Goal: Task Accomplishment & Management: Manage account settings

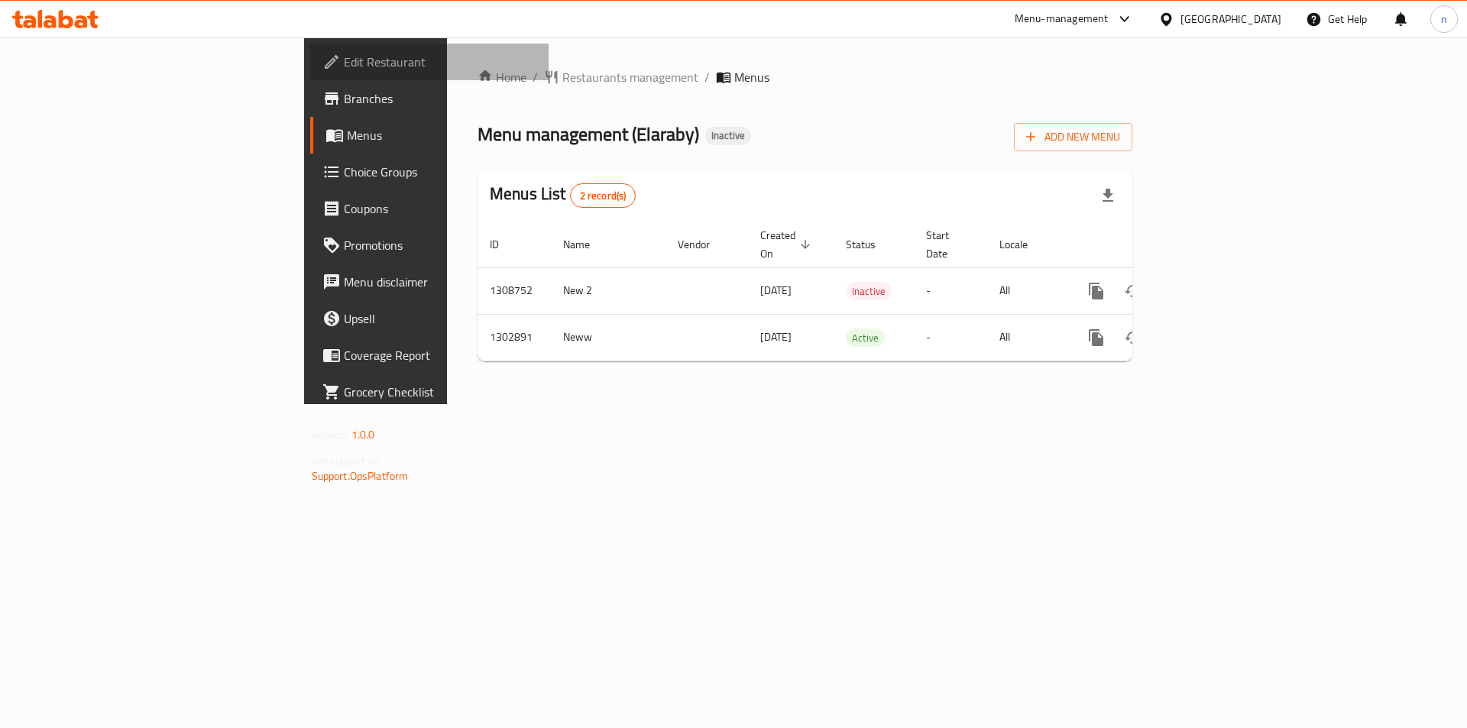
click at [344, 70] on span "Edit Restaurant" at bounding box center [440, 62] width 193 height 18
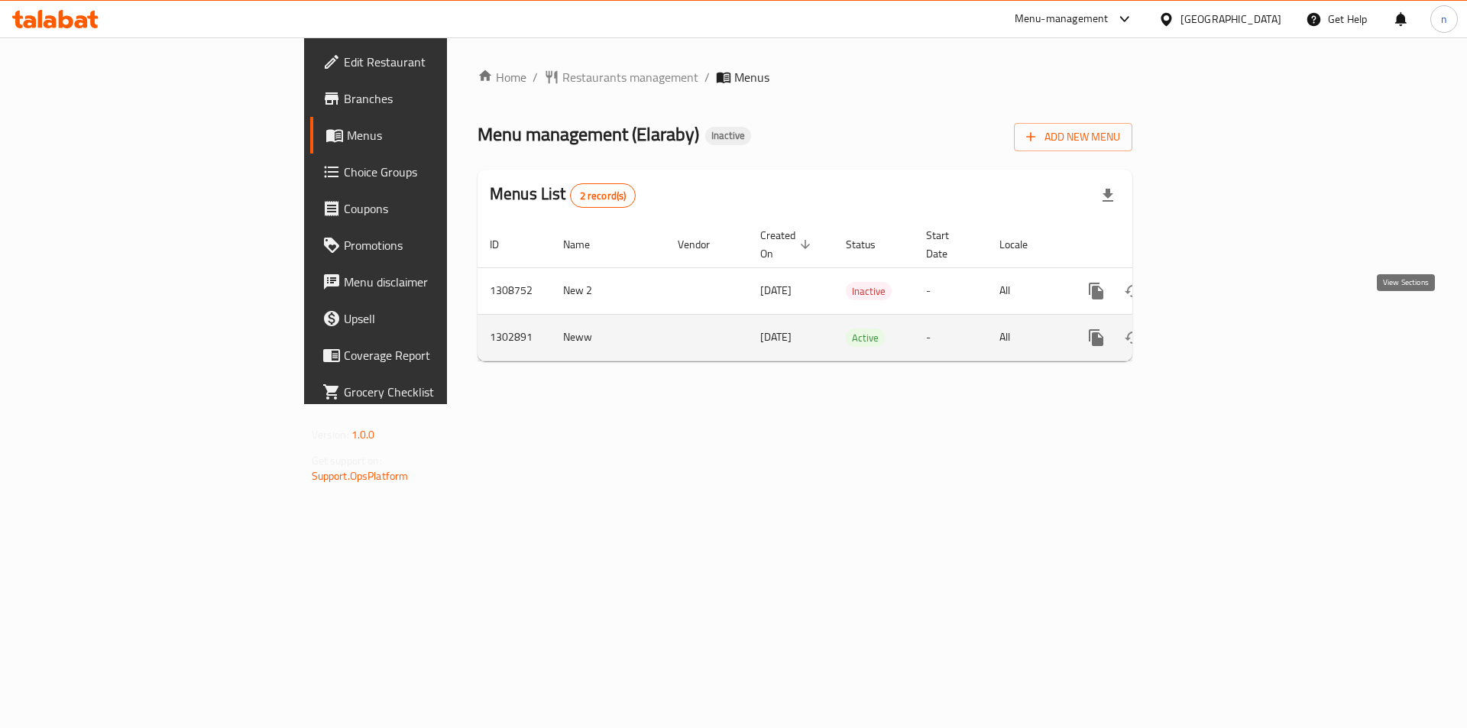
click at [1225, 327] on link "enhanced table" at bounding box center [1206, 337] width 37 height 37
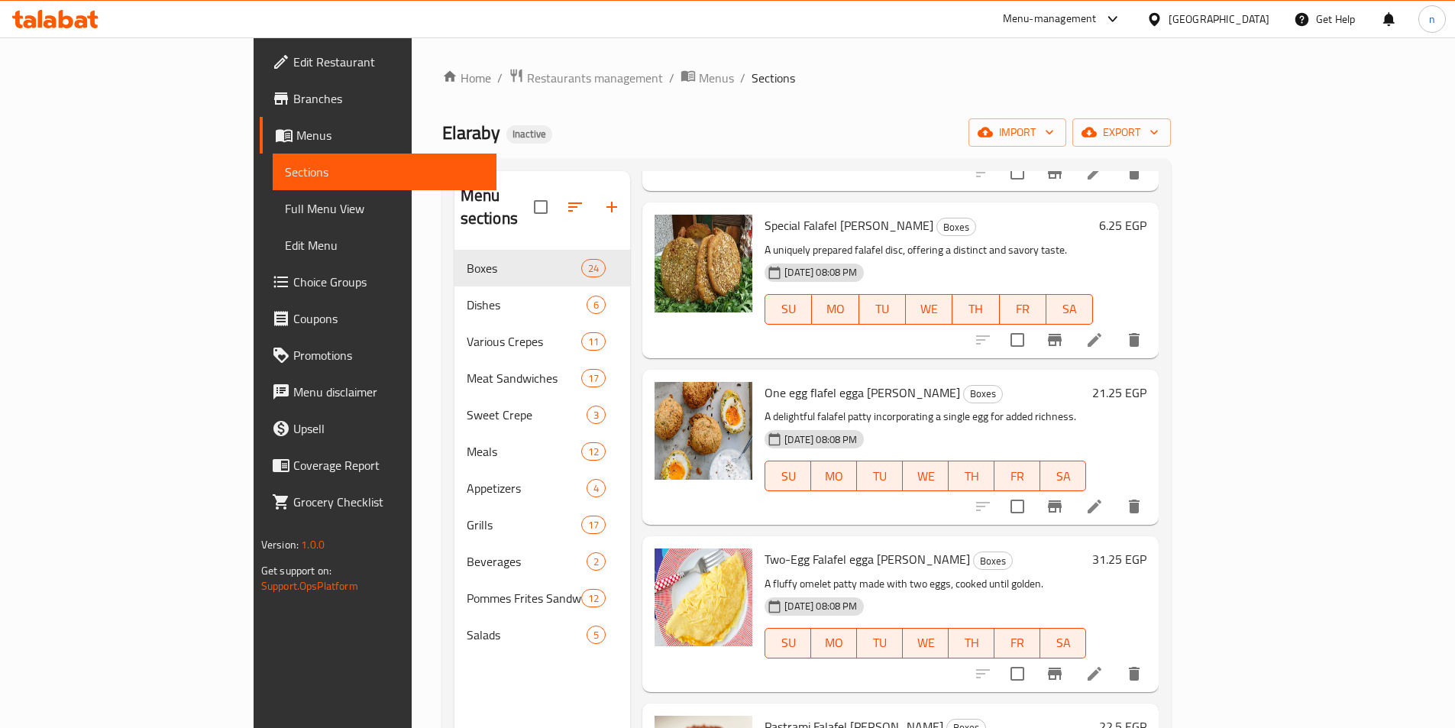
scroll to position [3293, 0]
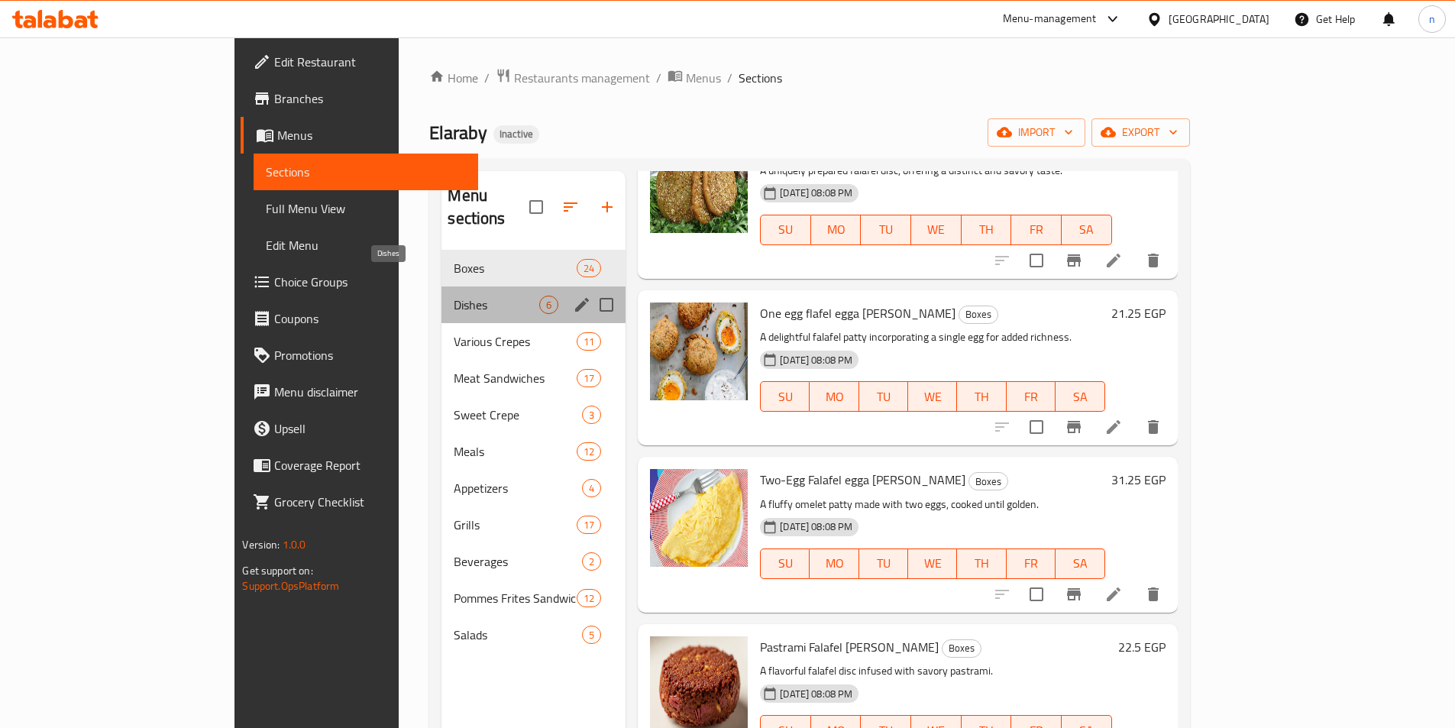
click at [454, 296] on span "Dishes" at bounding box center [497, 305] width 86 height 18
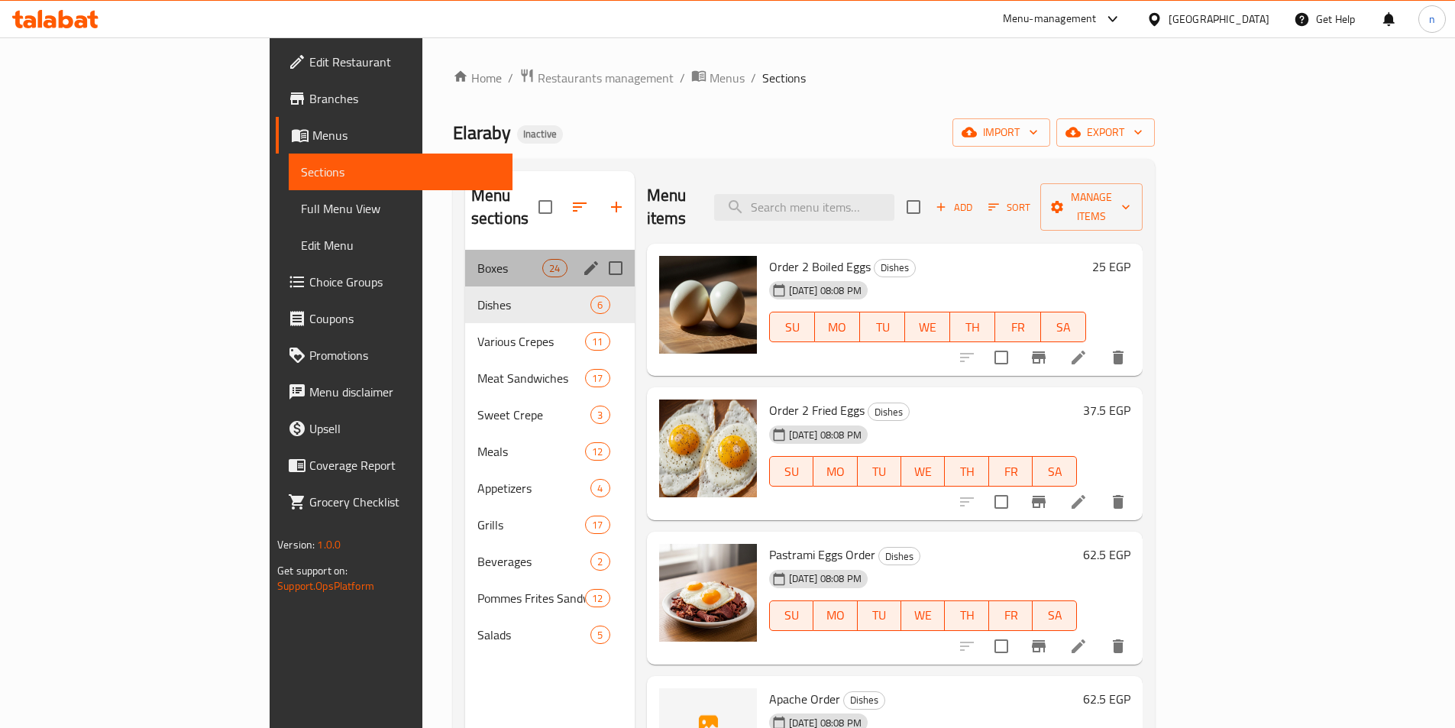
click at [465, 250] on div "Boxes 24" at bounding box center [550, 268] width 170 height 37
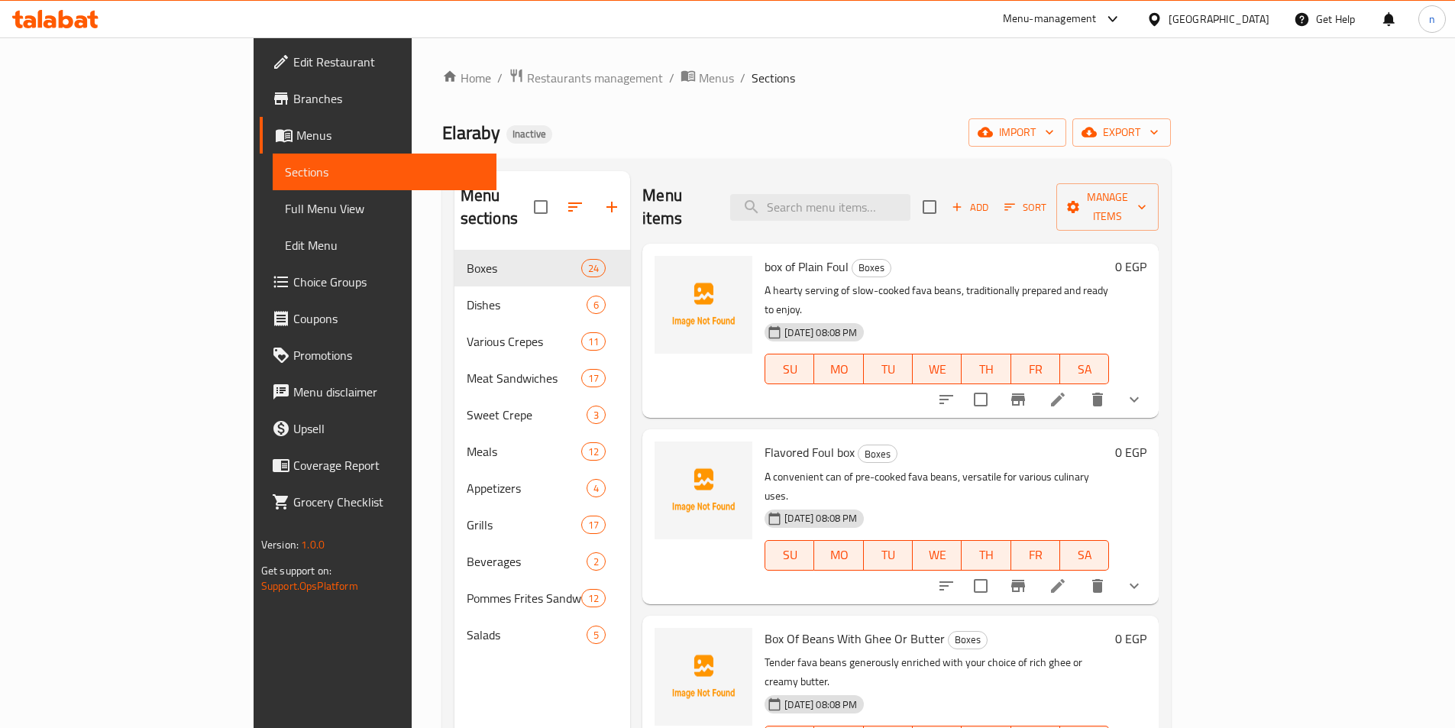
click at [1153, 381] on button "show more" at bounding box center [1134, 399] width 37 height 37
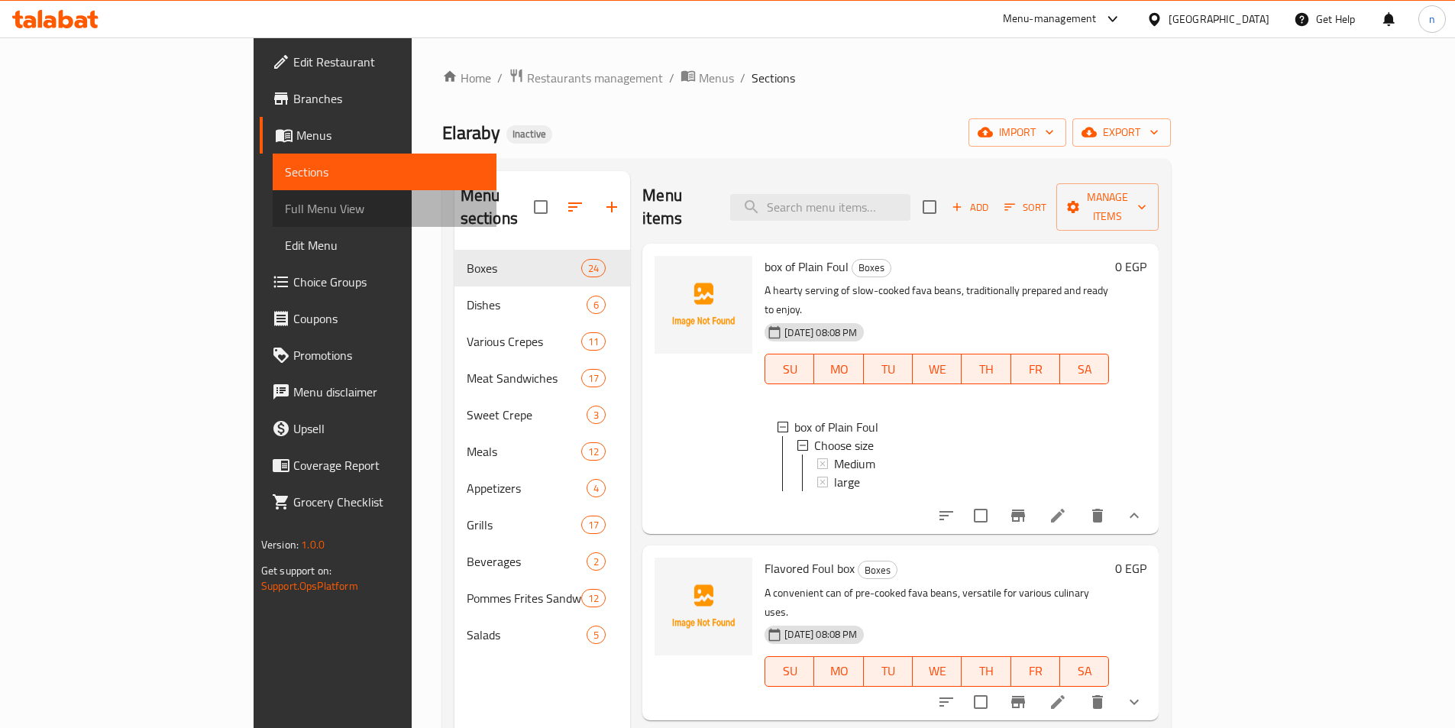
click at [273, 211] on link "Full Menu View" at bounding box center [385, 208] width 224 height 37
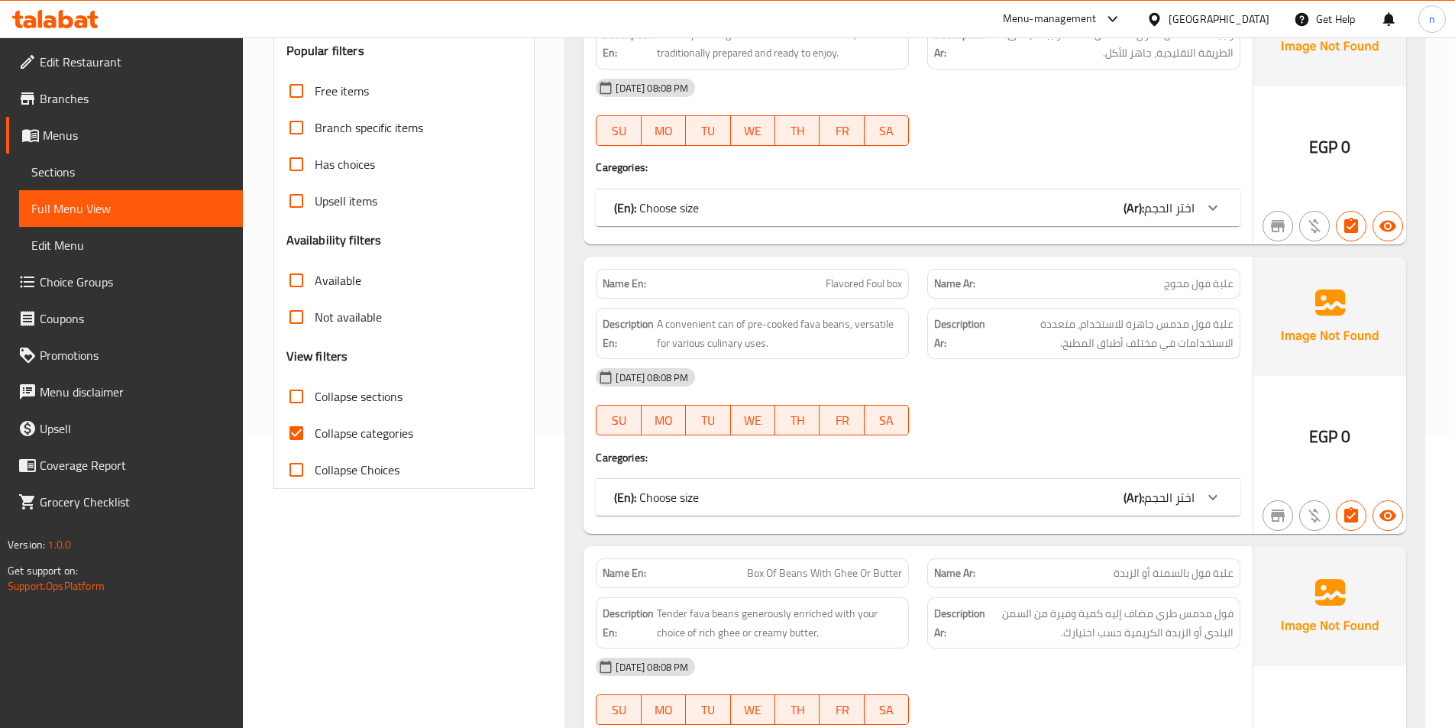
scroll to position [306, 0]
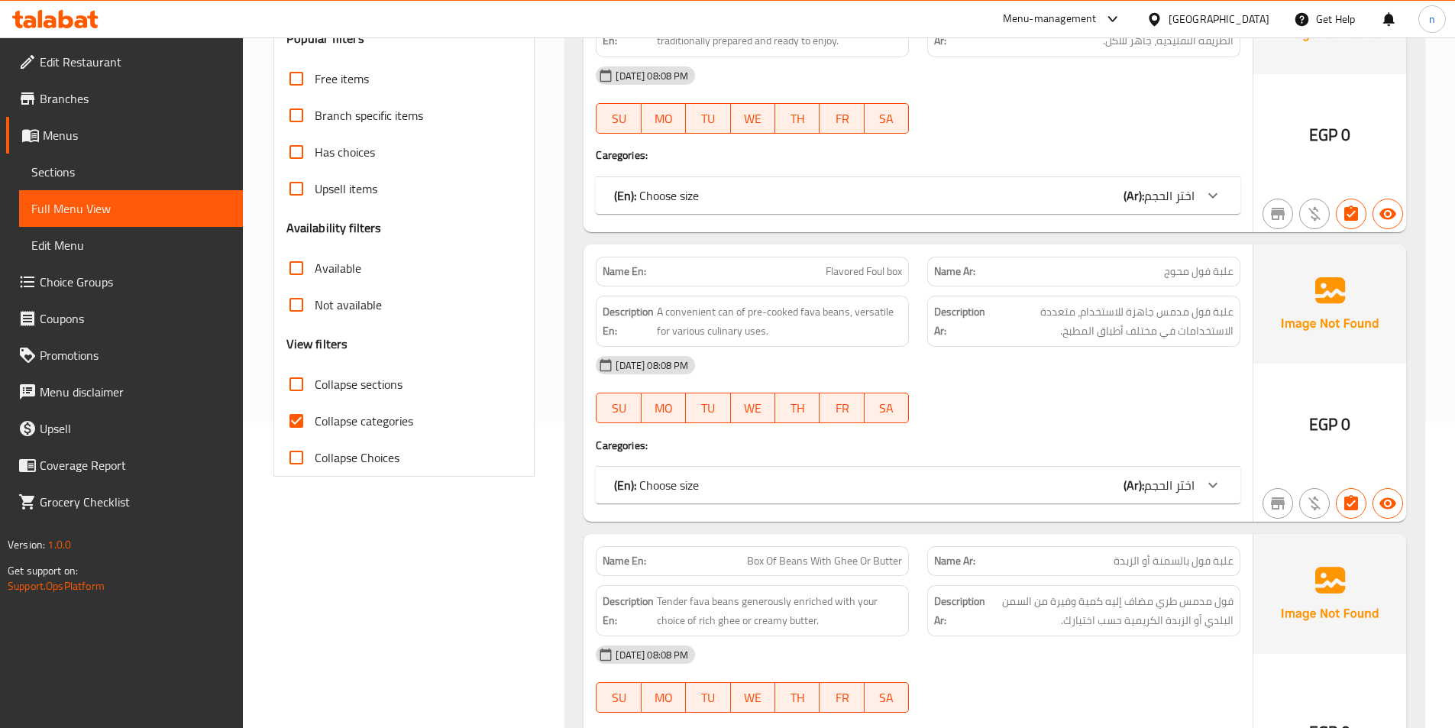
click at [286, 417] on input "Collapse categories" at bounding box center [296, 421] width 37 height 37
checkbox input "false"
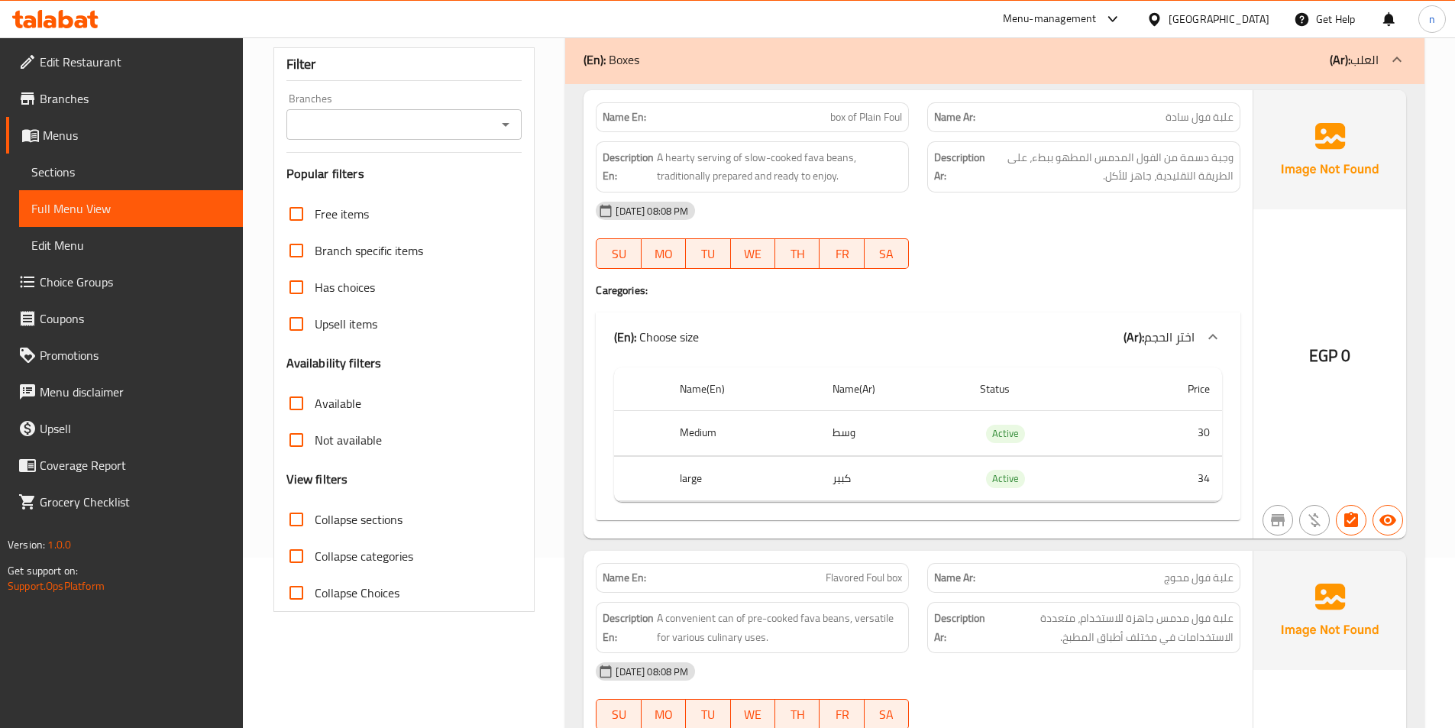
scroll to position [229, 0]
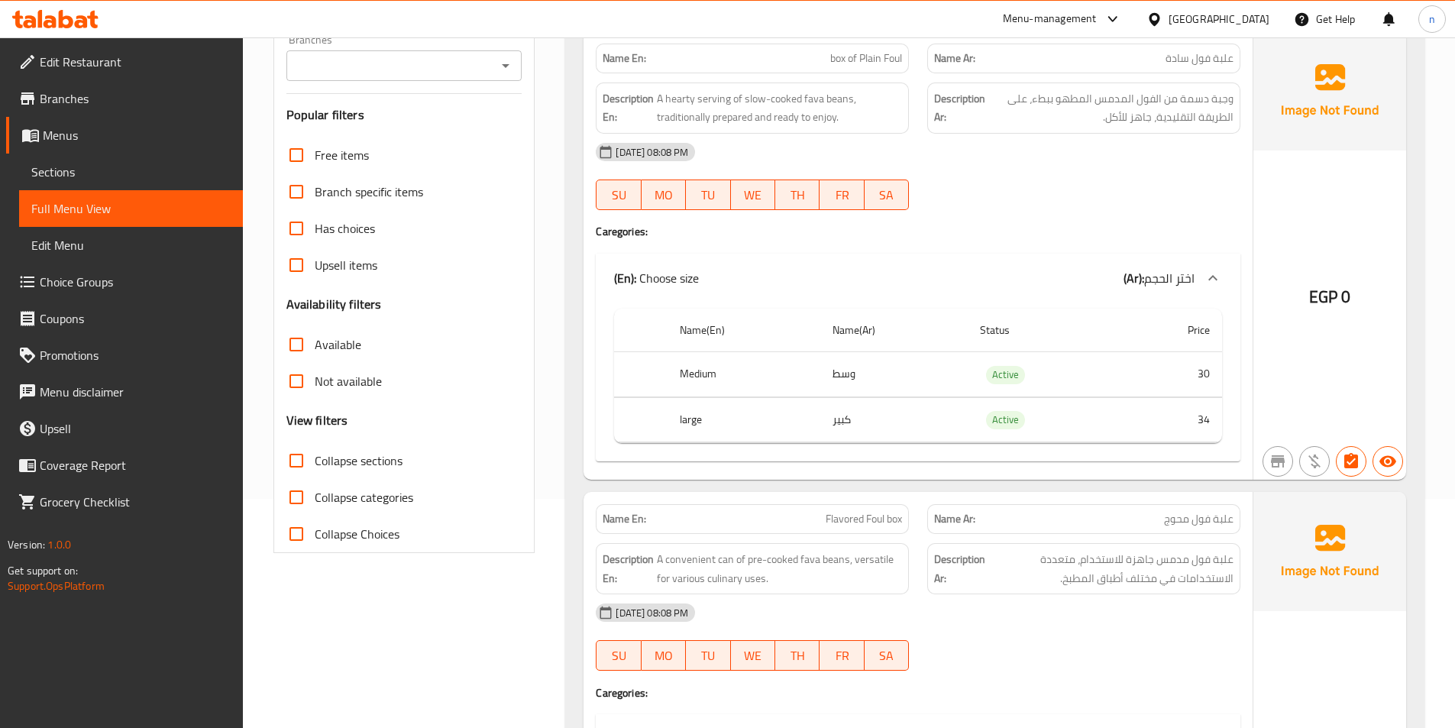
click at [303, 466] on input "Collapse sections" at bounding box center [296, 460] width 37 height 37
checkbox input "true"
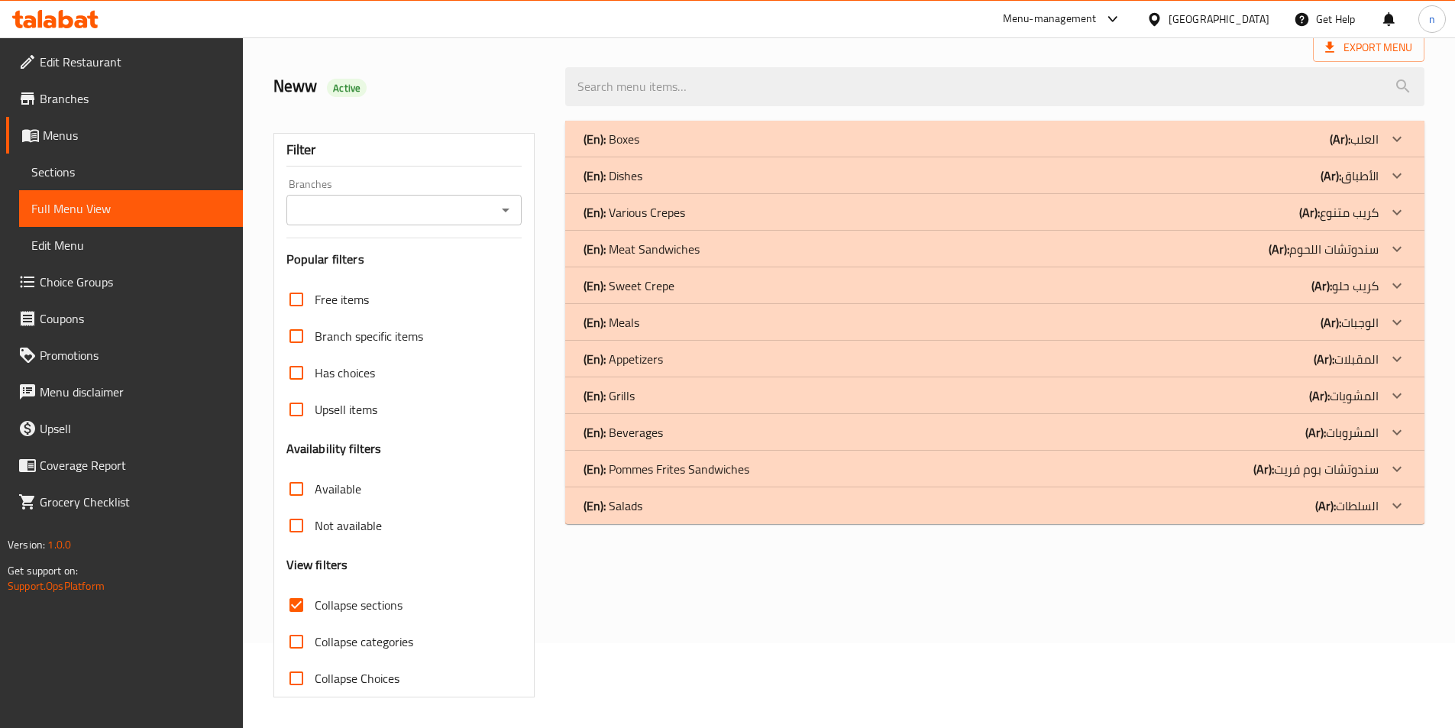
scroll to position [85, 0]
click at [645, 400] on div "(En): Grills (Ar): المشويات" at bounding box center [981, 396] width 795 height 18
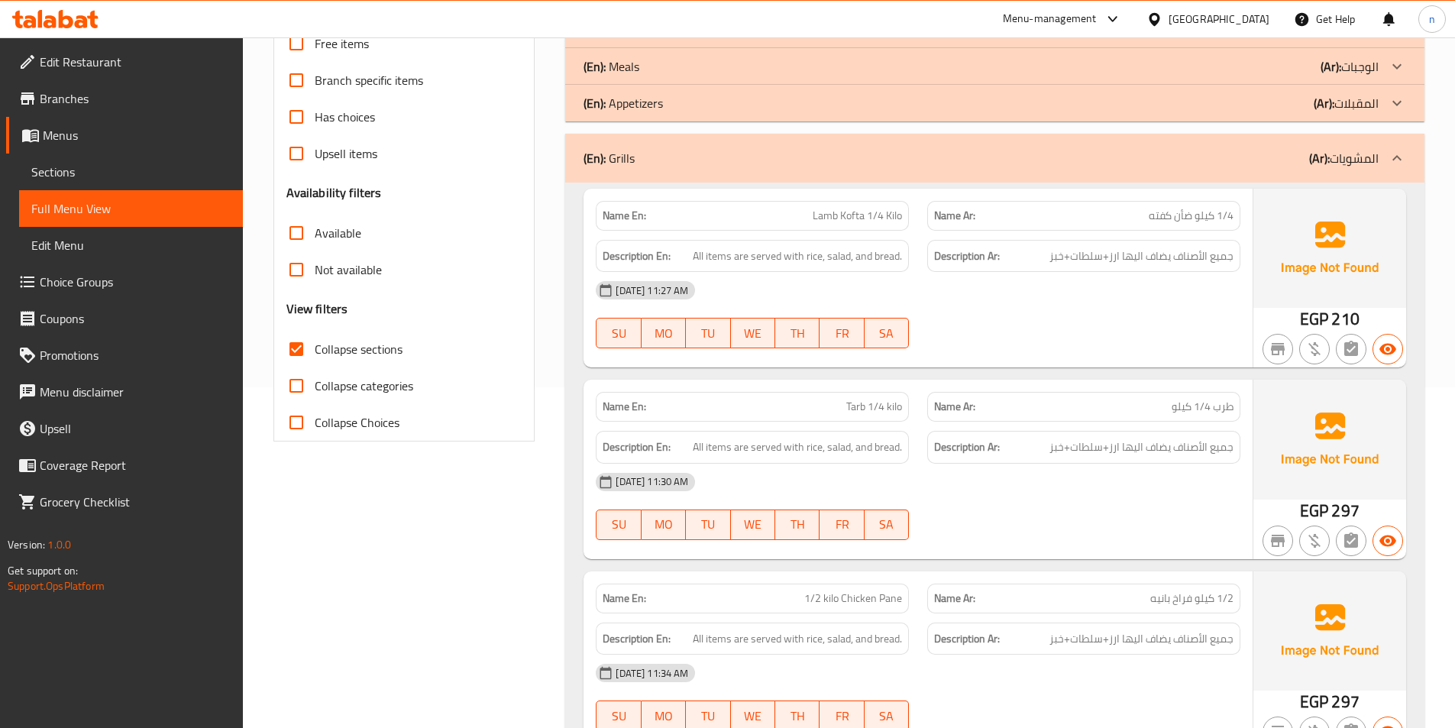
scroll to position [0, 0]
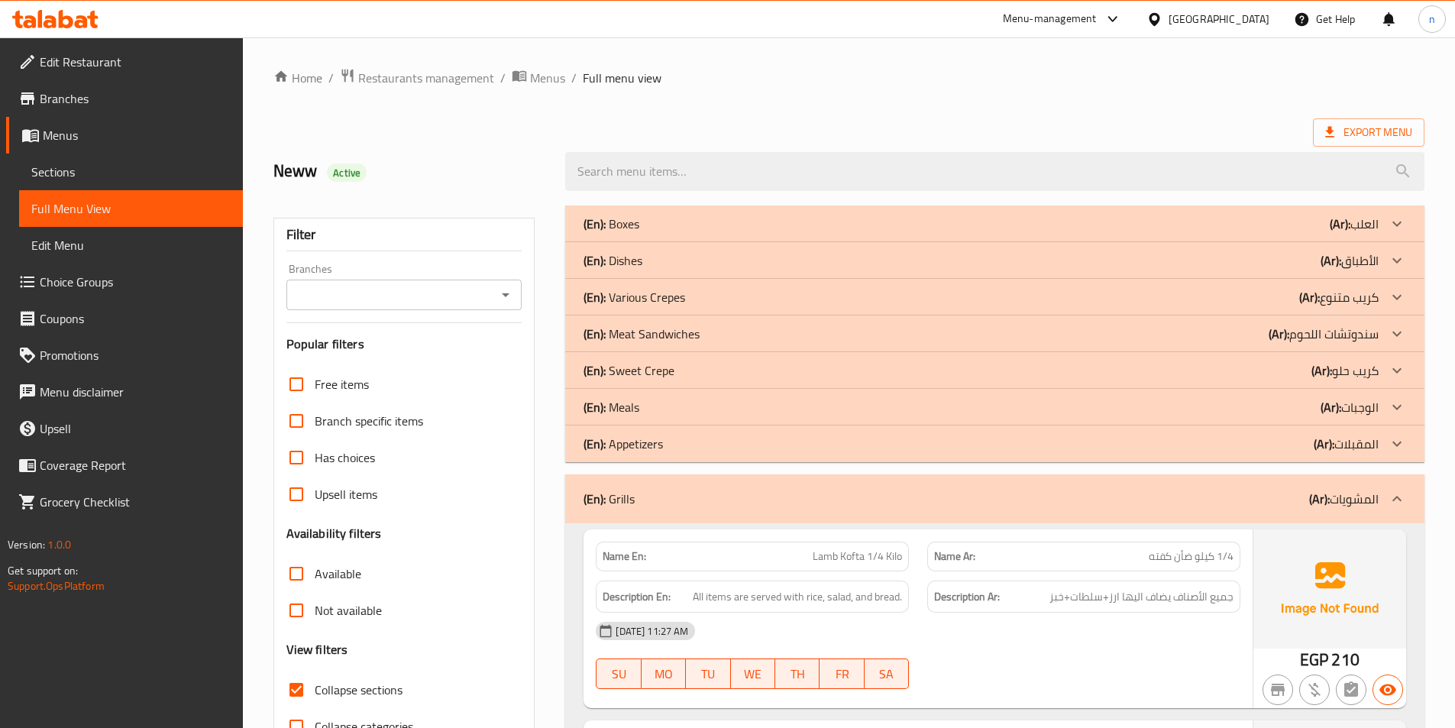
click at [1267, 445] on div "(En): Appetizers (Ar): المقبلات" at bounding box center [981, 444] width 795 height 18
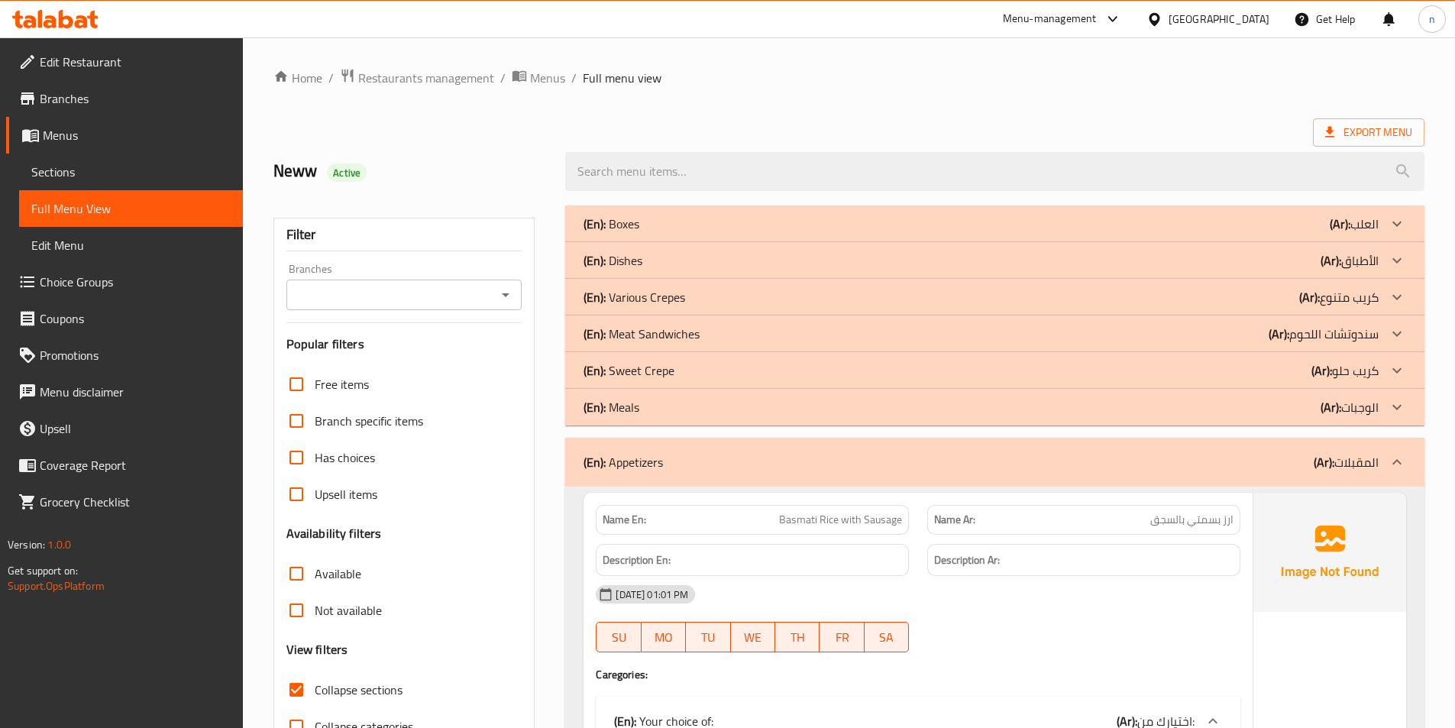
click at [1393, 458] on icon at bounding box center [1397, 462] width 18 height 18
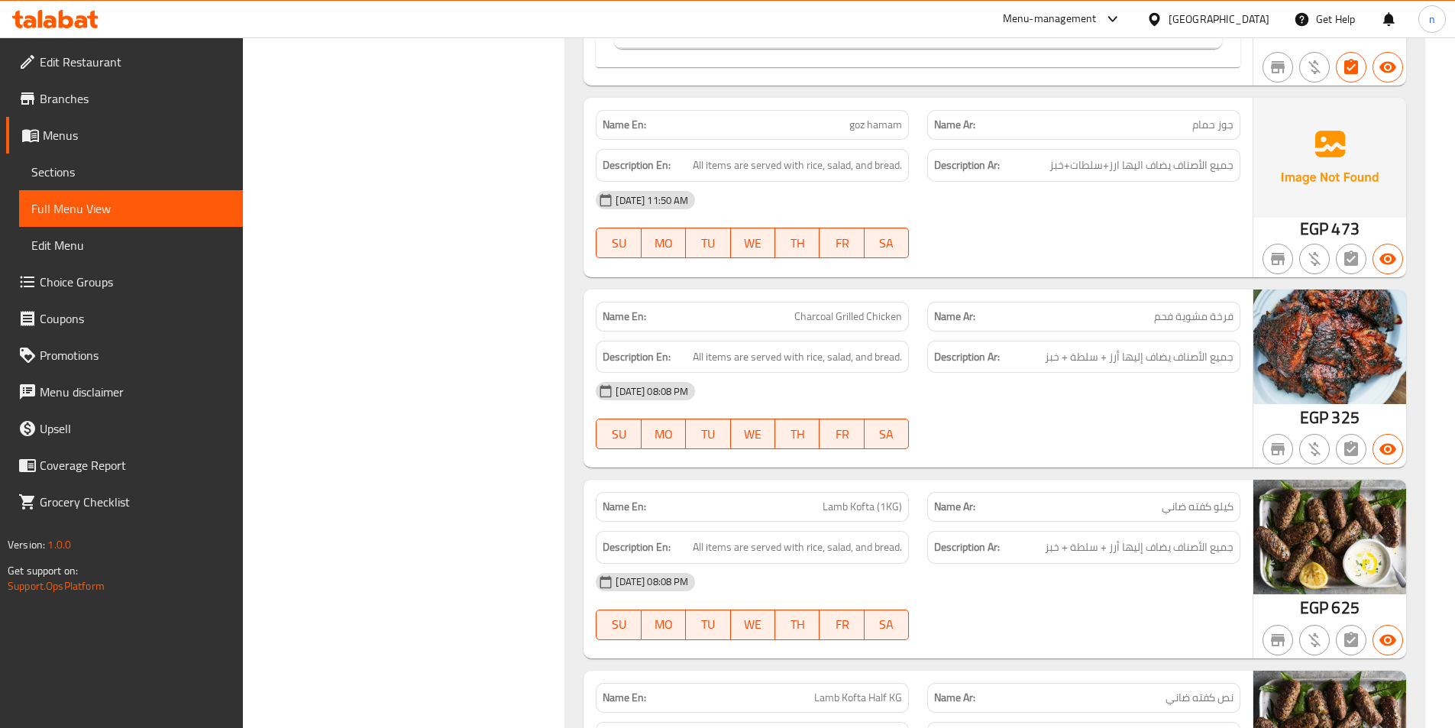
scroll to position [2674, 0]
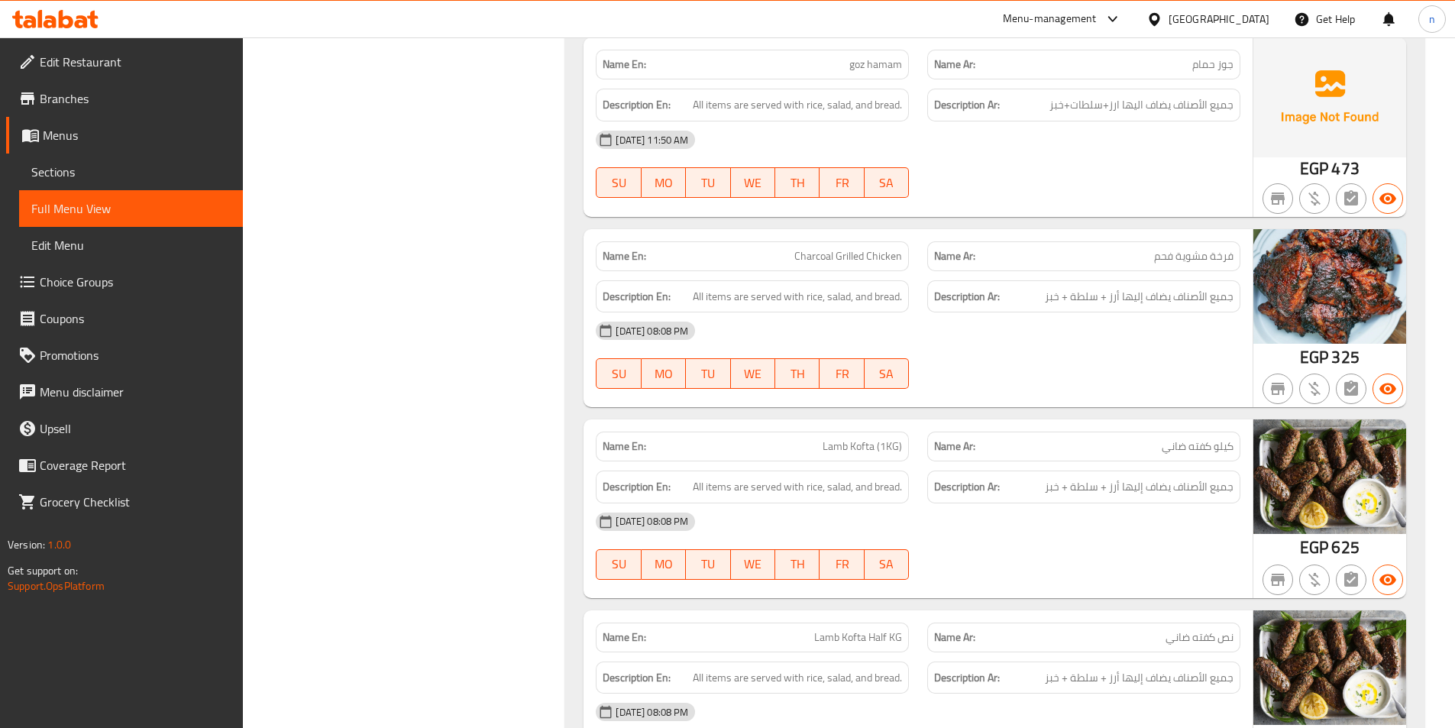
click at [1144, 385] on div at bounding box center [1084, 389] width 332 height 18
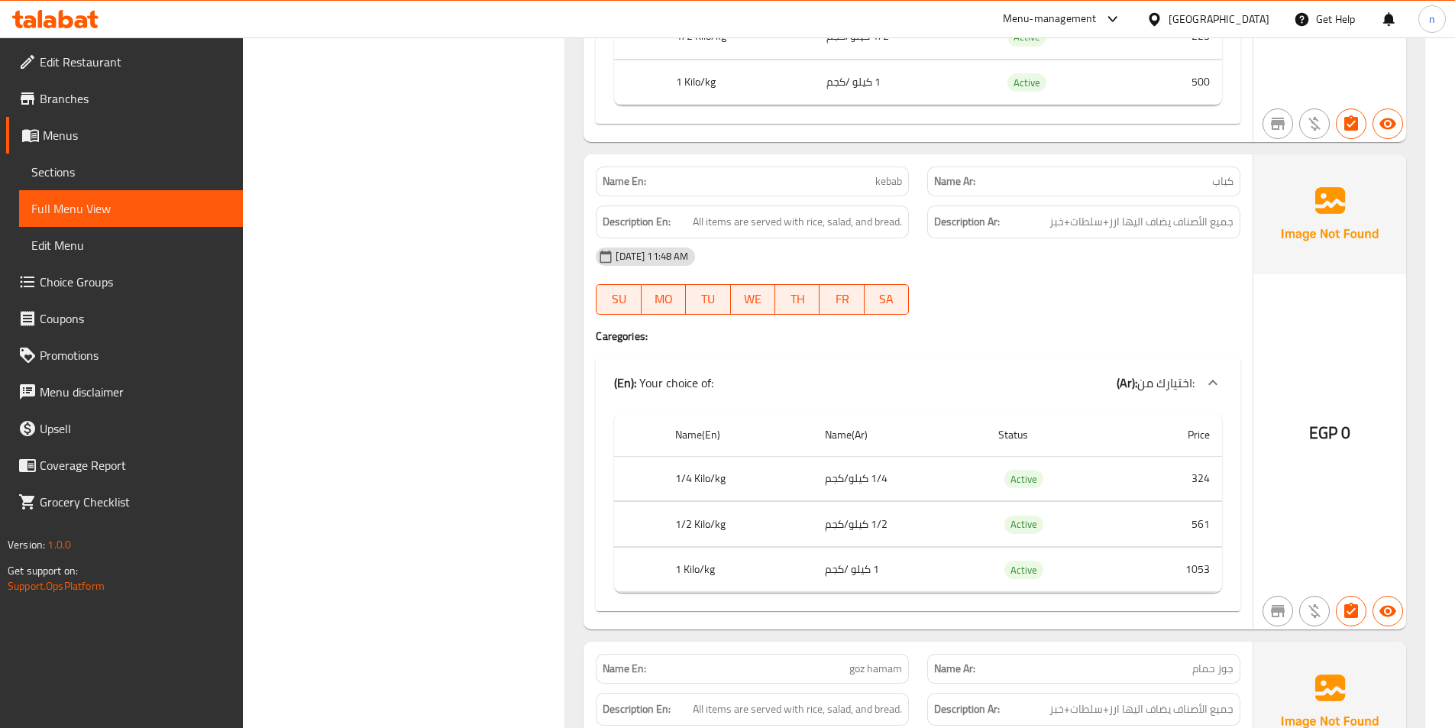
scroll to position [1910, 0]
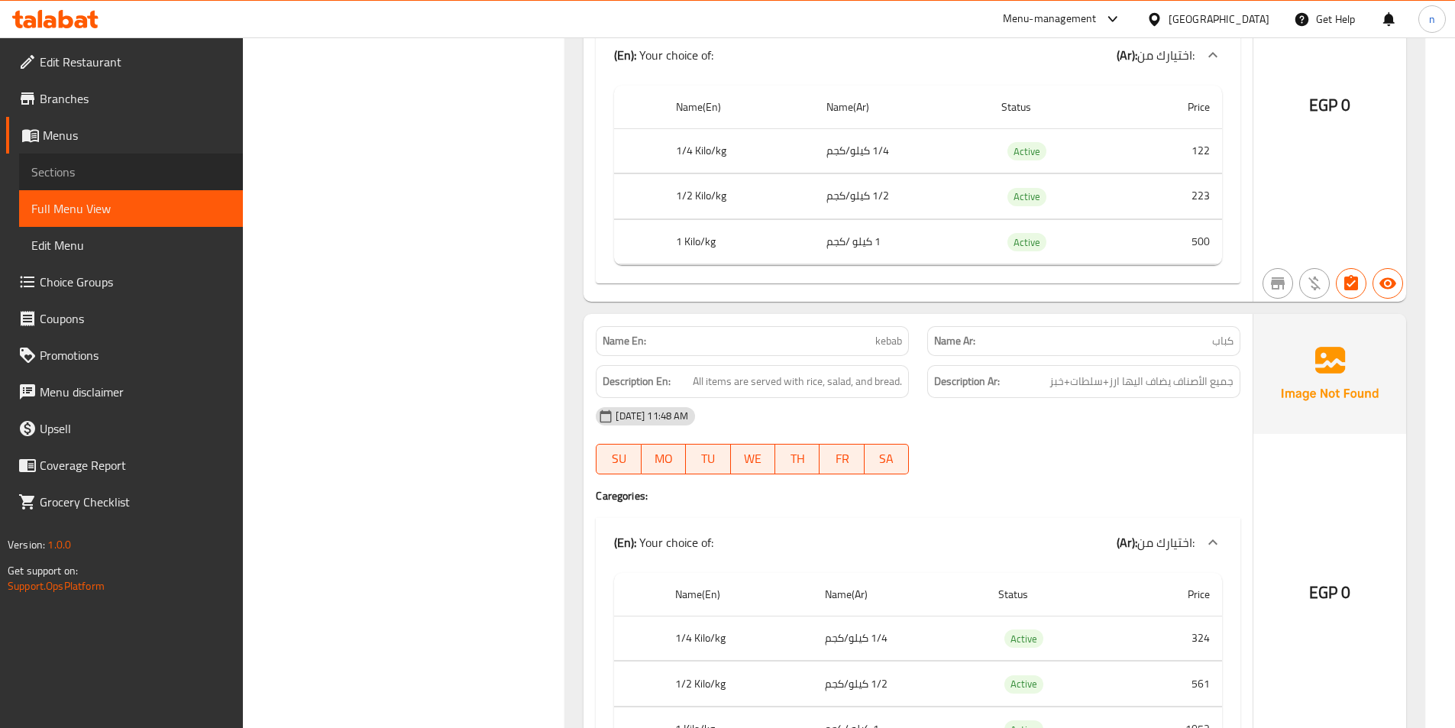
click at [60, 176] on span "Sections" at bounding box center [130, 172] width 199 height 18
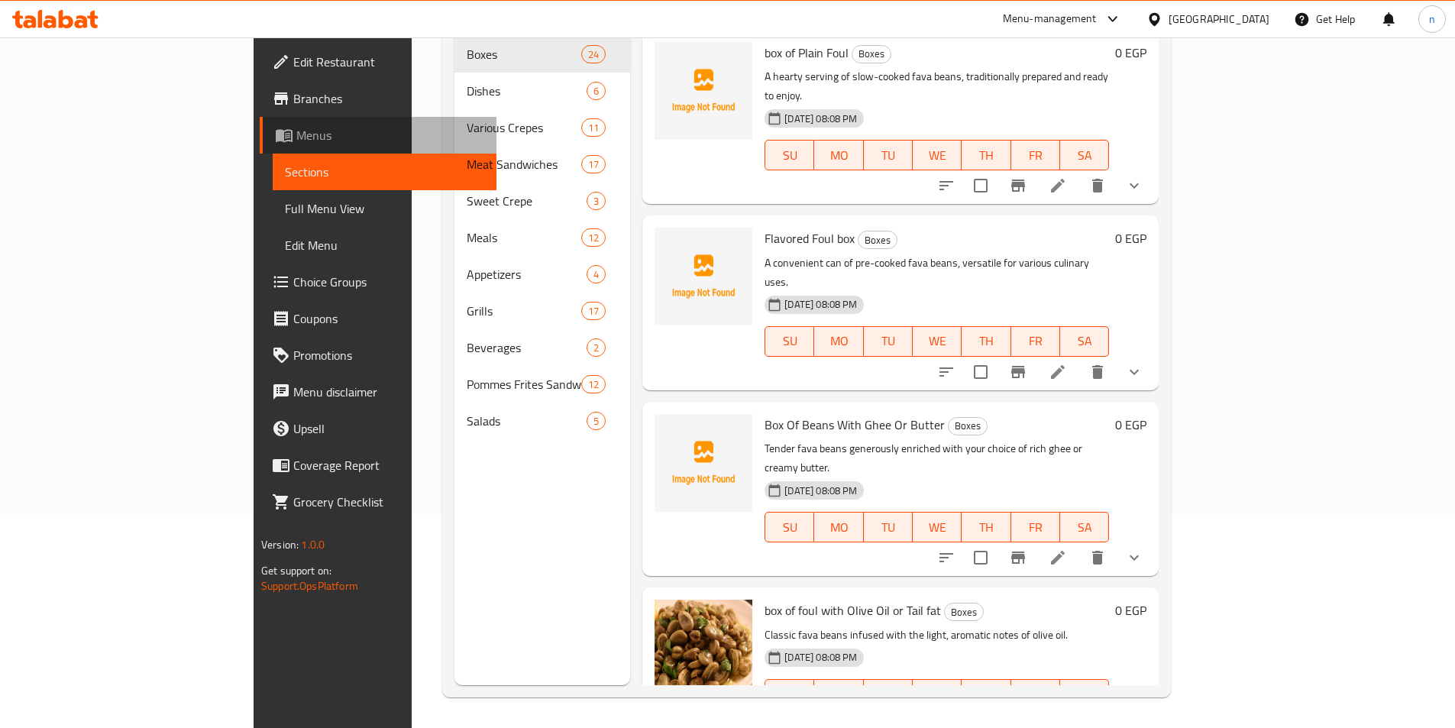
click at [296, 141] on span "Menus" at bounding box center [390, 135] width 188 height 18
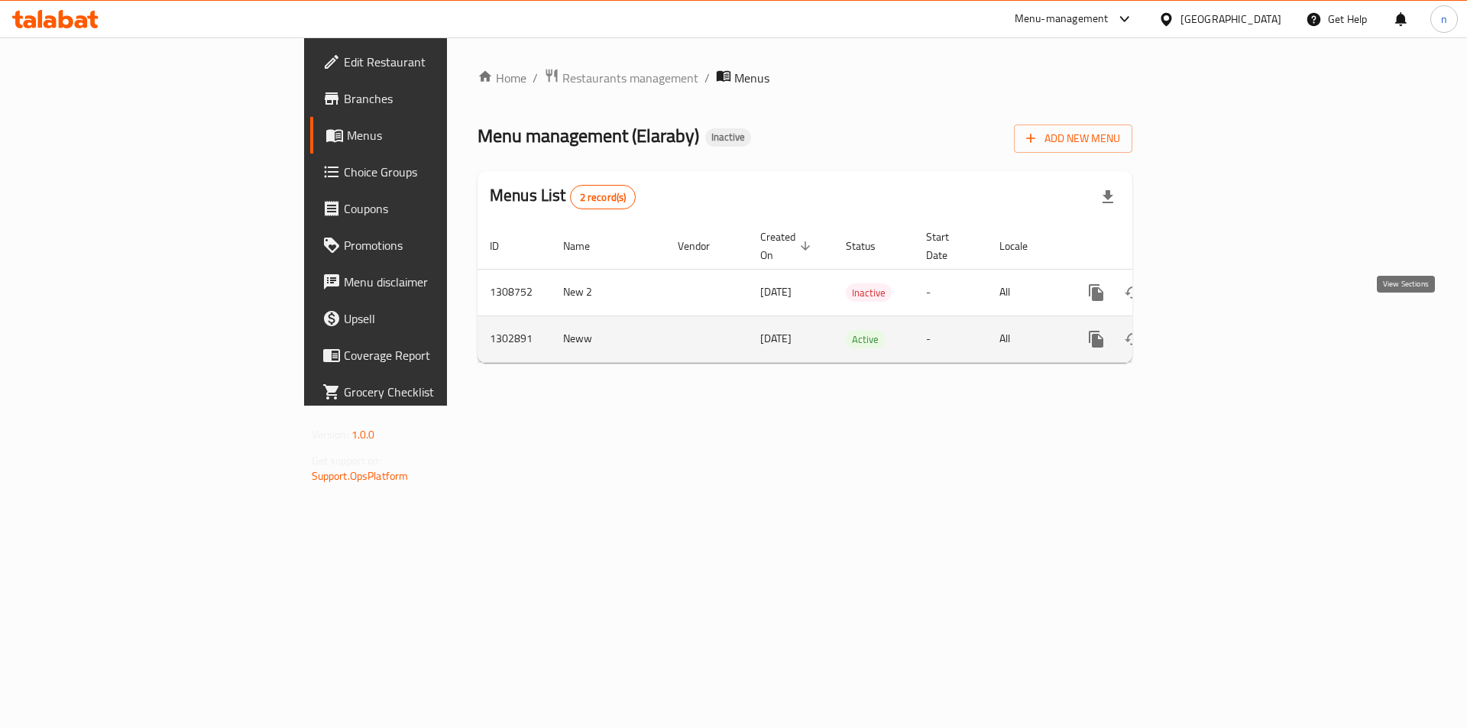
click at [1215, 330] on icon "enhanced table" at bounding box center [1206, 339] width 18 height 18
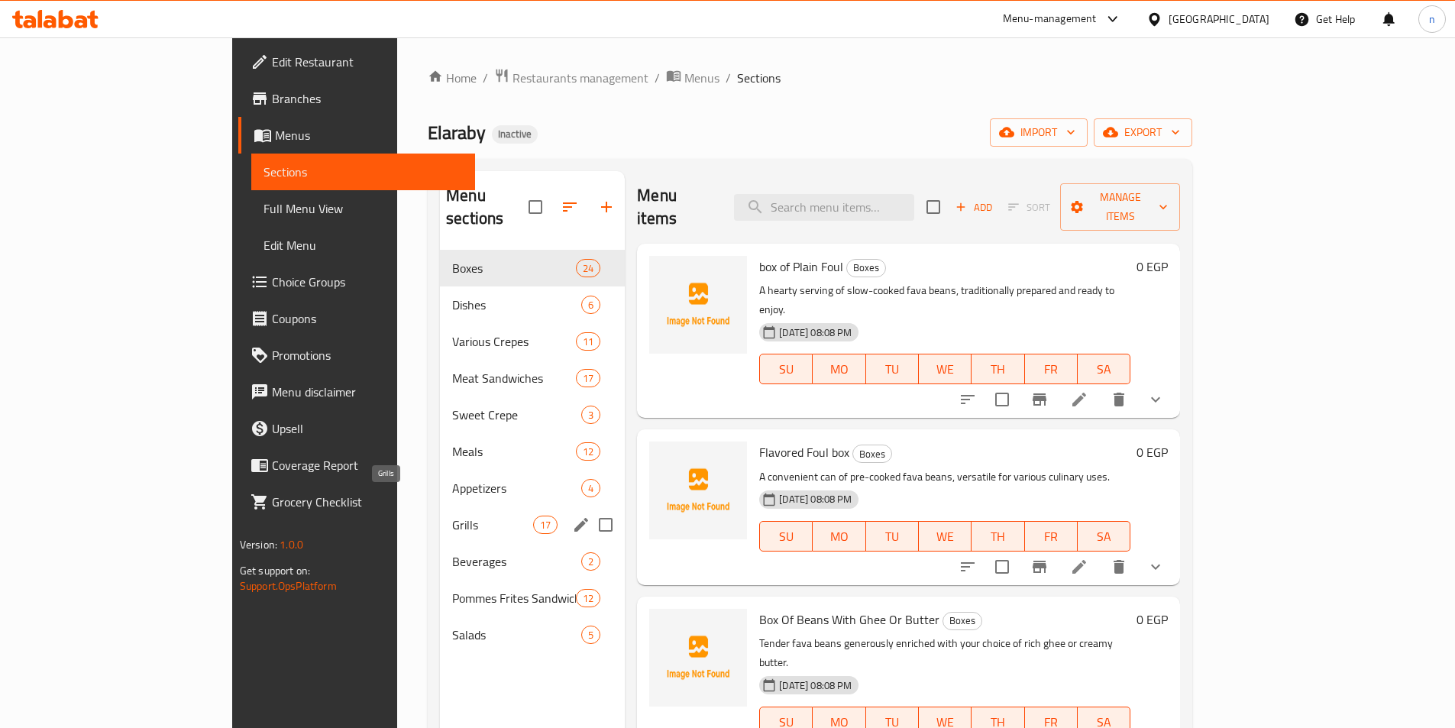
click at [452, 516] on span "Grills" at bounding box center [492, 525] width 81 height 18
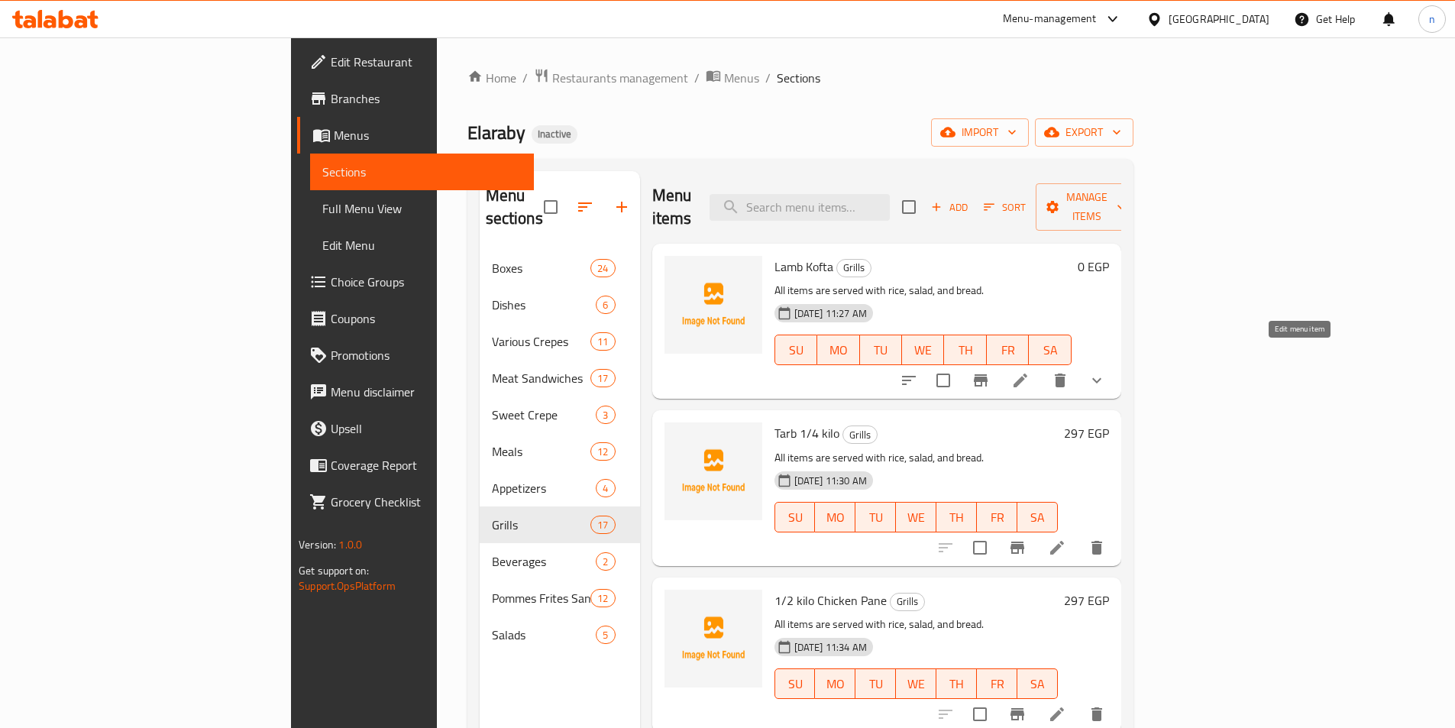
click at [1030, 371] on icon at bounding box center [1020, 380] width 18 height 18
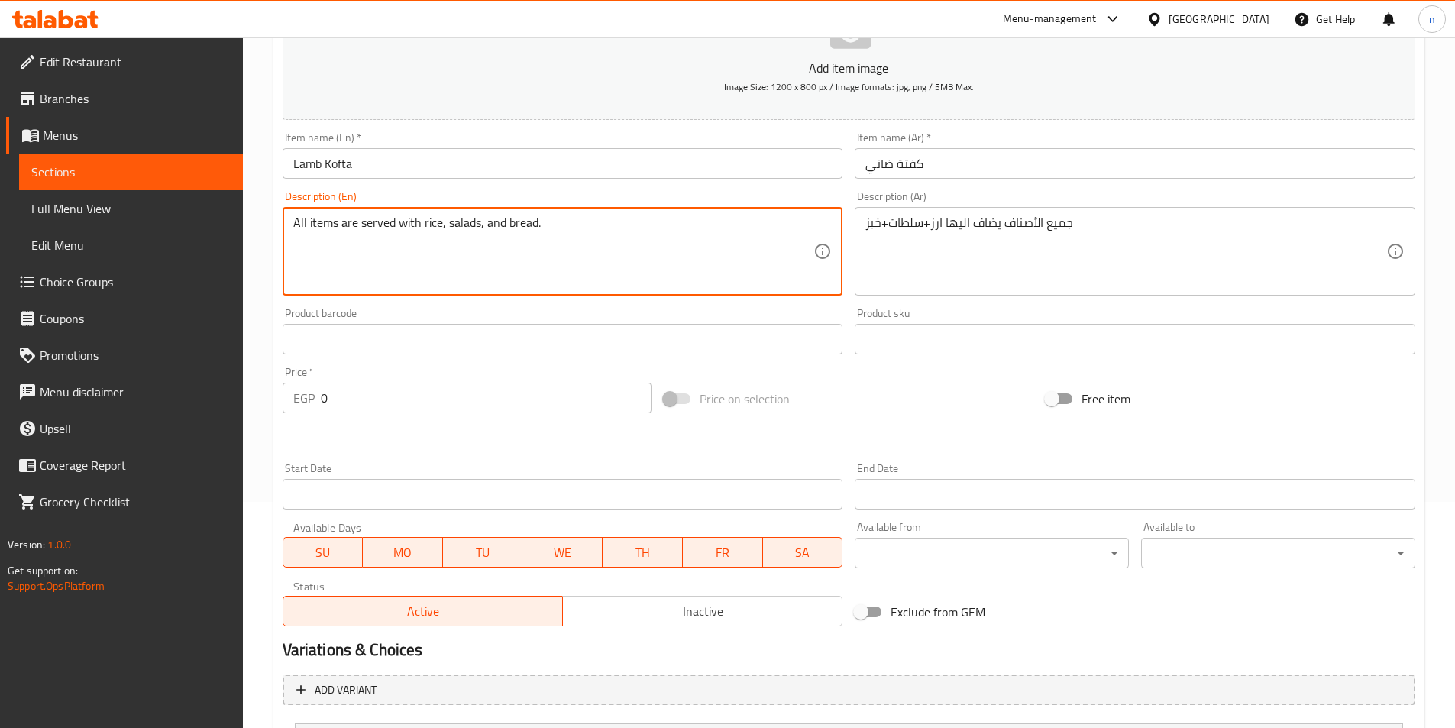
scroll to position [377, 0]
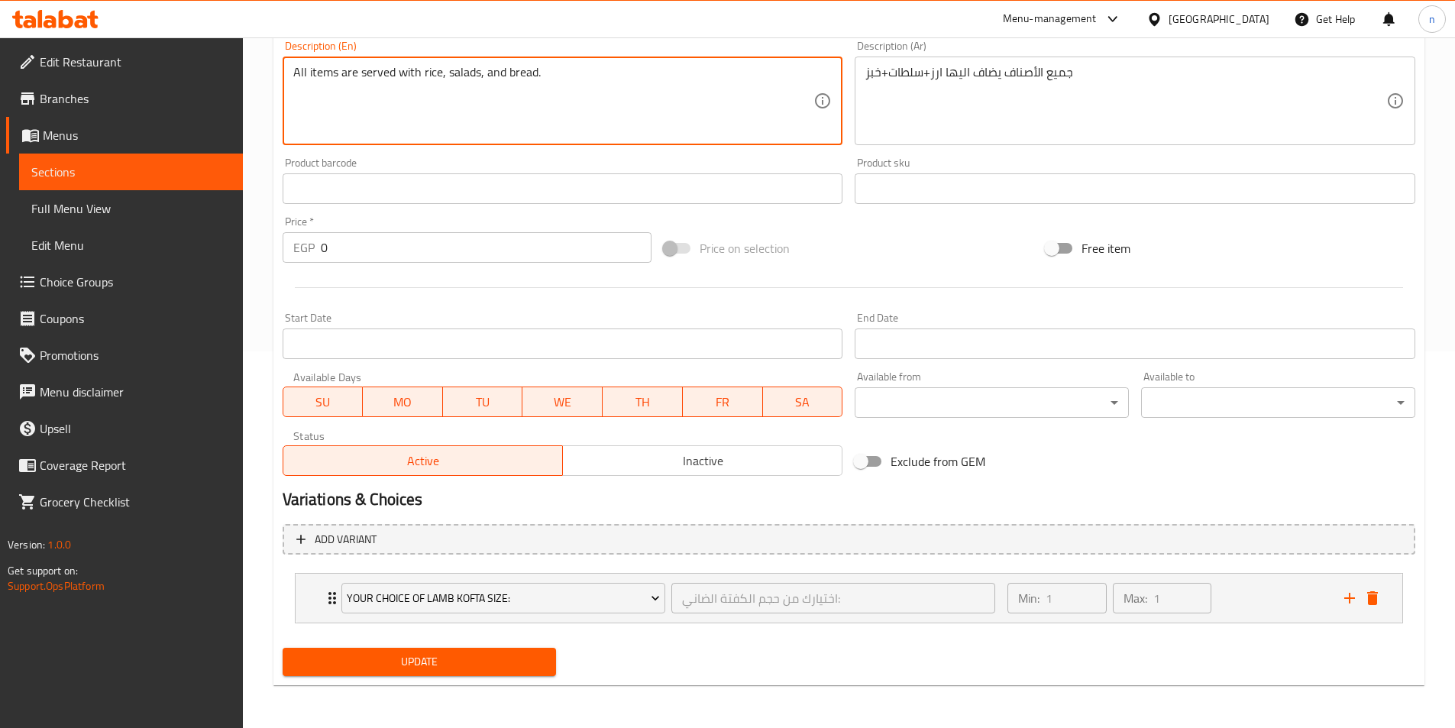
type textarea "All items are served with rice, salads, and bread."
click at [498, 662] on span "Update" at bounding box center [420, 661] width 250 height 19
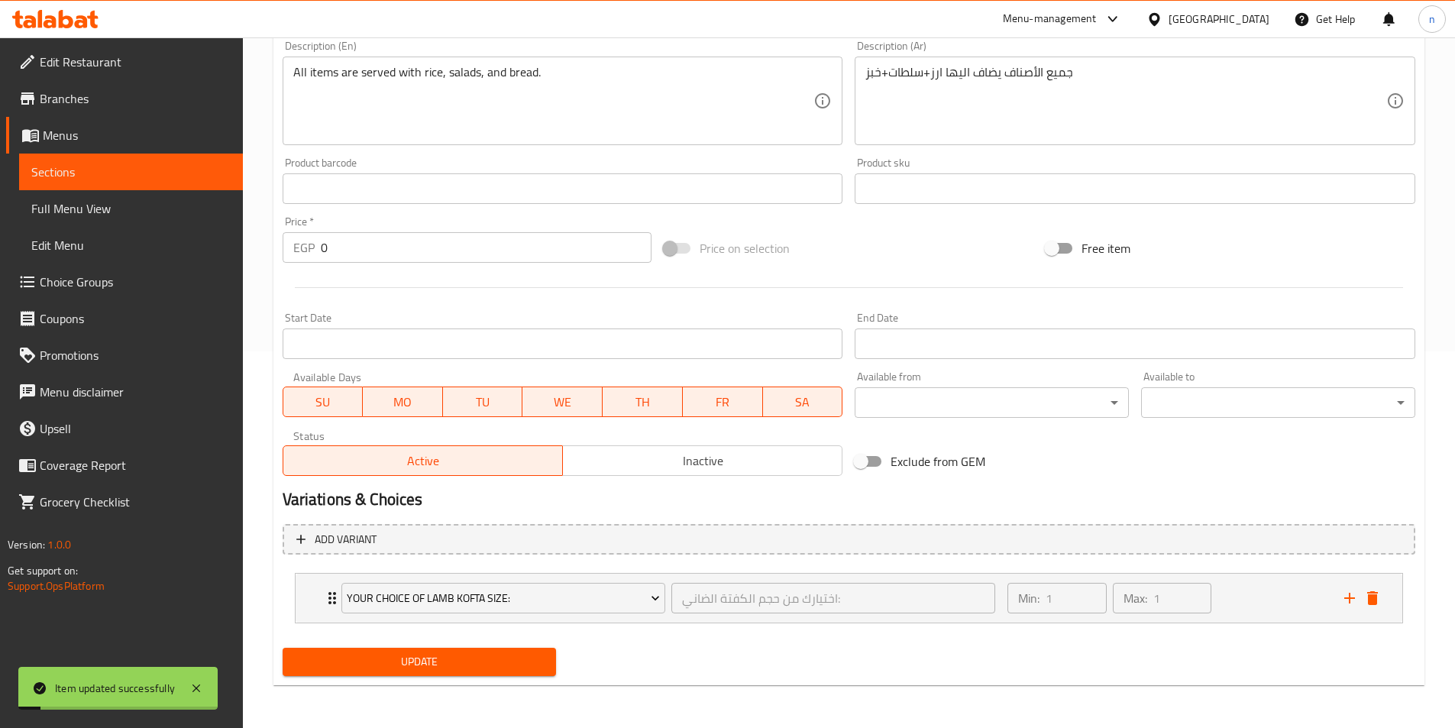
click at [186, 176] on span "Sections" at bounding box center [130, 172] width 199 height 18
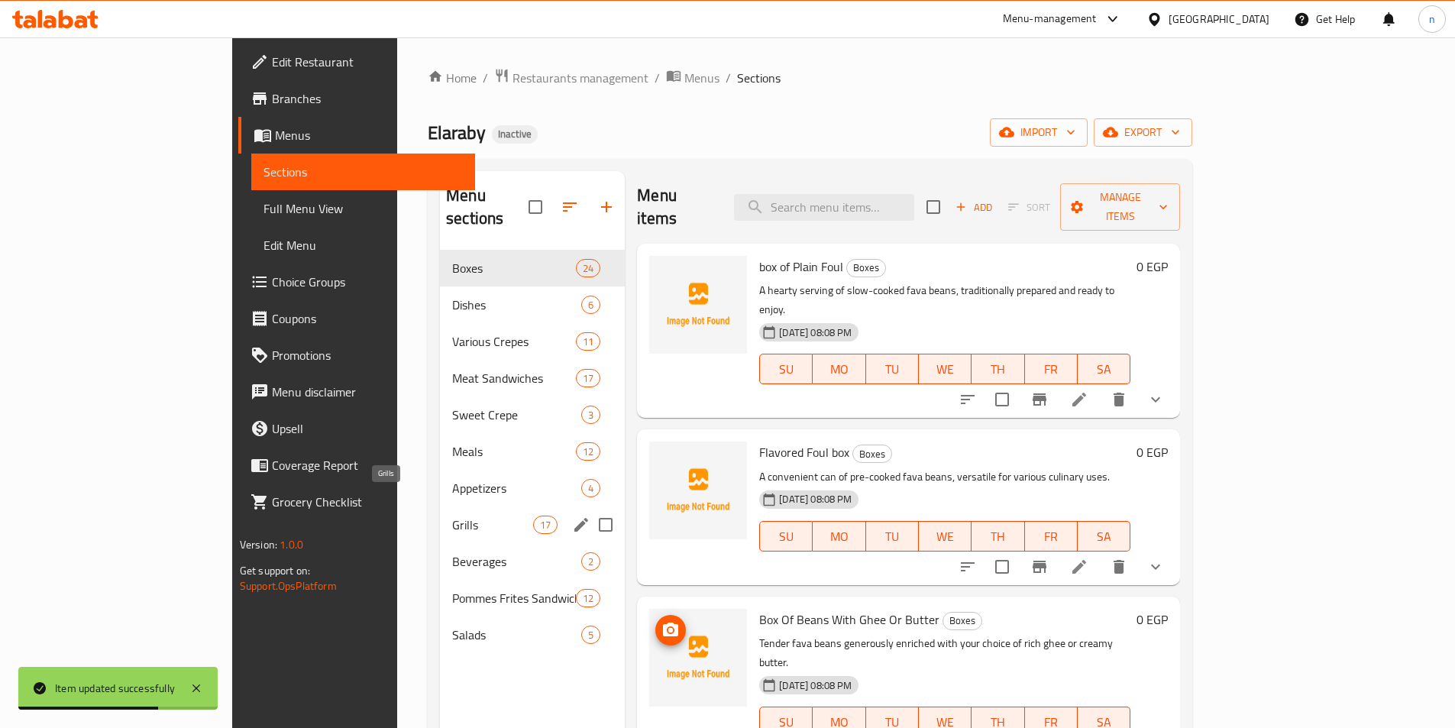
click at [452, 516] on span "Grills" at bounding box center [492, 525] width 81 height 18
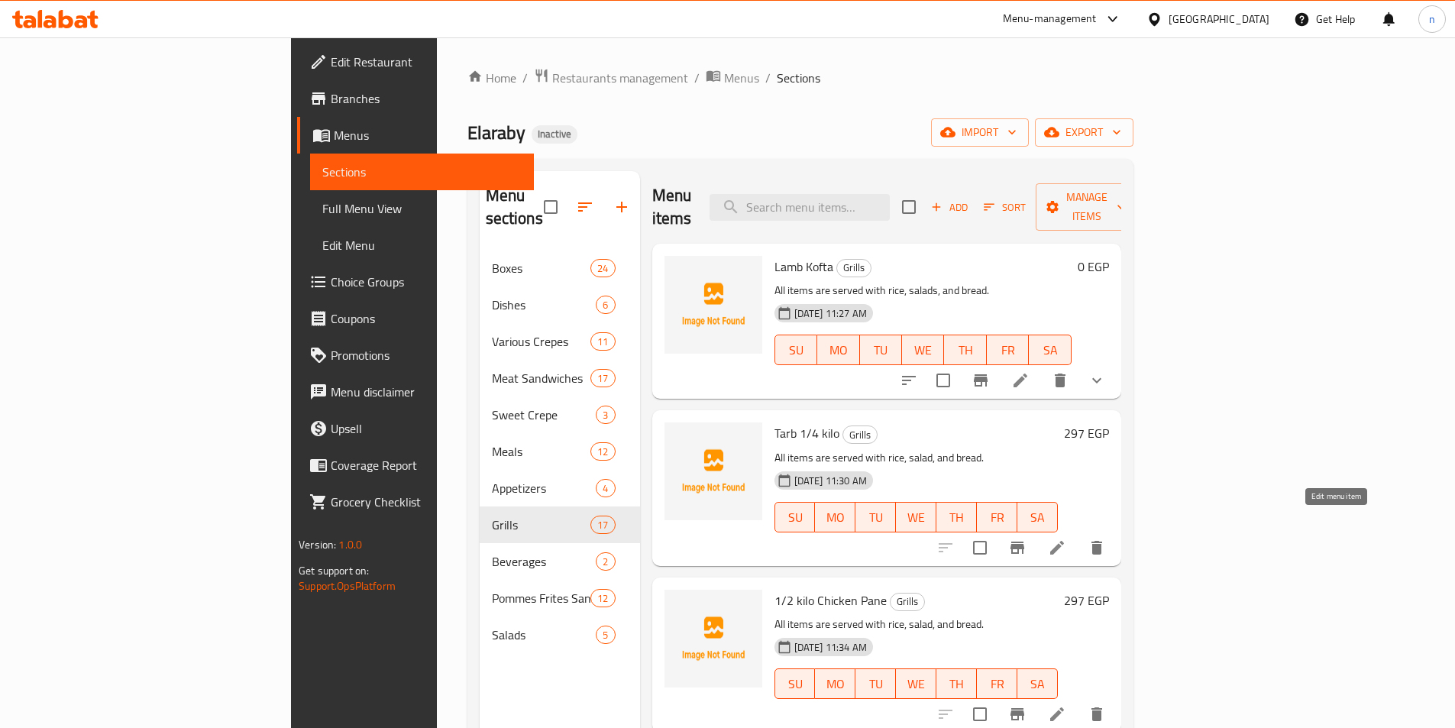
click at [1066, 539] on icon at bounding box center [1057, 548] width 18 height 18
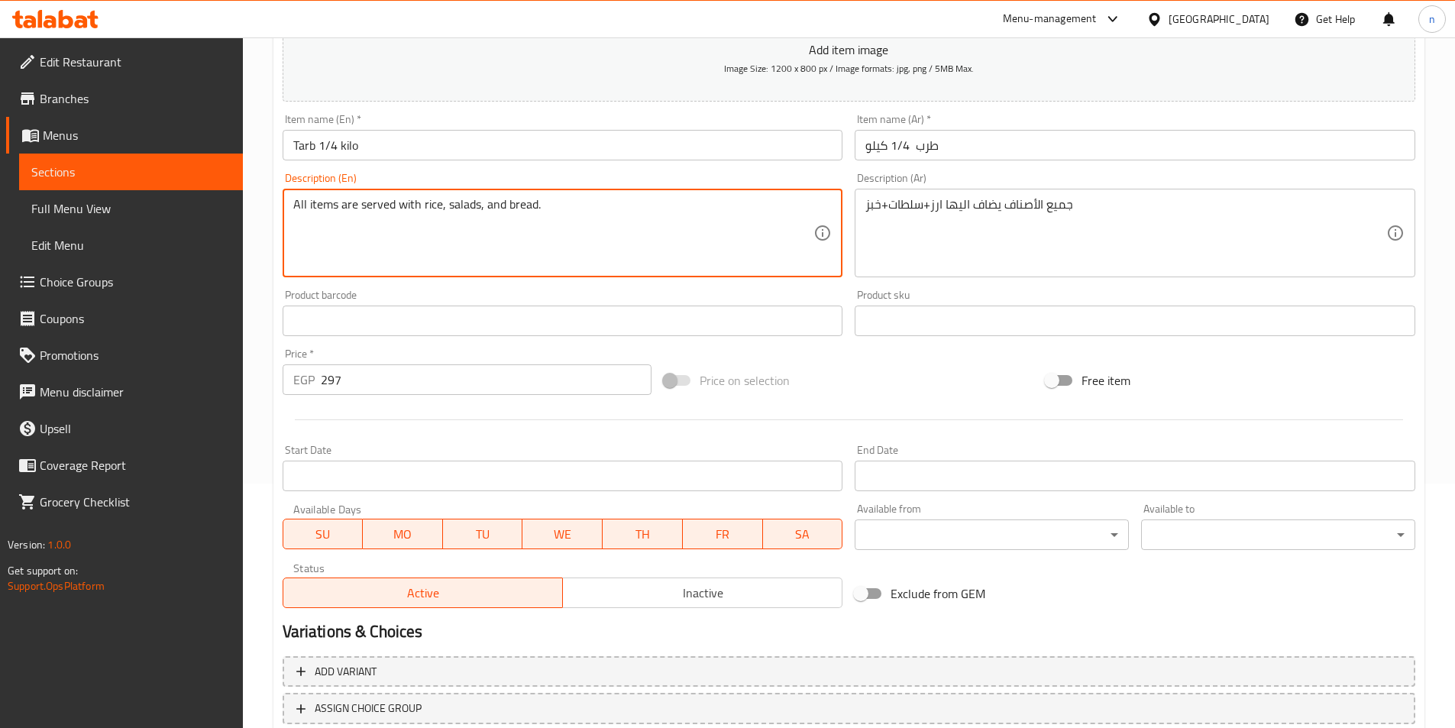
scroll to position [351, 0]
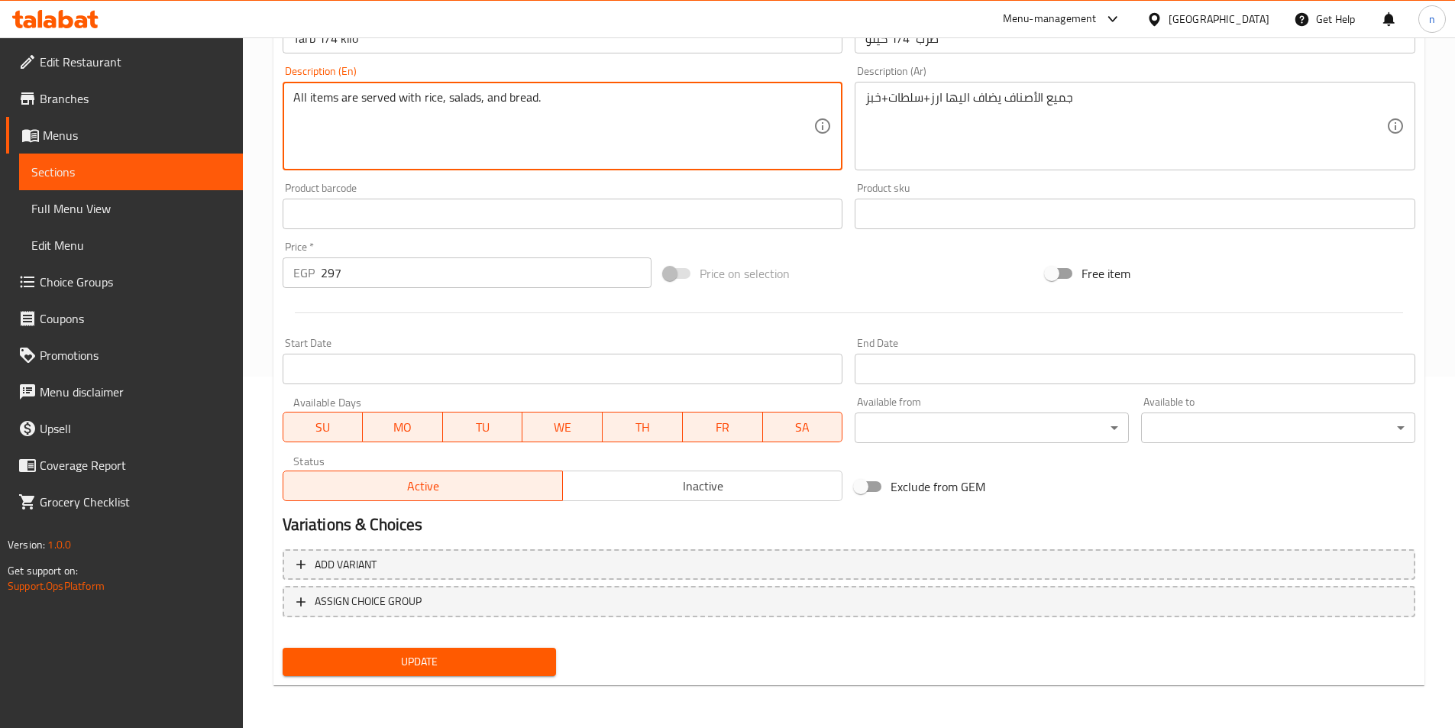
type textarea "All items are served with rice, salads, and bread."
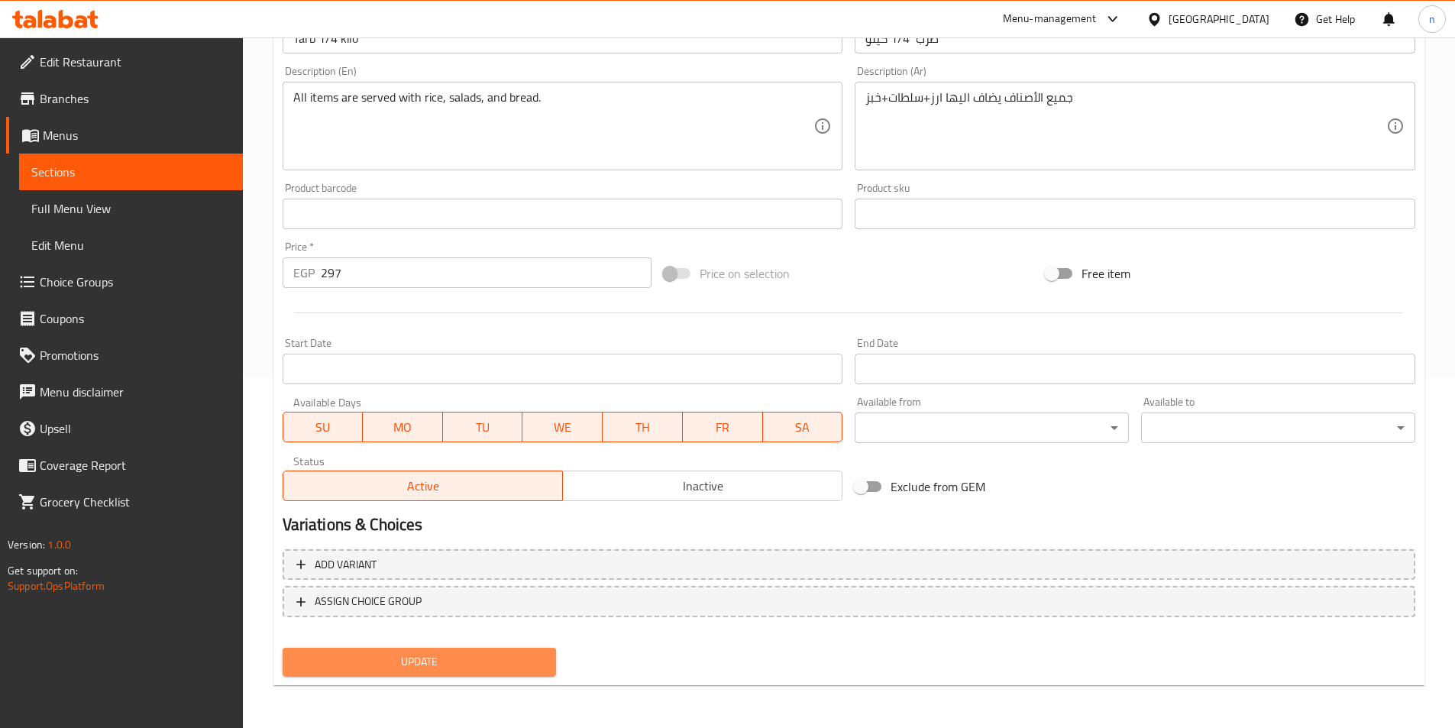
click at [538, 664] on span "Update" at bounding box center [420, 661] width 250 height 19
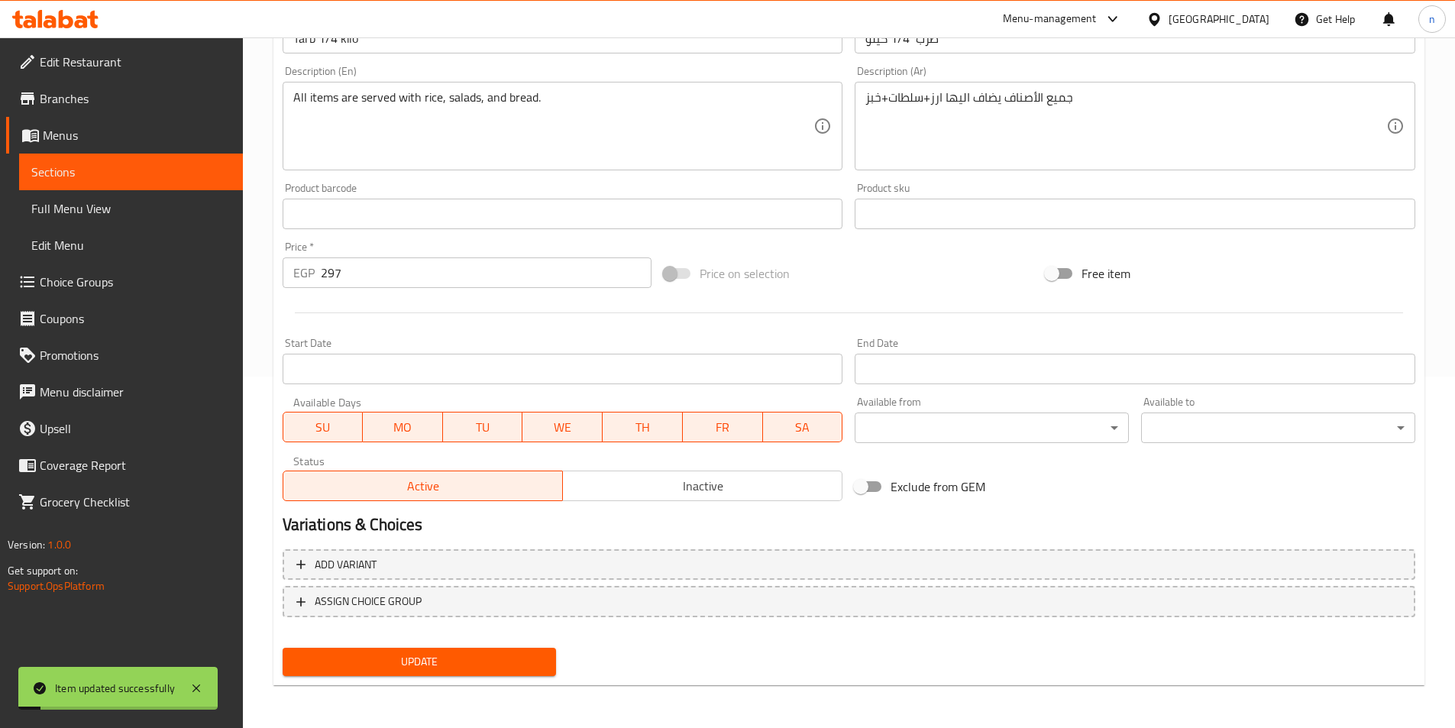
click at [151, 183] on link "Sections" at bounding box center [131, 172] width 224 height 37
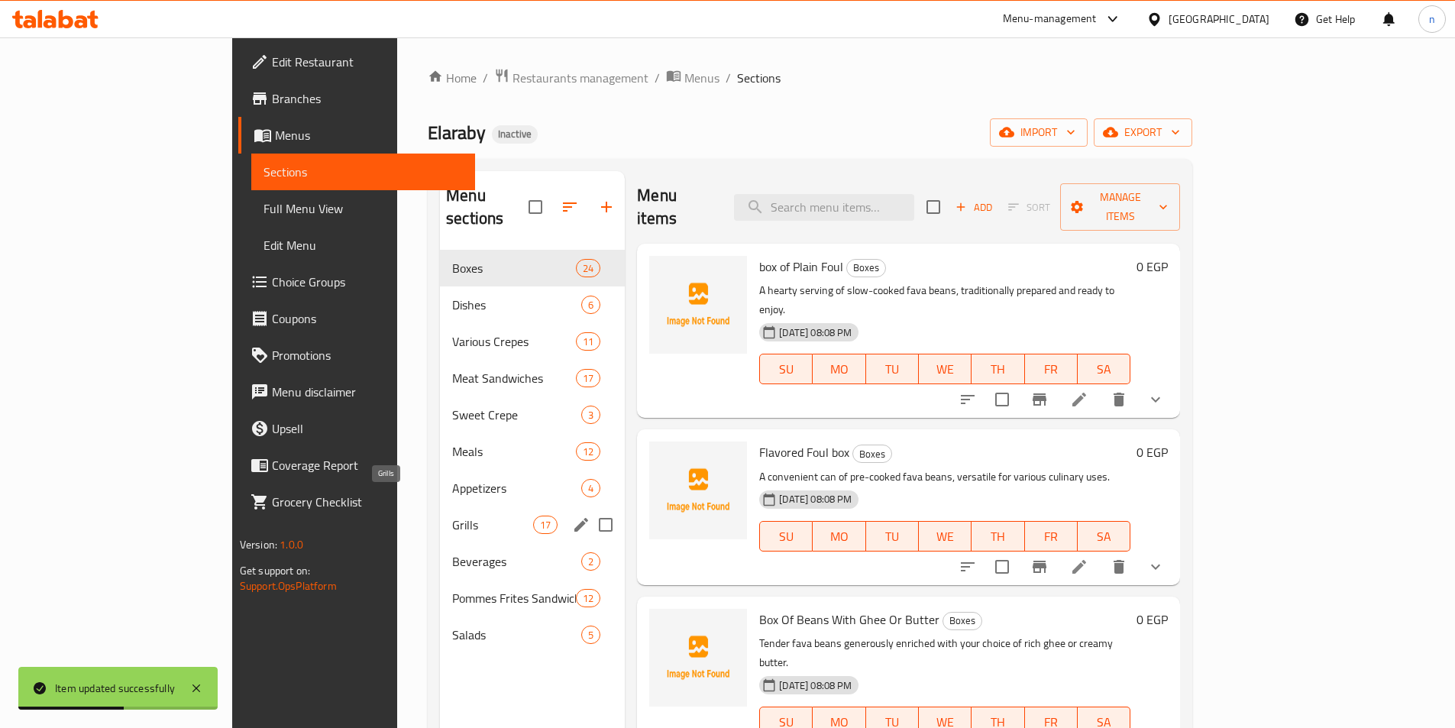
click at [452, 516] on span "Grills" at bounding box center [492, 525] width 81 height 18
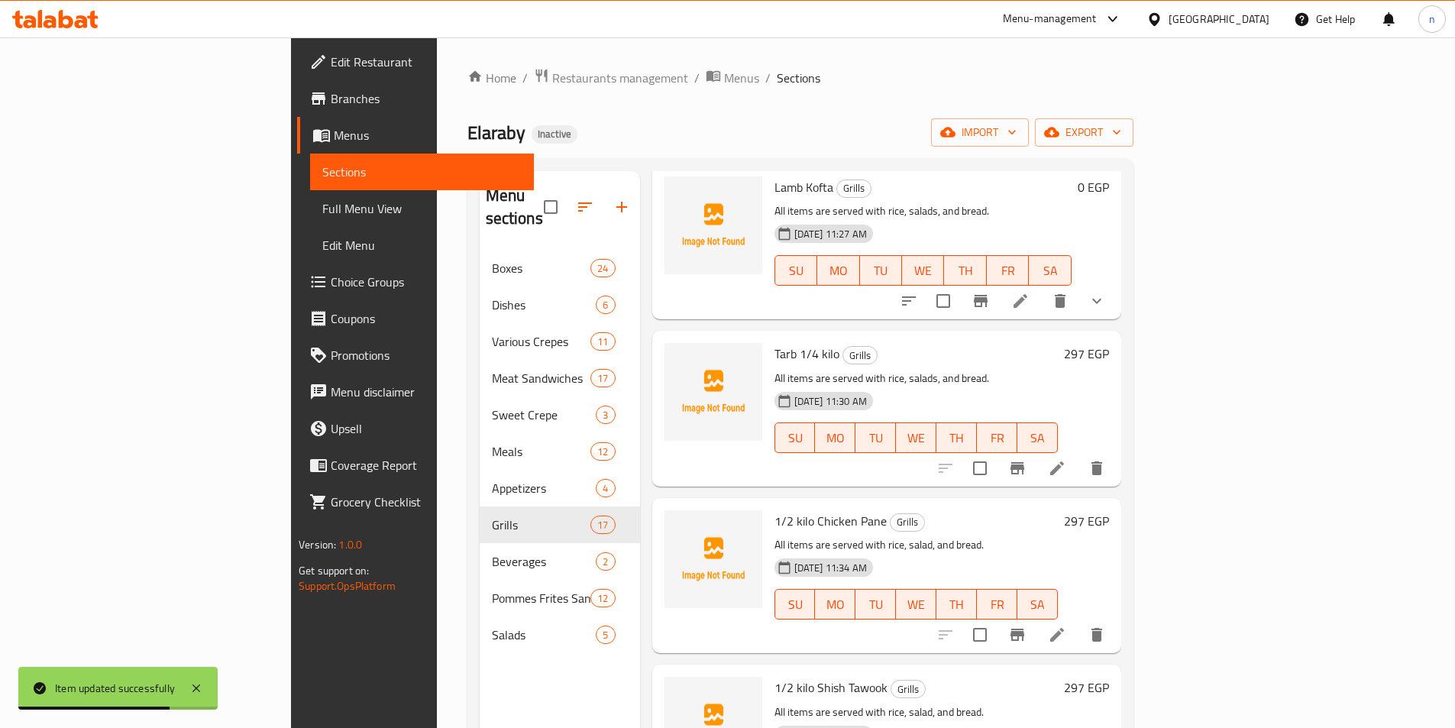
scroll to position [153, 0]
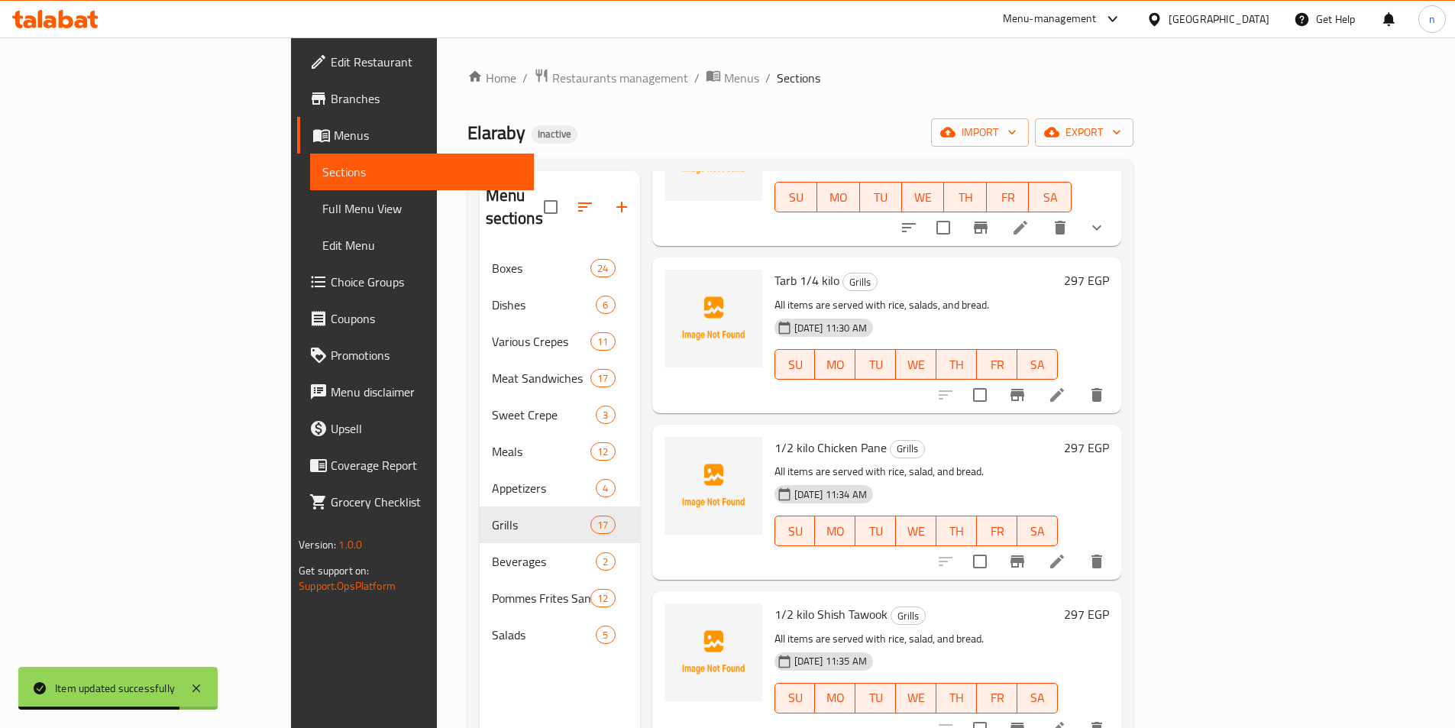
click at [1066, 552] on icon at bounding box center [1057, 561] width 18 height 18
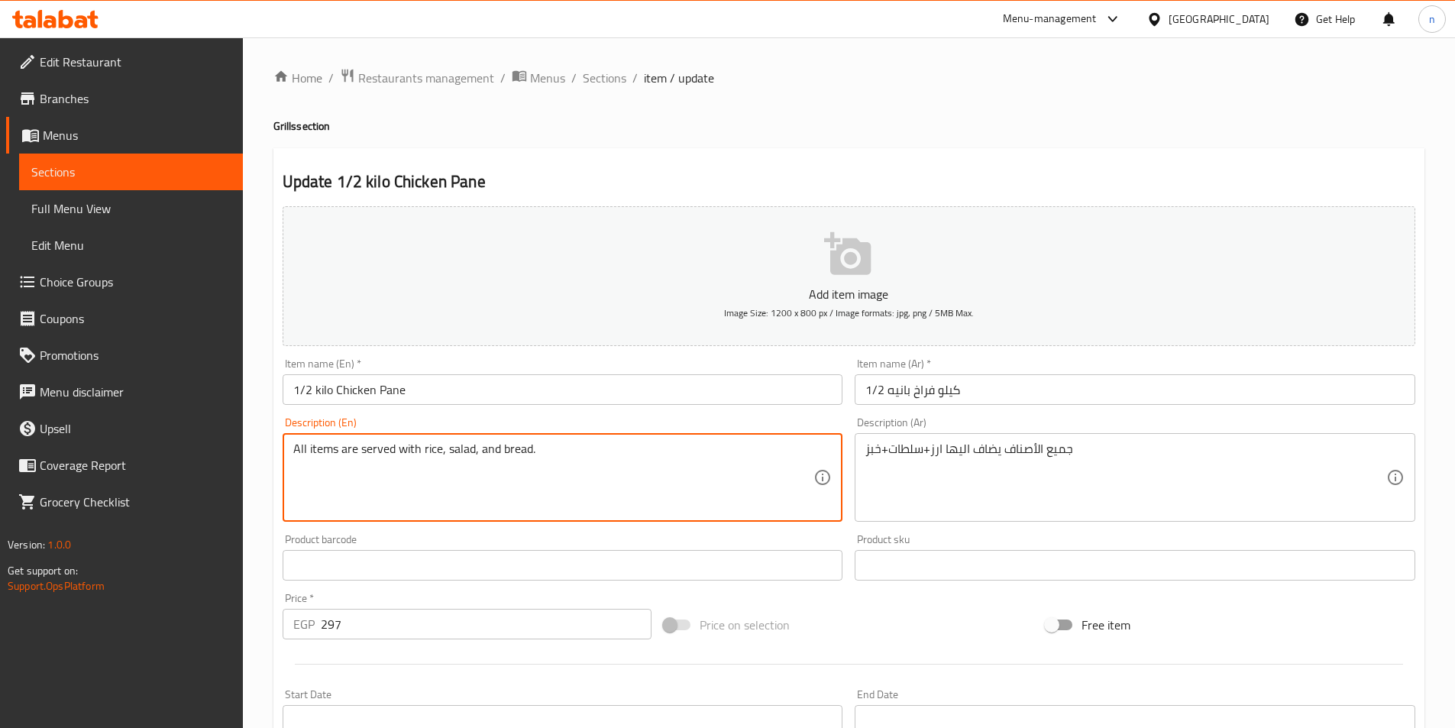
click at [475, 455] on textarea "All items are served with rice, salad, and bread." at bounding box center [553, 478] width 521 height 73
click at [470, 452] on textarea "All items are served with rice, salad, and bread." at bounding box center [553, 478] width 521 height 73
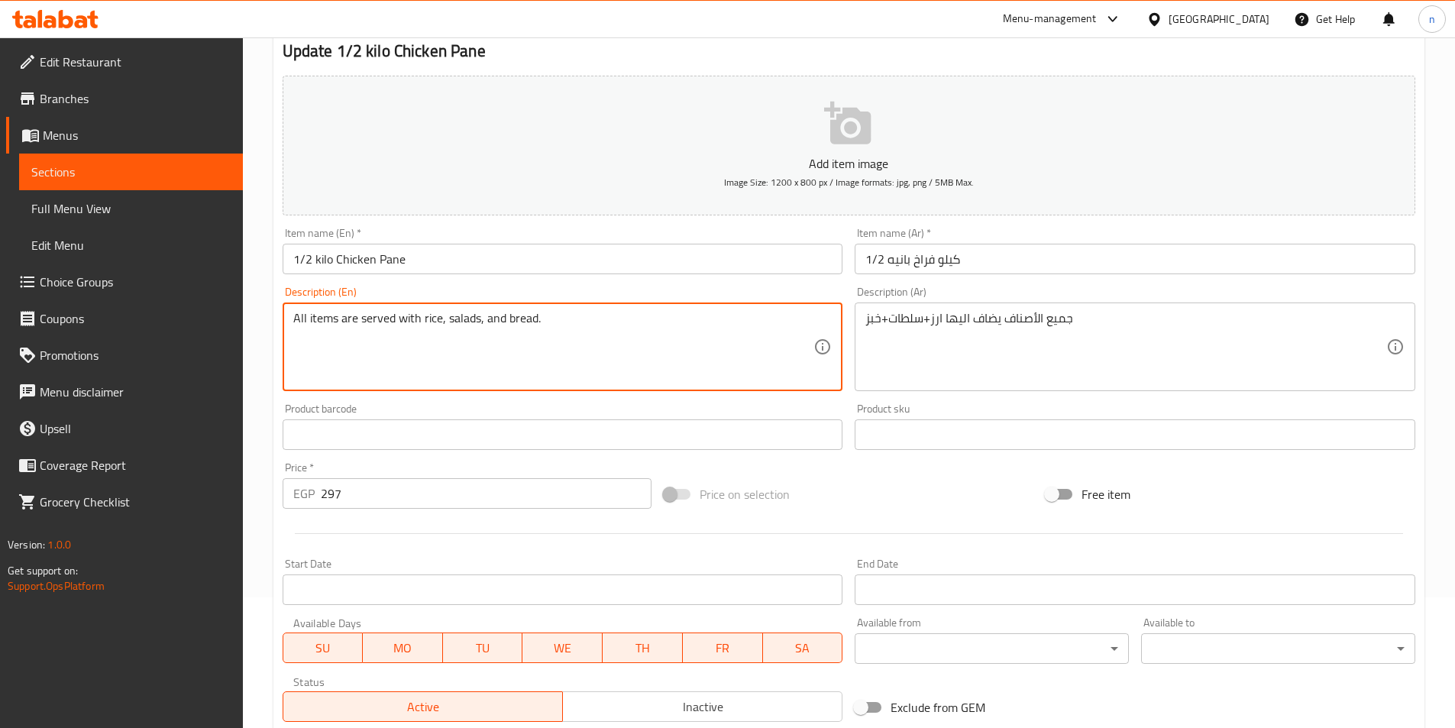
scroll to position [351, 0]
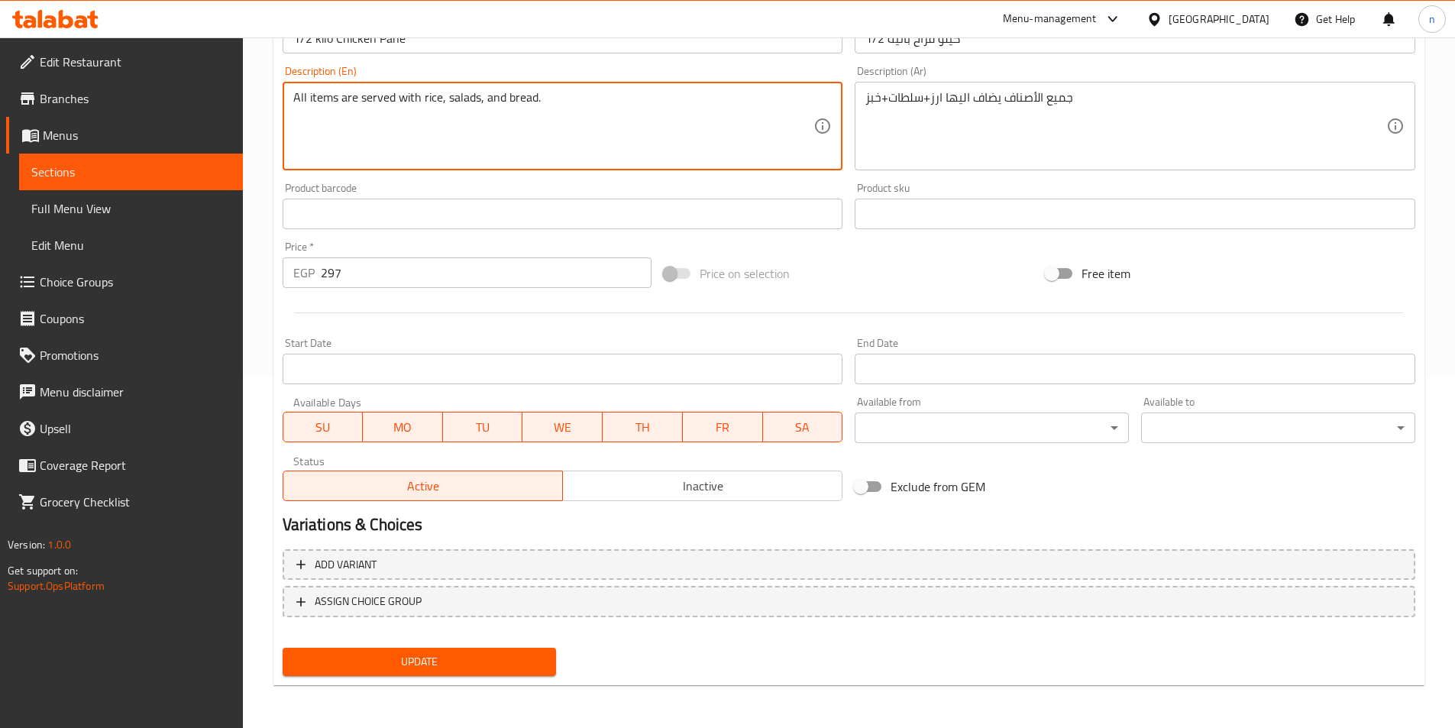
type textarea "All items are served with rice, salads, and bread."
click at [458, 670] on span "Update" at bounding box center [420, 661] width 250 height 19
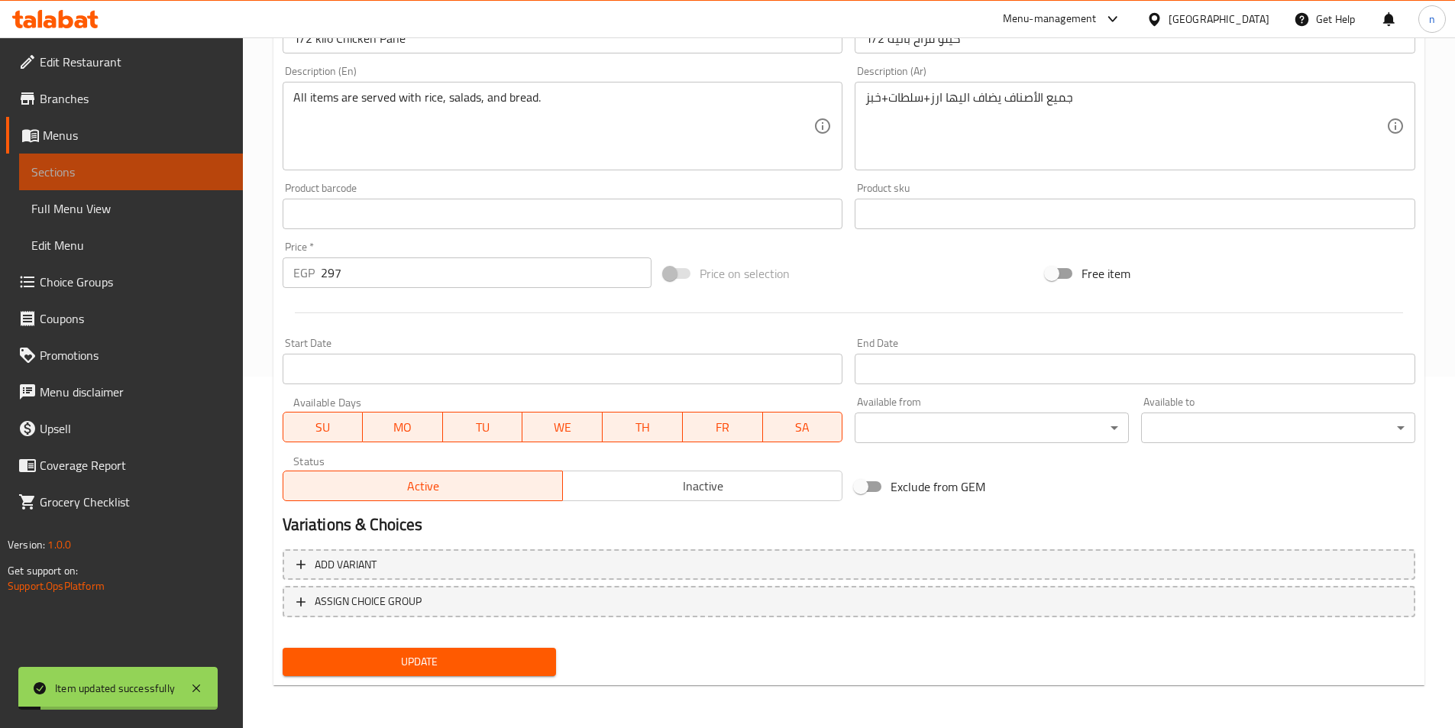
click at [73, 164] on span "Sections" at bounding box center [130, 172] width 199 height 18
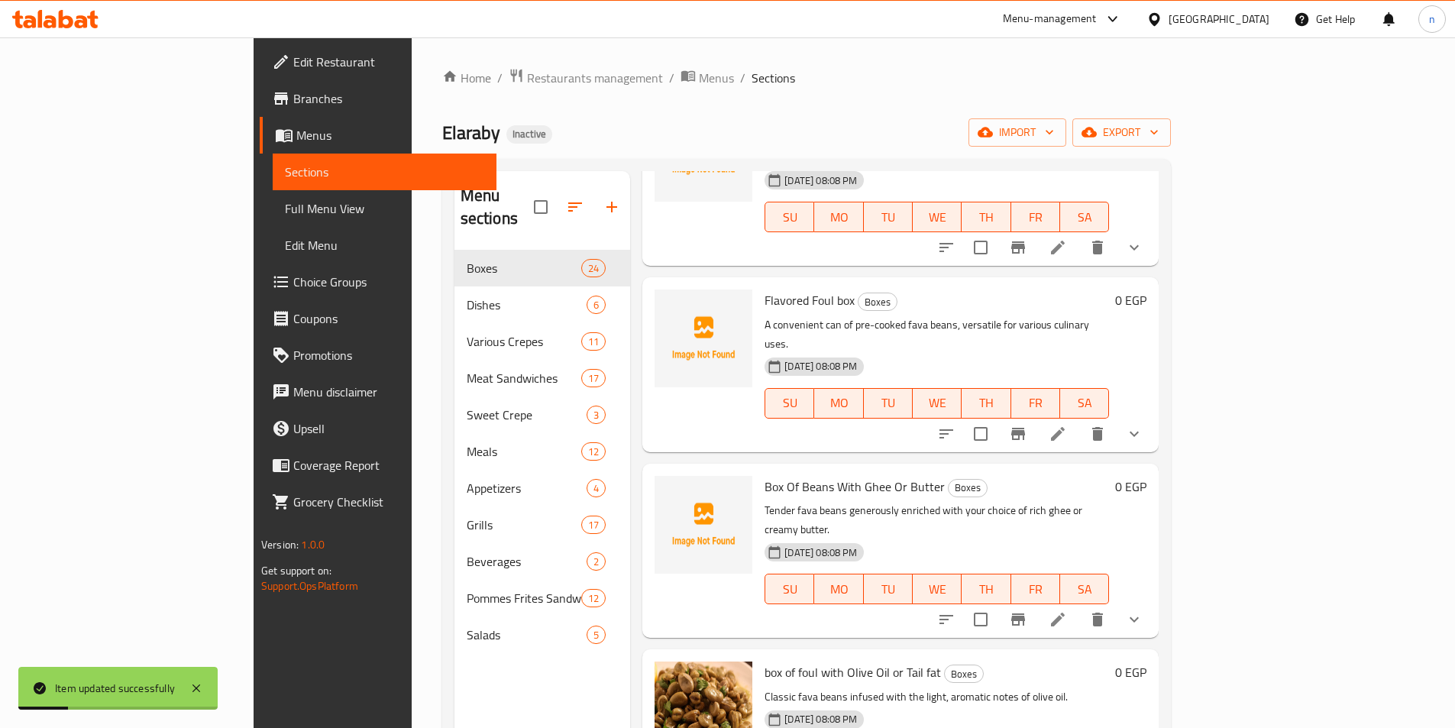
scroll to position [153, 0]
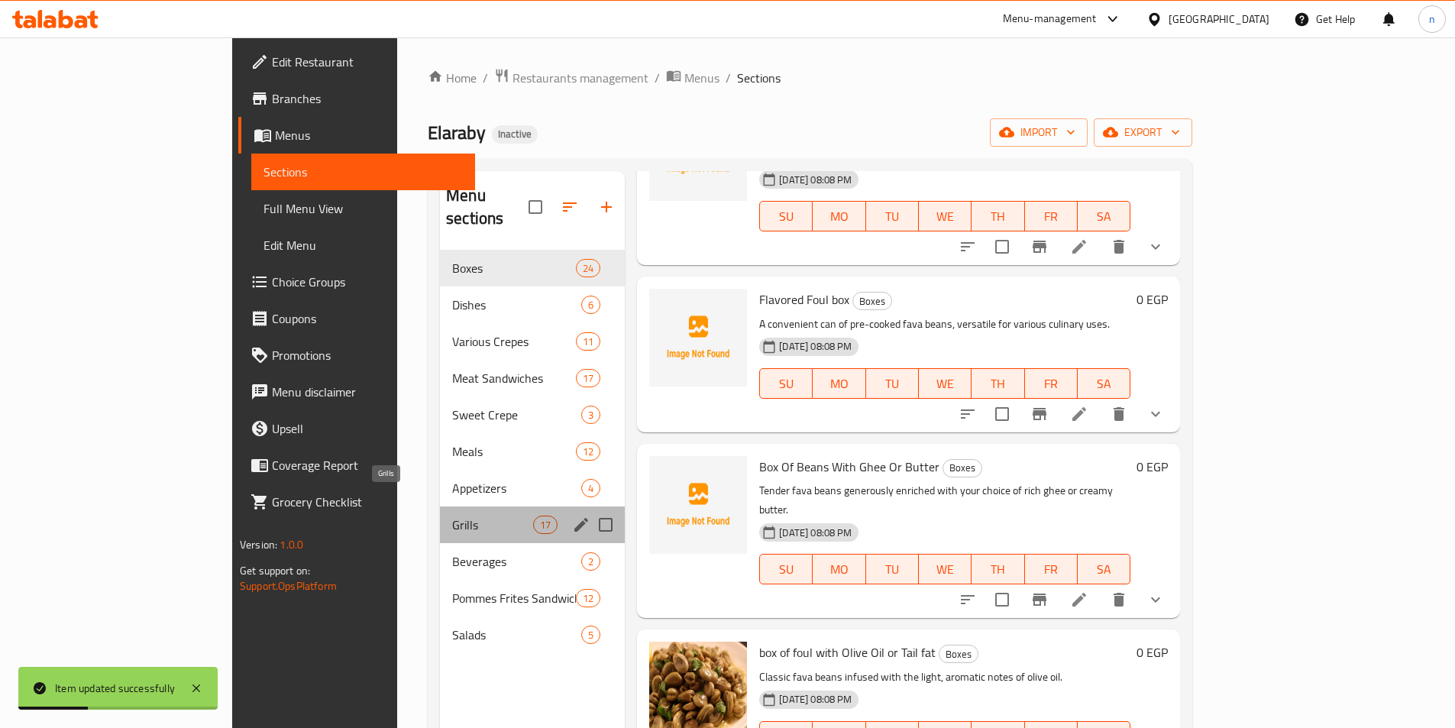
click at [452, 516] on span "Grills" at bounding box center [492, 525] width 81 height 18
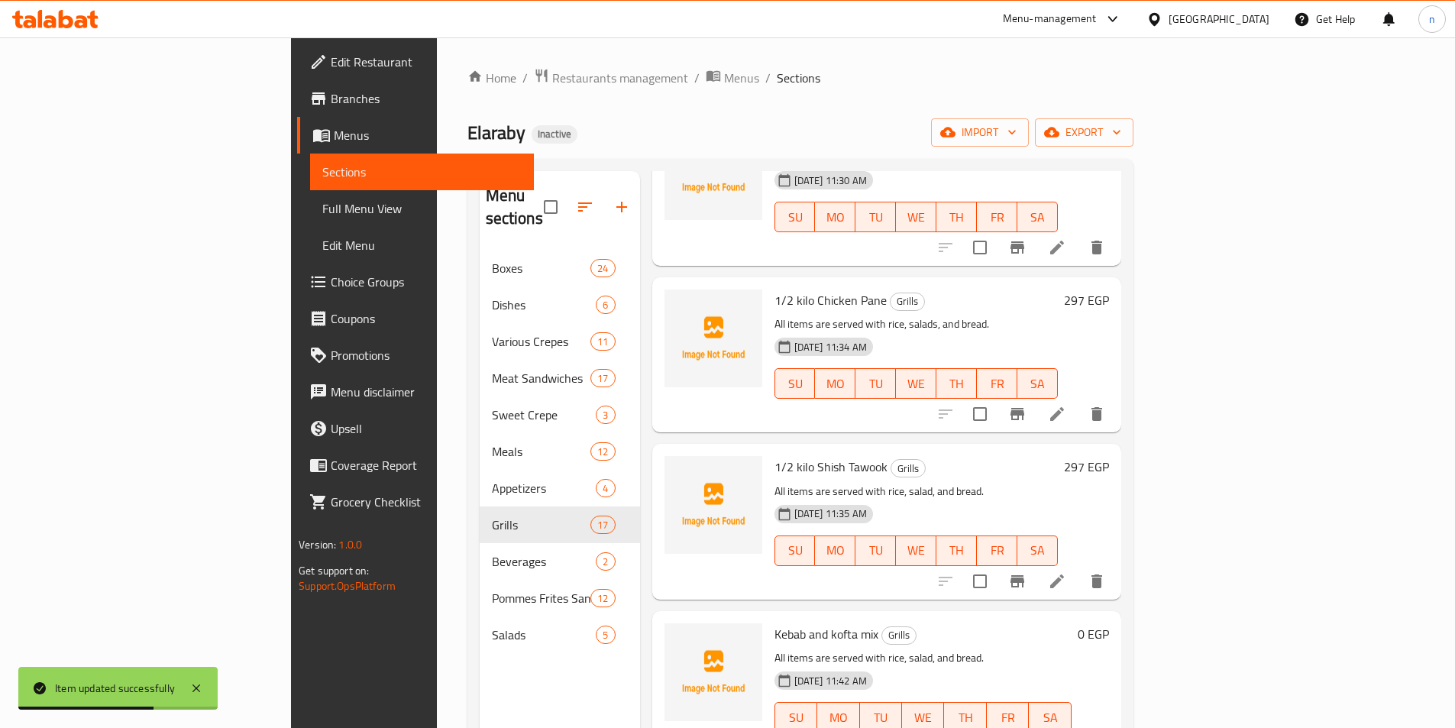
scroll to position [306, 0]
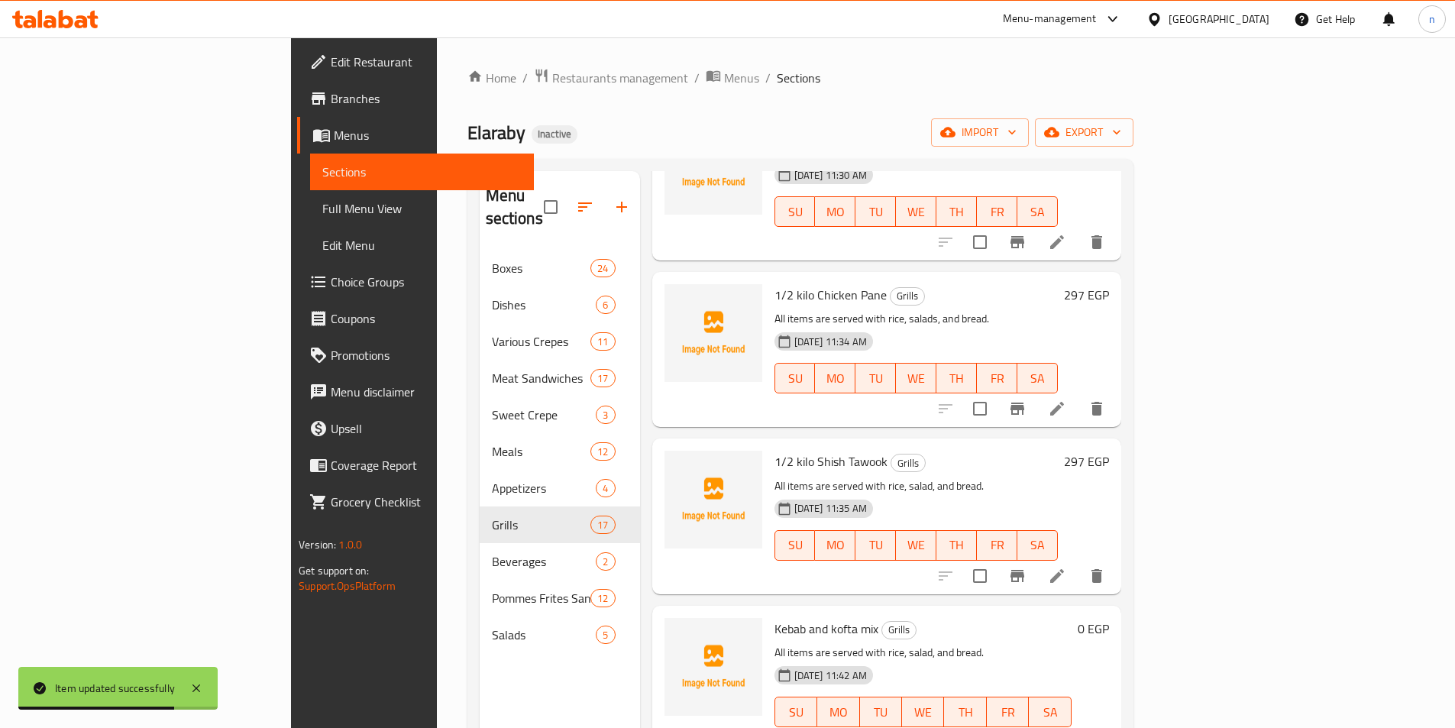
click at [1066, 567] on icon at bounding box center [1057, 576] width 18 height 18
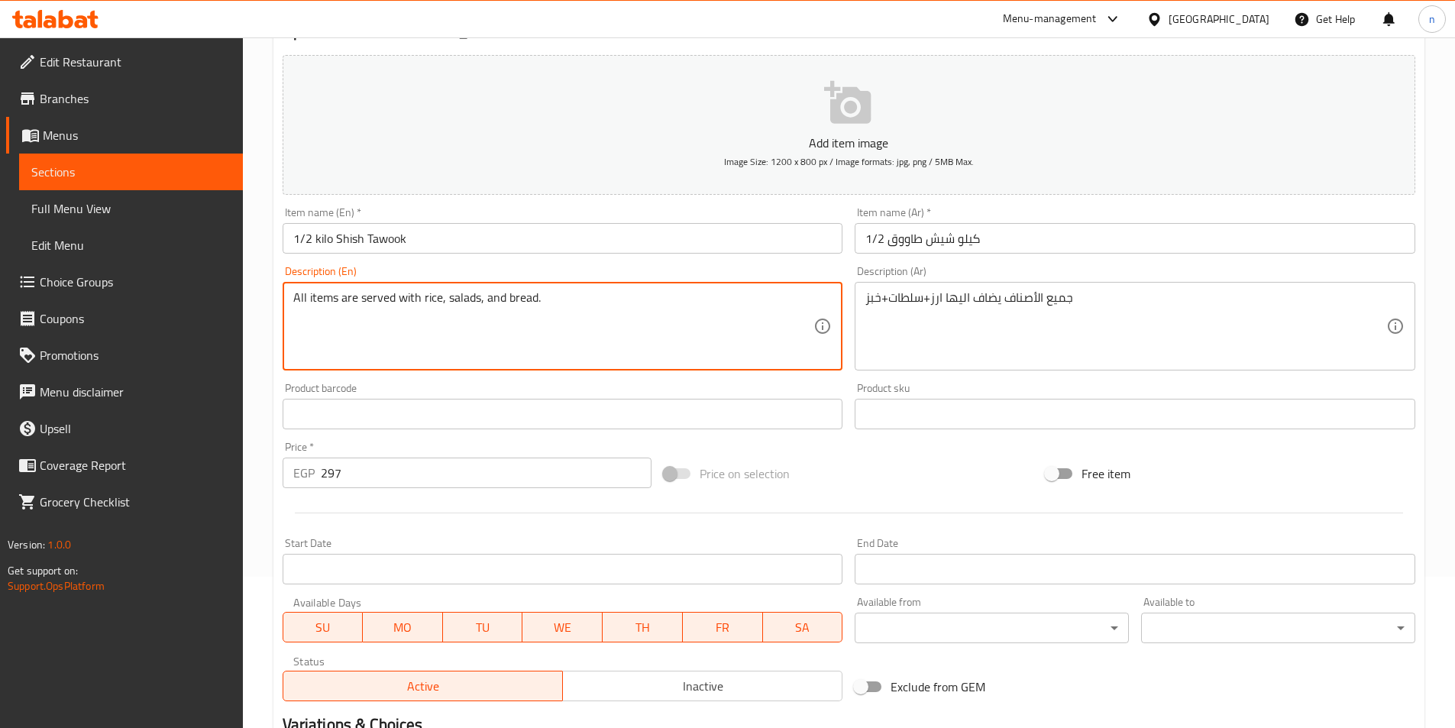
scroll to position [153, 0]
type textarea "All items are served with rice, salads, and bread."
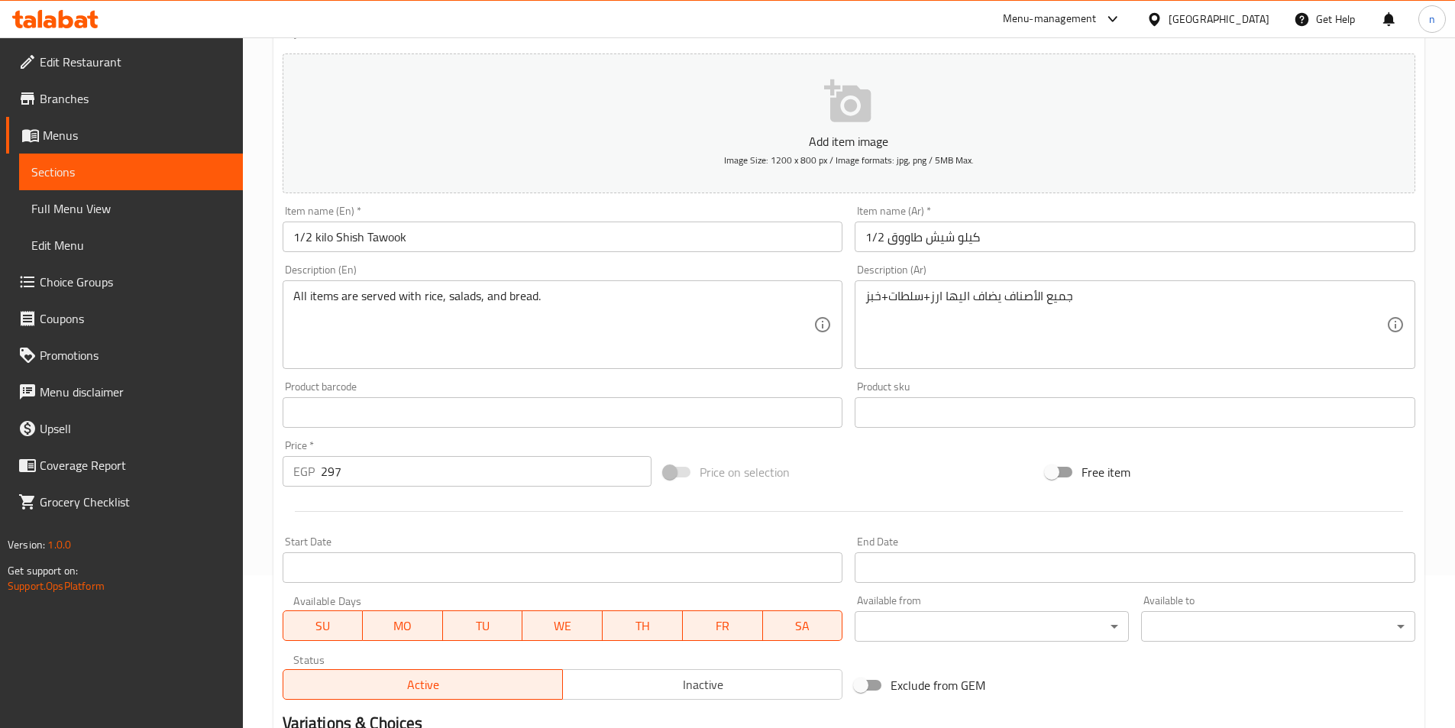
click at [266, 322] on div "Home / Restaurants management / Menus / Sections / item / update Grills section…" at bounding box center [849, 406] width 1212 height 1042
click at [130, 176] on span "Sections" at bounding box center [130, 172] width 199 height 18
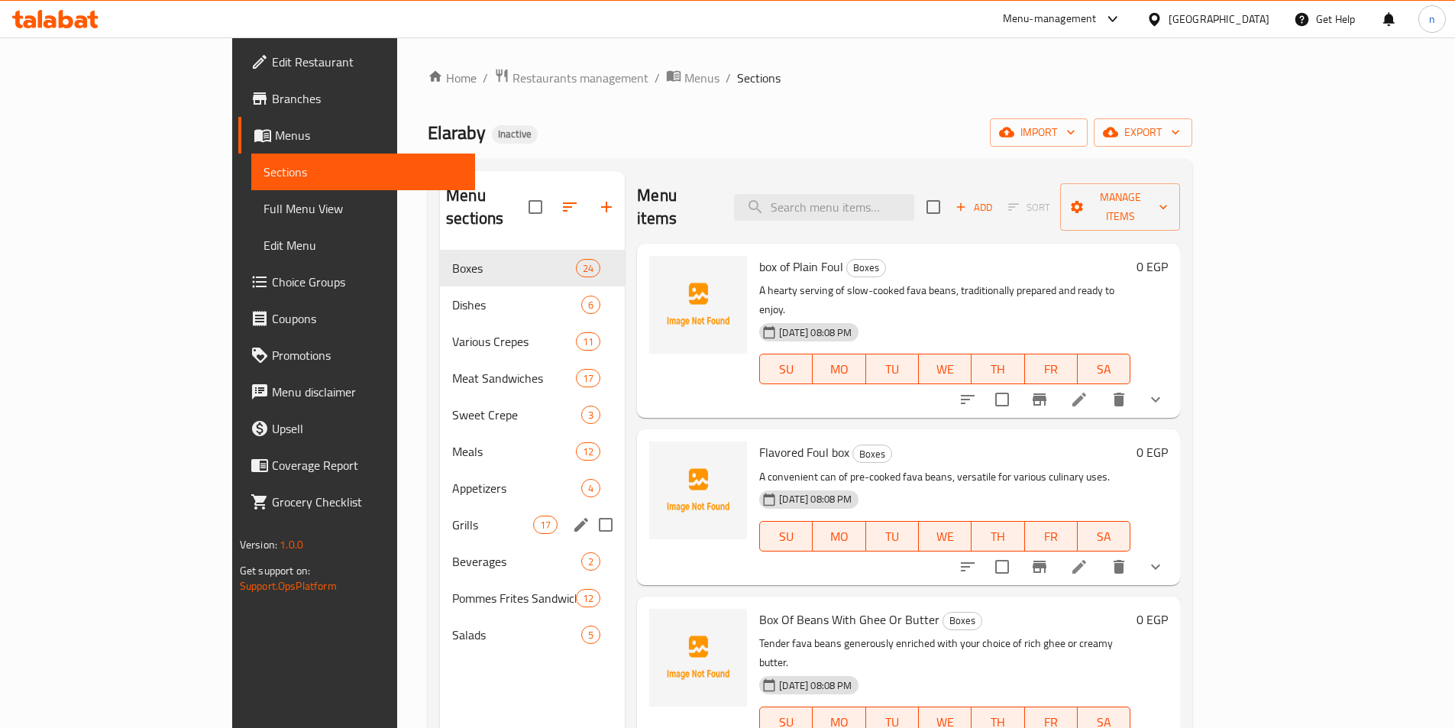
click at [452, 516] on span "Grills" at bounding box center [492, 525] width 81 height 18
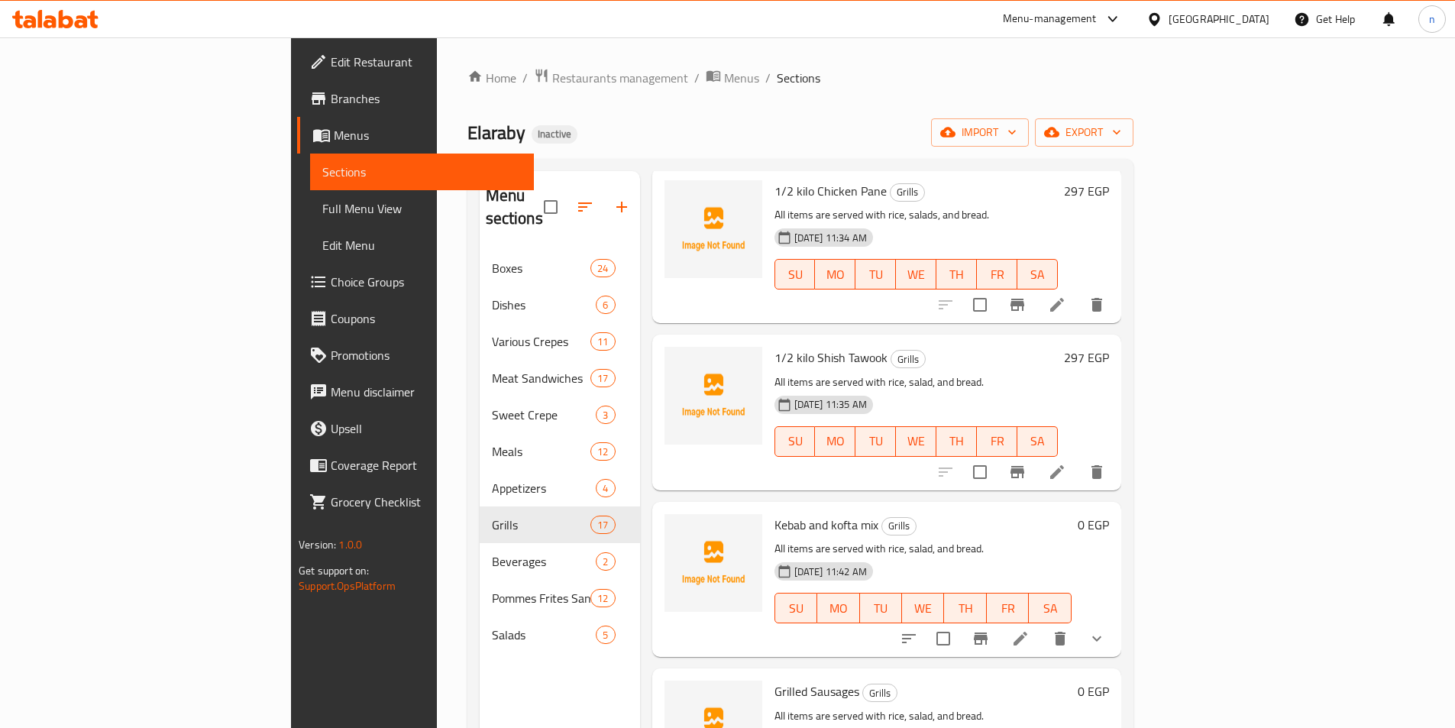
scroll to position [382, 0]
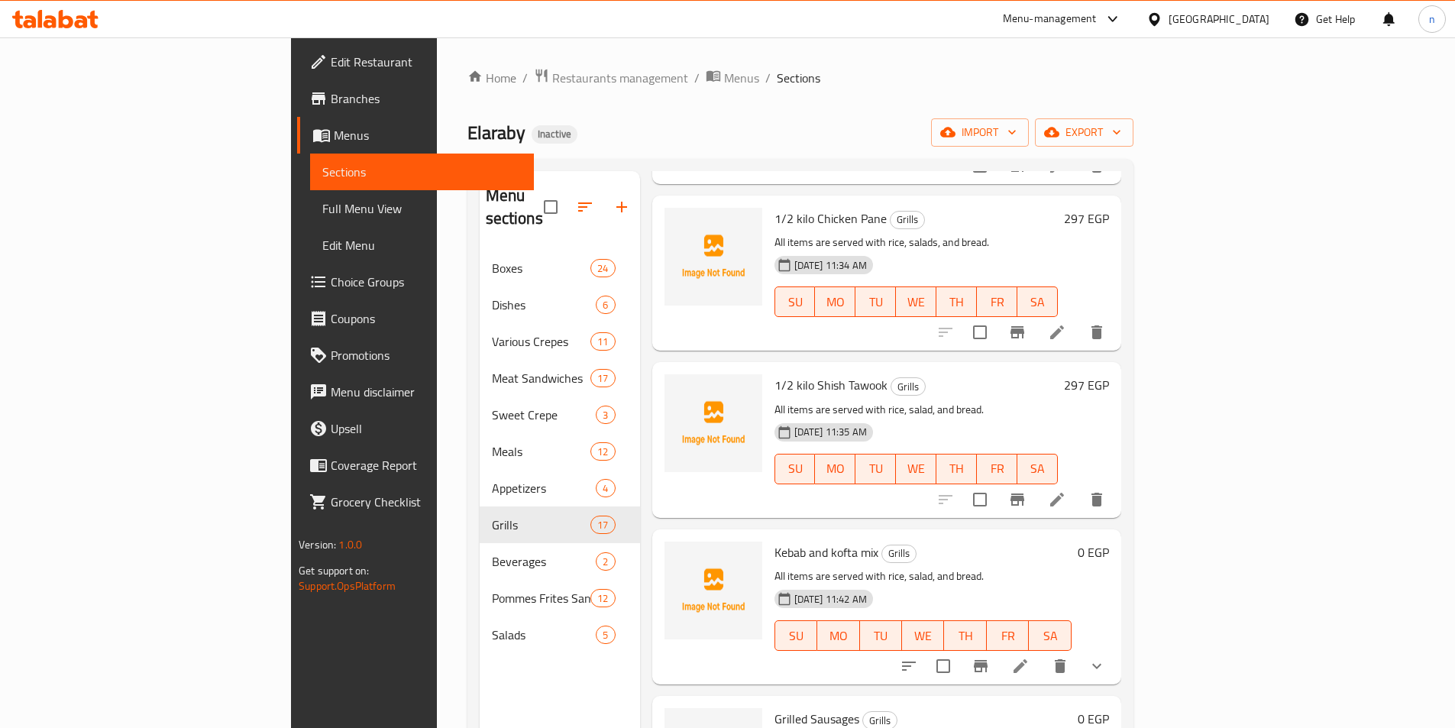
click at [1064, 493] on icon at bounding box center [1057, 500] width 14 height 14
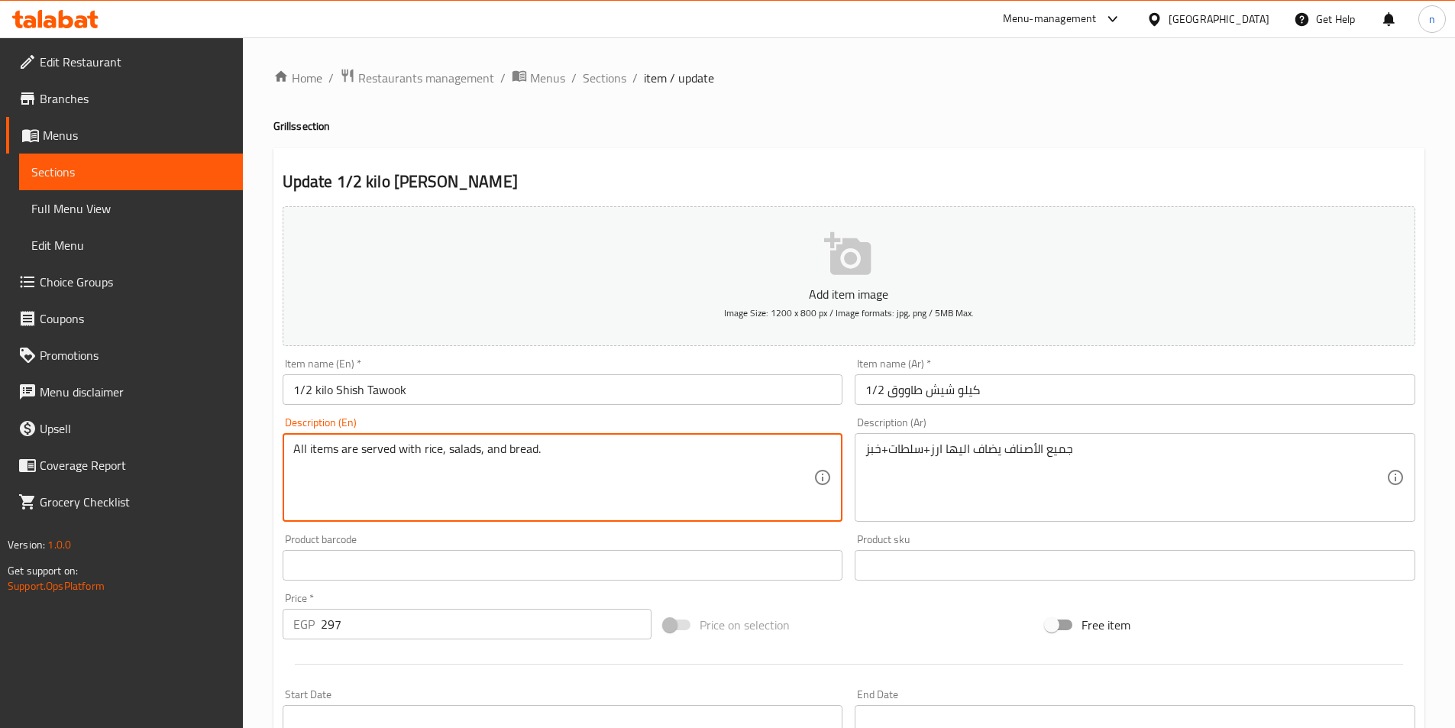
scroll to position [351, 0]
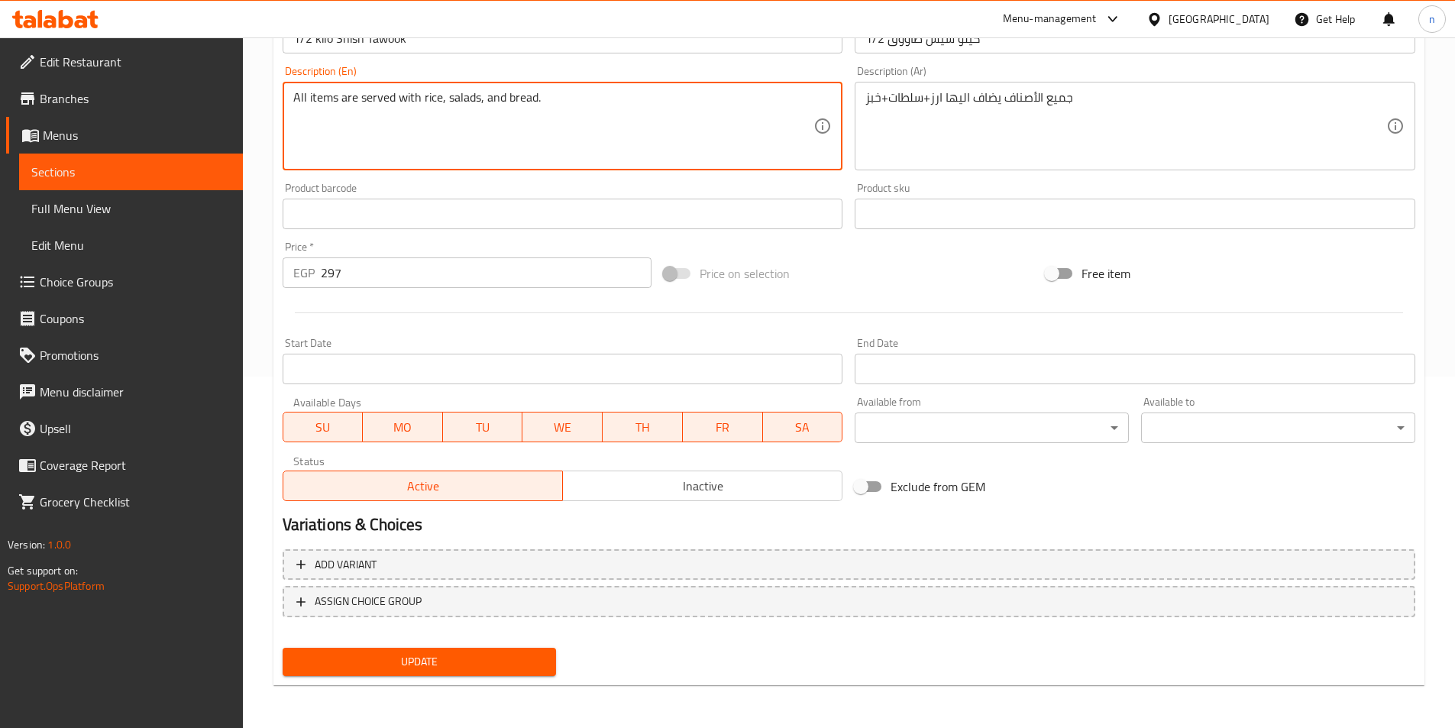
type textarea "All items are served with rice, salads, and bread."
click at [514, 668] on span "Update" at bounding box center [420, 661] width 250 height 19
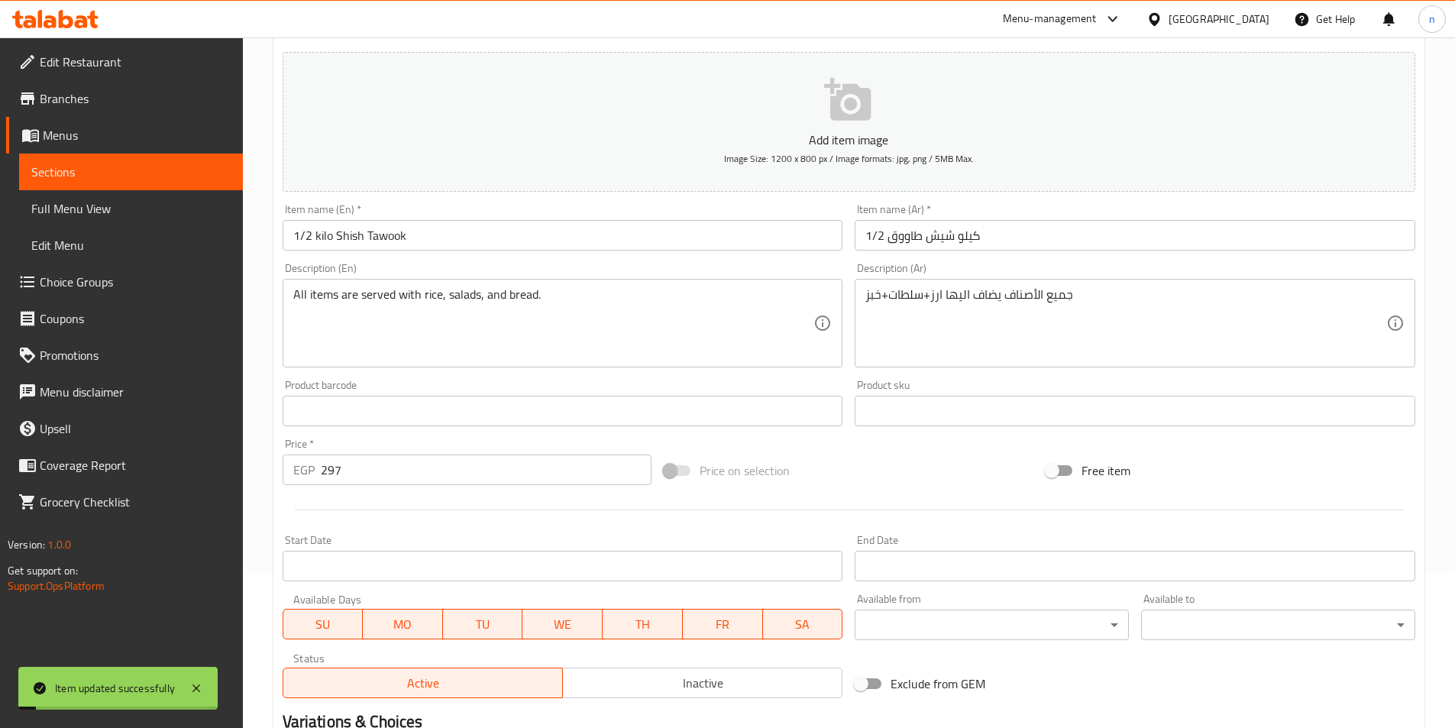
scroll to position [0, 0]
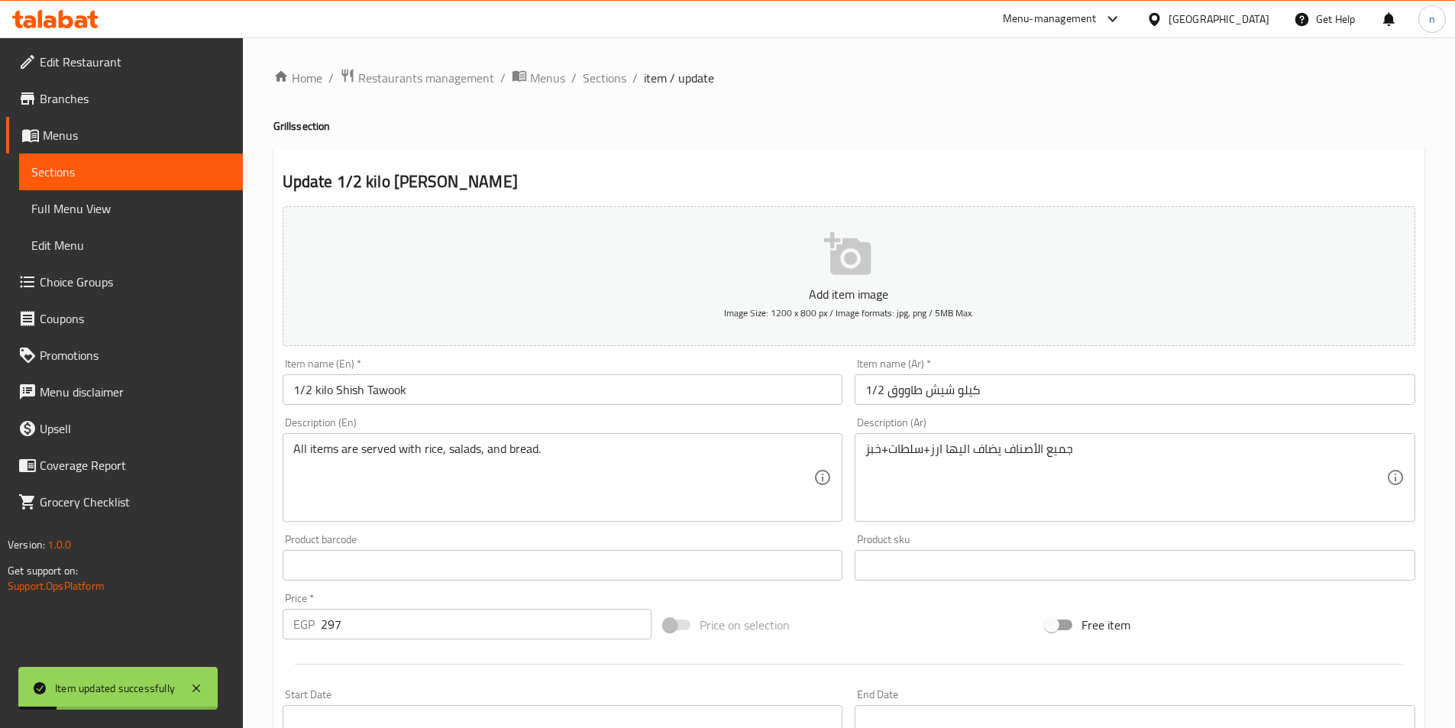
click at [134, 177] on span "Sections" at bounding box center [130, 172] width 199 height 18
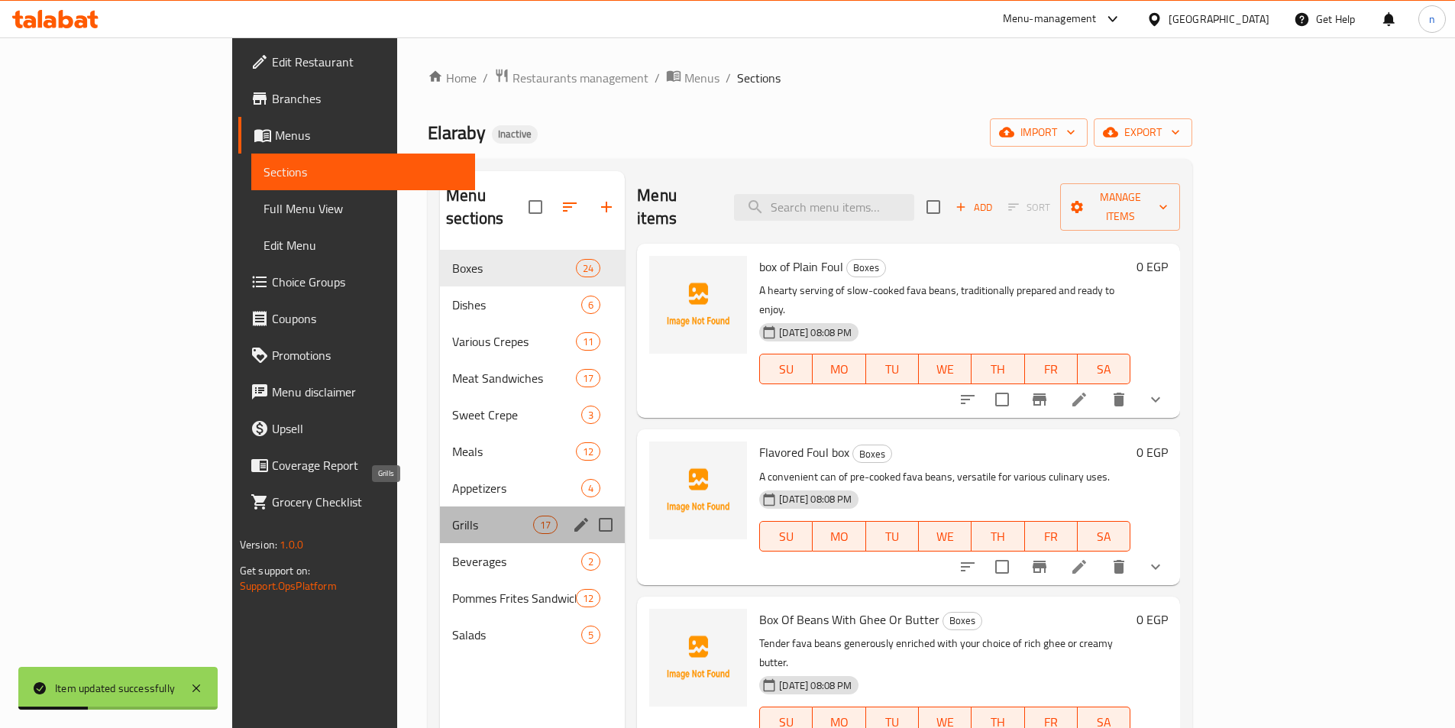
click at [452, 516] on span "Grills" at bounding box center [492, 525] width 81 height 18
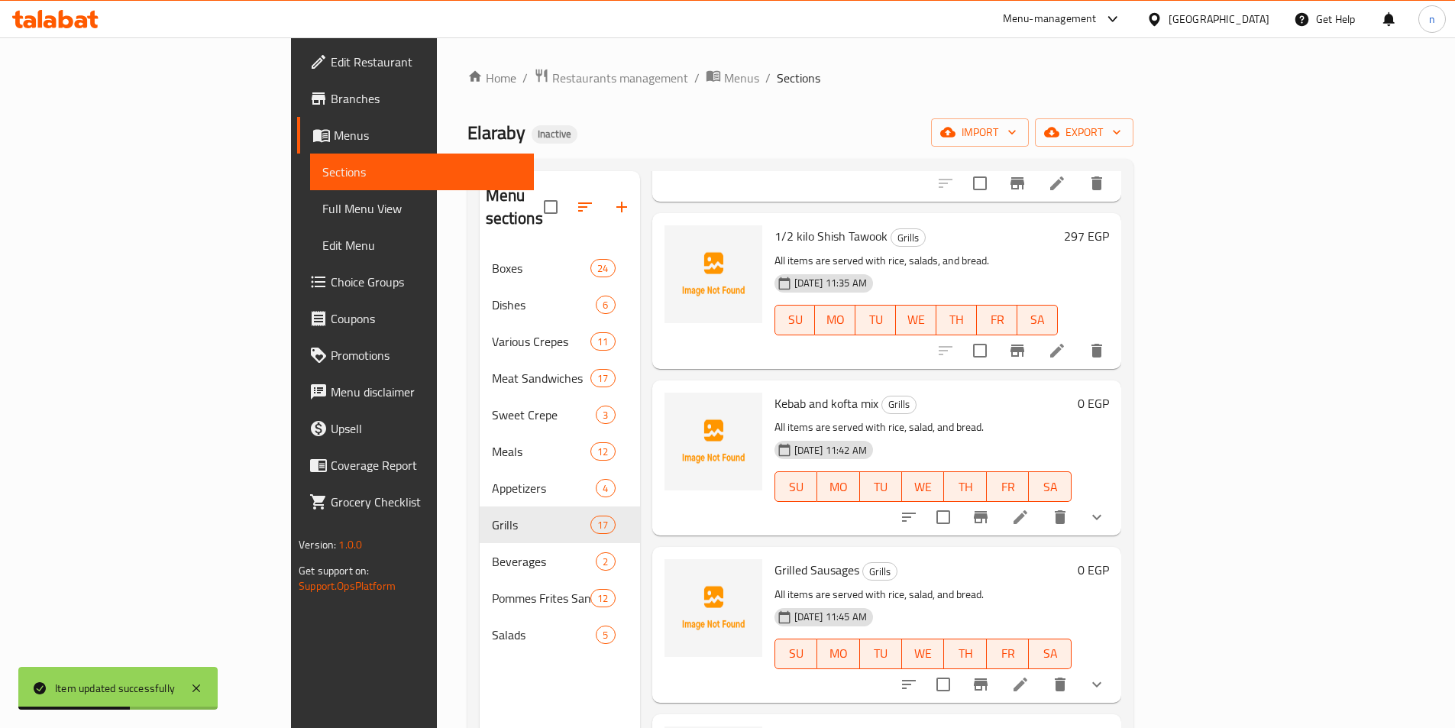
scroll to position [535, 0]
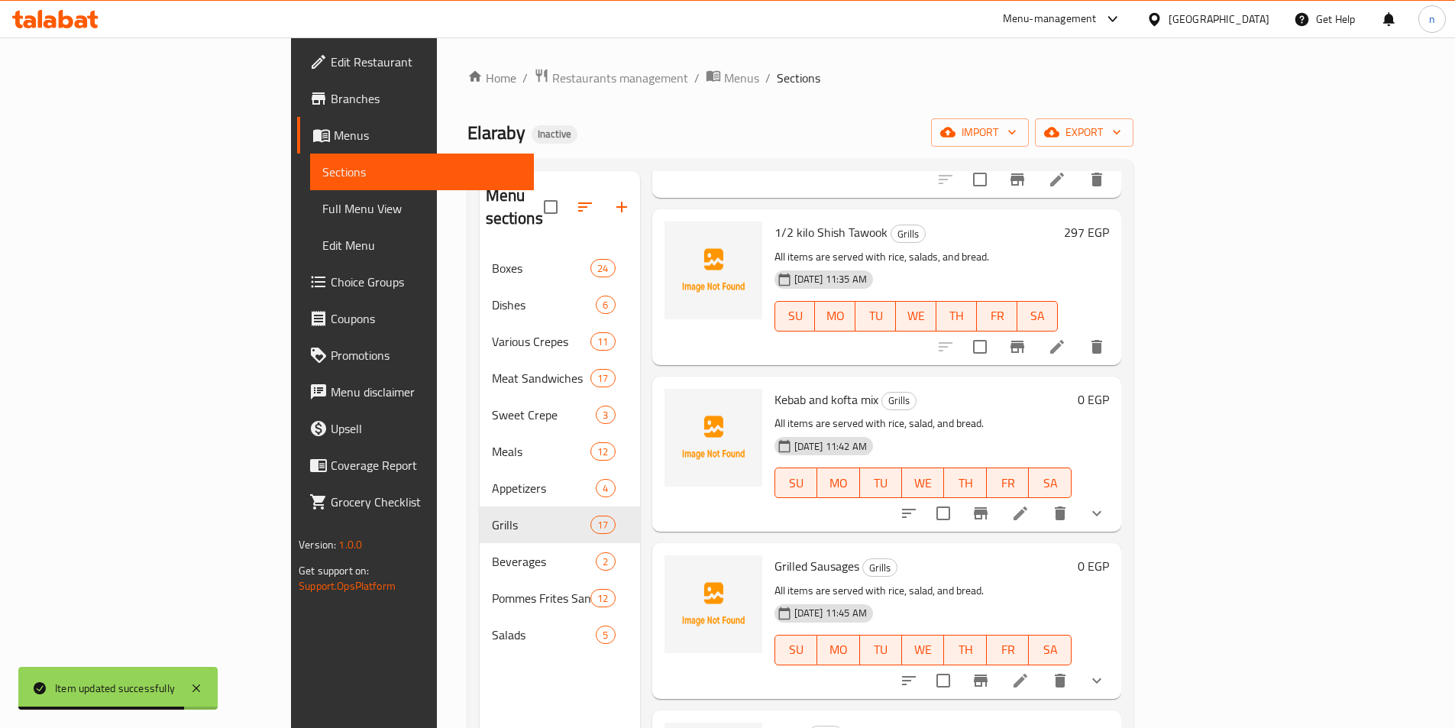
click at [1042, 500] on li at bounding box center [1020, 514] width 43 height 28
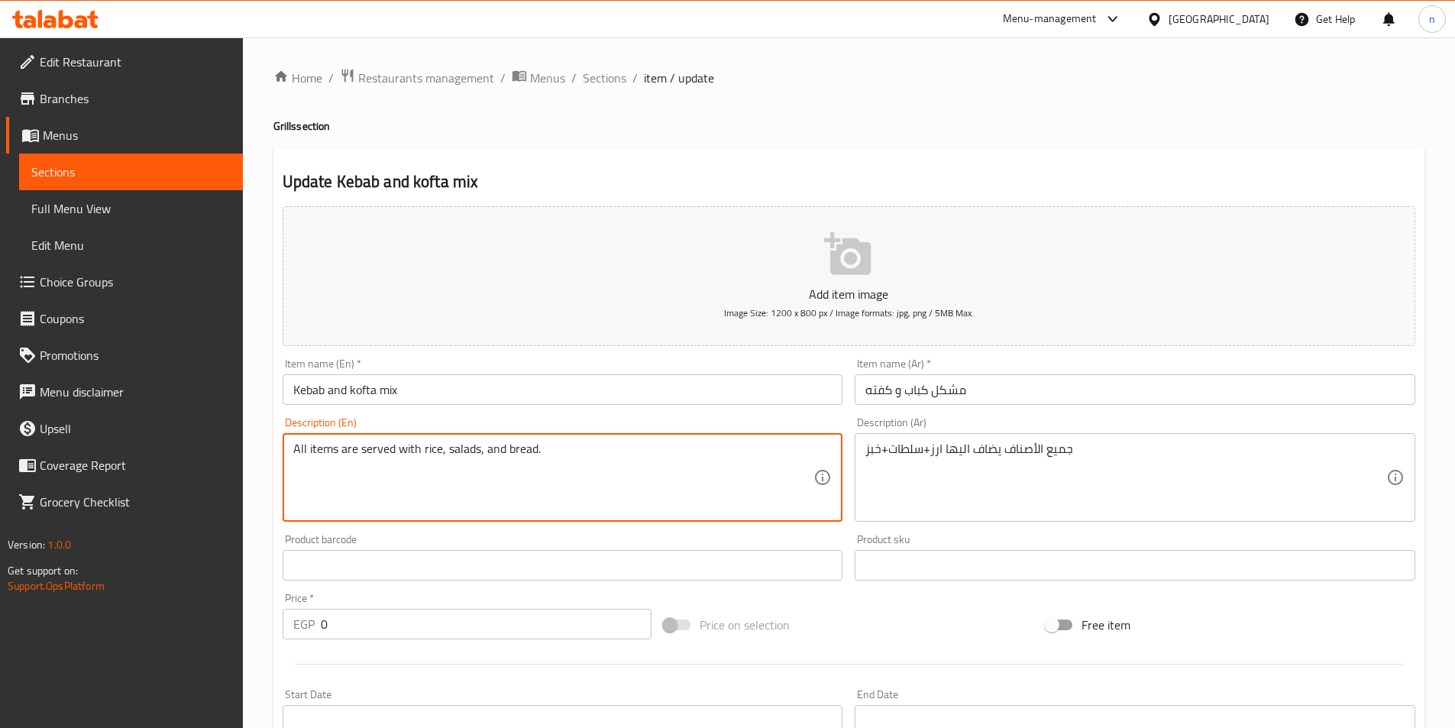
scroll to position [386, 0]
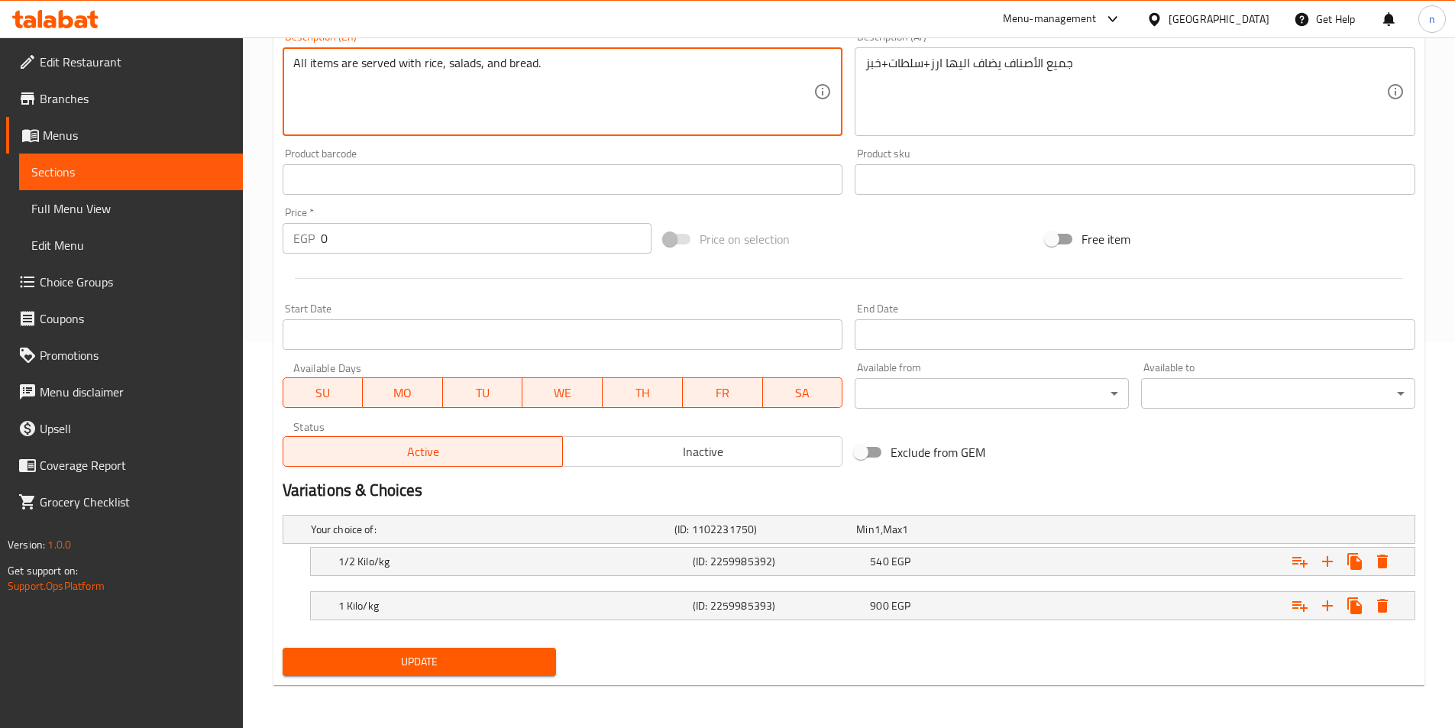
type textarea "All items are served with rice, salads, and bread."
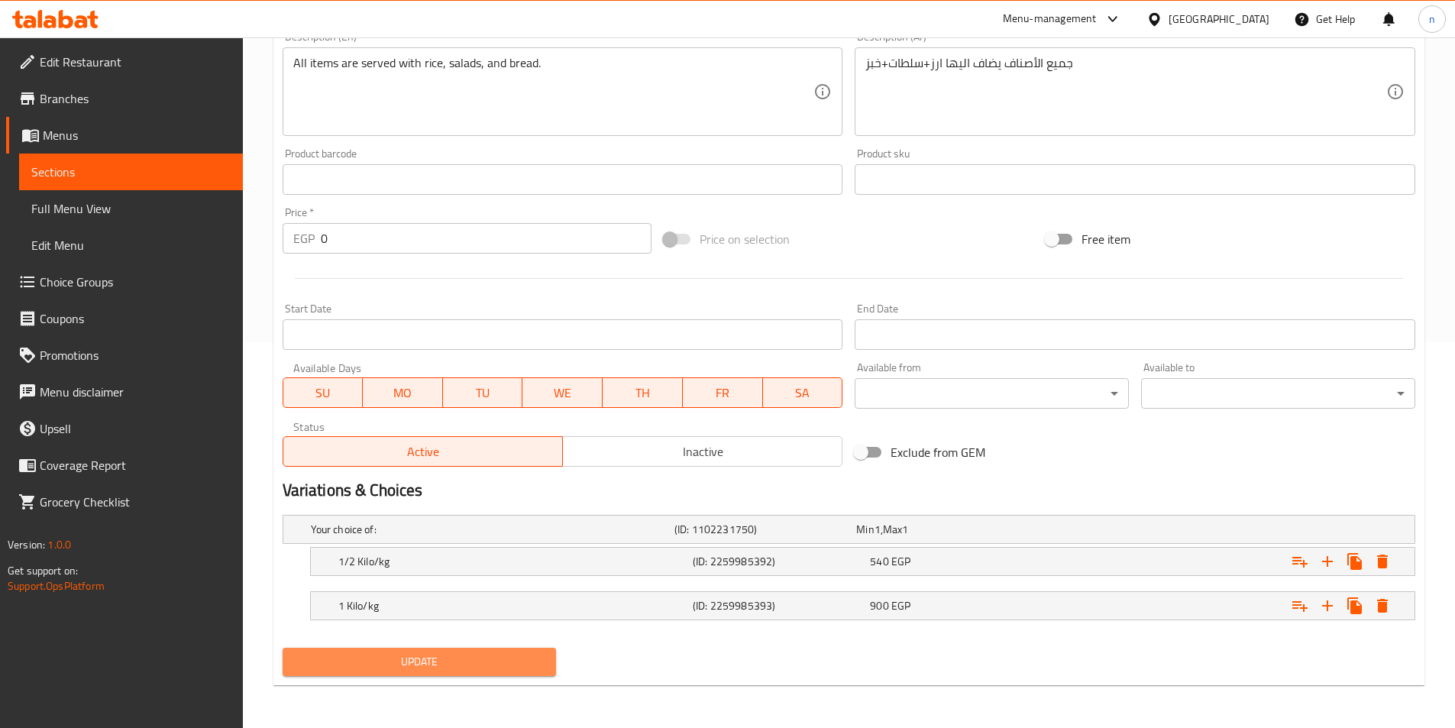
click at [446, 660] on span "Update" at bounding box center [420, 661] width 250 height 19
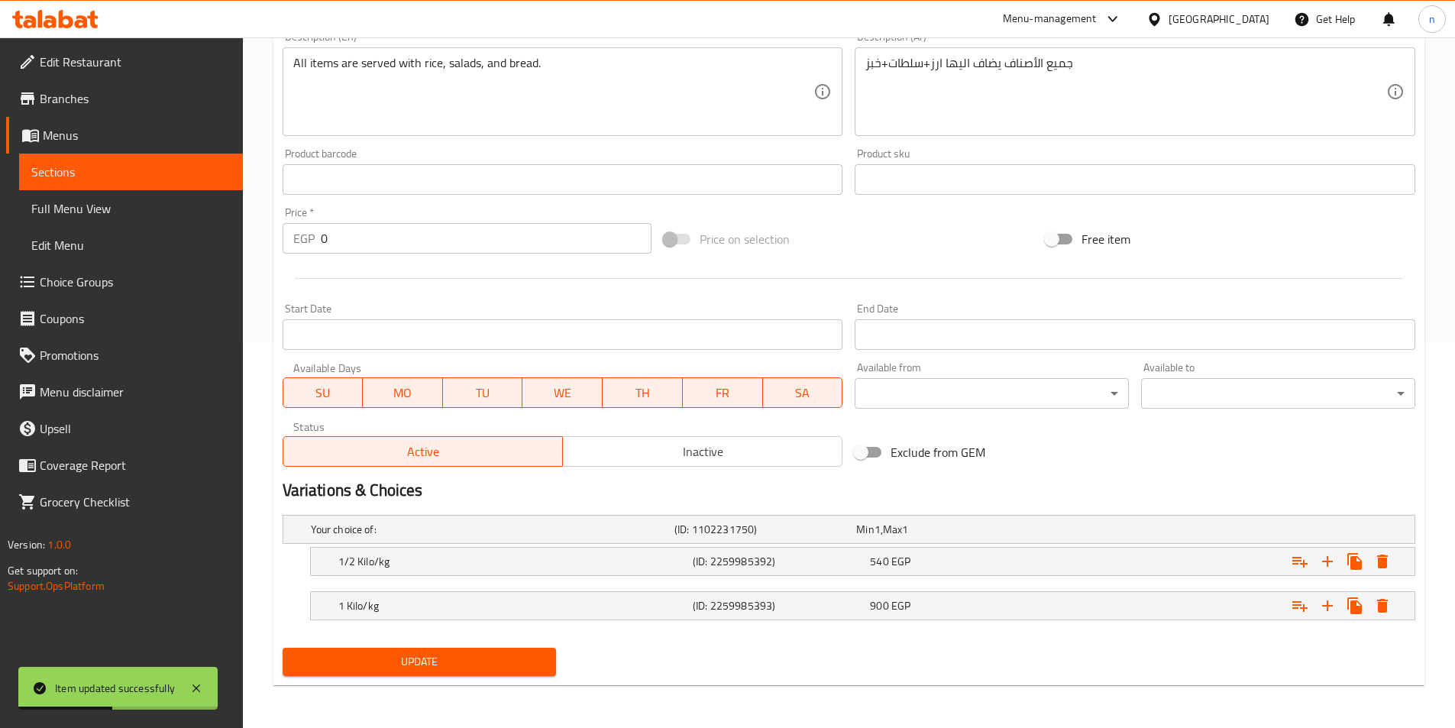
click at [107, 169] on span "Sections" at bounding box center [130, 172] width 199 height 18
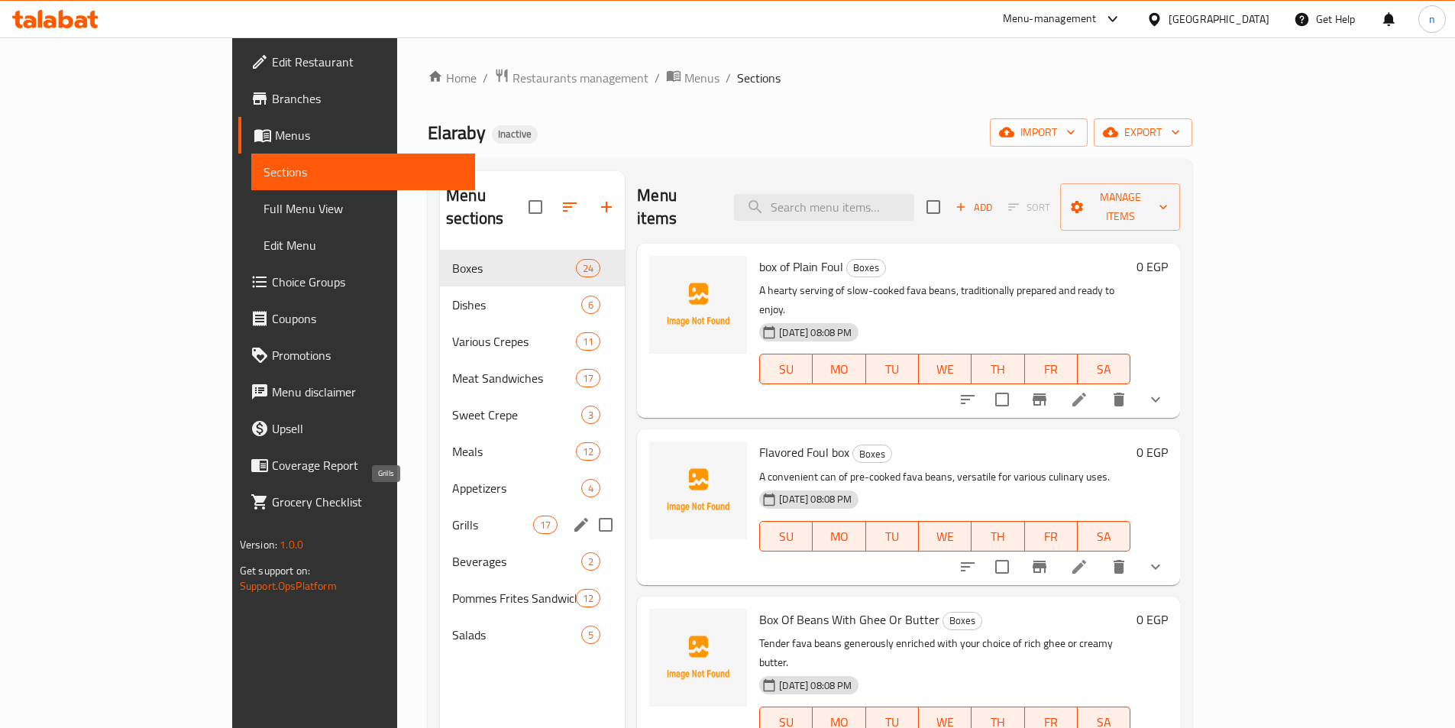
click at [452, 516] on span "Grills" at bounding box center [492, 525] width 81 height 18
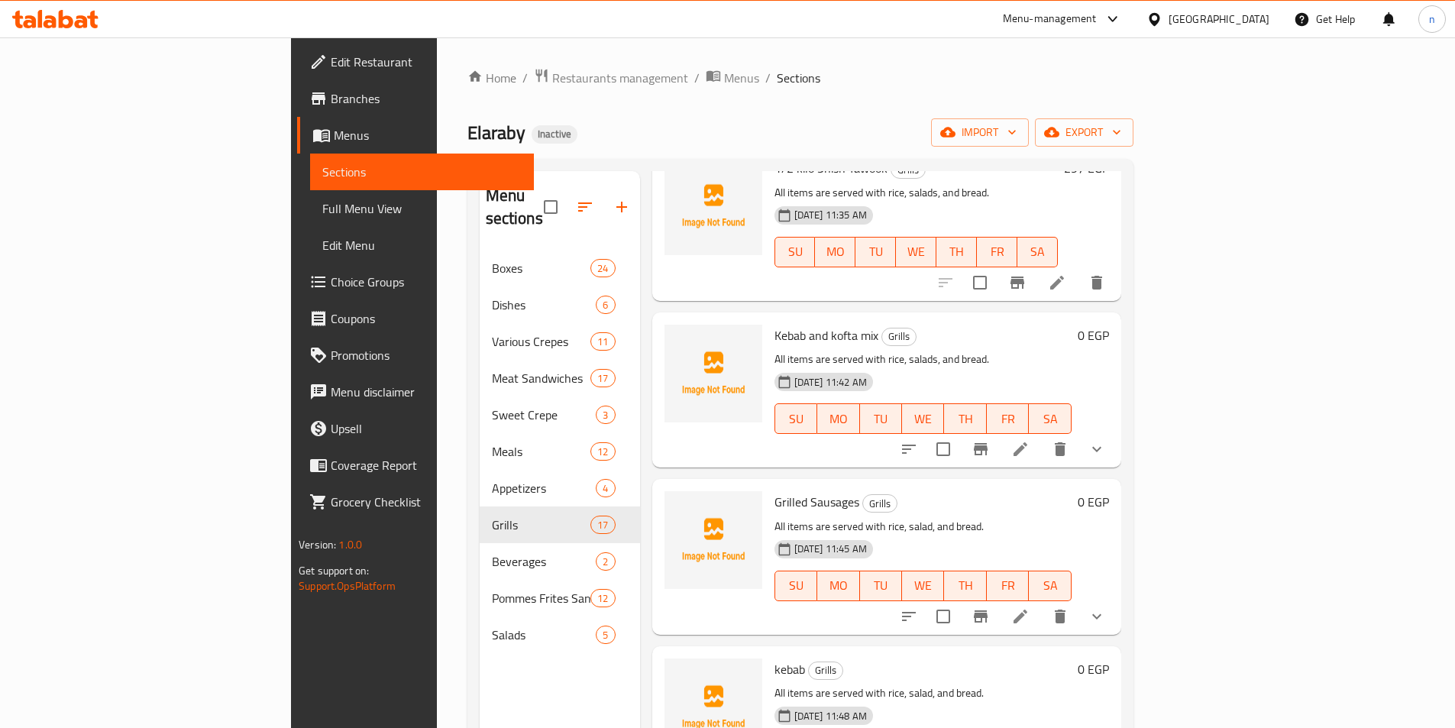
scroll to position [688, 0]
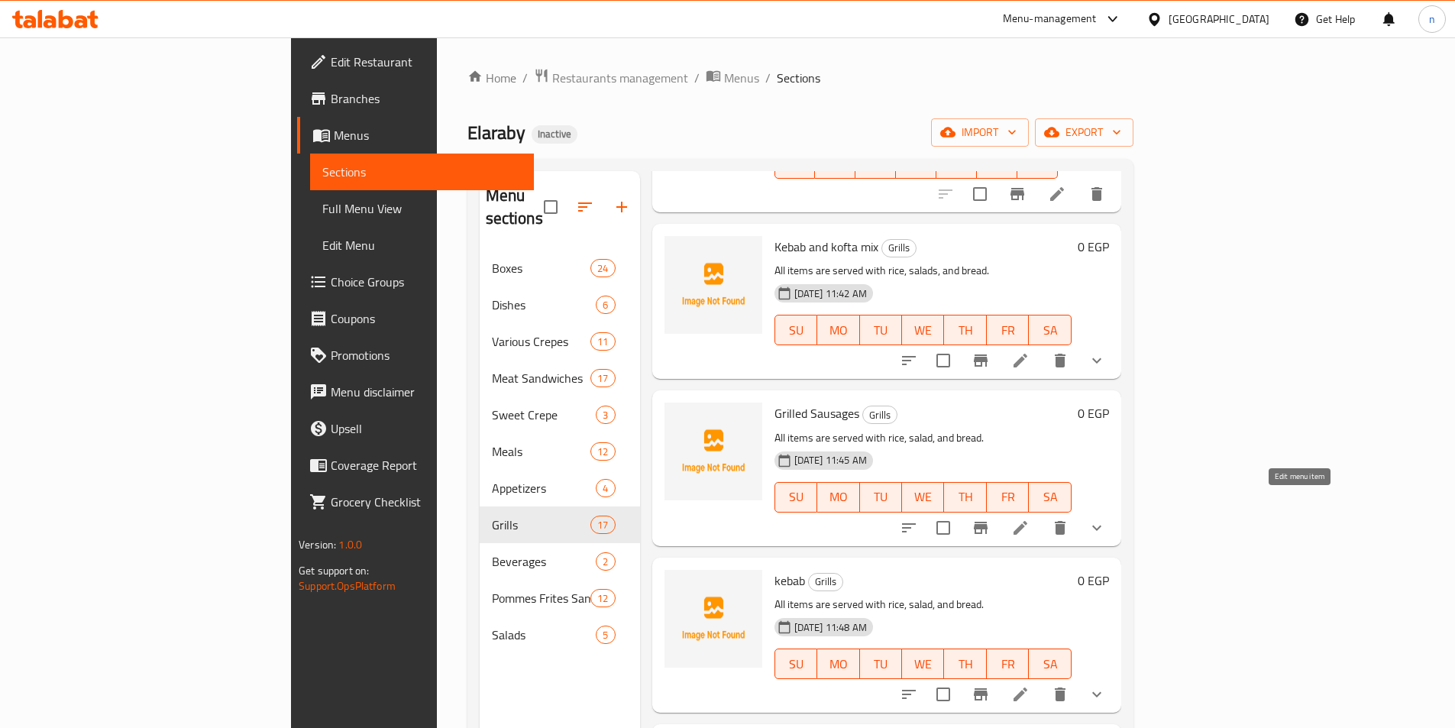
click at [1030, 519] on icon at bounding box center [1020, 528] width 18 height 18
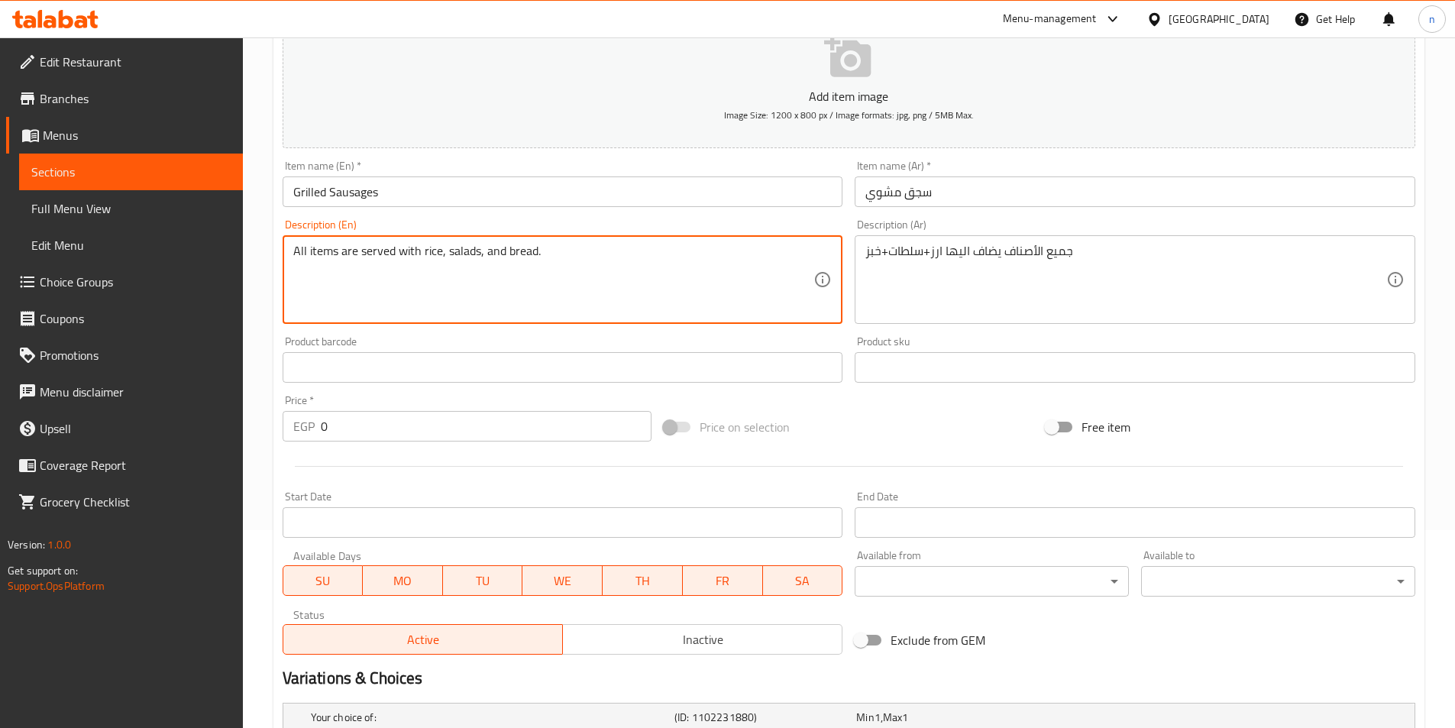
scroll to position [430, 0]
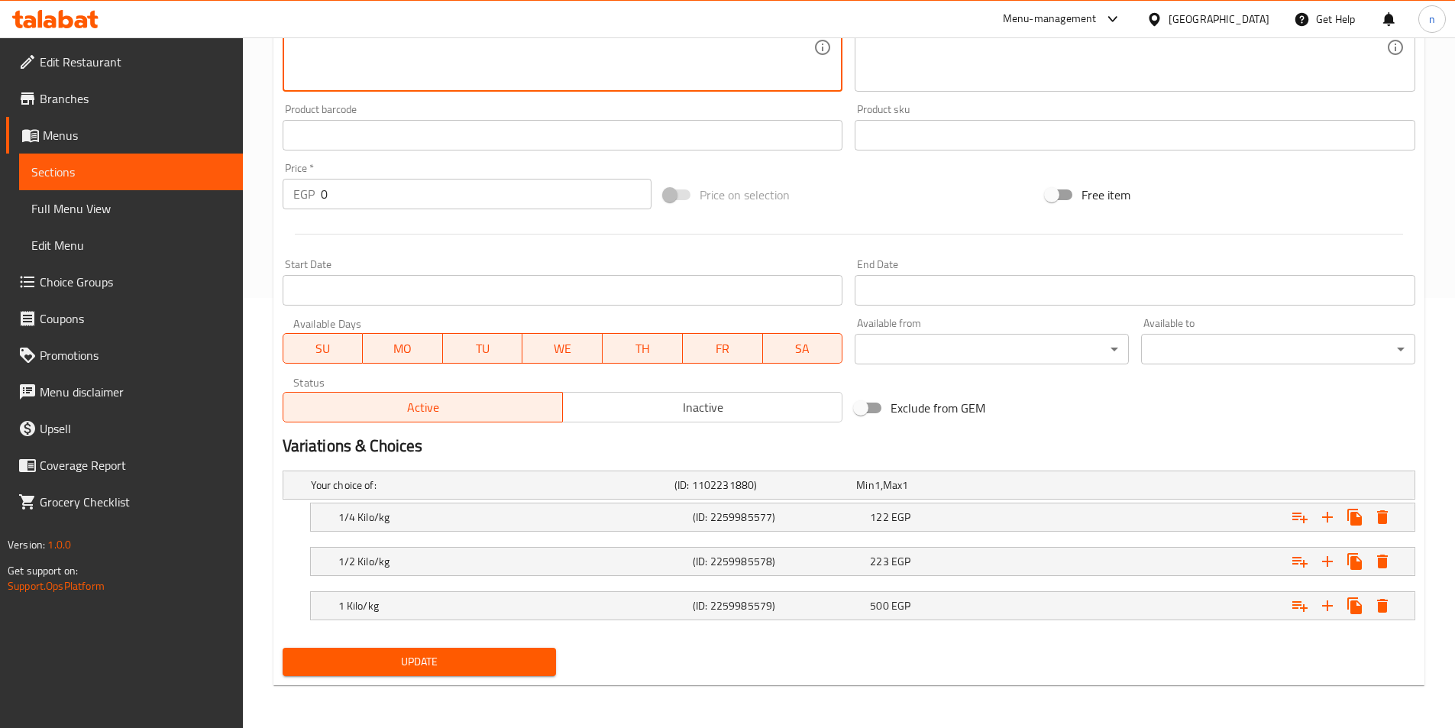
type textarea "All items are served with rice, salads, and bread."
click at [450, 664] on span "Update" at bounding box center [420, 661] width 250 height 19
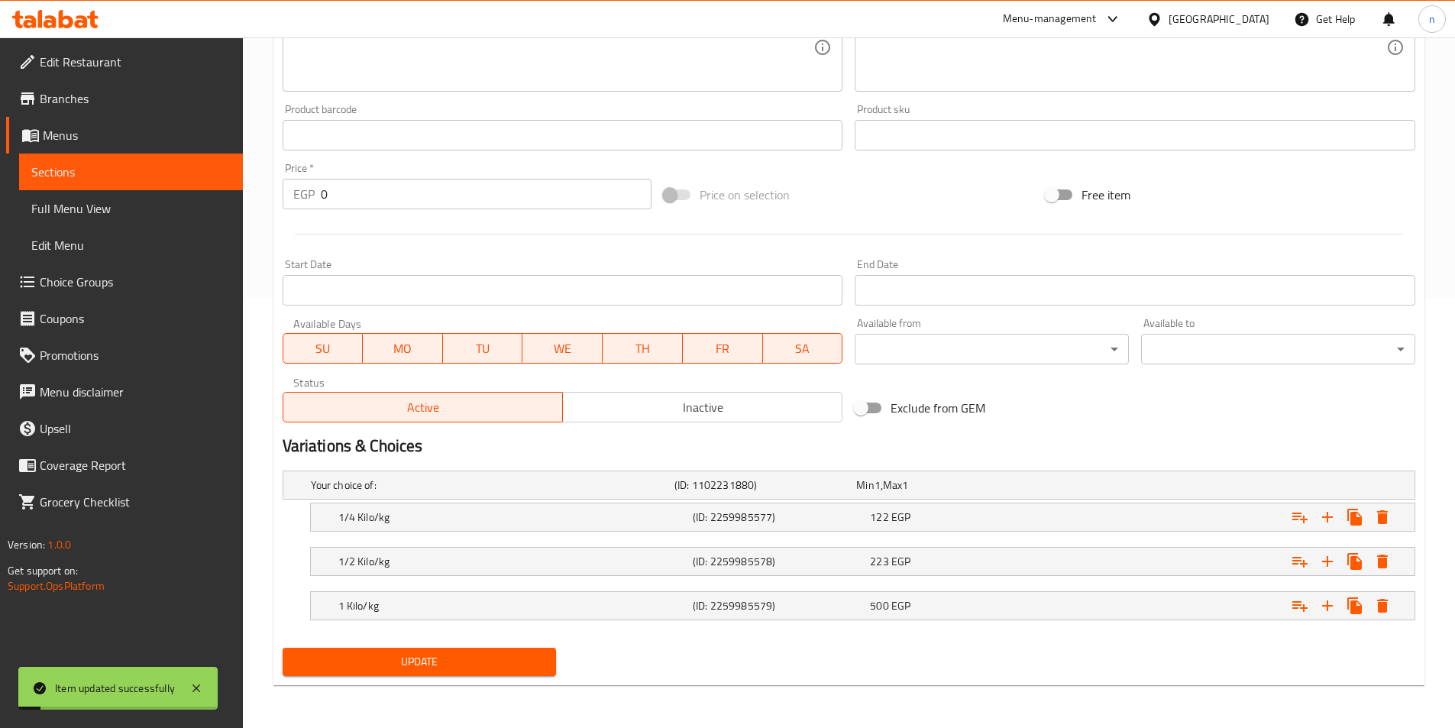
click at [175, 172] on span "Sections" at bounding box center [130, 172] width 199 height 18
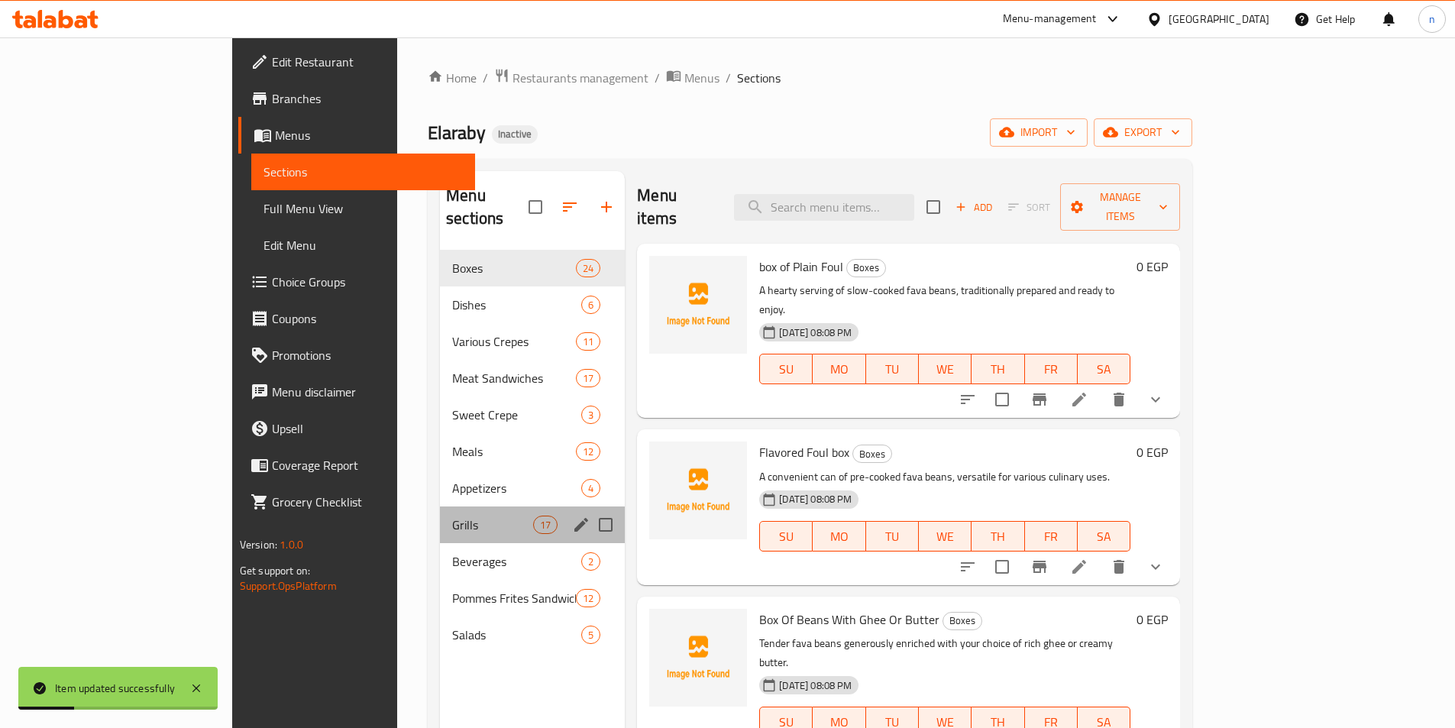
click at [440, 516] on div "Grills 17" at bounding box center [532, 525] width 185 height 37
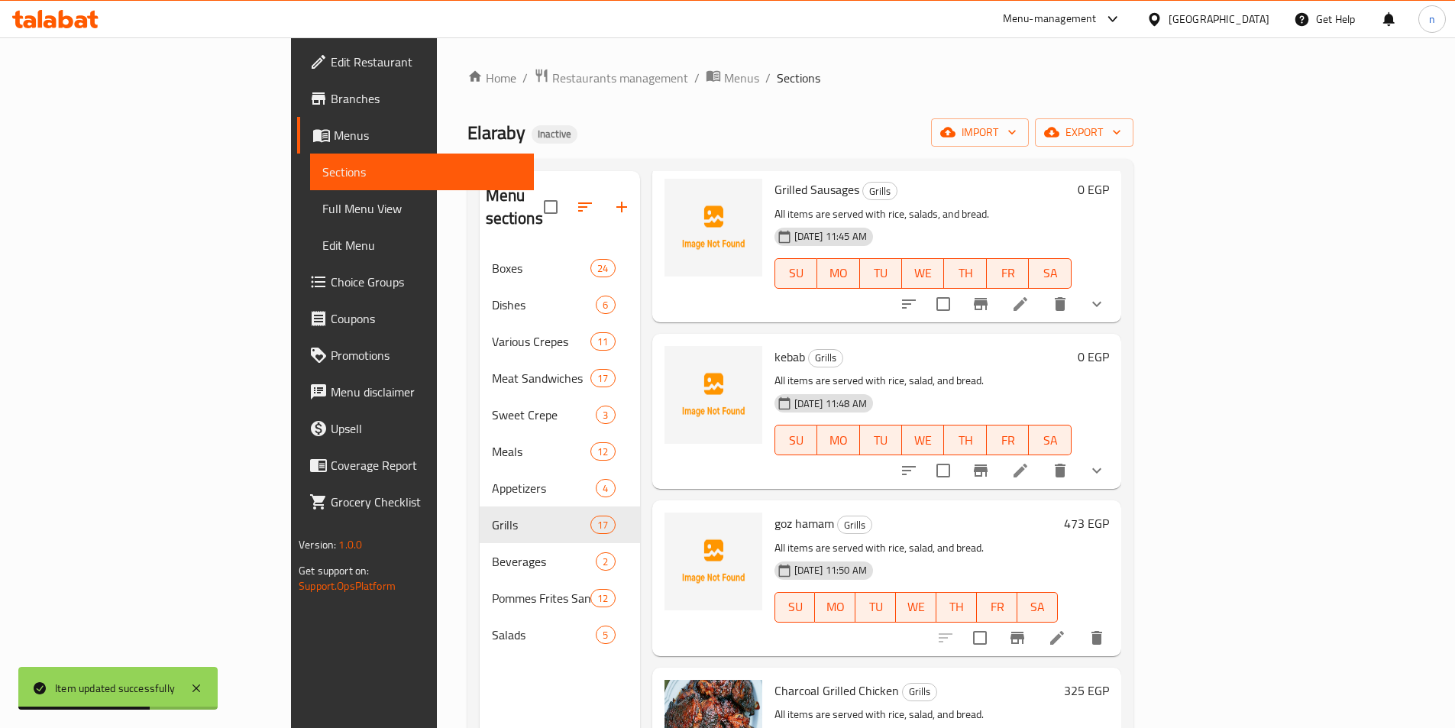
scroll to position [917, 0]
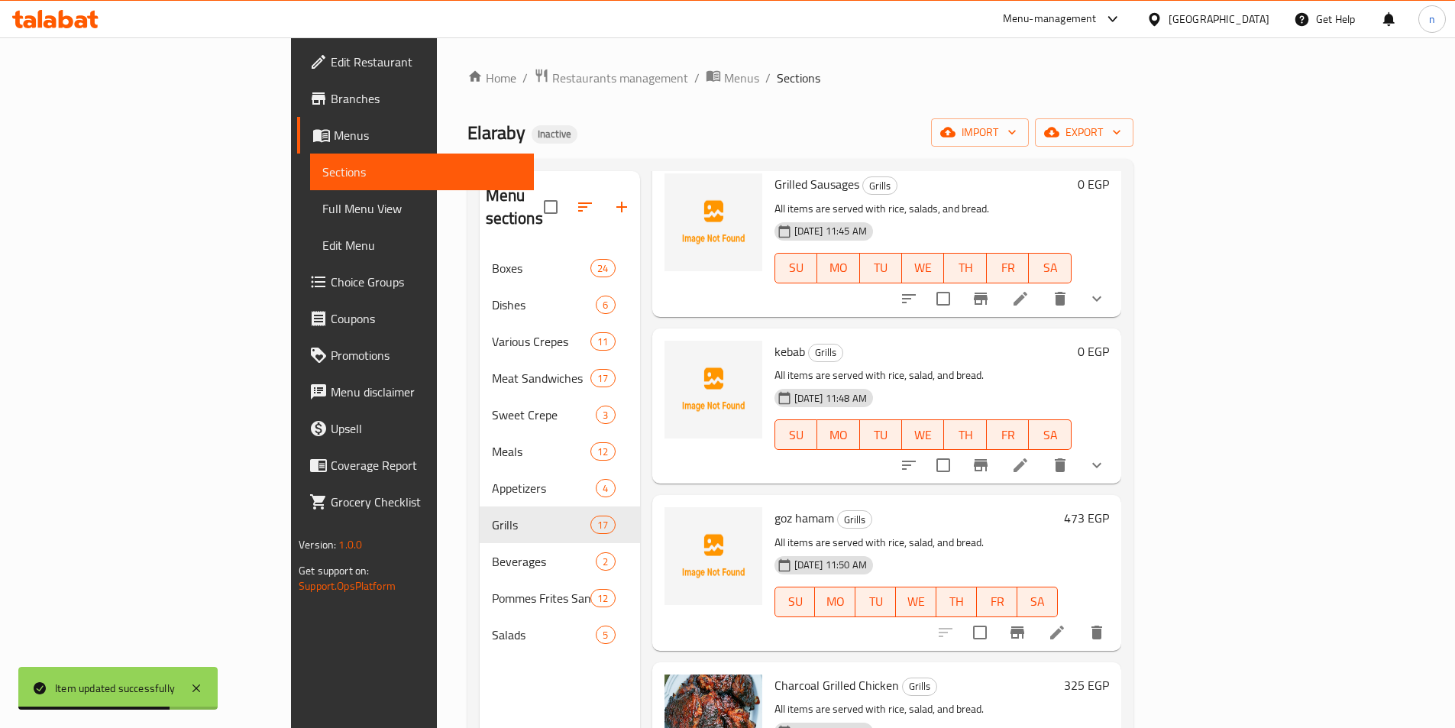
click at [1030, 456] on icon at bounding box center [1020, 465] width 18 height 18
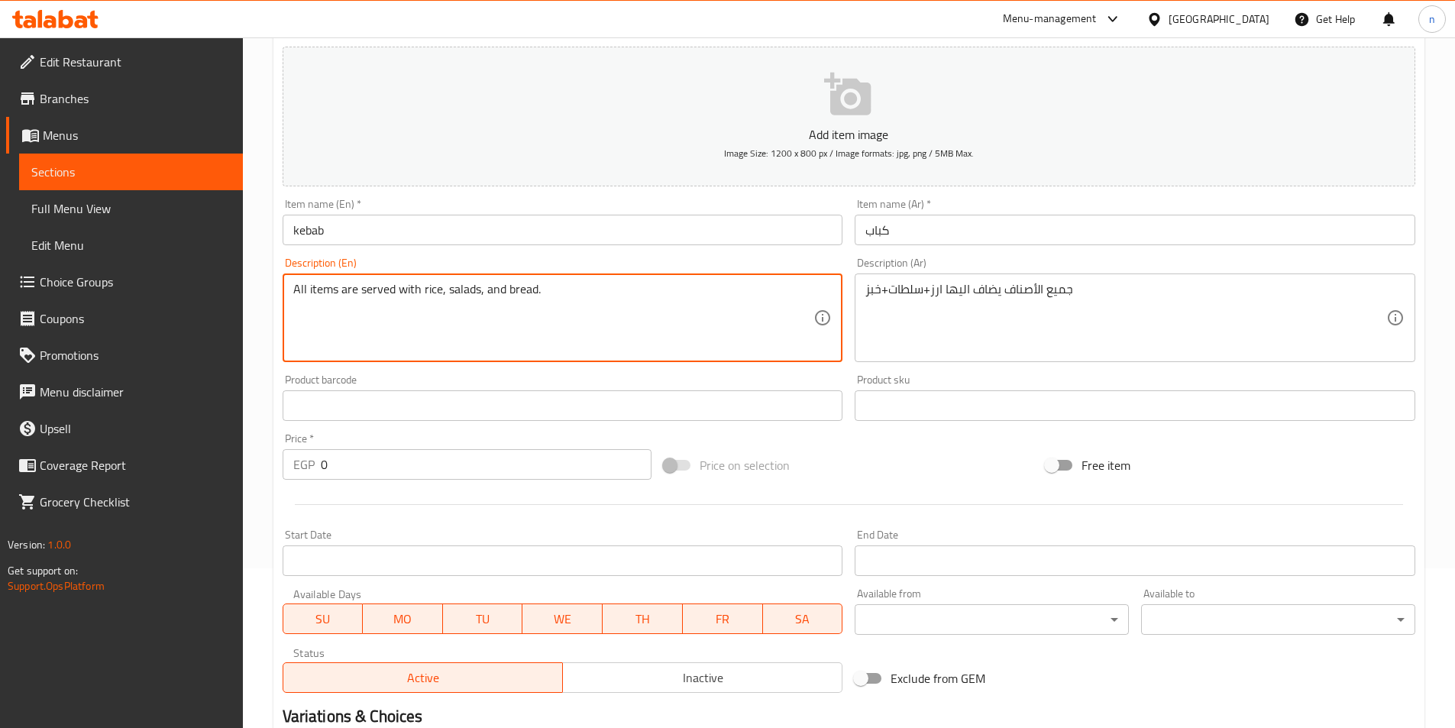
scroll to position [382, 0]
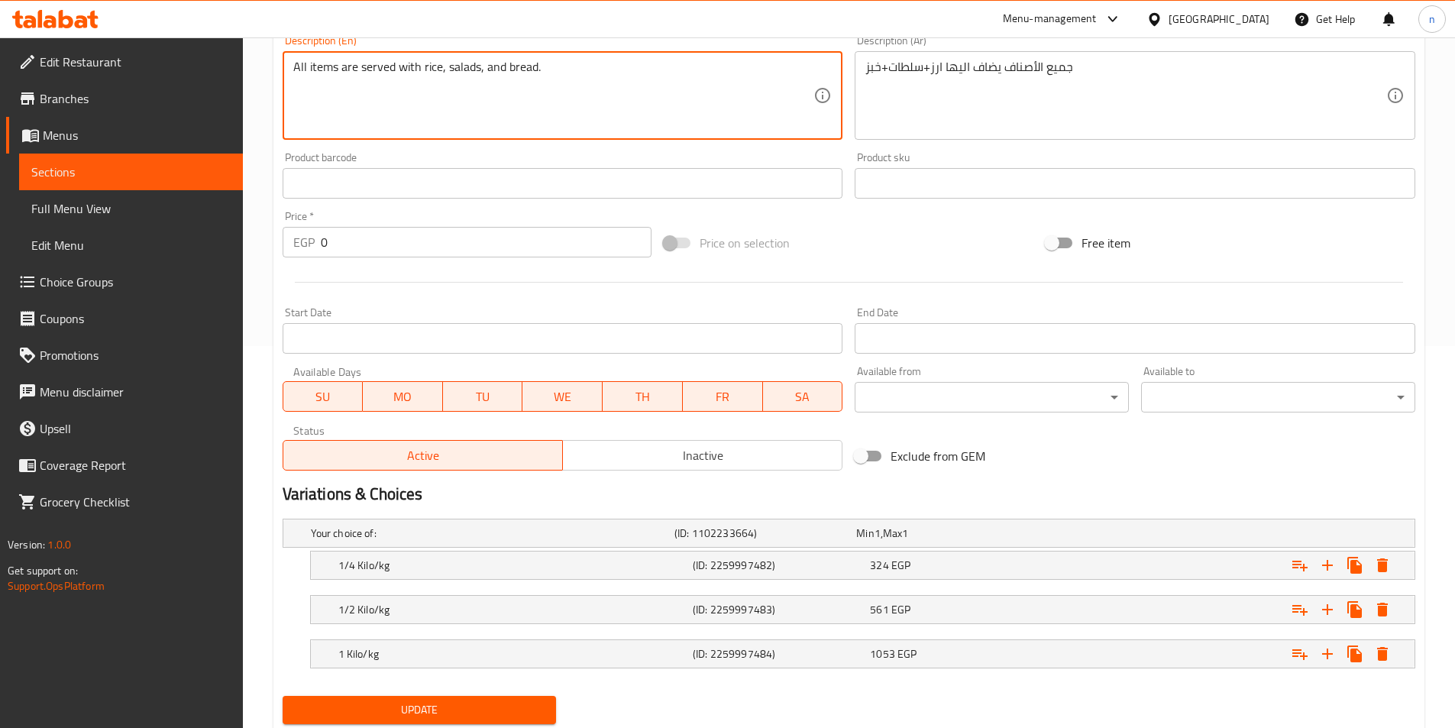
type textarea "All items are served with rice, salads, and bread."
click at [448, 710] on span "Update" at bounding box center [420, 710] width 250 height 19
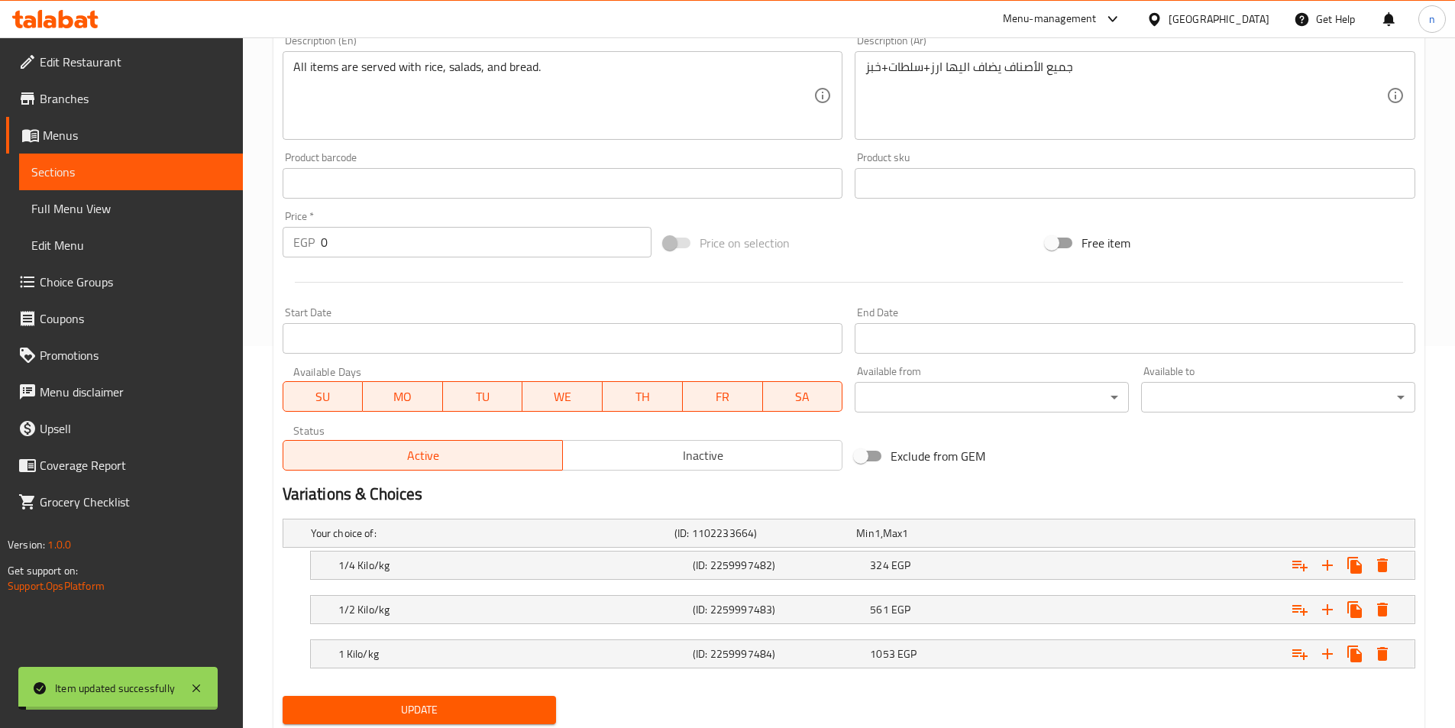
click at [101, 176] on span "Sections" at bounding box center [130, 172] width 199 height 18
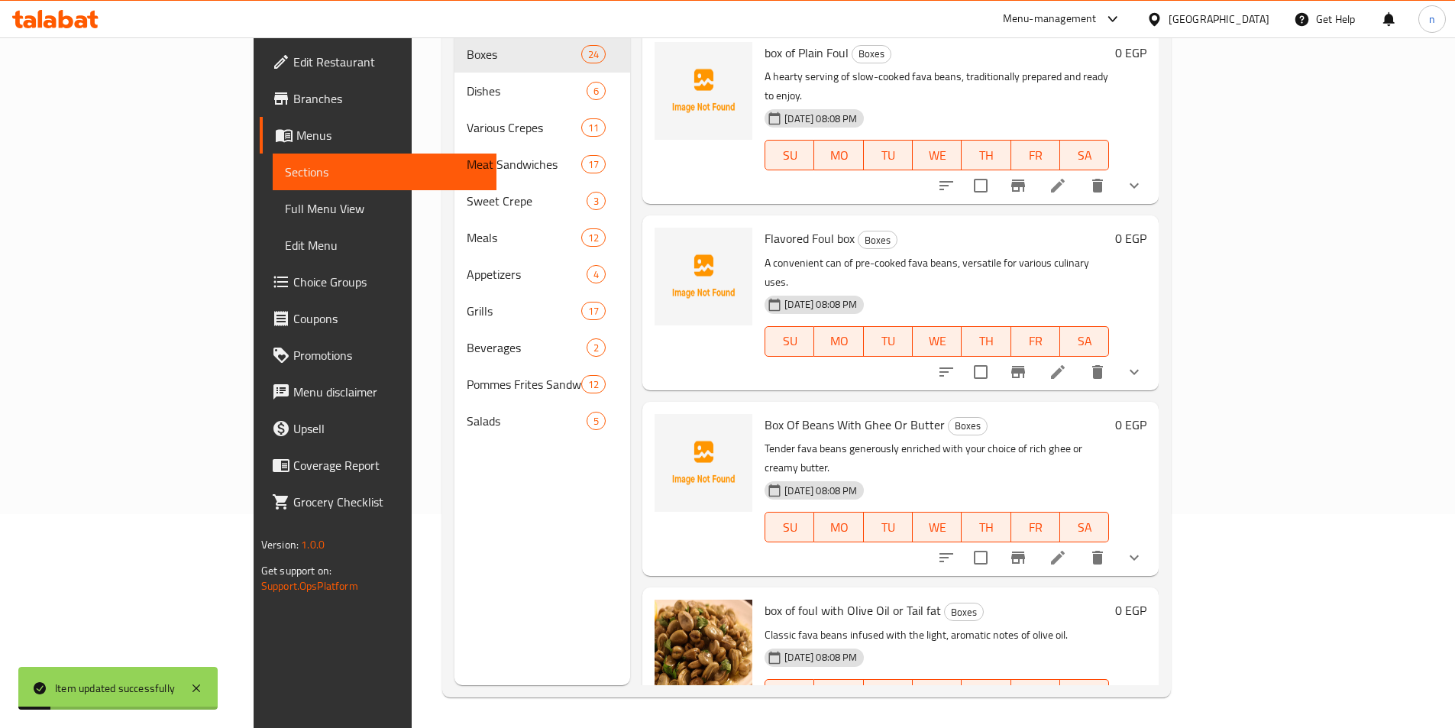
scroll to position [138, 0]
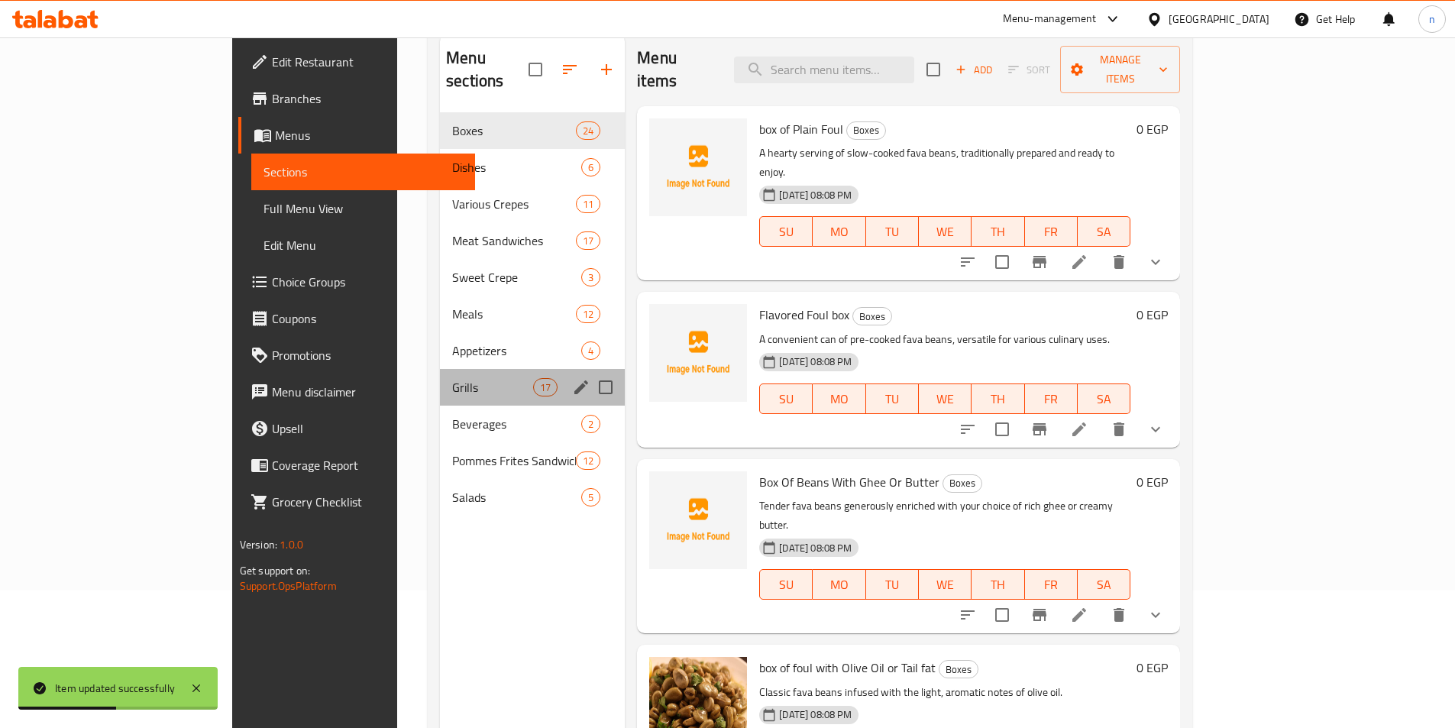
click at [440, 369] on div "Grills 17" at bounding box center [532, 387] width 185 height 37
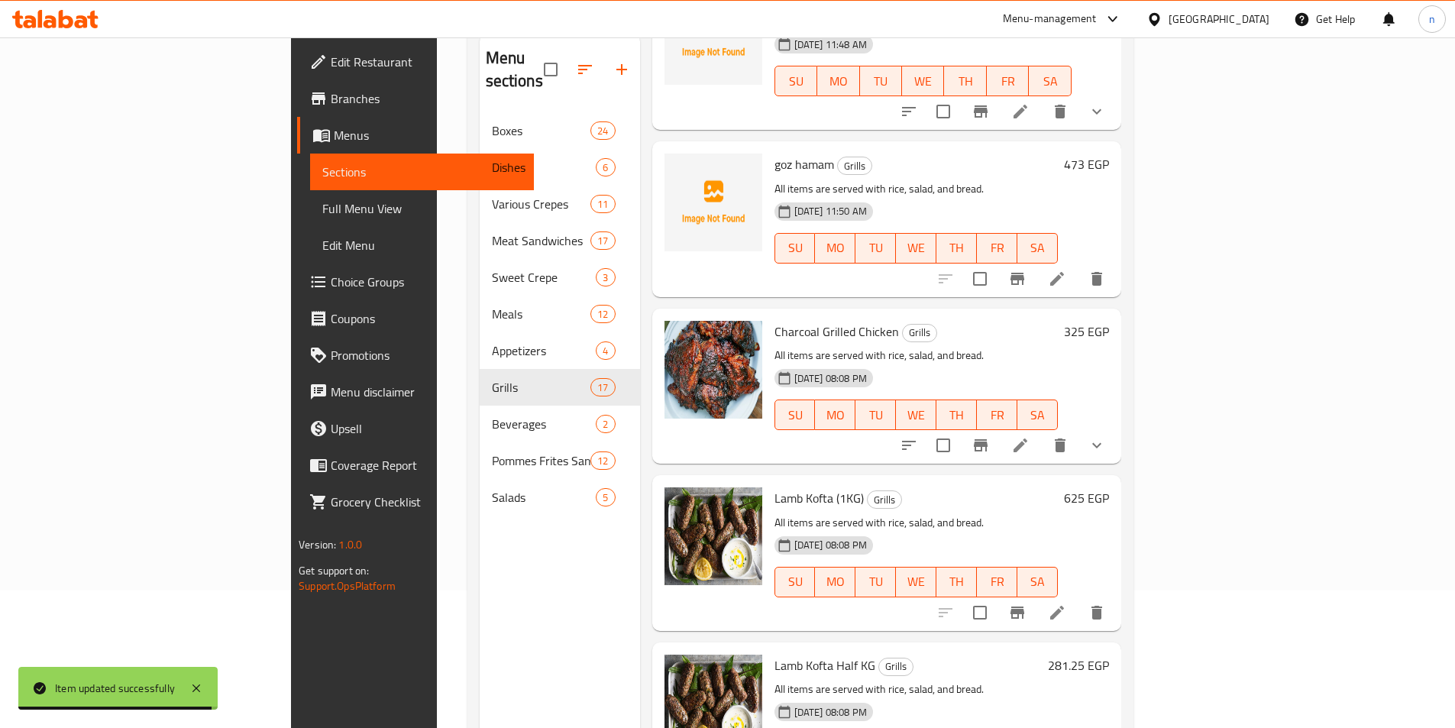
scroll to position [1146, 0]
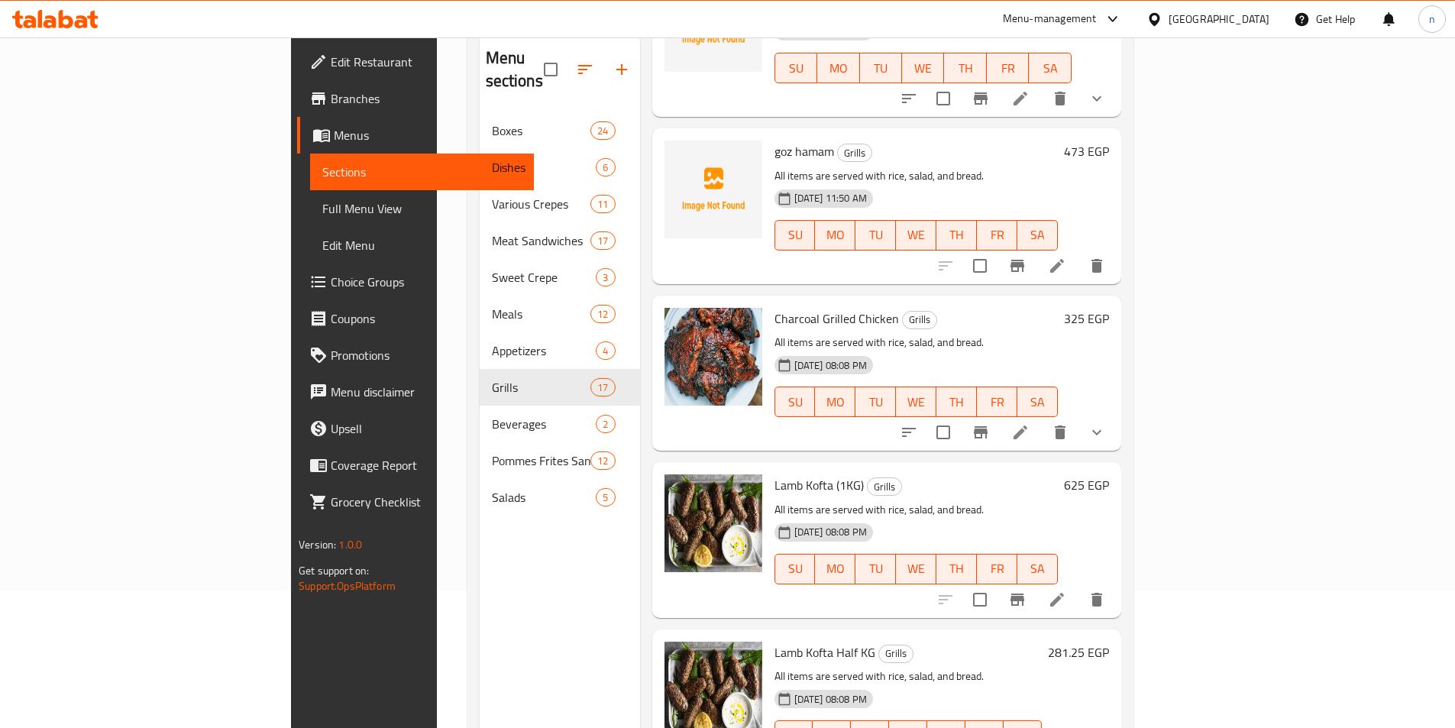
click at [1079, 254] on li at bounding box center [1057, 266] width 43 height 28
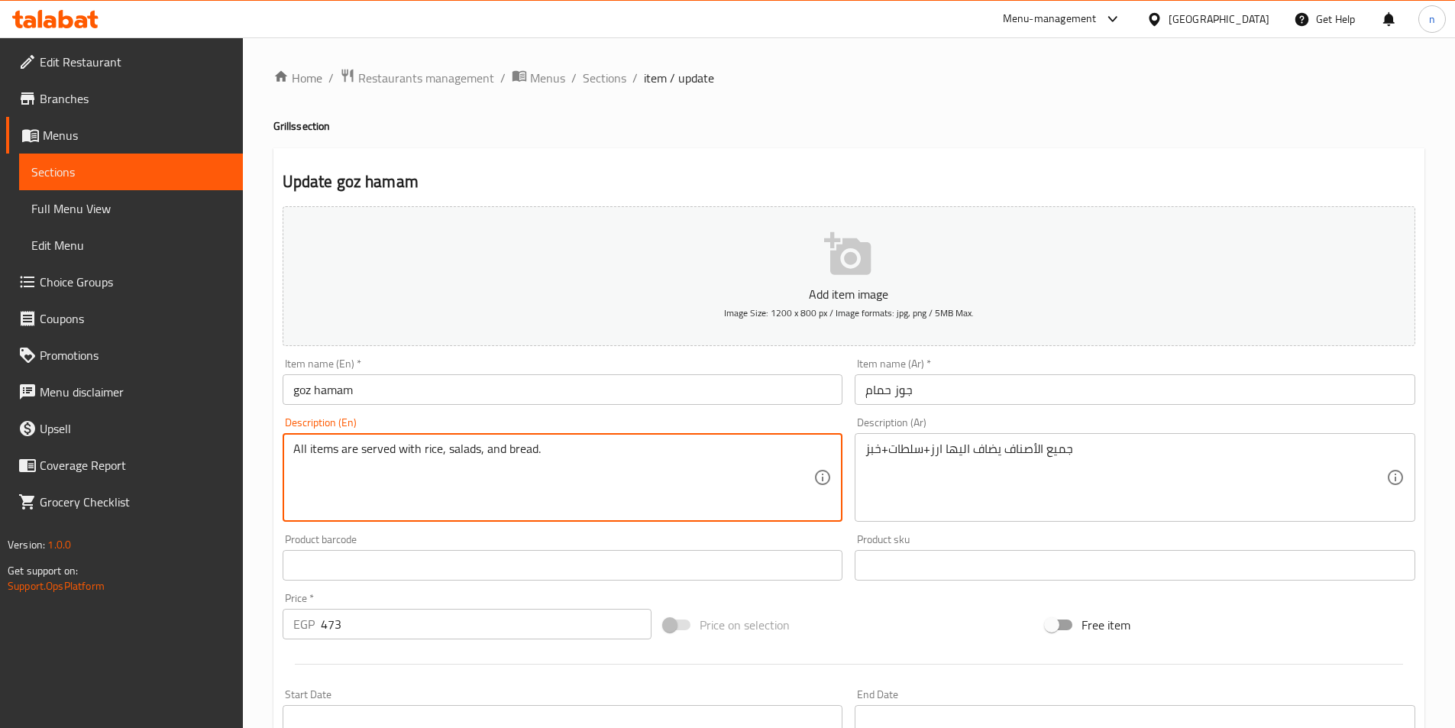
type textarea "All items are served with rice, salads, and bread."
click at [121, 170] on span "Sections" at bounding box center [130, 172] width 199 height 18
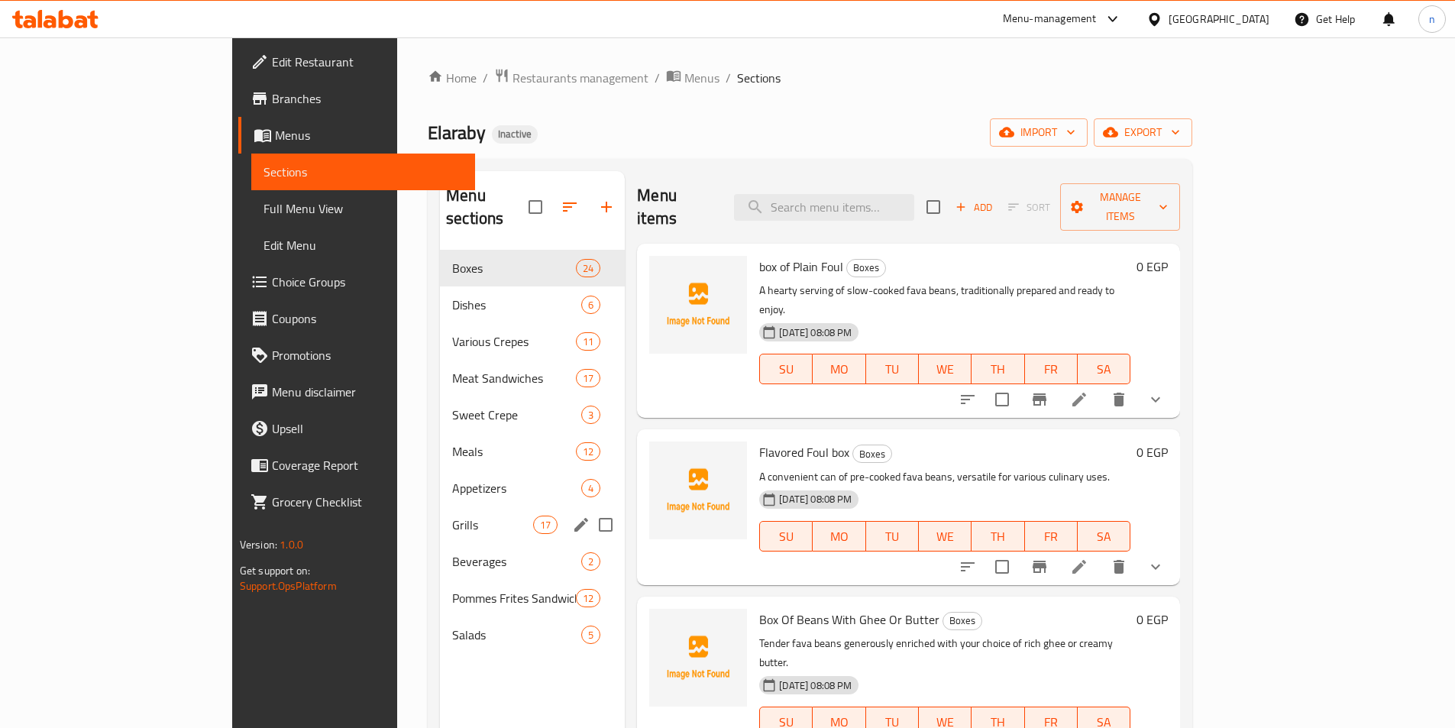
click at [440, 516] on div "Grills 17" at bounding box center [532, 525] width 185 height 37
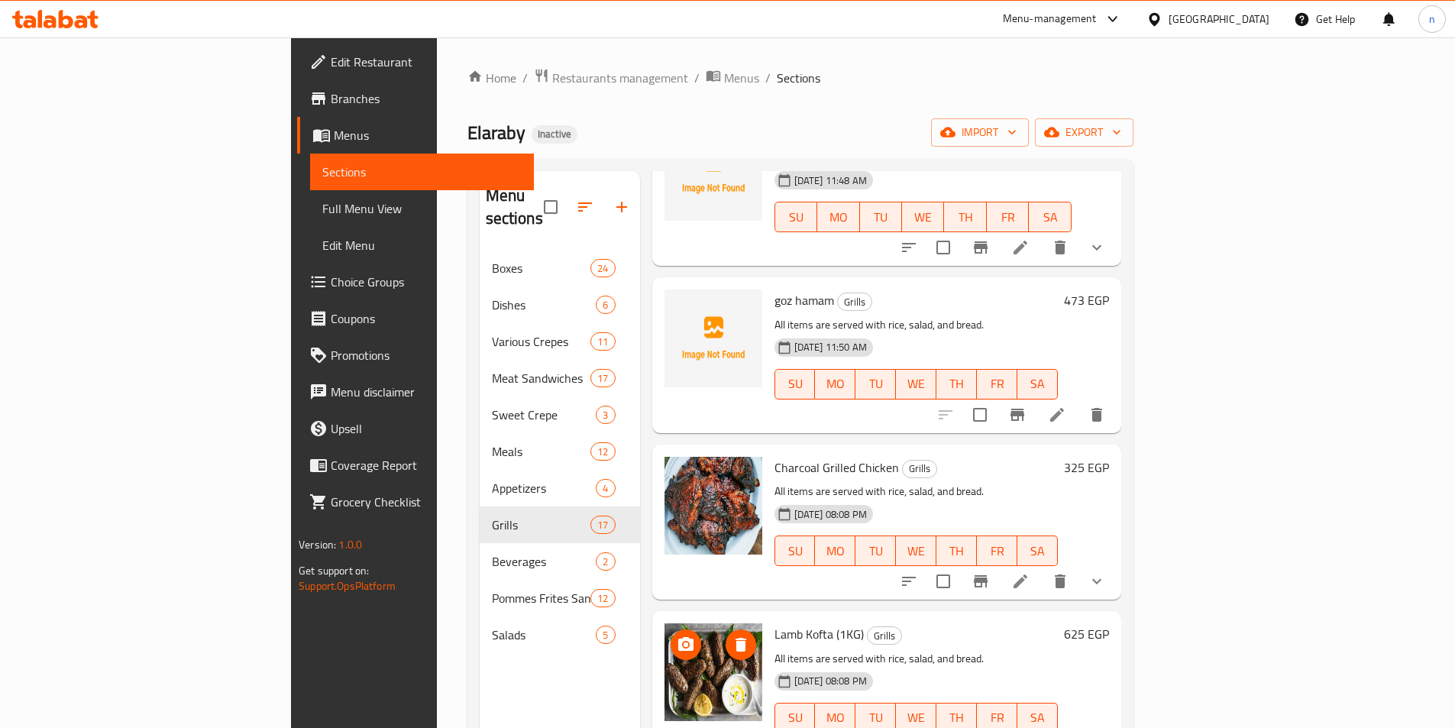
scroll to position [1146, 0]
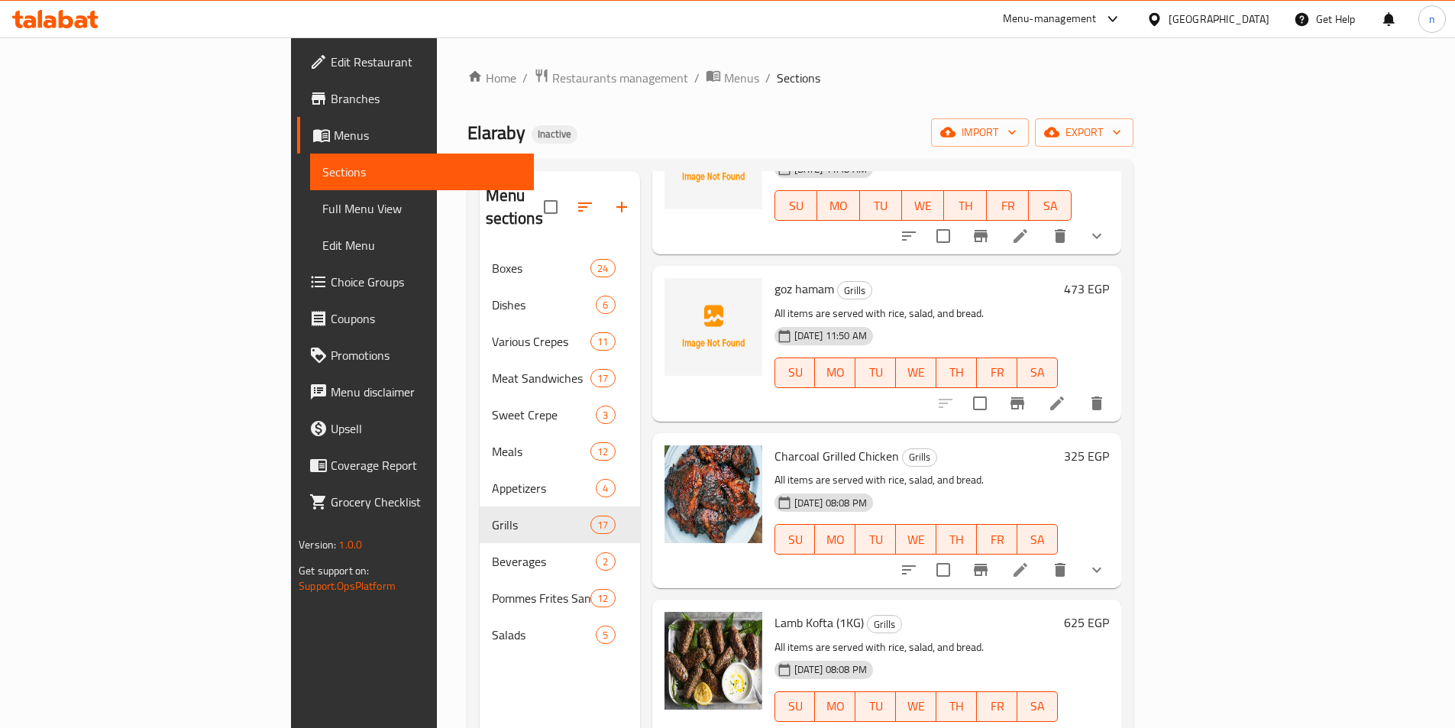
click at [704, 73] on ol "Home / Restaurants management / Menus / Sections" at bounding box center [801, 78] width 666 height 20
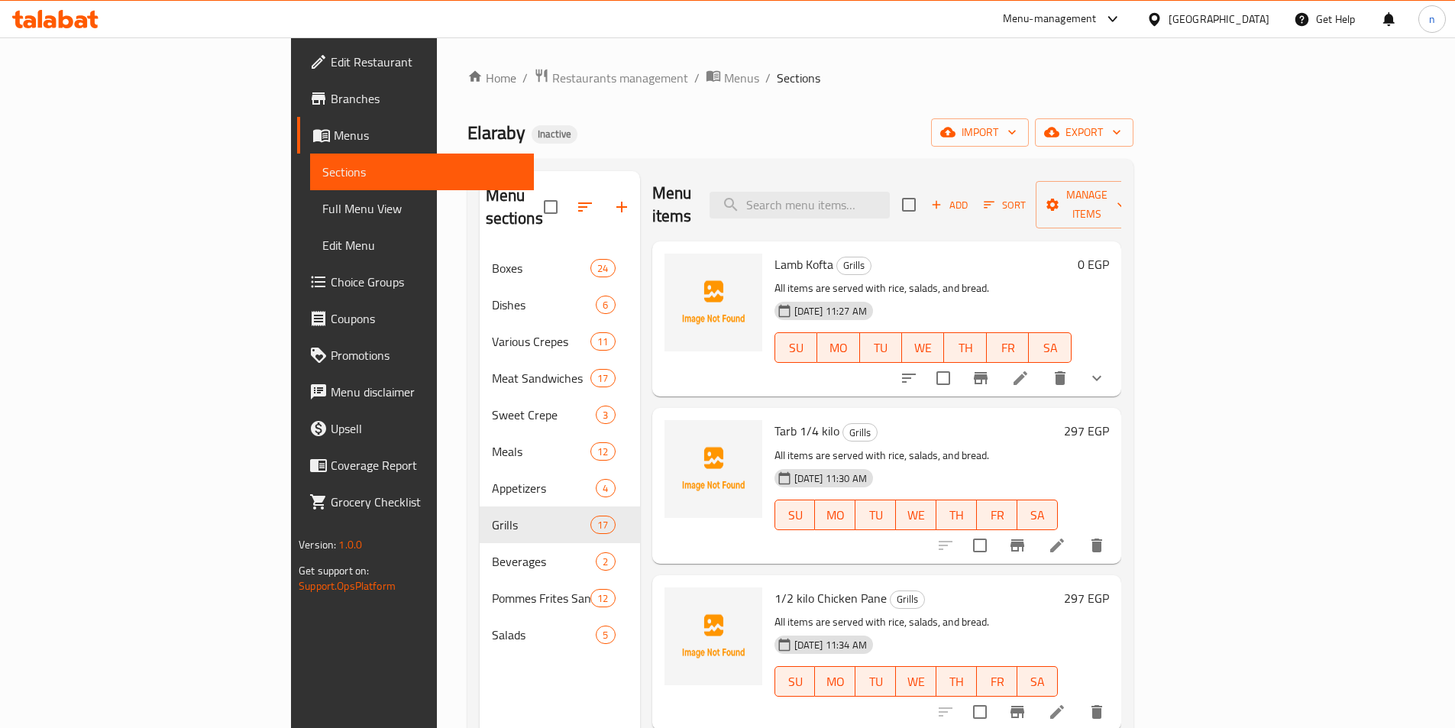
scroll to position [0, 0]
click at [1066, 539] on icon at bounding box center [1057, 548] width 18 height 18
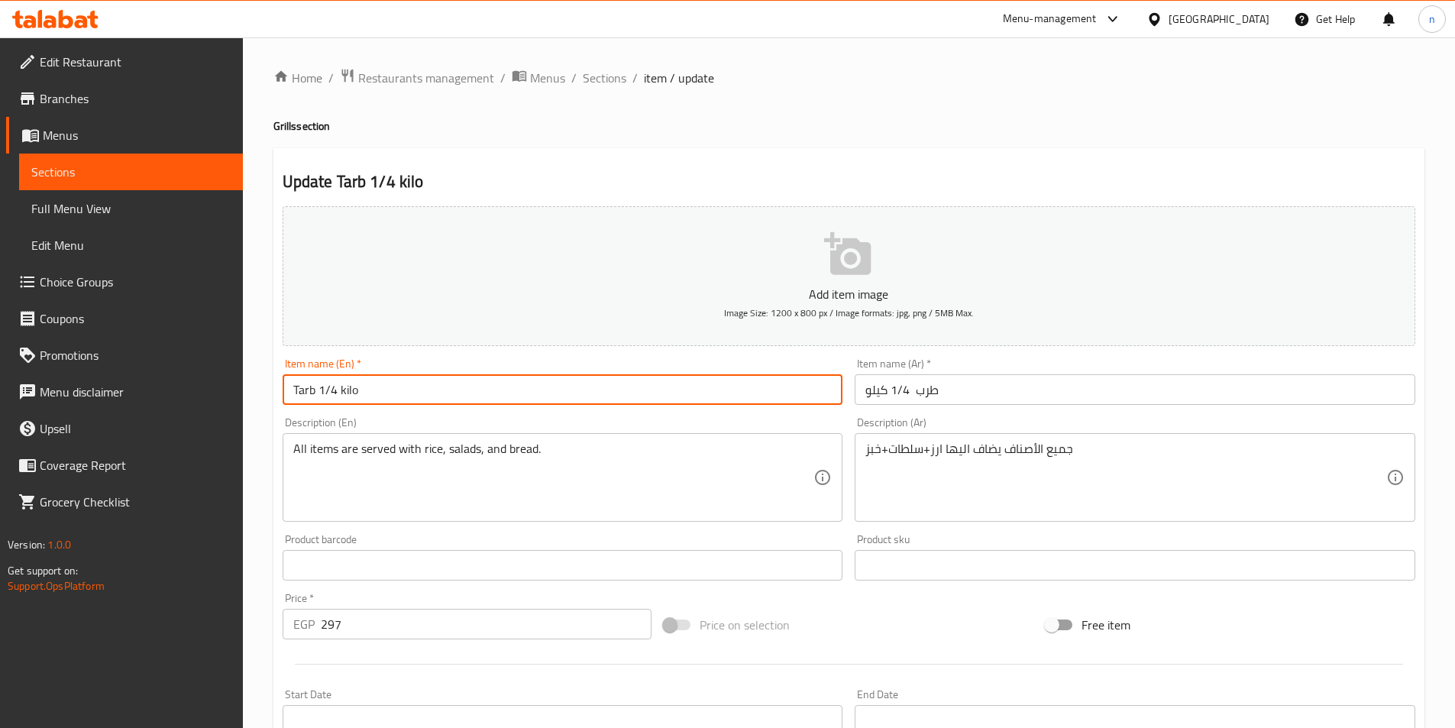
drag, startPoint x: 350, startPoint y: 394, endPoint x: 319, endPoint y: 392, distance: 31.4
click at [319, 392] on input "Tarb 1/4 kilo" at bounding box center [563, 389] width 561 height 31
click at [332, 389] on input "Tarb 1/4 kilo" at bounding box center [563, 389] width 561 height 31
drag, startPoint x: 338, startPoint y: 390, endPoint x: 319, endPoint y: 385, distance: 19.8
click at [319, 385] on input "Tarb 1/4 kilo" at bounding box center [563, 389] width 561 height 31
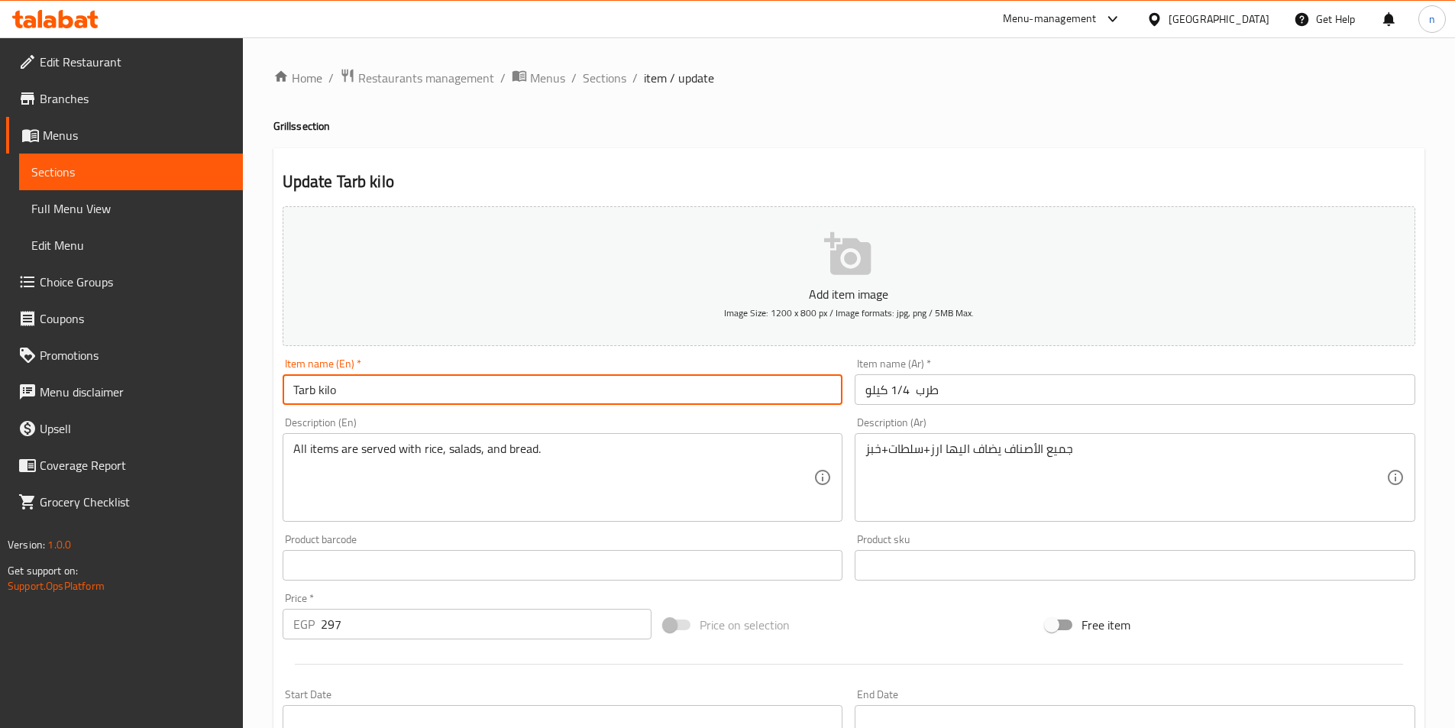
click at [329, 393] on input "Tarb kilo" at bounding box center [563, 389] width 561 height 31
click at [290, 390] on input "Tarb" at bounding box center [563, 389] width 561 height 31
paste input "kilo"
type input "kilo of Tarb"
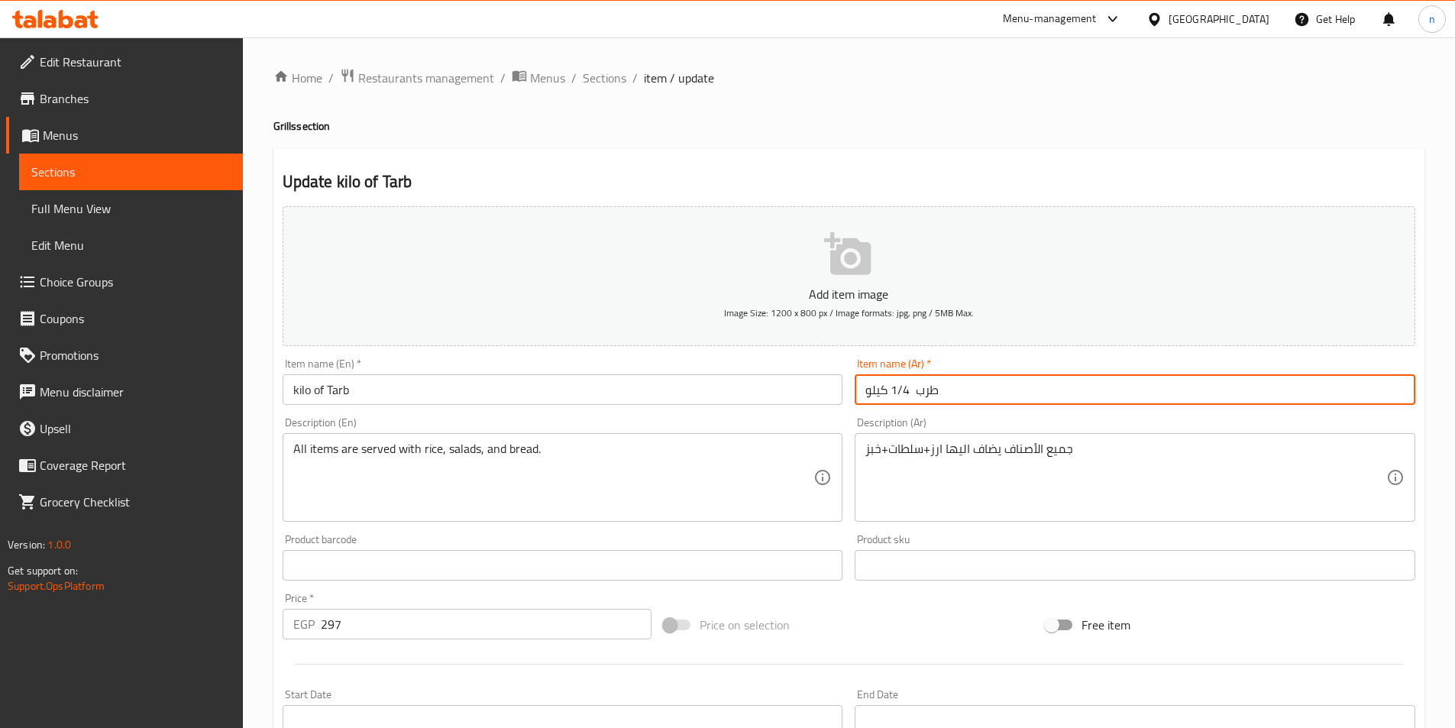
click at [894, 385] on input "طرب 1/4 كيلو" at bounding box center [1135, 389] width 561 height 31
drag, startPoint x: 886, startPoint y: 386, endPoint x: 916, endPoint y: 387, distance: 29.8
click at [916, 387] on input "طرب 1/4 كيلو" at bounding box center [1135, 389] width 561 height 31
click at [880, 393] on input "طرب كيلو" at bounding box center [1135, 389] width 561 height 31
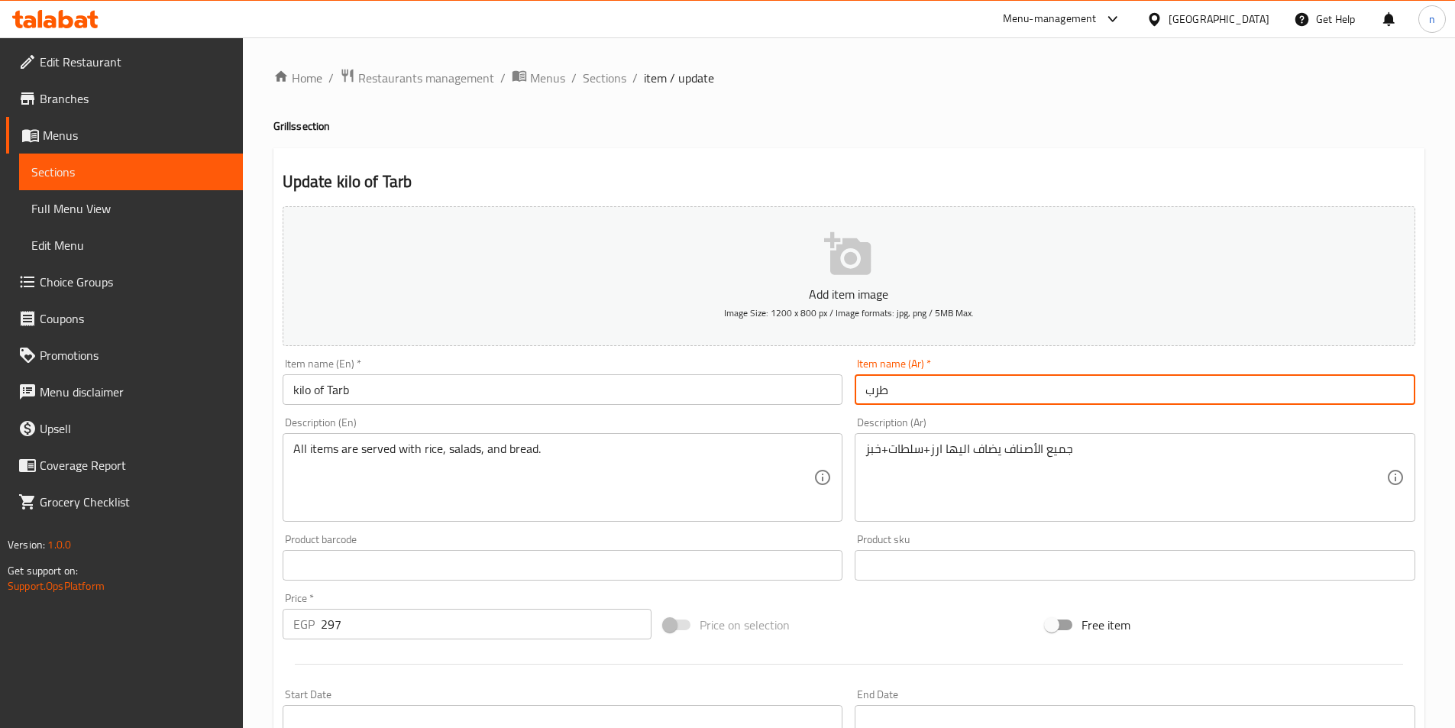
click at [936, 399] on input "طرب" at bounding box center [1135, 389] width 561 height 31
click at [882, 393] on input "طرب" at bounding box center [1135, 389] width 561 height 31
click at [1403, 392] on input "طرب" at bounding box center [1135, 389] width 561 height 31
paste input "كيلو"
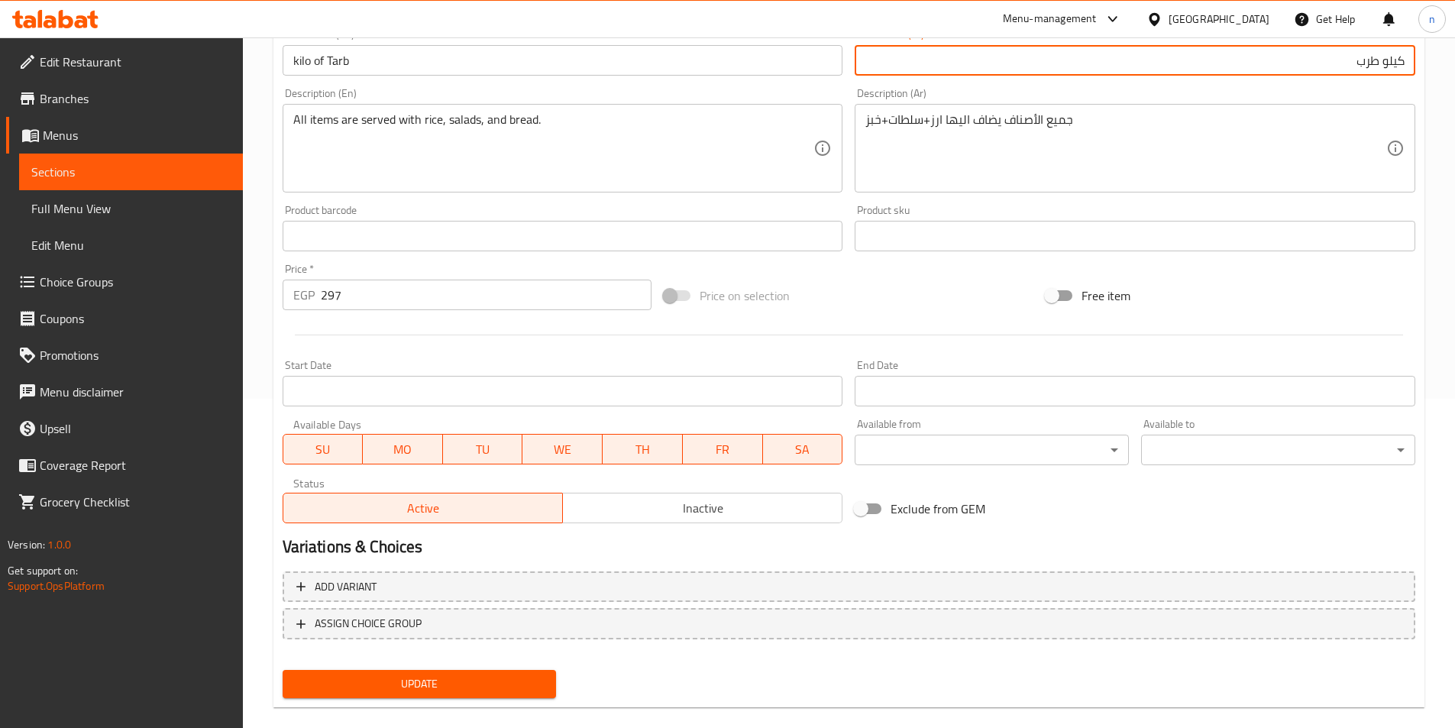
scroll to position [351, 0]
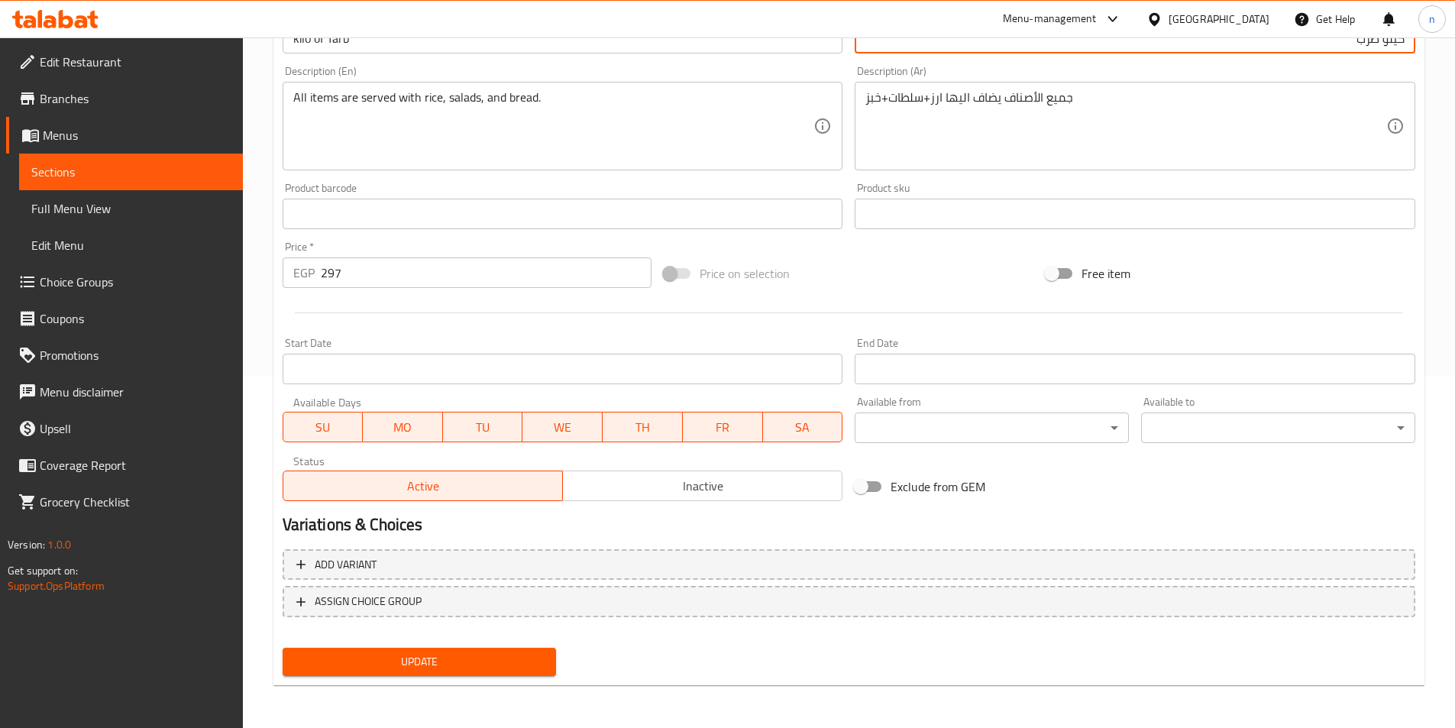
type input "كيلو طرب"
click at [679, 281] on span at bounding box center [677, 273] width 44 height 29
click at [674, 268] on span at bounding box center [678, 273] width 26 height 11
click at [332, 274] on input "297" at bounding box center [487, 272] width 332 height 31
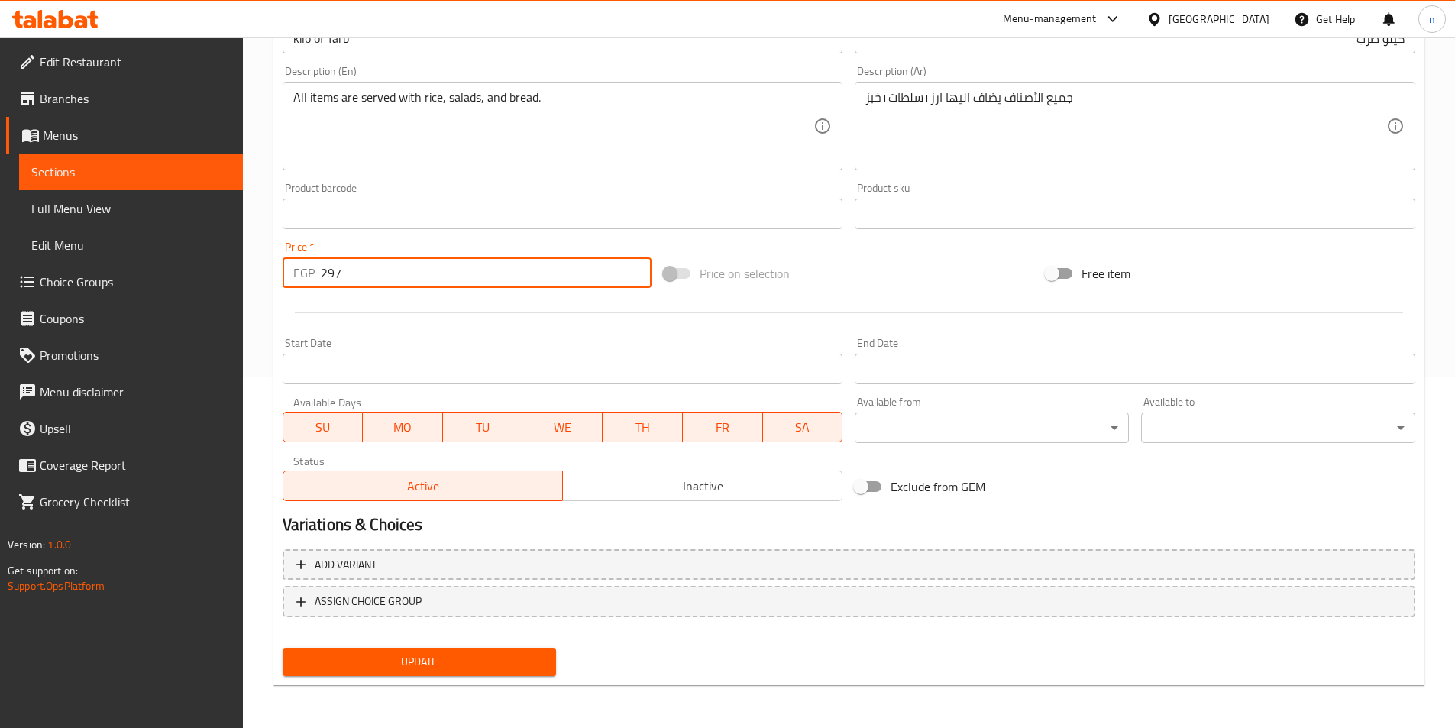
click at [332, 274] on input "297" at bounding box center [487, 272] width 332 height 31
type input "0"
click at [461, 665] on span "Update" at bounding box center [420, 661] width 250 height 19
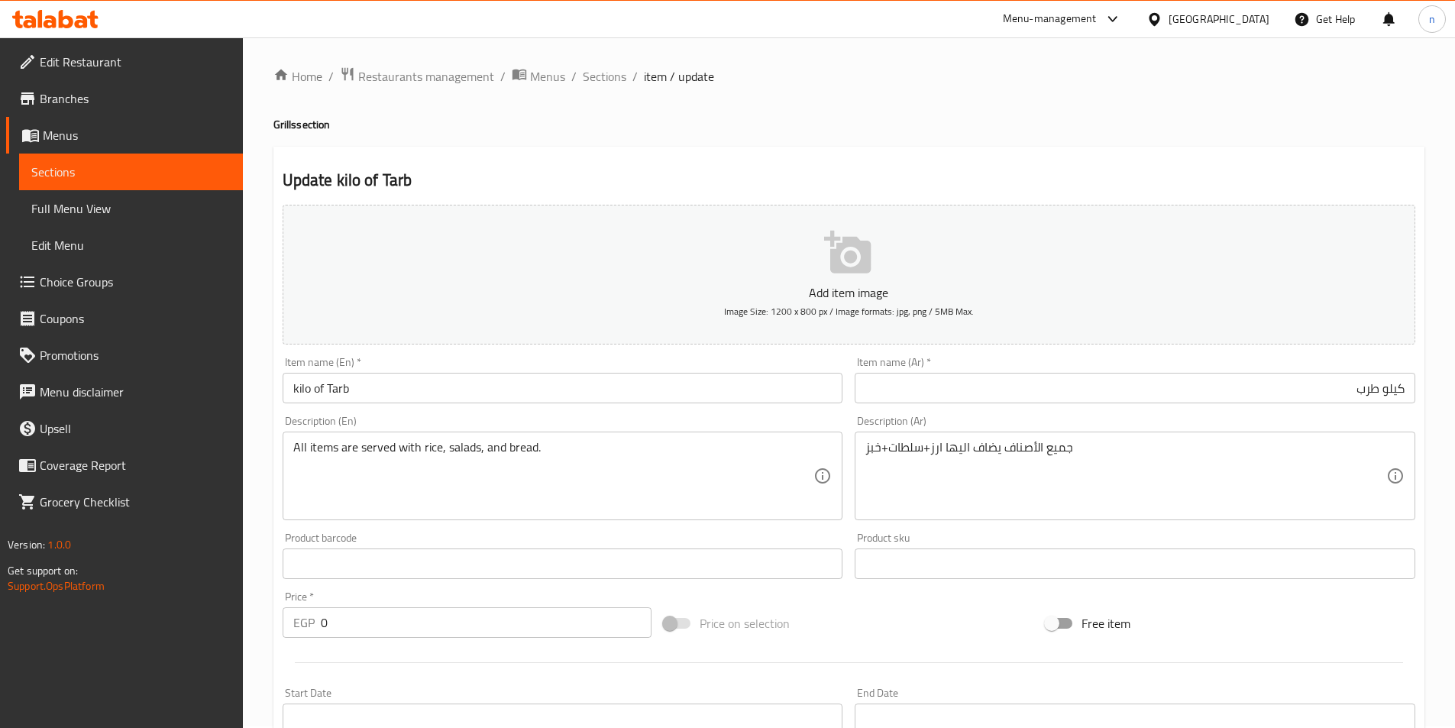
scroll to position [0, 0]
click at [186, 163] on span "Sections" at bounding box center [130, 172] width 199 height 18
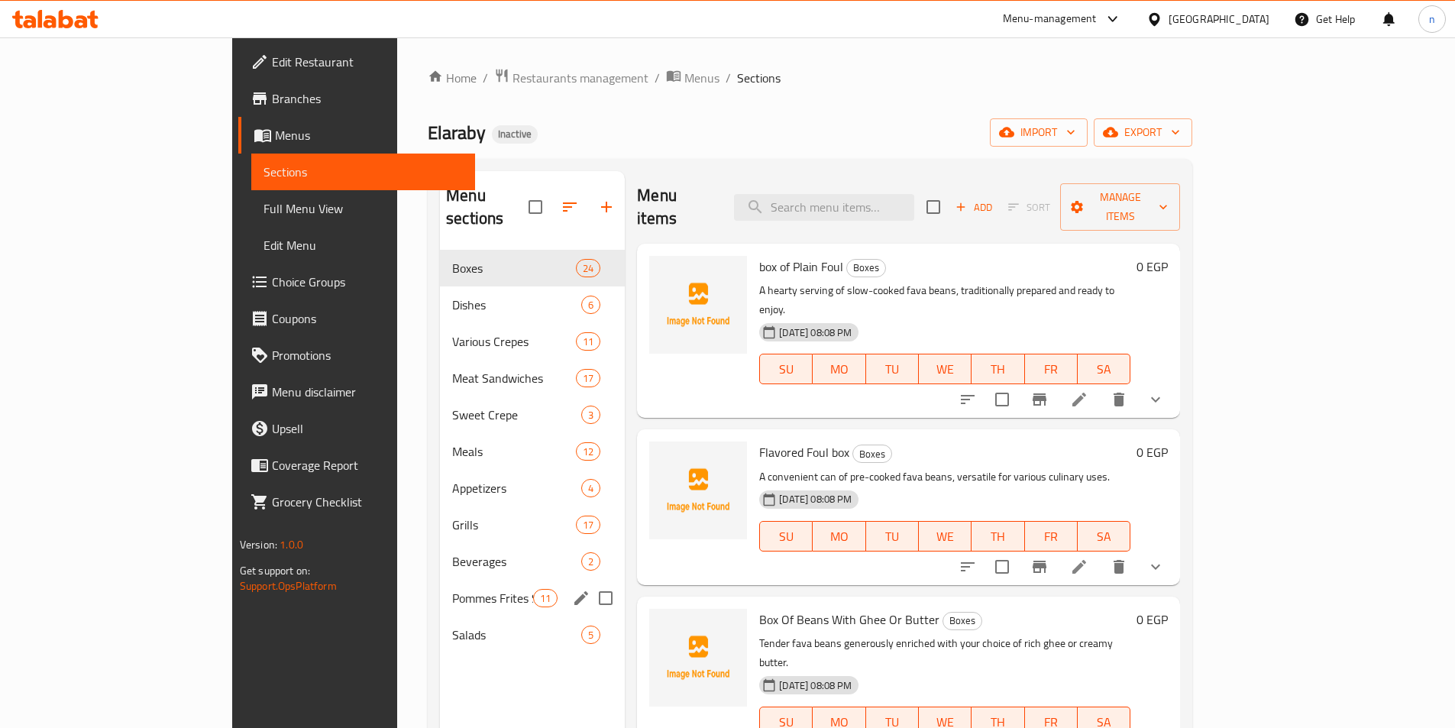
click at [440, 588] on div "Pommes Frites Sandwiches 11" at bounding box center [532, 598] width 185 height 37
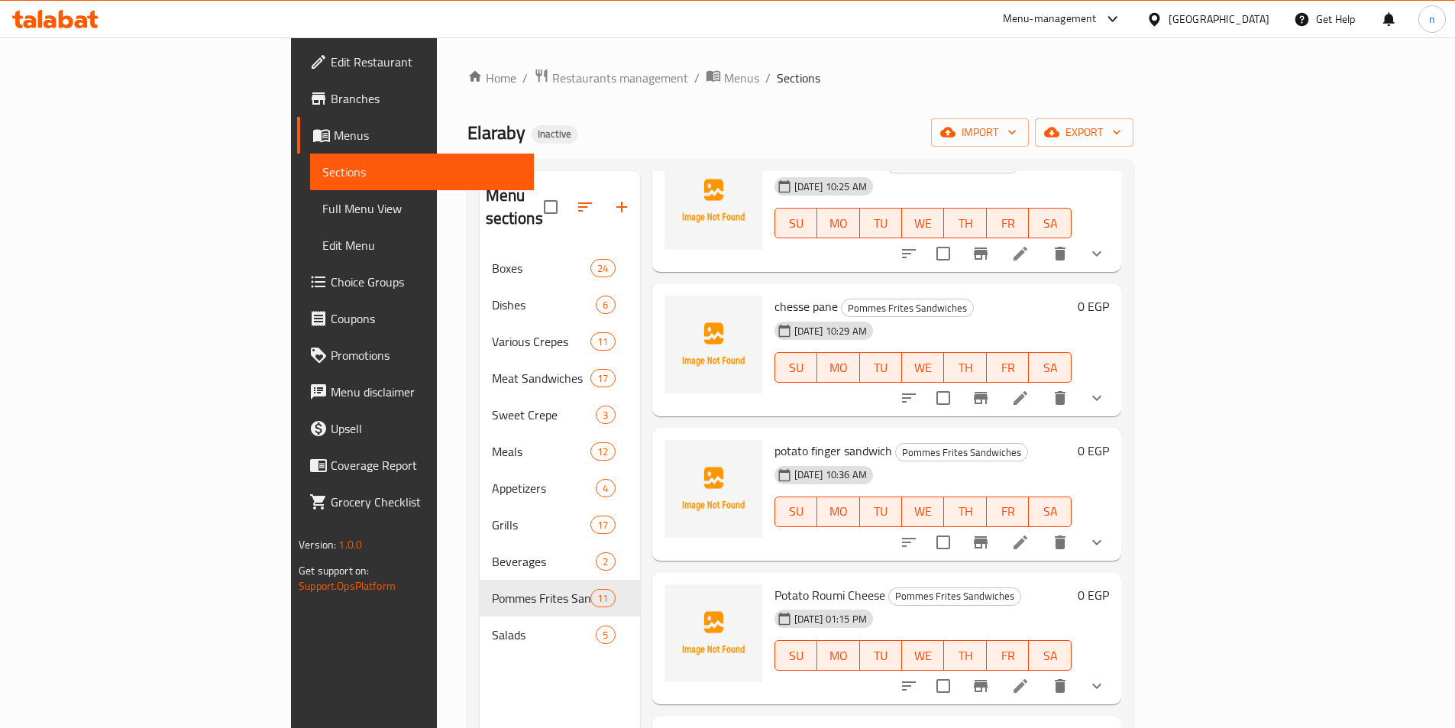
scroll to position [76, 0]
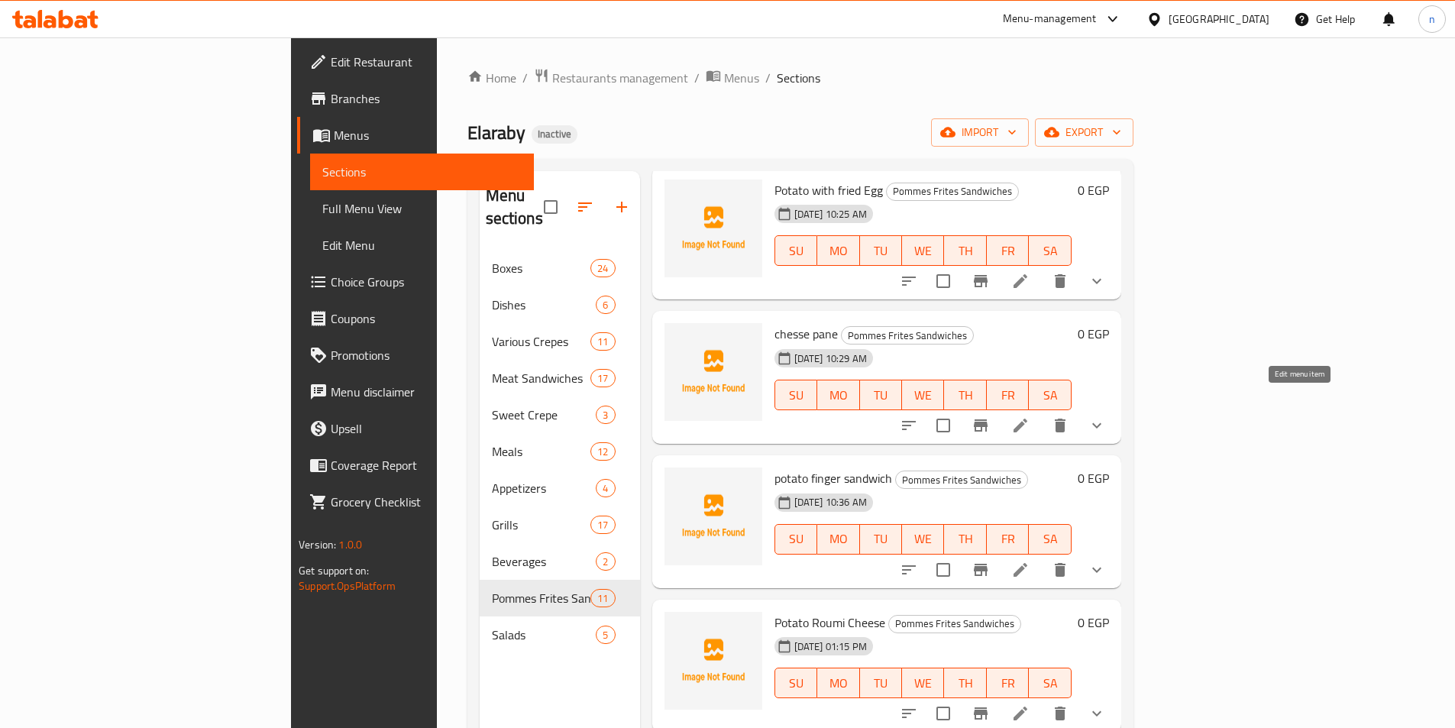
click at [1030, 416] on icon at bounding box center [1020, 425] width 18 height 18
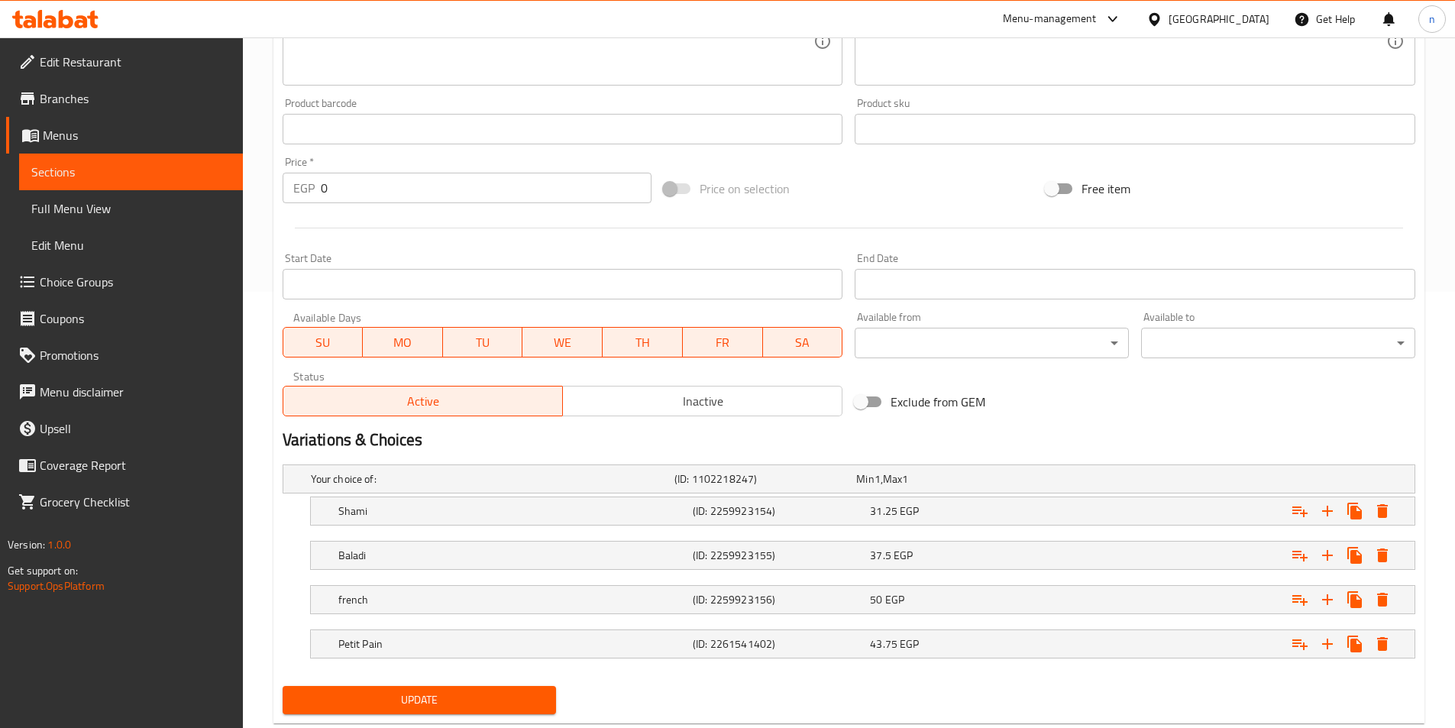
scroll to position [474, 0]
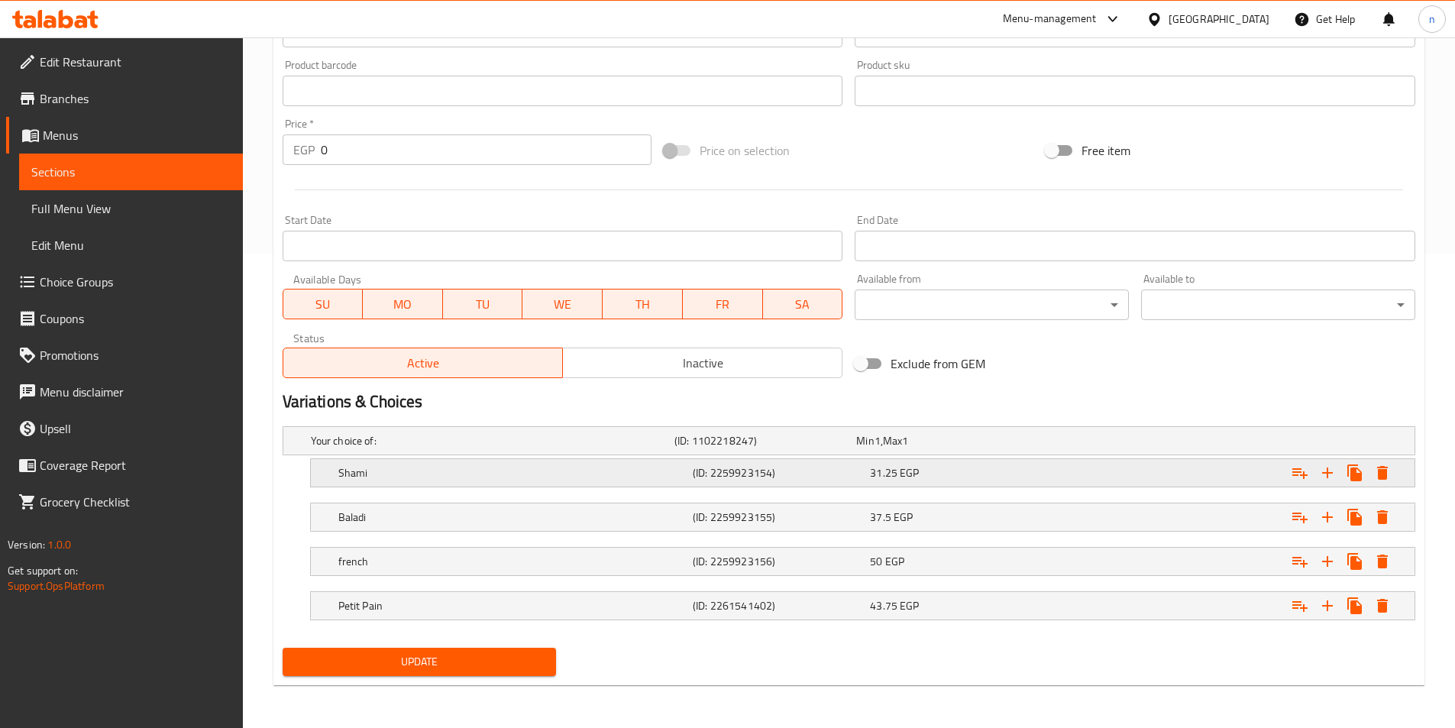
click at [971, 468] on div "31.25 EGP" at bounding box center [955, 472] width 171 height 15
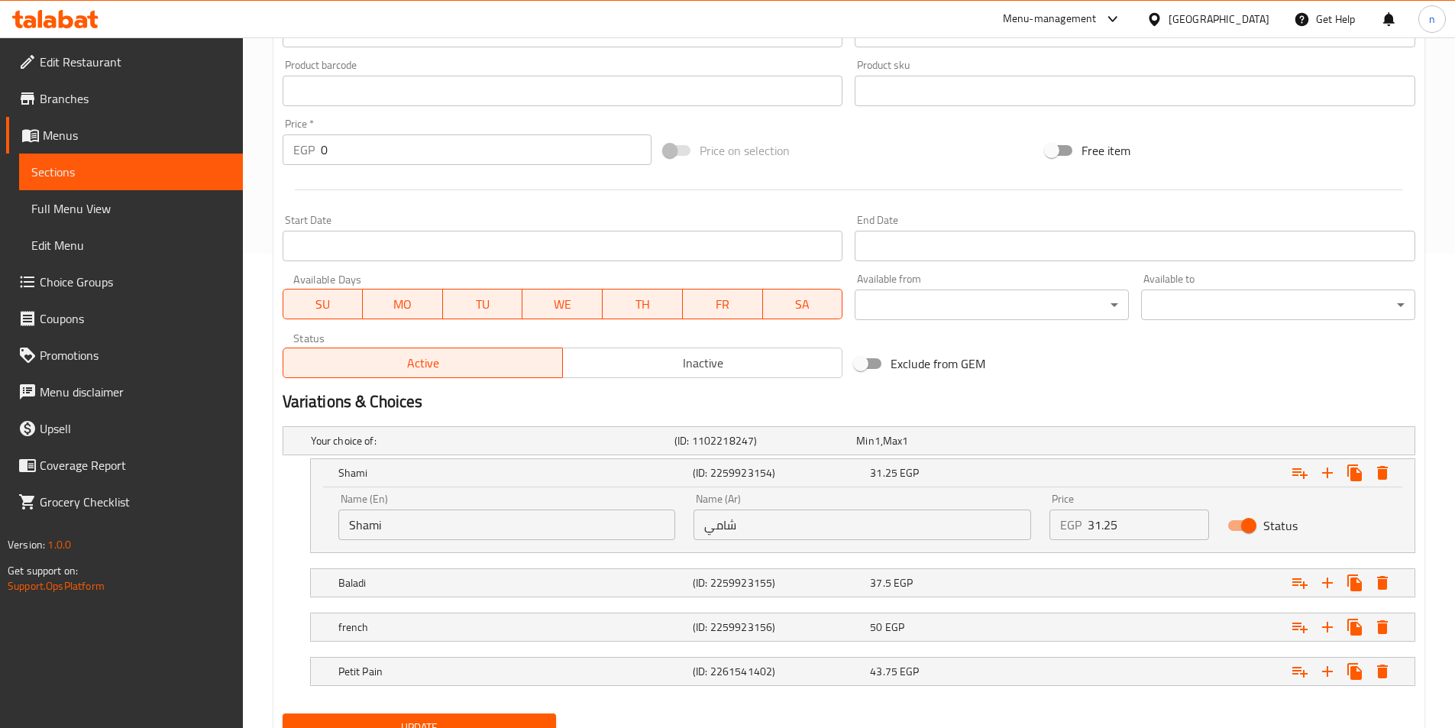
click at [1092, 523] on input "31.25" at bounding box center [1148, 525] width 121 height 31
type input "34"
click at [1102, 575] on div "Expand" at bounding box center [1221, 583] width 354 height 34
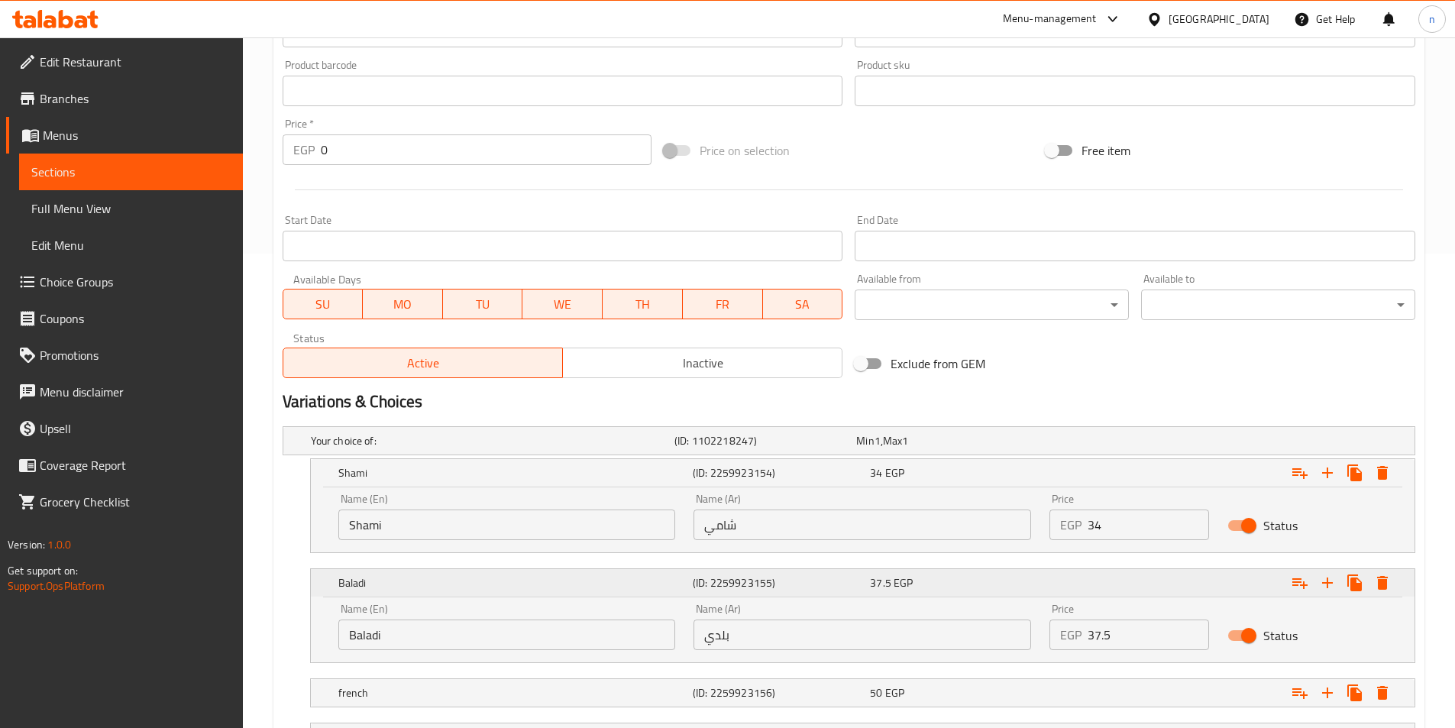
scroll to position [606, 0]
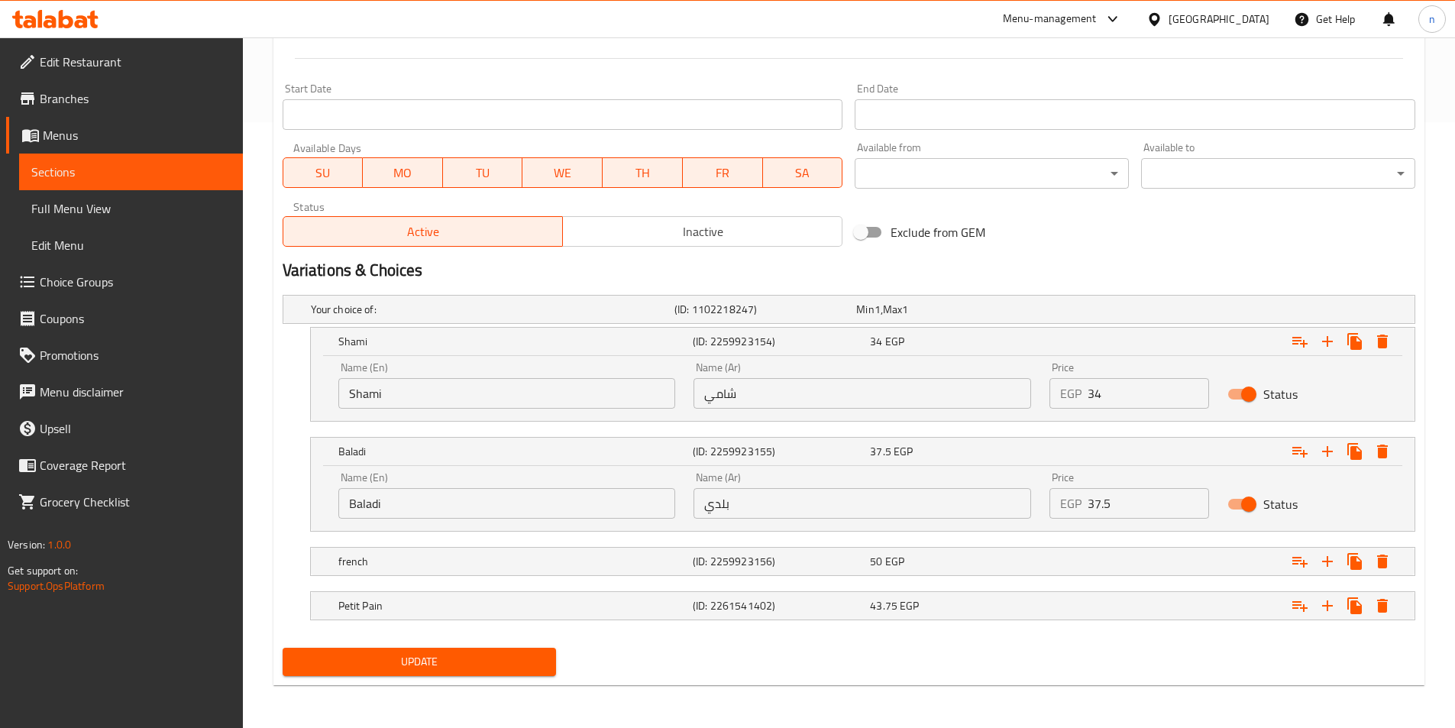
click at [1092, 513] on input "37.5" at bounding box center [1148, 503] width 121 height 31
type input "41"
click at [1054, 555] on div "Expand" at bounding box center [1221, 562] width 354 height 34
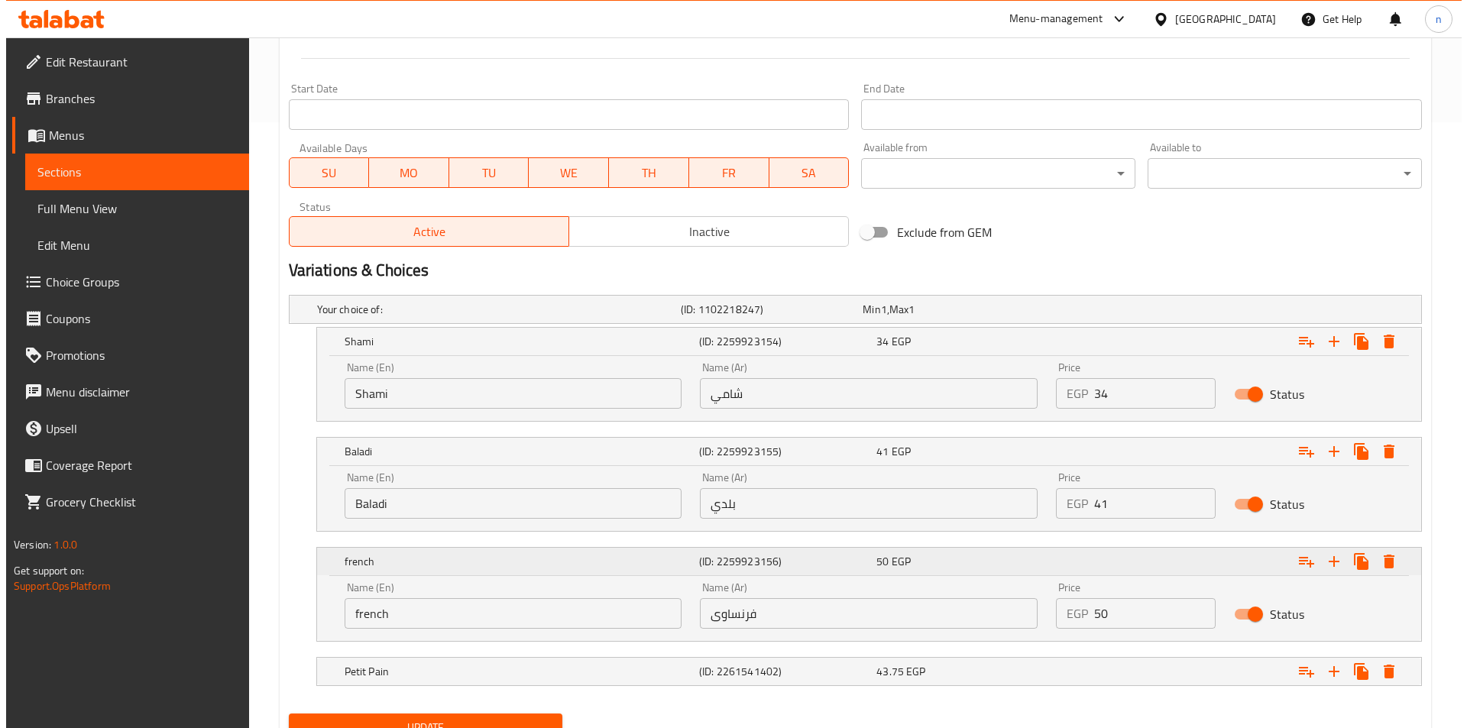
scroll to position [672, 0]
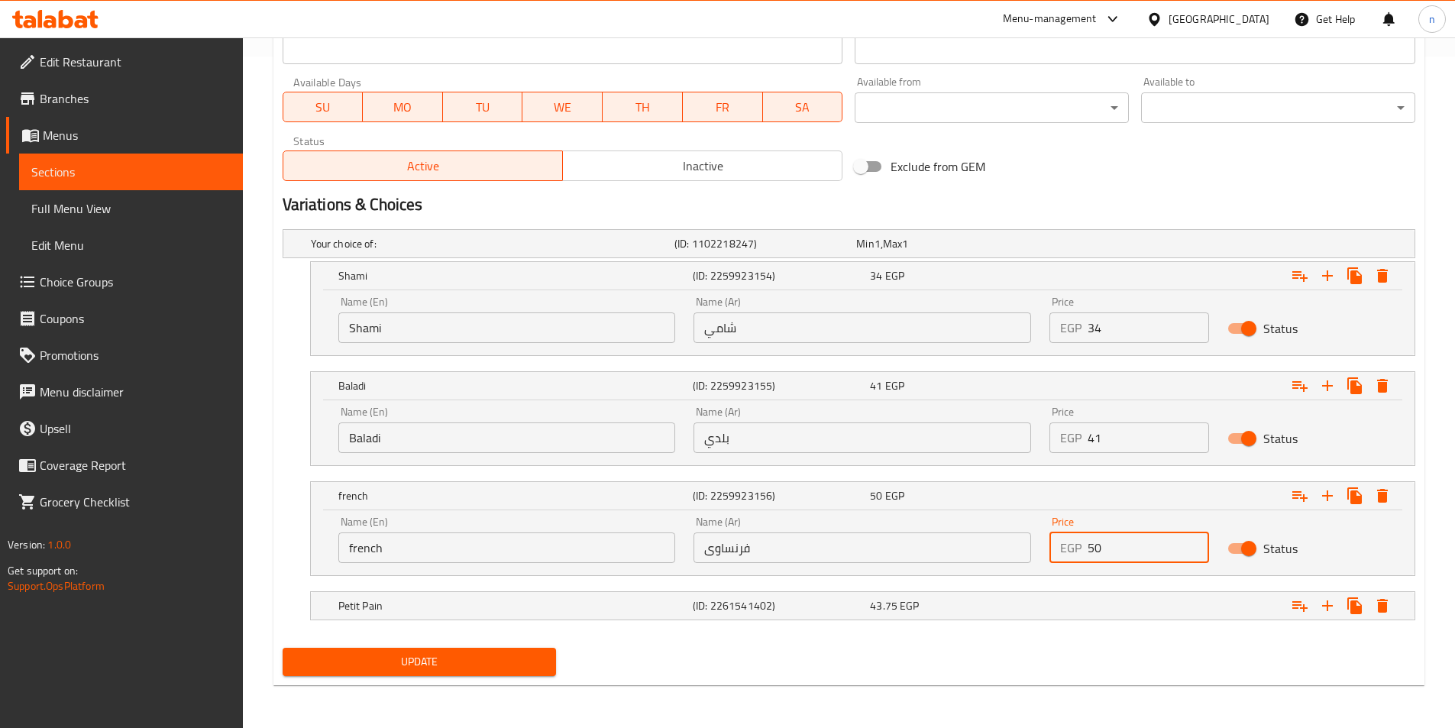
click at [1092, 546] on input "50" at bounding box center [1148, 547] width 121 height 31
type input "54"
click at [1387, 604] on icon "Expand" at bounding box center [1382, 606] width 11 height 14
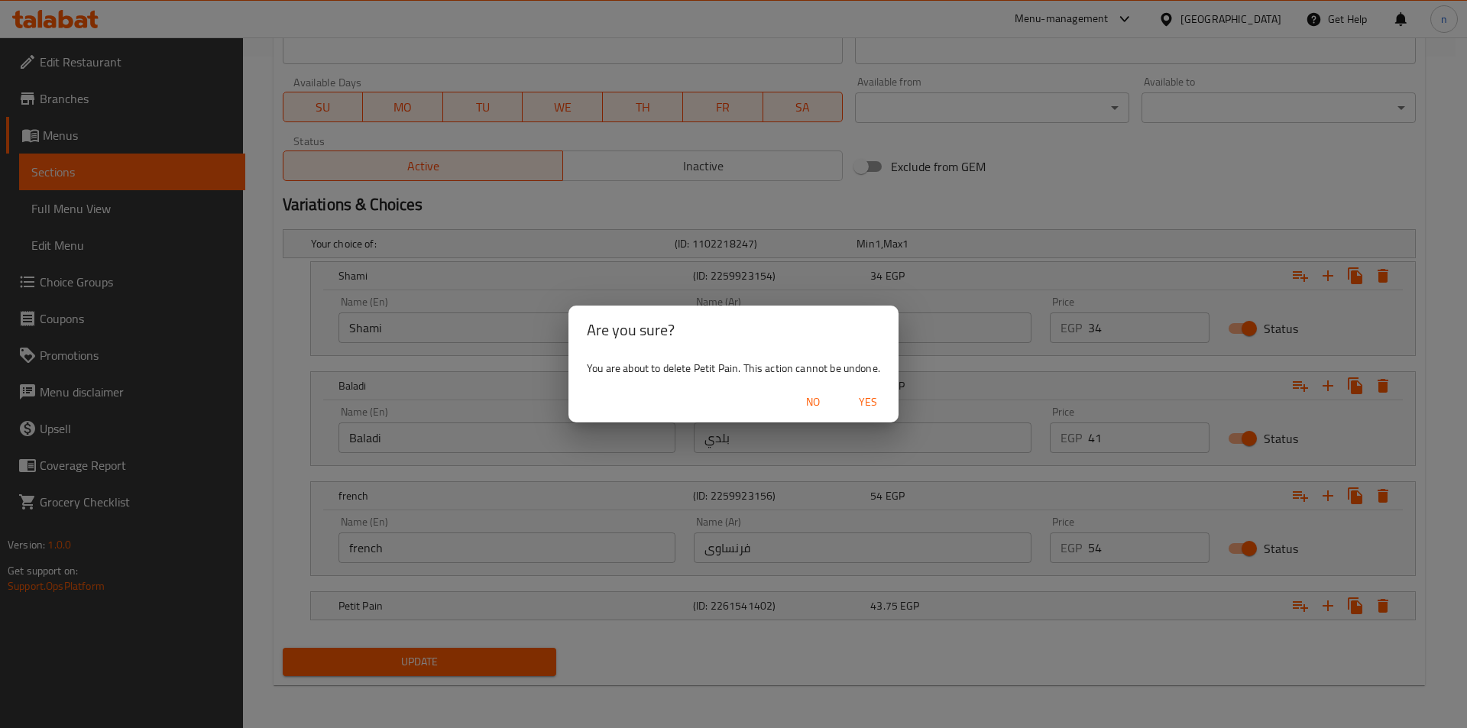
click at [874, 408] on span "Yes" at bounding box center [868, 402] width 37 height 19
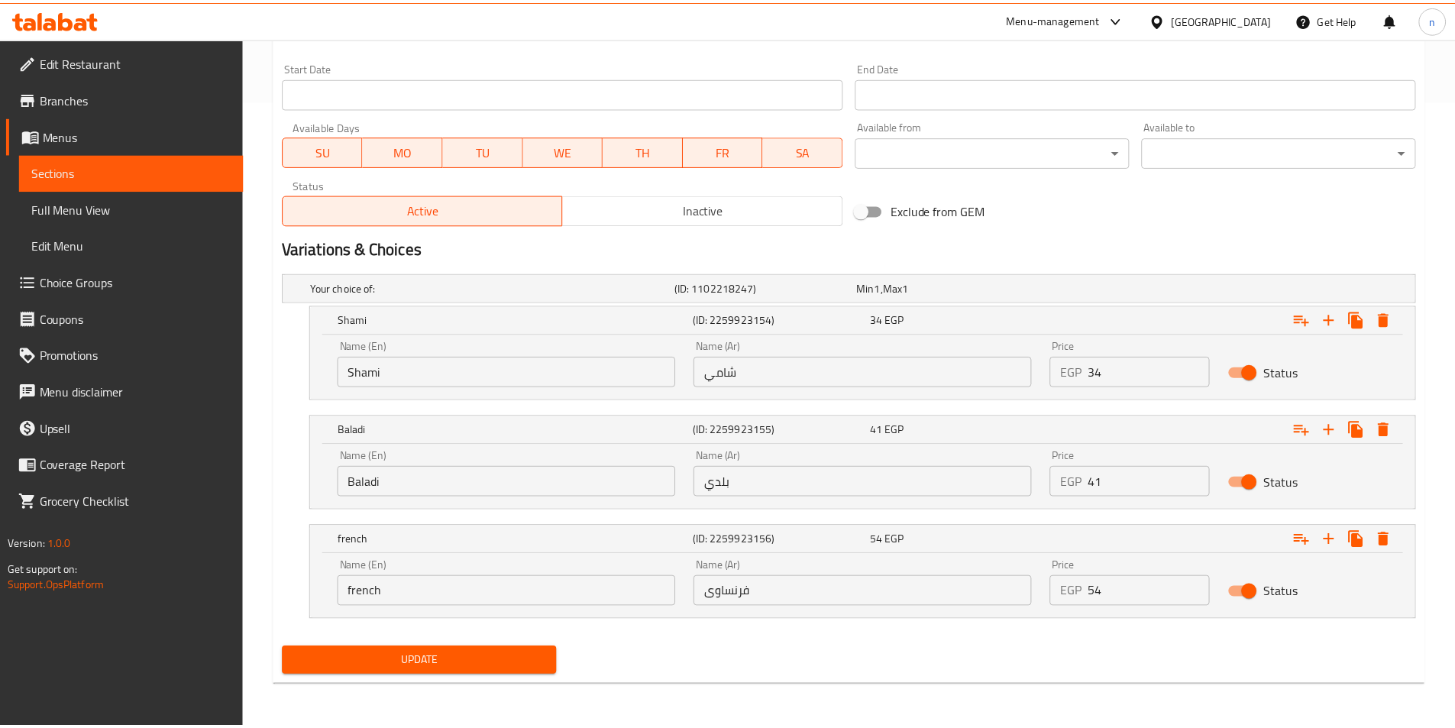
scroll to position [627, 0]
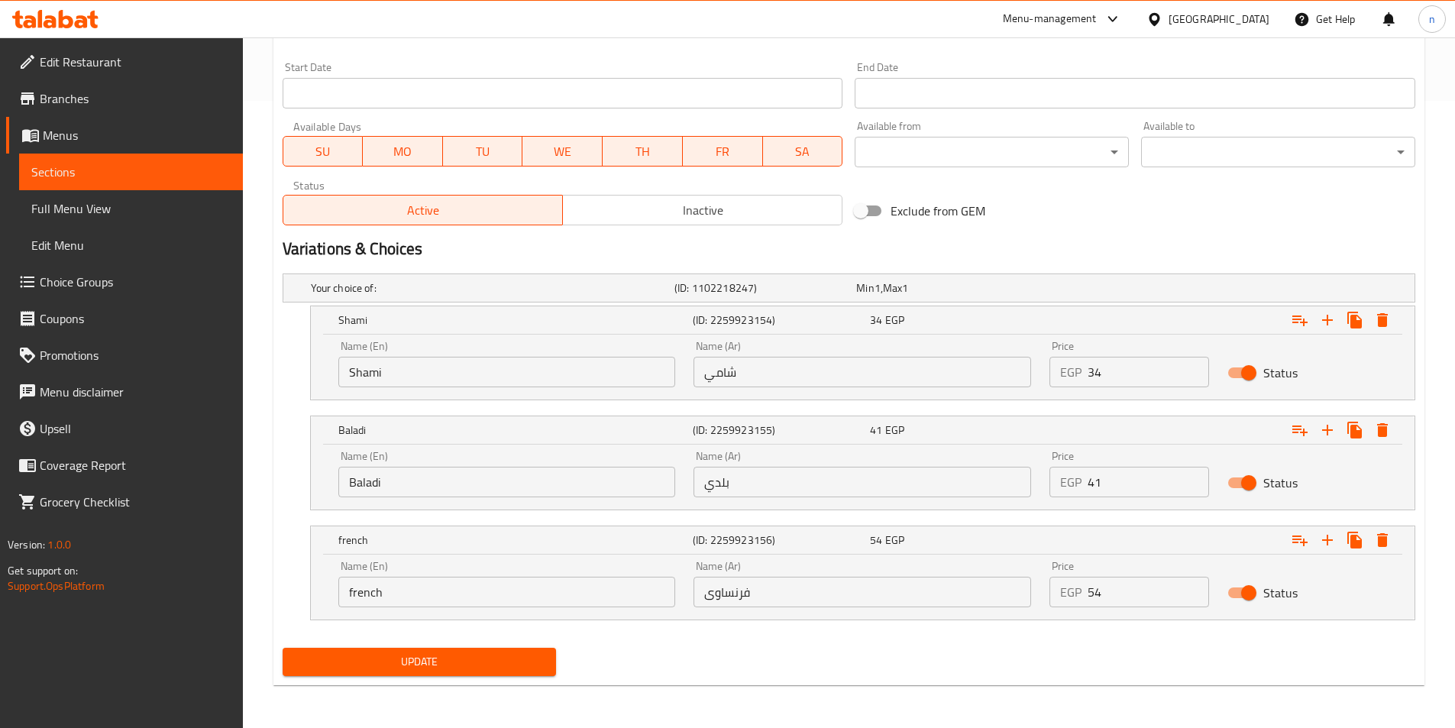
click at [497, 665] on span "Update" at bounding box center [420, 661] width 250 height 19
click at [428, 672] on button "Update" at bounding box center [420, 662] width 274 height 28
click at [104, 177] on span "Sections" at bounding box center [130, 172] width 199 height 18
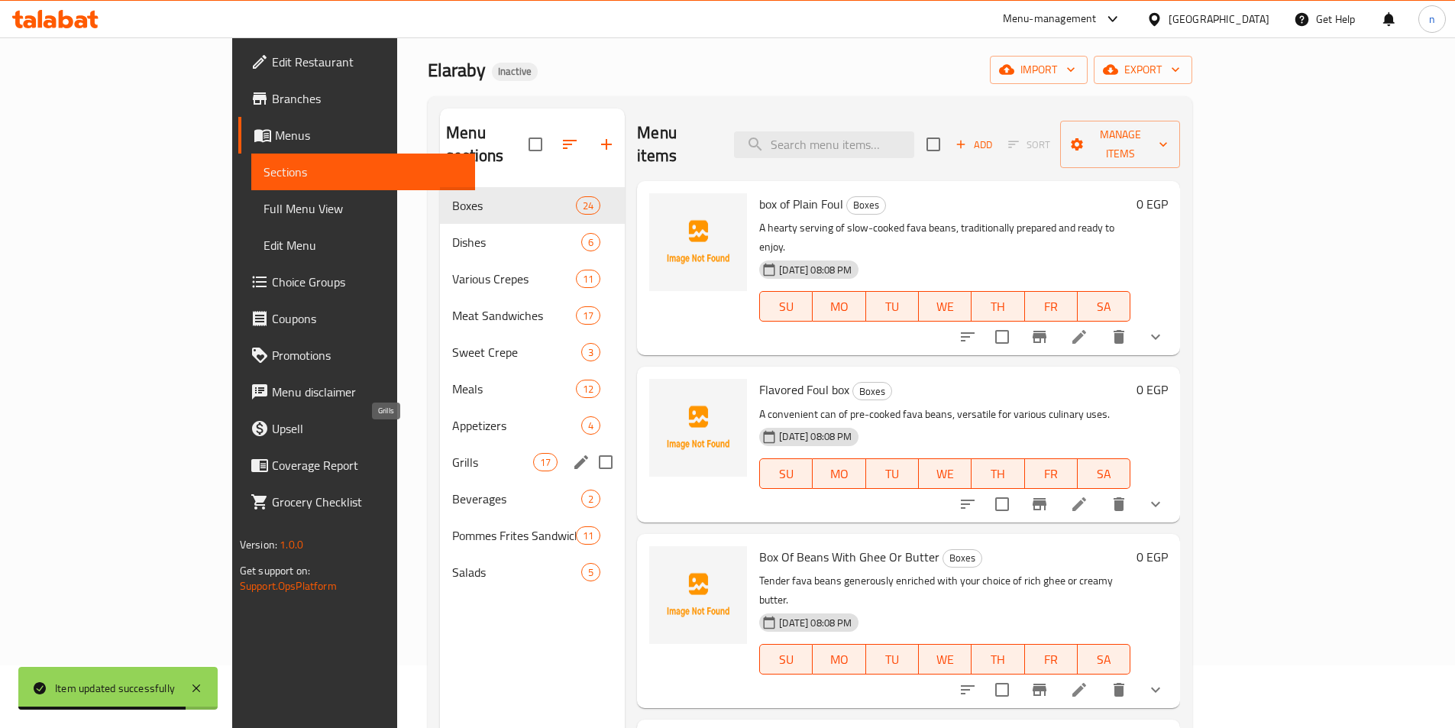
scroll to position [61, 0]
click at [452, 528] on span "Pommes Frites Sandwiches" at bounding box center [492, 537] width 81 height 18
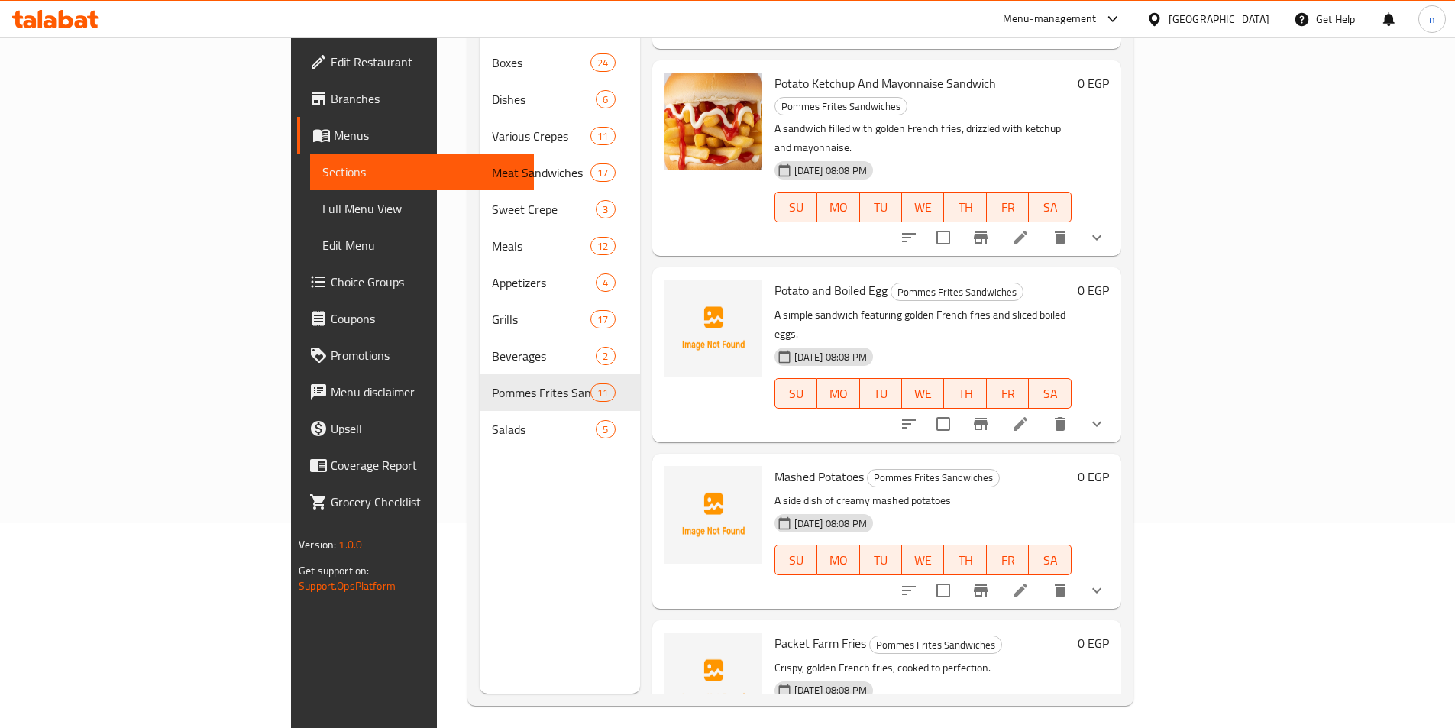
scroll to position [214, 0]
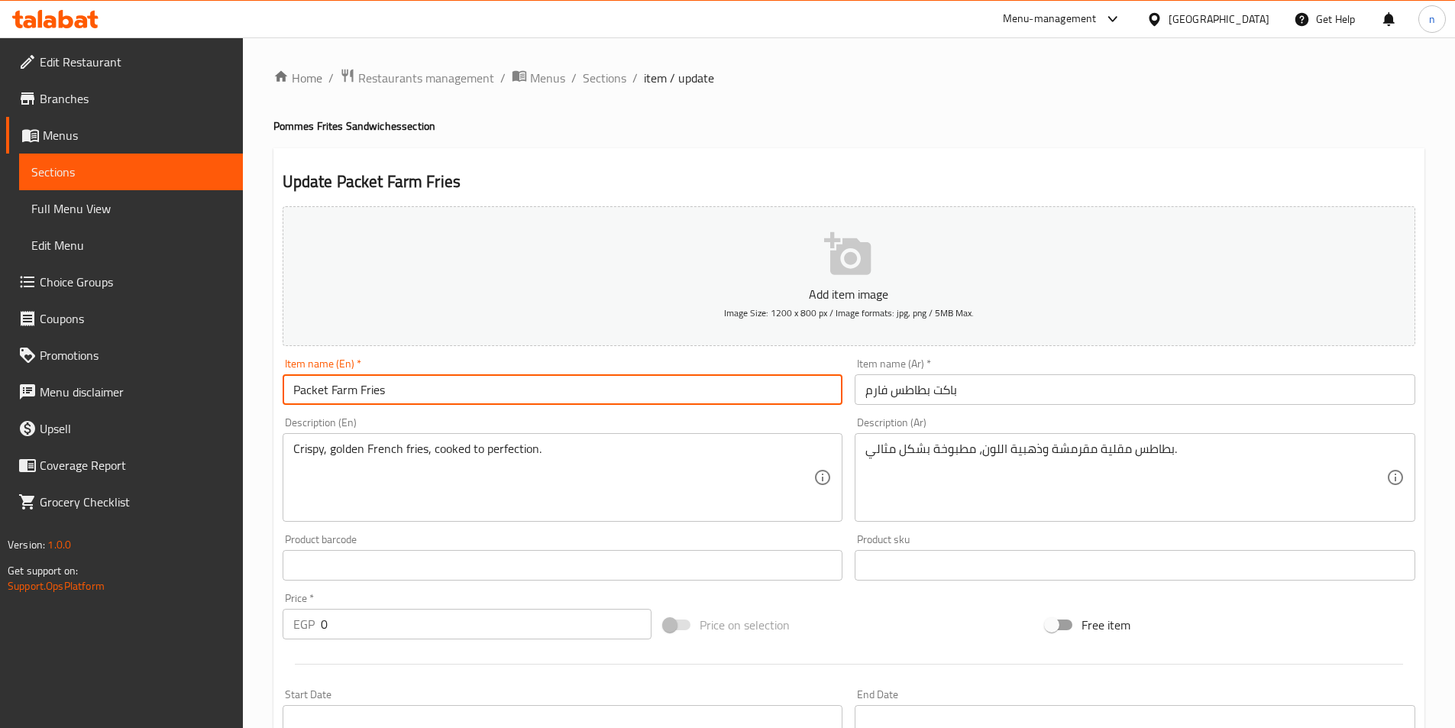
click at [361, 400] on input "Packet Farm Fries" at bounding box center [563, 389] width 561 height 31
click at [373, 396] on input "Packet Farm Fries" at bounding box center [563, 389] width 561 height 31
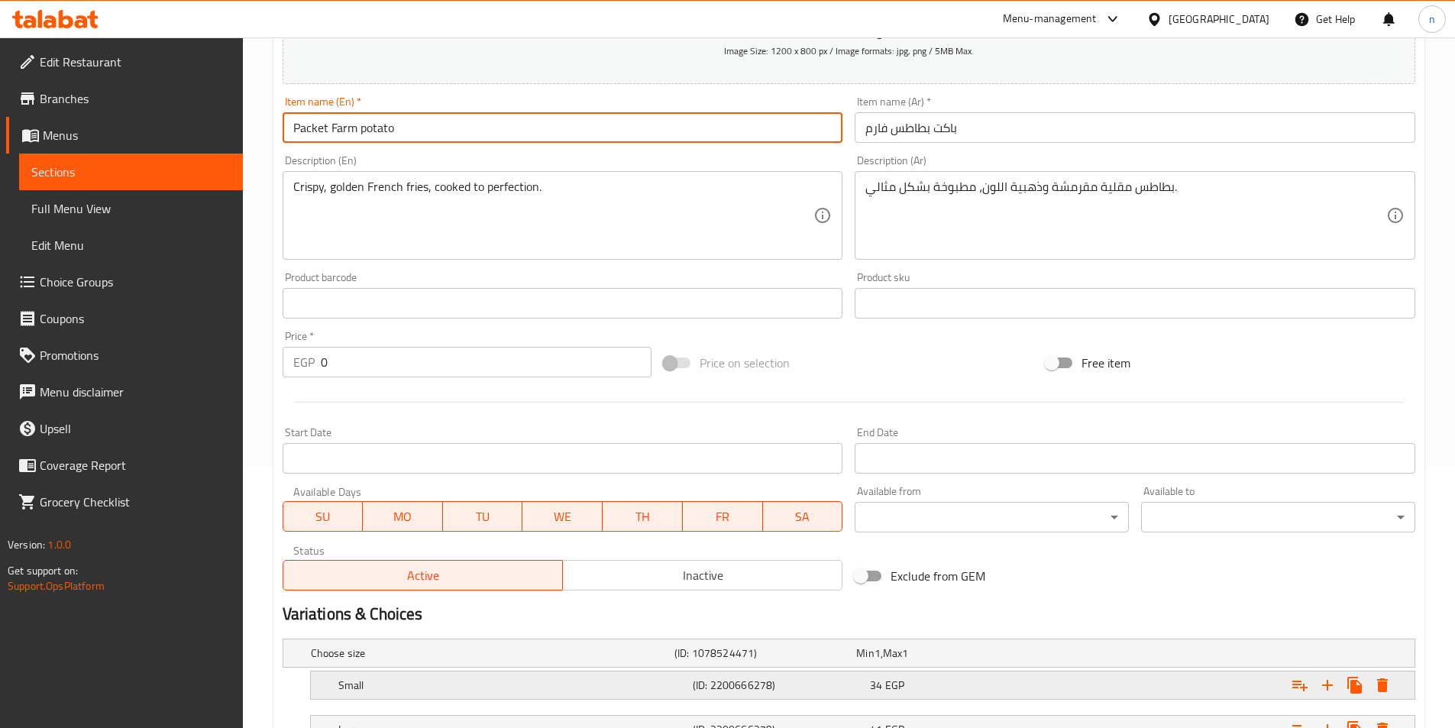
scroll to position [386, 0]
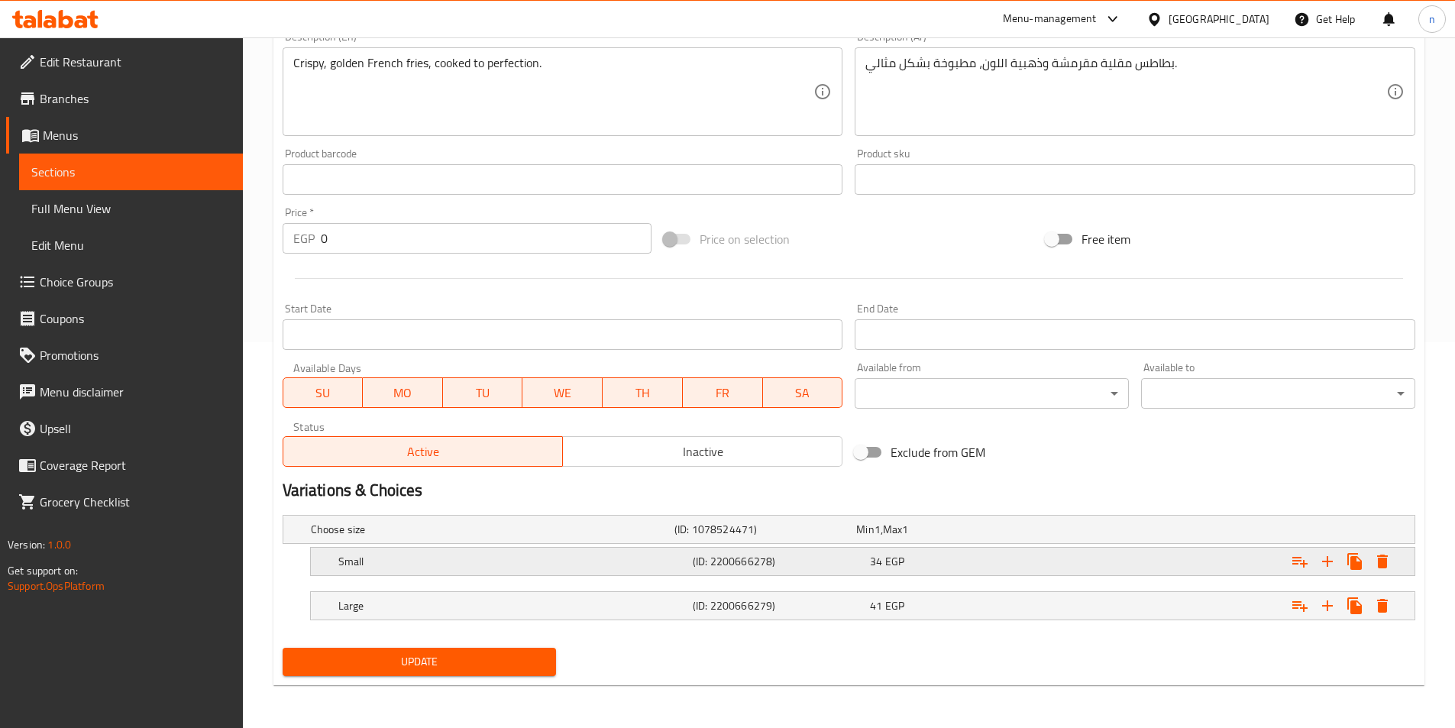
type input "Packet Farm potato"
click at [886, 565] on span "EGP" at bounding box center [894, 562] width 19 height 20
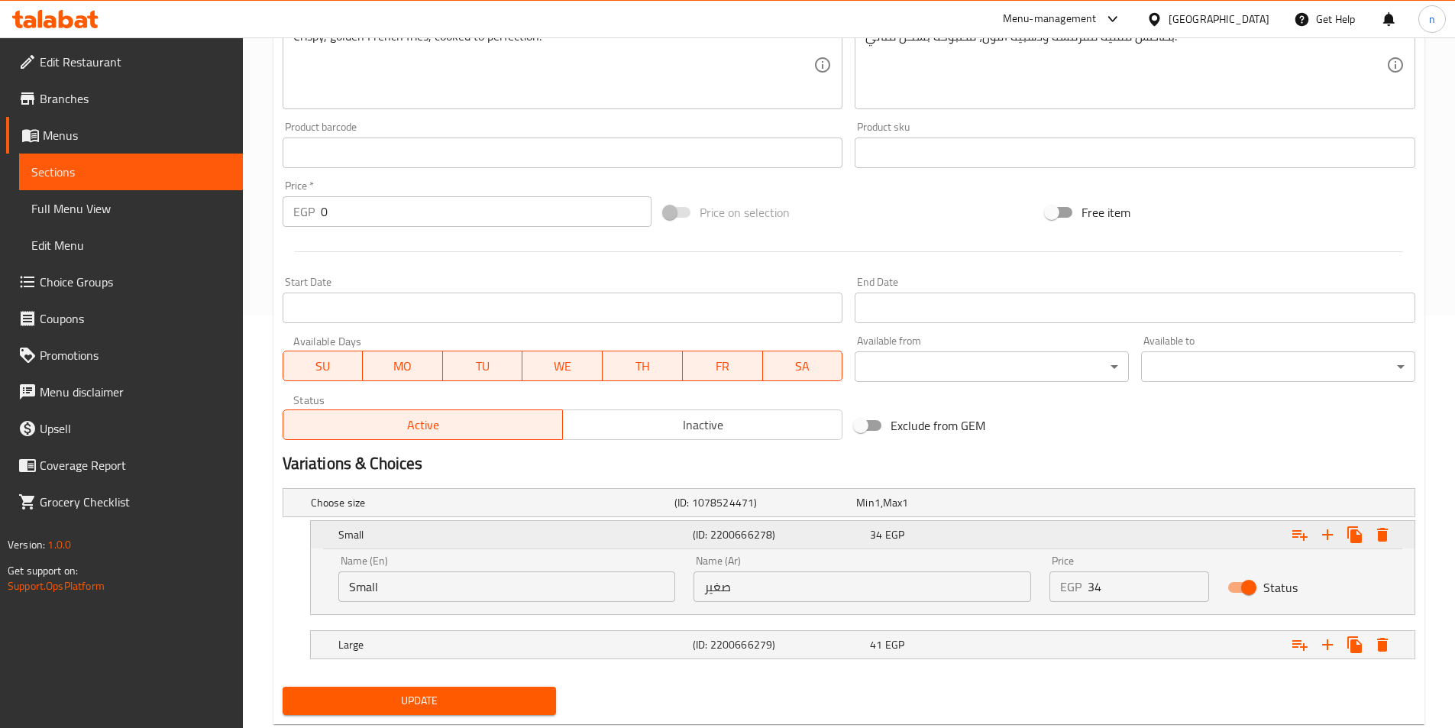
scroll to position [452, 0]
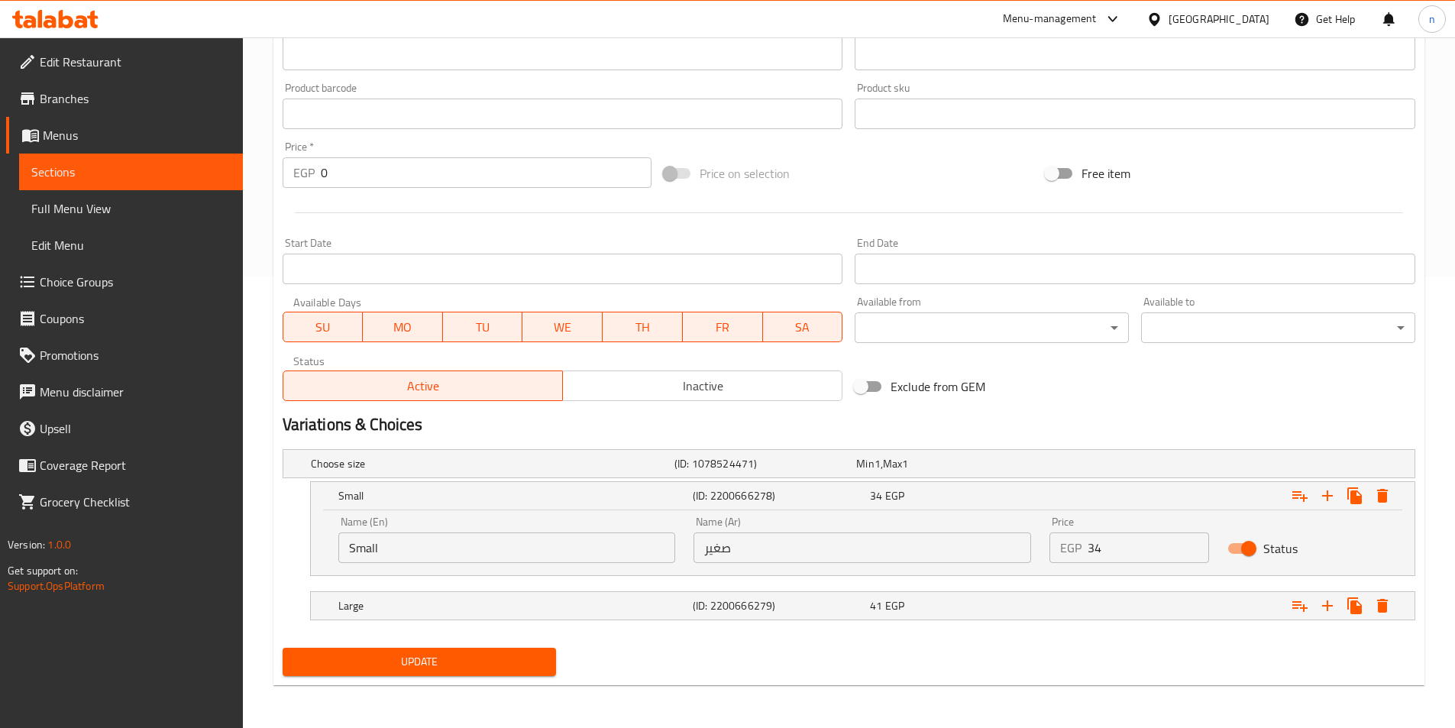
click at [382, 539] on input "Small" at bounding box center [507, 547] width 338 height 31
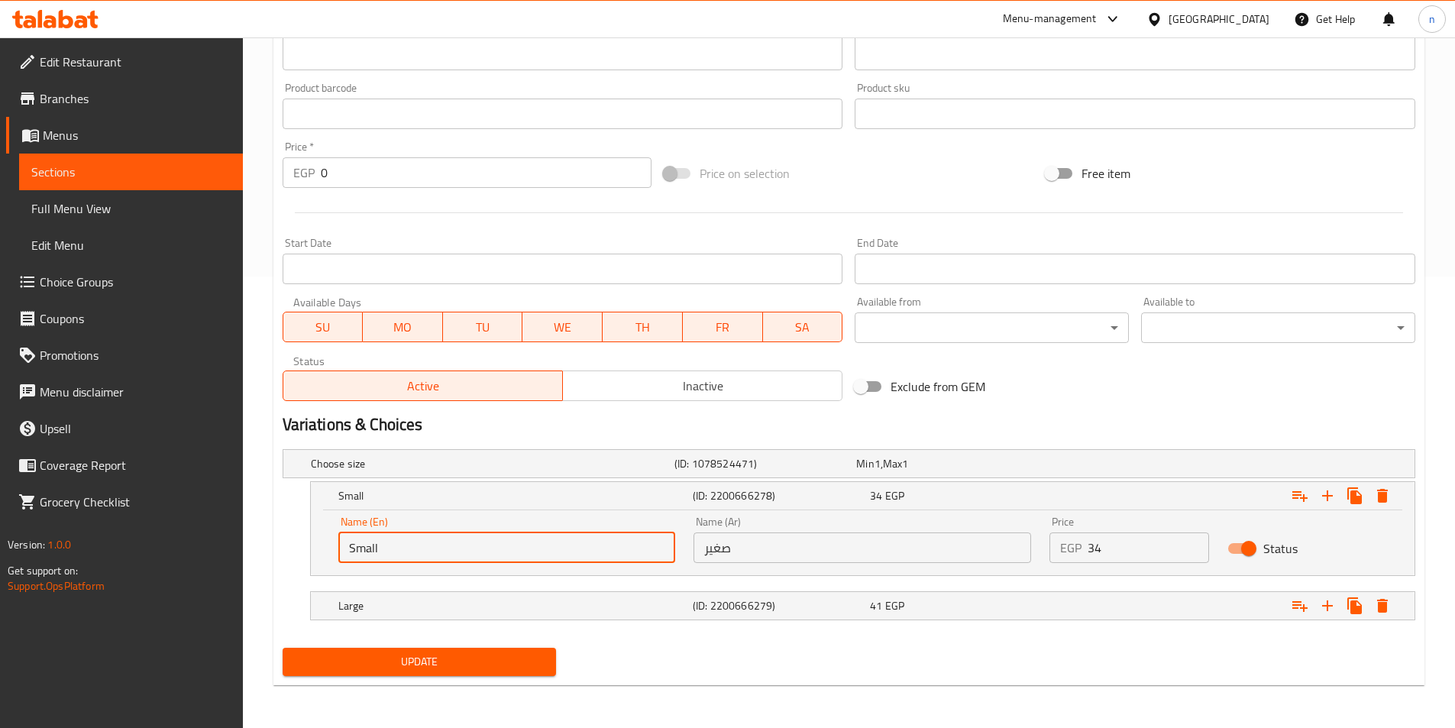
click at [382, 539] on input "Small" at bounding box center [507, 547] width 338 height 31
click at [380, 551] on input "medium" at bounding box center [507, 547] width 338 height 31
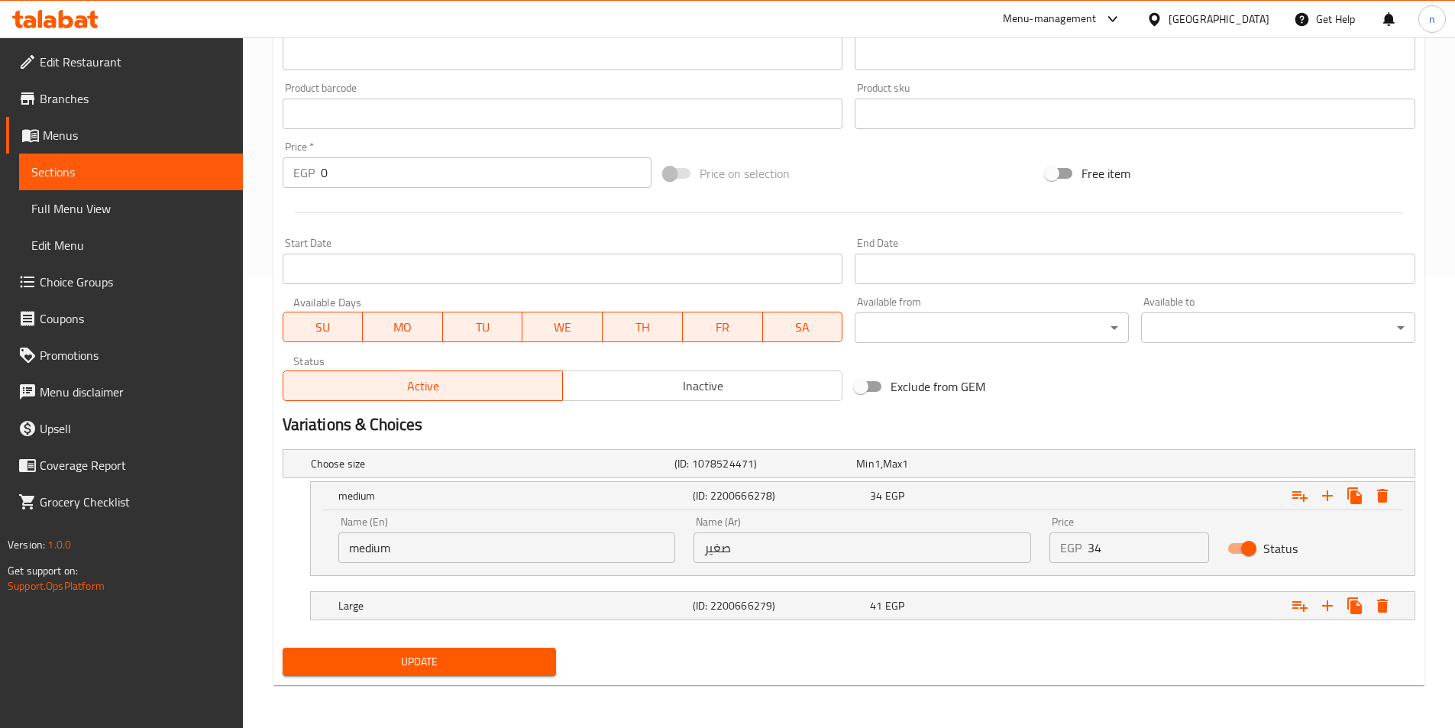
click at [377, 544] on input "medium" at bounding box center [507, 547] width 338 height 31
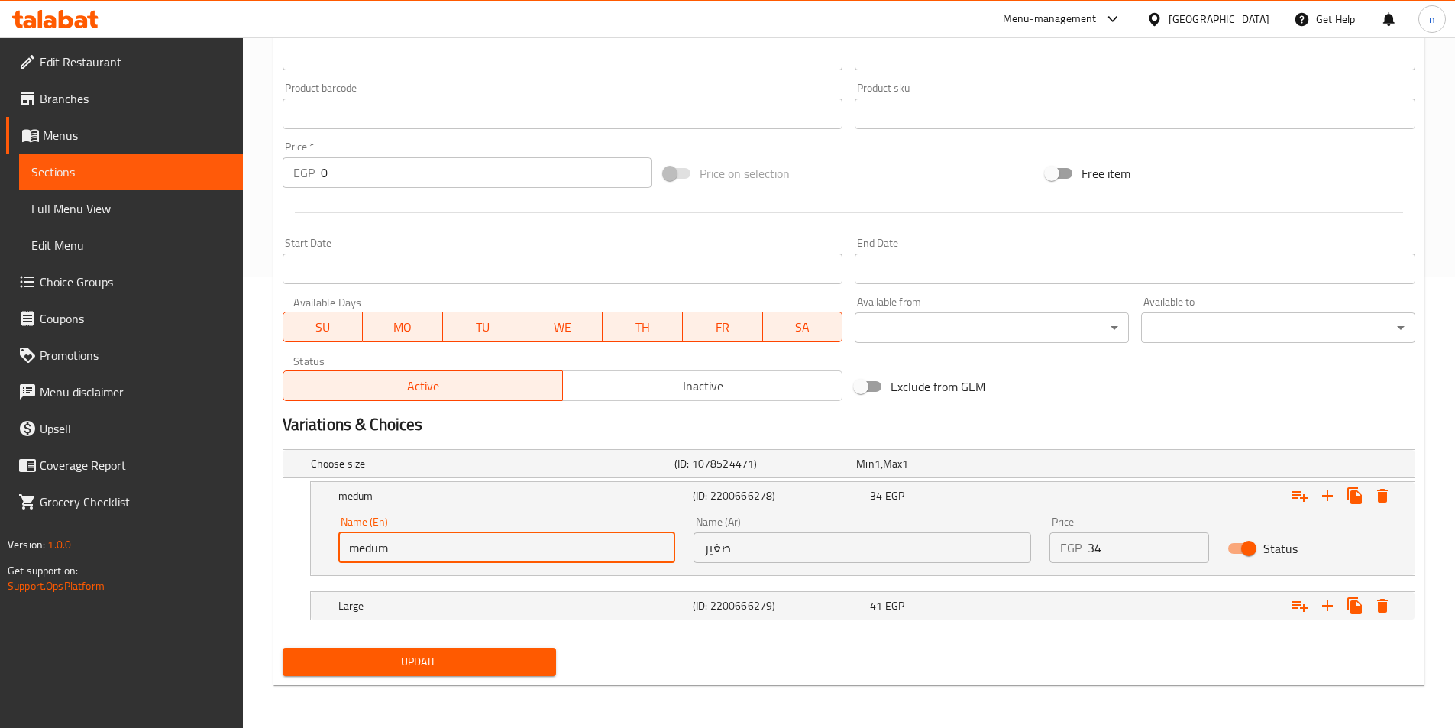
click at [380, 552] on input "medum" at bounding box center [507, 547] width 338 height 31
type input "medium"
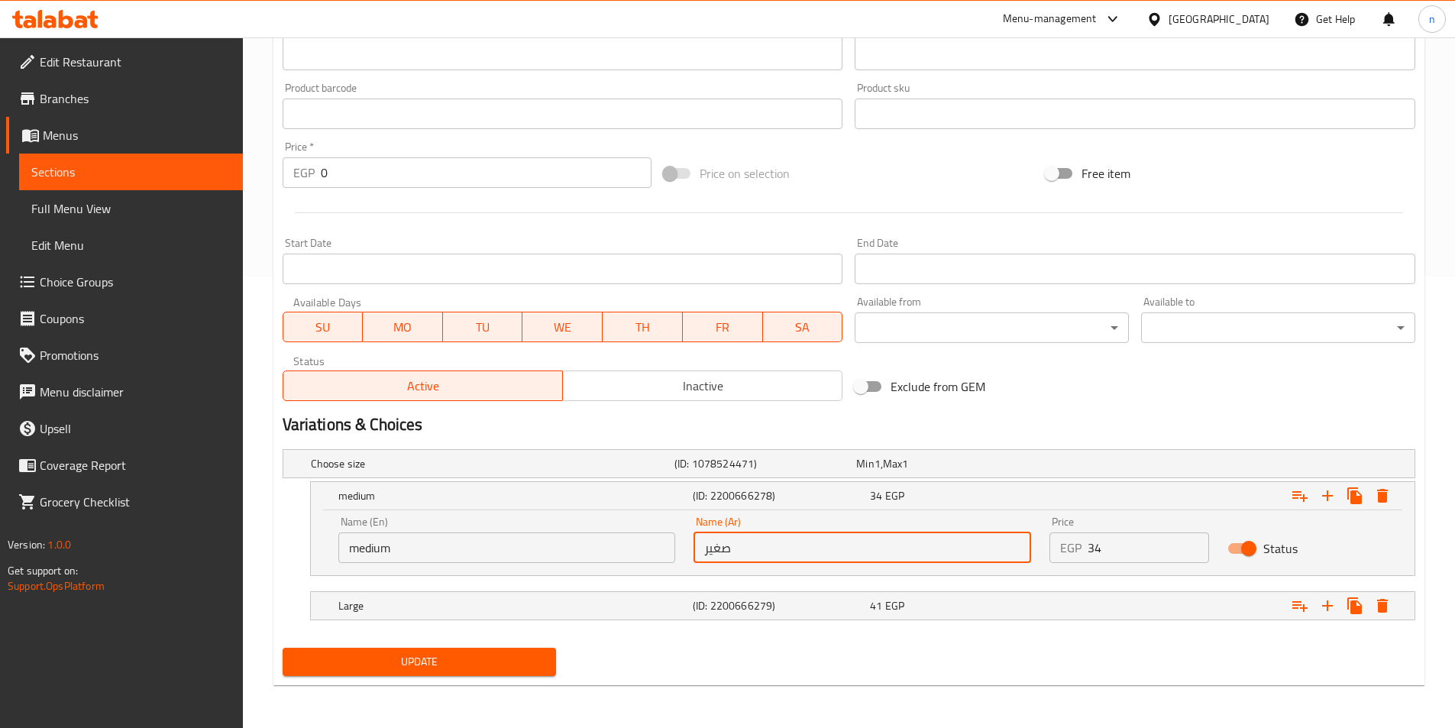
click at [717, 558] on input "صغير" at bounding box center [863, 547] width 338 height 31
type input ","
type input "وسط"
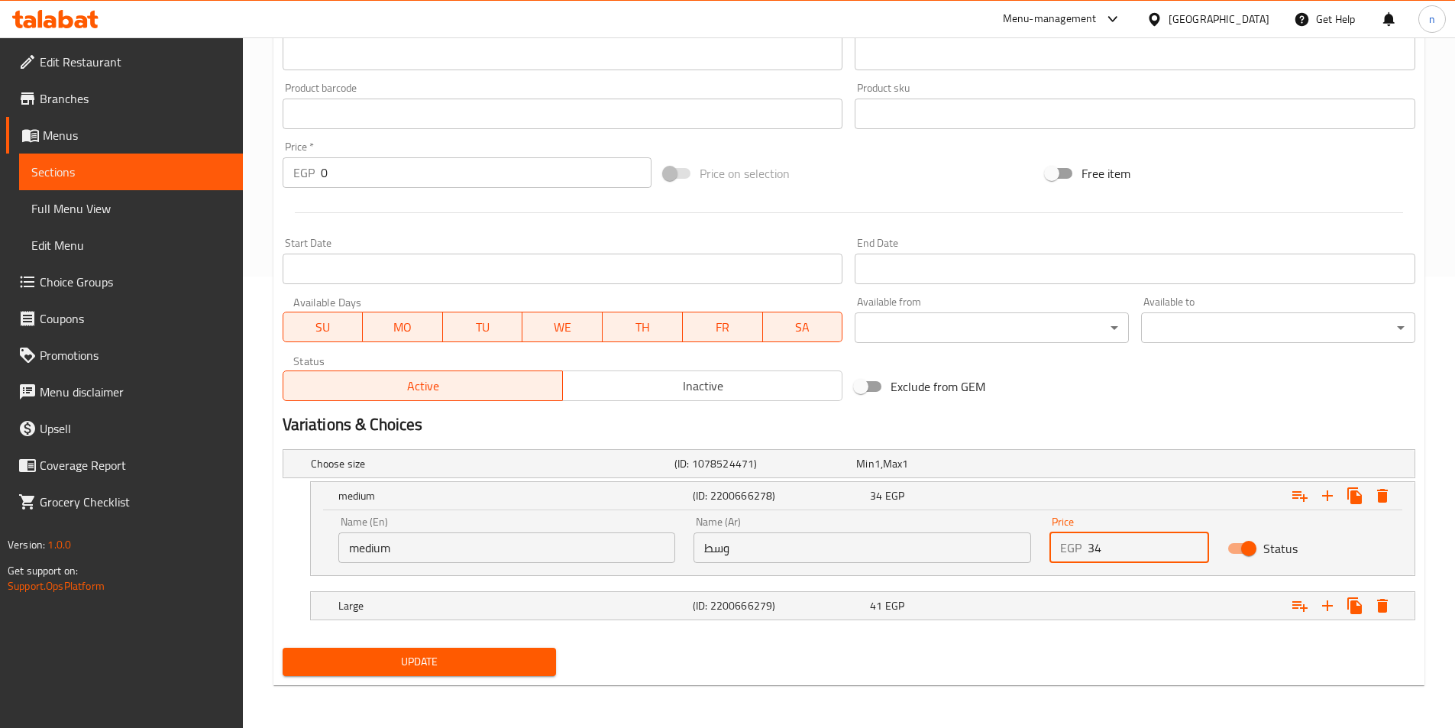
click at [1101, 548] on input "34" at bounding box center [1148, 547] width 121 height 31
click at [1098, 545] on input "34" at bounding box center [1148, 547] width 121 height 31
click at [1041, 600] on div "41 EGP" at bounding box center [955, 605] width 171 height 15
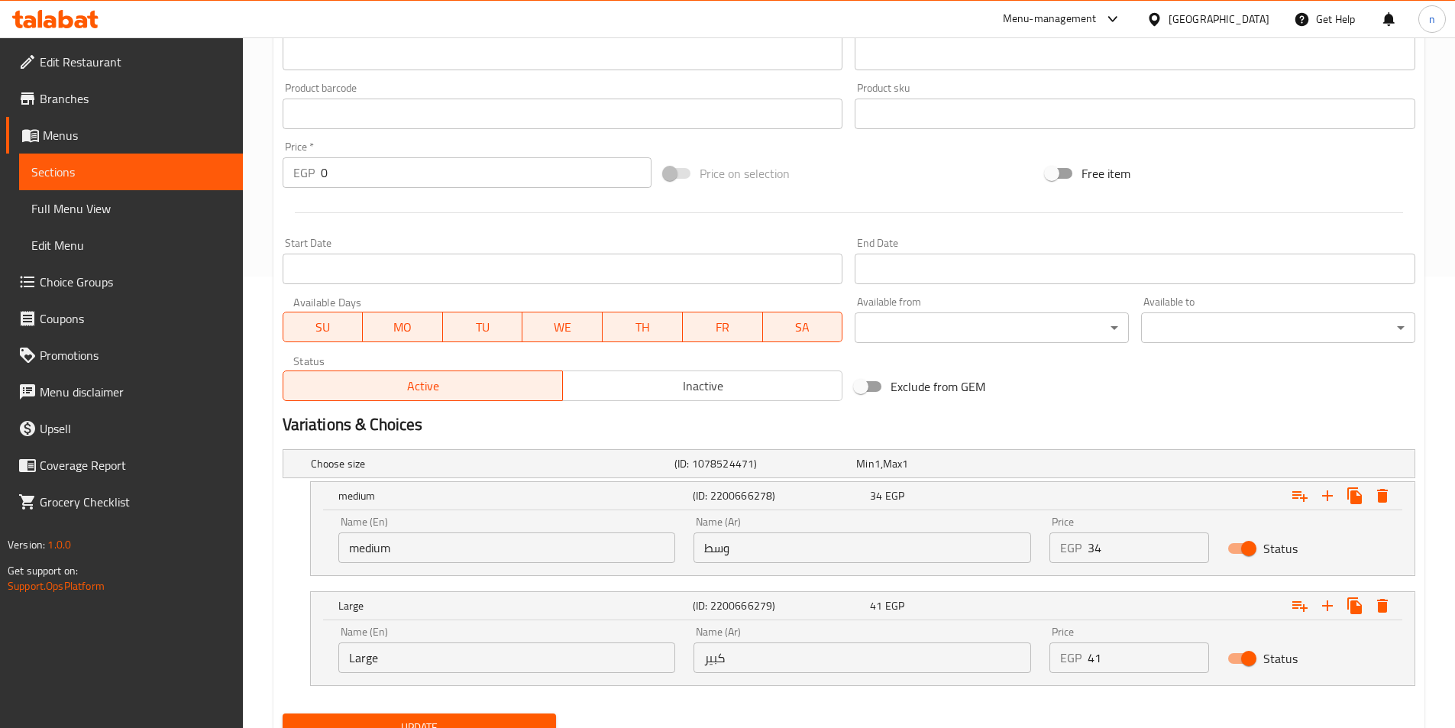
scroll to position [517, 0]
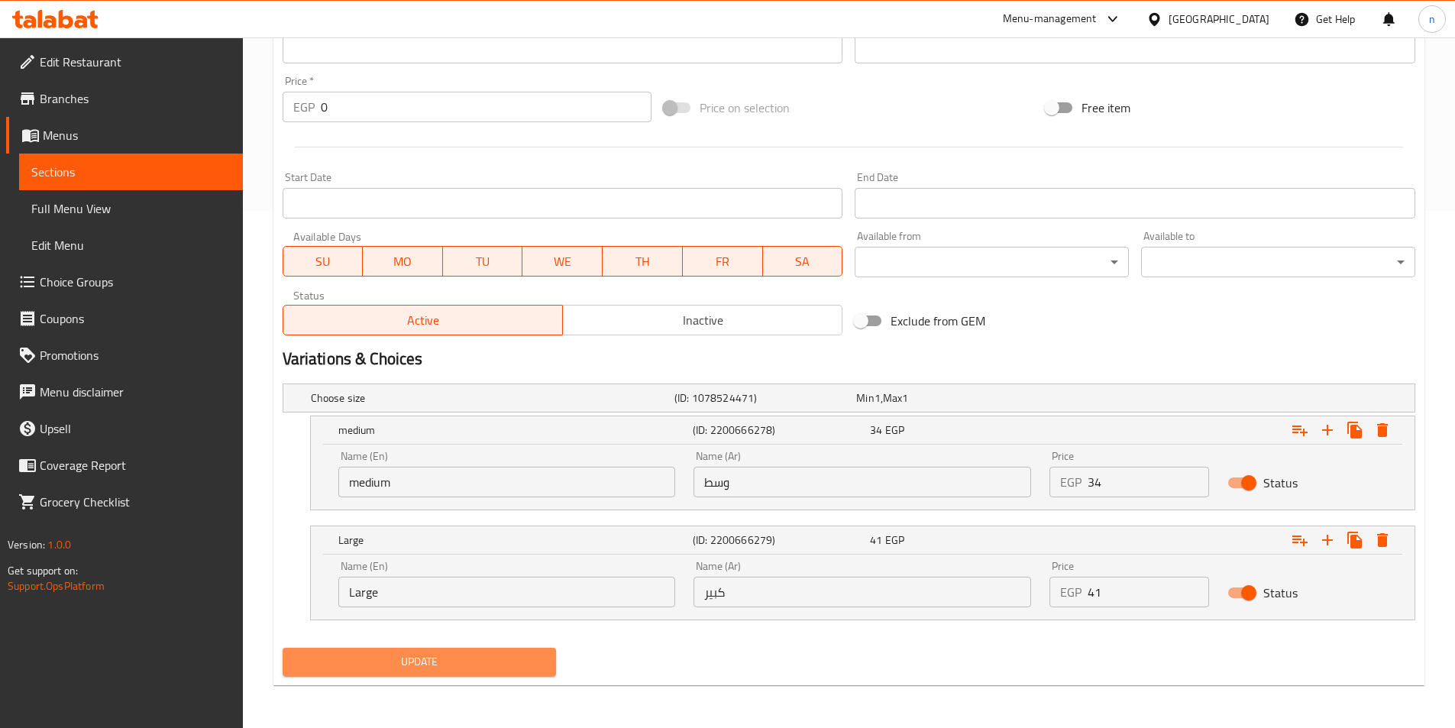
click at [498, 657] on span "Update" at bounding box center [420, 661] width 250 height 19
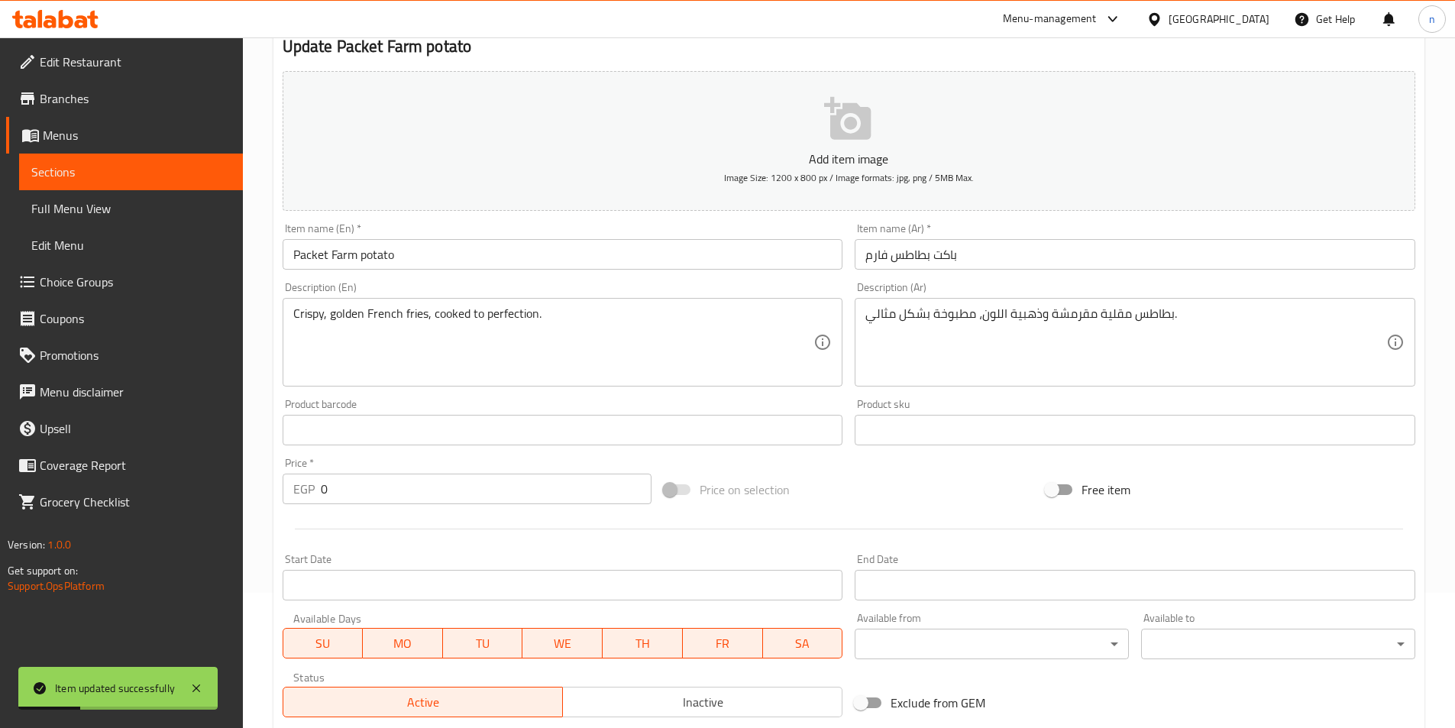
scroll to position [0, 0]
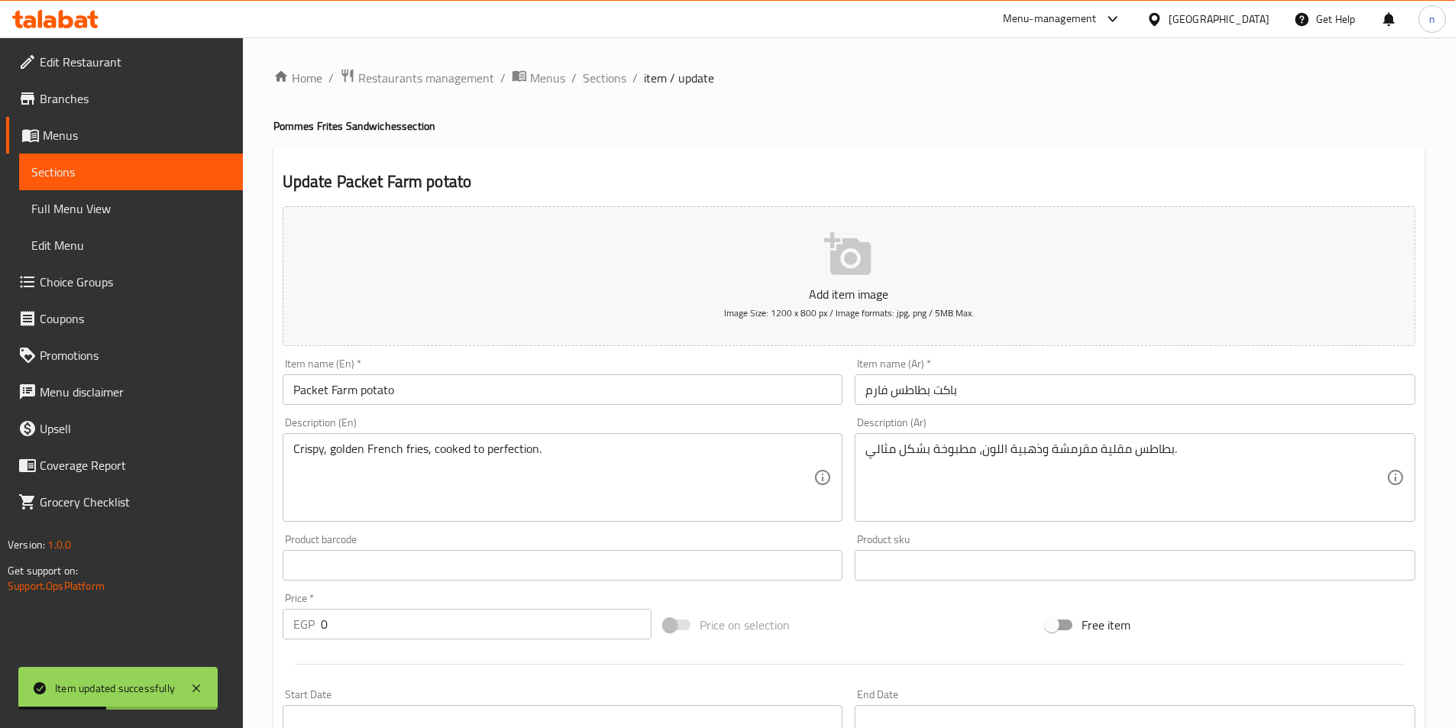
click at [112, 176] on span "Sections" at bounding box center [130, 172] width 199 height 18
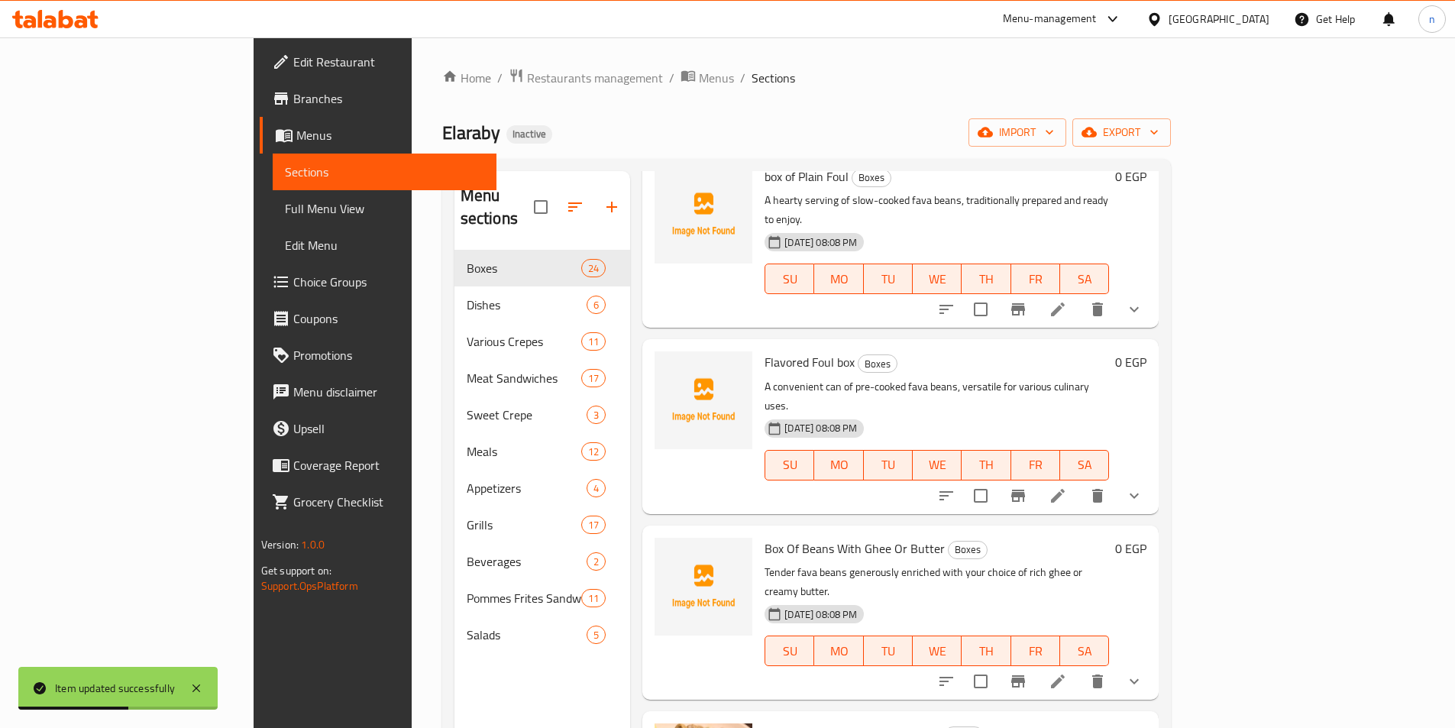
scroll to position [153, 0]
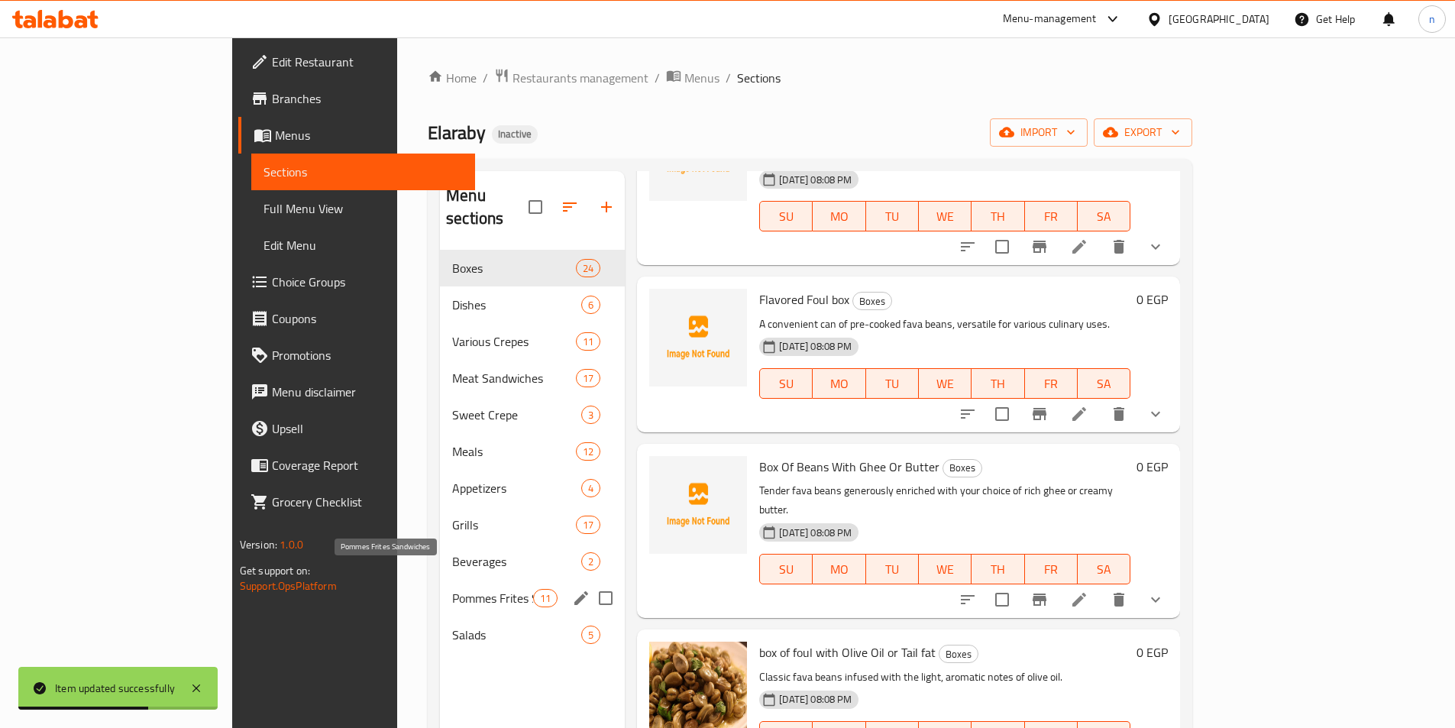
click at [452, 589] on span "Pommes Frites Sandwiches" at bounding box center [492, 598] width 81 height 18
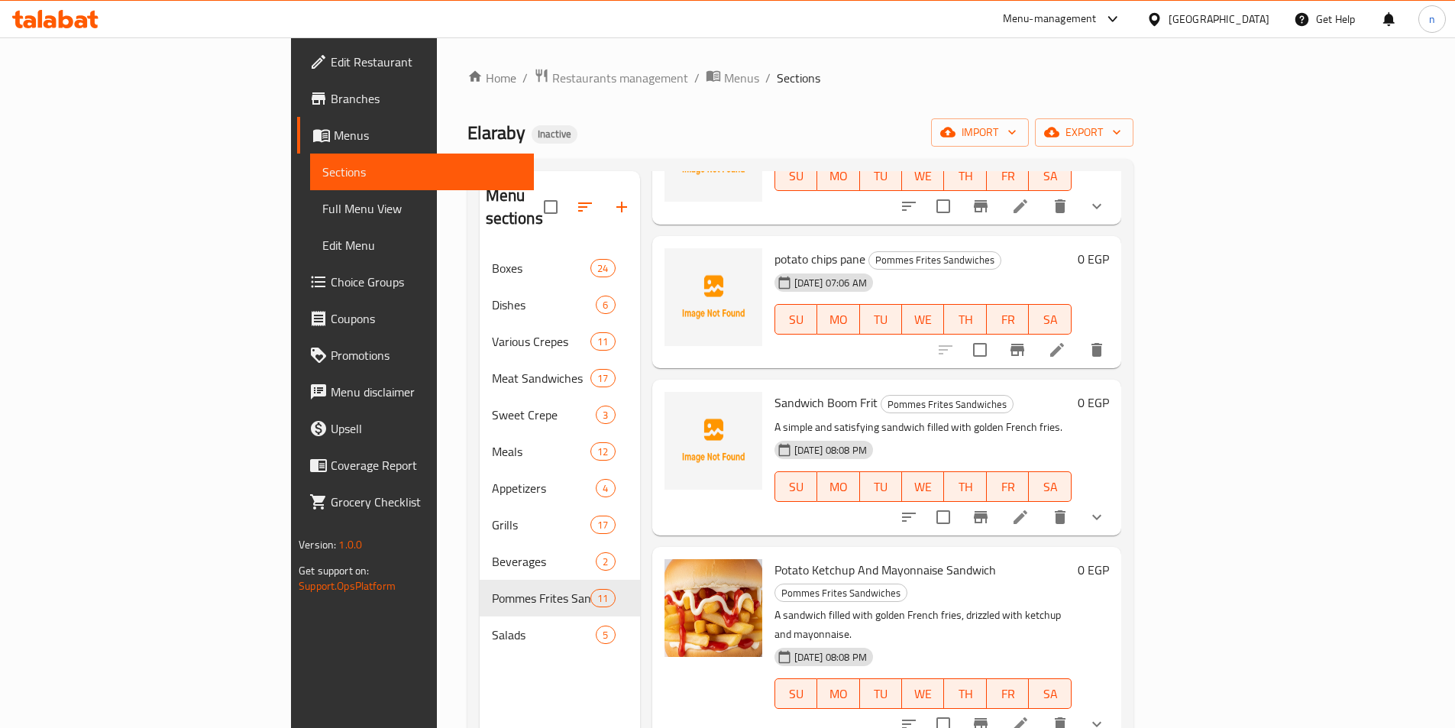
scroll to position [764, 0]
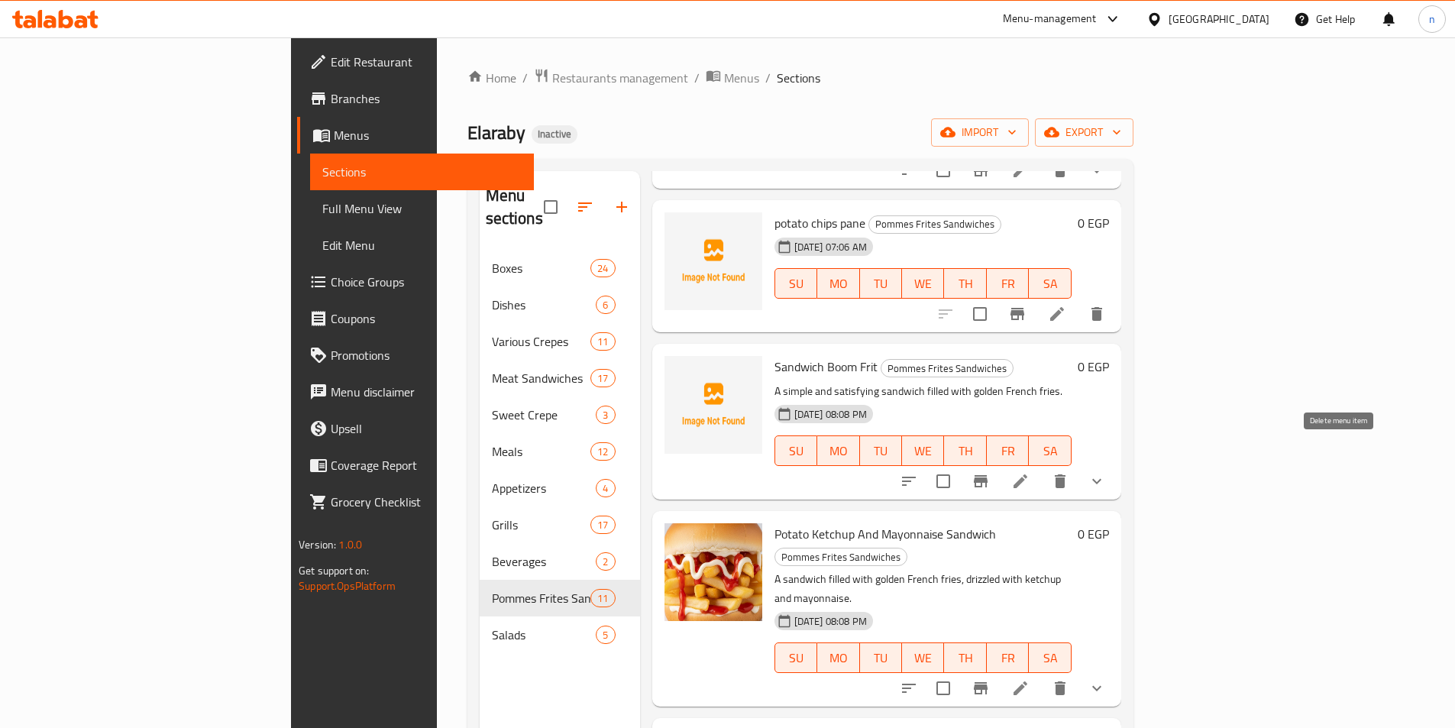
click at [1079, 468] on button "delete" at bounding box center [1060, 481] width 37 height 37
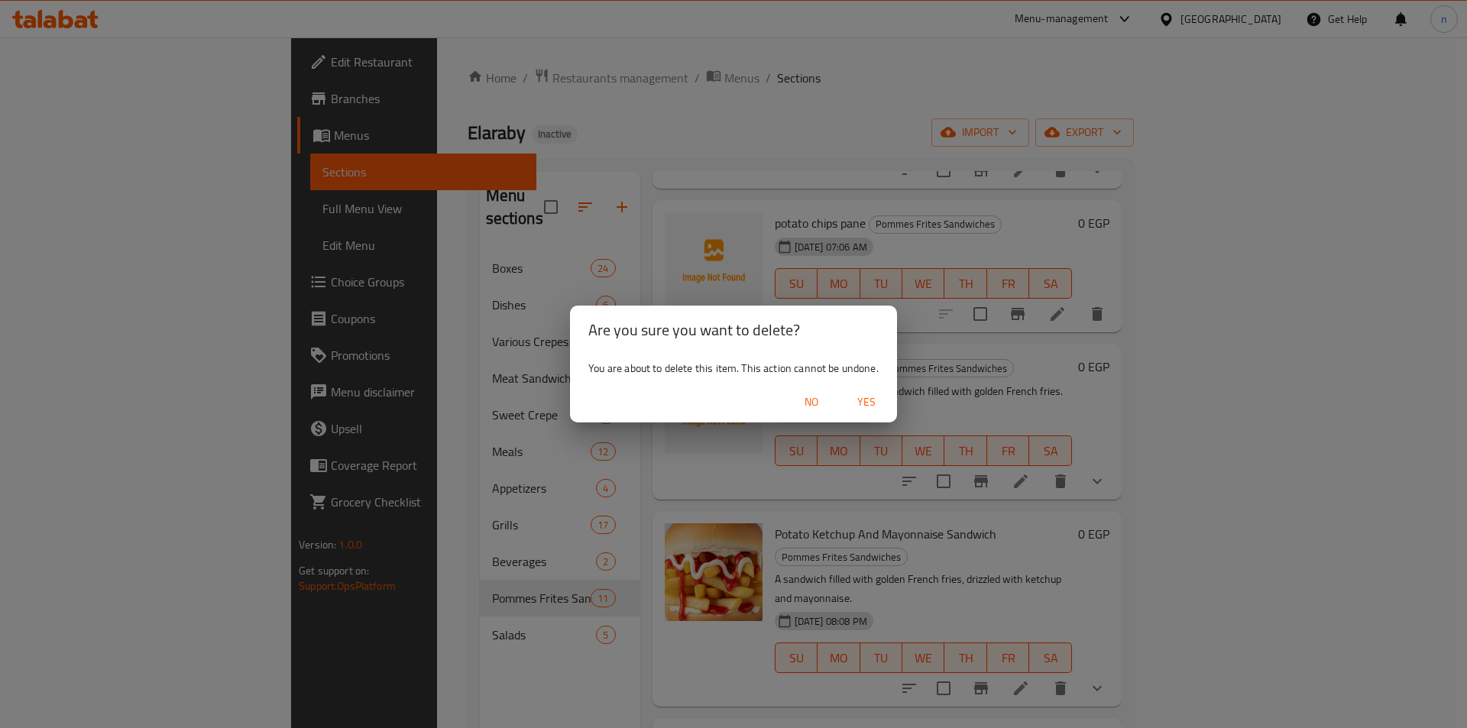
click at [870, 409] on span "Yes" at bounding box center [866, 402] width 37 height 19
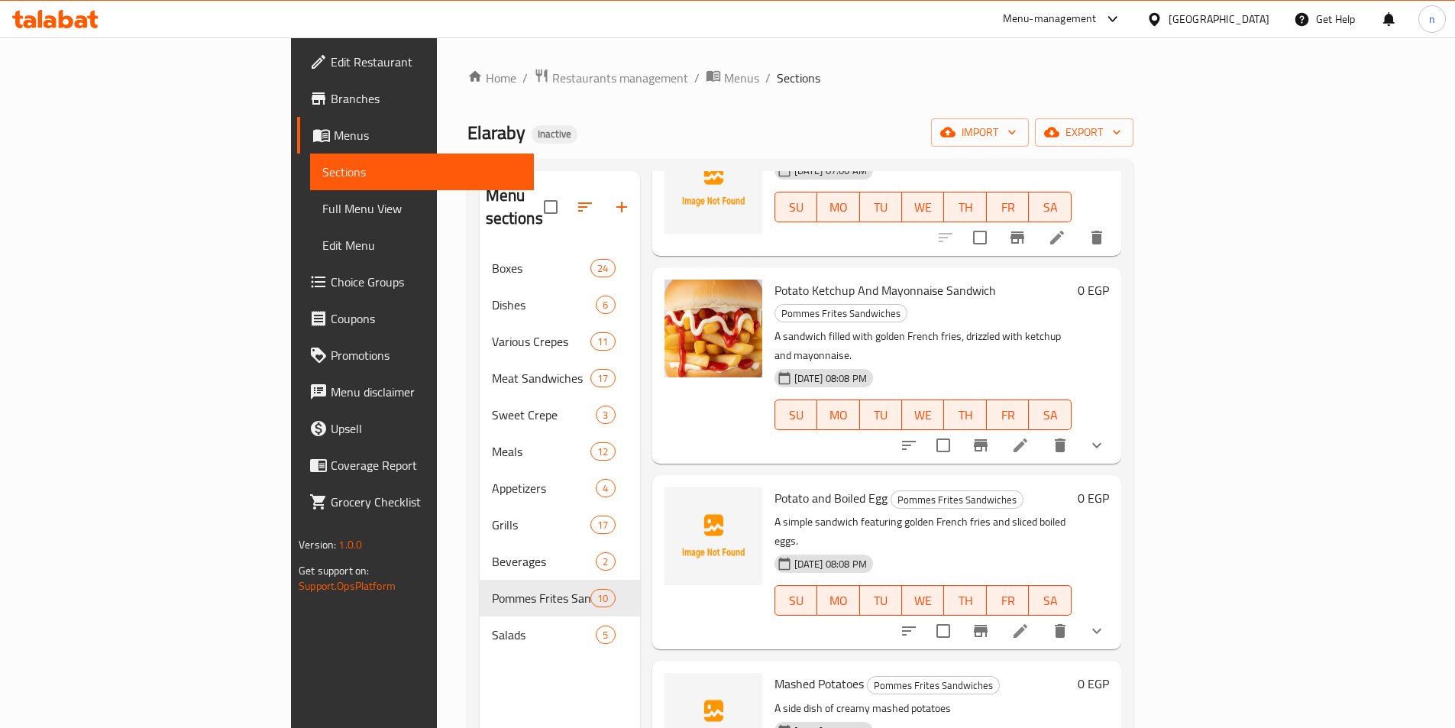
scroll to position [842, 0]
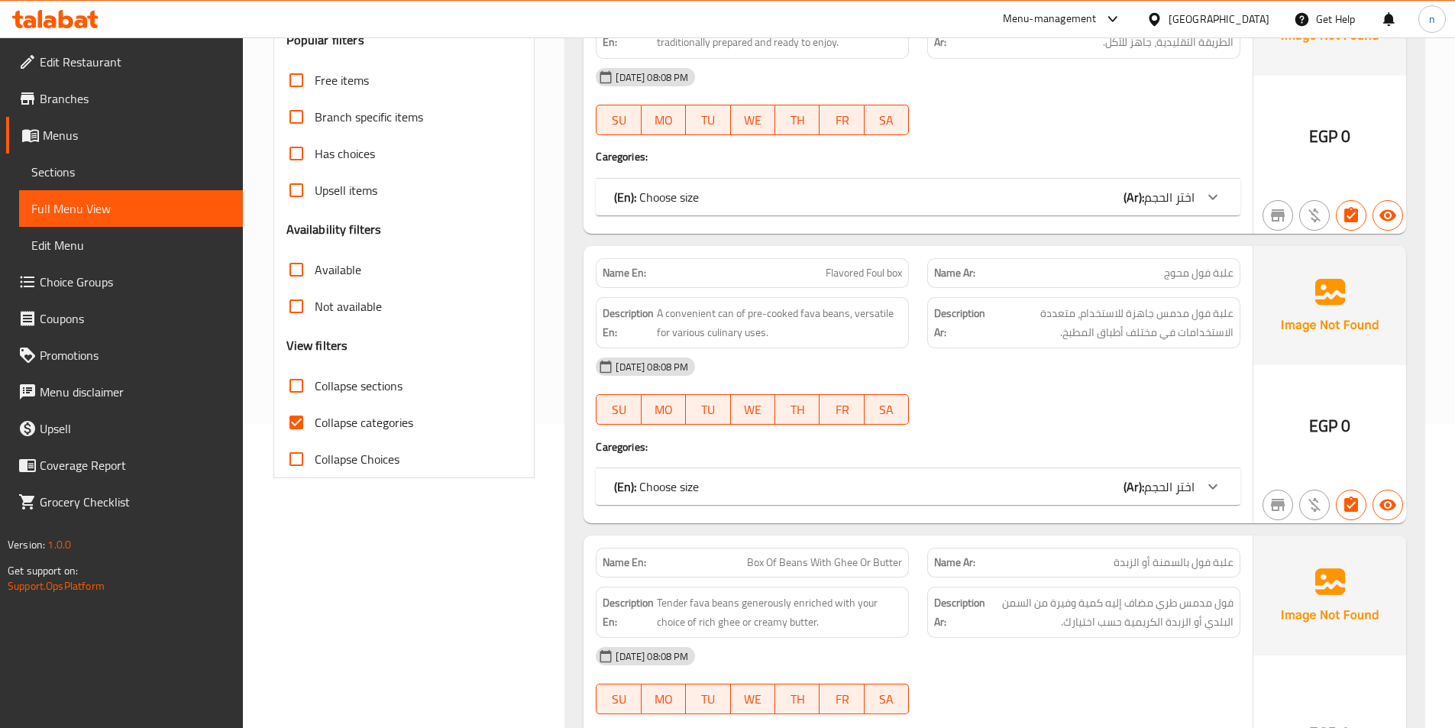
scroll to position [306, 0]
click at [51, 168] on span "Sections" at bounding box center [130, 172] width 199 height 18
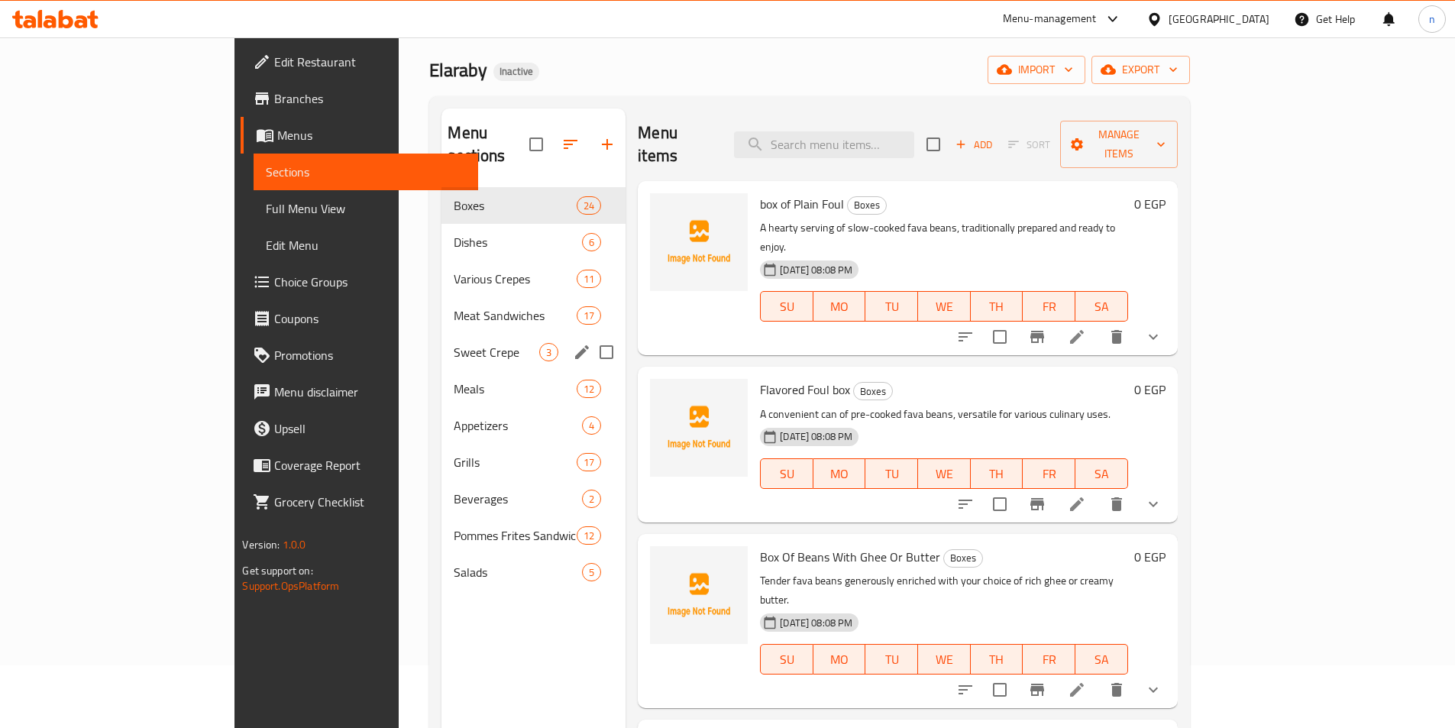
scroll to position [61, 0]
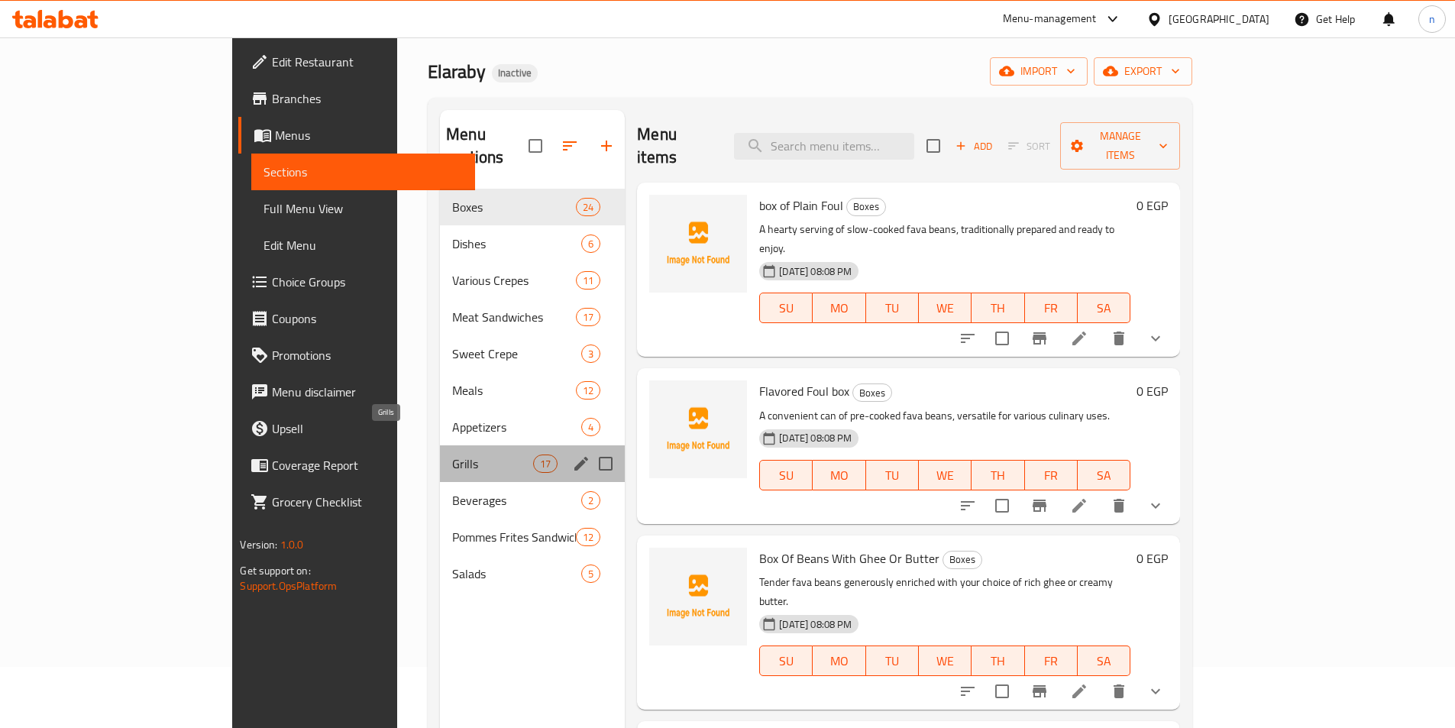
click at [452, 455] on span "Grills" at bounding box center [492, 464] width 81 height 18
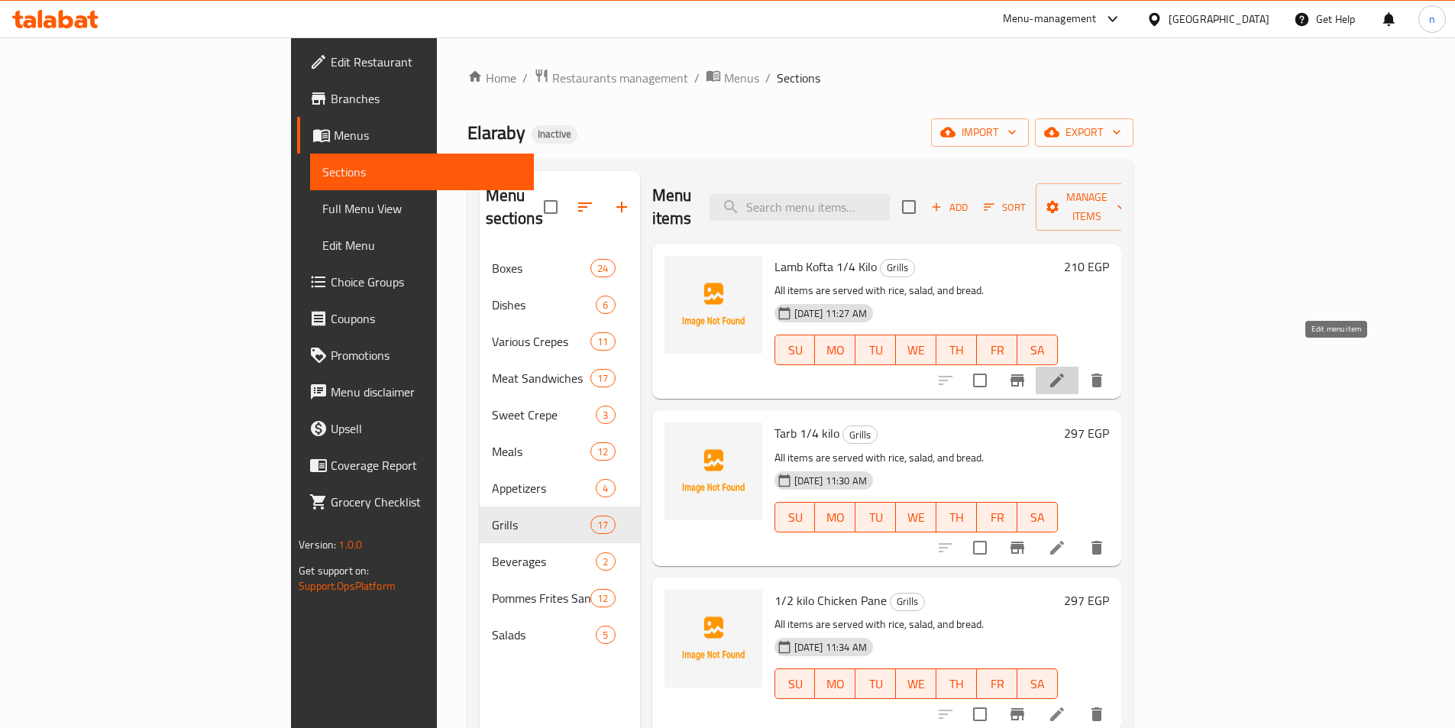
click at [1066, 371] on icon at bounding box center [1057, 380] width 18 height 18
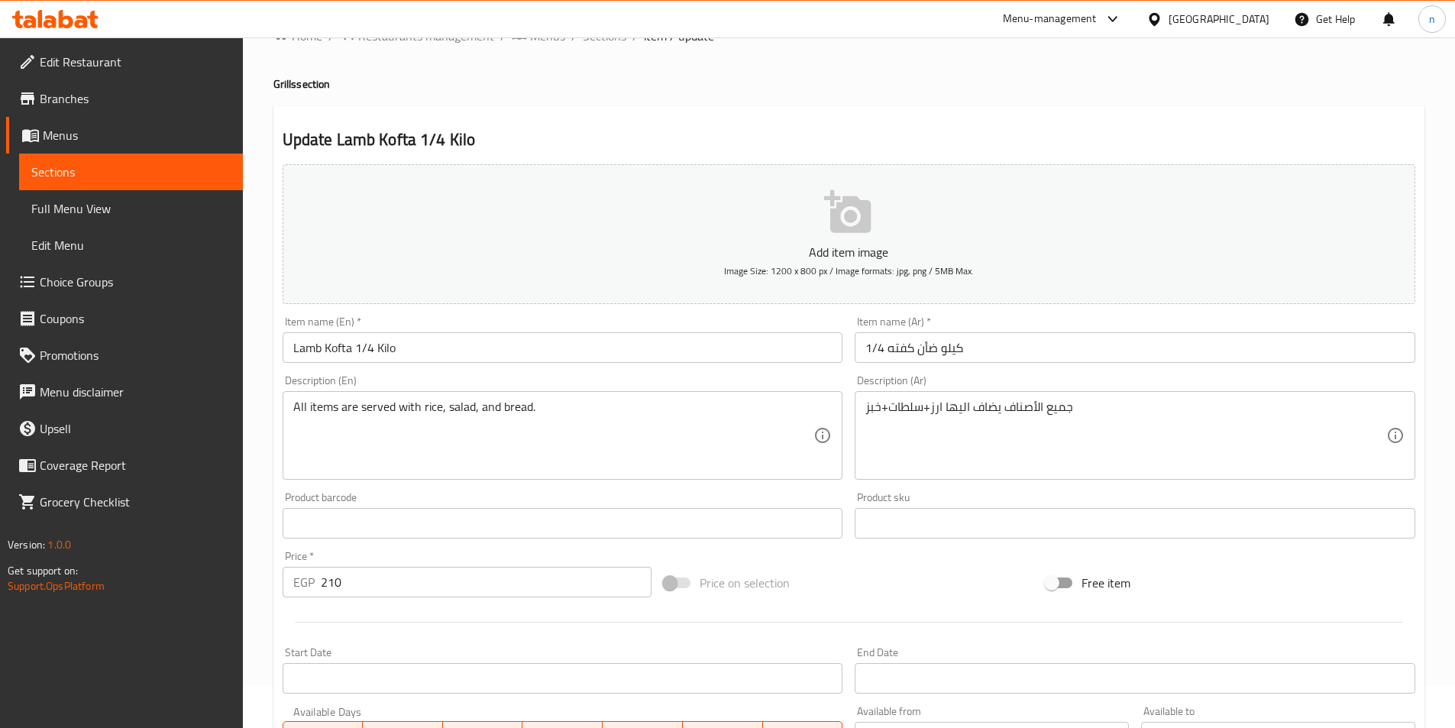
scroll to position [76, 0]
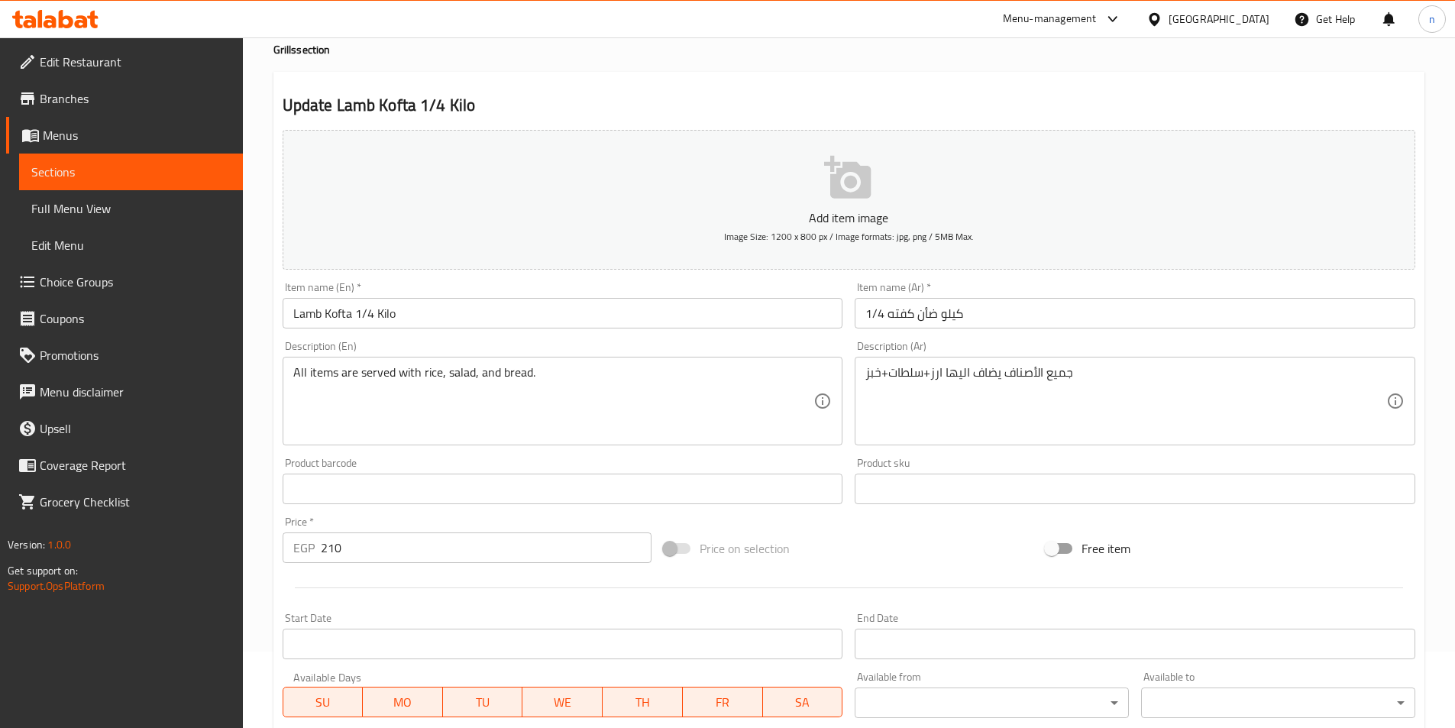
click at [85, 162] on link "Sections" at bounding box center [131, 172] width 224 height 37
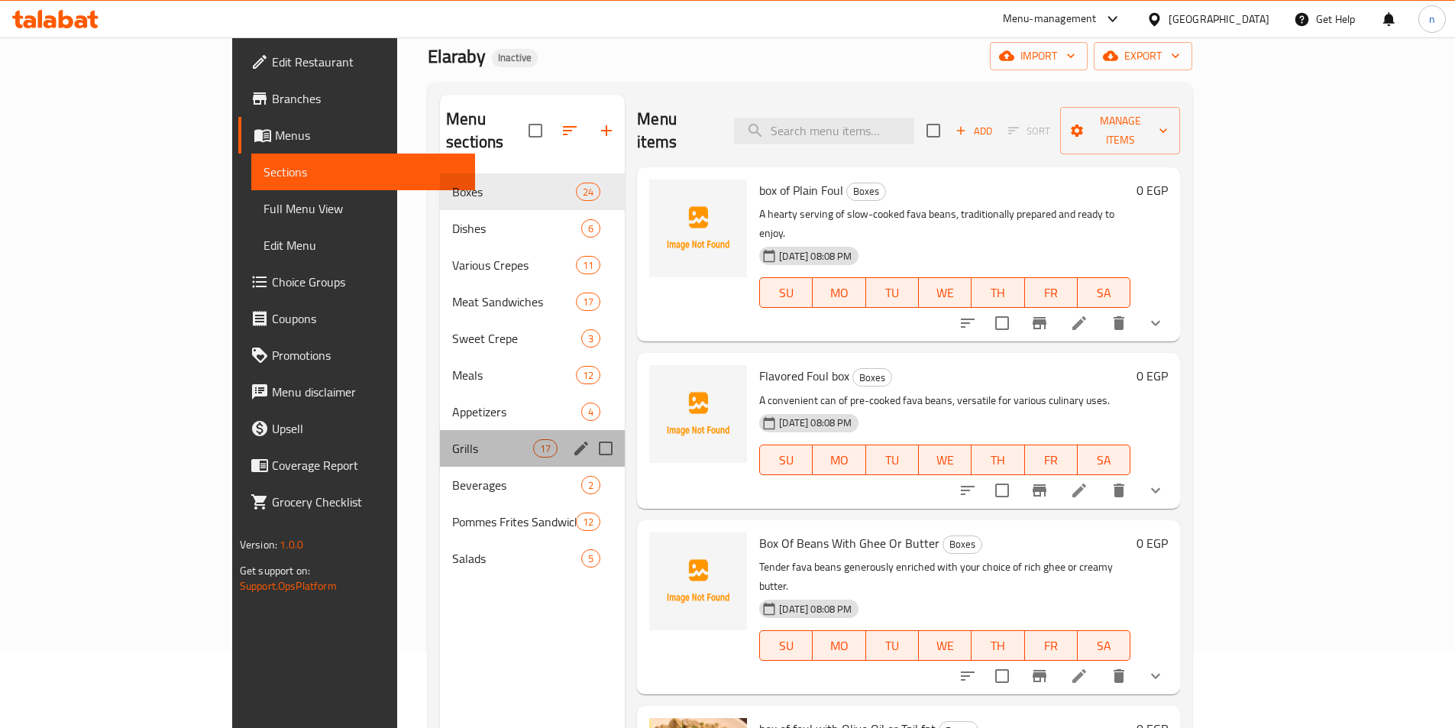
click at [440, 439] on div "Grills 17" at bounding box center [532, 448] width 185 height 37
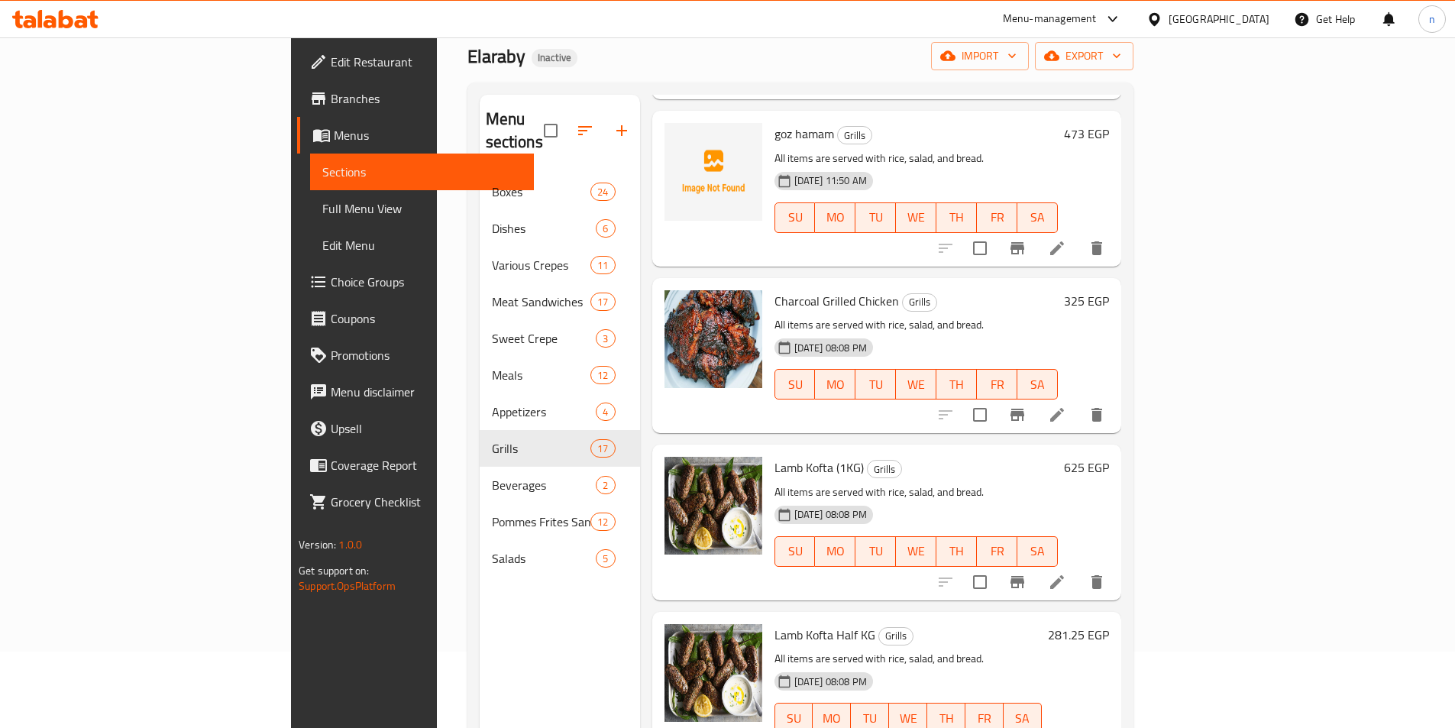
scroll to position [1299, 0]
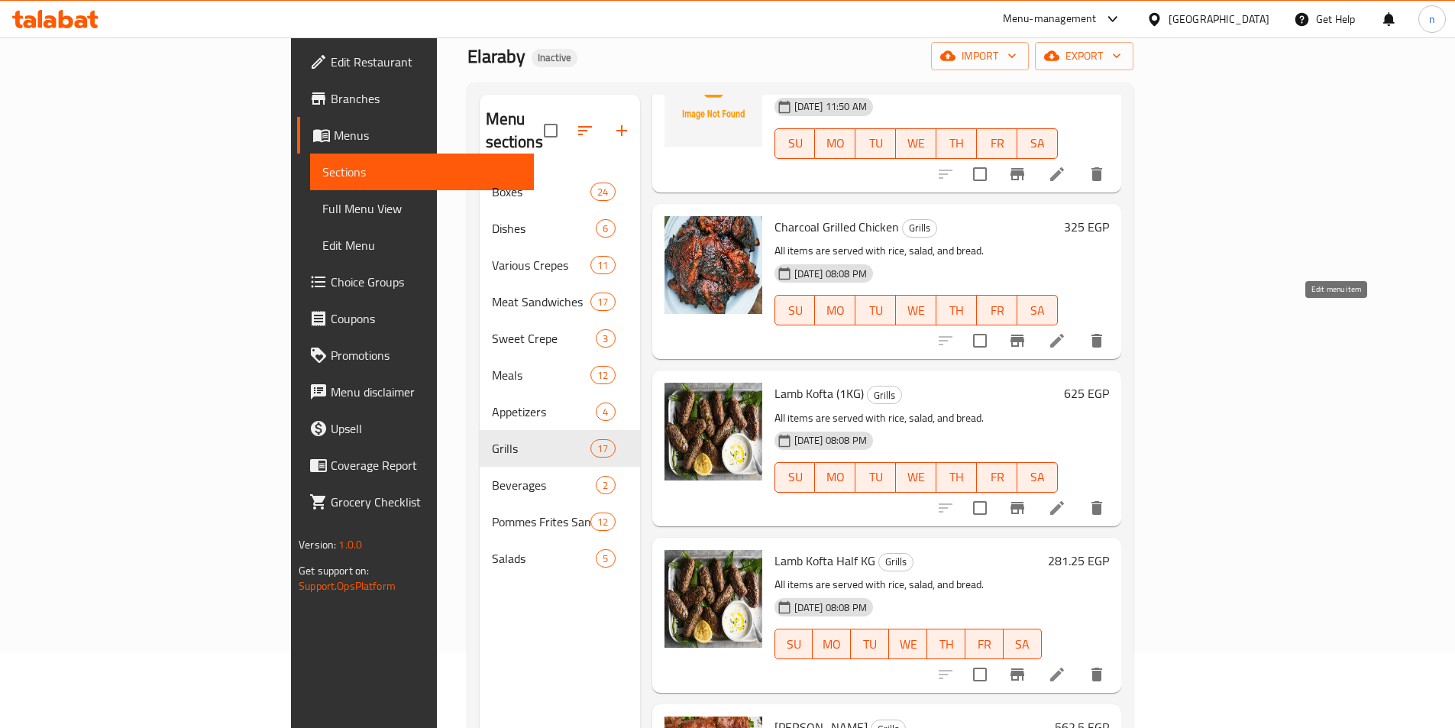
click at [1066, 332] on icon at bounding box center [1057, 341] width 18 height 18
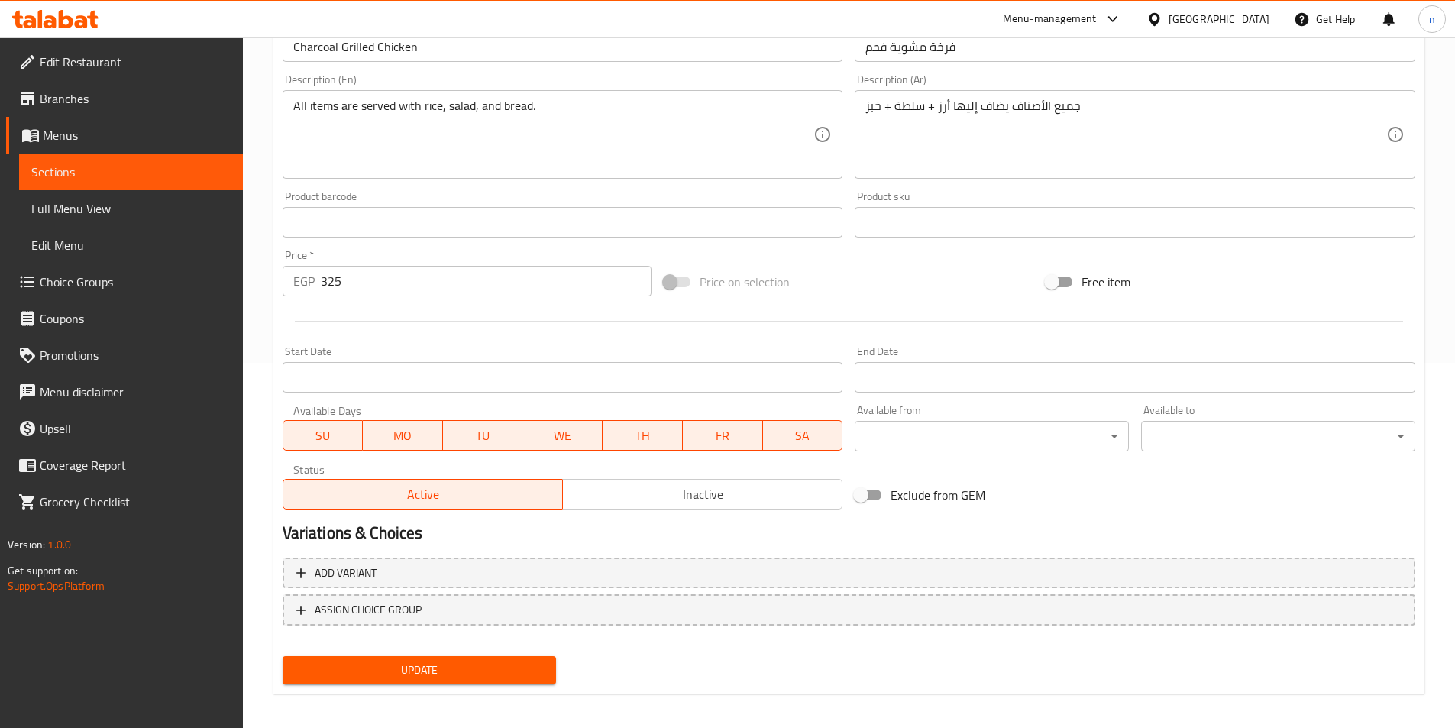
scroll to position [374, 0]
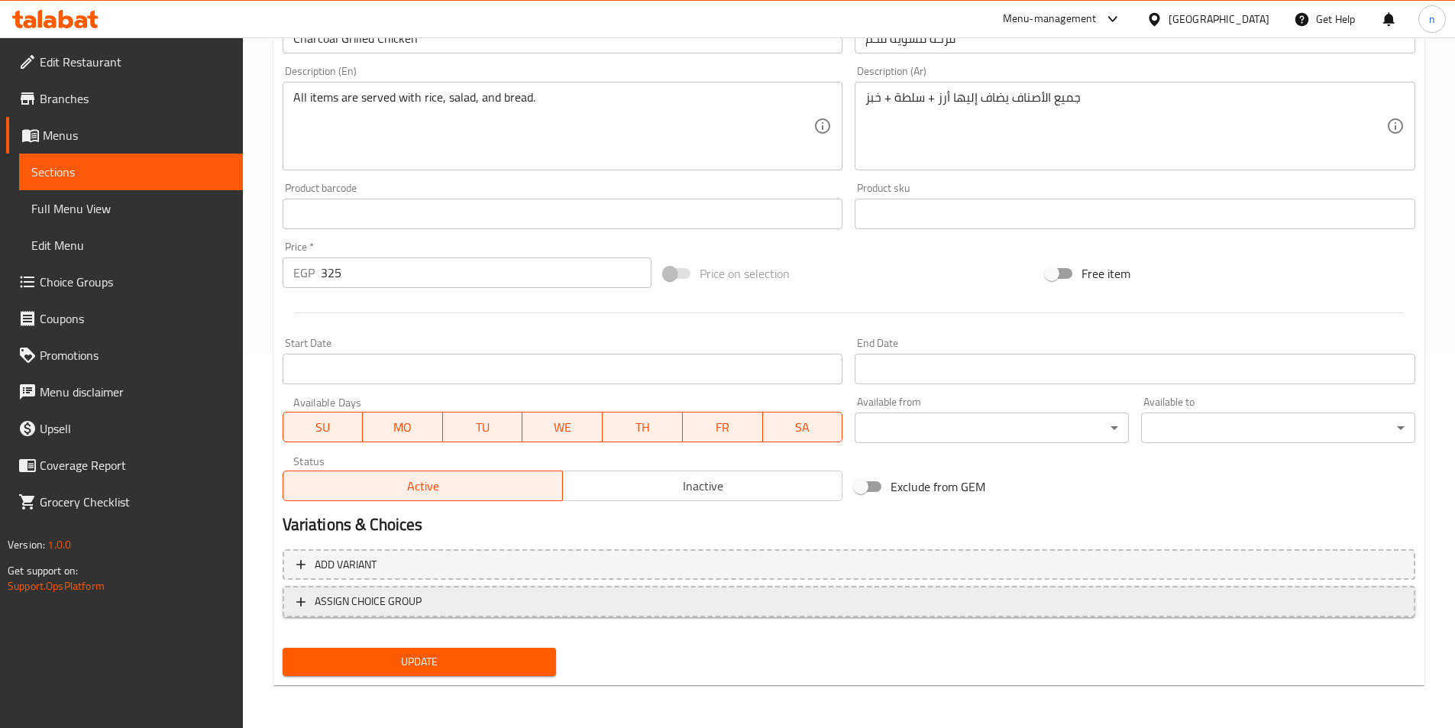
click at [436, 603] on span "ASSIGN CHOICE GROUP" at bounding box center [848, 601] width 1105 height 19
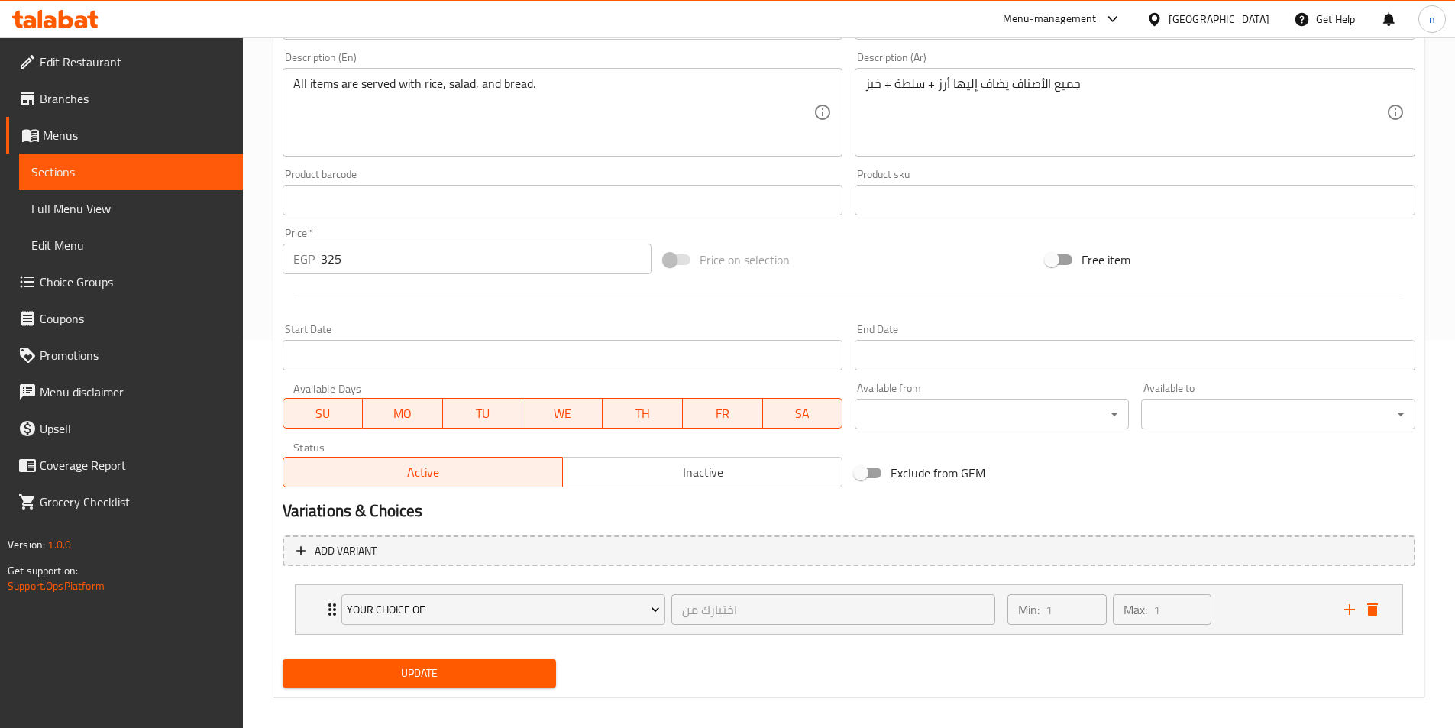
scroll to position [399, 0]
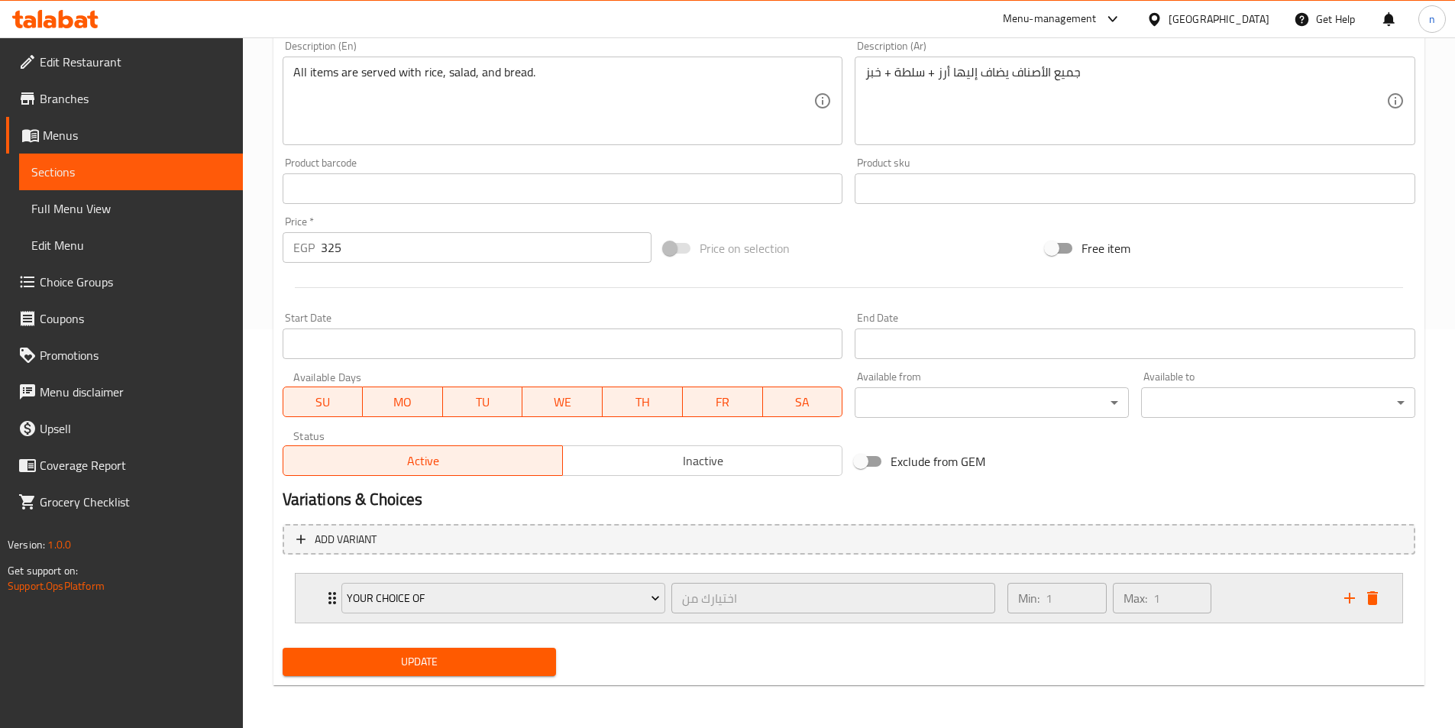
click at [329, 598] on icon "Expand" at bounding box center [333, 598] width 8 height 12
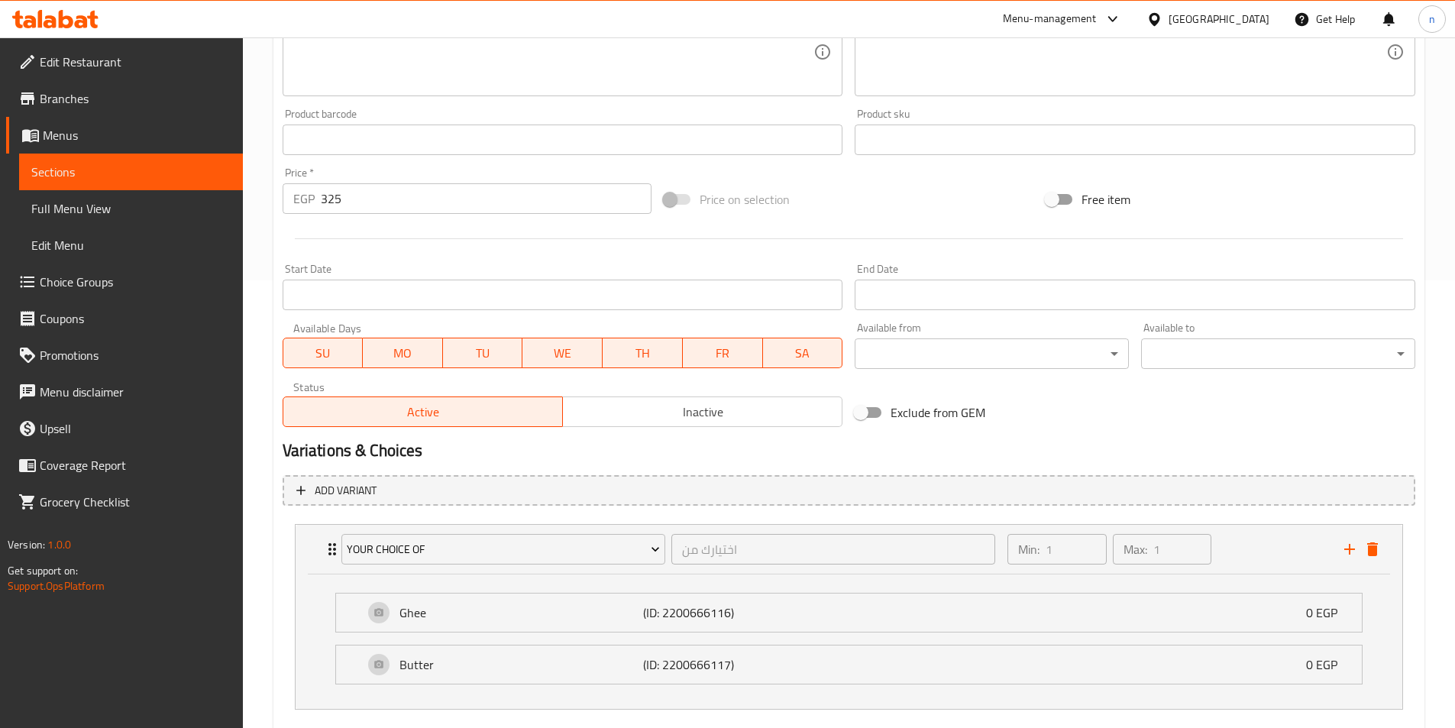
scroll to position [534, 0]
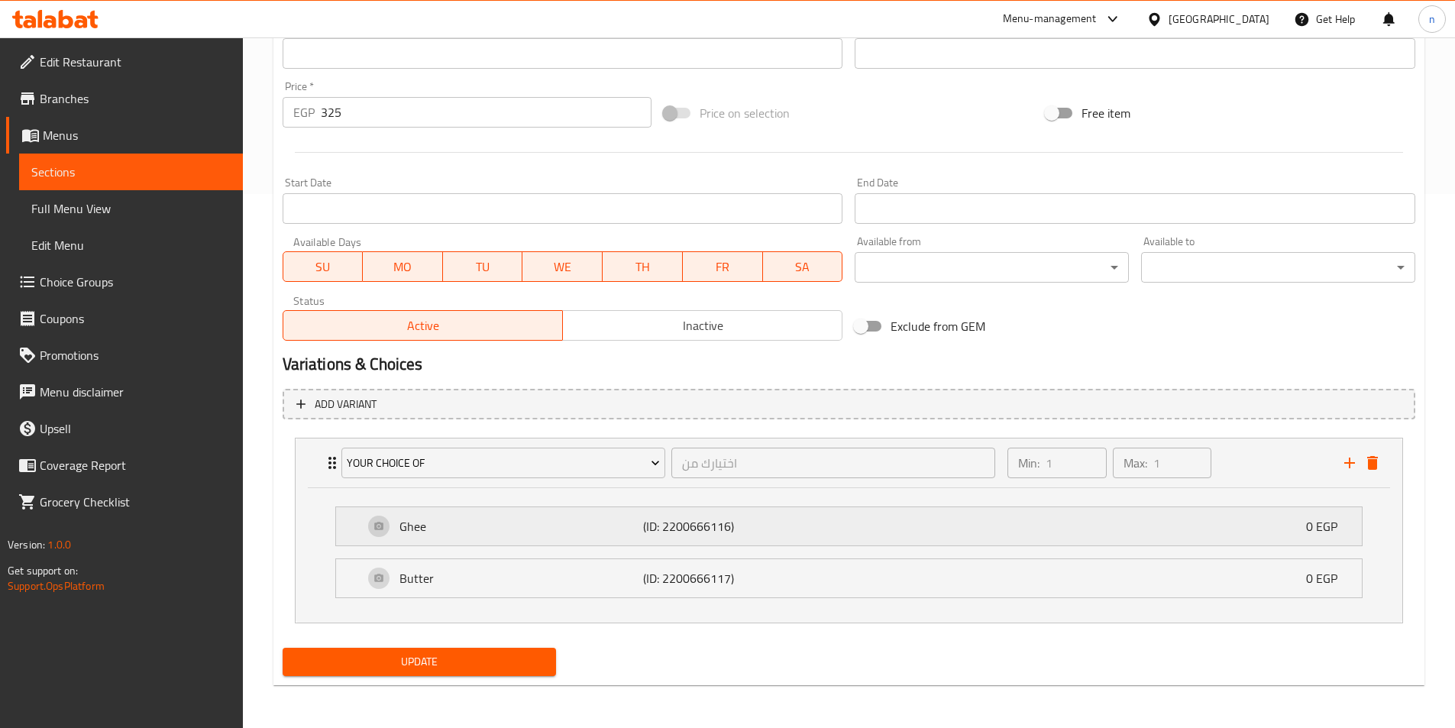
click at [1249, 527] on div "Ghee (ID: 2200666116) 0 EGP" at bounding box center [854, 526] width 980 height 38
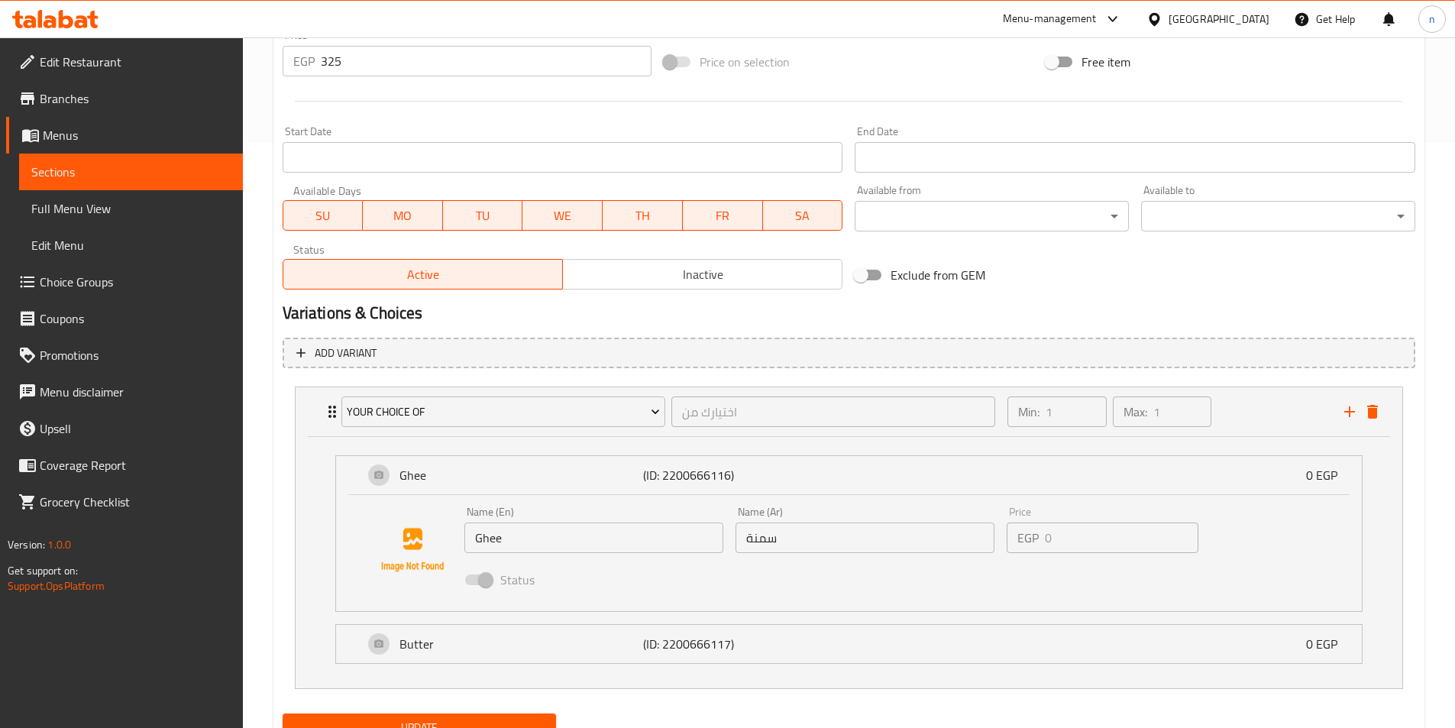
scroll to position [651, 0]
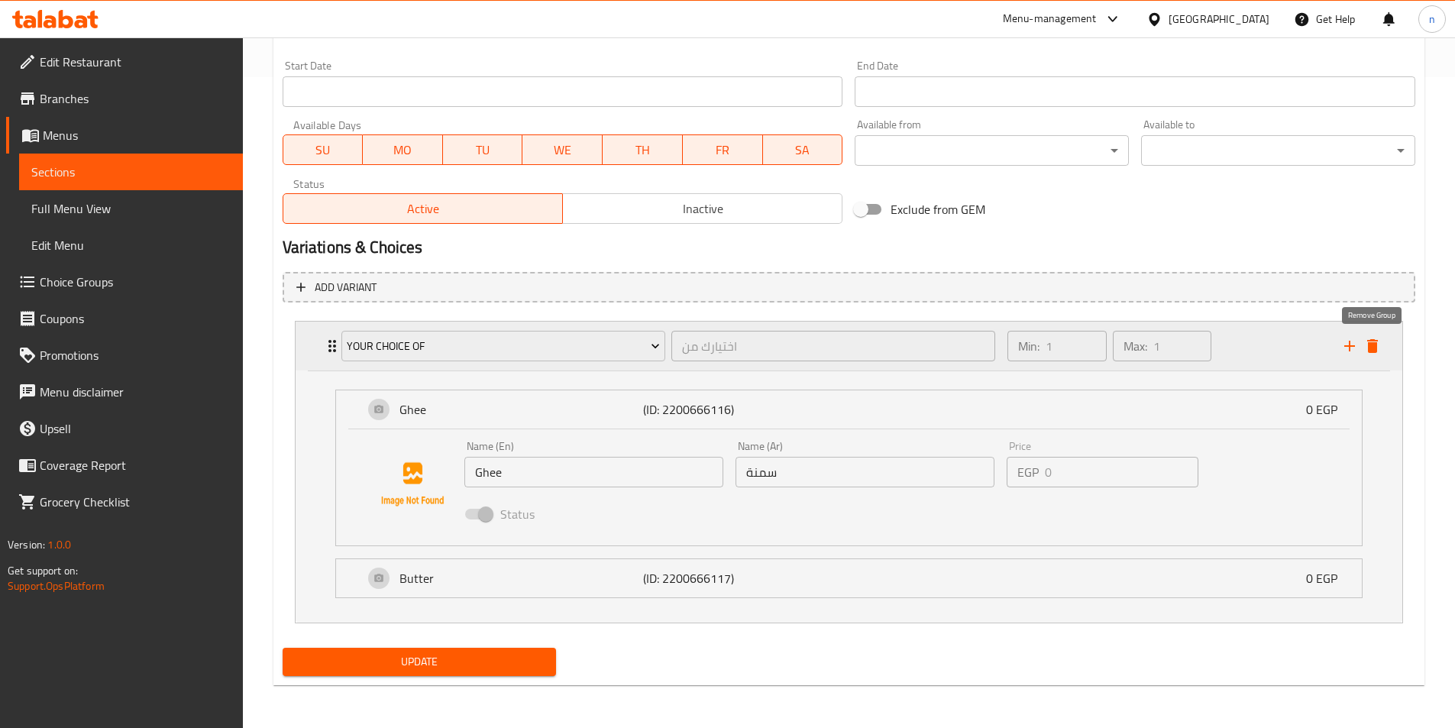
click at [1372, 351] on icon "delete" at bounding box center [1373, 346] width 11 height 14
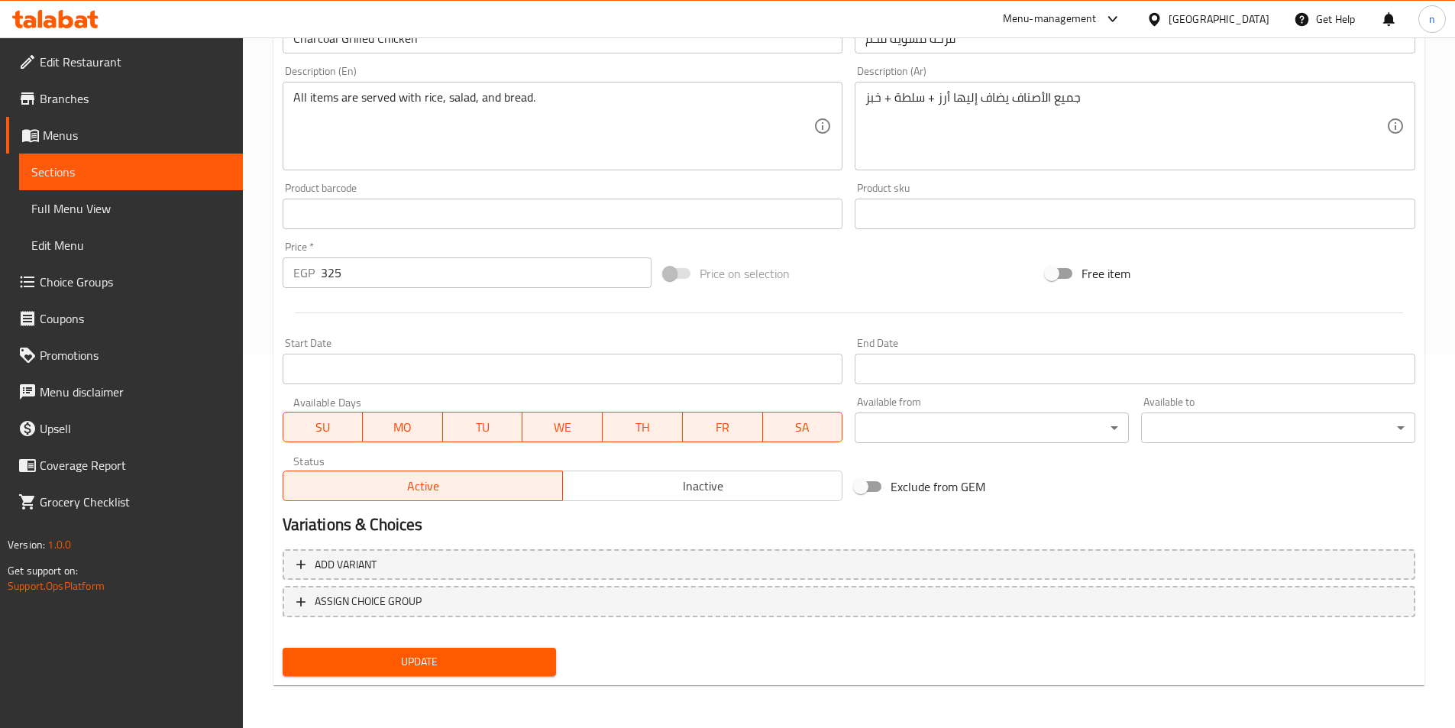
scroll to position [374, 0]
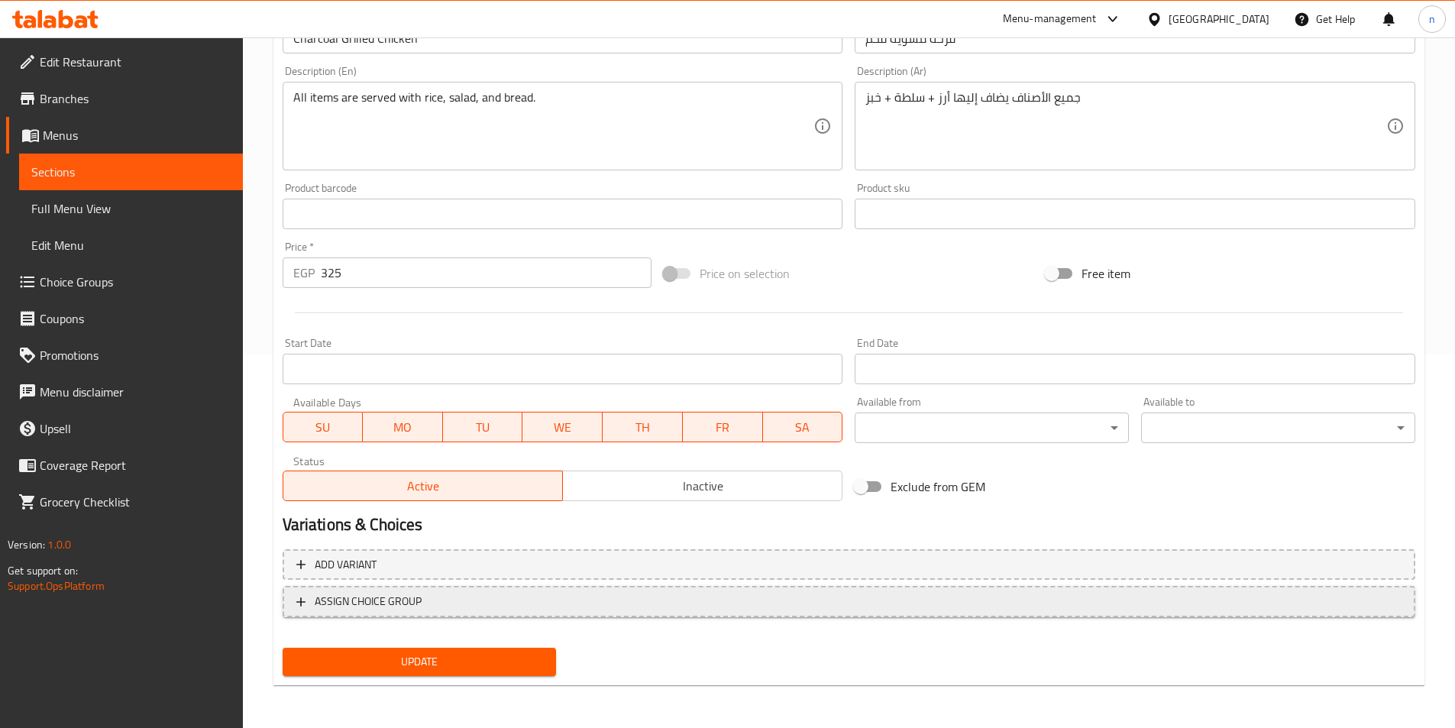
click at [662, 600] on span "ASSIGN CHOICE GROUP" at bounding box center [848, 601] width 1105 height 19
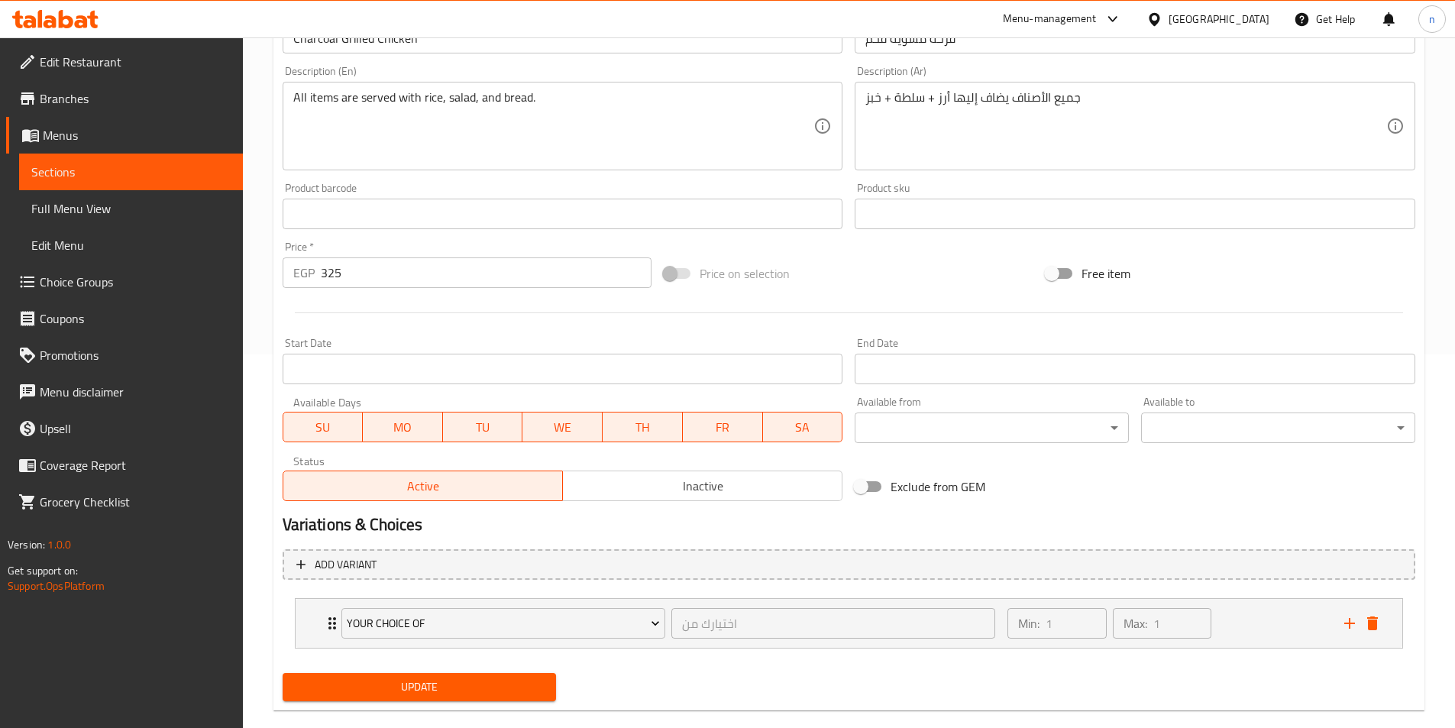
scroll to position [399, 0]
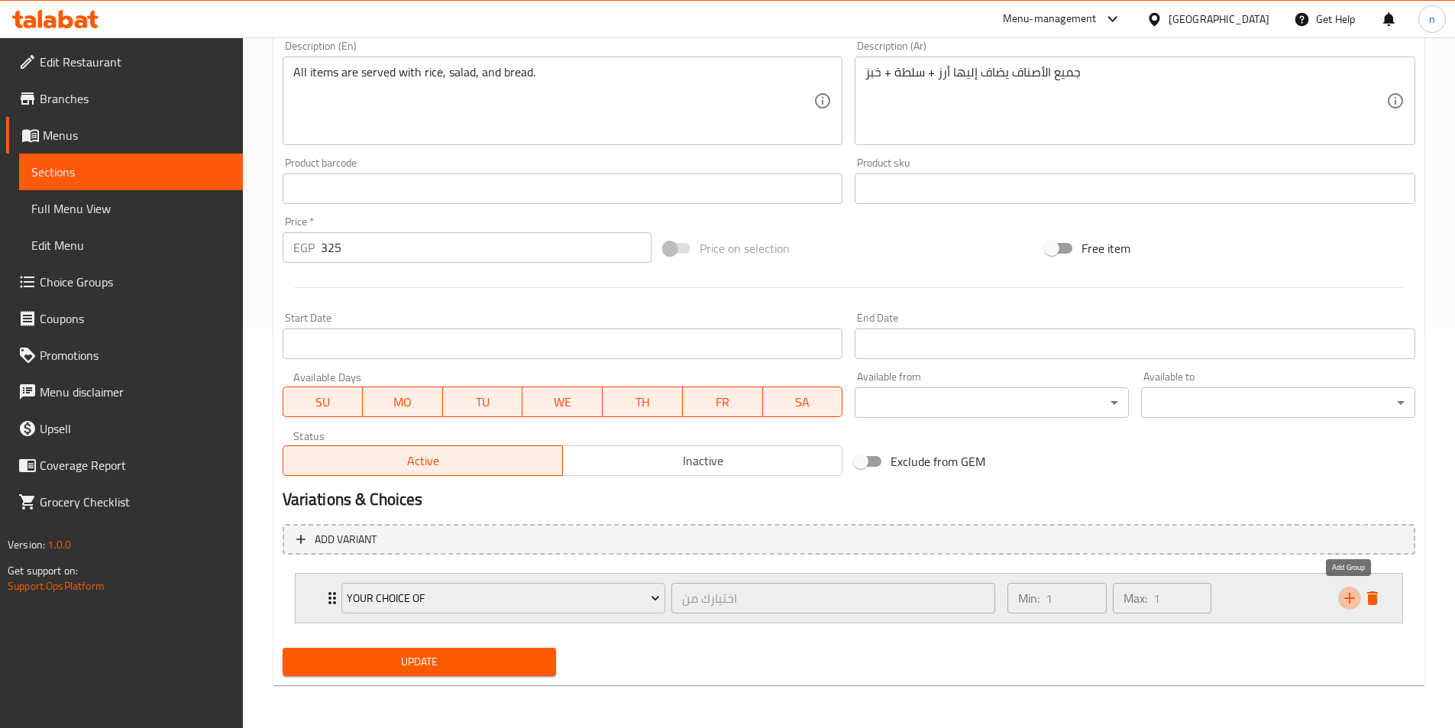
click at [1352, 598] on icon "add" at bounding box center [1350, 598] width 11 height 11
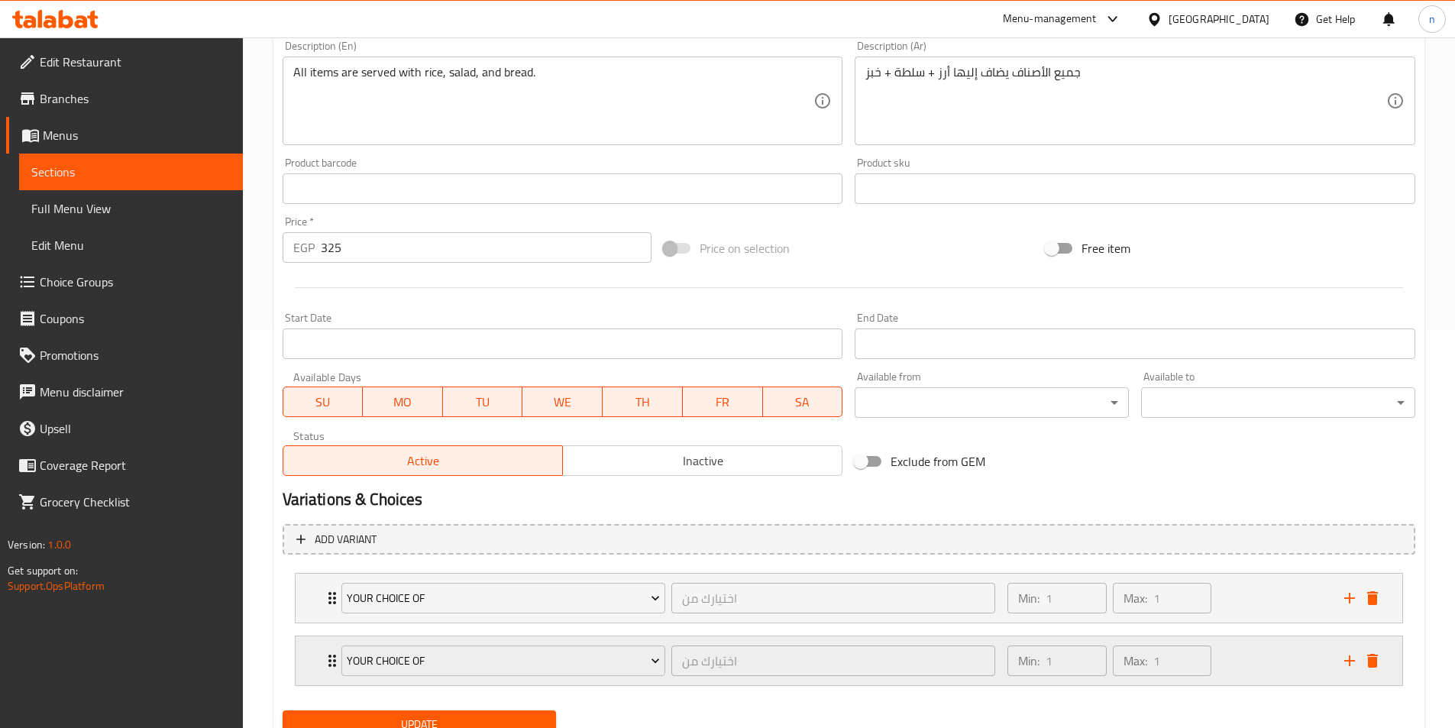
click at [1381, 671] on div "Expand" at bounding box center [1361, 660] width 46 height 23
click at [1370, 663] on icon "delete" at bounding box center [1373, 661] width 11 height 14
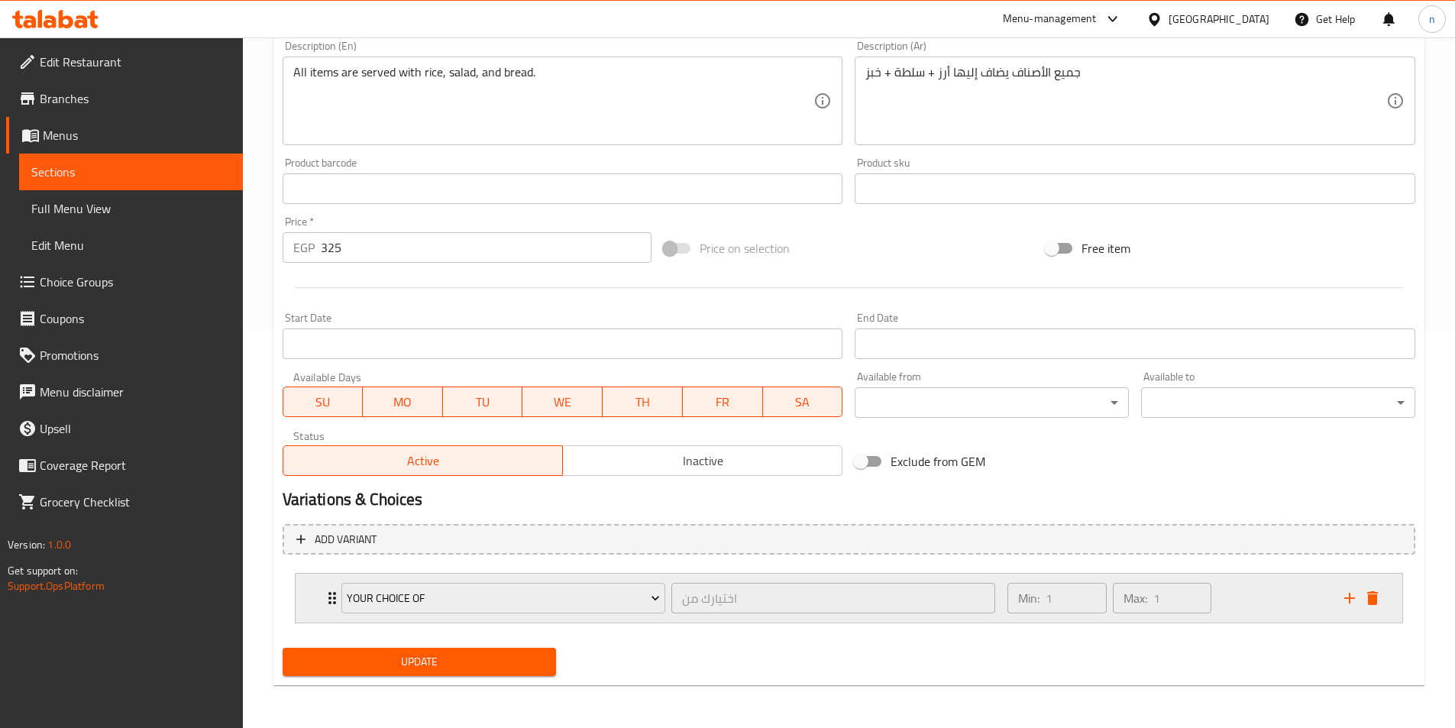
click at [335, 599] on div "Your choice of اختيارك من ​" at bounding box center [668, 598] width 673 height 49
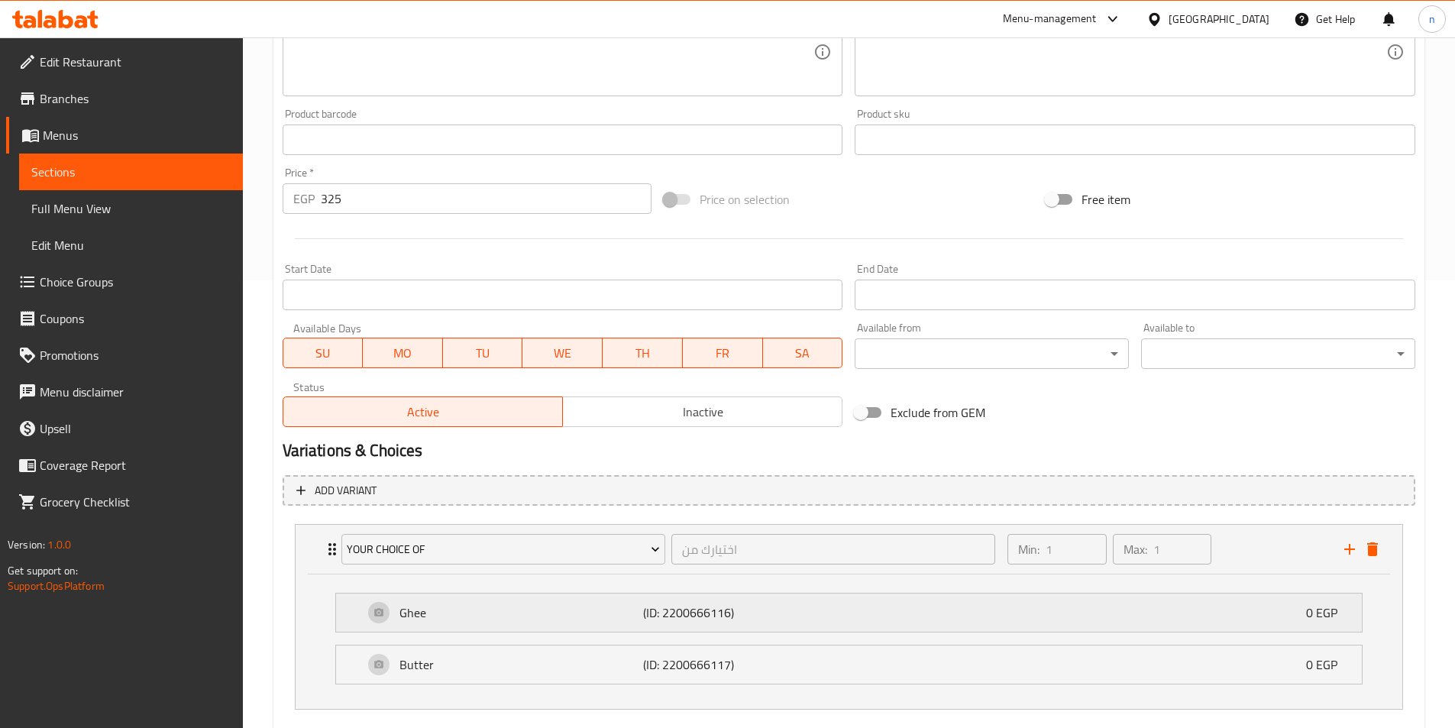
scroll to position [534, 0]
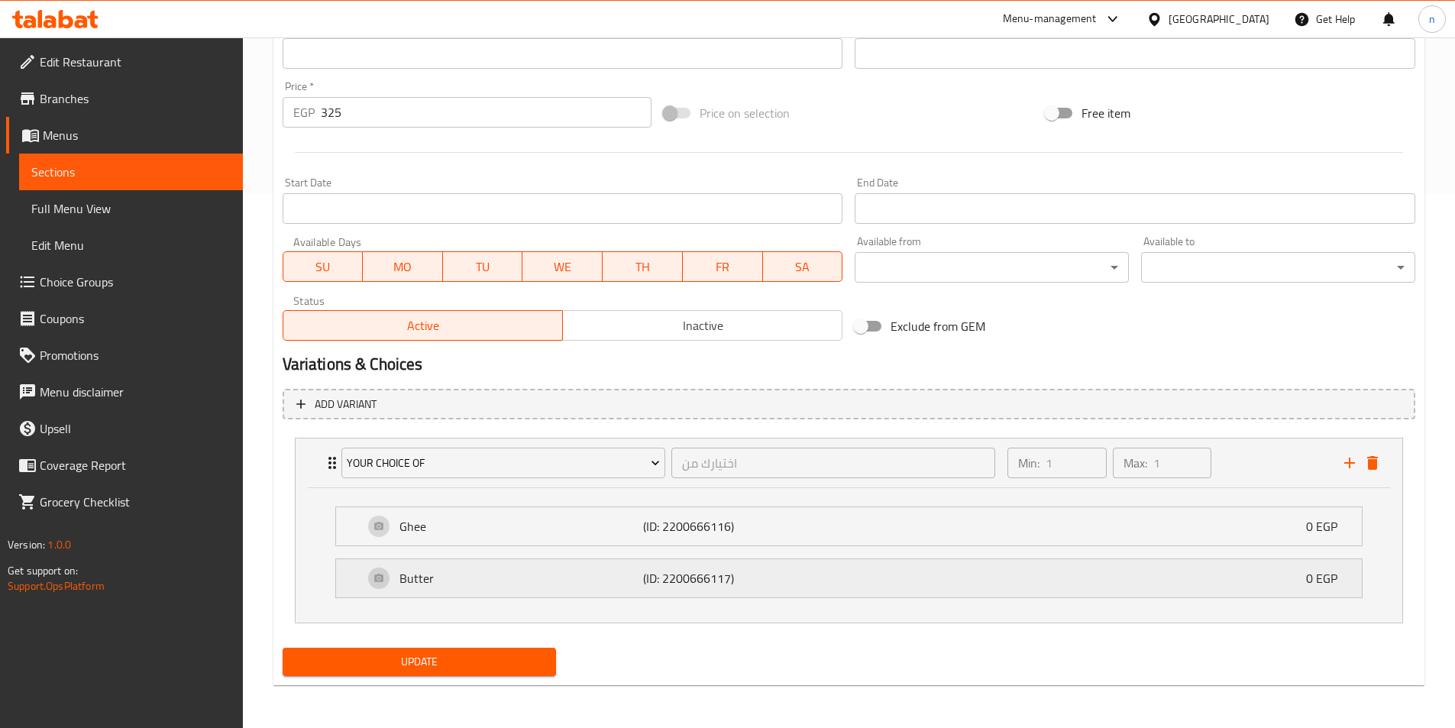
click at [678, 584] on p "(ID: 2200666117)" at bounding box center [724, 578] width 163 height 18
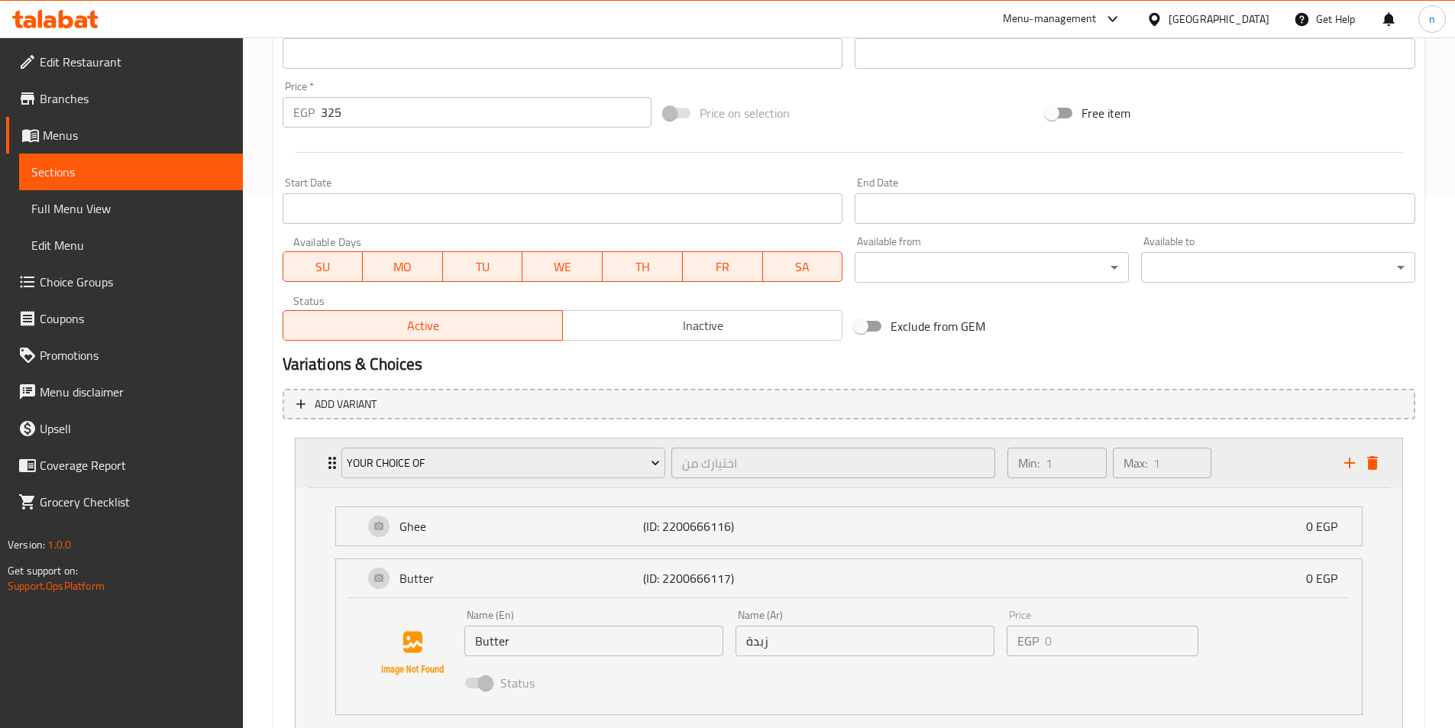
click at [1384, 467] on div "Your choice of اختيارك من ​ Min: 1 ​ Max: 1 ​" at bounding box center [849, 463] width 1107 height 49
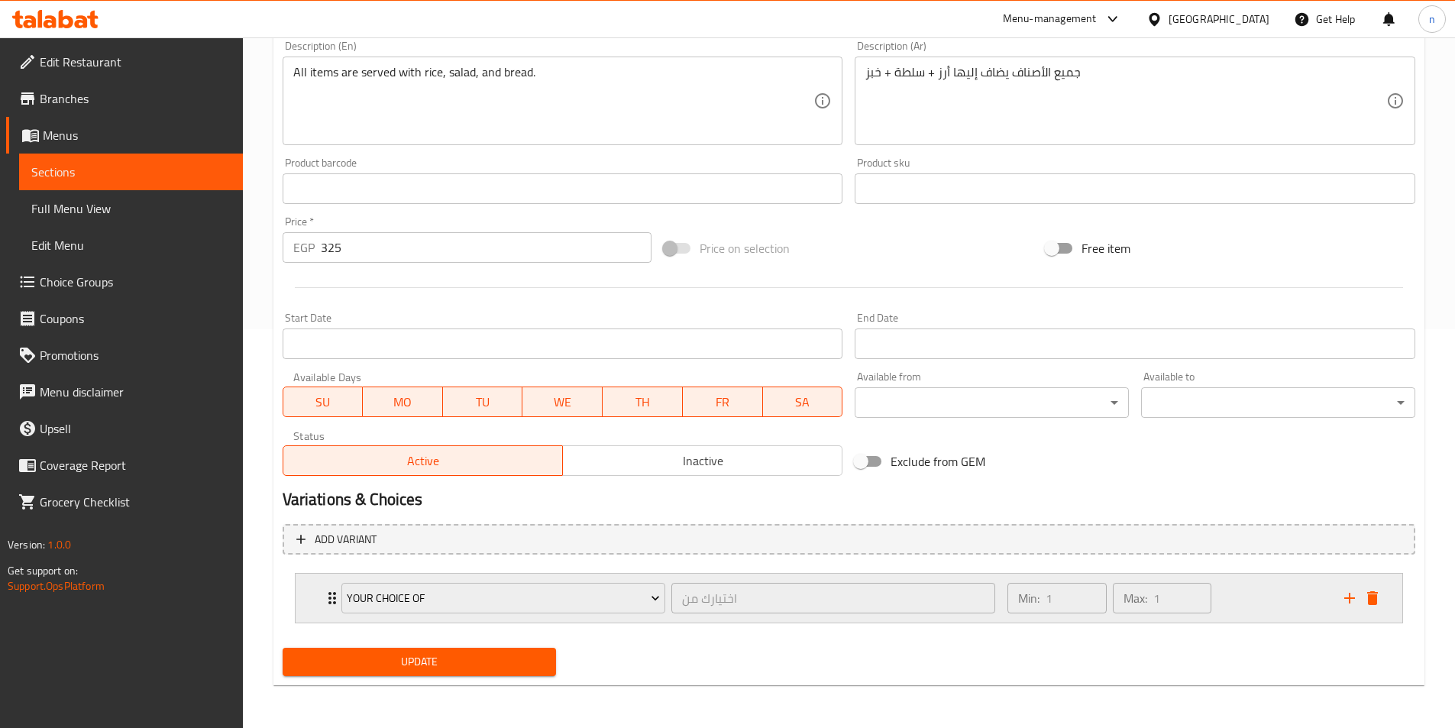
scroll to position [399, 0]
click at [1380, 603] on icon "delete" at bounding box center [1373, 598] width 18 height 18
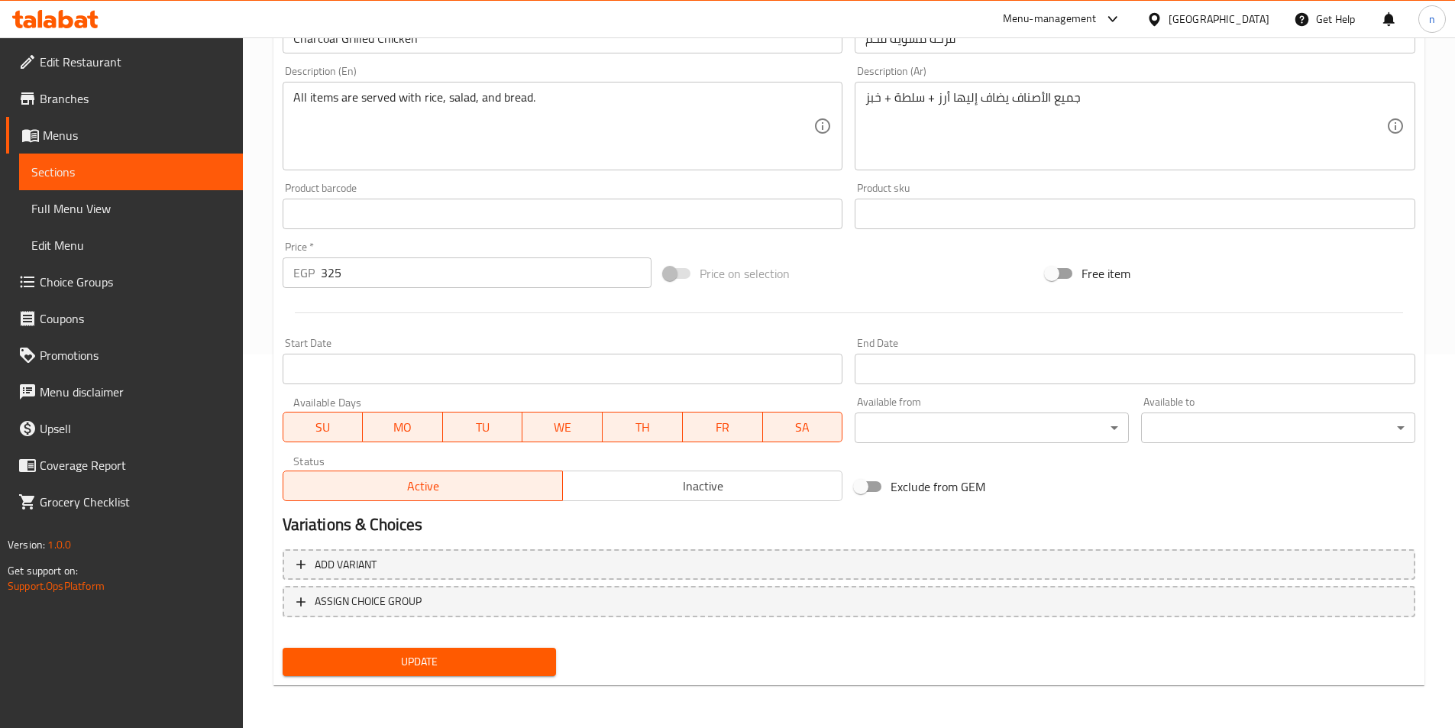
scroll to position [374, 0]
click at [473, 675] on button "Update" at bounding box center [420, 662] width 274 height 28
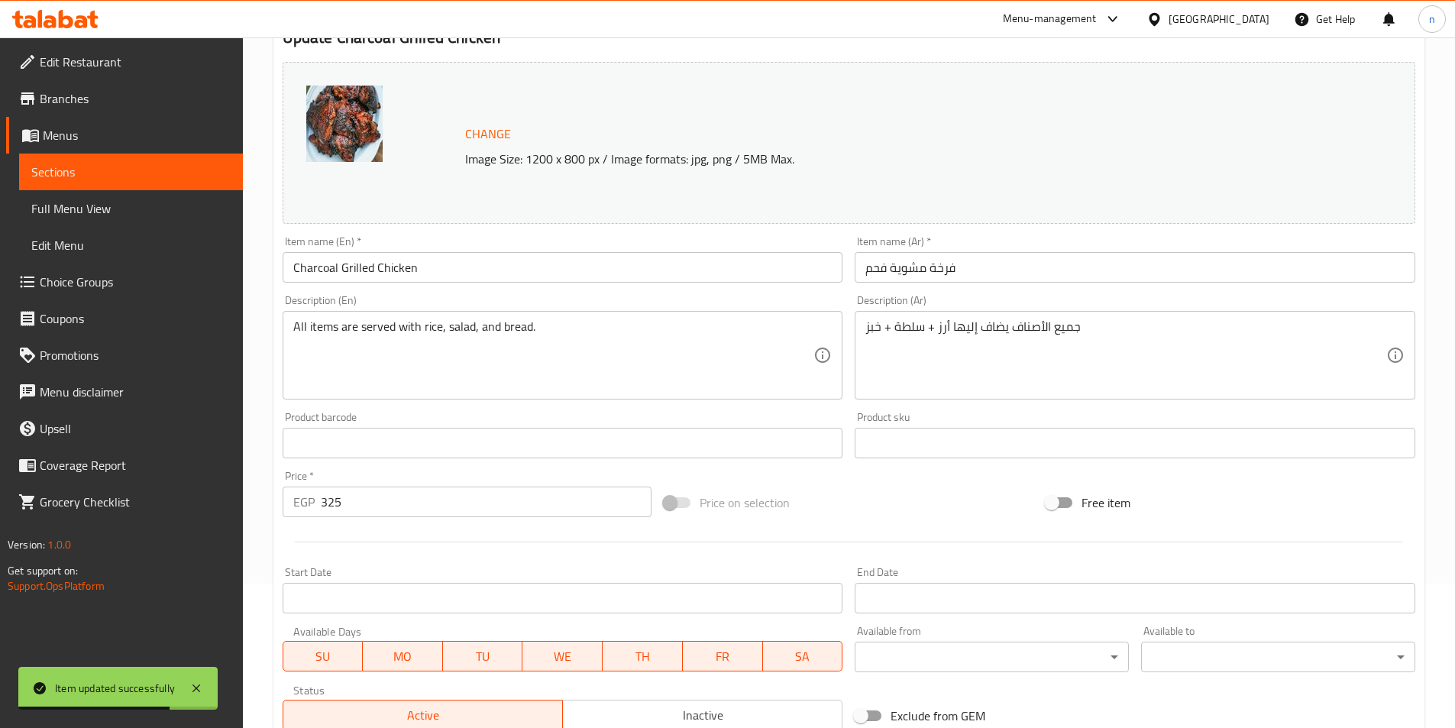
scroll to position [68, 0]
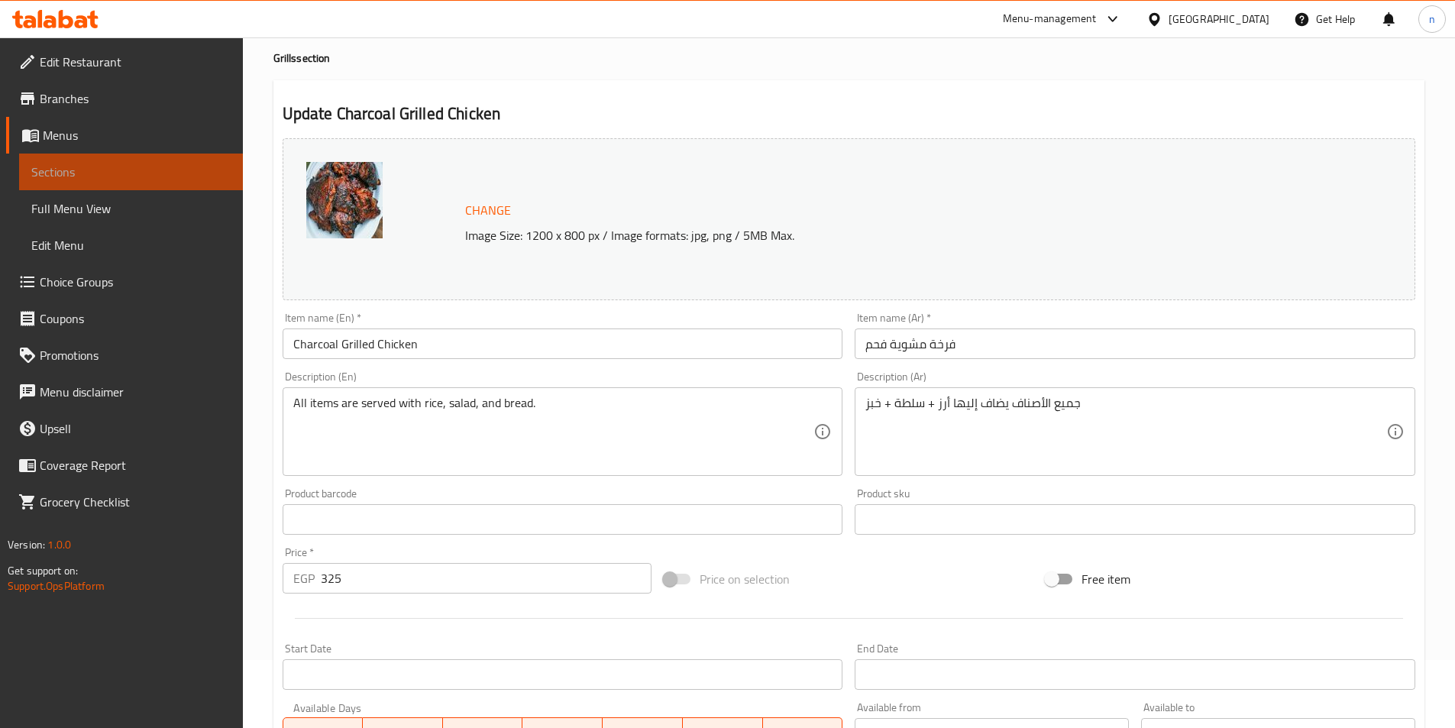
click at [100, 170] on span "Sections" at bounding box center [130, 172] width 199 height 18
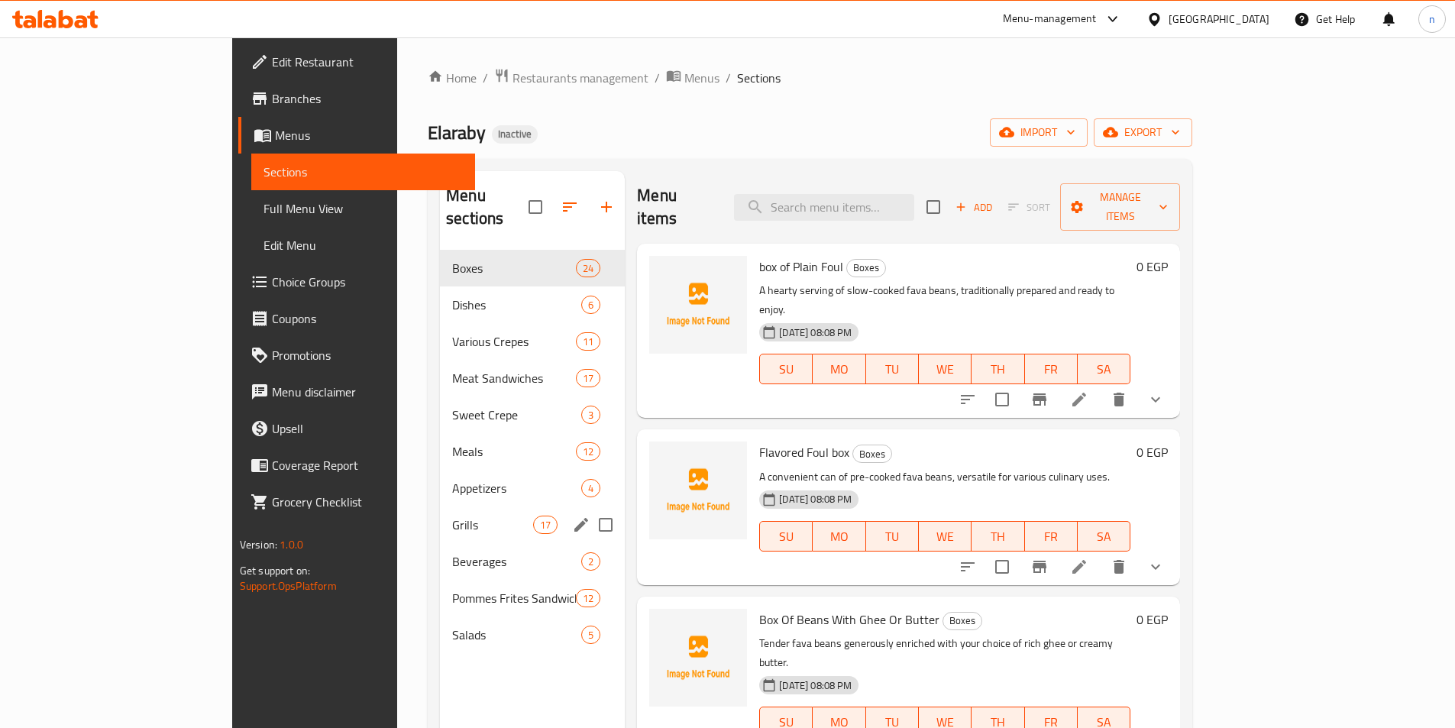
click at [440, 507] on div "Grills 17" at bounding box center [532, 525] width 185 height 37
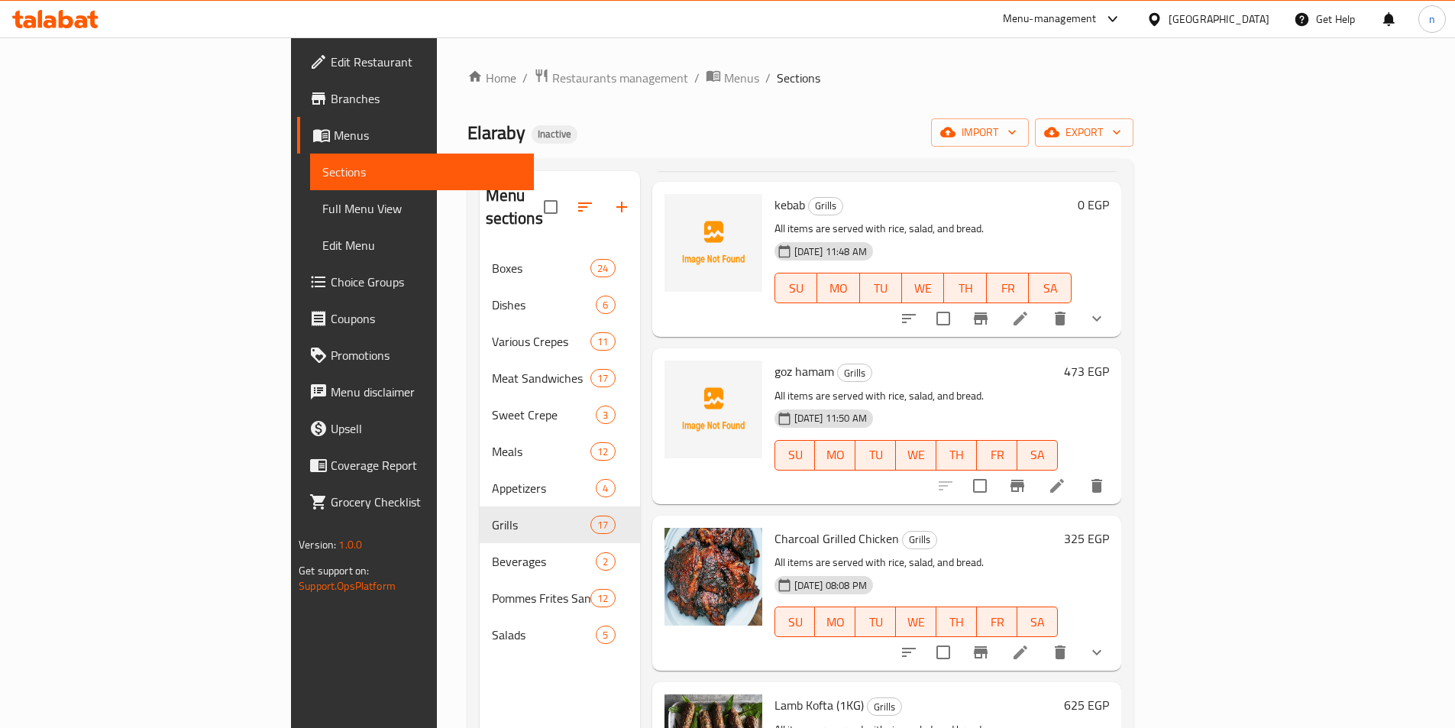
scroll to position [1299, 0]
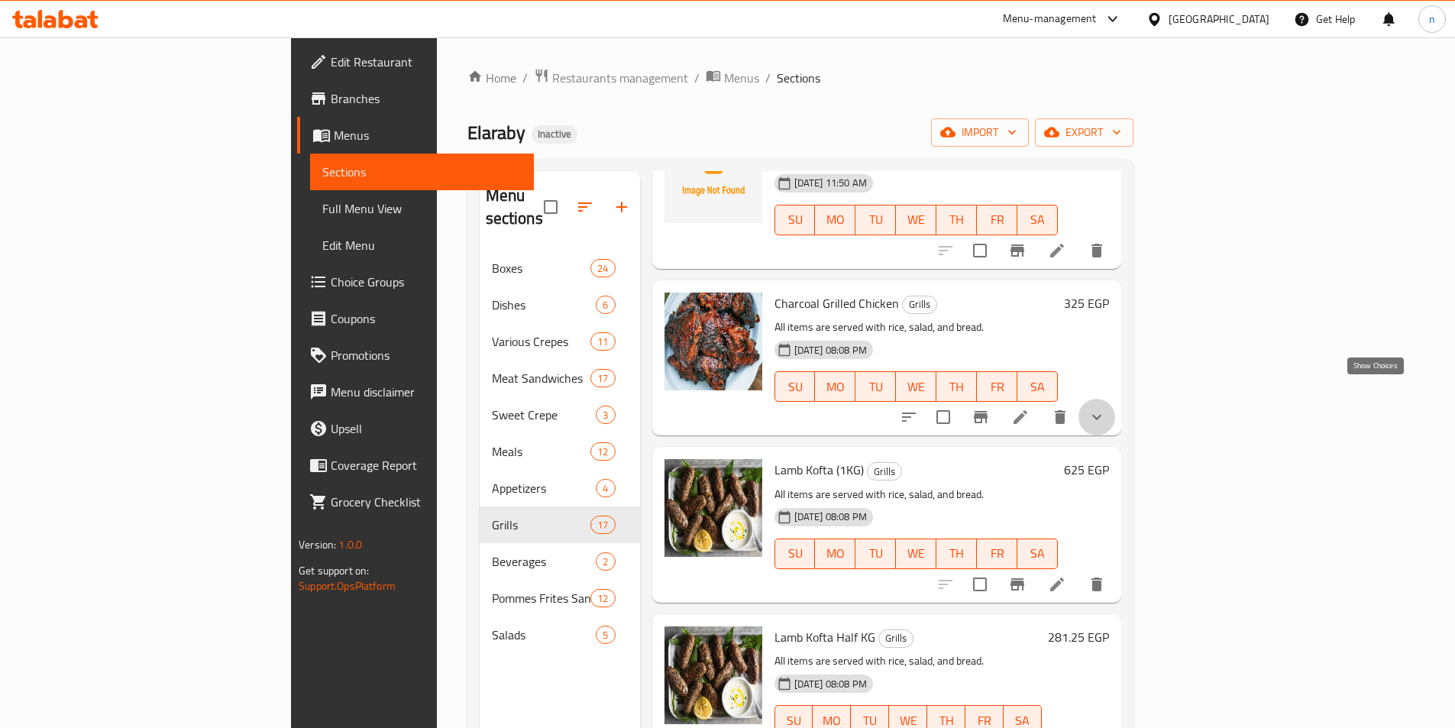
click at [1106, 408] on icon "show more" at bounding box center [1097, 417] width 18 height 18
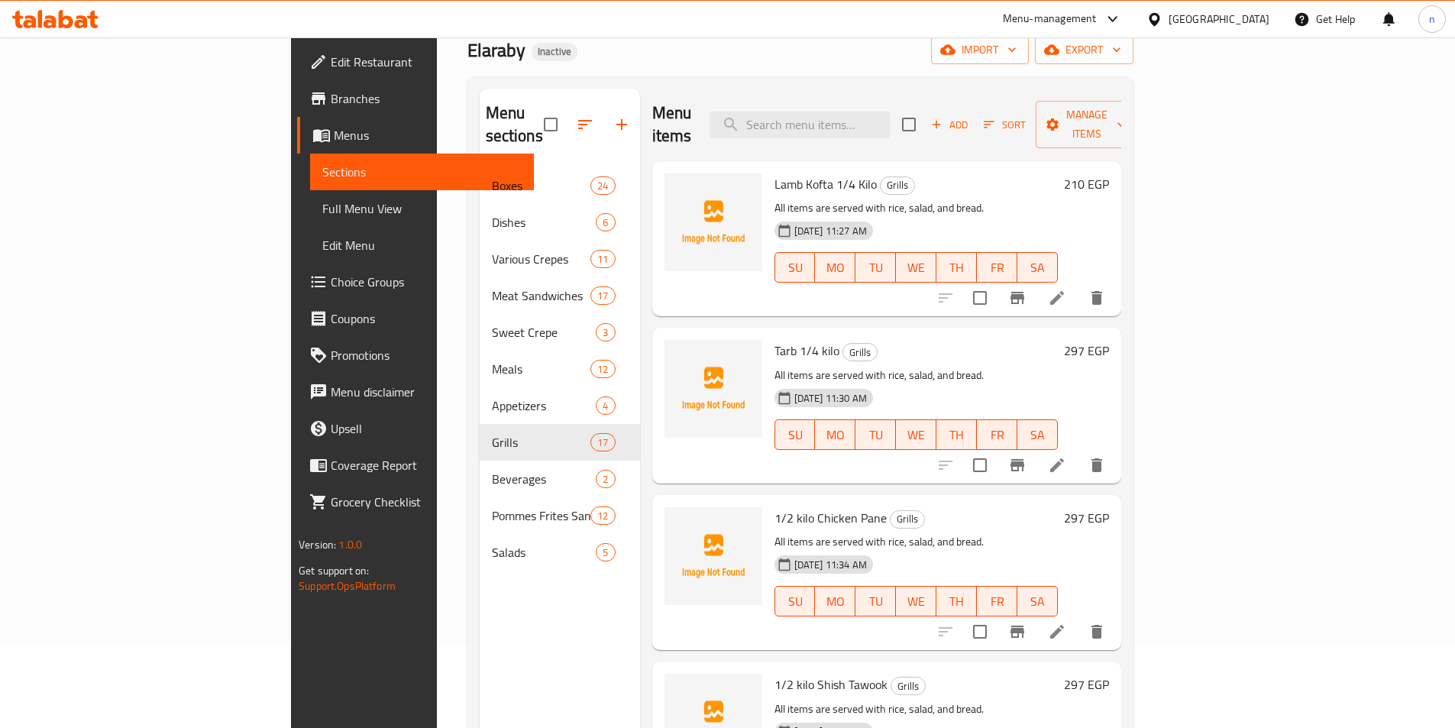
scroll to position [0, 0]
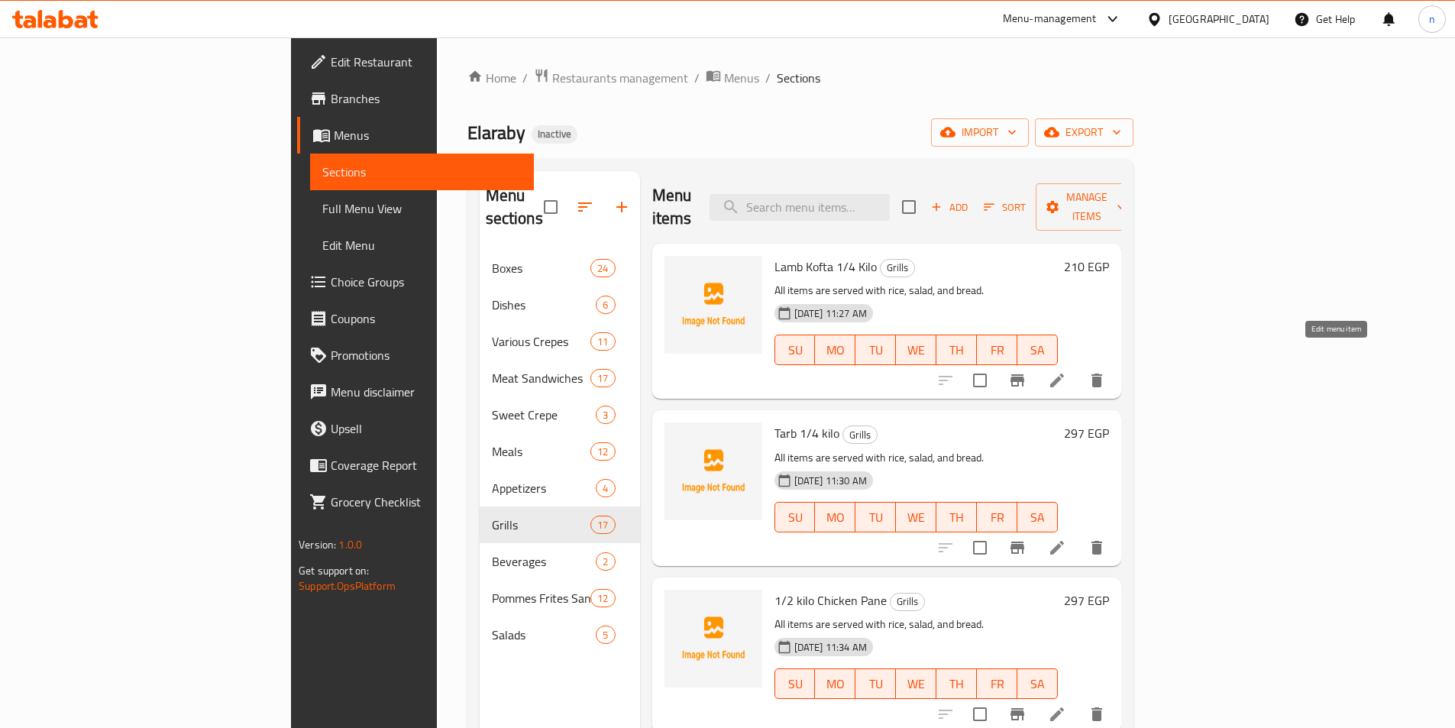
click at [1064, 374] on icon at bounding box center [1057, 381] width 14 height 14
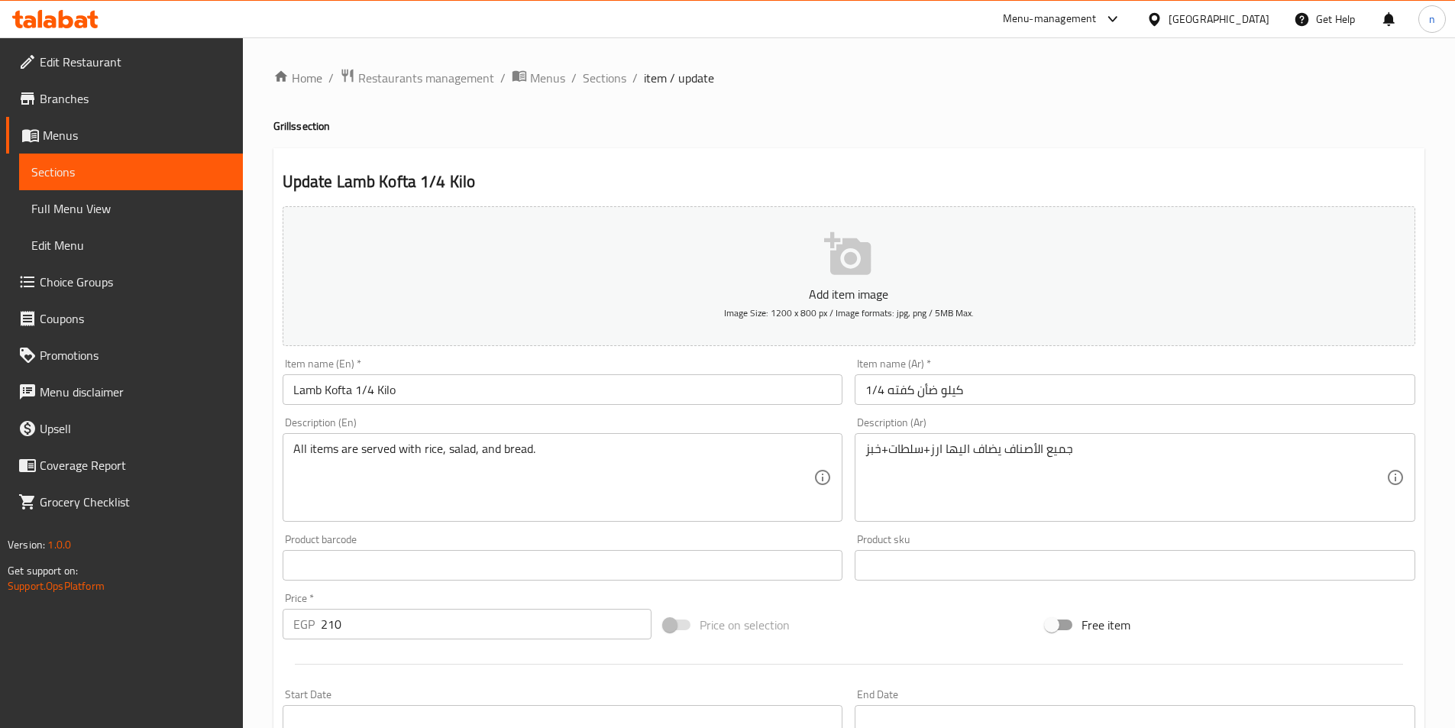
click at [956, 390] on input "1/4 كيلو ضأن كفته" at bounding box center [1135, 389] width 561 height 31
click at [953, 391] on input "1/4 كيلو ضأن كفته" at bounding box center [1135, 389] width 561 height 31
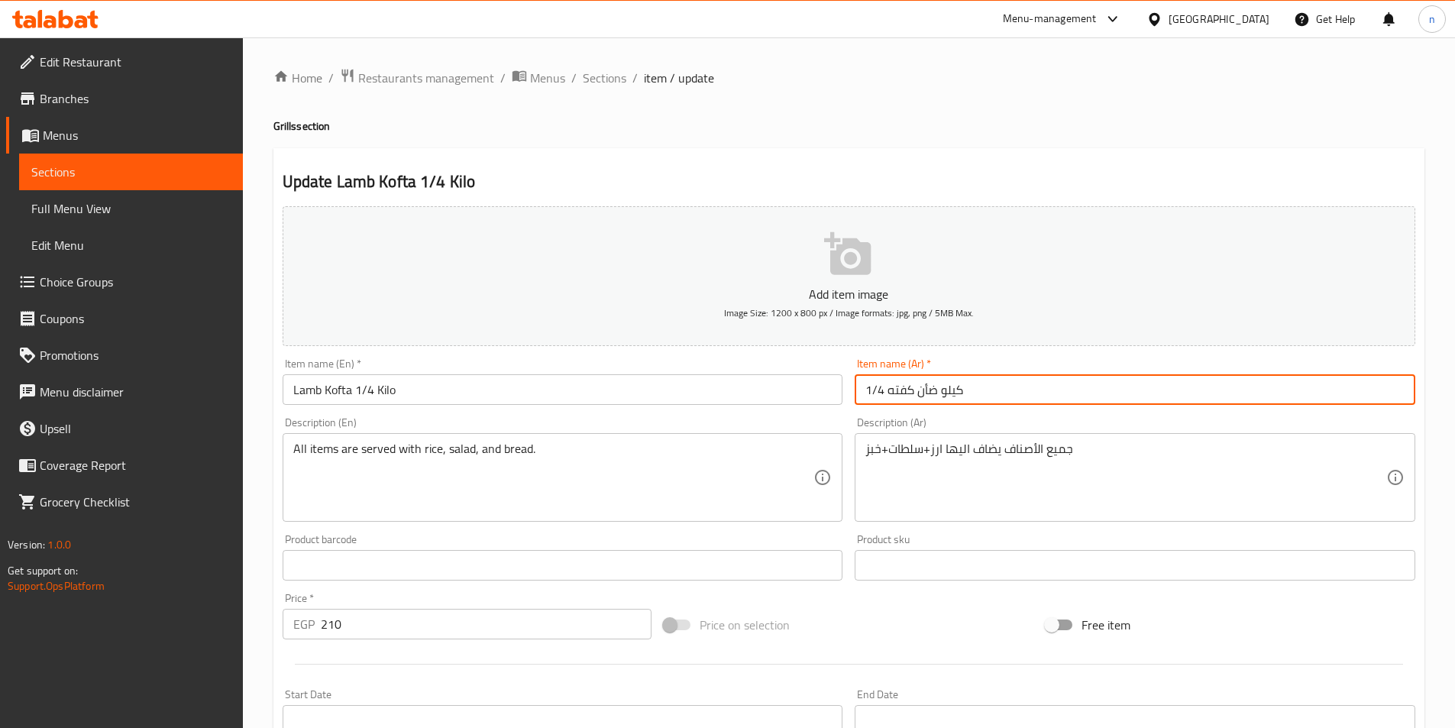
click at [953, 391] on input "1/4 كيلو ضأن كفته" at bounding box center [1135, 389] width 561 height 31
type input "كفتة ضاني"
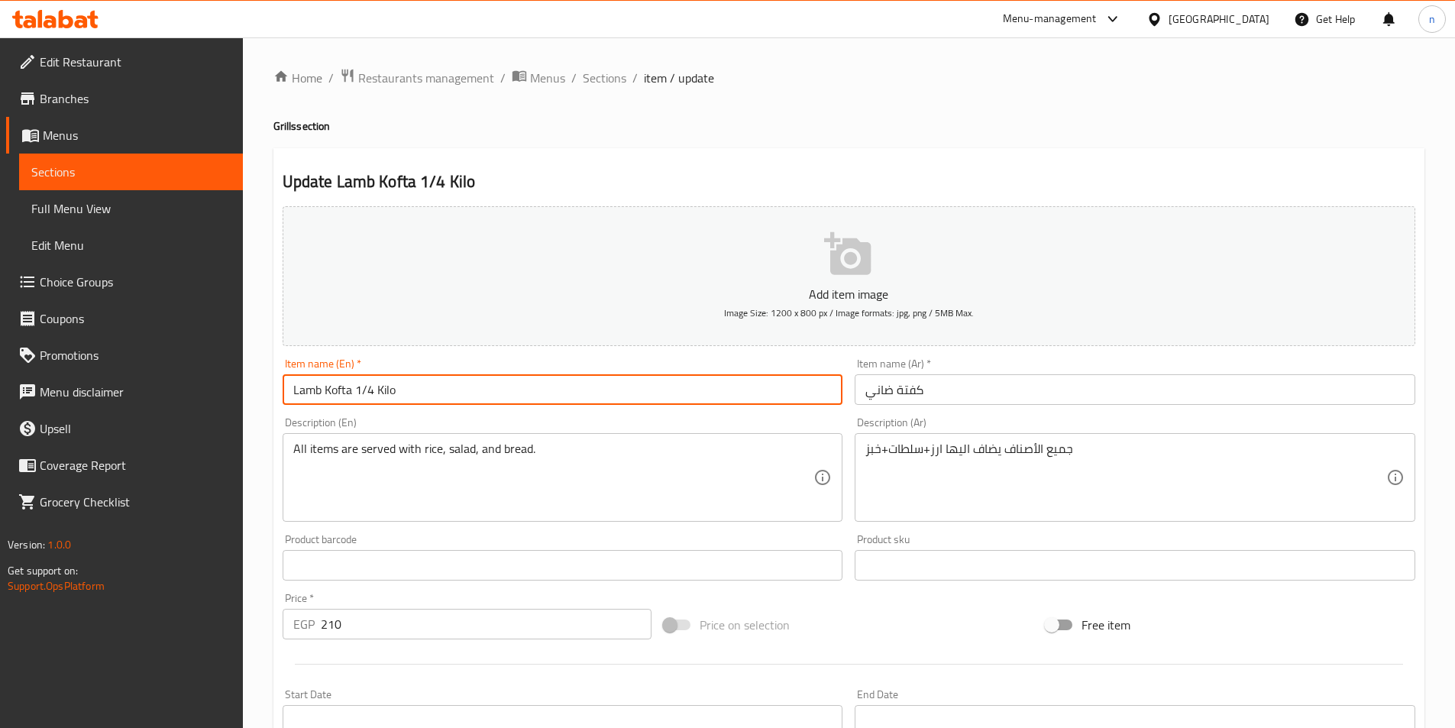
drag, startPoint x: 404, startPoint y: 387, endPoint x: 356, endPoint y: 390, distance: 48.3
click at [356, 390] on input "Lamb Kofta 1/4 Kilo" at bounding box center [563, 389] width 561 height 31
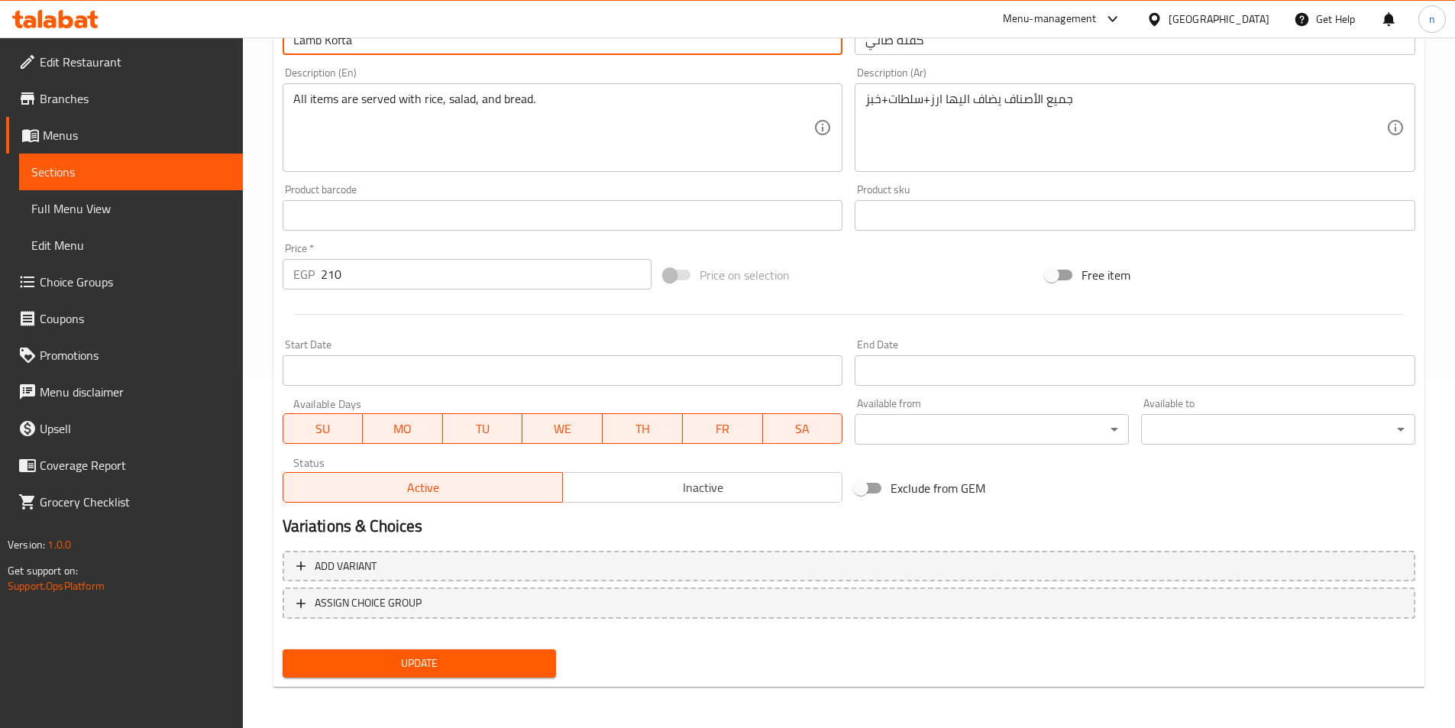
scroll to position [351, 0]
type input "Lamb Kofta"
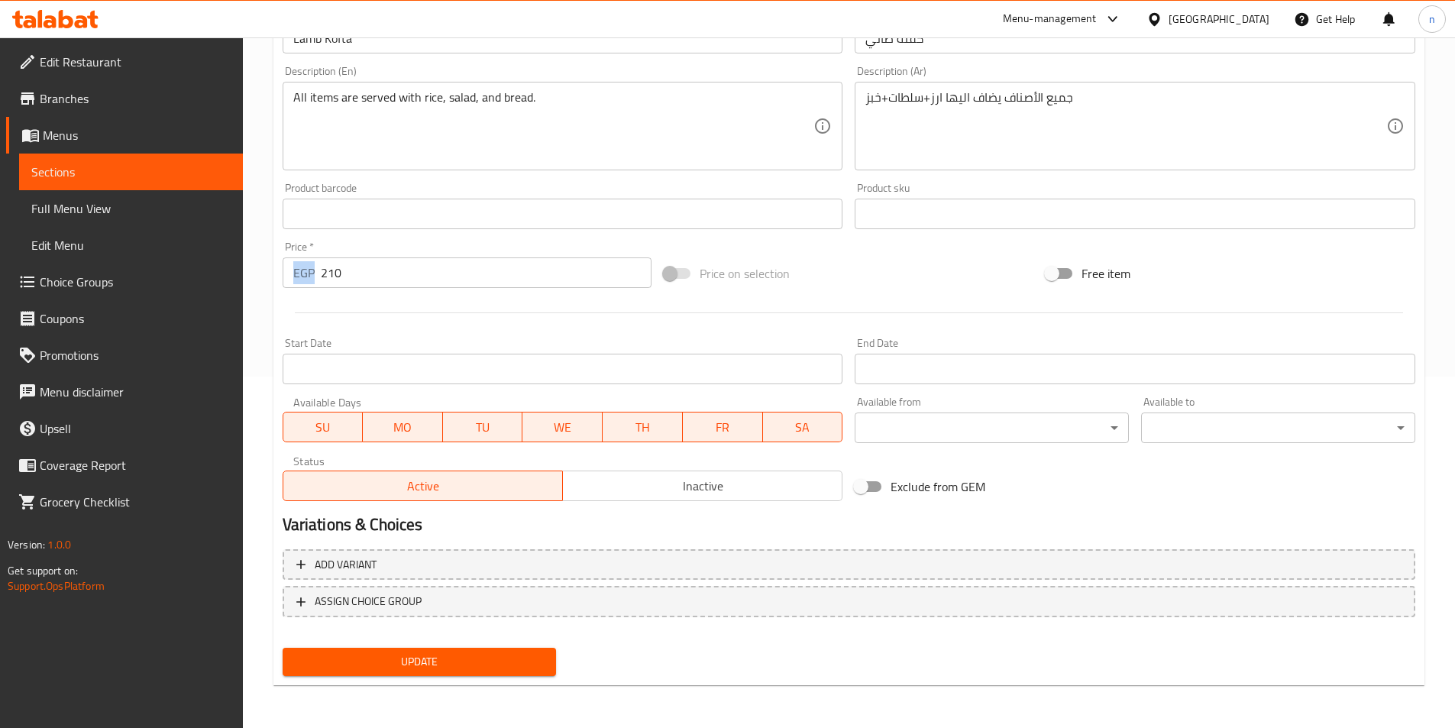
drag, startPoint x: 317, startPoint y: 273, endPoint x: 351, endPoint y: 273, distance: 33.6
click at [351, 273] on div "EGP 210 Price *" at bounding box center [468, 272] width 370 height 31
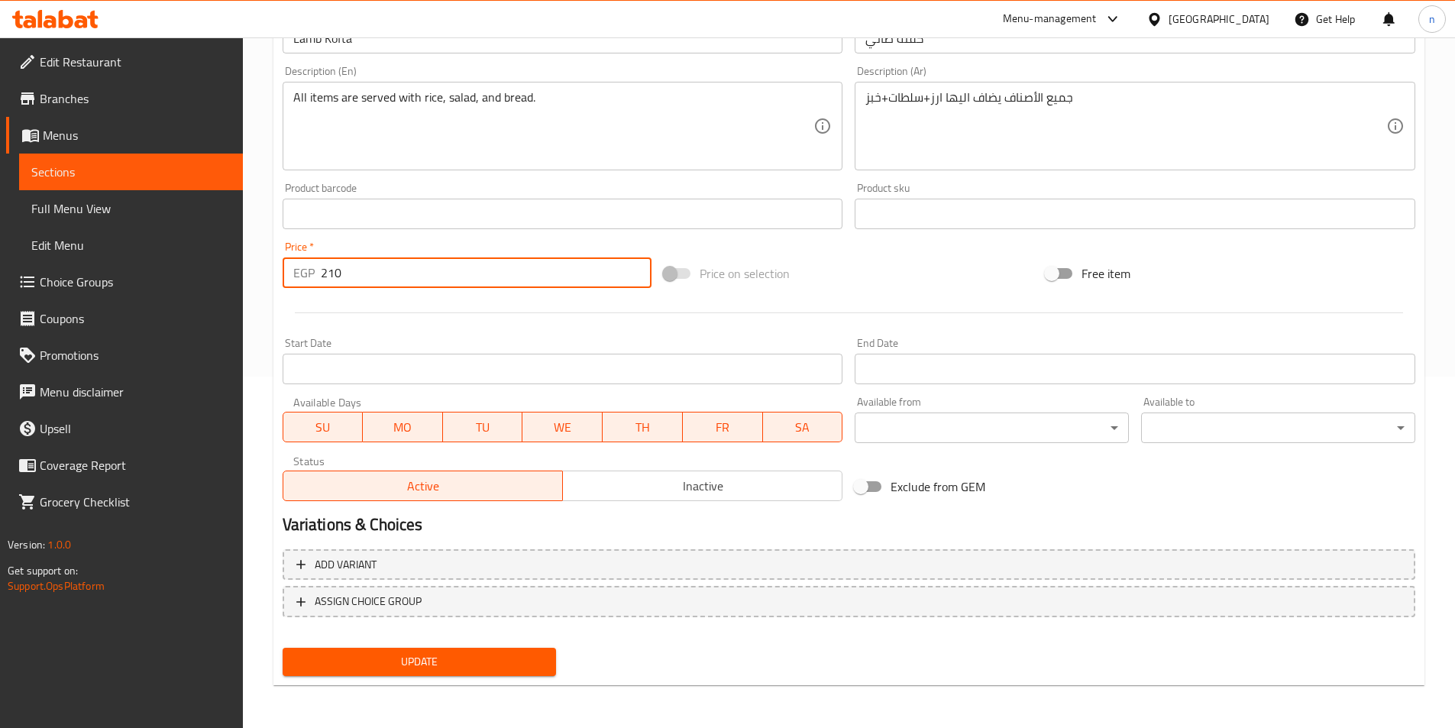
click at [332, 276] on input "210" at bounding box center [487, 272] width 332 height 31
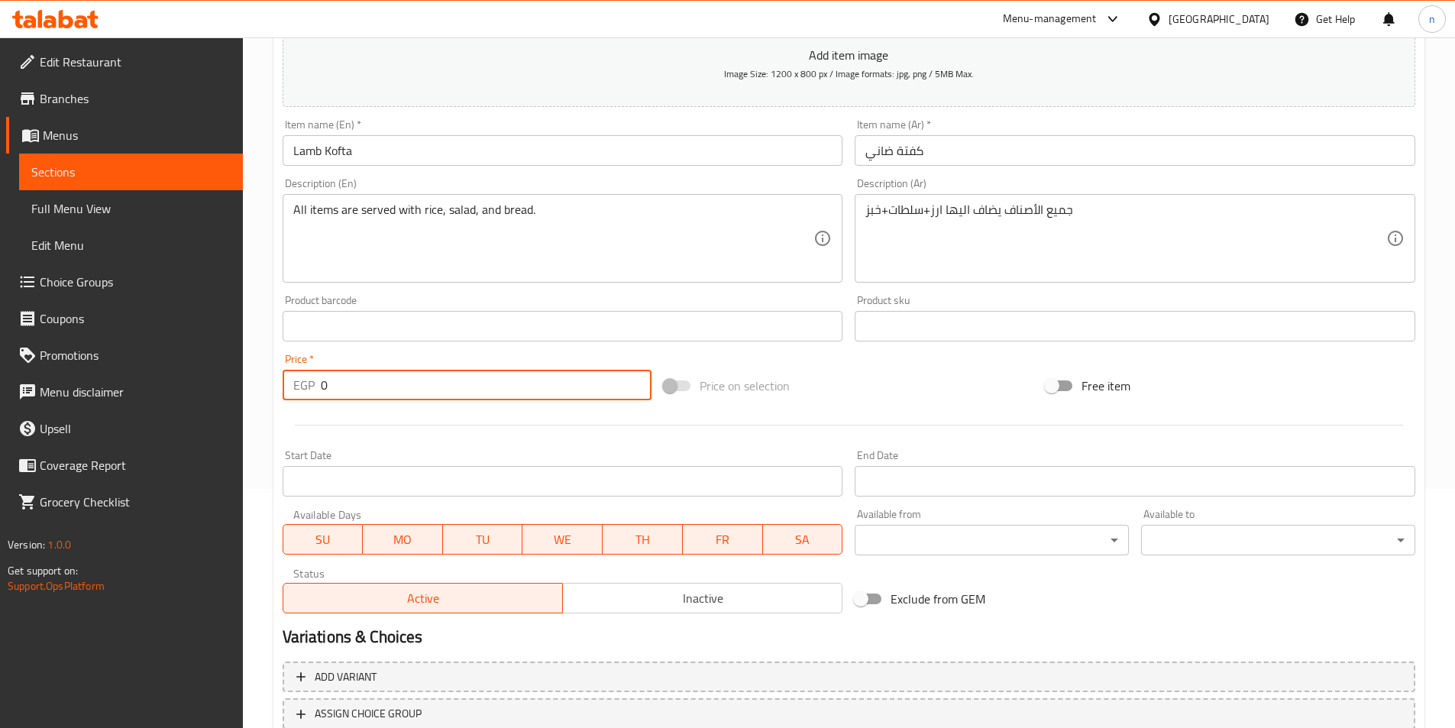
scroll to position [275, 0]
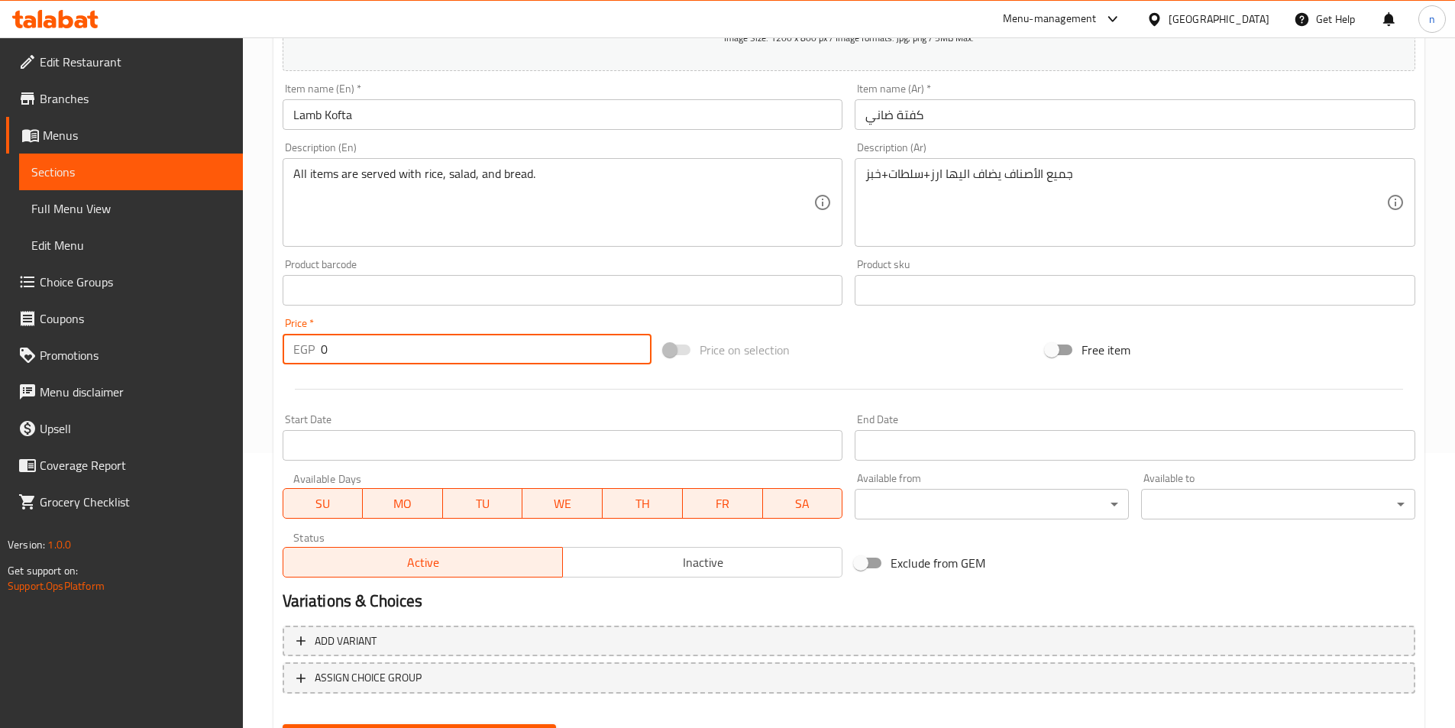
type input "0"
click at [671, 351] on span at bounding box center [678, 350] width 26 height 11
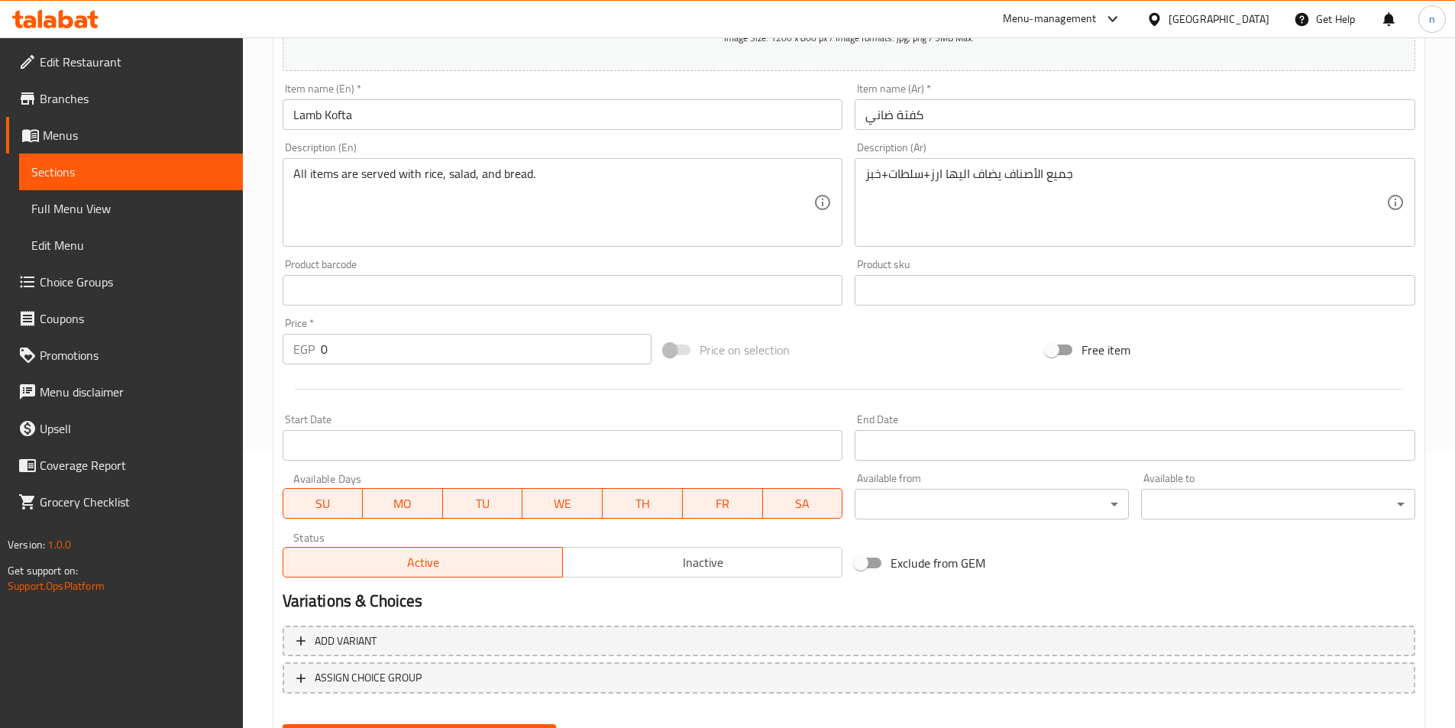
click at [668, 350] on span at bounding box center [678, 350] width 26 height 11
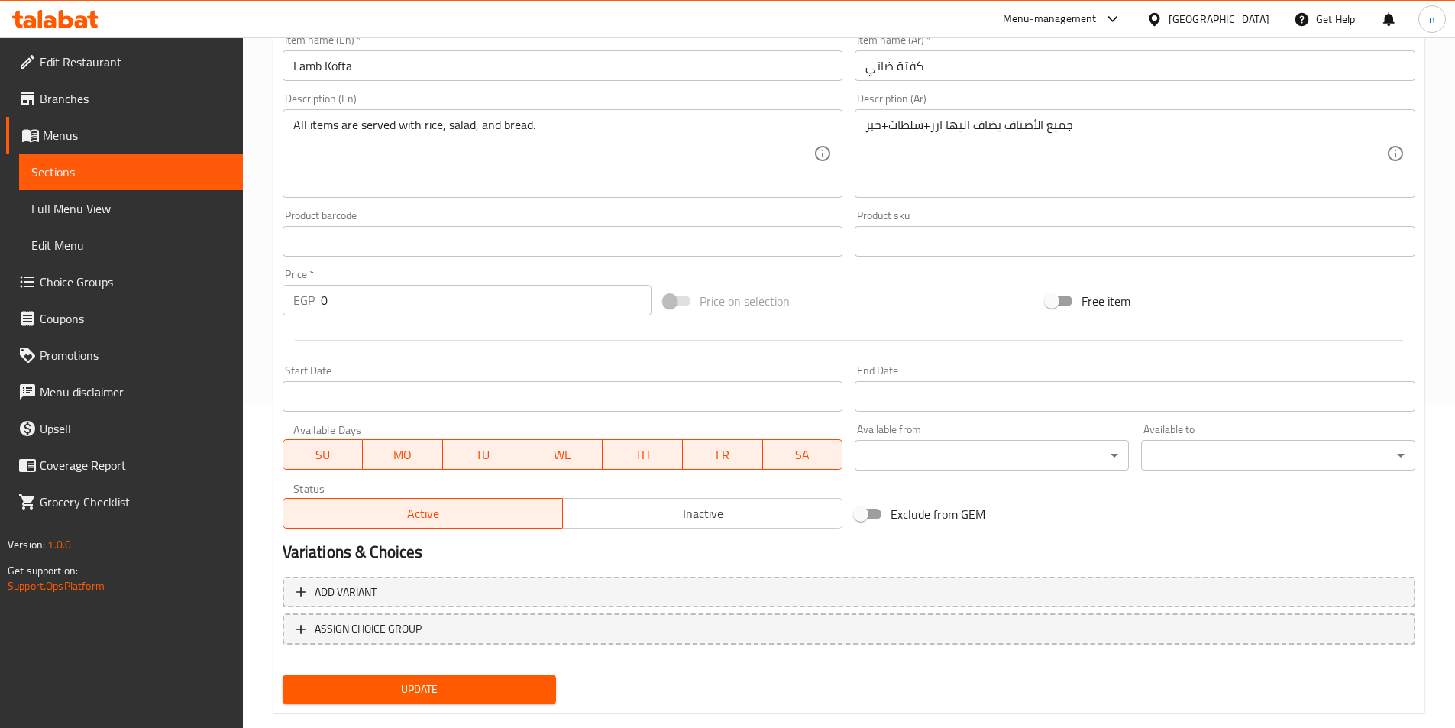
scroll to position [351, 0]
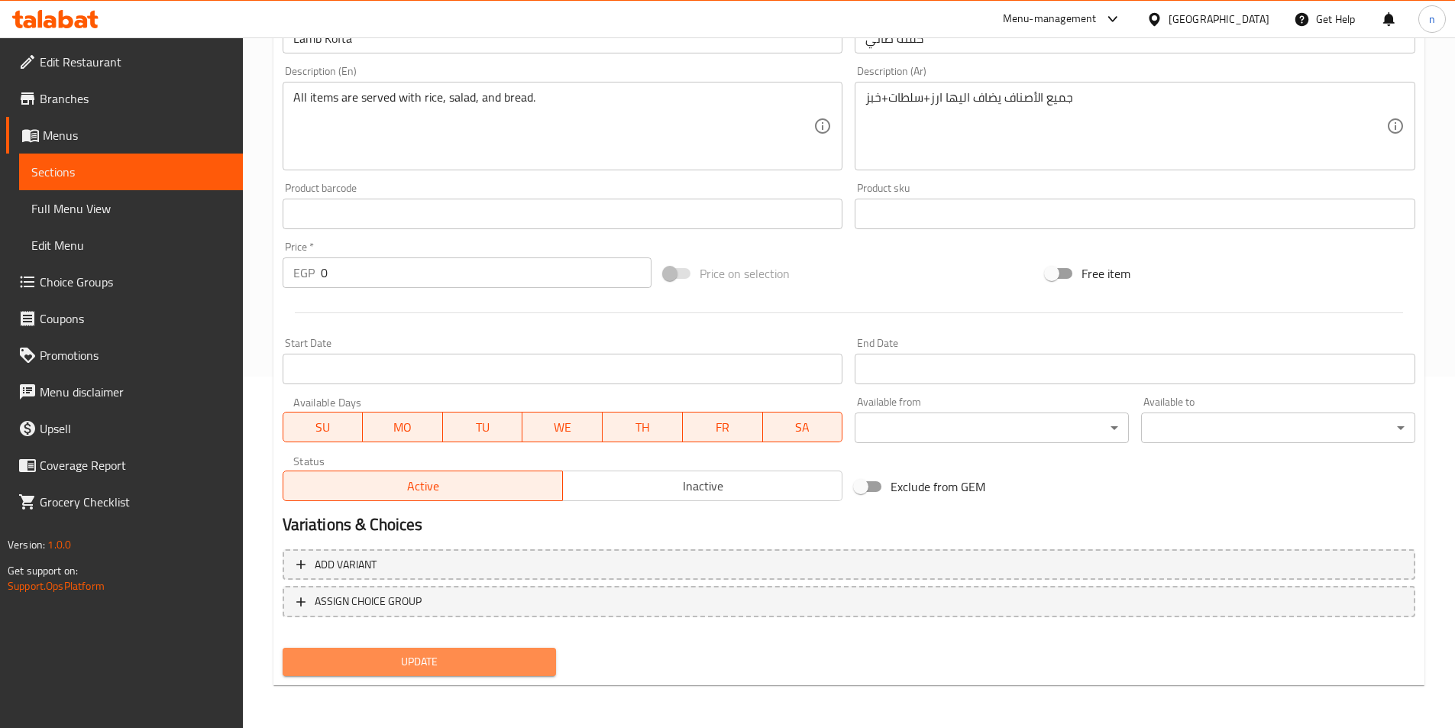
click at [482, 661] on span "Update" at bounding box center [420, 661] width 250 height 19
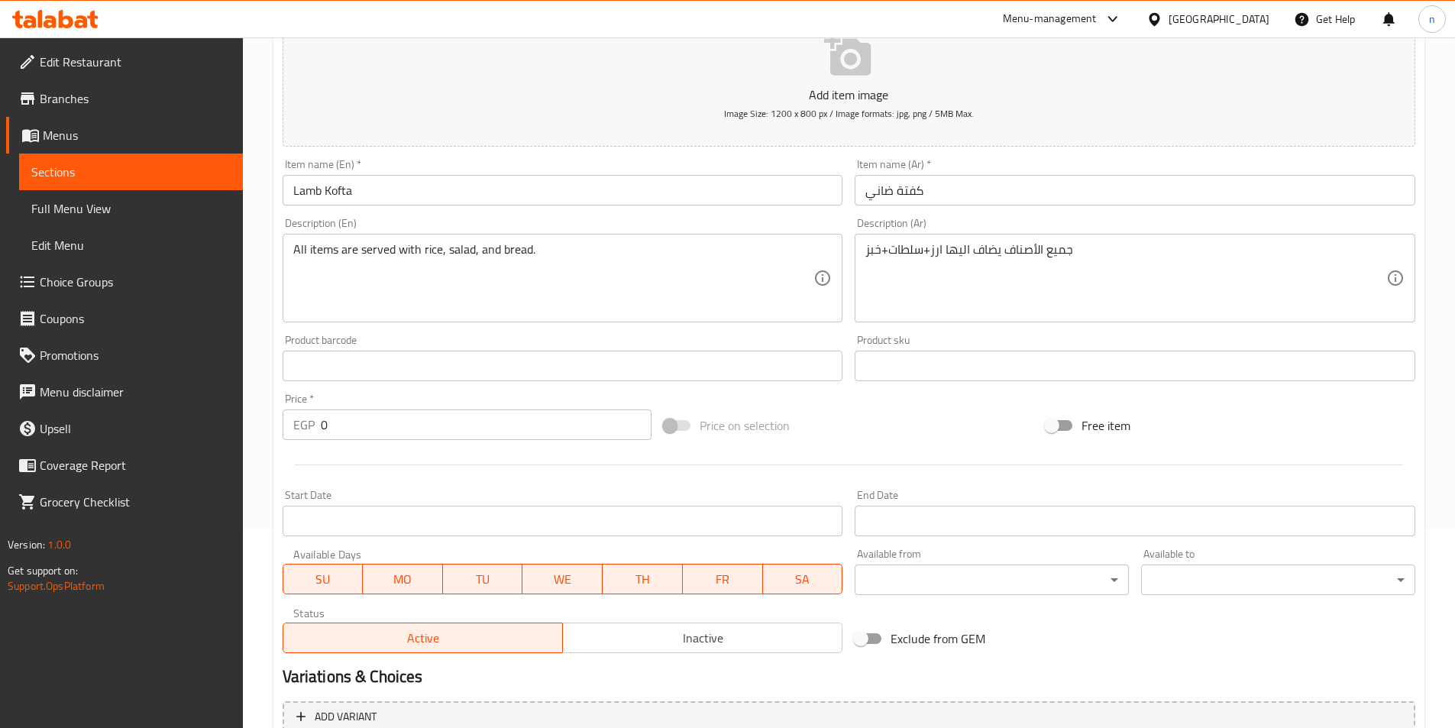
scroll to position [46, 0]
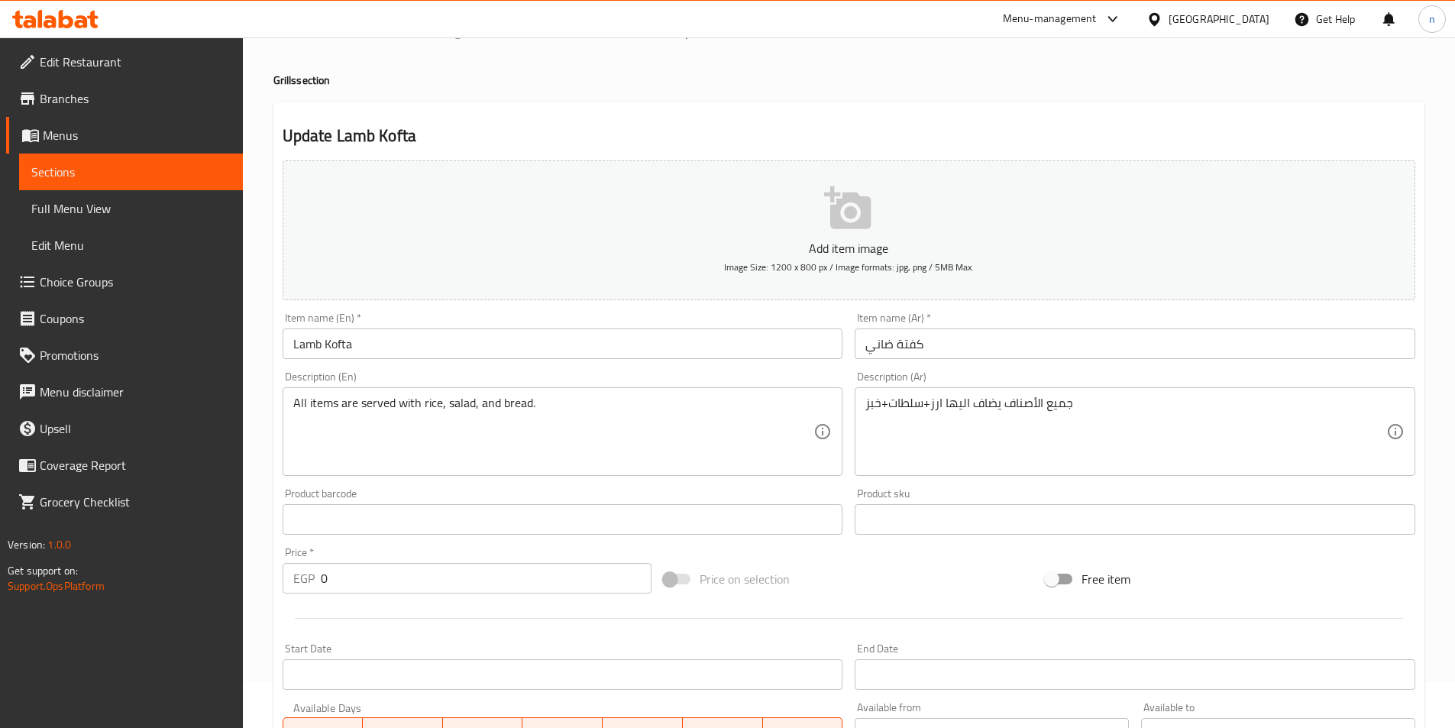
click at [128, 176] on span "Sections" at bounding box center [130, 172] width 199 height 18
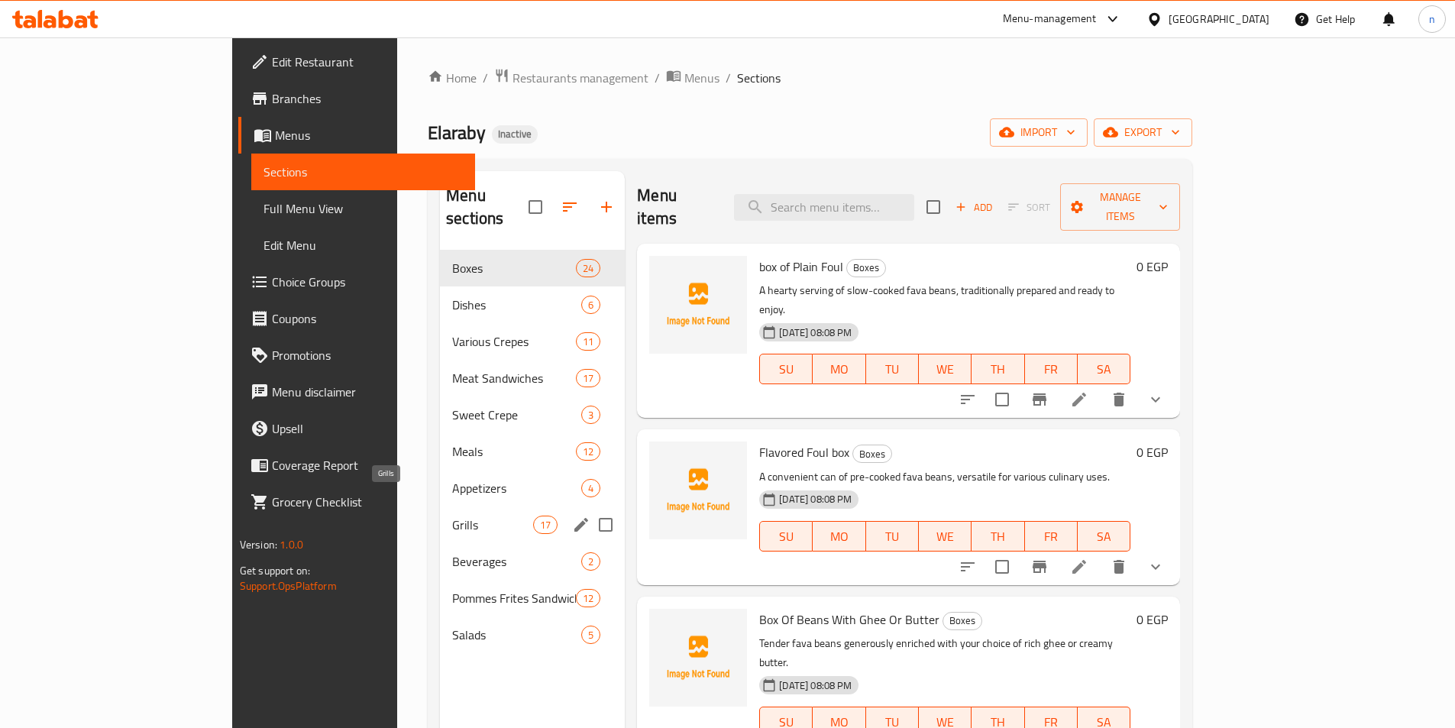
click at [452, 516] on span "Grills" at bounding box center [492, 525] width 81 height 18
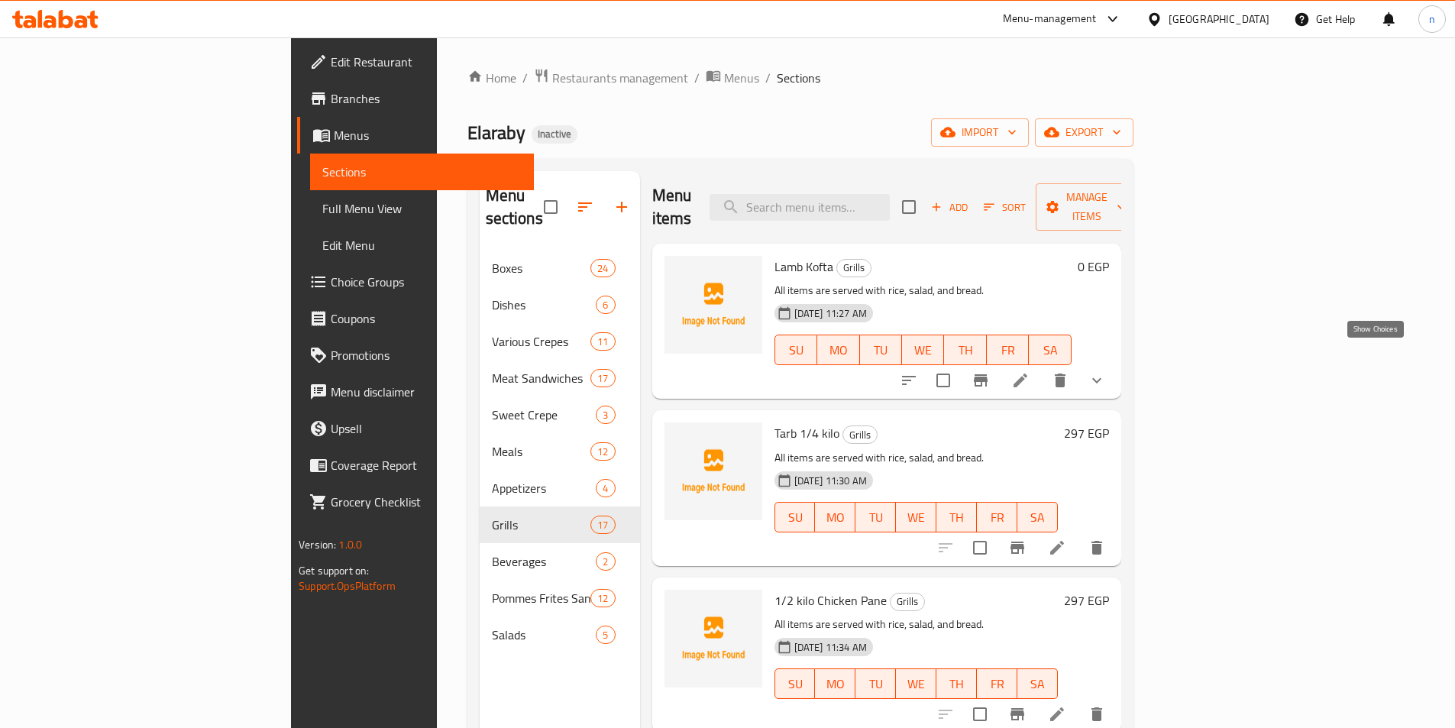
click at [1106, 371] on icon "show more" at bounding box center [1097, 380] width 18 height 18
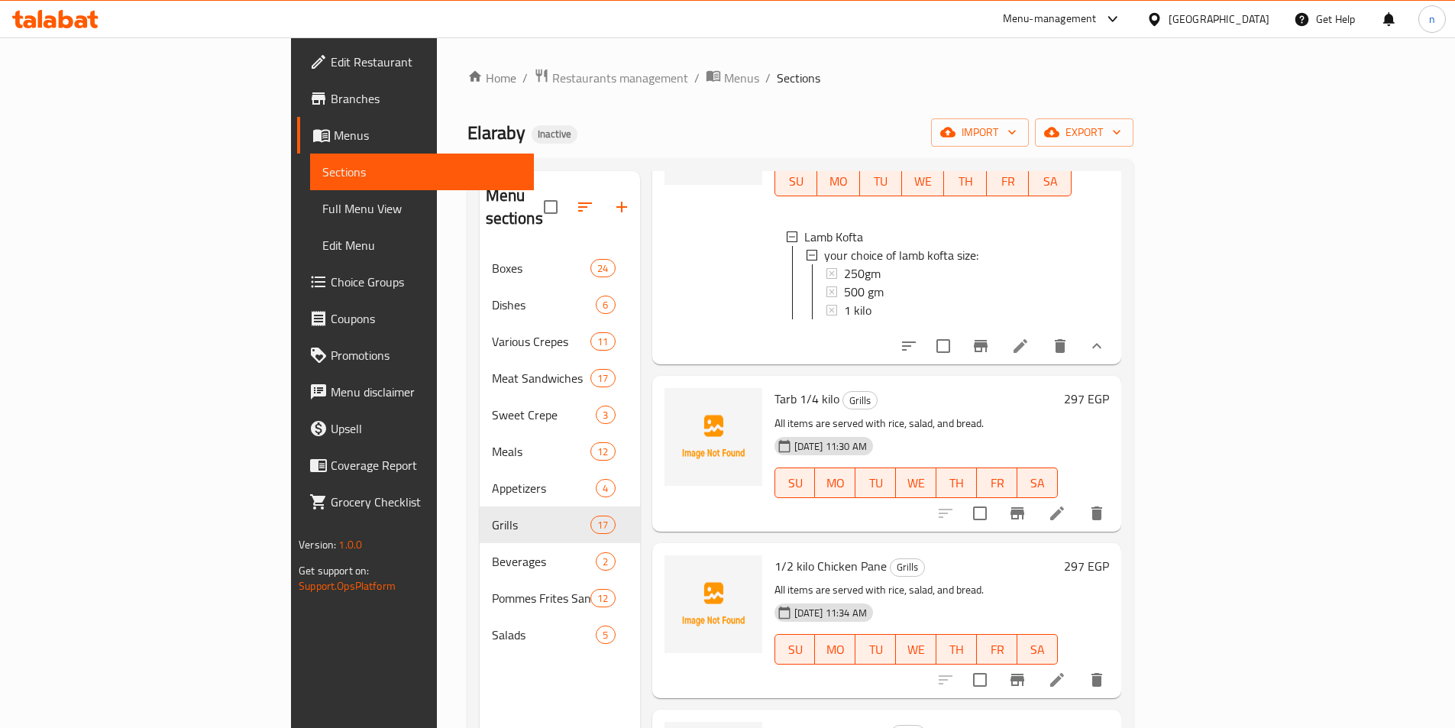
scroll to position [229, 0]
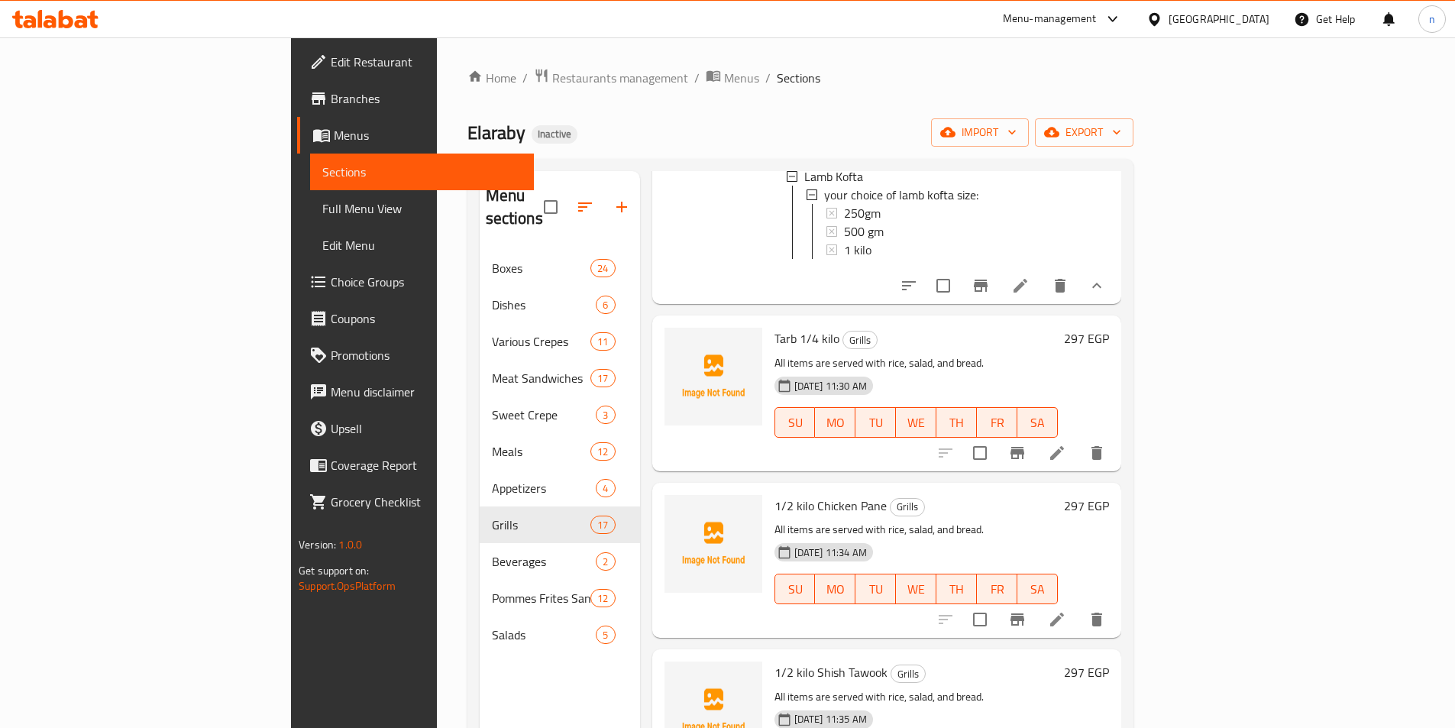
click at [1079, 447] on li at bounding box center [1057, 453] width 43 height 28
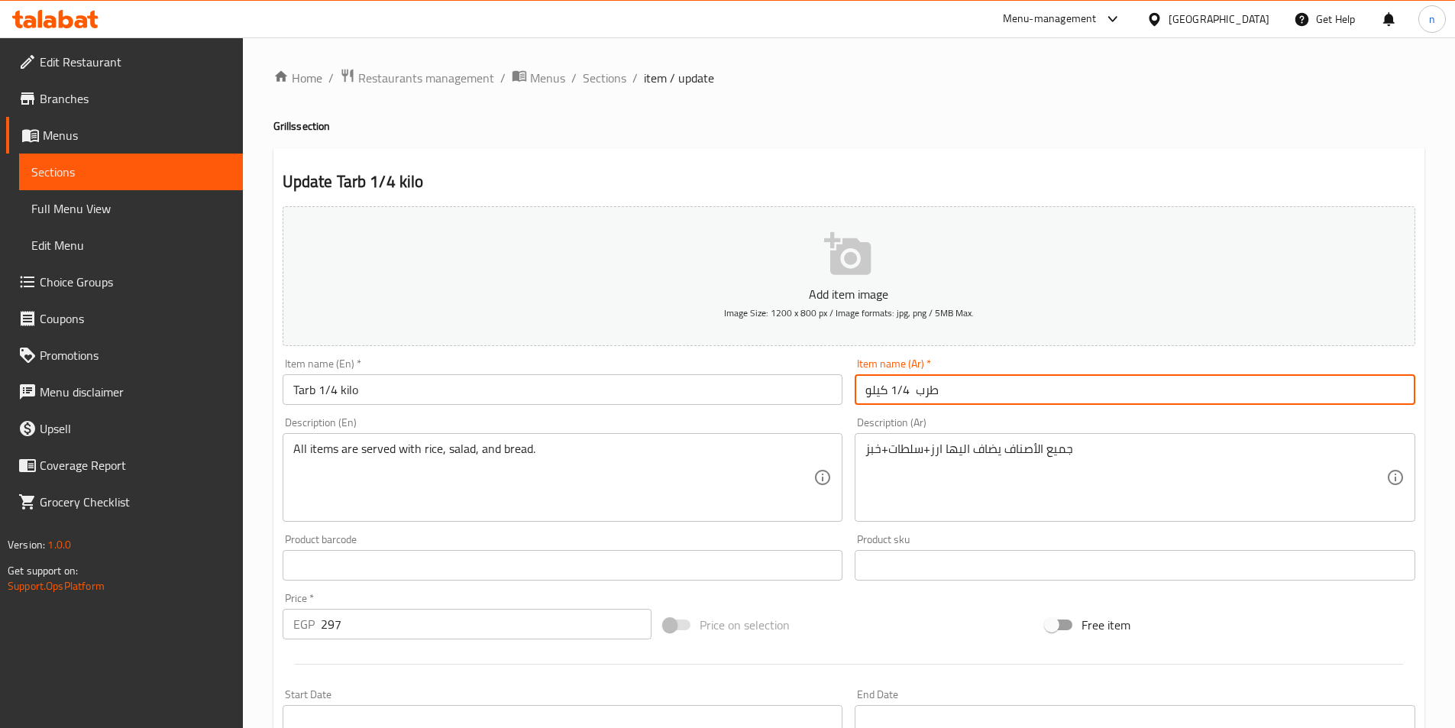
click at [903, 398] on input "طرب 1/4 كيلو" at bounding box center [1135, 389] width 561 height 31
type input "كيلو"
click at [335, 387] on input "Tarb 1/4 kilo" at bounding box center [563, 389] width 561 height 31
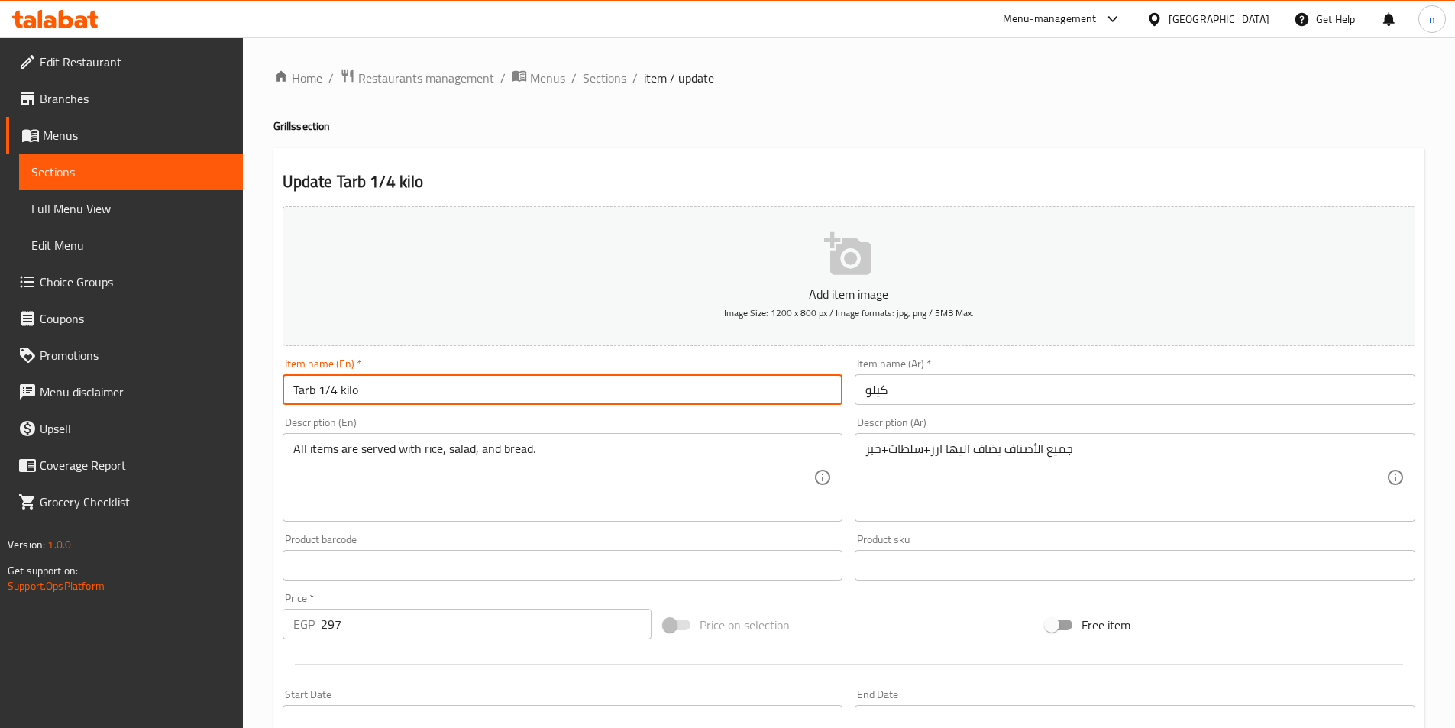
click at [335, 387] on input "Tarb 1/4 kilo" at bounding box center [563, 389] width 561 height 31
click at [367, 384] on input "Tarb 1/4 kilo" at bounding box center [563, 389] width 561 height 31
drag, startPoint x: 365, startPoint y: 387, endPoint x: 314, endPoint y: 390, distance: 51.2
click at [314, 390] on input "Tarb 1/4 kilo" at bounding box center [563, 389] width 561 height 31
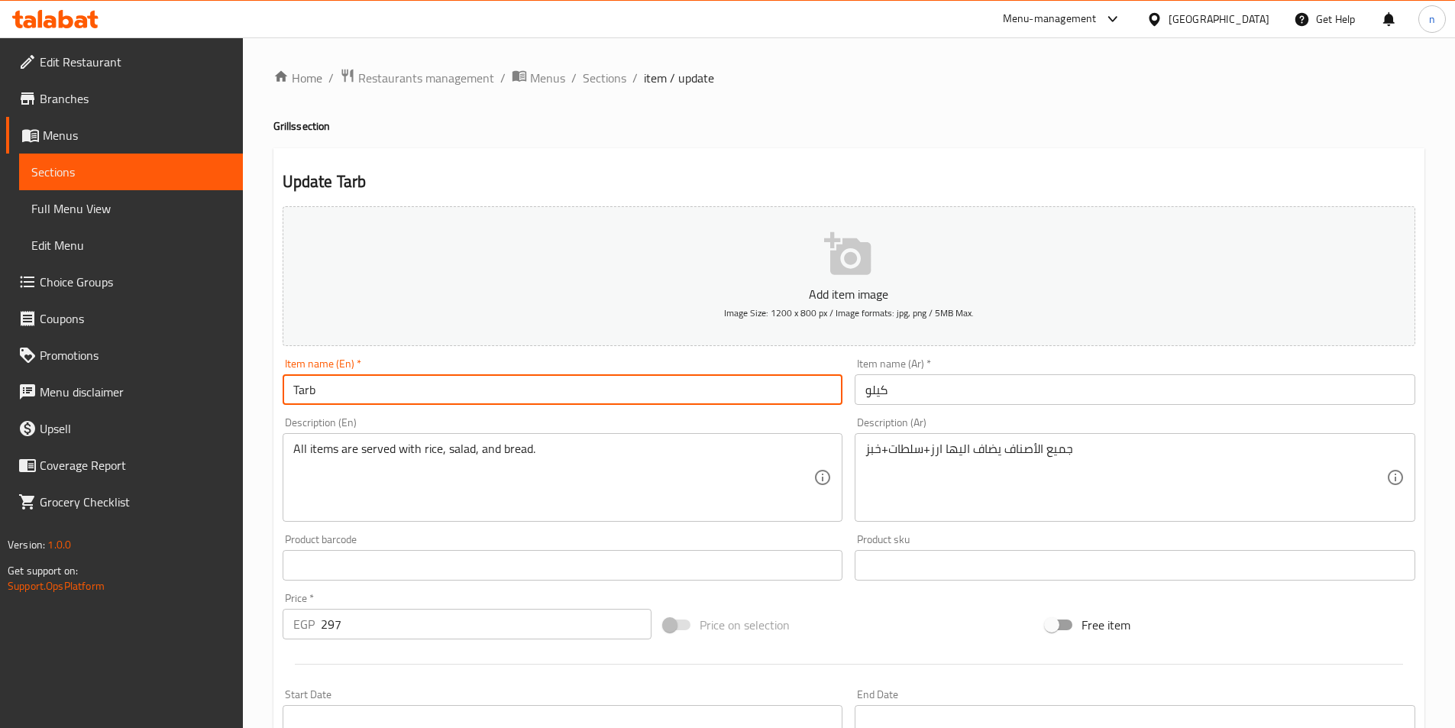
type input "Tarb"
click at [863, 383] on input "كيلو" at bounding box center [1135, 389] width 561 height 31
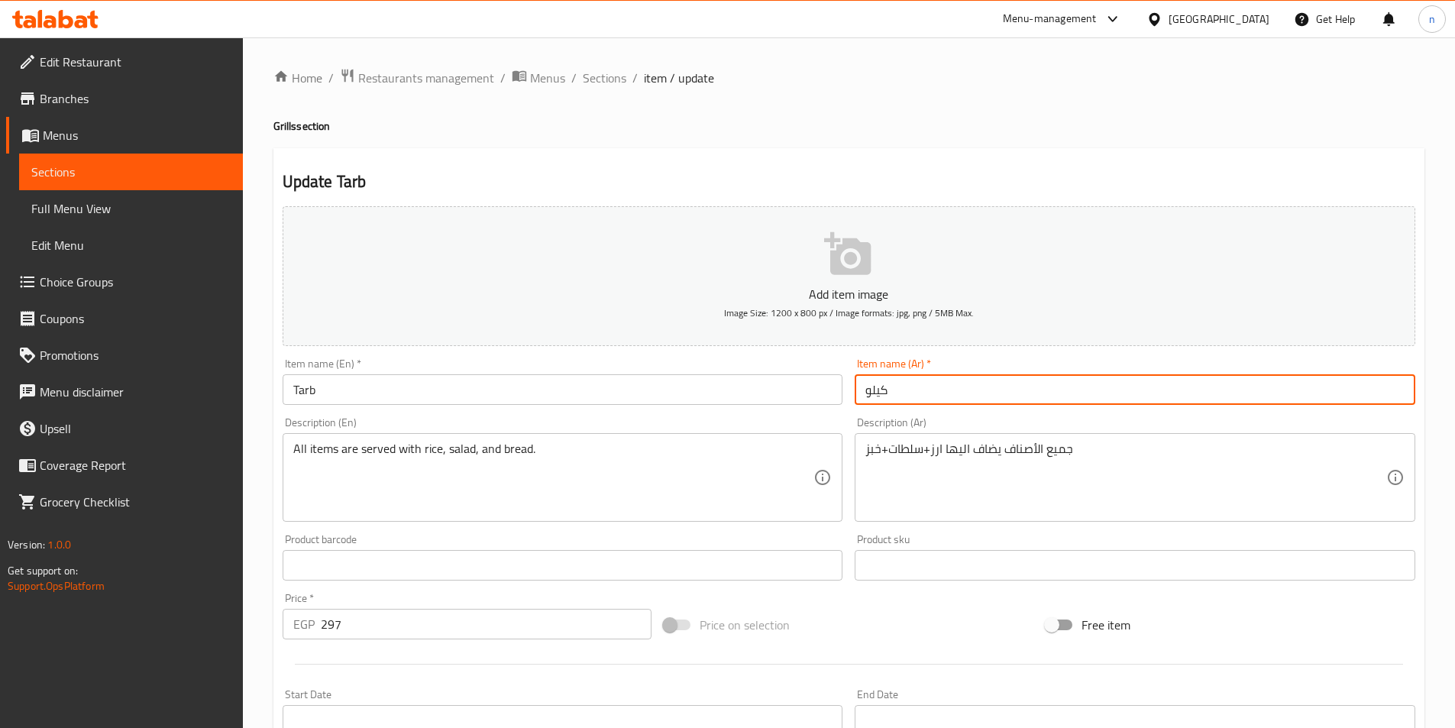
click at [863, 384] on input "كيلو" at bounding box center [1135, 389] width 561 height 31
type input "'"
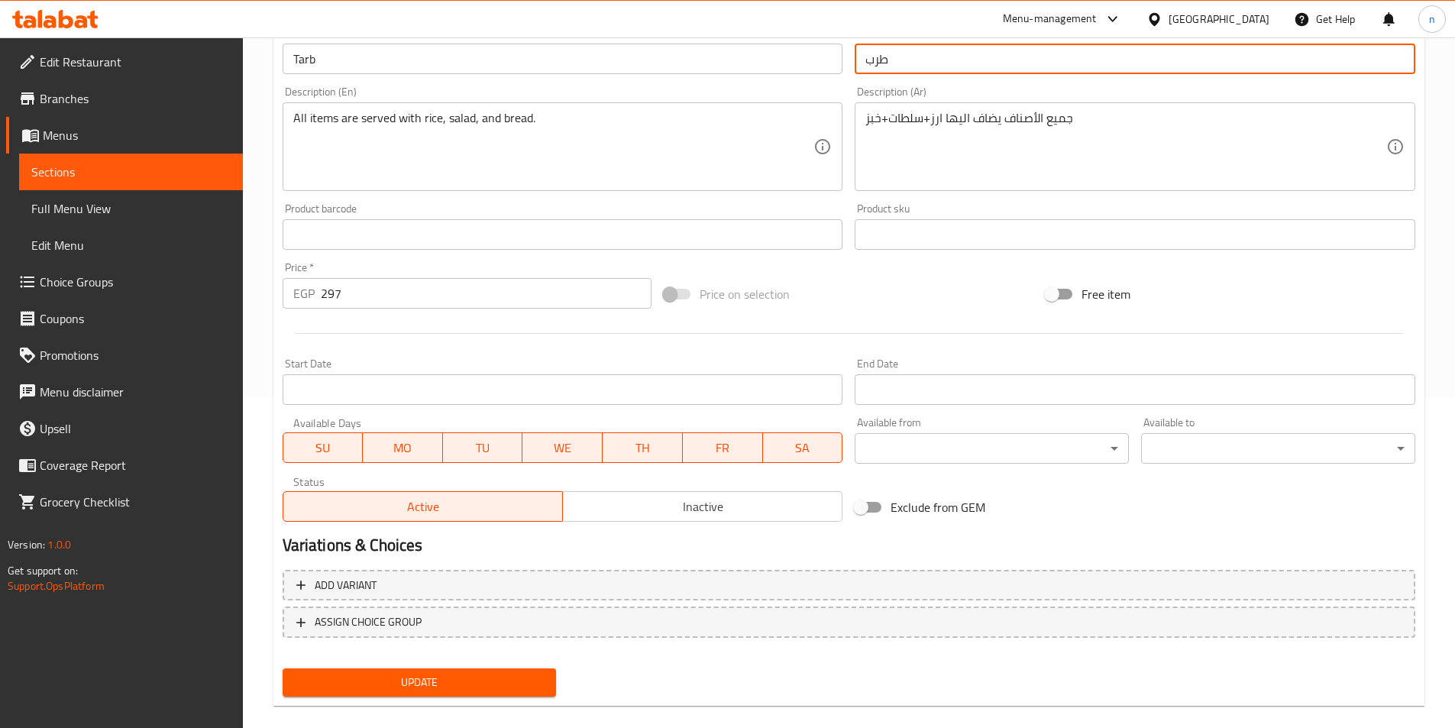
scroll to position [351, 0]
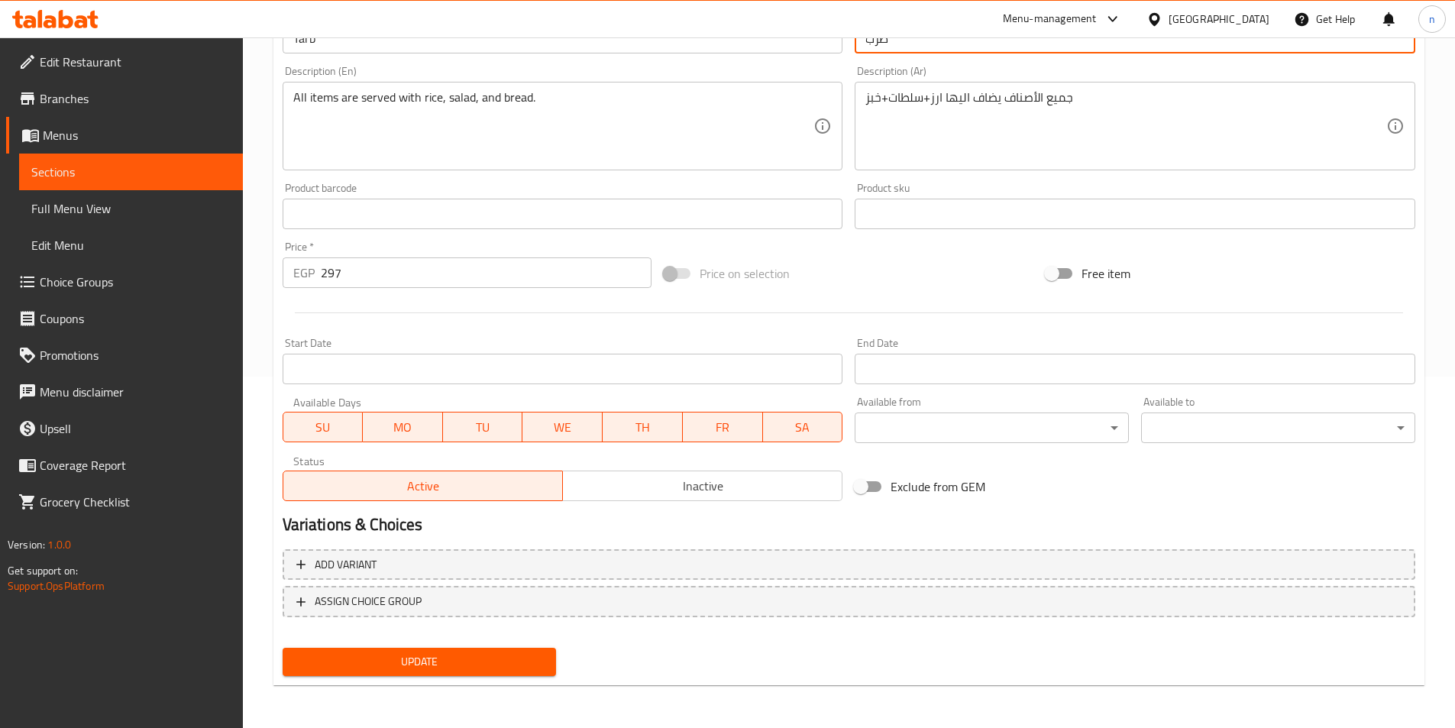
type input "طرب"
click at [372, 662] on span "Update" at bounding box center [420, 661] width 250 height 19
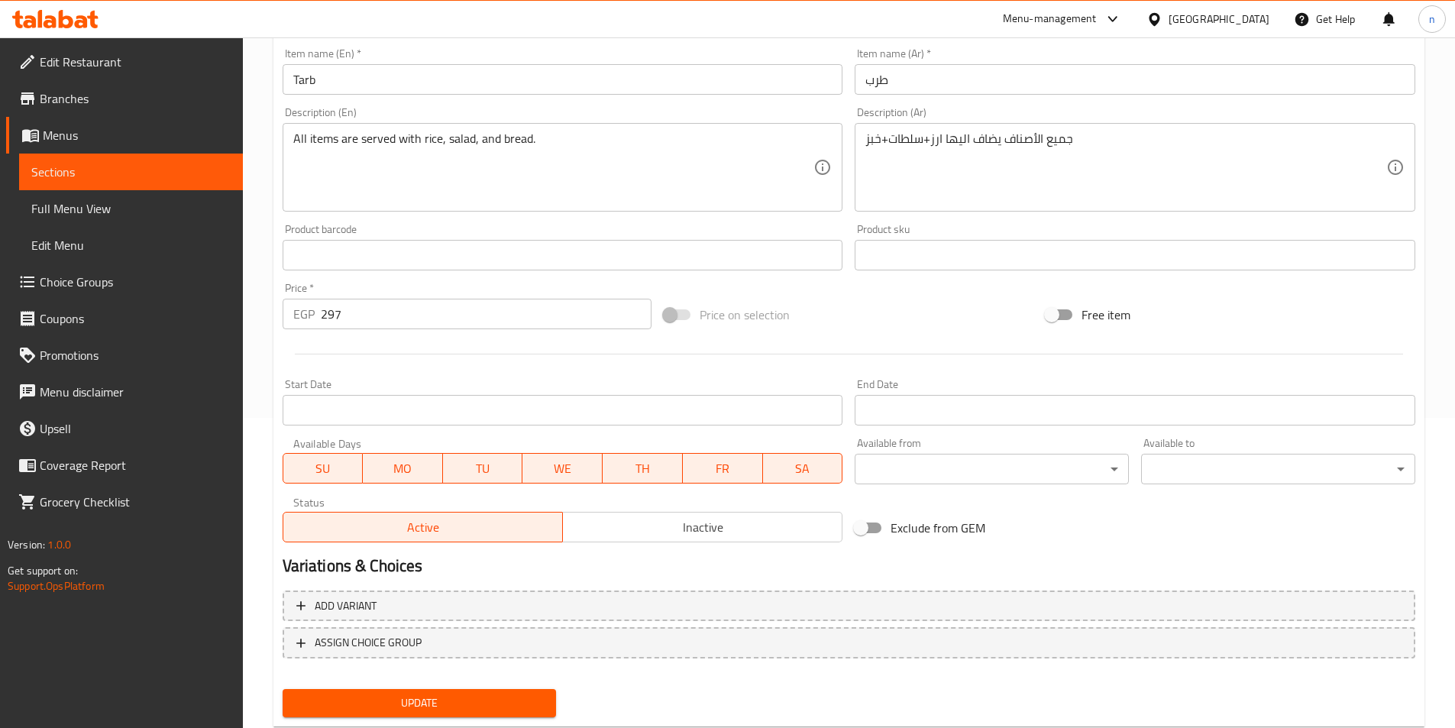
scroll to position [275, 0]
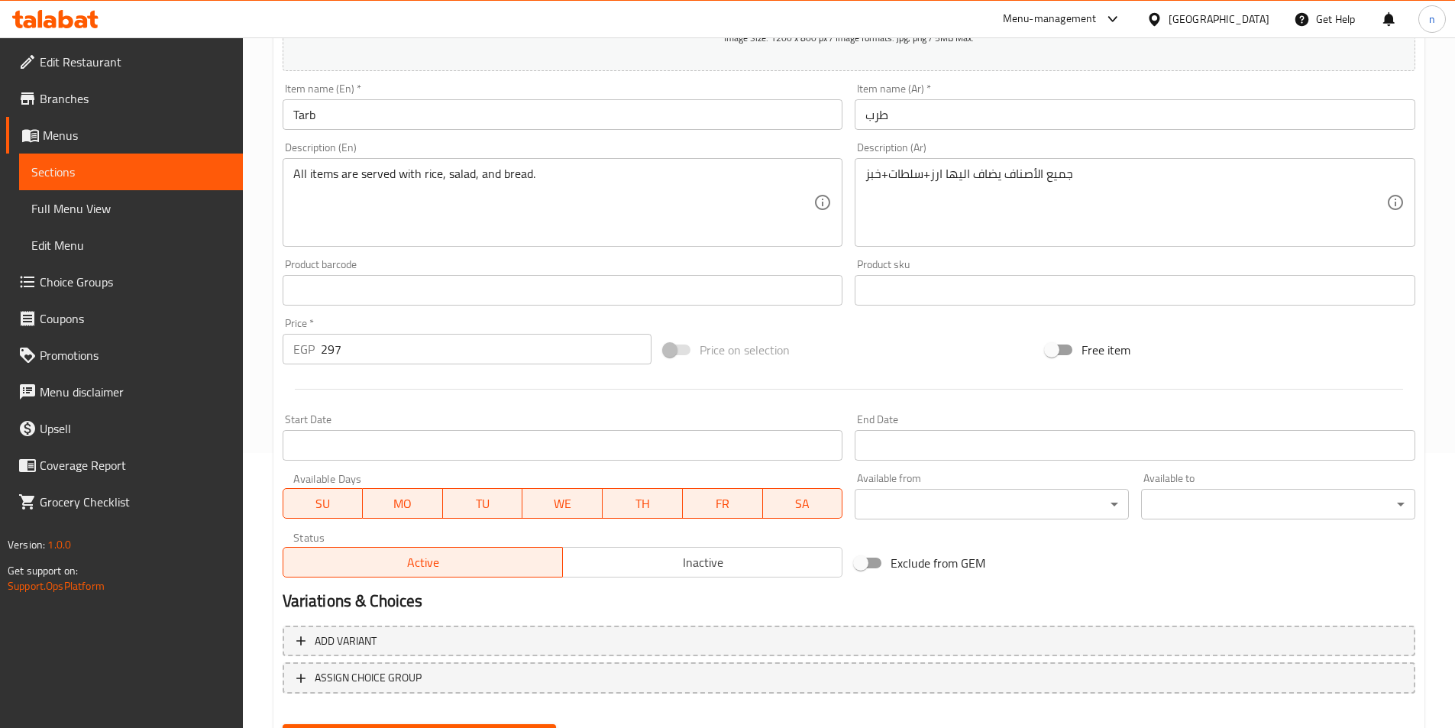
click at [344, 348] on input "297" at bounding box center [487, 349] width 332 height 31
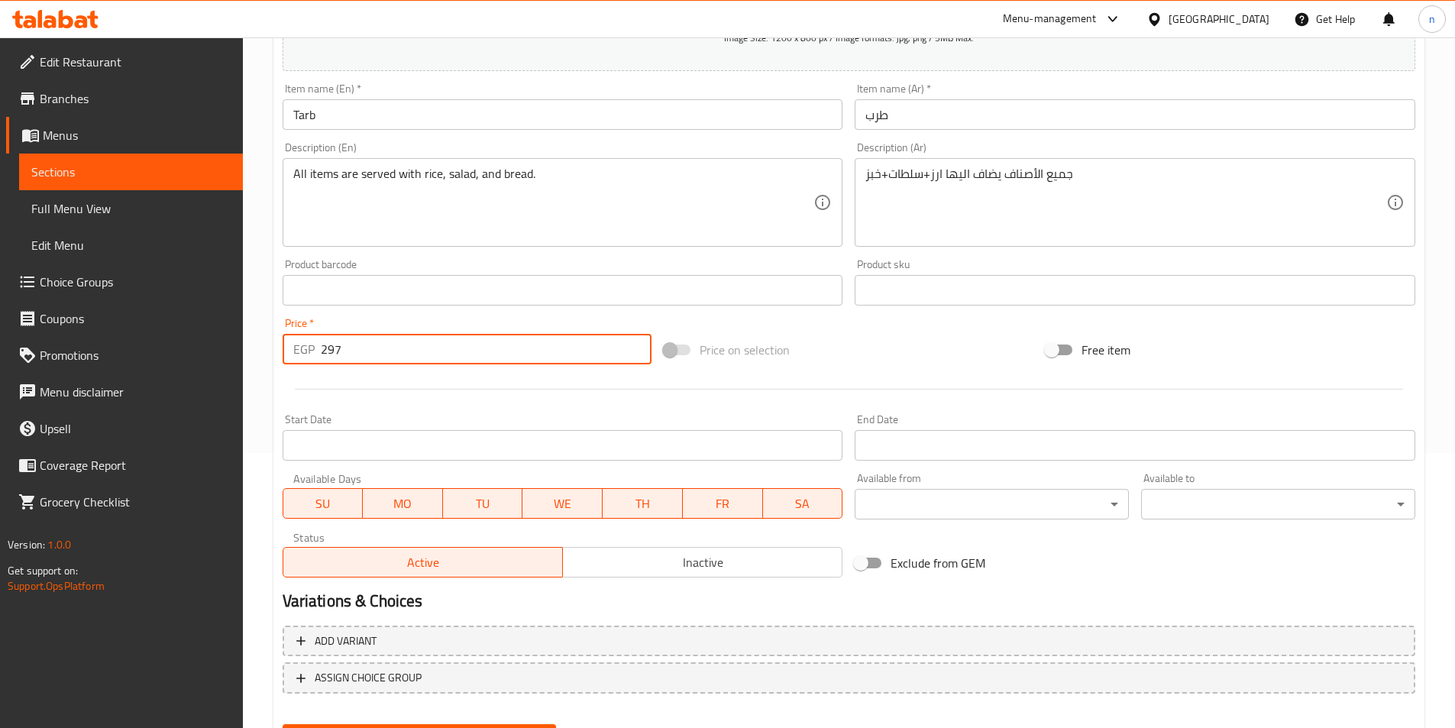
click at [333, 352] on input "297" at bounding box center [487, 349] width 332 height 31
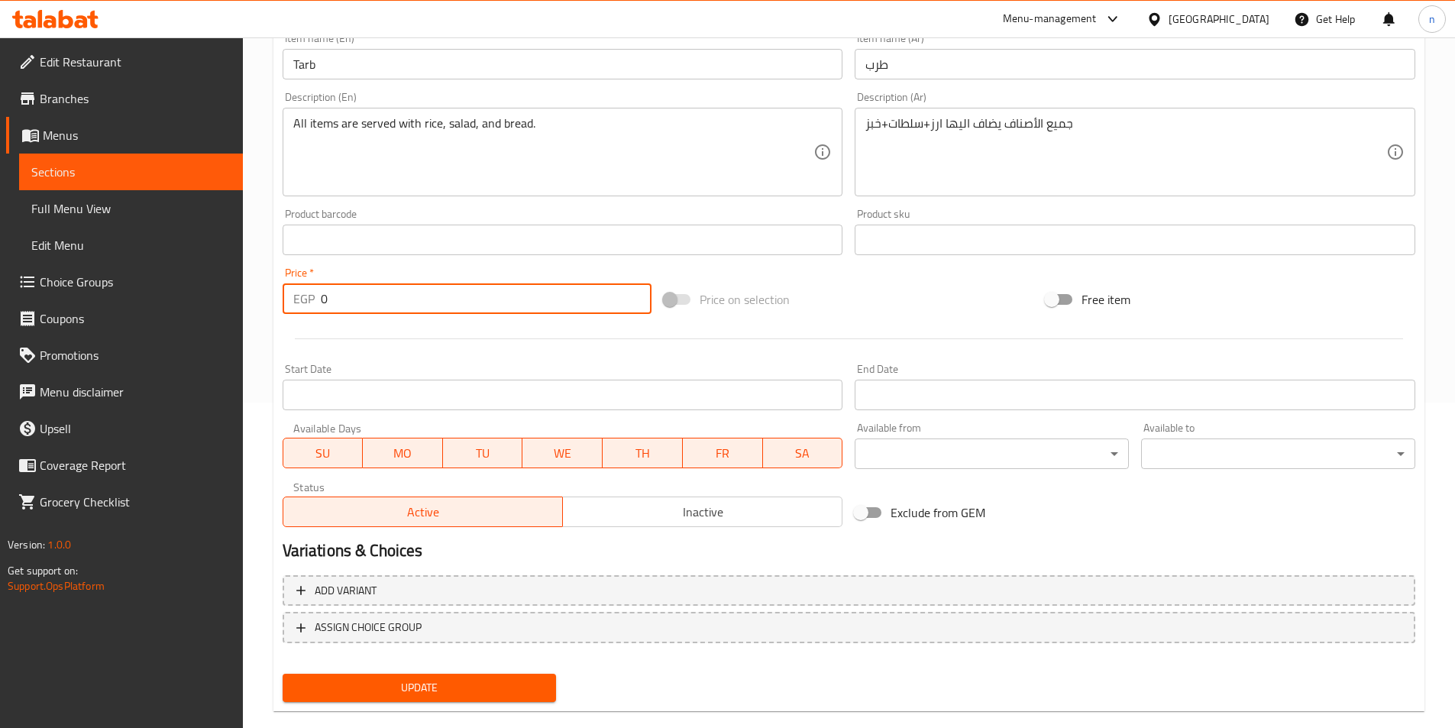
scroll to position [351, 0]
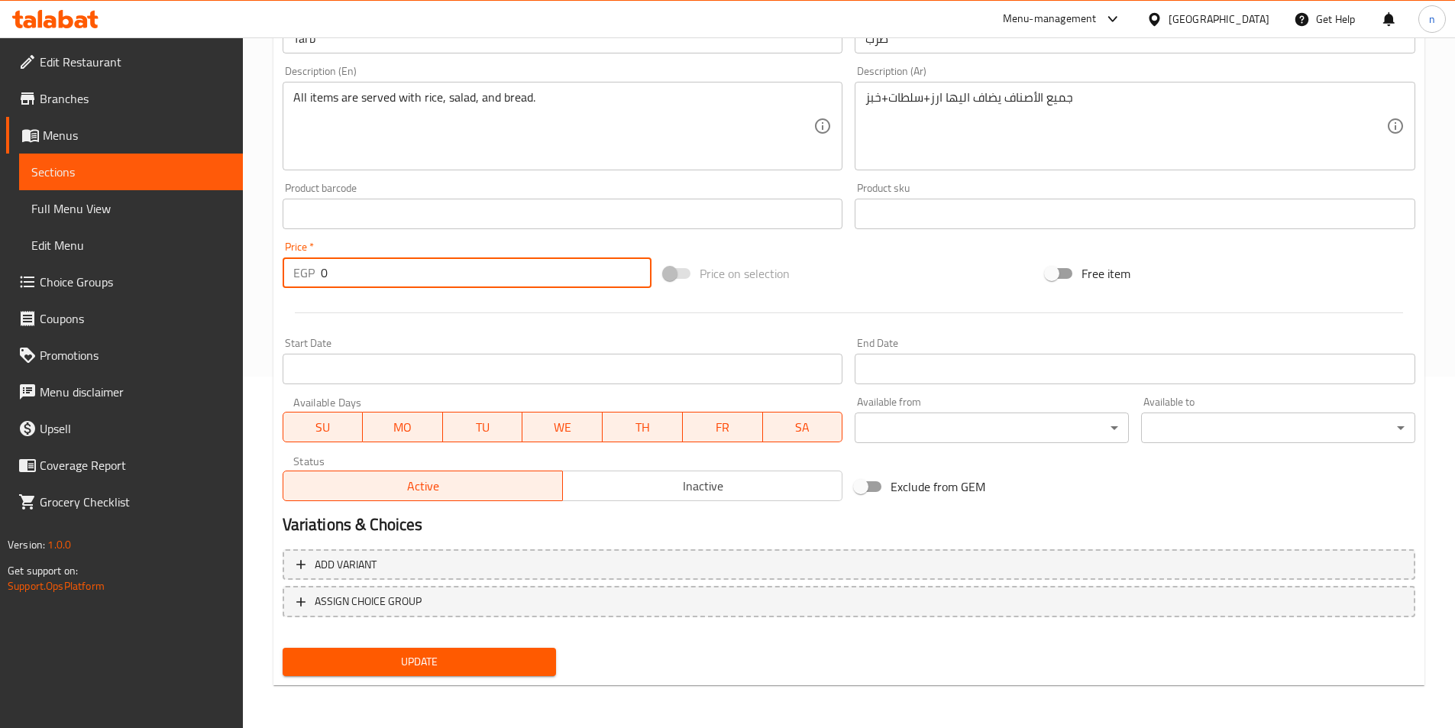
type input "0"
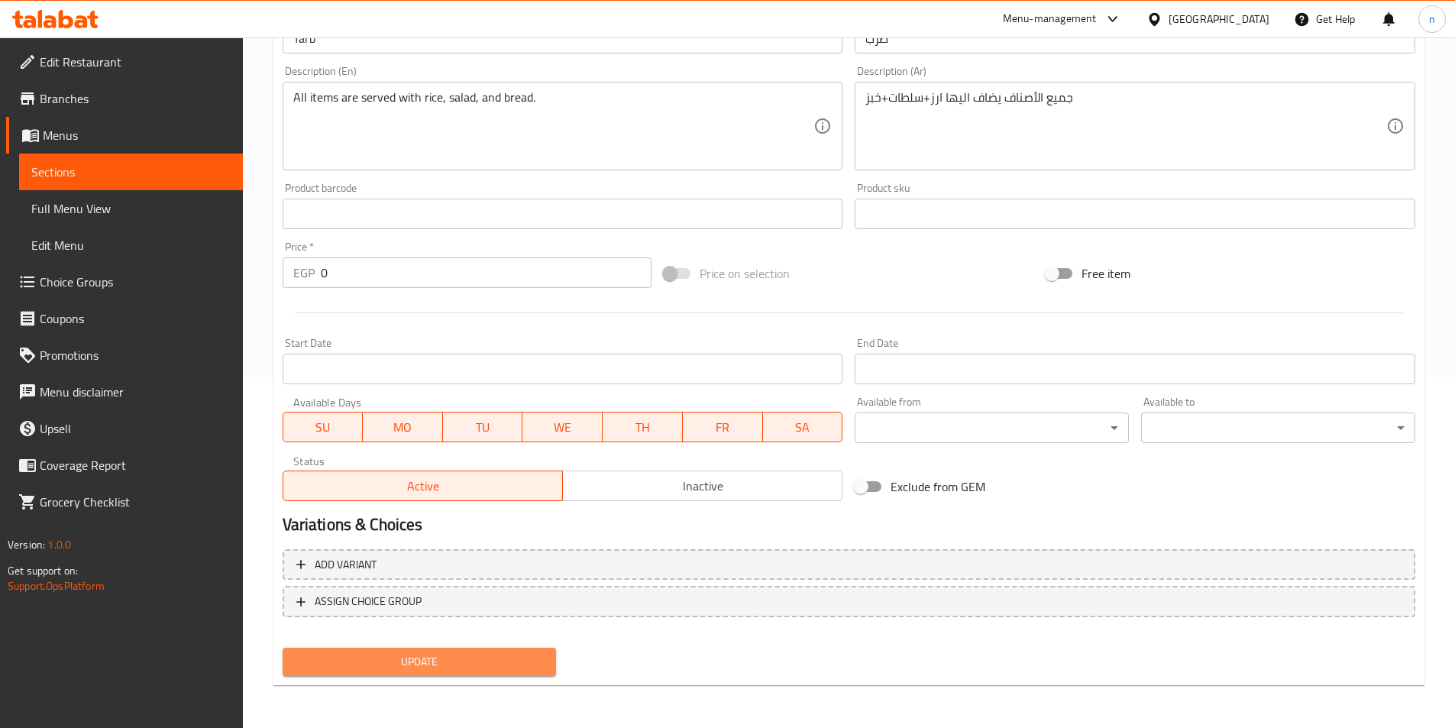
click at [448, 659] on span "Update" at bounding box center [420, 661] width 250 height 19
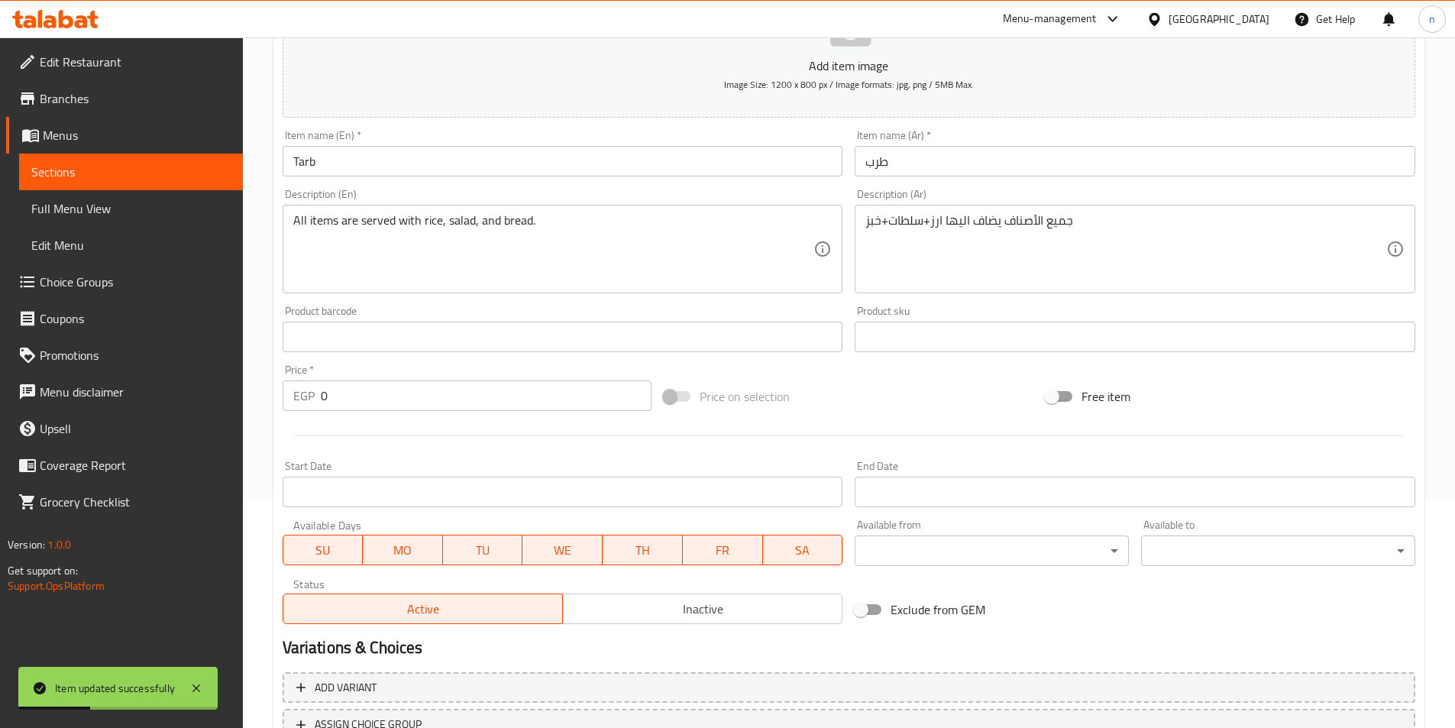
scroll to position [46, 0]
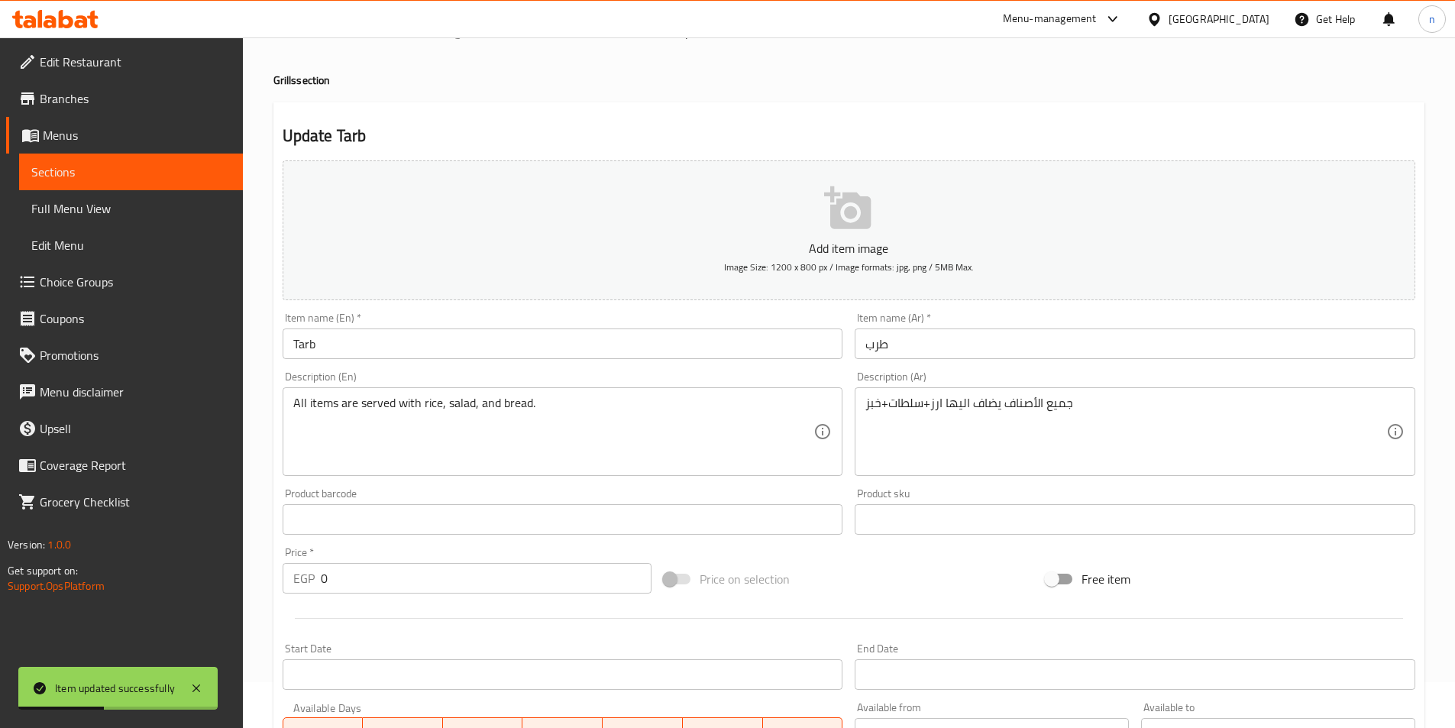
click at [175, 174] on span "Sections" at bounding box center [130, 172] width 199 height 18
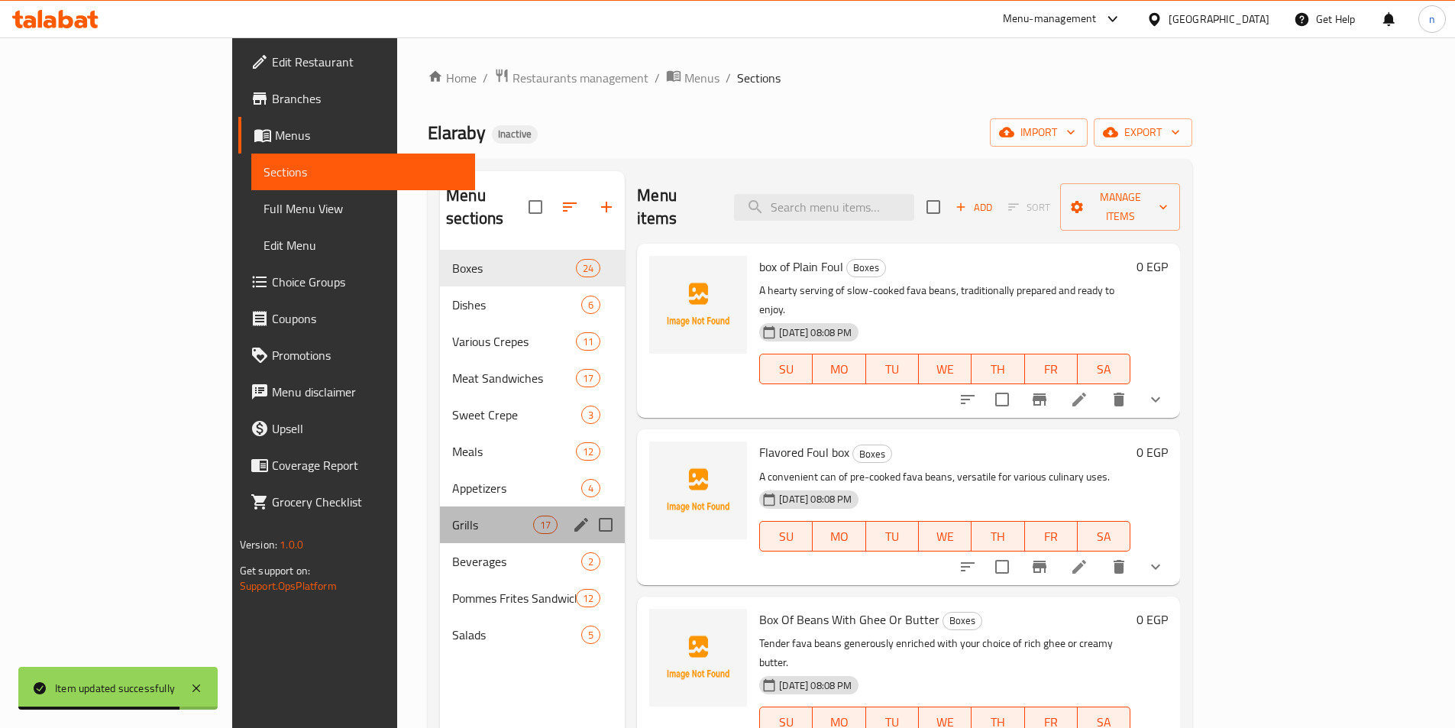
click at [440, 513] on div "Grills 17" at bounding box center [532, 525] width 185 height 37
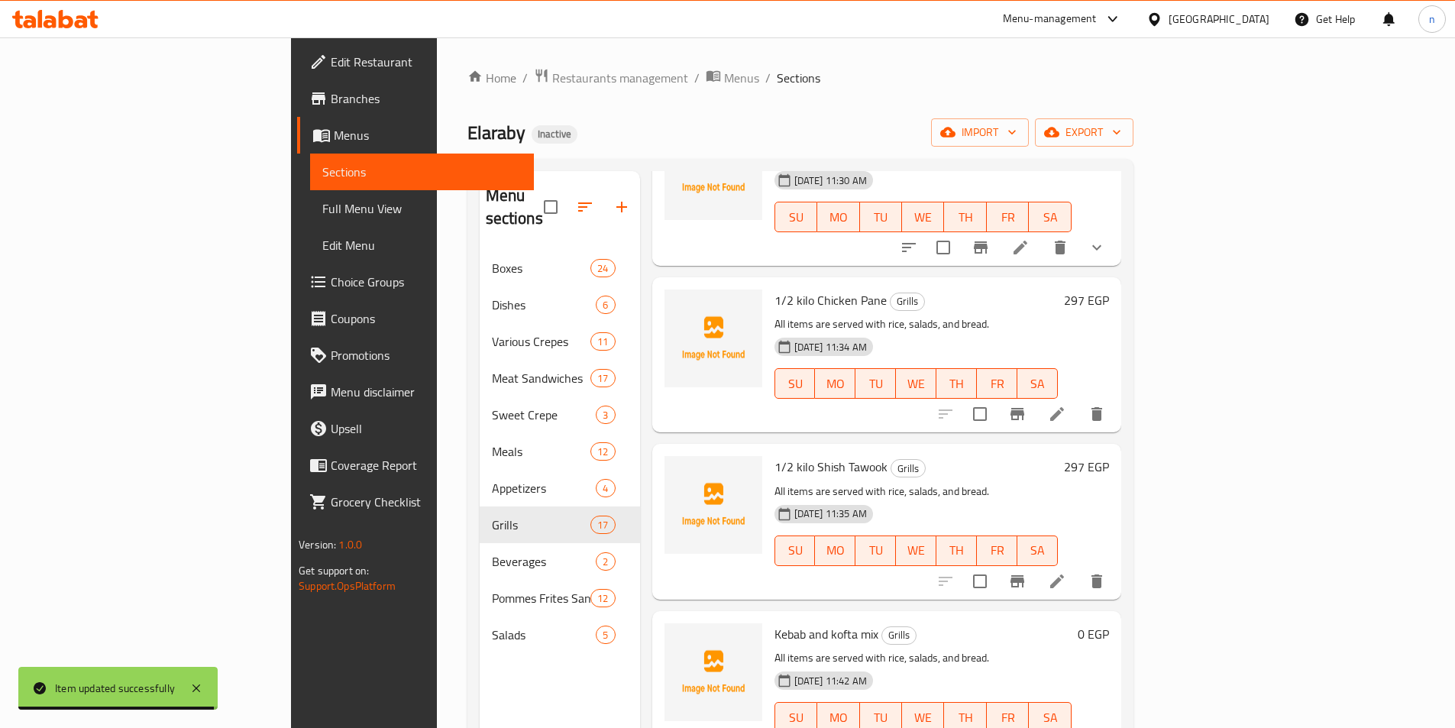
scroll to position [306, 0]
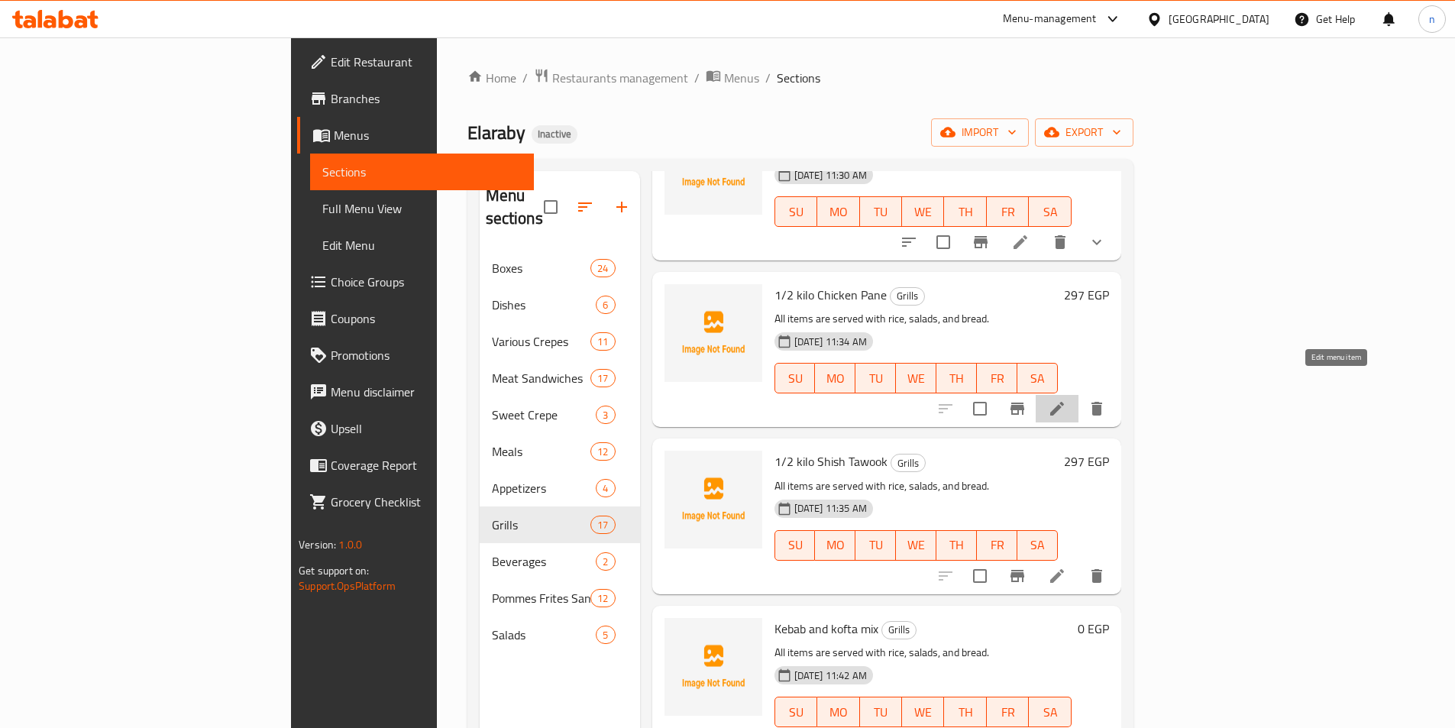
click at [1066, 400] on icon at bounding box center [1057, 409] width 18 height 18
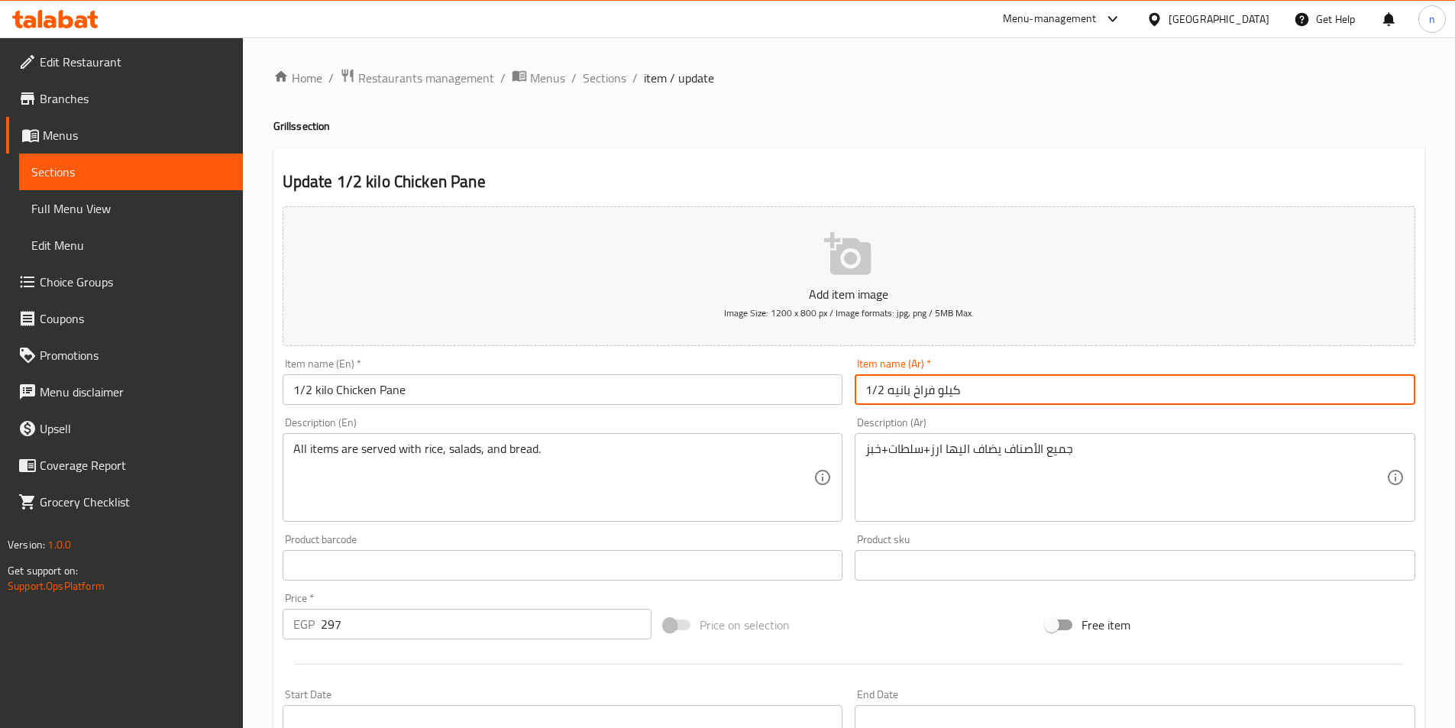
drag, startPoint x: 936, startPoint y: 391, endPoint x: 983, endPoint y: 391, distance: 47.4
click at [983, 391] on input "1/2 كيلو فراخ بانيه" at bounding box center [1135, 389] width 561 height 31
drag, startPoint x: 885, startPoint y: 392, endPoint x: 850, endPoint y: 395, distance: 34.5
click at [850, 395] on div "Item name (Ar)   * 1/2 فراخ بانيه Item name (Ar) *" at bounding box center [1135, 381] width 573 height 59
click at [875, 396] on input "فراخ بانيه" at bounding box center [1135, 389] width 561 height 31
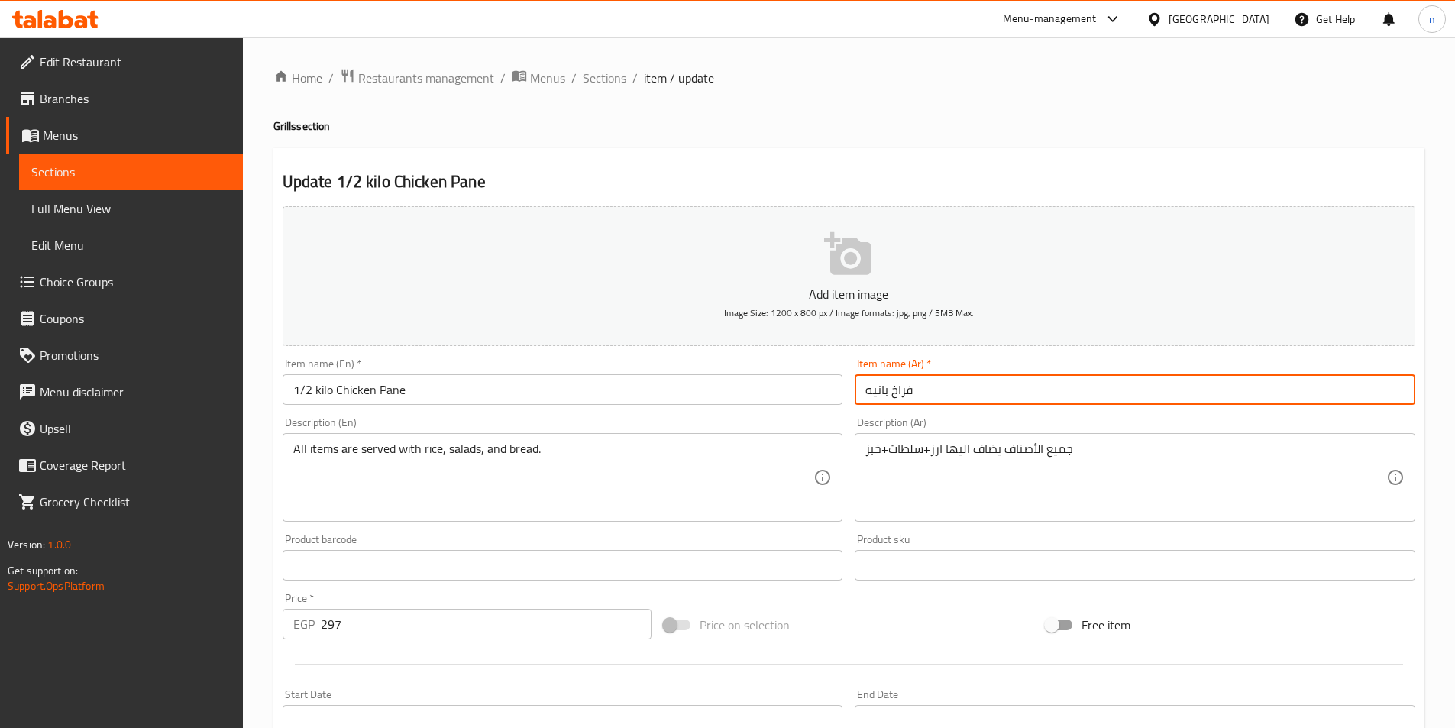
type input "فراخ بانيه"
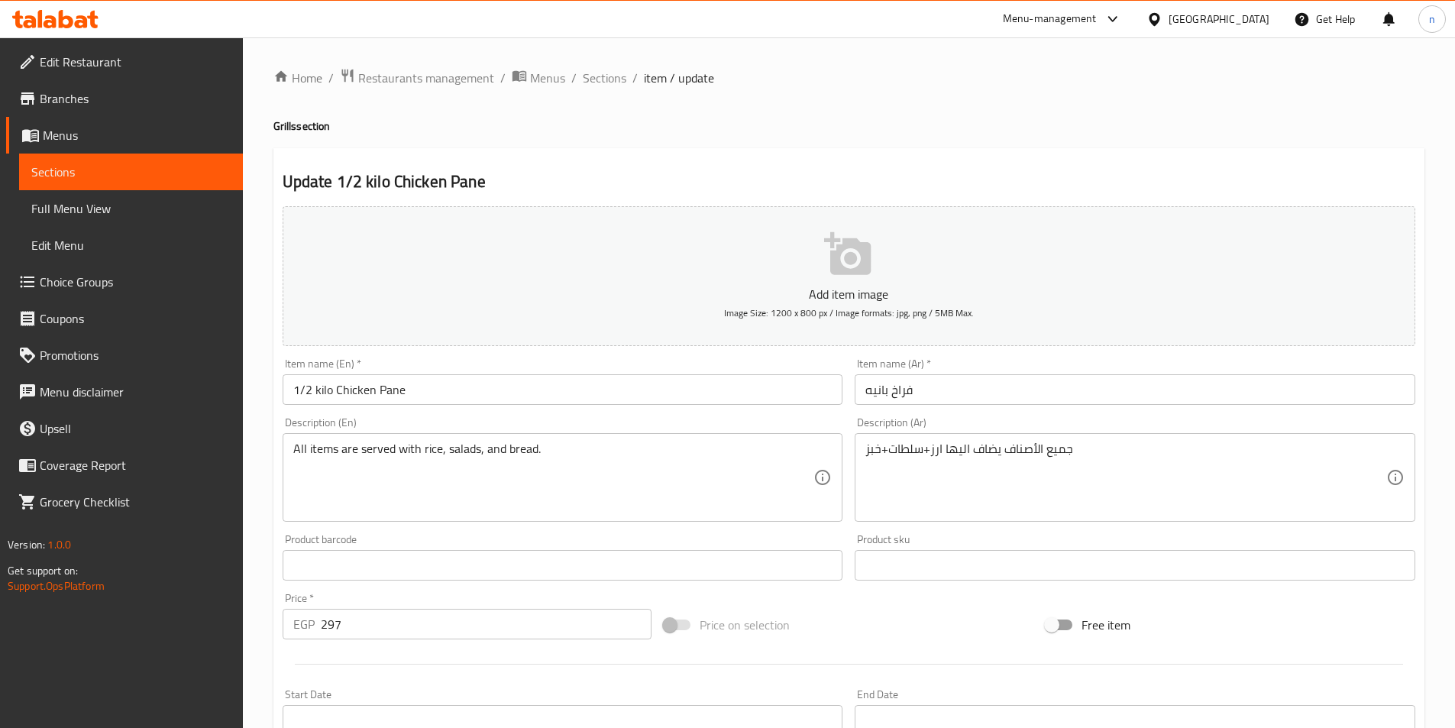
click at [335, 396] on input "1/2 kilo Chicken Pane" at bounding box center [563, 389] width 561 height 31
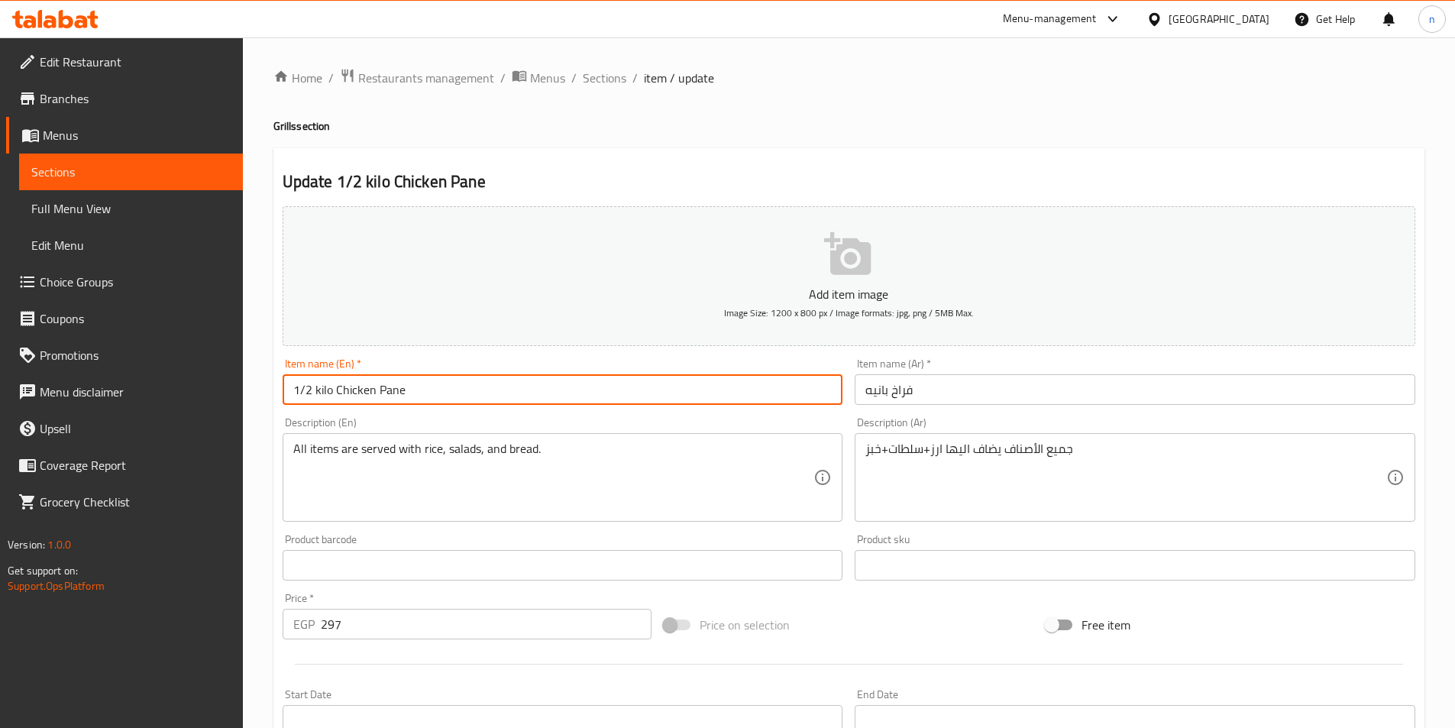
drag, startPoint x: 338, startPoint y: 387, endPoint x: 248, endPoint y: 400, distance: 91.2
click at [248, 400] on div "Home / Restaurants management / Menus / Sections / item / update Grills section…" at bounding box center [849, 558] width 1212 height 1042
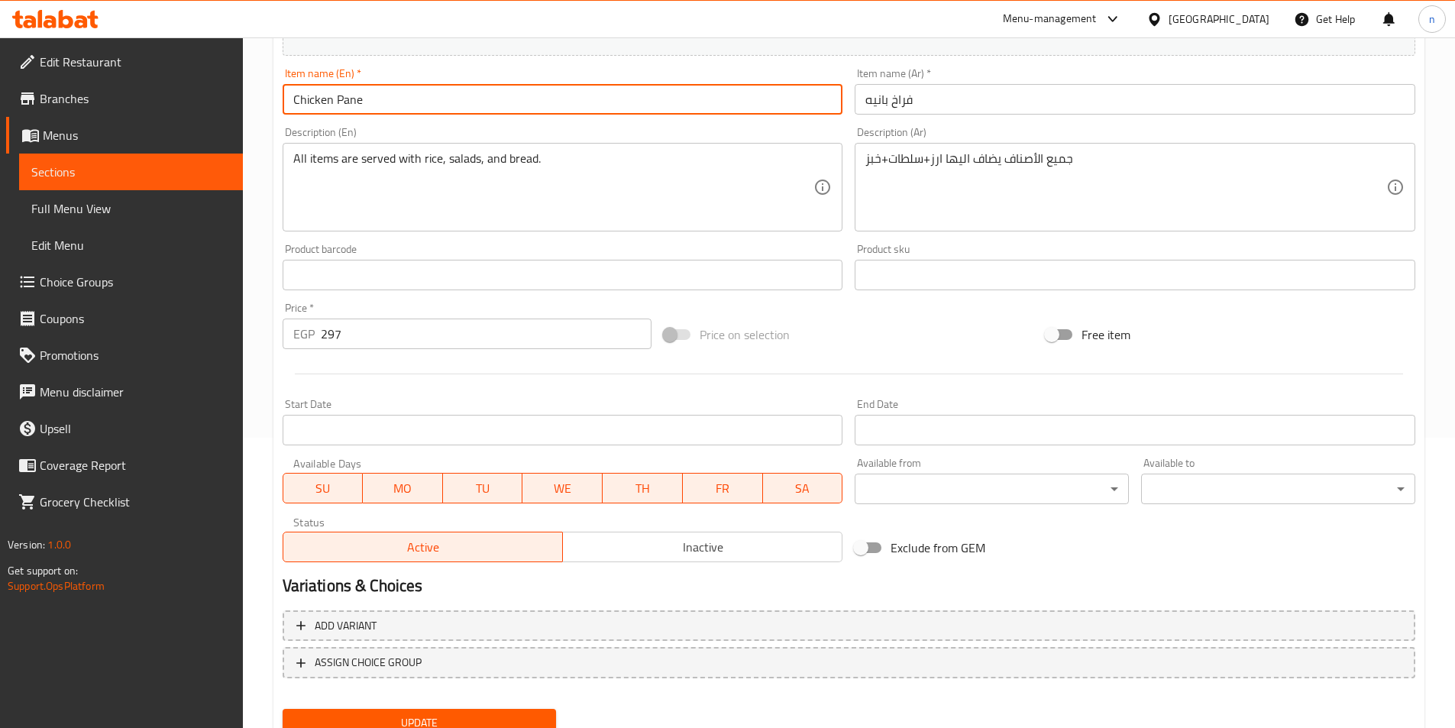
scroll to position [351, 0]
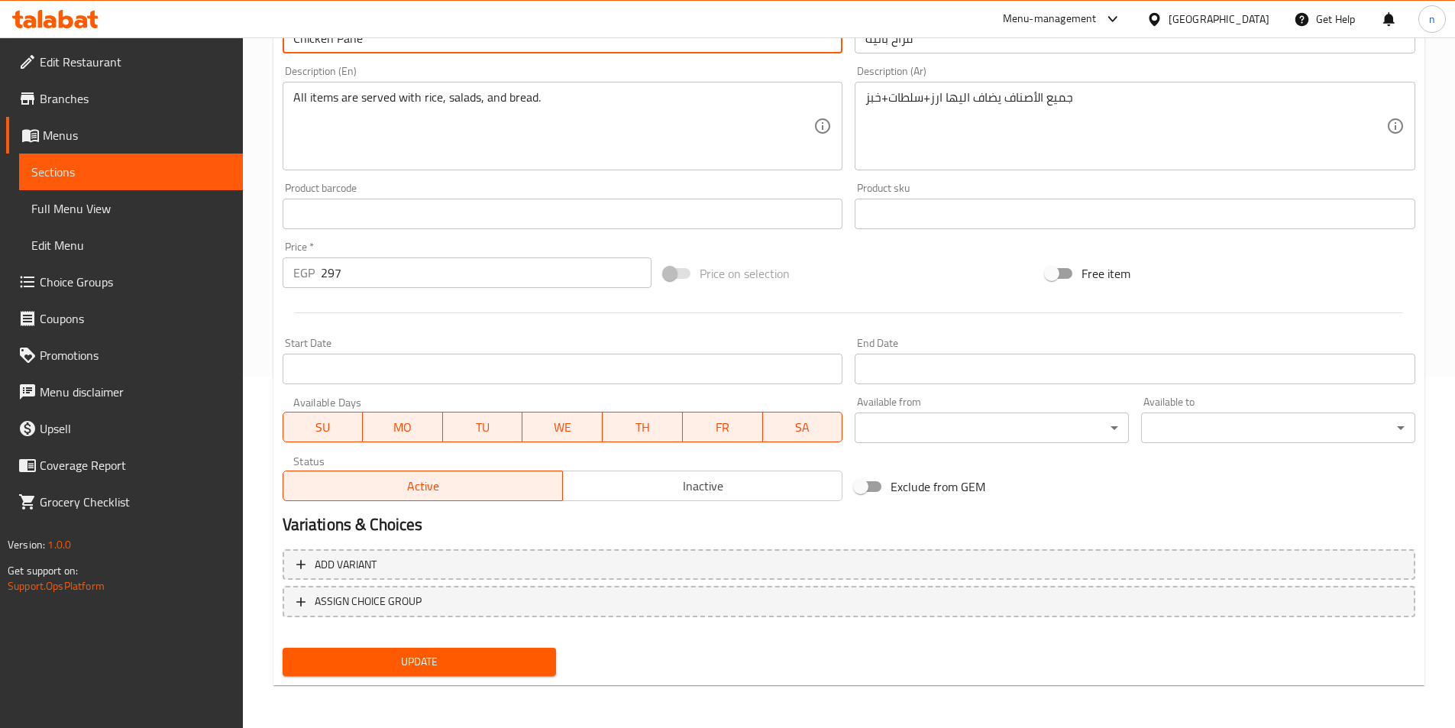
type input "Chicken Pane"
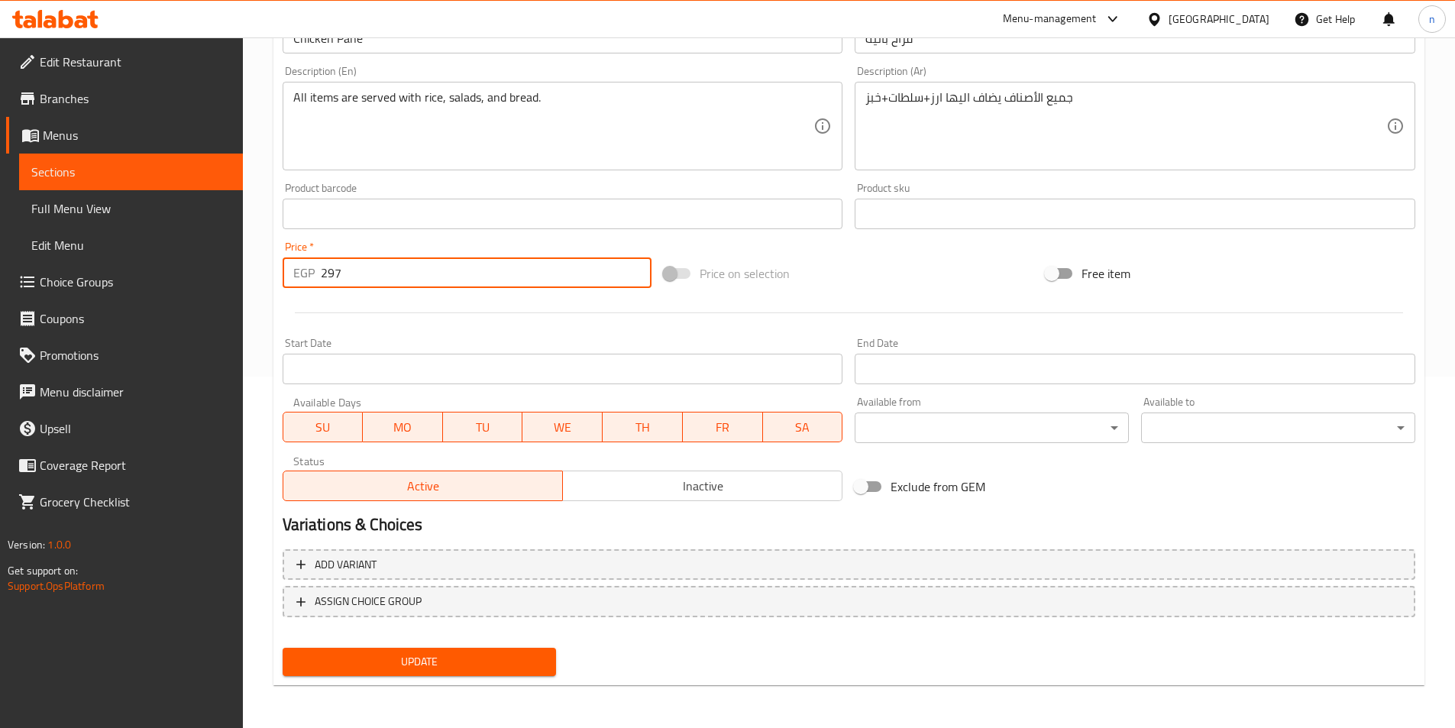
click at [332, 275] on input "297" at bounding box center [487, 272] width 332 height 31
type input "0"
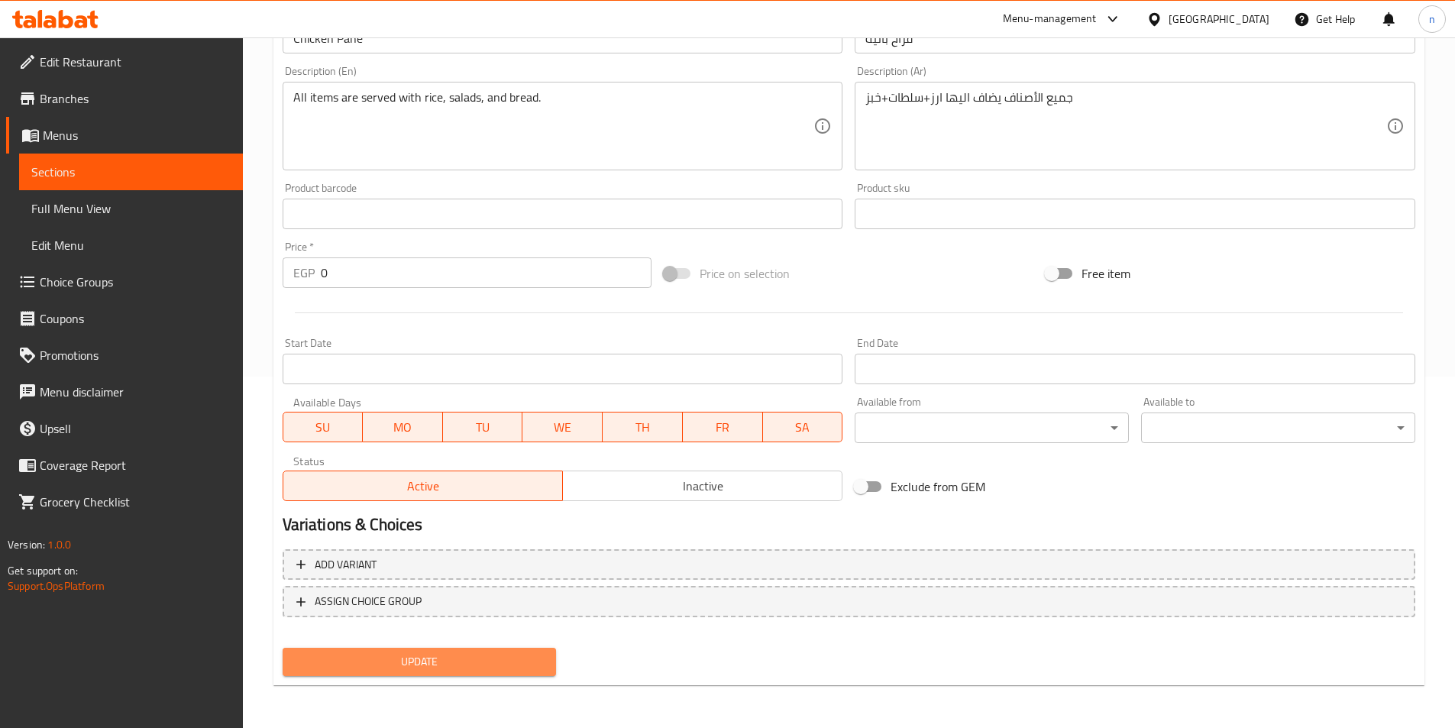
click at [497, 667] on span "Update" at bounding box center [420, 661] width 250 height 19
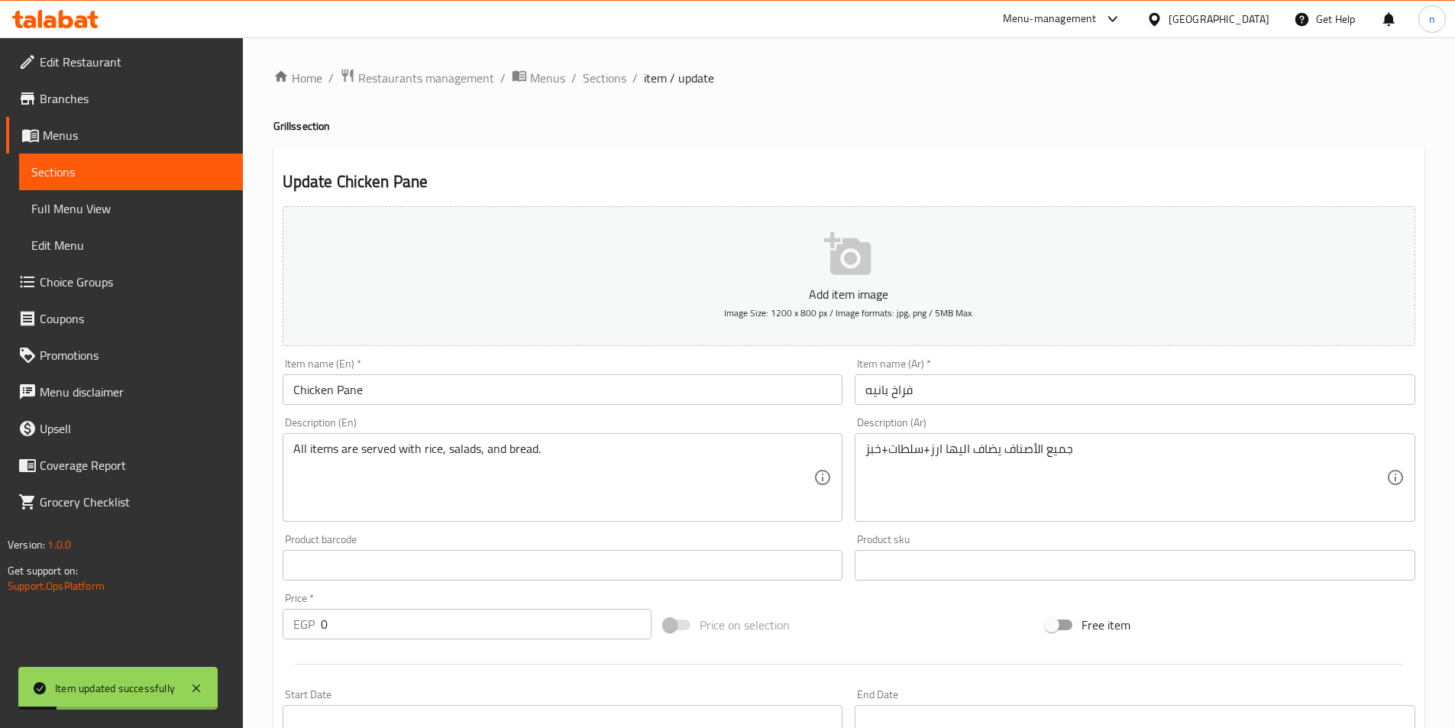
scroll to position [153, 0]
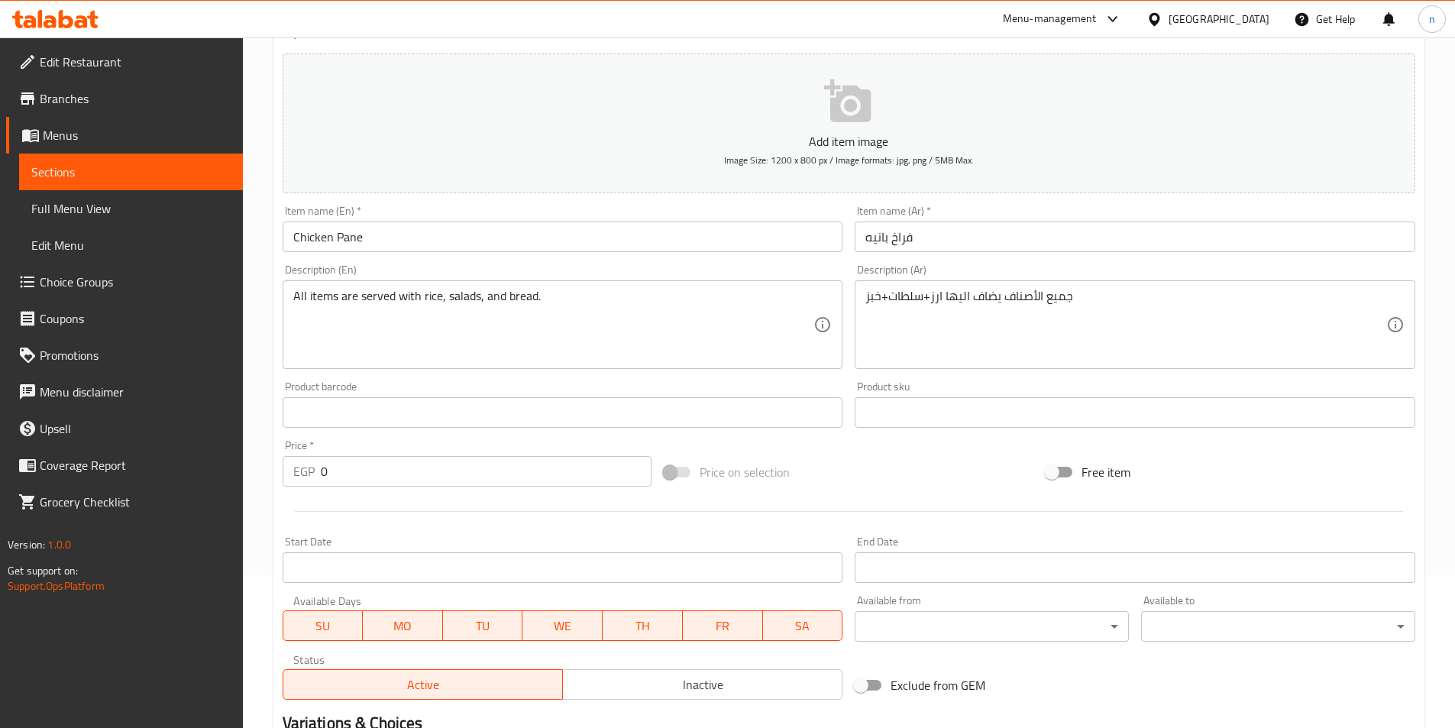
click at [104, 173] on span "Sections" at bounding box center [130, 172] width 199 height 18
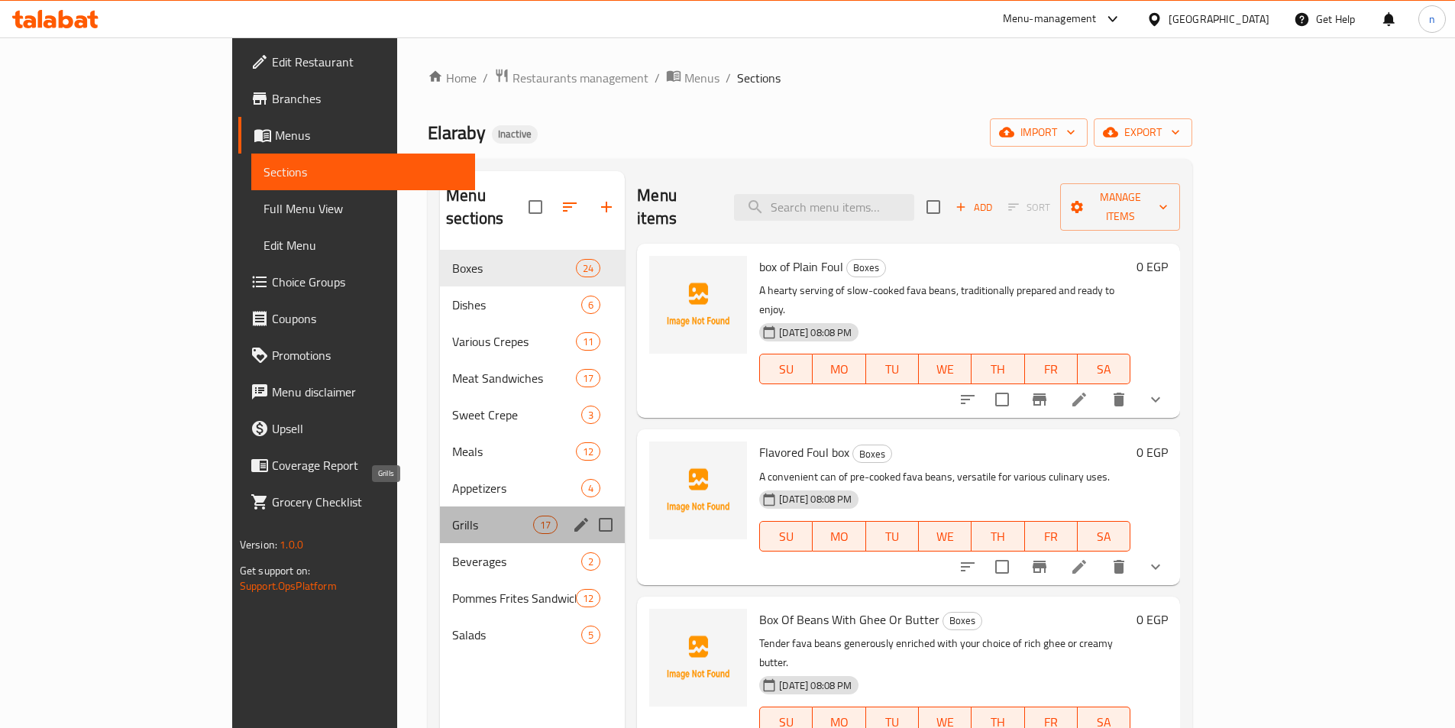
click at [452, 516] on span "Grills" at bounding box center [492, 525] width 81 height 18
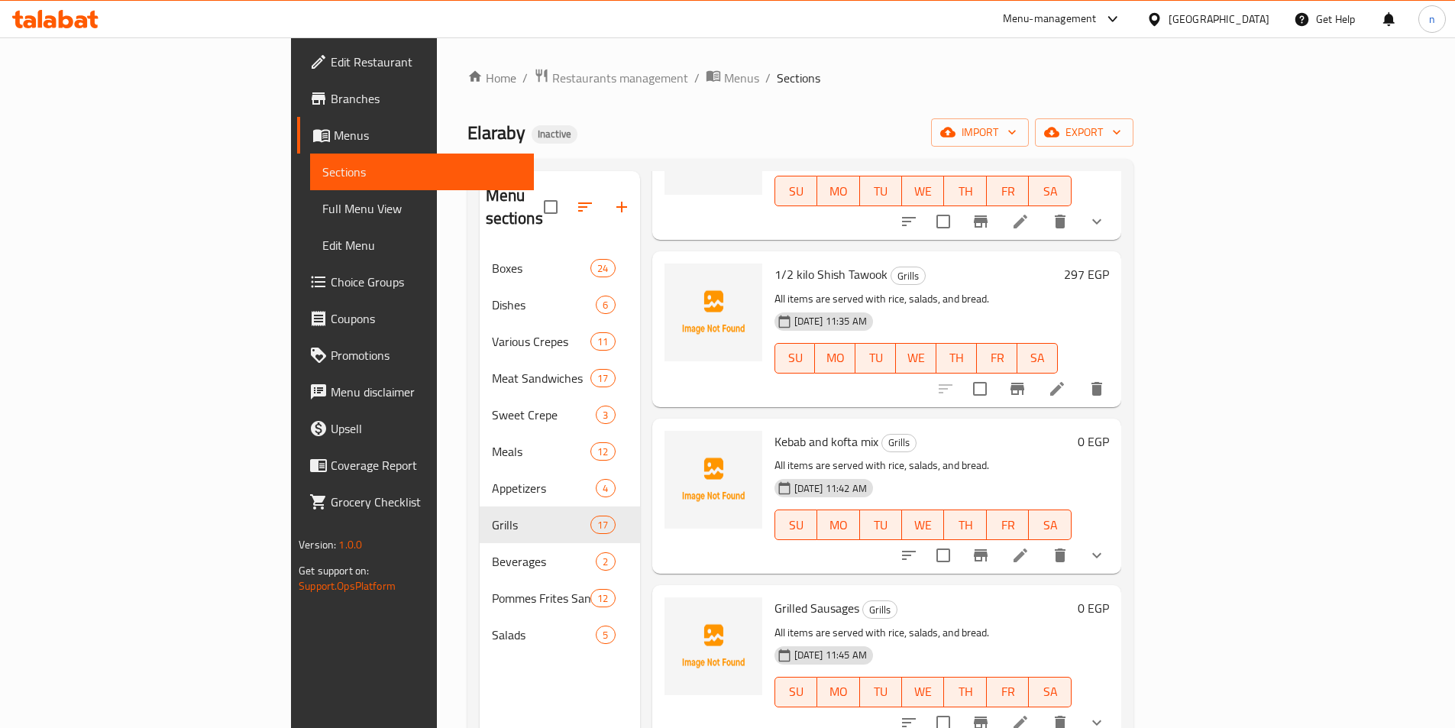
scroll to position [458, 0]
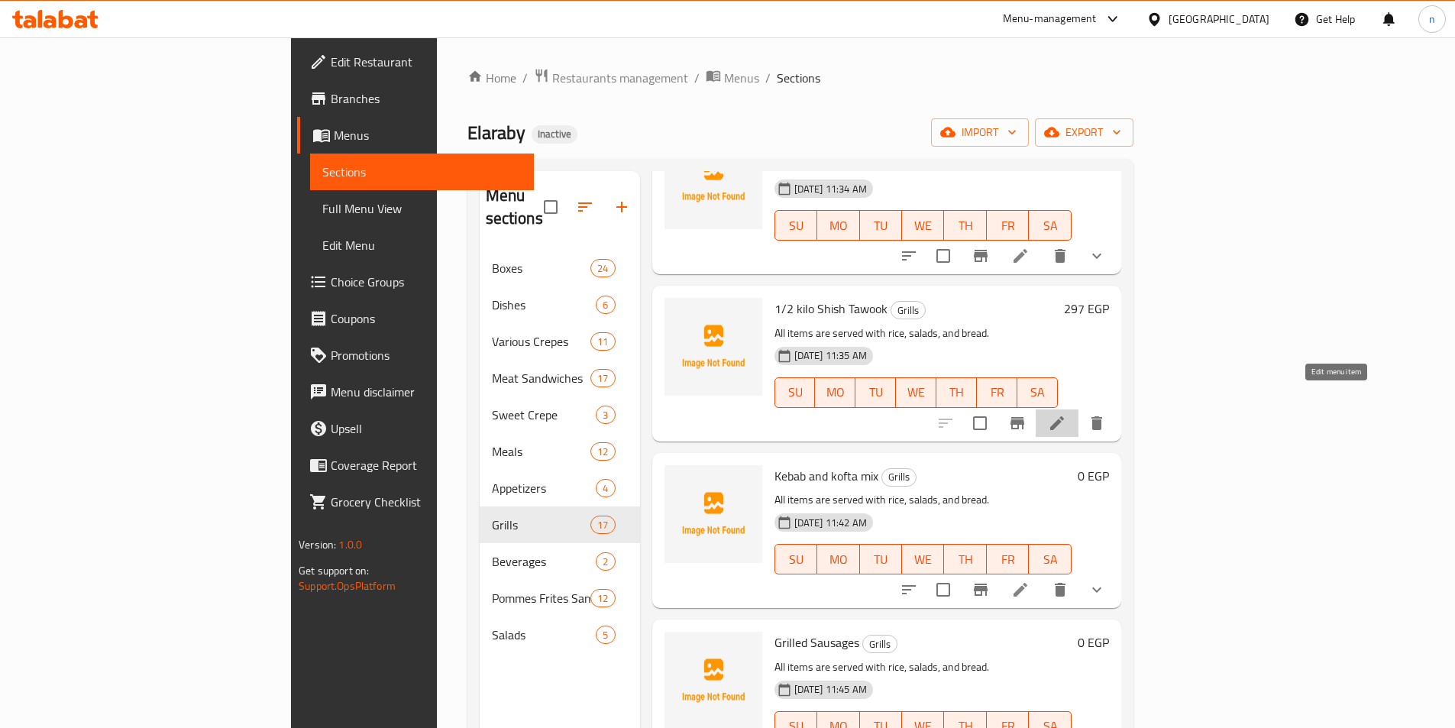
click at [1064, 416] on icon at bounding box center [1057, 423] width 14 height 14
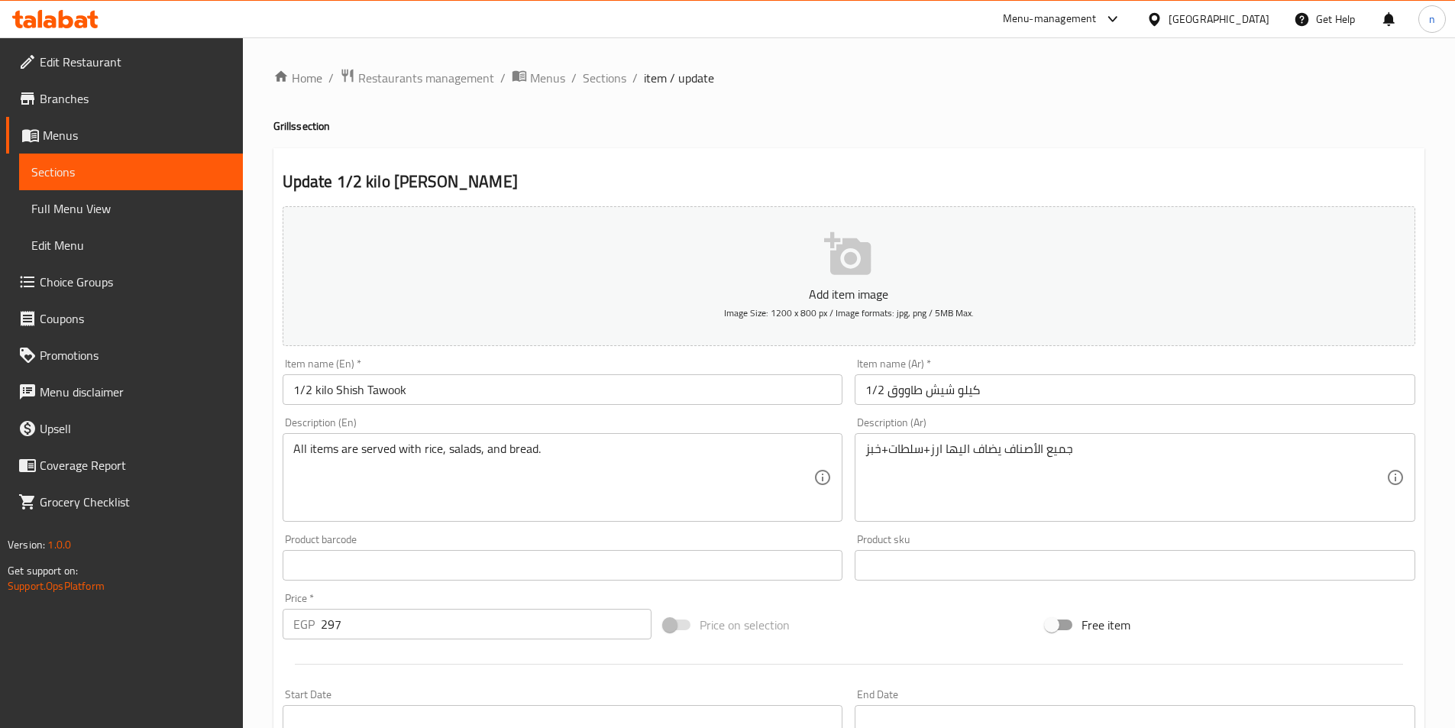
click at [189, 168] on span "Sections" at bounding box center [130, 172] width 199 height 18
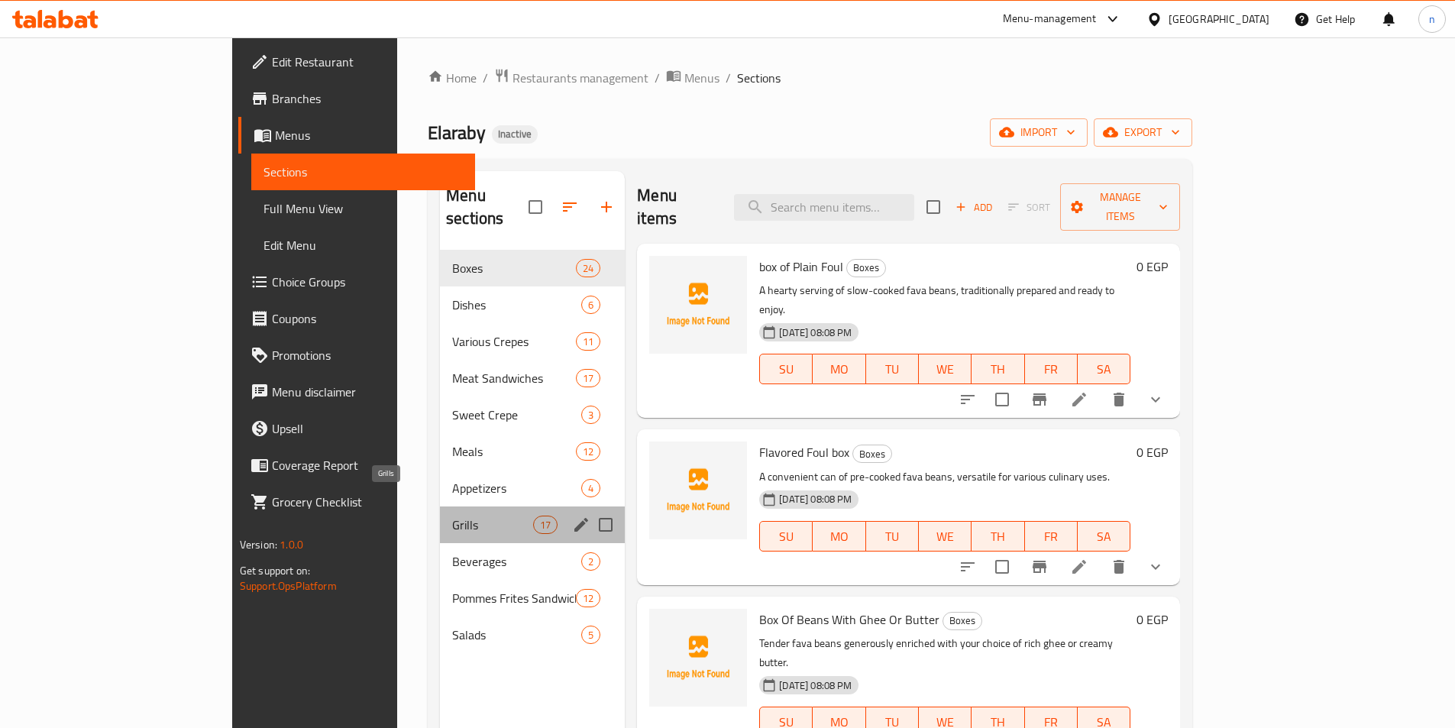
click at [452, 516] on span "Grills" at bounding box center [492, 525] width 81 height 18
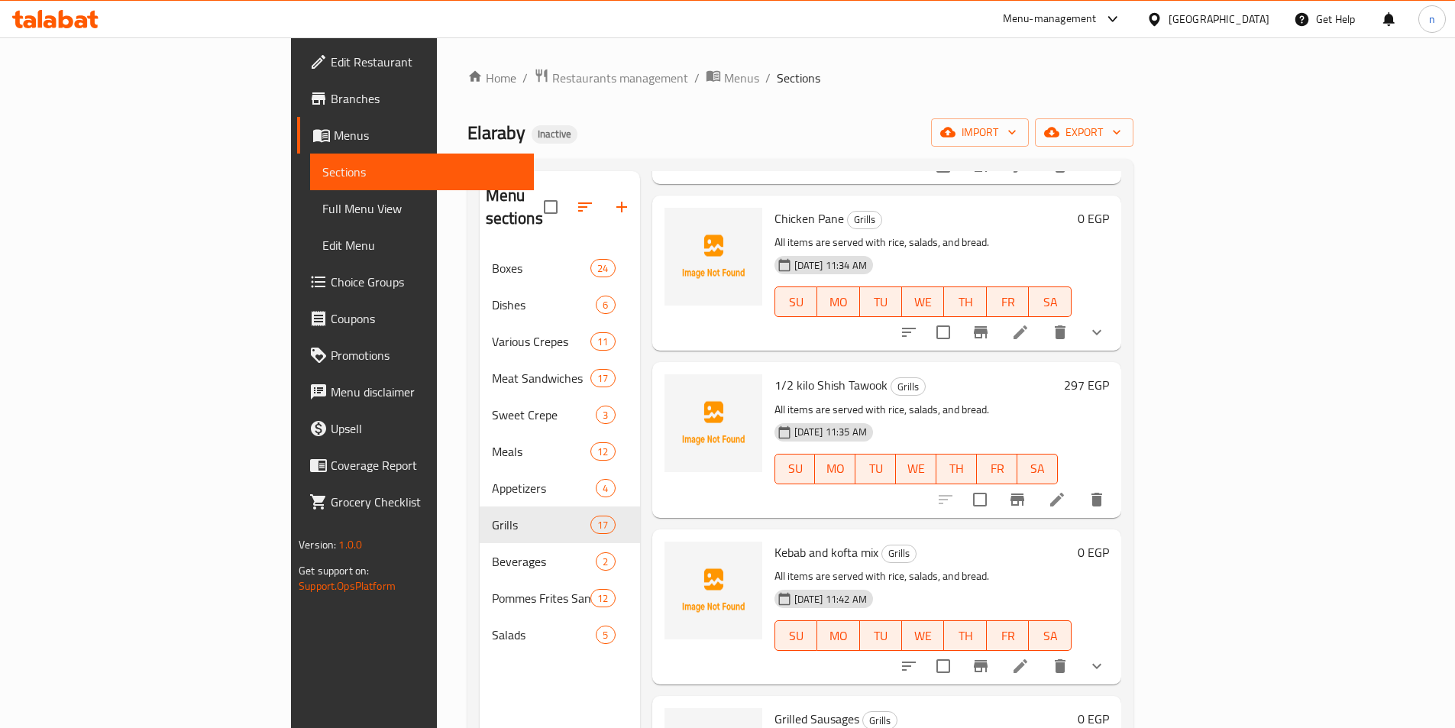
scroll to position [458, 0]
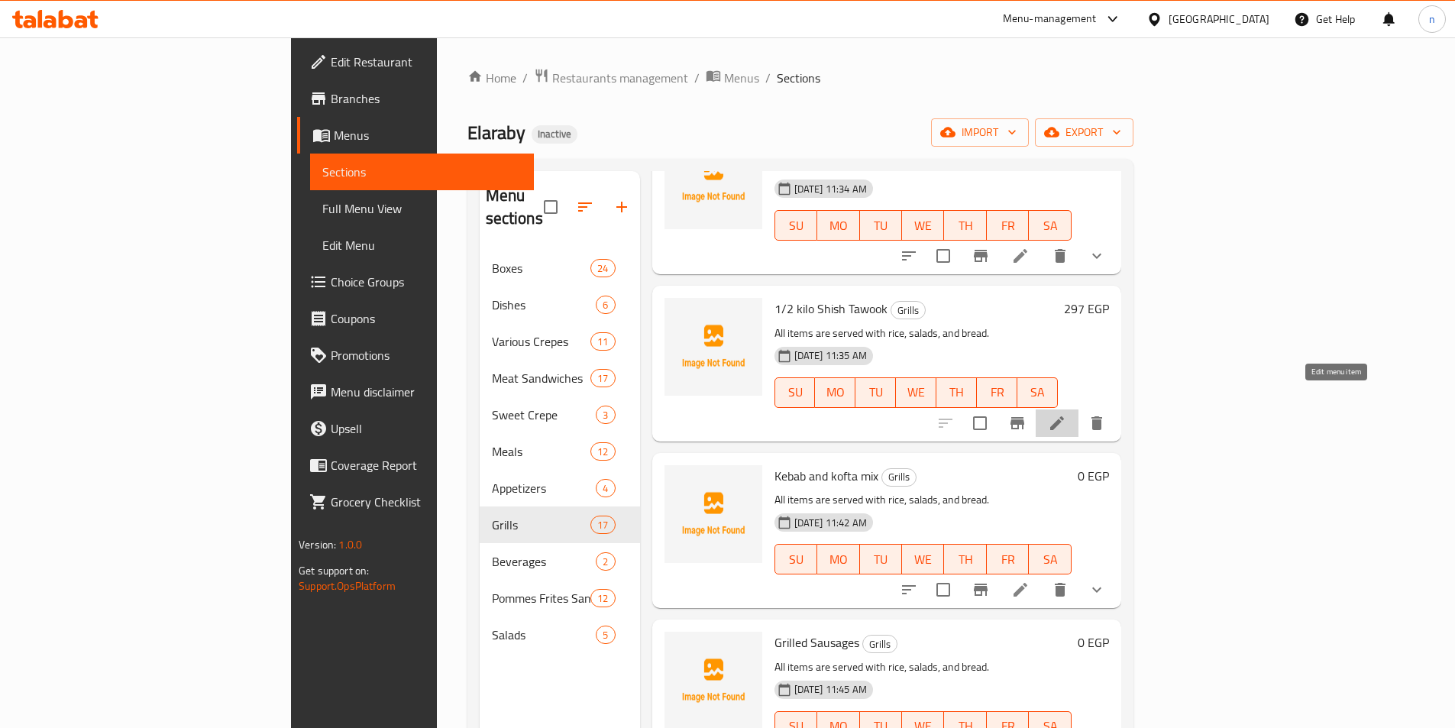
click at [1066, 414] on icon at bounding box center [1057, 423] width 18 height 18
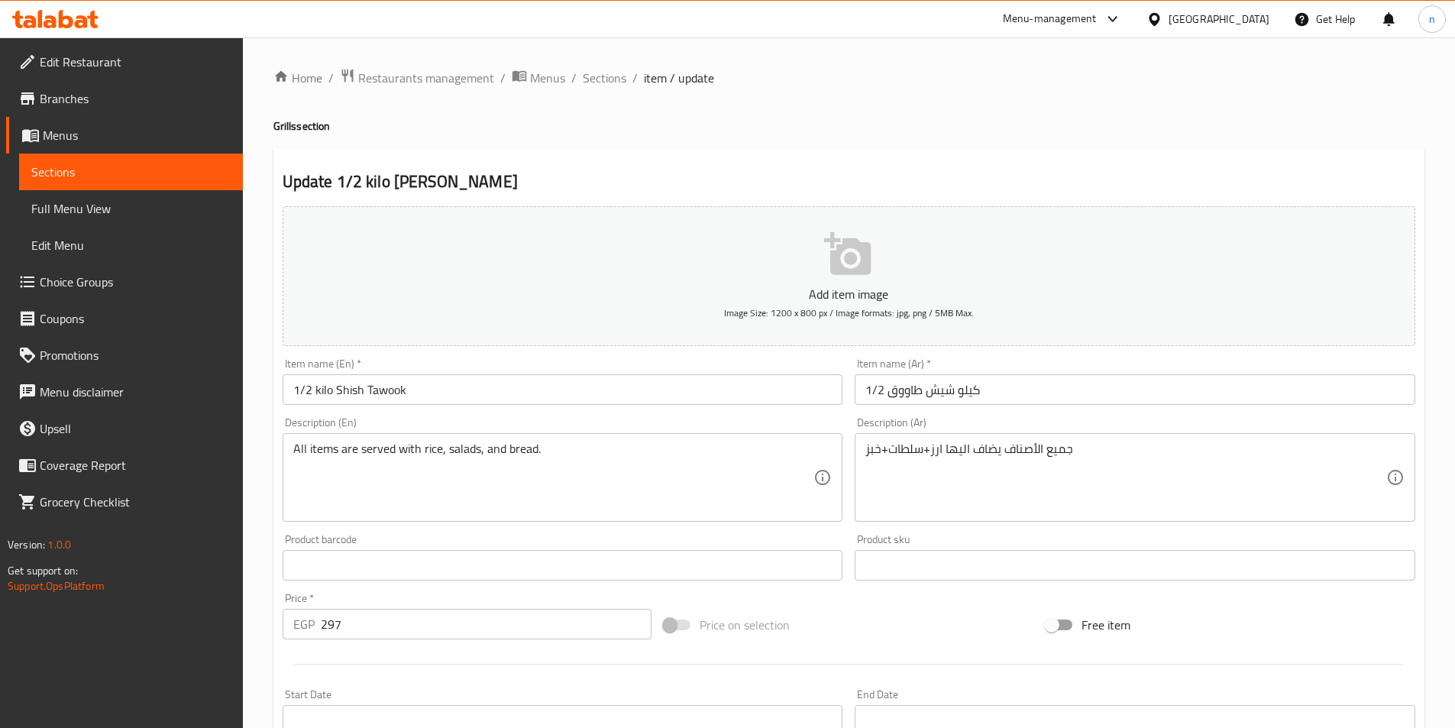
click at [947, 387] on input "1/2 كيلو شيش طاووق" at bounding box center [1135, 389] width 561 height 31
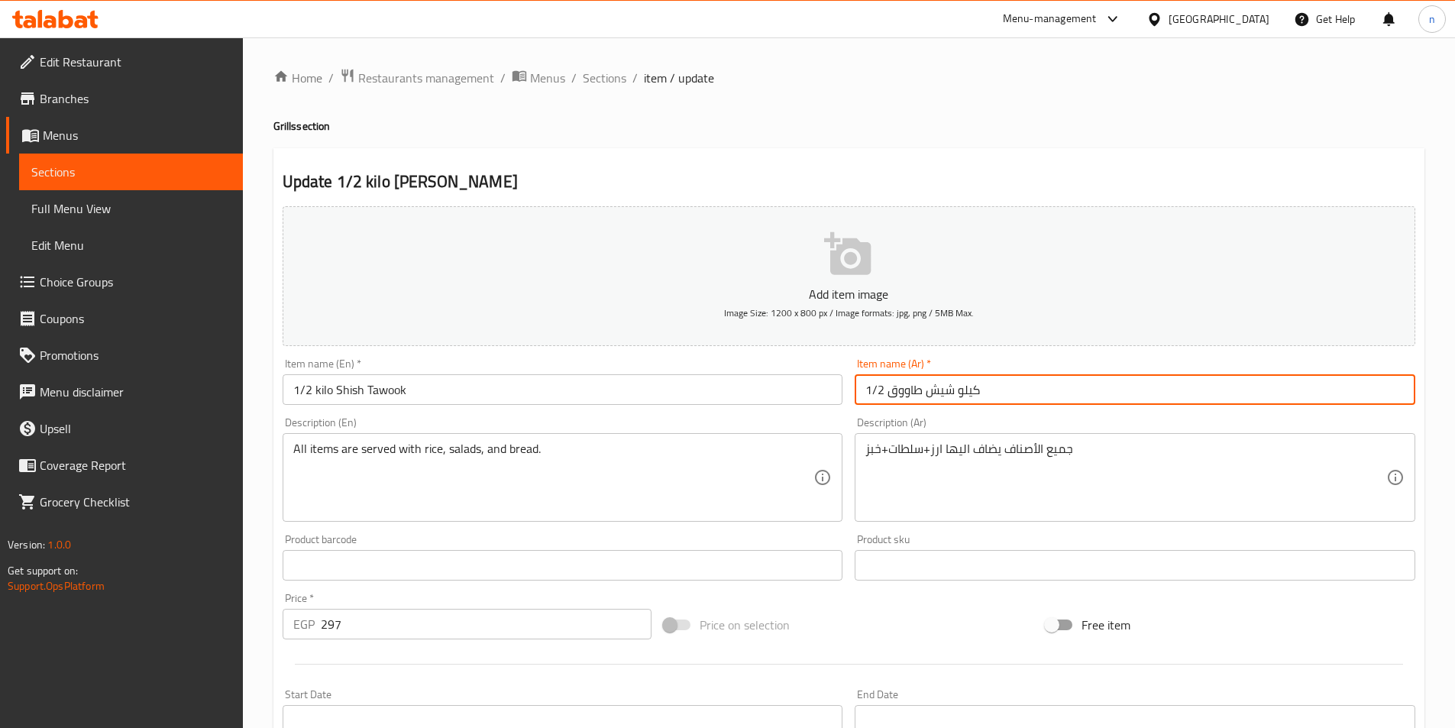
click at [973, 397] on input "1/2 كيلو شيش طاووق" at bounding box center [1135, 389] width 561 height 31
click at [874, 390] on input "1/2 شيش طاووق" at bounding box center [1135, 389] width 561 height 31
drag, startPoint x: 885, startPoint y: 384, endPoint x: 863, endPoint y: 387, distance: 22.4
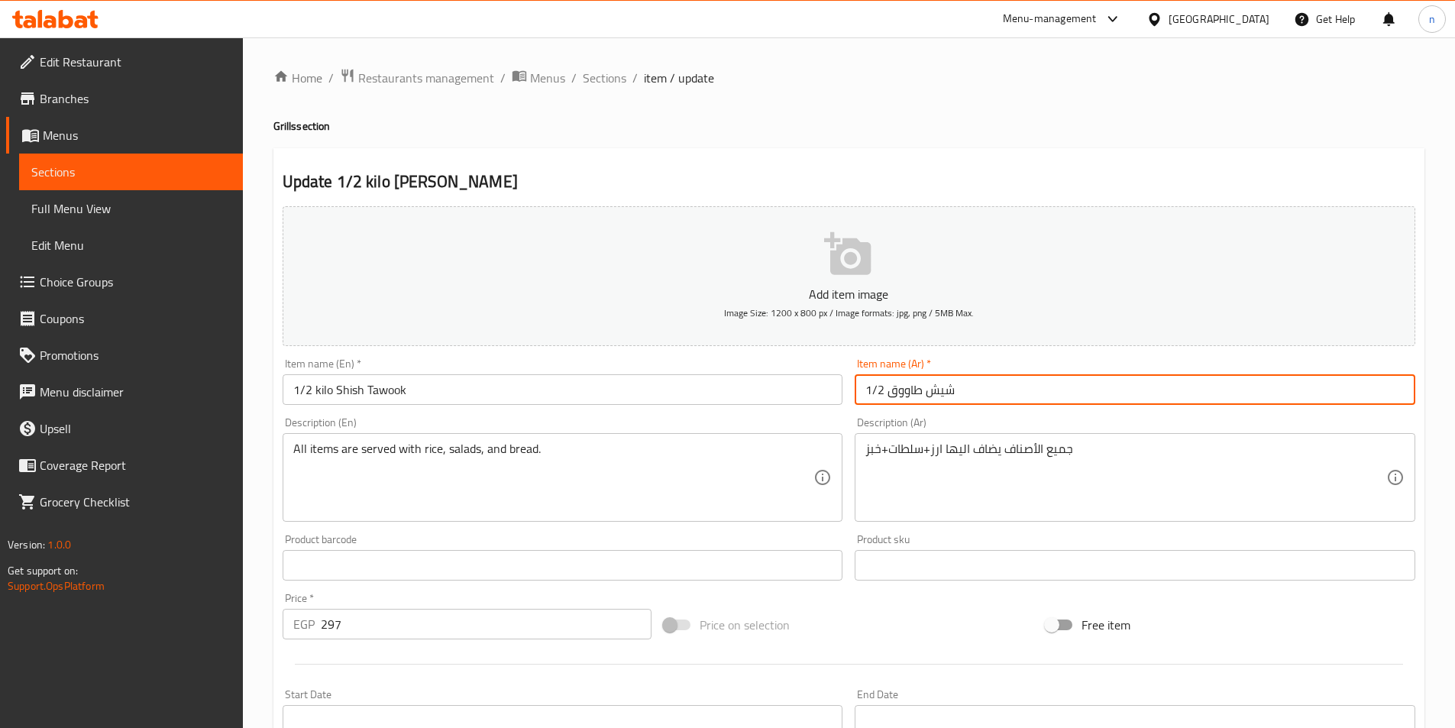
click at [863, 387] on input "1/2 شيش طاووق" at bounding box center [1135, 389] width 561 height 31
click at [869, 390] on input "شيش طاووق" at bounding box center [1135, 389] width 561 height 31
type input "شيش طاووق"
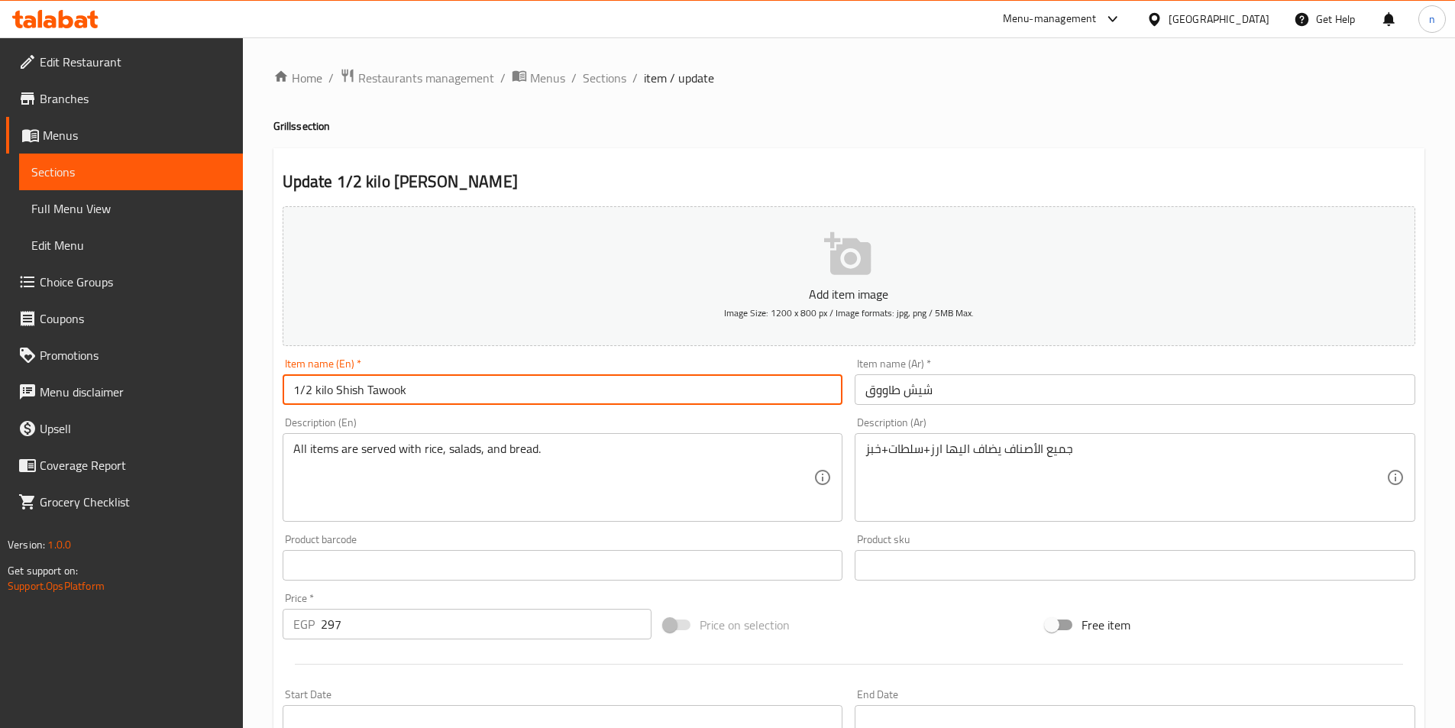
drag, startPoint x: 338, startPoint y: 389, endPoint x: 266, endPoint y: 394, distance: 72.0
click at [266, 394] on div "Home / Restaurants management / Menus / Sections / item / update Grills section…" at bounding box center [849, 558] width 1212 height 1042
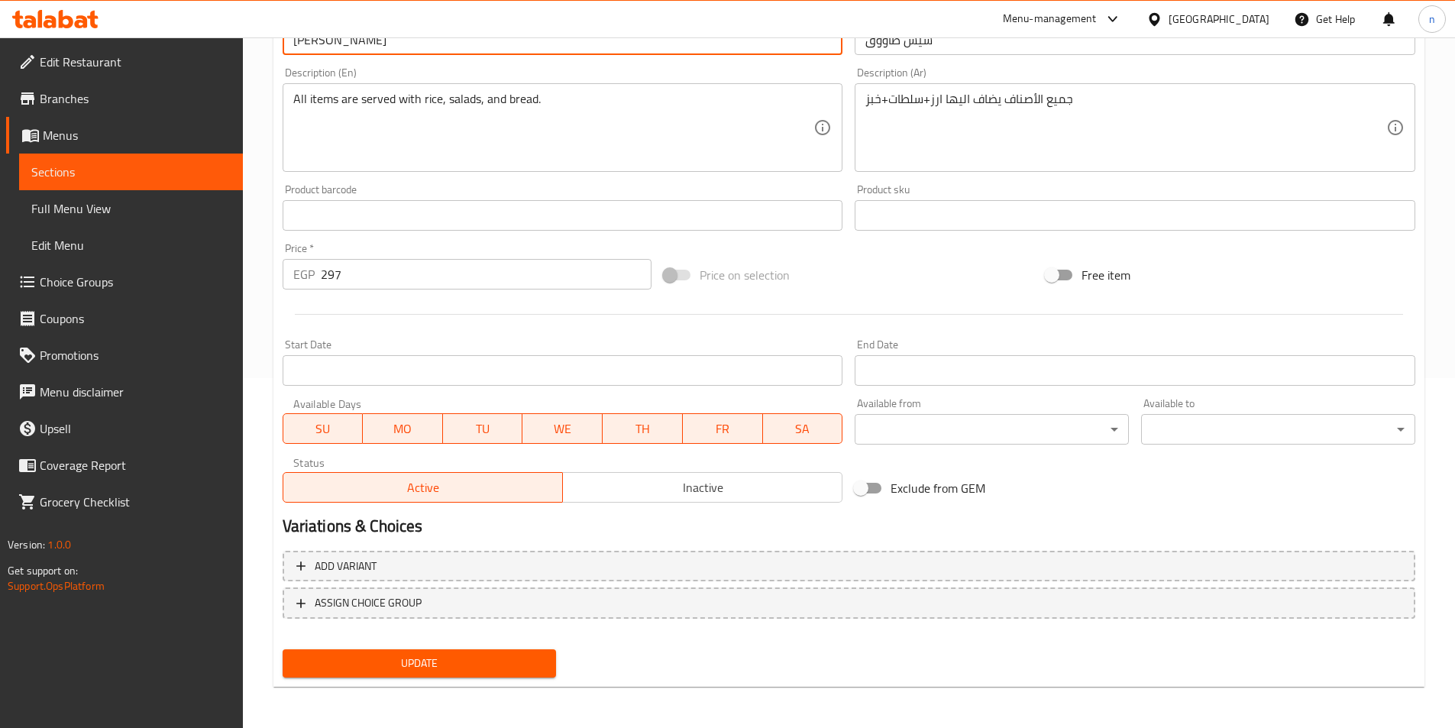
scroll to position [351, 0]
type input "Shish Tawook"
click at [330, 273] on input "297" at bounding box center [487, 272] width 332 height 31
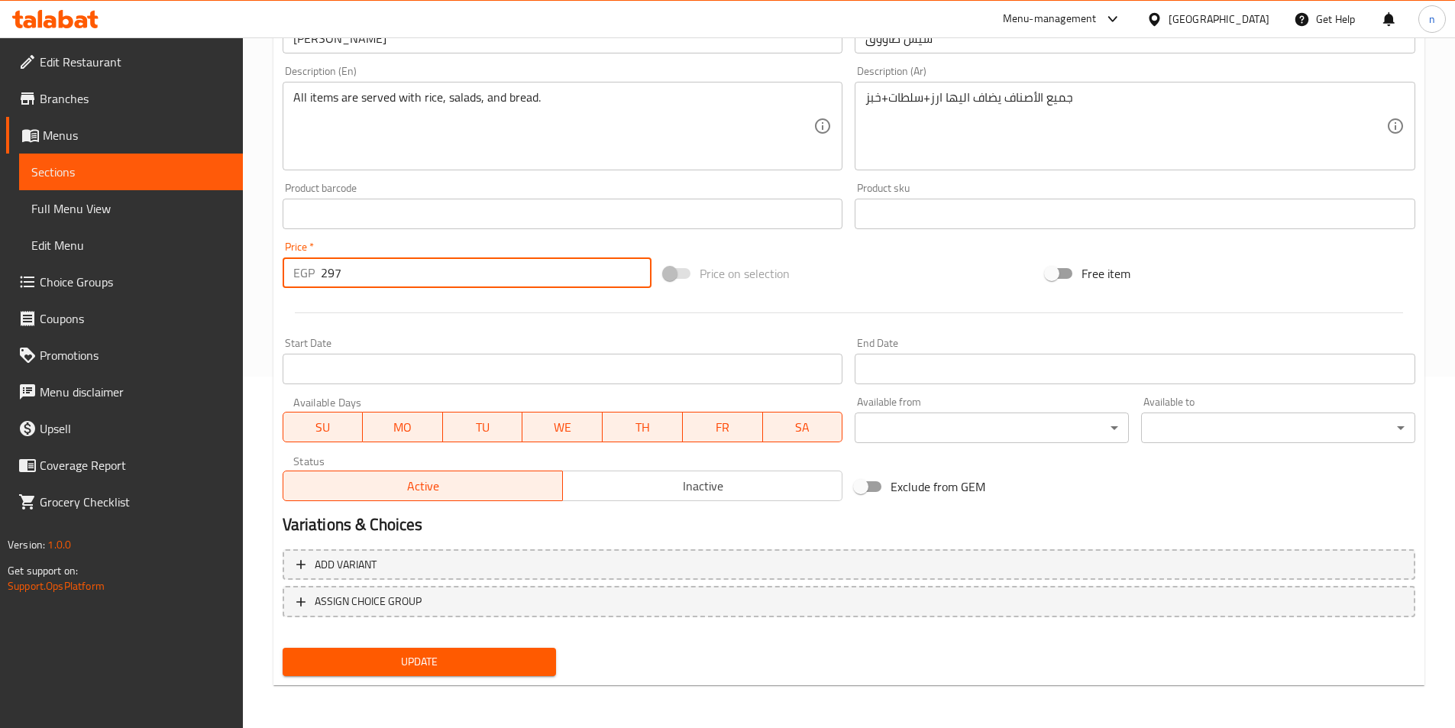
click at [330, 273] on input "297" at bounding box center [487, 272] width 332 height 31
type input "0"
click at [478, 653] on span "Update" at bounding box center [420, 661] width 250 height 19
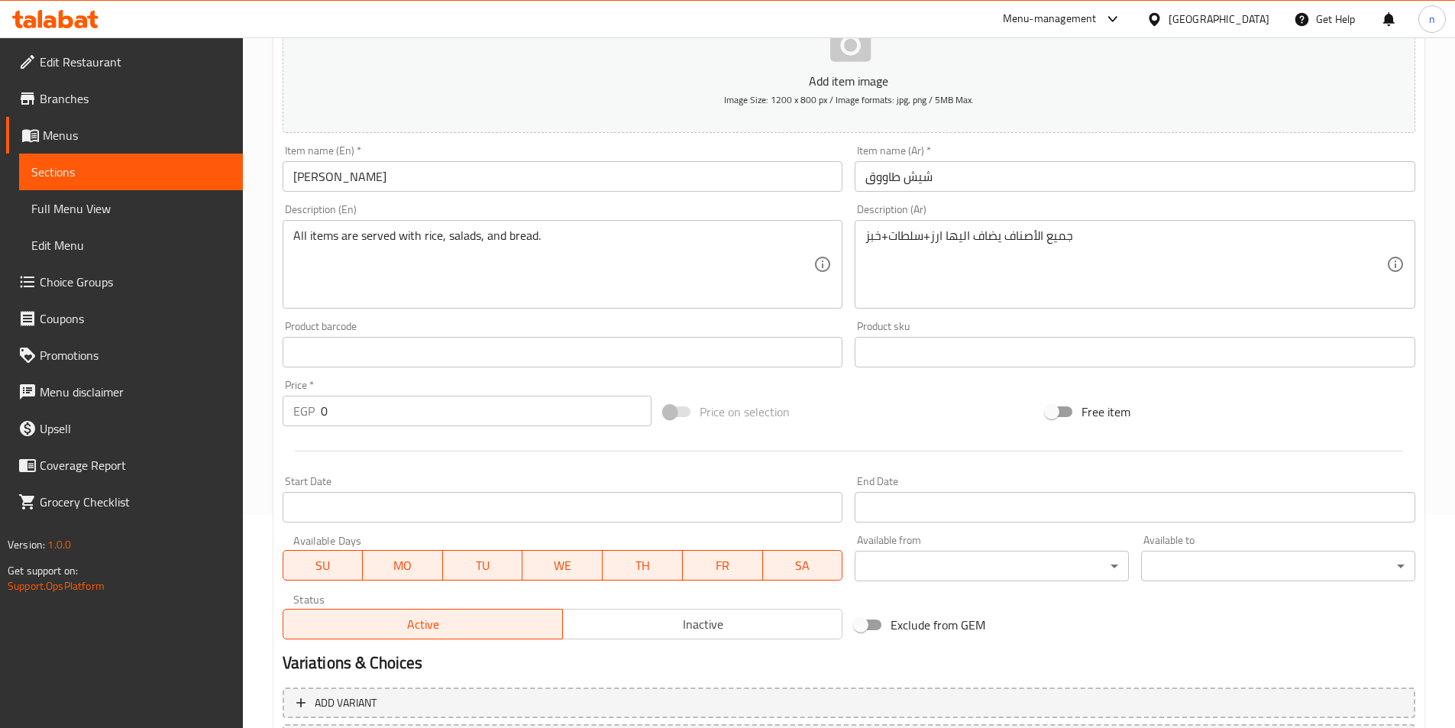
scroll to position [46, 0]
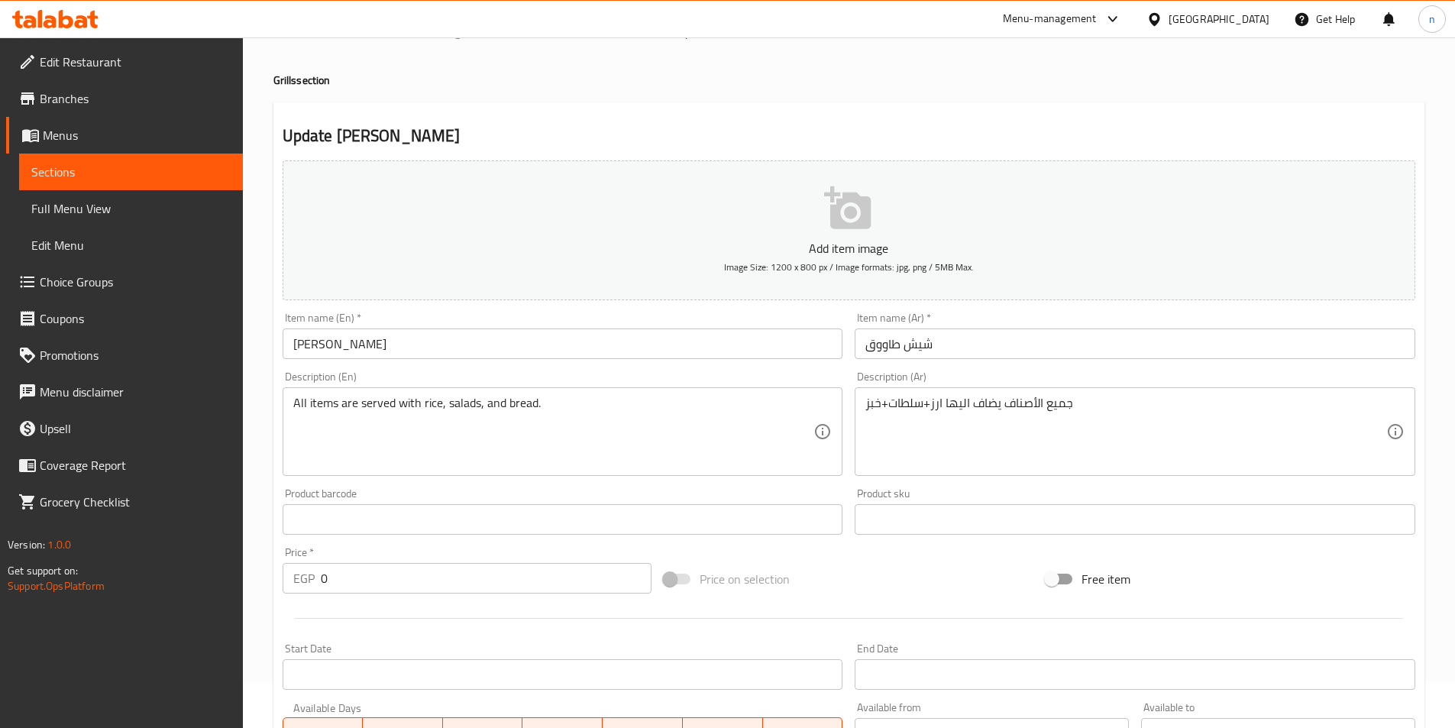
click at [161, 178] on span "Sections" at bounding box center [130, 172] width 199 height 18
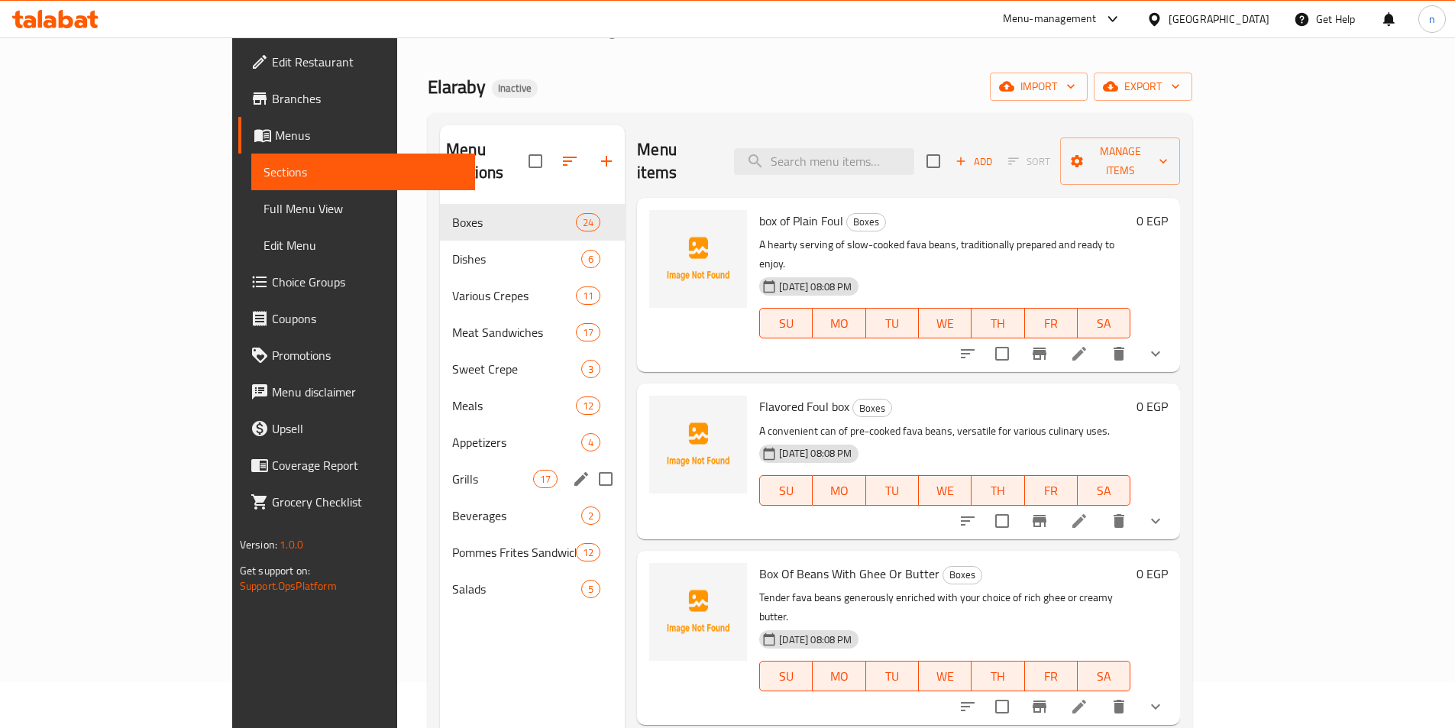
click at [440, 468] on div "Grills 17" at bounding box center [532, 479] width 185 height 37
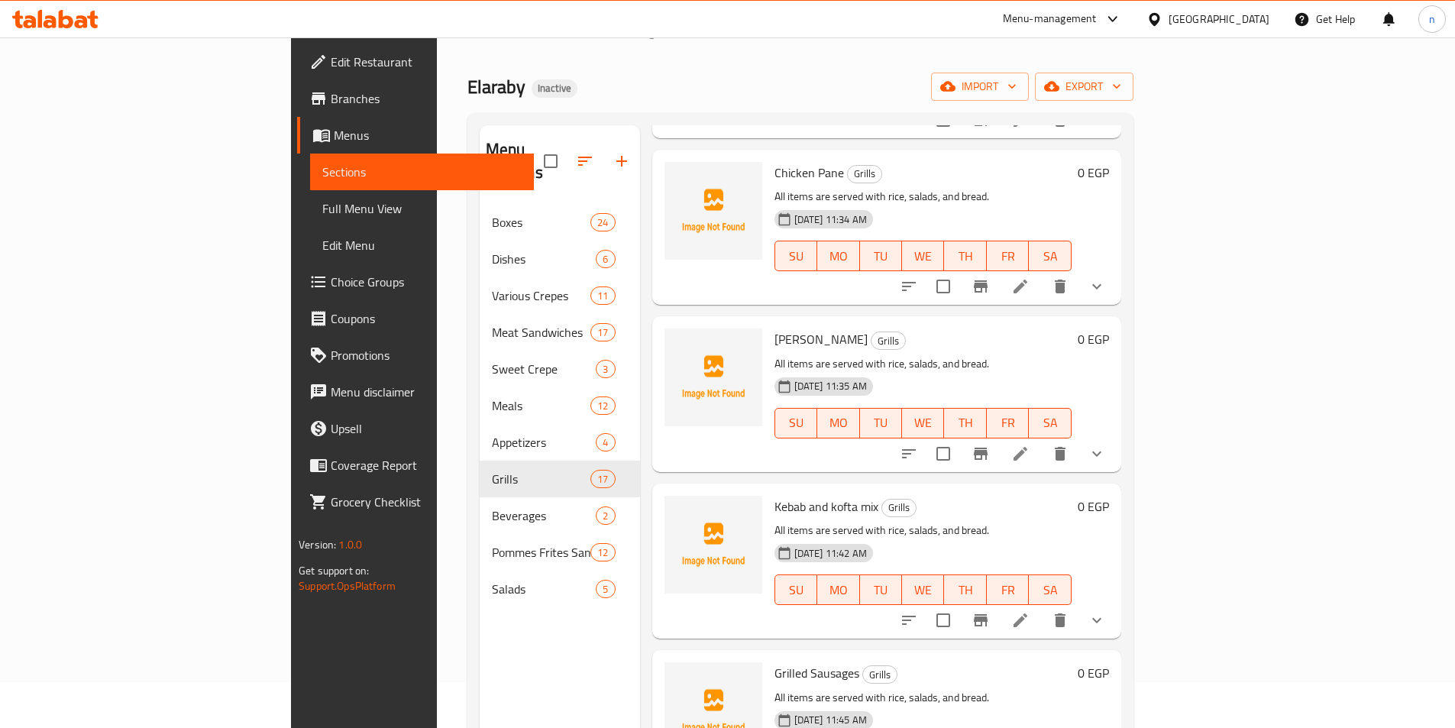
scroll to position [611, 0]
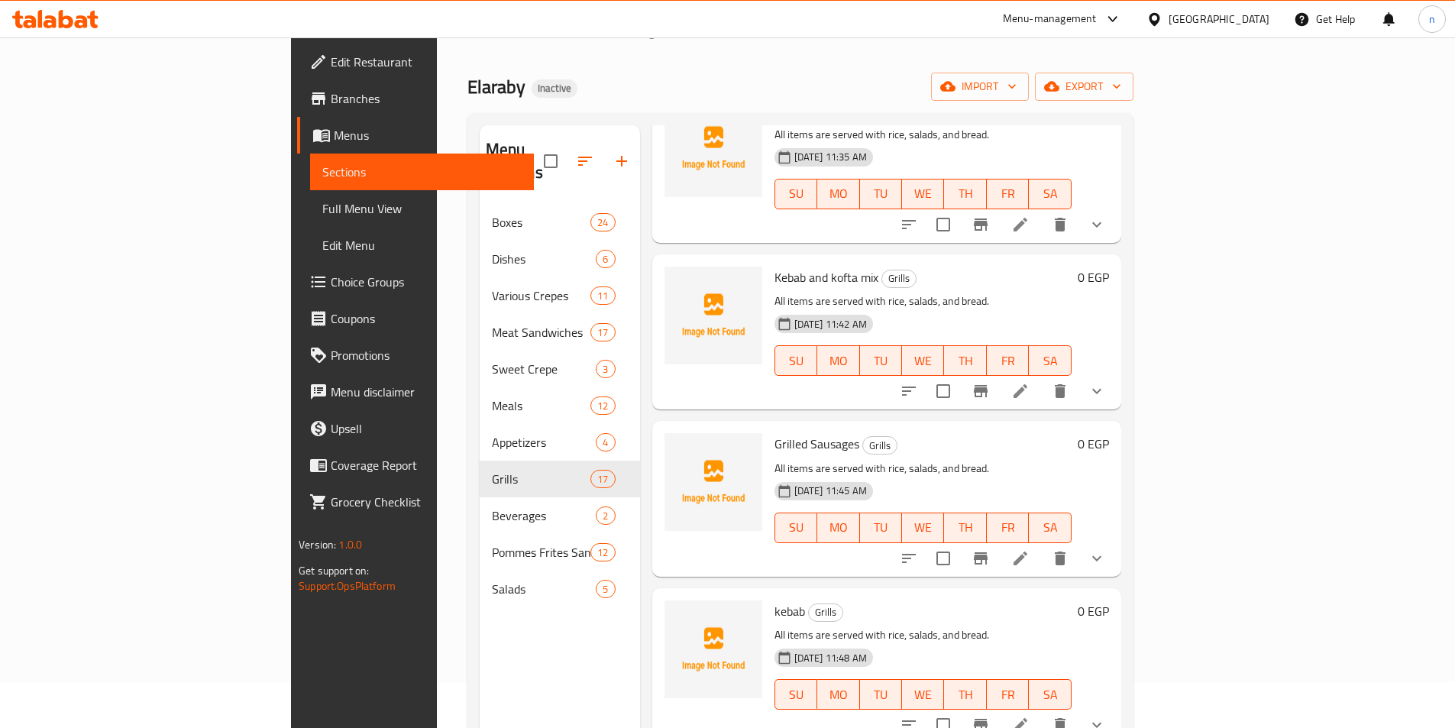
click at [1115, 373] on button "show more" at bounding box center [1097, 391] width 37 height 37
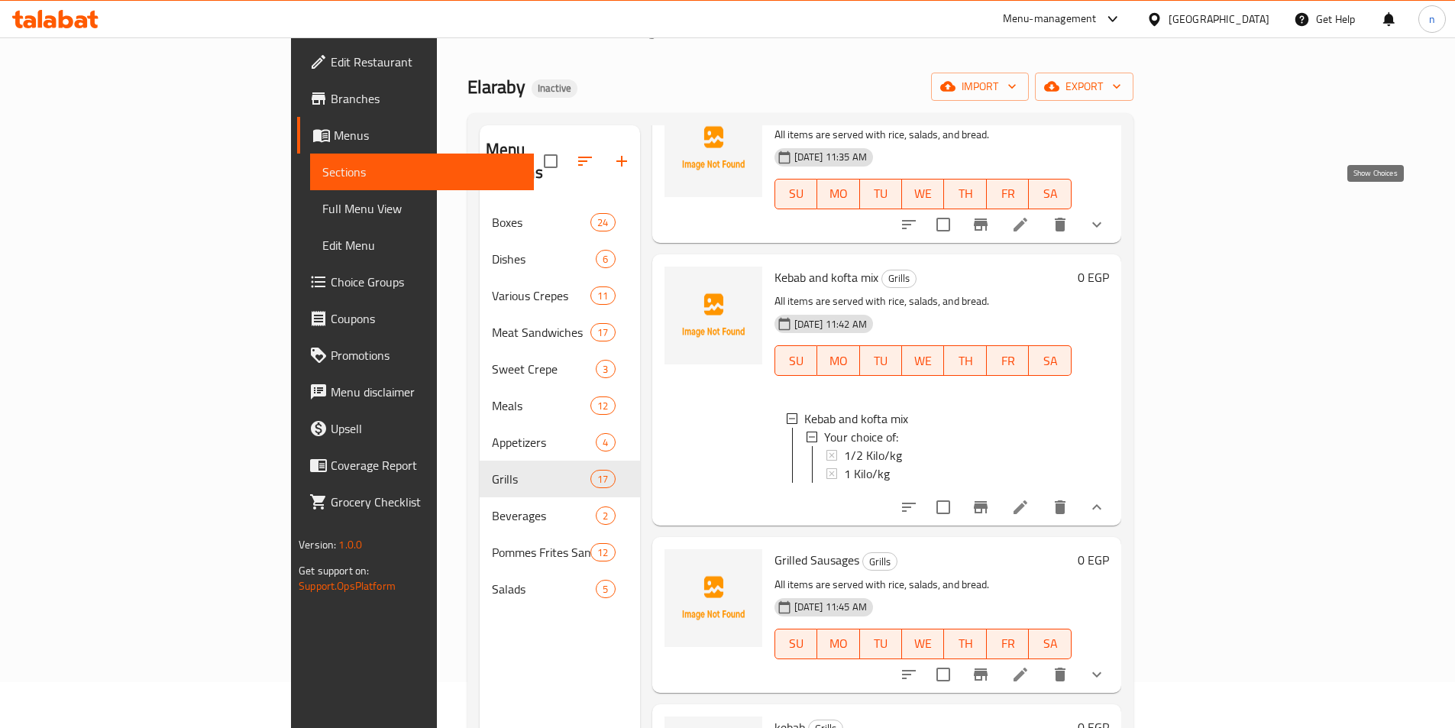
click at [1106, 215] on icon "show more" at bounding box center [1097, 224] width 18 height 18
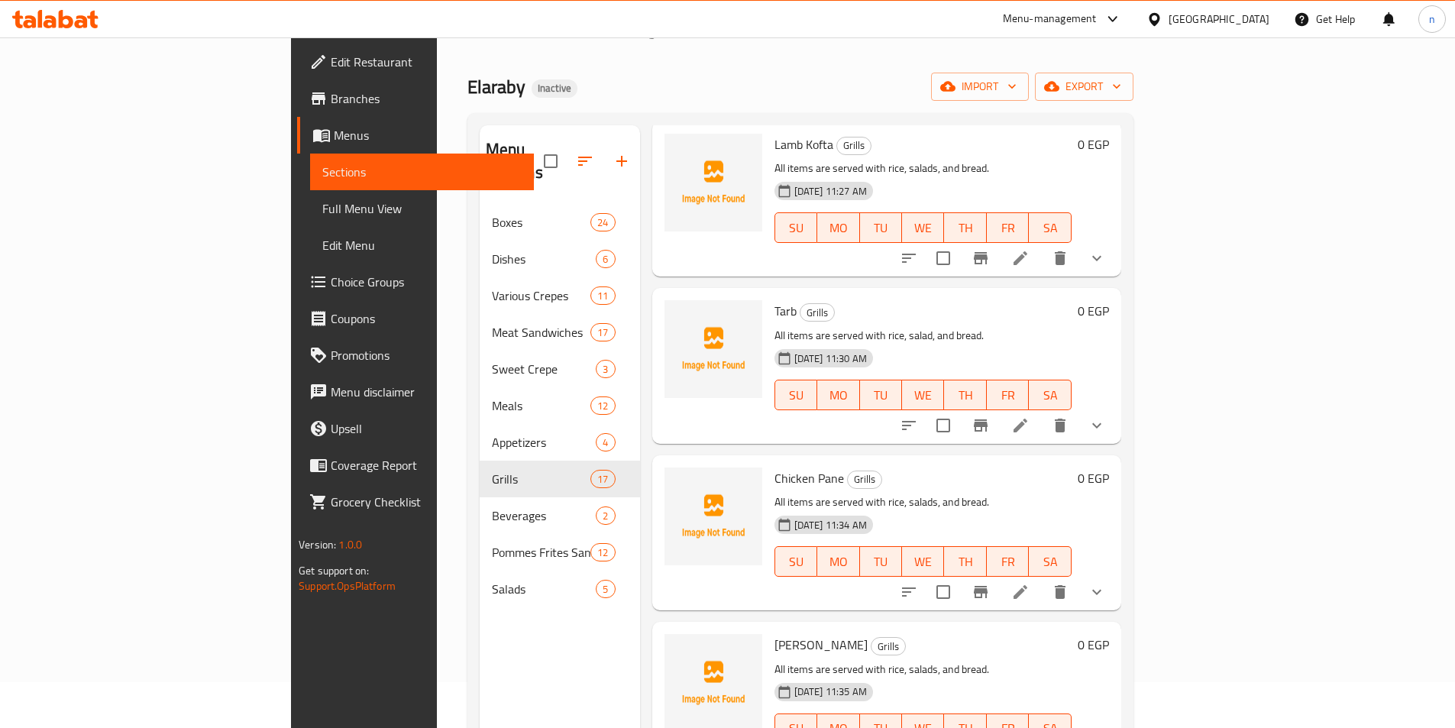
scroll to position [0, 0]
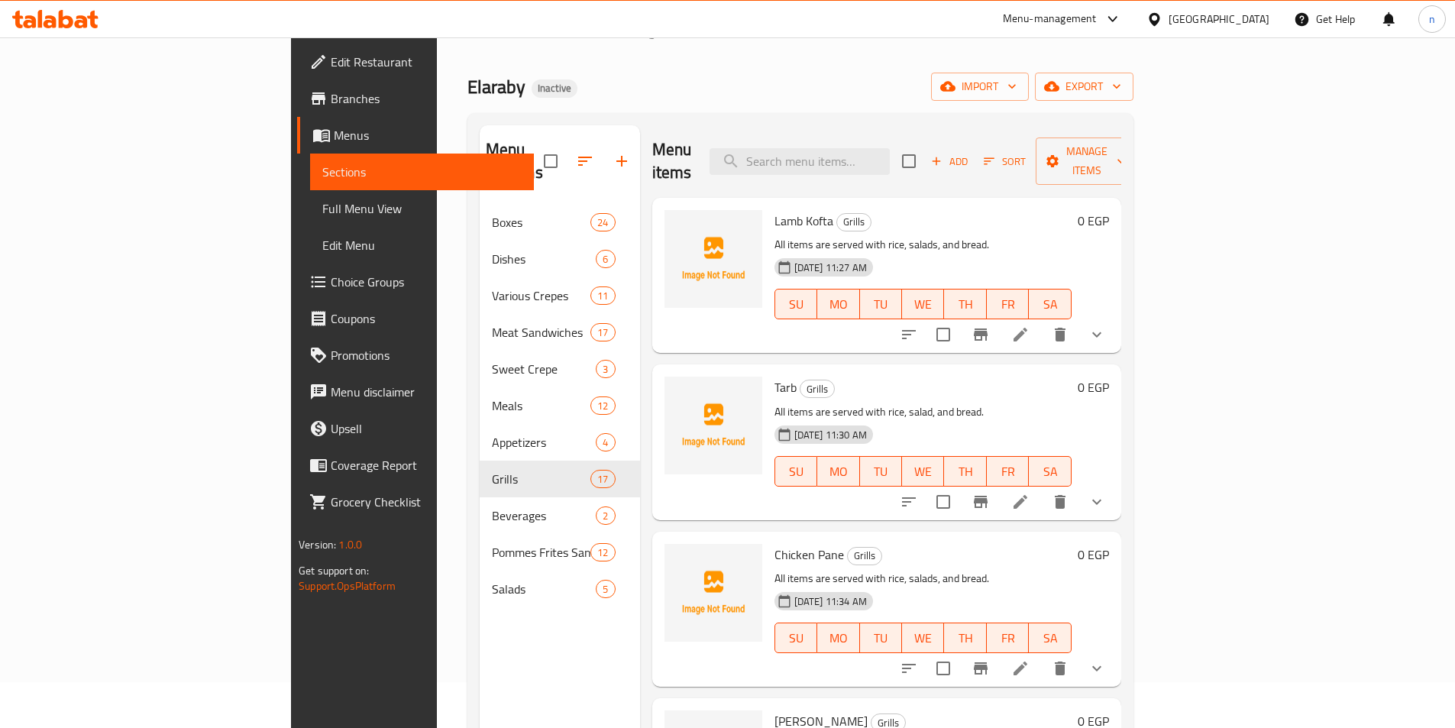
click at [1106, 325] on icon "show more" at bounding box center [1097, 334] width 18 height 18
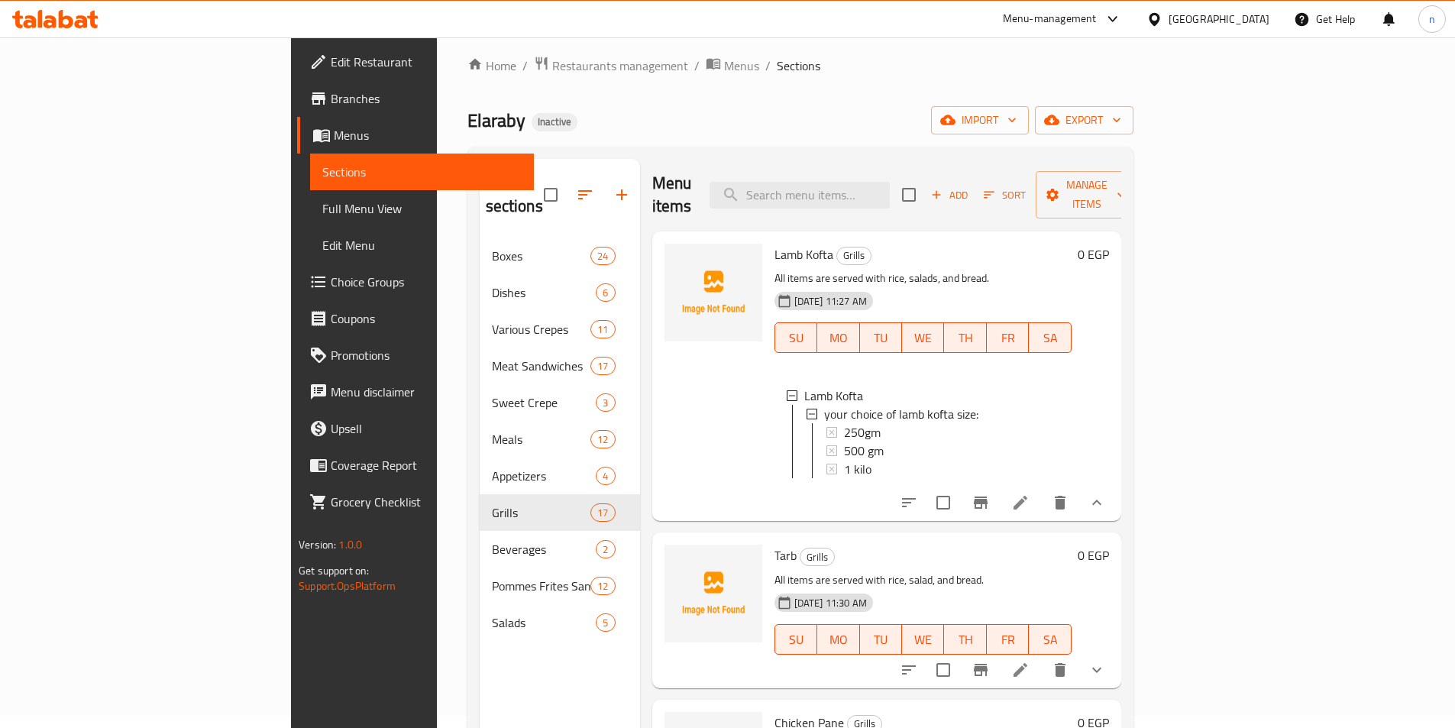
scroll to position [214, 0]
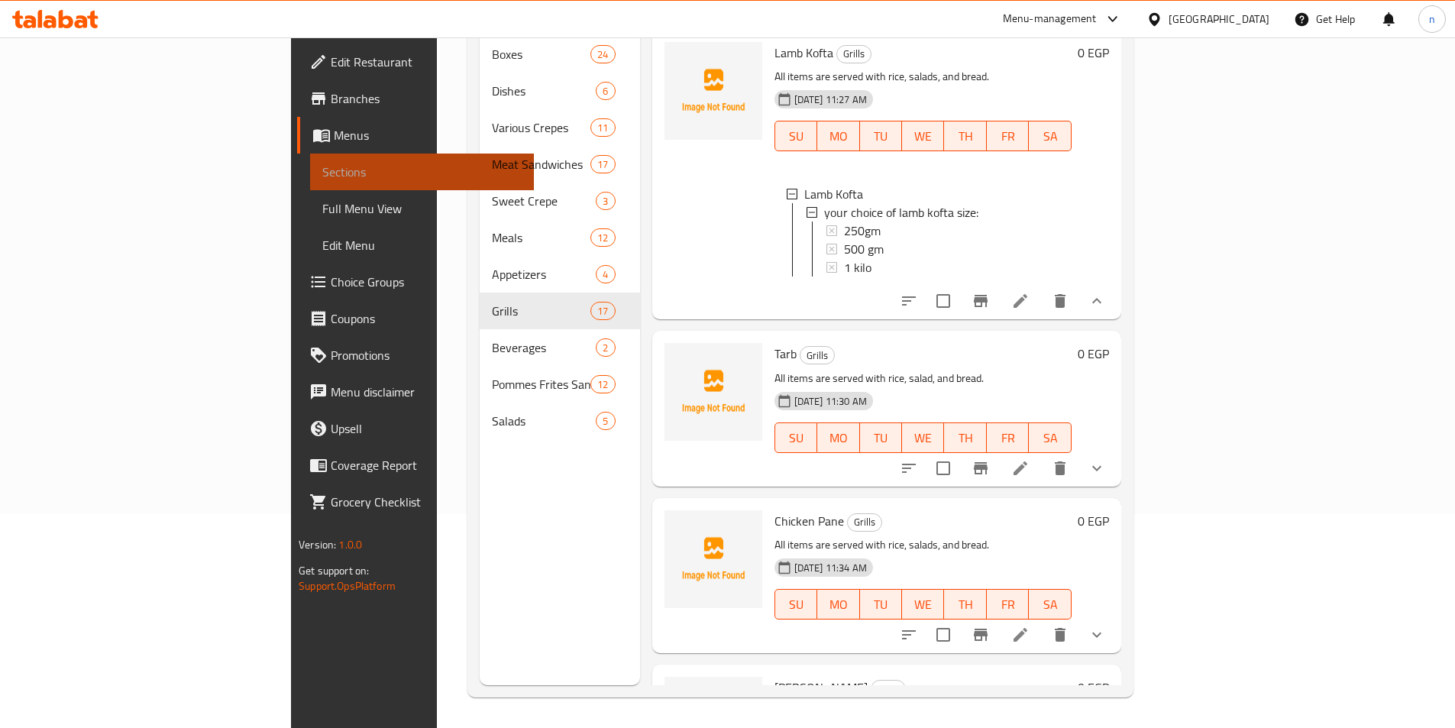
click at [322, 174] on span "Sections" at bounding box center [421, 172] width 199 height 18
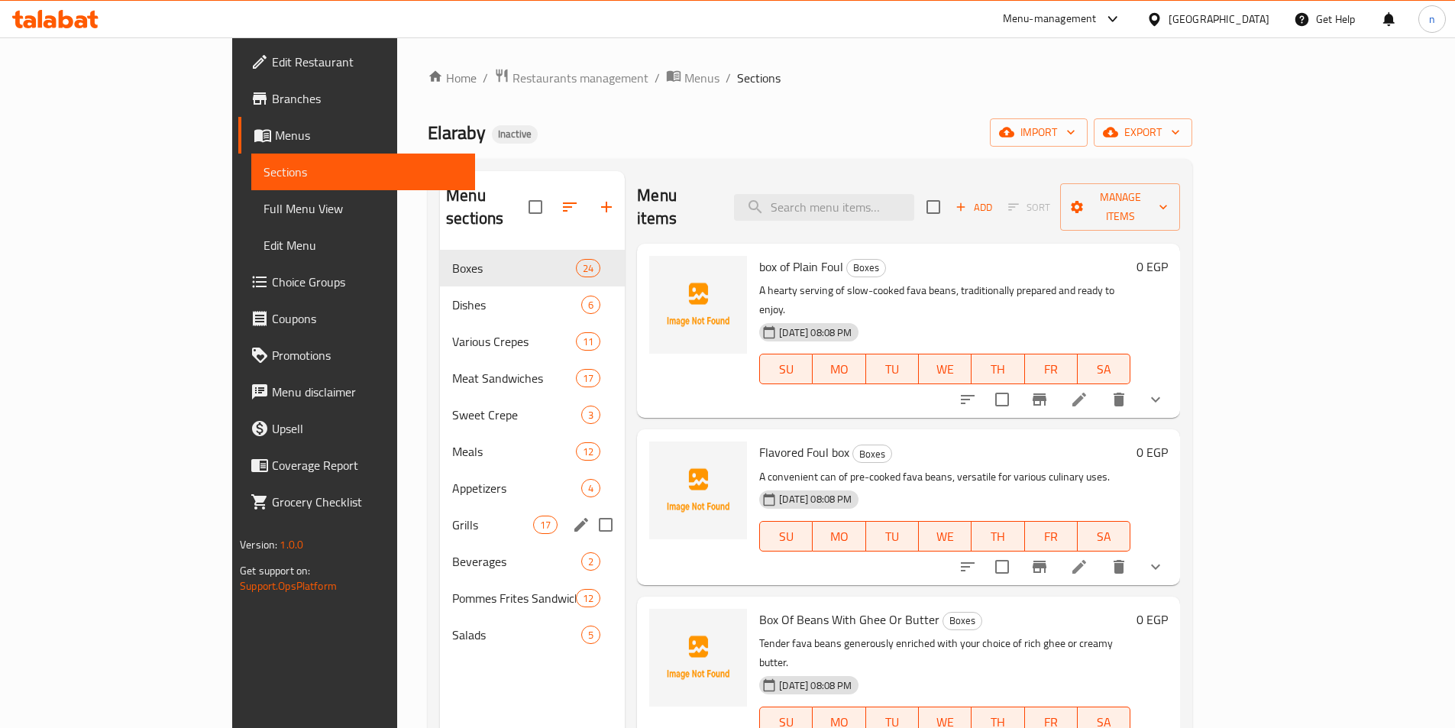
click at [440, 515] on div "Grills 17" at bounding box center [532, 525] width 185 height 37
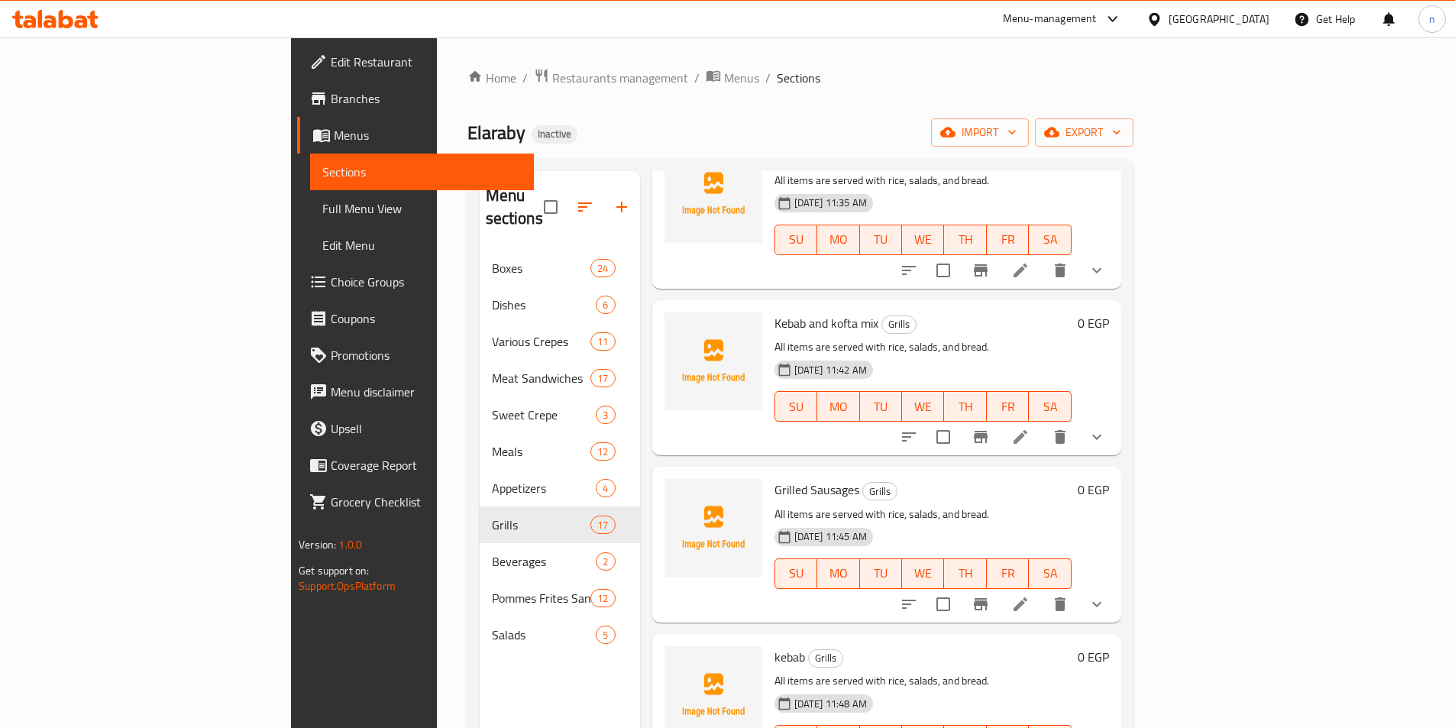
scroll to position [688, 0]
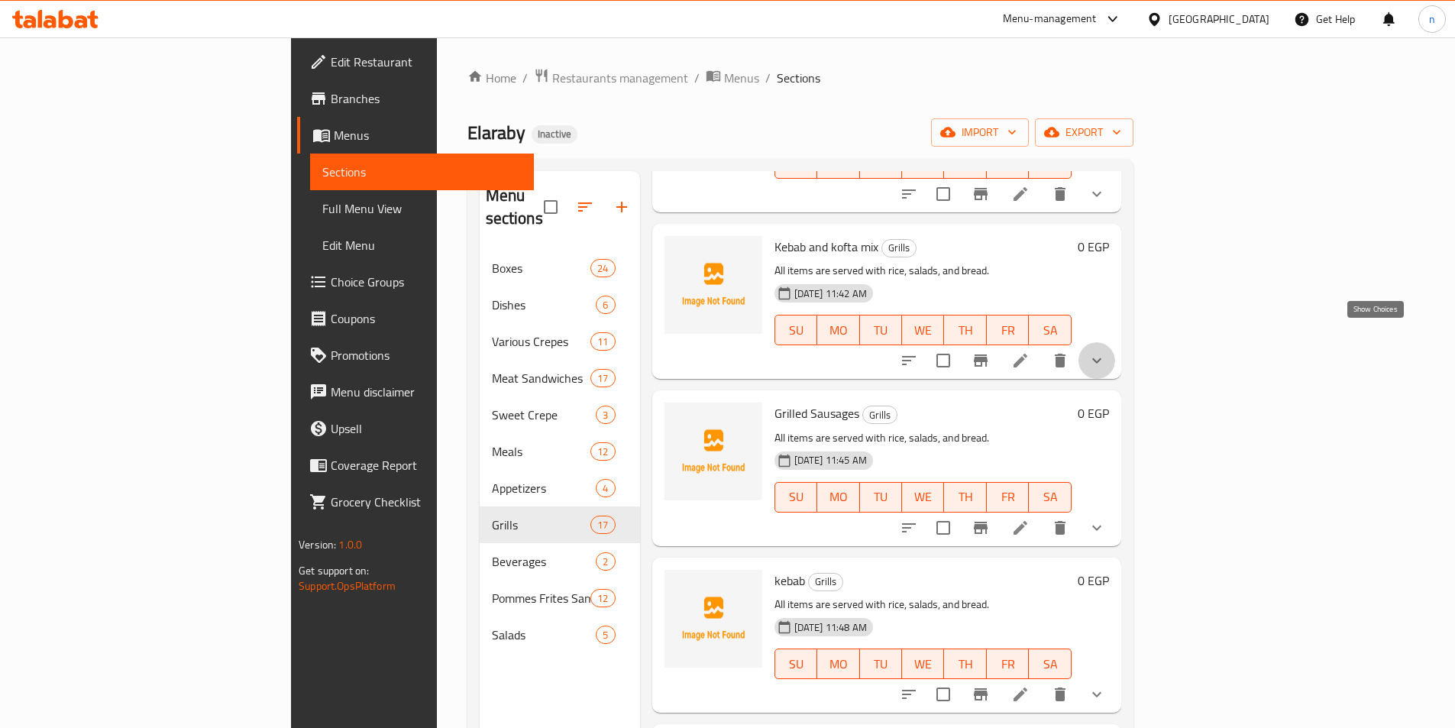
click at [1106, 351] on icon "show more" at bounding box center [1097, 360] width 18 height 18
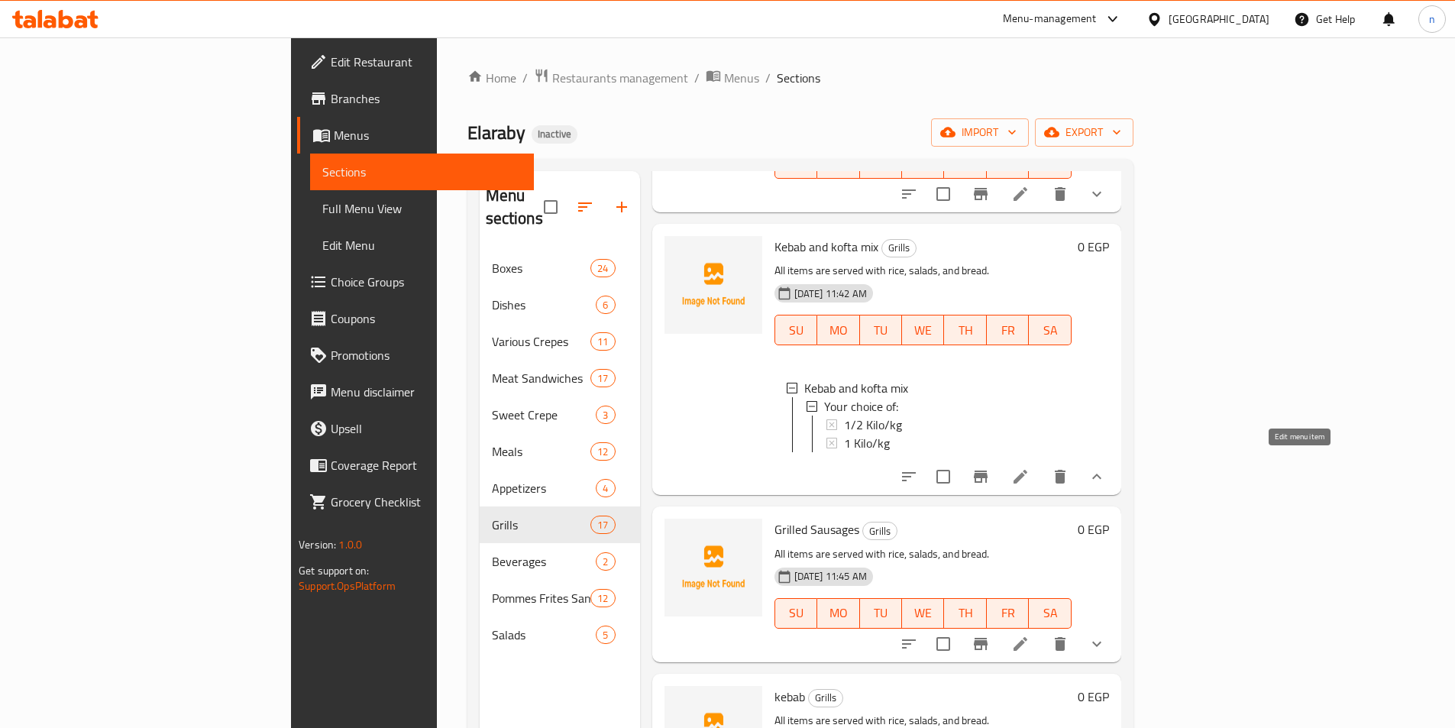
click at [1028, 470] on icon at bounding box center [1021, 477] width 14 height 14
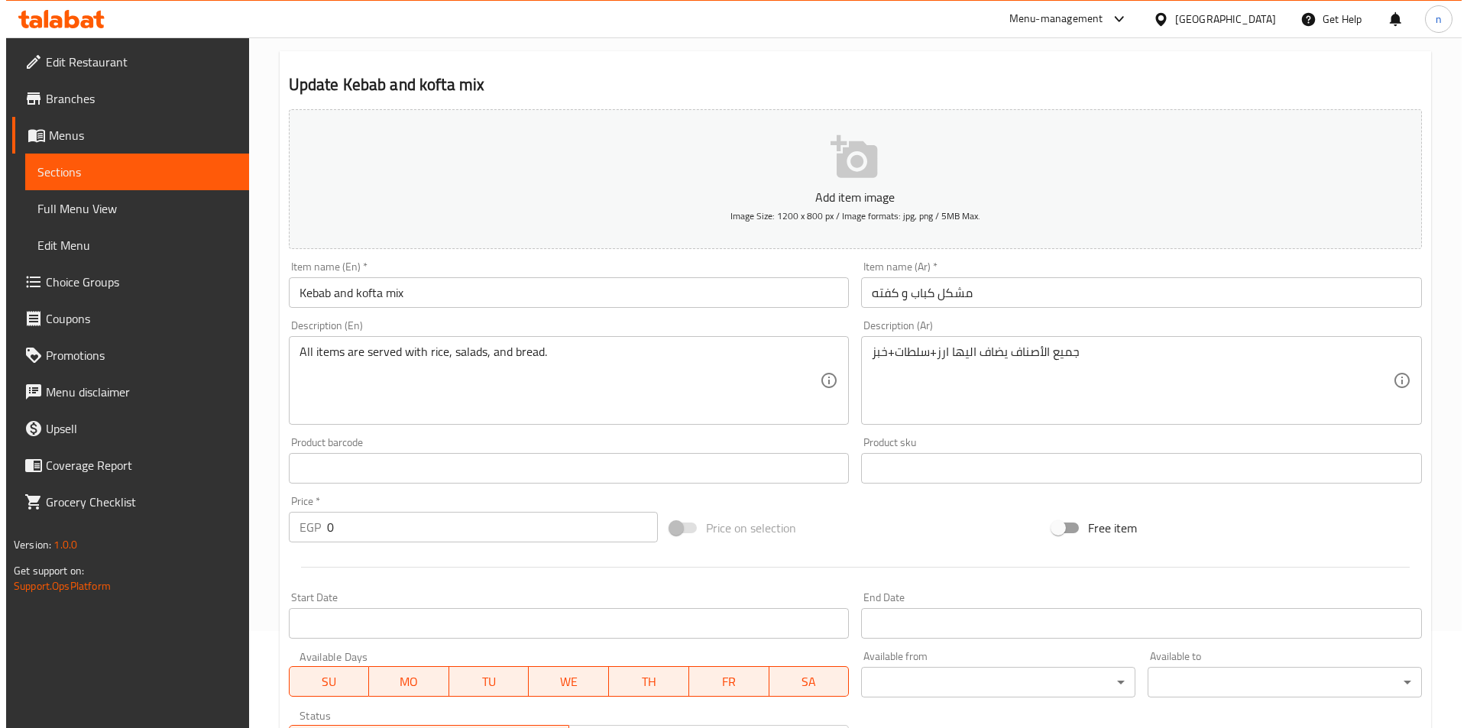
scroll to position [386, 0]
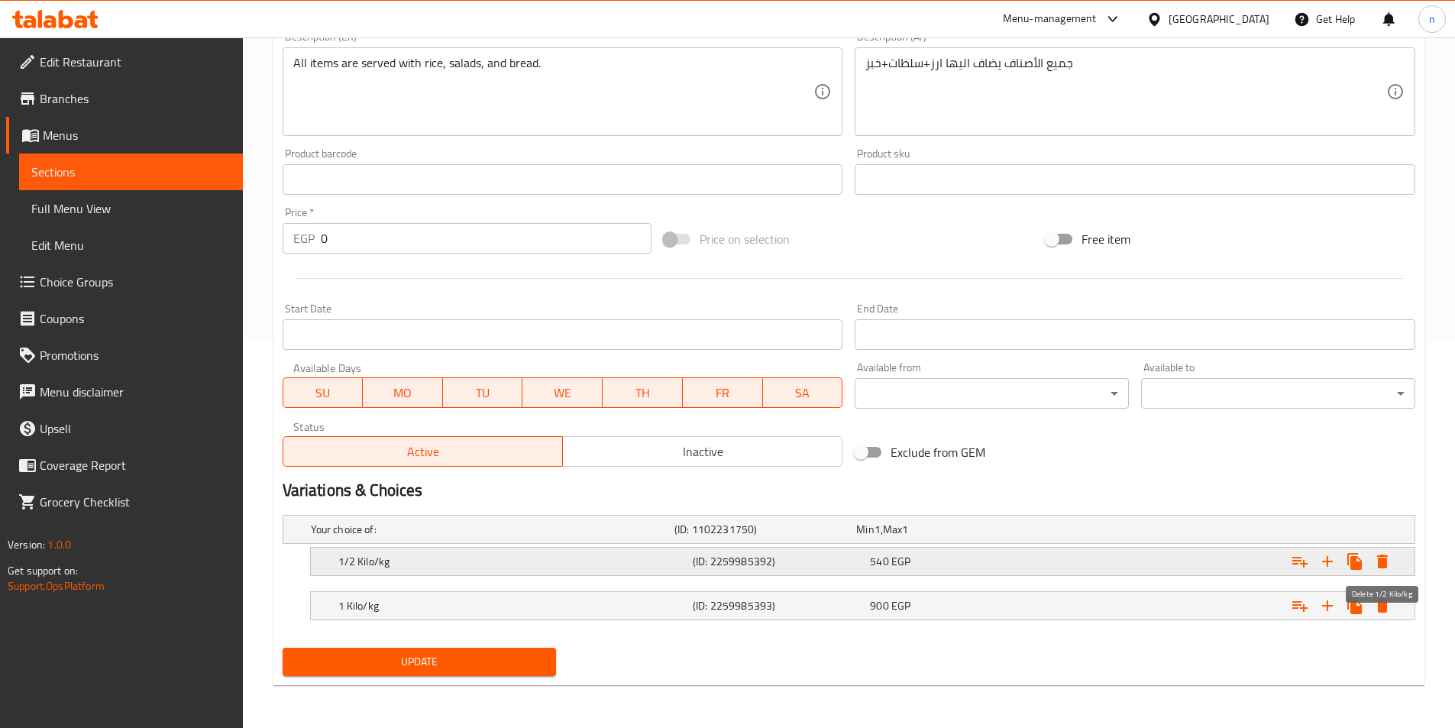
click at [1384, 567] on icon "Expand" at bounding box center [1382, 562] width 11 height 14
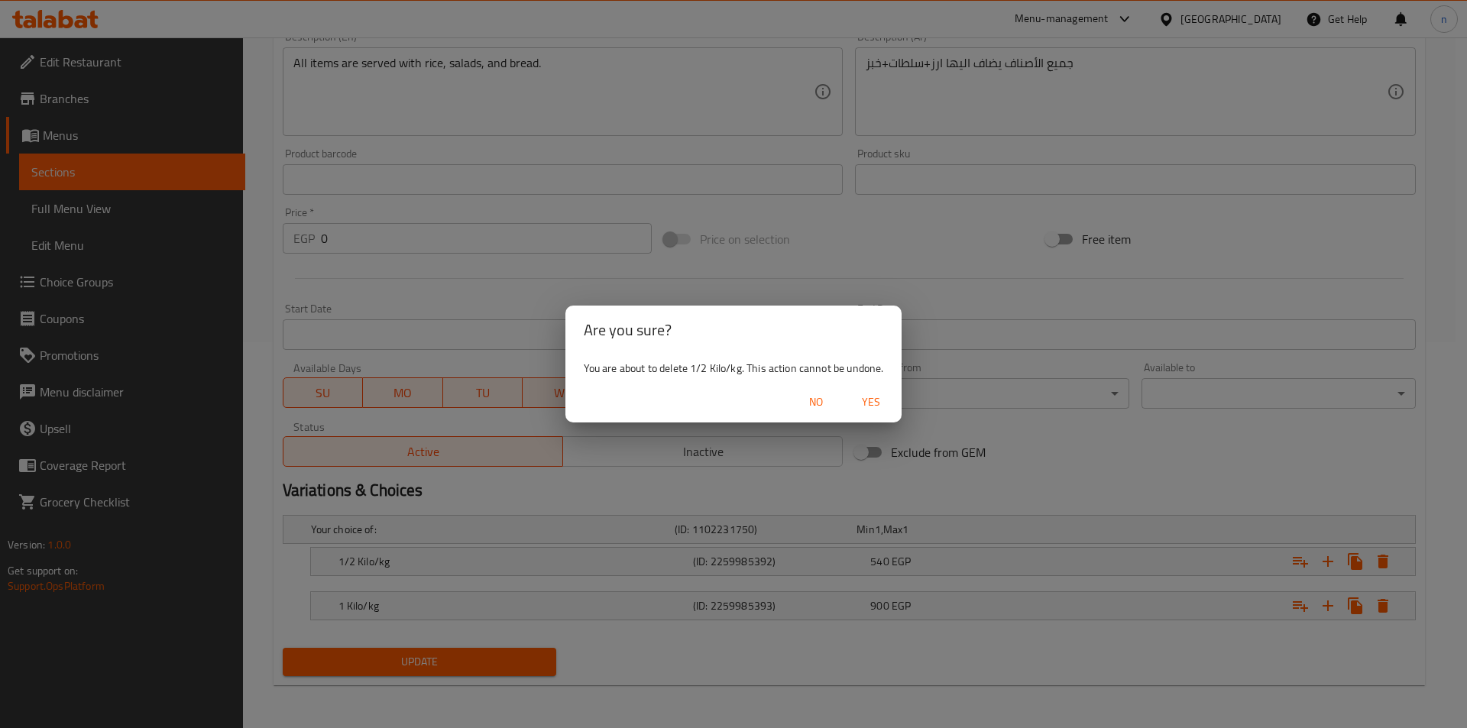
click at [876, 407] on span "Yes" at bounding box center [871, 402] width 37 height 19
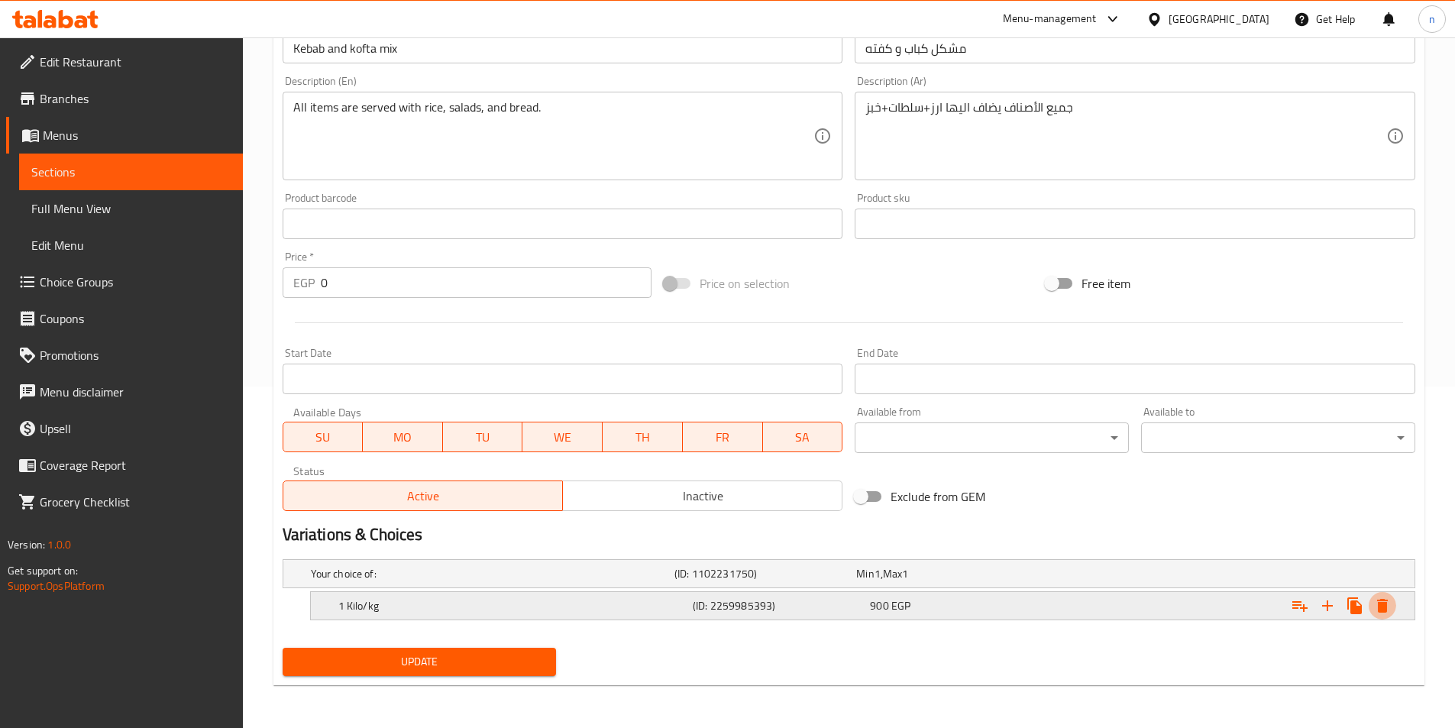
click at [1384, 618] on button "Expand" at bounding box center [1383, 606] width 28 height 28
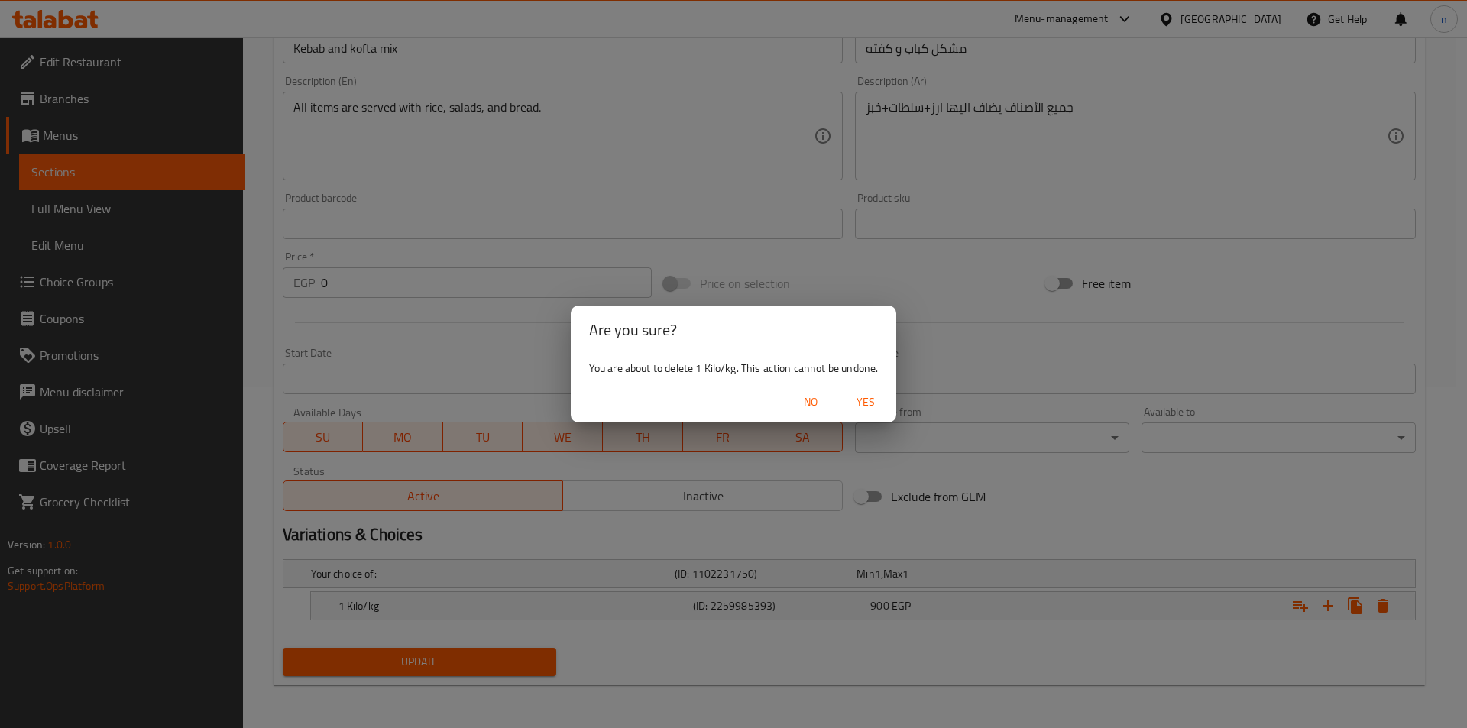
click at [872, 393] on span "Yes" at bounding box center [865, 402] width 37 height 19
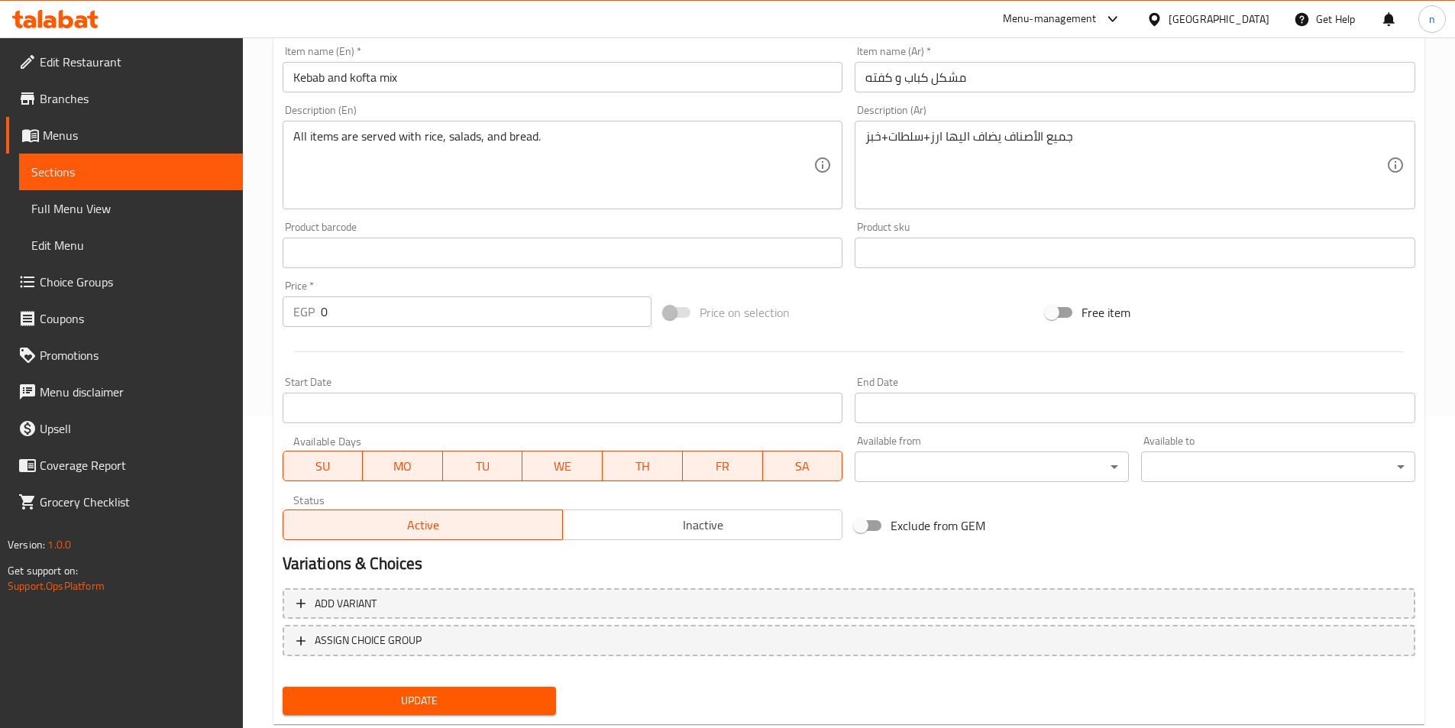
scroll to position [351, 0]
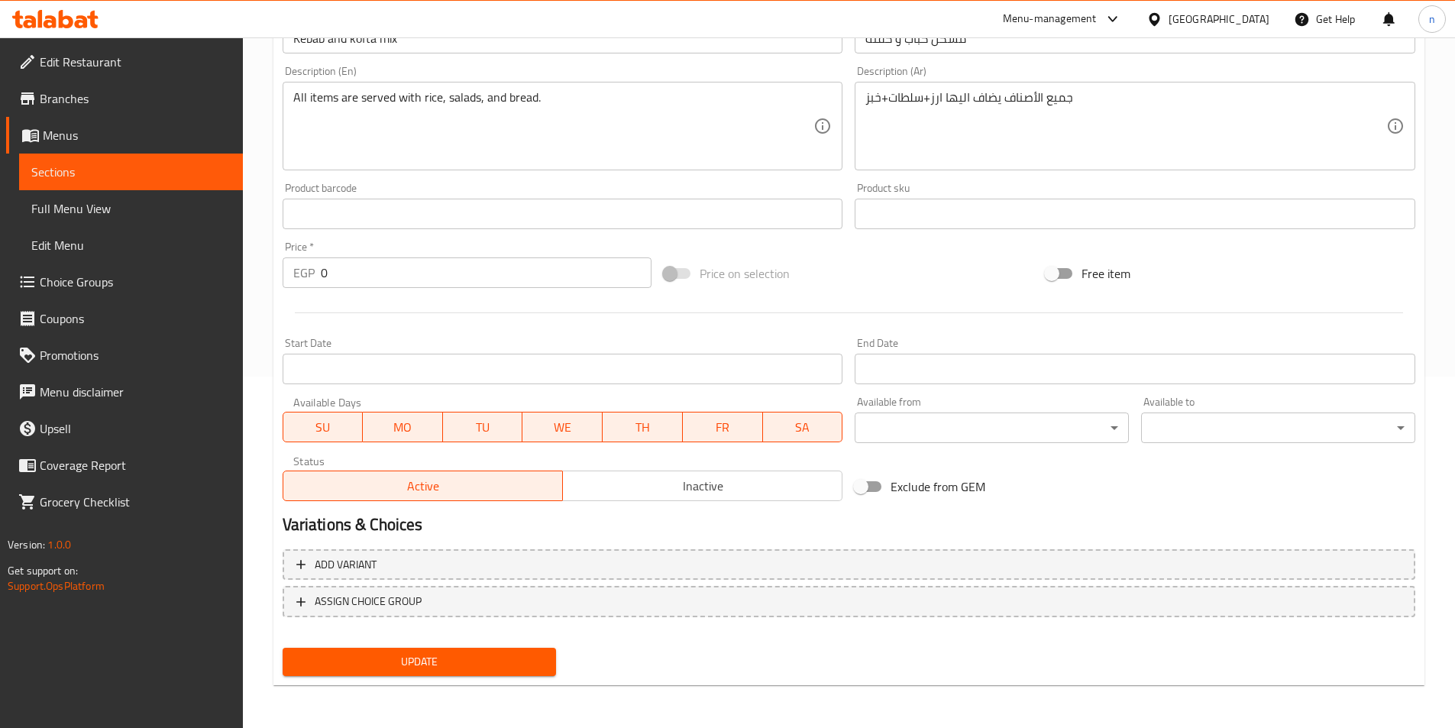
click at [491, 652] on button "Update" at bounding box center [420, 662] width 274 height 28
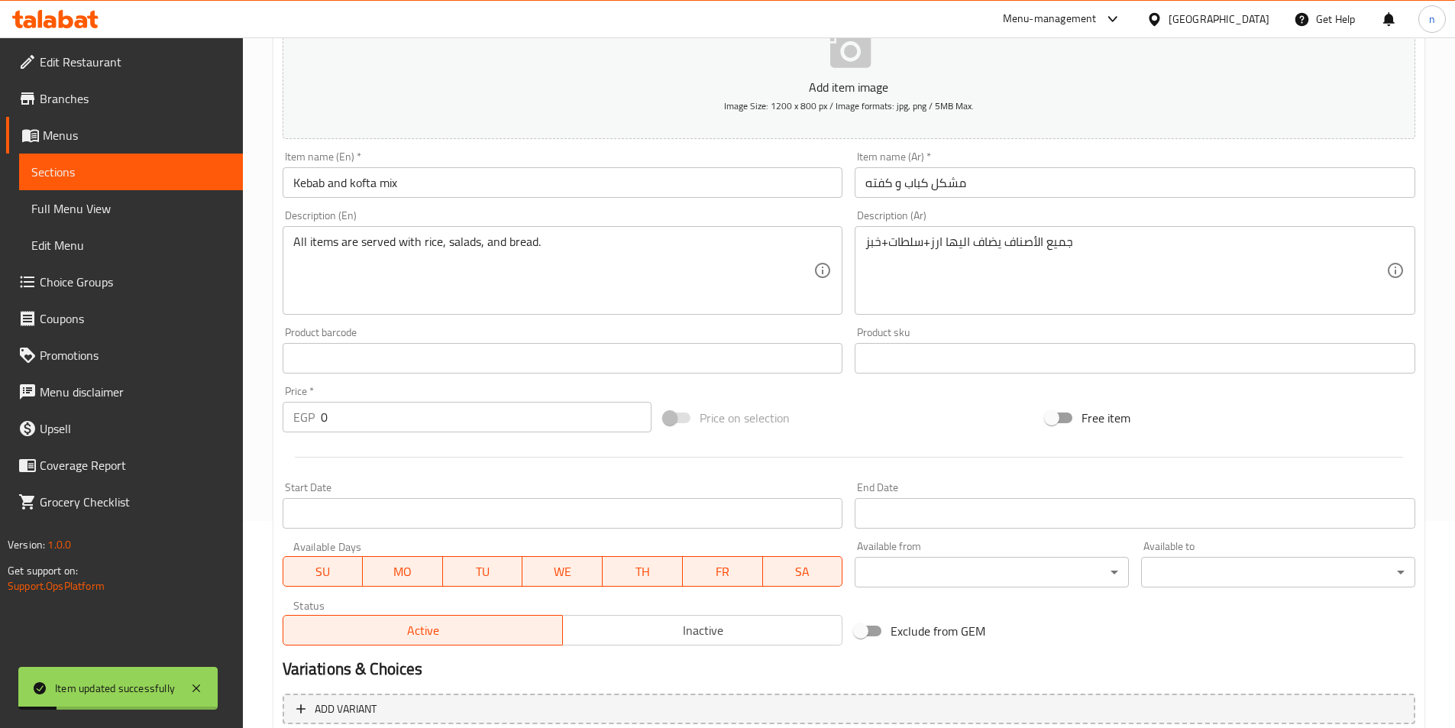
scroll to position [0, 0]
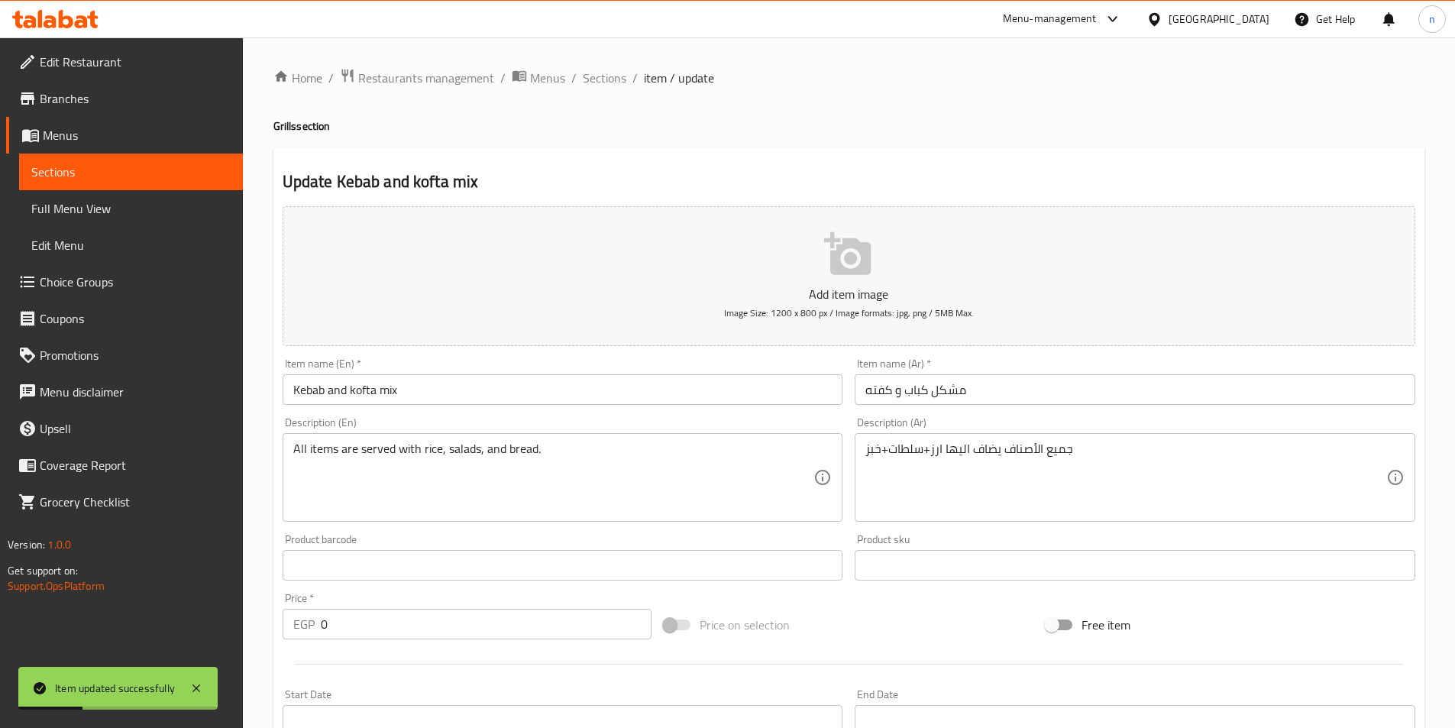
click at [348, 388] on input "Kebab and kofta mix" at bounding box center [563, 389] width 561 height 31
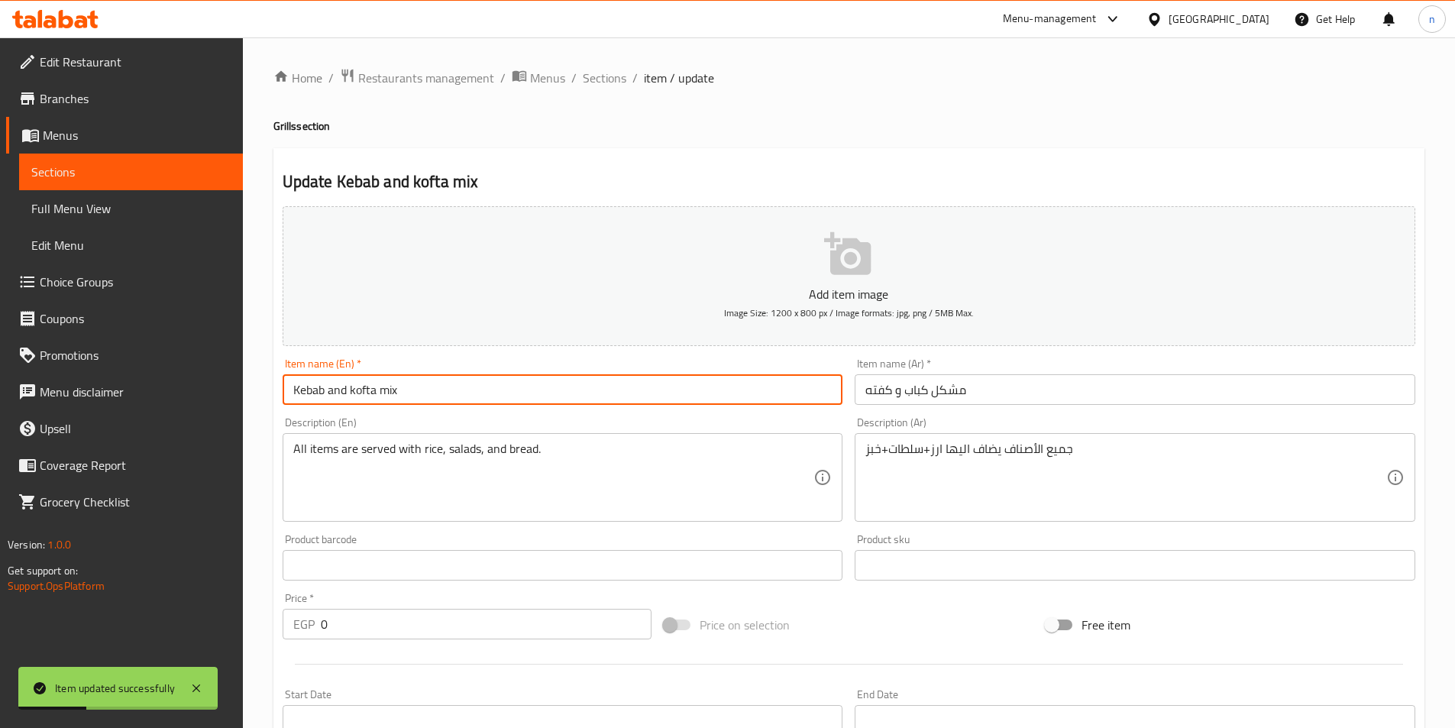
click at [348, 388] on input "Kebab and kofta mix" at bounding box center [563, 389] width 561 height 31
click at [905, 382] on input "مشكل كباب و كفته" at bounding box center [1135, 389] width 561 height 31
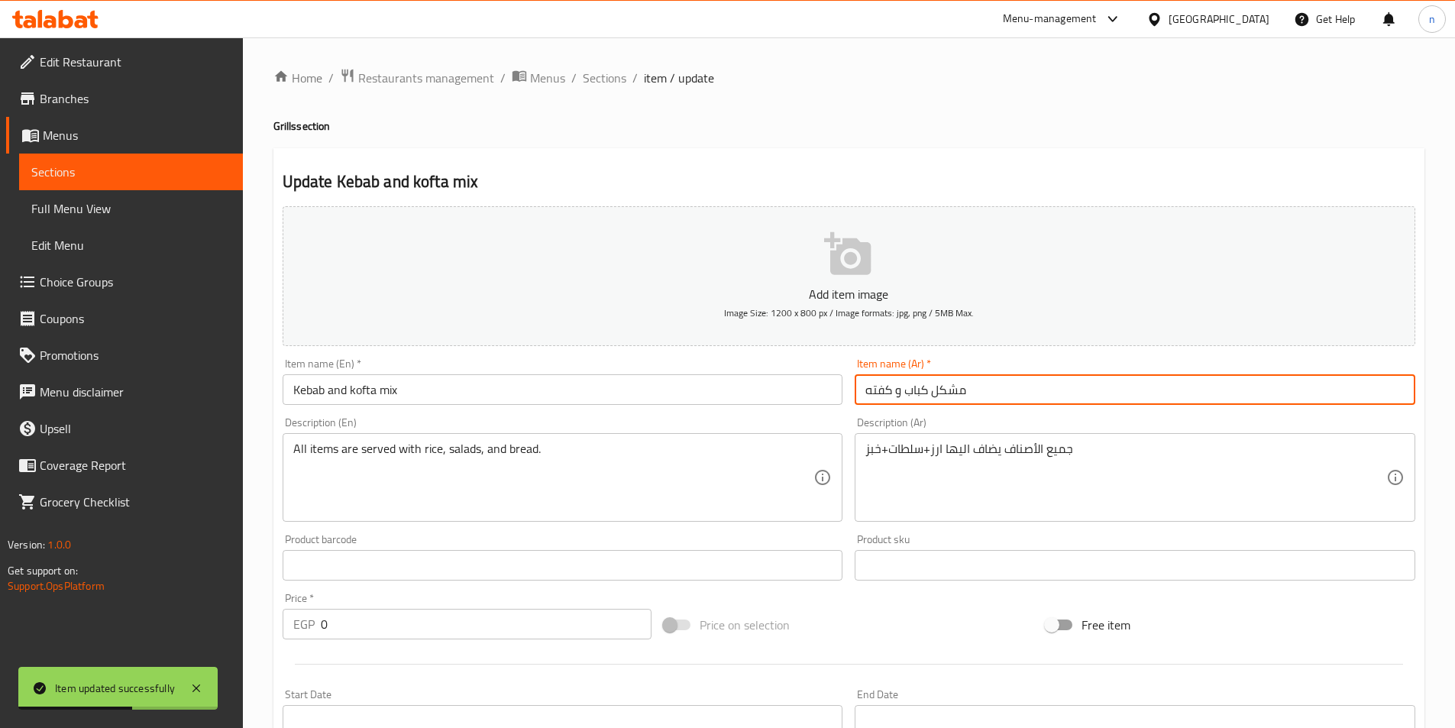
click at [905, 382] on input "مشكل كباب و كفته" at bounding box center [1135, 389] width 561 height 31
click at [104, 172] on span "Sections" at bounding box center [130, 172] width 199 height 18
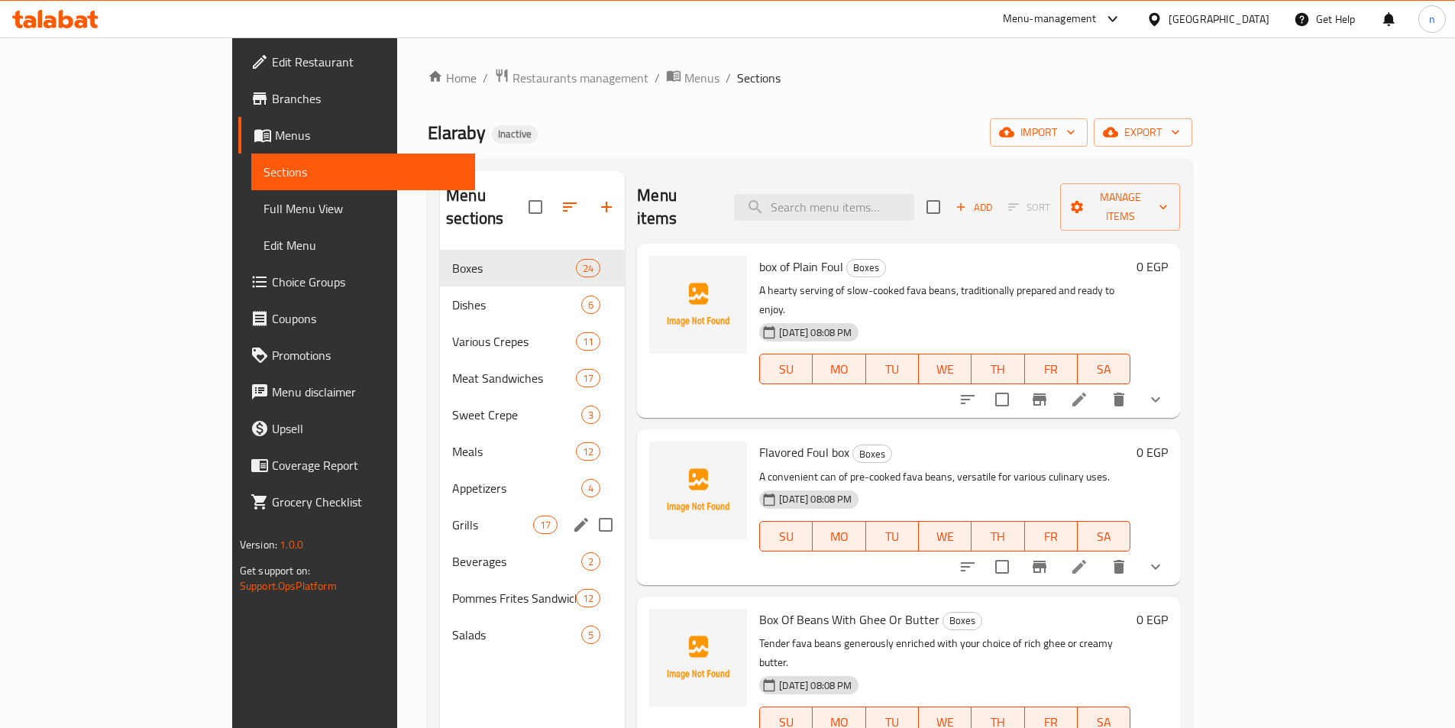
click at [440, 511] on div "Grills 17" at bounding box center [532, 525] width 185 height 37
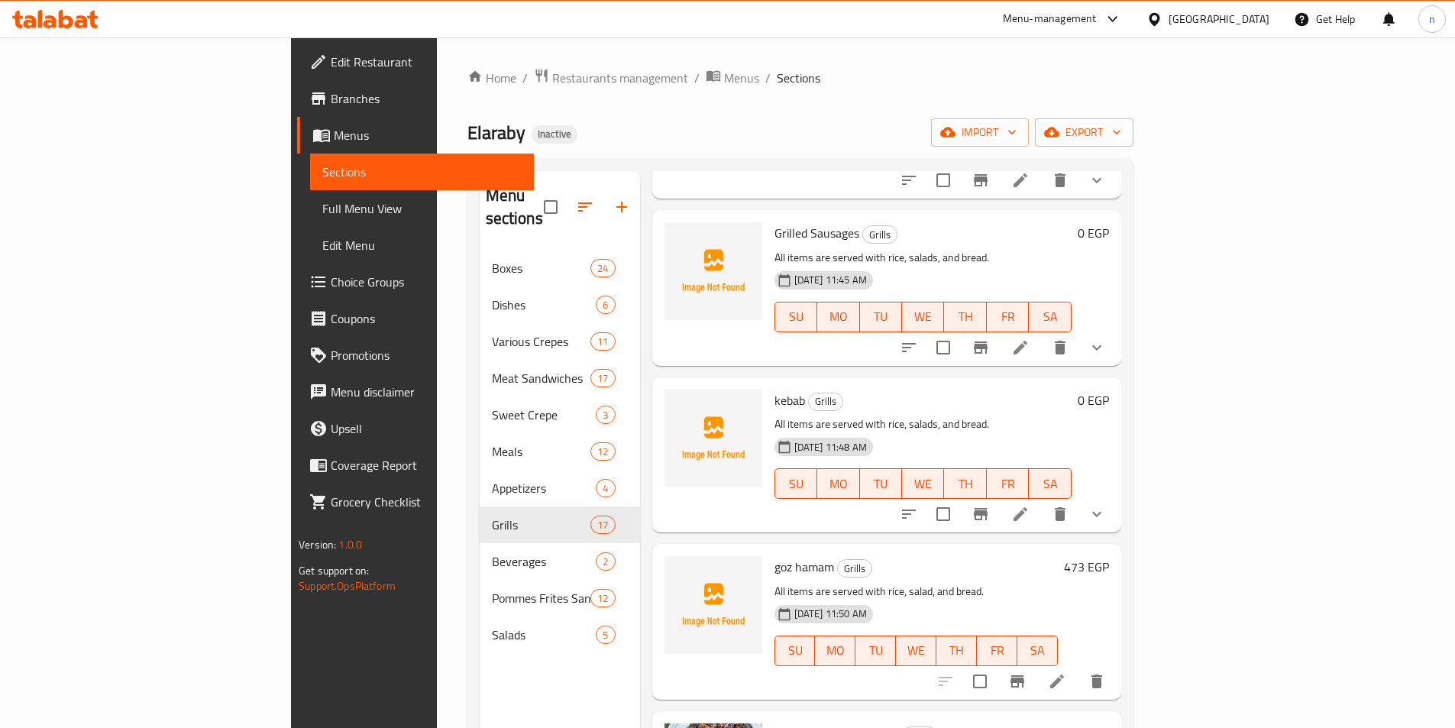
scroll to position [840, 0]
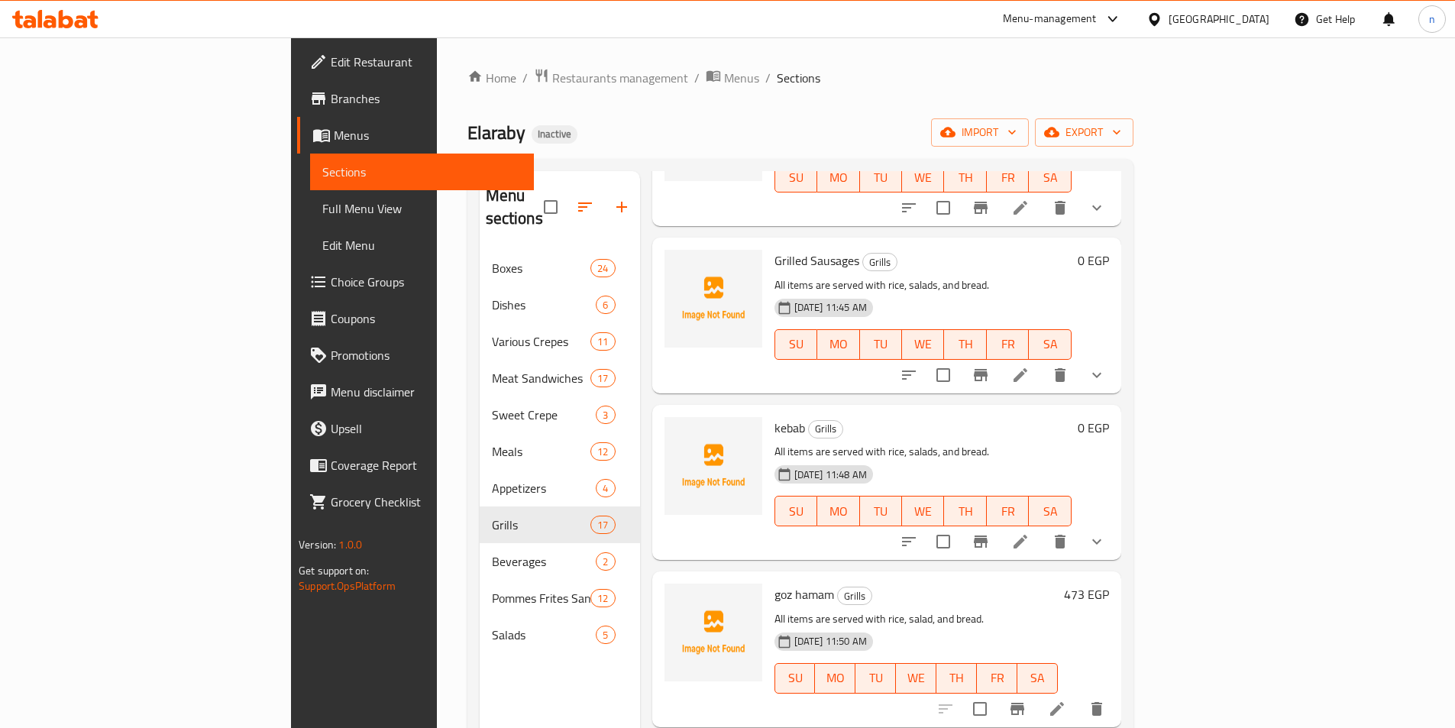
click at [1030, 366] on icon at bounding box center [1020, 375] width 18 height 18
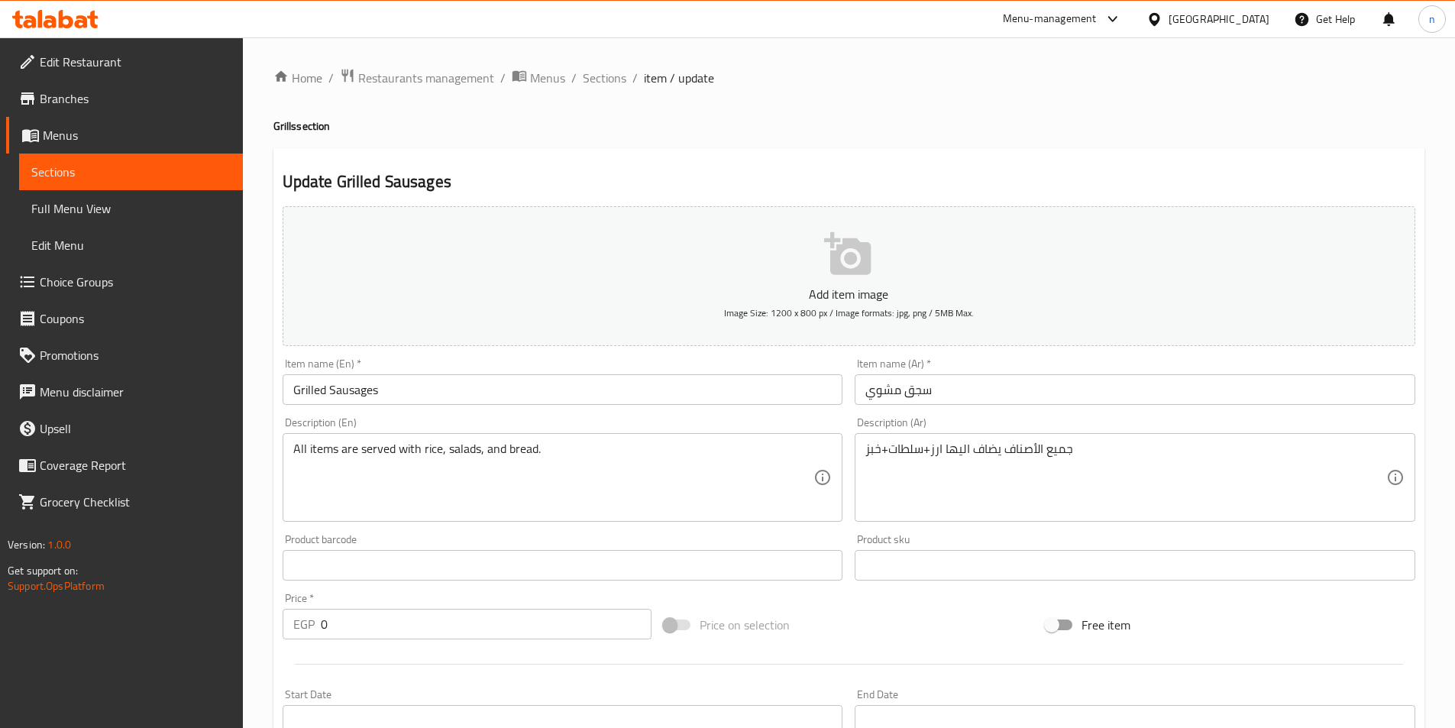
click at [150, 169] on span "Sections" at bounding box center [130, 172] width 199 height 18
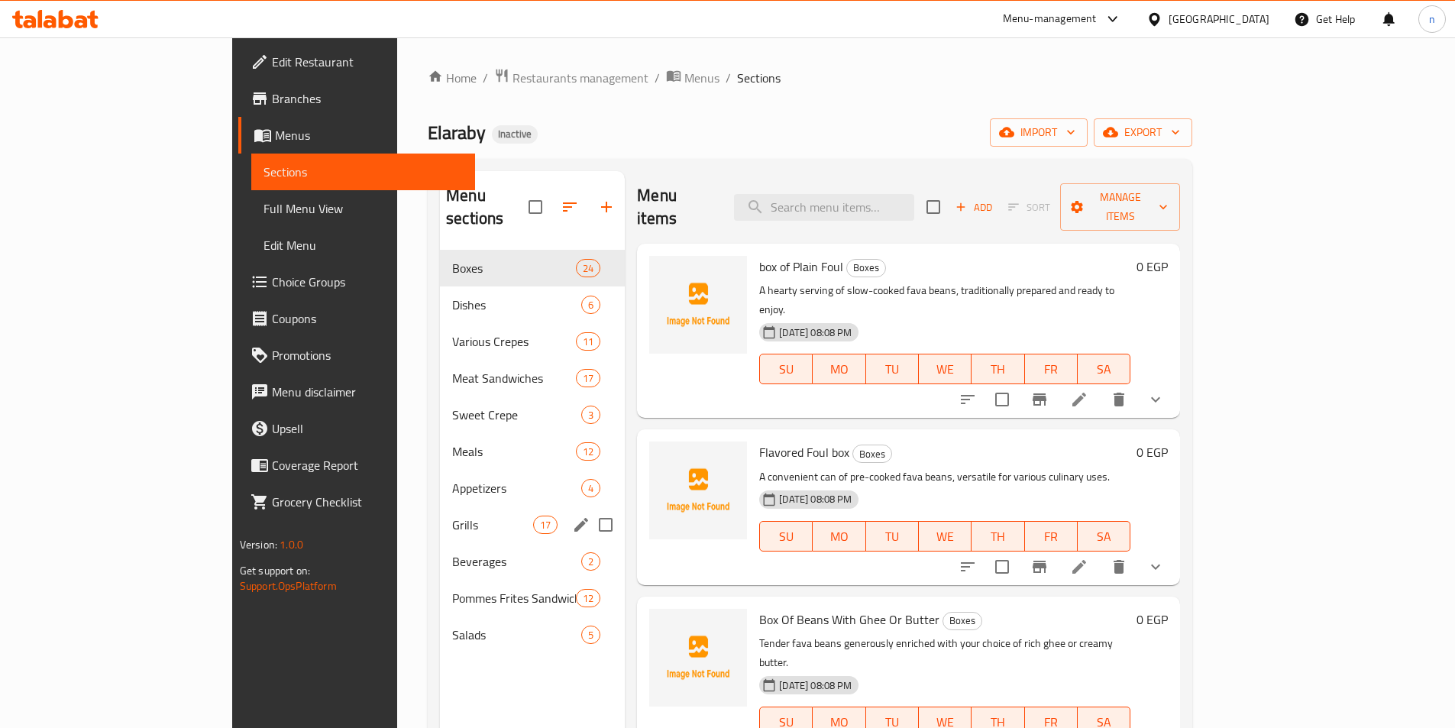
click at [452, 516] on span "Grills" at bounding box center [492, 525] width 81 height 18
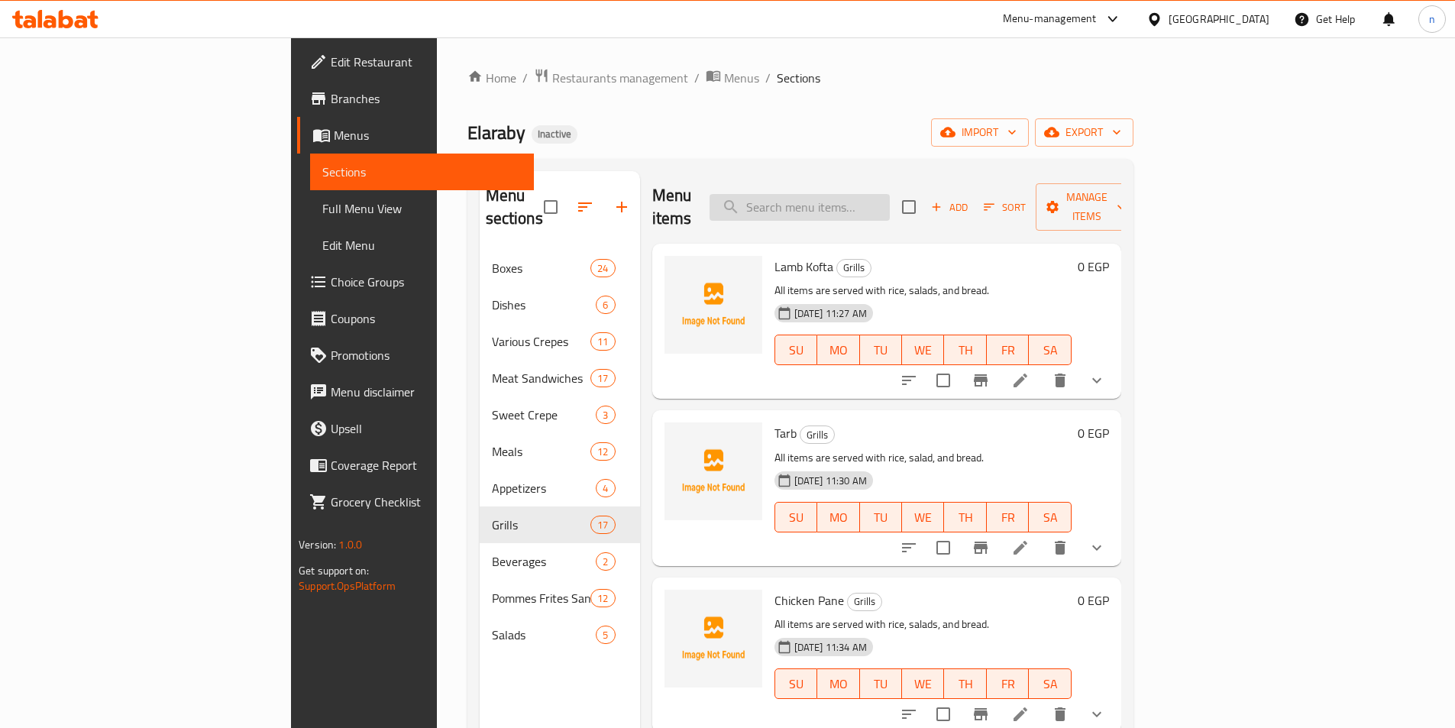
click at [875, 200] on input "search" at bounding box center [800, 207] width 180 height 27
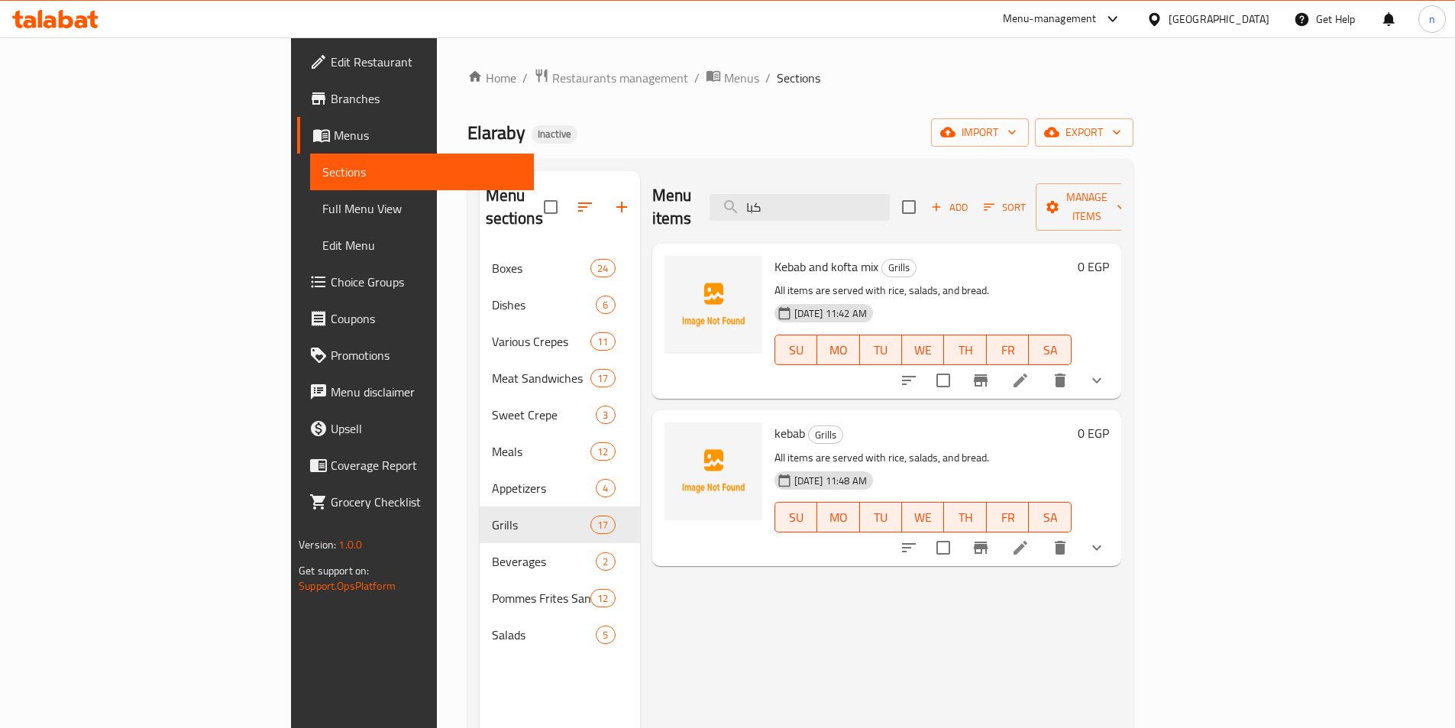
type input "كبا"
click at [1106, 539] on icon "show more" at bounding box center [1097, 548] width 18 height 18
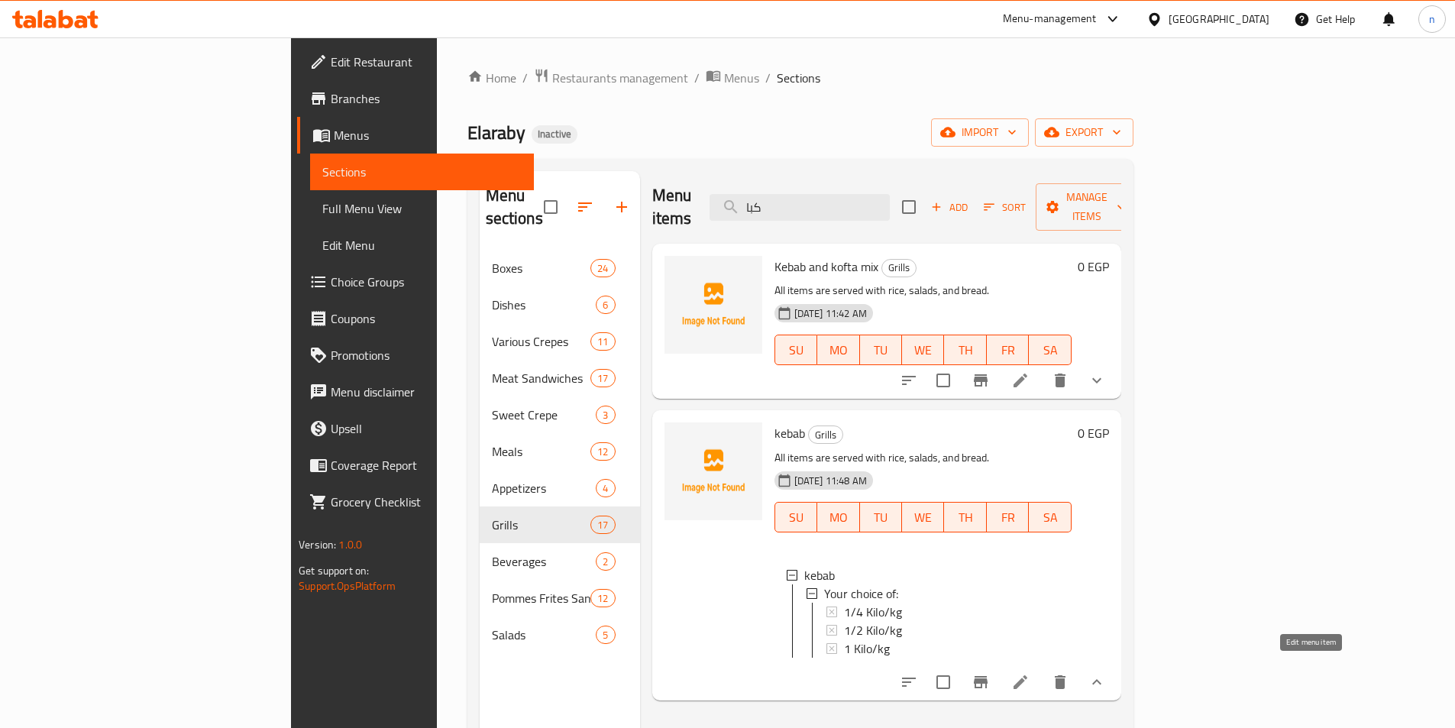
click at [1030, 677] on icon at bounding box center [1020, 682] width 18 height 18
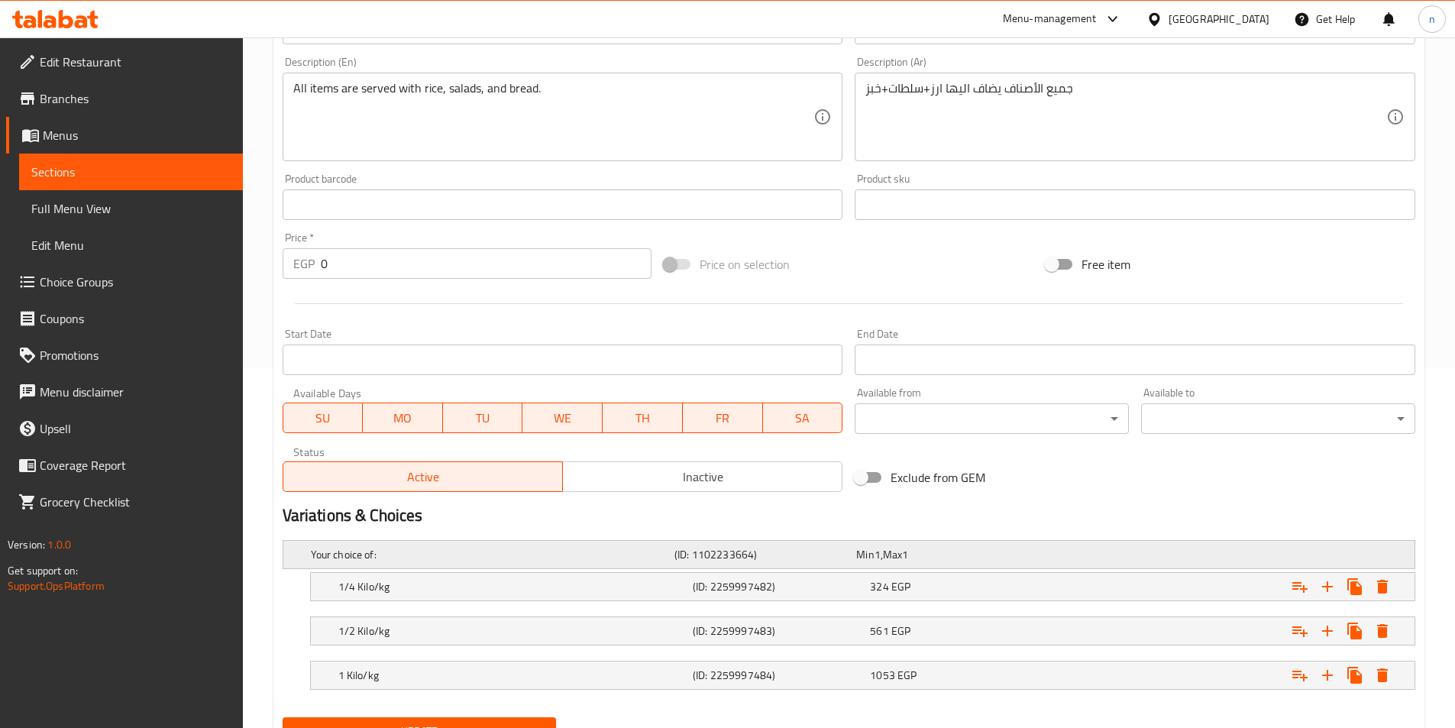
scroll to position [430, 0]
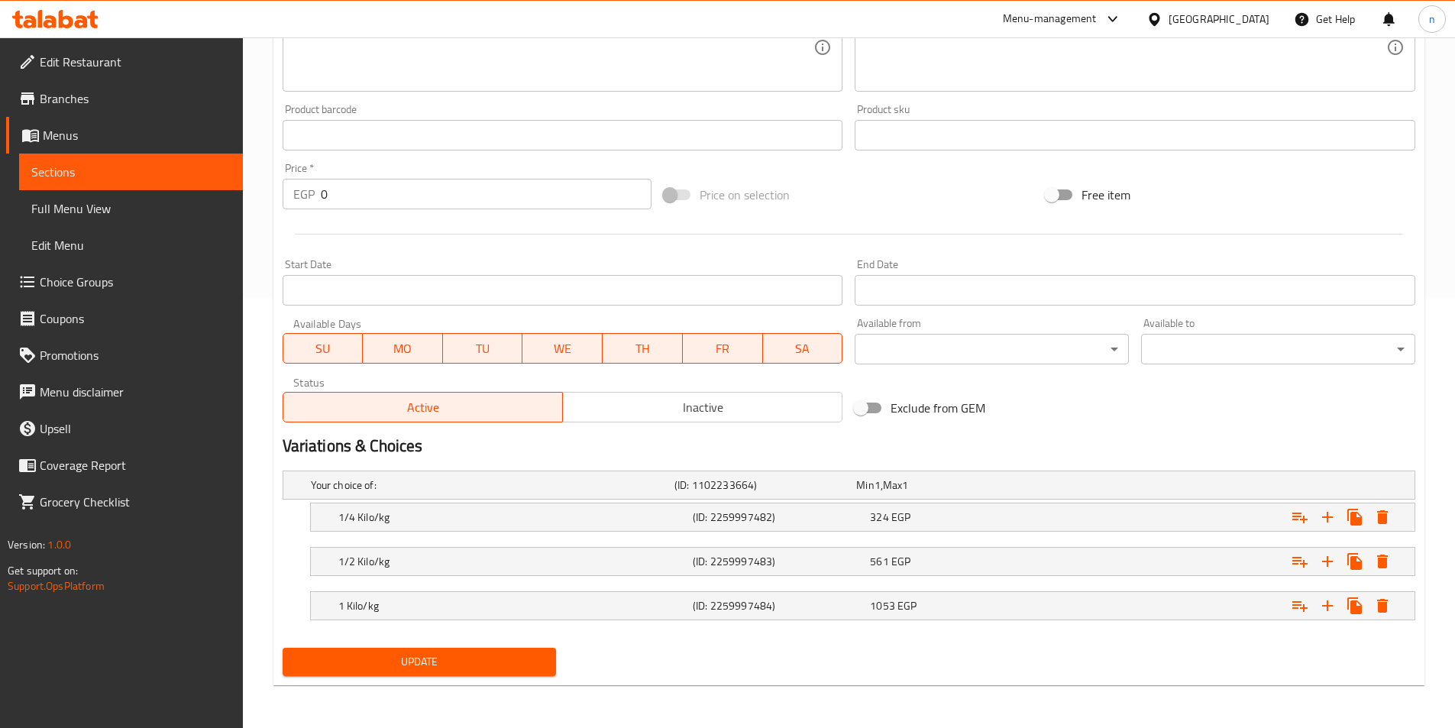
click at [358, 657] on span "Update" at bounding box center [420, 661] width 250 height 19
click at [1196, 513] on div "Expand" at bounding box center [1221, 517] width 354 height 34
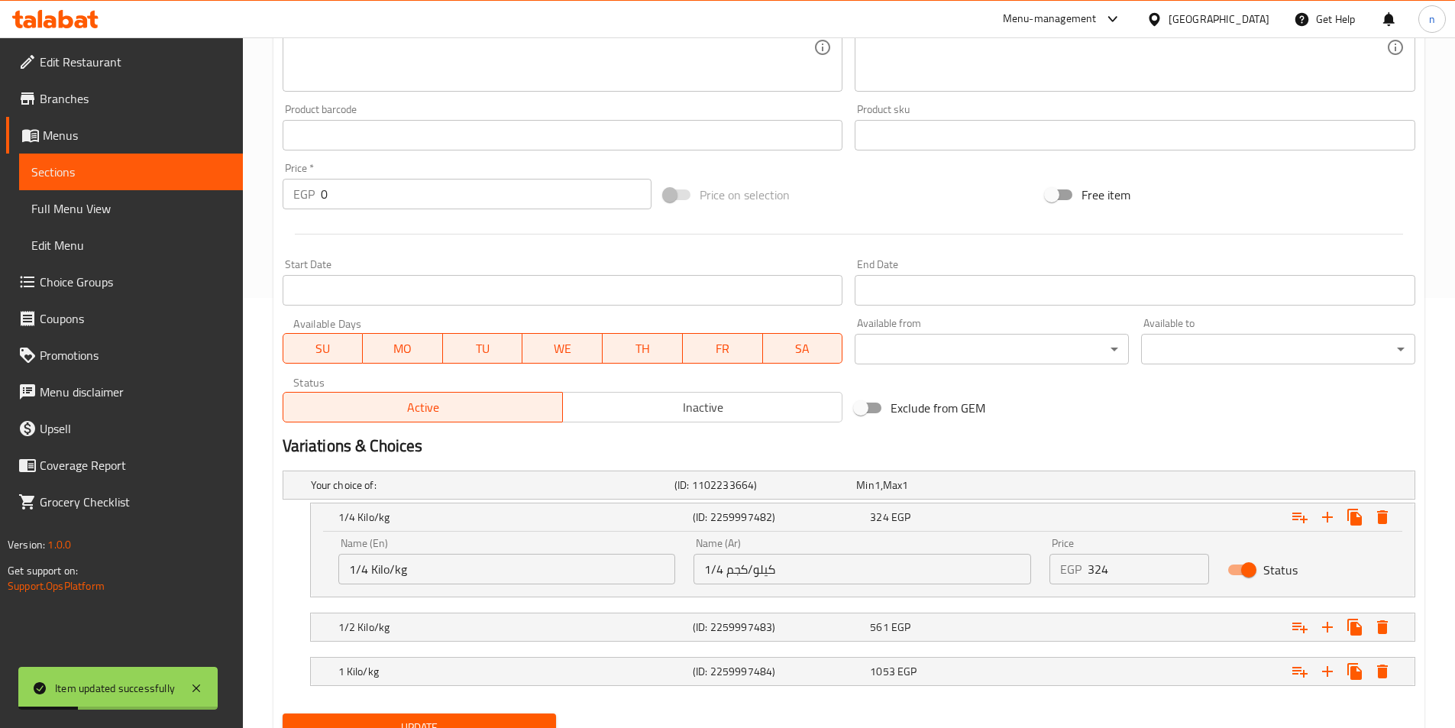
click at [394, 574] on input "1/4 Kilo/kg" at bounding box center [507, 569] width 338 height 31
click at [396, 572] on input "1/4 Kilokg" at bounding box center [507, 569] width 338 height 31
click at [390, 572] on input "1/4 Kilokg" at bounding box center [507, 569] width 338 height 31
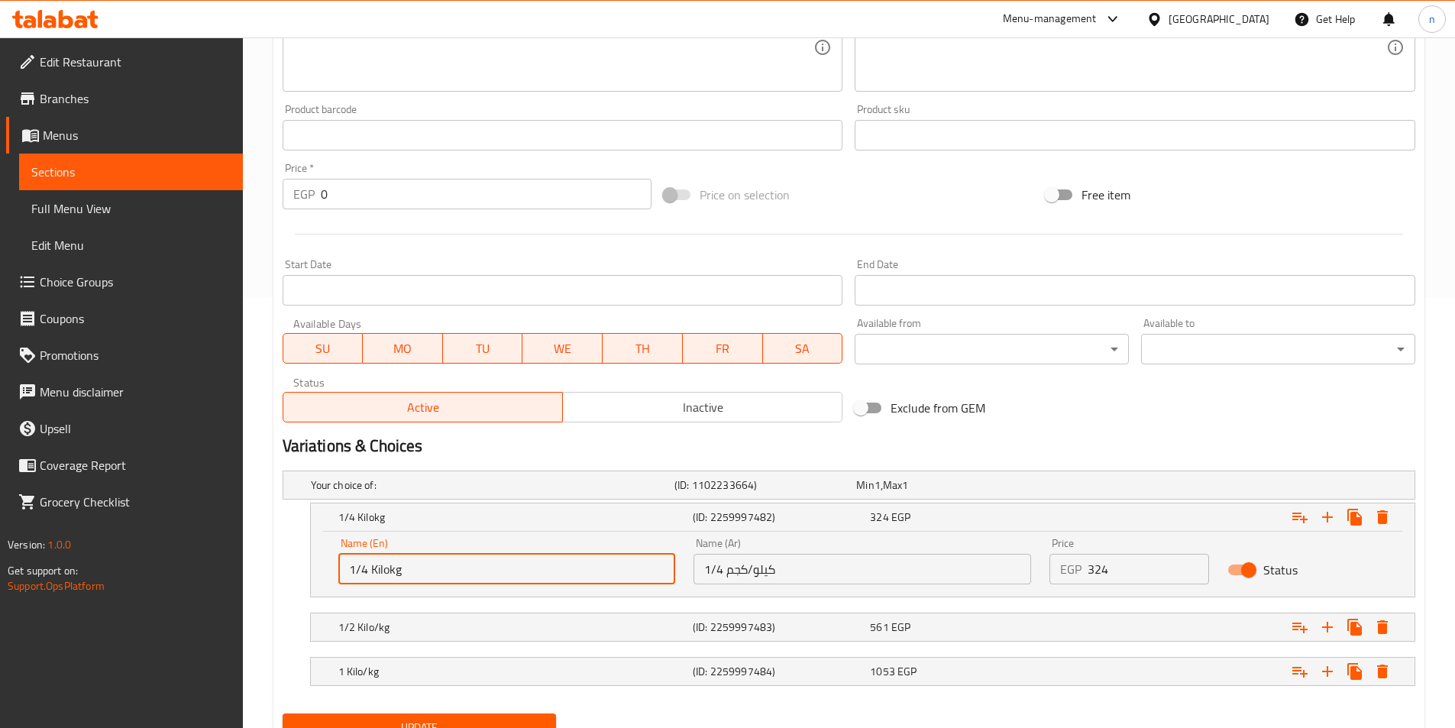
drag, startPoint x: 405, startPoint y: 572, endPoint x: 390, endPoint y: 575, distance: 15.5
click at [390, 575] on input "1/4 Kilokg" at bounding box center [507, 569] width 338 height 31
type input "1/4 Kilo"
click at [396, 639] on div "1/2 Kilo/kg (ID: 2259997483) 561 EGP" at bounding box center [867, 627] width 1064 height 34
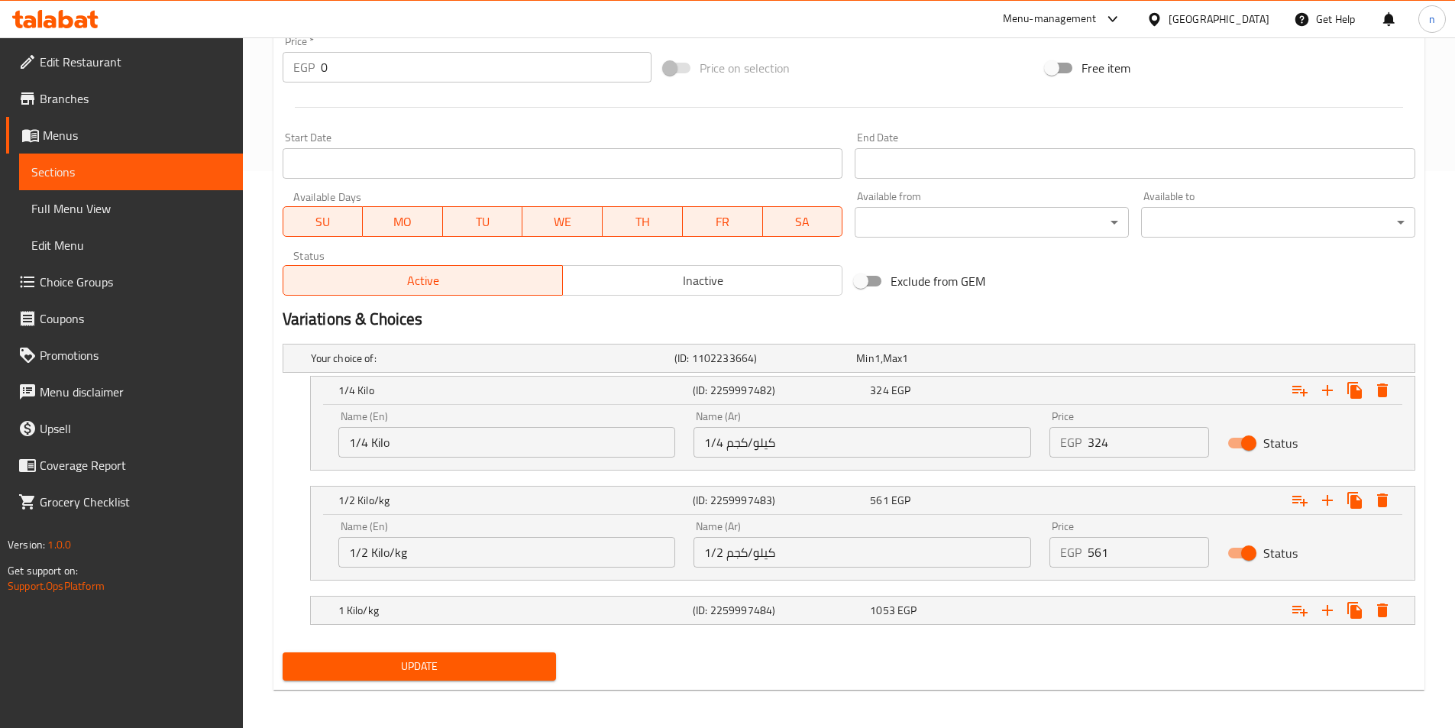
scroll to position [562, 0]
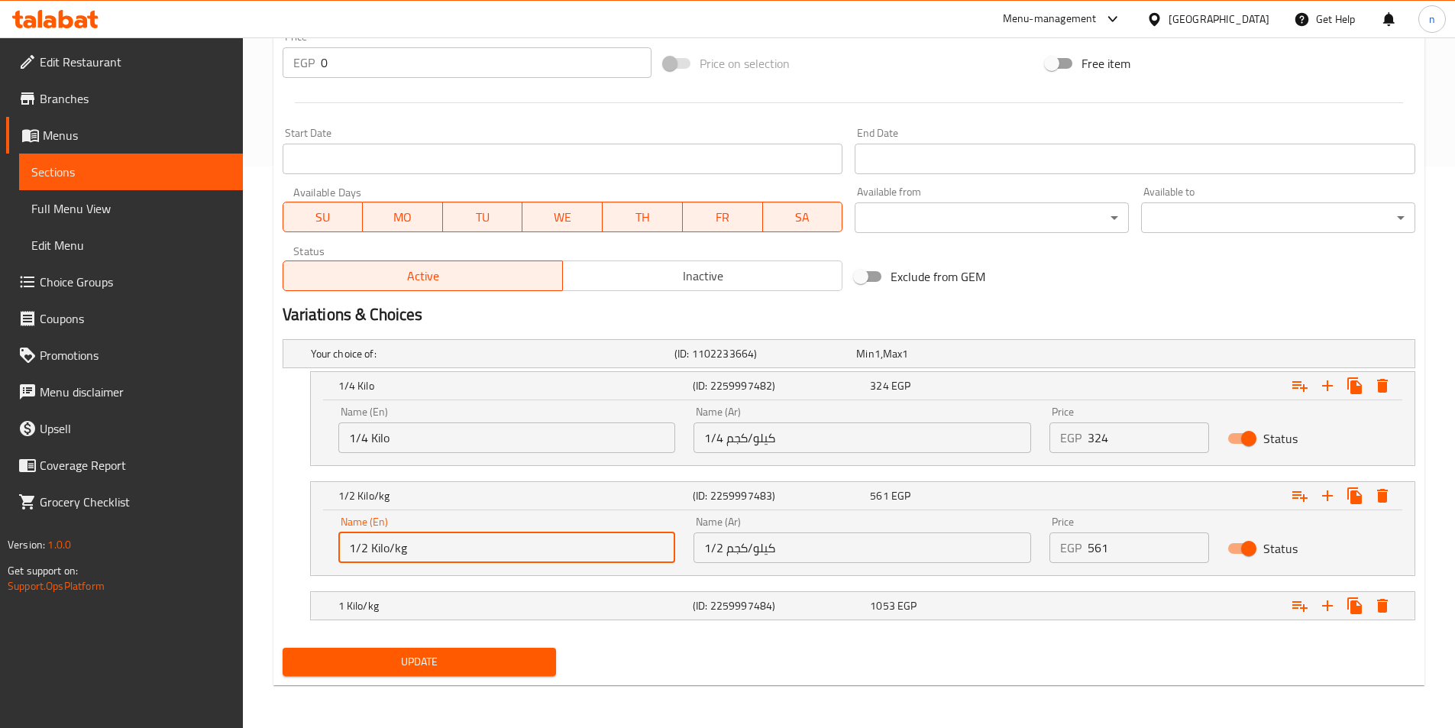
drag, startPoint x: 413, startPoint y: 553, endPoint x: 389, endPoint y: 554, distance: 23.7
click at [389, 554] on input "1/2 Kilo/kg" at bounding box center [507, 547] width 338 height 31
type input "1/2 Kilo"
click at [384, 610] on h5 "1 Kilo/kg" at bounding box center [512, 605] width 348 height 15
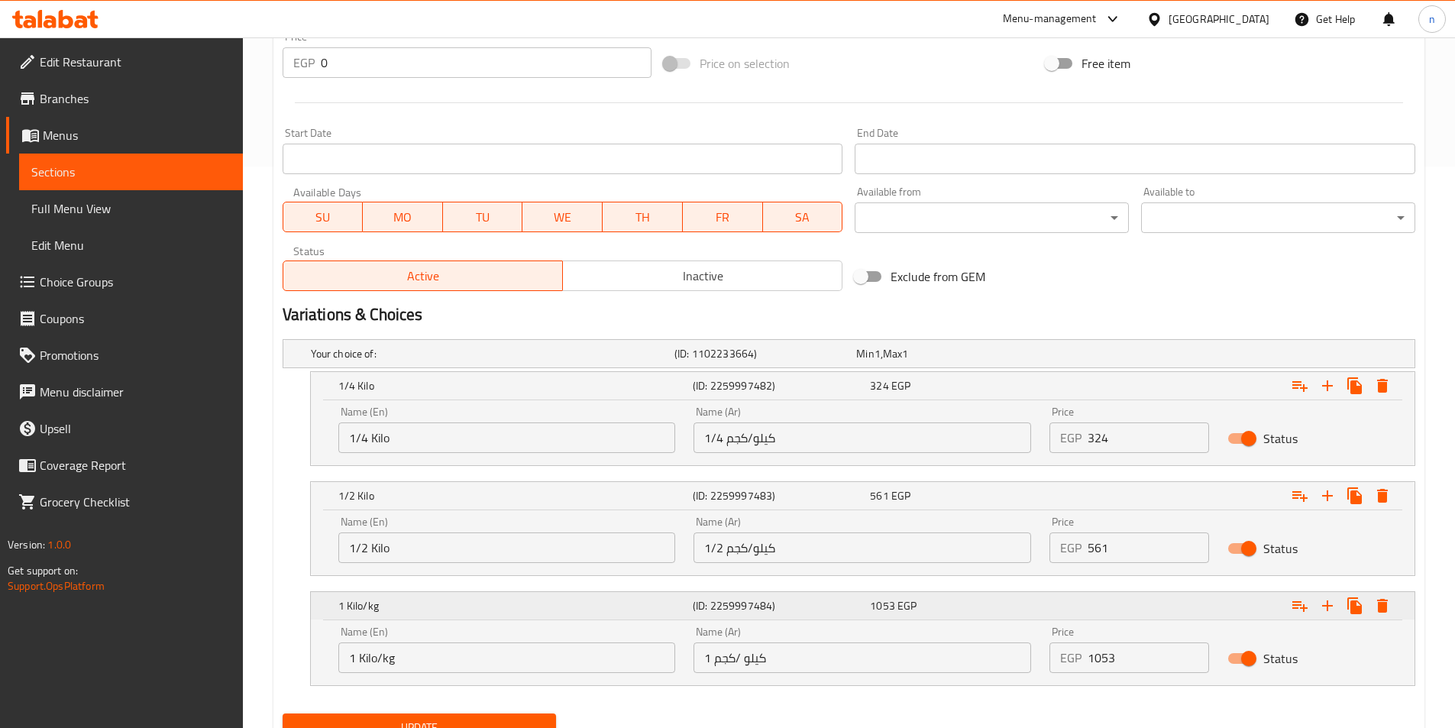
click at [384, 610] on h5 "1 Kilo/kg" at bounding box center [512, 605] width 348 height 15
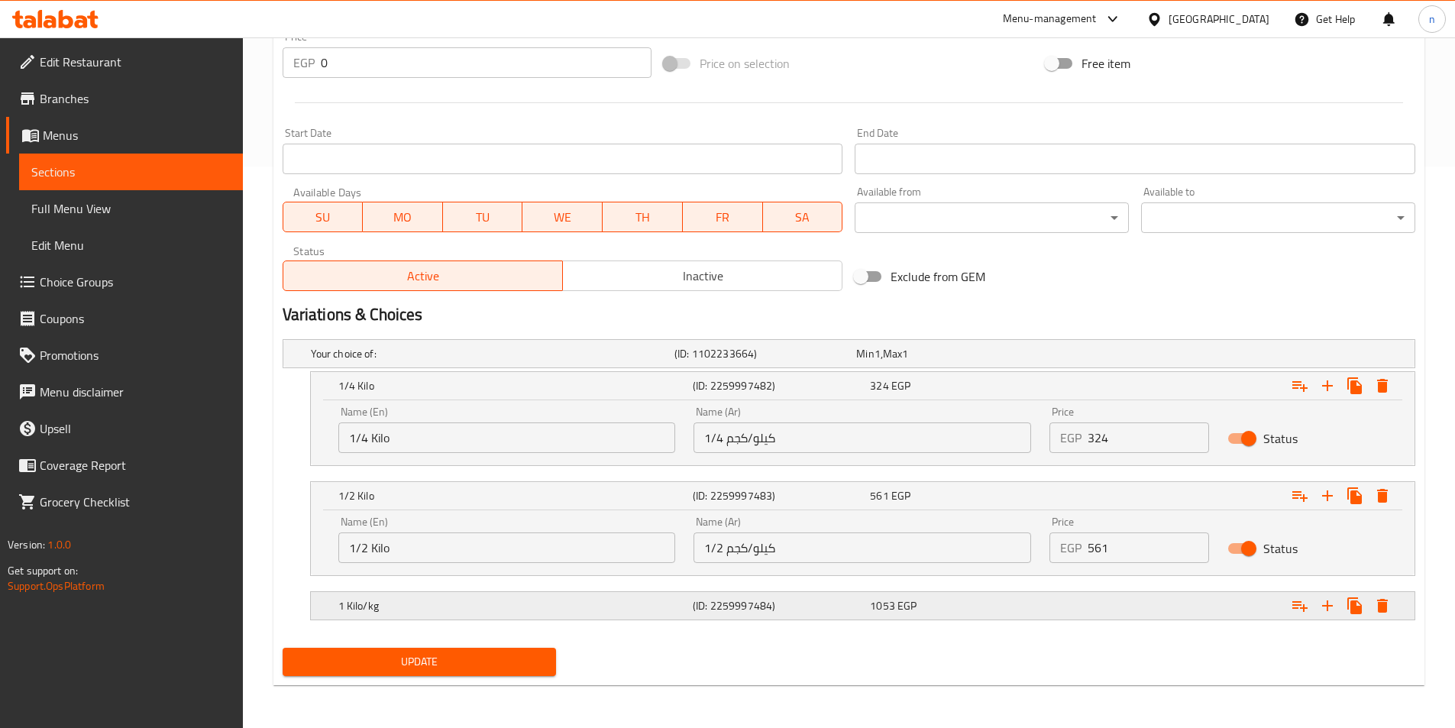
click at [399, 613] on h5 "1 Kilo/kg" at bounding box center [512, 605] width 348 height 15
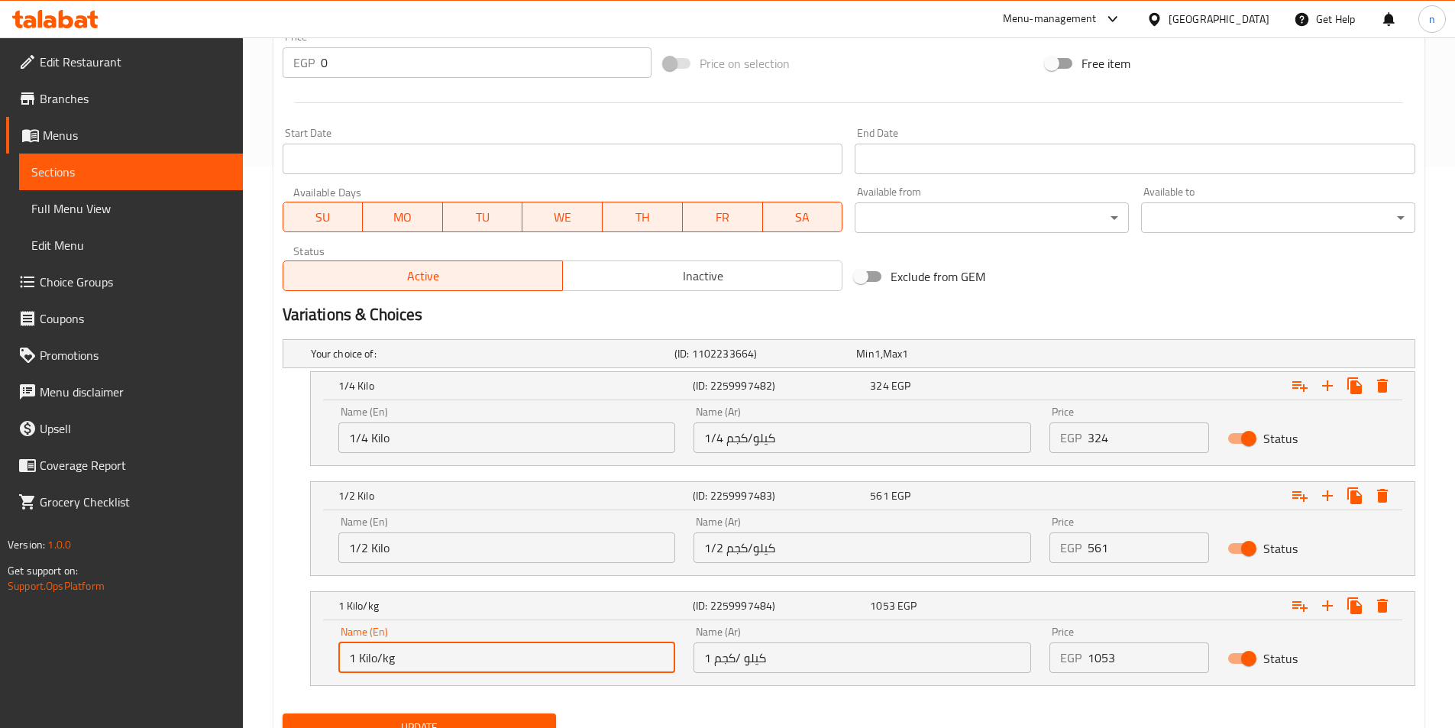
drag, startPoint x: 399, startPoint y: 662, endPoint x: 377, endPoint y: 667, distance: 21.9
click at [377, 667] on input "1 Kilo/kg" at bounding box center [507, 657] width 338 height 31
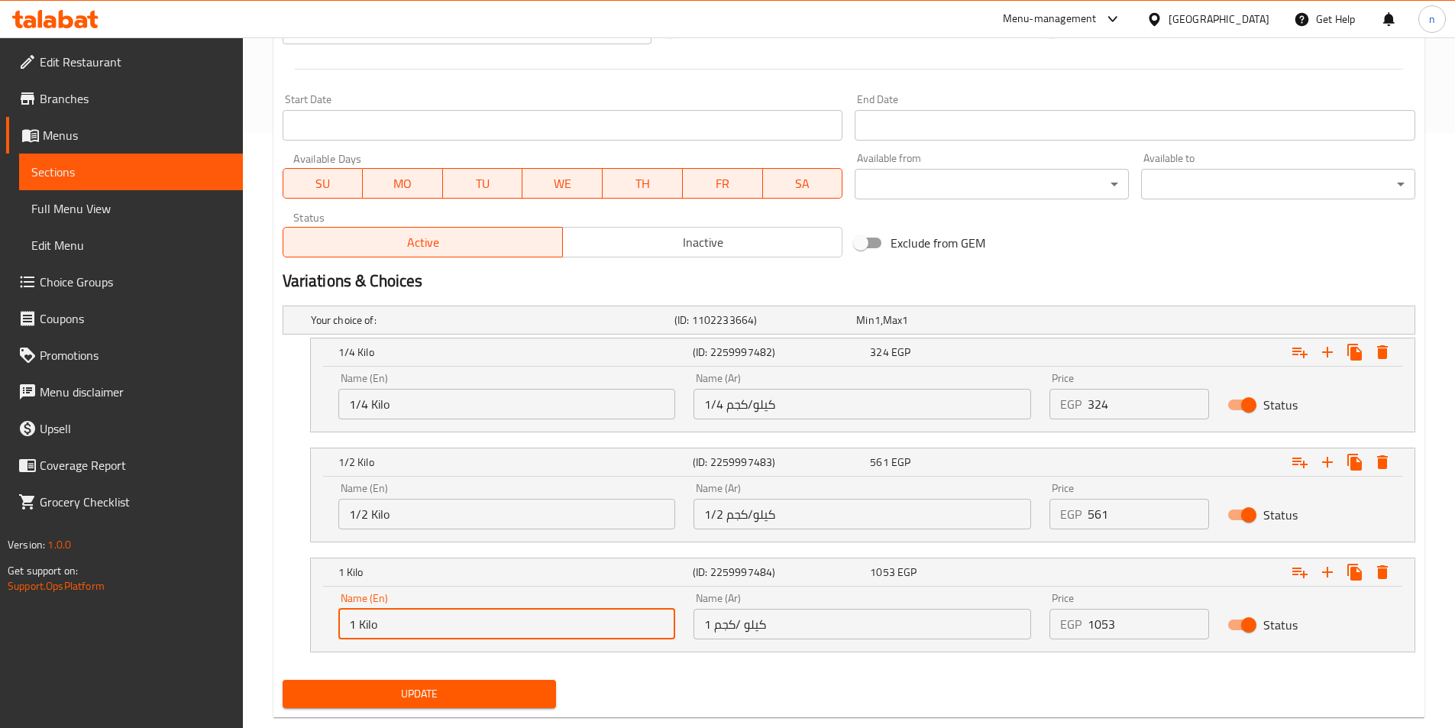
scroll to position [627, 0]
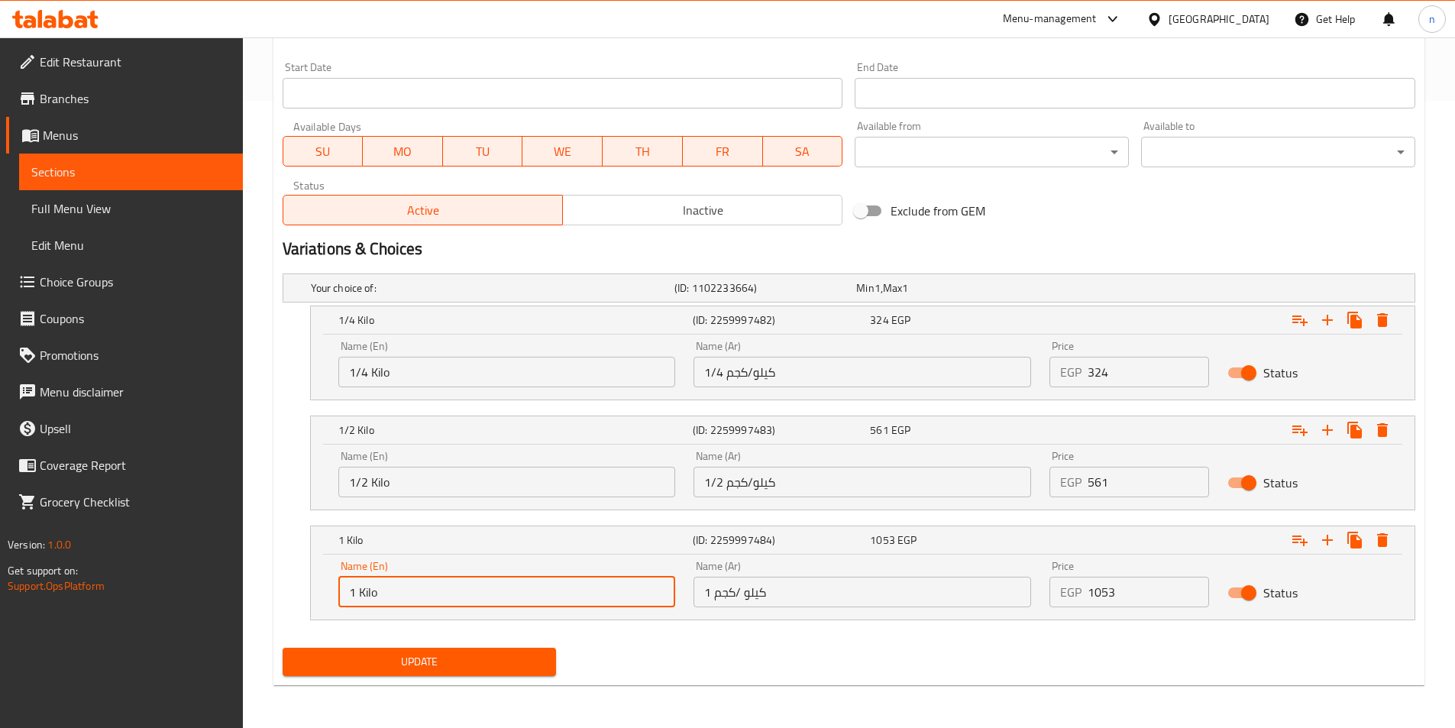
type input "1 Kilo"
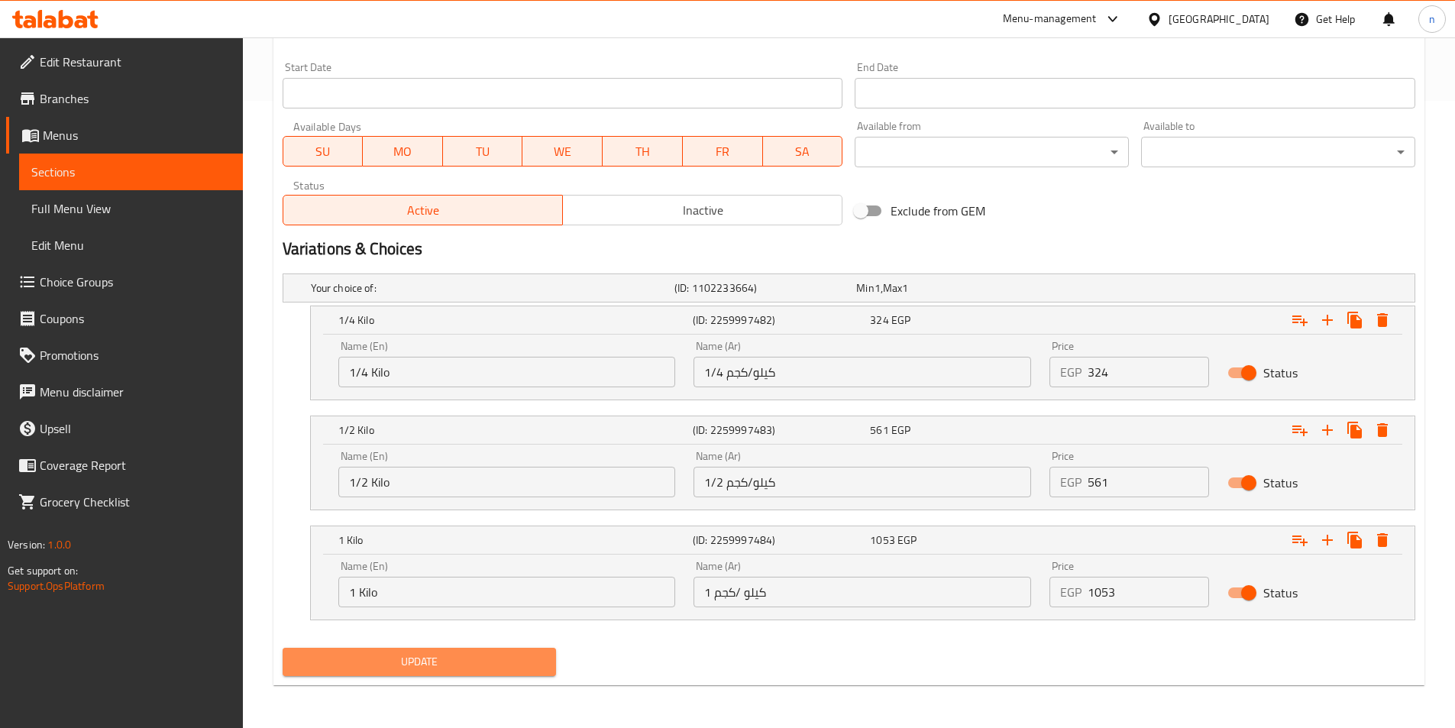
click at [445, 672] on button "Update" at bounding box center [420, 662] width 274 height 28
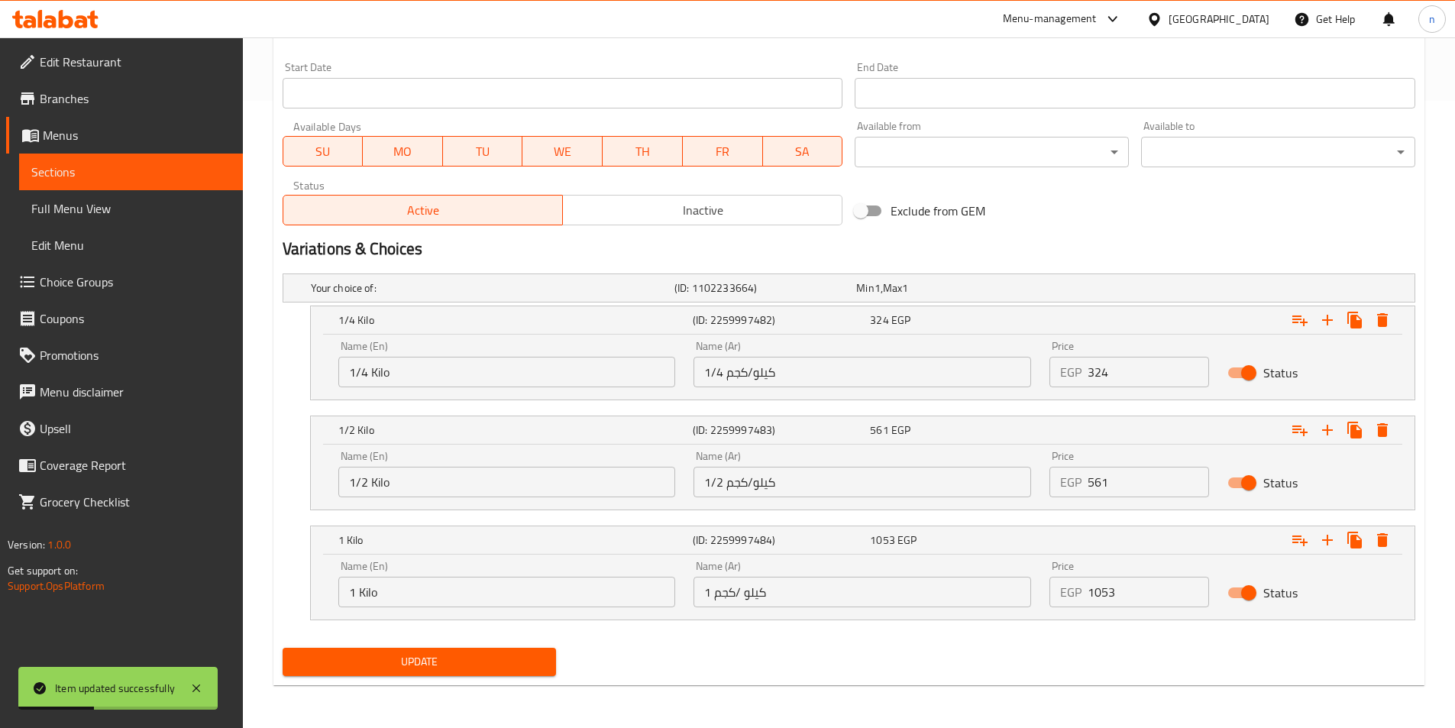
click at [736, 377] on input "1/4 كيلو/كجم" at bounding box center [863, 372] width 338 height 31
click at [769, 370] on input "1/4 كيلو/كجم" at bounding box center [863, 372] width 338 height 31
click at [735, 372] on input "1/4 كيلو/كجم" at bounding box center [863, 372] width 338 height 31
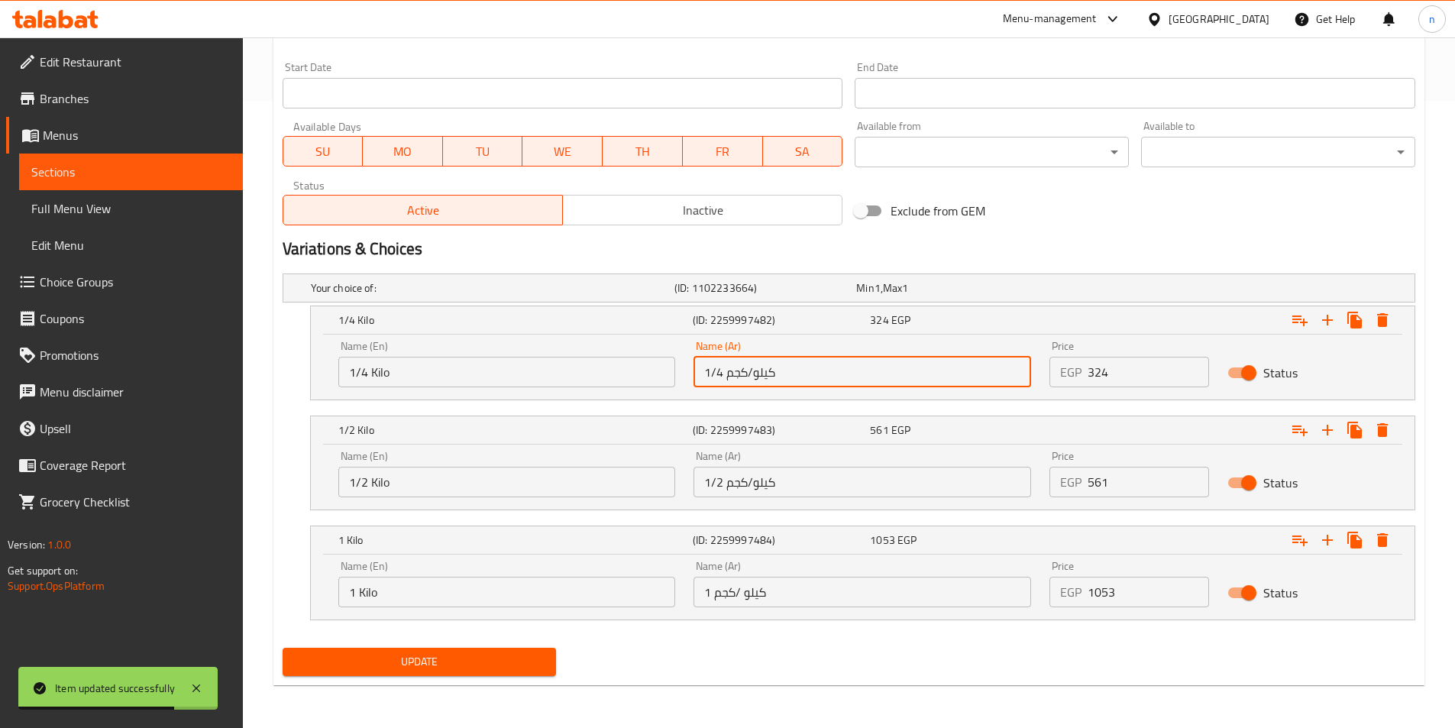
click at [735, 372] on input "1/4 كيلو/كجم" at bounding box center [863, 372] width 338 height 31
drag, startPoint x: 748, startPoint y: 372, endPoint x: 762, endPoint y: 372, distance: 14.5
click at [762, 372] on input "1/4 كيلو/" at bounding box center [863, 372] width 338 height 31
type input "1/4 كيلو"
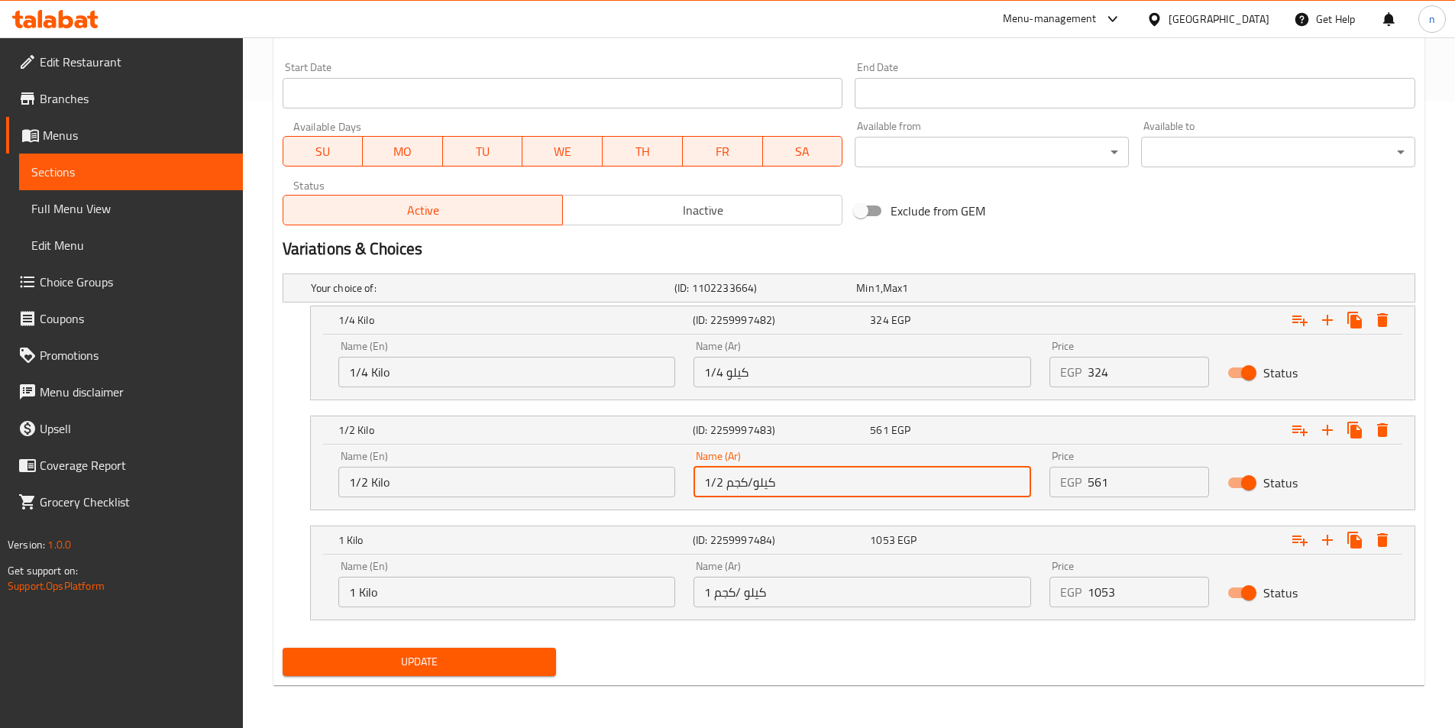
drag, startPoint x: 727, startPoint y: 484, endPoint x: 756, endPoint y: 485, distance: 28.3
click at [756, 485] on input "1/2 كيلو/كجم" at bounding box center [863, 482] width 338 height 31
type input "1/2 كيلو"
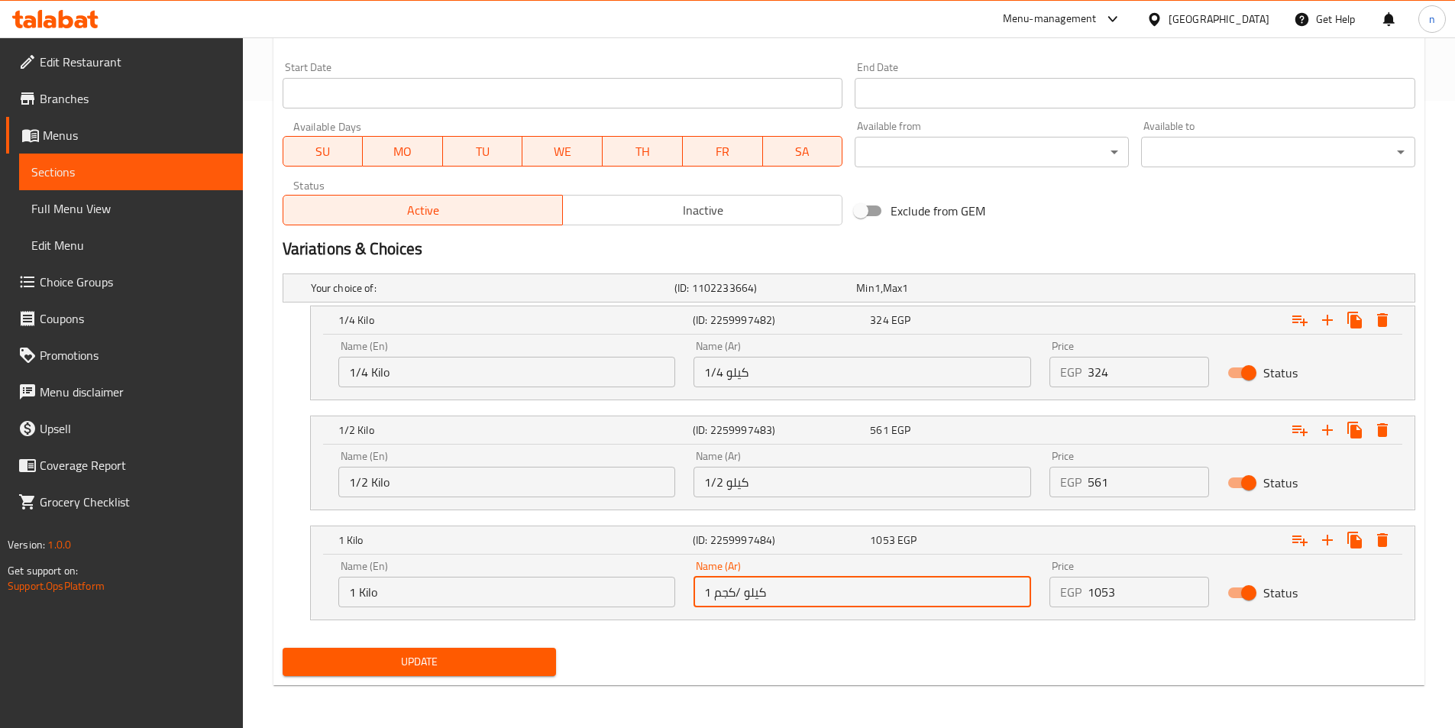
drag, startPoint x: 715, startPoint y: 597, endPoint x: 743, endPoint y: 597, distance: 28.3
click at [743, 597] on input "1 كيلو /كجم" at bounding box center [863, 592] width 338 height 31
type input "1 كيلو"
click at [506, 666] on span "Update" at bounding box center [420, 661] width 250 height 19
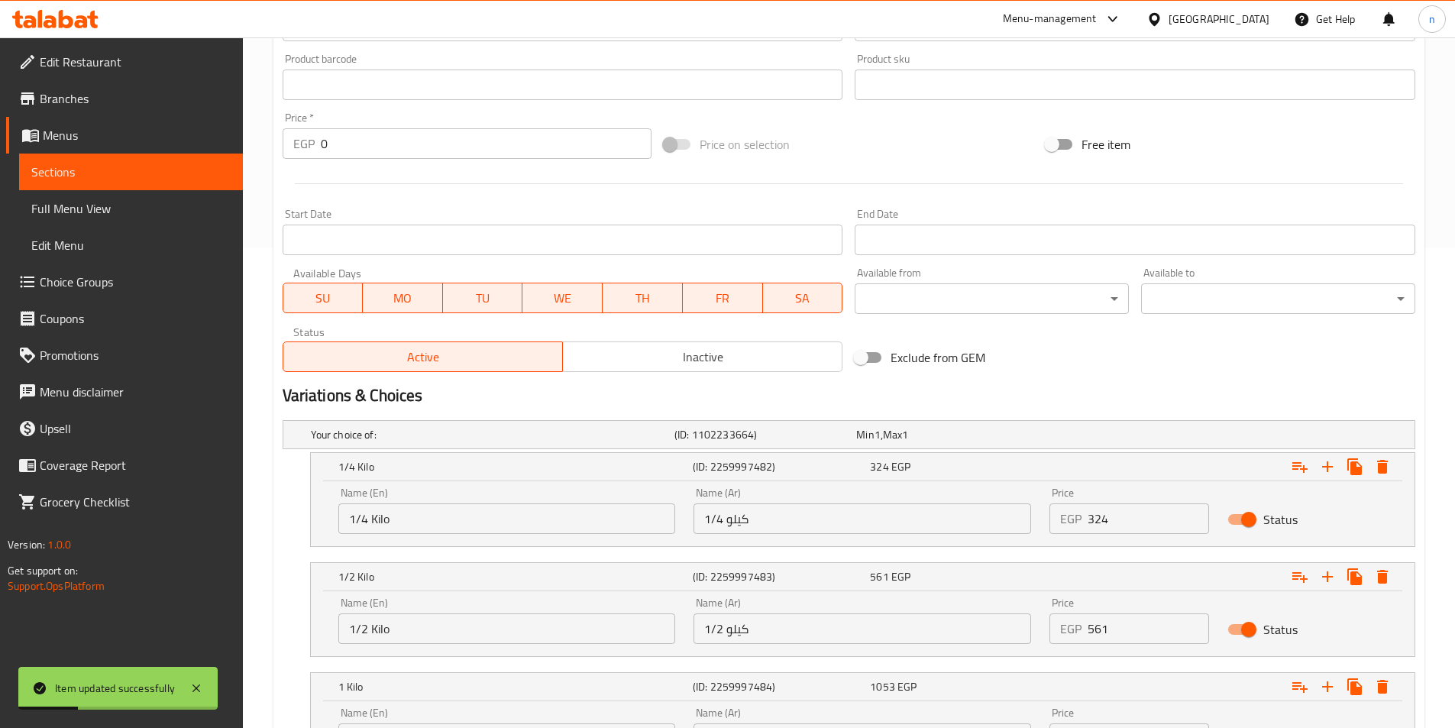
scroll to position [169, 0]
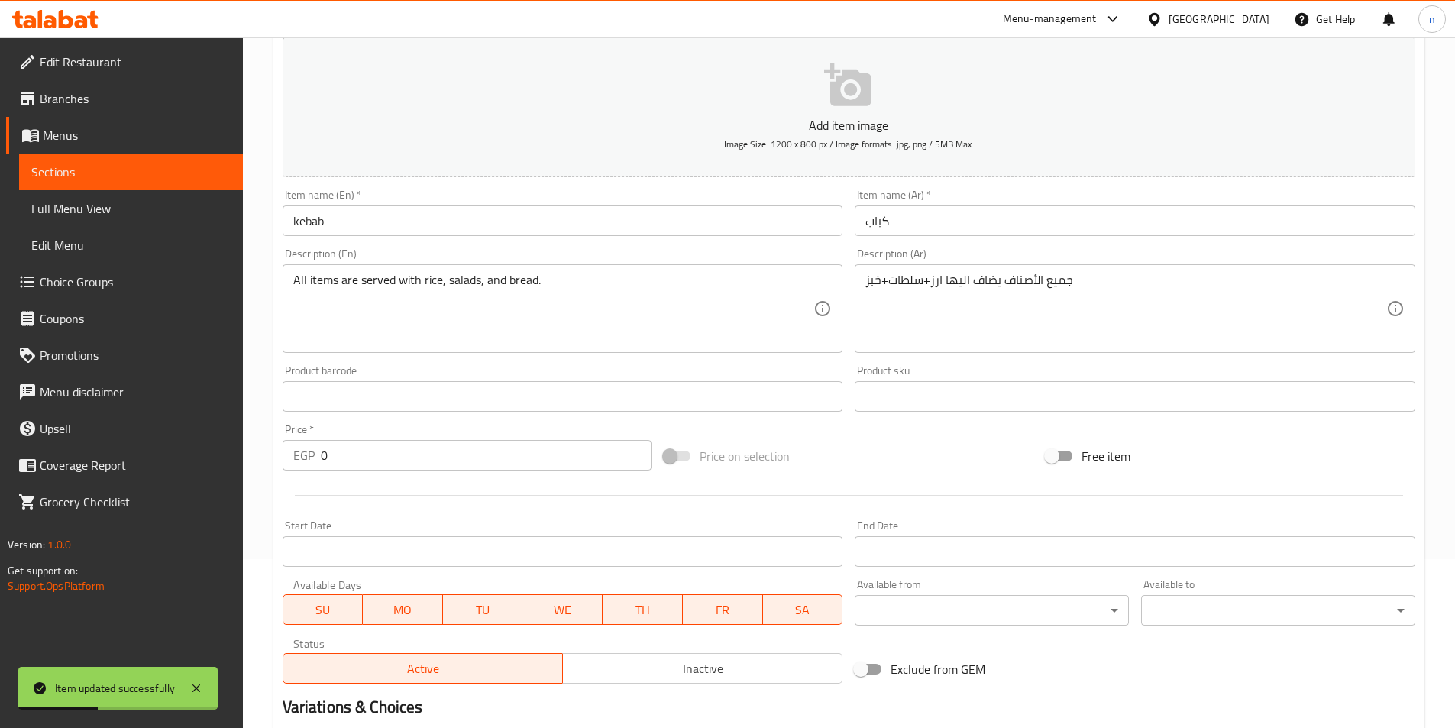
click at [141, 167] on span "Sections" at bounding box center [130, 172] width 199 height 18
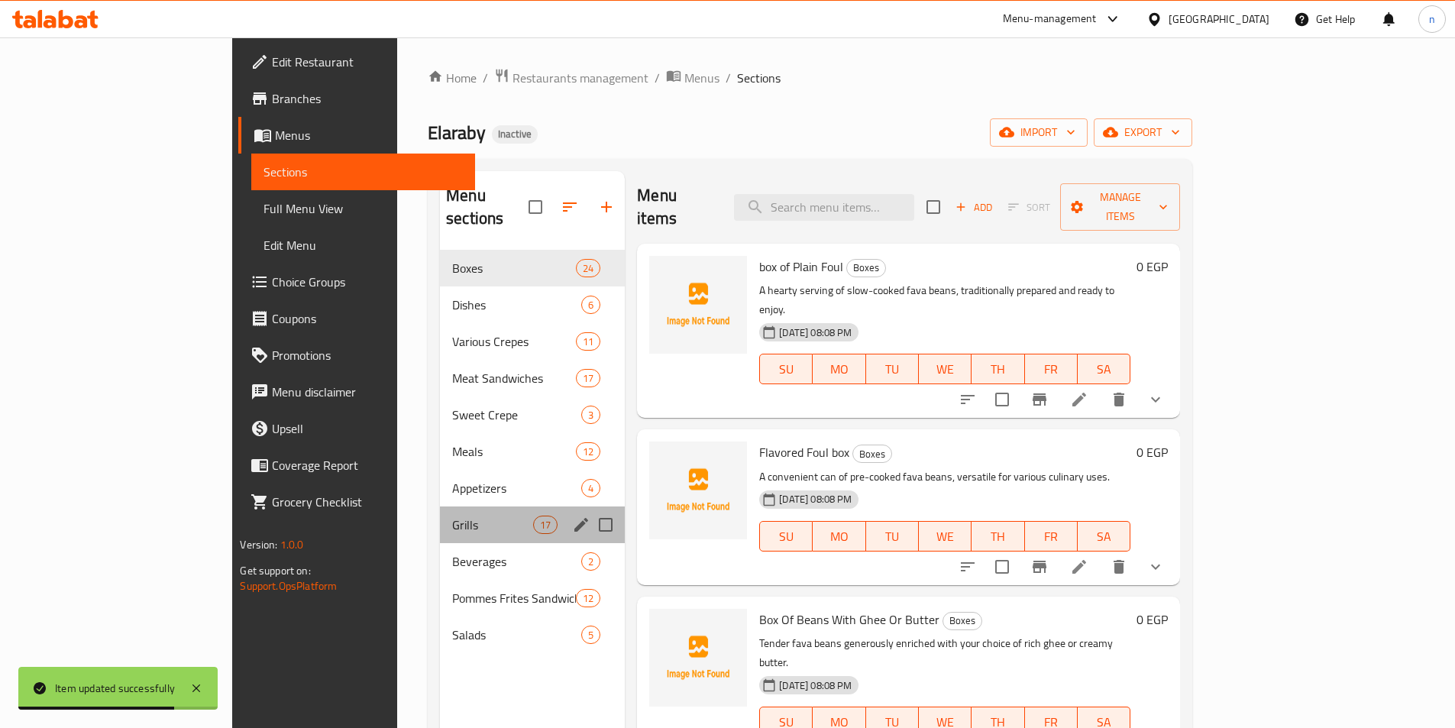
click at [440, 515] on div "Grills 17" at bounding box center [532, 525] width 185 height 37
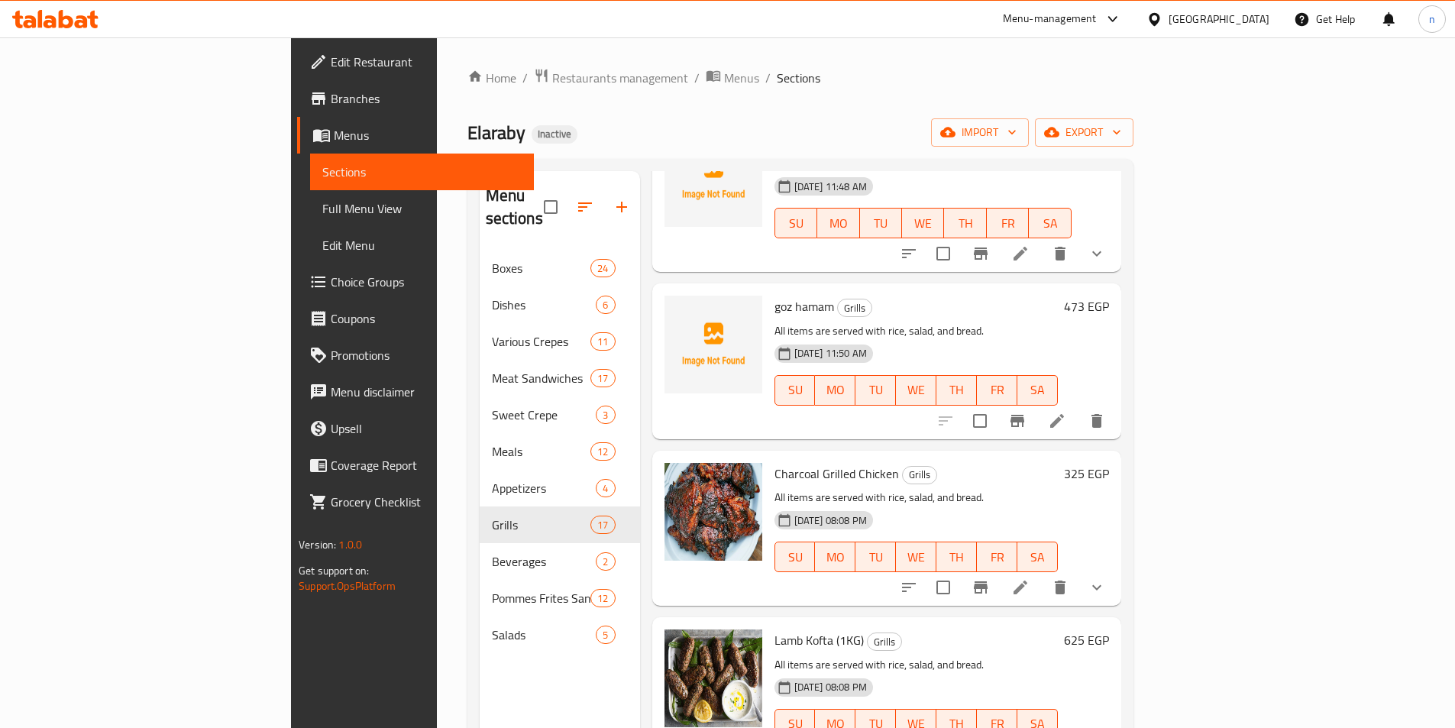
scroll to position [1146, 0]
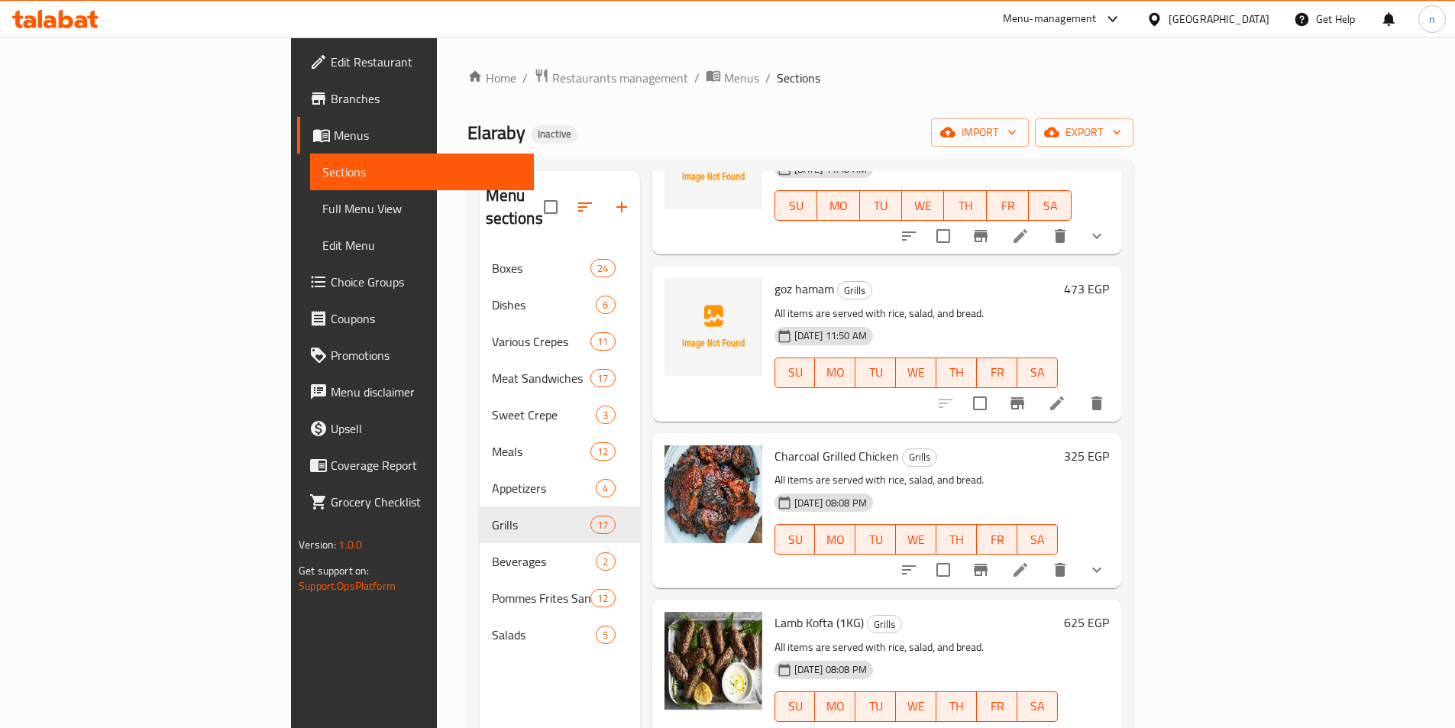
click at [1064, 396] on icon at bounding box center [1057, 403] width 14 height 14
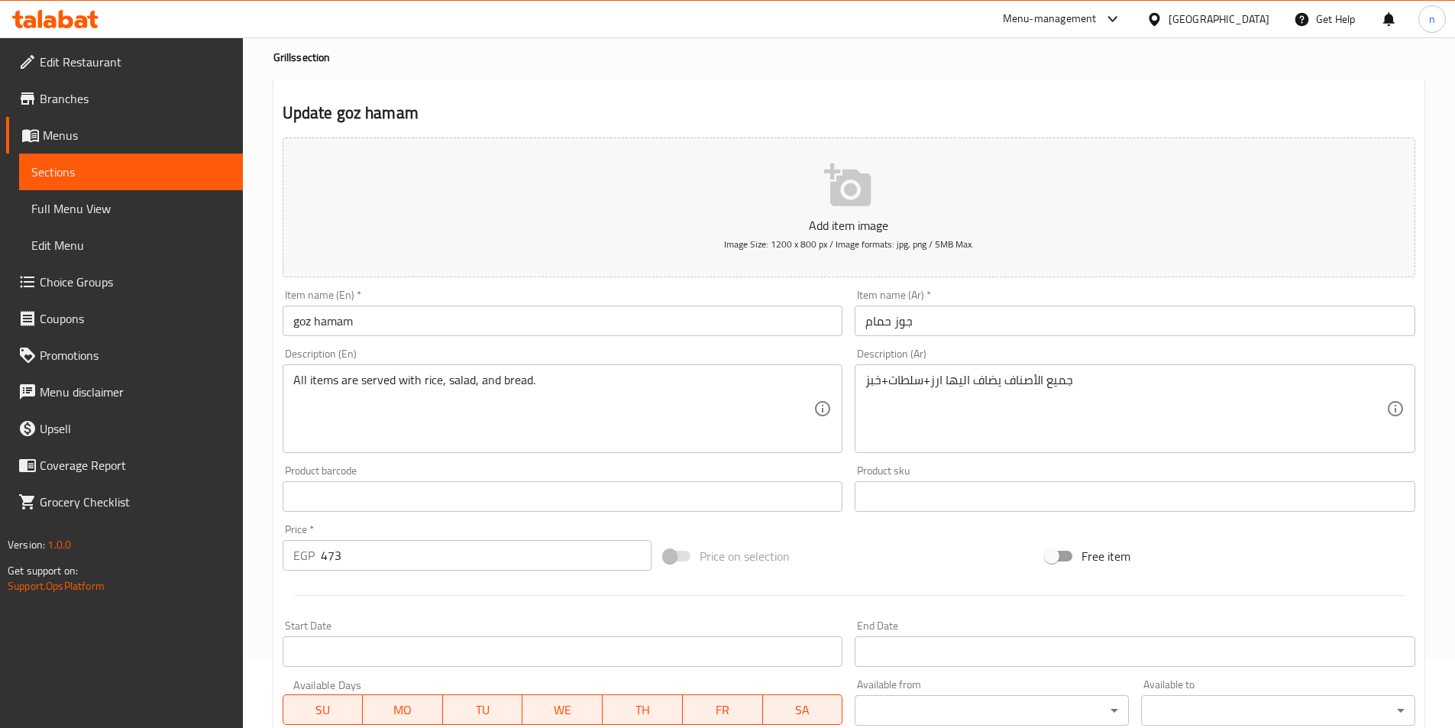
scroll to position [229, 0]
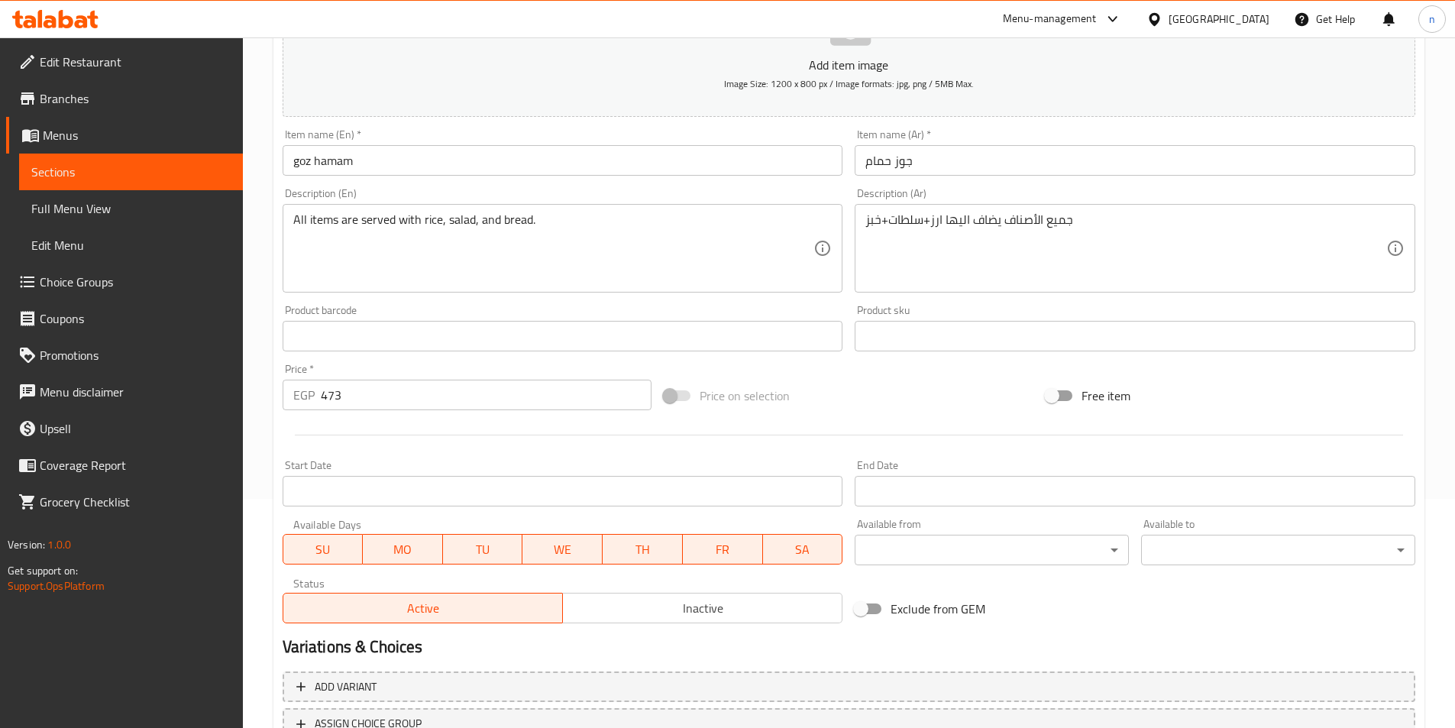
click at [337, 396] on input "473" at bounding box center [487, 395] width 332 height 31
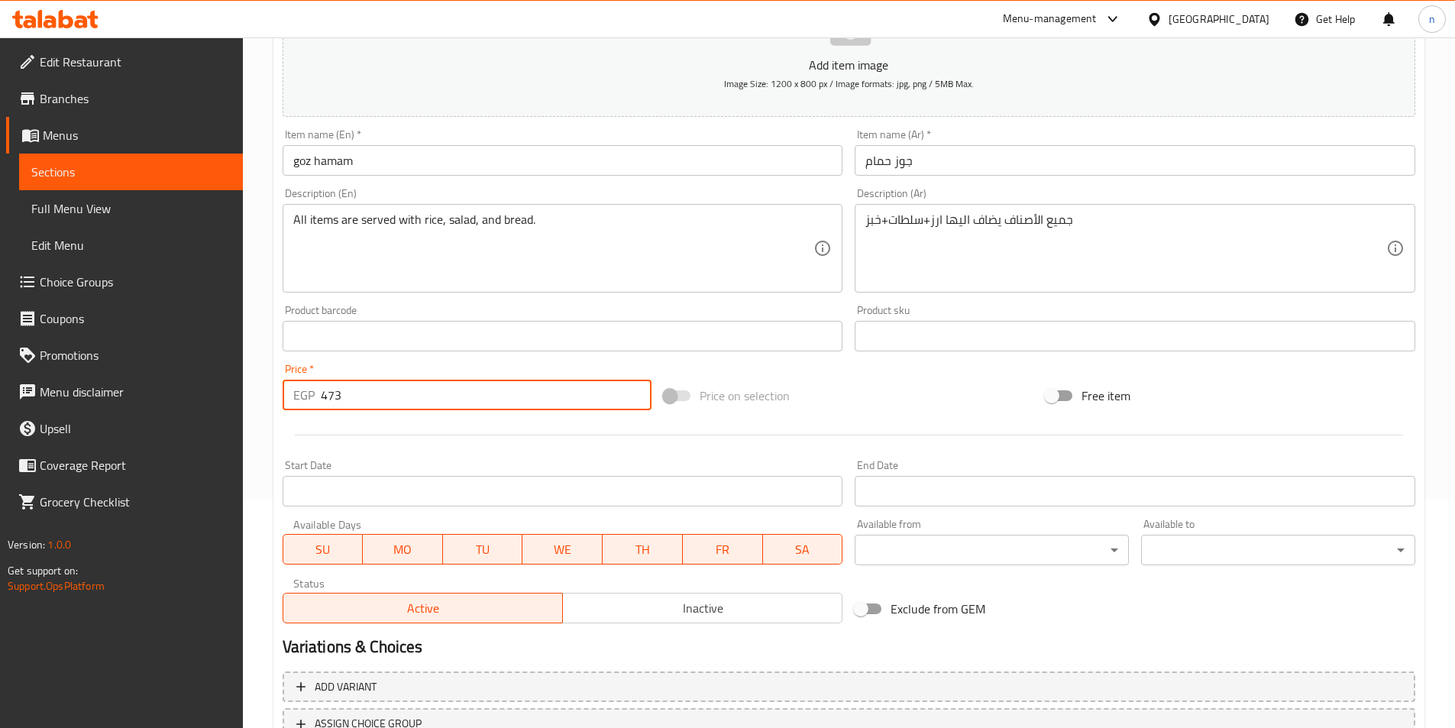
click at [337, 396] on input "473" at bounding box center [487, 395] width 332 height 31
click at [430, 444] on div at bounding box center [849, 434] width 1145 height 37
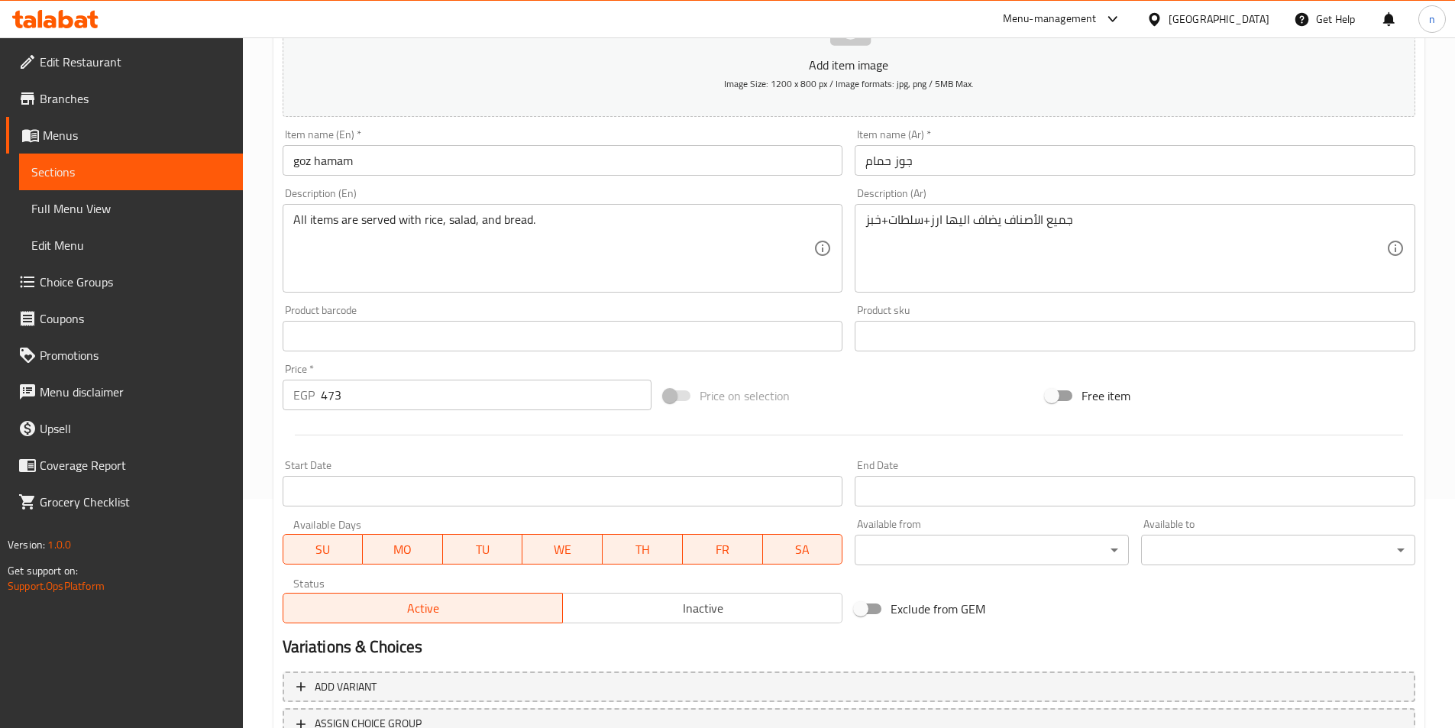
scroll to position [0, 0]
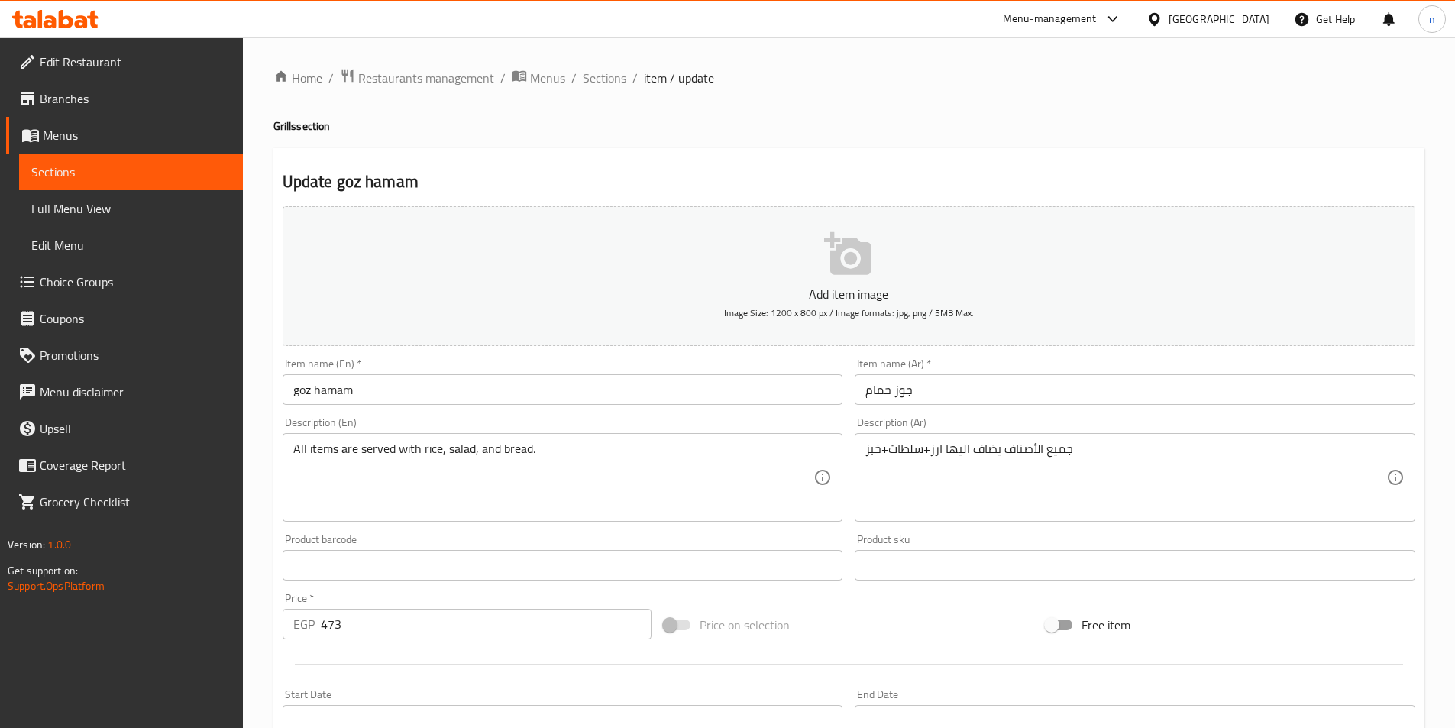
click at [290, 390] on input "goz hamam" at bounding box center [563, 389] width 561 height 31
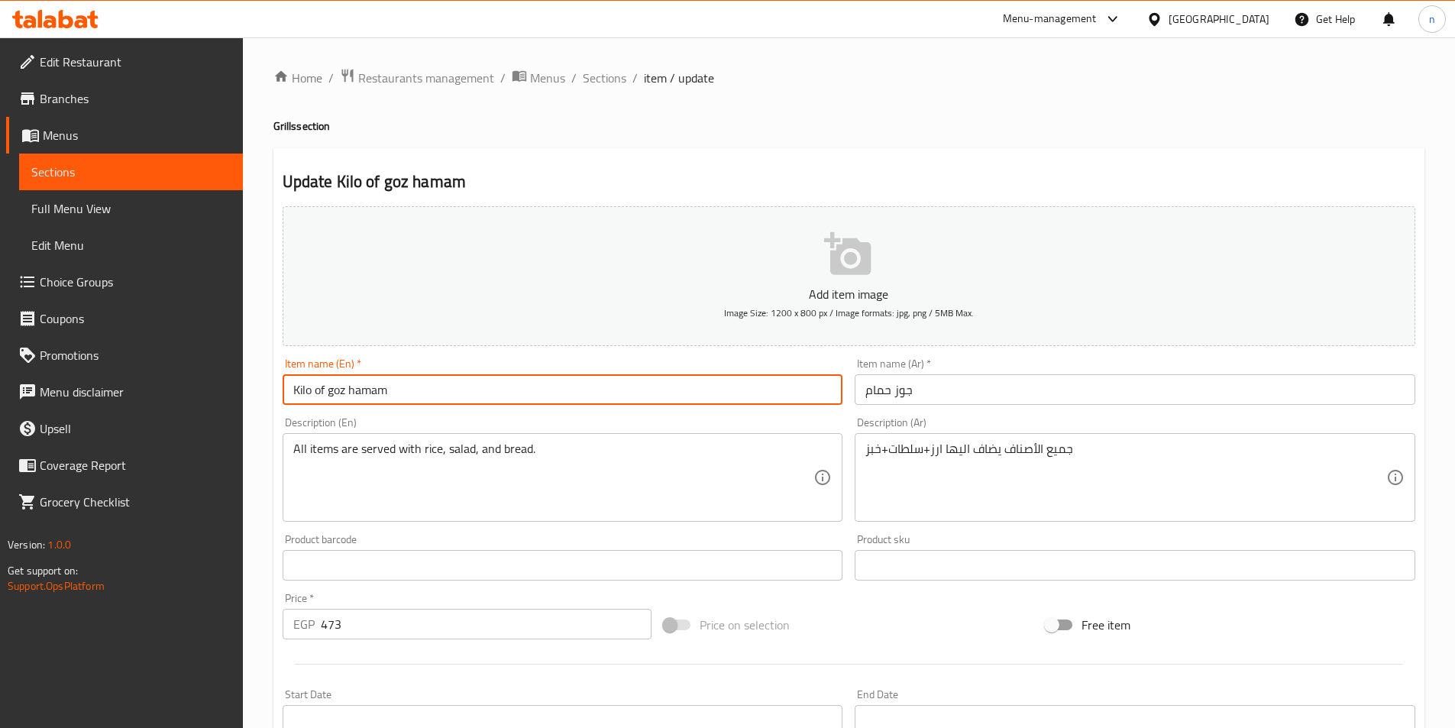
click at [362, 395] on input "Kilo of goz hamam" at bounding box center [563, 389] width 561 height 31
type input "Kilo of goz hamam"
click at [945, 387] on input "جوز حمام" at bounding box center [1135, 389] width 561 height 31
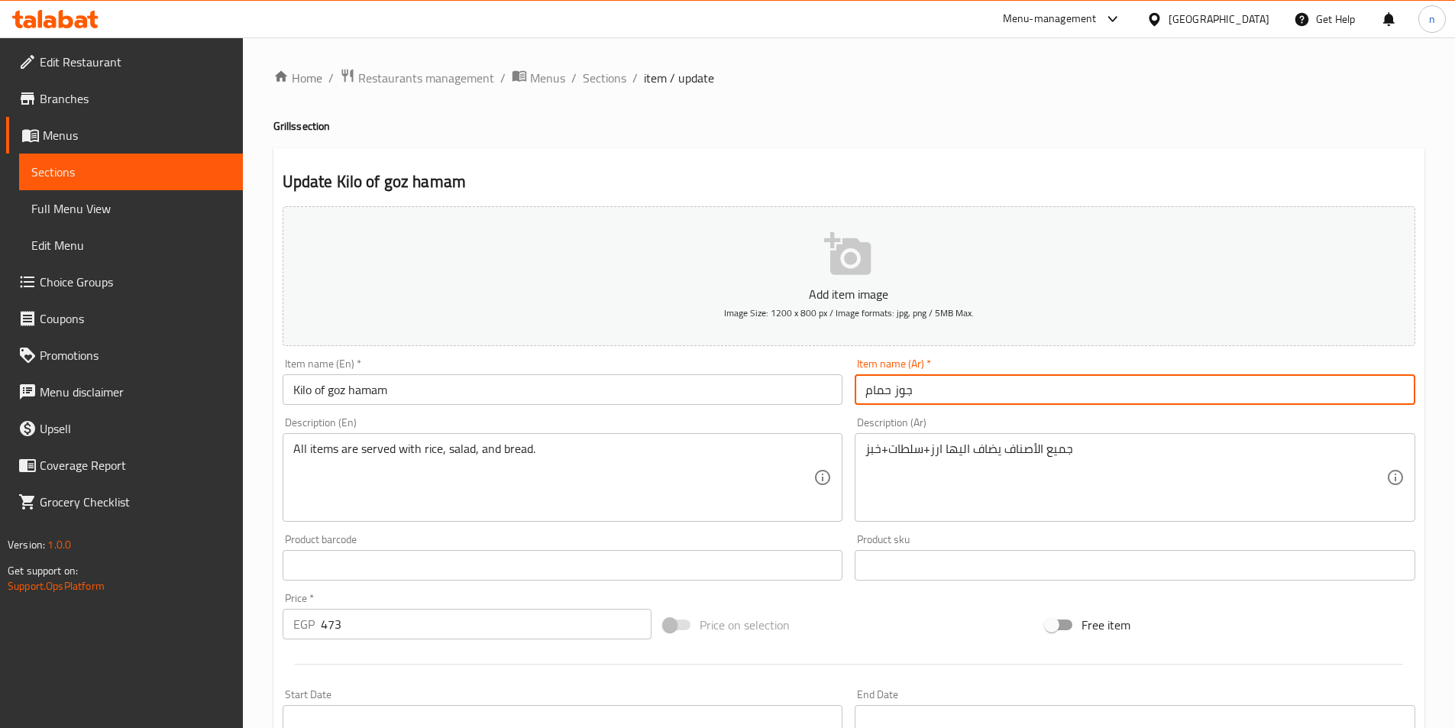
click at [863, 406] on div "Item name (Ar)   * جوز حمام Item name (Ar) *" at bounding box center [1135, 381] width 573 height 59
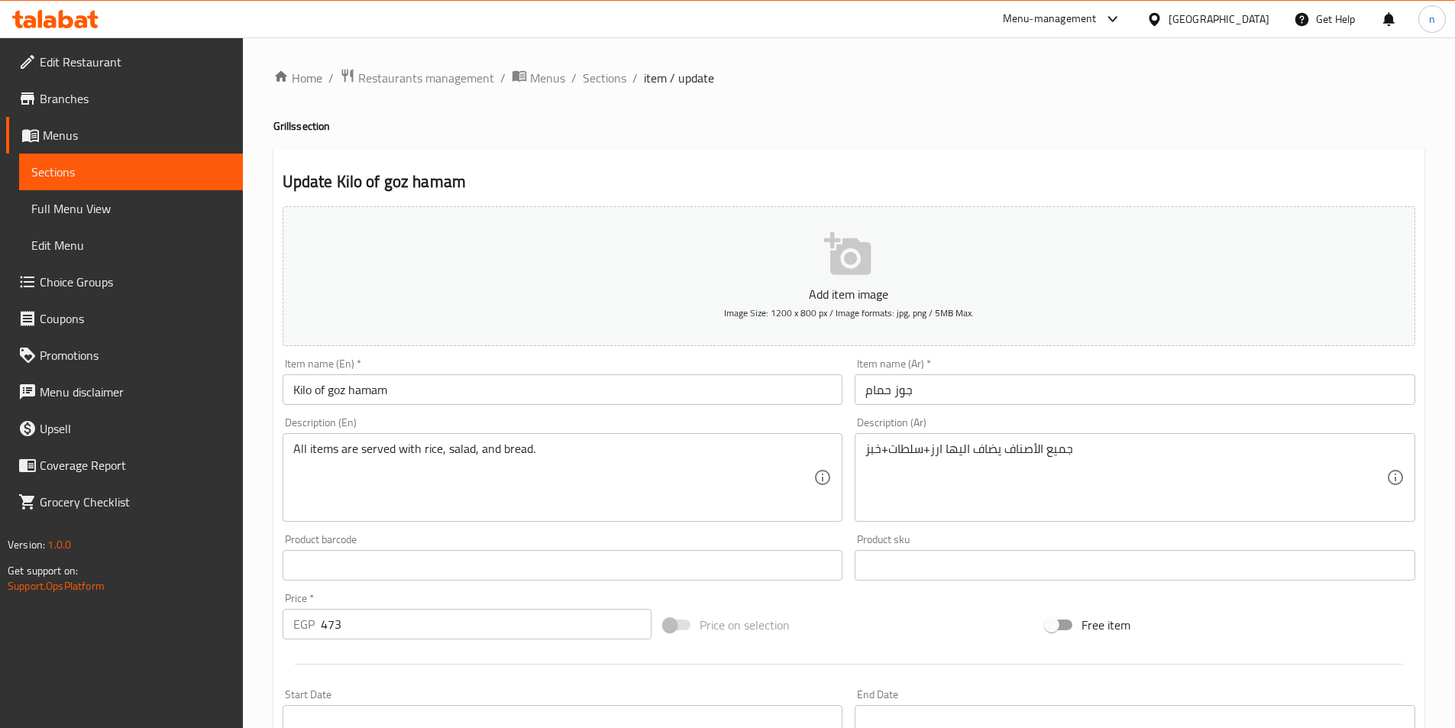
click at [866, 392] on input "جوز حمام" at bounding box center [1135, 389] width 561 height 31
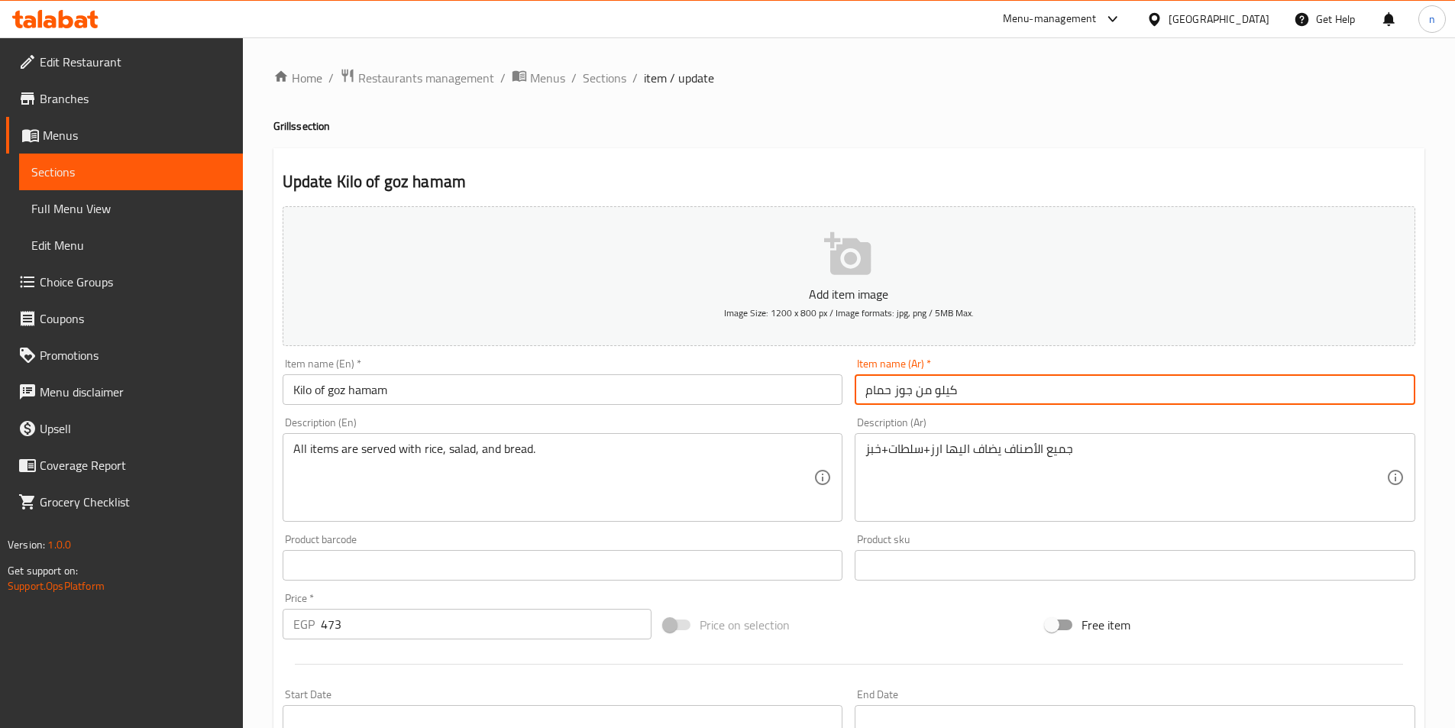
click at [887, 389] on input "كيلو من جوز حمام" at bounding box center [1135, 389] width 561 height 31
click at [893, 391] on input "كيلو من جوز حمام" at bounding box center [1135, 389] width 561 height 31
click at [888, 391] on input "كيلو من جوز حمام" at bounding box center [1135, 389] width 561 height 31
type input "كيلو من جوز حمام"
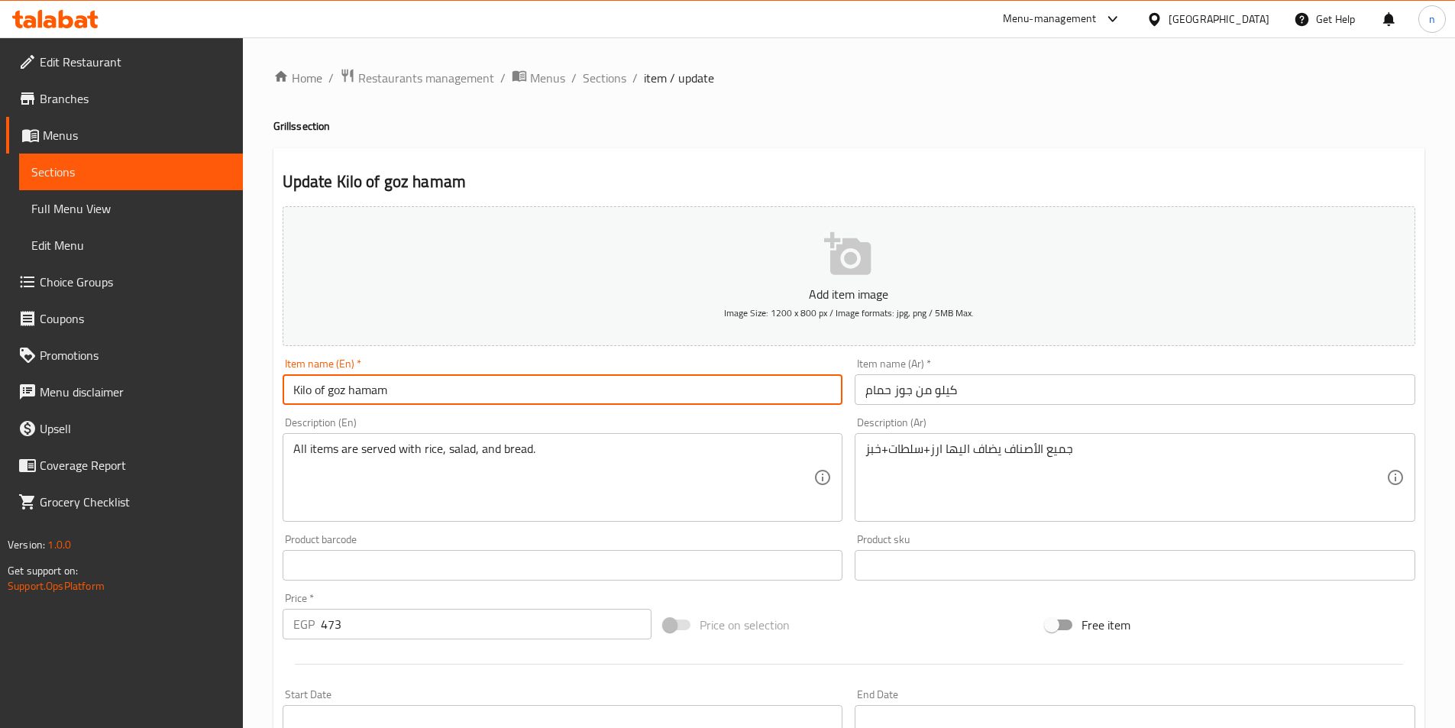
click at [739, 401] on input "Kilo of goz hamam" at bounding box center [563, 389] width 561 height 31
click at [374, 393] on input "Kilo of goz hamam" at bounding box center [563, 389] width 561 height 31
click at [873, 396] on input "كيلو من جوز حمام" at bounding box center [1135, 389] width 561 height 31
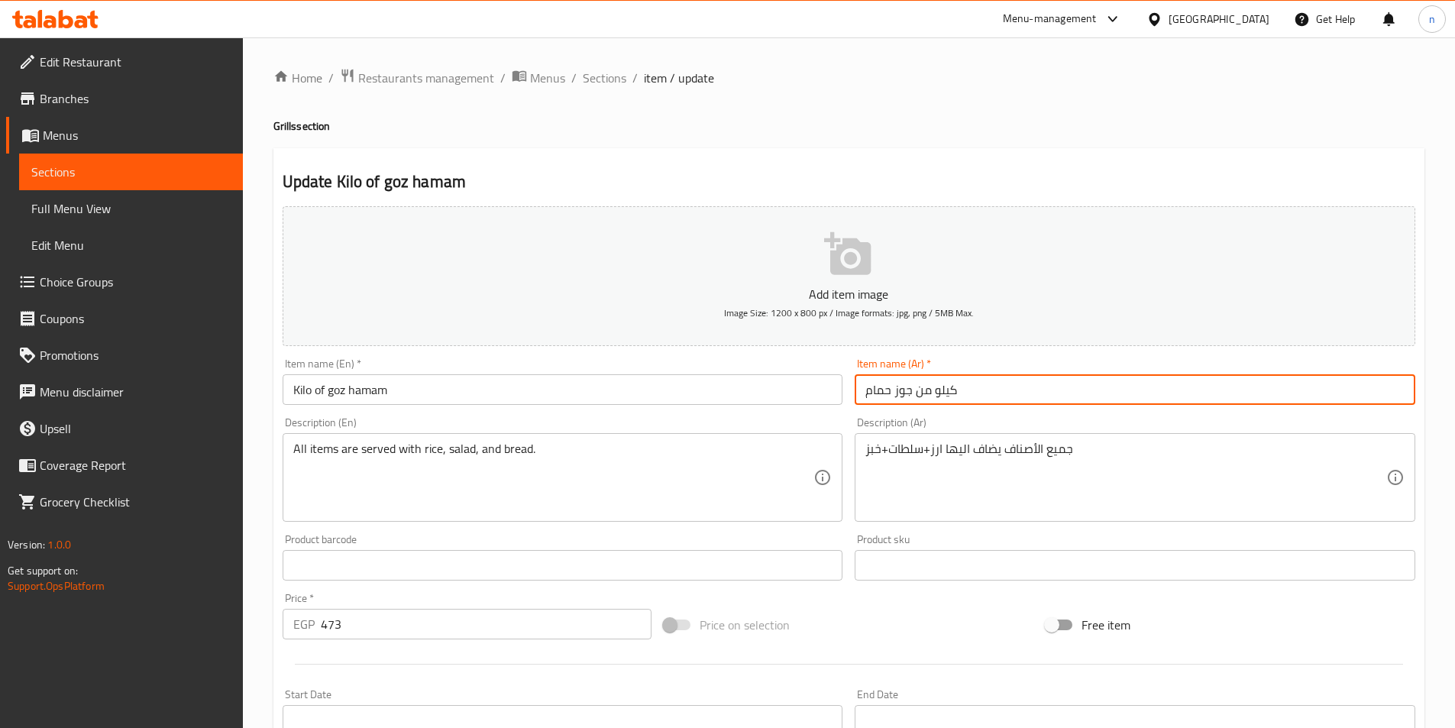
click at [873, 396] on input "كيلو من جوز حمام" at bounding box center [1135, 389] width 561 height 31
click at [381, 389] on input "Kilo of goz hamam" at bounding box center [563, 389] width 561 height 31
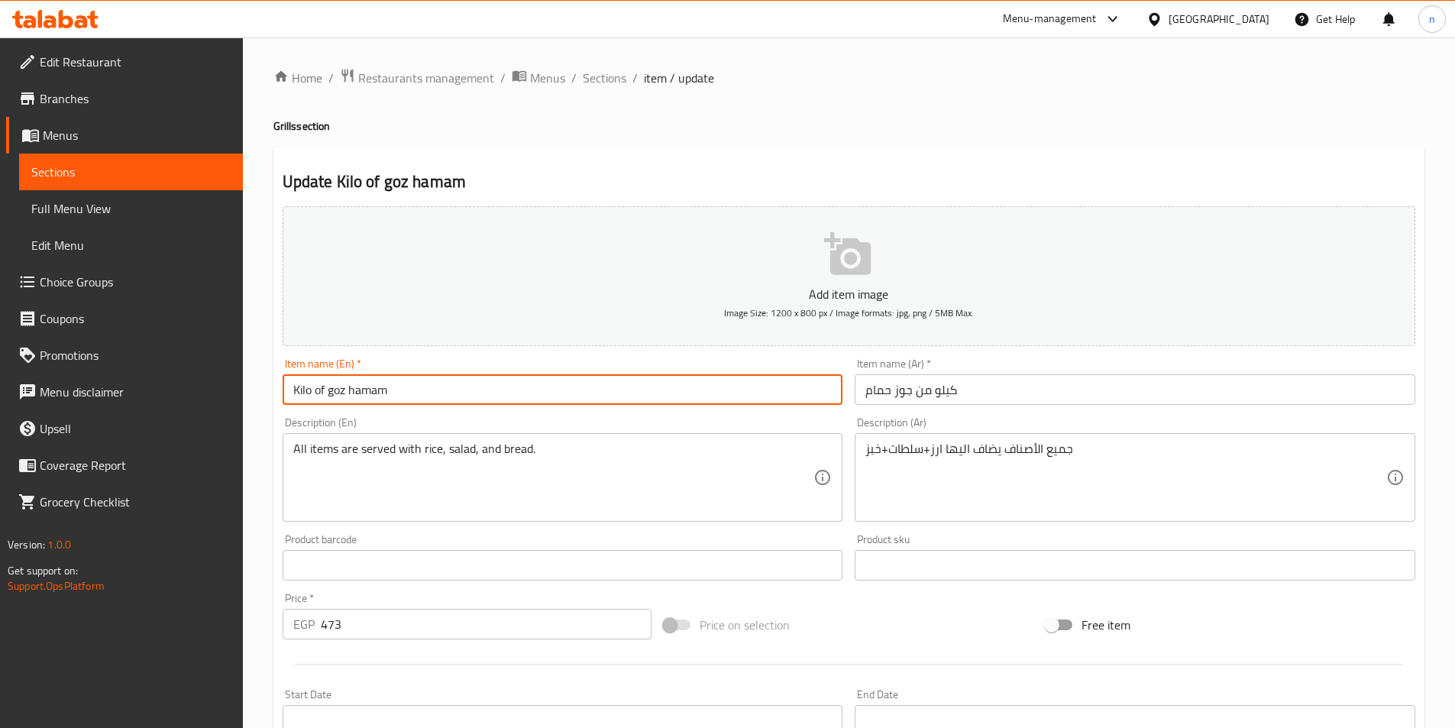
paste input "Pigeon"
type input "Kilo of goz Pigeon"
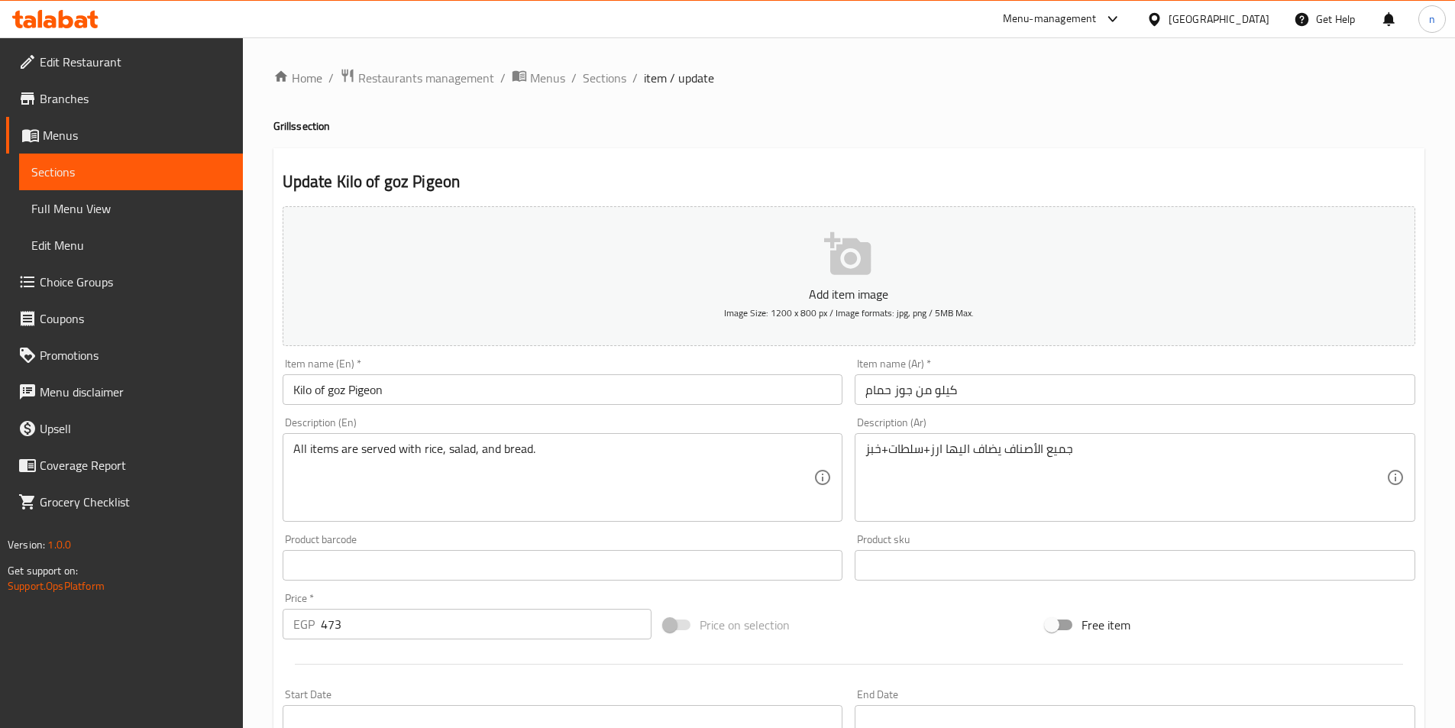
click at [522, 355] on div "Item name (En)   * Kilo of goz Pigeon Item name (En) *" at bounding box center [563, 381] width 573 height 59
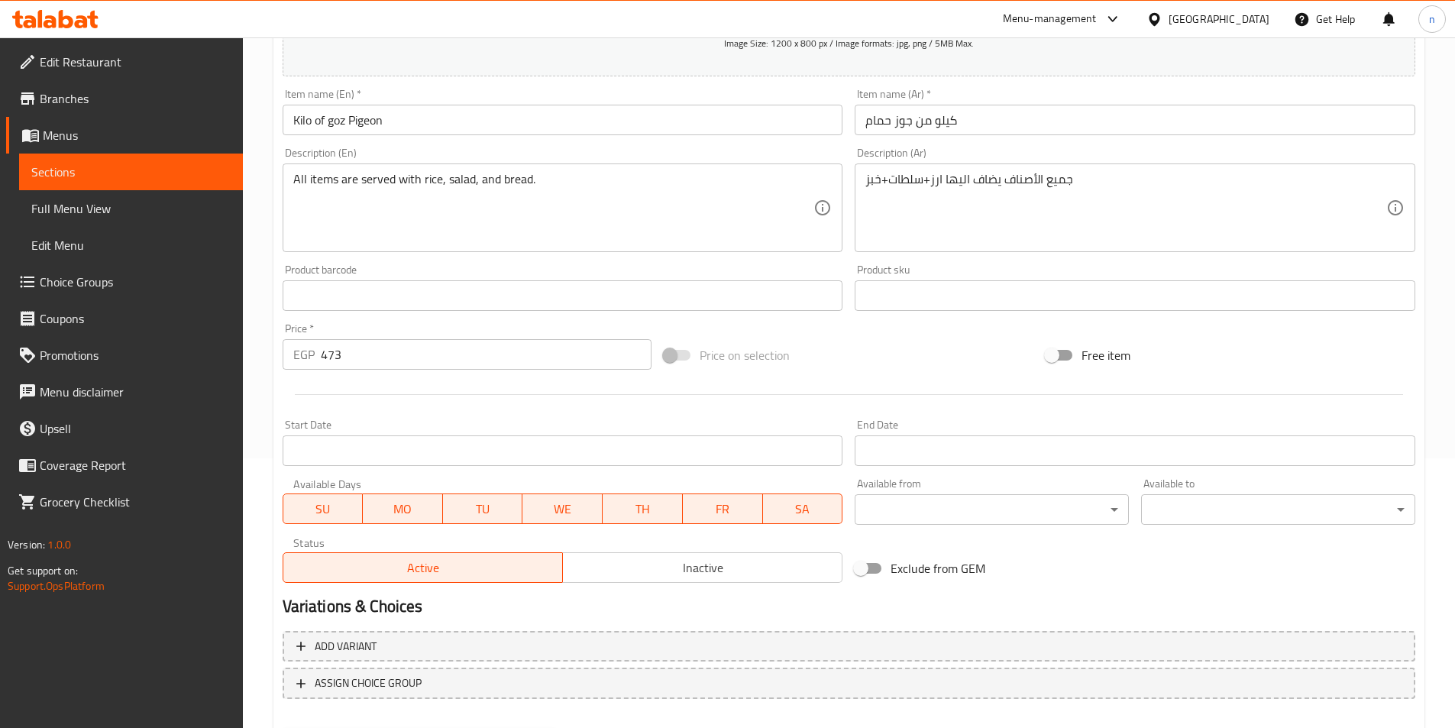
scroll to position [351, 0]
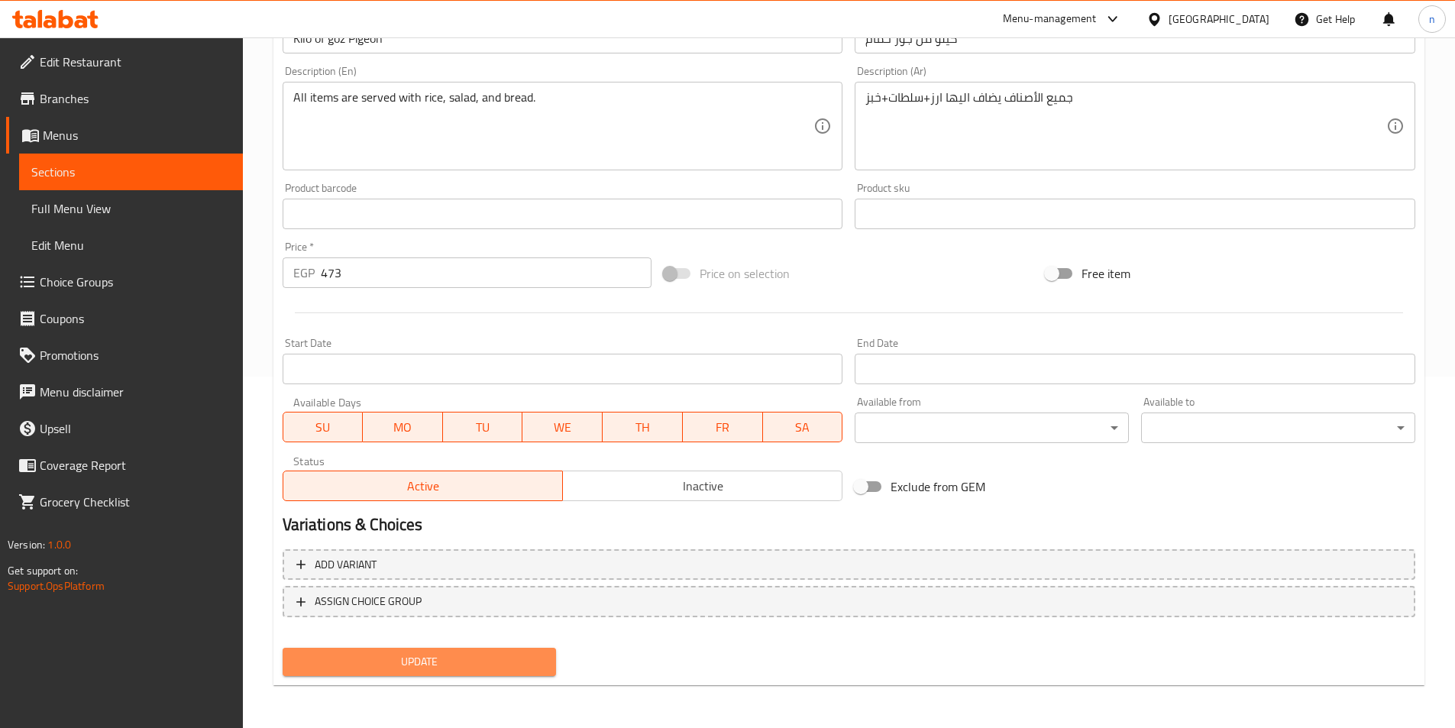
click at [445, 668] on span "Update" at bounding box center [420, 661] width 250 height 19
click at [701, 678] on div "Update" at bounding box center [849, 662] width 1145 height 40
click at [397, 662] on span "Update" at bounding box center [420, 661] width 250 height 19
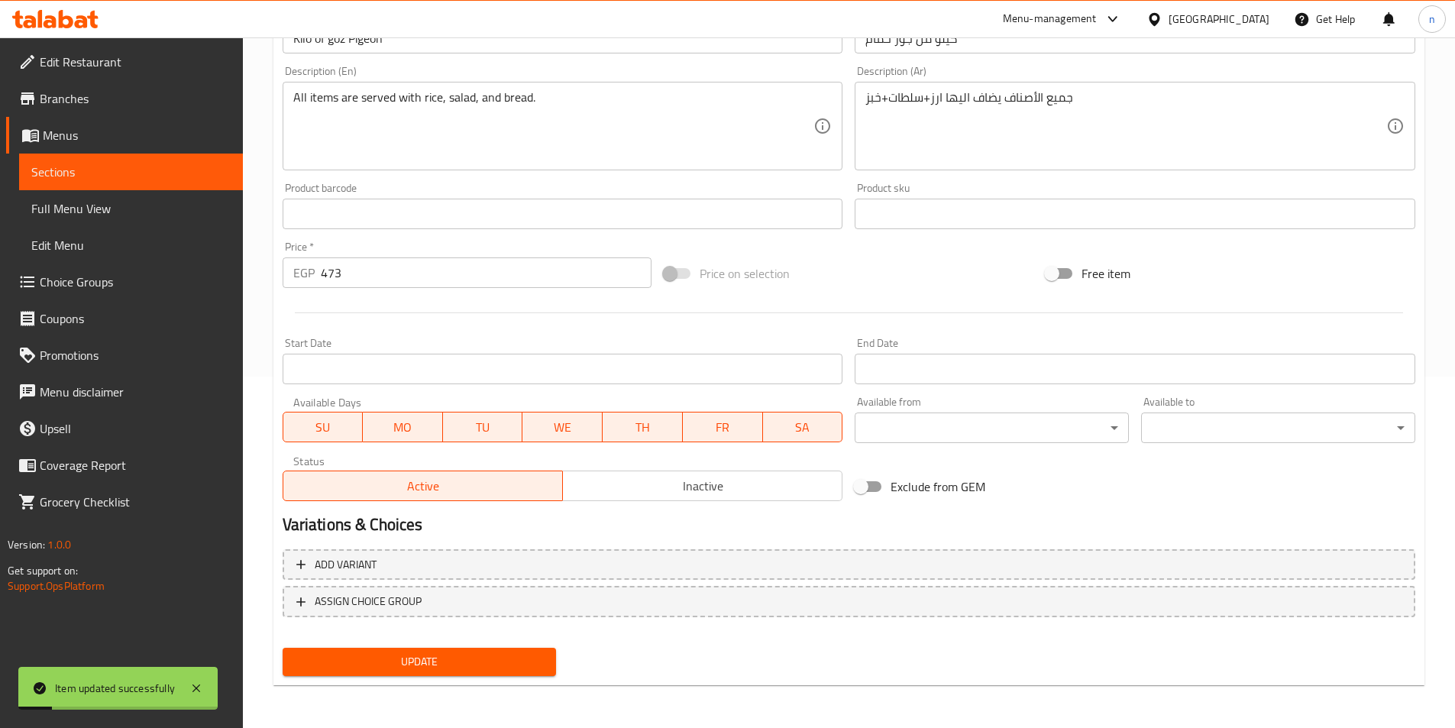
click at [210, 165] on span "Sections" at bounding box center [130, 172] width 199 height 18
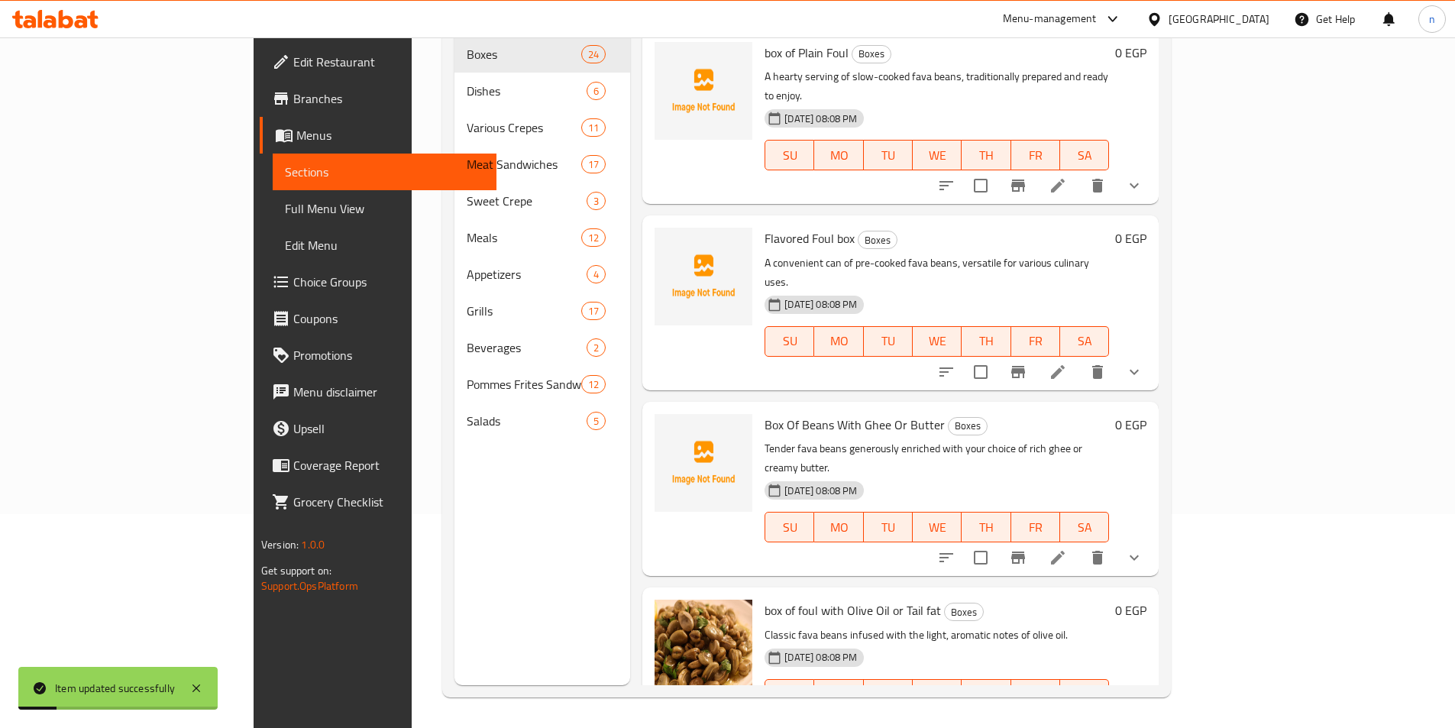
scroll to position [214, 0]
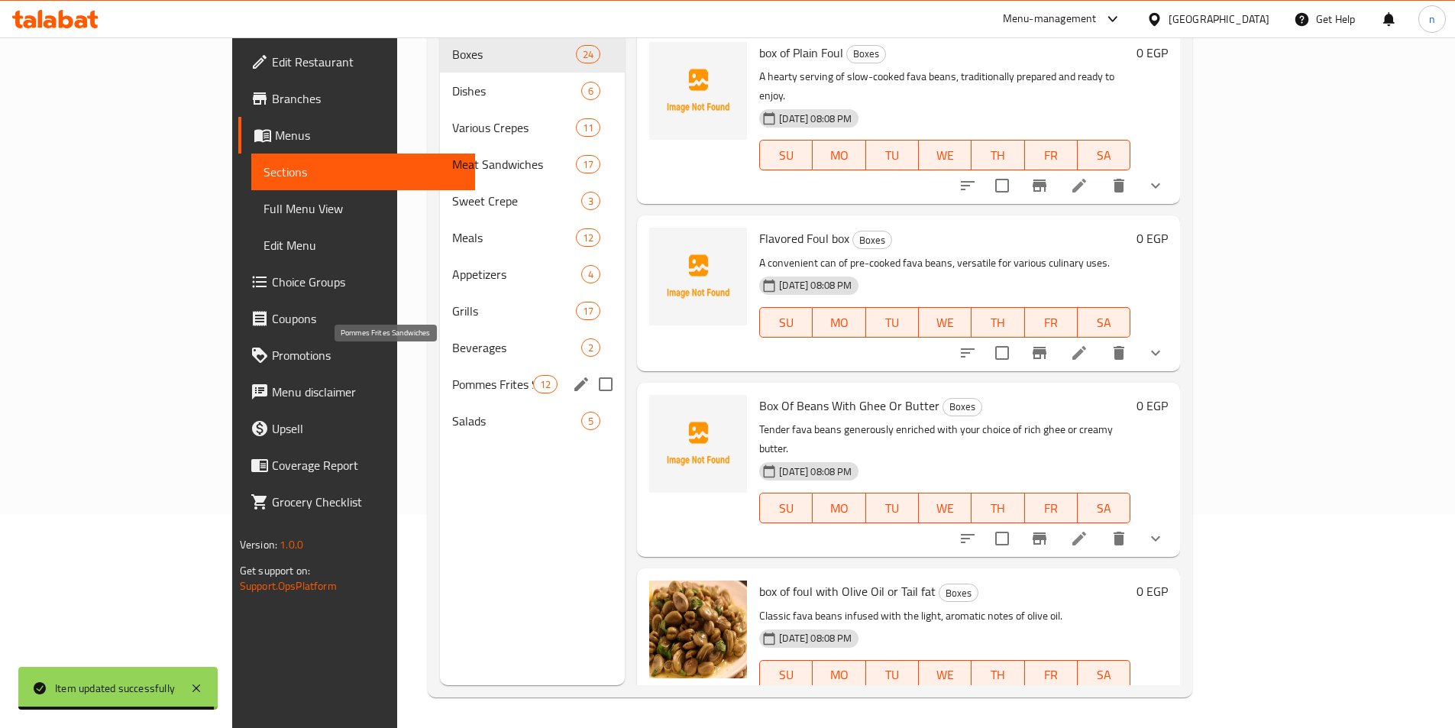
click at [452, 375] on span "Pommes Frites Sandwiches" at bounding box center [492, 384] width 81 height 18
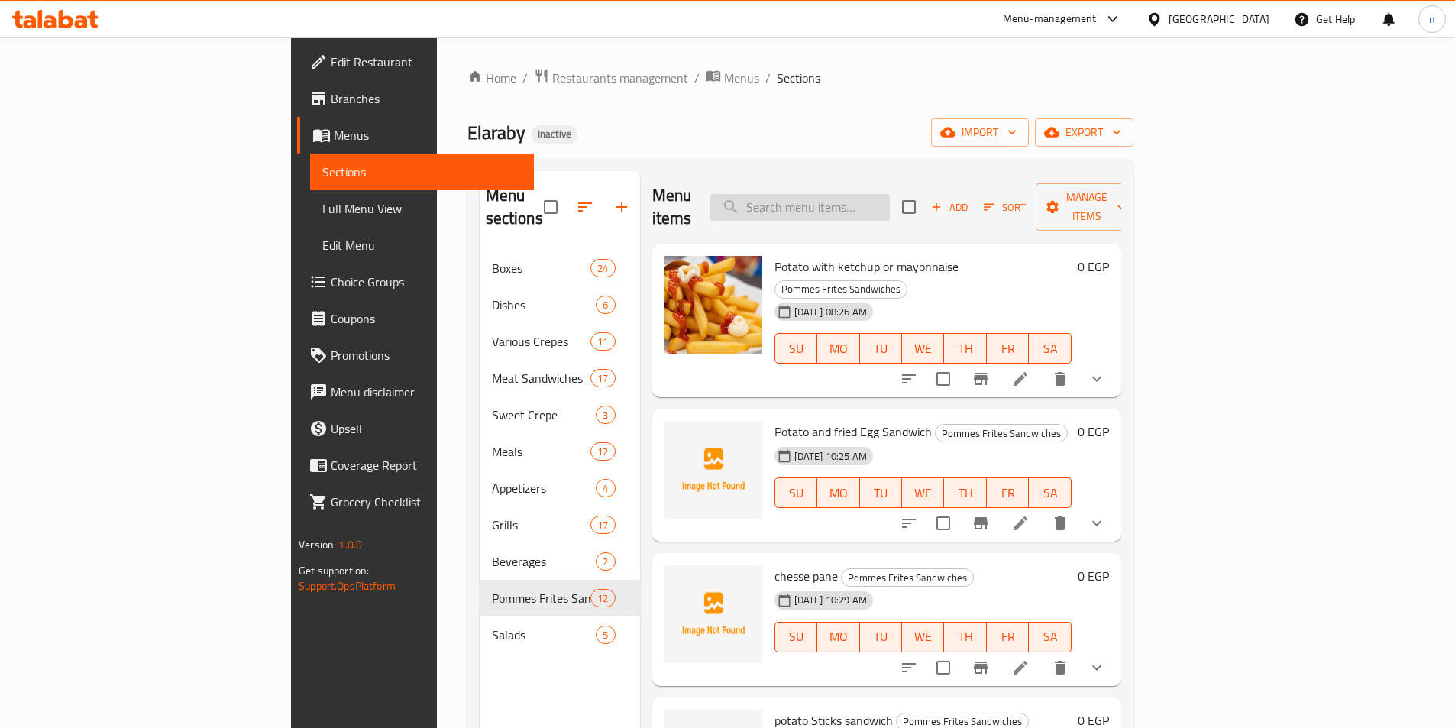
click at [890, 205] on input "search" at bounding box center [800, 207] width 180 height 27
paste input "ساندوتش بطاطس صوابع"
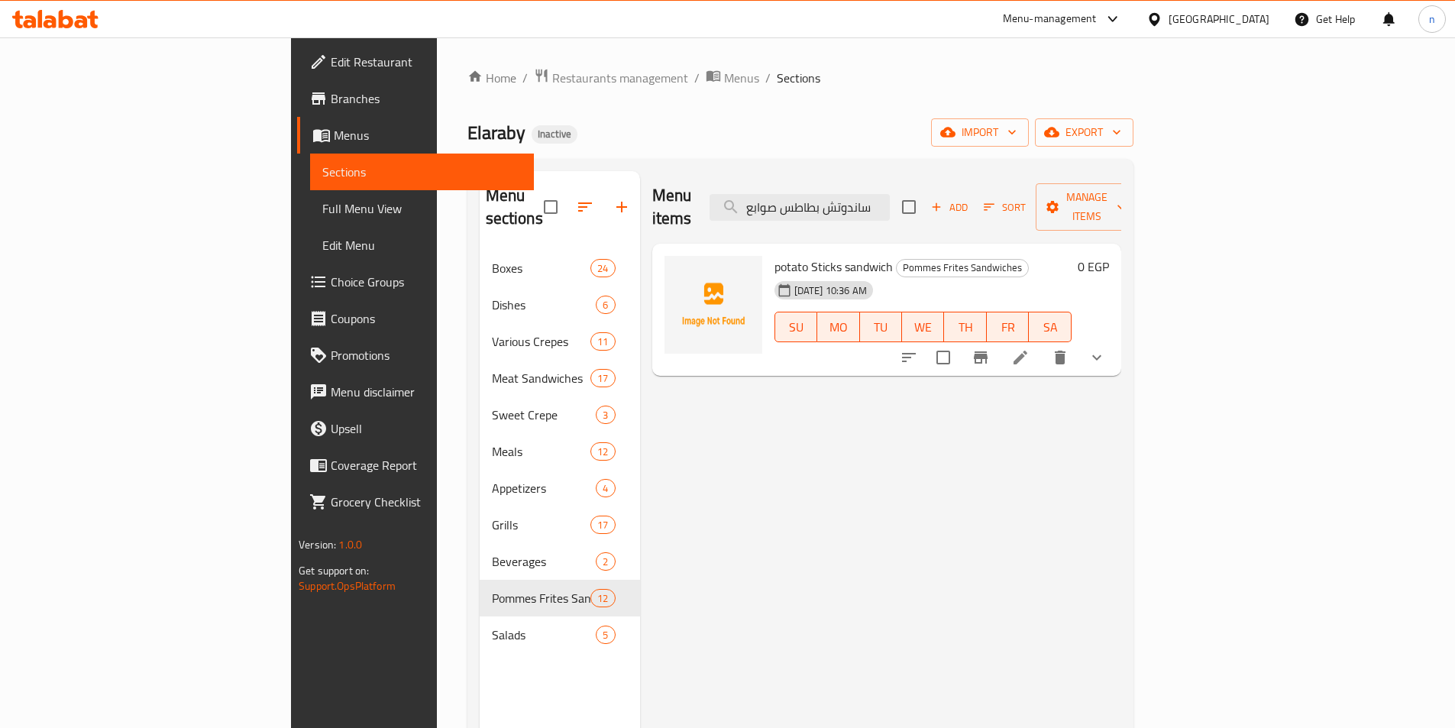
type input "ساندوتش بطاطس صوابع"
click at [1028, 351] on icon at bounding box center [1021, 358] width 14 height 14
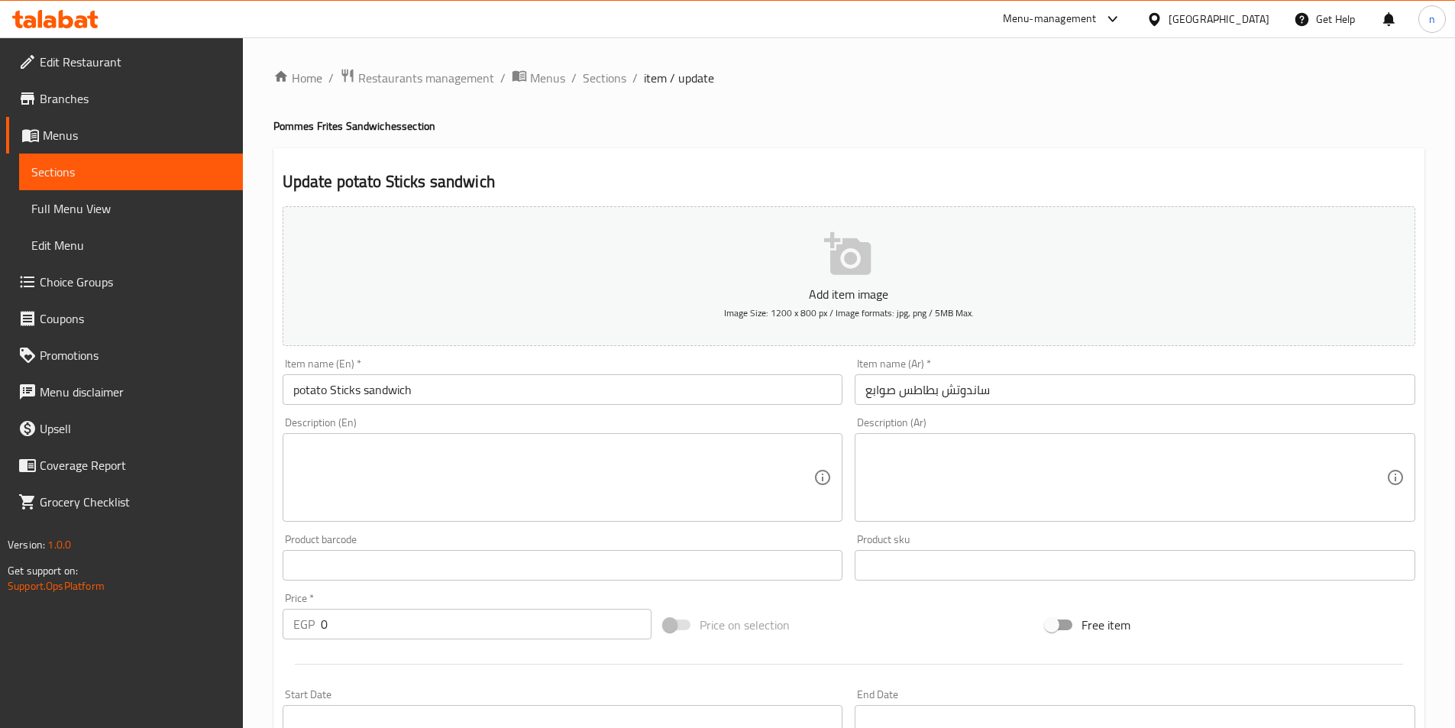
click at [348, 396] on input "potato Sticks sandwich" at bounding box center [563, 389] width 561 height 31
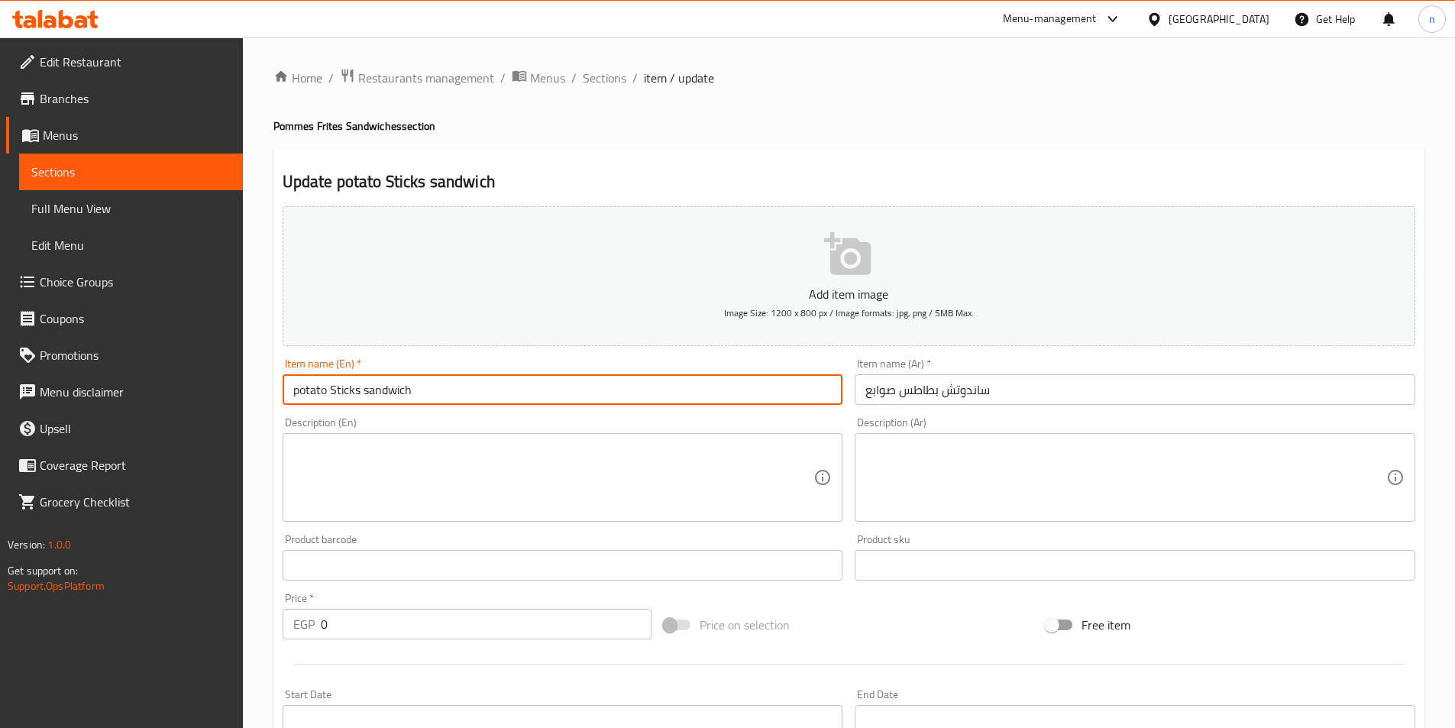
click at [348, 396] on input "potato Sticks sandwich" at bounding box center [563, 389] width 561 height 31
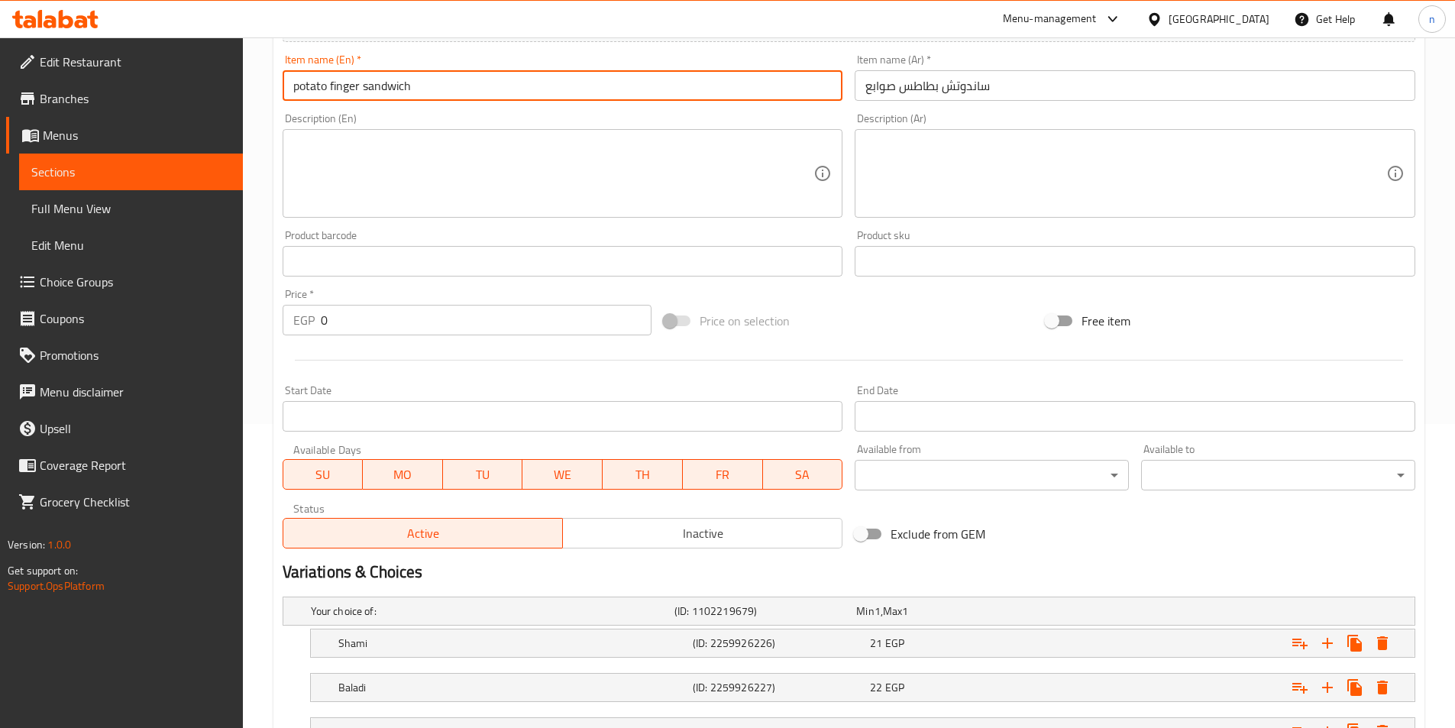
scroll to position [306, 0]
type input "potato finger sandwich"
click at [326, 322] on input "0" at bounding box center [487, 318] width 332 height 31
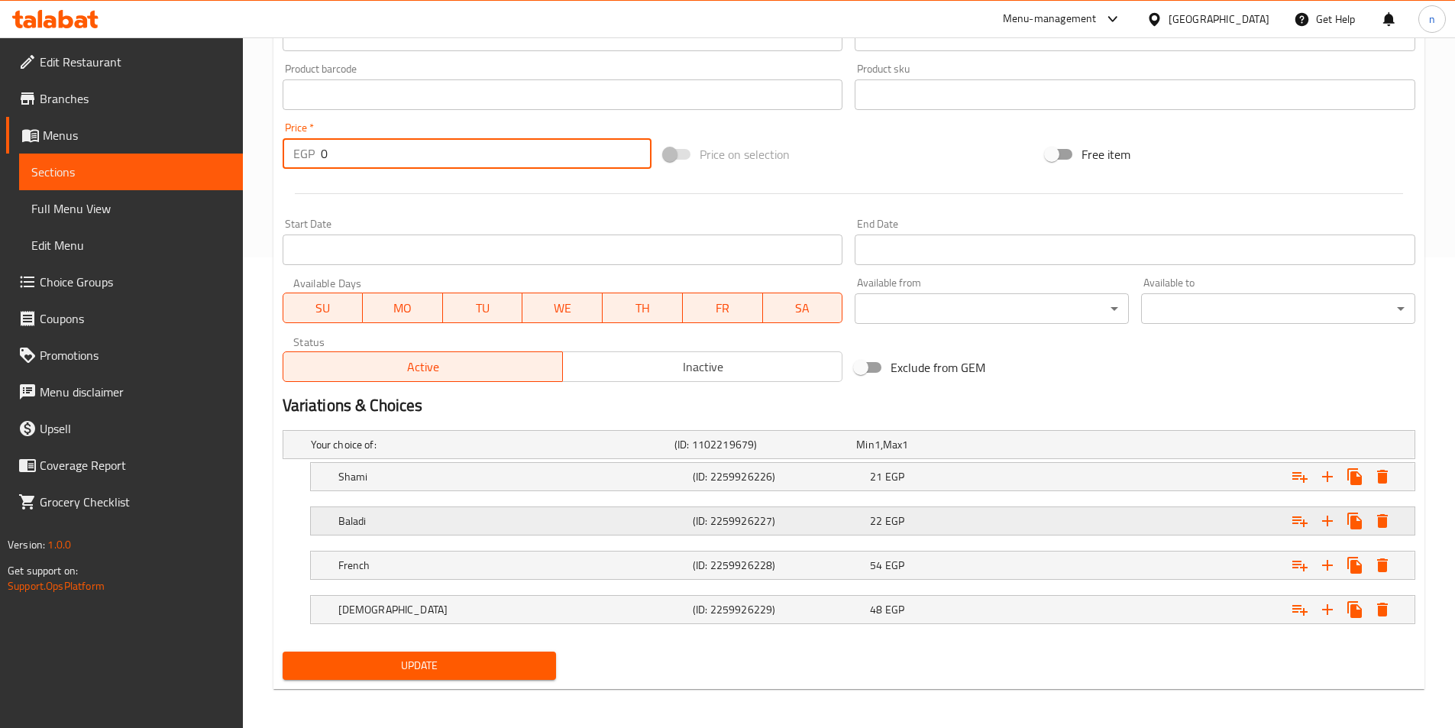
scroll to position [474, 0]
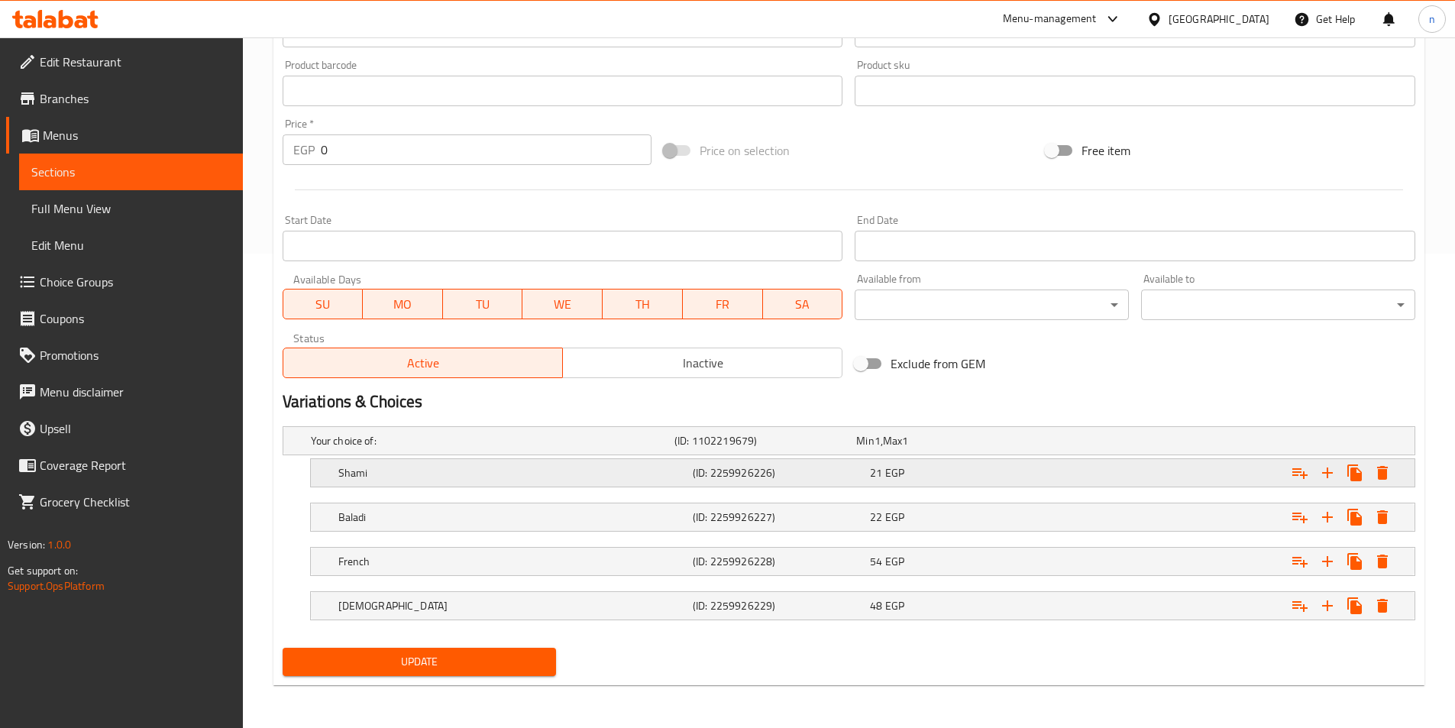
click at [1213, 472] on div "Expand" at bounding box center [1221, 473] width 354 height 34
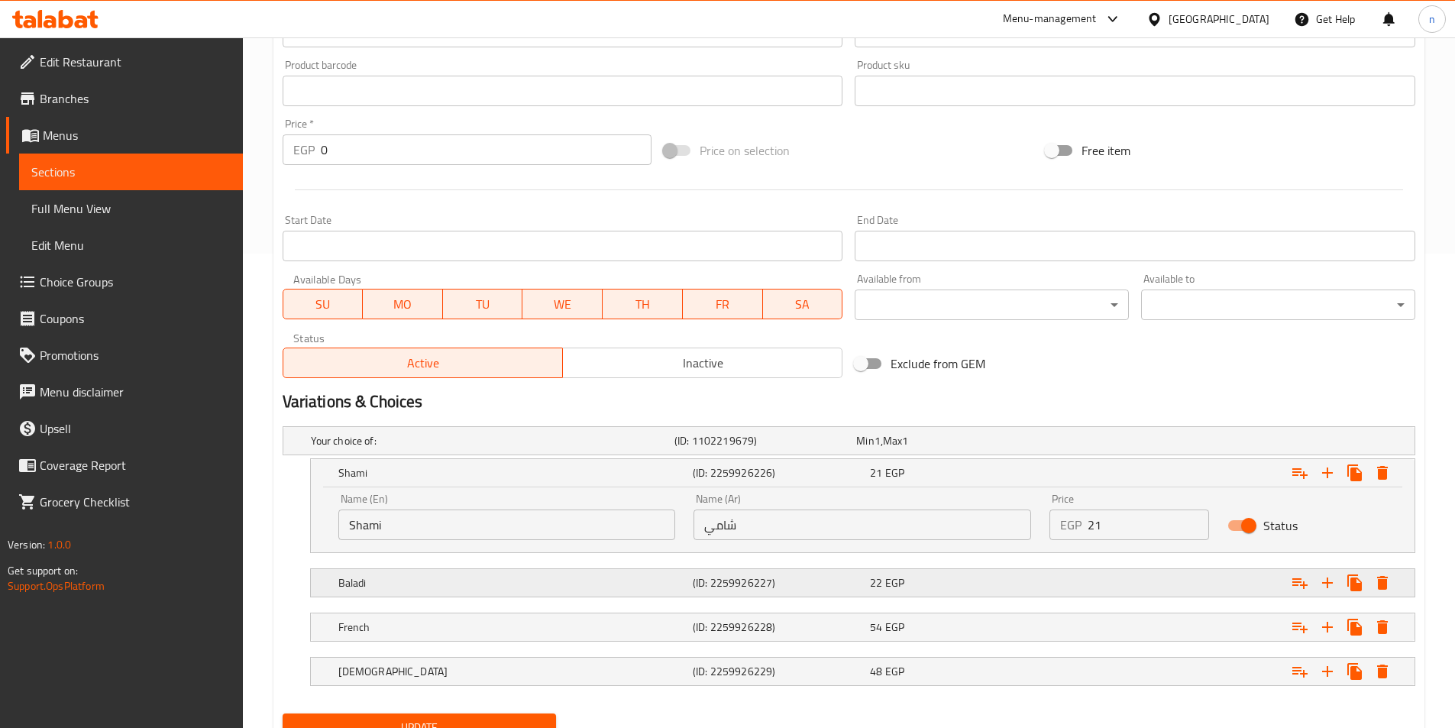
click at [990, 594] on div "Baladi (ID: 2259926227) 22 EGP" at bounding box center [867, 583] width 1064 height 34
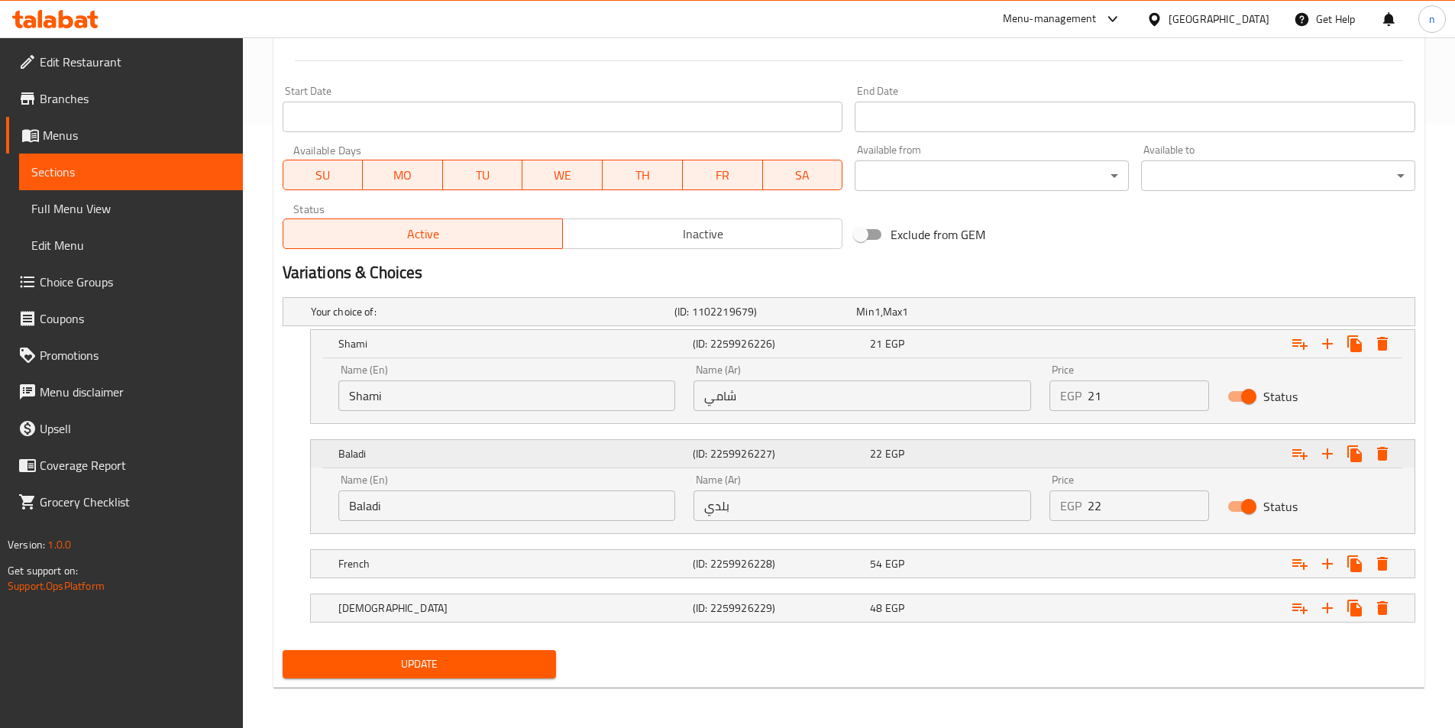
scroll to position [606, 0]
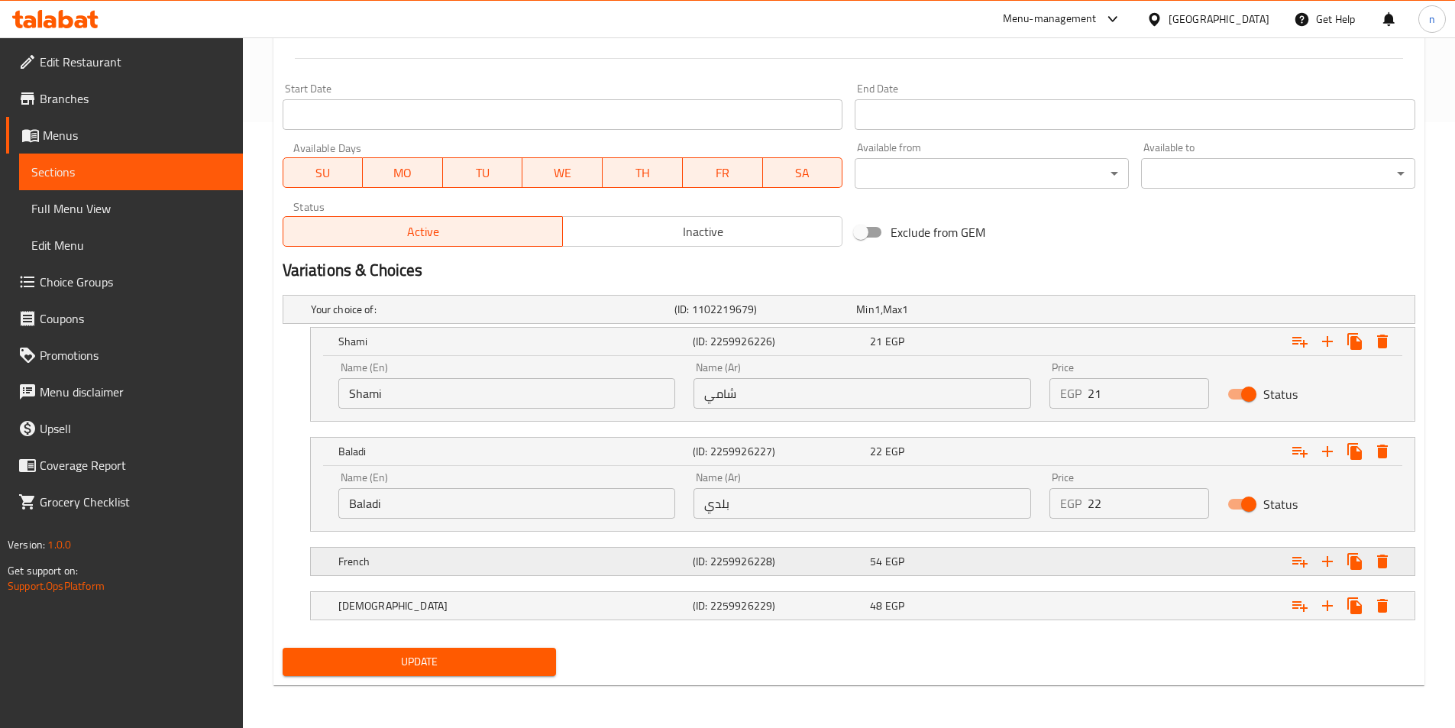
click at [996, 558] on div "54 EGP" at bounding box center [955, 561] width 171 height 15
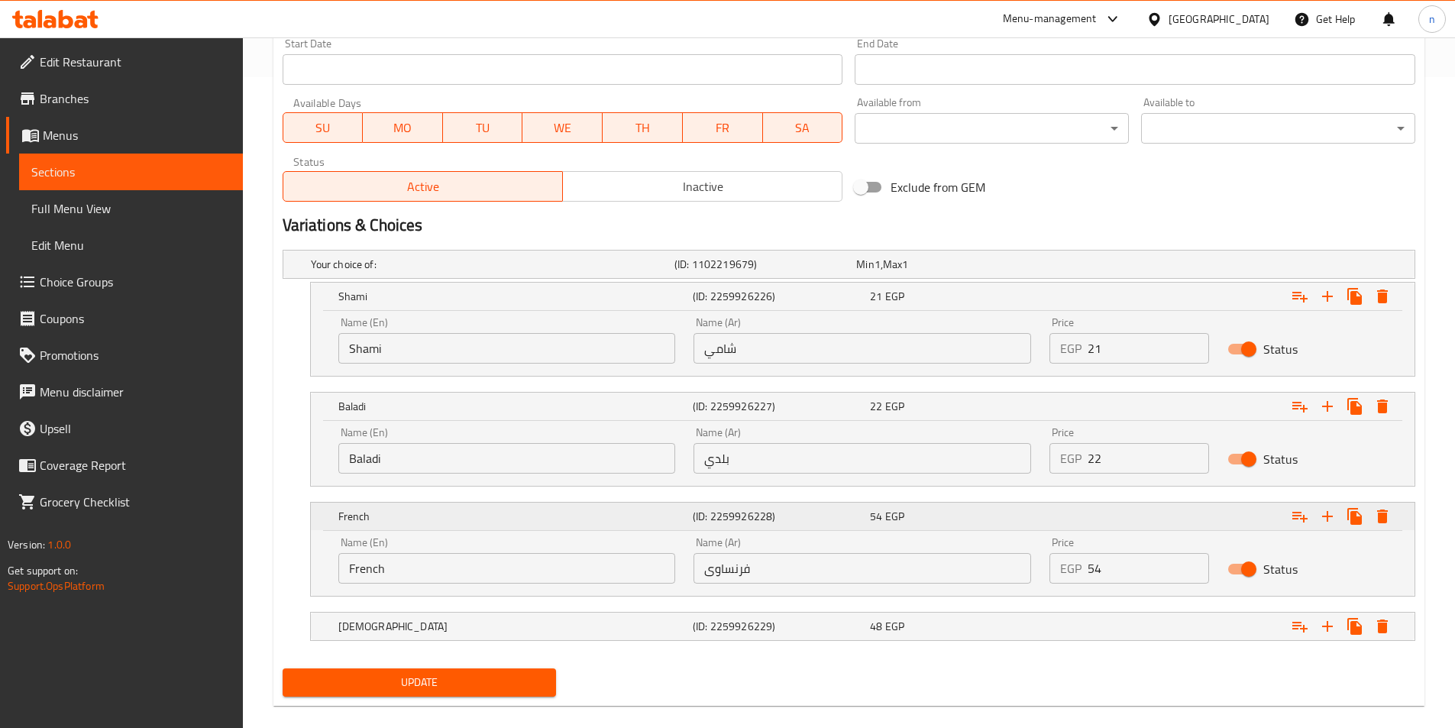
scroll to position [672, 0]
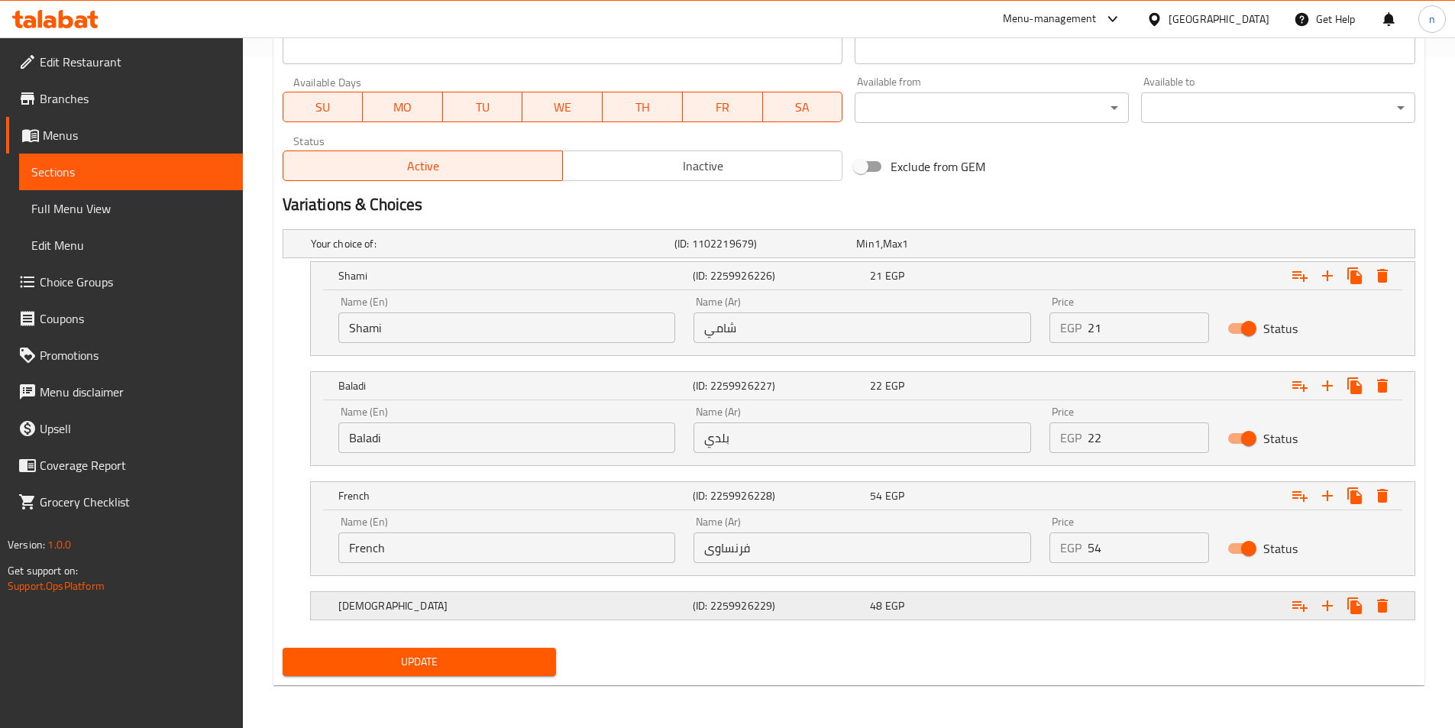
click at [981, 615] on div "48 EGP" at bounding box center [955, 605] width 177 height 21
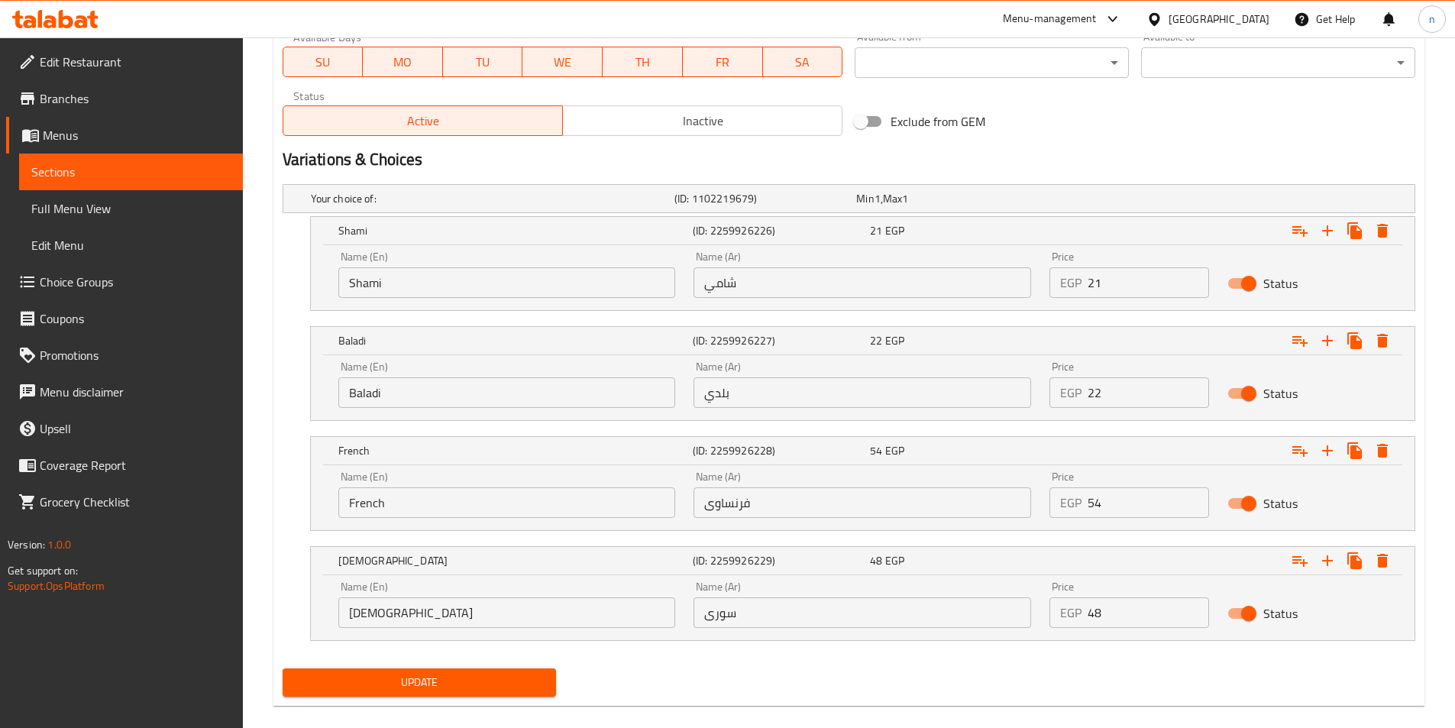
scroll to position [737, 0]
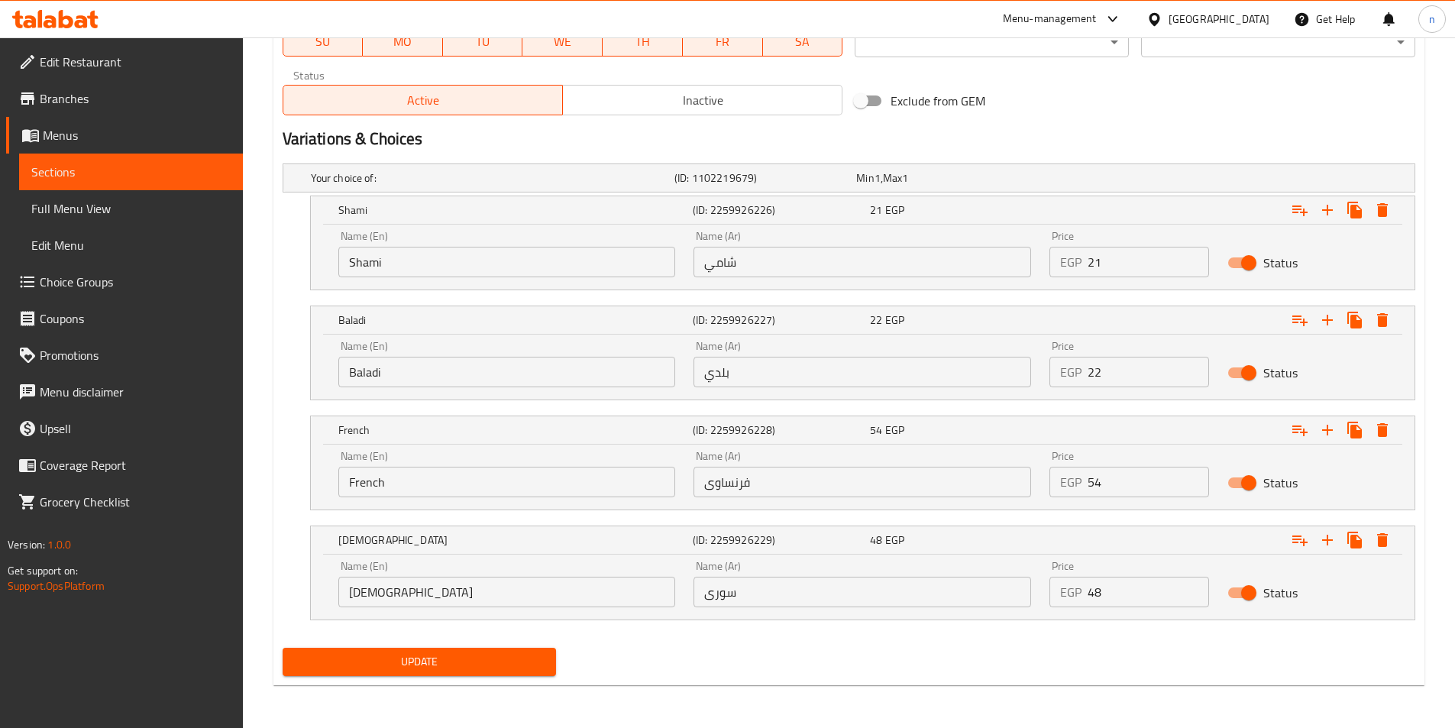
click at [526, 673] on button "Update" at bounding box center [420, 662] width 274 height 28
click at [154, 167] on span "Sections" at bounding box center [130, 172] width 199 height 18
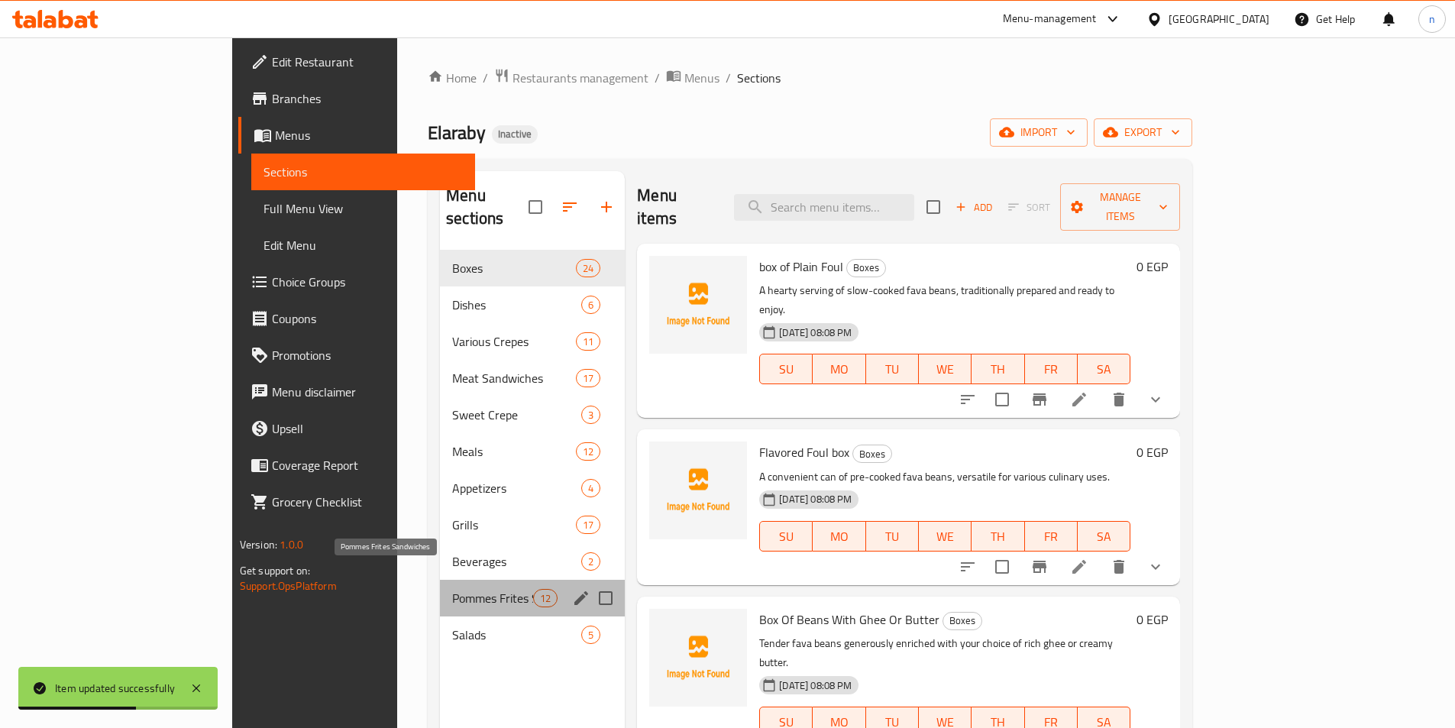
click at [452, 589] on span "Pommes Frites Sandwiches" at bounding box center [492, 598] width 81 height 18
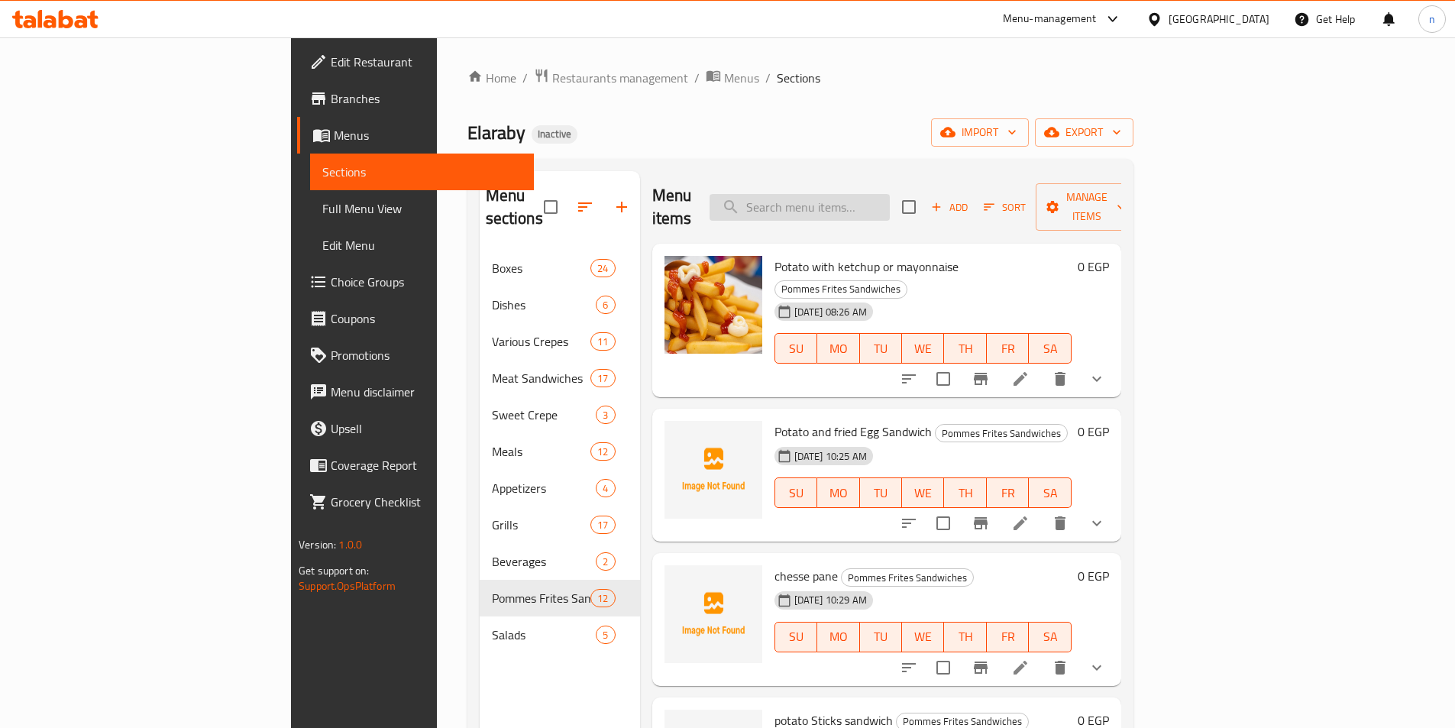
click at [890, 199] on input "search" at bounding box center [800, 207] width 180 height 27
paste input "ساندوتش بطاطس كاتشب و مايونيز"
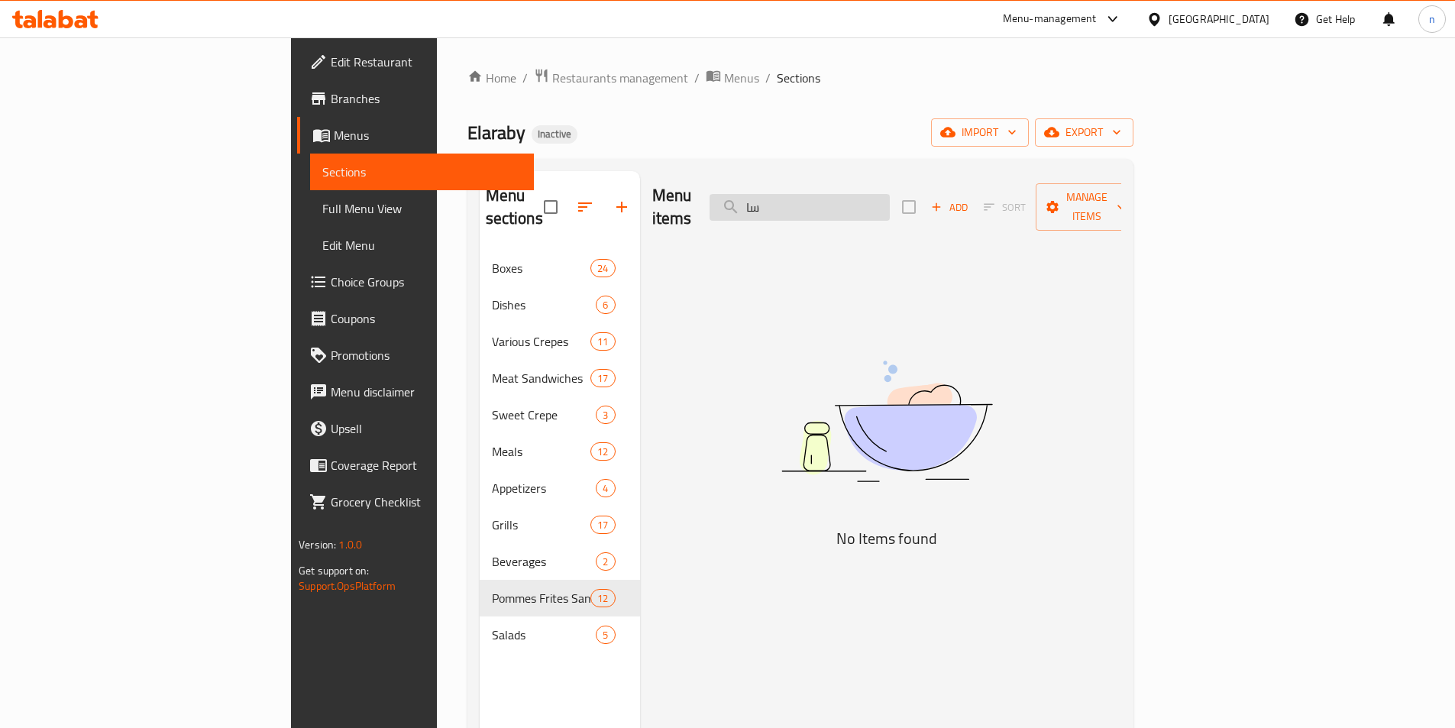
type input "س"
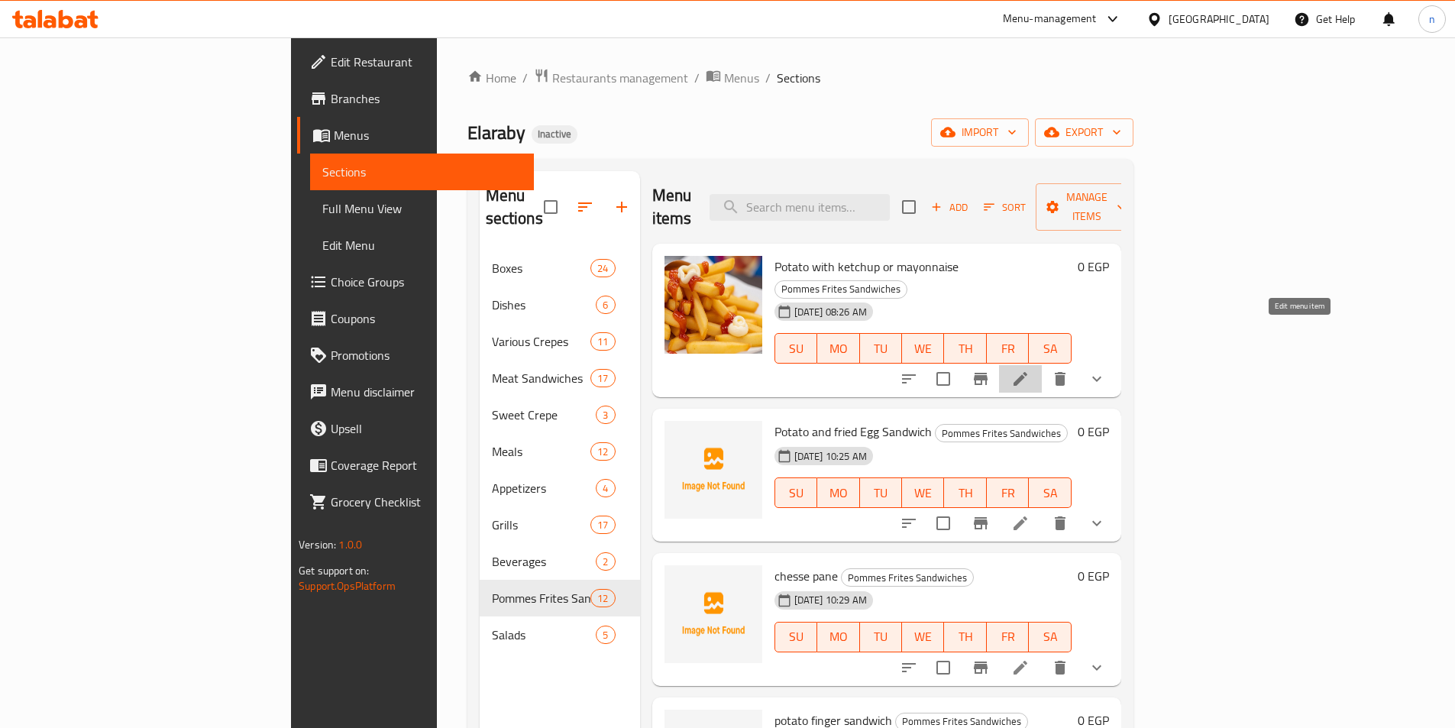
click at [1028, 372] on icon at bounding box center [1021, 379] width 14 height 14
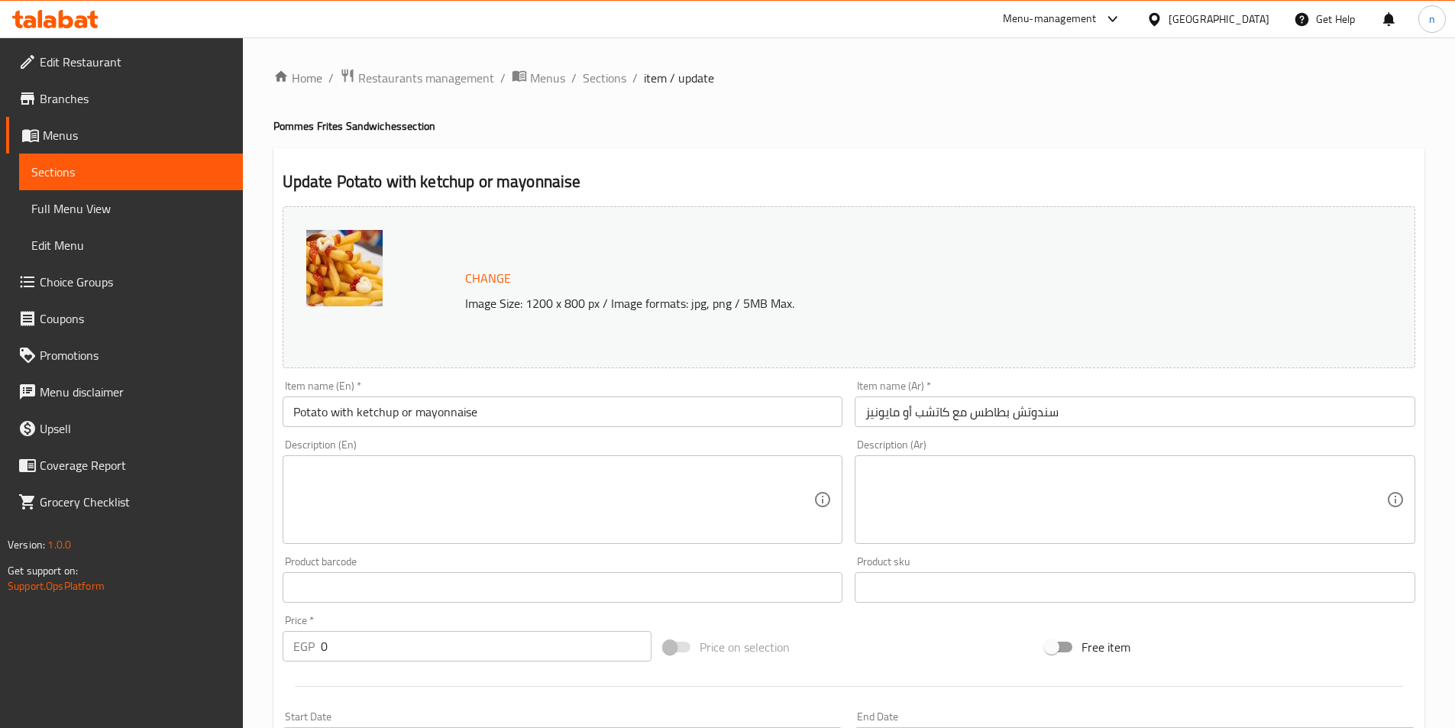
click at [402, 411] on input "Potato with ketchup or mayonnaise" at bounding box center [563, 411] width 561 height 31
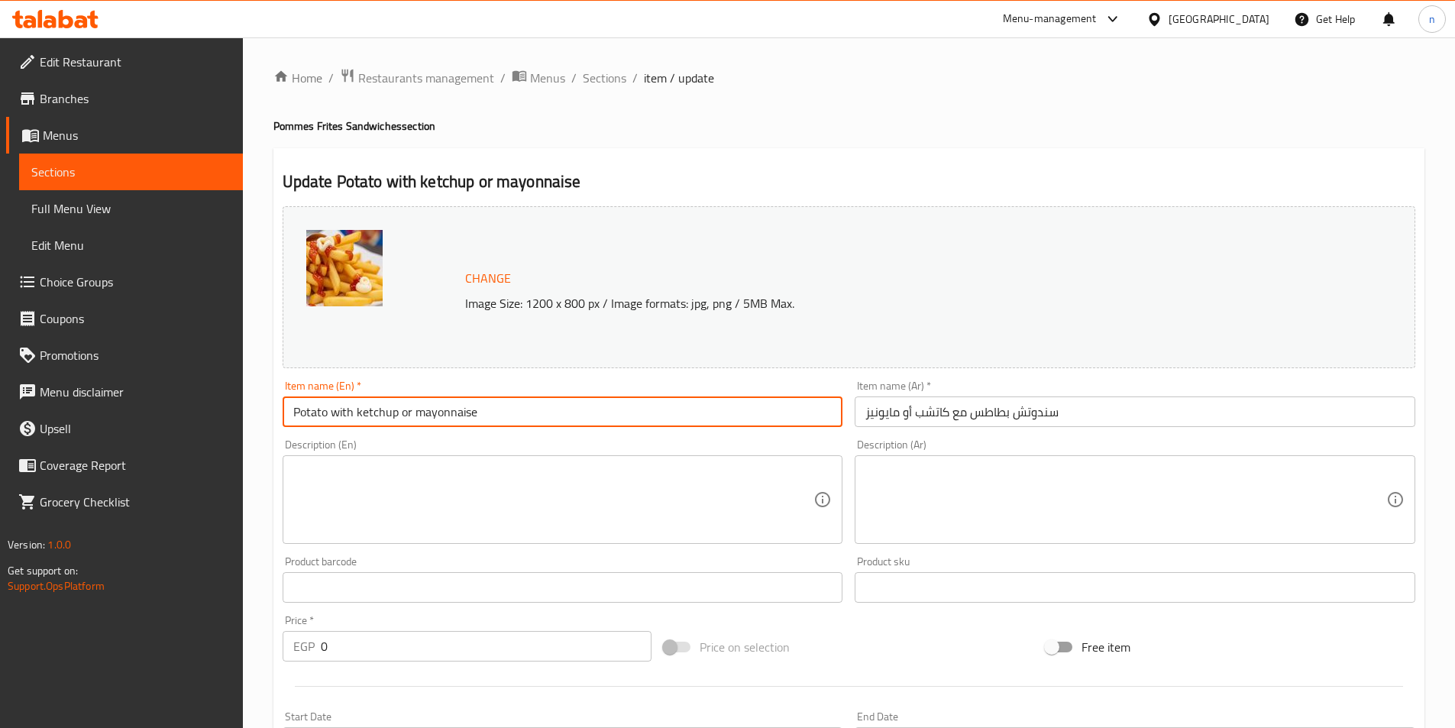
click at [402, 411] on input "Potato with ketchup or mayonnaise" at bounding box center [563, 411] width 561 height 31
click at [513, 408] on input "Potato with ketchup and mayonnaise" at bounding box center [563, 411] width 561 height 31
type input "Potato with ketchup and mayonnaise sandwich"
click at [1049, 415] on input "سندوتش بطاطس مع كاتشب أو مايونيز" at bounding box center [1135, 411] width 561 height 31
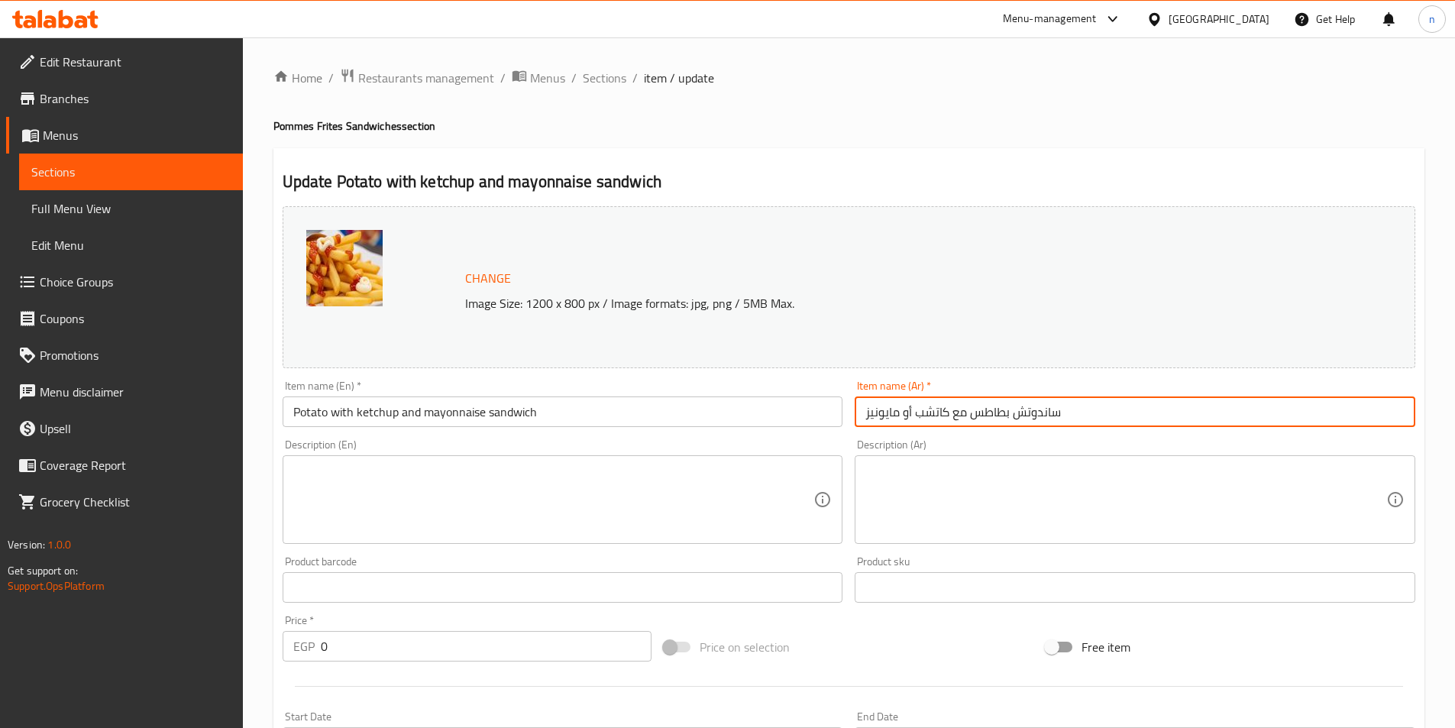
drag, startPoint x: 902, startPoint y: 413, endPoint x: 911, endPoint y: 416, distance: 9.9
click at [911, 416] on input "ساندوتش بطاطس مع كاتشب أو مايونيز" at bounding box center [1135, 411] width 561 height 31
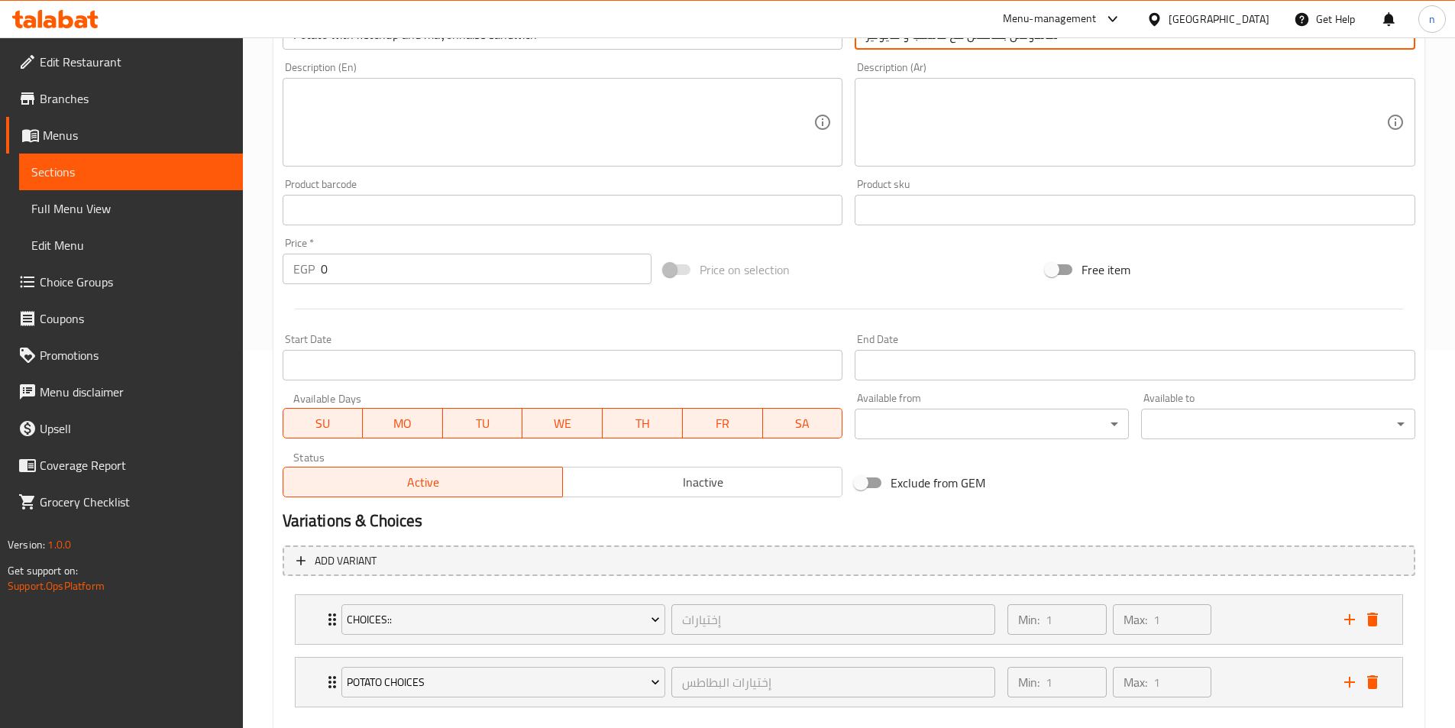
scroll to position [461, 0]
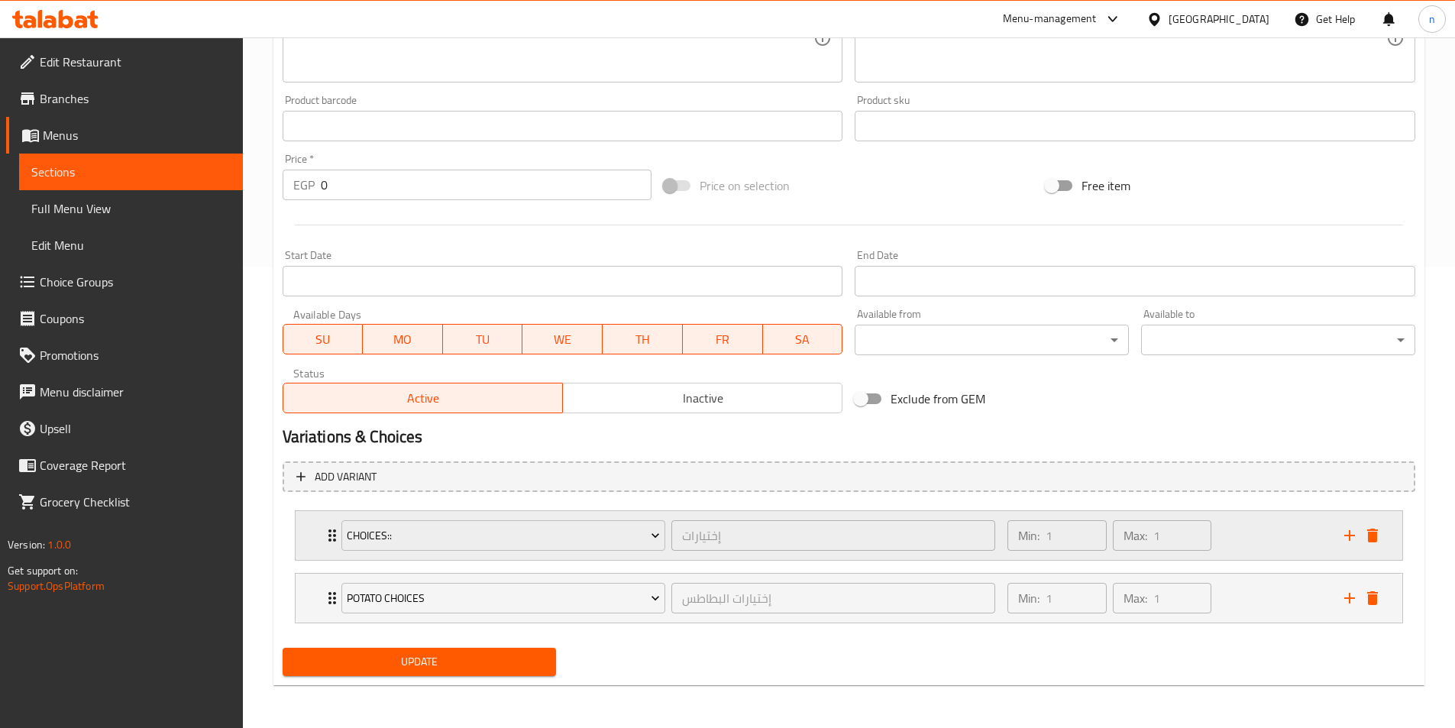
click at [1267, 524] on div "Min: 1 ​ Max: 1 ​" at bounding box center [1167, 535] width 336 height 49
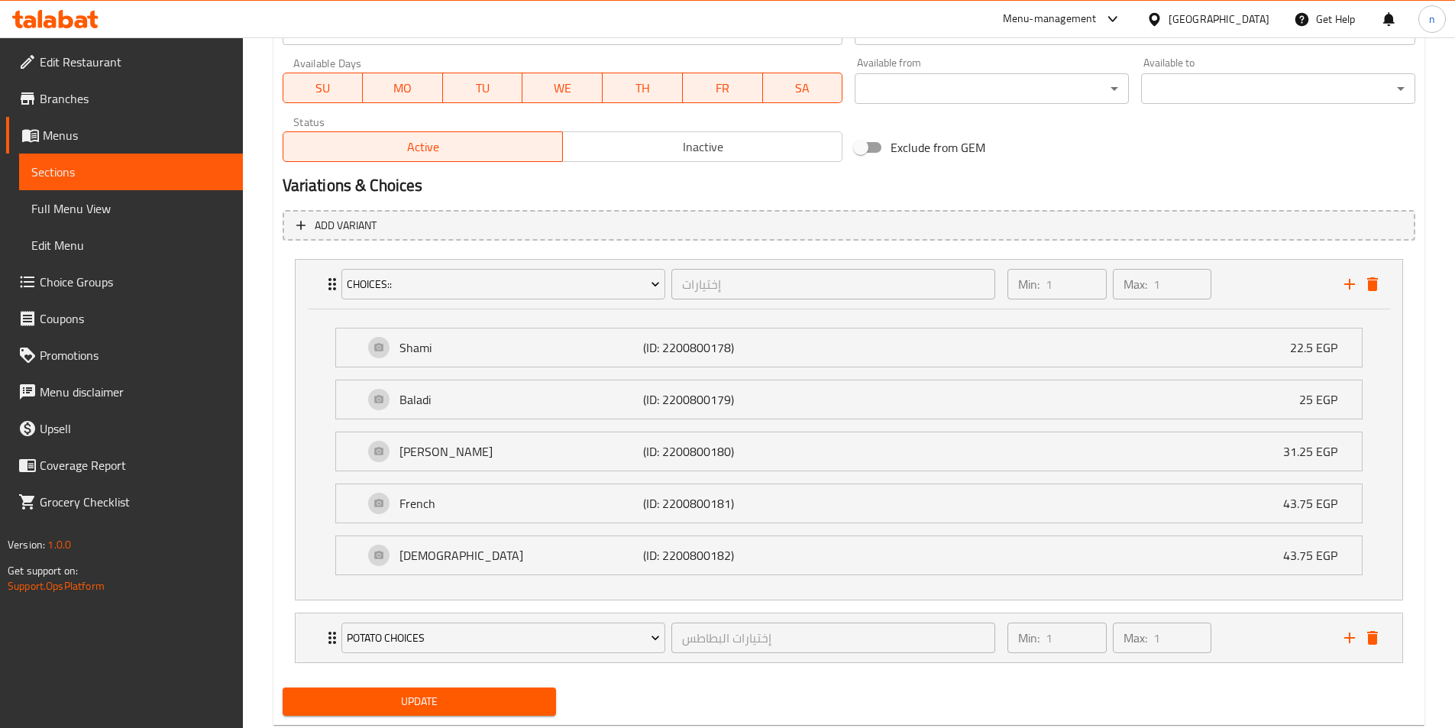
scroll to position [753, 0]
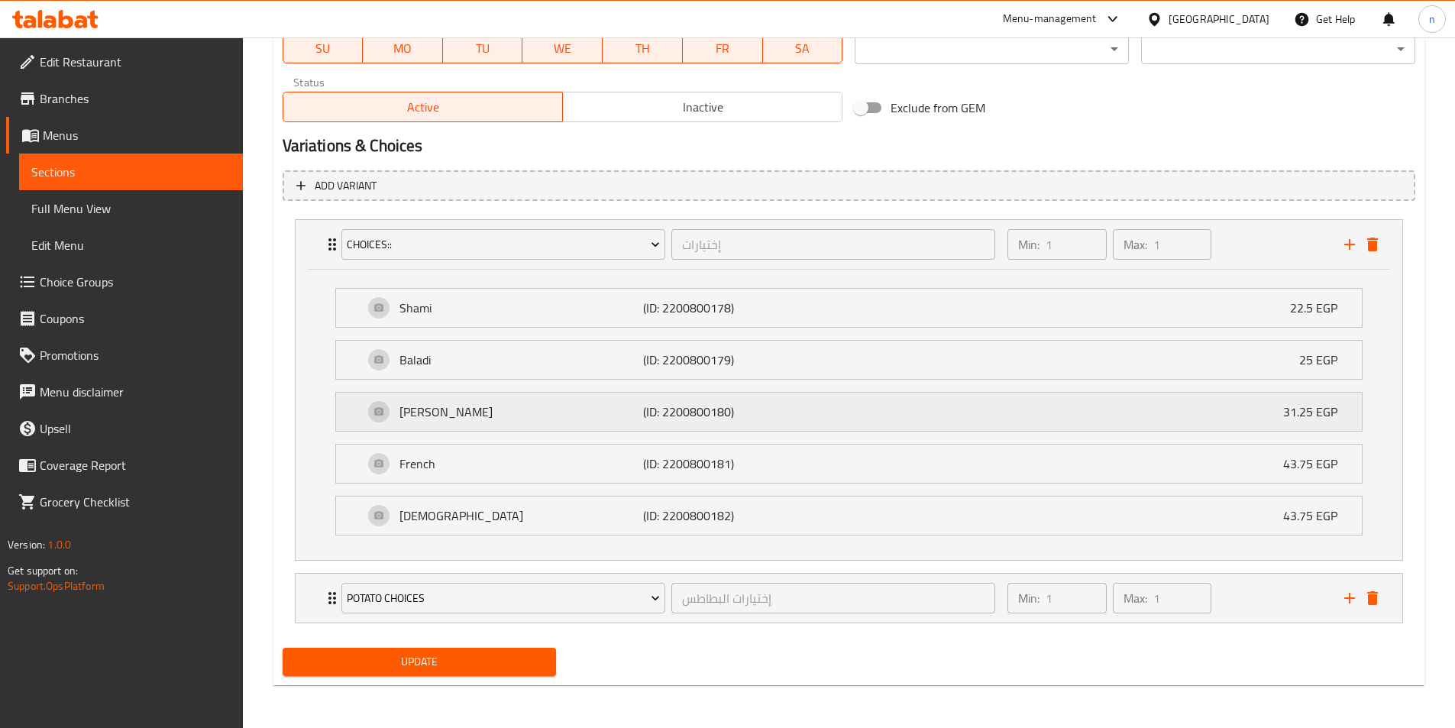
click at [1259, 422] on div "Patty Pan (ID: 2200800180) 31.25 EGP" at bounding box center [854, 412] width 980 height 38
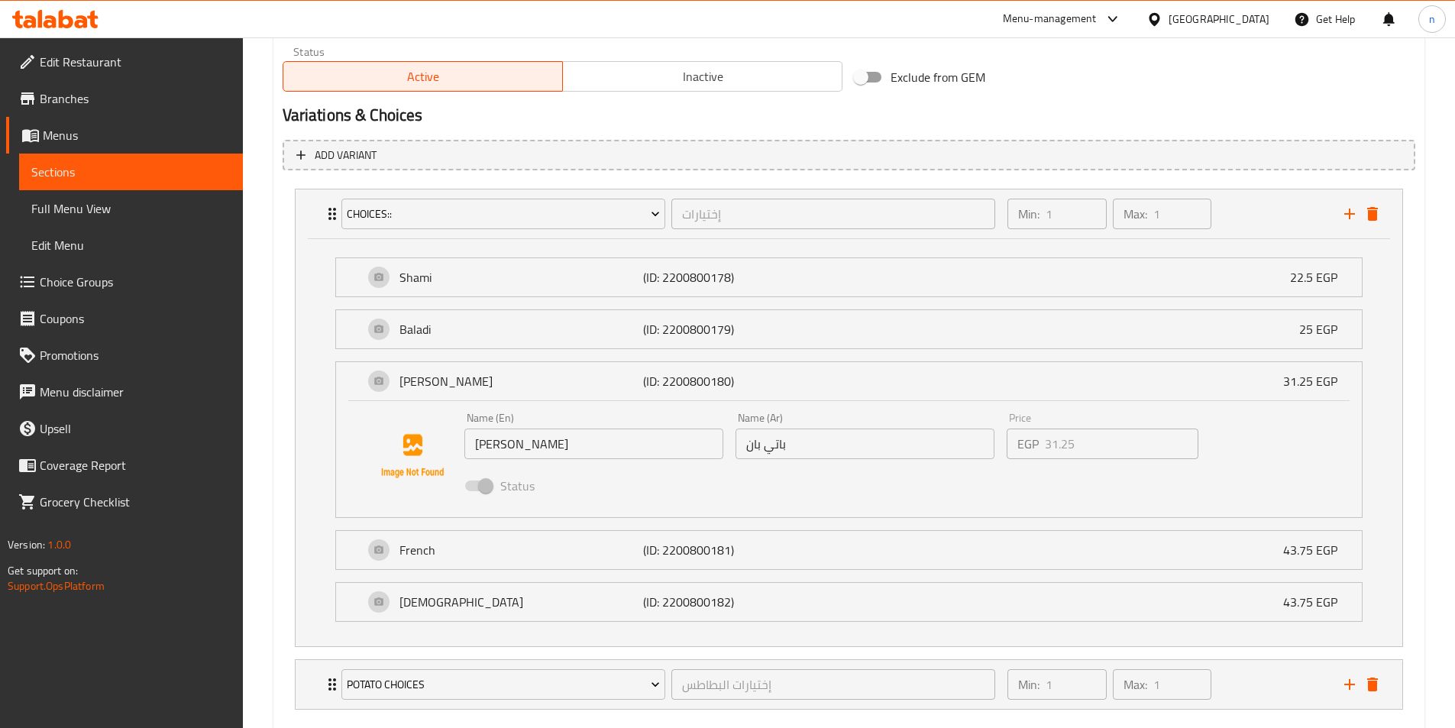
scroll to position [869, 0]
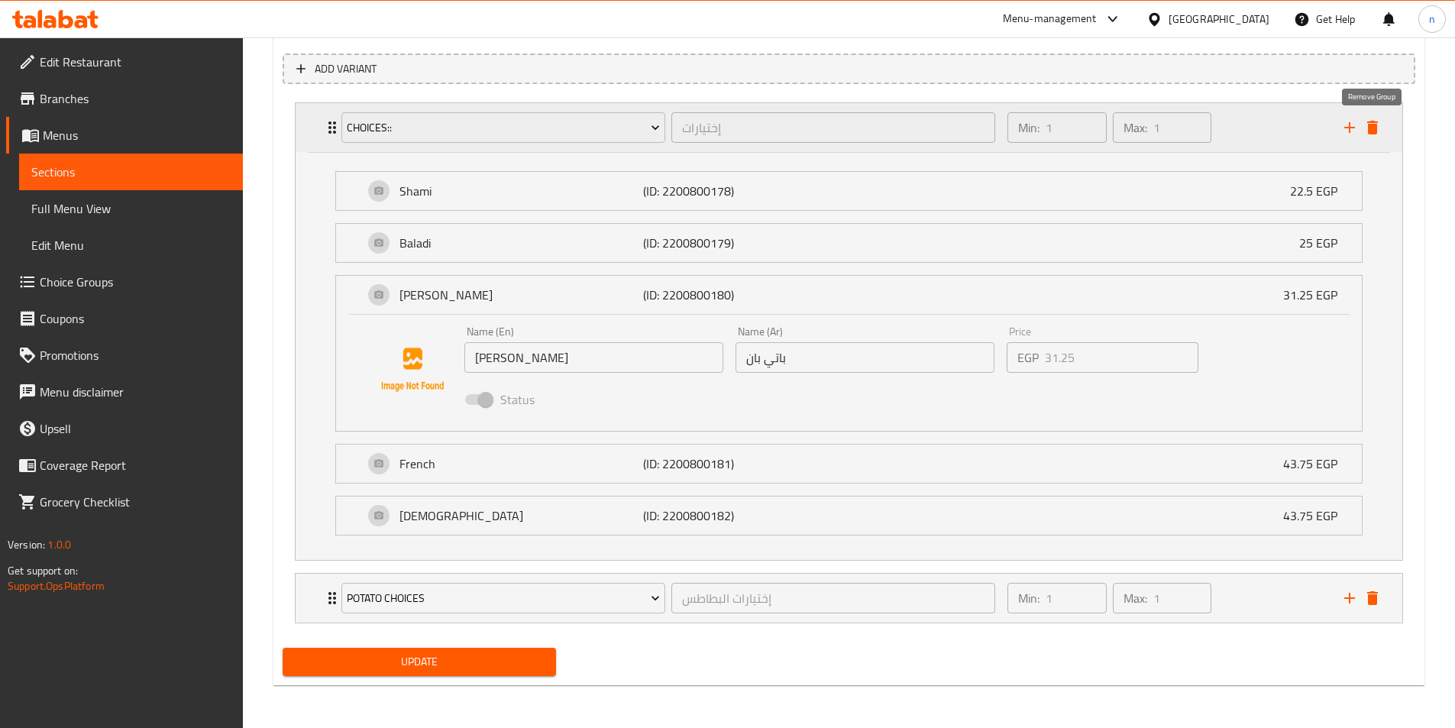
type input "ساندوتش بطاطس مع كاتشب و مايونيز"
click at [1382, 124] on button "delete" at bounding box center [1372, 127] width 23 height 23
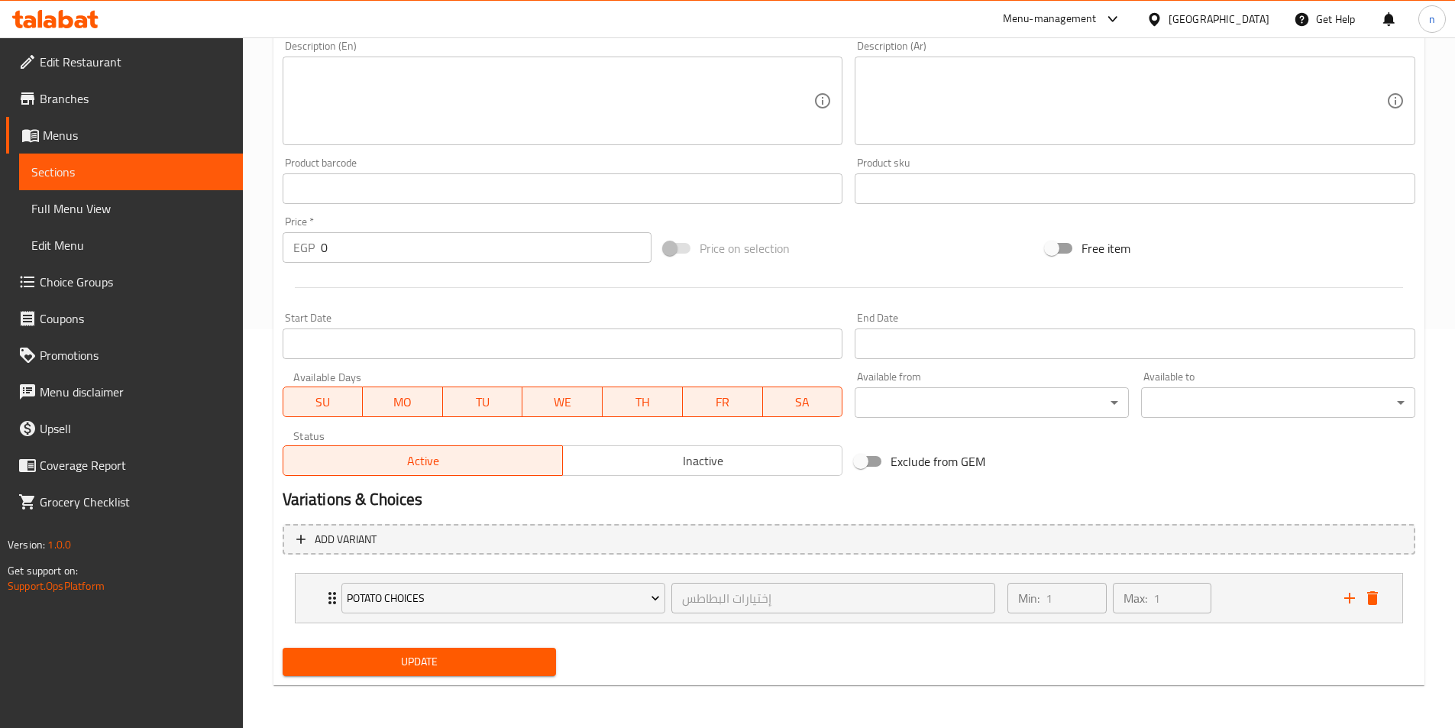
scroll to position [399, 0]
click at [1254, 604] on div "Min: 1 ​ Max: 1 ​" at bounding box center [1167, 598] width 336 height 49
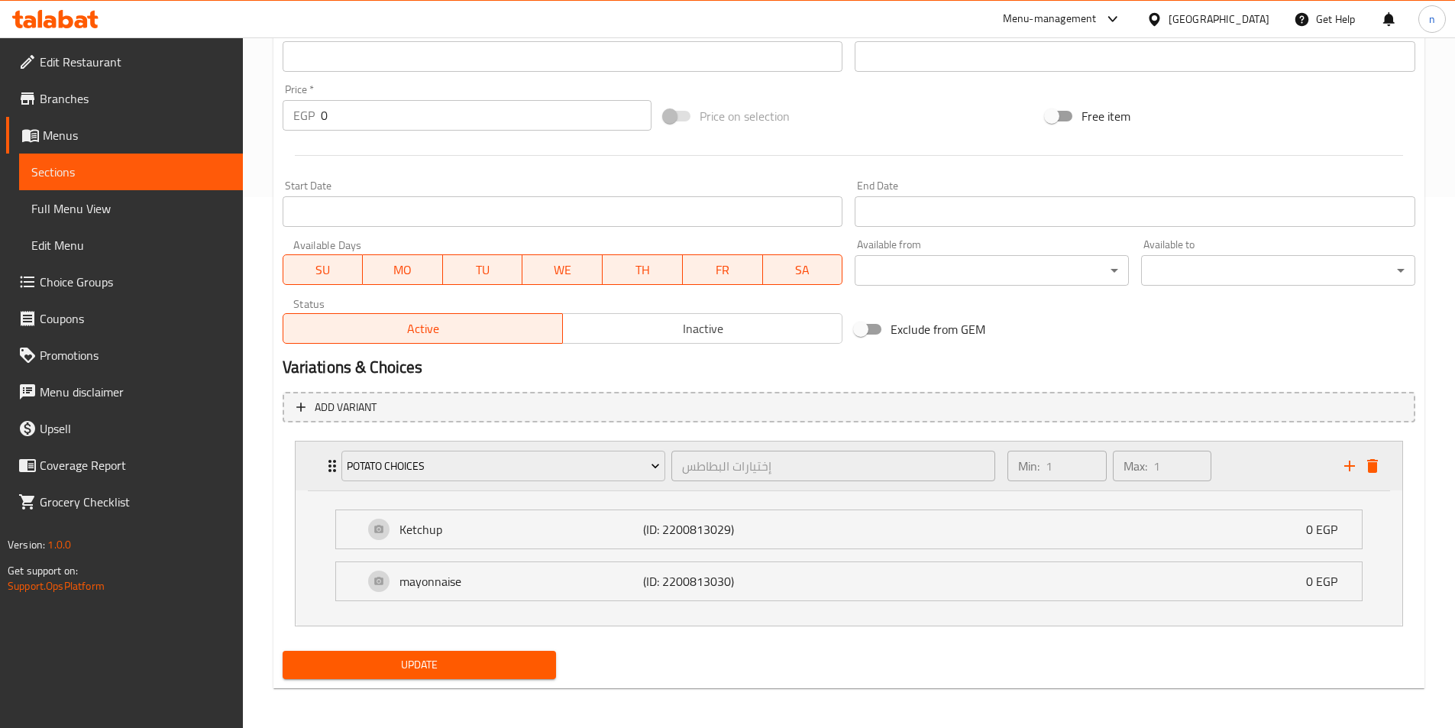
scroll to position [534, 0]
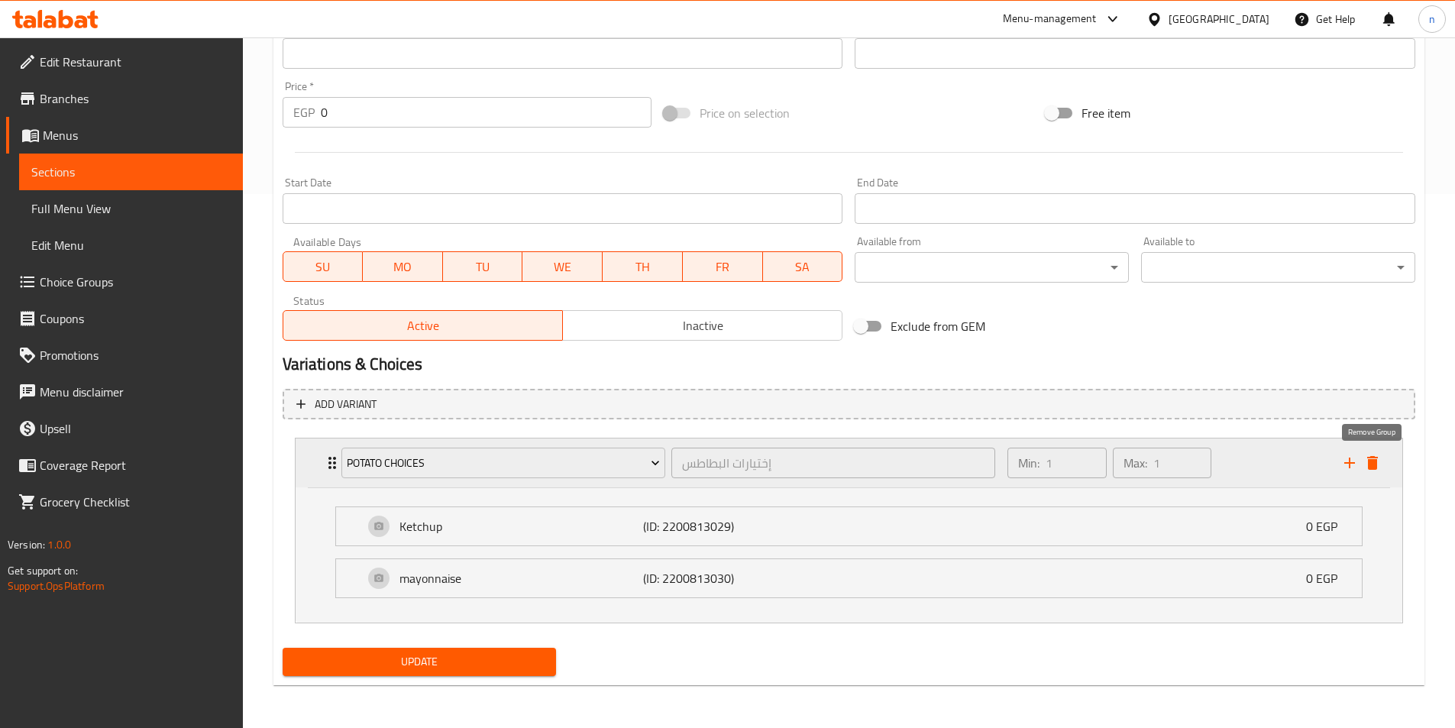
click at [1378, 471] on icon "delete" at bounding box center [1373, 463] width 18 height 18
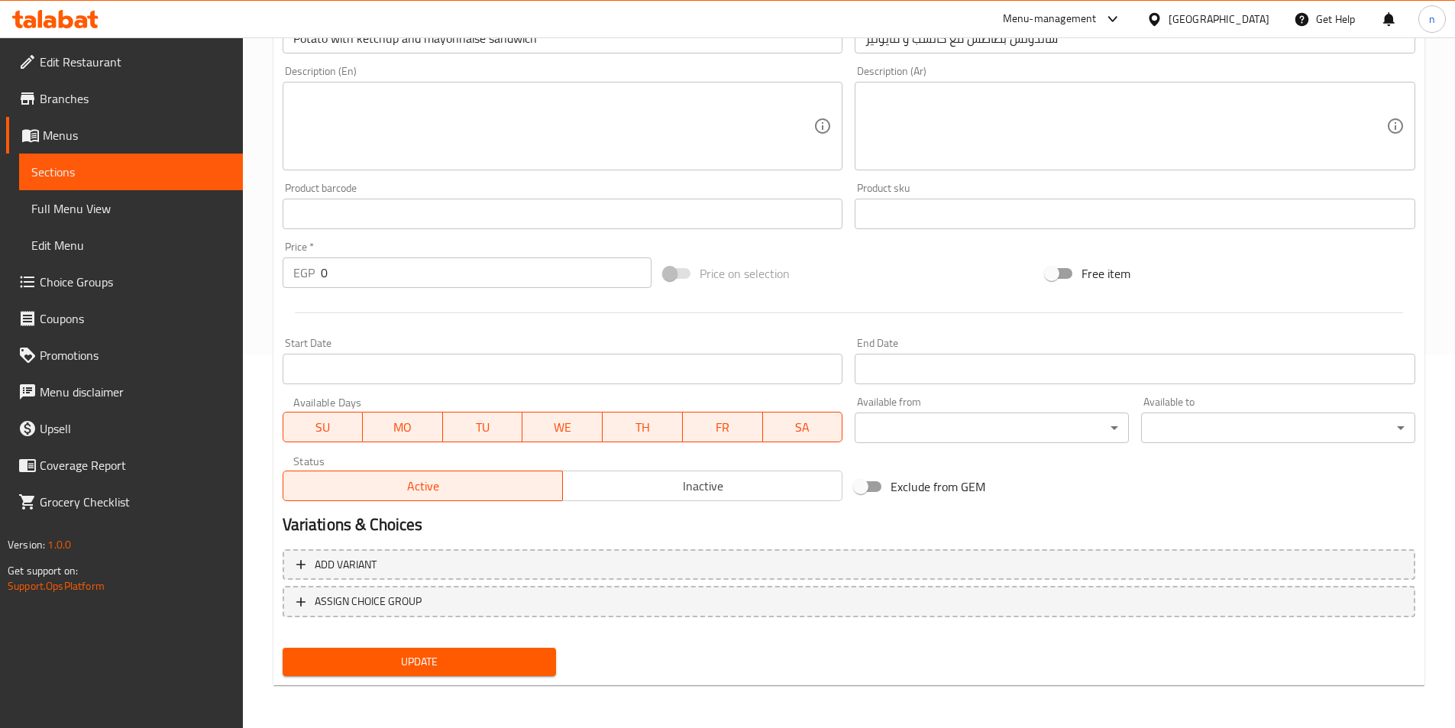
click at [515, 661] on span "Update" at bounding box center [420, 661] width 250 height 19
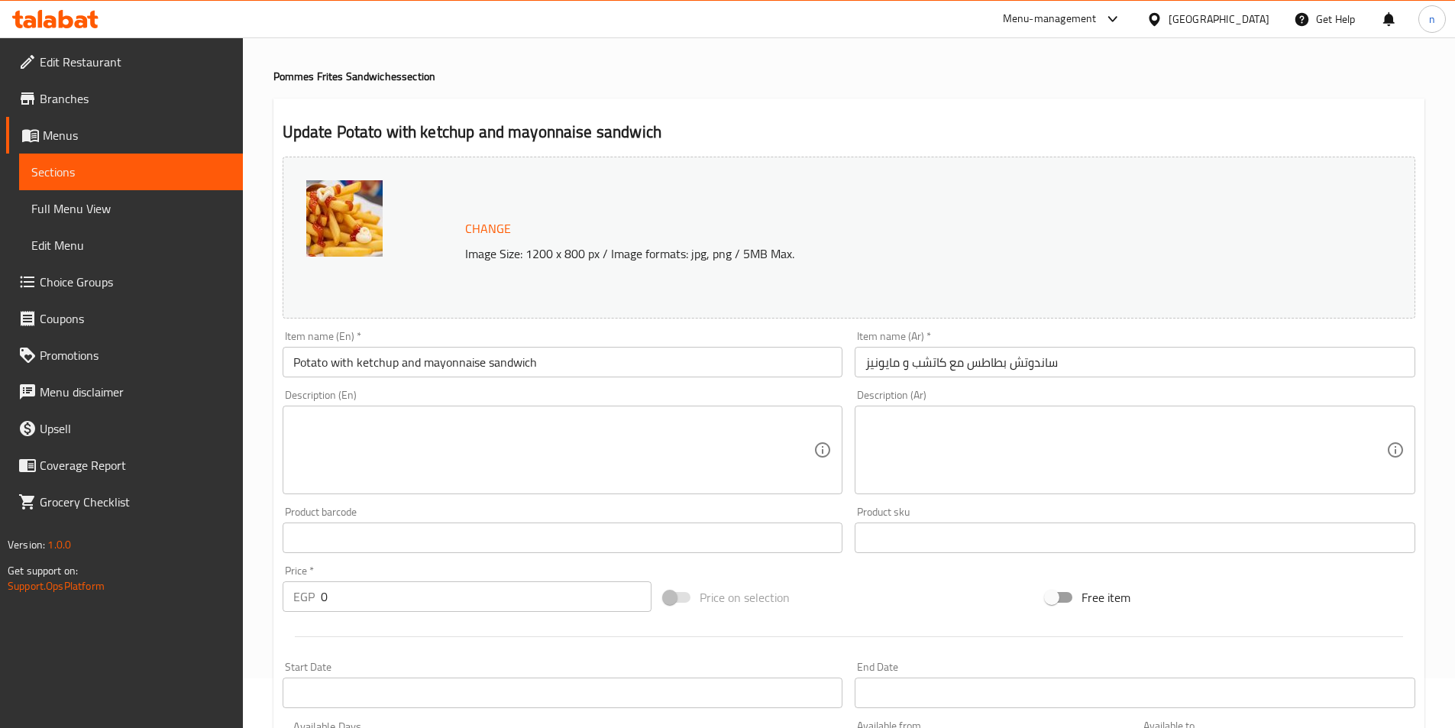
scroll to position [76, 0]
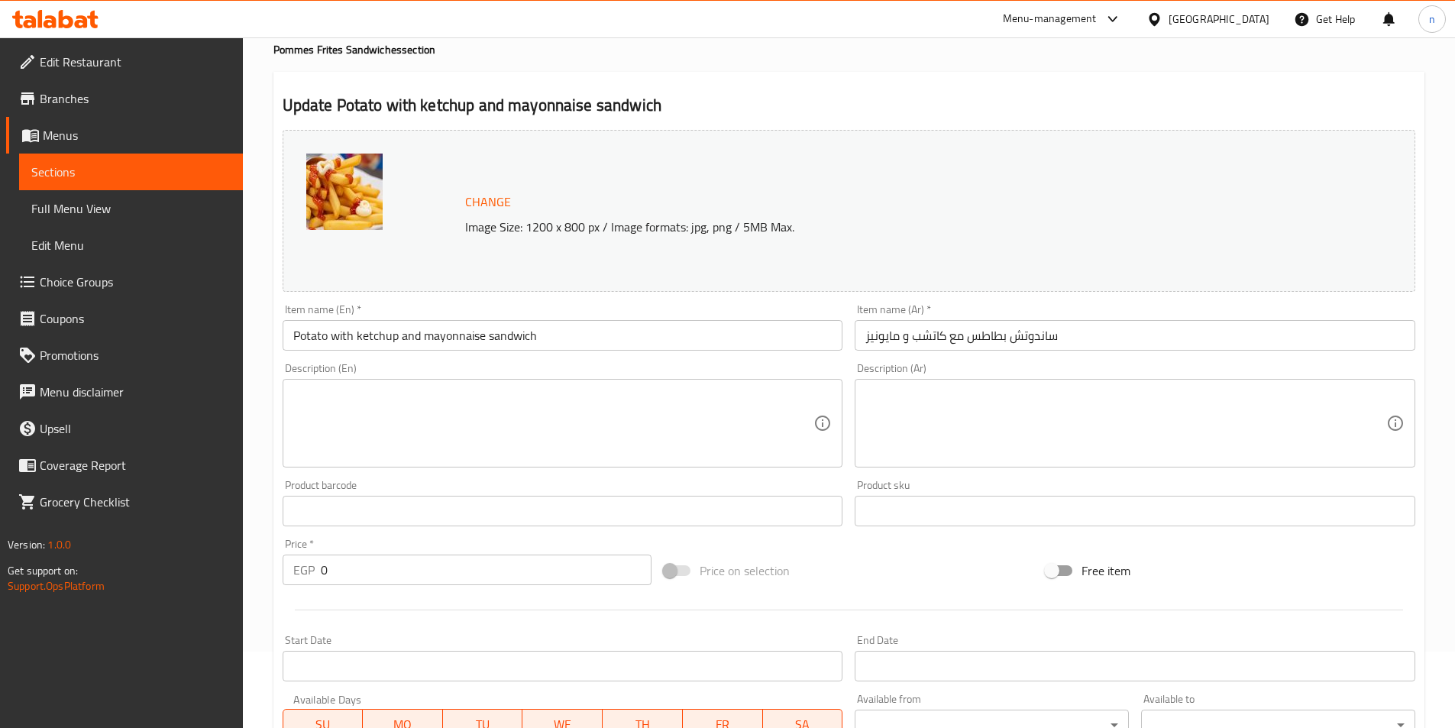
click at [1028, 338] on input "ساندوتش بطاطس مع كاتشب و مايونيز" at bounding box center [1135, 335] width 561 height 31
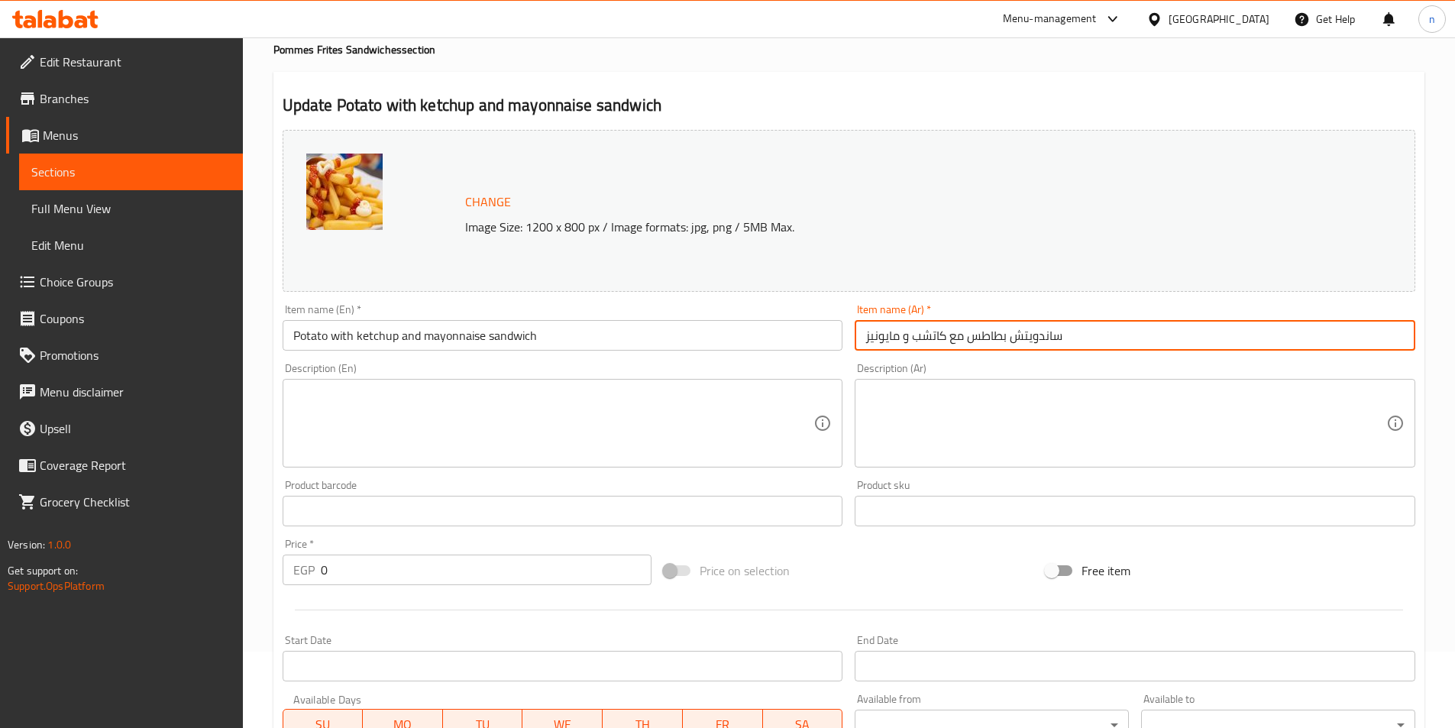
type input "ساندوتش بطاطس مع كاتشب و مايونيز"
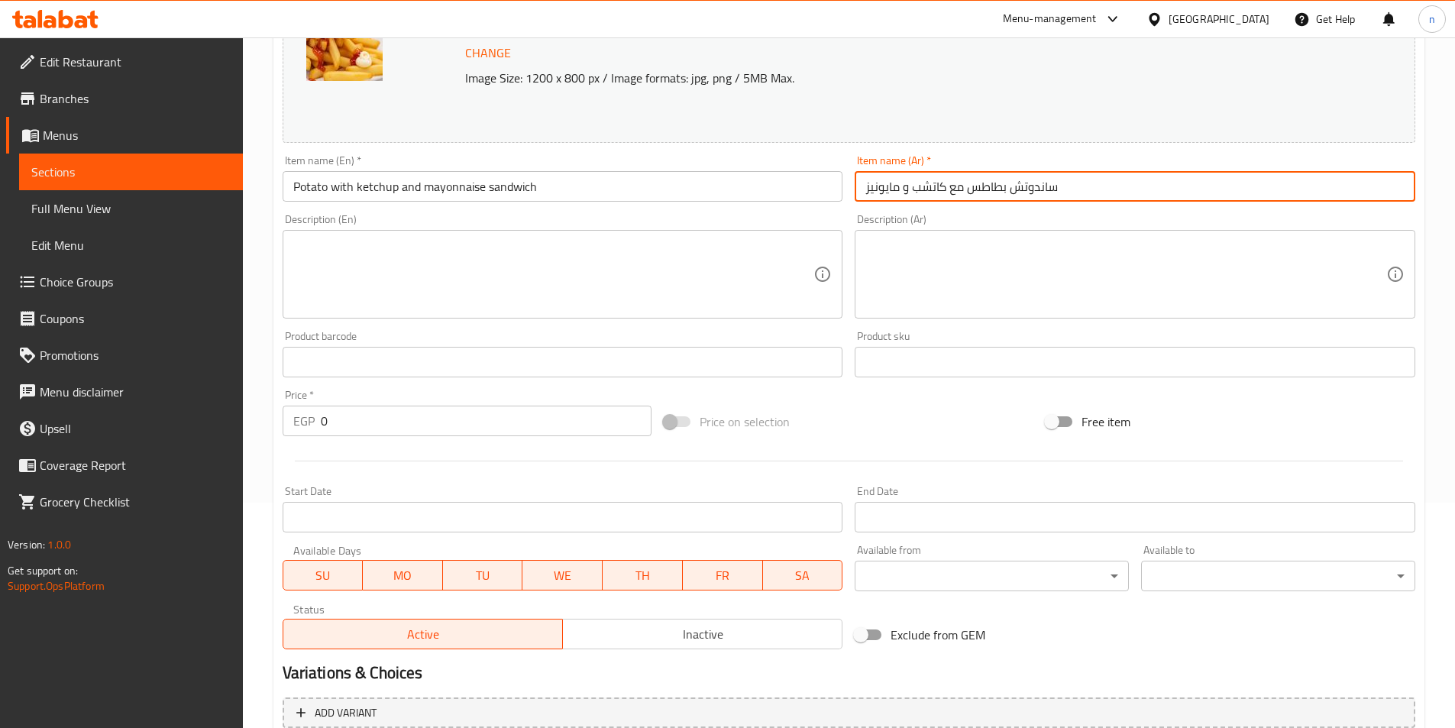
scroll to position [374, 0]
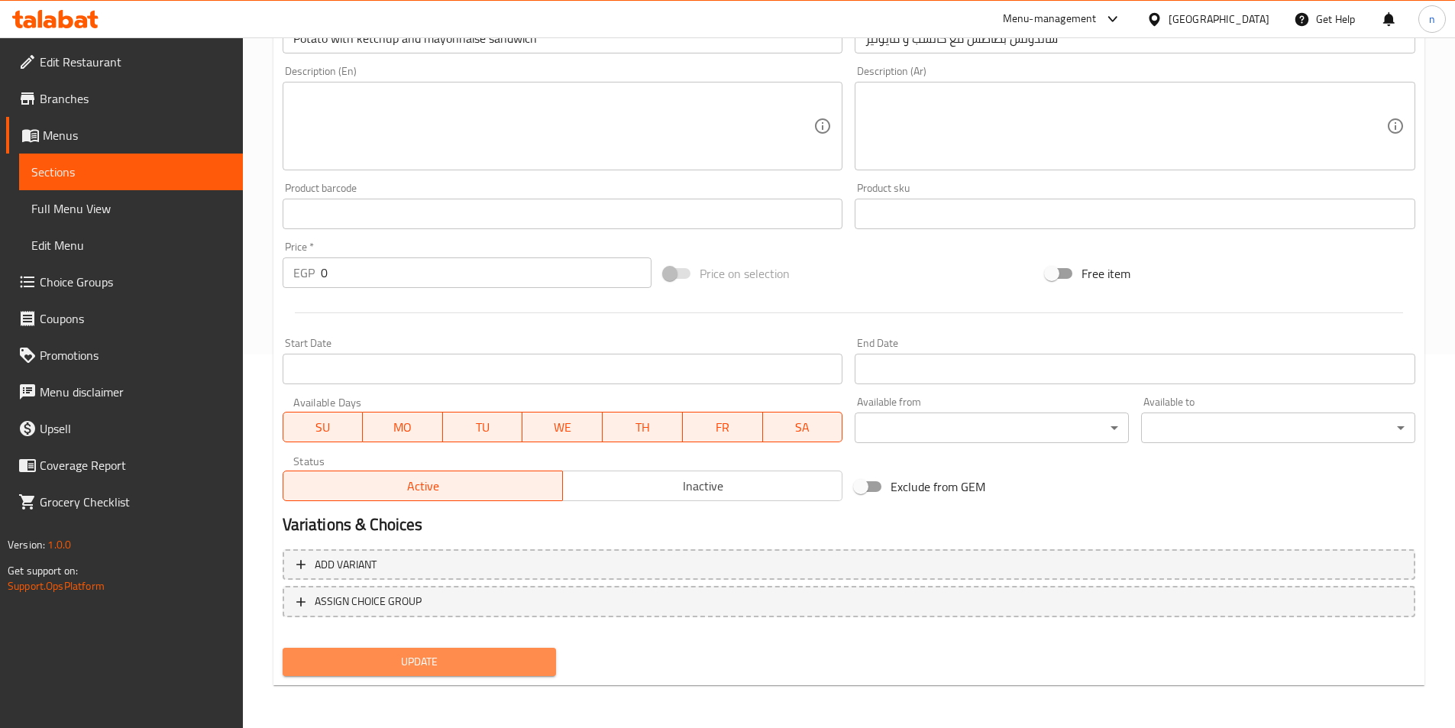
click at [497, 656] on span "Update" at bounding box center [420, 661] width 250 height 19
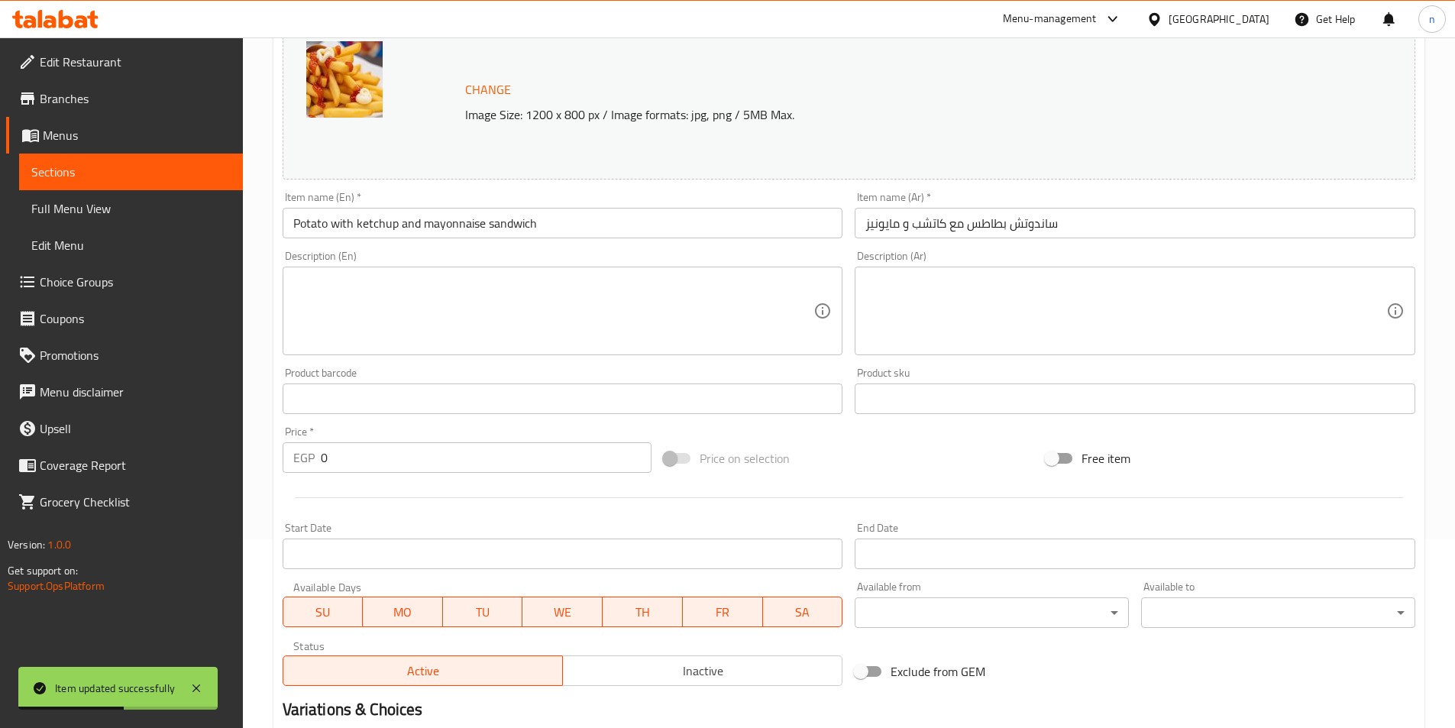
scroll to position [0, 0]
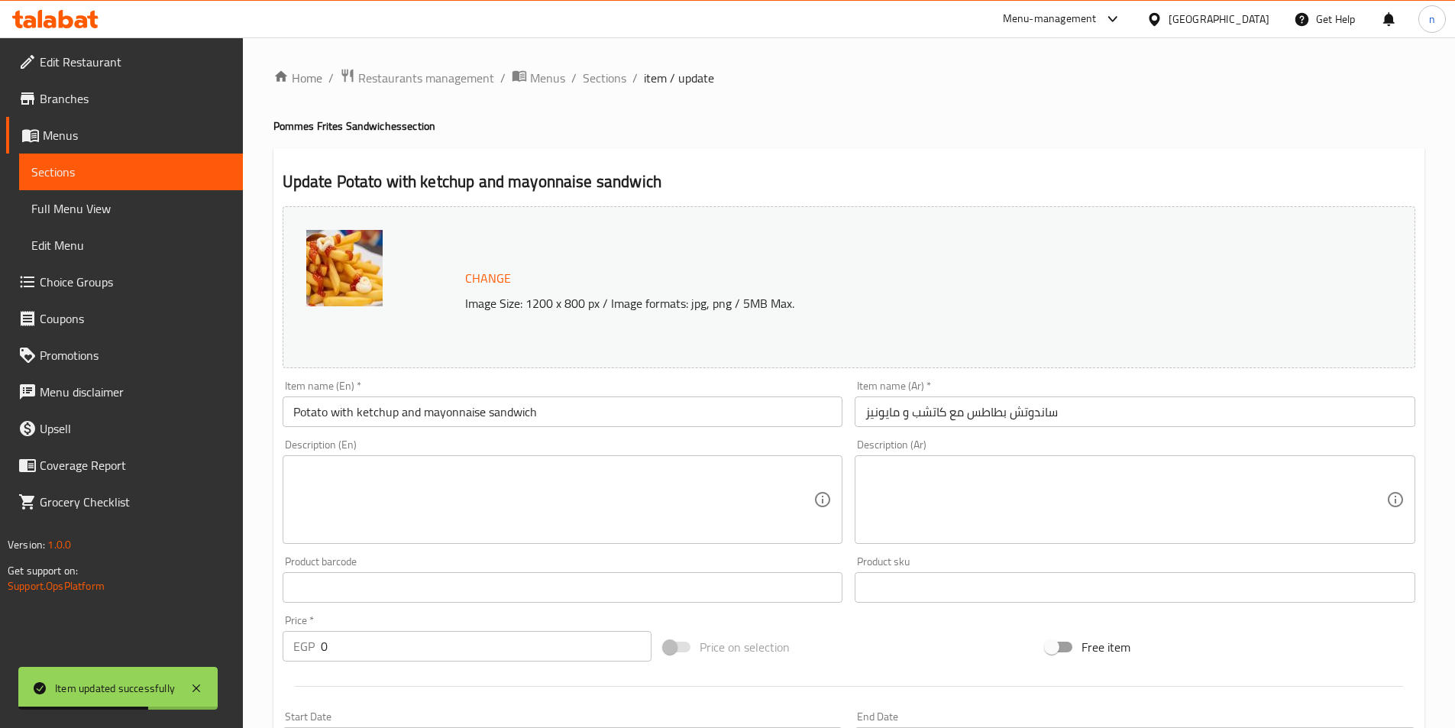
click at [435, 417] on input "Potato with ketchup and mayonnaise sandwich" at bounding box center [563, 411] width 561 height 31
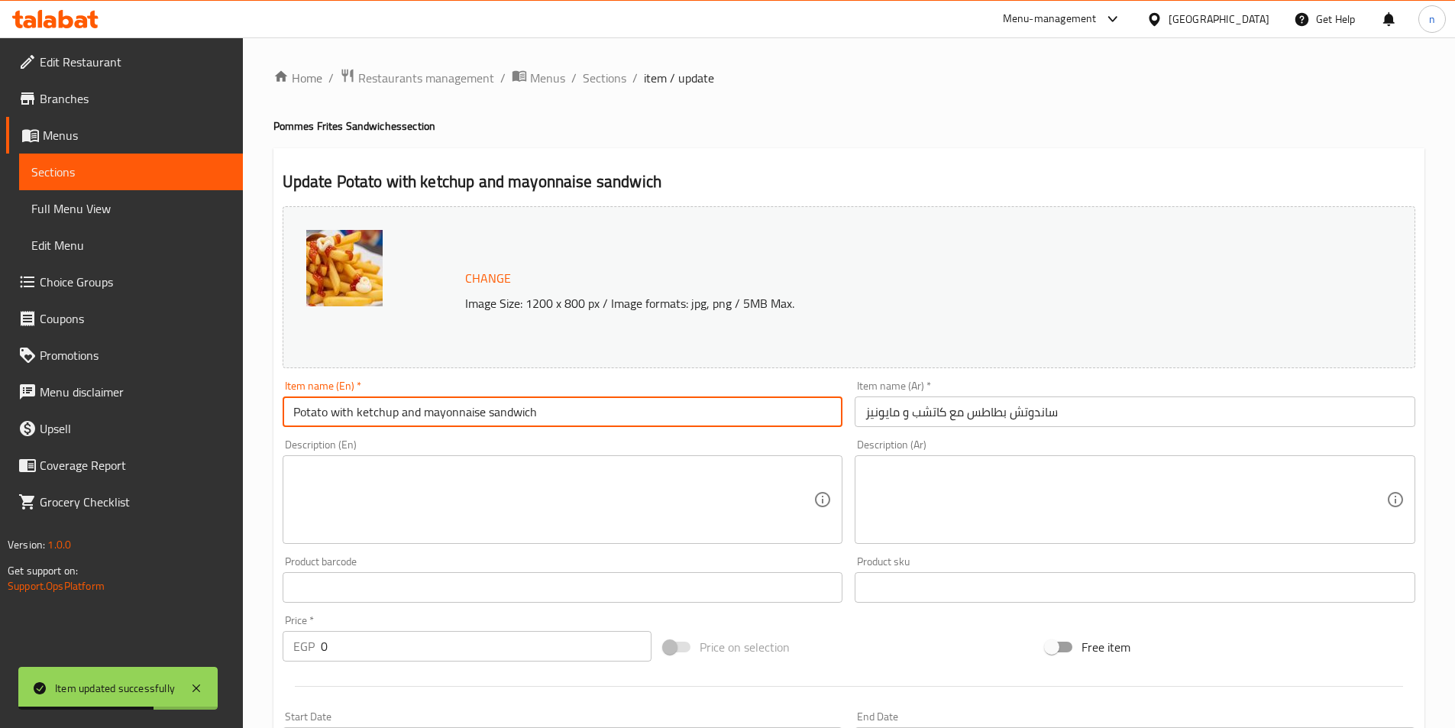
click at [435, 417] on input "Potato with ketchup and mayonnaise sandwich" at bounding box center [563, 411] width 561 height 31
click at [954, 418] on input "ساندوتش بطاطس مع كاتشب و مايونيز" at bounding box center [1135, 411] width 561 height 31
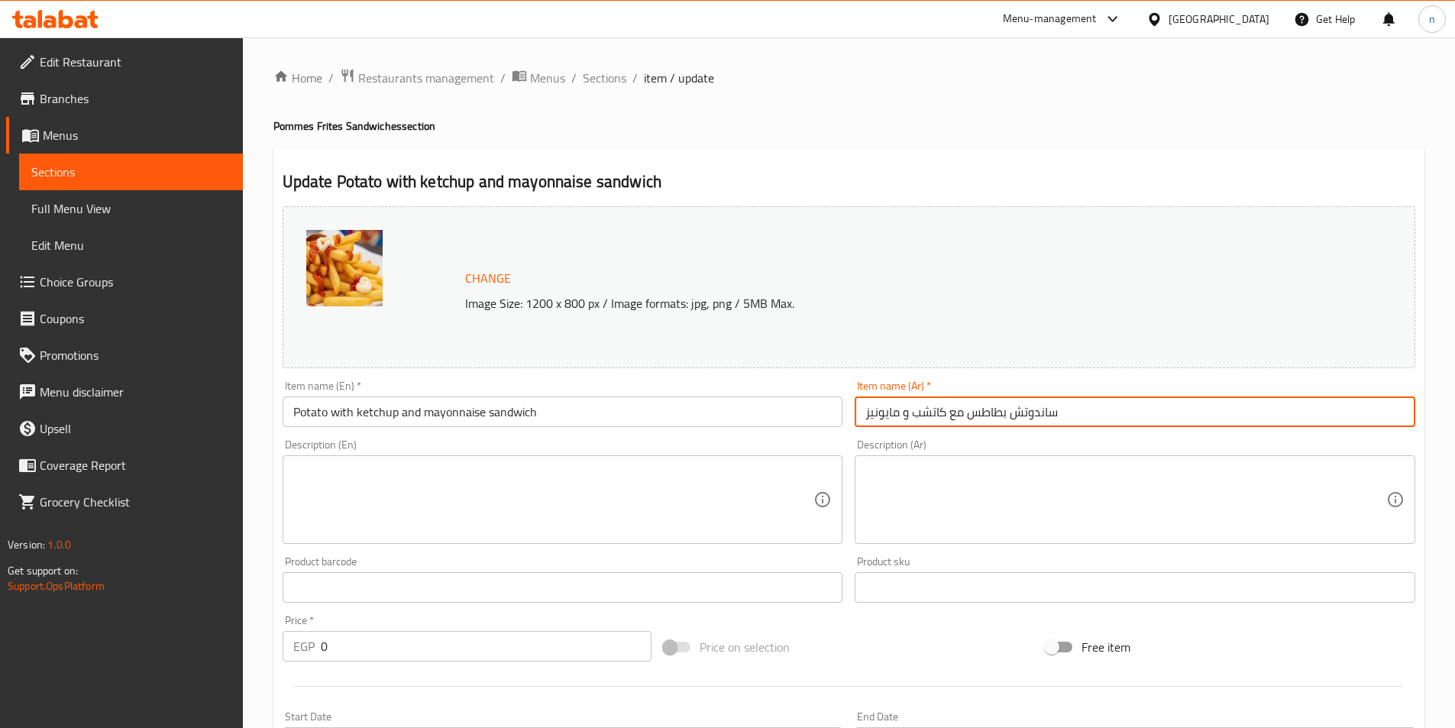
click at [954, 418] on input "ساندوتش بطاطس مع كاتشب و مايونيز" at bounding box center [1135, 411] width 561 height 31
click at [59, 179] on span "Sections" at bounding box center [130, 172] width 199 height 18
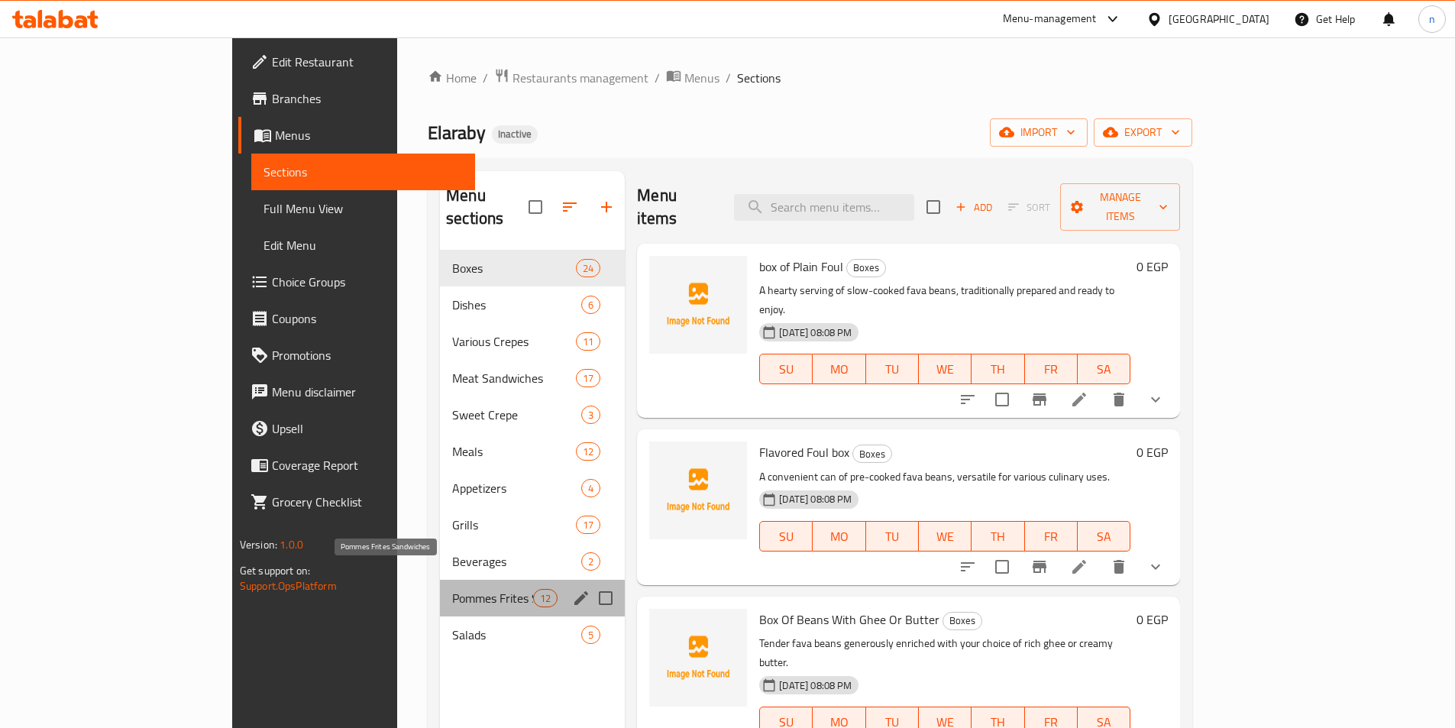
click at [452, 589] on span "Pommes Frites Sandwiches" at bounding box center [492, 598] width 81 height 18
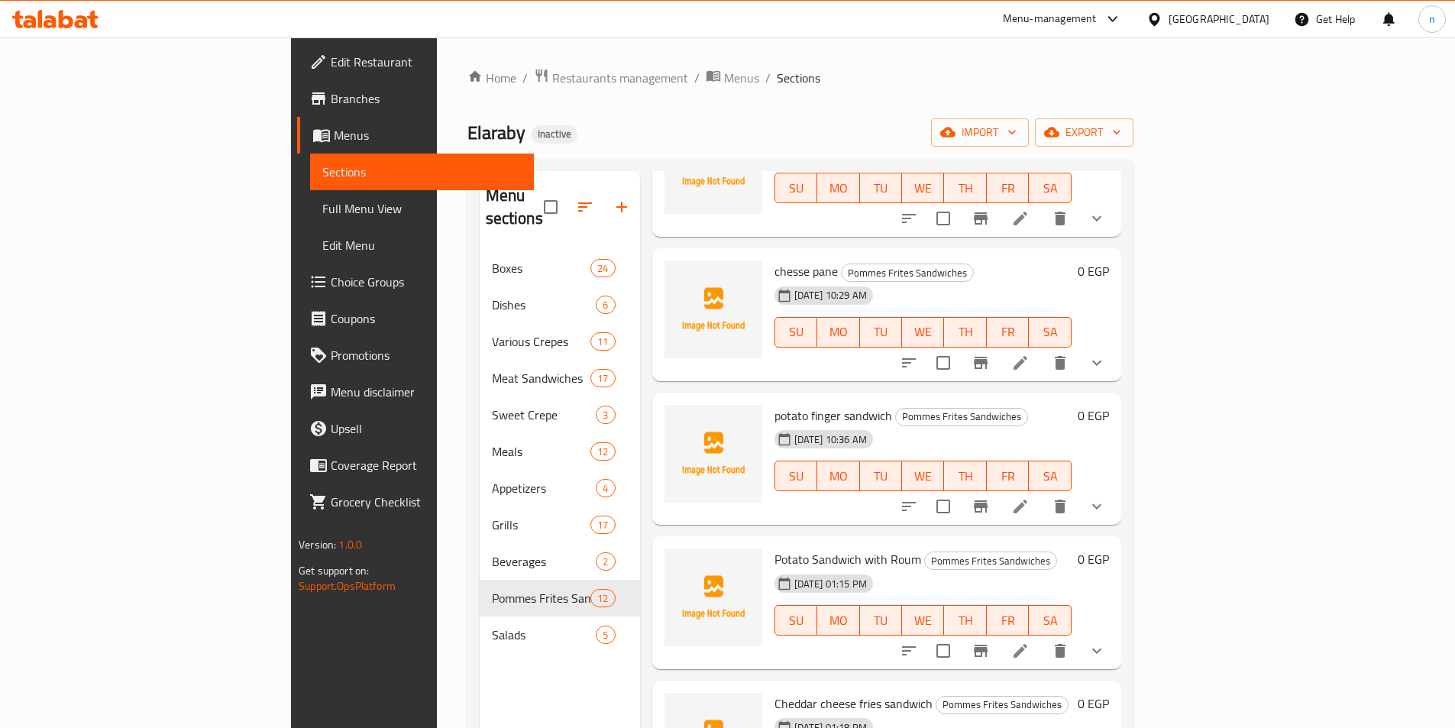
scroll to position [306, 0]
click at [1115, 487] on button "show more" at bounding box center [1097, 505] width 37 height 37
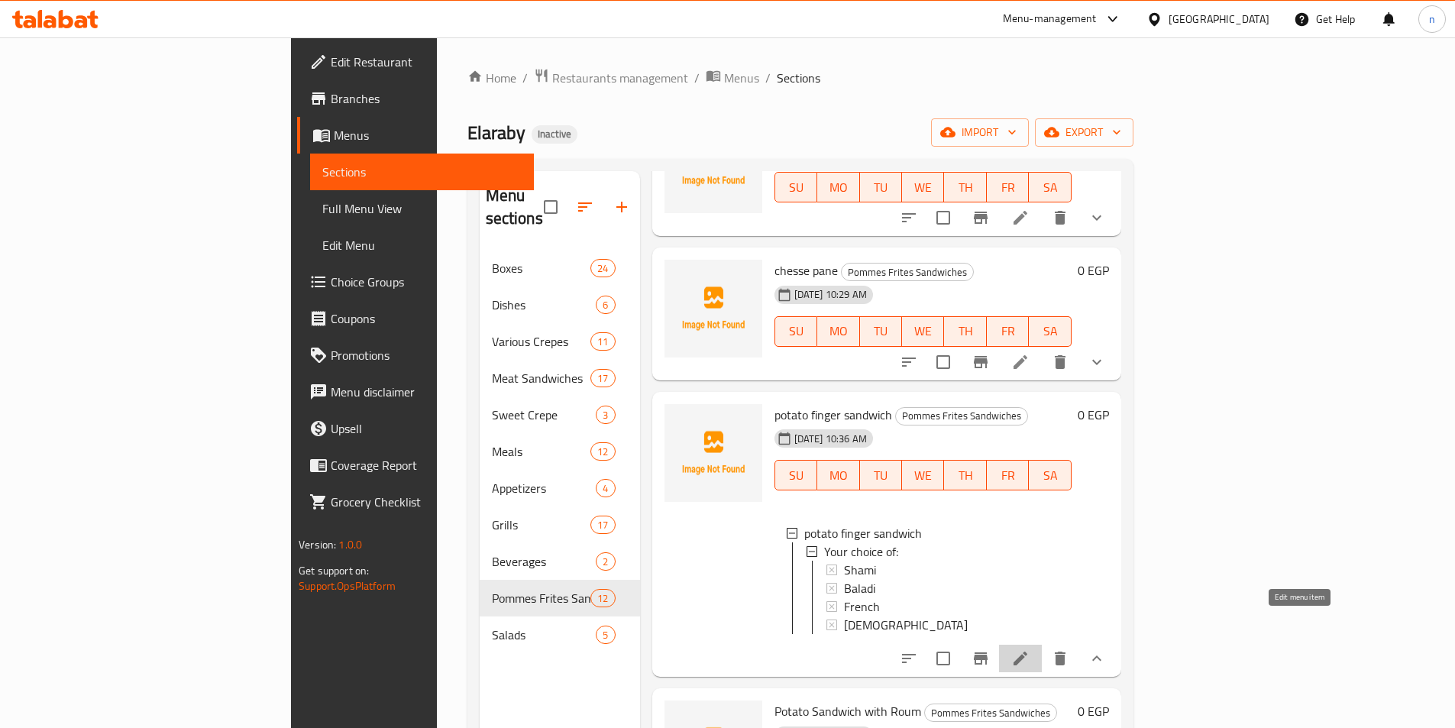
click at [1028, 652] on icon at bounding box center [1021, 659] width 14 height 14
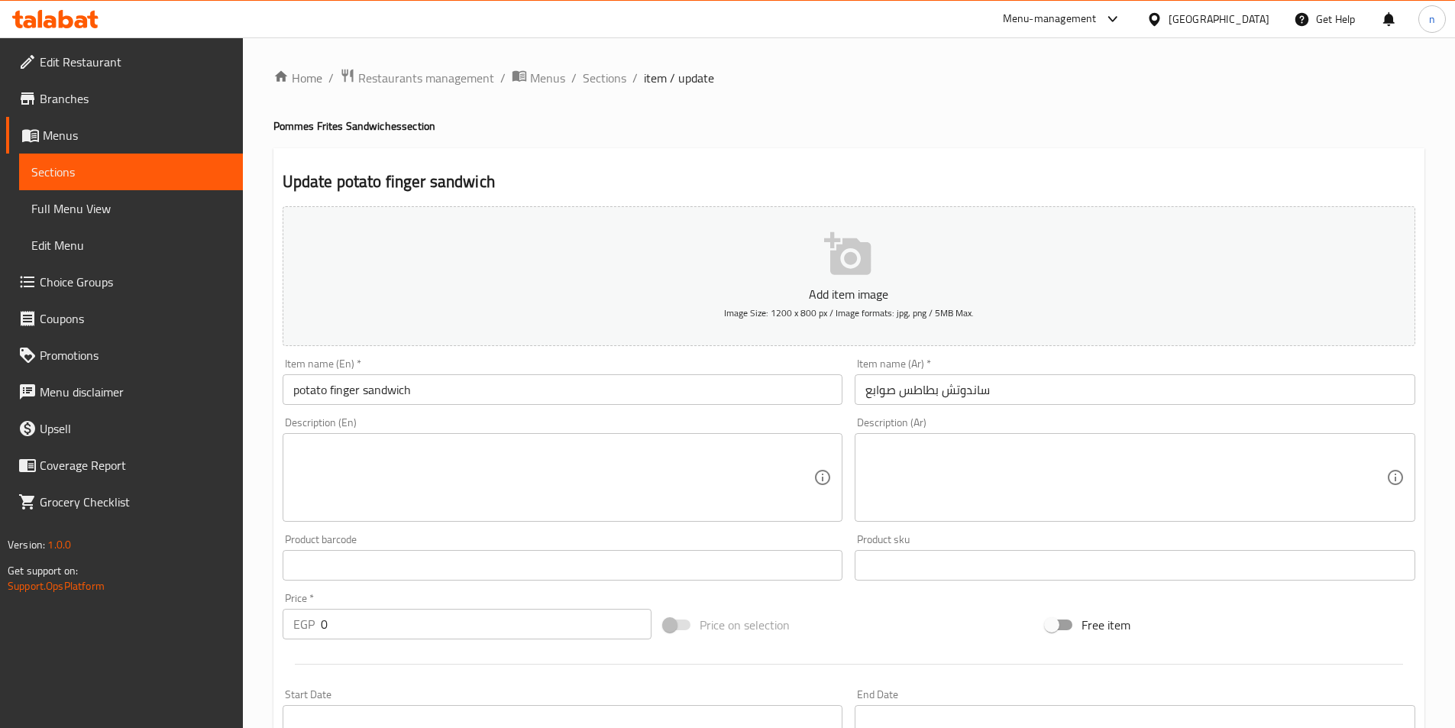
scroll to position [458, 0]
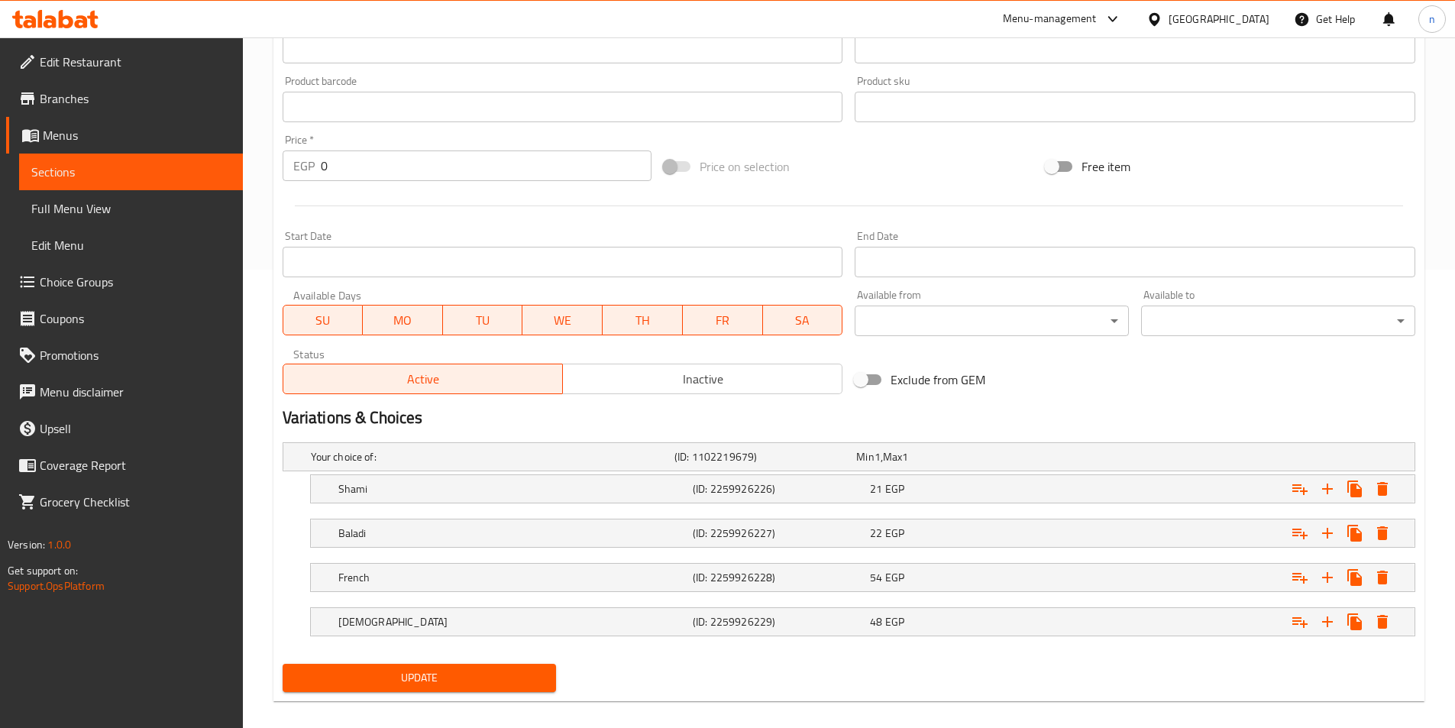
click at [108, 157] on link "Sections" at bounding box center [131, 172] width 224 height 37
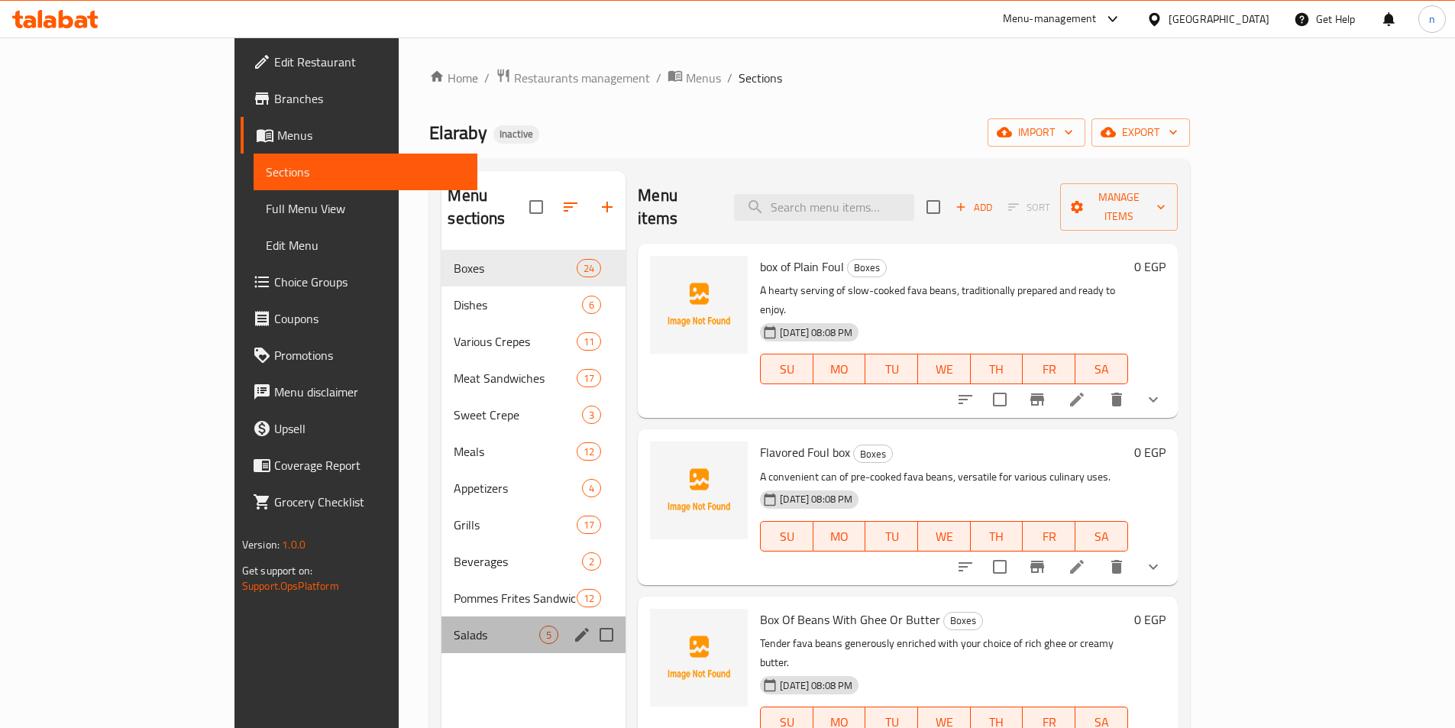
click at [442, 617] on div "Salads 5" at bounding box center [534, 635] width 184 height 37
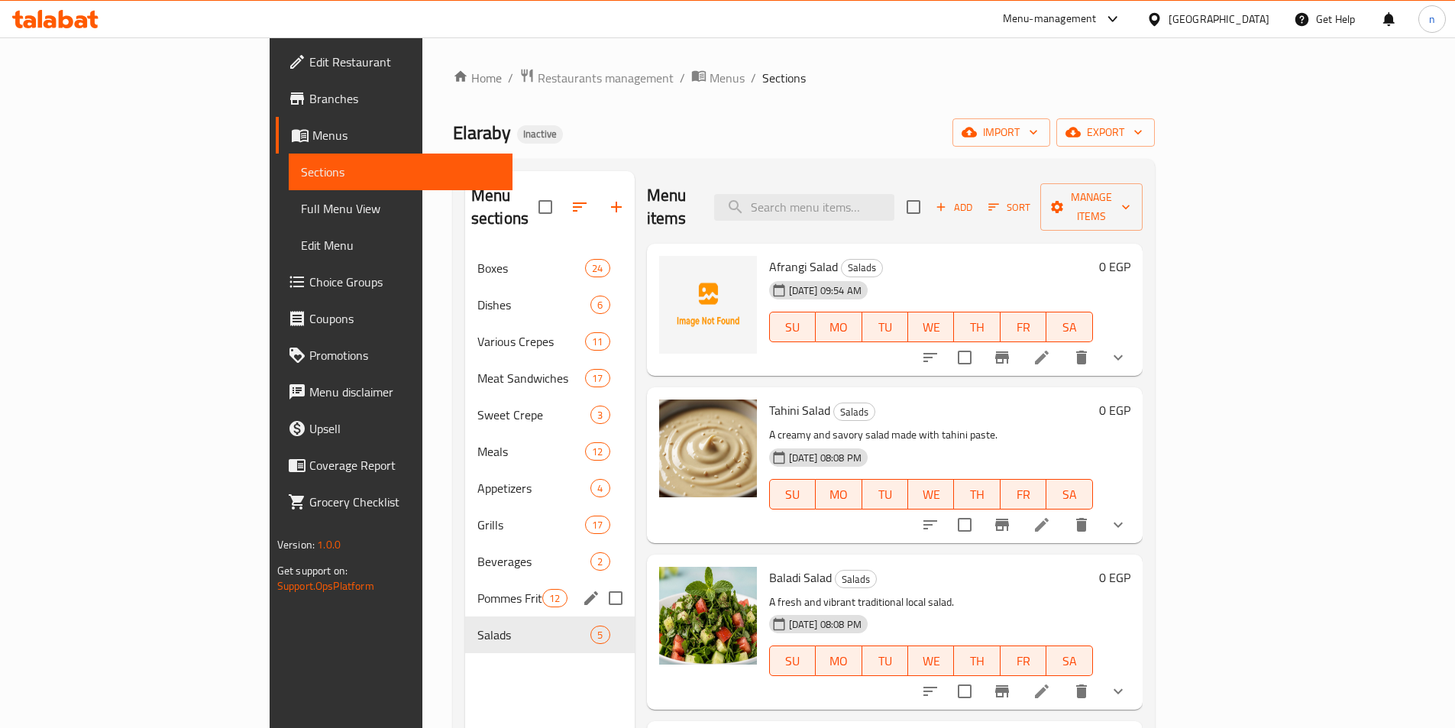
click at [477, 589] on span "Pommes Frites Sandwiches" at bounding box center [509, 598] width 65 height 18
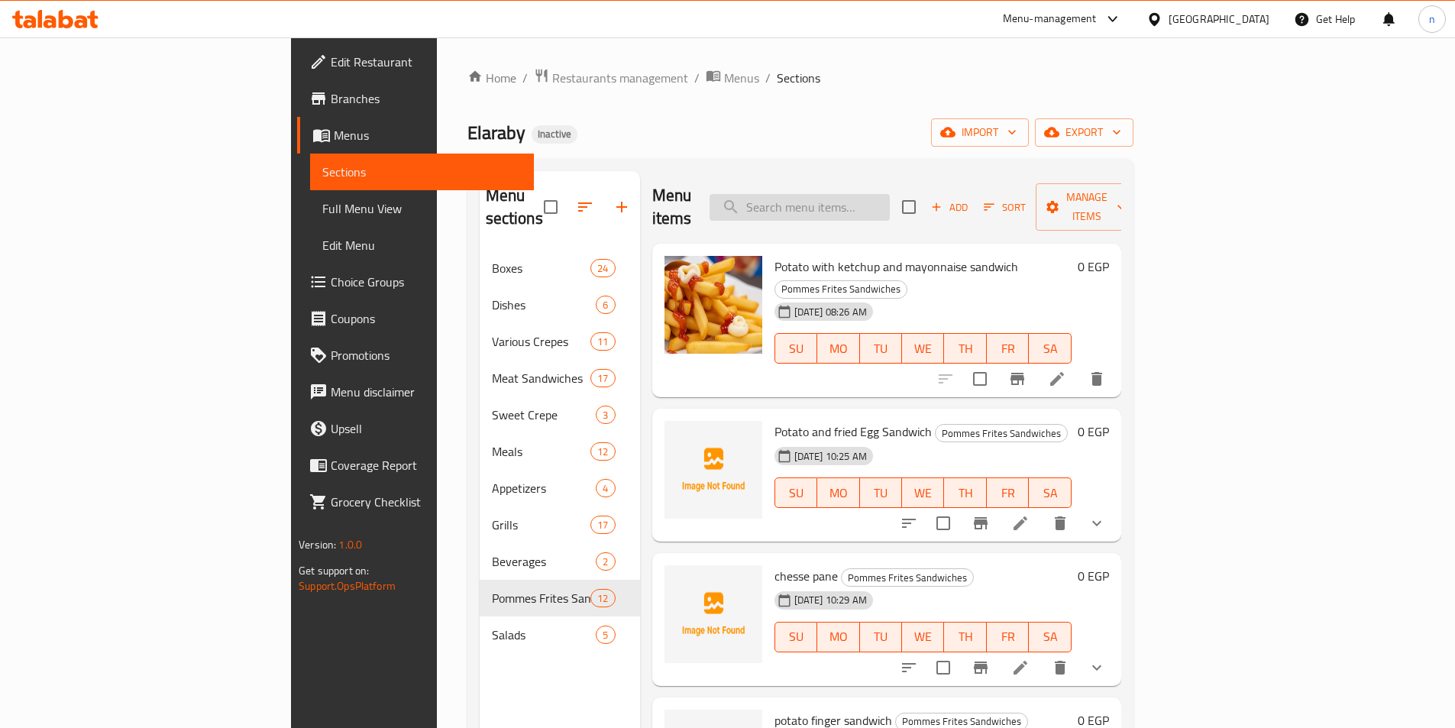
click at [890, 208] on input "search" at bounding box center [800, 207] width 180 height 27
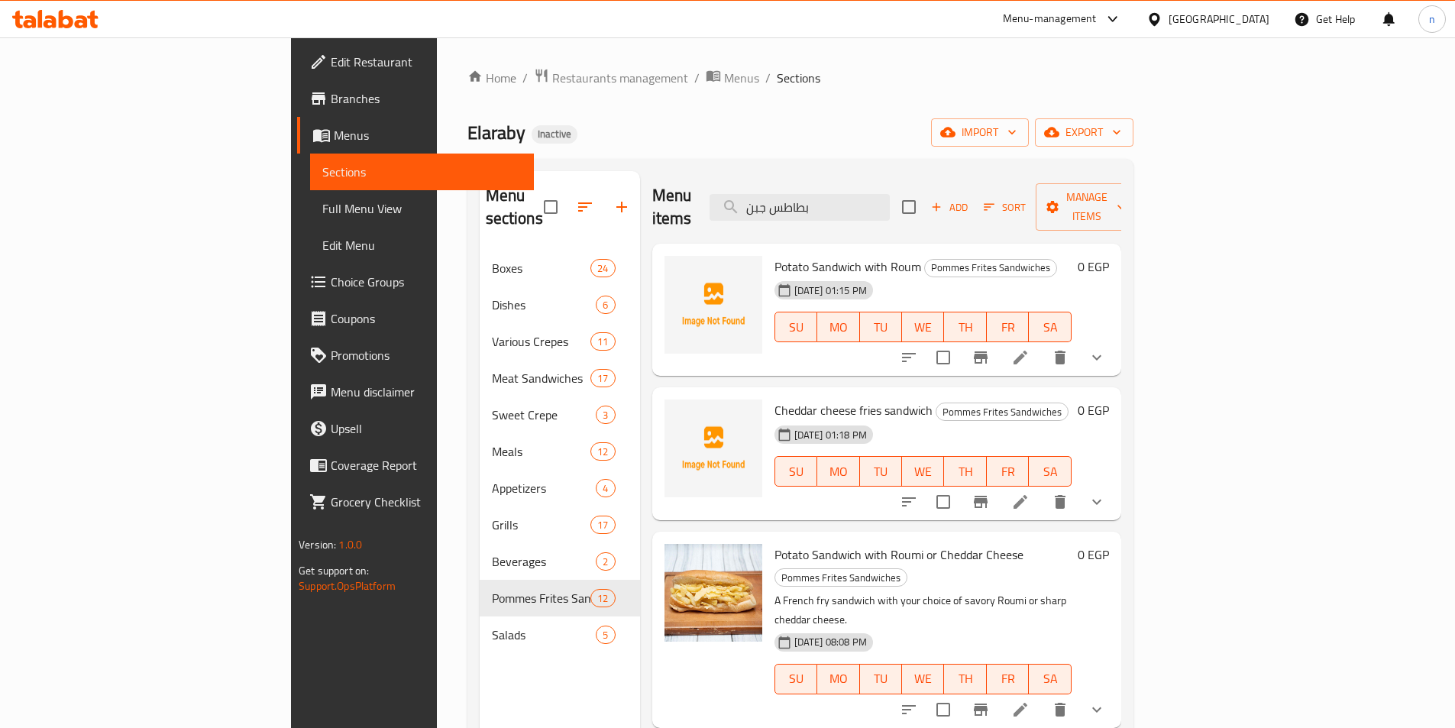
type input "بطاطس جبن"
click at [1042, 344] on li at bounding box center [1020, 358] width 43 height 28
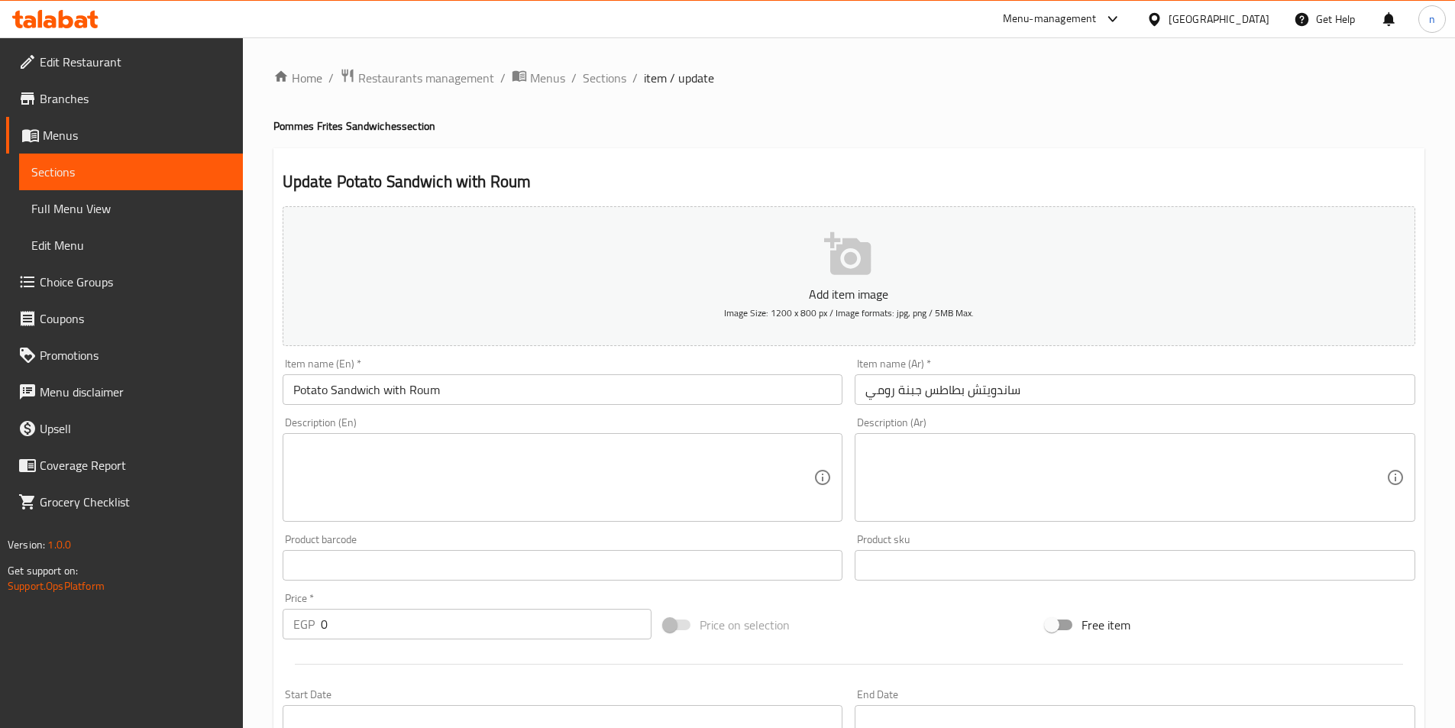
click at [391, 389] on input "Potato Sandwich with Roum" at bounding box center [563, 389] width 561 height 31
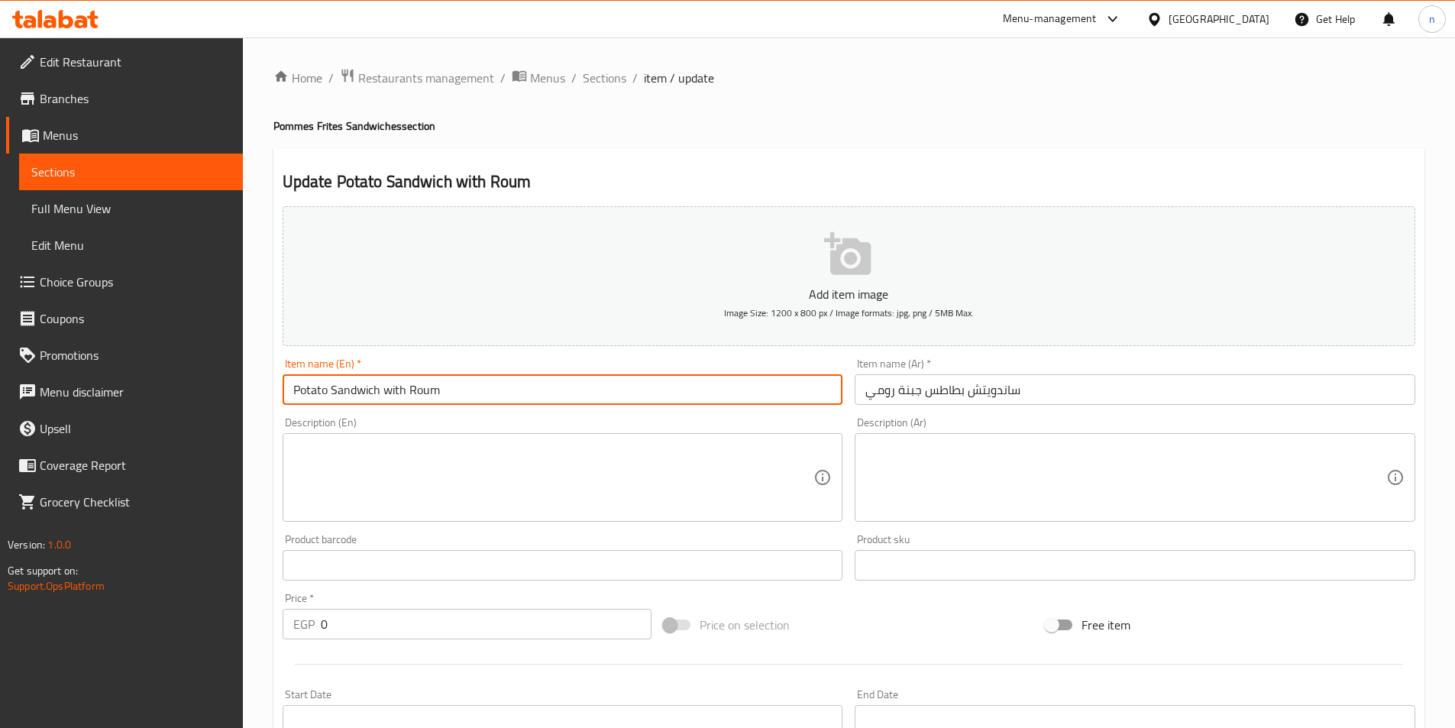
click at [391, 389] on input "Potato Sandwich with Roum" at bounding box center [563, 389] width 561 height 31
drag, startPoint x: 382, startPoint y: 393, endPoint x: 461, endPoint y: 392, distance: 79.5
click at [461, 392] on input "Potato Sandwich Roum" at bounding box center [563, 389] width 561 height 31
paste input "i Cheese"
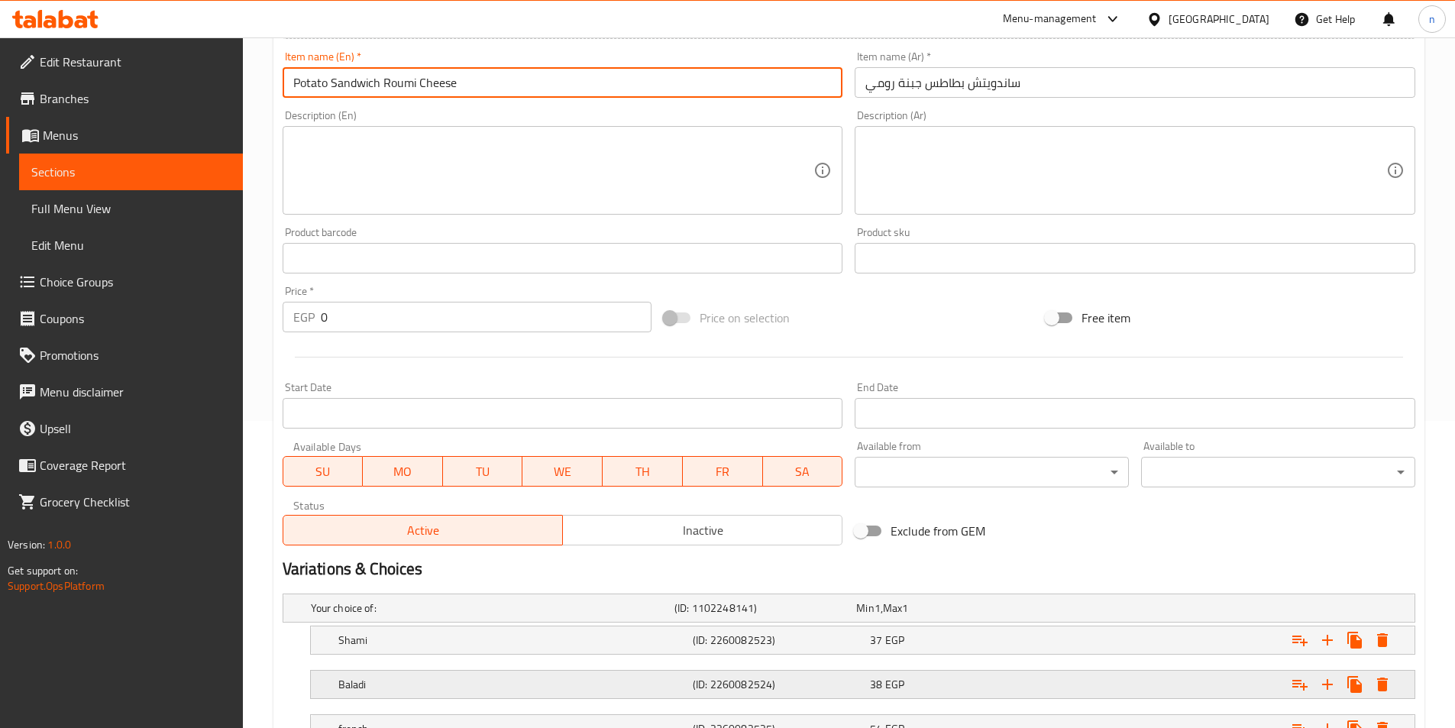
scroll to position [306, 0]
type input "Potato Sandwich Roumi Cheese"
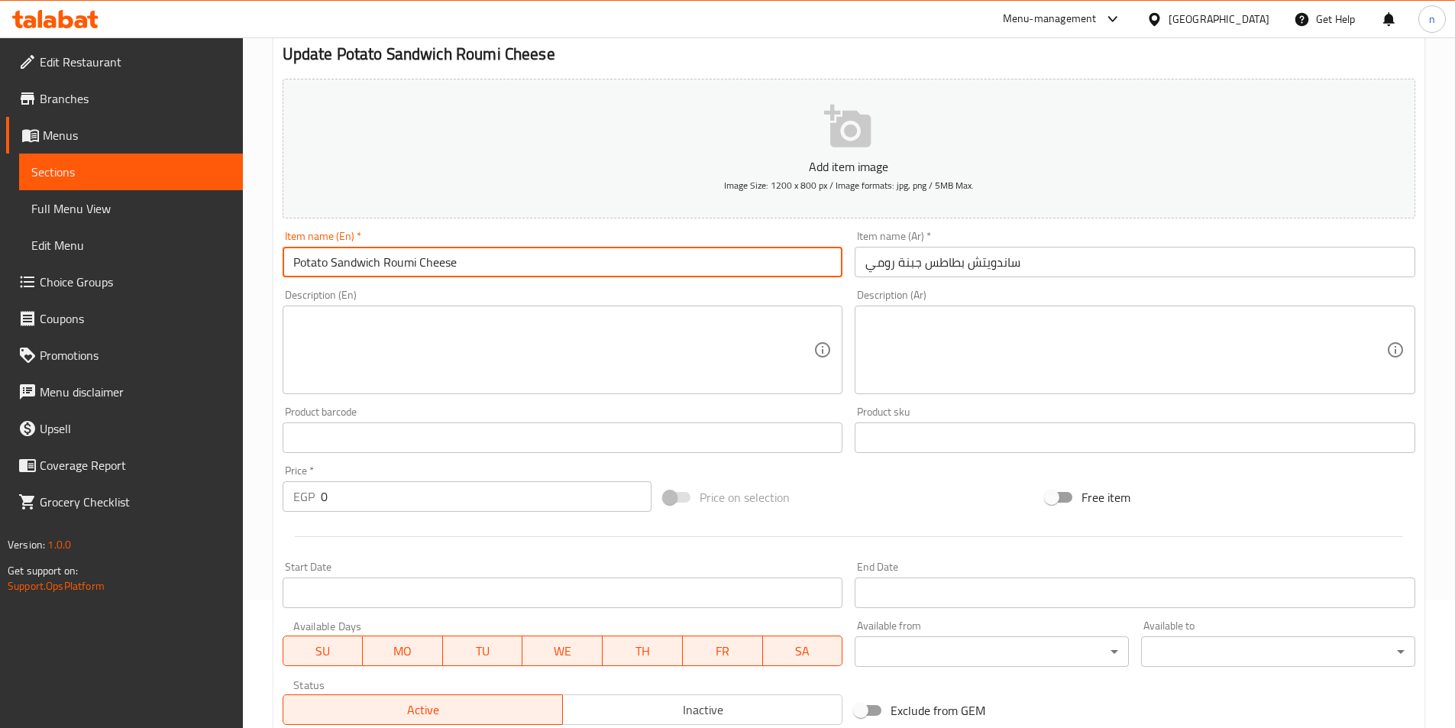
scroll to position [474, 0]
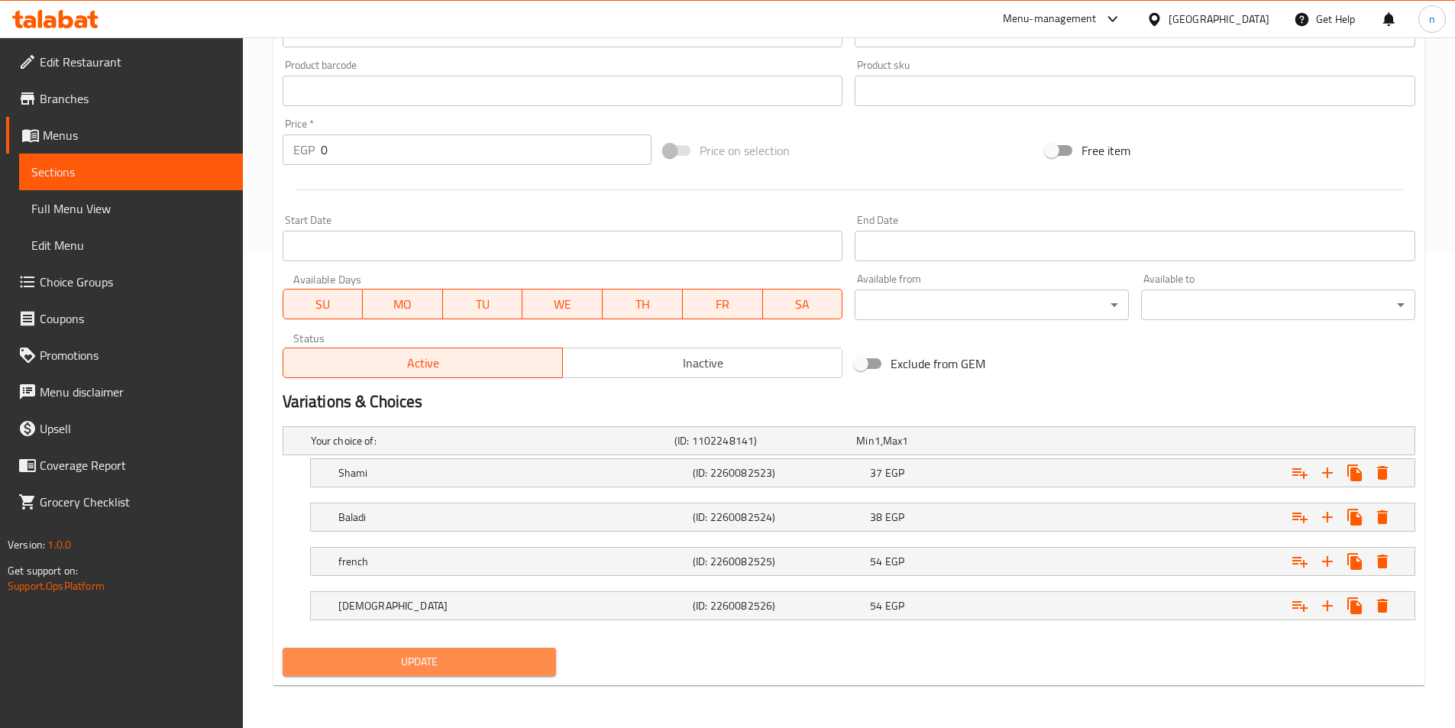
click at [489, 662] on span "Update" at bounding box center [420, 661] width 250 height 19
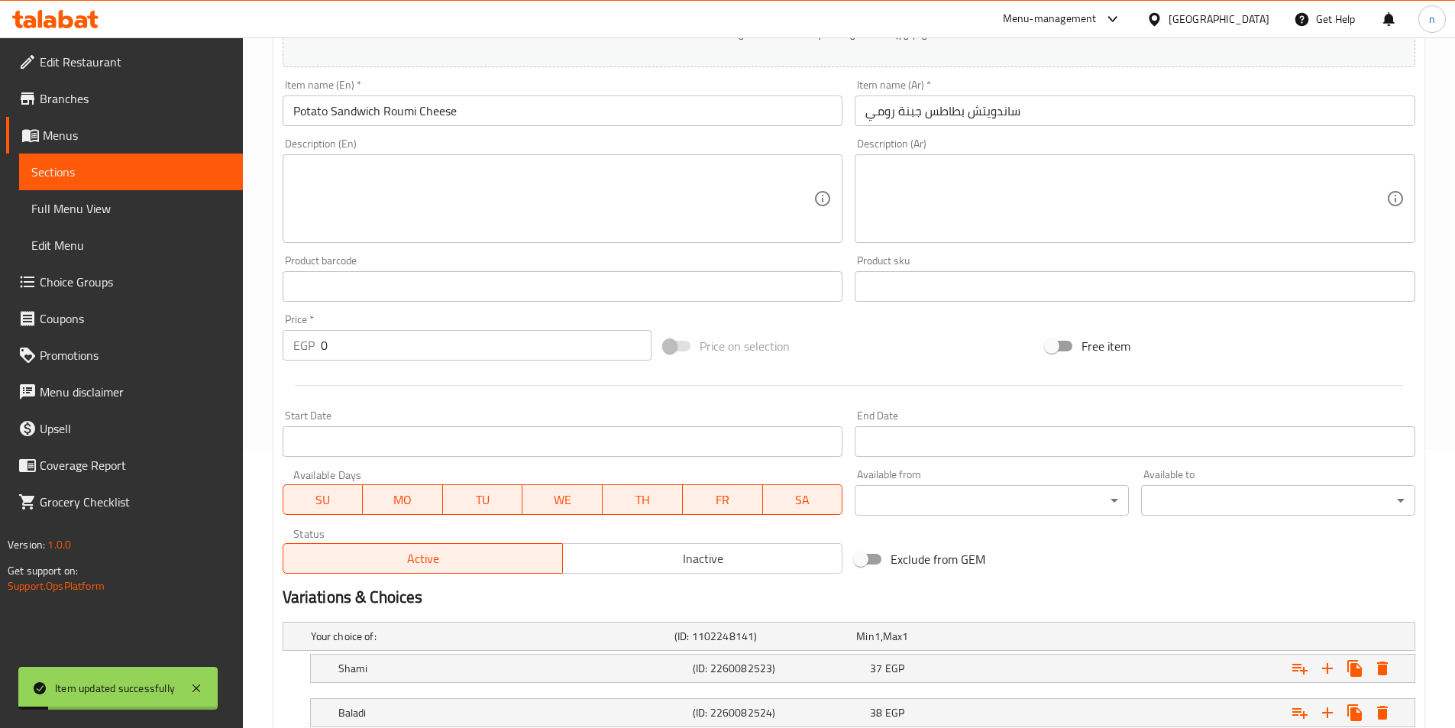
scroll to position [245, 0]
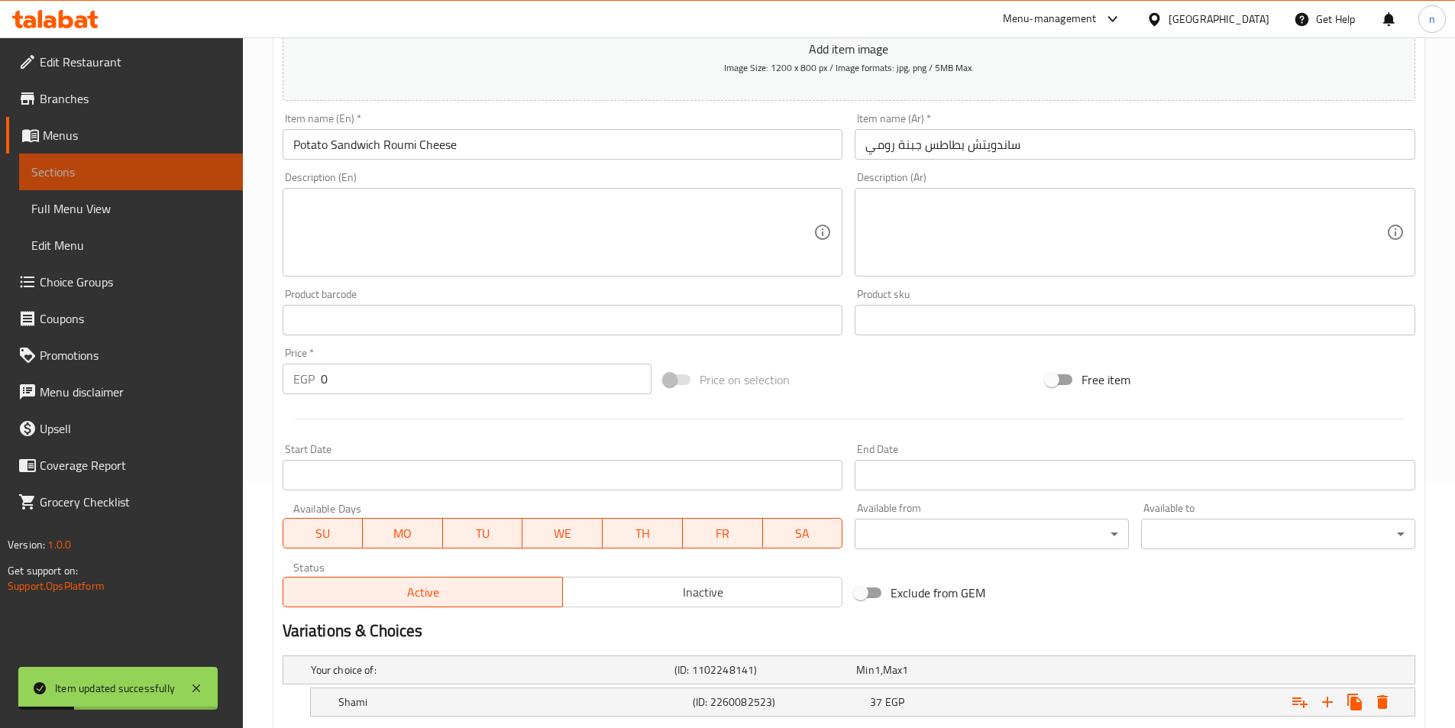
click at [96, 176] on span "Sections" at bounding box center [130, 172] width 199 height 18
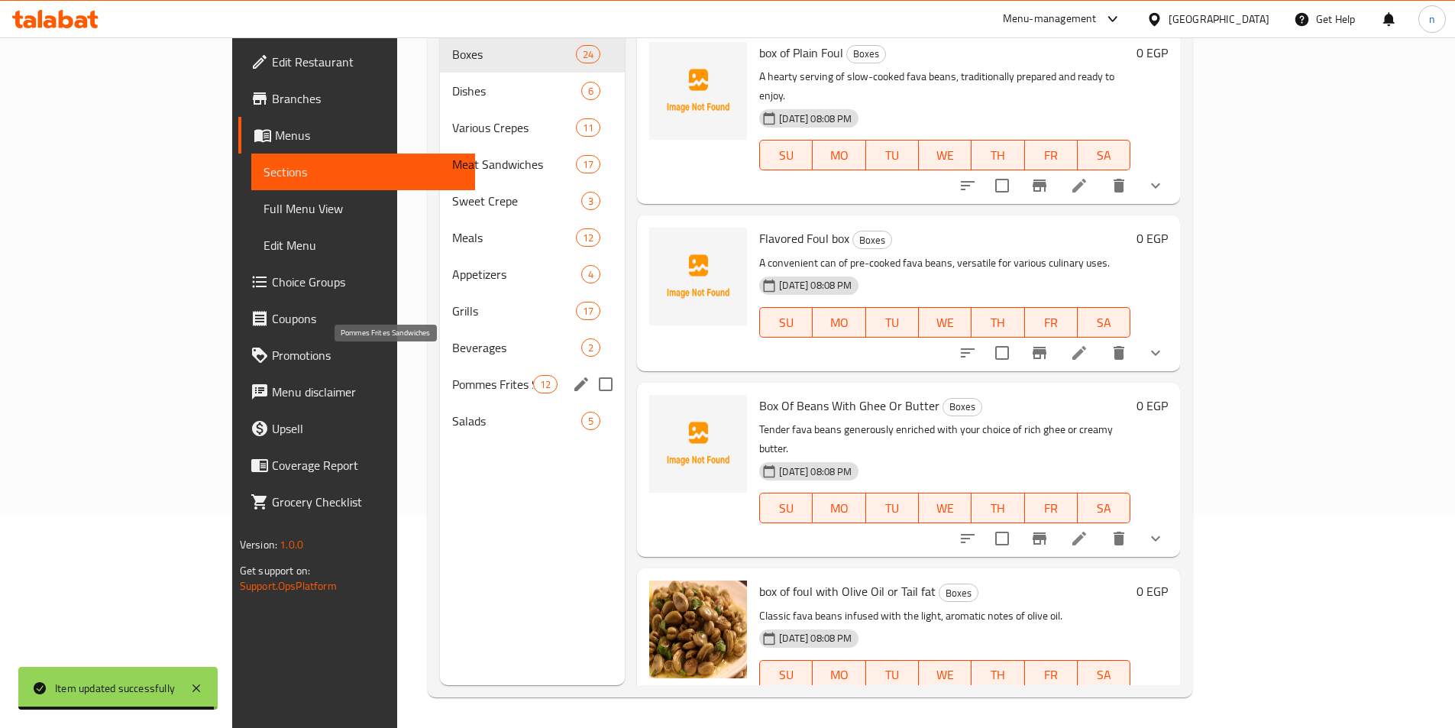
click at [452, 375] on span "Pommes Frites Sandwiches" at bounding box center [492, 384] width 81 height 18
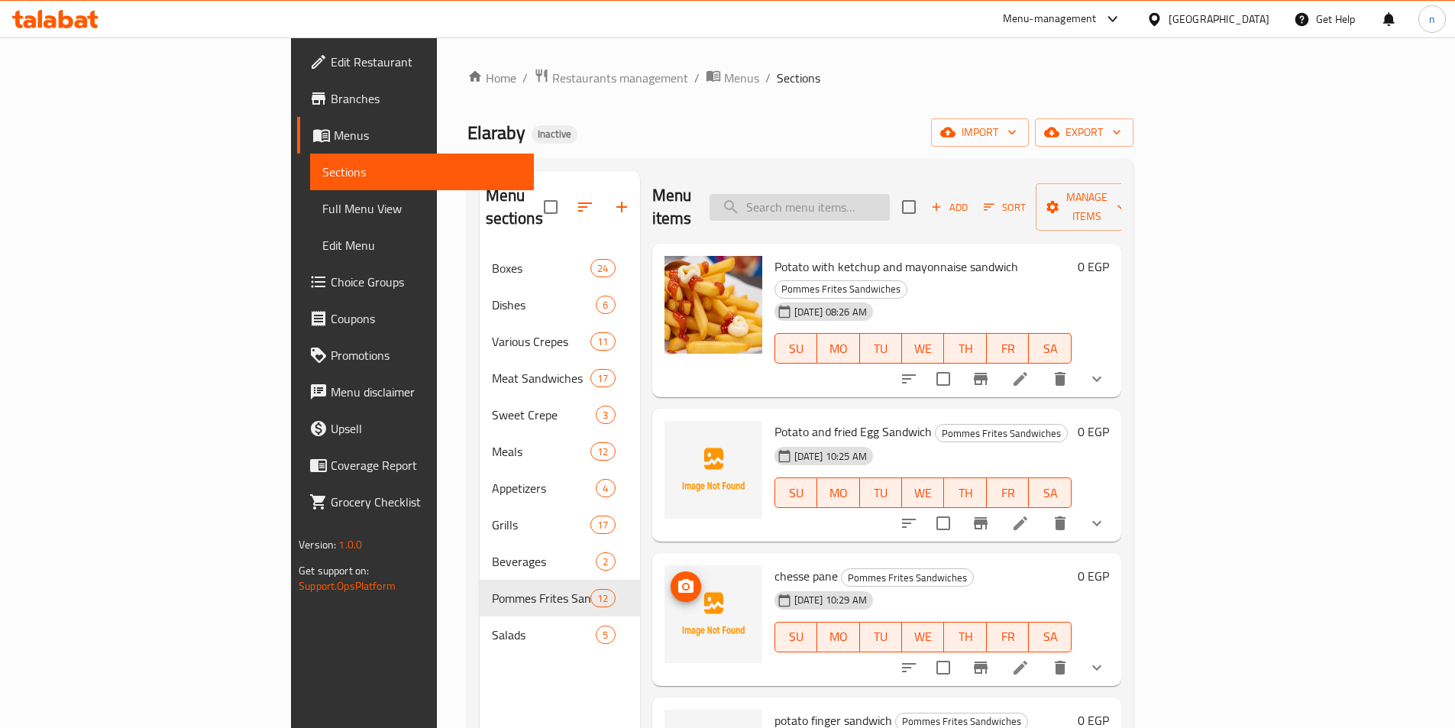
click at [882, 195] on input "search" at bounding box center [800, 207] width 180 height 27
paste input "بطاطس جبنة شيدر"
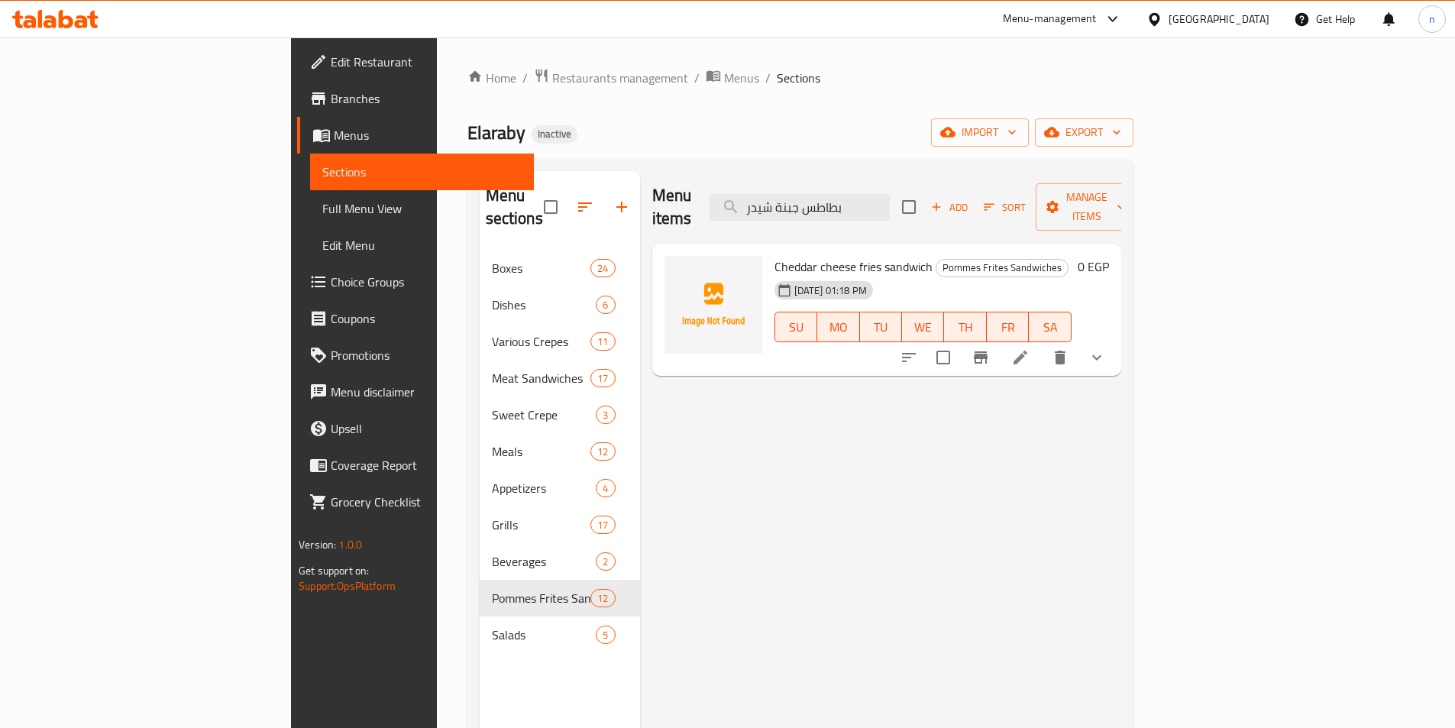
type input "بطاطس جبنة شيدر"
click at [1028, 351] on icon at bounding box center [1021, 358] width 14 height 14
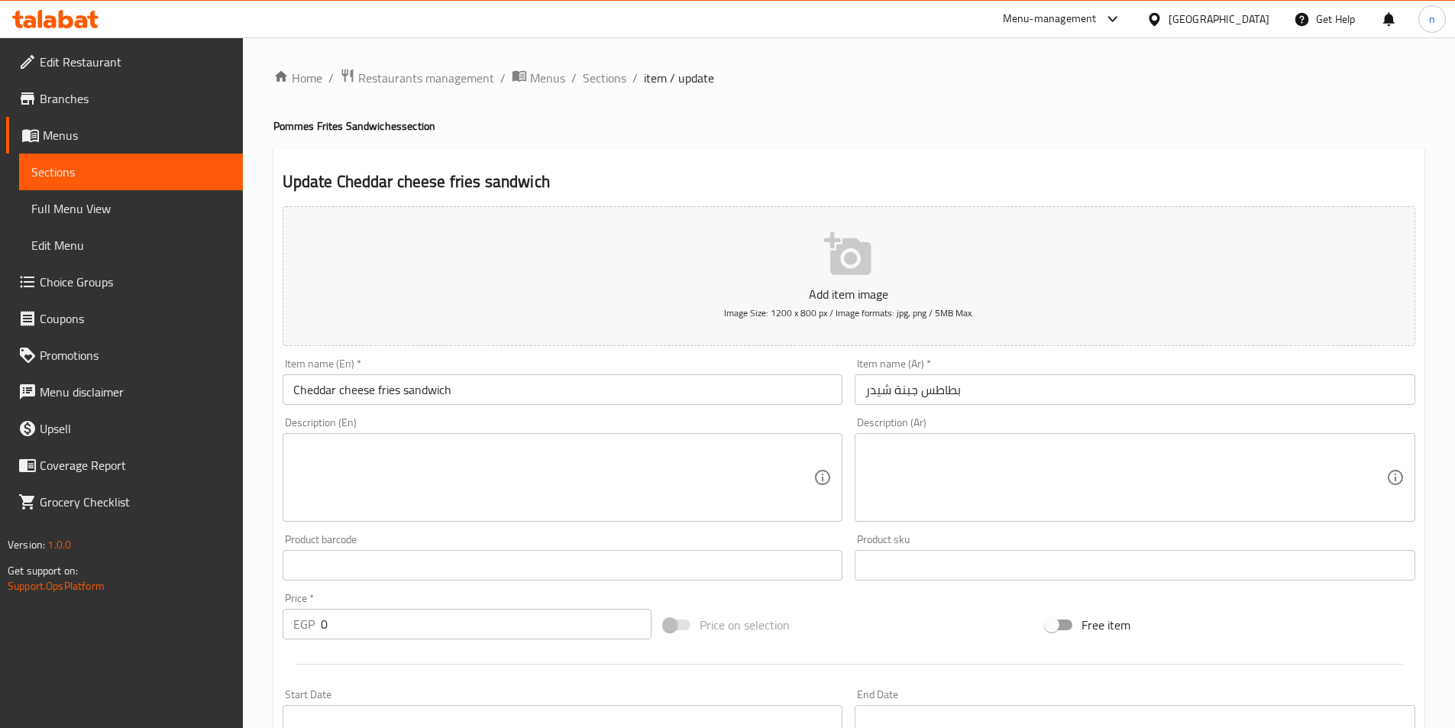
click at [389, 385] on input "Cheddar cheese fries sandwich" at bounding box center [563, 389] width 561 height 31
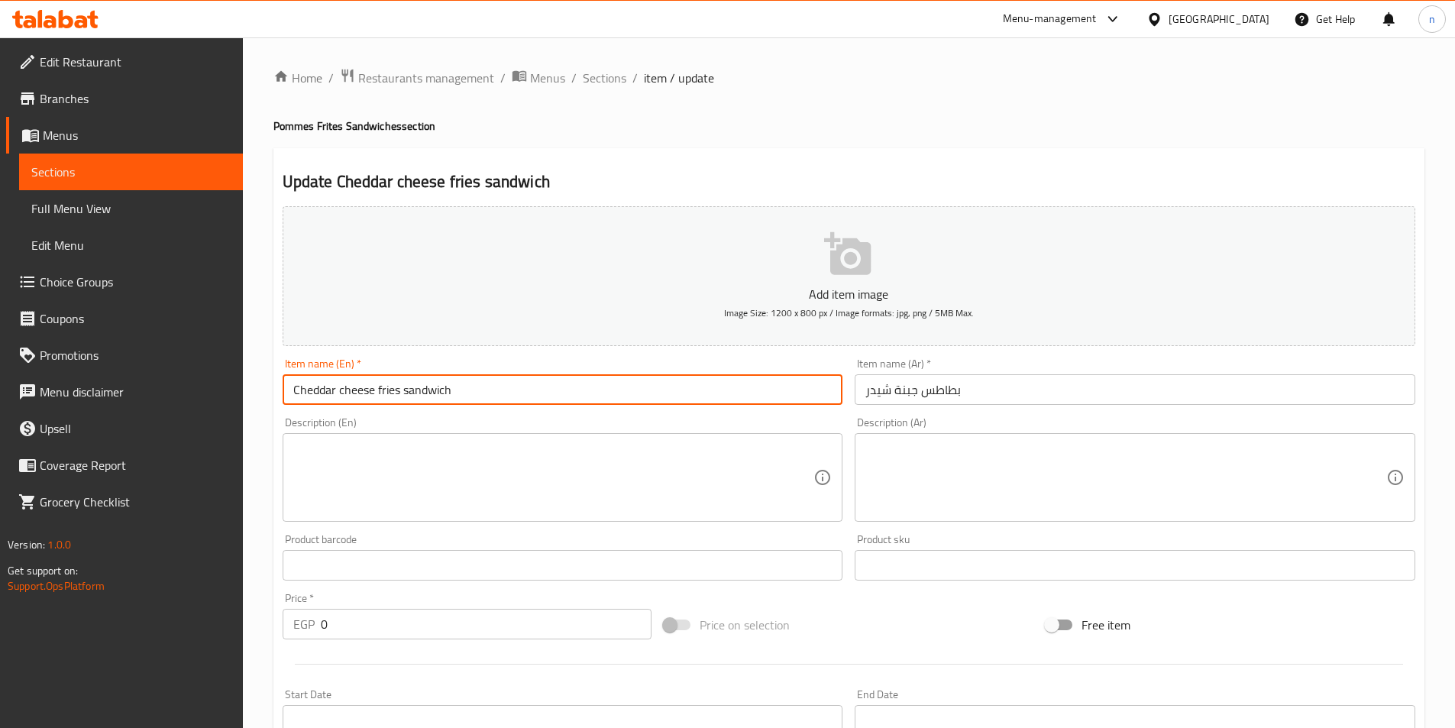
click at [389, 385] on input "Cheddar cheese fries sandwich" at bounding box center [563, 389] width 561 height 31
click at [433, 392] on input "Cheddar cheese potato sandwich" at bounding box center [563, 389] width 561 height 31
click at [434, 391] on input "Cheddar cheese potato sandwich" at bounding box center [563, 389] width 561 height 31
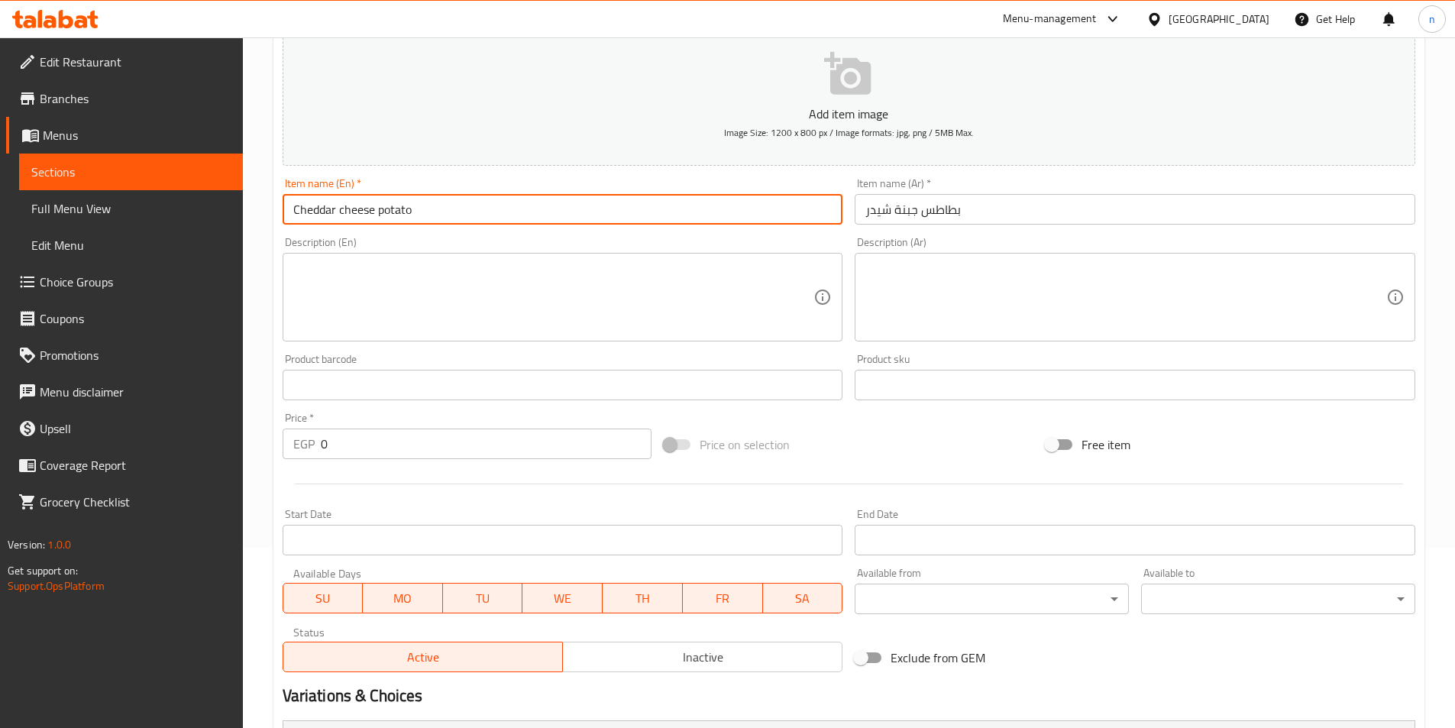
scroll to position [153, 0]
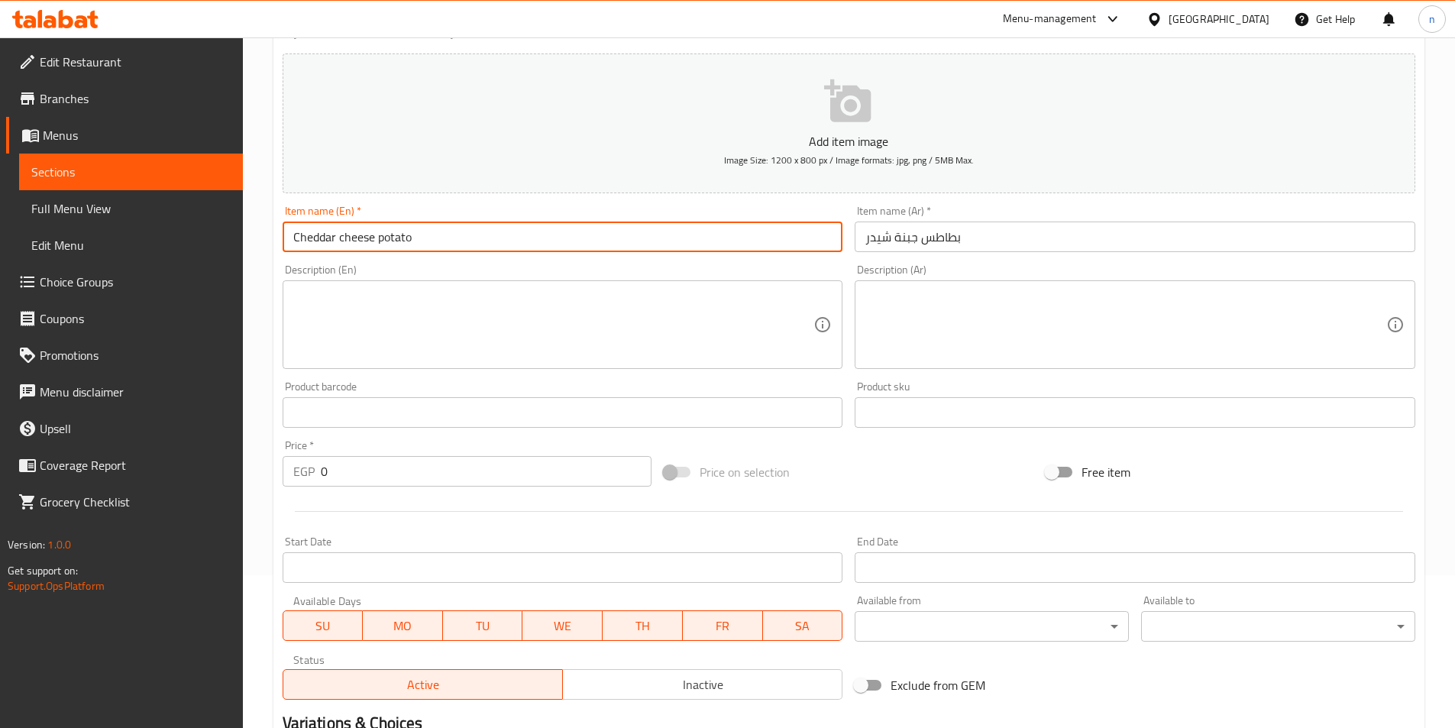
type input "Cheddar cheese potato"
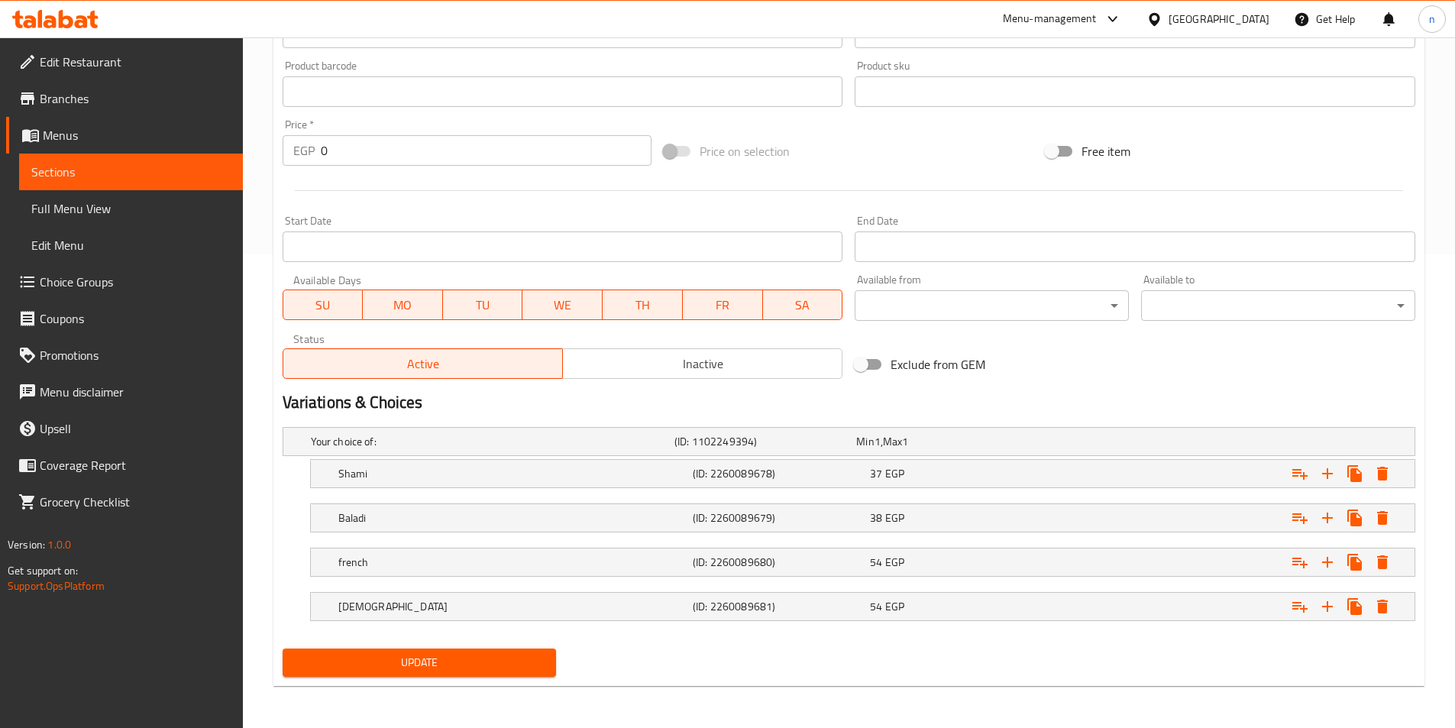
scroll to position [474, 0]
click at [483, 673] on button "Update" at bounding box center [420, 662] width 274 height 28
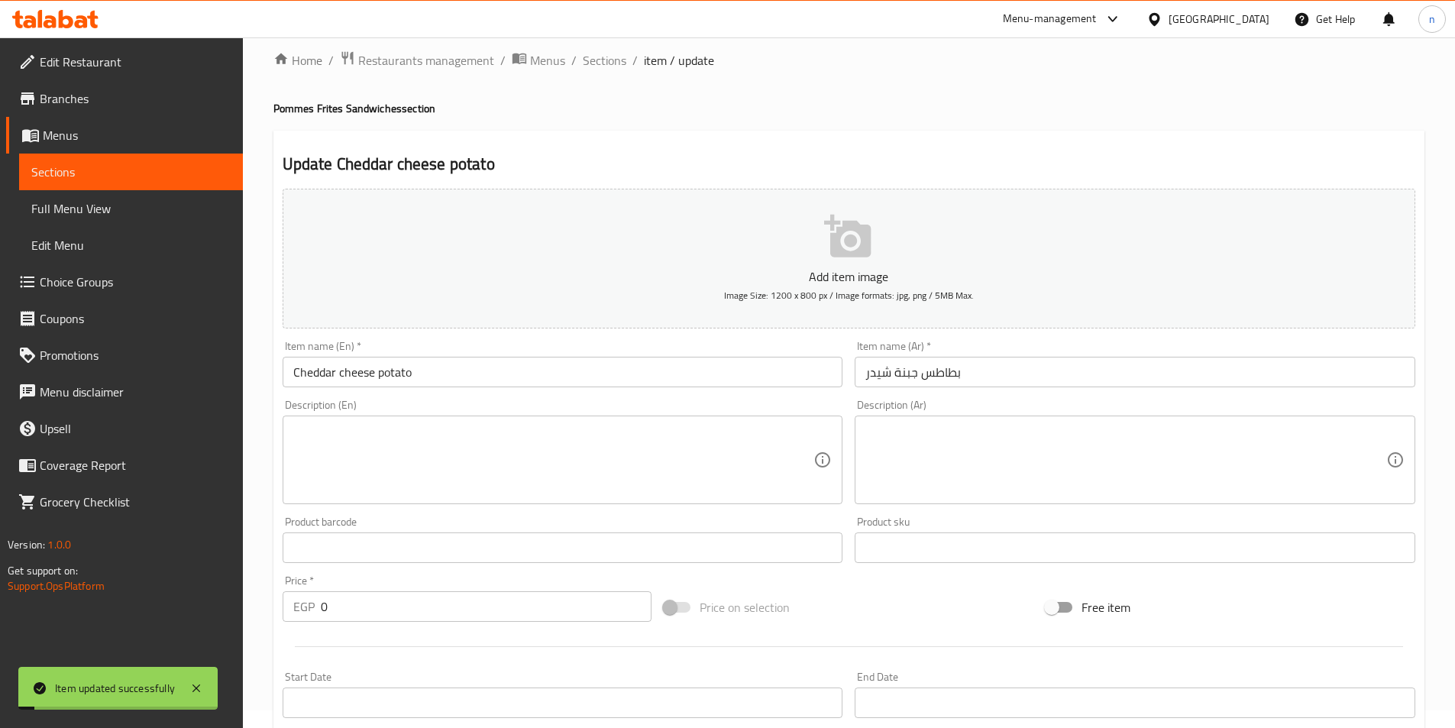
scroll to position [16, 0]
click at [106, 176] on span "Sections" at bounding box center [130, 172] width 199 height 18
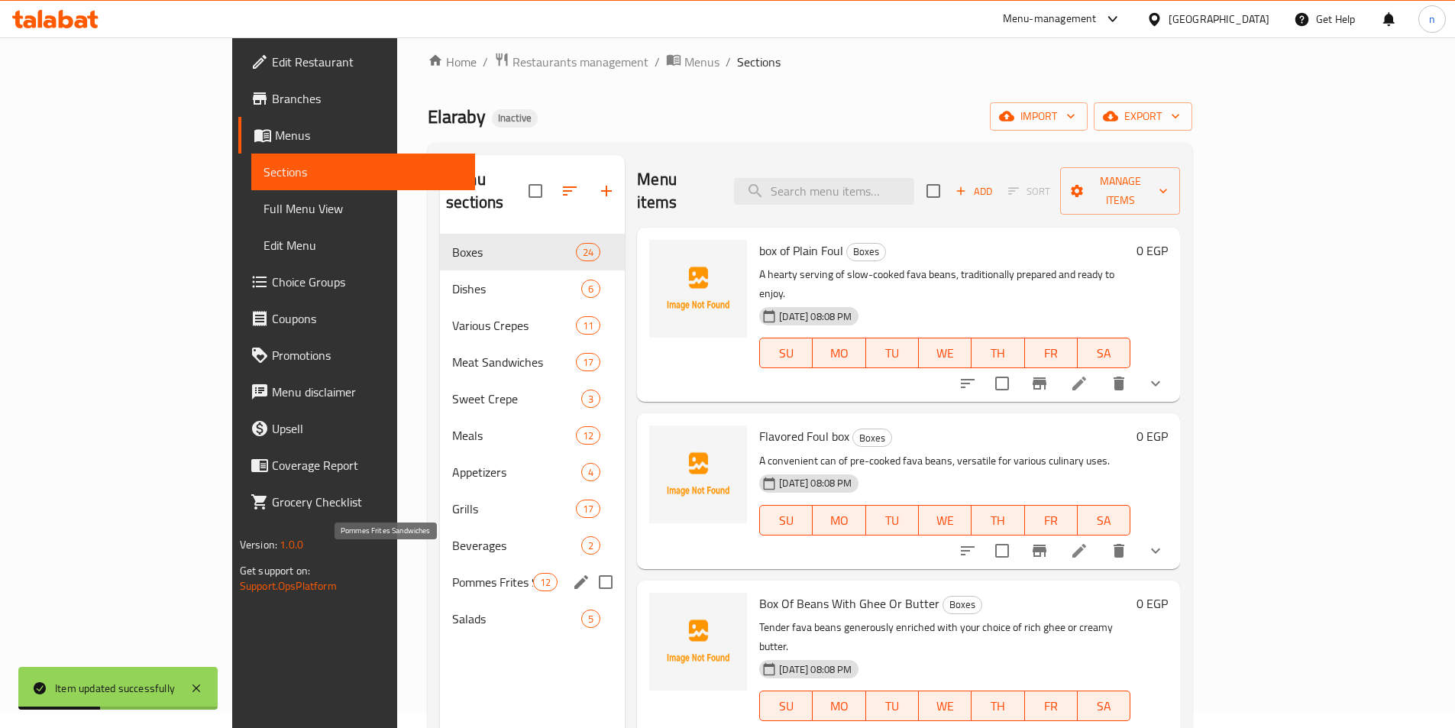
click at [452, 573] on span "Pommes Frites Sandwiches" at bounding box center [492, 582] width 81 height 18
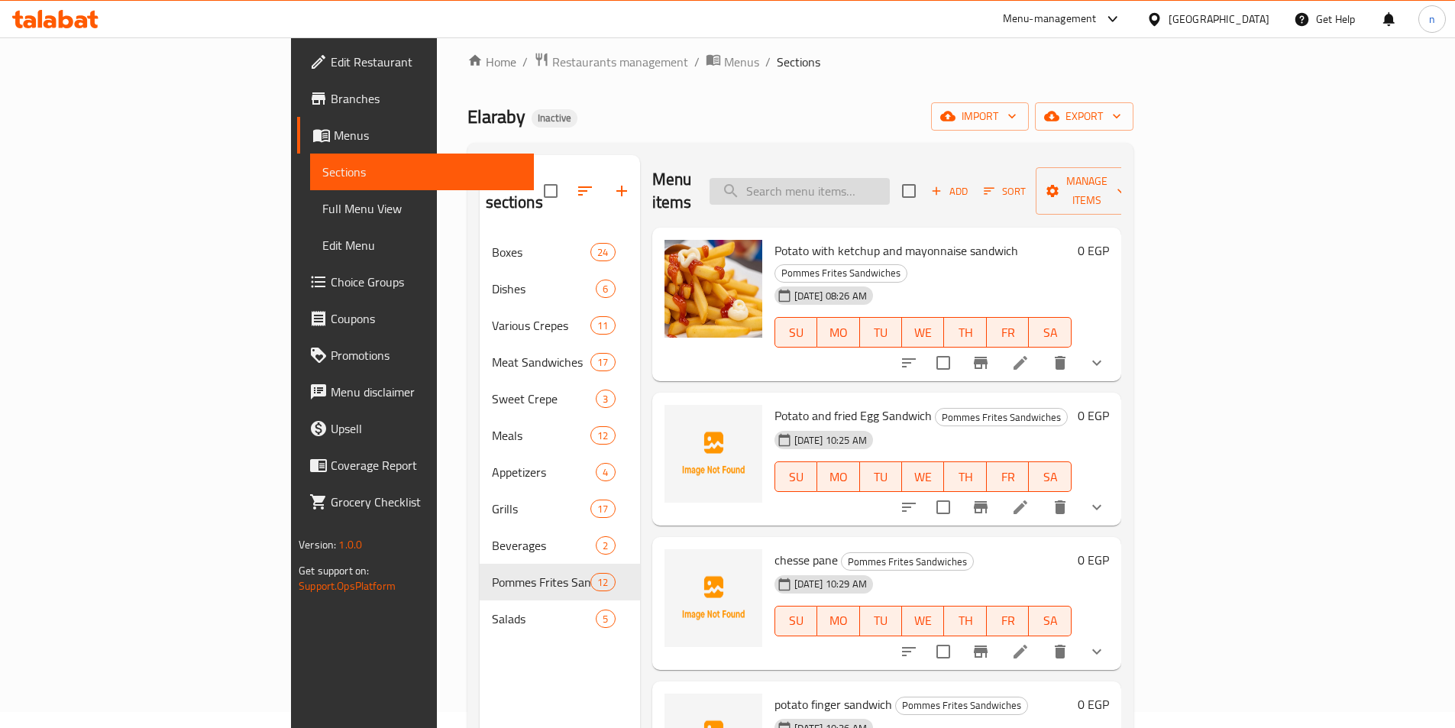
click at [890, 184] on input "search" at bounding box center [800, 191] width 180 height 27
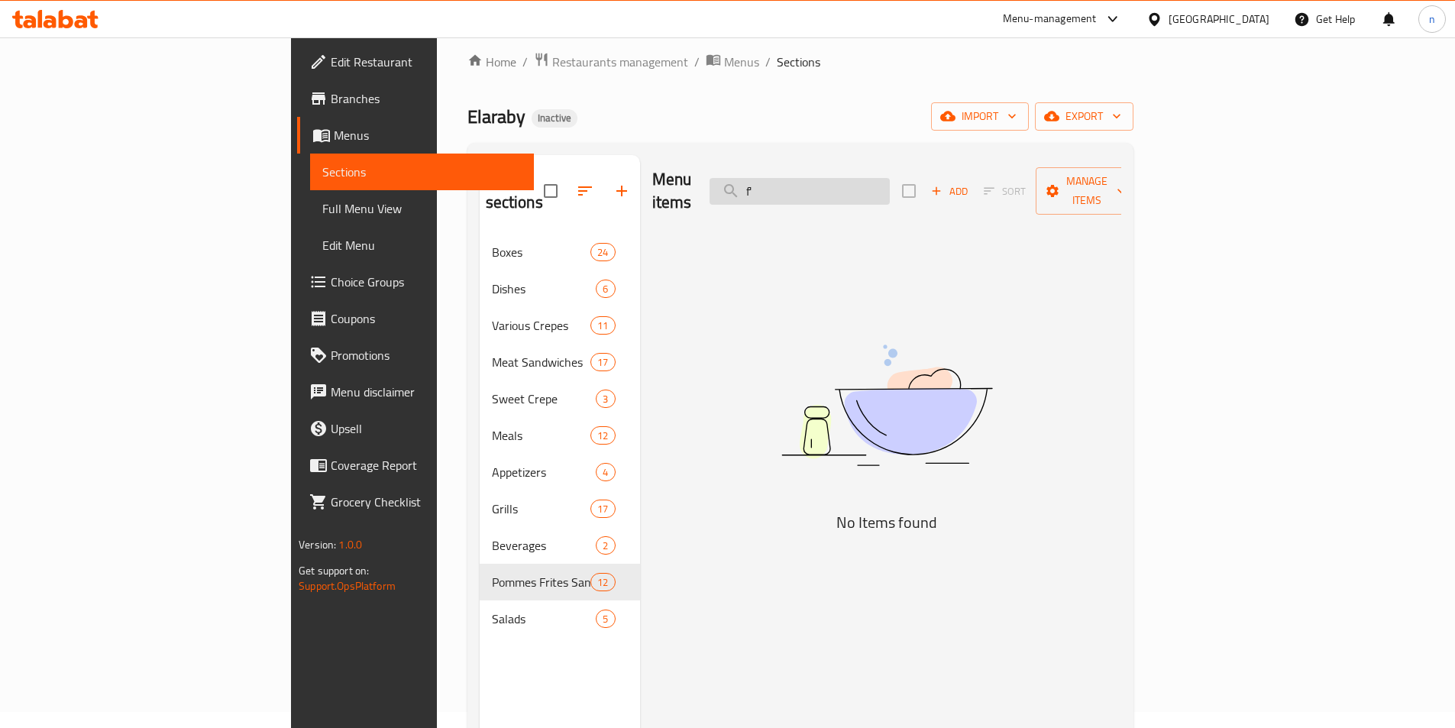
type input "f"
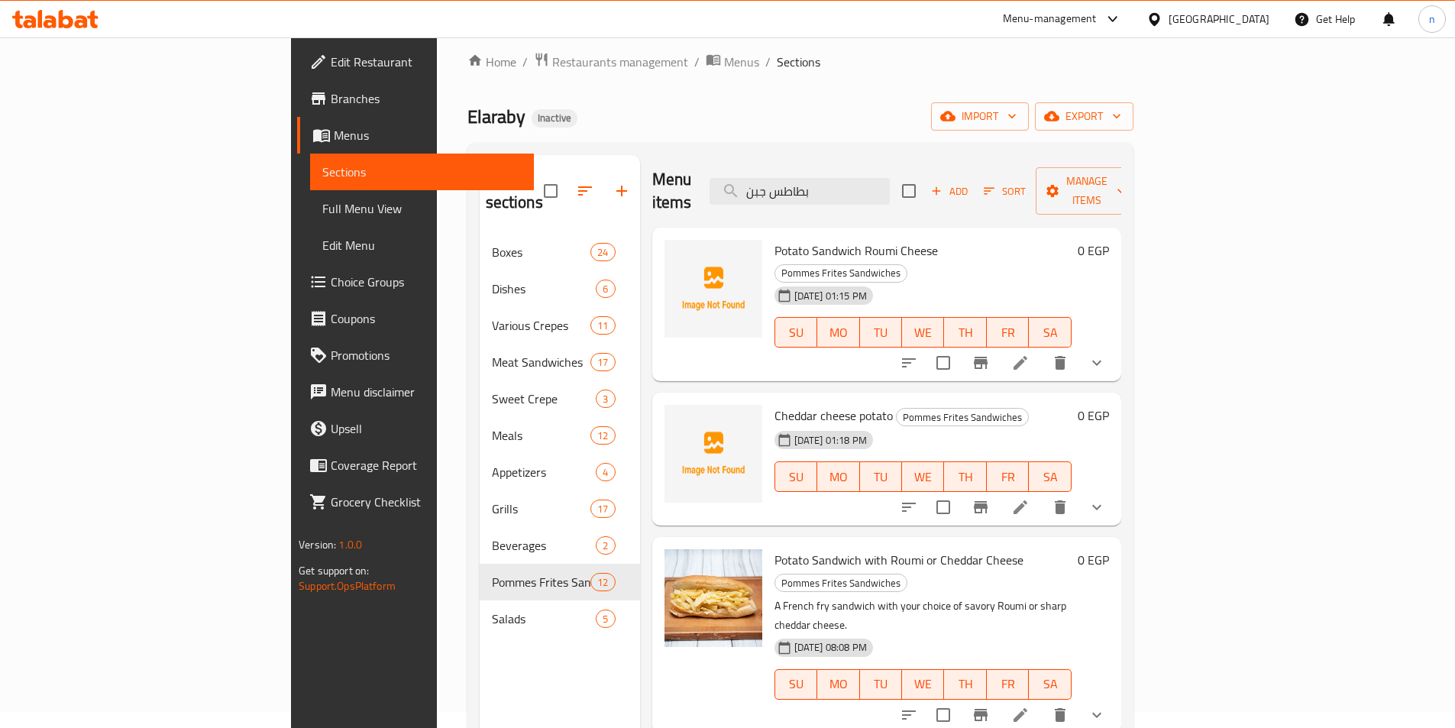
type input "بطاطس جبن"
click at [1042, 349] on li at bounding box center [1020, 363] width 43 height 28
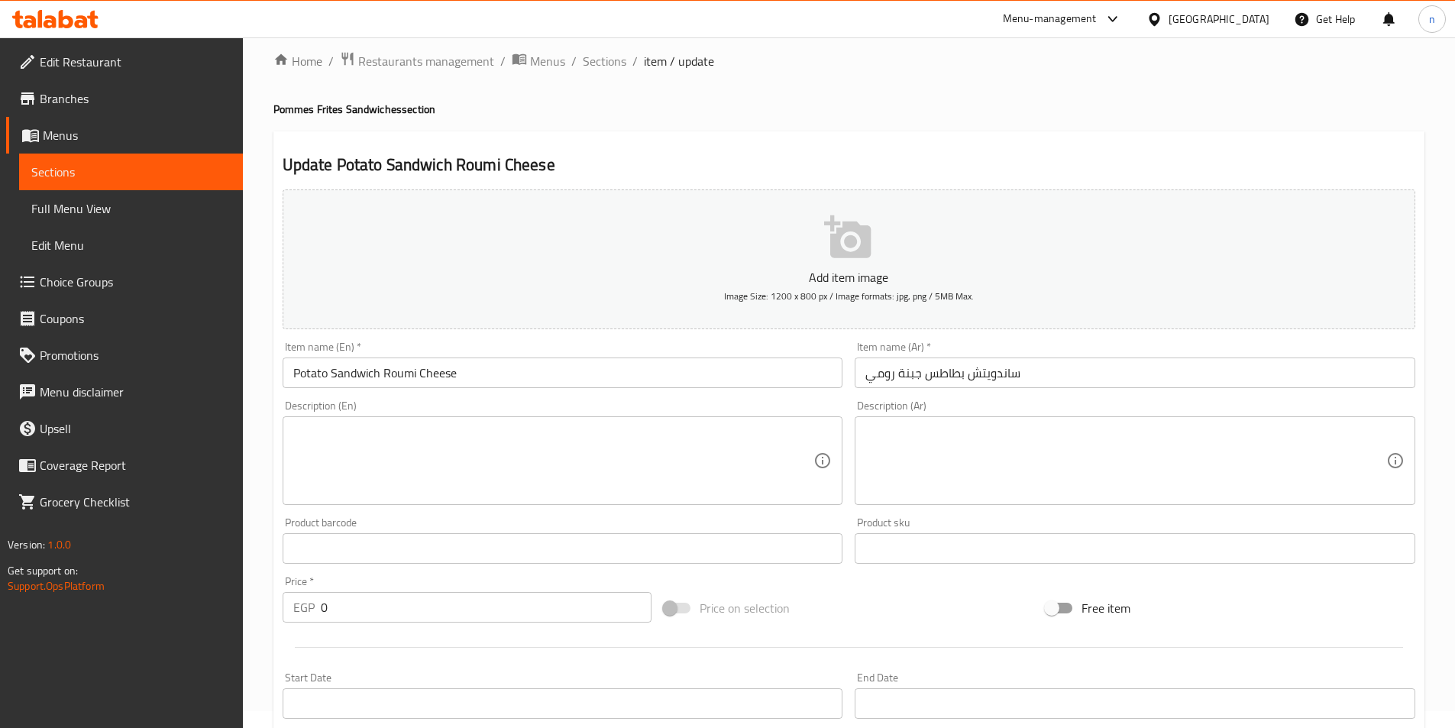
scroll to position [16, 0]
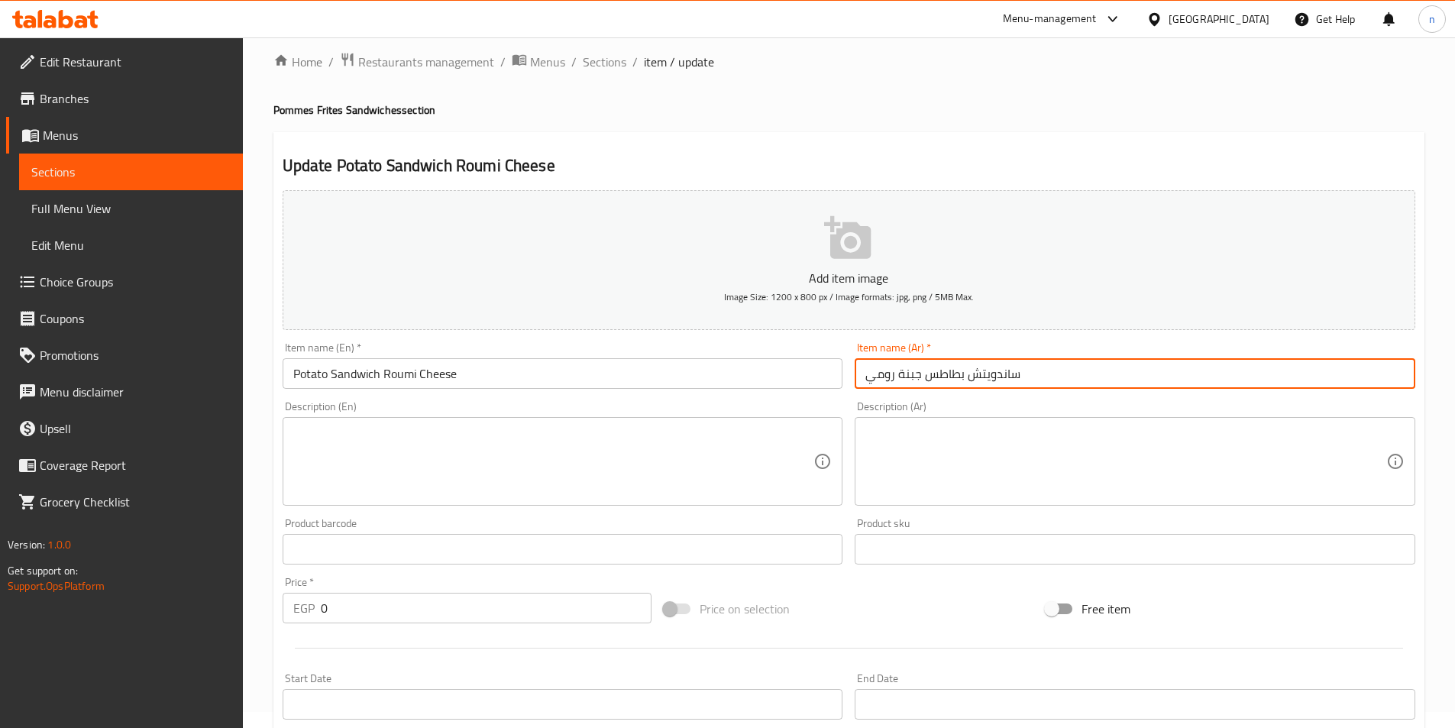
click at [1003, 384] on input "ساندويتش بطاطس جبنة رومي" at bounding box center [1135, 373] width 561 height 31
type input "بطاطس جبنة رومي"
click at [347, 377] on input "Potato Sandwich Roumi Cheese" at bounding box center [563, 373] width 561 height 31
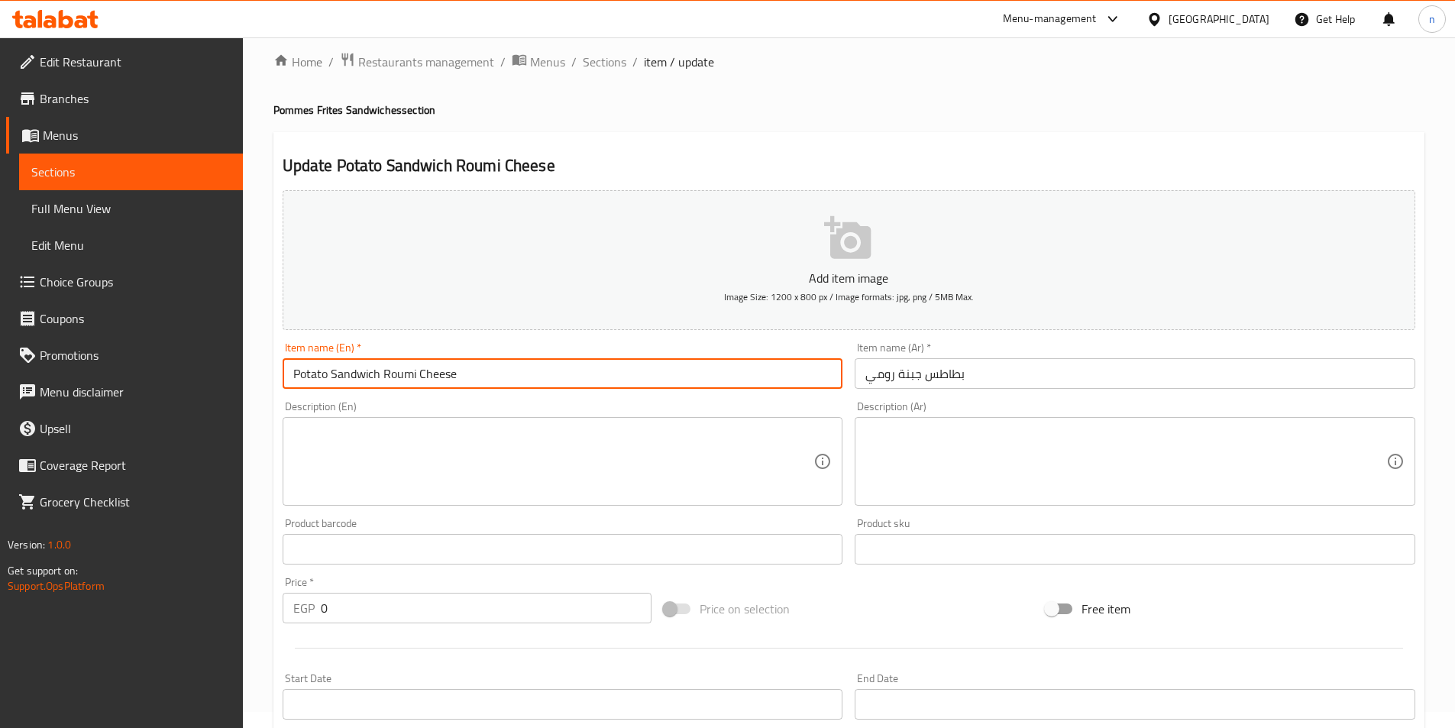
click at [347, 377] on input "Potato Sandwich Roumi Cheese" at bounding box center [563, 373] width 561 height 31
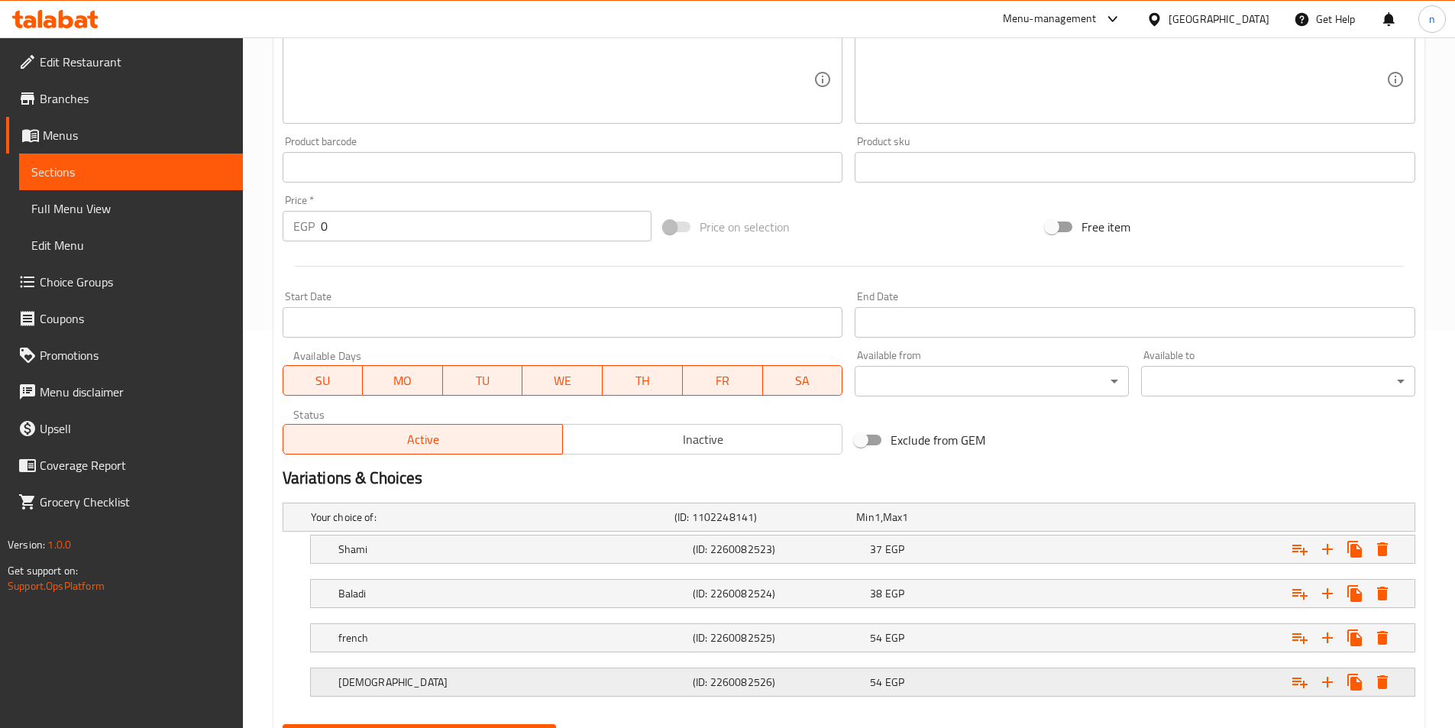
scroll to position [474, 0]
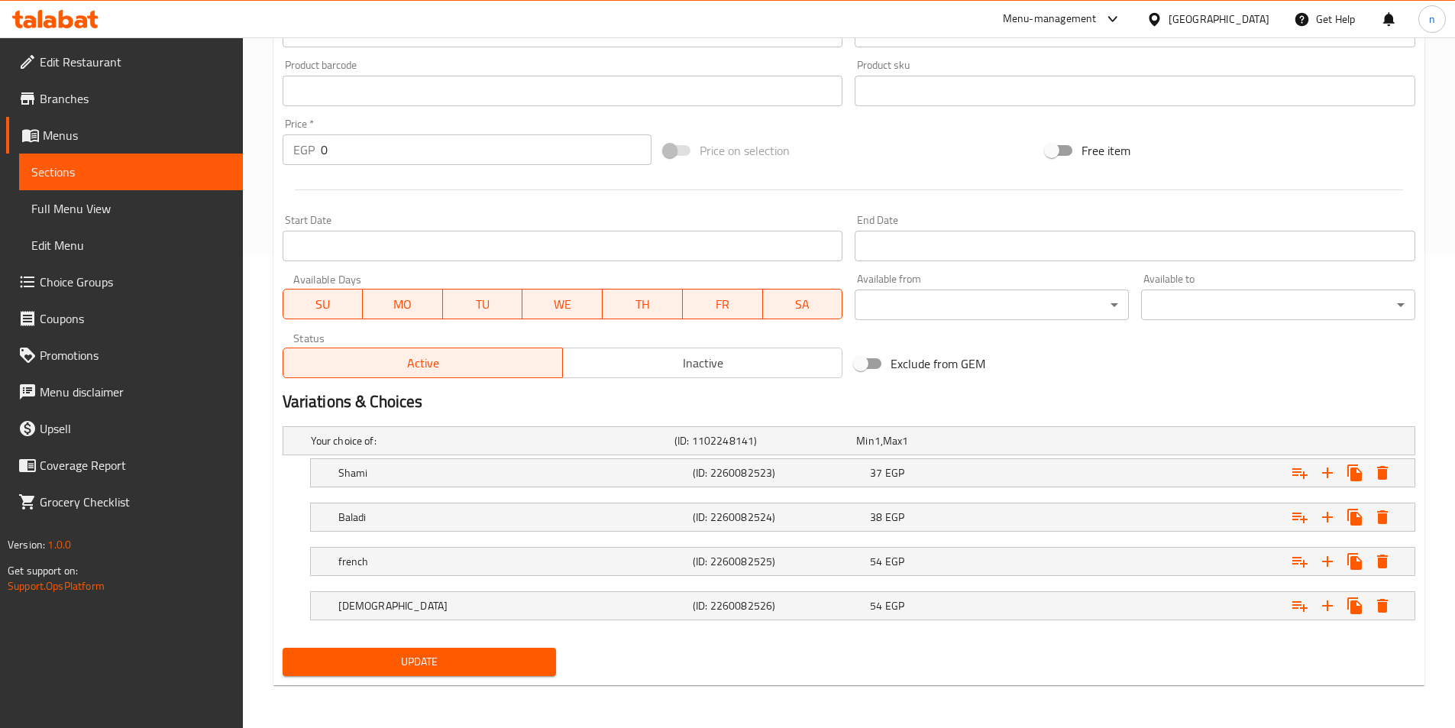
type input "Potato Roumi Cheese"
click at [519, 665] on span "Update" at bounding box center [420, 661] width 250 height 19
click at [108, 175] on span "Sections" at bounding box center [130, 172] width 199 height 18
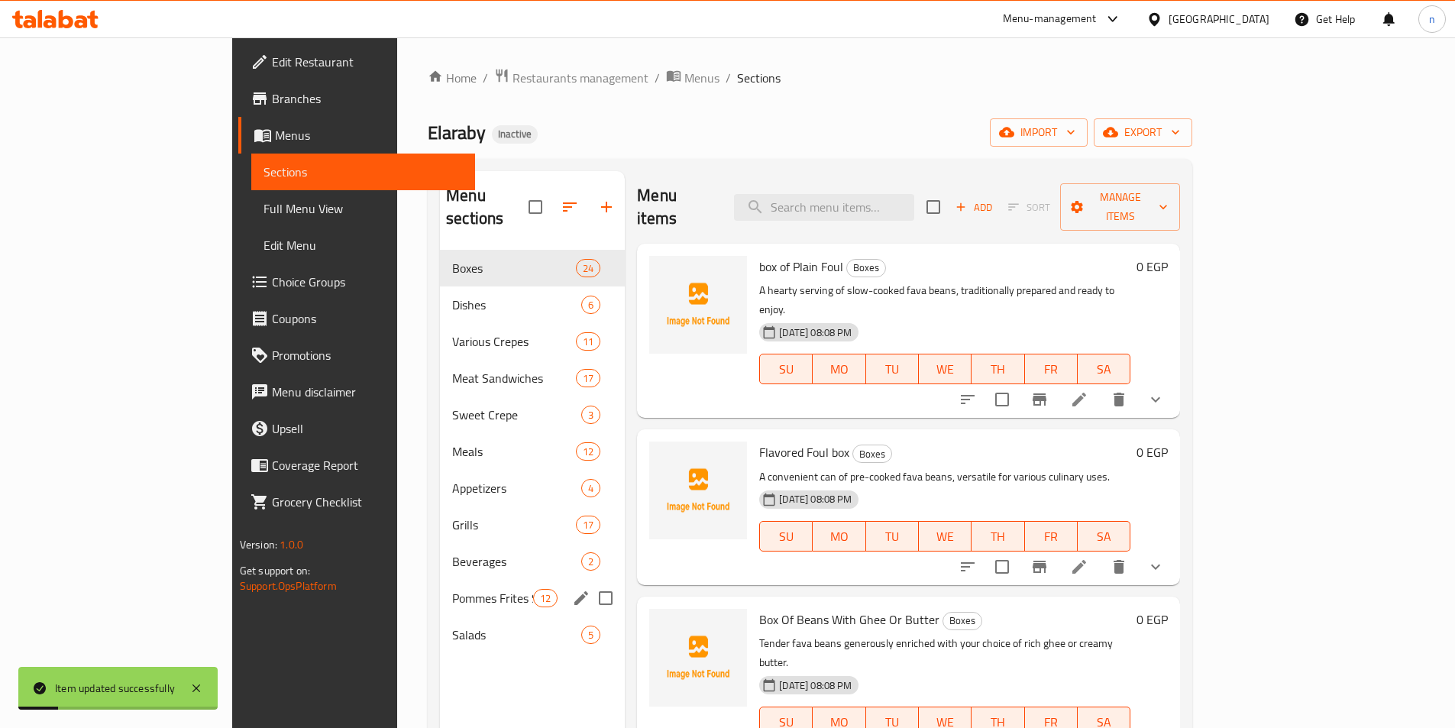
click at [440, 585] on div "Pommes Frites Sandwiches 12" at bounding box center [532, 598] width 185 height 37
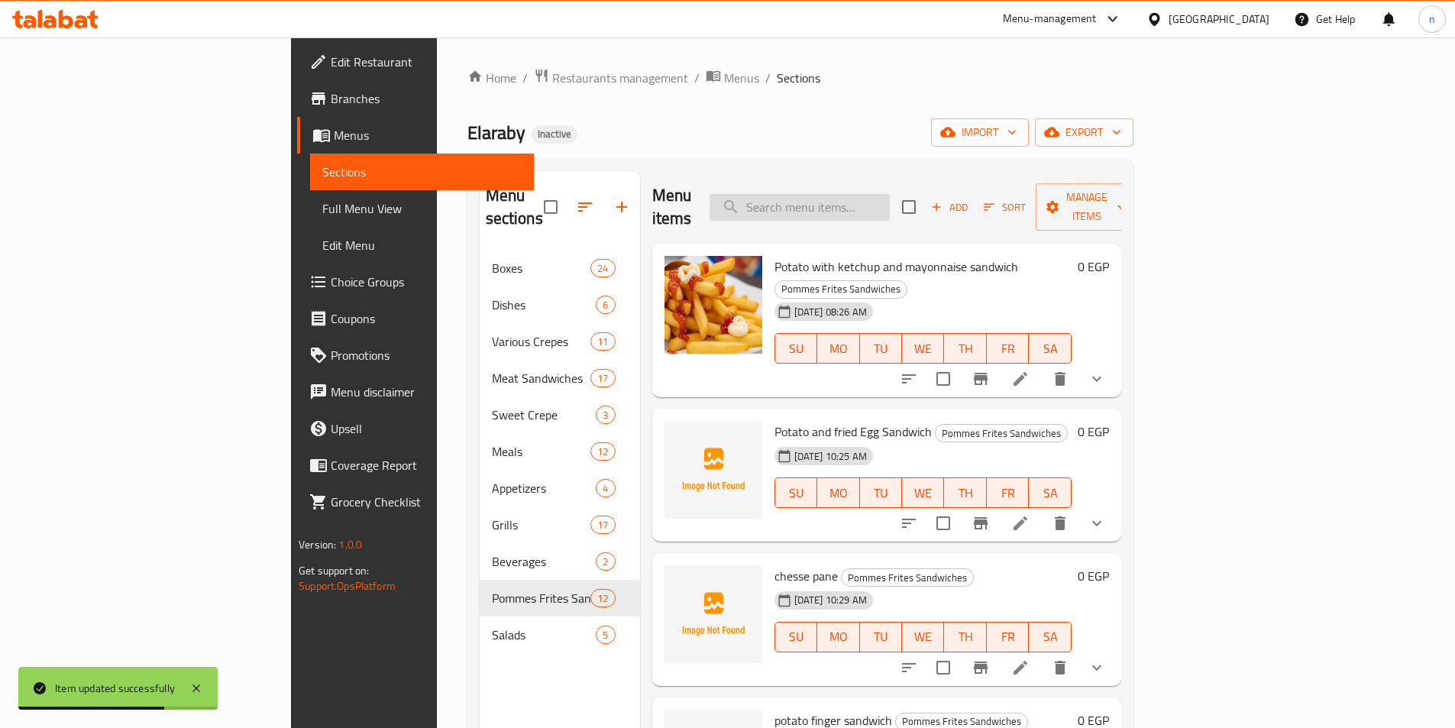
click at [890, 194] on input "search" at bounding box center [800, 207] width 180 height 27
paste input "بطاطس بالبيض المسلوق"
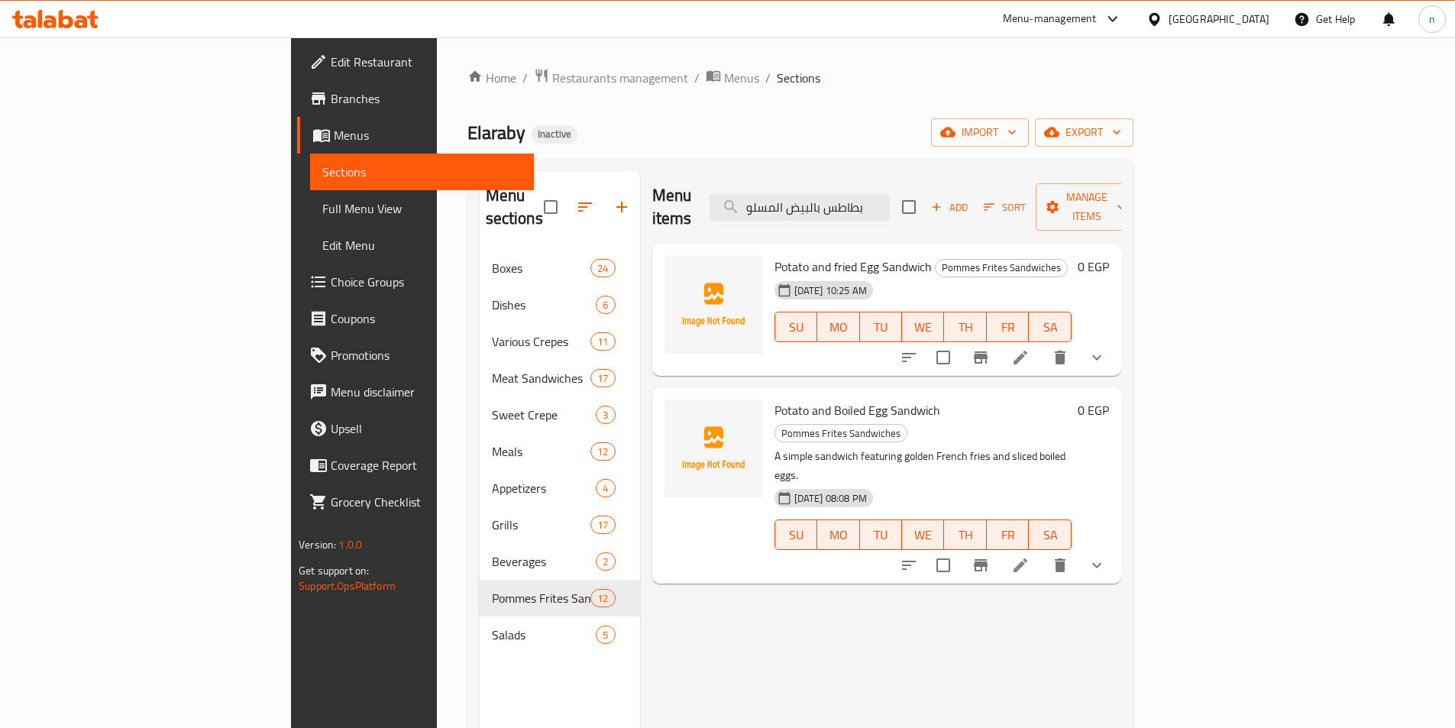
type input "بطاطس بالبيض المسلو"
click at [1042, 552] on li at bounding box center [1020, 566] width 43 height 28
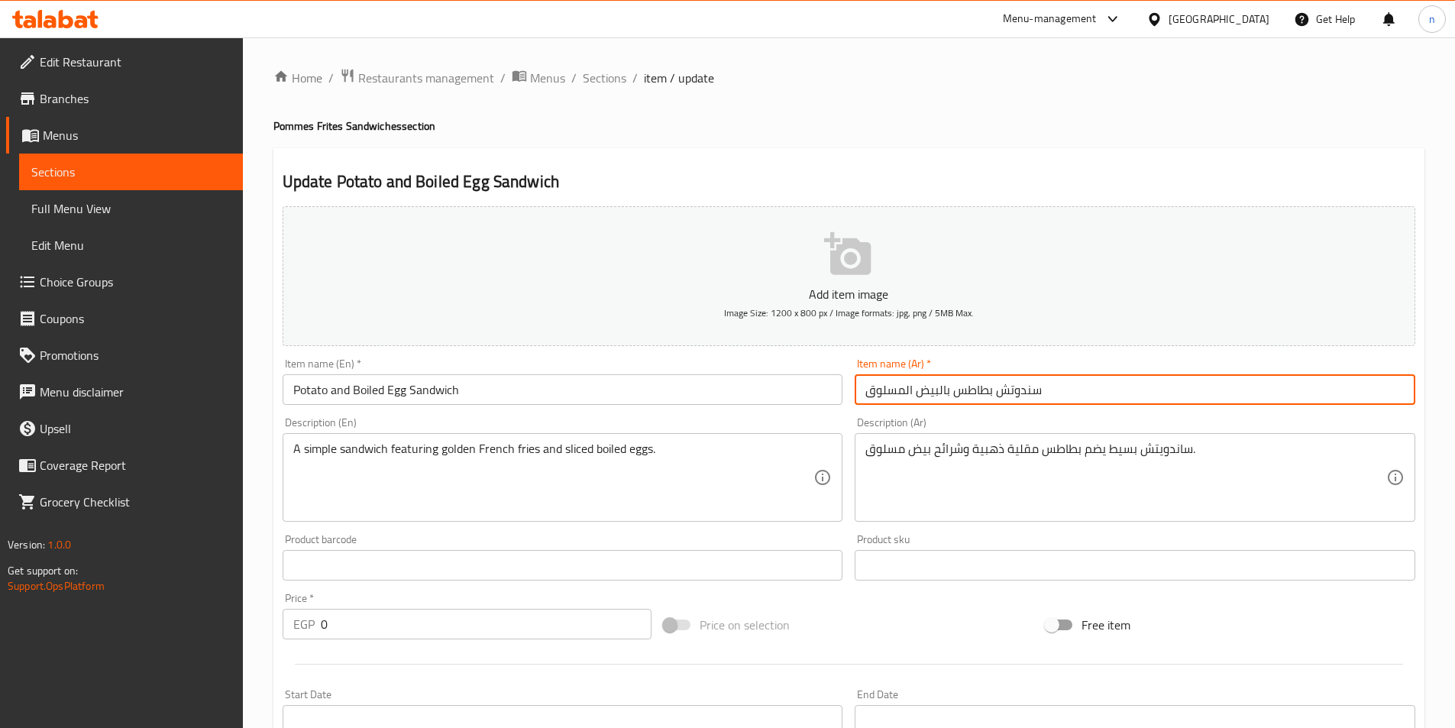
drag, startPoint x: 996, startPoint y: 390, endPoint x: 1047, endPoint y: 390, distance: 51.2
click at [1047, 390] on input "سندوتش بطاطس بالبيض المسلوق" at bounding box center [1135, 389] width 561 height 31
type input "بطاطس بالبيض المسلوق"
click at [445, 388] on input "Potato and Boiled Egg Sandwich" at bounding box center [563, 389] width 561 height 31
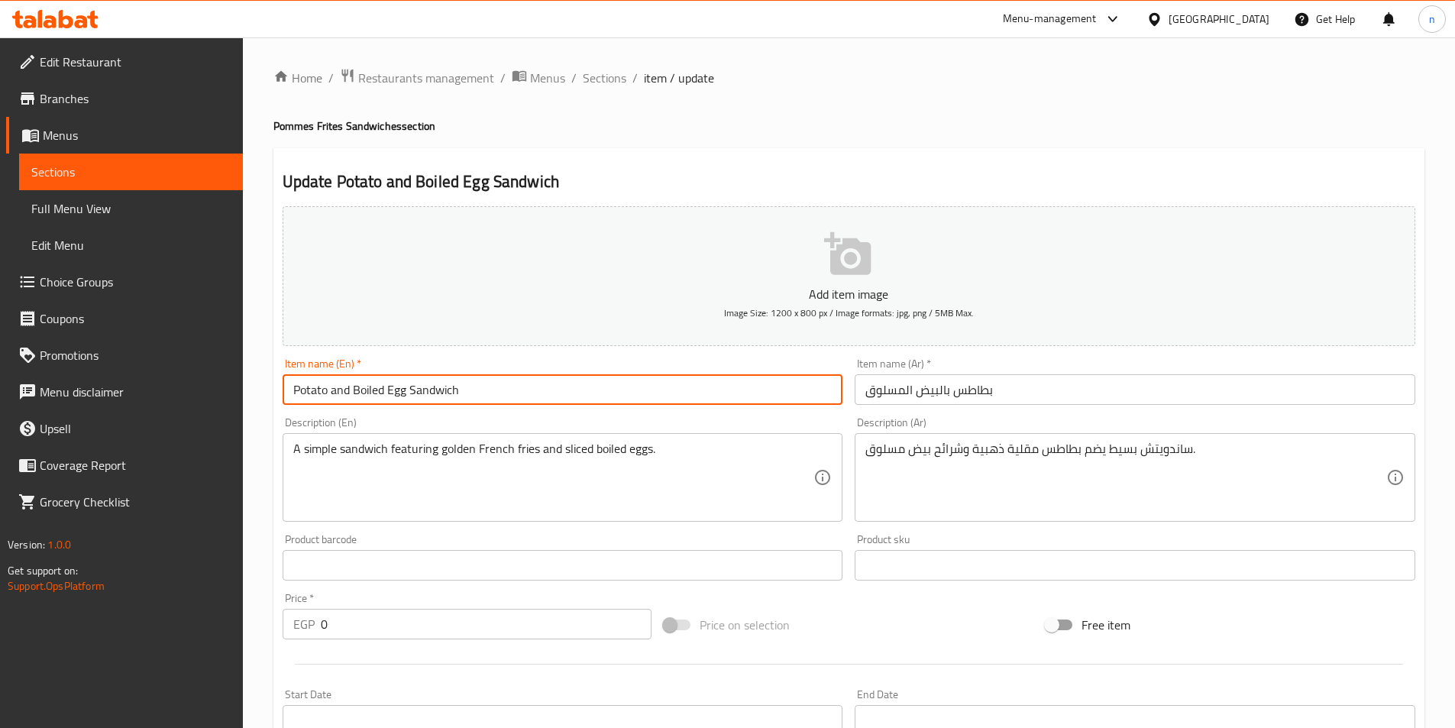
click at [445, 388] on input "Potato and Boiled Egg Sandwich" at bounding box center [563, 389] width 561 height 31
click at [338, 396] on input "Potato and Boiled Egg" at bounding box center [563, 389] width 561 height 31
click at [515, 399] on input "Potato with Boiled Egg" at bounding box center [563, 389] width 561 height 31
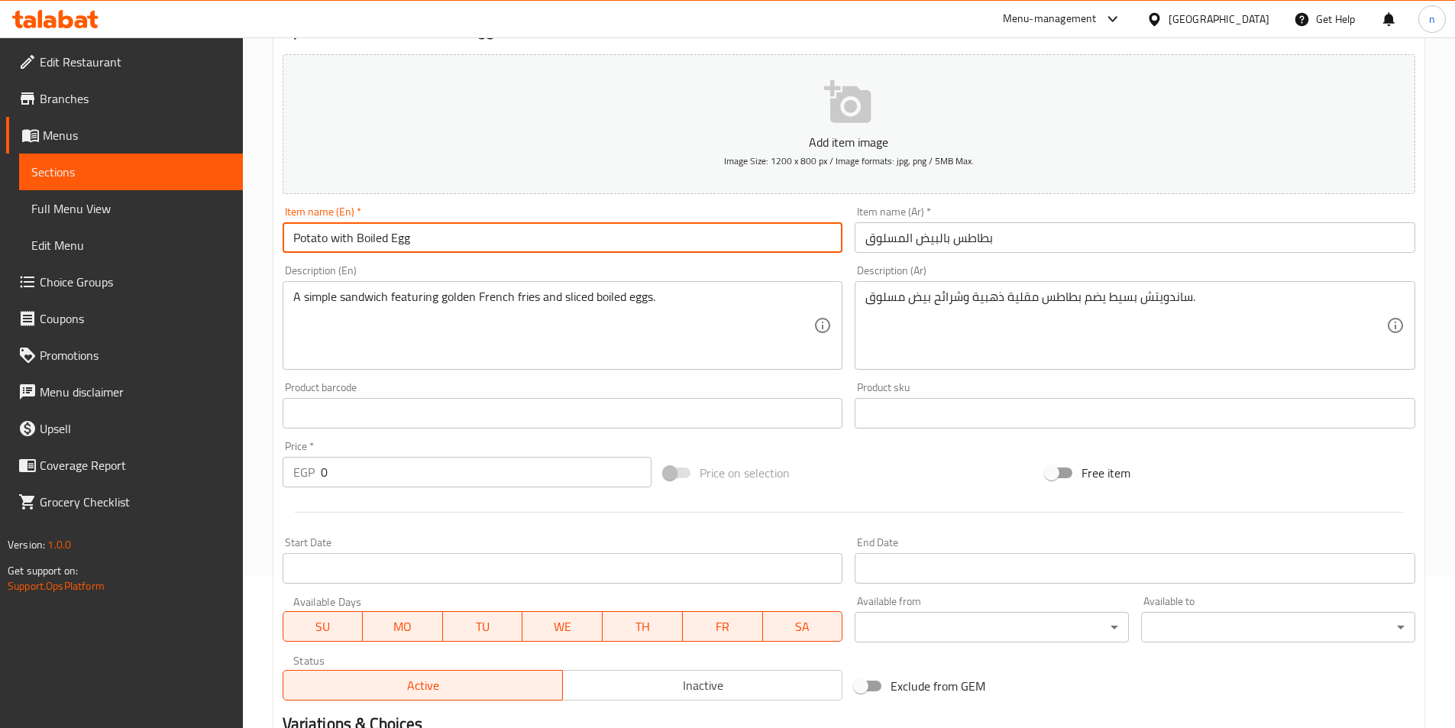
scroll to position [153, 0]
type input "Potato with Boiled Egg"
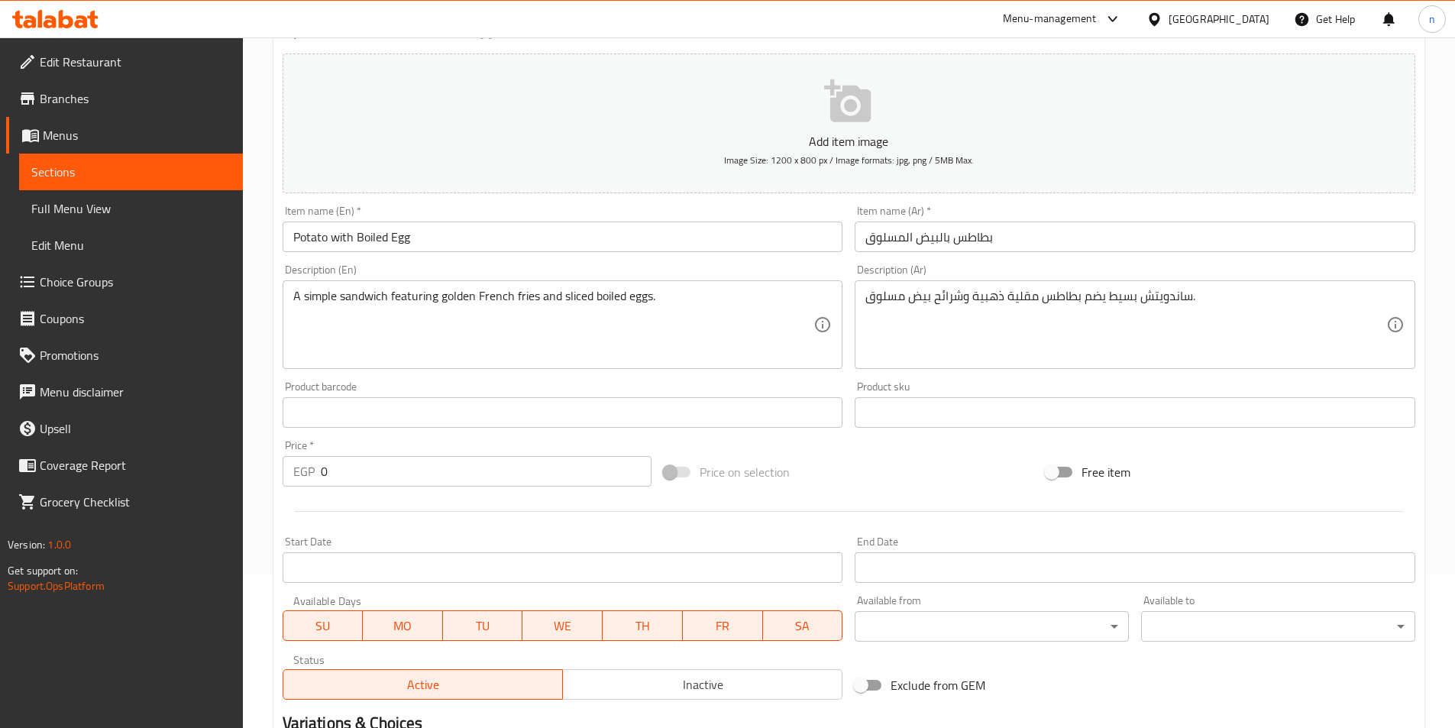
click at [948, 386] on div "Product sku Product sku" at bounding box center [1135, 404] width 561 height 47
click at [121, 102] on span "Branches" at bounding box center [135, 98] width 191 height 18
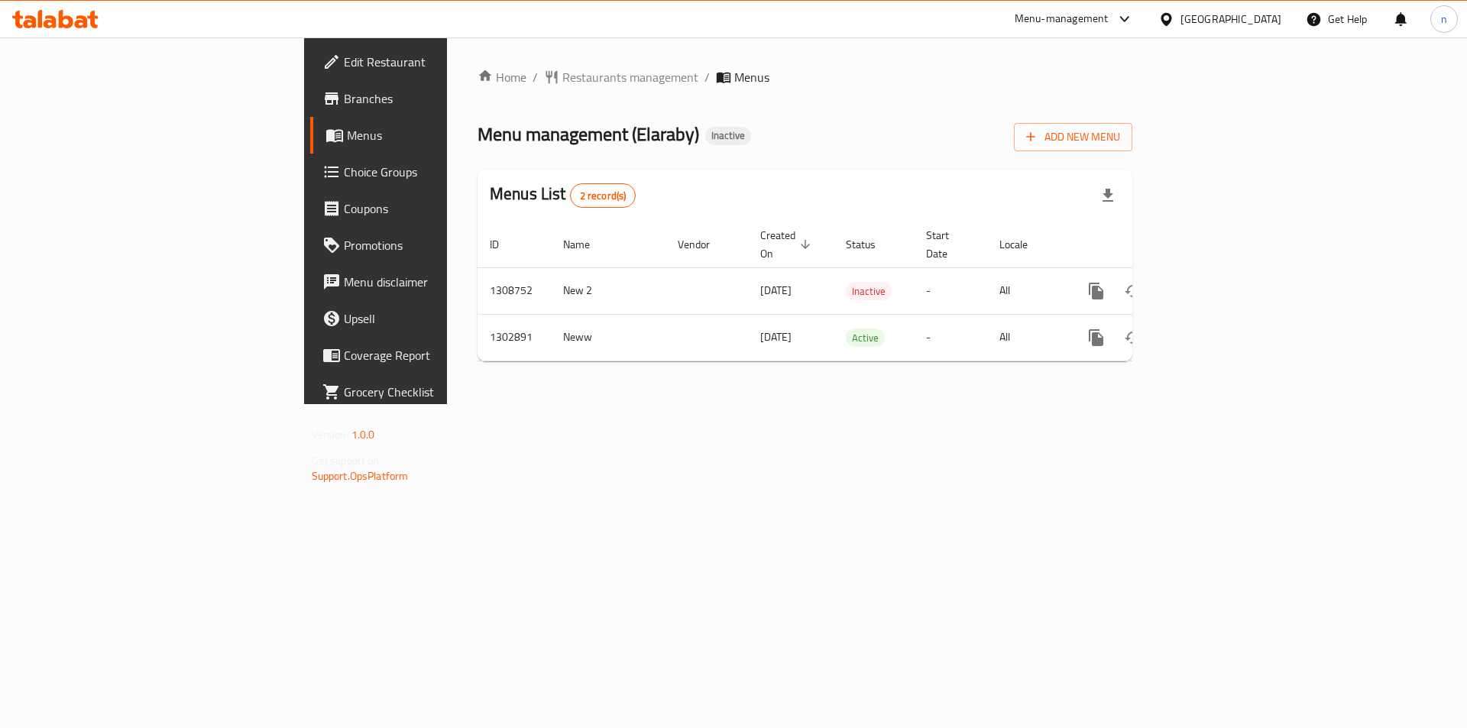
click at [344, 95] on span "Branches" at bounding box center [440, 98] width 193 height 18
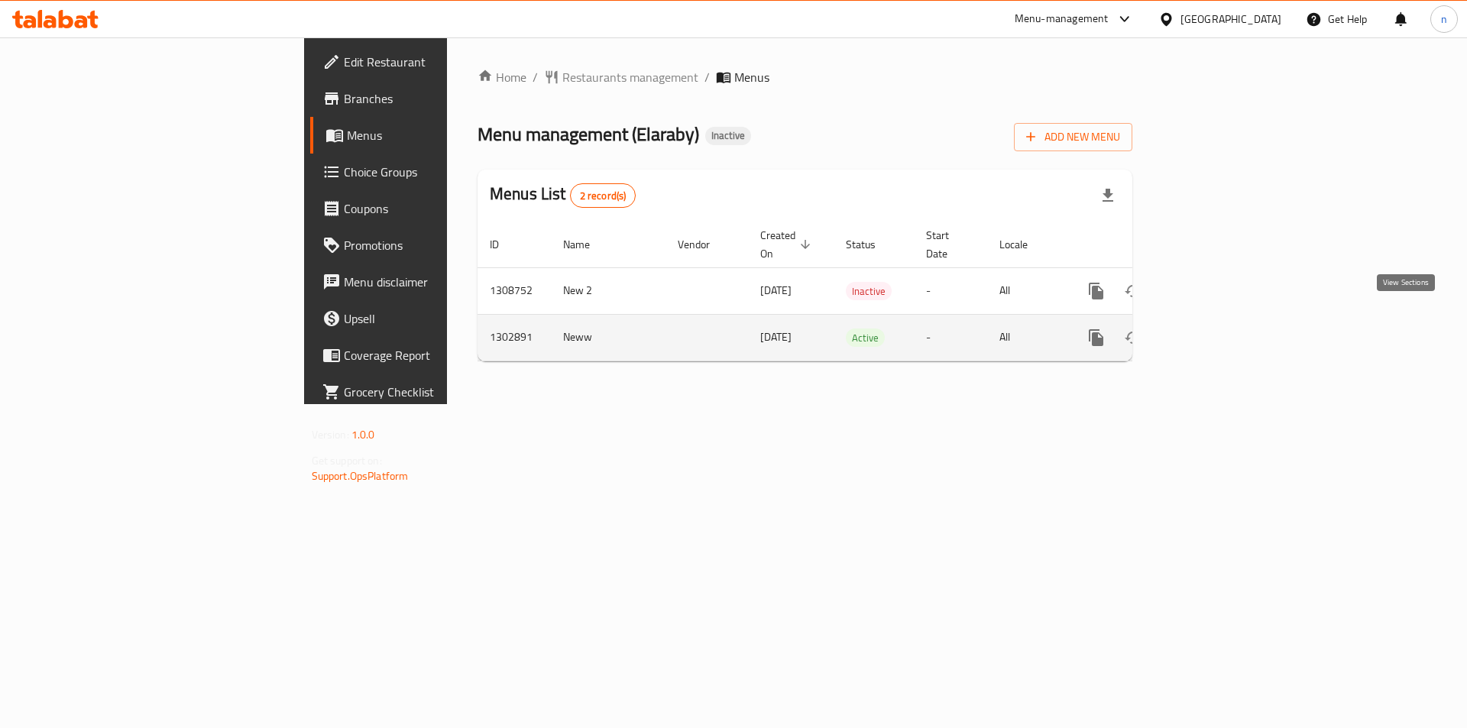
click at [1225, 319] on link "enhanced table" at bounding box center [1206, 337] width 37 height 37
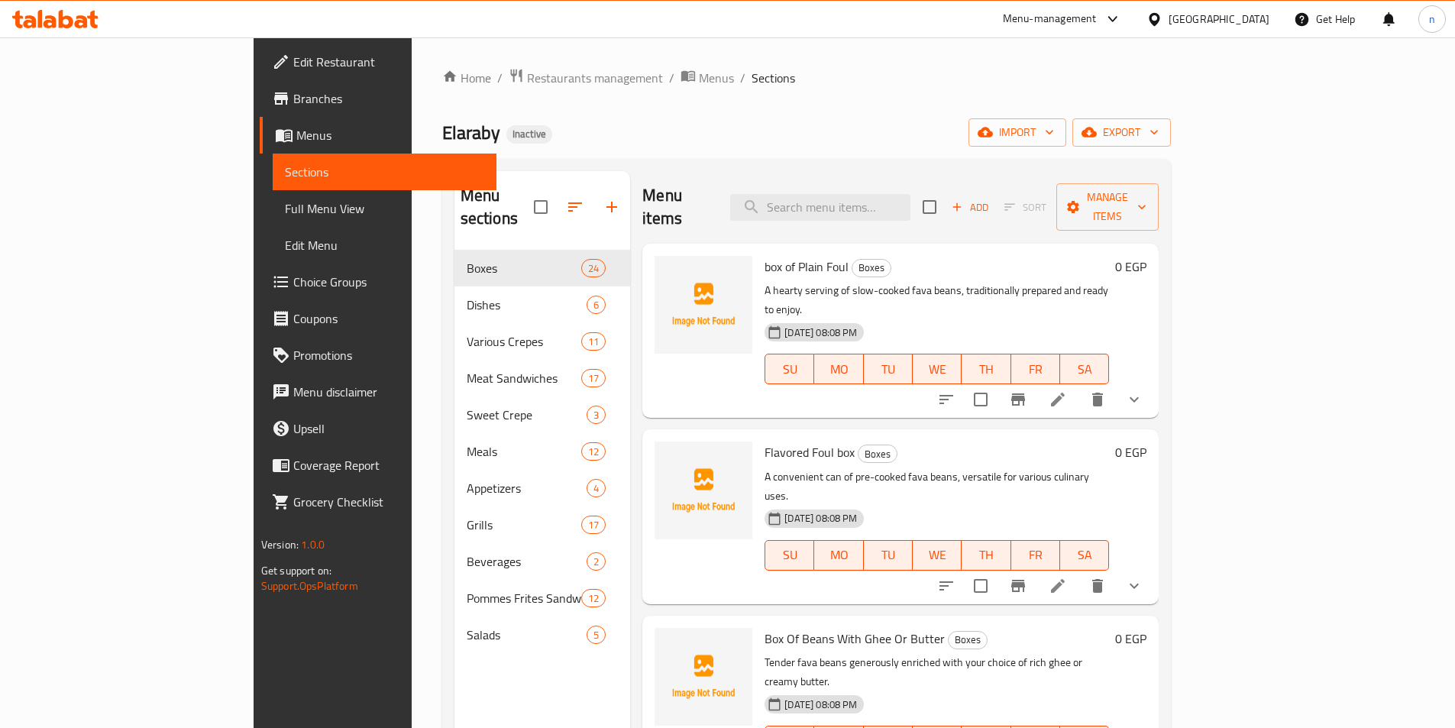
click at [293, 281] on span "Choice Groups" at bounding box center [388, 282] width 191 height 18
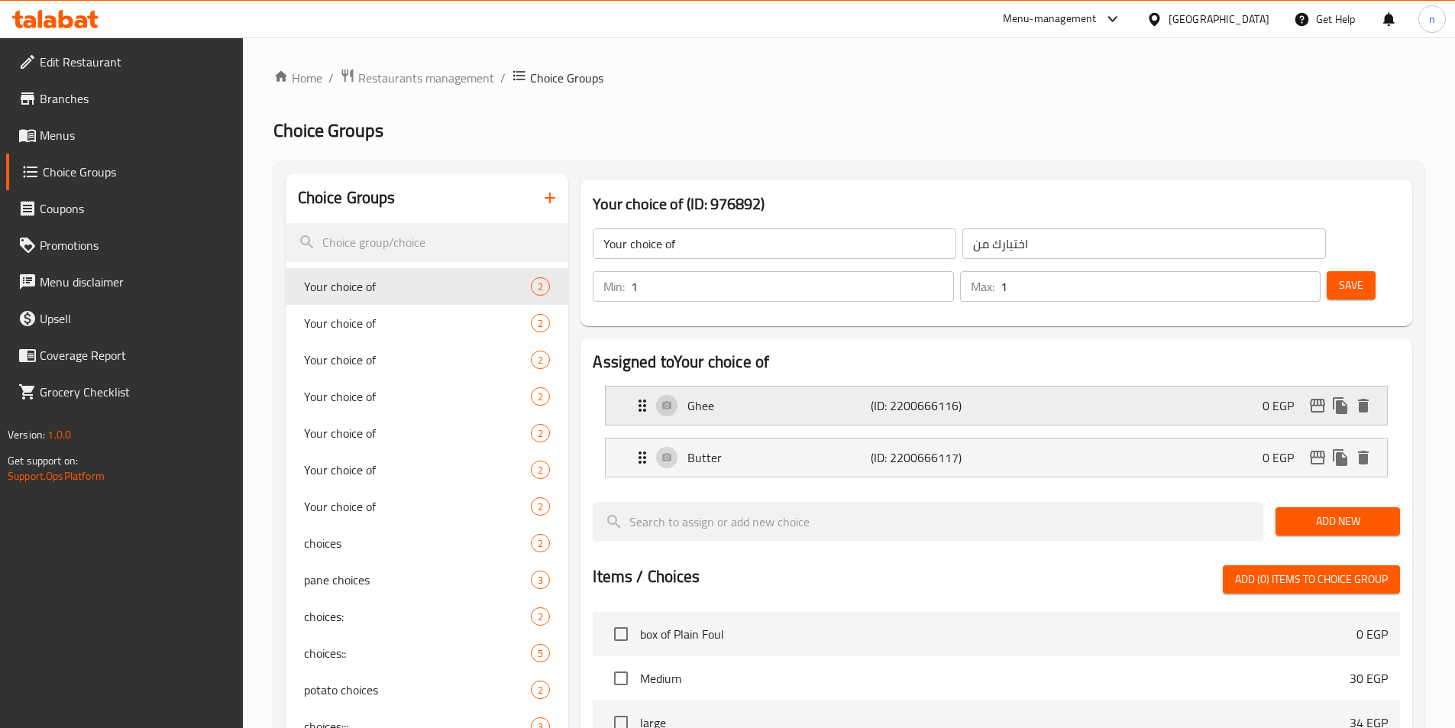
click at [988, 396] on p "(ID: 2200666116)" at bounding box center [932, 405] width 122 height 18
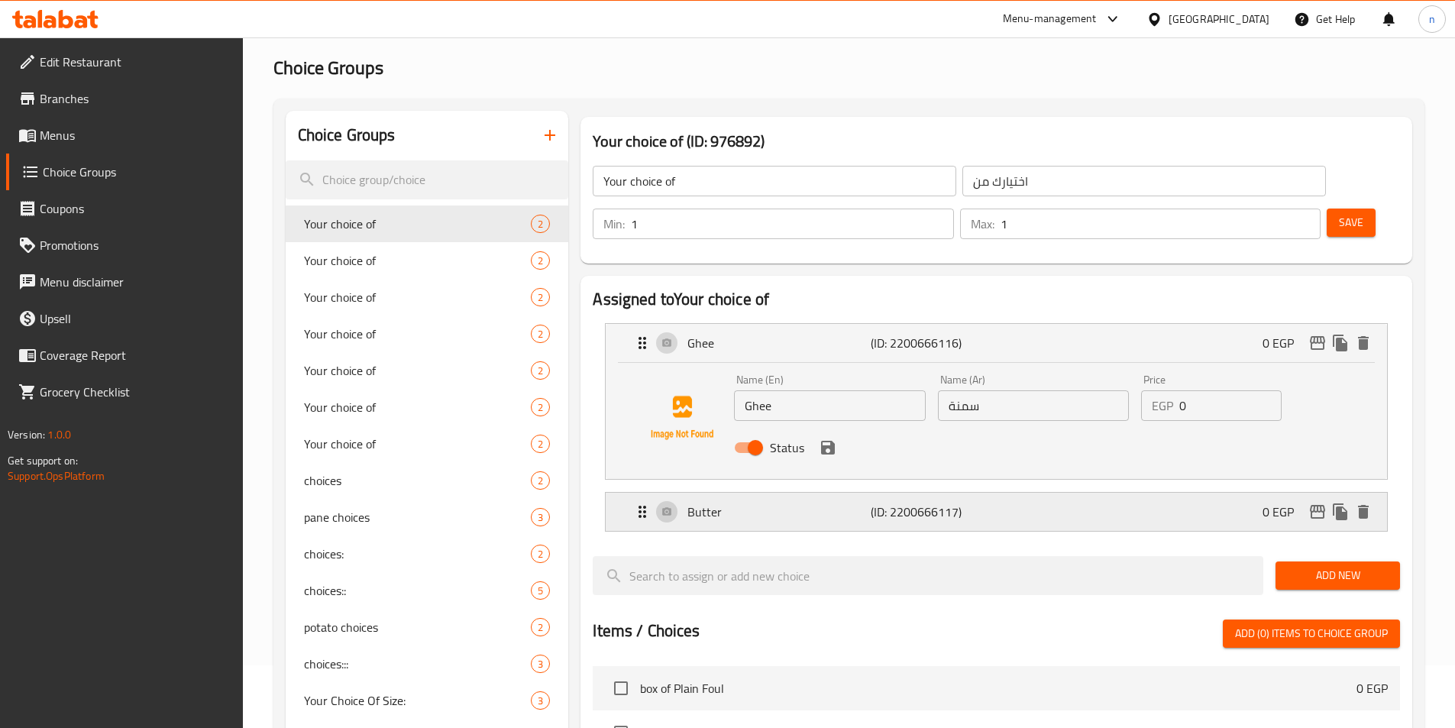
scroll to position [153, 0]
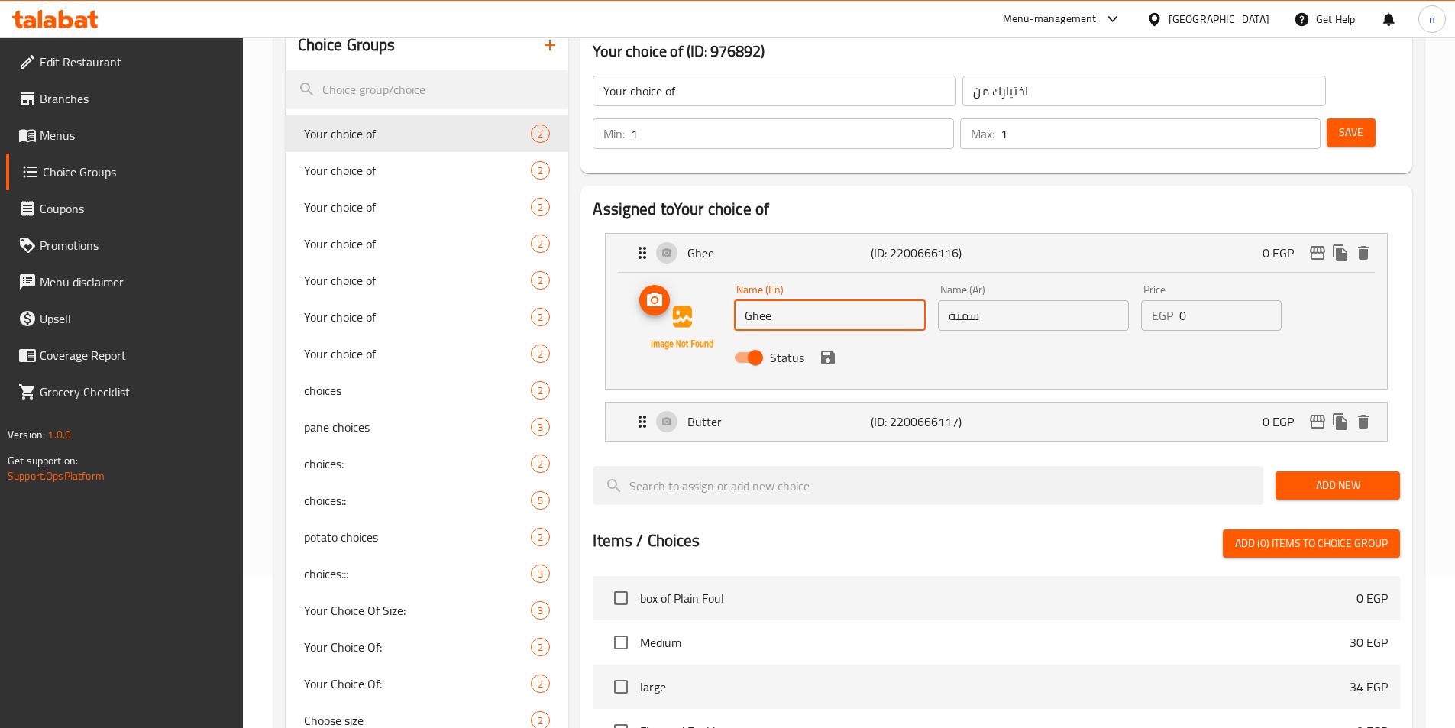
drag, startPoint x: 773, startPoint y: 276, endPoint x: 727, endPoint y: 274, distance: 45.9
click at [727, 276] on div "Name (En) Ghee Name (En) Name (Ar) سمنة Name (Ar) Price EGP 0 Price Status" at bounding box center [996, 328] width 733 height 104
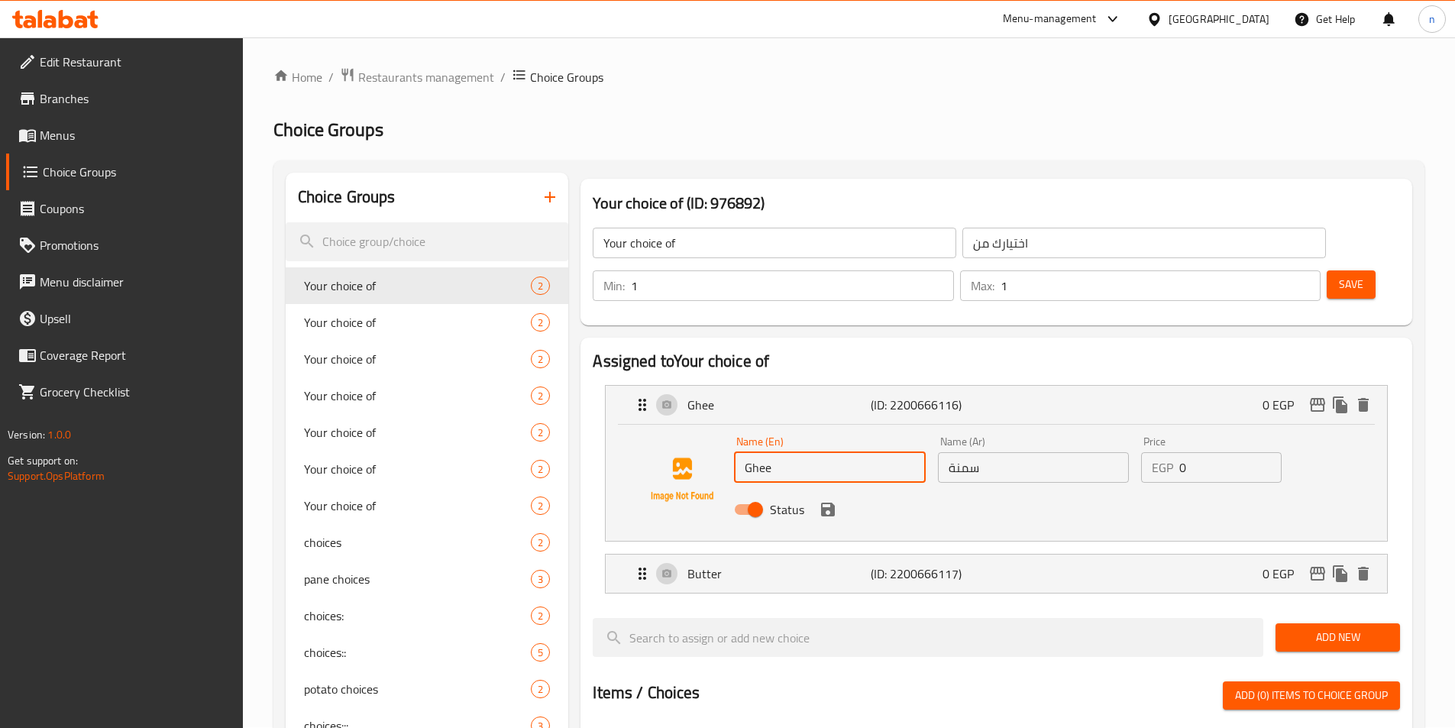
scroll to position [0, 0]
click at [955, 453] on input "سمنة" at bounding box center [1033, 468] width 191 height 31
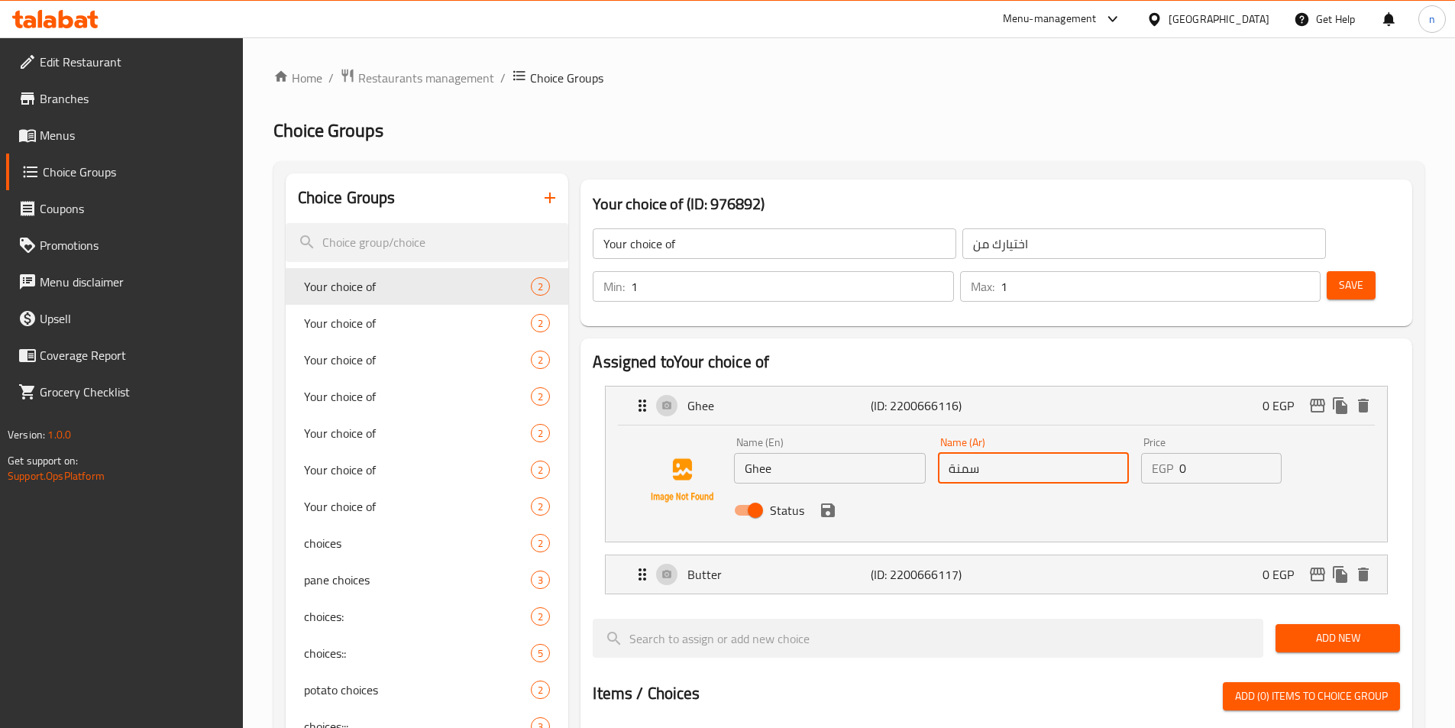
click at [955, 453] on input "سمنة" at bounding box center [1033, 468] width 191 height 31
click at [952, 453] on input "ربع" at bounding box center [1033, 468] width 191 height 31
click at [746, 453] on input "Ghee" at bounding box center [829, 468] width 191 height 31
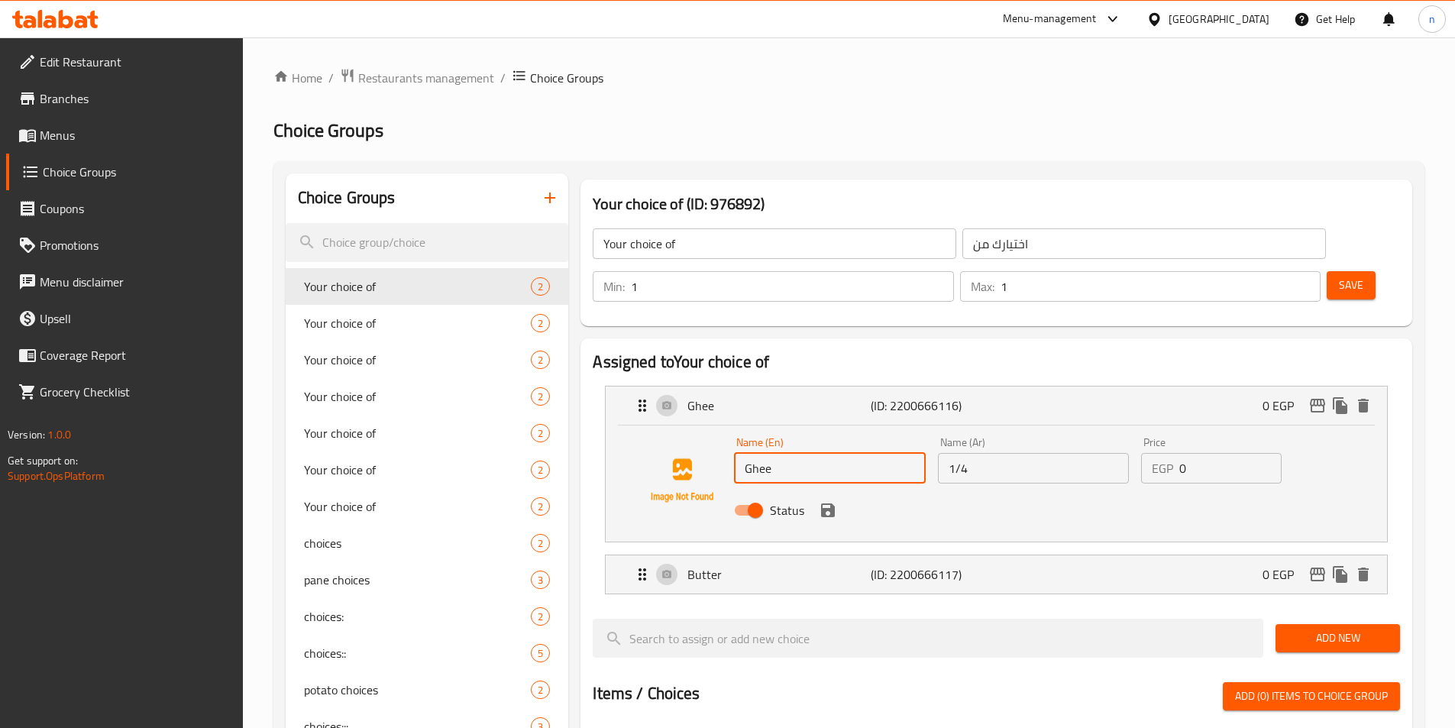
click at [746, 453] on input "Ghee" at bounding box center [829, 468] width 191 height 31
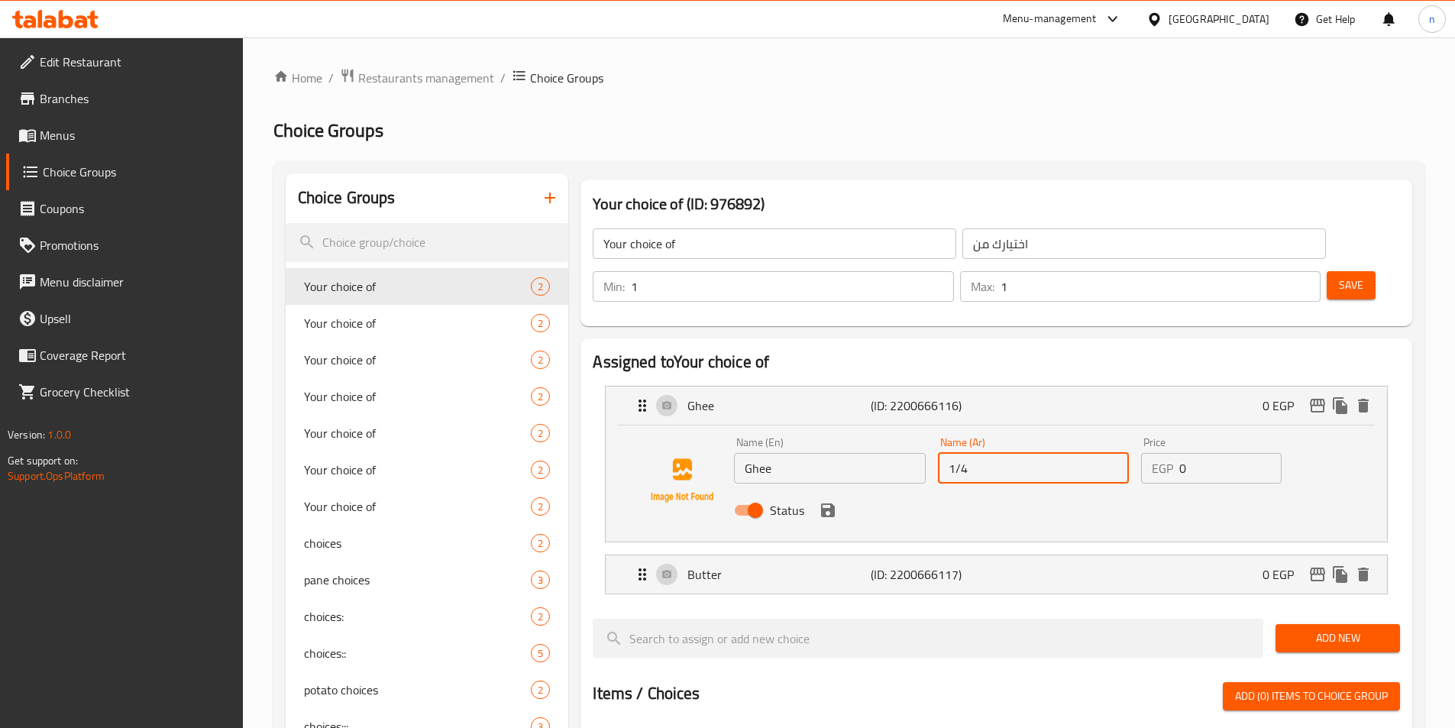
drag, startPoint x: 976, startPoint y: 421, endPoint x: 929, endPoint y: 422, distance: 47.4
click at [929, 431] on div "Name (En) Ghee Name (En) Name (Ar) 1/4 Name (Ar) Price EGP 0 Price Status" at bounding box center [1033, 481] width 610 height 100
type input "4/1"
click at [753, 453] on input "Ghee" at bounding box center [829, 468] width 191 height 31
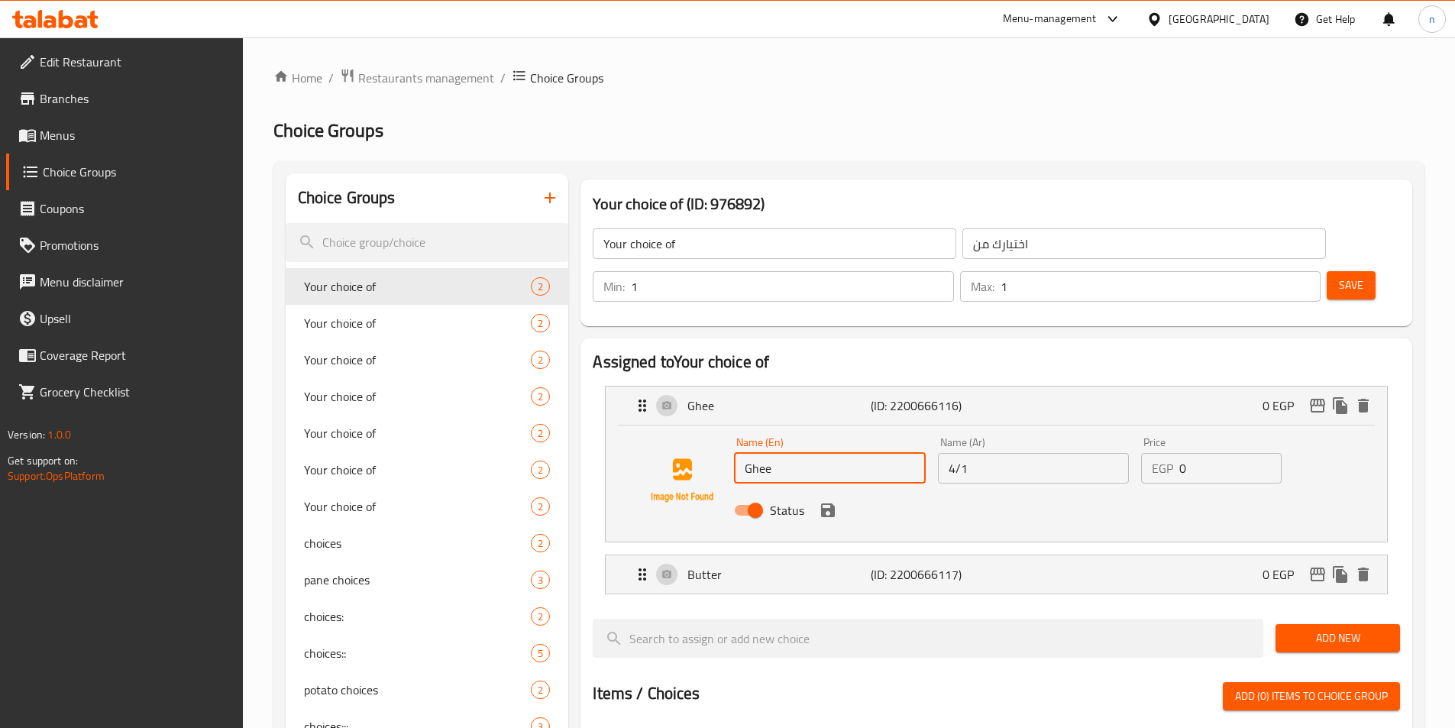
click at [753, 453] on input "Ghee" at bounding box center [829, 468] width 191 height 31
type input "1/4"
click at [975, 453] on input "4/1" at bounding box center [1033, 468] width 191 height 31
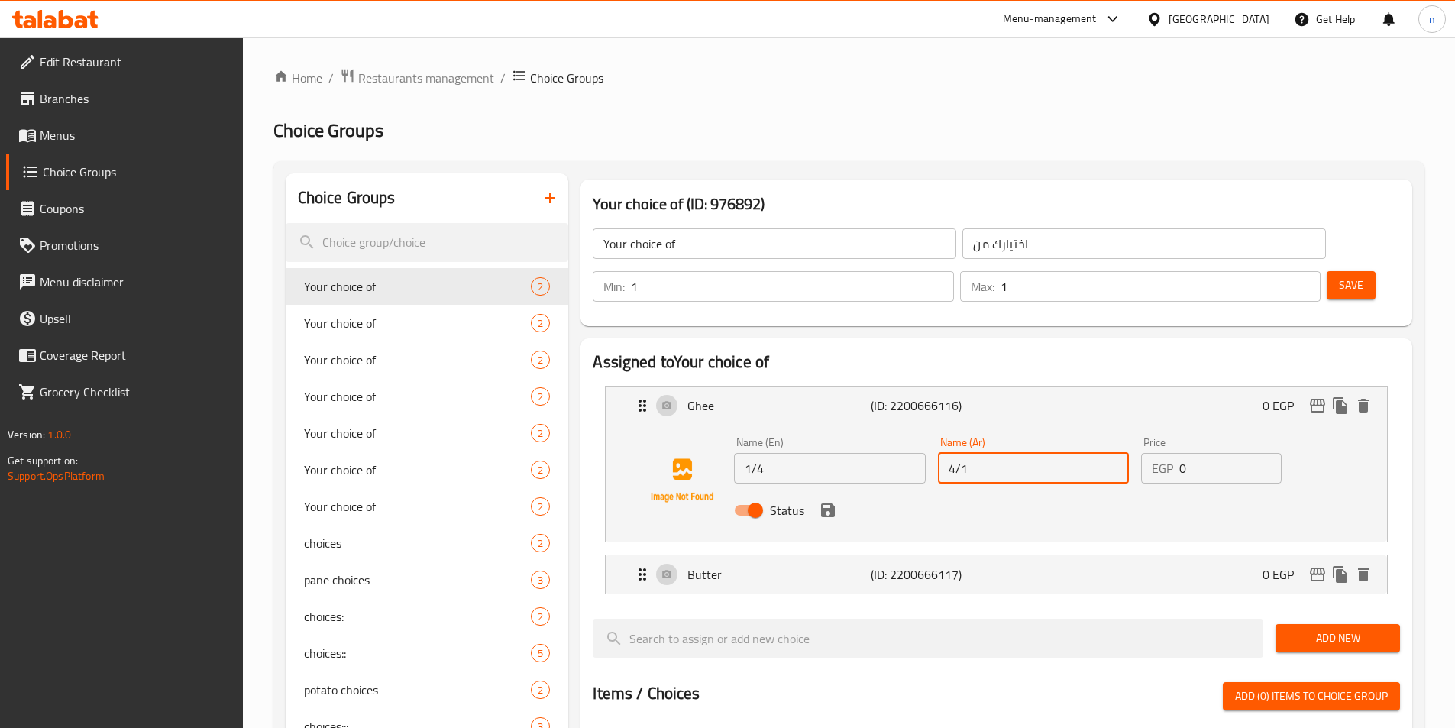
click at [967, 453] on input "4/1" at bounding box center [1033, 468] width 191 height 31
click at [949, 453] on input "4/1" at bounding box center [1033, 468] width 191 height 31
click at [956, 453] on input "4/1" at bounding box center [1033, 468] width 191 height 31
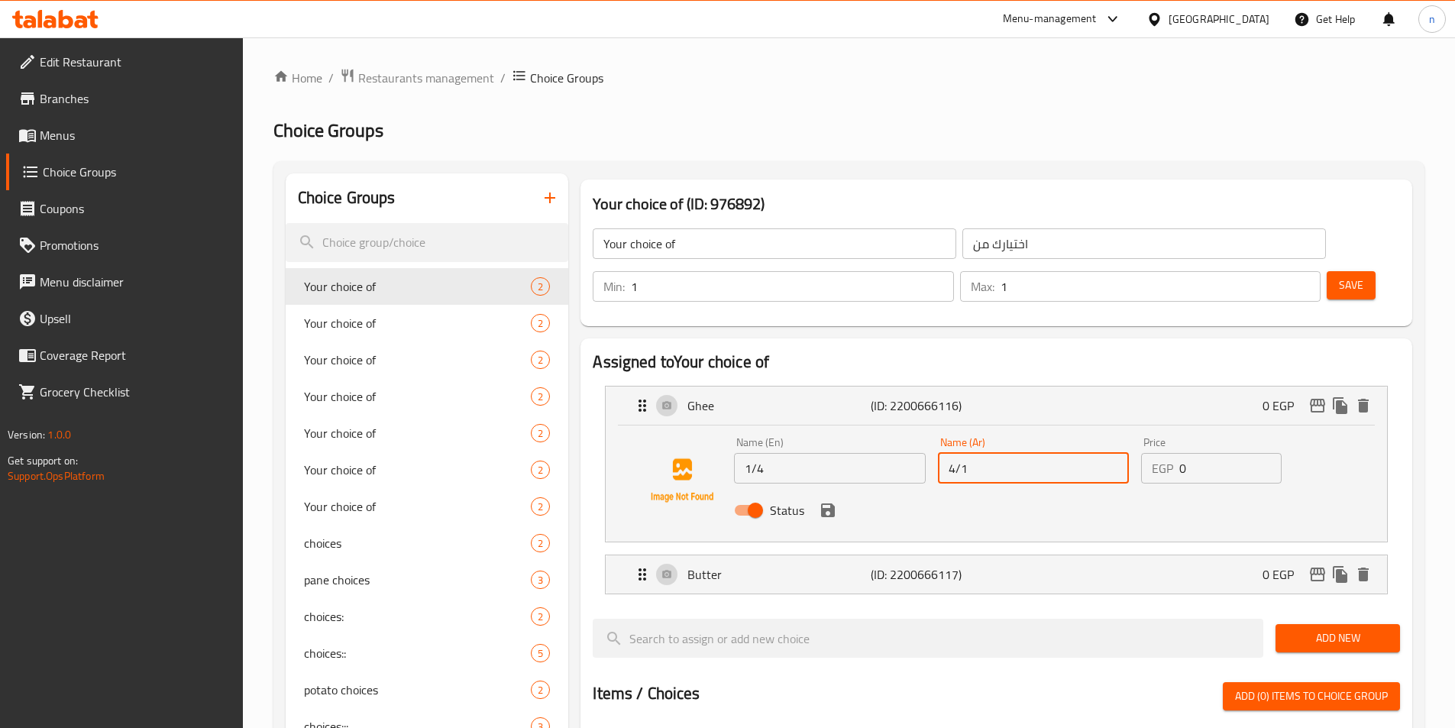
click at [956, 453] on input "4/1" at bounding box center [1033, 468] width 191 height 31
type input "1/4"
click at [813, 453] on input "1/4" at bounding box center [829, 468] width 191 height 31
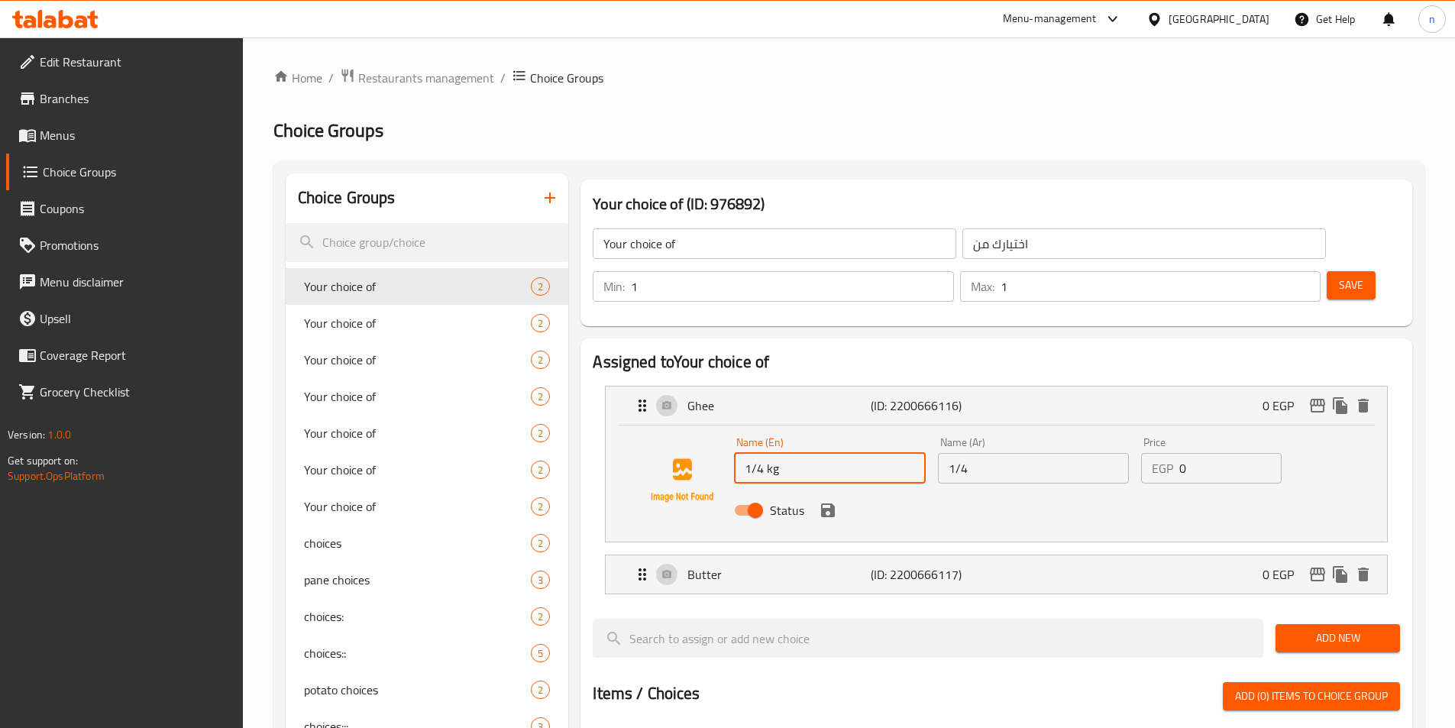
type input "1/4 kg"
click at [1011, 453] on input "1/4" at bounding box center [1033, 468] width 191 height 31
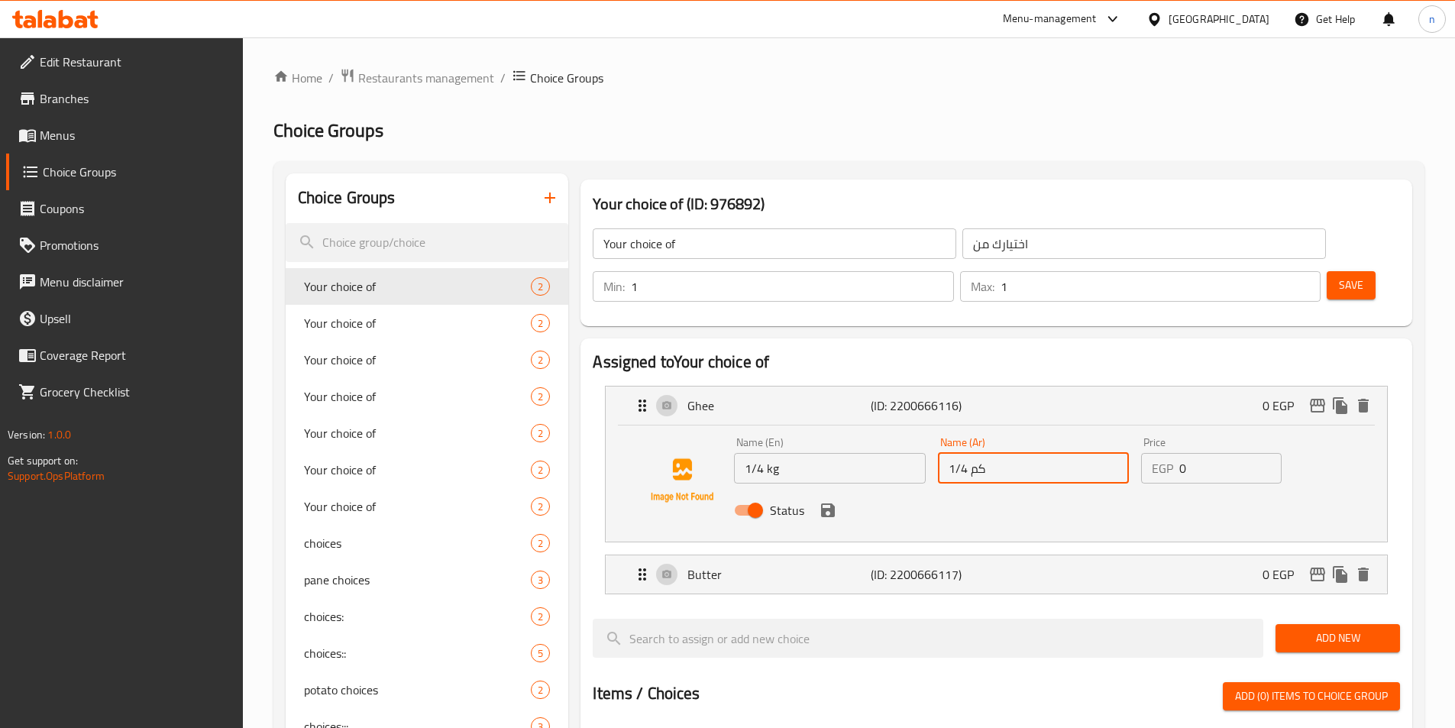
drag, startPoint x: 969, startPoint y: 429, endPoint x: 1004, endPoint y: 429, distance: 34.4
click at [1004, 453] on input "1/4 كم" at bounding box center [1033, 468] width 191 height 31
paste input "ج"
type input "1/4 كجم"
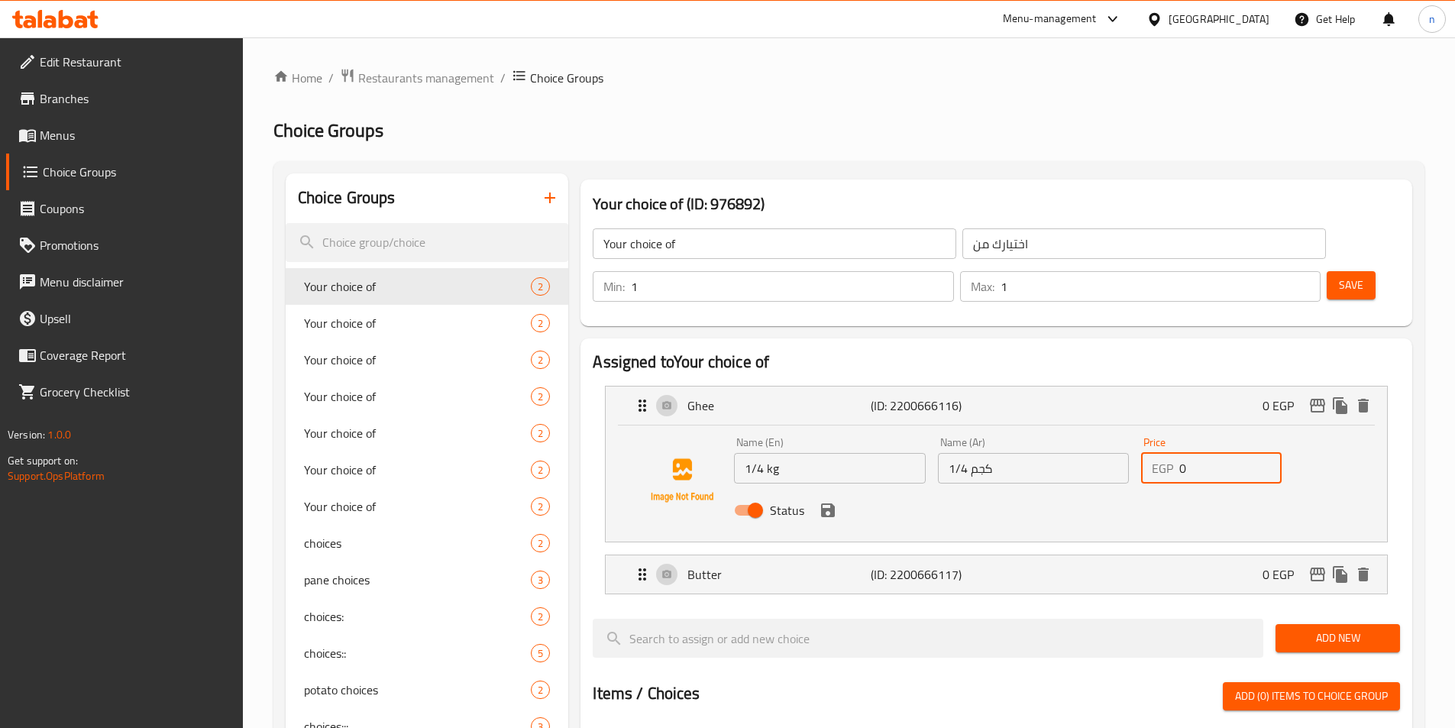
drag, startPoint x: 1191, startPoint y: 432, endPoint x: 1171, endPoint y: 423, distance: 21.6
click at [1171, 453] on div "EGP 0 Price" at bounding box center [1211, 468] width 141 height 31
type input "149"
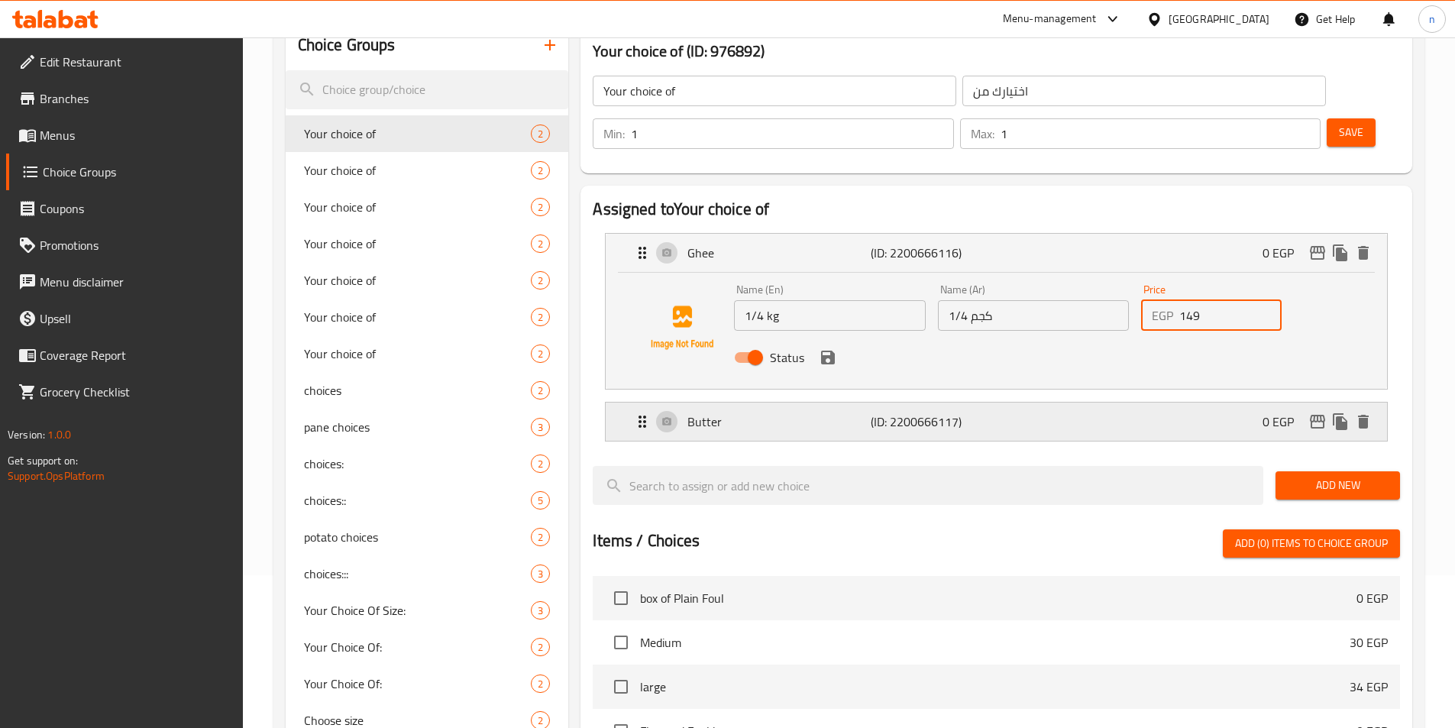
click at [858, 413] on p "Butter" at bounding box center [779, 422] width 183 height 18
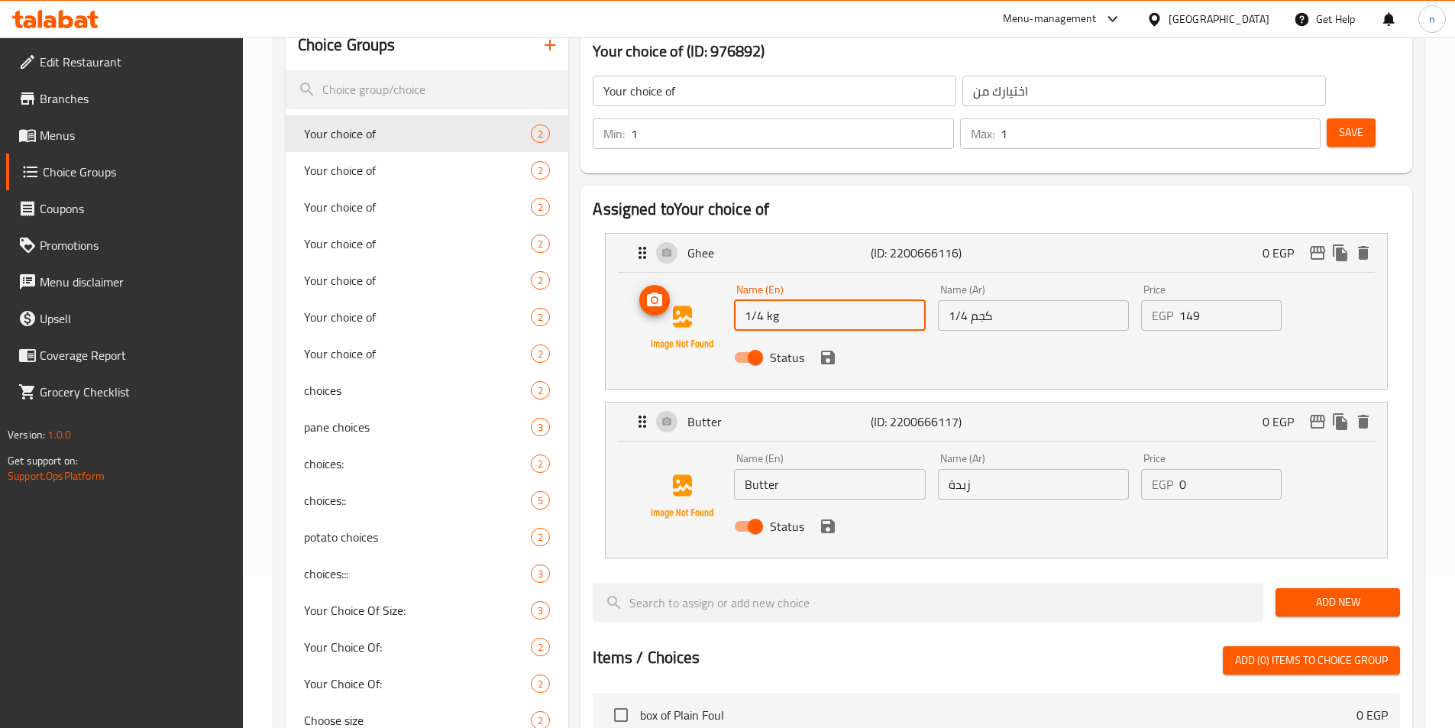
drag, startPoint x: 785, startPoint y: 275, endPoint x: 718, endPoint y: 280, distance: 66.7
click at [718, 280] on div "Name (En) 1/4 kg Name (En) Name (Ar) 1/4 كجم Name (Ar) Price EGP 149 Price Stat…" at bounding box center [996, 328] width 733 height 104
drag, startPoint x: 975, startPoint y: 277, endPoint x: 945, endPoint y: 277, distance: 29.8
click at [945, 300] on input "1/4 كجم" at bounding box center [1033, 315] width 191 height 31
click at [780, 469] on input "Butter" at bounding box center [829, 484] width 191 height 31
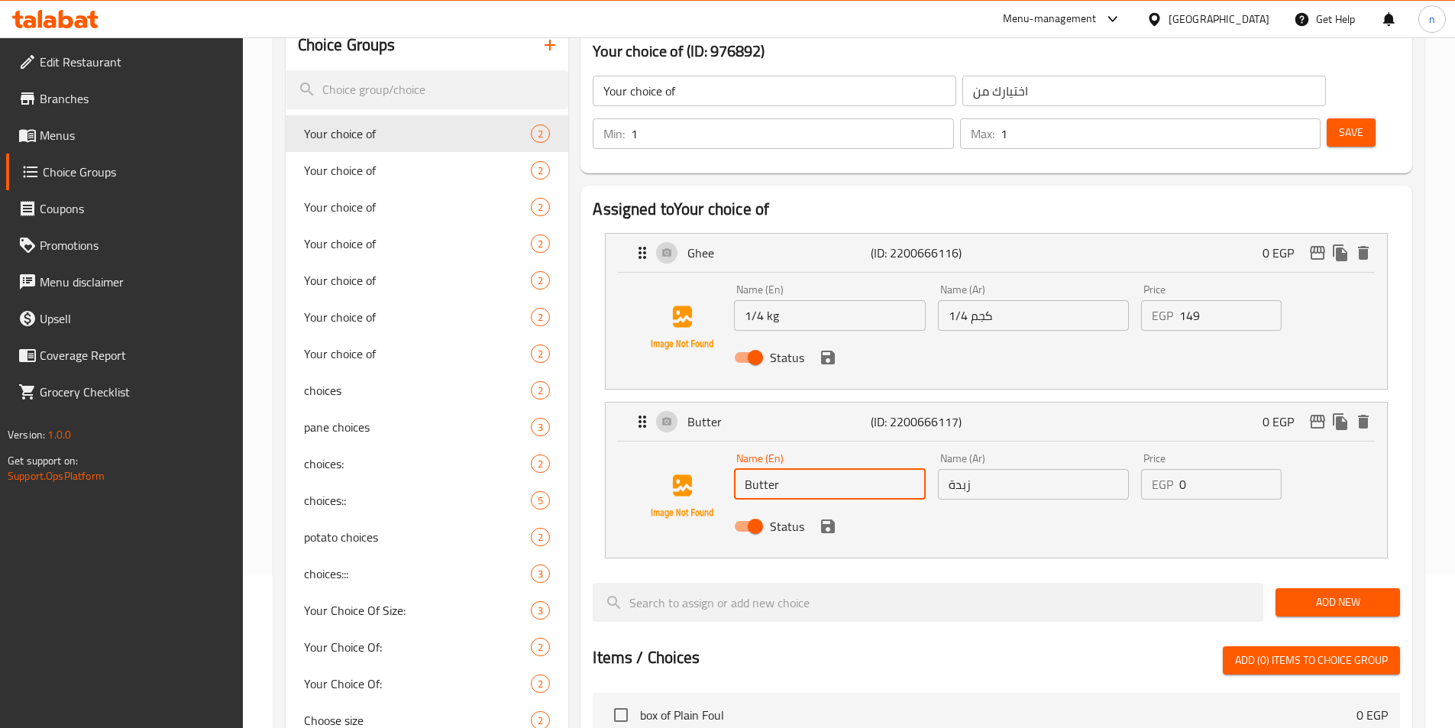
click at [780, 469] on input "Butter" at bounding box center [829, 484] width 191 height 31
paste input "1/4 كجم"
type input "Butter"
click at [959, 469] on input "زبدة" at bounding box center [1033, 484] width 191 height 31
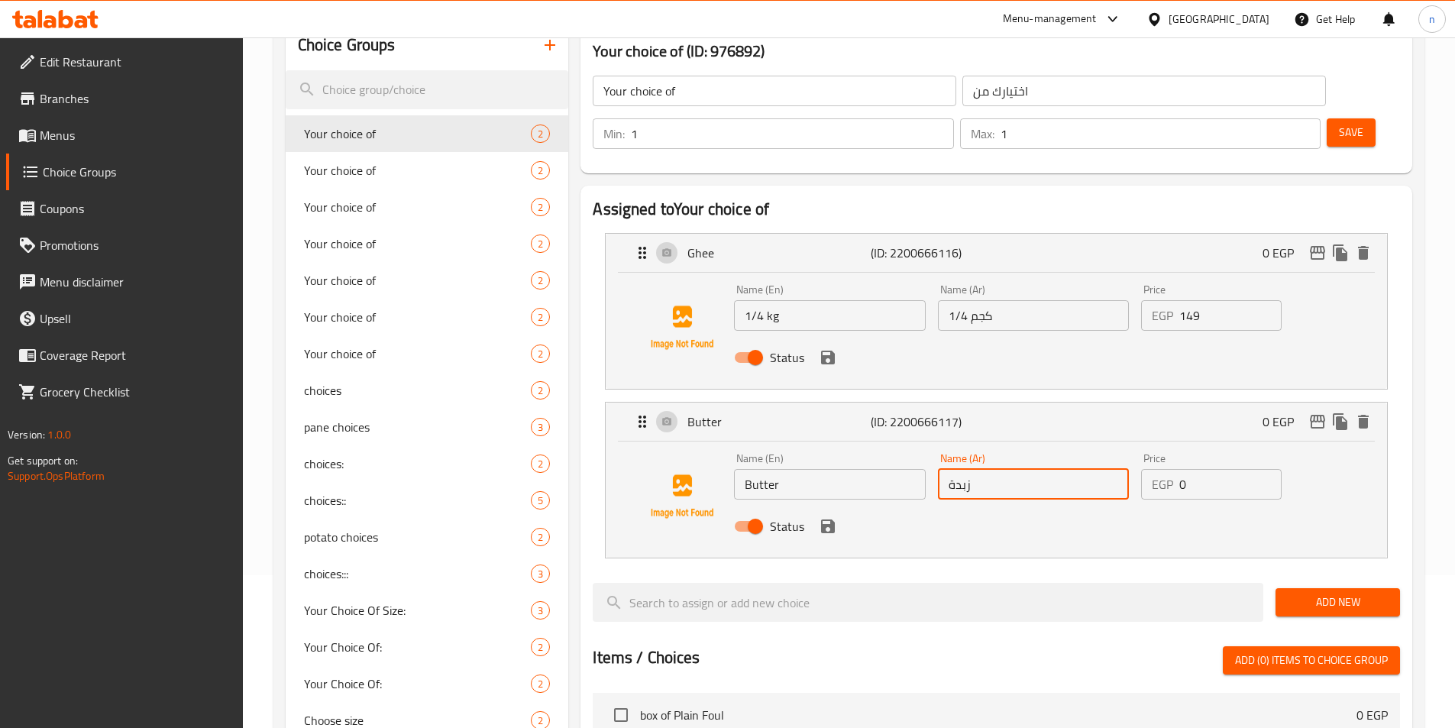
click at [959, 469] on input "زبدة" at bounding box center [1033, 484] width 191 height 31
paste input "1/4 كجم"
click at [961, 469] on input "1/4 كجم" at bounding box center [1033, 484] width 191 height 31
type input "1/5 كجم"
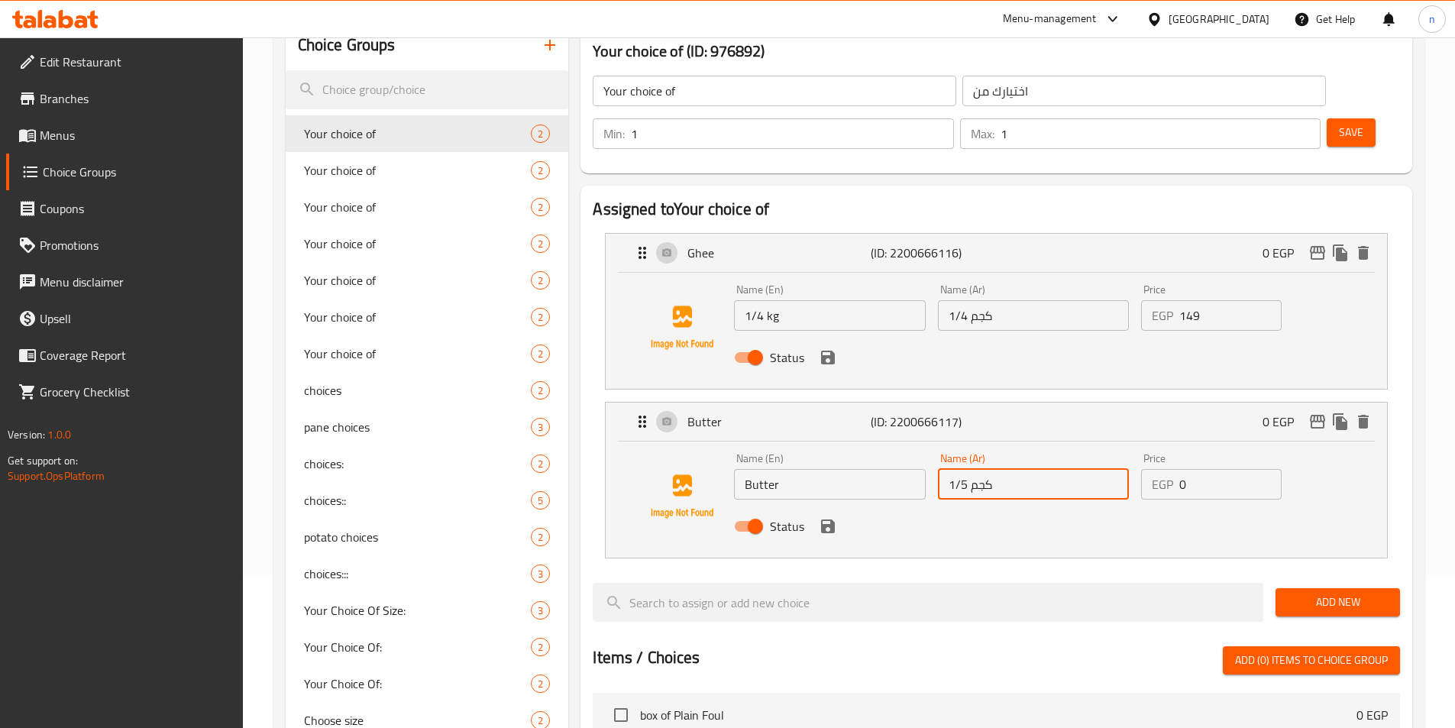
click at [772, 469] on input "Butter" at bounding box center [829, 484] width 191 height 31
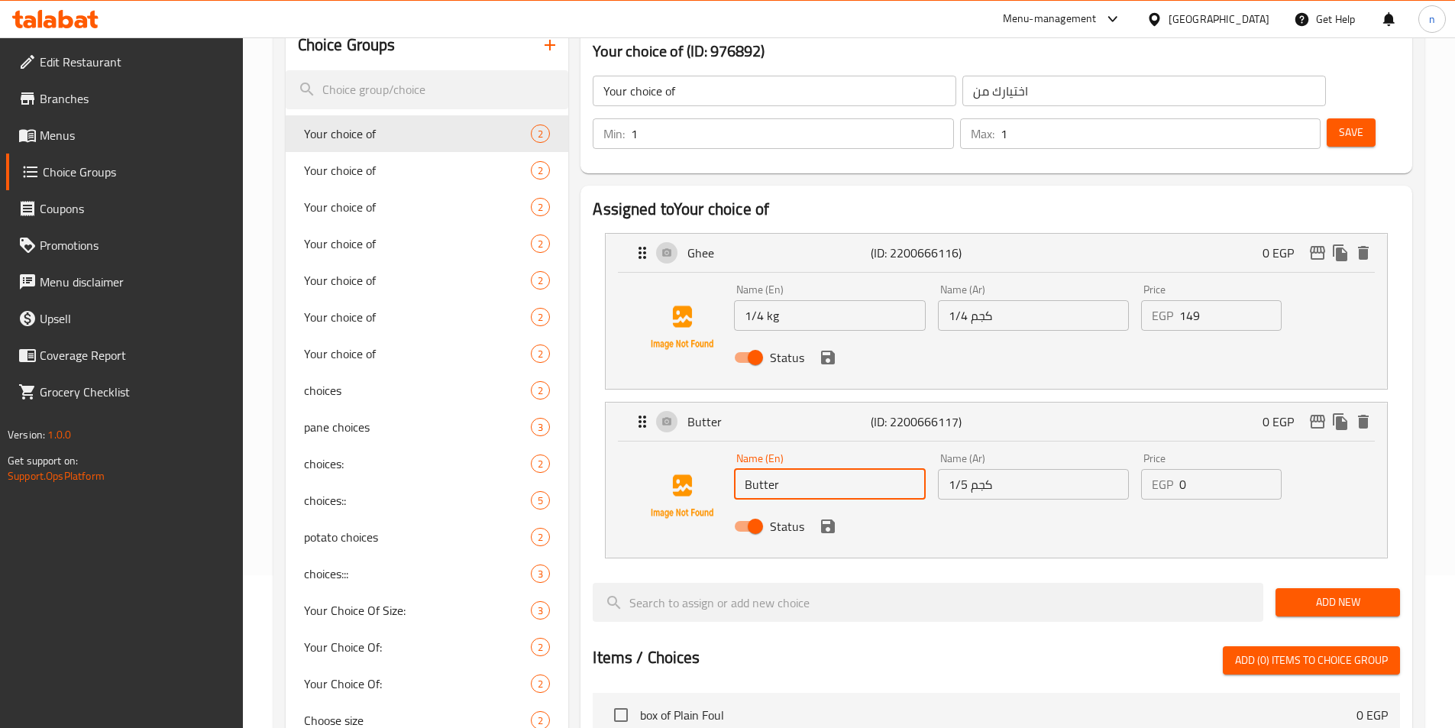
click at [772, 469] on input "Butter" at bounding box center [829, 484] width 191 height 31
paste input "1/4 kg"
click at [759, 469] on input "1/4 kg" at bounding box center [829, 484] width 191 height 31
type input "1/5 kg"
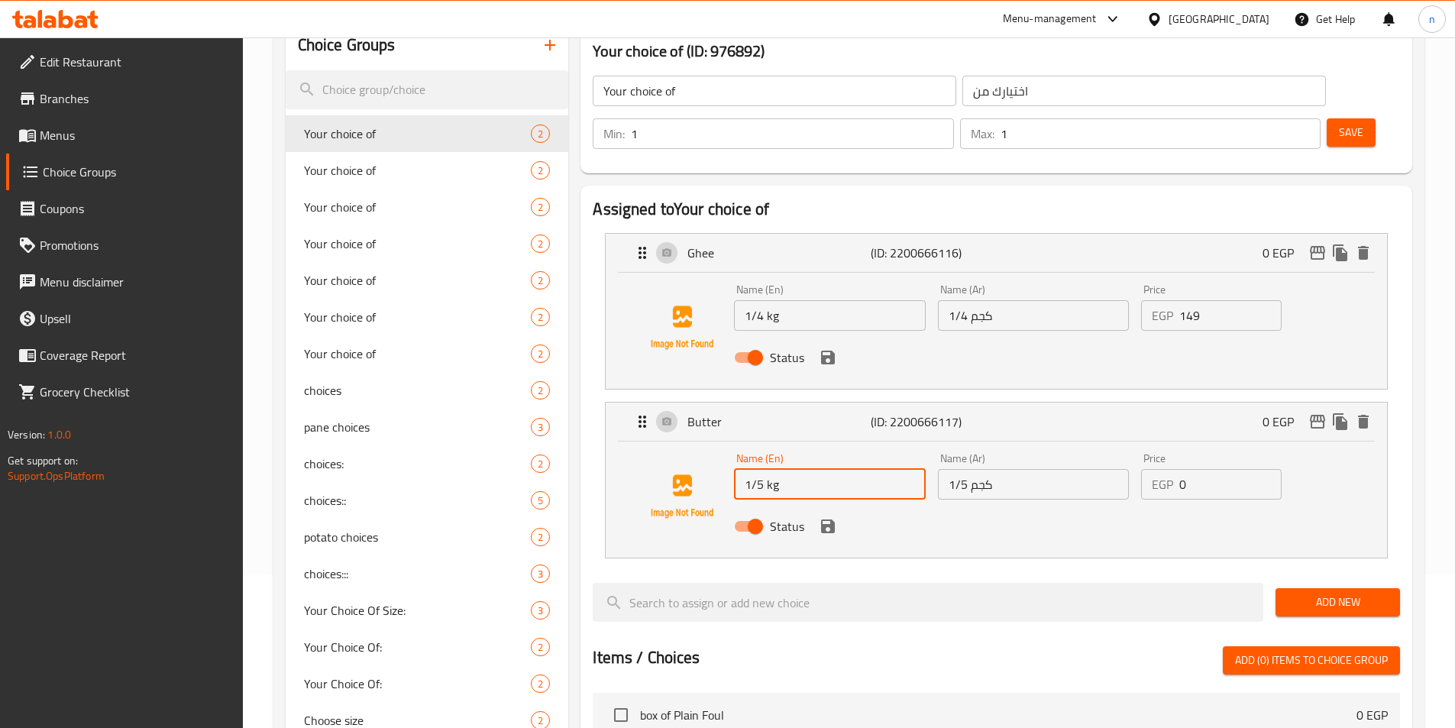
click at [758, 300] on input "1/4 kg" at bounding box center [829, 315] width 191 height 31
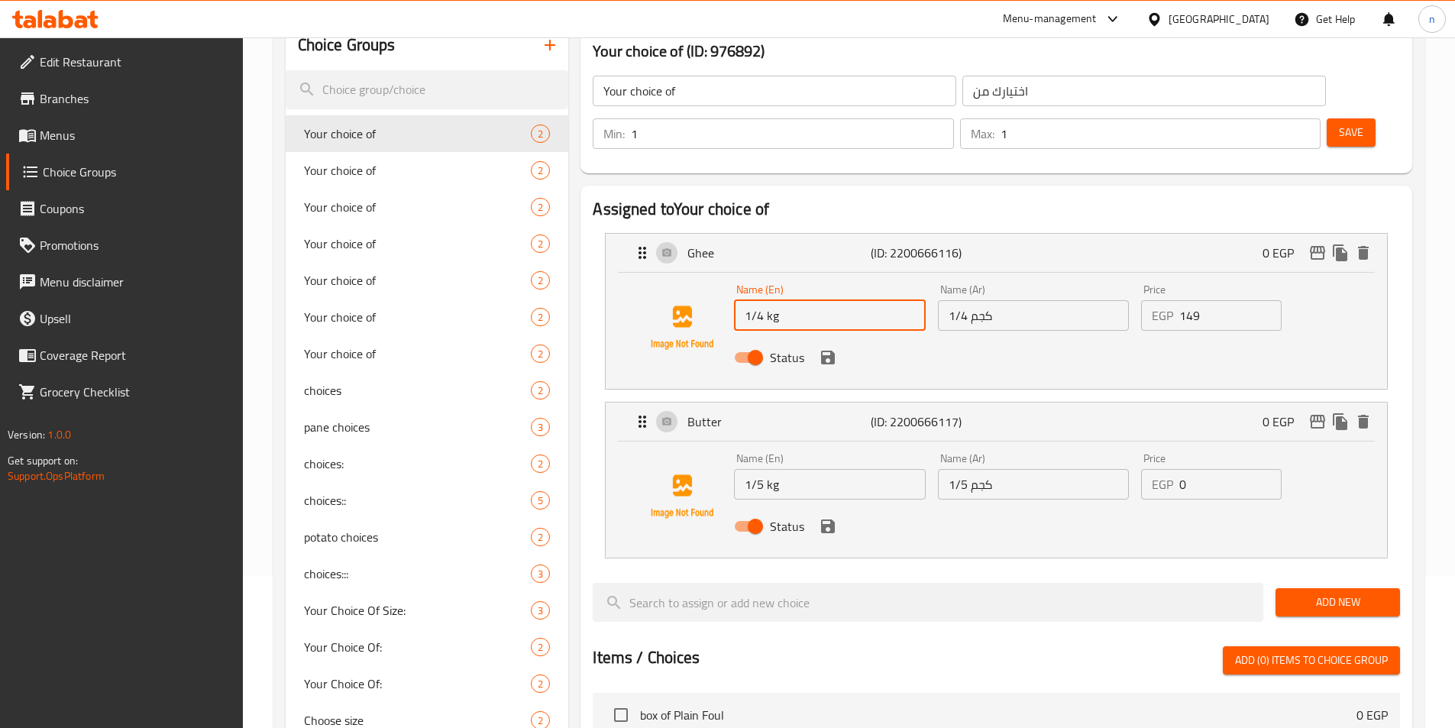
click at [758, 300] on input "1/4 kg" at bounding box center [829, 315] width 191 height 31
type input "250 kg"
click at [963, 300] on input "1/4 كجم" at bounding box center [1033, 315] width 191 height 31
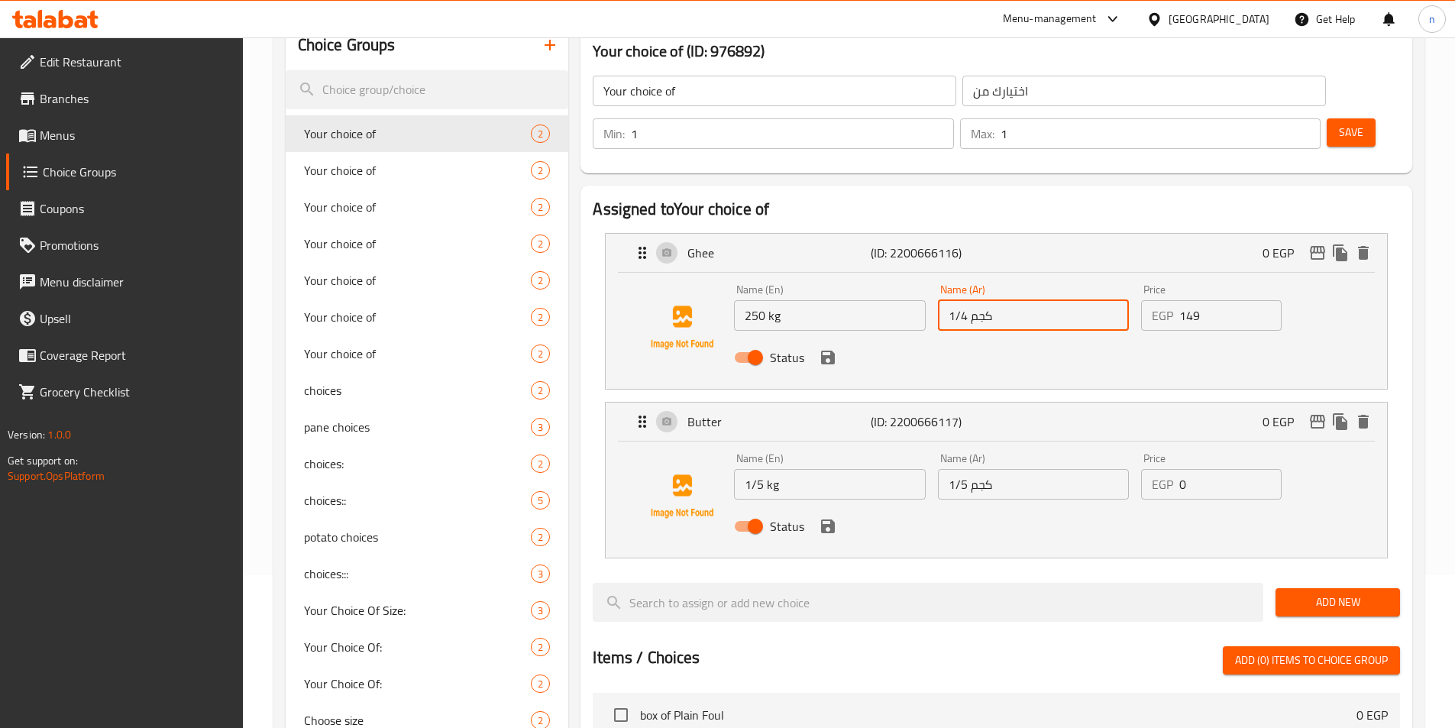
click at [963, 300] on input "1/4 كجم" at bounding box center [1033, 315] width 191 height 31
type input "250 كجم"
click at [782, 469] on input "1/5 kg" at bounding box center [829, 484] width 191 height 31
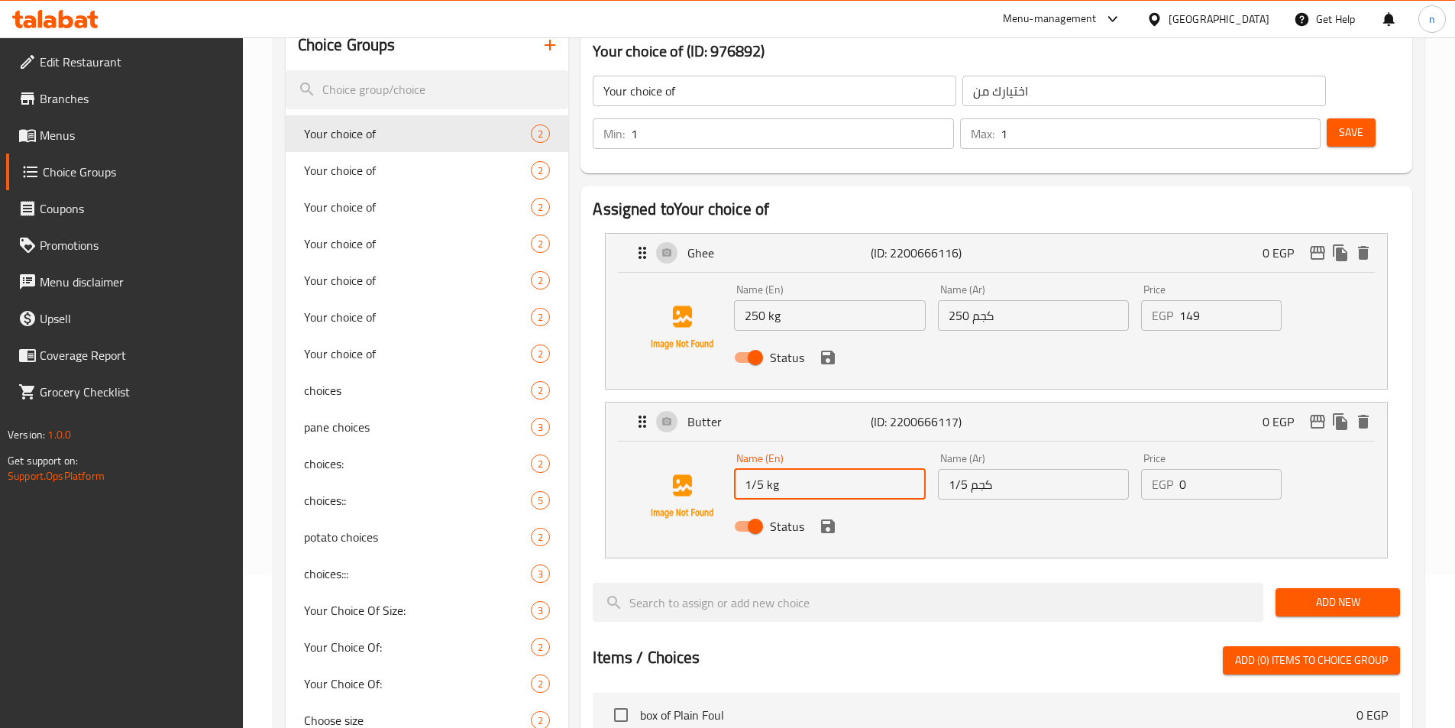
click at [782, 469] on input "1/5 kg" at bounding box center [829, 484] width 191 height 31
type input "500 kg"
click at [973, 469] on input "1/5 كجم" at bounding box center [1033, 484] width 191 height 31
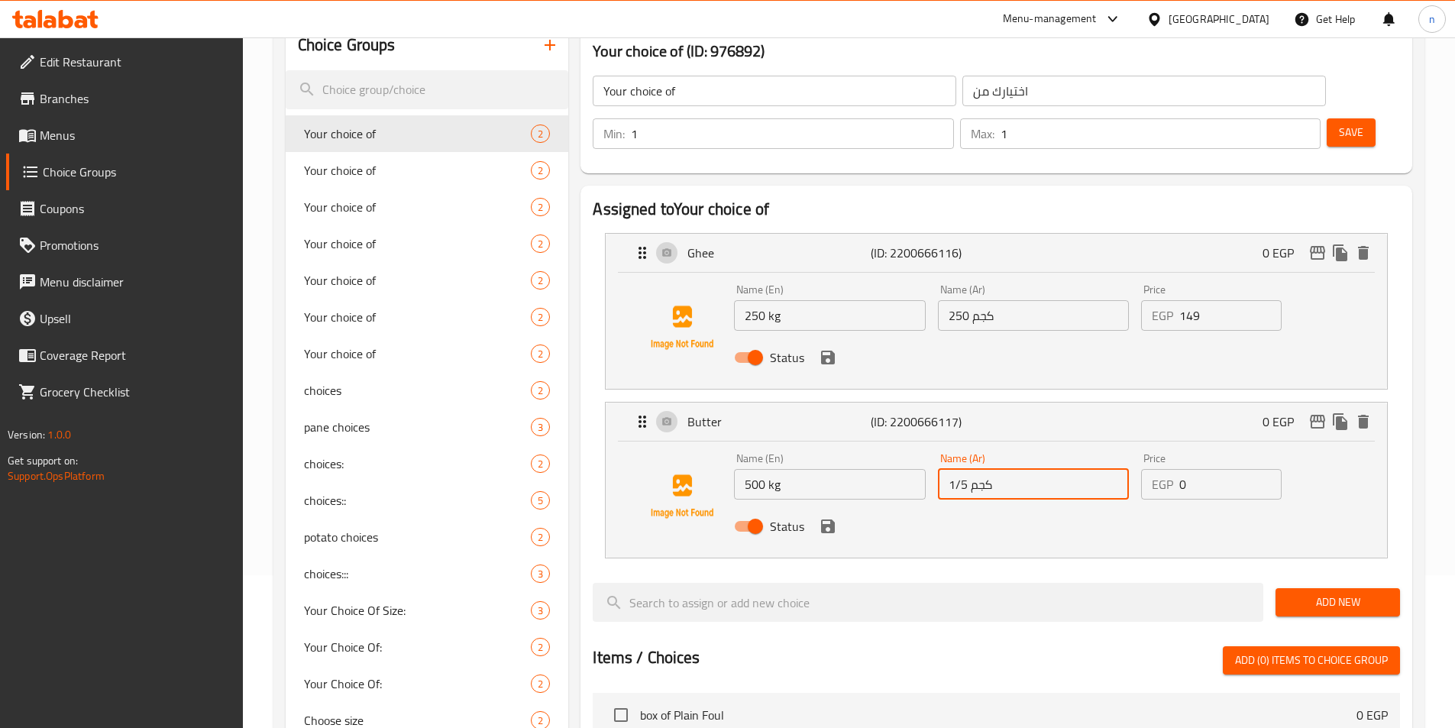
click at [973, 469] on input "1/5 كجم" at bounding box center [1033, 484] width 191 height 31
click at [970, 469] on input "500كجم" at bounding box center [1033, 484] width 191 height 31
type input "500 كجم"
drag, startPoint x: 1180, startPoint y: 448, endPoint x: 1194, endPoint y: 439, distance: 16.8
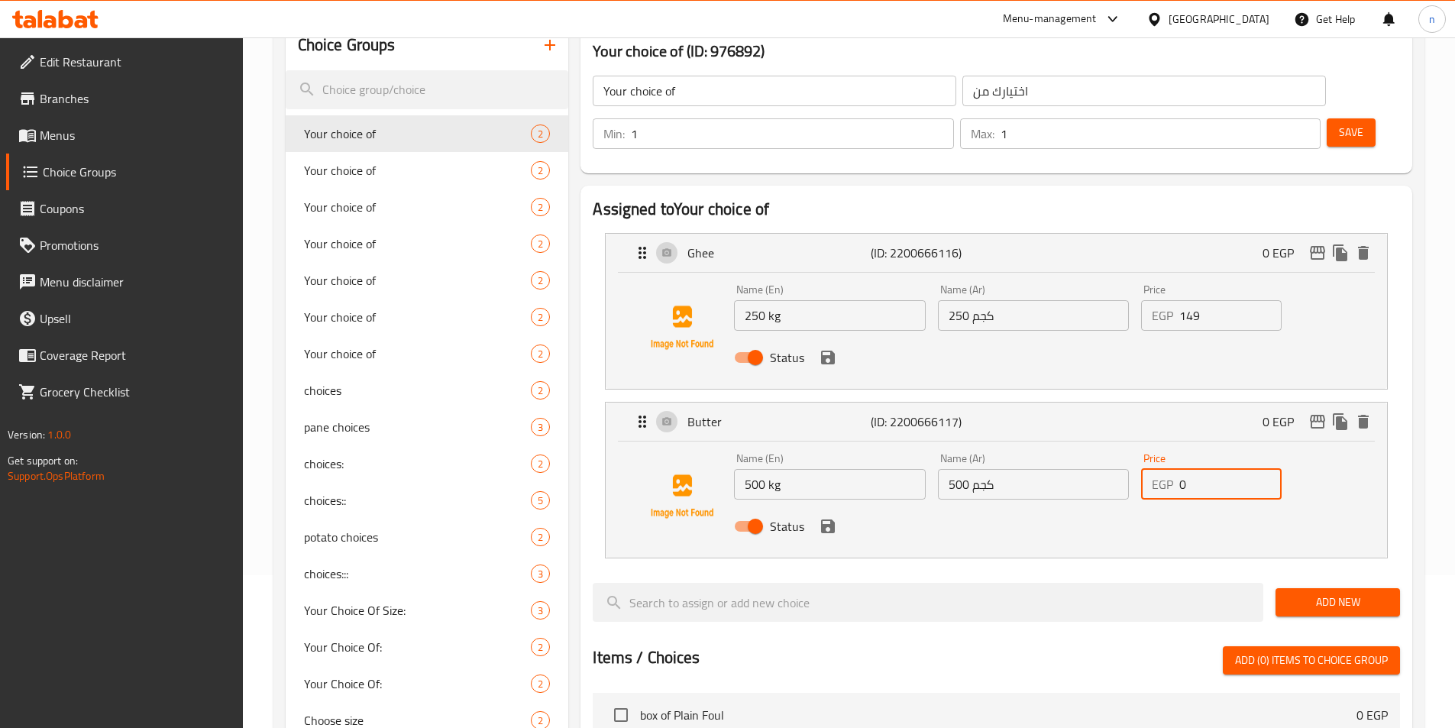
click at [1194, 469] on input "0" at bounding box center [1231, 484] width 102 height 31
type input "216"
click at [833, 346] on button "save" at bounding box center [828, 357] width 23 height 23
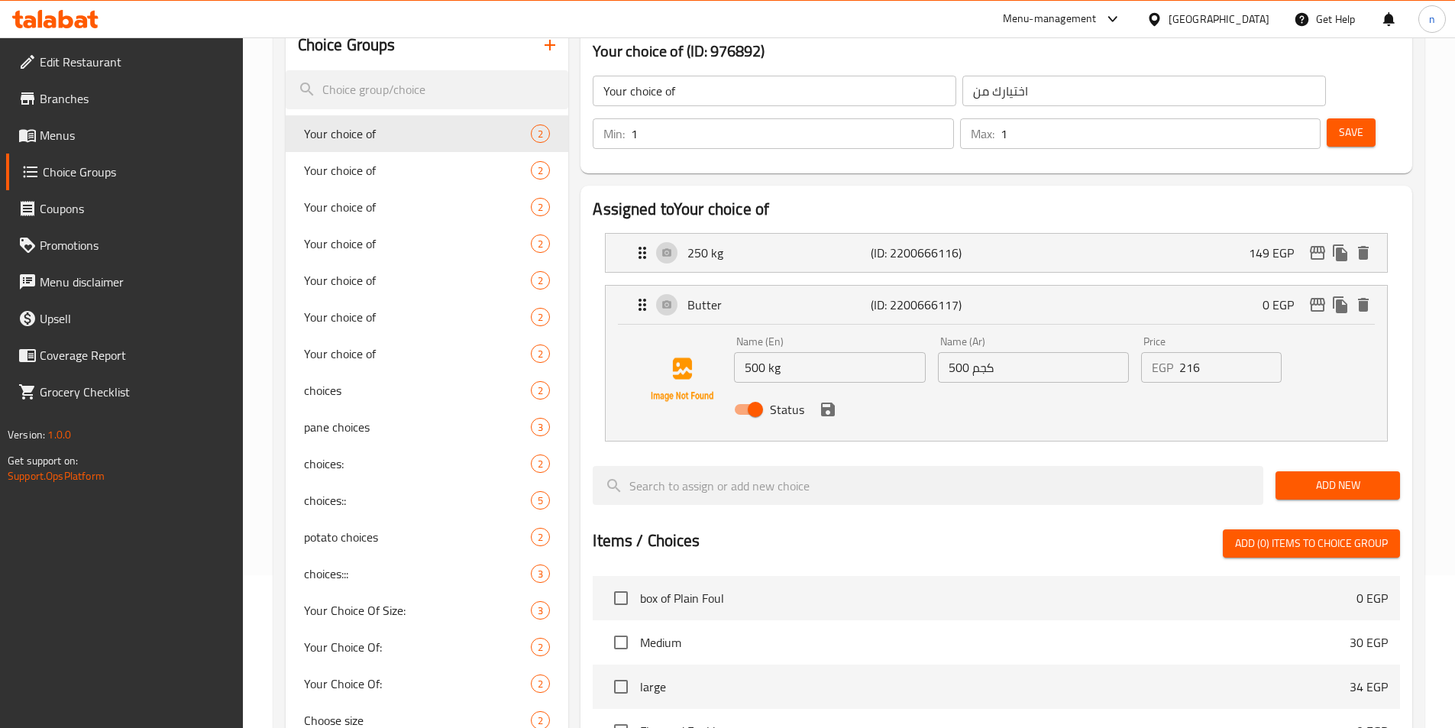
click at [825, 389] on div "Status" at bounding box center [1033, 409] width 610 height 41
click at [832, 403] on icon "save" at bounding box center [828, 410] width 14 height 14
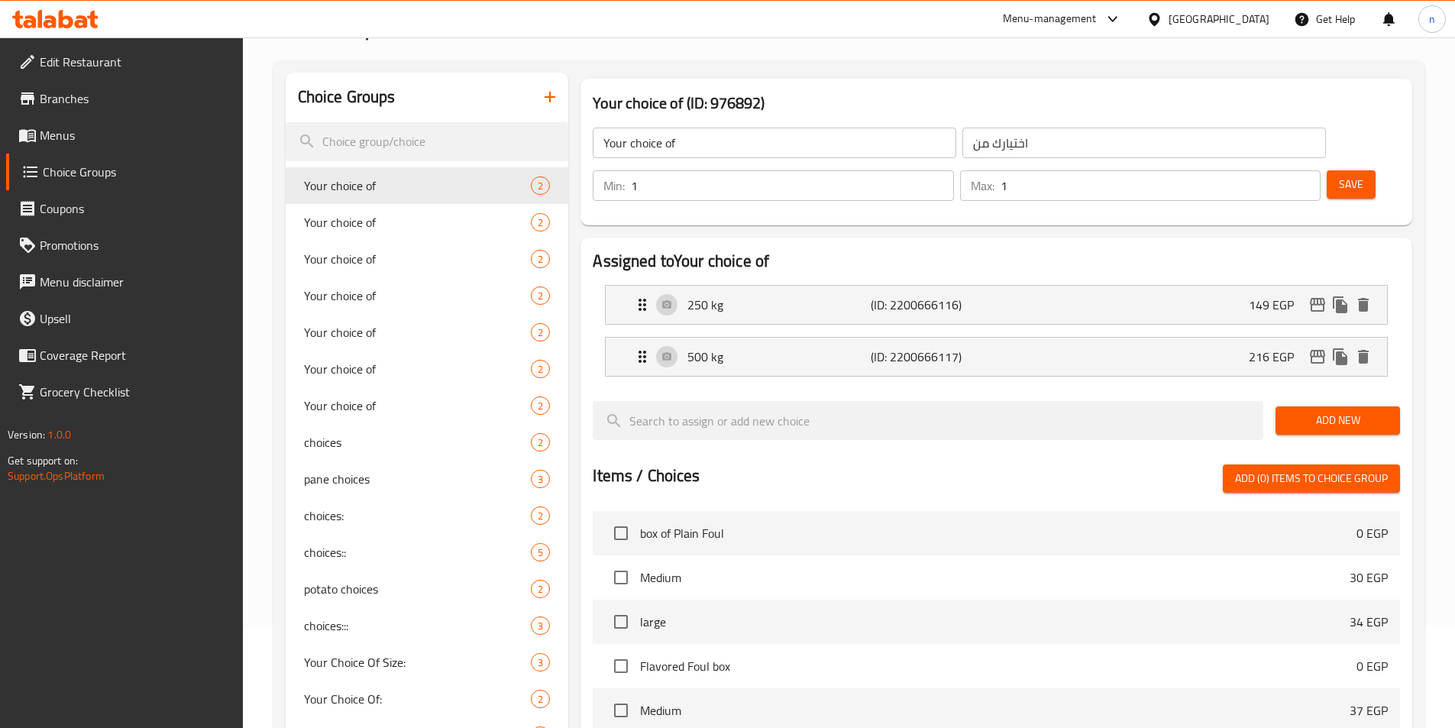
scroll to position [0, 0]
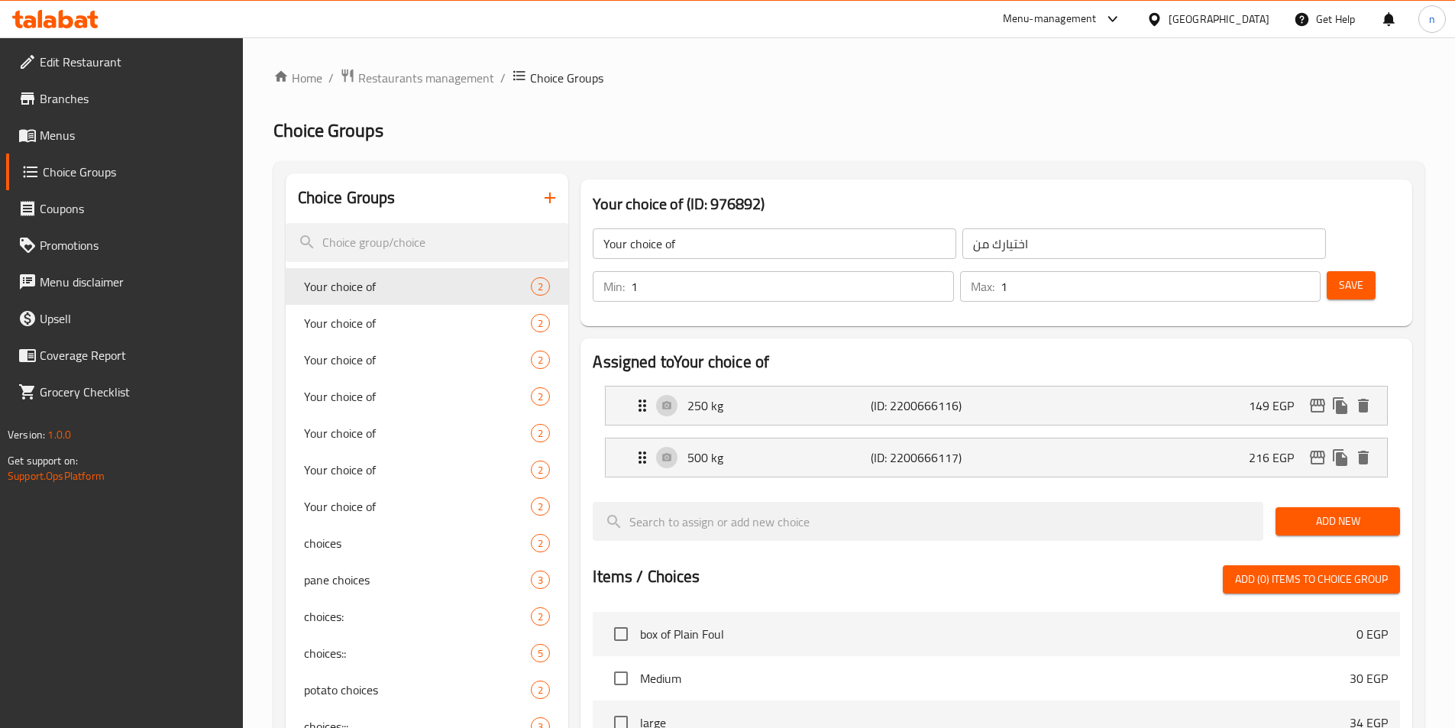
click at [1377, 512] on span "Add New" at bounding box center [1338, 521] width 100 height 19
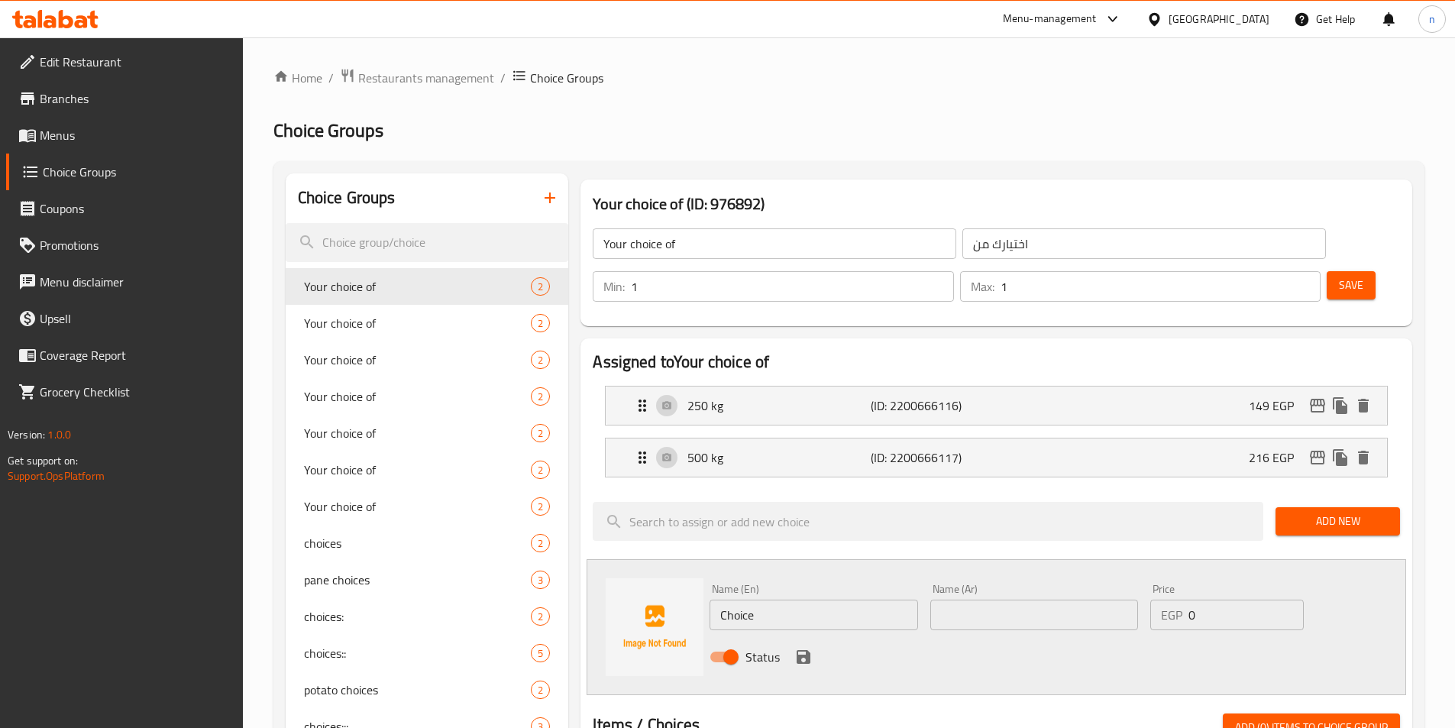
click at [730, 600] on input "Choice" at bounding box center [814, 615] width 208 height 31
type input "1 kg"
click at [1041, 600] on input "text" at bounding box center [1035, 615] width 208 height 31
type input "1 كجم"
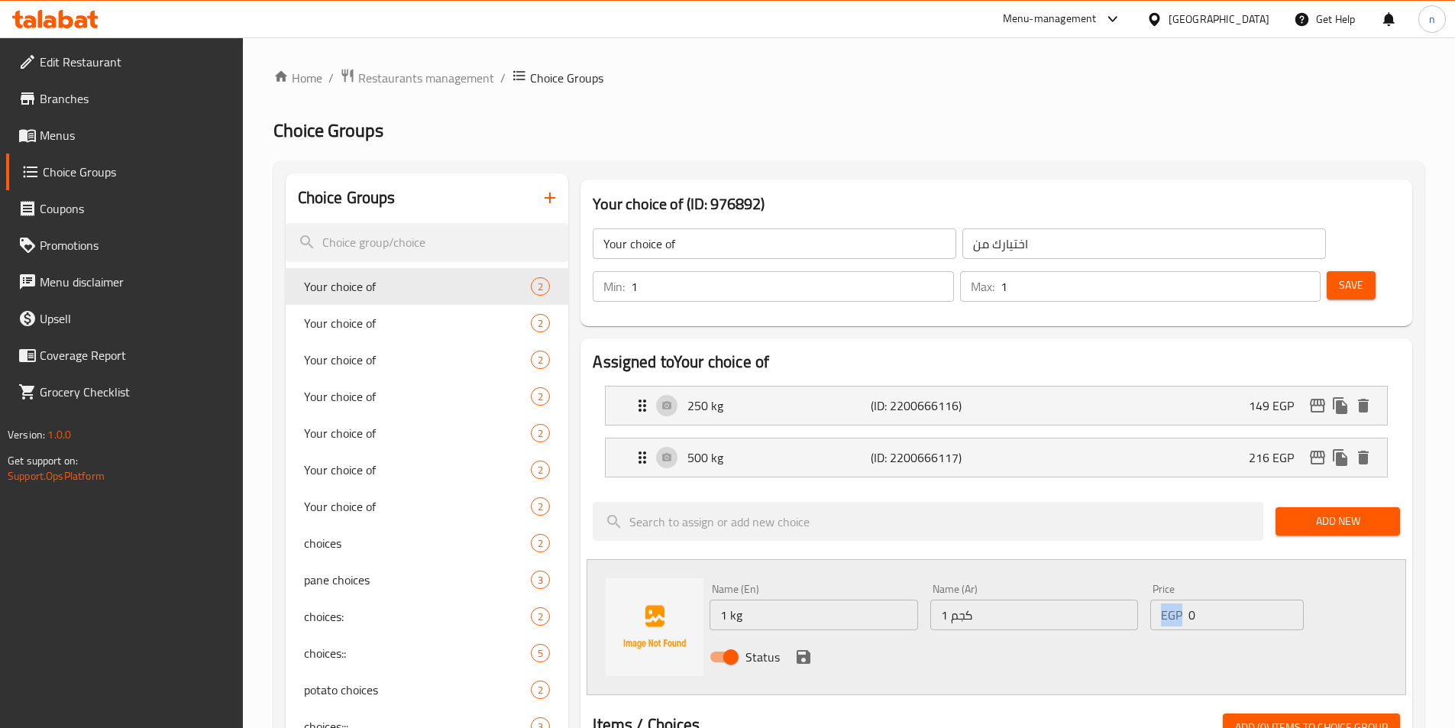
drag, startPoint x: 1185, startPoint y: 573, endPoint x: 1215, endPoint y: 573, distance: 29.8
click at [1215, 600] on div "EGP 0 Price" at bounding box center [1227, 615] width 153 height 31
click at [1196, 600] on input "0" at bounding box center [1246, 615] width 115 height 31
click at [1195, 600] on input "0" at bounding box center [1246, 615] width 115 height 31
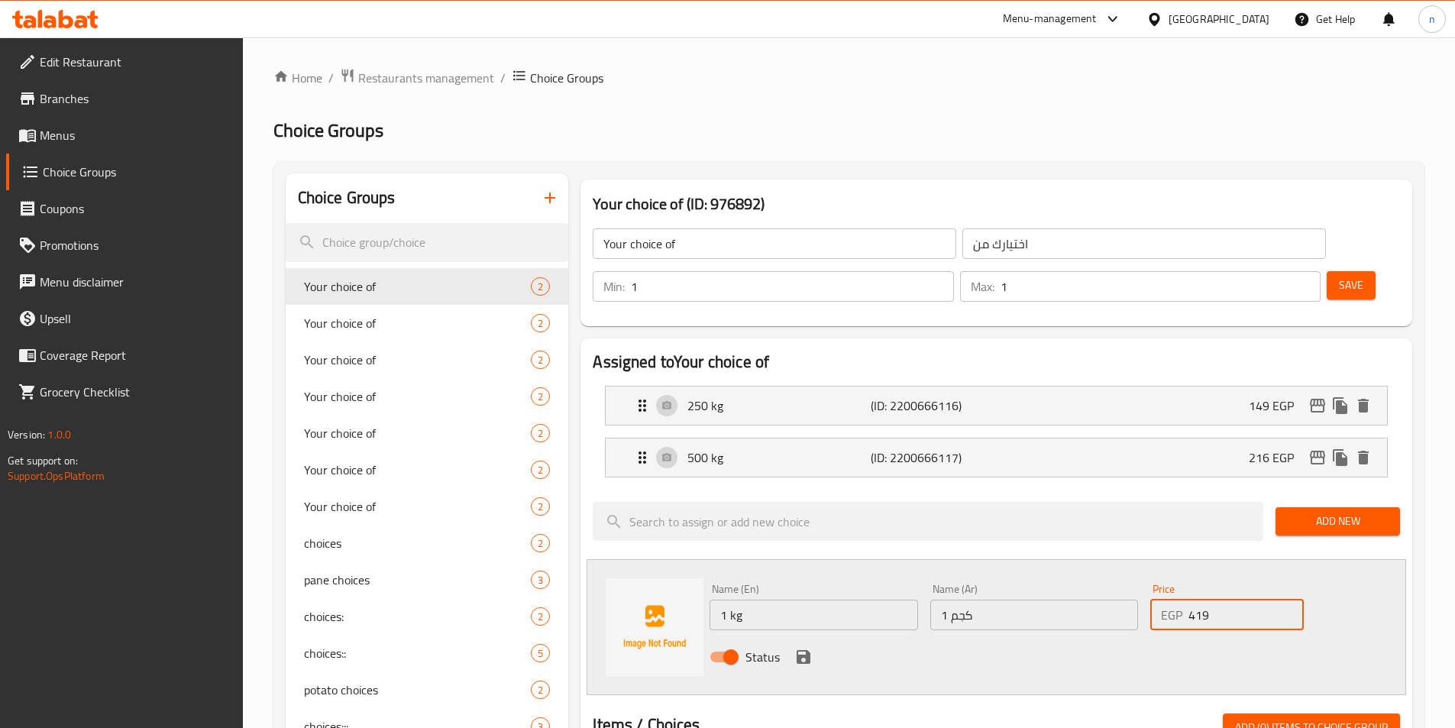
type input "419"
click at [798, 650] on icon "save" at bounding box center [804, 657] width 14 height 14
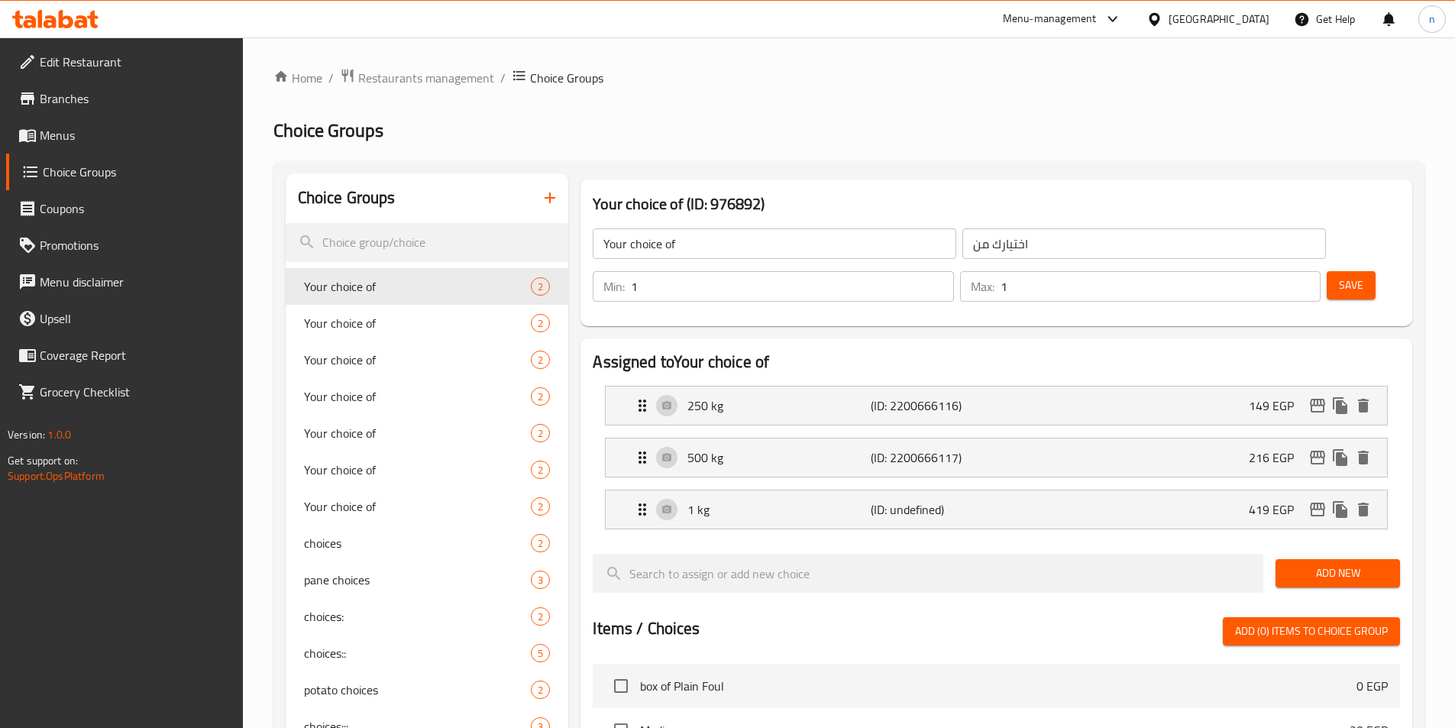
click at [1339, 276] on span "Save" at bounding box center [1351, 285] width 24 height 19
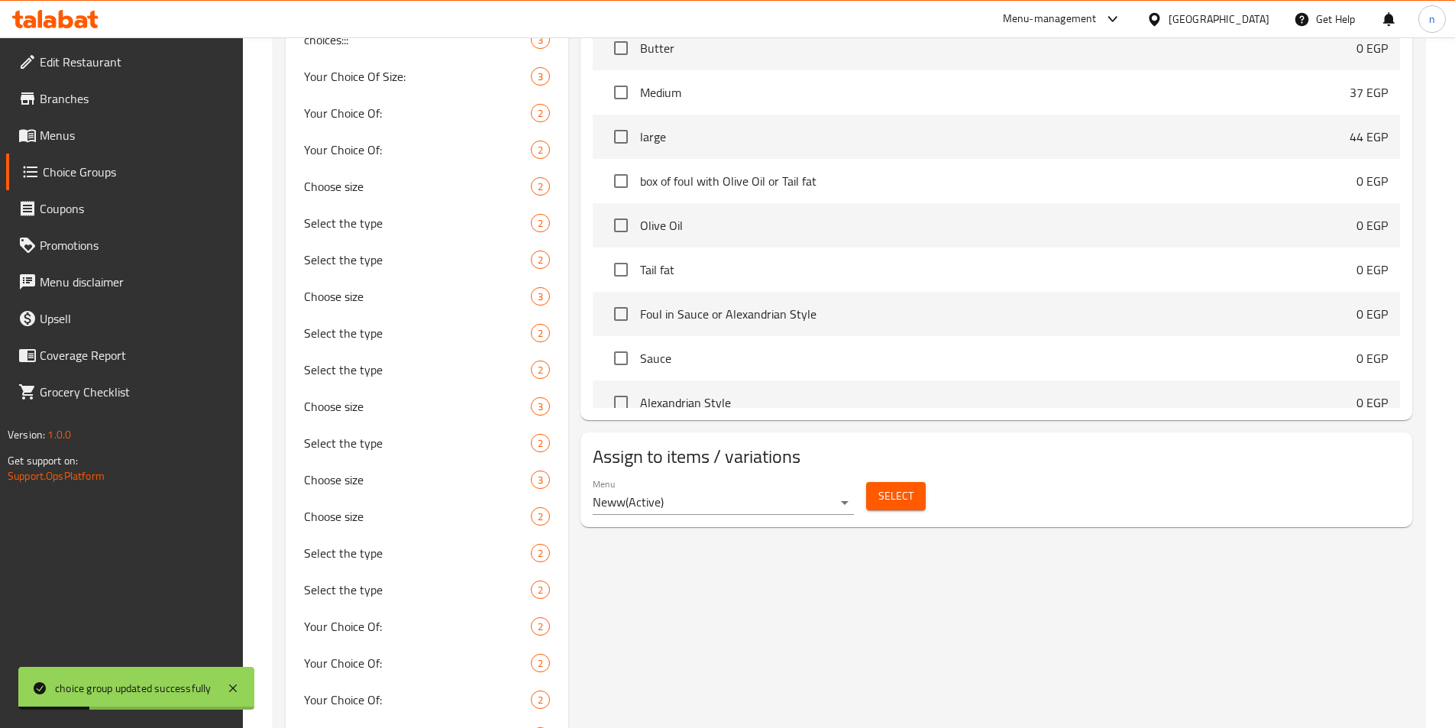
scroll to position [840, 0]
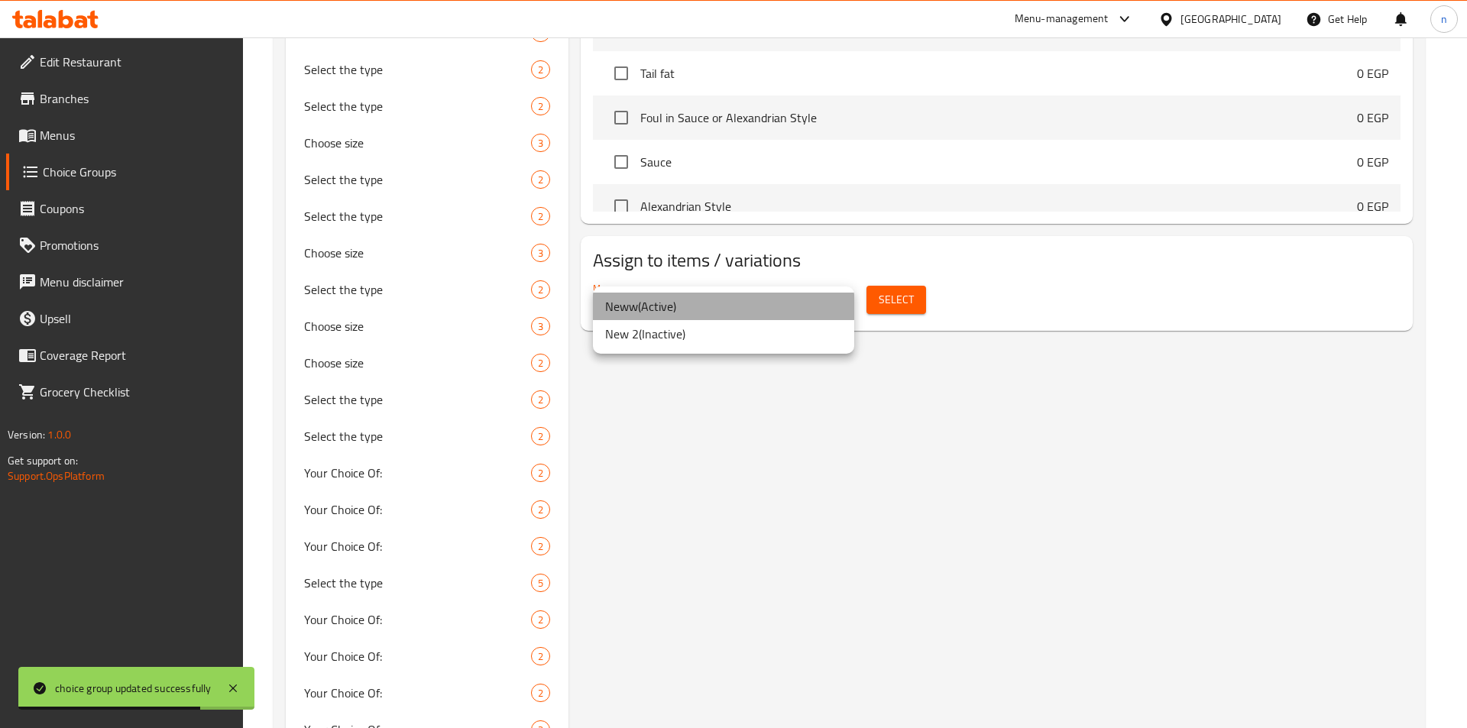
click at [727, 299] on li "Neww ( Active )" at bounding box center [723, 307] width 261 height 28
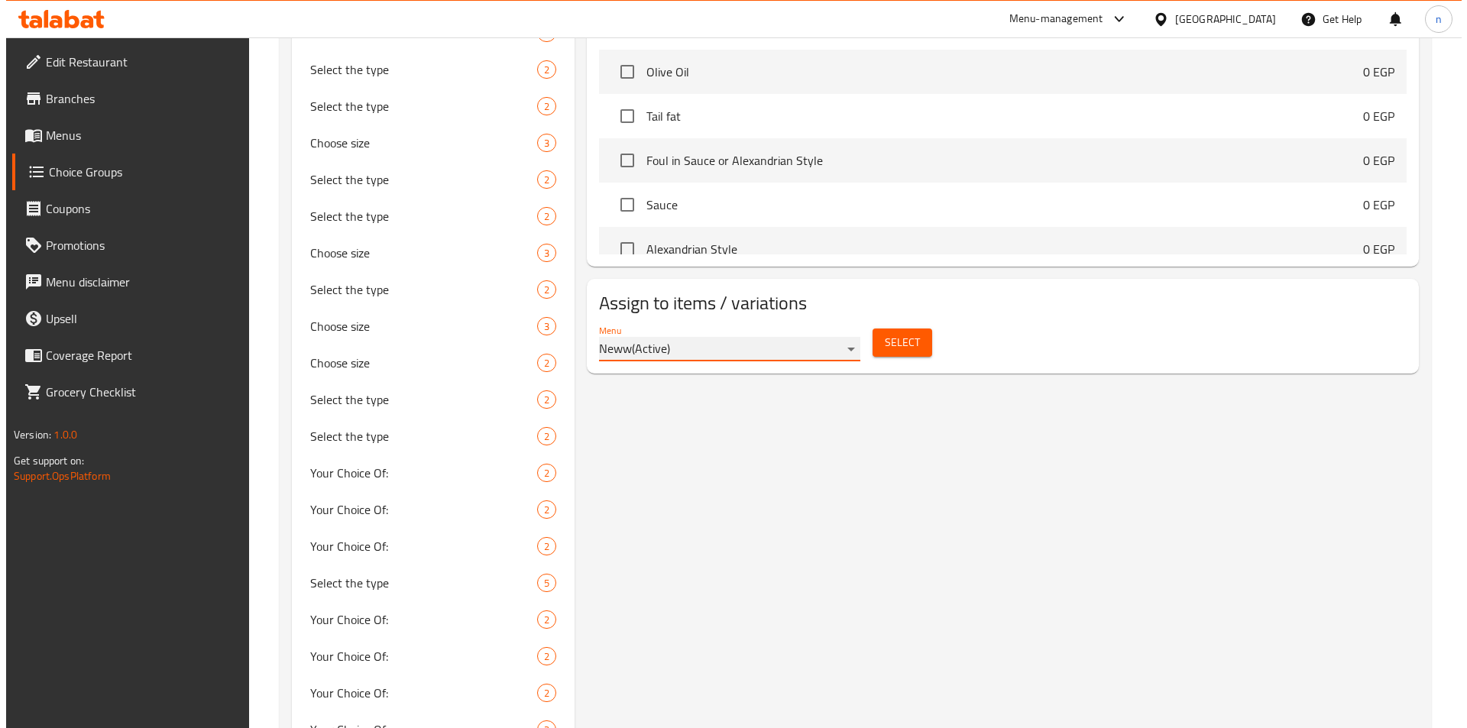
scroll to position [688, 0]
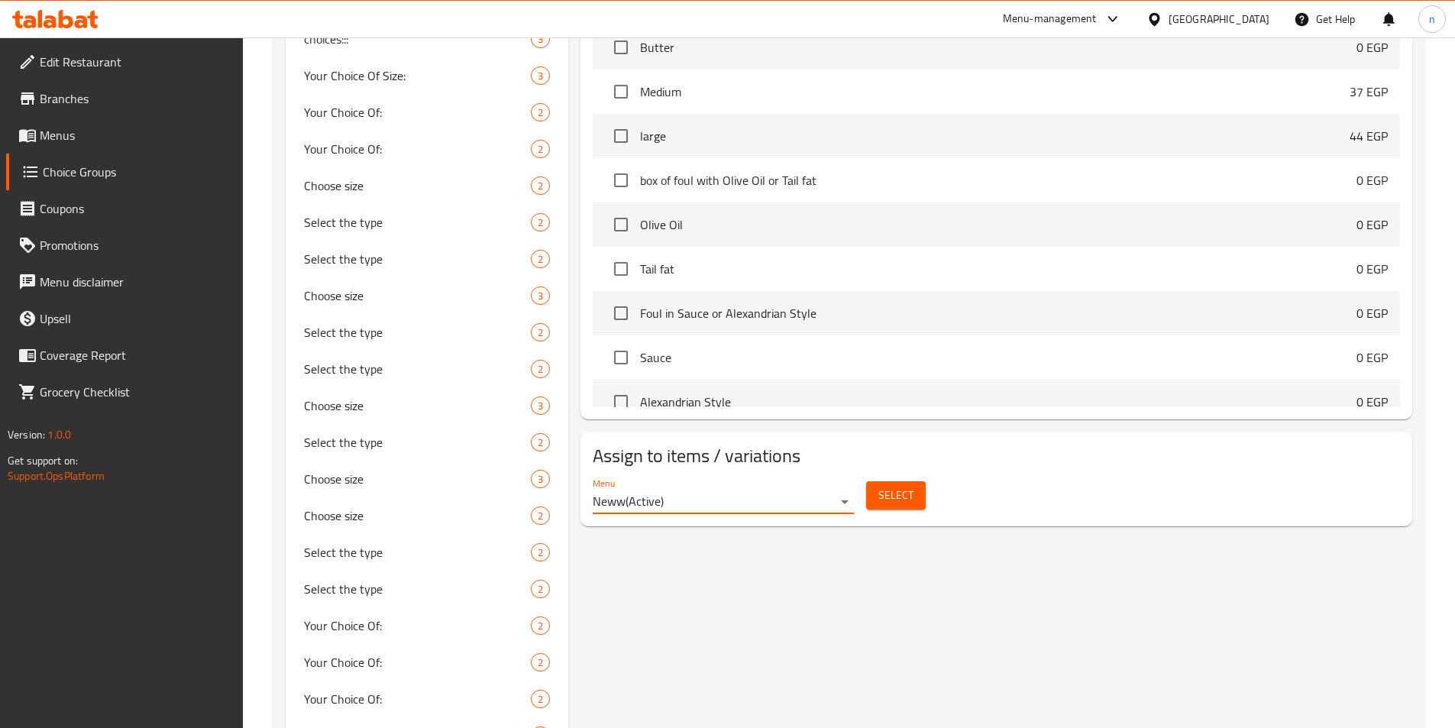
click at [900, 486] on span "Select" at bounding box center [896, 495] width 35 height 19
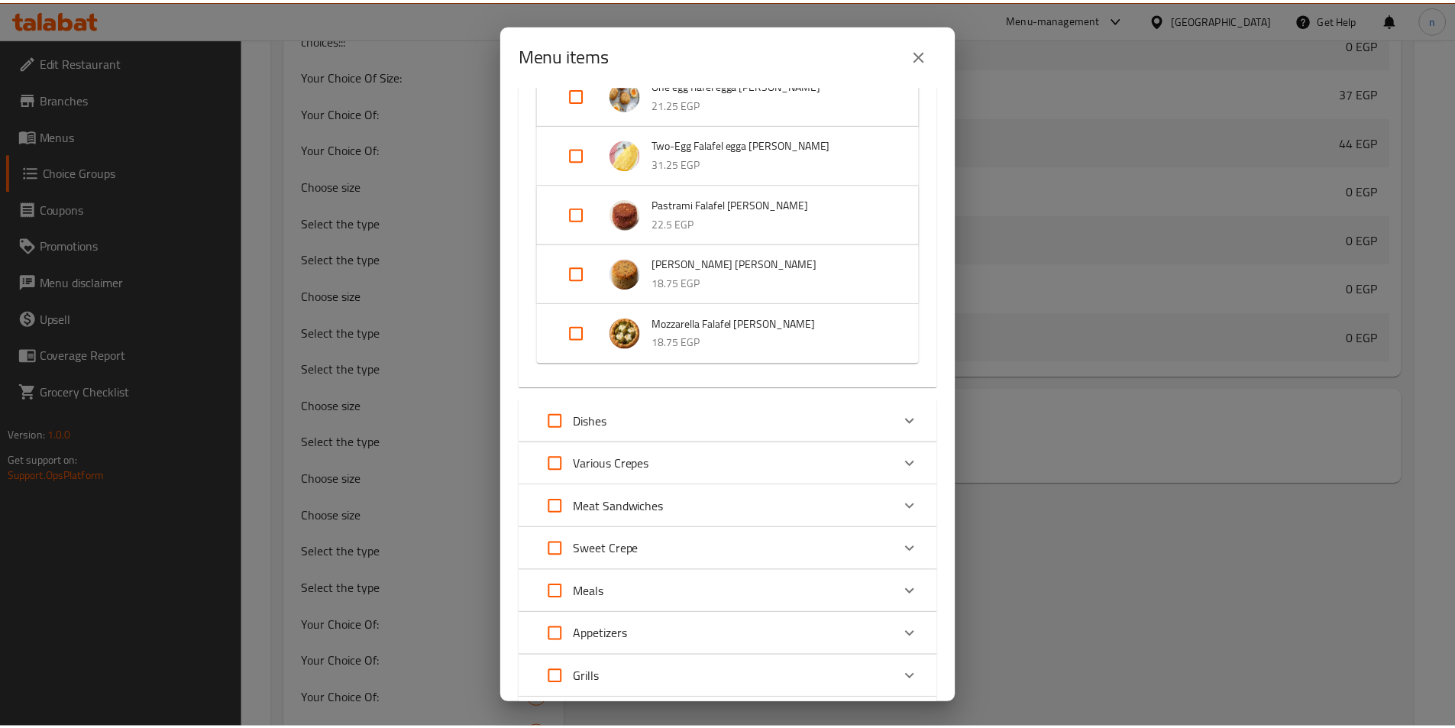
scroll to position [1375, 0]
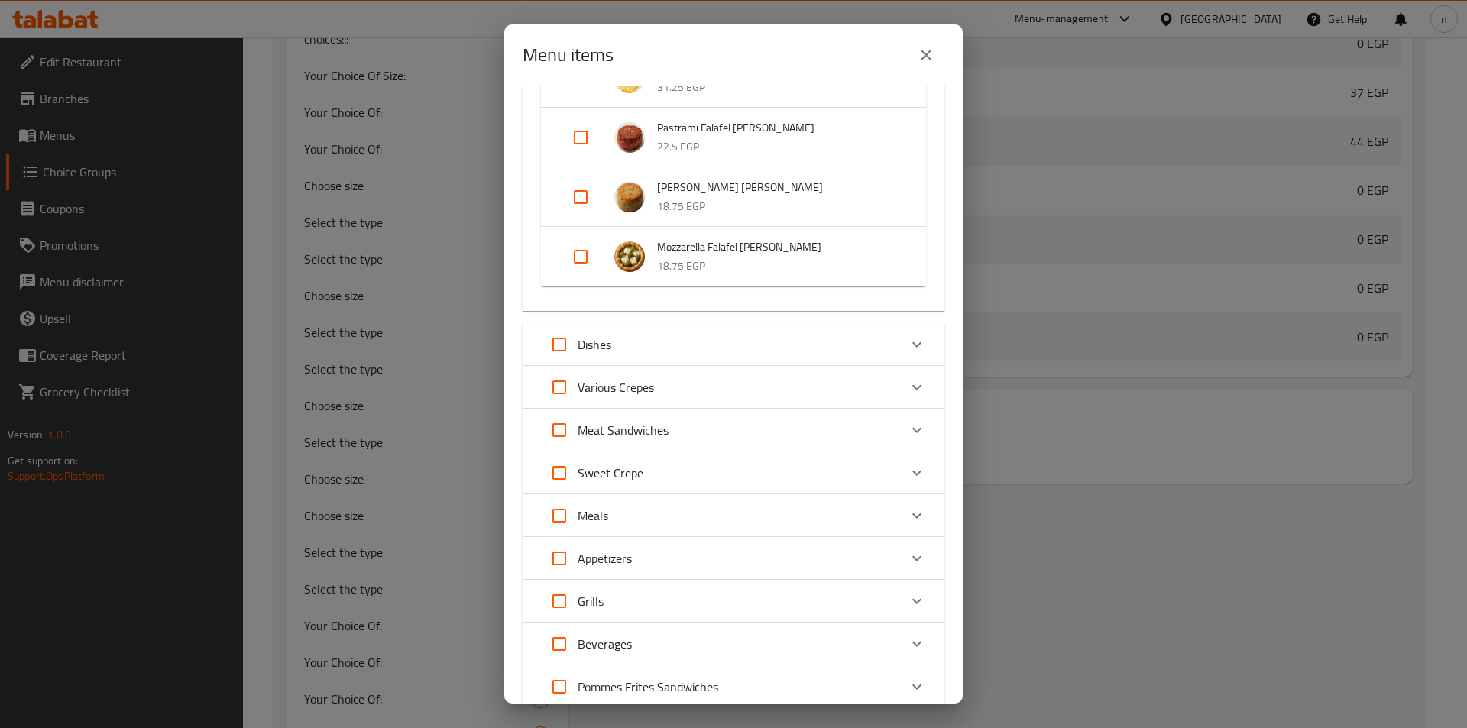
click at [915, 50] on button "close" at bounding box center [926, 55] width 37 height 37
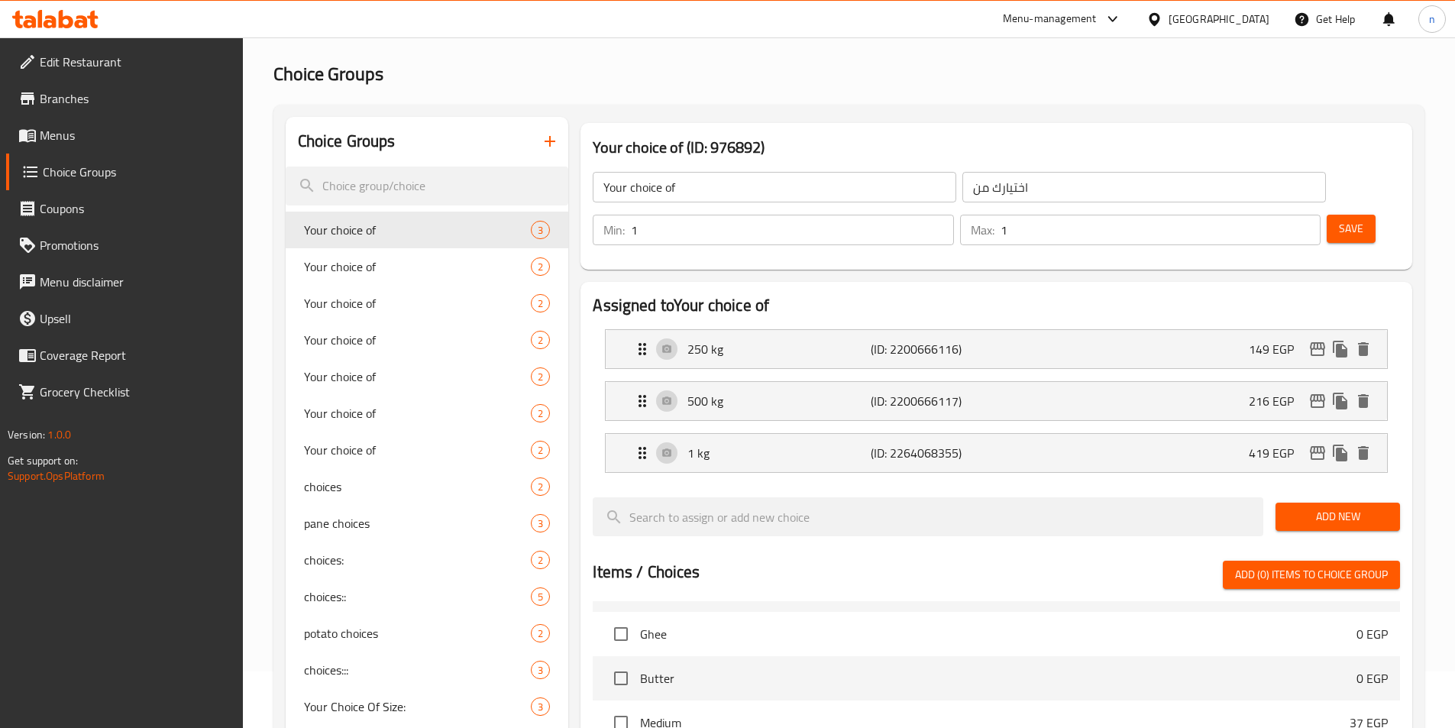
scroll to position [0, 0]
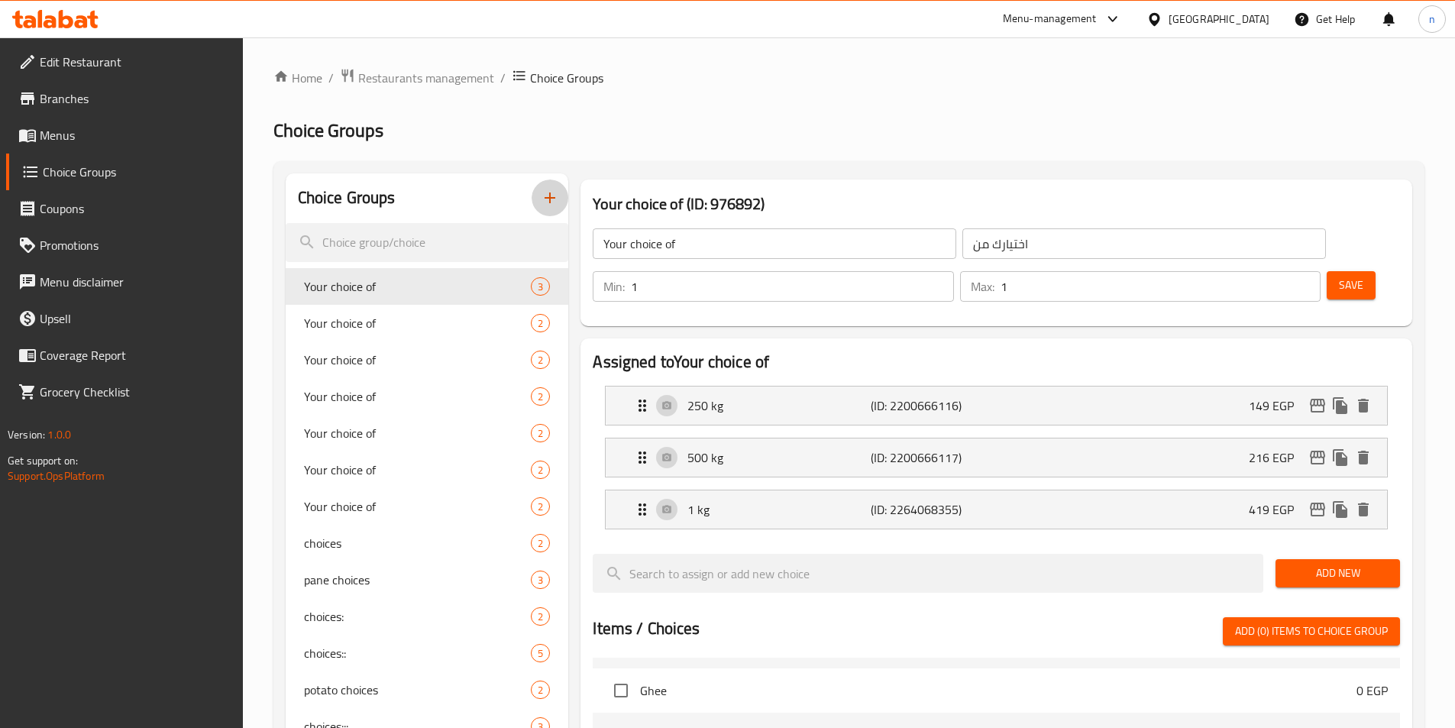
click at [542, 196] on icon "button" at bounding box center [550, 198] width 18 height 18
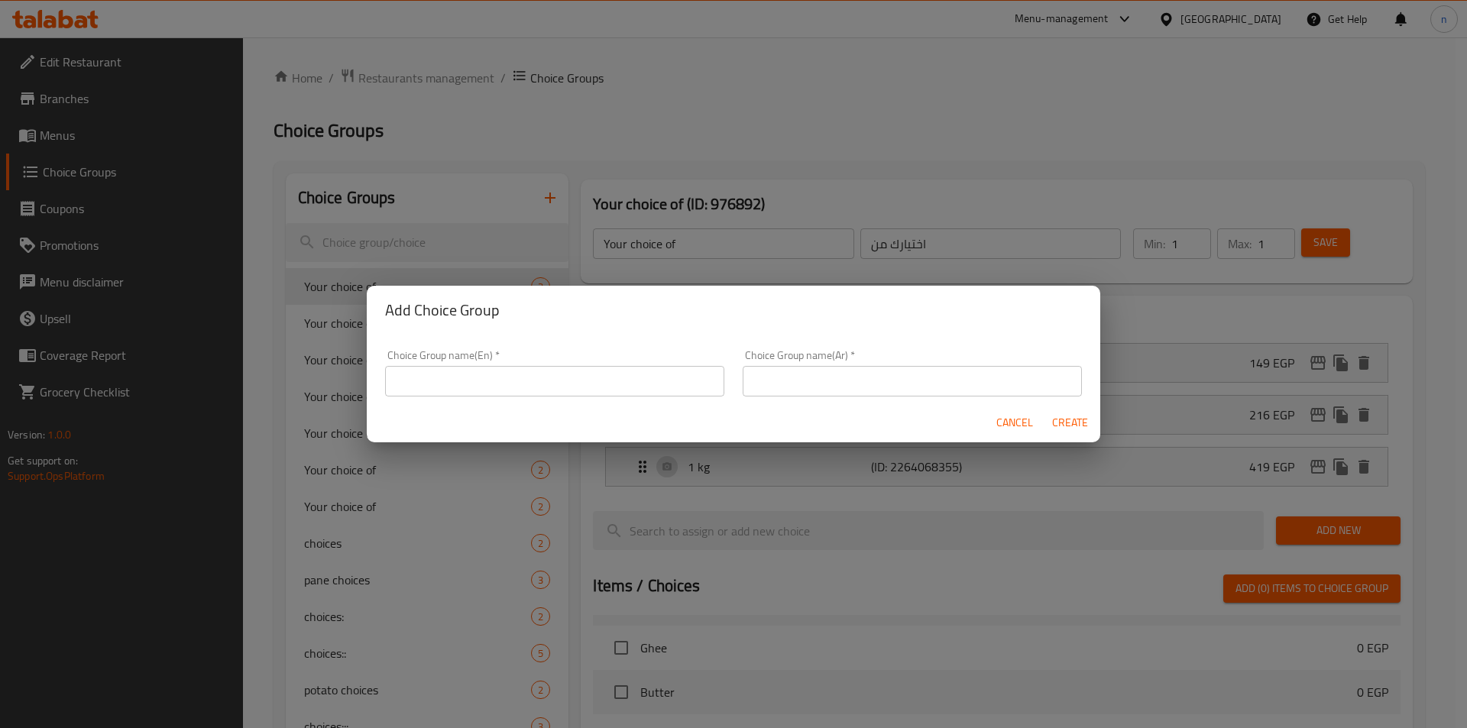
click at [555, 381] on input "text" at bounding box center [554, 381] width 339 height 31
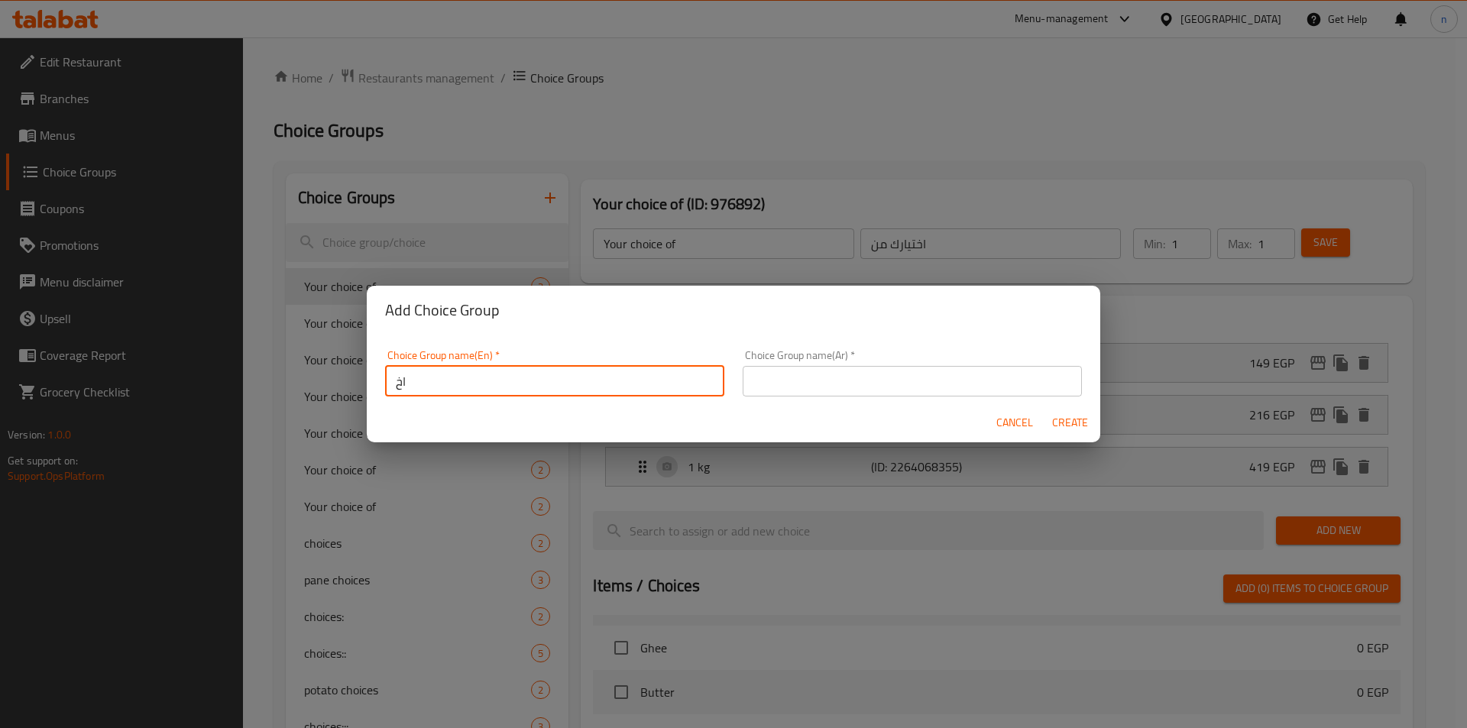
type input "ا"
click at [931, 377] on input "text" at bounding box center [912, 381] width 339 height 31
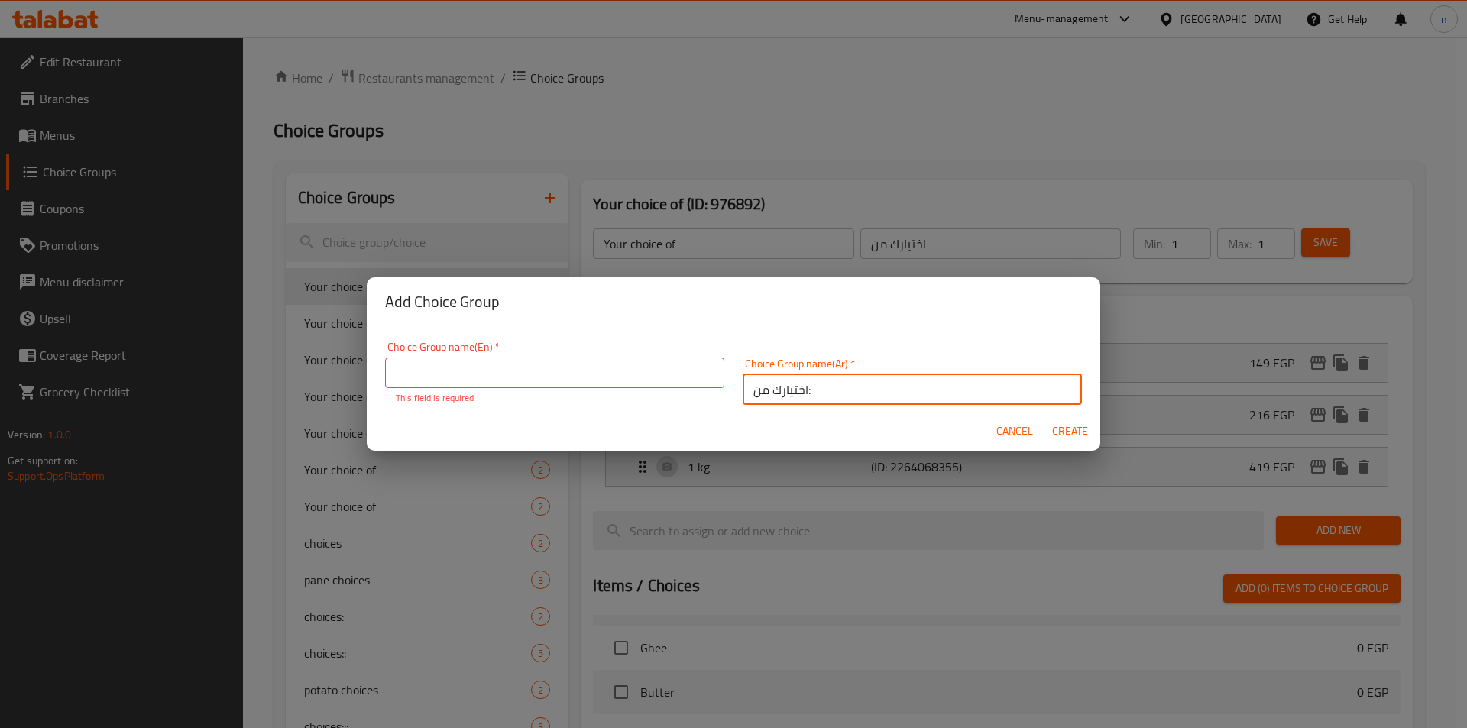
type input "اختيارك من:"
click at [526, 379] on input "text" at bounding box center [554, 373] width 339 height 31
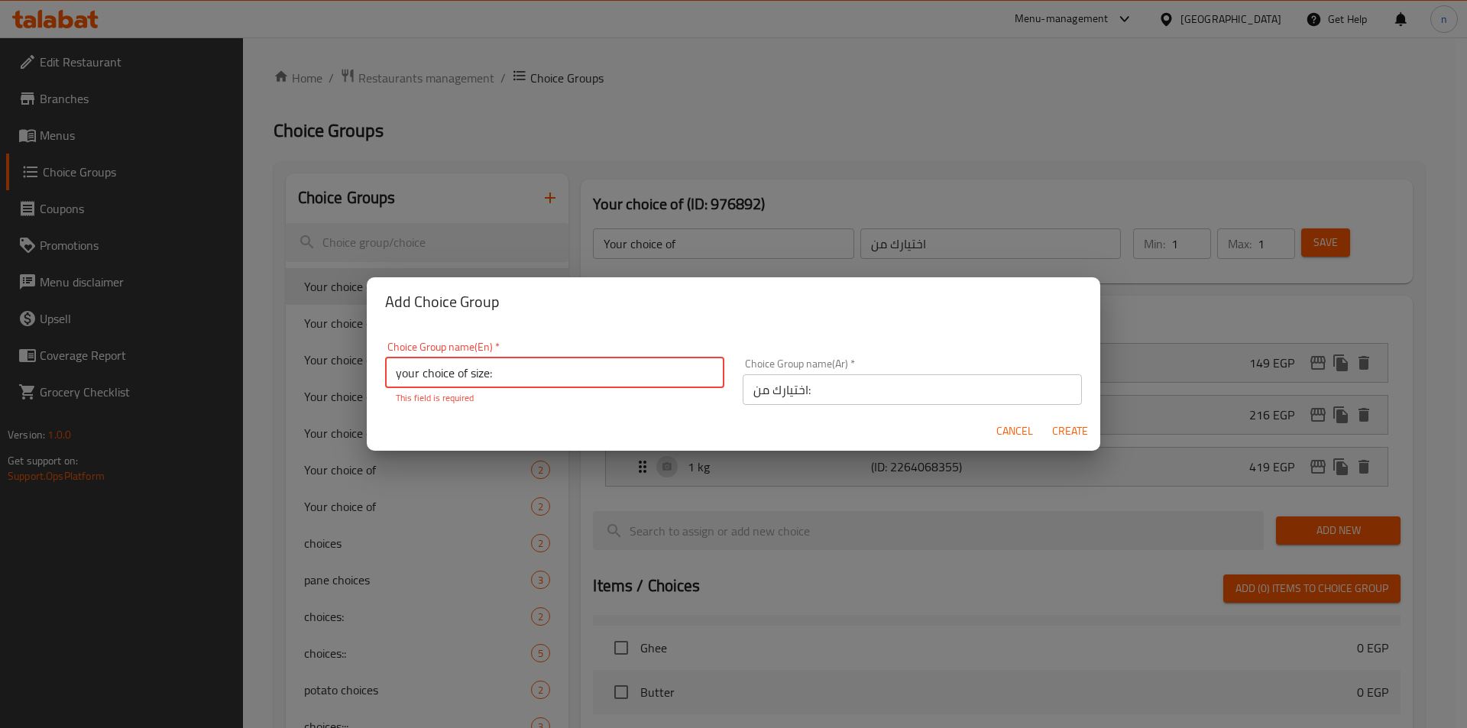
click at [457, 375] on input "your choice of size:" at bounding box center [554, 373] width 339 height 31
type input "your choice of size:"
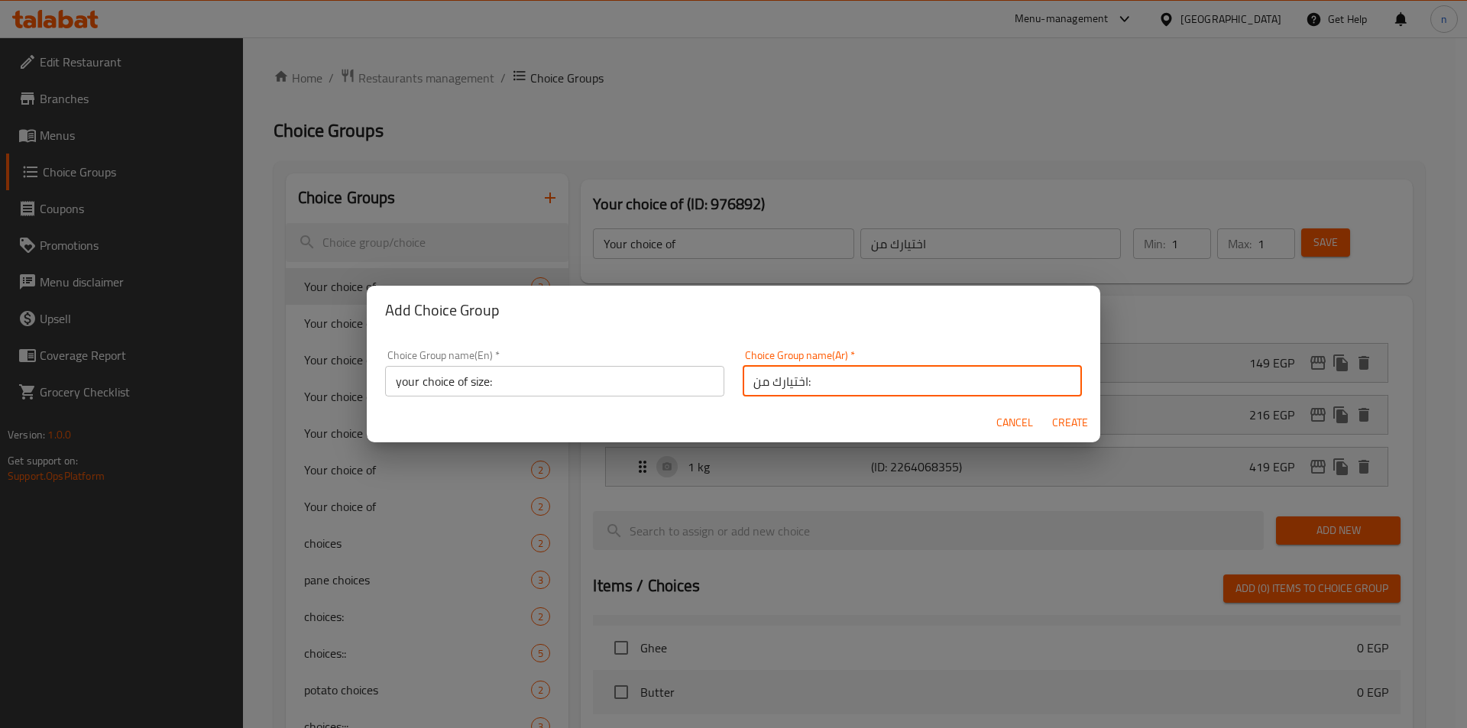
click at [802, 380] on input "اختيارك من:" at bounding box center [912, 381] width 339 height 31
click at [752, 387] on input "اختيارك من:" at bounding box center [912, 381] width 339 height 31
click at [746, 387] on input "اختيارك من:" at bounding box center [912, 381] width 339 height 31
click at [752, 387] on input "اختيارك من:" at bounding box center [912, 381] width 339 height 31
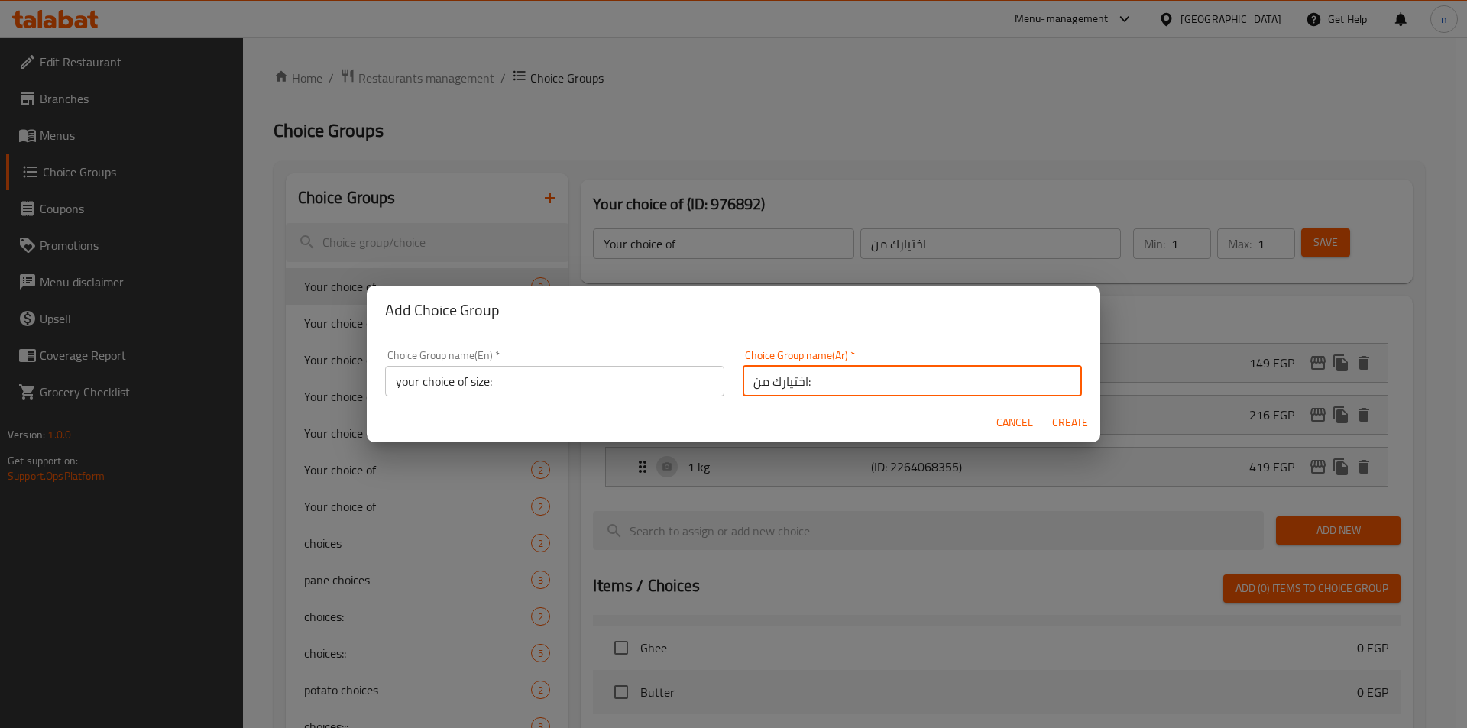
click at [752, 387] on input "اختيارك من:" at bounding box center [912, 381] width 339 height 31
click at [1005, 387] on input "اختيارك من:" at bounding box center [912, 381] width 339 height 31
type input "اختيارك من الحجم:"
click at [1077, 426] on span "Create" at bounding box center [1069, 422] width 37 height 19
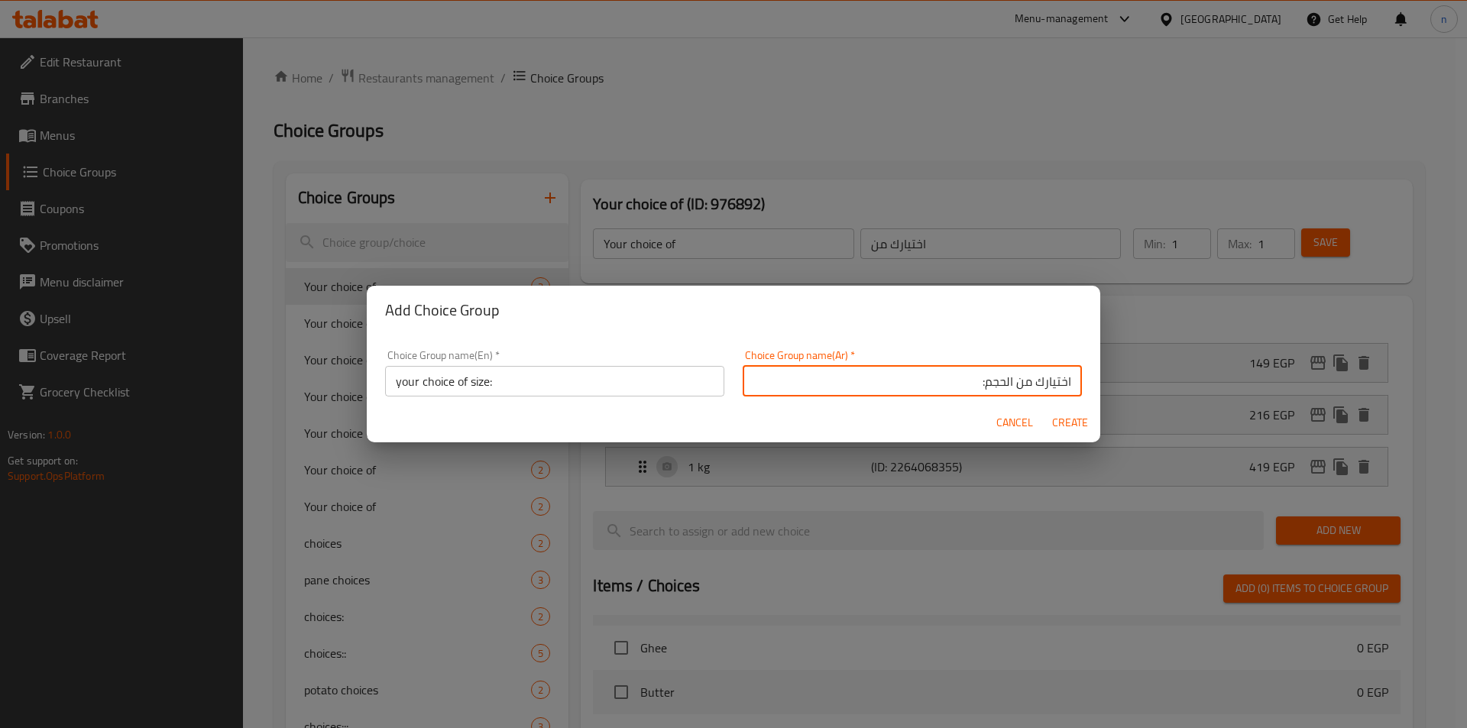
type input "your choice of size:"
type input "اختيارك من الحجم:"
type input "0"
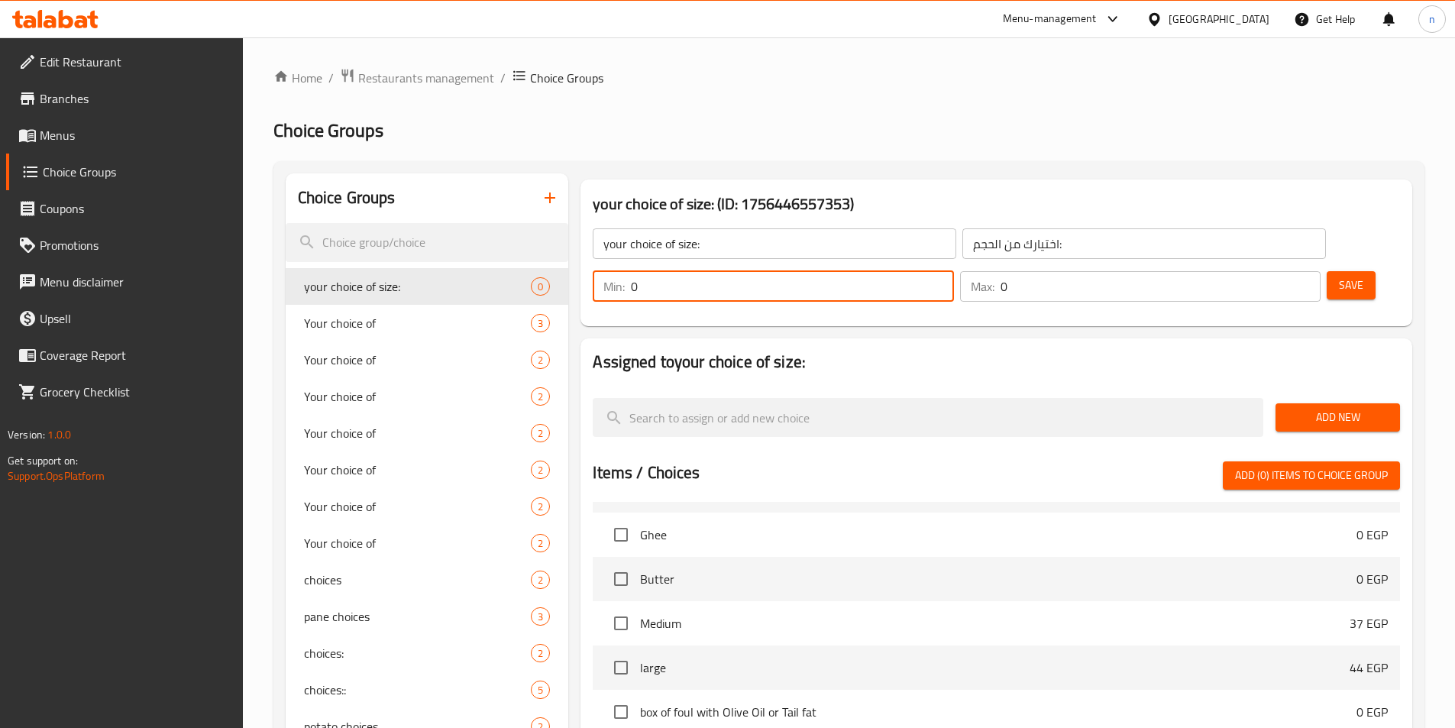
click at [953, 271] on input "0" at bounding box center [792, 286] width 322 height 31
type input "1"
click at [953, 271] on input "1" at bounding box center [792, 286] width 322 height 31
type input "1"
click at [1277, 271] on input "1" at bounding box center [1161, 286] width 320 height 31
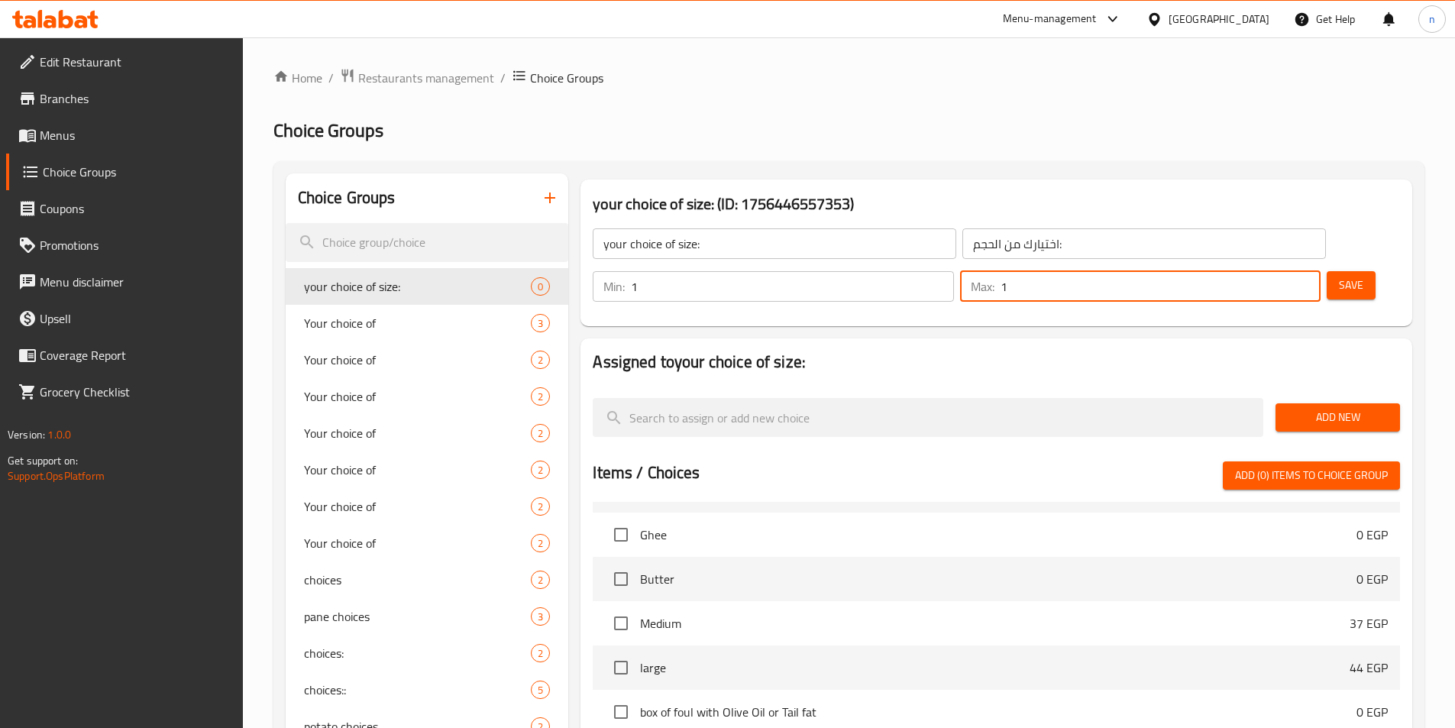
click at [1339, 276] on span "Save" at bounding box center [1351, 285] width 24 height 19
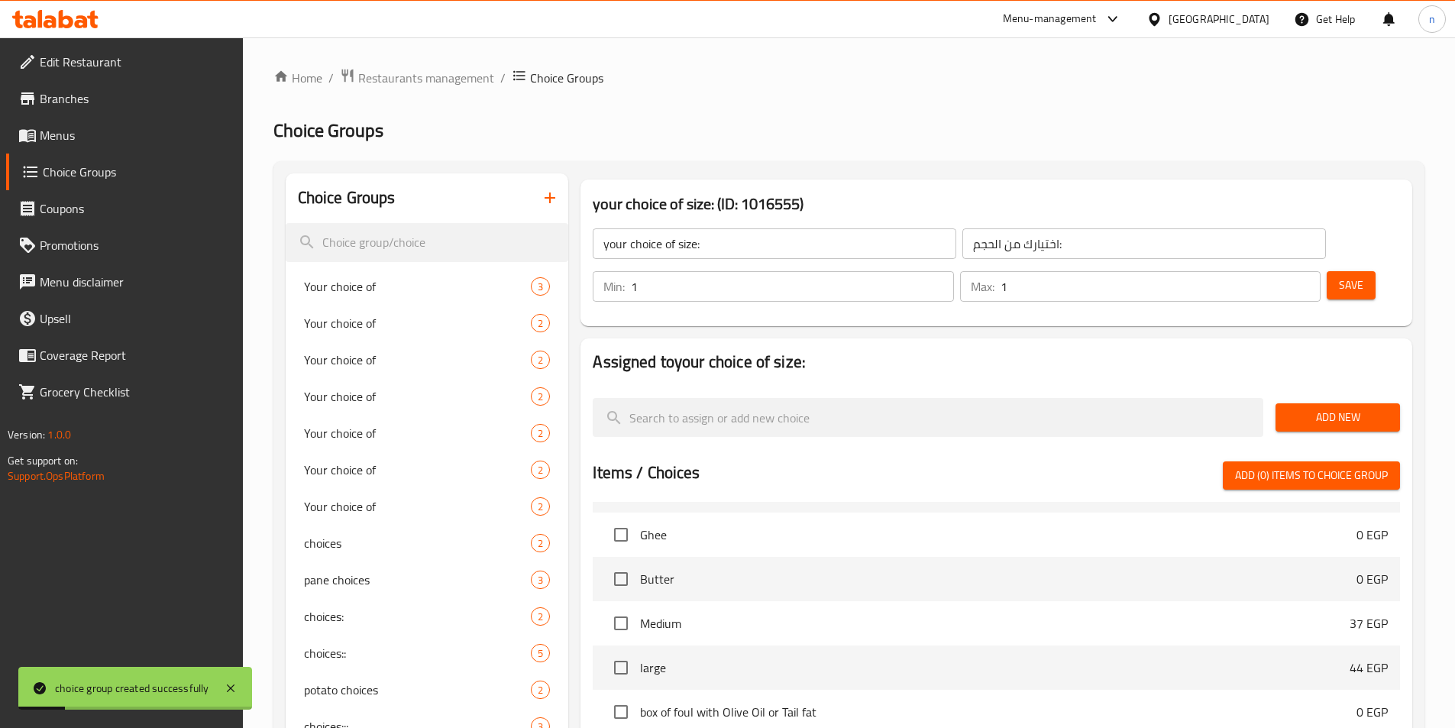
click at [1341, 408] on span "Add New" at bounding box center [1338, 417] width 100 height 19
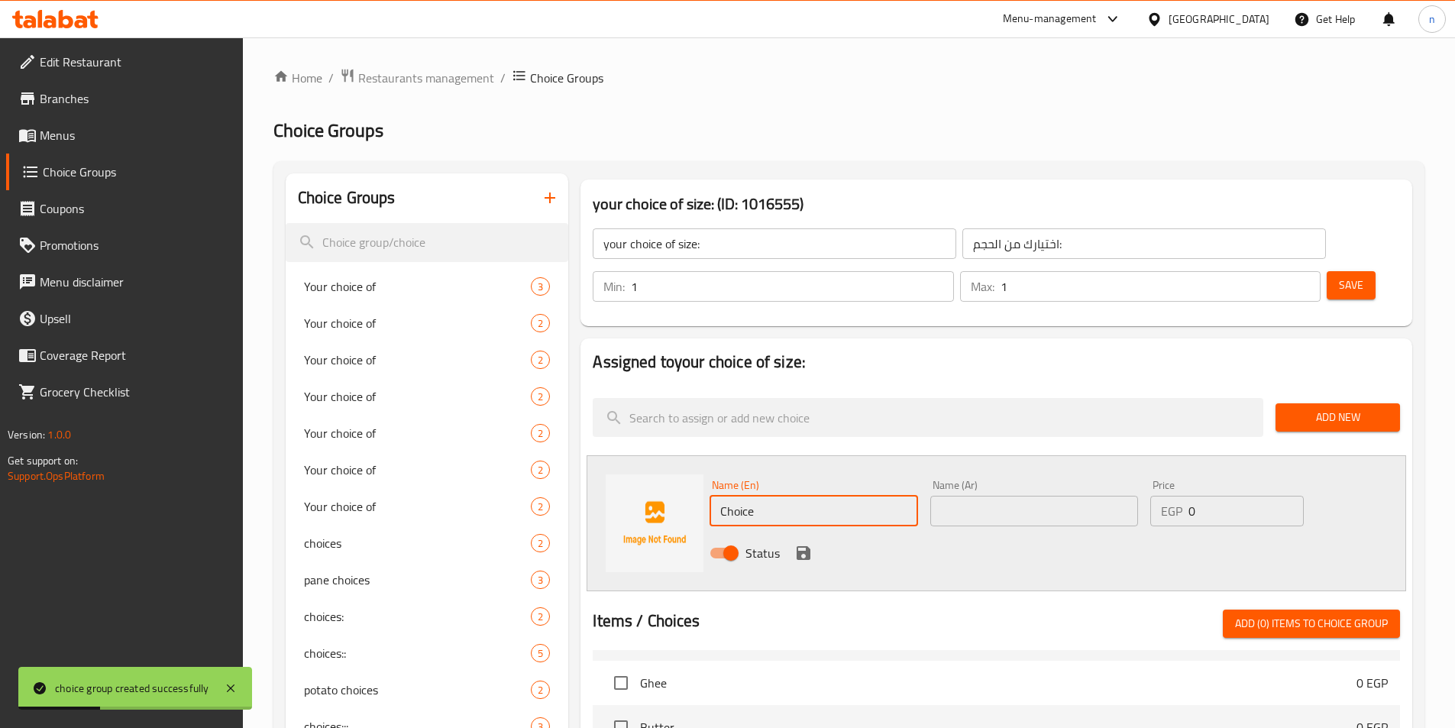
click at [752, 496] on input "Choice" at bounding box center [814, 511] width 208 height 31
type input "250gm"
drag, startPoint x: 1012, startPoint y: 469, endPoint x: 1007, endPoint y: 479, distance: 11.3
click at [1012, 496] on input "text" at bounding box center [1035, 511] width 208 height 31
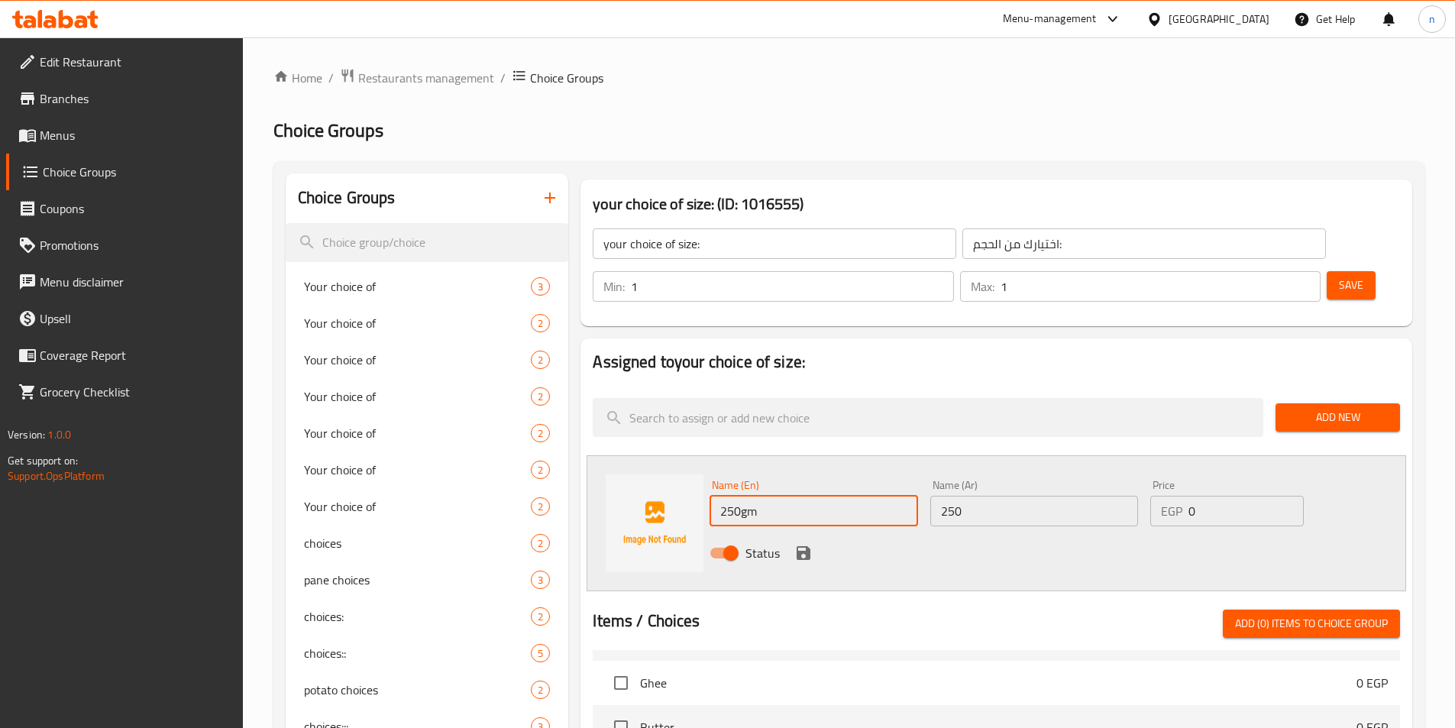
drag, startPoint x: 759, startPoint y: 477, endPoint x: 743, endPoint y: 479, distance: 16.1
click at [743, 496] on input "250gm" at bounding box center [814, 511] width 208 height 31
click at [981, 496] on input "250" at bounding box center [1035, 511] width 208 height 31
click at [960, 496] on input "250جرام" at bounding box center [1035, 511] width 208 height 31
type input "250 جرام"
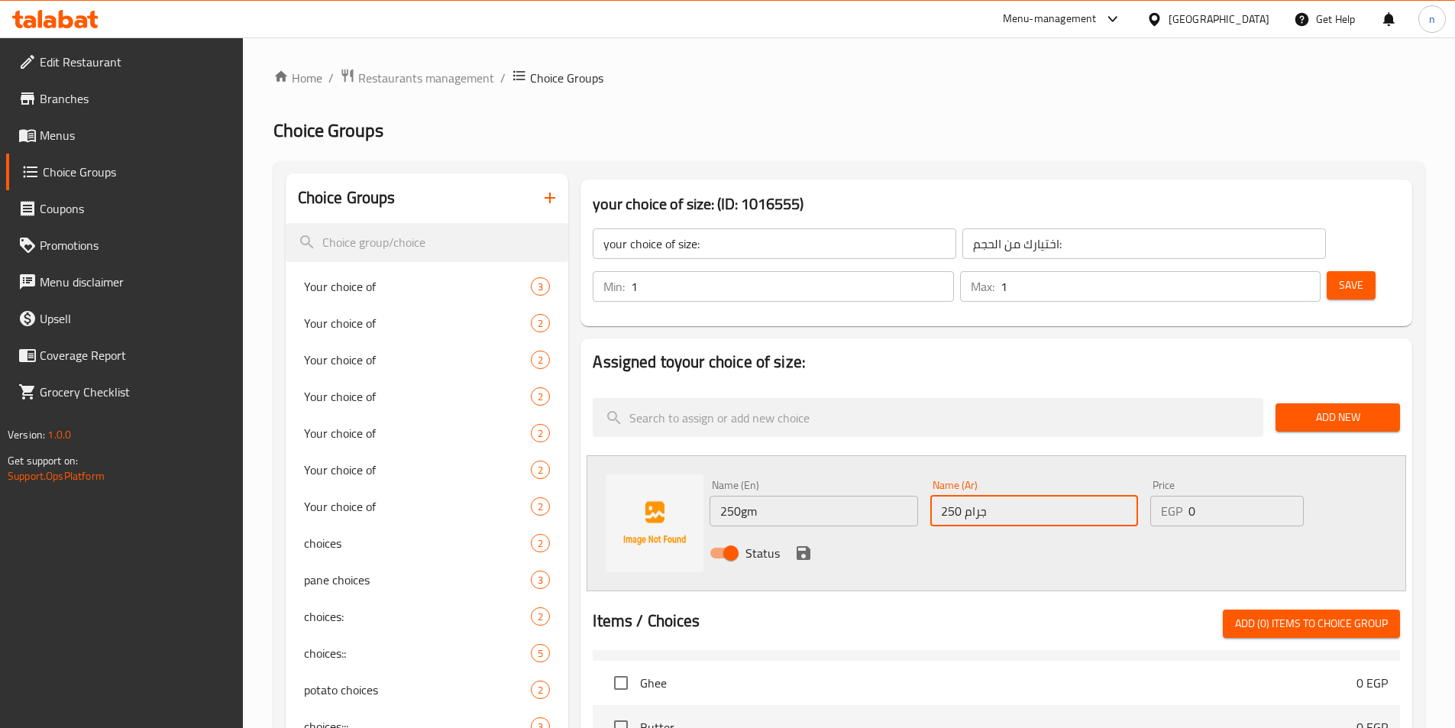
click at [741, 496] on input "250gm" at bounding box center [814, 511] width 208 height 31
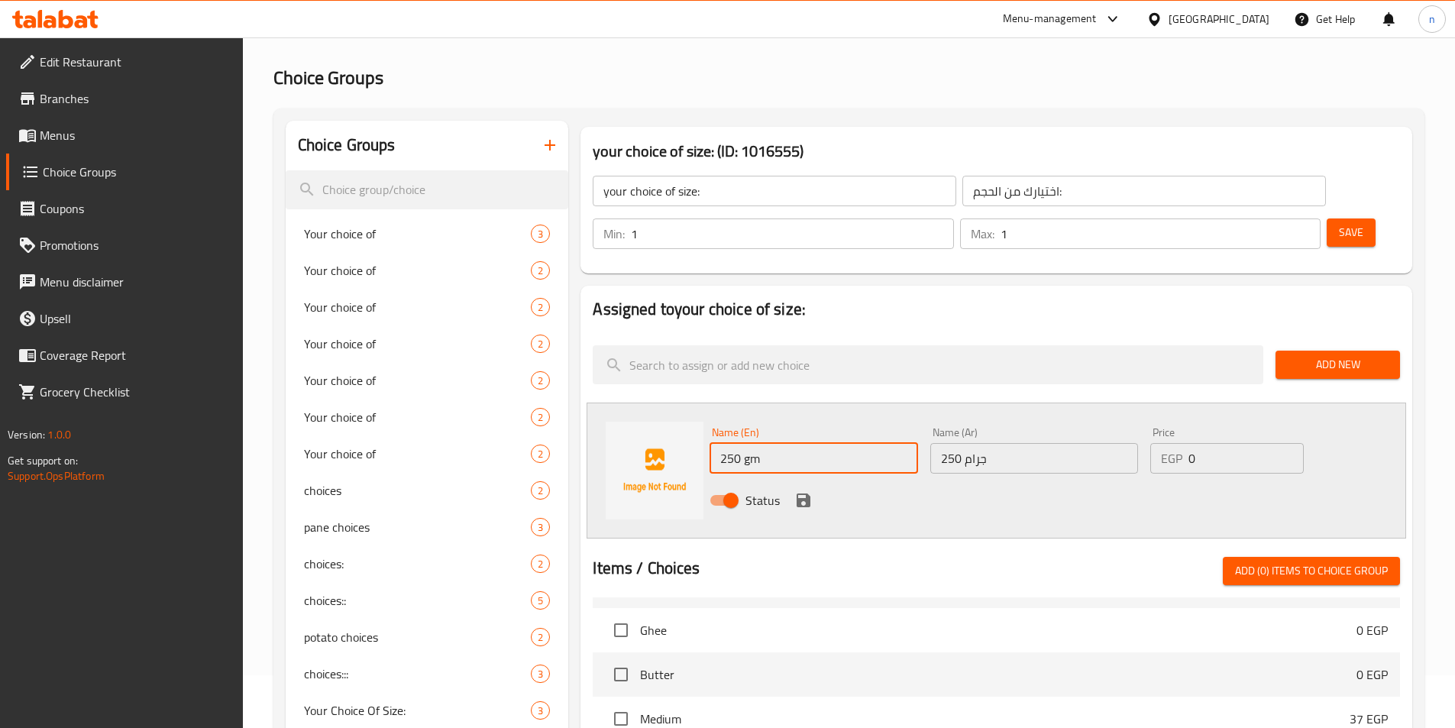
scroll to position [76, 0]
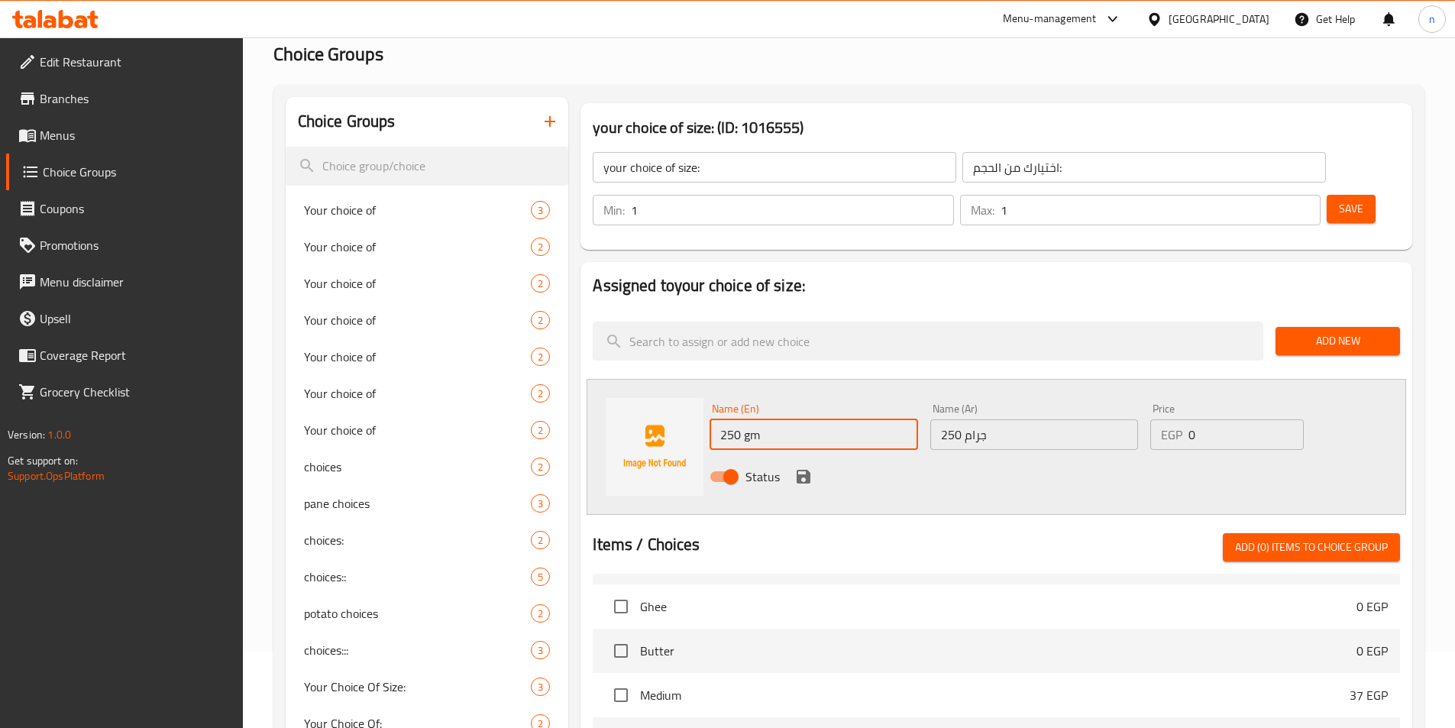
type input "250 gm"
drag, startPoint x: 1186, startPoint y: 393, endPoint x: 1198, endPoint y: 393, distance: 11.5
click at [1198, 419] on div "EGP 0 Price" at bounding box center [1227, 434] width 153 height 31
type input "149"
click at [798, 470] on icon "save" at bounding box center [804, 477] width 14 height 14
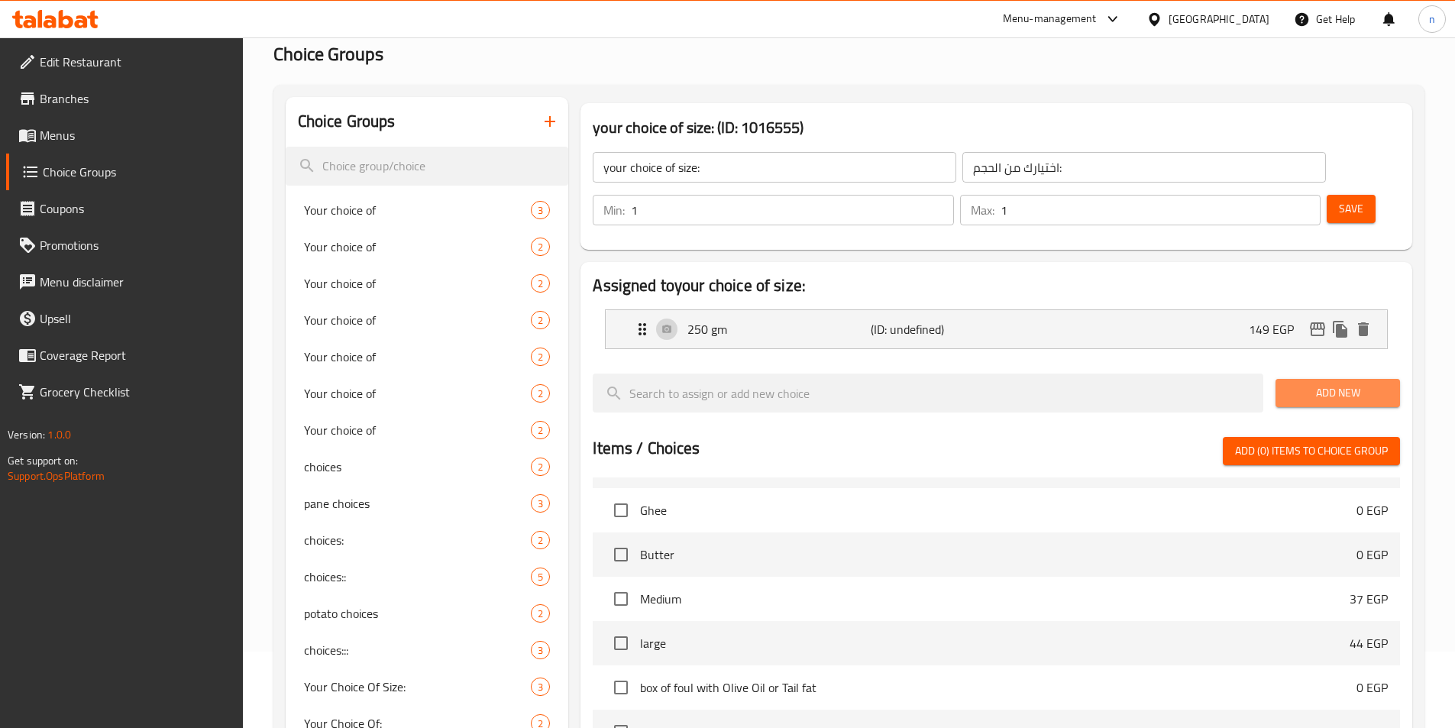
click at [1335, 384] on span "Add New" at bounding box center [1338, 393] width 100 height 19
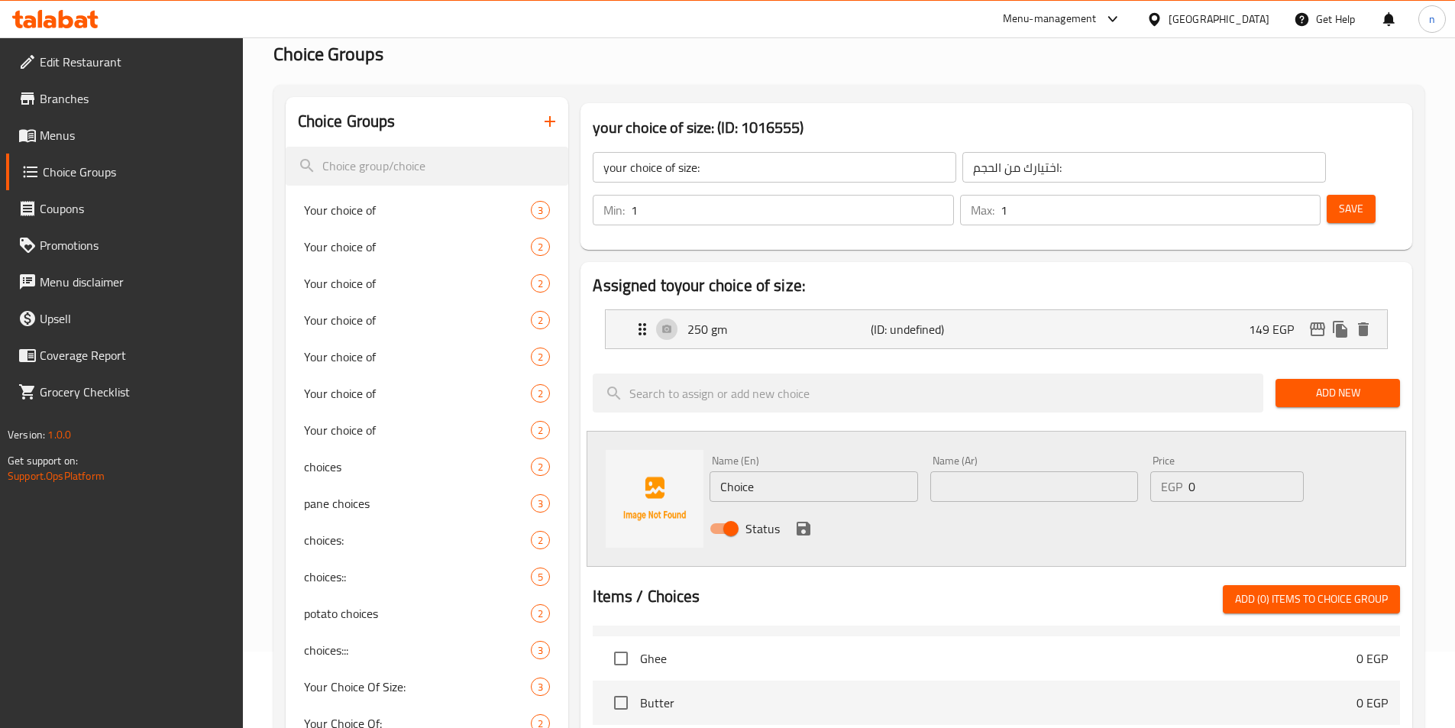
click at [749, 471] on input "Choice" at bounding box center [814, 486] width 208 height 31
type input "500 gm"
click at [1076, 471] on input "text" at bounding box center [1035, 486] width 208 height 31
type input "500 جرام"
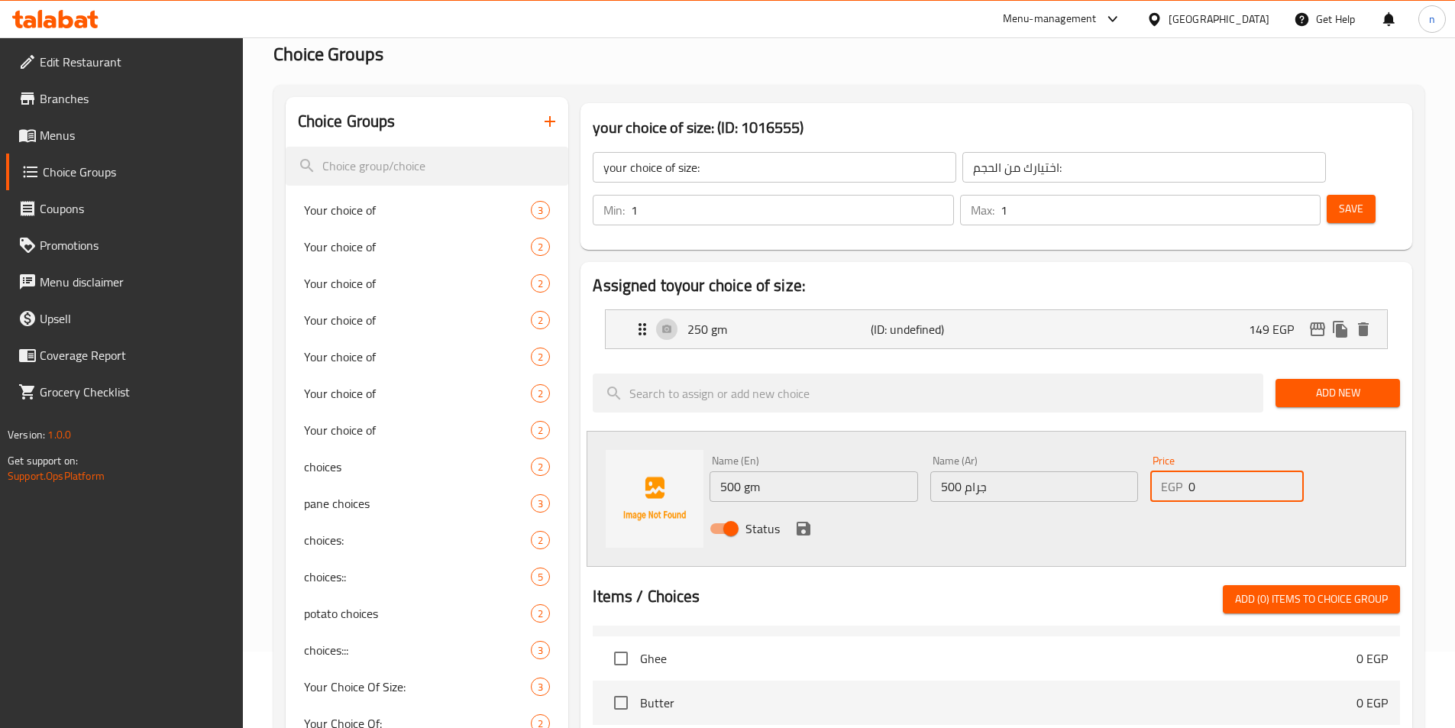
drag, startPoint x: 1202, startPoint y: 442, endPoint x: 1197, endPoint y: 471, distance: 28.6
click at [1186, 471] on div "EGP 0 Price" at bounding box center [1227, 486] width 153 height 31
type input "216"
click at [798, 522] on icon "save" at bounding box center [804, 529] width 14 height 14
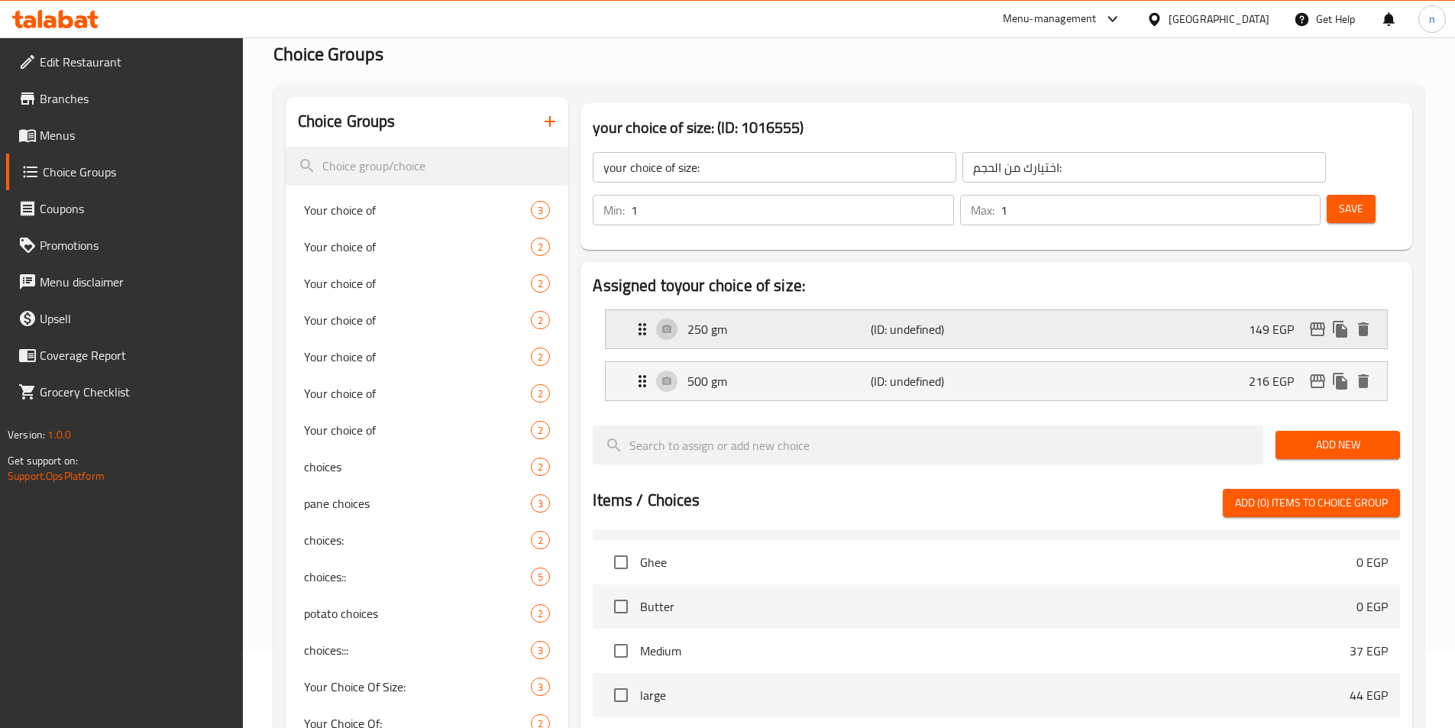
click at [947, 320] on p "(ID: undefined)" at bounding box center [932, 329] width 122 height 18
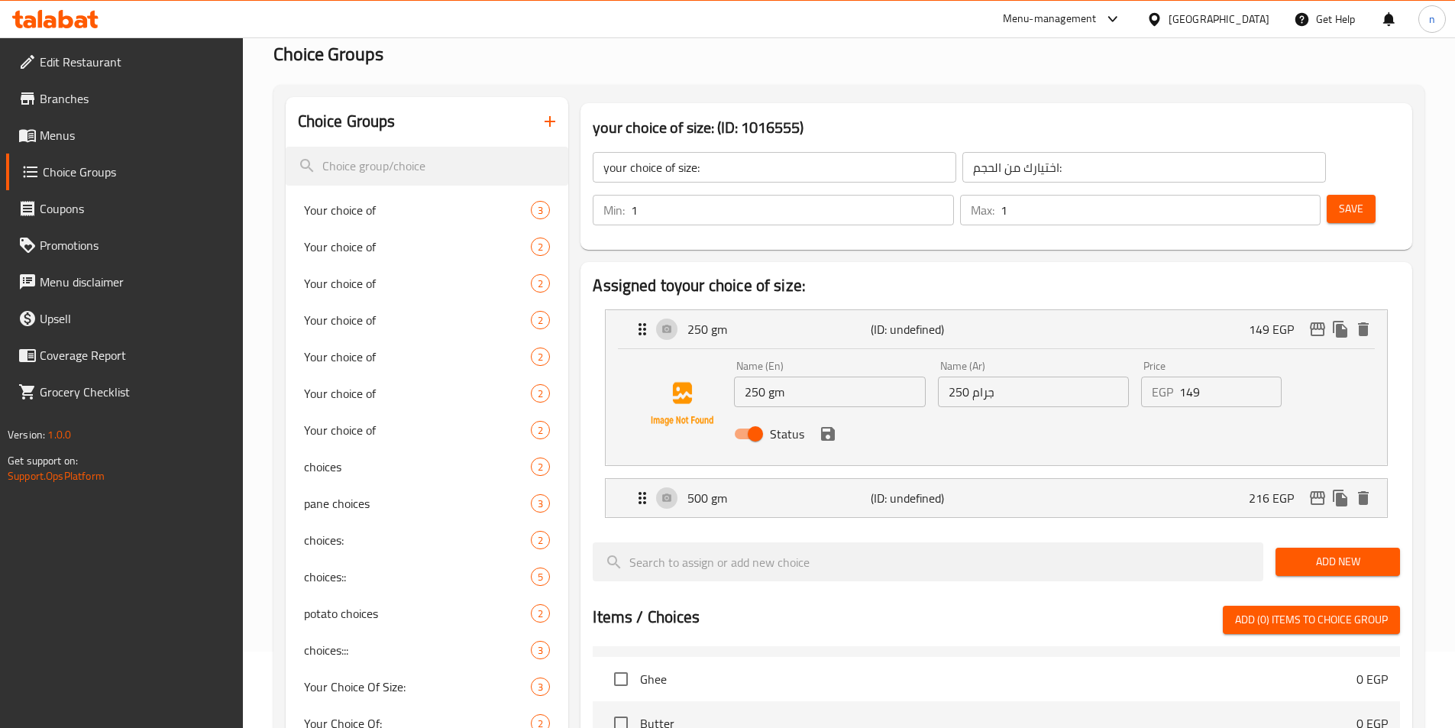
click at [1355, 552] on span "Add New" at bounding box center [1338, 561] width 100 height 19
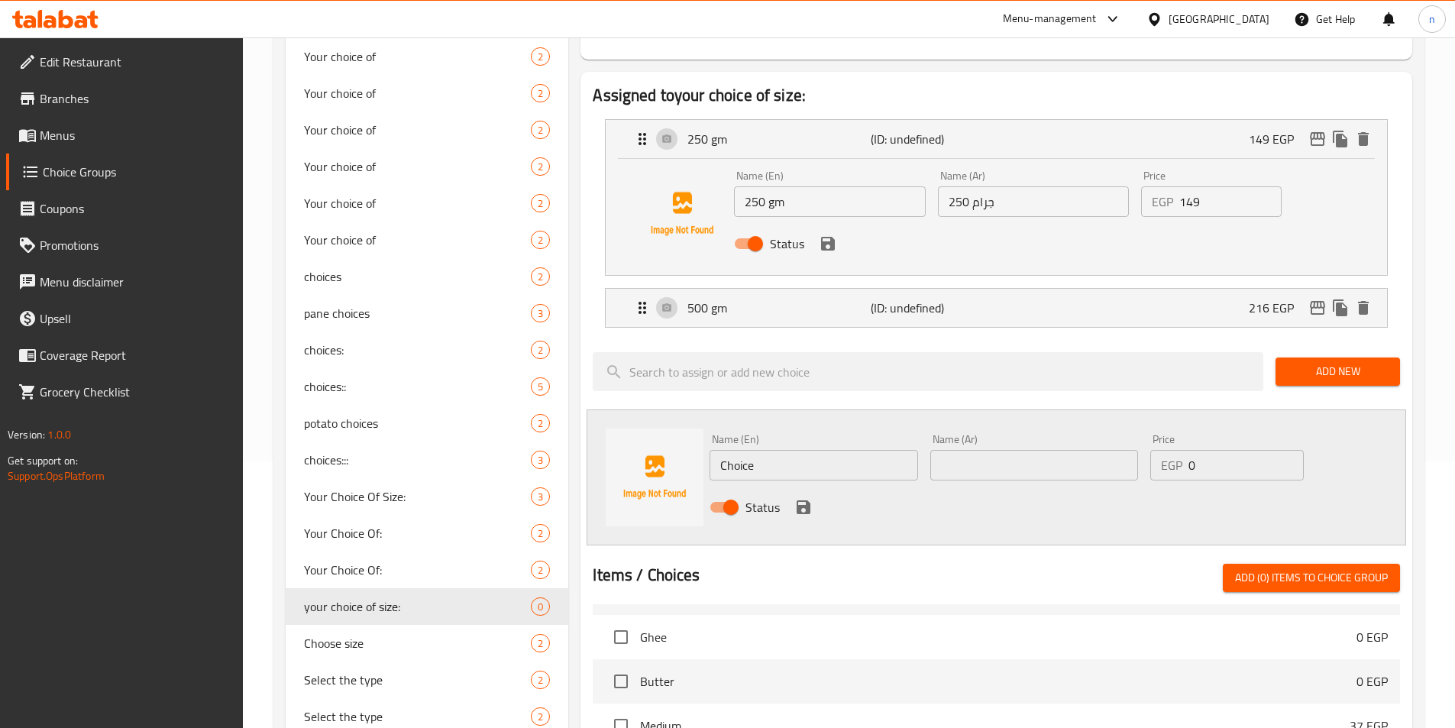
scroll to position [306, 0]
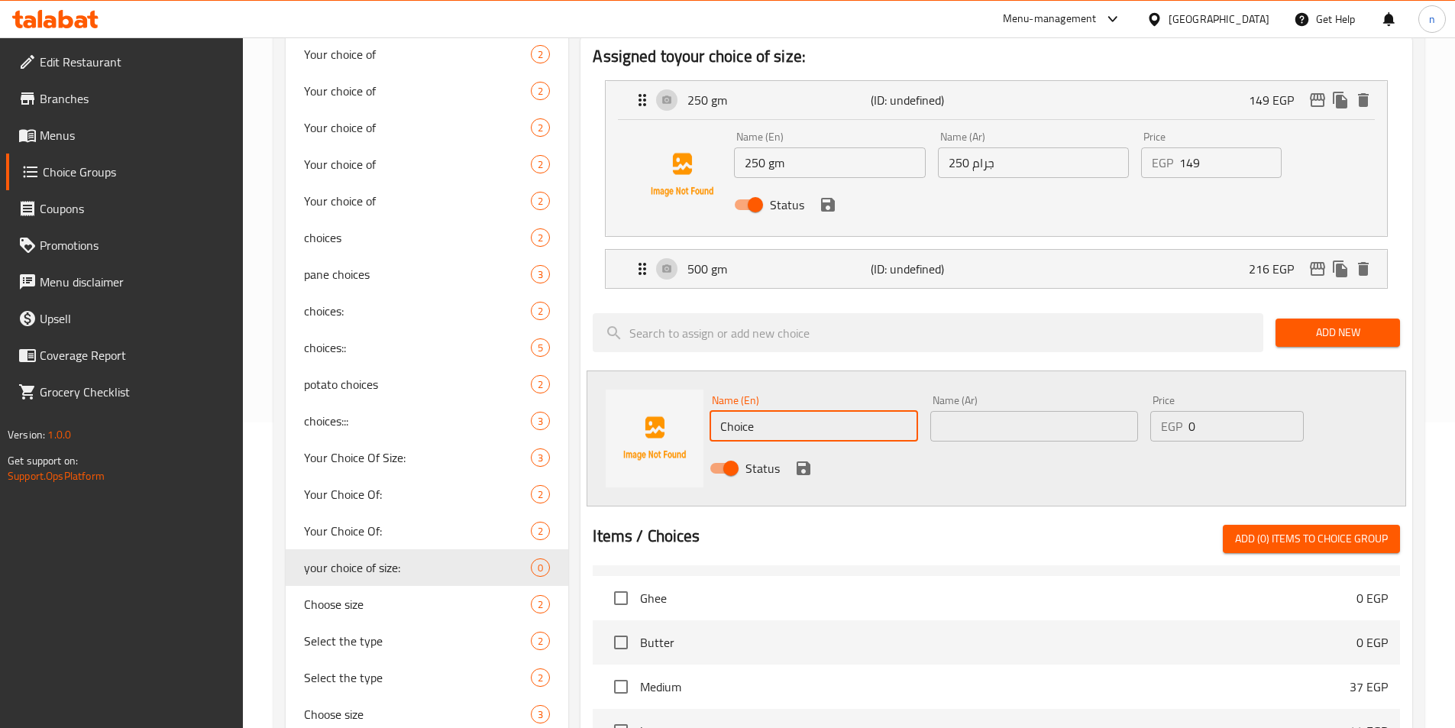
click at [748, 411] on input "Choice" at bounding box center [814, 426] width 208 height 31
type input "1 kilo"
click at [1063, 411] on input "text" at bounding box center [1035, 426] width 208 height 31
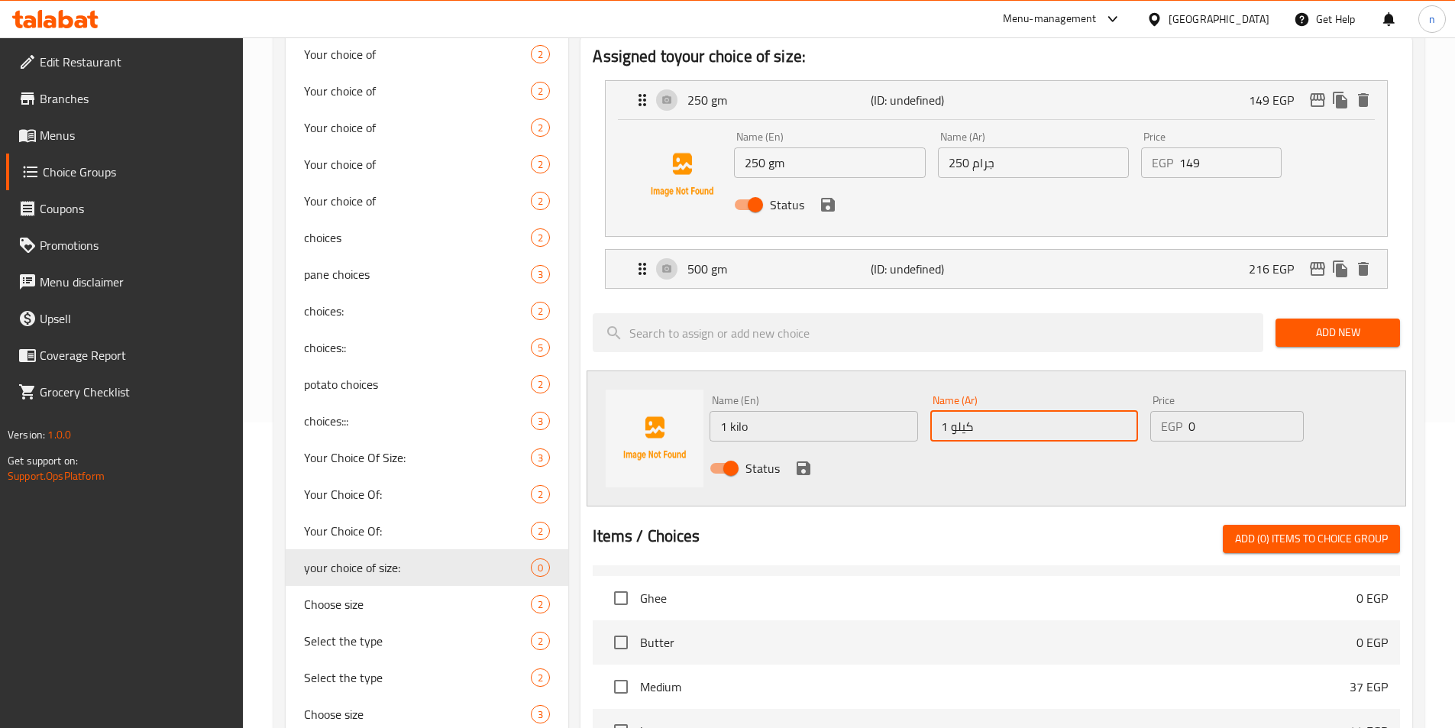
type input "1 كيلو"
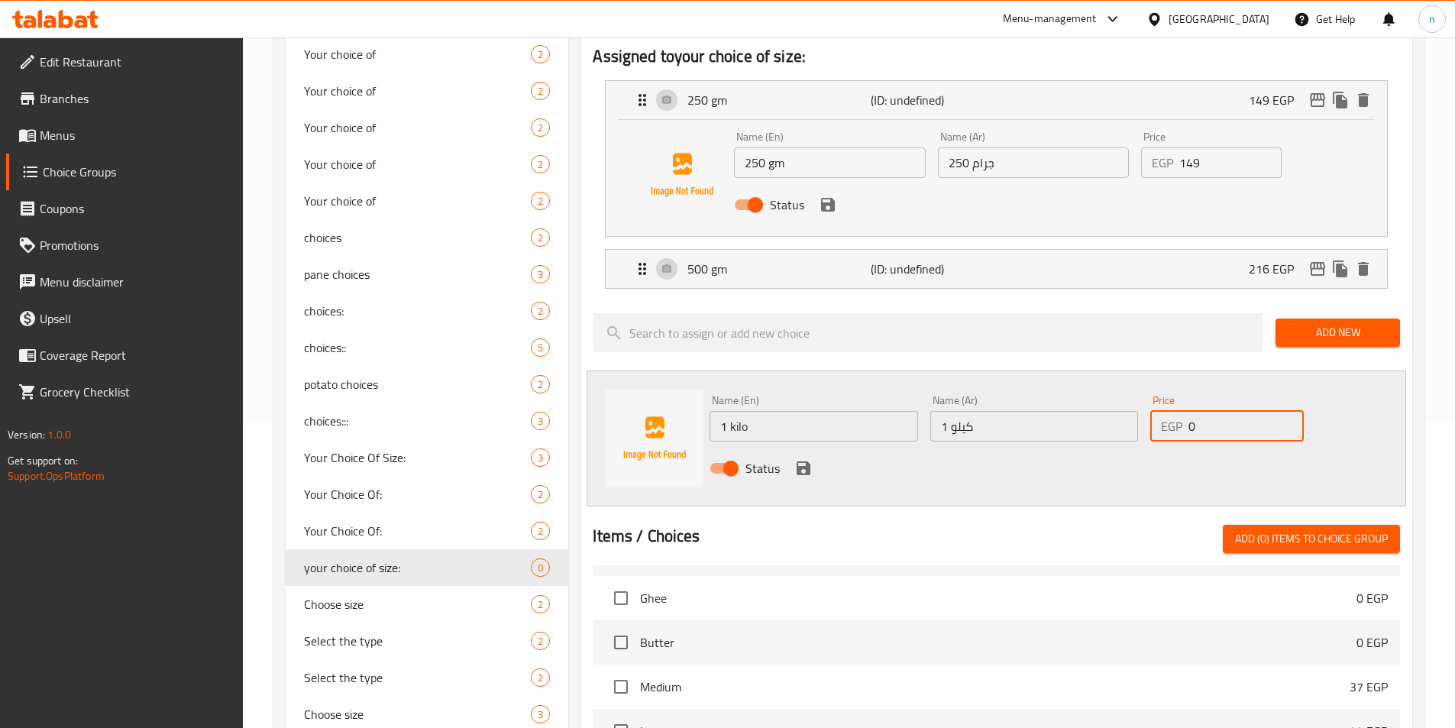
drag, startPoint x: 1189, startPoint y: 381, endPoint x: 1198, endPoint y: 378, distance: 9.7
click at [1198, 411] on input "0" at bounding box center [1246, 426] width 115 height 31
type input "419"
click at [798, 461] on icon "save" at bounding box center [804, 468] width 14 height 14
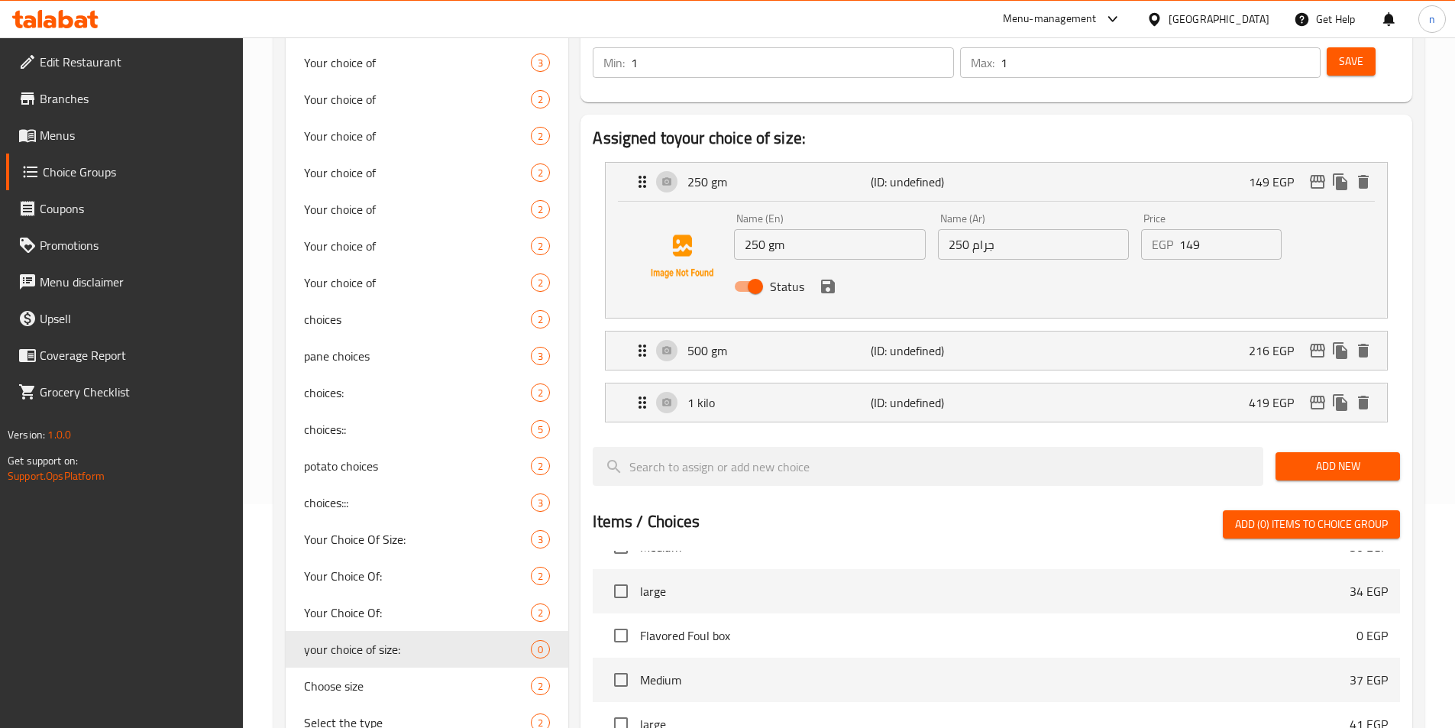
scroll to position [0, 0]
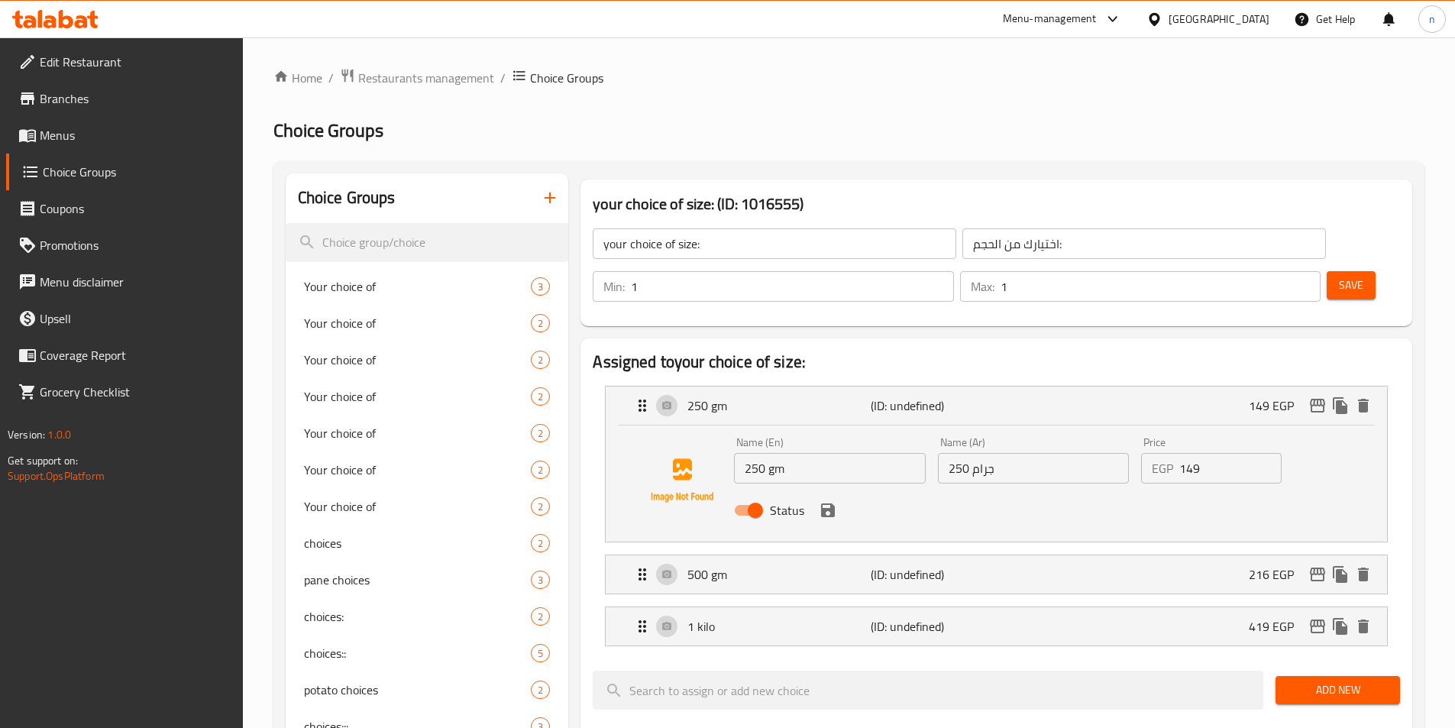
click at [1335, 271] on button "Save" at bounding box center [1351, 285] width 49 height 28
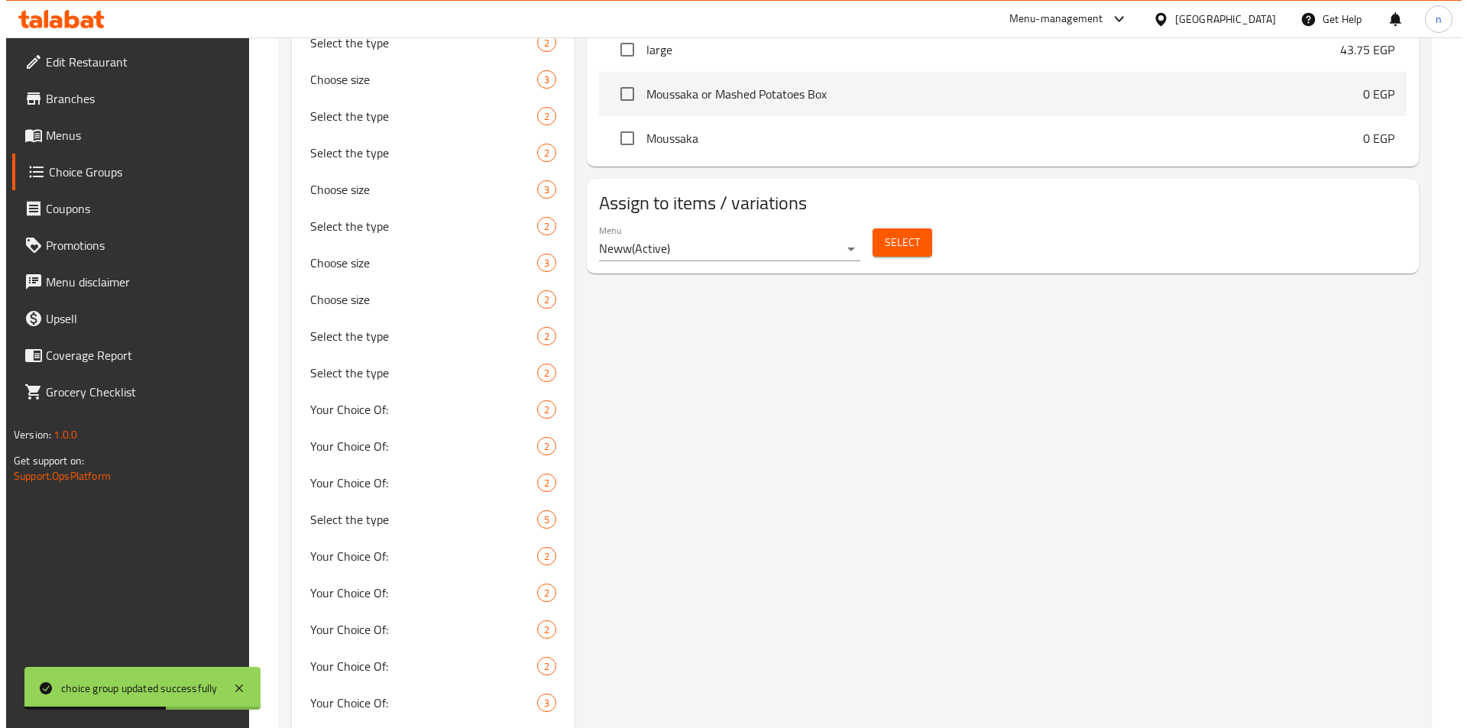
scroll to position [866, 0]
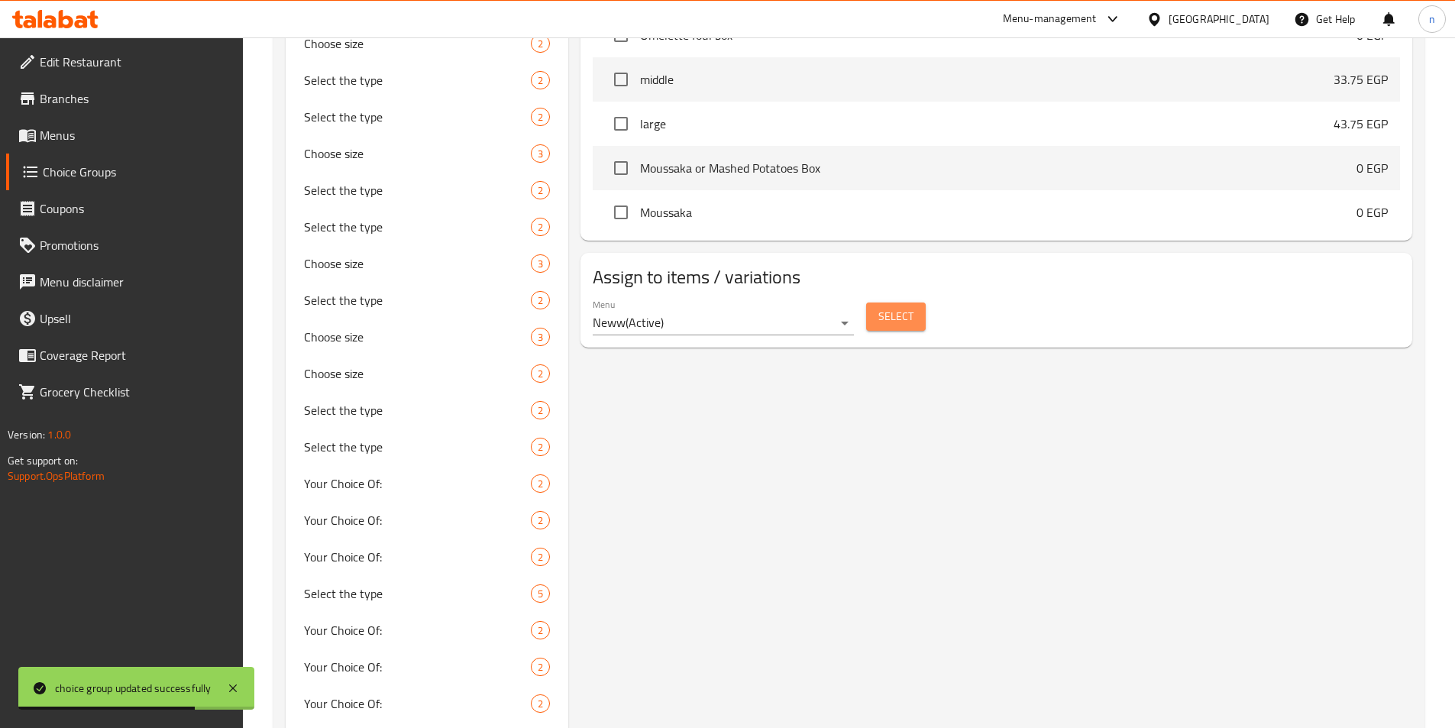
click at [902, 307] on span "Select" at bounding box center [896, 316] width 35 height 19
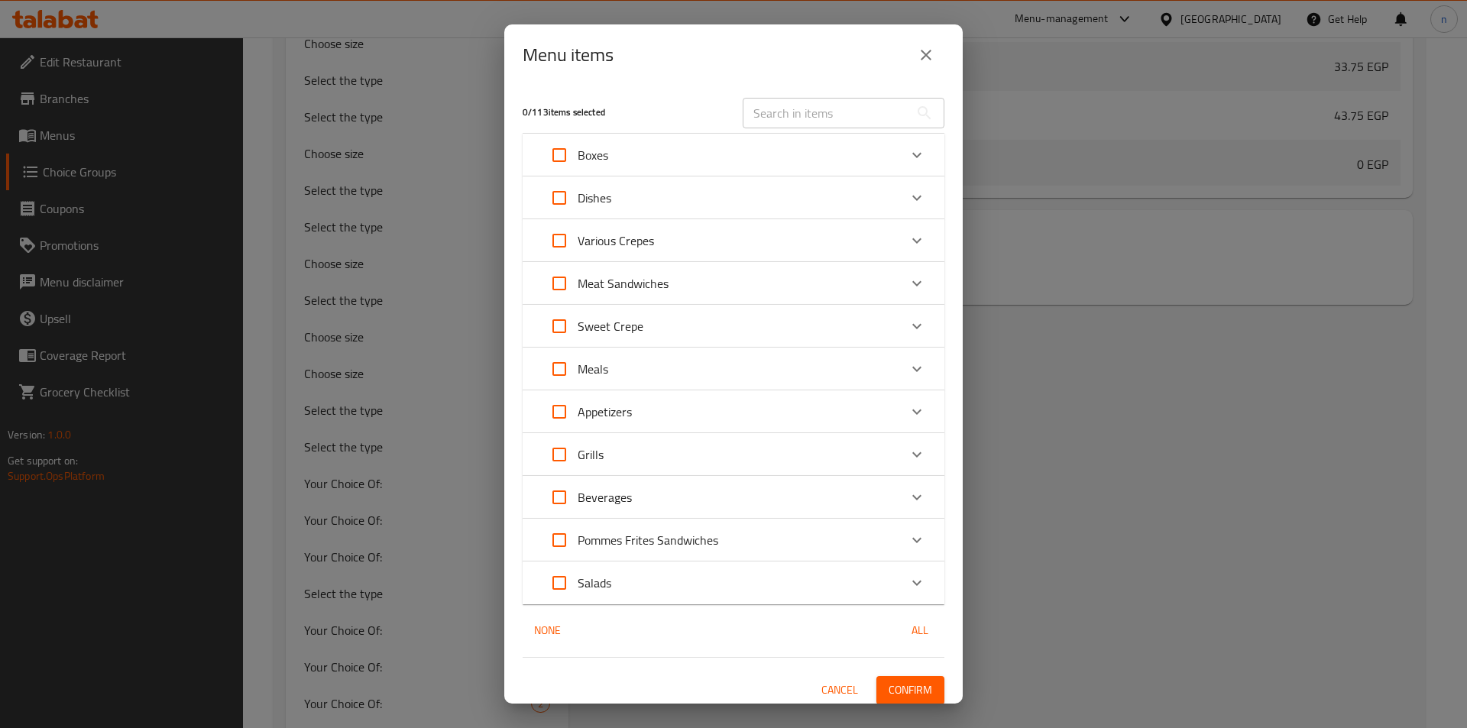
scroll to position [7, 0]
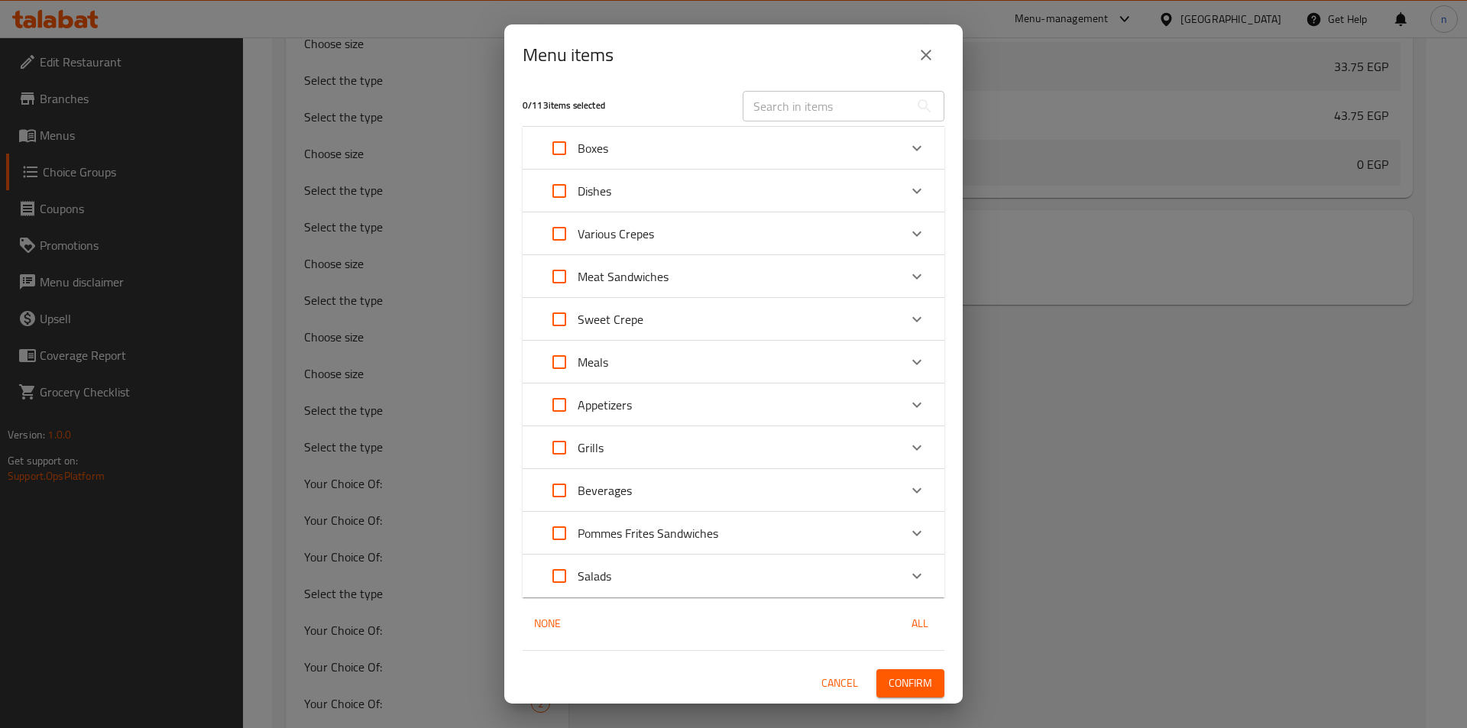
click at [912, 447] on icon "Expand" at bounding box center [916, 447] width 9 height 5
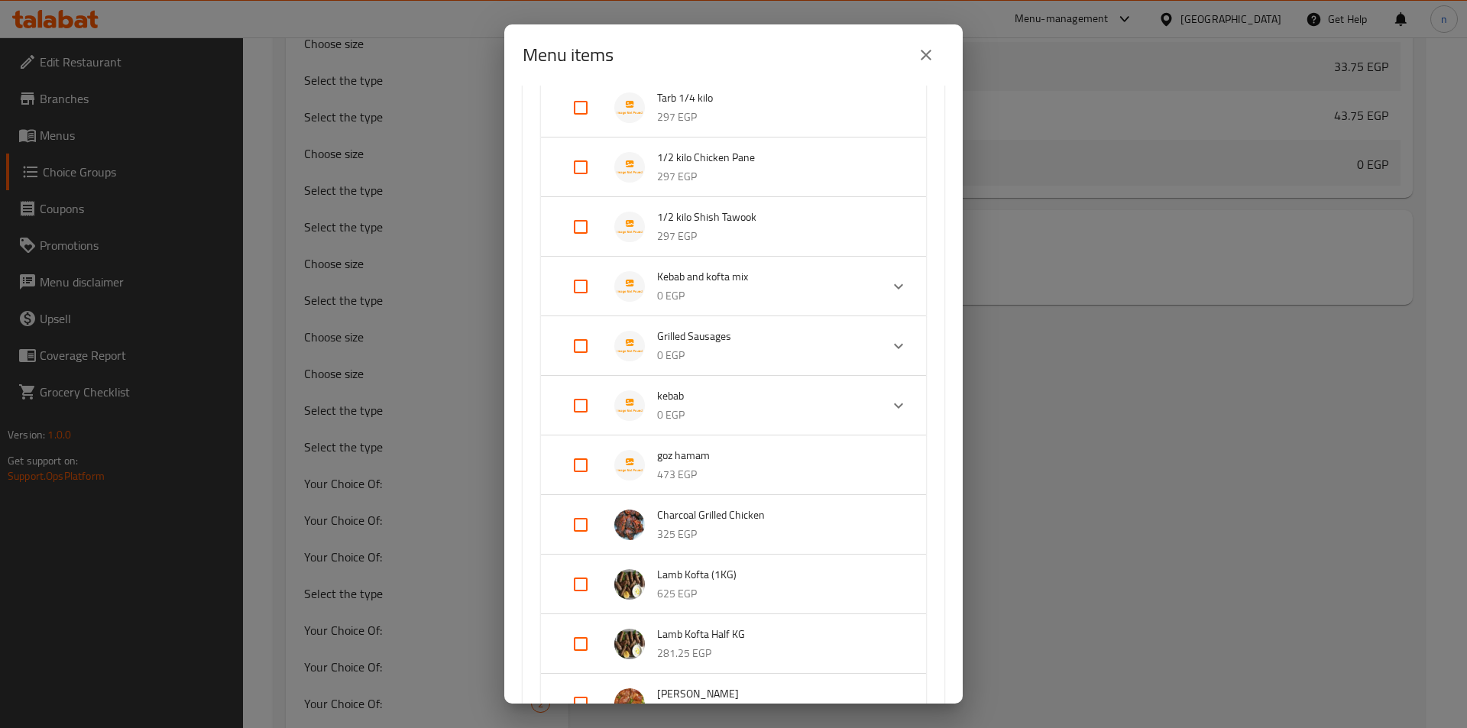
scroll to position [542, 0]
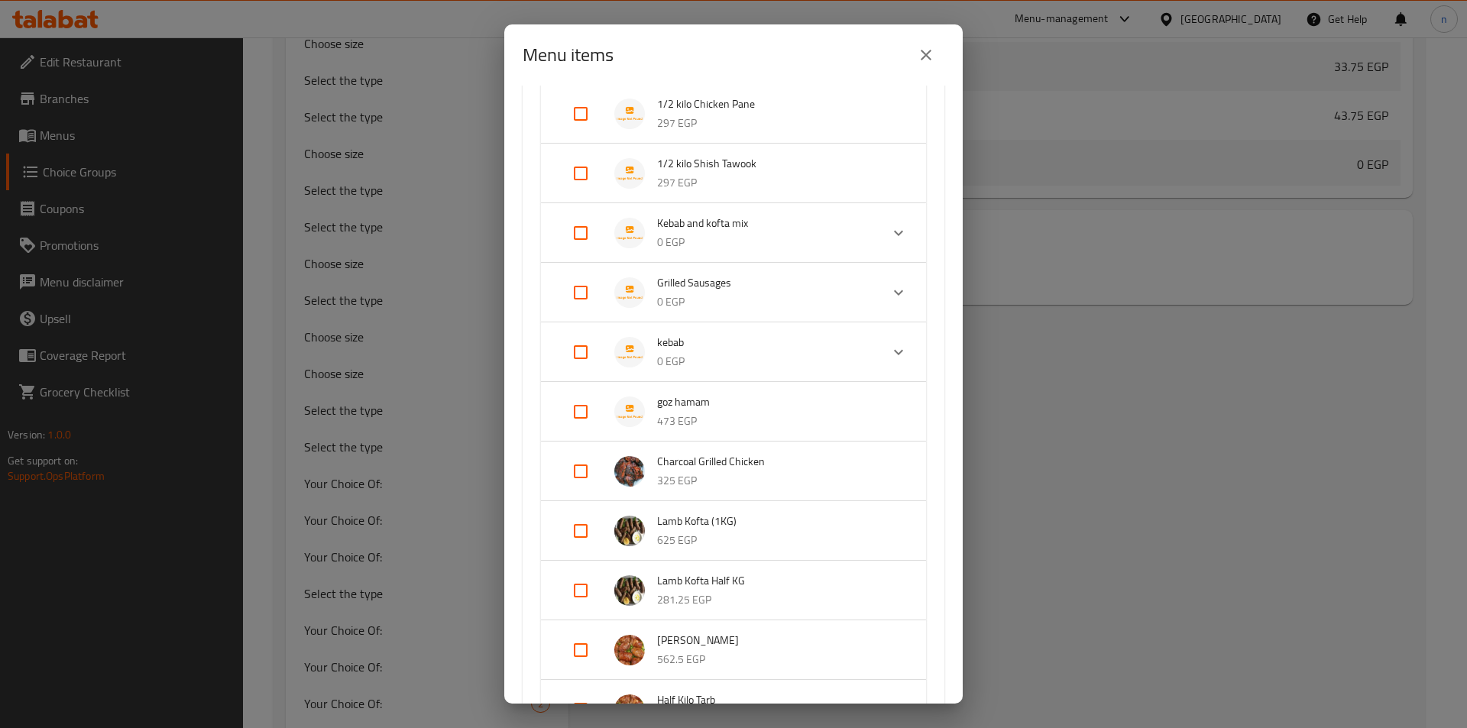
click at [577, 482] on input "Expand" at bounding box center [580, 471] width 37 height 37
checkbox input "true"
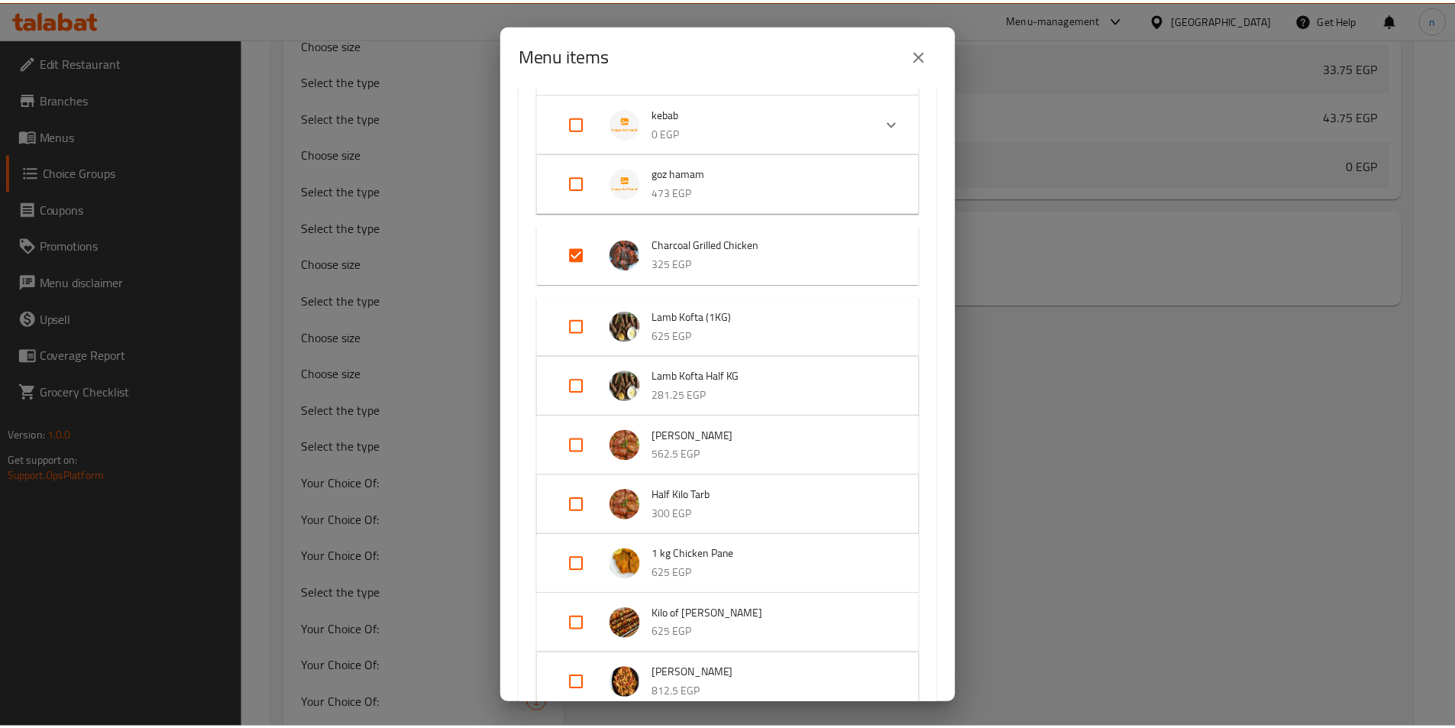
scroll to position [1112, 0]
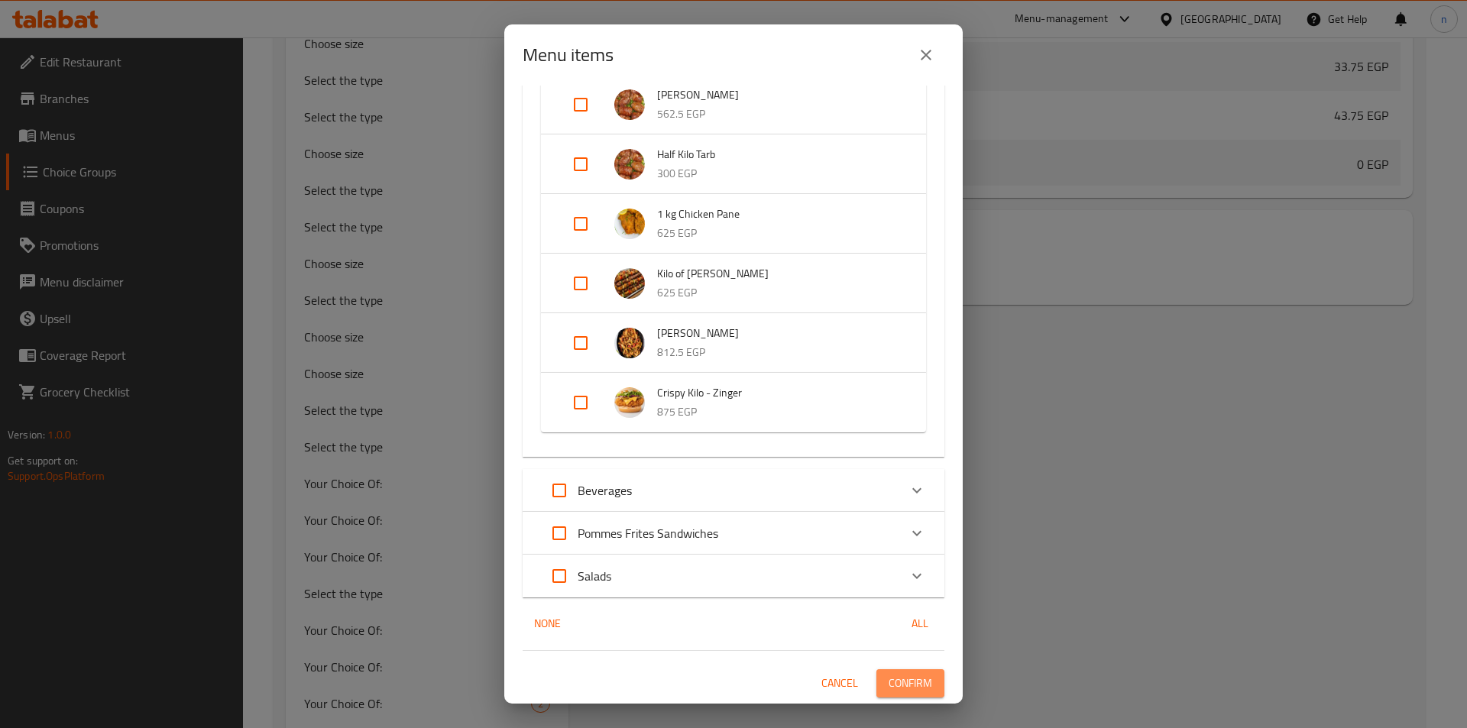
click at [910, 685] on span "Confirm" at bounding box center [910, 683] width 44 height 19
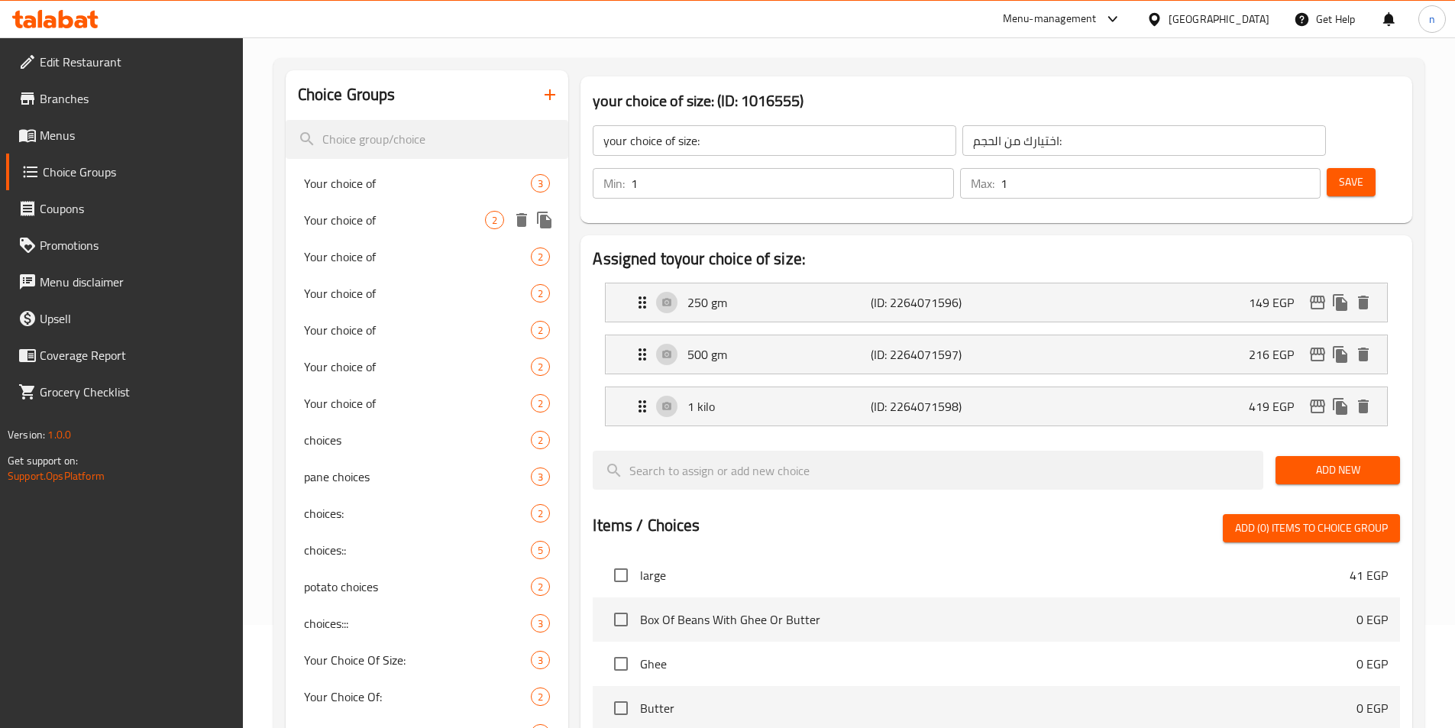
scroll to position [0, 0]
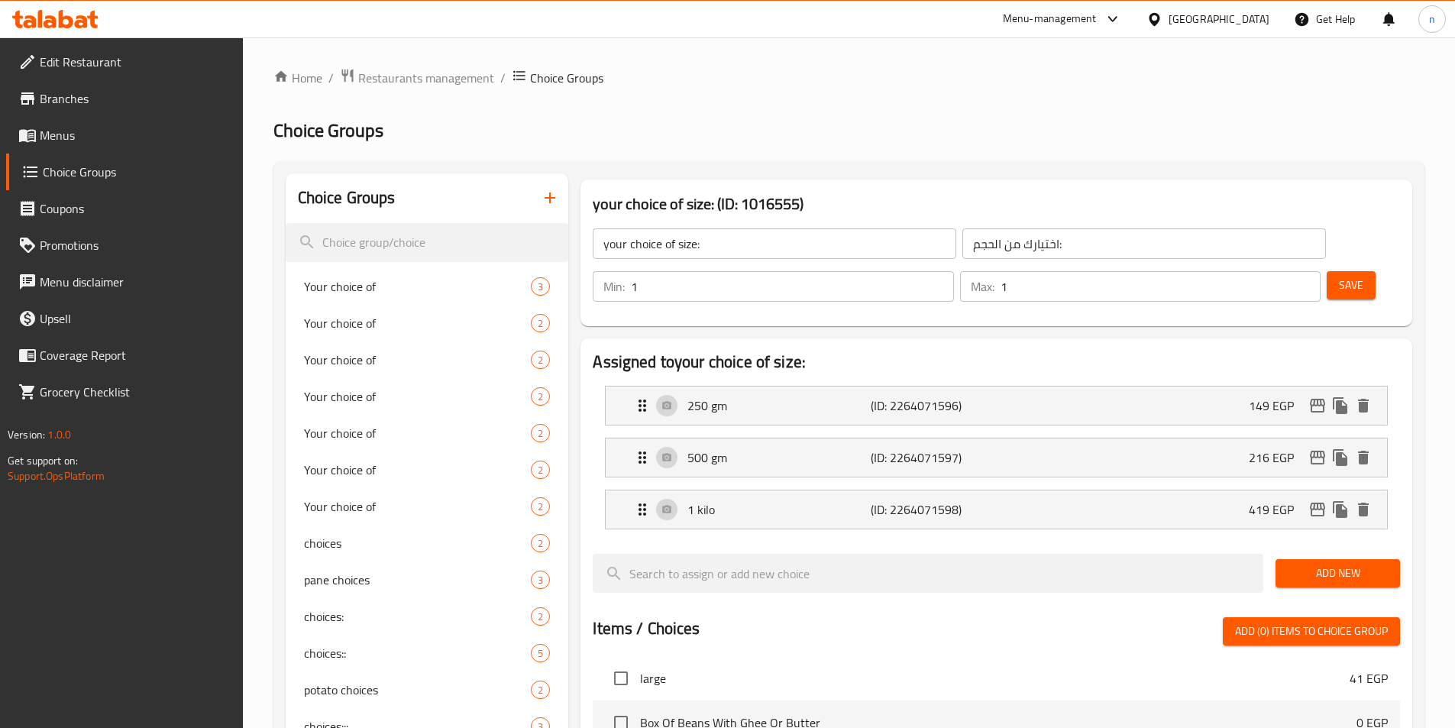
click at [558, 190] on icon "button" at bounding box center [550, 198] width 18 height 18
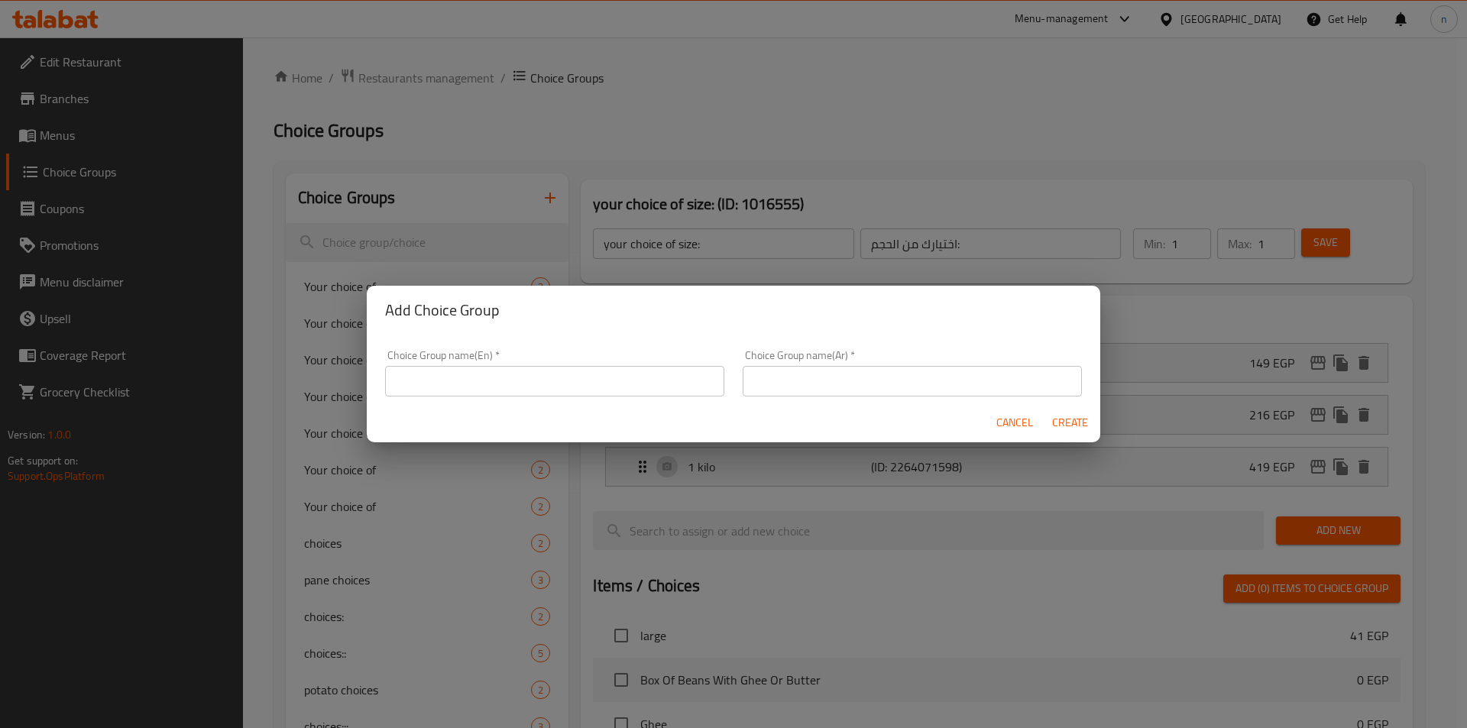
click at [628, 378] on input "text" at bounding box center [554, 381] width 339 height 31
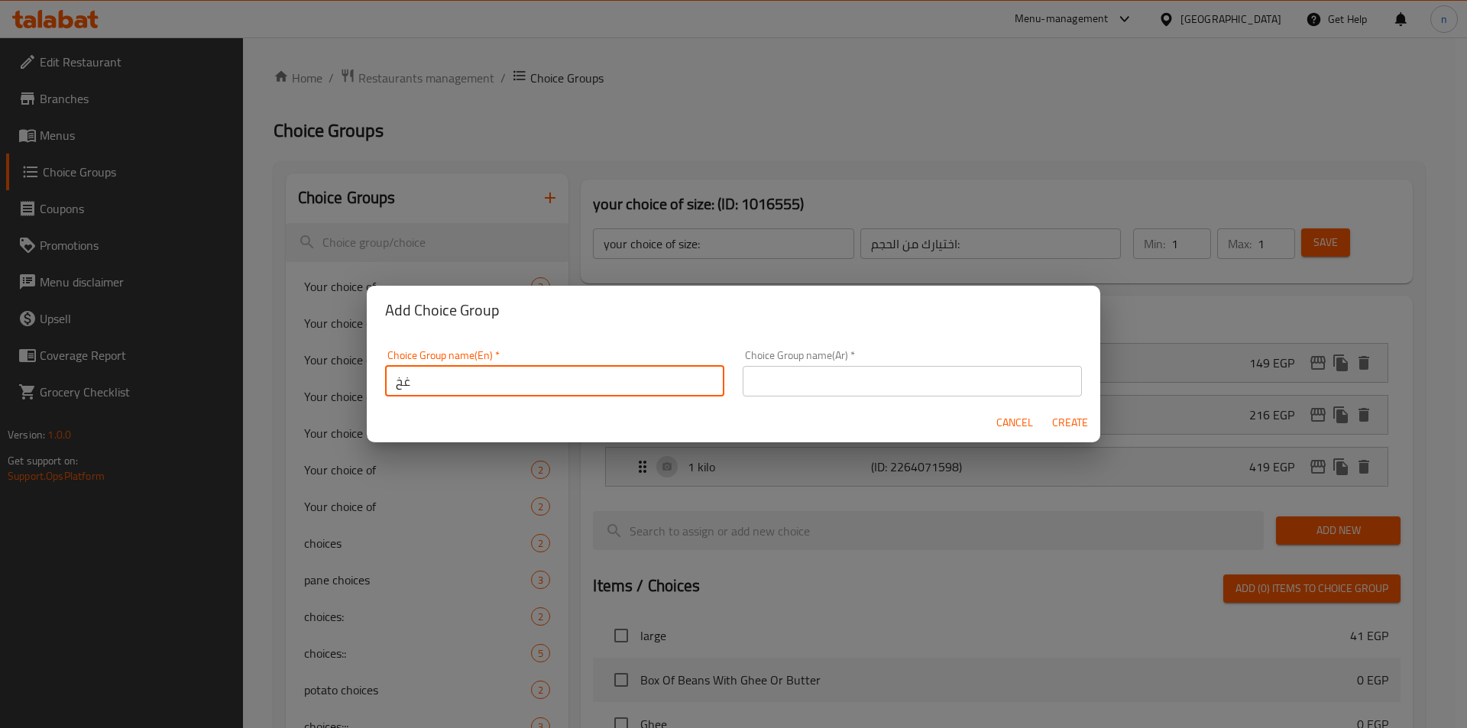
type input "غ"
type input "your choice of size:"
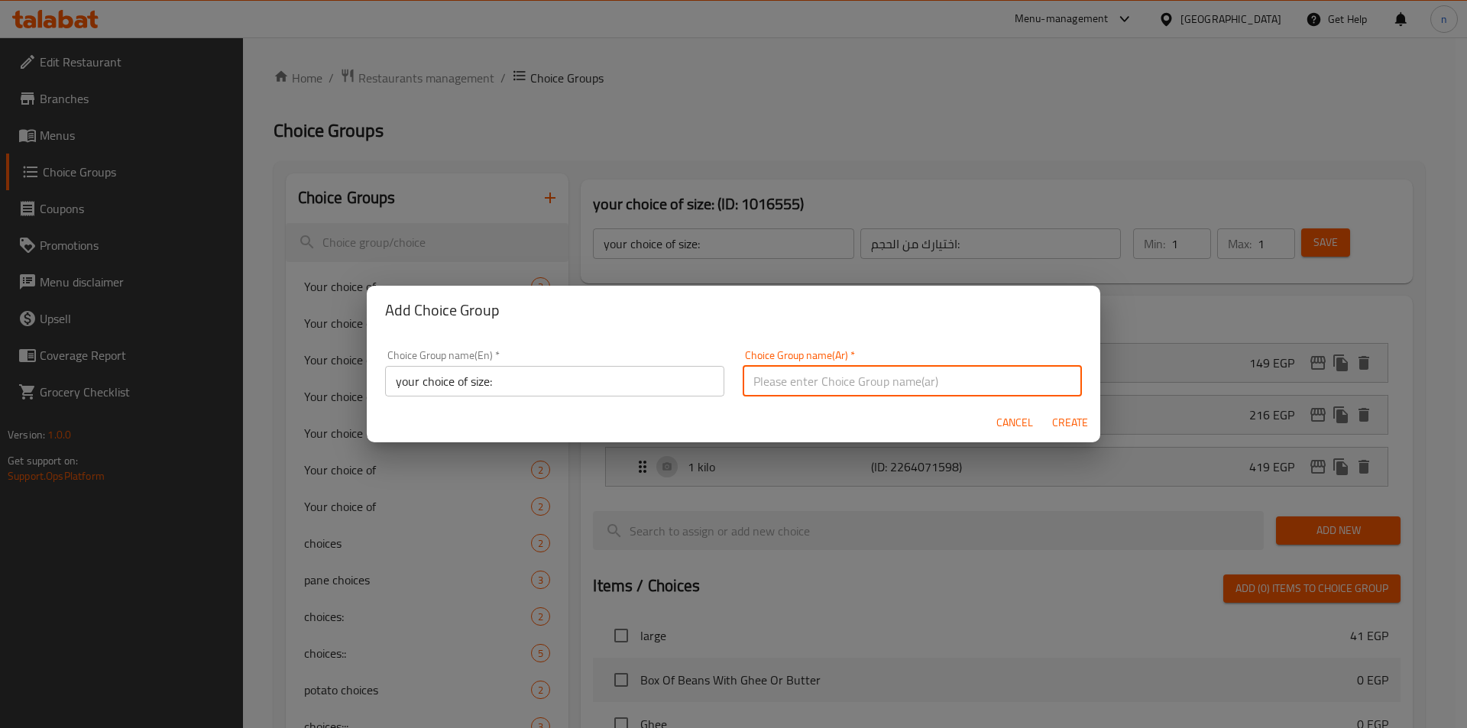
click at [853, 371] on input "text" at bounding box center [912, 381] width 339 height 31
type input "h"
type input "اختيارك من الحجم:"
click at [1068, 420] on span "Create" at bounding box center [1069, 422] width 37 height 19
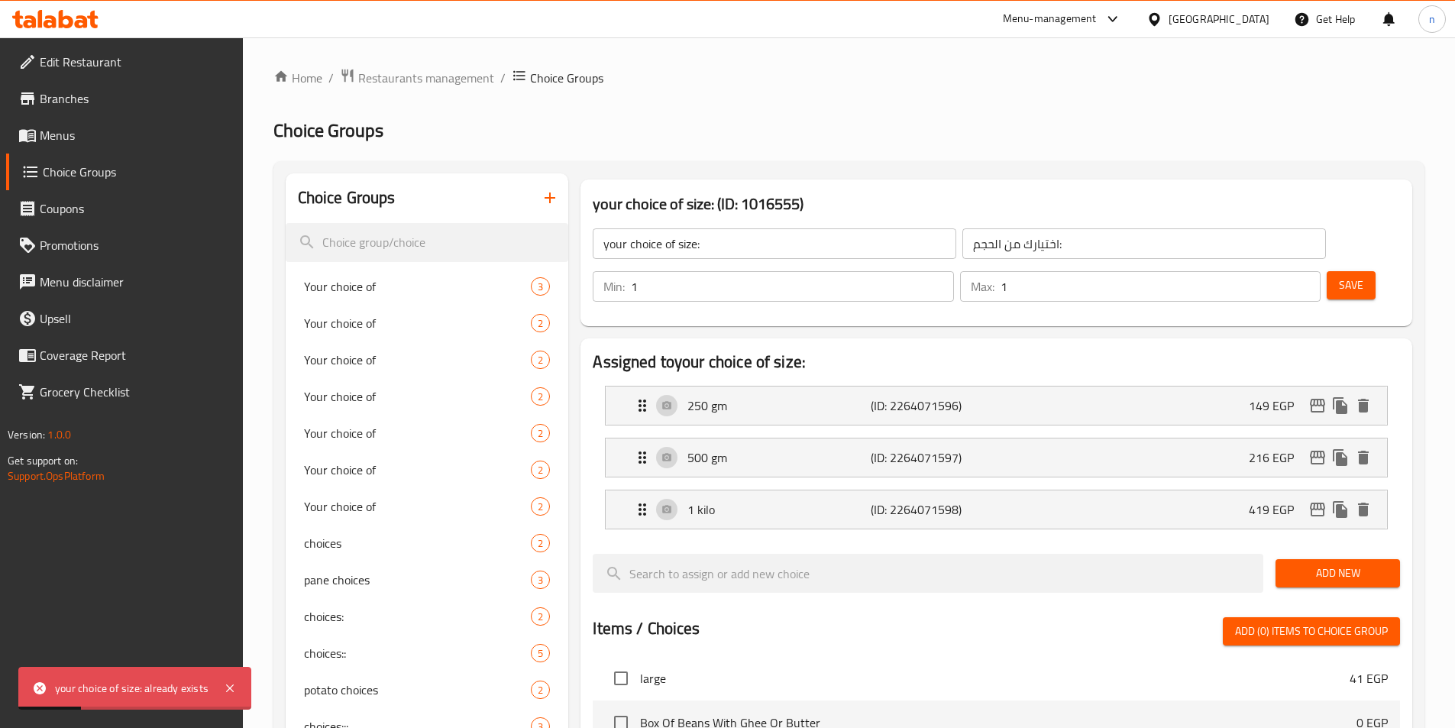
click at [545, 201] on icon "button" at bounding box center [550, 198] width 18 height 18
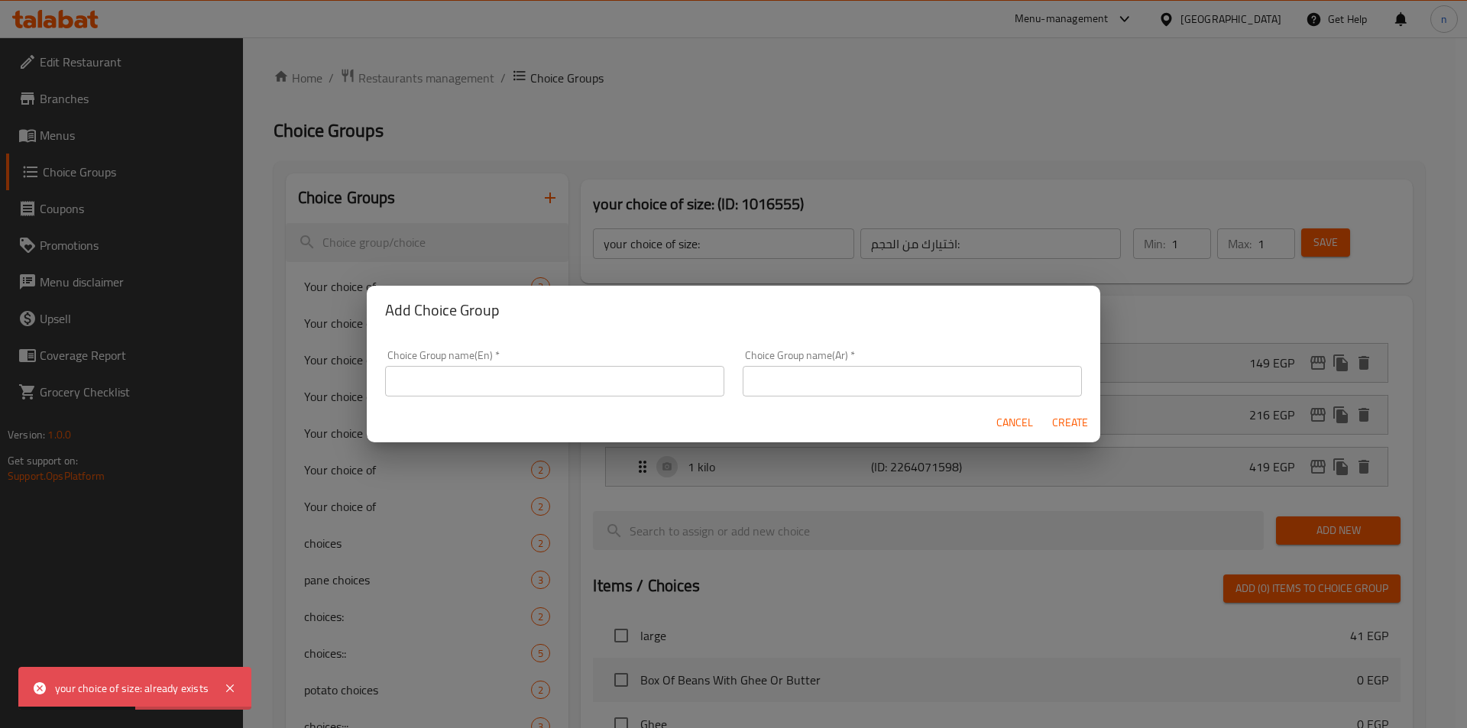
click at [501, 378] on input "text" at bounding box center [554, 381] width 339 height 31
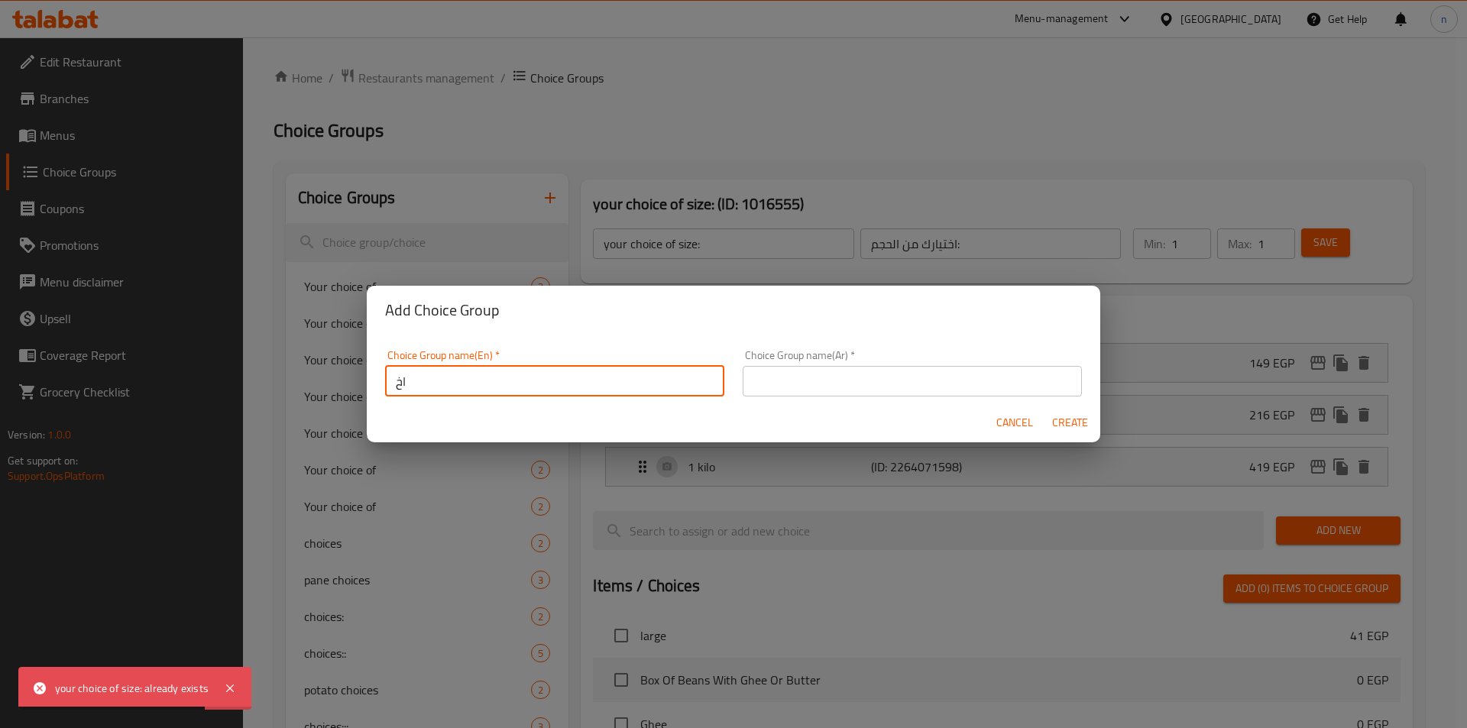
type input "ا"
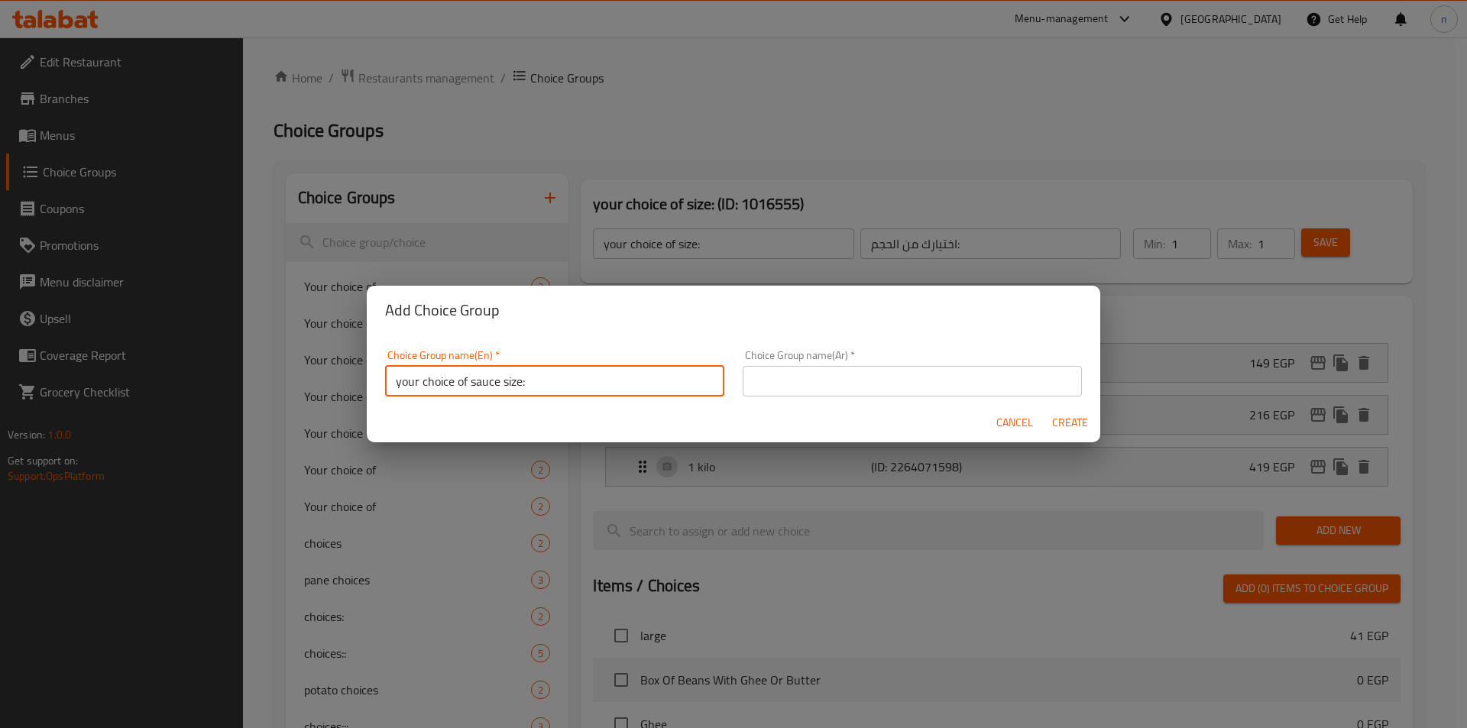
click at [479, 385] on input "your choice of sauce size:" at bounding box center [554, 381] width 339 height 31
type input "your choice of lamb kofta size:"
click at [860, 383] on input "text" at bounding box center [912, 381] width 339 height 31
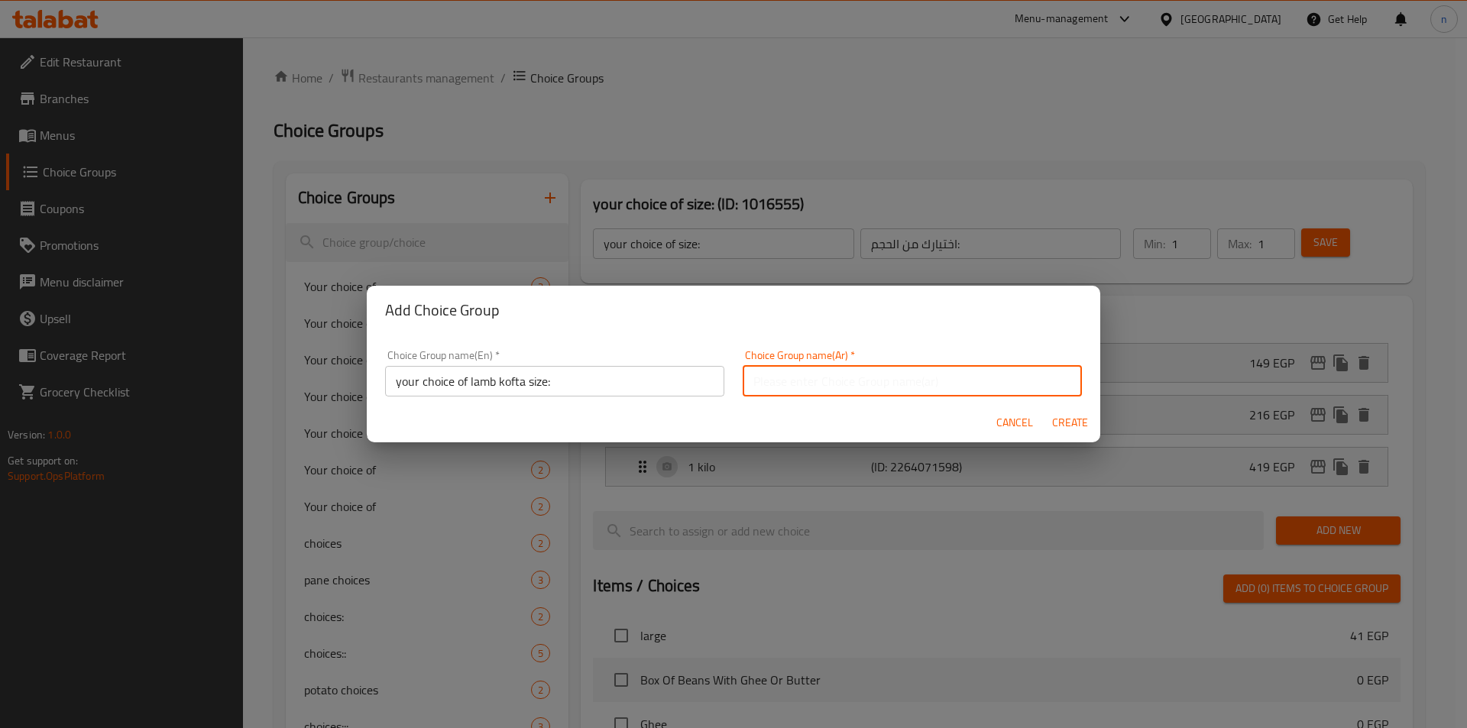
type input "h"
click at [756, 376] on input "اختيارك من حجم الدجاج:" at bounding box center [912, 381] width 339 height 31
type input "اختيارك من حجم الكفتة الضاني:"
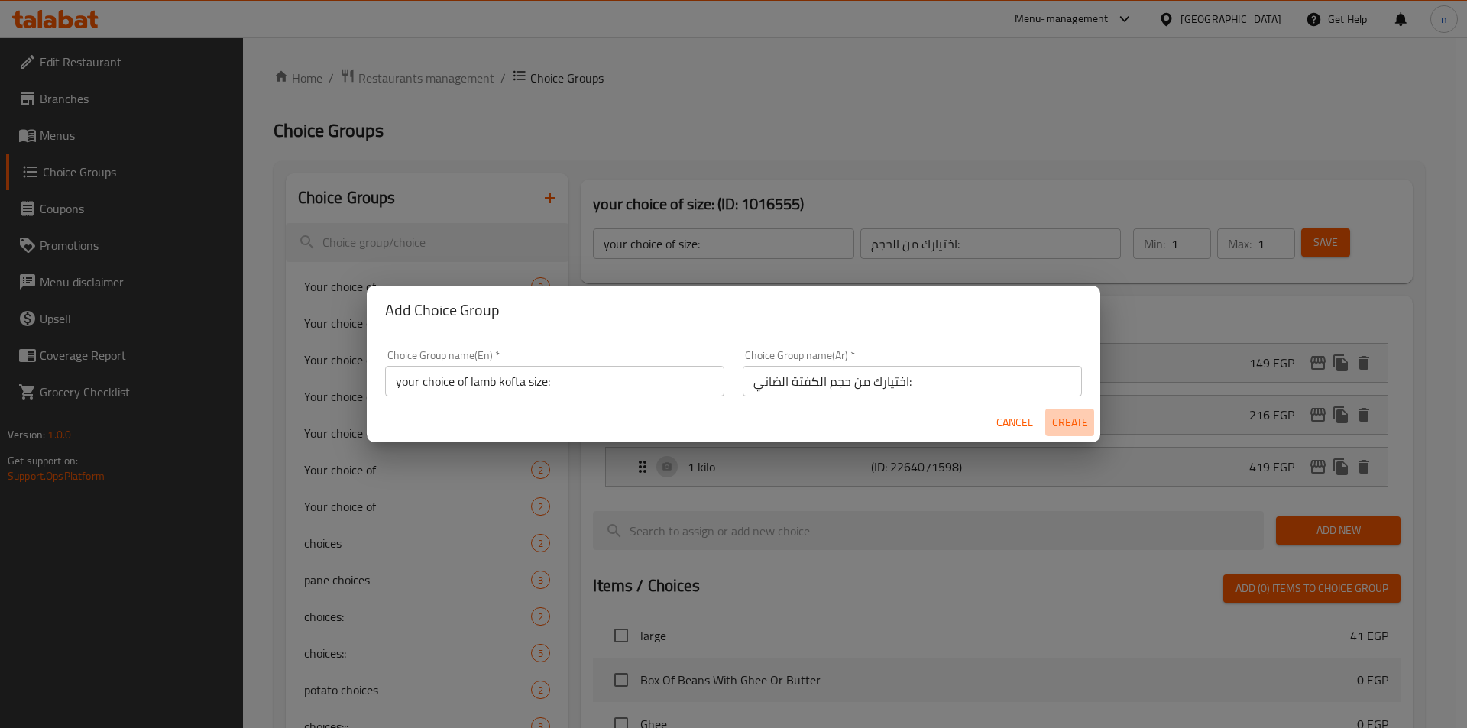
click at [1076, 419] on span "Create" at bounding box center [1069, 422] width 37 height 19
type input "your choice of lamb kofta size:"
type input "اختيارك من حجم الكفتة الضاني:"
type input "0"
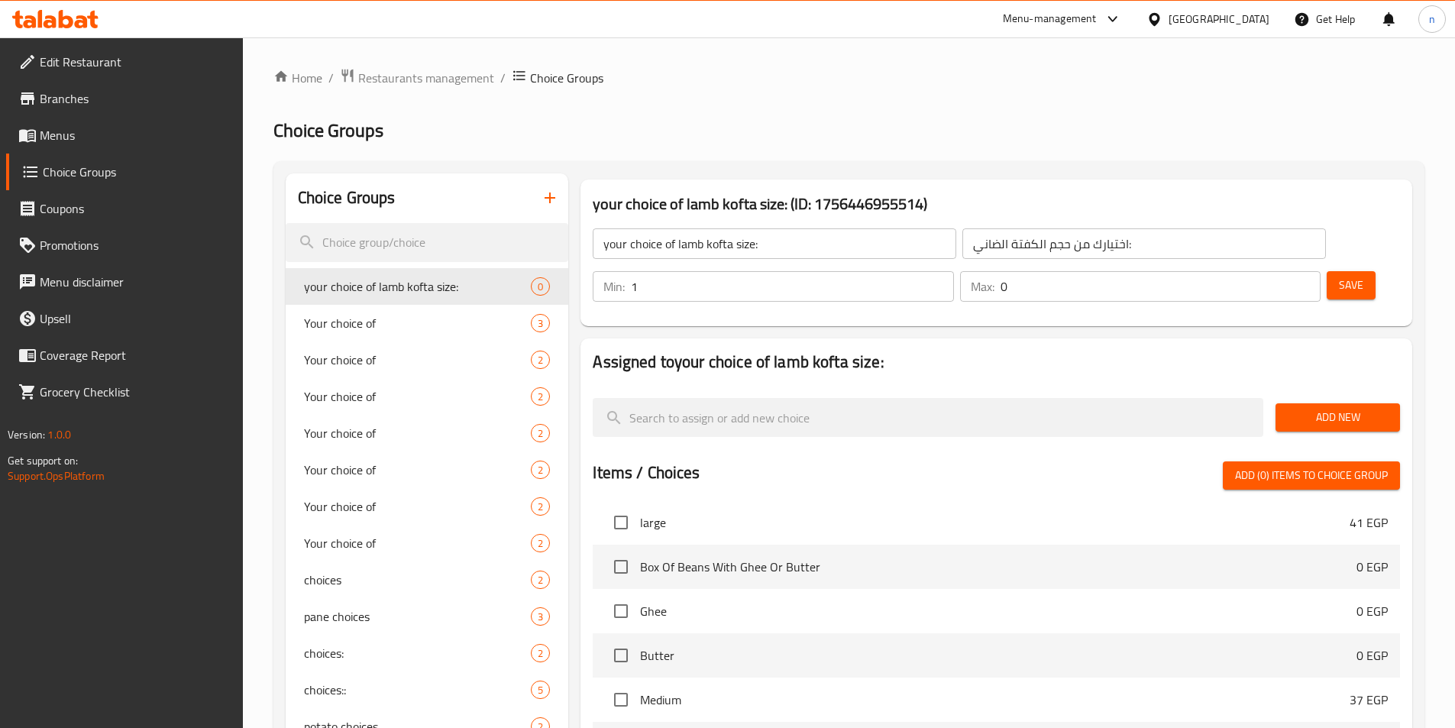
type input "1"
click at [953, 271] on input "1" at bounding box center [792, 286] width 322 height 31
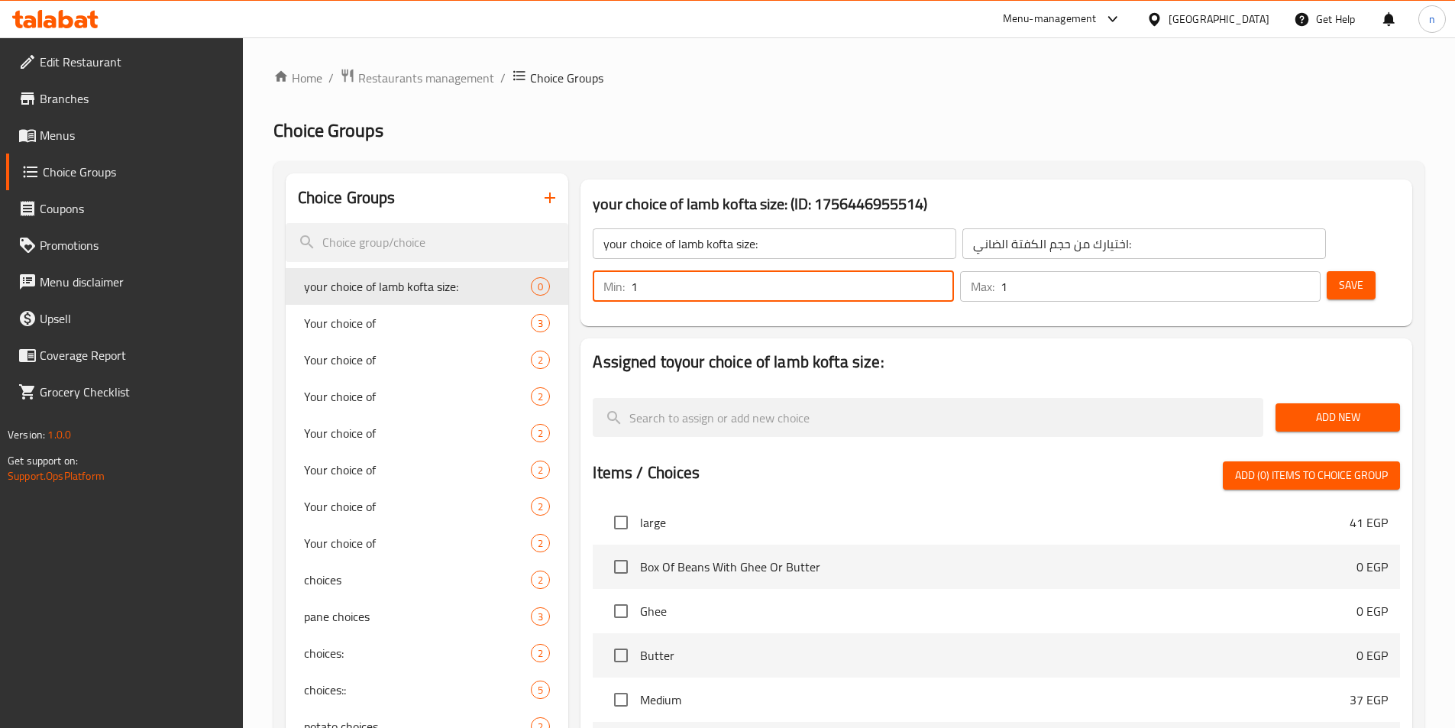
type input "1"
click at [1283, 271] on input "1" at bounding box center [1161, 286] width 320 height 31
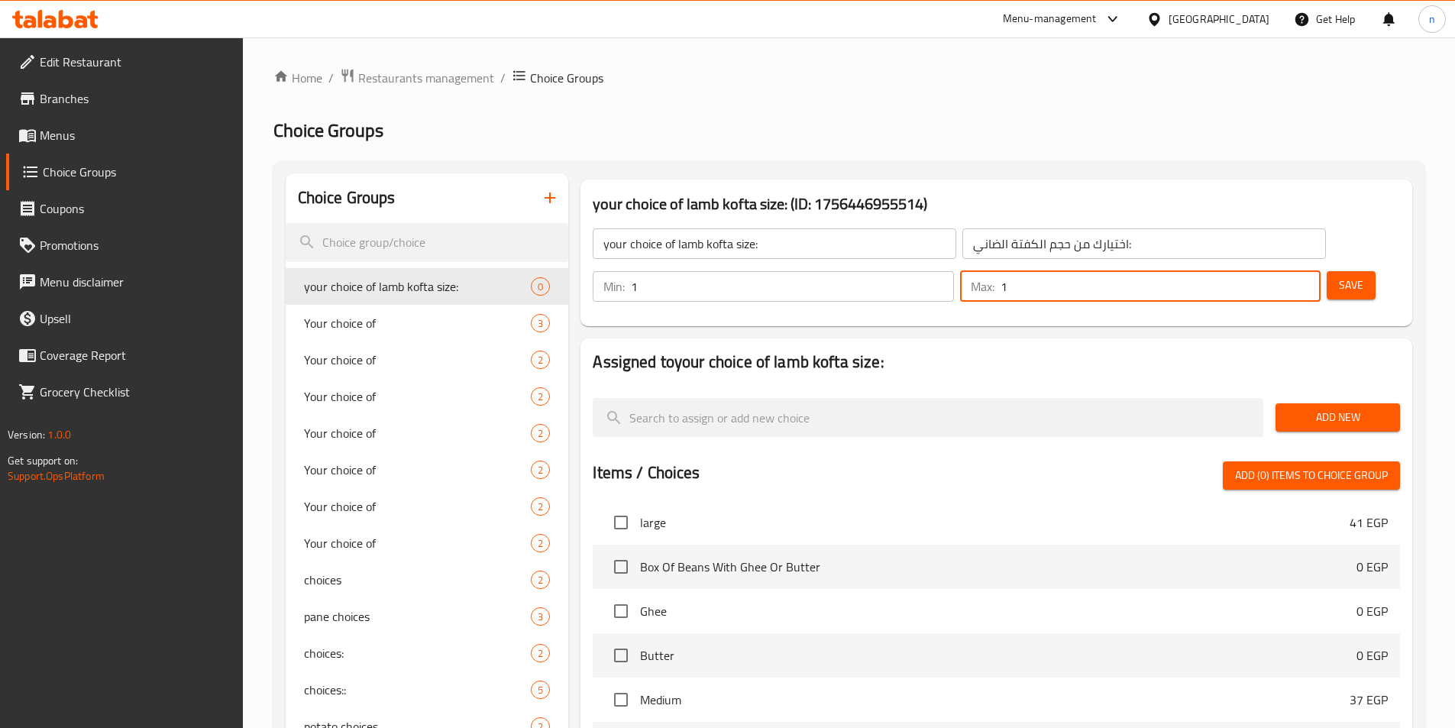
click at [1338, 271] on button "Save" at bounding box center [1351, 285] width 49 height 28
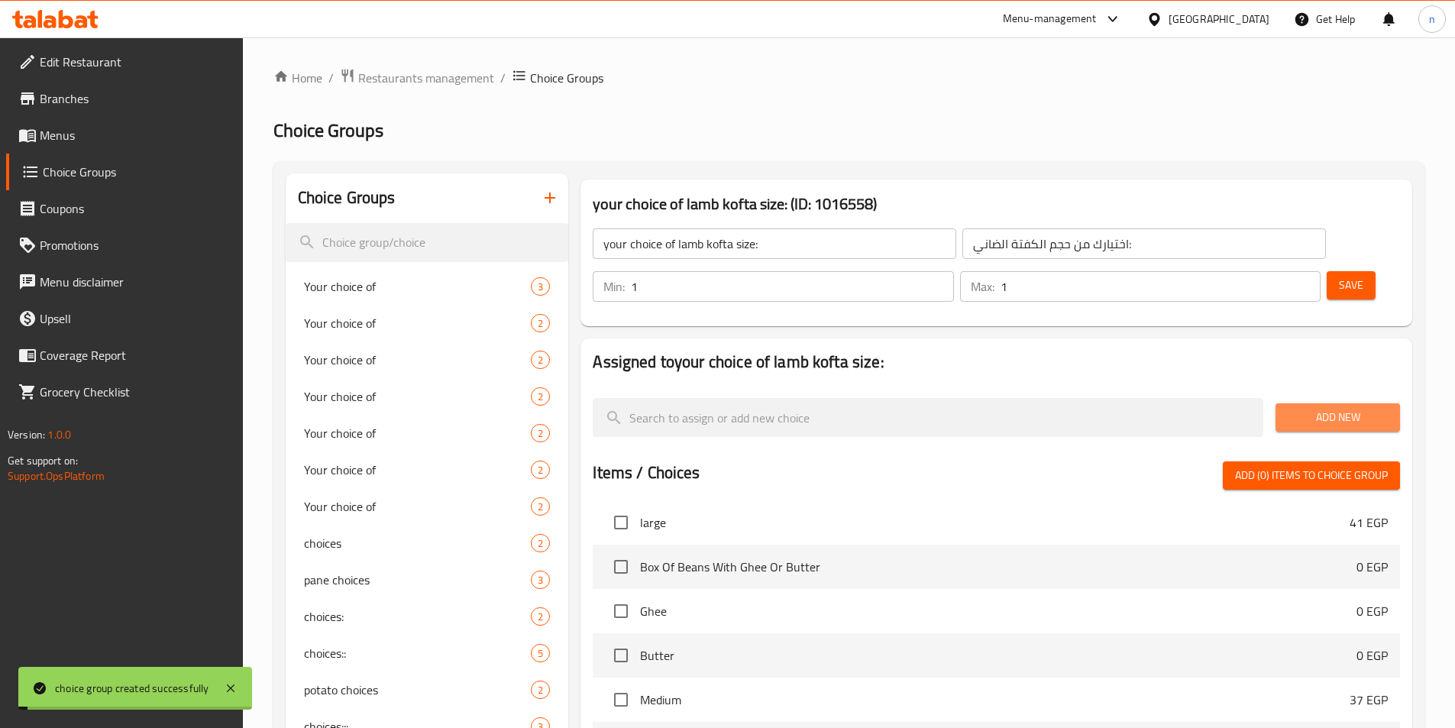
click at [1345, 408] on span "Add New" at bounding box center [1338, 417] width 100 height 19
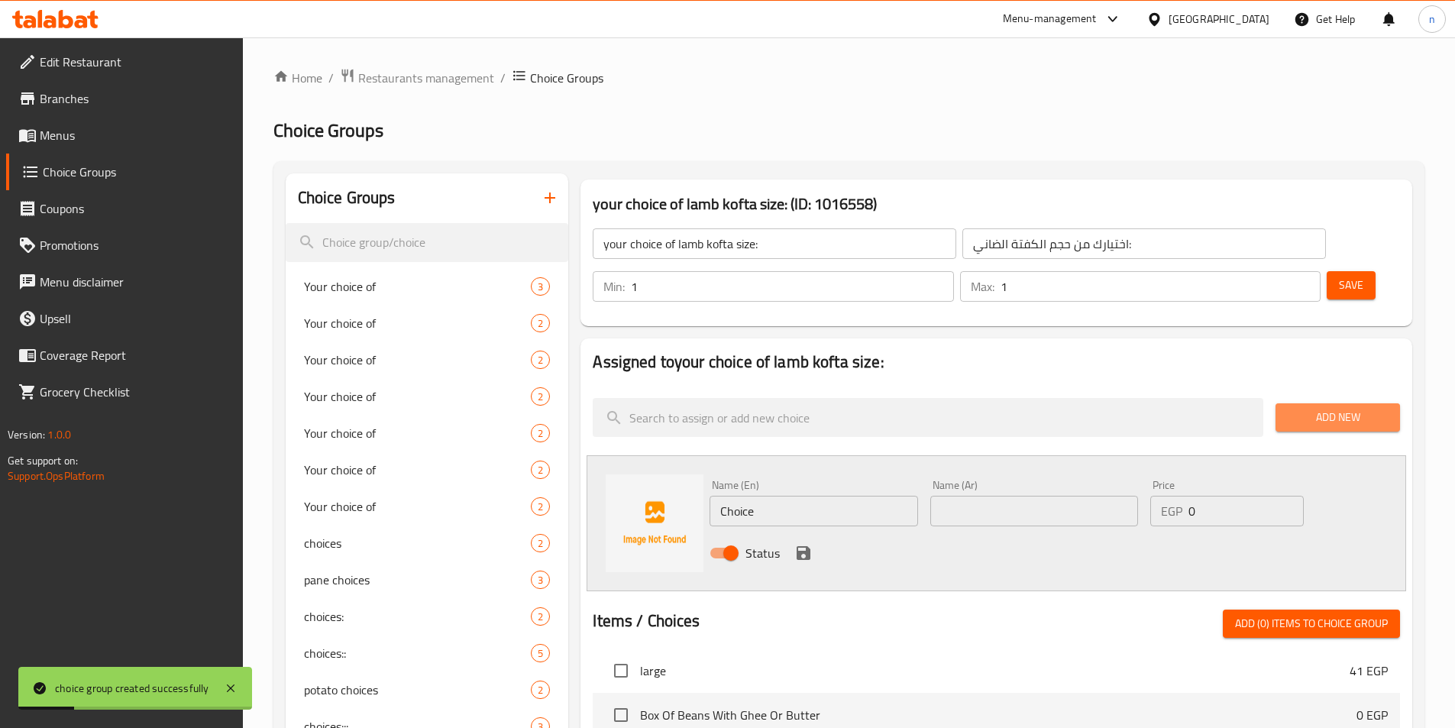
click at [1348, 408] on span "Add New" at bounding box center [1338, 417] width 100 height 19
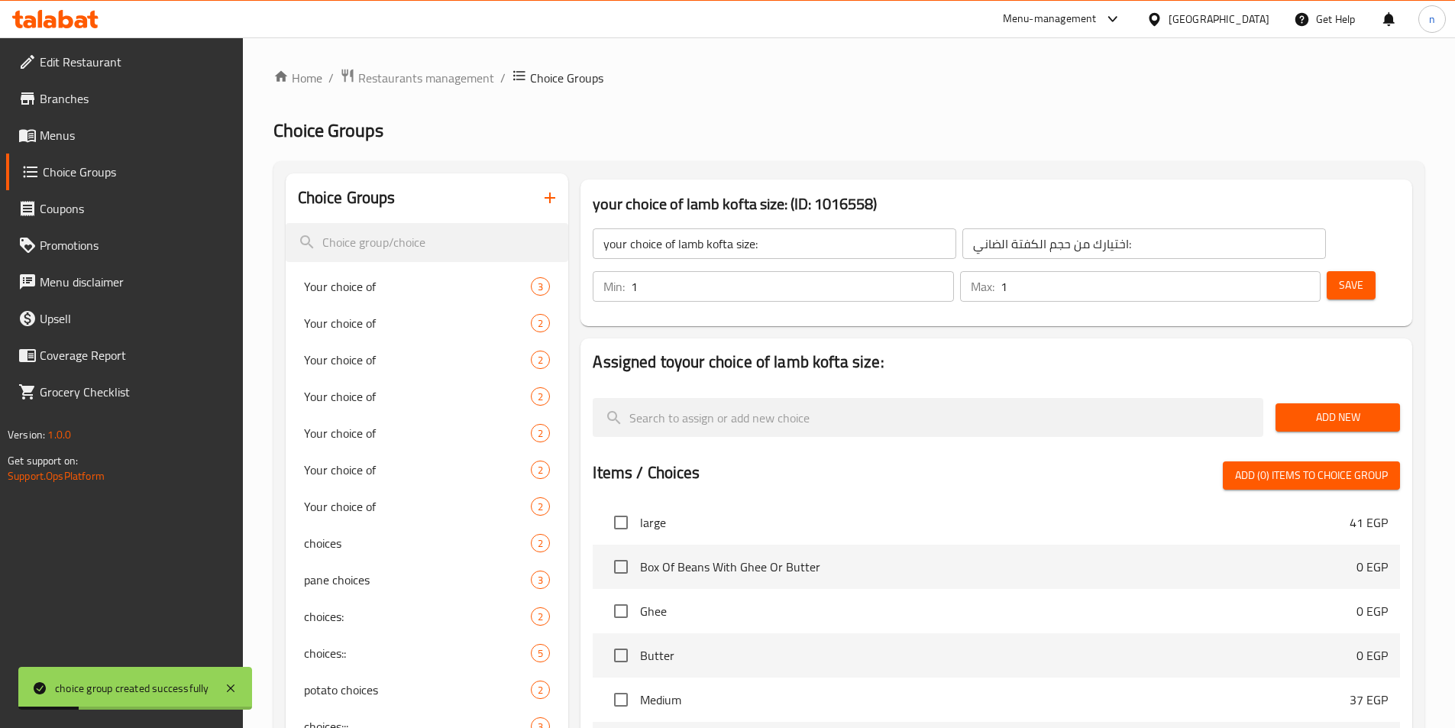
click at [1348, 408] on span "Add New" at bounding box center [1338, 417] width 100 height 19
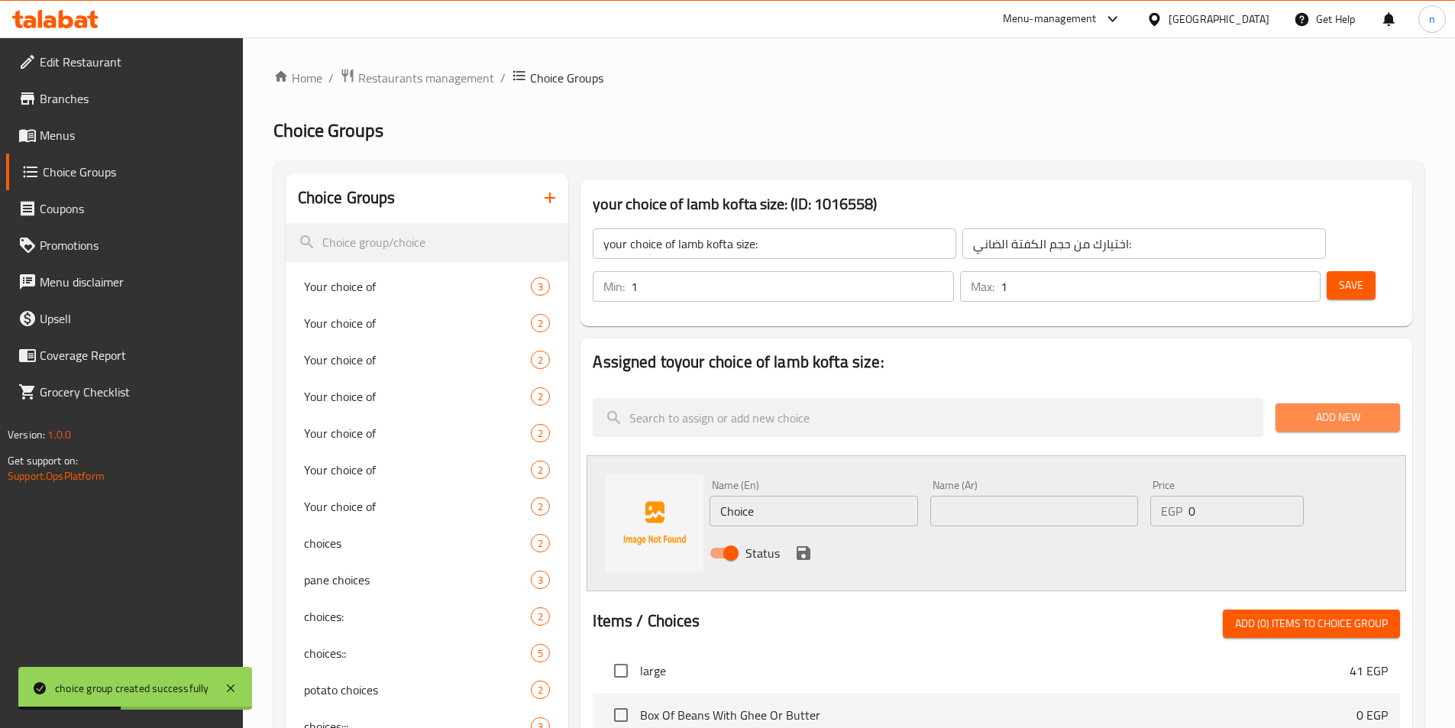
click at [1348, 408] on span "Add New" at bounding box center [1338, 417] width 100 height 19
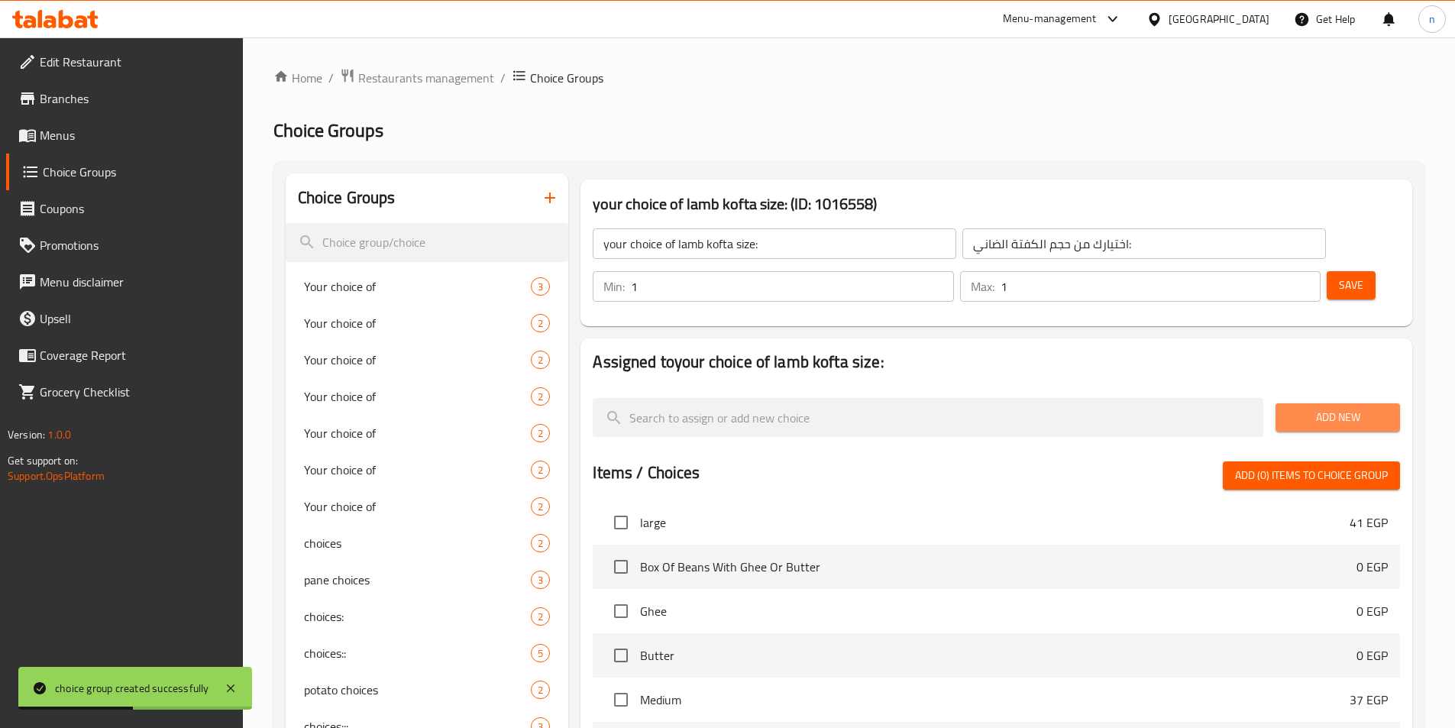
click at [1348, 408] on span "Add New" at bounding box center [1338, 417] width 100 height 19
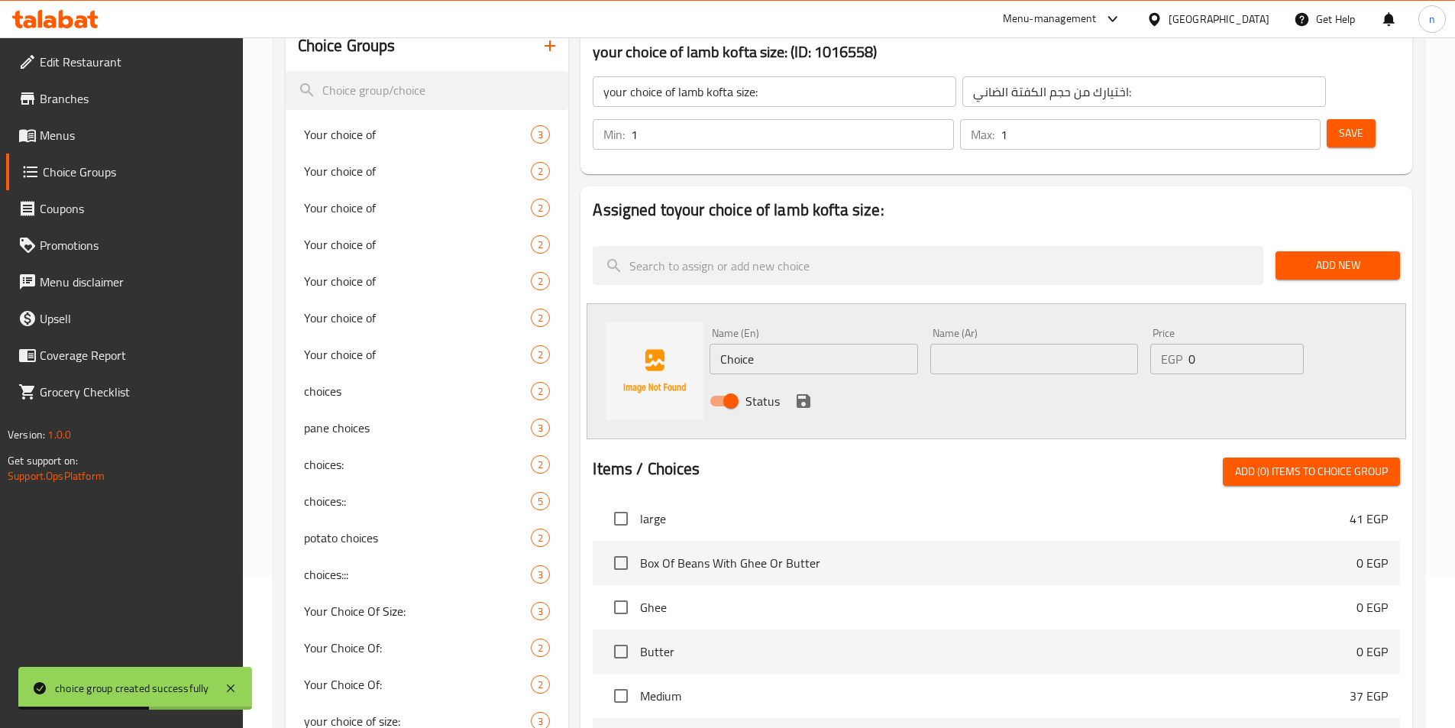
scroll to position [153, 0]
click at [730, 343] on input "Choice" at bounding box center [814, 358] width 208 height 31
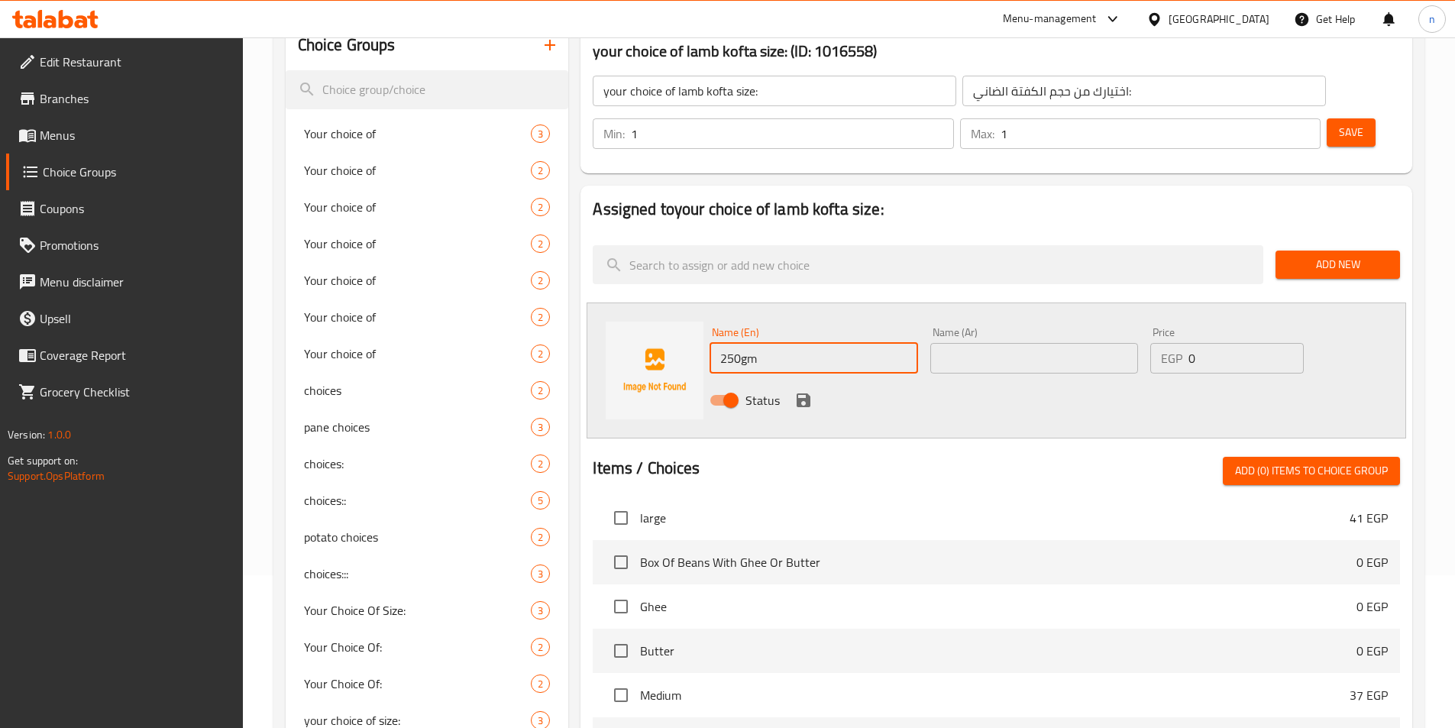
type input "250gm"
click at [981, 343] on input "text" at bounding box center [1035, 358] width 208 height 31
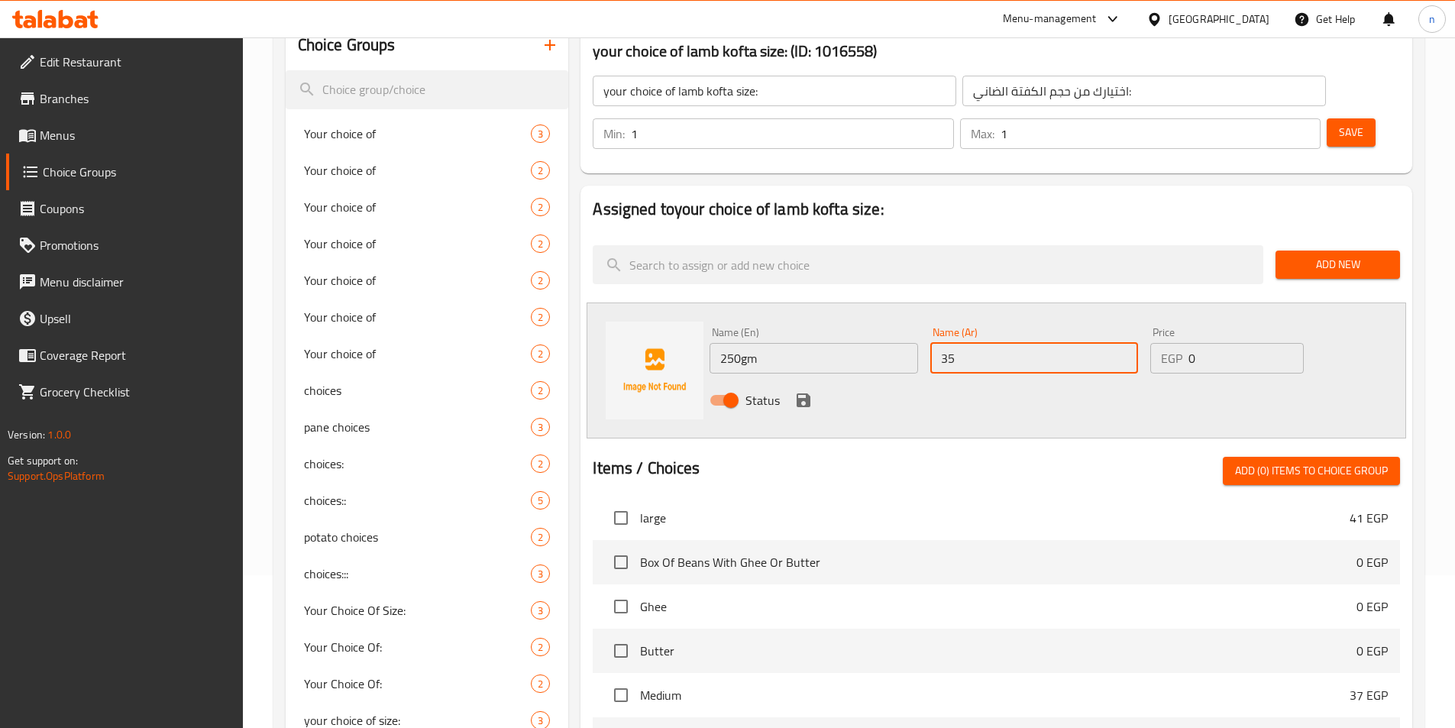
type input "3"
type input "250 جرام"
drag, startPoint x: 1195, startPoint y: 316, endPoint x: 1181, endPoint y: 319, distance: 14.3
click at [1181, 343] on div "EGP 0 Price" at bounding box center [1227, 358] width 153 height 31
type input "210"
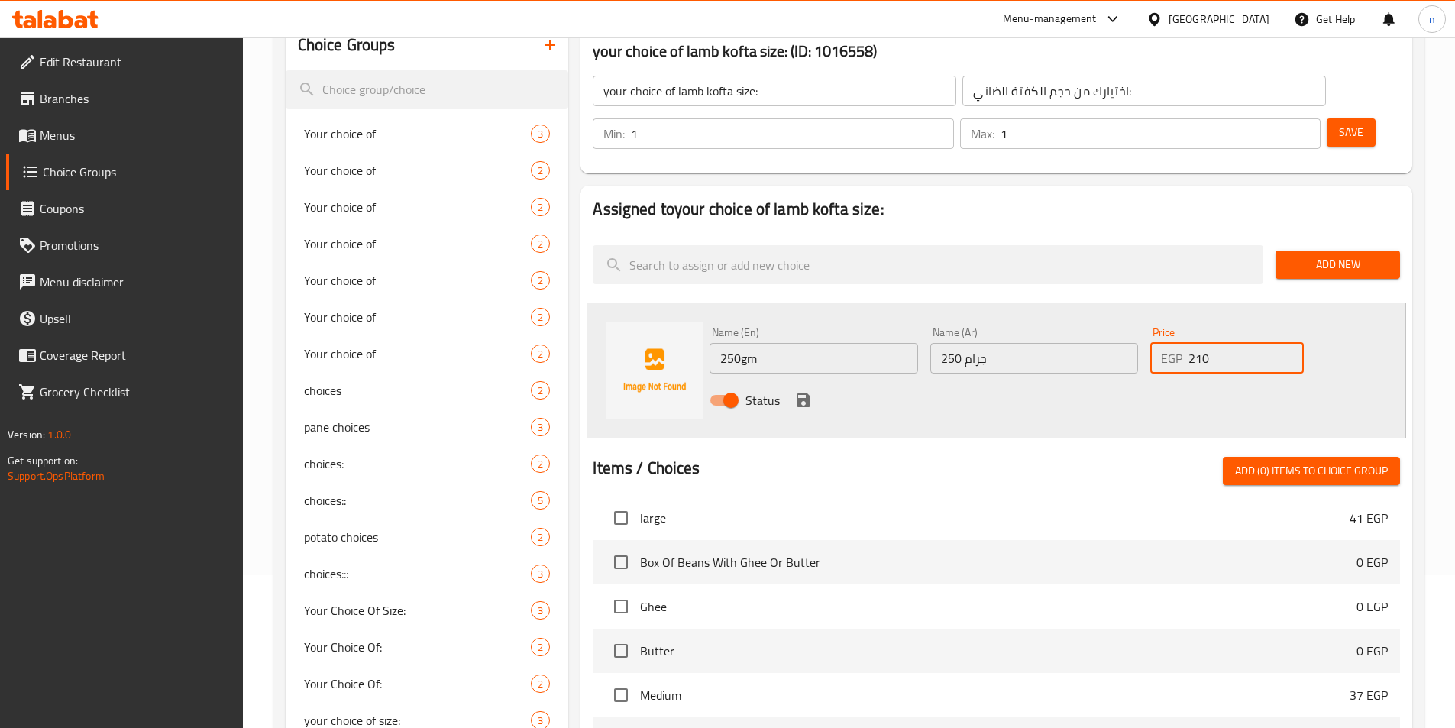
click at [806, 393] on icon "save" at bounding box center [804, 400] width 14 height 14
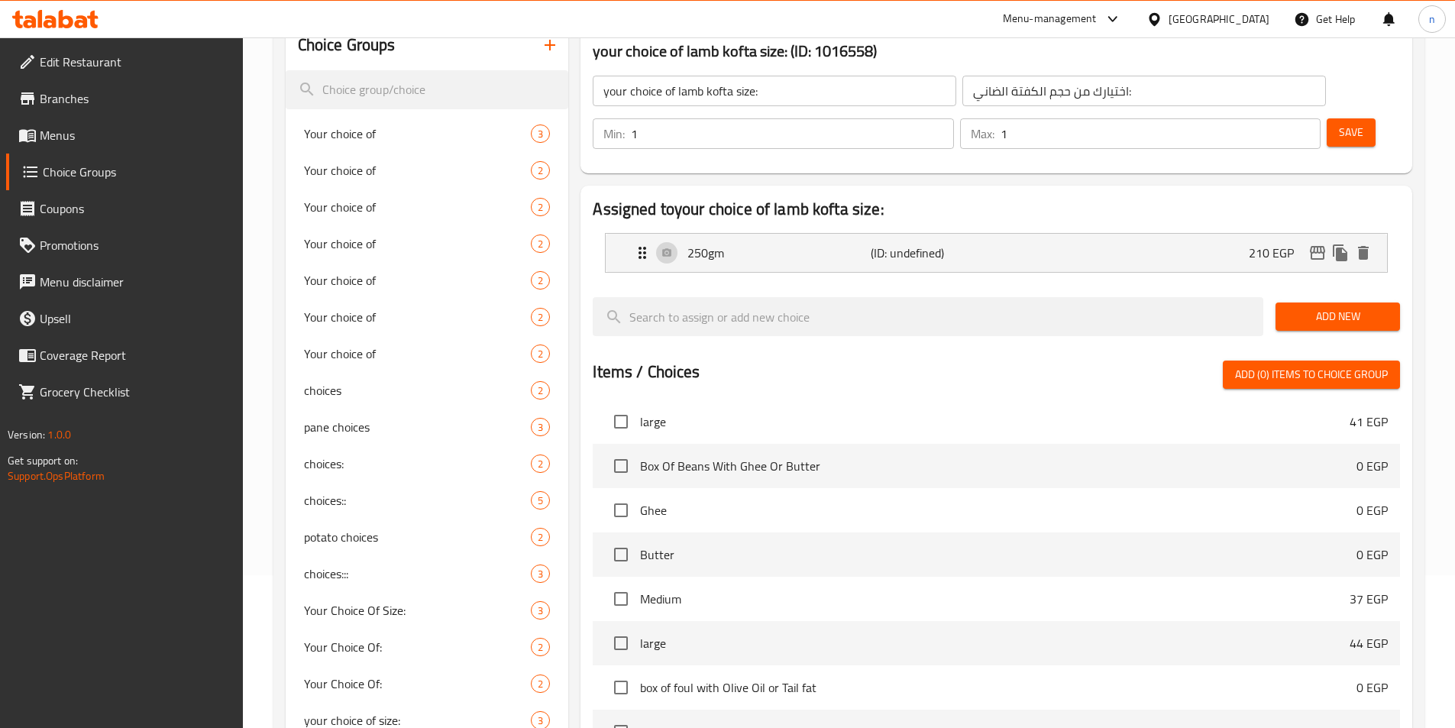
click at [1343, 307] on span "Add New" at bounding box center [1338, 316] width 100 height 19
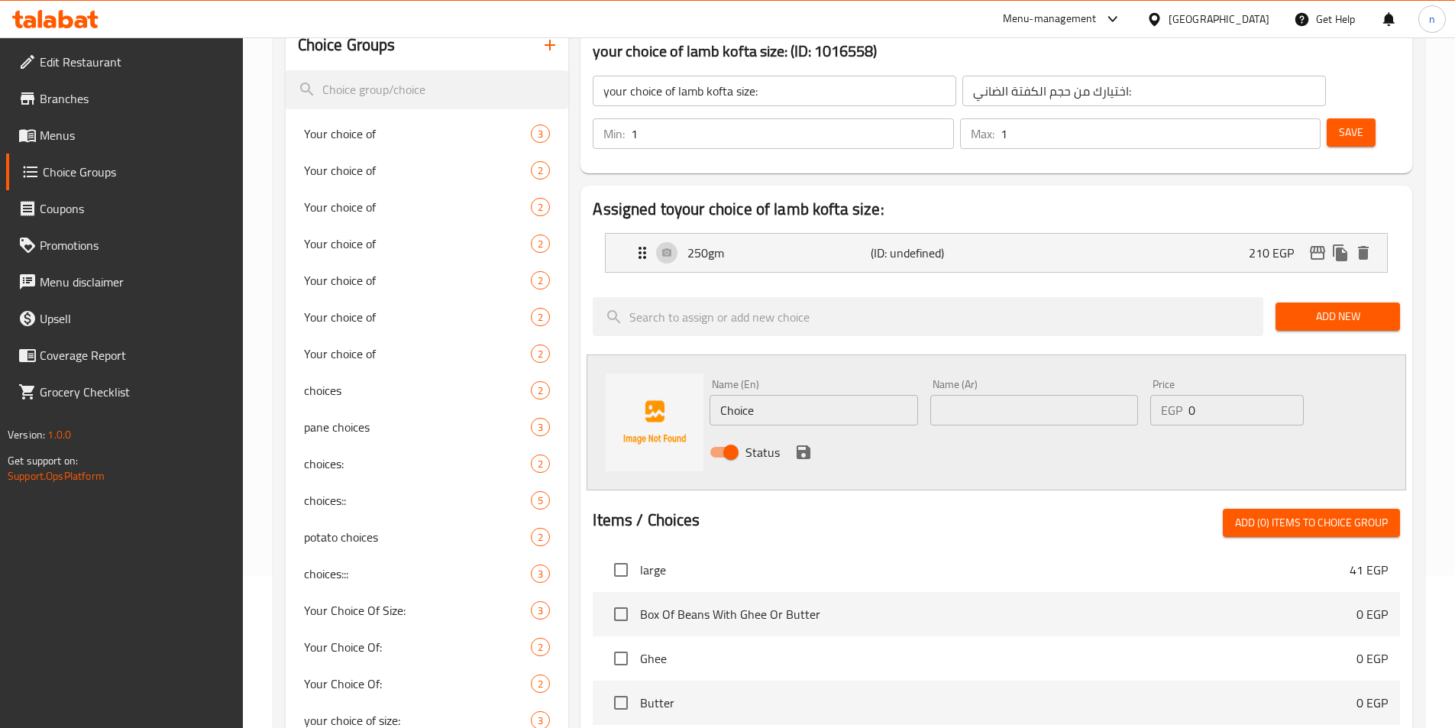
click at [735, 395] on input "Choice" at bounding box center [814, 410] width 208 height 31
type input "500"
click at [978, 395] on input "text" at bounding box center [1035, 410] width 208 height 31
type input "500 جرام"
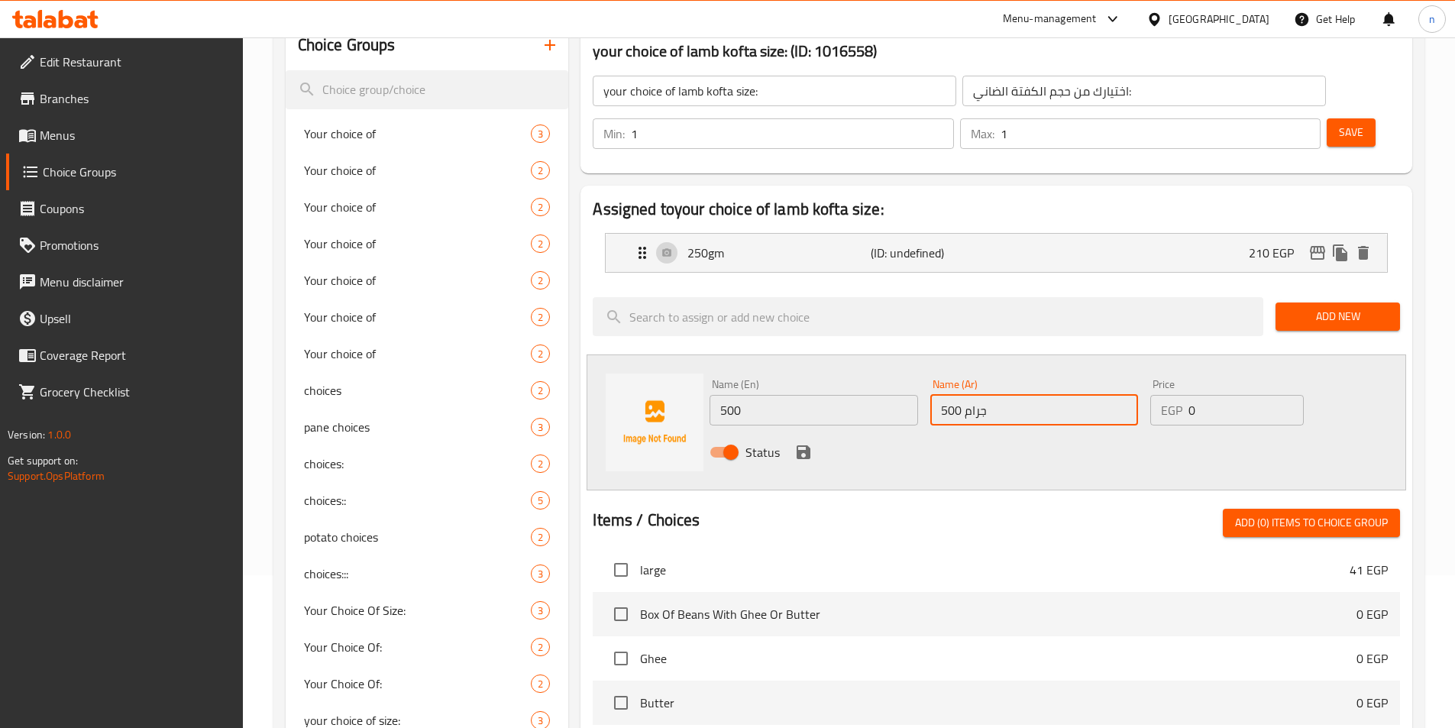
click at [782, 395] on input "500" at bounding box center [814, 410] width 208 height 31
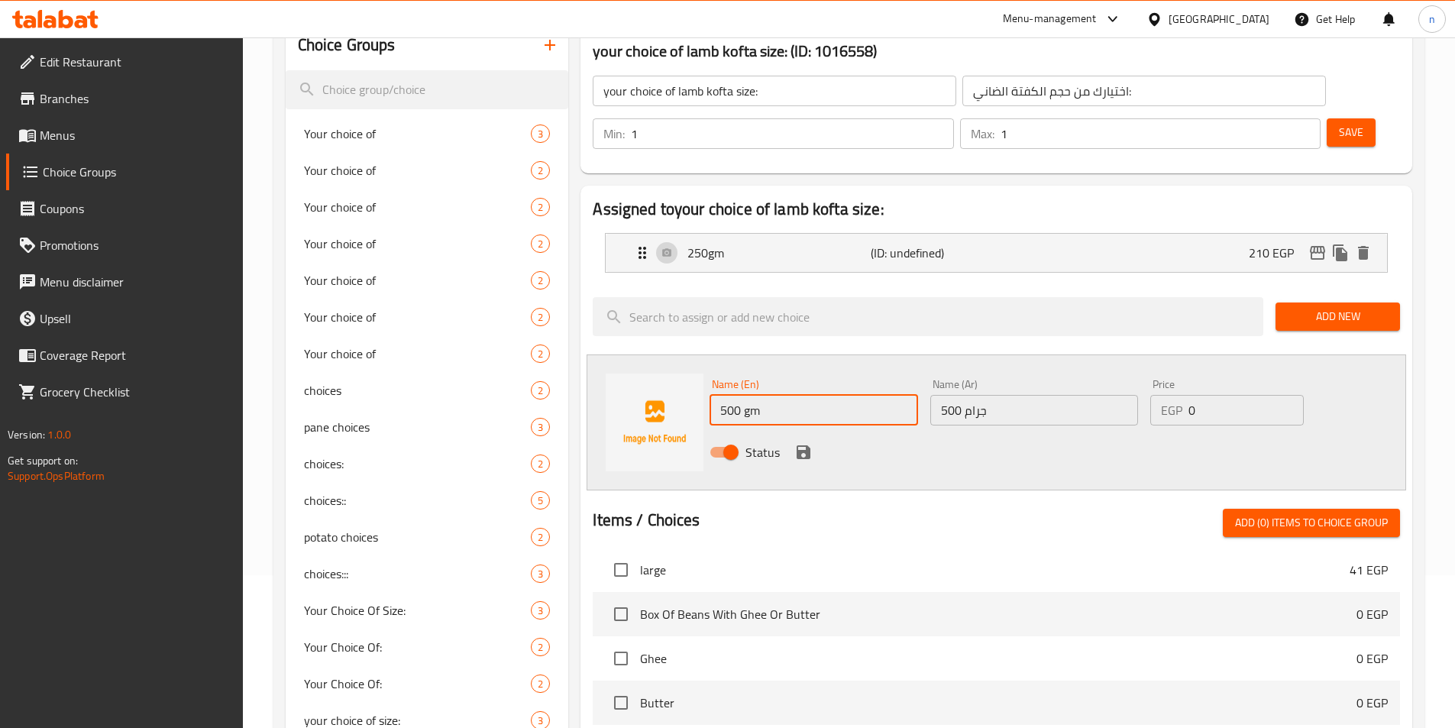
type input "500 gm"
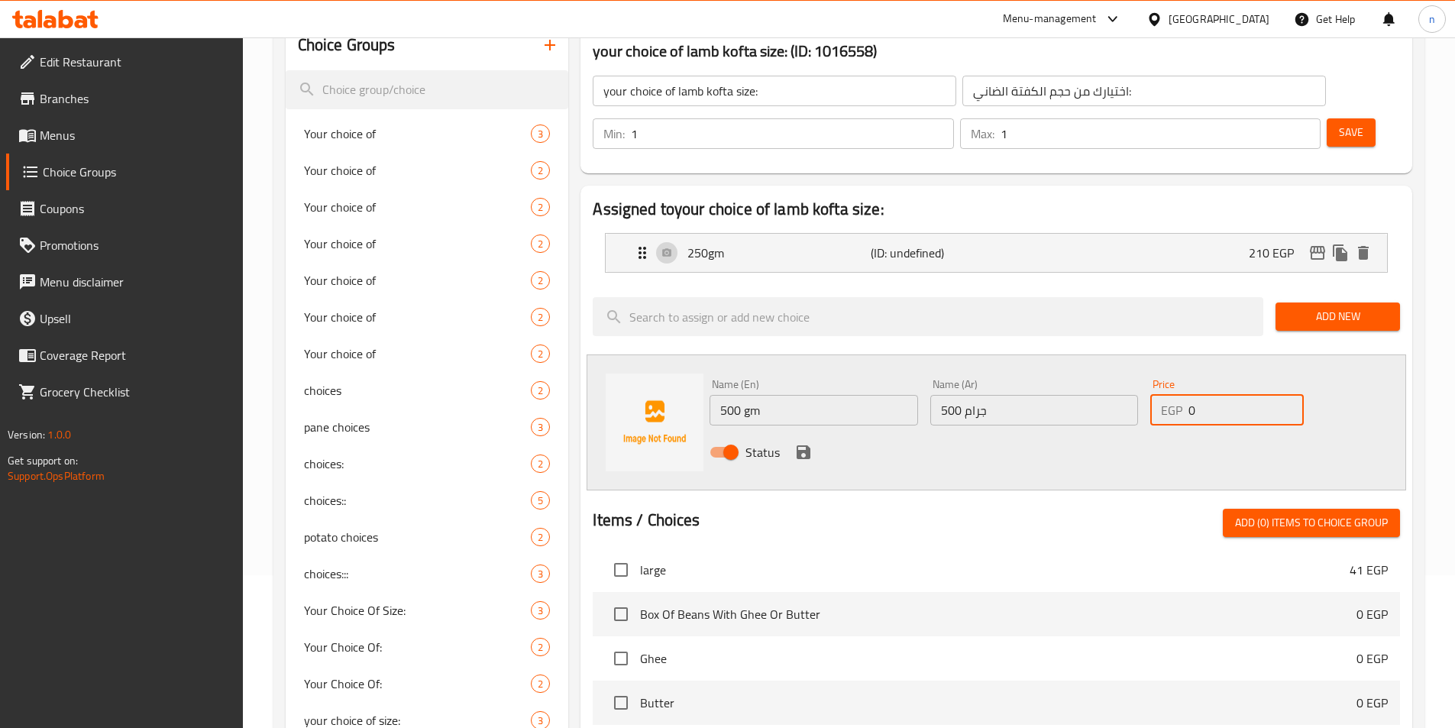
drag, startPoint x: 1205, startPoint y: 368, endPoint x: 1187, endPoint y: 365, distance: 17.8
click at [1187, 395] on div "EGP 0 Price" at bounding box center [1227, 410] width 153 height 31
type input "2"
type input "372"
click at [802, 443] on icon "save" at bounding box center [804, 452] width 18 height 18
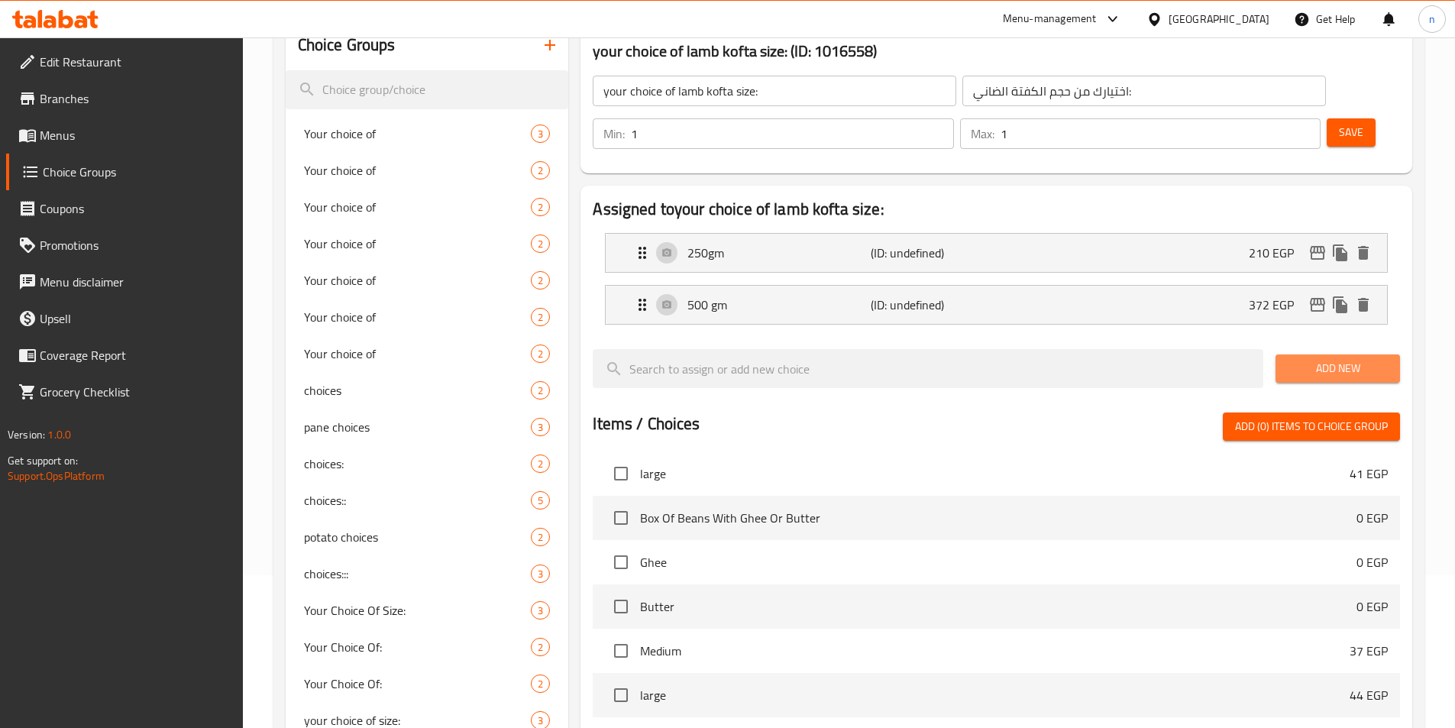
click at [1304, 359] on span "Add New" at bounding box center [1338, 368] width 100 height 19
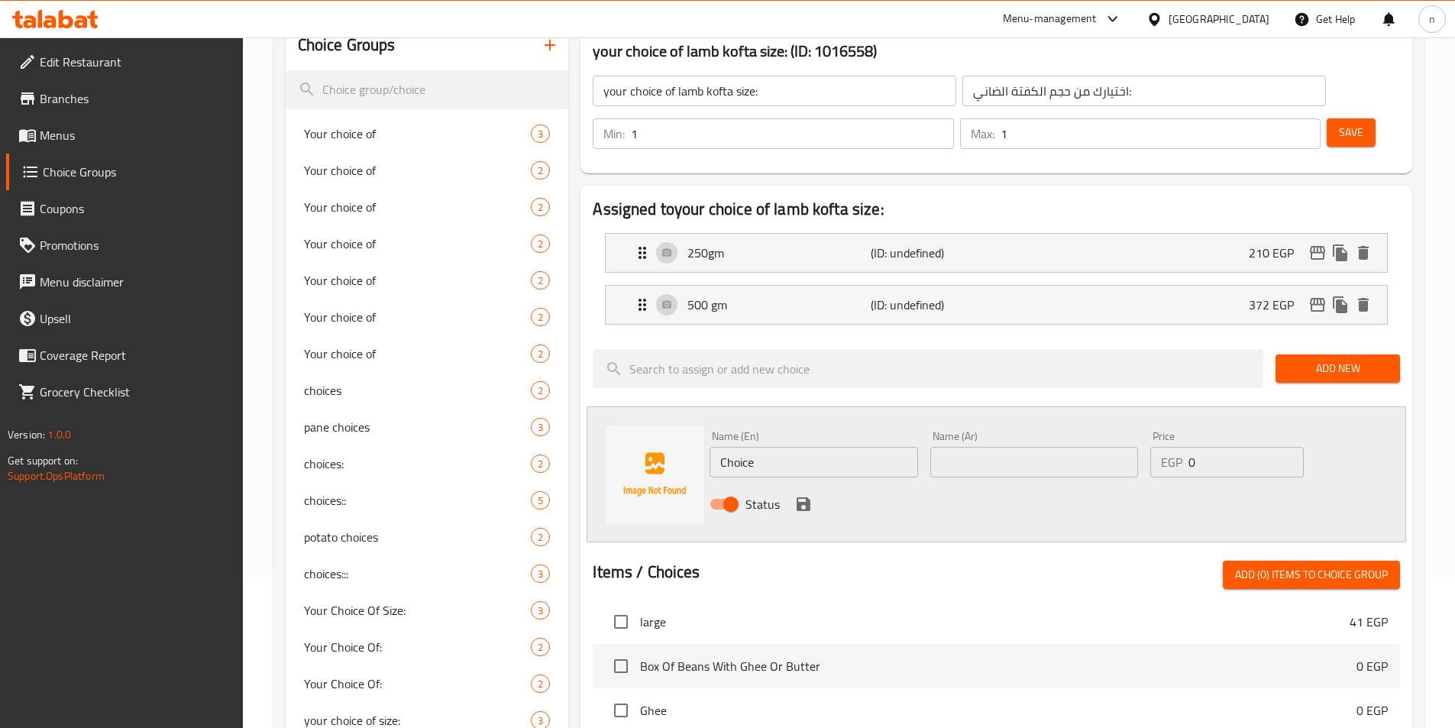
click at [740, 447] on input "Choice" at bounding box center [814, 462] width 208 height 31
type input "1 kilo"
click at [1011, 447] on input "text" at bounding box center [1035, 462] width 208 height 31
type input "1 كيلو"
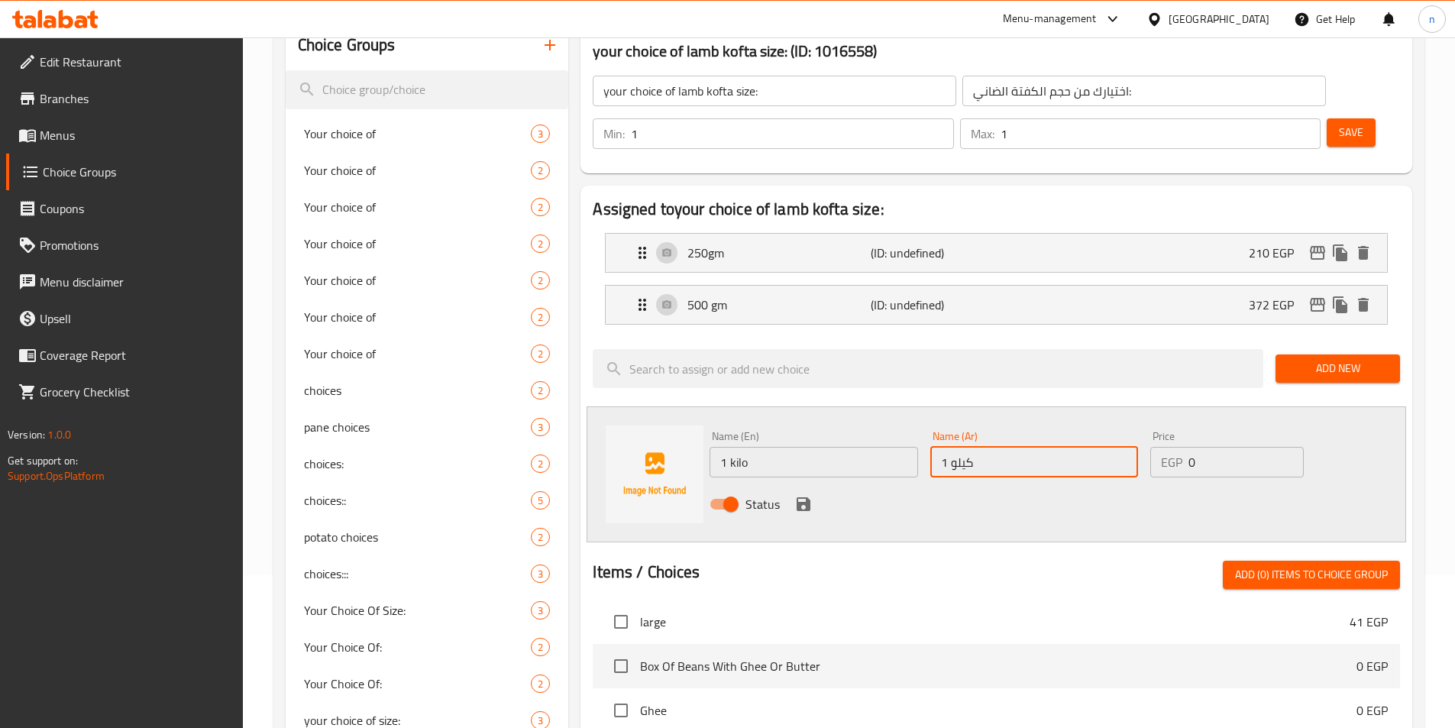
drag, startPoint x: 1214, startPoint y: 423, endPoint x: 1179, endPoint y: 424, distance: 35.2
click at [1179, 447] on div "EGP 0 Price" at bounding box center [1227, 462] width 153 height 31
type input "729"
click at [804, 495] on icon "save" at bounding box center [804, 504] width 18 height 18
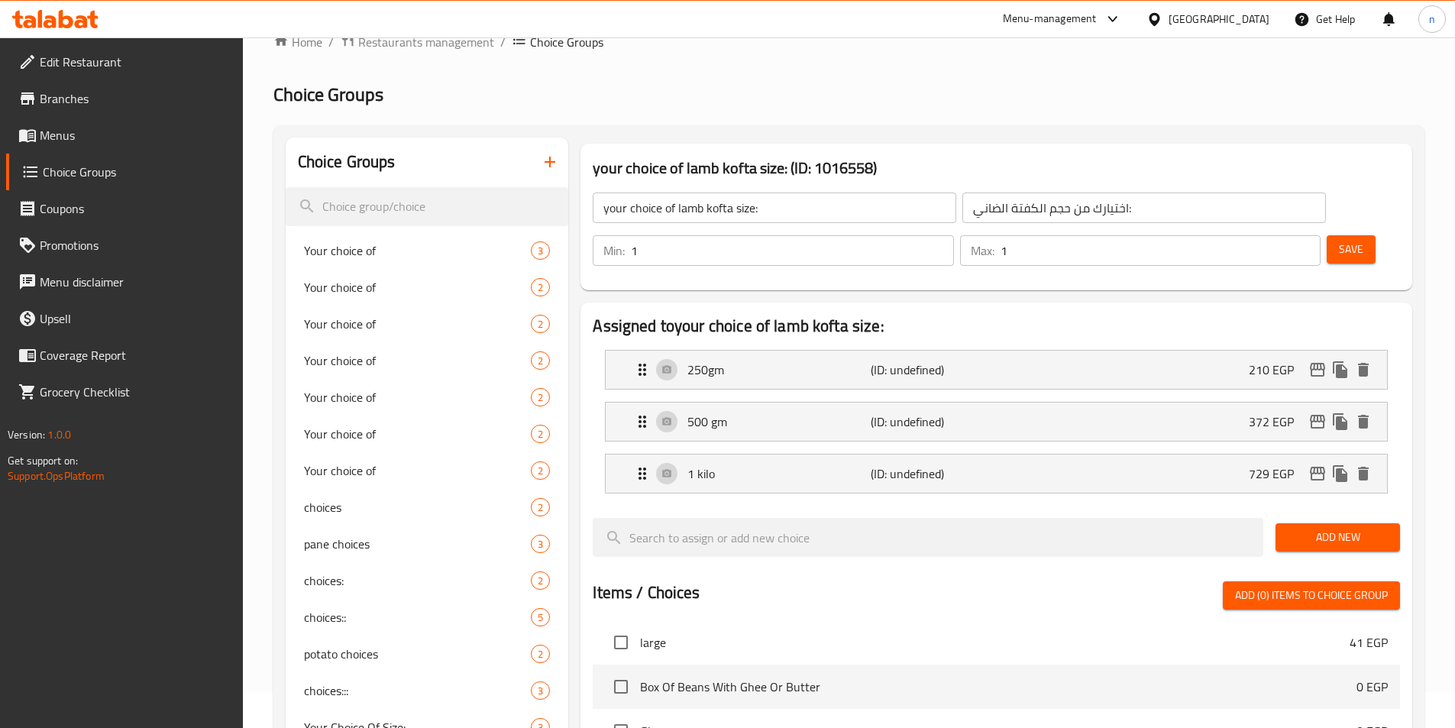
scroll to position [0, 0]
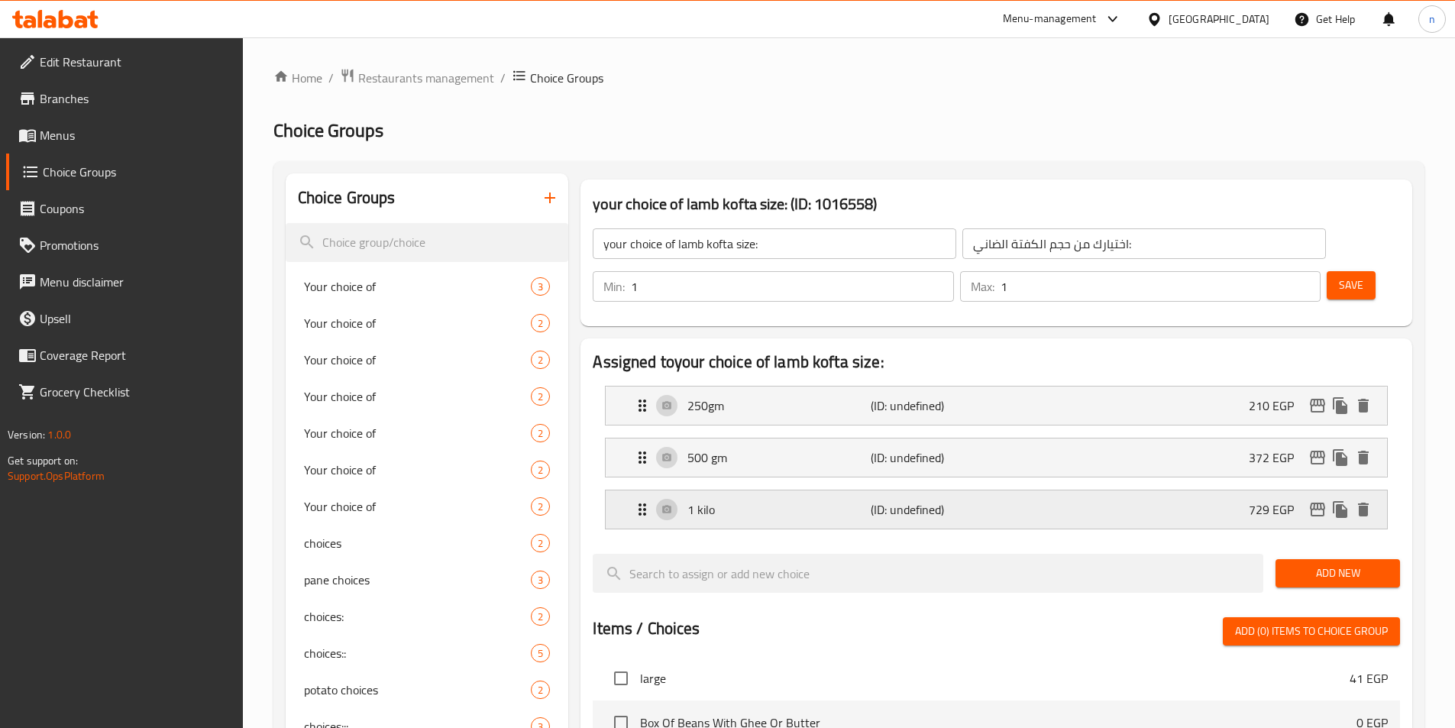
click at [843, 490] on div "1 kilo (ID: undefined) 729 EGP" at bounding box center [1001, 509] width 736 height 38
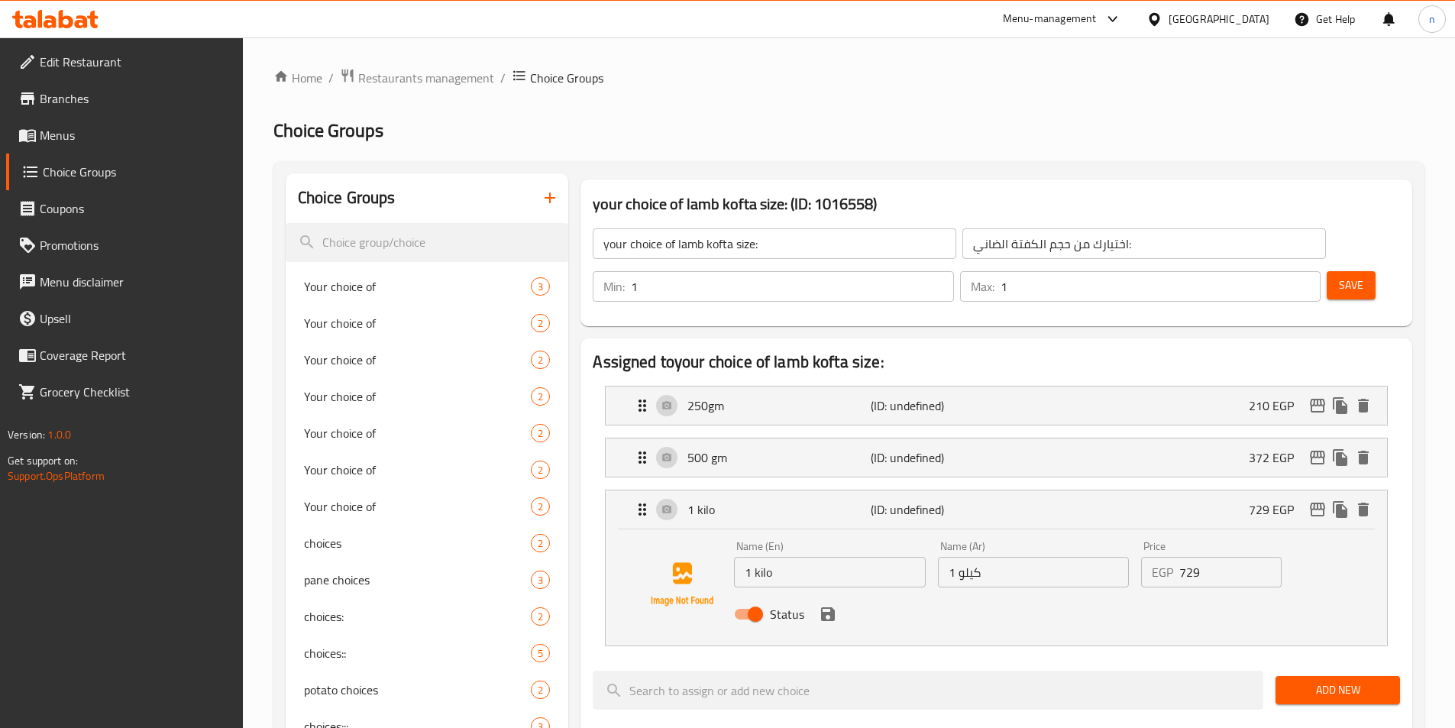
click at [1339, 276] on span "Save" at bounding box center [1351, 285] width 24 height 19
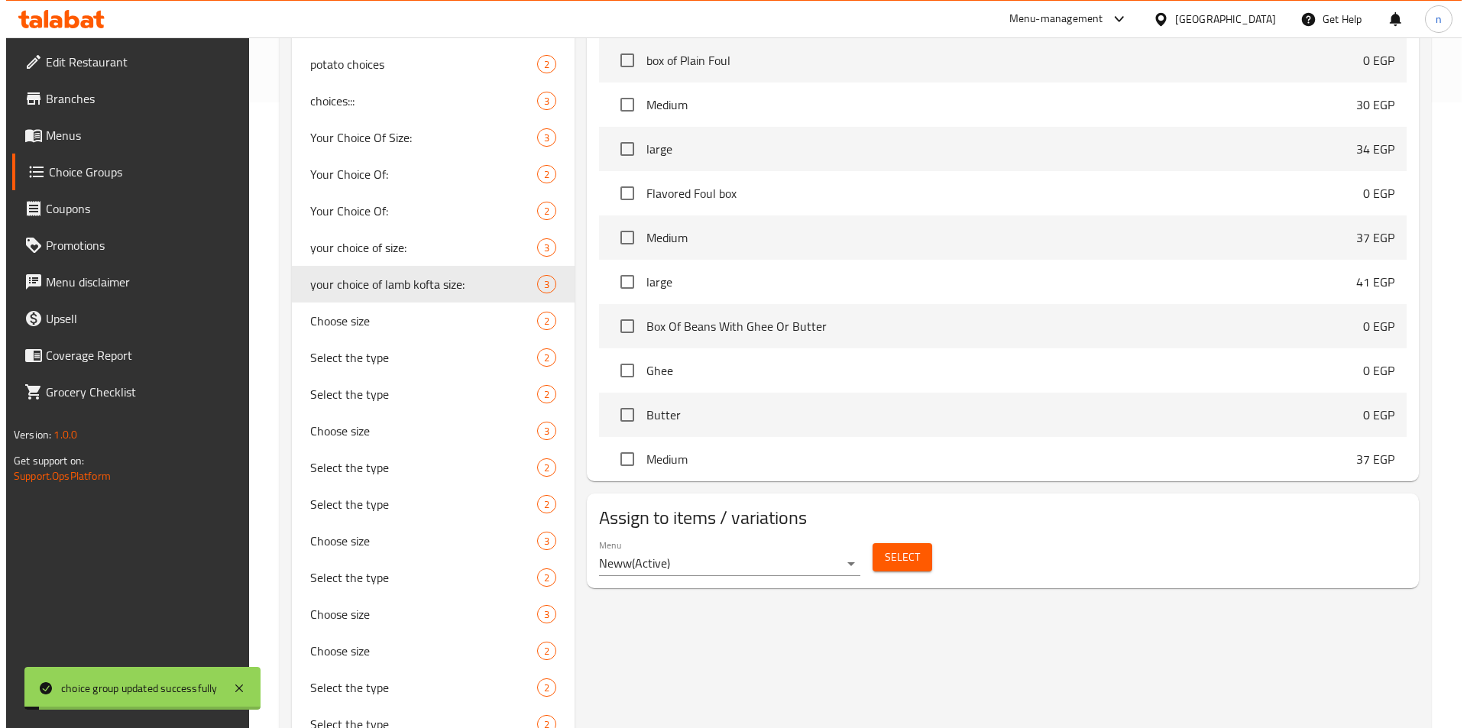
scroll to position [917, 0]
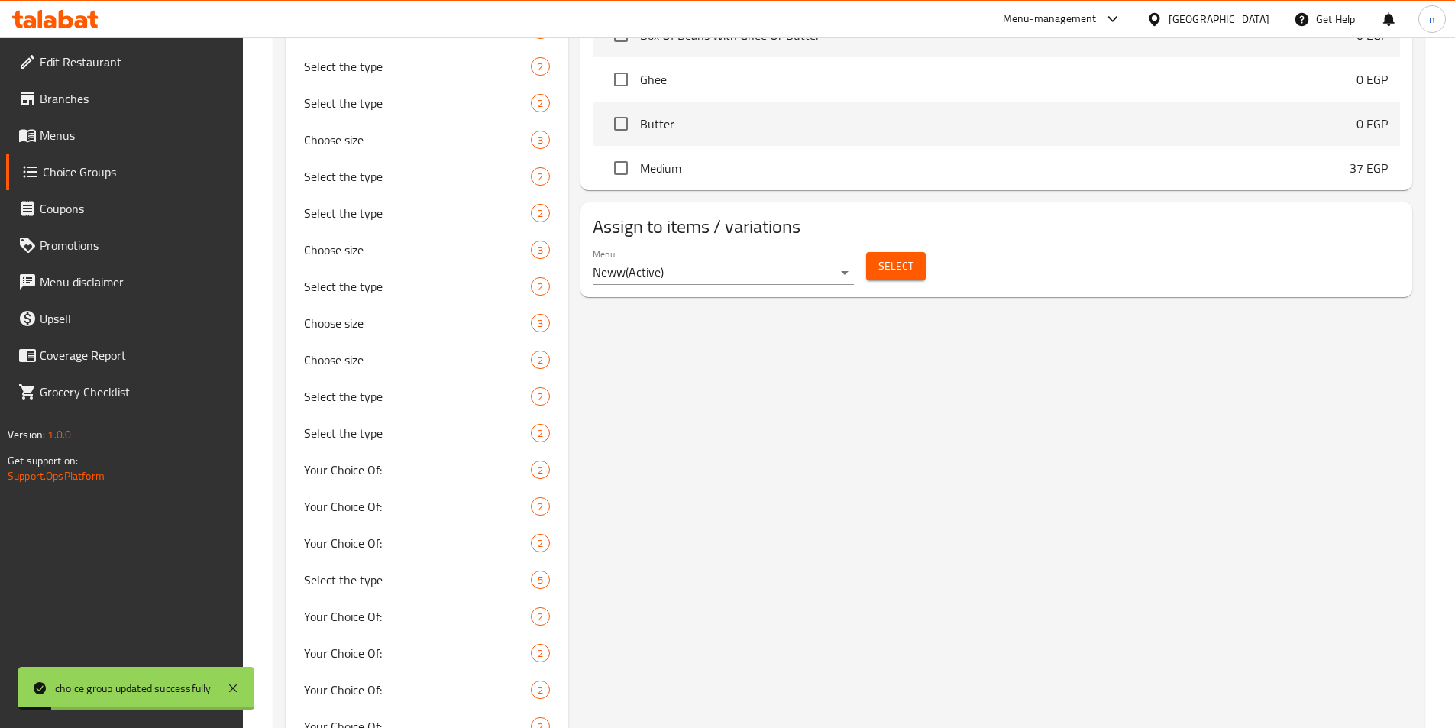
click at [903, 257] on span "Select" at bounding box center [896, 266] width 35 height 19
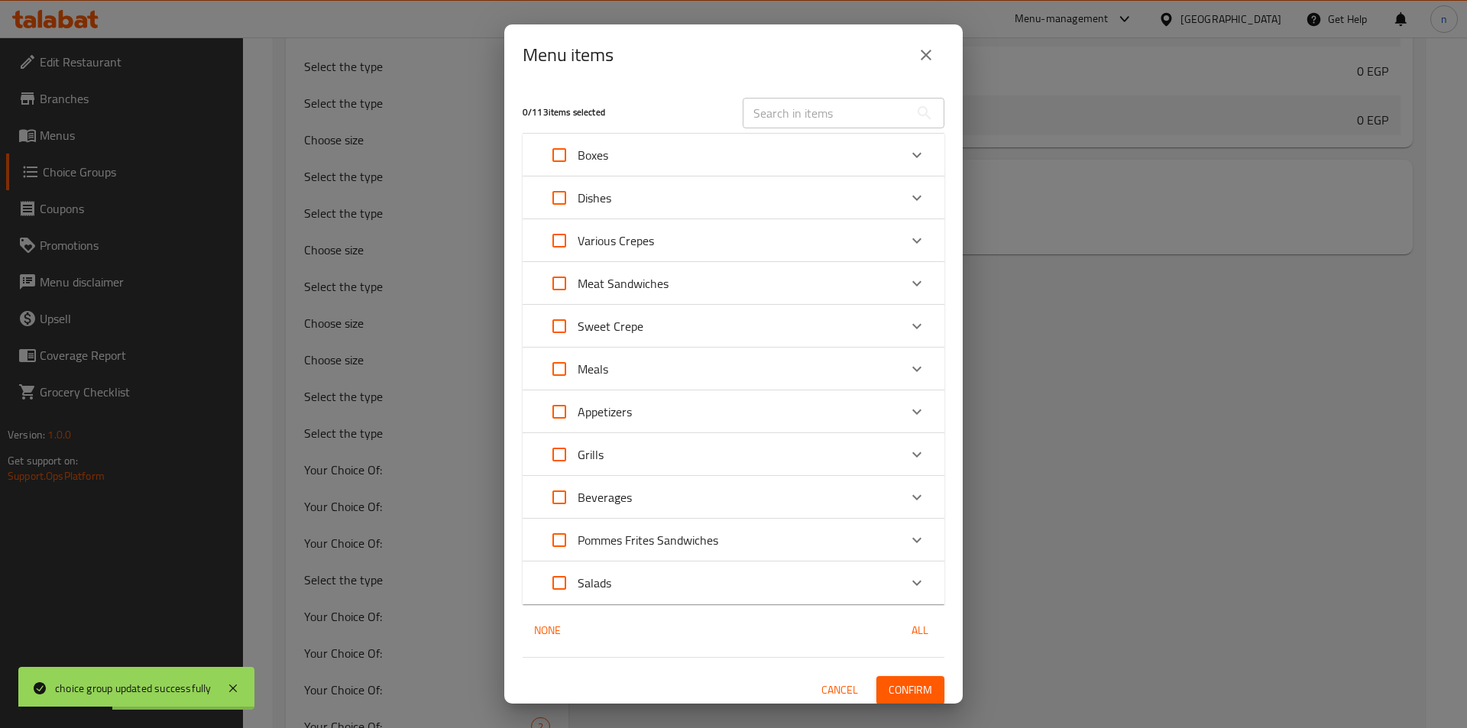
click at [644, 446] on div "Grills" at bounding box center [720, 454] width 358 height 37
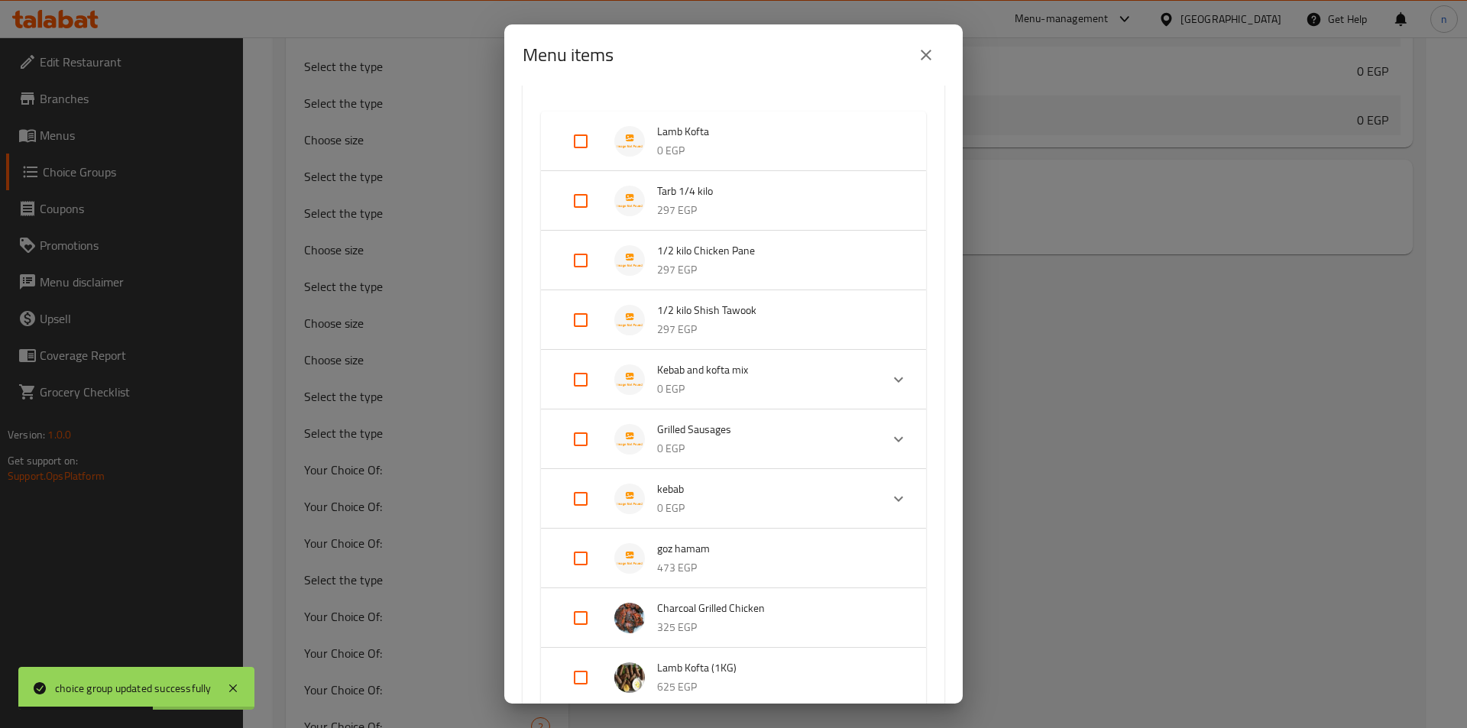
scroll to position [306, 0]
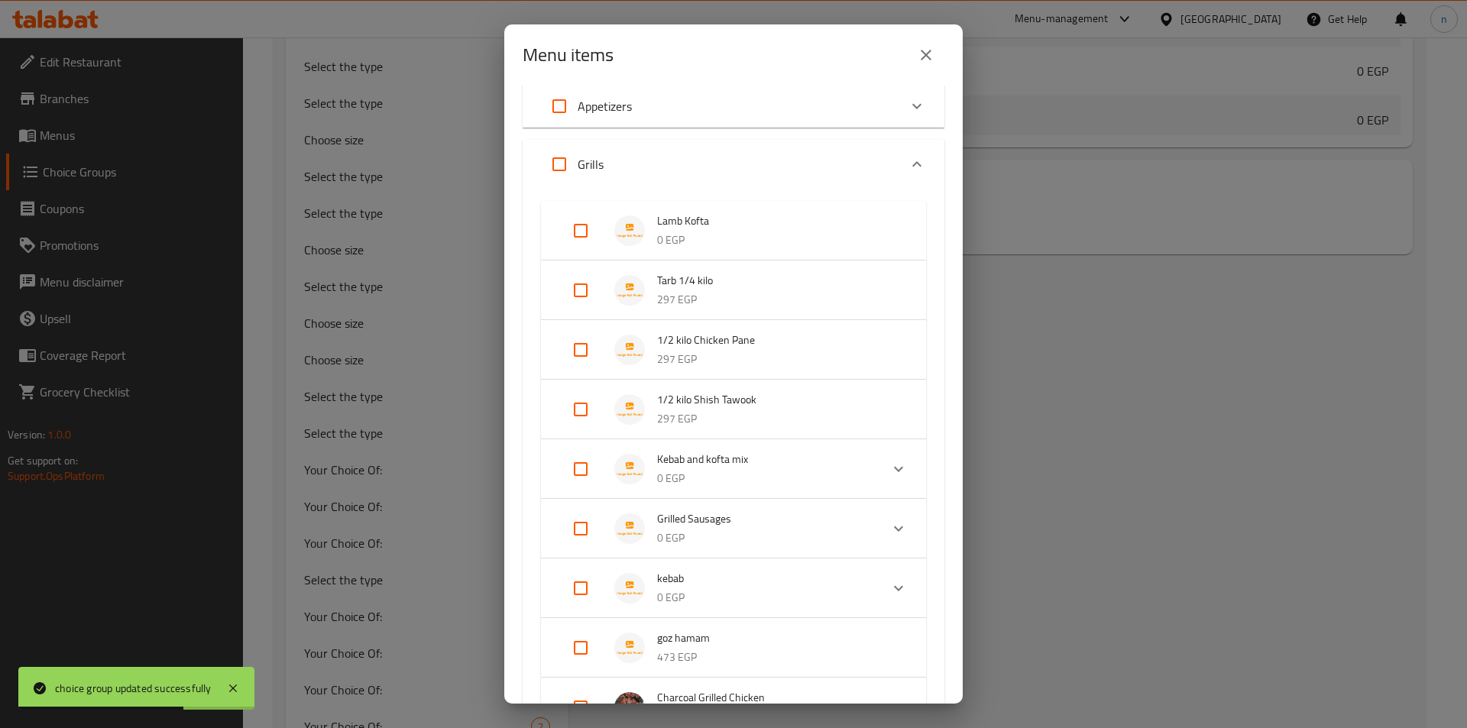
click at [578, 237] on input "Expand" at bounding box center [580, 230] width 37 height 37
checkbox input "true"
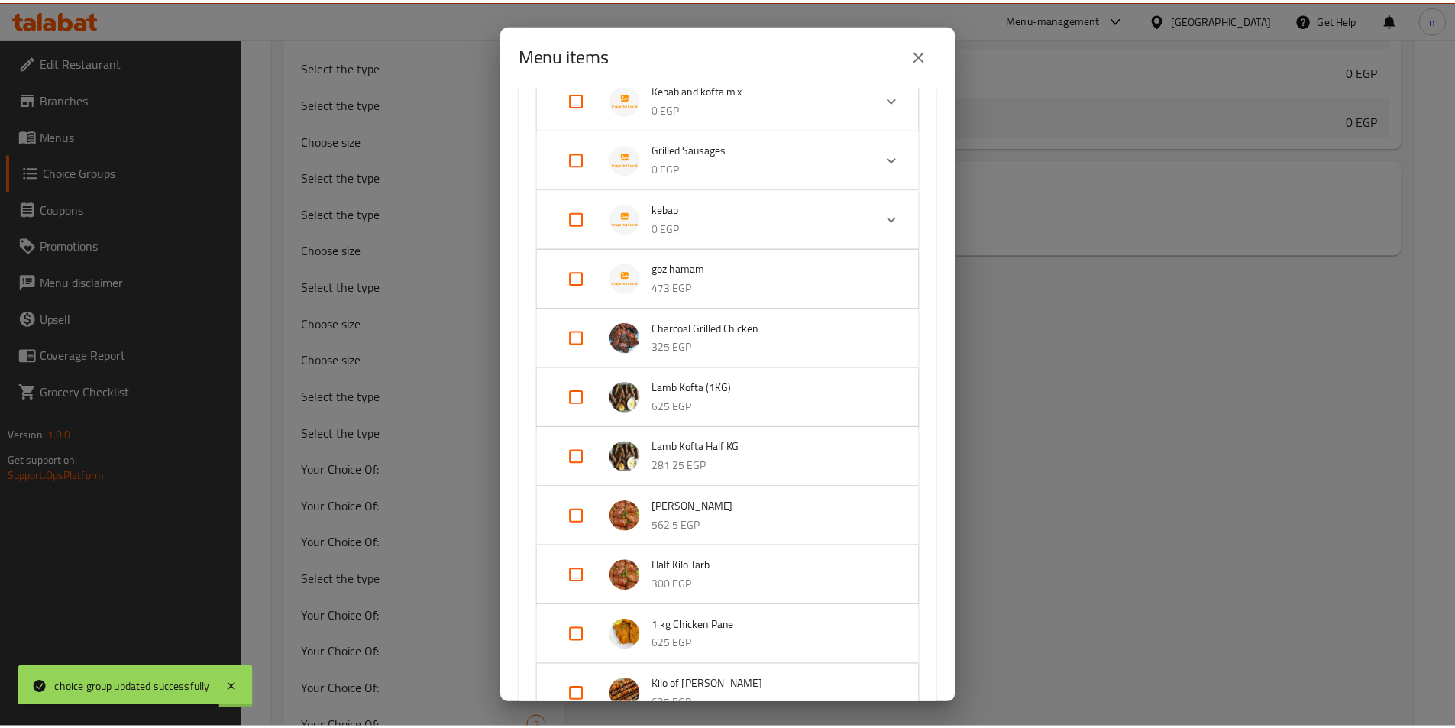
scroll to position [1099, 0]
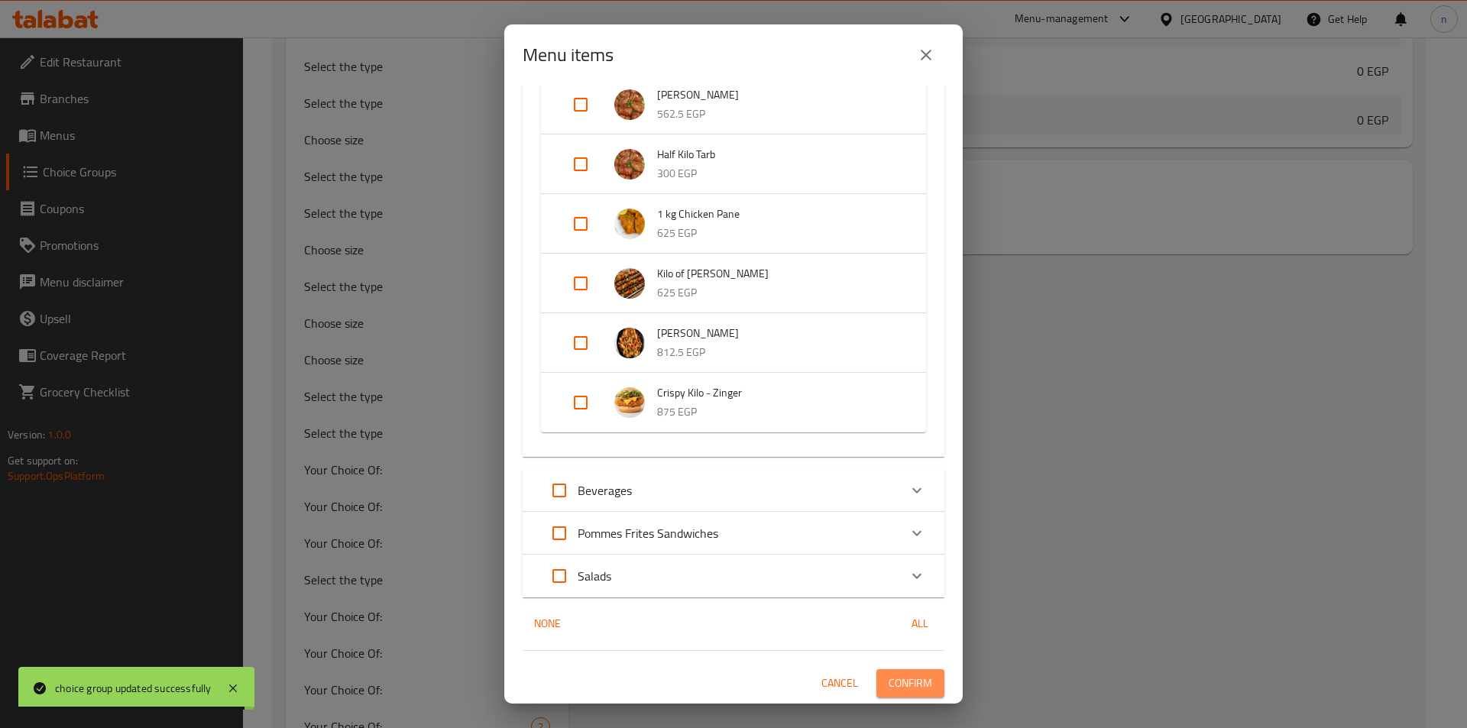
click at [898, 681] on span "Confirm" at bounding box center [910, 683] width 44 height 19
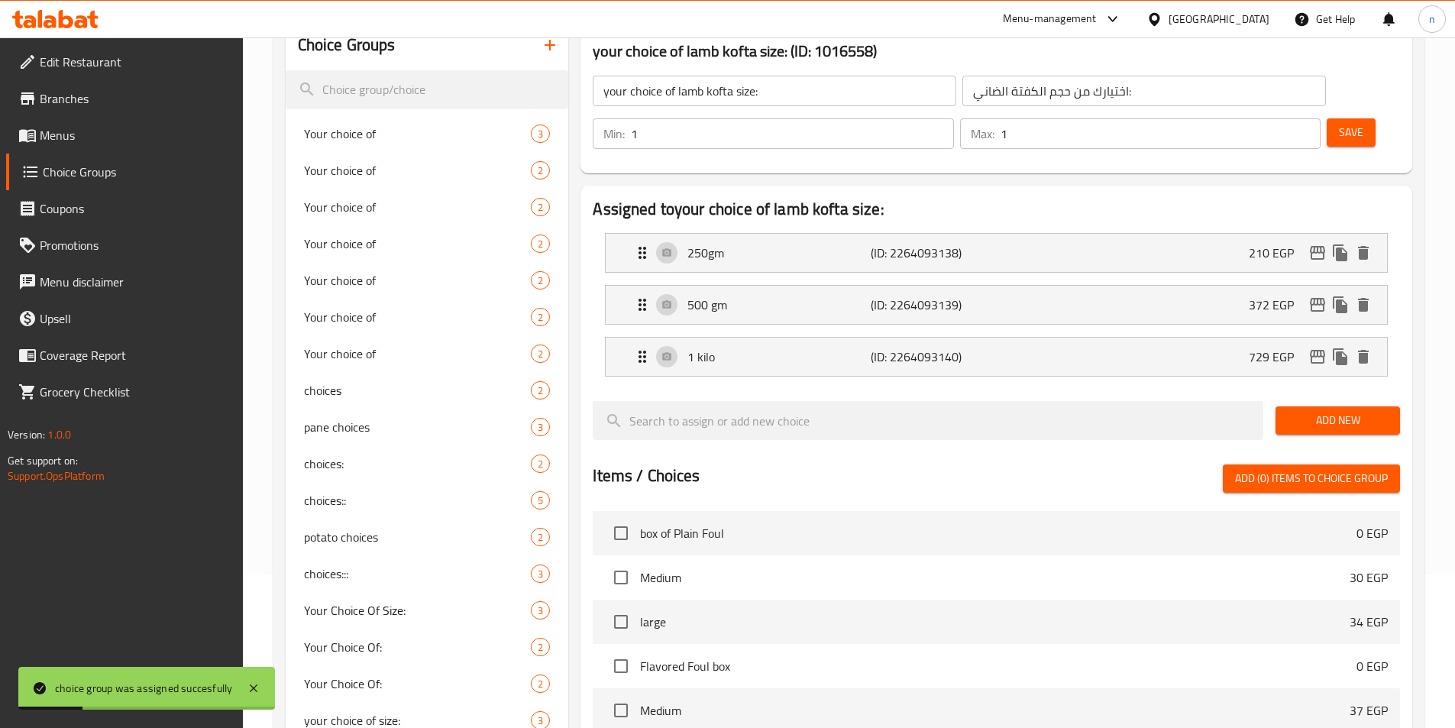
scroll to position [0, 0]
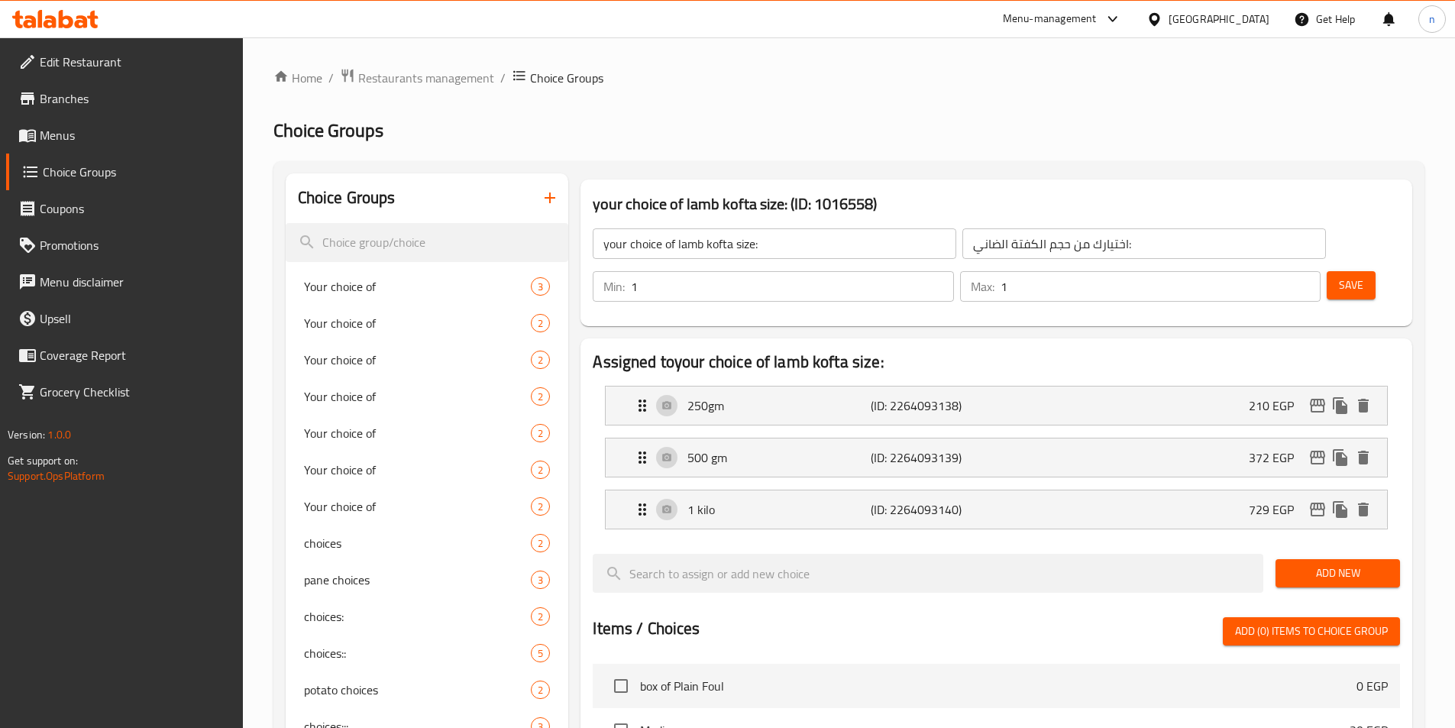
click at [669, 246] on input "your choice of lamb kofta size:" at bounding box center [775, 243] width 364 height 31
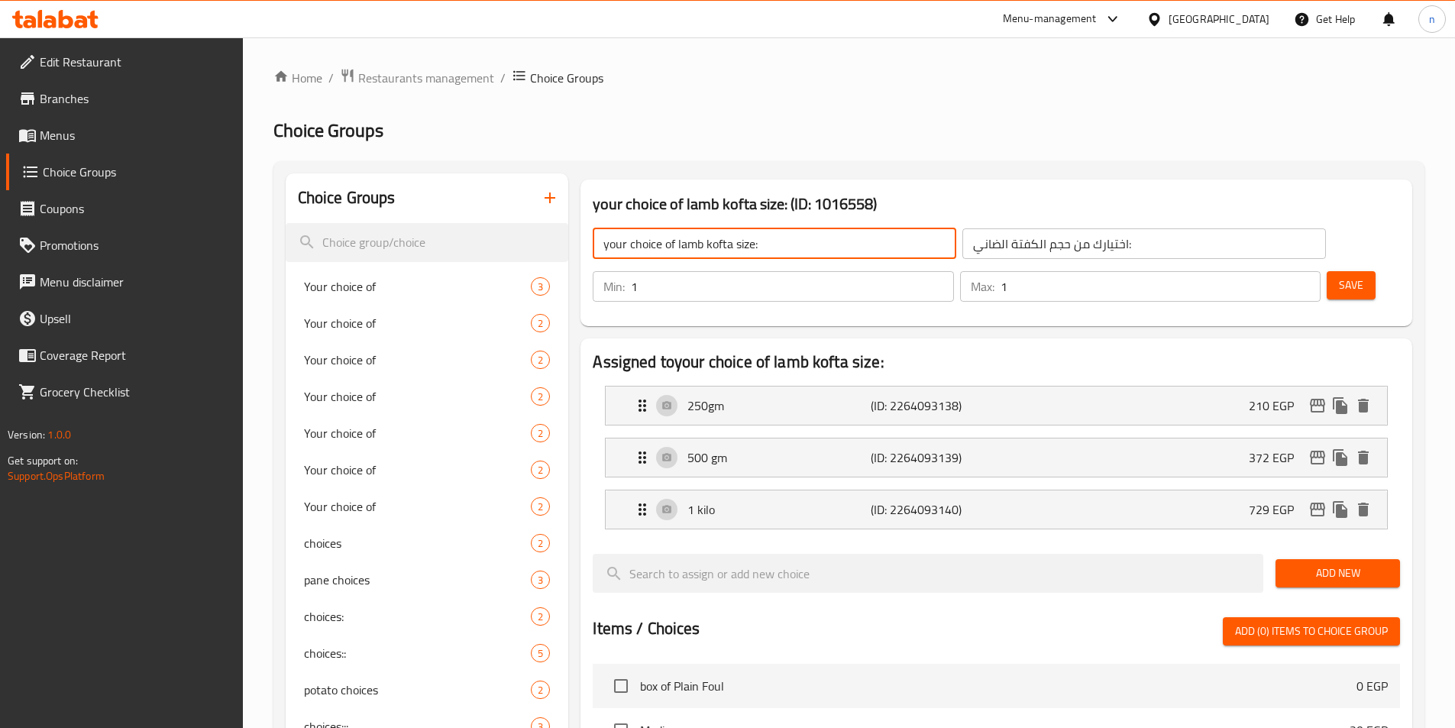
click at [669, 246] on input "your choice of lamb kofta size:" at bounding box center [775, 243] width 364 height 31
click at [963, 249] on input "اختيارك من حجم الكفتة الضاني:" at bounding box center [1145, 243] width 364 height 31
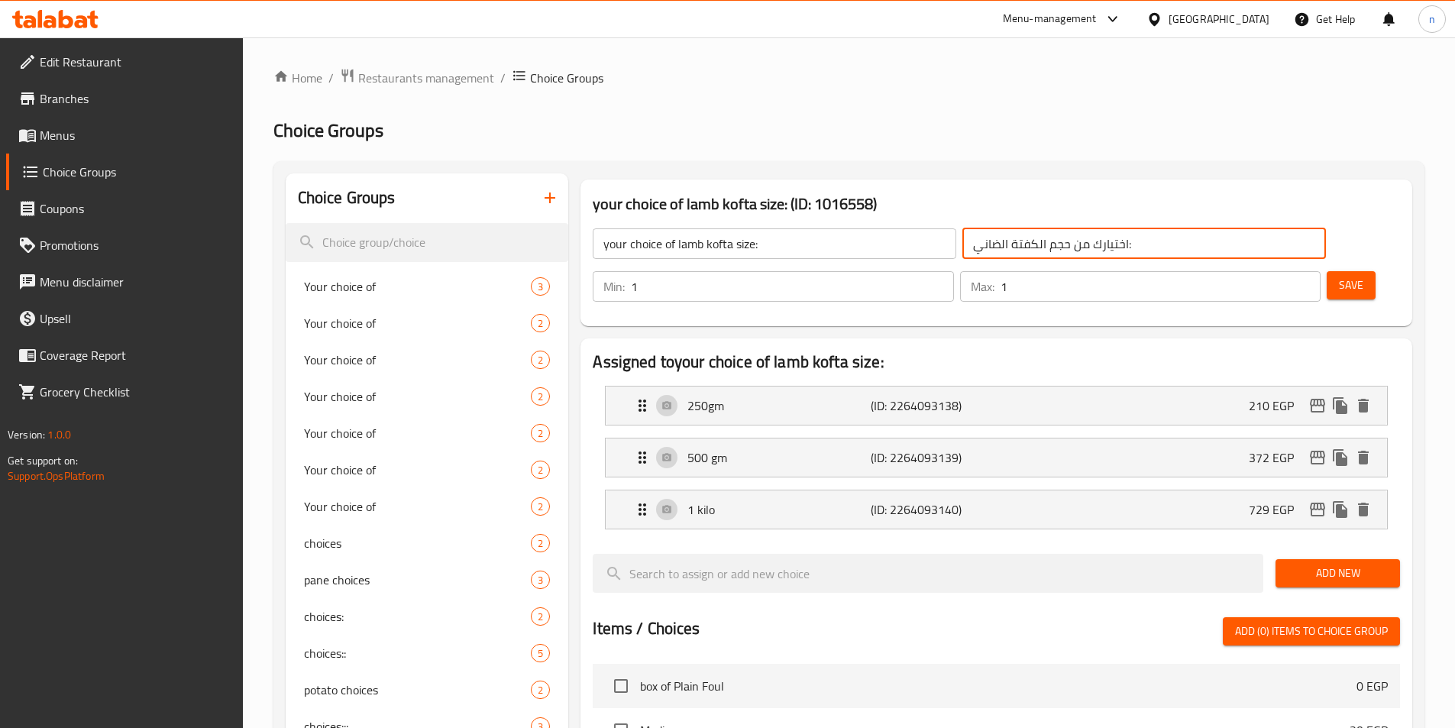
click at [963, 249] on input "اختيارك من حجم الكفتة الضاني:" at bounding box center [1145, 243] width 364 height 31
click at [552, 202] on icon "button" at bounding box center [550, 198] width 18 height 18
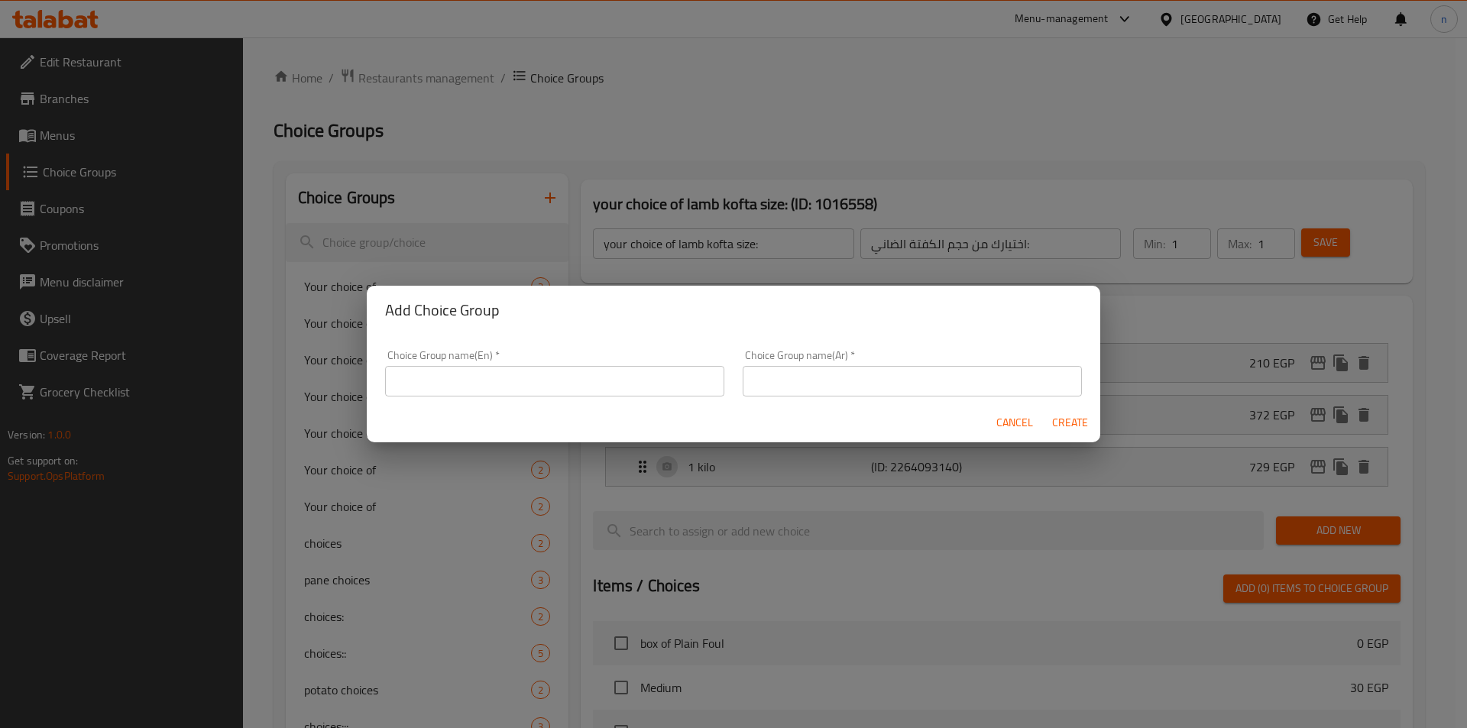
click at [546, 387] on input "text" at bounding box center [554, 381] width 339 height 31
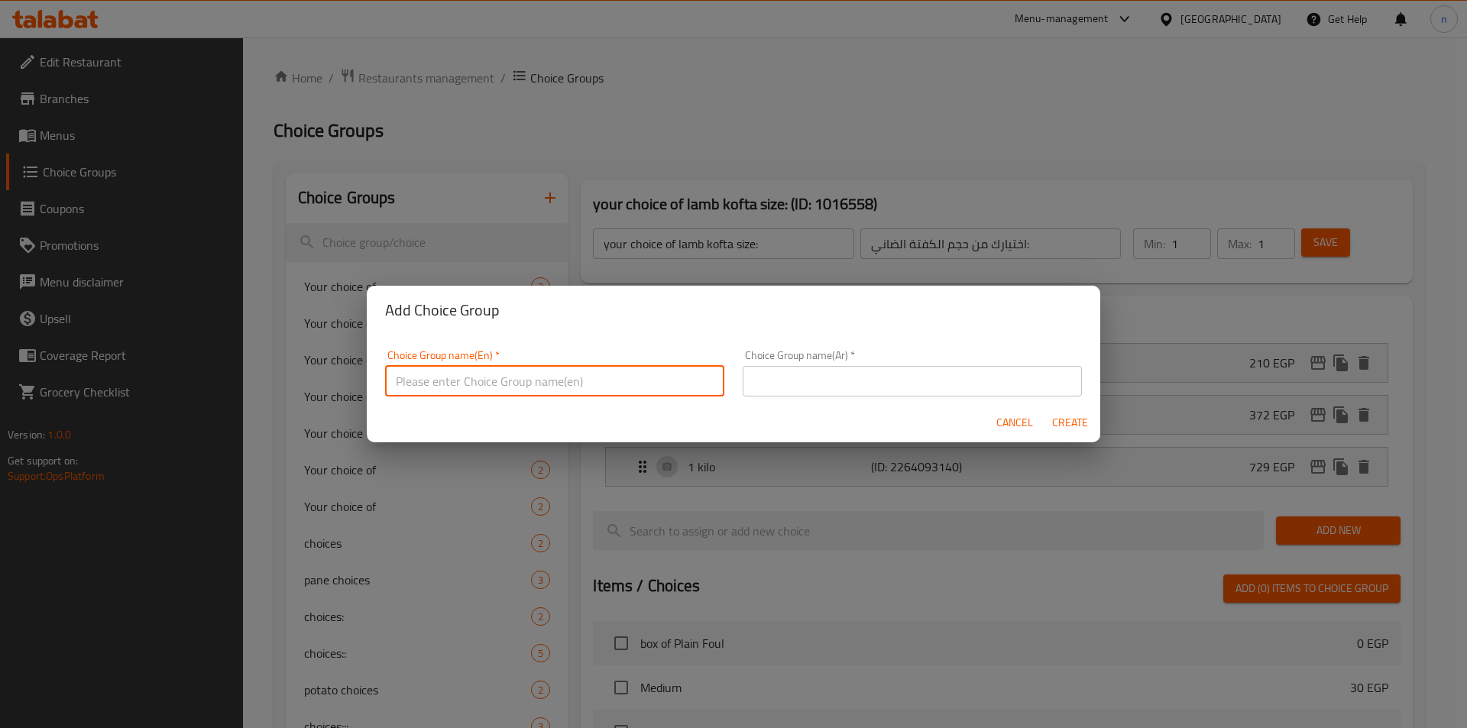
click at [873, 377] on input "text" at bounding box center [912, 381] width 339 height 31
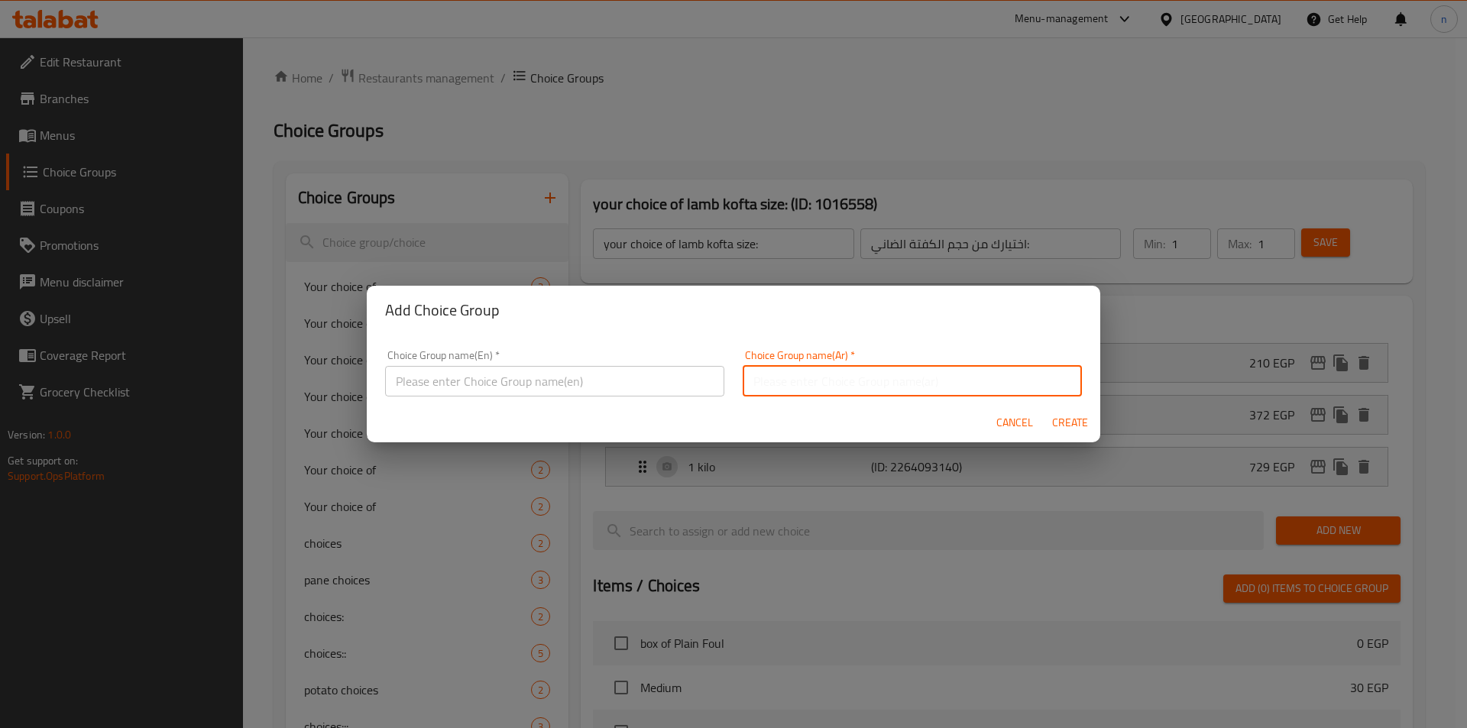
paste input "اختيارك من حجم الكفتة الضاني:"
drag, startPoint x: 811, startPoint y: 387, endPoint x: 736, endPoint y: 383, distance: 75.0
click at [736, 383] on div "Choice Group name(Ar)   * اختيارك من حجم الكفتة الضاني: Choice Group name(Ar) *" at bounding box center [912, 373] width 358 height 65
type input "اختيارك من حجم الطرب:"
click at [695, 385] on input "text" at bounding box center [554, 381] width 339 height 31
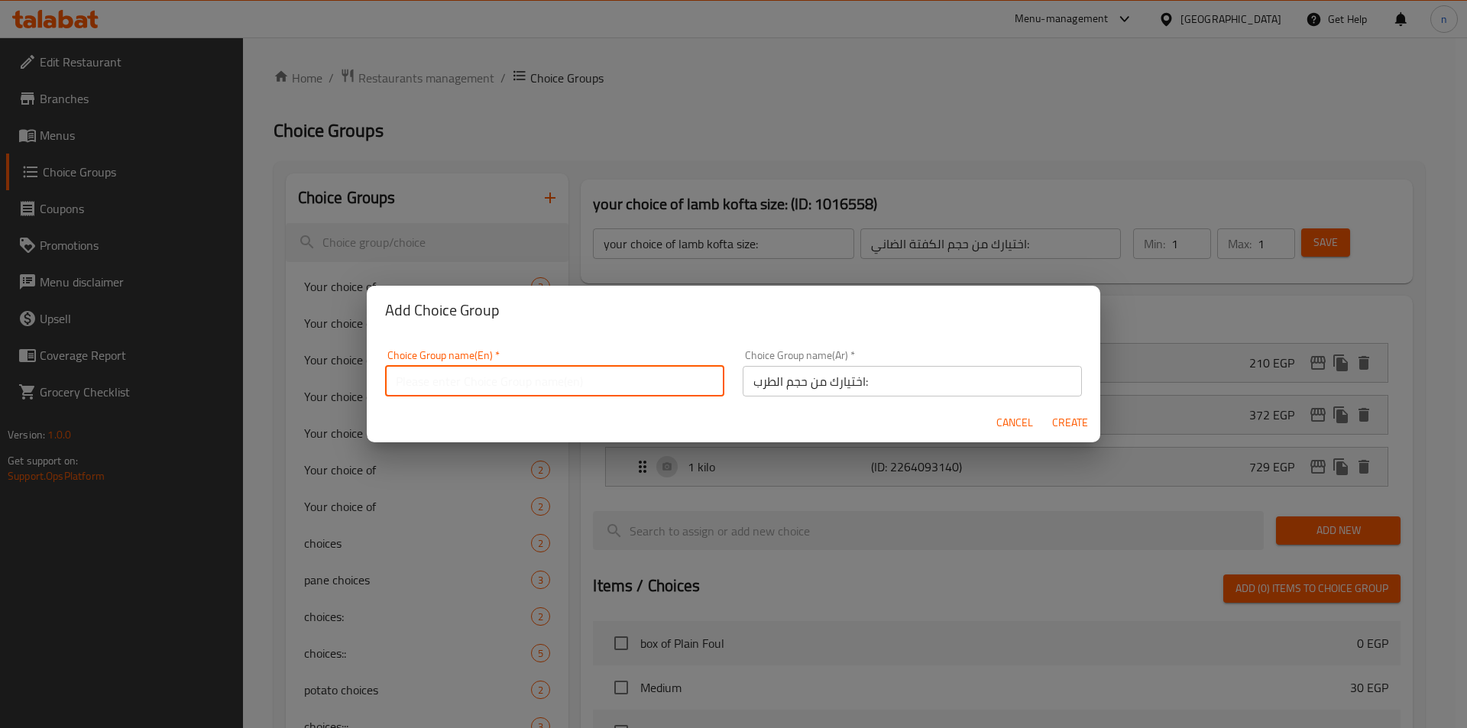
paste input "your choice of lamb kofta size:"
click at [514, 385] on input "your choice of lamb kofta size:" at bounding box center [554, 381] width 339 height 31
drag, startPoint x: 523, startPoint y: 382, endPoint x: 470, endPoint y: 384, distance: 53.5
click at [470, 384] on input "your choice of lamb kofta size:" at bounding box center [554, 381] width 339 height 31
click at [481, 385] on input "your choice of tarb size:" at bounding box center [554, 381] width 339 height 31
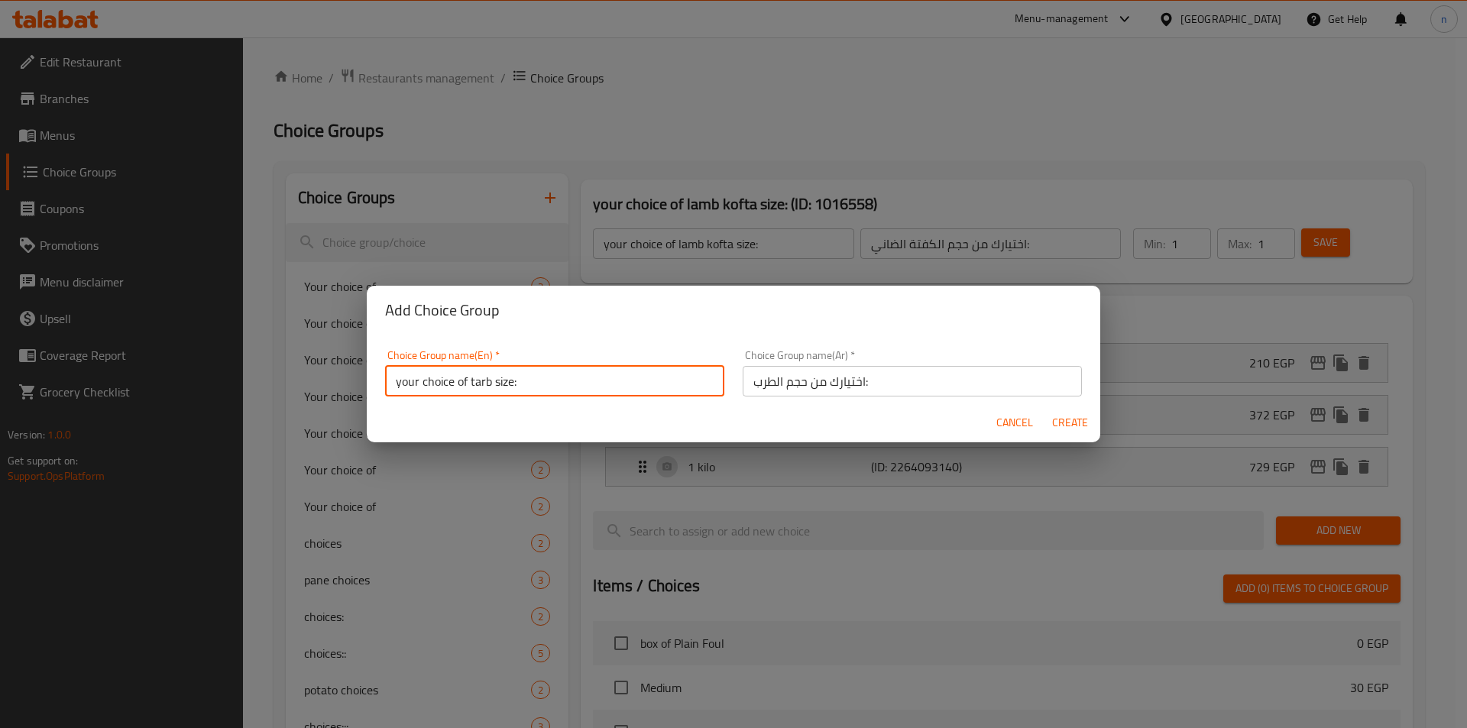
click at [481, 385] on input "your choice of tarb size:" at bounding box center [554, 381] width 339 height 31
type input "your choice of tarb size:"
click at [1084, 422] on span "Create" at bounding box center [1069, 422] width 37 height 19
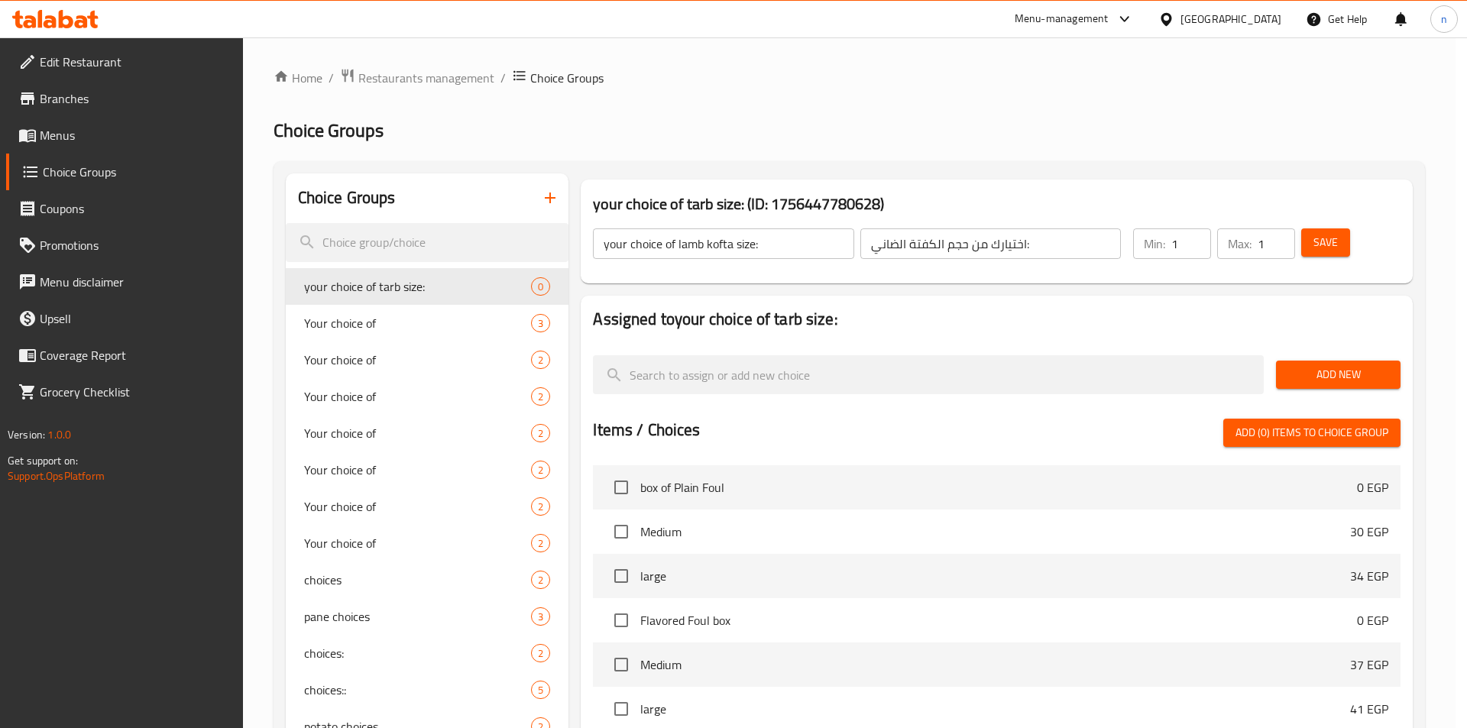
type input "your choice of tarb size:"
type input "اختيارك من حجم الطرب:"
type input "0"
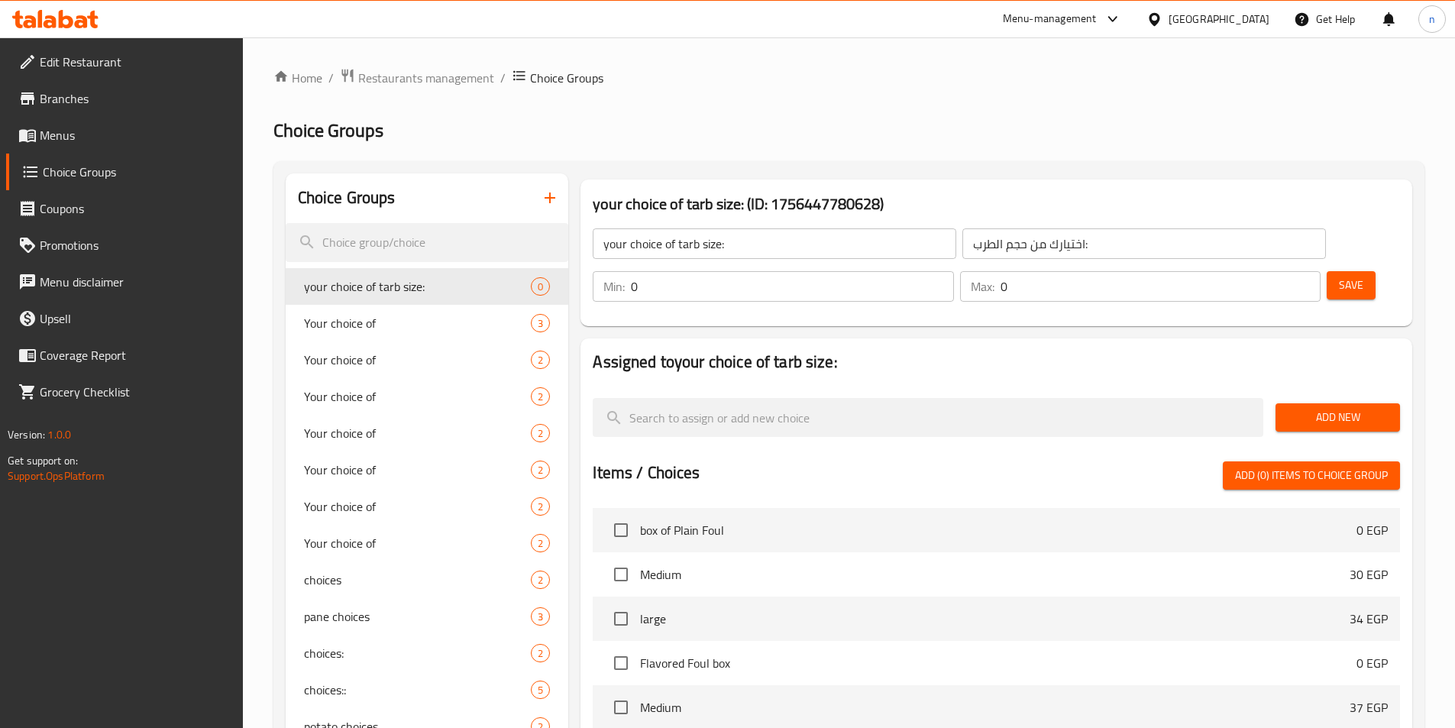
click at [953, 271] on input "0" at bounding box center [792, 286] width 322 height 31
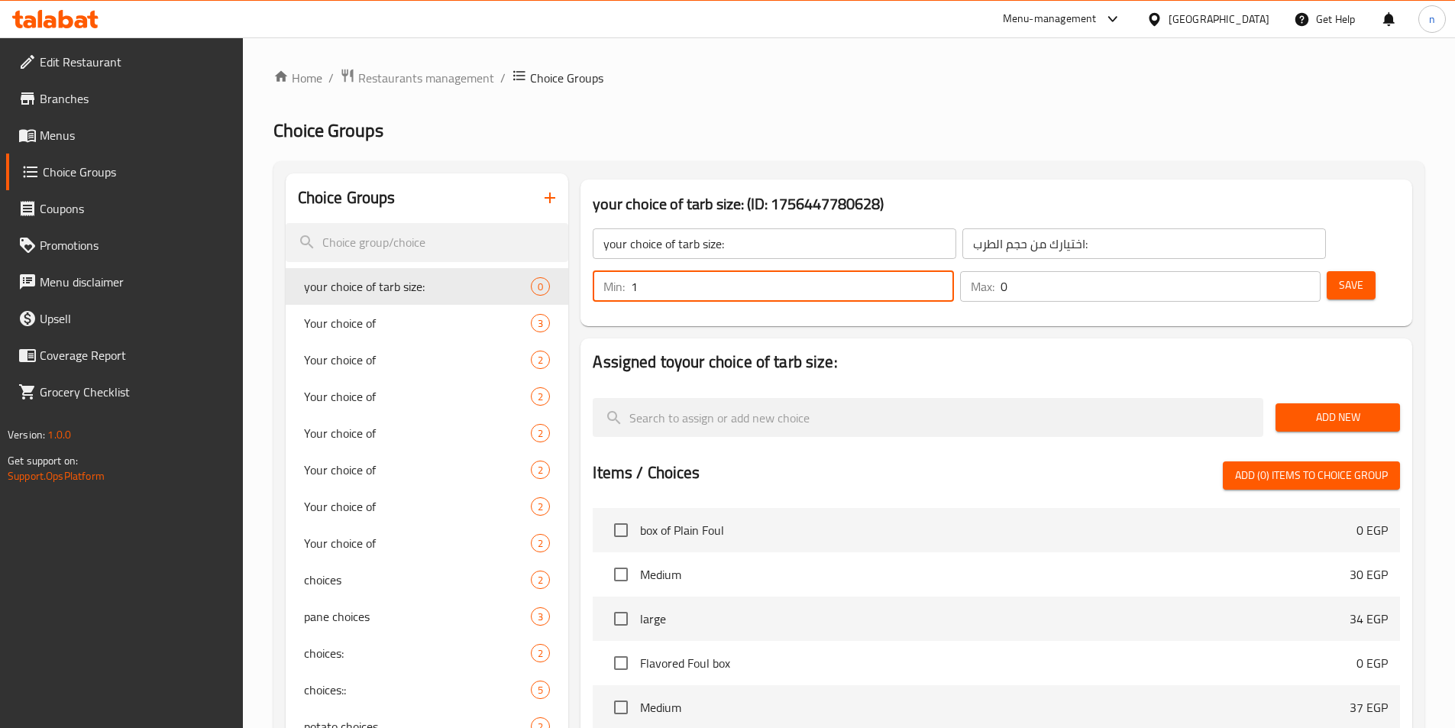
type input "1"
click at [953, 271] on input "1" at bounding box center [792, 286] width 322 height 31
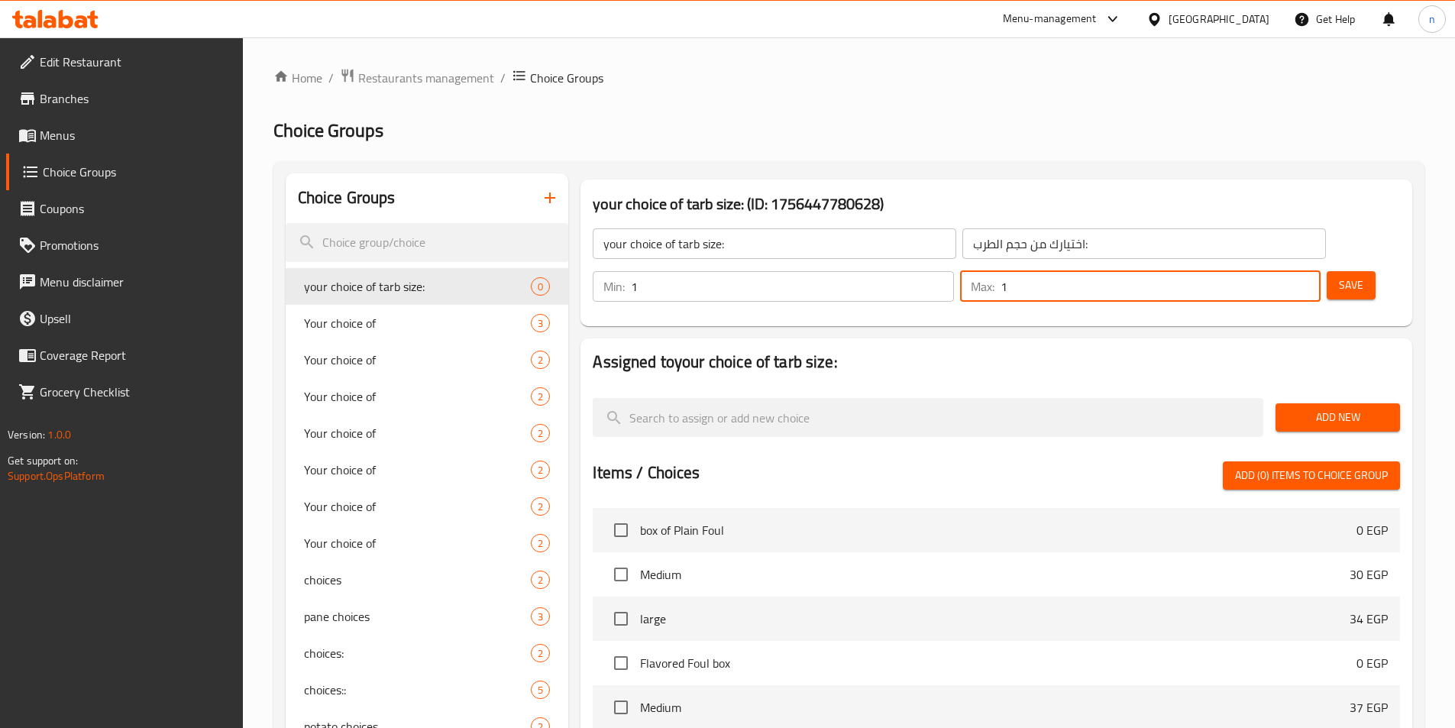
type input "1"
click at [1277, 271] on input "1" at bounding box center [1161, 286] width 320 height 31
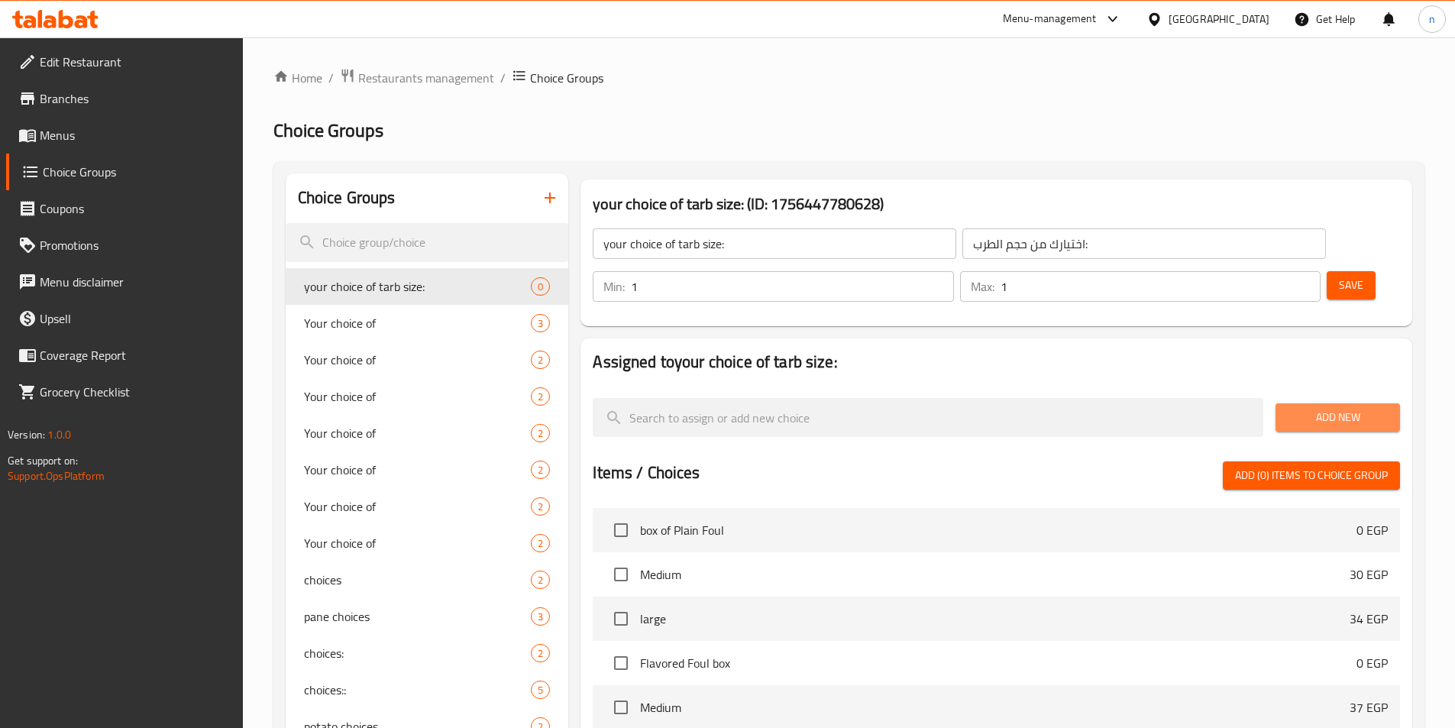
click at [1345, 403] on button "Add New" at bounding box center [1338, 417] width 125 height 28
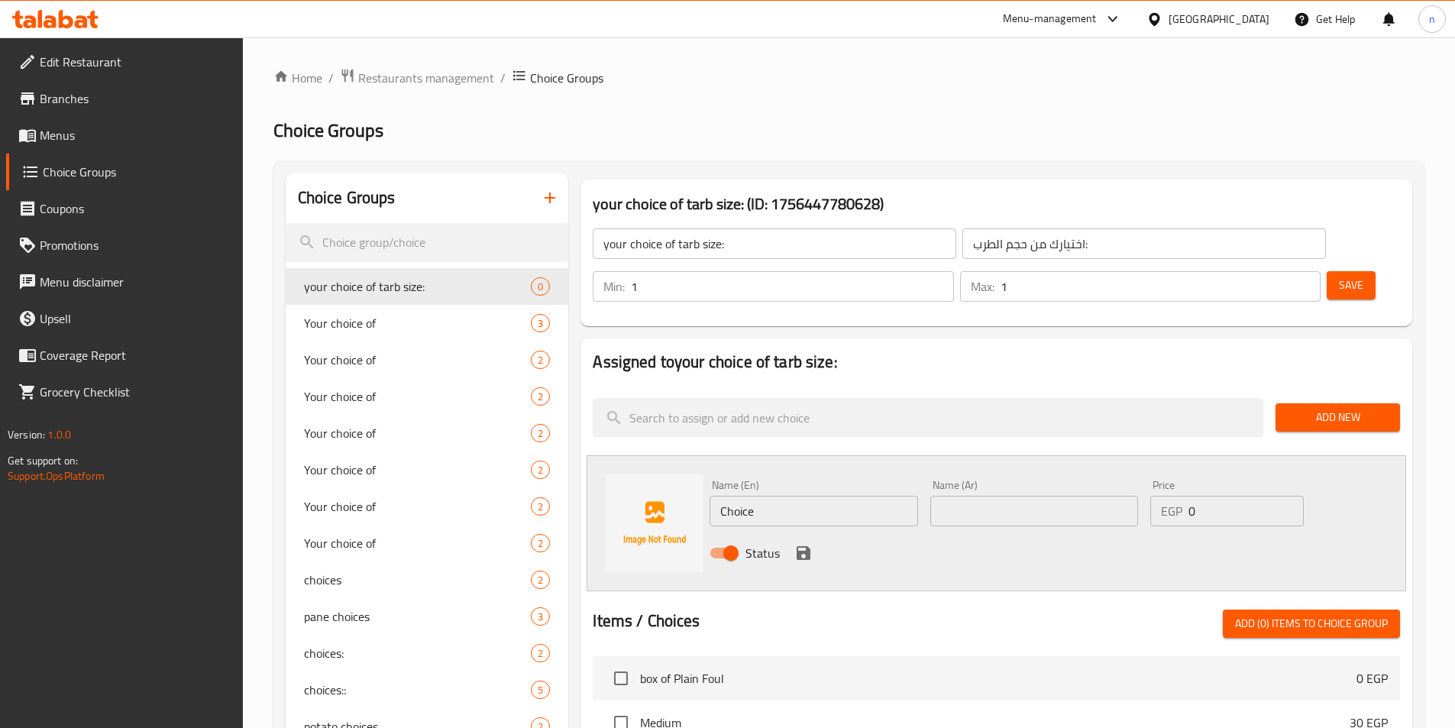
click at [753, 496] on input "Choice" at bounding box center [814, 511] width 208 height 31
type input "250 gm"
click at [969, 496] on input "text" at bounding box center [1035, 511] width 208 height 31
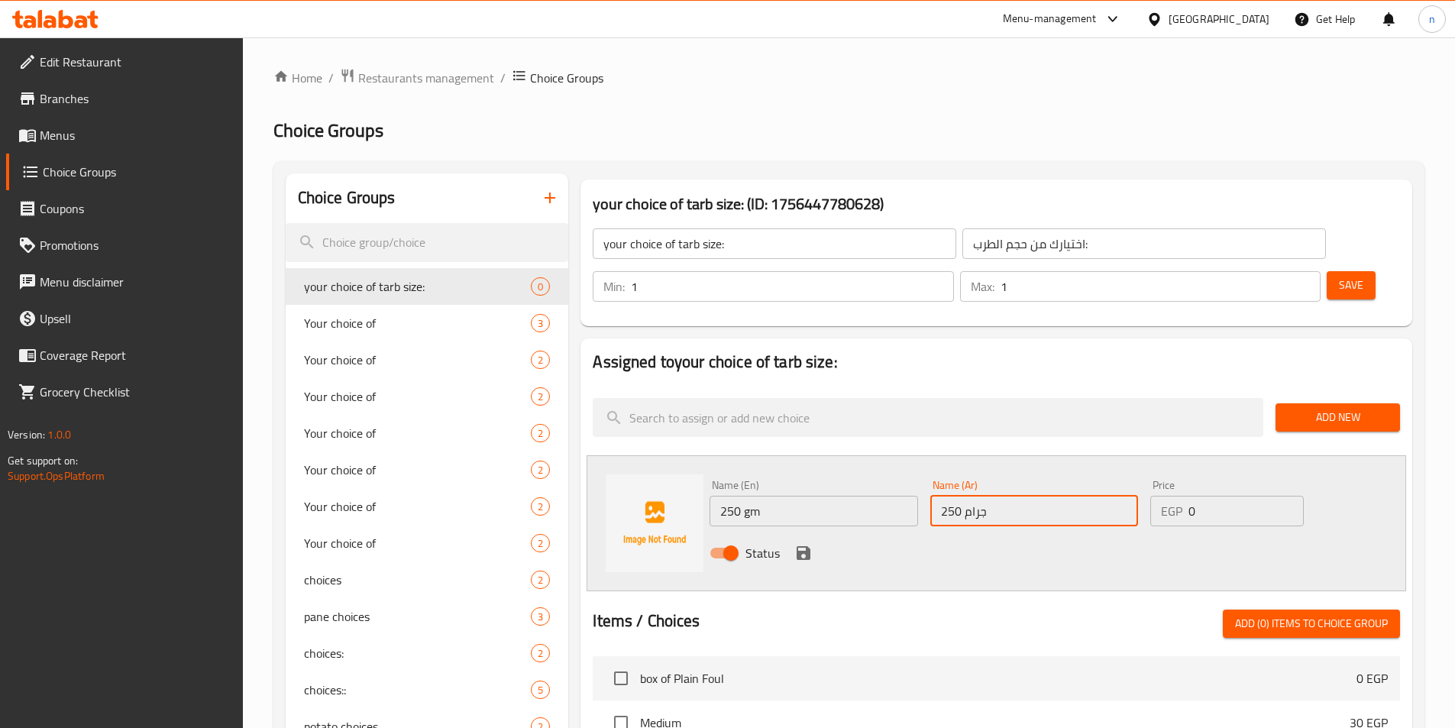
type input "250 جرام"
drag, startPoint x: 1215, startPoint y: 470, endPoint x: 1188, endPoint y: 473, distance: 26.9
click at [1188, 496] on div "EGP 0 Price" at bounding box center [1227, 511] width 153 height 31
type input "297"
click at [802, 546] on icon "save" at bounding box center [804, 553] width 14 height 14
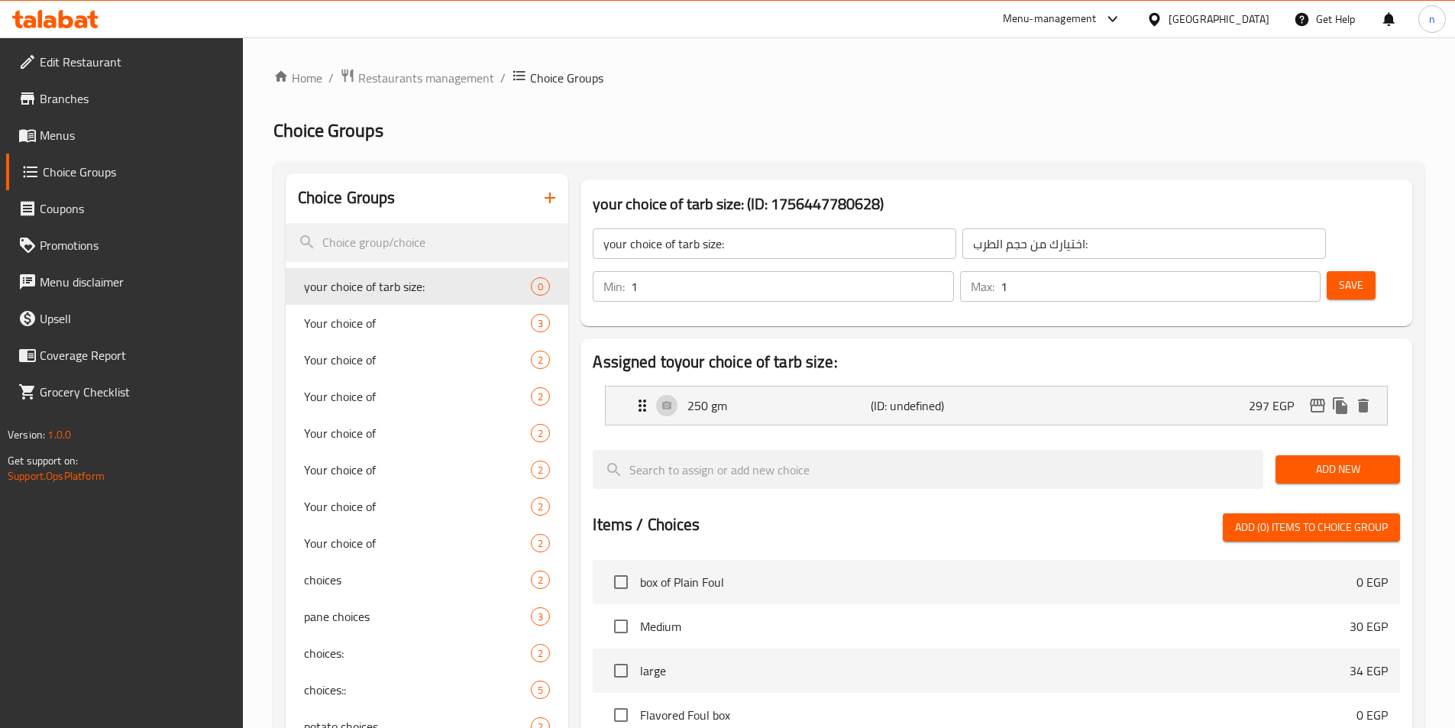
click at [1340, 460] on span "Add New" at bounding box center [1338, 469] width 100 height 19
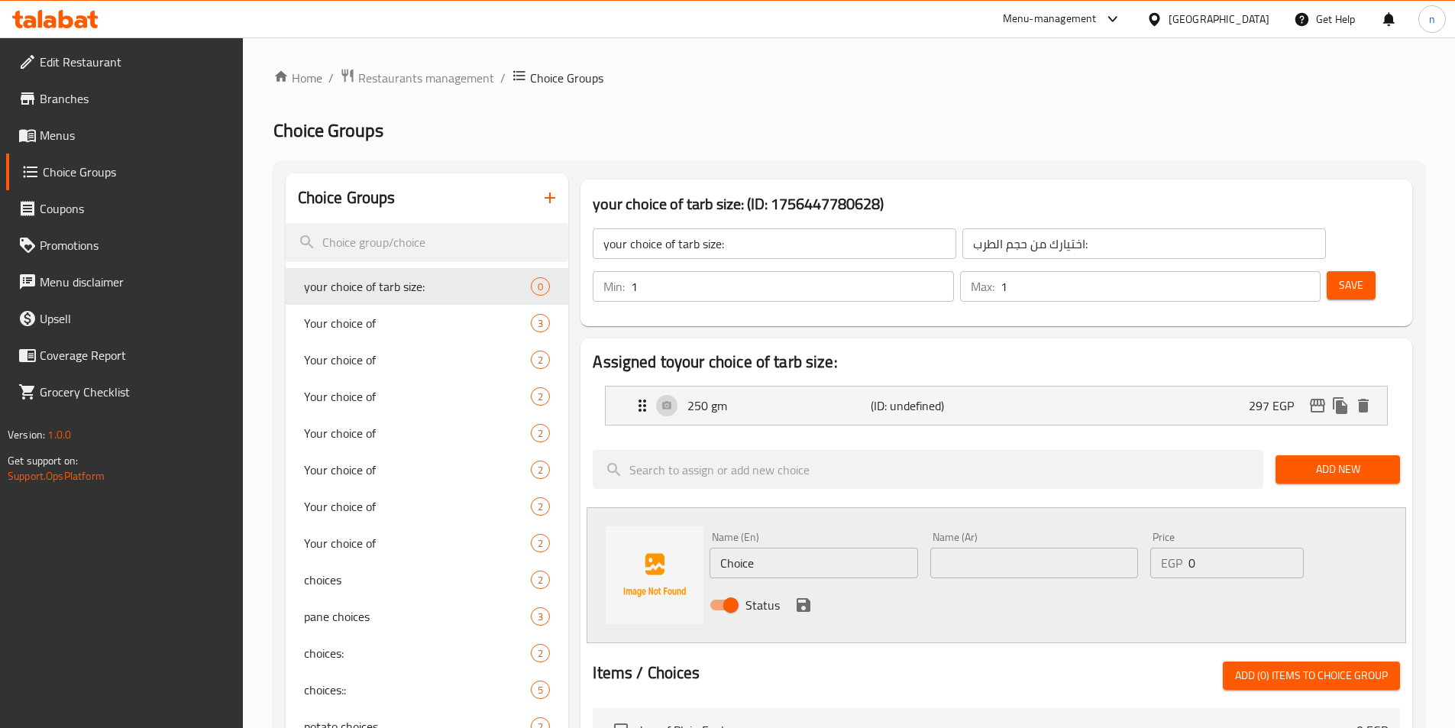
click at [757, 548] on input "Choice" at bounding box center [814, 563] width 208 height 31
type input "500"
click at [997, 548] on input "text" at bounding box center [1035, 563] width 208 height 31
type input "500 جرام"
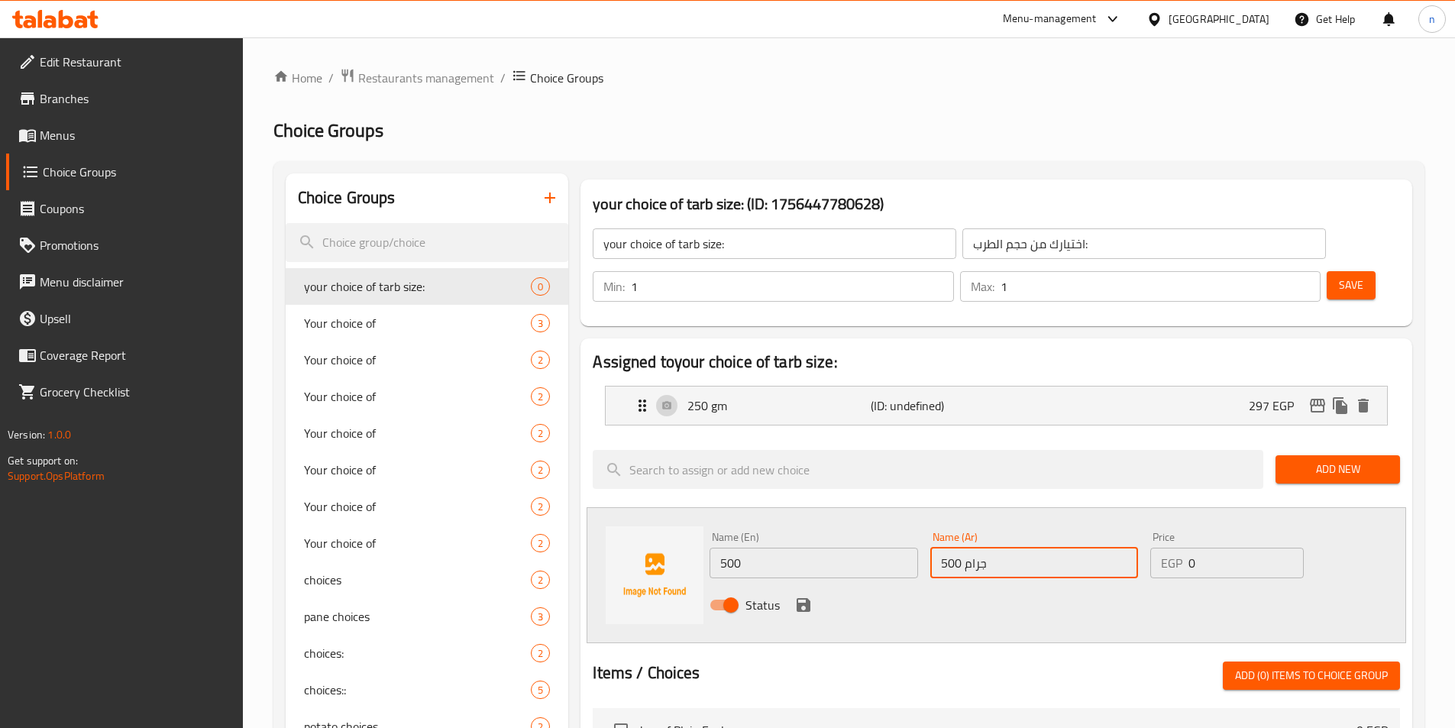
click at [830, 548] on input "500" at bounding box center [814, 563] width 208 height 31
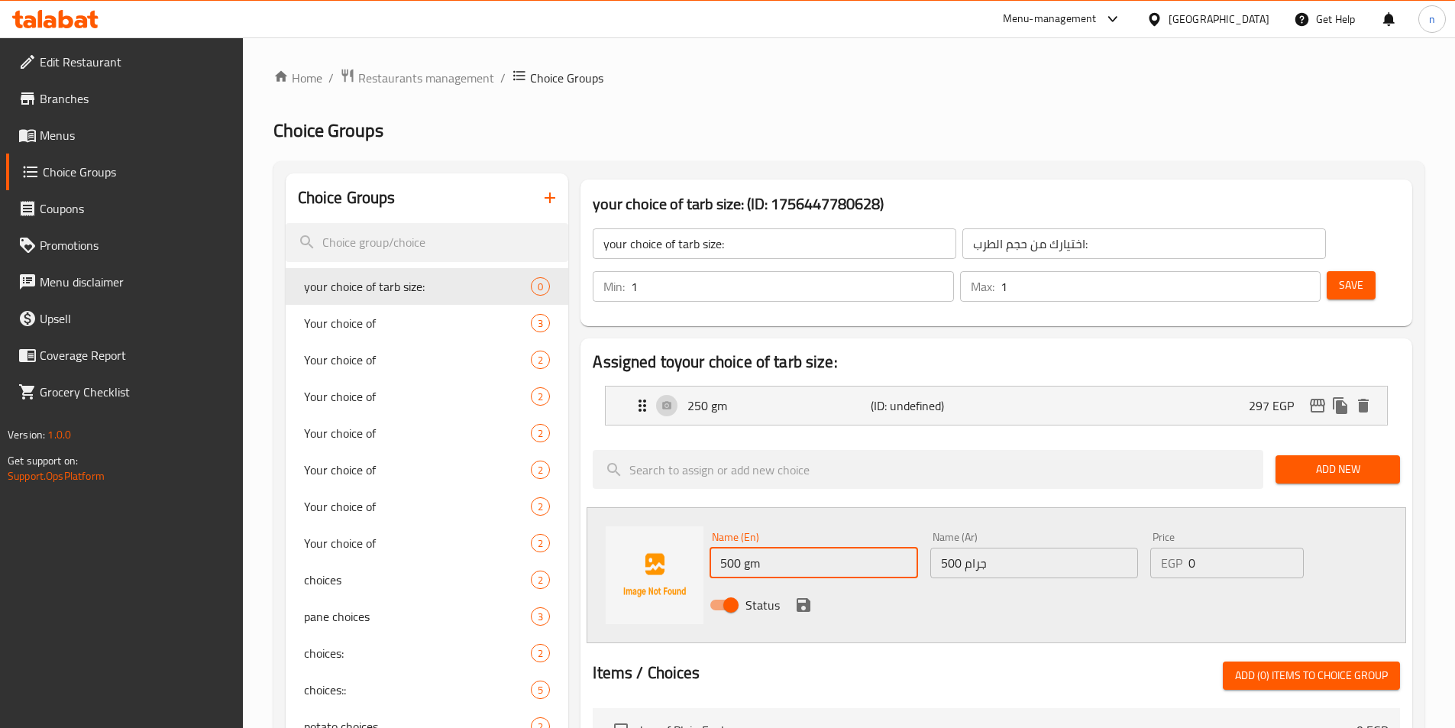
type input "500 gm"
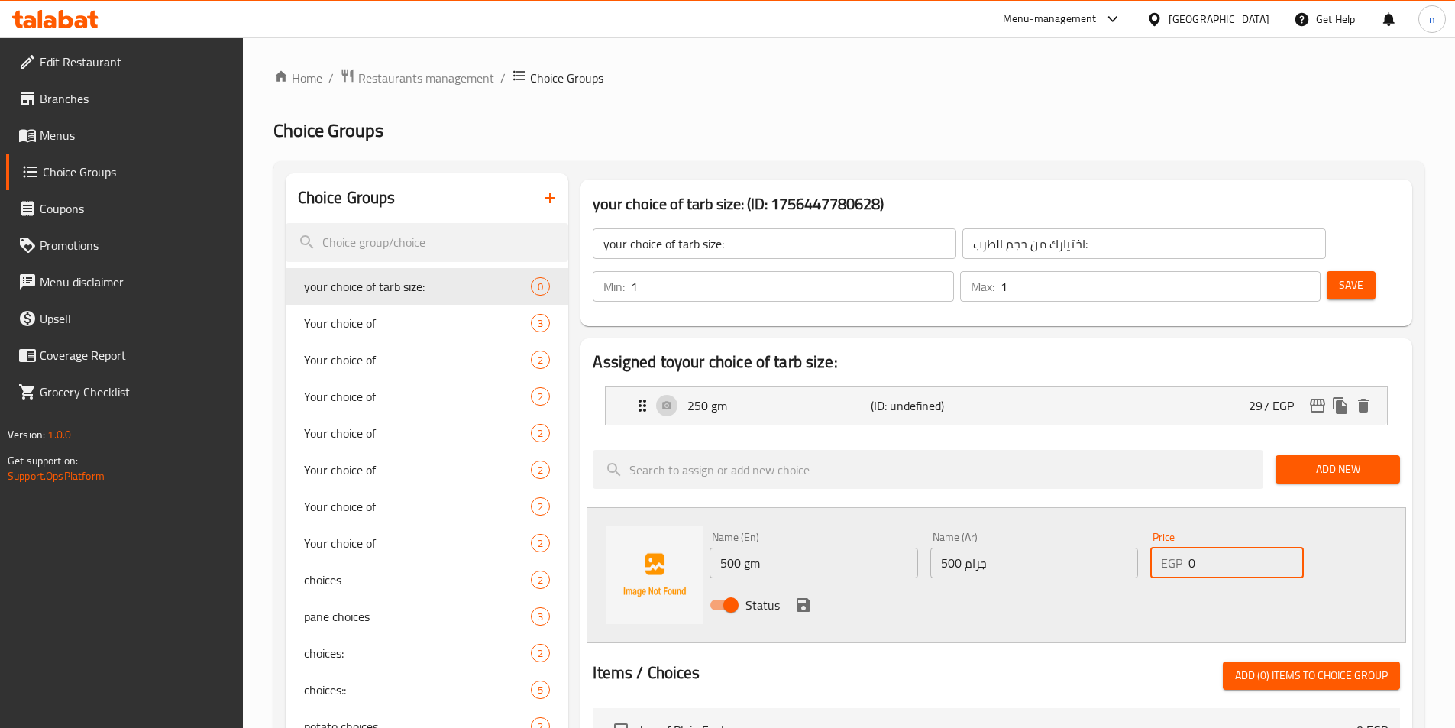
drag, startPoint x: 1189, startPoint y: 529, endPoint x: 1205, endPoint y: 525, distance: 15.7
click at [1205, 548] on input "0" at bounding box center [1246, 563] width 115 height 31
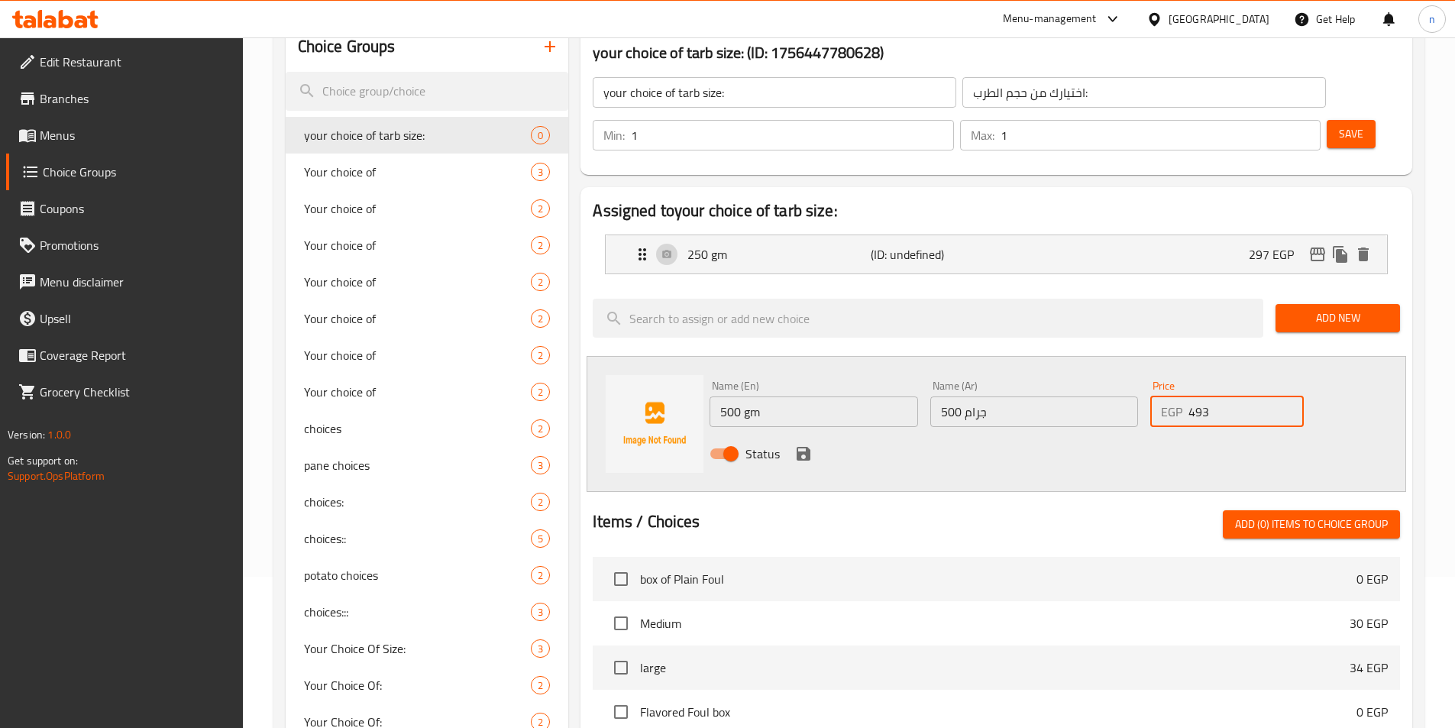
scroll to position [153, 0]
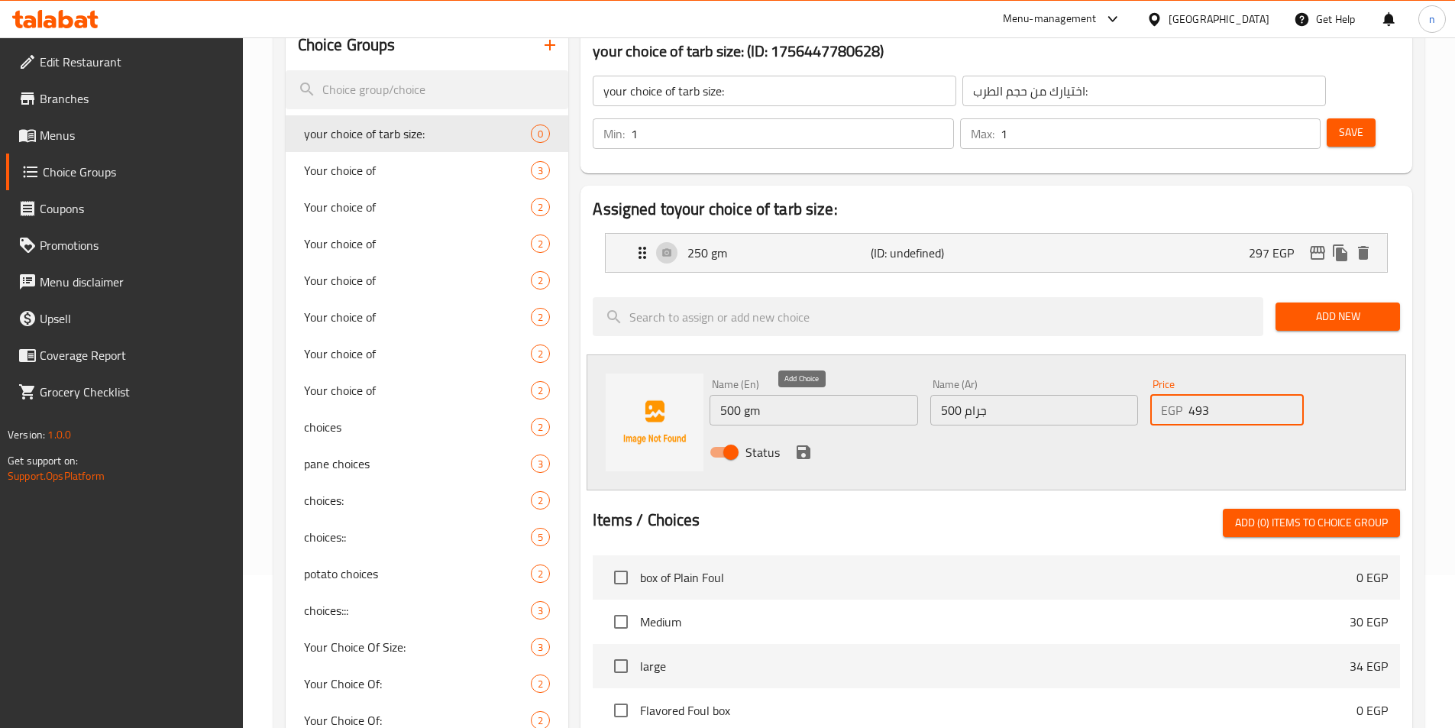
type input "493"
click at [804, 443] on icon "save" at bounding box center [804, 452] width 18 height 18
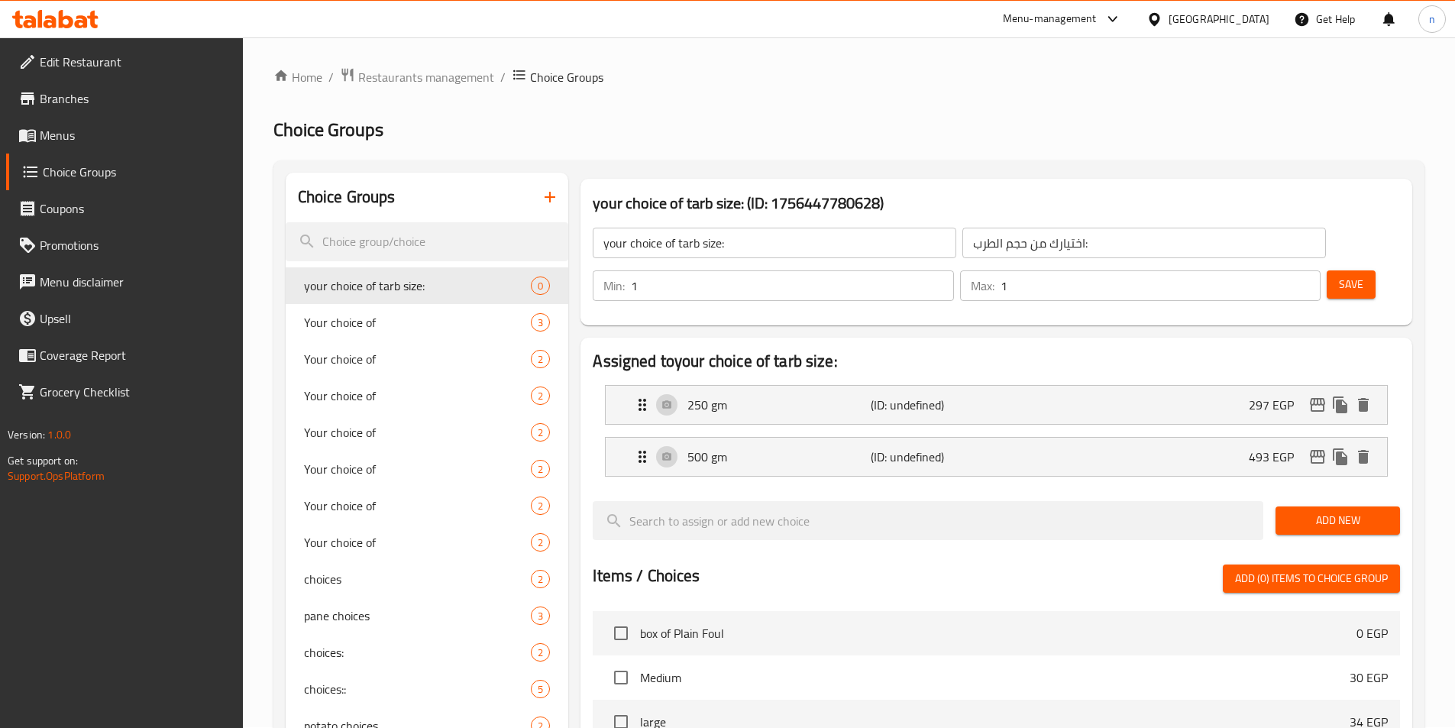
scroll to position [0, 0]
click at [1393, 507] on button "Add New" at bounding box center [1338, 521] width 125 height 28
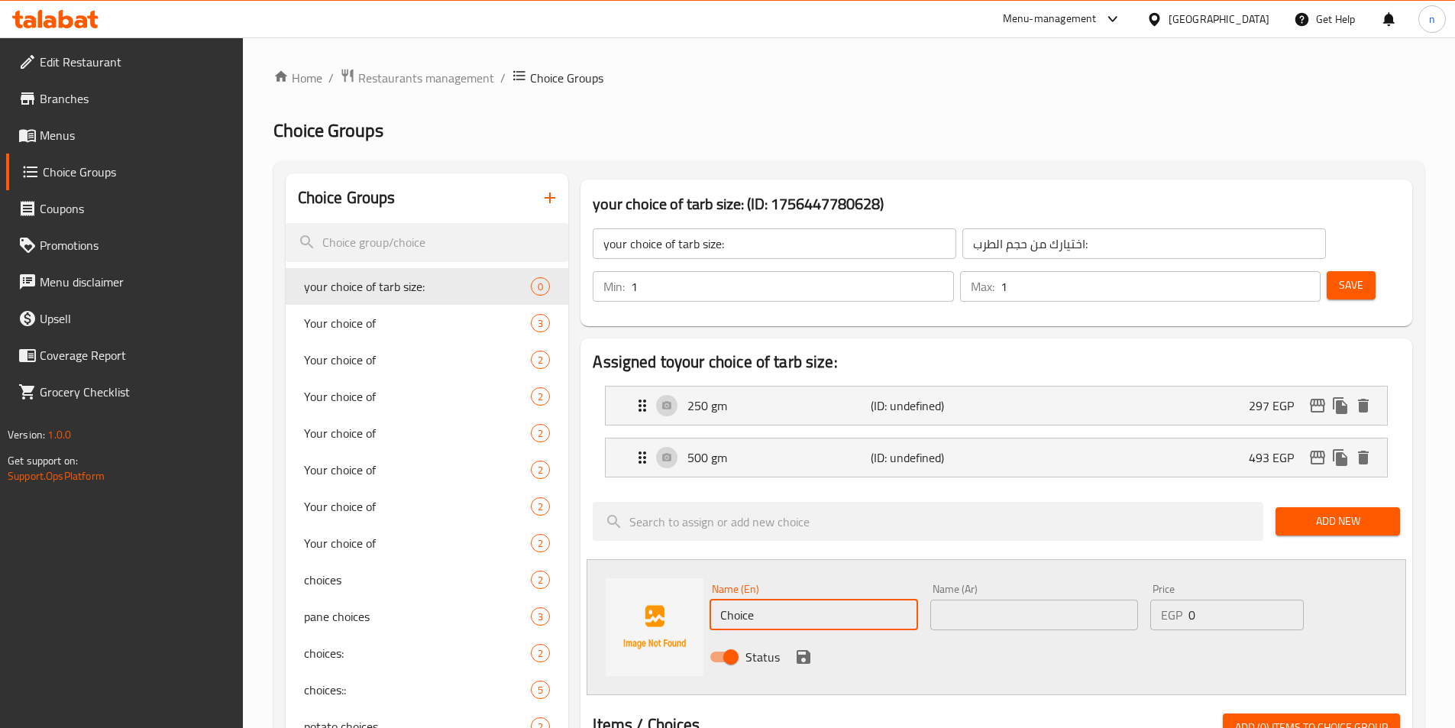
click at [741, 600] on input "Choice" at bounding box center [814, 615] width 208 height 31
type input "1"
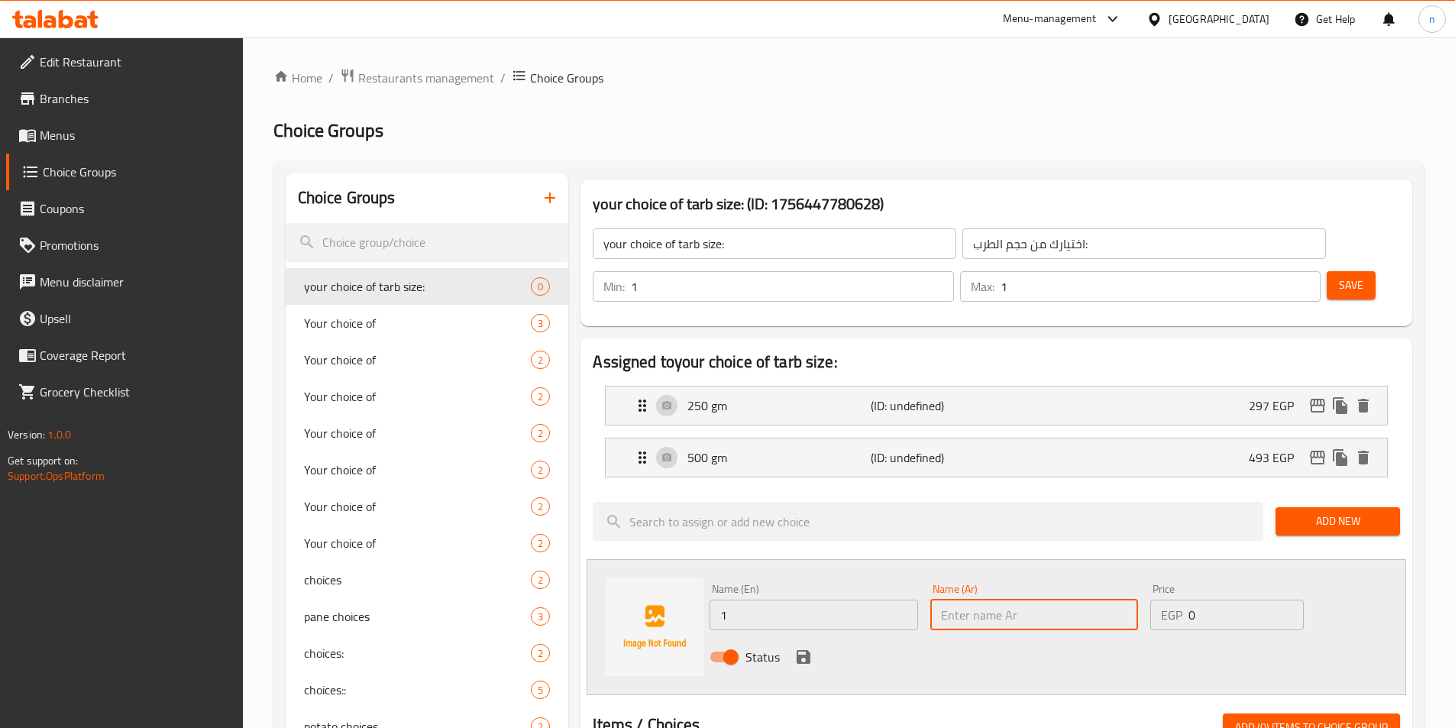
click at [985, 600] on input "text" at bounding box center [1035, 615] width 208 height 31
type input "1"
click at [859, 600] on input "1" at bounding box center [814, 615] width 208 height 31
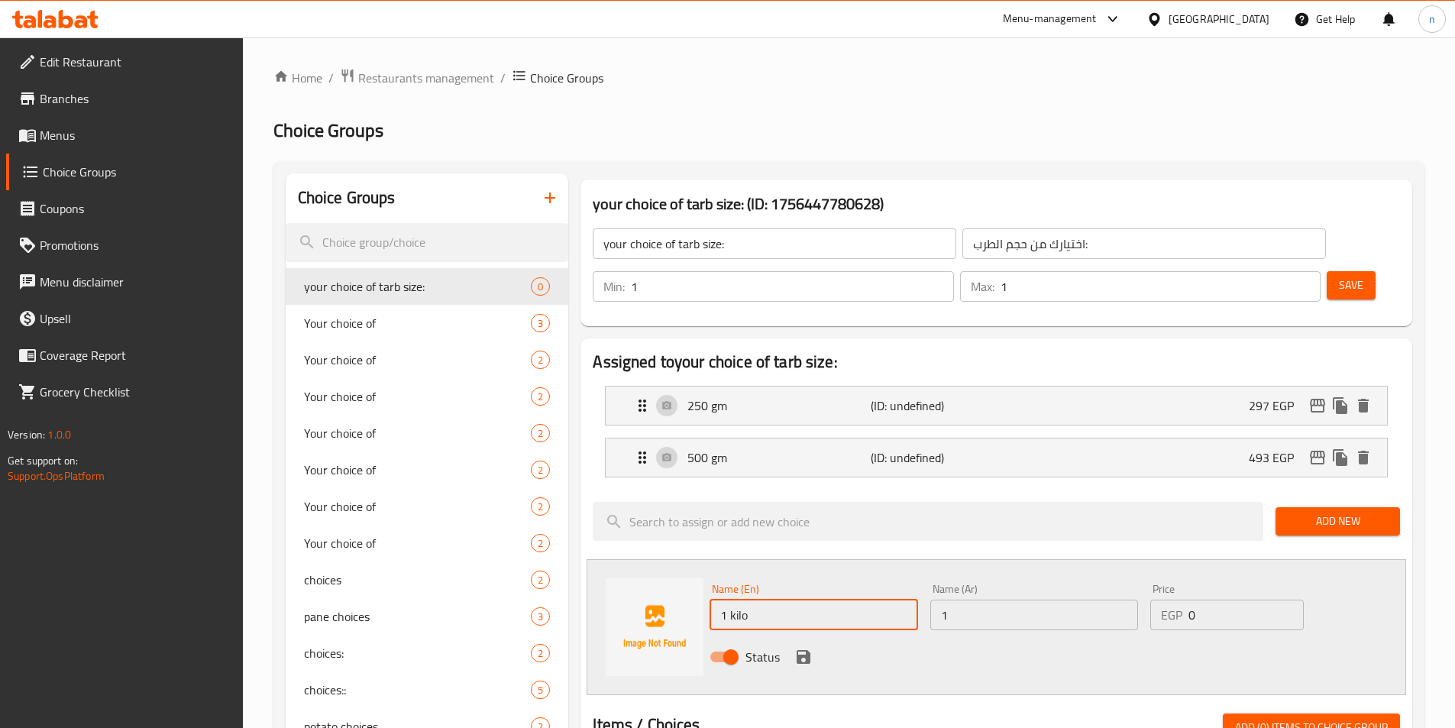
type input "1 kilo"
click at [1018, 600] on input "1" at bounding box center [1035, 615] width 208 height 31
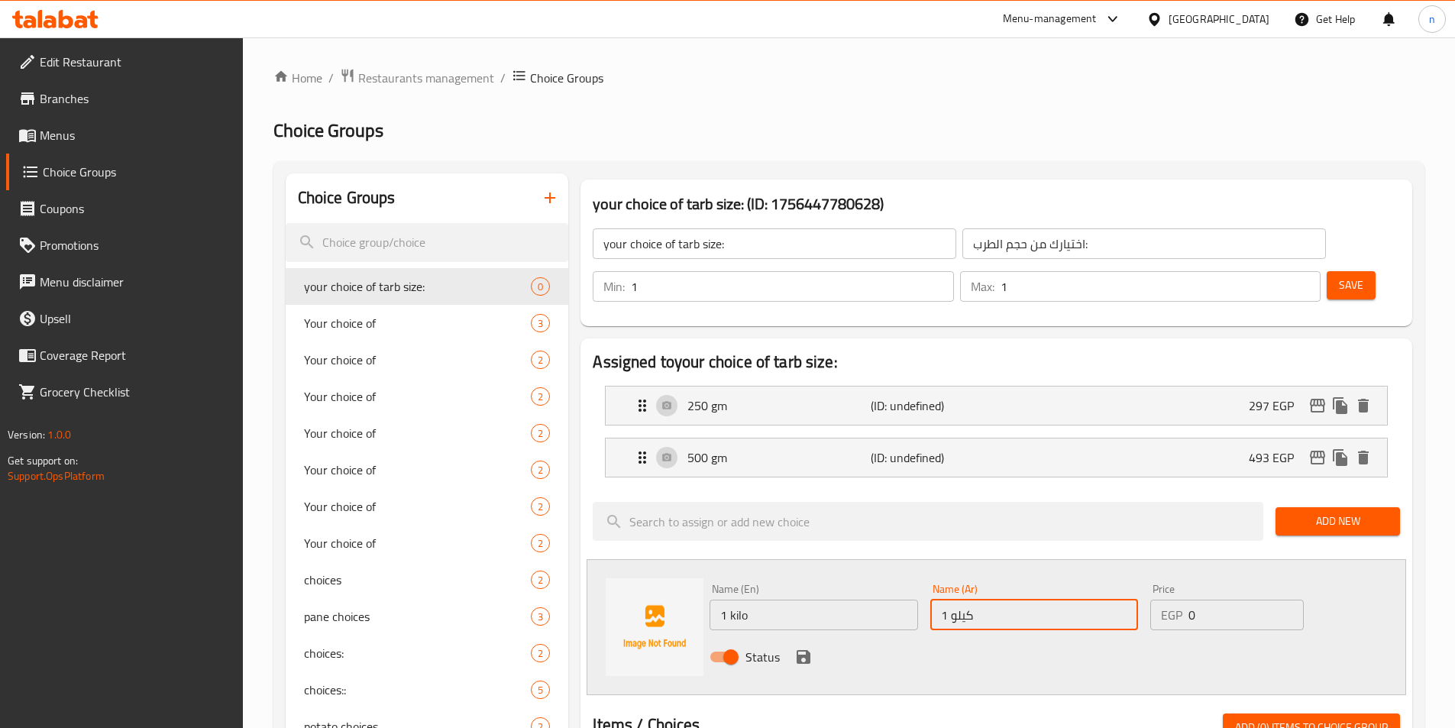
type input "1 كيلو"
drag, startPoint x: 1199, startPoint y: 581, endPoint x: 1180, endPoint y: 573, distance: 19.9
click at [1180, 600] on div "EGP 0 Price" at bounding box center [1227, 615] width 153 height 31
type input "918"
click at [799, 648] on icon "save" at bounding box center [804, 657] width 18 height 18
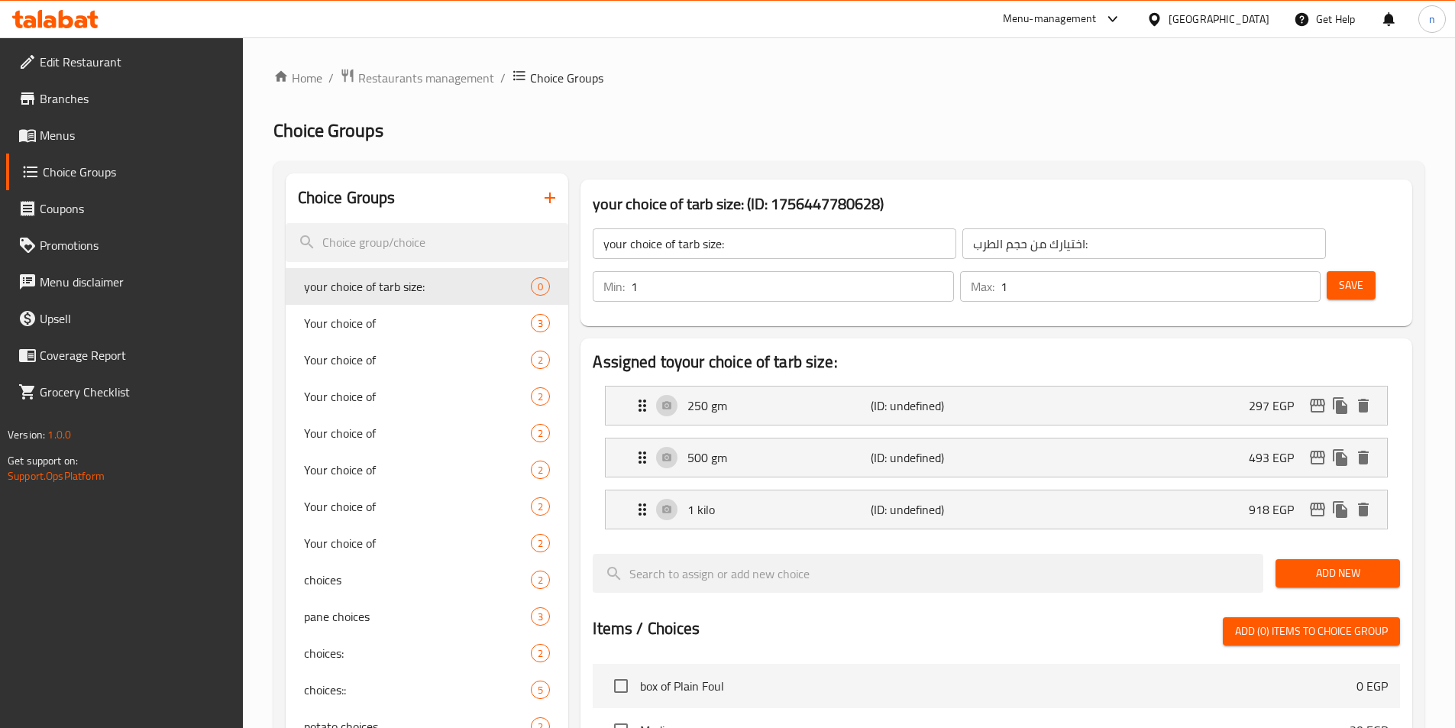
click at [1339, 276] on span "Save" at bounding box center [1351, 285] width 24 height 19
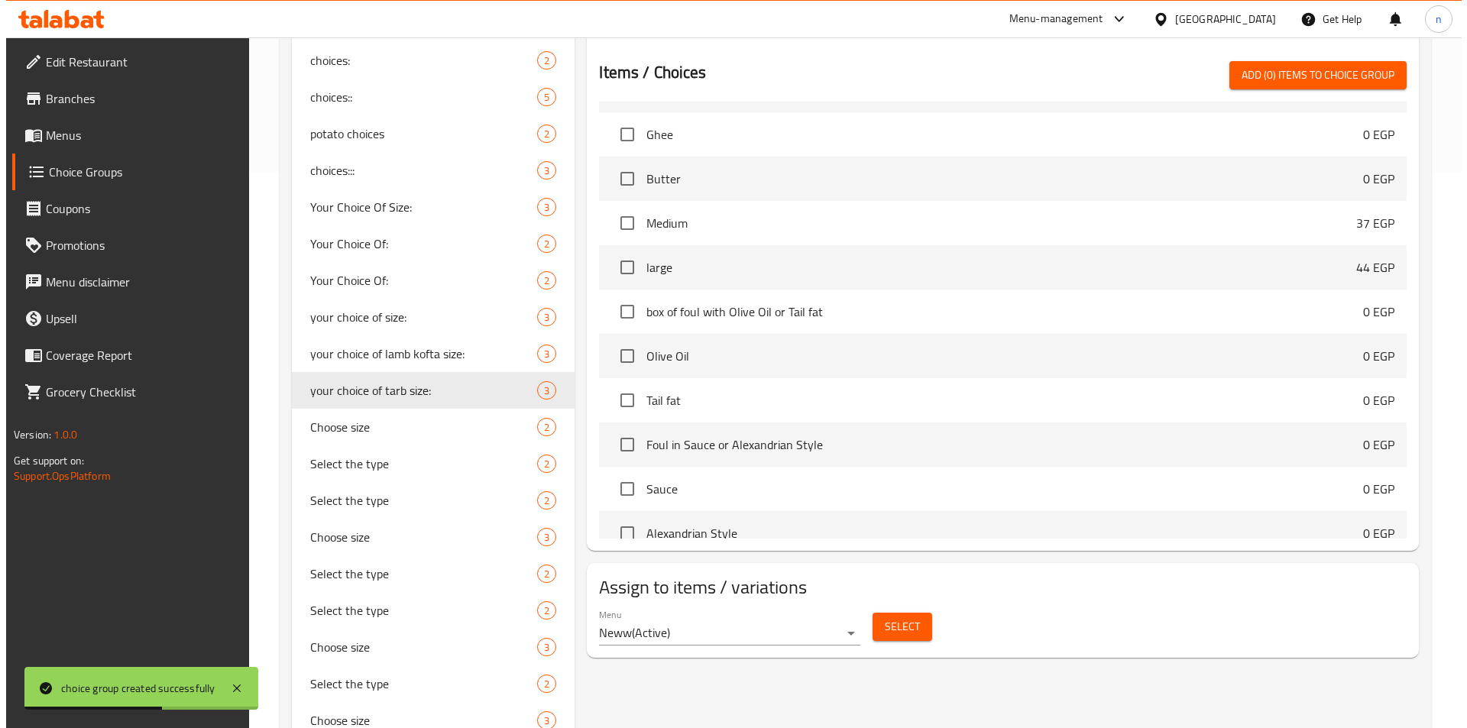
scroll to position [764, 0]
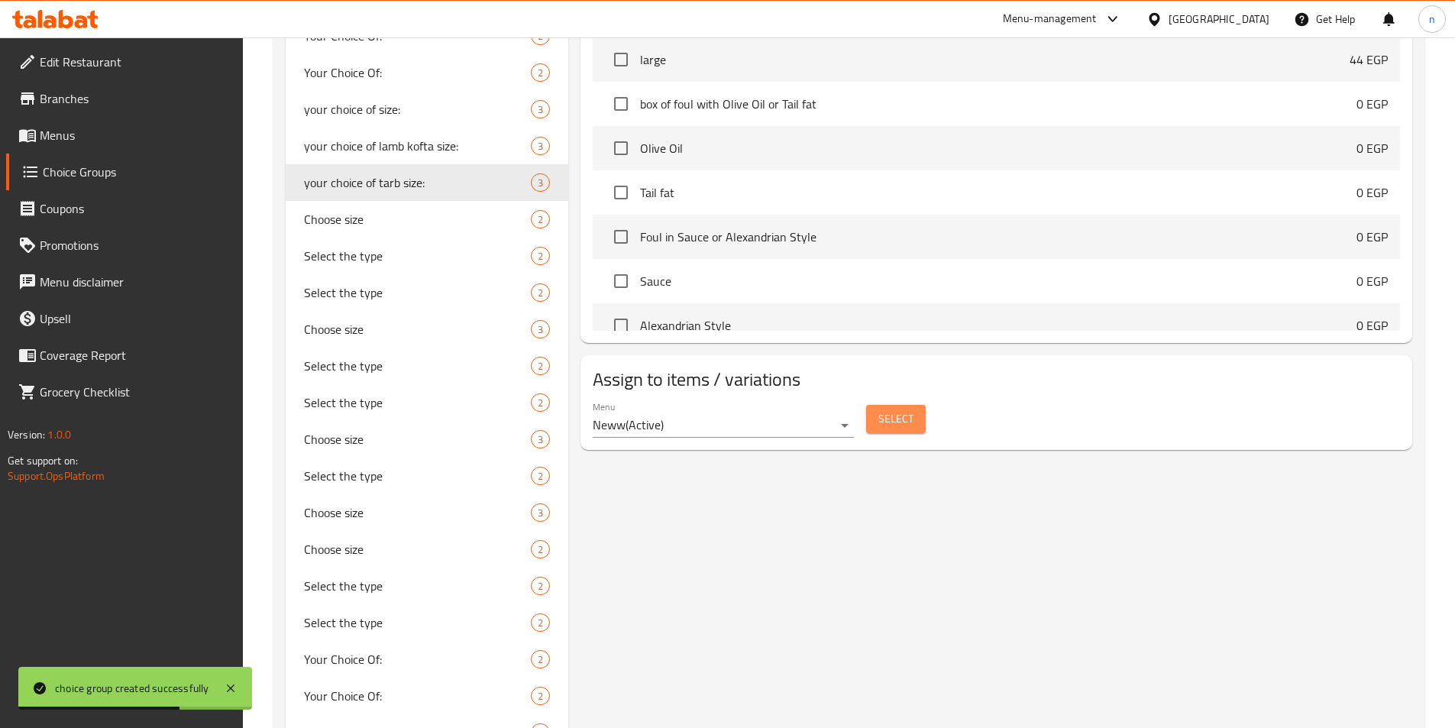
click at [886, 409] on span "Select" at bounding box center [896, 418] width 35 height 19
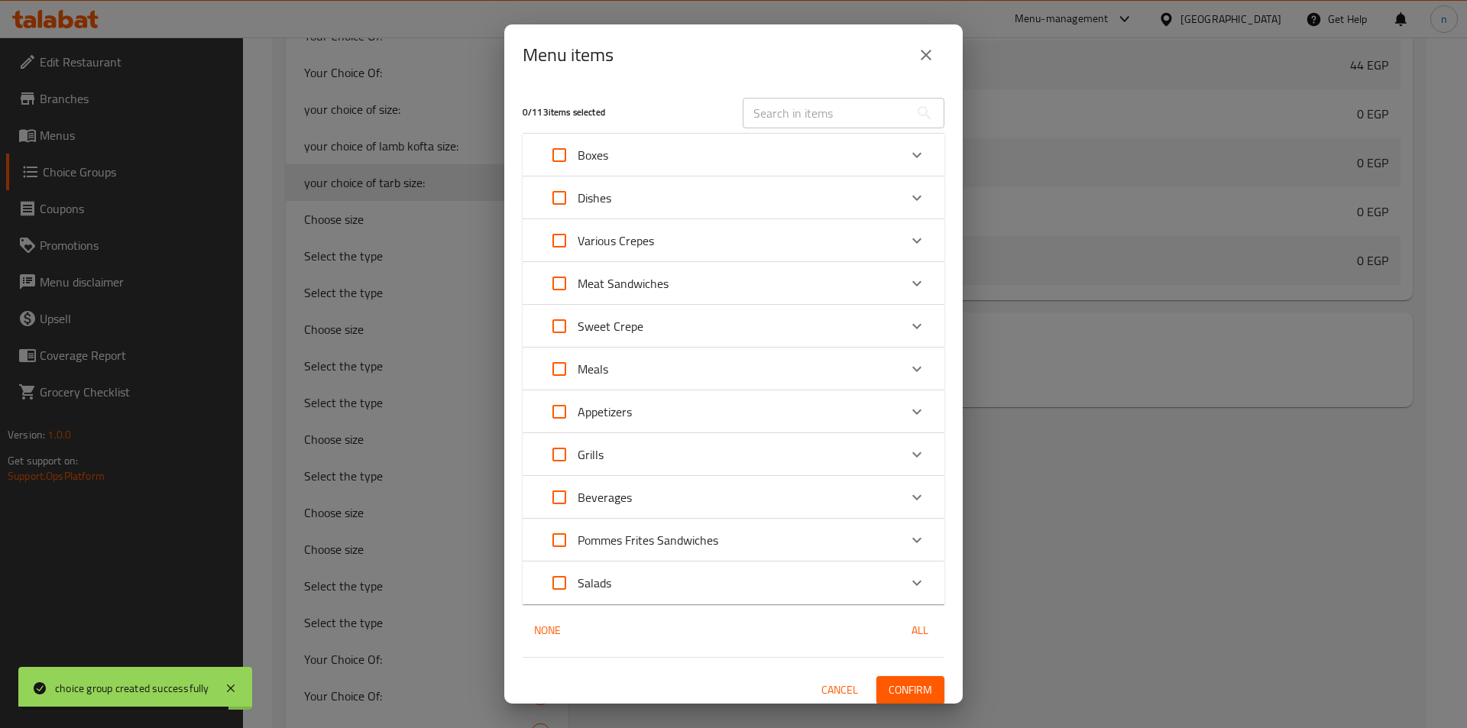
click at [583, 467] on div "Grills" at bounding box center [572, 454] width 63 height 37
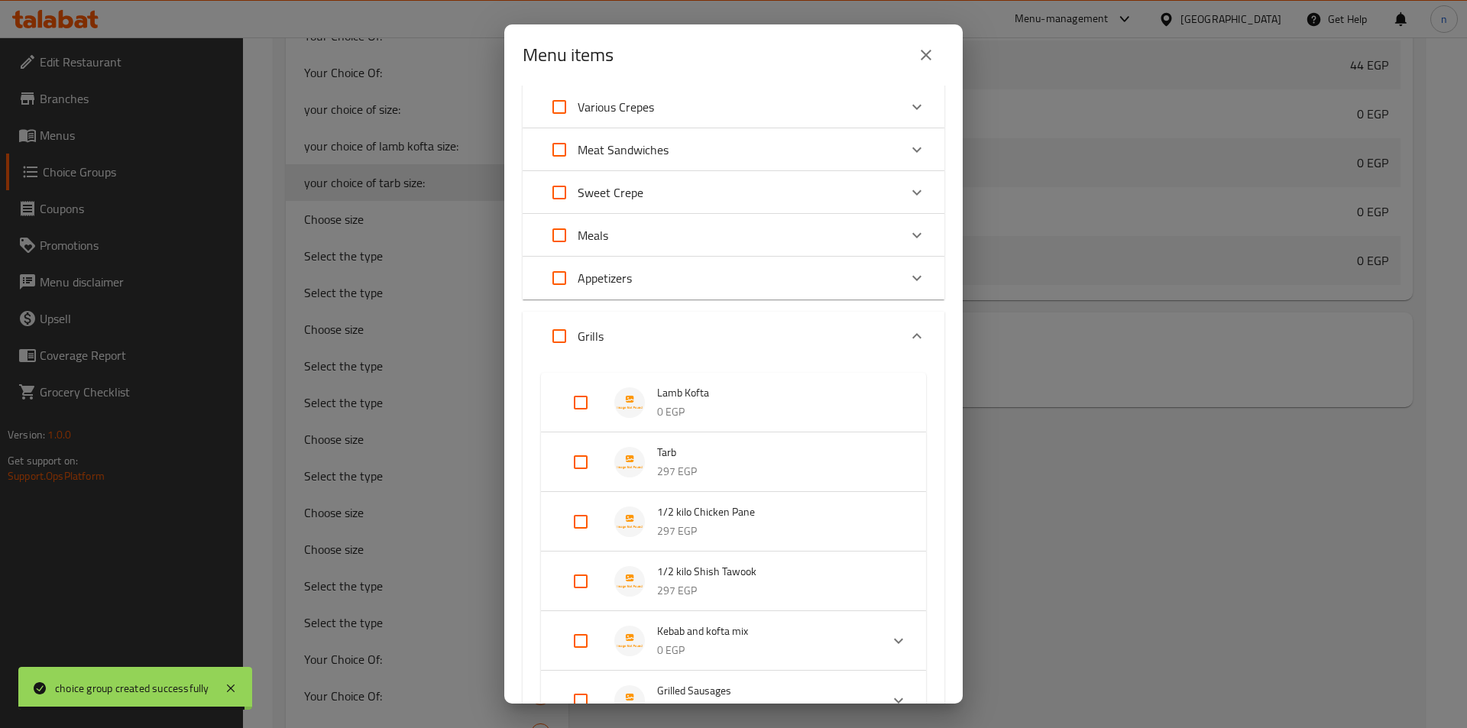
scroll to position [306, 0]
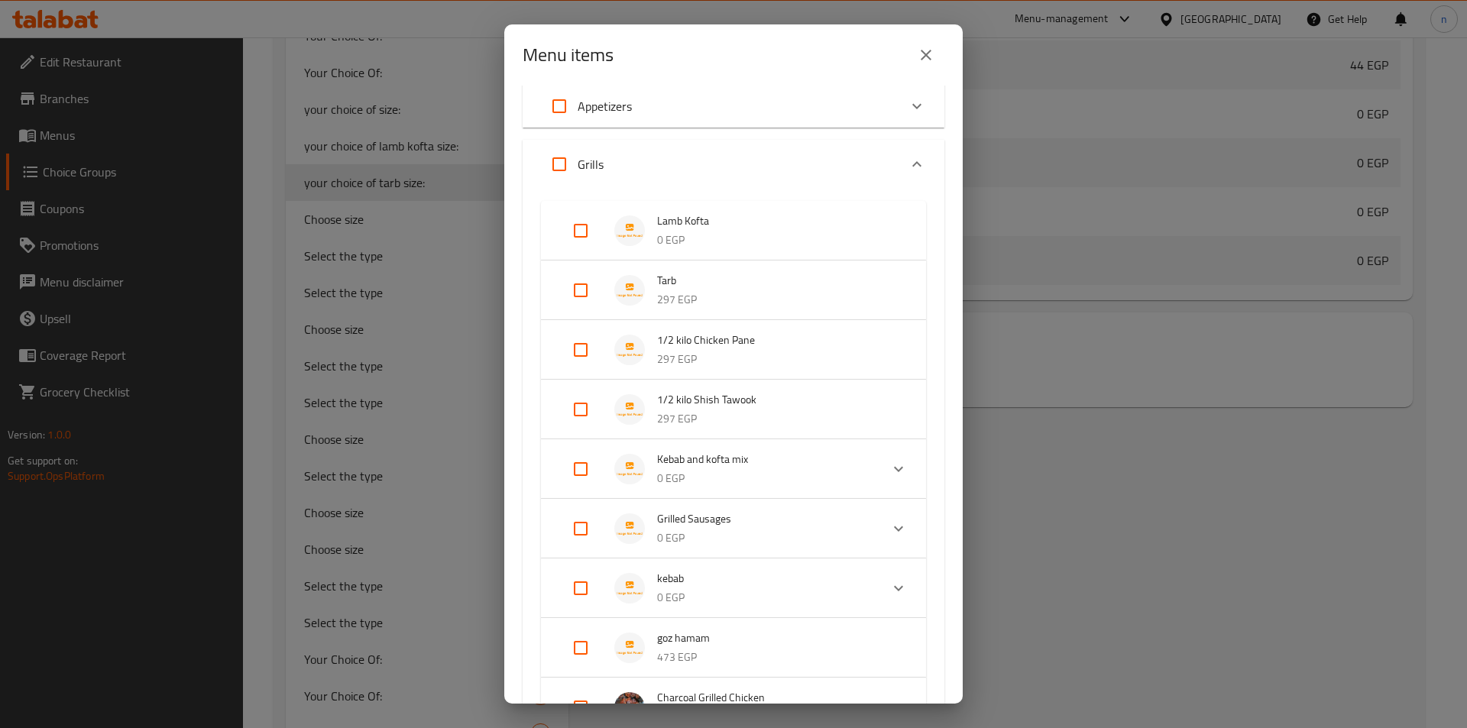
click at [587, 293] on input "Expand" at bounding box center [580, 290] width 37 height 37
checkbox input "true"
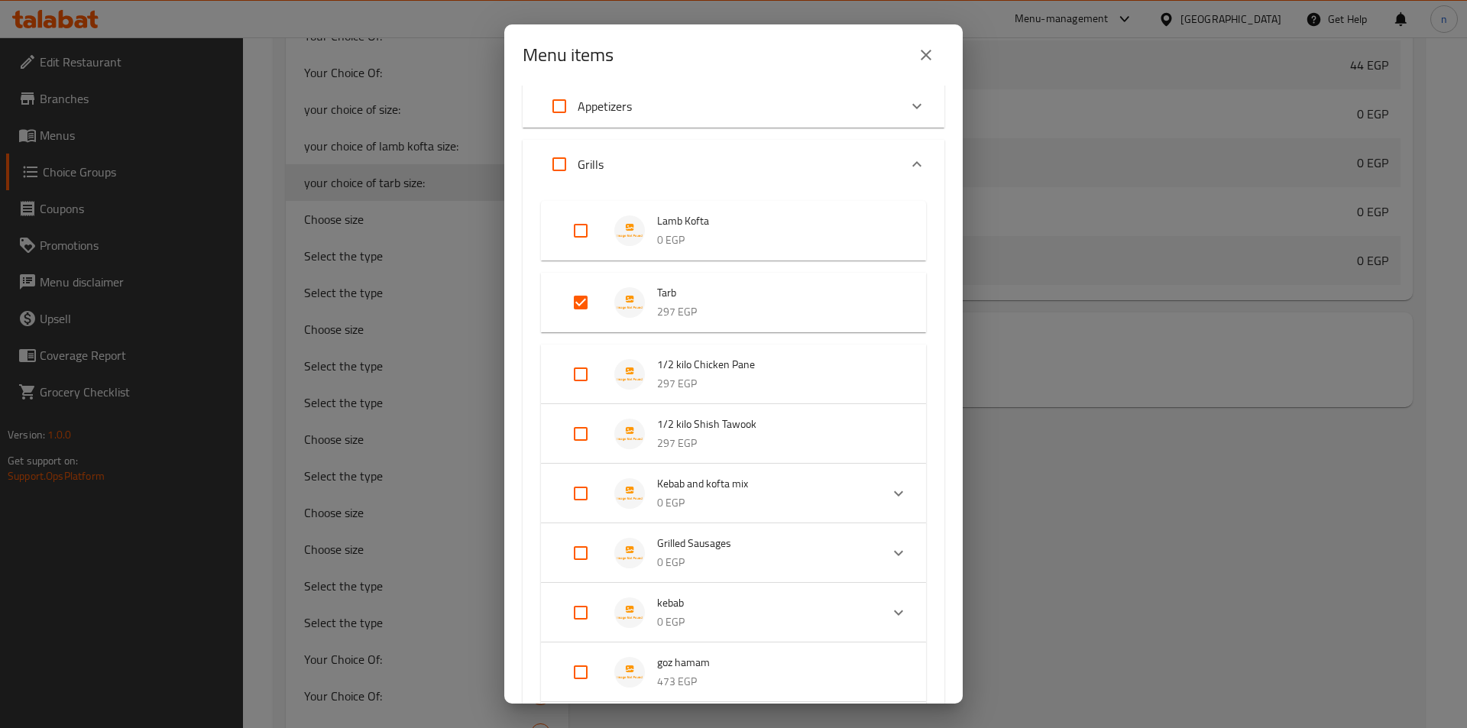
click at [920, 52] on icon "close" at bounding box center [926, 55] width 18 height 18
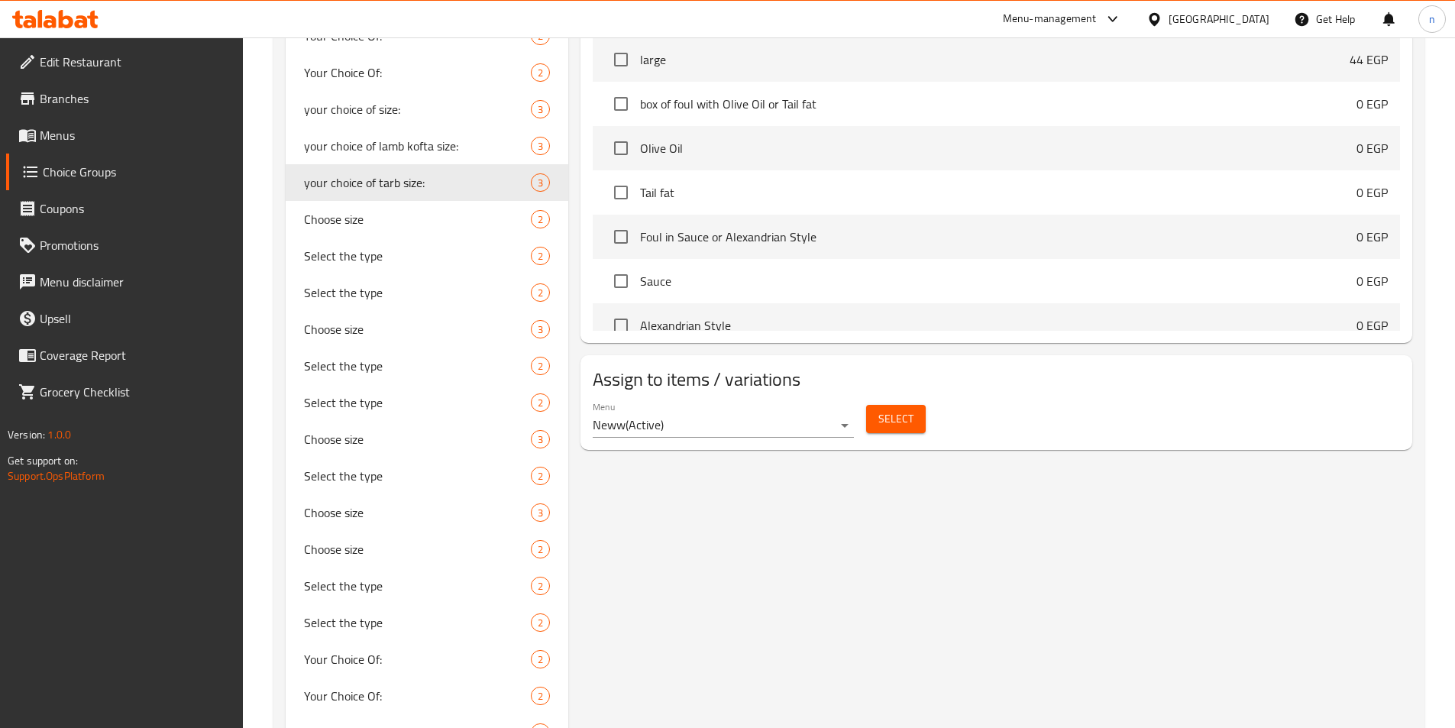
click at [889, 405] on button "Select" at bounding box center [896, 419] width 60 height 28
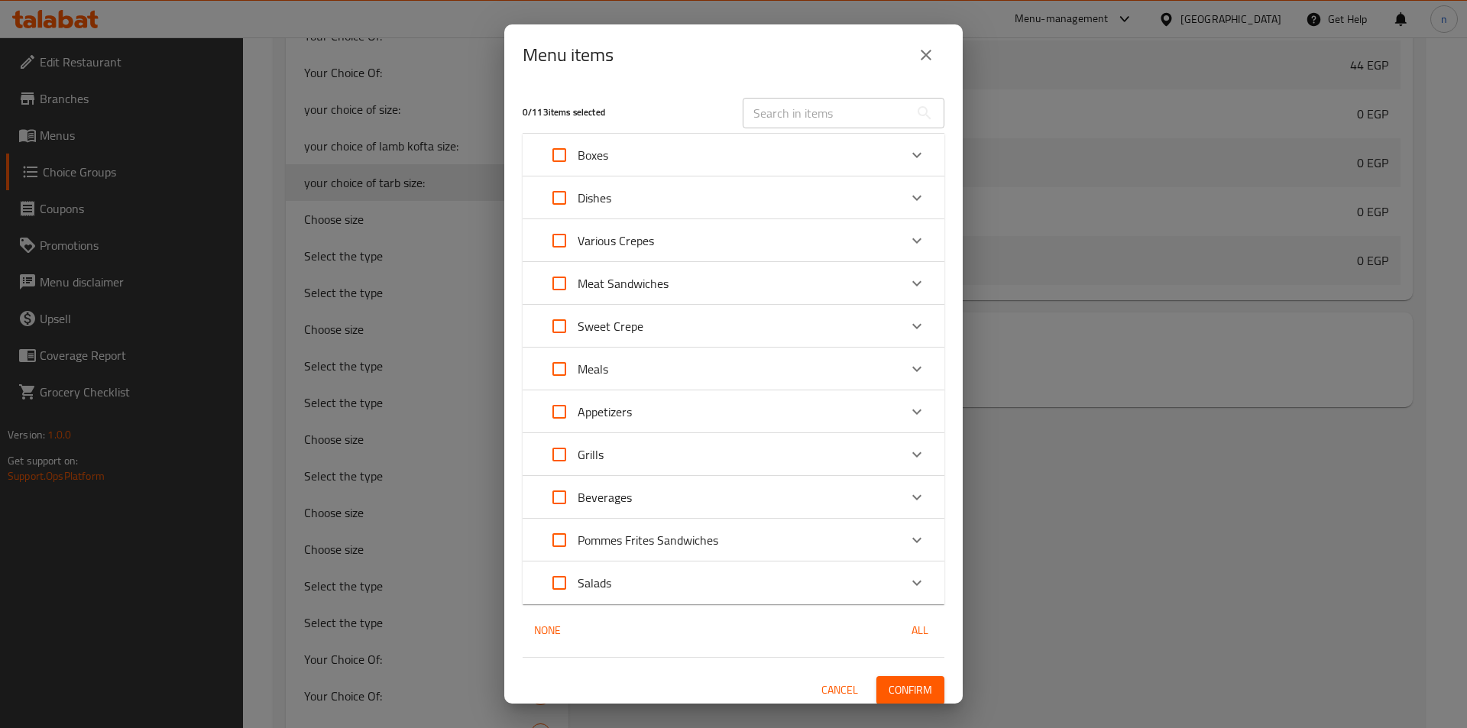
click at [622, 451] on div "Grills" at bounding box center [720, 454] width 358 height 37
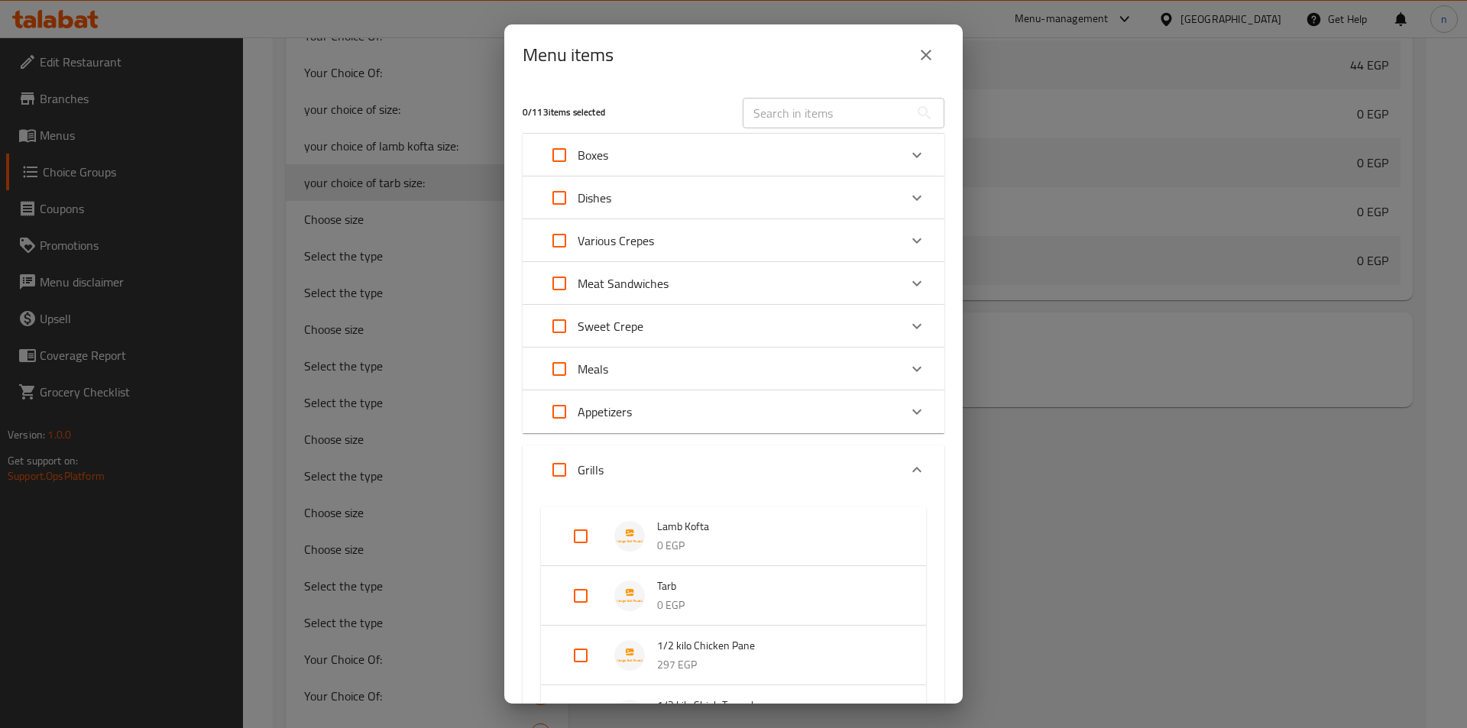
scroll to position [382, 0]
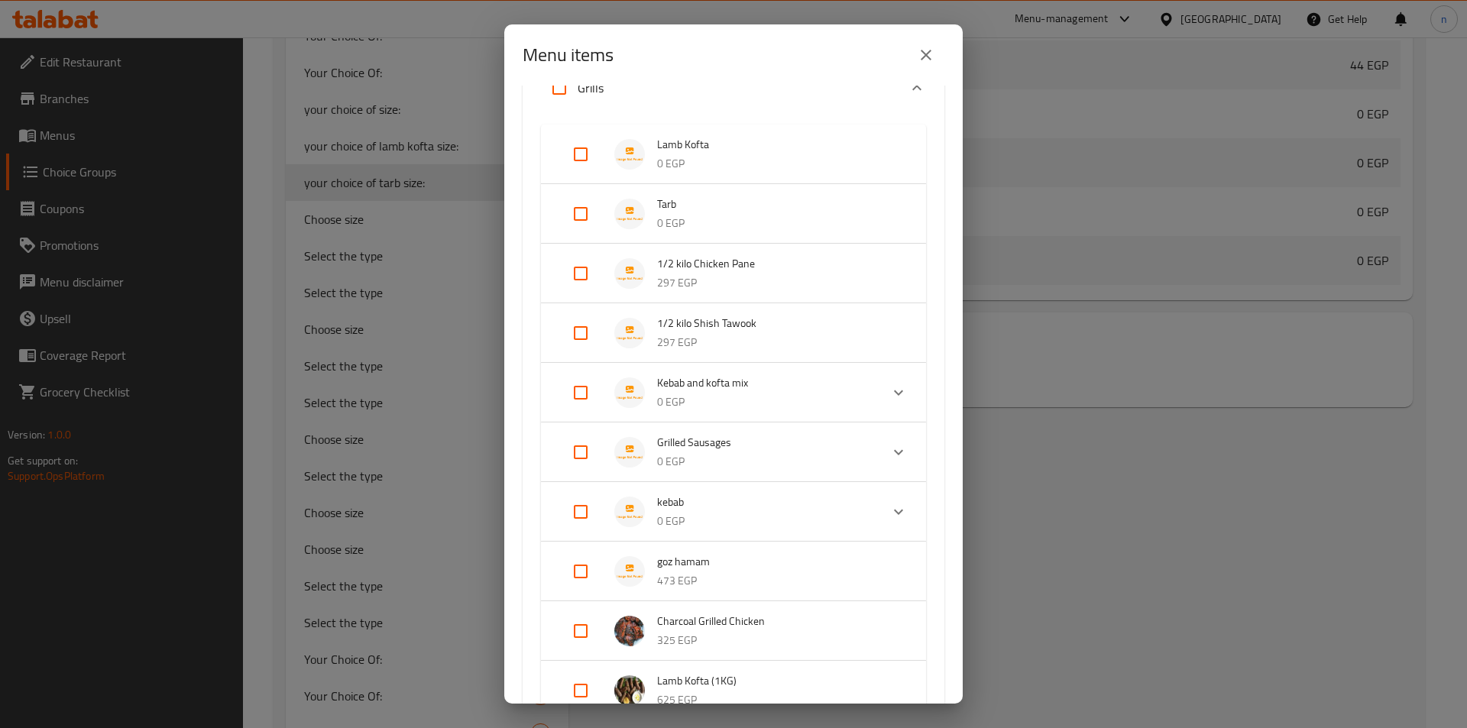
click at [584, 212] on input "Expand" at bounding box center [580, 214] width 37 height 37
checkbox input "true"
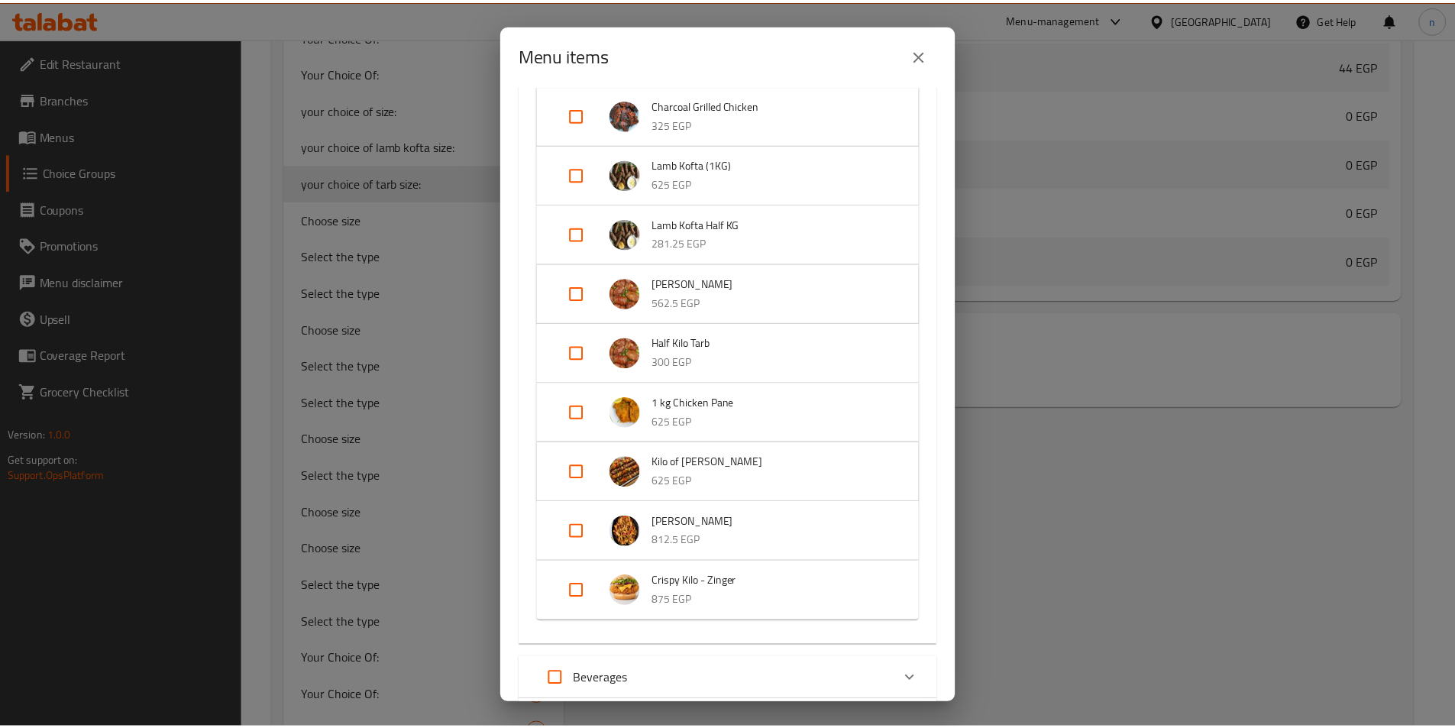
scroll to position [1112, 0]
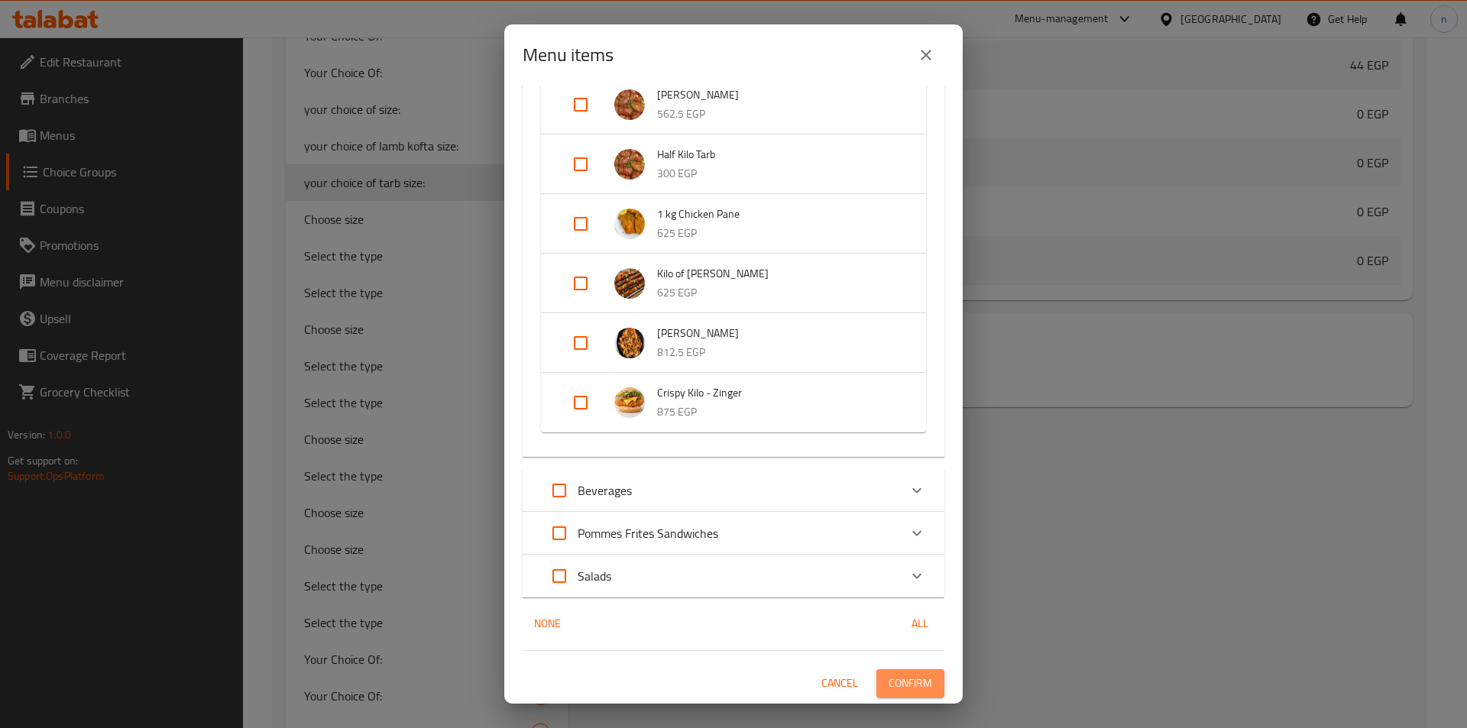
click at [921, 677] on button "Confirm" at bounding box center [910, 683] width 68 height 28
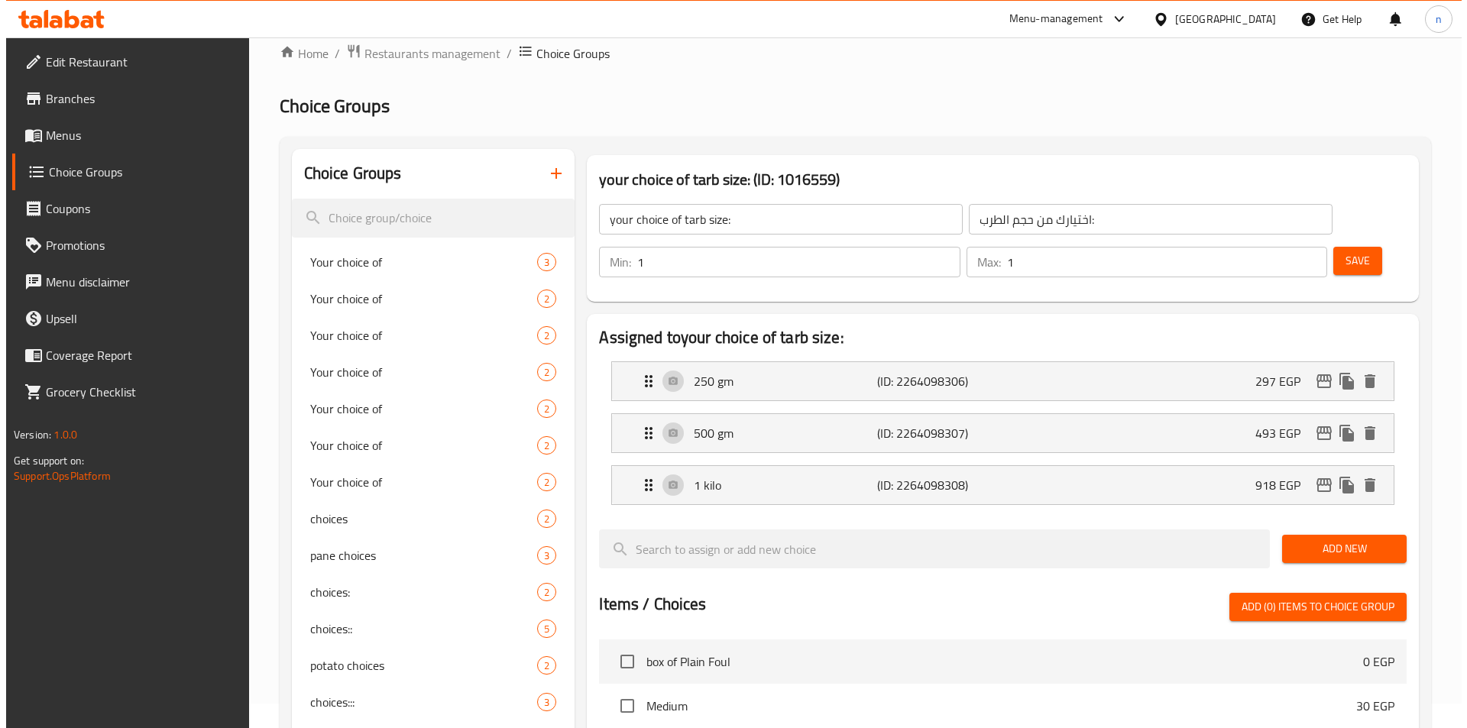
scroll to position [0, 0]
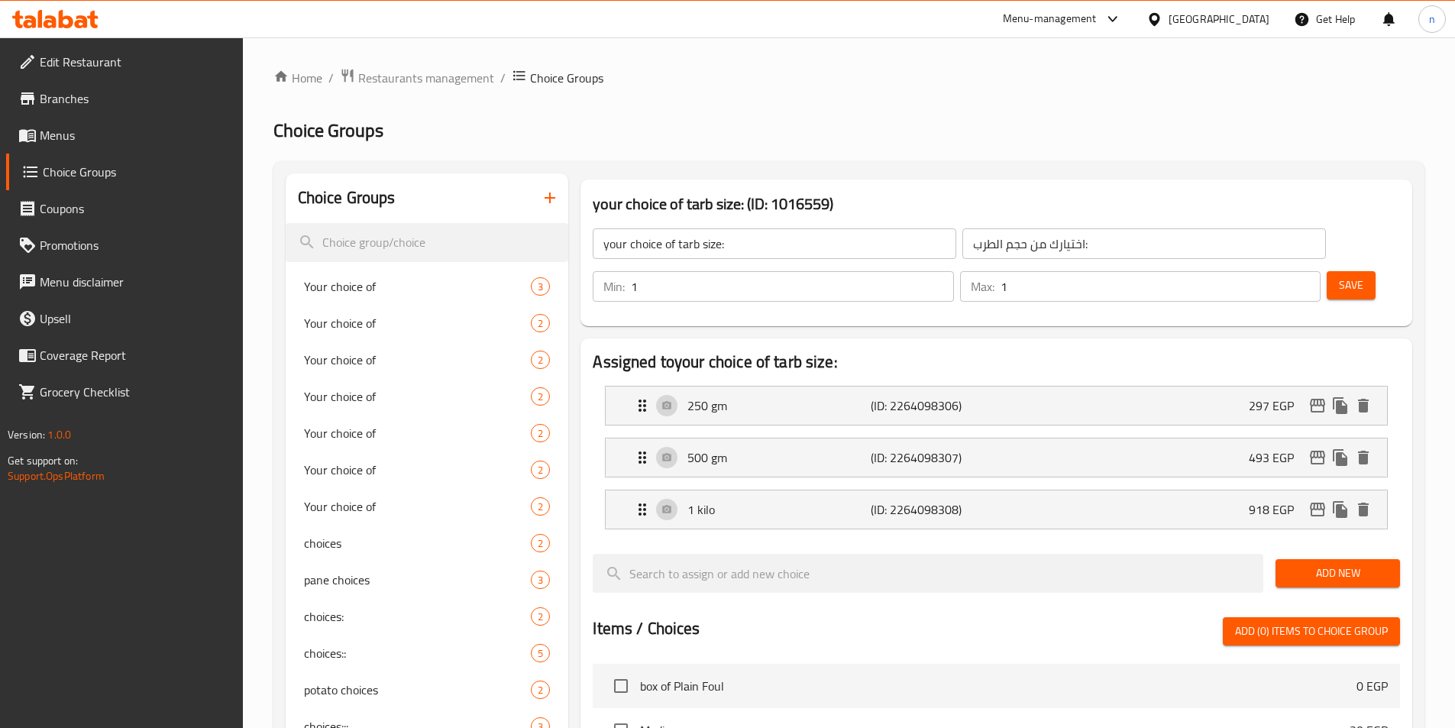
click at [552, 203] on icon "button" at bounding box center [550, 198] width 18 height 18
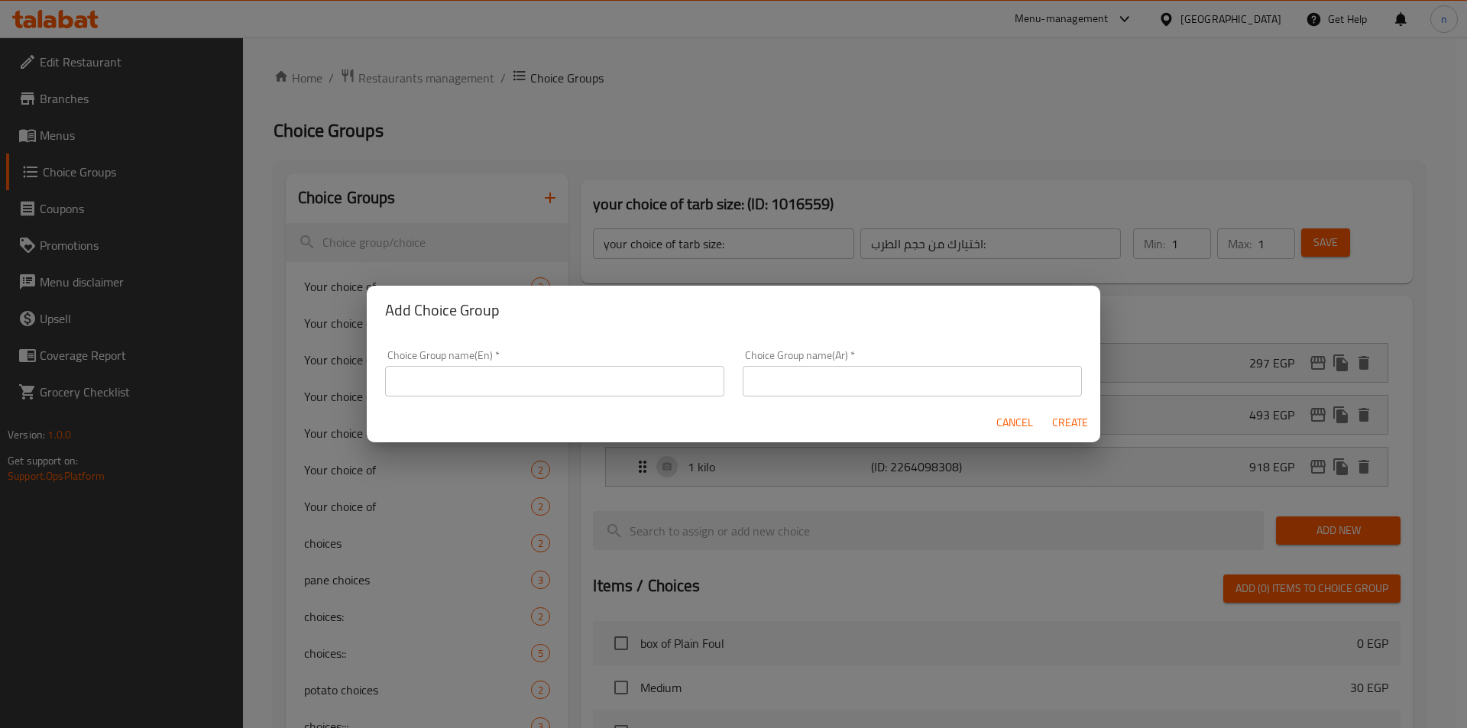
click at [573, 385] on input "text" at bounding box center [554, 381] width 339 height 31
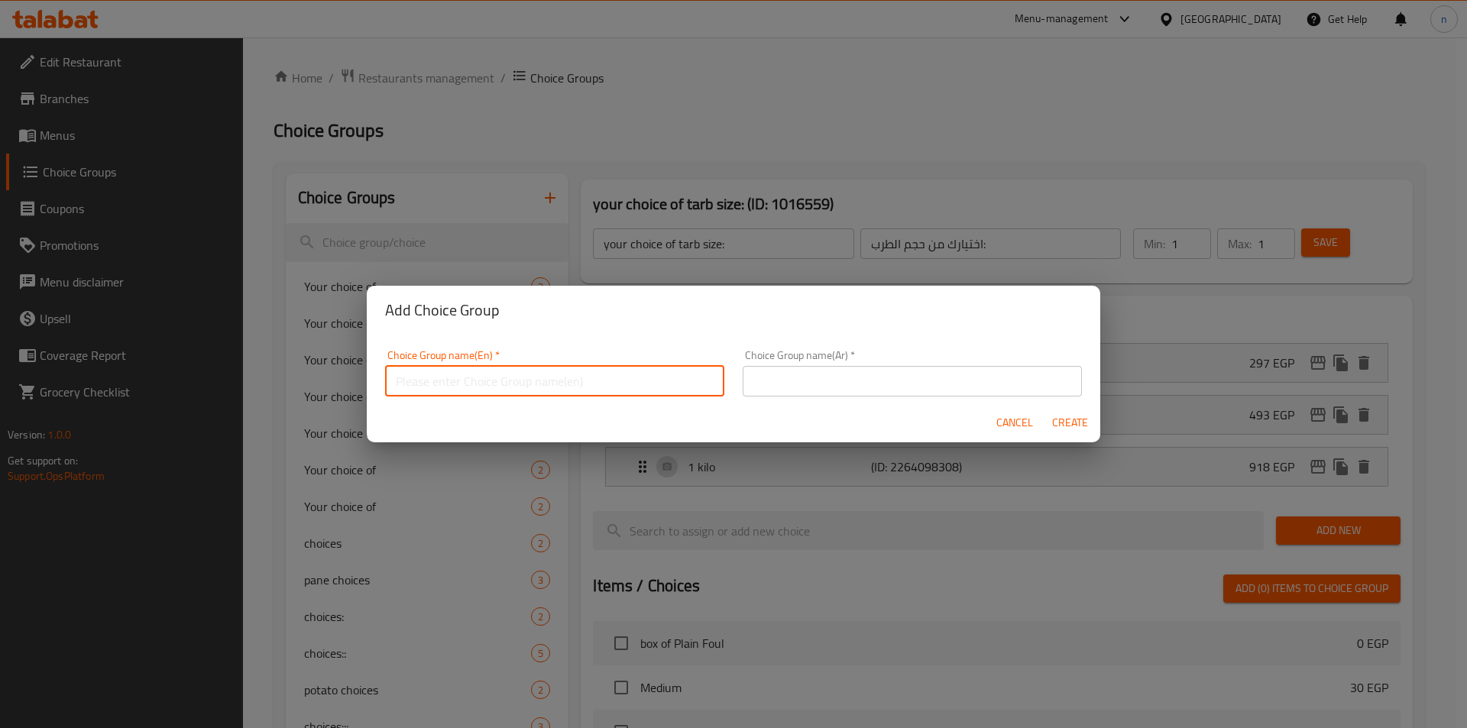
paste input "your choice of lamb kofta size:"
type input "your choice of lamb kofta size:"
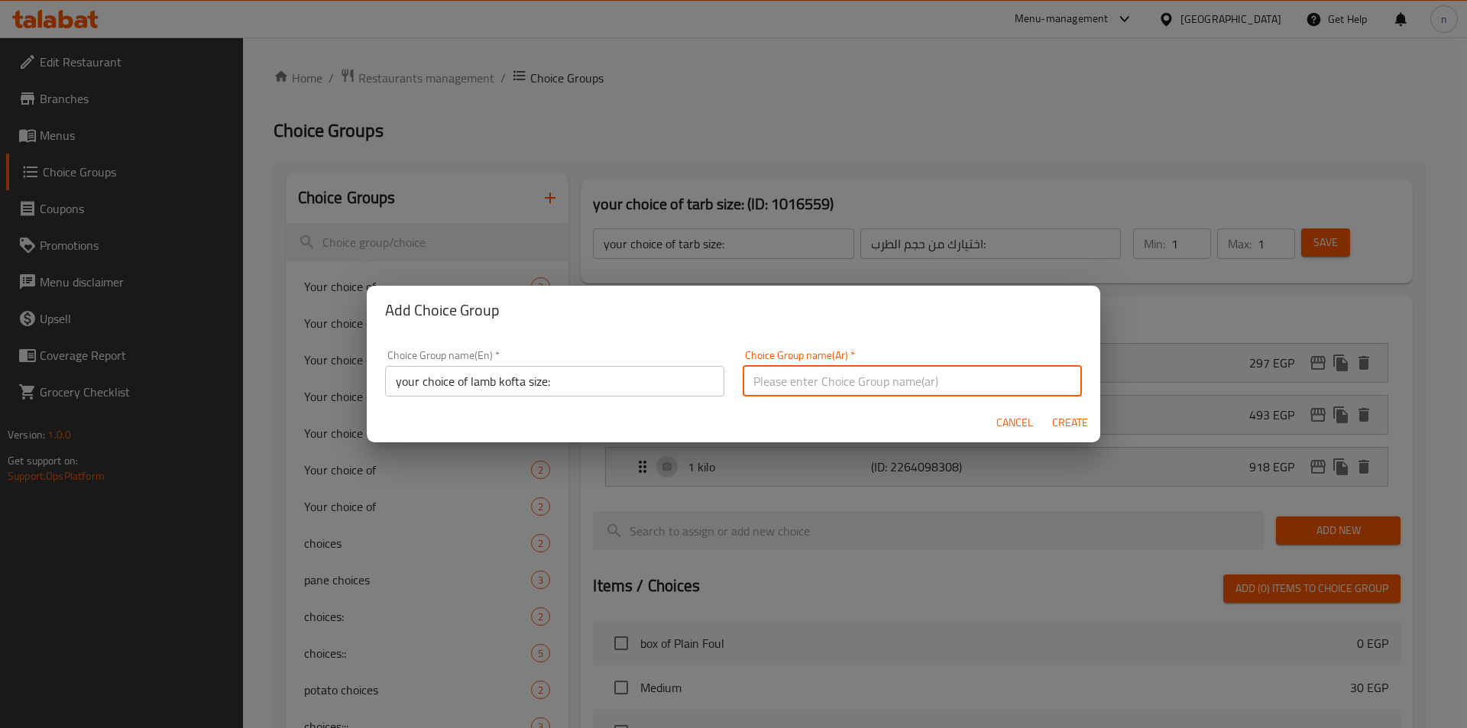
click at [805, 383] on input "text" at bounding box center [912, 381] width 339 height 31
paste input "اختيارك من حجم الكفتة الضاني:"
type input "اختيارك من حجم الكفتة الضاني:"
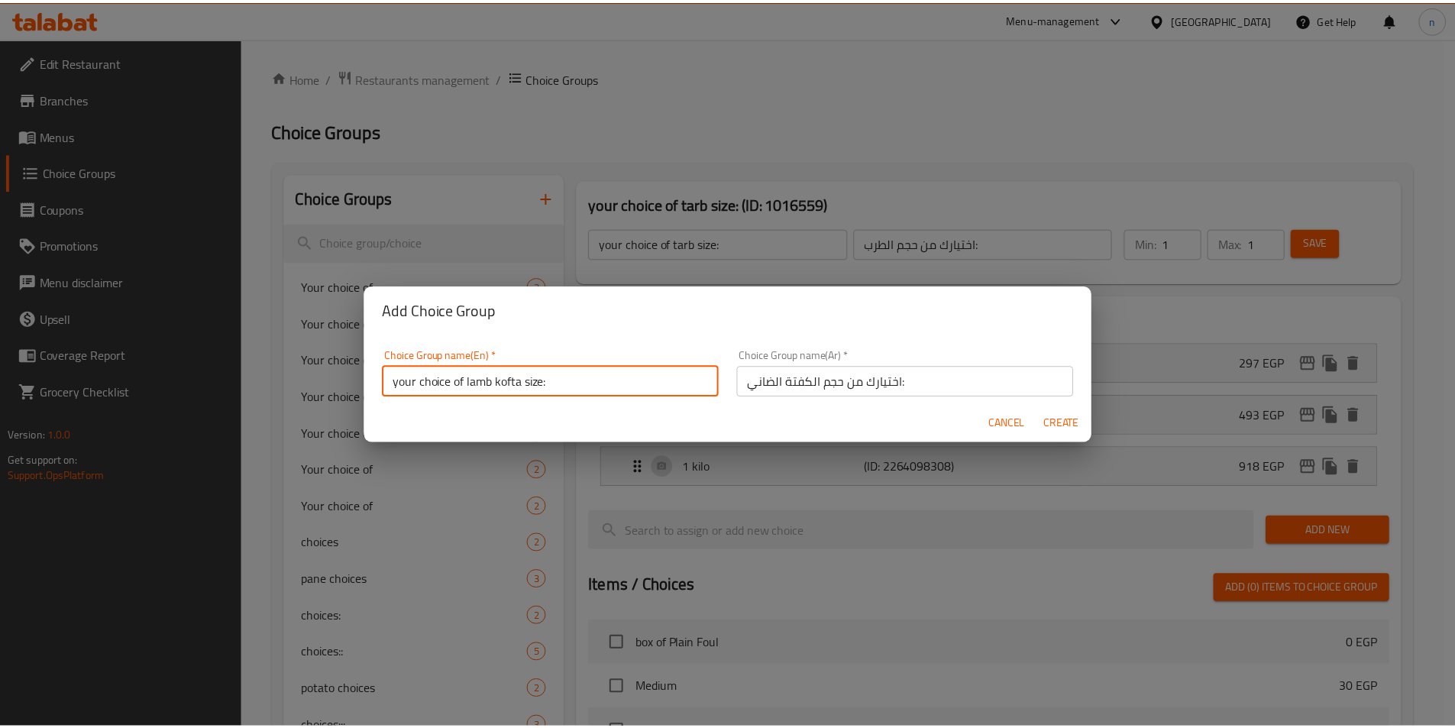
scroll to position [5, 0]
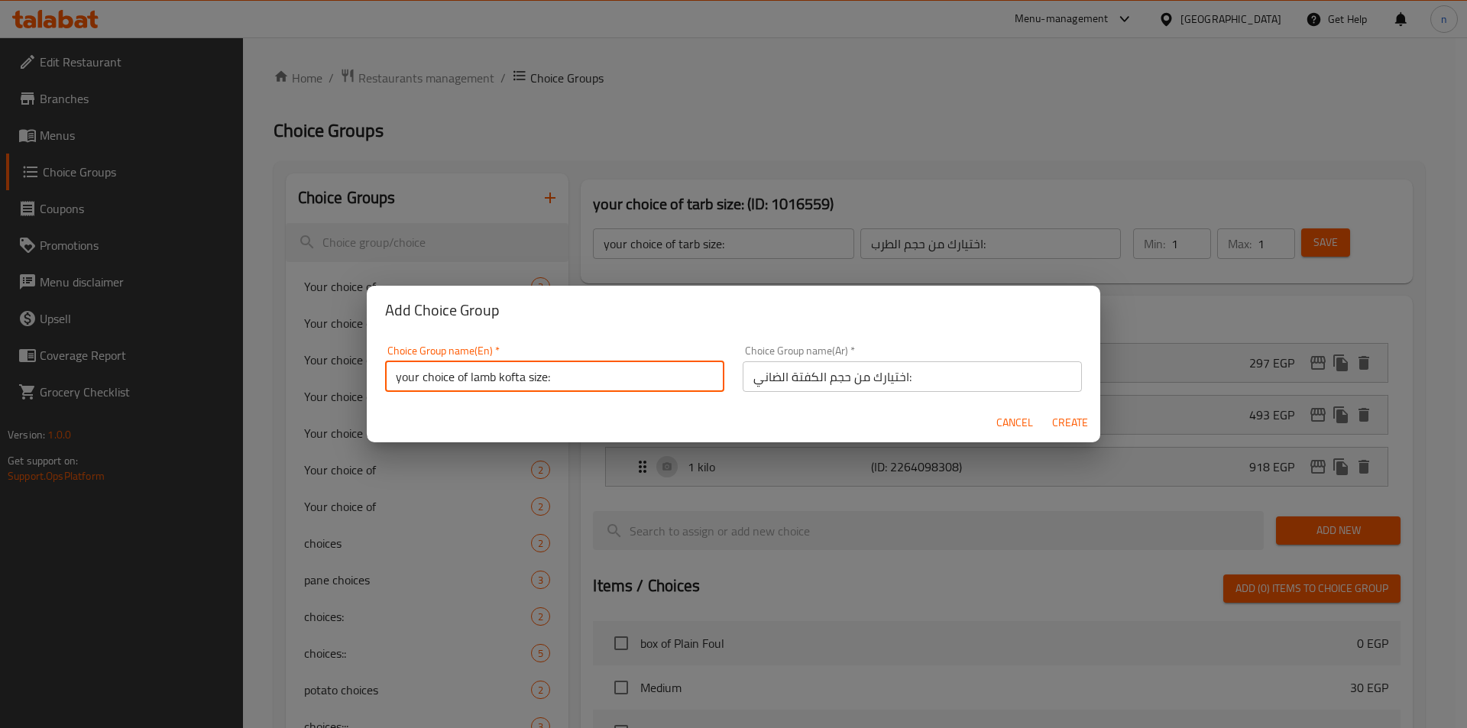
drag, startPoint x: 469, startPoint y: 382, endPoint x: 526, endPoint y: 388, distance: 56.9
click at [526, 388] on input "your choice of lamb kofta size:" at bounding box center [554, 376] width 339 height 31
type input "your choice of chicken pane size:"
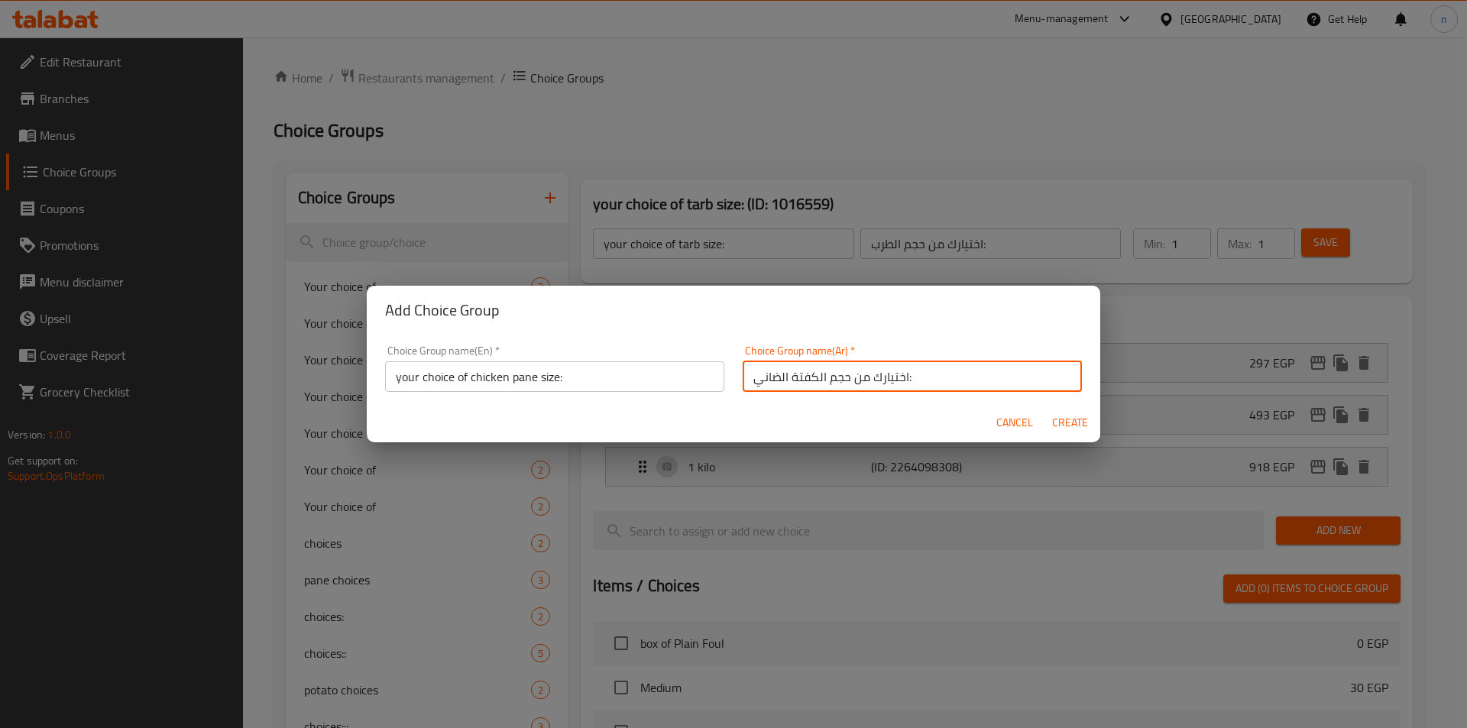
drag, startPoint x: 817, startPoint y: 378, endPoint x: 794, endPoint y: 378, distance: 22.9
click at [794, 378] on input "اختيارك من حجم الكفتة الضاني:" at bounding box center [912, 376] width 339 height 31
click at [811, 384] on input "اختيارك من حجم الكفتة الضاني:" at bounding box center [912, 376] width 339 height 31
drag, startPoint x: 810, startPoint y: 375, endPoint x: 736, endPoint y: 374, distance: 73.4
click at [743, 374] on input "اختيارك من حجم الكفتة الضاني:" at bounding box center [912, 376] width 339 height 31
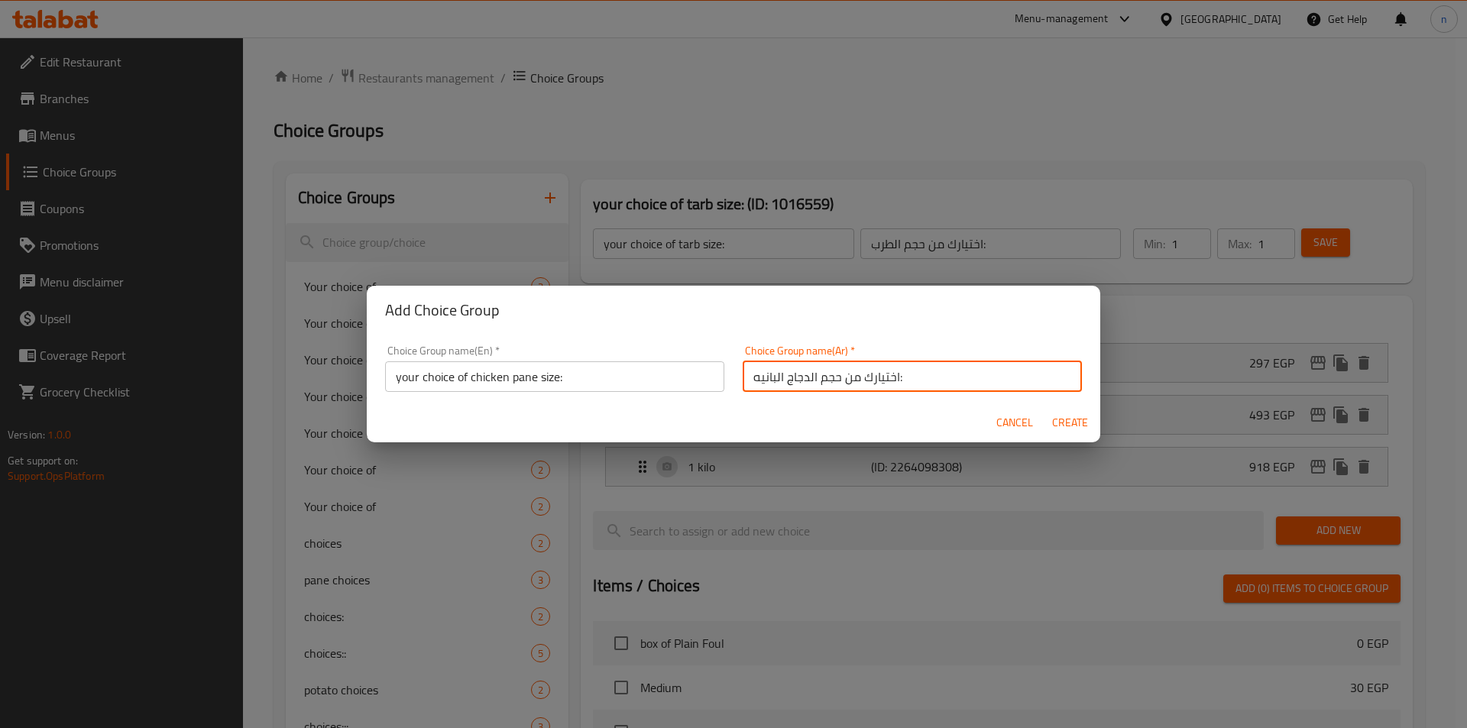
click at [826, 389] on input "اختيارك من حجم الدجاج البانيه:" at bounding box center [912, 376] width 339 height 31
type input "اختيارك من حجم الدجاج البانيه:"
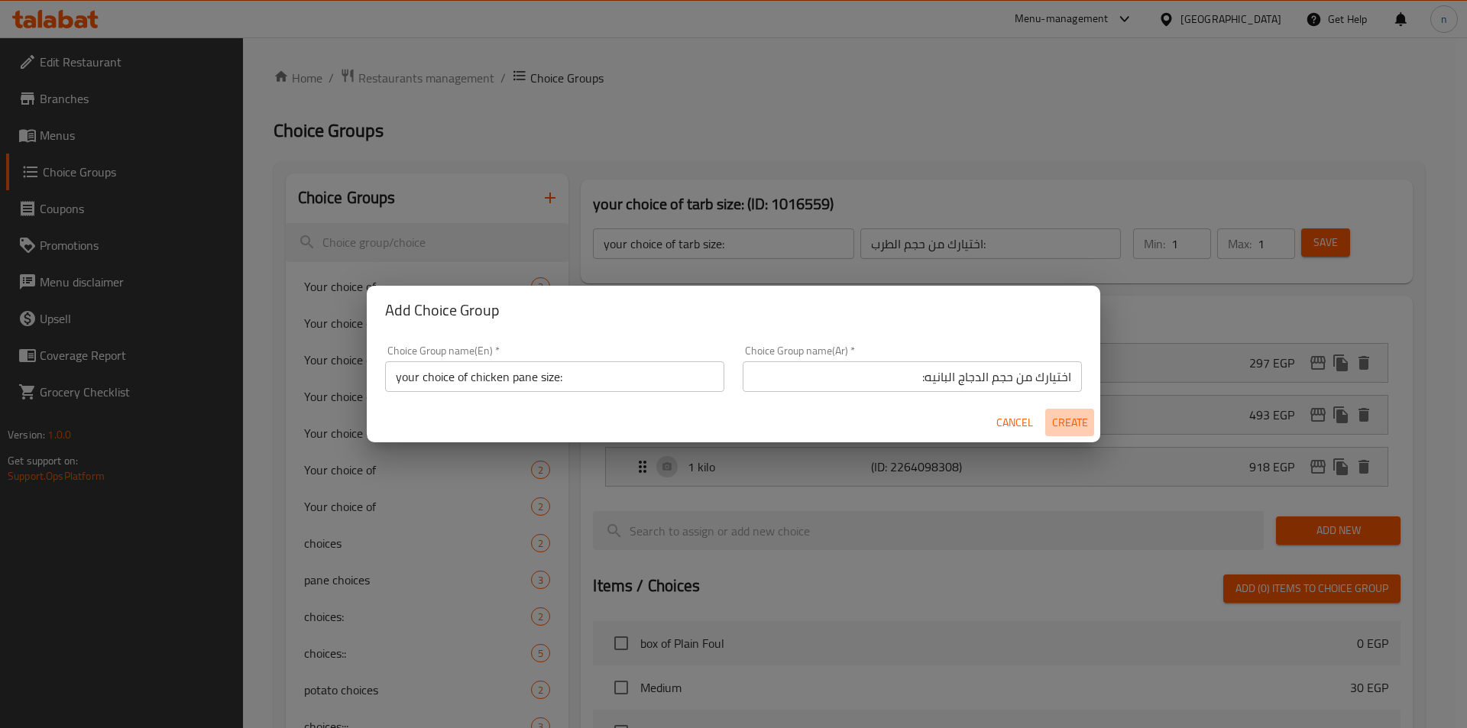
click at [1067, 416] on span "Create" at bounding box center [1069, 422] width 37 height 19
type input "your choice of chicken pane size:"
type input "اختيارك من حجم الدجاج البانيه:"
type input "0"
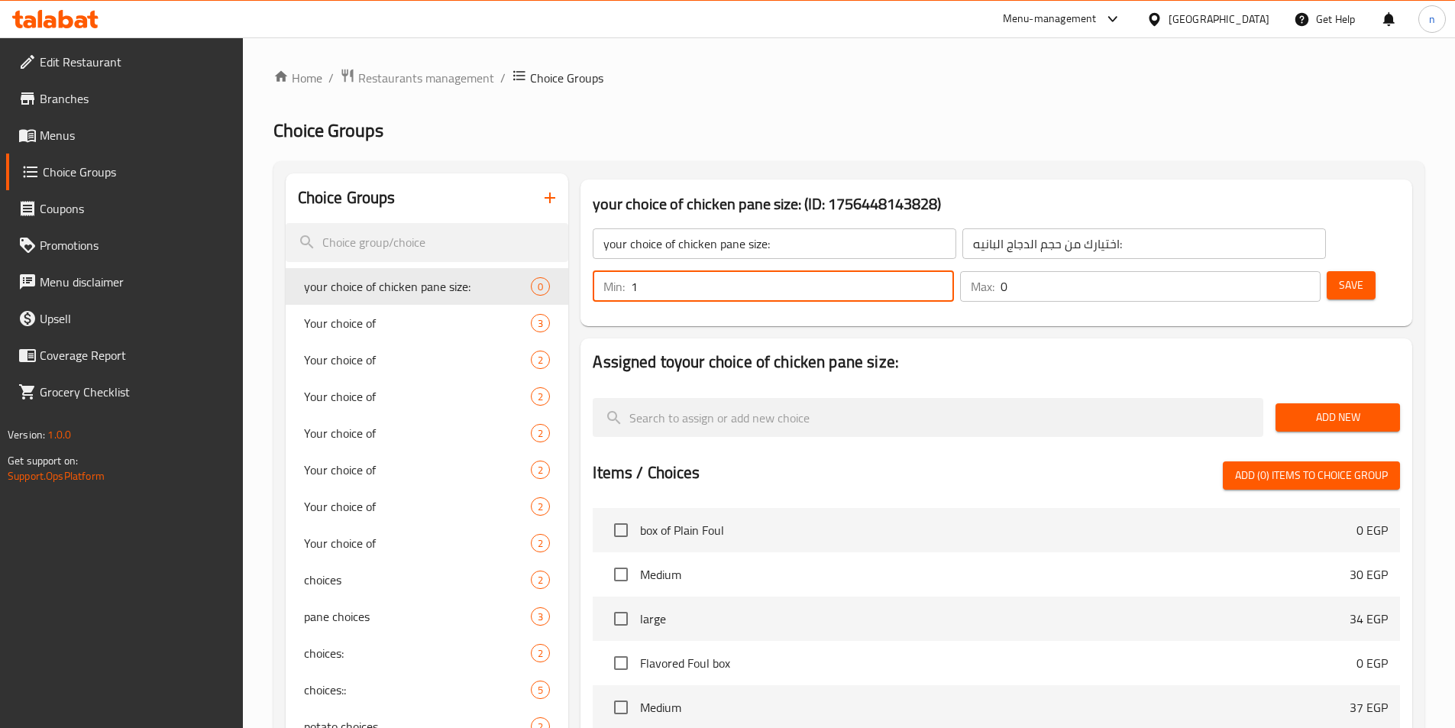
type input "1"
click at [953, 271] on input "1" at bounding box center [792, 286] width 322 height 31
type input "1"
click at [1278, 271] on input "1" at bounding box center [1161, 286] width 320 height 31
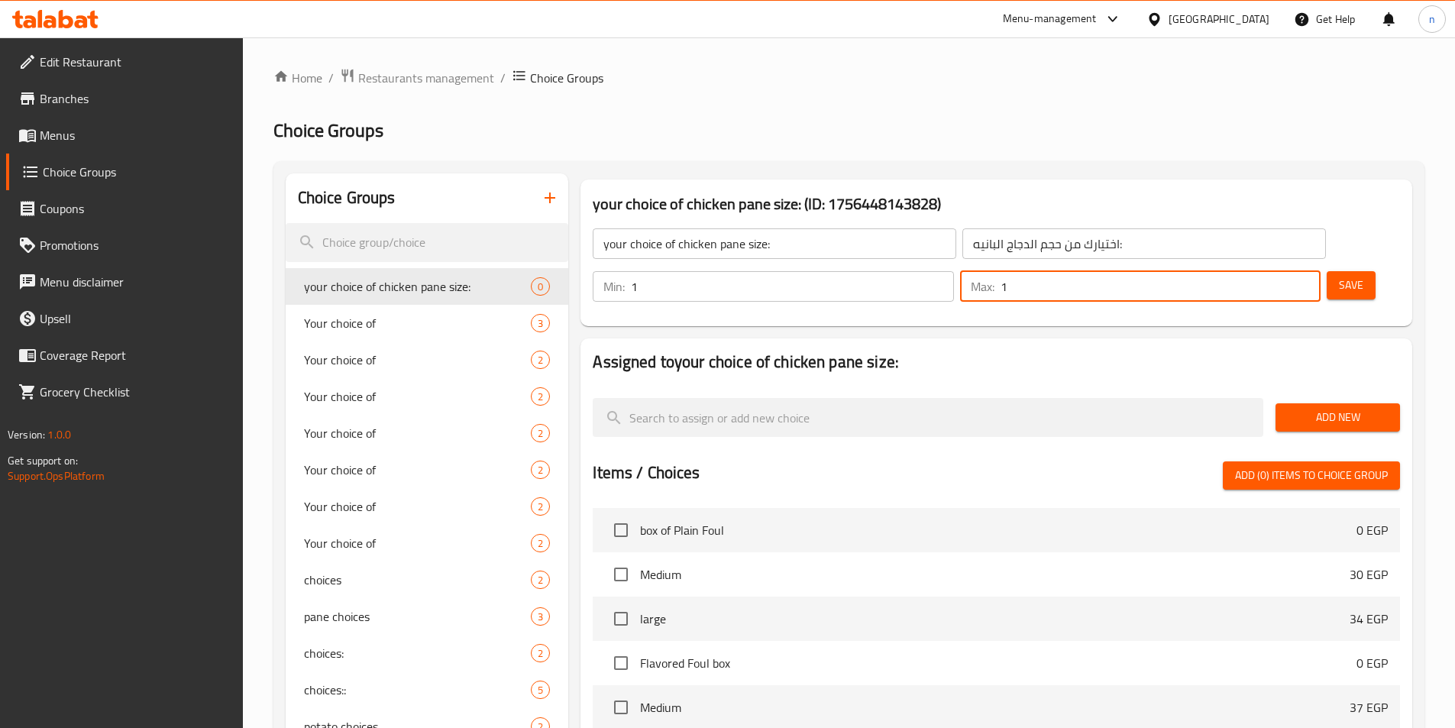
click at [1339, 276] on span "Save" at bounding box center [1351, 285] width 24 height 19
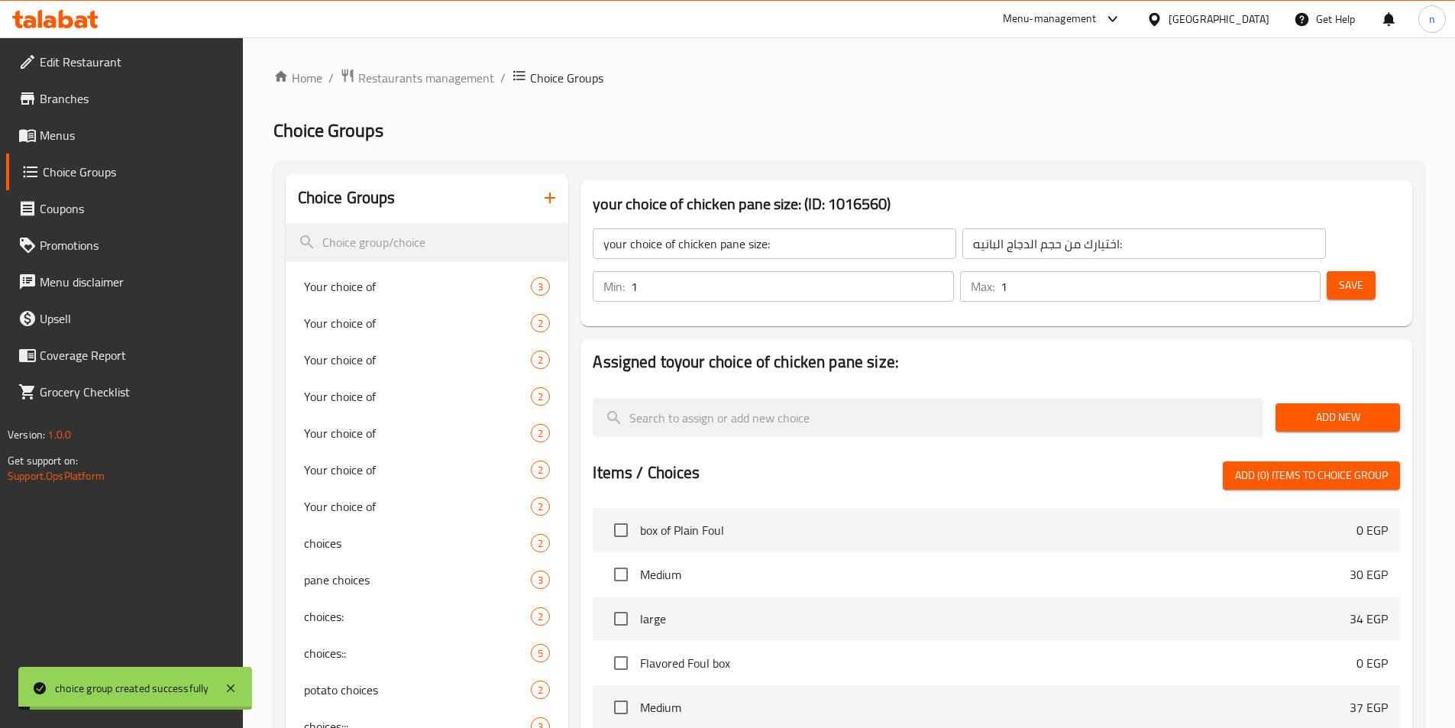
click at [1342, 408] on span "Add New" at bounding box center [1338, 417] width 100 height 19
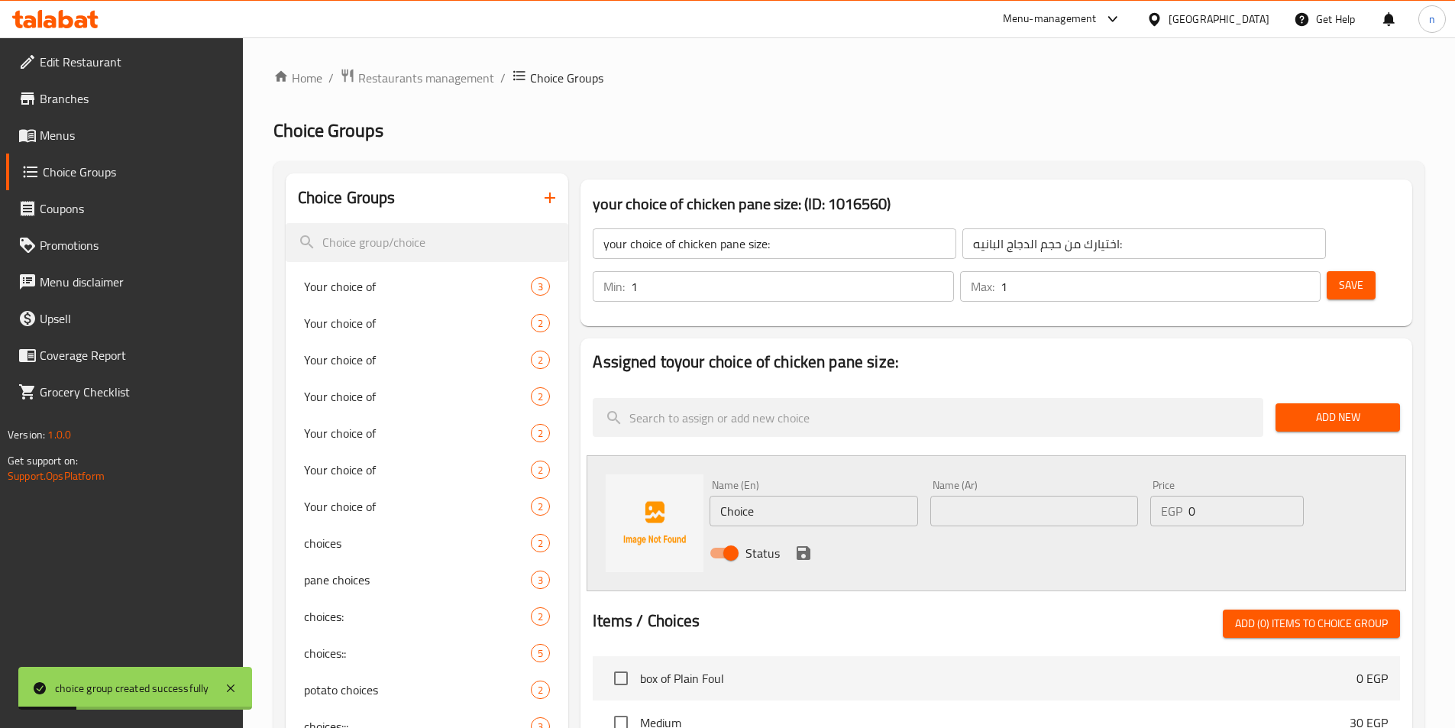
click at [733, 496] on input "Choice" at bounding box center [814, 511] width 208 height 31
type input "500"
click at [1047, 496] on input "text" at bounding box center [1035, 511] width 208 height 31
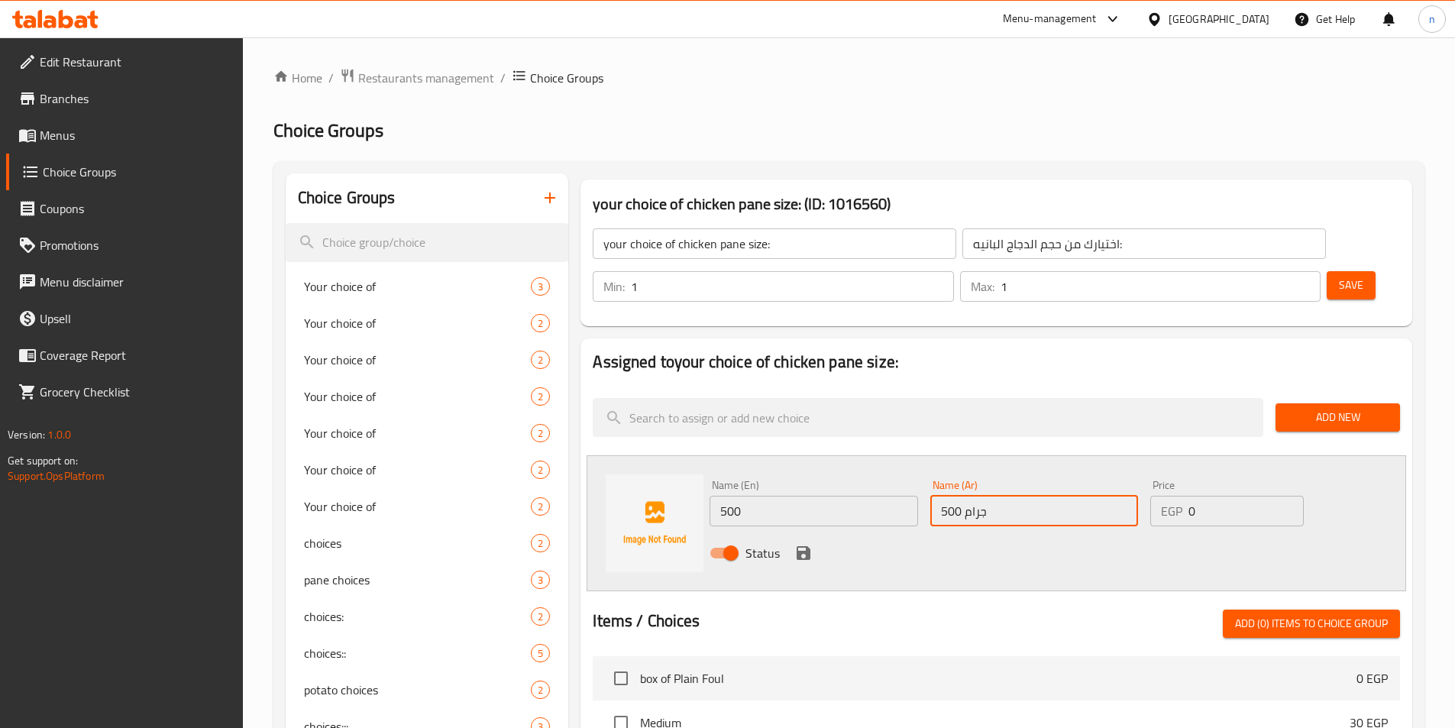
type input "500 جرام"
click at [757, 496] on input "500" at bounding box center [814, 511] width 208 height 31
type input "500 gm"
drag, startPoint x: 1202, startPoint y: 474, endPoint x: 1188, endPoint y: 471, distance: 14.1
click at [1188, 496] on div "EGP 0 Price" at bounding box center [1227, 511] width 153 height 31
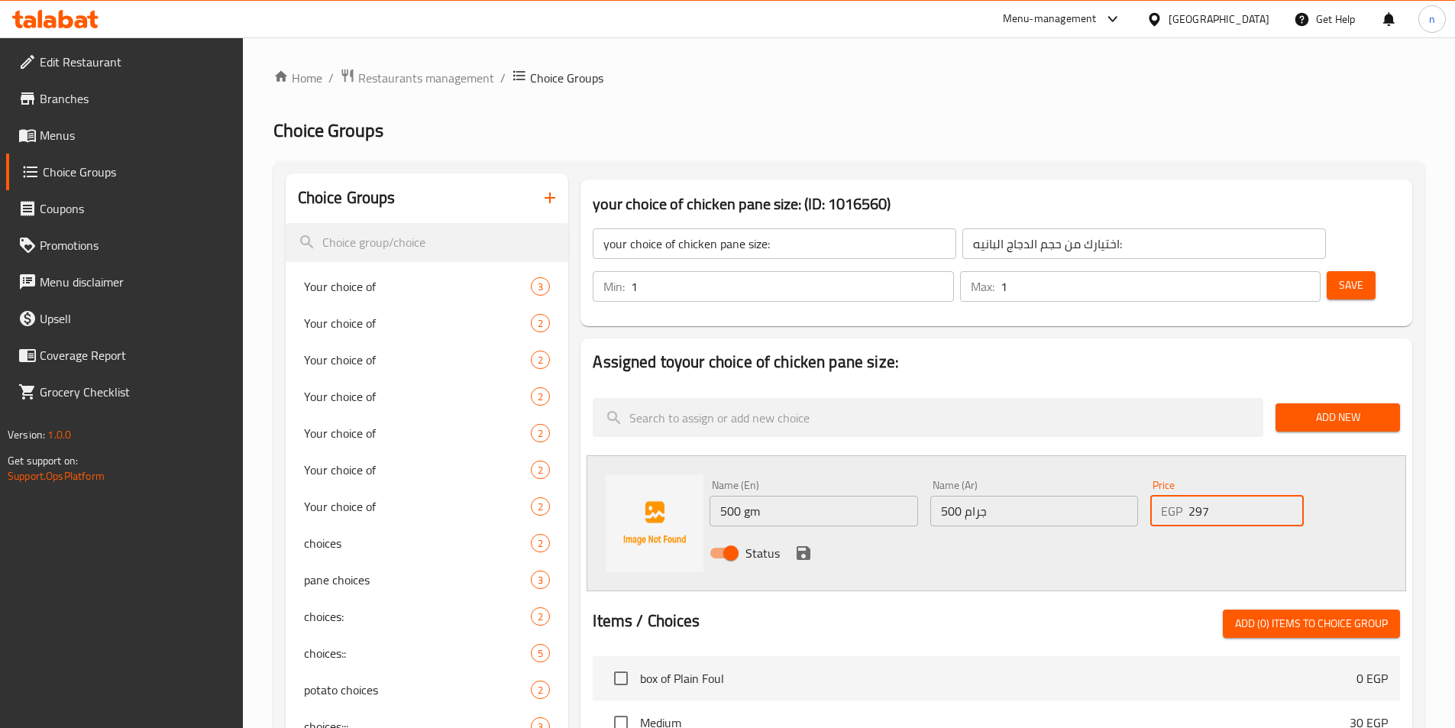
type input "297"
click at [799, 544] on icon "save" at bounding box center [804, 553] width 18 height 18
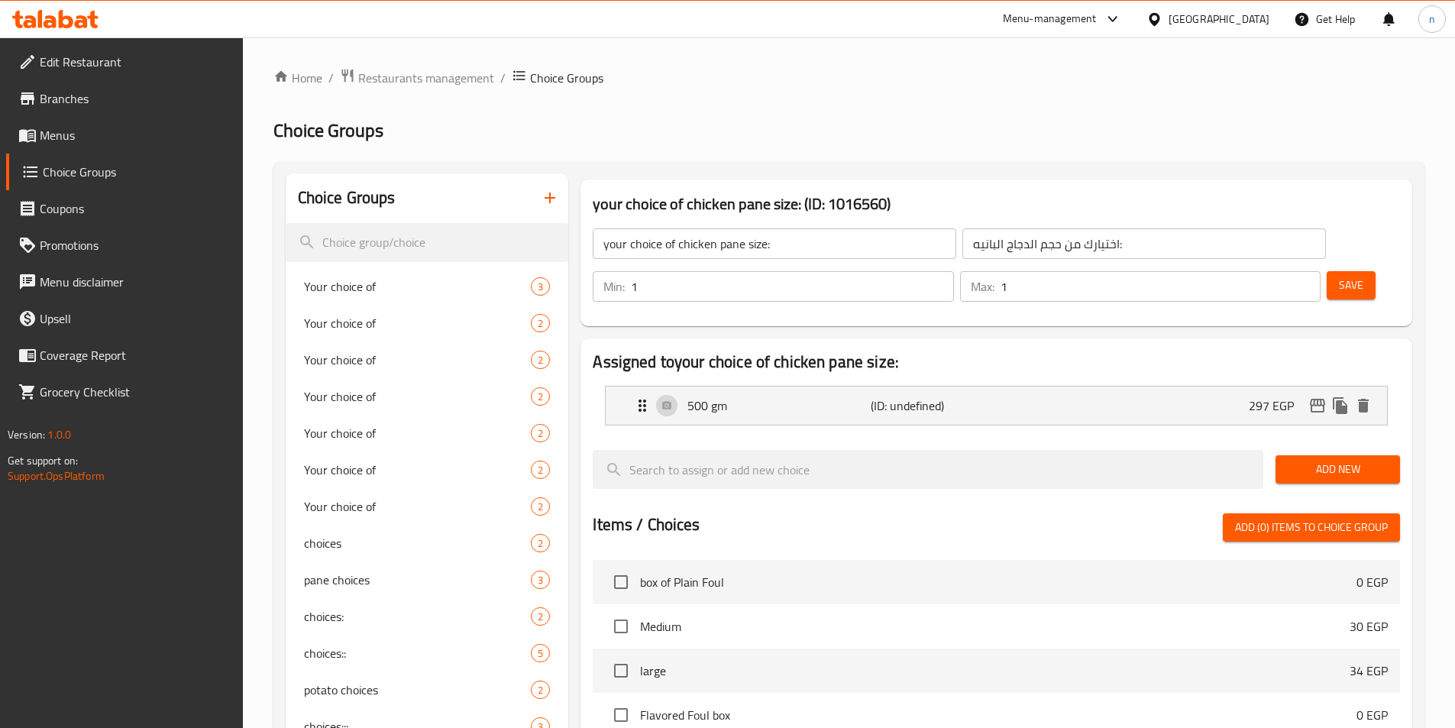
click at [1348, 460] on span "Add New" at bounding box center [1338, 469] width 100 height 19
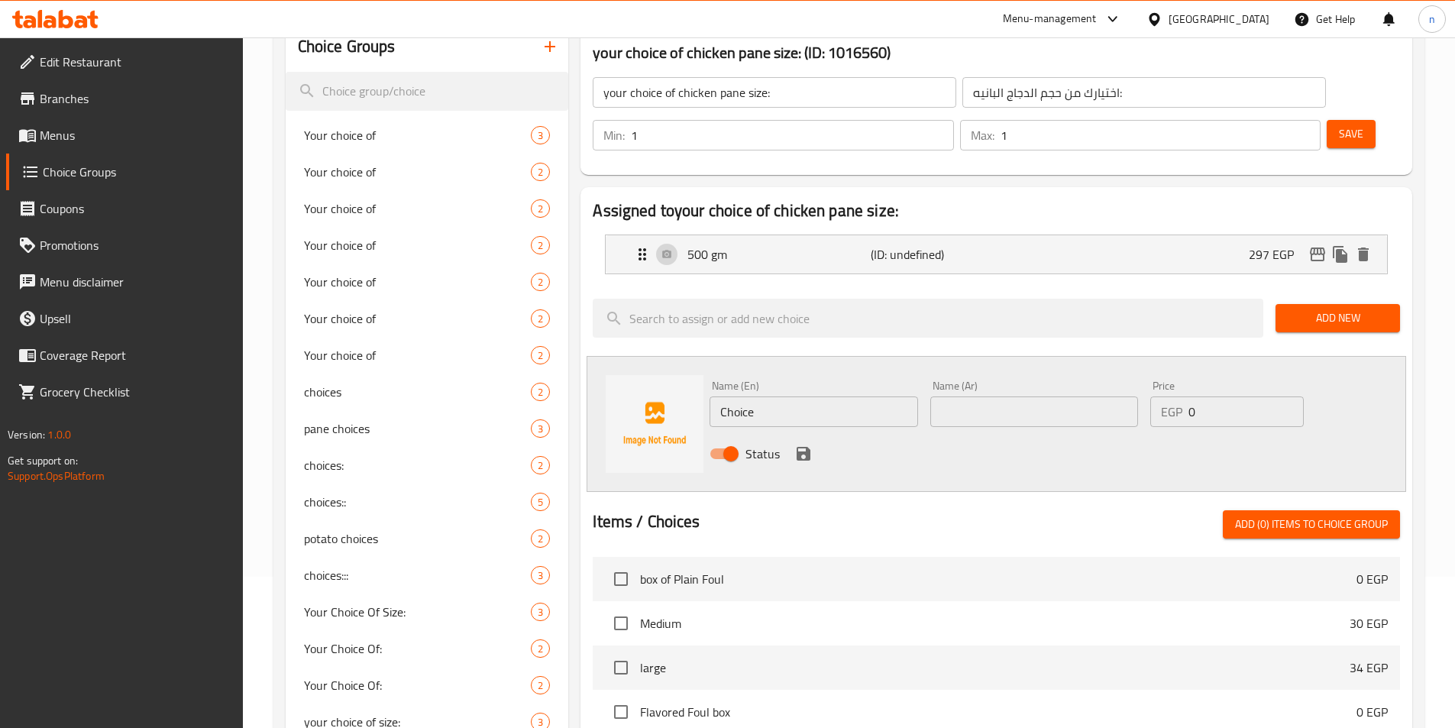
scroll to position [153, 0]
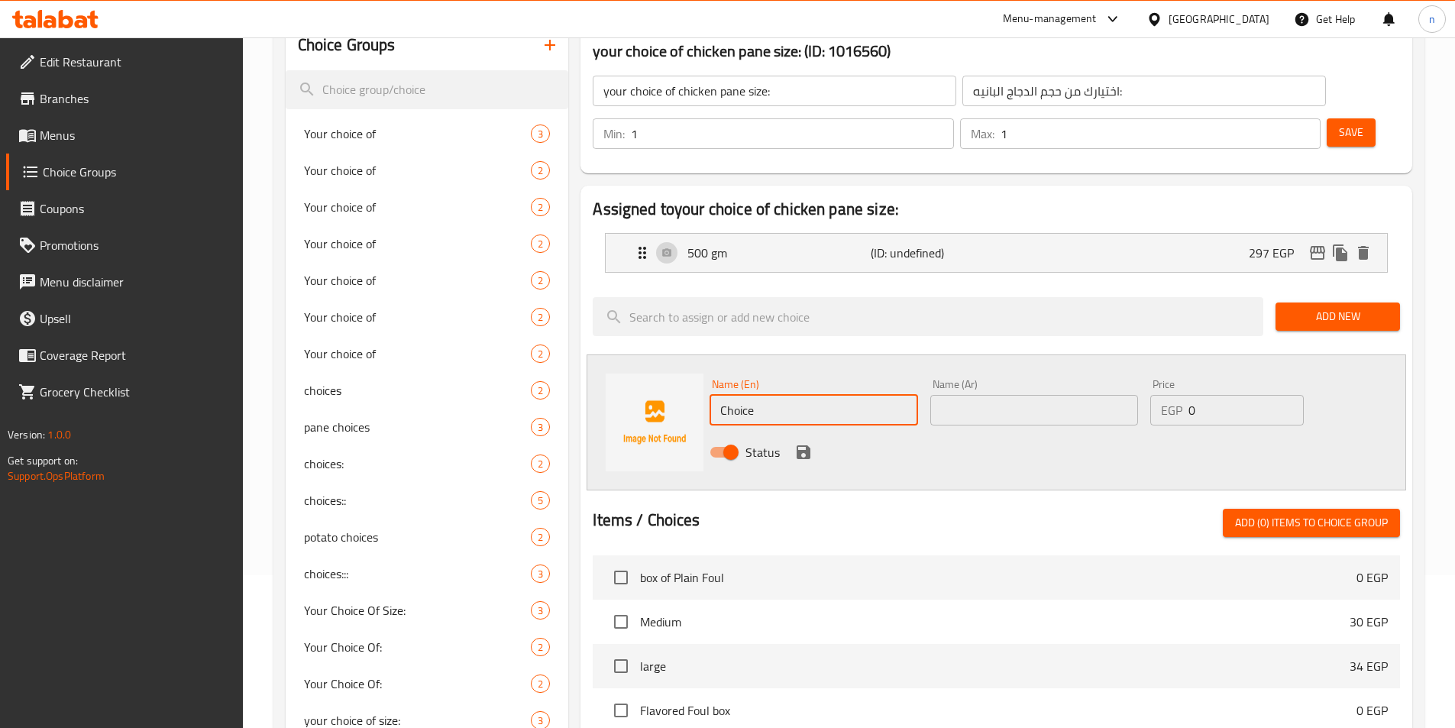
click at [744, 395] on input "Choice" at bounding box center [814, 410] width 208 height 31
type input "1"
click at [986, 395] on input "text" at bounding box center [1035, 410] width 208 height 31
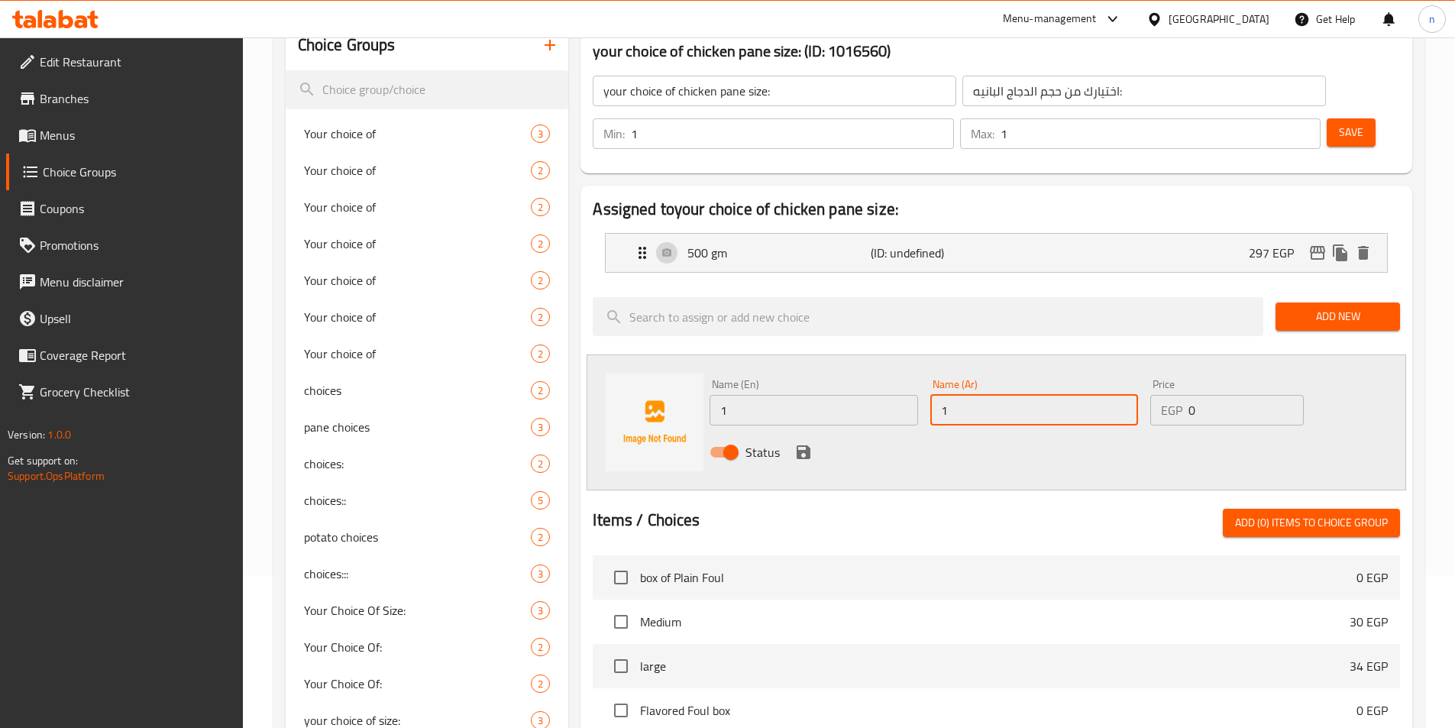
type input "1"
click at [793, 395] on input "1" at bounding box center [814, 410] width 208 height 31
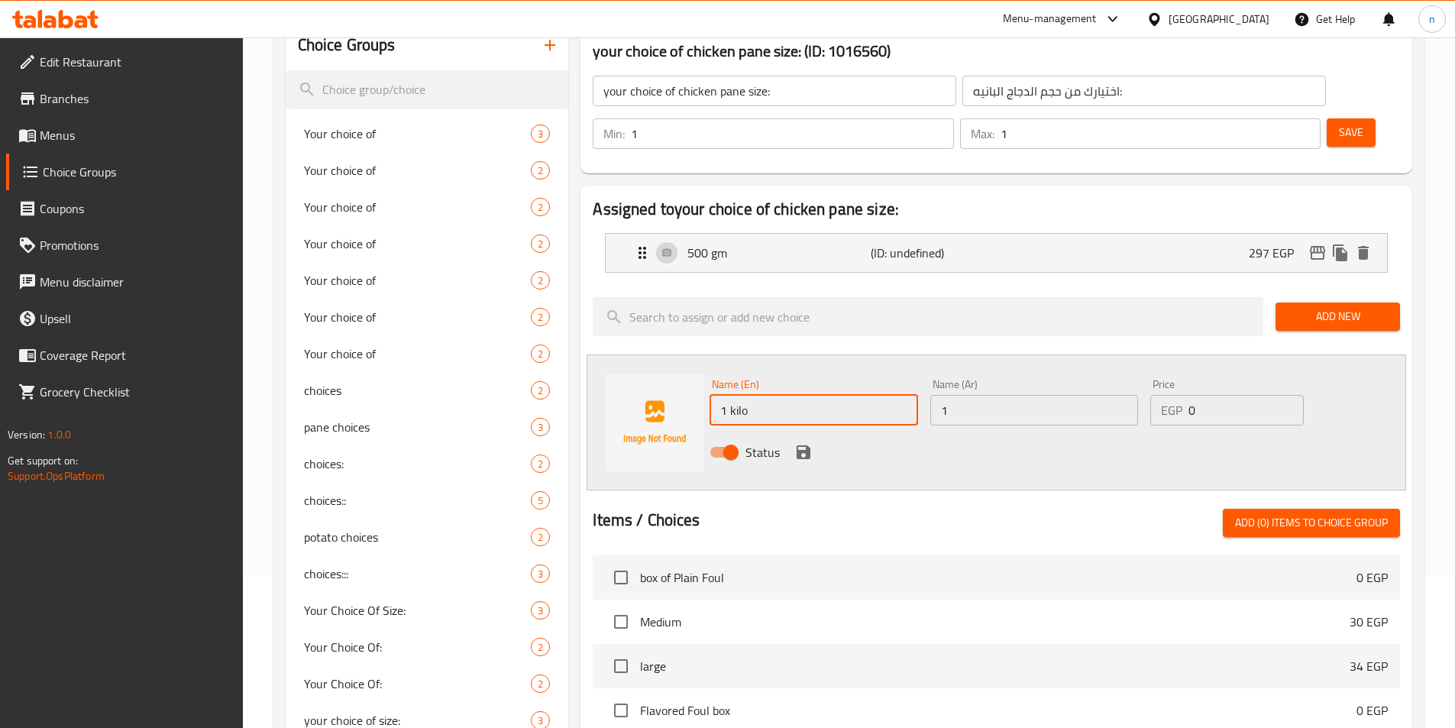
type input "1 kilo"
click at [982, 395] on input "1" at bounding box center [1035, 410] width 208 height 31
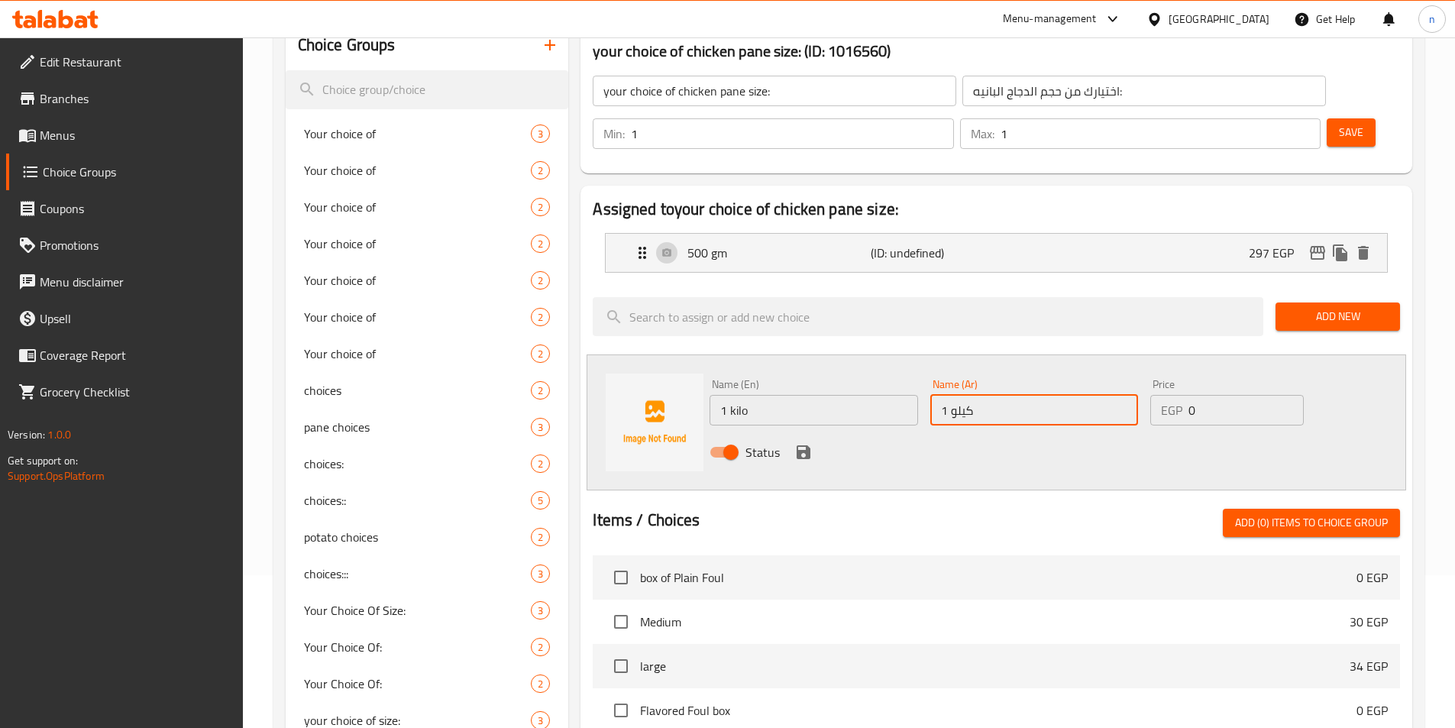
type input "1 كيلو"
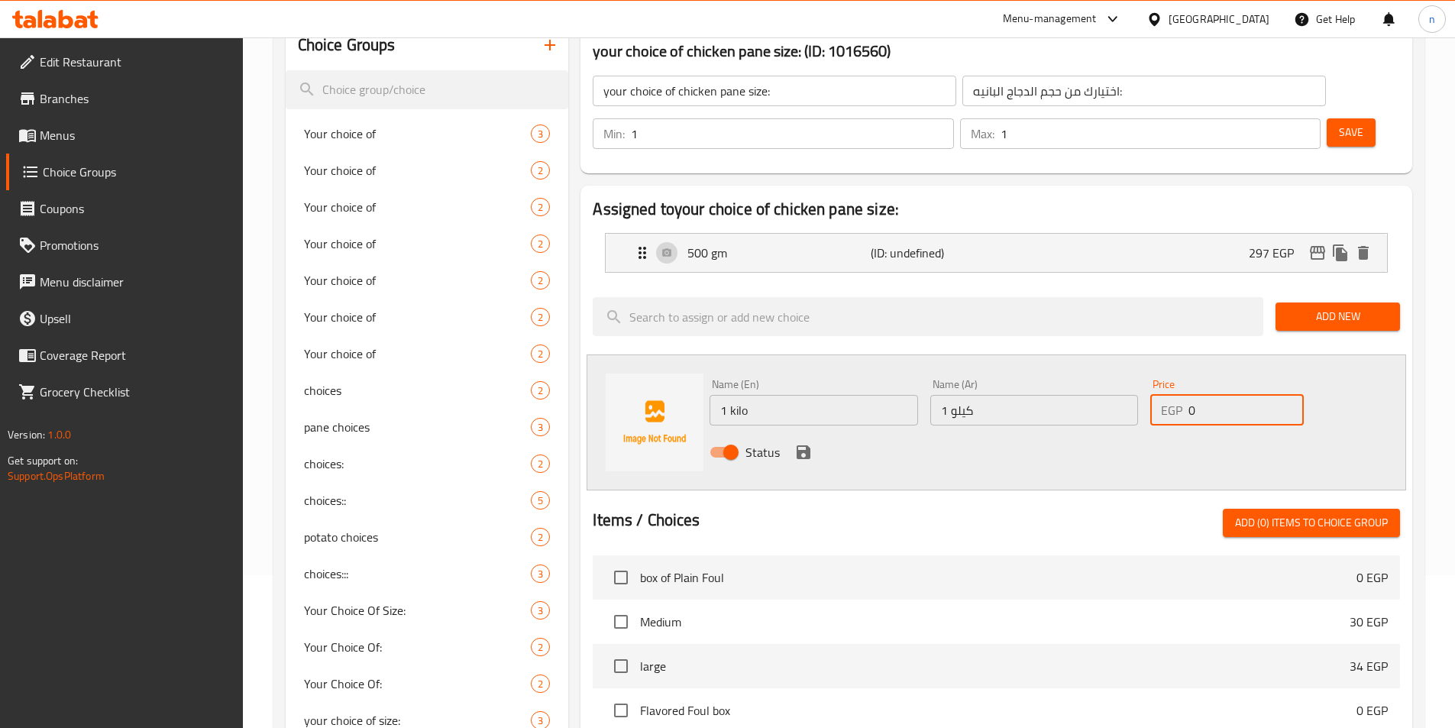
click at [1189, 395] on input "0" at bounding box center [1246, 410] width 115 height 31
type input "527"
click at [798, 445] on icon "save" at bounding box center [804, 452] width 14 height 14
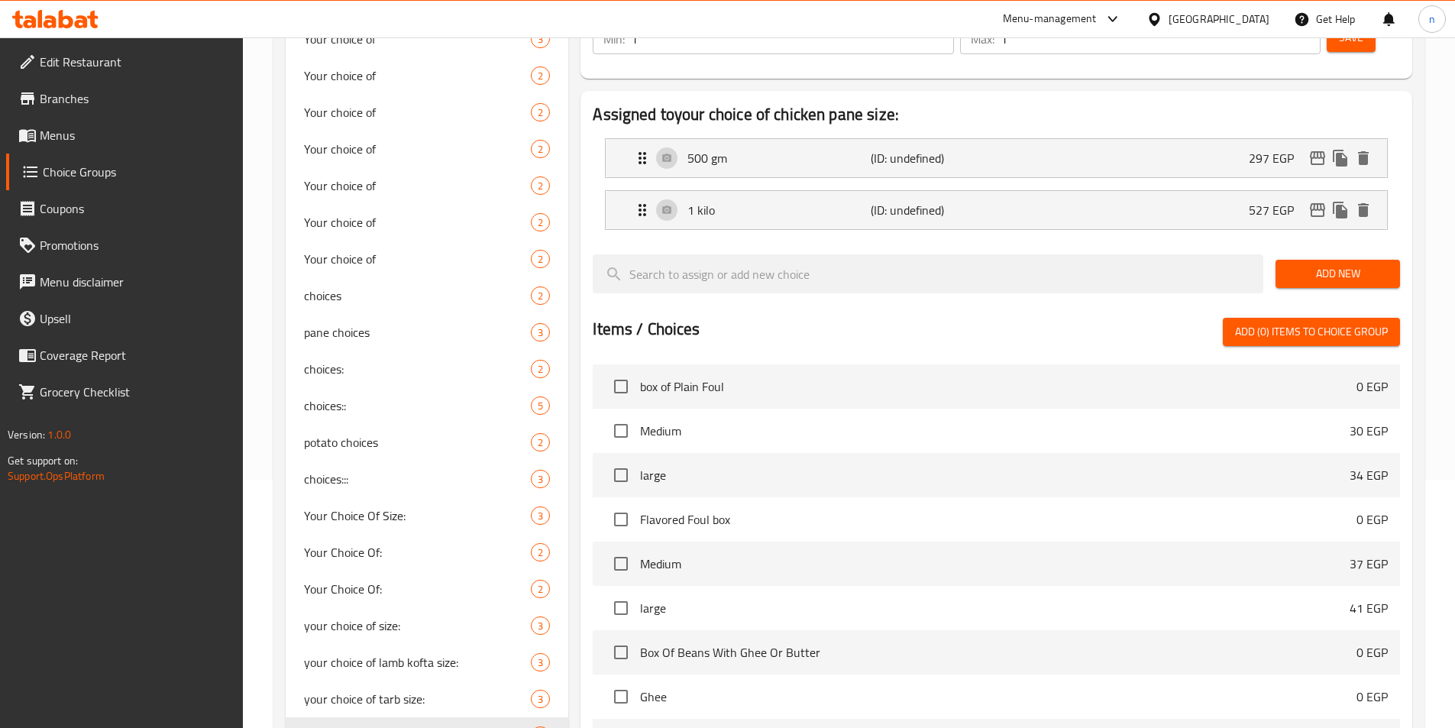
scroll to position [0, 0]
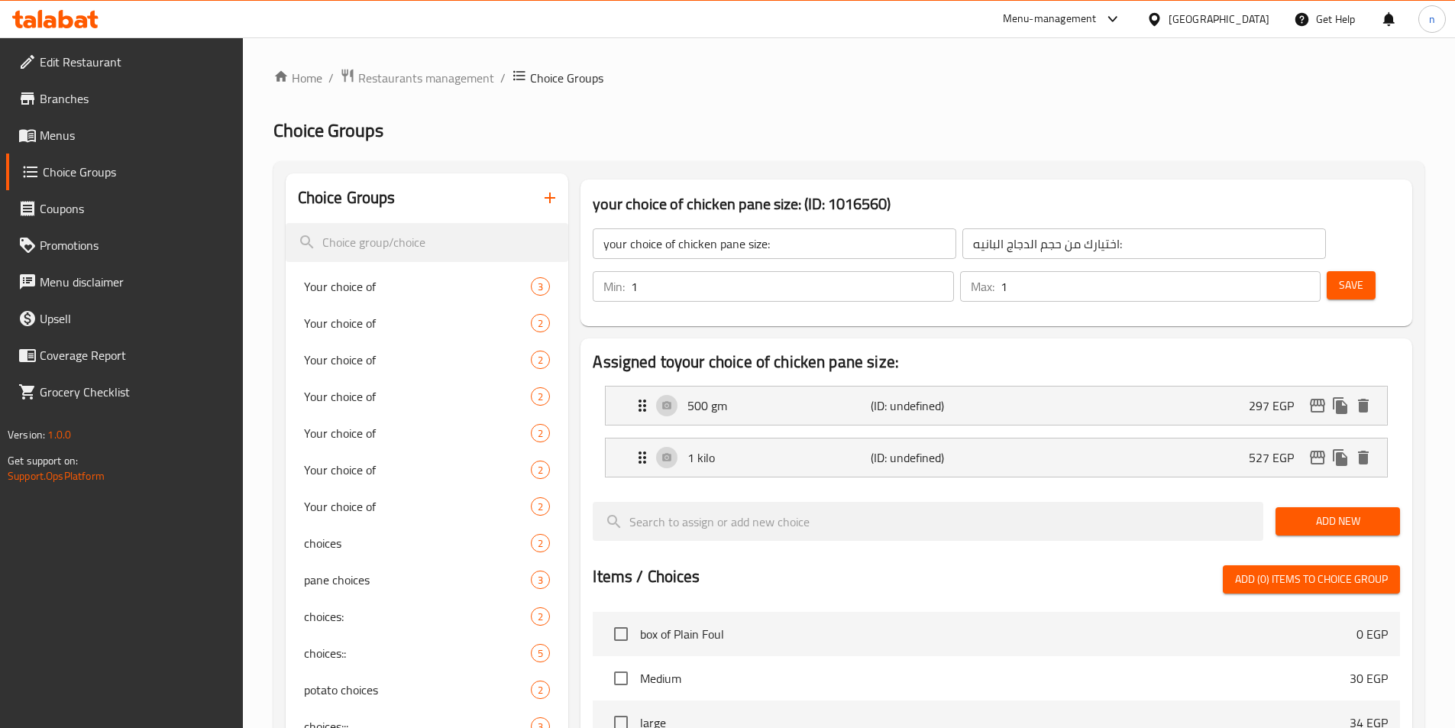
click at [1327, 271] on button "Save" at bounding box center [1351, 285] width 49 height 28
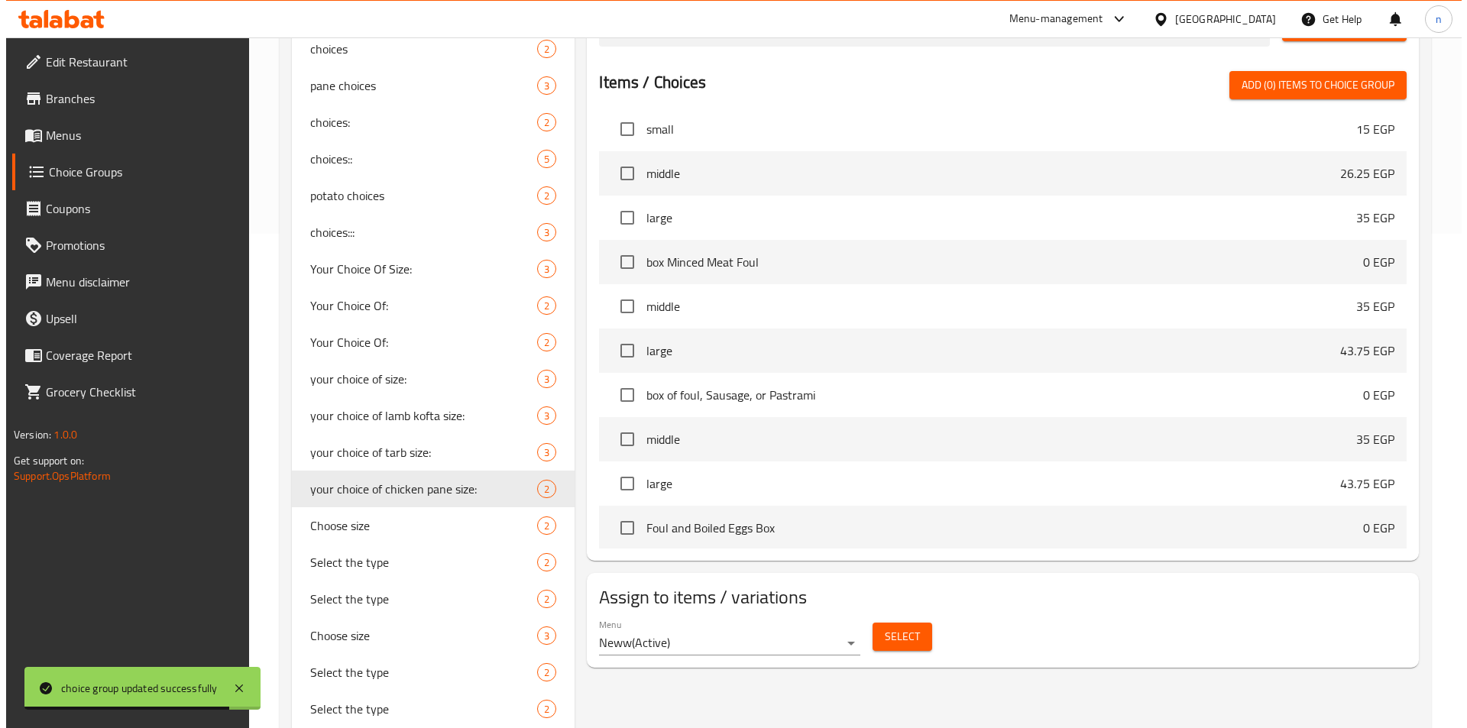
scroll to position [688, 0]
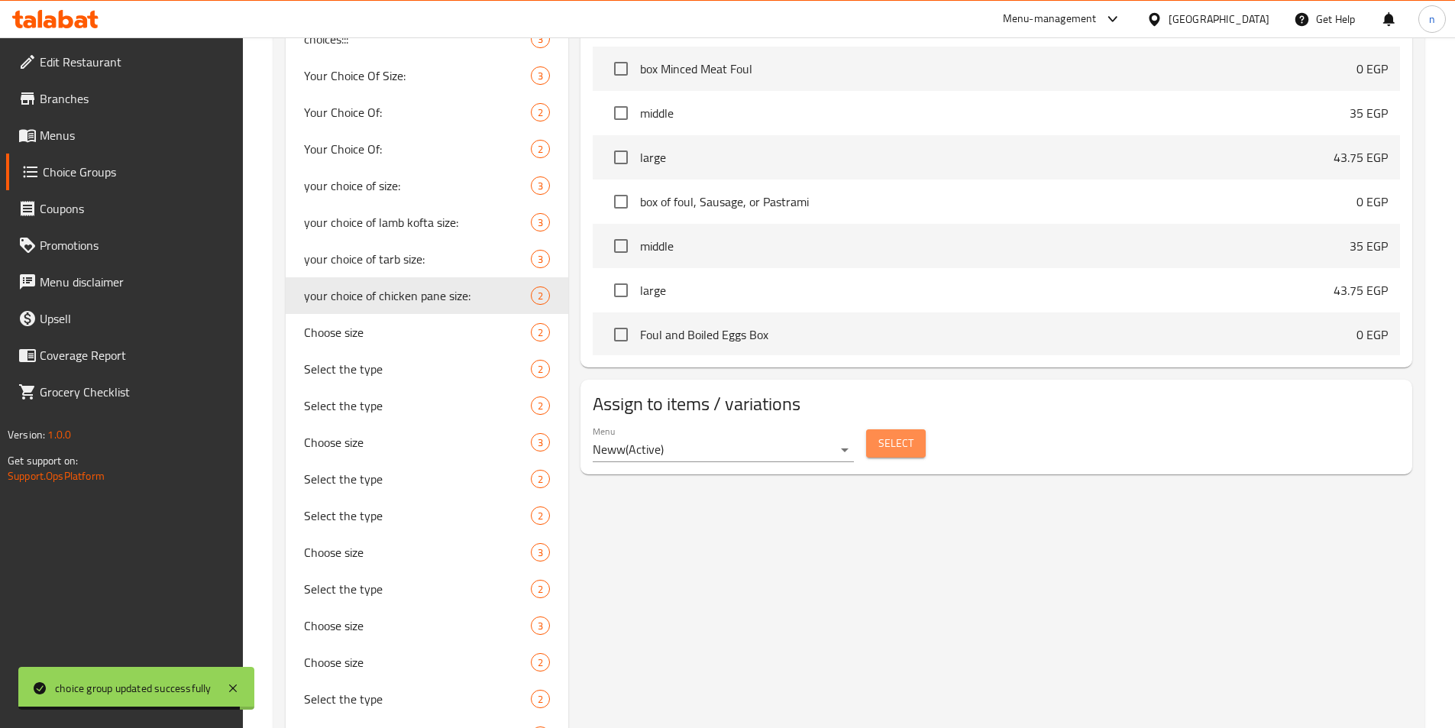
click at [912, 434] on span "Select" at bounding box center [896, 443] width 35 height 19
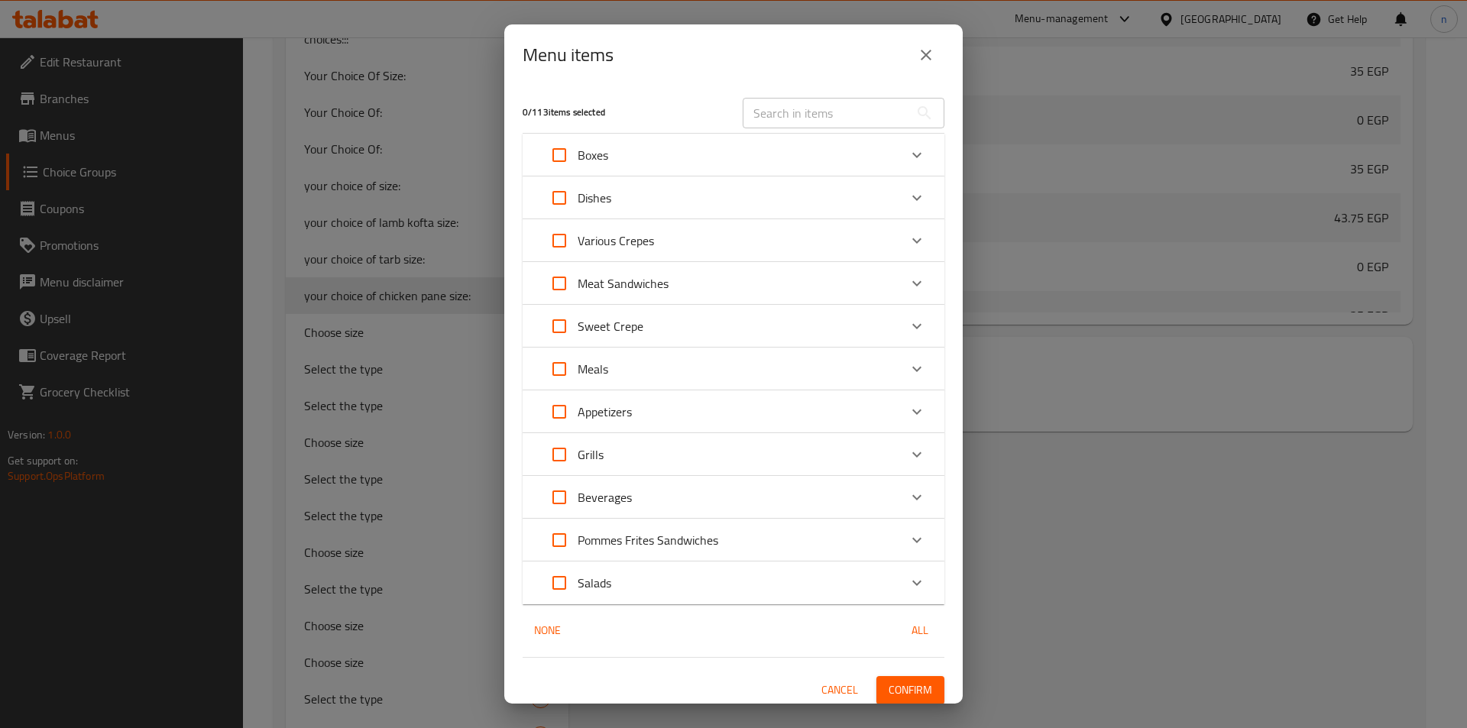
click at [706, 458] on div "Grills" at bounding box center [720, 454] width 358 height 37
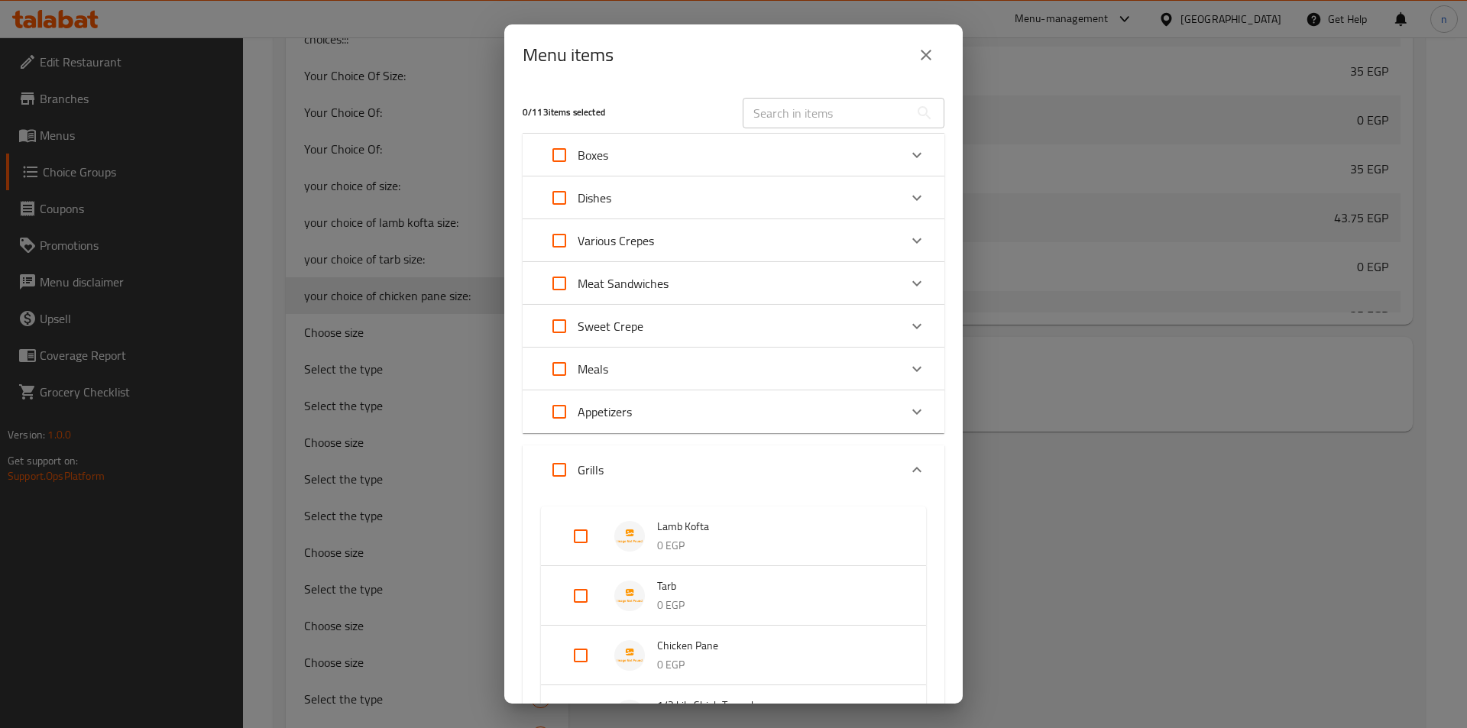
scroll to position [382, 0]
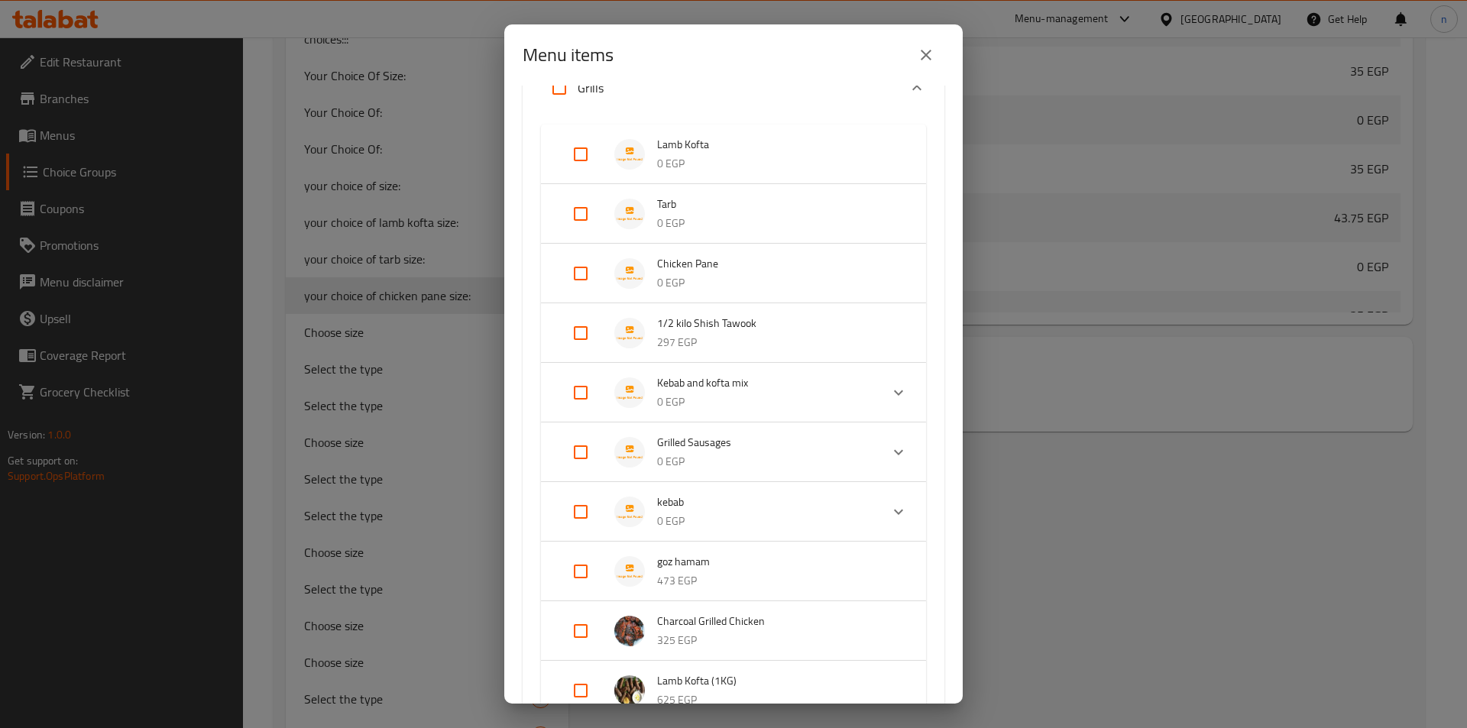
click at [574, 279] on input "Expand" at bounding box center [580, 273] width 37 height 37
checkbox input "true"
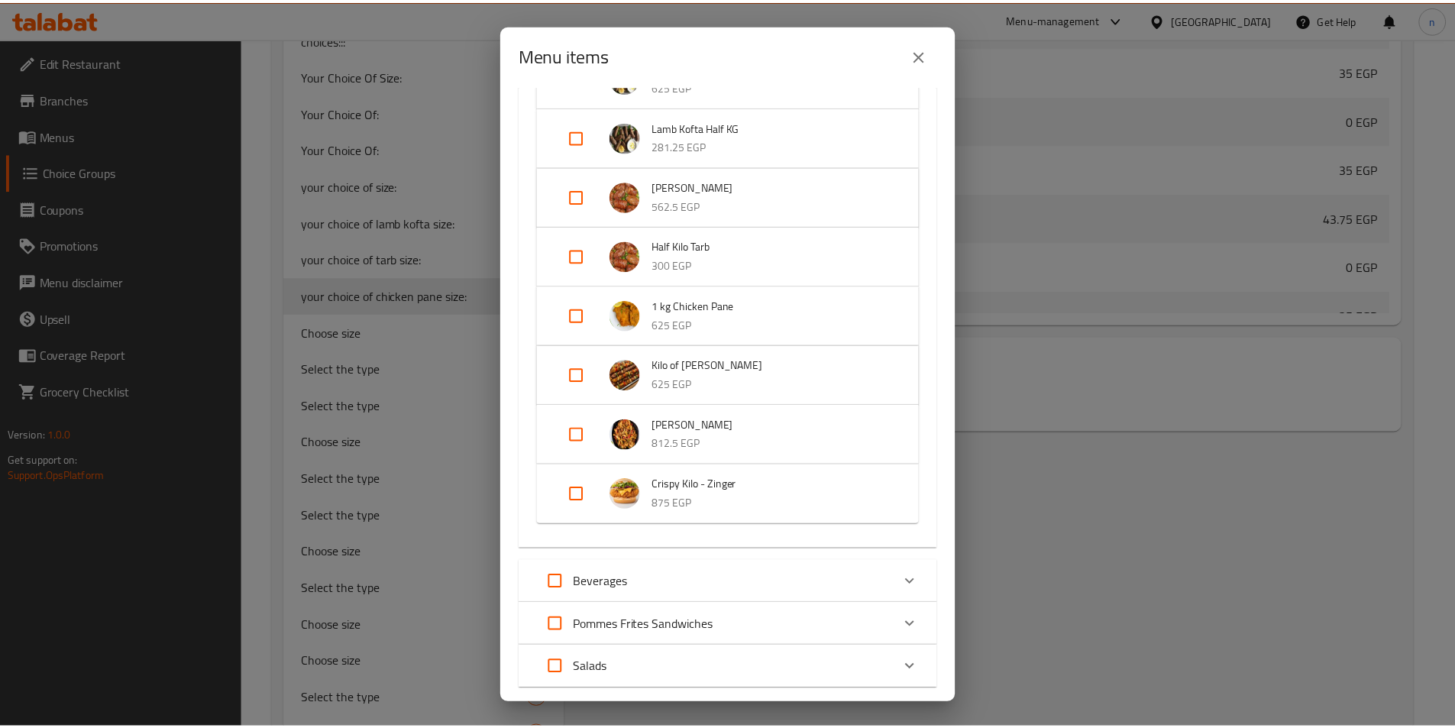
scroll to position [1112, 0]
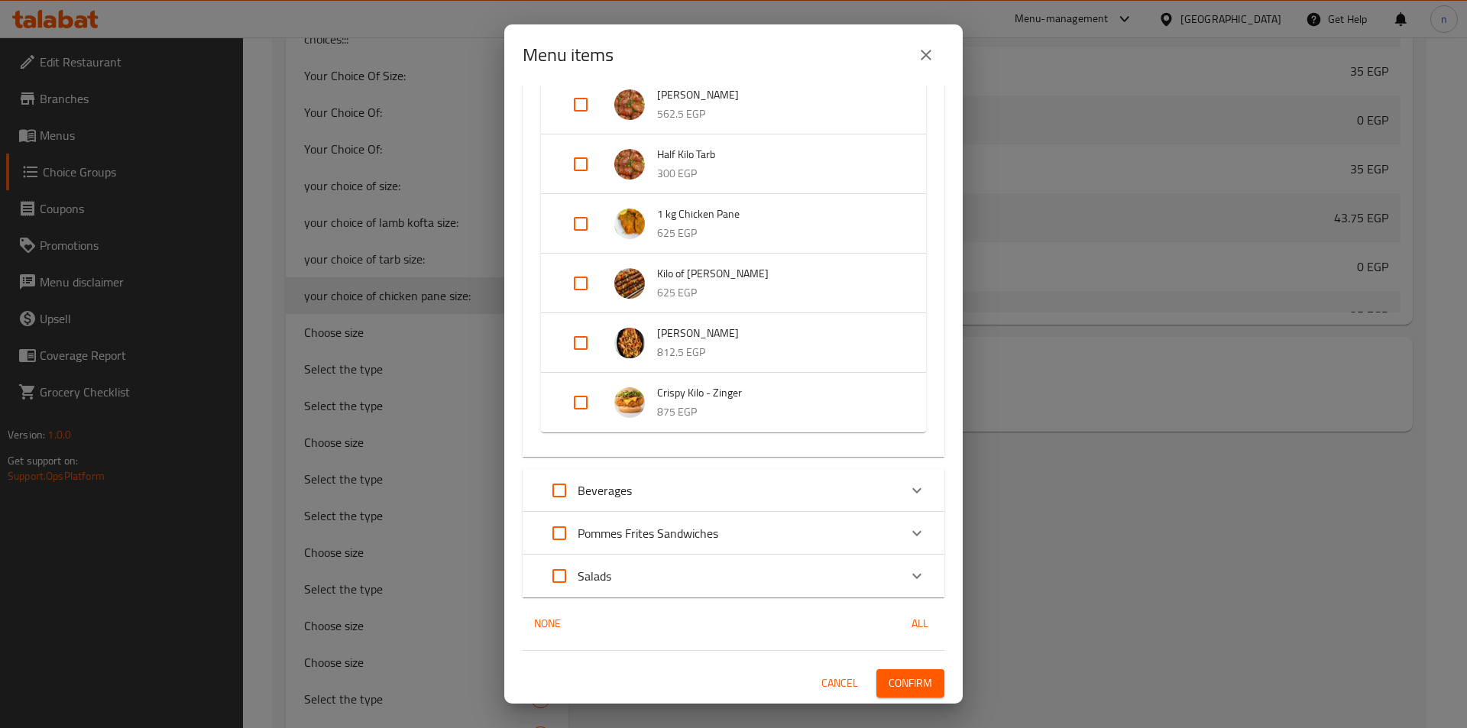
click at [901, 670] on button "Confirm" at bounding box center [910, 683] width 68 height 28
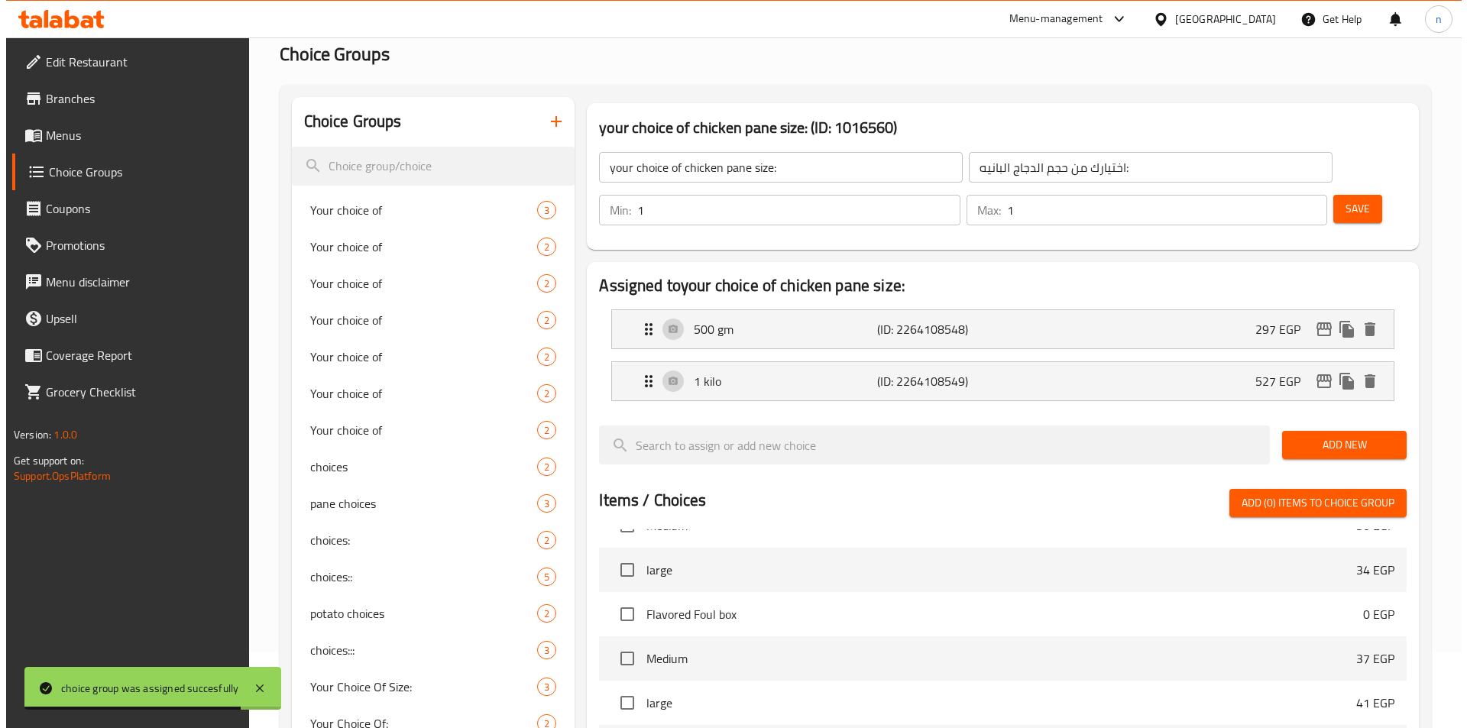
scroll to position [0, 0]
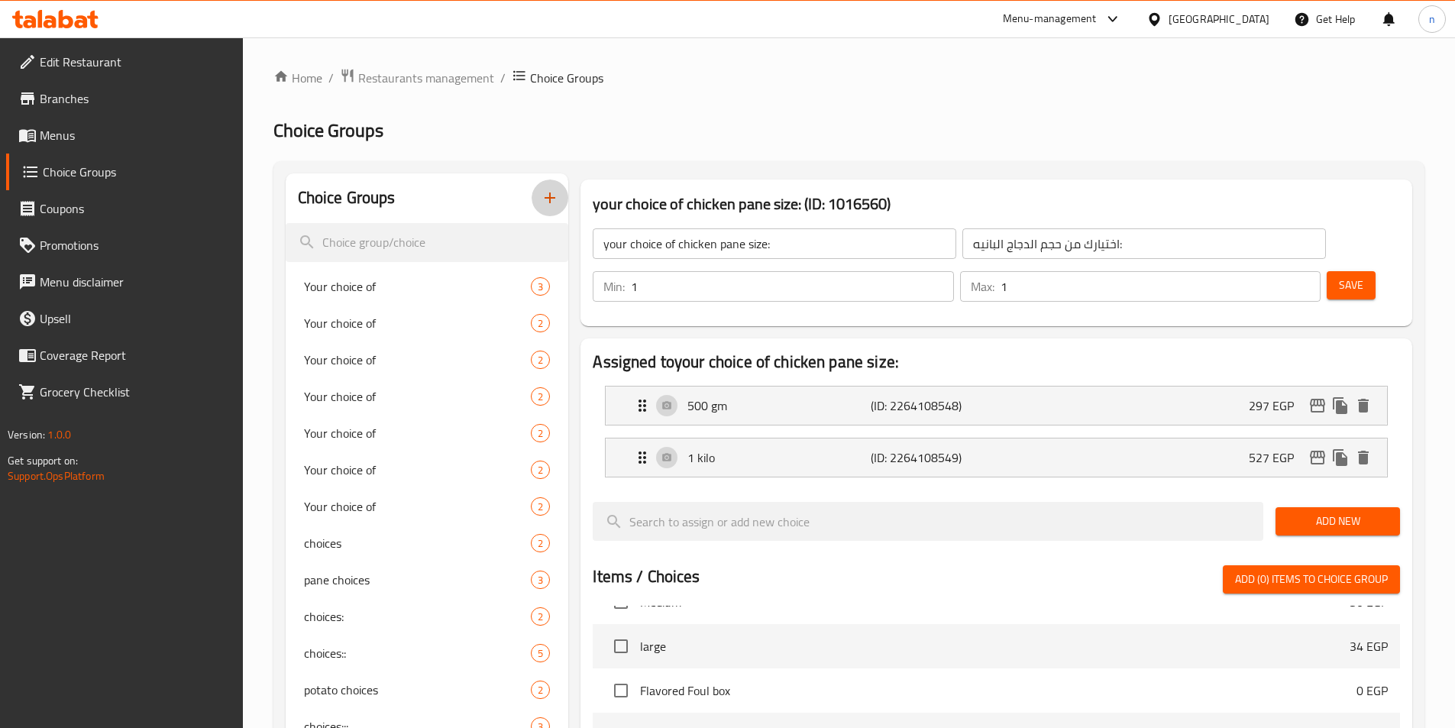
click at [536, 189] on button "button" at bounding box center [550, 198] width 37 height 37
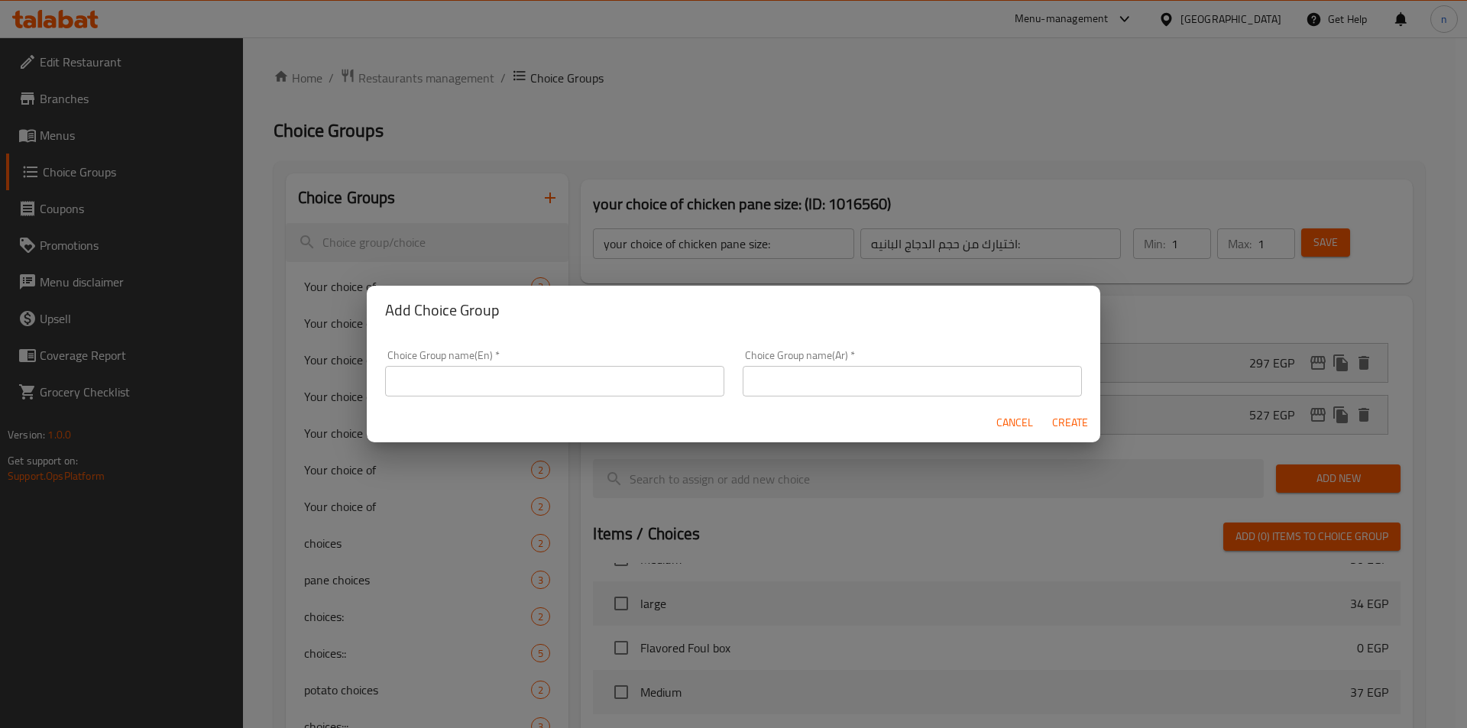
click at [592, 378] on input "text" at bounding box center [554, 381] width 339 height 31
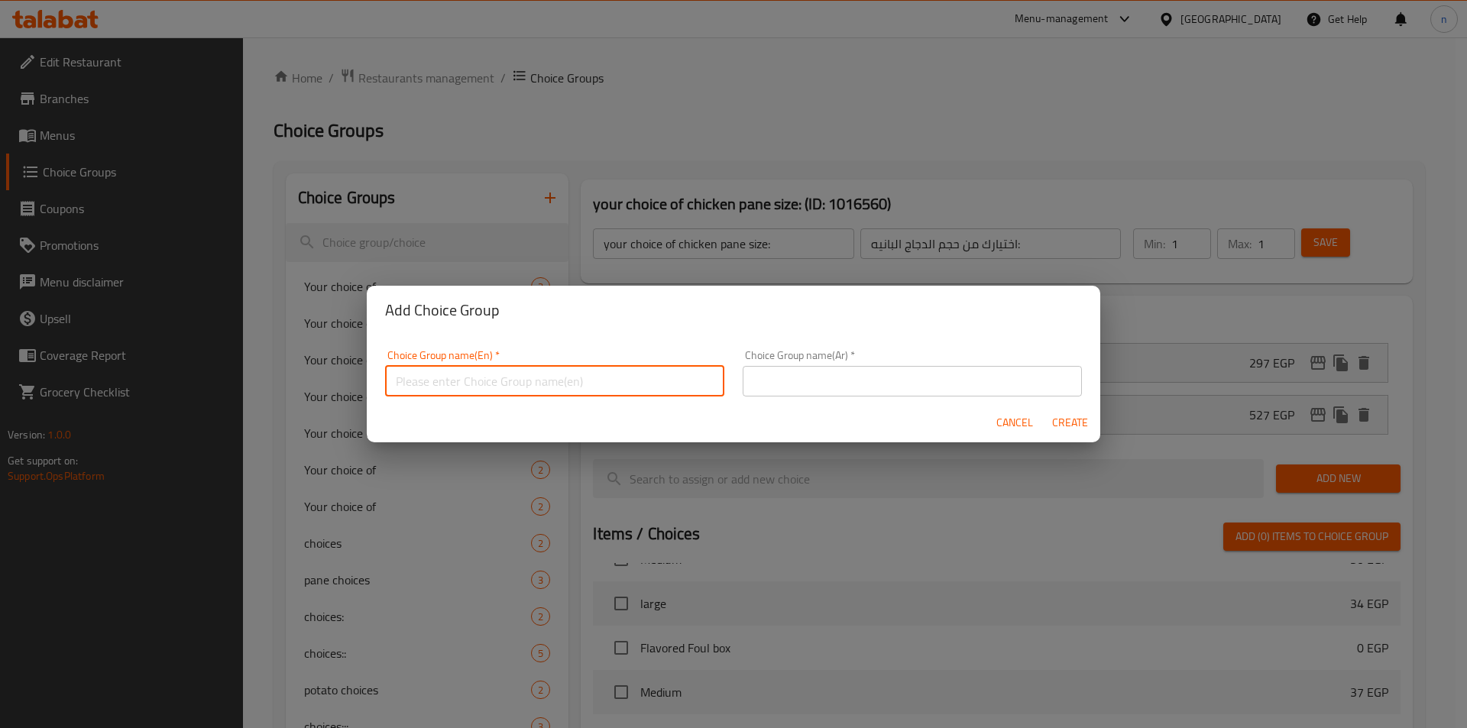
paste input "اختيارك من حجم الكفتة الضاني:"
type input "اختيارك من حجم الكفتة الضاني:"
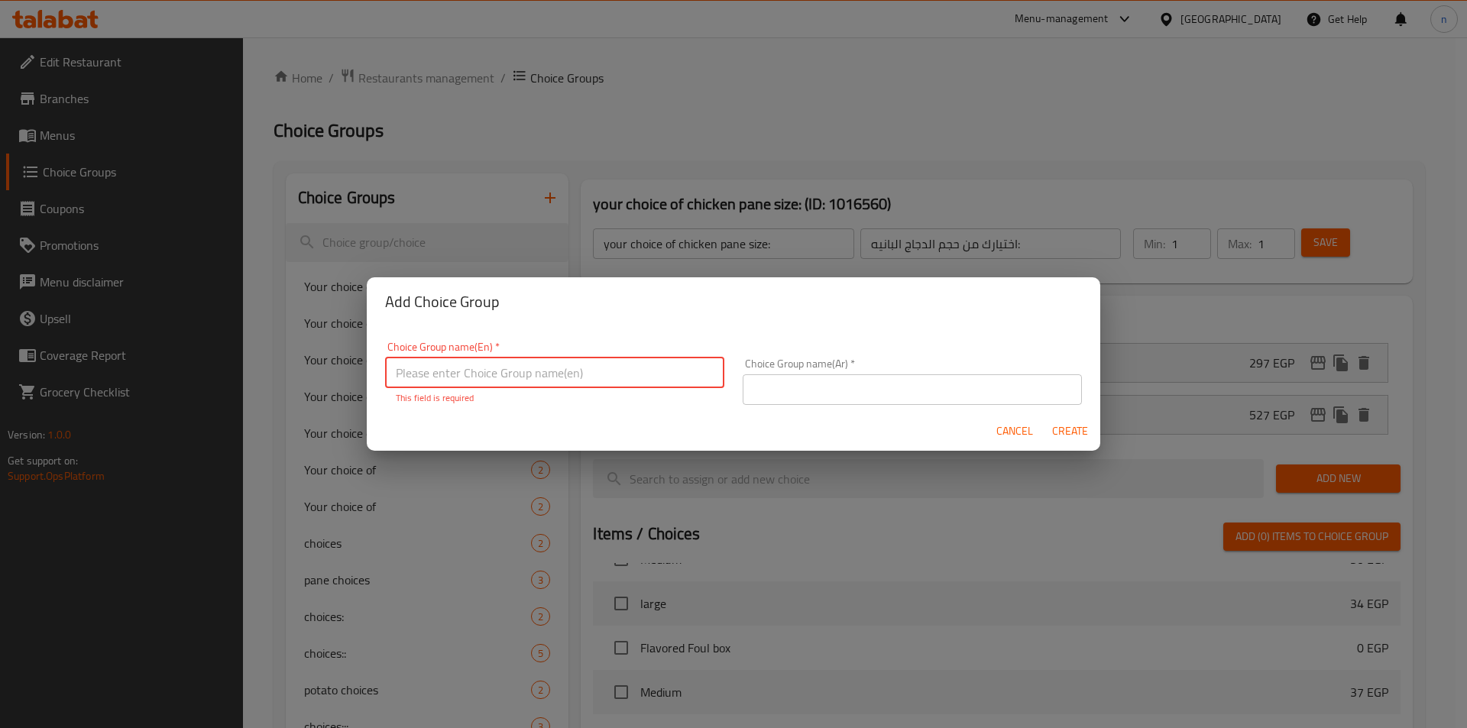
paste input "your choice of lamb kofta size:"
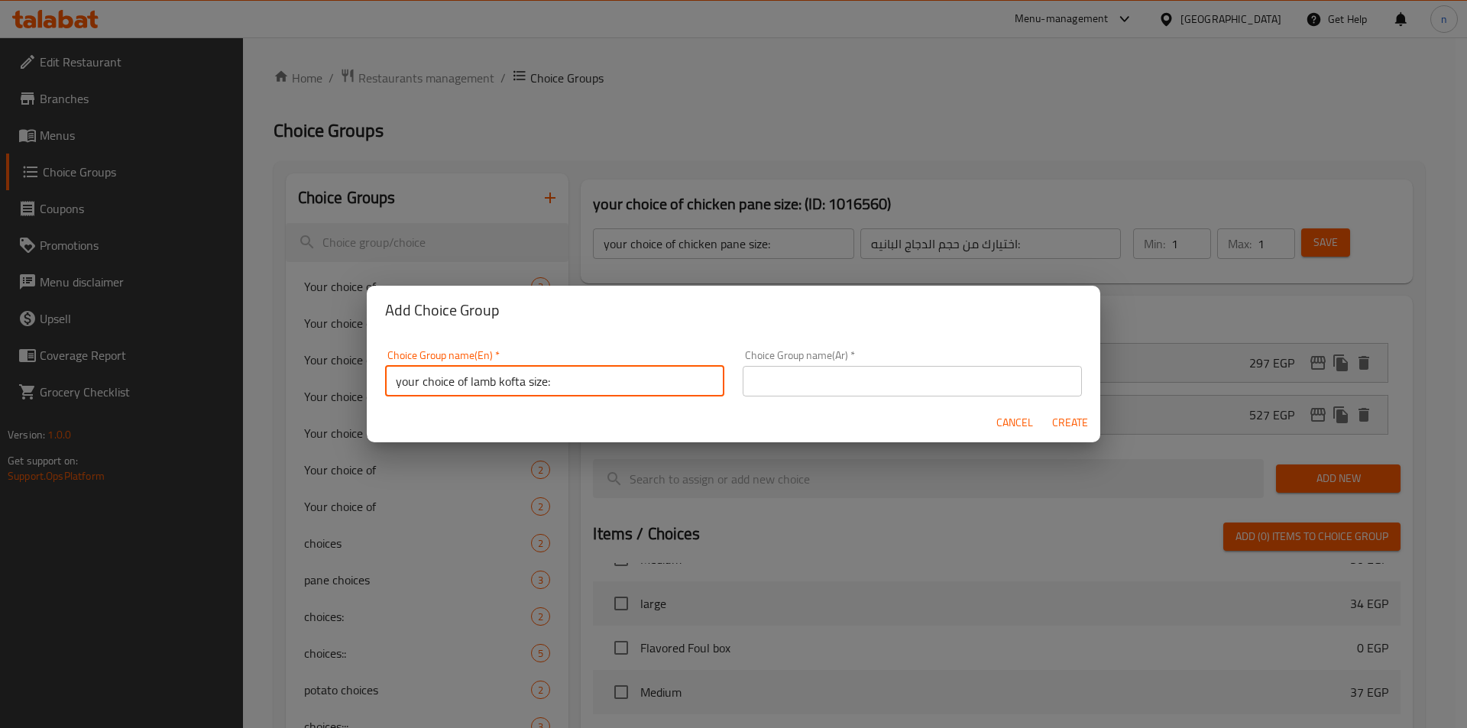
type input "your choice of lamb kofta size:"
click at [873, 391] on input "text" at bounding box center [912, 381] width 339 height 31
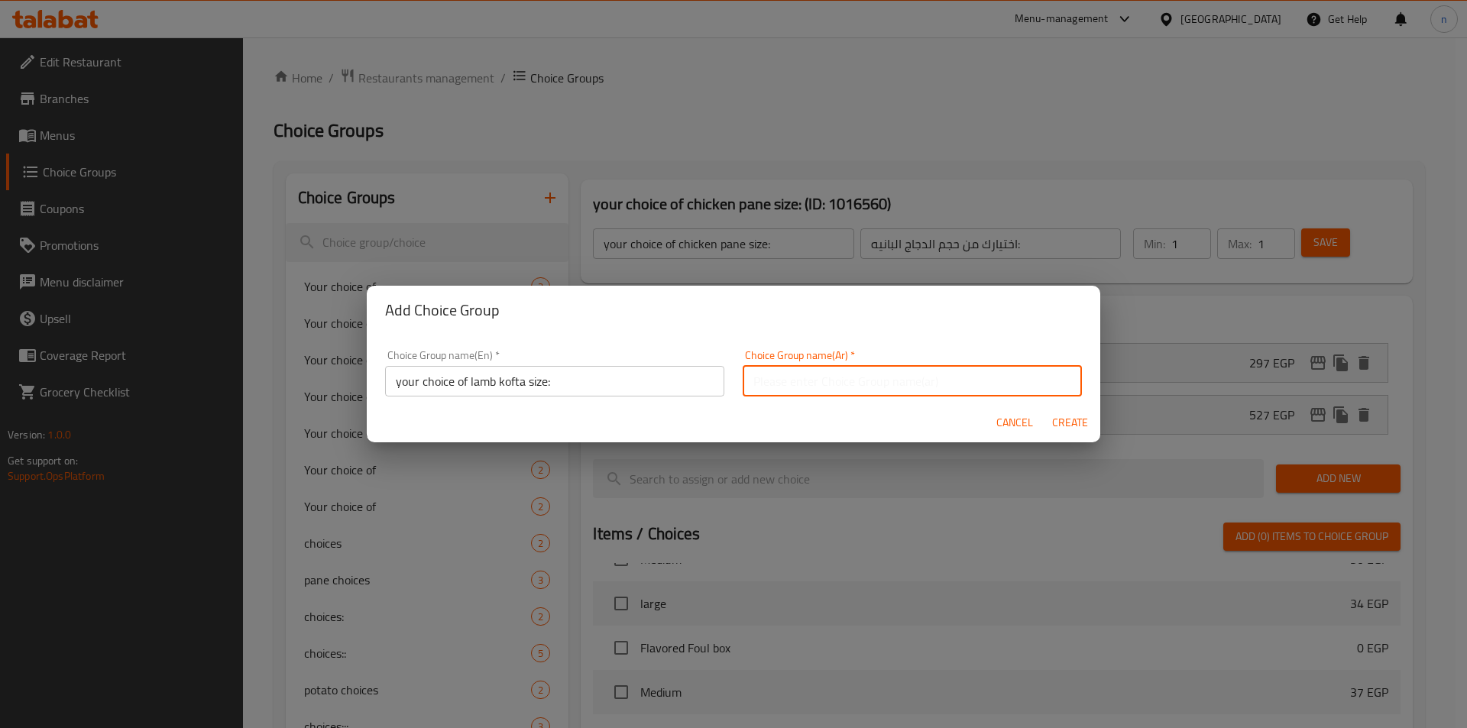
paste input "اختيارك من حجم الكفتة الضاني:"
type input "اختيارك من حجم الكفتة الضاني:"
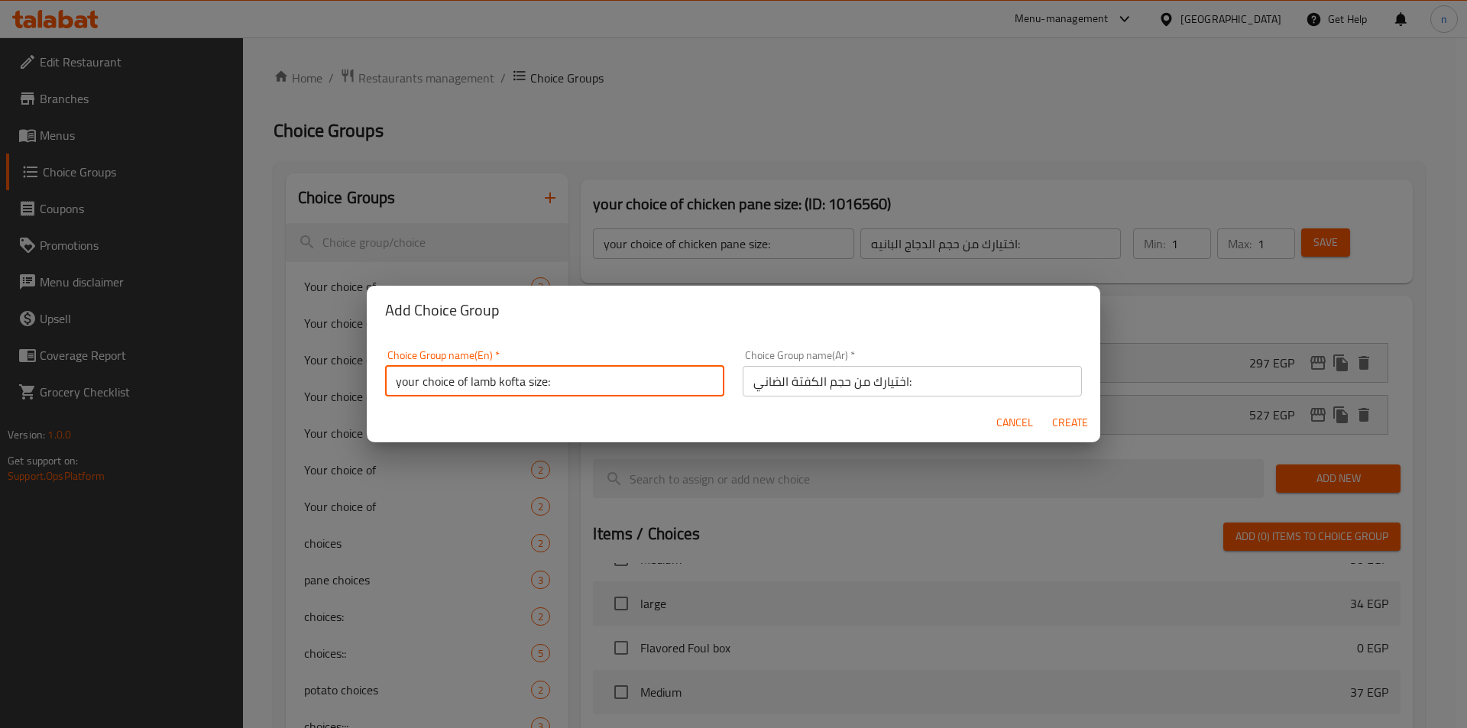
drag, startPoint x: 470, startPoint y: 383, endPoint x: 525, endPoint y: 381, distance: 55.0
click at [525, 381] on input "your choice of lamb kofta size:" at bounding box center [554, 381] width 339 height 31
type input "your choice of shish tawook size:"
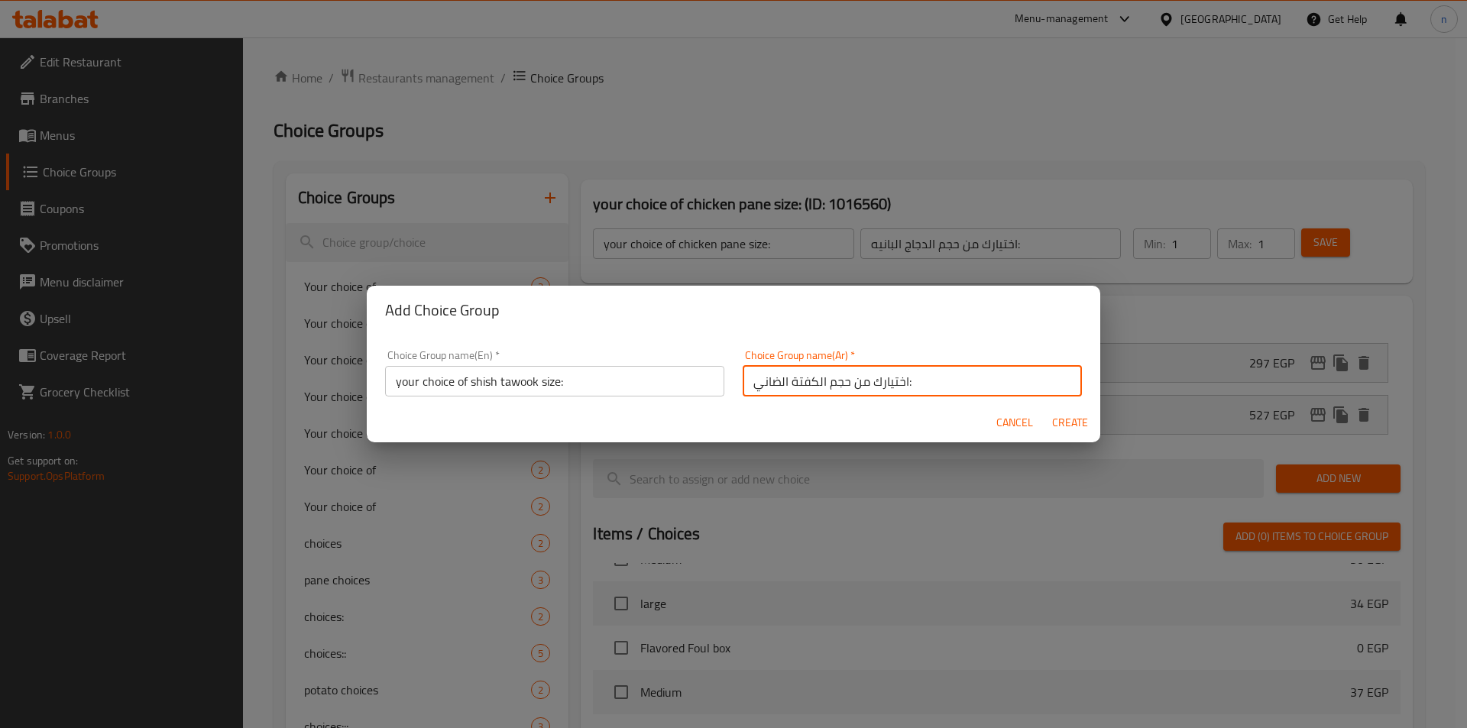
drag, startPoint x: 814, startPoint y: 381, endPoint x: 775, endPoint y: 384, distance: 39.0
click at [775, 384] on input "اختيارك من حجم الكفتة الضاني:" at bounding box center [912, 381] width 339 height 31
click at [811, 392] on input "اختيارك من حجم الكفتة الضاني:" at bounding box center [912, 381] width 339 height 31
drag, startPoint x: 808, startPoint y: 384, endPoint x: 742, endPoint y: 384, distance: 66.5
click at [743, 384] on input "اختيارك من حجم الكفتة الضاني:" at bounding box center [912, 381] width 339 height 31
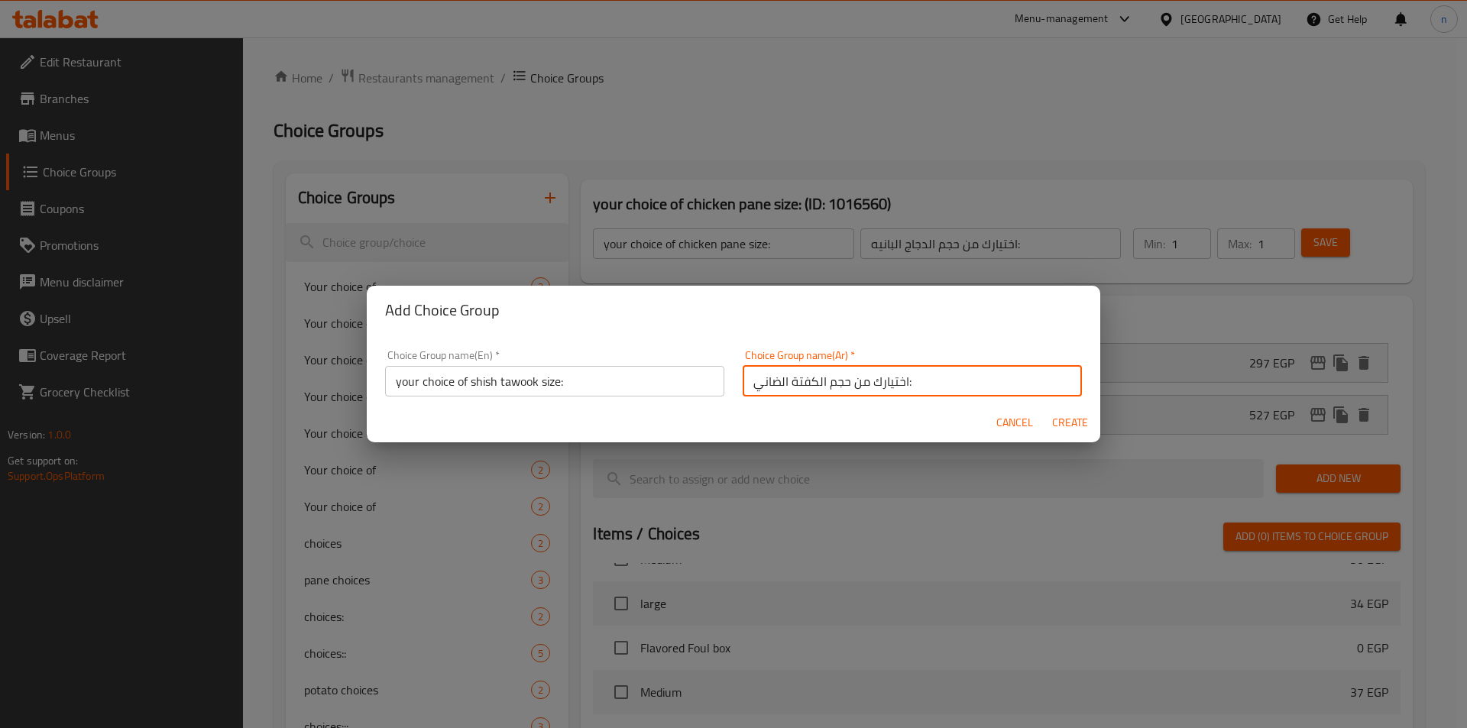
click at [811, 382] on input "اختيارك من حجم الكفتة الضاني:" at bounding box center [912, 381] width 339 height 31
drag, startPoint x: 811, startPoint y: 382, endPoint x: 769, endPoint y: 382, distance: 42.0
click at [769, 382] on input "اختيارك من حجم الكفتة الضاني:" at bounding box center [912, 381] width 339 height 31
click at [804, 380] on input "اختيارك من حجم الكفتة الضاني:" at bounding box center [912, 381] width 339 height 31
drag, startPoint x: 810, startPoint y: 380, endPoint x: 736, endPoint y: 381, distance: 74.1
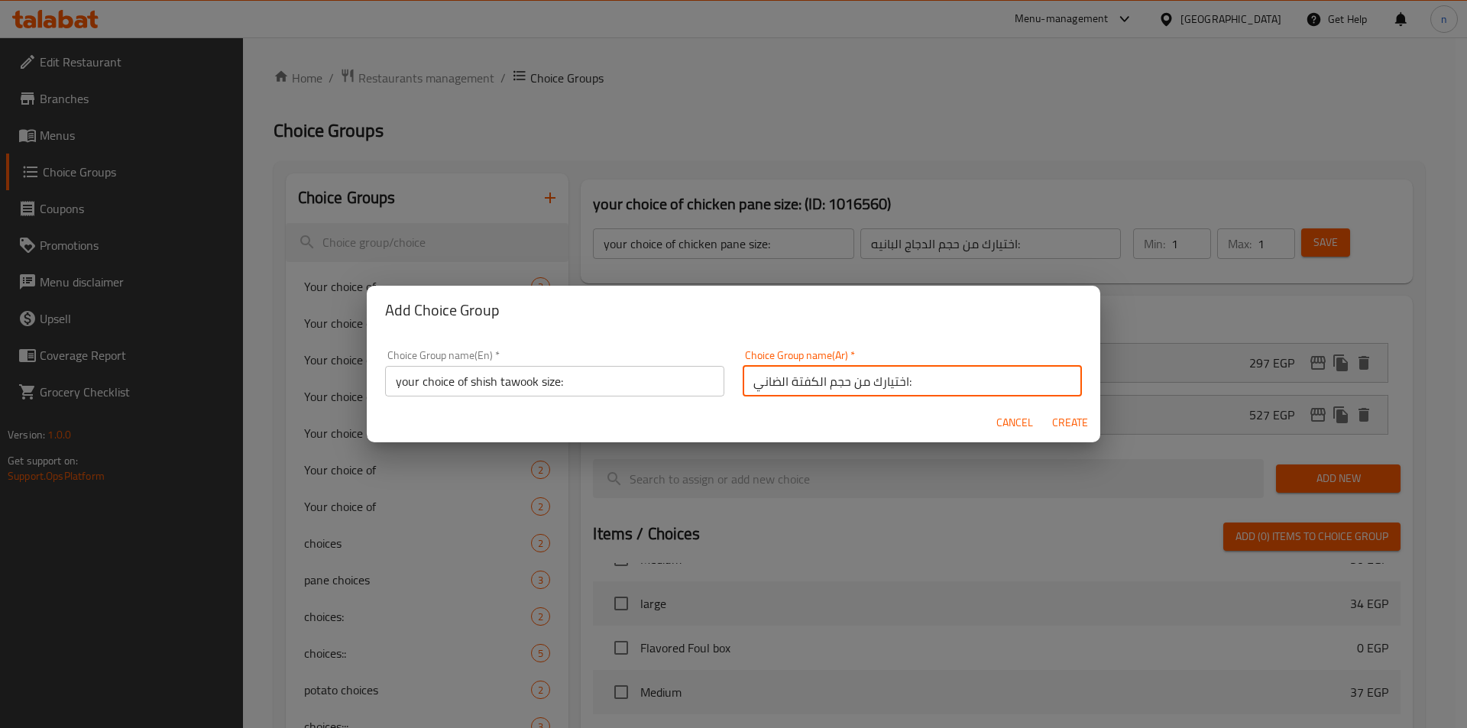
click at [736, 381] on div "Choice Group name(Ar)   * اختيارك من حجم الكفتة الضاني: Choice Group name(Ar) *" at bounding box center [912, 373] width 358 height 65
type input "اختيارك من حجم الشيش طاووق:"
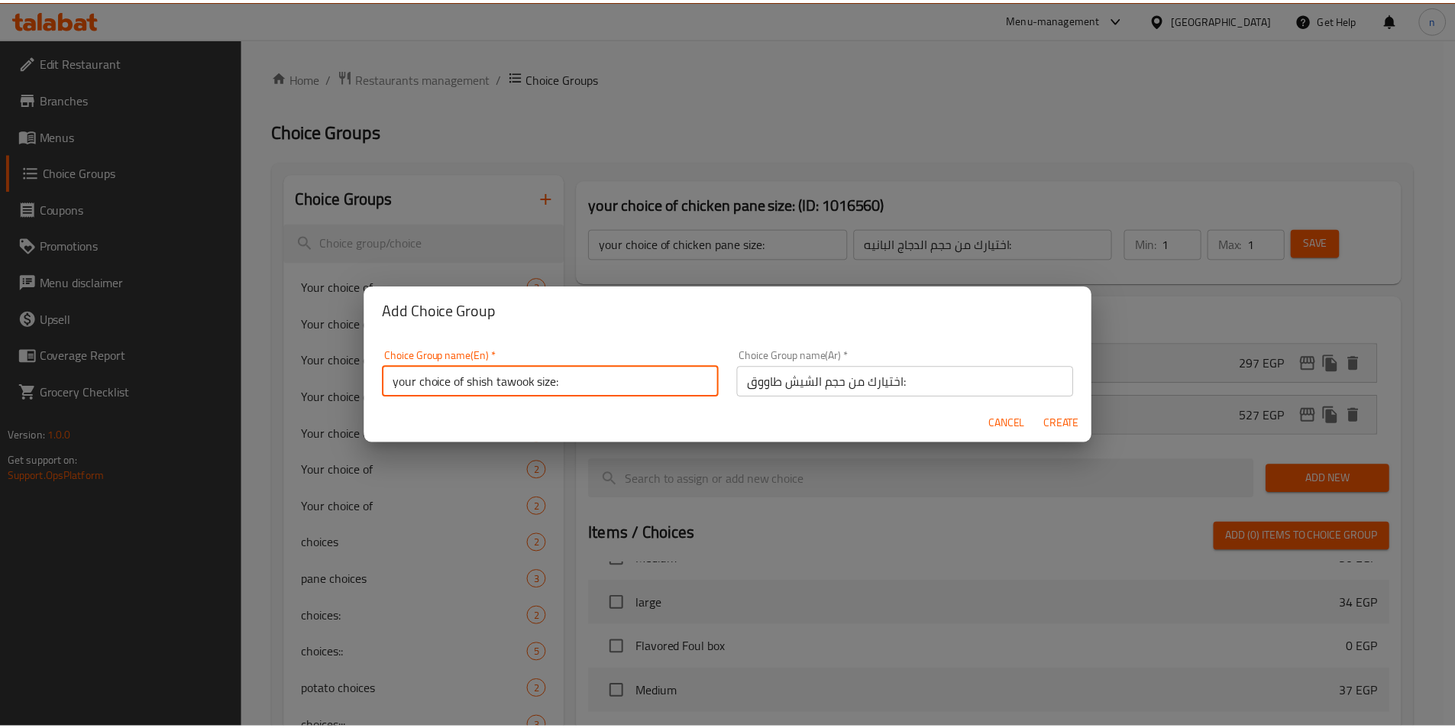
scroll to position [5, 0]
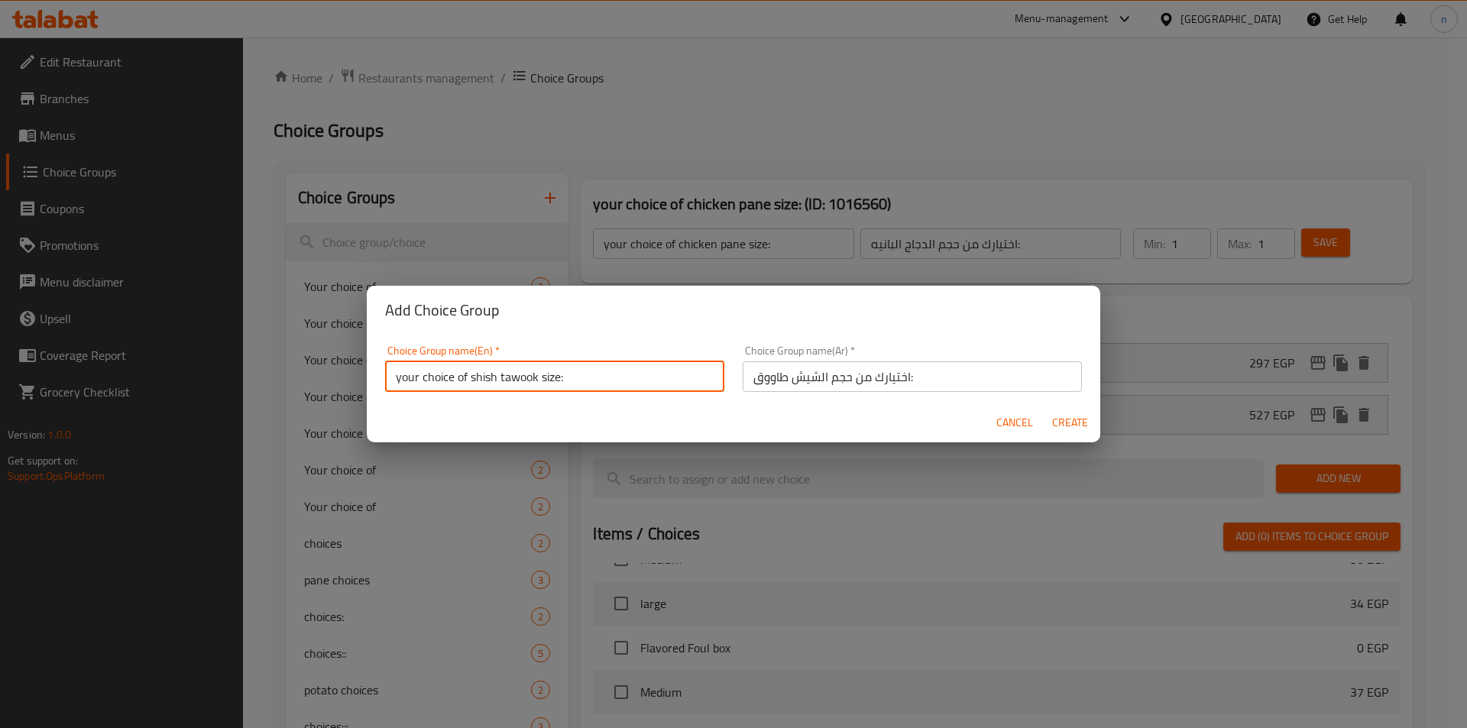
drag, startPoint x: 471, startPoint y: 387, endPoint x: 539, endPoint y: 389, distance: 67.2
click at [539, 389] on input "your choice of shish tawook size:" at bounding box center [554, 376] width 339 height 31
click at [1068, 424] on span "Create" at bounding box center [1069, 422] width 37 height 19
type input "your choice of shish tawook size:"
type input "اختيارك من حجم الشيش طاووق:"
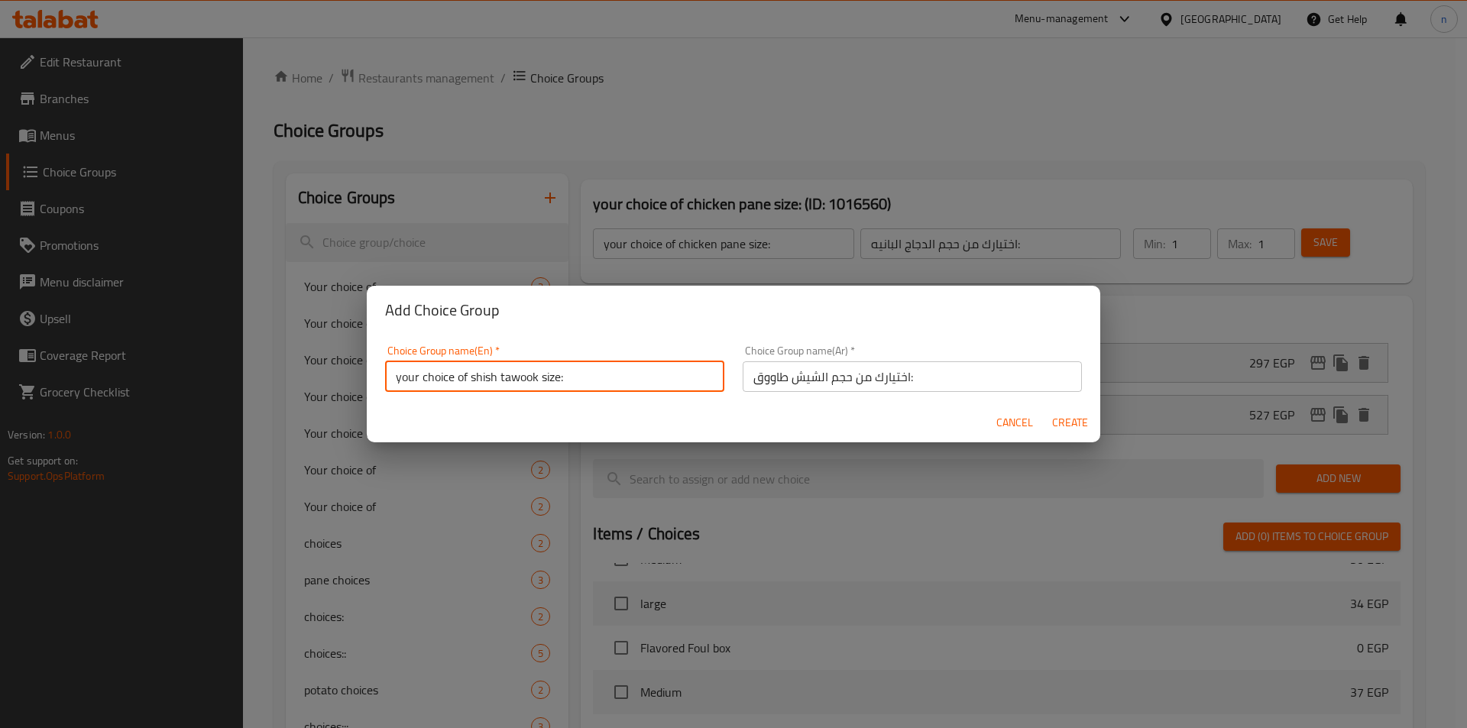
type input "0"
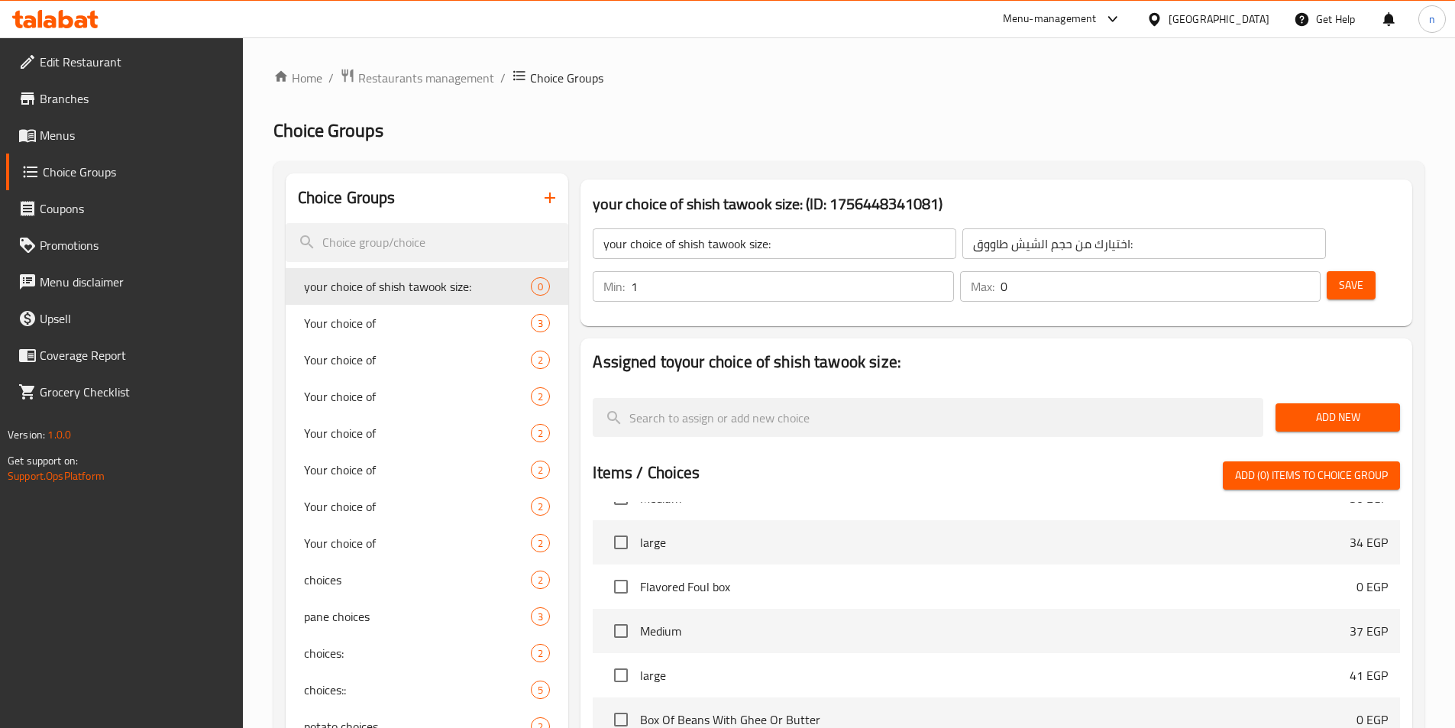
type input "1"
click at [953, 271] on input "1" at bounding box center [792, 286] width 322 height 31
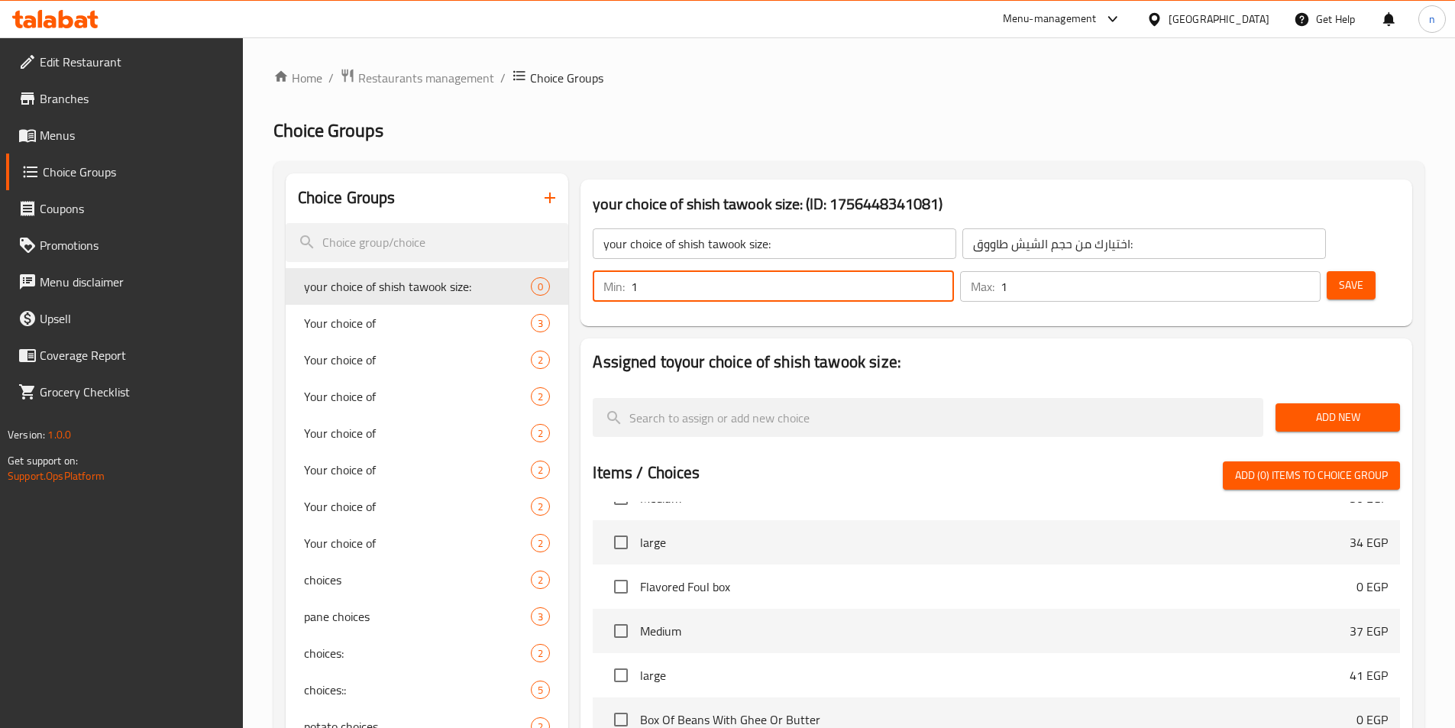
type input "1"
click at [1278, 271] on input "1" at bounding box center [1161, 286] width 320 height 31
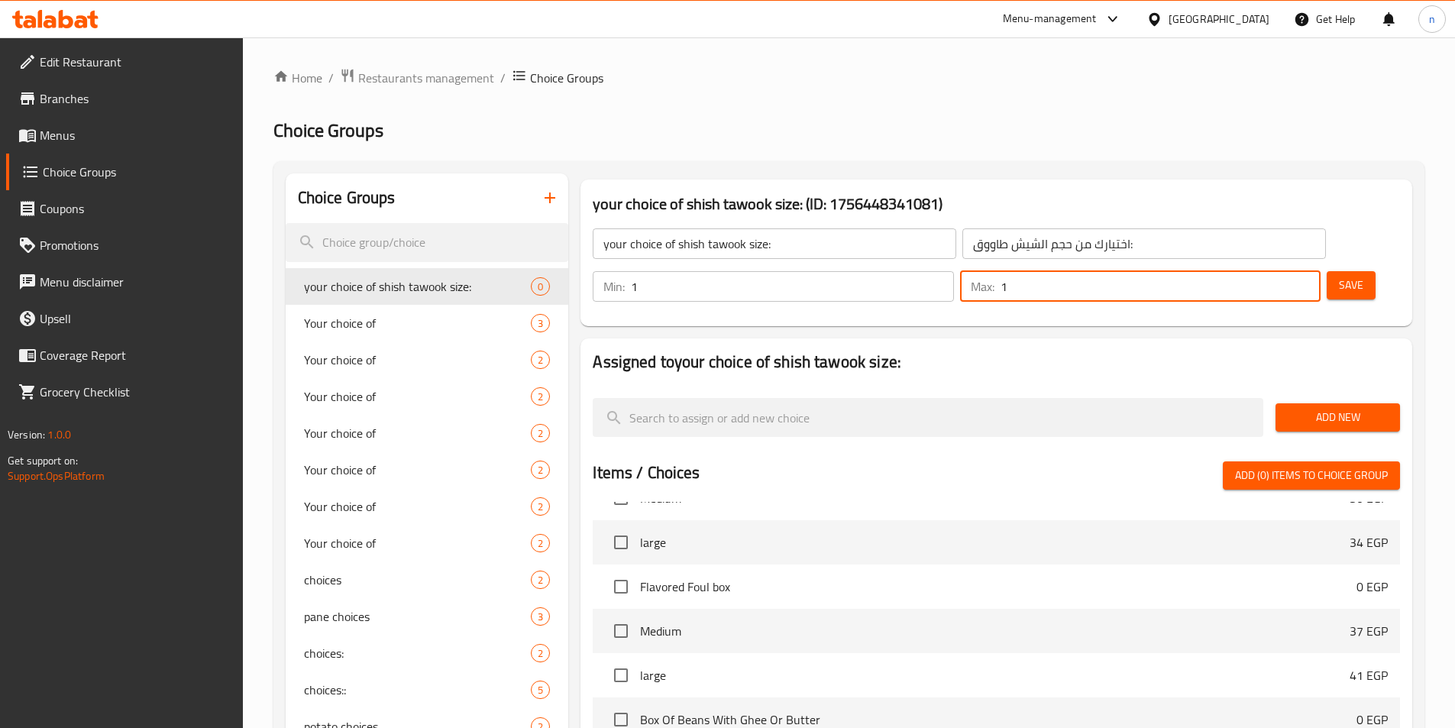
click at [1325, 408] on span "Add New" at bounding box center [1338, 417] width 100 height 19
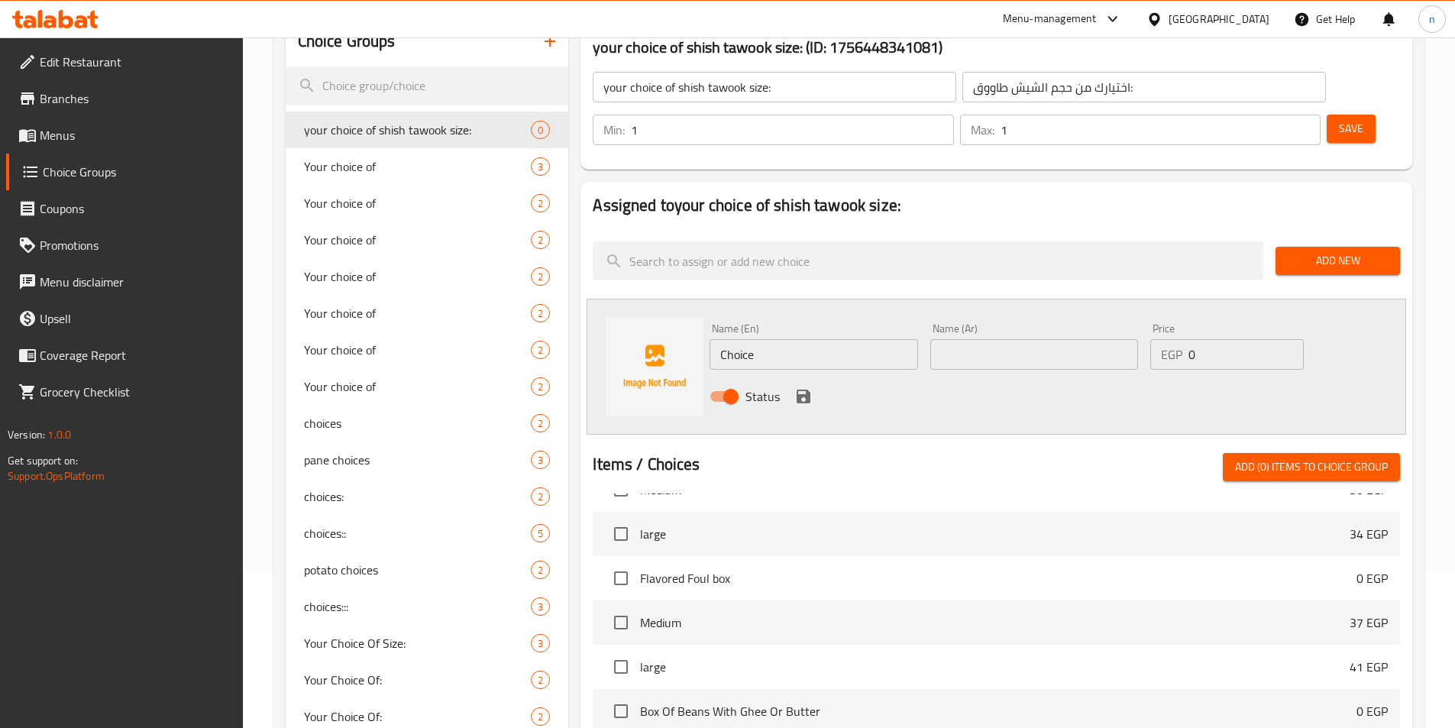
scroll to position [76, 0]
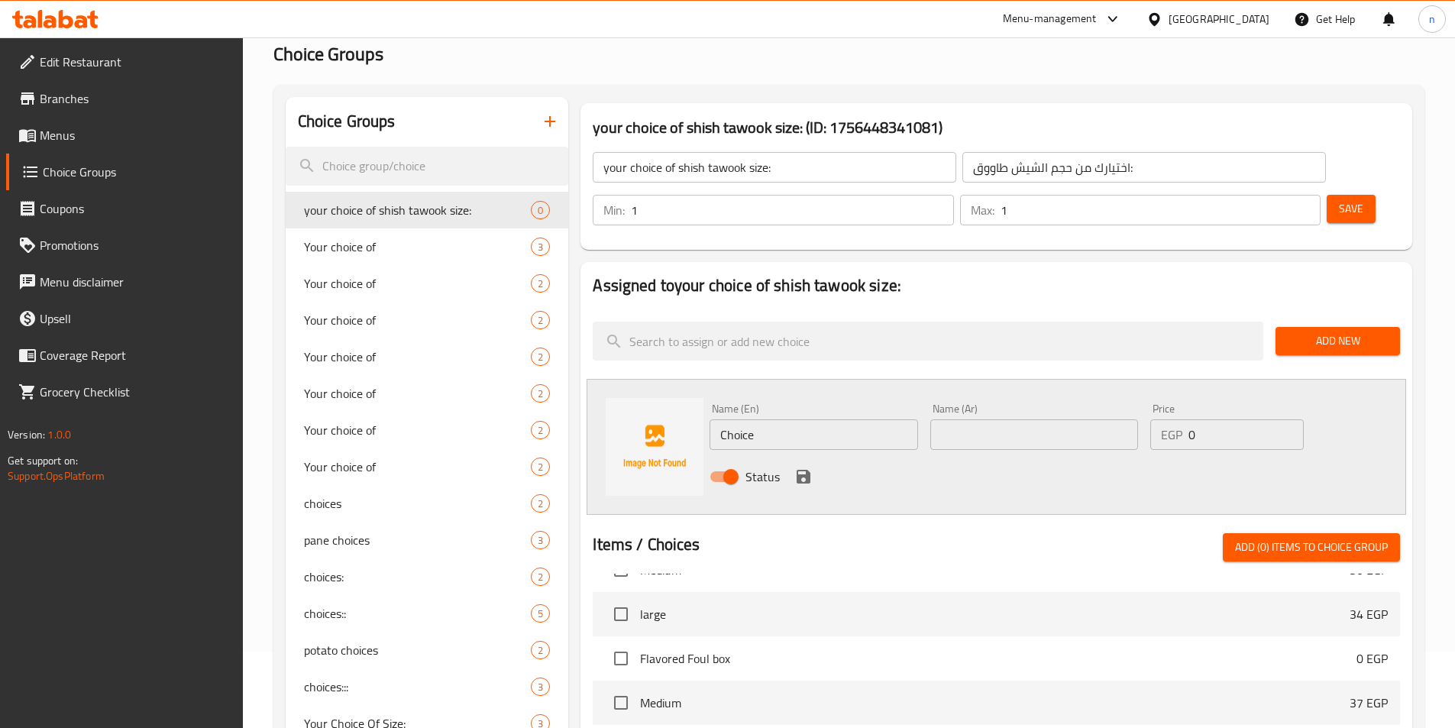
click at [756, 419] on input "Choice" at bounding box center [814, 434] width 208 height 31
type input "500"
click at [977, 419] on input "text" at bounding box center [1035, 434] width 208 height 31
type input "500 جرام"
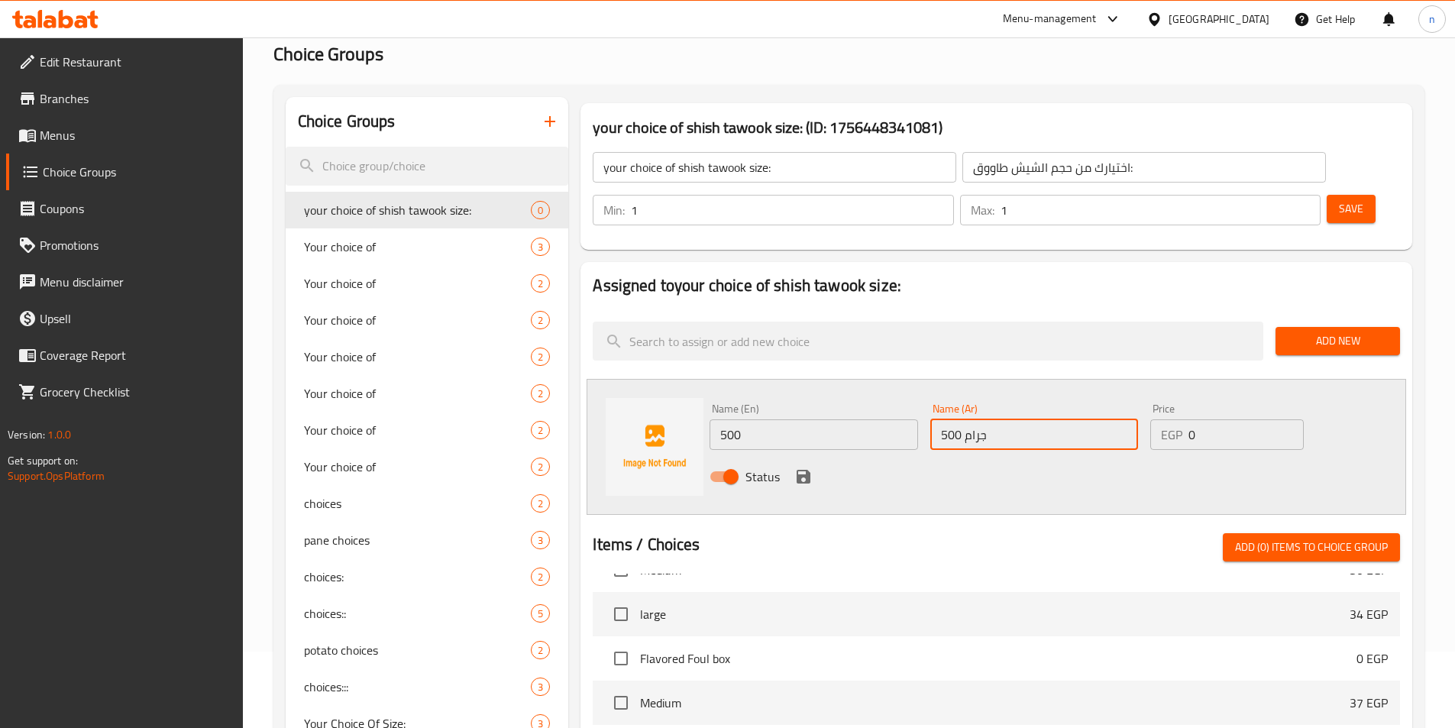
click at [853, 409] on div "Name (En) 500 Name (En)" at bounding box center [814, 426] width 220 height 59
click at [856, 419] on input "500" at bounding box center [814, 434] width 208 height 31
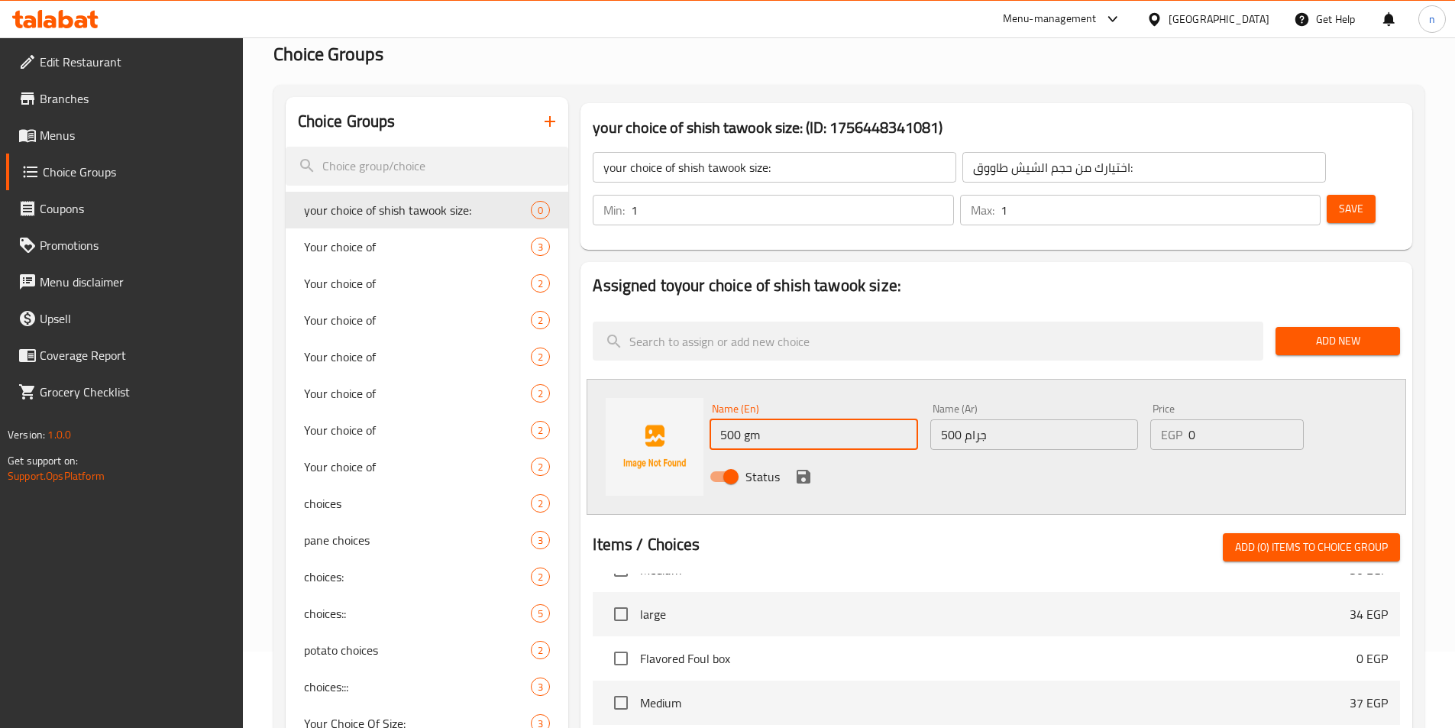
type input "500 gm"
drag, startPoint x: 1193, startPoint y: 394, endPoint x: 1206, endPoint y: 396, distance: 13.9
click at [1206, 419] on input "0" at bounding box center [1246, 434] width 115 height 31
drag, startPoint x: 1193, startPoint y: 393, endPoint x: 1183, endPoint y: 392, distance: 9.3
click at [1183, 419] on div "EGP 0 Price" at bounding box center [1227, 434] width 153 height 31
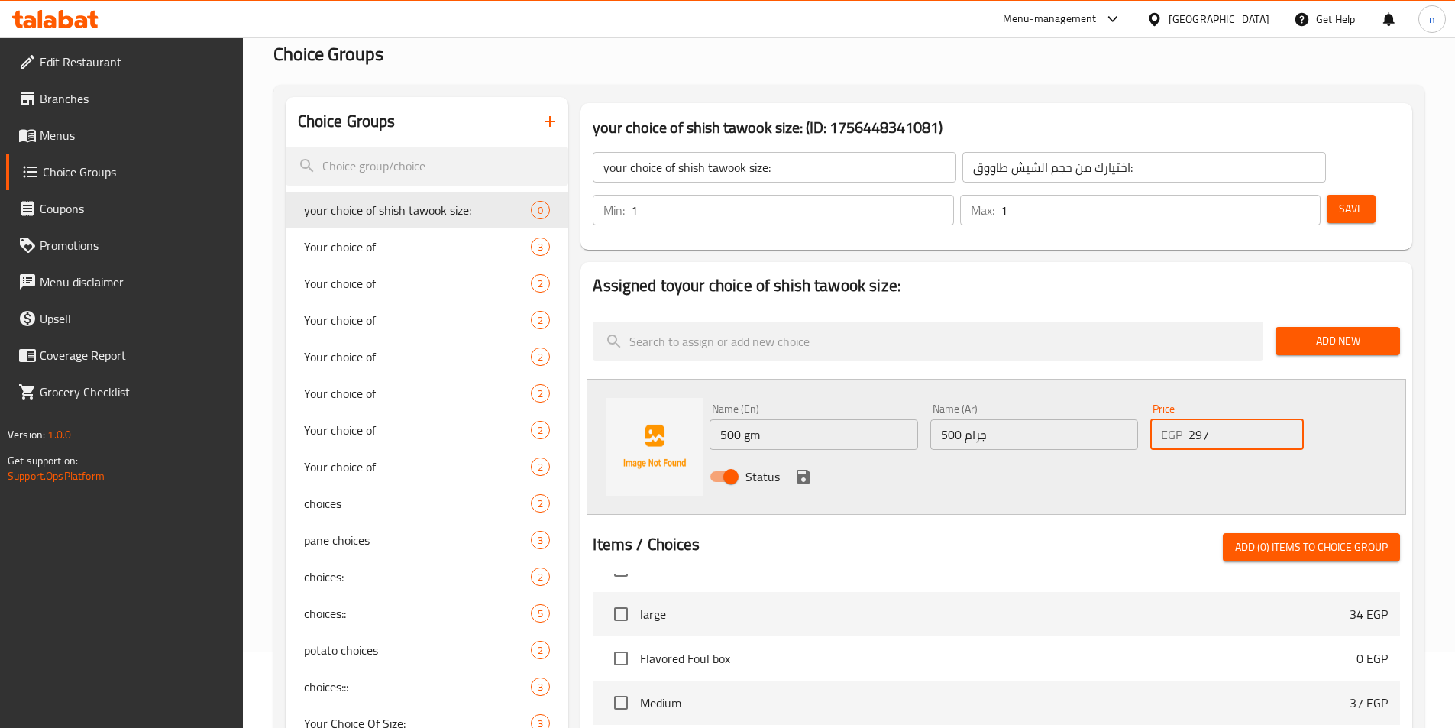
type input "297"
click at [804, 468] on icon "save" at bounding box center [804, 477] width 18 height 18
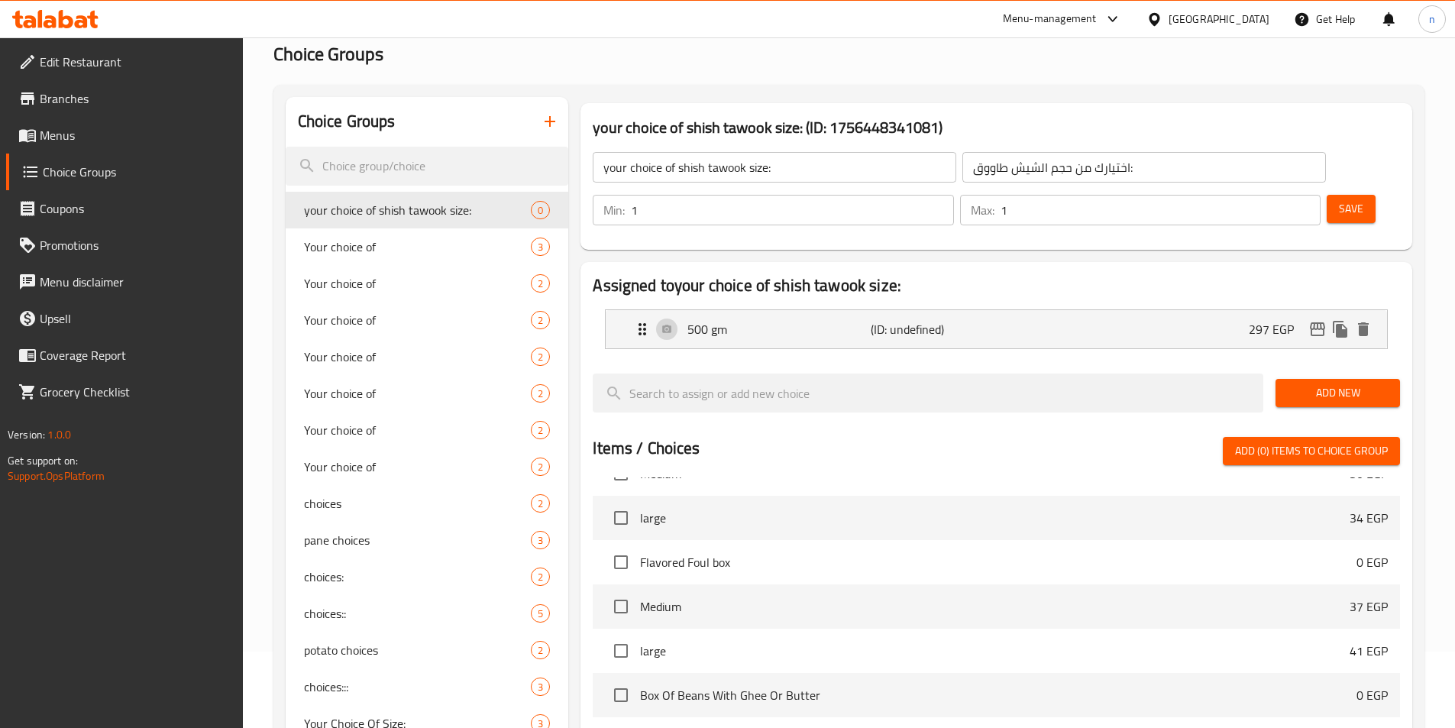
click at [1329, 384] on span "Add New" at bounding box center [1338, 393] width 100 height 19
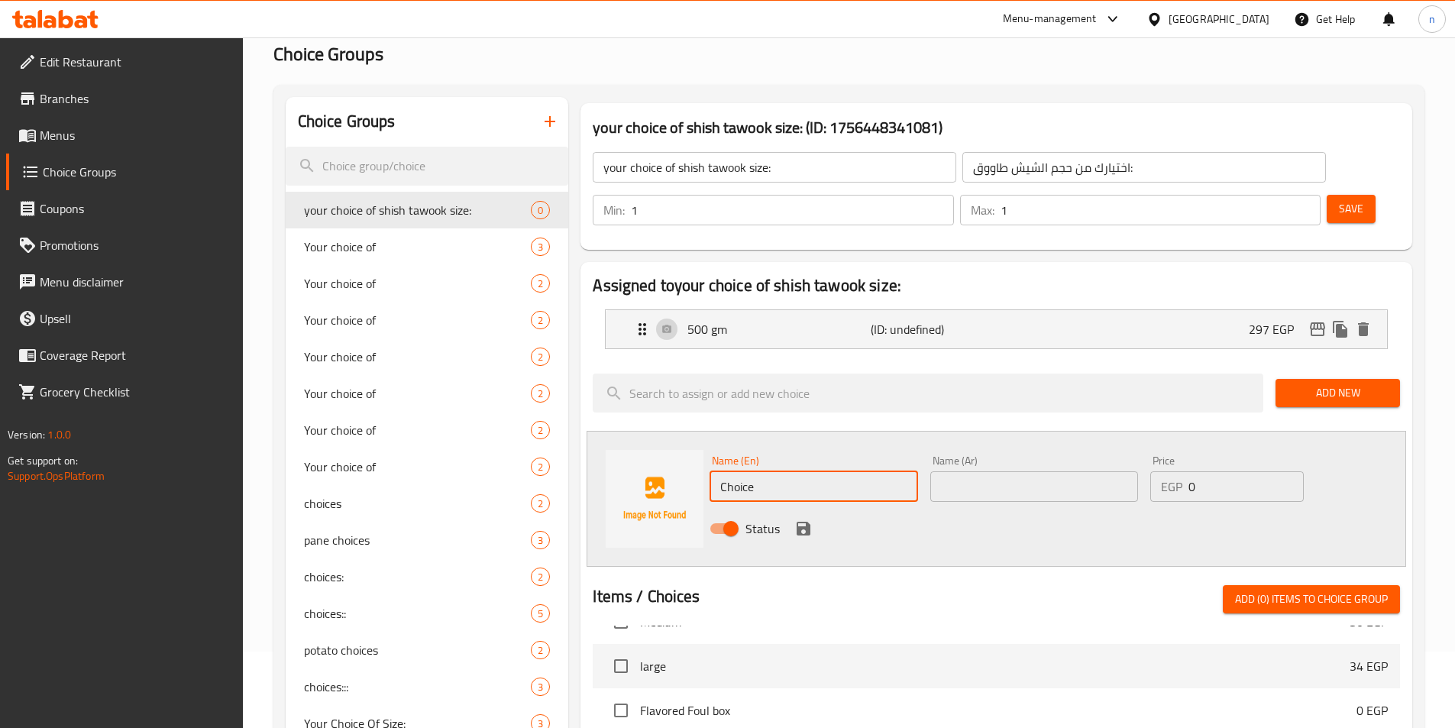
click at [729, 471] on input "Choice" at bounding box center [814, 486] width 208 height 31
type input "1 kilo"
click at [1046, 471] on input "text" at bounding box center [1035, 486] width 208 height 31
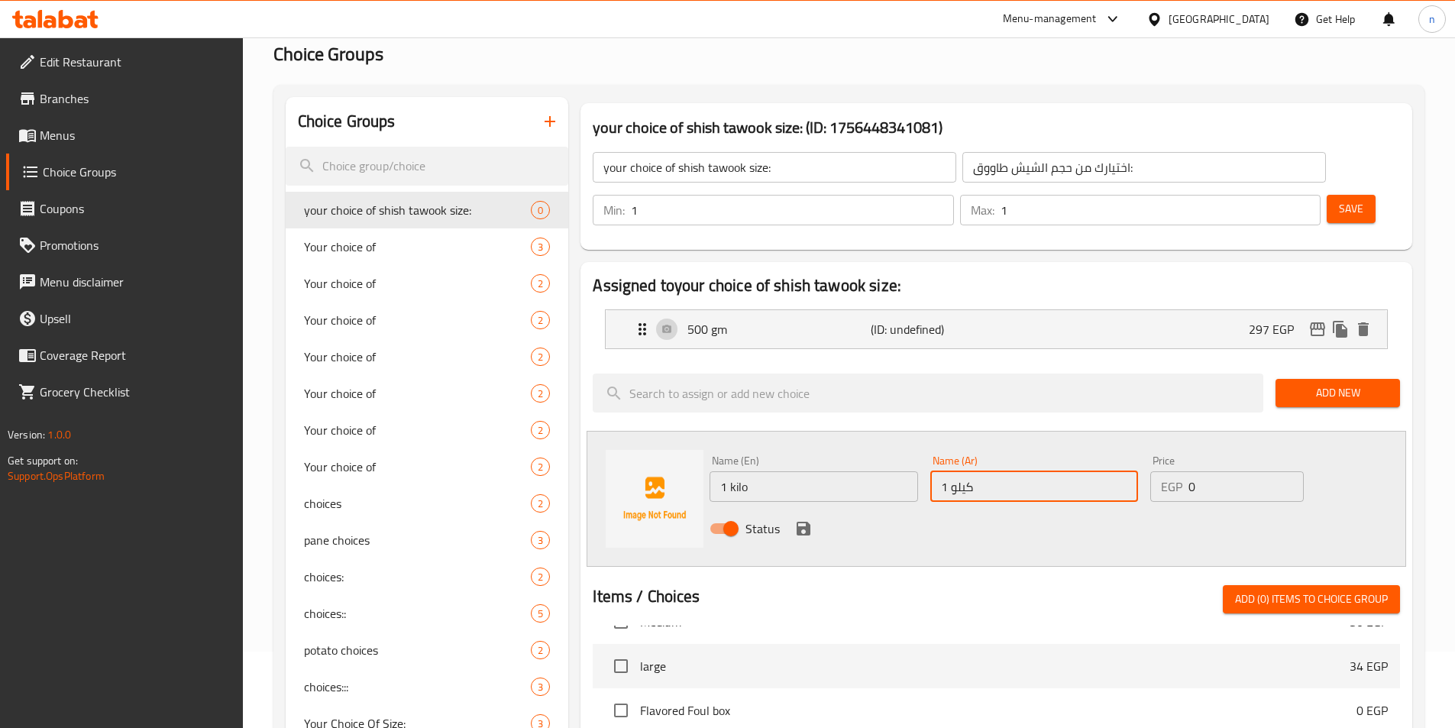
type input "1 كيلو"
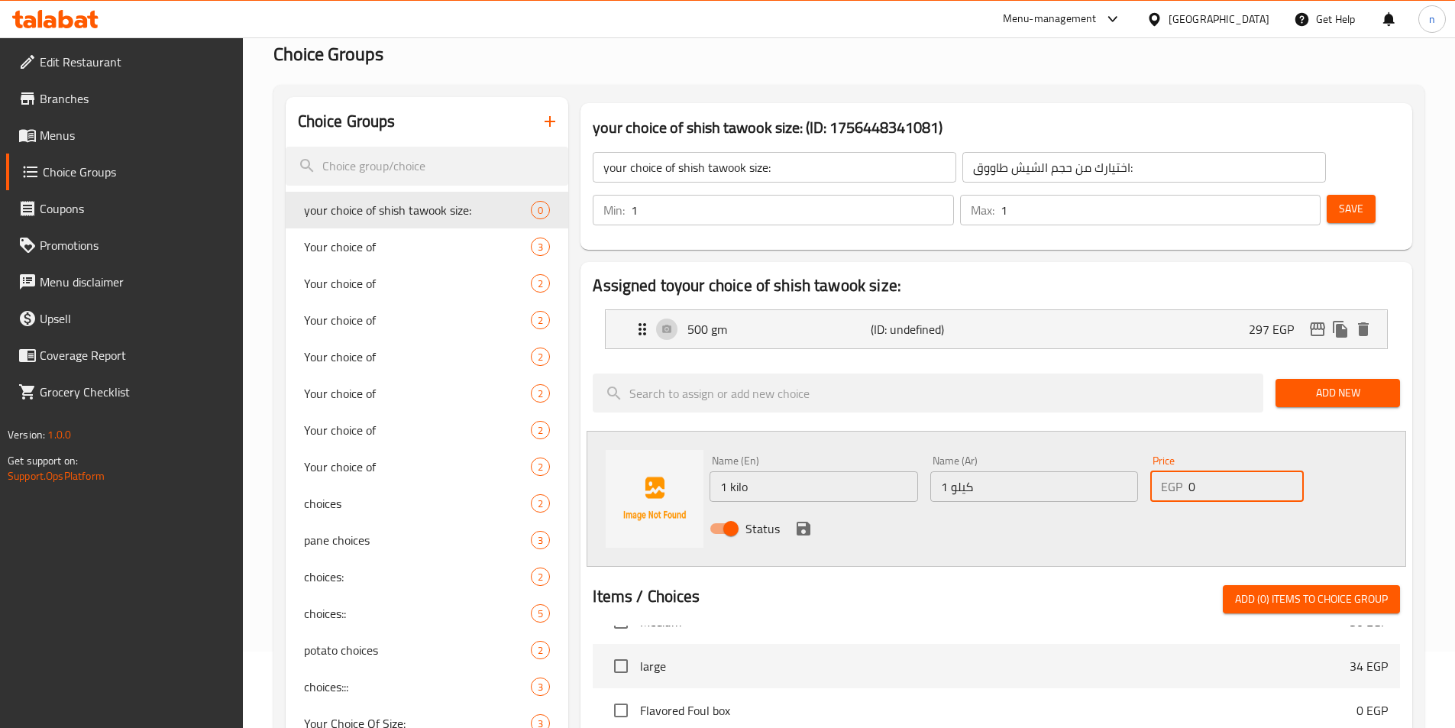
drag, startPoint x: 1201, startPoint y: 452, endPoint x: 1186, endPoint y: 449, distance: 15.5
click at [1186, 471] on div "EGP 0 Price" at bounding box center [1227, 486] width 153 height 31
type input "527"
click at [803, 519] on icon "save" at bounding box center [804, 528] width 18 height 18
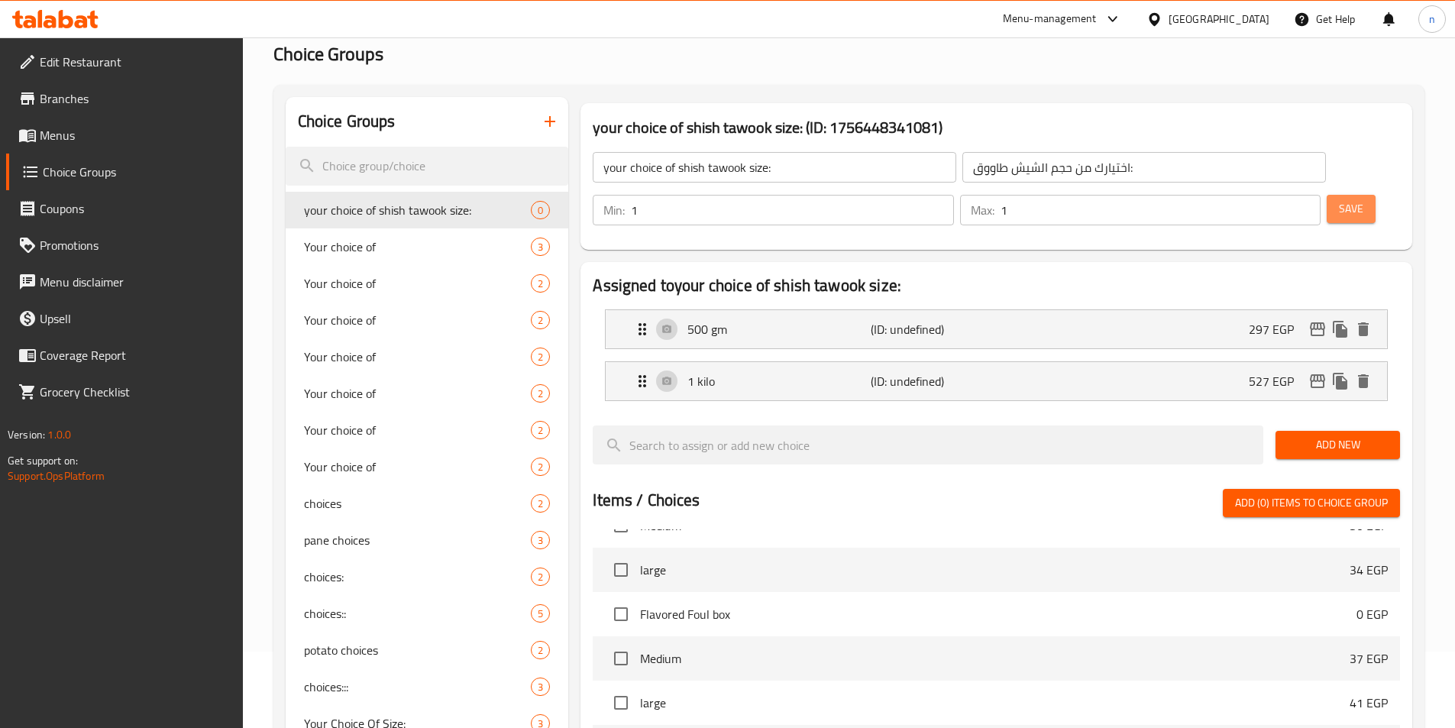
click at [1332, 195] on button "Save" at bounding box center [1351, 209] width 49 height 28
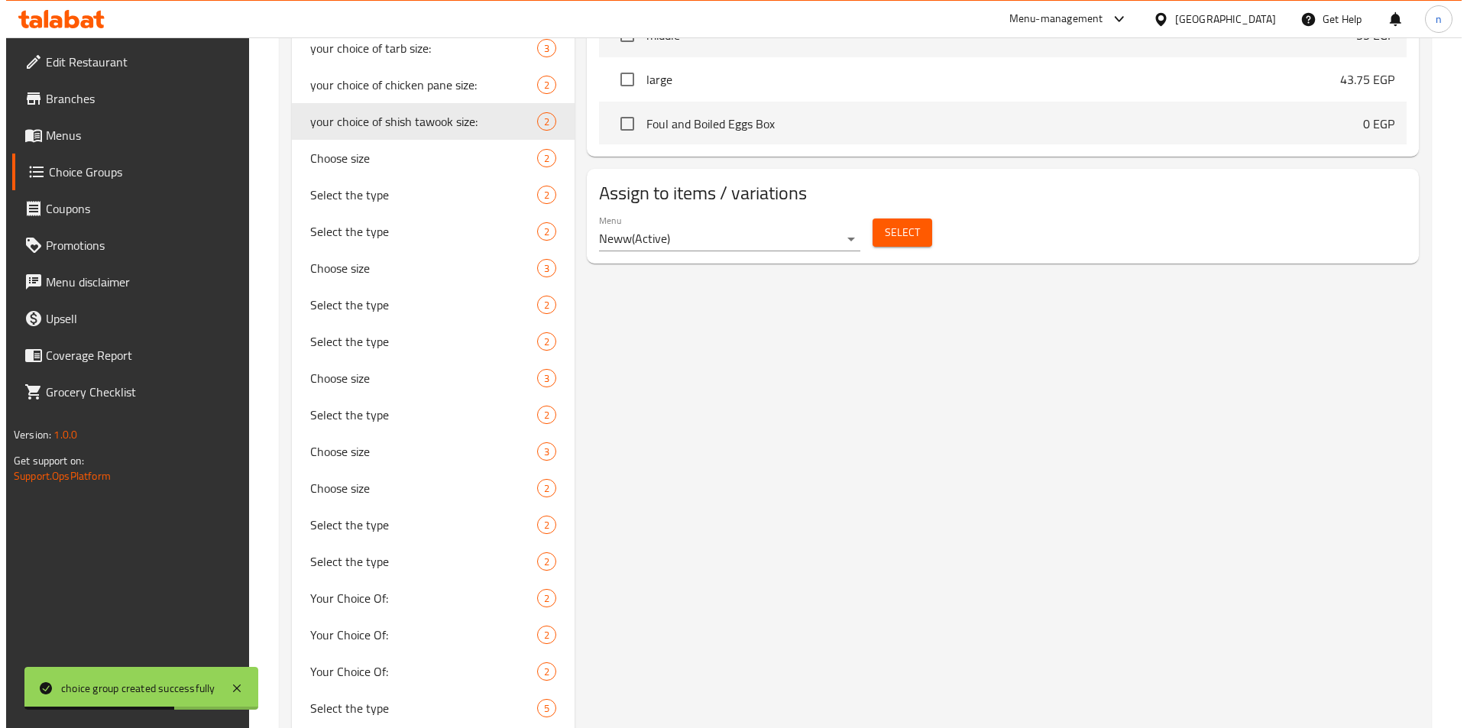
scroll to position [764, 0]
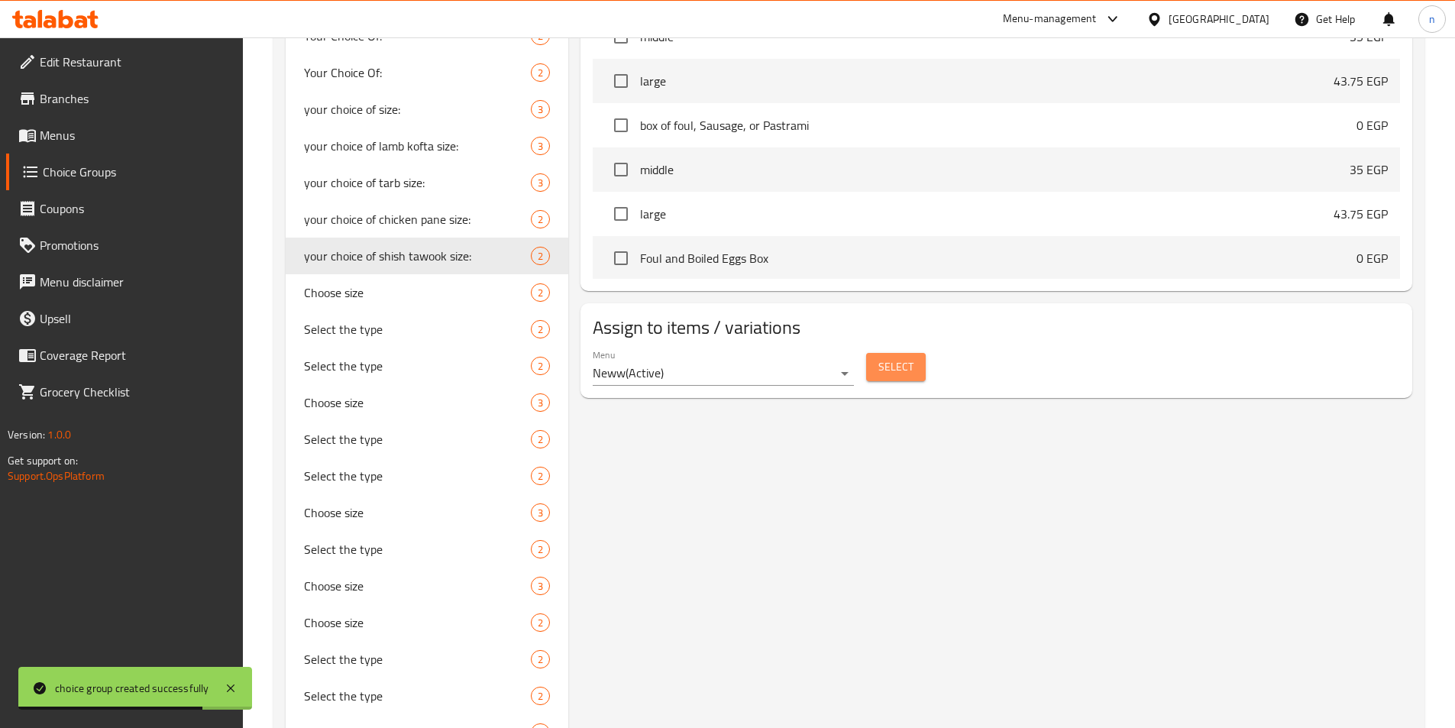
click at [893, 358] on span "Select" at bounding box center [896, 367] width 35 height 19
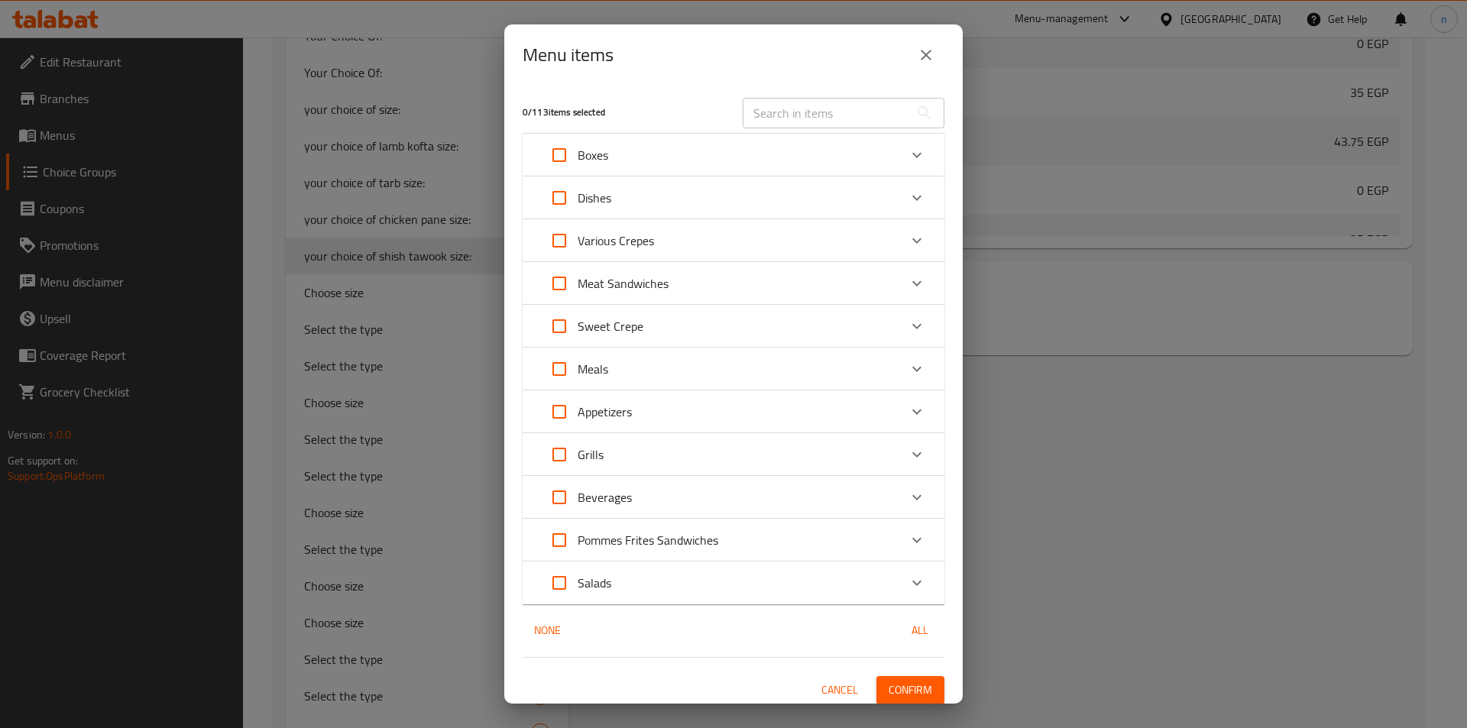
click at [564, 450] on input "Expand" at bounding box center [559, 454] width 37 height 37
checkbox input "true"
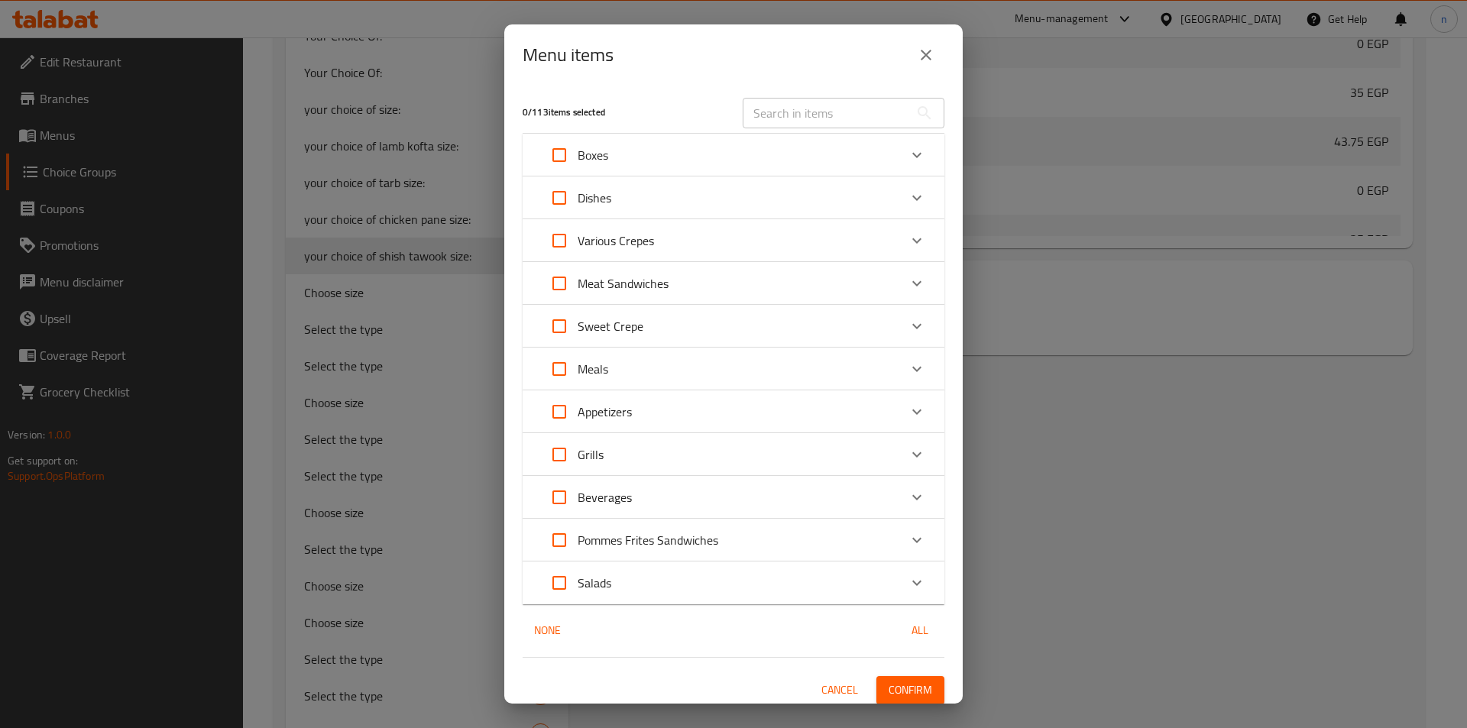
checkbox input "true"
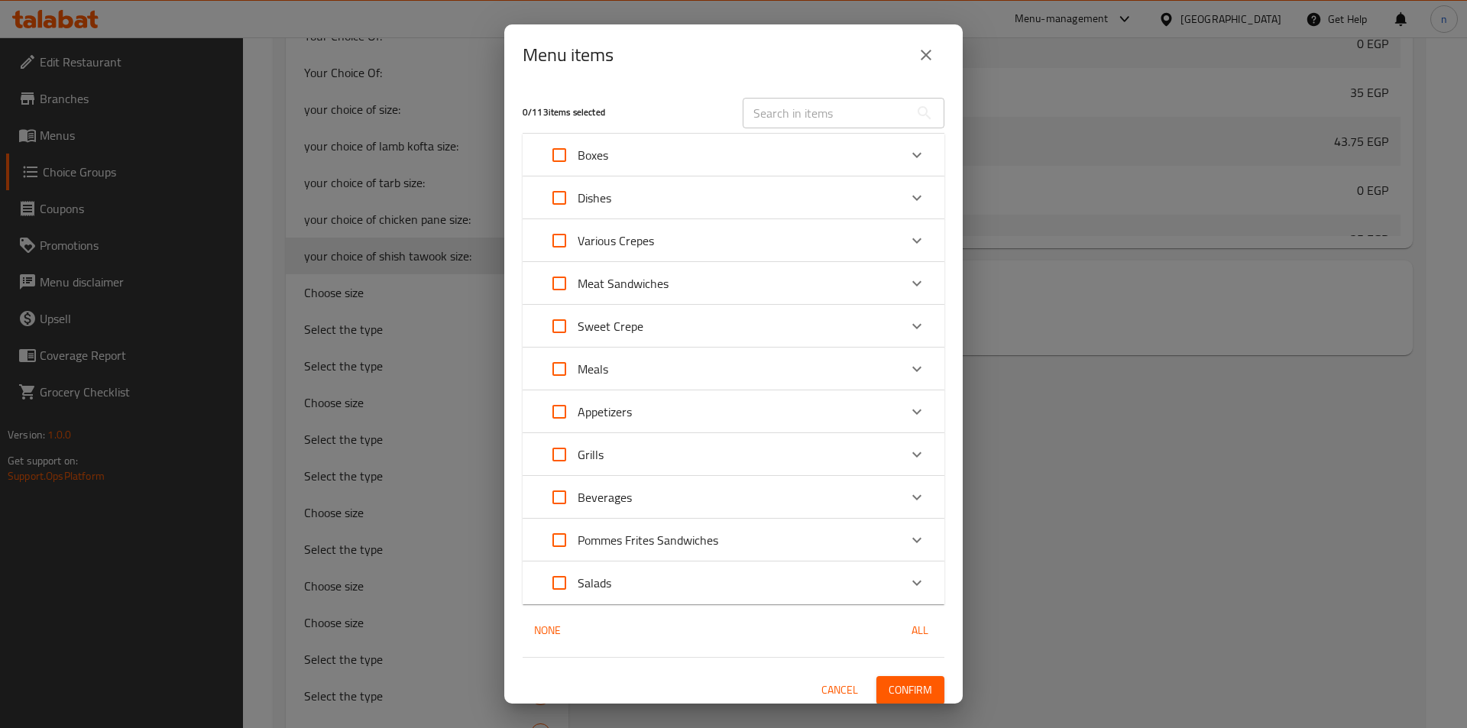
checkbox input "true"
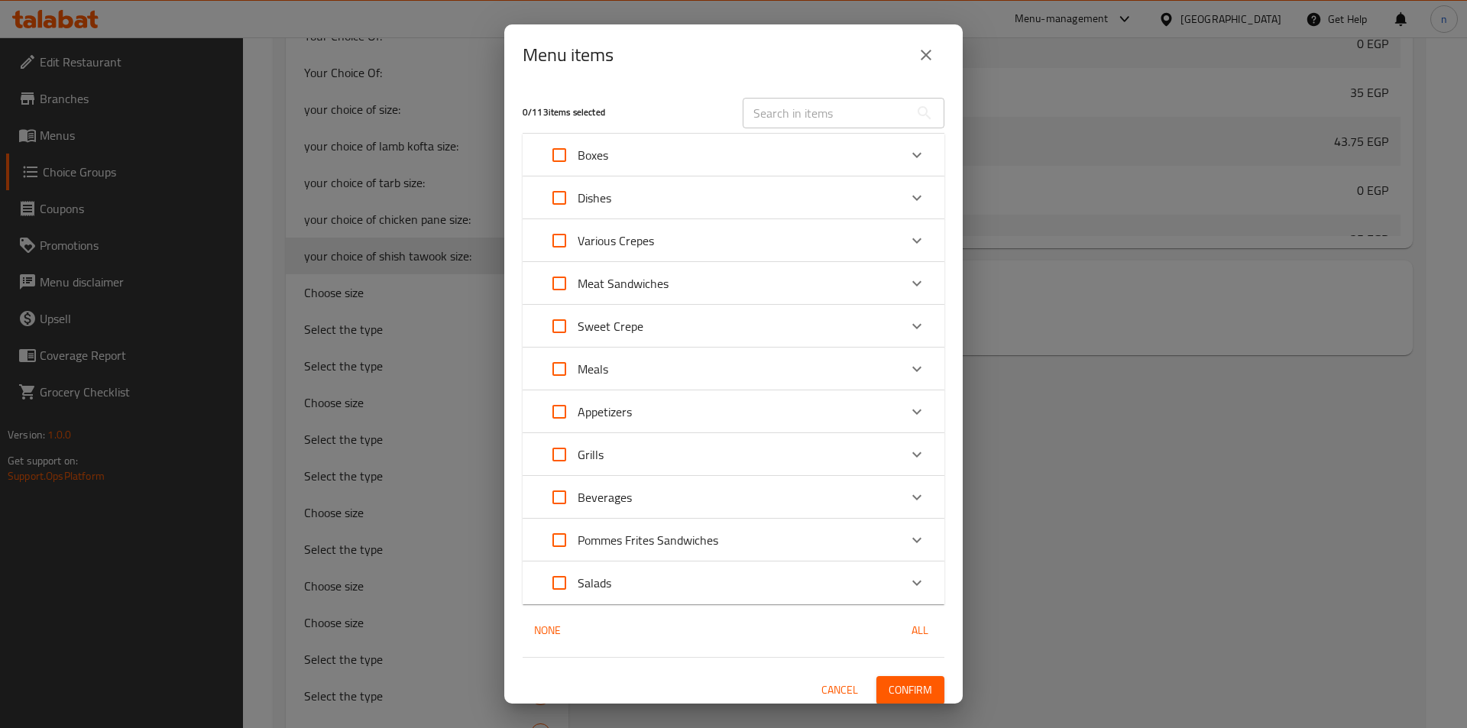
checkbox input "true"
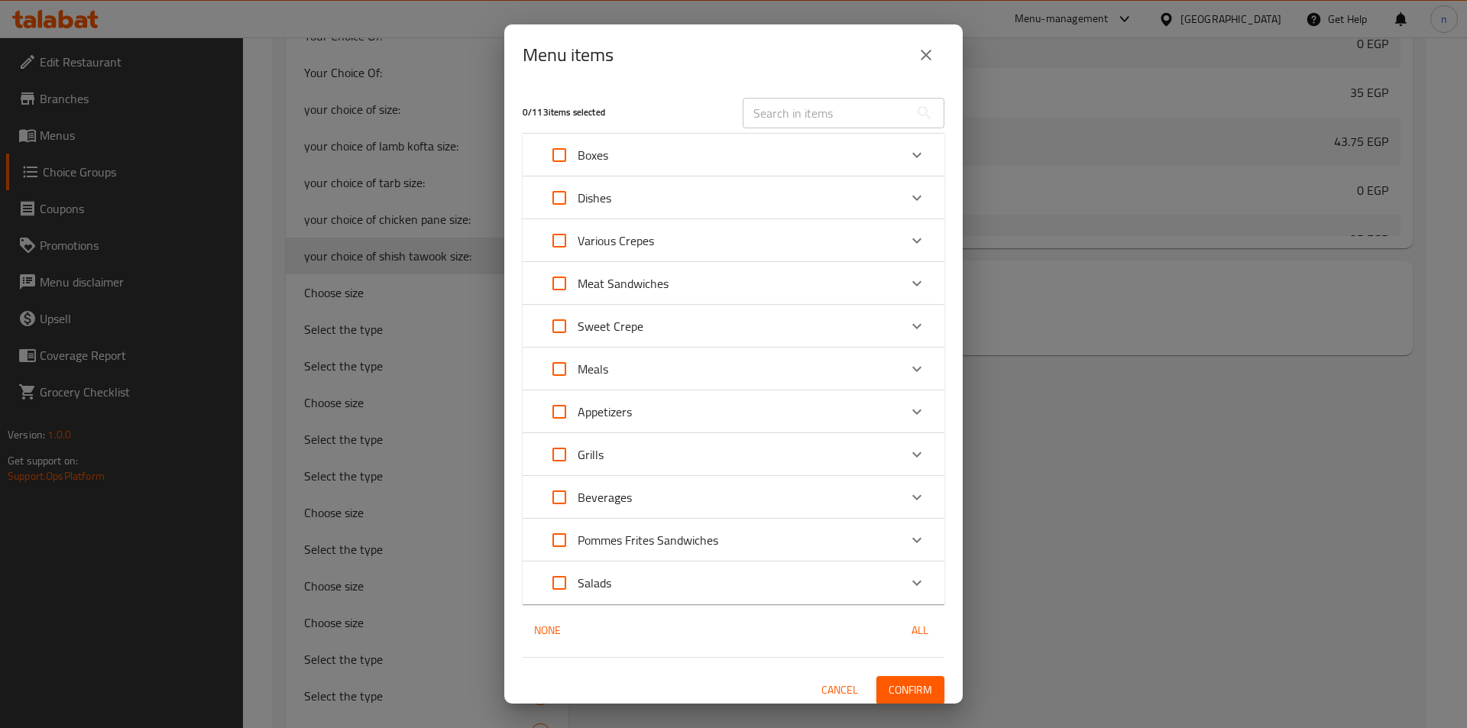
checkbox input "true"
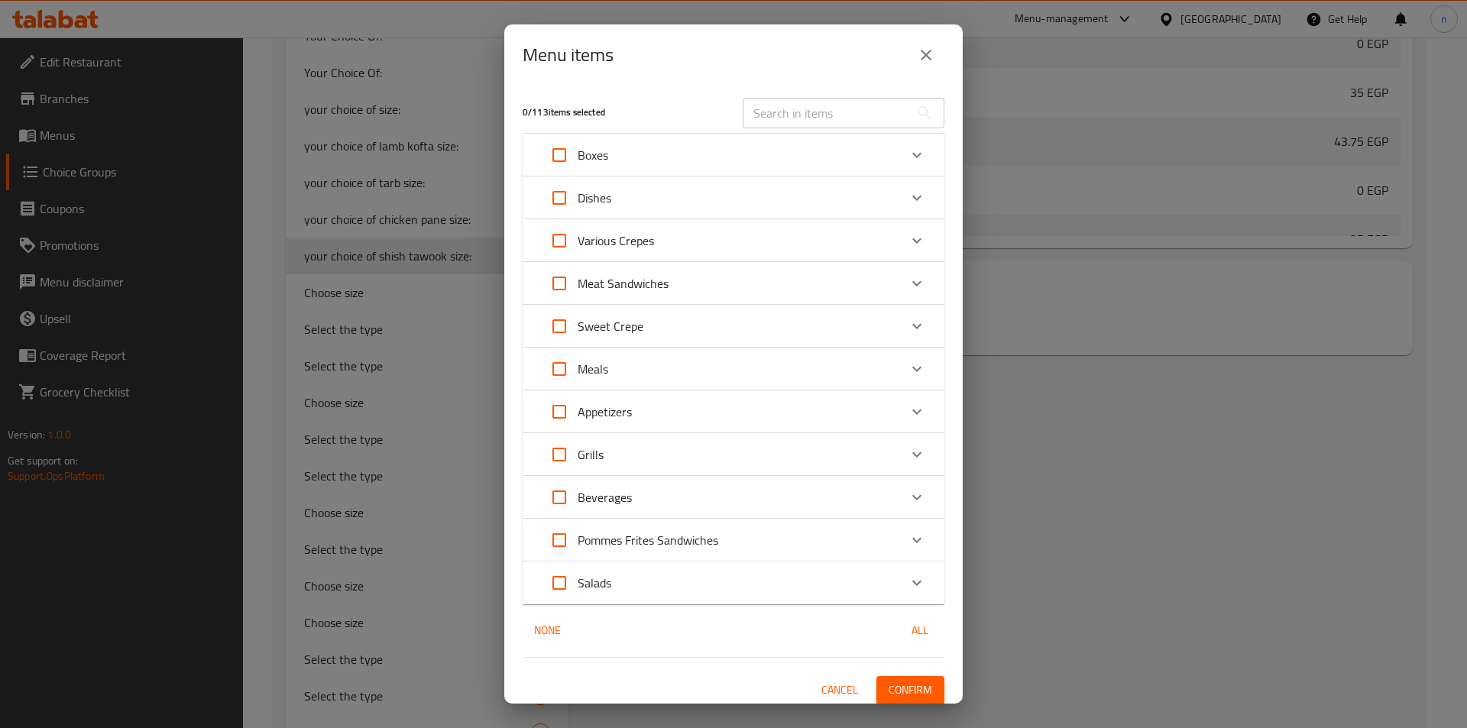
checkbox input "true"
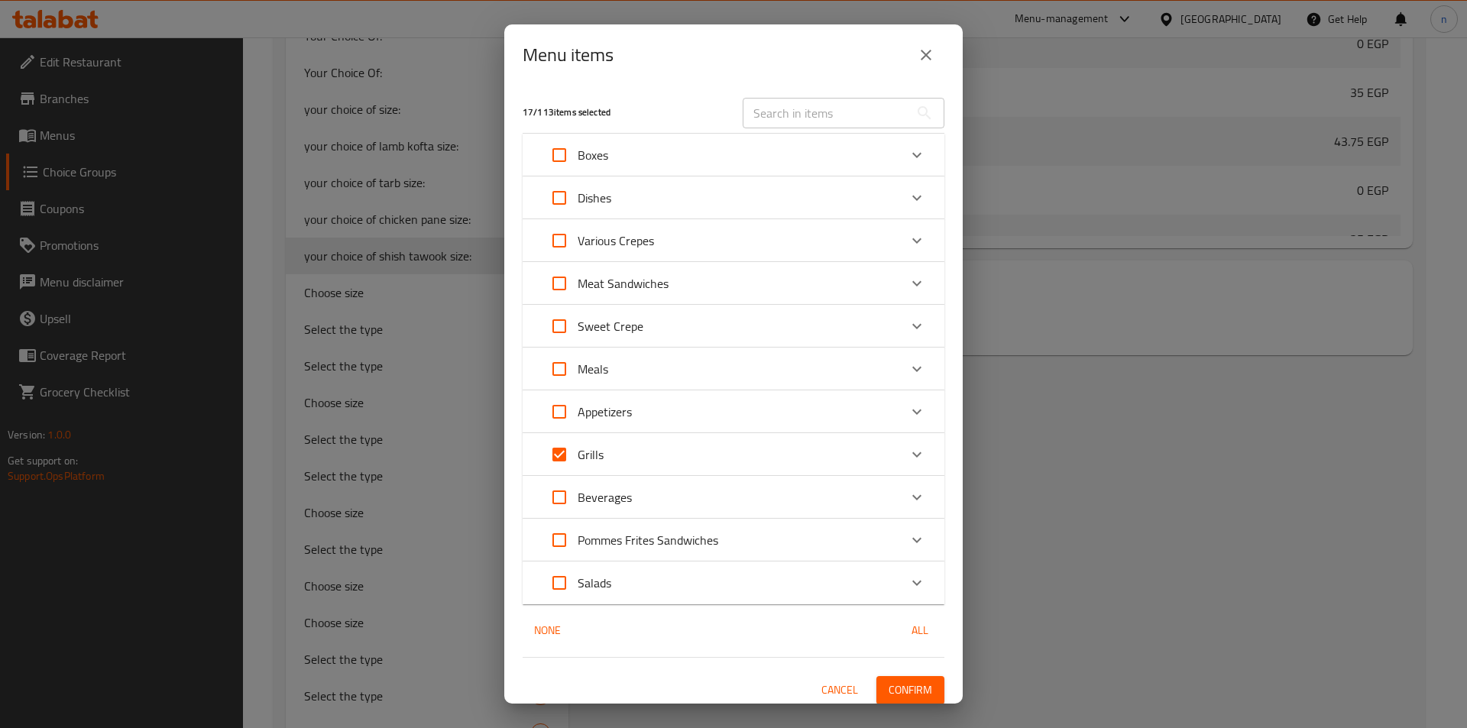
click at [564, 450] on input "Expand" at bounding box center [559, 454] width 37 height 37
checkbox input "false"
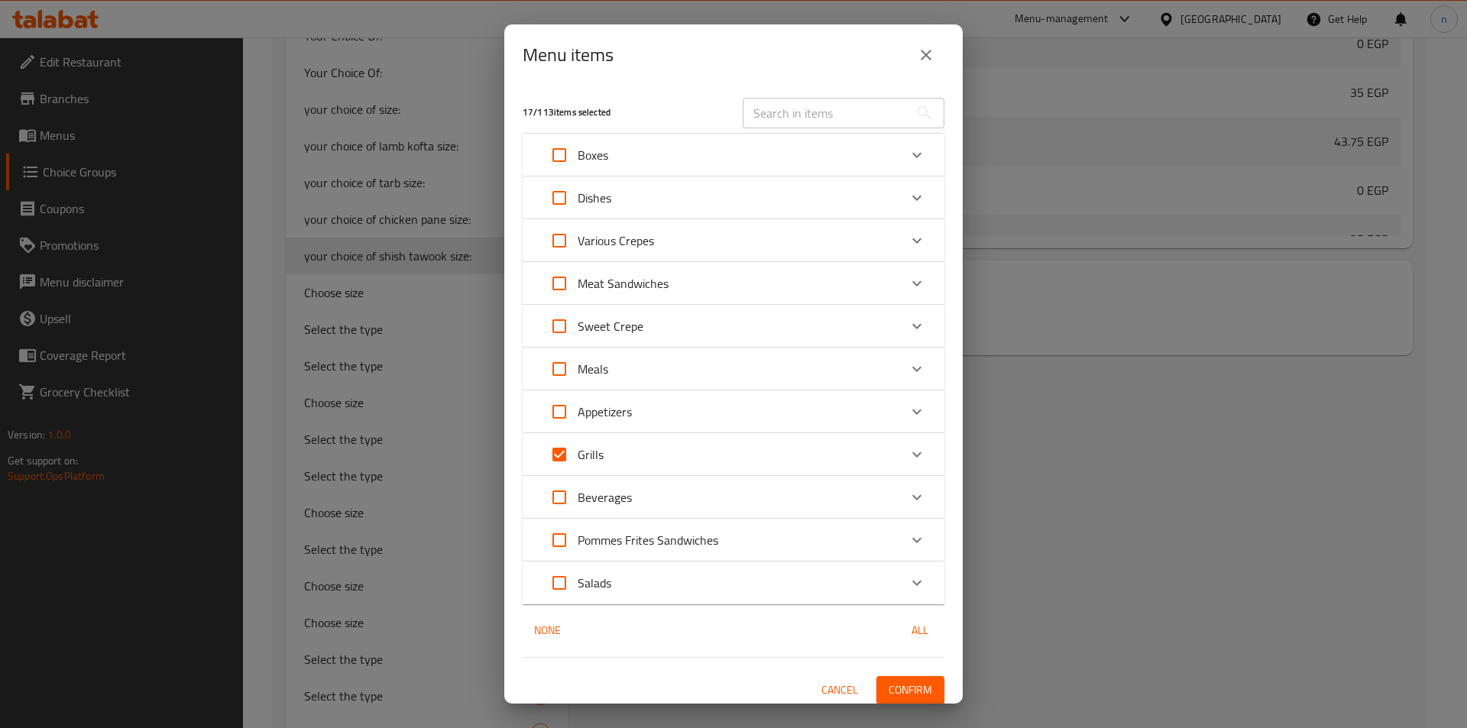
checkbox input "false"
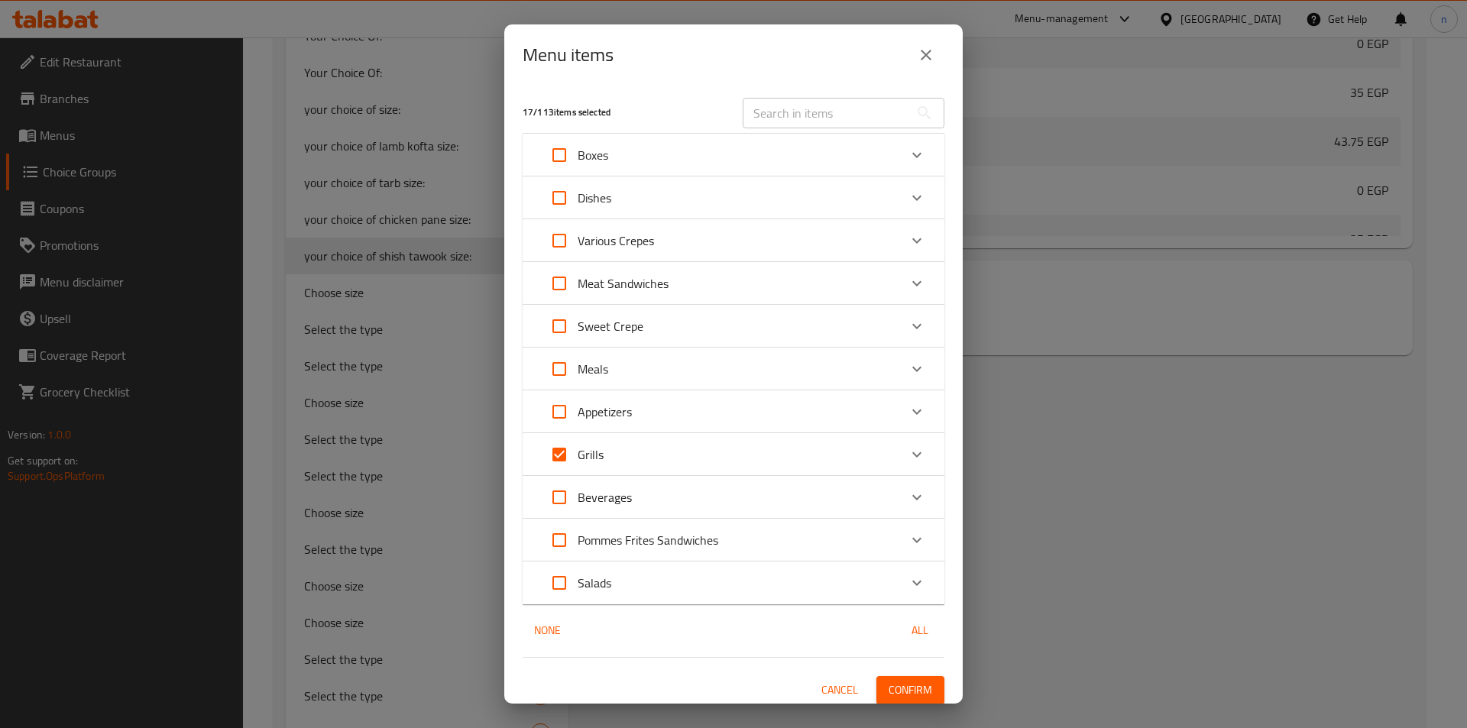
checkbox input "false"
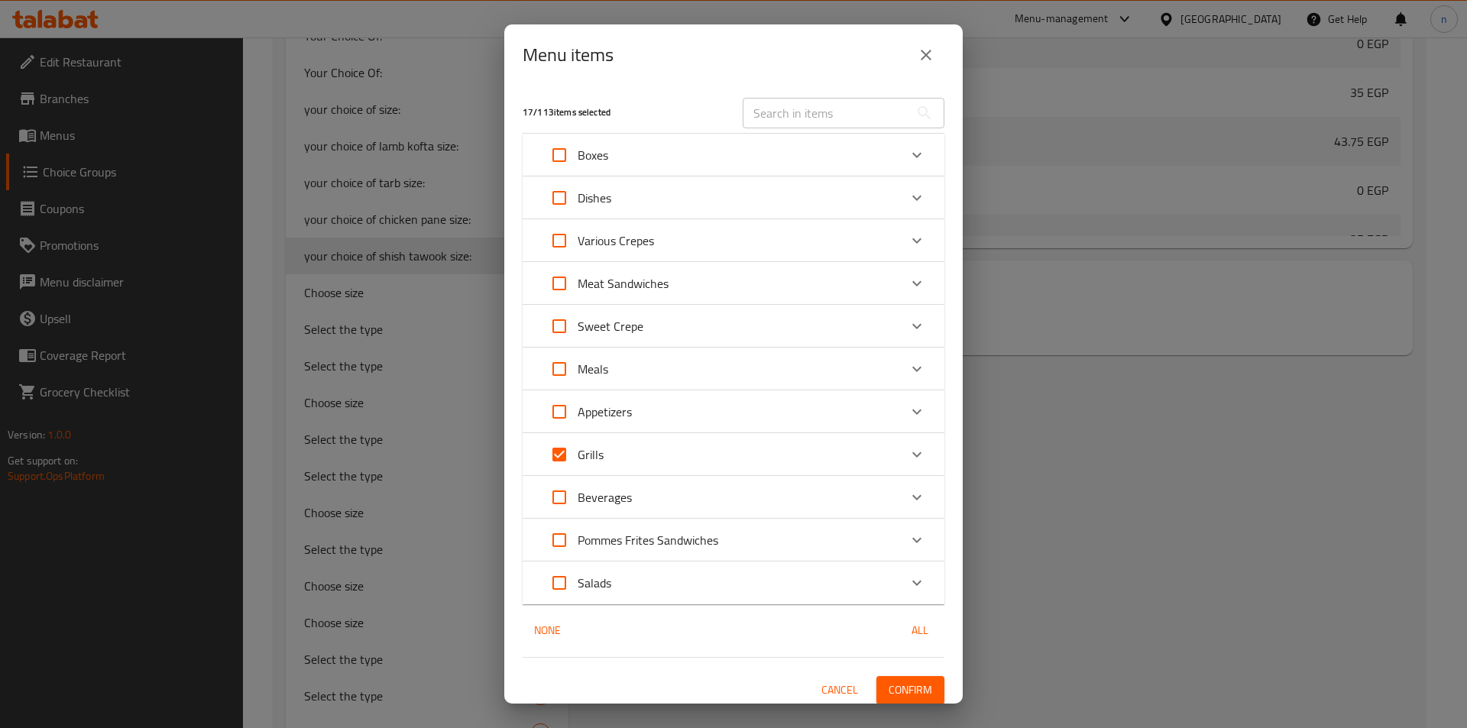
checkbox input "false"
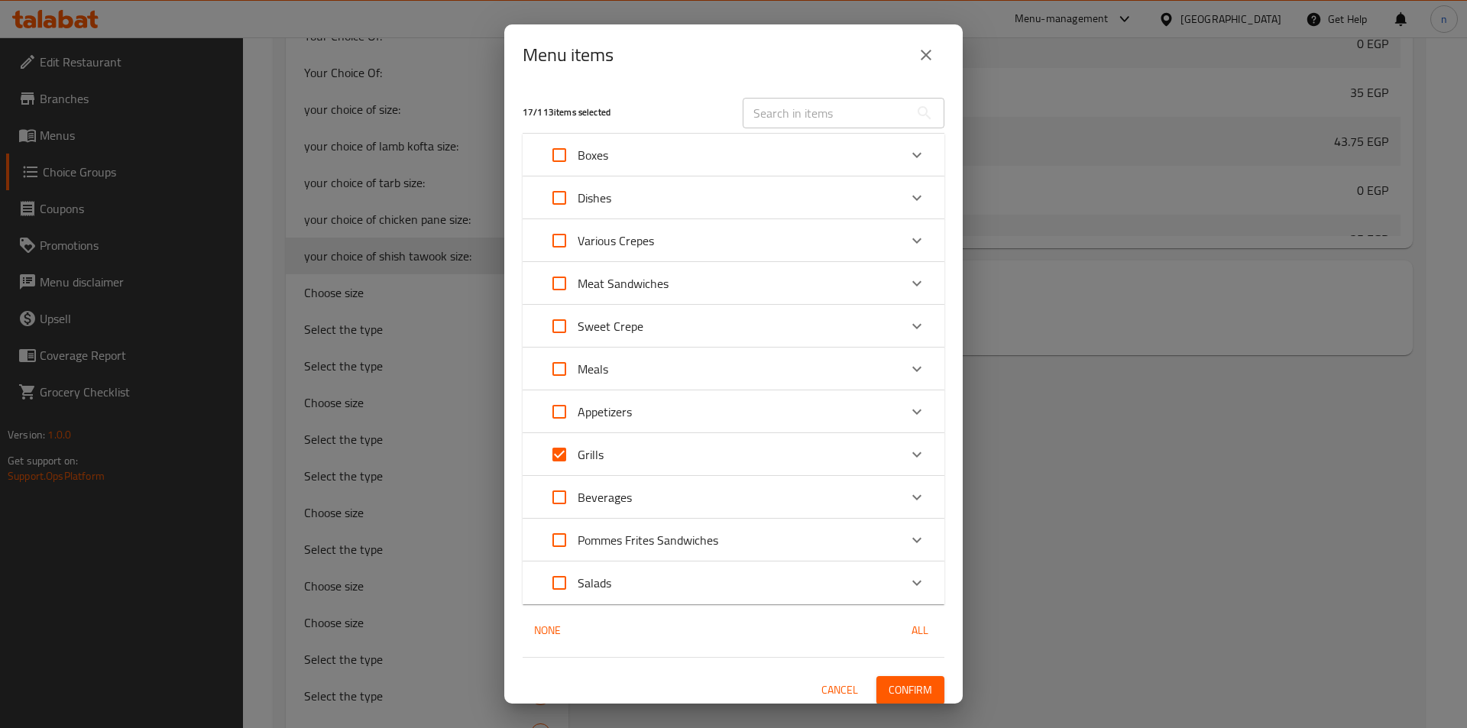
checkbox input "false"
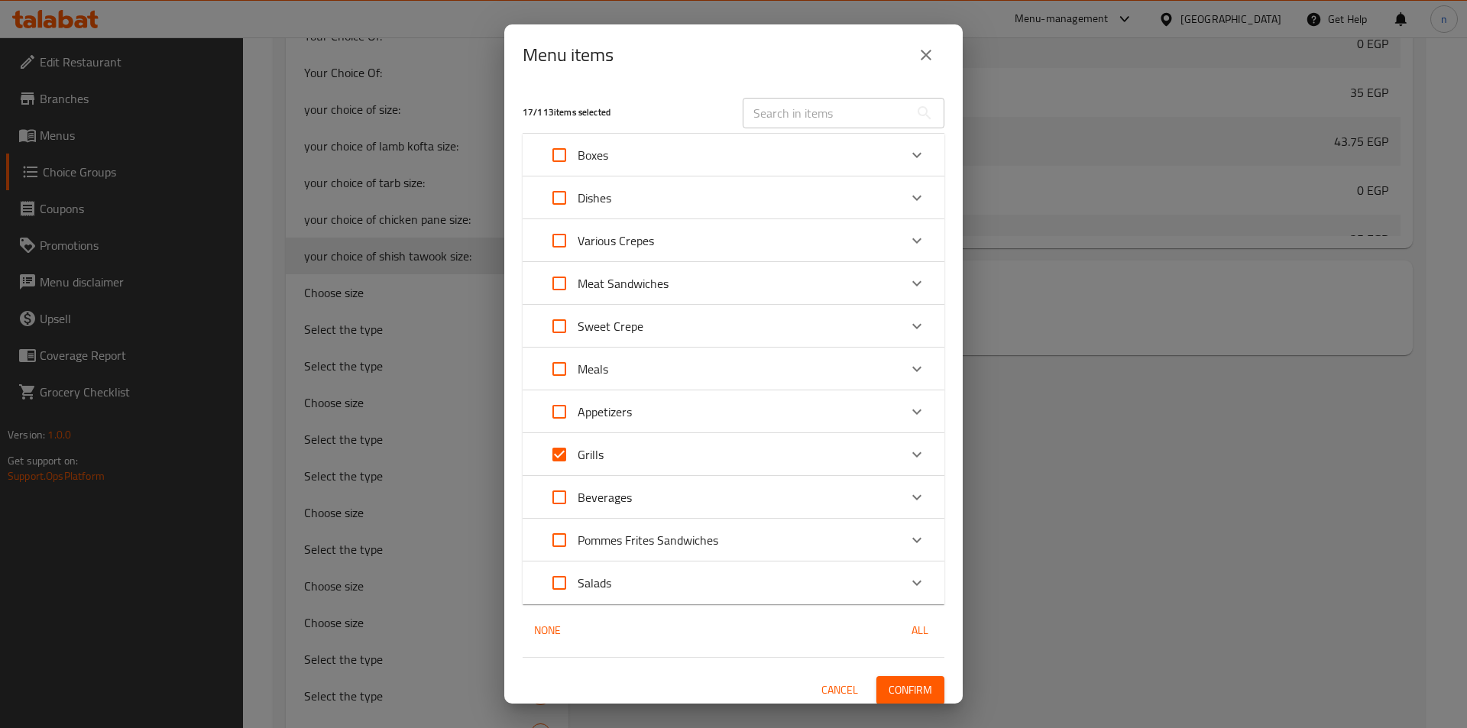
checkbox input "false"
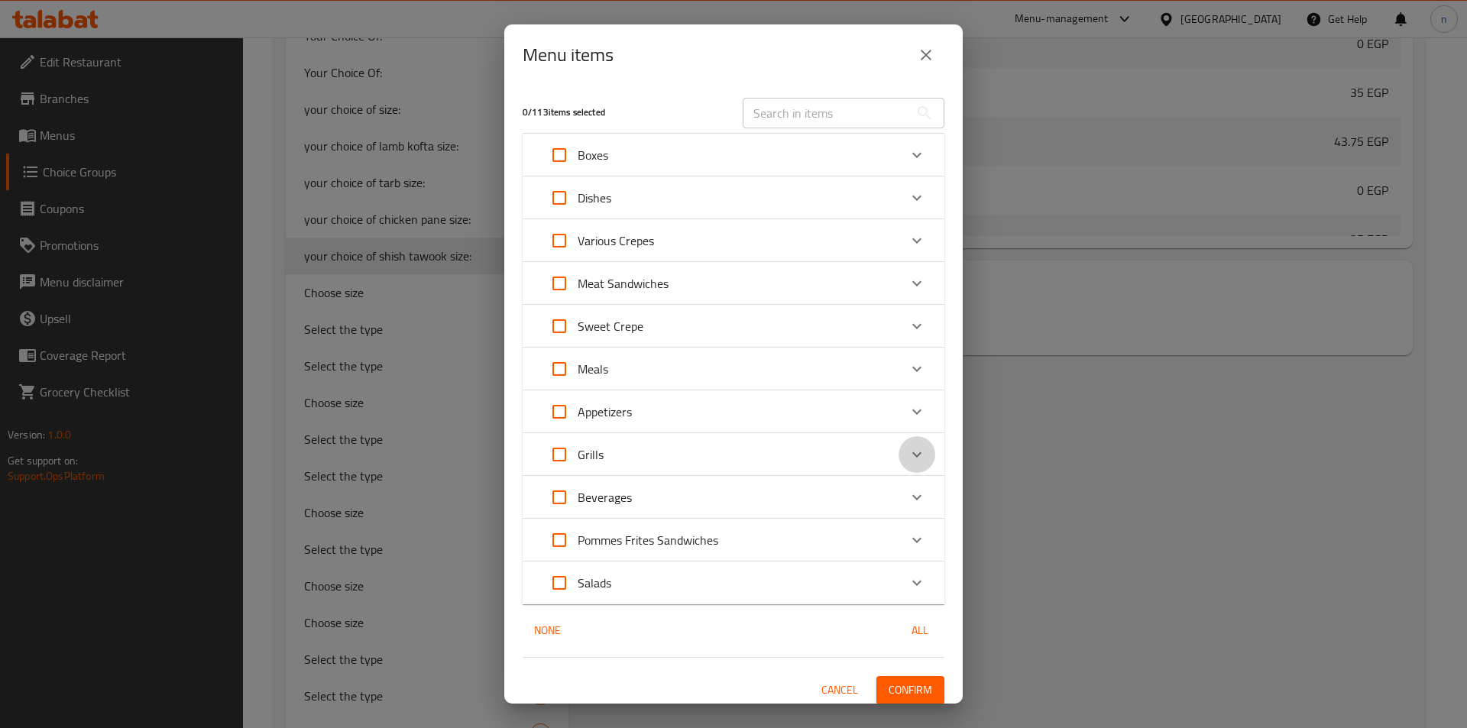
click at [908, 452] on icon "Expand" at bounding box center [917, 454] width 18 height 18
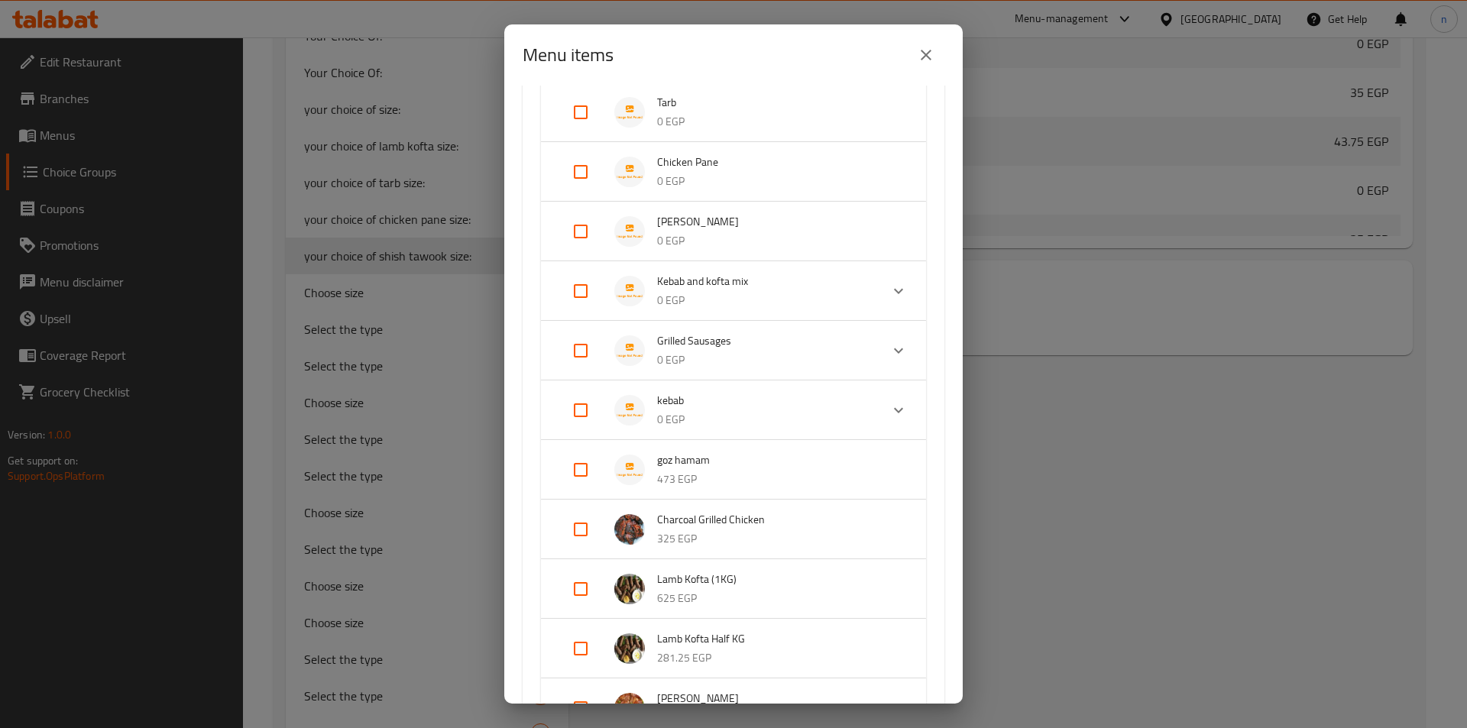
scroll to position [458, 0]
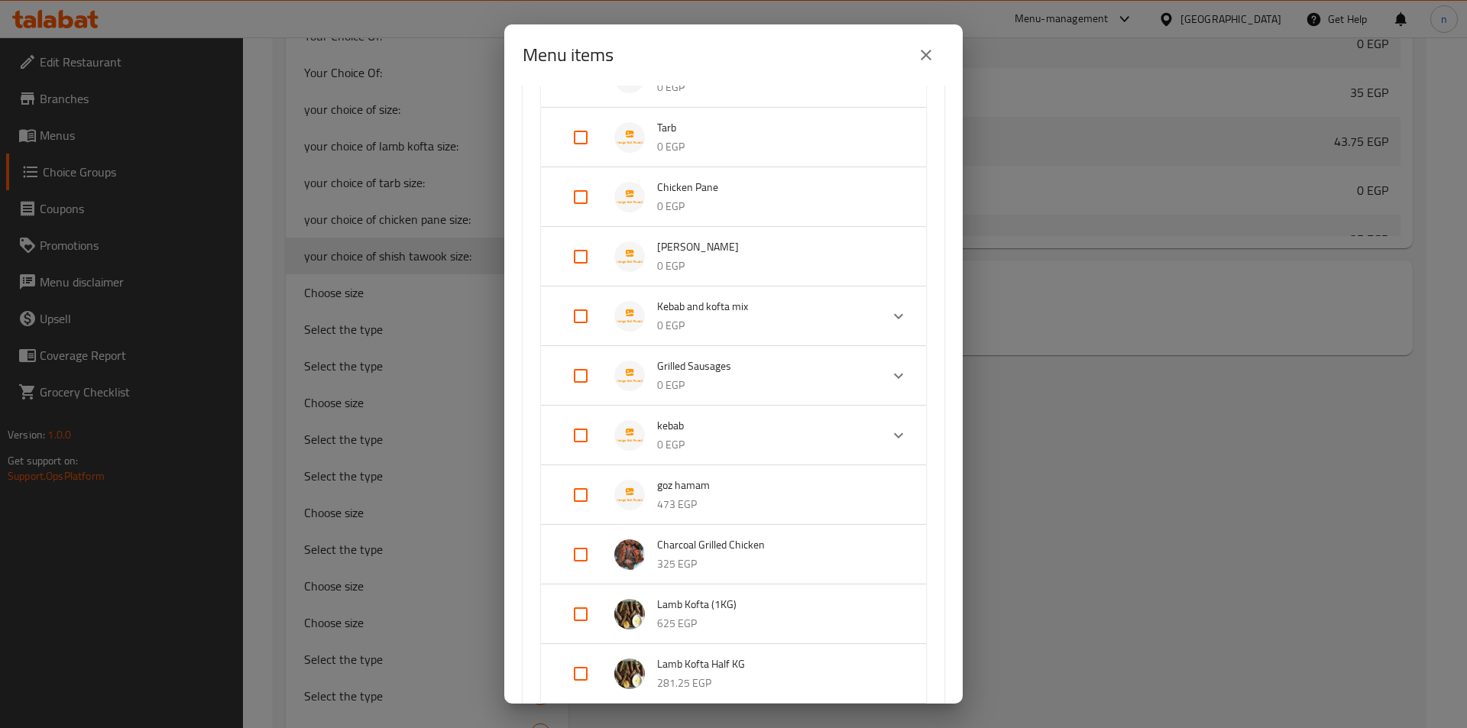
click at [574, 265] on input "Expand" at bounding box center [580, 256] width 37 height 37
checkbox input "true"
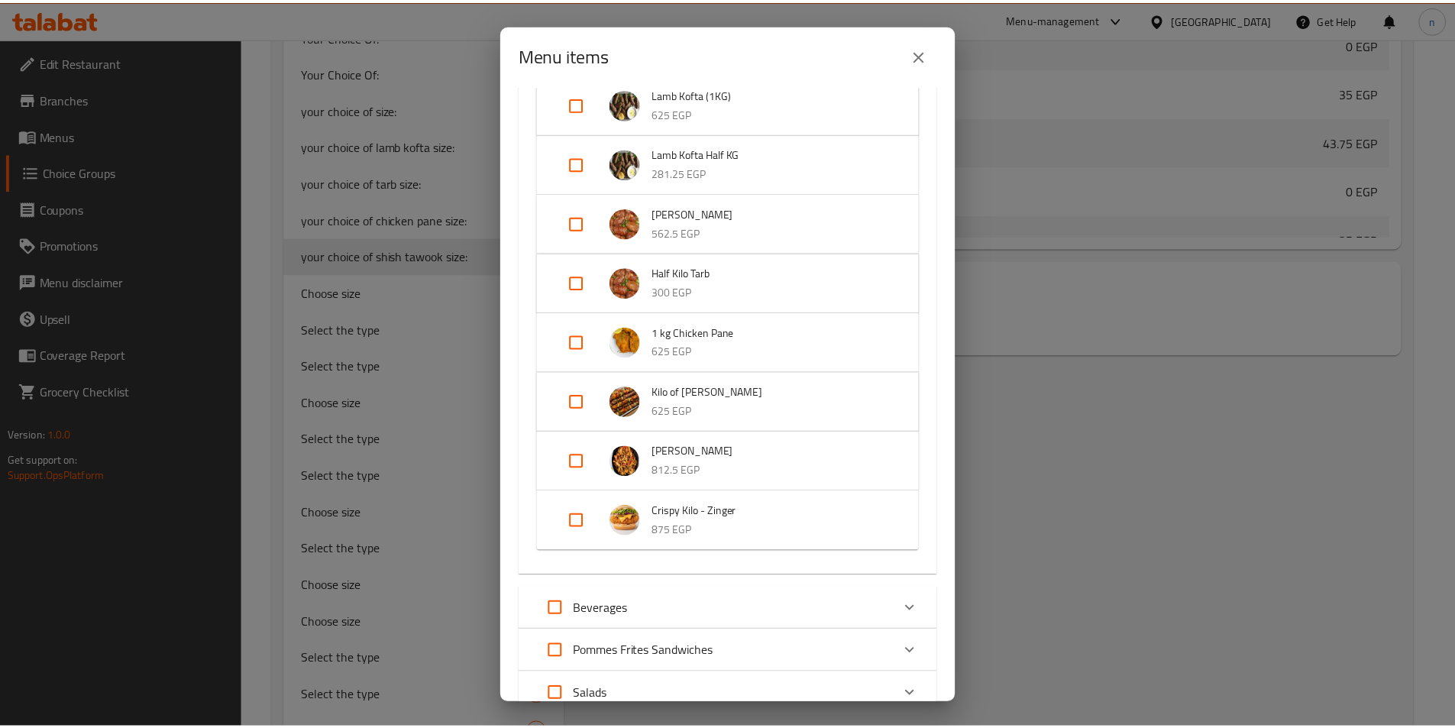
scroll to position [1112, 0]
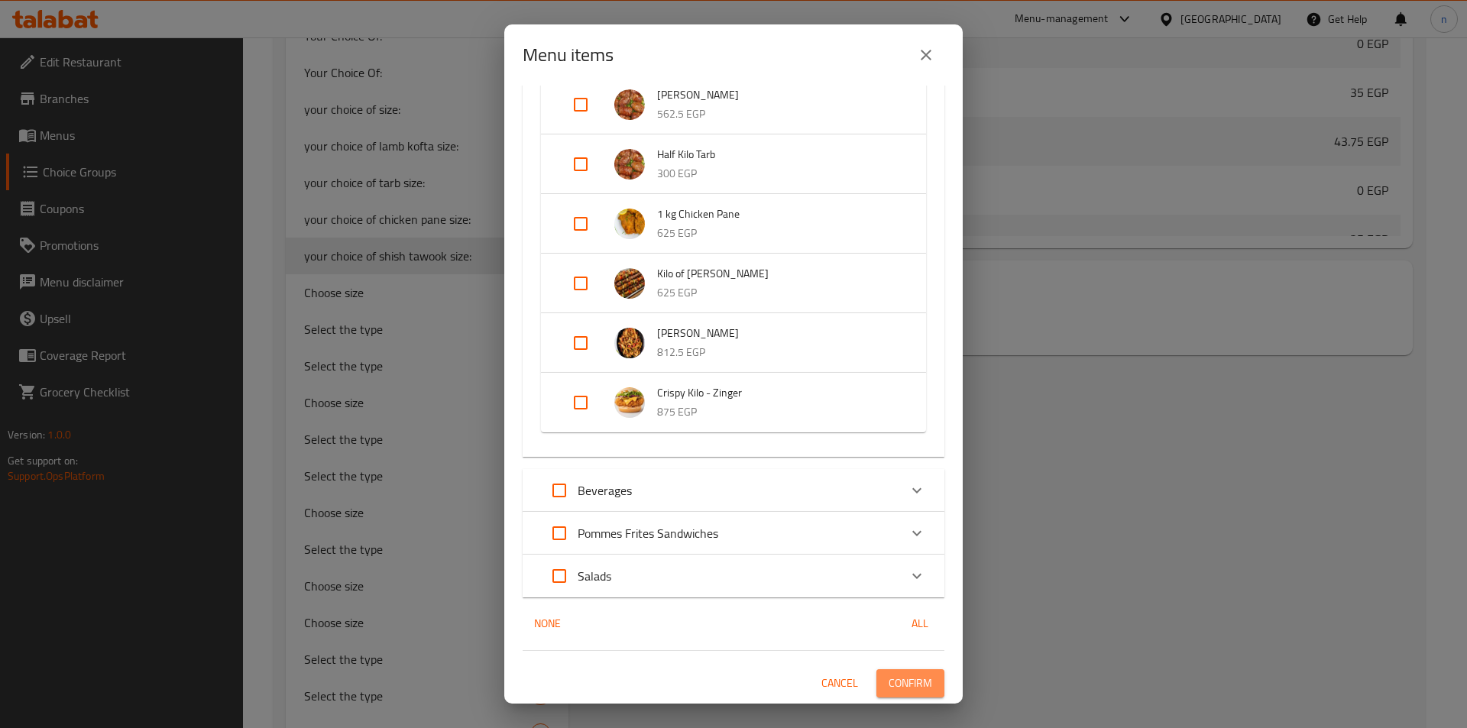
click at [913, 672] on button "Confirm" at bounding box center [910, 683] width 68 height 28
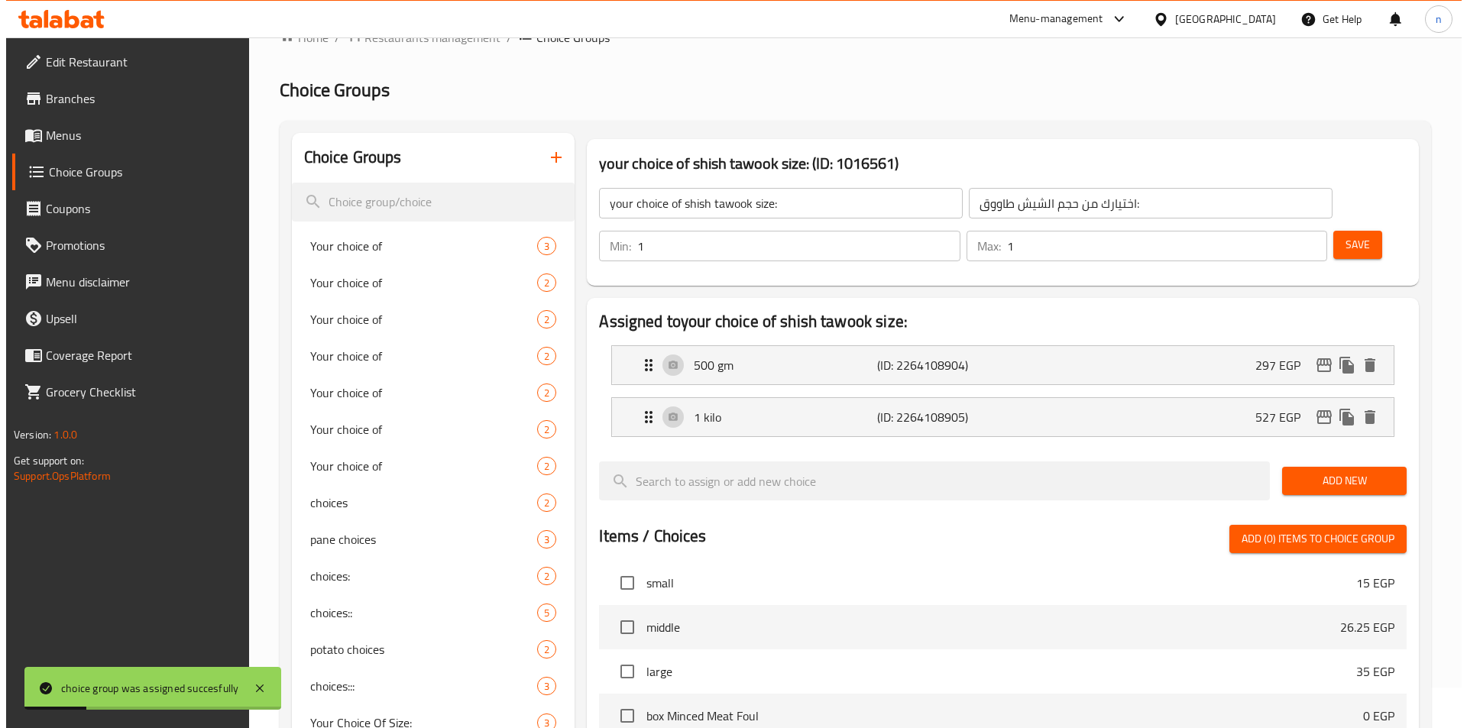
scroll to position [0, 0]
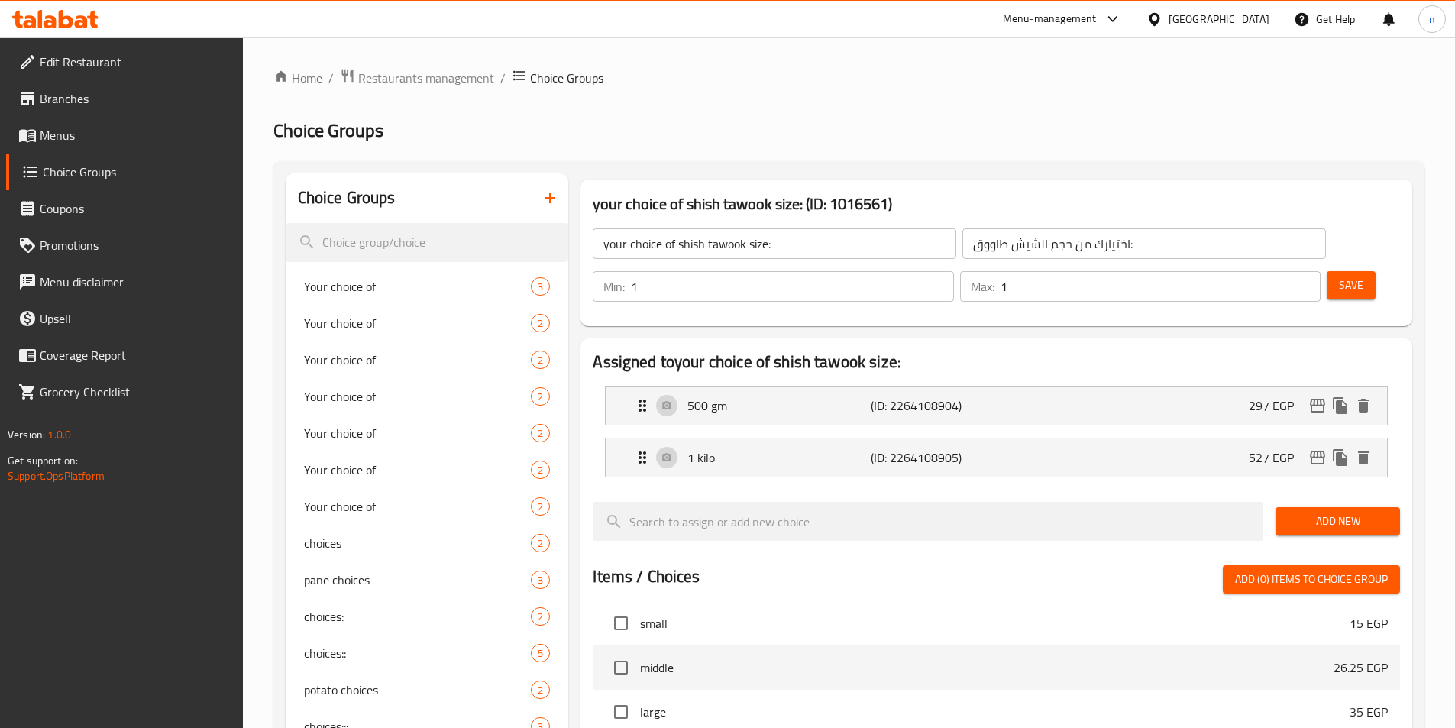
click at [552, 201] on icon "button" at bounding box center [550, 198] width 18 height 18
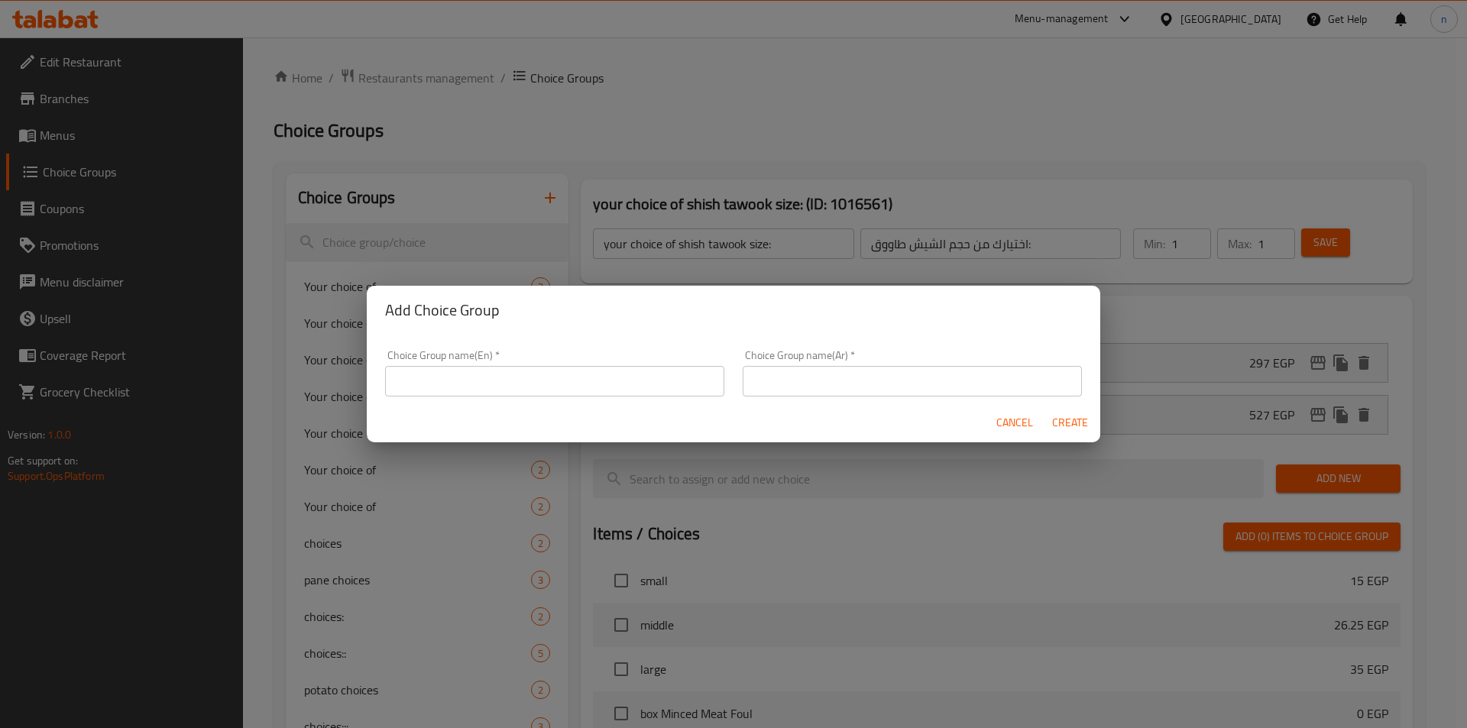
click at [621, 375] on input "text" at bounding box center [554, 381] width 339 height 31
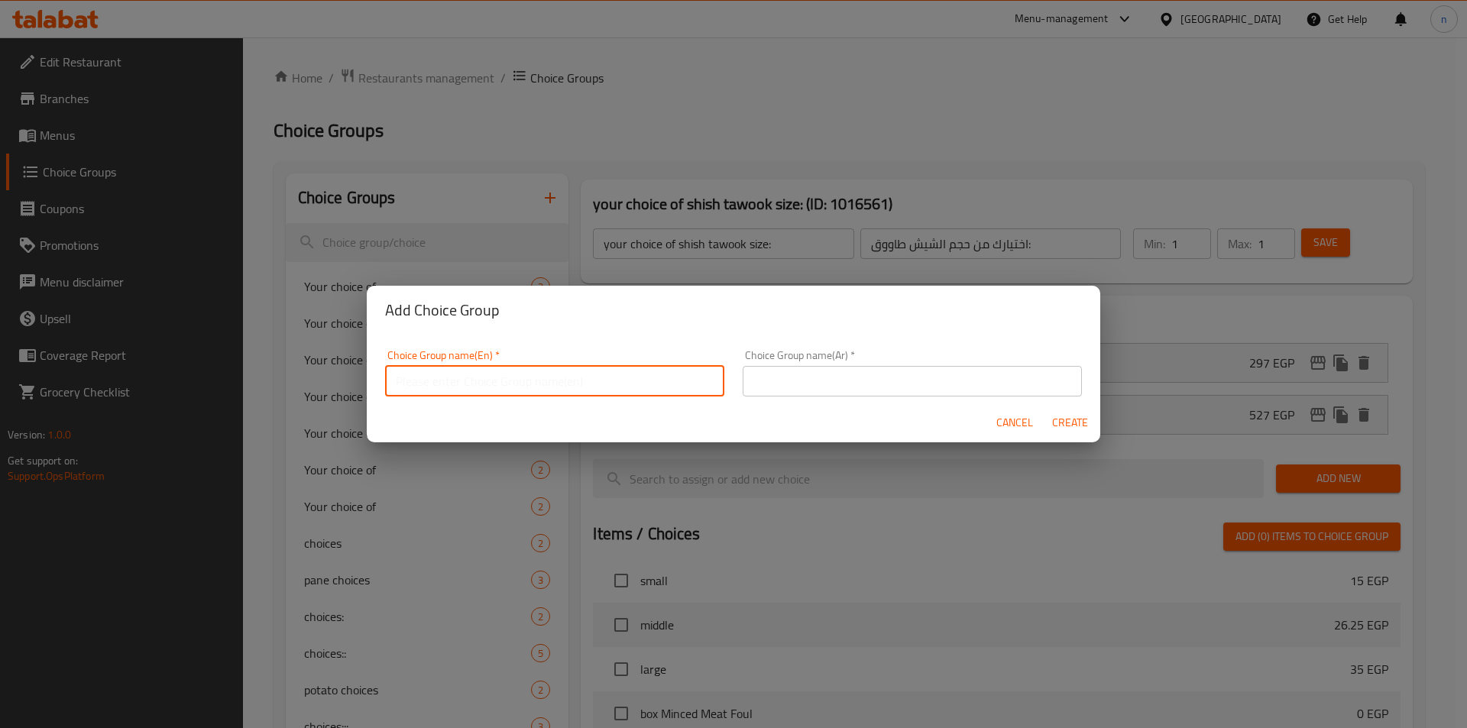
paste input "your choice of lamb kofta size:"
type input "your choice of lamb kofta size:"
click at [869, 379] on input "text" at bounding box center [912, 381] width 339 height 31
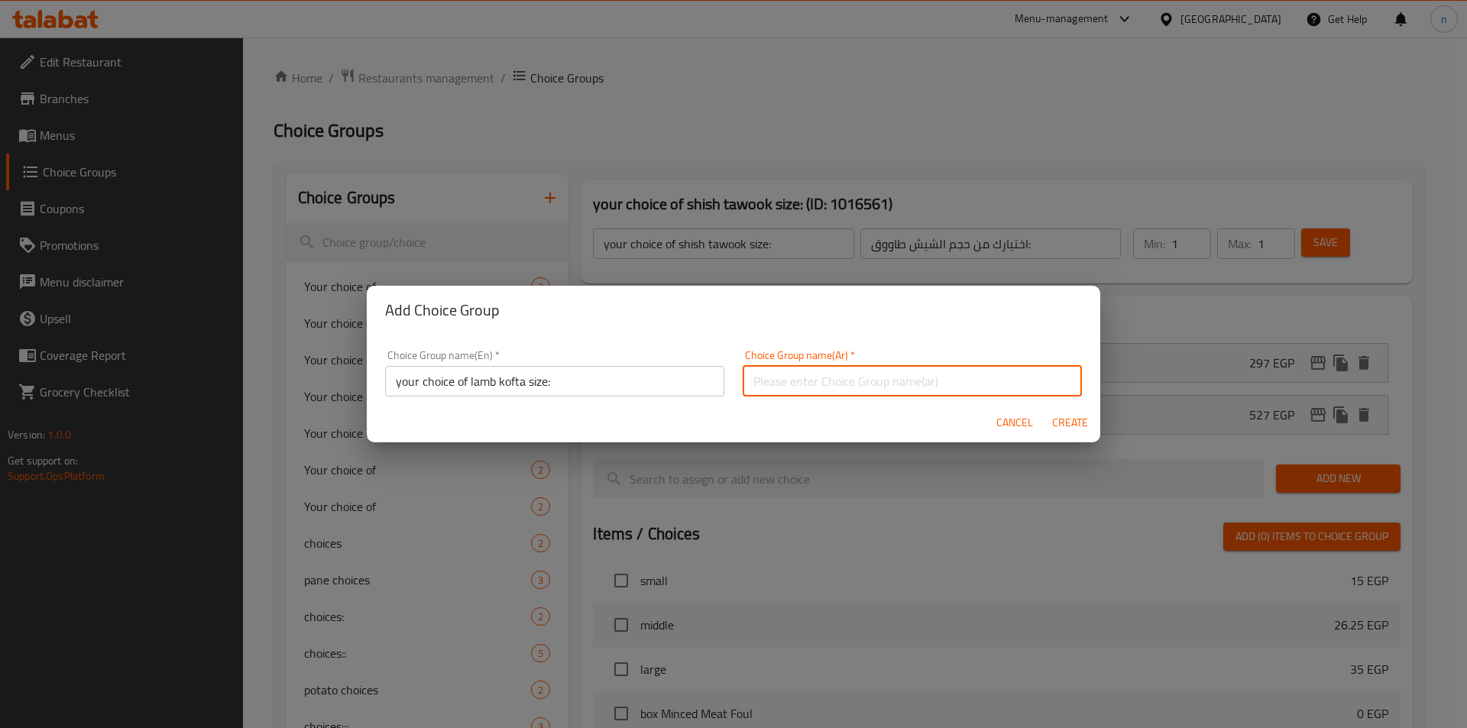
paste input "اختيارك من حجم الكفتة الضاني:"
type input "اختيارك من حجم الكفتة الضاني:"
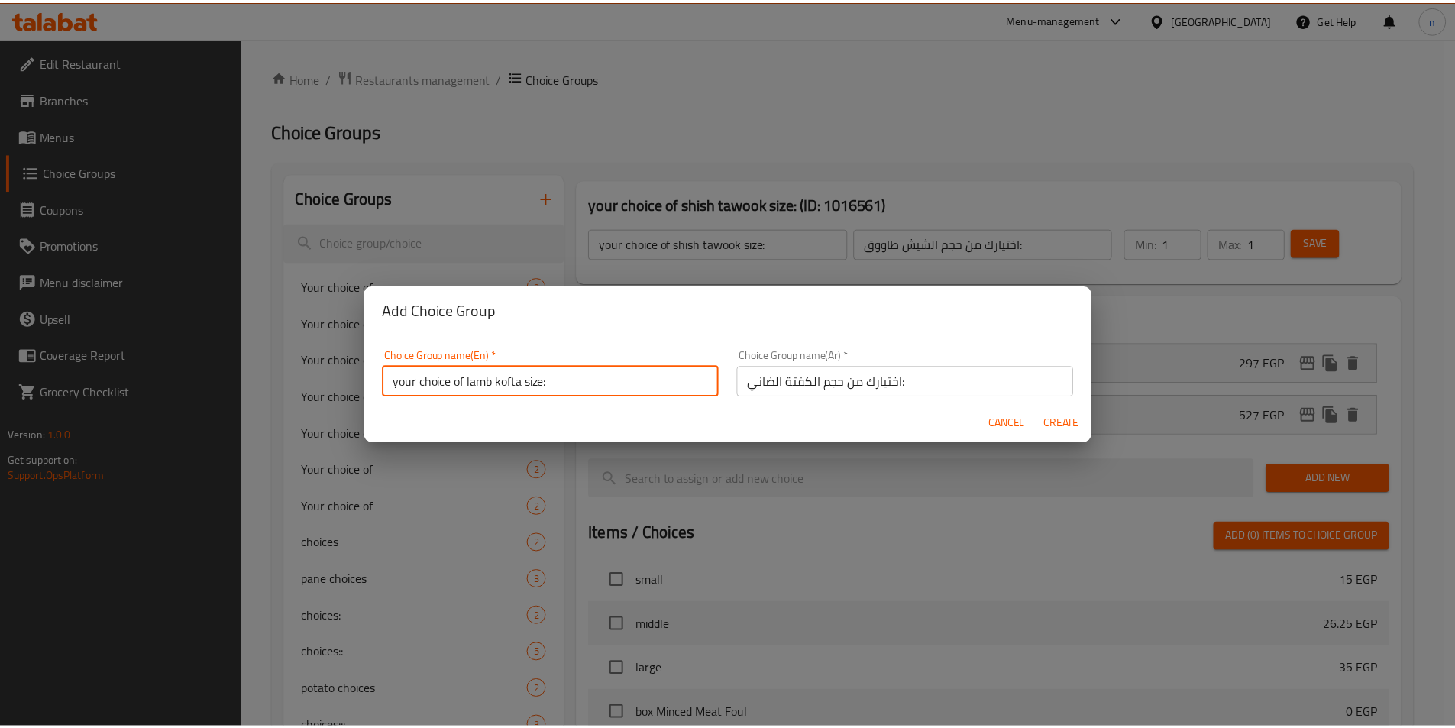
scroll to position [5, 0]
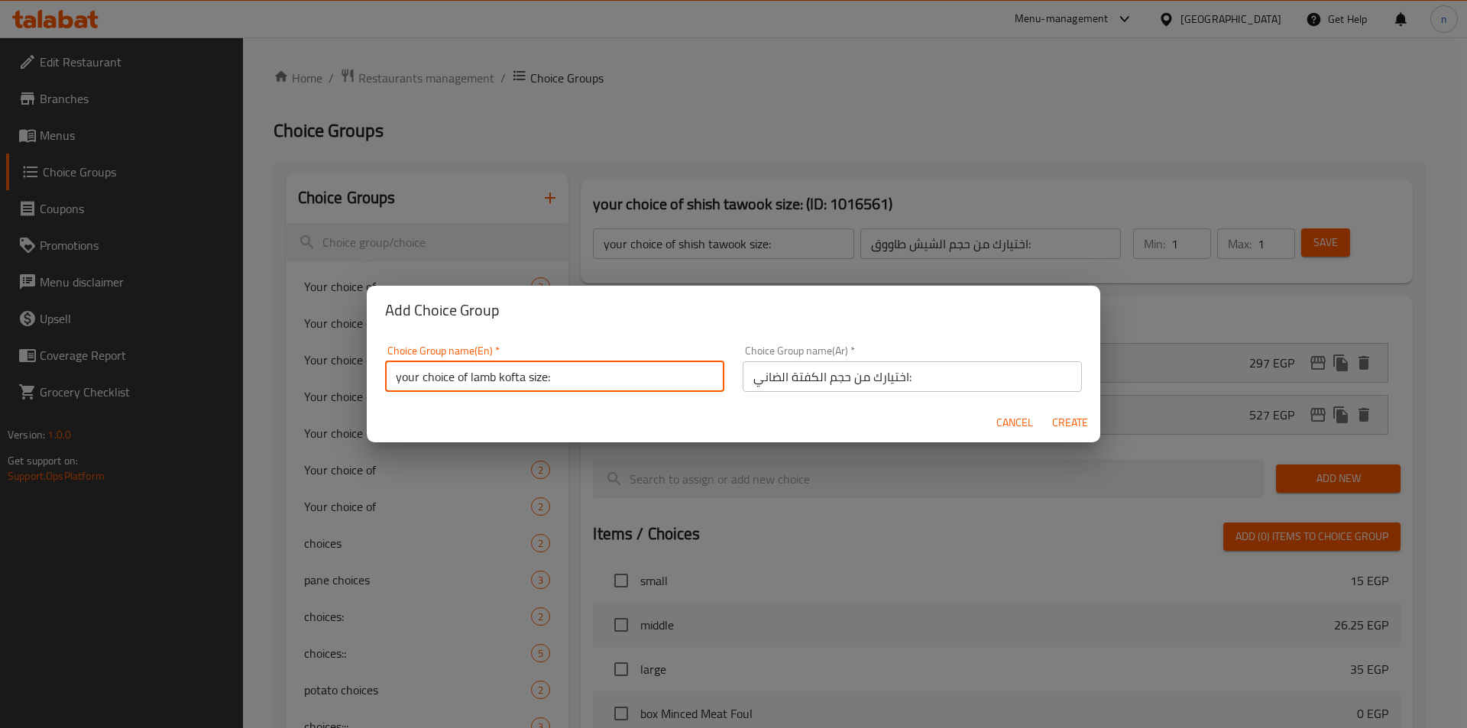
drag, startPoint x: 468, startPoint y: 385, endPoint x: 522, endPoint y: 394, distance: 54.3
click at [522, 394] on div "Choice Group name(En)   * your choice of lamb kofta size: Choice Group name(En)…" at bounding box center [555, 368] width 358 height 65
paste input "اختيارك من حجم الكفتة الضاني:"
paste input "Kebab and kofta mix"
type input "your choice of Kebab and kofta mix size:"
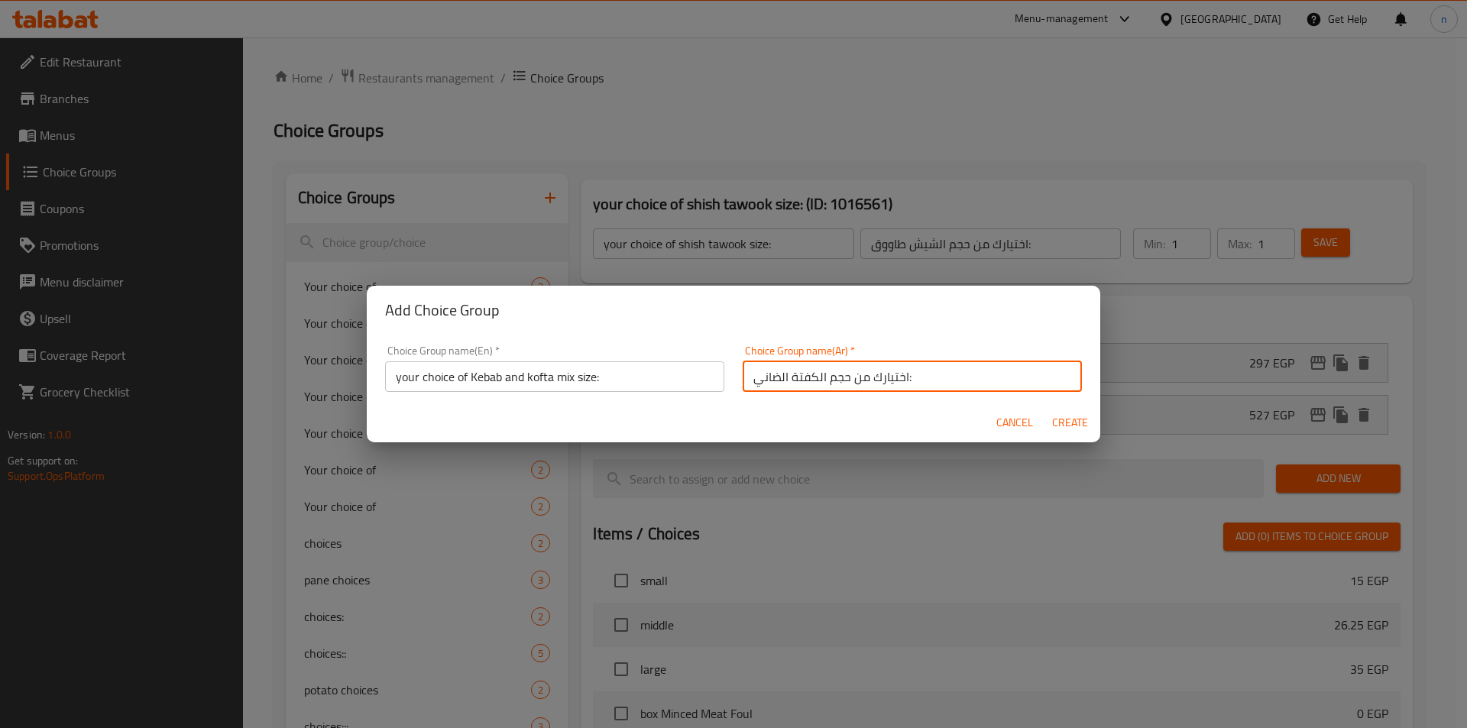
drag, startPoint x: 818, startPoint y: 374, endPoint x: 712, endPoint y: 378, distance: 106.3
click at [712, 378] on div "Choice Group name(En)   * your choice of Kebab and kofta mix size: Choice Group…" at bounding box center [733, 368] width 715 height 65
paste input "مشكل كباب و كفته"
type input "اختيارك من حجم مشكل كباب و كفته:"
click at [1066, 420] on span "Create" at bounding box center [1069, 422] width 37 height 19
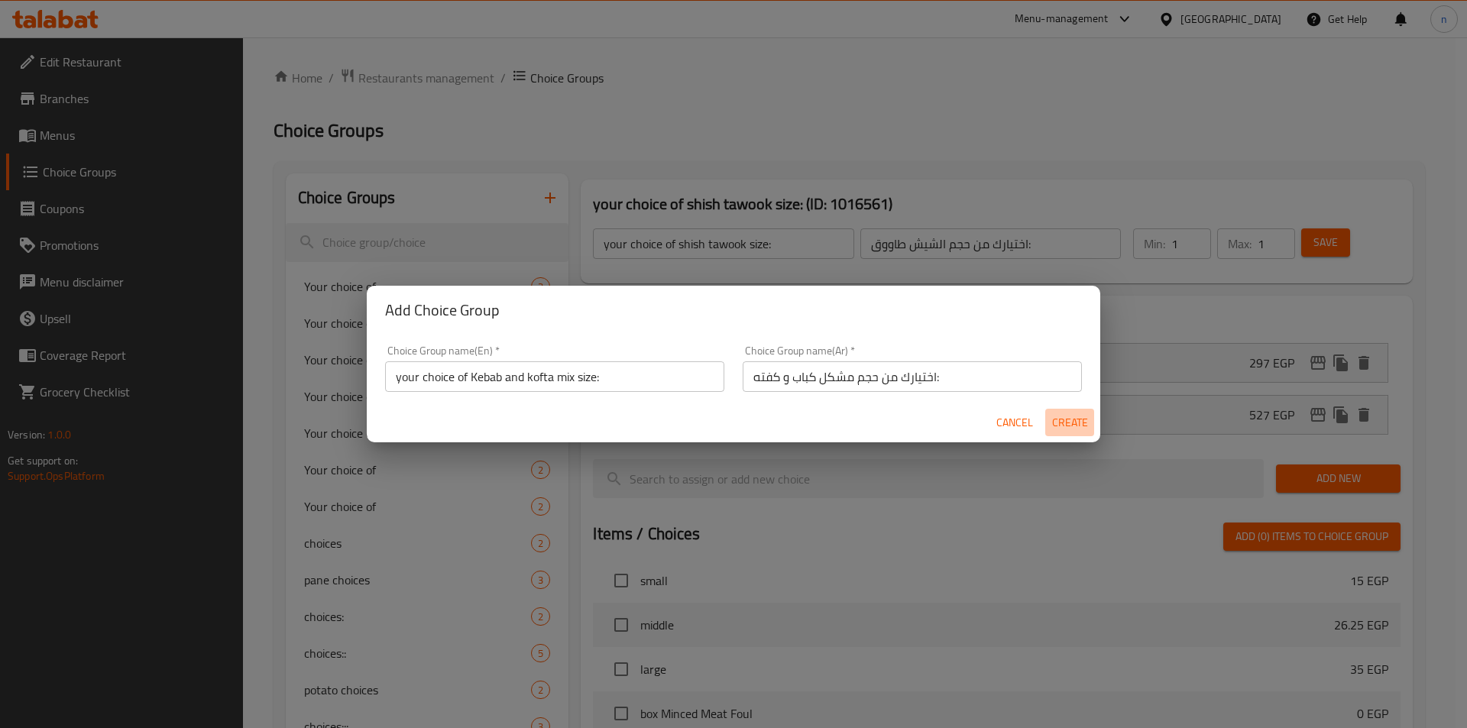
type input "your choice of Kebab and kofta mix size:"
type input "اختيارك من حجم مشكل كباب و كفته:"
type input "0"
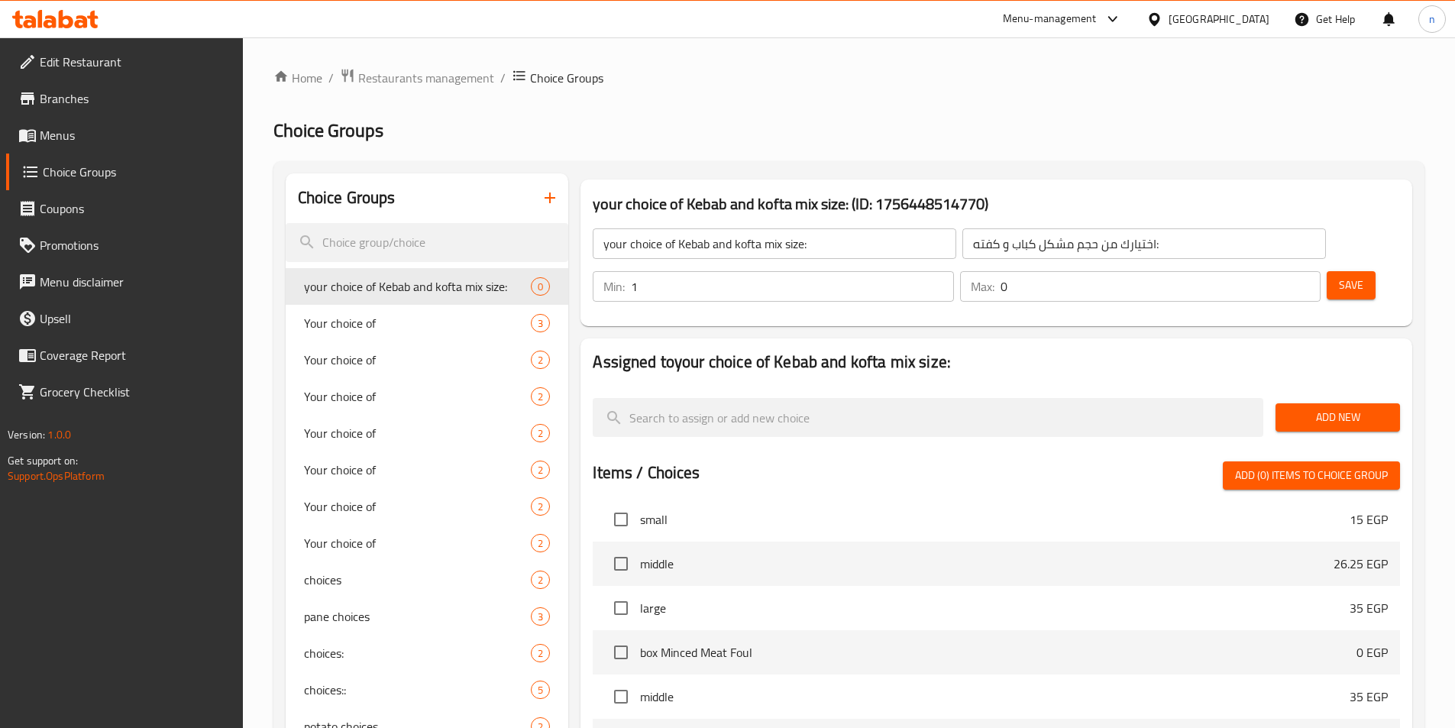
type input "1"
click at [953, 271] on input "1" at bounding box center [792, 286] width 322 height 31
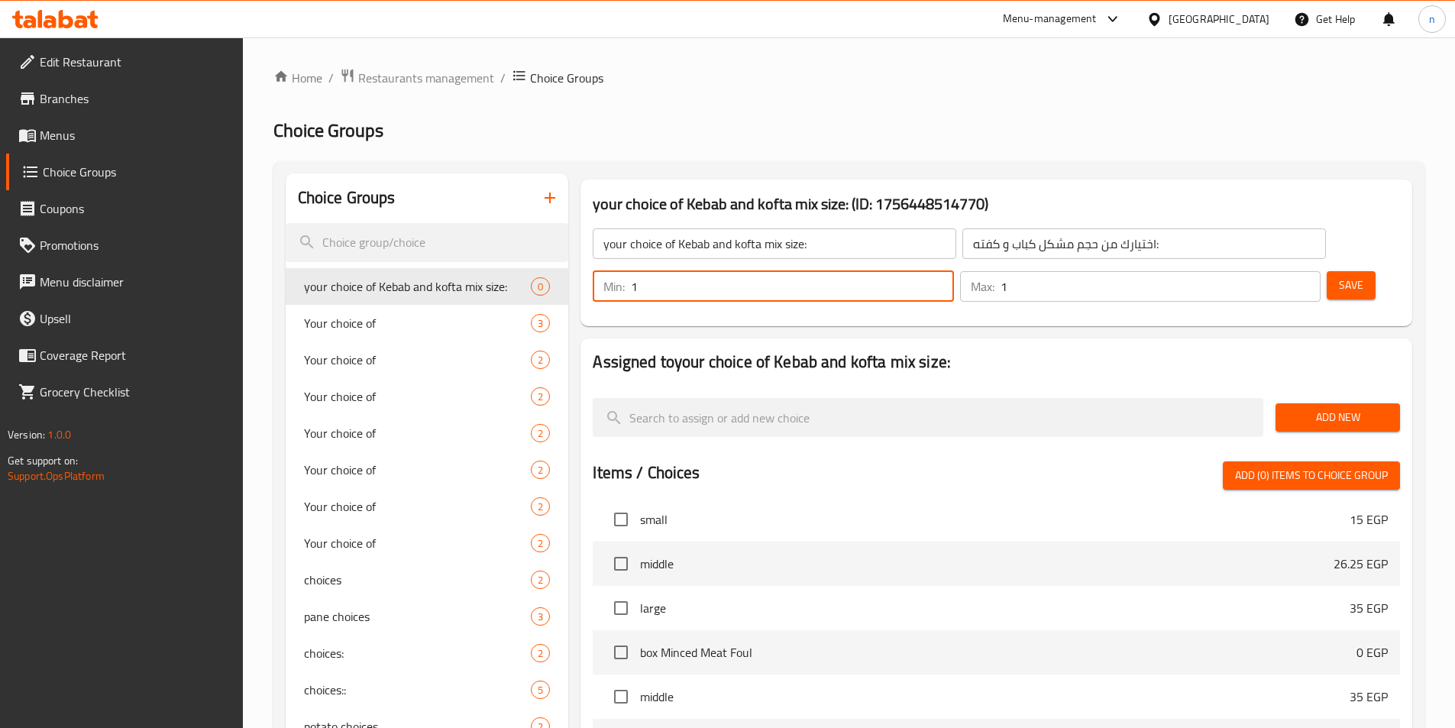
type input "1"
click at [1280, 271] on input "1" at bounding box center [1161, 286] width 320 height 31
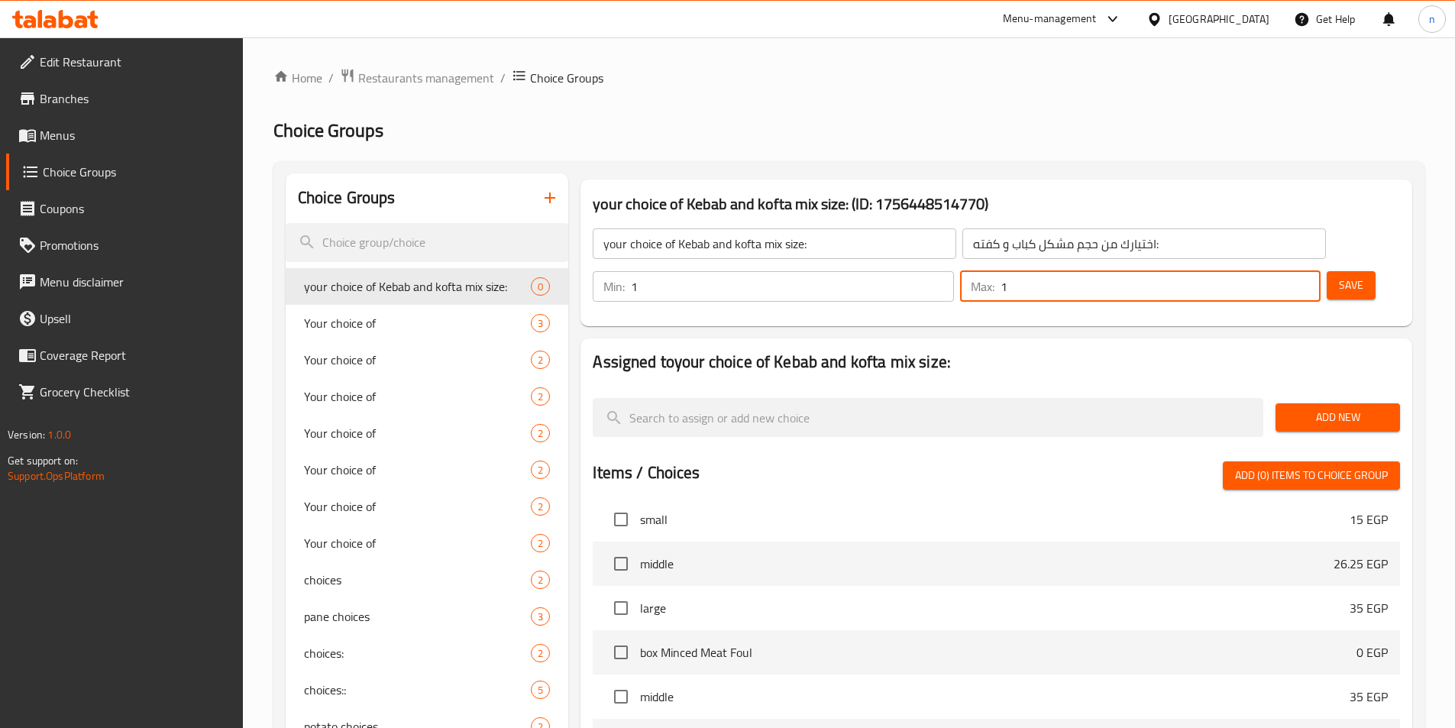
click at [1327, 271] on button "Save" at bounding box center [1351, 285] width 49 height 28
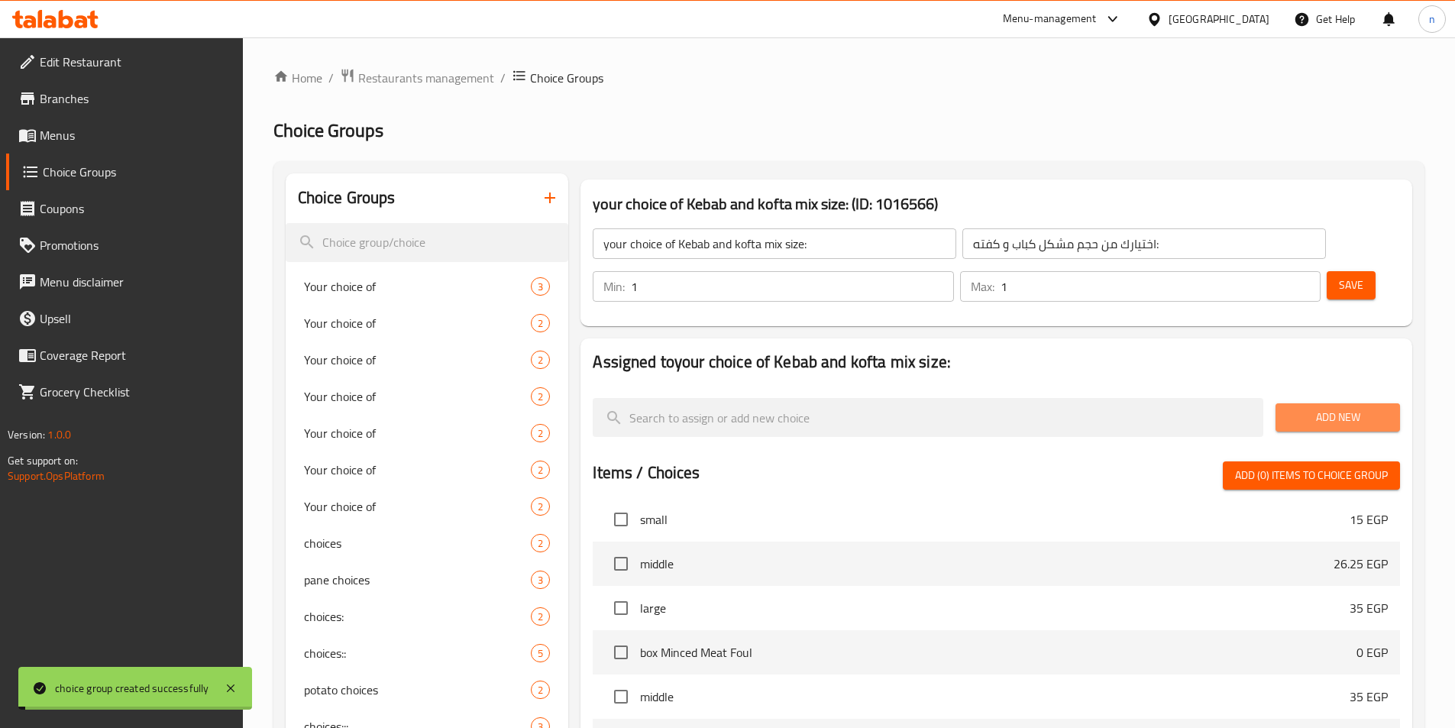
click at [1334, 408] on span "Add New" at bounding box center [1338, 417] width 100 height 19
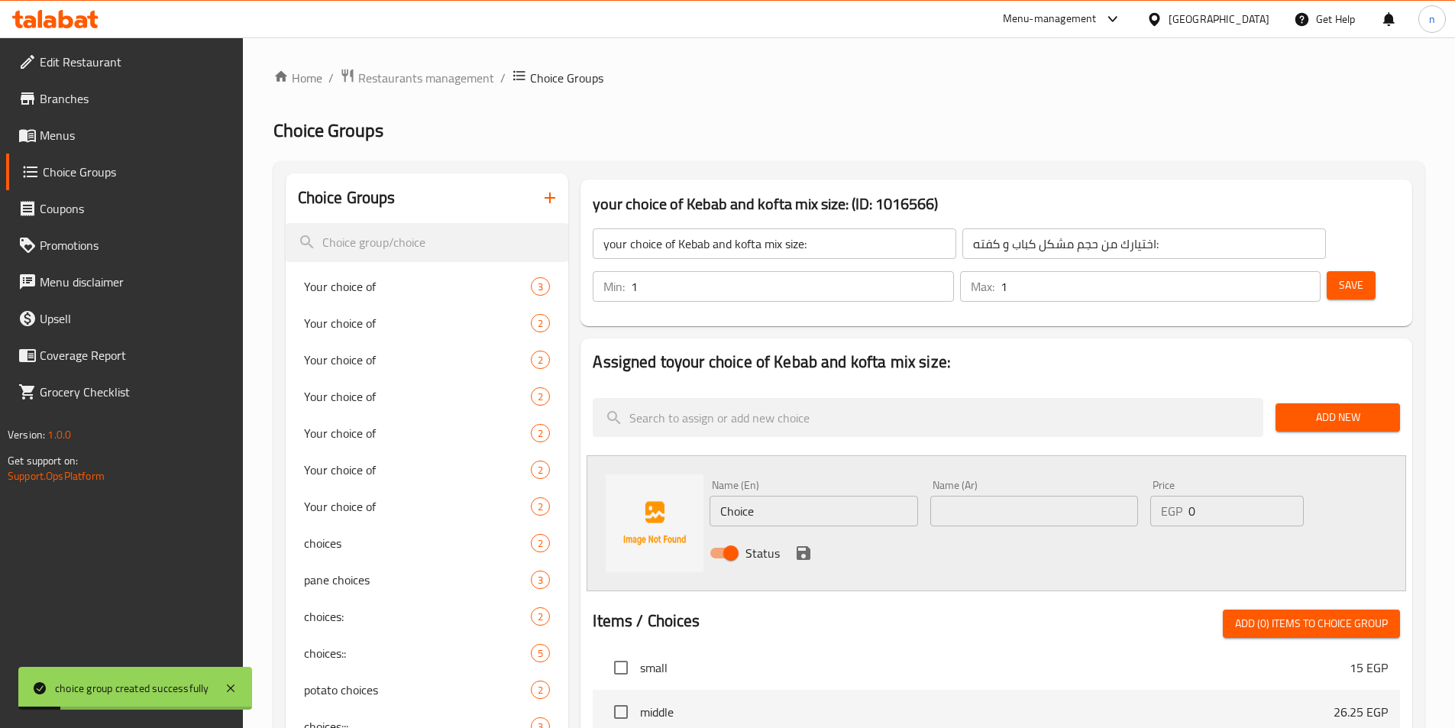
scroll to position [76, 0]
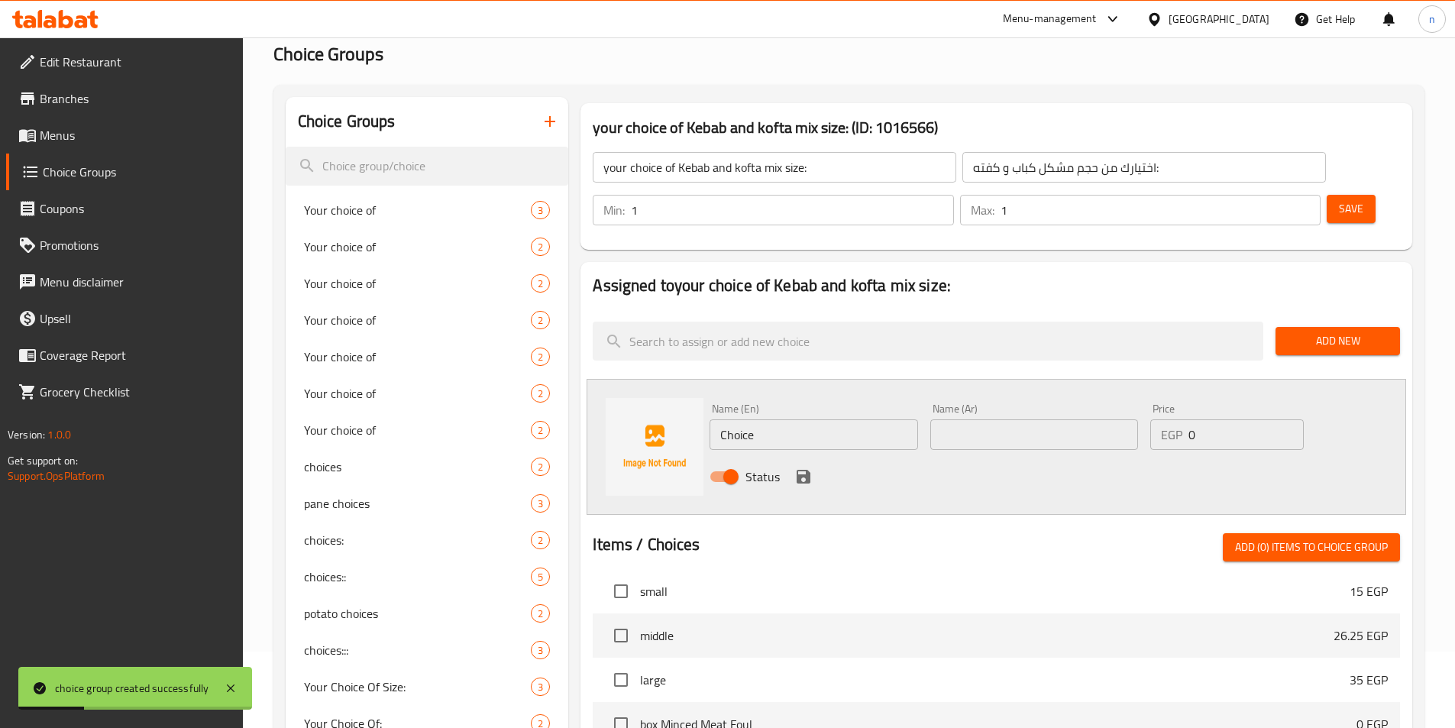
click at [741, 419] on input "Choice" at bounding box center [814, 434] width 208 height 31
type input "500"
click at [1025, 419] on input "text" at bounding box center [1035, 434] width 208 height 31
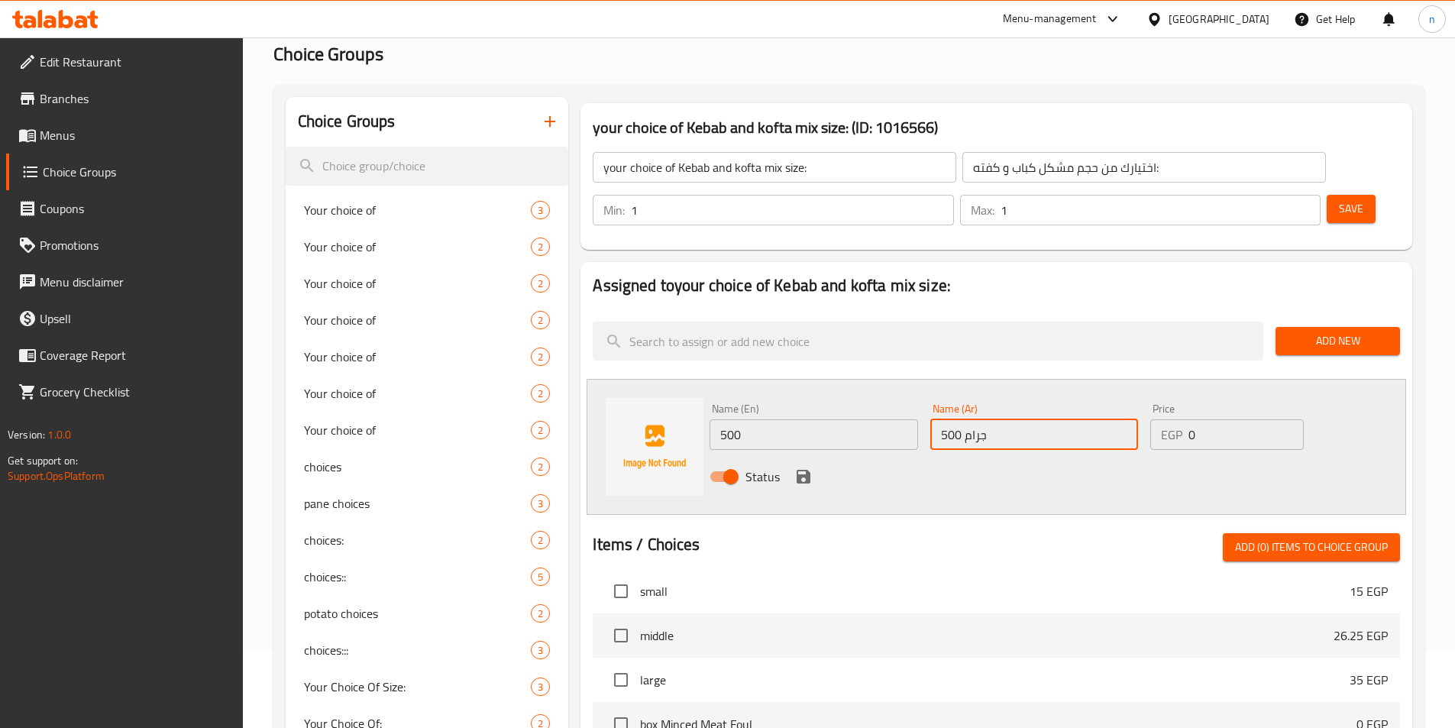
type input "500 جرام"
click at [789, 419] on input "500" at bounding box center [814, 434] width 208 height 31
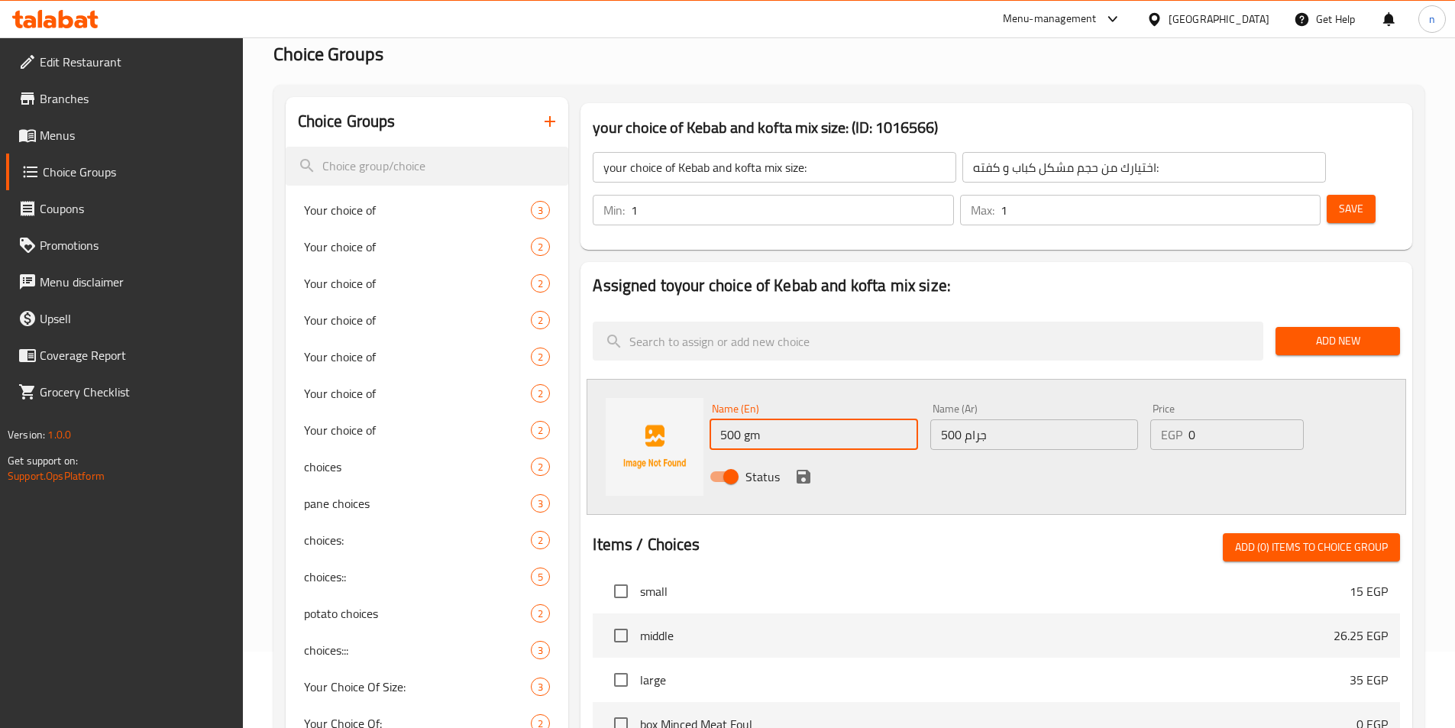
type input "500 gm"
drag, startPoint x: 1198, startPoint y: 391, endPoint x: 1189, endPoint y: 393, distance: 9.4
click at [1189, 419] on input "0" at bounding box center [1246, 434] width 115 height 31
type input "540"
click at [811, 468] on icon "save" at bounding box center [804, 477] width 18 height 18
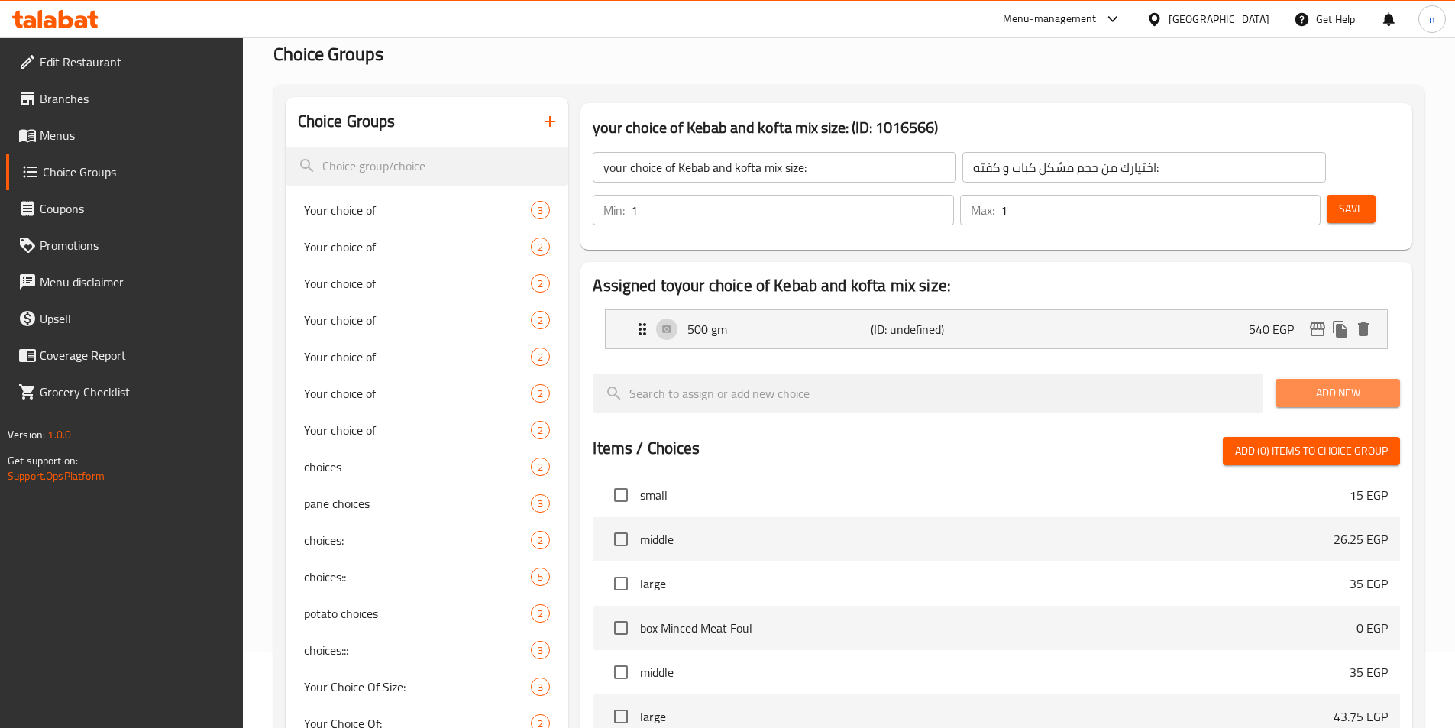
click at [1341, 384] on span "Add New" at bounding box center [1338, 393] width 100 height 19
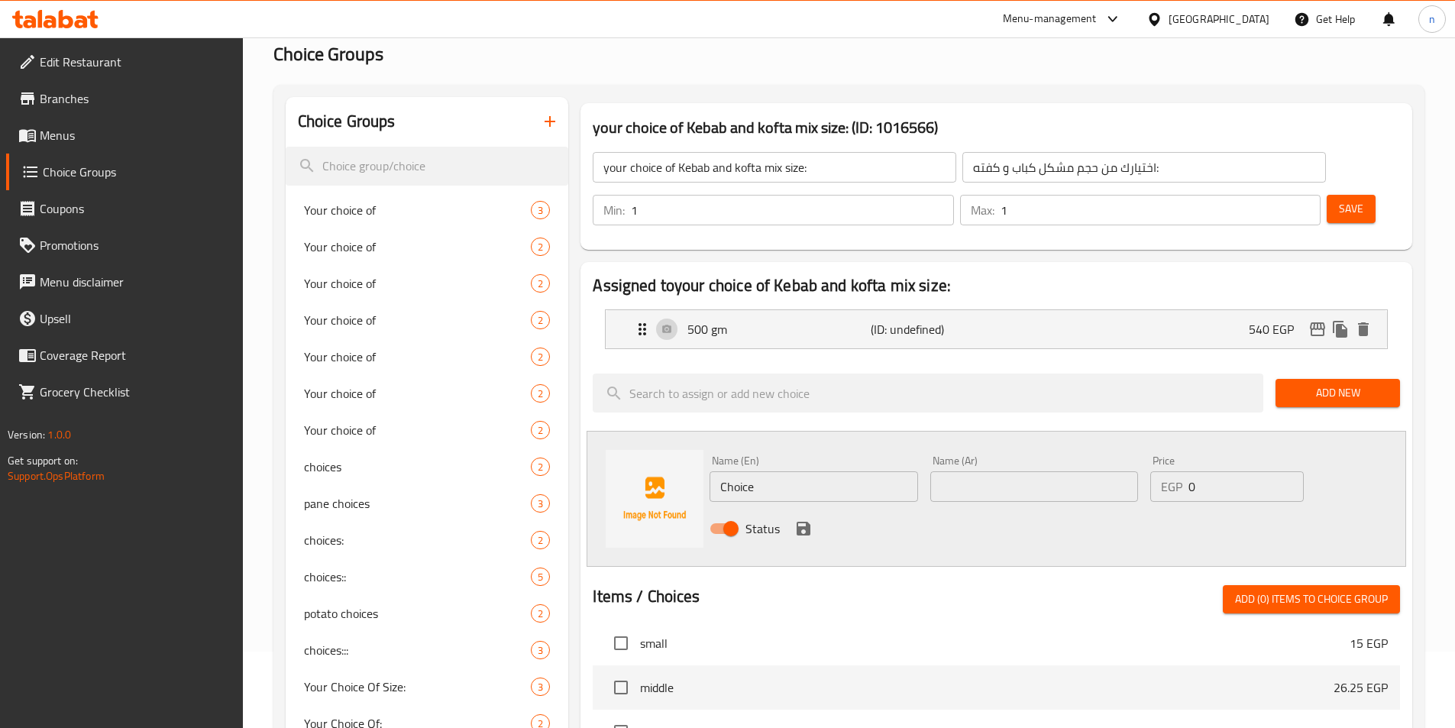
click at [809, 471] on input "Choice" at bounding box center [814, 486] width 208 height 31
click at [736, 471] on input "Choice" at bounding box center [814, 486] width 208 height 31
type input "1"
click at [1021, 471] on input "text" at bounding box center [1035, 486] width 208 height 31
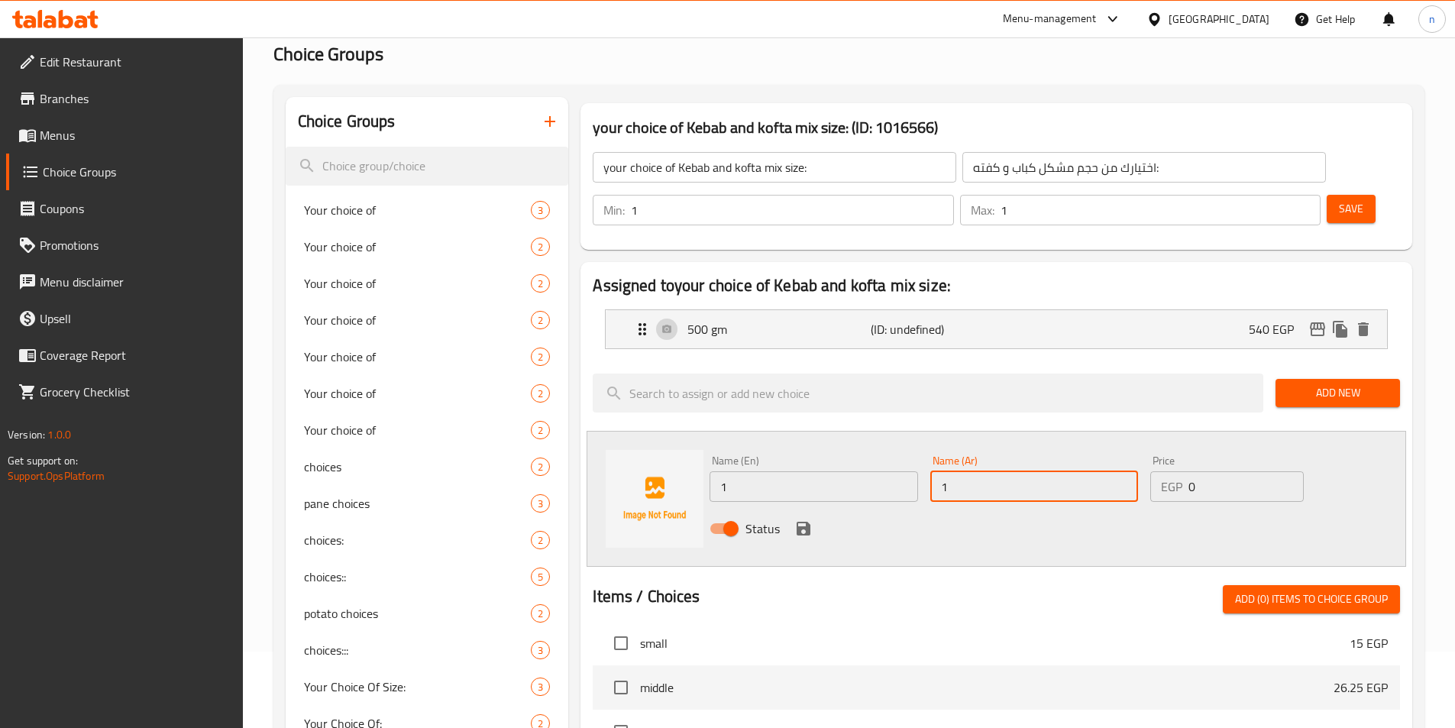
click at [787, 471] on input "1" at bounding box center [814, 486] width 208 height 31
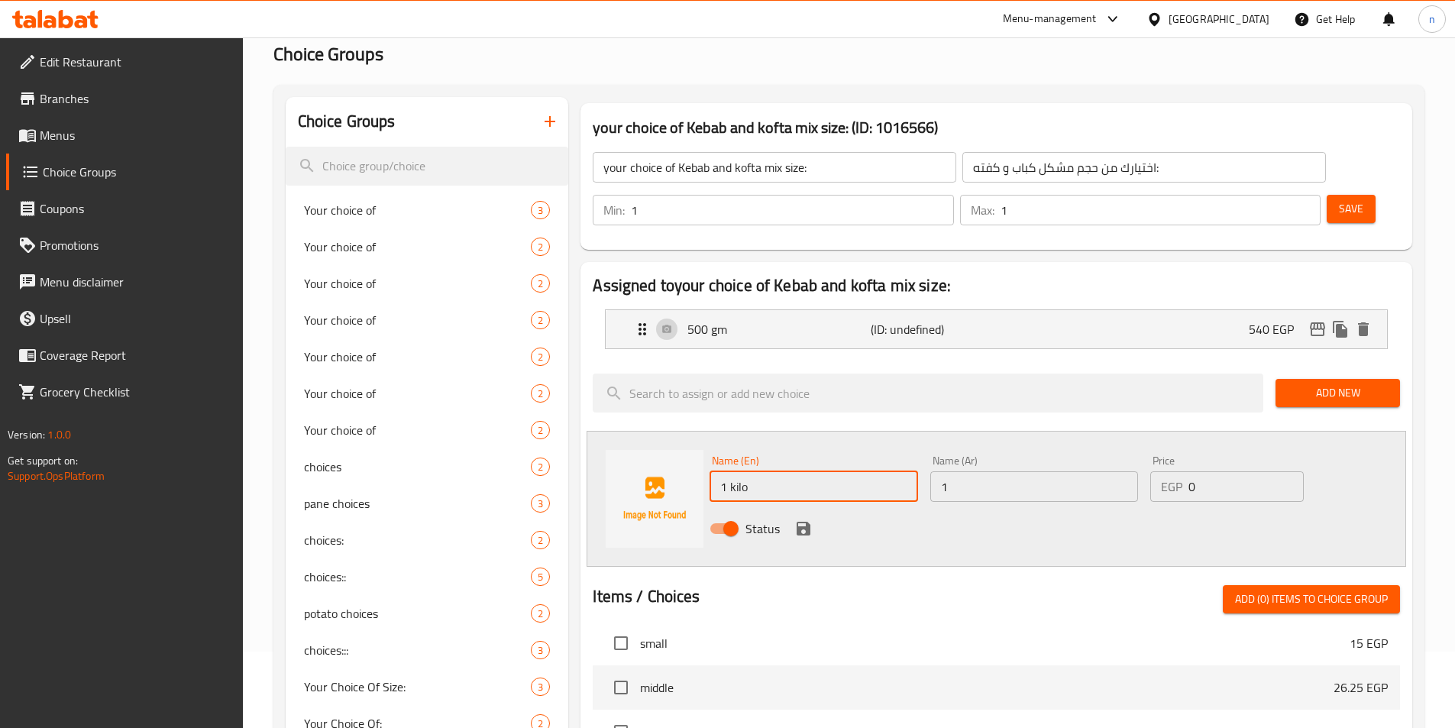
click at [1019, 471] on input "1" at bounding box center [1035, 486] width 208 height 31
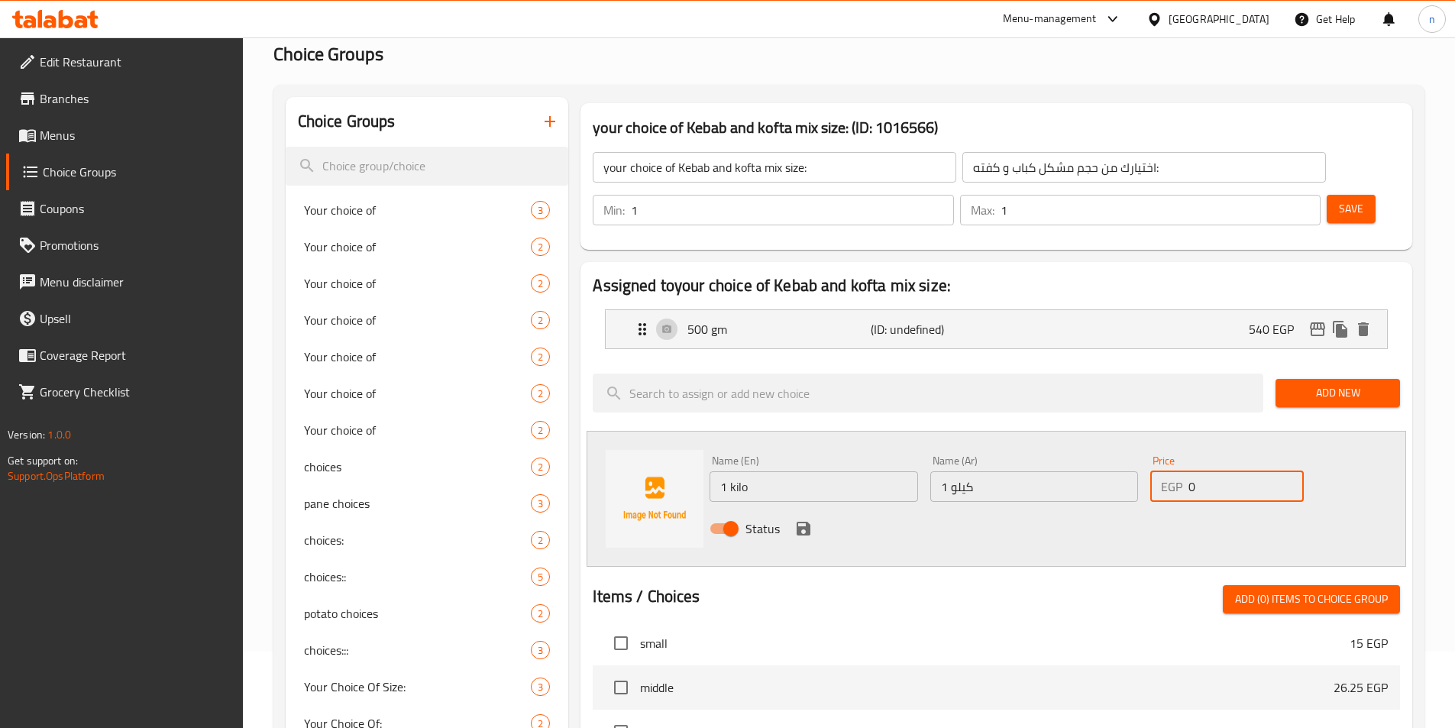
click at [1187, 471] on div "EGP 0 Price" at bounding box center [1227, 486] width 153 height 31
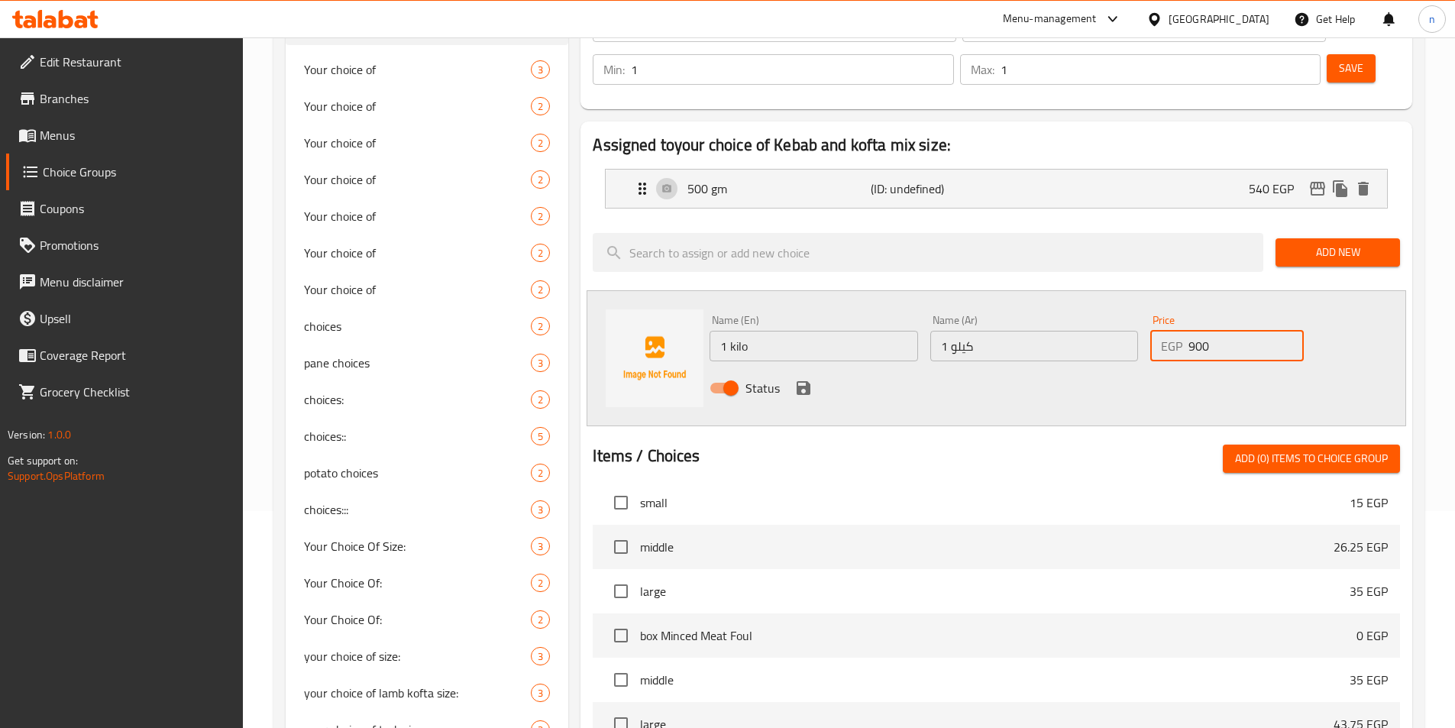
scroll to position [229, 0]
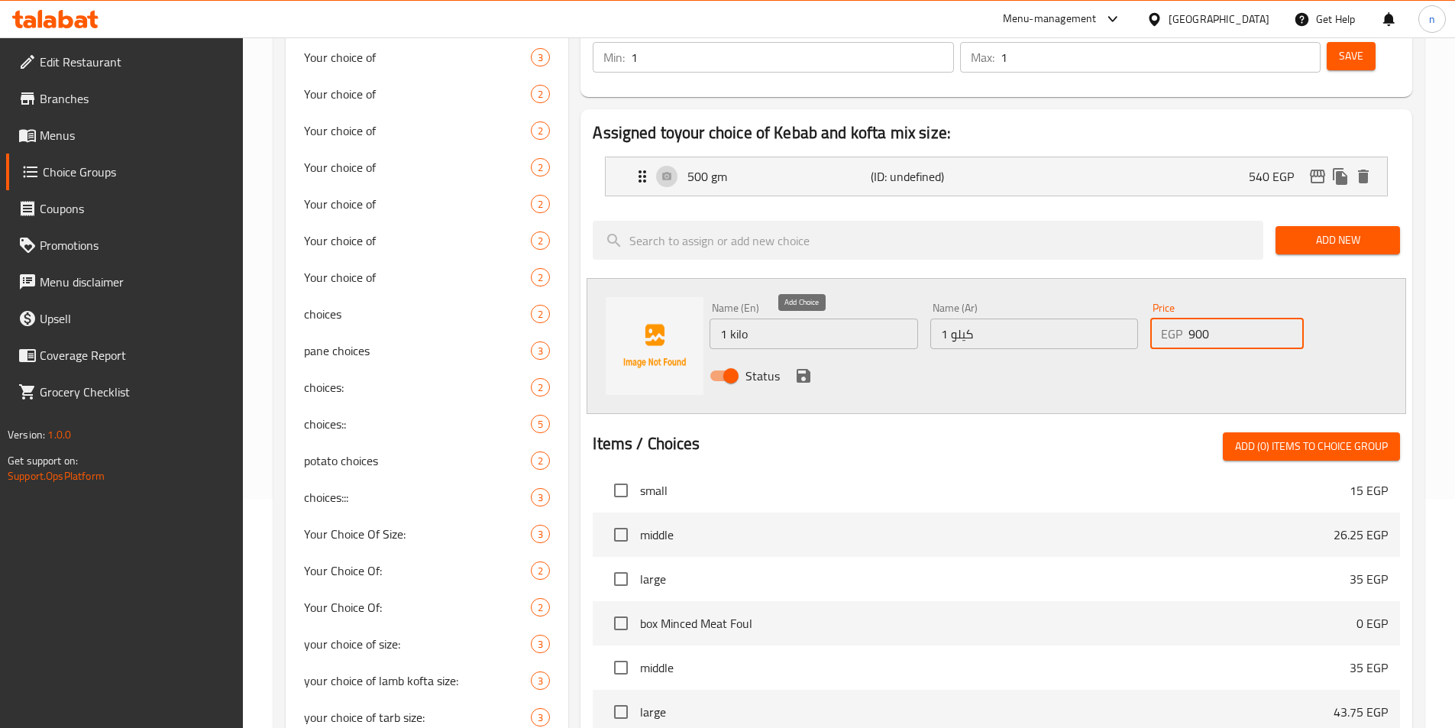
click at [806, 369] on icon "save" at bounding box center [804, 376] width 14 height 14
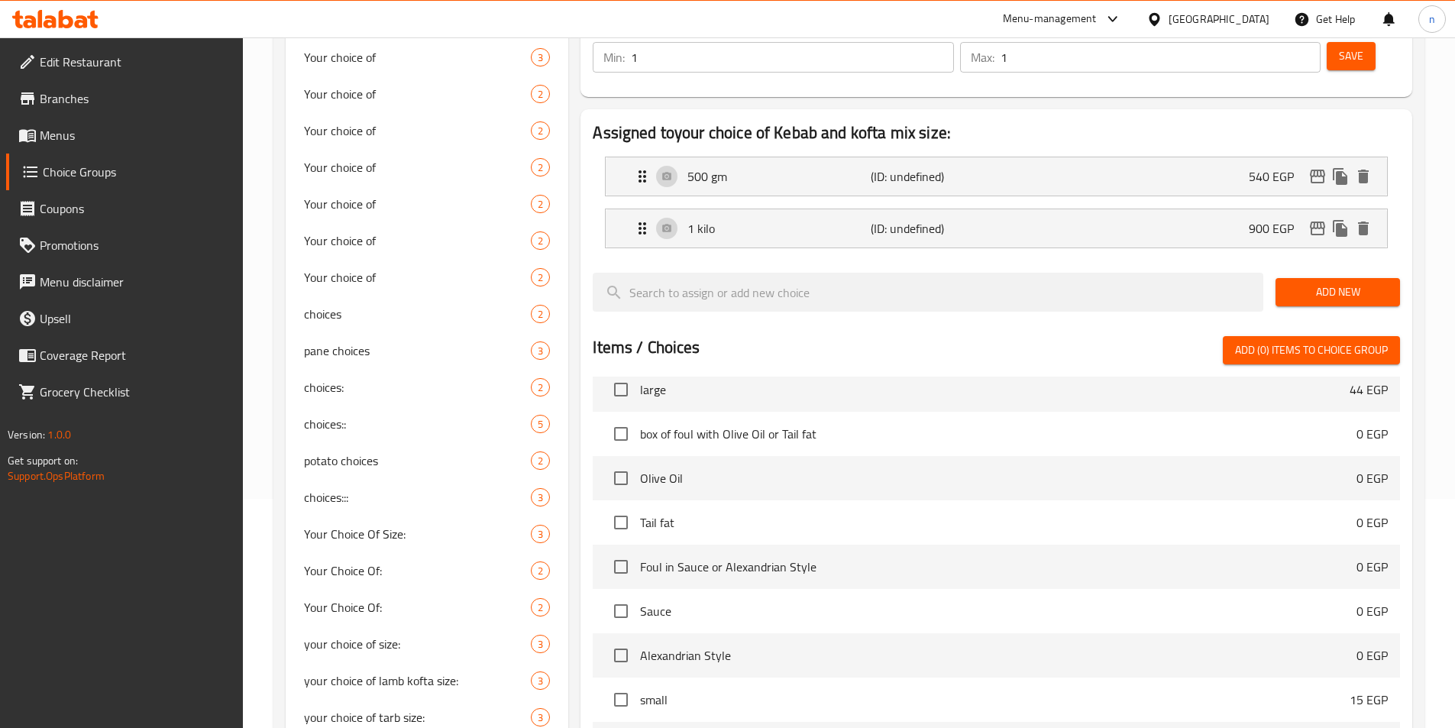
scroll to position [0, 0]
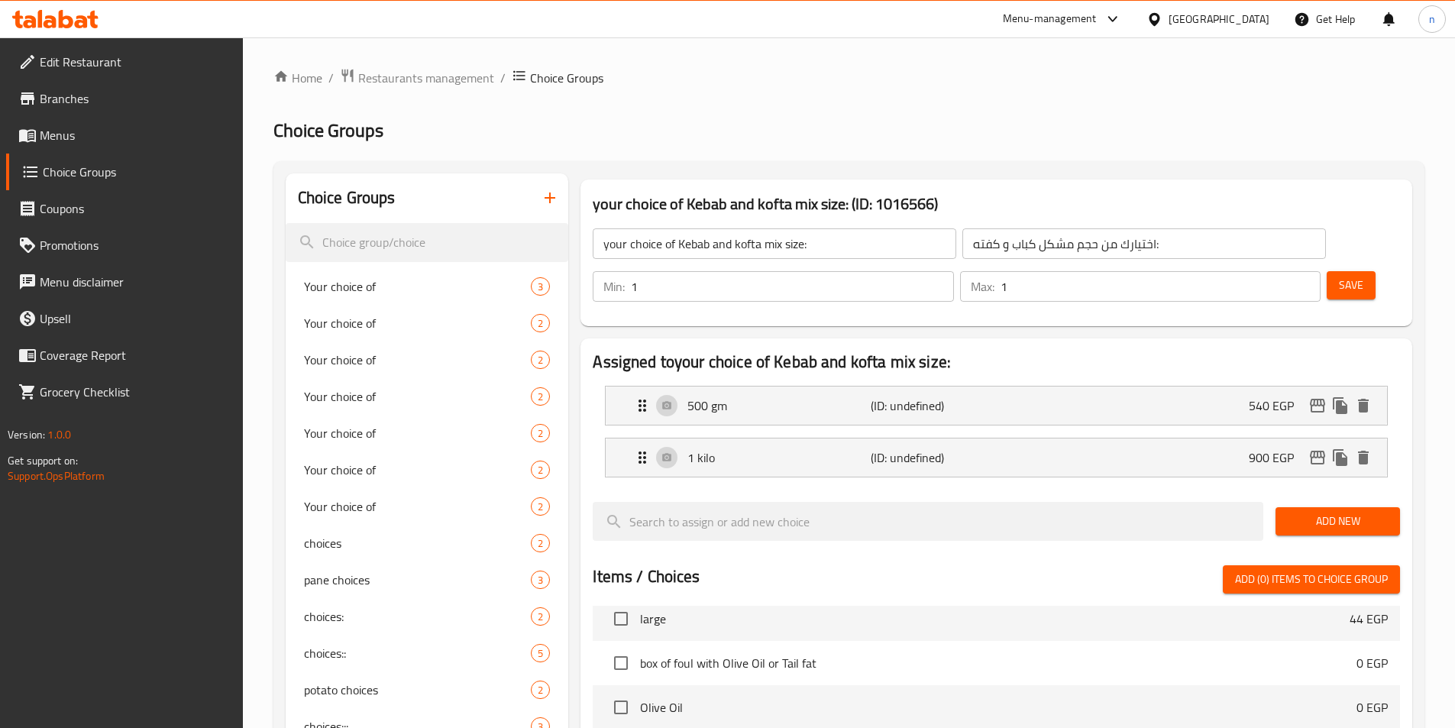
click at [1343, 271] on button "Save" at bounding box center [1351, 285] width 49 height 28
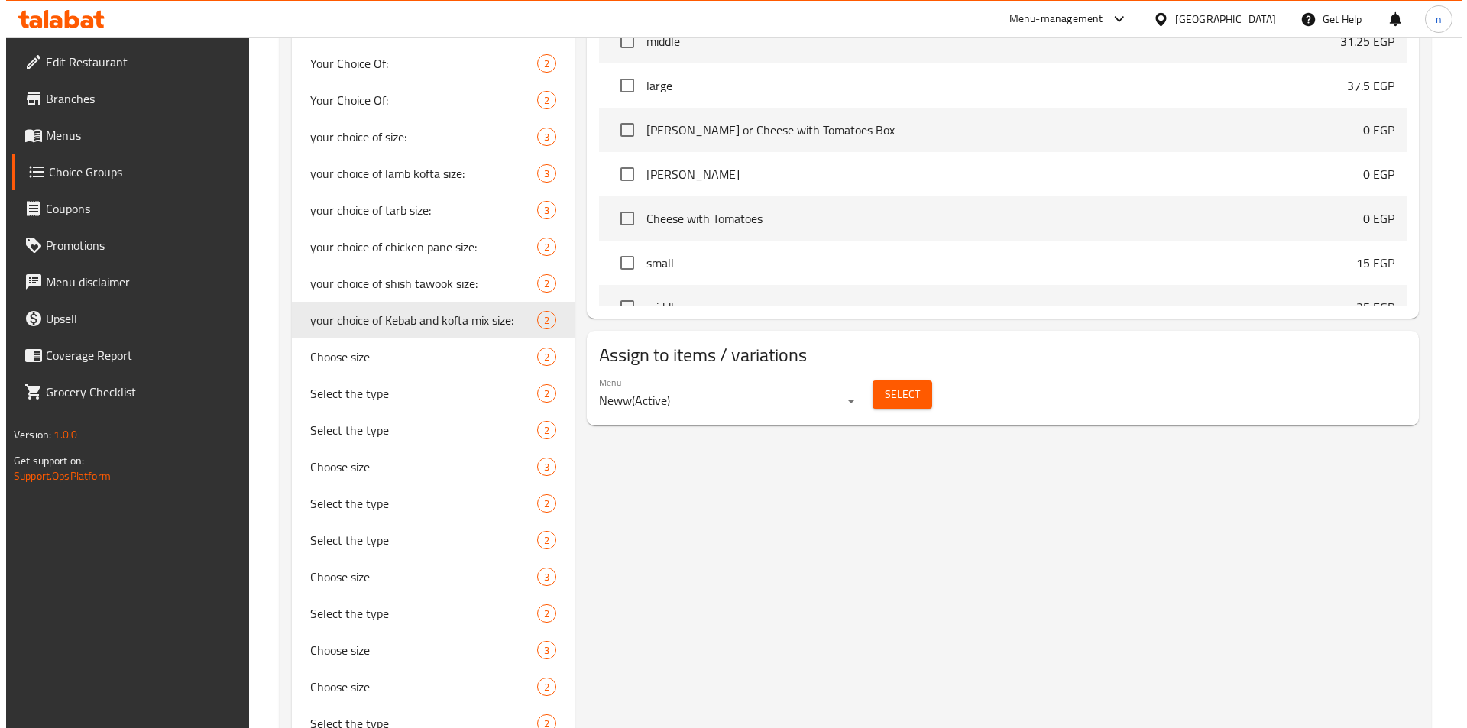
scroll to position [764, 0]
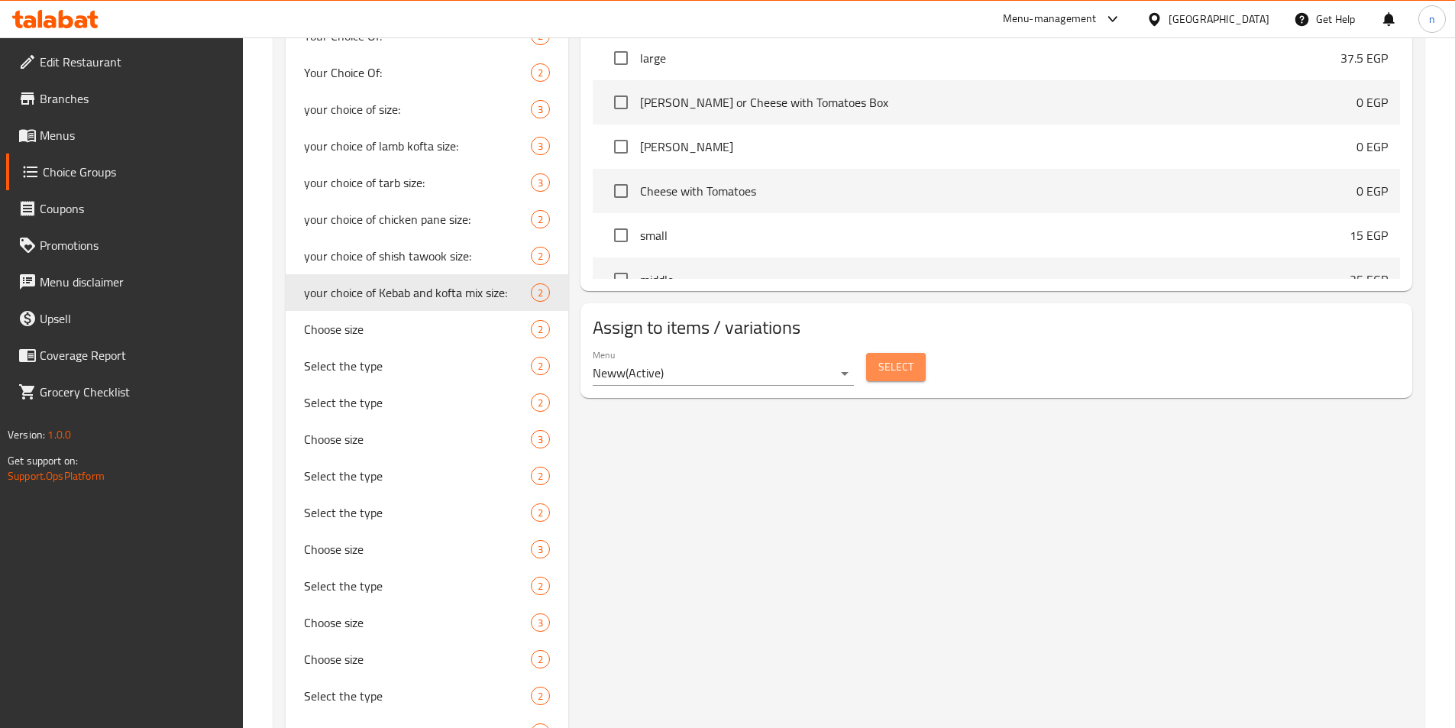
click at [919, 353] on button "Select" at bounding box center [896, 367] width 60 height 28
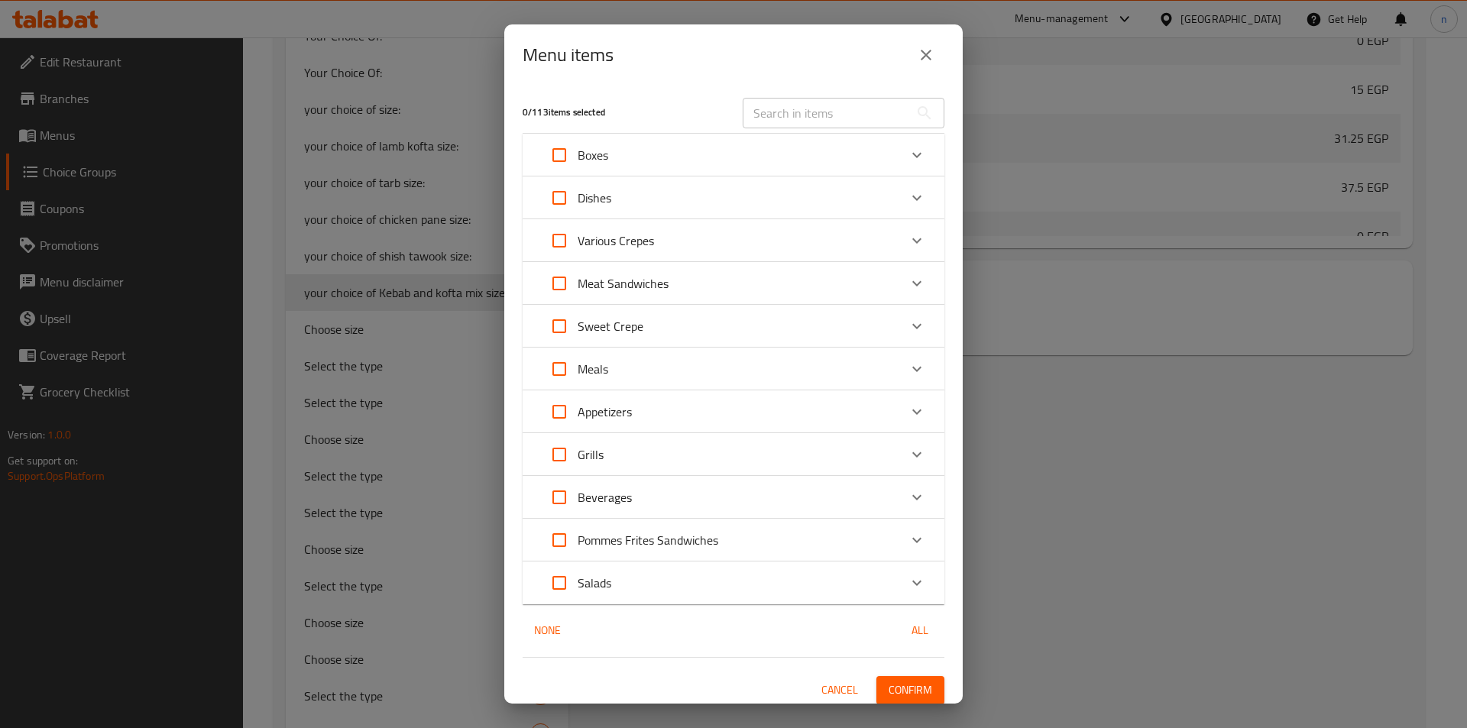
click at [620, 461] on div "Grills" at bounding box center [720, 454] width 358 height 37
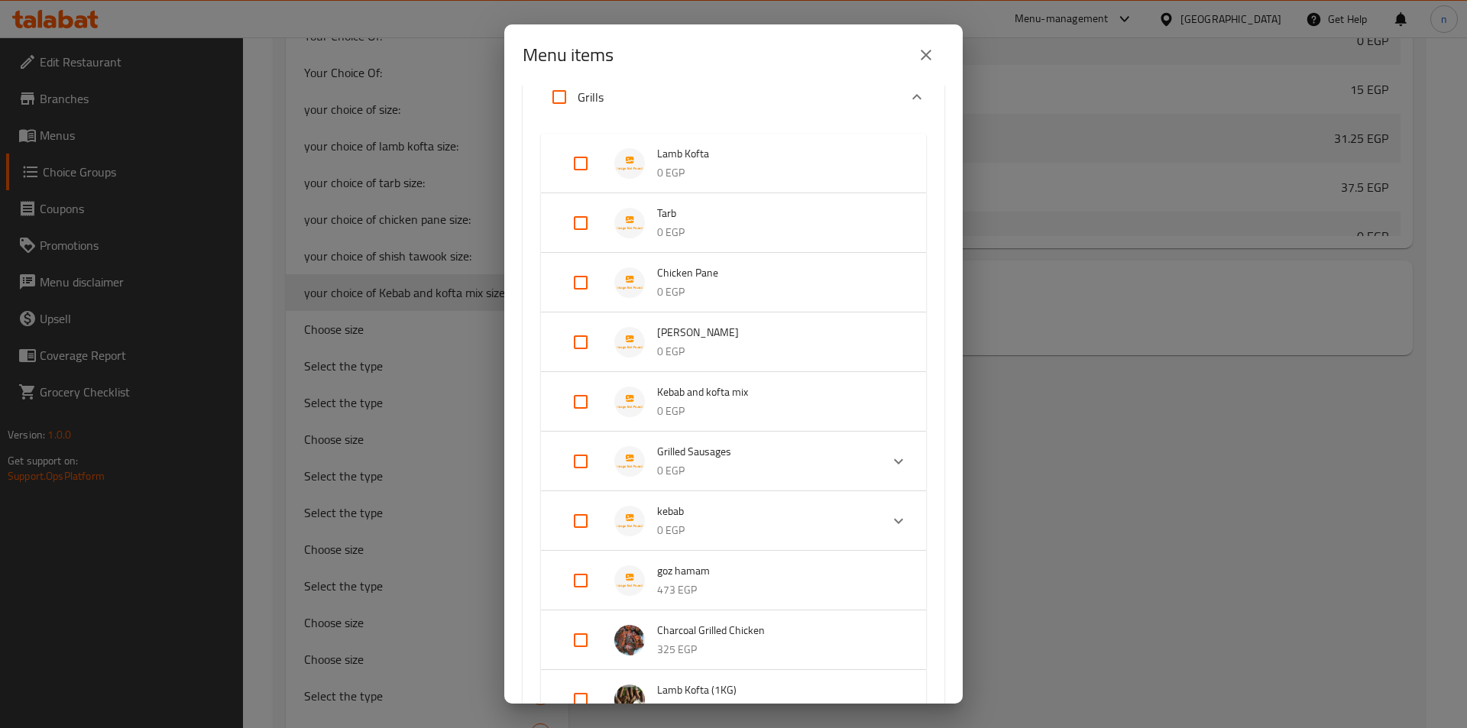
scroll to position [382, 0]
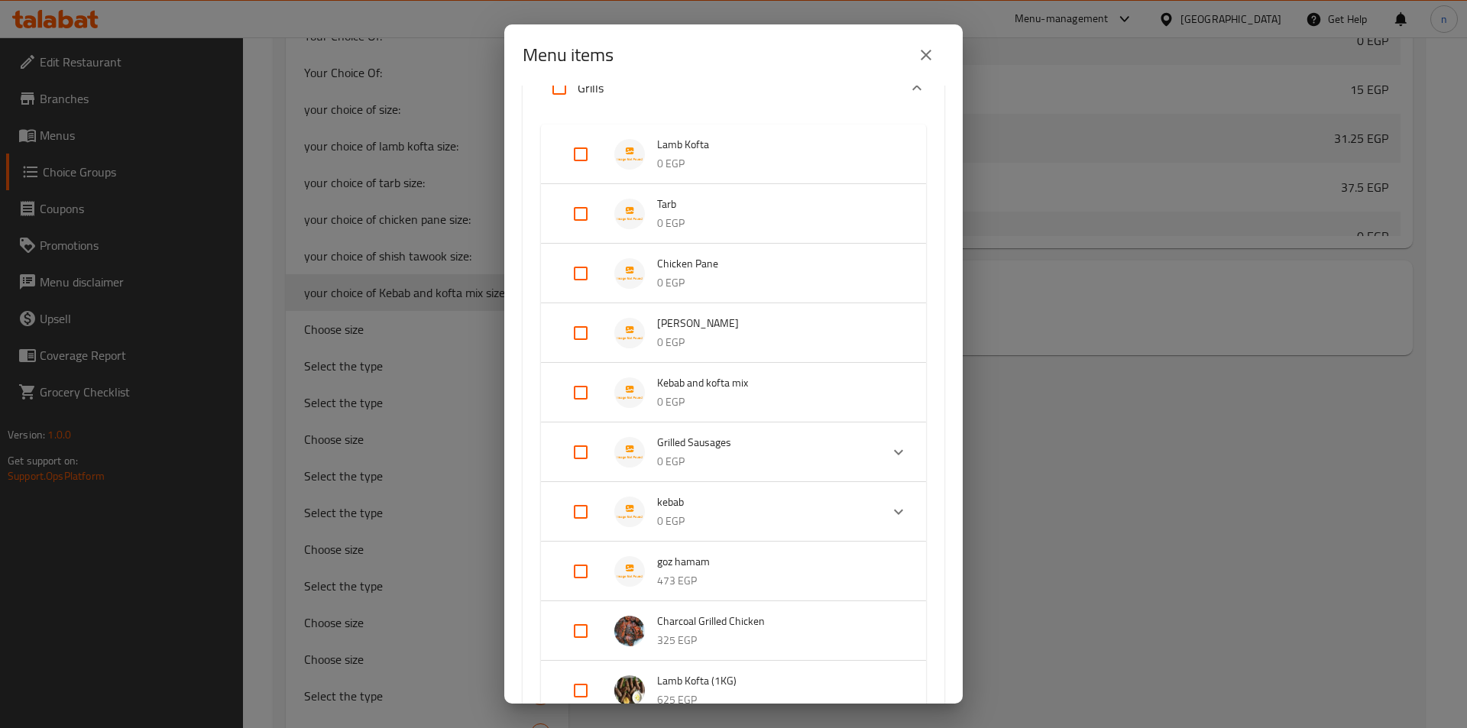
click at [577, 380] on input "Expand" at bounding box center [580, 392] width 37 height 37
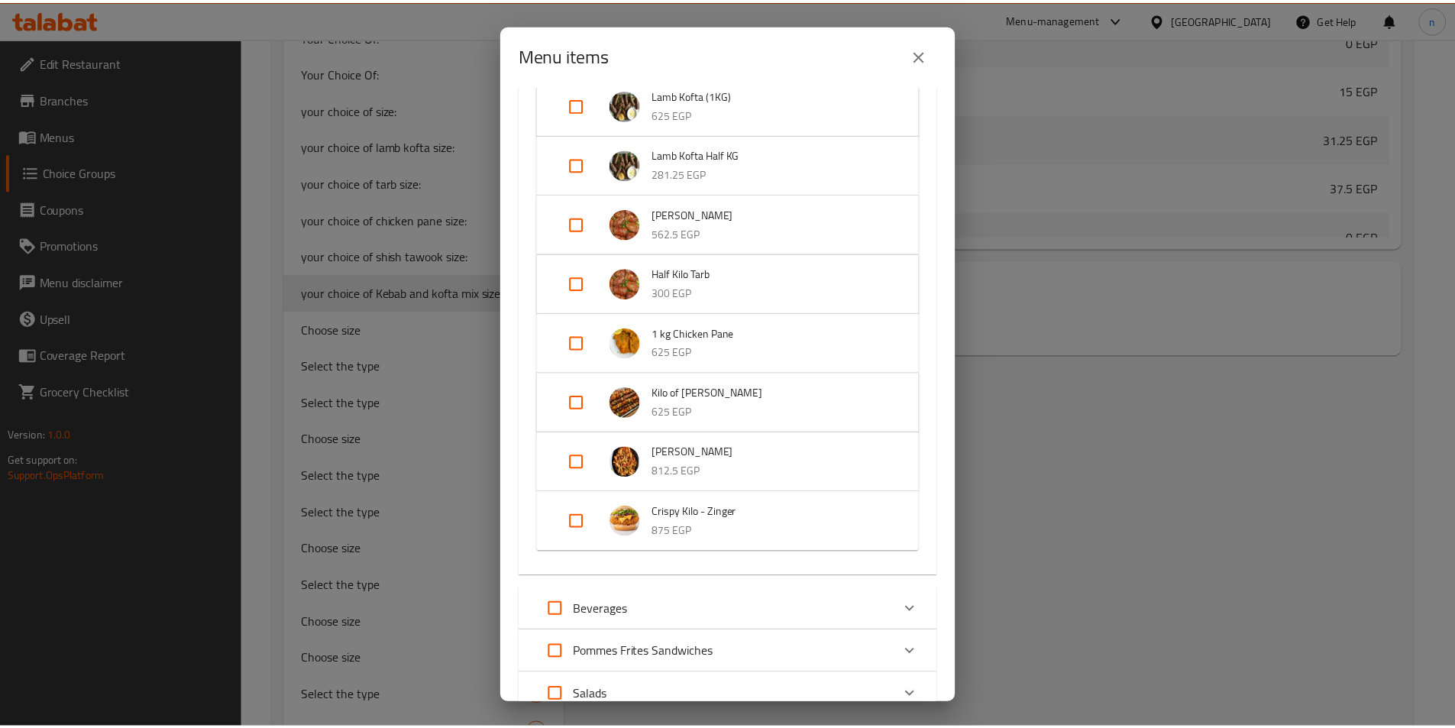
scroll to position [1112, 0]
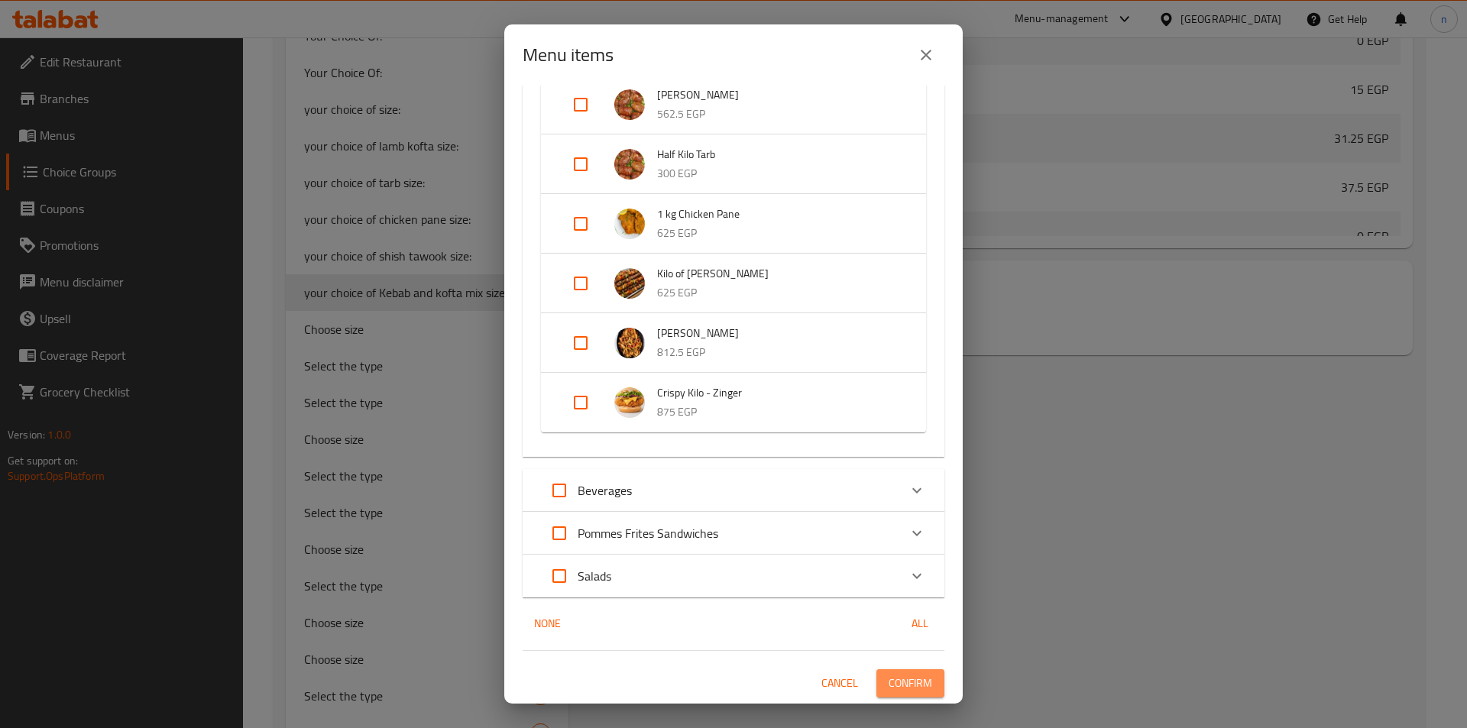
click at [909, 676] on span "Confirm" at bounding box center [910, 683] width 44 height 19
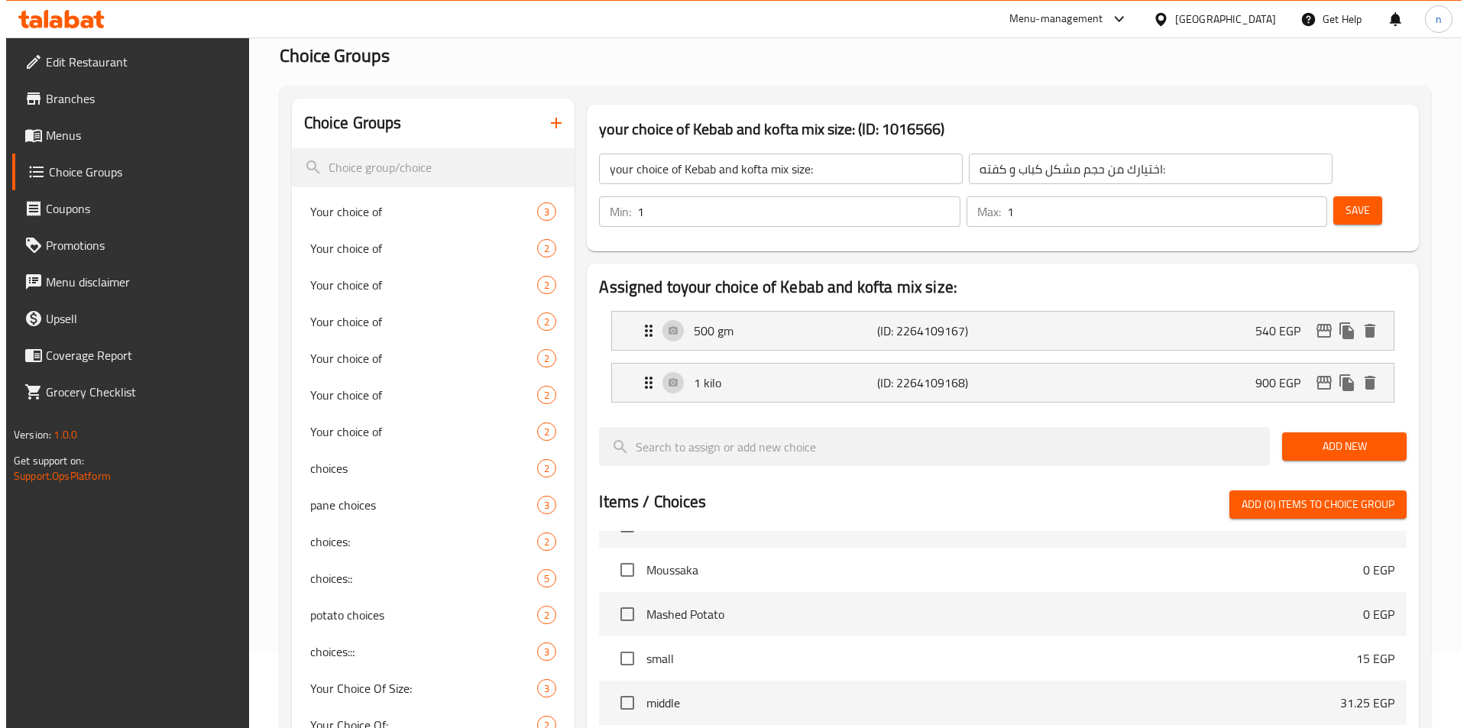
scroll to position [0, 0]
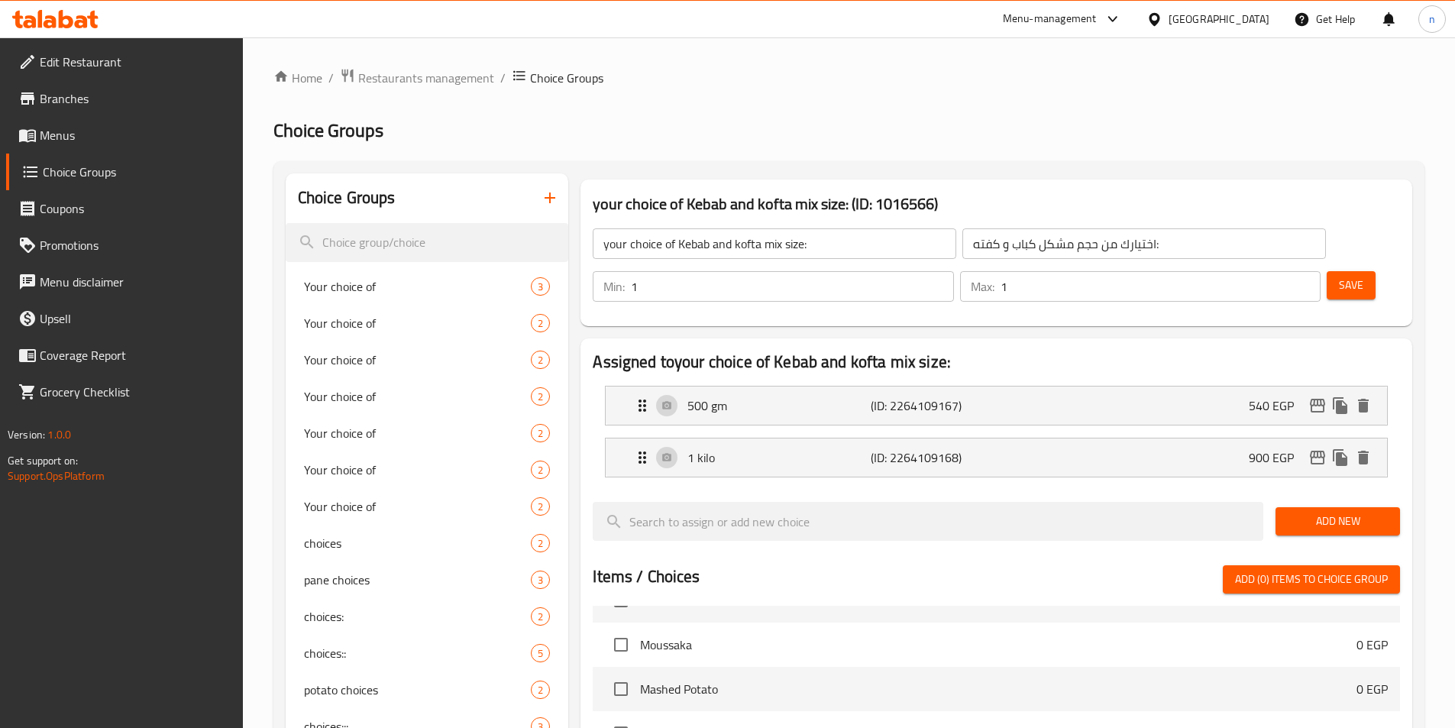
click at [689, 248] on input "your choice of Kebab and kofta mix size:" at bounding box center [775, 243] width 364 height 31
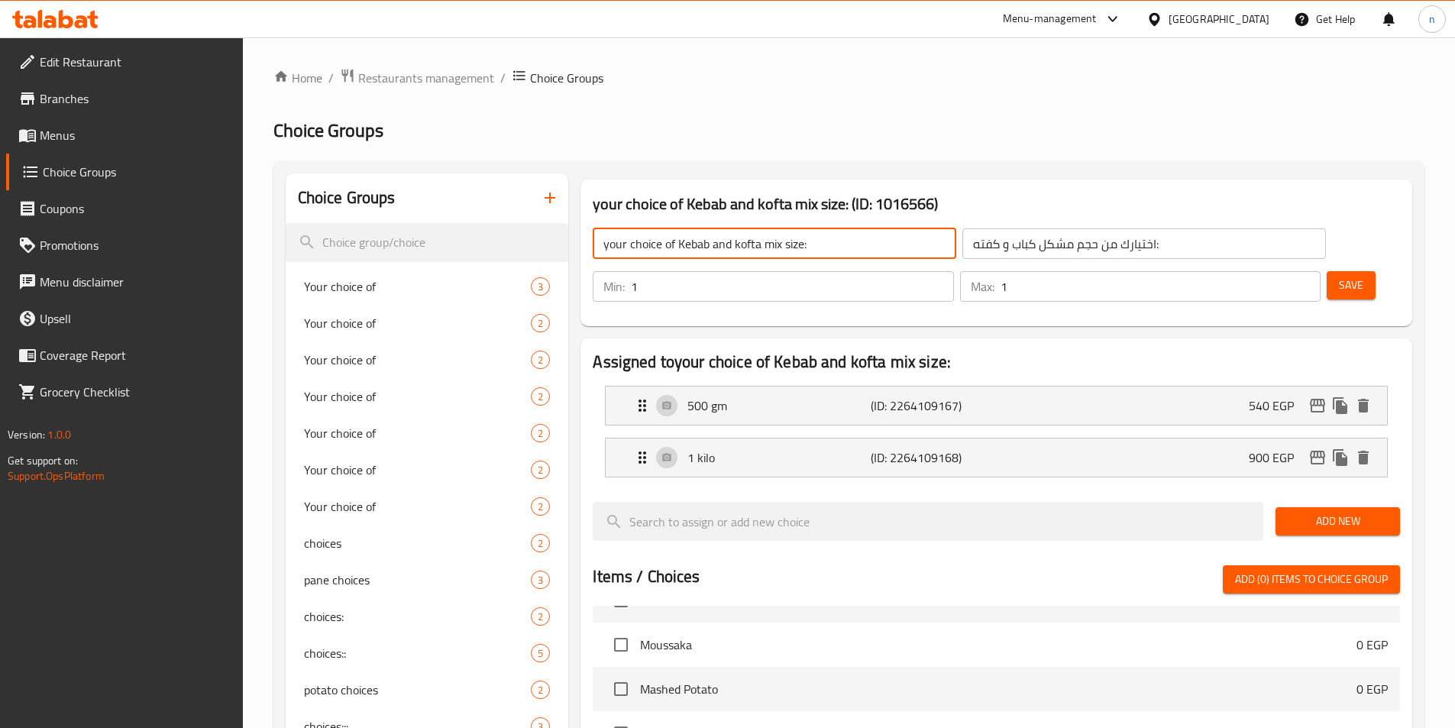
click at [689, 248] on input "your choice of Kebab and kofta mix size:" at bounding box center [775, 243] width 364 height 31
click at [751, 239] on input "your choice of Kebab and kofta mix size:" at bounding box center [775, 243] width 364 height 31
drag, startPoint x: 760, startPoint y: 244, endPoint x: 543, endPoint y: 248, distance: 217.0
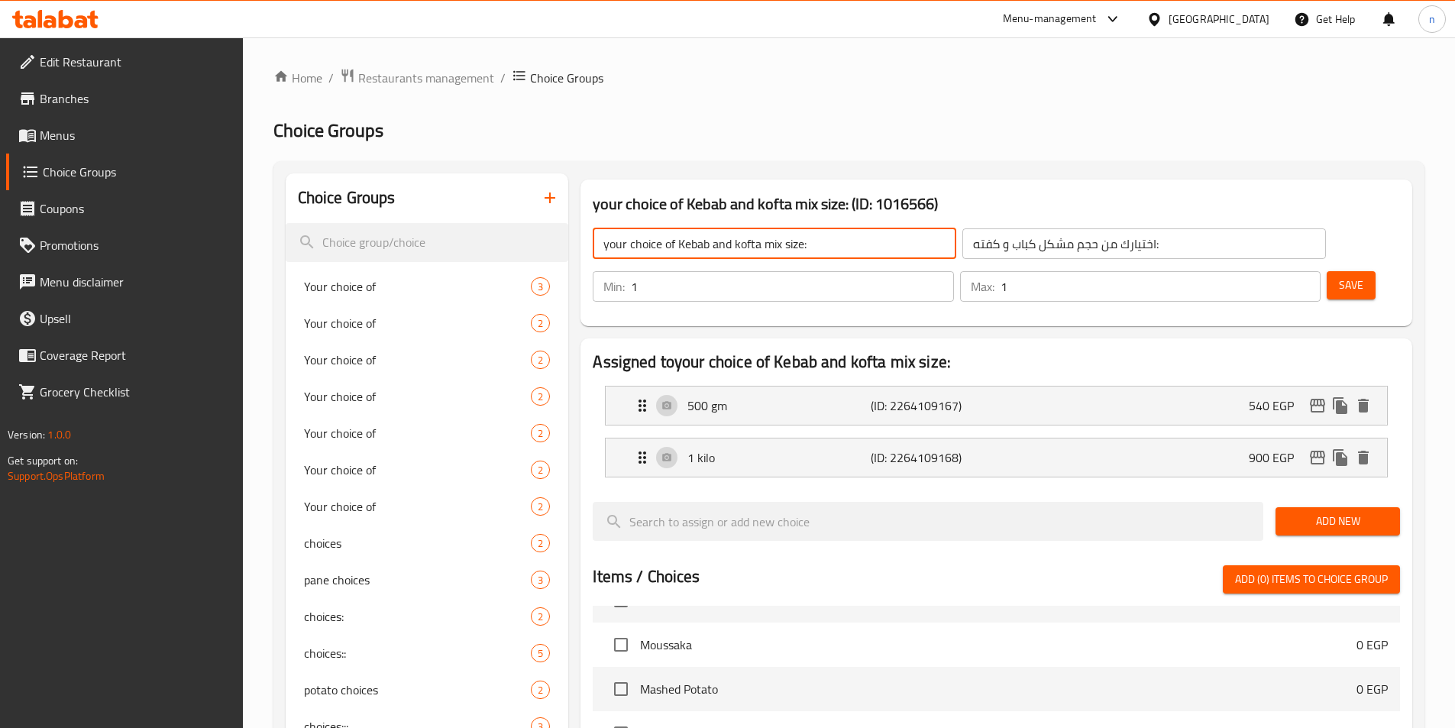
click at [548, 198] on icon "button" at bounding box center [550, 198] width 11 height 11
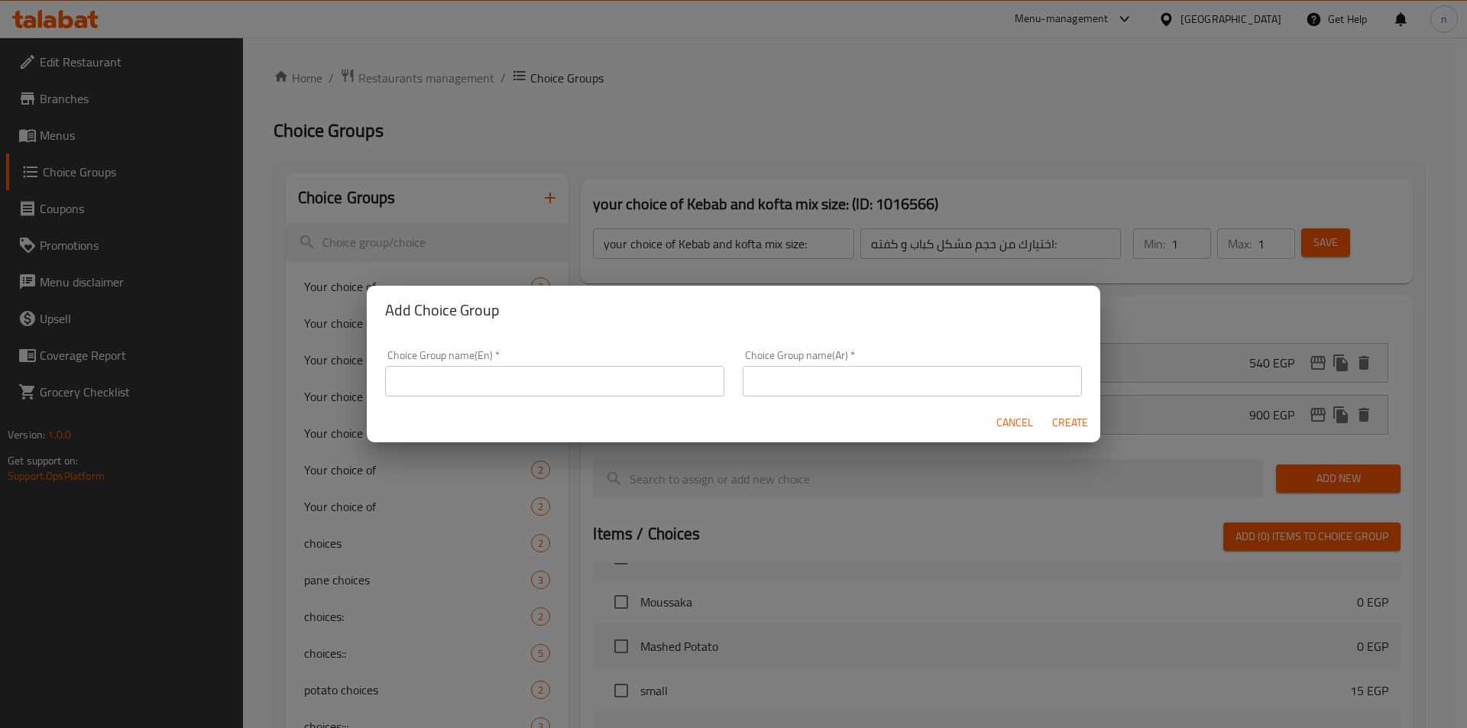
click at [578, 372] on input "text" at bounding box center [554, 381] width 339 height 31
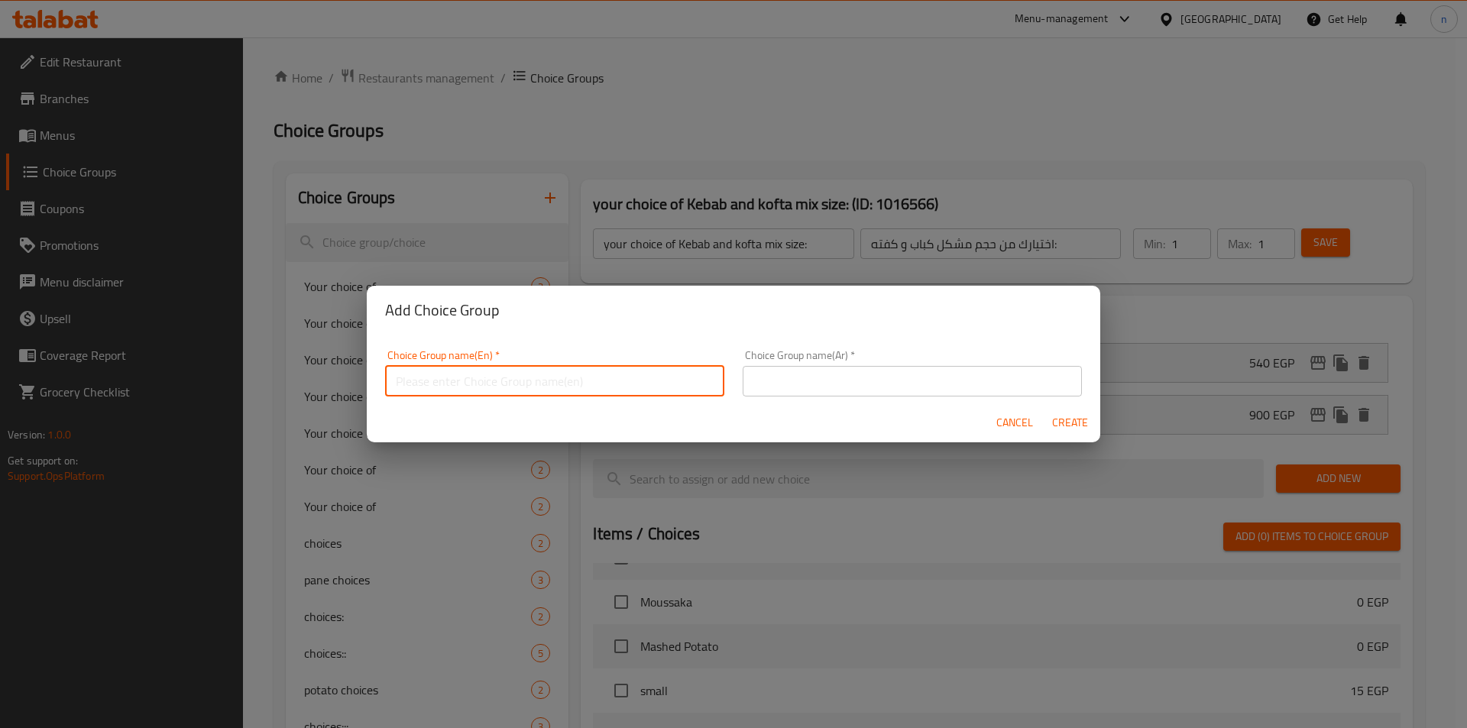
paste input "your choice of lamb kofta size:"
click at [906, 393] on input "text" at bounding box center [912, 381] width 339 height 31
drag, startPoint x: 566, startPoint y: 384, endPoint x: 558, endPoint y: 384, distance: 8.4
click at [558, 384] on input "your choice of lamb kofta size:" at bounding box center [554, 381] width 339 height 31
click at [544, 381] on input "your choice of lamb kofta size:" at bounding box center [554, 381] width 339 height 31
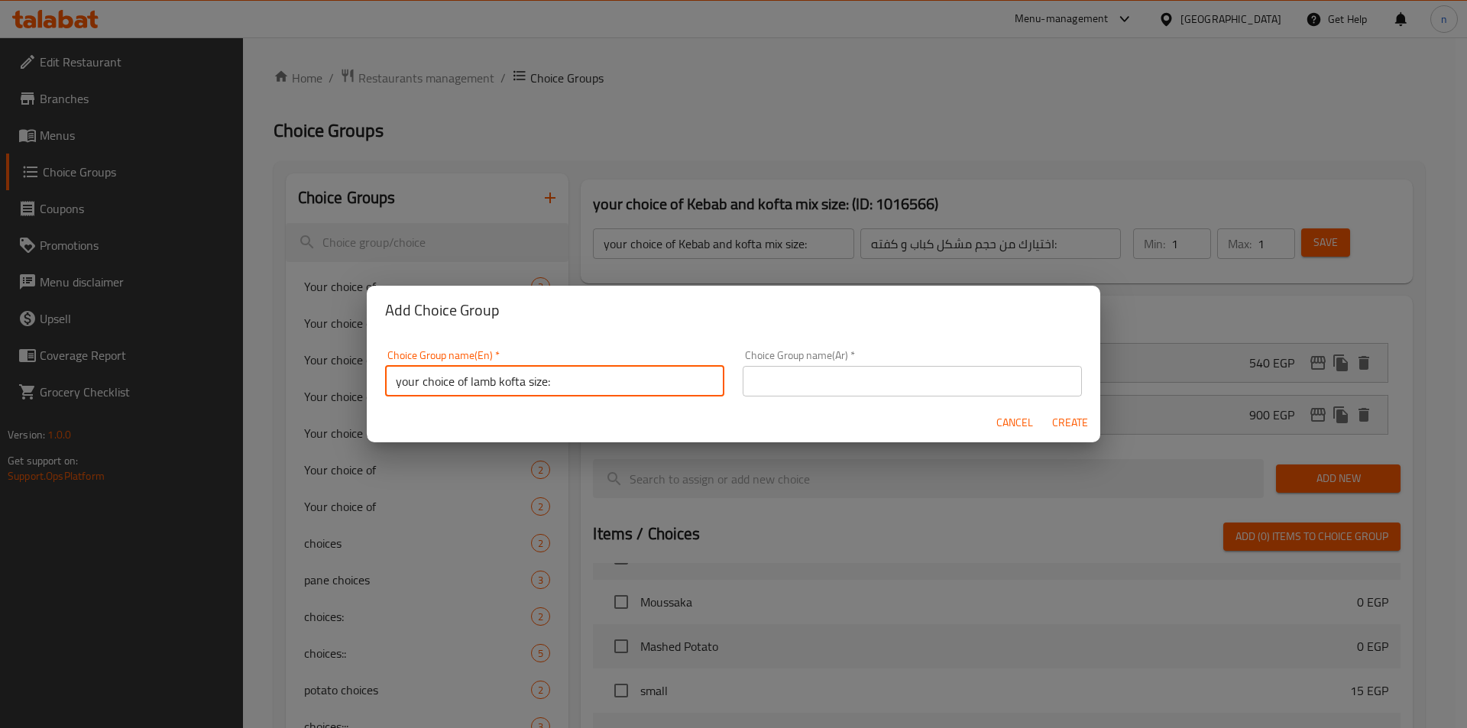
drag, startPoint x: 545, startPoint y: 382, endPoint x: 473, endPoint y: 384, distance: 71.8
click at [473, 384] on input "your choice of lamb kofta size:" at bounding box center [554, 381] width 339 height 31
drag, startPoint x: 470, startPoint y: 383, endPoint x: 547, endPoint y: 377, distance: 77.4
click at [547, 377] on input "your choice of lamb kofta size:" at bounding box center [554, 381] width 339 height 31
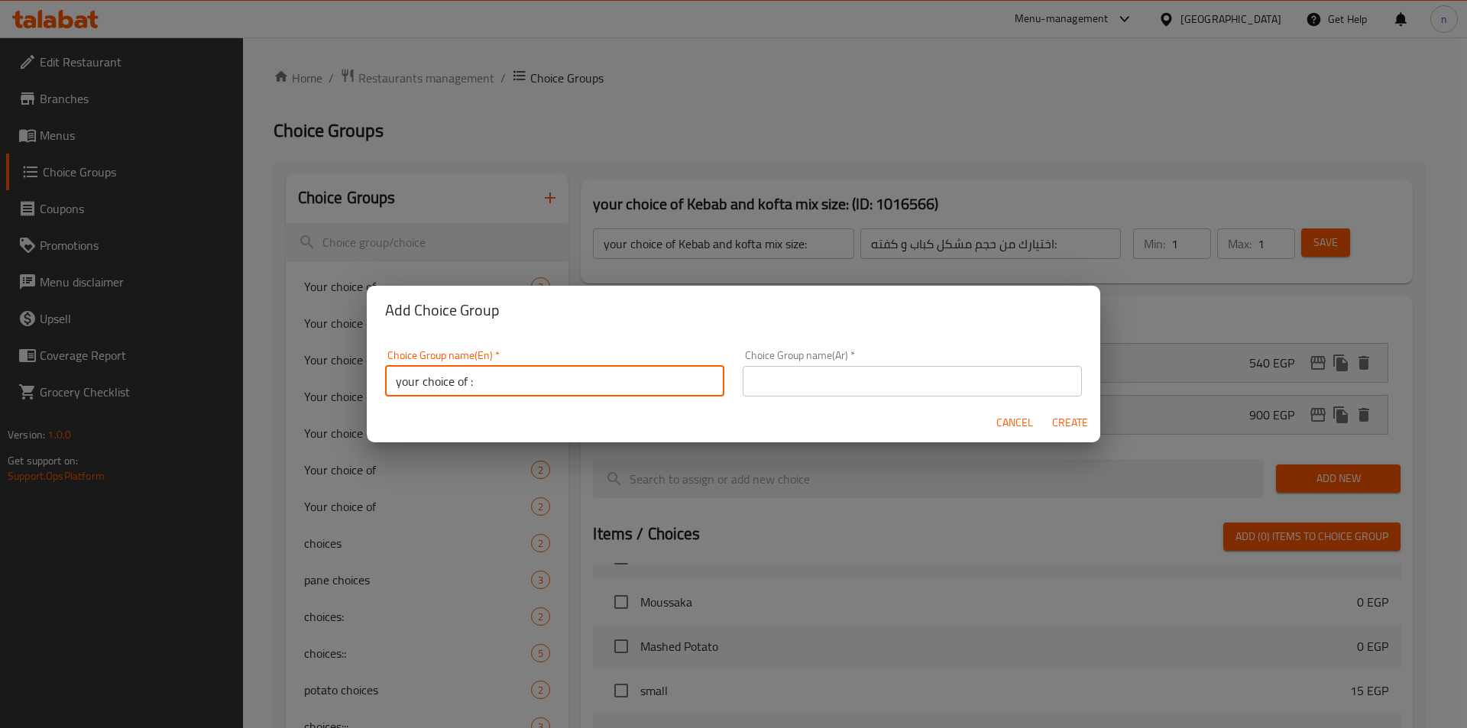
paste input "Potato with ketchup and mayonnaise sandwich"
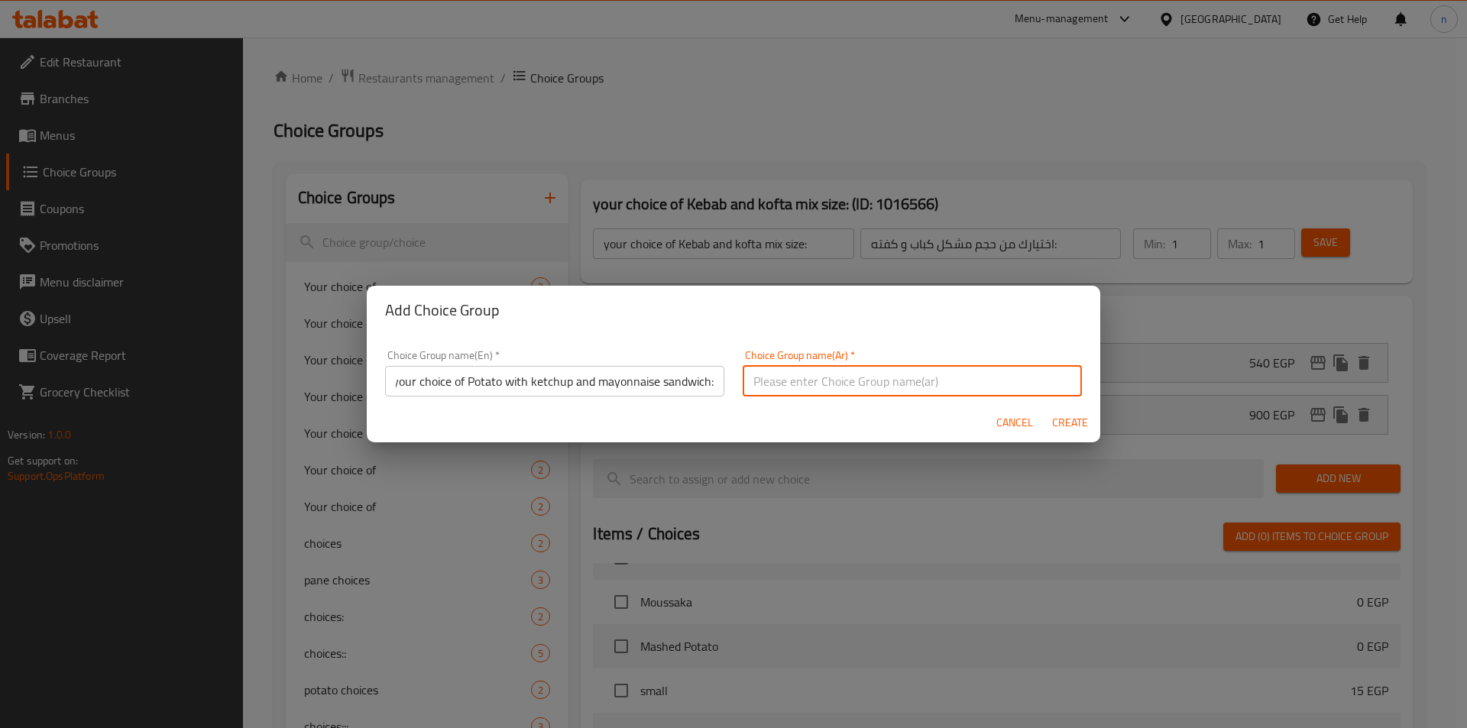
click at [800, 390] on input "text" at bounding box center [912, 381] width 339 height 31
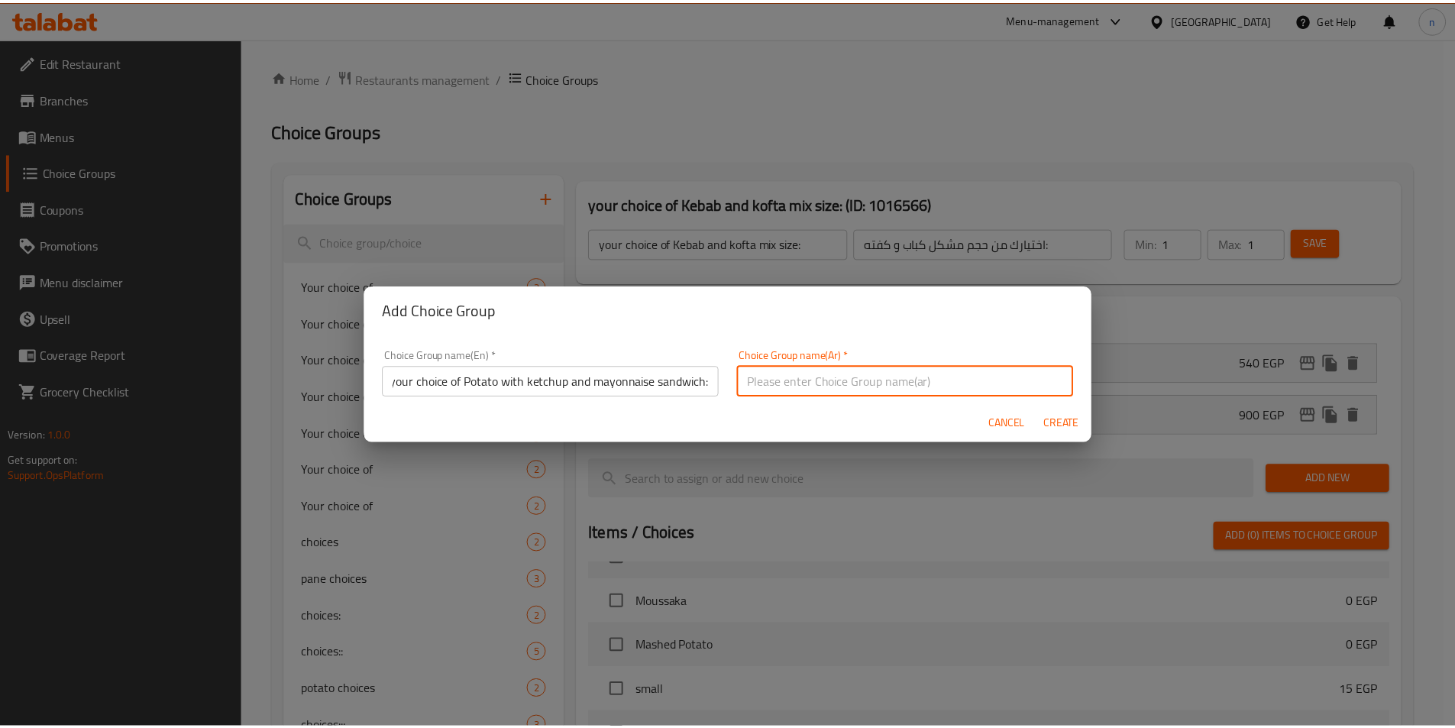
scroll to position [0, 0]
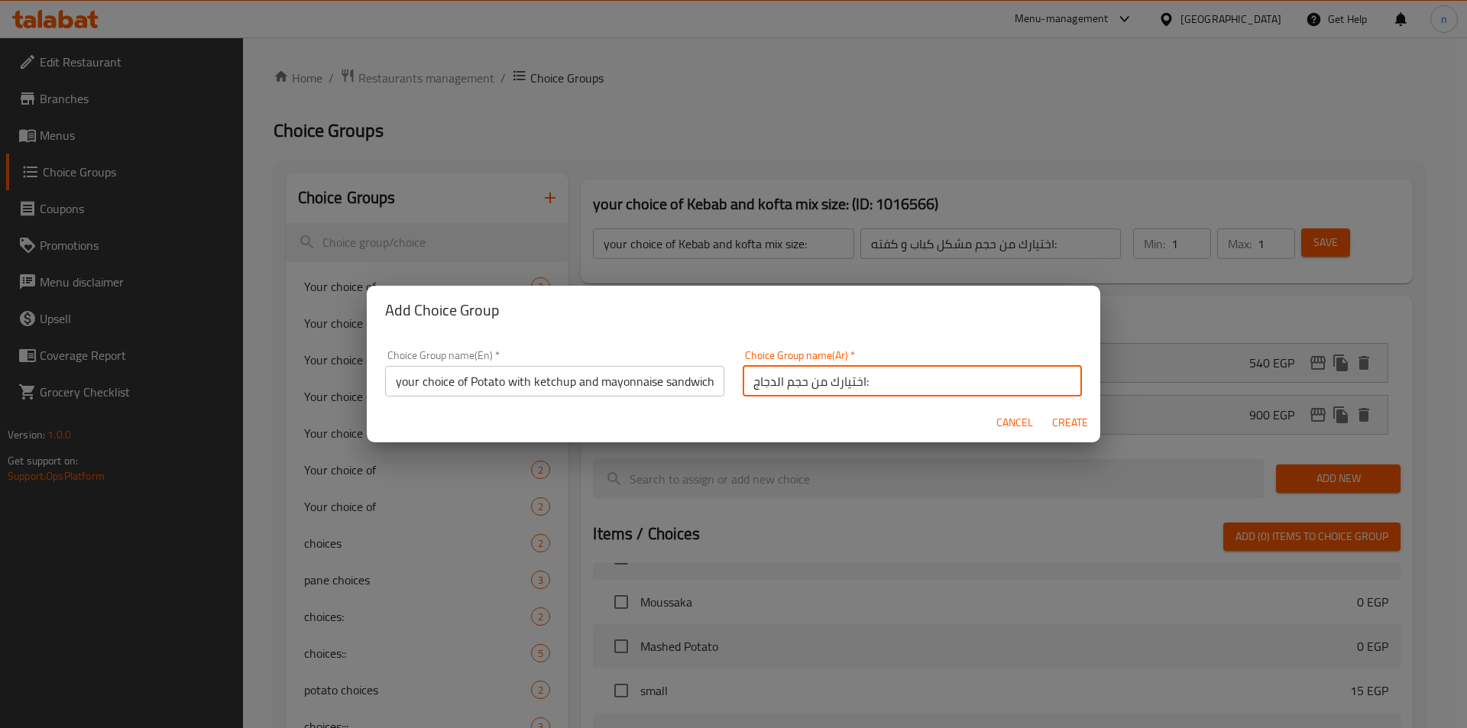
drag, startPoint x: 804, startPoint y: 382, endPoint x: 732, endPoint y: 388, distance: 72.1
click at [733, 387] on div "Choice Group name(Ar)   * اختيارك من حجم الدجاج: Choice Group name(Ar) *" at bounding box center [912, 373] width 358 height 65
paste input "ساندوتش بطاطس مع كاتشب و مايونيز"
click at [1078, 430] on span "Create" at bounding box center [1069, 422] width 37 height 19
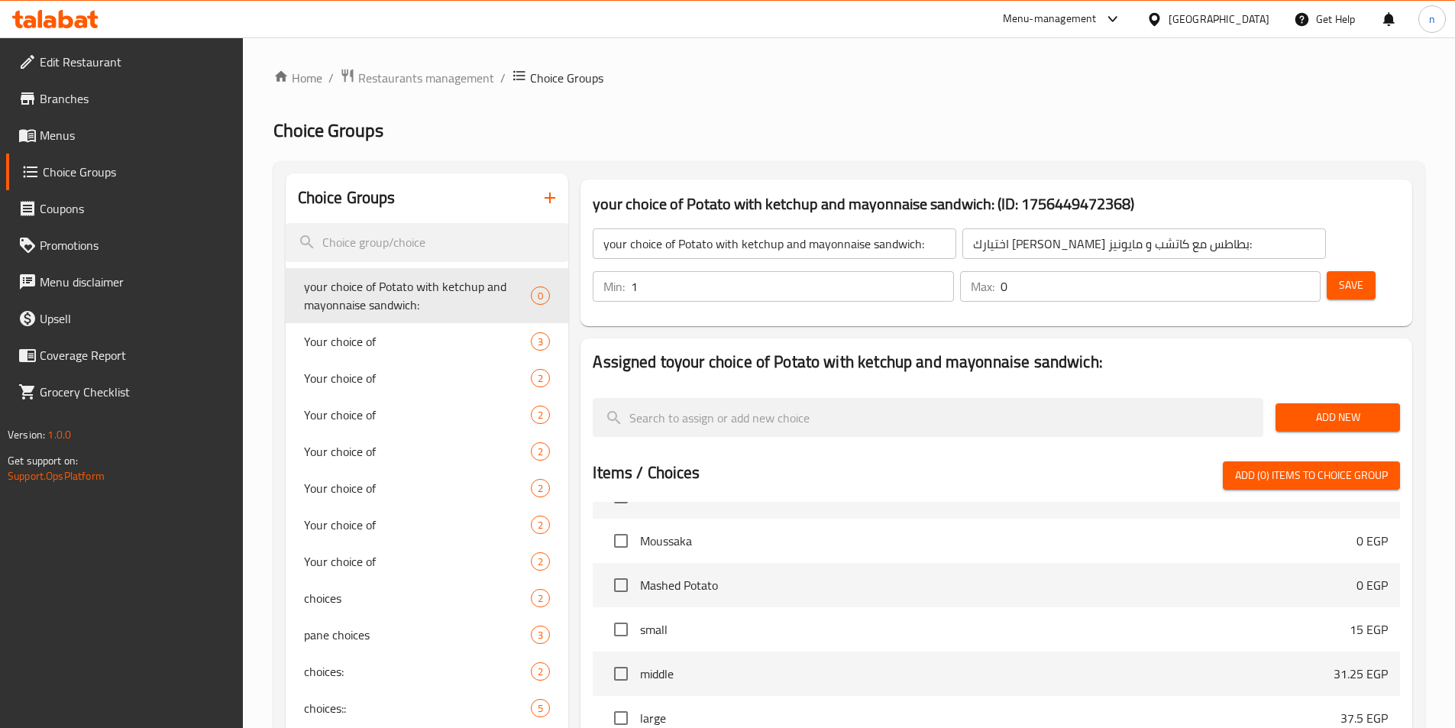
click at [953, 271] on input "1" at bounding box center [792, 286] width 322 height 31
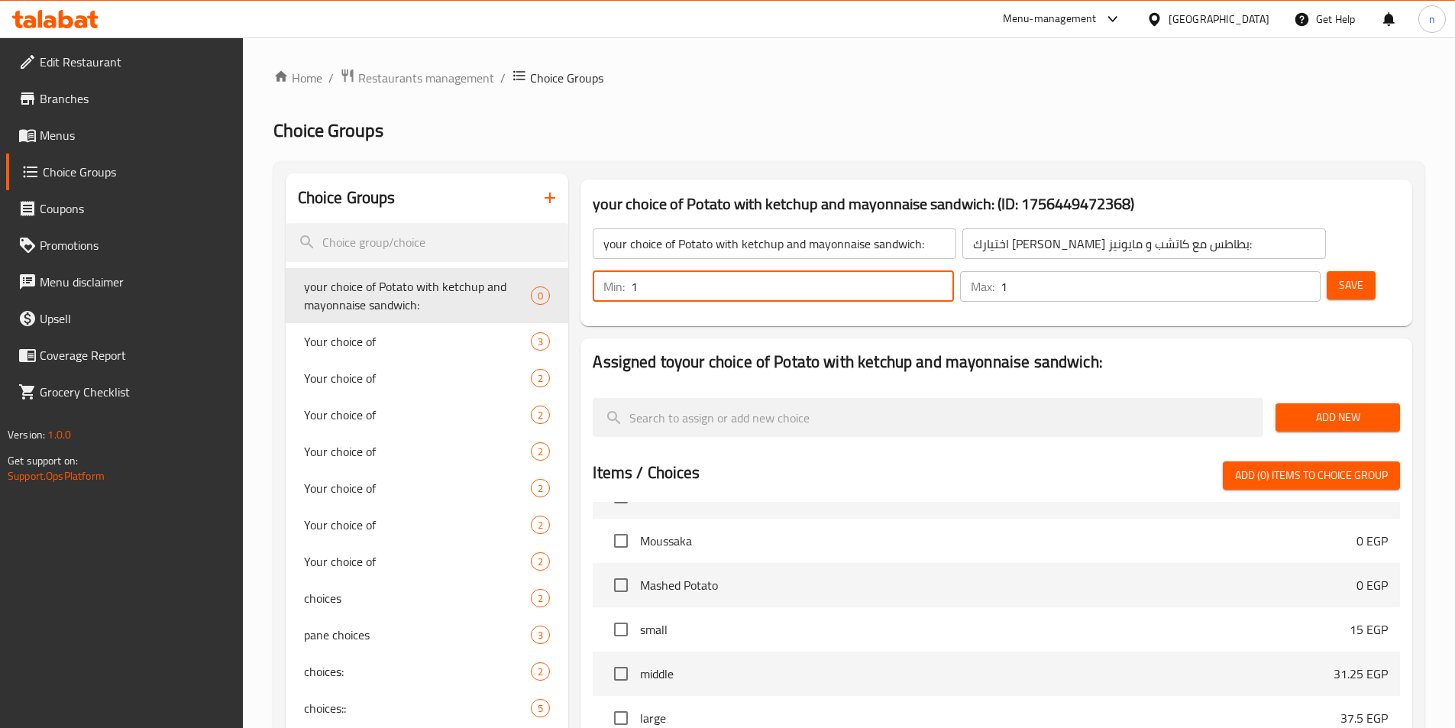
click at [1276, 271] on input "1" at bounding box center [1161, 286] width 320 height 31
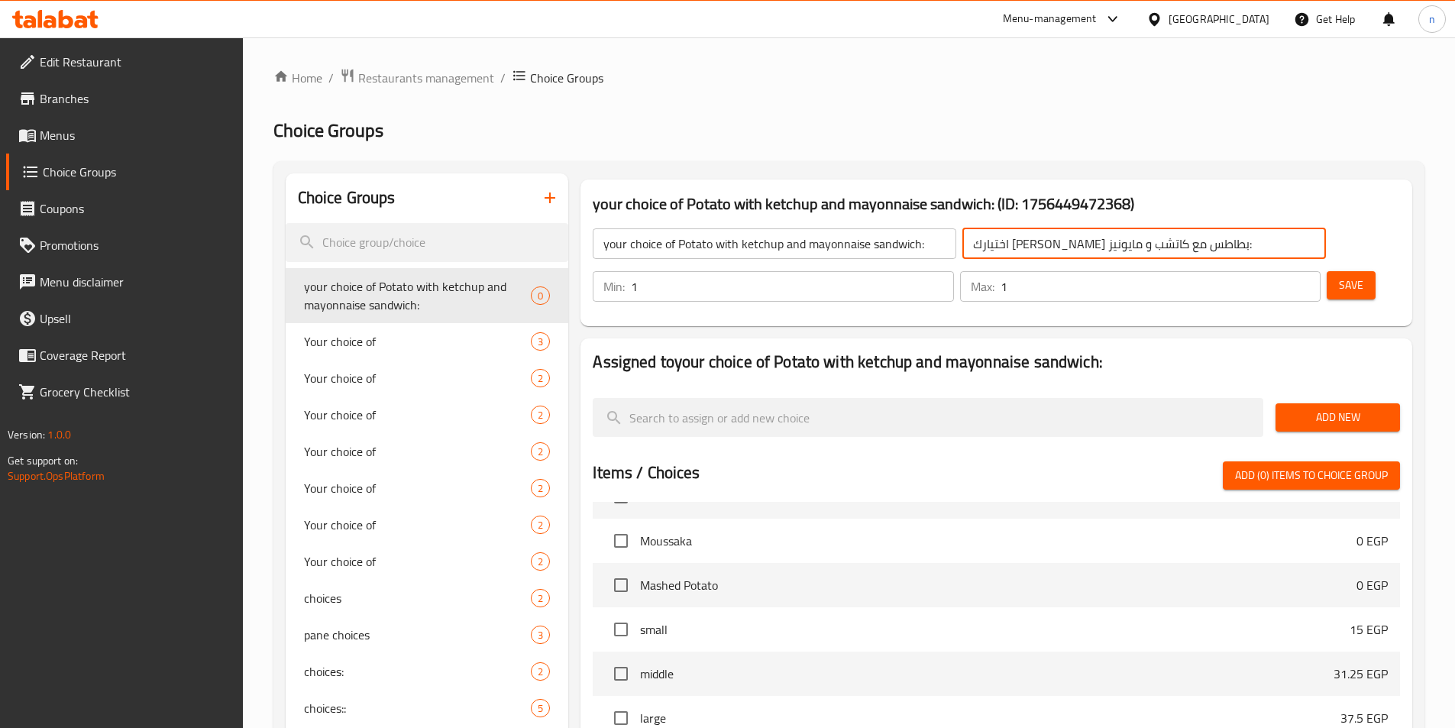
click at [1050, 242] on input "اختيارك منساندوتش بطاطس مع كاتشب و مايونيز:" at bounding box center [1145, 243] width 364 height 31
click at [1061, 244] on input "اختيارك منساندوتش بطاطس مع كاتشب و مايونيز:" at bounding box center [1145, 243] width 364 height 31
click at [1363, 408] on span "Add New" at bounding box center [1338, 417] width 100 height 19
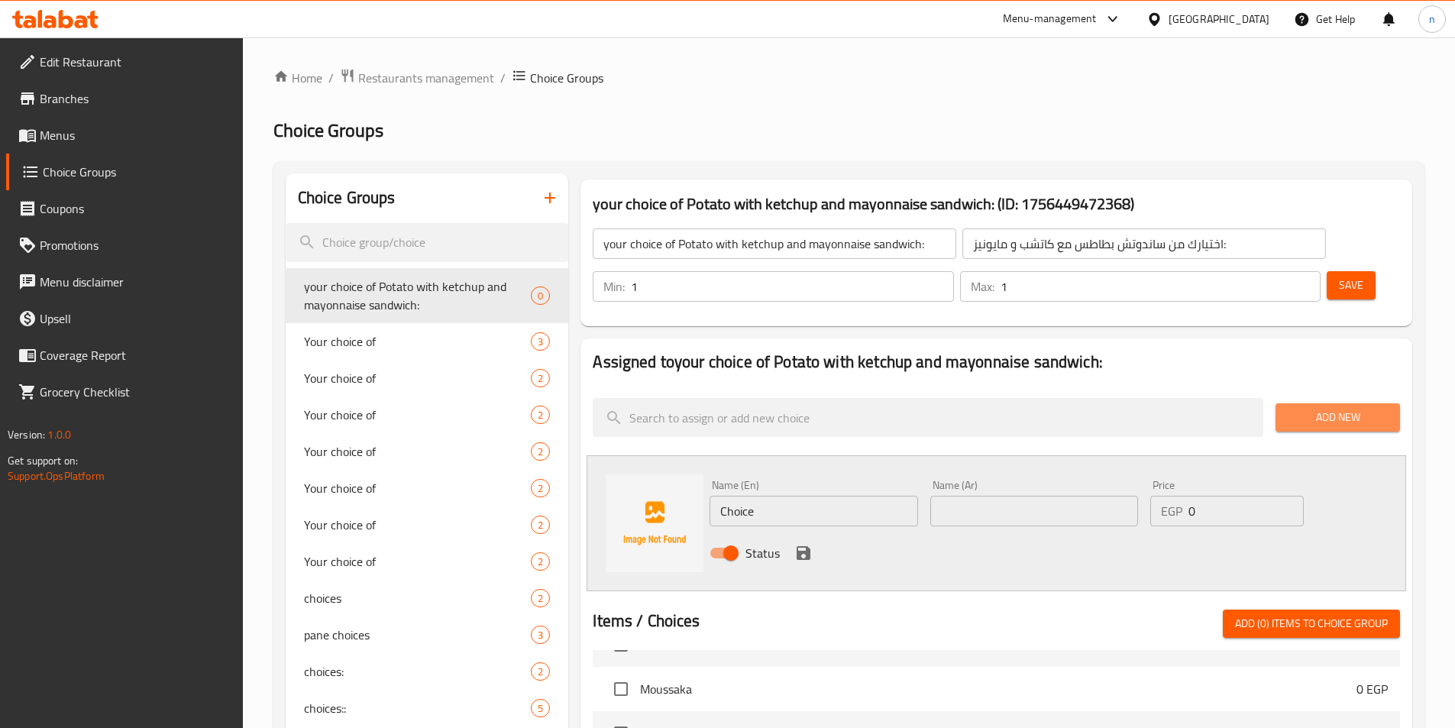
click at [1362, 408] on span "Add New" at bounding box center [1338, 417] width 100 height 19
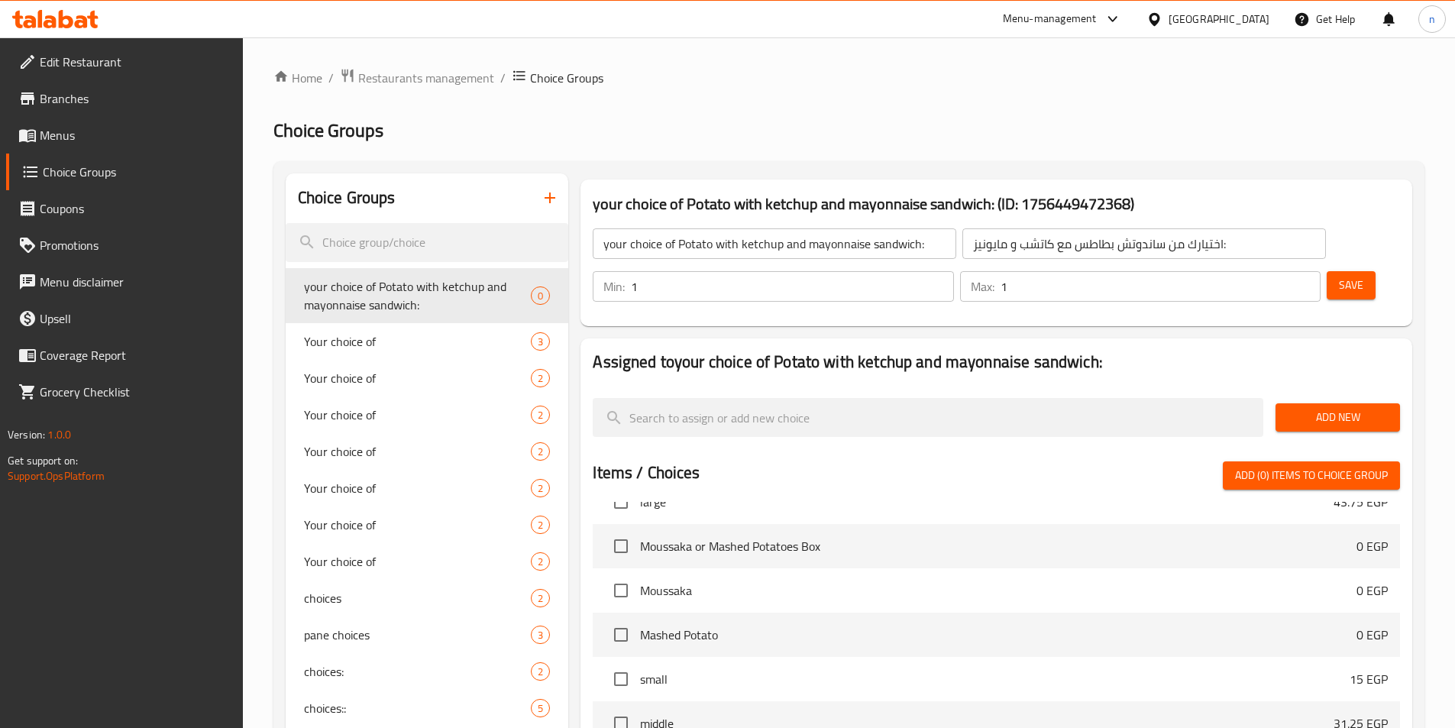
scroll to position [1375, 0]
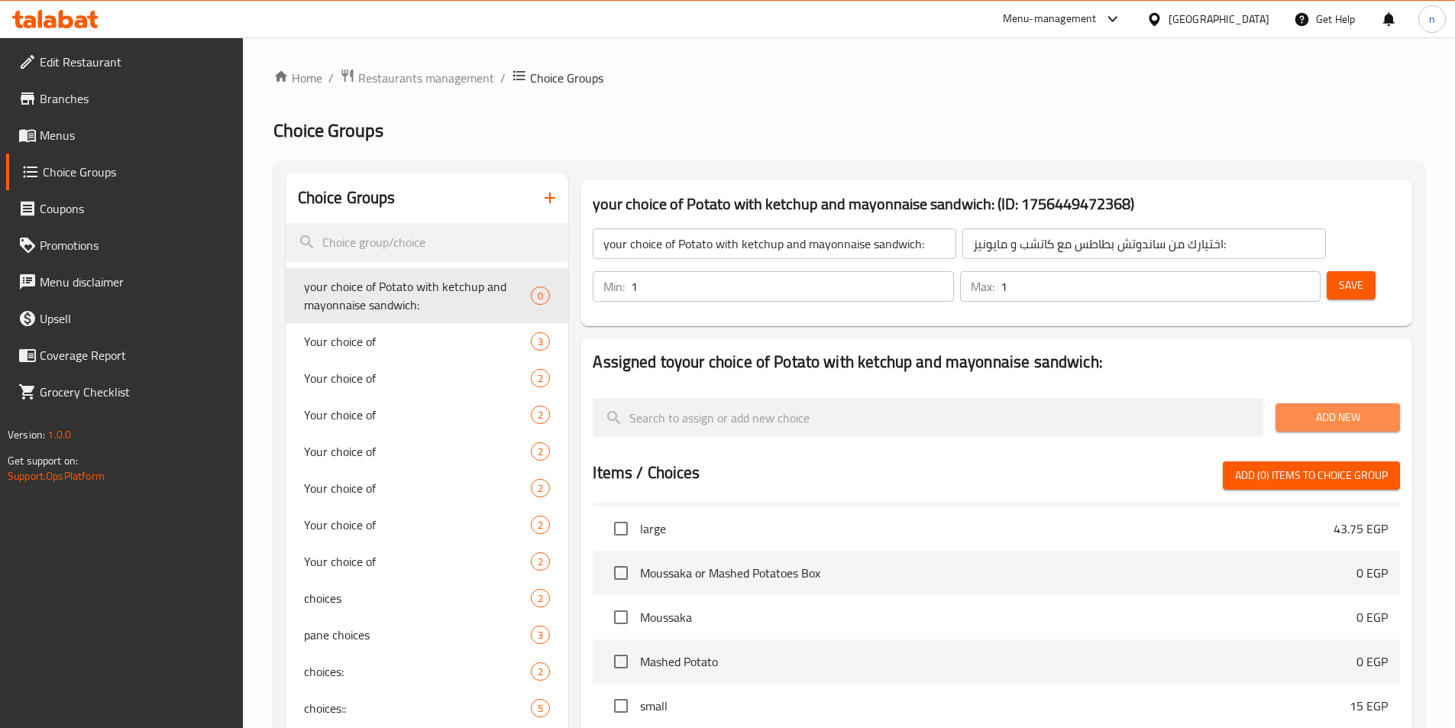
click at [1329, 408] on span "Add New" at bounding box center [1338, 417] width 100 height 19
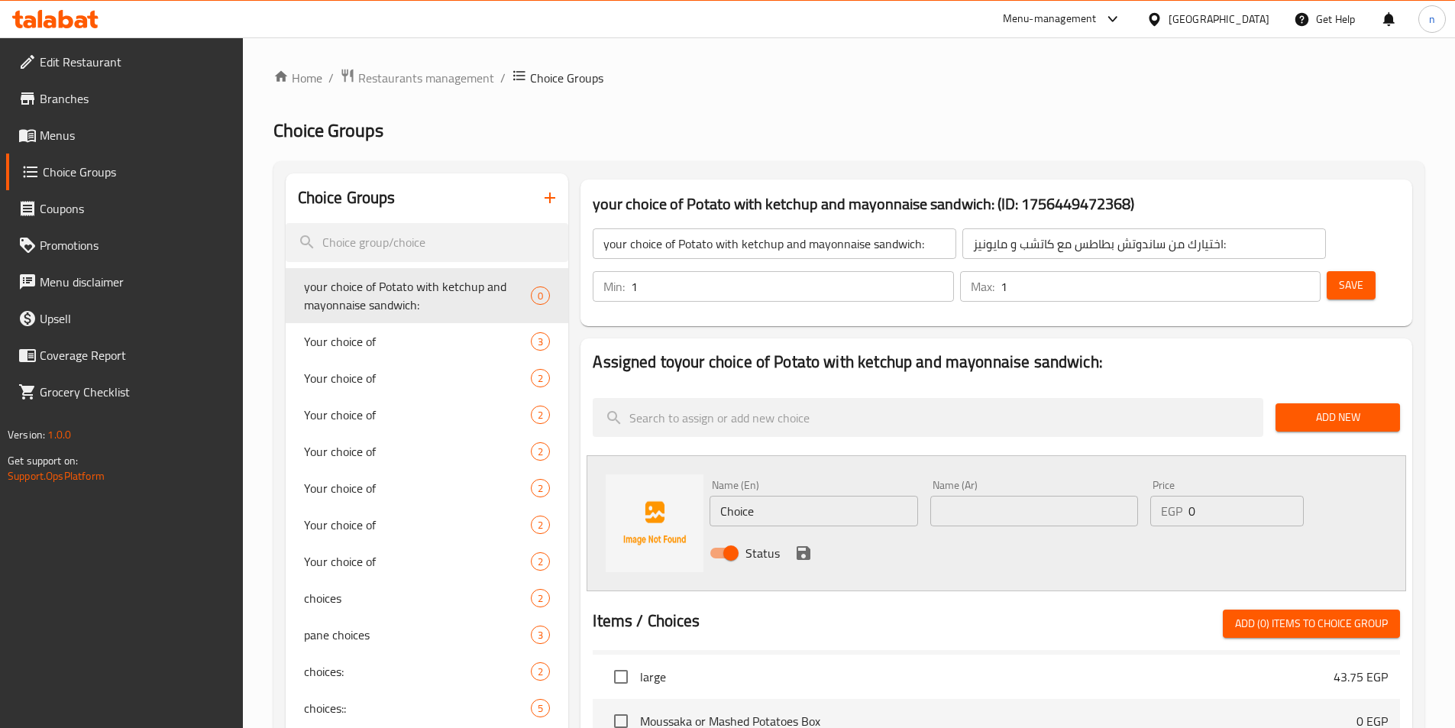
click at [748, 496] on input "Choice" at bounding box center [814, 511] width 208 height 31
click at [1005, 496] on input "text" at bounding box center [1035, 511] width 208 height 31
click at [755, 496] on input "Choice" at bounding box center [814, 511] width 208 height 31
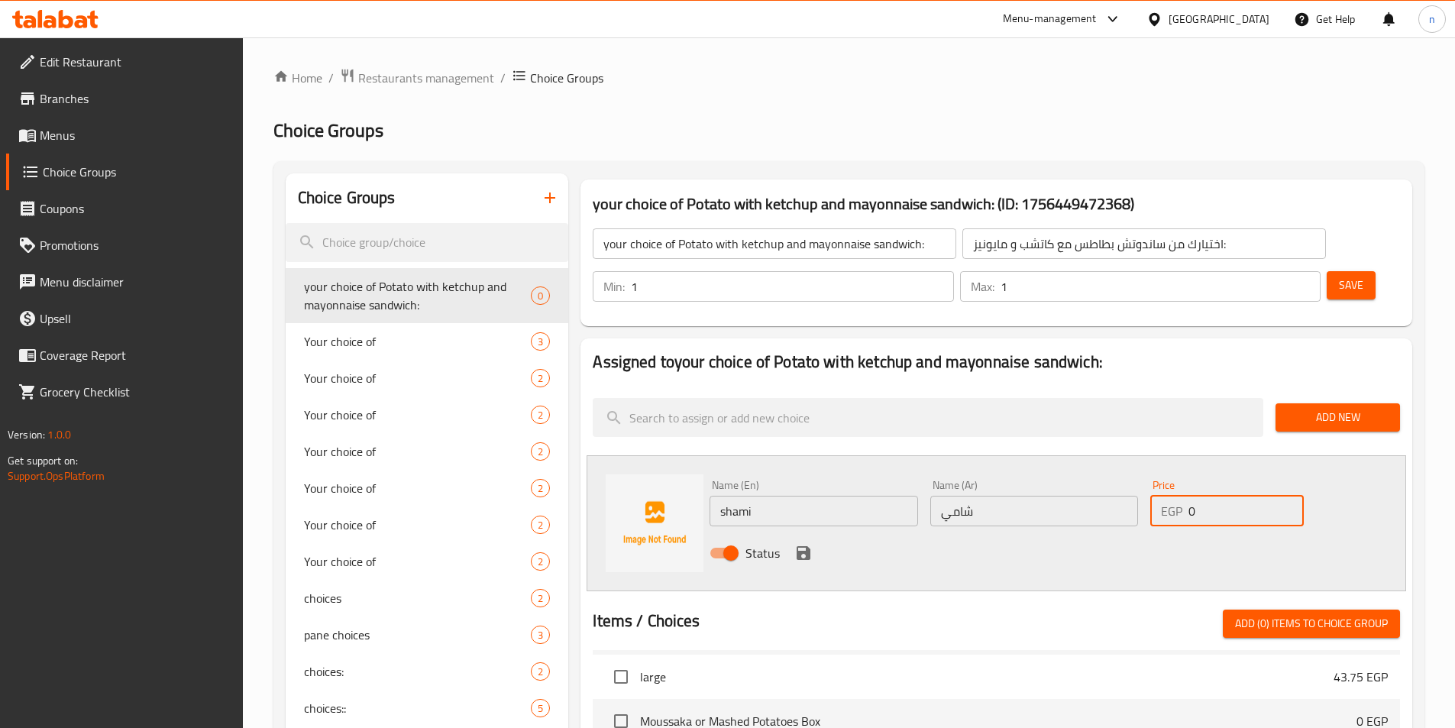
click at [1196, 496] on input "0" at bounding box center [1246, 511] width 115 height 31
click at [808, 546] on icon "save" at bounding box center [804, 553] width 14 height 14
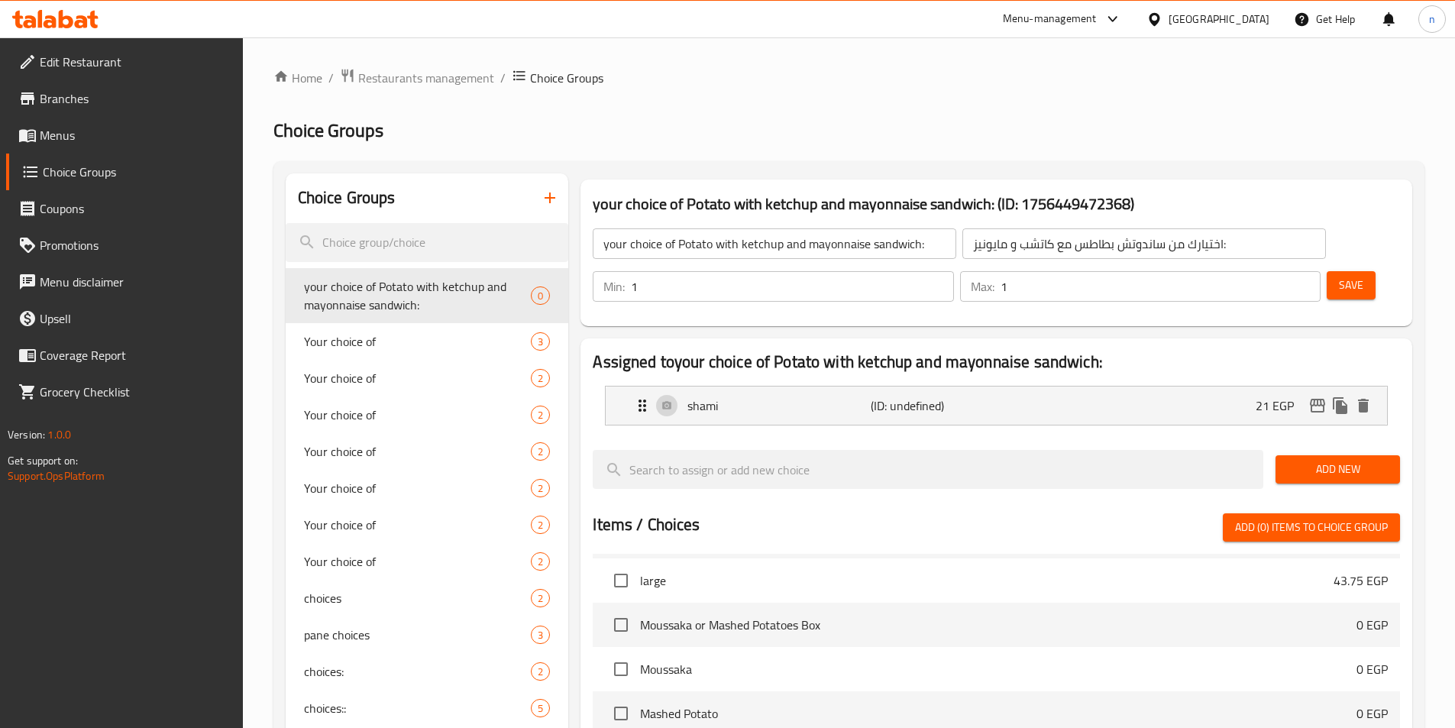
click at [1322, 460] on span "Add New" at bounding box center [1338, 469] width 100 height 19
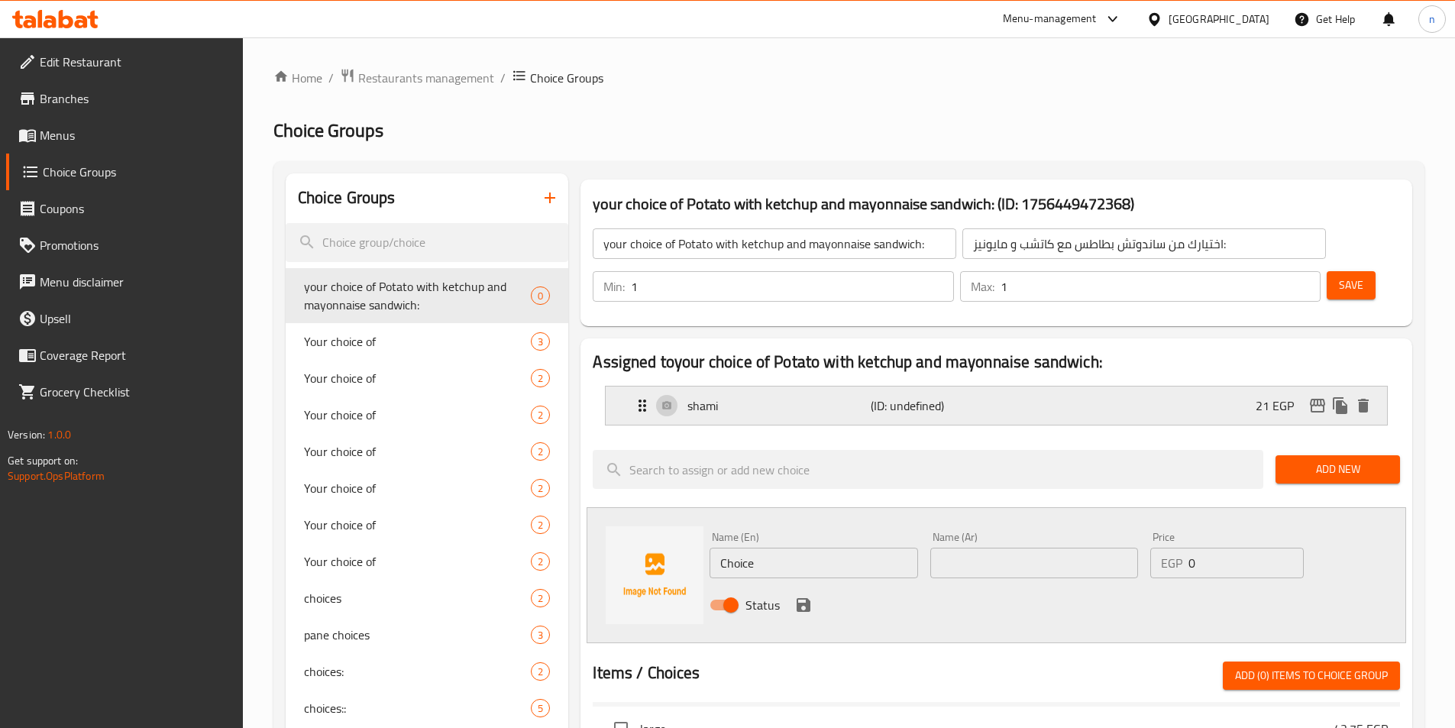
click at [1251, 387] on div "shami (ID: undefined) 21 EGP" at bounding box center [1001, 406] width 736 height 38
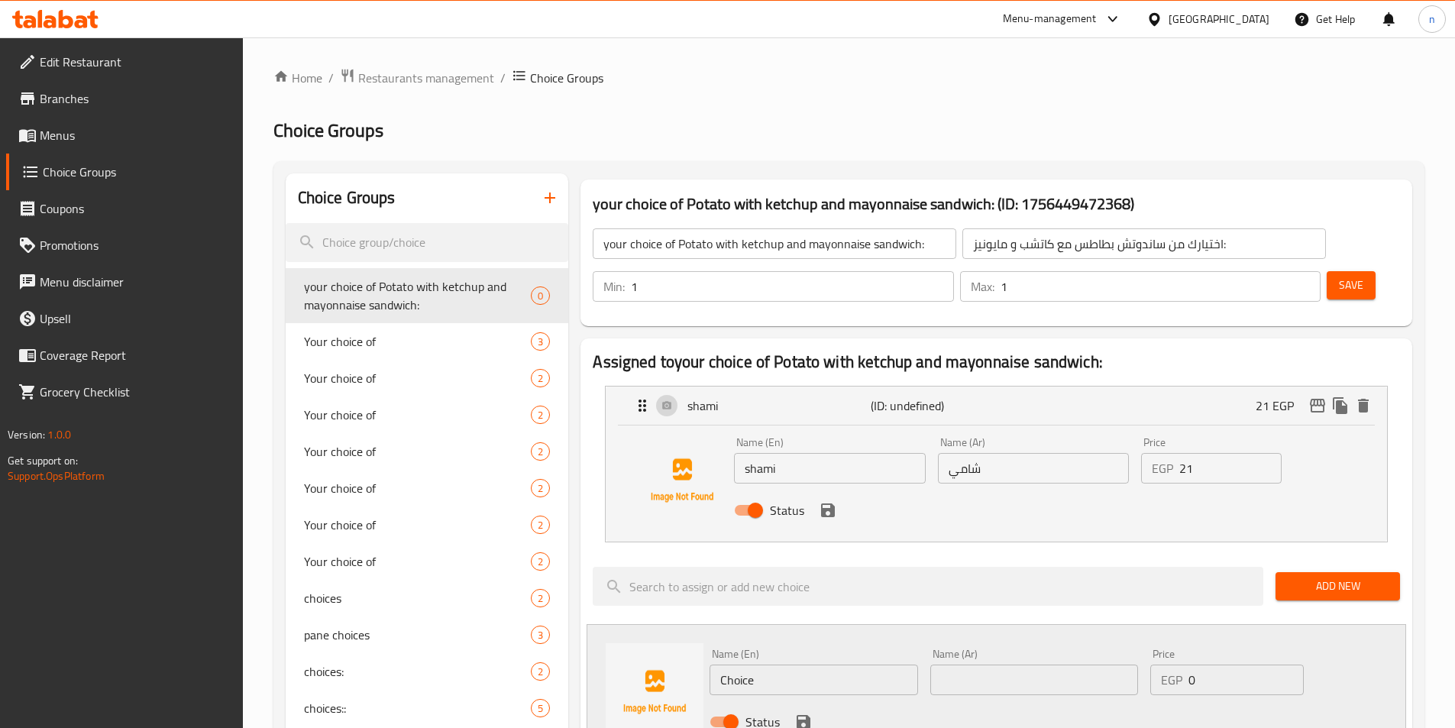
click at [1182, 453] on input "21" at bounding box center [1231, 468] width 102 height 31
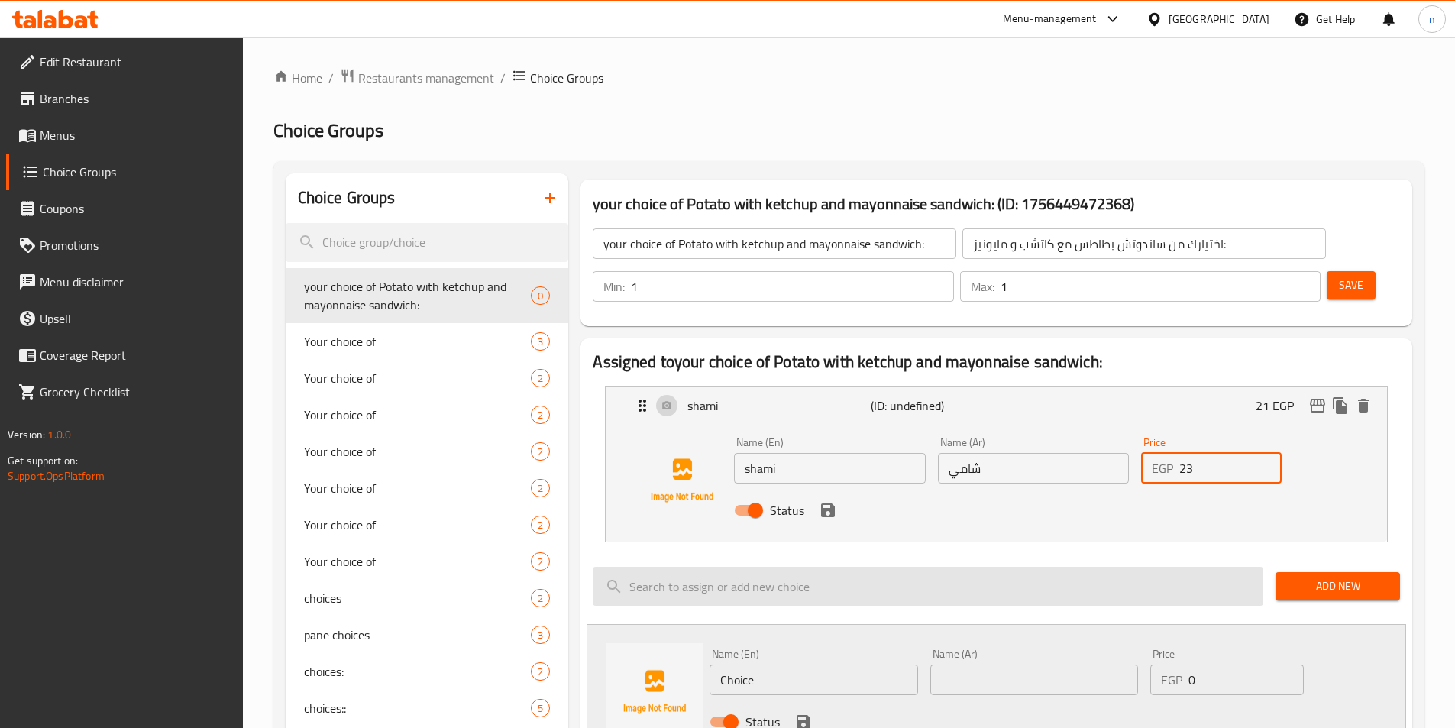
scroll to position [76, 0]
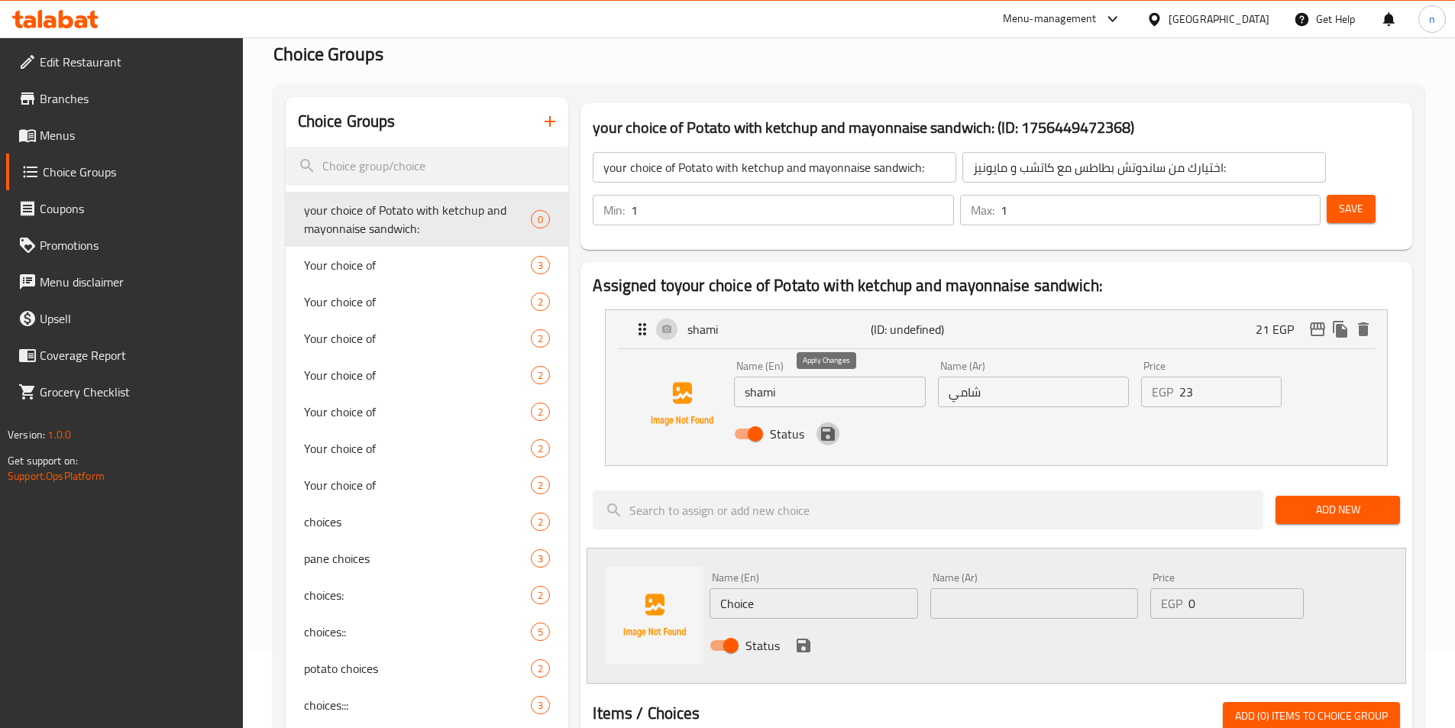
click at [830, 422] on button "save" at bounding box center [828, 433] width 23 height 23
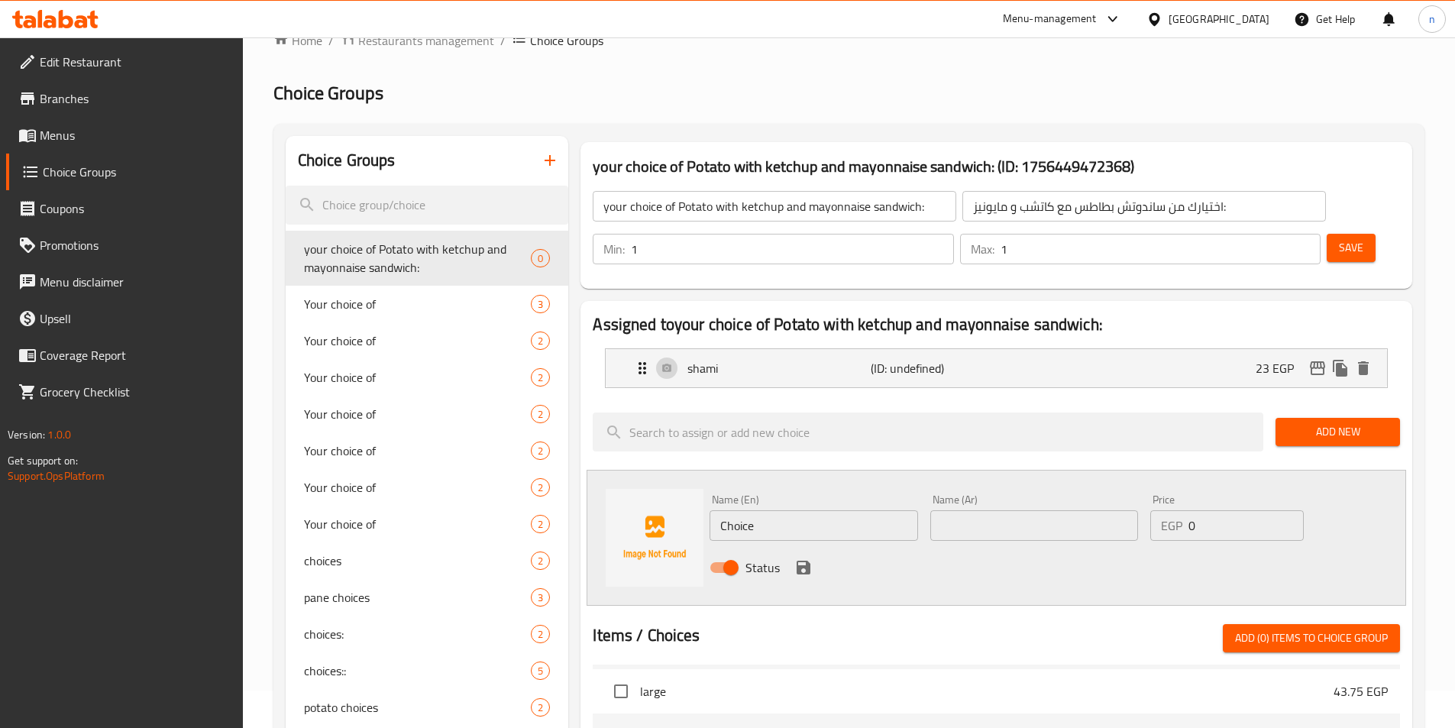
scroll to position [0, 0]
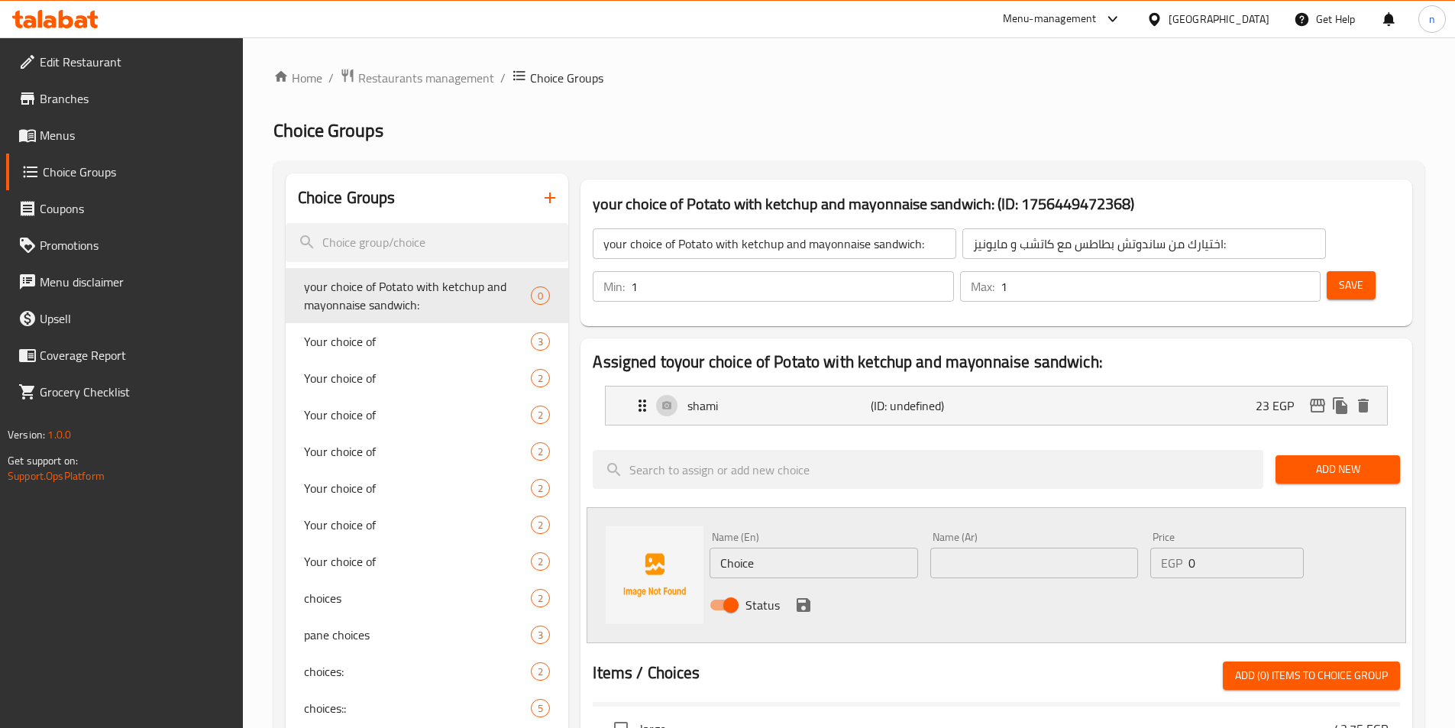
click at [999, 548] on input "text" at bounding box center [1035, 563] width 208 height 31
click at [882, 548] on input "Choice" at bounding box center [814, 563] width 208 height 31
click at [954, 548] on input "text" at bounding box center [1035, 563] width 208 height 31
drag, startPoint x: 1200, startPoint y: 520, endPoint x: 1180, endPoint y: 523, distance: 20.1
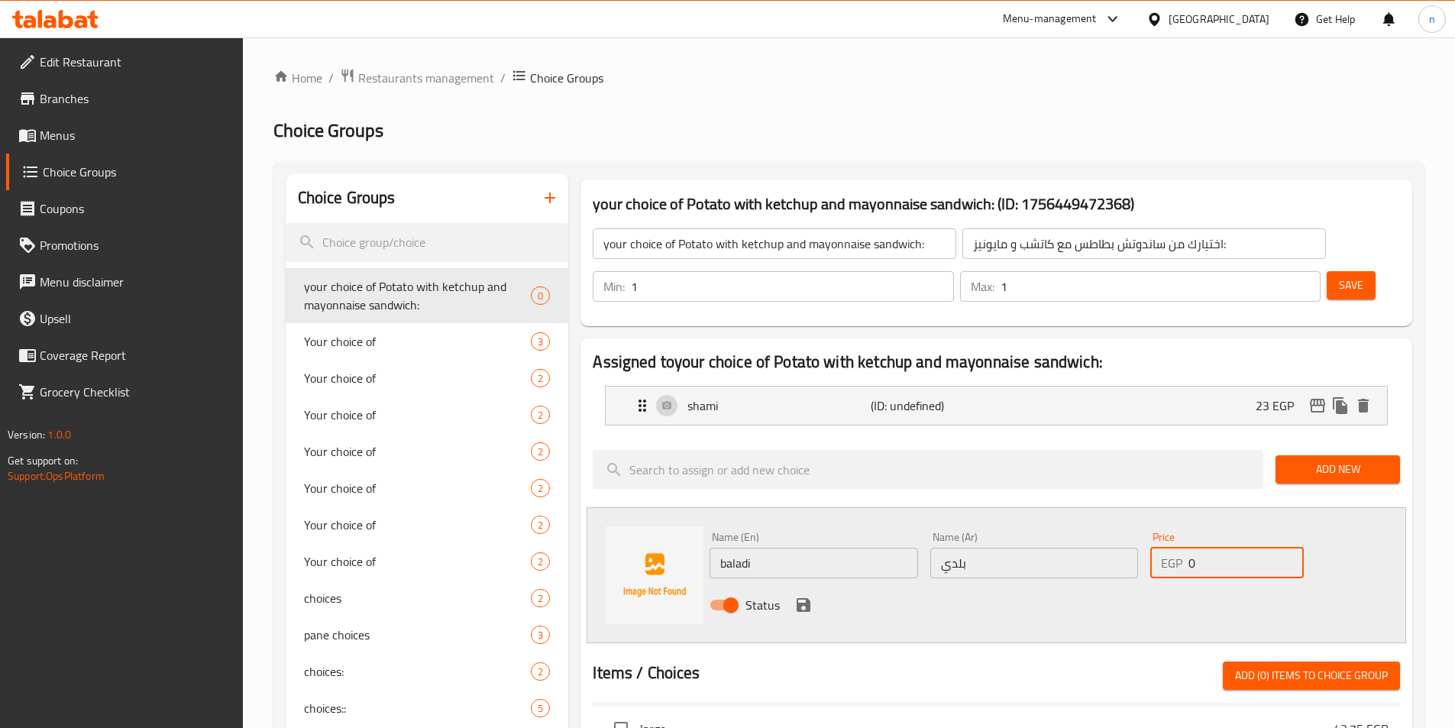
click at [1180, 548] on div "EGP 0 Price" at bounding box center [1227, 563] width 153 height 31
click at [808, 594] on button "save" at bounding box center [803, 605] width 23 height 23
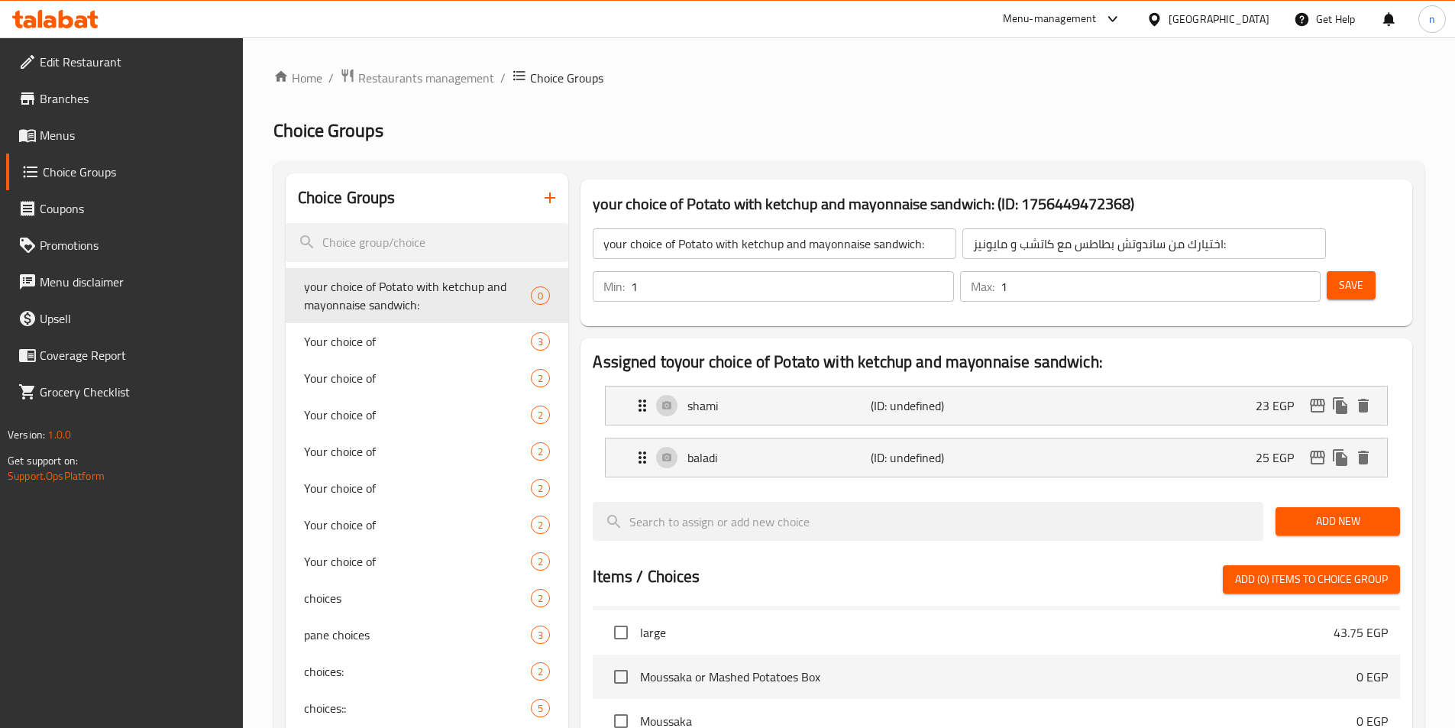
click at [1338, 507] on button "Add New" at bounding box center [1338, 521] width 125 height 28
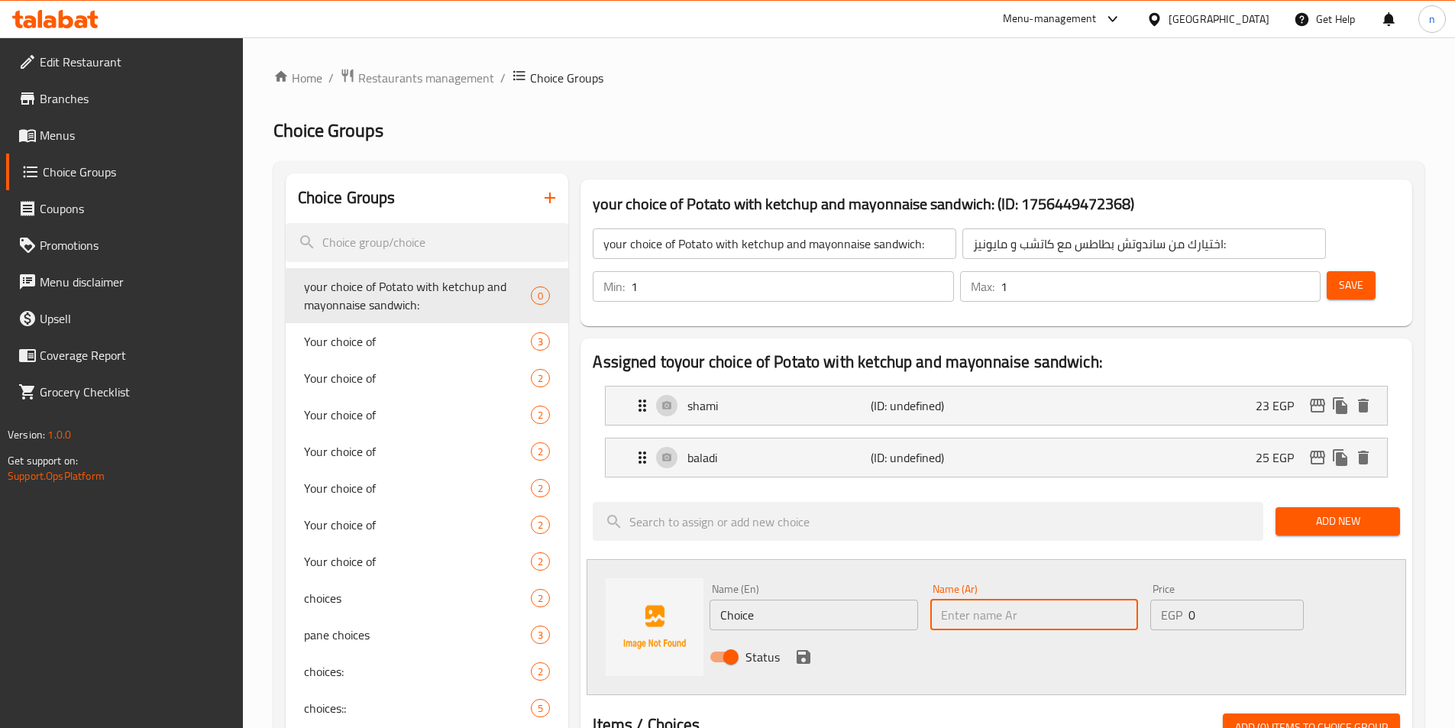
click at [987, 600] on input "text" at bounding box center [1035, 615] width 208 height 31
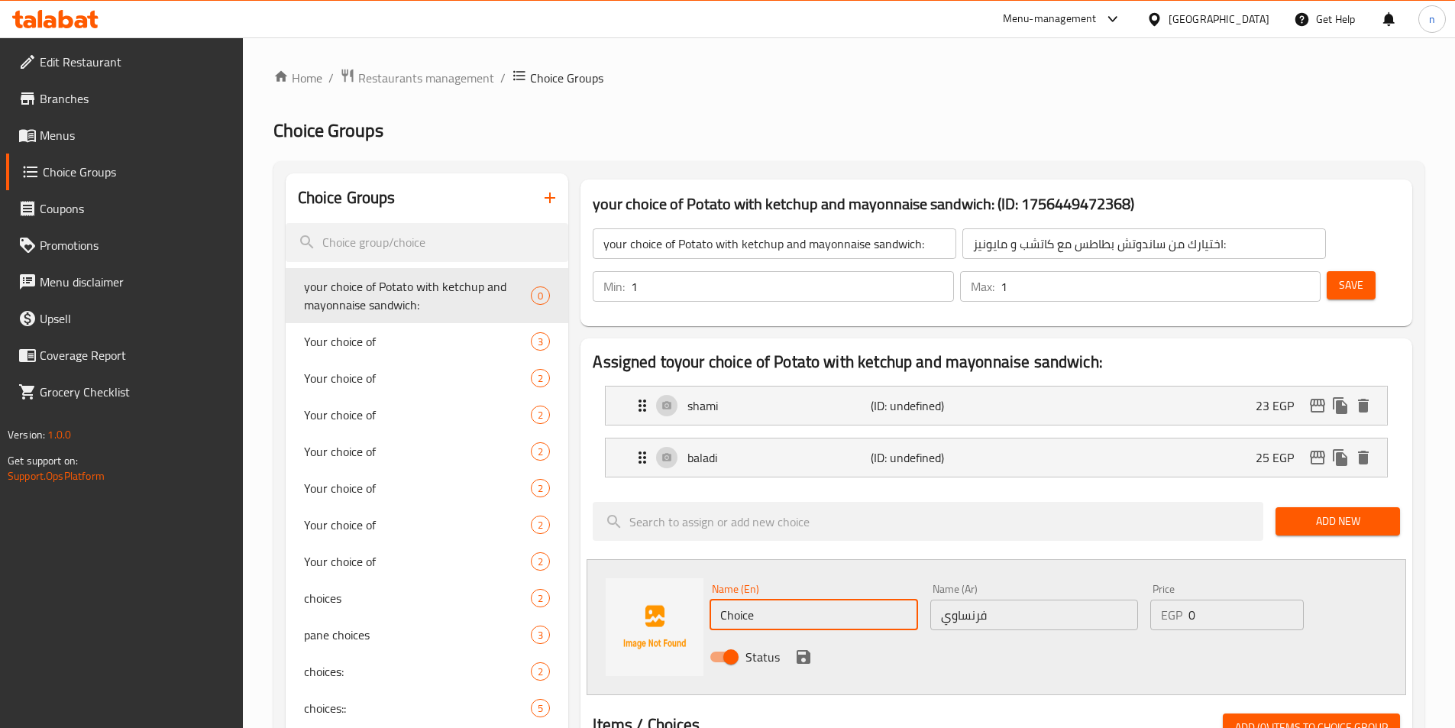
click at [746, 600] on input "Choice" at bounding box center [814, 615] width 208 height 31
drag, startPoint x: 1189, startPoint y: 572, endPoint x: 1202, endPoint y: 572, distance: 12.2
click at [1202, 600] on input "0" at bounding box center [1246, 615] width 115 height 31
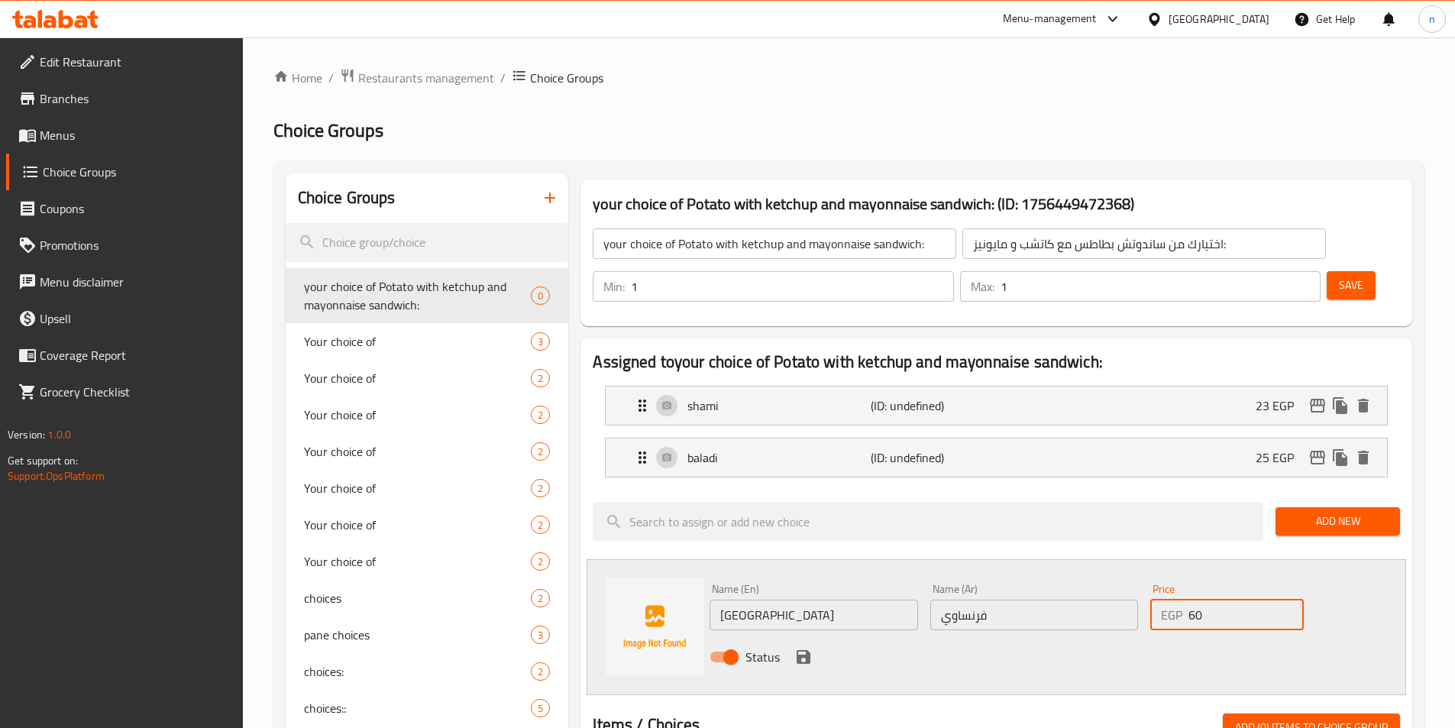
click at [806, 650] on icon "save" at bounding box center [804, 657] width 14 height 14
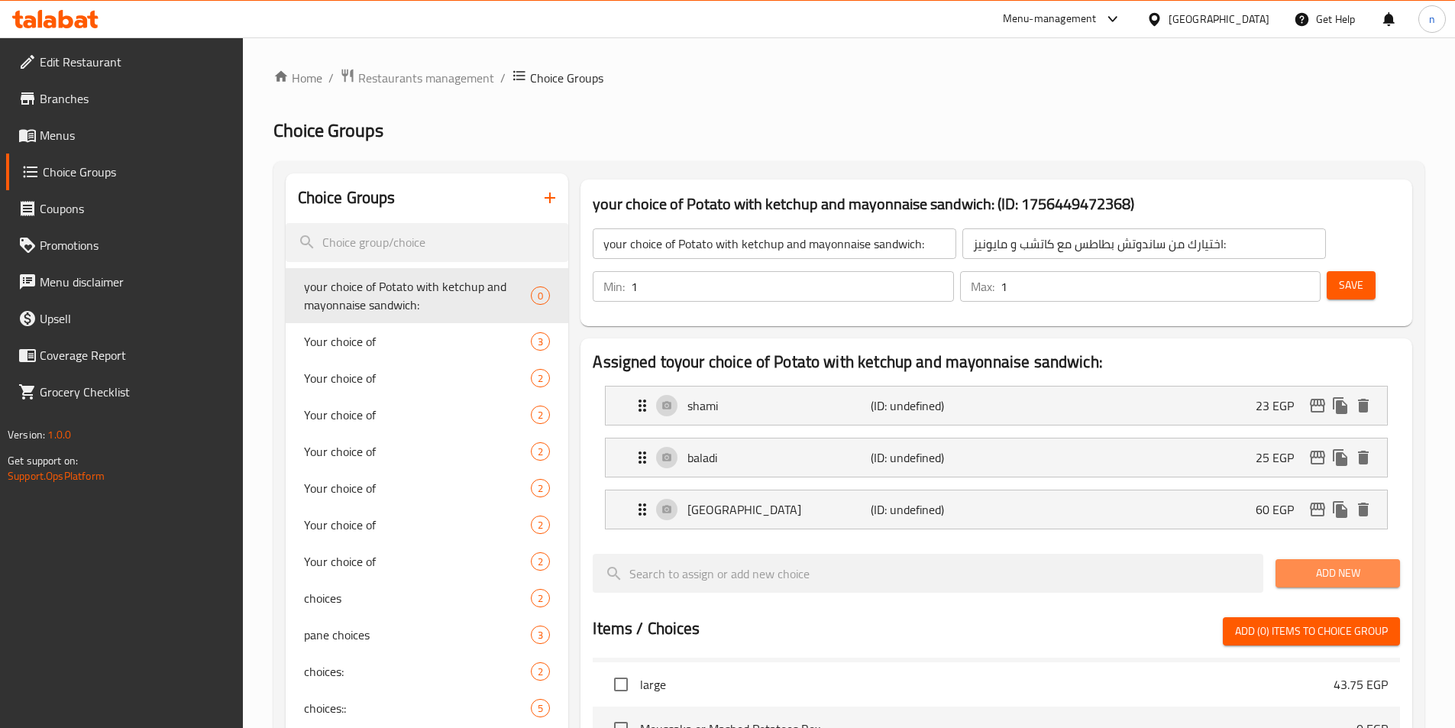
click at [1312, 564] on span "Add New" at bounding box center [1338, 573] width 100 height 19
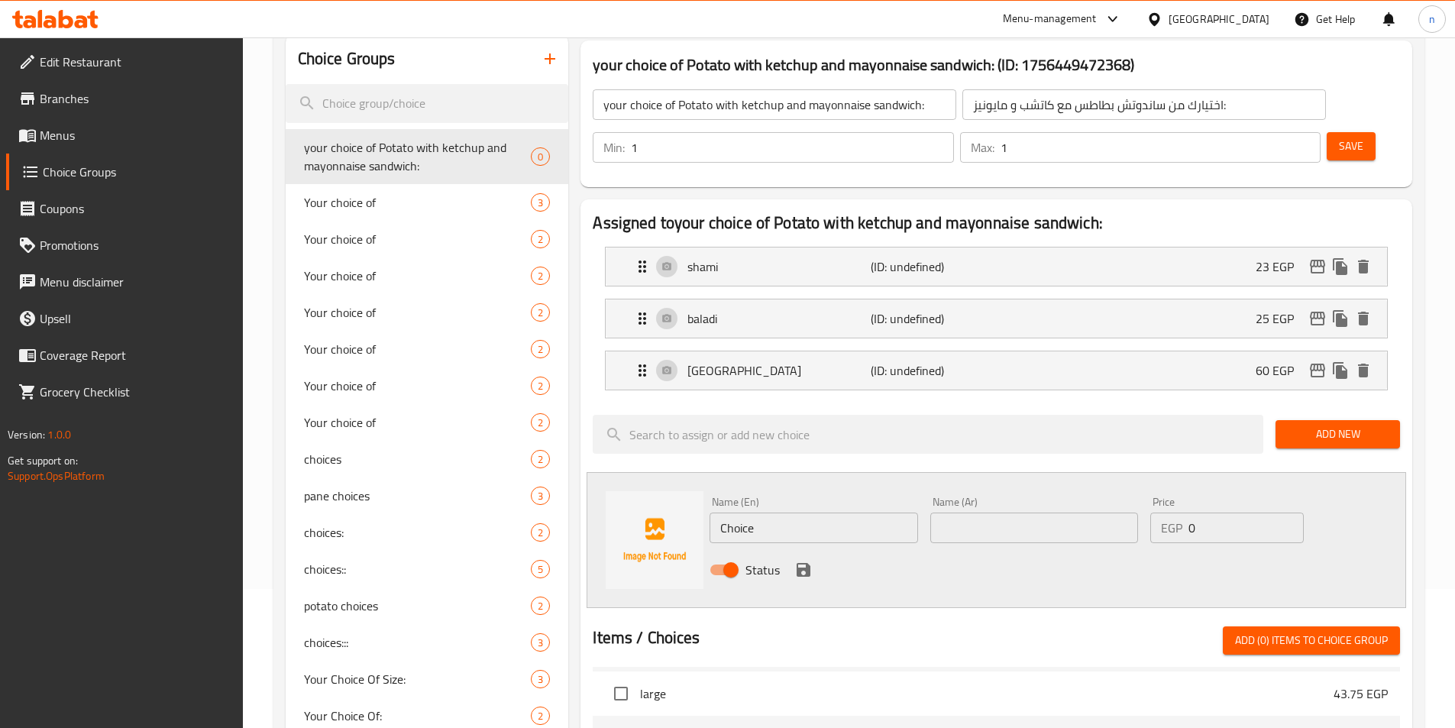
scroll to position [153, 0]
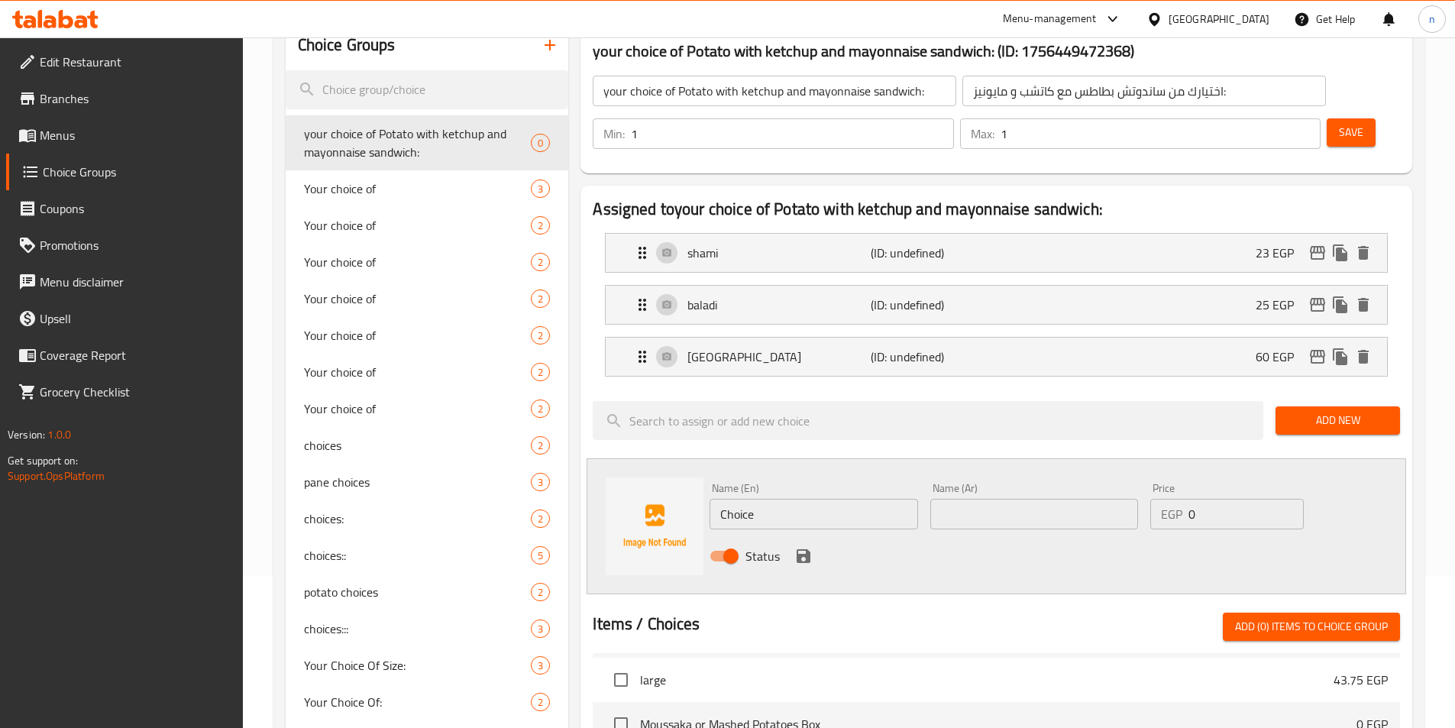
click at [743, 499] on input "Choice" at bounding box center [814, 514] width 208 height 31
click at [1000, 499] on input "text" at bounding box center [1035, 514] width 208 height 31
click at [740, 499] on input "Choice" at bounding box center [814, 514] width 208 height 31
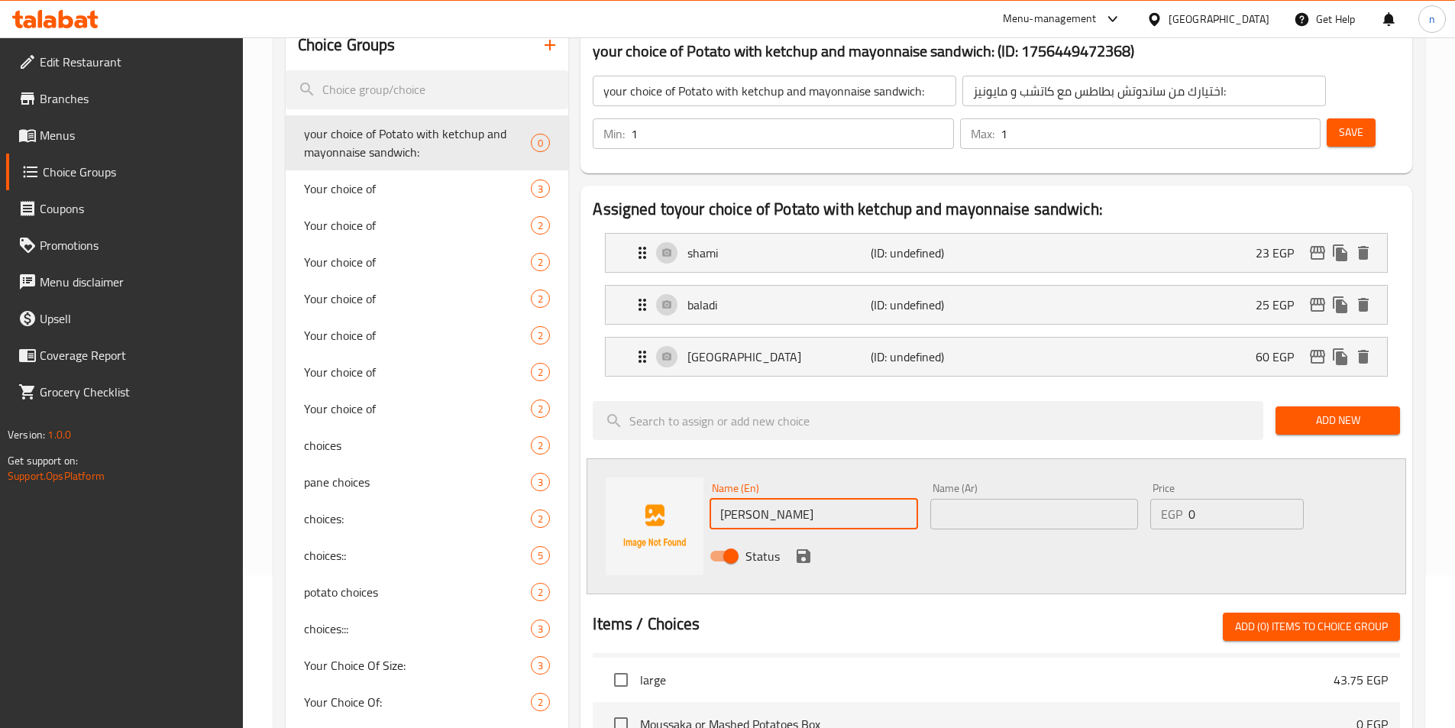
click at [740, 499] on input "sarian" at bounding box center [814, 514] width 208 height 31
click at [737, 499] on input "sarian" at bounding box center [814, 514] width 208 height 31
click at [735, 499] on input "sarian" at bounding box center [814, 514] width 208 height 31
click at [732, 499] on input "sarian" at bounding box center [814, 514] width 208 height 31
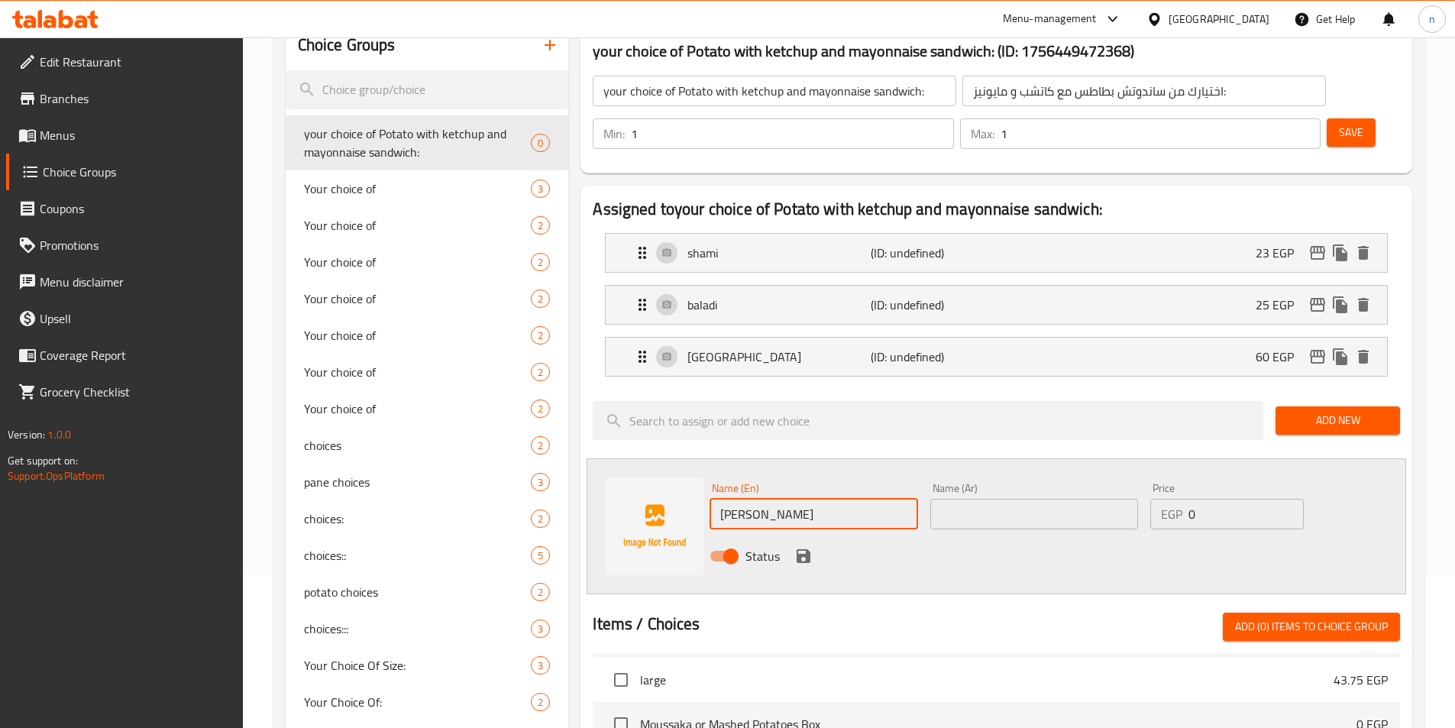
click at [730, 499] on input "srian" at bounding box center [814, 514] width 208 height 31
paste input "Sy"
click at [963, 499] on input "text" at bounding box center [1035, 514] width 208 height 31
drag, startPoint x: 1193, startPoint y: 481, endPoint x: 1184, endPoint y: 471, distance: 12.4
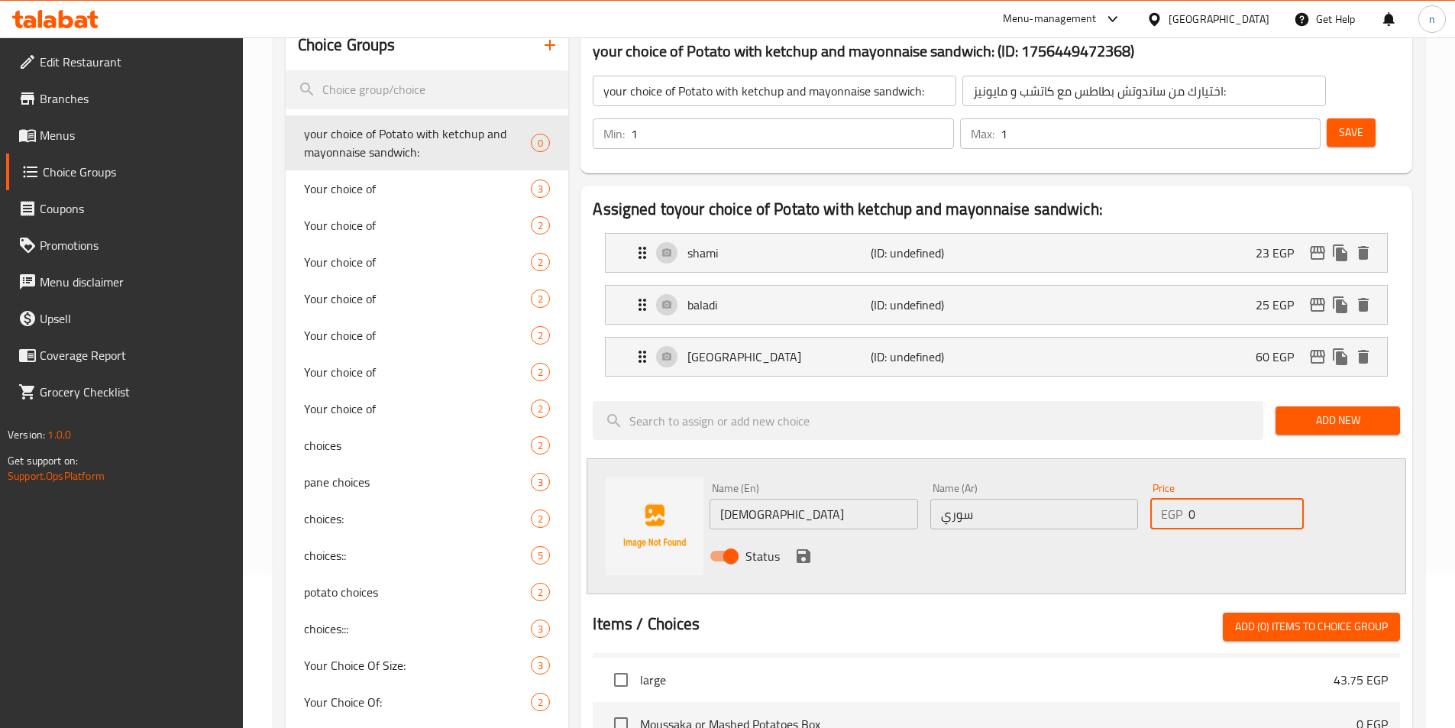
click at [1184, 499] on div "EGP 0 Price" at bounding box center [1227, 514] width 153 height 31
click at [814, 536] on div "Status" at bounding box center [1035, 556] width 662 height 41
click at [795, 547] on icon "save" at bounding box center [804, 556] width 18 height 18
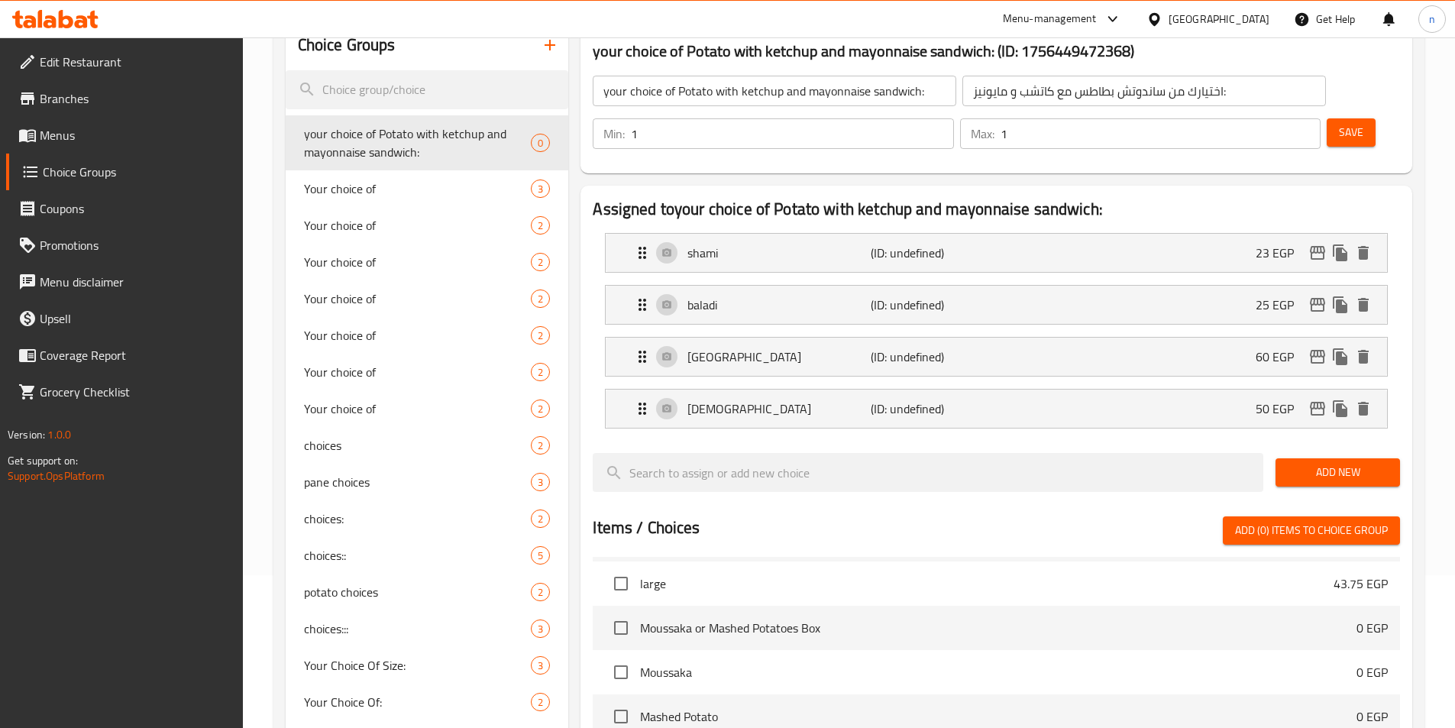
scroll to position [1070, 0]
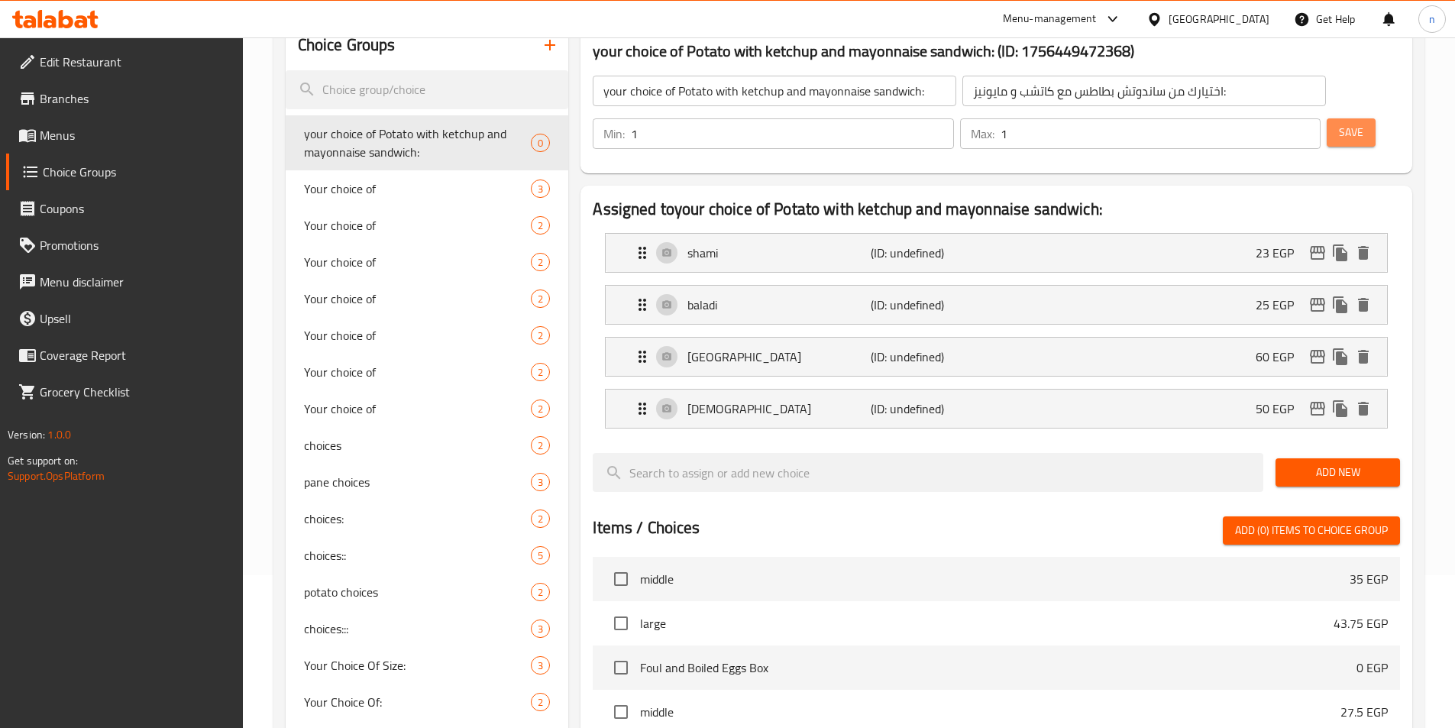
click at [1327, 118] on button "Save" at bounding box center [1351, 132] width 49 height 28
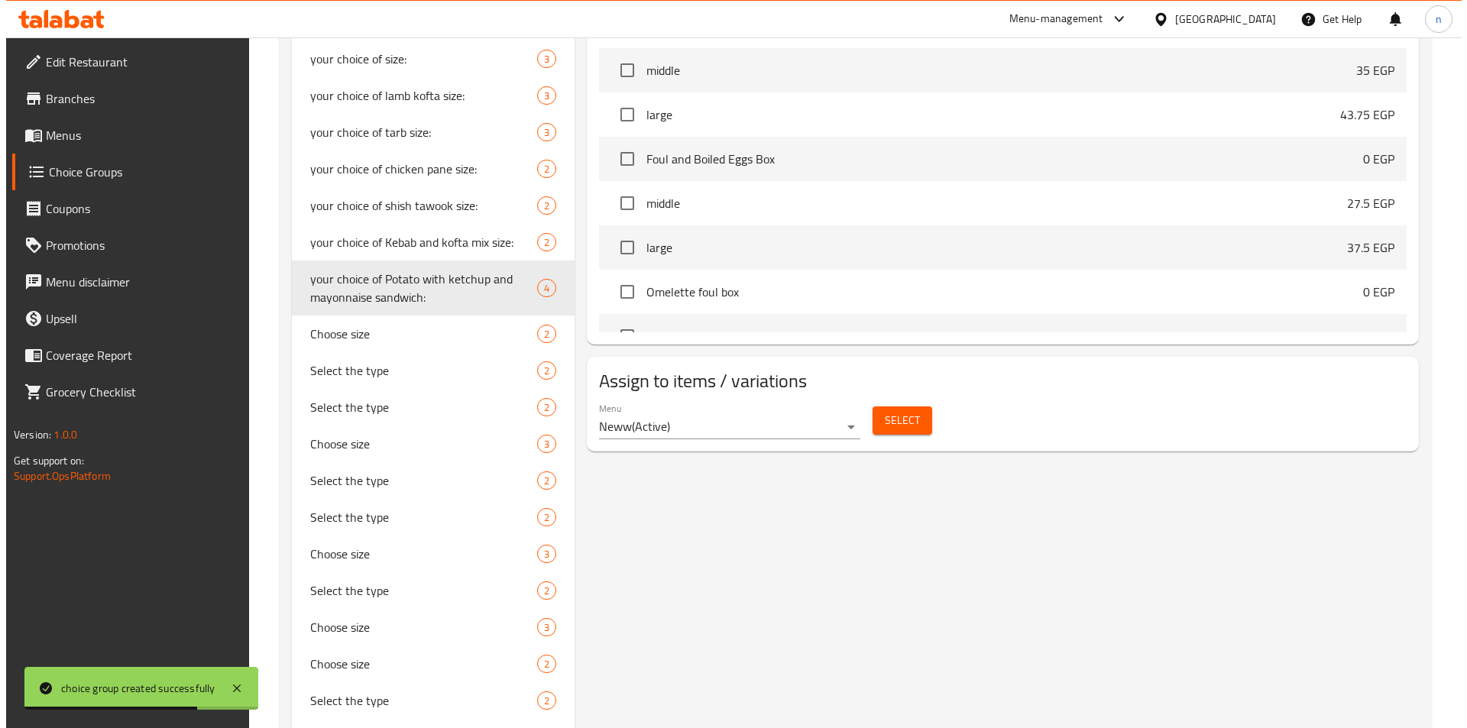
scroll to position [840, 0]
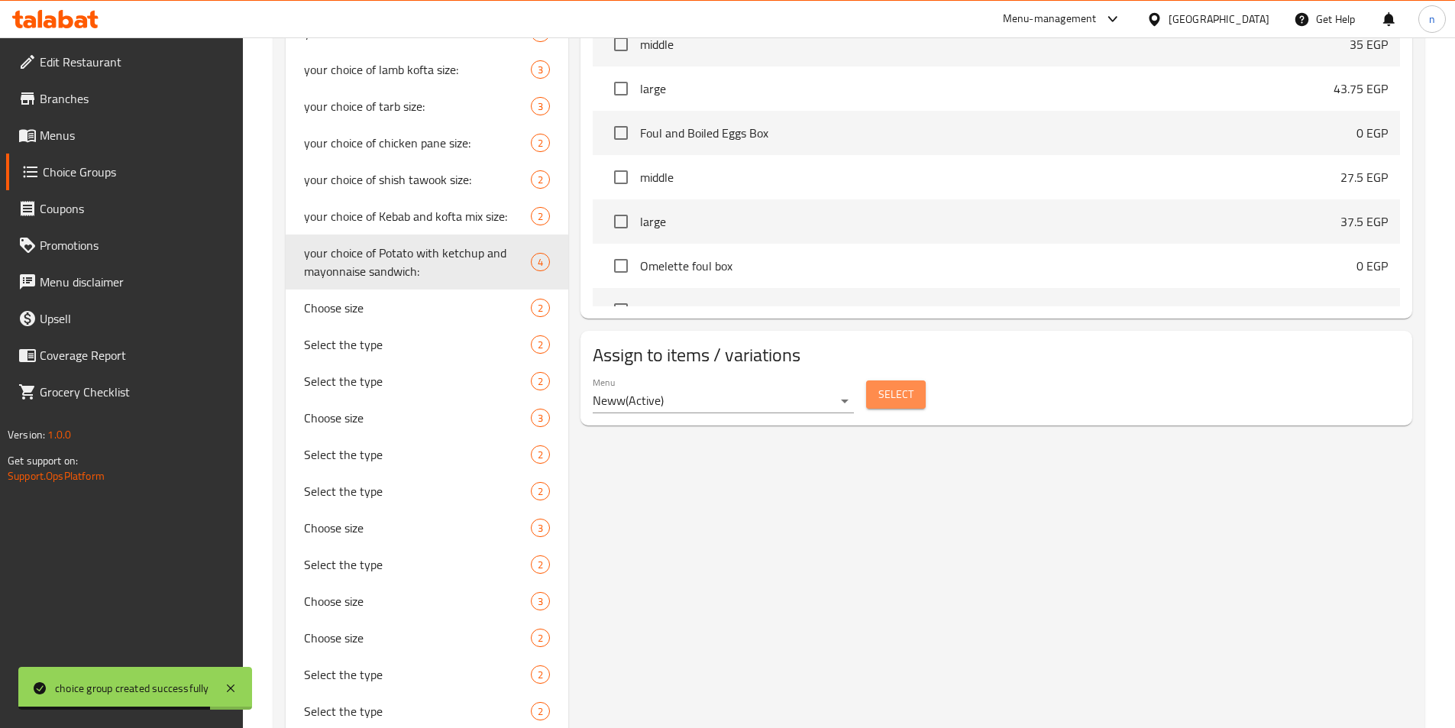
click at [900, 385] on span "Select" at bounding box center [896, 394] width 35 height 19
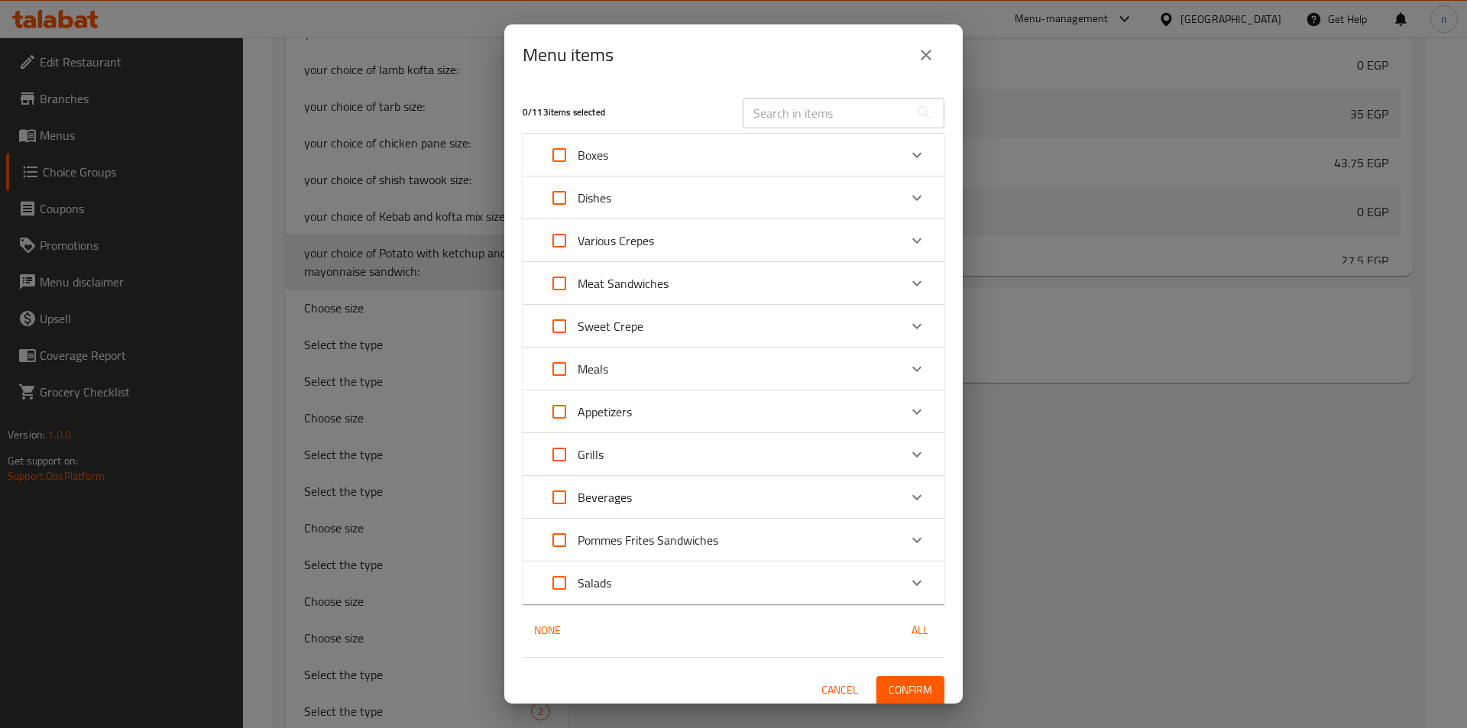
click at [598, 540] on p "Pommes Frites Sandwiches" at bounding box center [648, 540] width 141 height 18
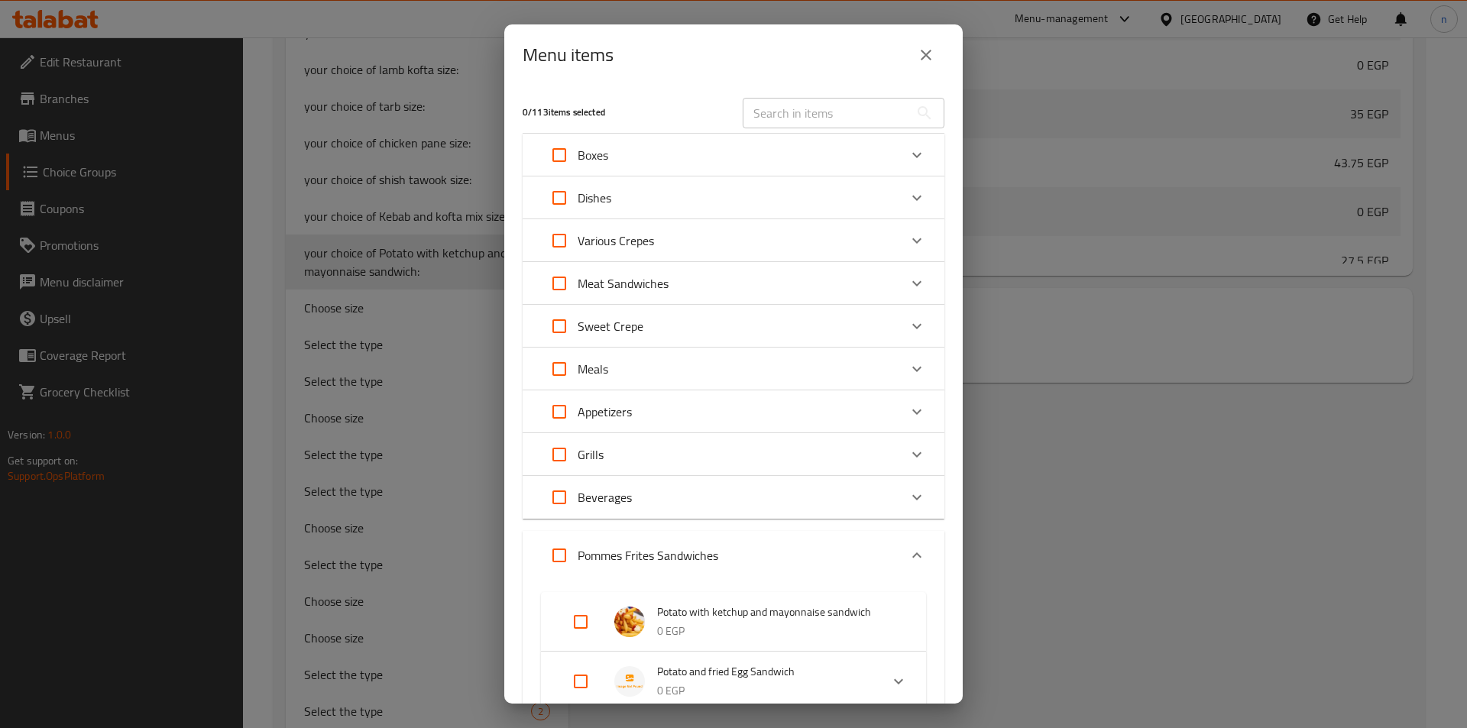
scroll to position [458, 0]
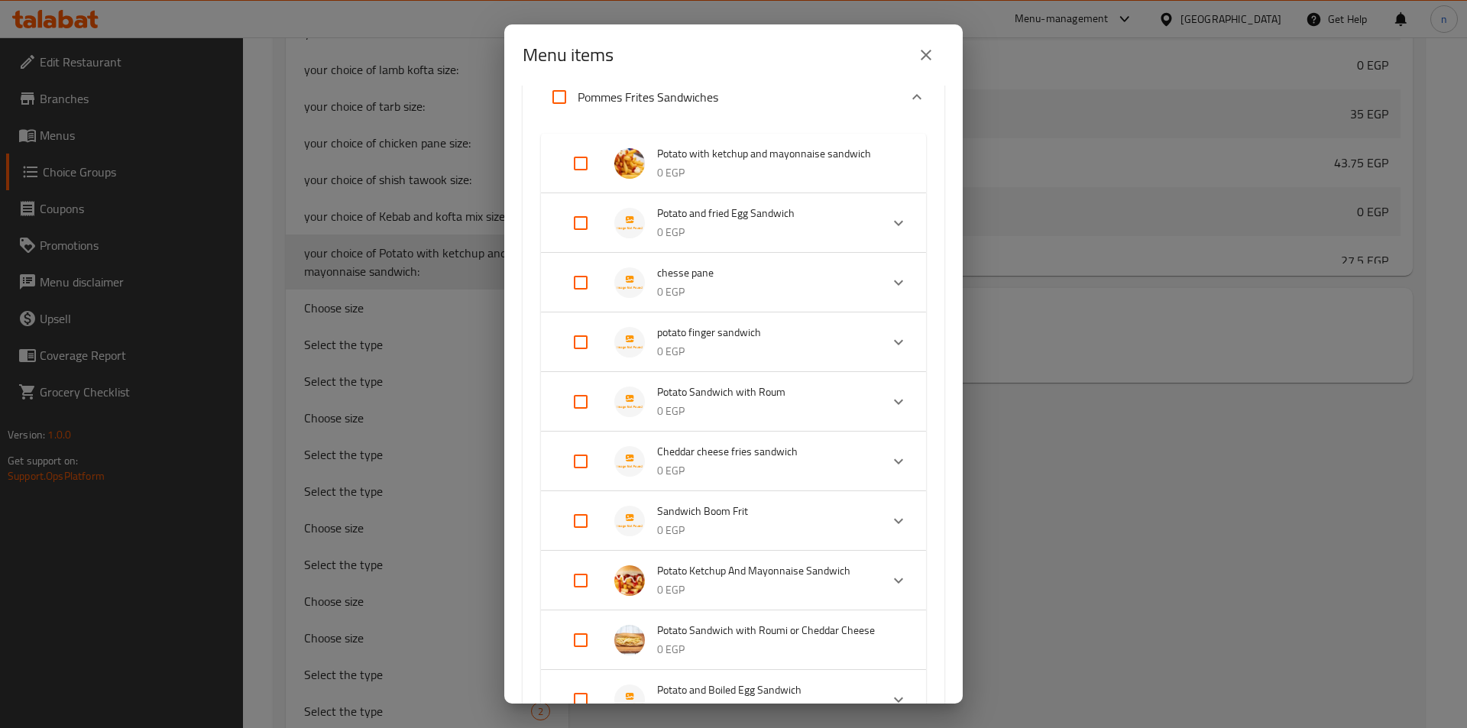
click at [593, 163] on input "Expand" at bounding box center [580, 163] width 37 height 37
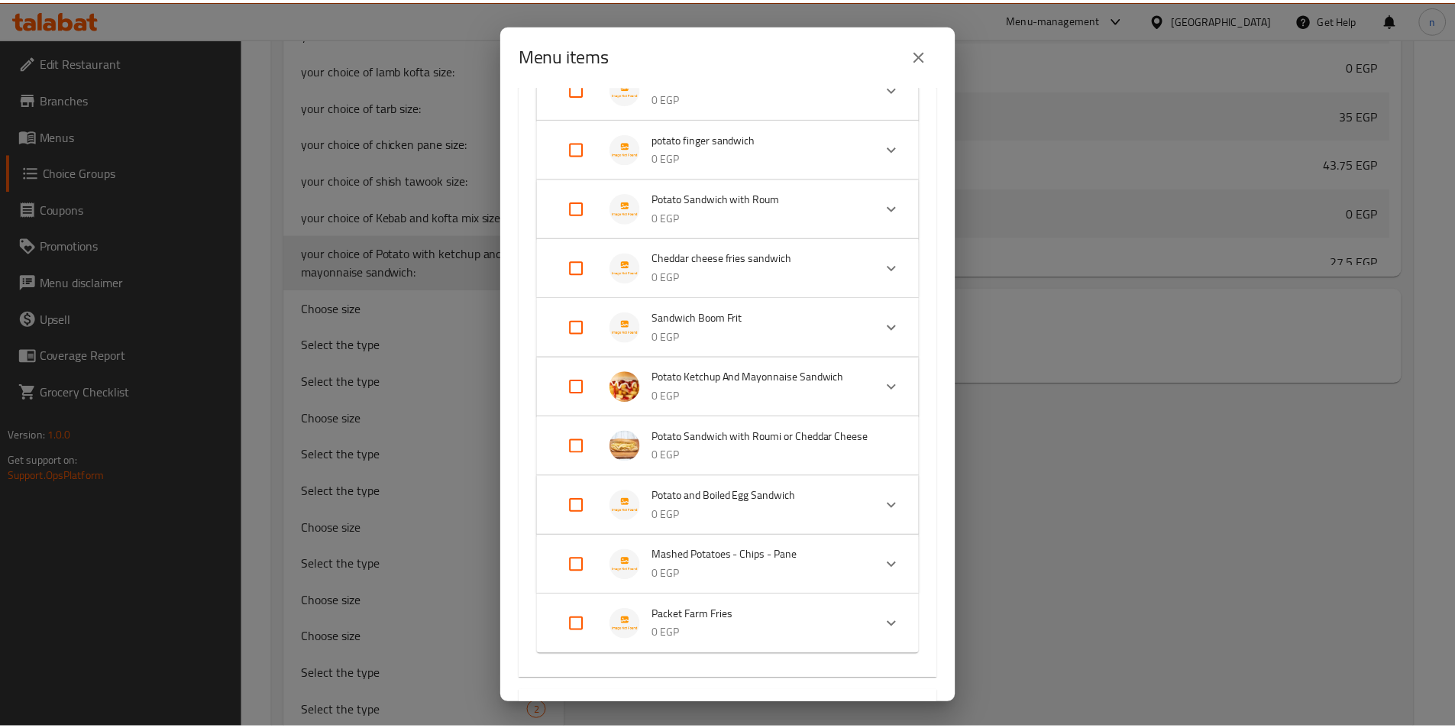
scroll to position [801, 0]
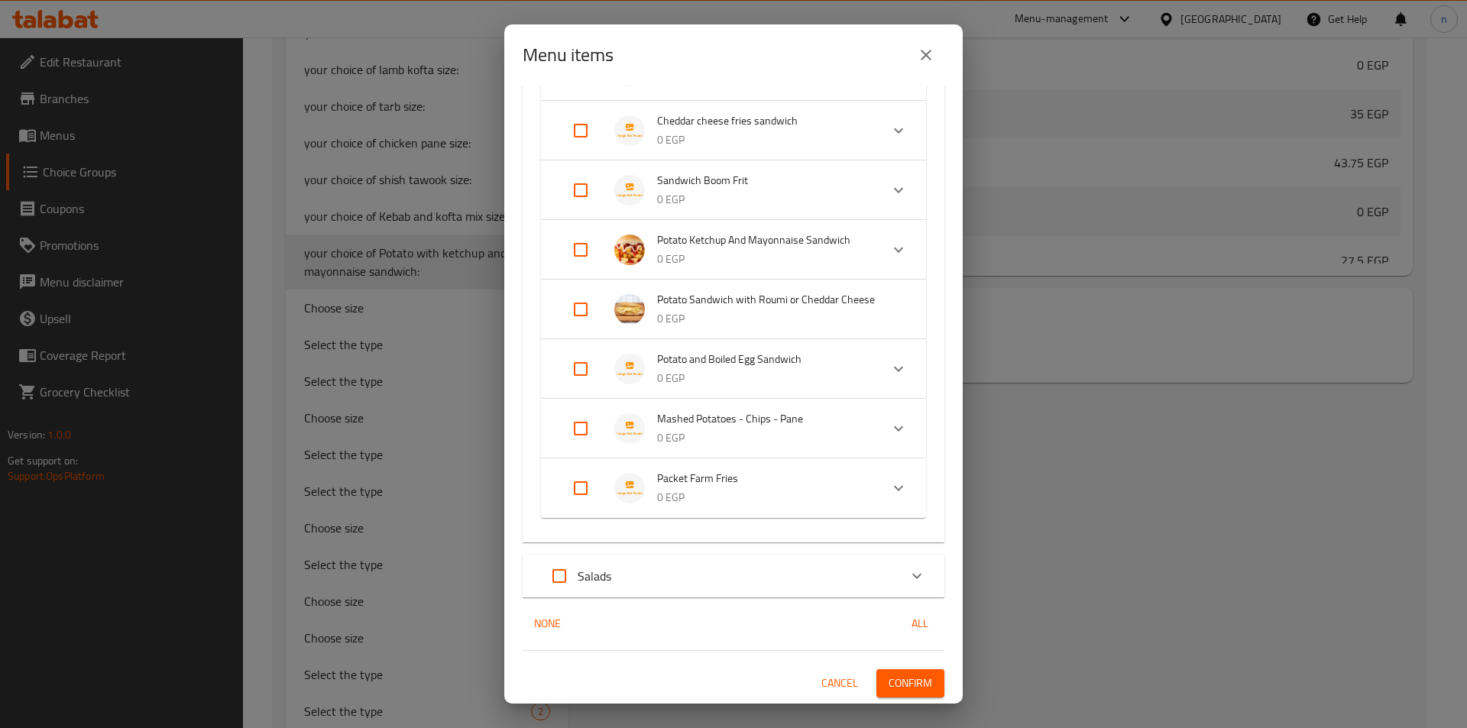
click at [914, 686] on span "Confirm" at bounding box center [910, 683] width 44 height 19
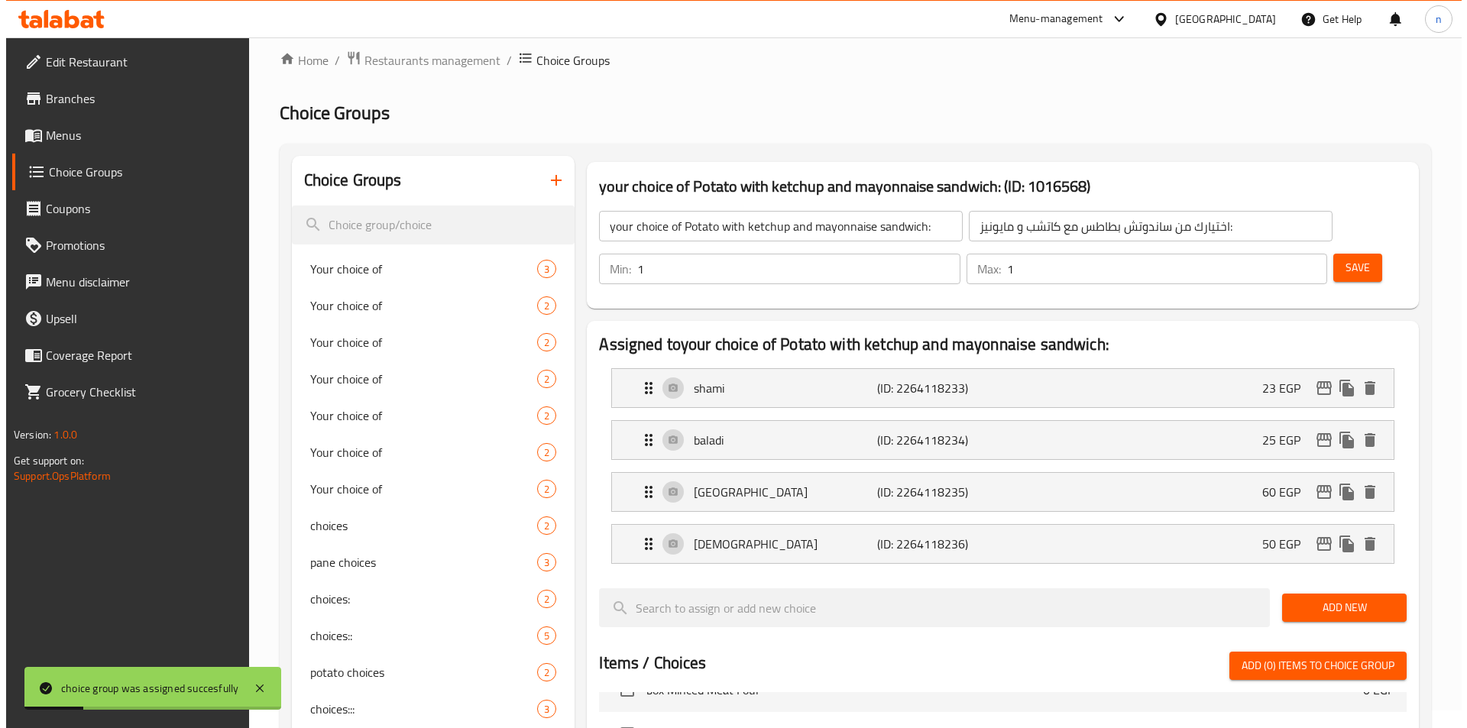
scroll to position [0, 0]
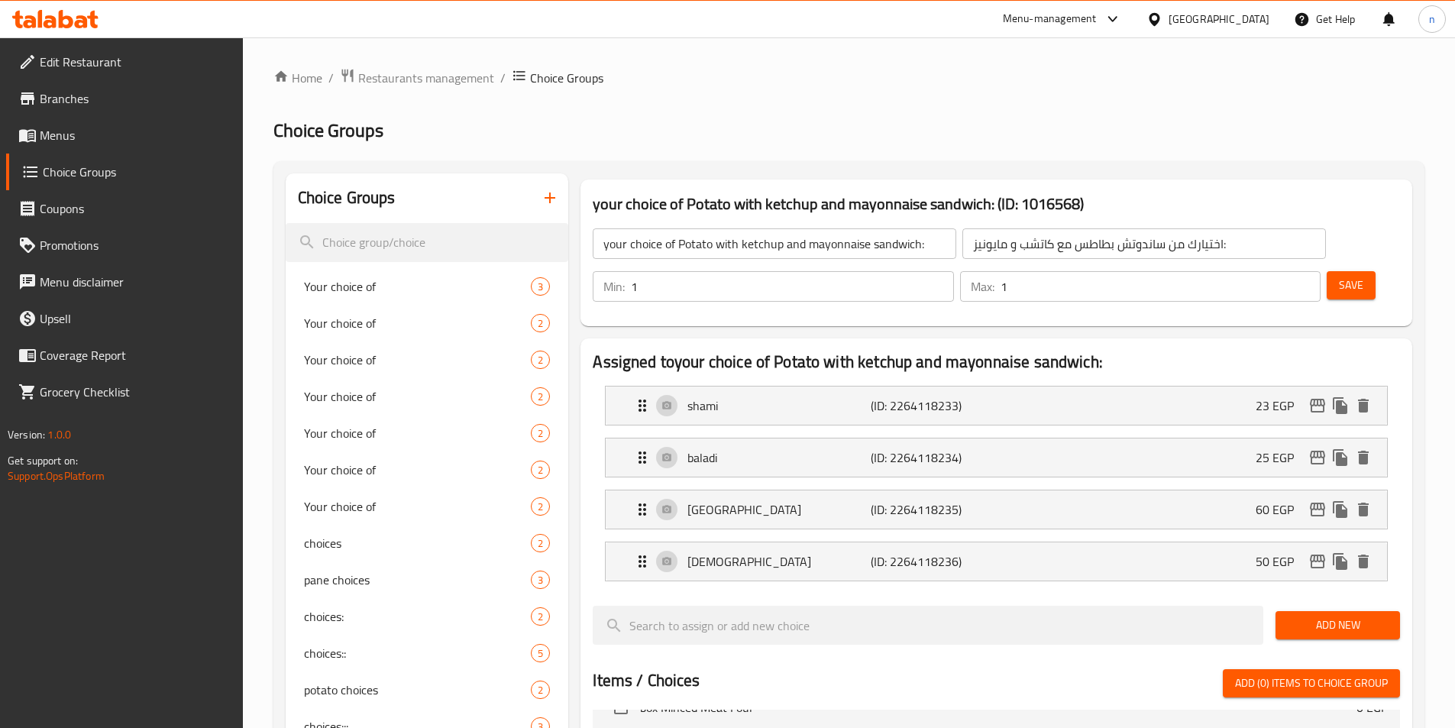
click at [549, 203] on icon "button" at bounding box center [550, 198] width 18 height 18
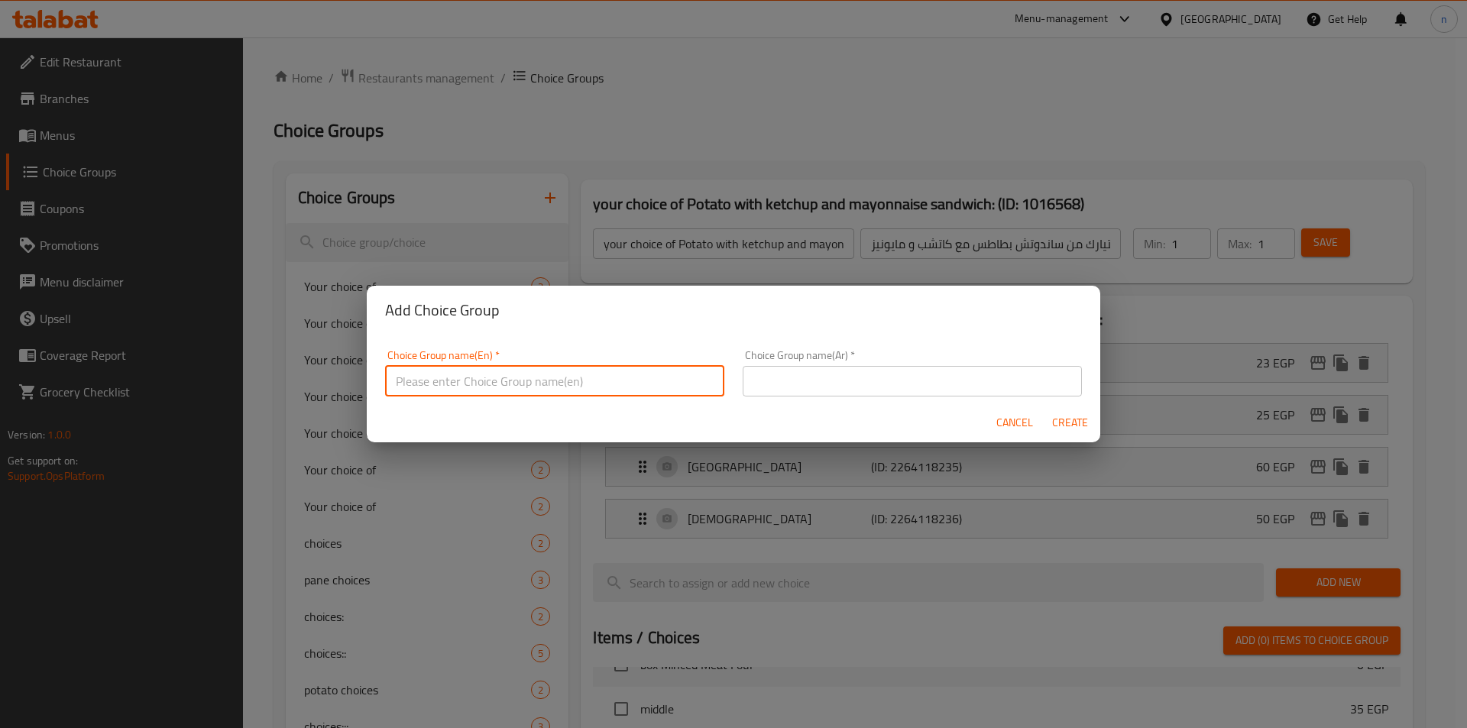
click at [522, 371] on input "text" at bounding box center [554, 381] width 339 height 31
drag, startPoint x: 468, startPoint y: 384, endPoint x: 521, endPoint y: 387, distance: 53.5
click at [521, 387] on input "your choice of sauce size:" at bounding box center [554, 381] width 339 height 31
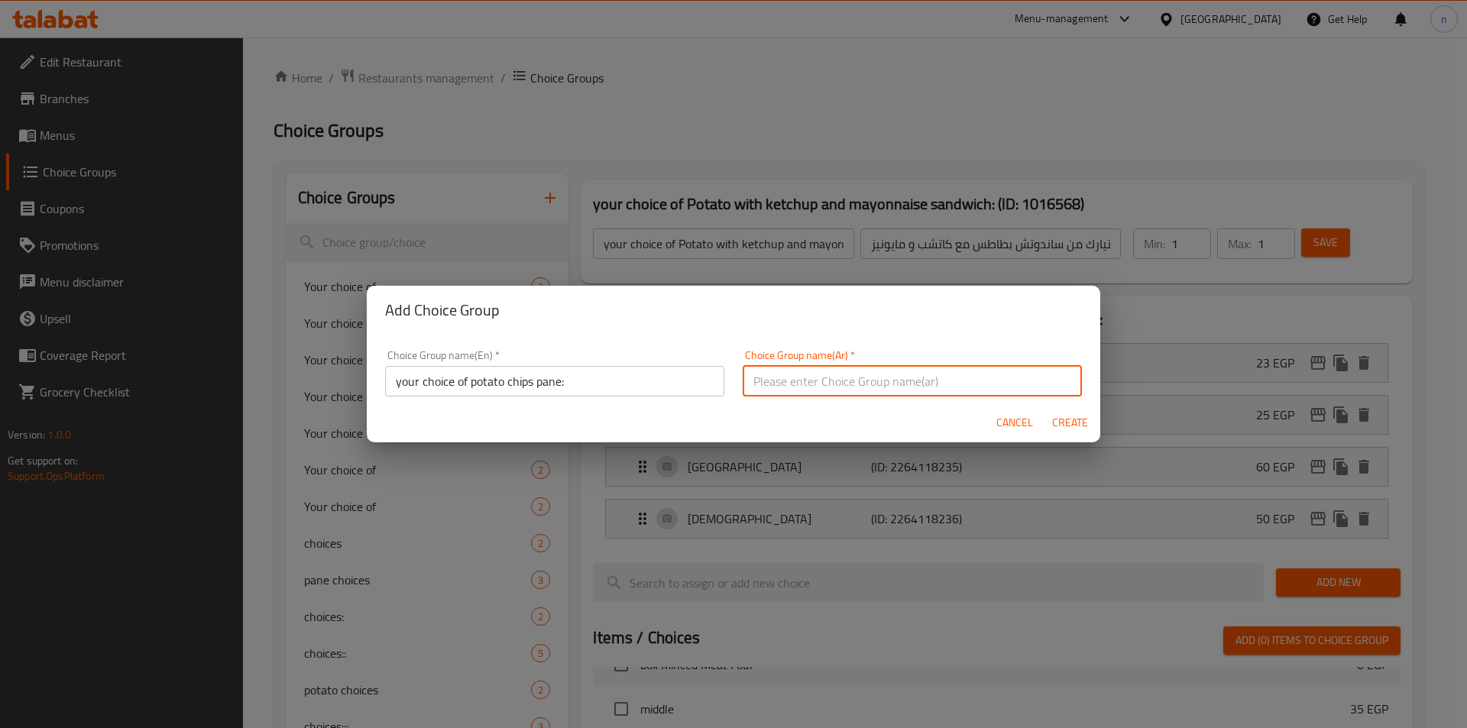
click at [809, 370] on input "text" at bounding box center [912, 381] width 339 height 31
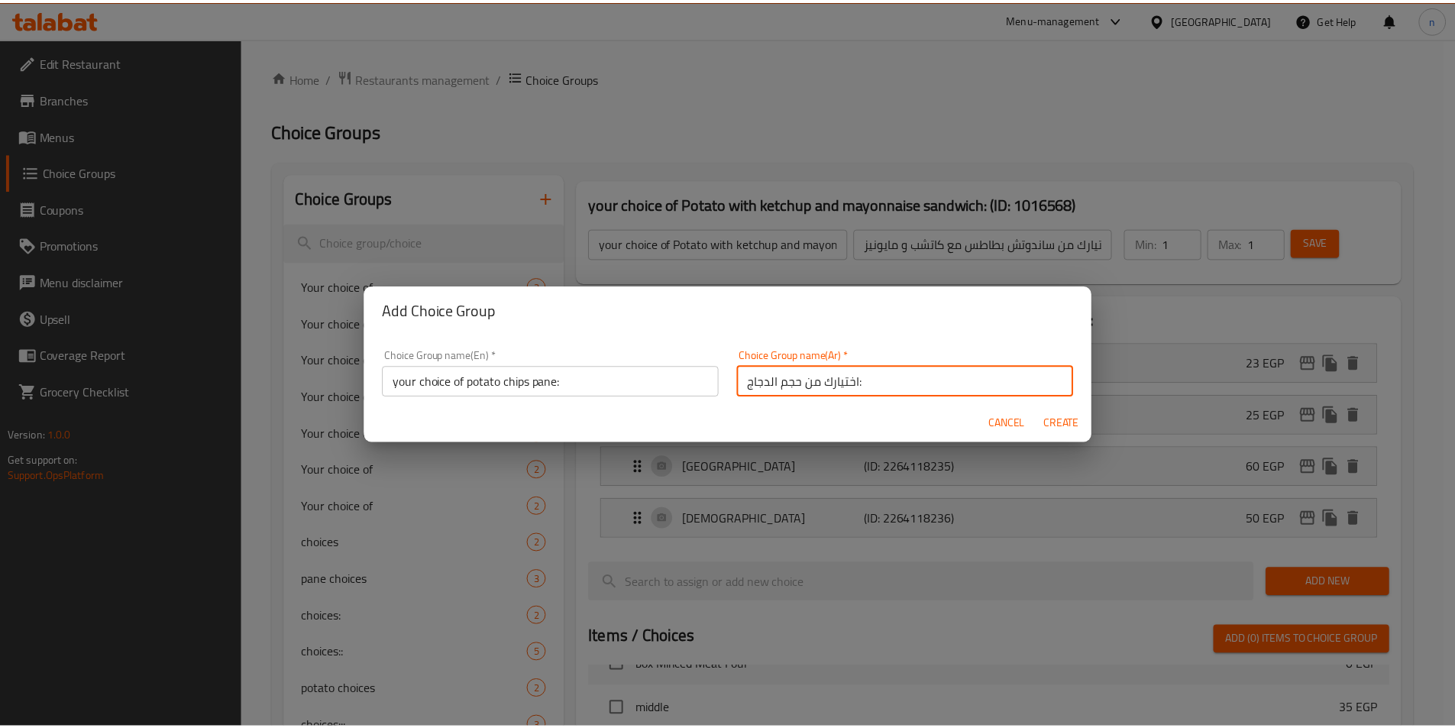
scroll to position [5, 0]
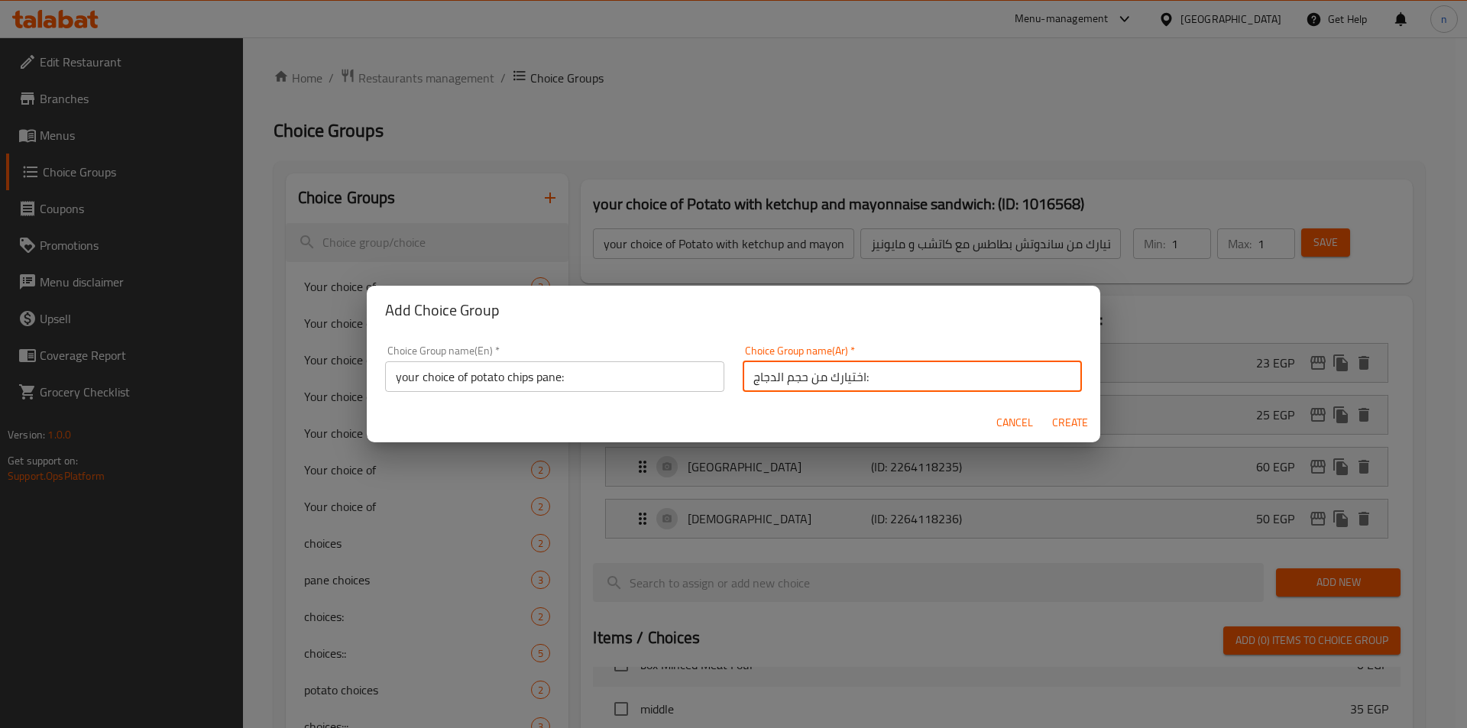
drag, startPoint x: 793, startPoint y: 387, endPoint x: 708, endPoint y: 390, distance: 84.9
click at [708, 390] on div "Choice Group name(En)   * your choice of potato chips pane: Choice Group name(E…" at bounding box center [733, 368] width 715 height 65
click at [1073, 419] on span "Create" at bounding box center [1069, 422] width 37 height 19
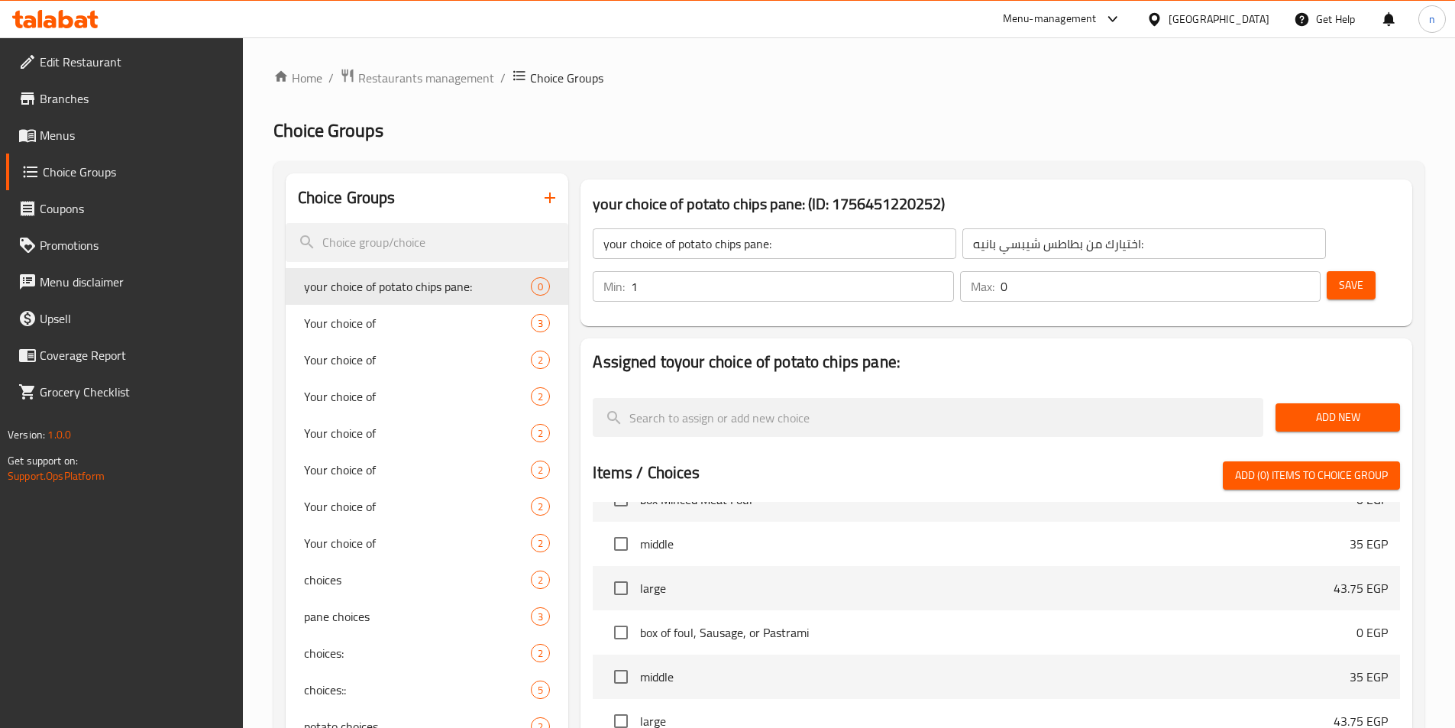
click at [953, 271] on input "1" at bounding box center [792, 286] width 322 height 31
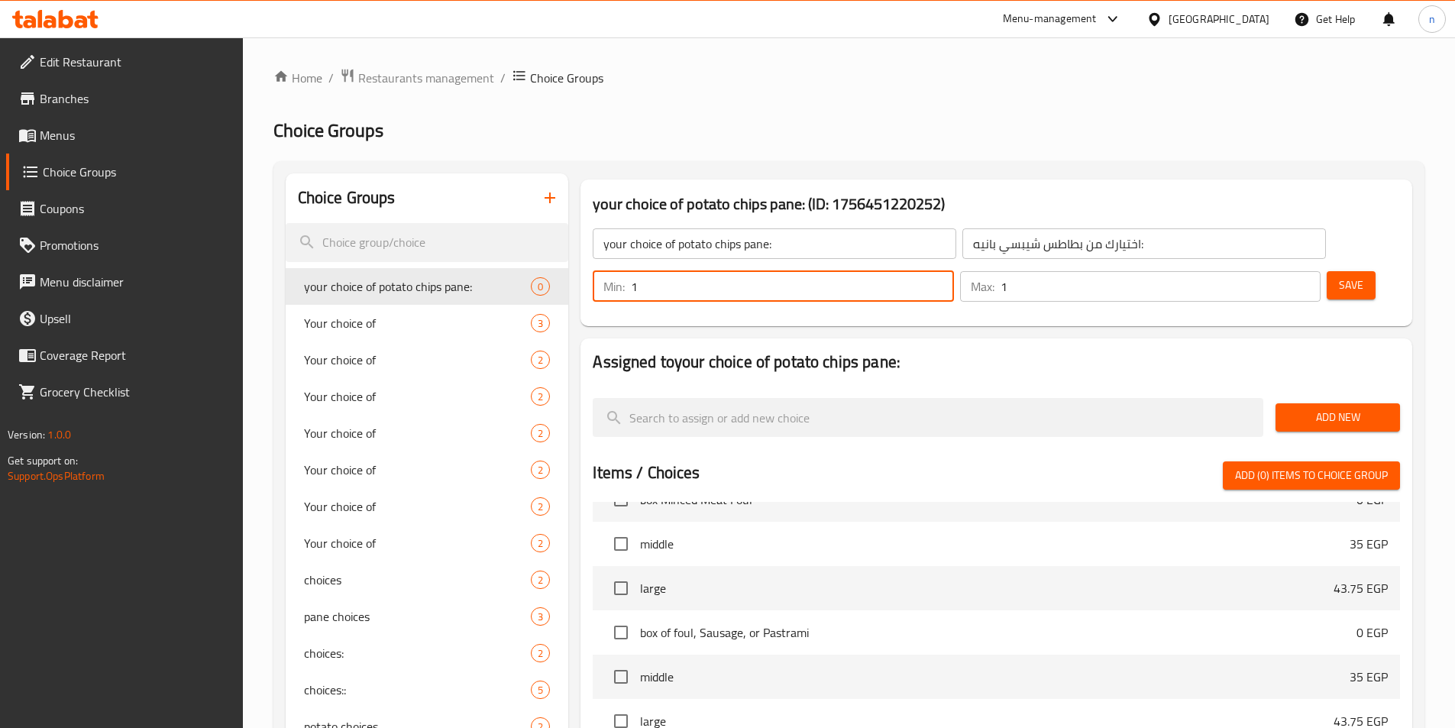
click at [1276, 271] on input "1" at bounding box center [1161, 286] width 320 height 31
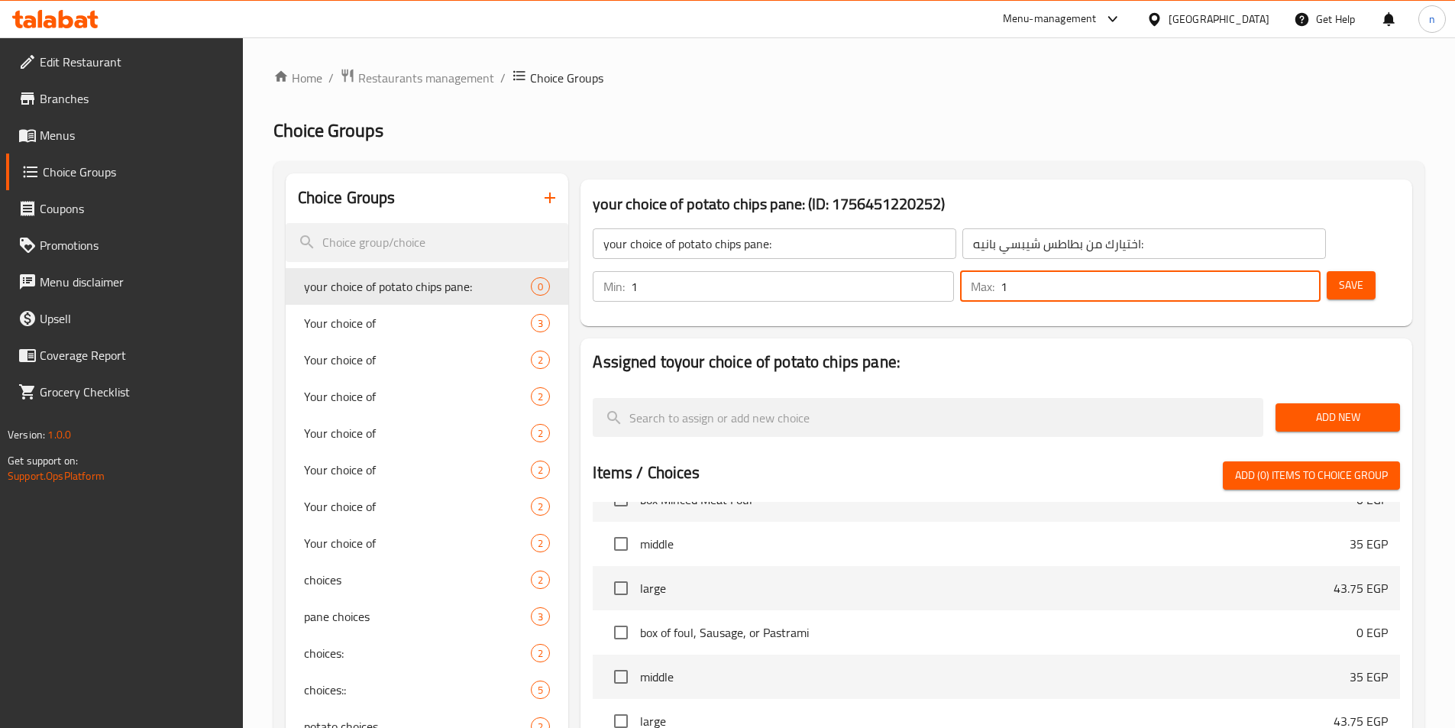
click at [1329, 408] on span "Add New" at bounding box center [1338, 417] width 100 height 19
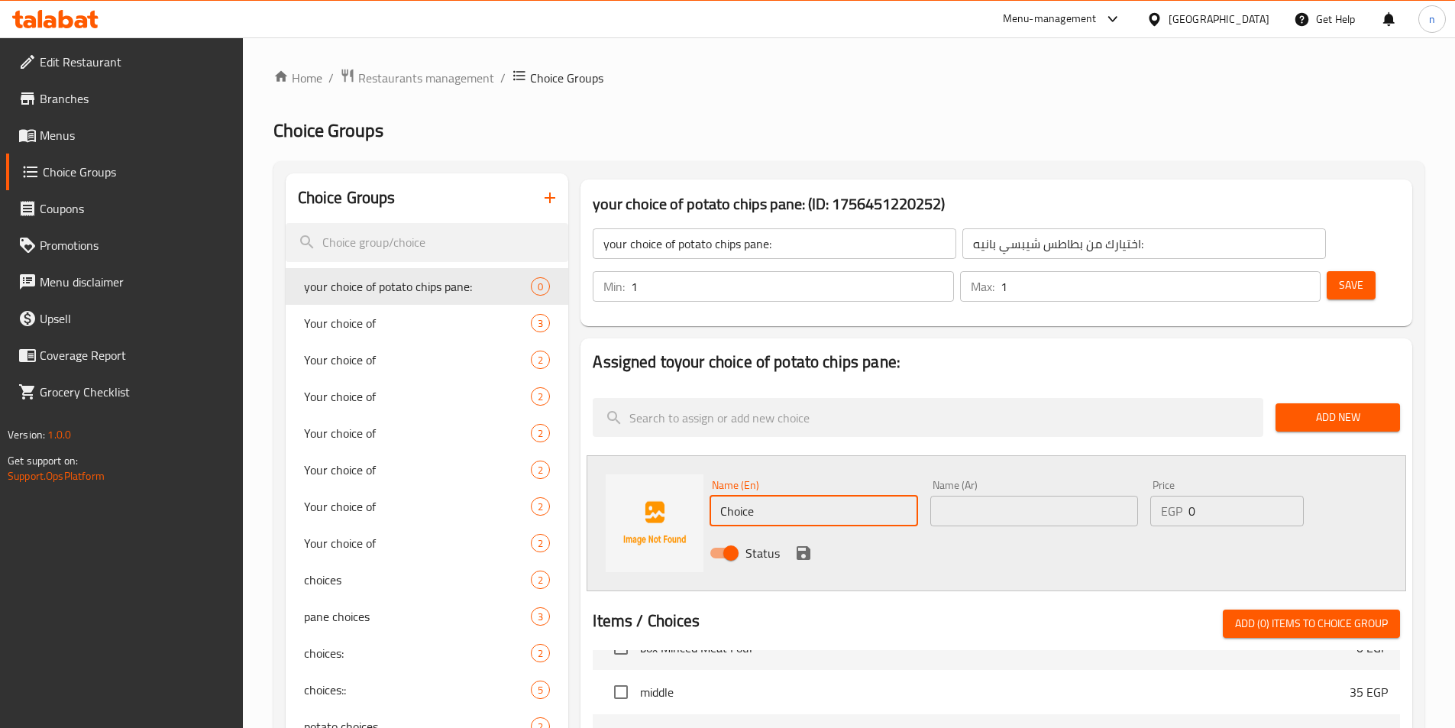
click at [743, 496] on input "Choice" at bounding box center [814, 511] width 208 height 31
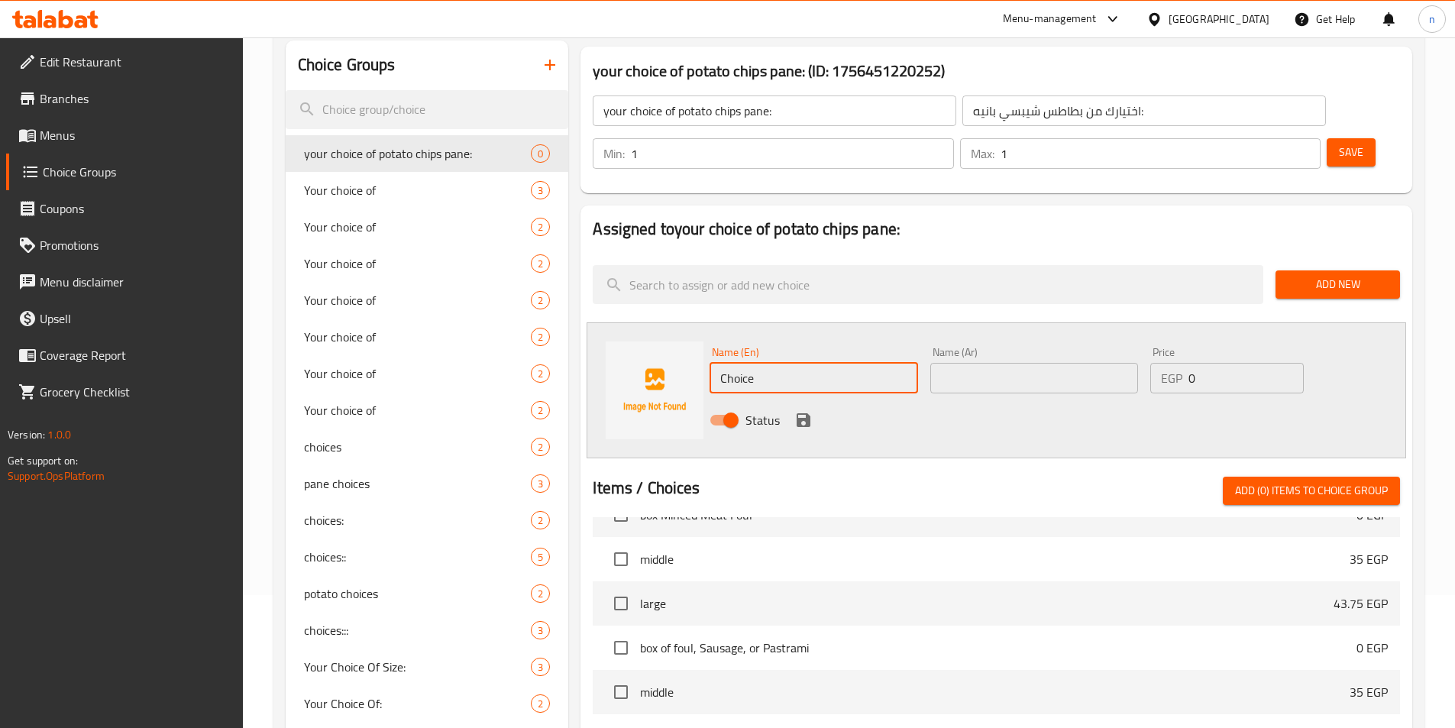
scroll to position [153, 0]
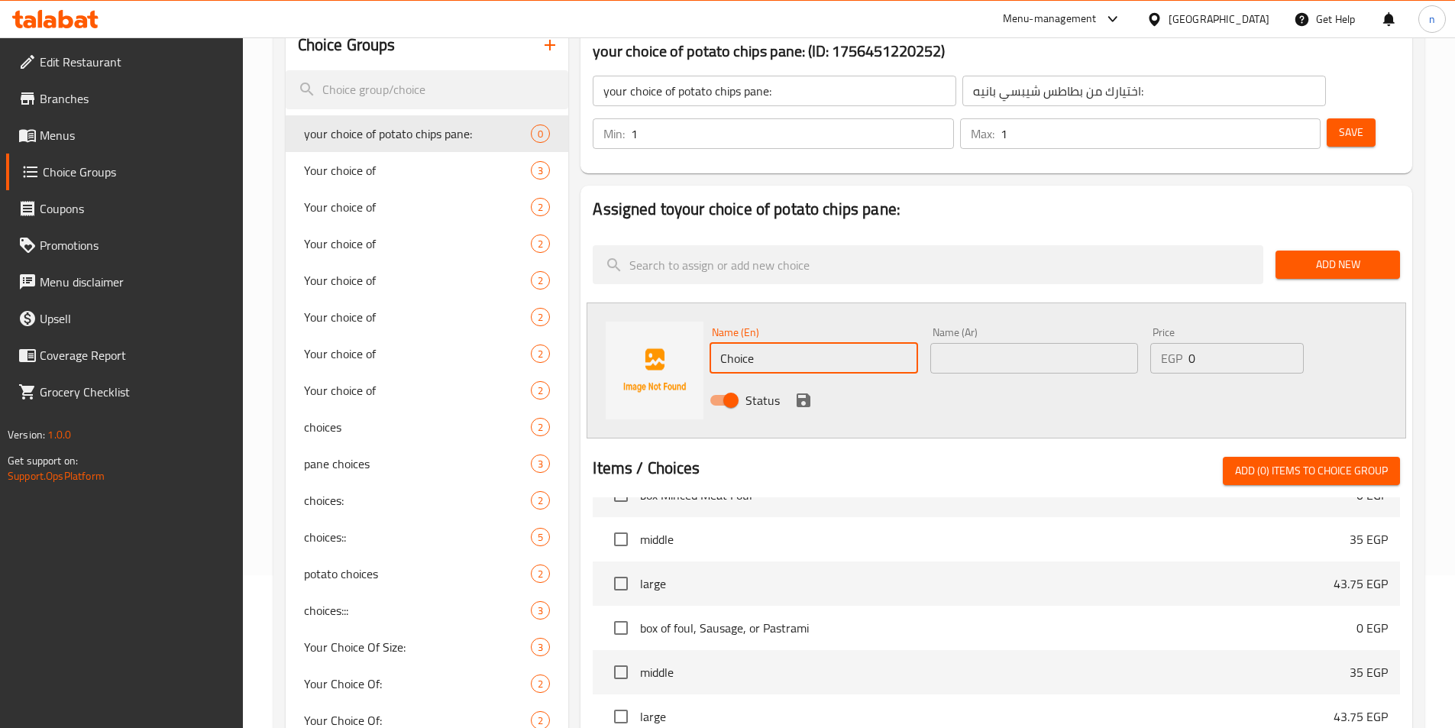
click at [1015, 343] on input "text" at bounding box center [1035, 358] width 208 height 31
click at [747, 343] on input "Choice" at bounding box center [814, 358] width 208 height 31
drag, startPoint x: 1196, startPoint y: 316, endPoint x: 1186, endPoint y: 316, distance: 10.7
click at [1186, 343] on div "EGP 0 Price" at bounding box center [1227, 358] width 153 height 31
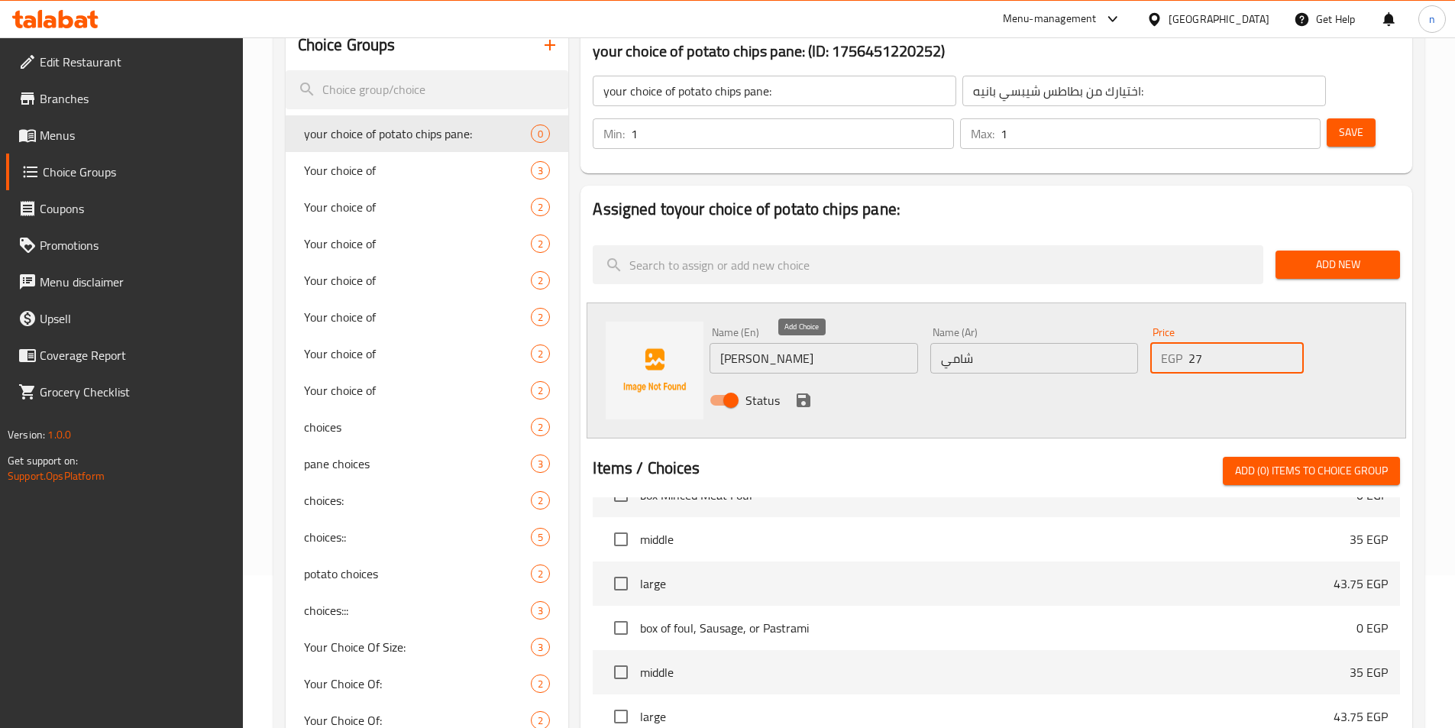
click at [813, 389] on button "save" at bounding box center [803, 400] width 23 height 23
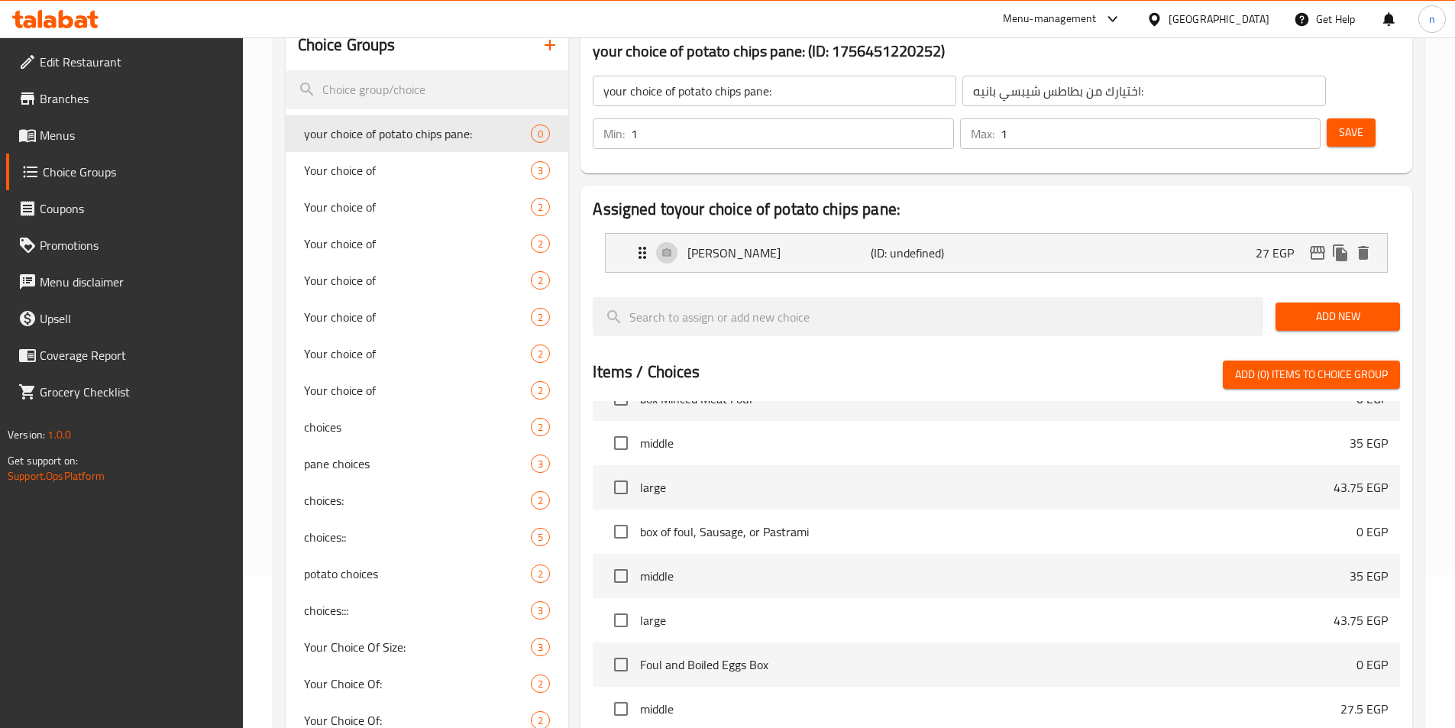
click at [1344, 293] on div "Add New" at bounding box center [1338, 316] width 137 height 51
click at [1341, 307] on span "Add New" at bounding box center [1338, 316] width 100 height 19
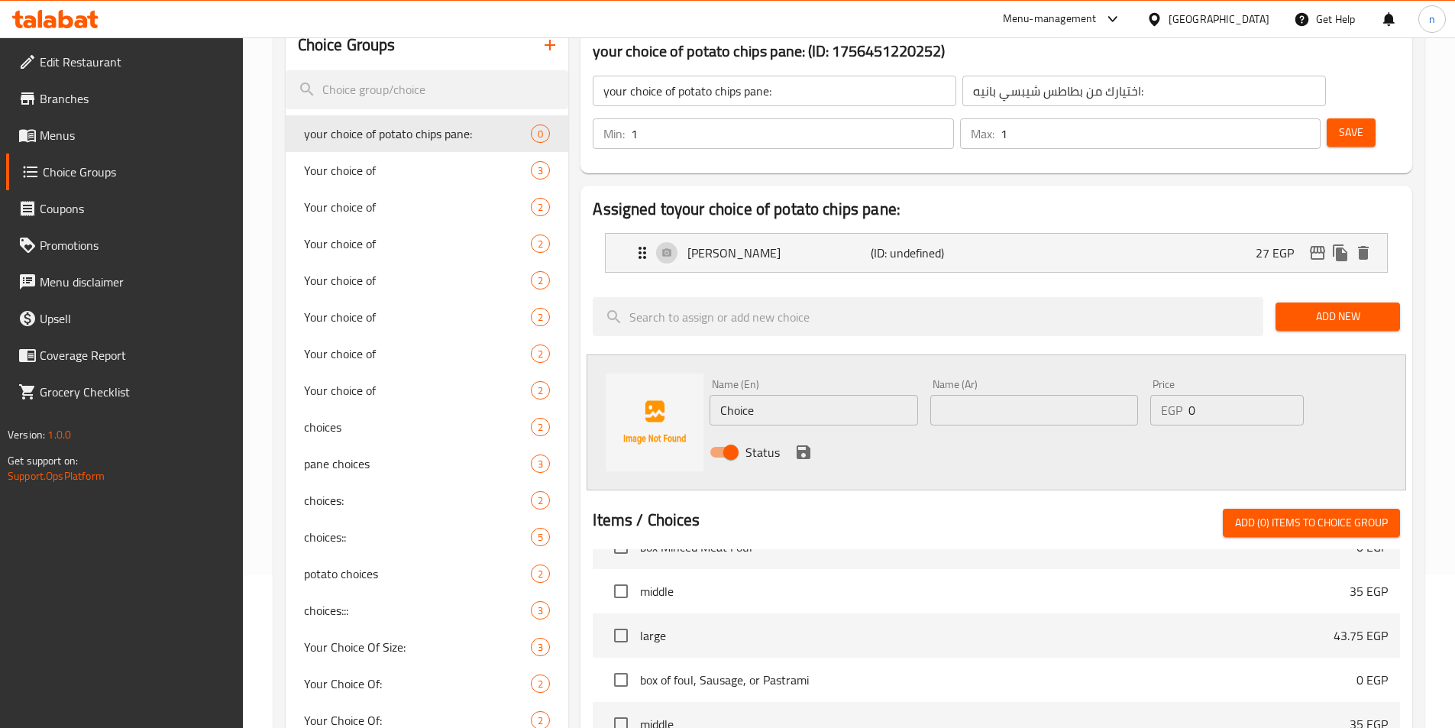
click at [740, 395] on input "Choice" at bounding box center [814, 410] width 208 height 31
click at [1037, 383] on div "Name (Ar) Name (Ar)" at bounding box center [1034, 402] width 220 height 59
click at [1028, 395] on input "text" at bounding box center [1035, 410] width 208 height 31
drag, startPoint x: 1204, startPoint y: 366, endPoint x: 1188, endPoint y: 367, distance: 16.1
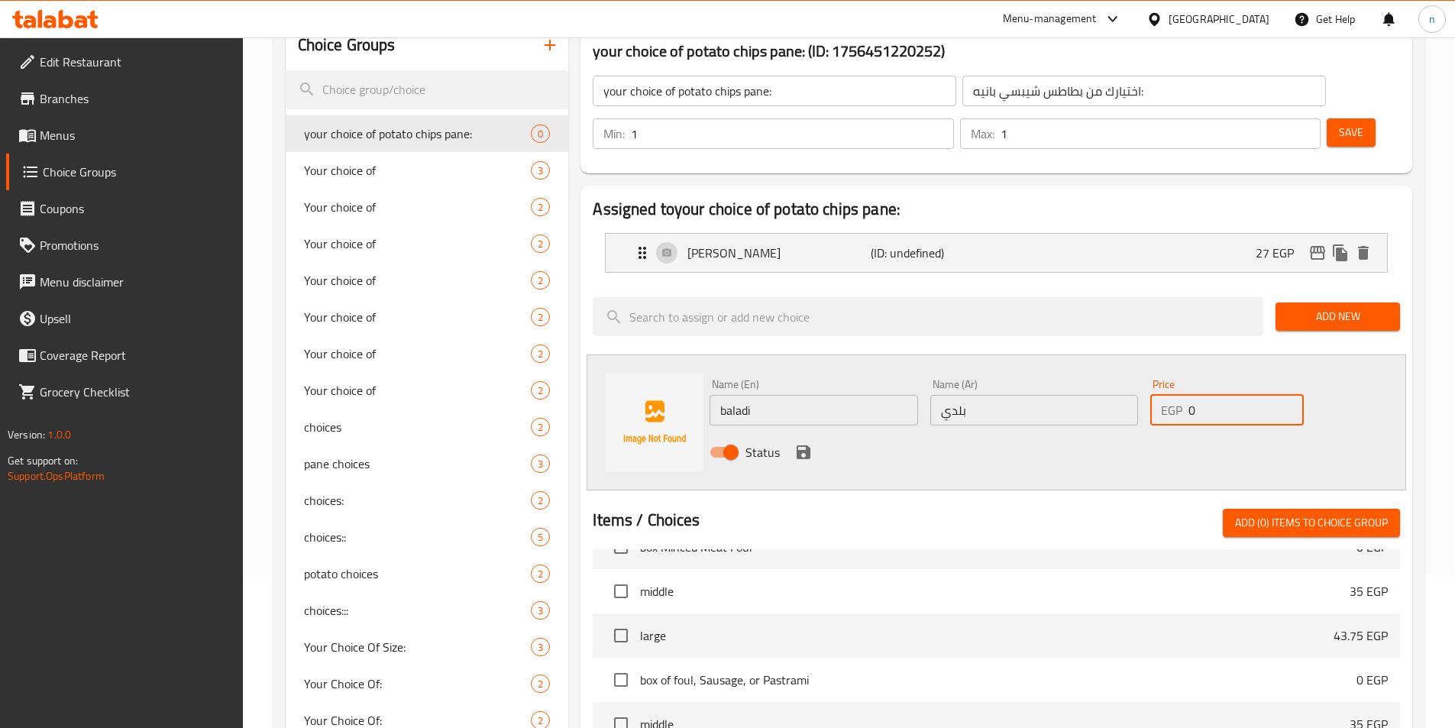
click at [1188, 395] on div "EGP 0 Price" at bounding box center [1227, 410] width 153 height 31
click at [810, 443] on icon "save" at bounding box center [804, 452] width 18 height 18
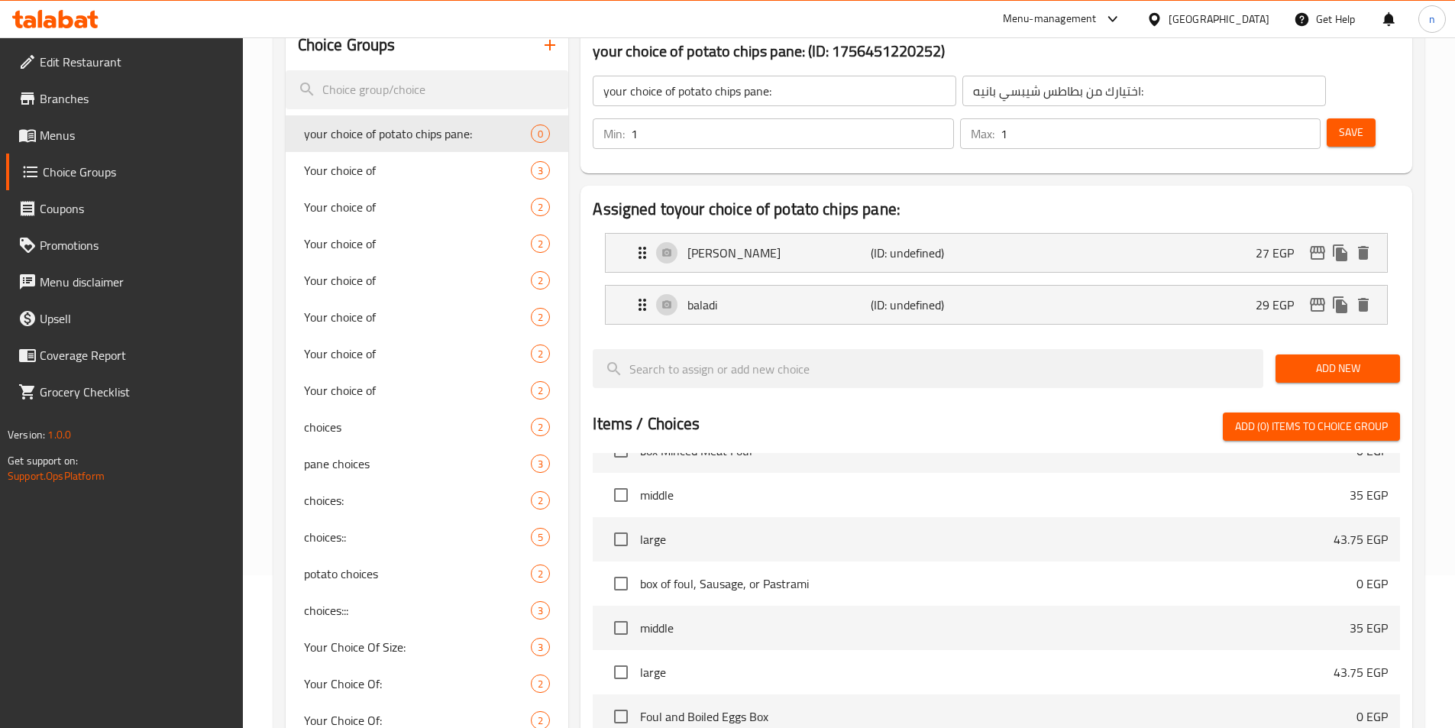
click at [1332, 359] on span "Add New" at bounding box center [1338, 368] width 100 height 19
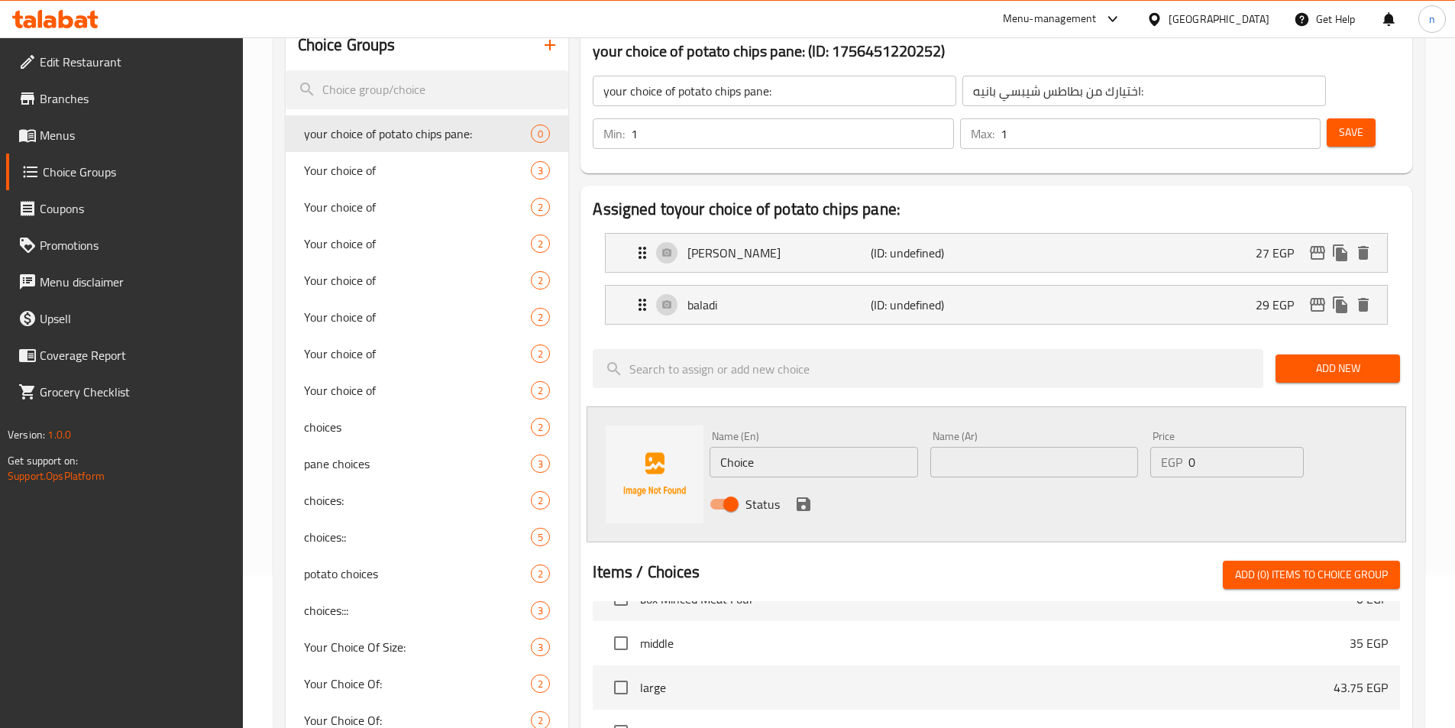
click at [1238, 337] on div at bounding box center [997, 343] width 808 height 12
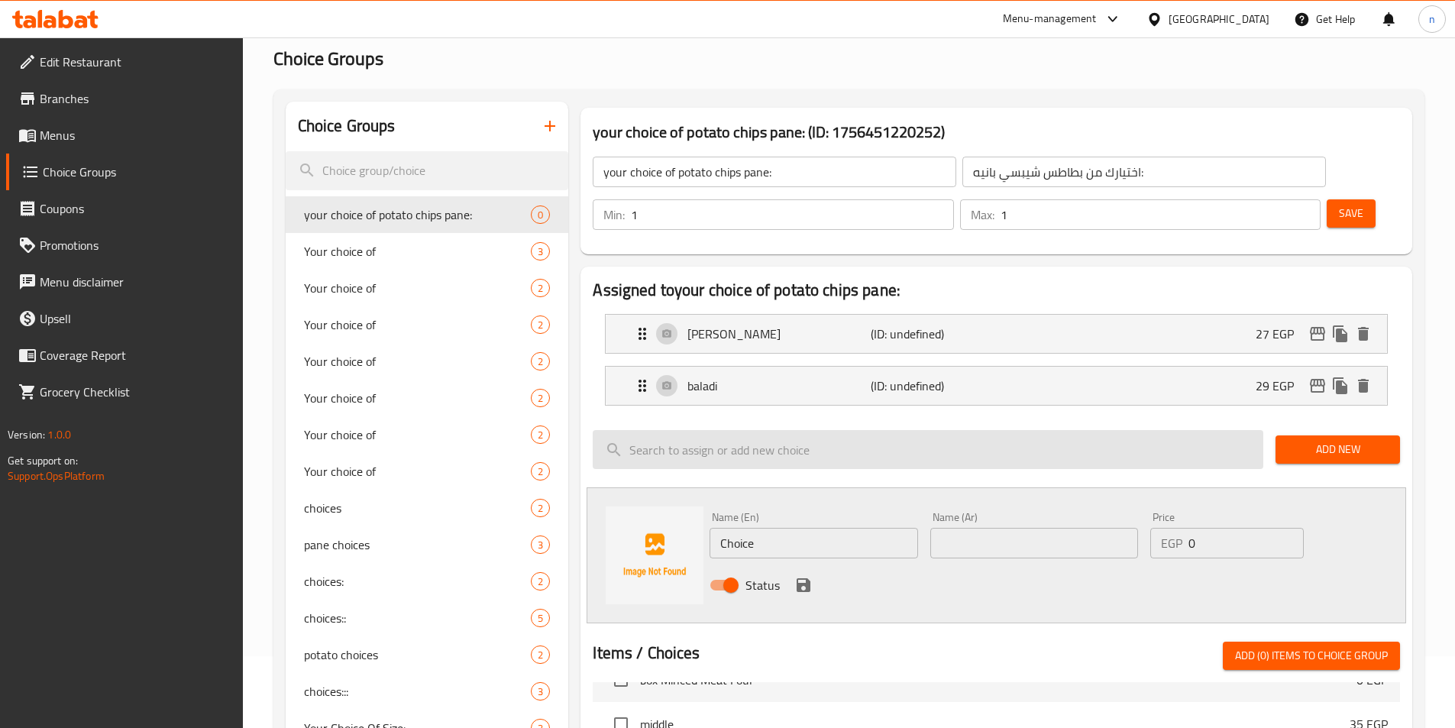
scroll to position [0, 0]
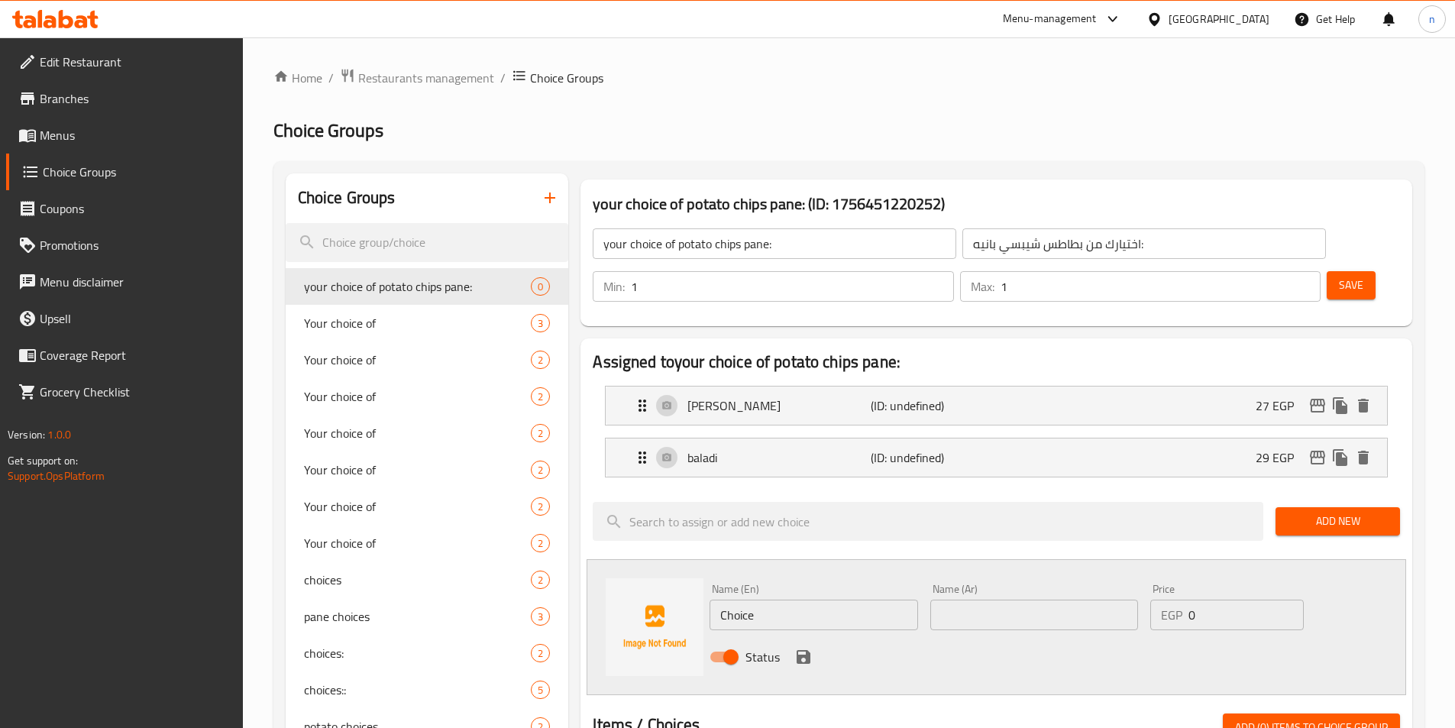
click at [983, 245] on input "اختيارك من بطاطس شيبسي بانيه:" at bounding box center [1145, 243] width 364 height 31
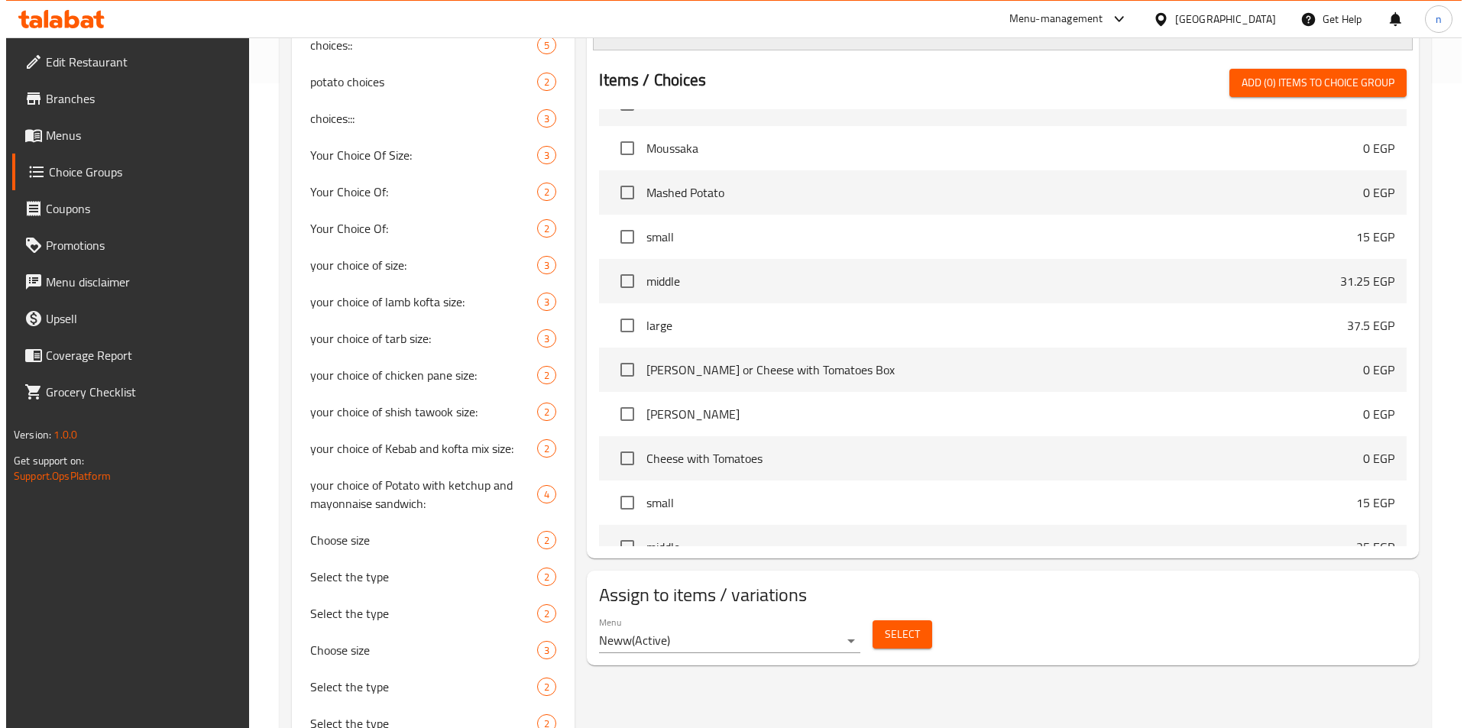
scroll to position [993, 0]
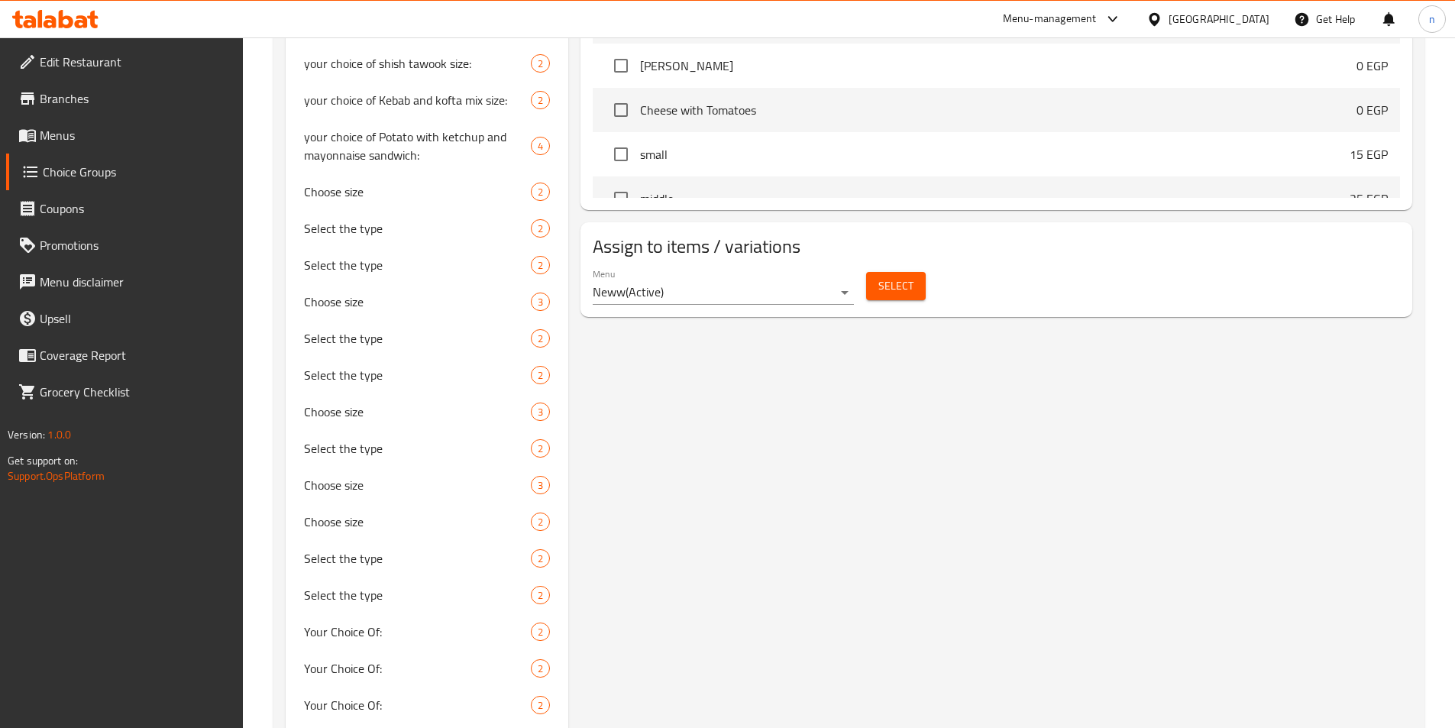
click at [907, 277] on span "Select" at bounding box center [896, 286] width 35 height 19
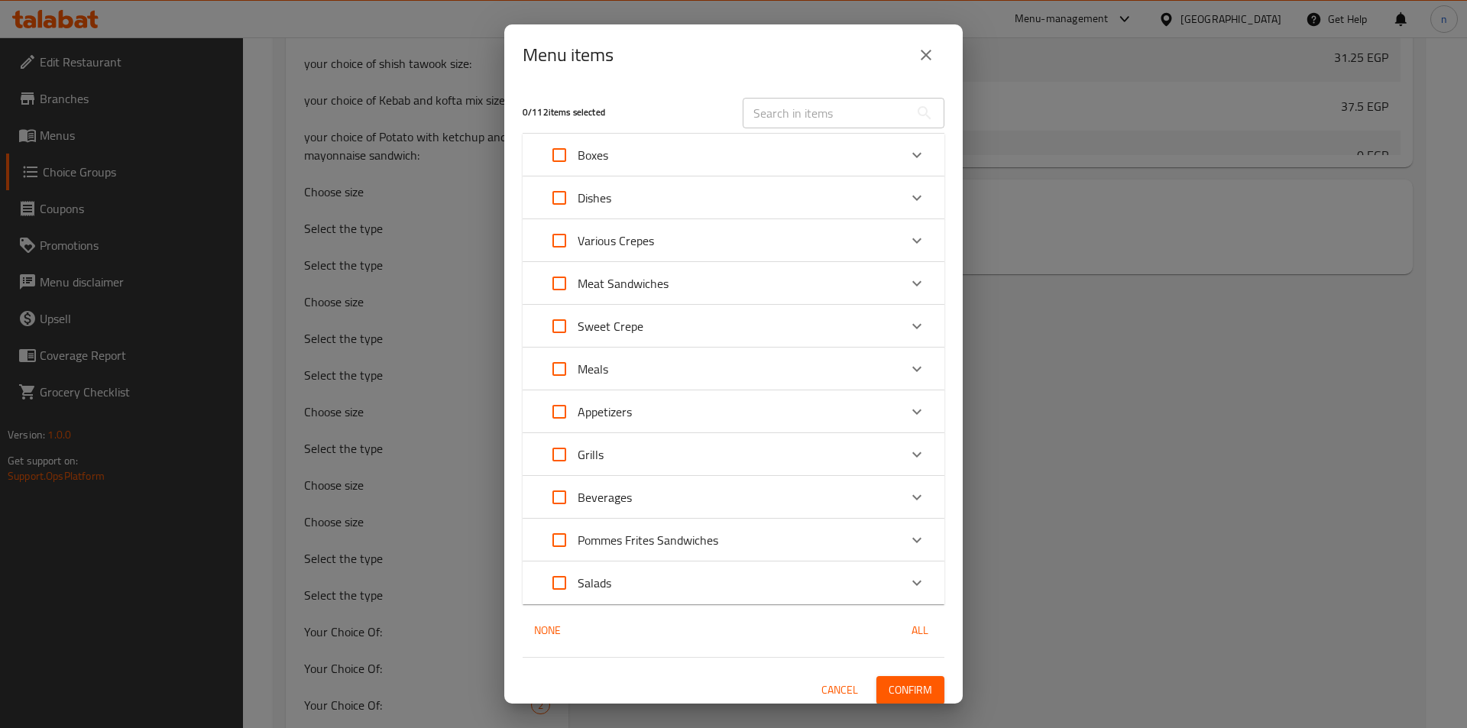
click at [820, 545] on div "Pommes Frites Sandwiches" at bounding box center [720, 540] width 358 height 37
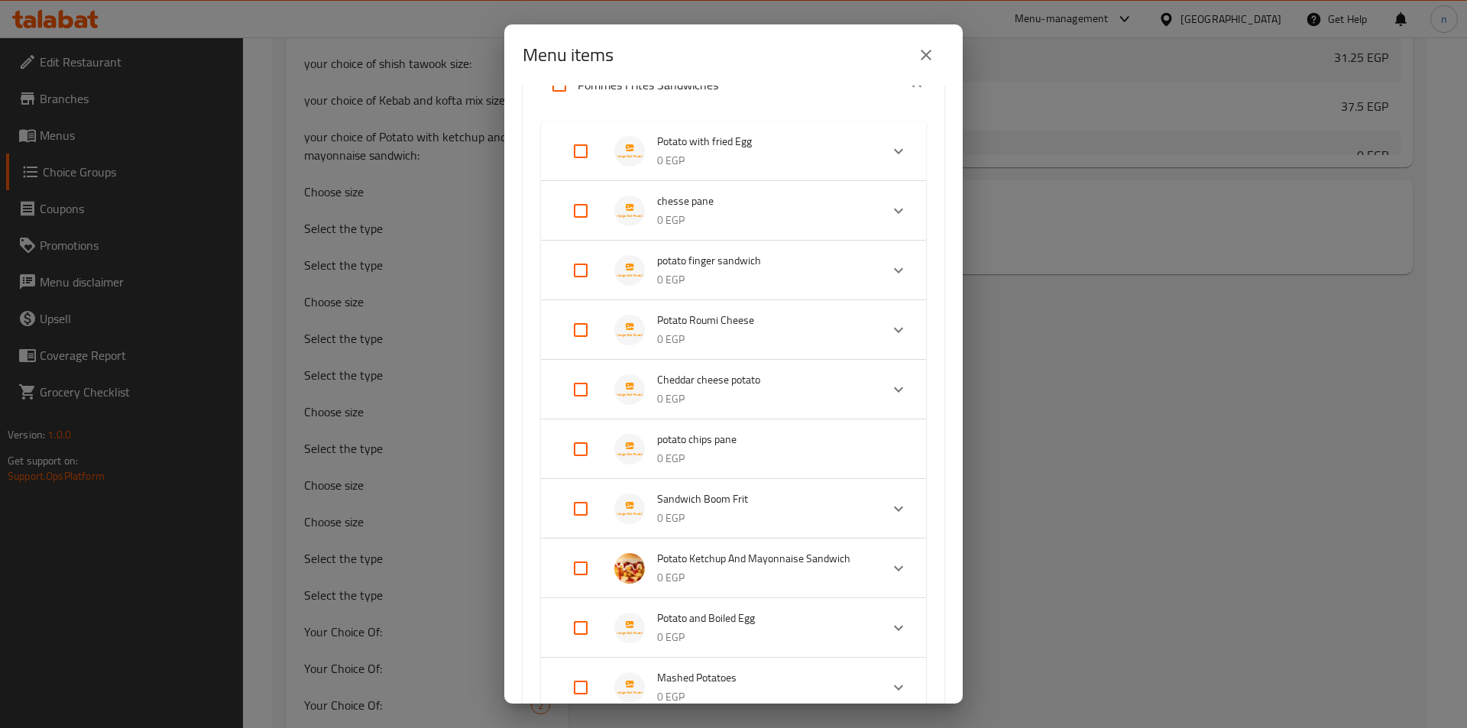
scroll to position [458, 0]
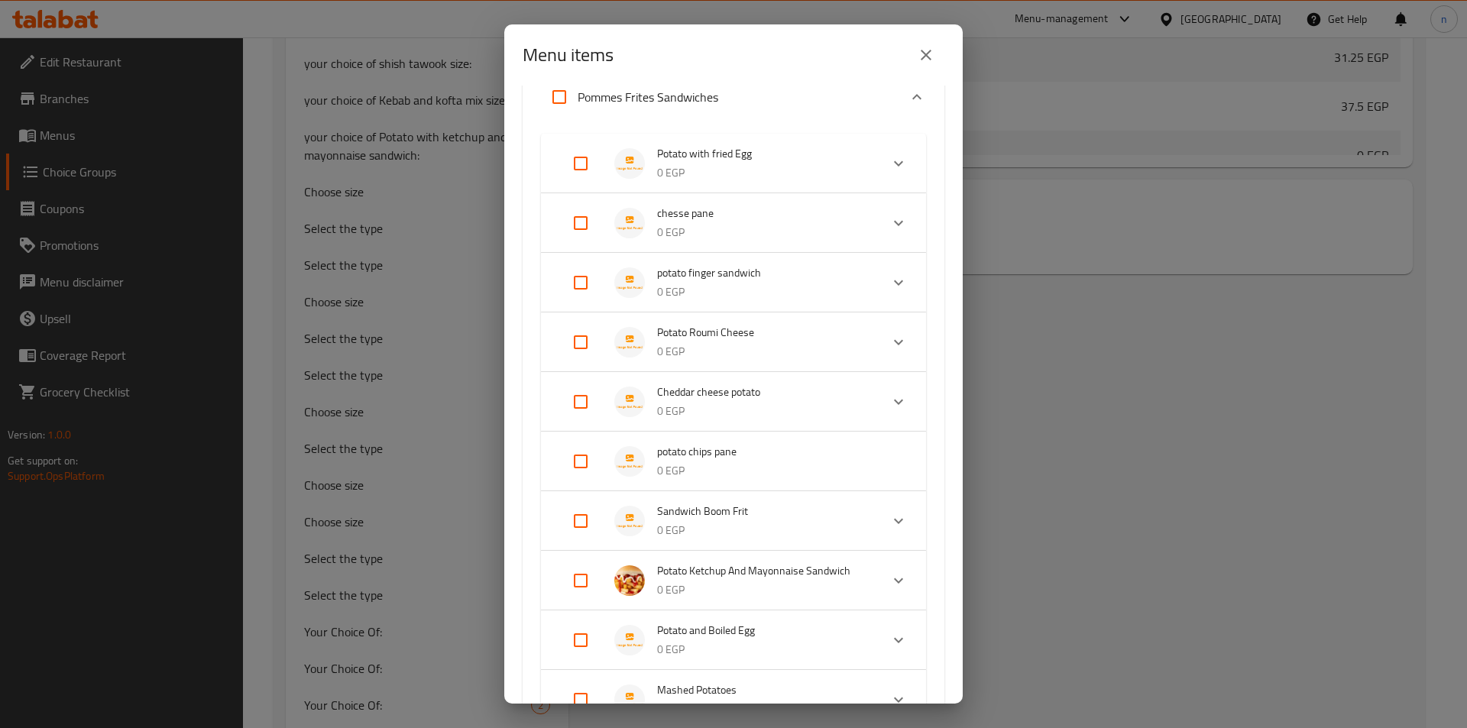
click at [577, 464] on input "Expand" at bounding box center [580, 461] width 37 height 37
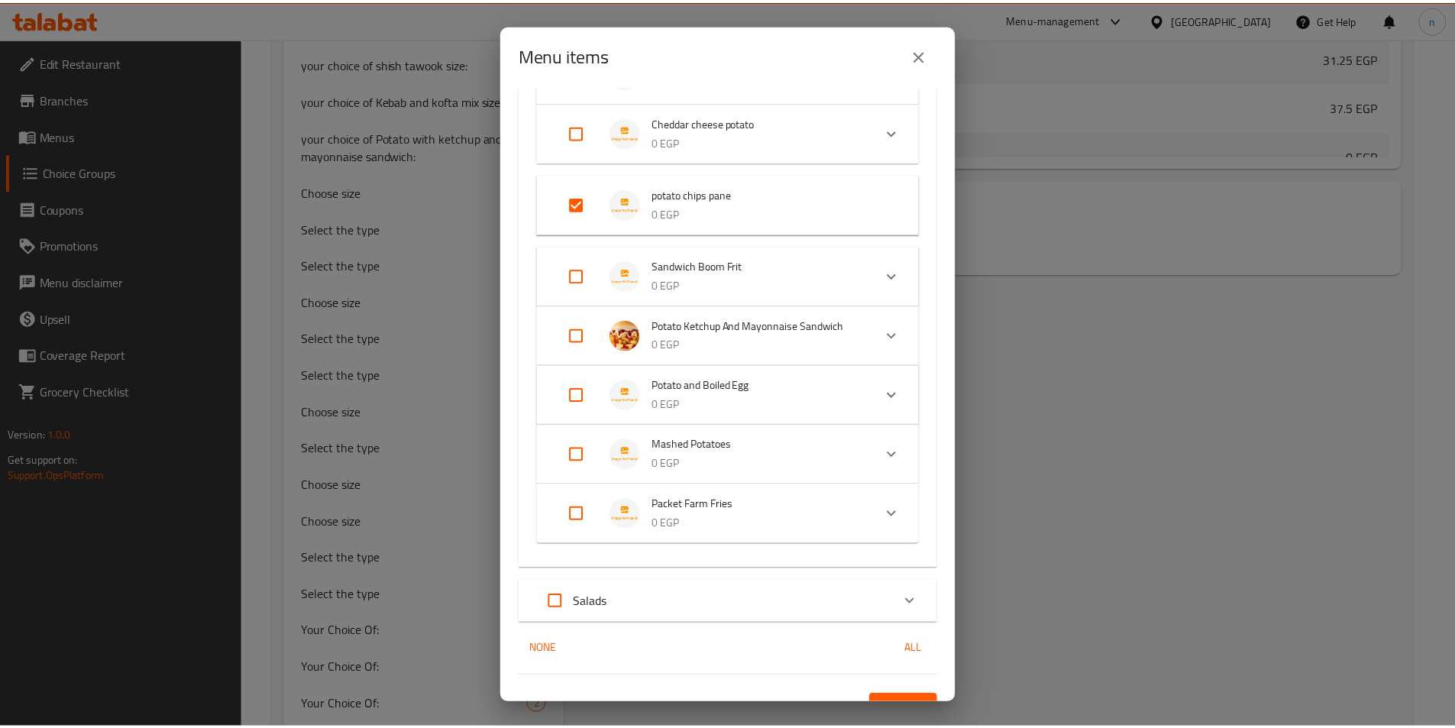
scroll to position [754, 0]
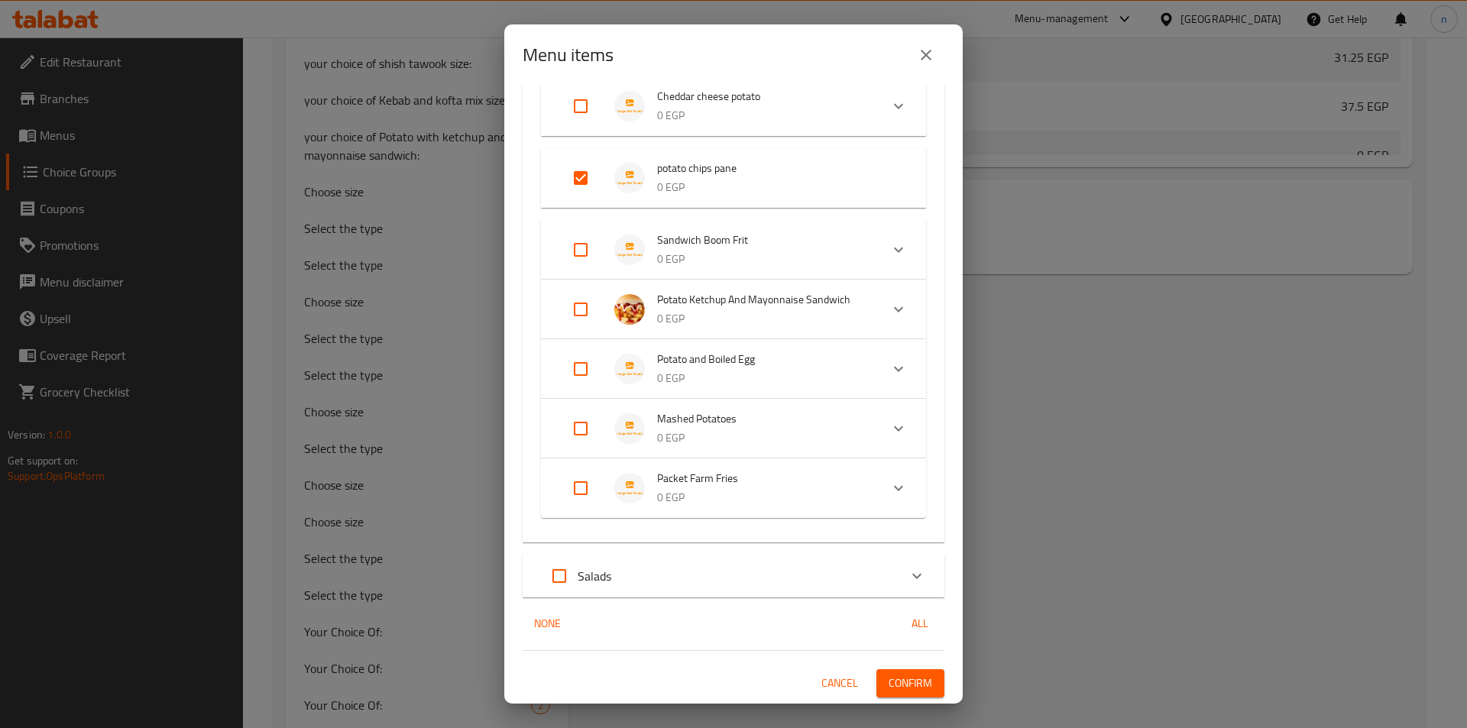
click at [897, 676] on span "Confirm" at bounding box center [910, 683] width 44 height 19
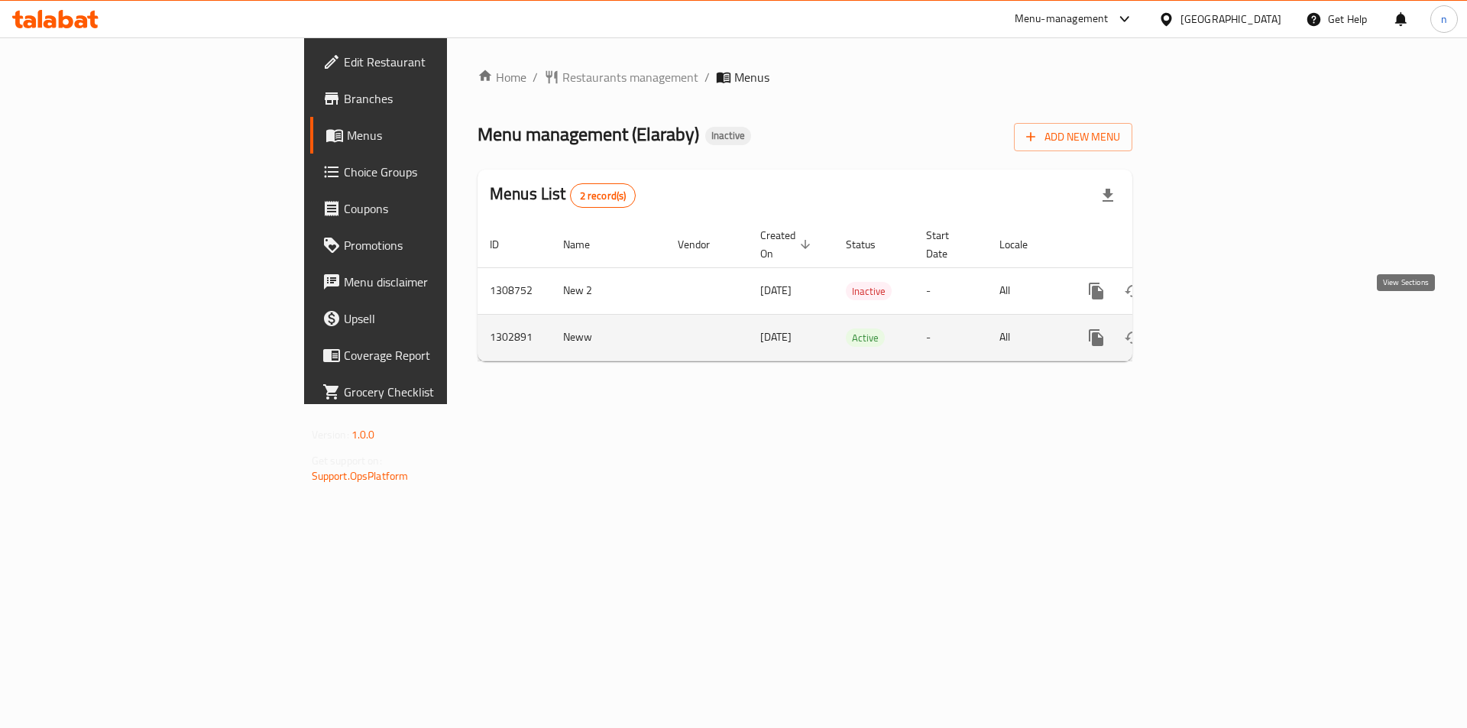
click at [1215, 329] on icon "enhanced table" at bounding box center [1206, 338] width 18 height 18
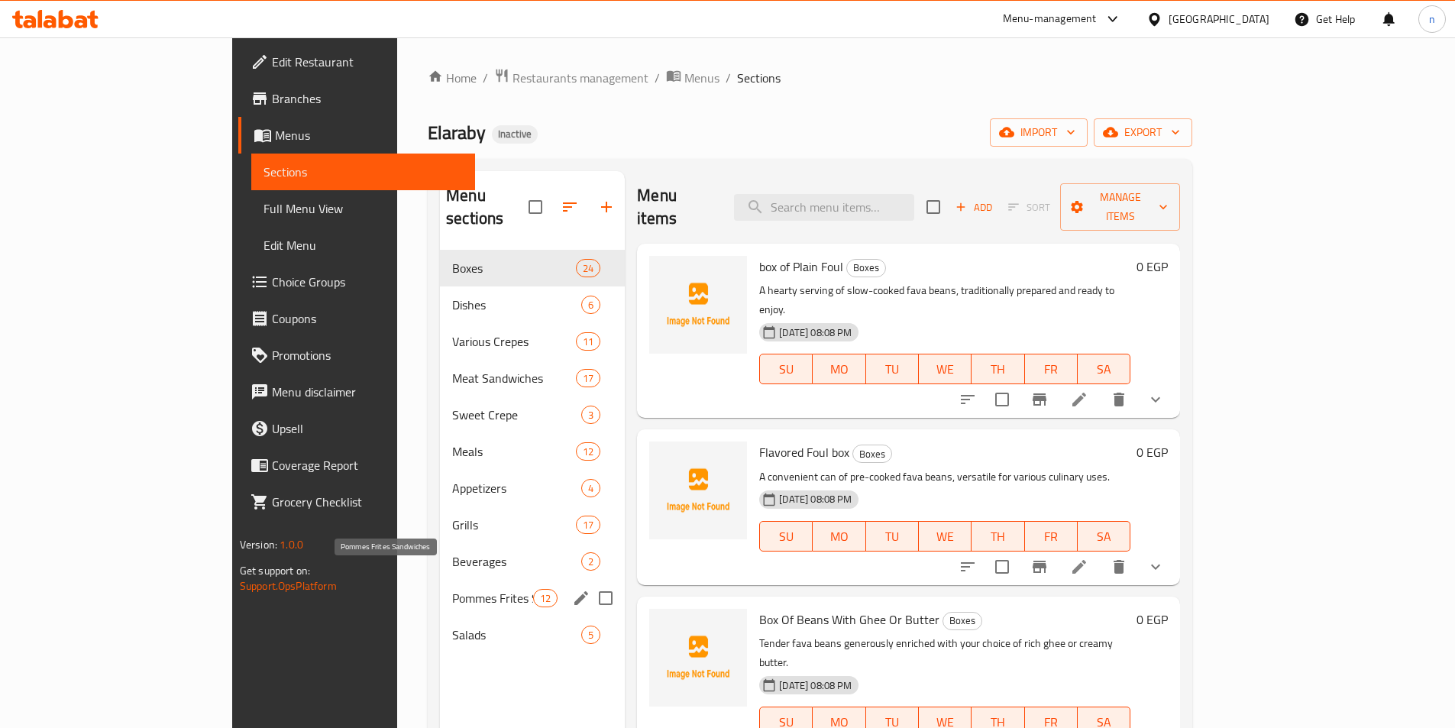
click at [452, 589] on span "Pommes Frites Sandwiches" at bounding box center [492, 598] width 81 height 18
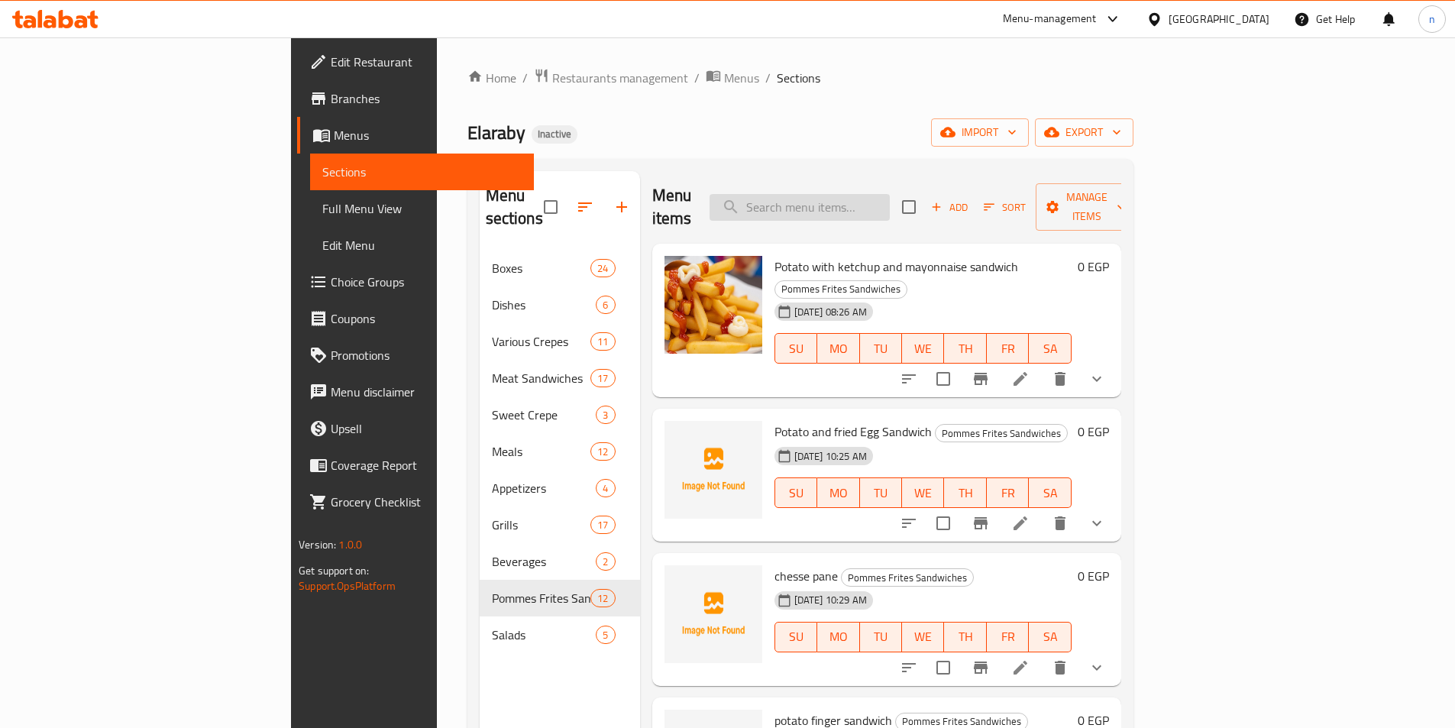
click at [890, 201] on input "search" at bounding box center [800, 207] width 180 height 27
paste input "بطاطس بالبيض المسلوق"
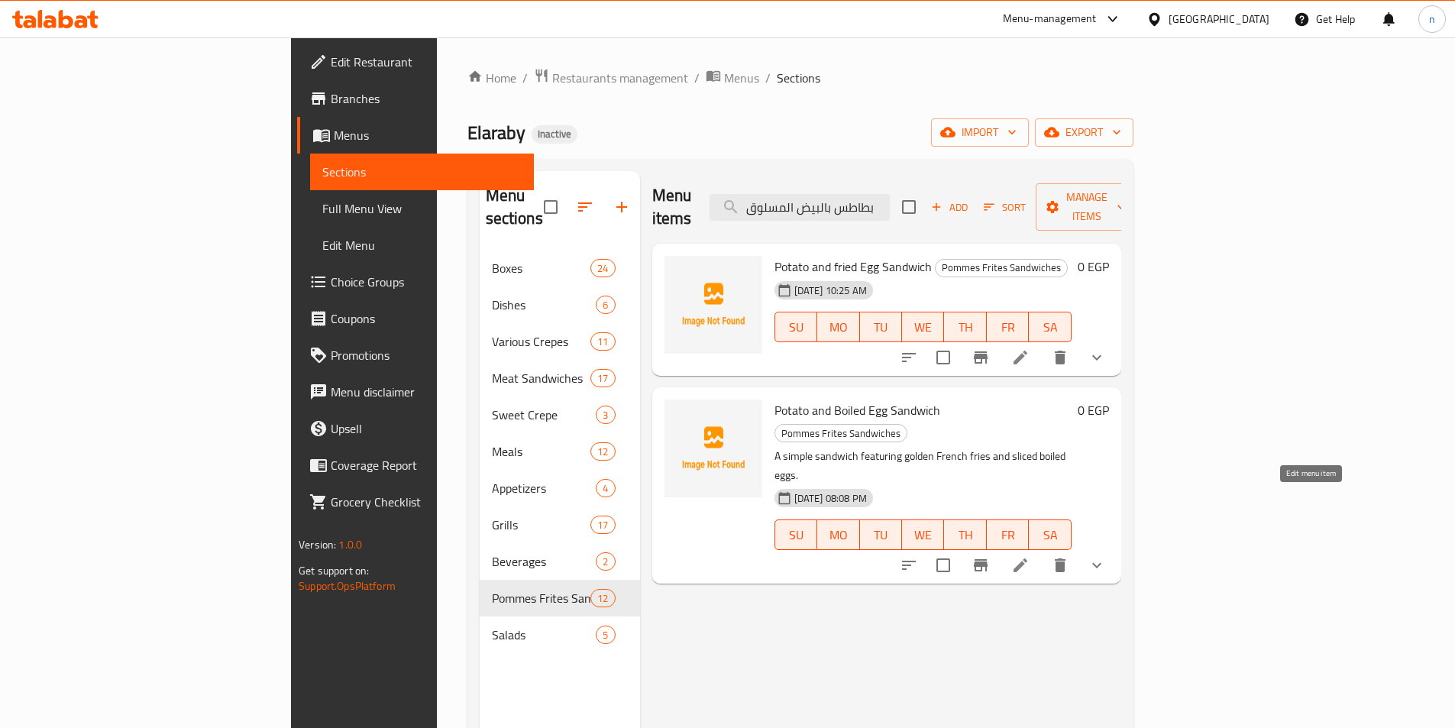
type input "بطاطس بالبيض المسلوق"
click at [1030, 556] on icon at bounding box center [1020, 565] width 18 height 18
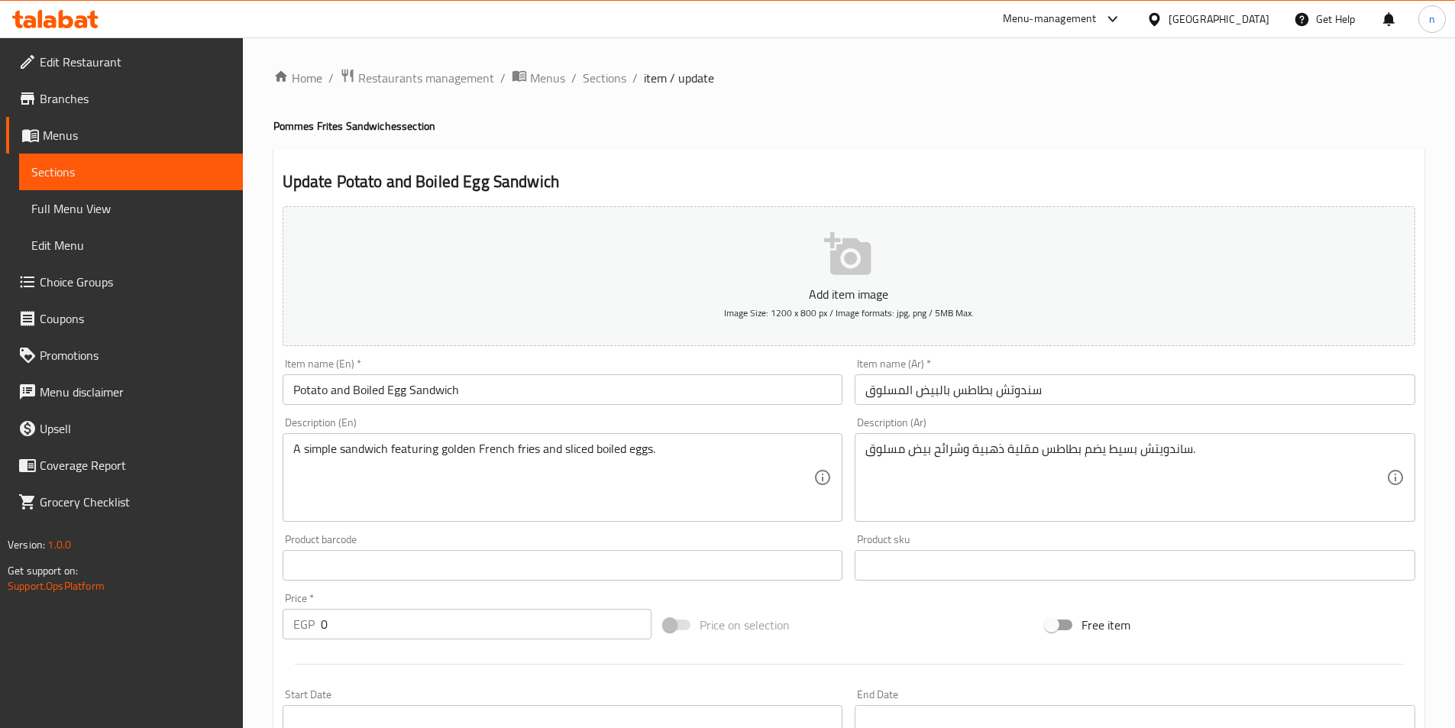
click at [1014, 388] on input "سندوتش بطاطس بالبيض المسلوق" at bounding box center [1135, 389] width 561 height 31
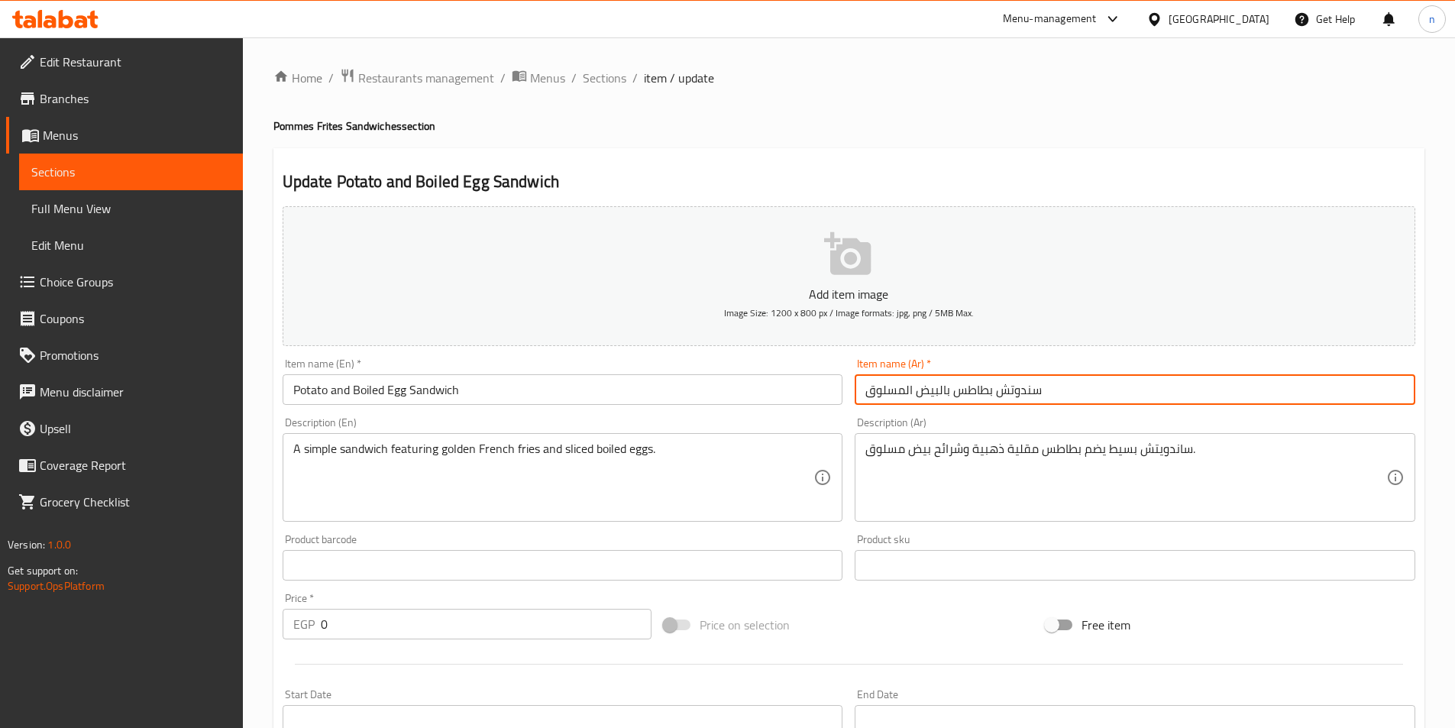
click at [1014, 388] on input "سندوتش بطاطس بالبيض المسلوق" at bounding box center [1135, 389] width 561 height 31
type input "بطاطس بالبيض المسلوق"
click at [426, 392] on input "Potato and Boiled Egg Sandwich" at bounding box center [563, 389] width 561 height 31
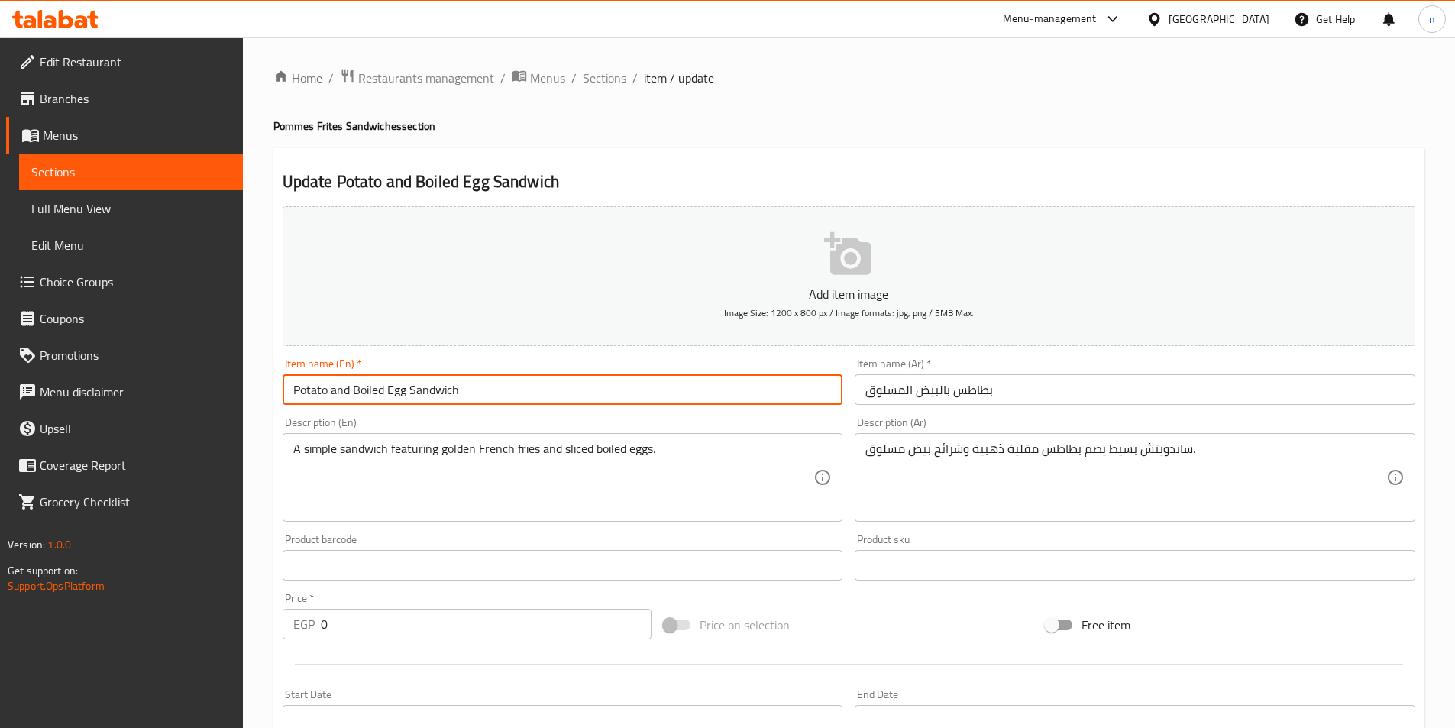
click at [426, 392] on input "Potato and Boiled Egg Sandwich" at bounding box center [563, 389] width 561 height 31
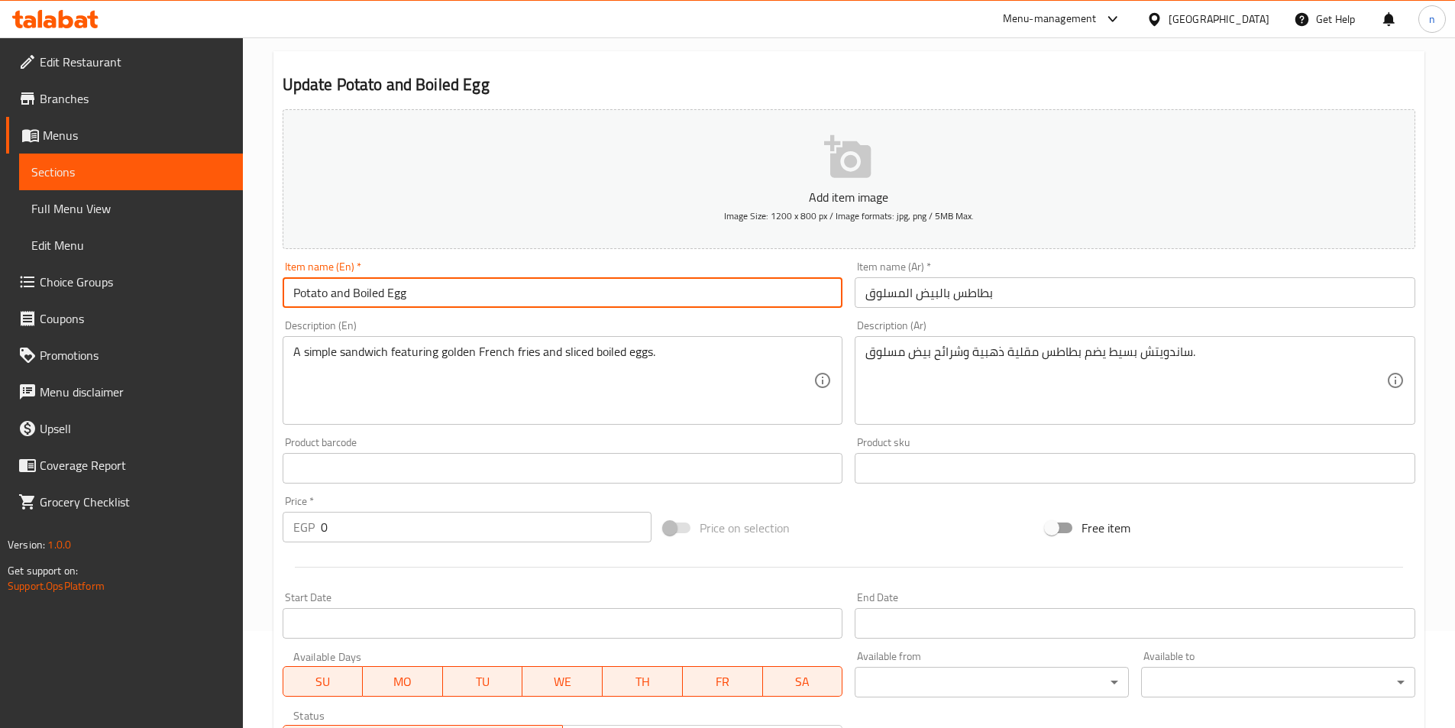
scroll to position [229, 0]
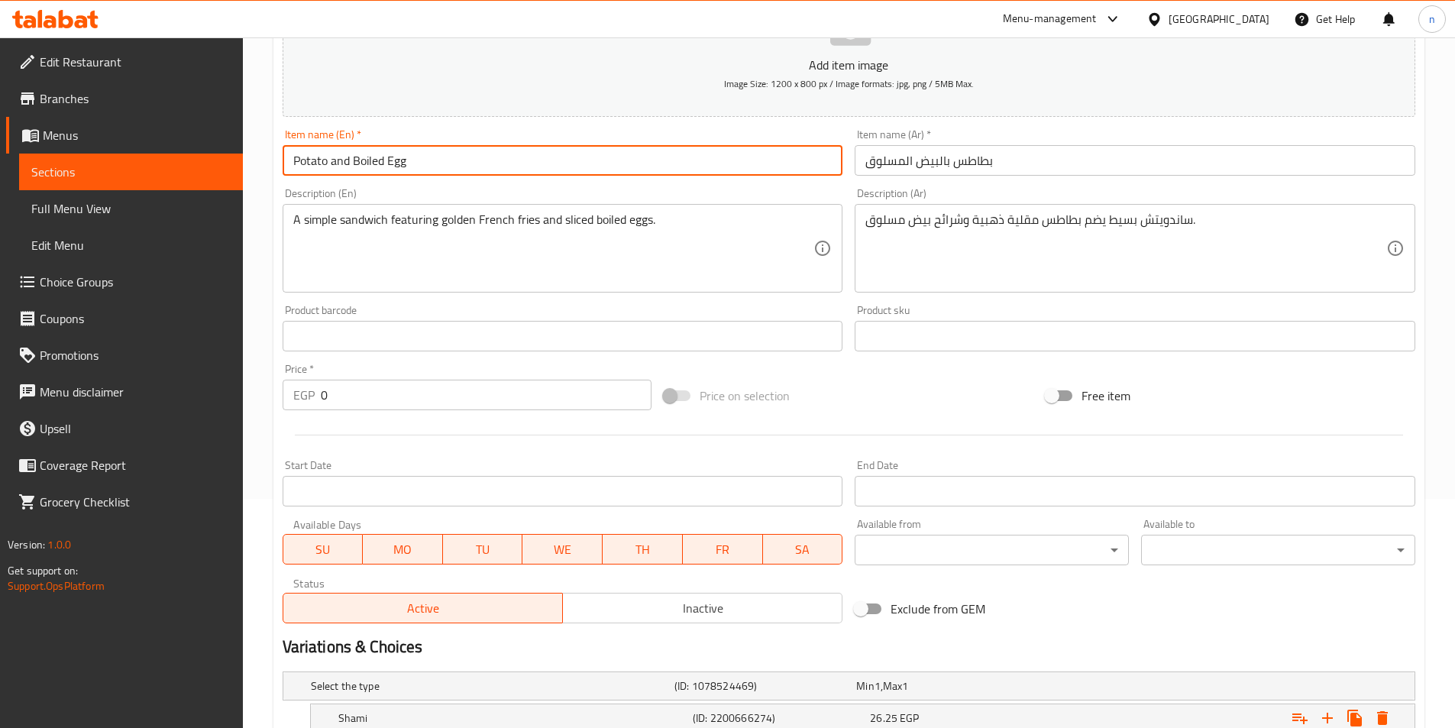
type input "Potato and Boiled Egg"
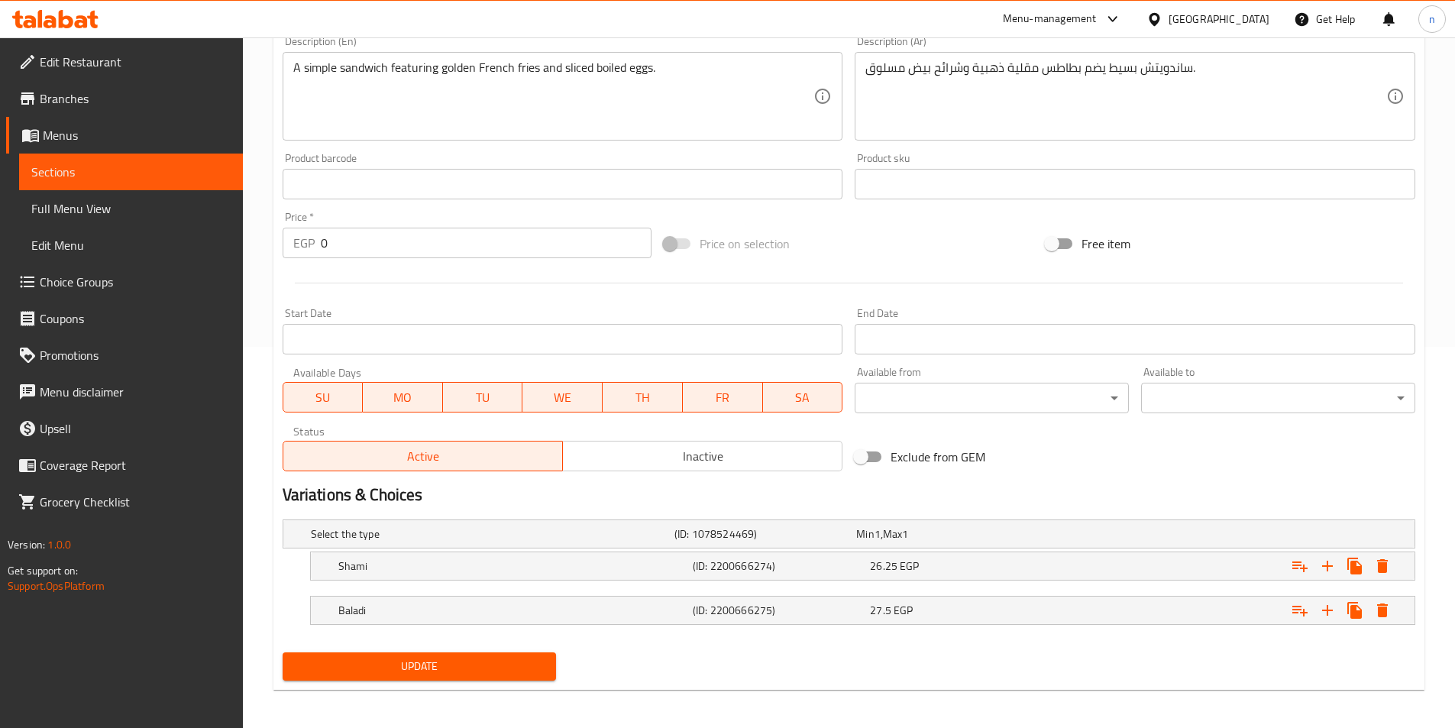
scroll to position [386, 0]
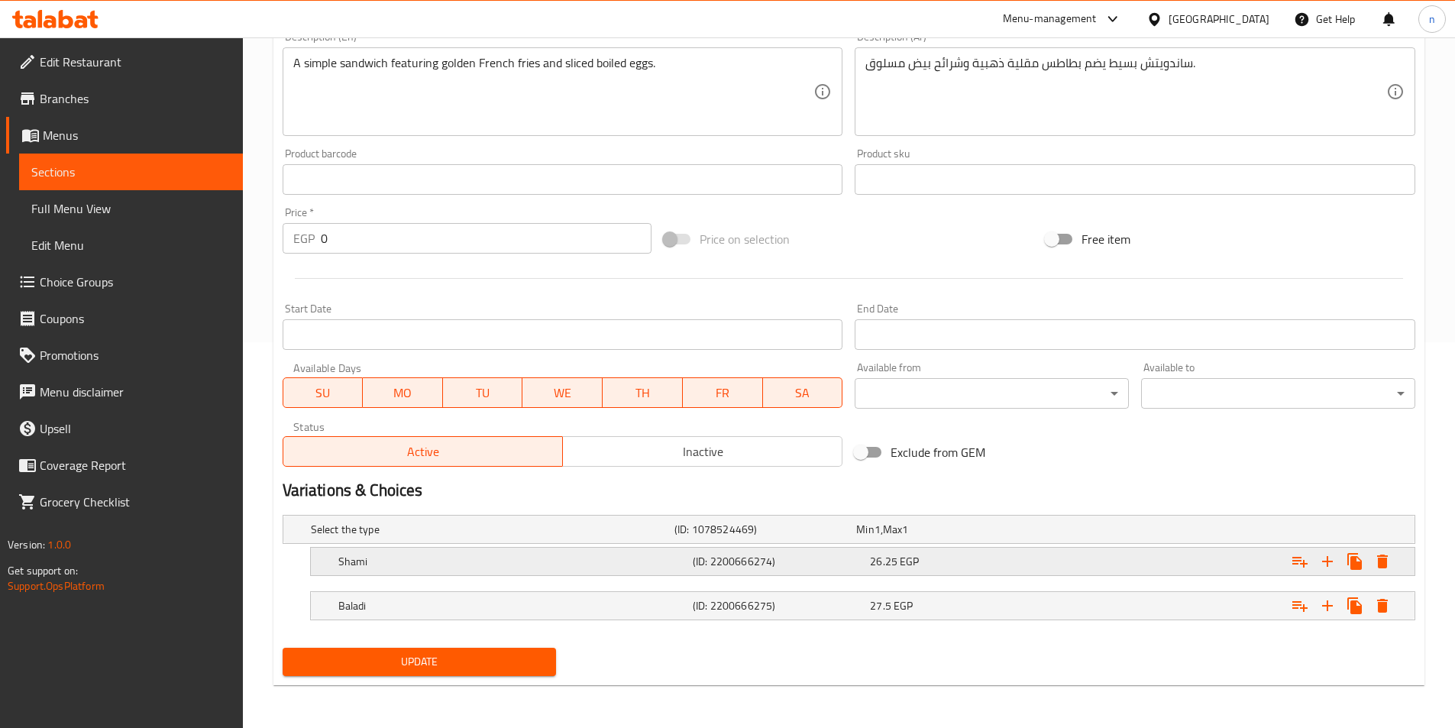
click at [979, 572] on div "[PERSON_NAME] (ID: 2200666274) 26.25 EGP" at bounding box center [867, 562] width 1064 height 34
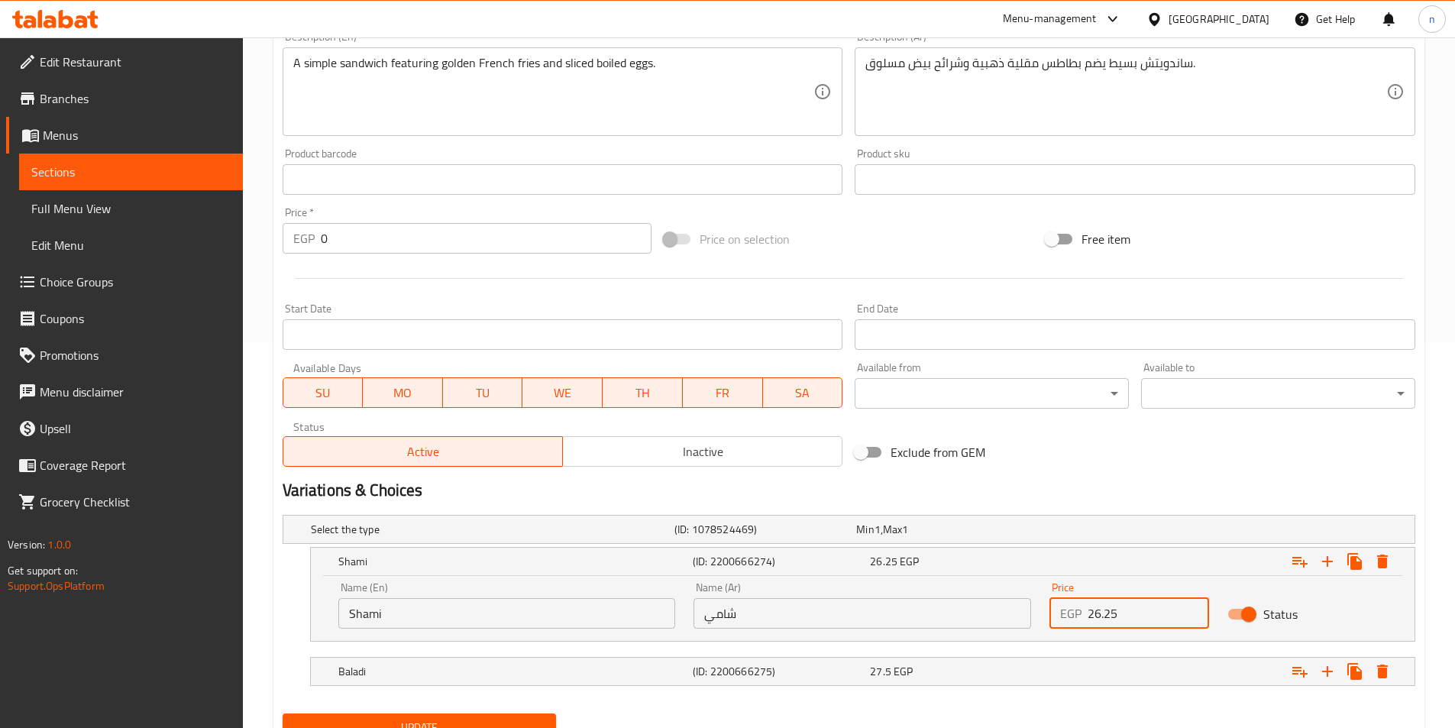
drag, startPoint x: 1086, startPoint y: 613, endPoint x: 1125, endPoint y: 614, distance: 39.0
click at [1125, 614] on div "EGP 26.25 Price" at bounding box center [1130, 613] width 160 height 31
click at [1098, 614] on input "26.25" at bounding box center [1148, 613] width 121 height 31
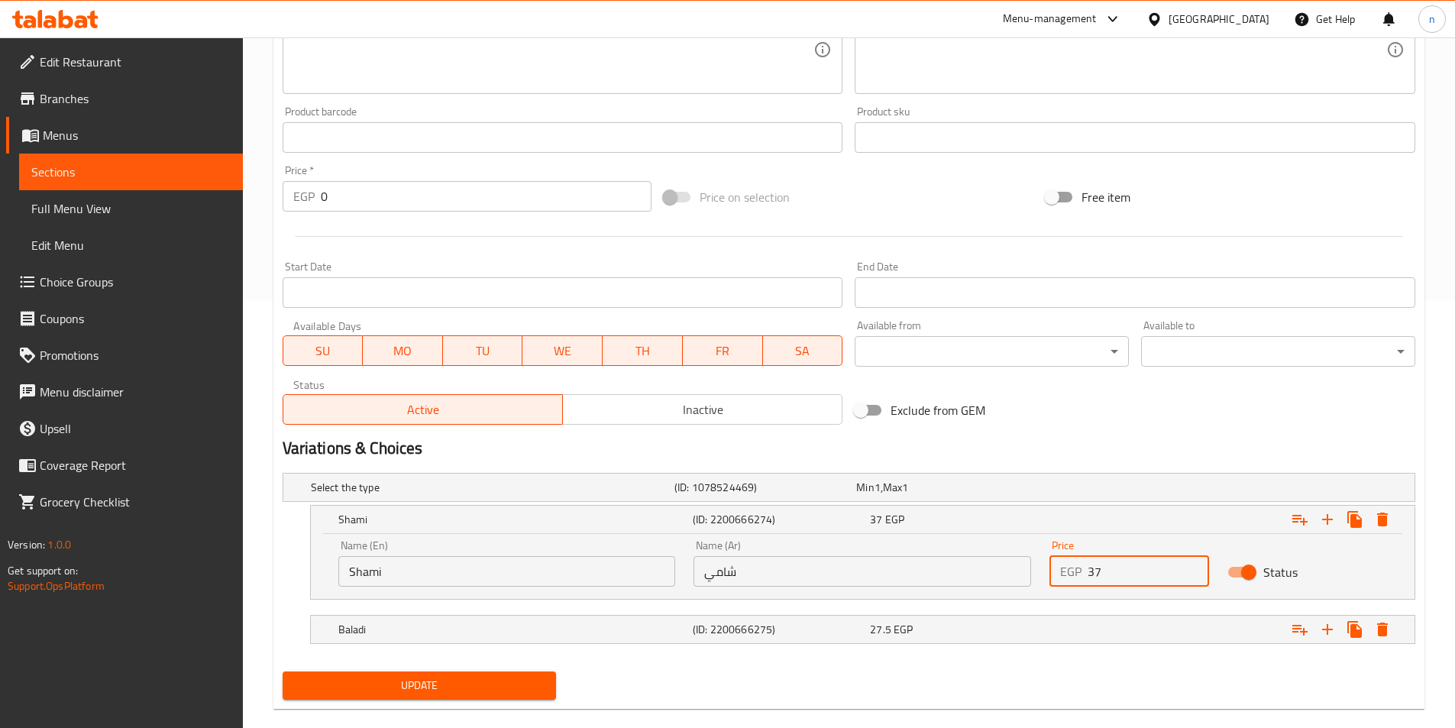
scroll to position [452, 0]
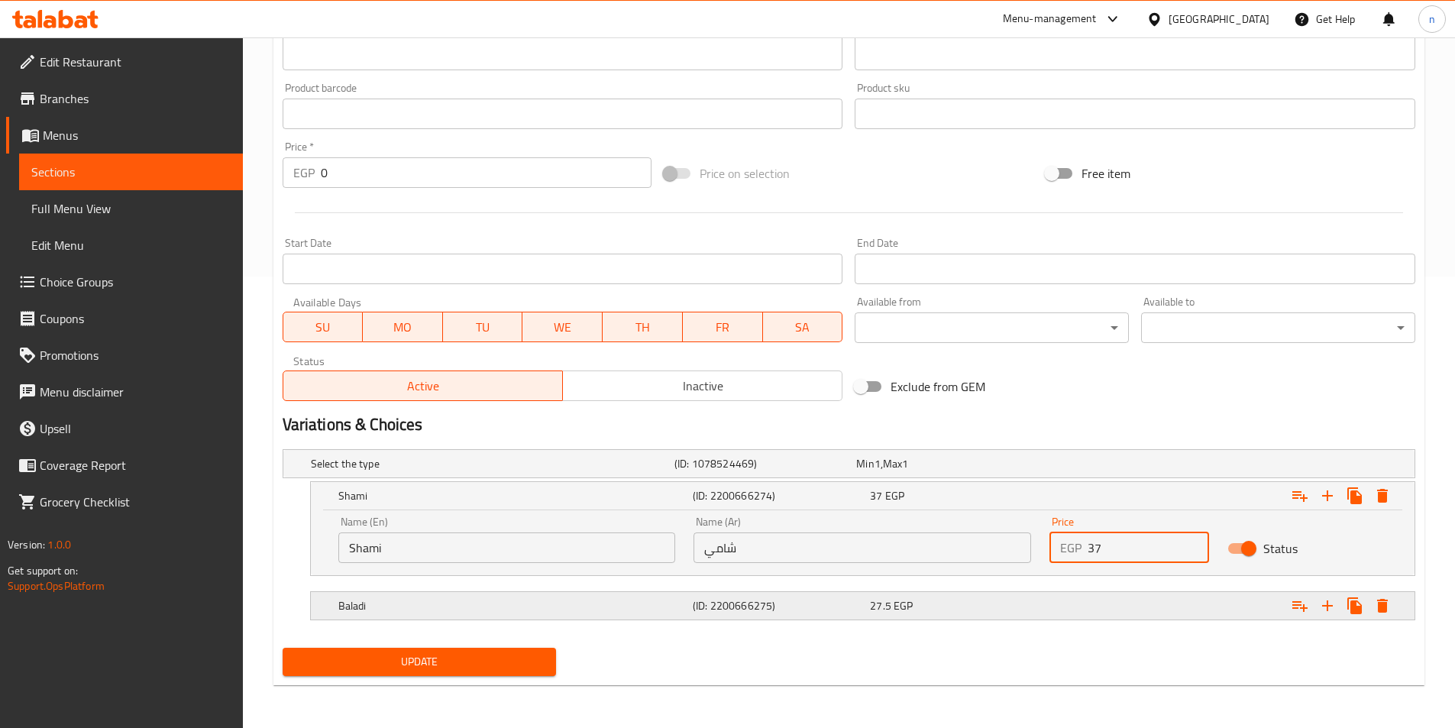
type input "37"
click at [1132, 609] on div "Expand" at bounding box center [1221, 606] width 354 height 34
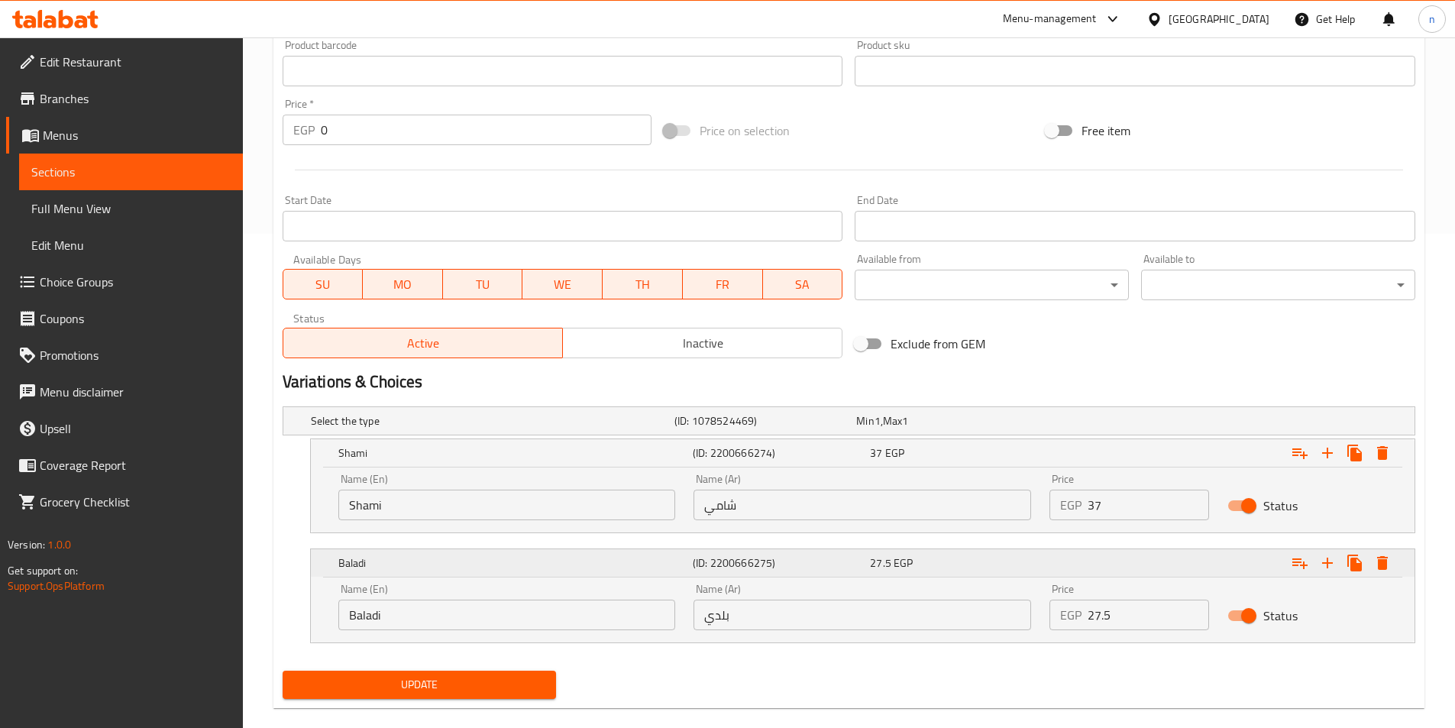
scroll to position [517, 0]
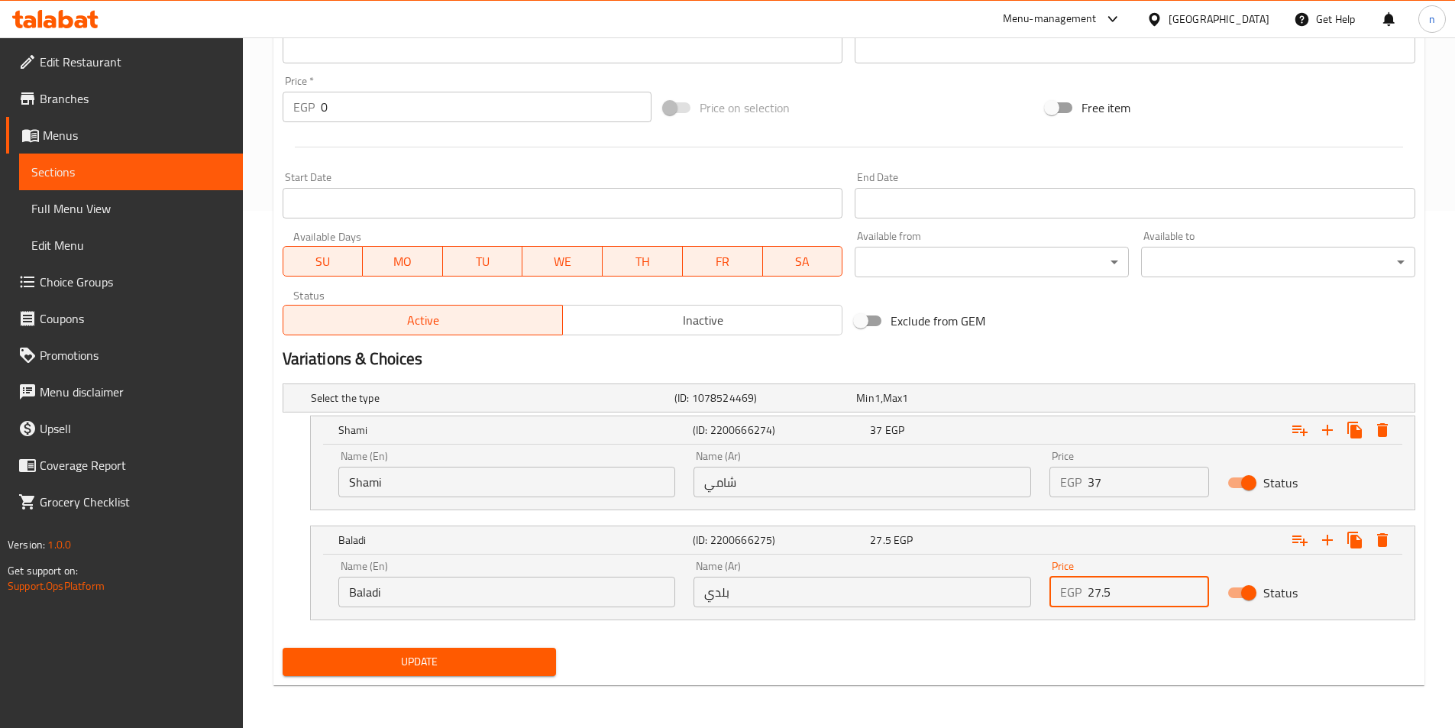
click at [1092, 596] on input "27.5" at bounding box center [1148, 592] width 121 height 31
type input "38"
click at [506, 674] on button "Update" at bounding box center [420, 662] width 274 height 28
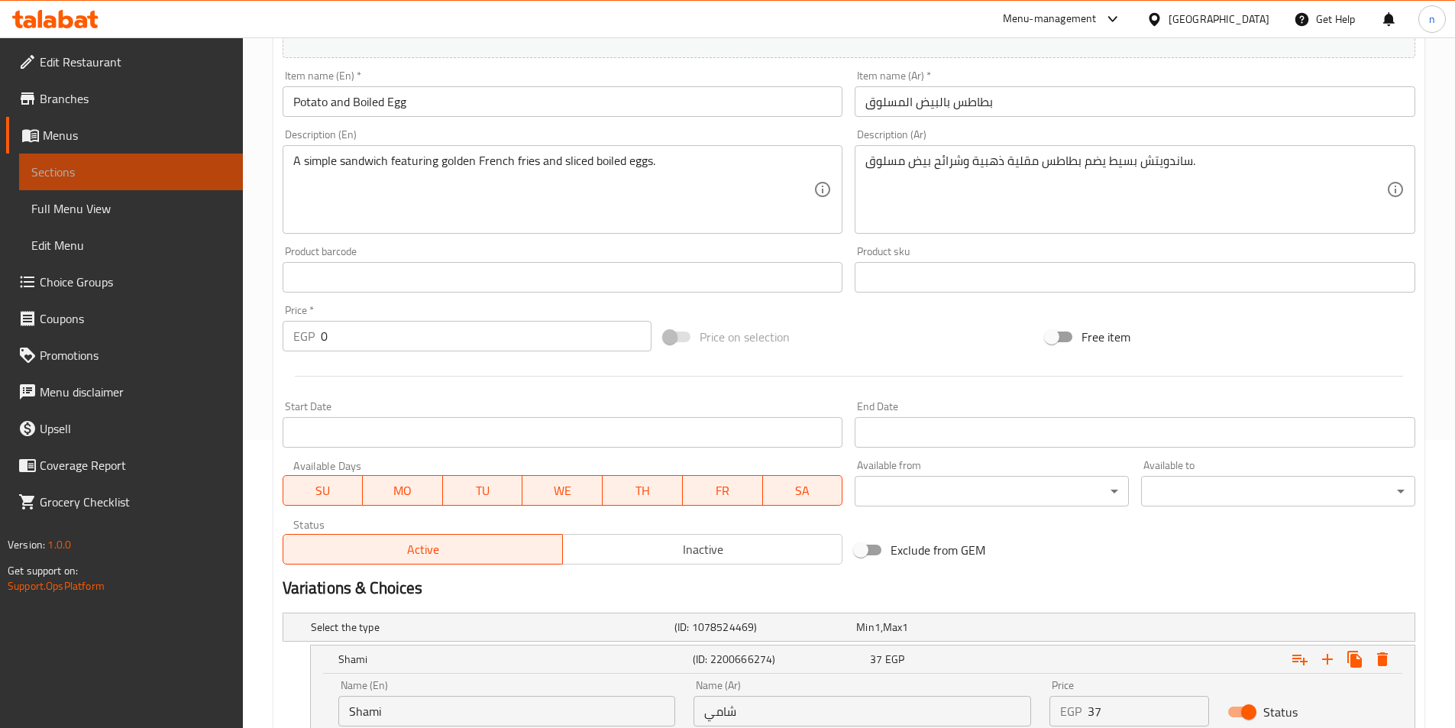
click at [167, 177] on span "Sections" at bounding box center [130, 172] width 199 height 18
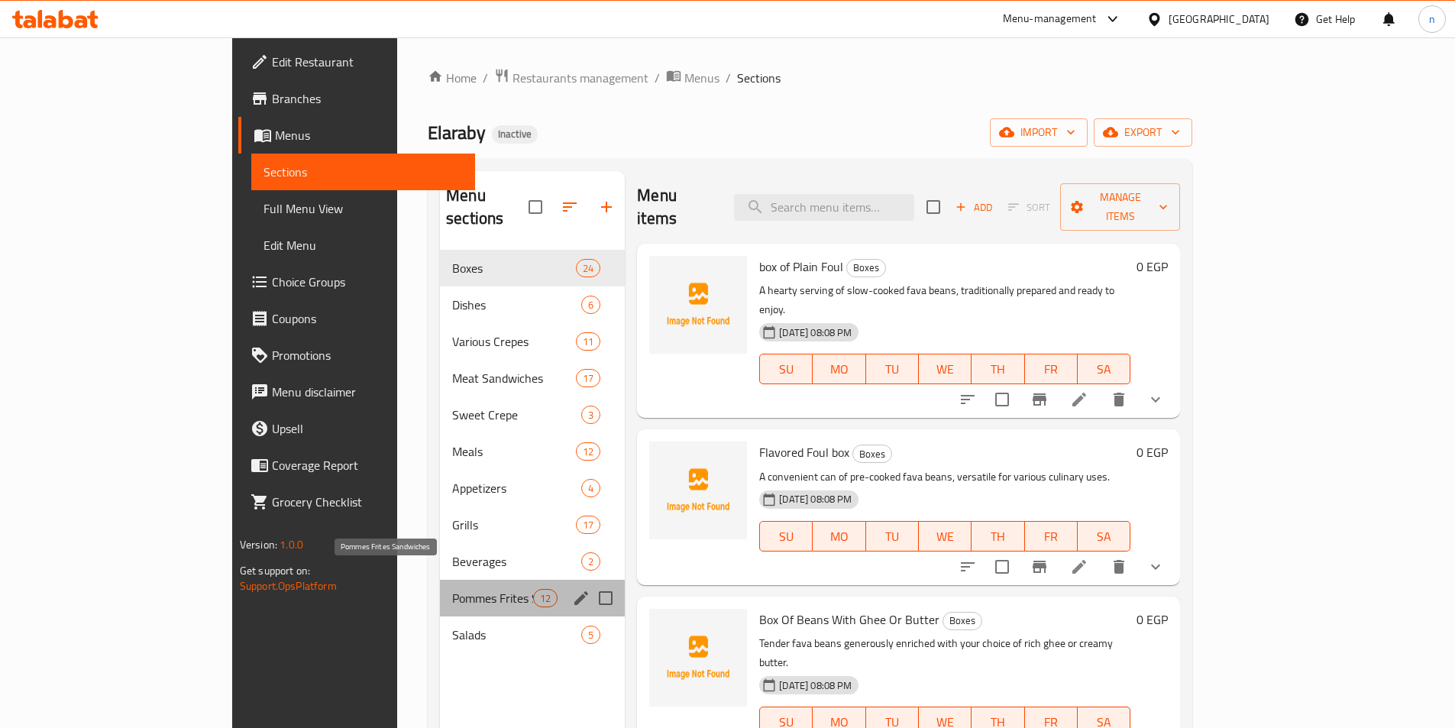
click at [452, 589] on span "Pommes Frites Sandwiches" at bounding box center [492, 598] width 81 height 18
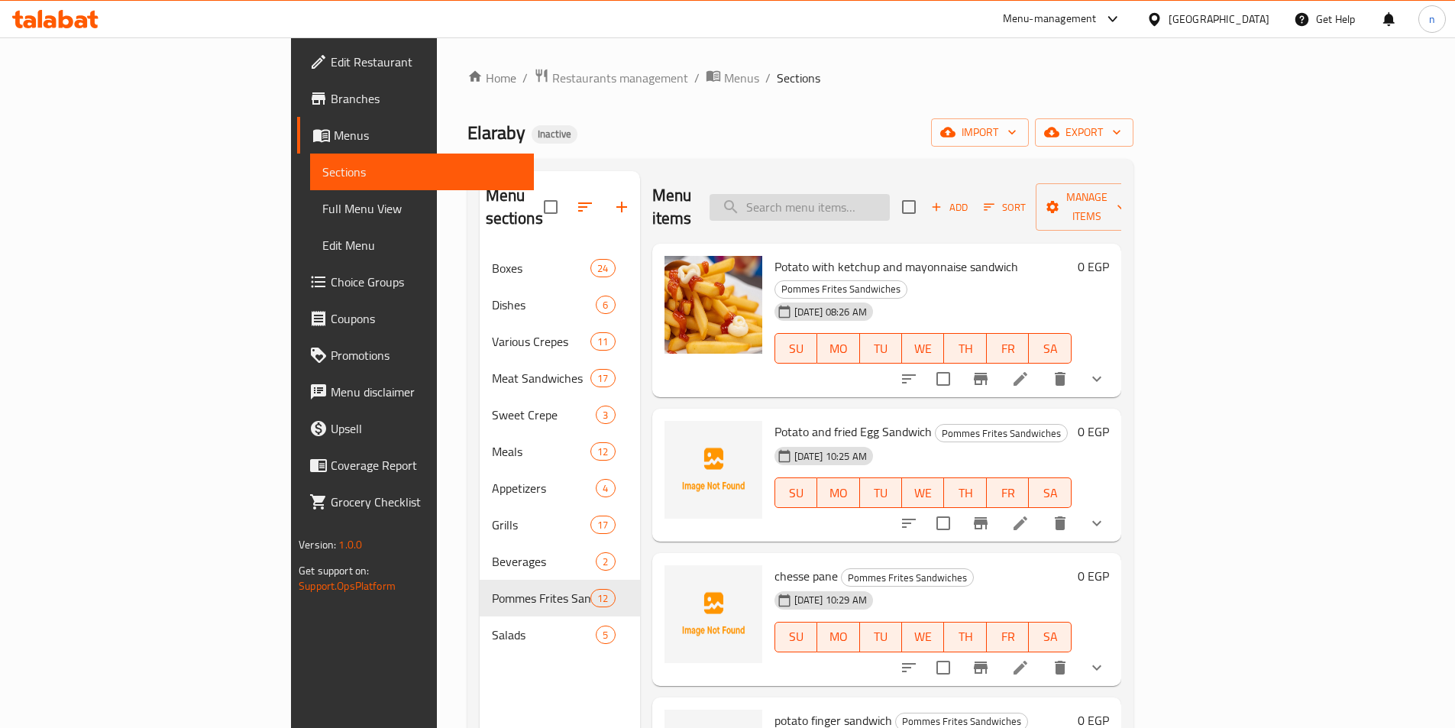
click at [890, 205] on input "search" at bounding box center [800, 207] width 180 height 27
paste input "بطاطس بالبيض المسلوق"
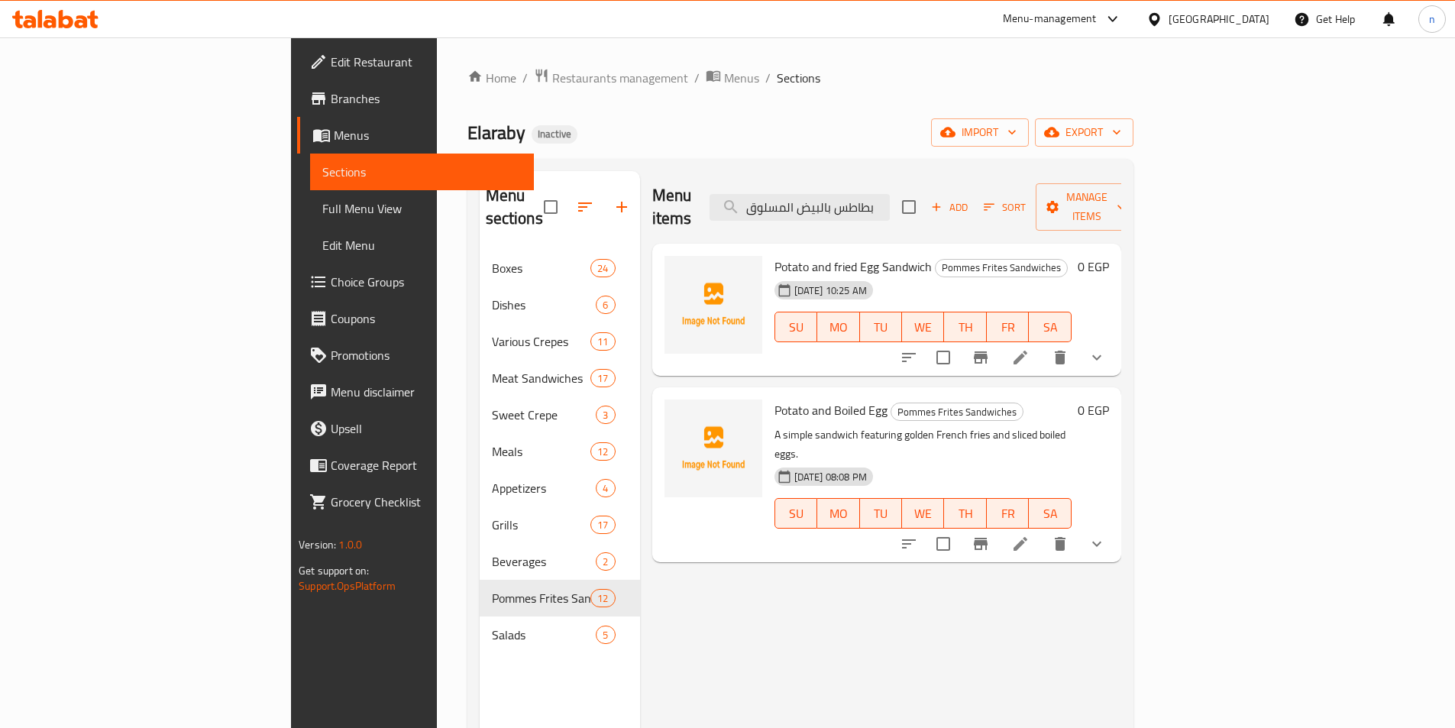
type input "بطاطس بالبيض المسلوق"
click at [1115, 526] on button "show more" at bounding box center [1097, 544] width 37 height 37
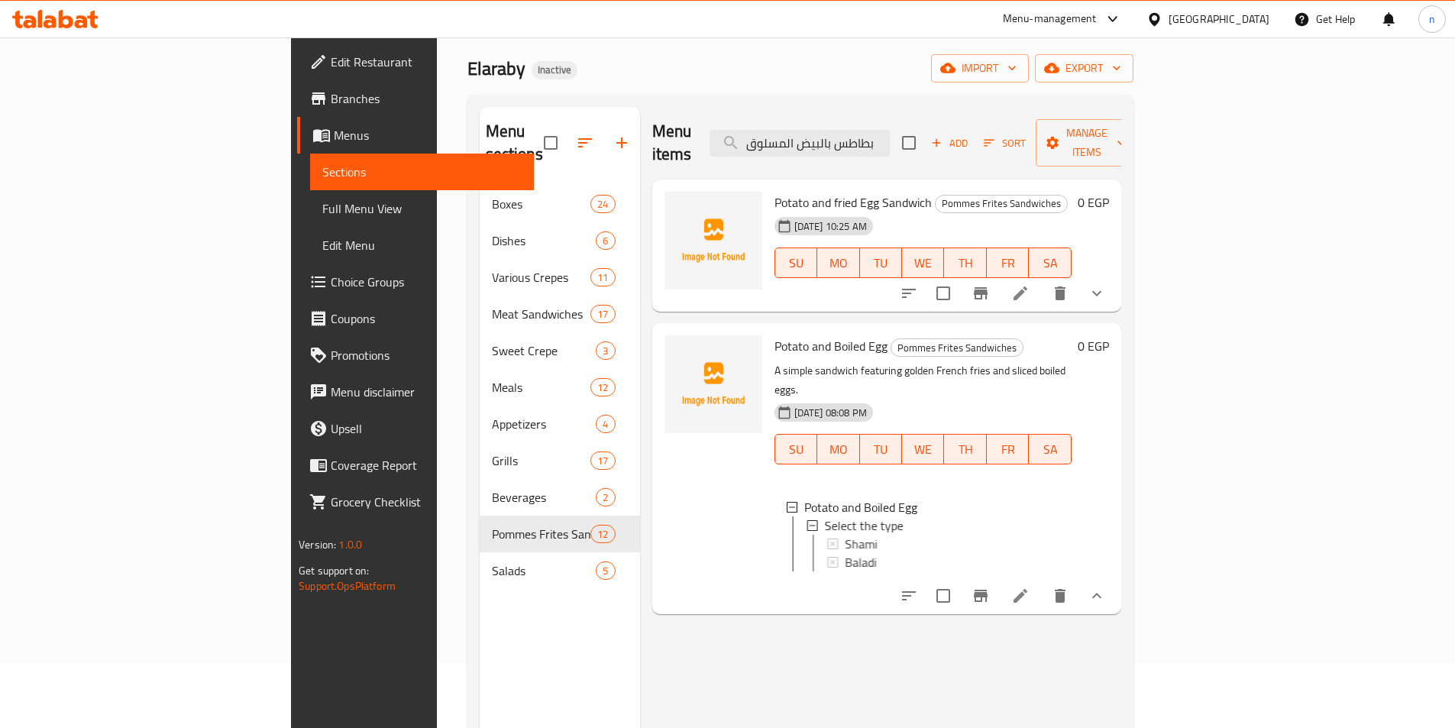
scroll to position [153, 0]
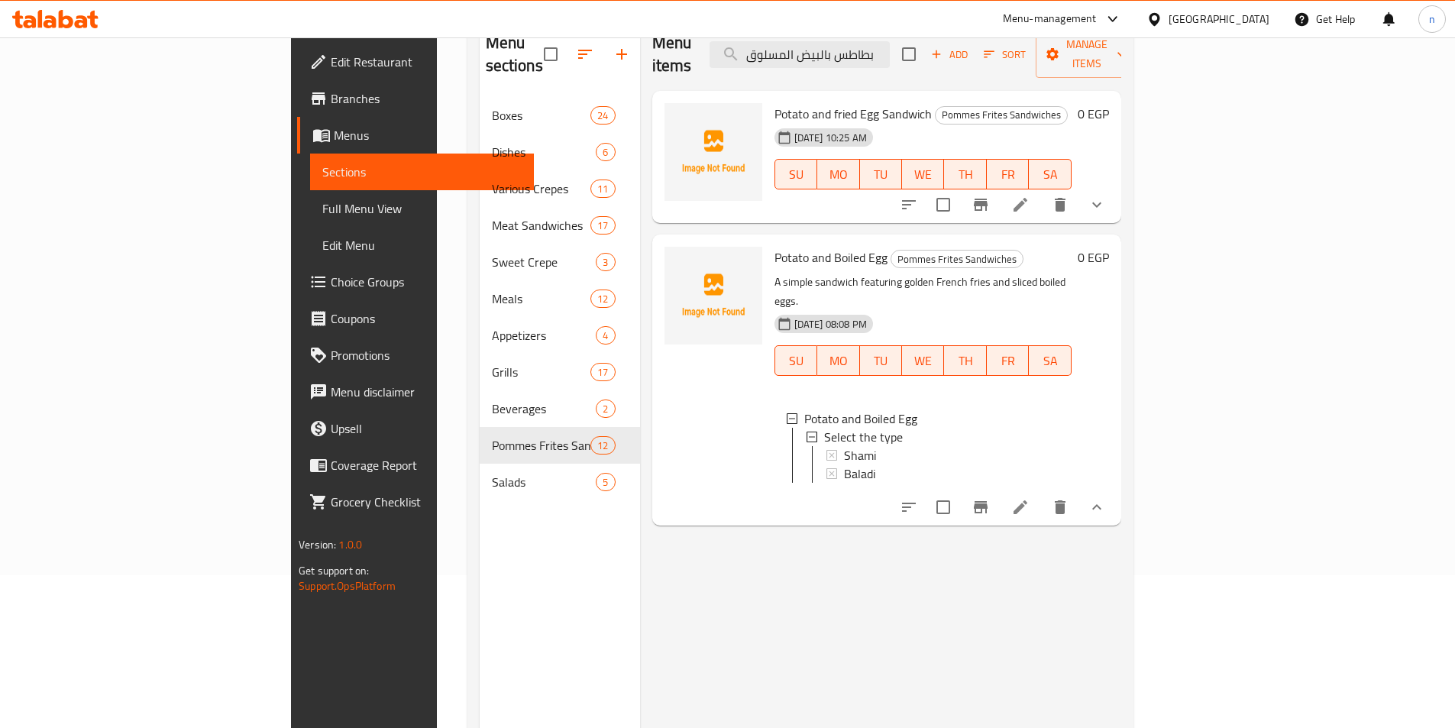
click at [1030, 498] on icon at bounding box center [1020, 507] width 18 height 18
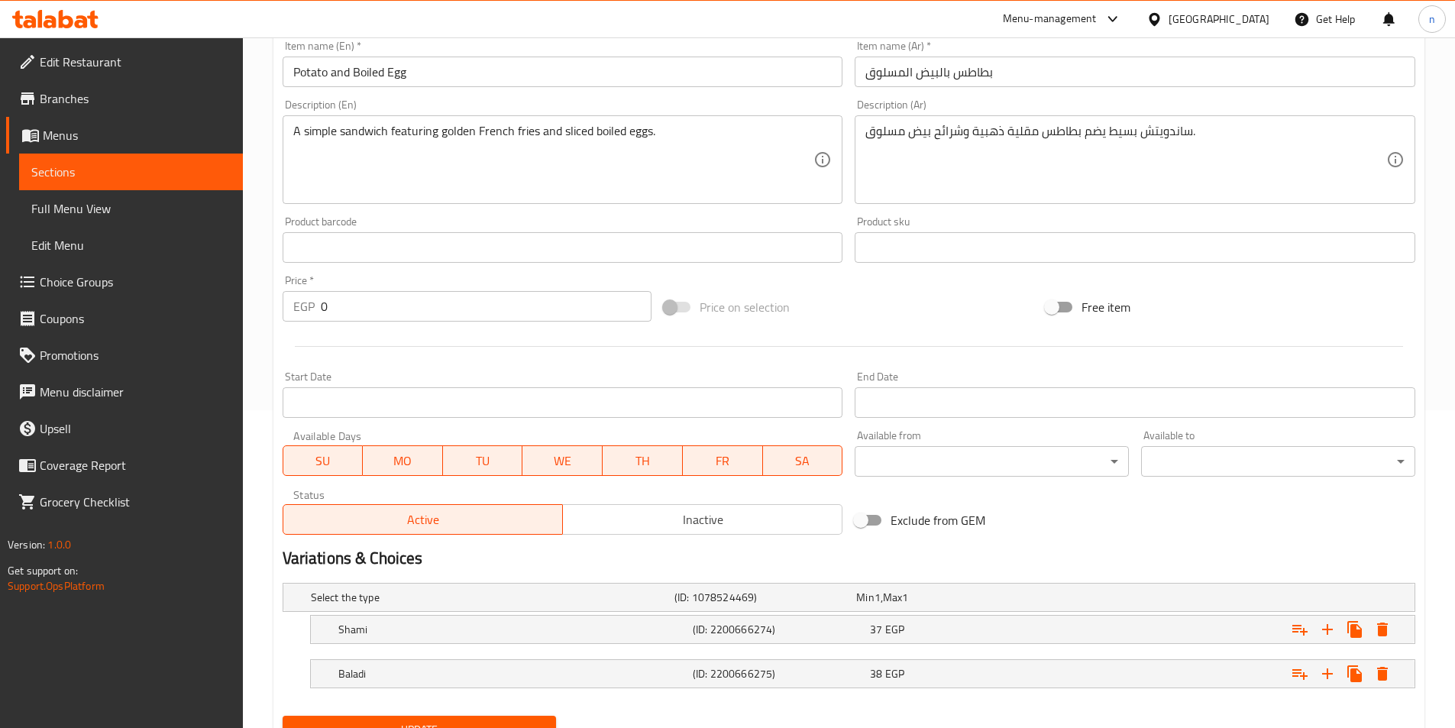
scroll to position [157, 0]
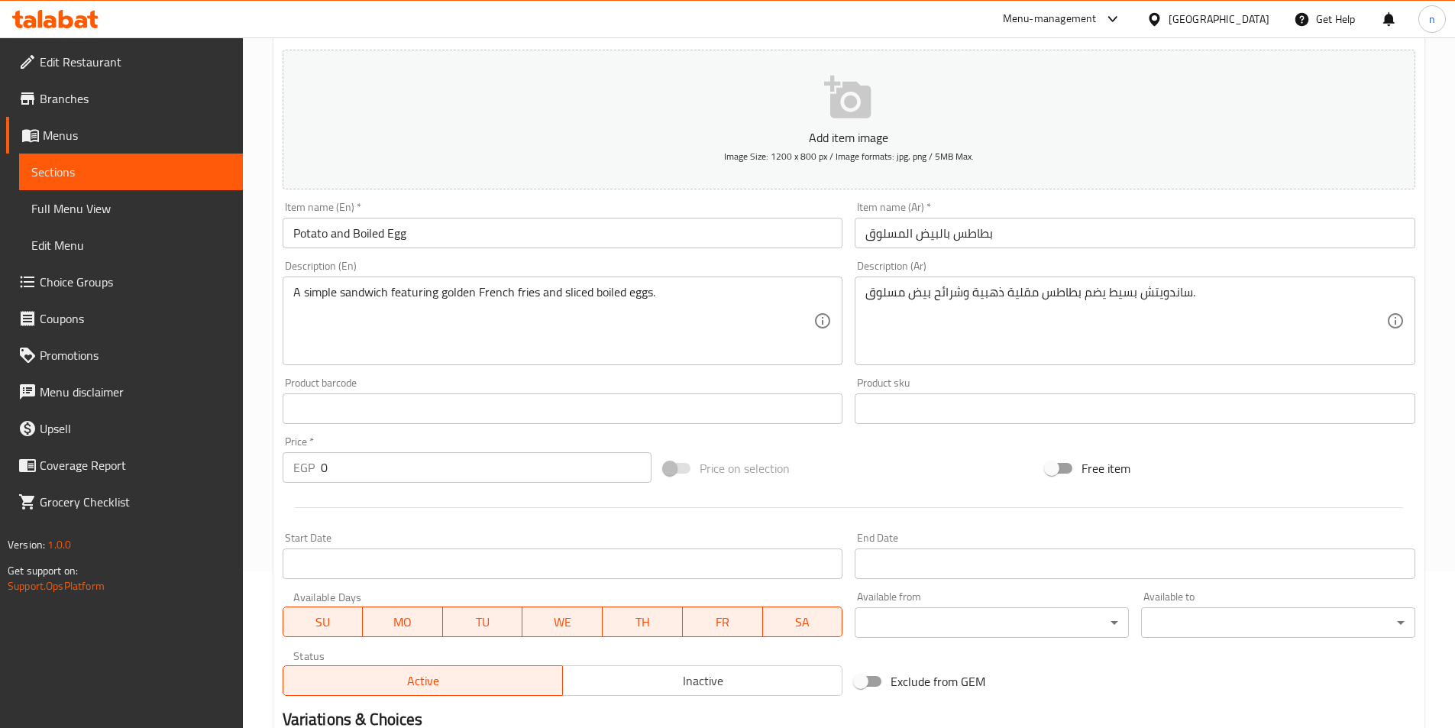
click at [83, 170] on span "Sections" at bounding box center [130, 172] width 199 height 18
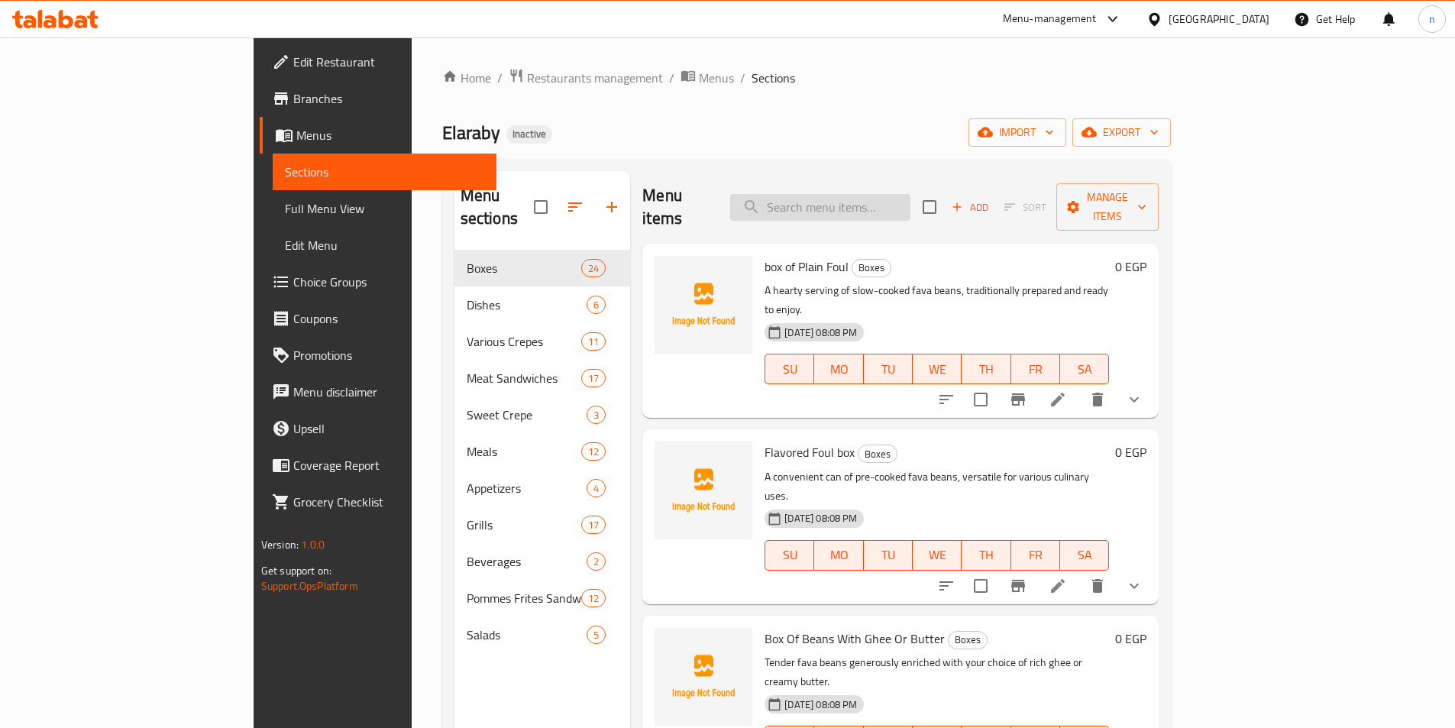
click at [911, 202] on input "search" at bounding box center [820, 207] width 180 height 27
paste input "بطاطس بالبيض المقلي"
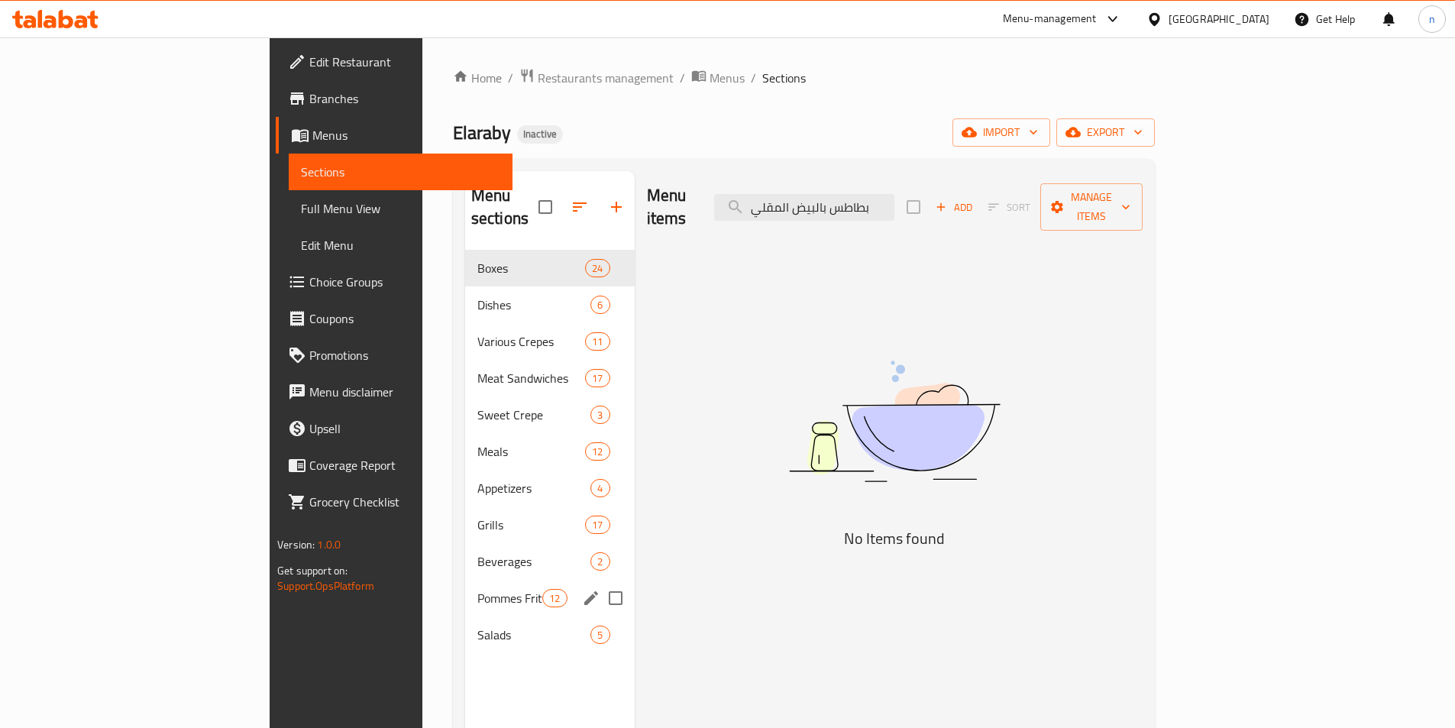
type input "بطاطس بالبيض المقلي"
click at [477, 589] on span "Pommes Frites Sandwiches" at bounding box center [509, 598] width 65 height 18
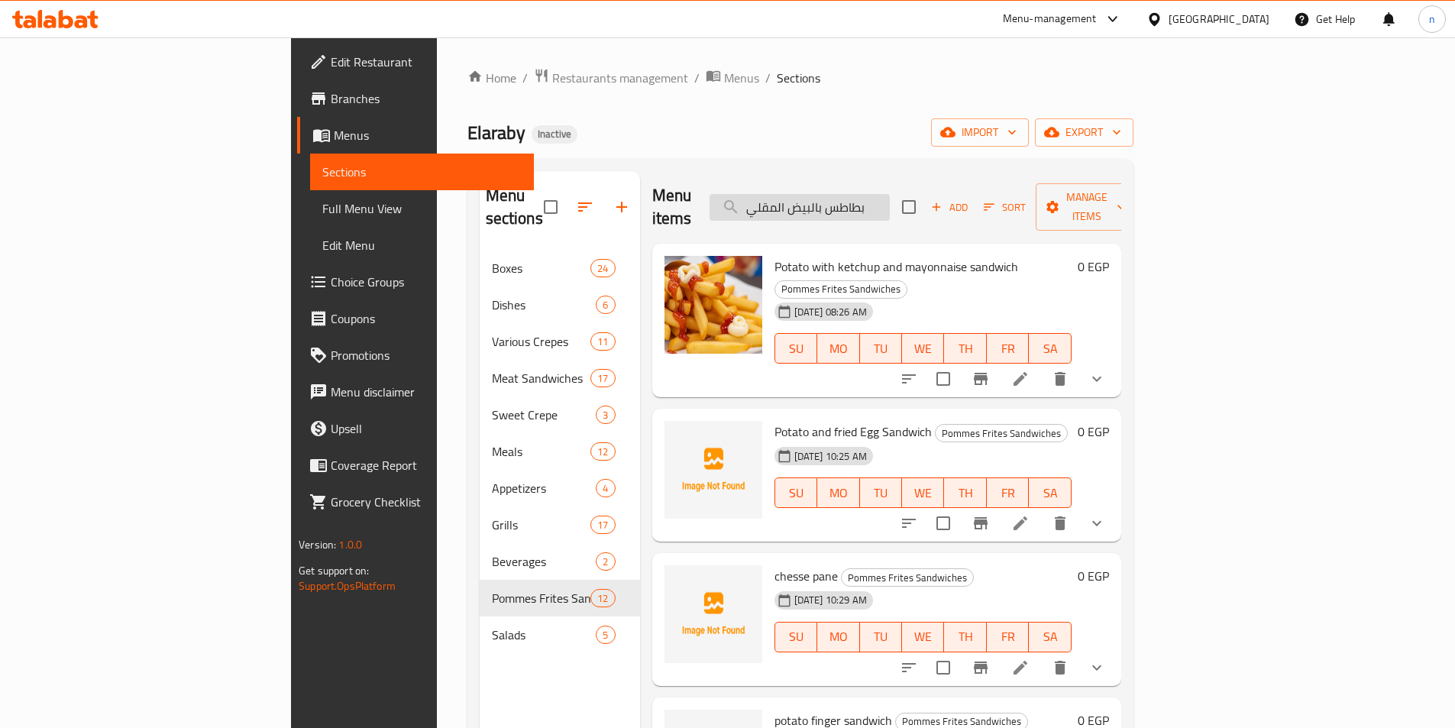
click at [890, 199] on input "بطاطس بالبيض المقلي" at bounding box center [800, 207] width 180 height 27
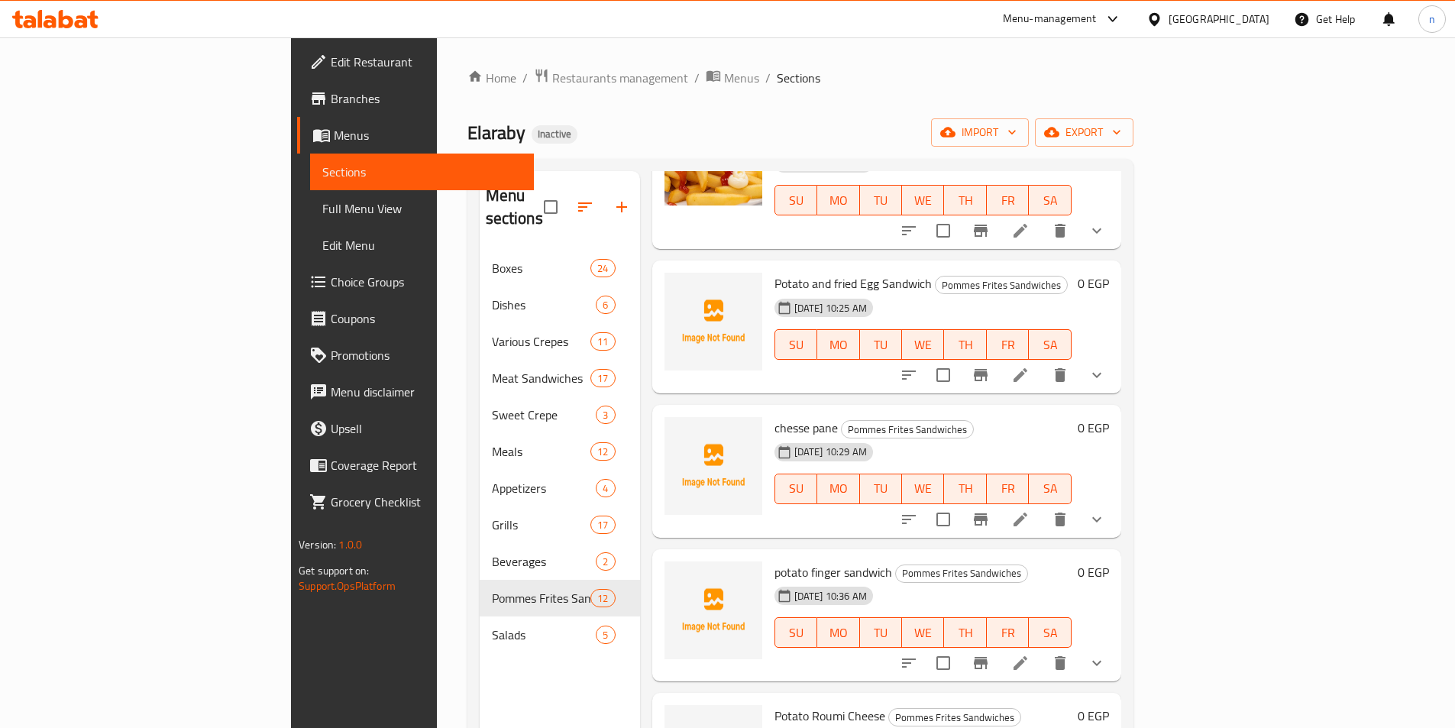
scroll to position [153, 0]
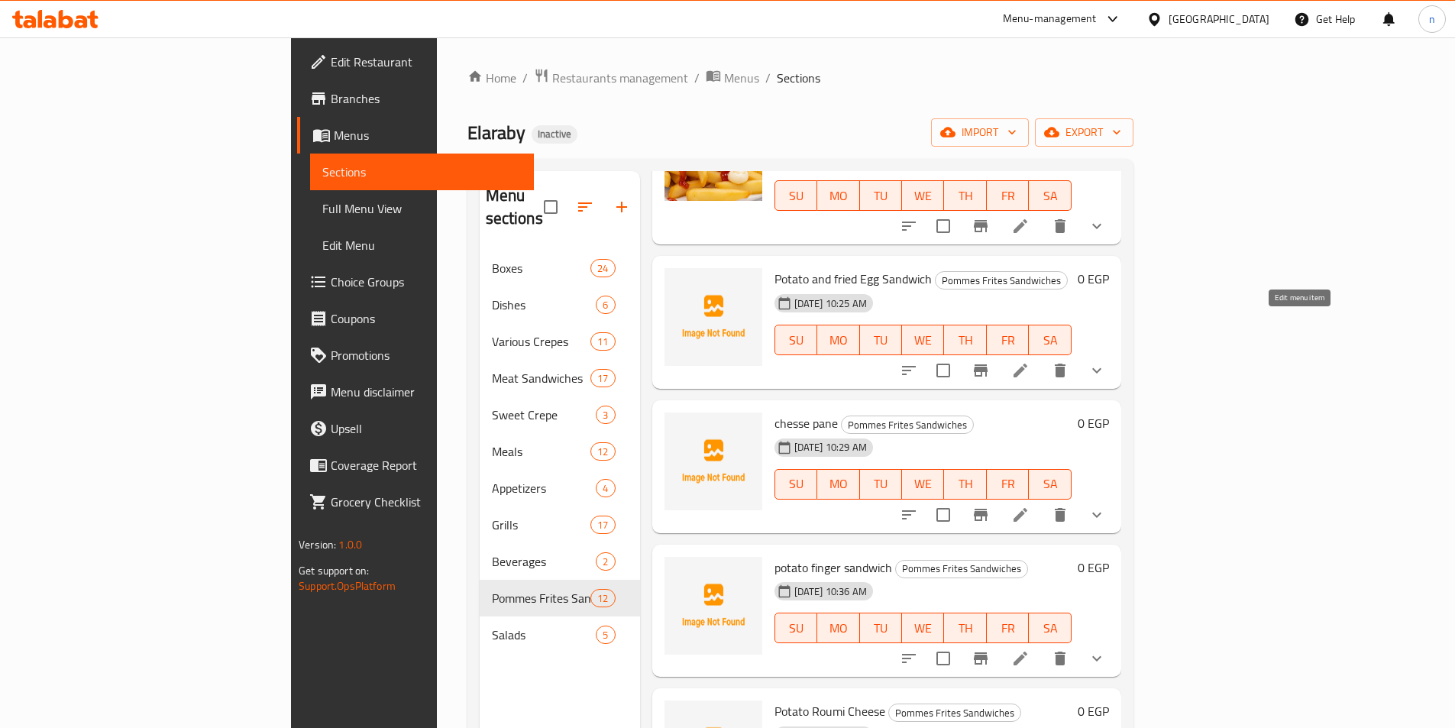
click at [1030, 361] on icon at bounding box center [1020, 370] width 18 height 18
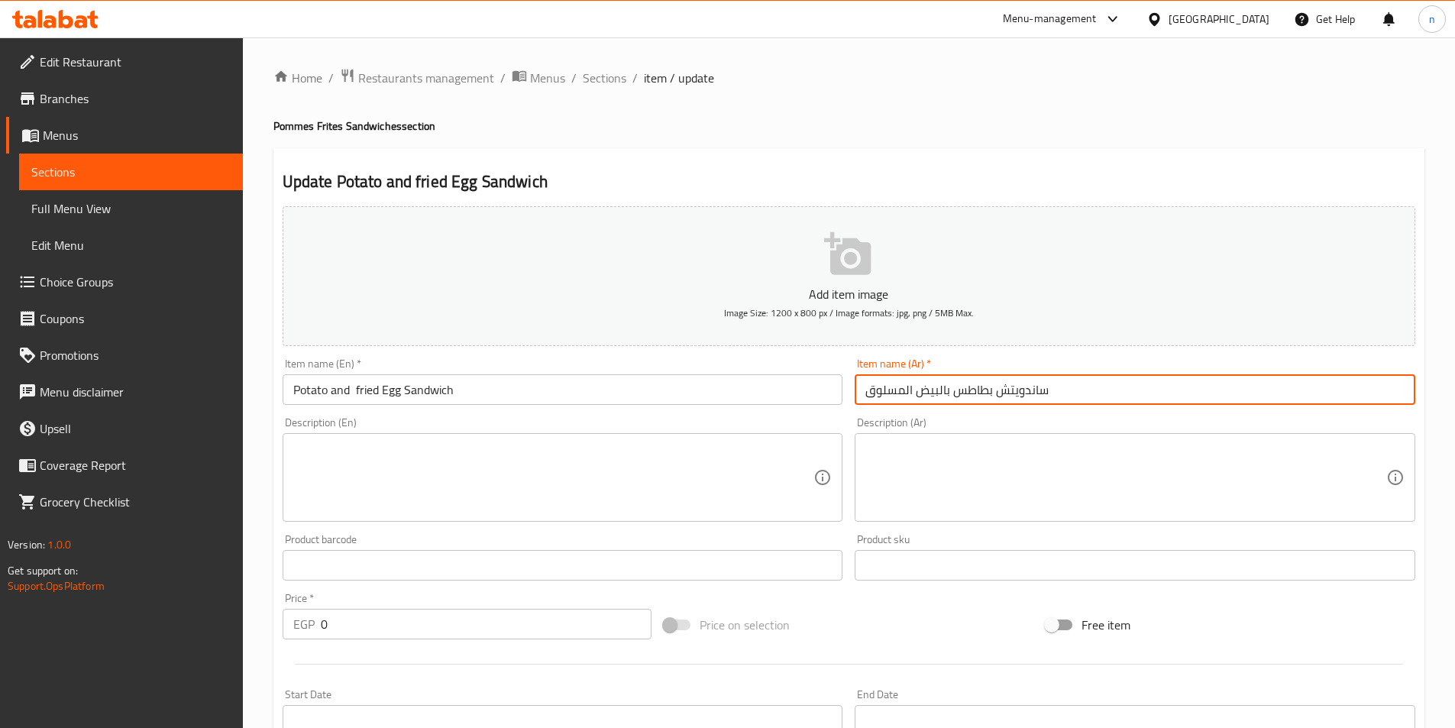
click at [1036, 398] on input "ساندويتش بطاطس بالبيض المسلوق" at bounding box center [1135, 389] width 561 height 31
type input "بطاطس بالبيض المسلوق"
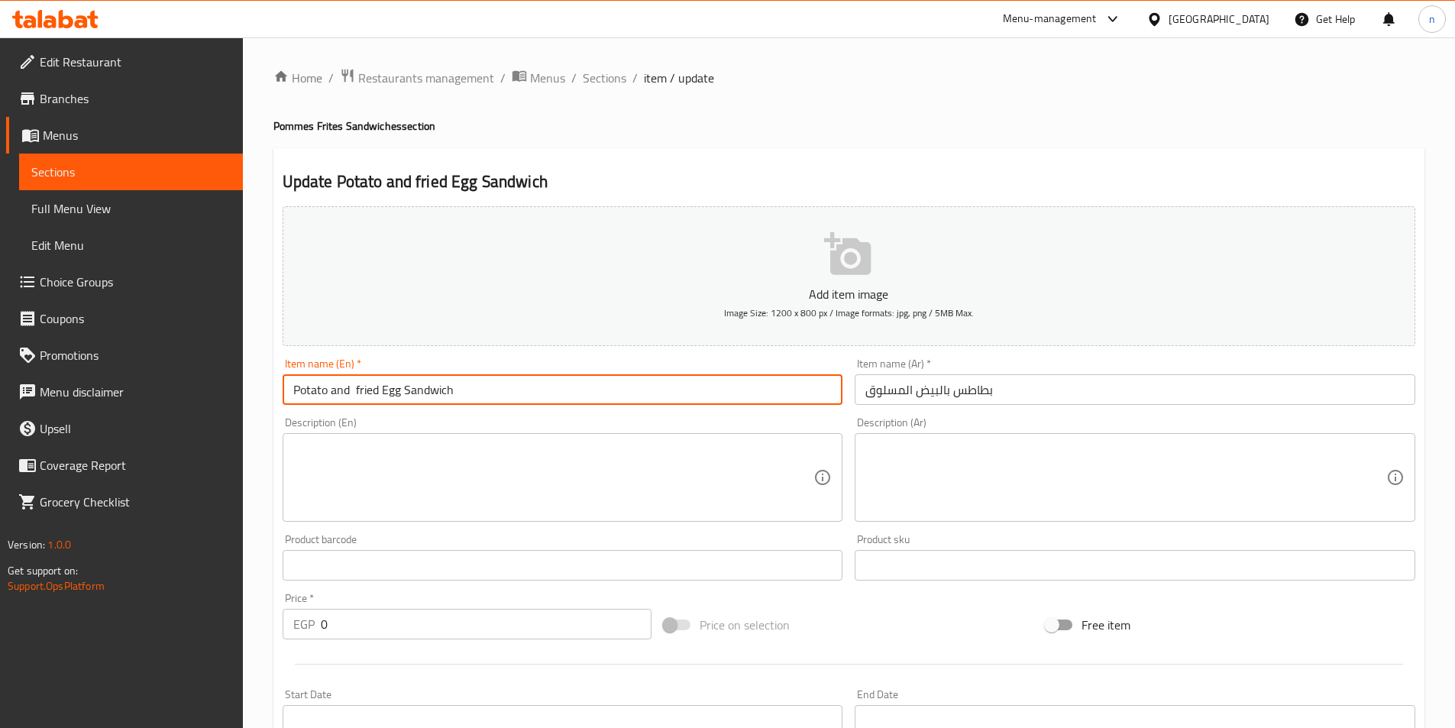
click at [422, 387] on input "Potato and fried Egg Sandwich" at bounding box center [563, 389] width 561 height 31
type input "Potato and fried Egg"
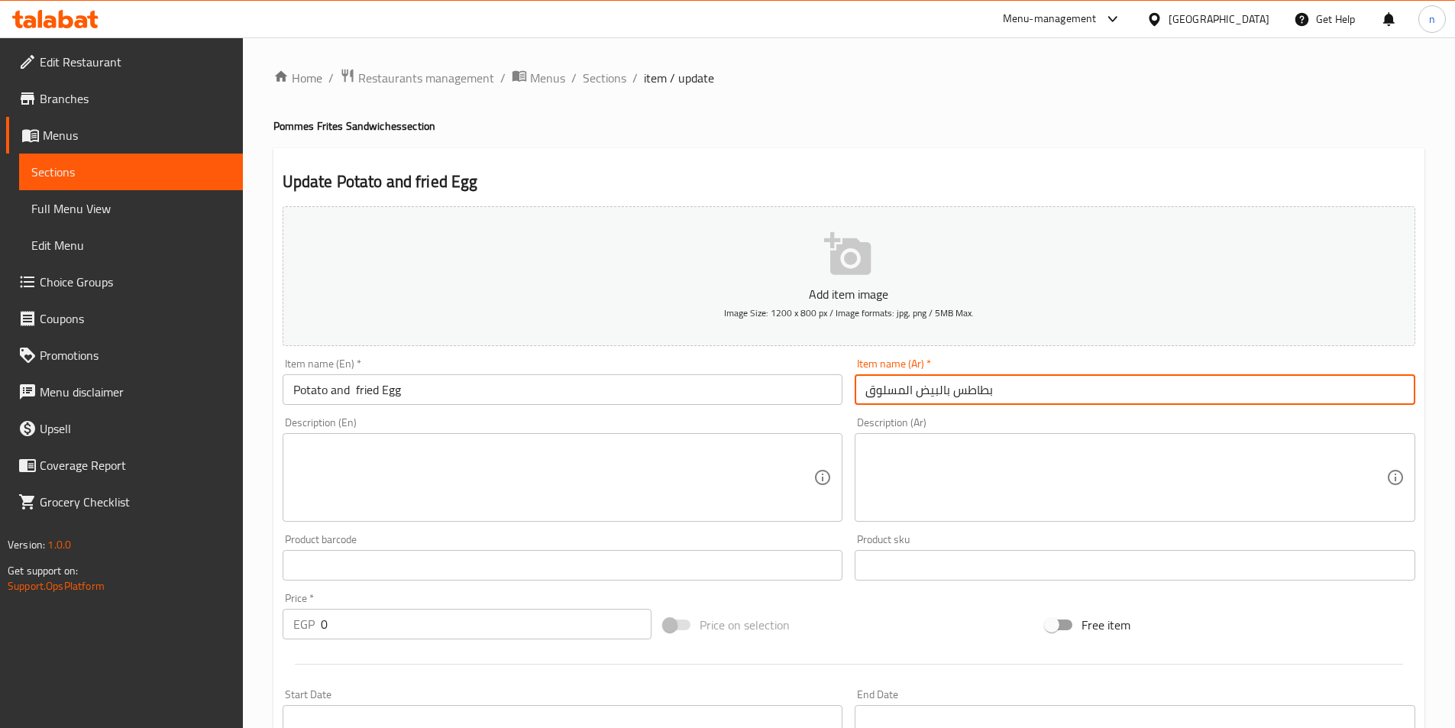
drag, startPoint x: 895, startPoint y: 392, endPoint x: 850, endPoint y: 392, distance: 44.3
click at [850, 392] on div "Item name (Ar)   * بطاطس بالبيض المسلوق Item name (Ar) *" at bounding box center [1135, 381] width 573 height 59
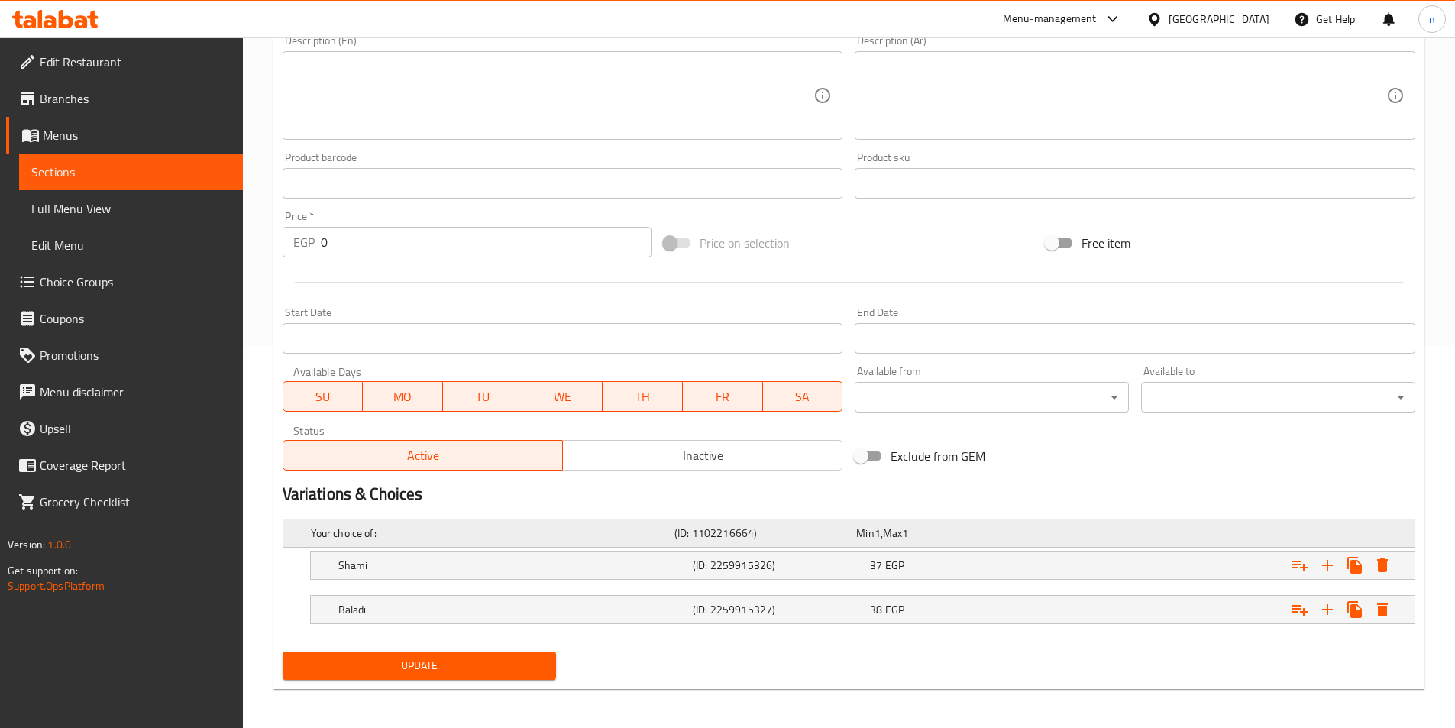
scroll to position [386, 0]
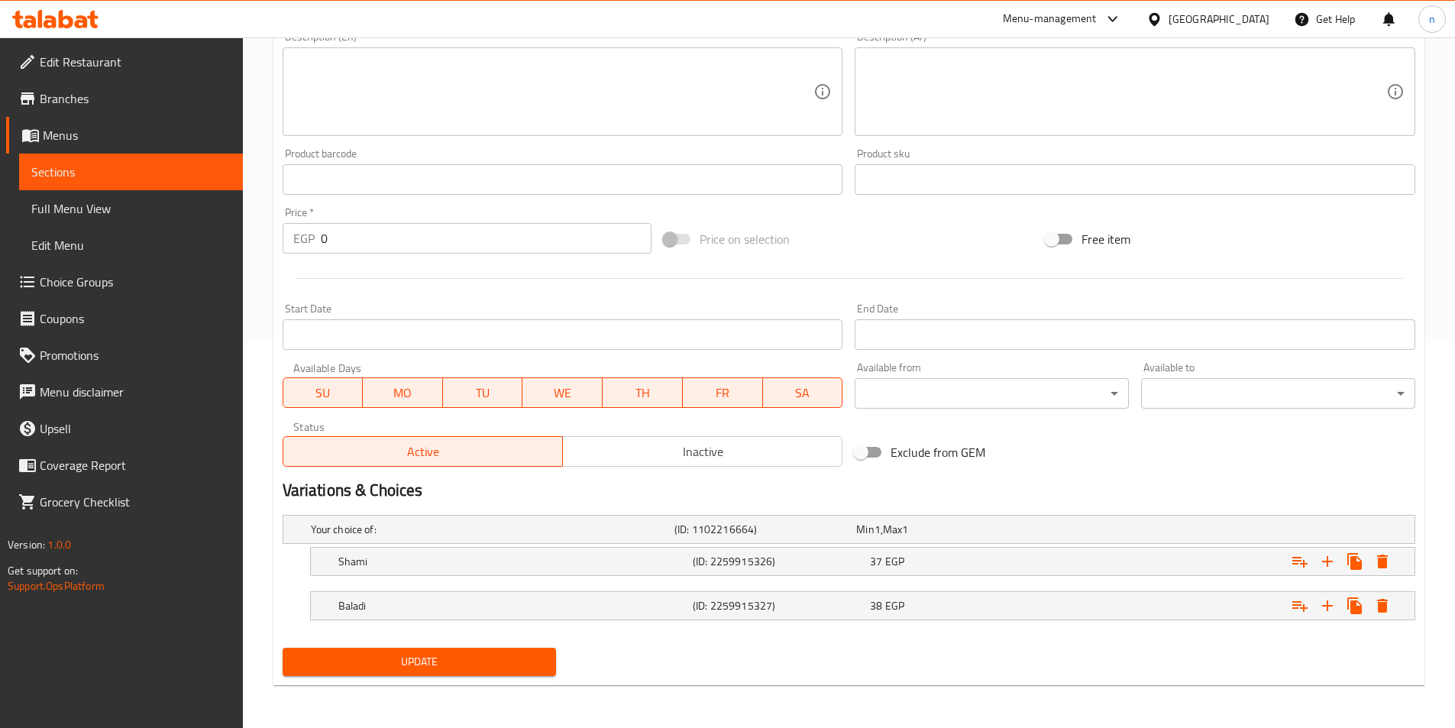
type input "بطاطس بالبيض المقلي"
click at [518, 658] on span "Update" at bounding box center [420, 661] width 250 height 19
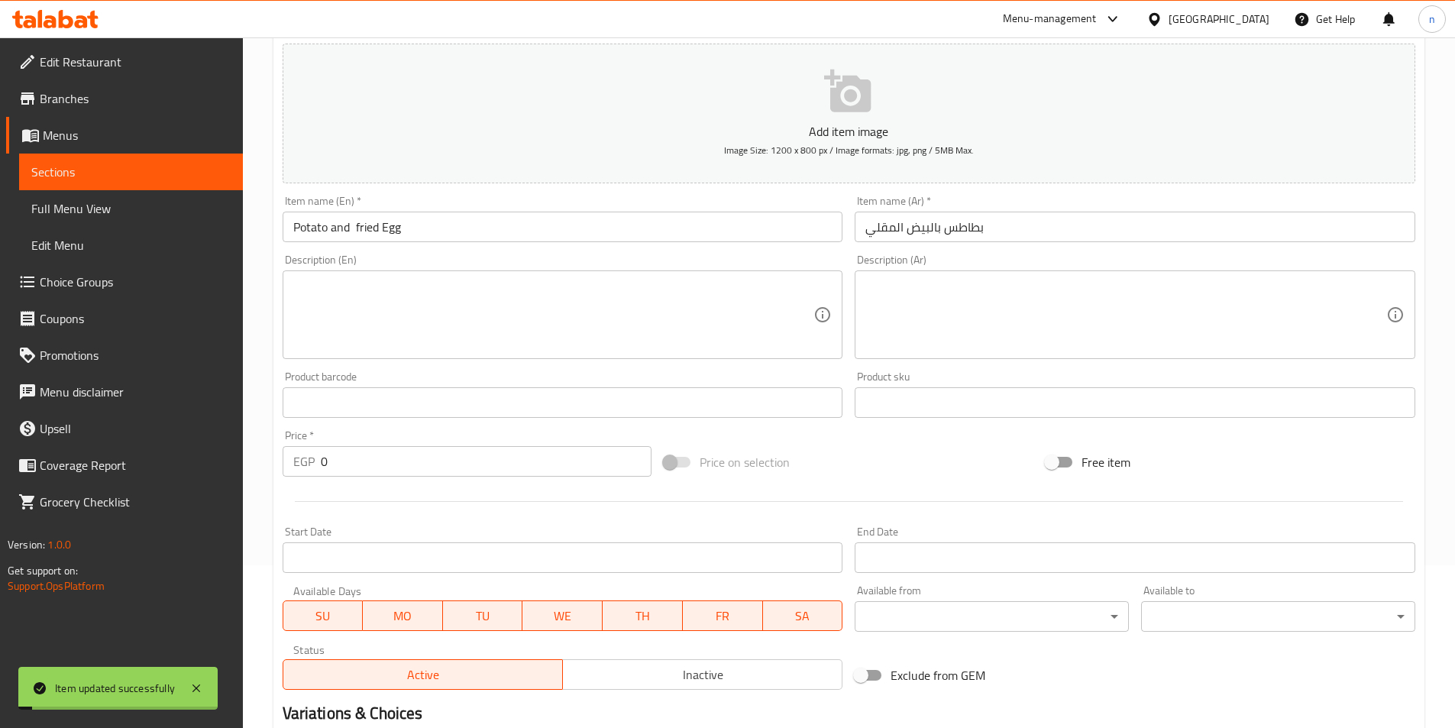
scroll to position [0, 0]
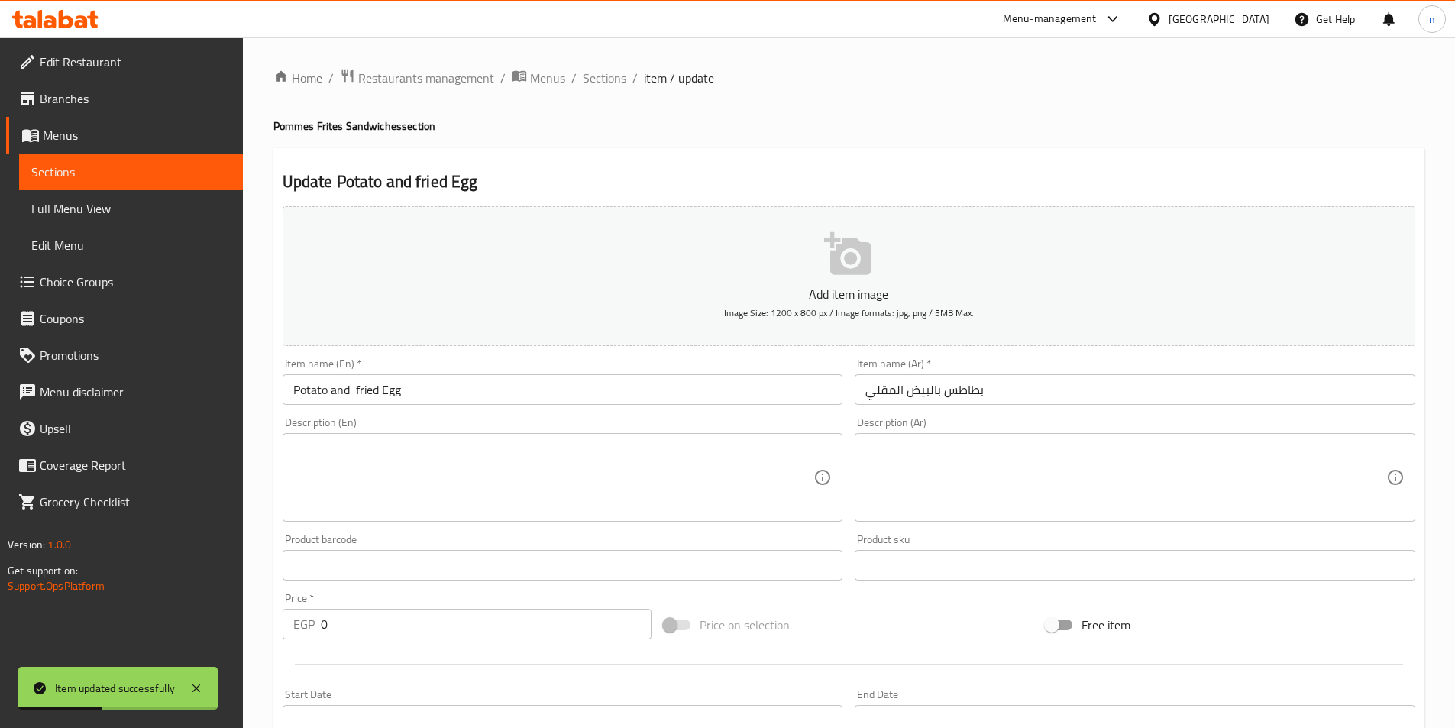
click at [341, 393] on input "Potato and fried Egg" at bounding box center [563, 389] width 561 height 31
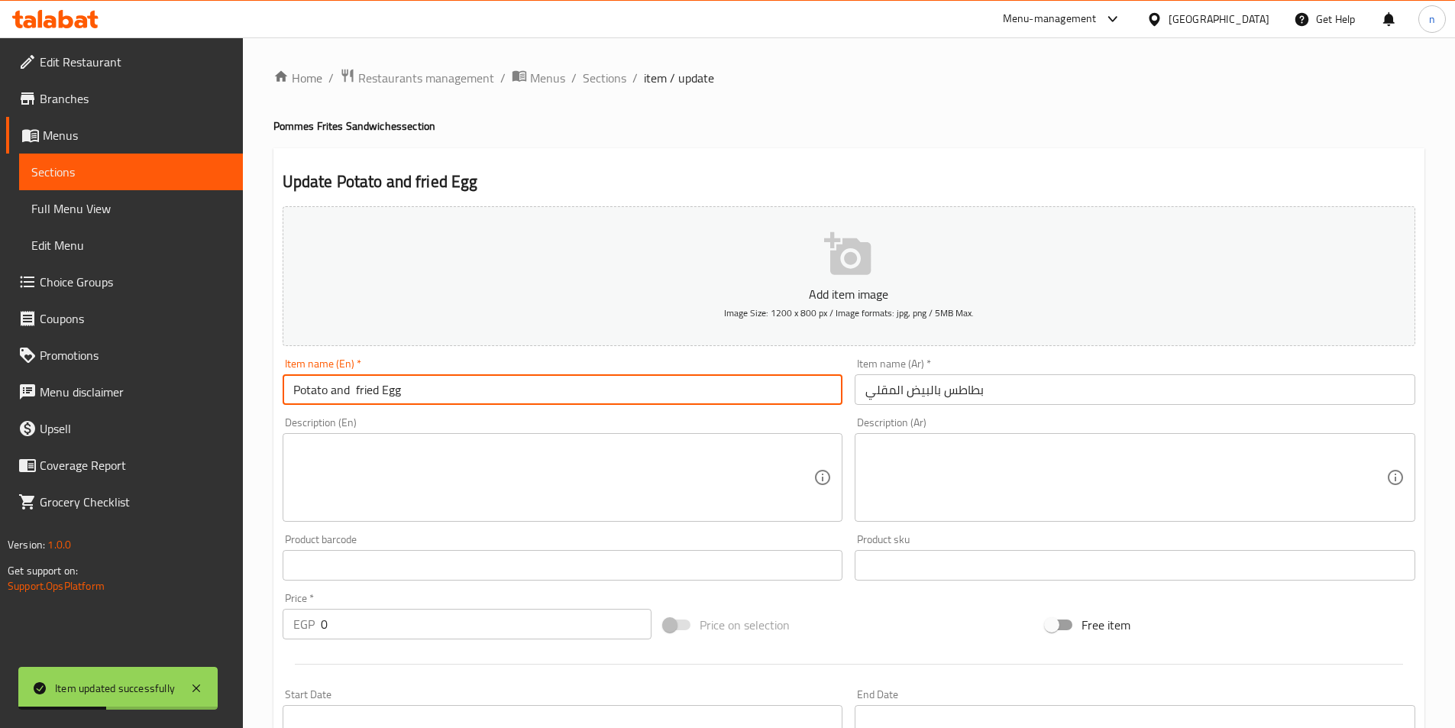
click at [341, 393] on input "Potato and fried Egg" at bounding box center [563, 389] width 561 height 31
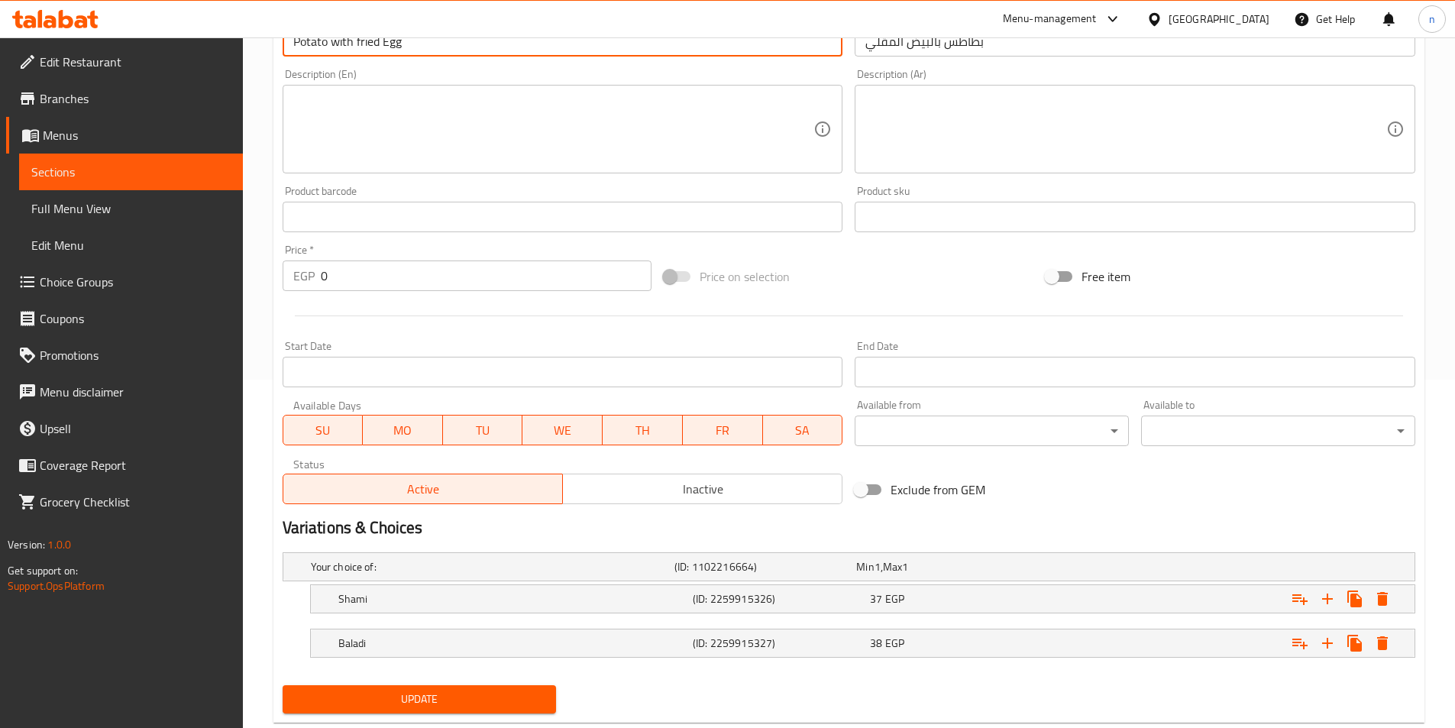
scroll to position [386, 0]
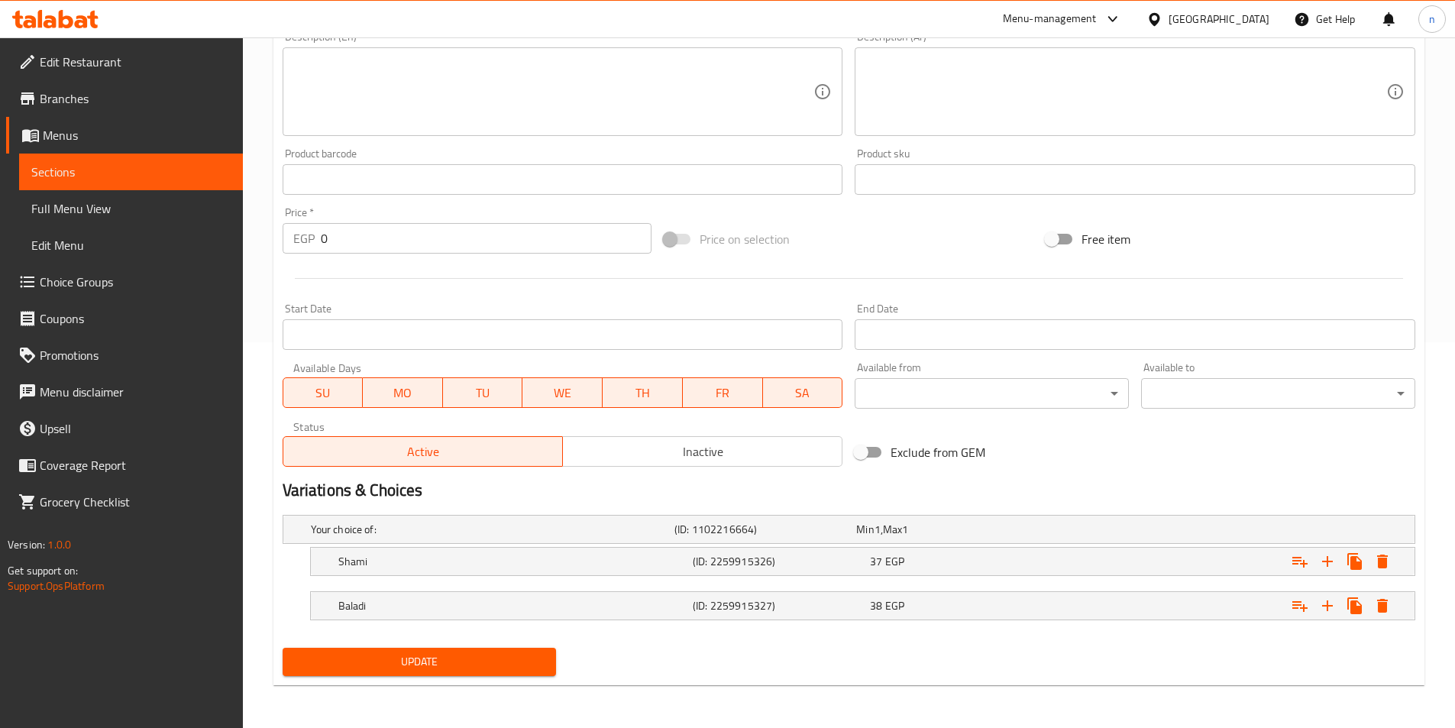
type input "Potato with fried Egg"
click at [487, 673] on button "Update" at bounding box center [420, 662] width 274 height 28
click at [154, 167] on span "Sections" at bounding box center [130, 172] width 199 height 18
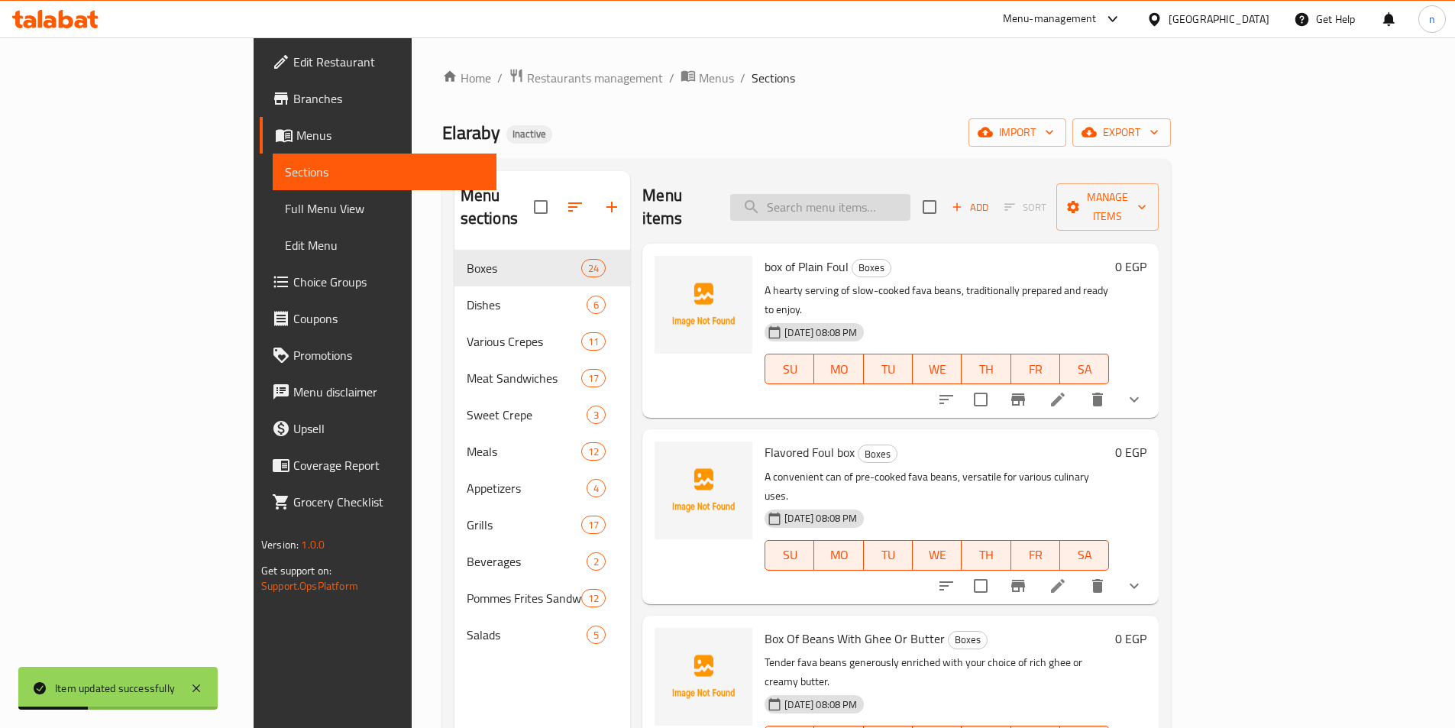
click at [900, 194] on input "search" at bounding box center [820, 207] width 180 height 27
paste input "بطاطس بالبيض المقلي"
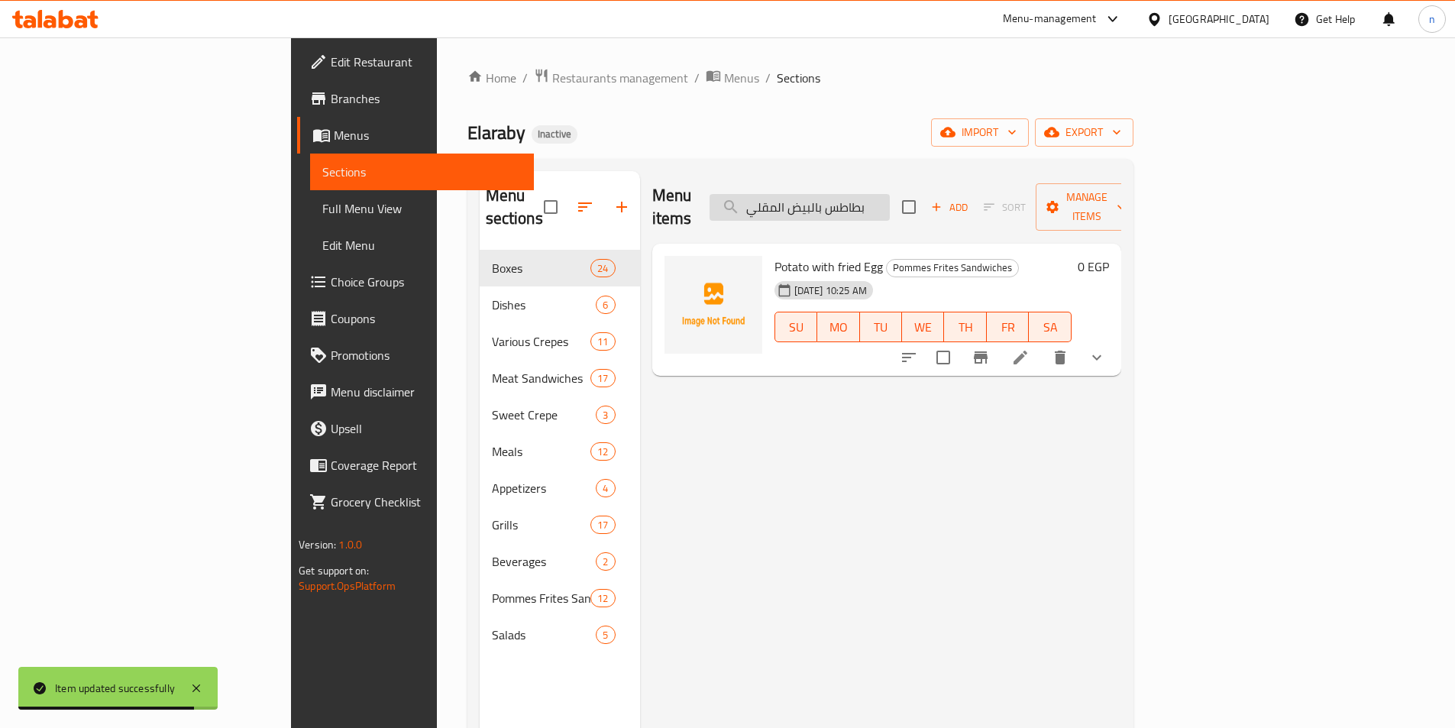
click at [862, 194] on input "بطاطس بالبيض المقلي" at bounding box center [800, 207] width 180 height 27
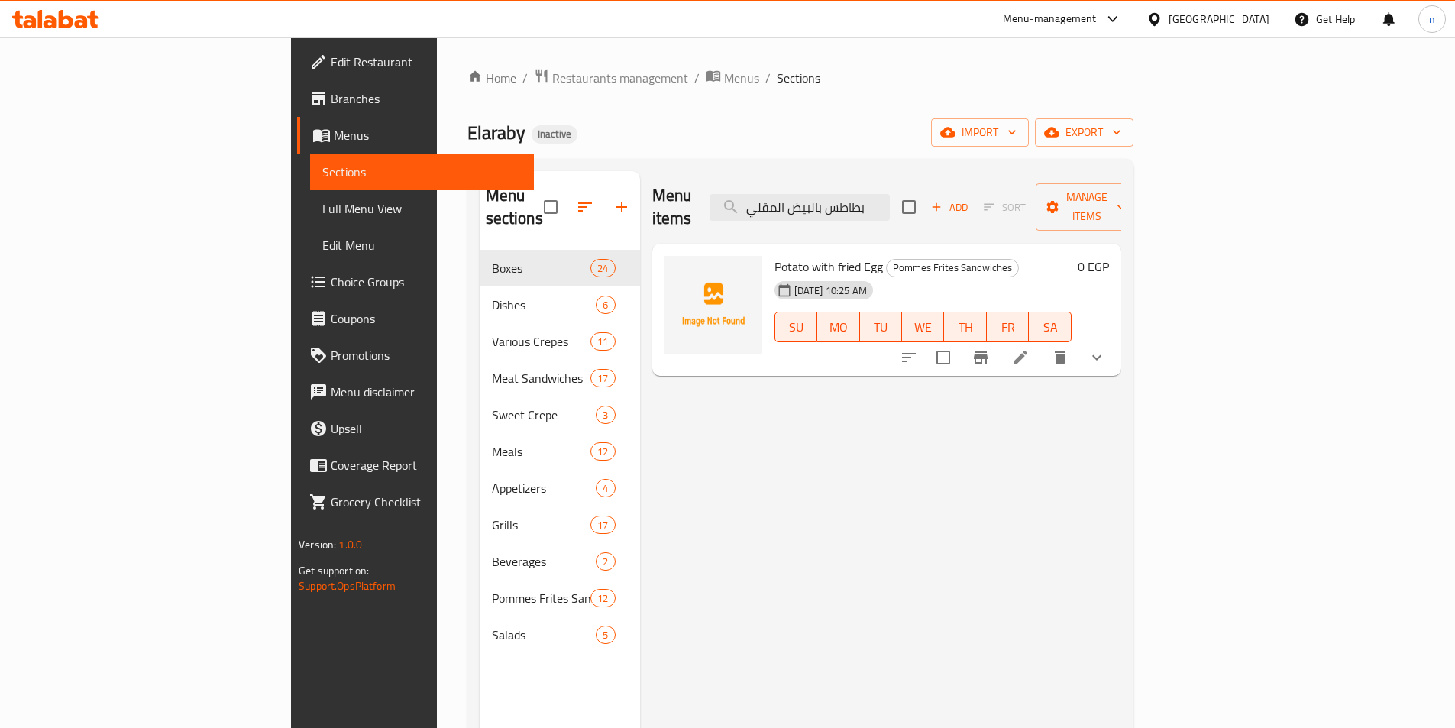
paste input "مهروسة"
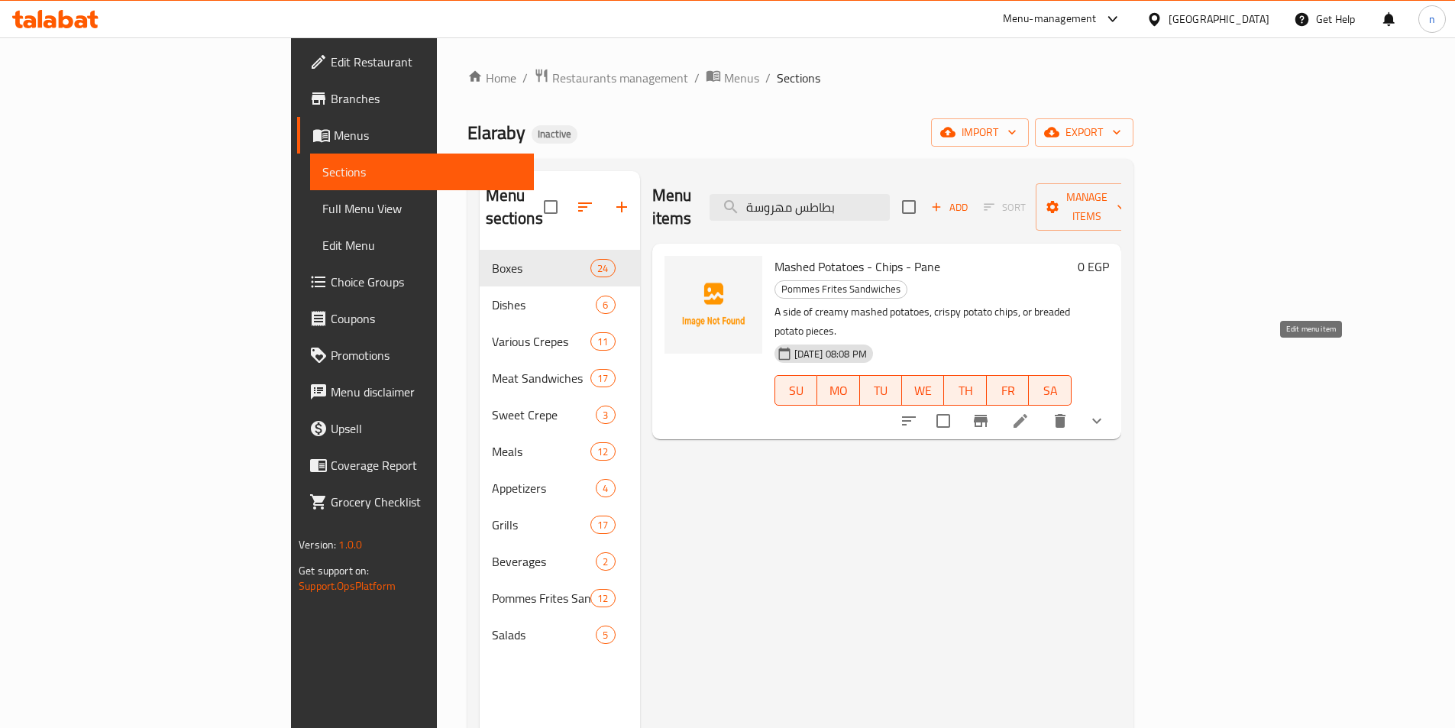
type input "بطاطس مهروسة"
click at [1030, 412] on icon at bounding box center [1020, 421] width 18 height 18
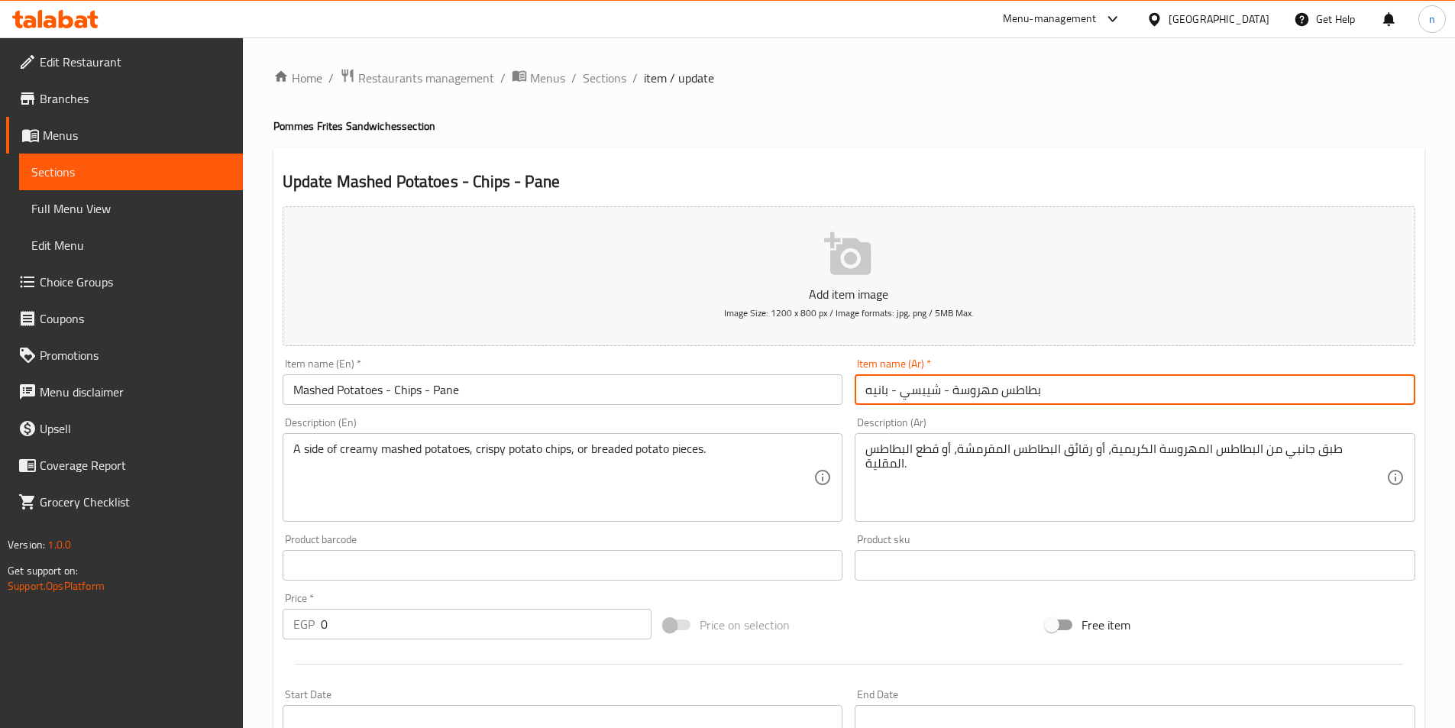
drag, startPoint x: 953, startPoint y: 385, endPoint x: 806, endPoint y: 391, distance: 146.8
click at [806, 391] on div "Add item image Image Size: 1200 x 800 px / Image formats: jpg, png / 5MB Max. I…" at bounding box center [849, 529] width 1145 height 659
type input "بطاطس مهروسة"
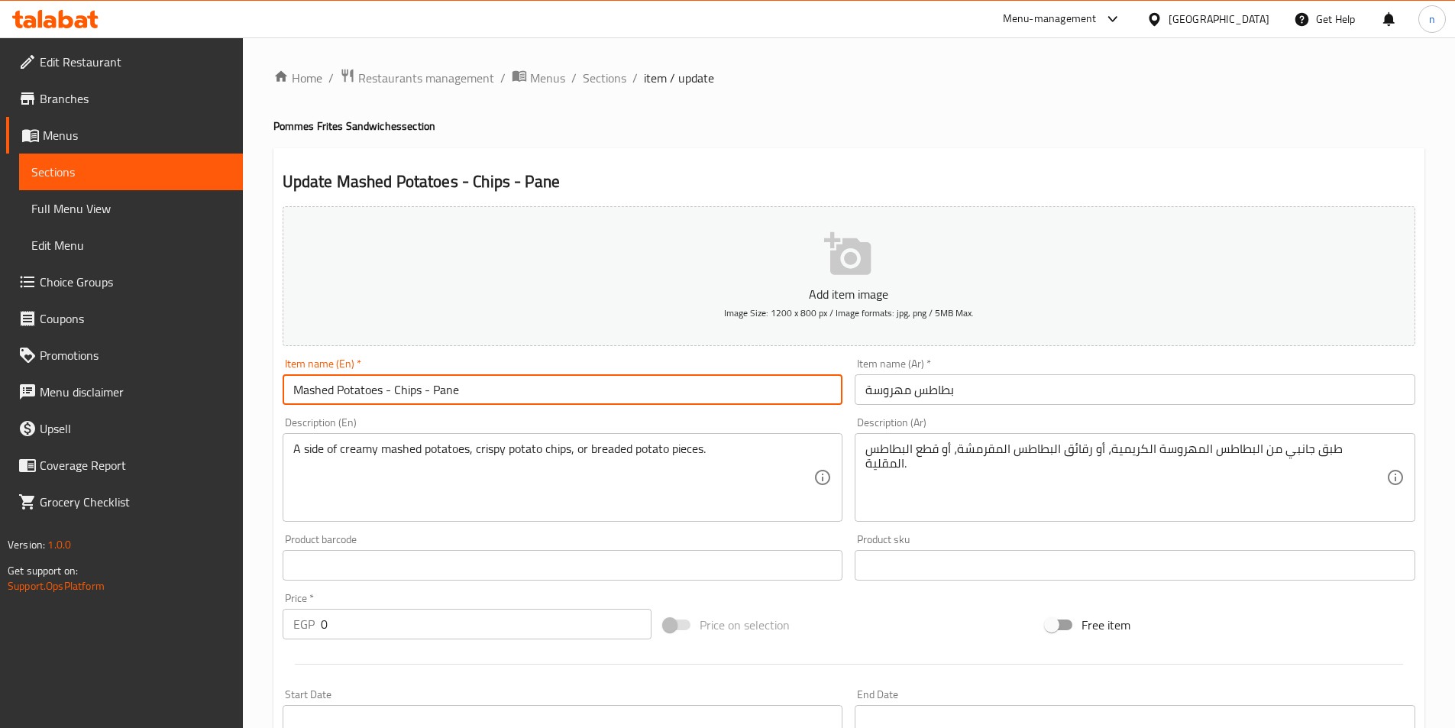
drag, startPoint x: 381, startPoint y: 393, endPoint x: 510, endPoint y: 389, distance: 128.4
click at [510, 389] on input "Mashed Potatoes - Chips - Pane" at bounding box center [563, 389] width 561 height 31
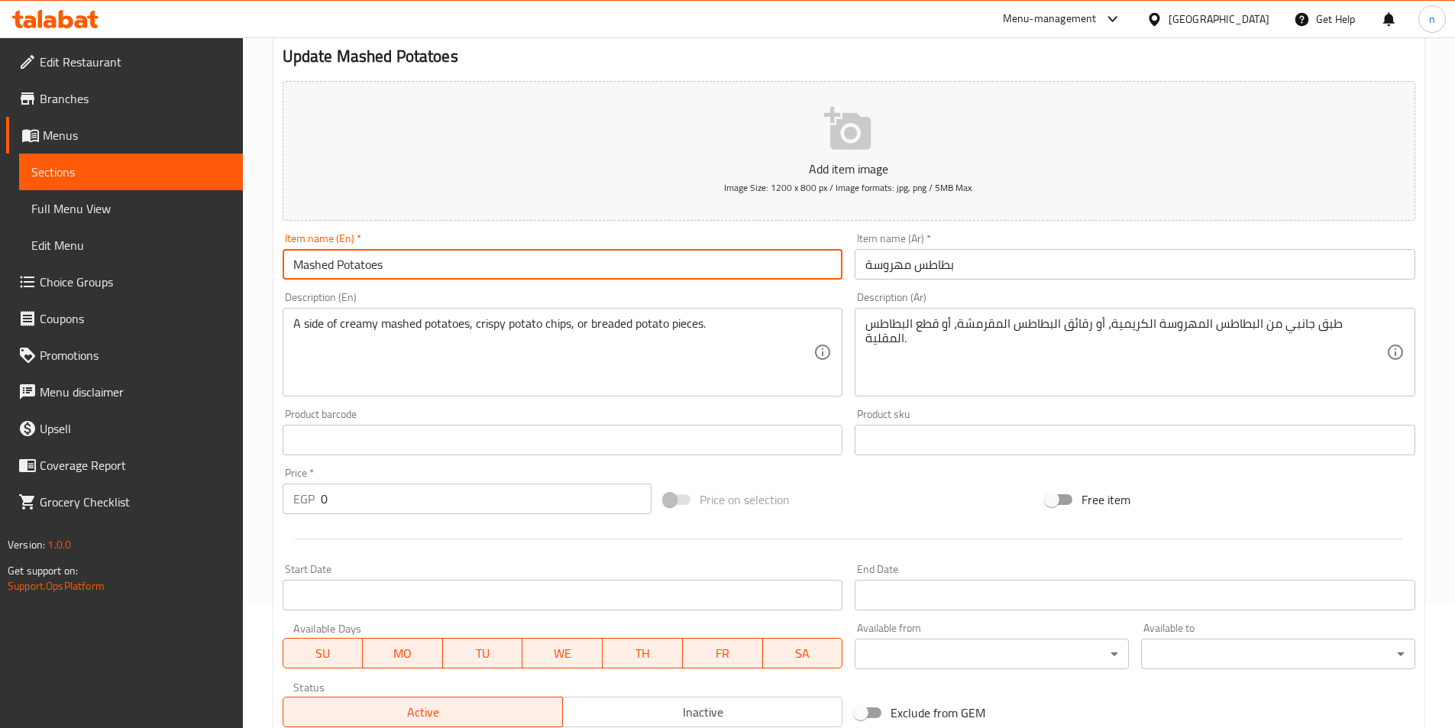
scroll to position [153, 0]
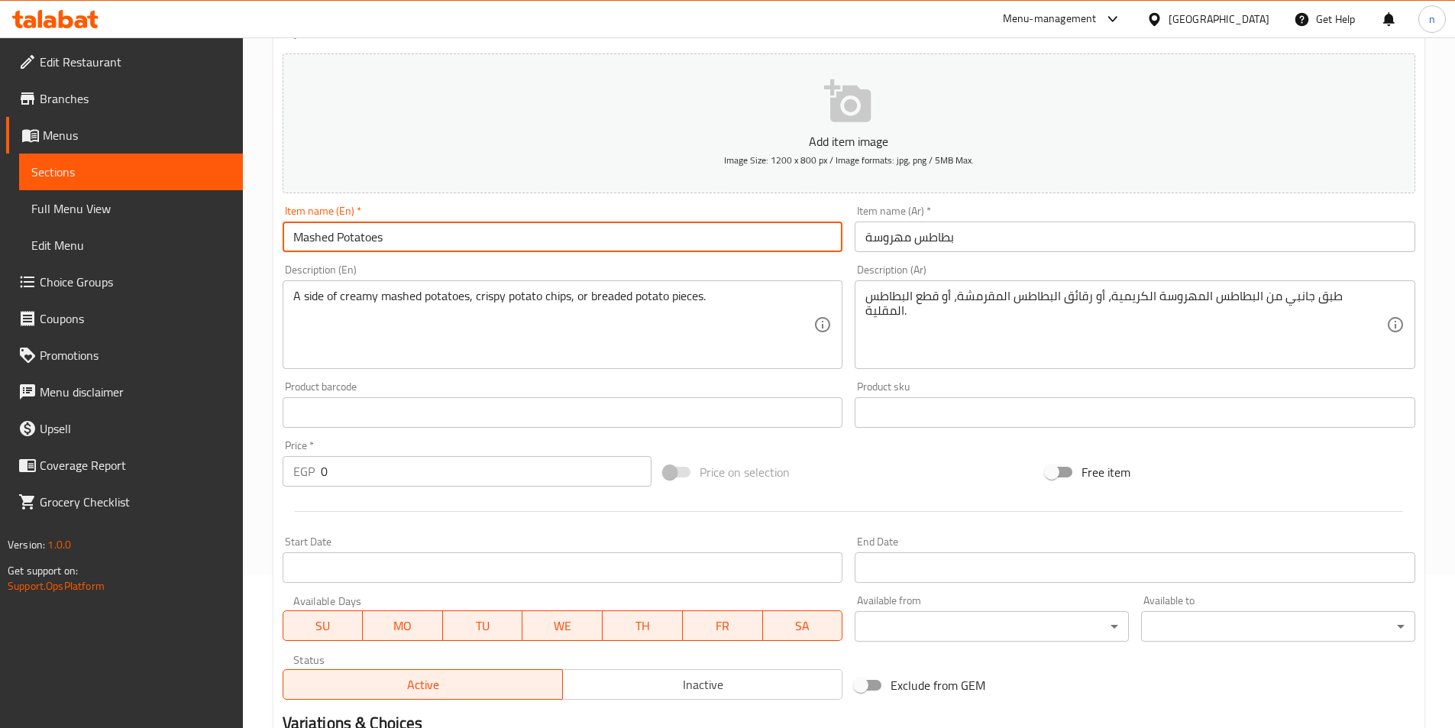
type input "Mashed Potatoes"
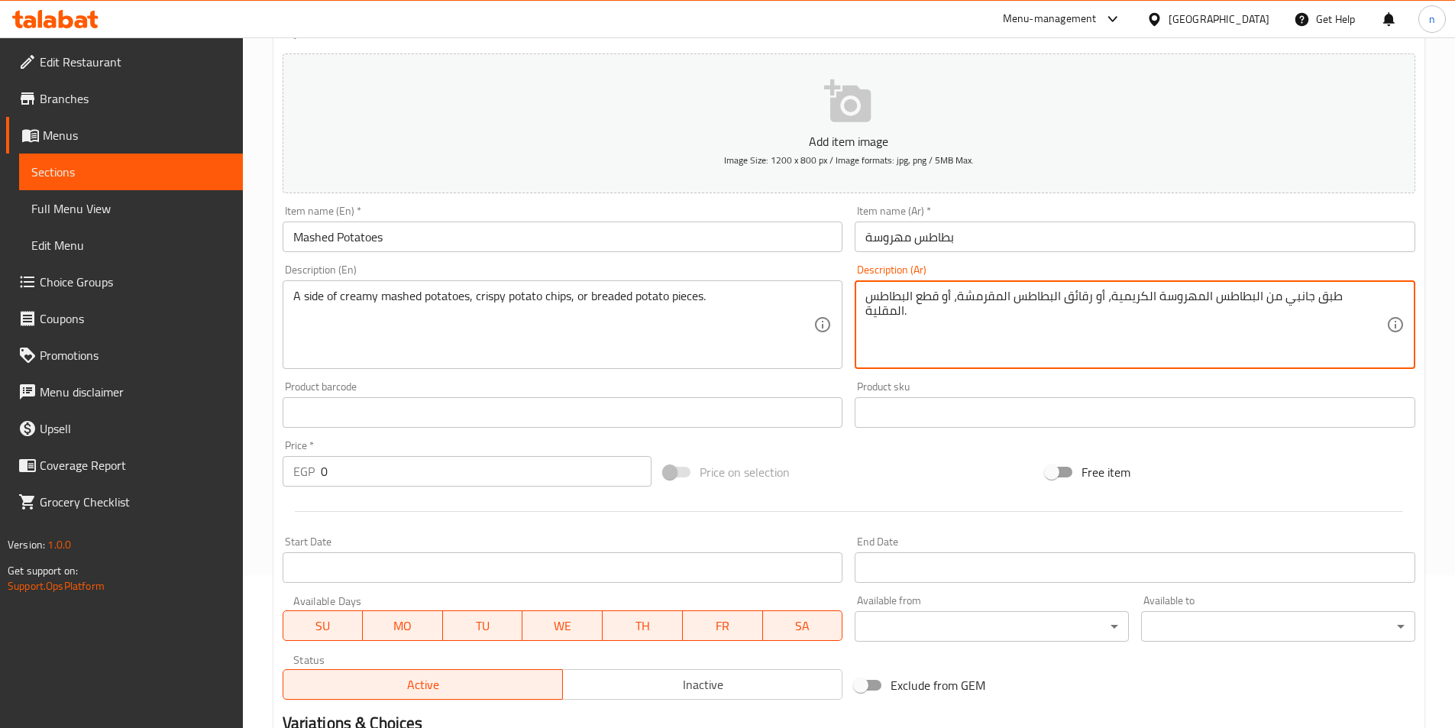
click at [1151, 301] on textarea "طبق جانبي من البطاطس المهروسة الكريمية، أو رقائق البطاطس المقرمشة، أو قطع البطا…" at bounding box center [1126, 325] width 521 height 73
drag, startPoint x: 1151, startPoint y: 301, endPoint x: 842, endPoint y: 306, distance: 309.4
click at [842, 306] on div "Add item image Image Size: 1200 x 800 px / Image formats: jpg, png / 5MB Max. I…" at bounding box center [849, 376] width 1145 height 659
type textarea "طبق جانبي من البطاطس المهروسة الكريمية."
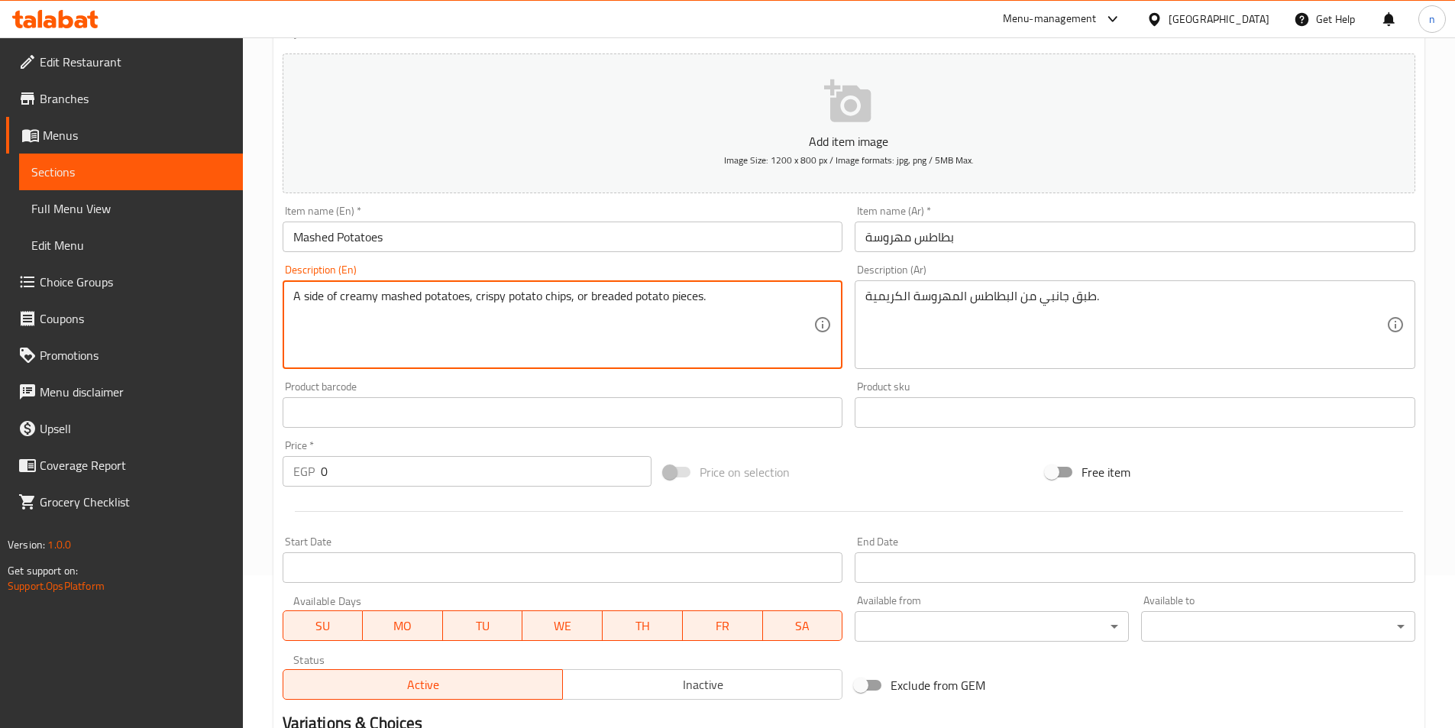
drag, startPoint x: 469, startPoint y: 298, endPoint x: 762, endPoint y: 296, distance: 292.6
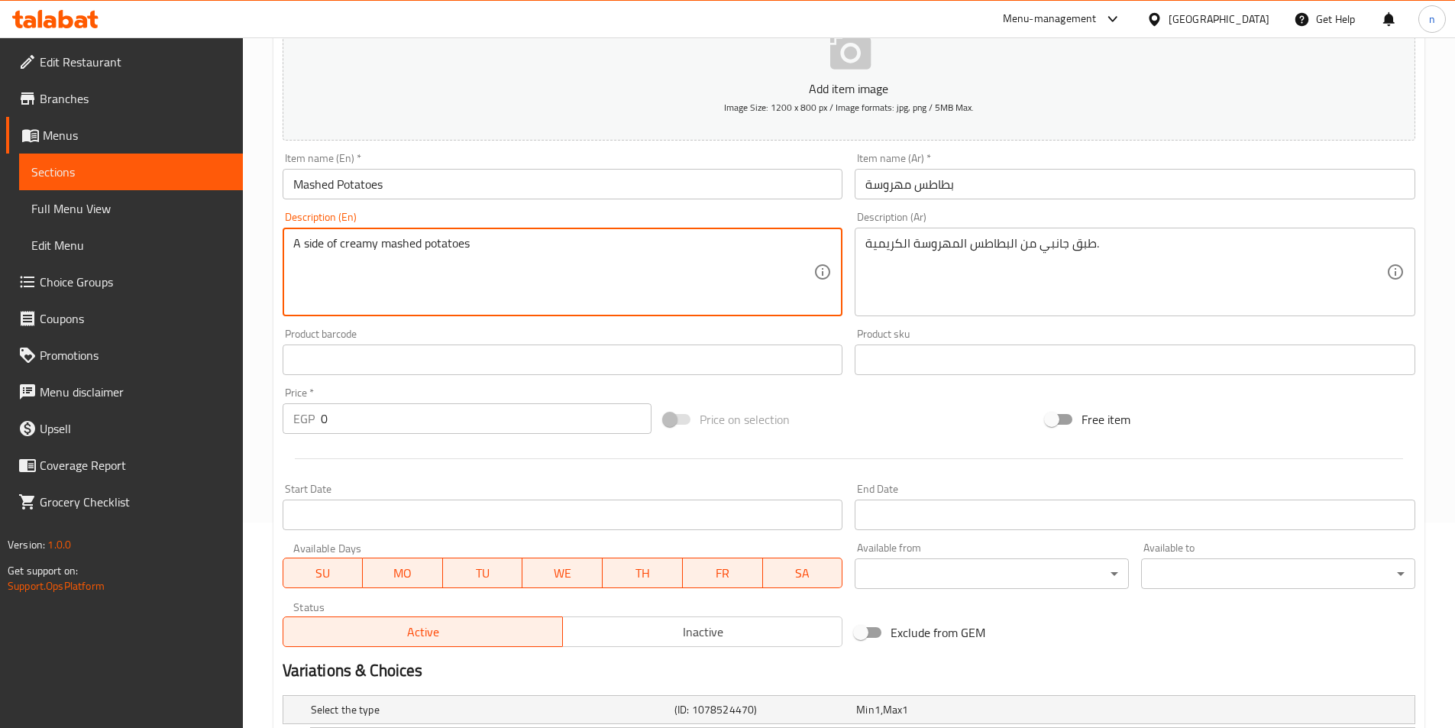
scroll to position [229, 0]
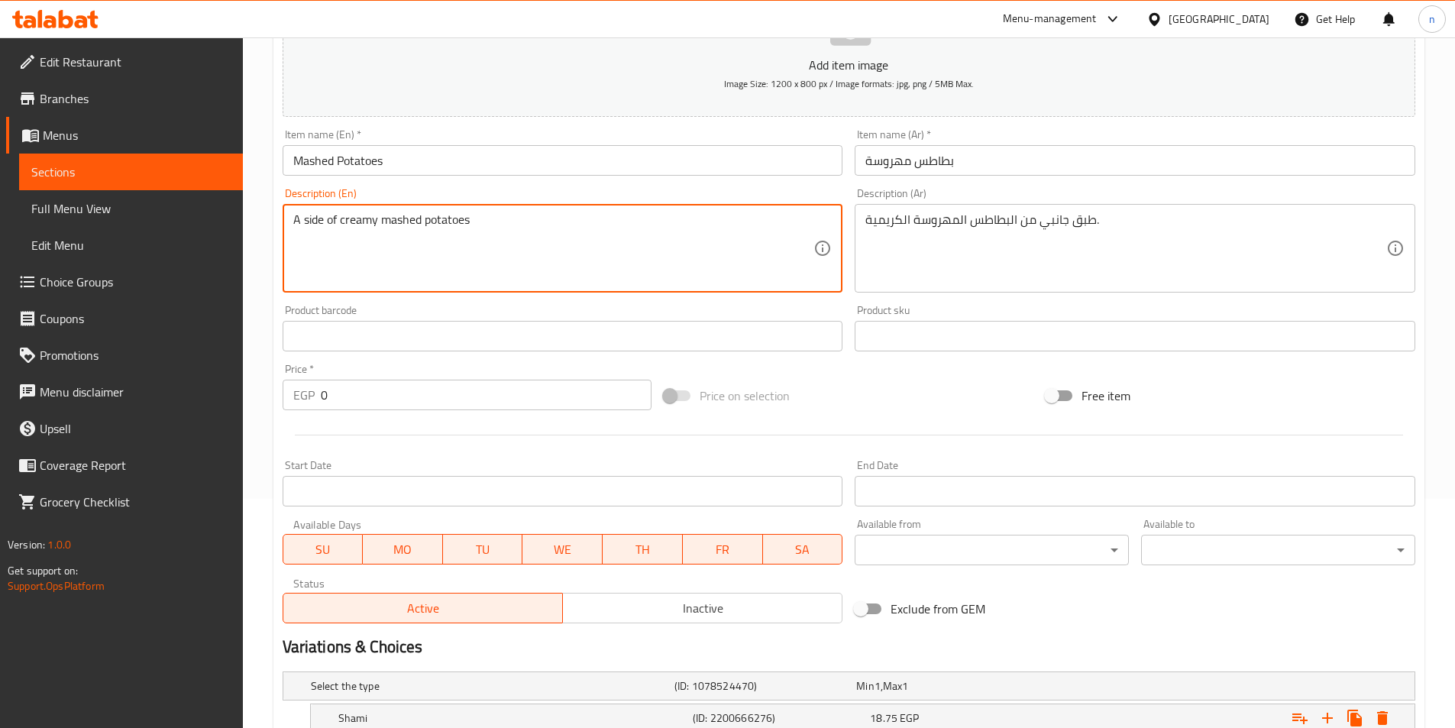
click at [322, 219] on textarea "A side of creamy mashed potatoes" at bounding box center [553, 248] width 521 height 73
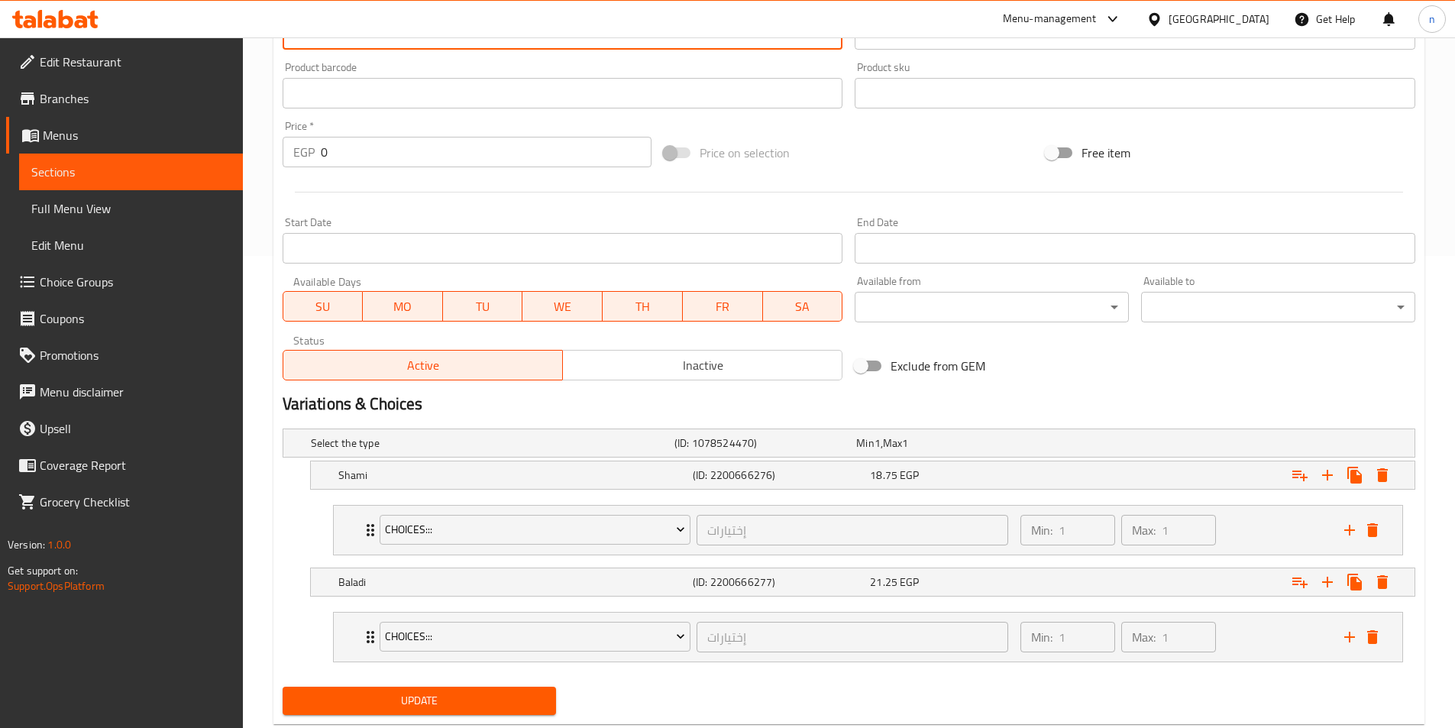
scroll to position [511, 0]
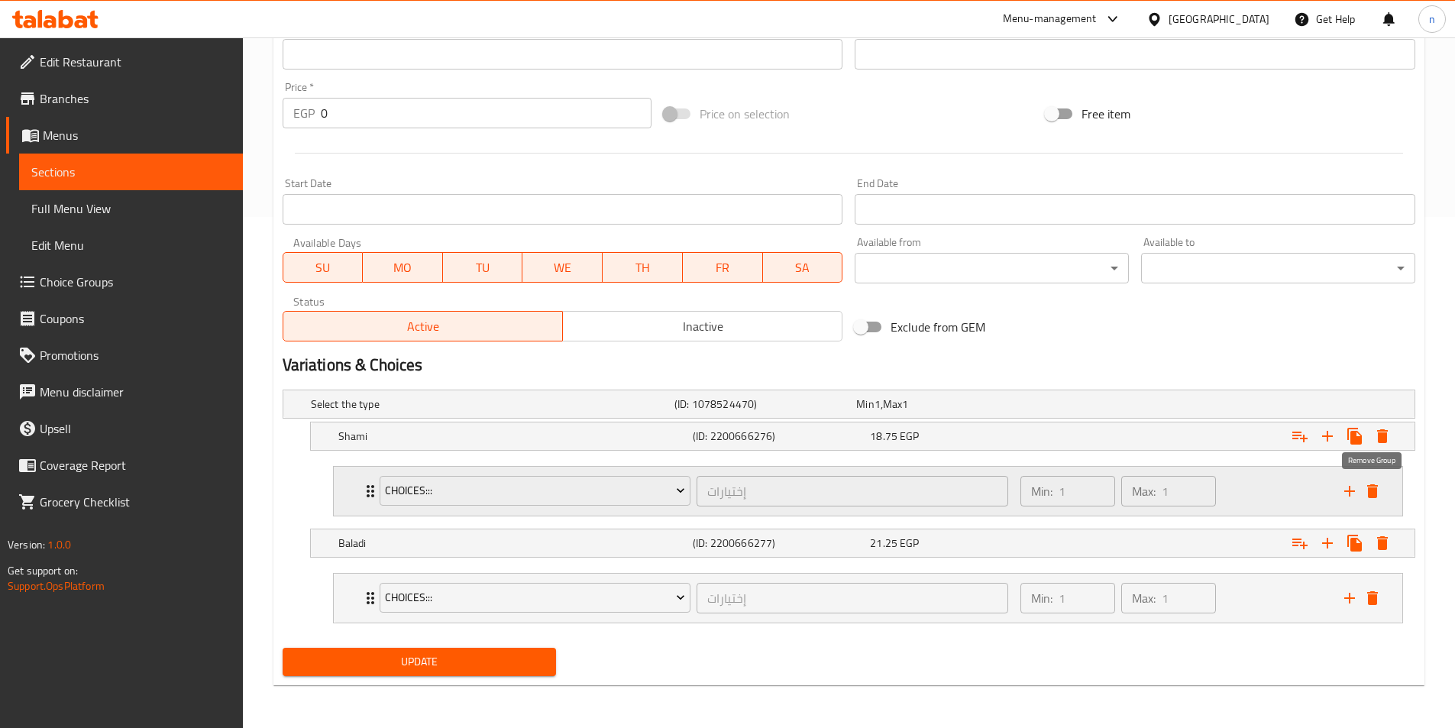
click at [1378, 496] on icon "delete" at bounding box center [1373, 491] width 18 height 18
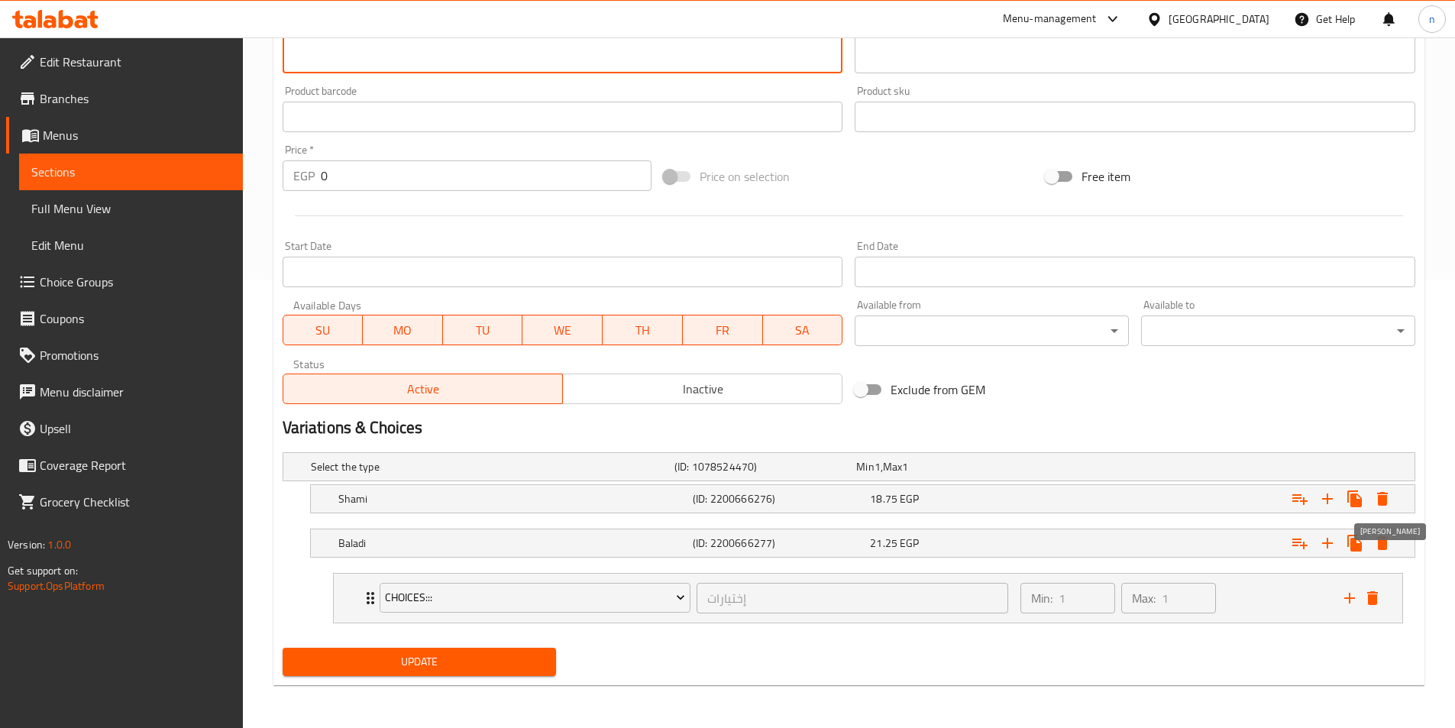
scroll to position [448, 0]
click at [1380, 604] on icon "delete" at bounding box center [1373, 598] width 18 height 18
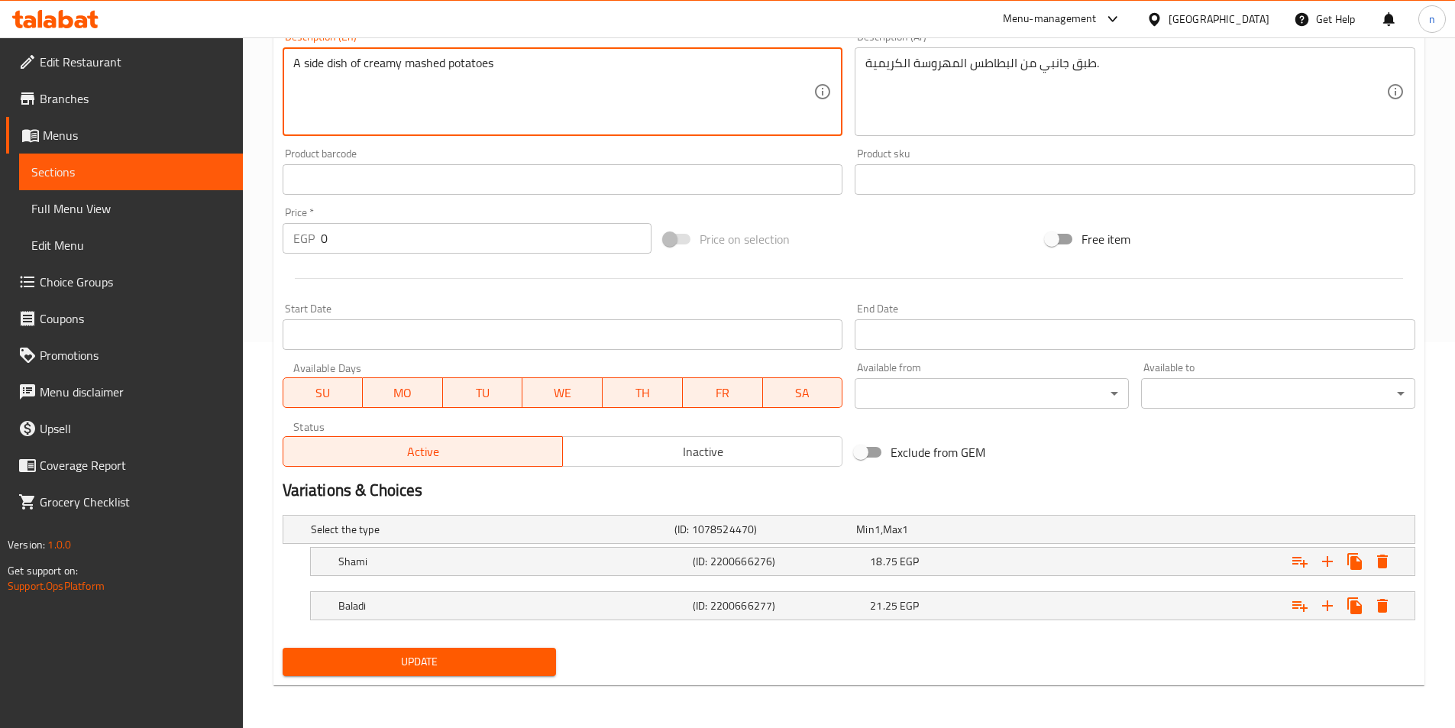
scroll to position [386, 0]
type textarea "A side dish of creamy mashed potatoes"
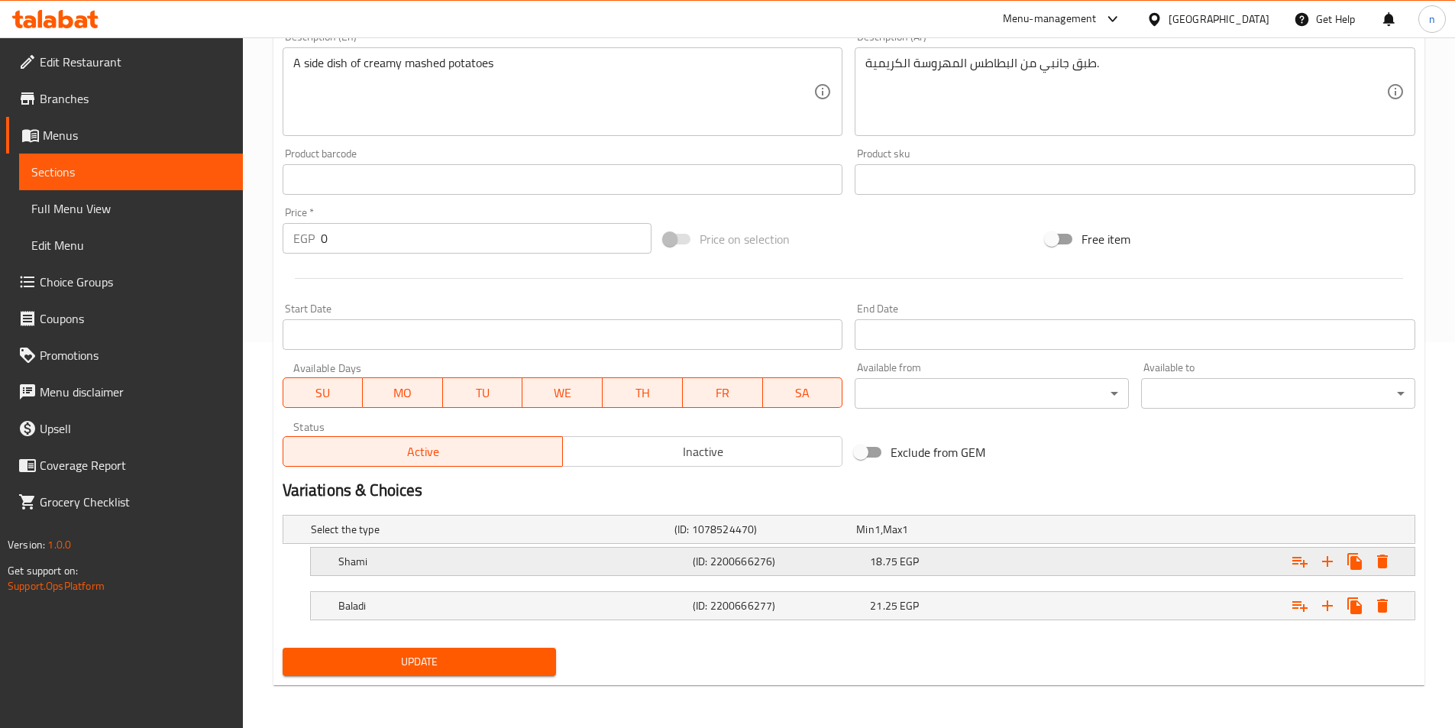
click at [924, 565] on div "18.75 EGP" at bounding box center [955, 561] width 171 height 15
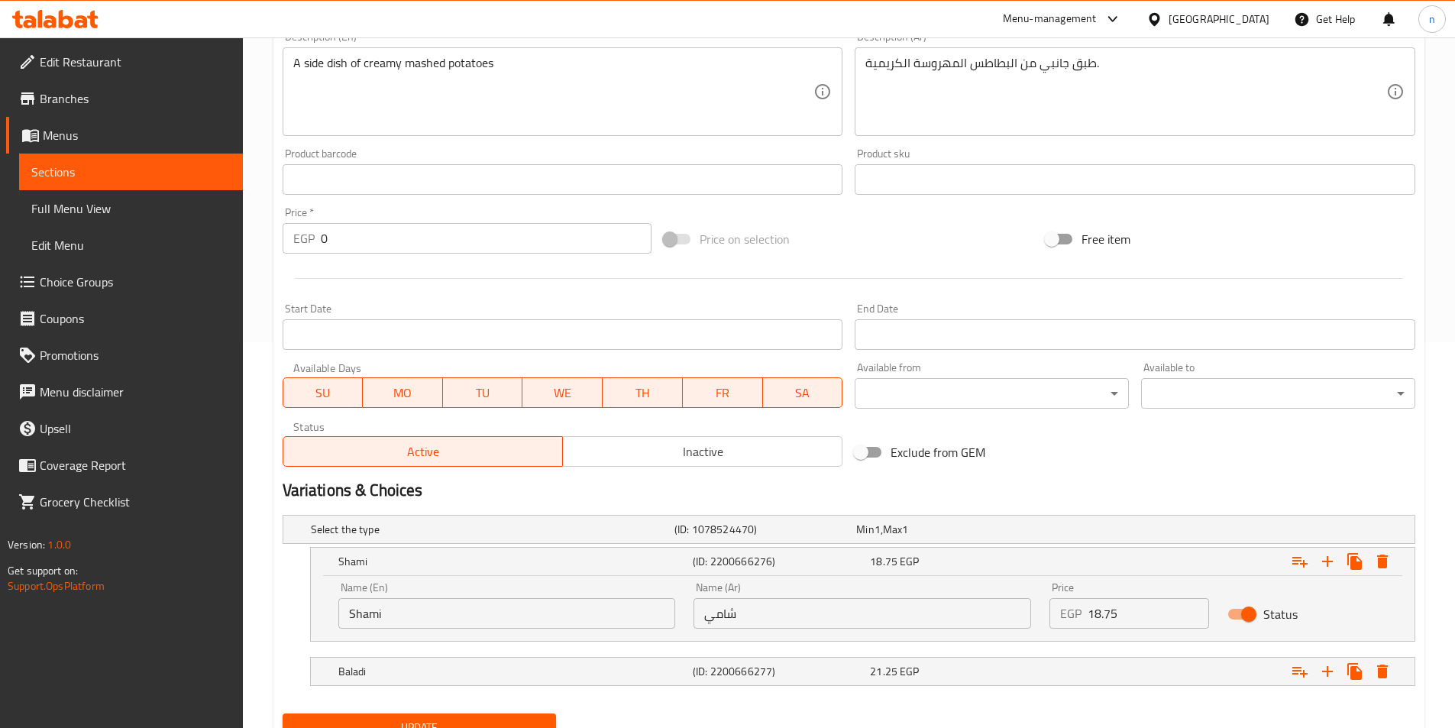
click at [1112, 617] on input "18.75" at bounding box center [1148, 613] width 121 height 31
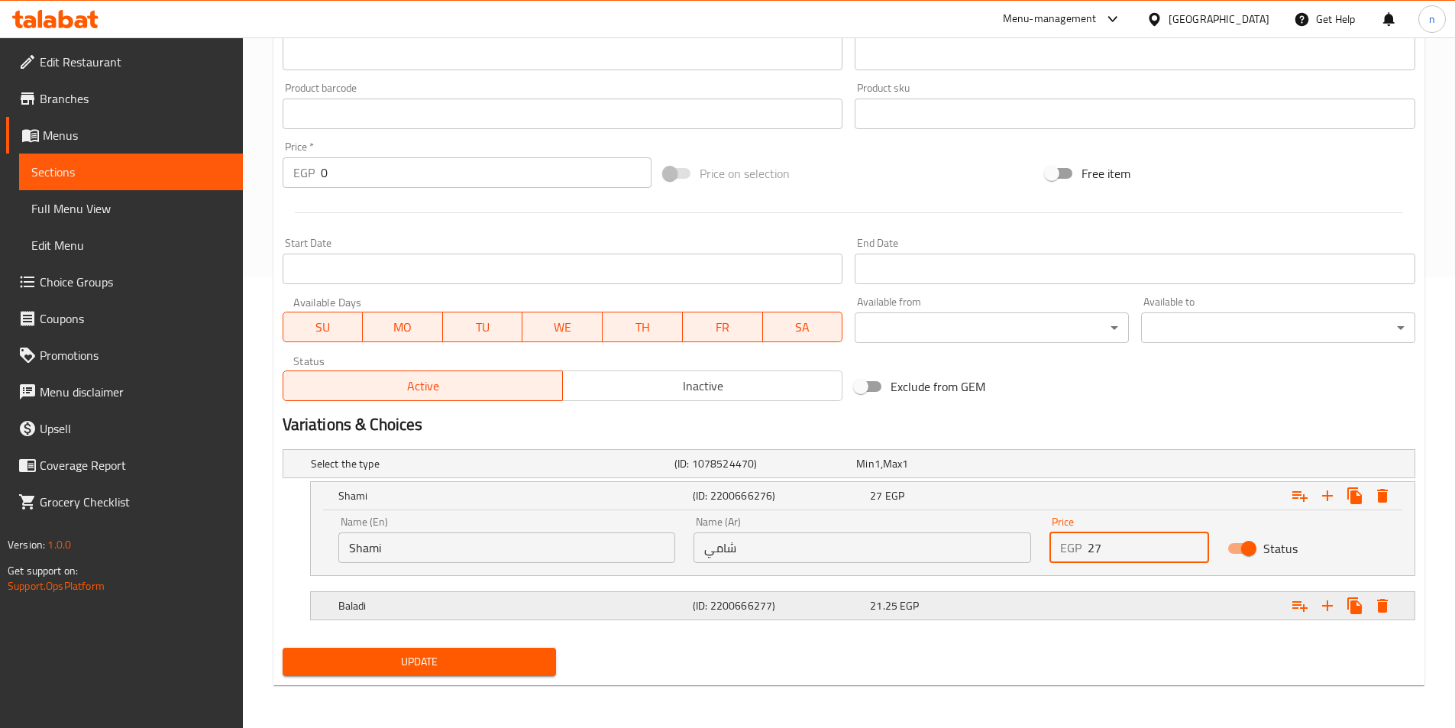
type input "27"
click at [1096, 607] on div "Expand" at bounding box center [1221, 606] width 354 height 34
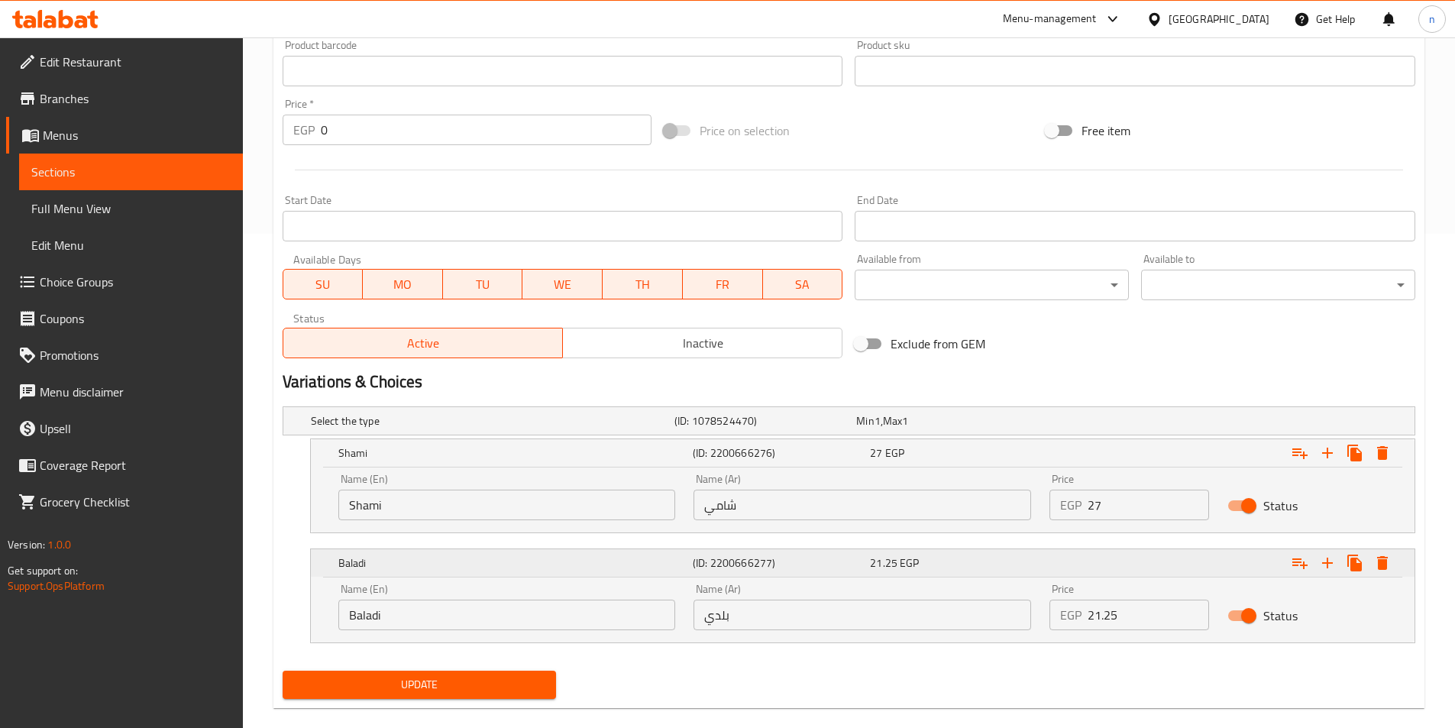
scroll to position [517, 0]
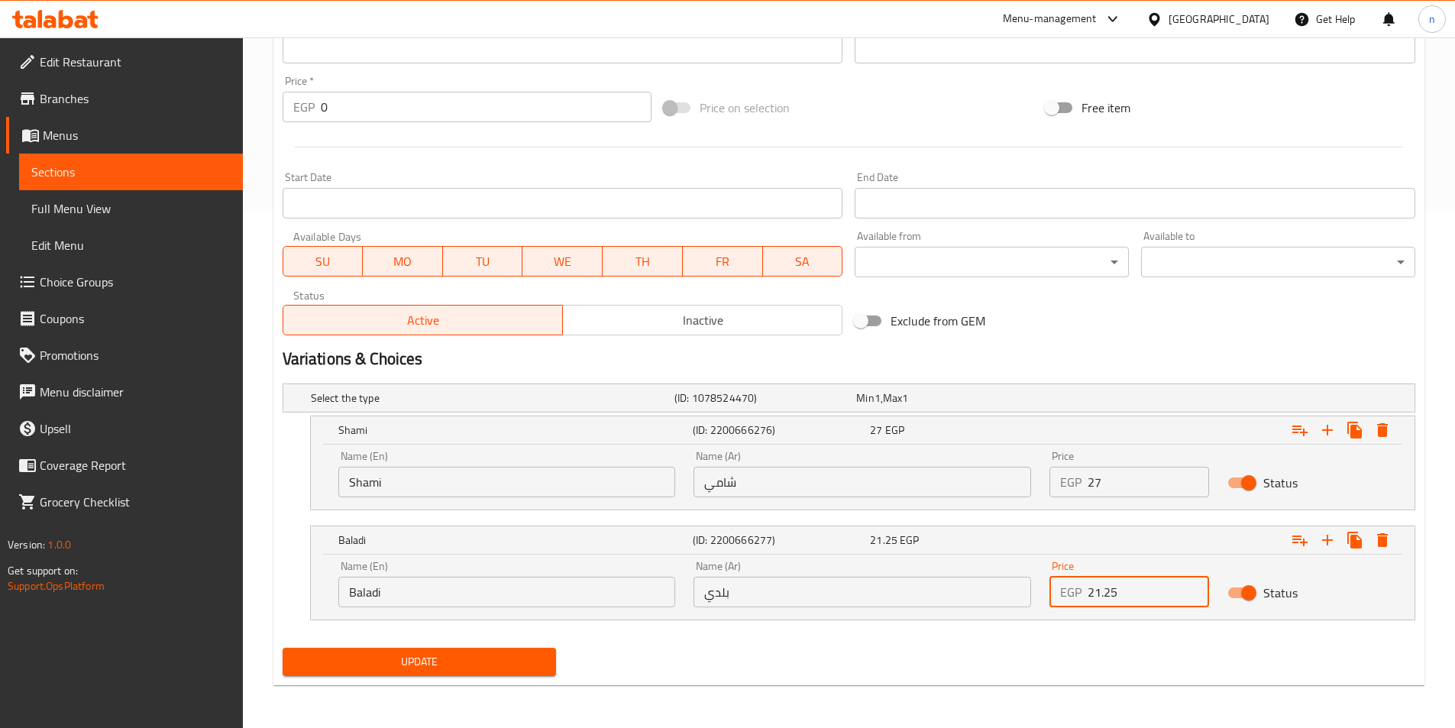
click at [1112, 591] on input "21.25" at bounding box center [1148, 592] width 121 height 31
type input "29"
click at [532, 660] on span "Update" at bounding box center [420, 661] width 250 height 19
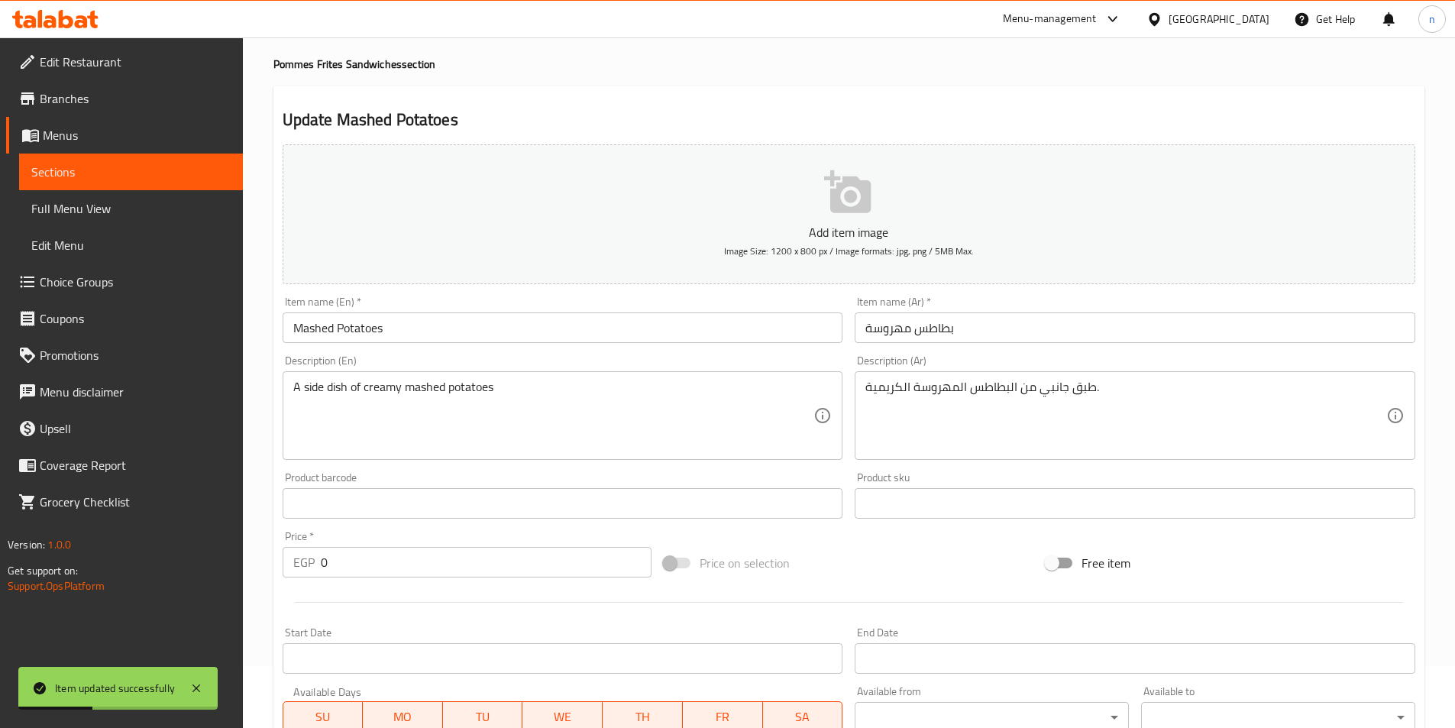
scroll to position [0, 0]
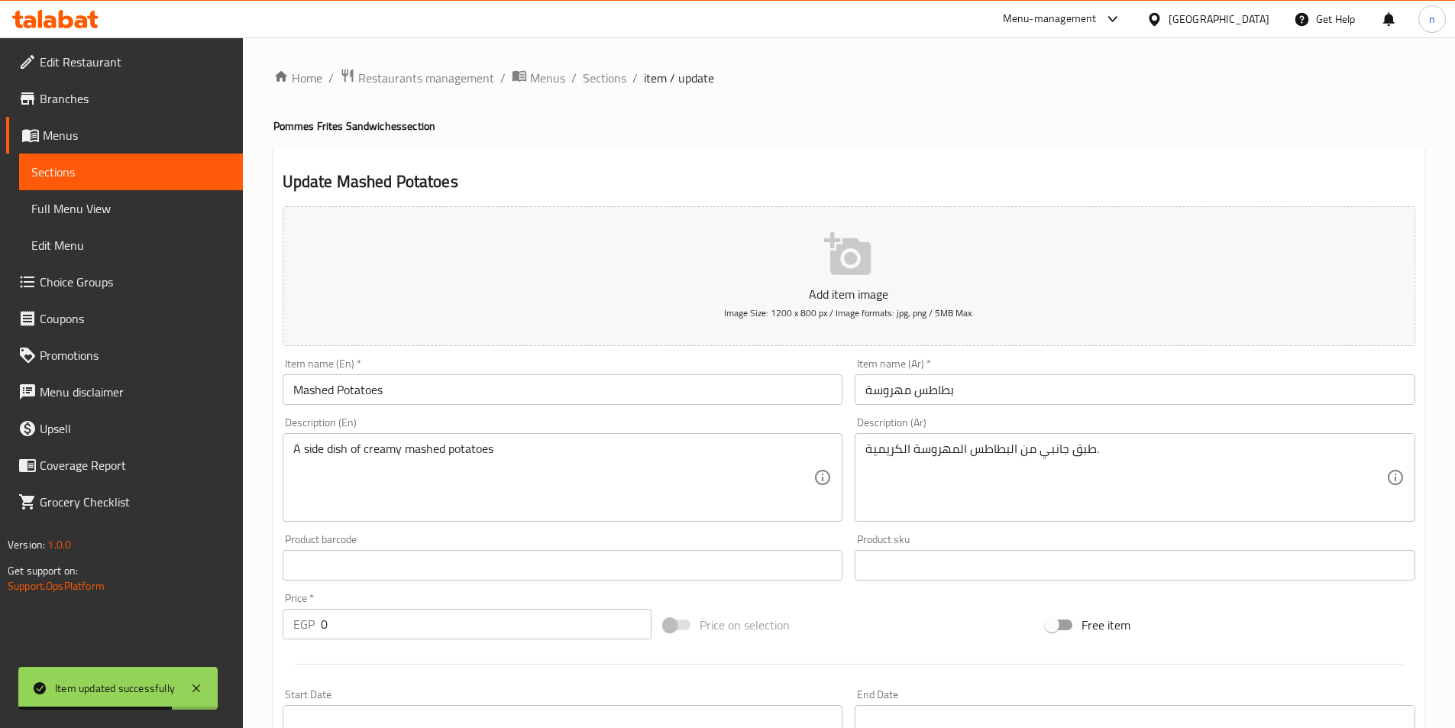
click at [209, 167] on span "Sections" at bounding box center [130, 172] width 199 height 18
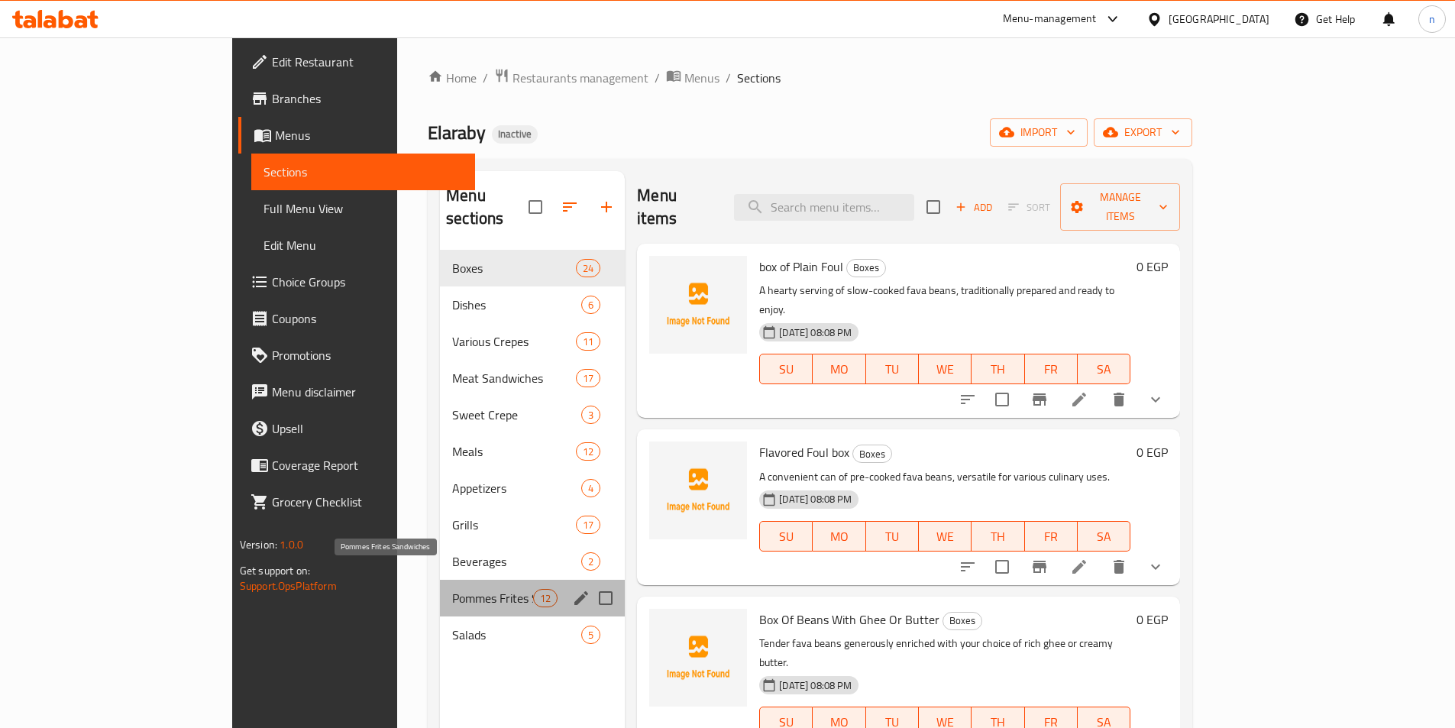
click at [452, 589] on span "Pommes Frites Sandwiches" at bounding box center [492, 598] width 81 height 18
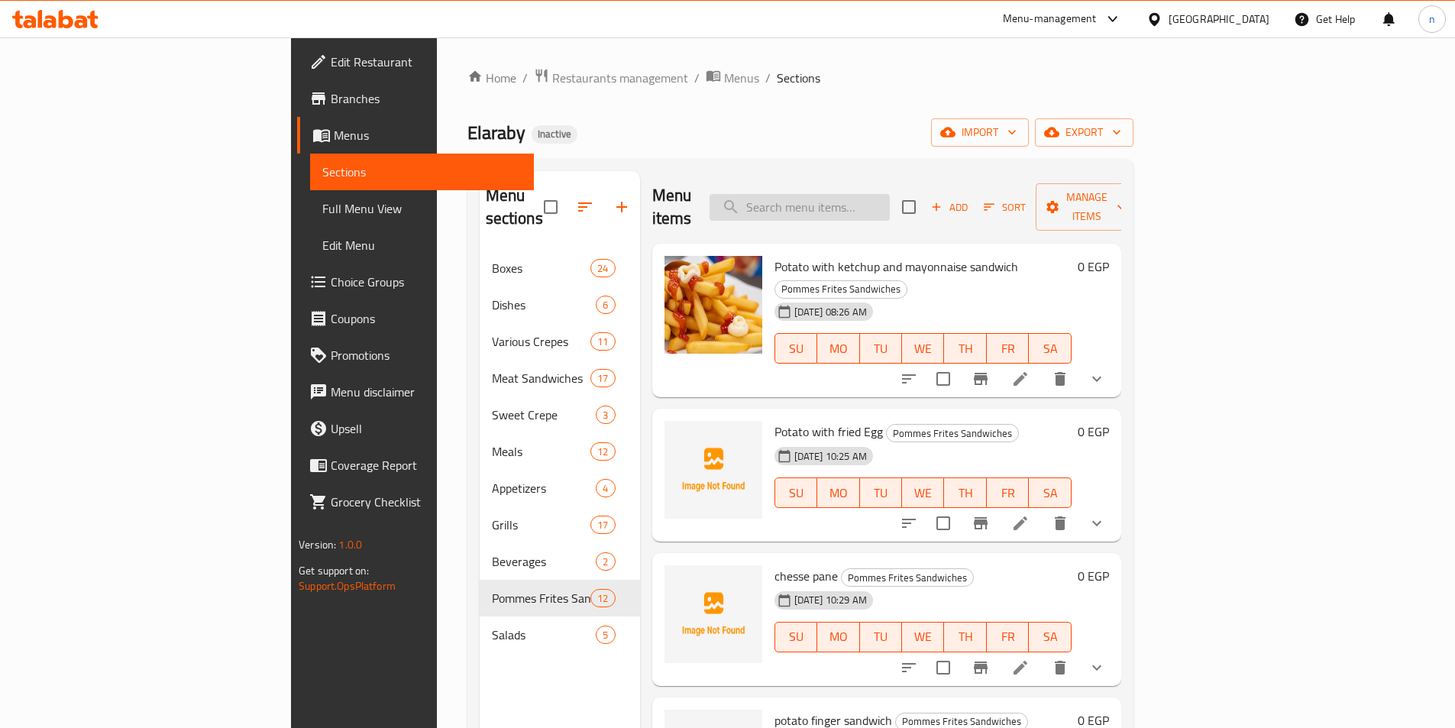
click at [890, 194] on input "search" at bounding box center [800, 207] width 180 height 27
paste input "بطاطس مهروسة"
type input "بطاطس مهروسة"
click at [890, 200] on input "search" at bounding box center [800, 207] width 180 height 27
paste input "بطاطس شيبسي بانيه"
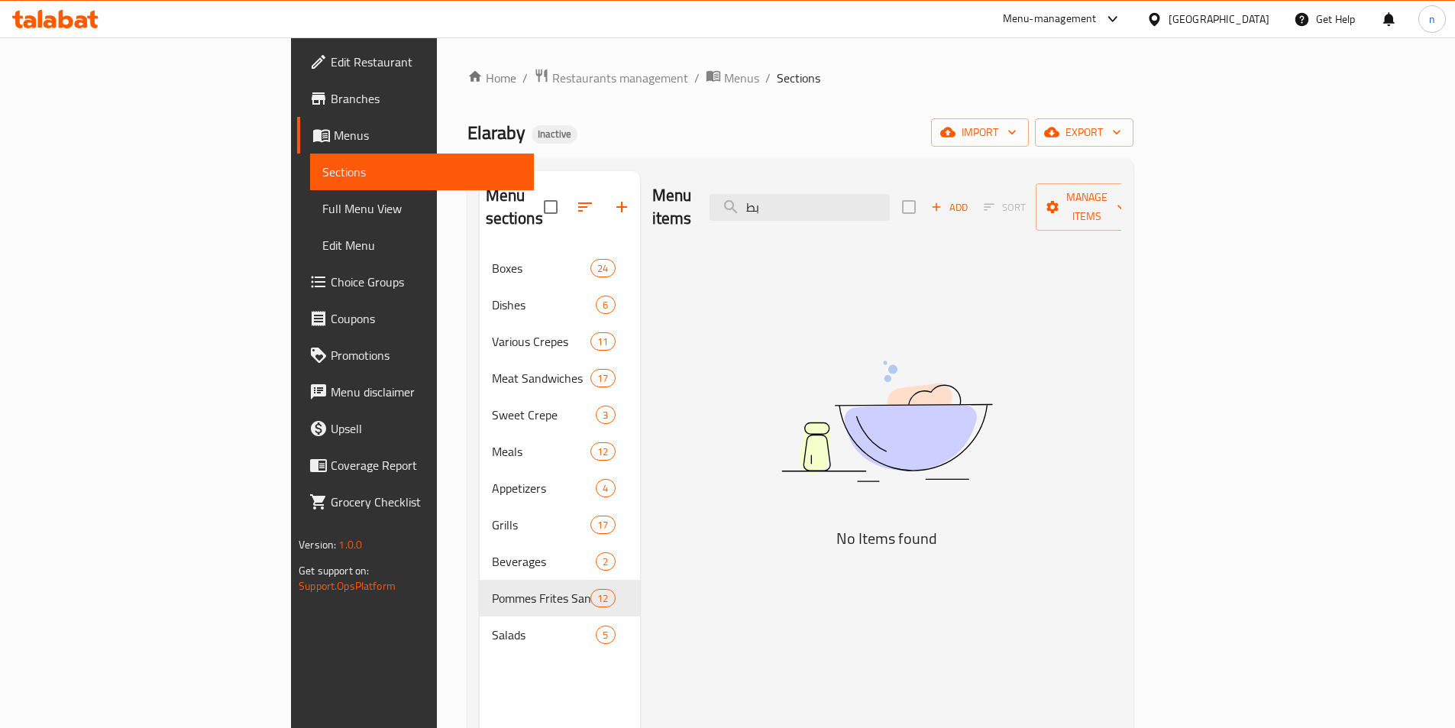
type input "ب"
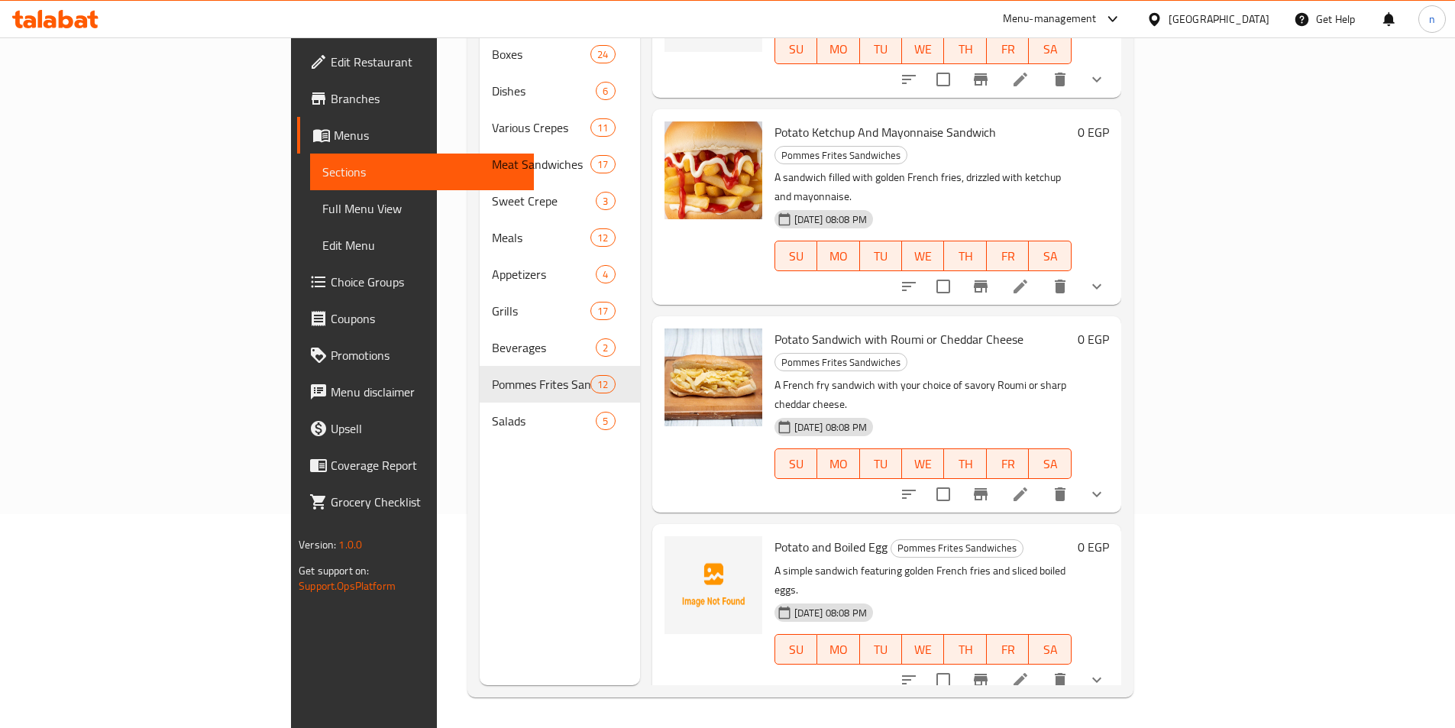
scroll to position [947, 0]
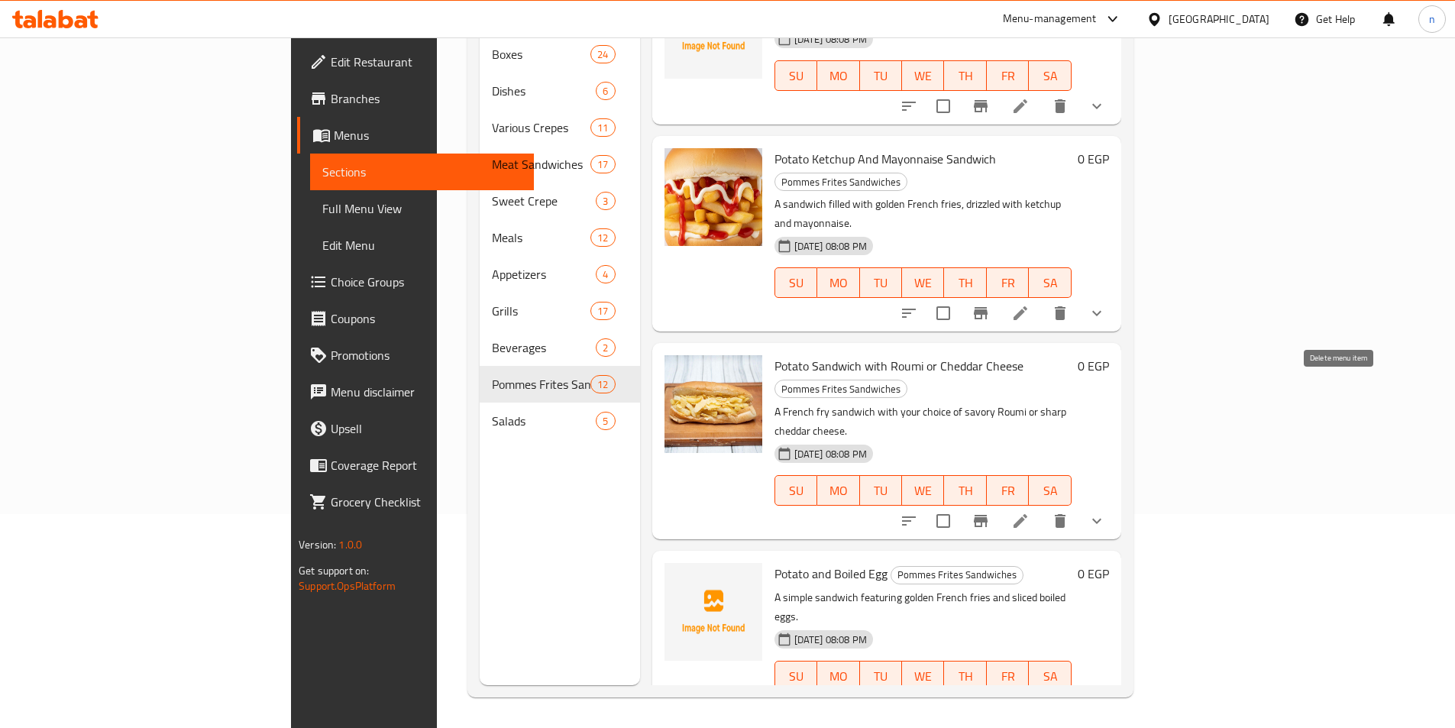
click at [1066, 514] on icon "delete" at bounding box center [1060, 521] width 11 height 14
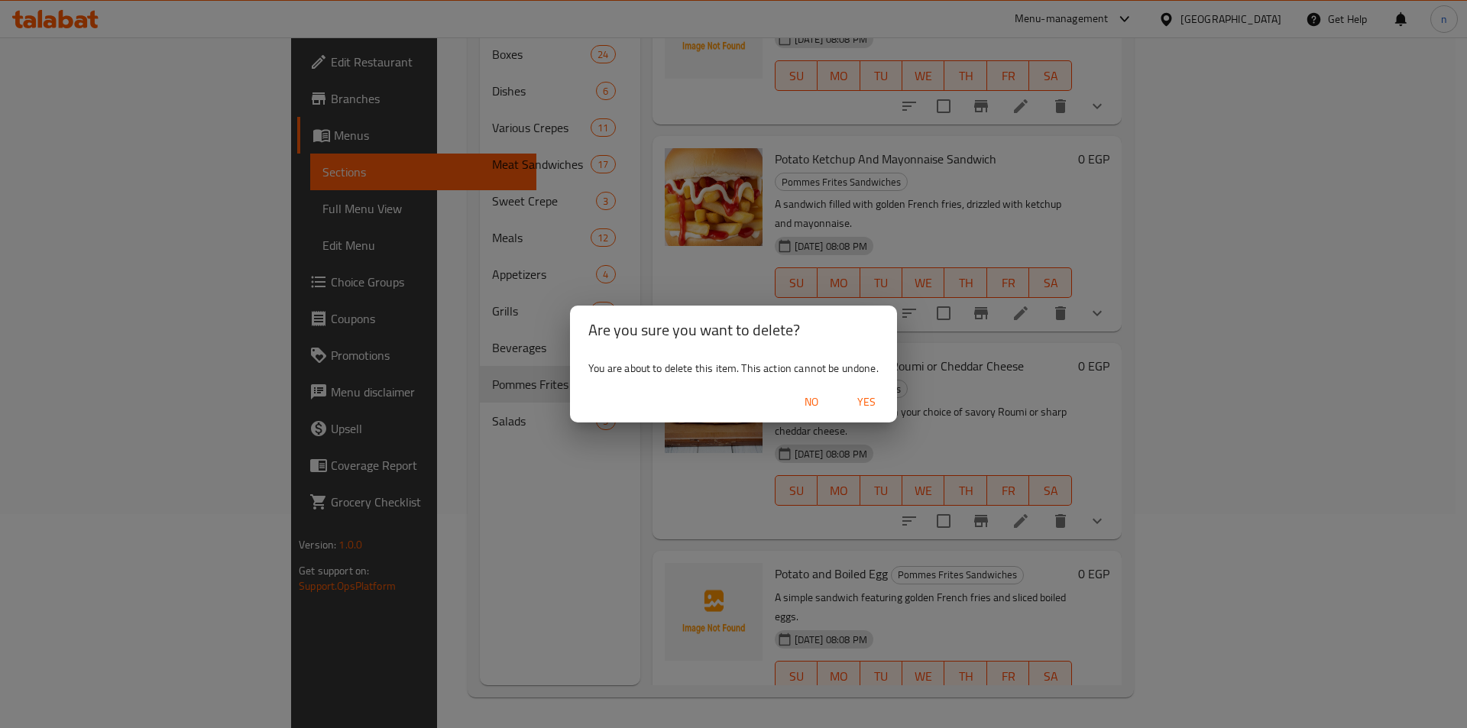
click at [873, 393] on span "Yes" at bounding box center [866, 402] width 37 height 19
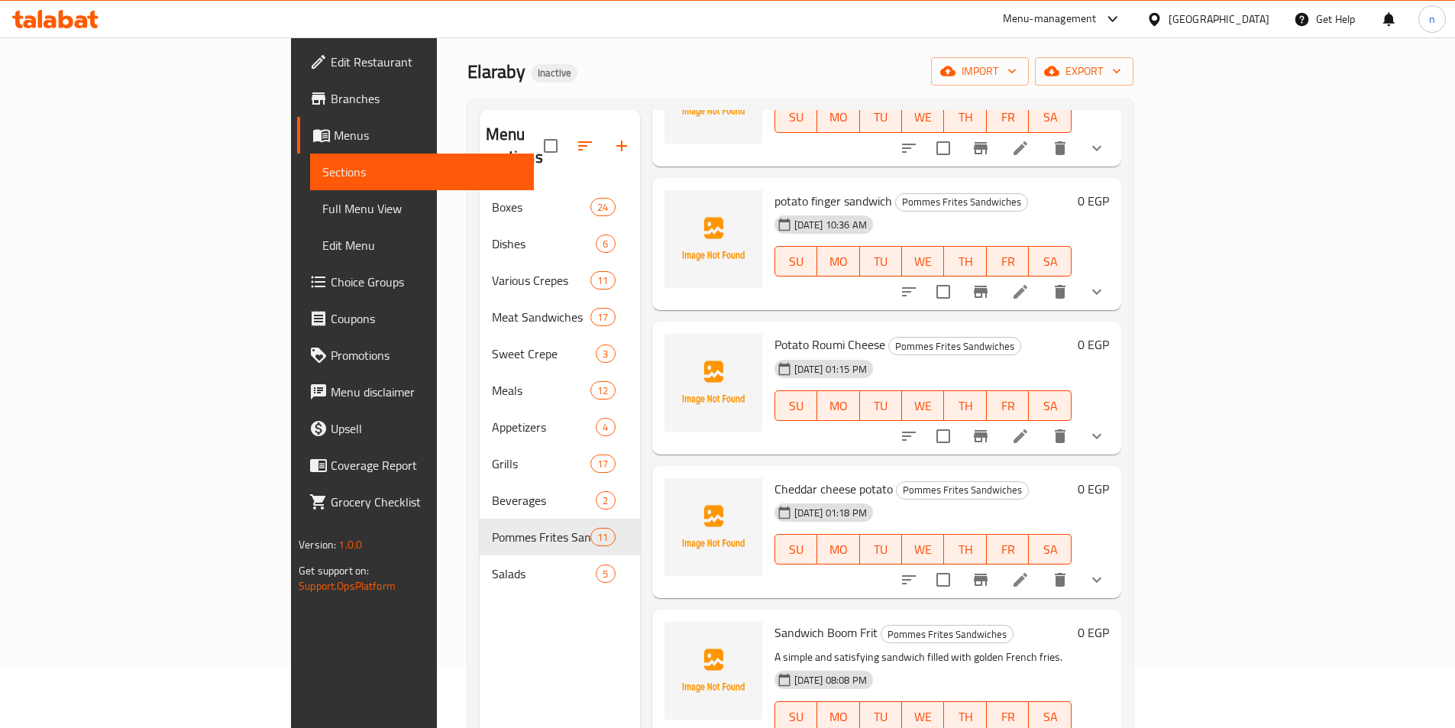
scroll to position [688, 0]
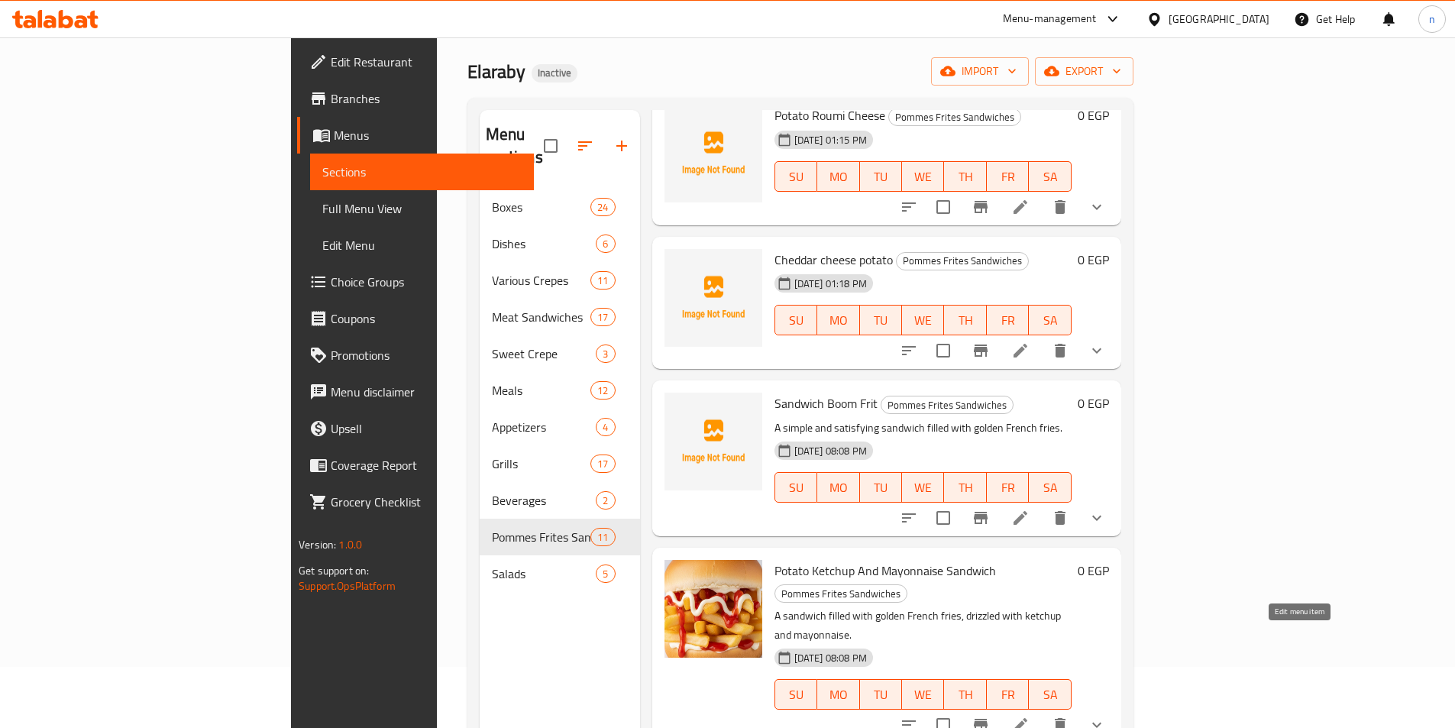
click at [1030, 716] on icon at bounding box center [1020, 725] width 18 height 18
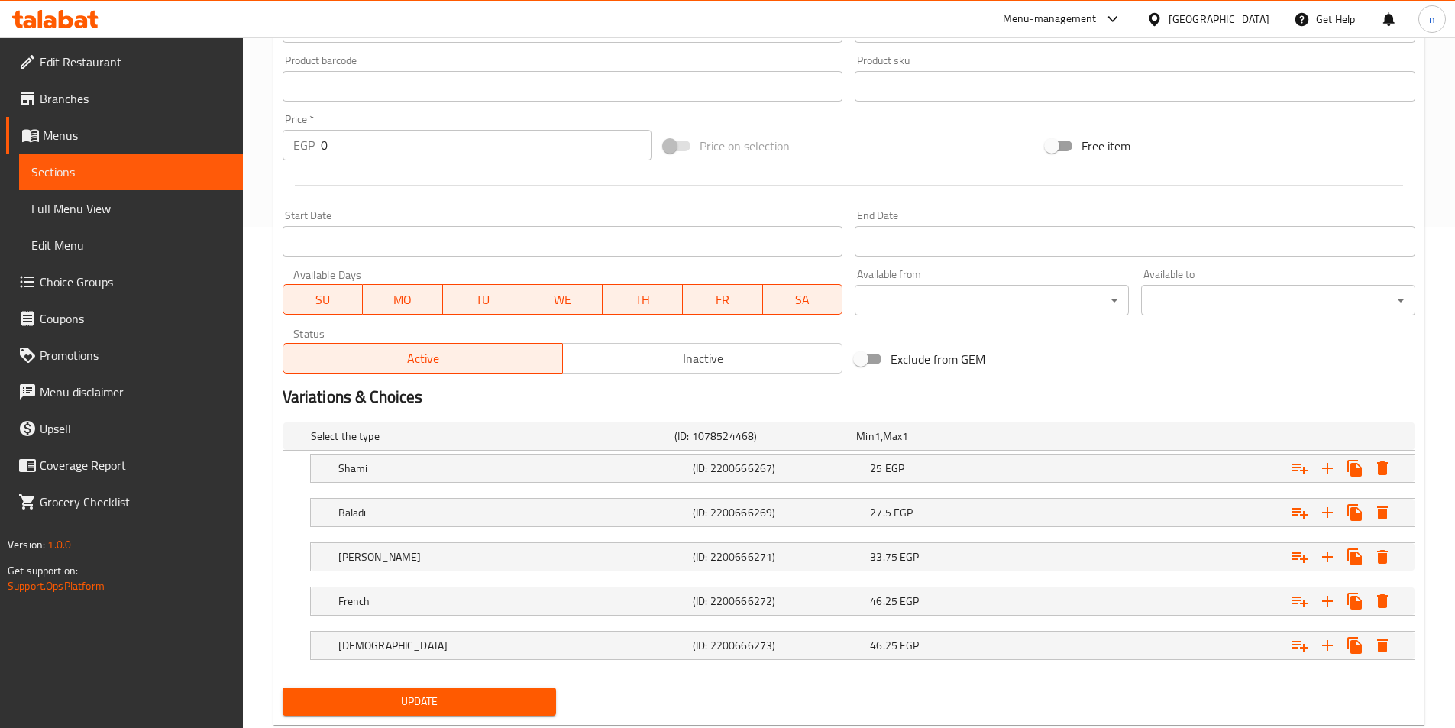
scroll to position [541, 0]
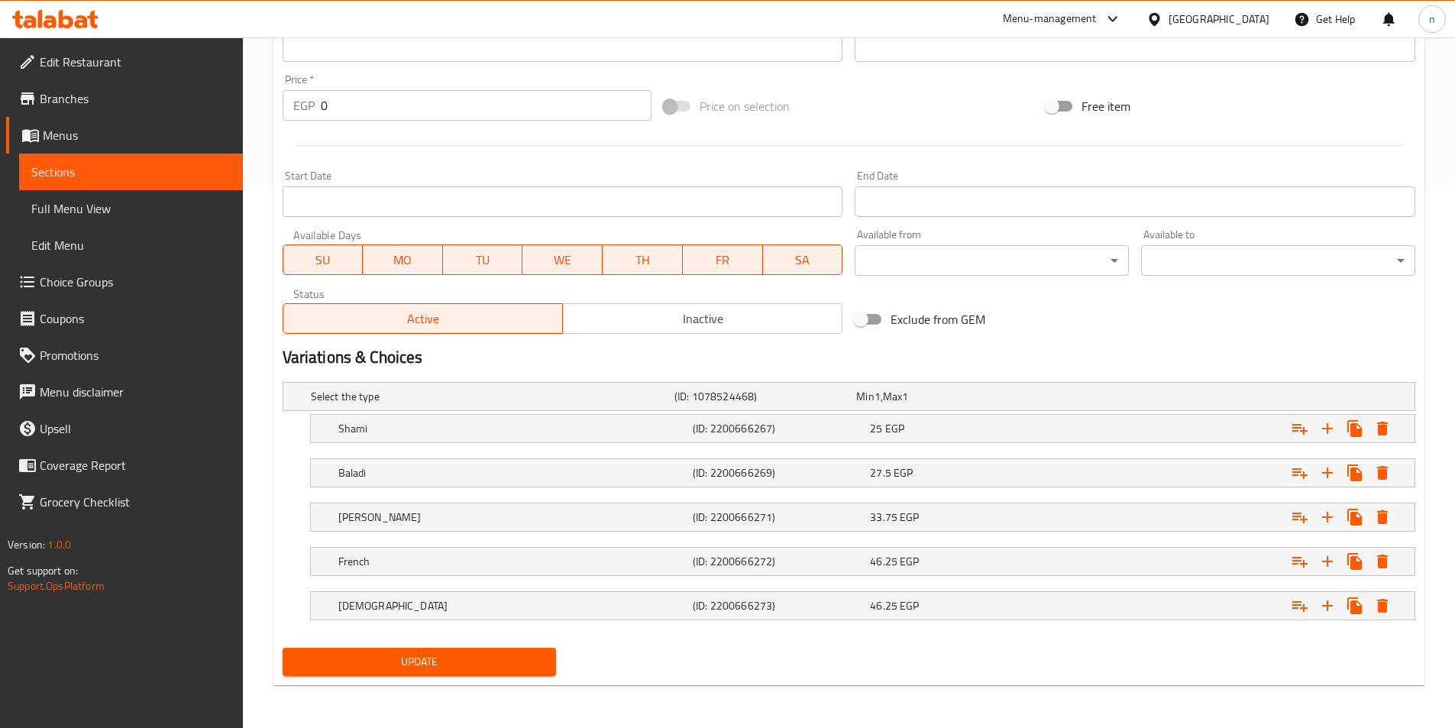
click at [67, 163] on span "Sections" at bounding box center [130, 172] width 199 height 18
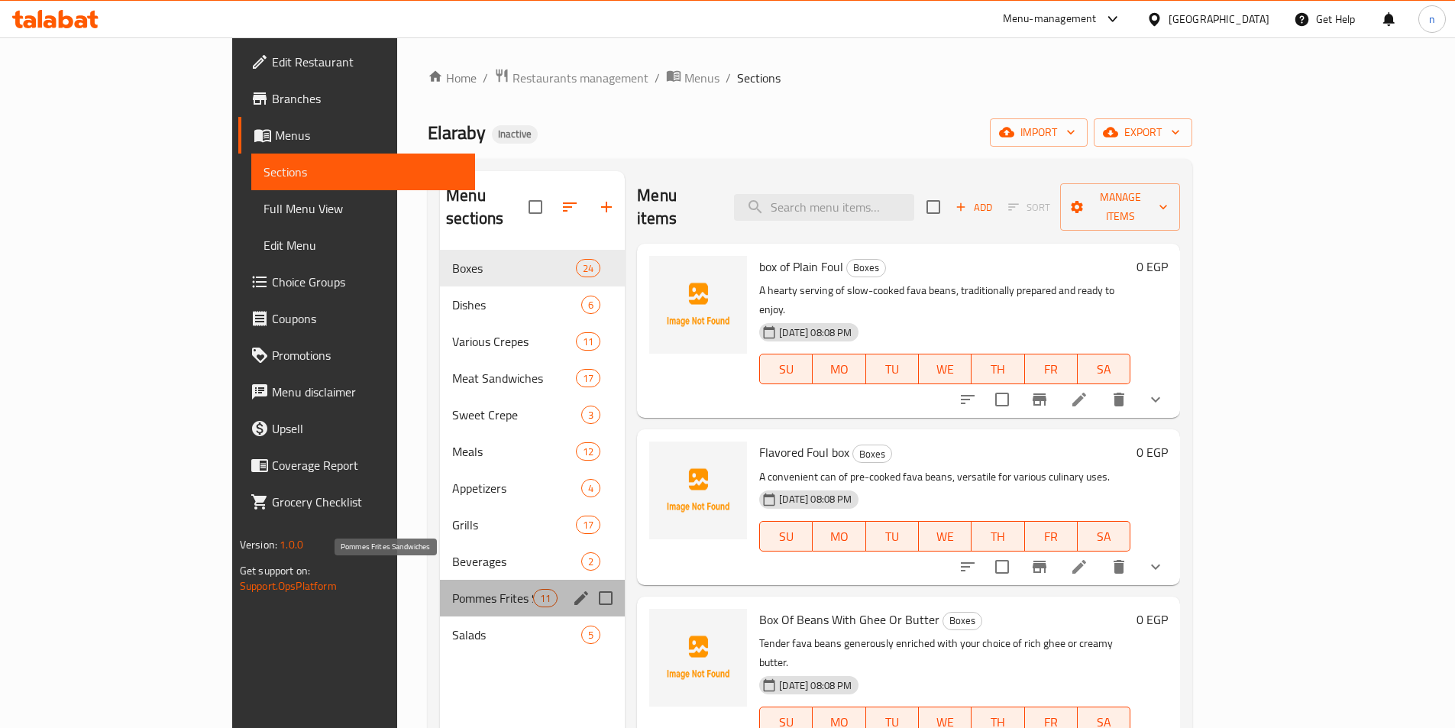
click at [452, 589] on span "Pommes Frites Sandwiches" at bounding box center [492, 598] width 81 height 18
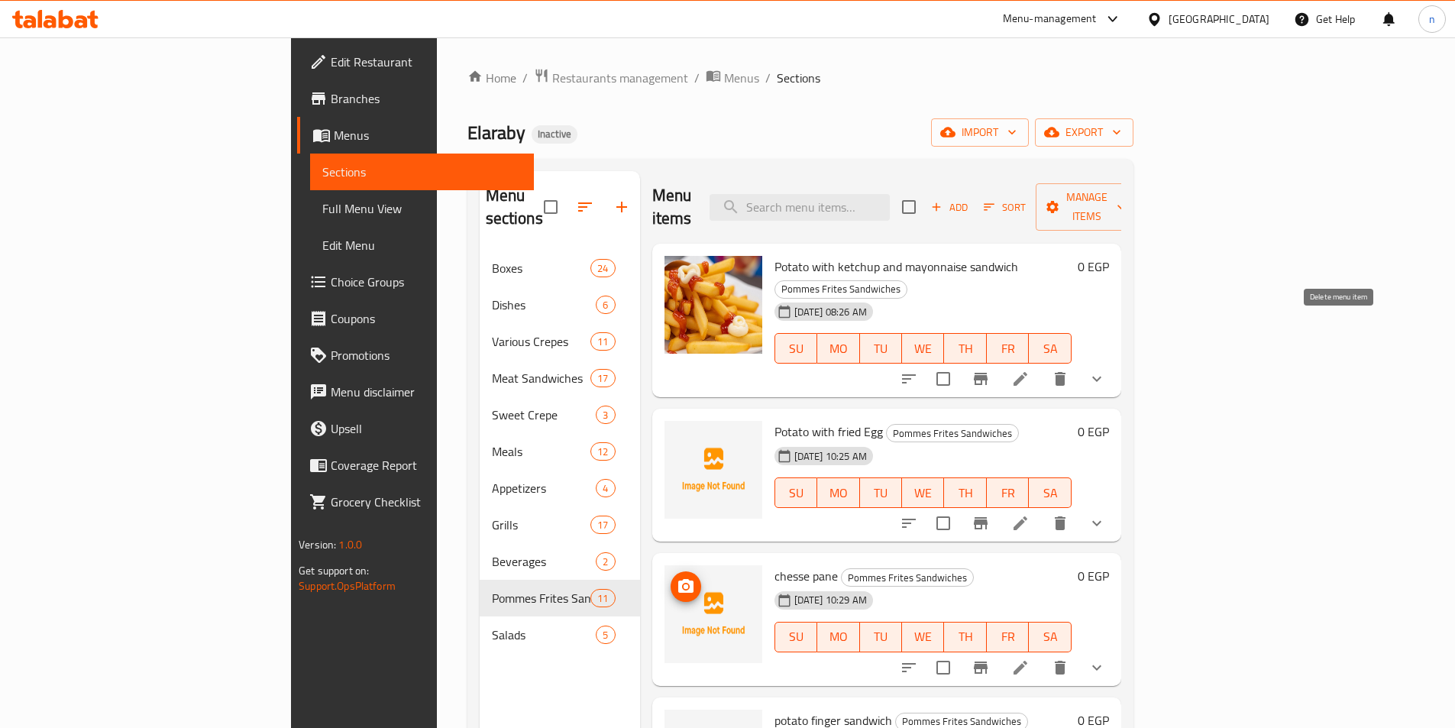
click at [1079, 361] on button "delete" at bounding box center [1060, 379] width 37 height 37
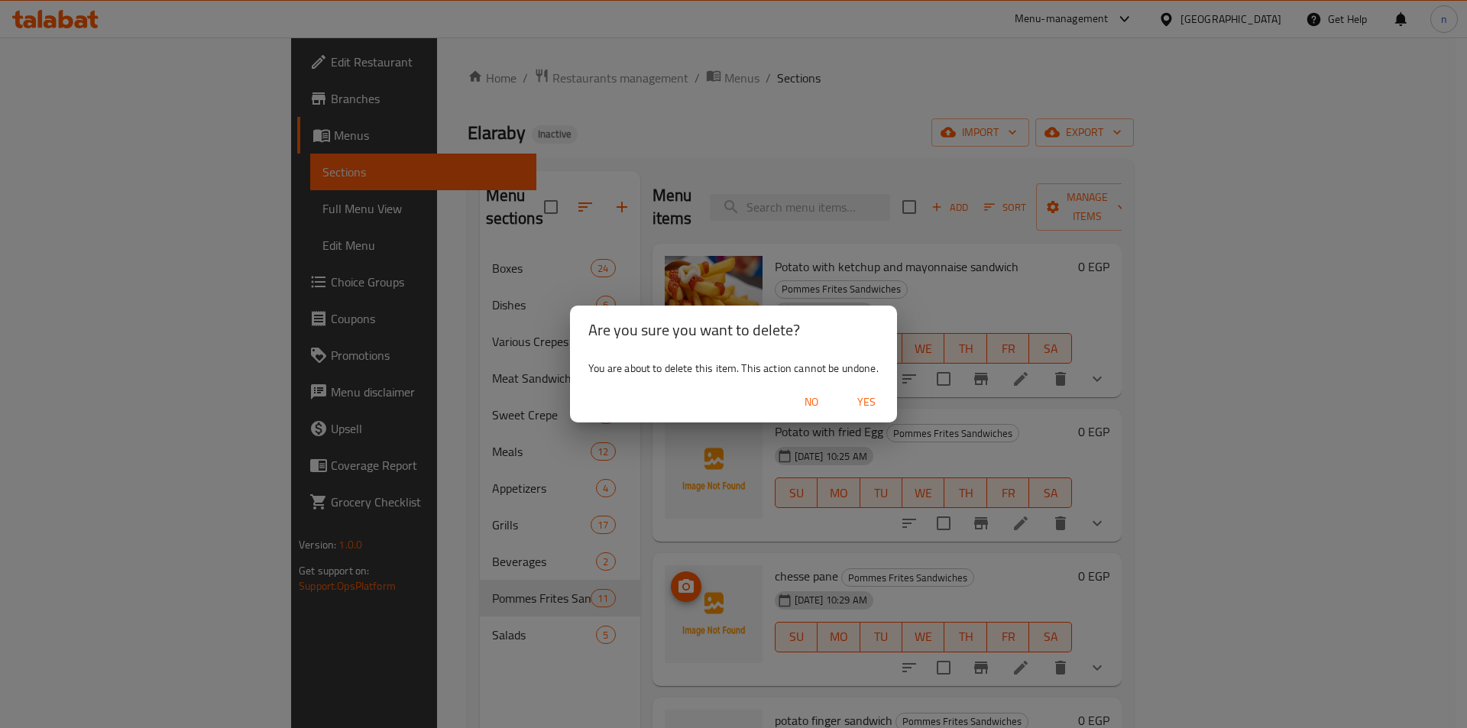
click at [867, 408] on span "Yes" at bounding box center [866, 402] width 37 height 19
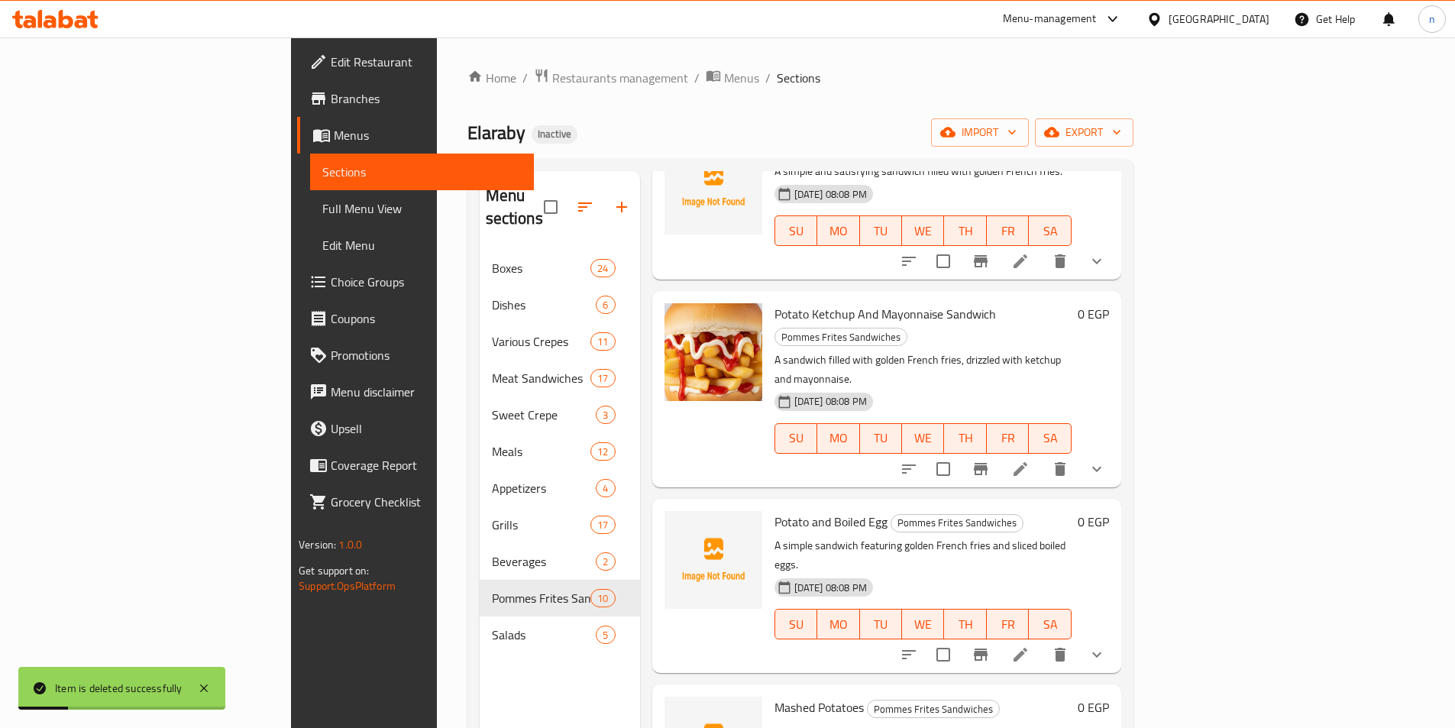
scroll to position [840, 0]
click at [1028, 461] on icon at bounding box center [1021, 468] width 14 height 14
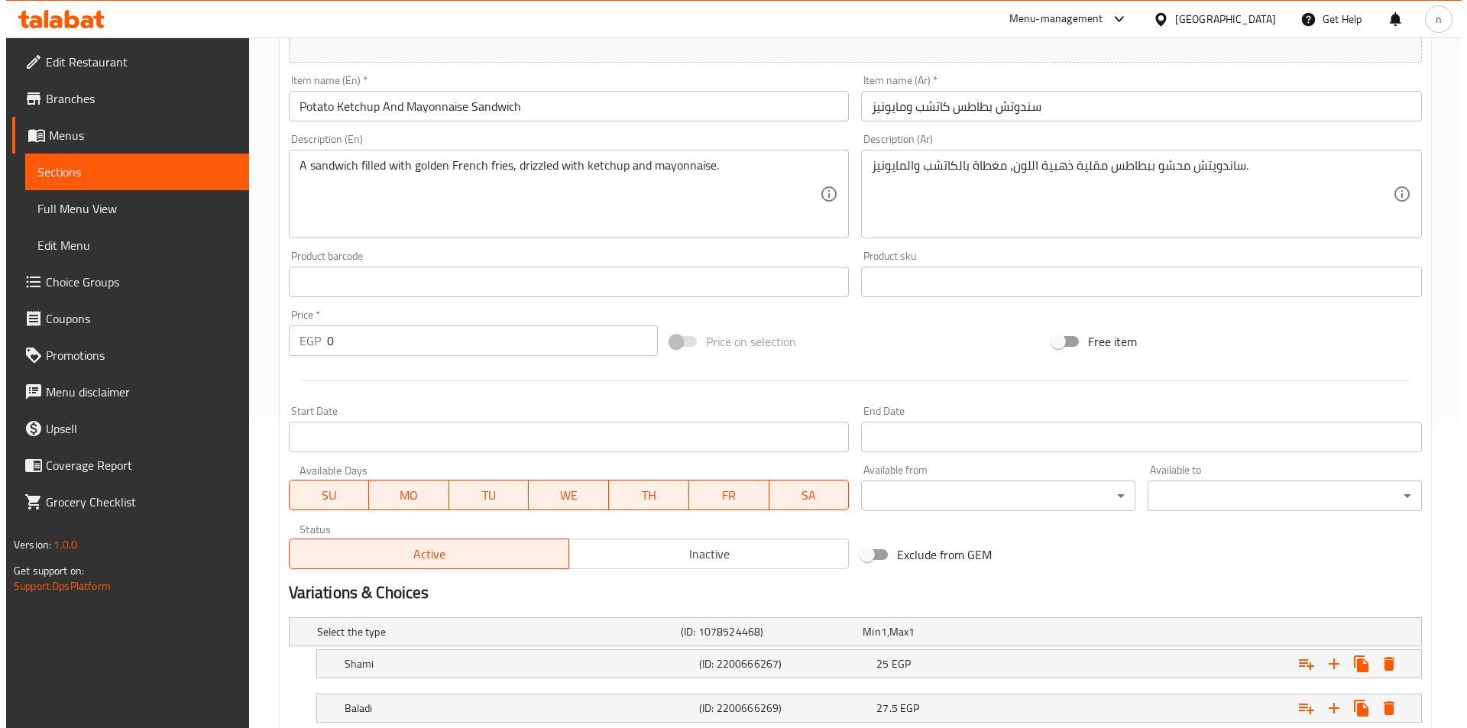
scroll to position [541, 0]
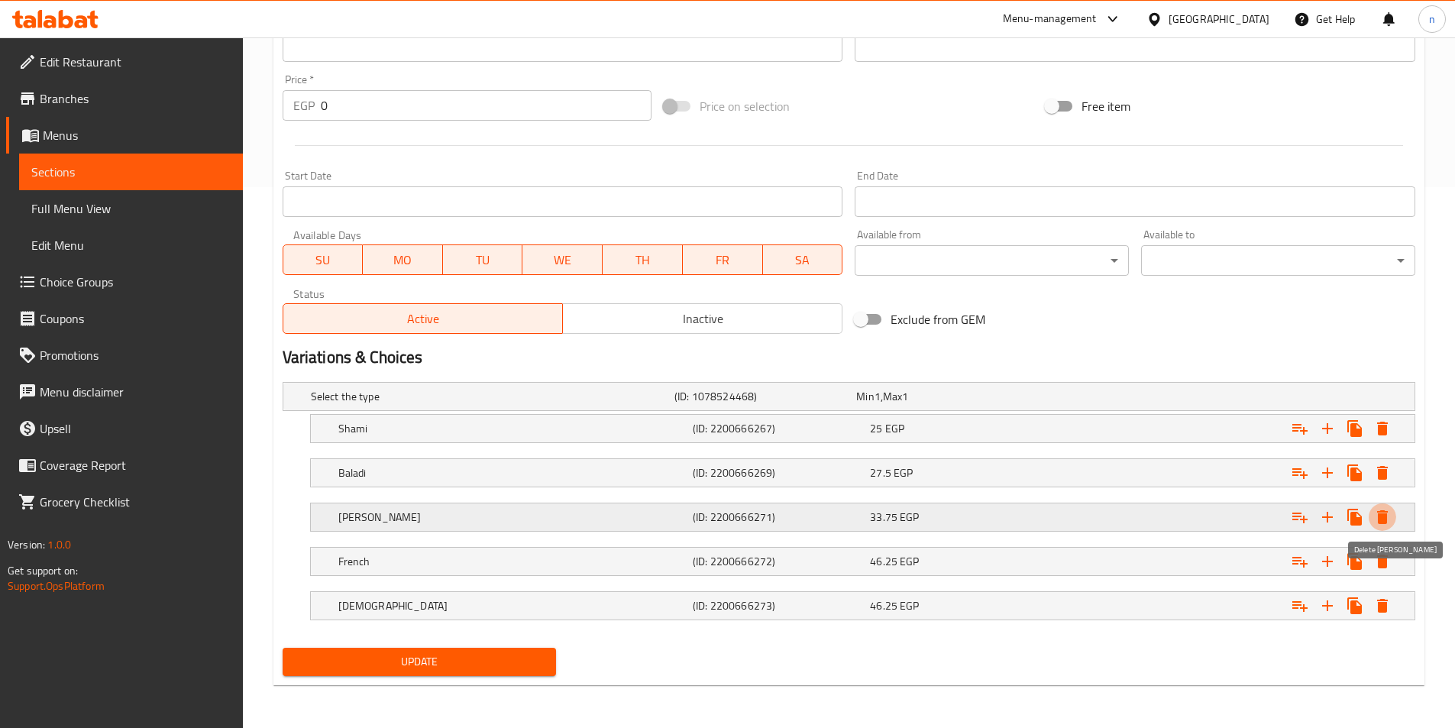
click at [1390, 516] on icon "Expand" at bounding box center [1383, 517] width 18 height 18
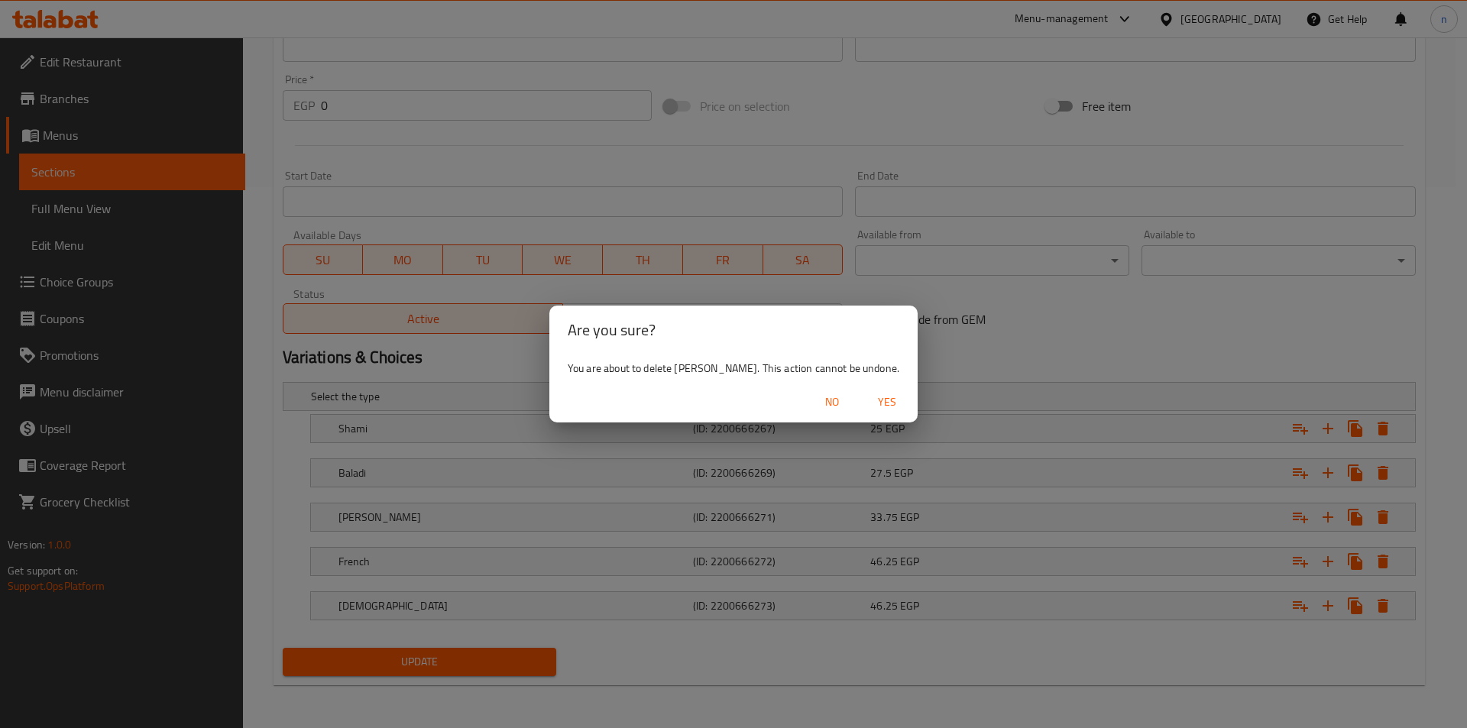
click at [869, 395] on span "Yes" at bounding box center [887, 402] width 37 height 19
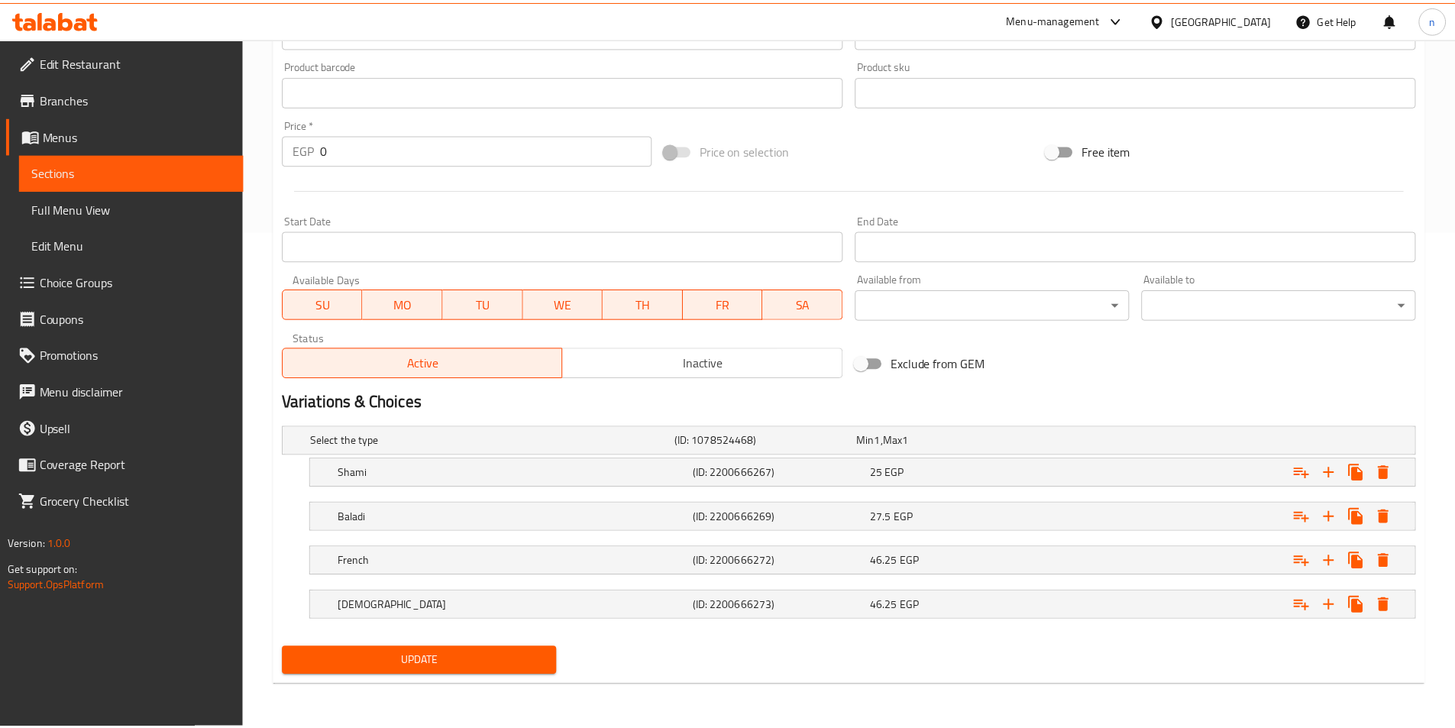
scroll to position [497, 0]
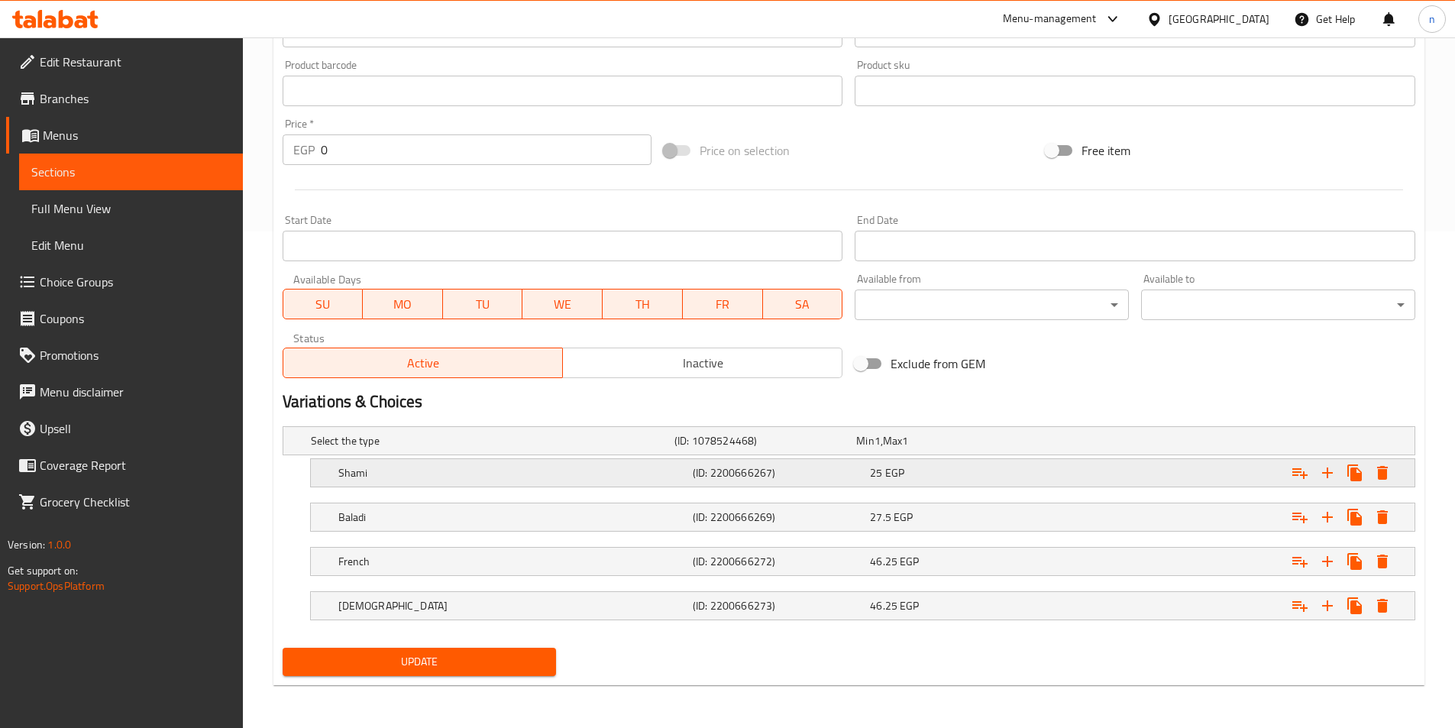
click at [873, 477] on span "25" at bounding box center [876, 473] width 12 height 20
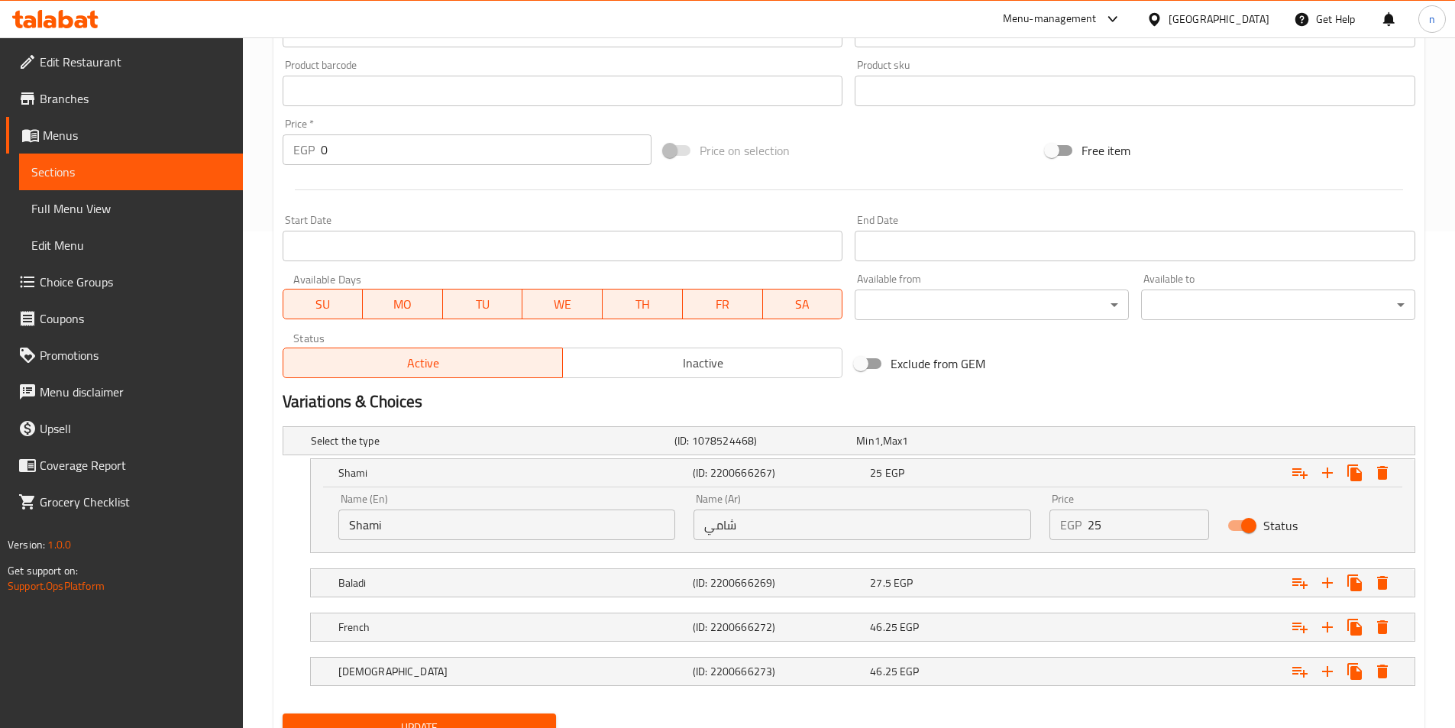
click at [1089, 529] on input "25" at bounding box center [1148, 525] width 121 height 31
type input "23"
click at [1059, 594] on div "Expand" at bounding box center [1221, 583] width 354 height 34
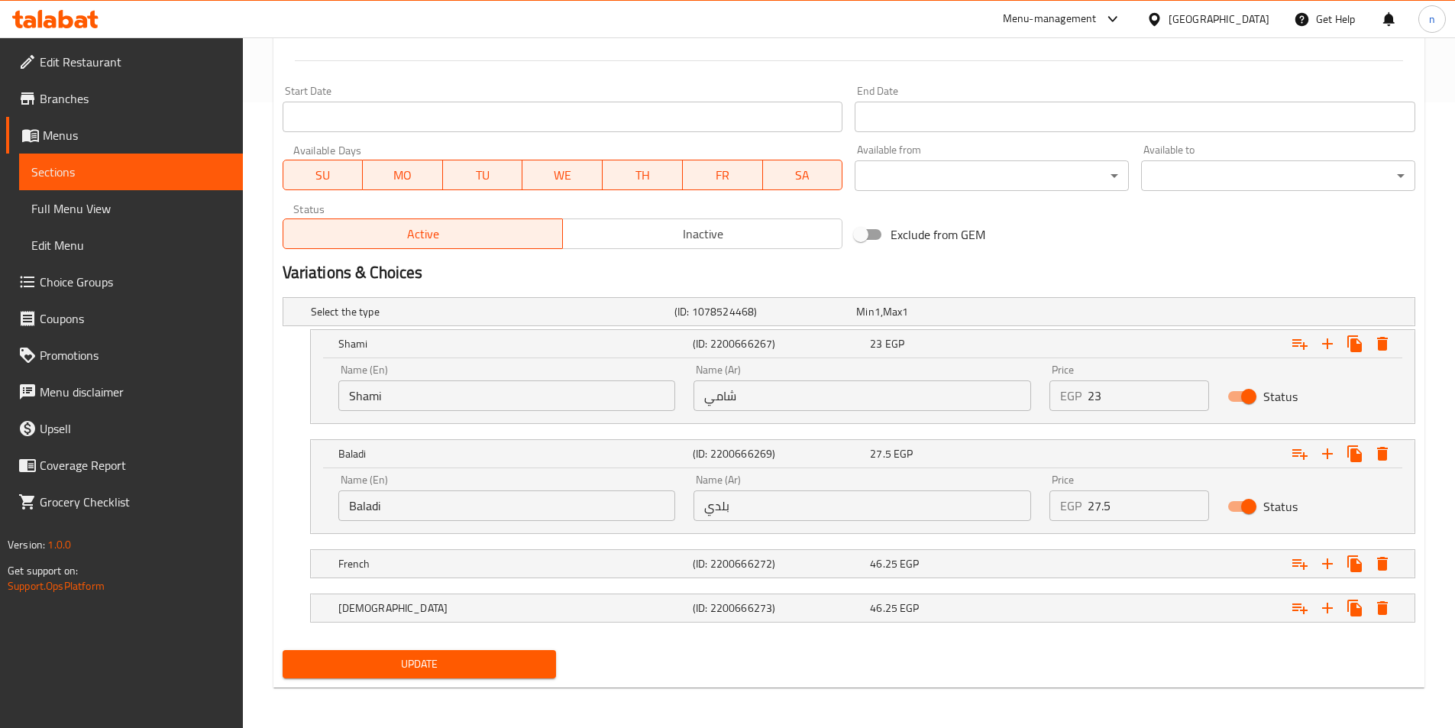
scroll to position [628, 0]
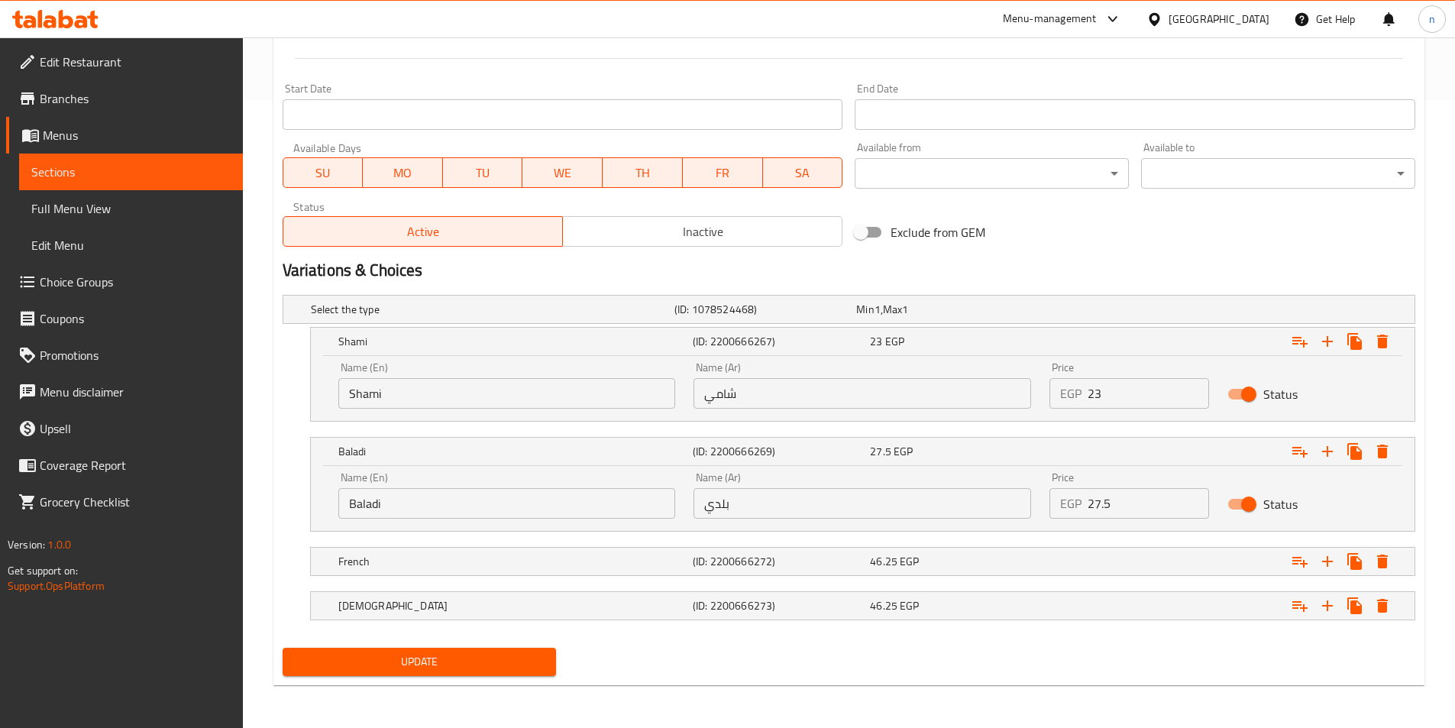
click at [1109, 507] on input "27.5" at bounding box center [1148, 503] width 121 height 31
type input "25"
click at [1047, 571] on div "Expand" at bounding box center [1221, 562] width 354 height 34
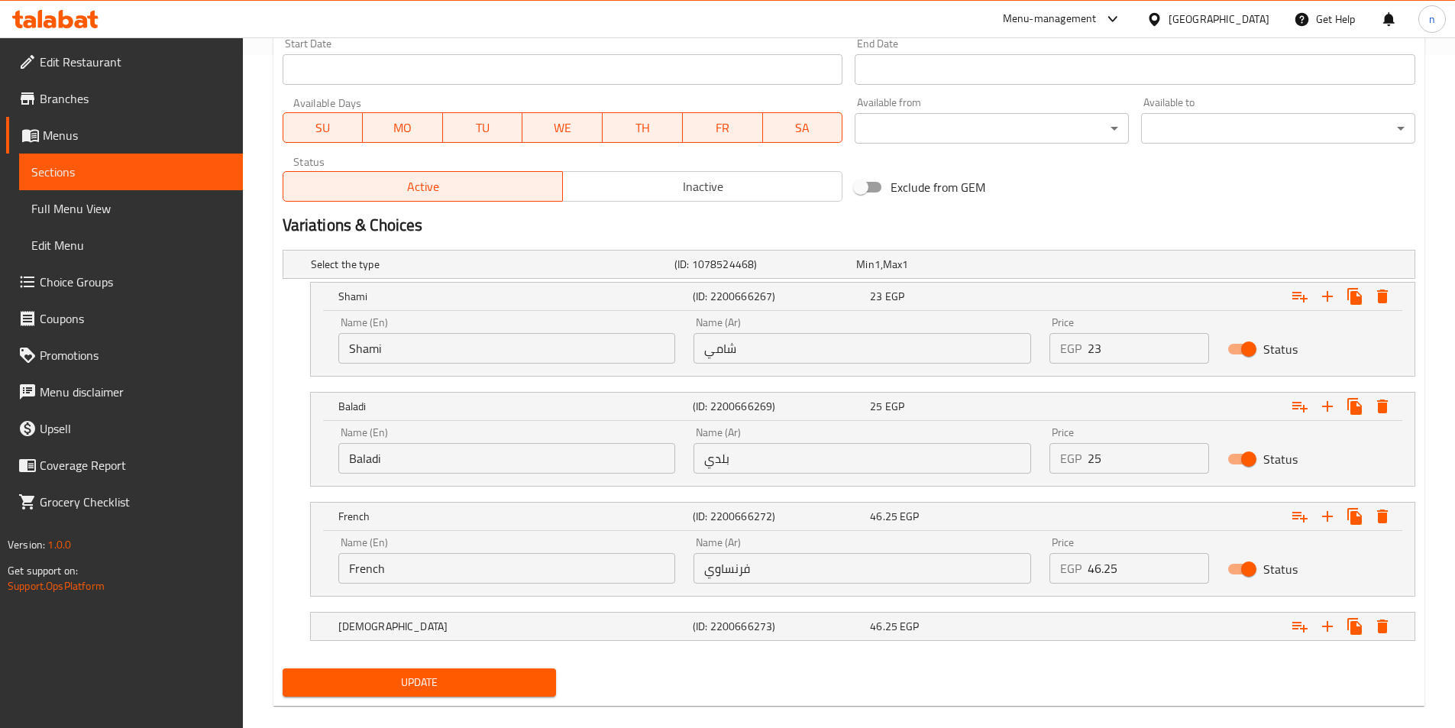
scroll to position [694, 0]
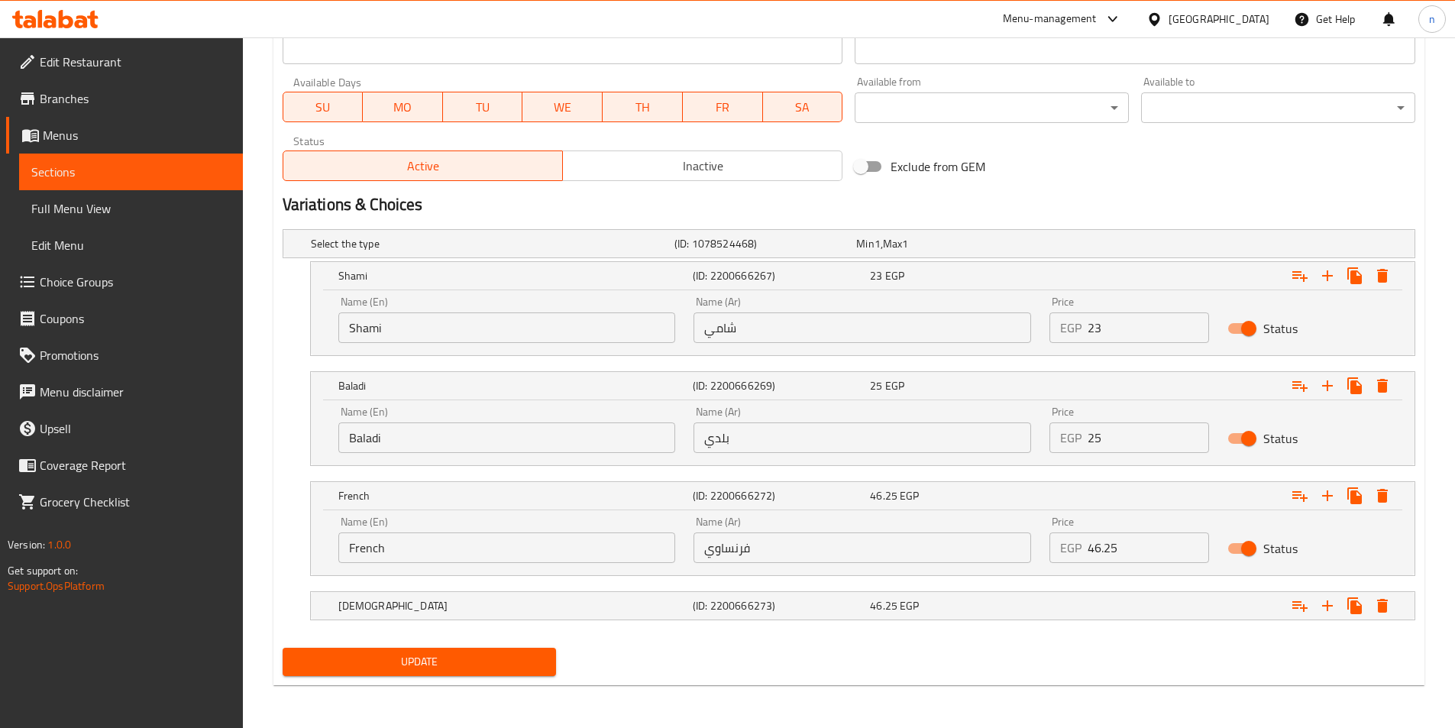
click at [1106, 550] on input "46.25" at bounding box center [1148, 547] width 121 height 31
type input "60"
click at [918, 620] on div "Syrian (ID: 2200666273) 46.25 EGP" at bounding box center [867, 606] width 1064 height 34
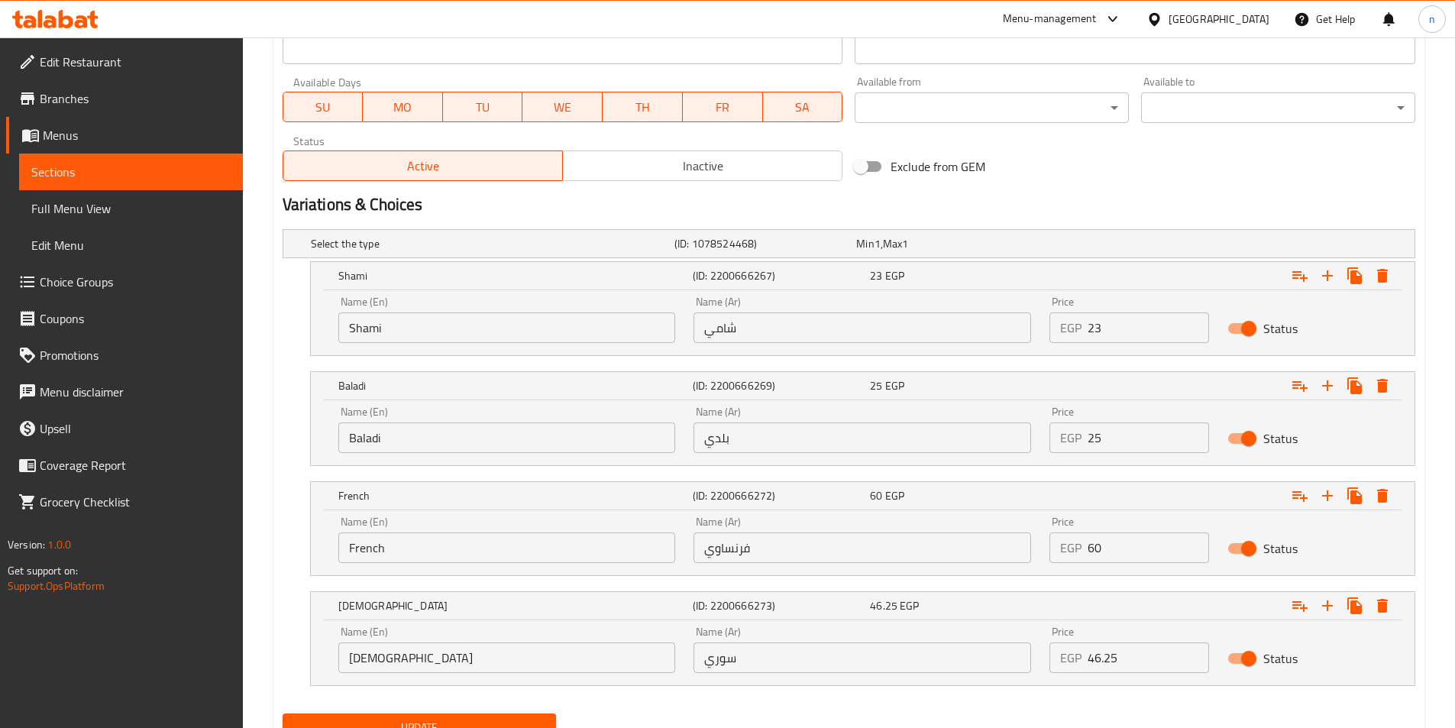
click at [1099, 654] on input "46.25" at bounding box center [1148, 657] width 121 height 31
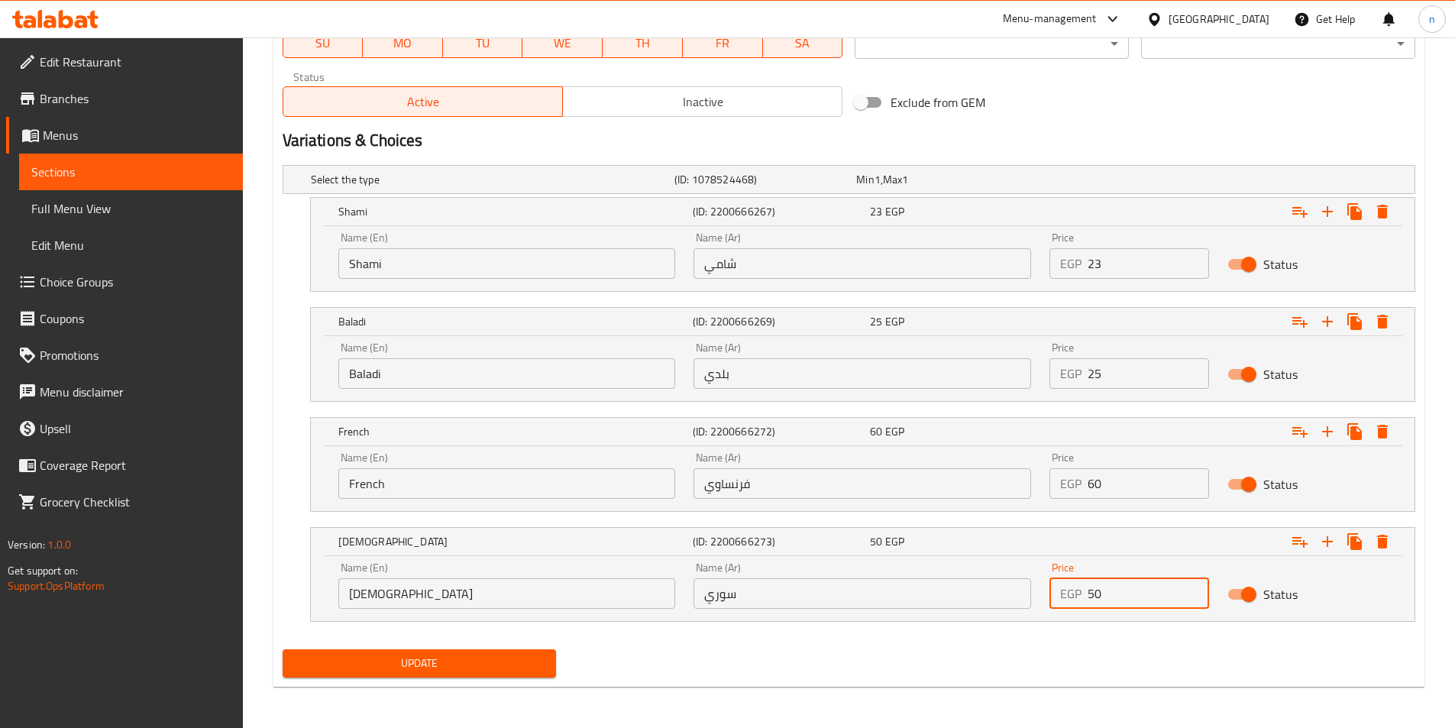
scroll to position [759, 0]
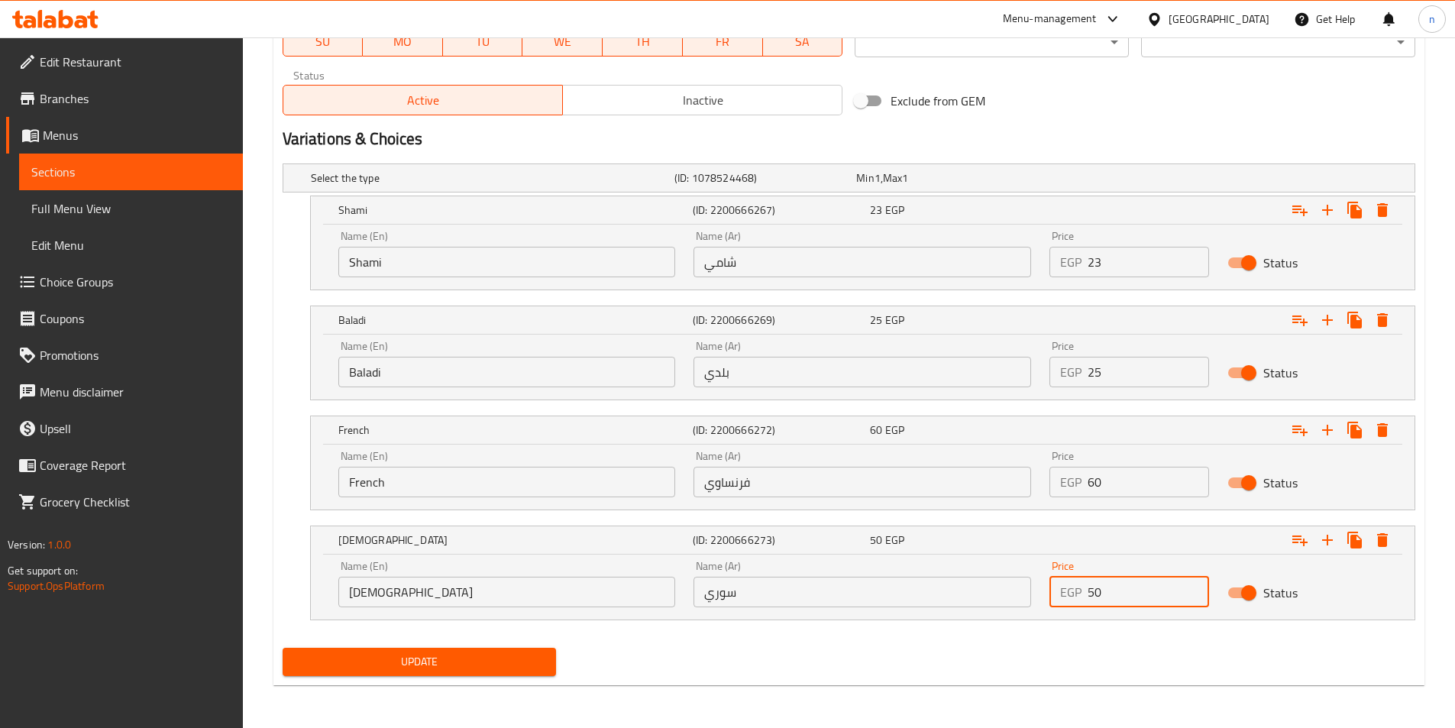
type input "50"
click at [528, 660] on span "Update" at bounding box center [420, 661] width 250 height 19
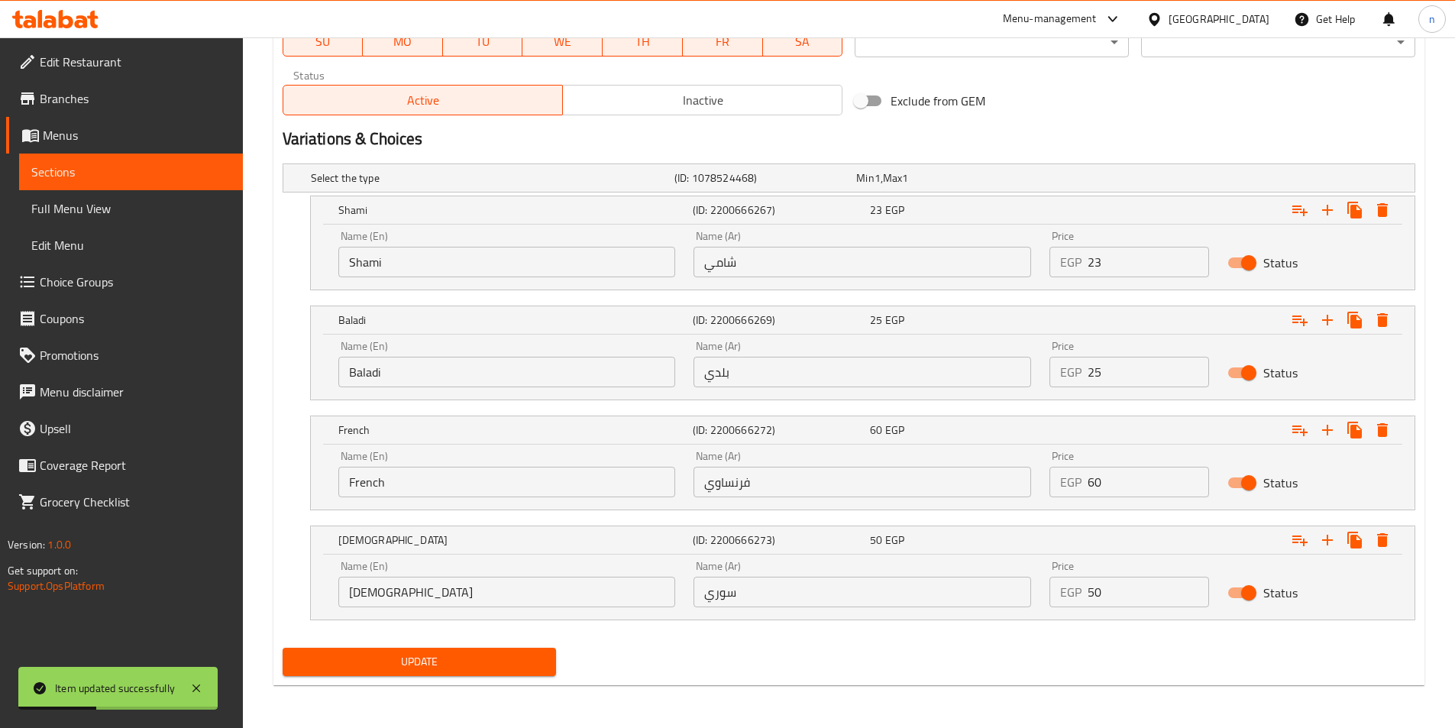
click at [528, 660] on span "Update" at bounding box center [420, 661] width 250 height 19
click at [157, 169] on span "Sections" at bounding box center [130, 172] width 199 height 18
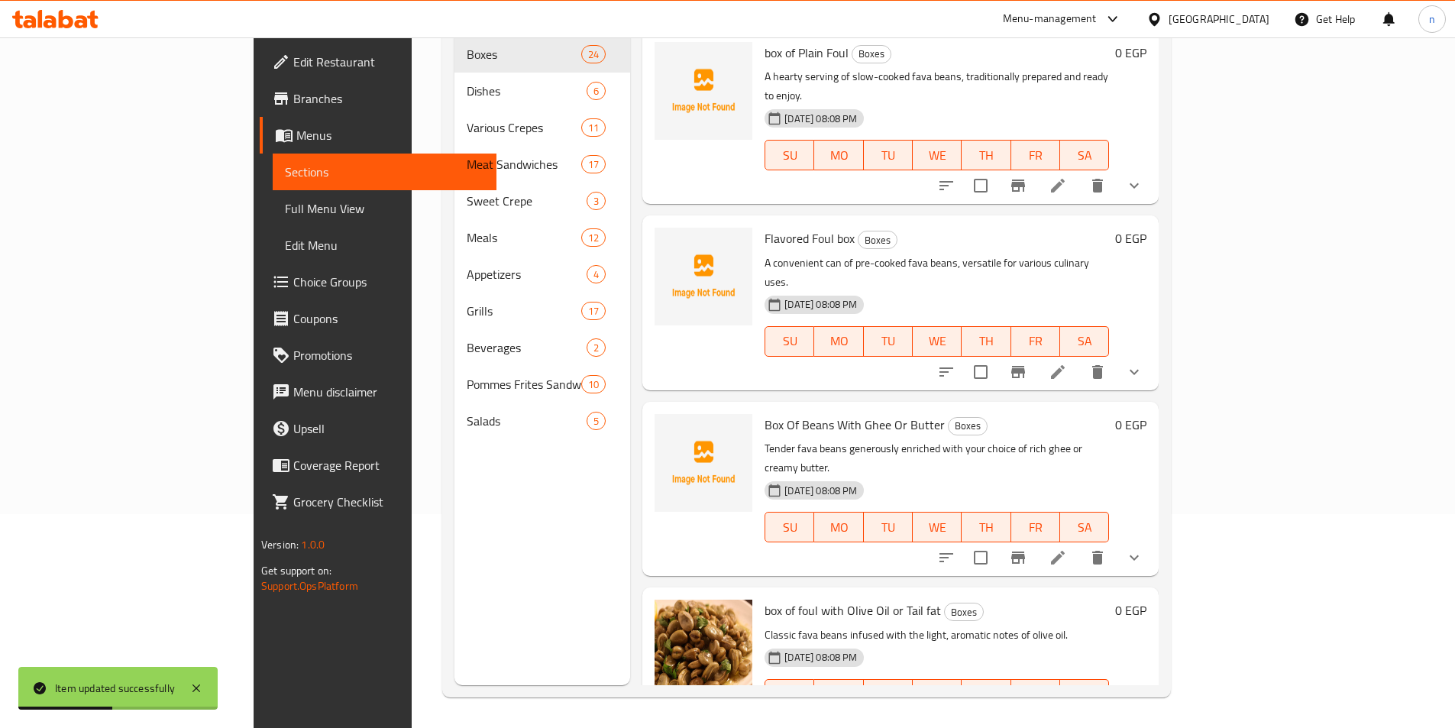
scroll to position [214, 0]
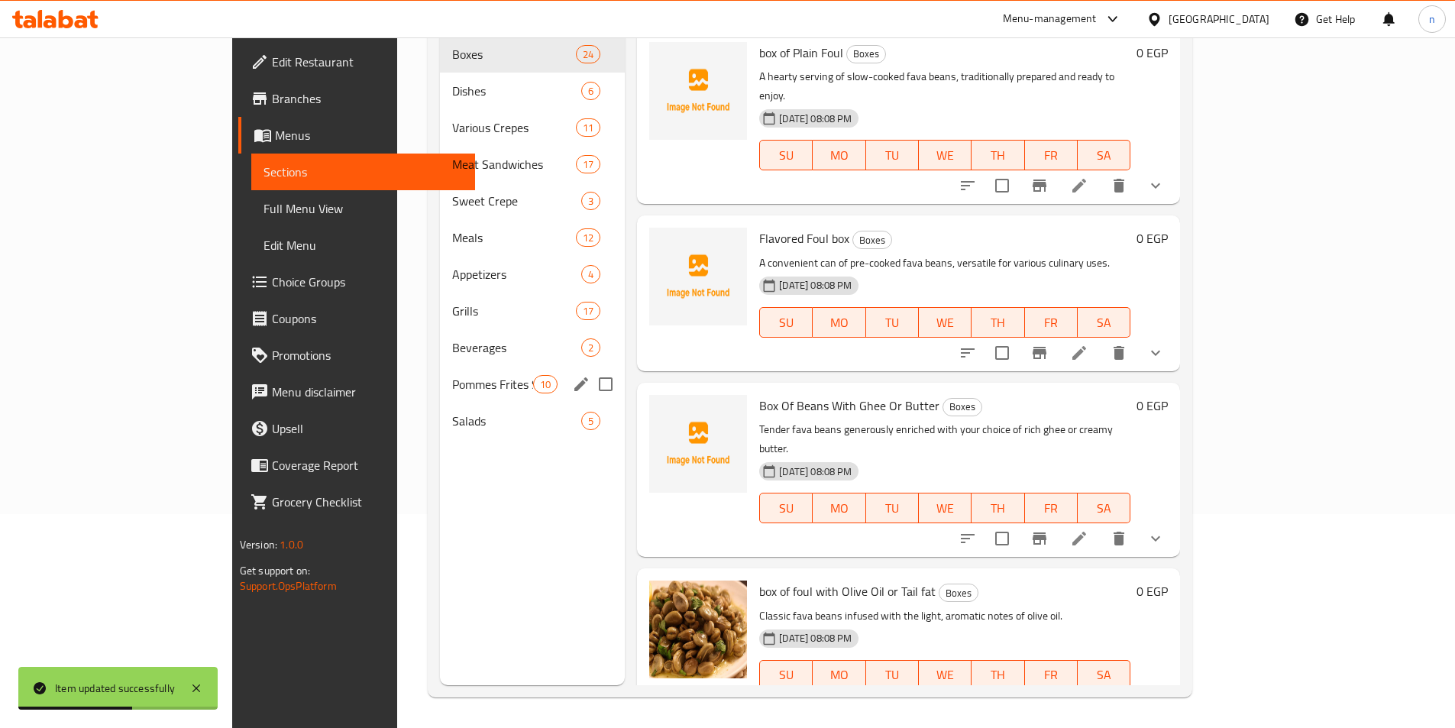
click at [452, 375] on span "Pommes Frites Sandwiches" at bounding box center [492, 384] width 81 height 18
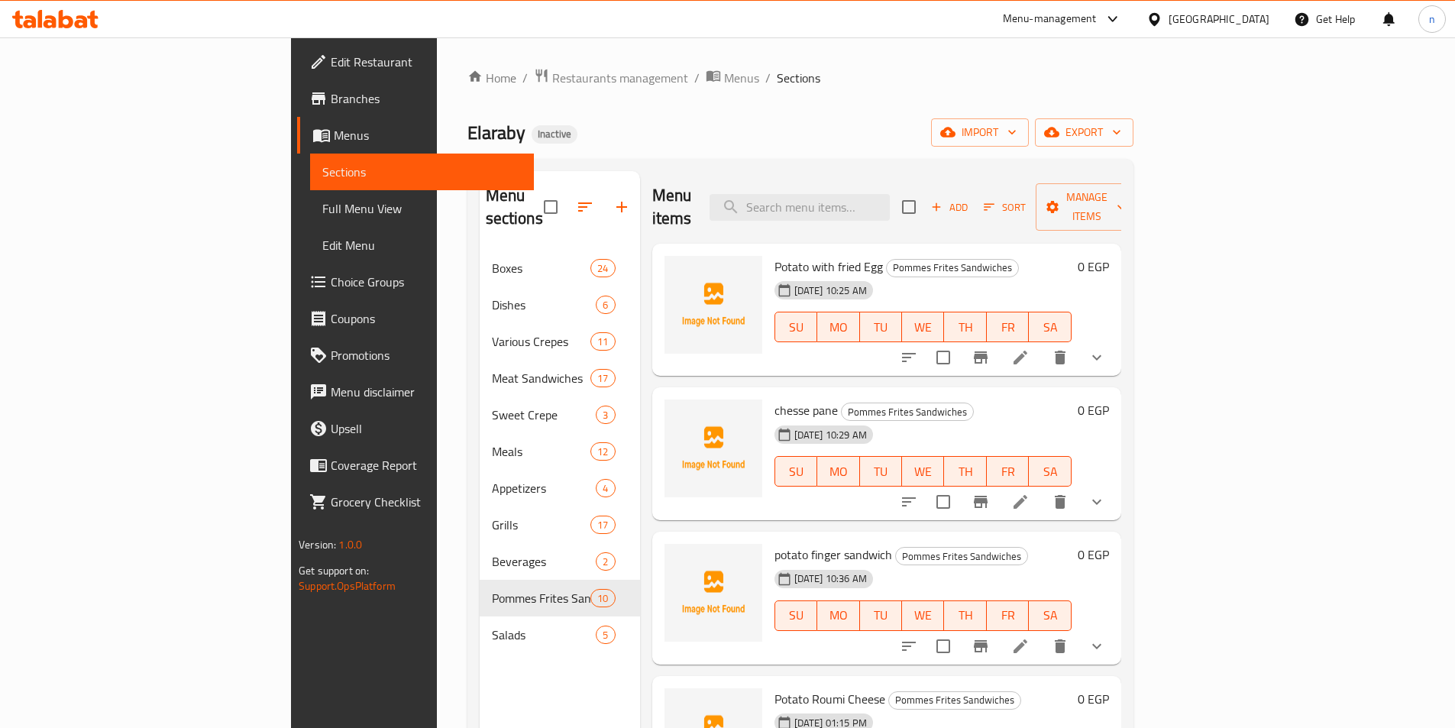
click at [950, 180] on div "Menu items Add Sort Manage items" at bounding box center [886, 207] width 469 height 73
click at [890, 194] on input "search" at bounding box center [800, 207] width 180 height 27
paste input "بطاطس شيبسي بانيه"
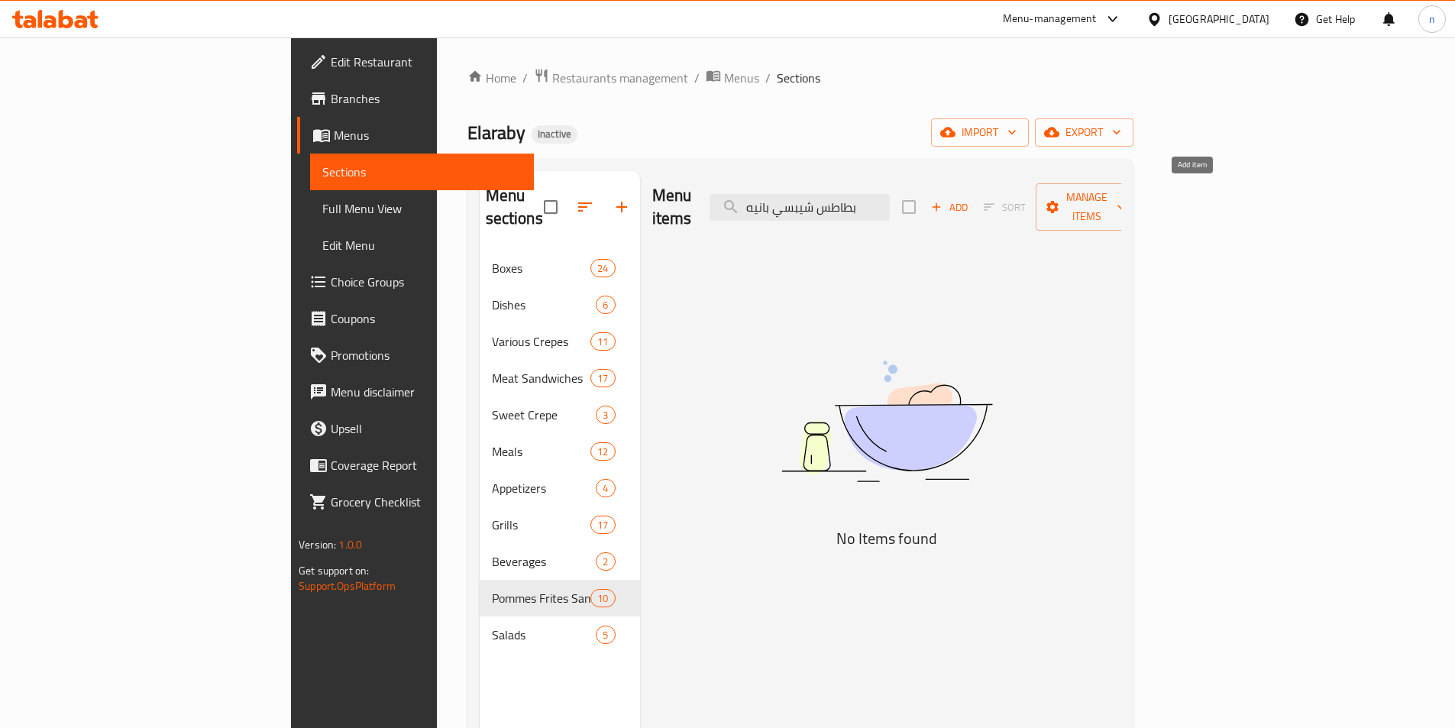
type input "بطاطس شيبسي بانيه"
click at [970, 199] on span "Add" at bounding box center [949, 208] width 41 height 18
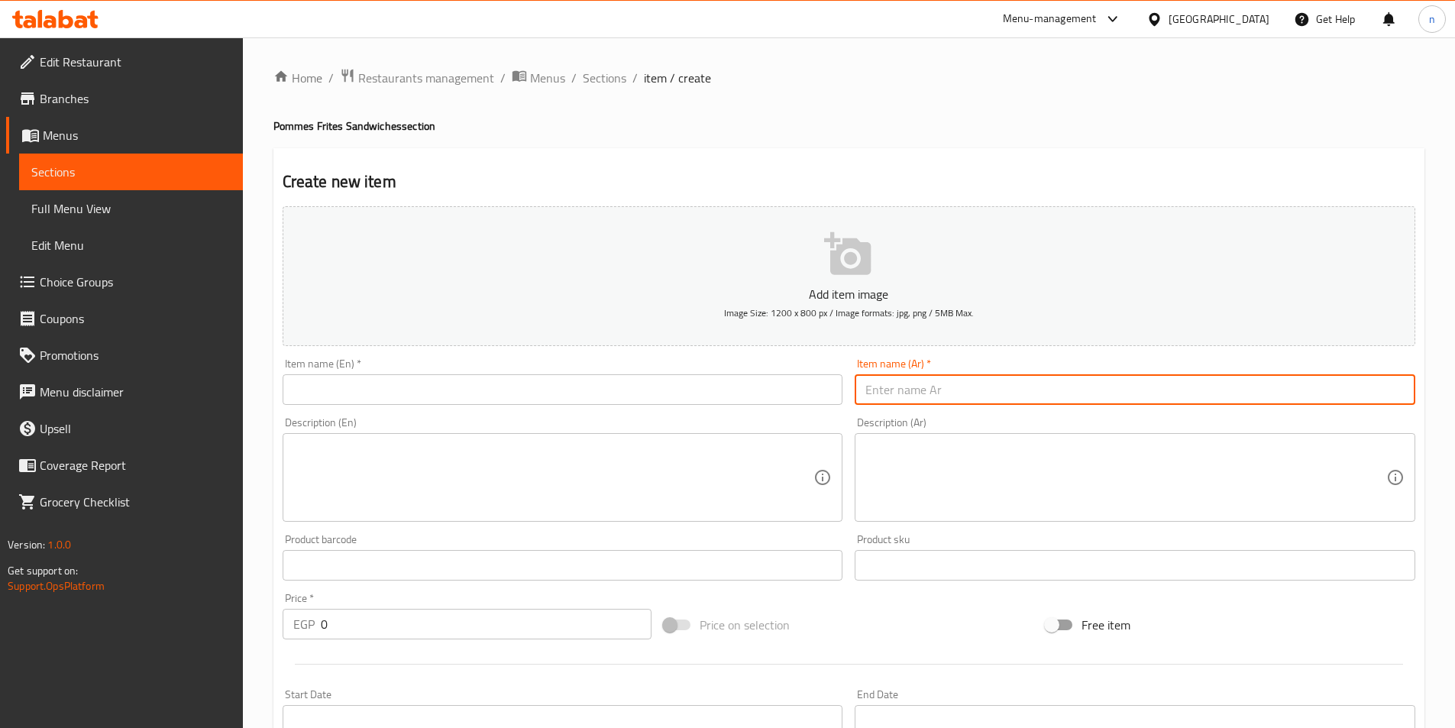
click at [892, 396] on input "text" at bounding box center [1135, 389] width 561 height 31
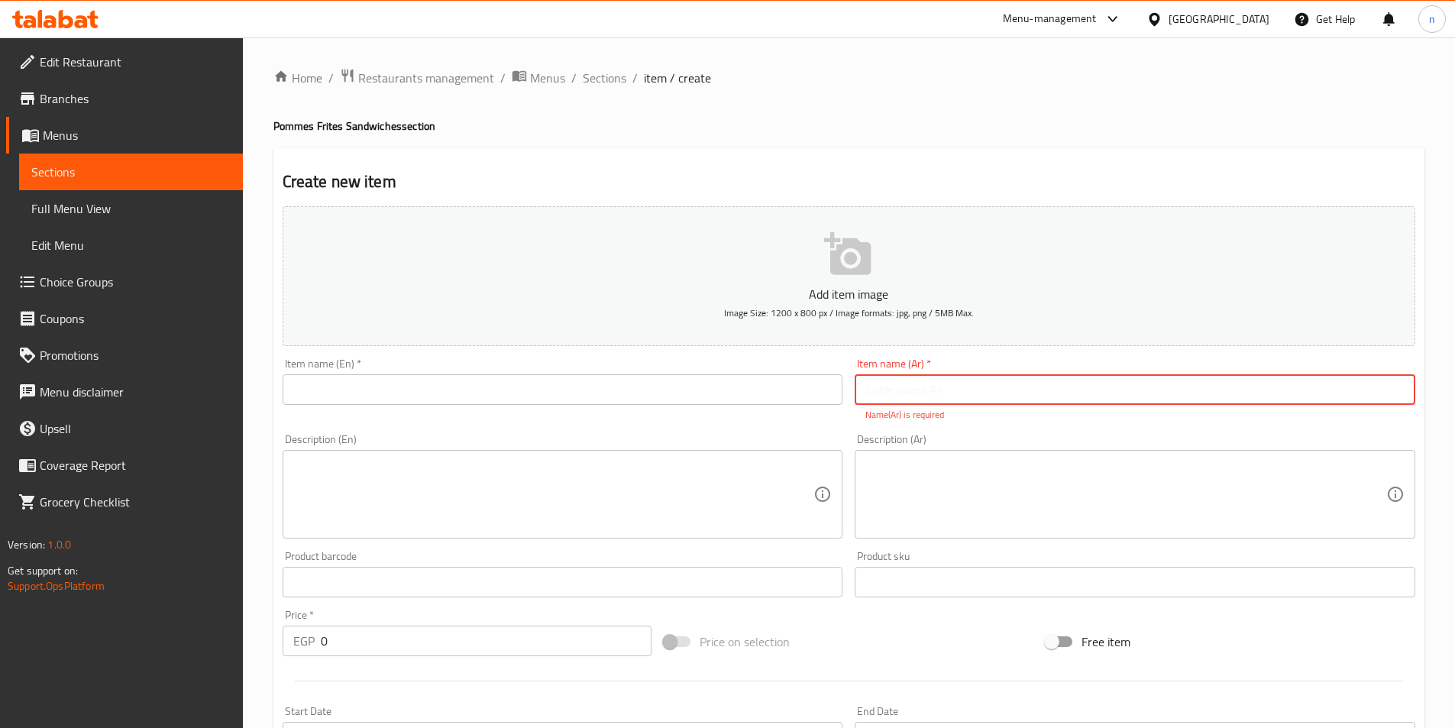
paste input "بطاطس شيبسي بانيه"
type input "بطاطس شيبسي بانيه"
click at [775, 400] on input "text" at bounding box center [563, 389] width 561 height 31
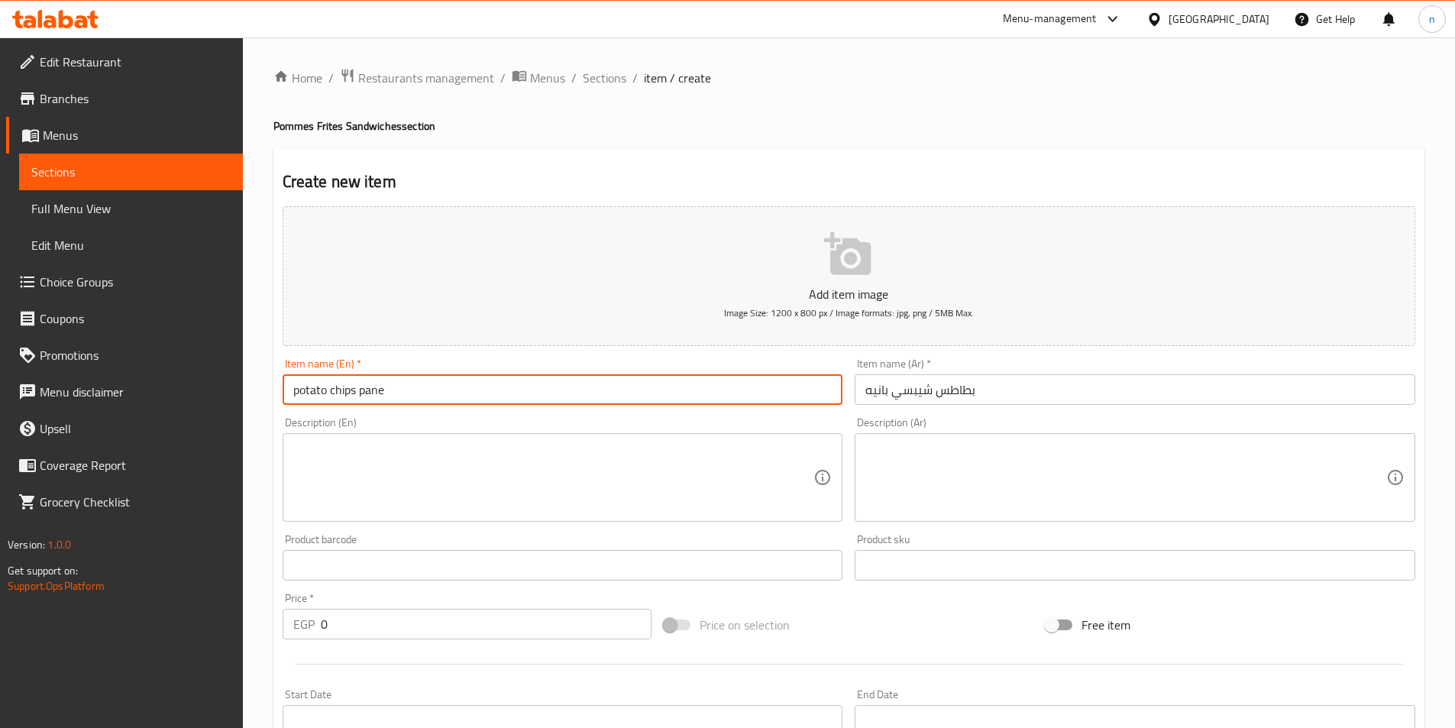
type input "potato chips pane"
click at [1109, 500] on textarea at bounding box center [1126, 478] width 521 height 73
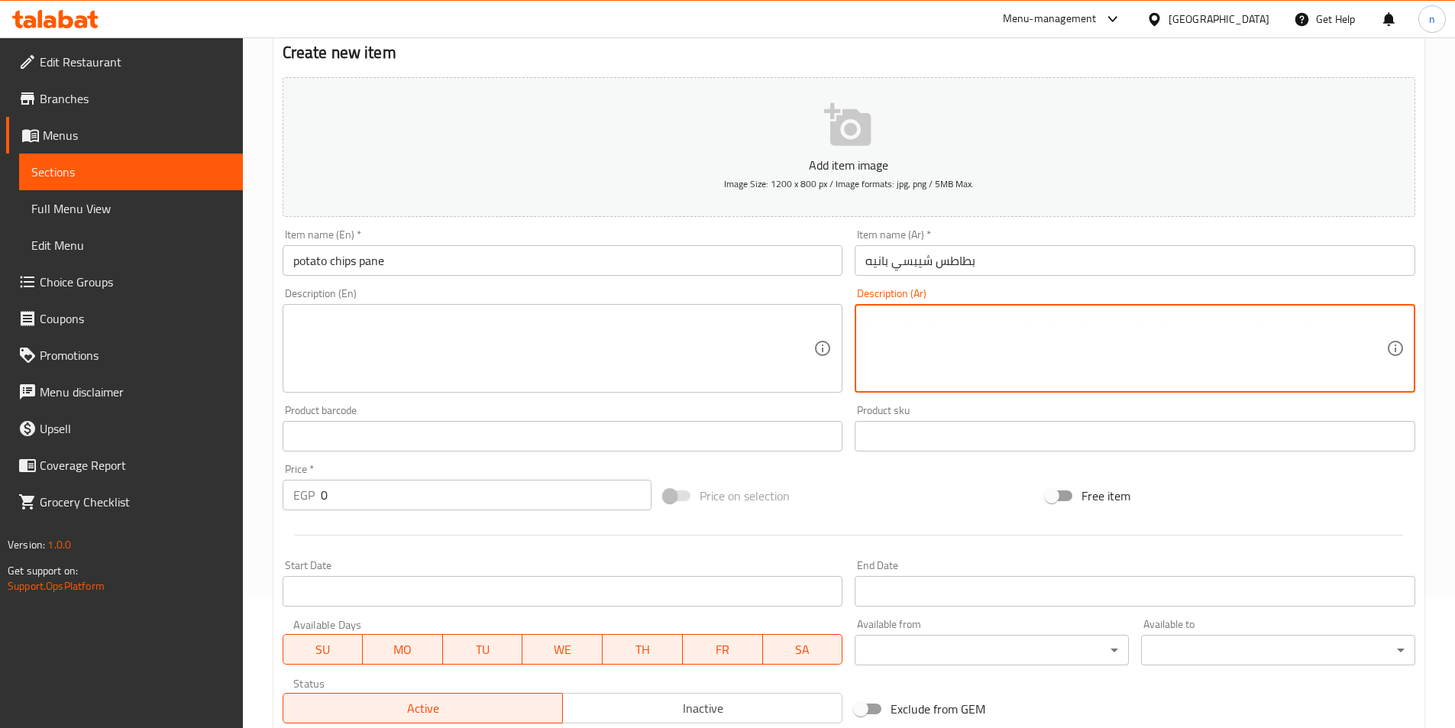
scroll to position [122, 0]
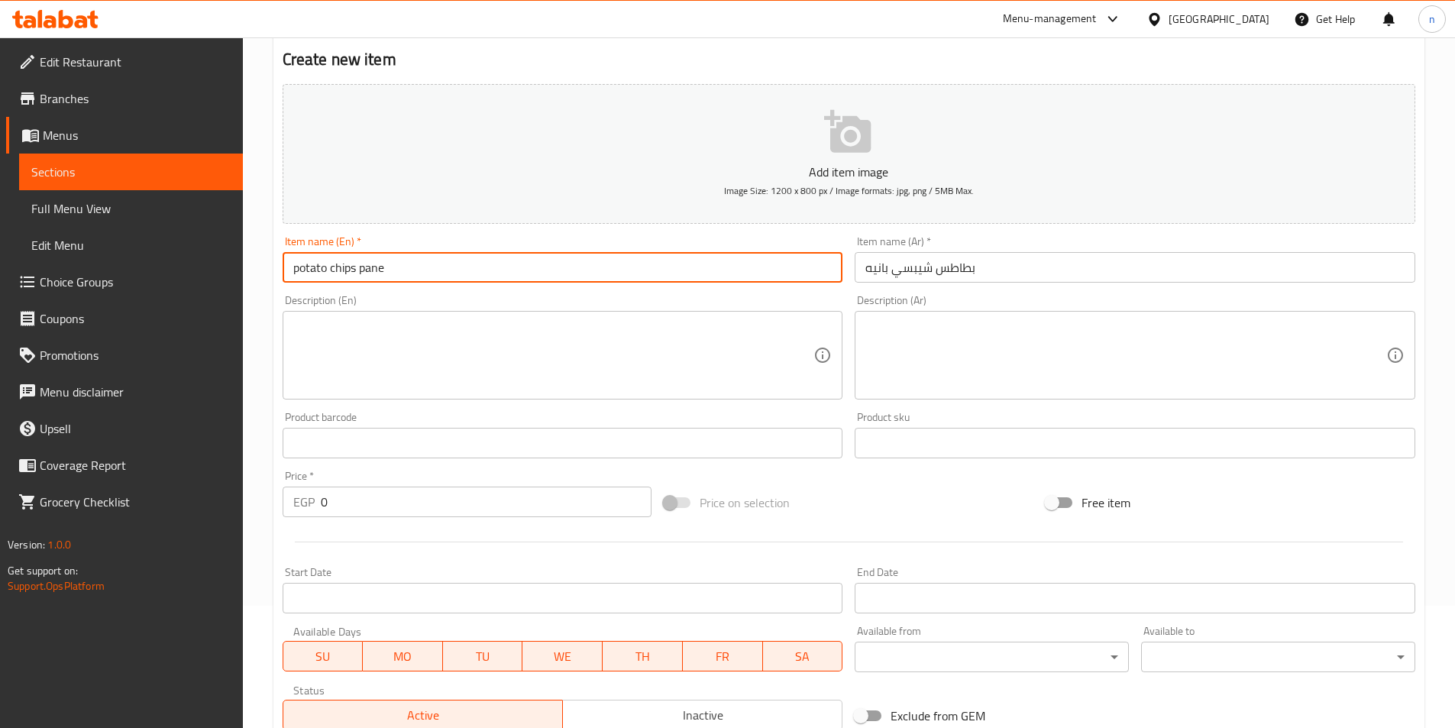
click at [358, 274] on input "potato chips pane" at bounding box center [563, 267] width 561 height 31
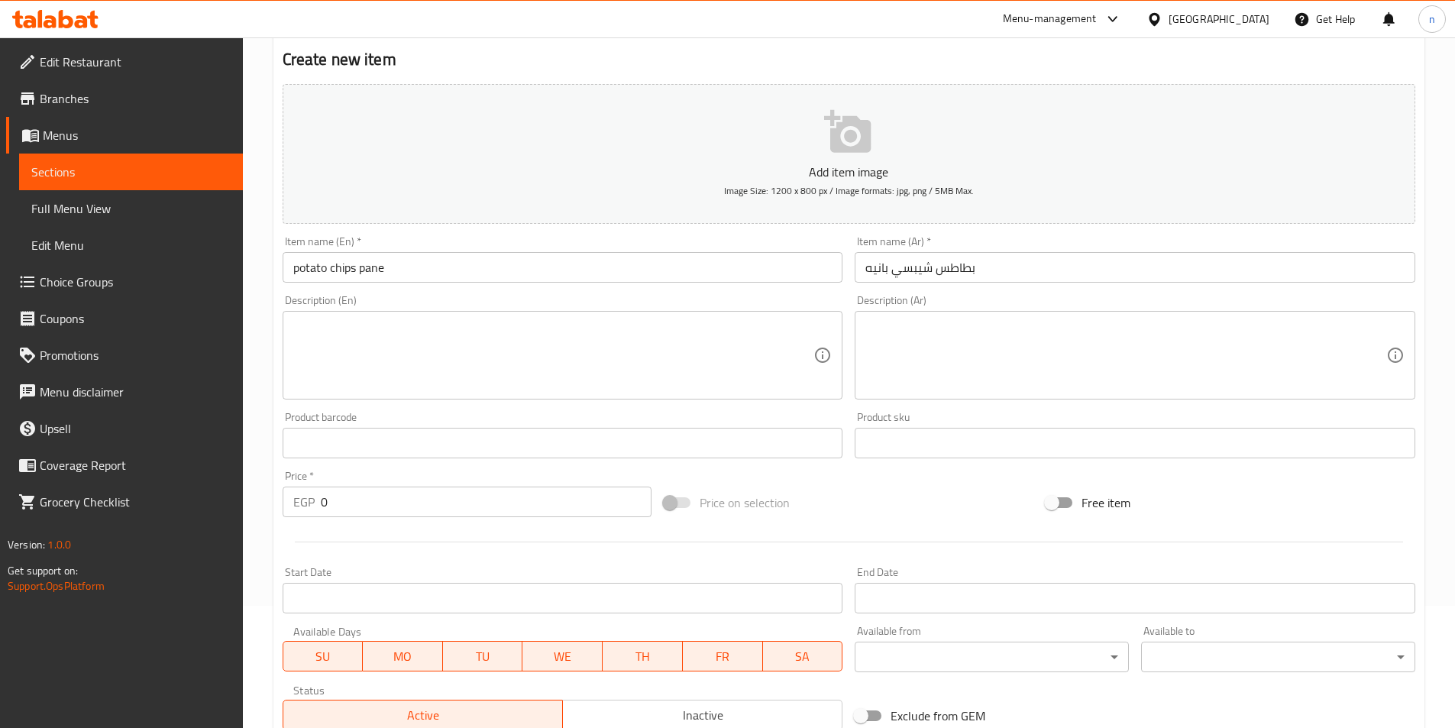
click at [269, 287] on div "Home / Restaurants management / Menus / Sections / item / create Pommes Frites …" at bounding box center [849, 436] width 1212 height 1042
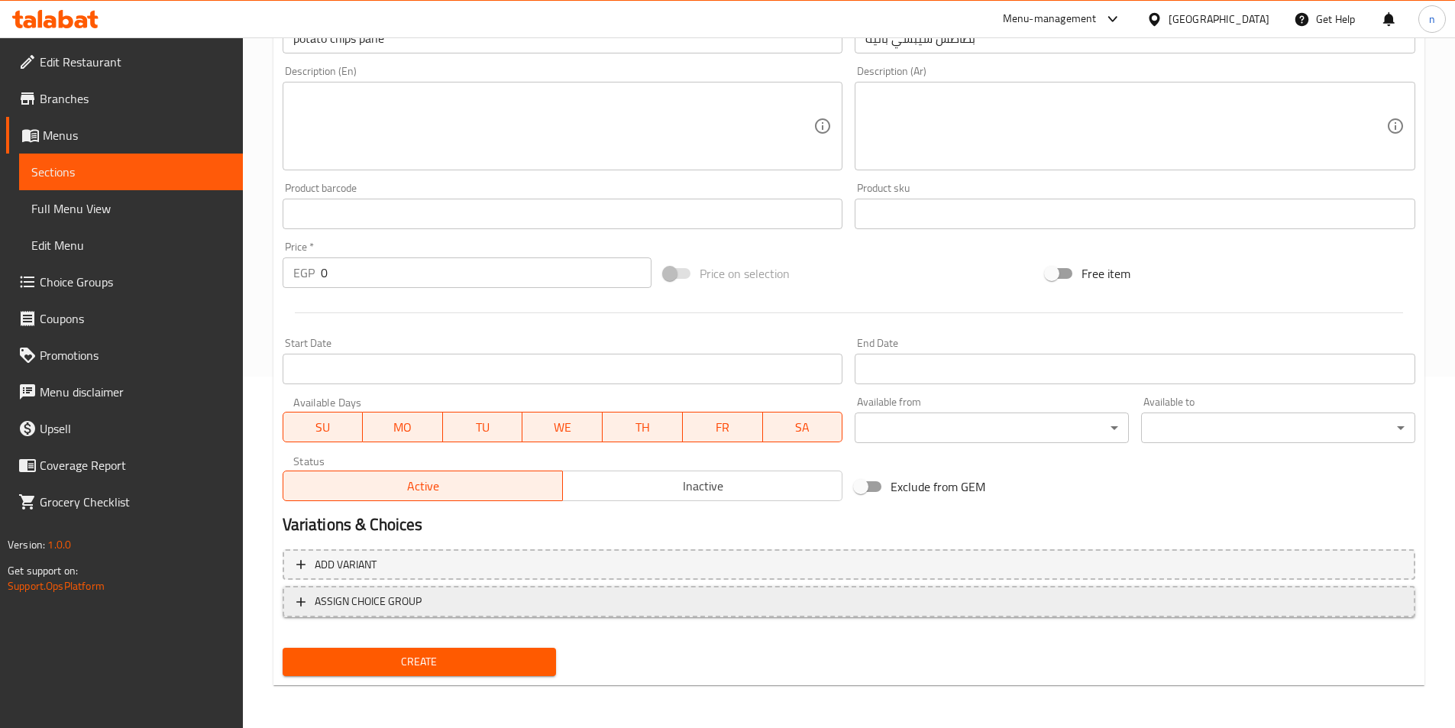
click at [474, 608] on span "ASSIGN CHOICE GROUP" at bounding box center [848, 601] width 1105 height 19
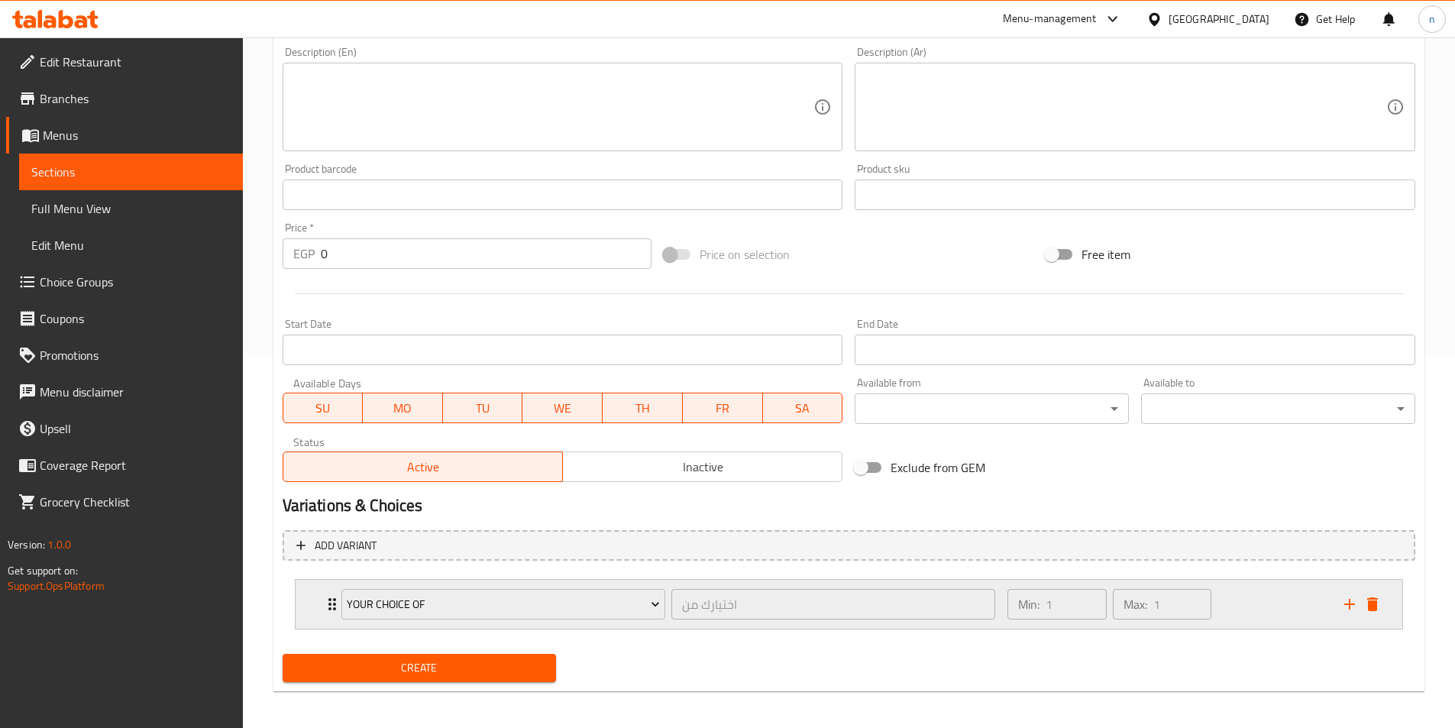
scroll to position [377, 0]
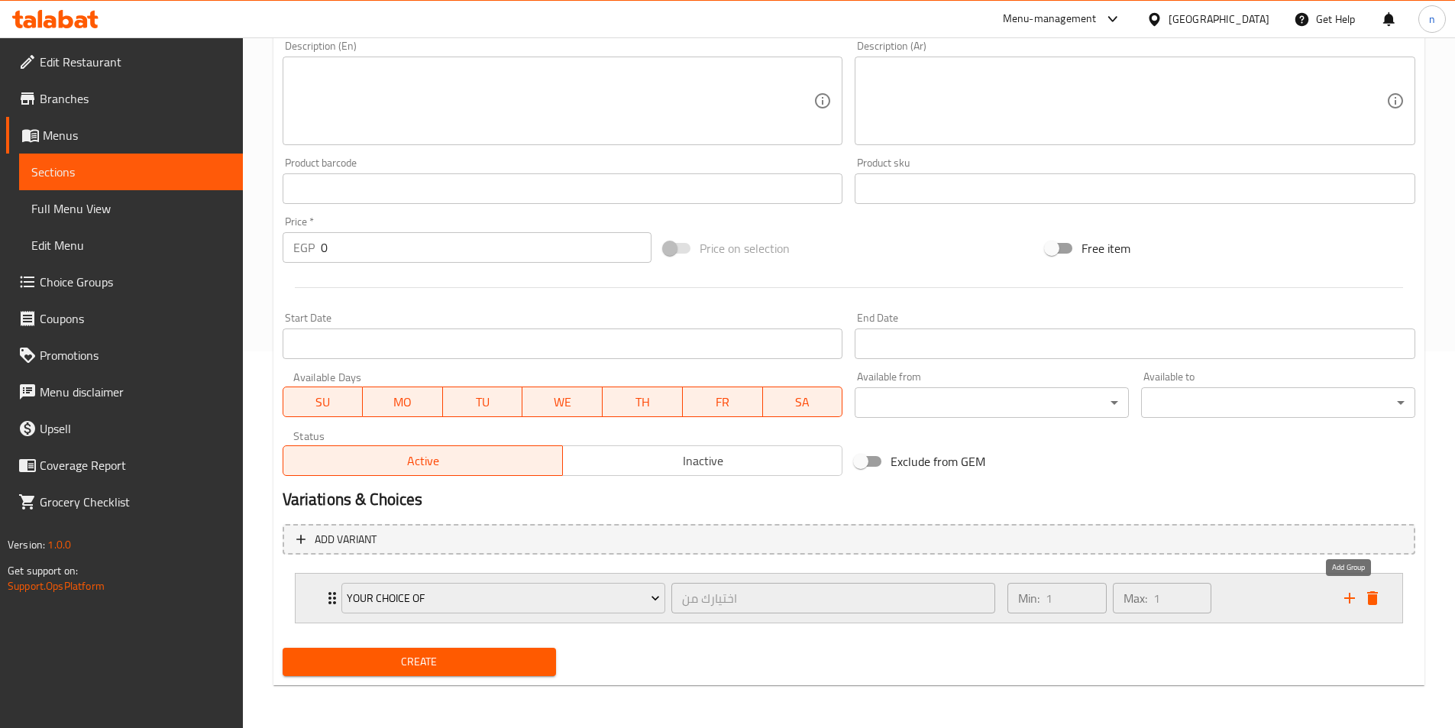
click at [1347, 603] on icon "add" at bounding box center [1350, 598] width 18 height 18
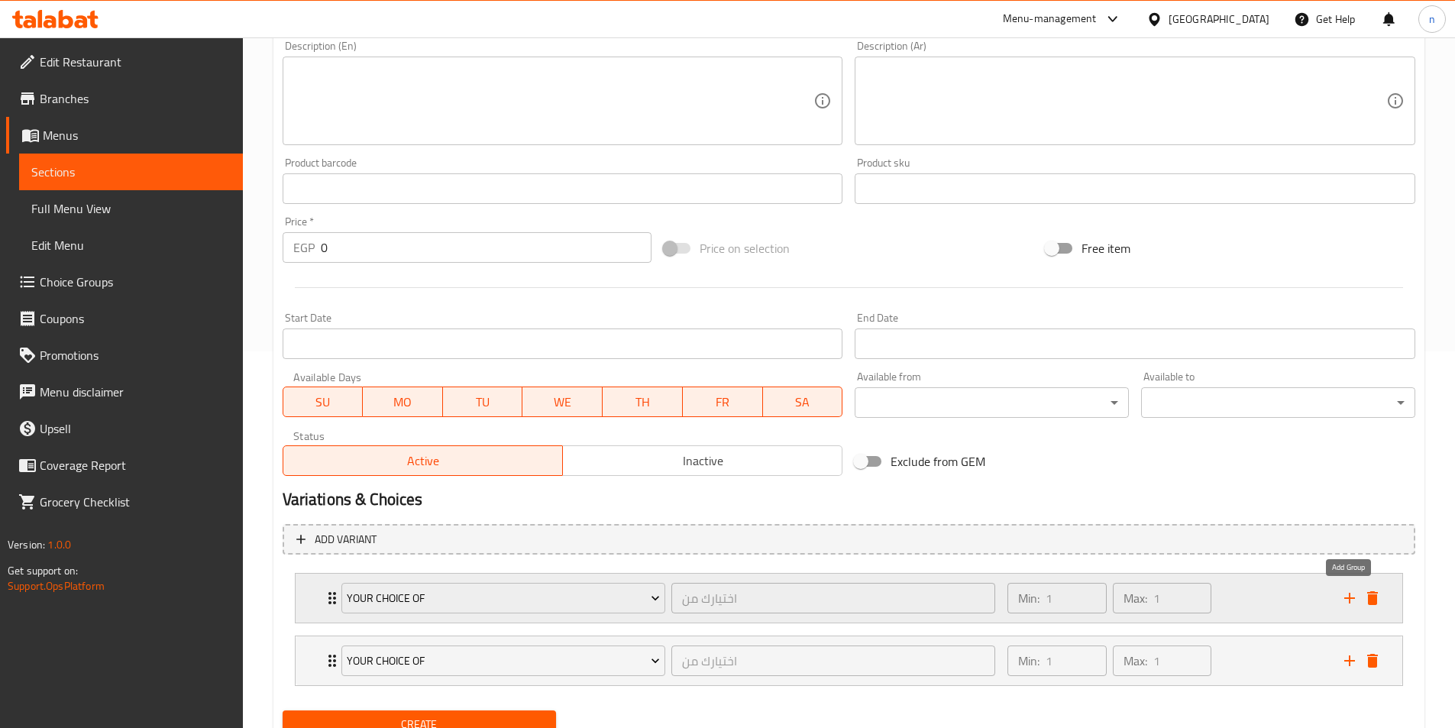
scroll to position [439, 0]
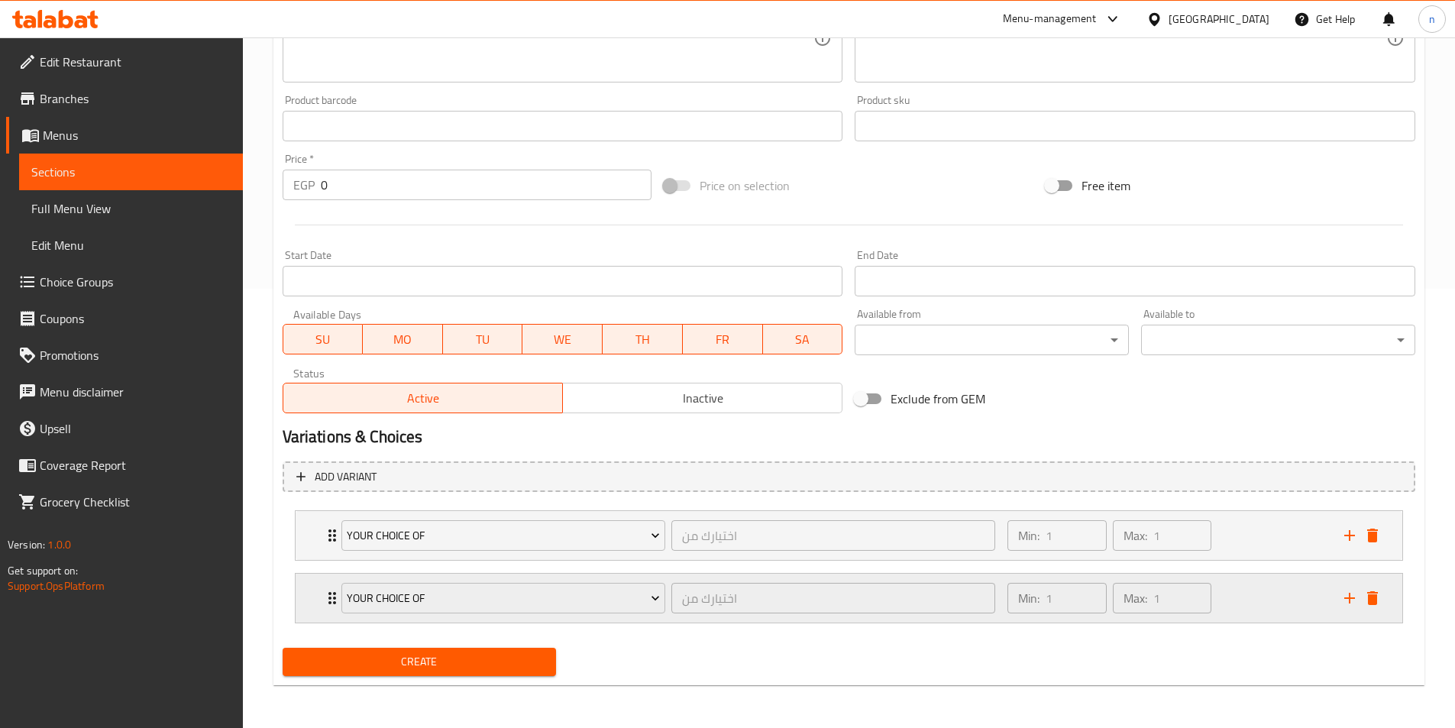
click at [1373, 607] on icon "delete" at bounding box center [1373, 598] width 18 height 18
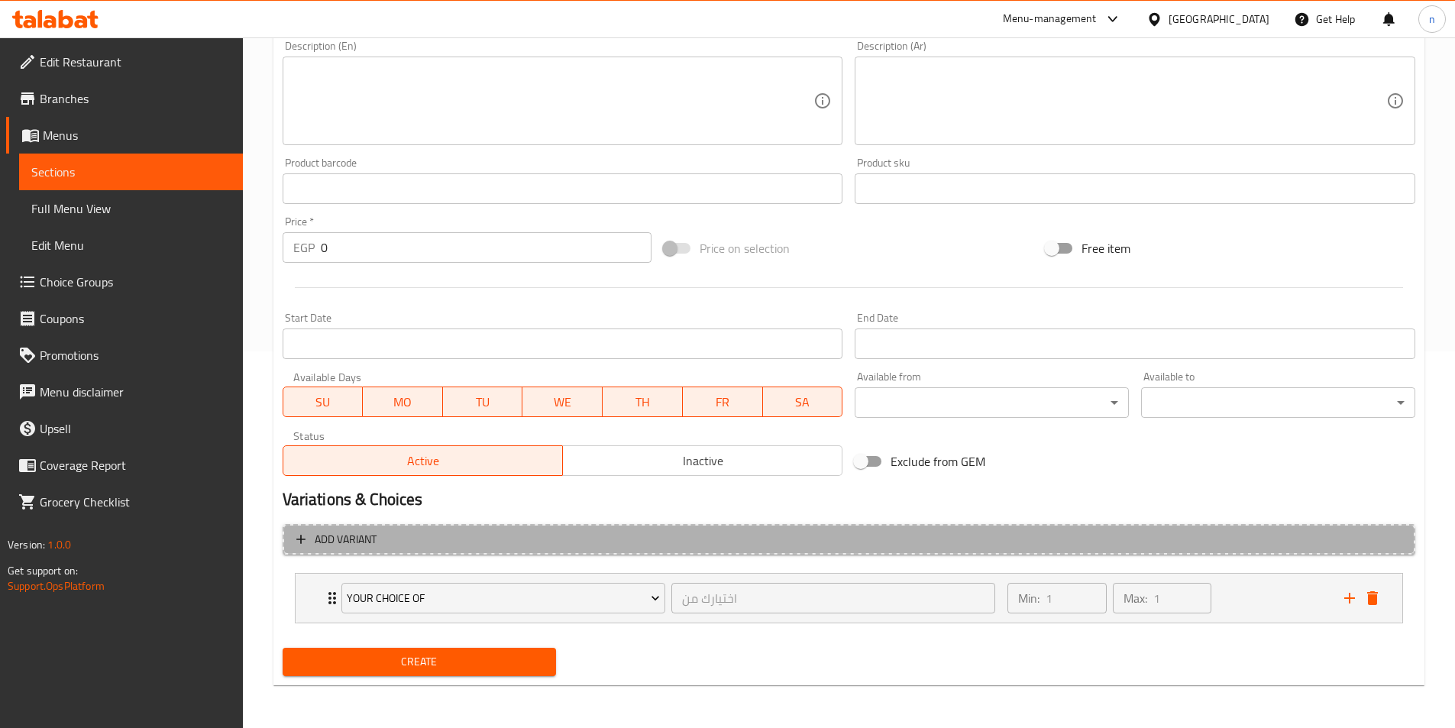
click at [444, 533] on span "Add variant" at bounding box center [848, 539] width 1105 height 19
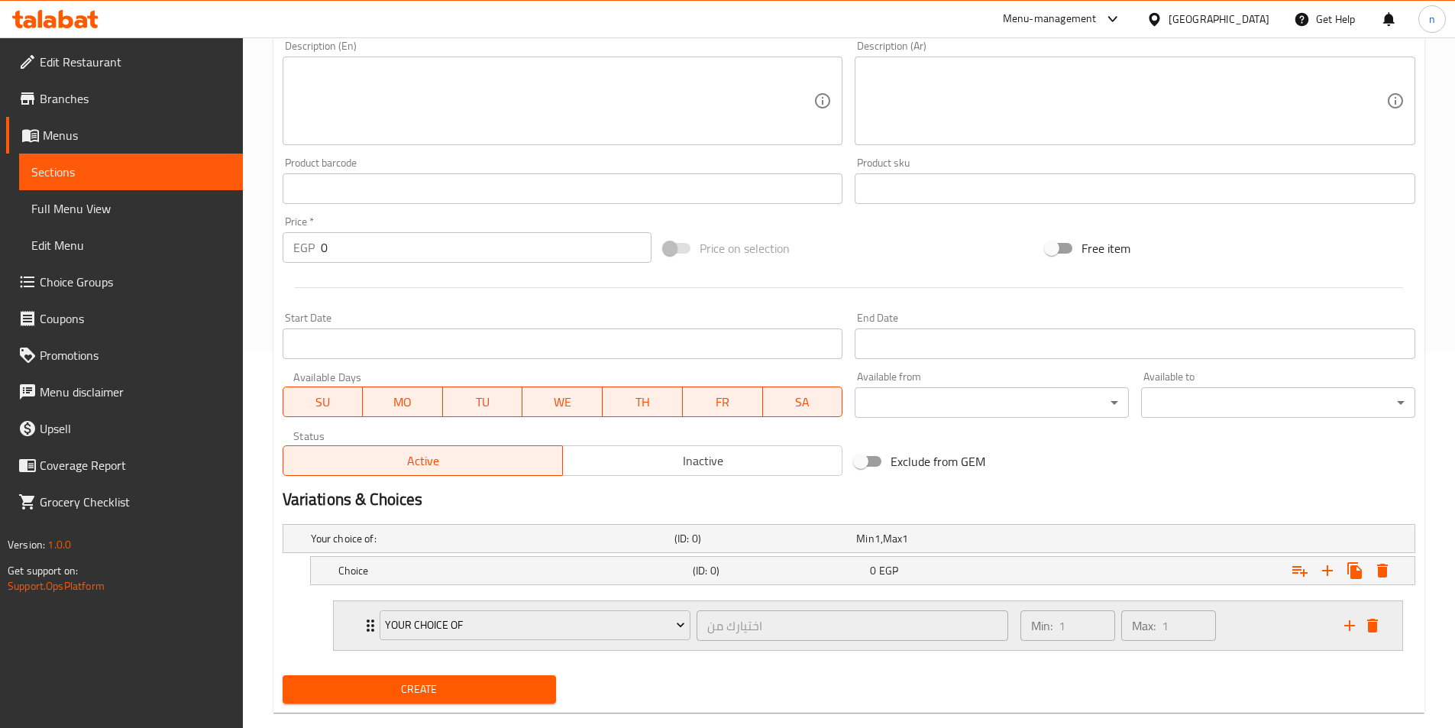
click at [1374, 638] on div "Your choice of اختيارك من ​ Min: 1 ​ Max: 1 ​" at bounding box center [872, 625] width 1023 height 49
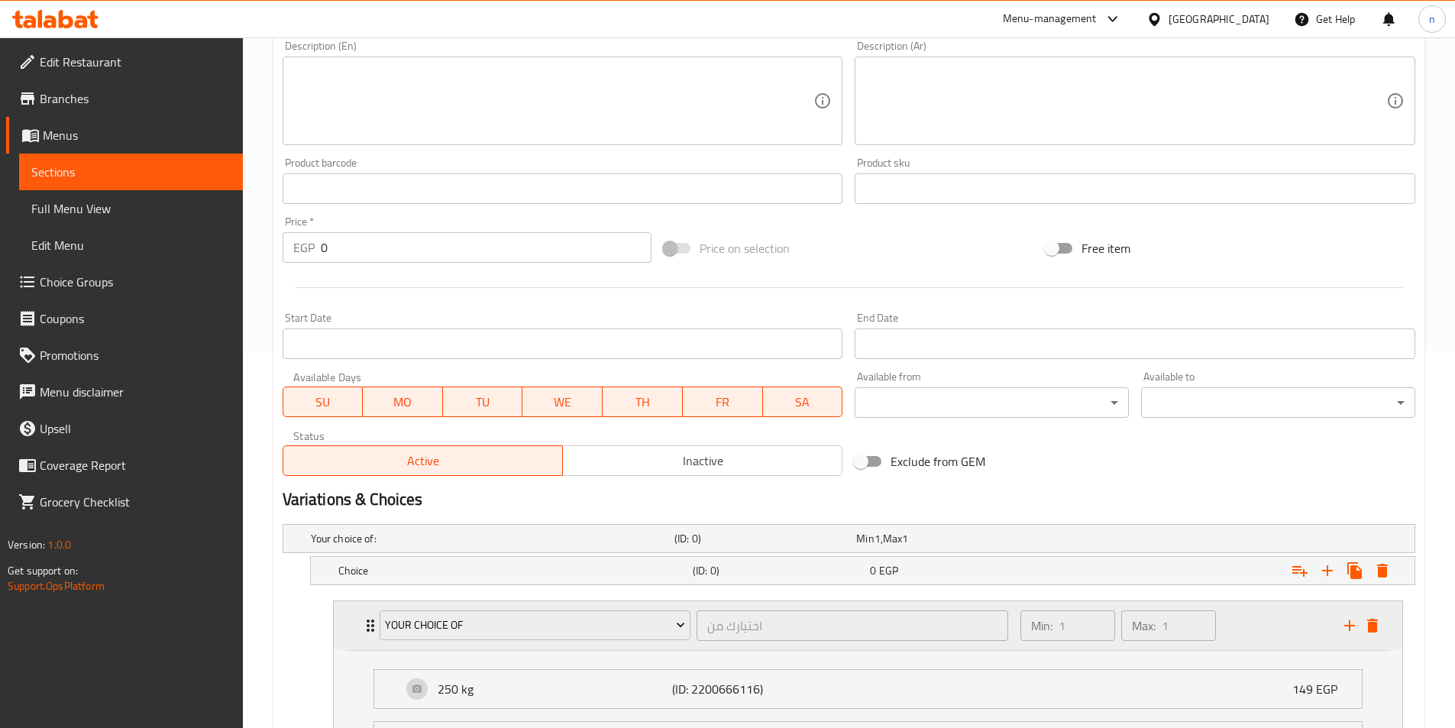
scroll to position [591, 0]
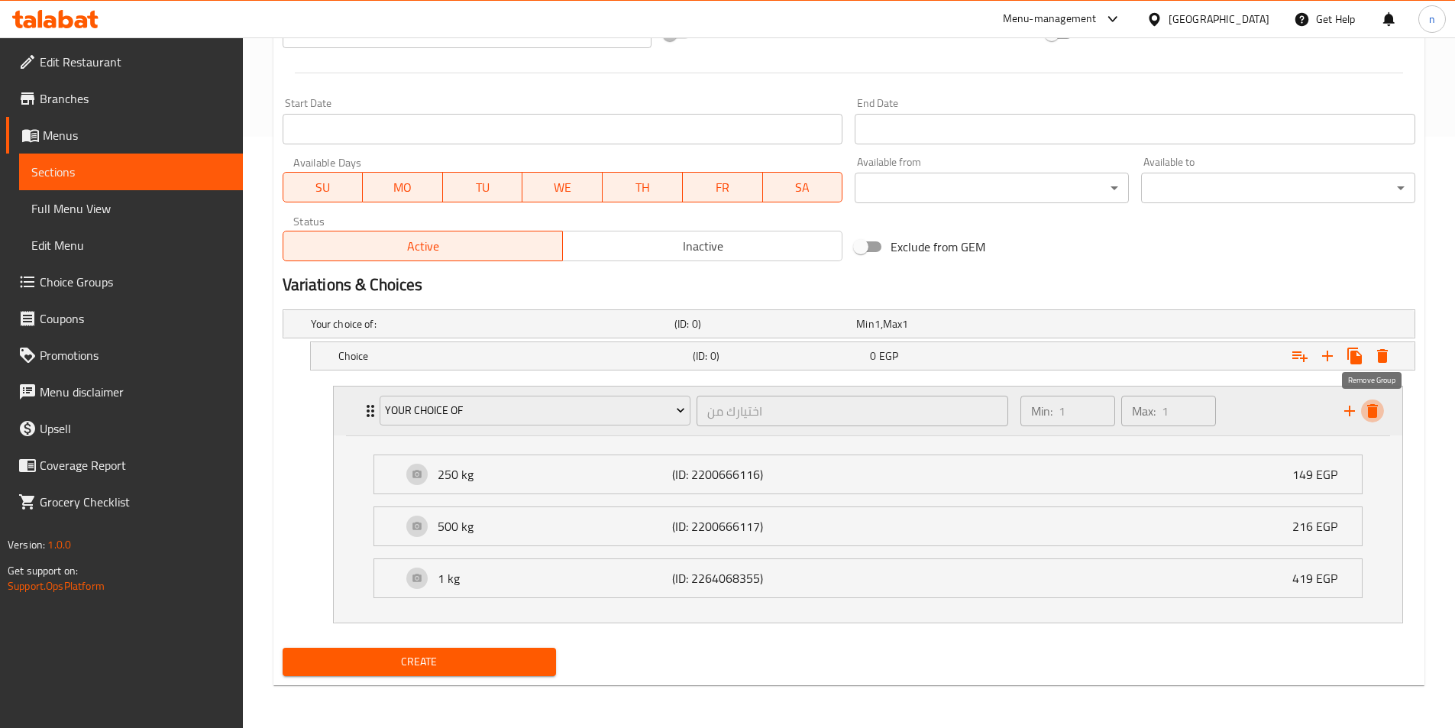
click at [1378, 421] on button "delete" at bounding box center [1372, 411] width 23 height 23
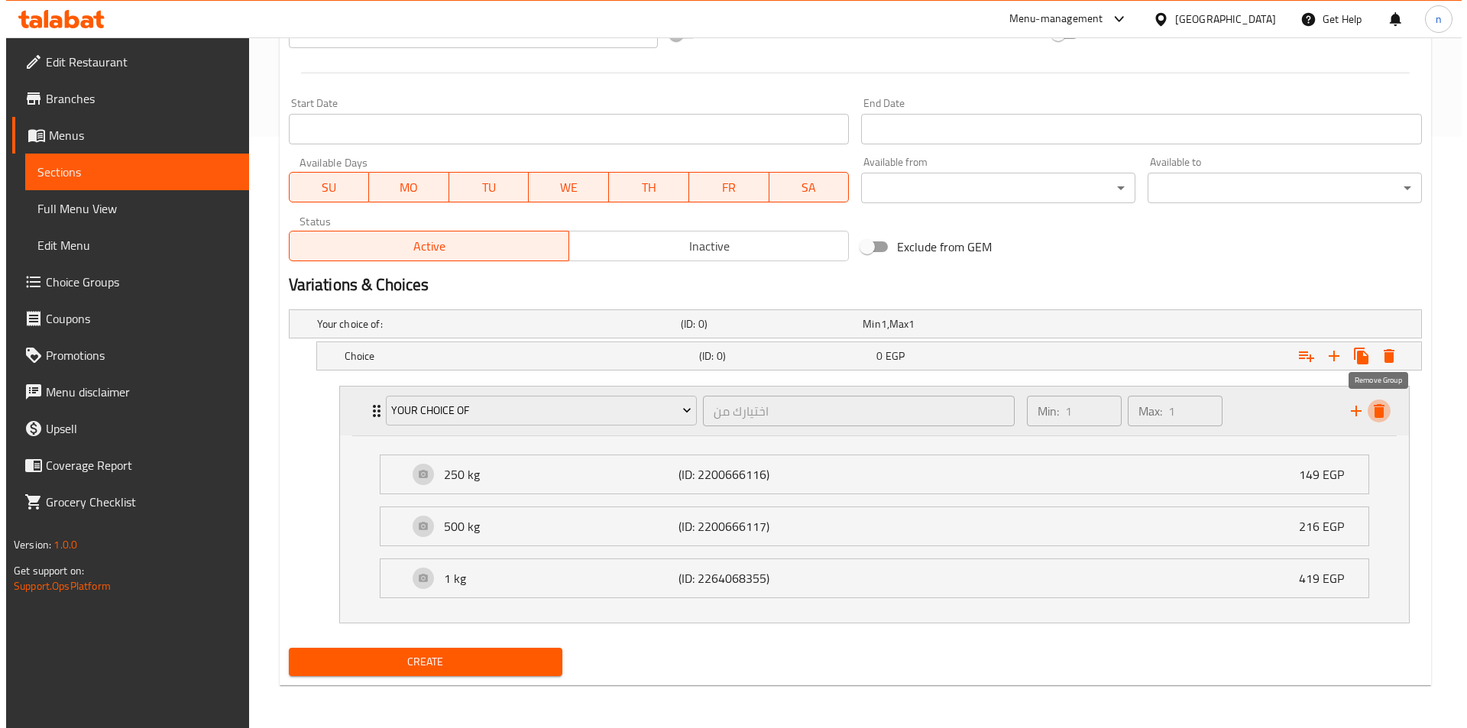
scroll to position [341, 0]
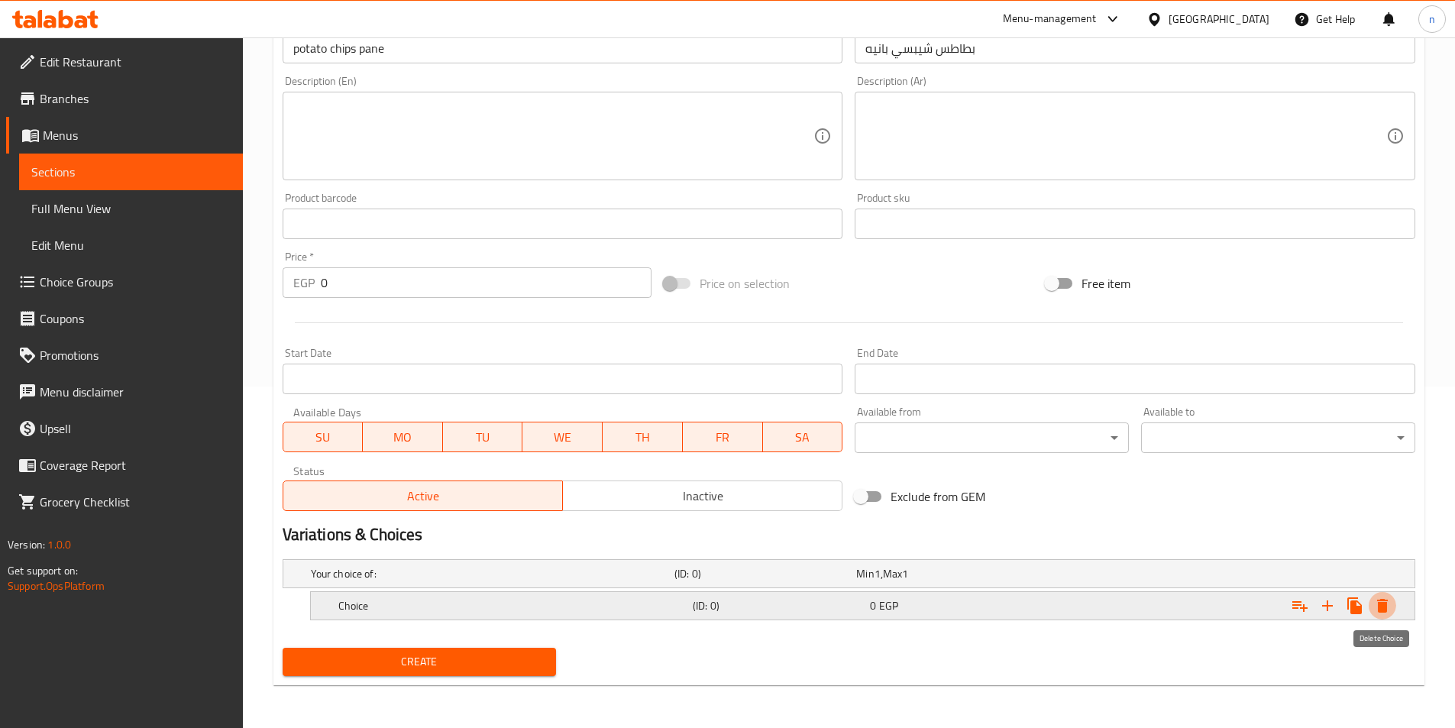
click at [1382, 604] on icon "Expand" at bounding box center [1382, 606] width 11 height 14
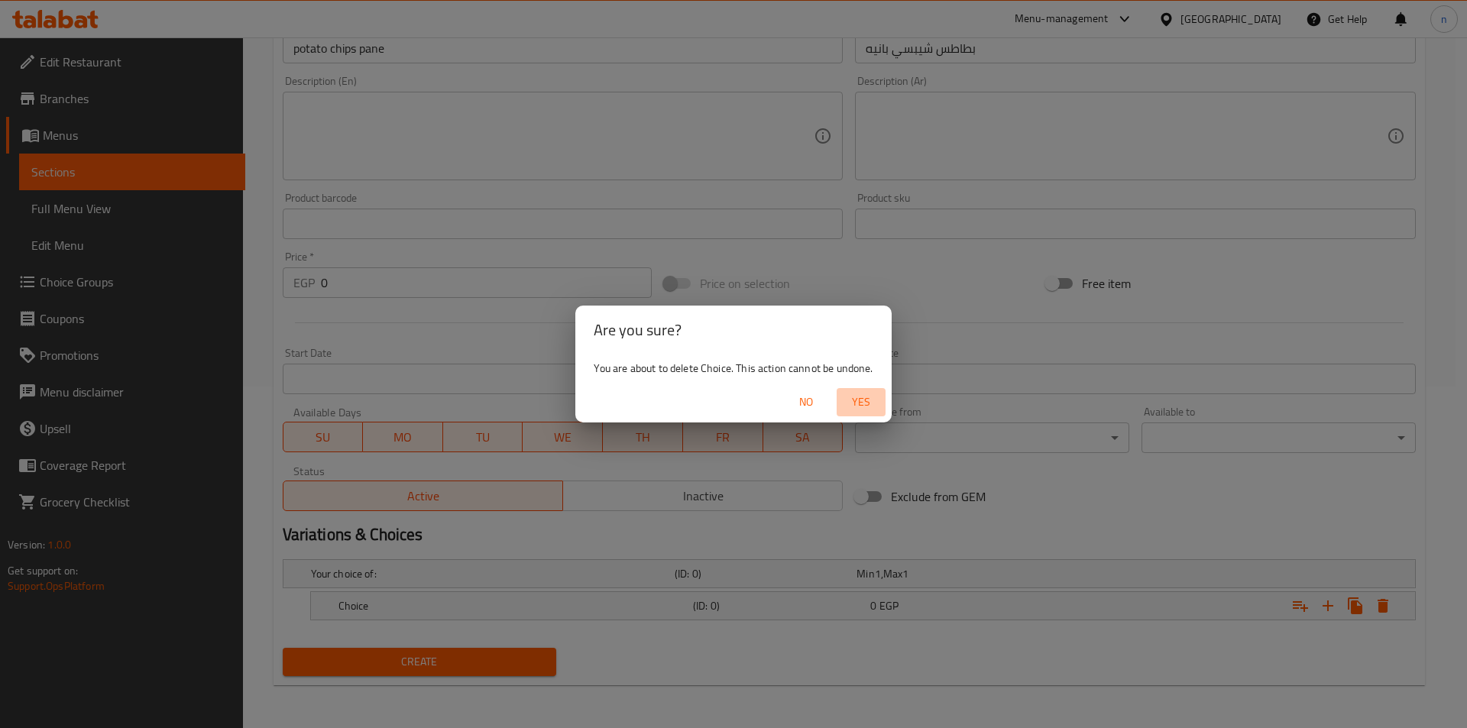
click at [855, 405] on span "Yes" at bounding box center [861, 402] width 37 height 19
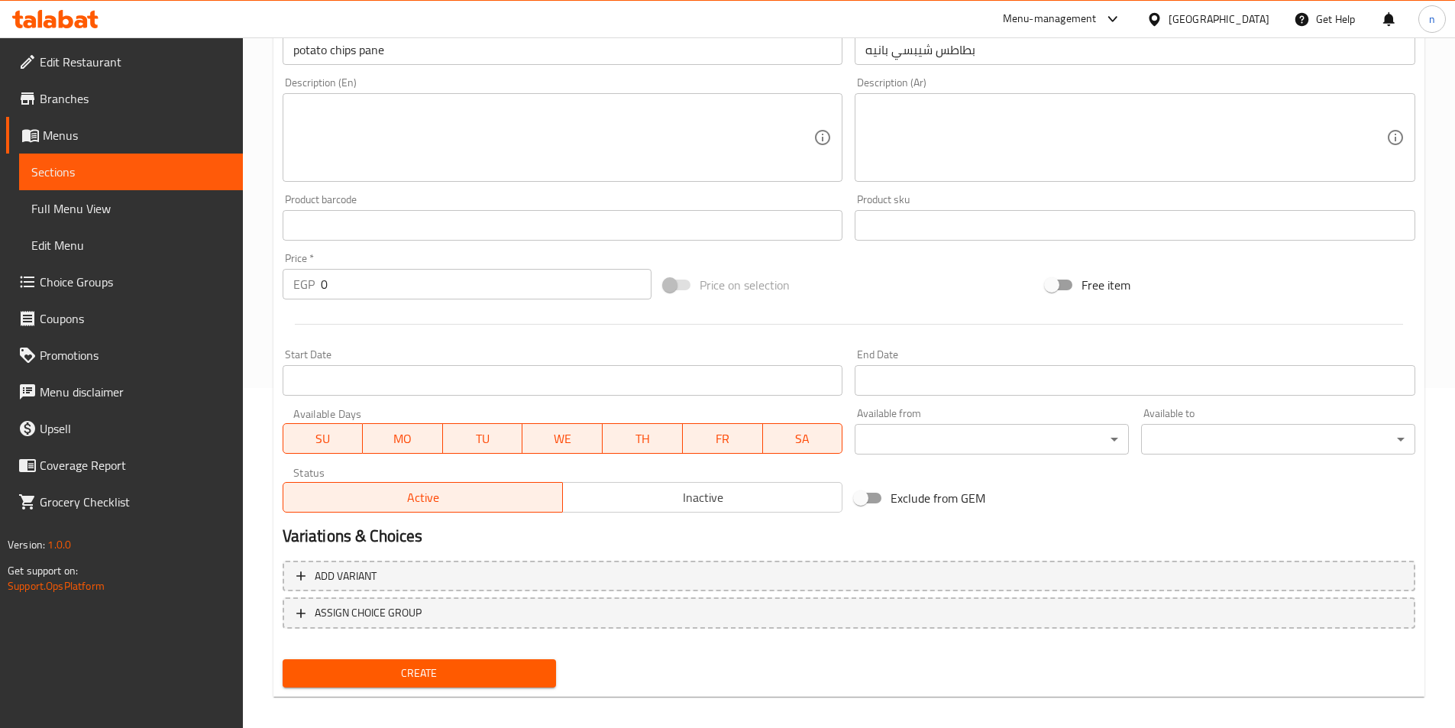
scroll to position [351, 0]
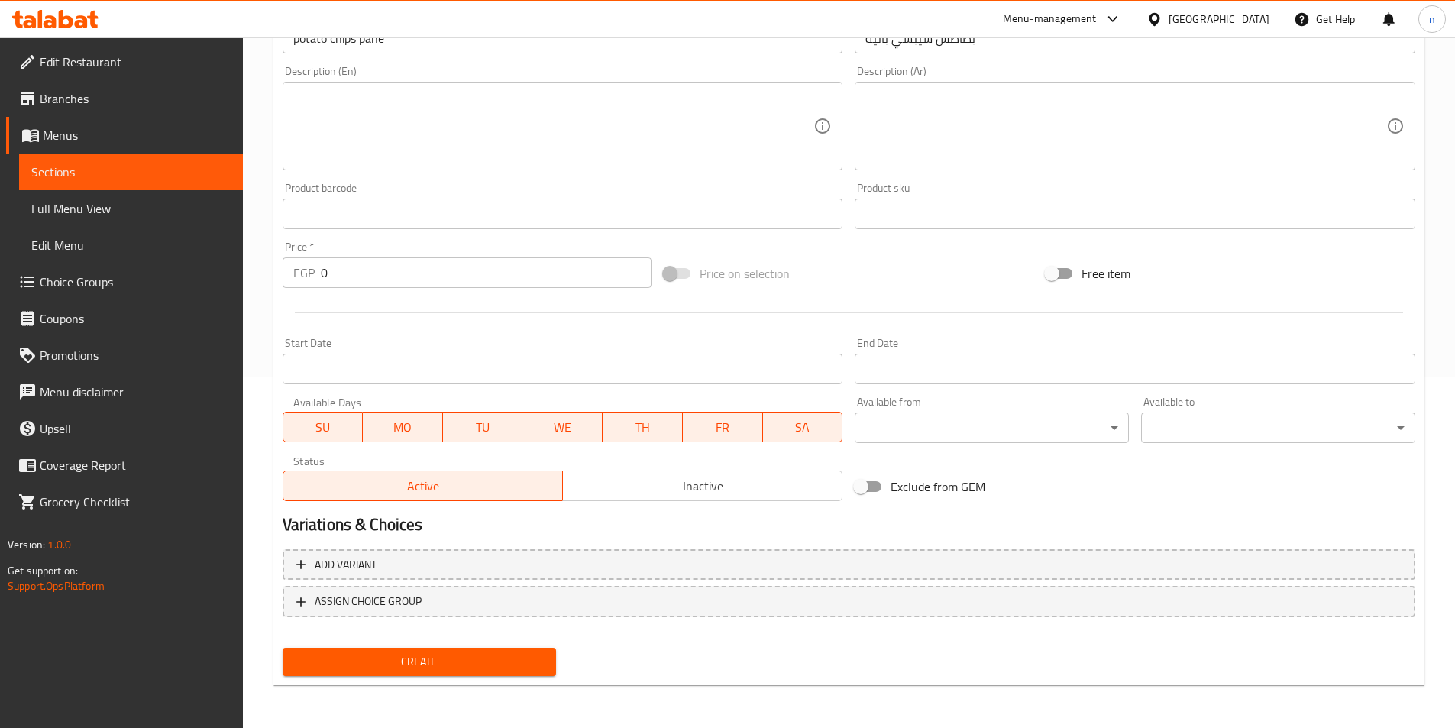
click at [488, 653] on span "Create" at bounding box center [420, 661] width 250 height 19
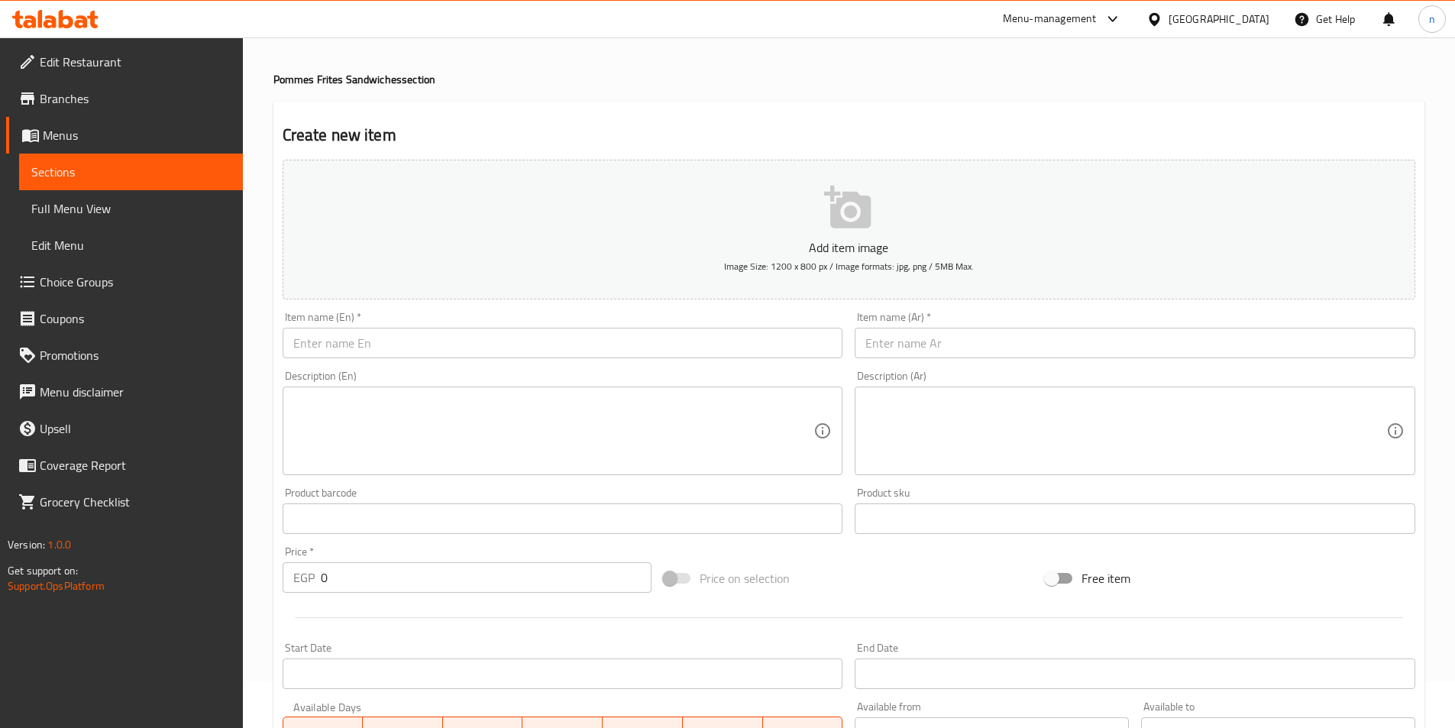
scroll to position [0, 0]
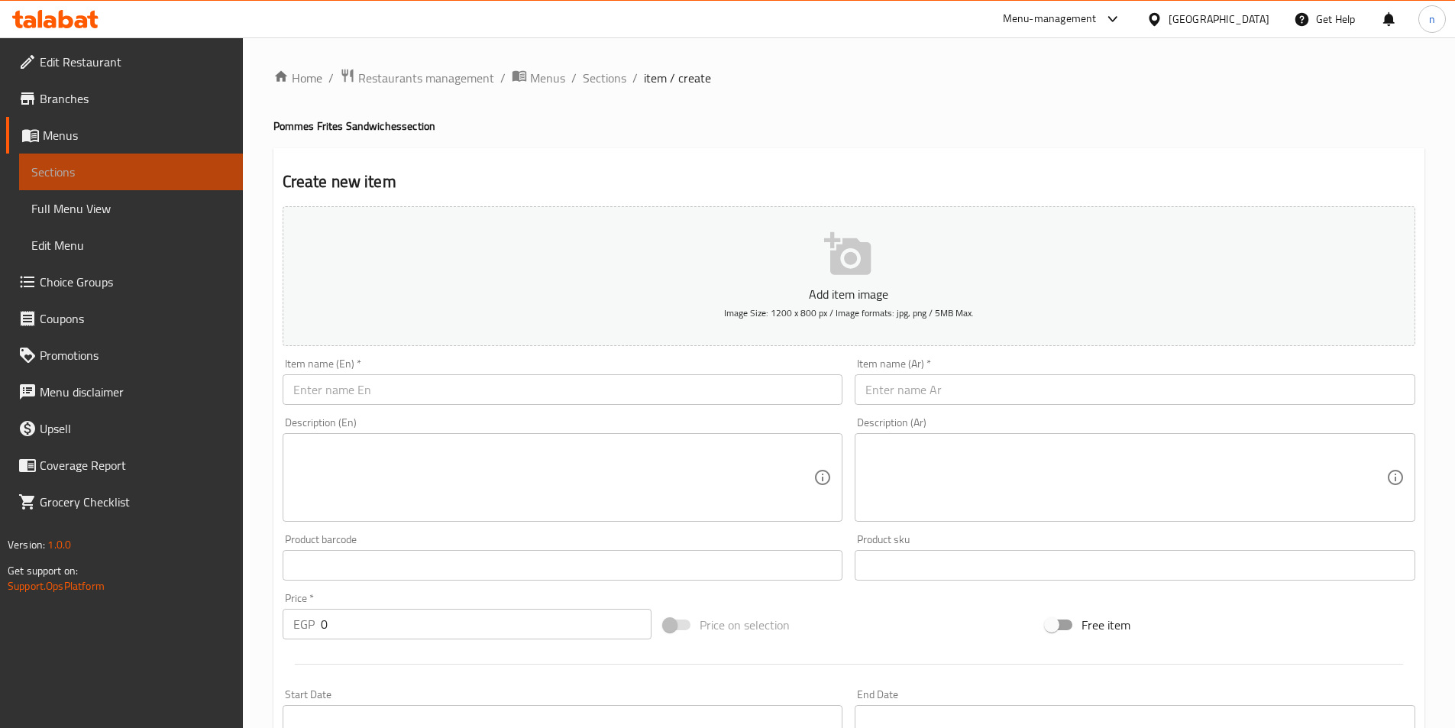
click at [106, 166] on span "Sections" at bounding box center [130, 172] width 199 height 18
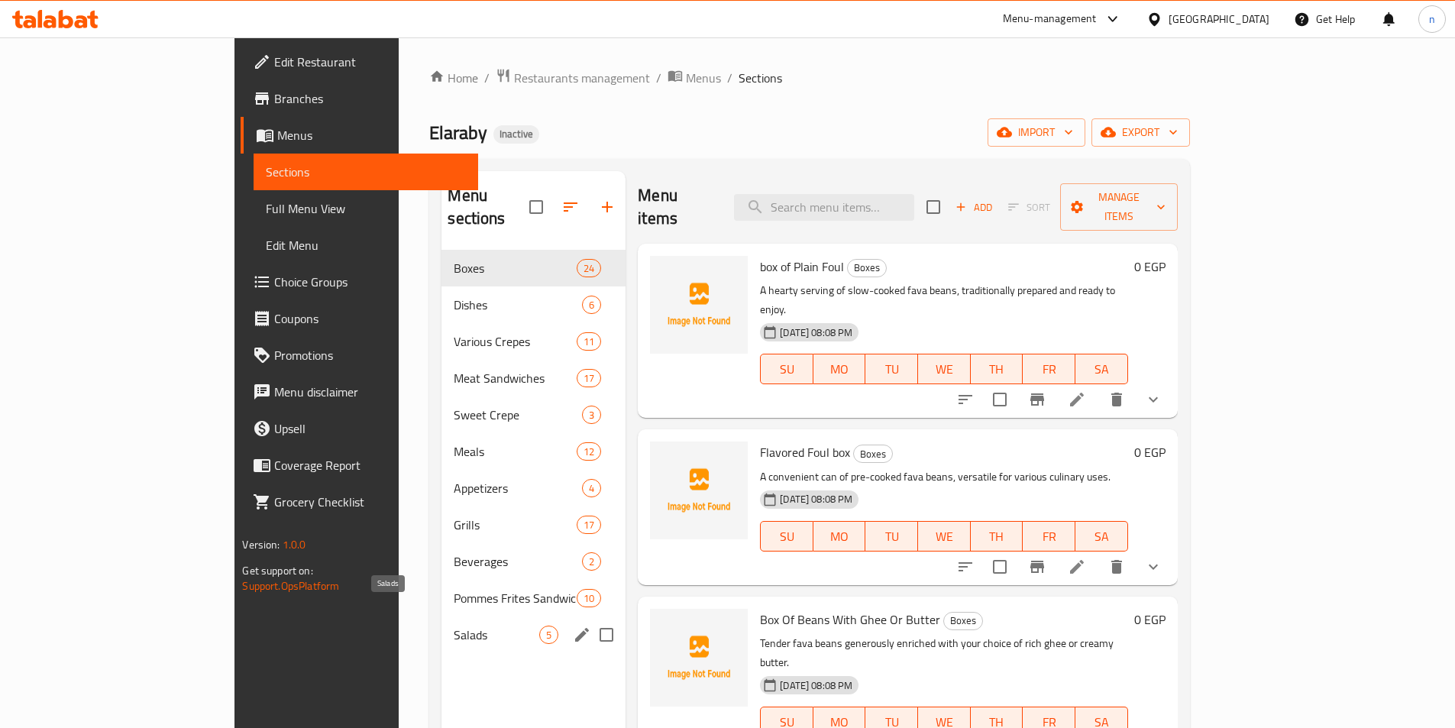
click at [454, 626] on span "Salads" at bounding box center [497, 635] width 86 height 18
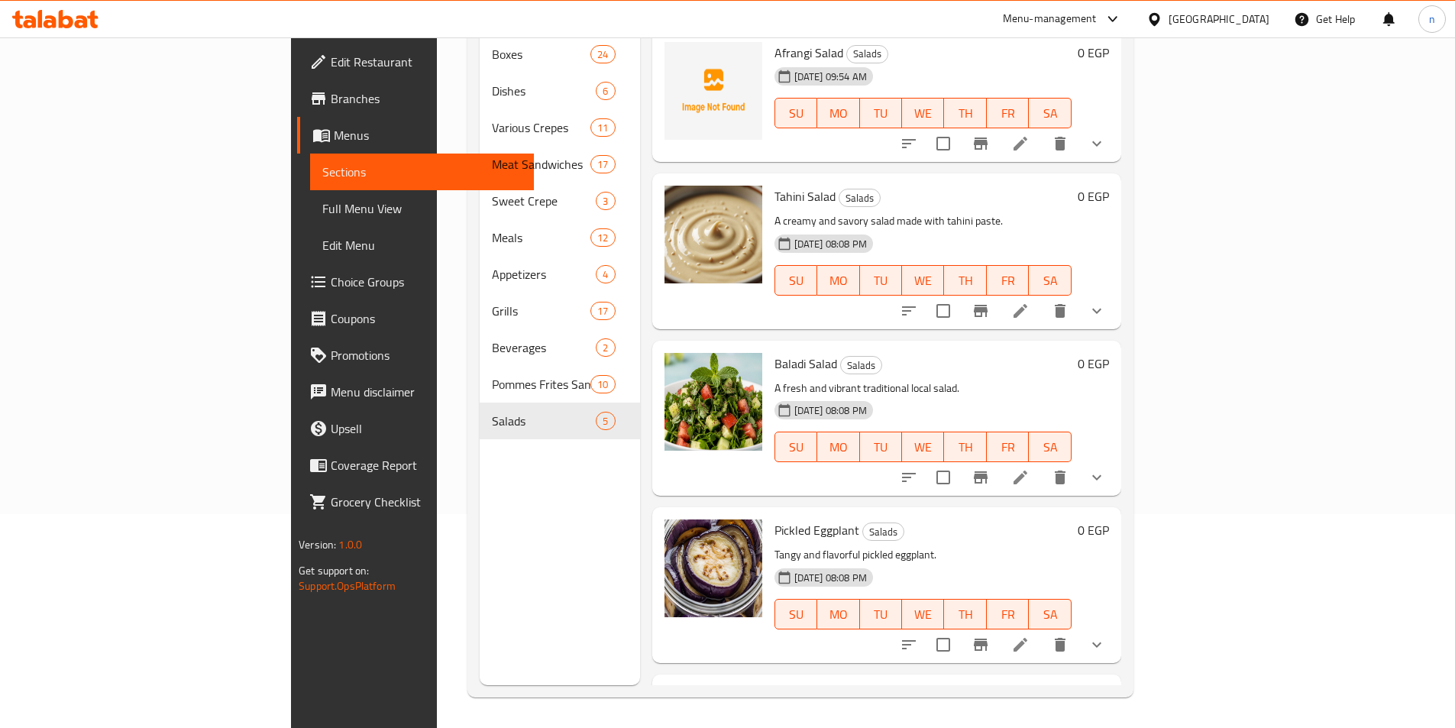
scroll to position [121, 0]
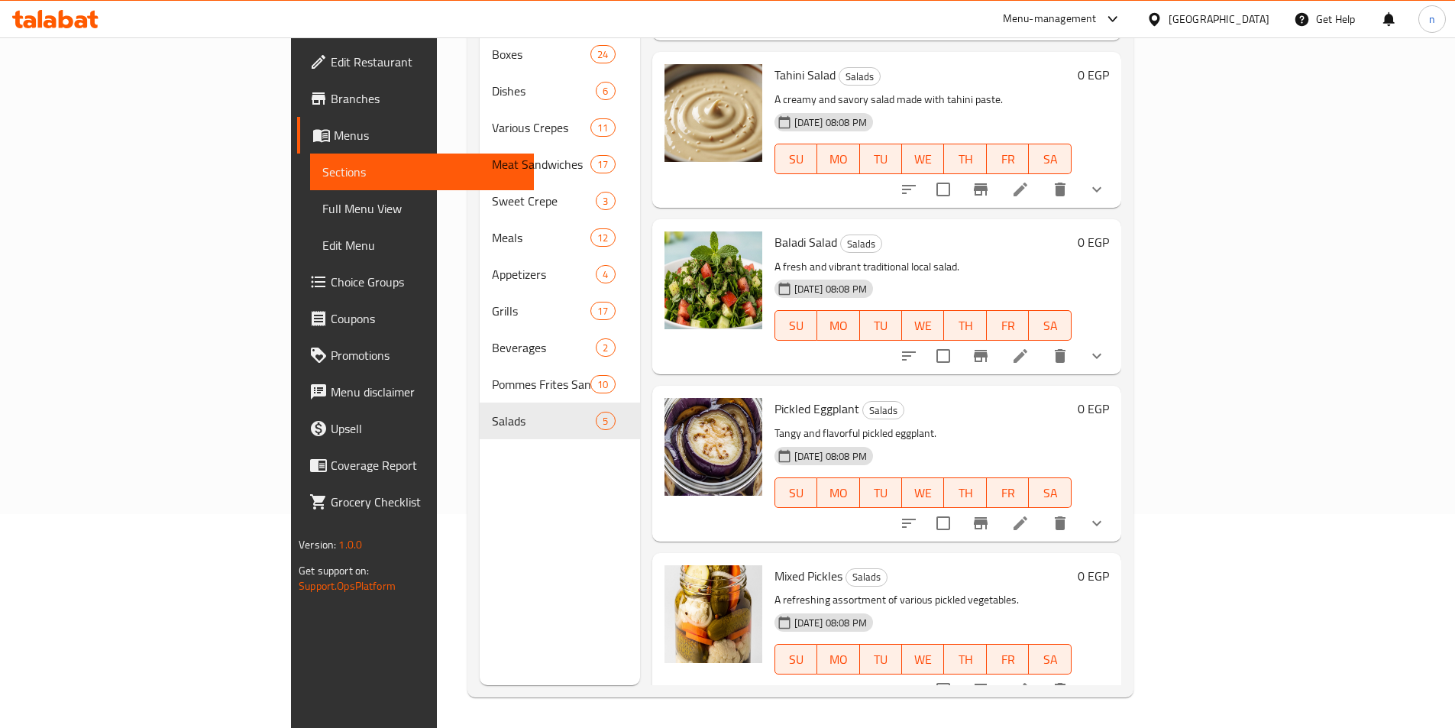
click at [1030, 514] on icon at bounding box center [1020, 523] width 18 height 18
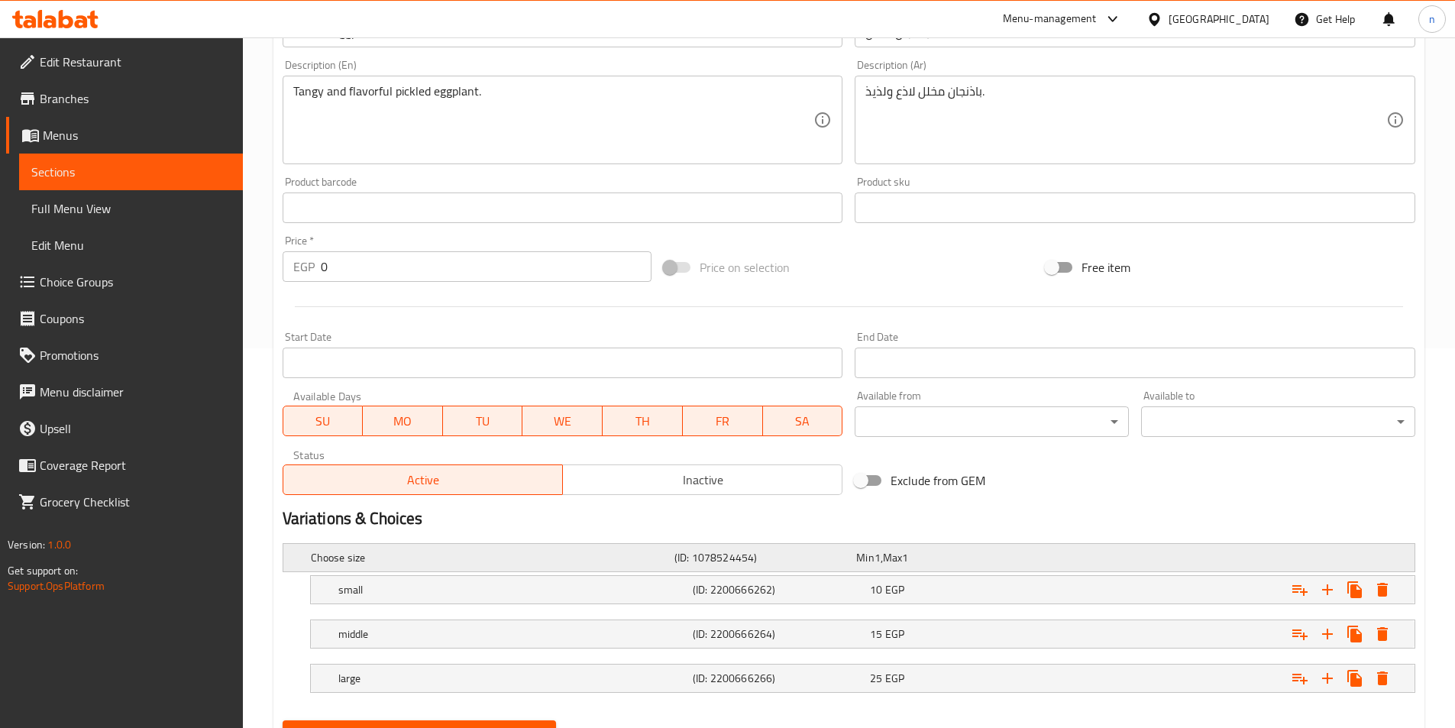
scroll to position [452, 0]
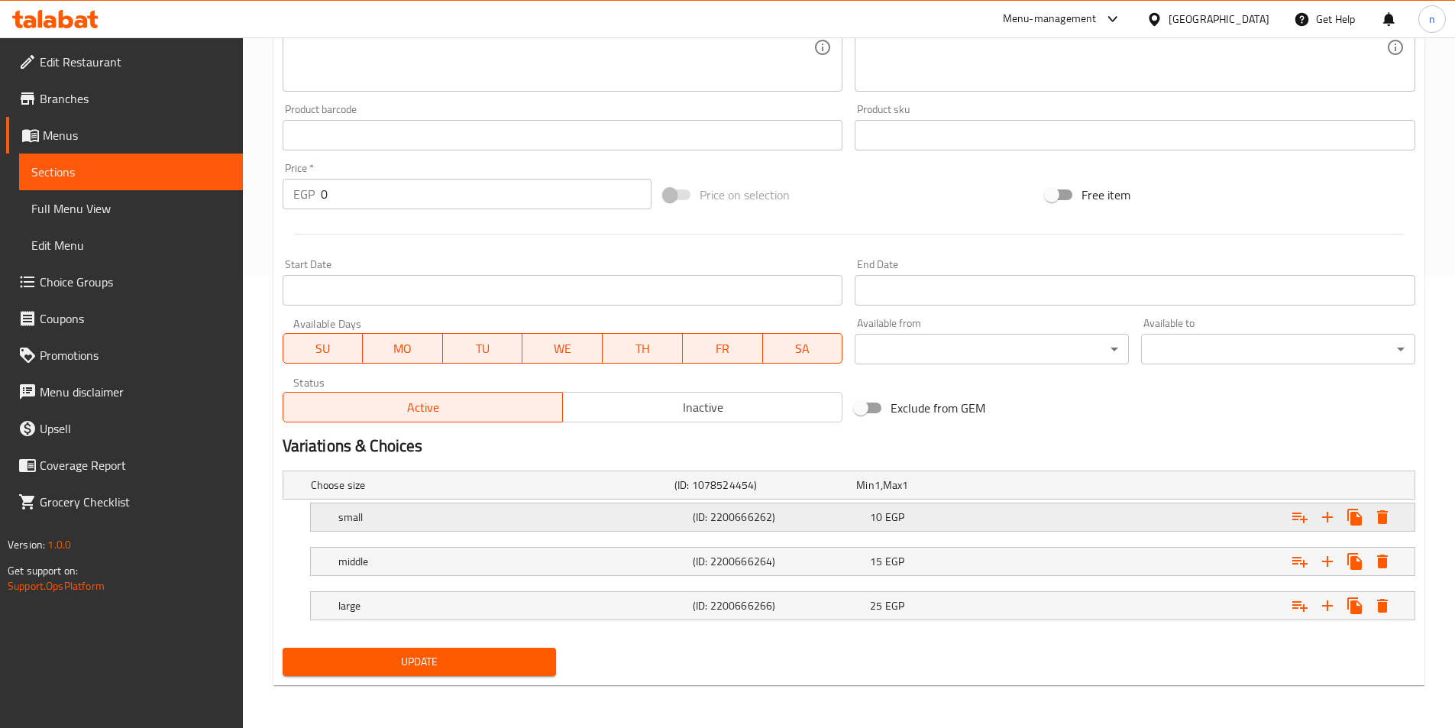
click at [805, 510] on h5 "(ID: 2200666262)" at bounding box center [778, 517] width 171 height 15
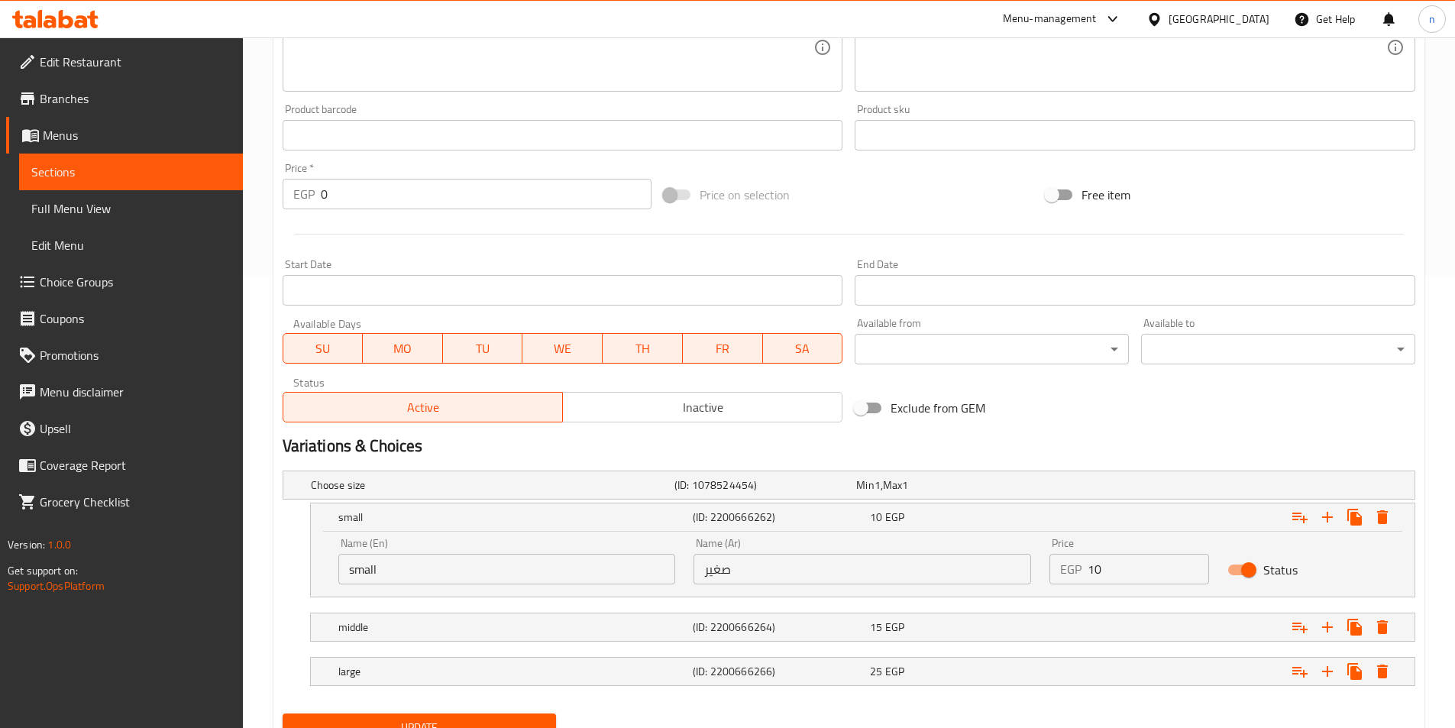
click at [1098, 566] on input "10" at bounding box center [1148, 569] width 121 height 31
type input "14"
click at [1091, 627] on div "Expand" at bounding box center [1221, 627] width 354 height 34
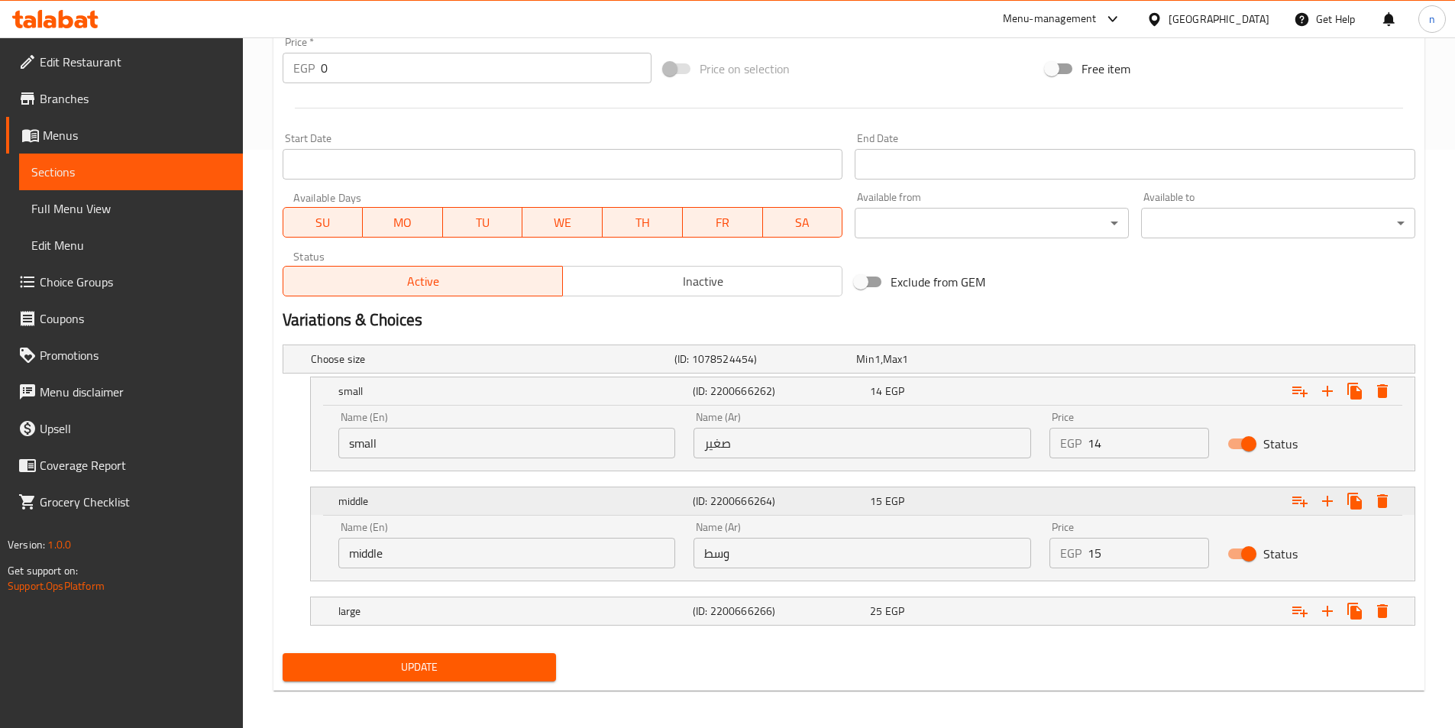
scroll to position [584, 0]
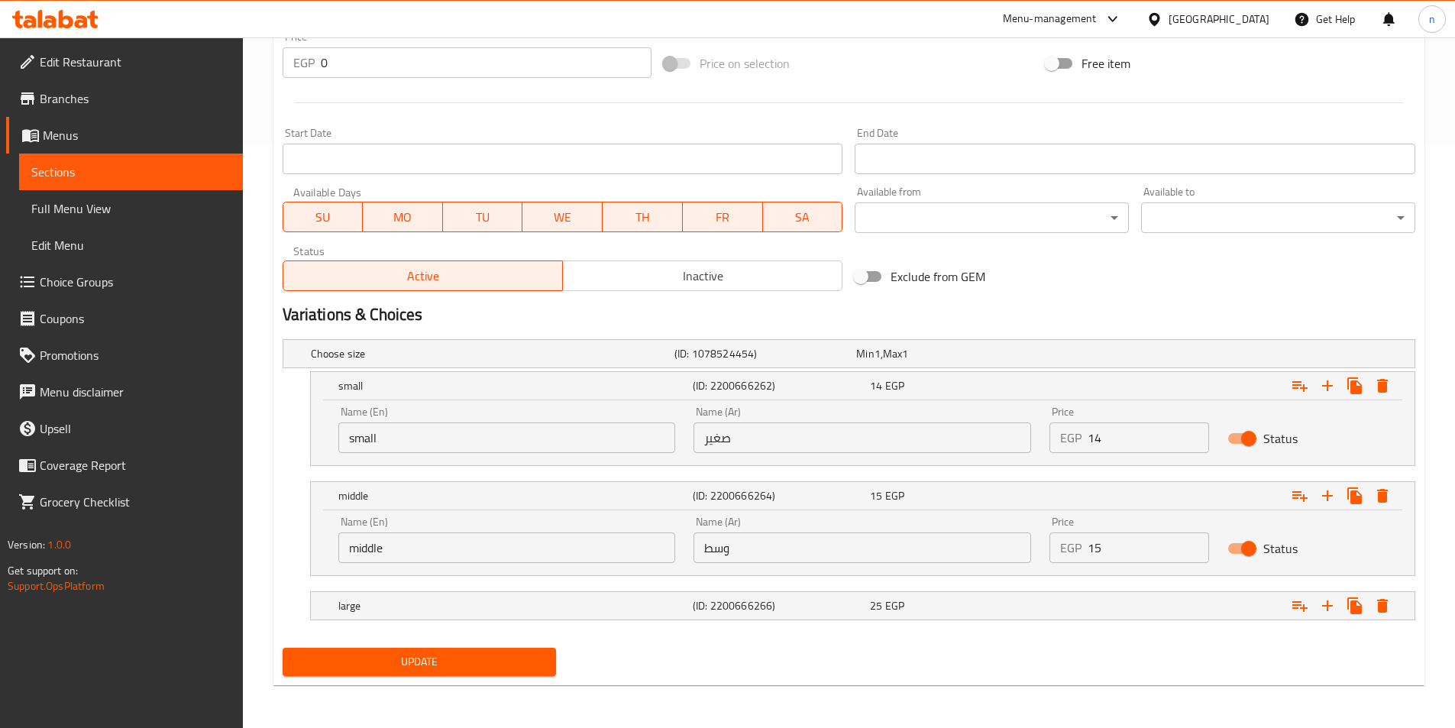
click at [1099, 549] on input "15" at bounding box center [1148, 547] width 121 height 31
click at [1094, 549] on input "15" at bounding box center [1148, 547] width 121 height 31
type input "19"
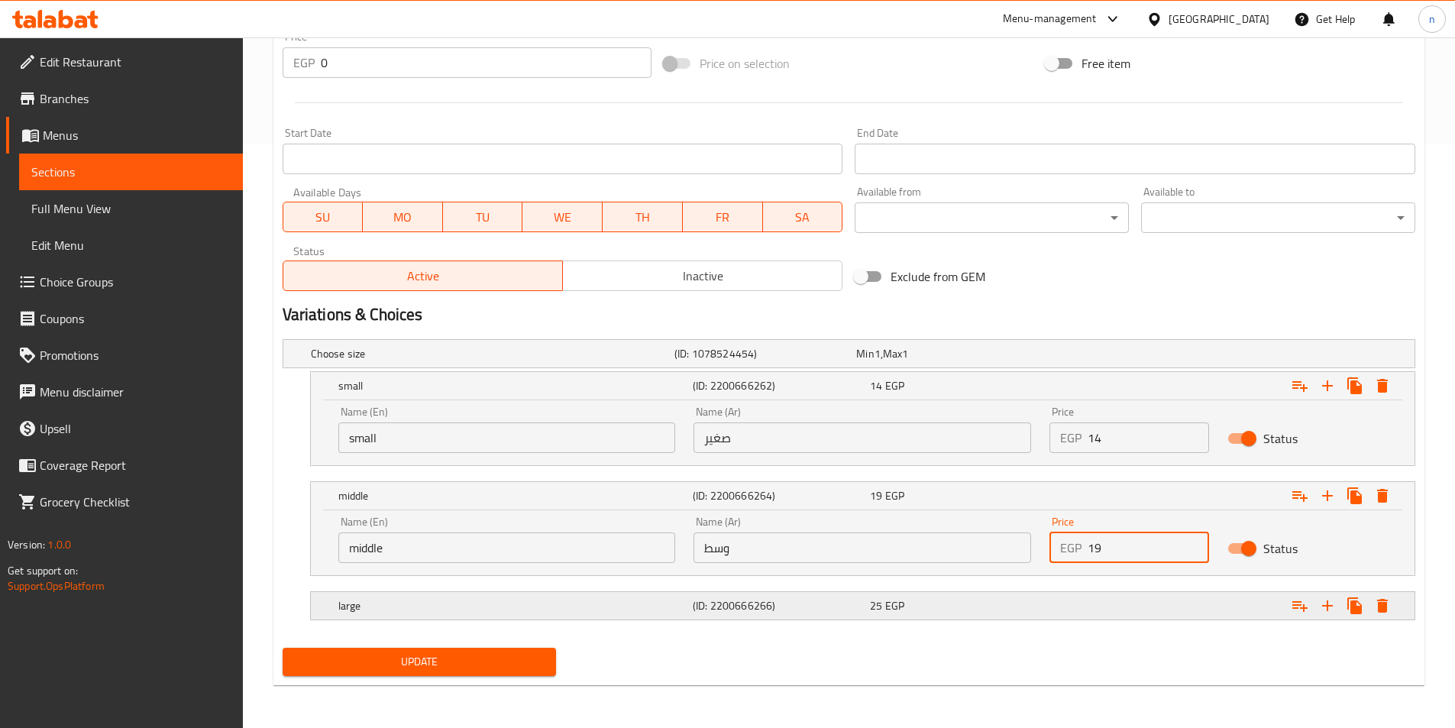
click at [1028, 604] on div "25 EGP" at bounding box center [955, 605] width 171 height 15
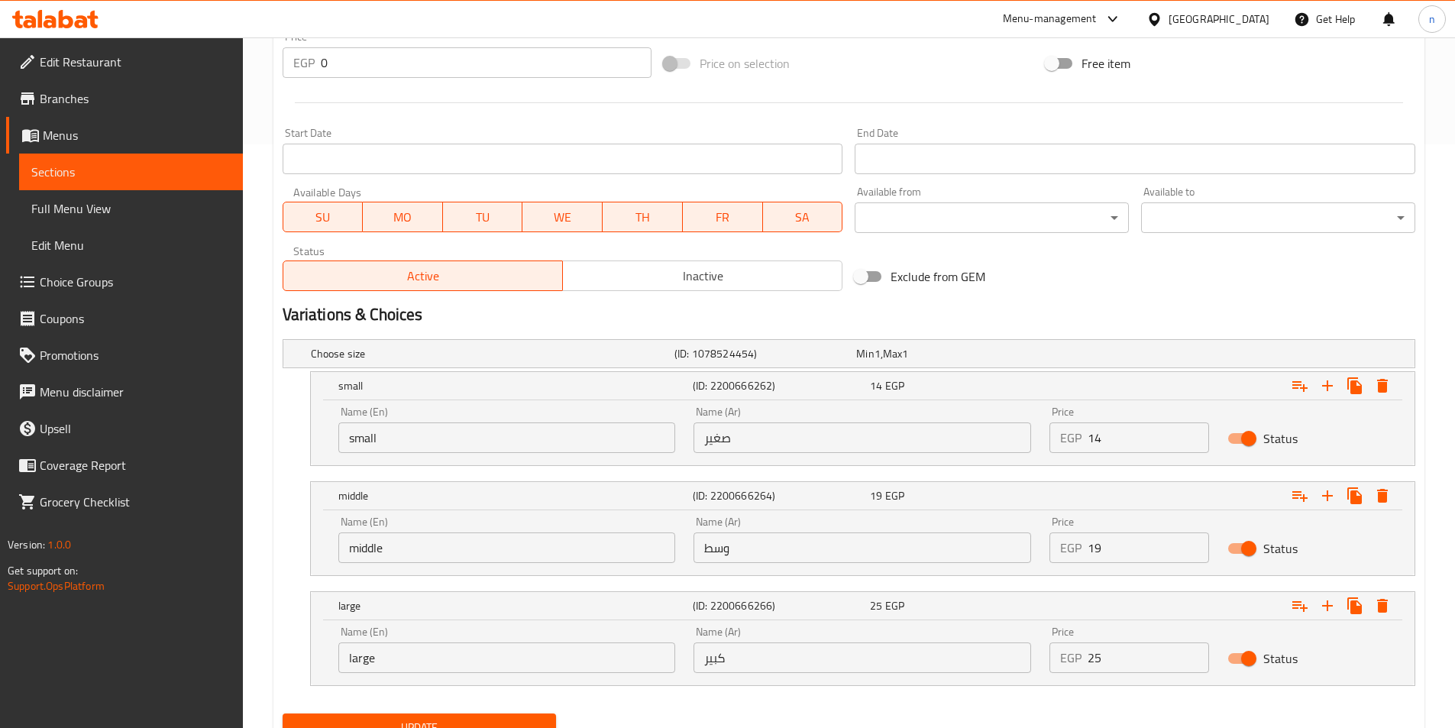
scroll to position [649, 0]
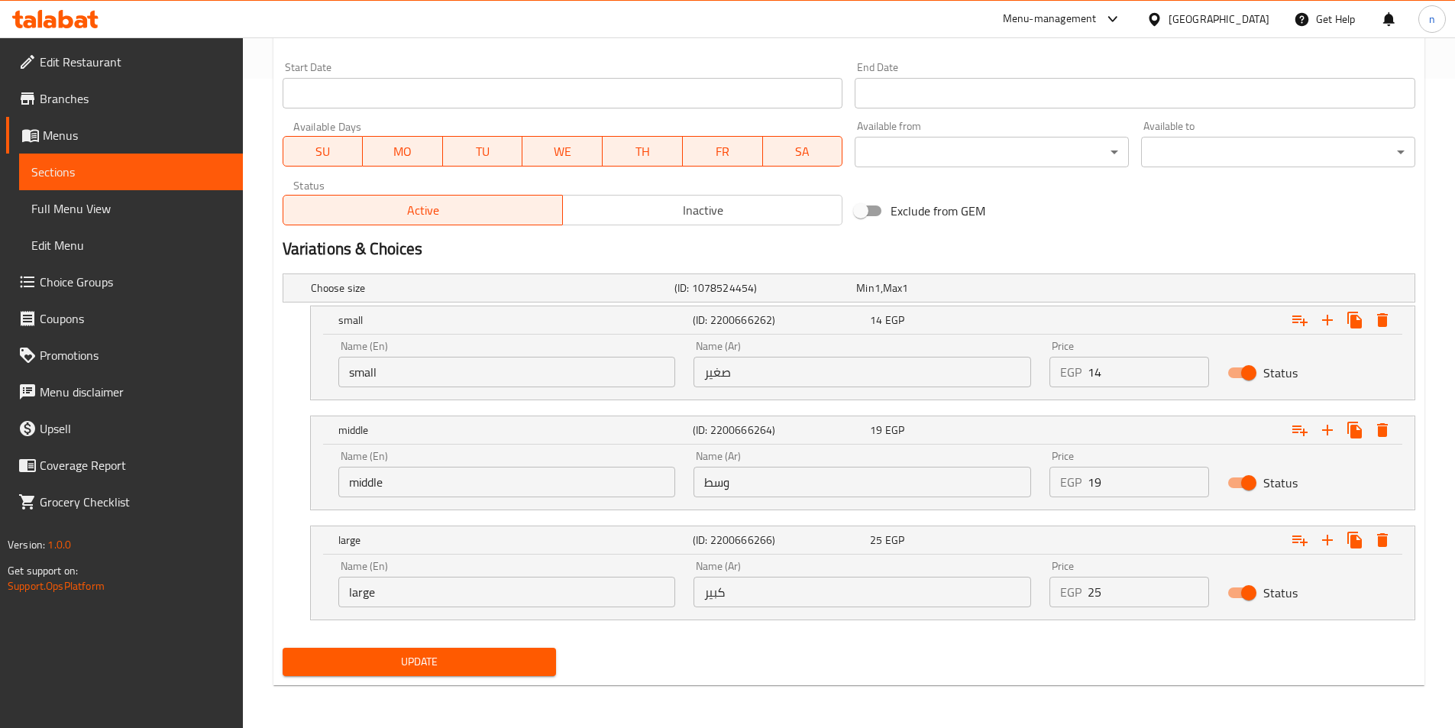
click at [1094, 598] on input "25" at bounding box center [1148, 592] width 121 height 31
type input "30"
click at [358, 490] on input "middle" at bounding box center [507, 482] width 338 height 31
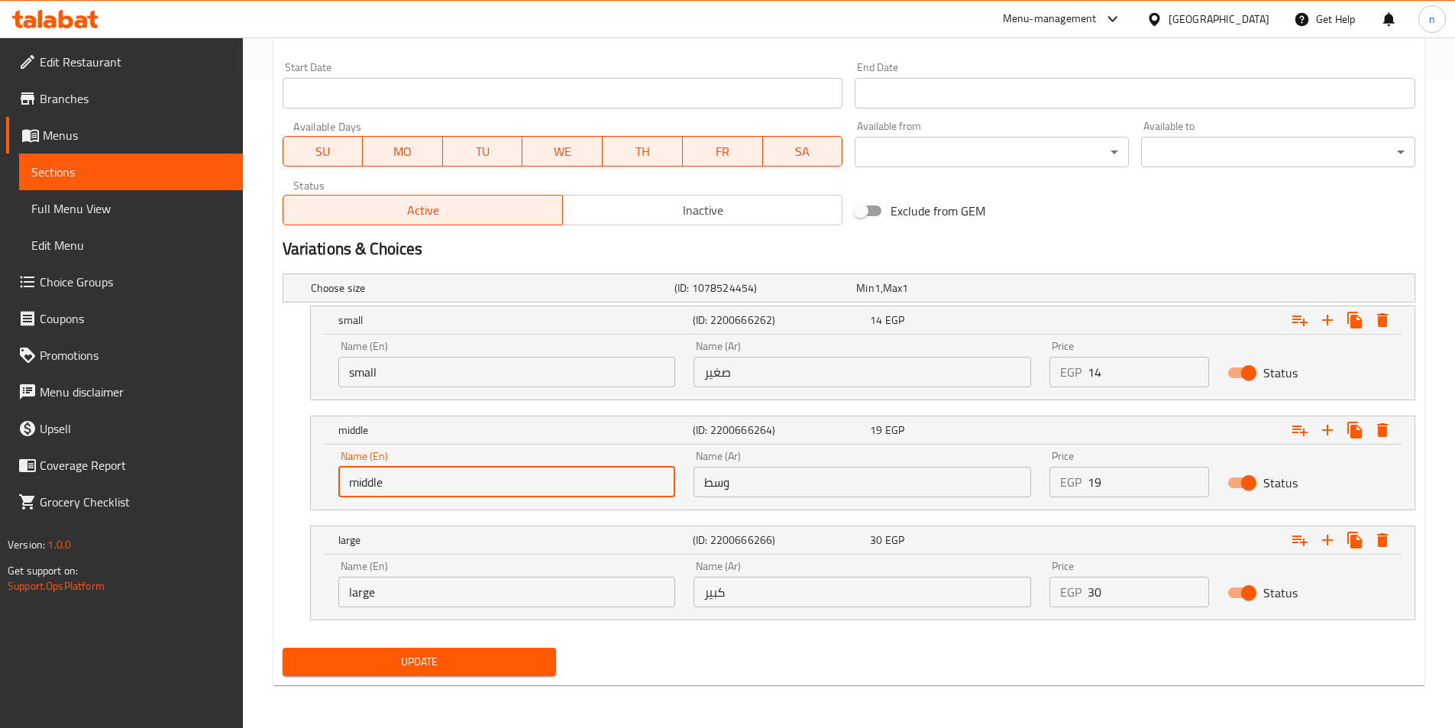
click at [370, 480] on input "middle" at bounding box center [507, 482] width 338 height 31
type input "Medium"
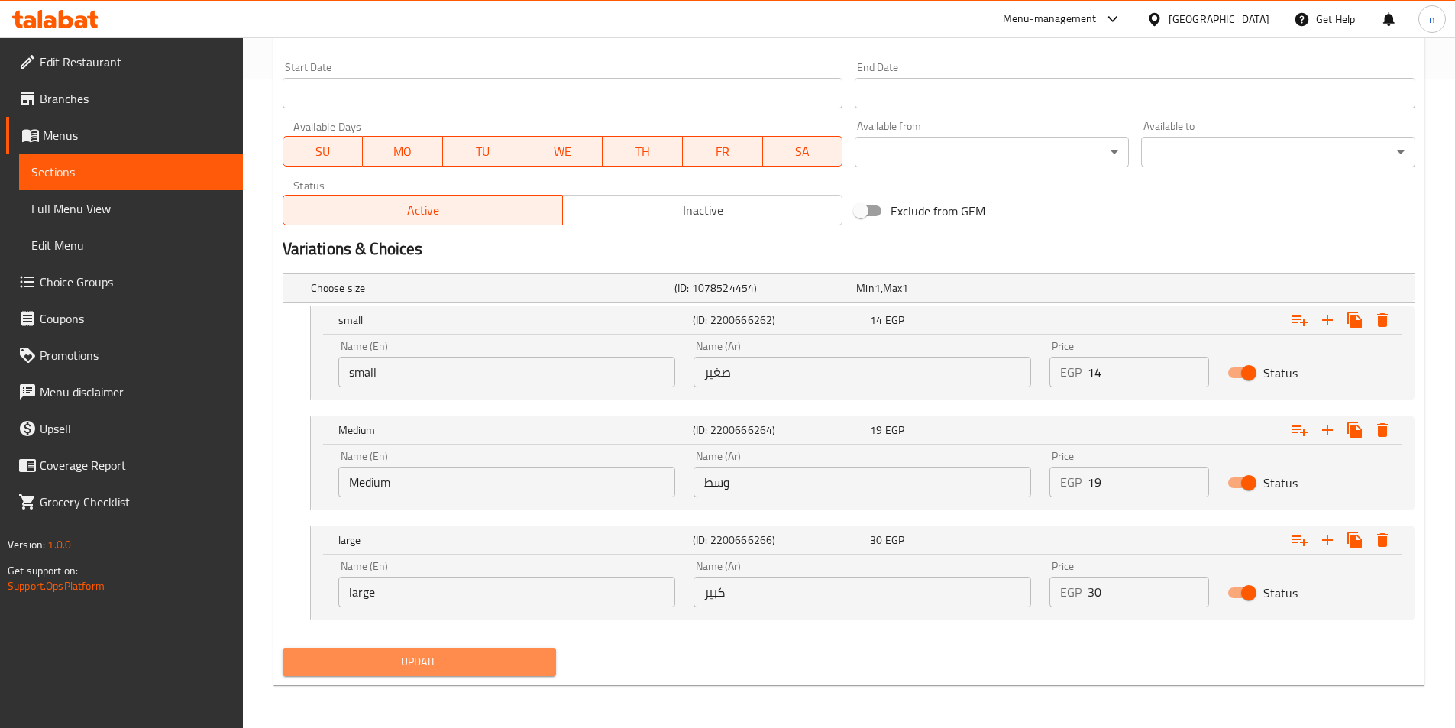
click at [438, 672] on button "Update" at bounding box center [420, 662] width 274 height 28
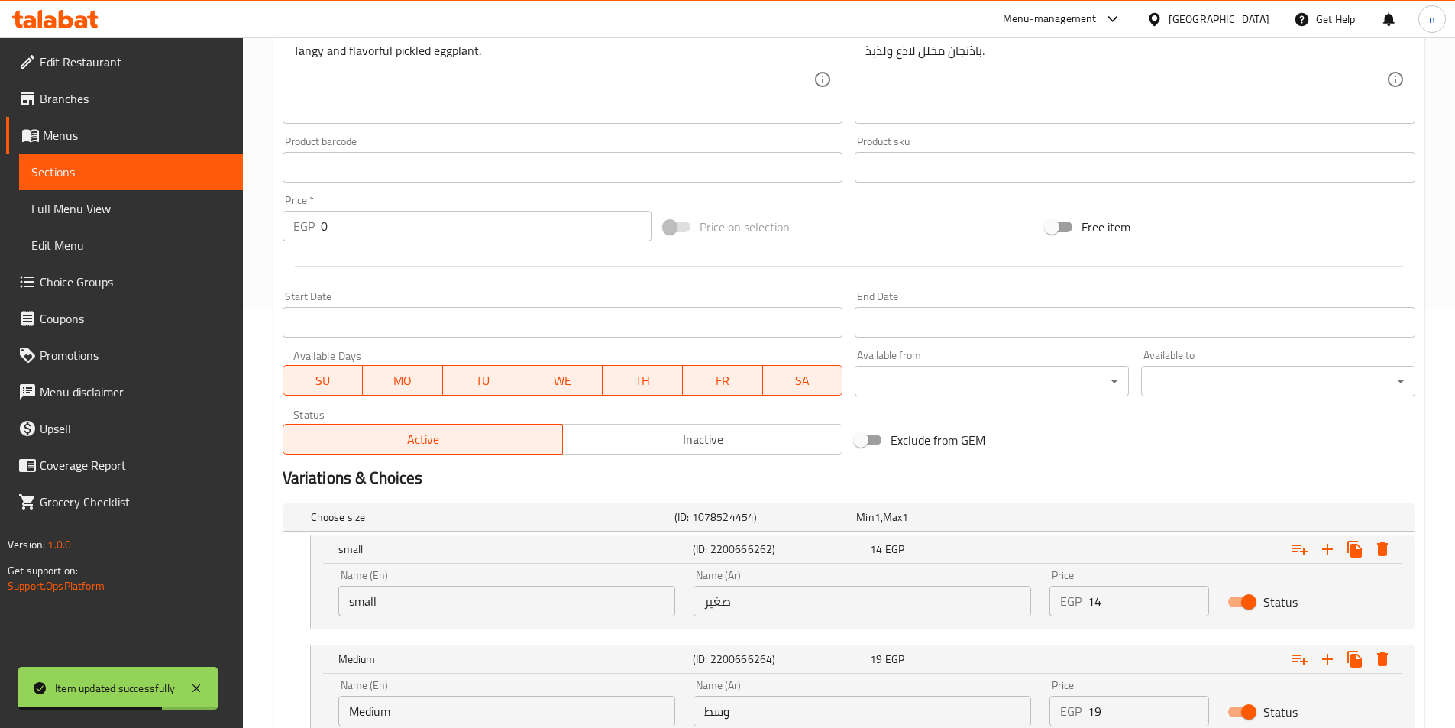
scroll to position [191, 0]
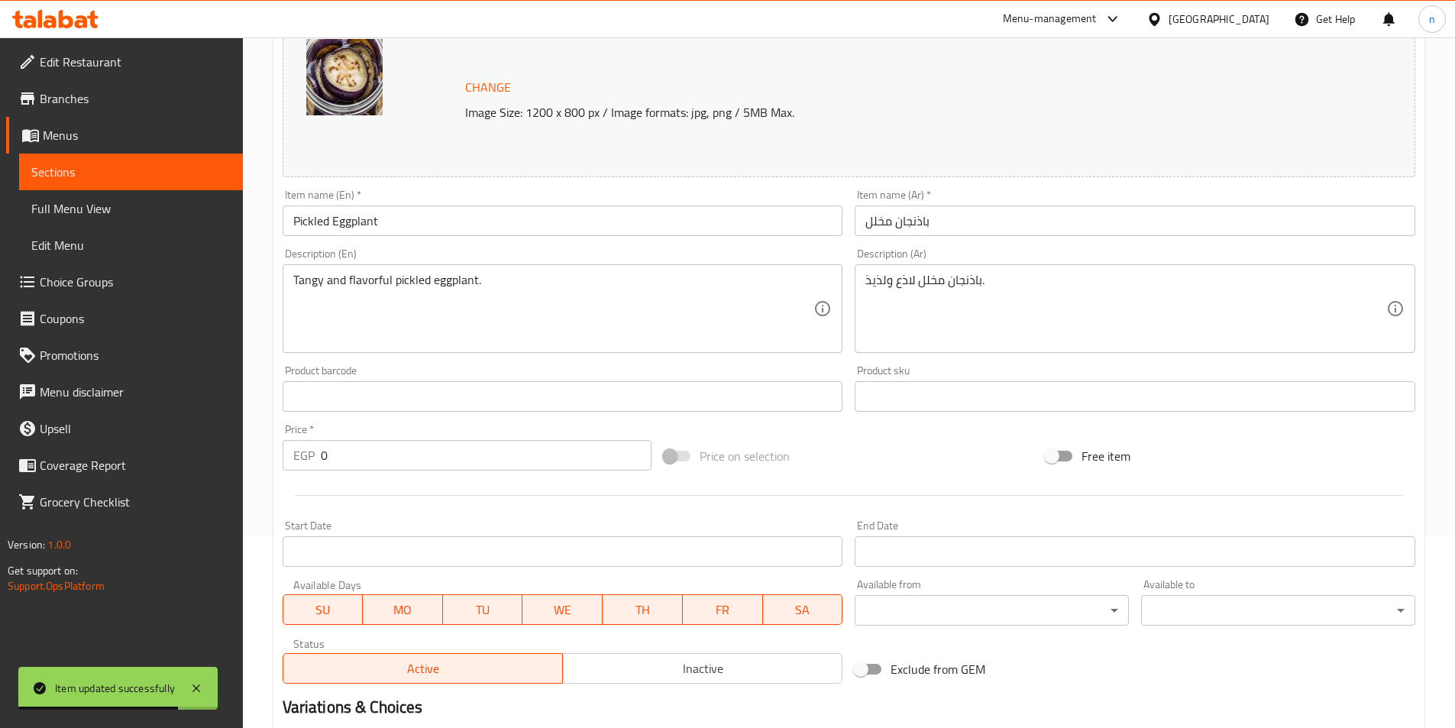
click at [91, 170] on span "Sections" at bounding box center [130, 172] width 199 height 18
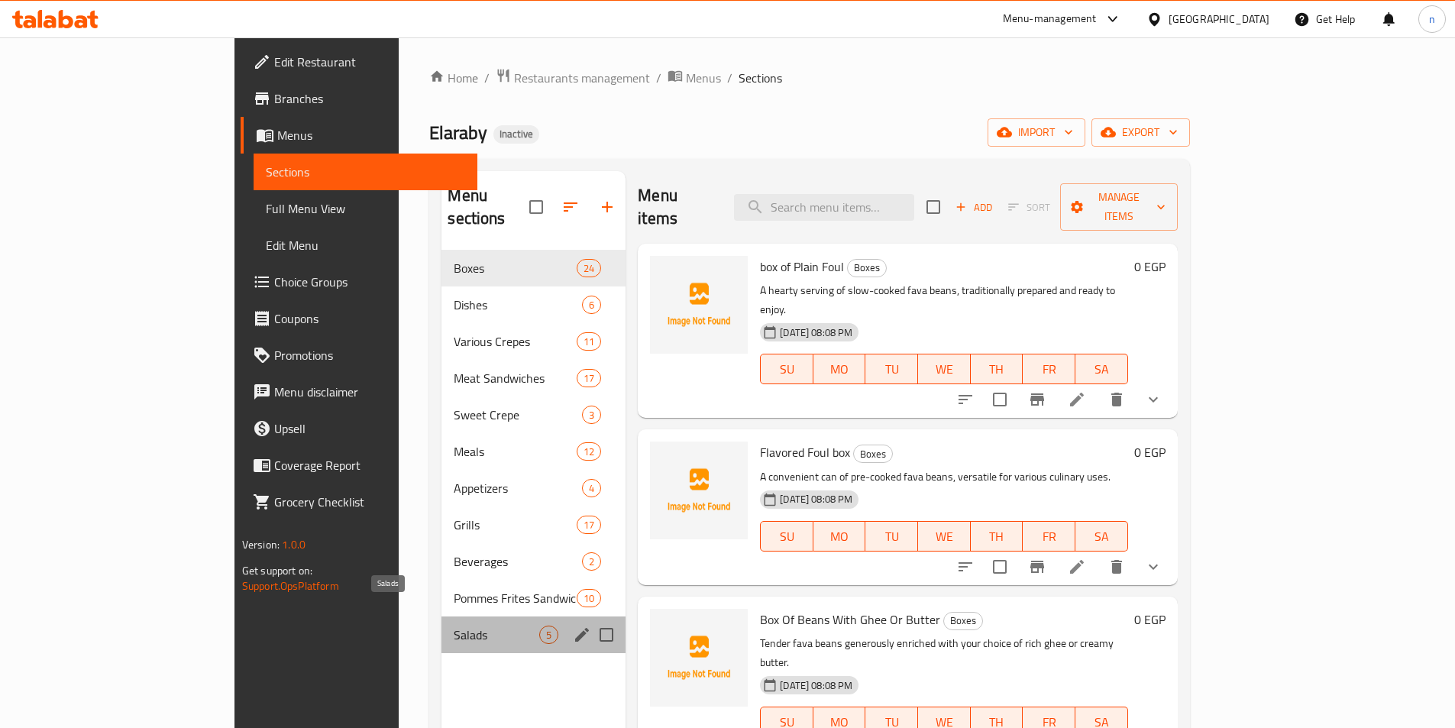
click at [454, 626] on span "Salads" at bounding box center [497, 635] width 86 height 18
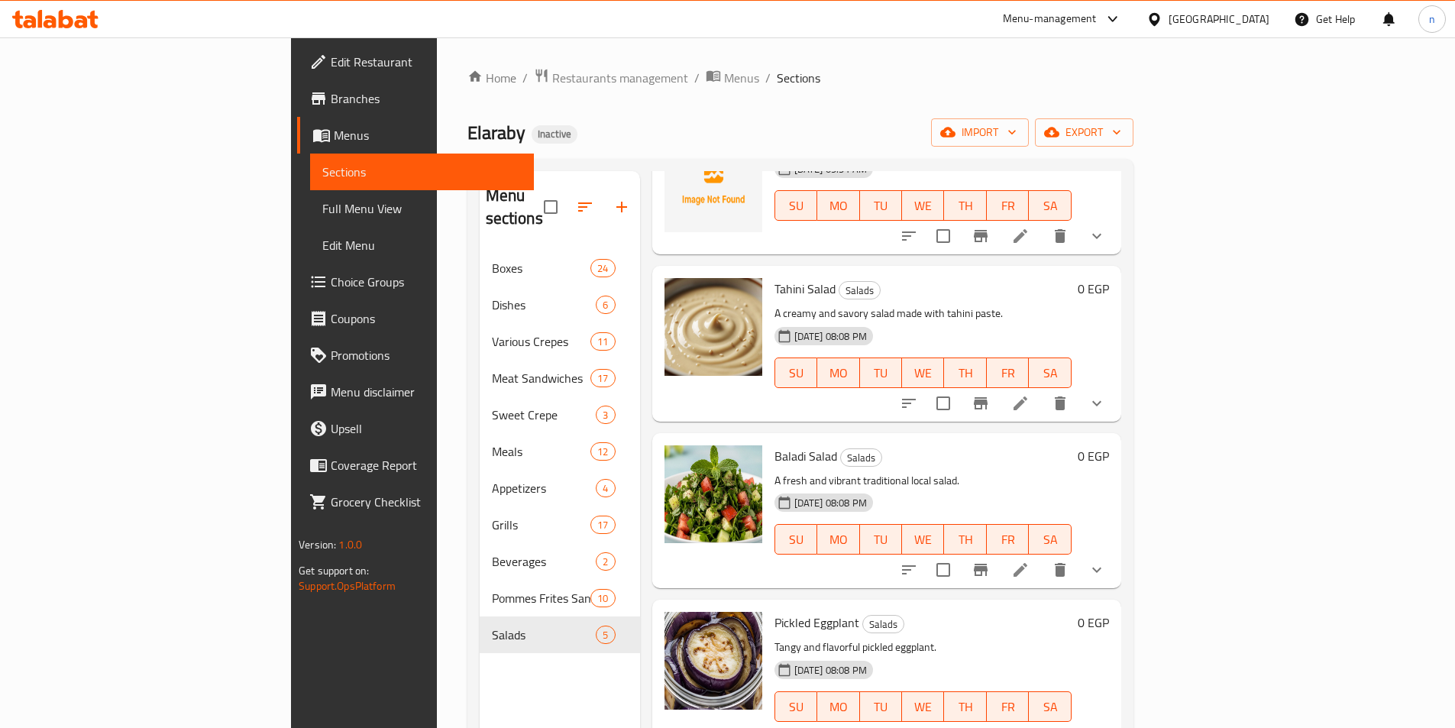
scroll to position [214, 0]
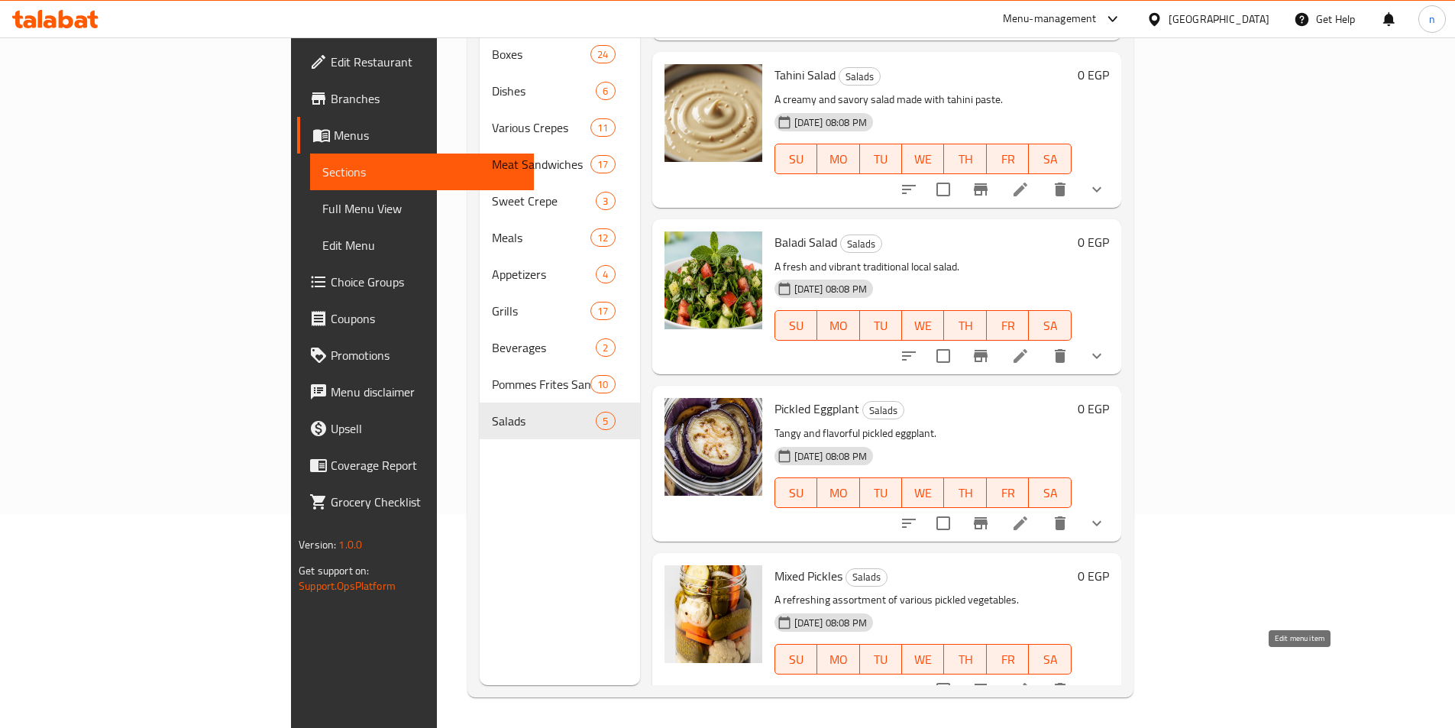
click at [1030, 681] on icon at bounding box center [1020, 690] width 18 height 18
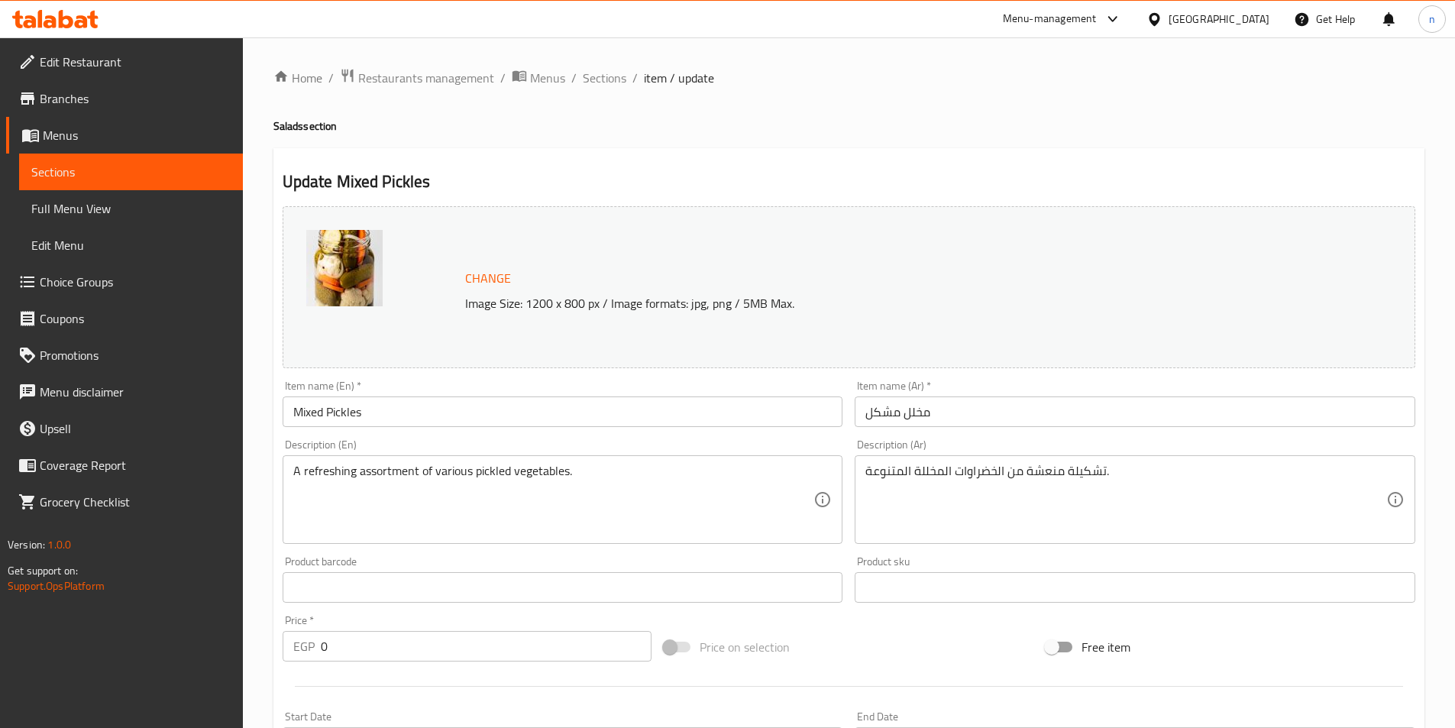
drag, startPoint x: 309, startPoint y: 412, endPoint x: 346, endPoint y: 449, distance: 52.9
click at [309, 412] on input "Mixed Pickles" at bounding box center [563, 411] width 561 height 31
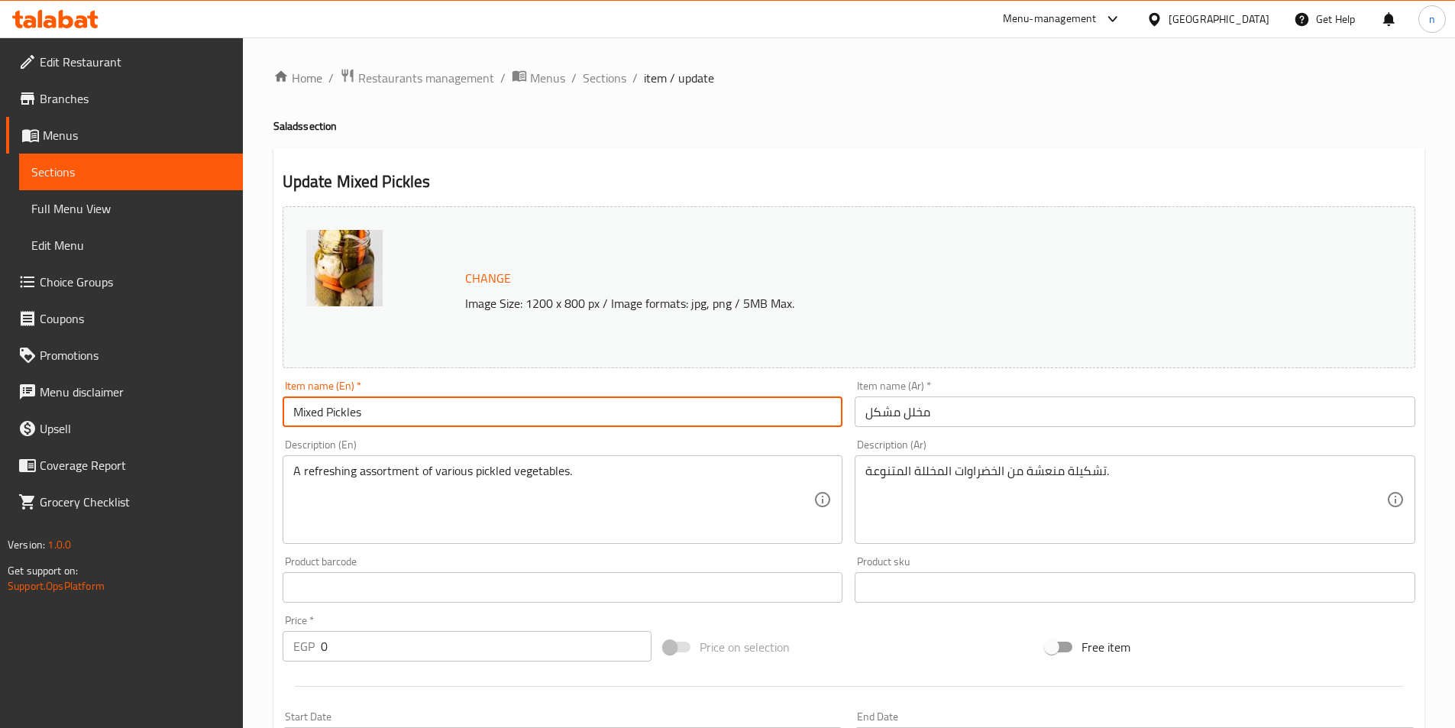
click at [320, 413] on input "Mixed Pickles" at bounding box center [563, 411] width 561 height 31
type input "Mix Pickles"
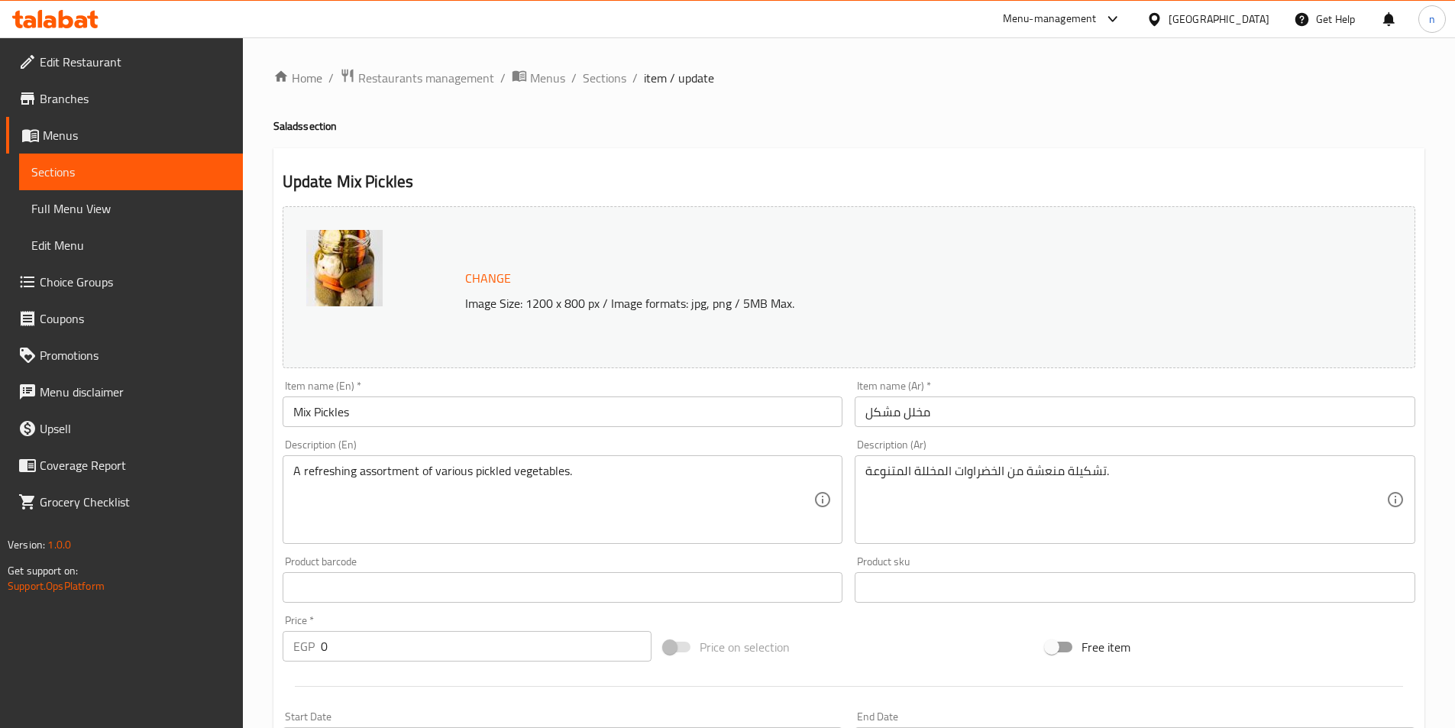
click at [433, 537] on div "A refreshing assortment of various pickled vegetables. Description (En)" at bounding box center [563, 499] width 561 height 89
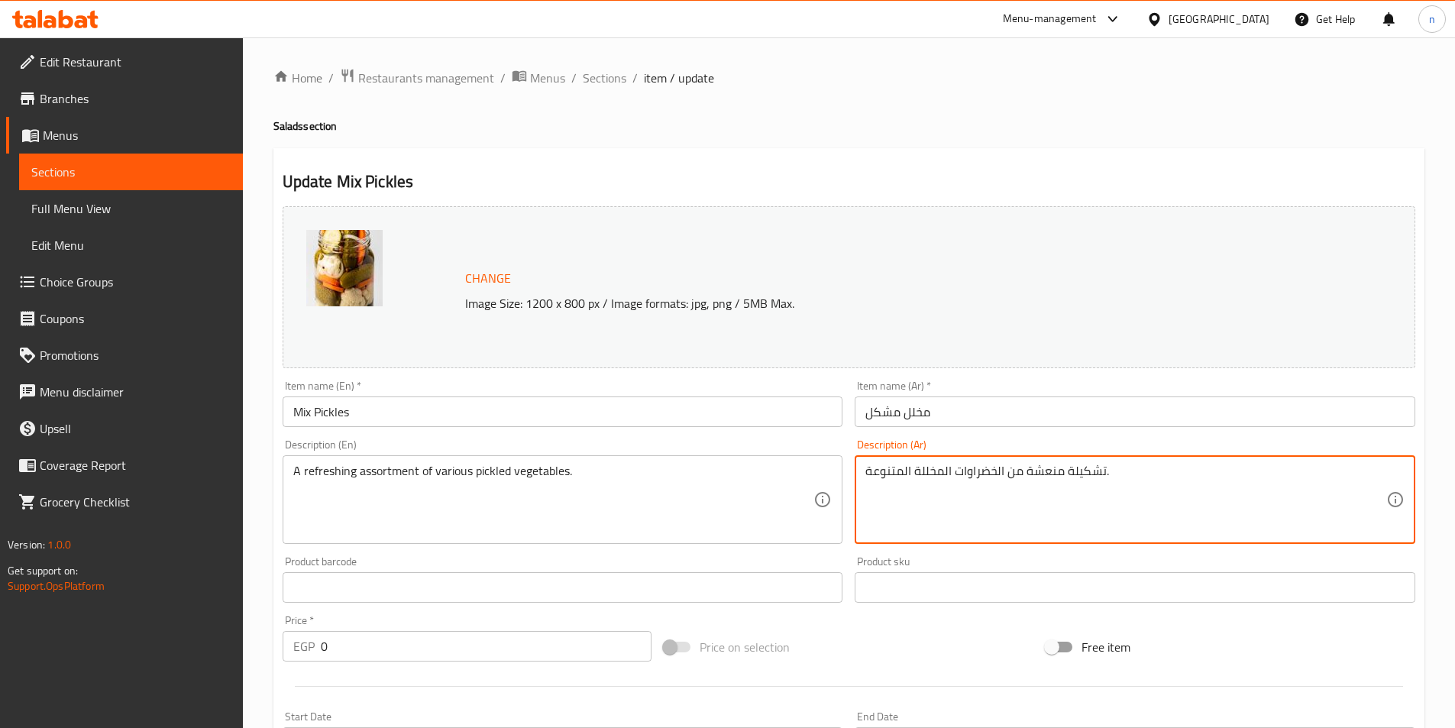
click at [1088, 504] on textarea "تشكيلة منعشة من الخضراوات المخللة المتنوعة." at bounding box center [1126, 500] width 521 height 73
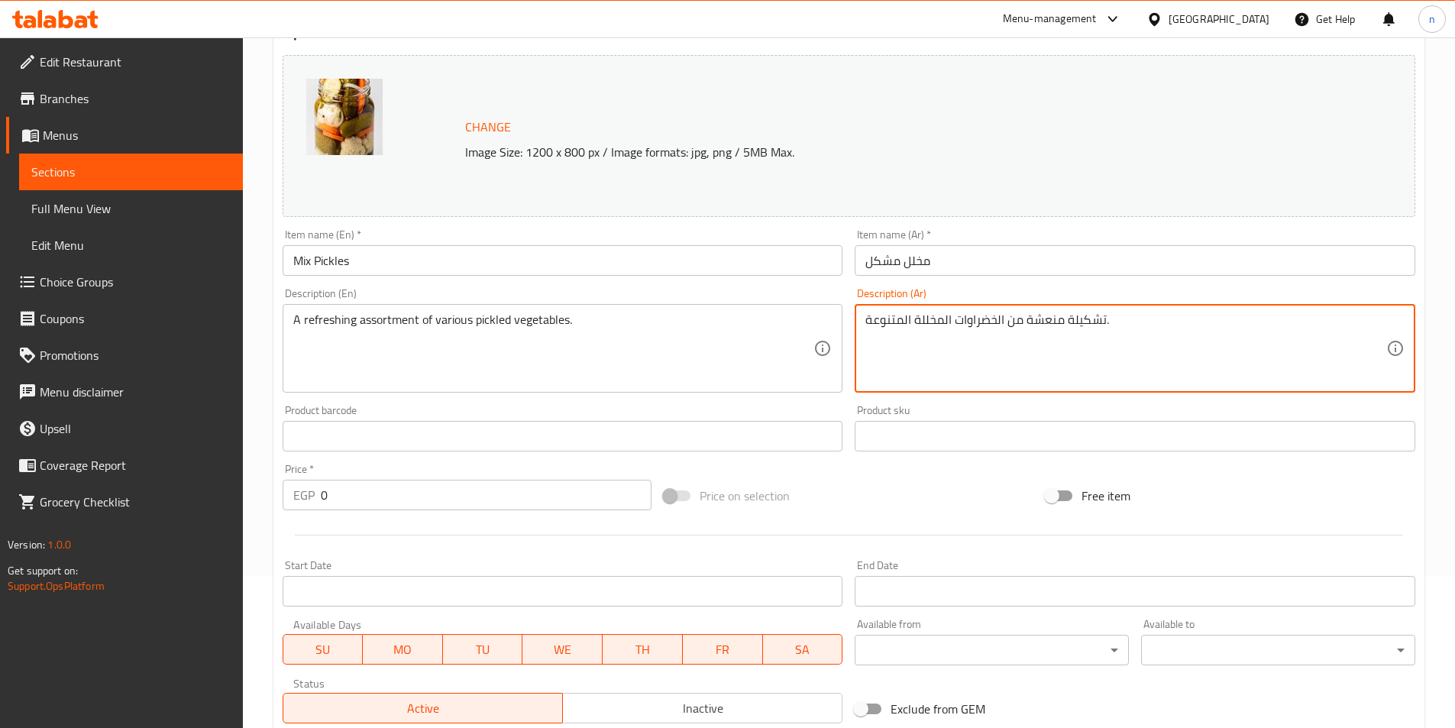
scroll to position [153, 0]
click at [932, 409] on div "Product sku Product sku" at bounding box center [1135, 426] width 561 height 47
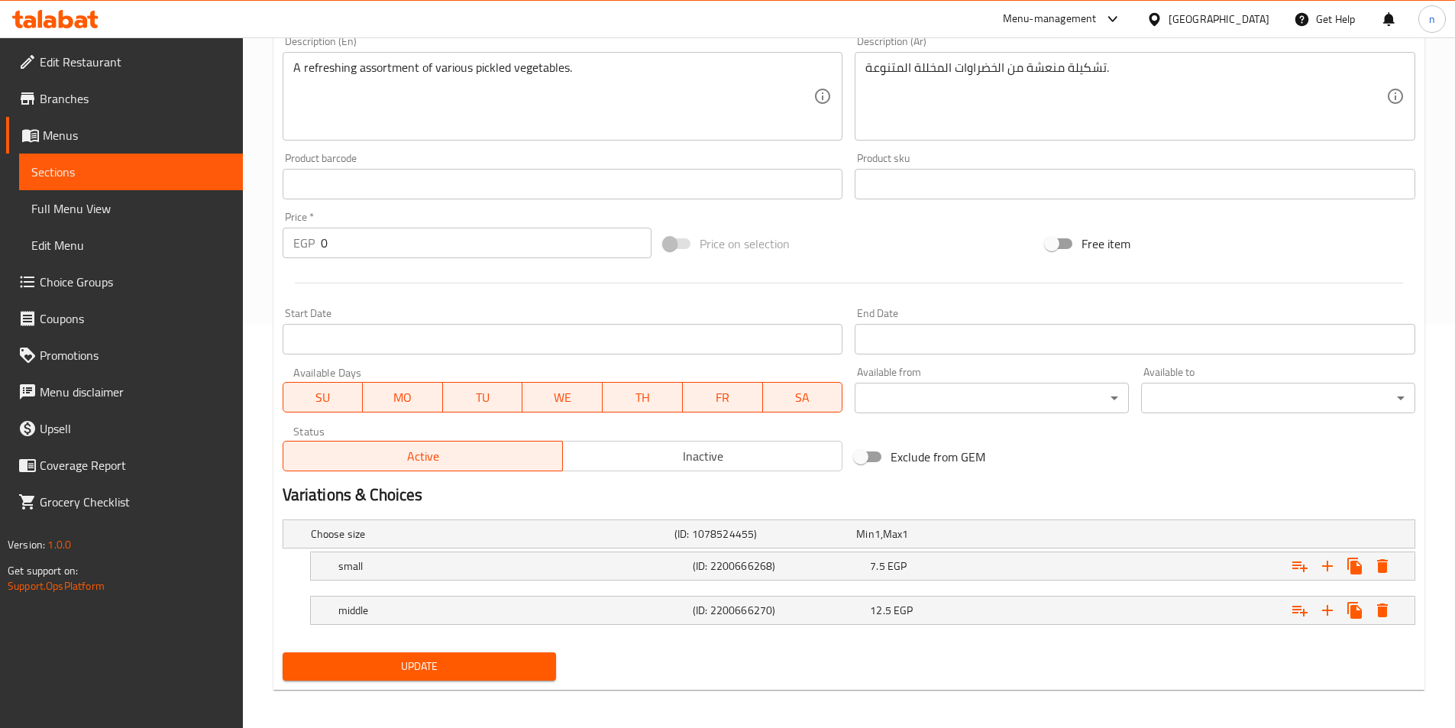
scroll to position [408, 0]
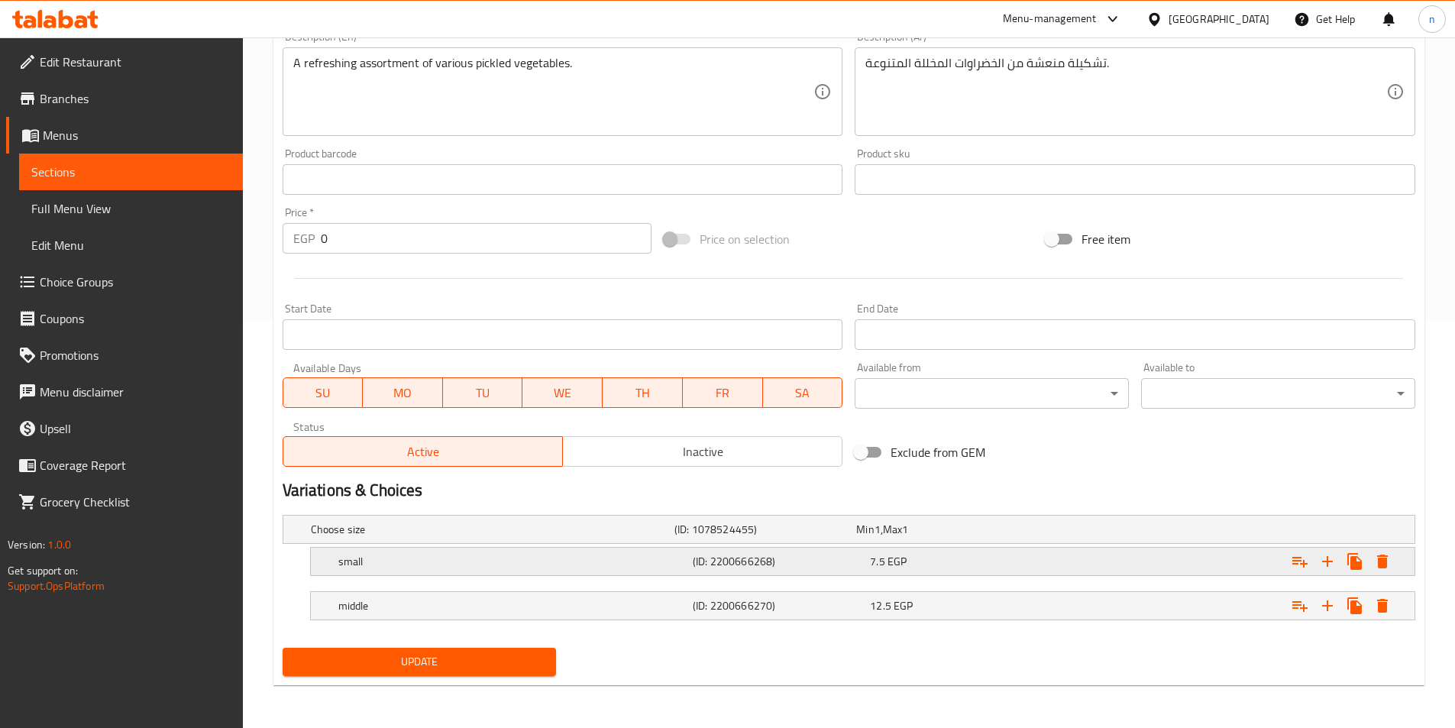
click at [1063, 564] on div "Expand" at bounding box center [1221, 562] width 354 height 34
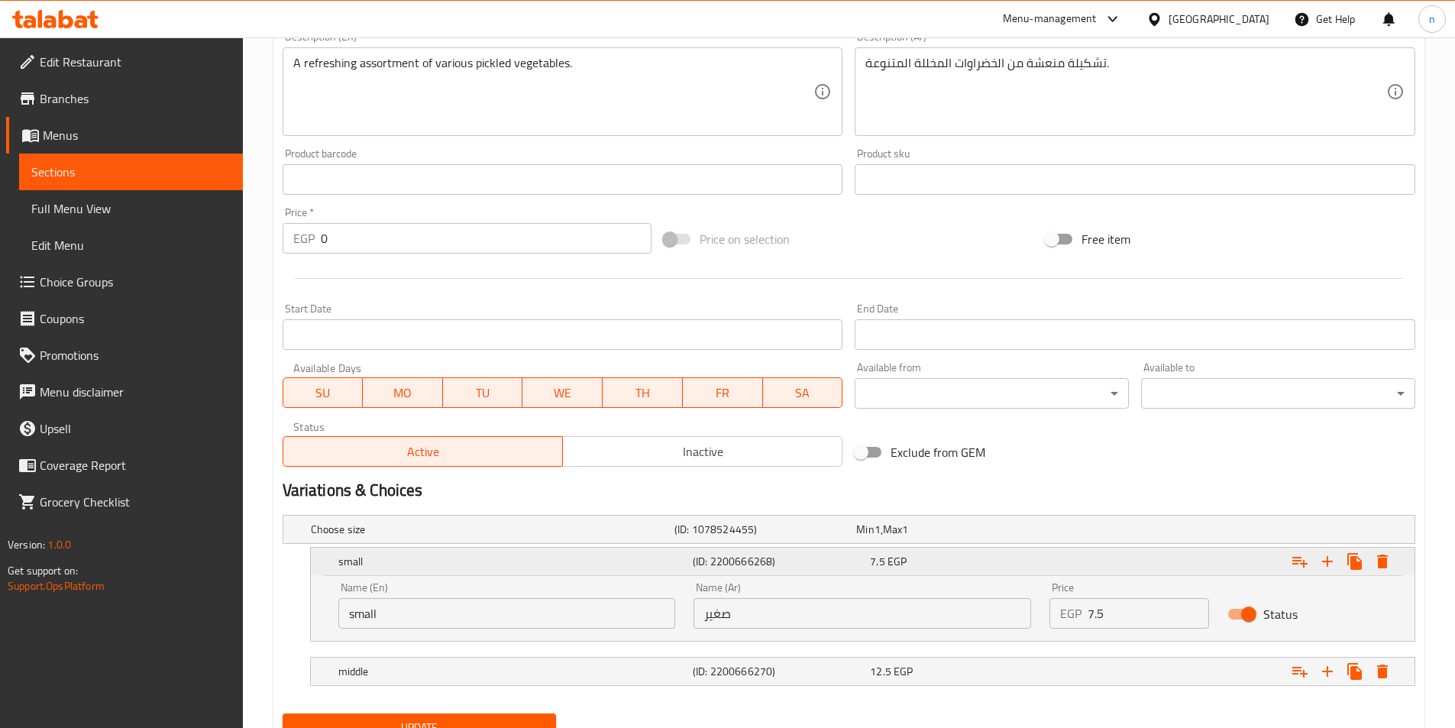
scroll to position [474, 0]
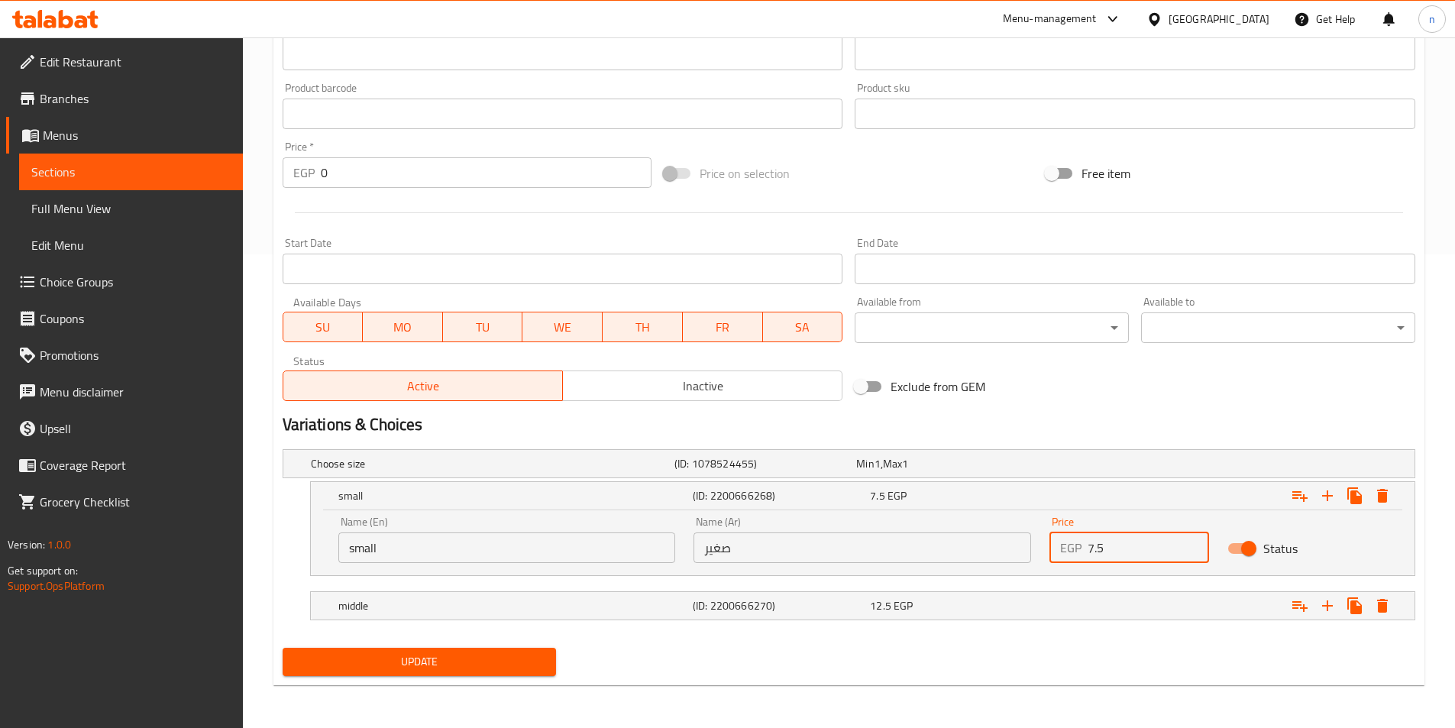
click at [1097, 543] on input "7.5" at bounding box center [1148, 547] width 121 height 31
type input "11"
click at [1236, 600] on div "Expand" at bounding box center [1221, 606] width 354 height 34
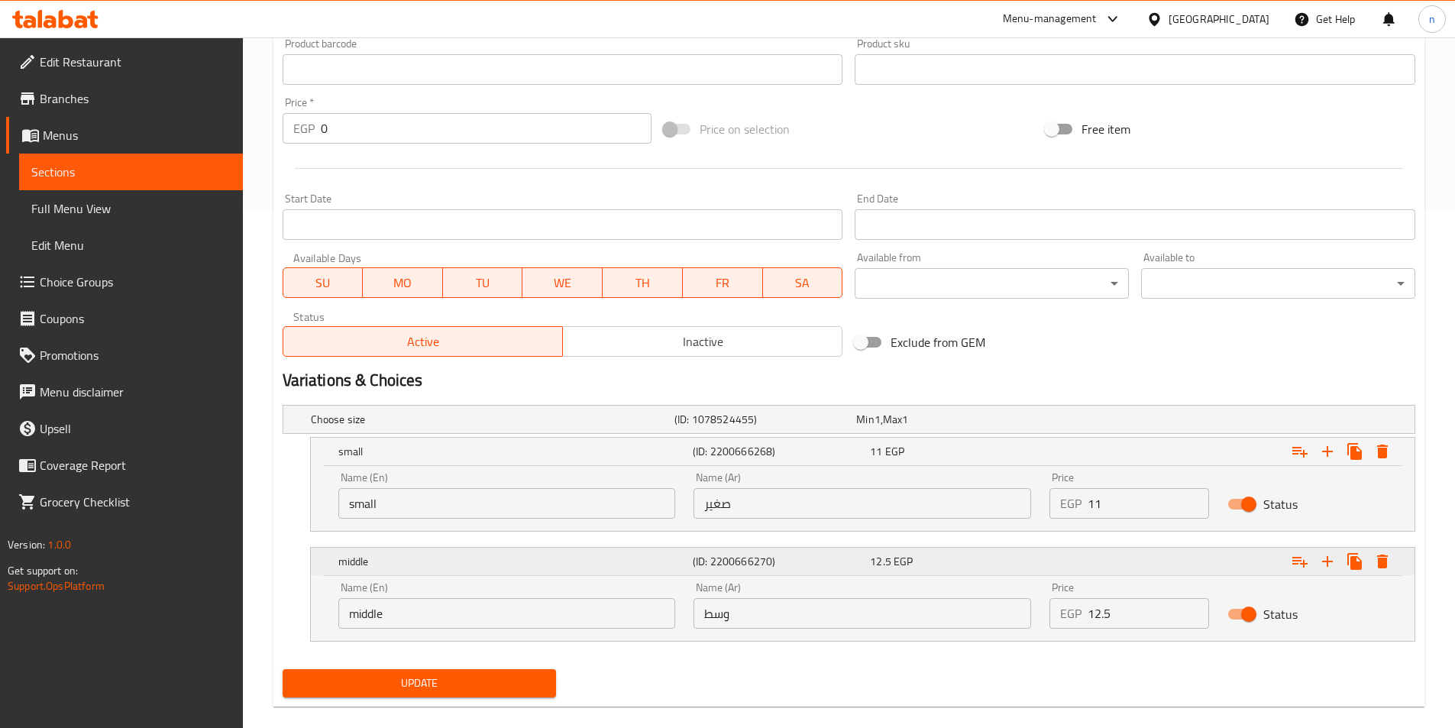
scroll to position [539, 0]
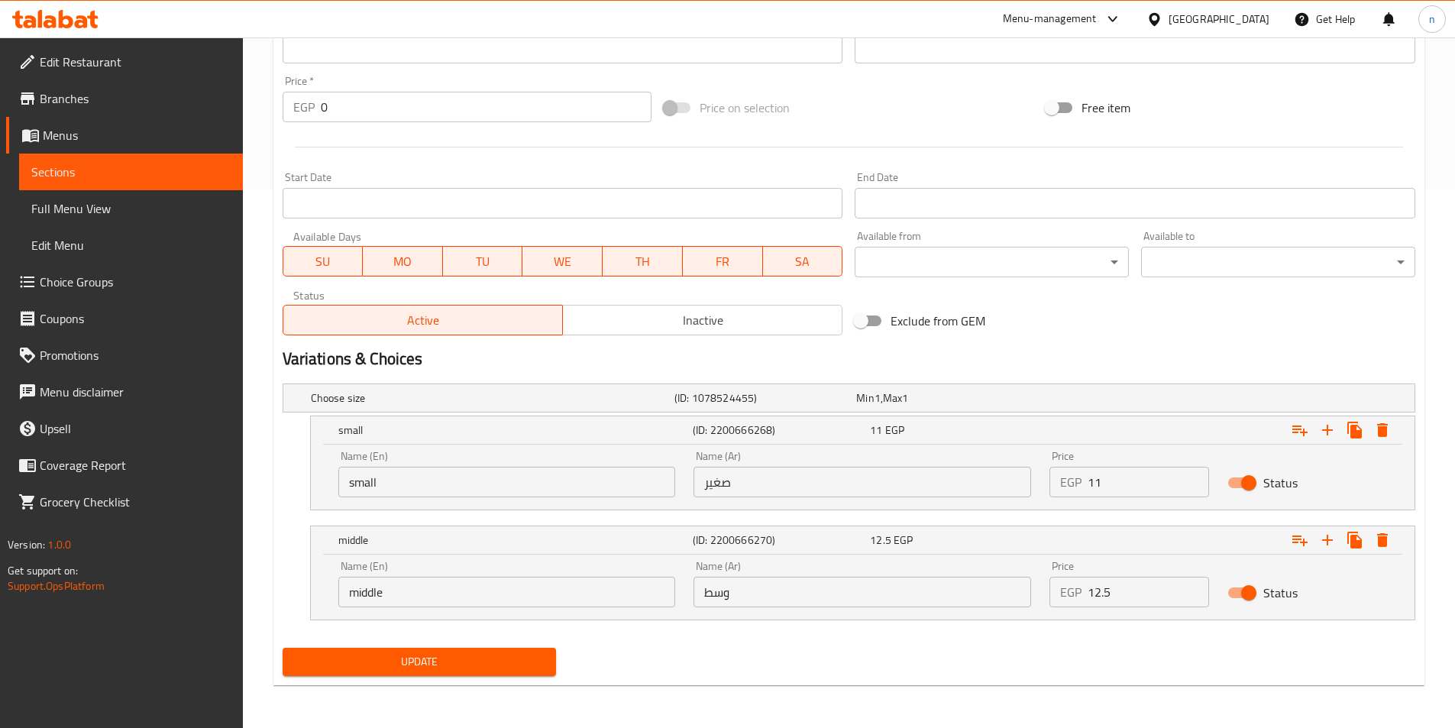
click at [1102, 595] on input "12.5" at bounding box center [1148, 592] width 121 height 31
type input "17"
click at [351, 588] on input "middle" at bounding box center [507, 592] width 338 height 31
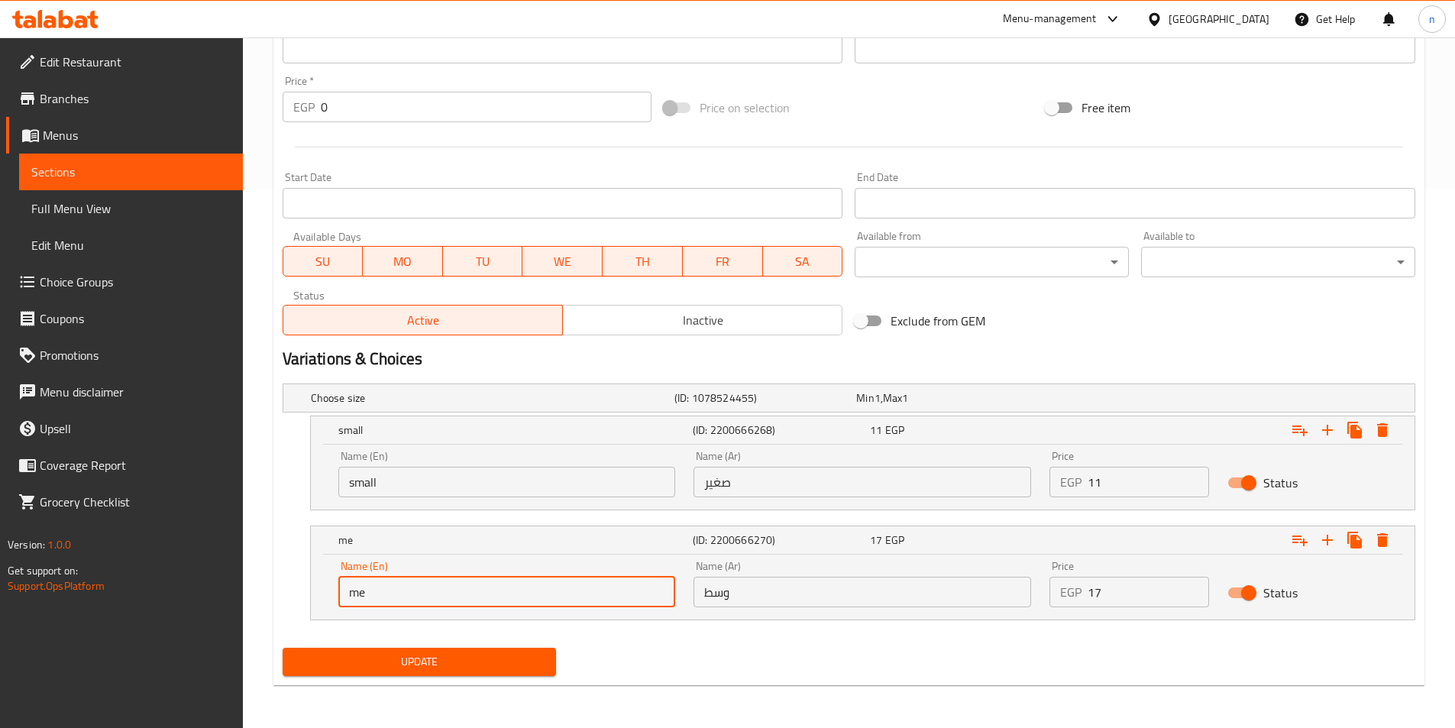
type input "Medium"
click at [942, 666] on div "Update" at bounding box center [849, 662] width 1145 height 40
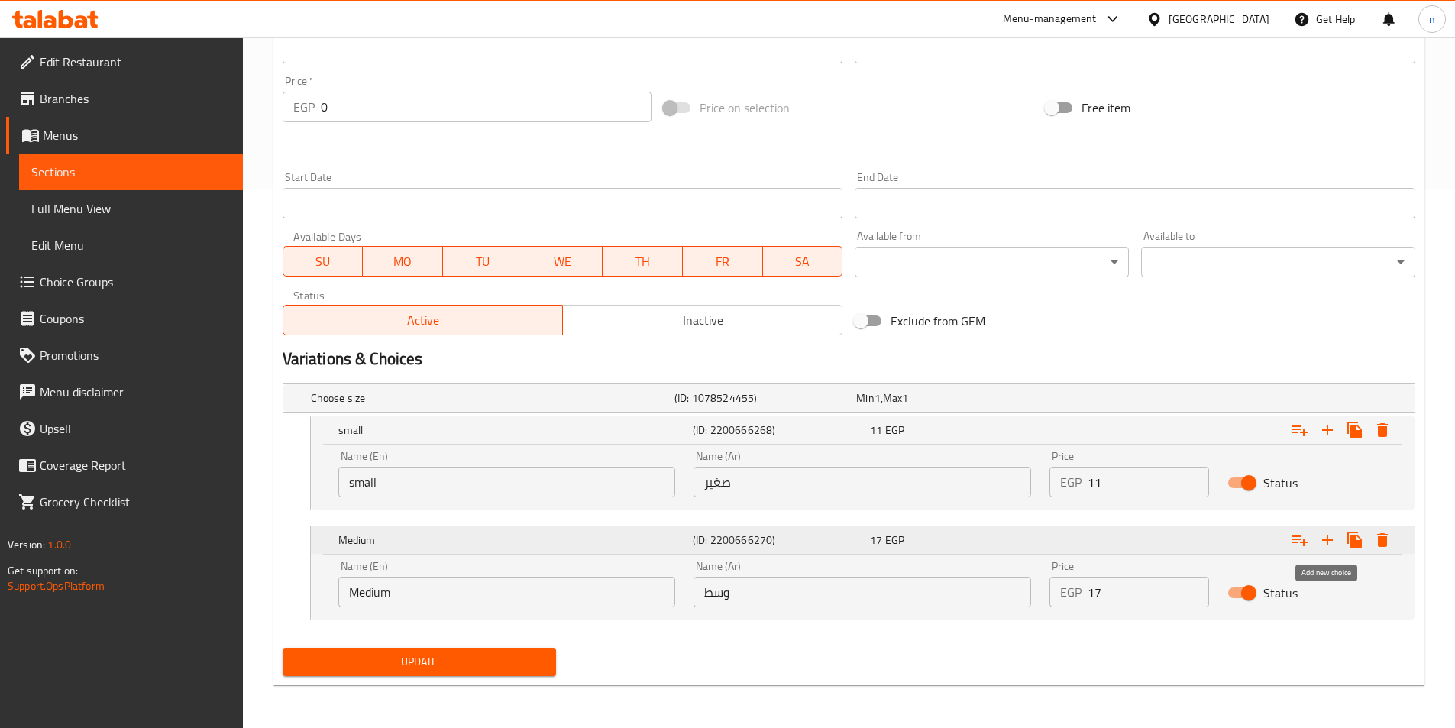
click at [1327, 545] on icon "Expand" at bounding box center [1327, 540] width 11 height 11
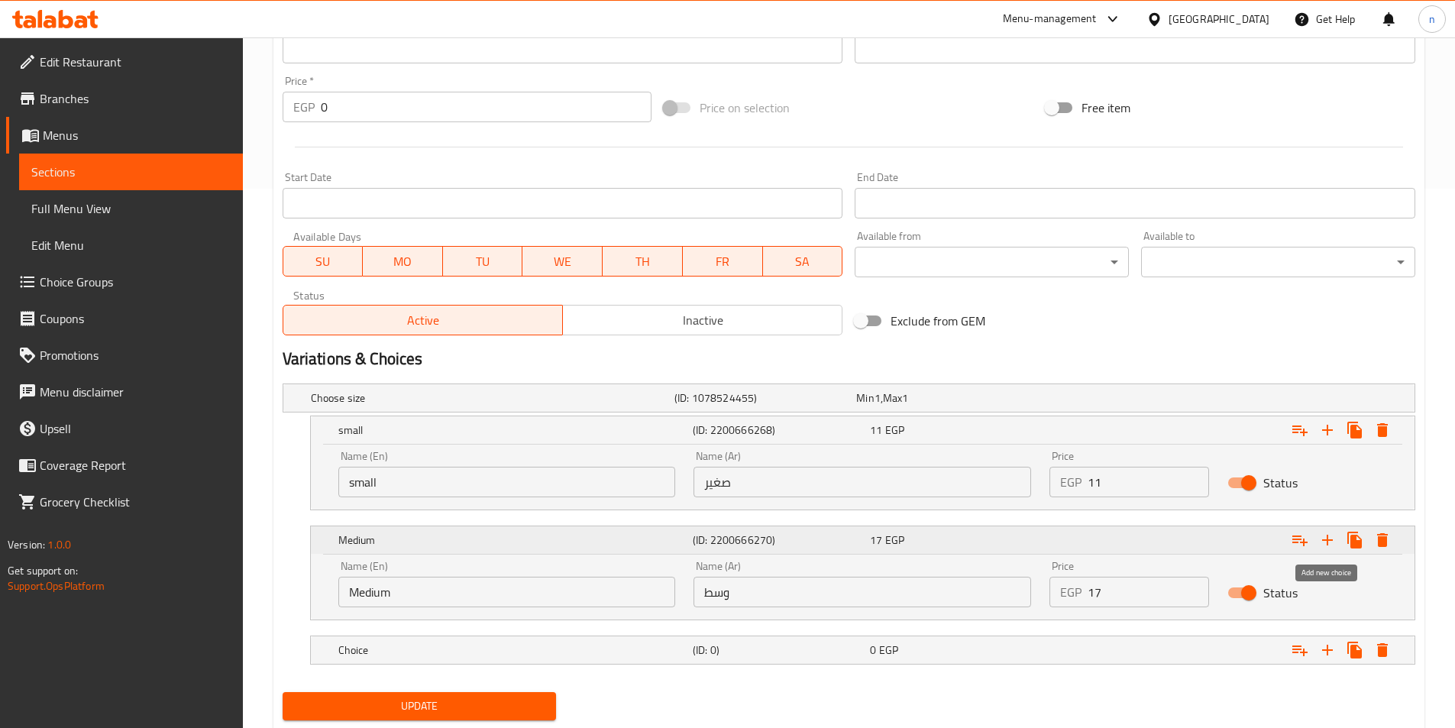
scroll to position [584, 0]
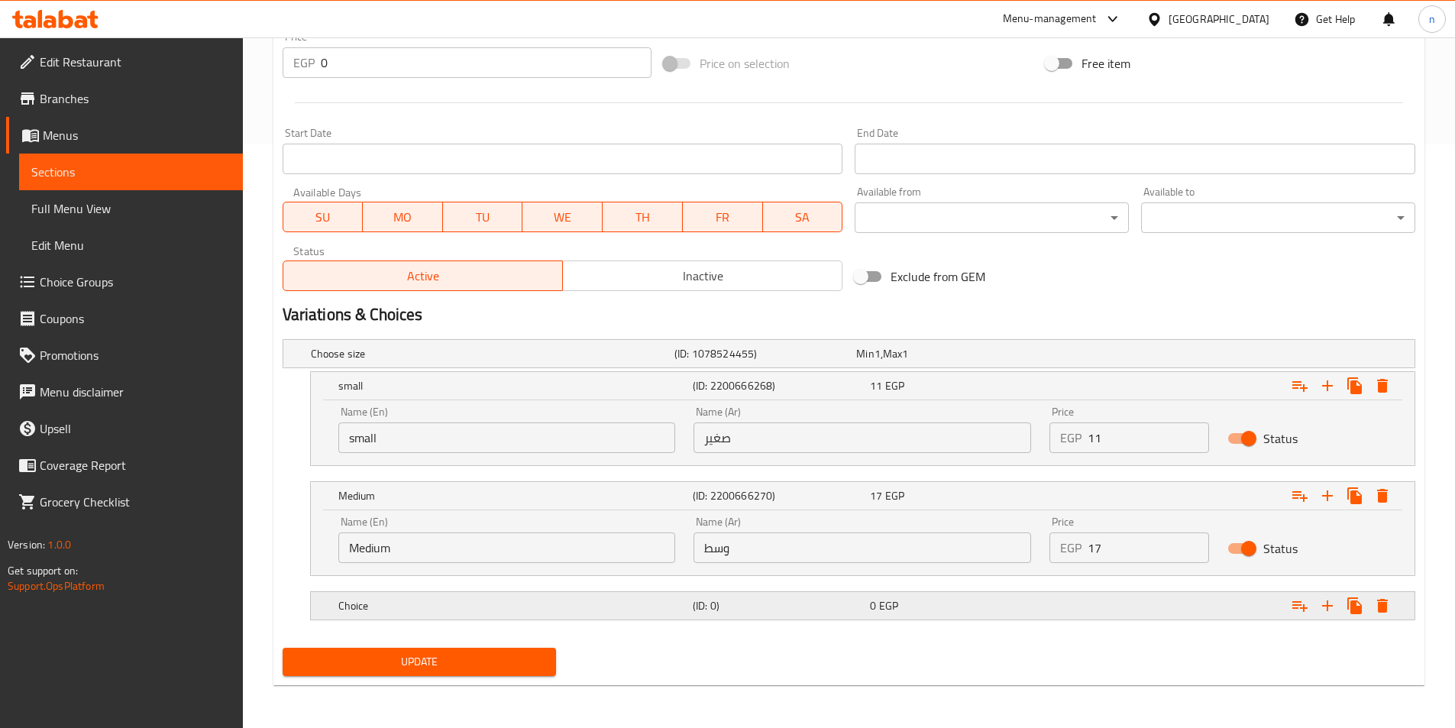
click at [740, 603] on h5 "(ID: 0)" at bounding box center [778, 605] width 171 height 15
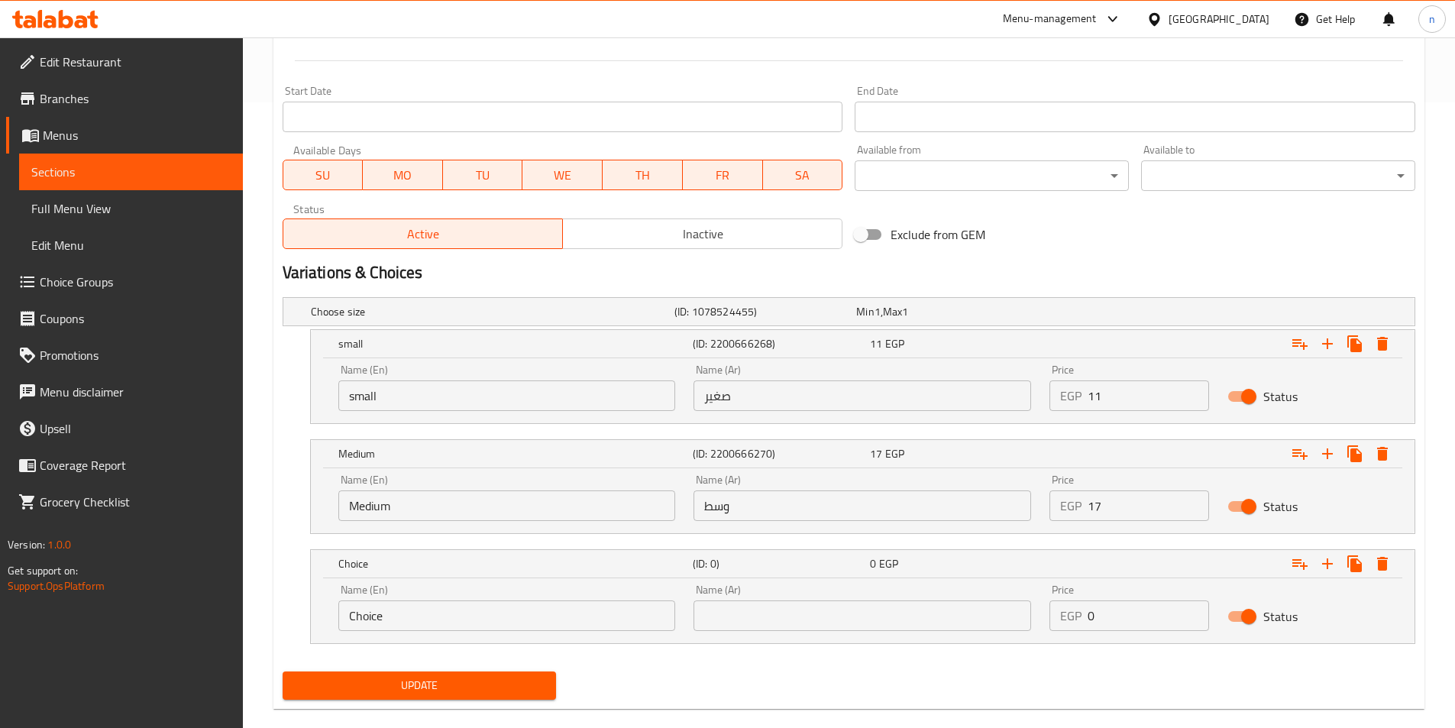
scroll to position [649, 0]
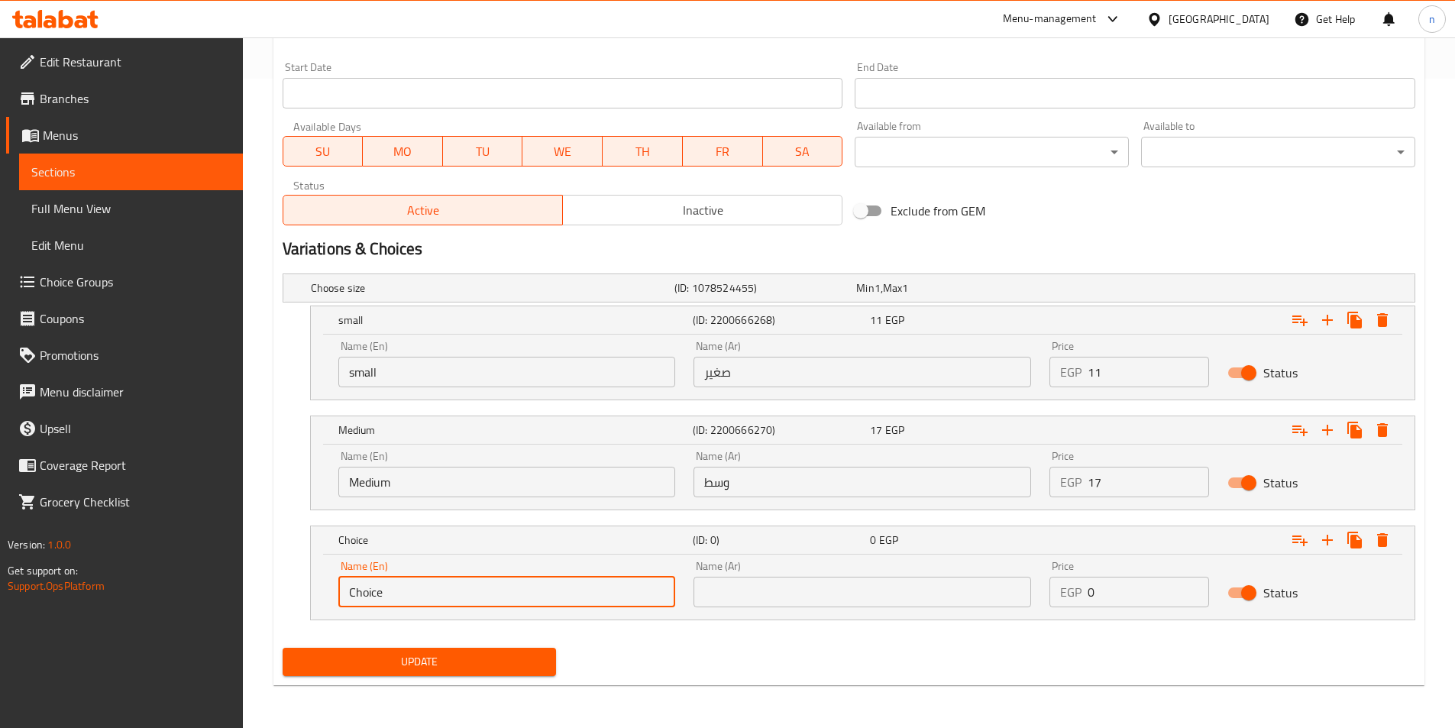
click at [376, 604] on input "Choice" at bounding box center [507, 592] width 338 height 31
type input "Large"
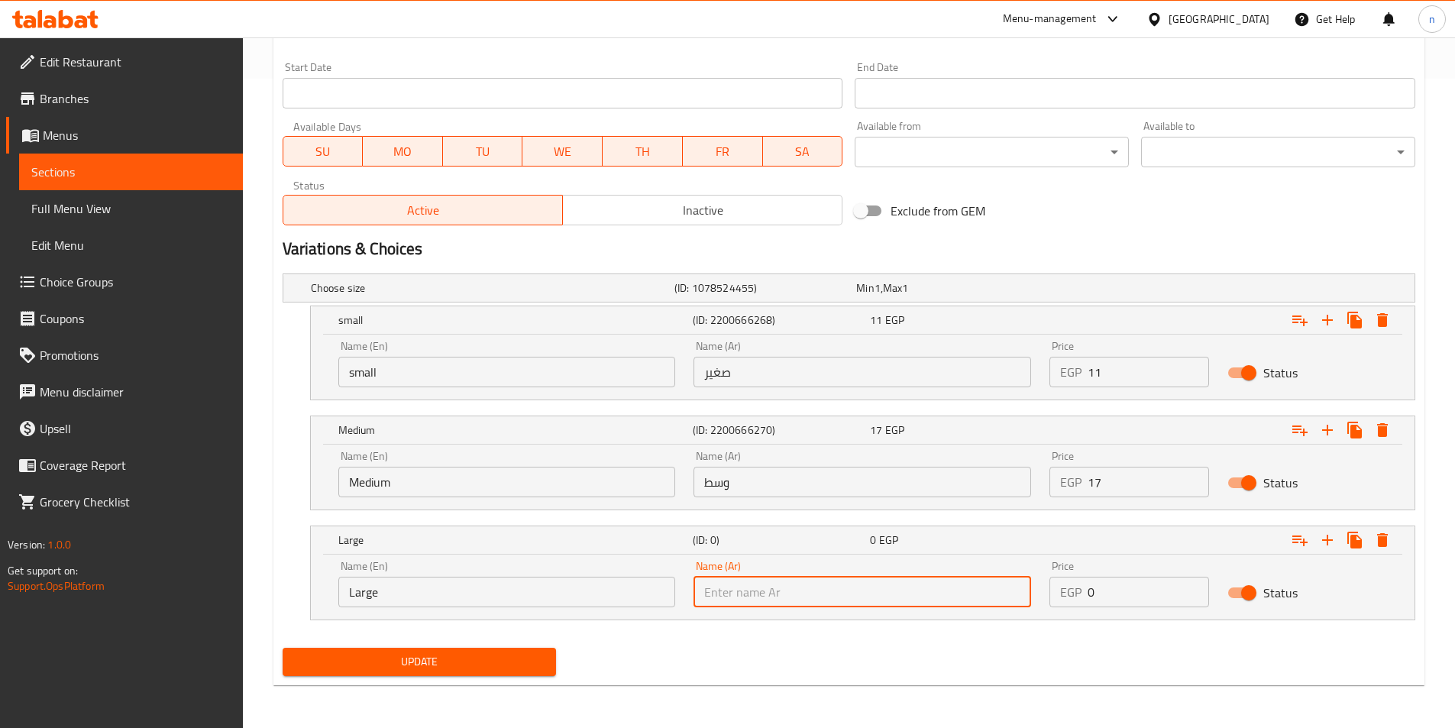
click at [866, 589] on input "text" at bounding box center [863, 592] width 338 height 31
type input ";"
type input "كبير"
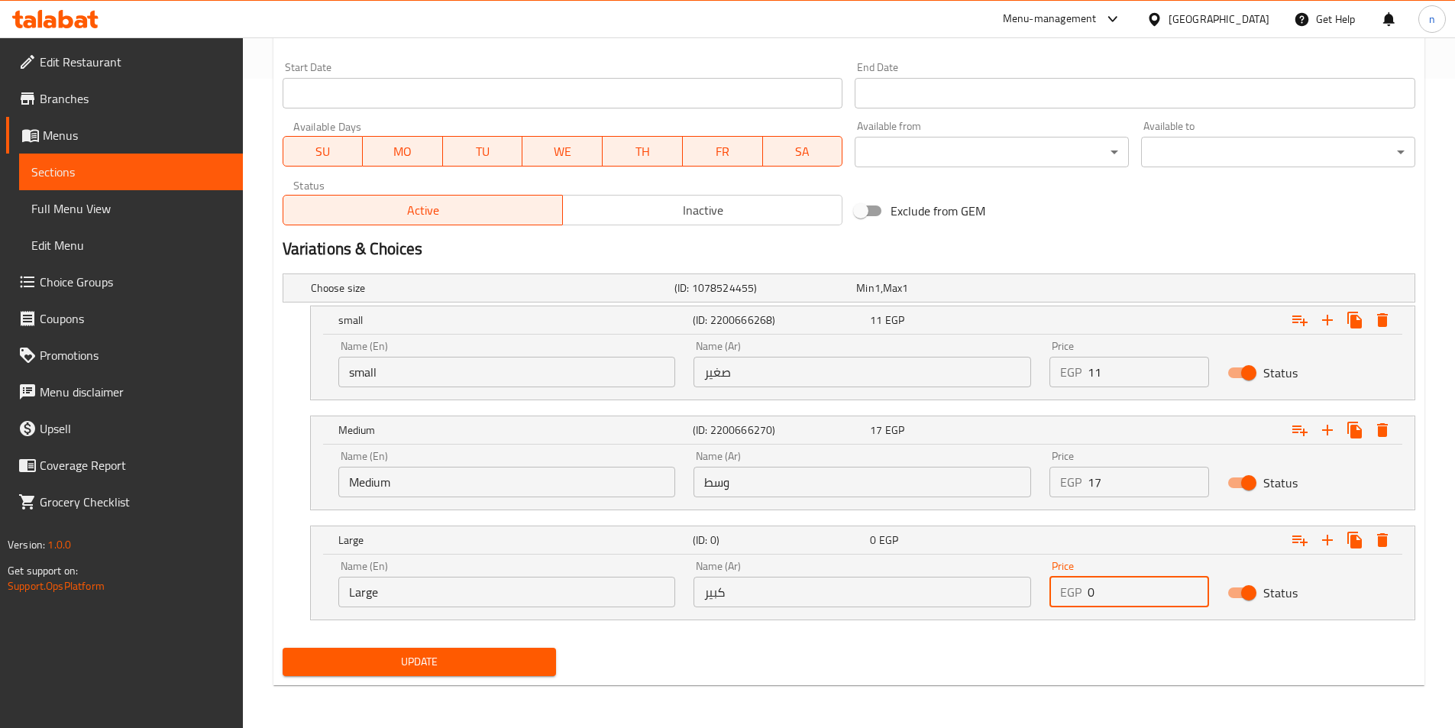
click at [1086, 591] on div "EGP 0 Price" at bounding box center [1130, 592] width 160 height 31
type input "21"
click at [504, 668] on span "Update" at bounding box center [420, 661] width 250 height 19
click at [497, 668] on span "Update" at bounding box center [420, 661] width 250 height 19
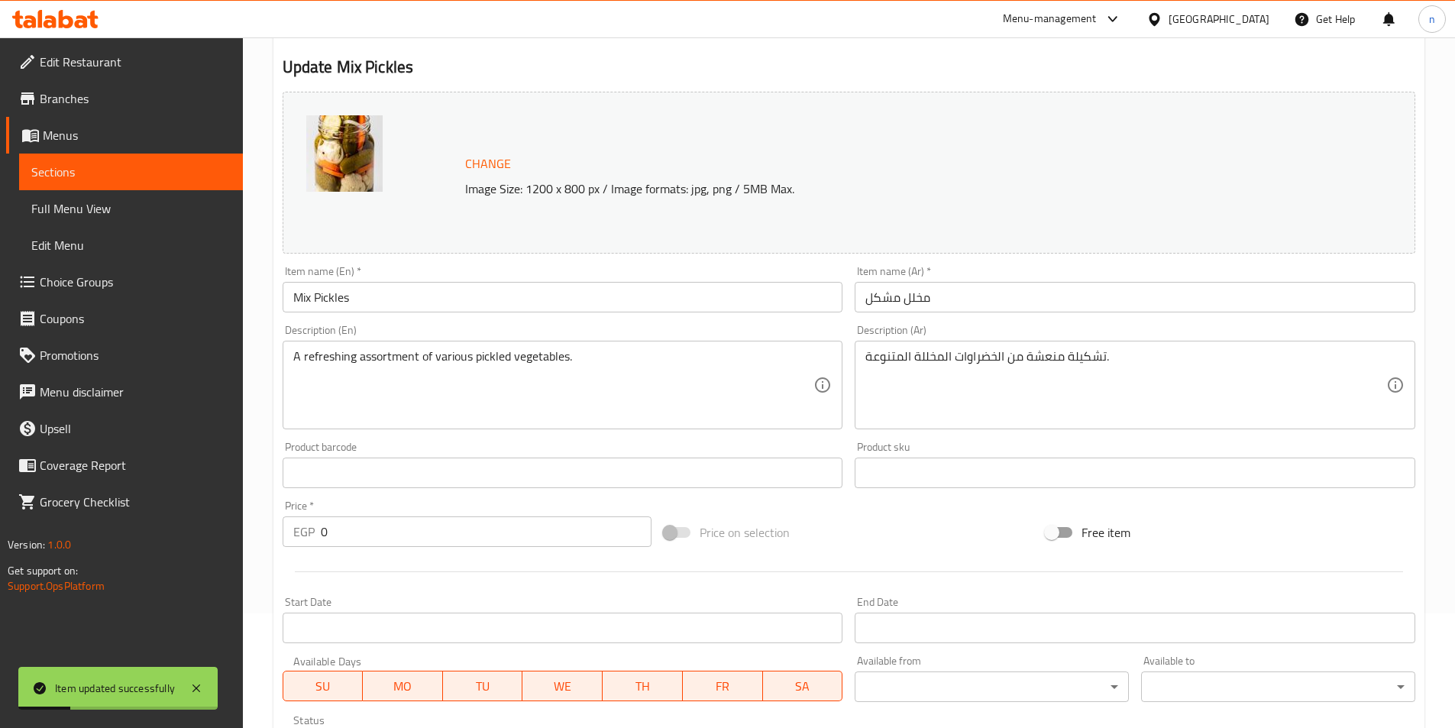
scroll to position [0, 0]
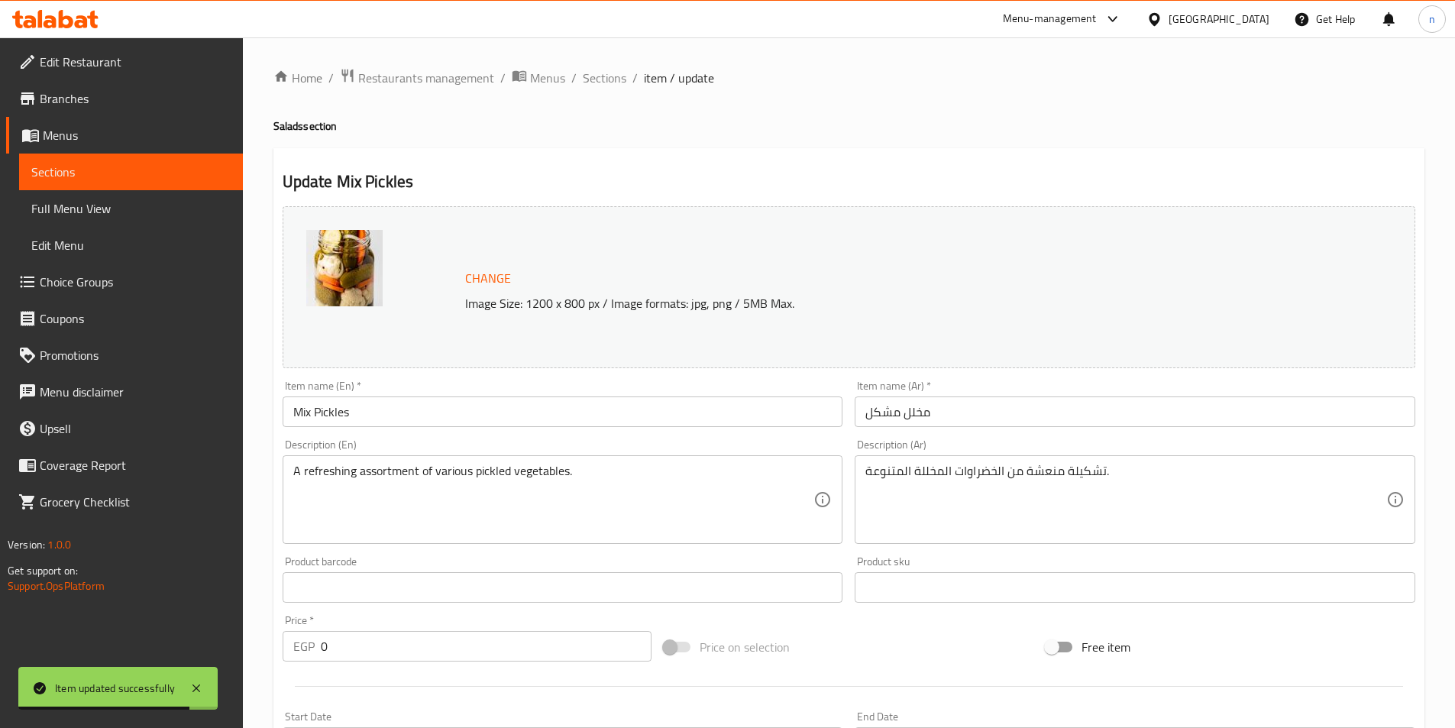
click at [102, 169] on span "Sections" at bounding box center [130, 172] width 199 height 18
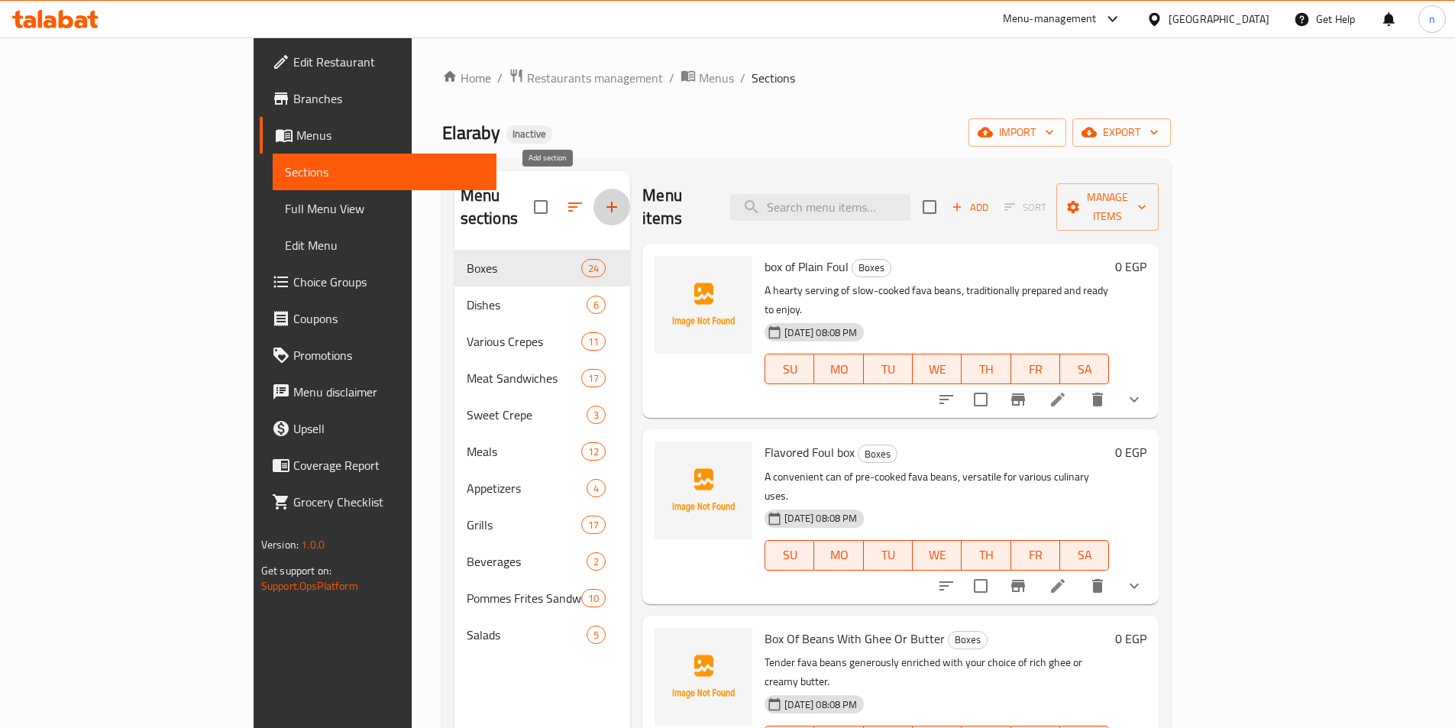
click at [603, 200] on icon "button" at bounding box center [612, 207] width 18 height 18
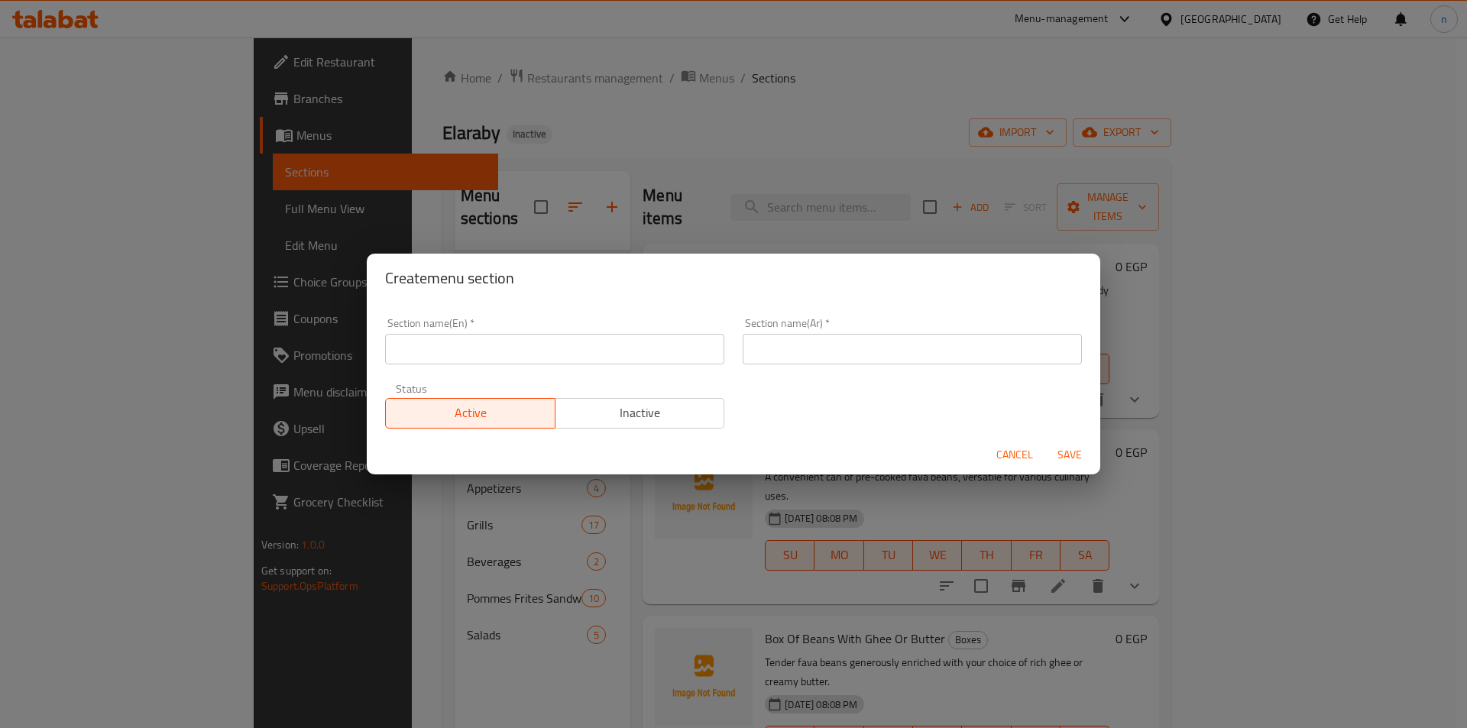
click at [620, 358] on input "text" at bounding box center [554, 349] width 339 height 31
type input "ف"
click at [851, 368] on div "Section name(Ar)   * Section name(Ar) *" at bounding box center [912, 341] width 358 height 65
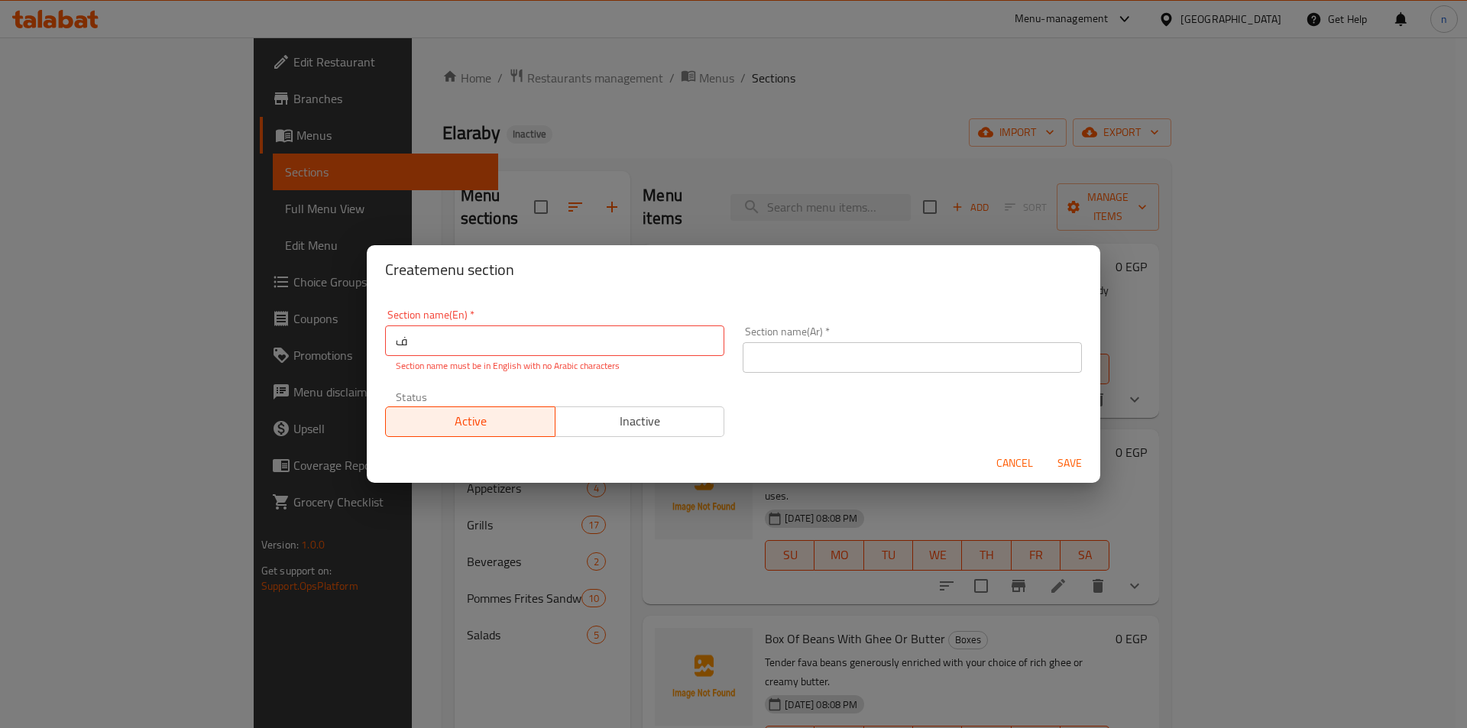
click at [851, 363] on input "text" at bounding box center [912, 357] width 339 height 31
type input "الصواني"
click at [403, 341] on input "ف" at bounding box center [554, 340] width 339 height 31
type input "t"
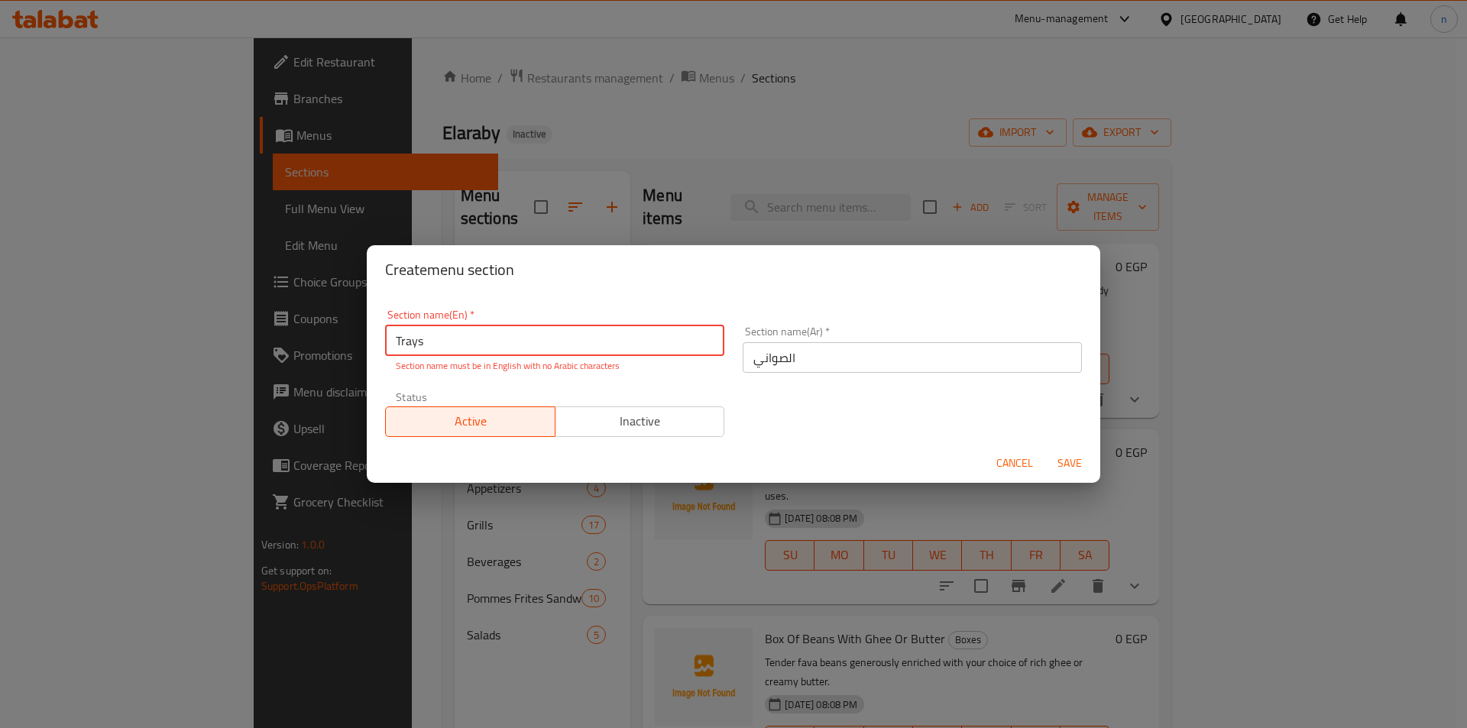
type input "Trays"
click at [837, 389] on div "Section name(En)   * Trays Section name(En) * Section name must be in English w…" at bounding box center [733, 373] width 715 height 146
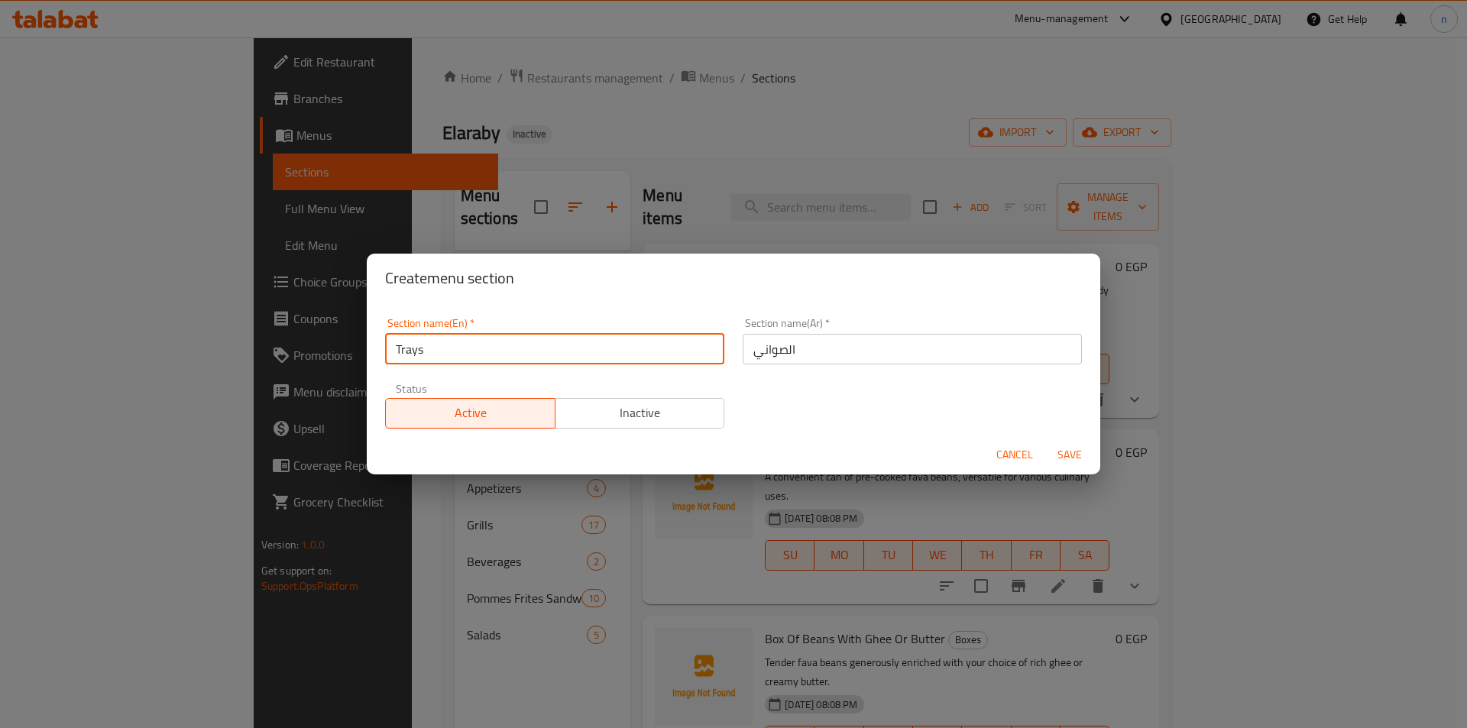
click at [405, 344] on input "Trays" at bounding box center [554, 349] width 339 height 31
click at [765, 413] on div "Section name(En)   * Trays Section name(En) * Section name(Ar)   * الصواني Sect…" at bounding box center [733, 373] width 715 height 129
click at [1073, 459] on span "Save" at bounding box center [1069, 454] width 37 height 19
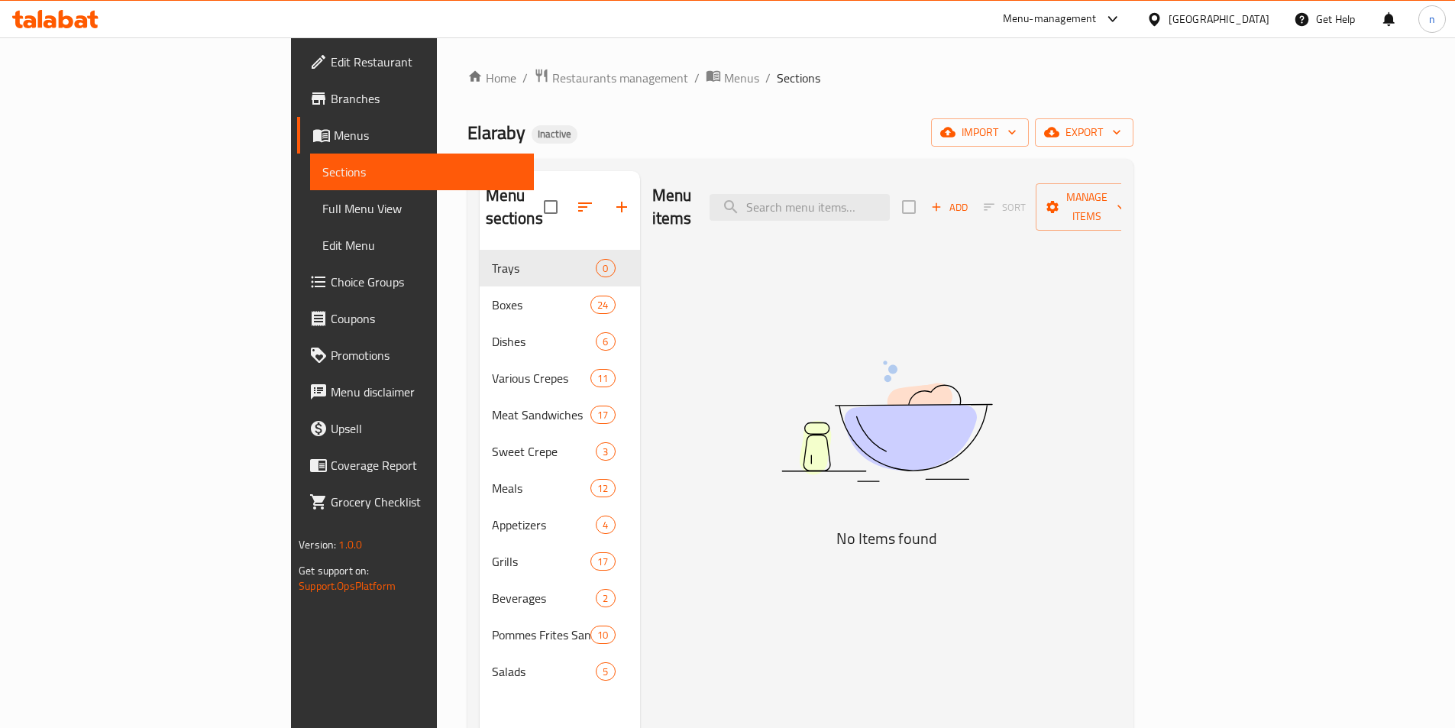
click at [974, 205] on button "Add" at bounding box center [949, 208] width 49 height 24
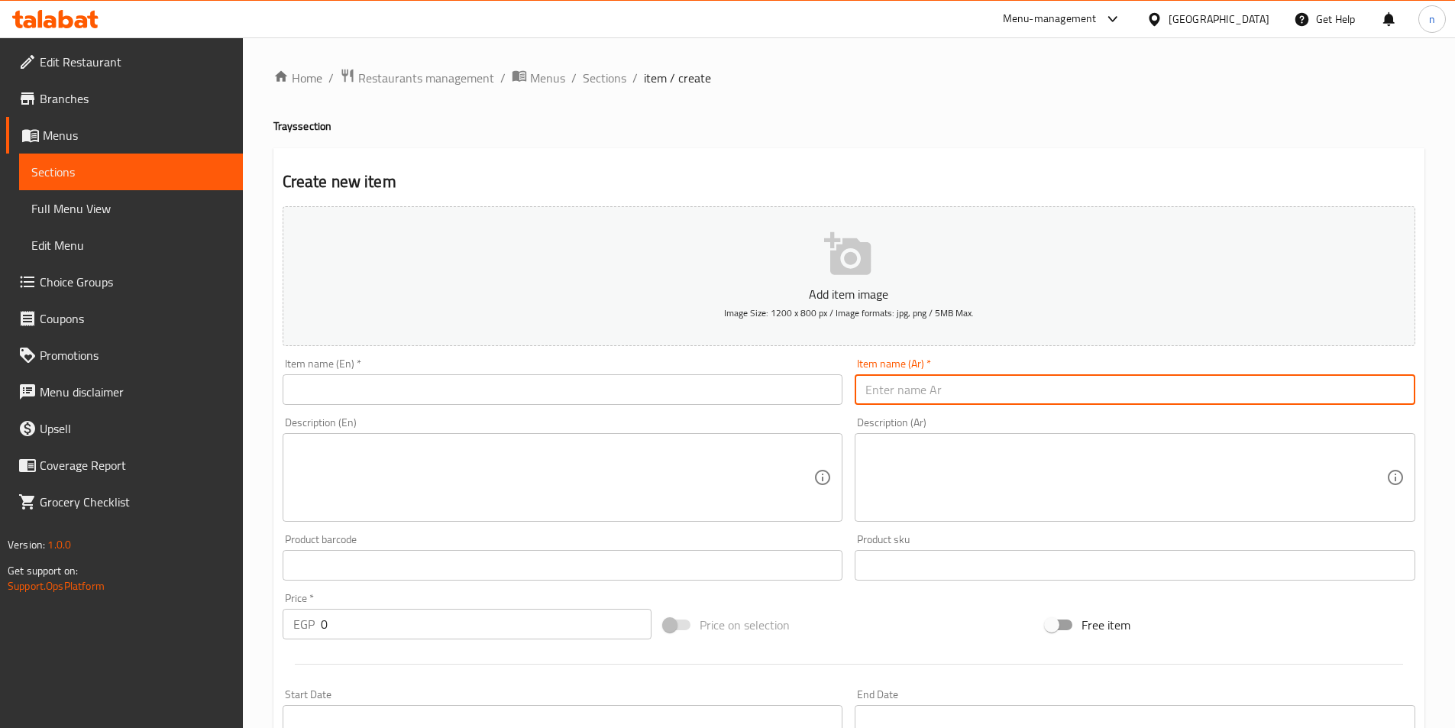
click at [1021, 399] on input "text" at bounding box center [1135, 389] width 561 height 31
paste input "فرخة + نص كفتة"
type input "فرخة + نص كفتة"
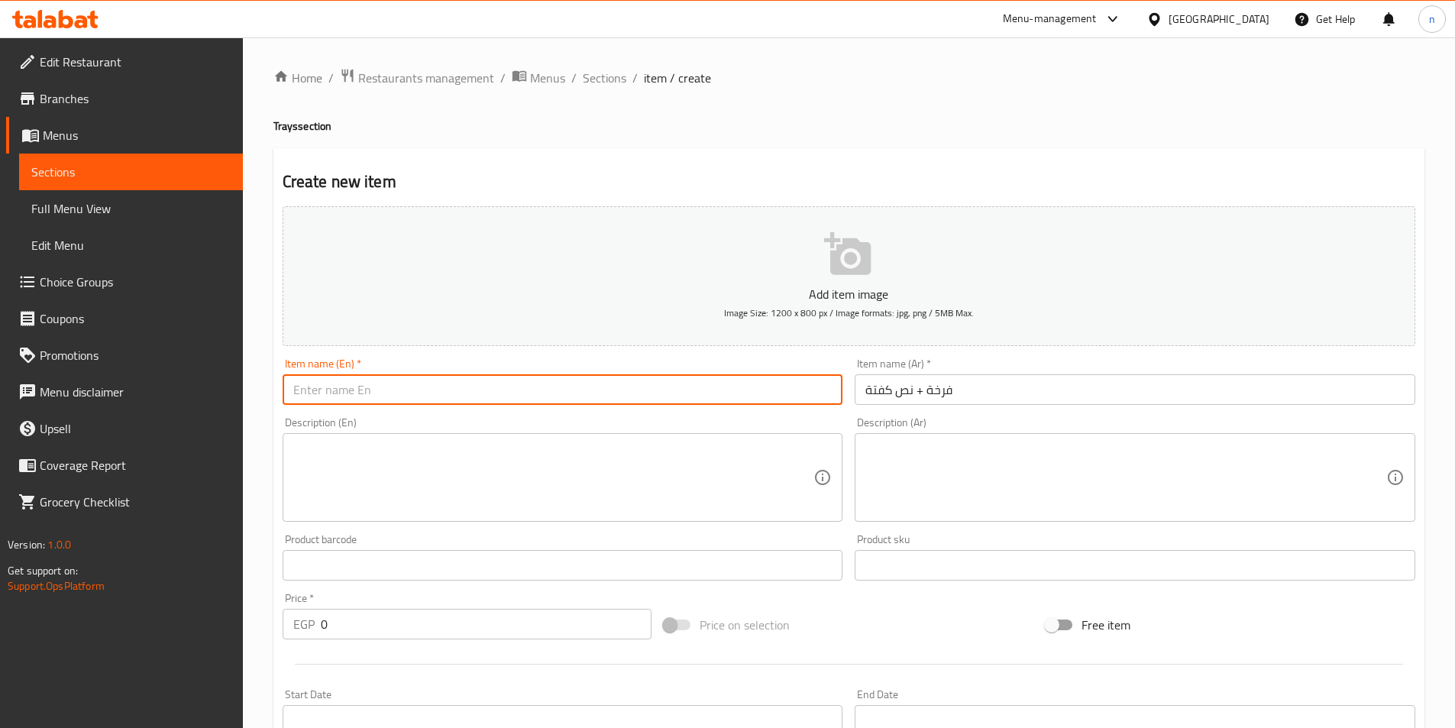
click at [755, 403] on input "text" at bounding box center [563, 389] width 561 height 31
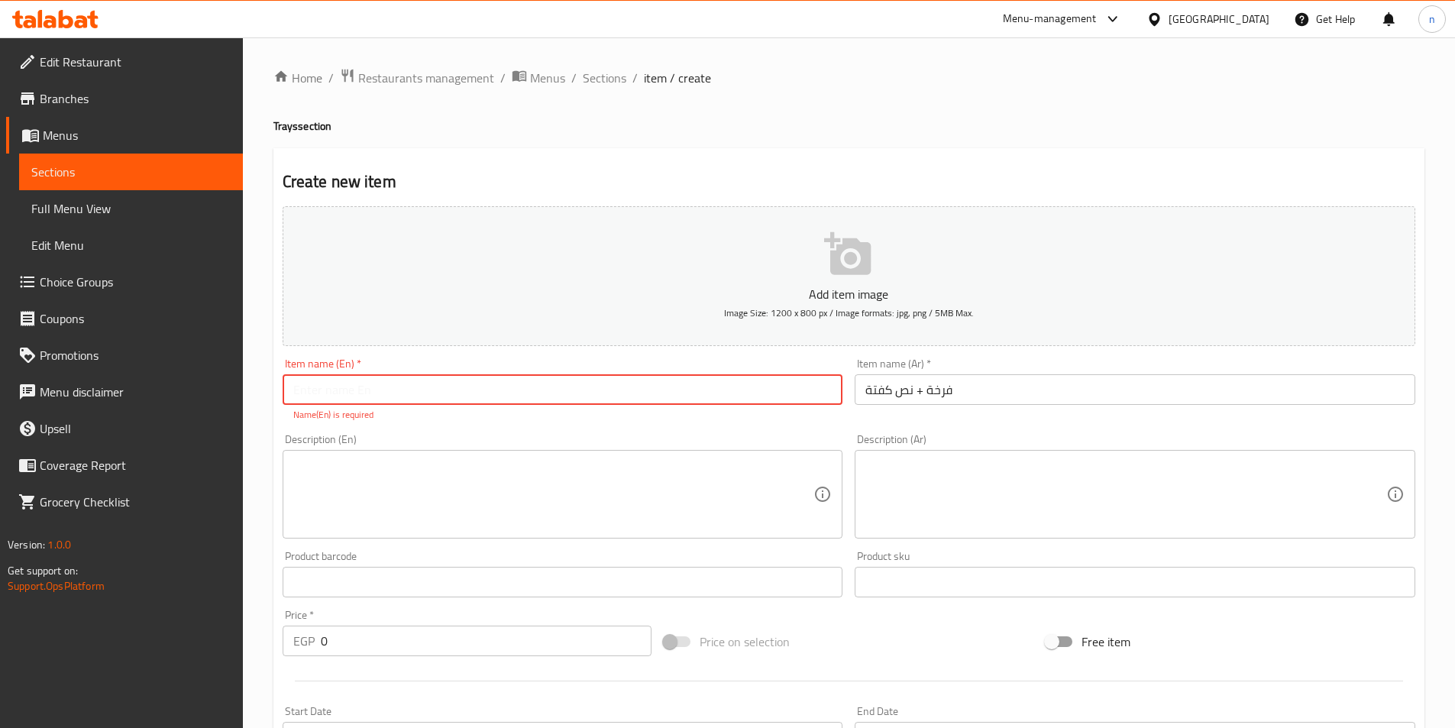
paste input "Chicken + half kofta"
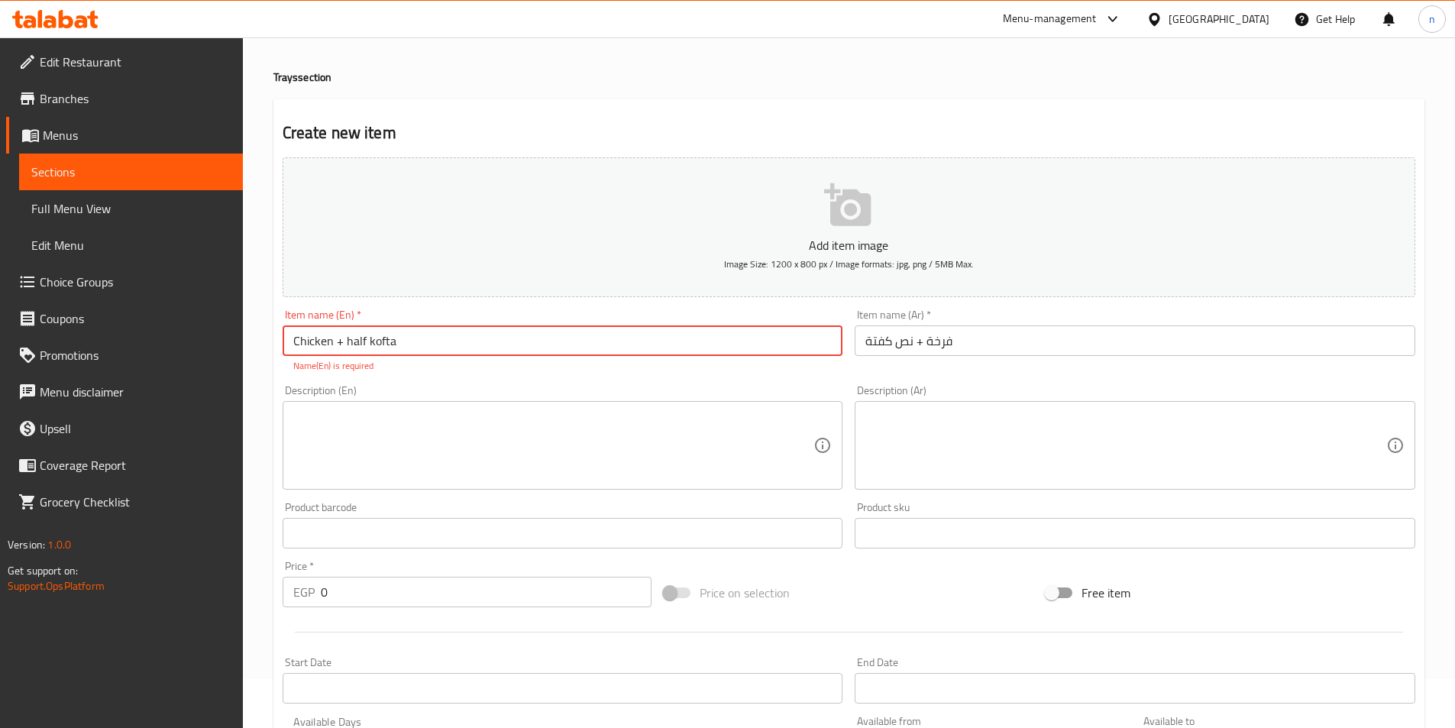
scroll to position [76, 0]
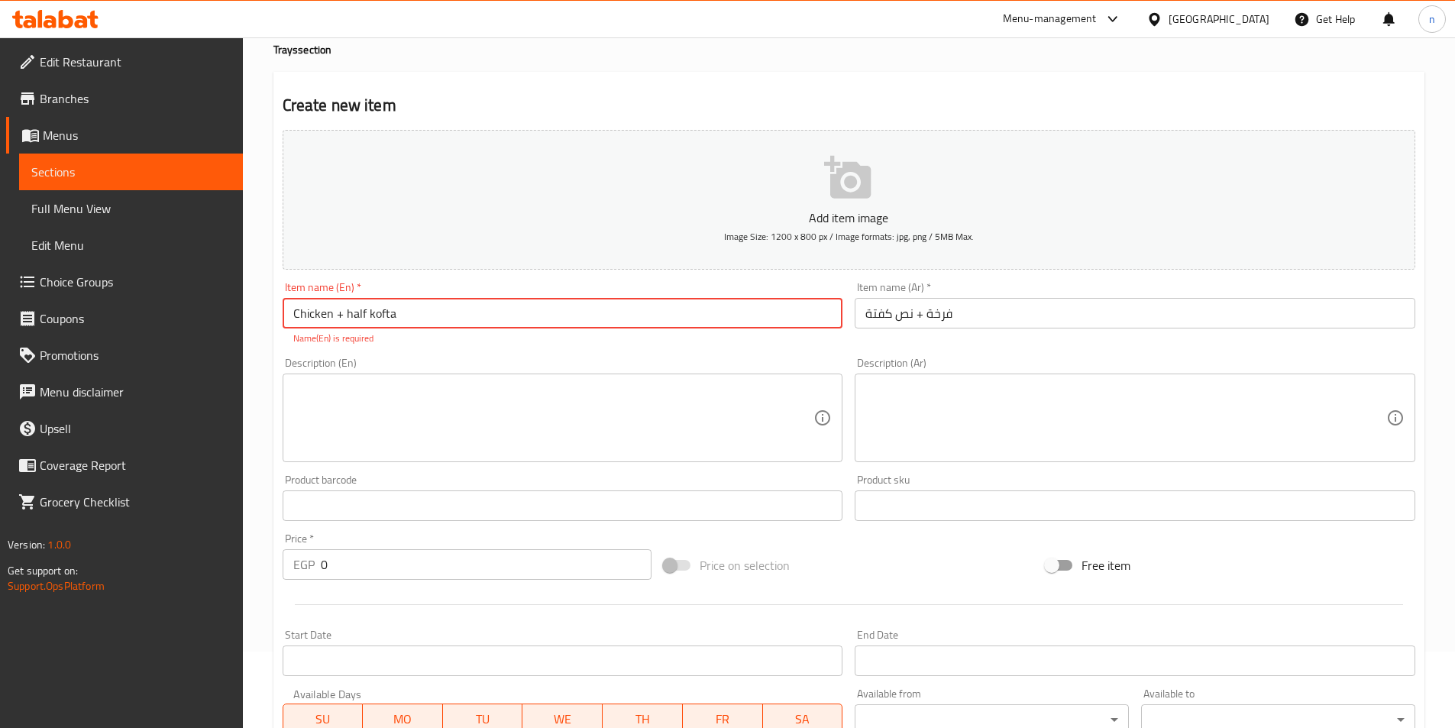
type input "Chicken + half kofta"
click at [532, 407] on textarea at bounding box center [553, 418] width 521 height 73
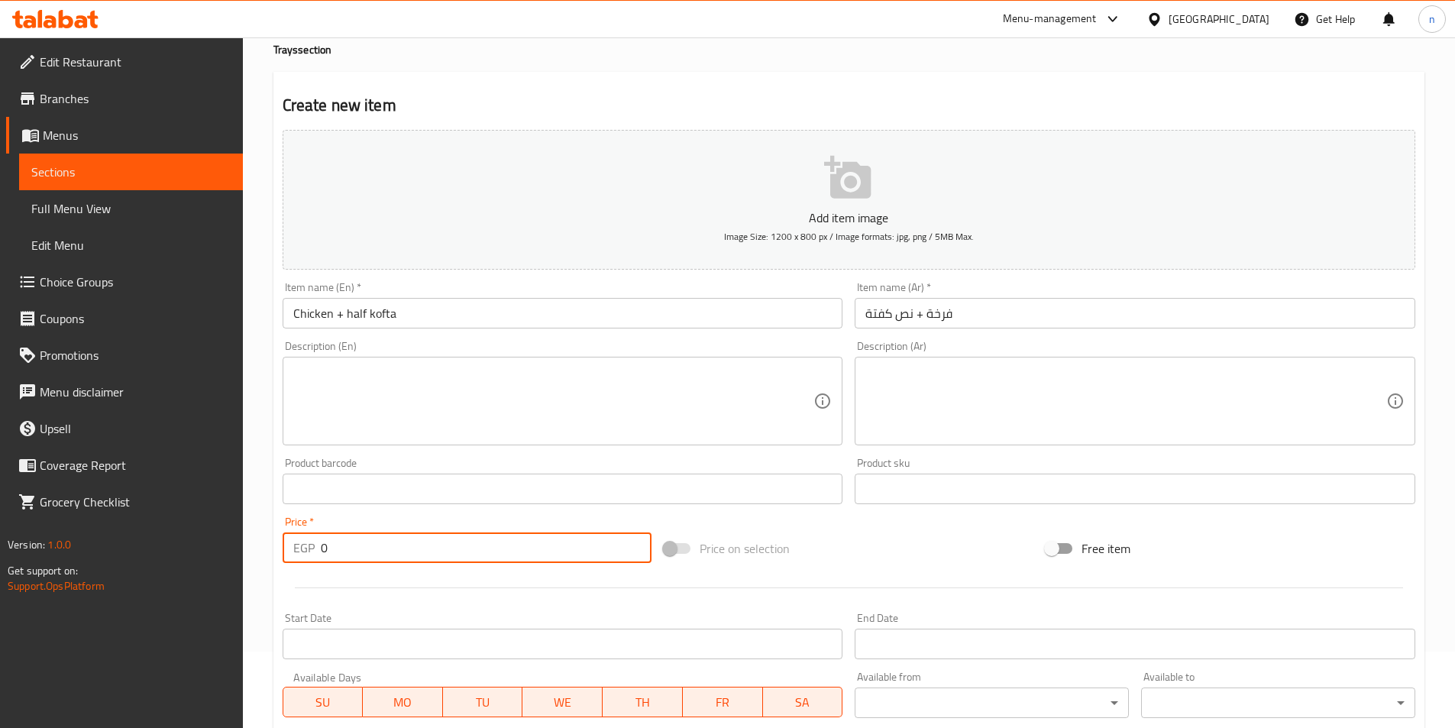
click at [323, 550] on input "0" at bounding box center [487, 547] width 332 height 31
paste input "878.0"
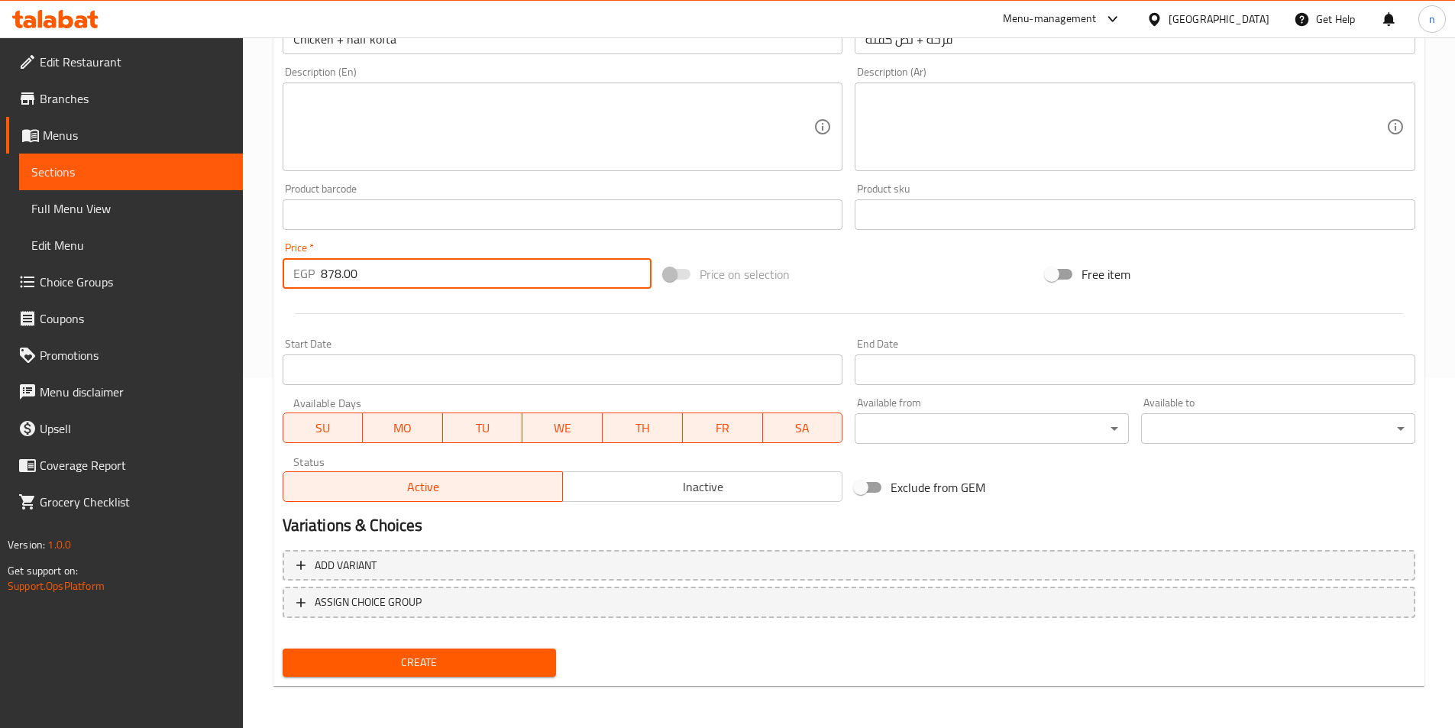
scroll to position [351, 0]
type input "878.00"
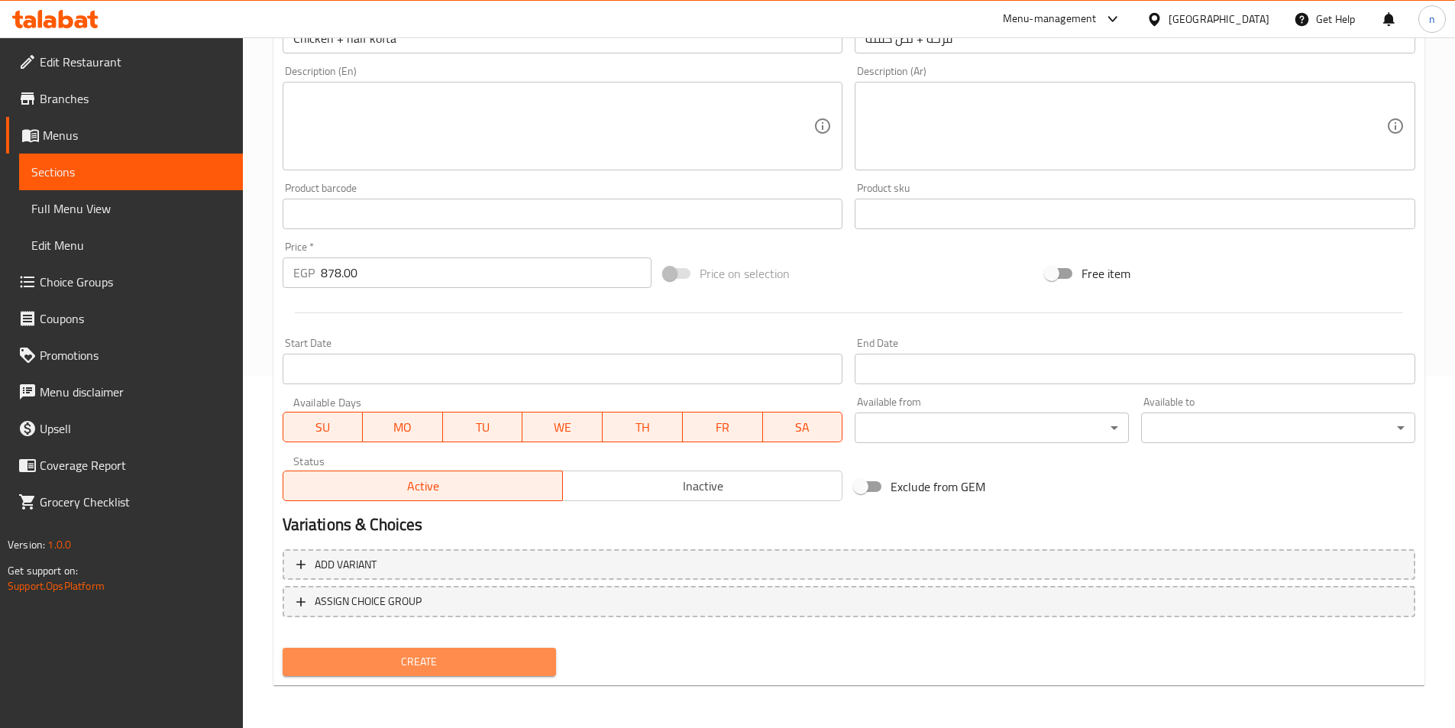
click at [497, 659] on span "Create" at bounding box center [420, 661] width 250 height 19
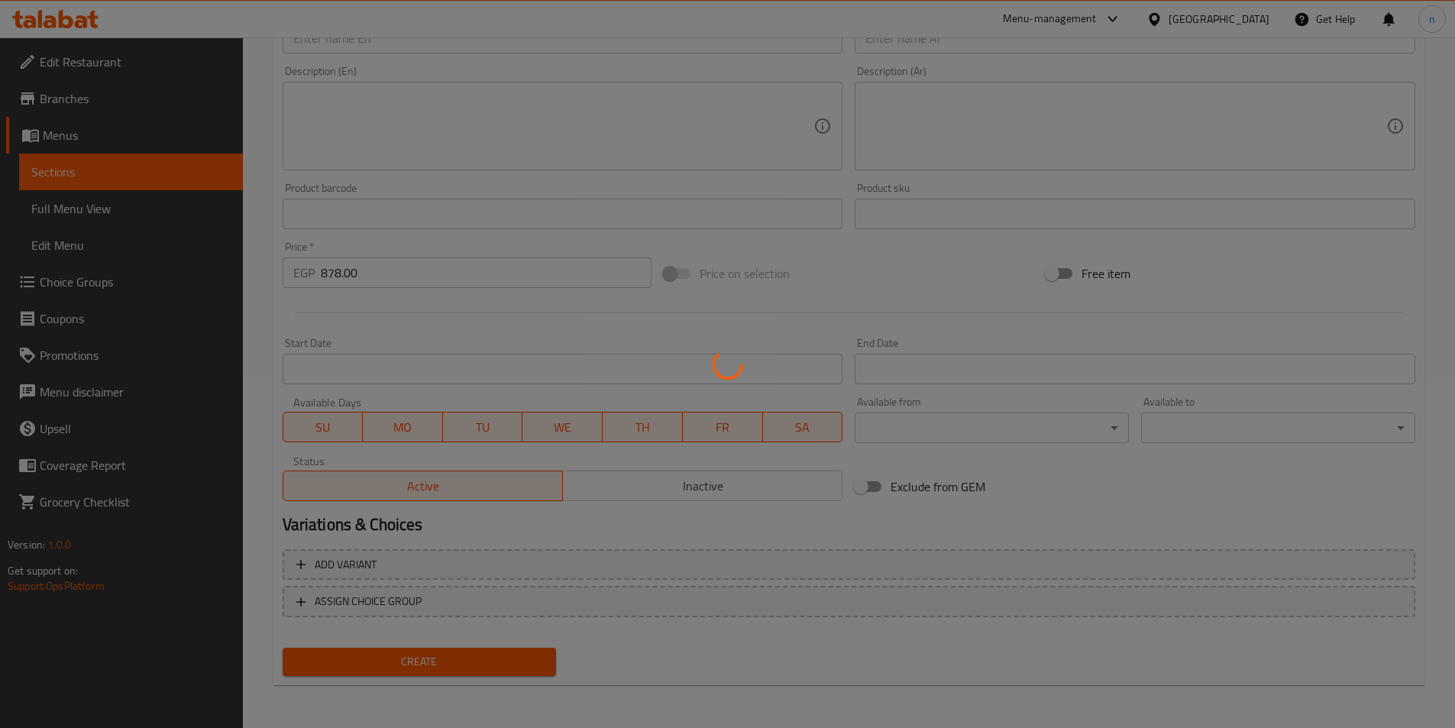
type input "0"
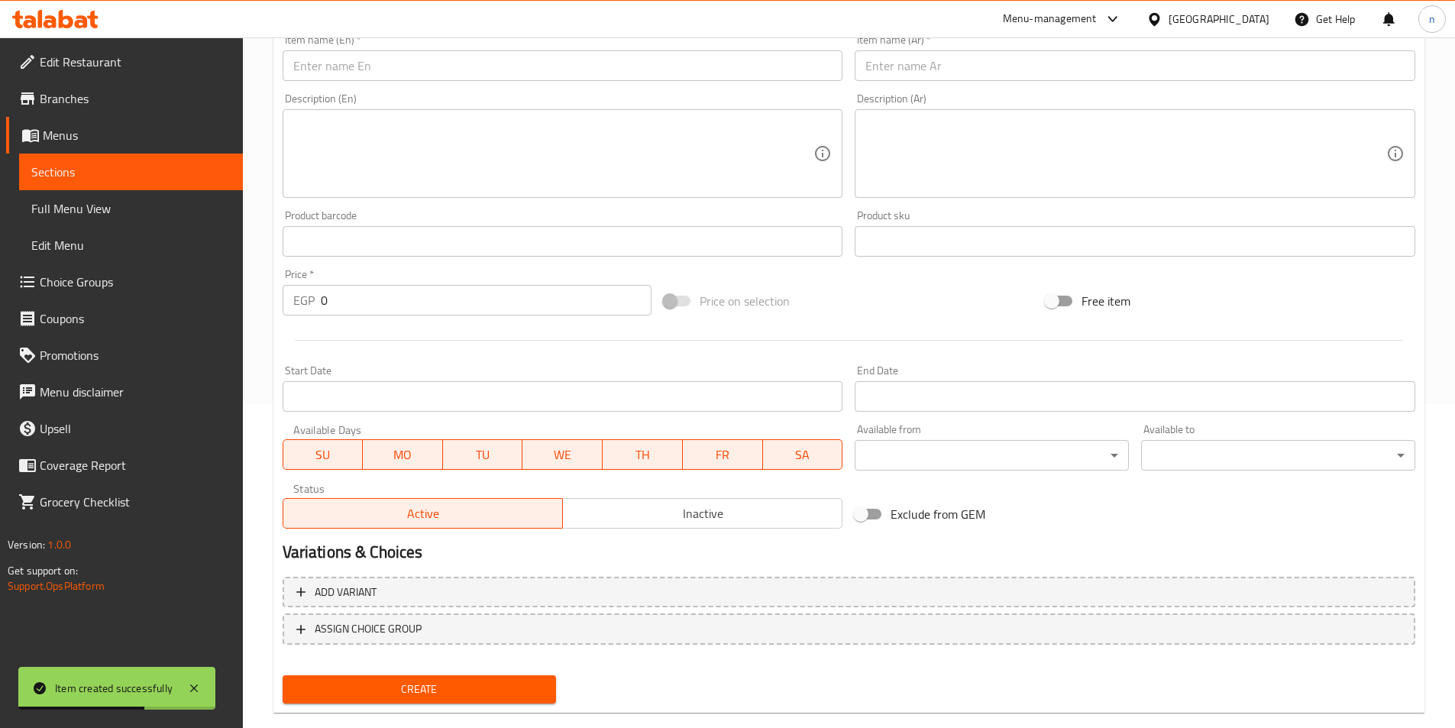
scroll to position [46, 0]
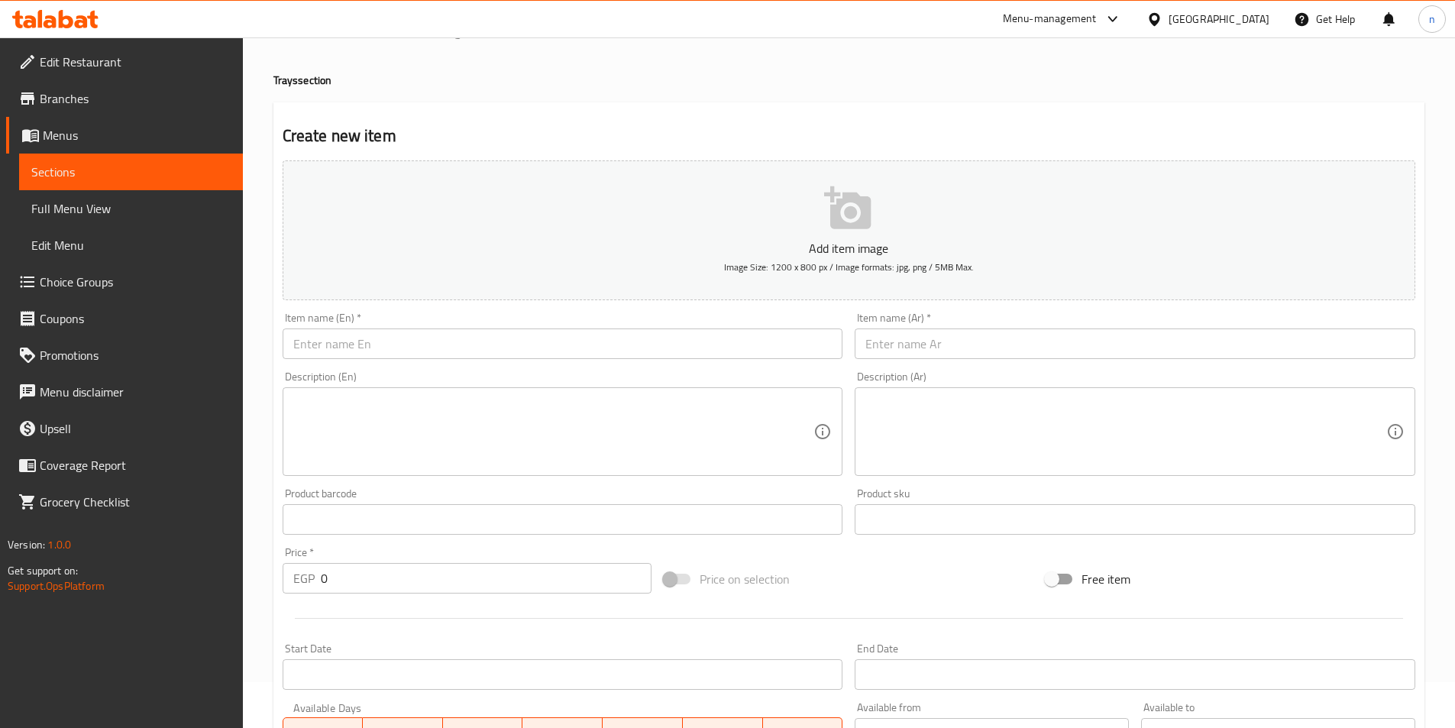
click at [1024, 347] on input "text" at bounding box center [1135, 344] width 561 height 31
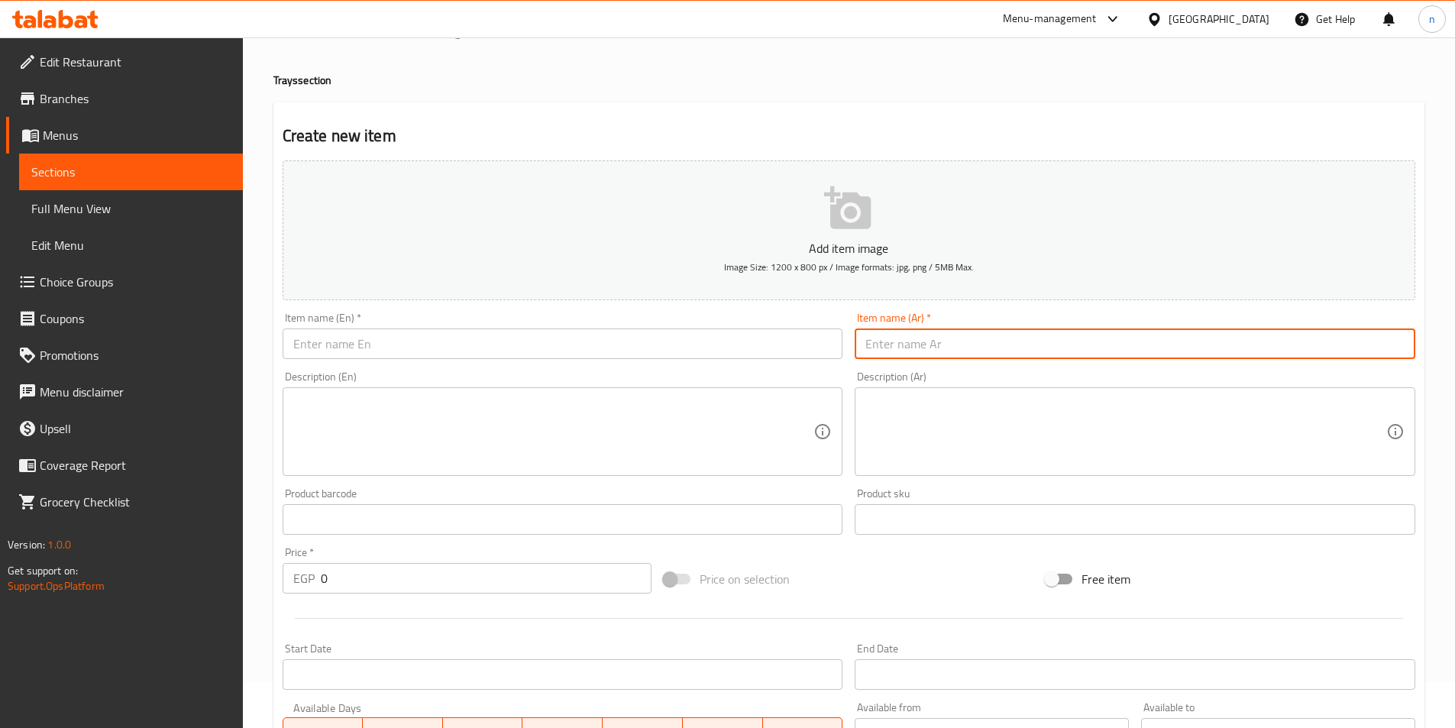
paste input "نص فراخ + ربع كفتة + ربع كباب"
type input "نص فراخ + ربع كفتة + ربع كباب"
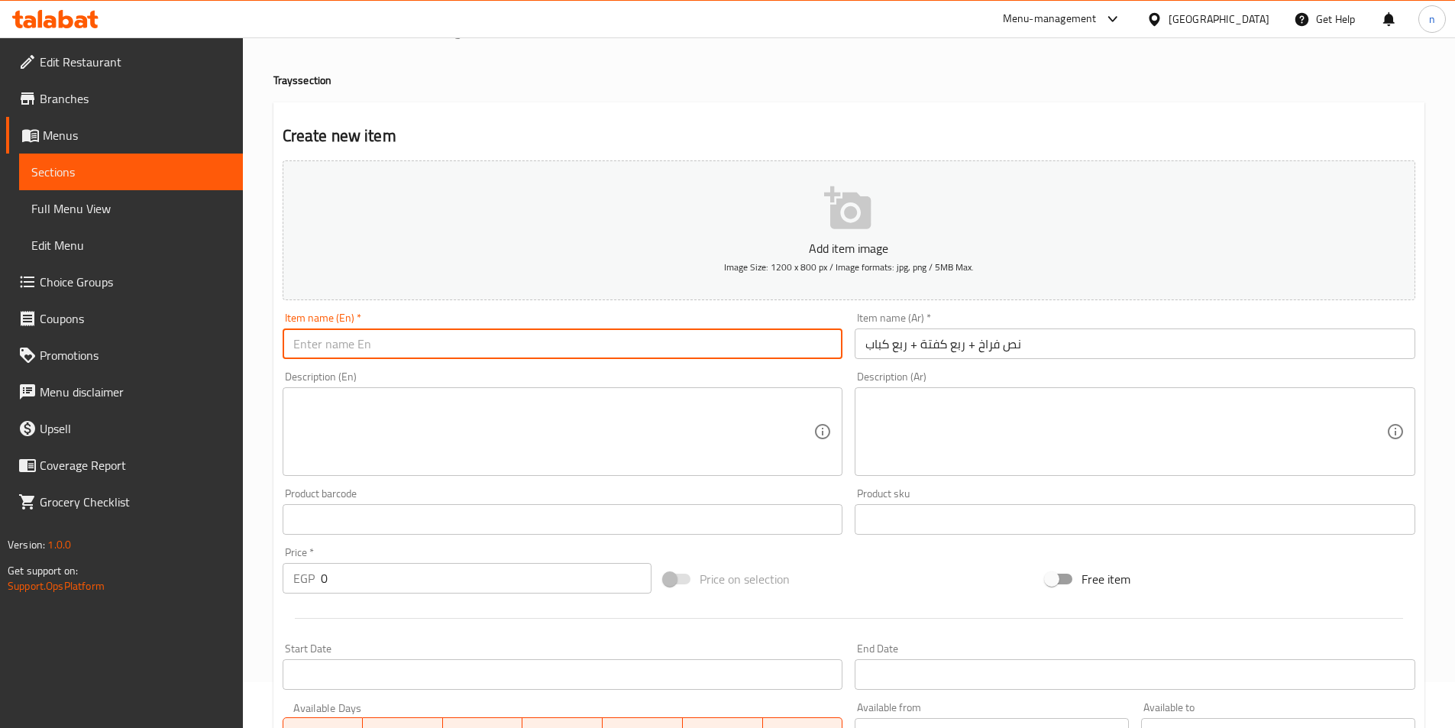
click at [740, 337] on input "text" at bounding box center [563, 344] width 561 height 31
paste input "Half chicken + a quarter kofta + a quarter kebab"
type input "Half chicken + a quarter kofta + a quarter kebab"
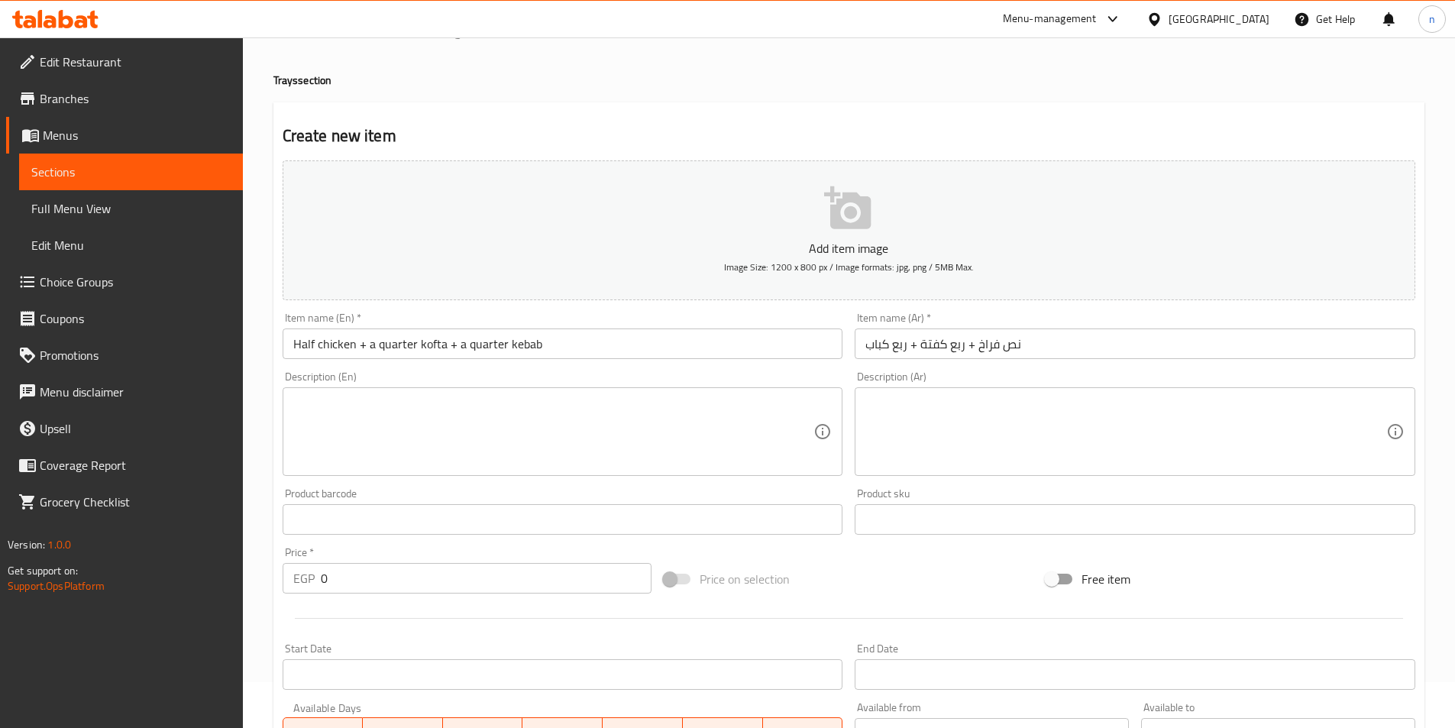
click at [322, 577] on input "0" at bounding box center [487, 578] width 332 height 31
paste input "810.0"
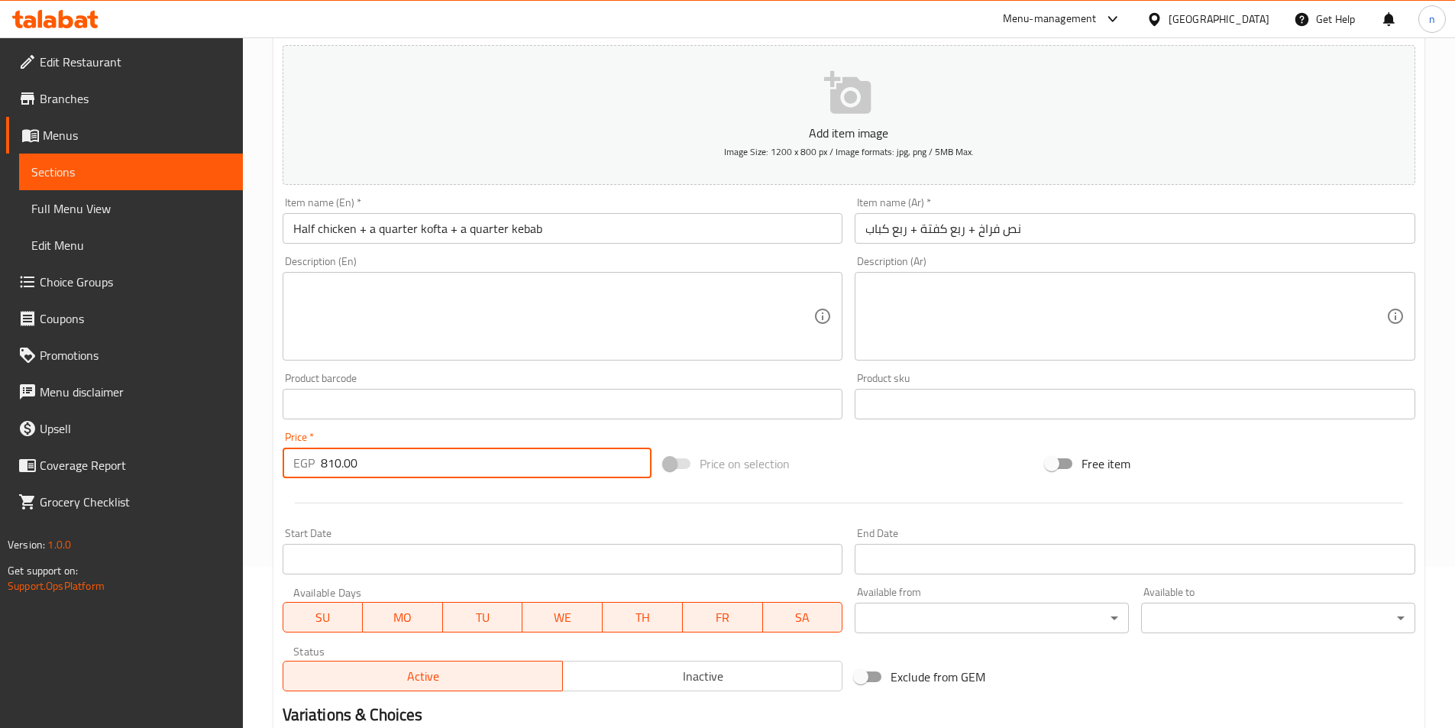
scroll to position [351, 0]
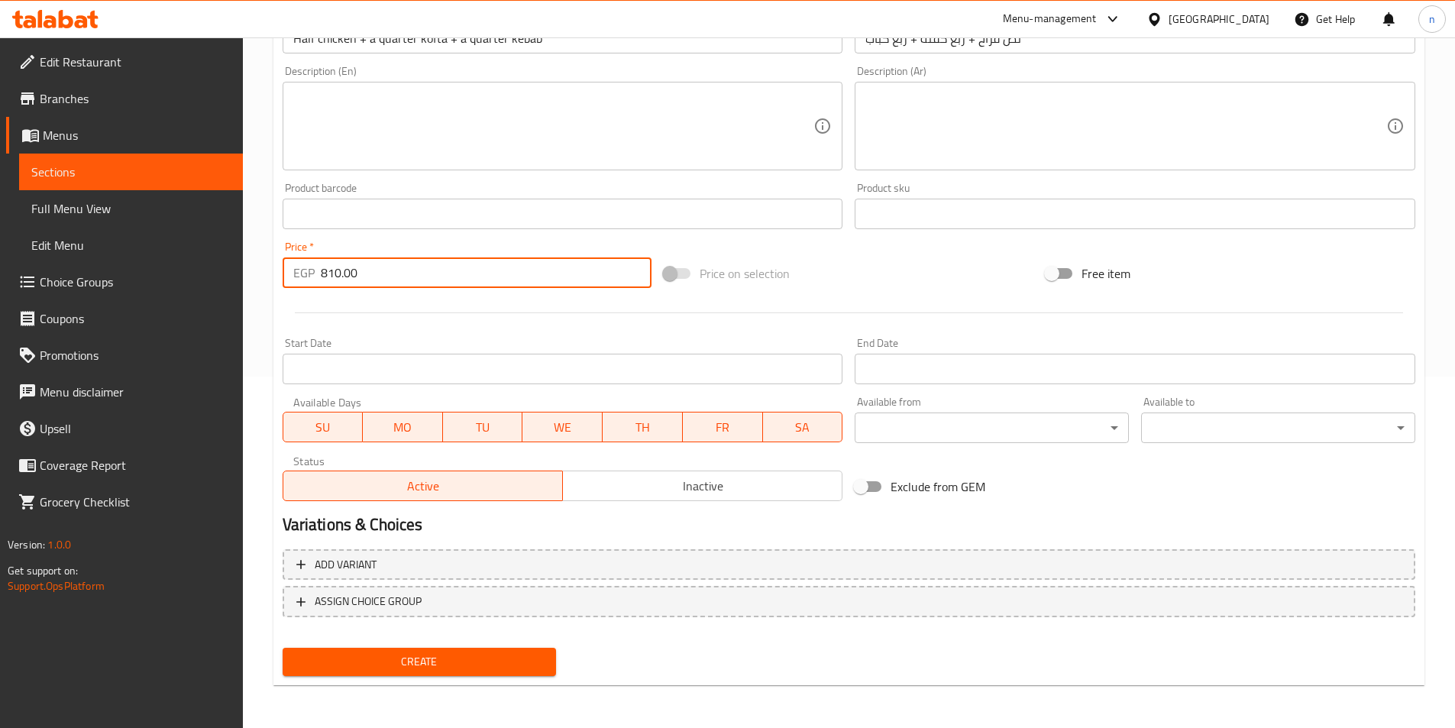
type input "810.00"
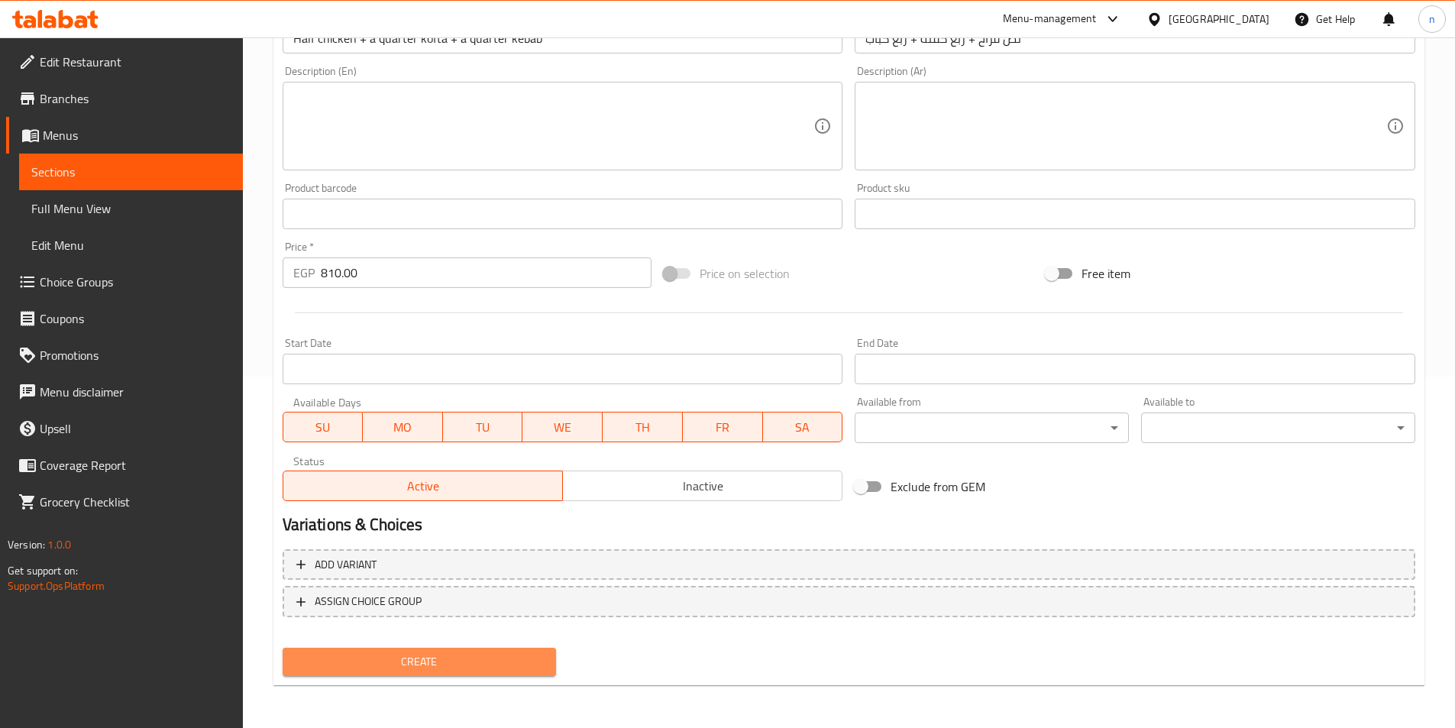
click at [488, 662] on span "Create" at bounding box center [420, 661] width 250 height 19
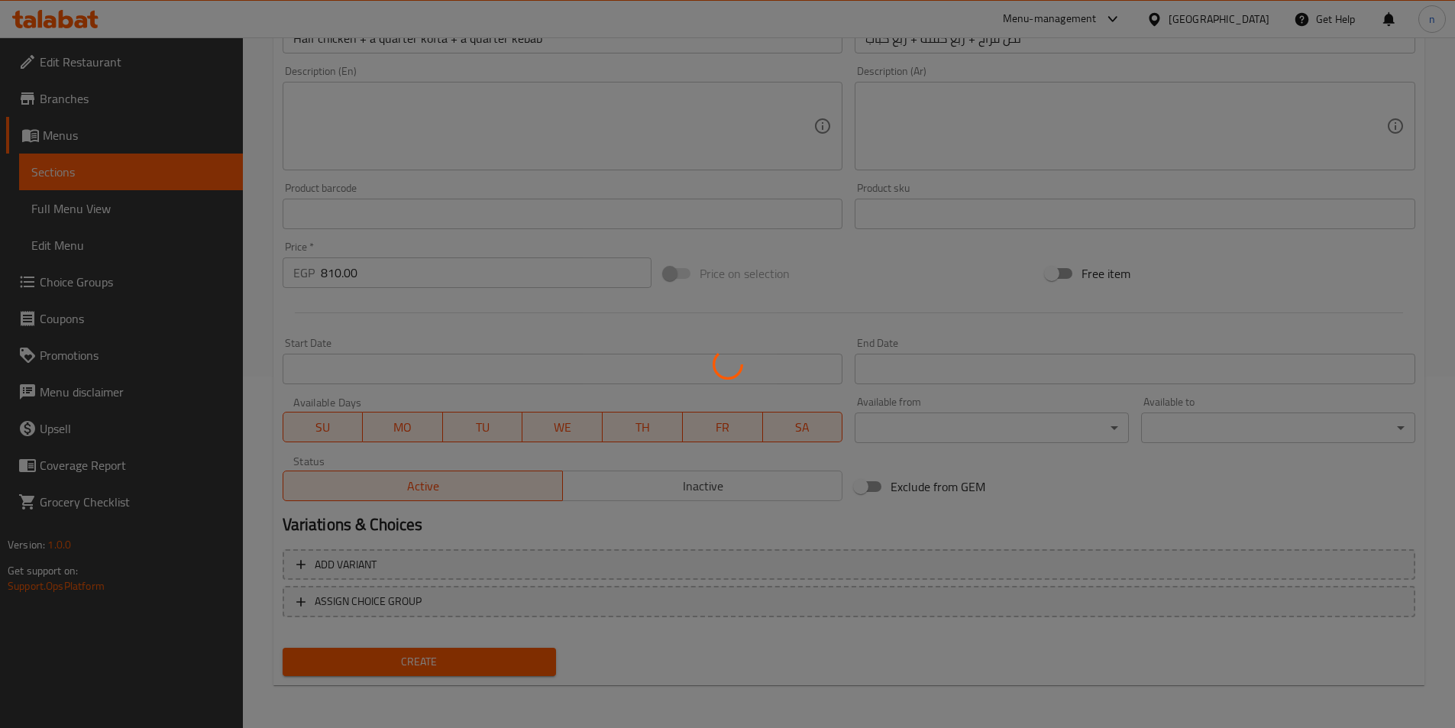
type input "0"
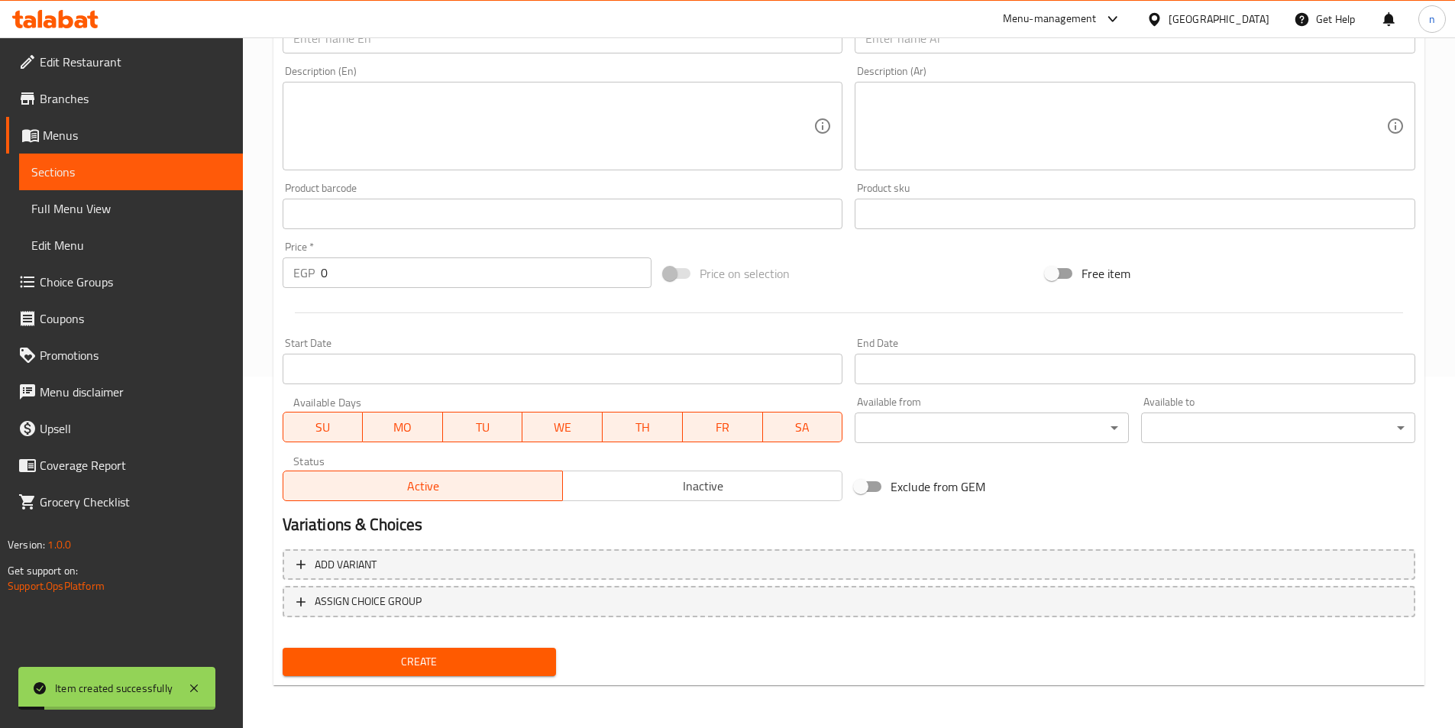
scroll to position [46, 0]
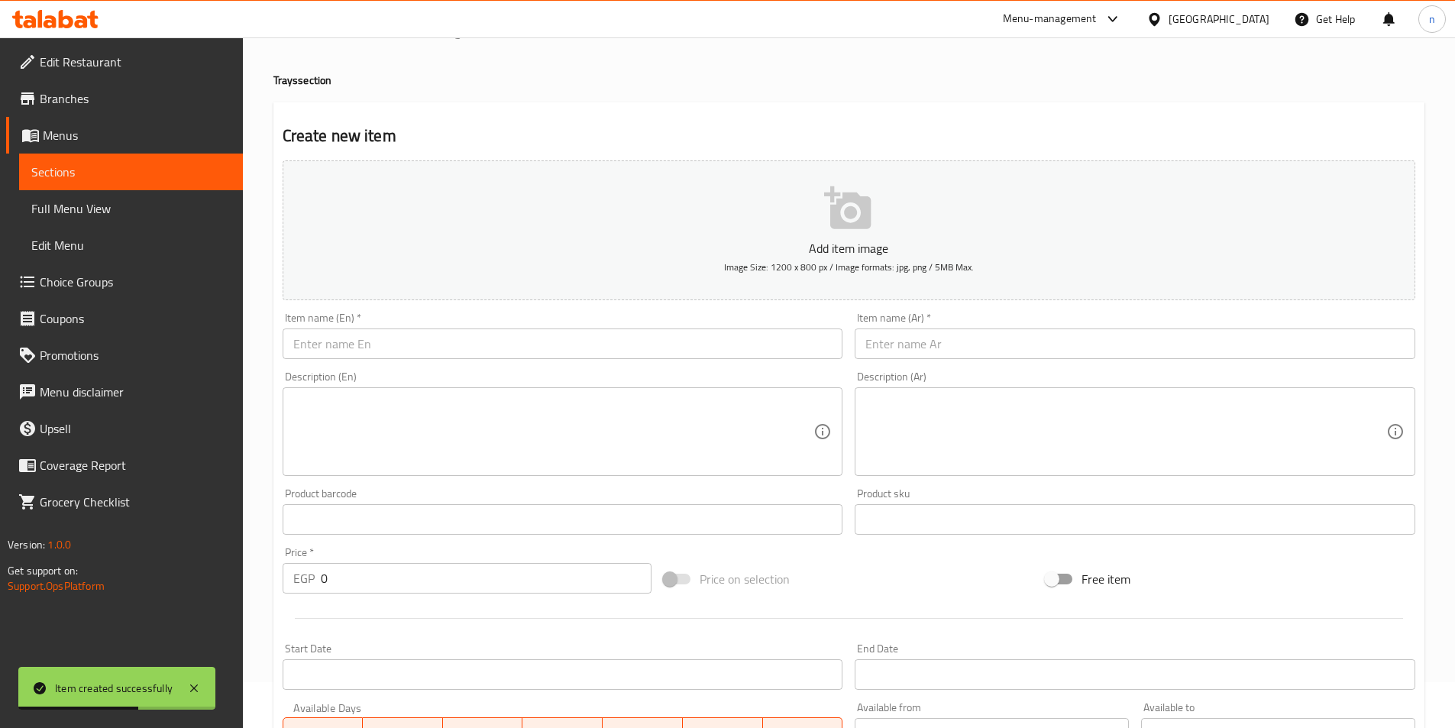
click at [1102, 345] on input "text" at bounding box center [1135, 344] width 561 height 31
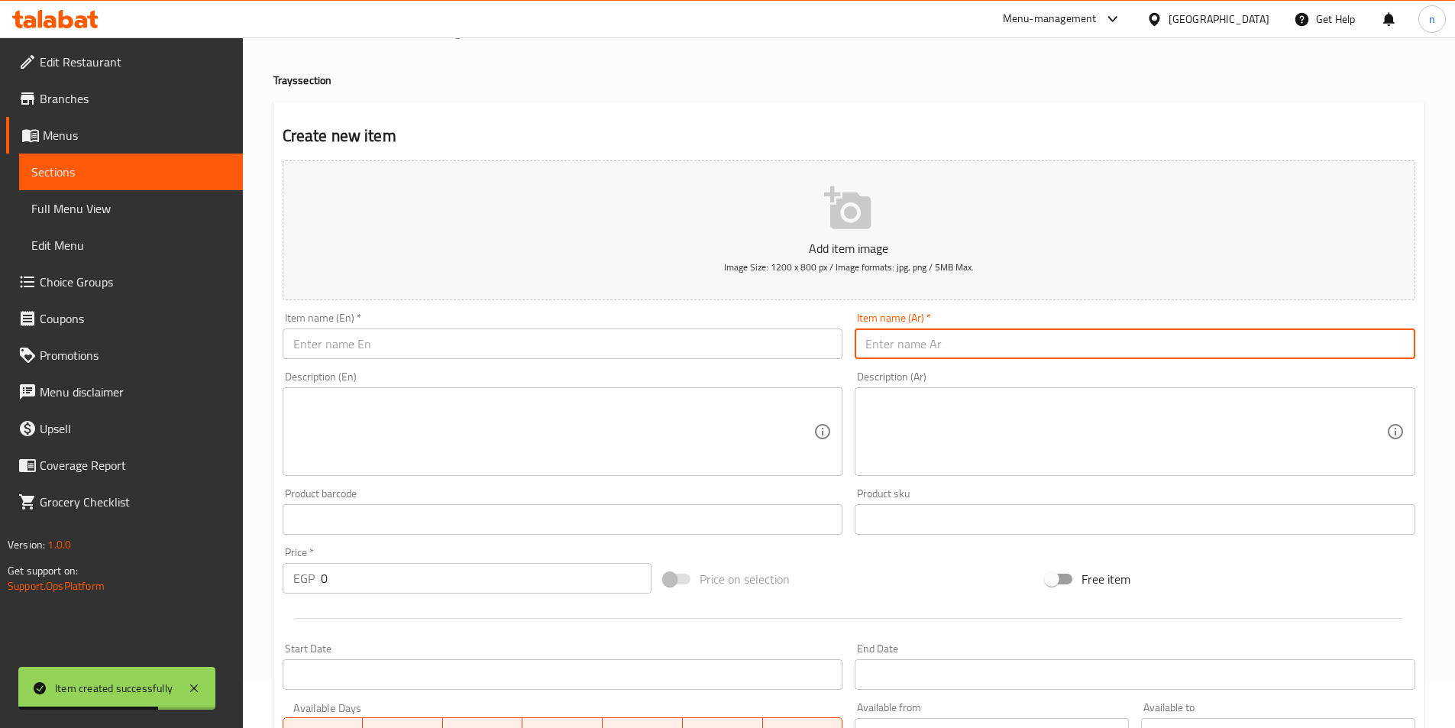
paste input "نص فراخ + ربع كفتة + ربع كباب + ربع سجق"
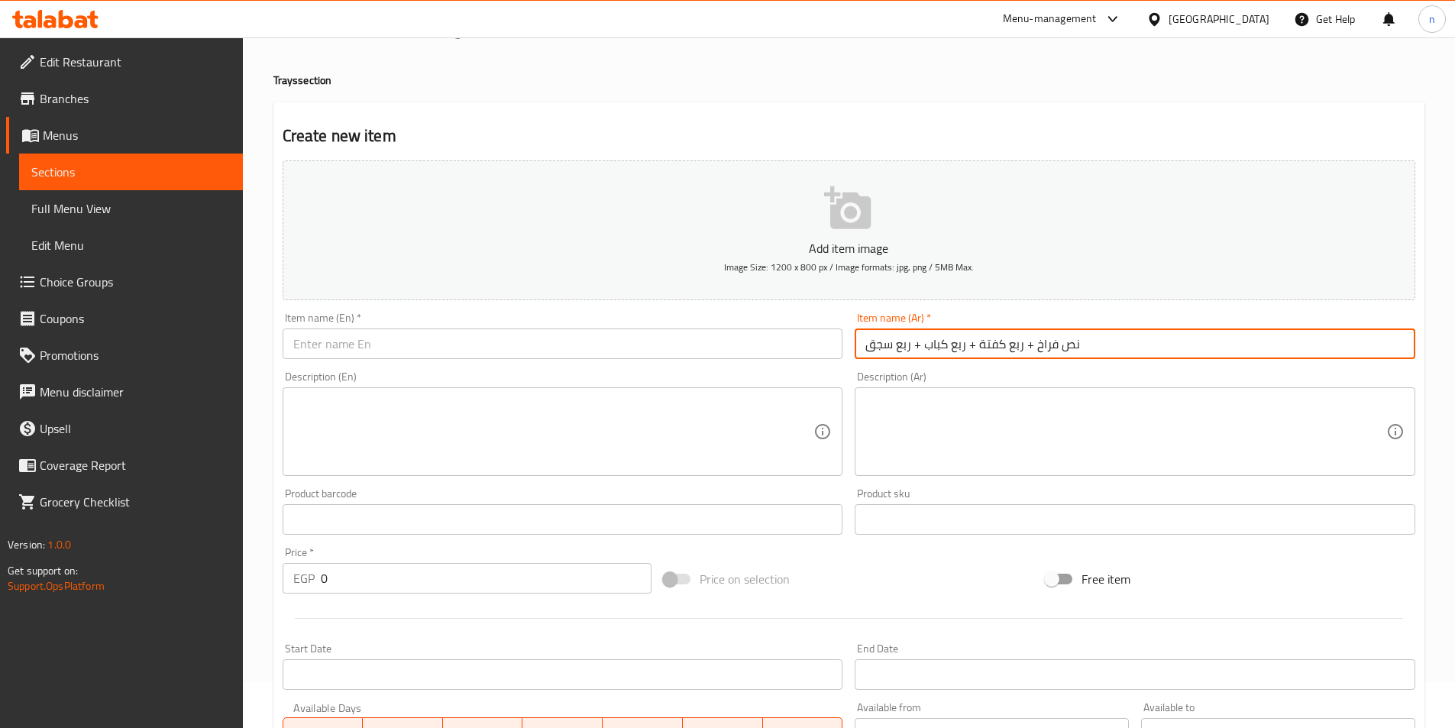
type input "نص فراخ + ربع كفتة + ربع كباب + ربع سجق"
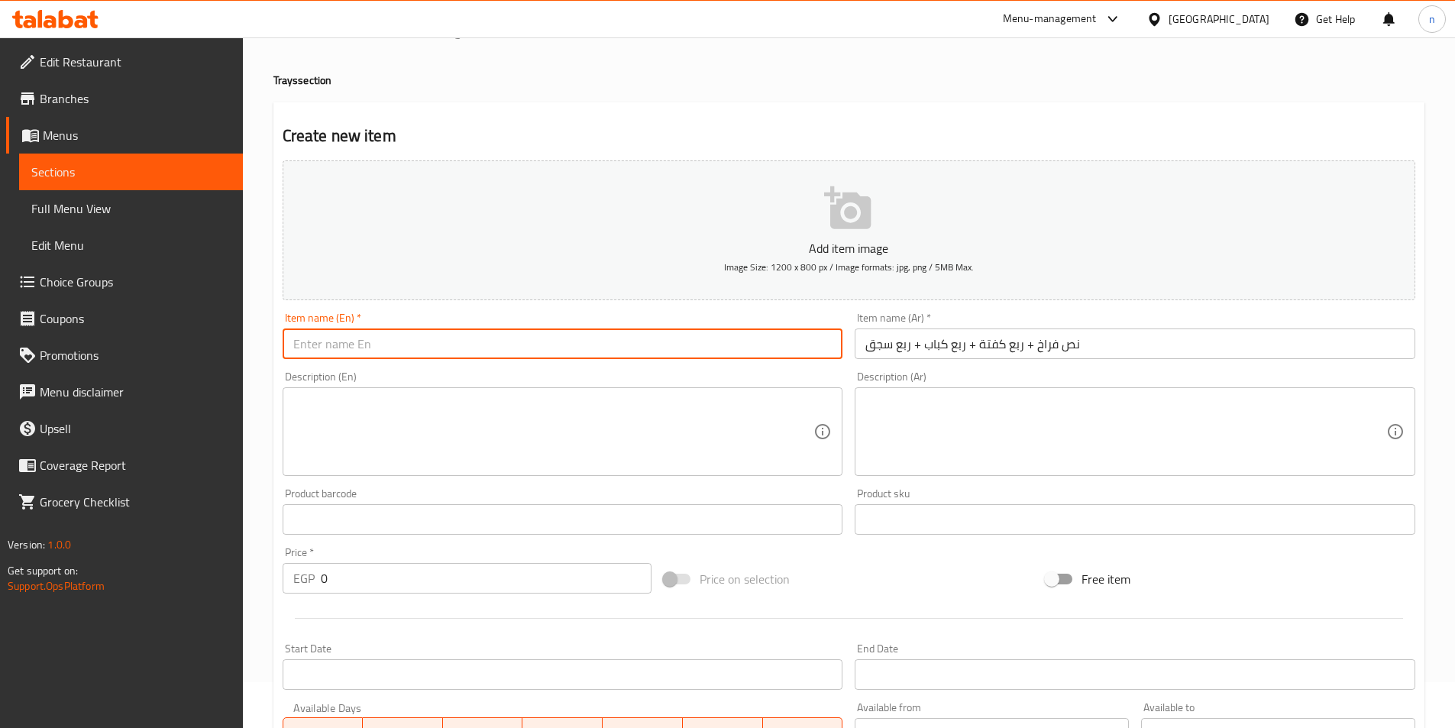
click at [517, 345] on input "text" at bounding box center [563, 344] width 561 height 31
paste input "Half chicken + a quarter kofta + a quarter kebab + a quarter sausage"
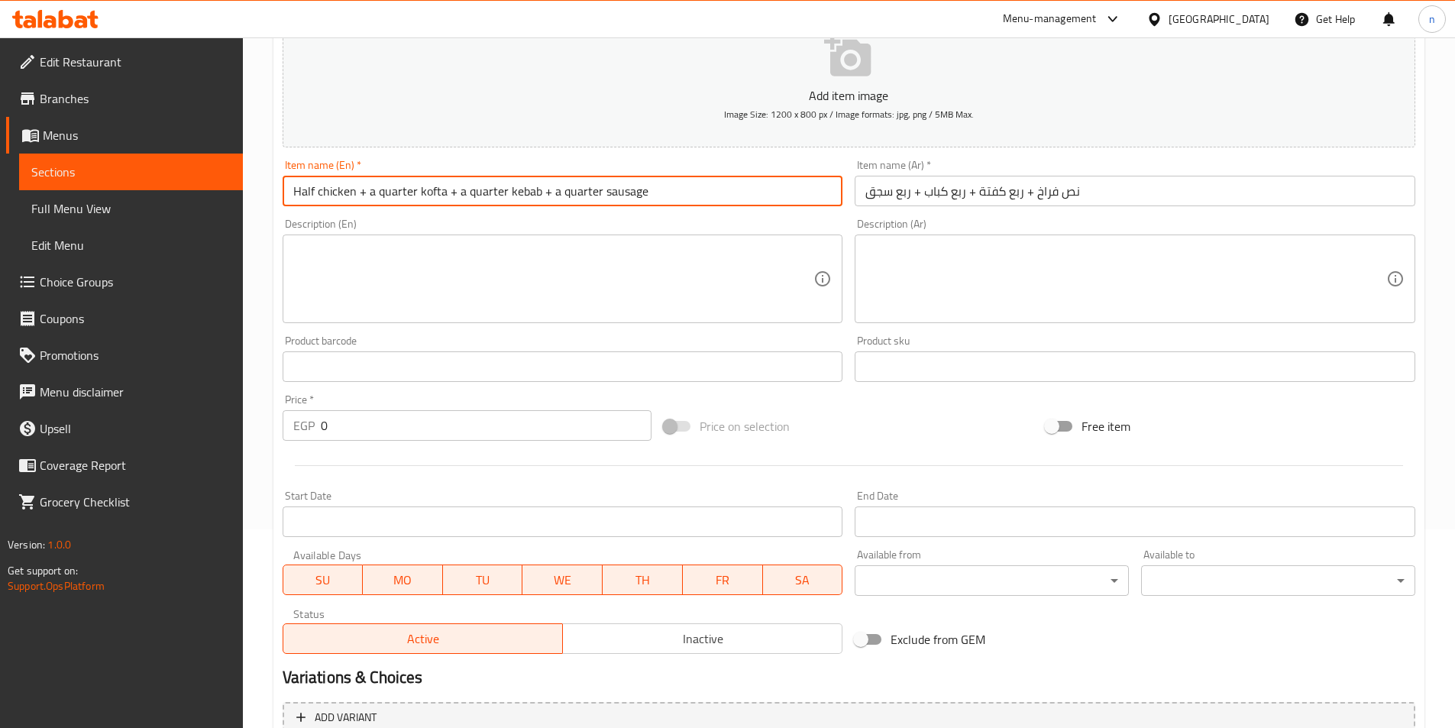
scroll to position [351, 0]
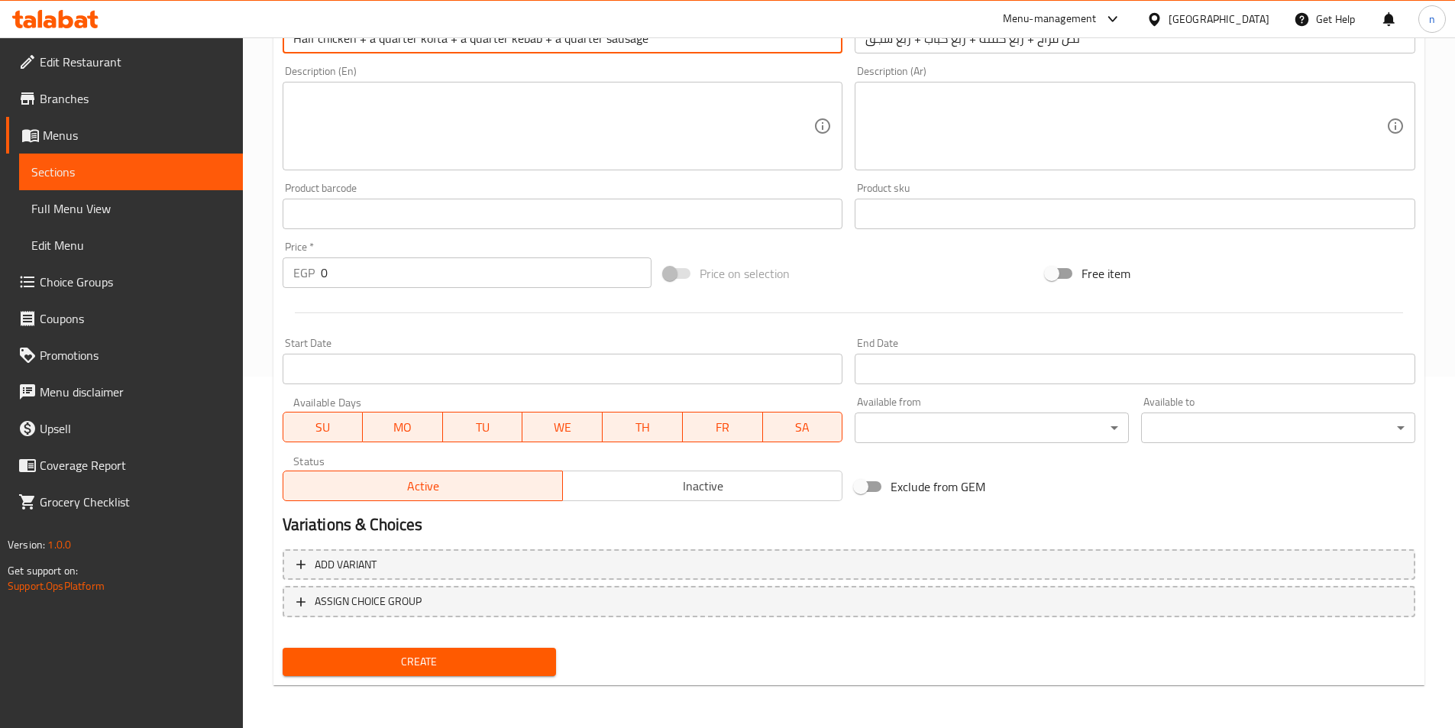
type input "Half chicken + a quarter kofta + a quarter kebab + a quarter sausage"
click at [529, 665] on span "Create" at bounding box center [420, 661] width 250 height 19
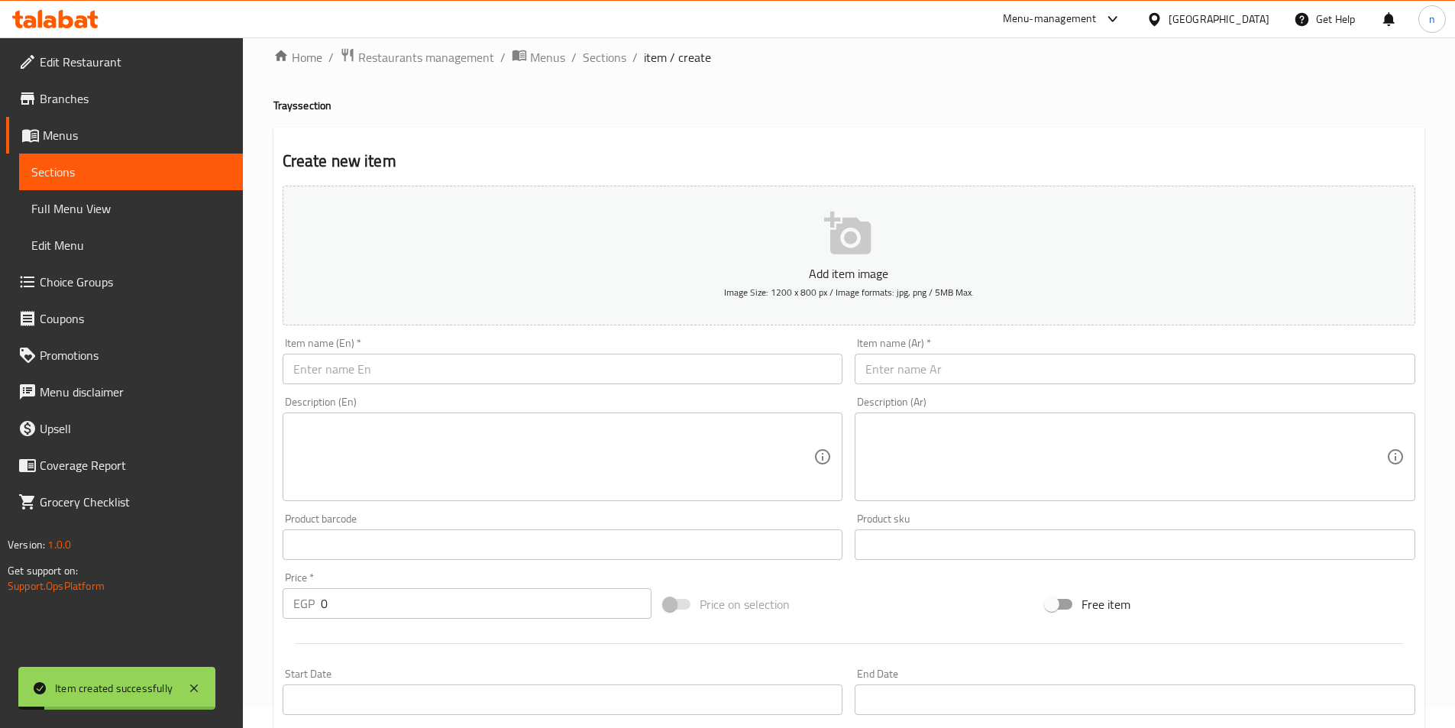
scroll to position [0, 0]
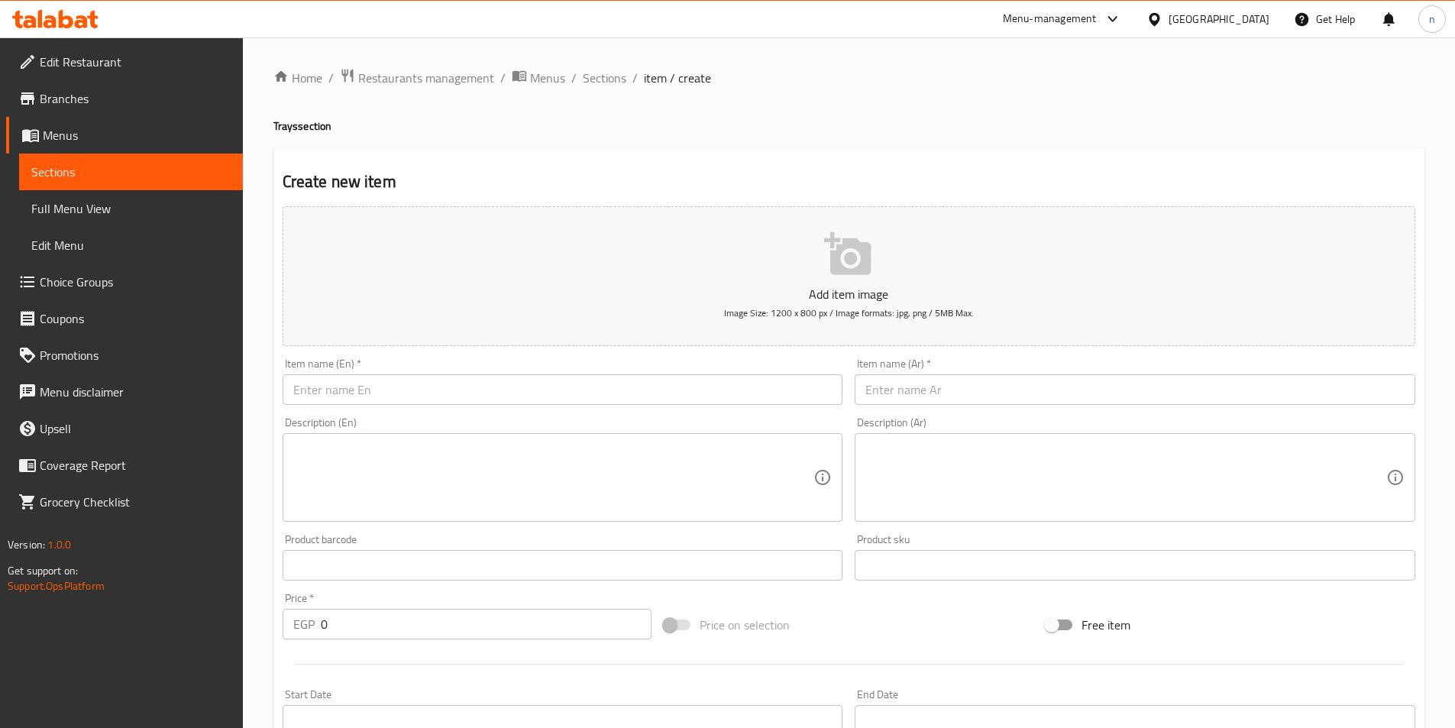
click at [195, 179] on span "Sections" at bounding box center [130, 172] width 199 height 18
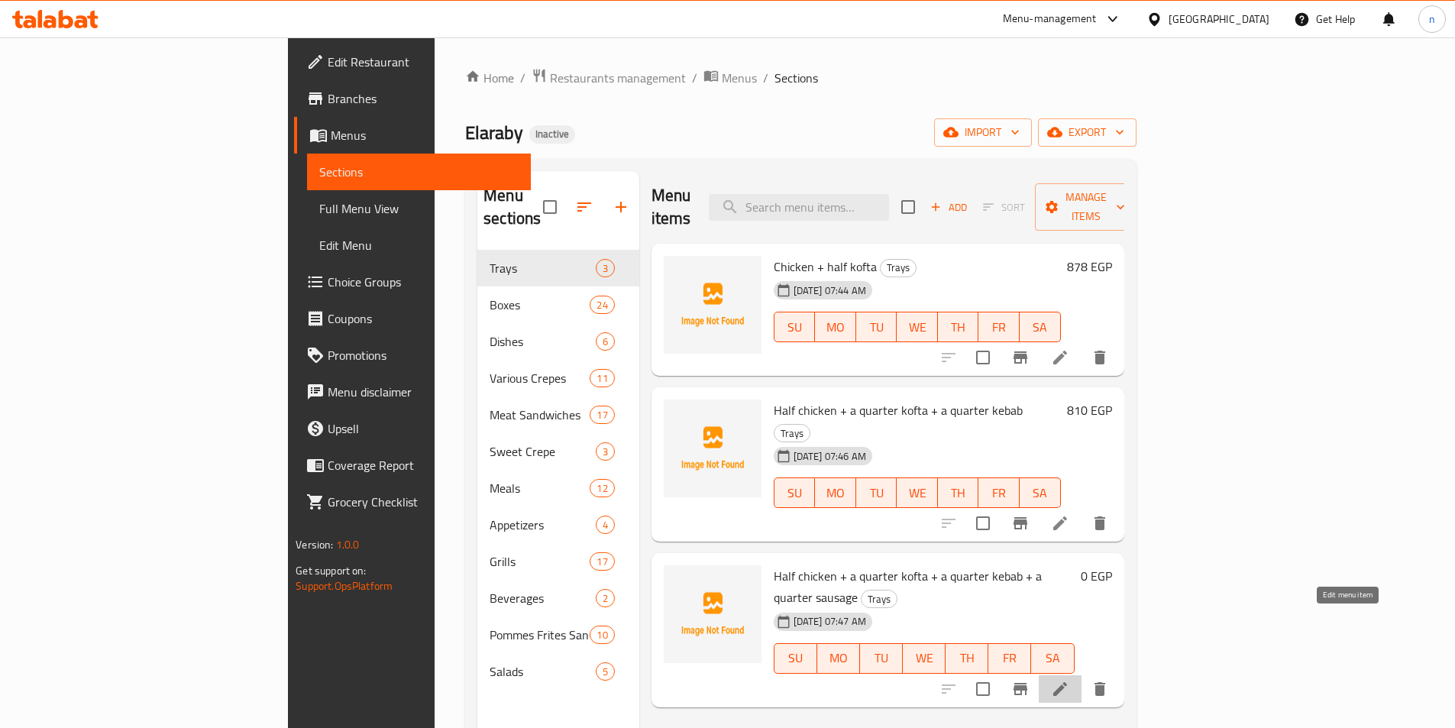
click at [1070, 680] on icon at bounding box center [1060, 689] width 18 height 18
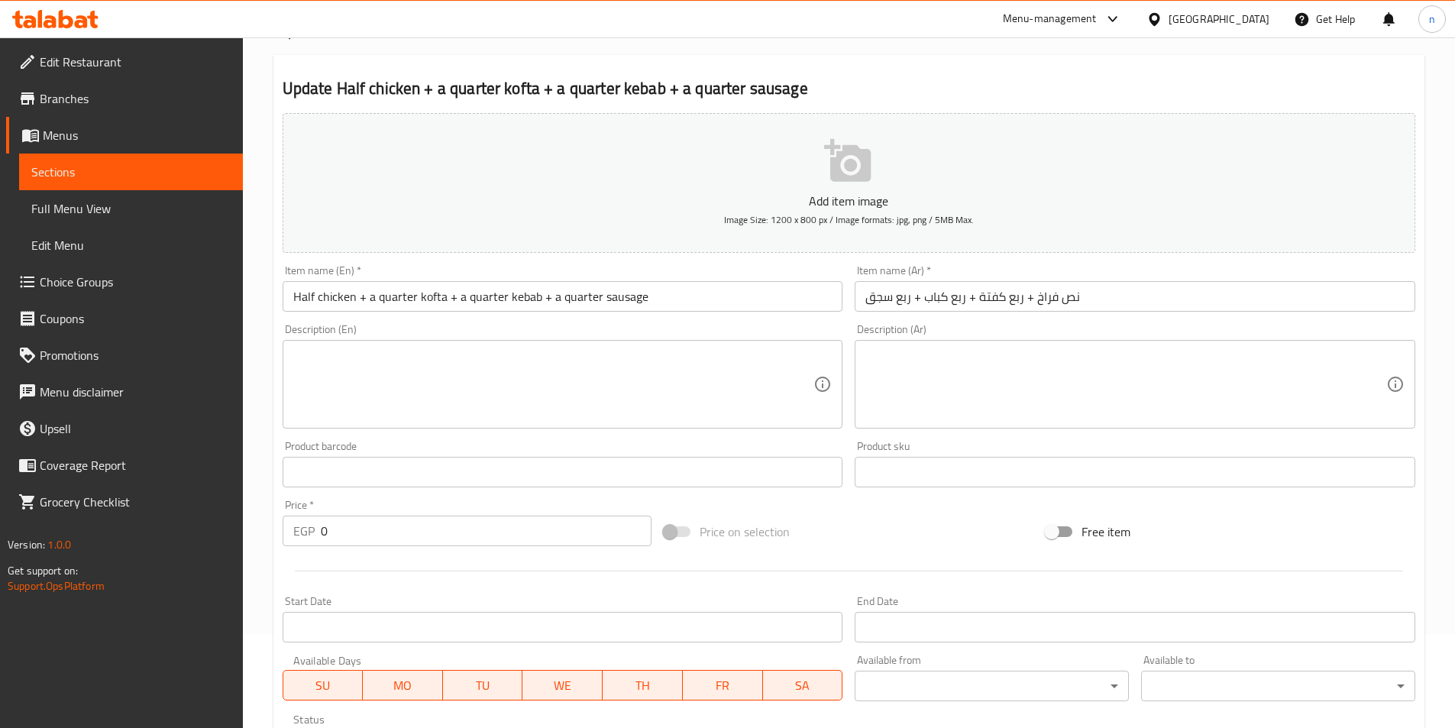
scroll to position [76, 0]
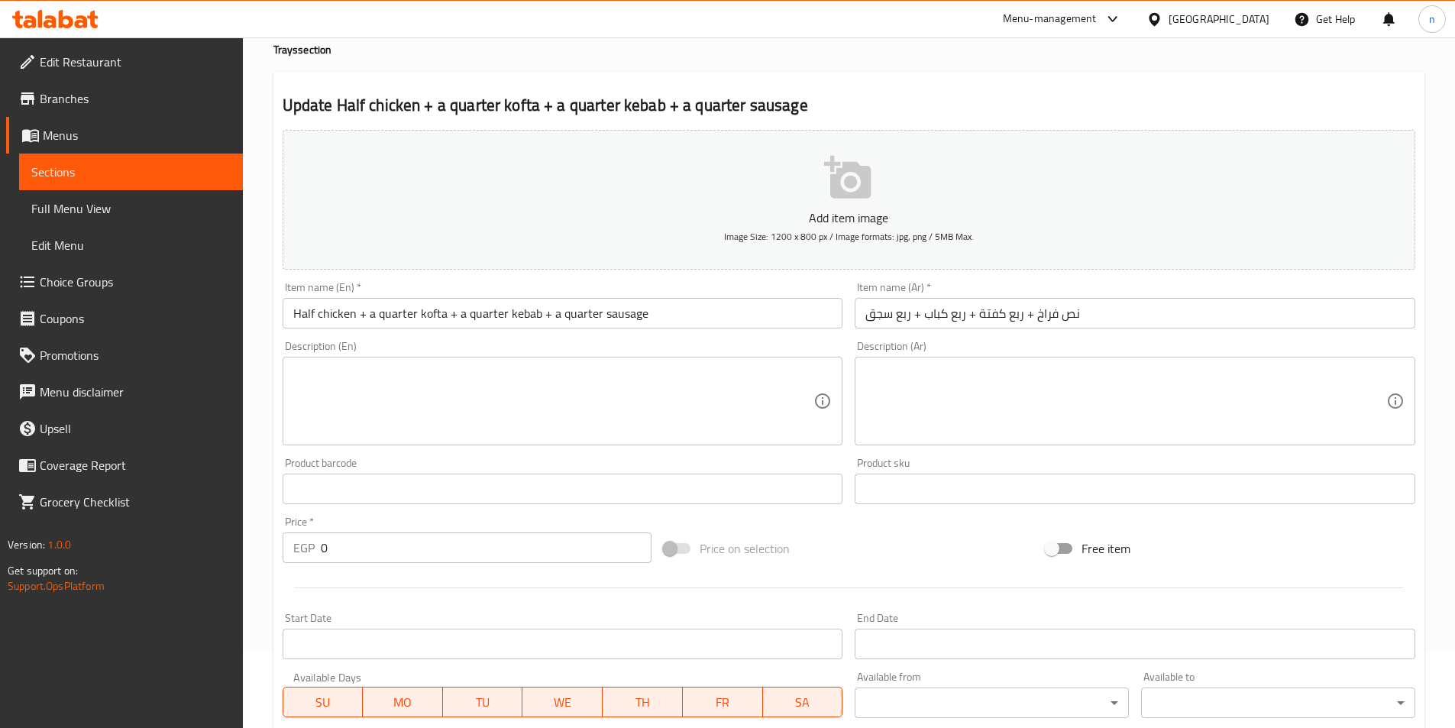
click at [325, 557] on input "0" at bounding box center [487, 547] width 332 height 31
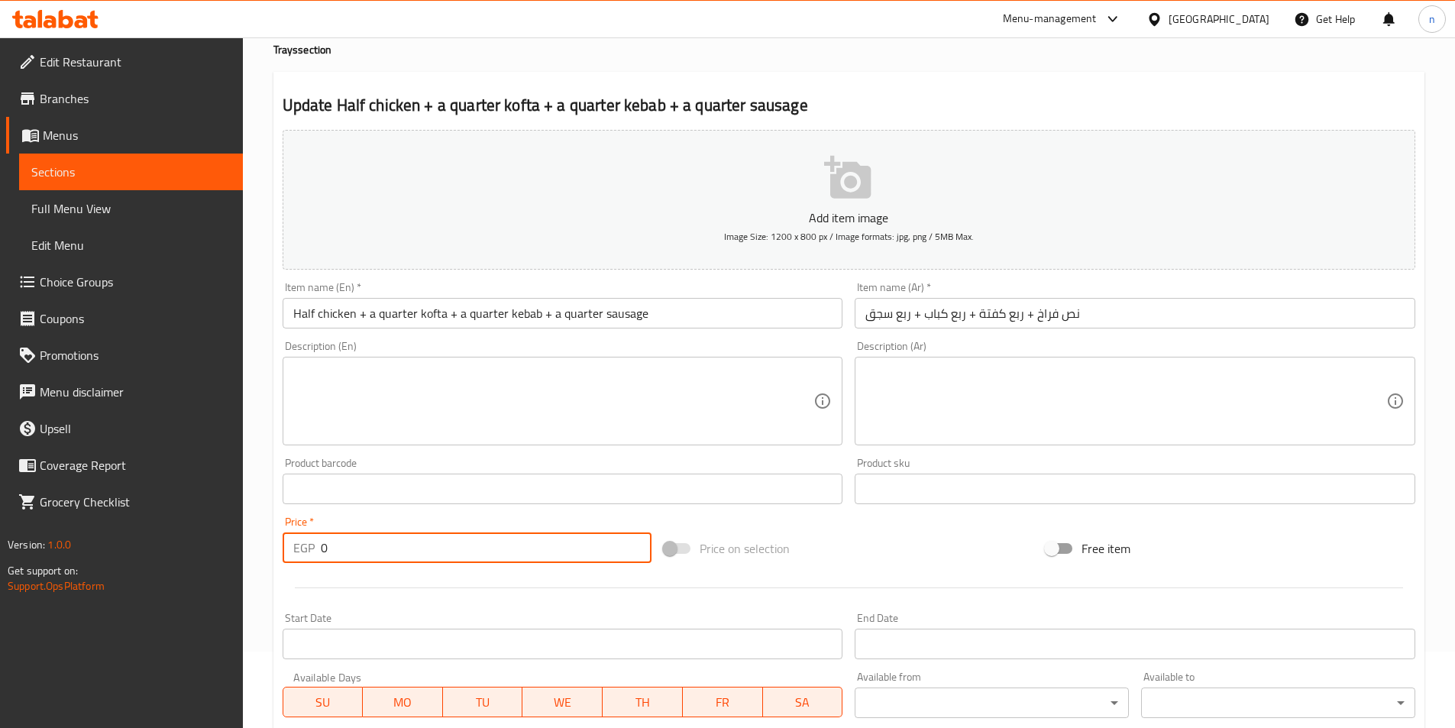
click at [325, 557] on input "0" at bounding box center [487, 547] width 332 height 31
click at [325, 552] on input "0" at bounding box center [487, 547] width 332 height 31
click at [321, 548] on input "0" at bounding box center [487, 547] width 332 height 31
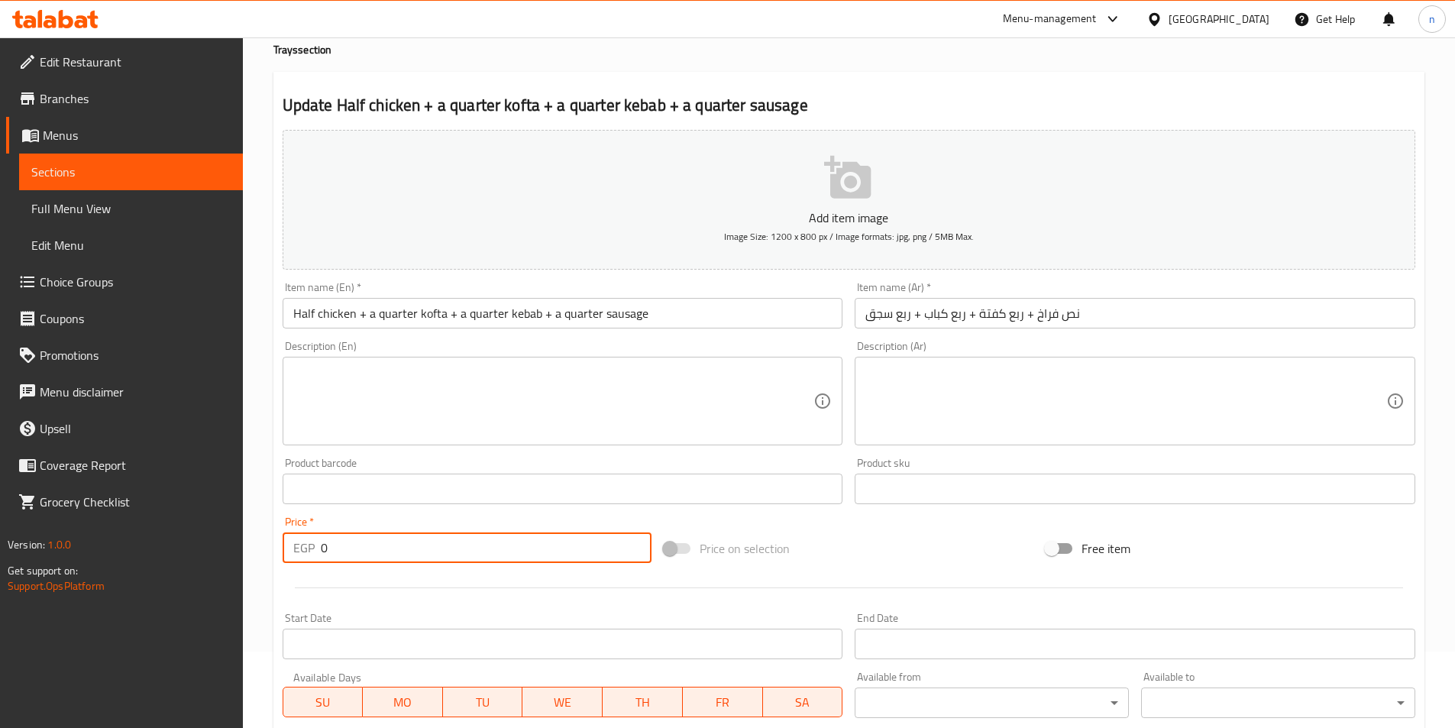
paste input "918.0"
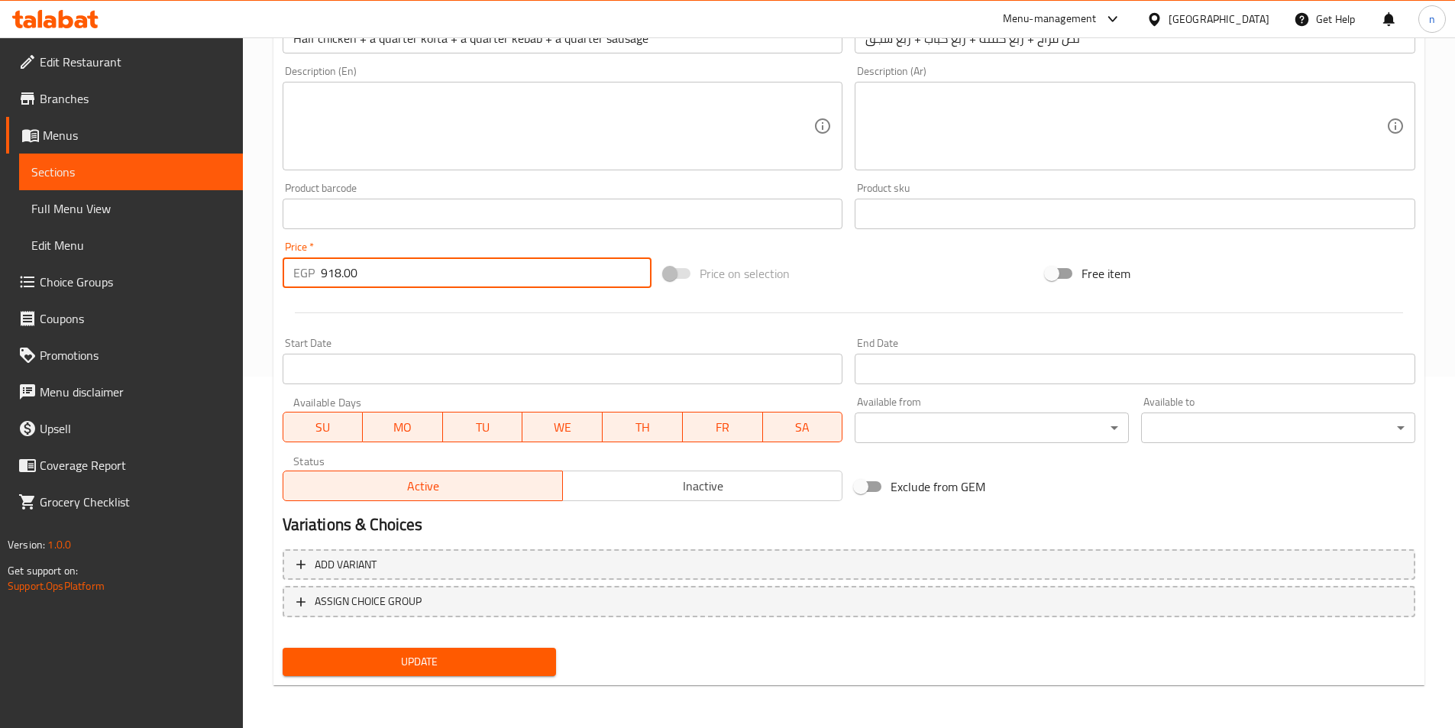
type input "918.00"
click at [420, 662] on span "Update" at bounding box center [420, 661] width 250 height 19
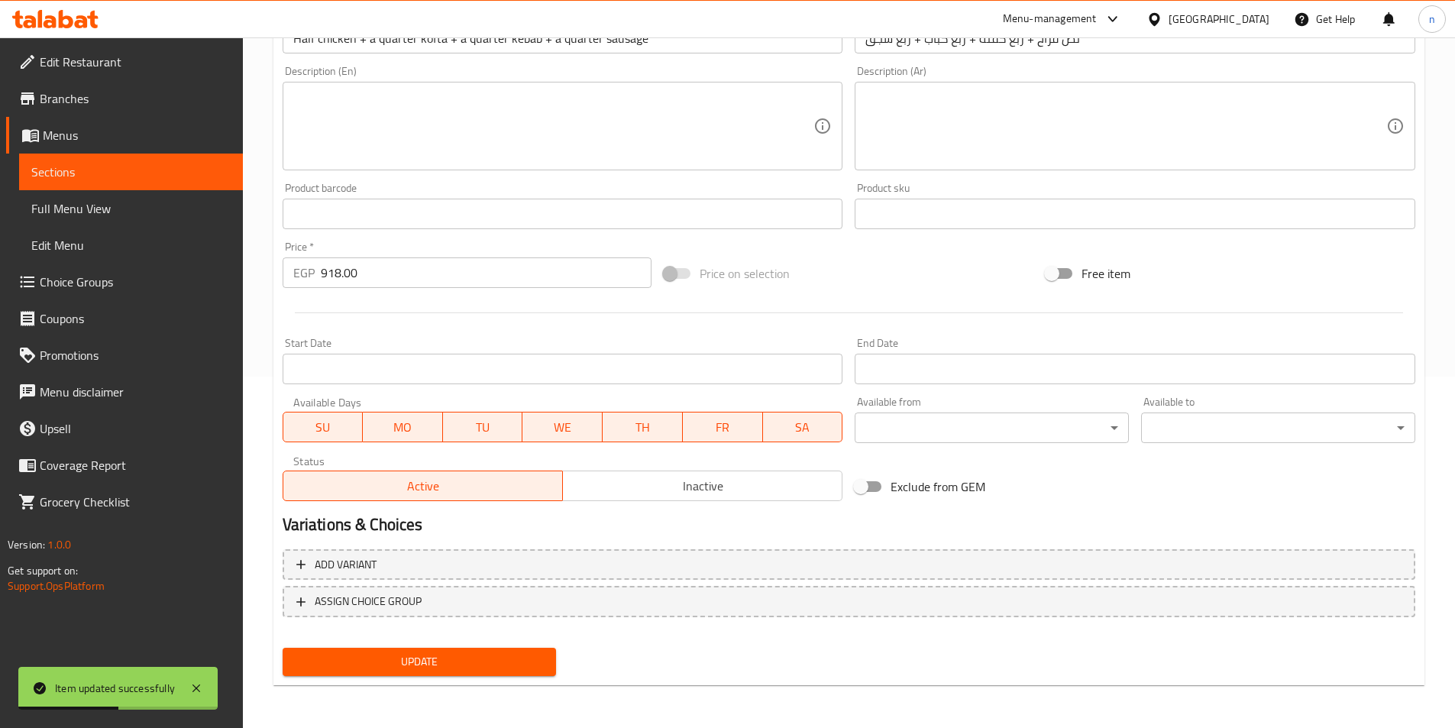
click at [116, 157] on link "Sections" at bounding box center [131, 172] width 224 height 37
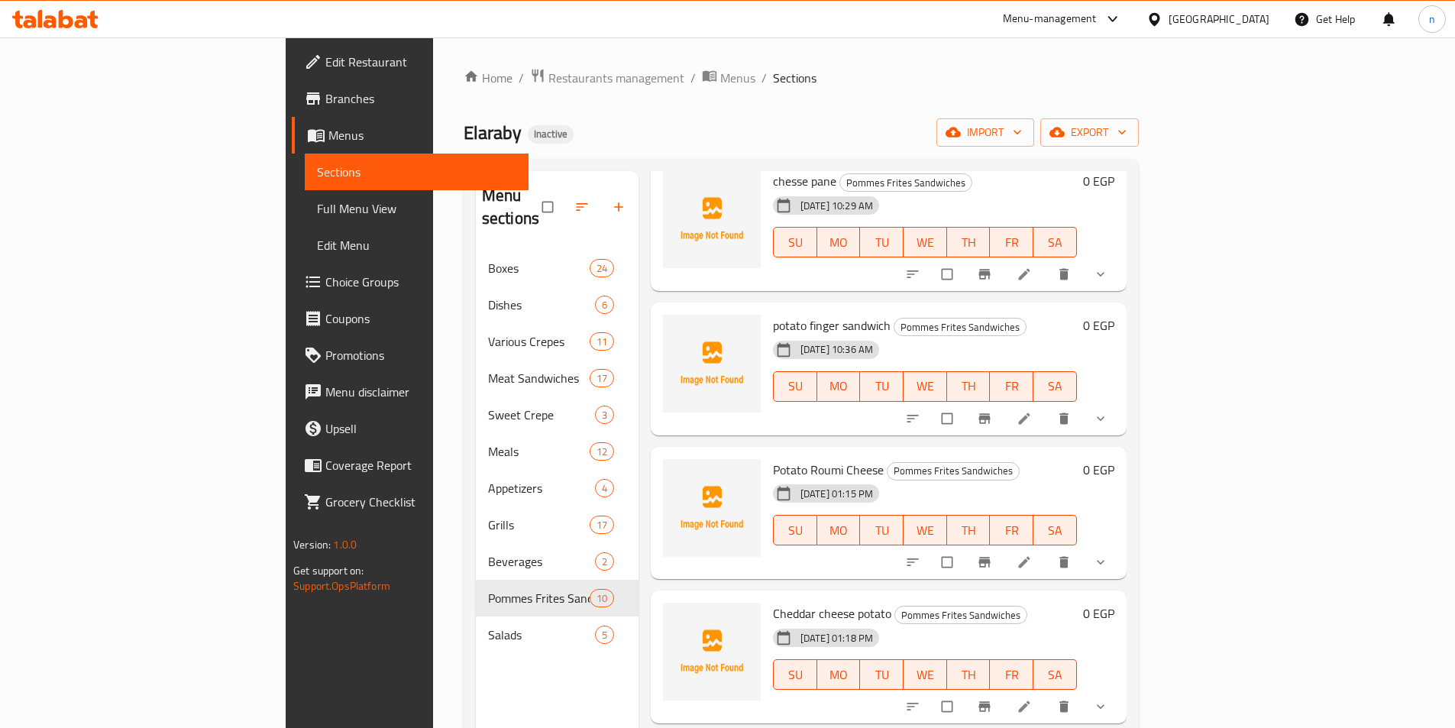
scroll to position [458, 0]
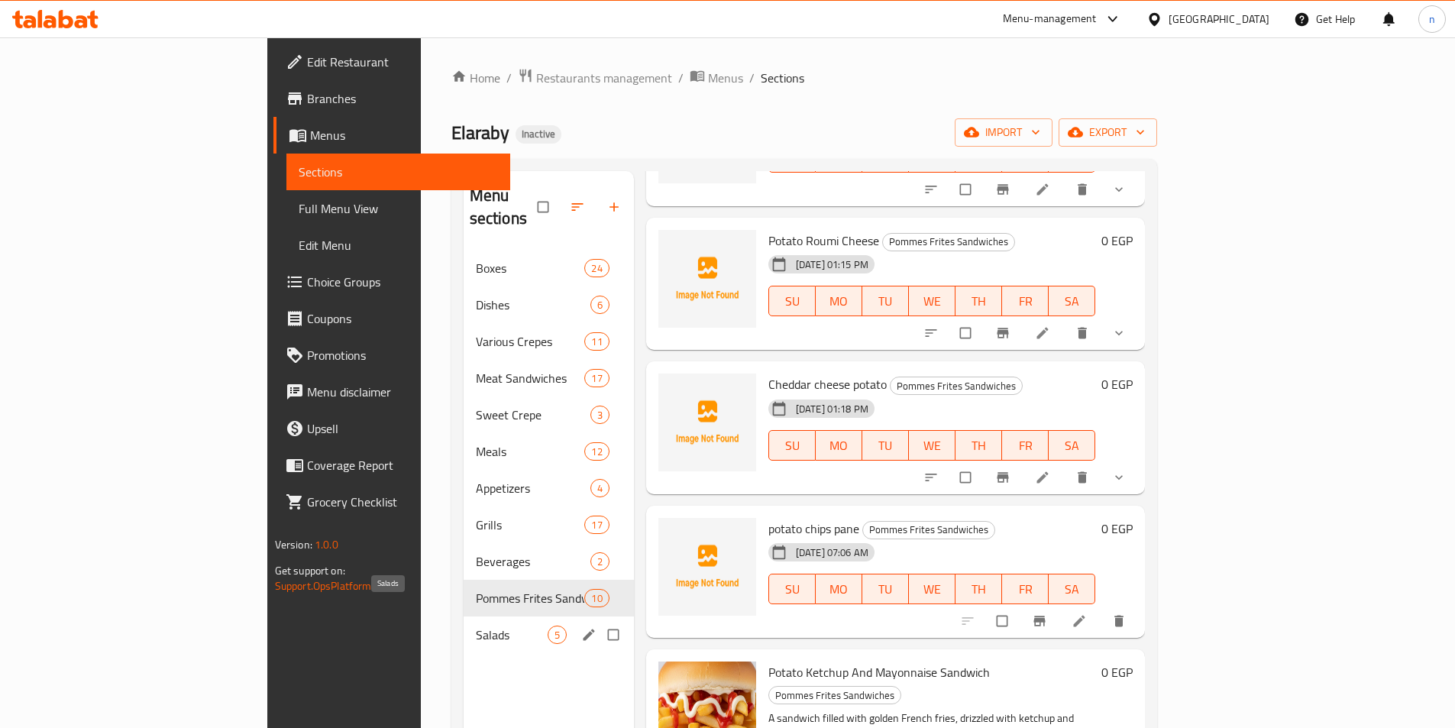
click at [476, 626] on span "Salads" at bounding box center [512, 635] width 72 height 18
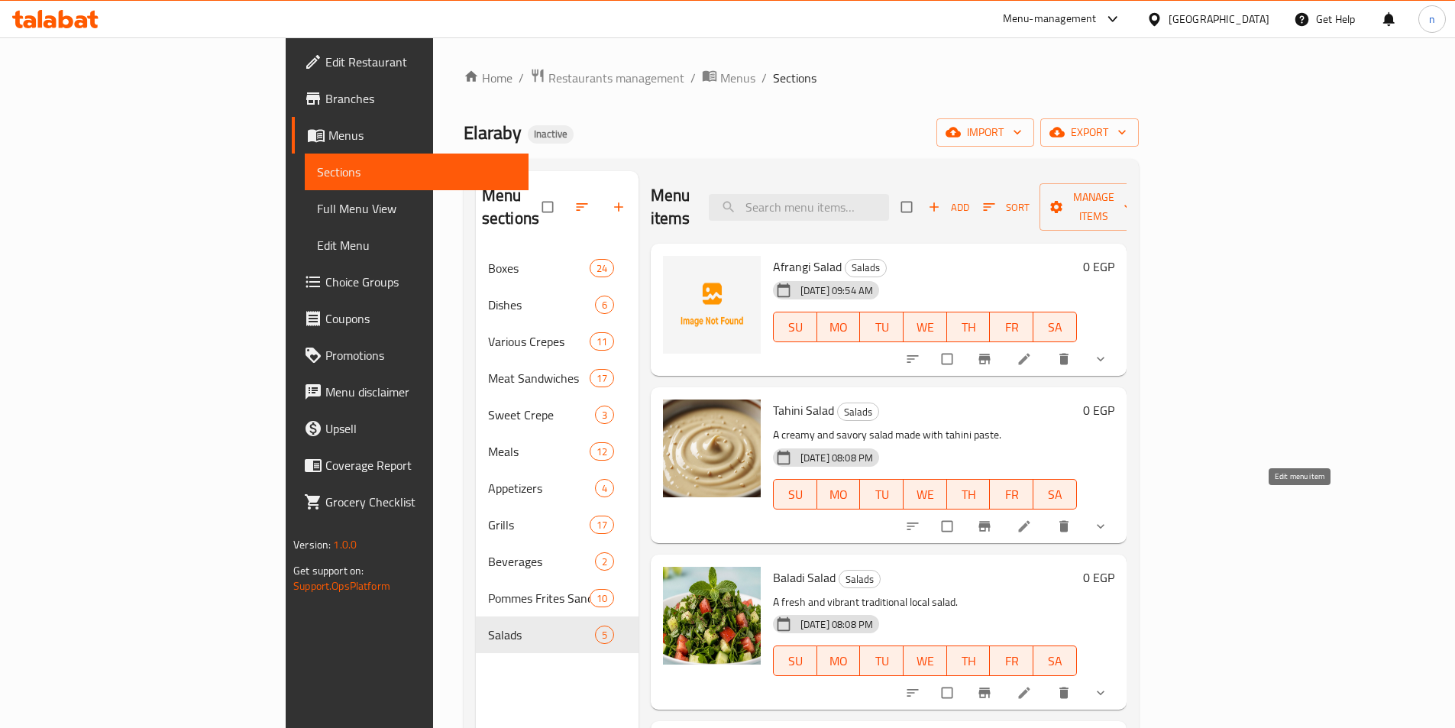
click at [1032, 519] on icon at bounding box center [1024, 526] width 15 height 15
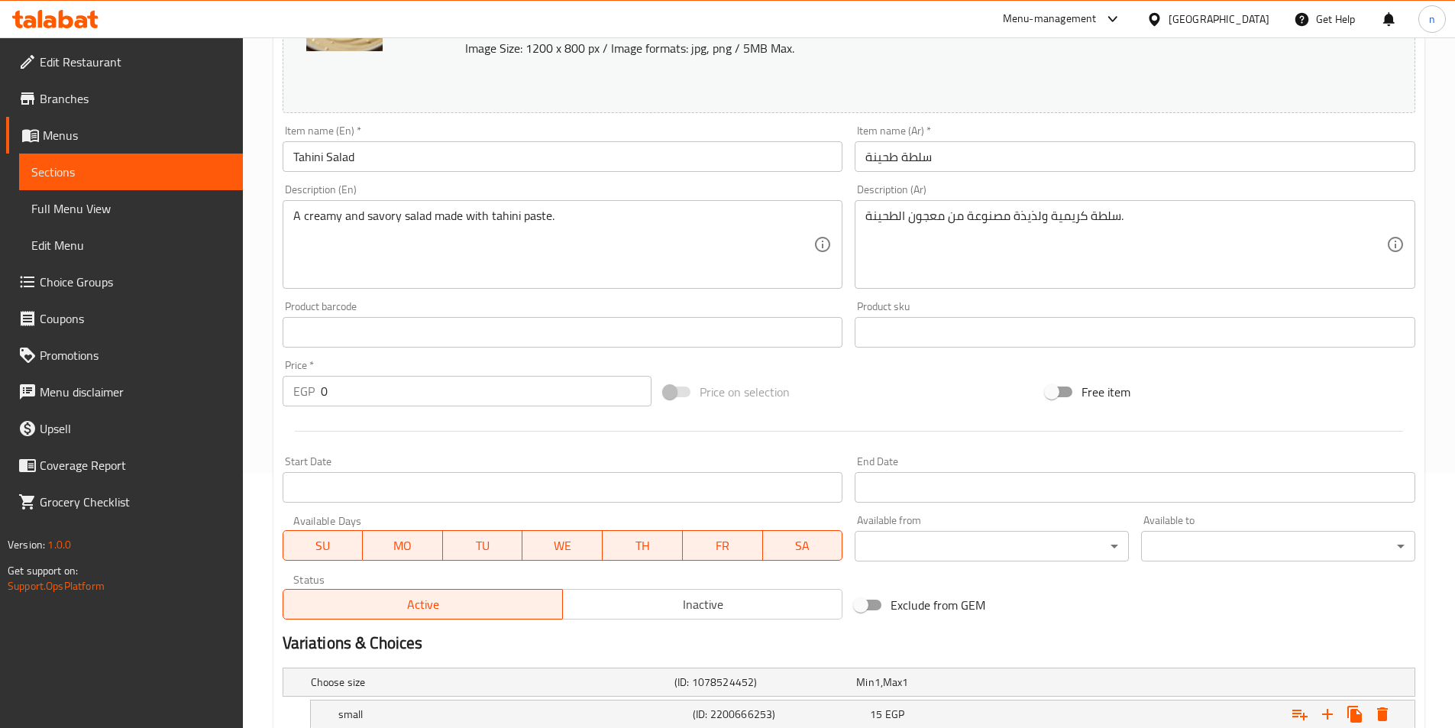
scroll to position [452, 0]
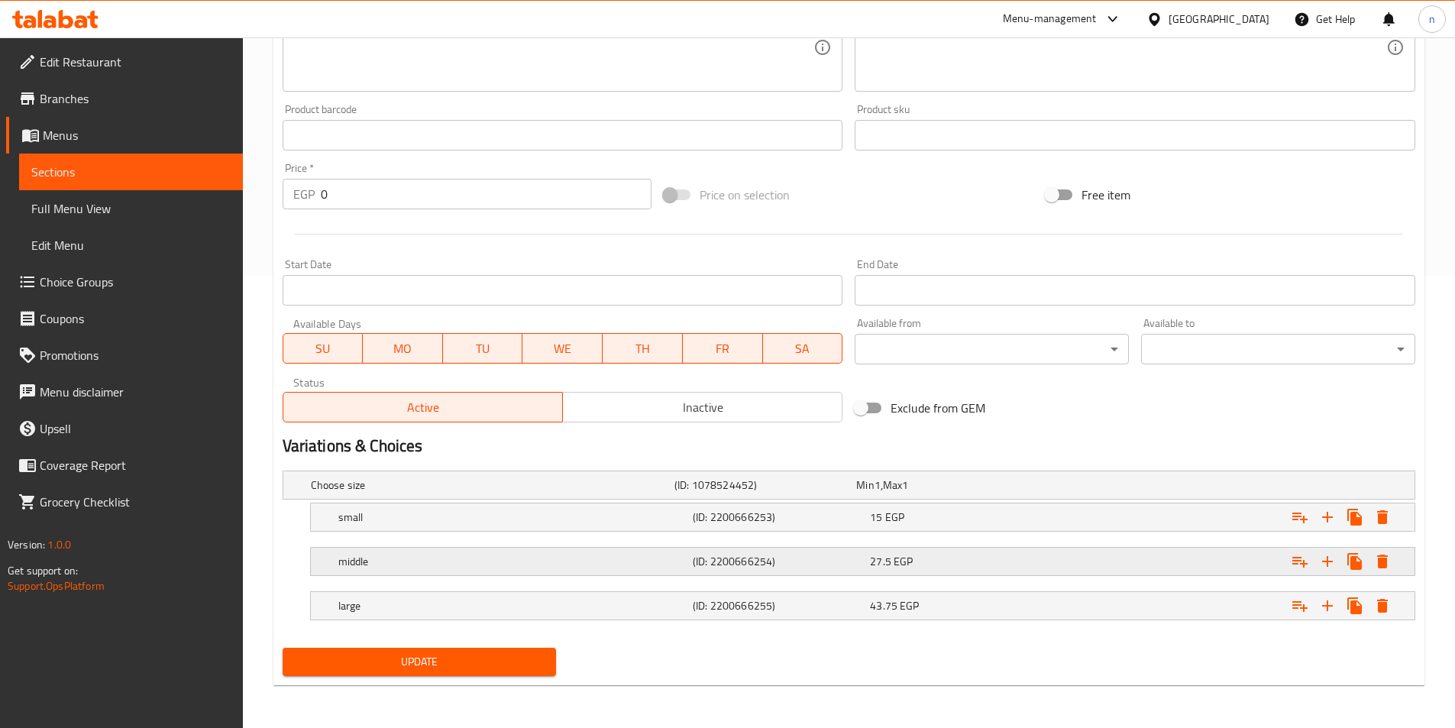
click at [566, 562] on h5 "middle" at bounding box center [512, 561] width 348 height 15
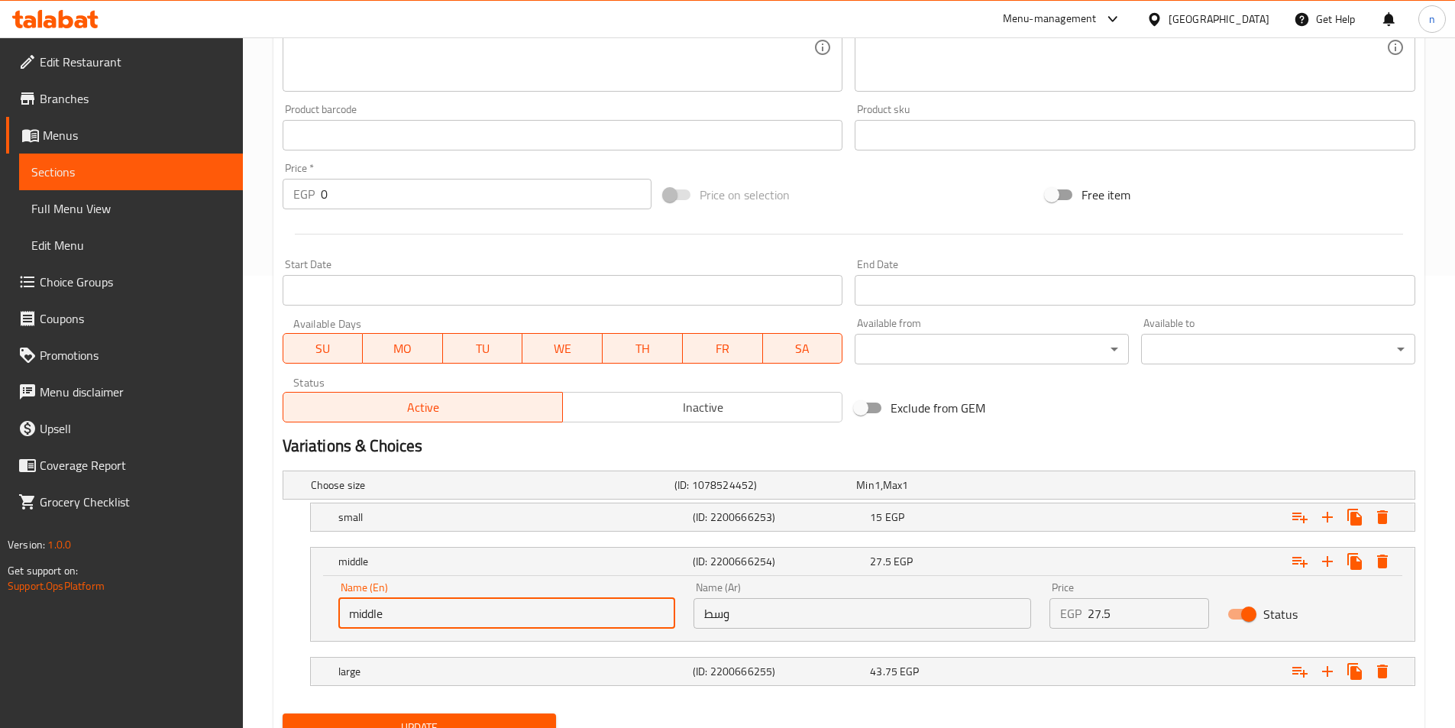
click at [360, 610] on input "middle" at bounding box center [507, 613] width 338 height 31
type input "Medium"
click at [995, 523] on div "15 EGP" at bounding box center [955, 517] width 171 height 15
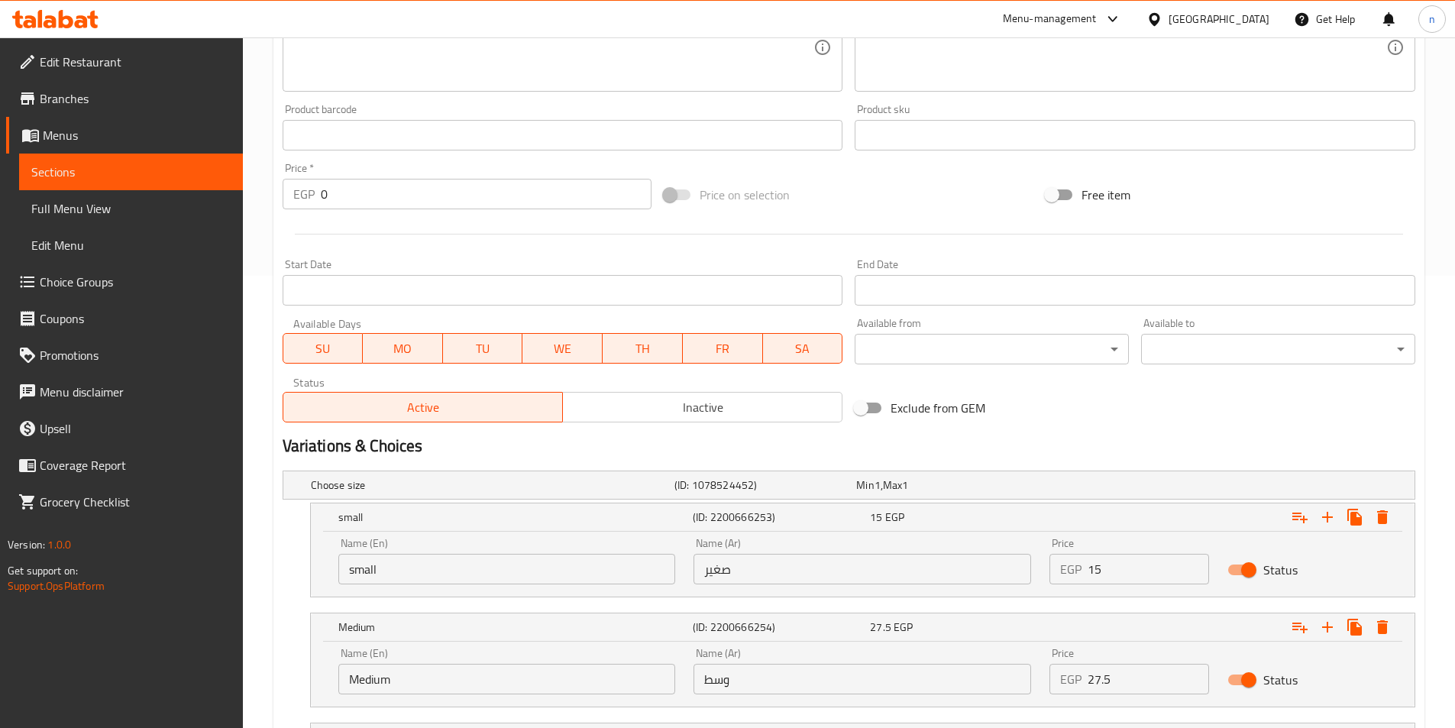
click at [1105, 568] on input "15" at bounding box center [1148, 569] width 121 height 31
click at [1099, 569] on input "15" at bounding box center [1148, 569] width 121 height 31
click at [1089, 569] on input "15" at bounding box center [1148, 569] width 121 height 31
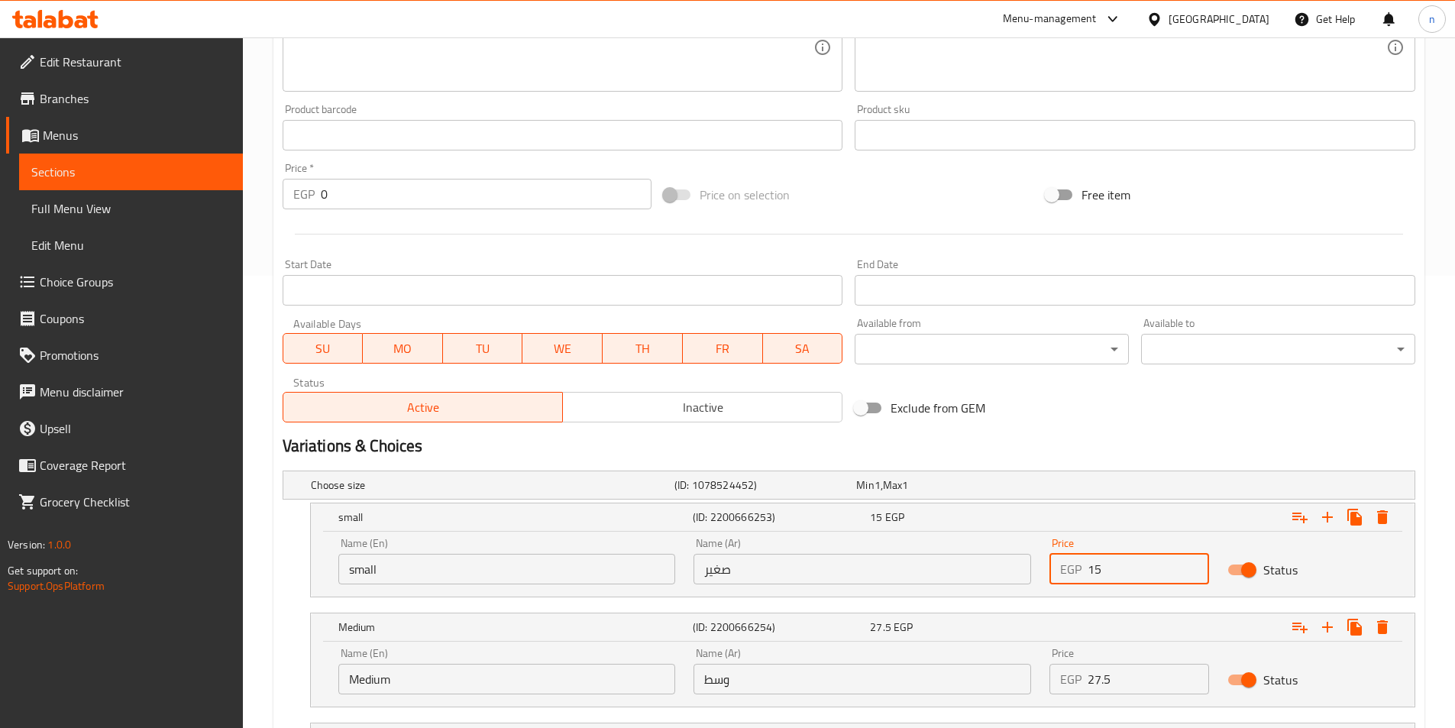
click at [1097, 573] on input "15" at bounding box center [1148, 569] width 121 height 31
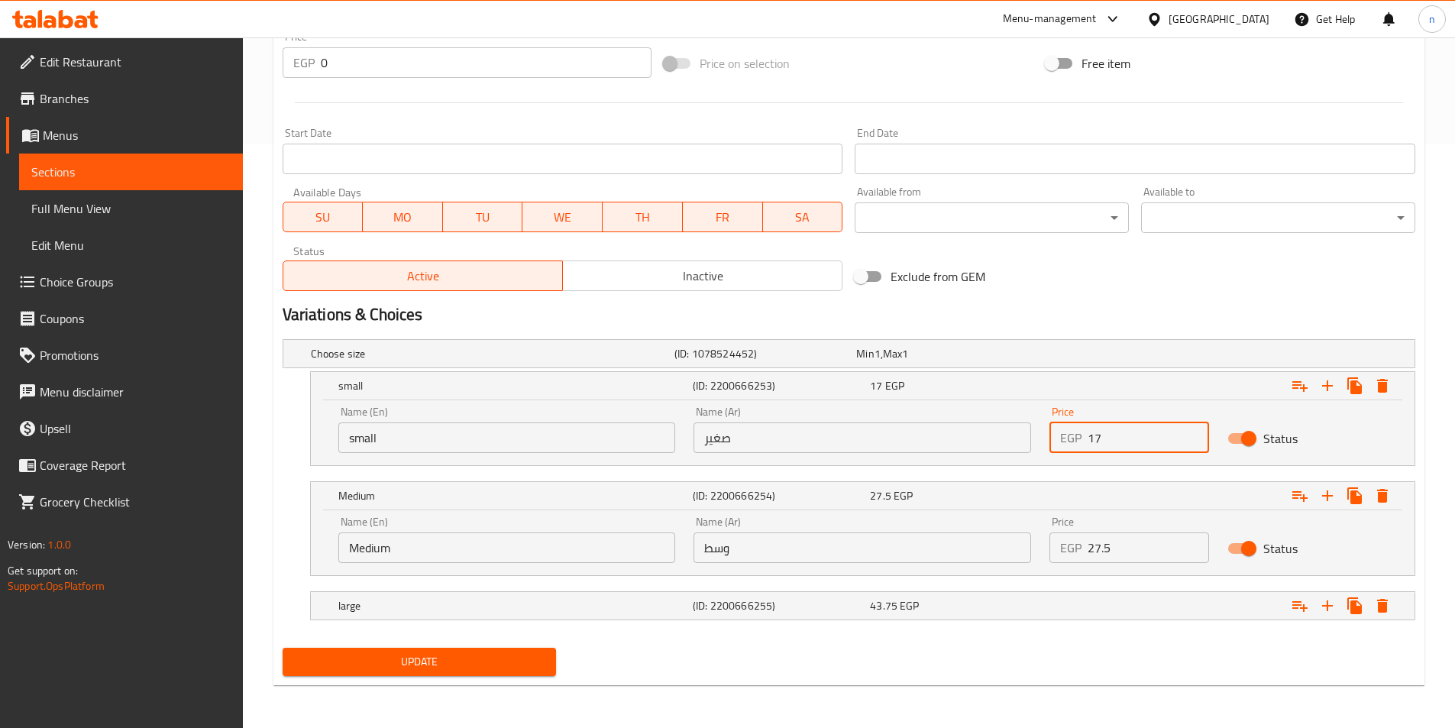
type input "17"
click at [1112, 552] on input "27.5" at bounding box center [1148, 547] width 121 height 31
click at [1092, 557] on input "27.5" at bounding box center [1148, 547] width 121 height 31
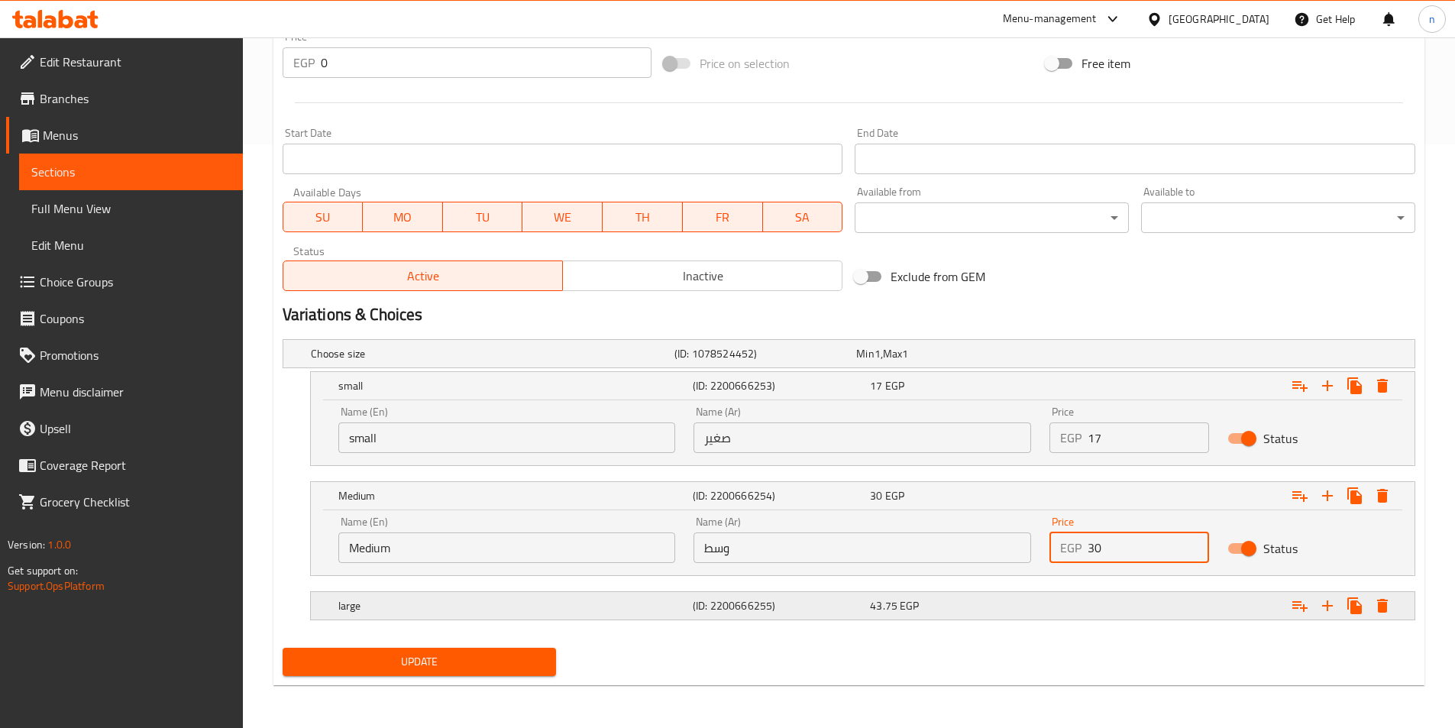
type input "30"
click at [1125, 620] on div "Expand" at bounding box center [1221, 606] width 354 height 34
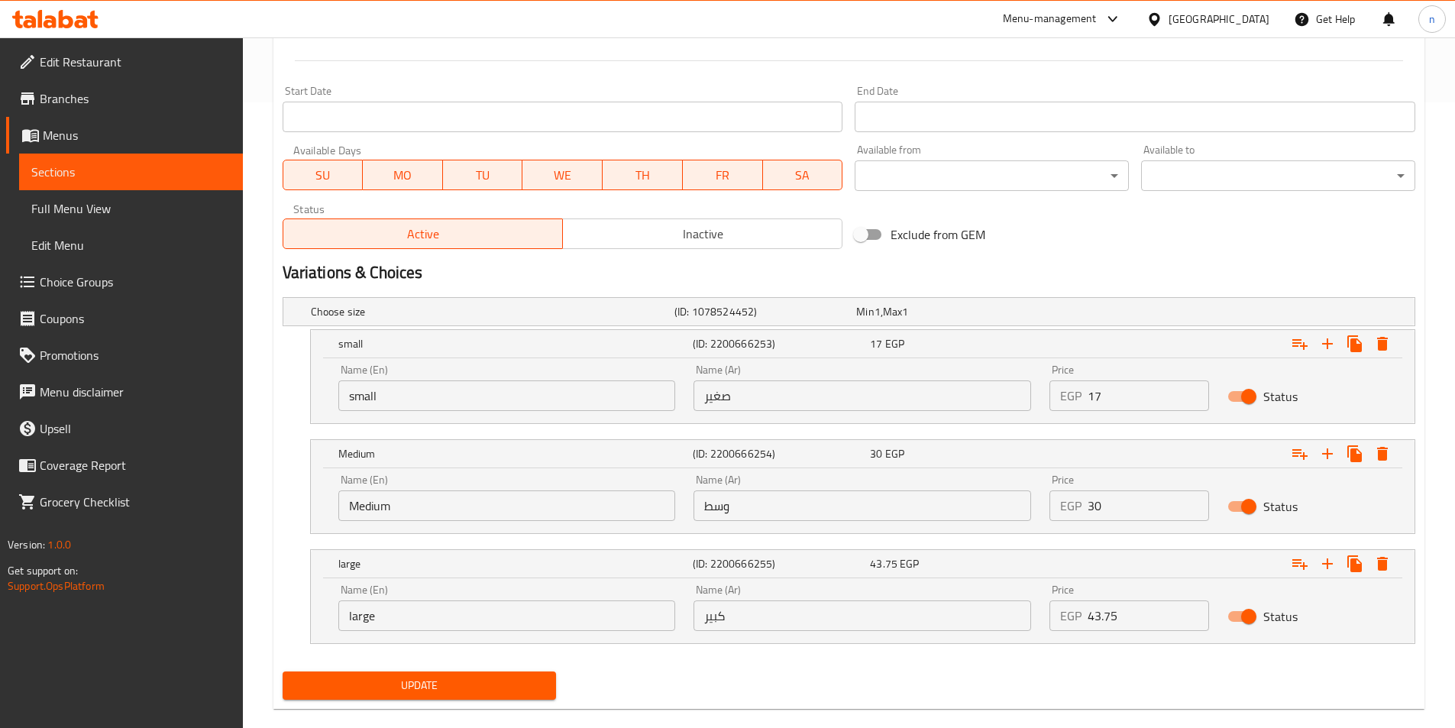
scroll to position [649, 0]
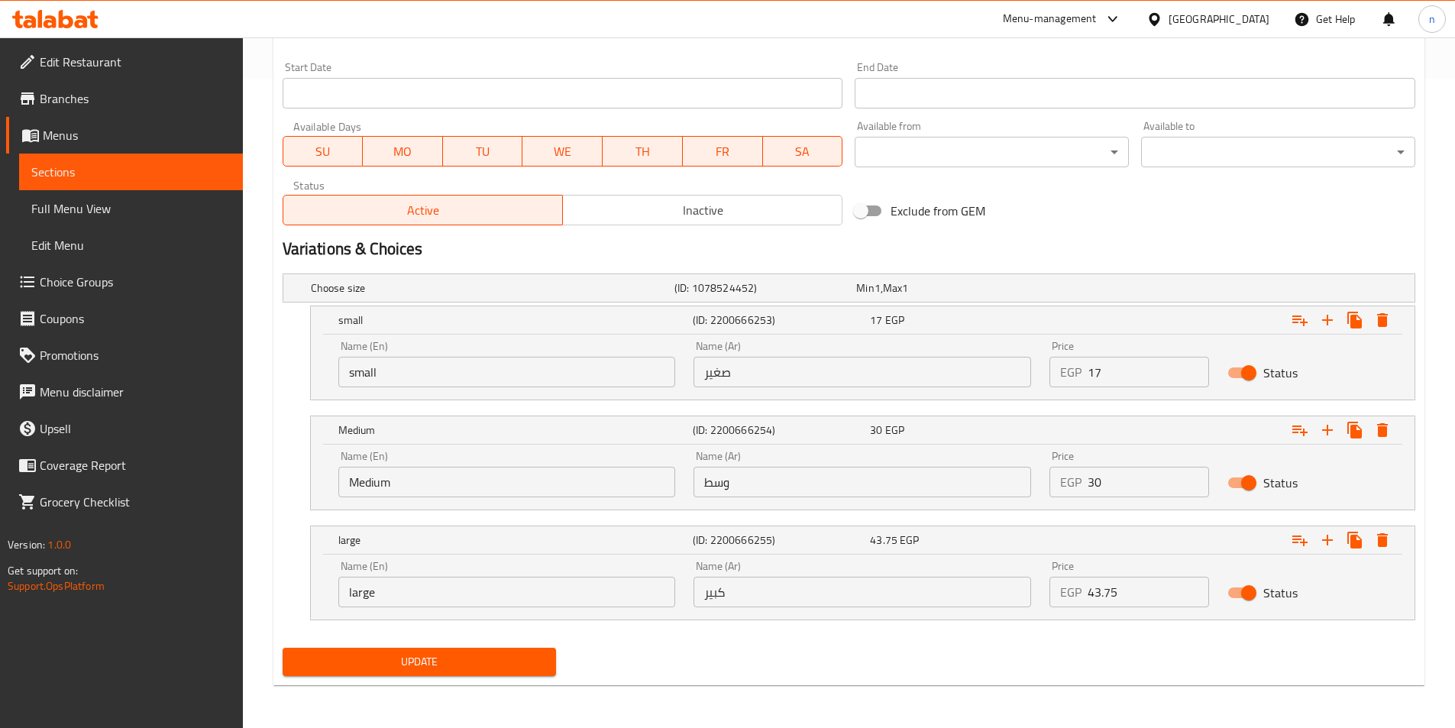
click at [1109, 594] on input "43.75" at bounding box center [1148, 592] width 121 height 31
type input "8"
type input "48"
click at [511, 660] on span "Update" at bounding box center [420, 661] width 250 height 19
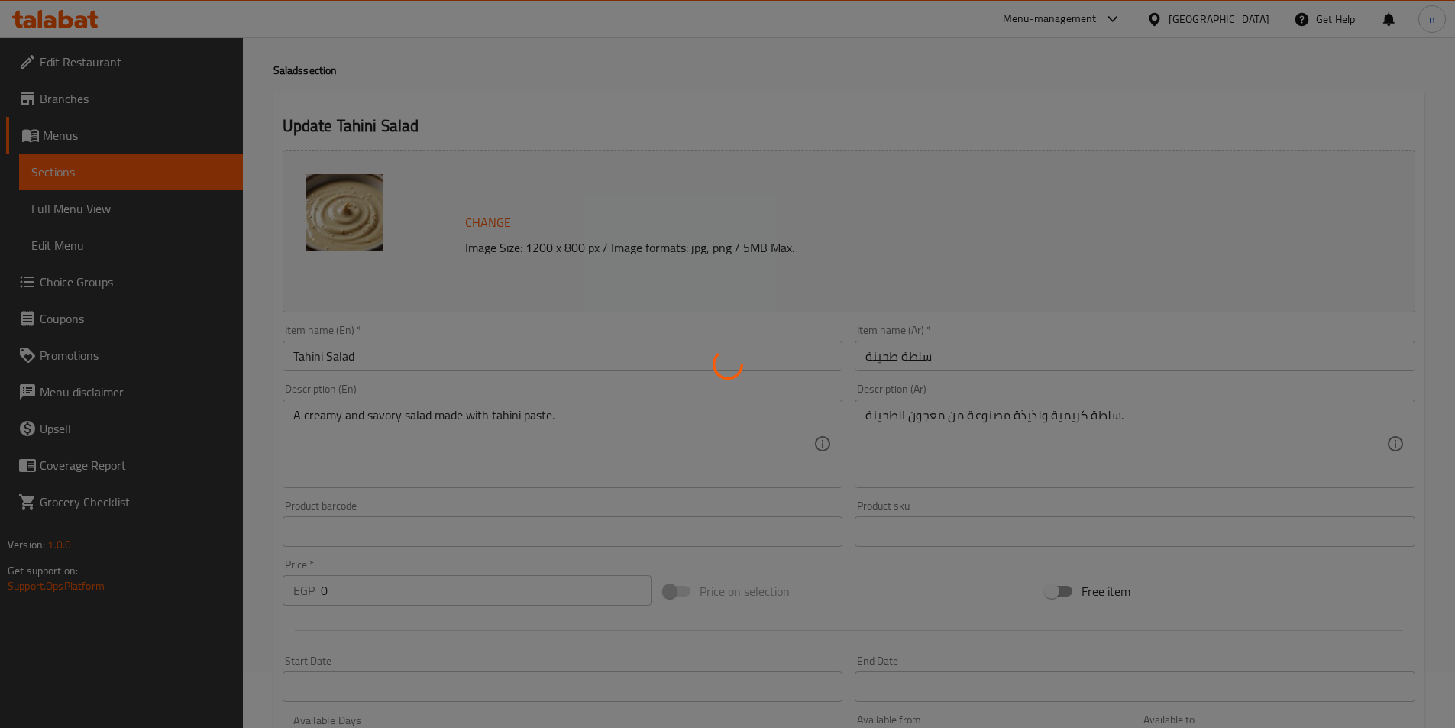
scroll to position [38, 0]
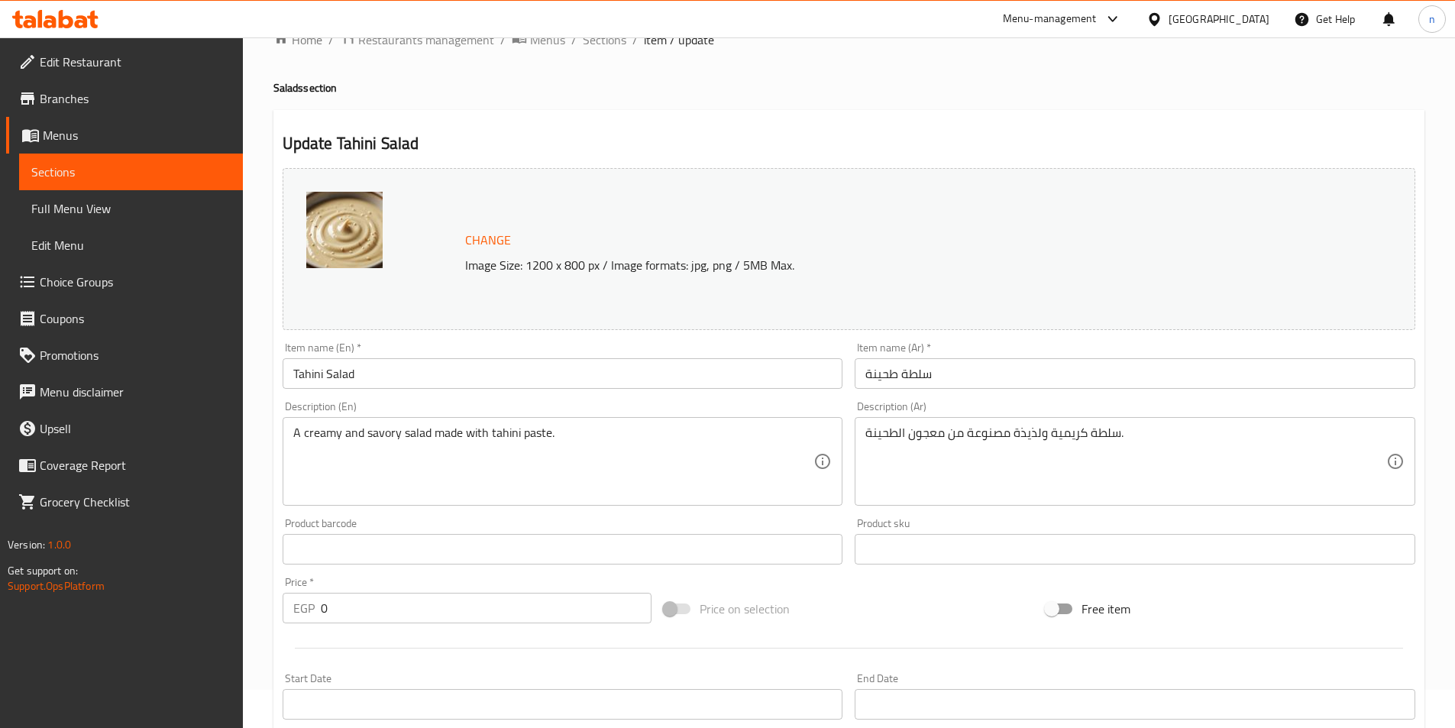
click at [79, 183] on link "Sections" at bounding box center [131, 172] width 224 height 37
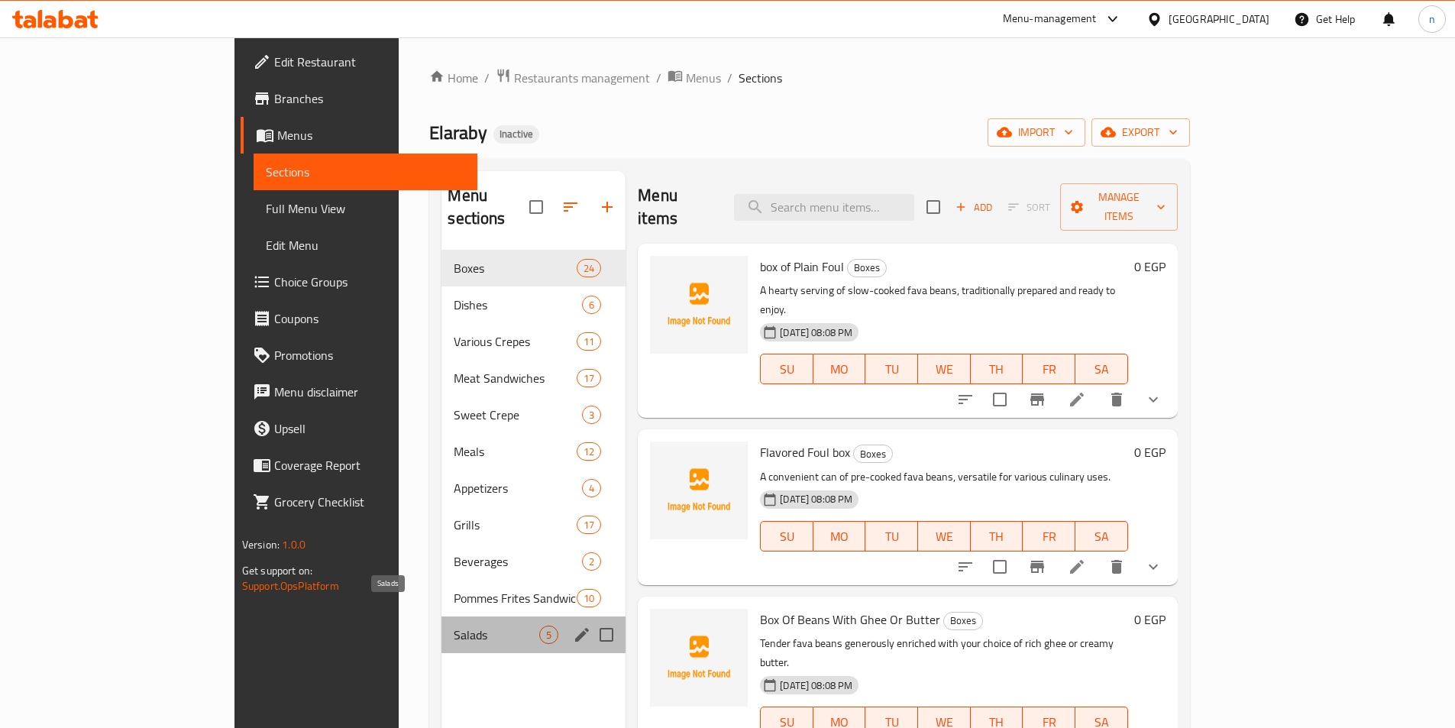
click at [454, 626] on span "Salads" at bounding box center [497, 635] width 86 height 18
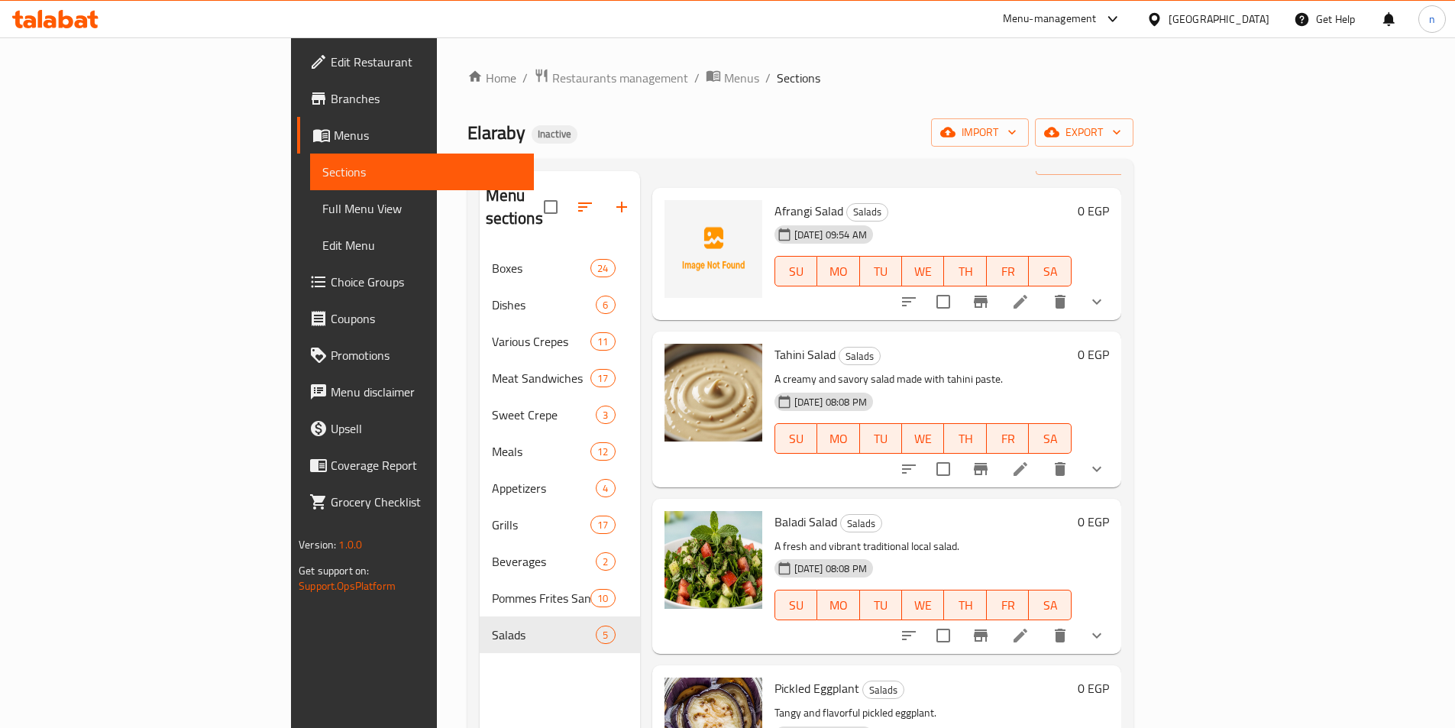
scroll to position [121, 0]
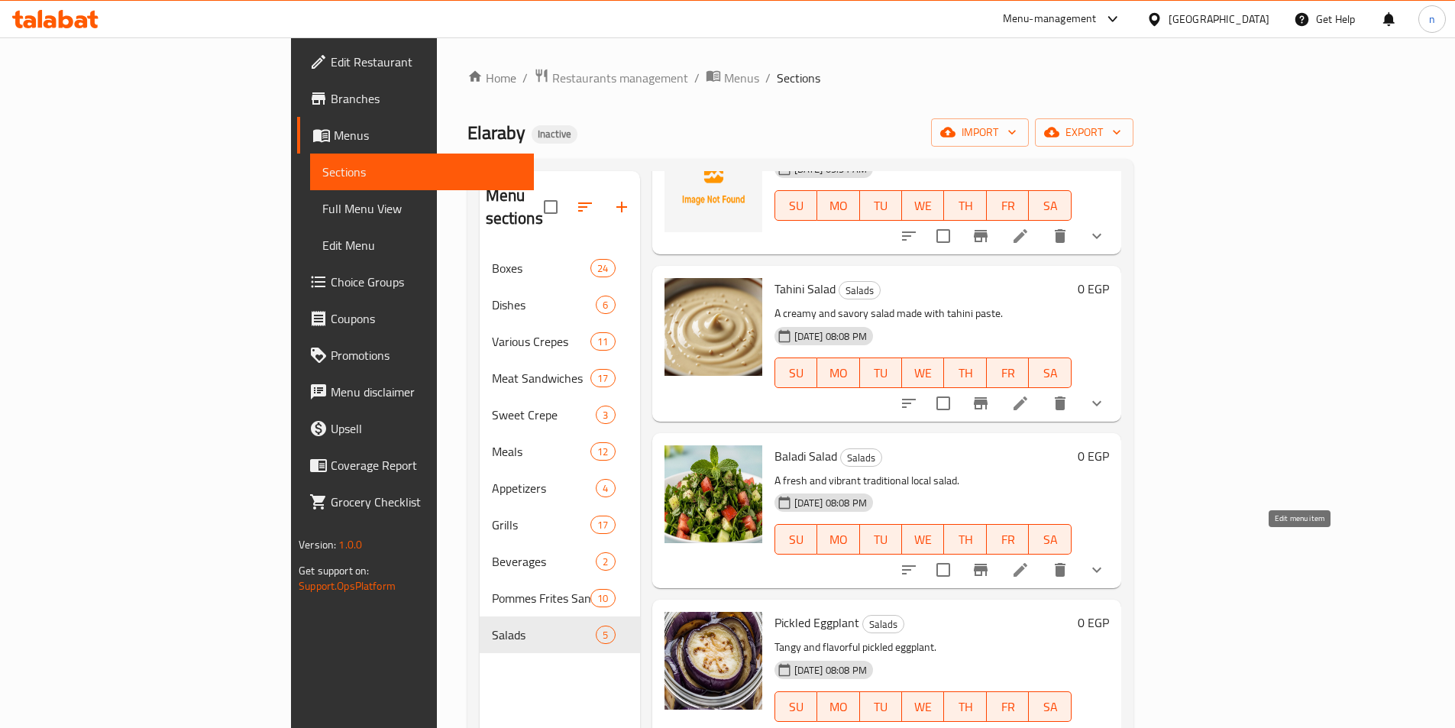
click at [1030, 561] on icon at bounding box center [1020, 570] width 18 height 18
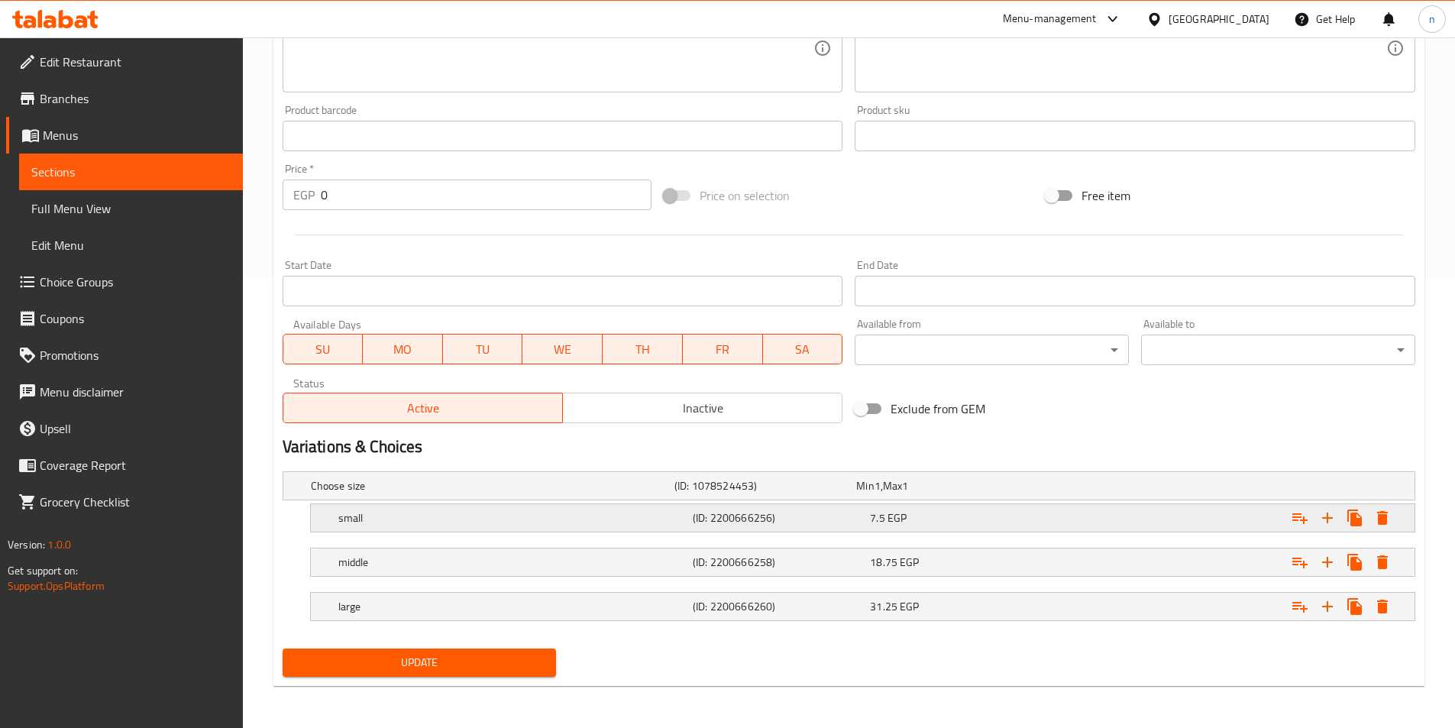
scroll to position [452, 0]
click at [658, 559] on h5 "middle" at bounding box center [512, 561] width 348 height 15
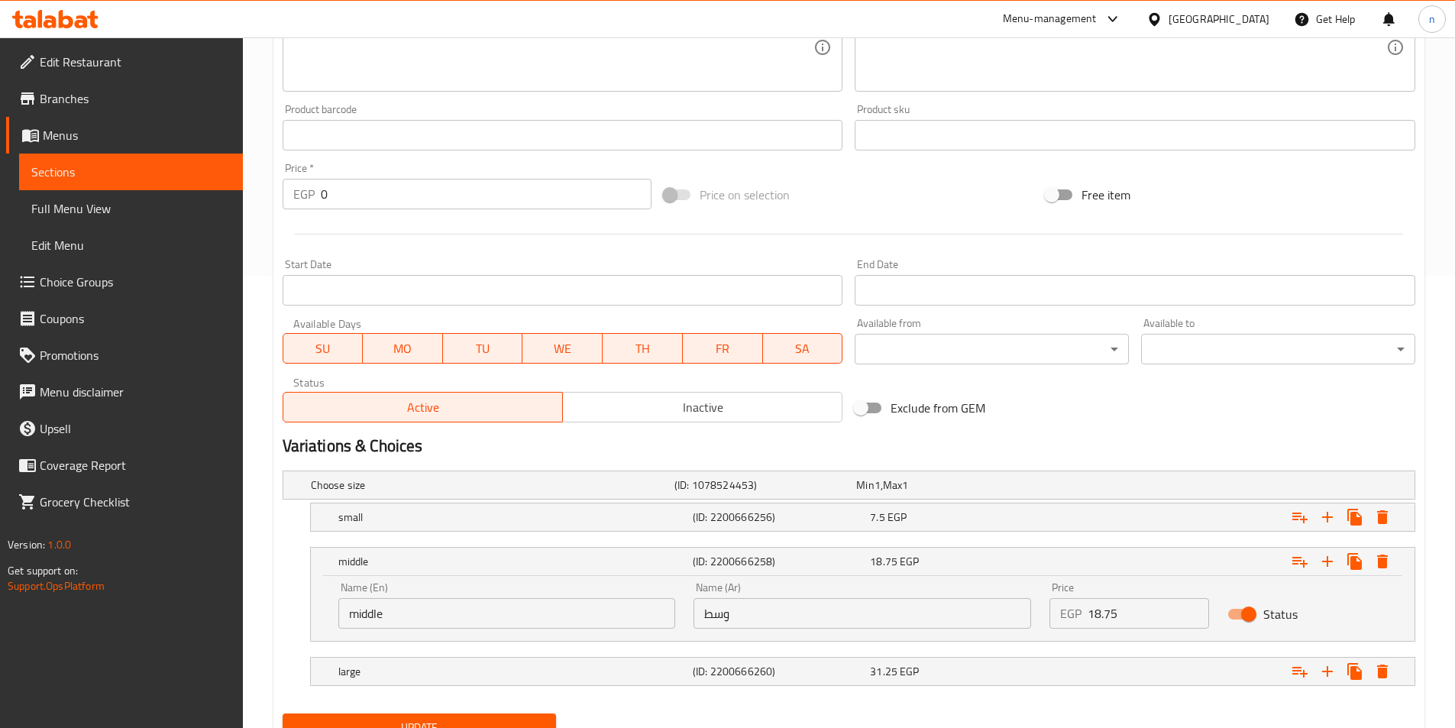
click at [380, 611] on input "middle" at bounding box center [507, 613] width 338 height 31
type input "Medium"
click at [1041, 515] on div "7.5 EGP" at bounding box center [955, 517] width 171 height 15
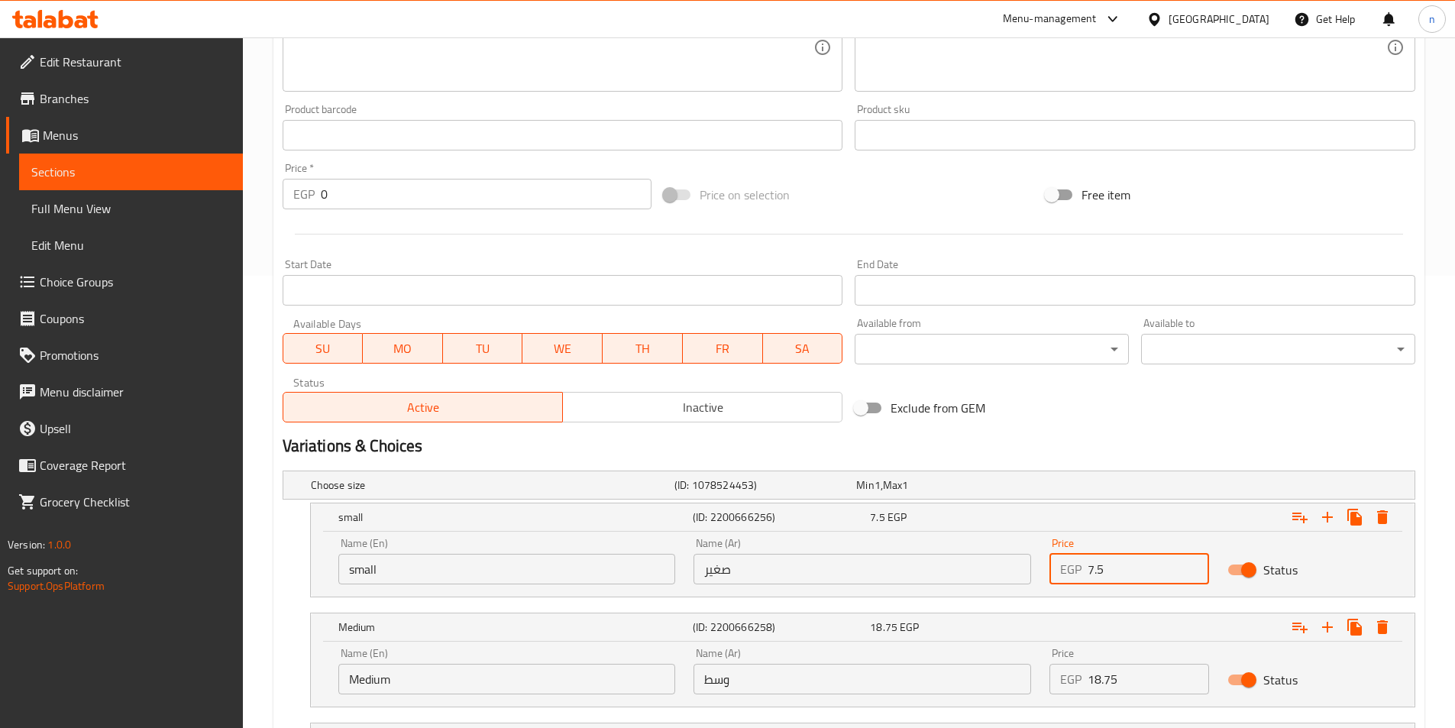
click at [1096, 572] on input "7.5" at bounding box center [1148, 569] width 121 height 31
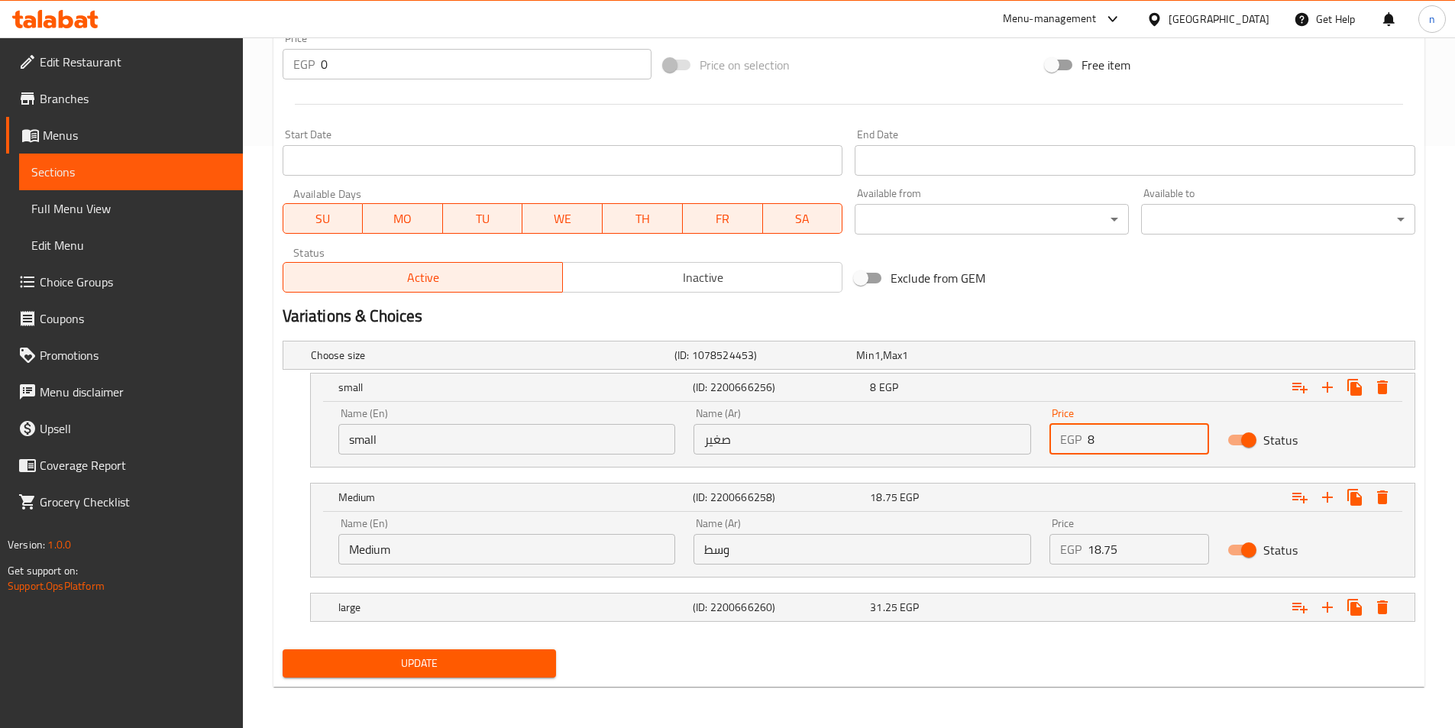
scroll to position [584, 0]
type input "8"
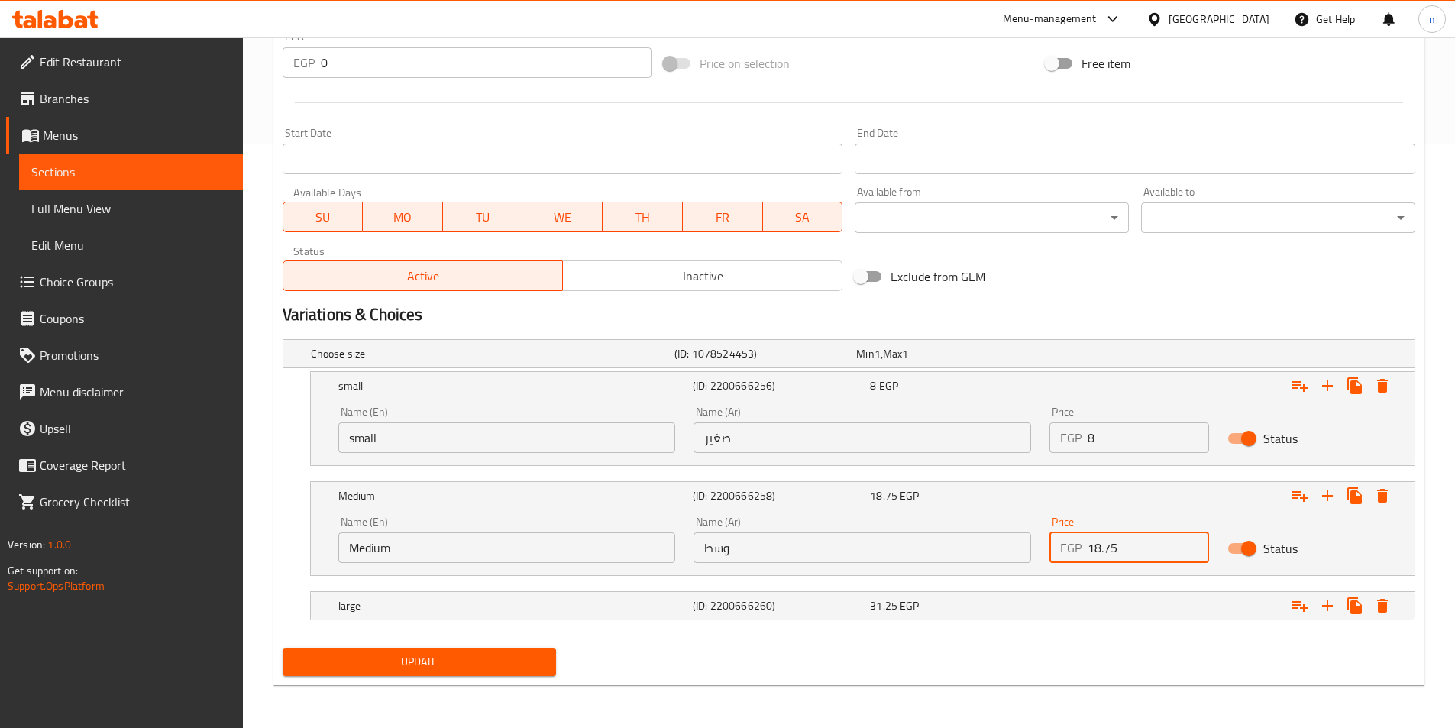
click at [1096, 555] on input "18.75" at bounding box center [1148, 547] width 121 height 31
type input "21"
click at [1074, 598] on div "Expand" at bounding box center [1221, 606] width 354 height 34
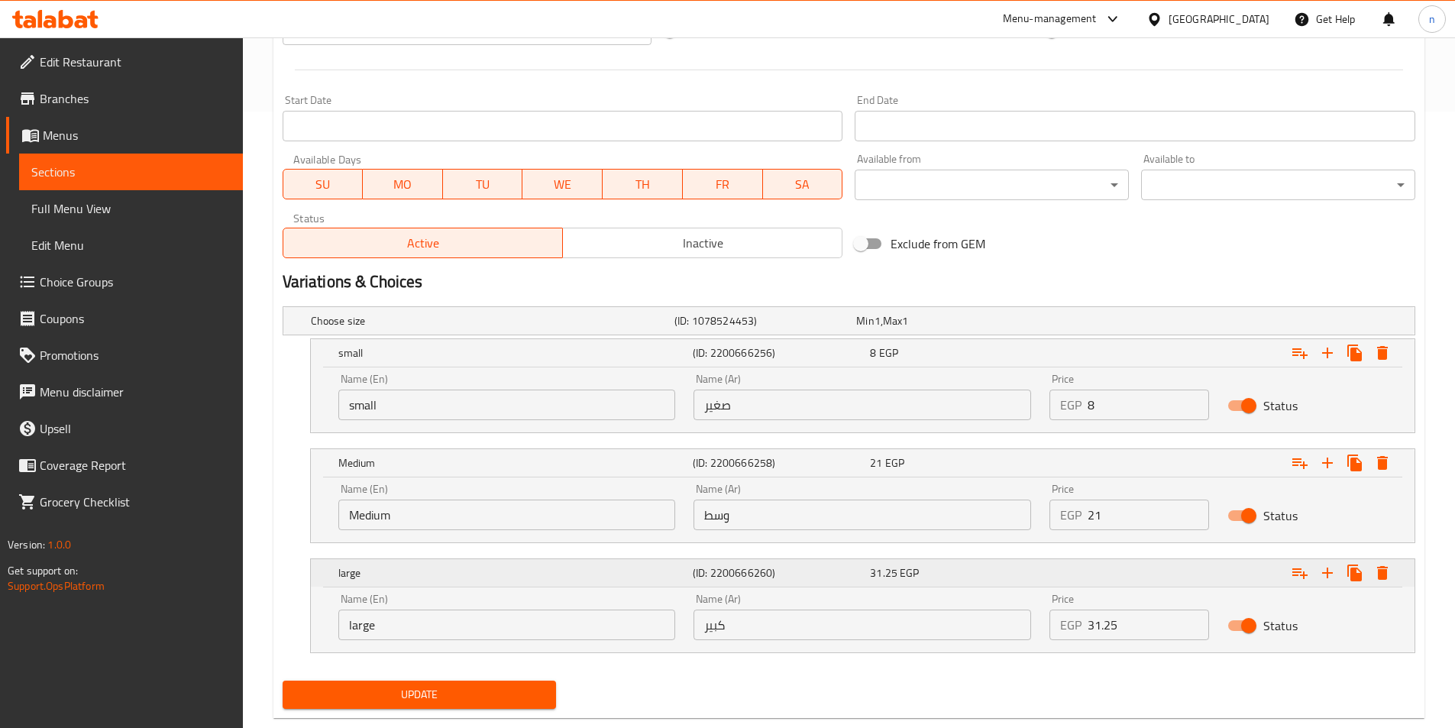
scroll to position [649, 0]
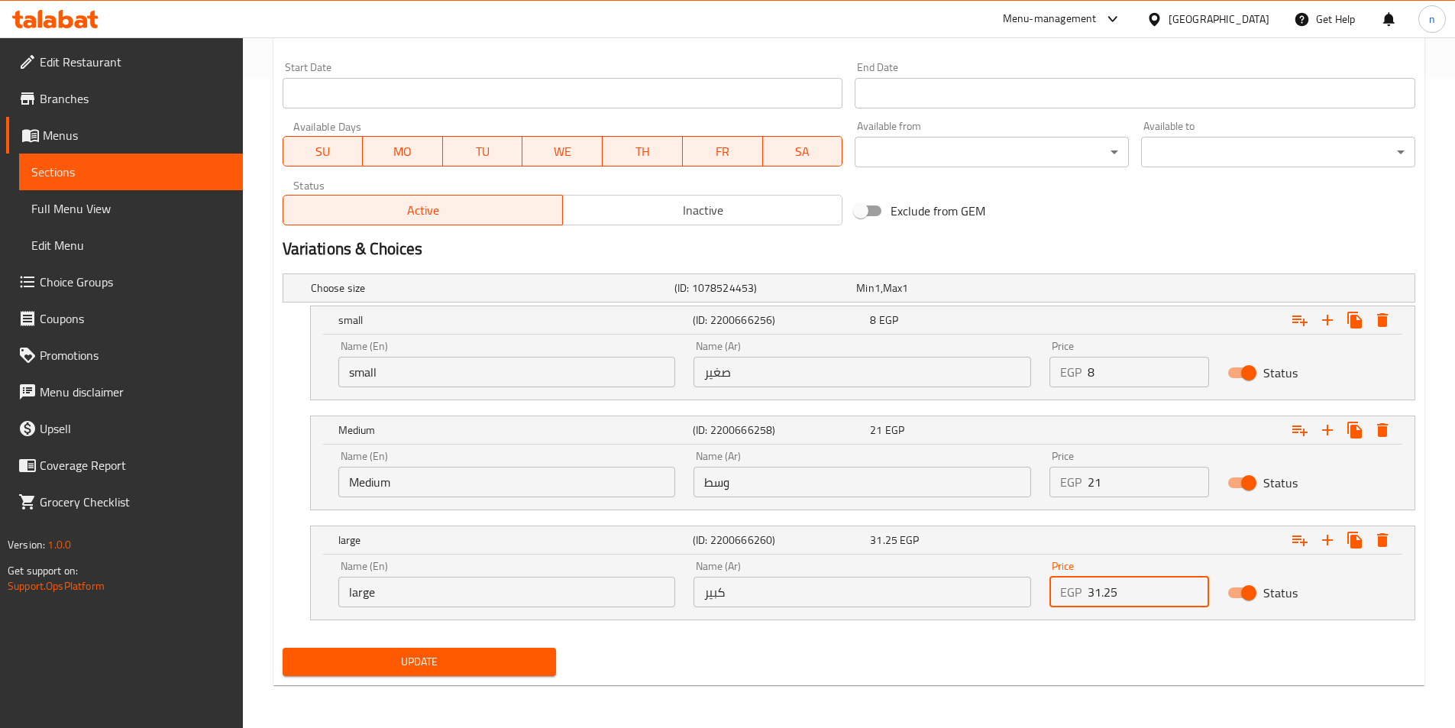
click at [1102, 597] on input "31.25" at bounding box center [1148, 592] width 121 height 31
type input "34"
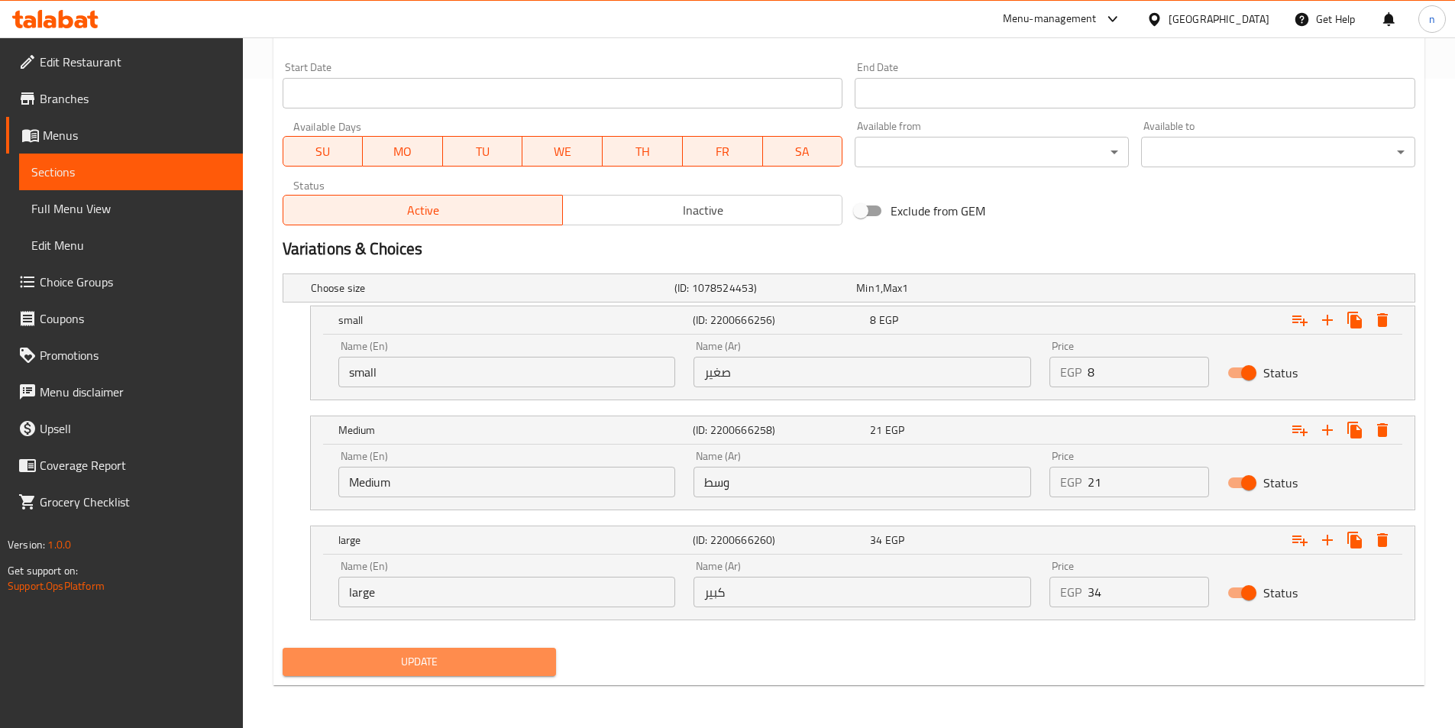
click at [497, 655] on span "Update" at bounding box center [420, 661] width 250 height 19
click at [476, 662] on span "Update" at bounding box center [420, 661] width 250 height 19
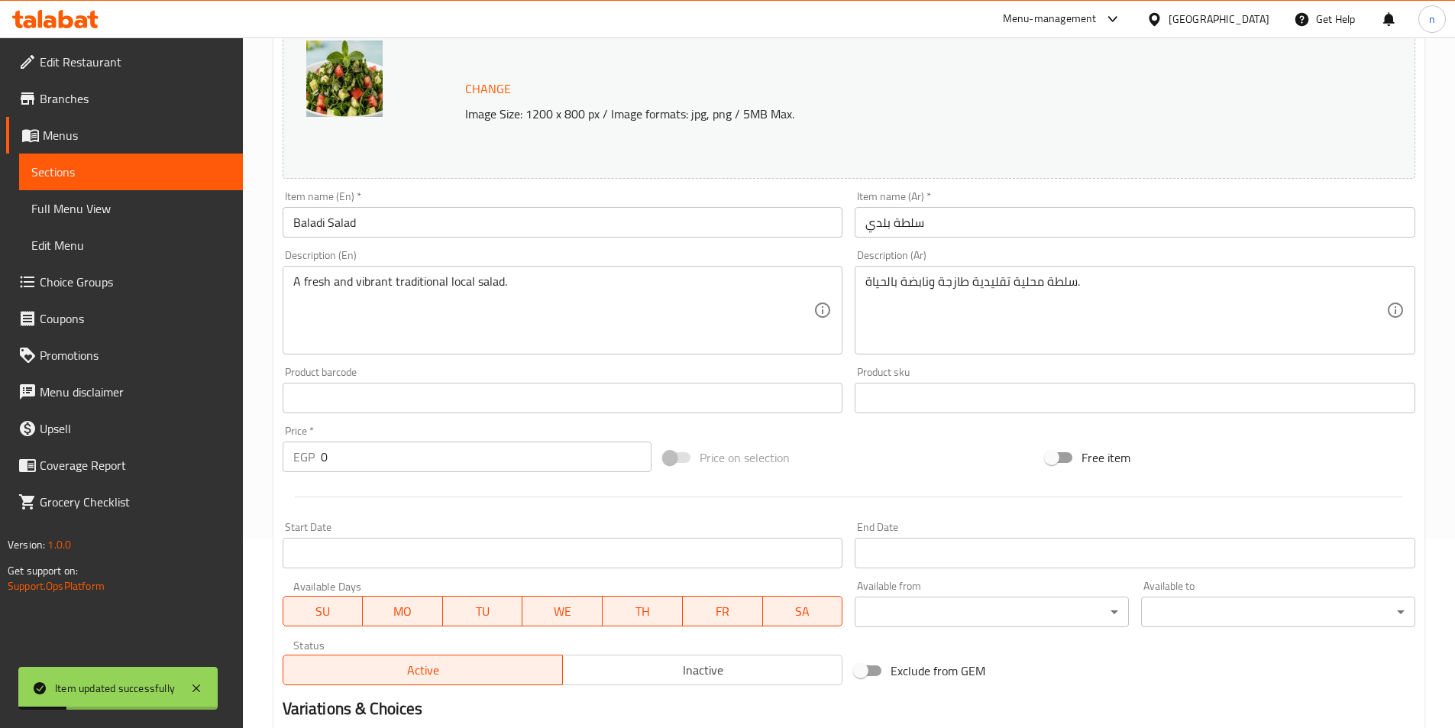
scroll to position [115, 0]
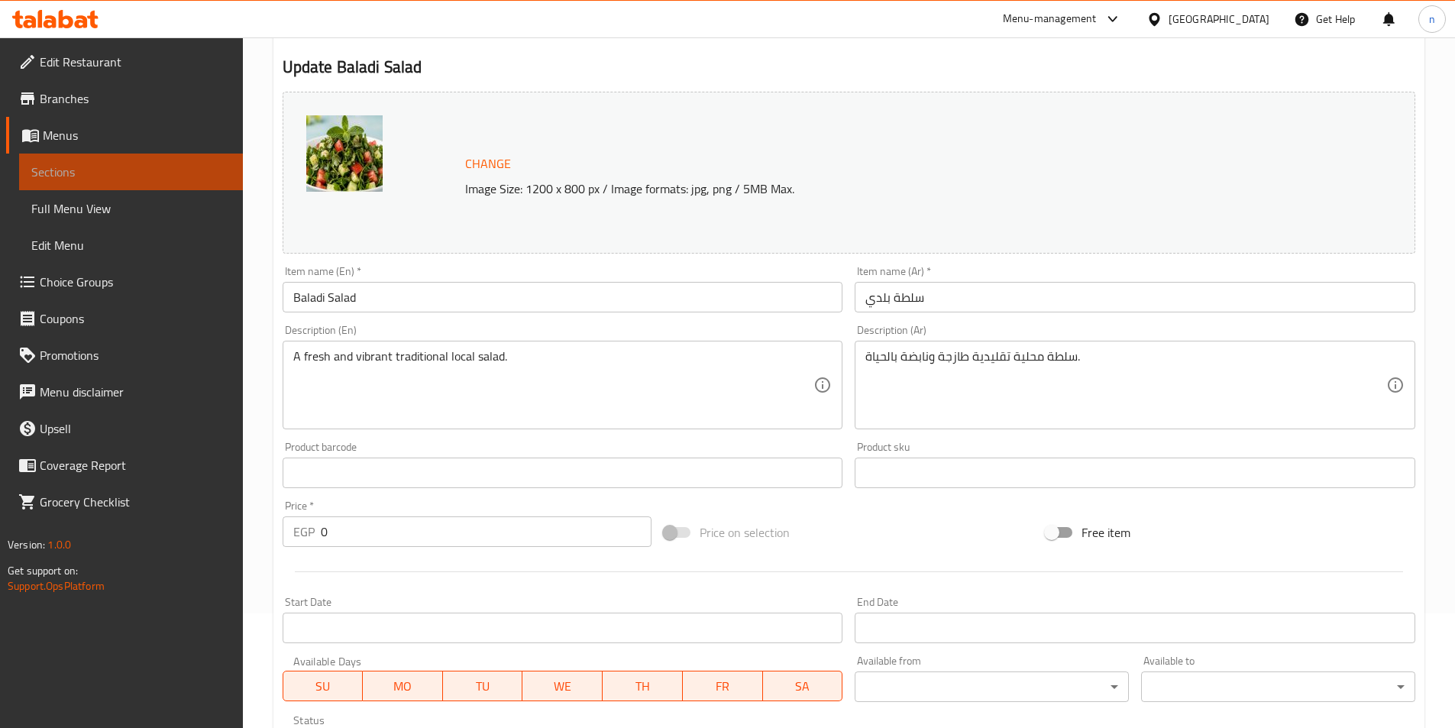
click at [146, 165] on span "Sections" at bounding box center [130, 172] width 199 height 18
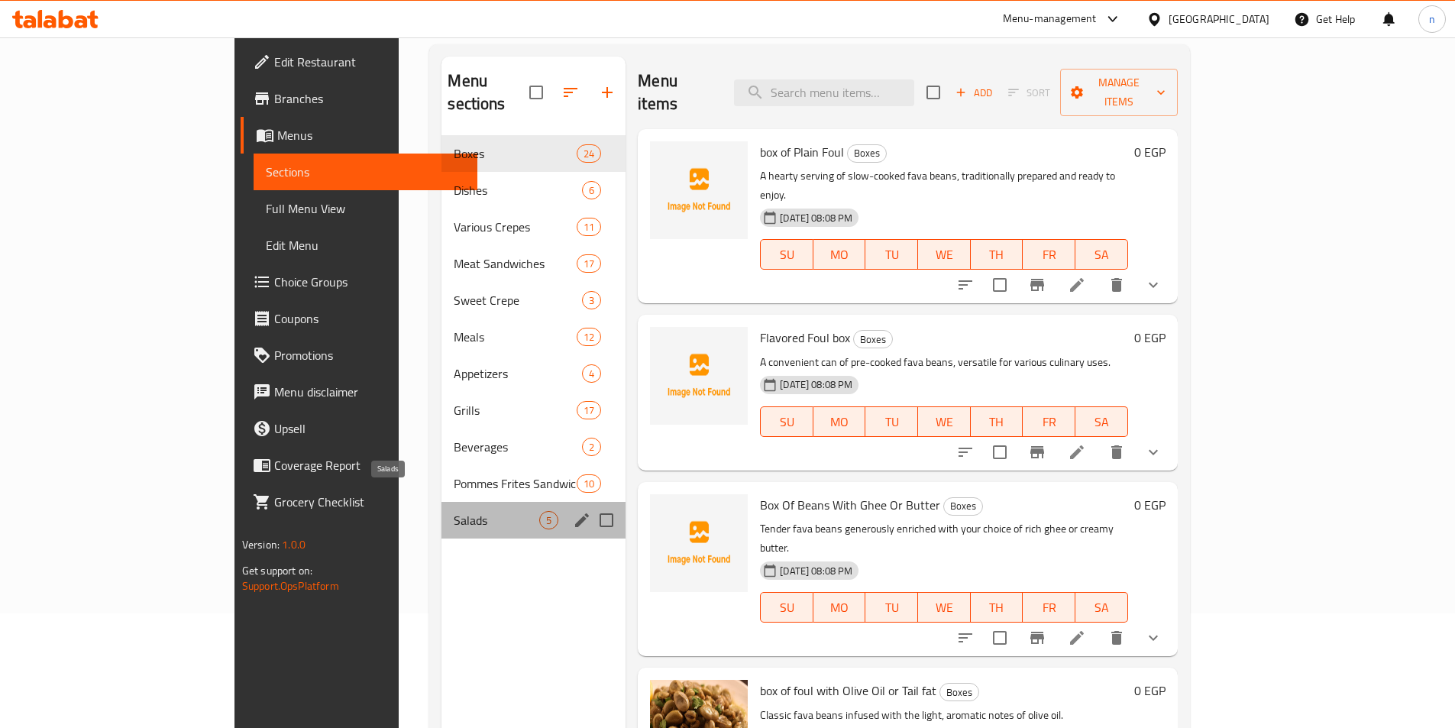
click at [454, 511] on span "Salads" at bounding box center [497, 520] width 86 height 18
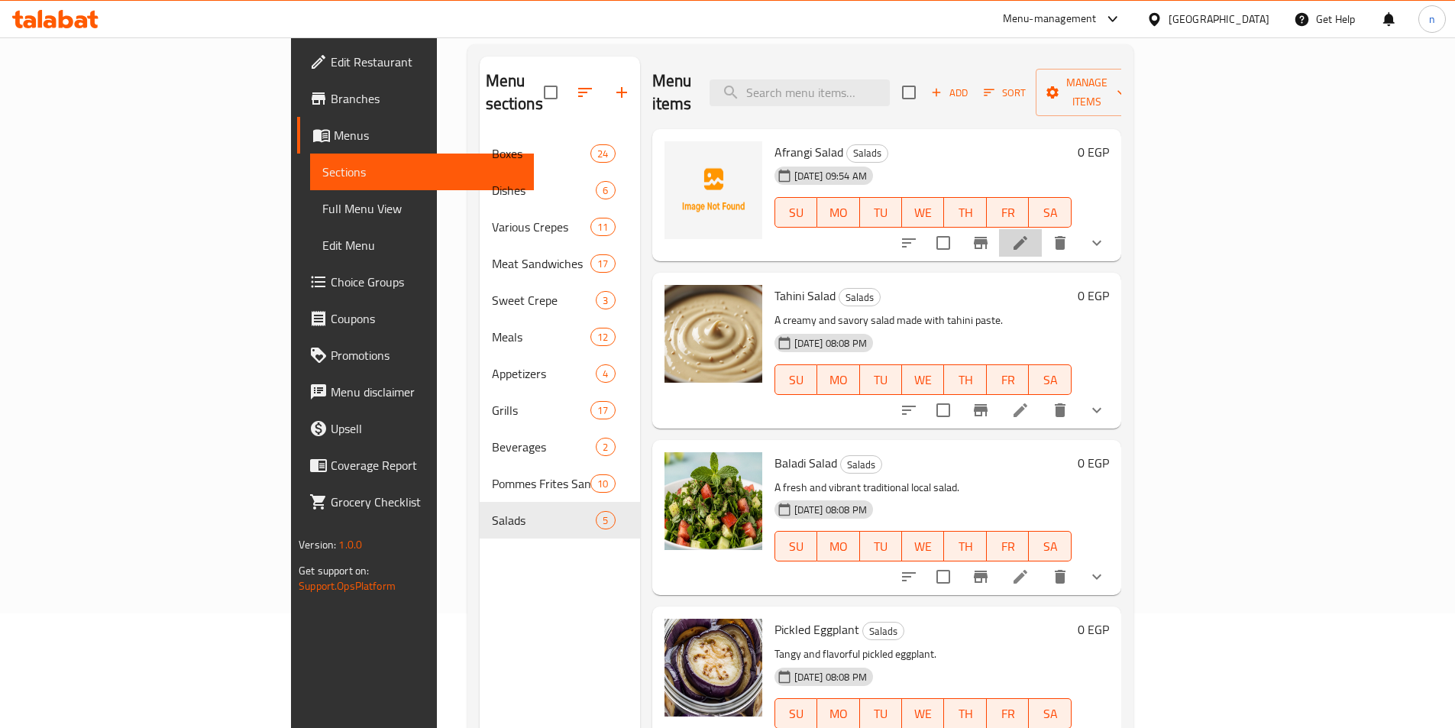
click at [1042, 229] on li at bounding box center [1020, 243] width 43 height 28
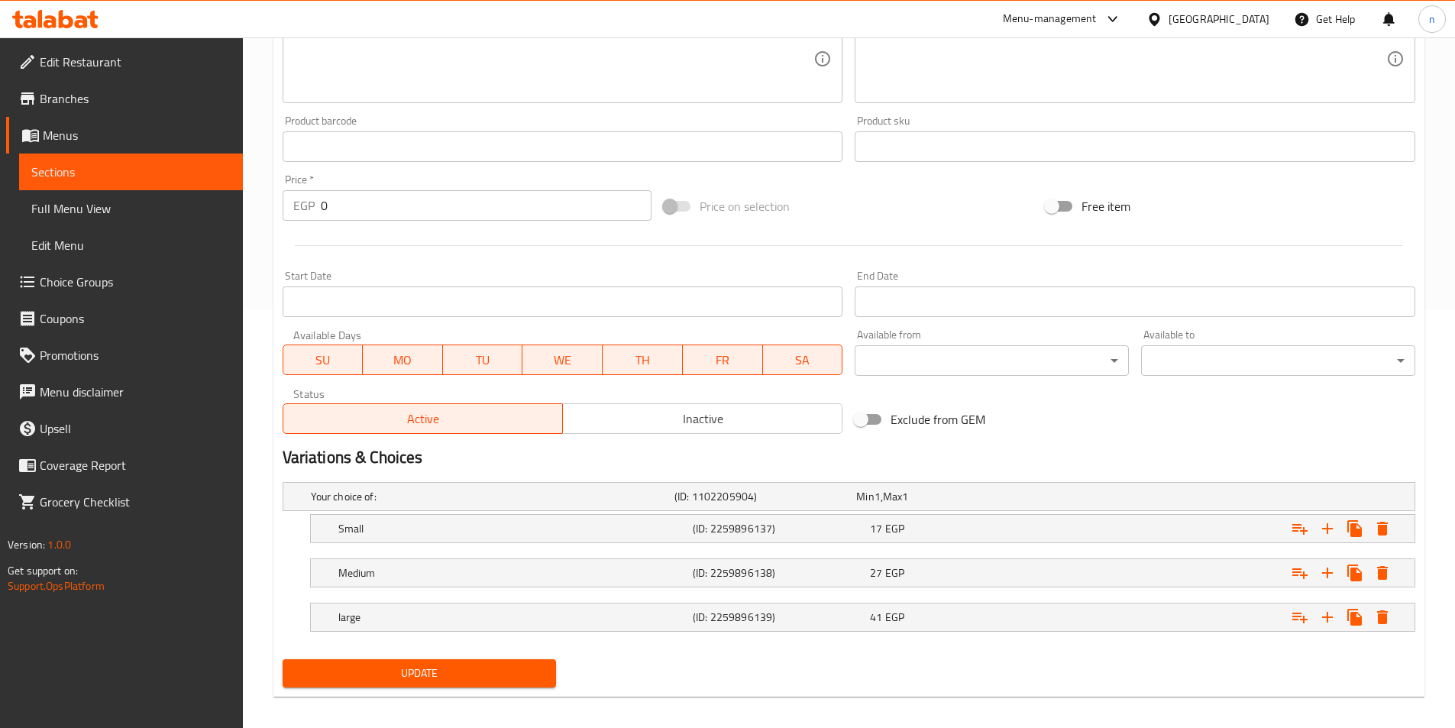
scroll to position [430, 0]
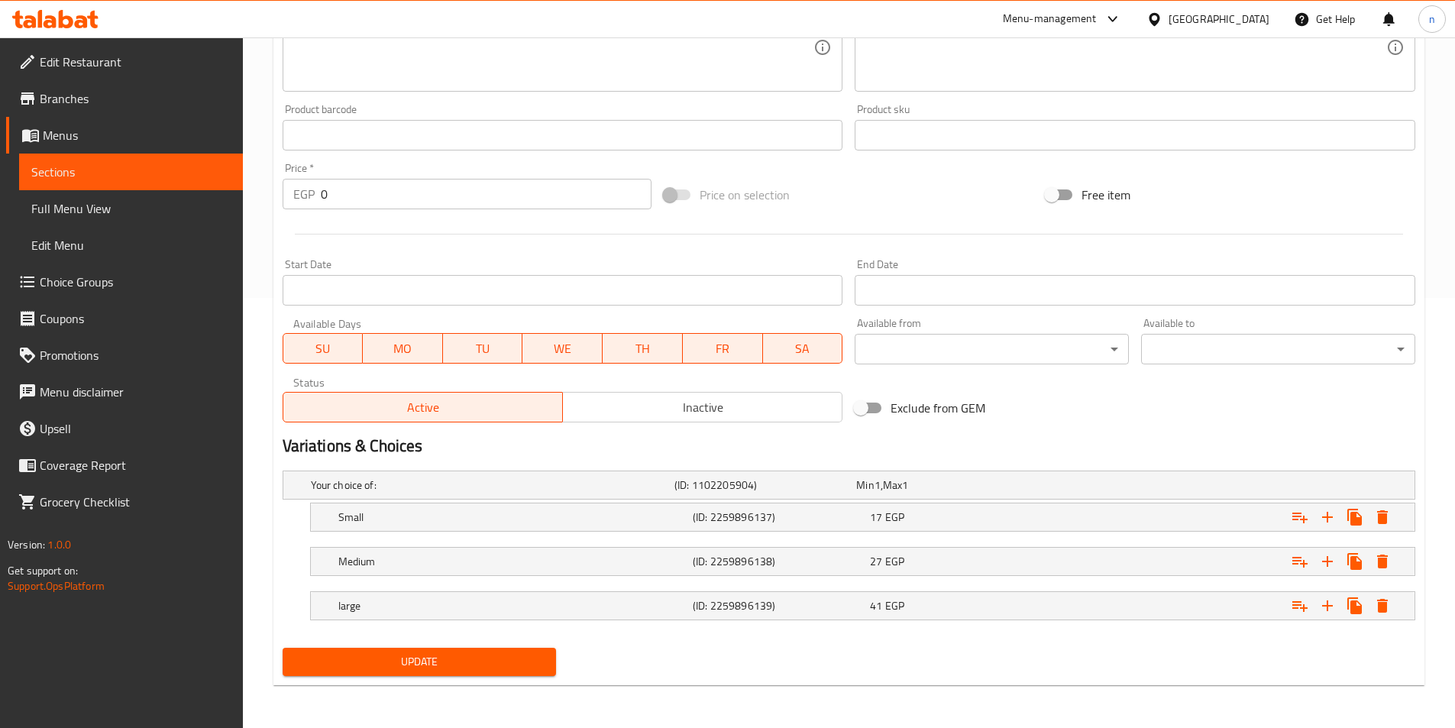
click at [546, 655] on button "Update" at bounding box center [420, 662] width 274 height 28
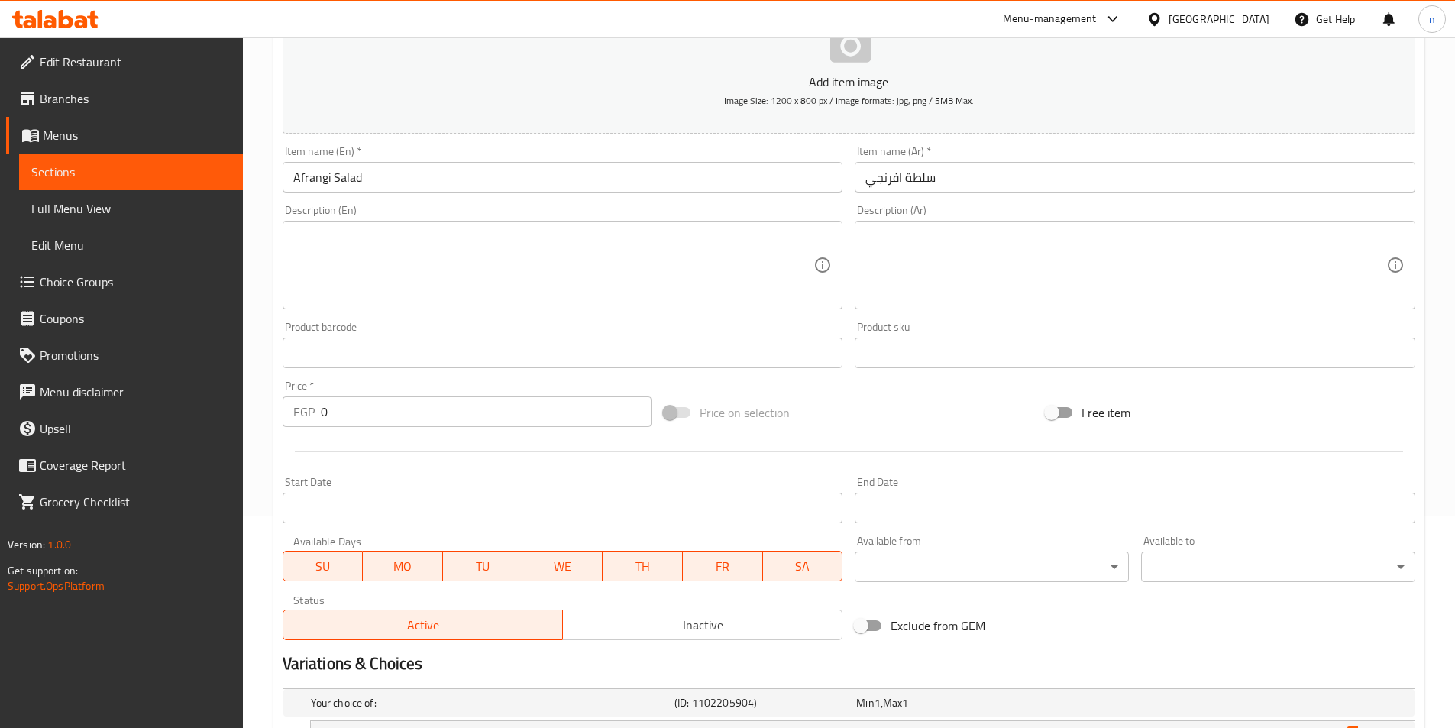
scroll to position [201, 0]
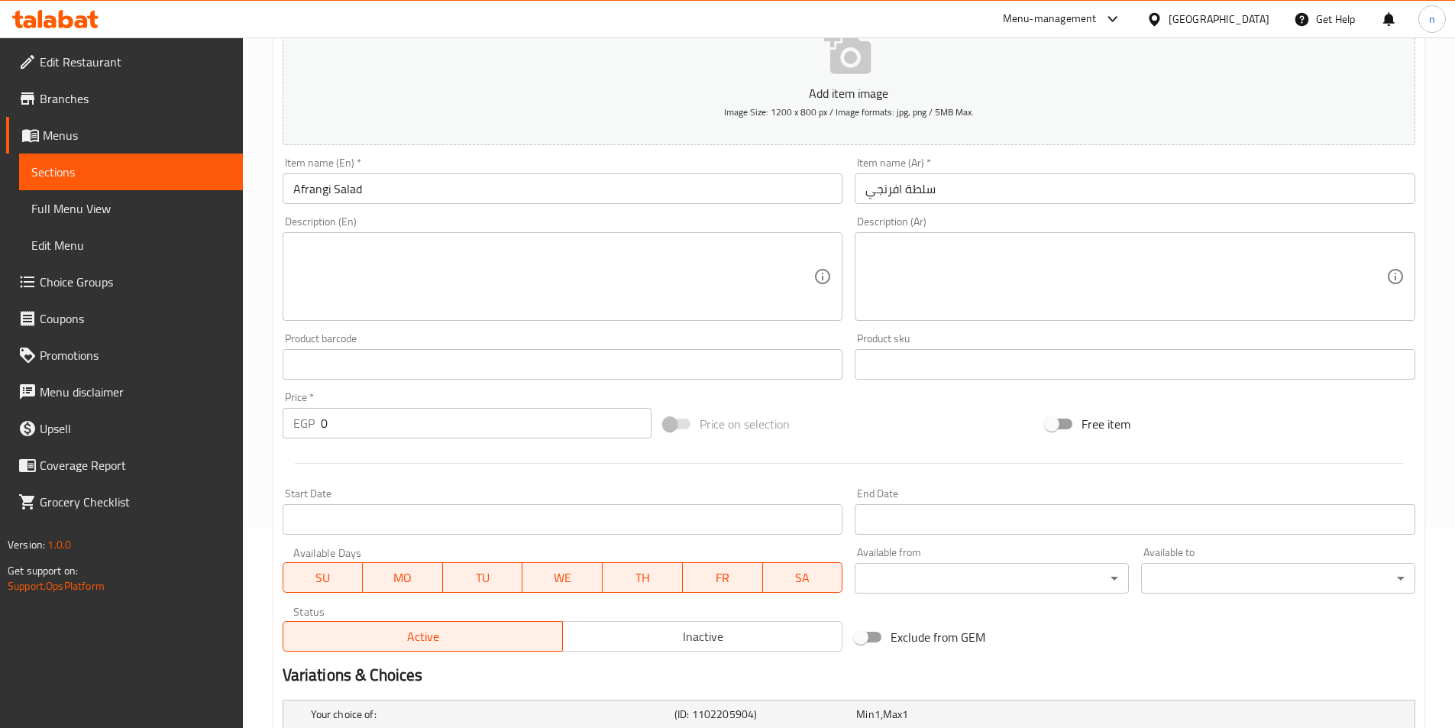
click at [95, 163] on span "Sections" at bounding box center [130, 172] width 199 height 18
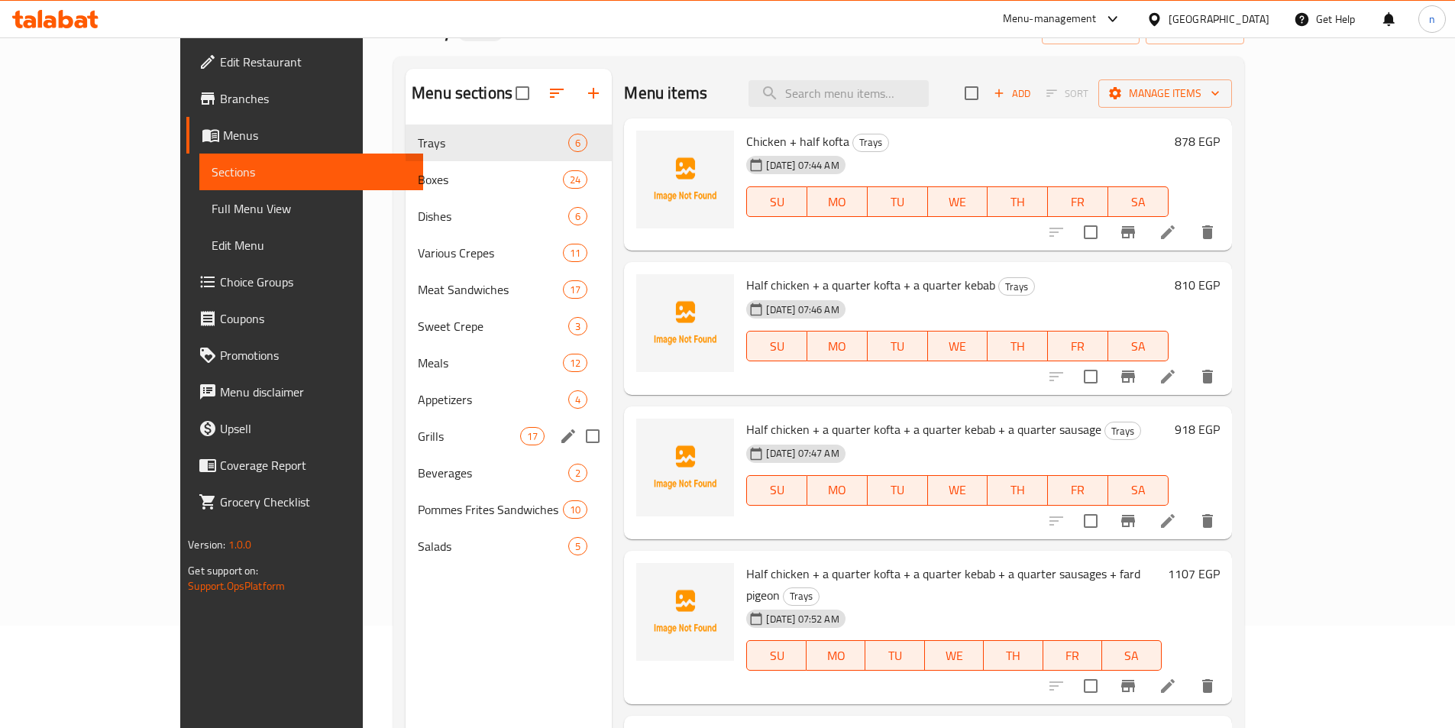
scroll to position [138, 0]
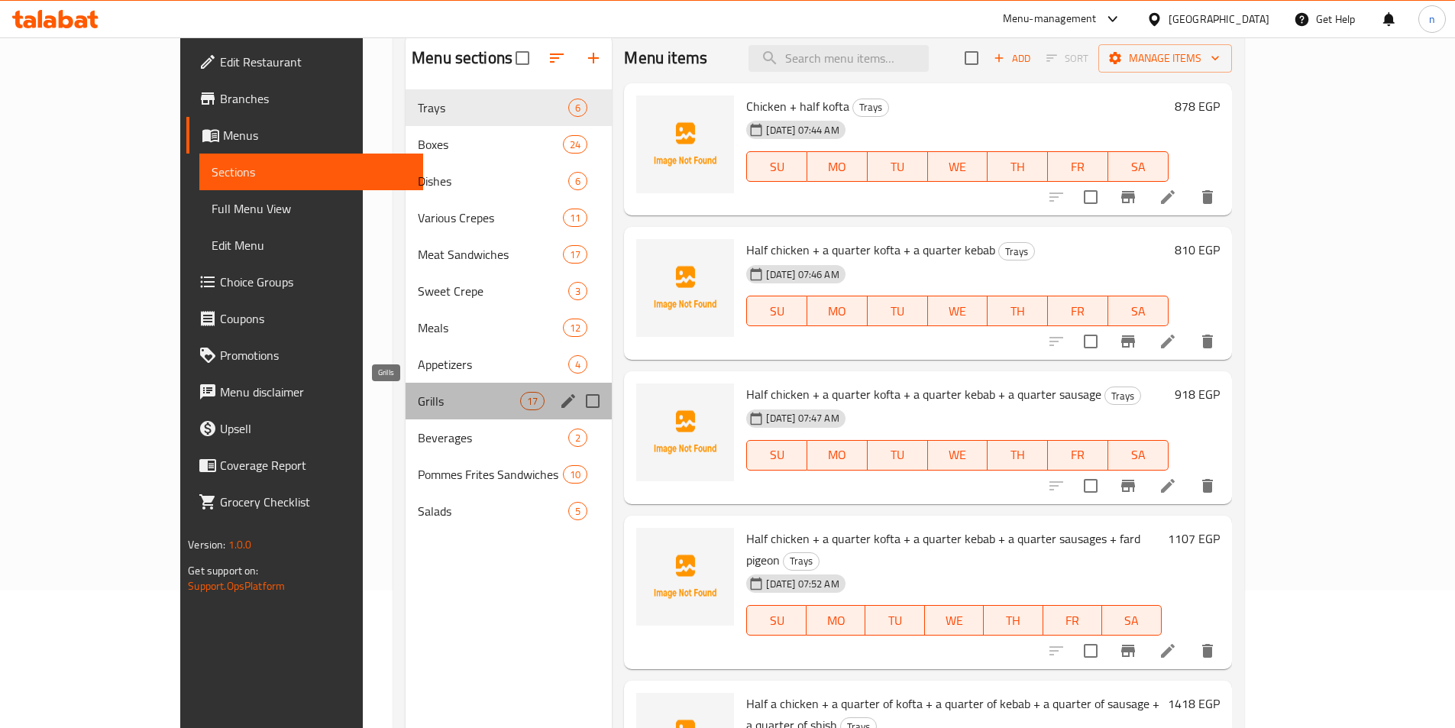
click at [418, 393] on span "Grills" at bounding box center [469, 401] width 102 height 18
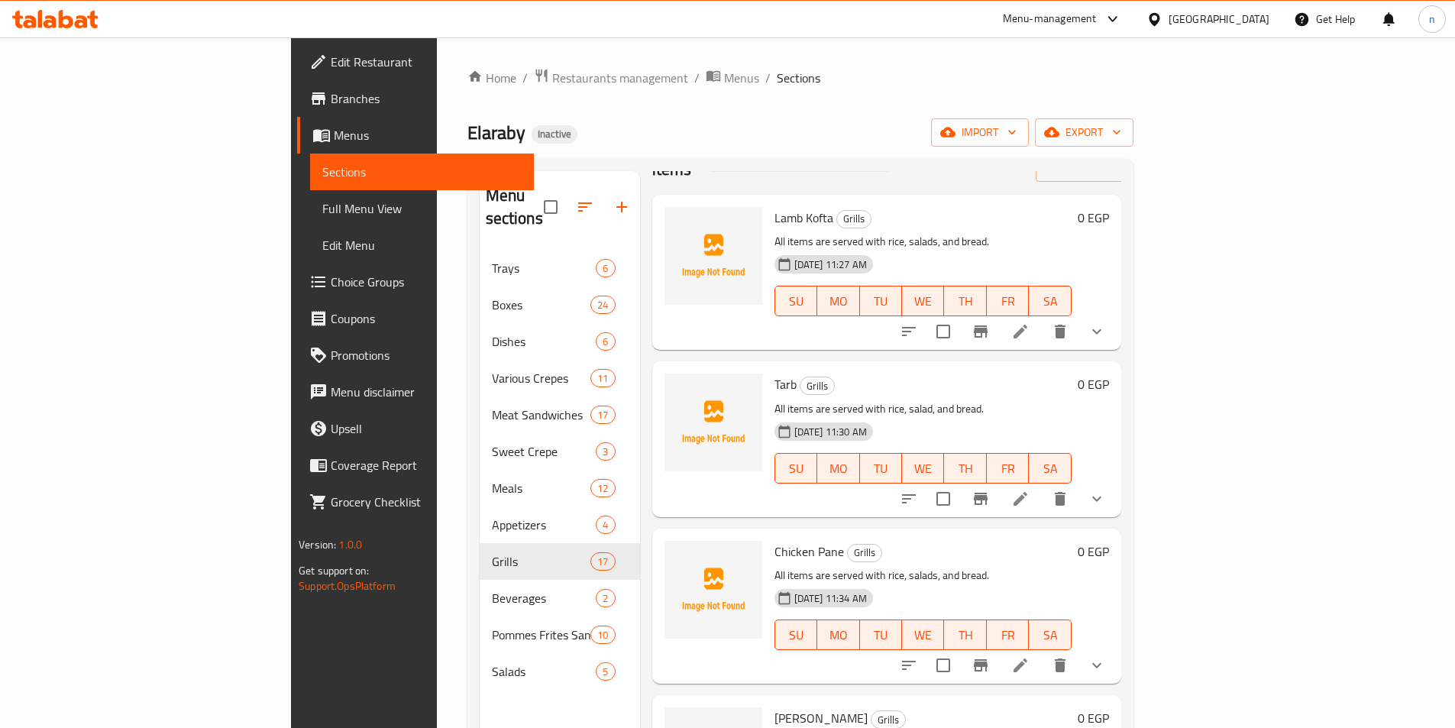
scroll to position [76, 0]
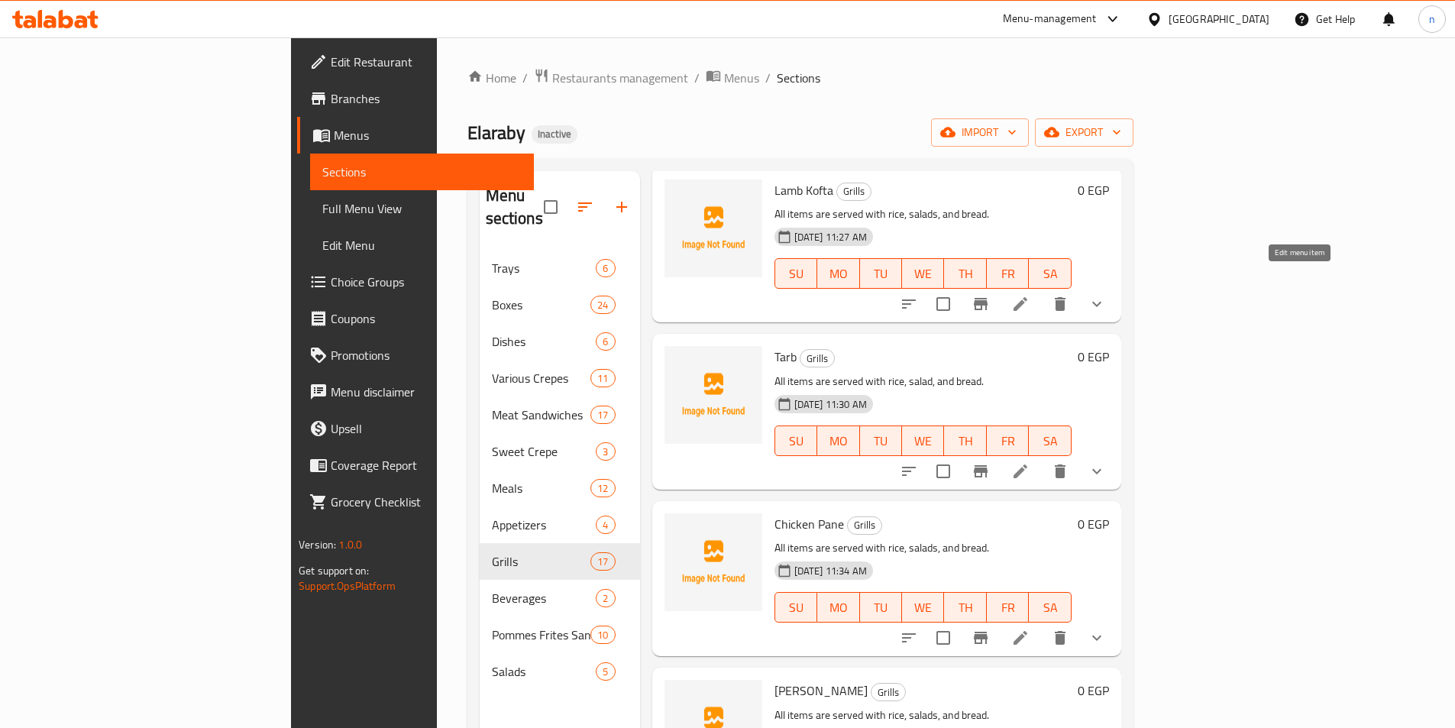
click at [1028, 297] on icon at bounding box center [1021, 304] width 14 height 14
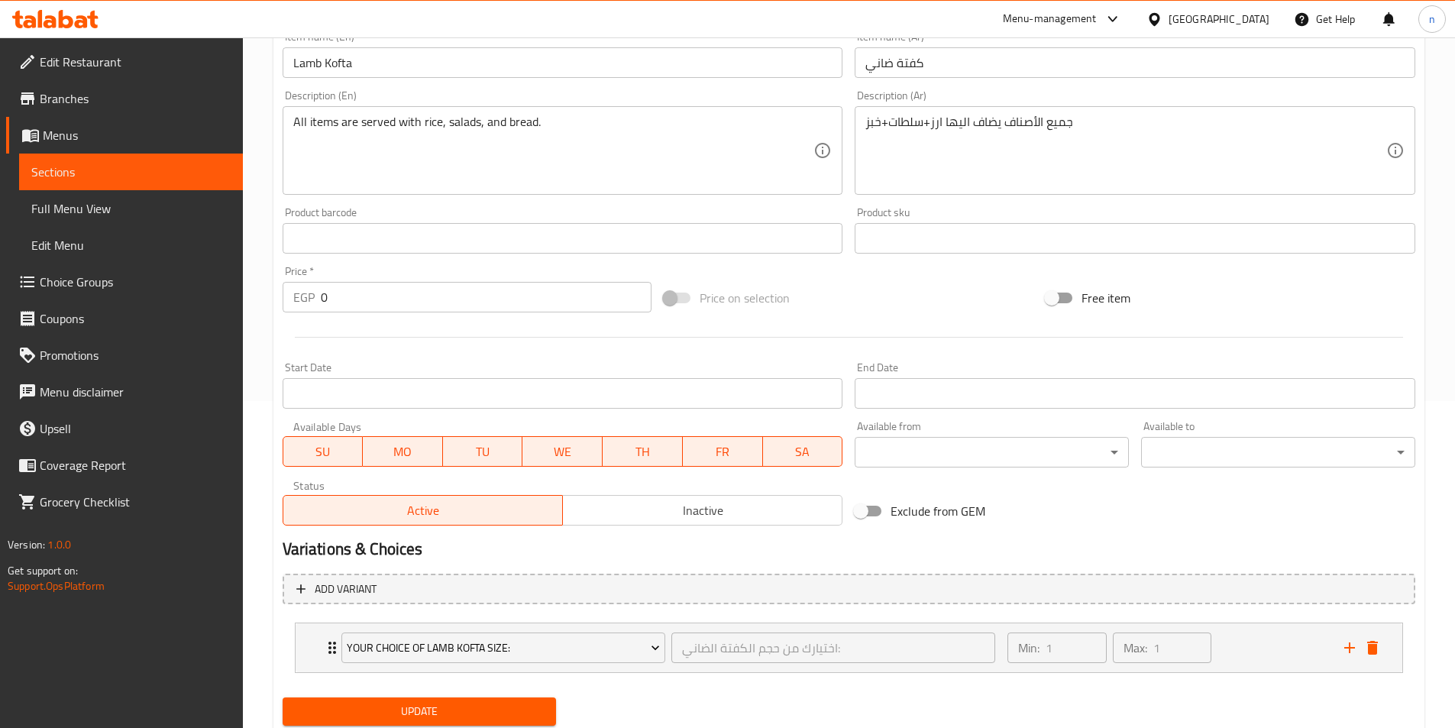
scroll to position [377, 0]
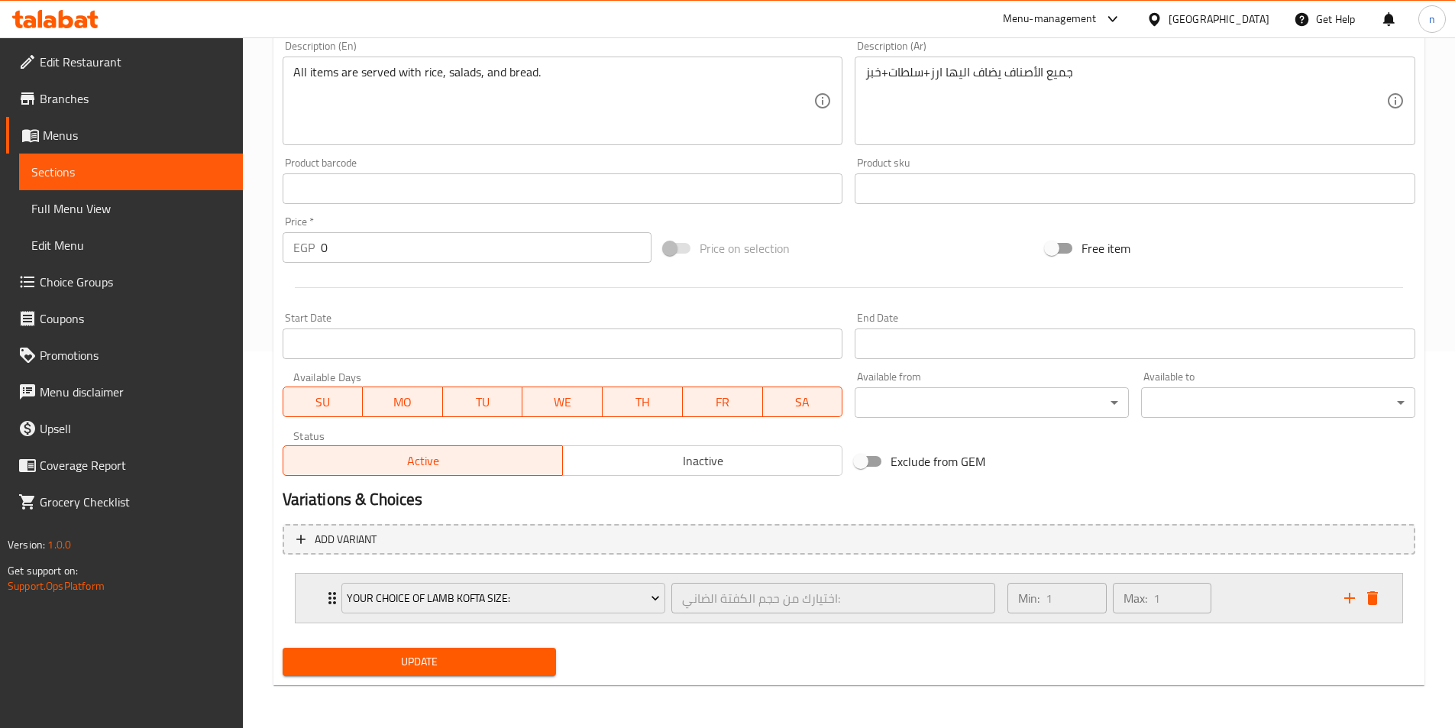
click at [1248, 604] on div "Min: 1 ​ Max: 1 ​" at bounding box center [1167, 598] width 336 height 49
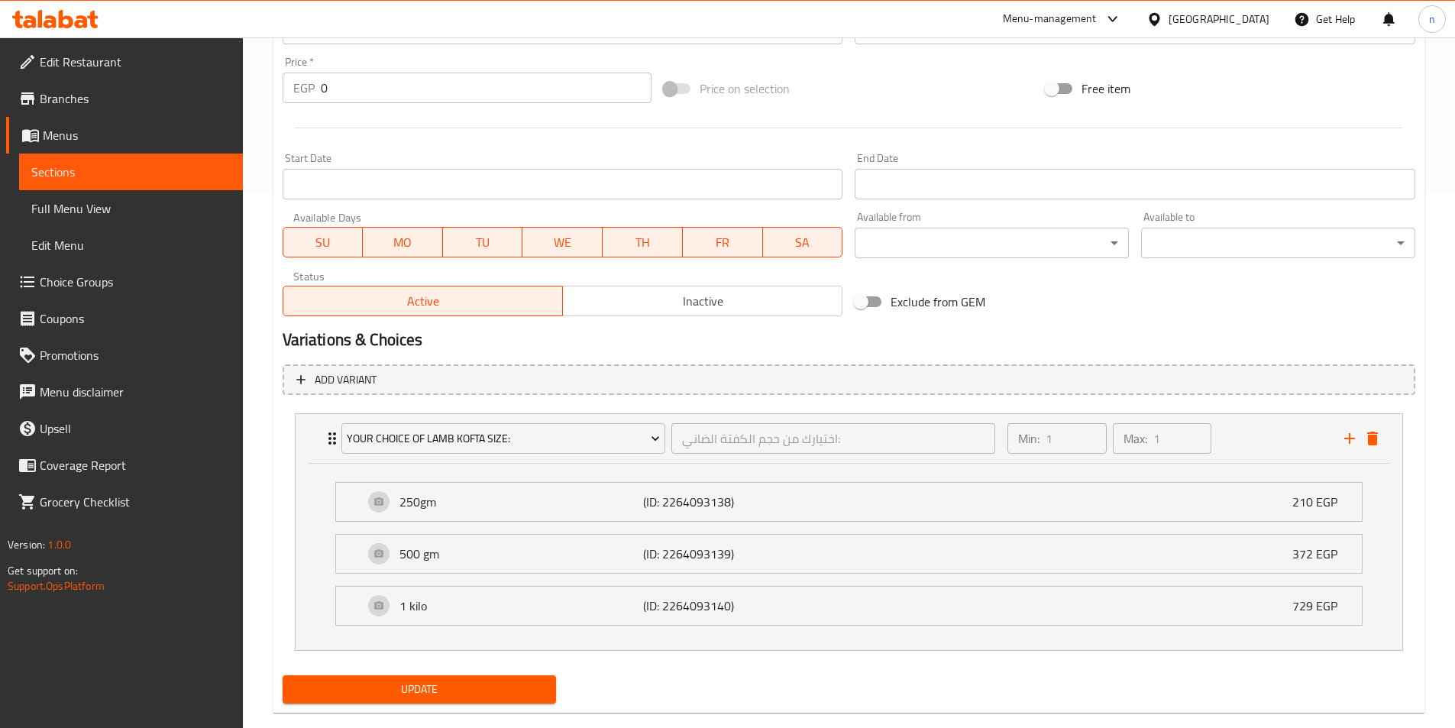
scroll to position [564, 0]
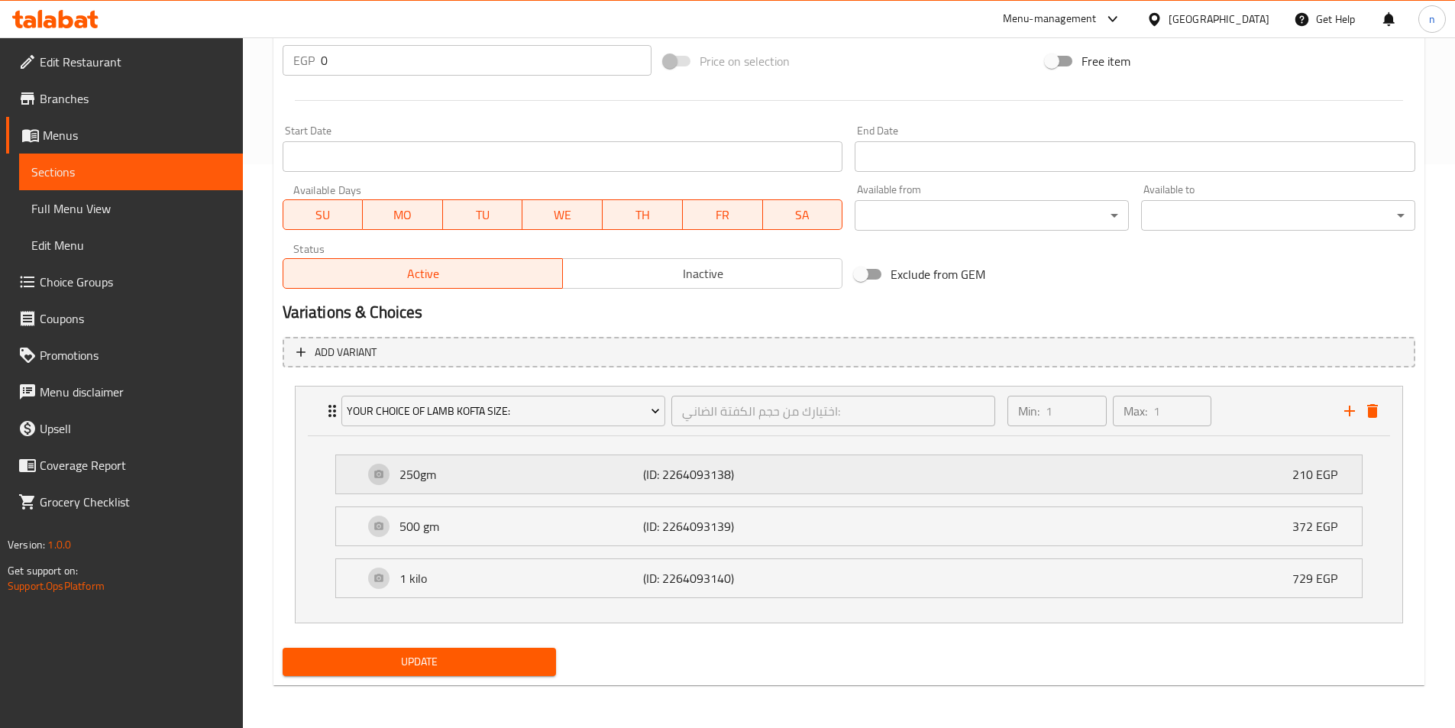
click at [451, 488] on div "250gm (ID: 2264093138) 210 EGP" at bounding box center [854, 474] width 980 height 38
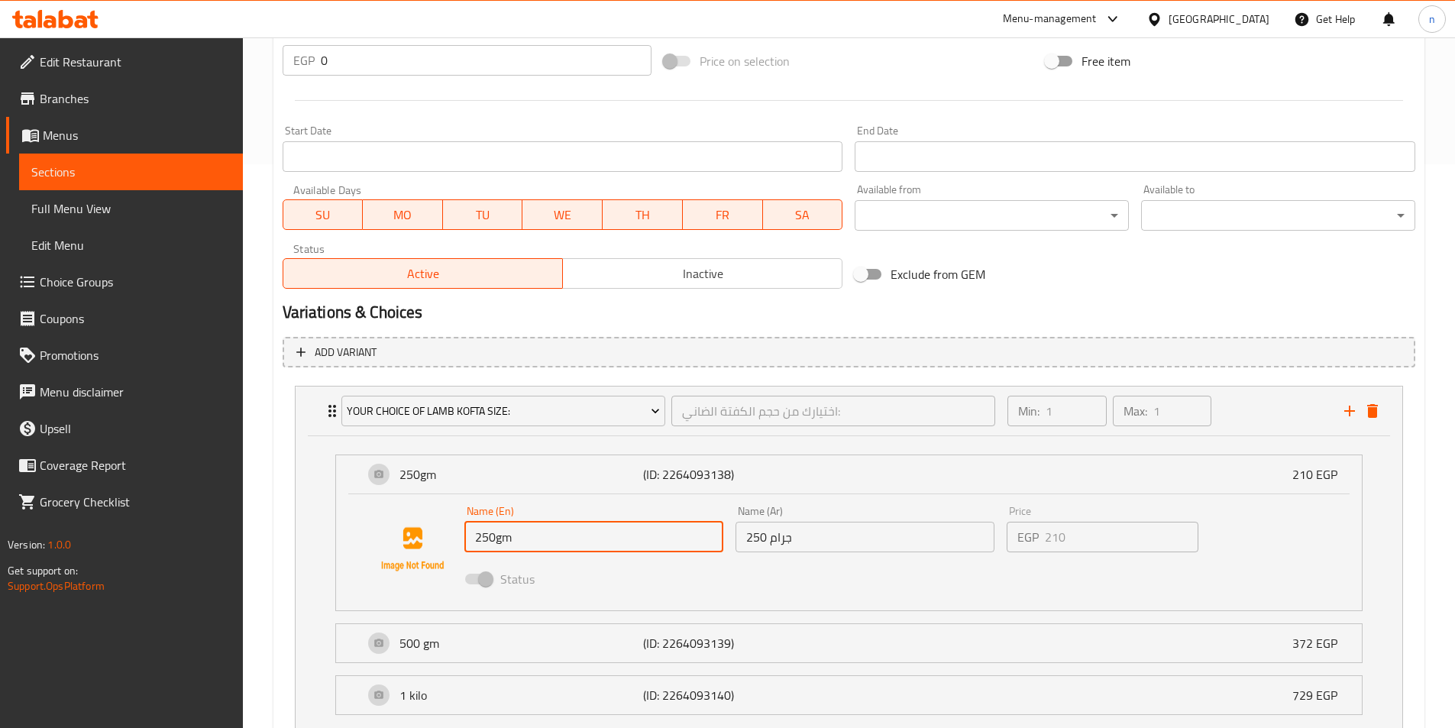
click at [498, 545] on input "250gm" at bounding box center [593, 537] width 259 height 31
click at [487, 546] on input "250gm" at bounding box center [593, 537] width 259 height 31
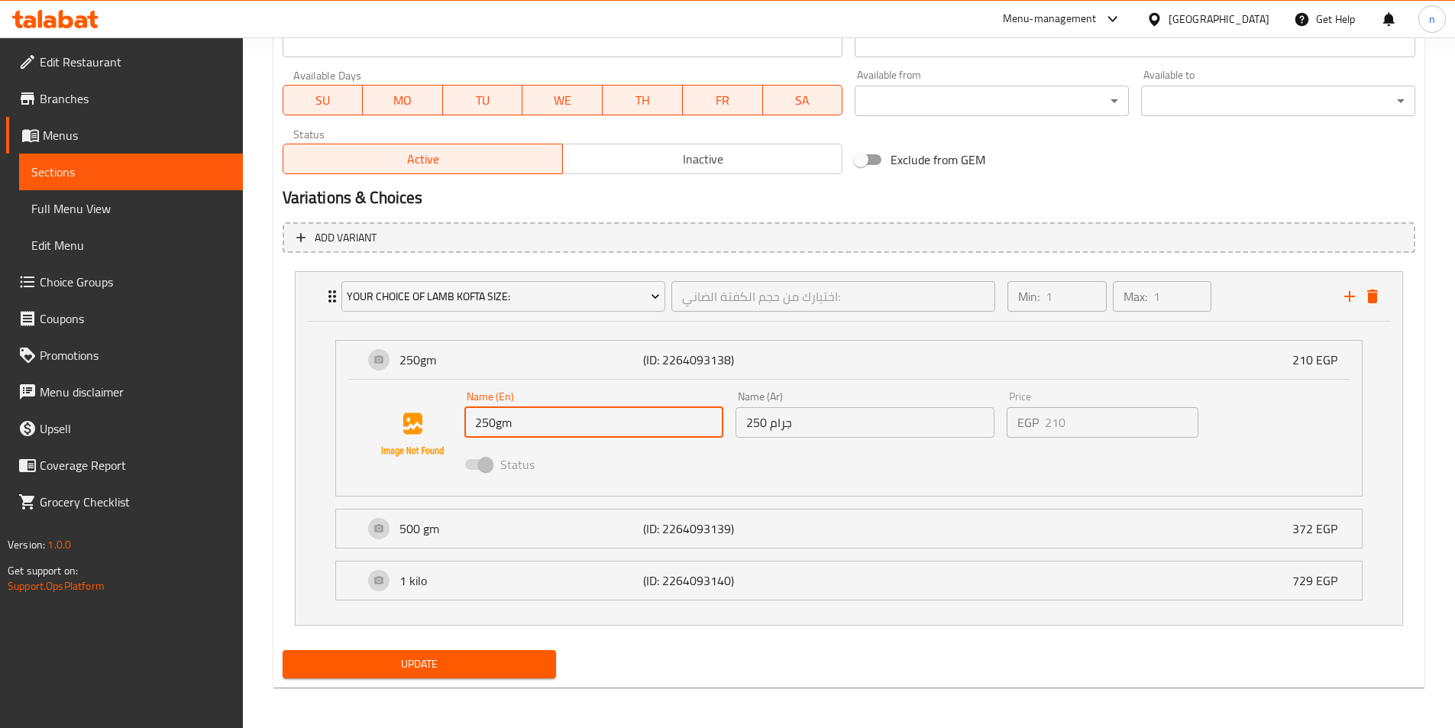
scroll to position [681, 0]
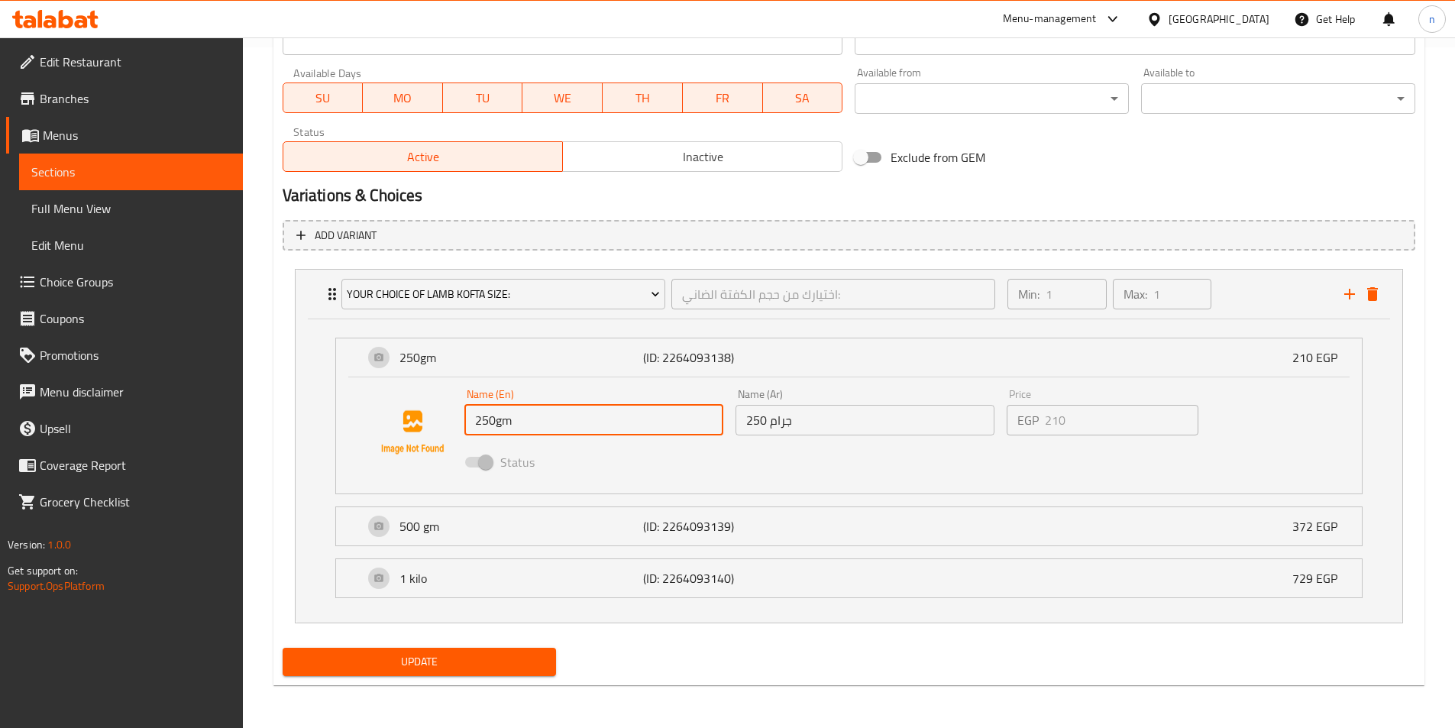
click at [488, 422] on input "250gm" at bounding box center [593, 420] width 259 height 31
click at [486, 426] on input "250gm" at bounding box center [593, 420] width 259 height 31
click at [306, 432] on div "250gm (ID: 2264093138) 210 EGP Name (En) 250gm Name (En) Name (Ar) 250 جرام Nam…" at bounding box center [849, 470] width 1107 height 303
click at [286, 421] on li "your choice of lamb kofta size: اختيارك من حجم الكفتة الضاني: ​ Min: 1 ​ Max: 1…" at bounding box center [849, 446] width 1133 height 367
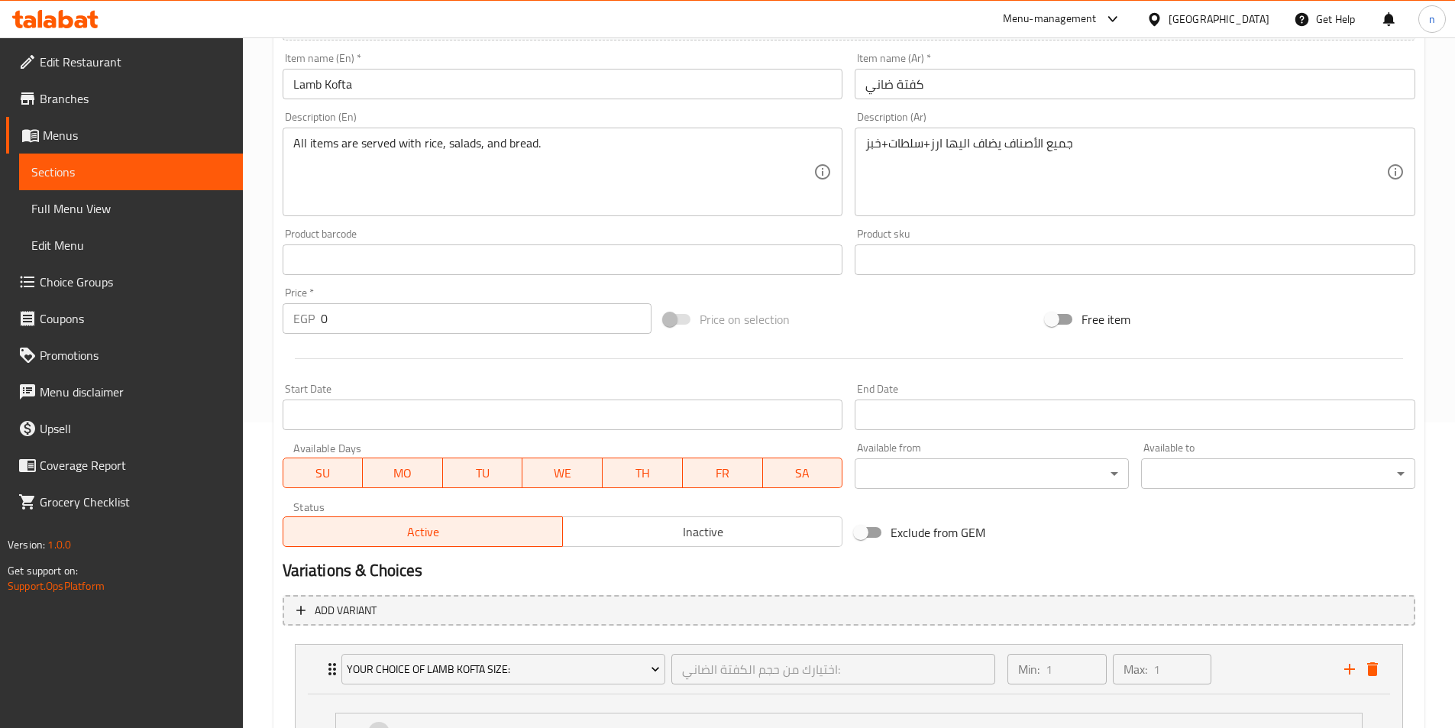
scroll to position [299, 0]
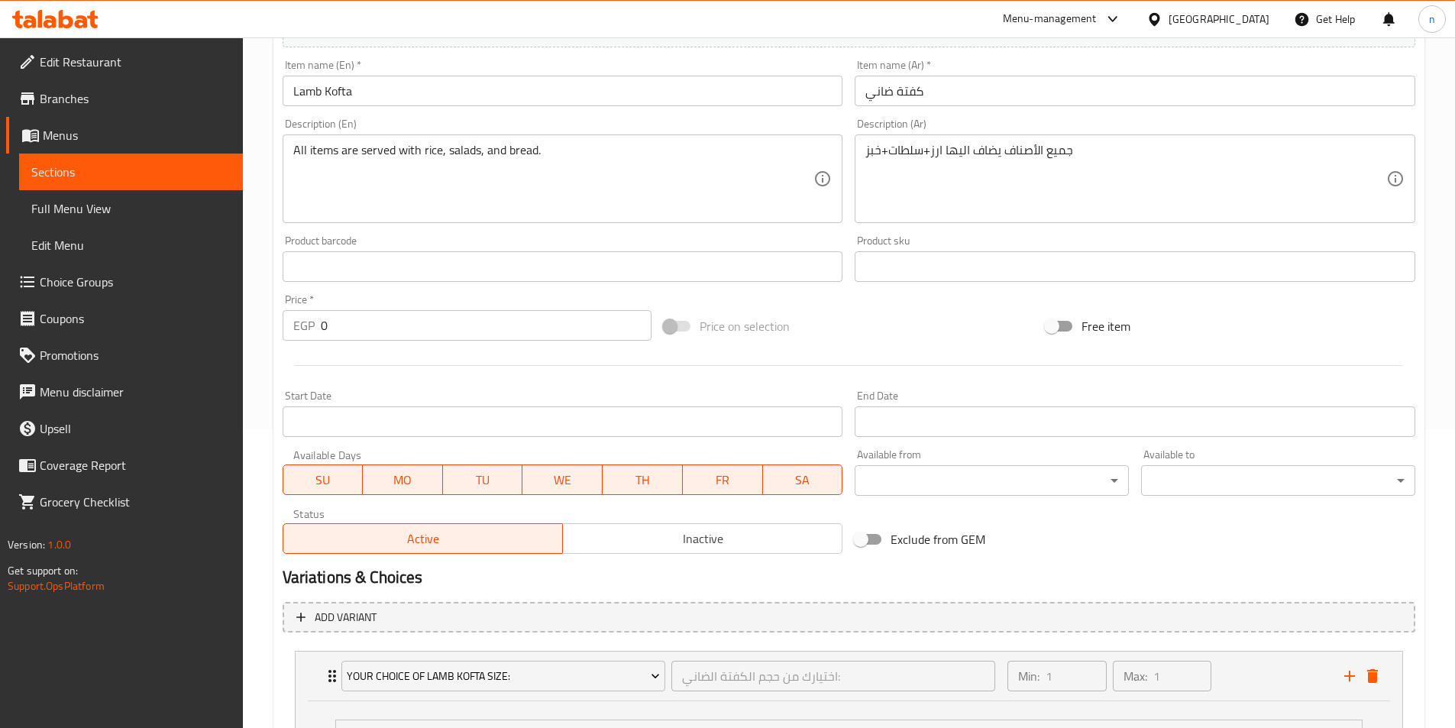
click at [83, 163] on span "Sections" at bounding box center [130, 172] width 199 height 18
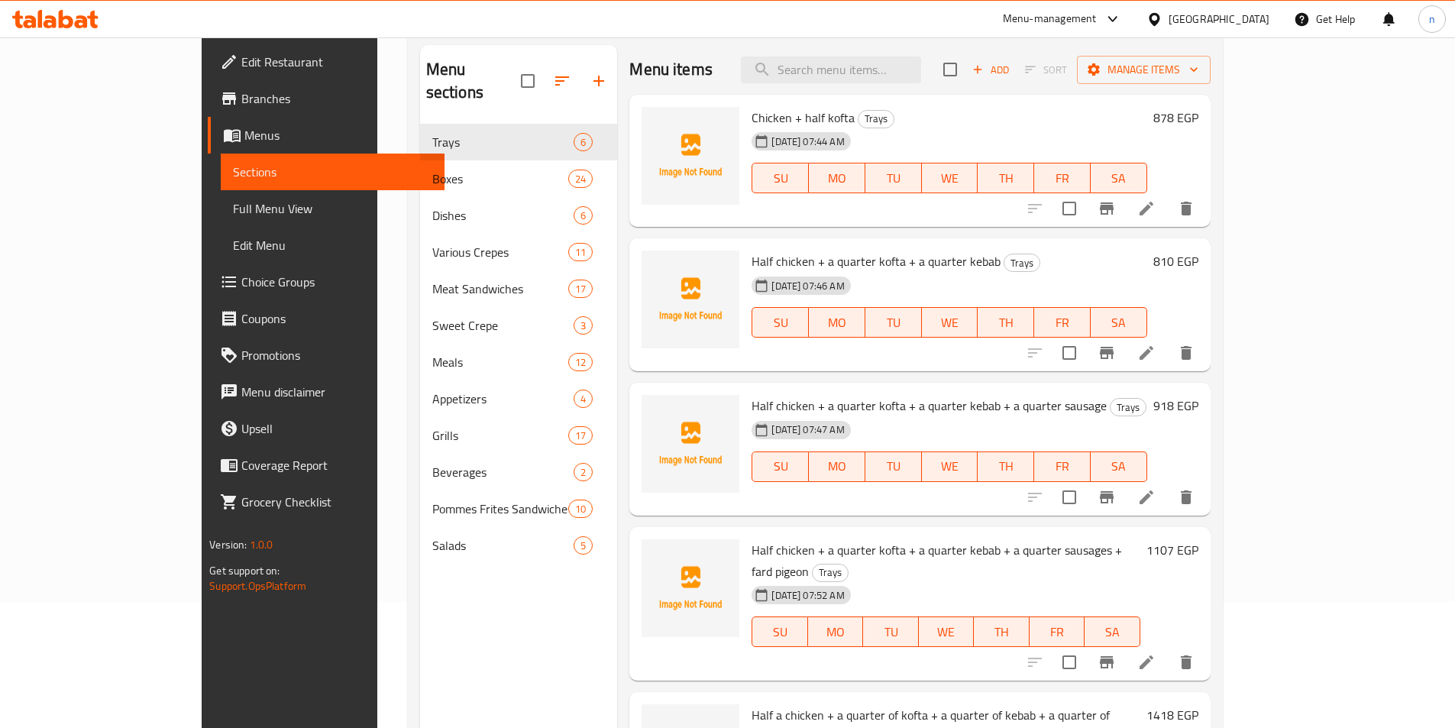
scroll to position [61, 0]
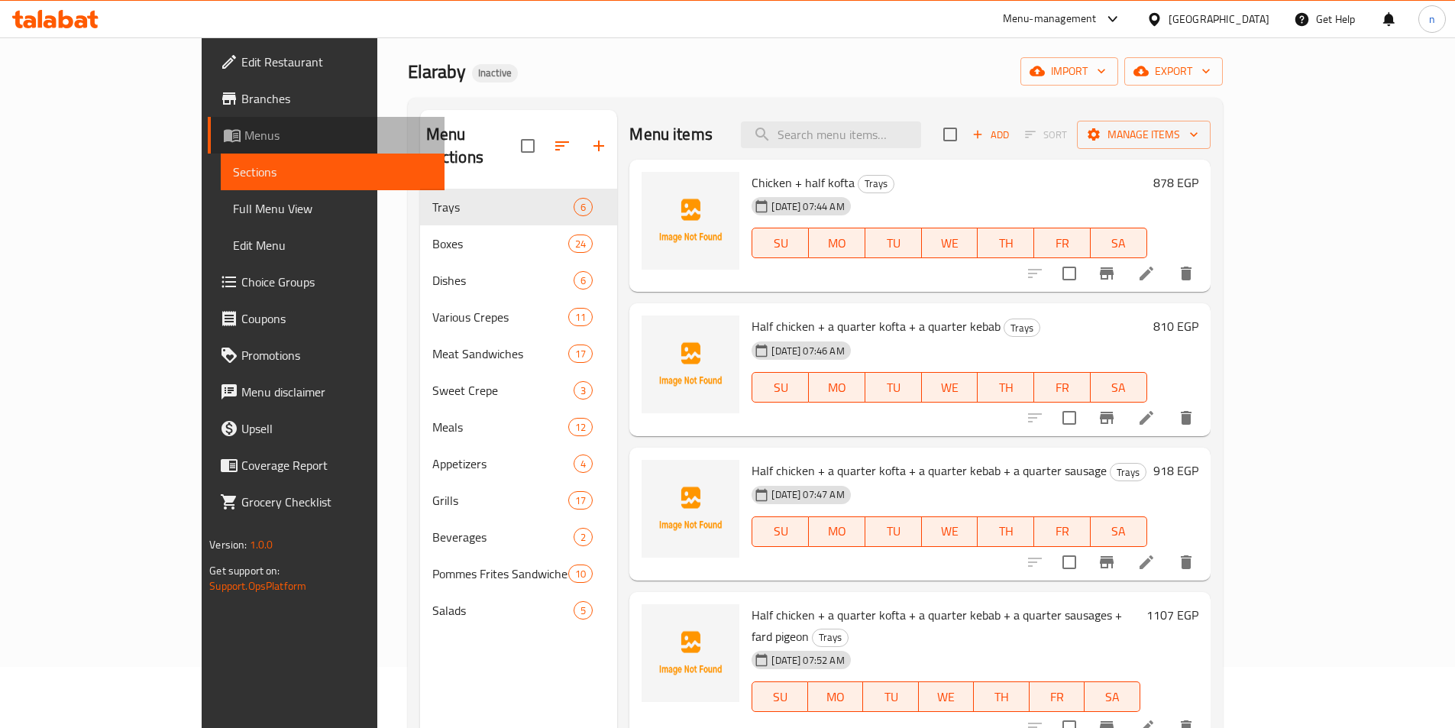
click at [244, 139] on span "Menus" at bounding box center [338, 135] width 188 height 18
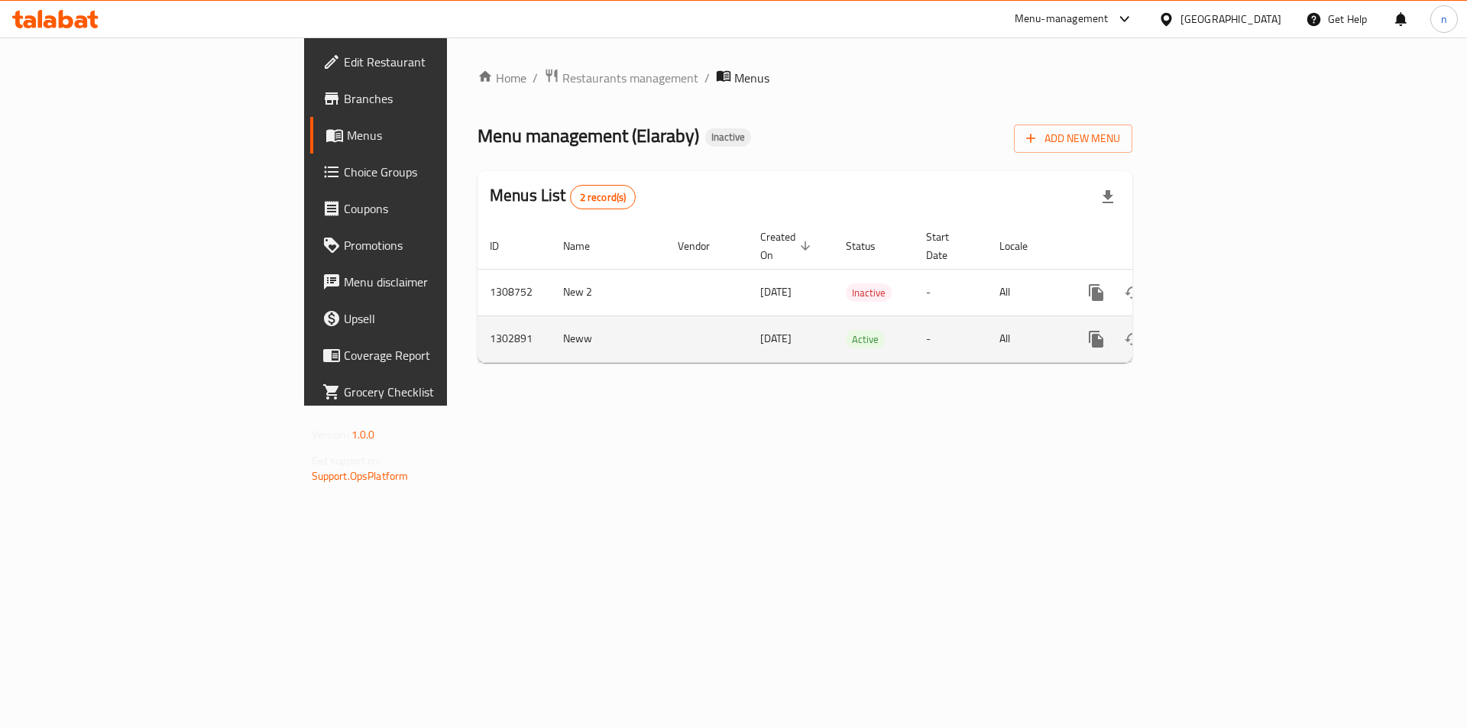
click at [1215, 330] on icon "enhanced table" at bounding box center [1206, 339] width 18 height 18
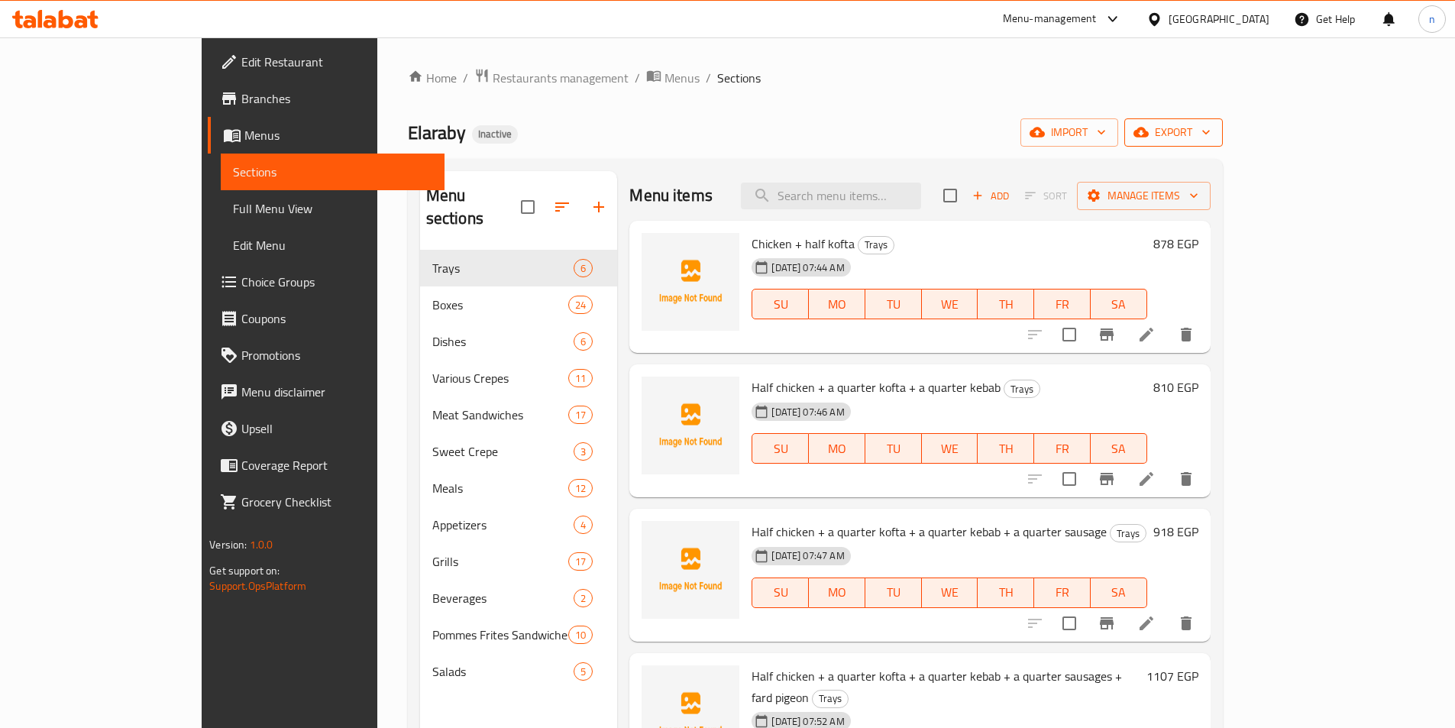
click at [1211, 139] on span "export" at bounding box center [1174, 132] width 74 height 19
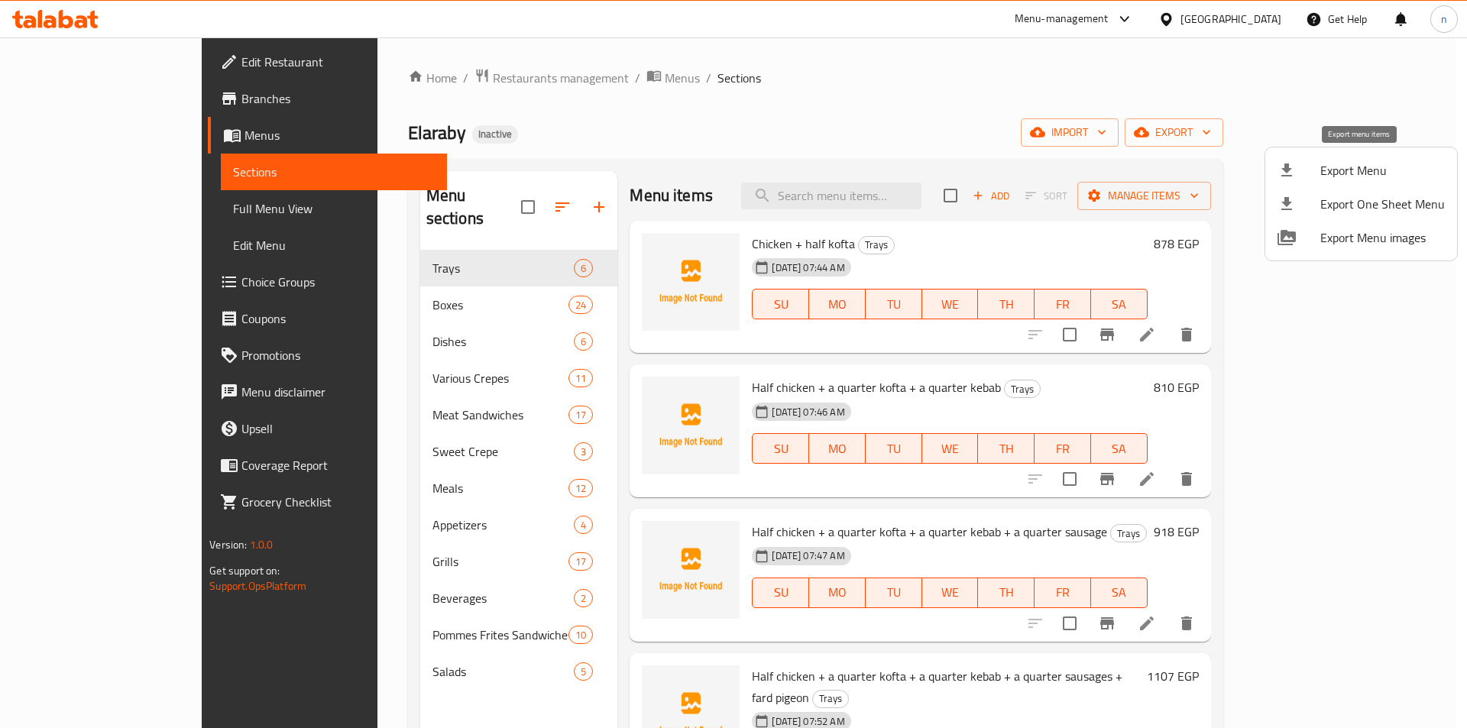
click at [1324, 176] on span "Export Menu" at bounding box center [1382, 170] width 125 height 18
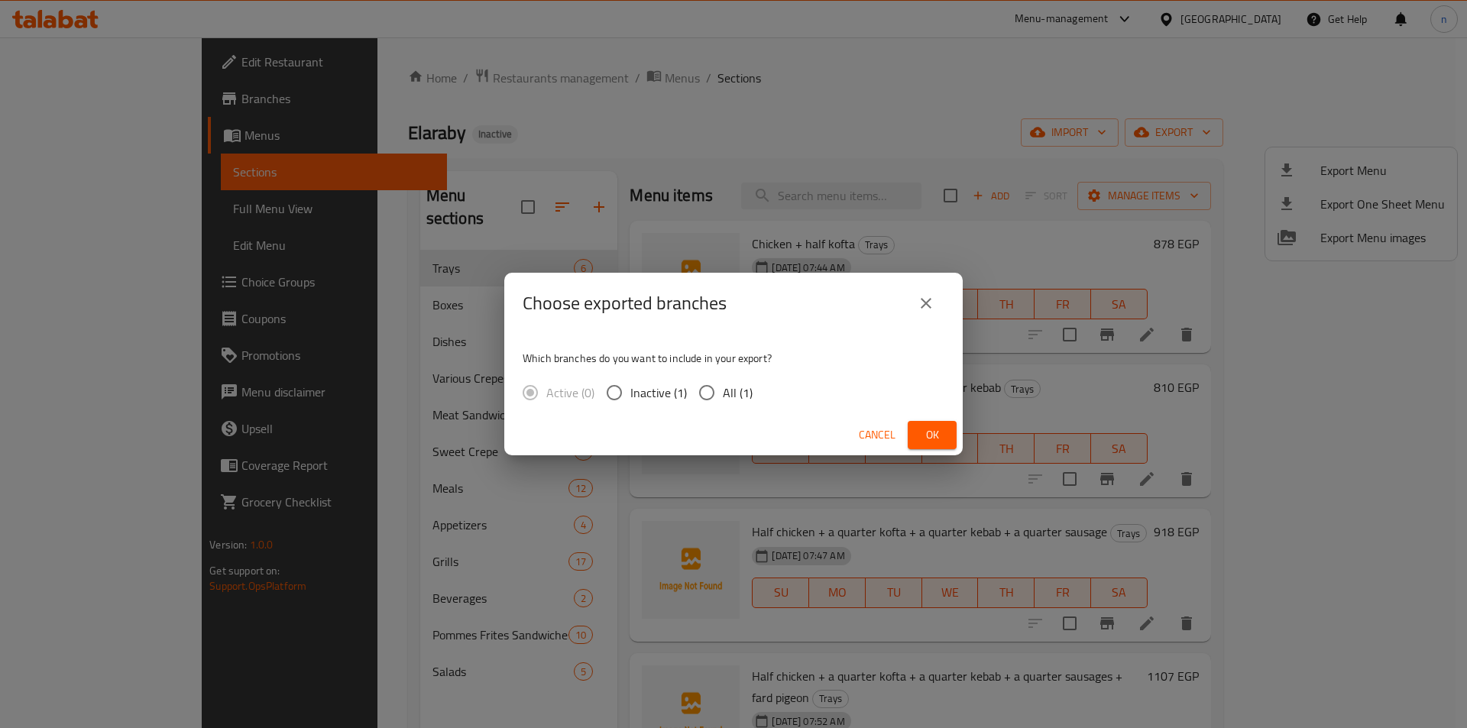
click at [714, 397] on input "All (1)" at bounding box center [707, 393] width 32 height 32
radio input "true"
click at [936, 422] on button "Ok" at bounding box center [932, 435] width 49 height 28
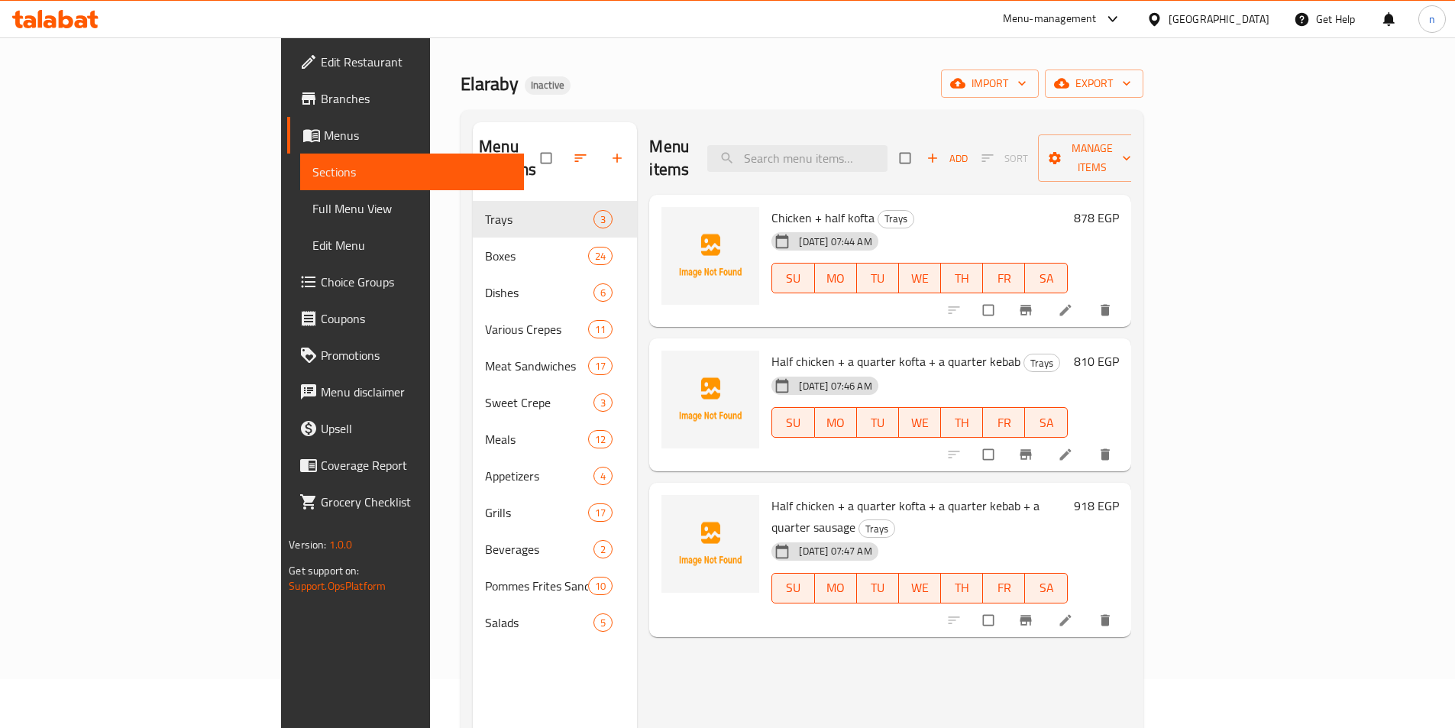
scroll to position [76, 0]
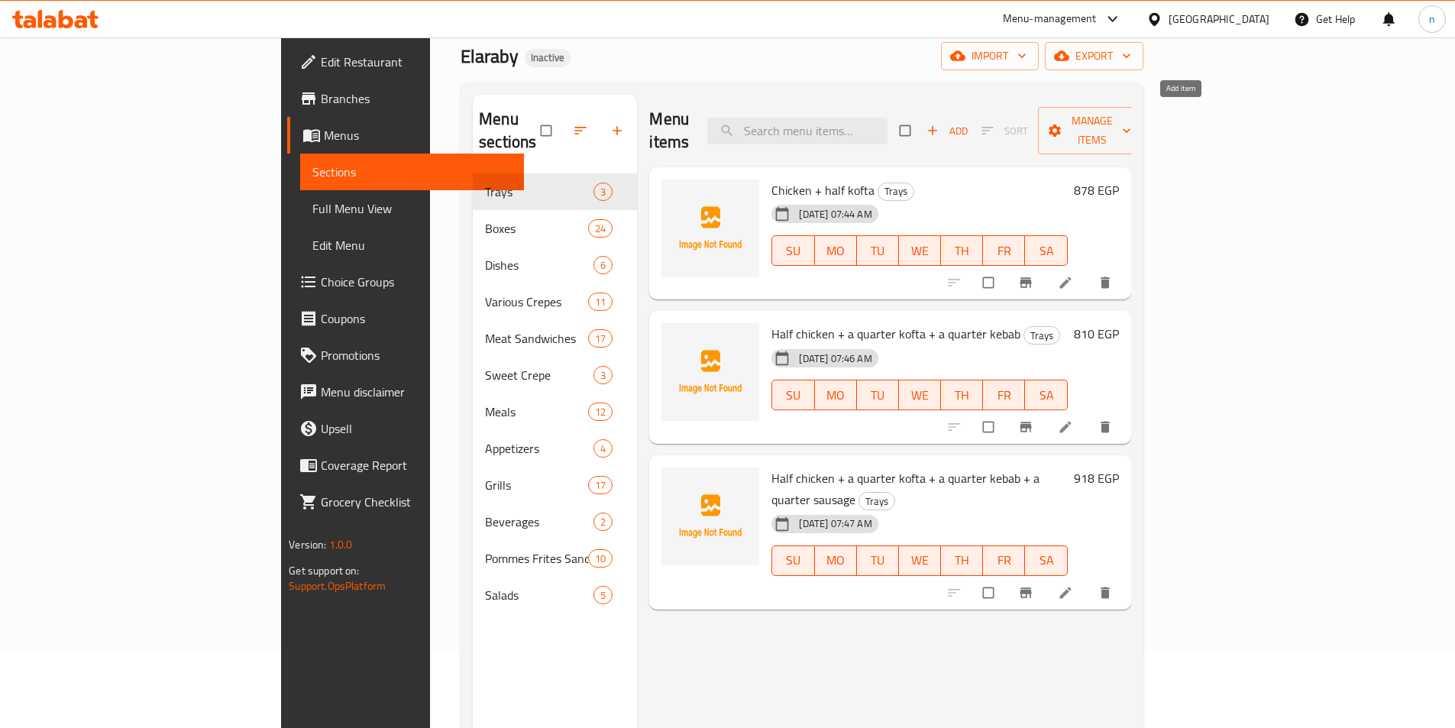
click at [940, 125] on icon "button" at bounding box center [932, 130] width 15 height 15
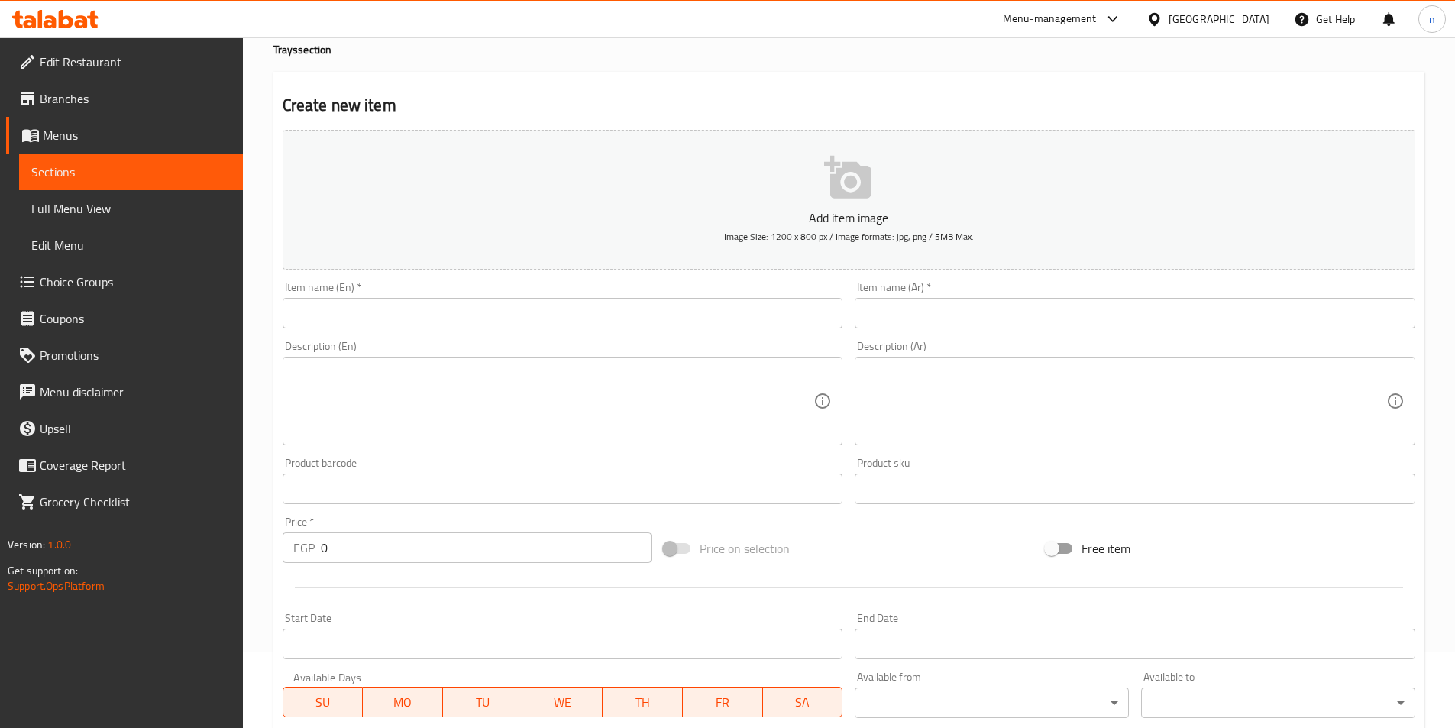
click at [1000, 322] on input "text" at bounding box center [1135, 313] width 561 height 31
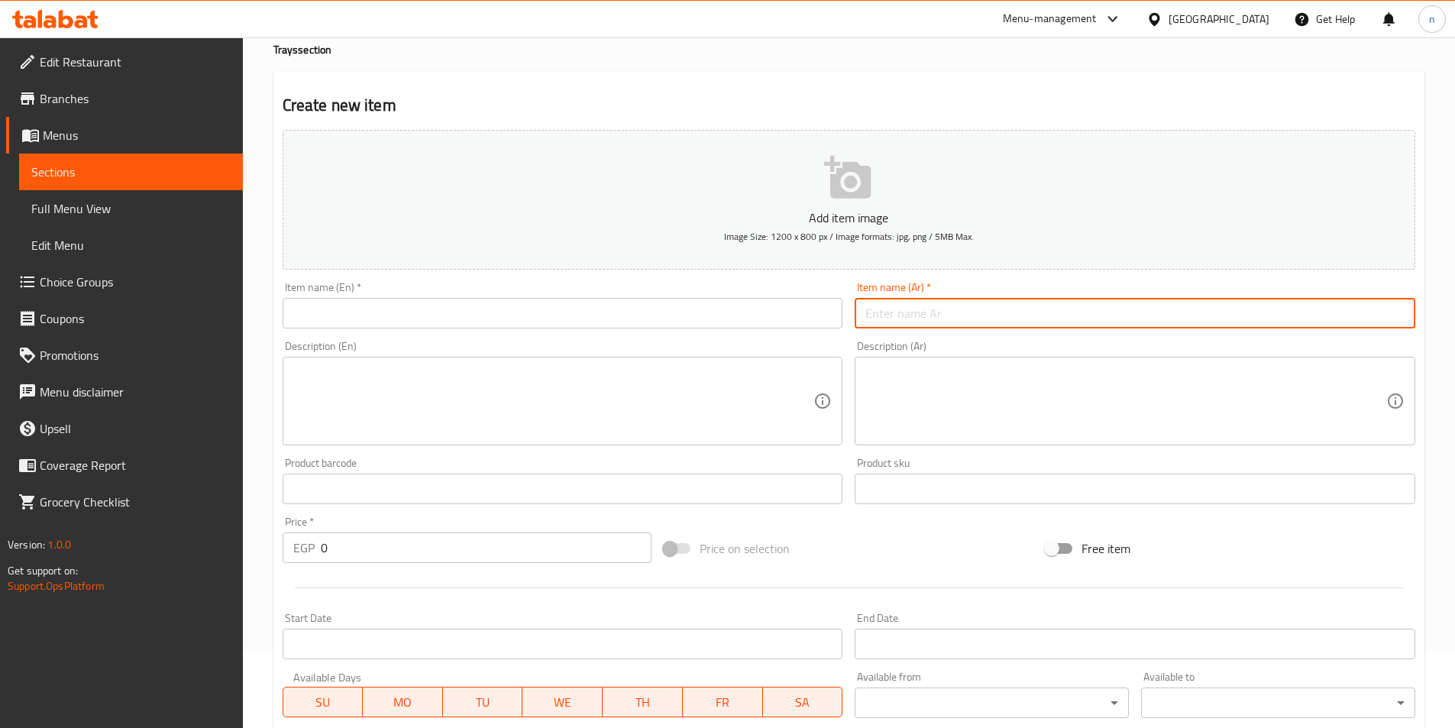
paste input "نص فراخ + ربع كفتة + ربع كباب + ربع سجق + فرد حمام"
type input "نص فراخ + ربع كفتة + ربع كباب + ربع سجق + فرد حمام"
click at [616, 316] on input "text" at bounding box center [563, 313] width 561 height 31
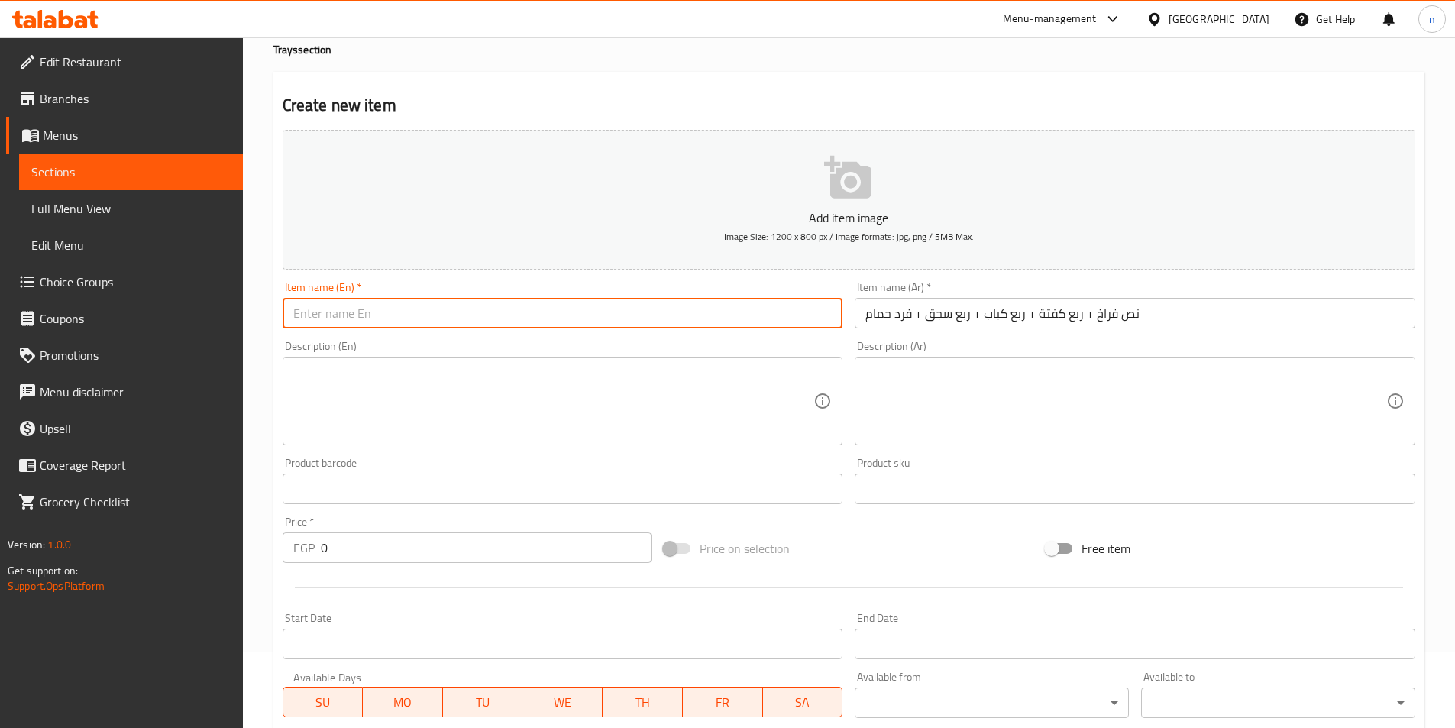
paste input "Half chicken + a quarter kofta + a quarter kebab + a quarter sausage + fard pig…"
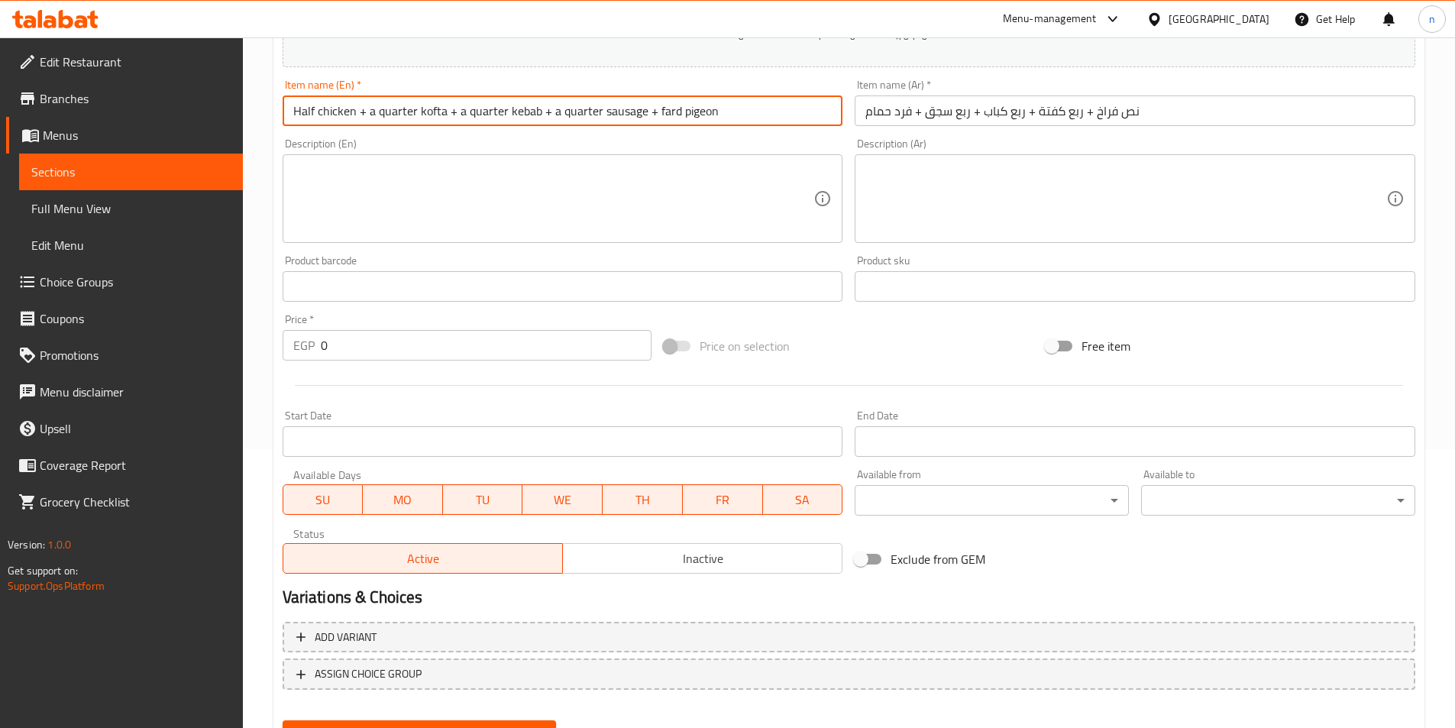
scroll to position [306, 0]
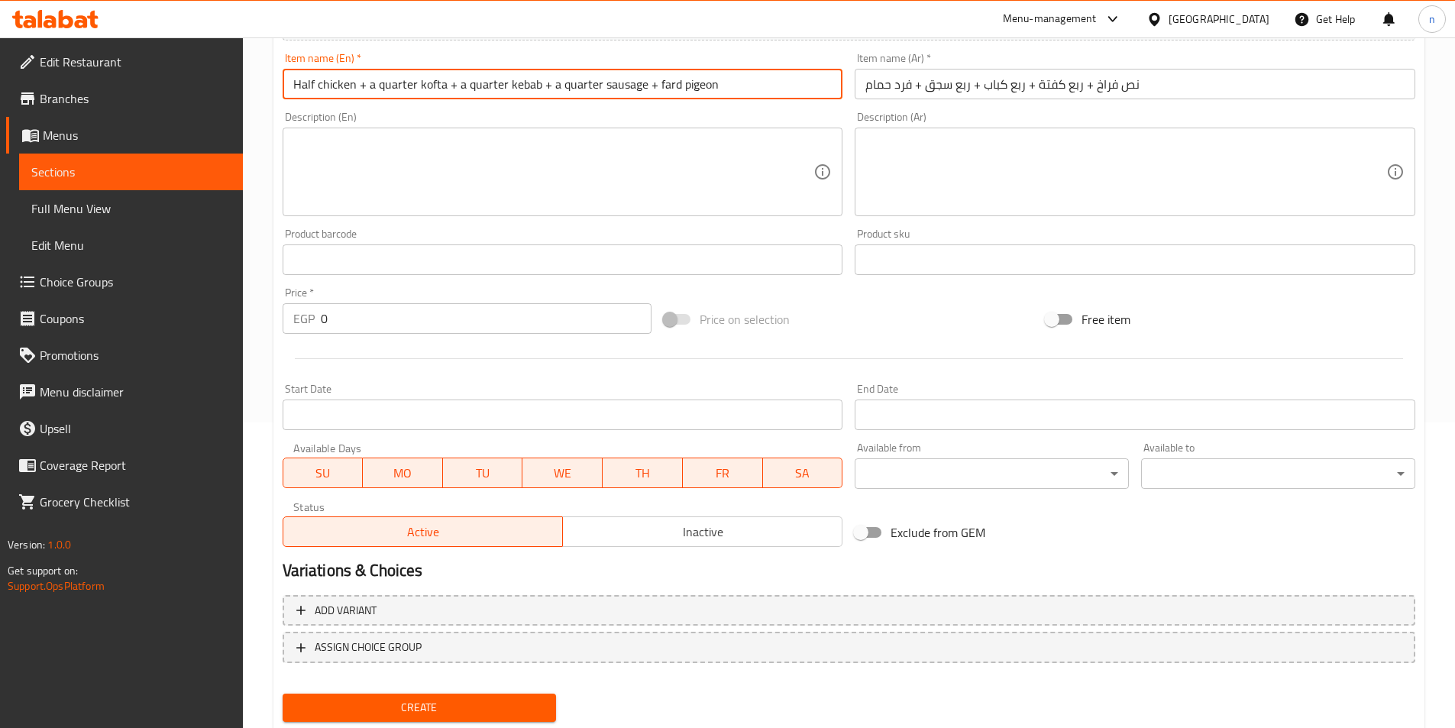
click at [640, 81] on input "Half chicken + a quarter kofta + a quarter kebab + a quarter sausage + fard pig…" at bounding box center [563, 84] width 561 height 31
click at [625, 85] on input "Half chicken + a quarter kofta + a quarter kebab + a quarter sausages + fard pi…" at bounding box center [563, 84] width 561 height 31
type input "Half chicken + a quarter kofta + a quarter kebab + a quarter sausages + fard pi…"
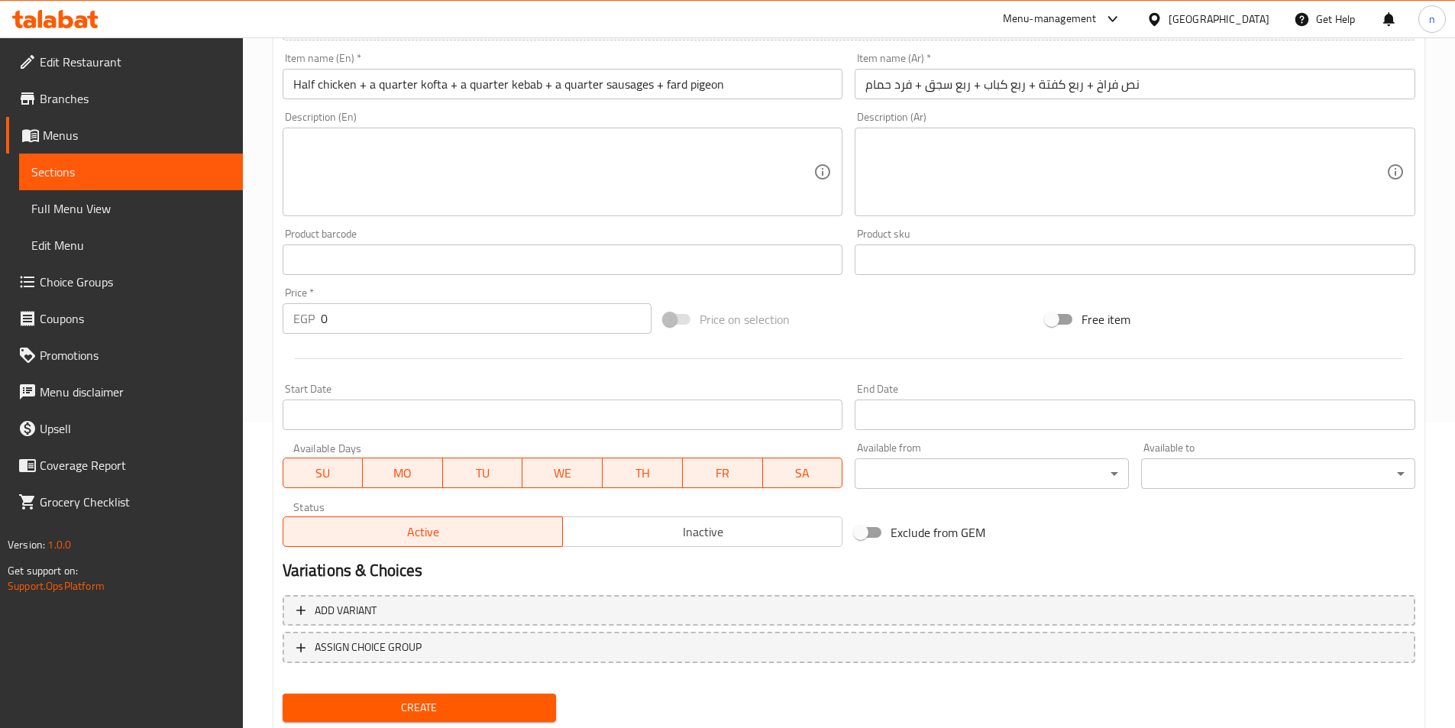
click at [709, 113] on div "Description (En) Description (En)" at bounding box center [563, 164] width 561 height 105
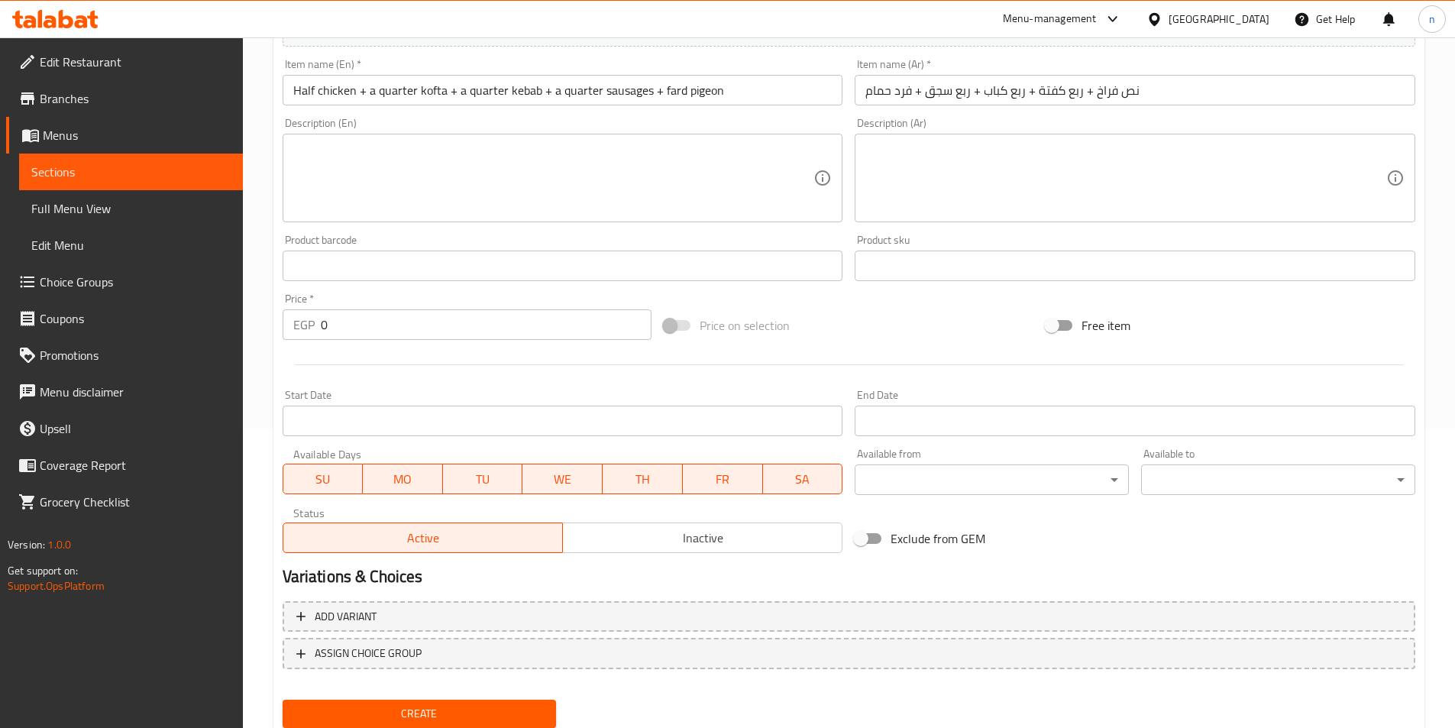
scroll to position [275, 0]
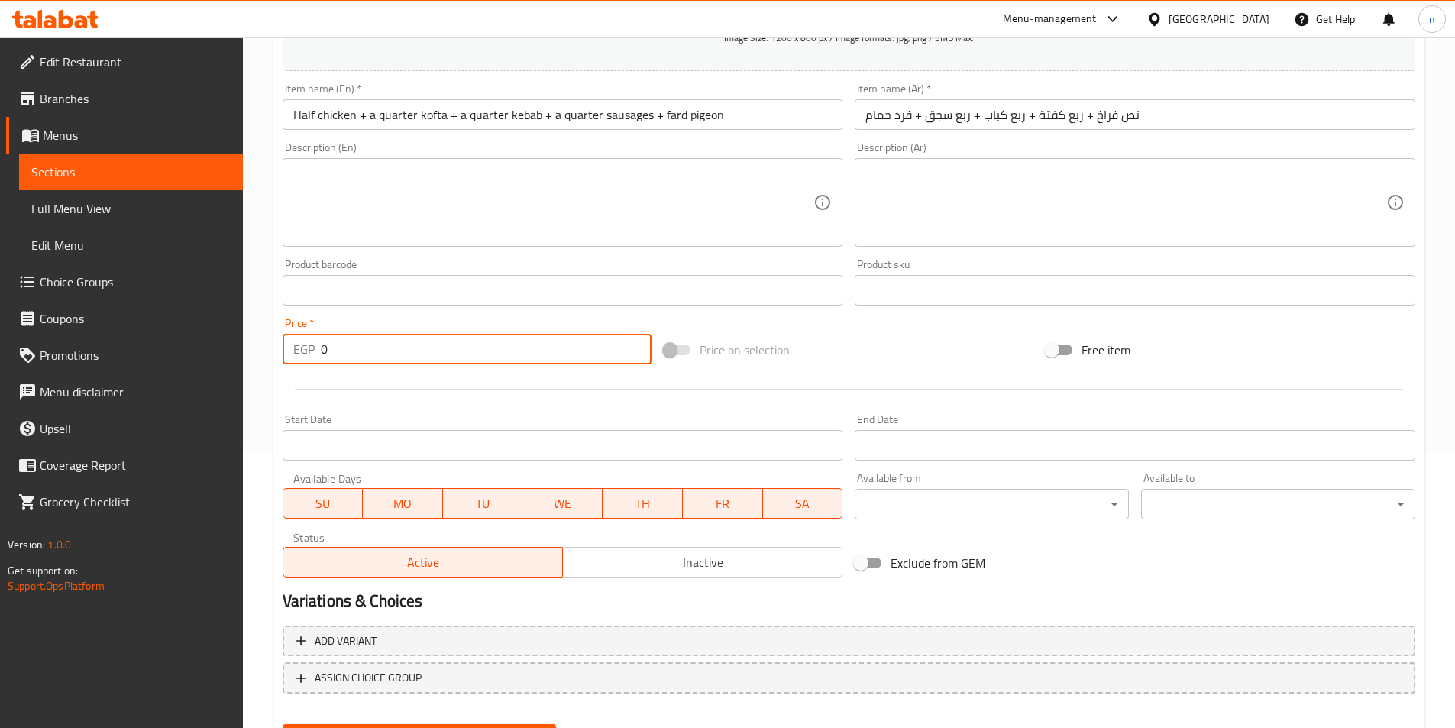
click at [324, 345] on input "0" at bounding box center [487, 349] width 332 height 31
paste input "1107.0"
click at [325, 349] on input "1107.00" at bounding box center [487, 349] width 332 height 31
click at [321, 349] on input "1107.00" at bounding box center [487, 349] width 332 height 31
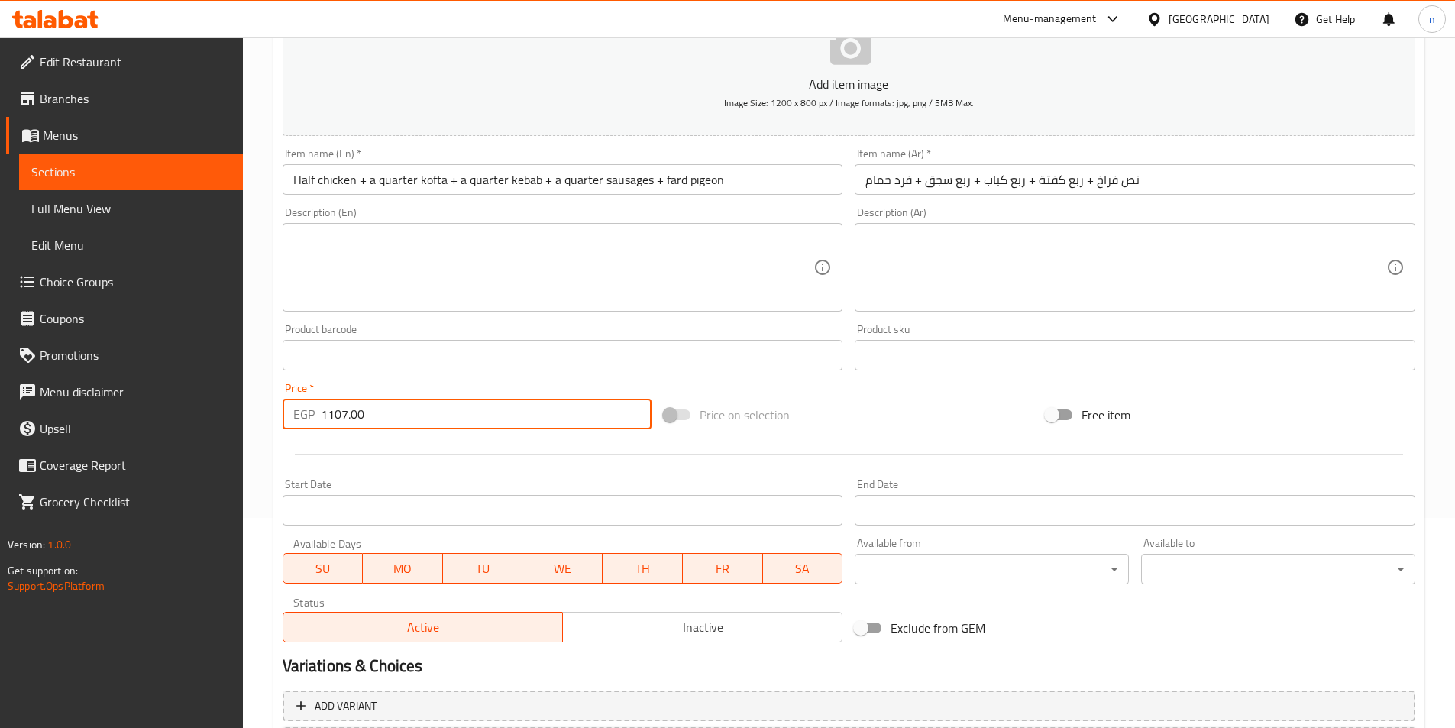
scroll to position [351, 0]
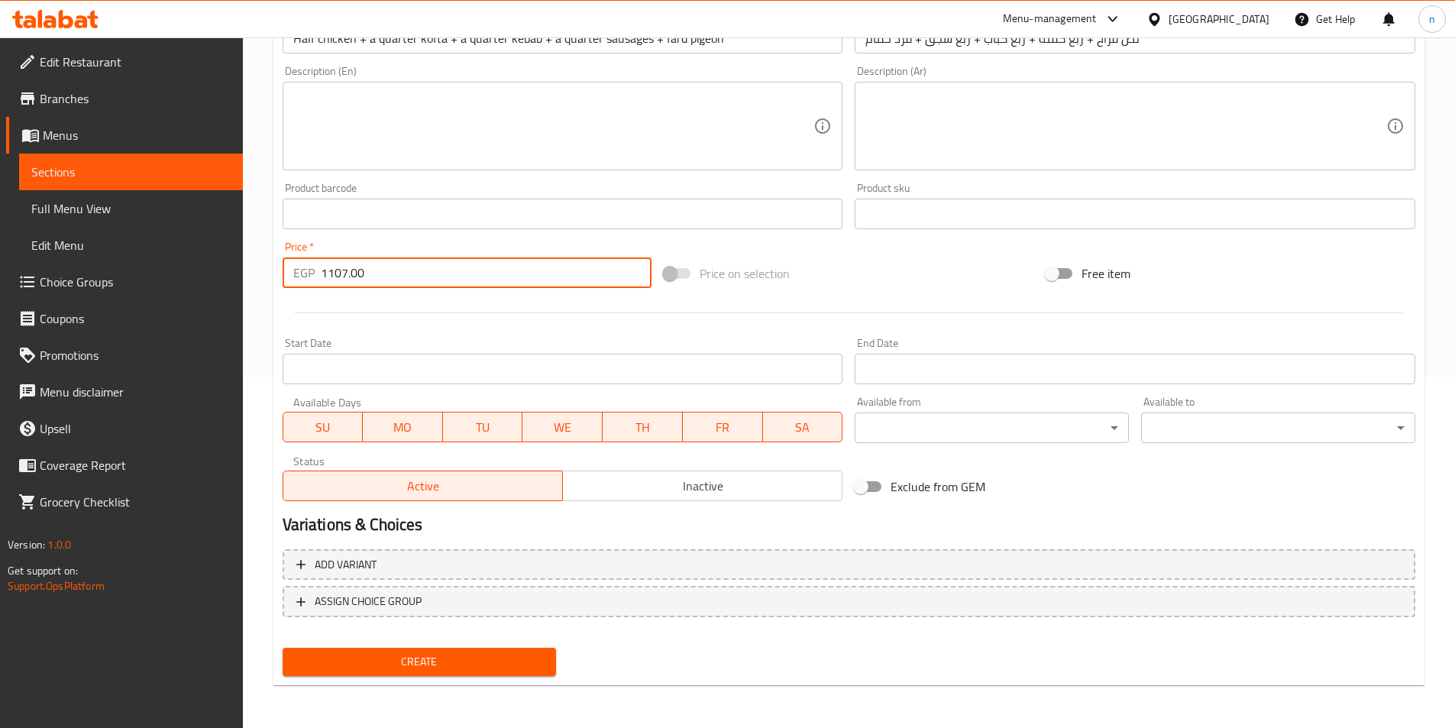
type input "1107.00"
click at [442, 653] on span "Create" at bounding box center [420, 661] width 250 height 19
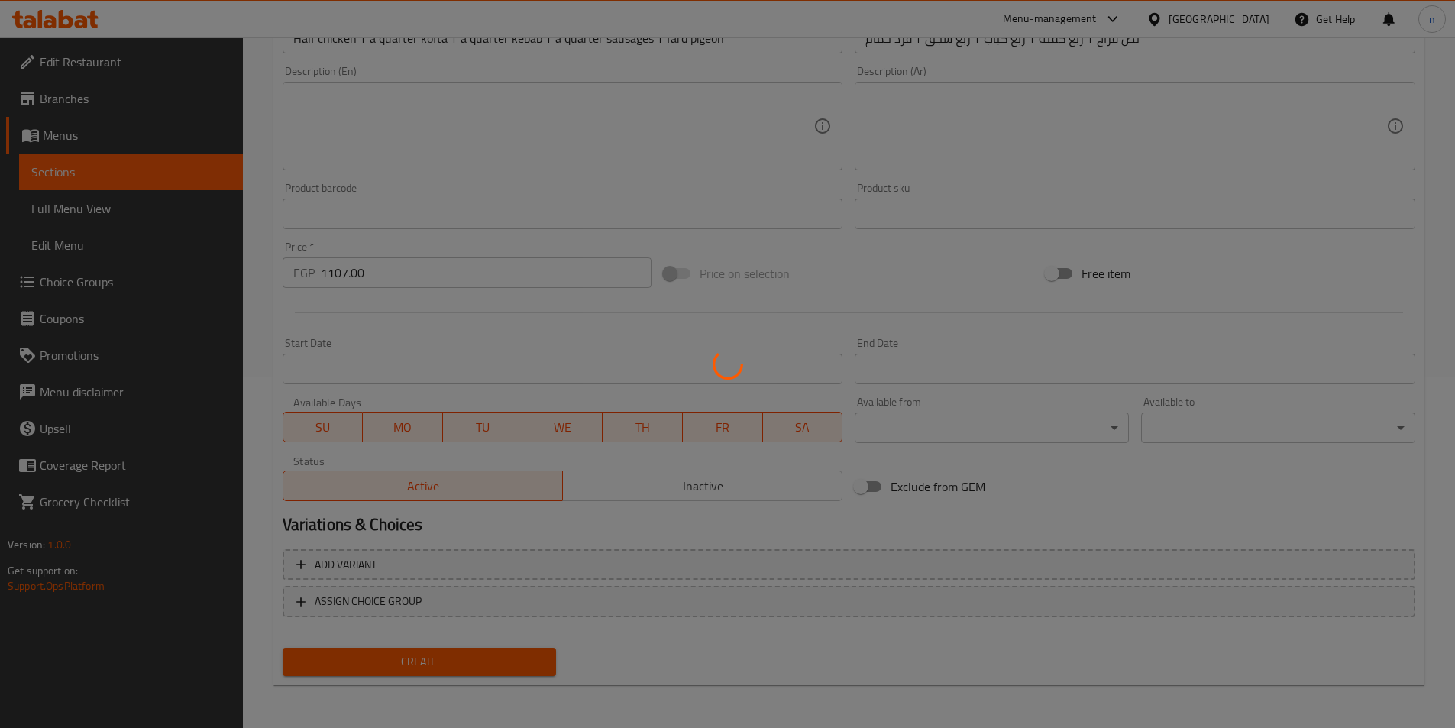
type input "0"
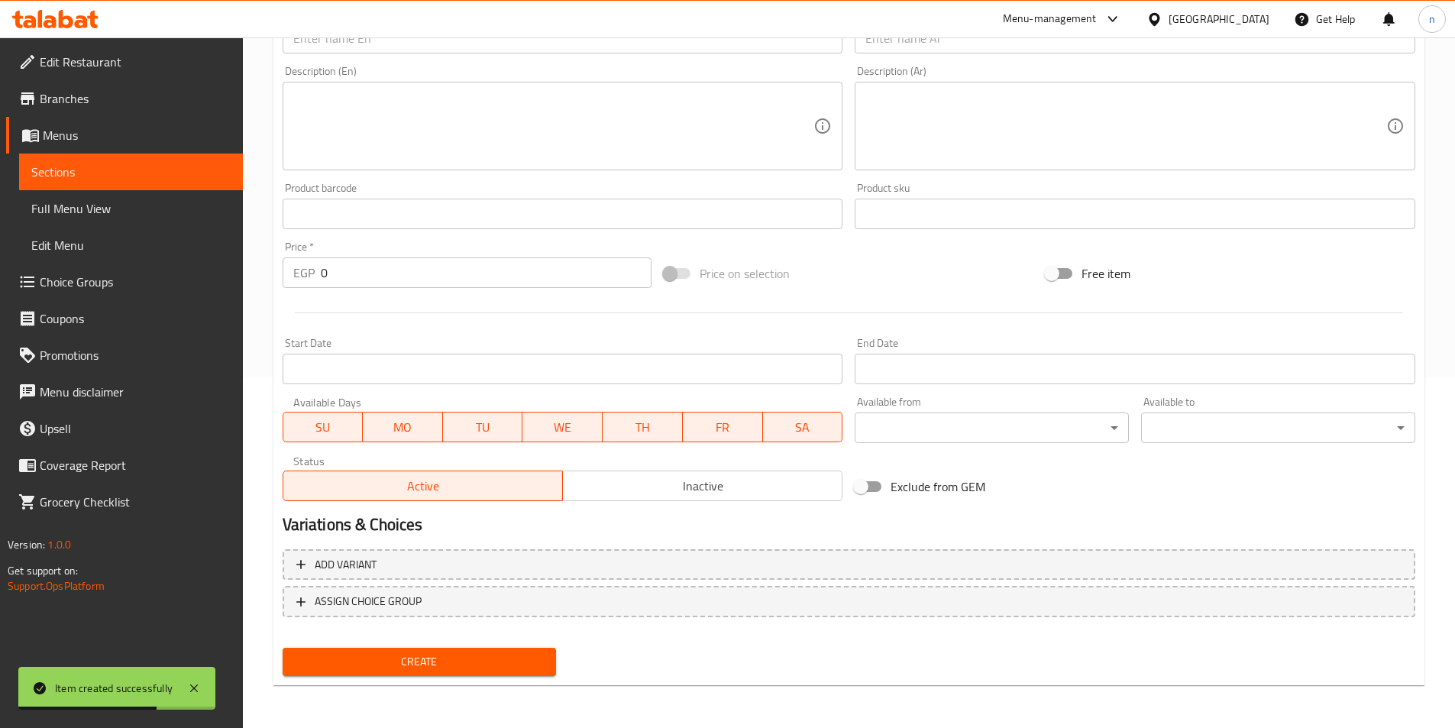
scroll to position [0, 0]
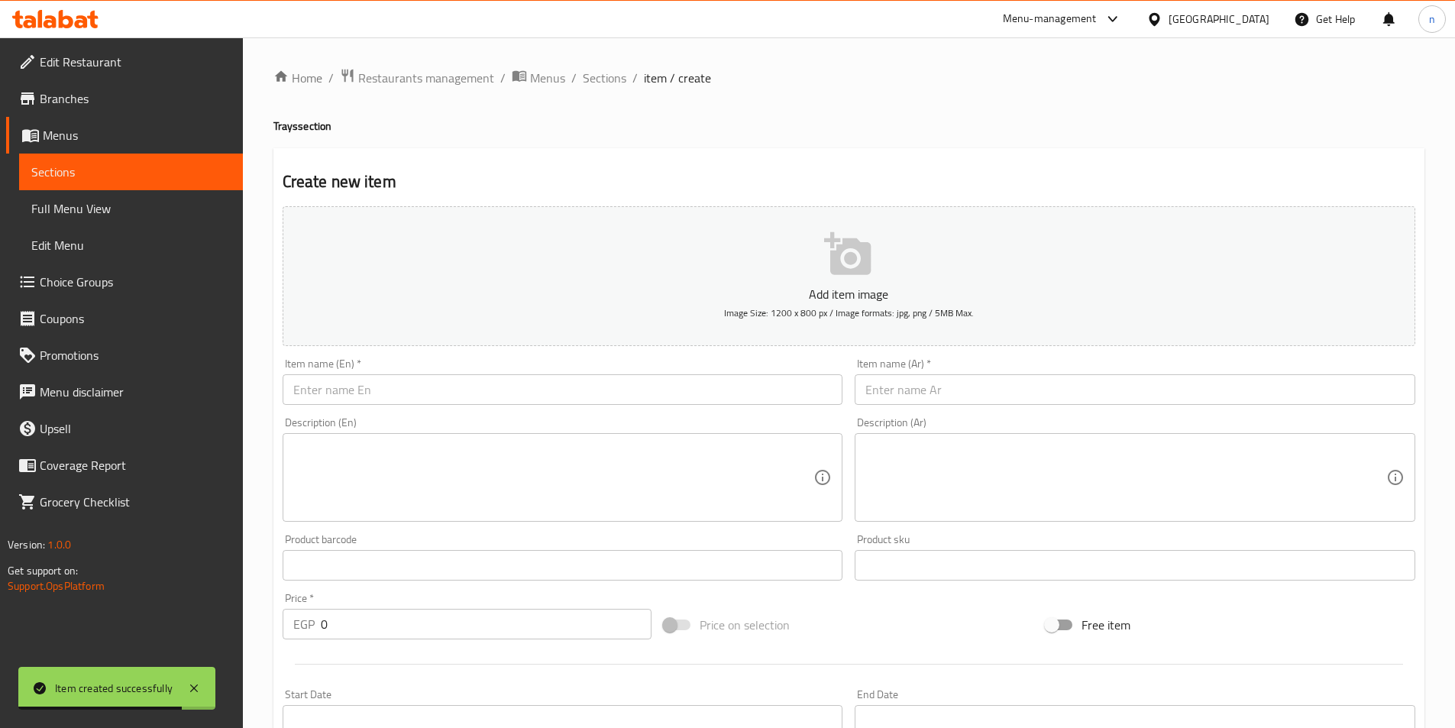
click at [1018, 384] on input "text" at bounding box center [1135, 389] width 561 height 31
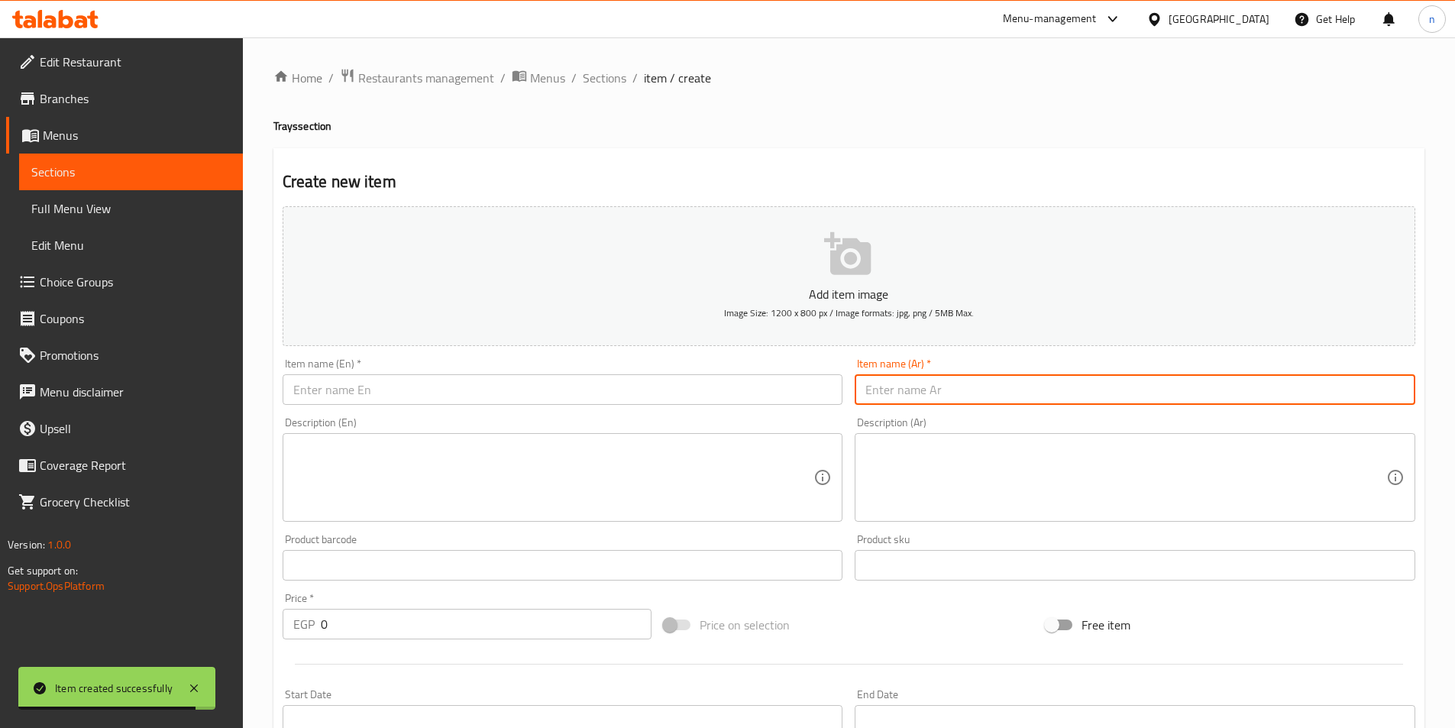
paste input "نص فرخة + ربع كفتة + ربع كباب + ربع سجق + ربع شيش"
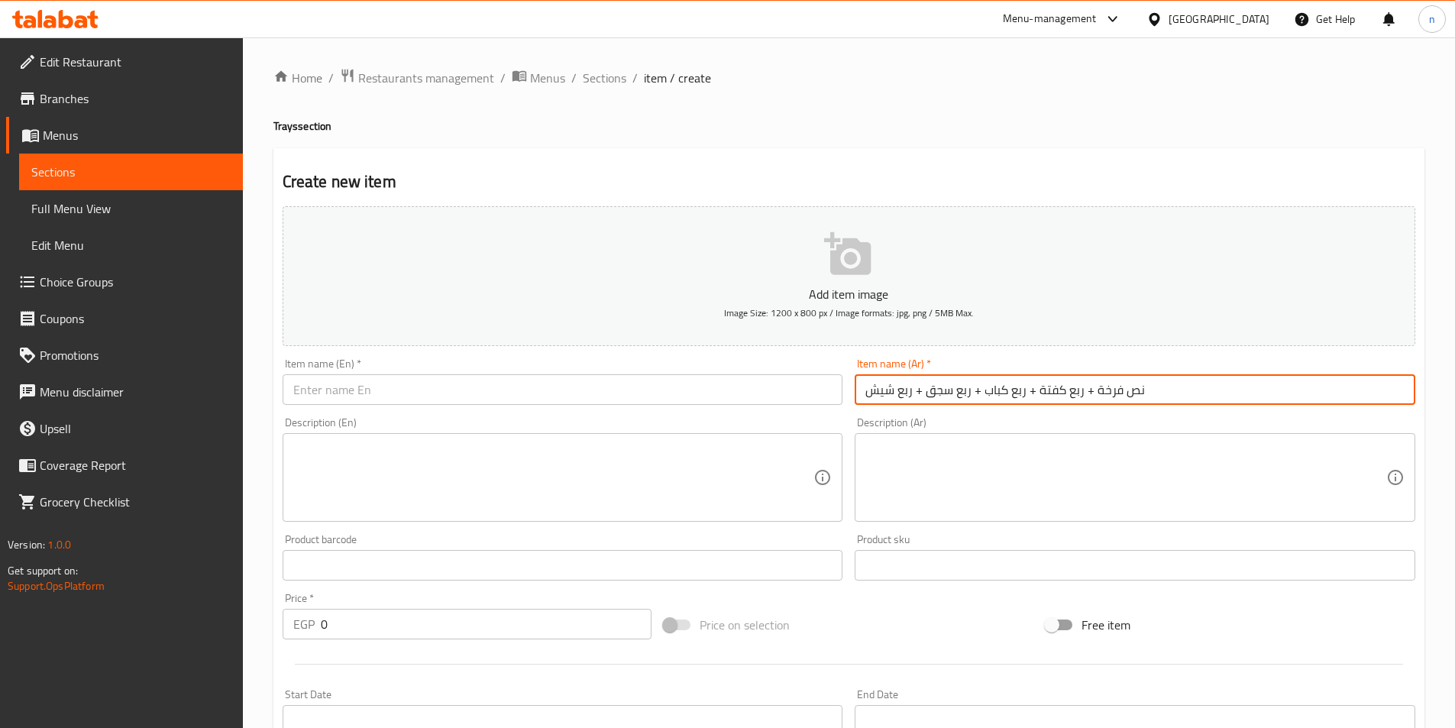
type input "نص فرخة + ربع كفتة + ربع كباب + ربع سجق + ربع شيش"
click at [725, 388] on input "text" at bounding box center [563, 389] width 561 height 31
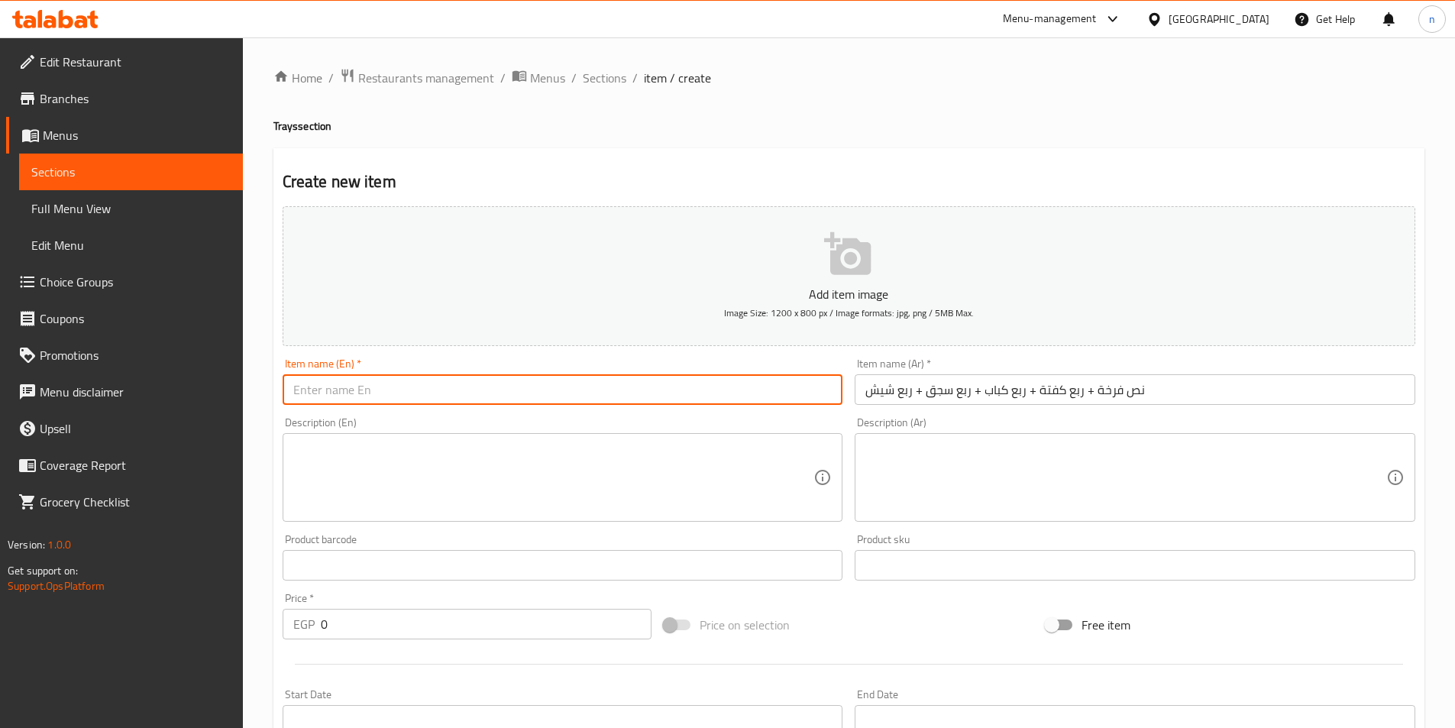
paste input "Half a chicken + a quarter of kofta + a quarter of kebab + a quarter of sausage…"
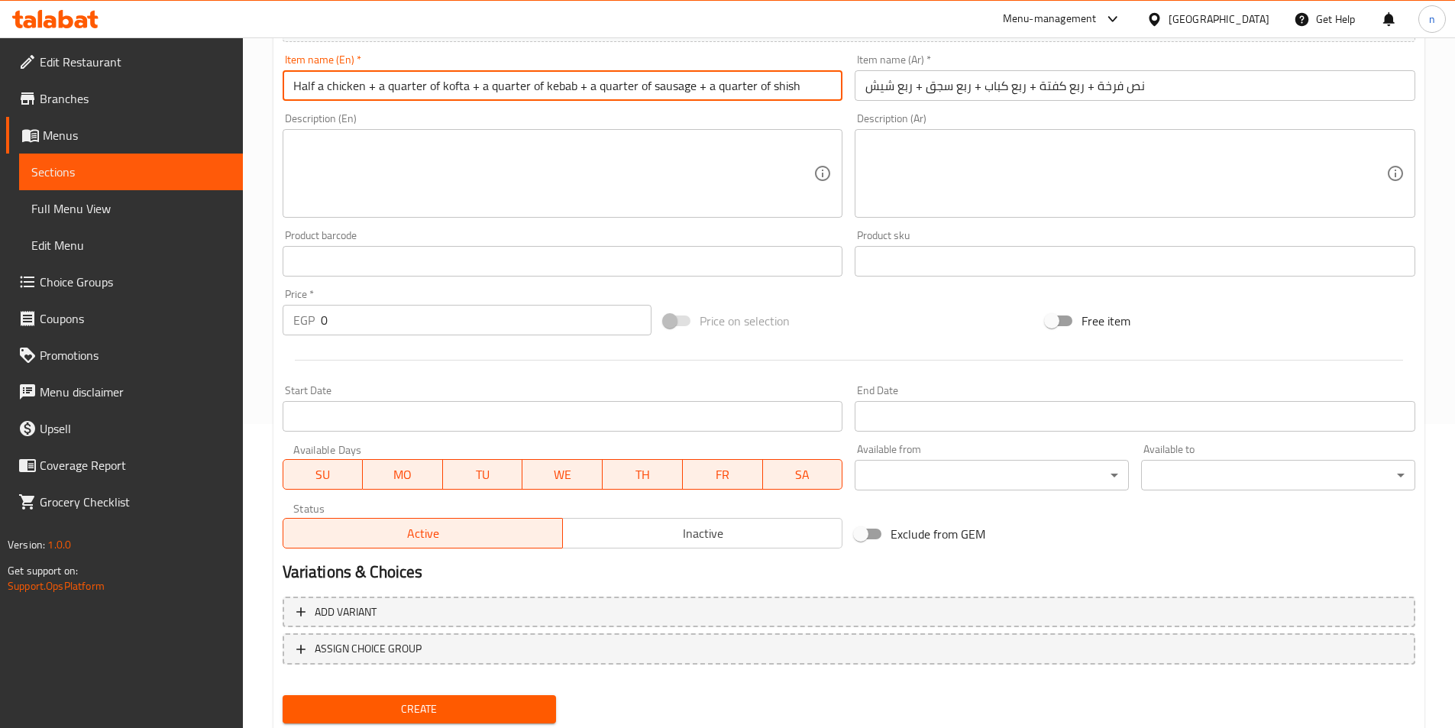
scroll to position [306, 0]
type input "Half a chicken + a quarter of kofta + a quarter of kebab + a quarter of sausage…"
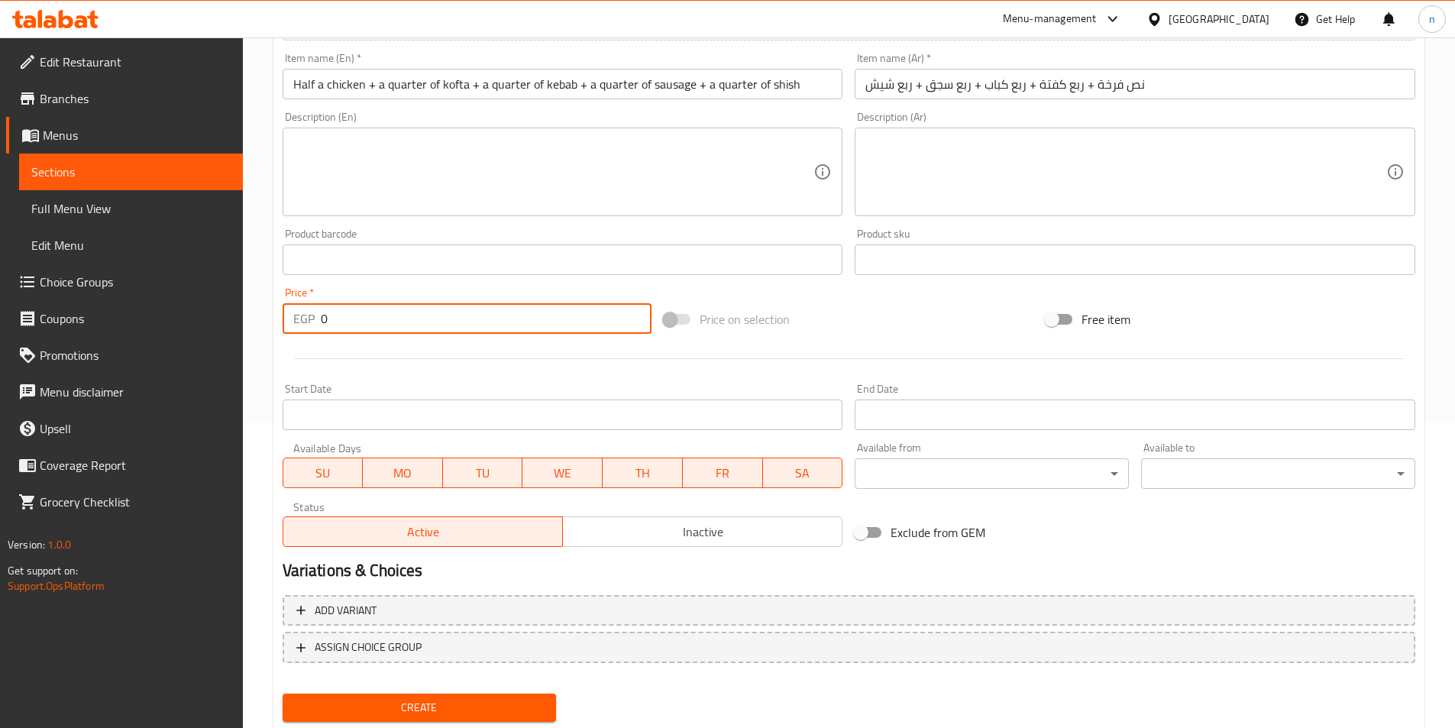
click at [323, 319] on input "0" at bounding box center [487, 318] width 332 height 31
paste input "1418.0"
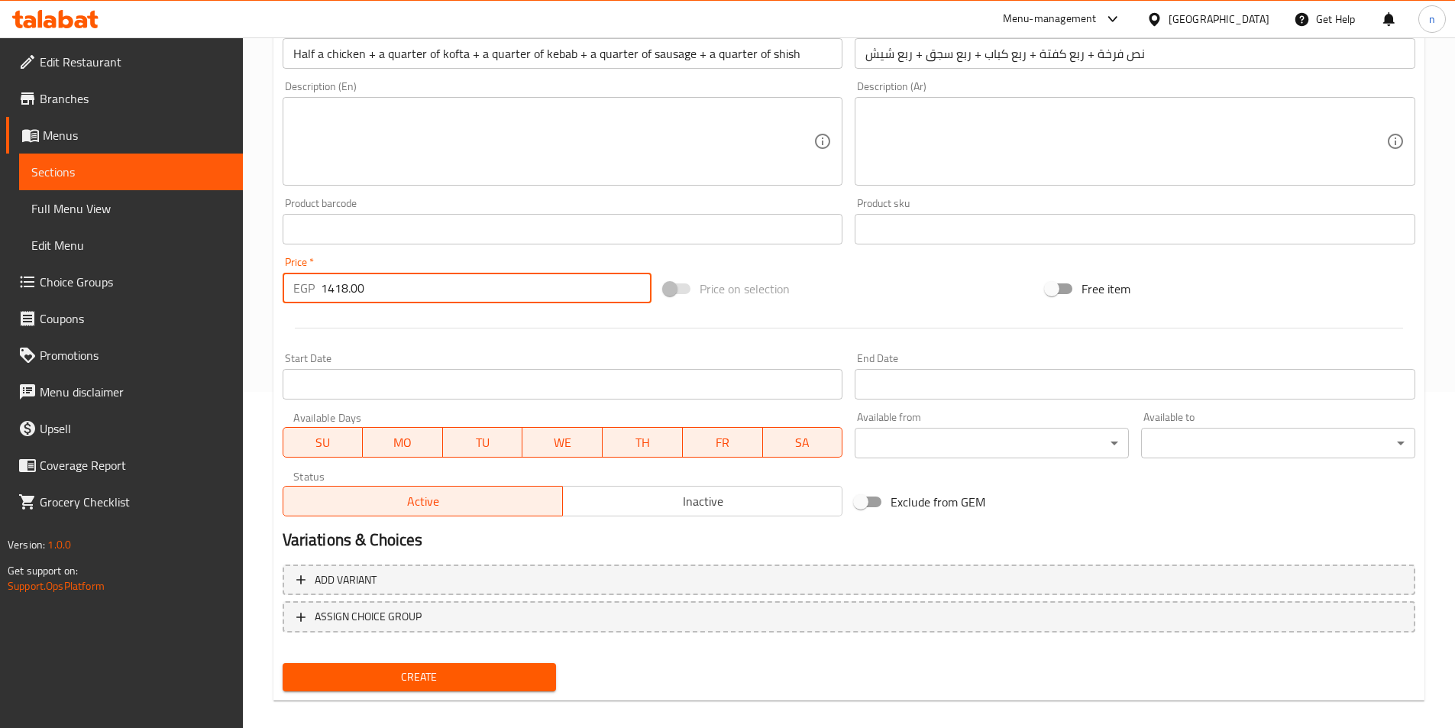
scroll to position [351, 0]
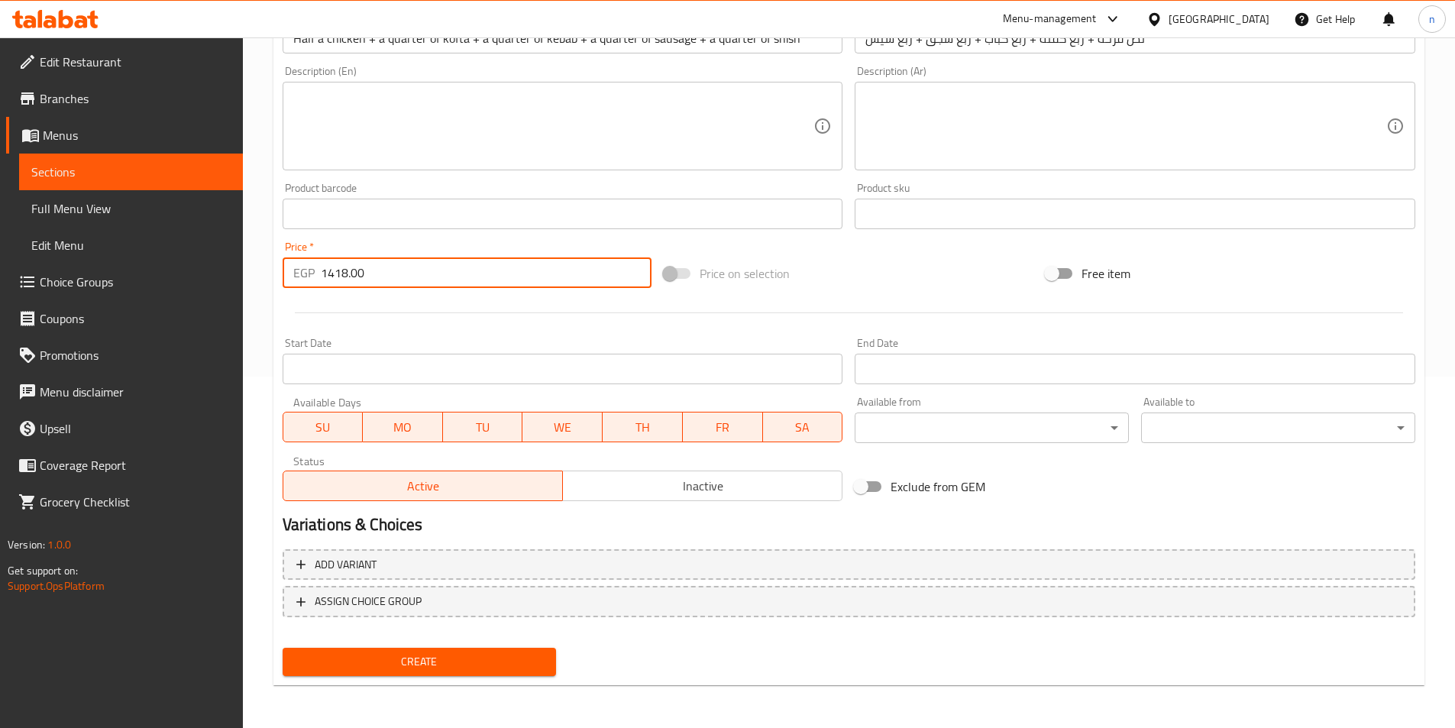
type input "1418.00"
click at [507, 661] on span "Create" at bounding box center [420, 661] width 250 height 19
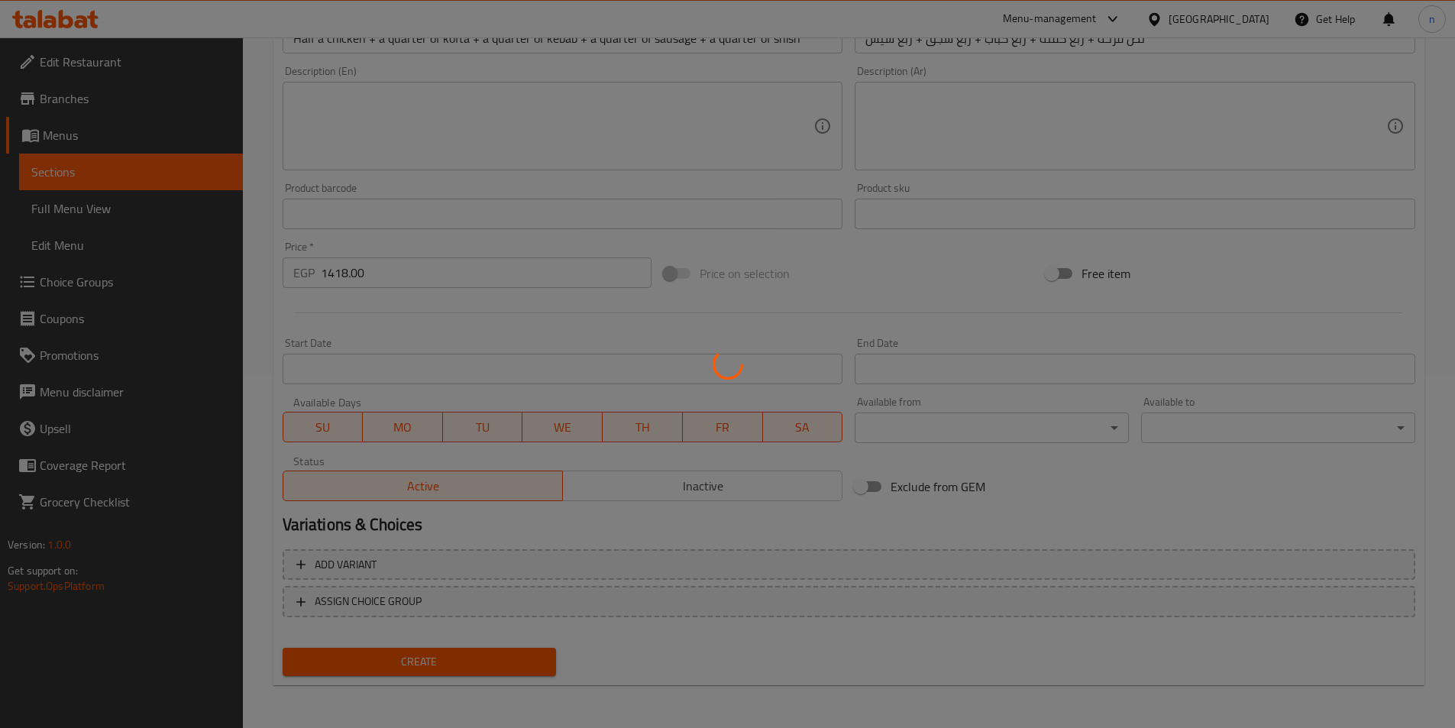
type input "0"
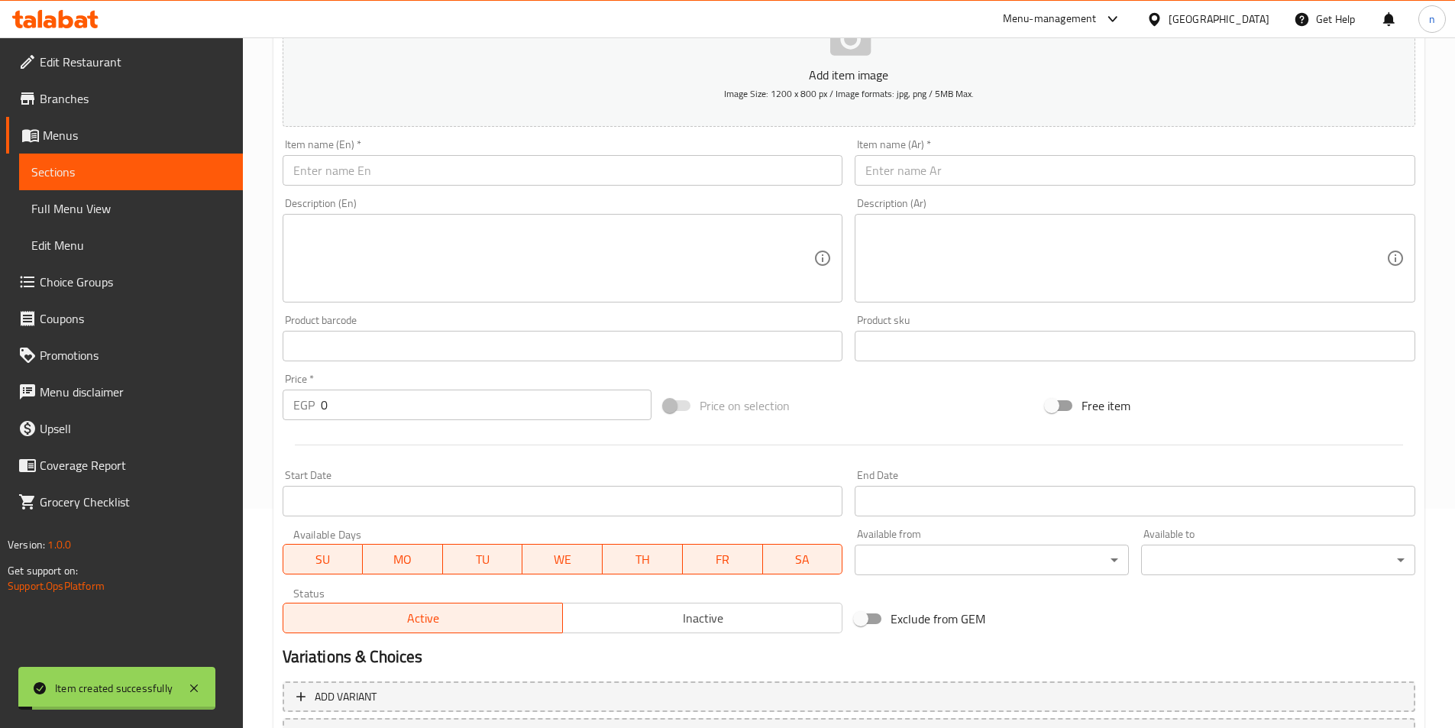
scroll to position [46, 0]
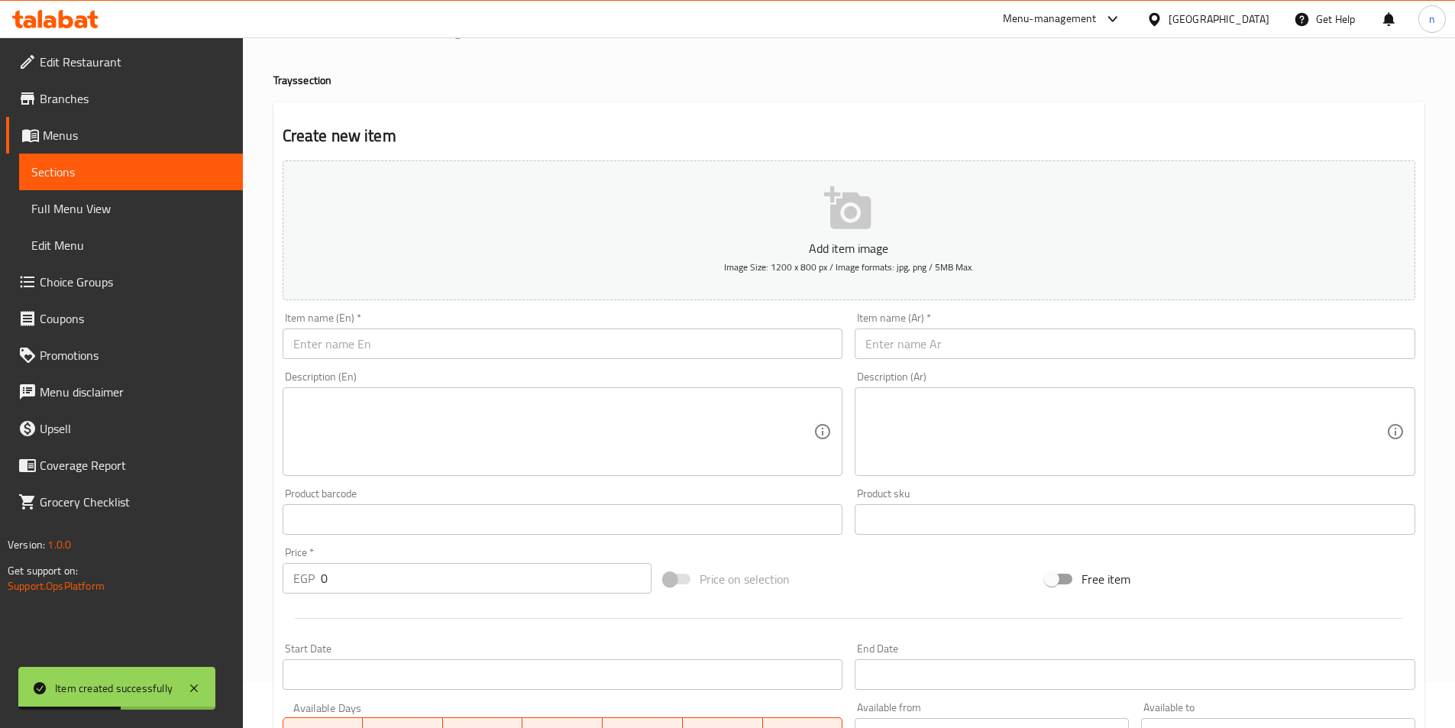
click at [1066, 344] on input "text" at bounding box center [1135, 344] width 561 height 31
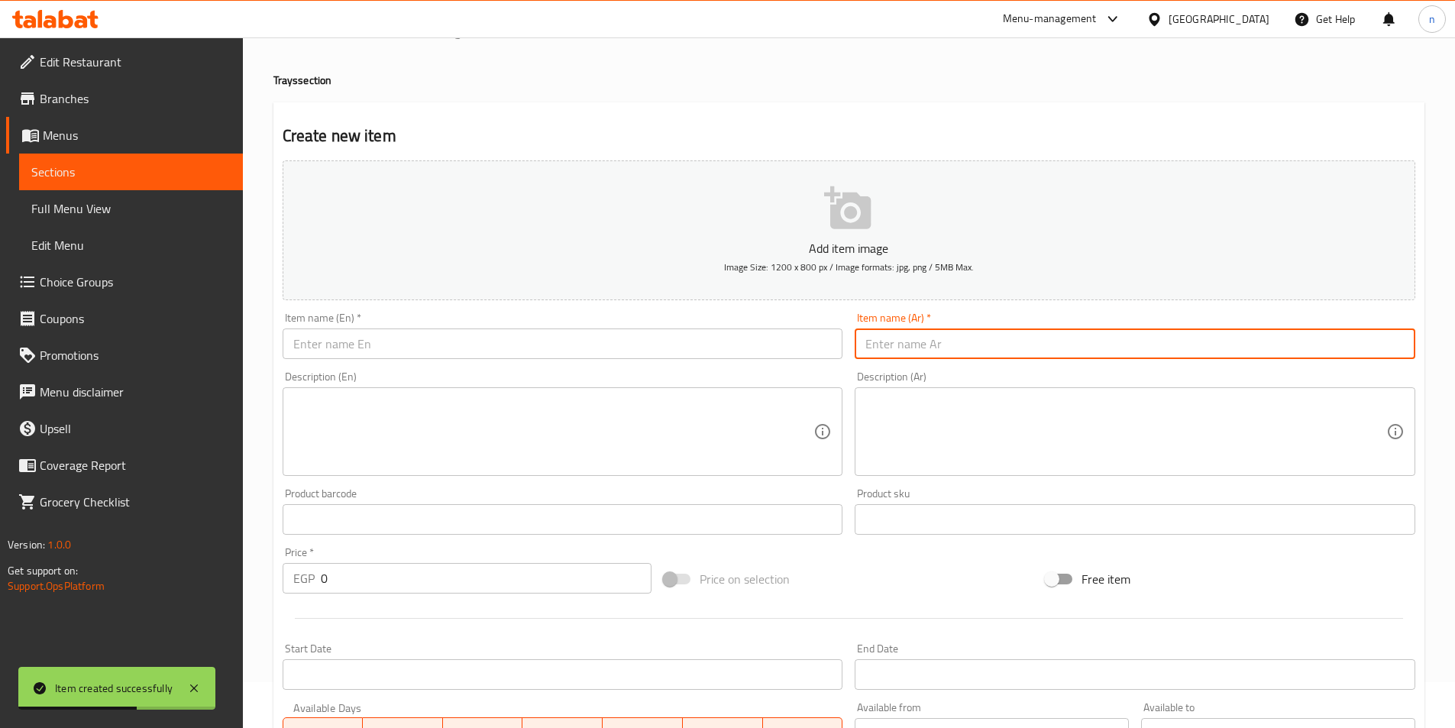
paste input "نص كفتة + نص كباب + ربع ريش + جوز حمام"
type input "نص كفتة + نص كباب + ربع ريش + جوز حمام"
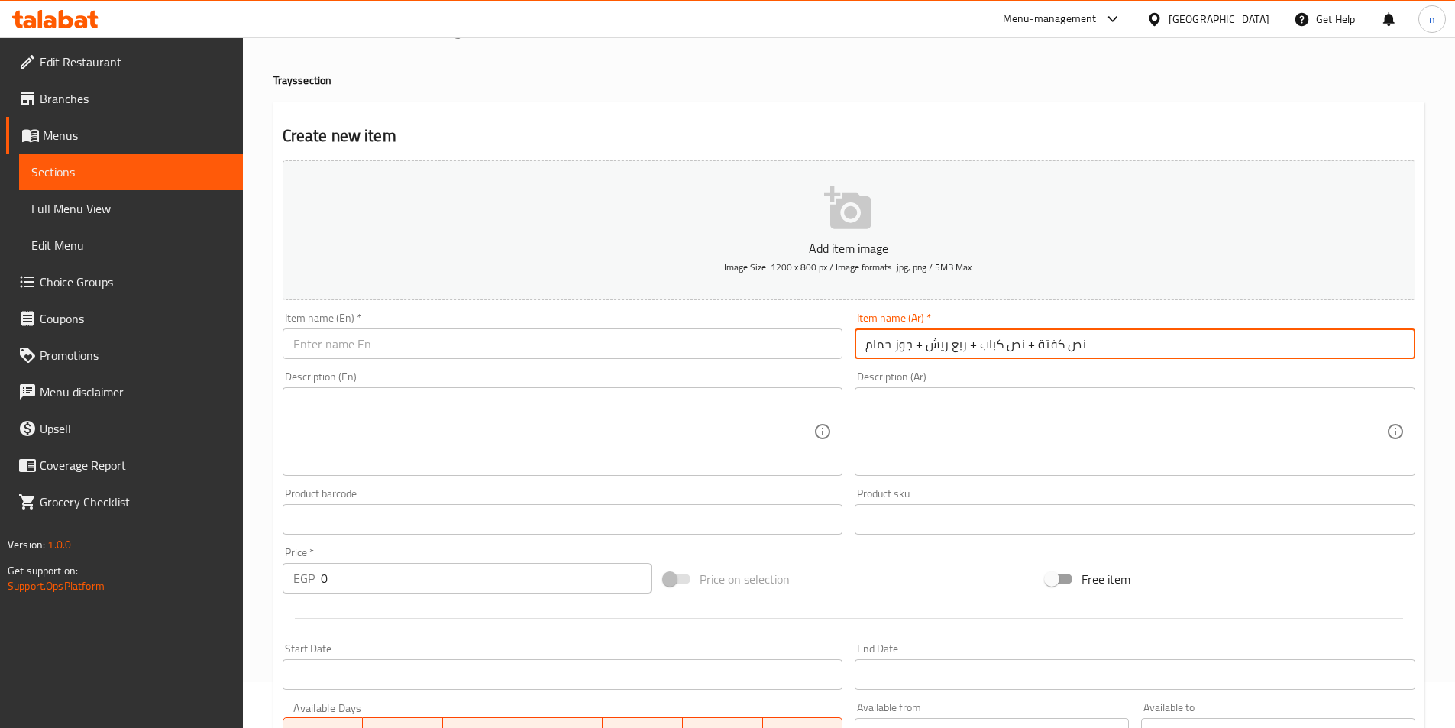
click at [627, 344] on input "text" at bounding box center [563, 344] width 561 height 31
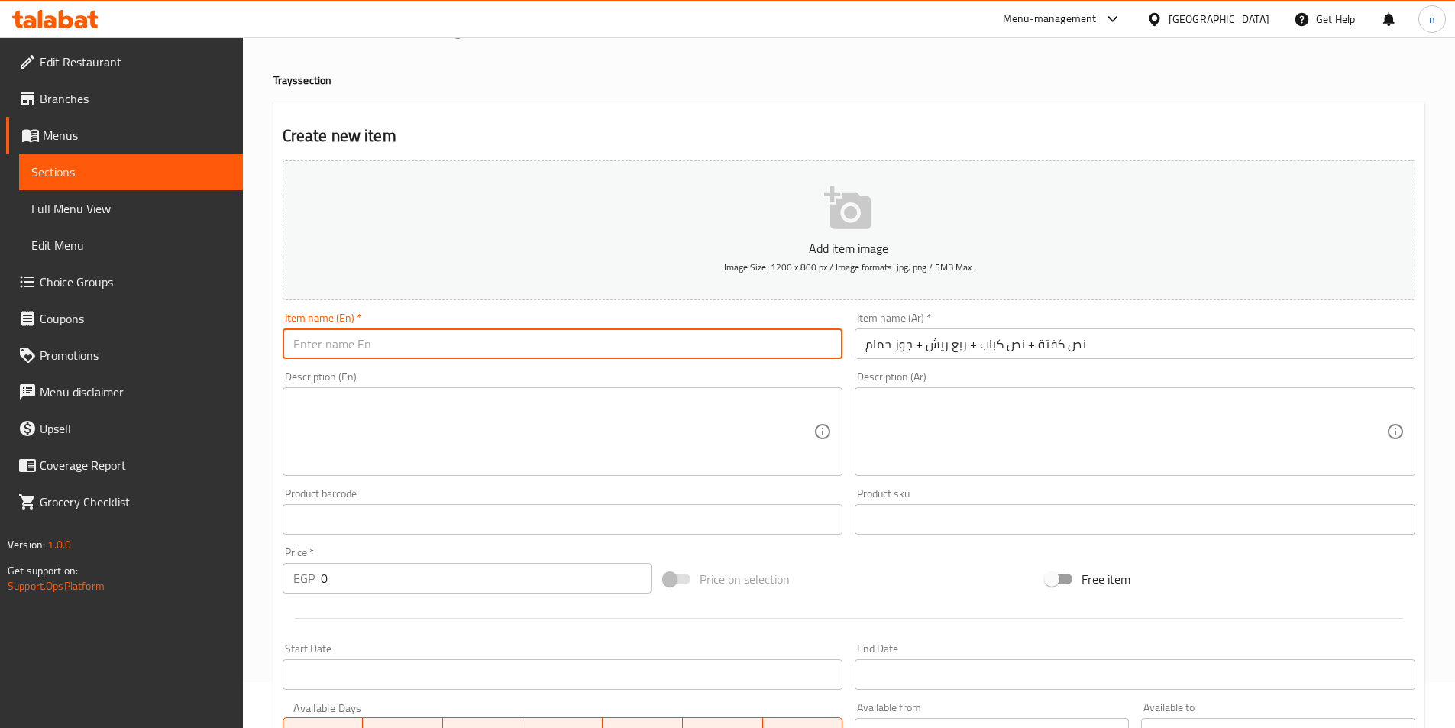
paste input "Half kofta + half kebab + quarter feathers + double pigeon"
click at [545, 340] on input "Half kofta + half kebab + quarter feathers + double pigeon" at bounding box center [563, 344] width 561 height 31
click at [529, 340] on input "Half kofta + half kebab + quarter feathers + double pigeon" at bounding box center [563, 344] width 561 height 31
click at [936, 348] on input "نص كفتة + نص كباب + ربع ريش + جوز حمام" at bounding box center [1135, 344] width 561 height 31
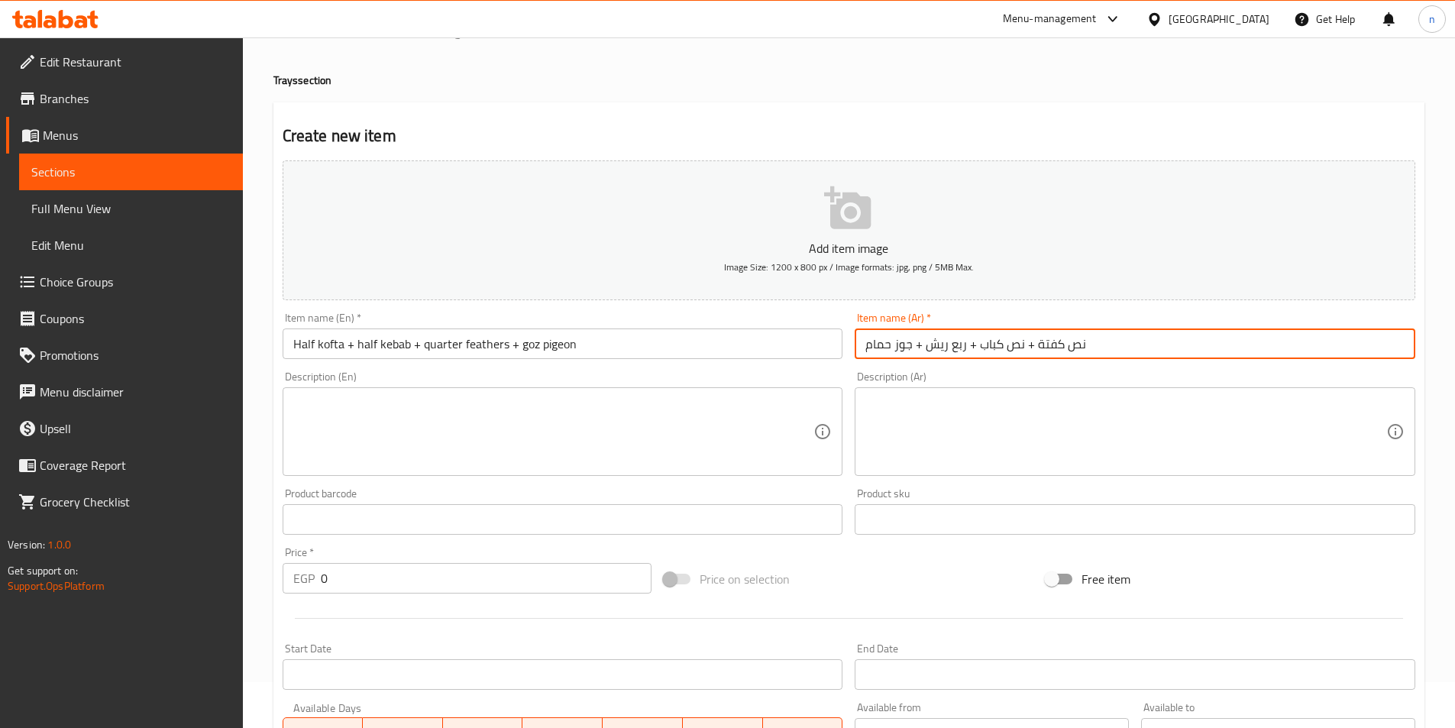
click at [936, 348] on input "نص كفتة + نص كباب + ربع ريش + جوز حمام" at bounding box center [1135, 344] width 561 height 31
click at [490, 348] on input "Half kofta + half kebab + quarter feathers + goz pigeon" at bounding box center [563, 344] width 561 height 31
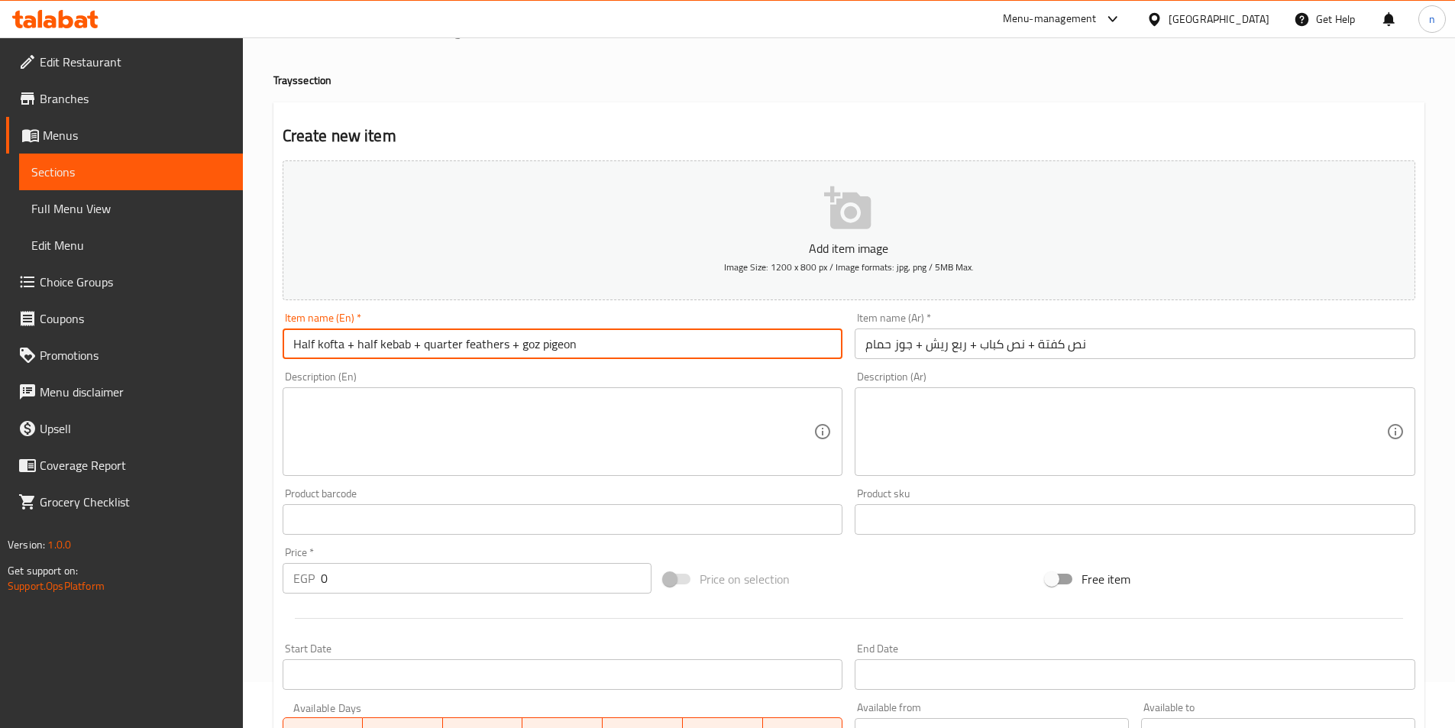
click at [490, 348] on input "Half kofta + half kebab + quarter feathers + goz pigeon" at bounding box center [563, 344] width 561 height 31
paste input "Ribs"
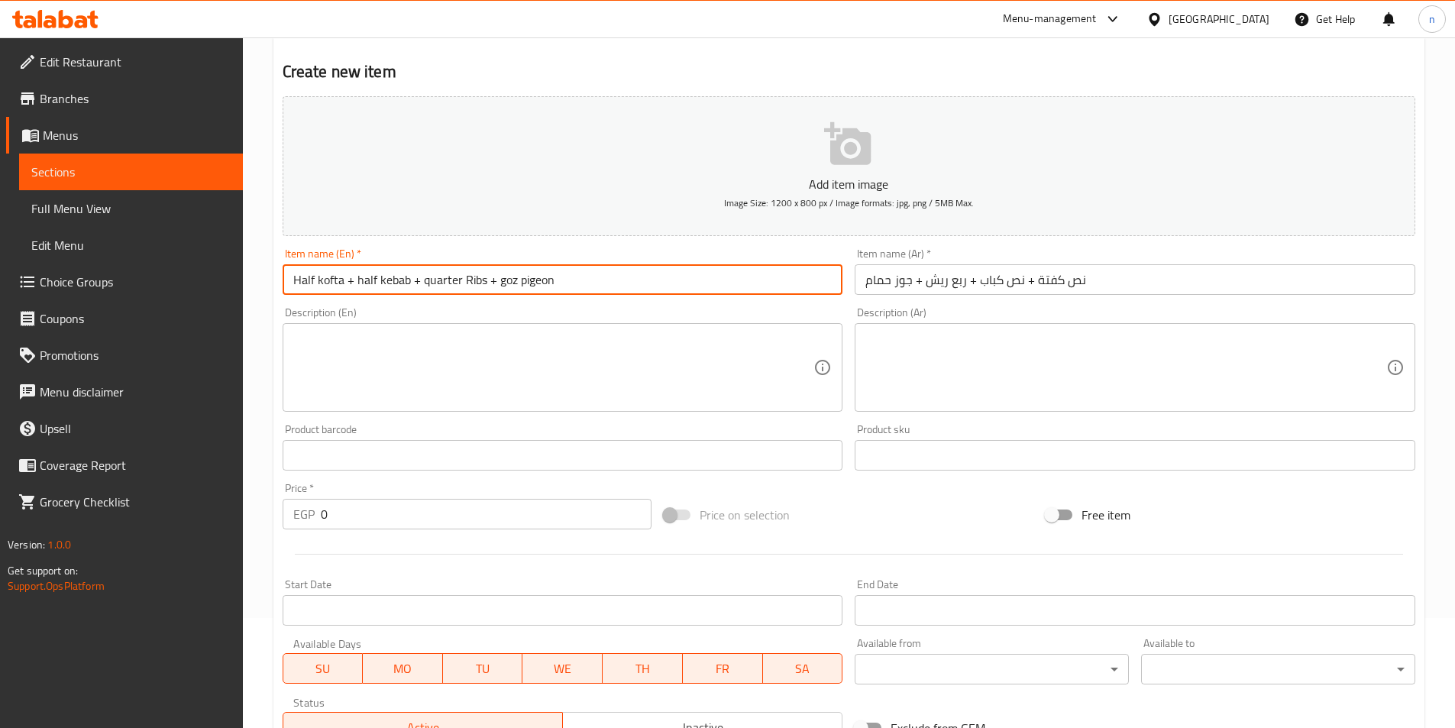
scroll to position [351, 0]
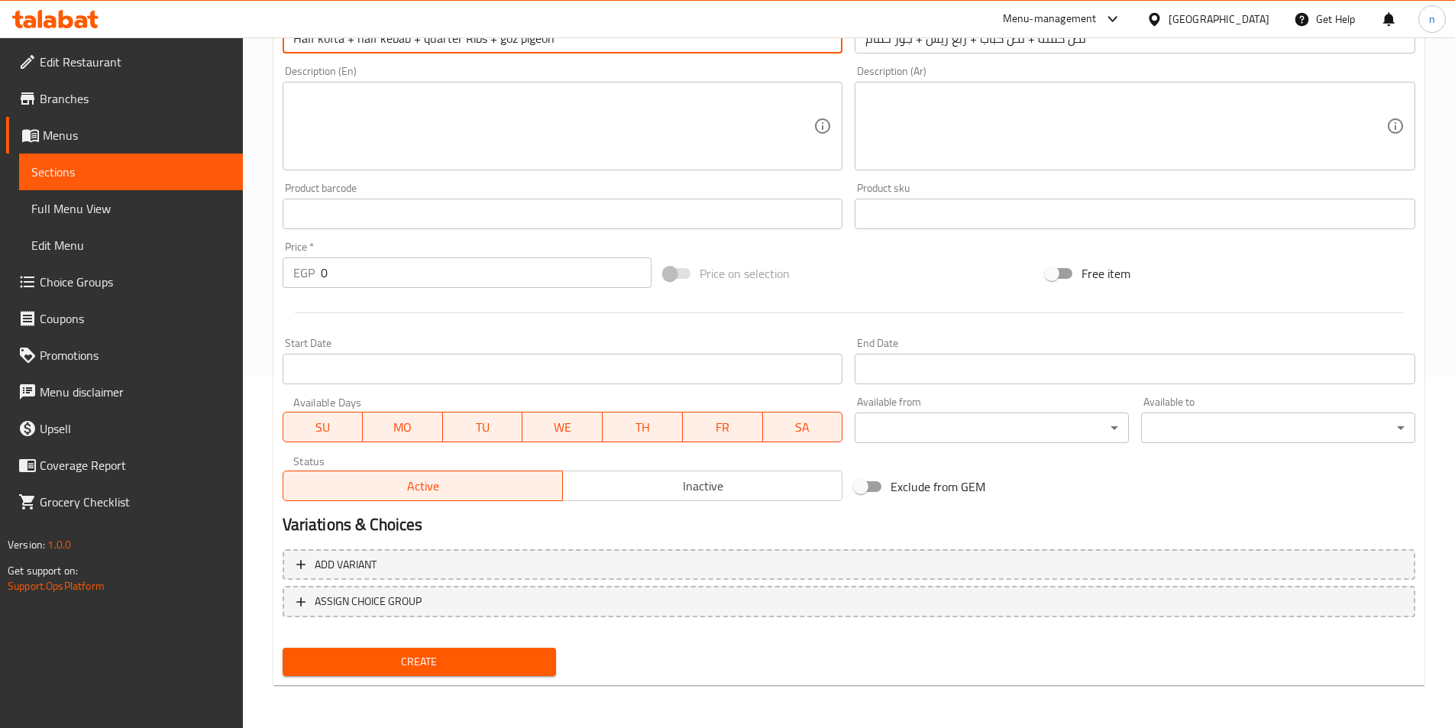
type input "Half kofta + half kebab + quarter Ribs + goz pigeon"
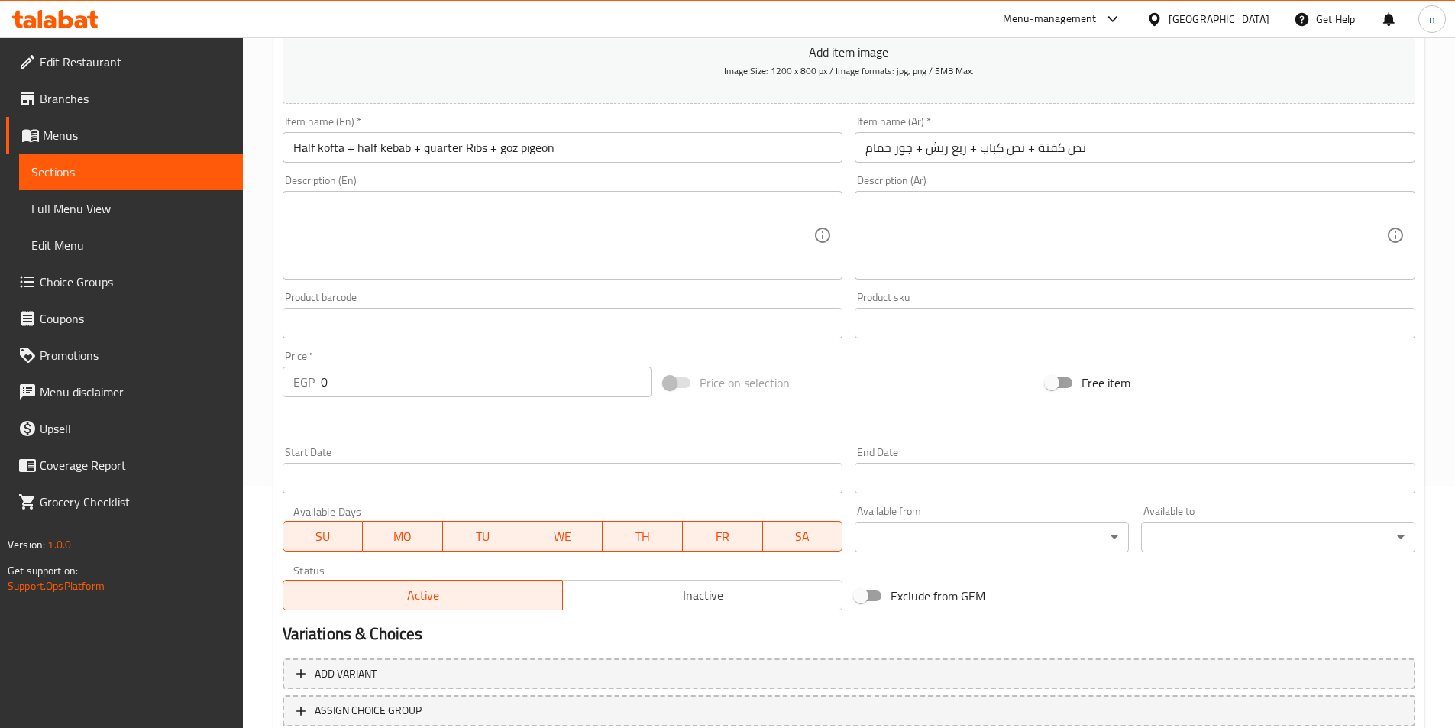
scroll to position [199, 0]
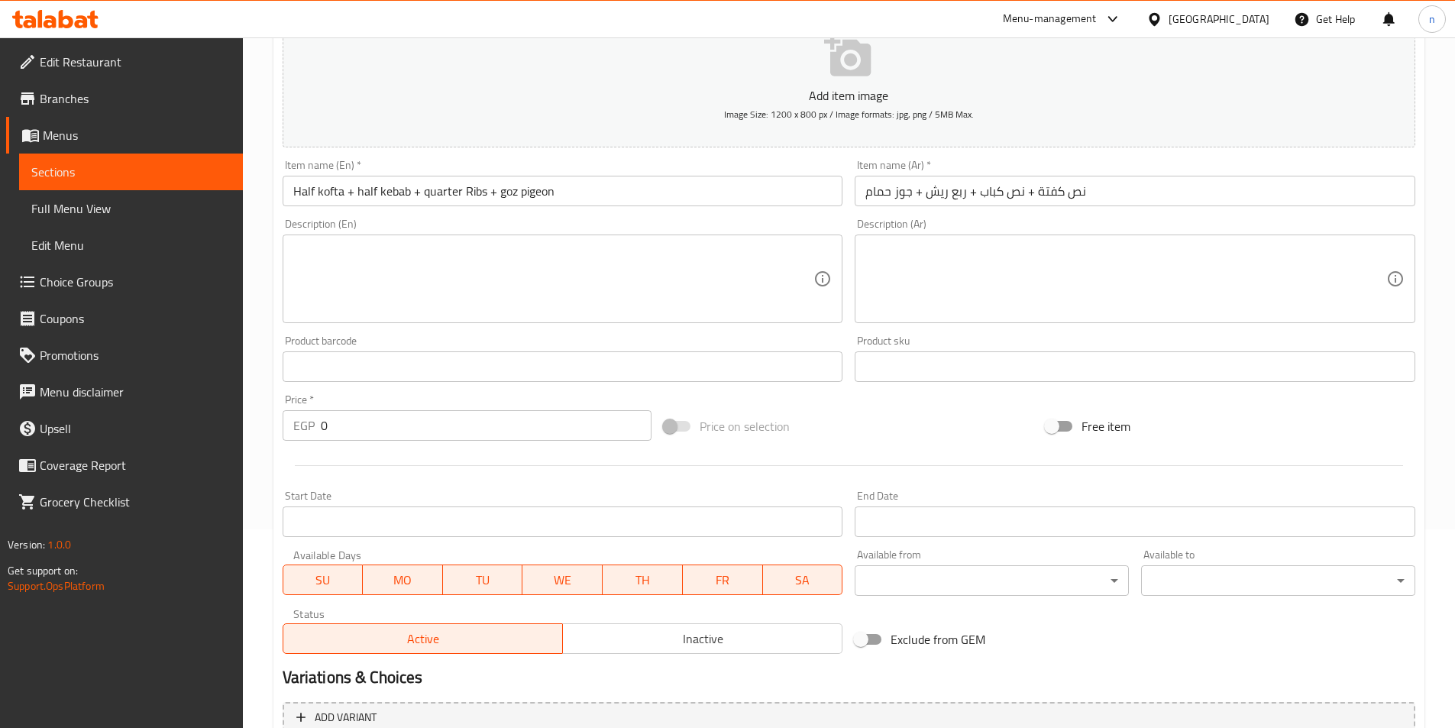
click at [322, 430] on input "0" at bounding box center [487, 425] width 332 height 31
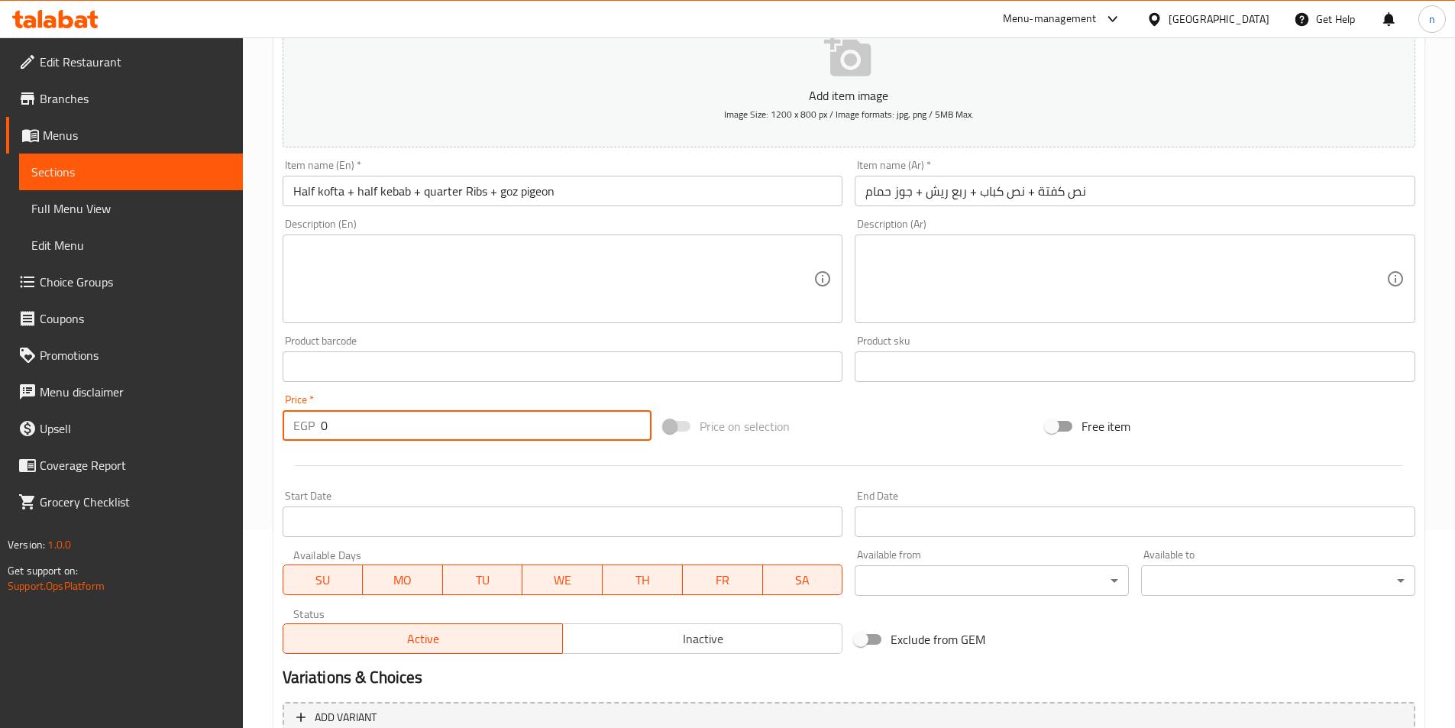
click at [322, 430] on input "0" at bounding box center [487, 425] width 332 height 31
paste input "1755.0"
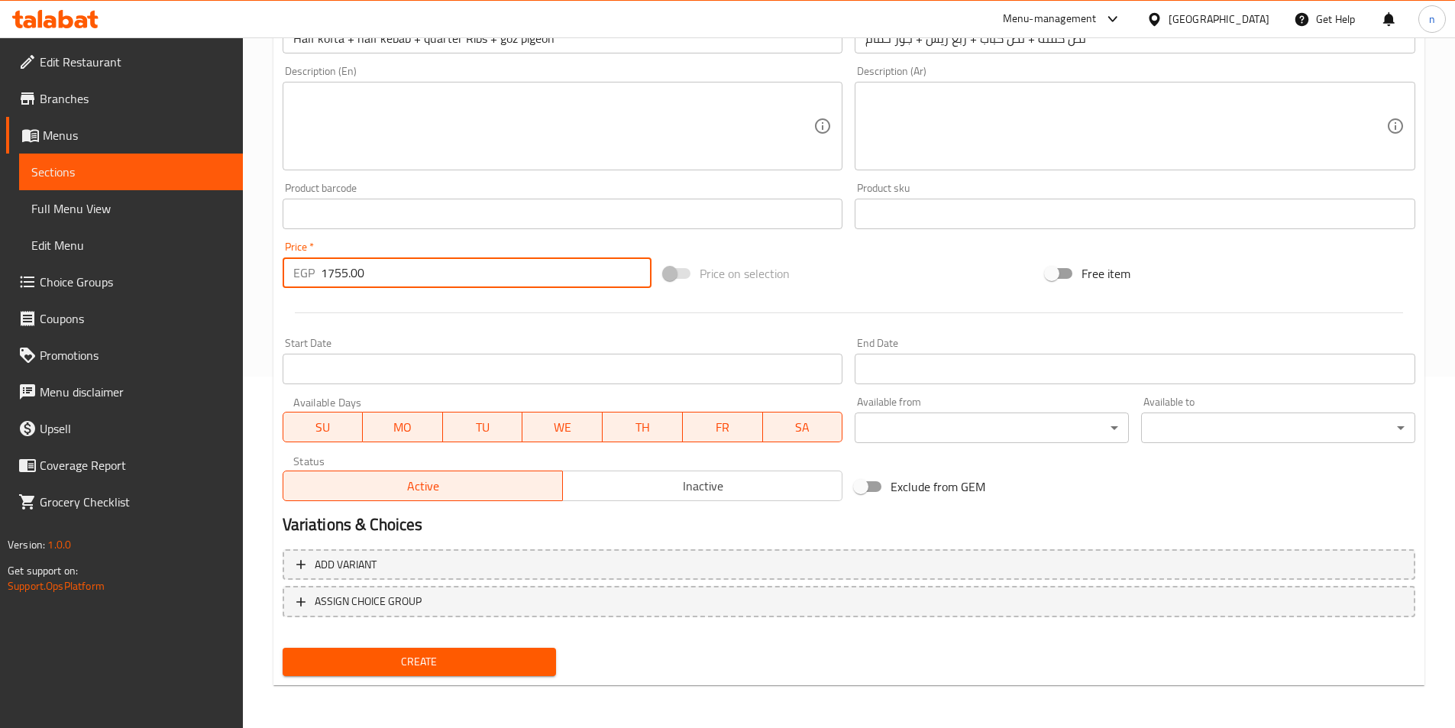
type input "1755.00"
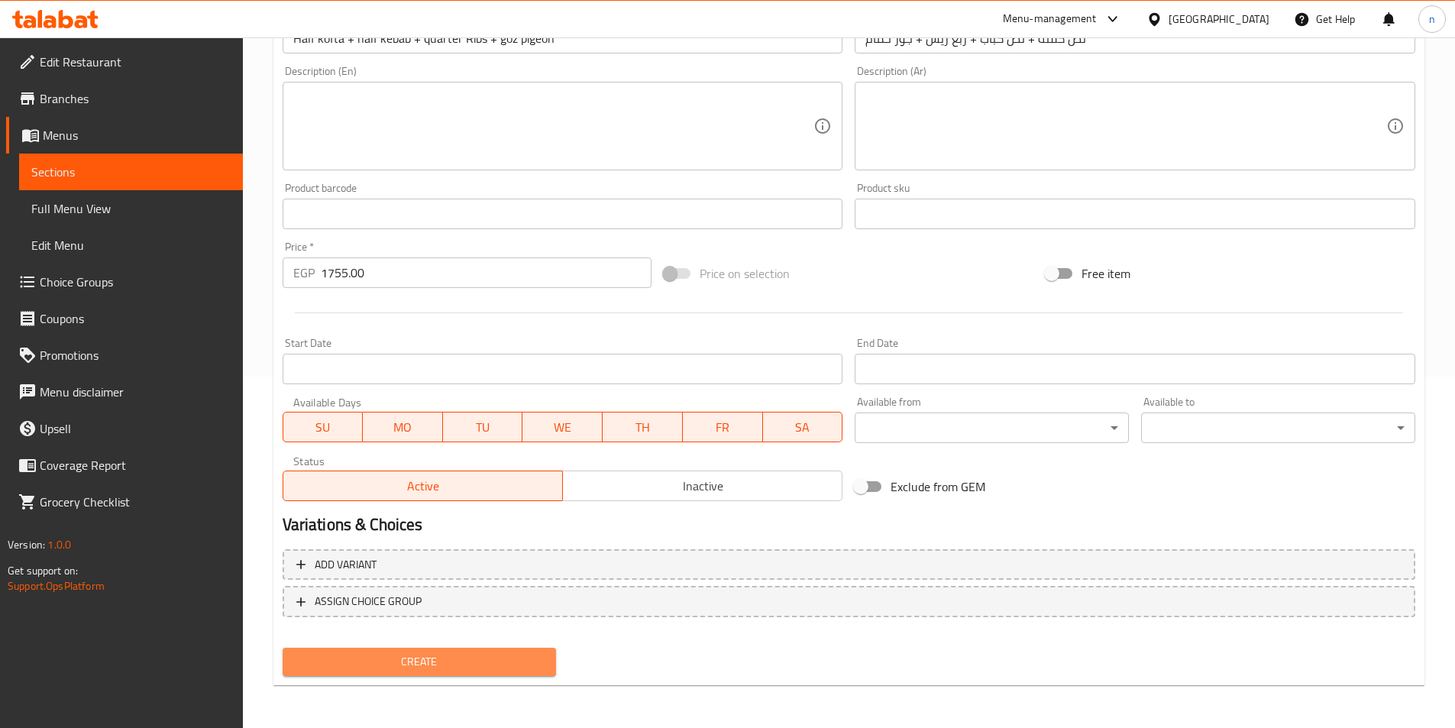
click at [470, 651] on button "Create" at bounding box center [420, 662] width 274 height 28
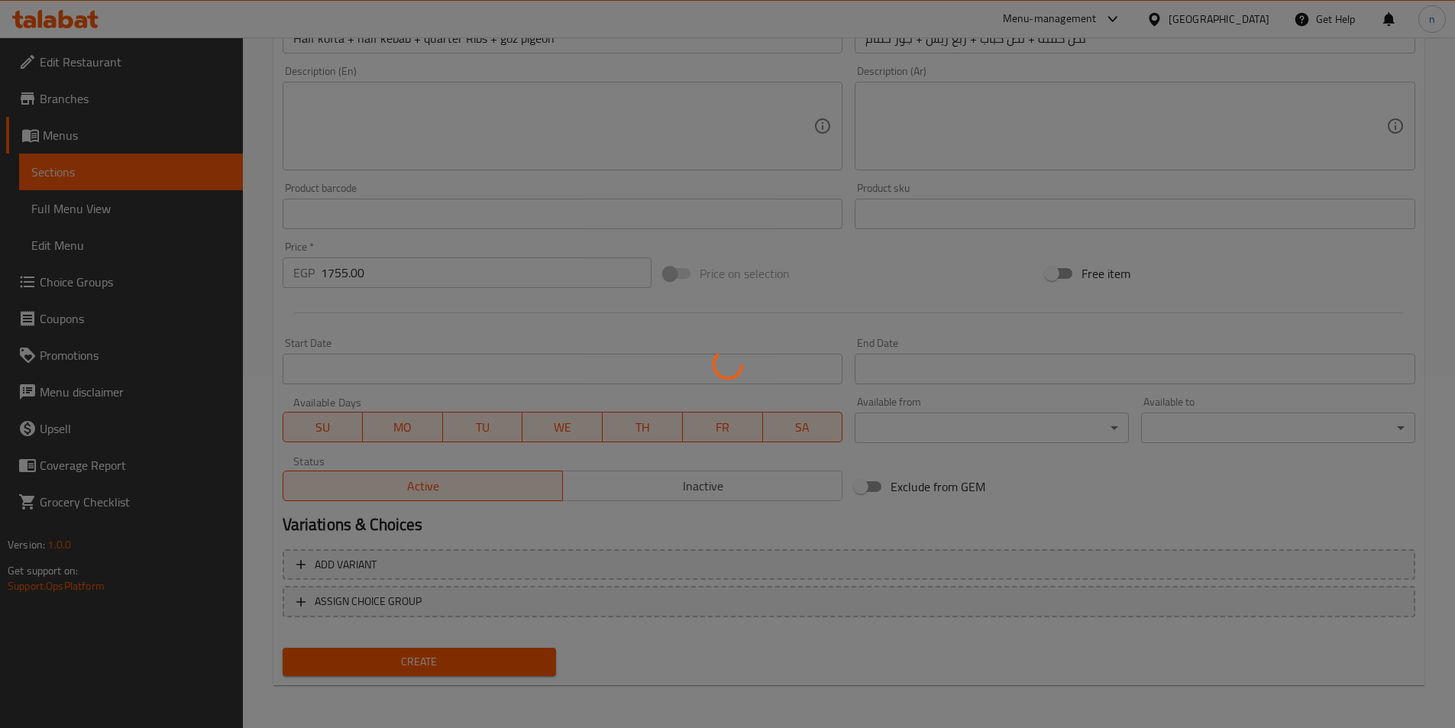
type input "0"
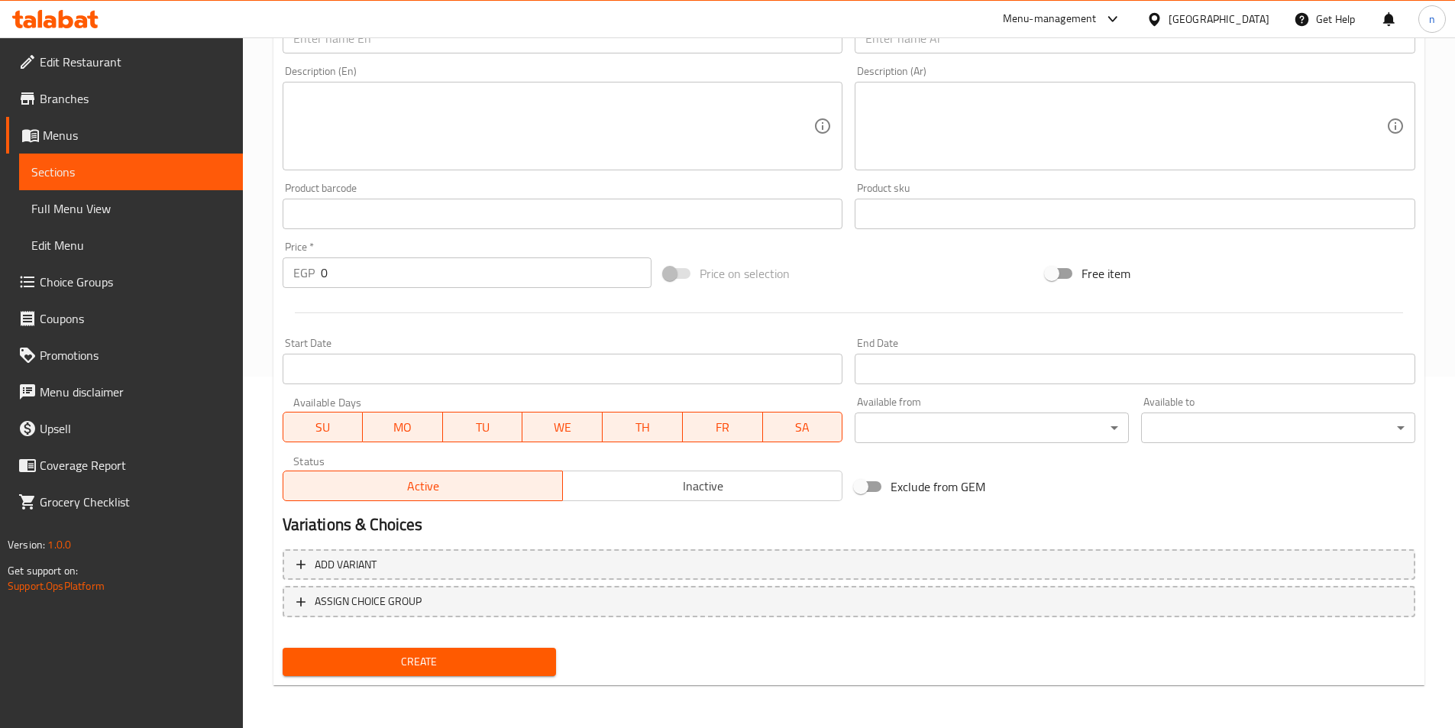
click at [114, 180] on span "Sections" at bounding box center [130, 172] width 199 height 18
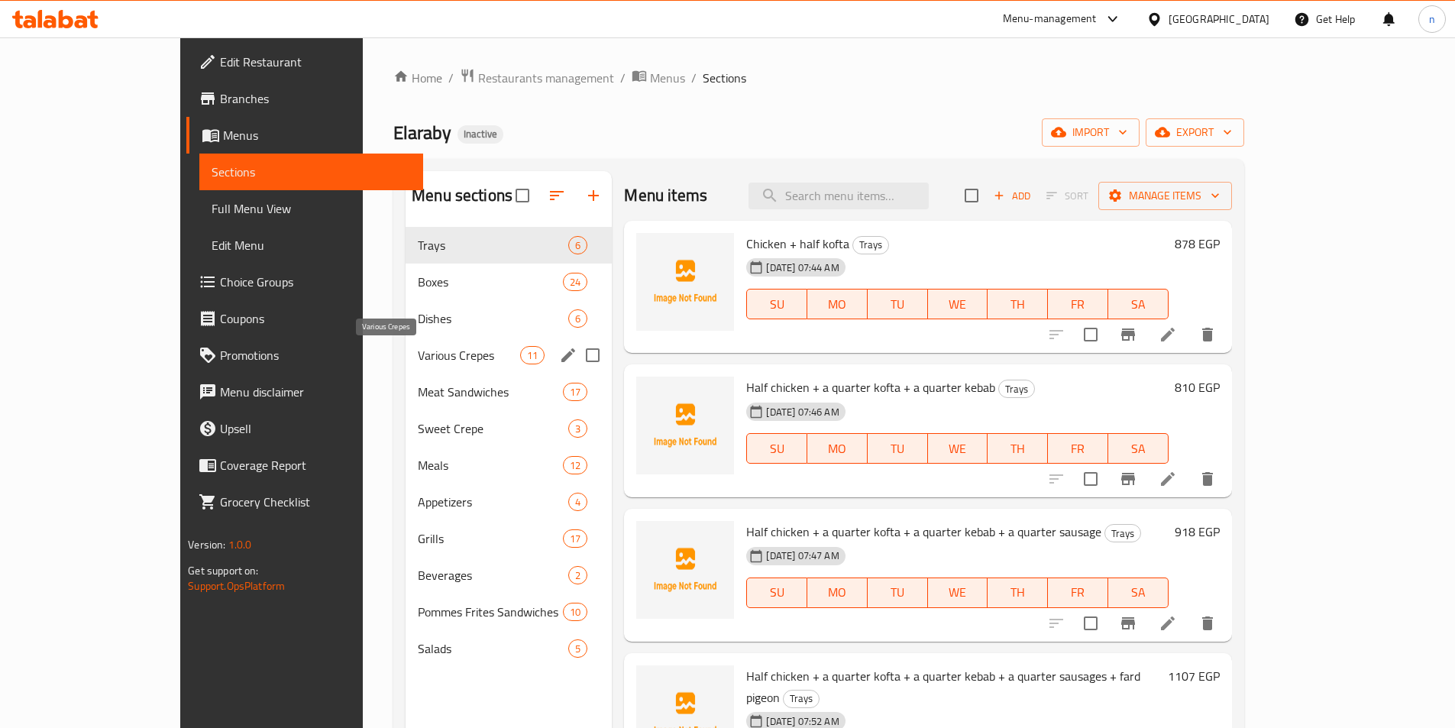
drag, startPoint x: 370, startPoint y: 362, endPoint x: 419, endPoint y: 362, distance: 49.7
click at [418, 362] on span "Various Crepes" at bounding box center [469, 355] width 102 height 18
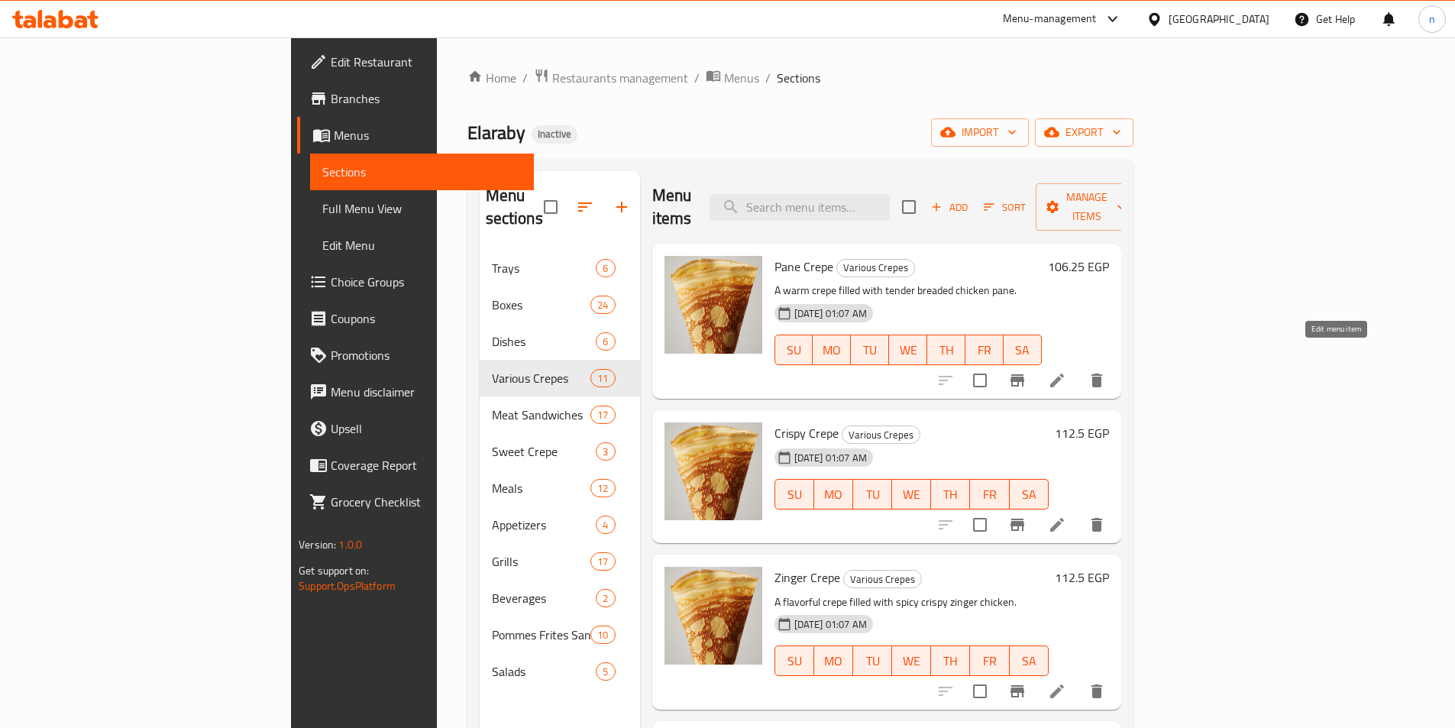
click at [1066, 371] on icon at bounding box center [1057, 380] width 18 height 18
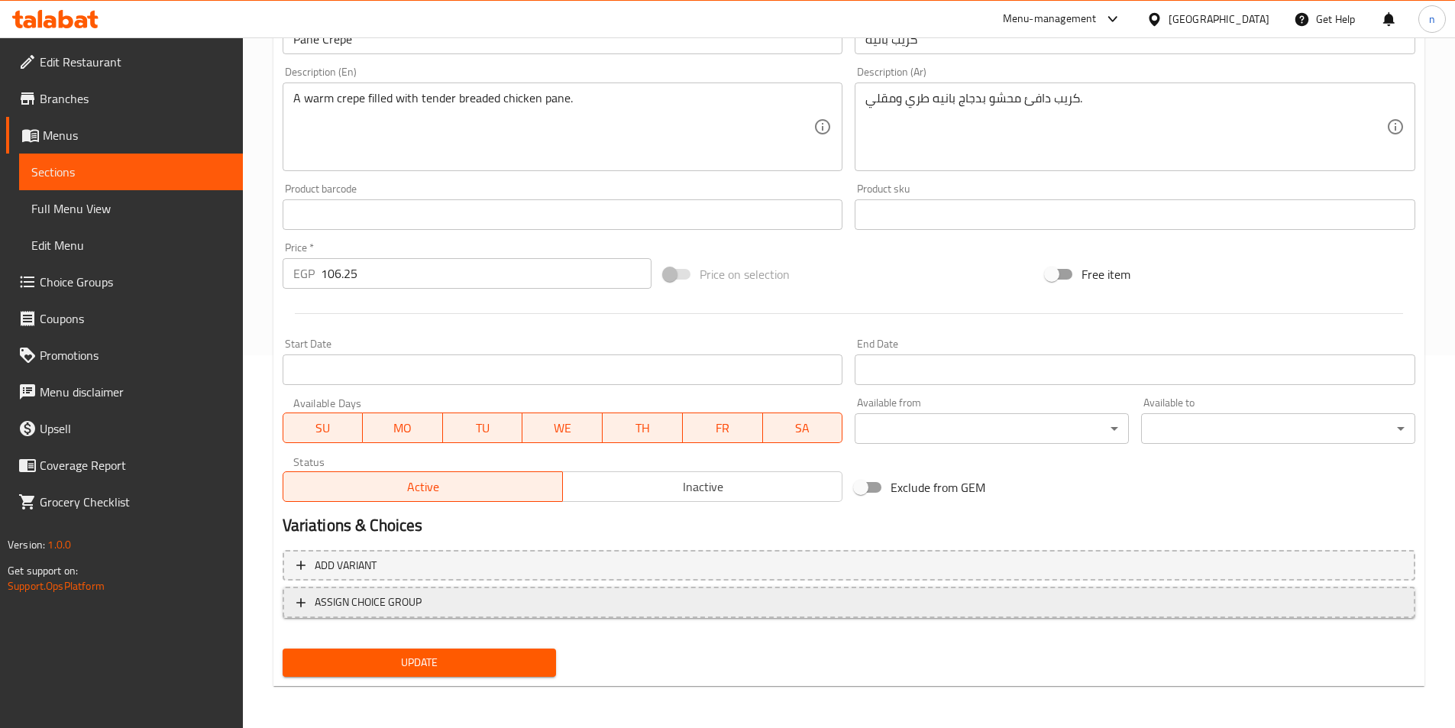
scroll to position [374, 0]
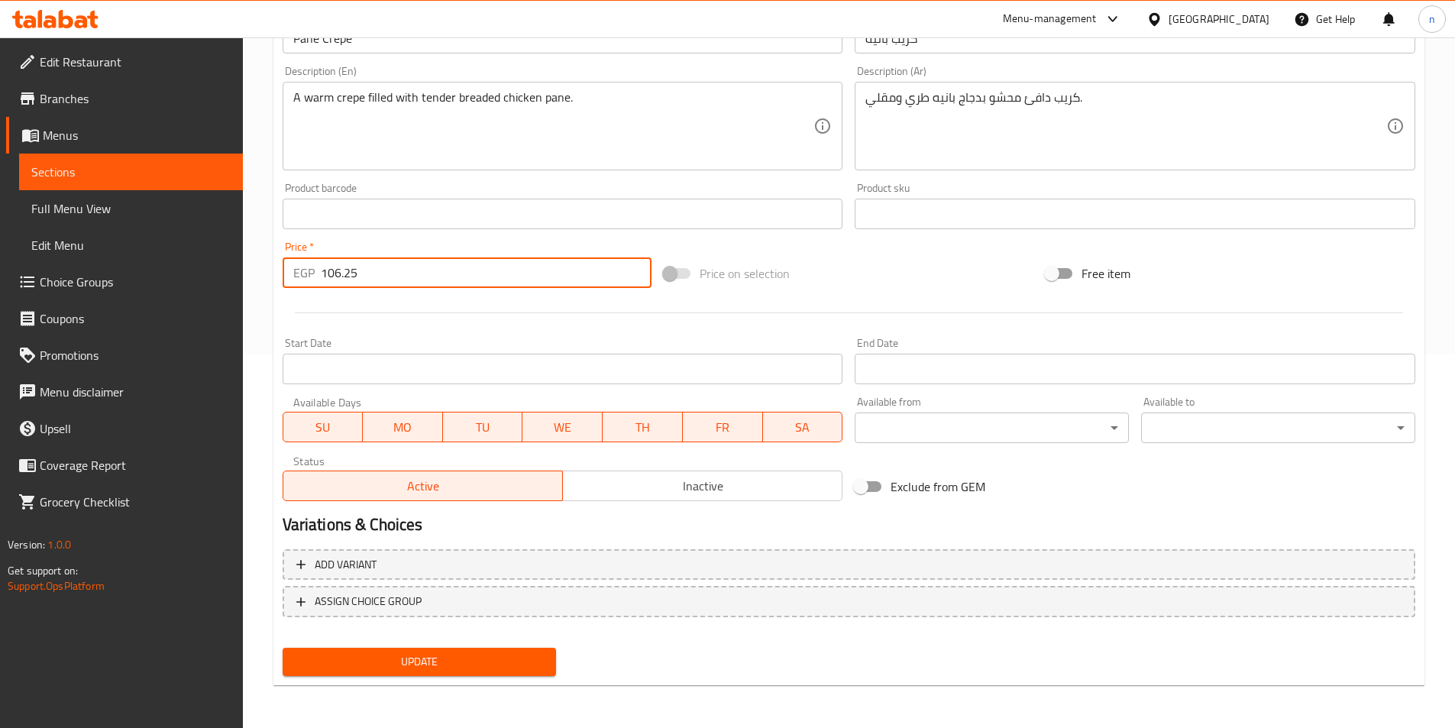
click at [345, 274] on input "106.25" at bounding box center [487, 272] width 332 height 31
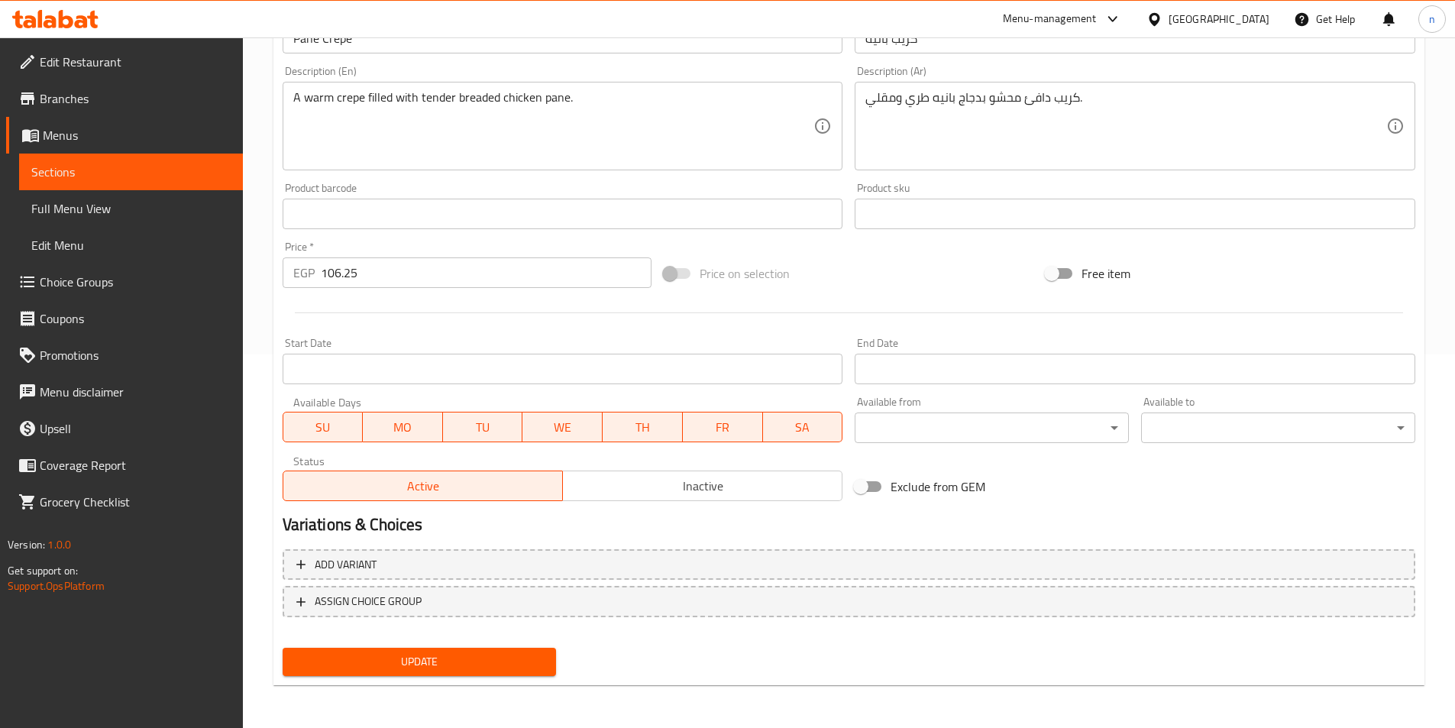
click at [348, 269] on input "106.25" at bounding box center [487, 272] width 332 height 31
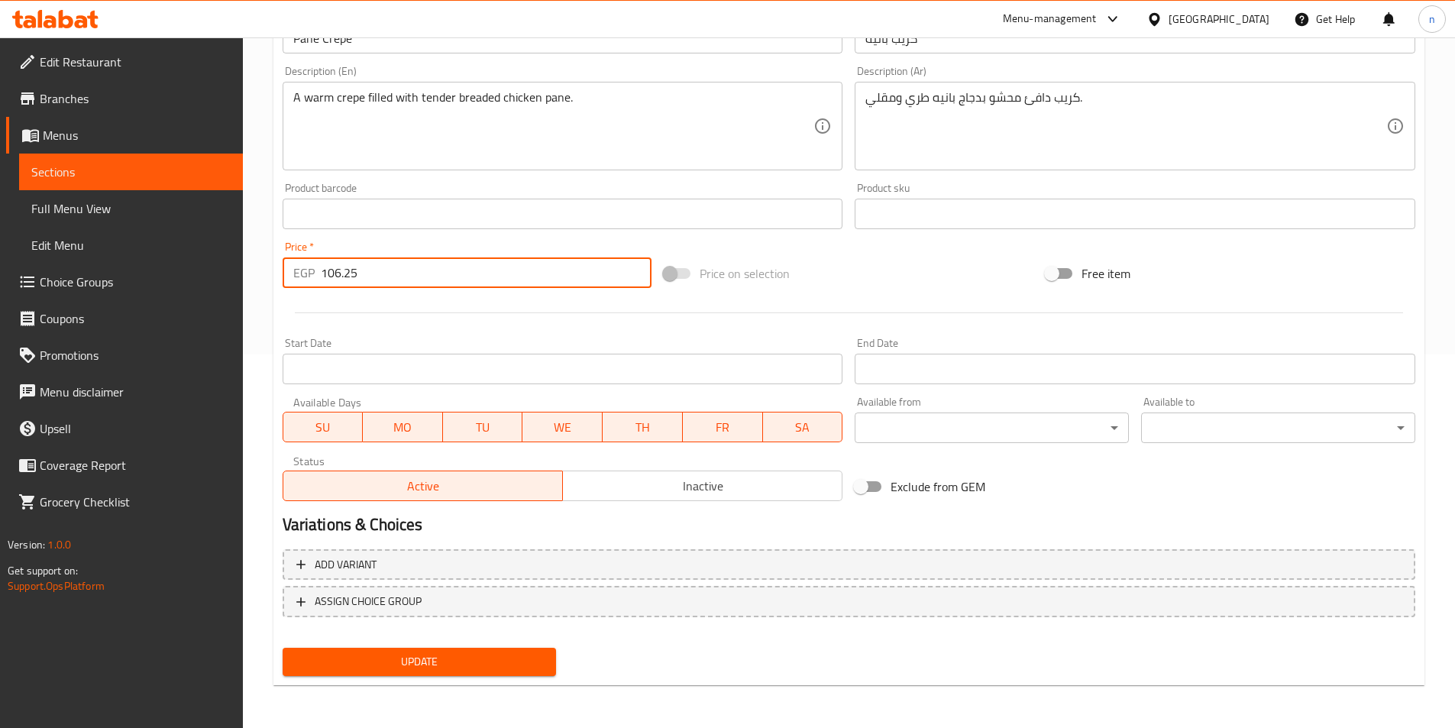
click at [348, 269] on input "106.25" at bounding box center [487, 272] width 332 height 31
paste input "15.00"
type input "115.00"
click at [470, 672] on span "Update" at bounding box center [420, 661] width 250 height 19
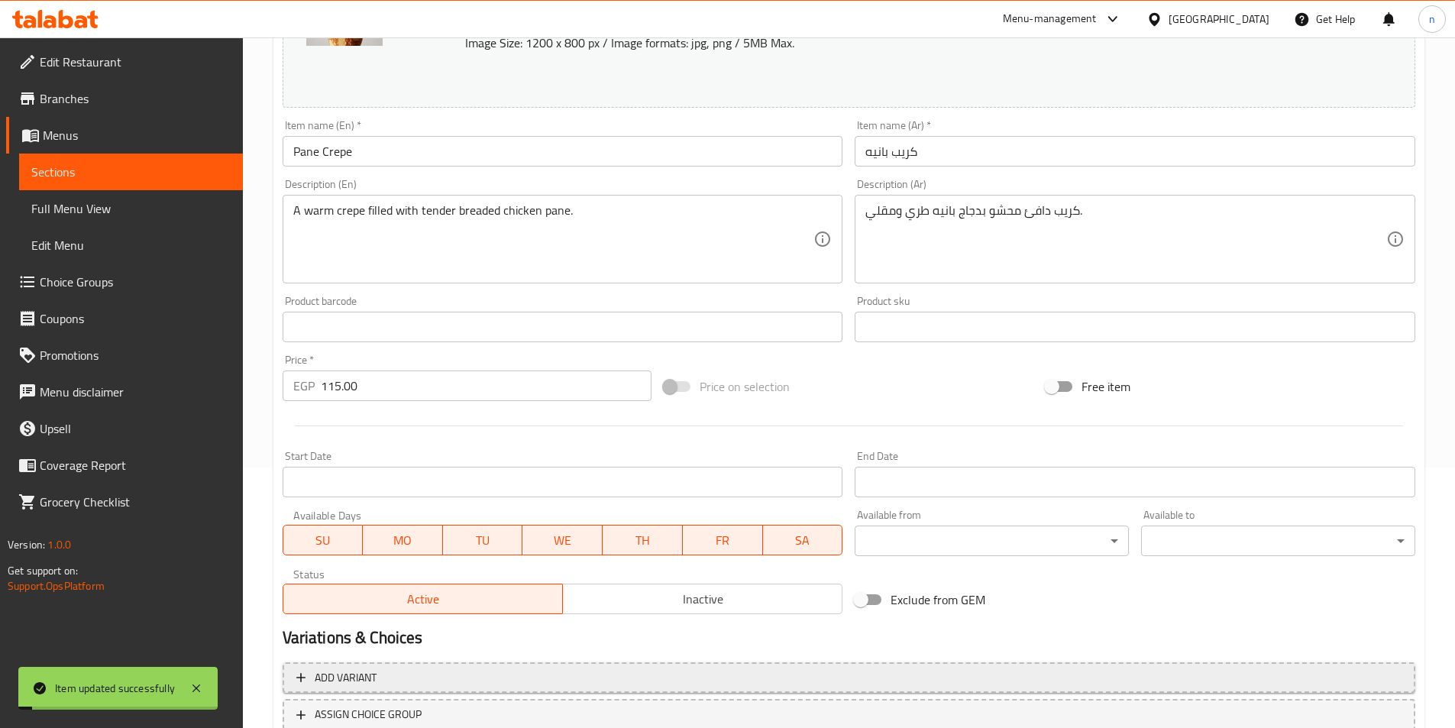
scroll to position [68, 0]
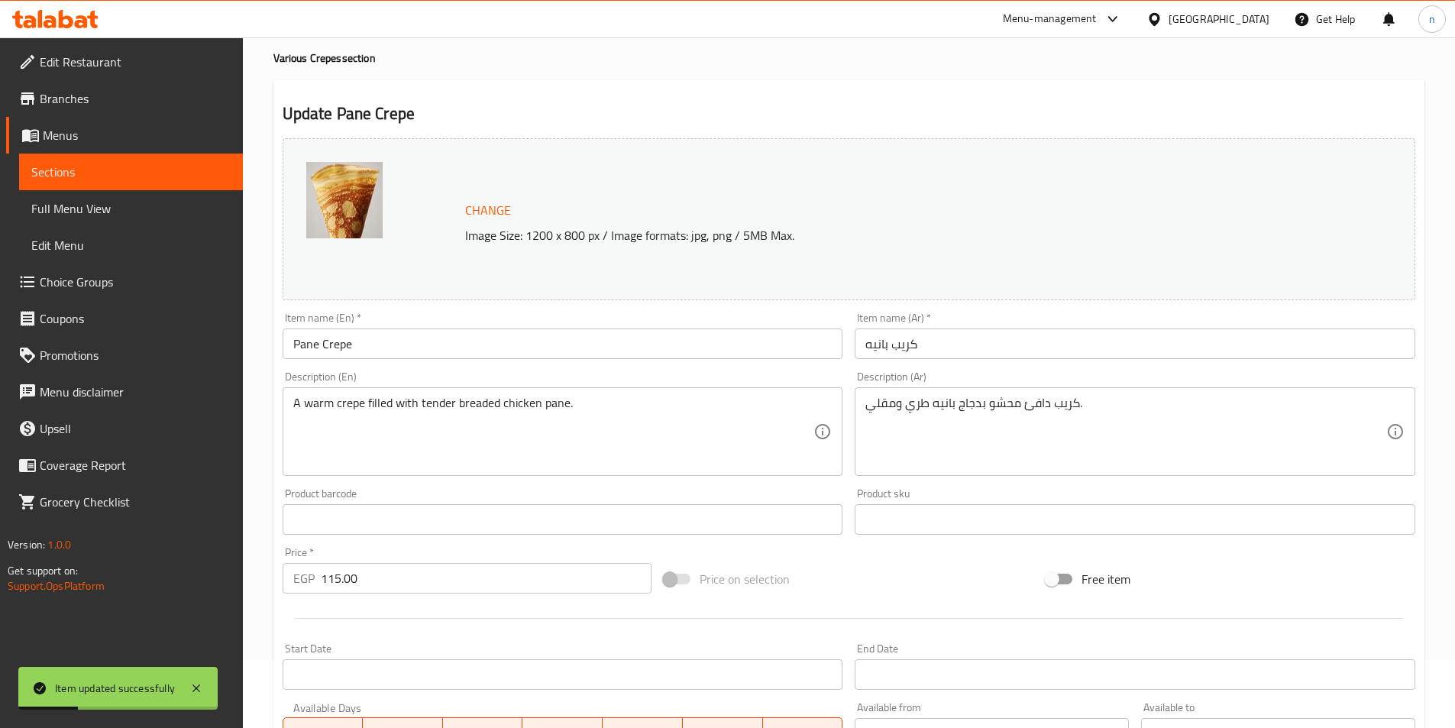
click at [136, 178] on span "Sections" at bounding box center [130, 172] width 199 height 18
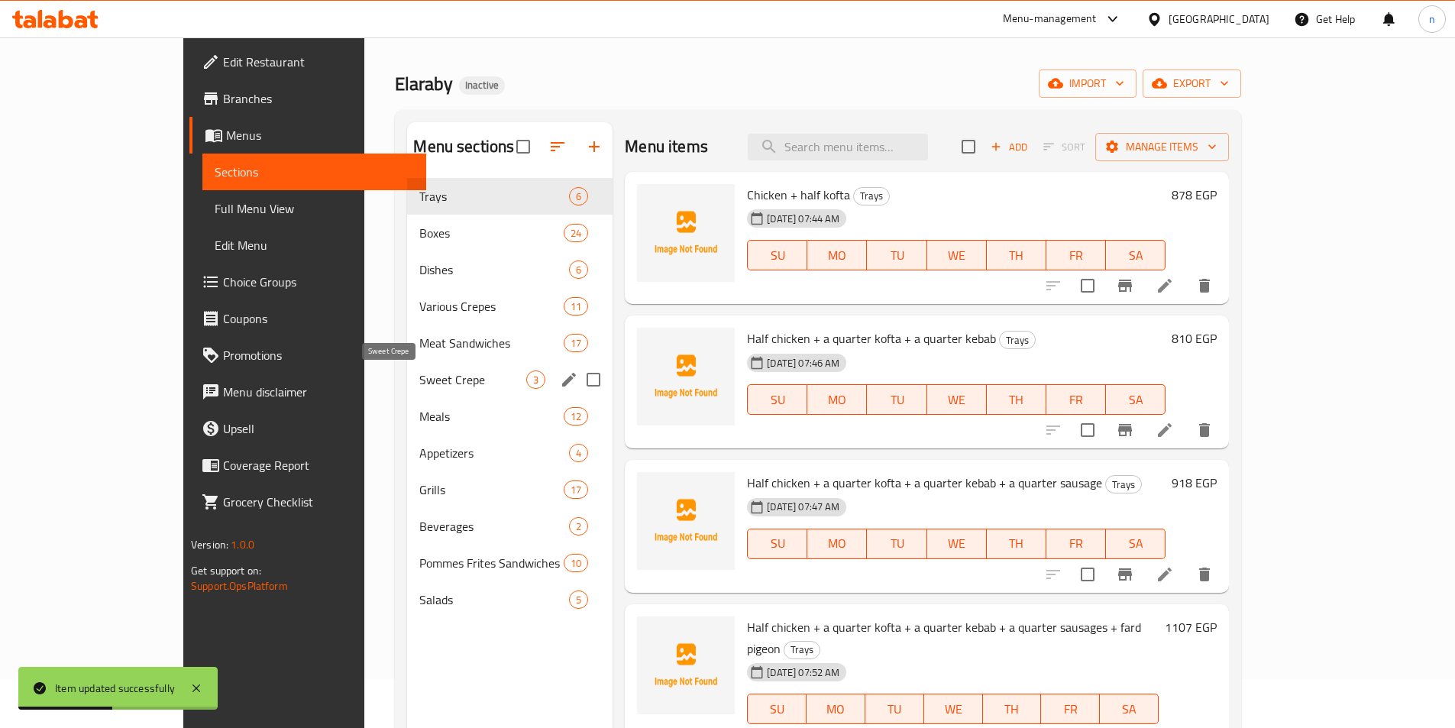
scroll to position [76, 0]
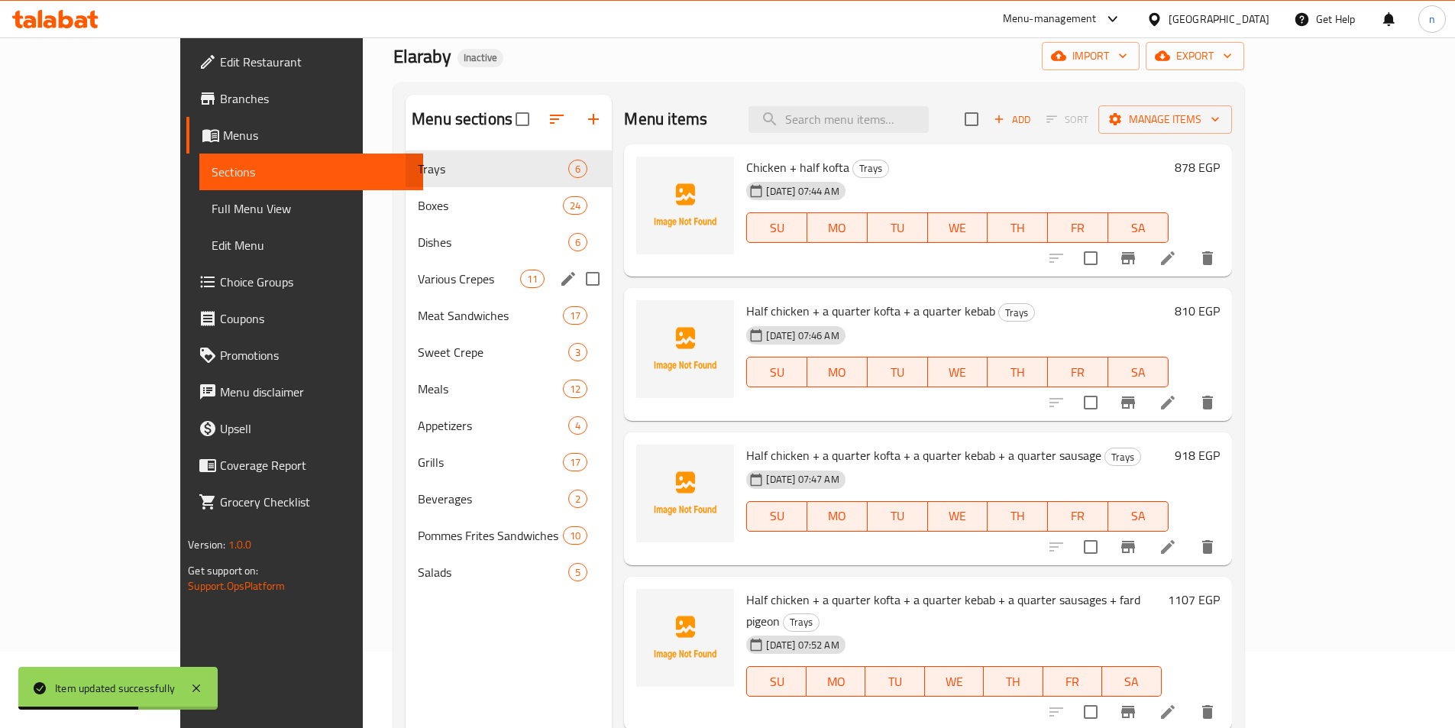
click at [406, 289] on div "Various Crepes 11" at bounding box center [509, 279] width 206 height 37
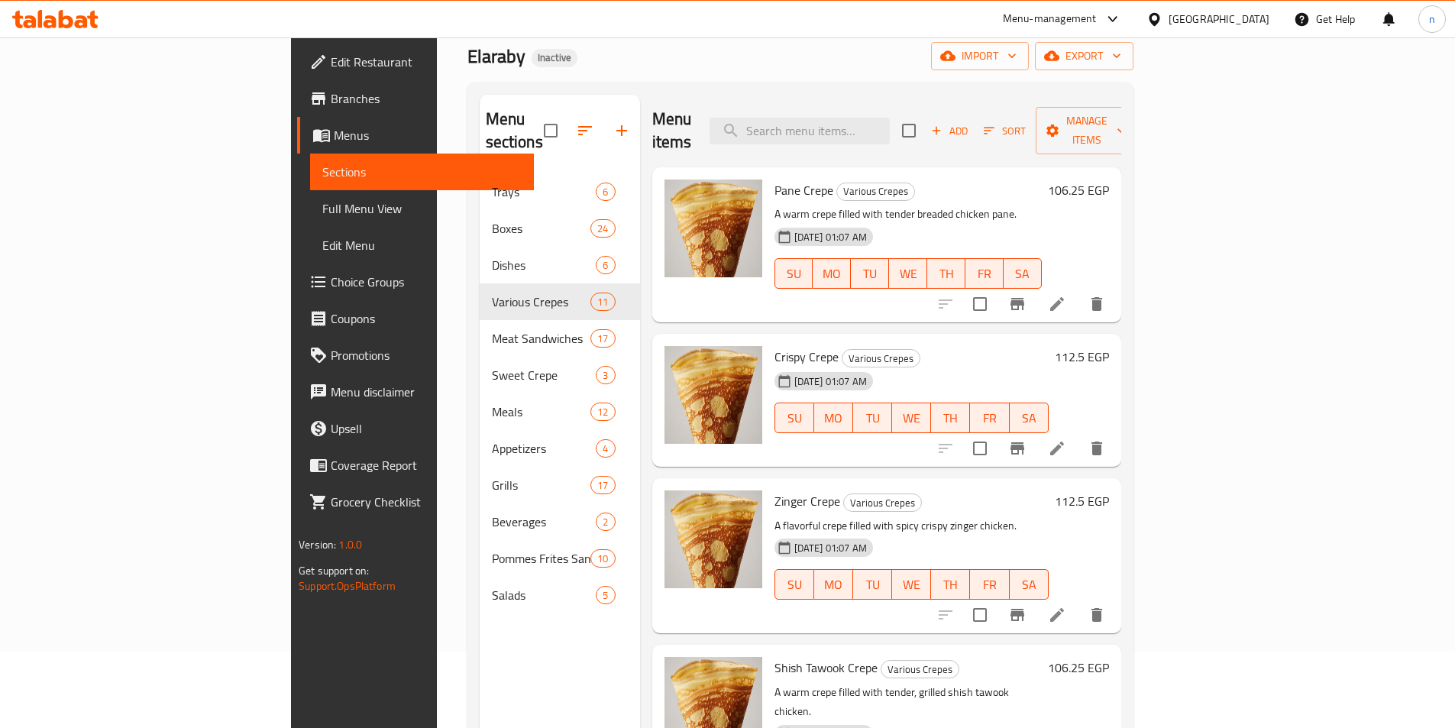
click at [1079, 290] on li at bounding box center [1057, 304] width 43 height 28
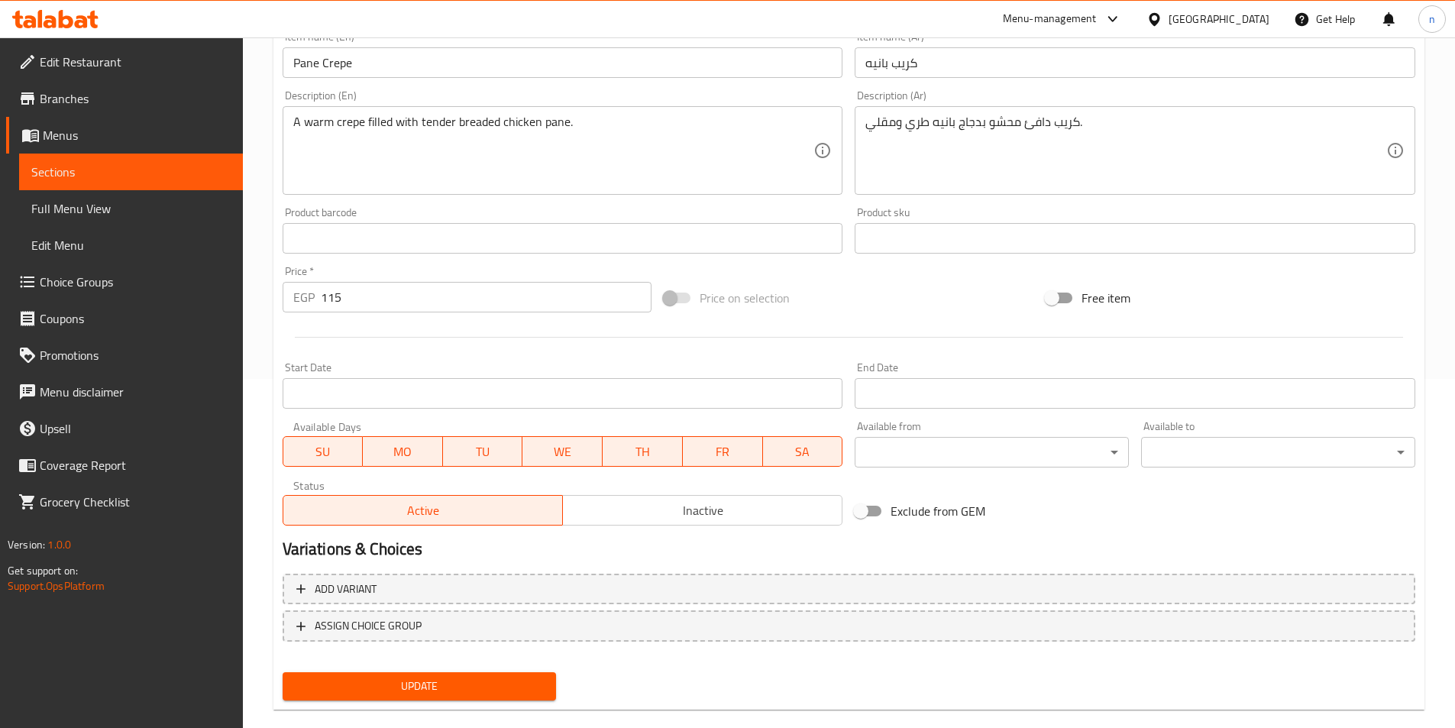
scroll to position [374, 0]
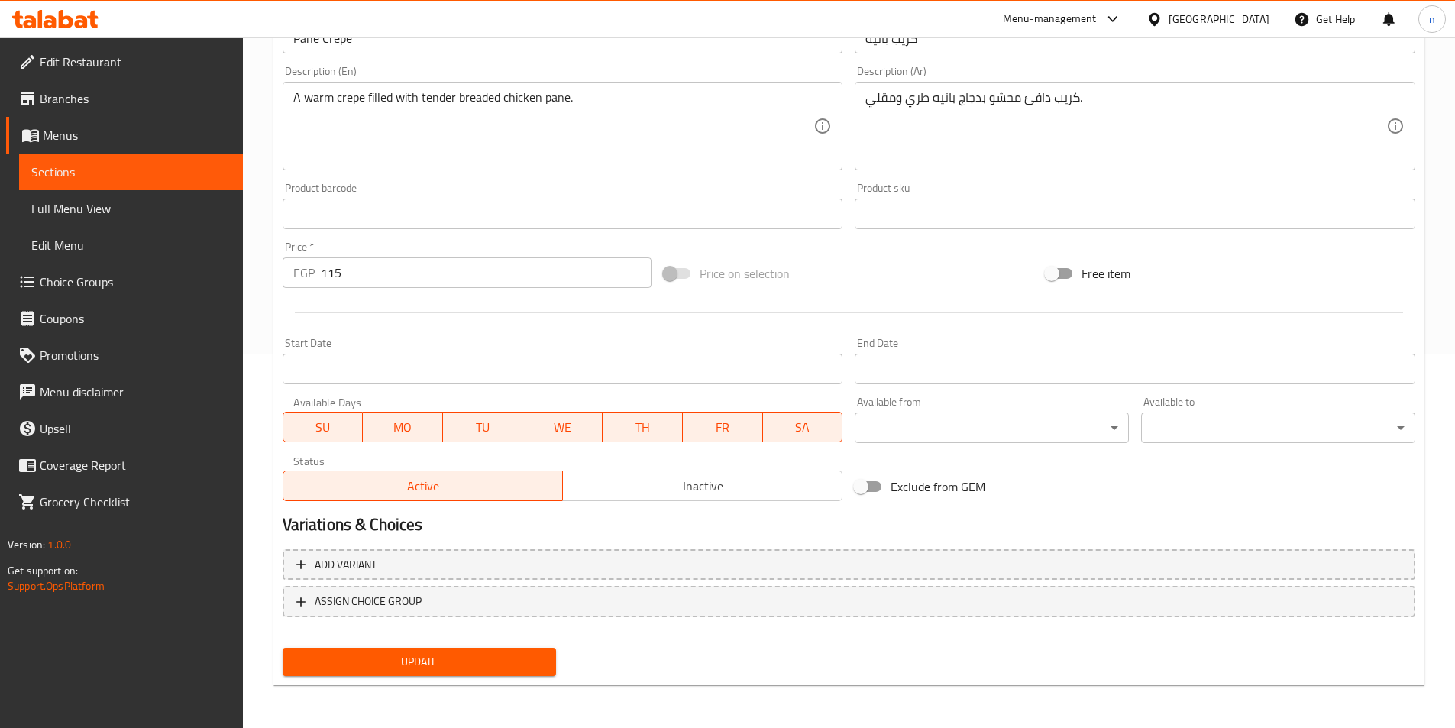
click at [53, 169] on span "Sections" at bounding box center [130, 172] width 199 height 18
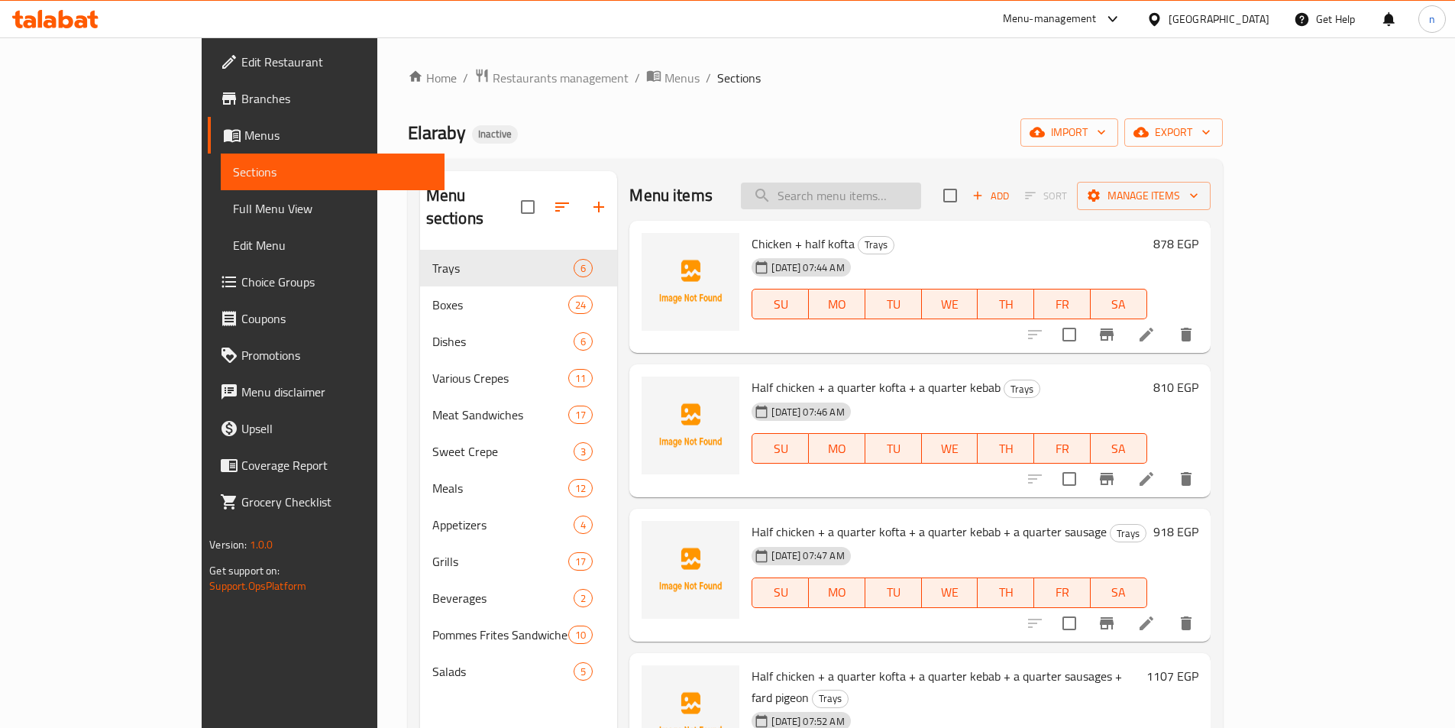
click at [872, 208] on input "search" at bounding box center [831, 196] width 180 height 27
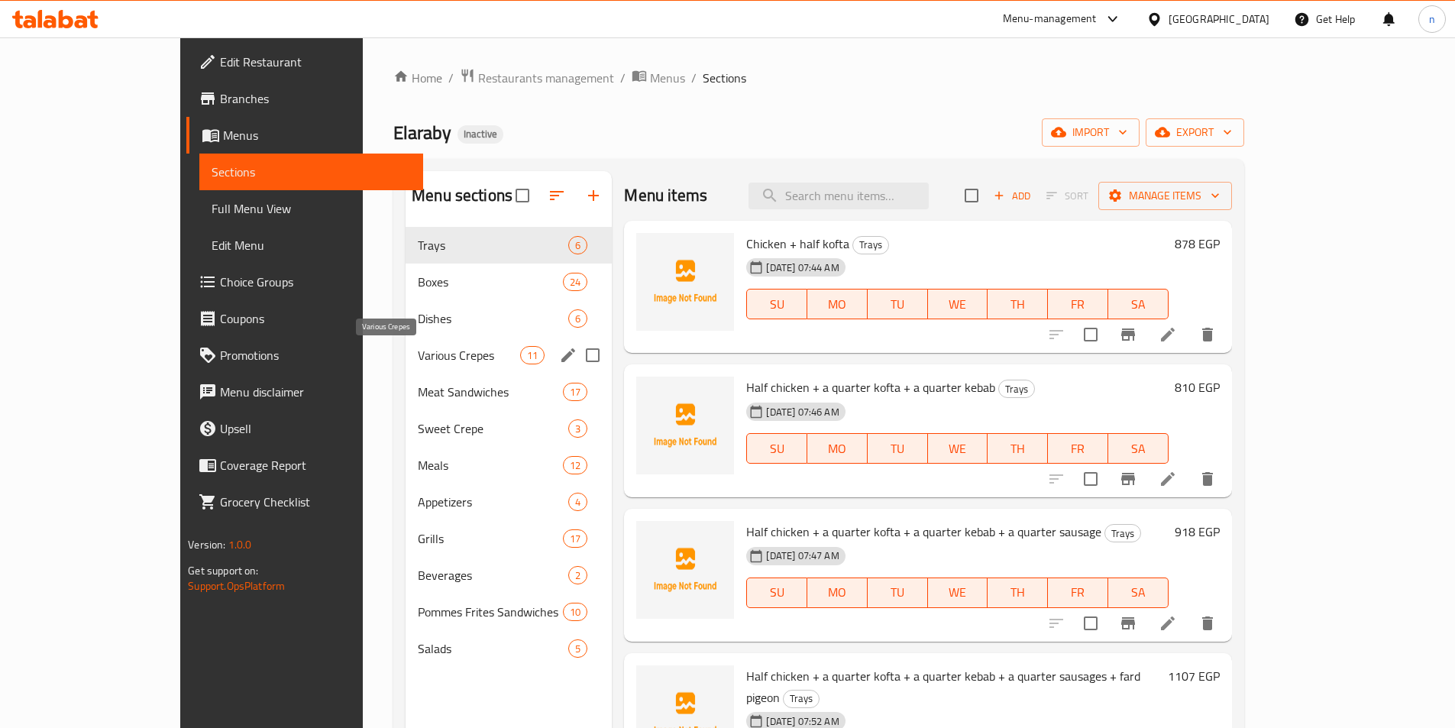
click at [418, 361] on span "Various Crepes" at bounding box center [469, 355] width 102 height 18
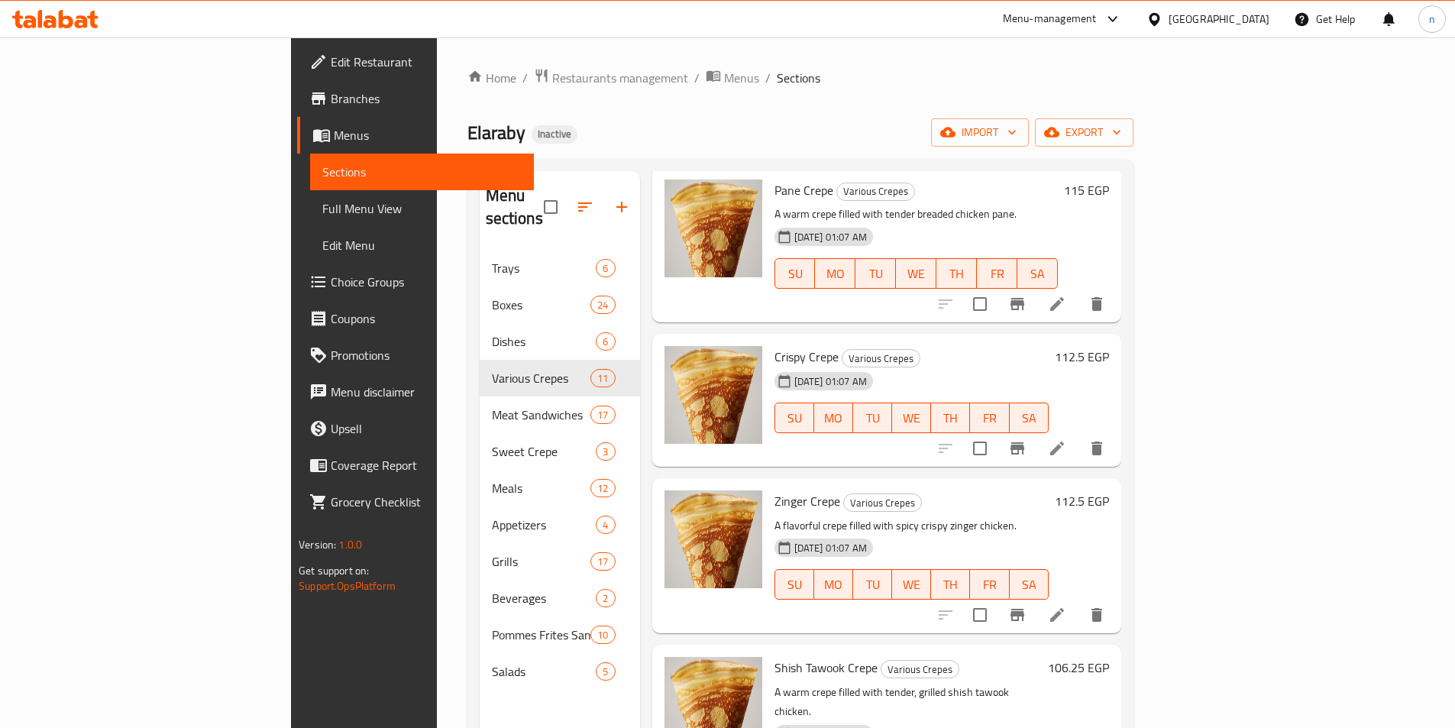
scroll to position [153, 0]
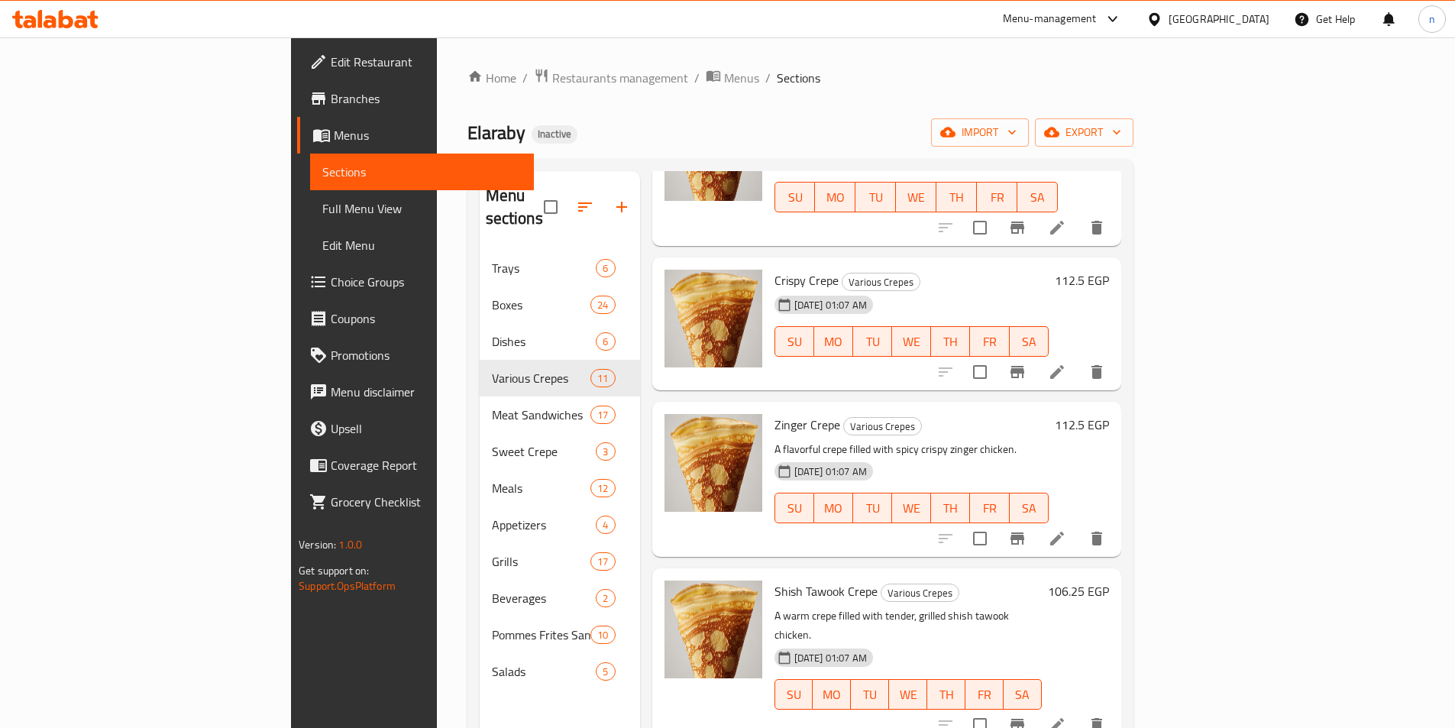
click at [1079, 361] on li at bounding box center [1057, 372] width 43 height 28
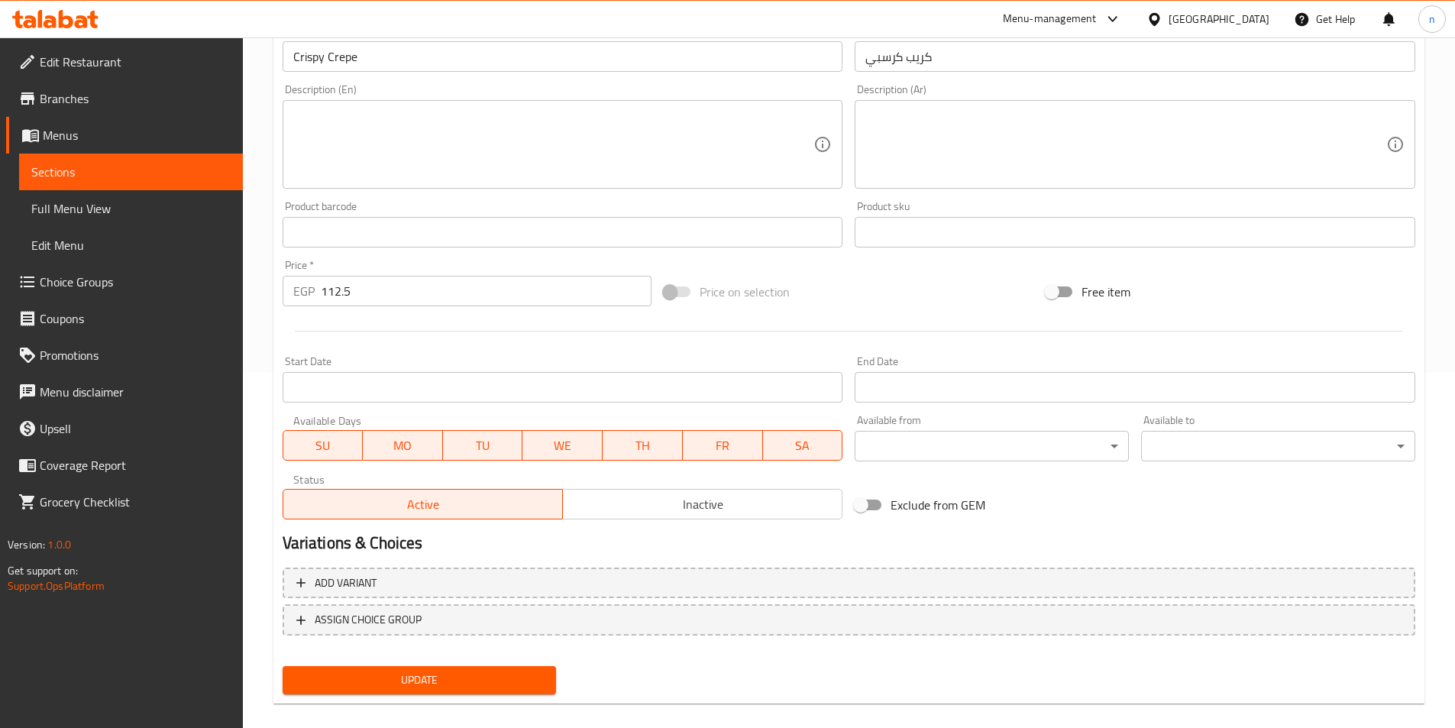
scroll to position [374, 0]
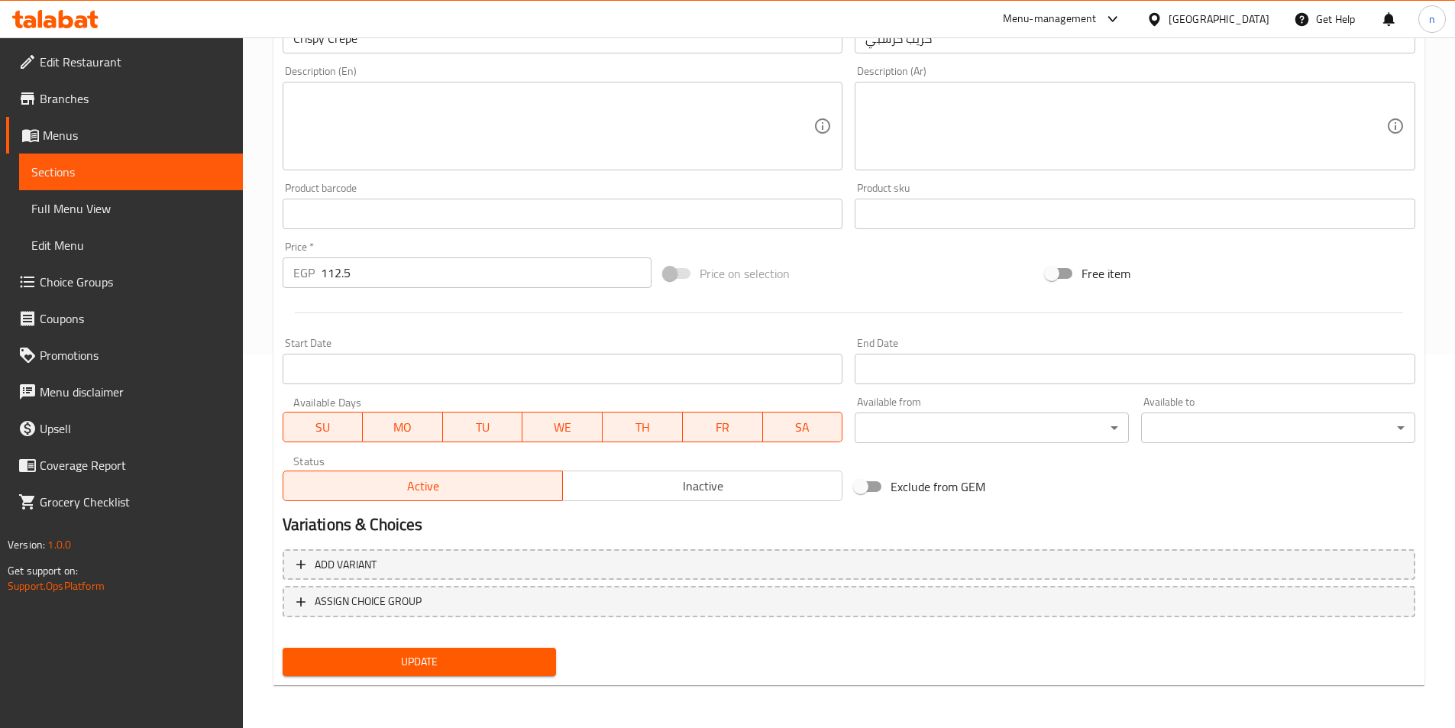
click at [346, 285] on input "112.5" at bounding box center [487, 272] width 332 height 31
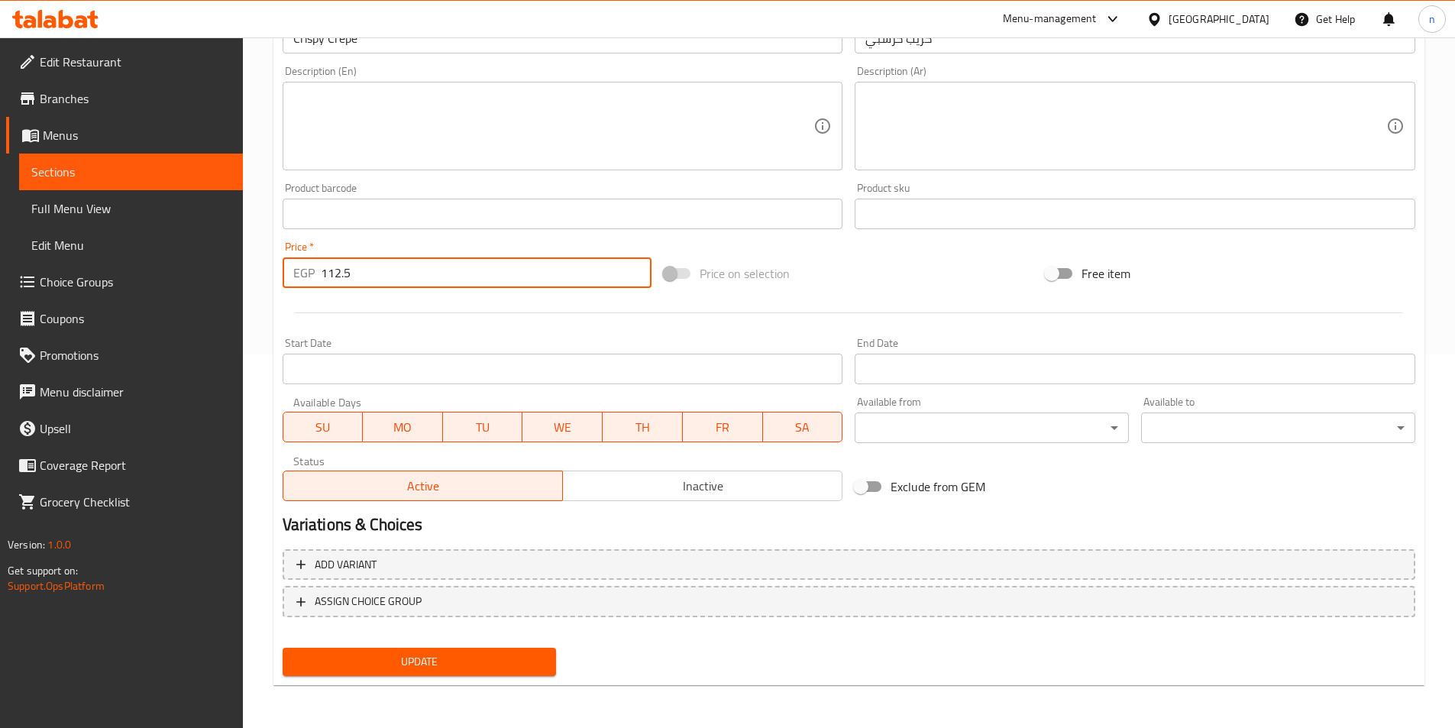
paste input "22.00"
type input "122.00"
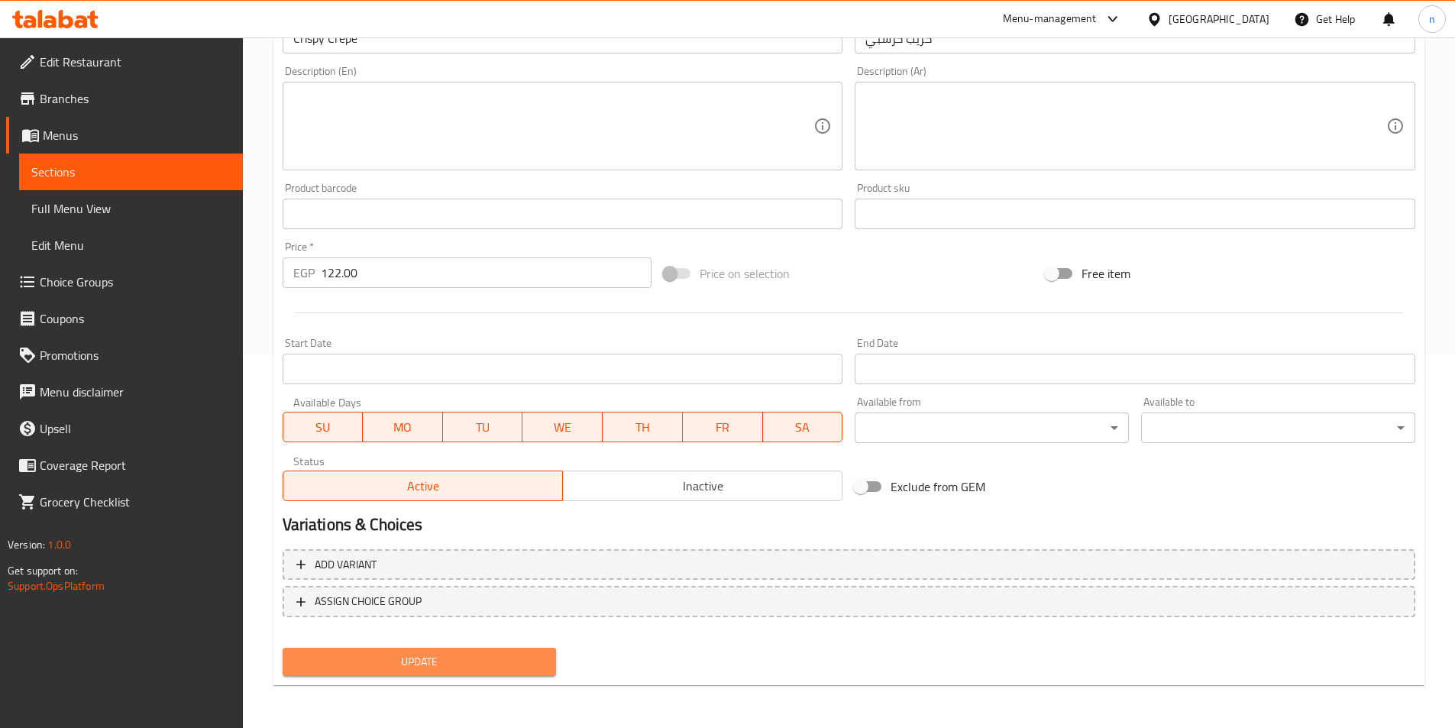
click at [461, 652] on span "Update" at bounding box center [420, 661] width 250 height 19
click at [507, 672] on button "Update" at bounding box center [420, 662] width 274 height 28
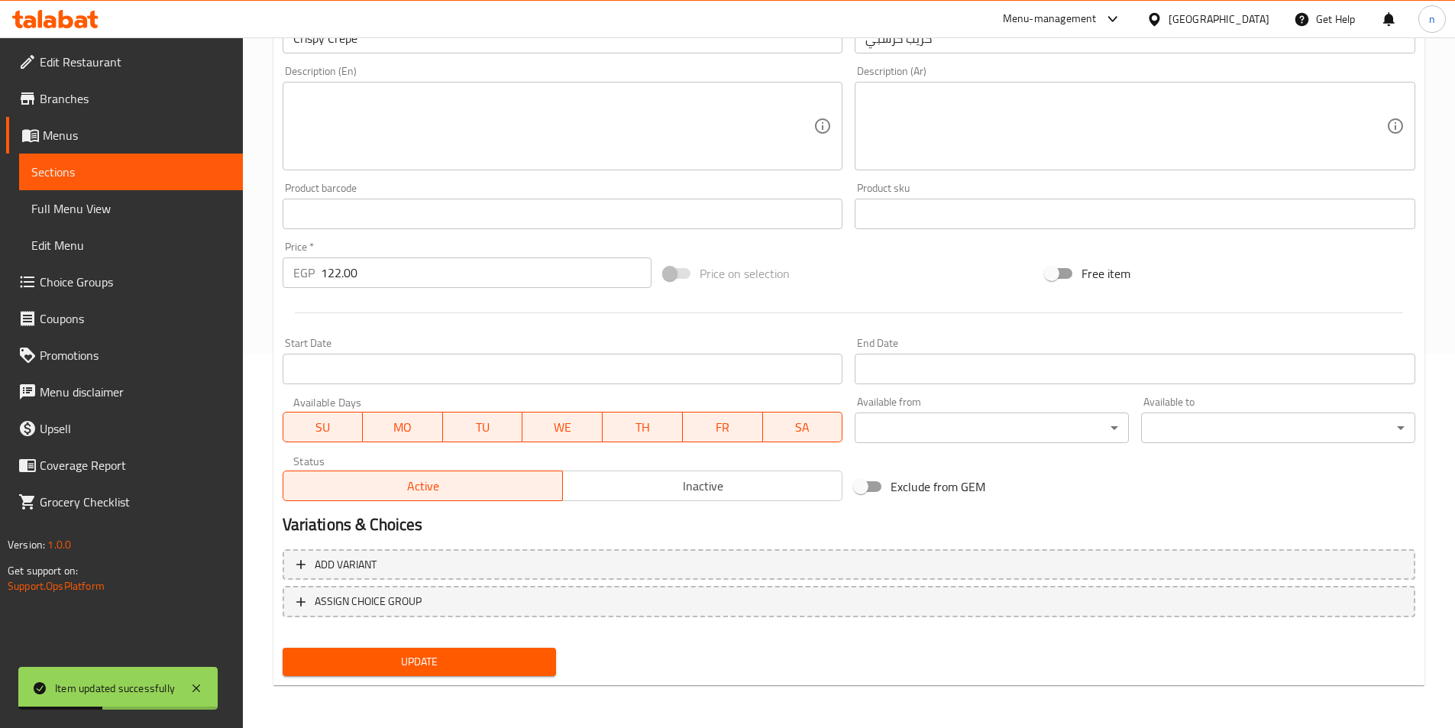
click at [99, 163] on span "Sections" at bounding box center [130, 172] width 199 height 18
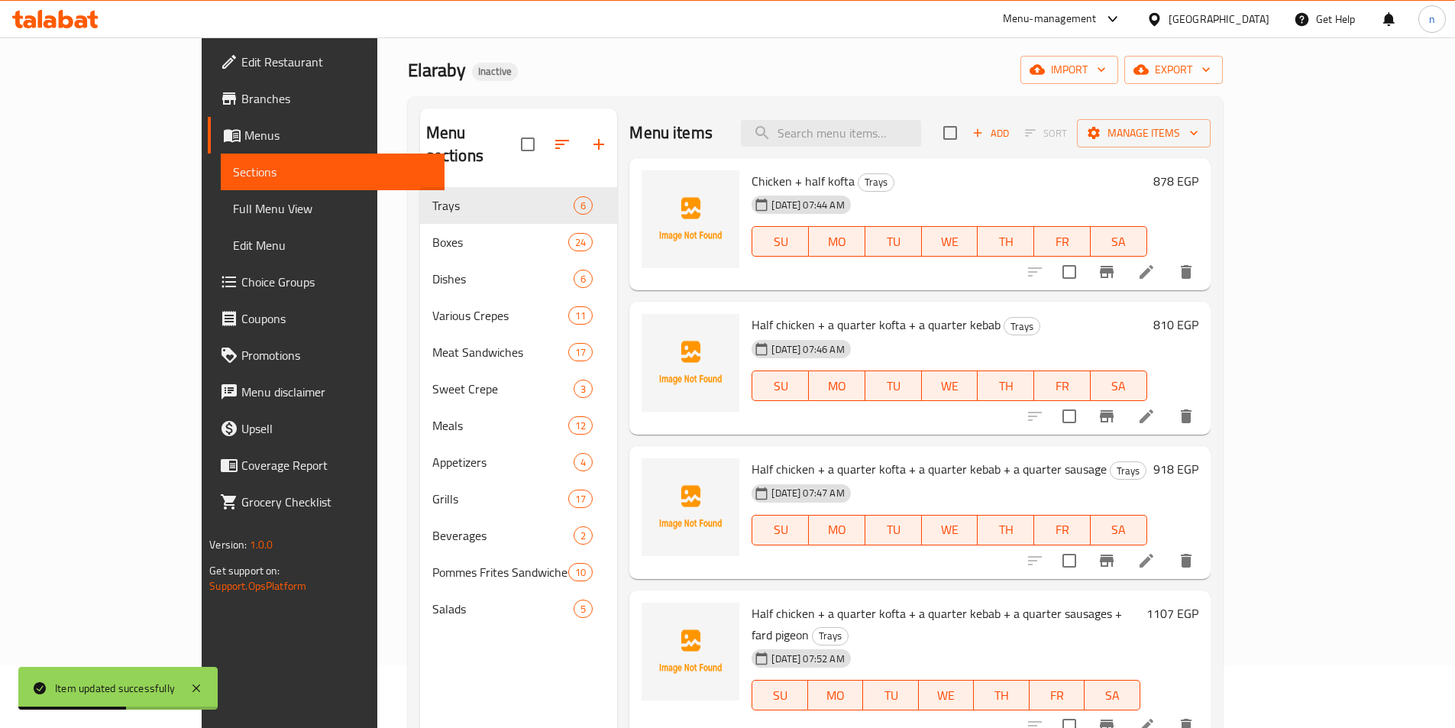
scroll to position [61, 0]
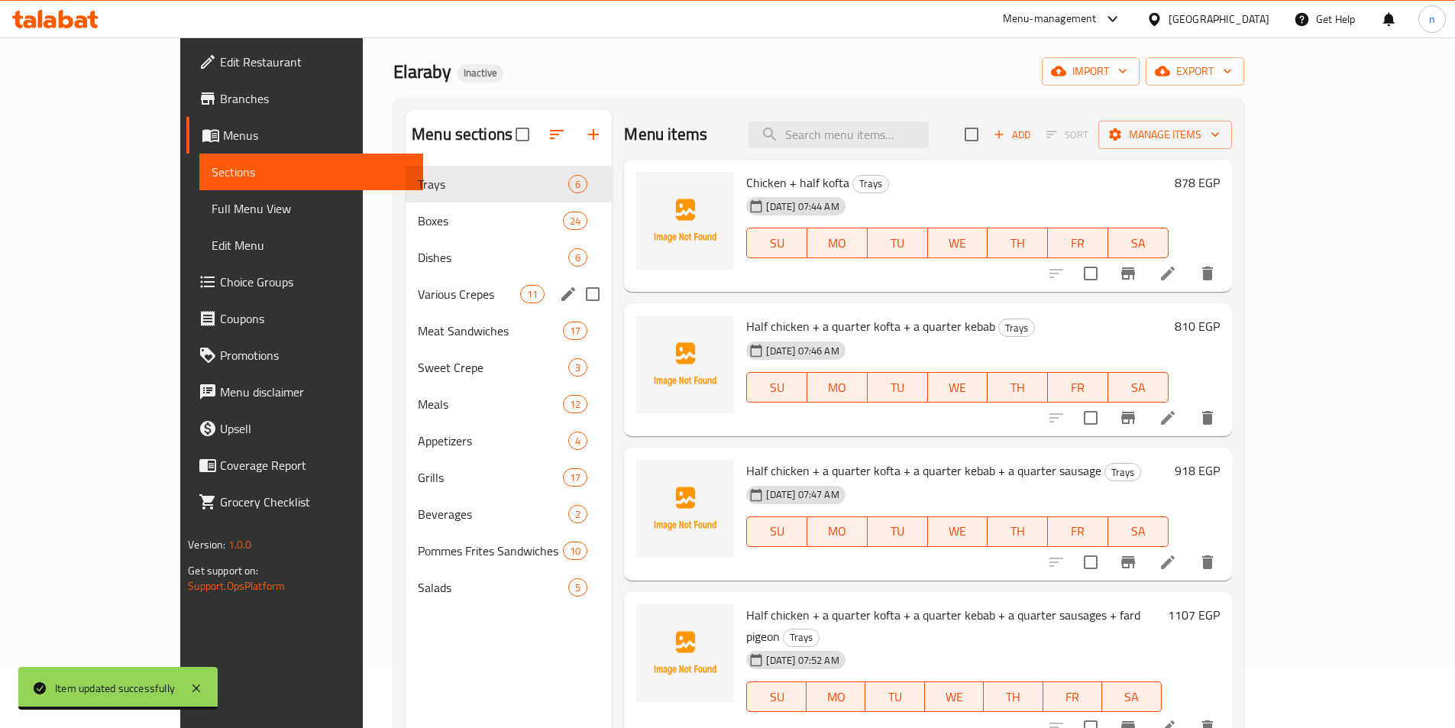
click at [406, 308] on div "Various Crepes 11" at bounding box center [509, 294] width 206 height 37
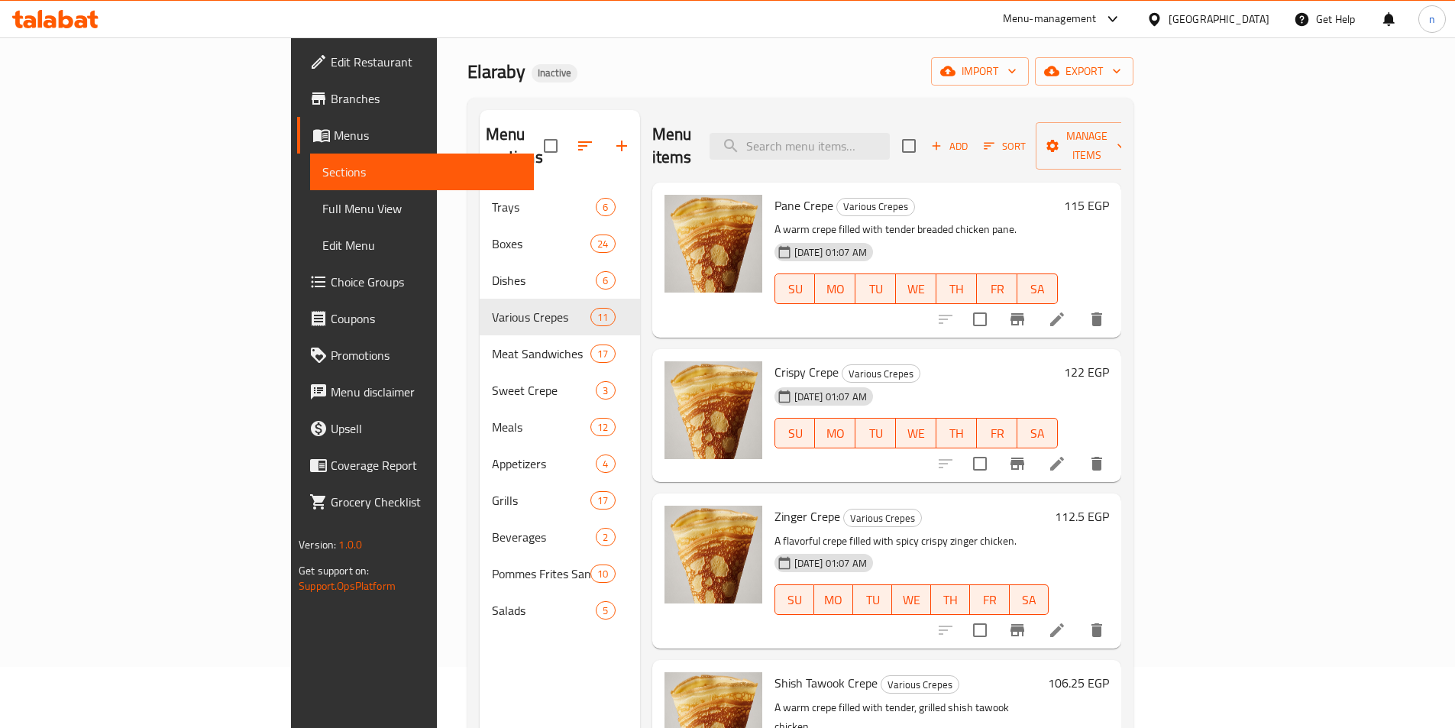
scroll to position [229, 0]
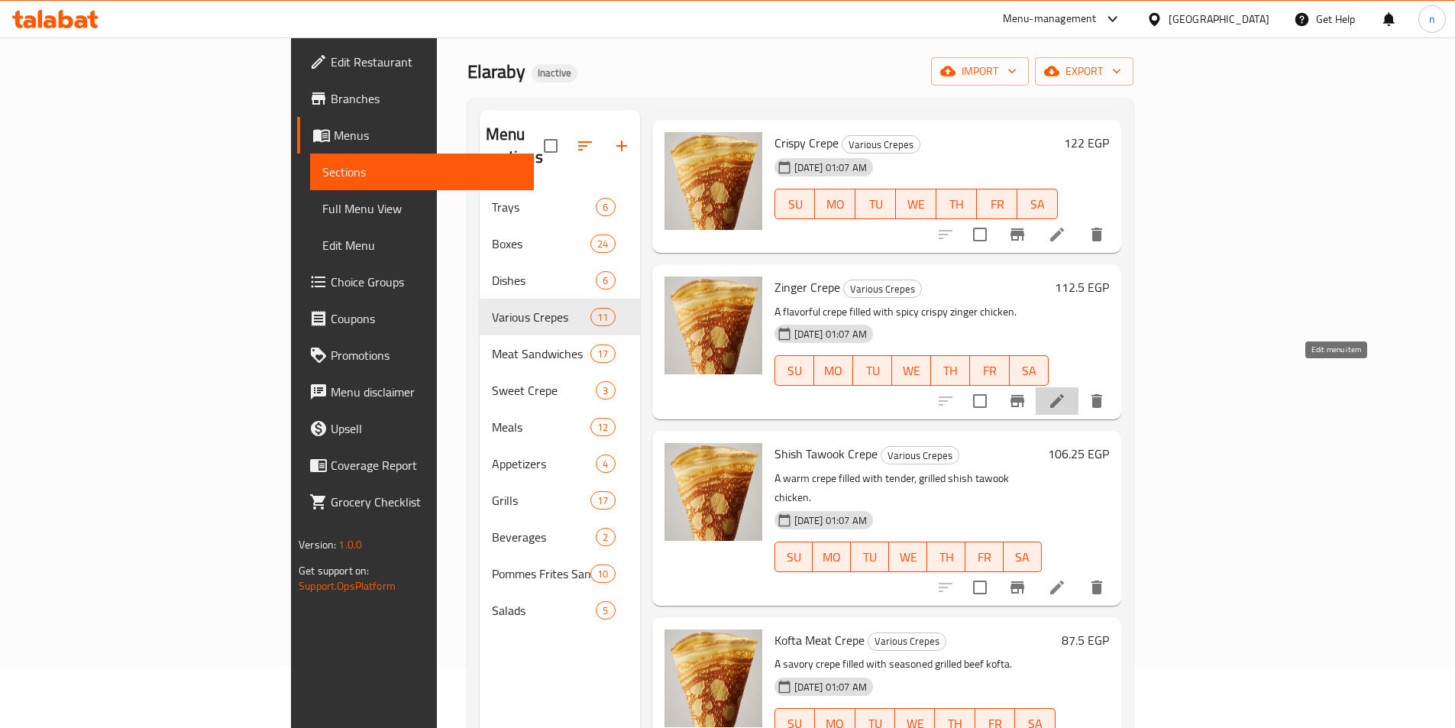
click at [1066, 392] on icon at bounding box center [1057, 401] width 18 height 18
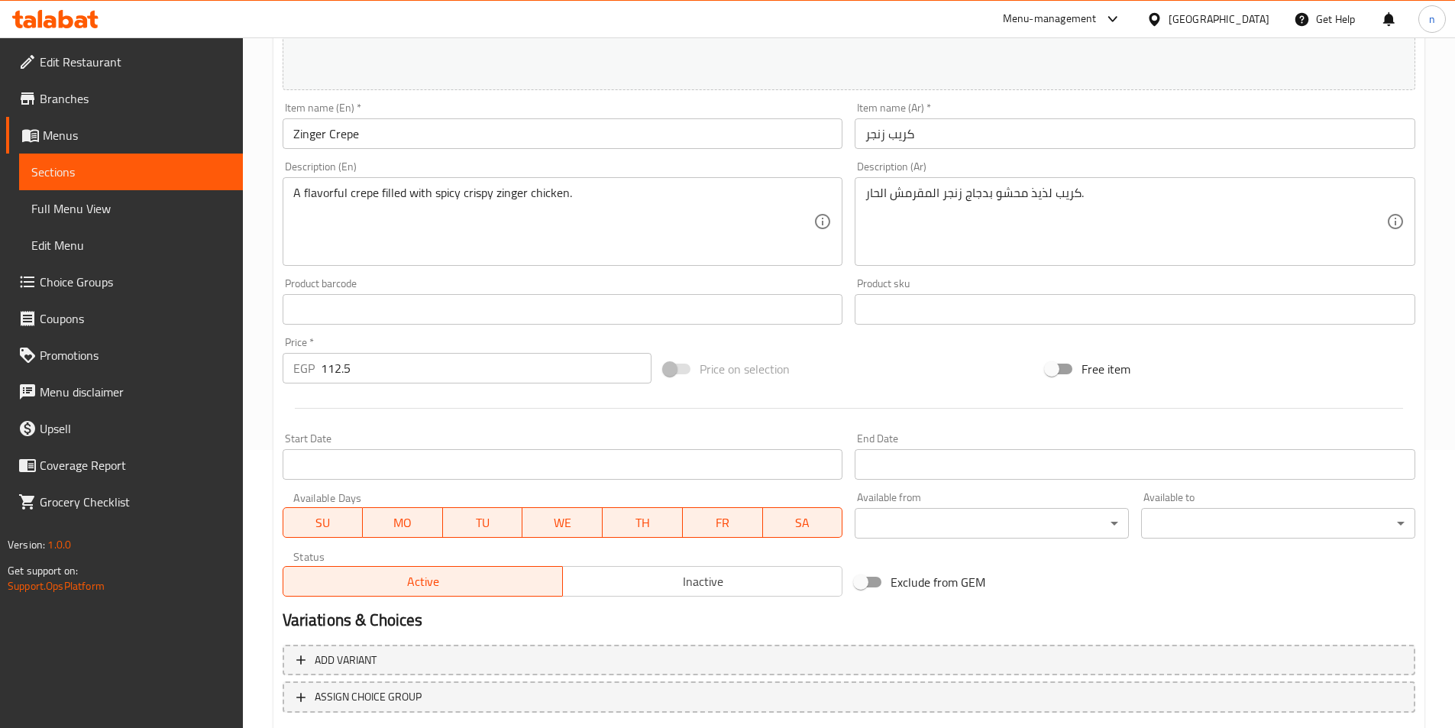
scroll to position [306, 0]
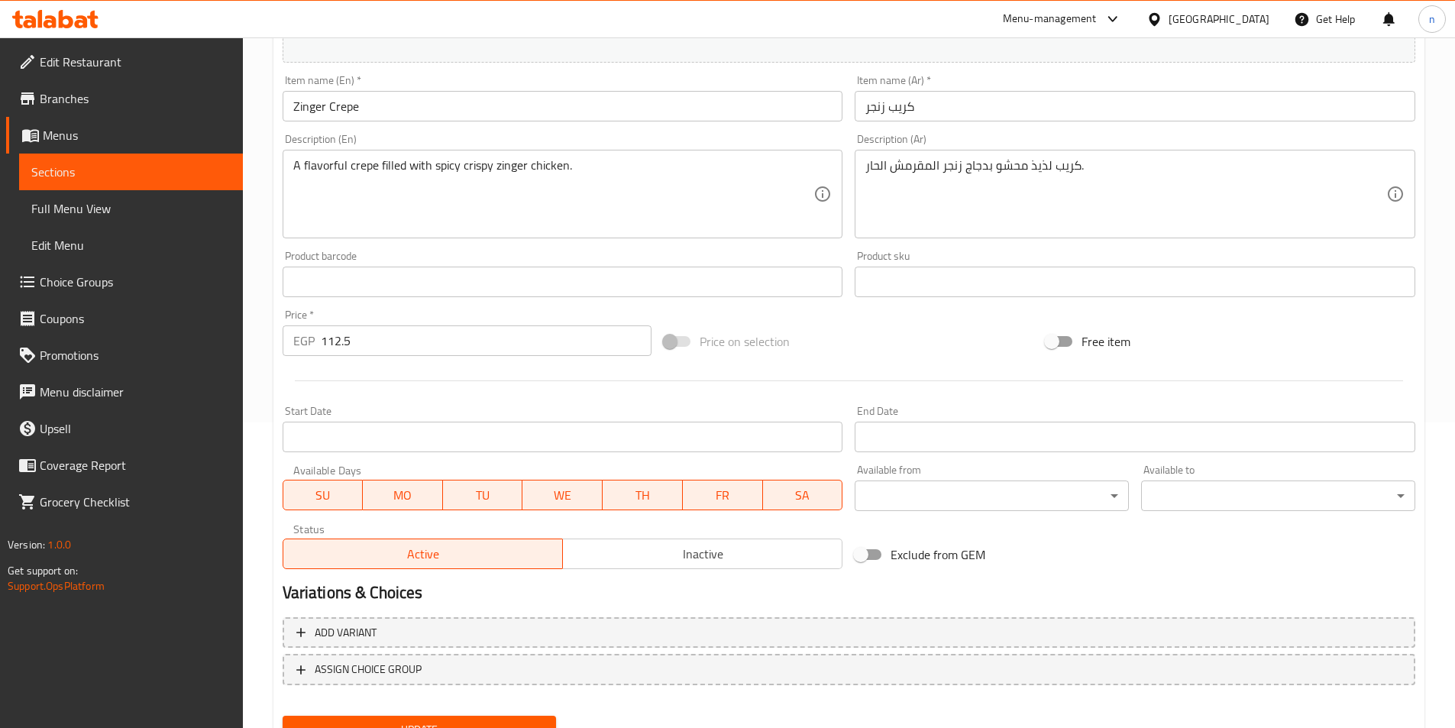
click at [338, 336] on input "112.5" at bounding box center [487, 340] width 332 height 31
paste input "22.00"
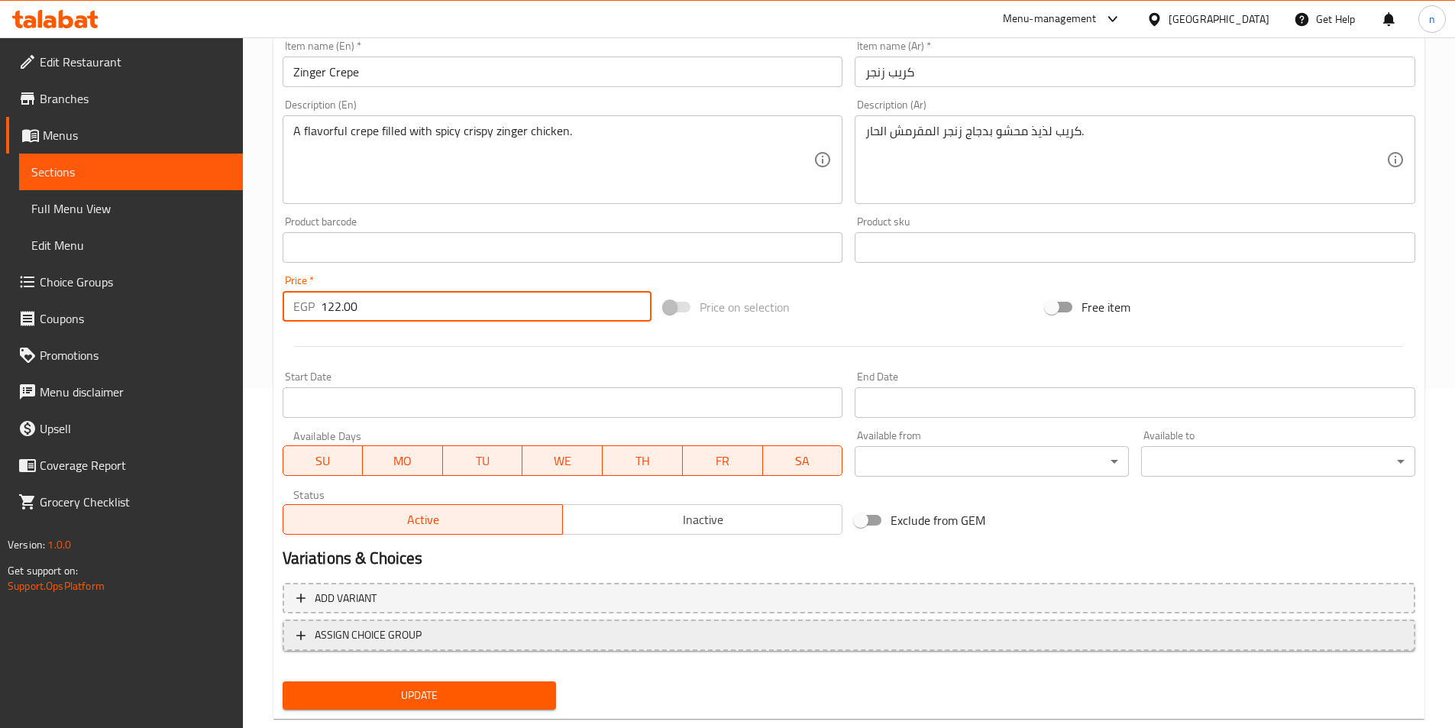
scroll to position [374, 0]
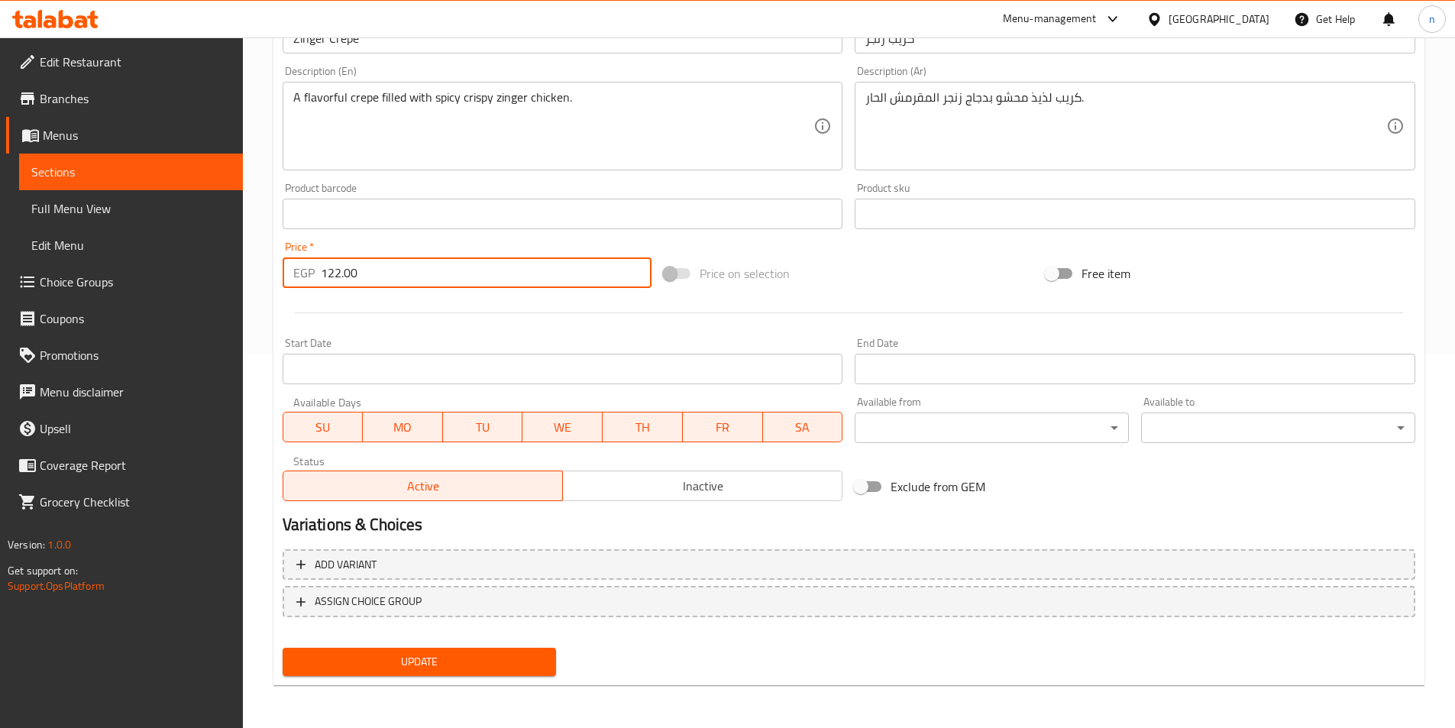
type input "122.00"
click at [452, 663] on span "Update" at bounding box center [420, 661] width 250 height 19
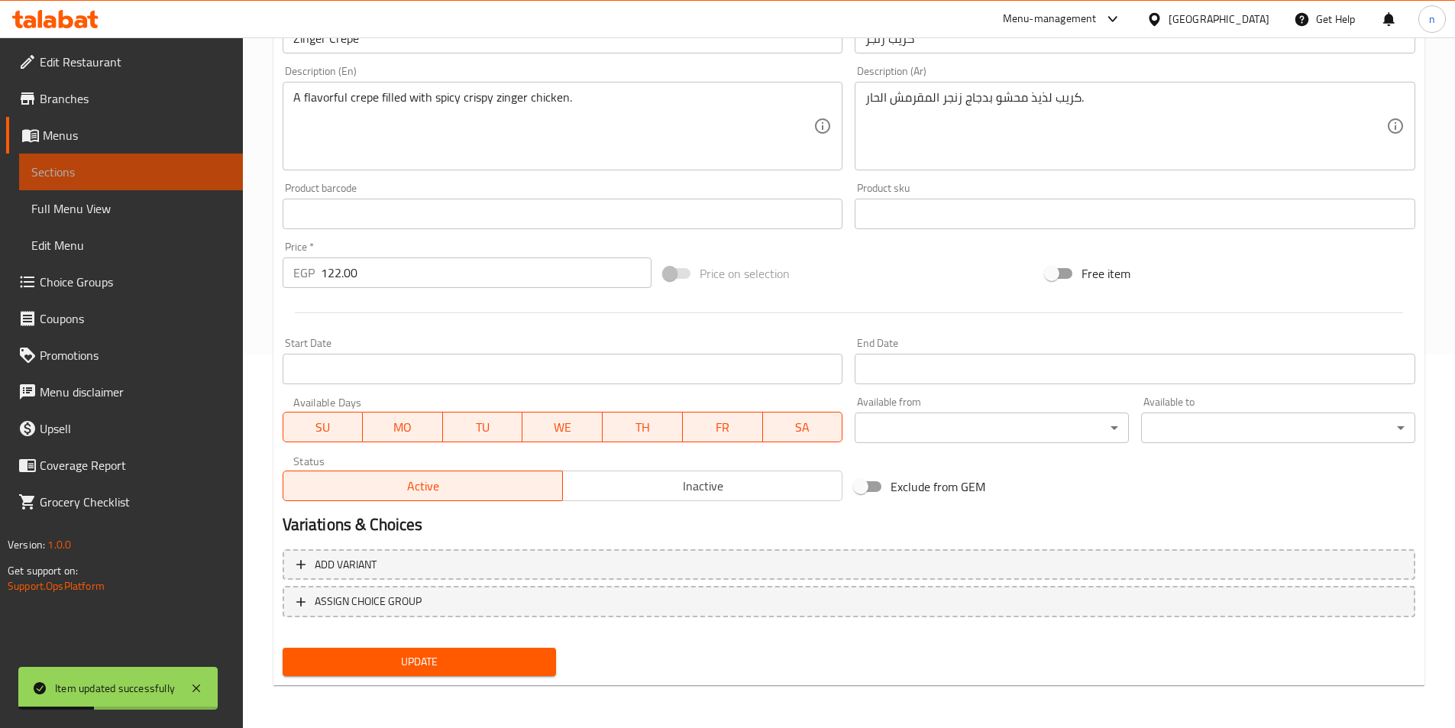
click at [96, 180] on span "Sections" at bounding box center [130, 172] width 199 height 18
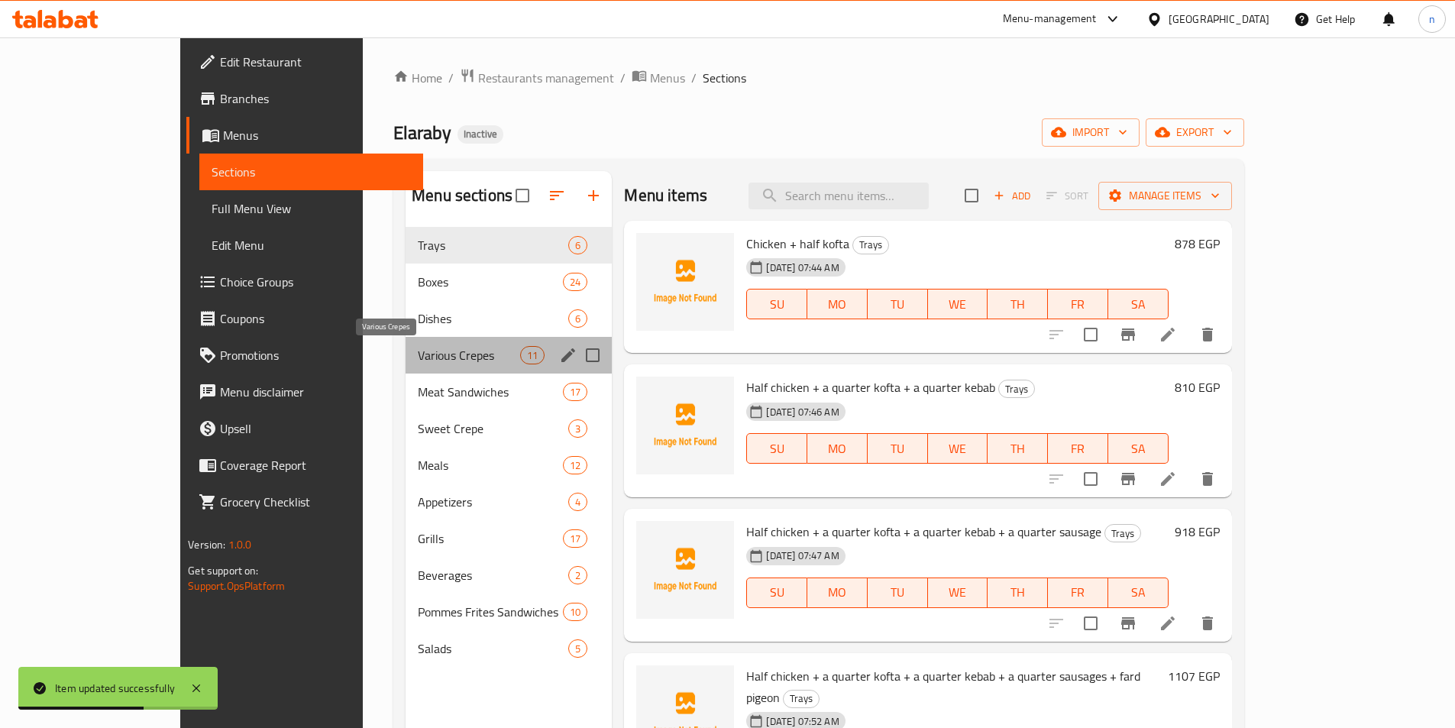
click at [418, 361] on span "Various Crepes" at bounding box center [469, 355] width 102 height 18
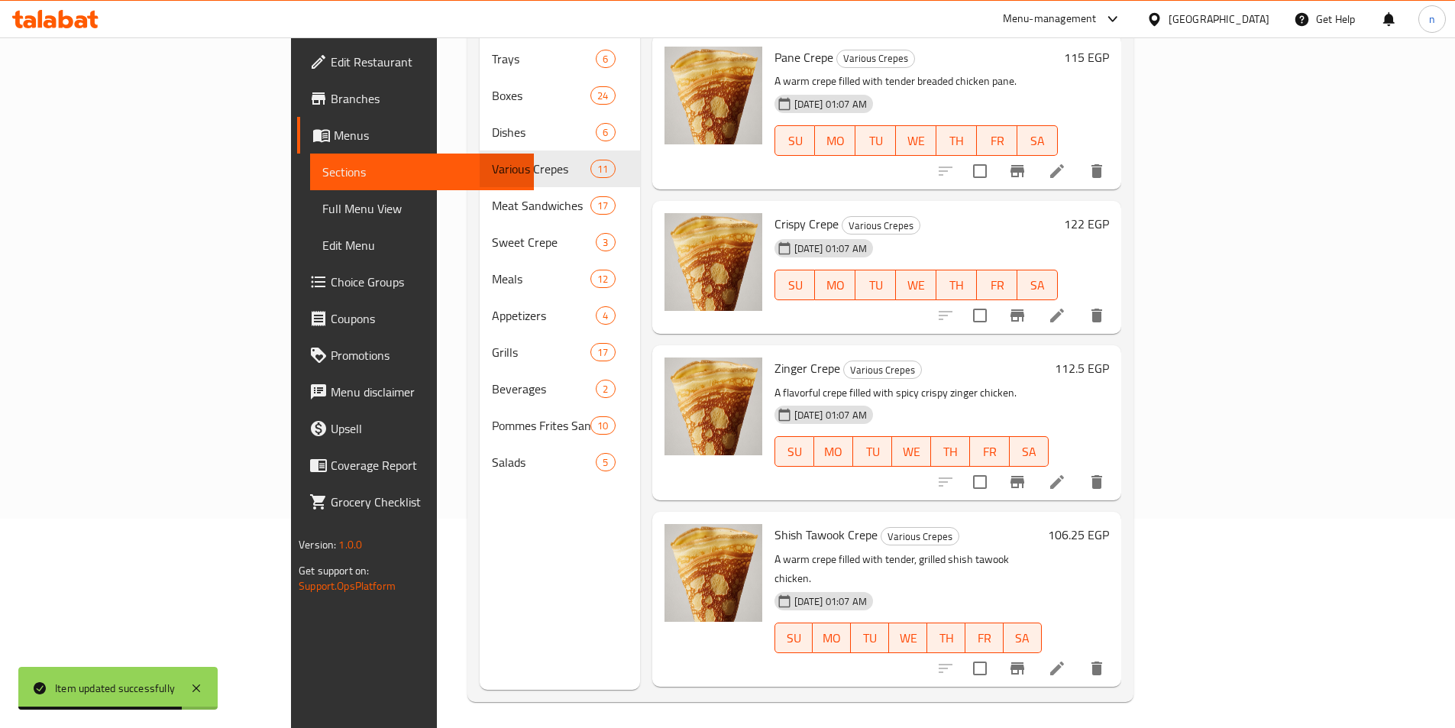
scroll to position [214, 0]
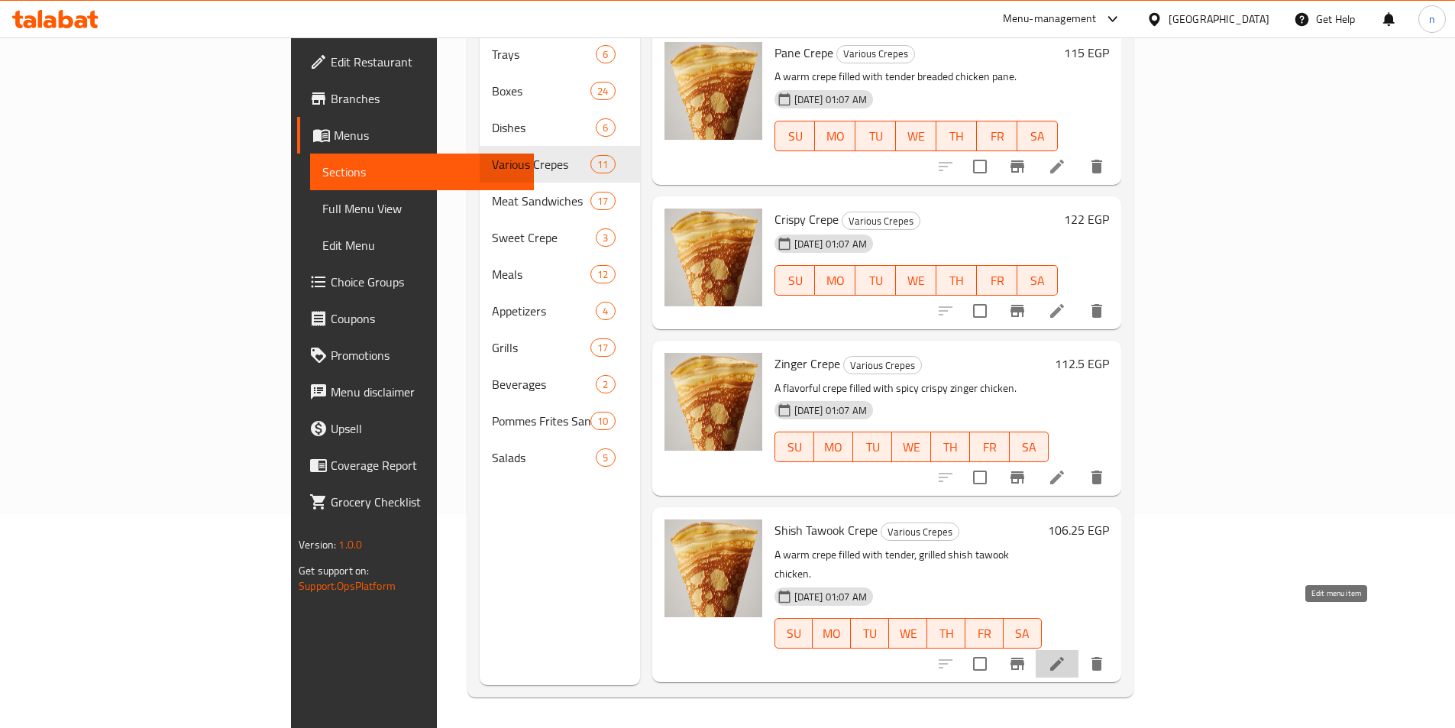
click at [1066, 655] on icon at bounding box center [1057, 664] width 18 height 18
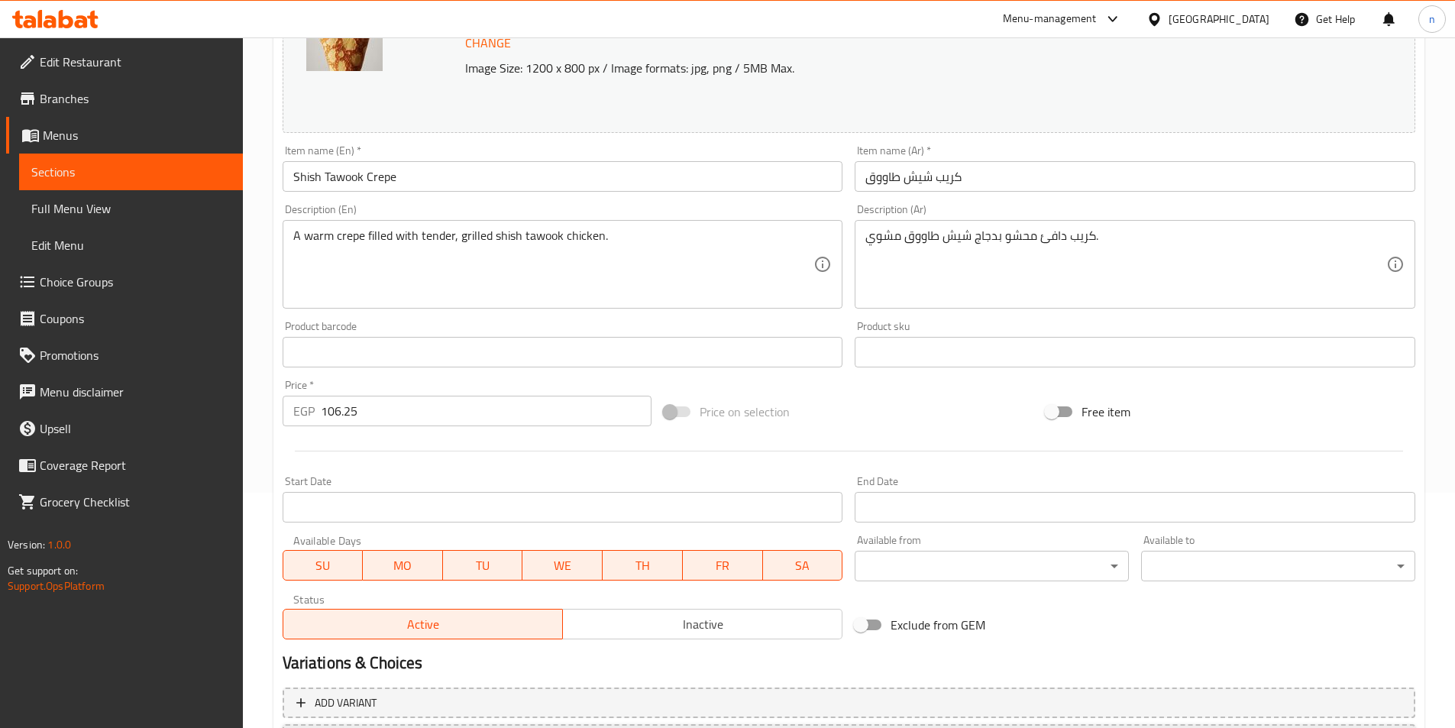
scroll to position [374, 0]
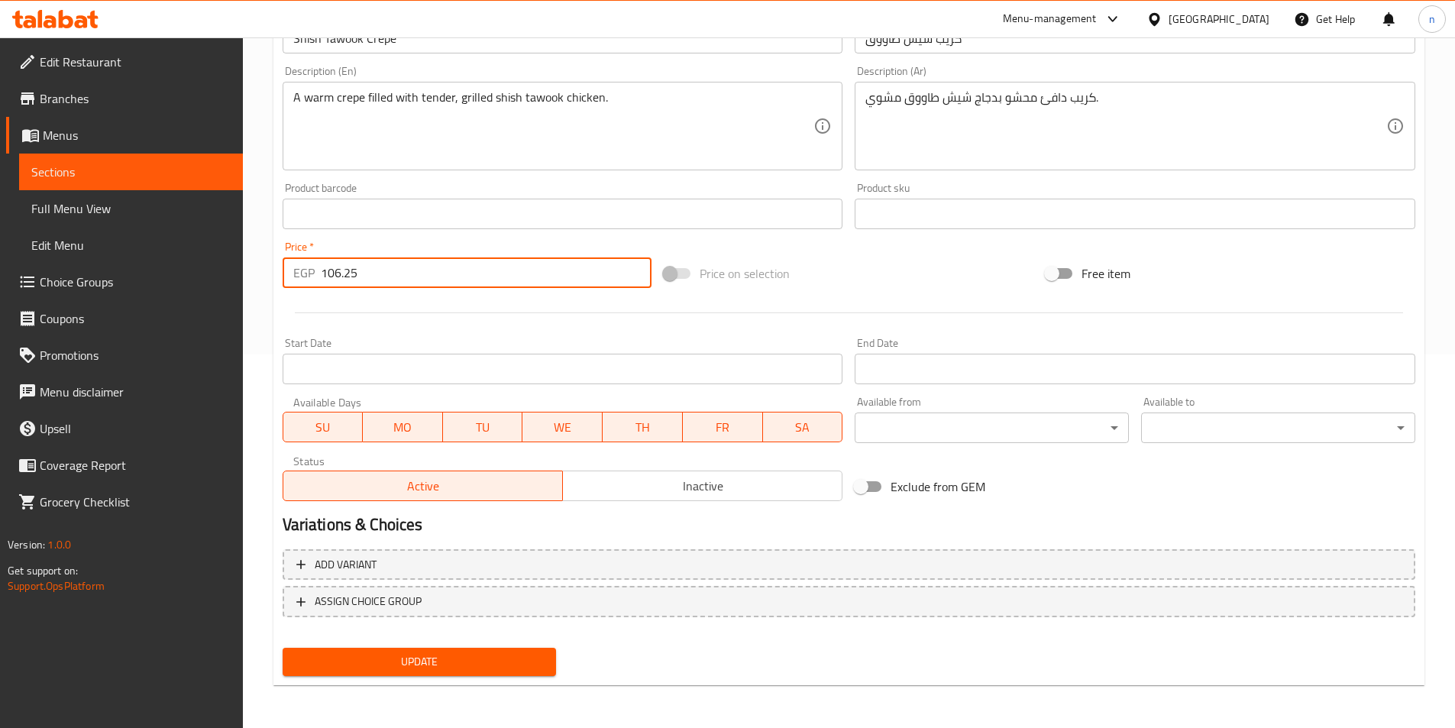
click at [348, 269] on input "106.25" at bounding box center [487, 272] width 332 height 31
paste input "15.00"
type input "115.00"
click at [513, 662] on span "Update" at bounding box center [420, 661] width 250 height 19
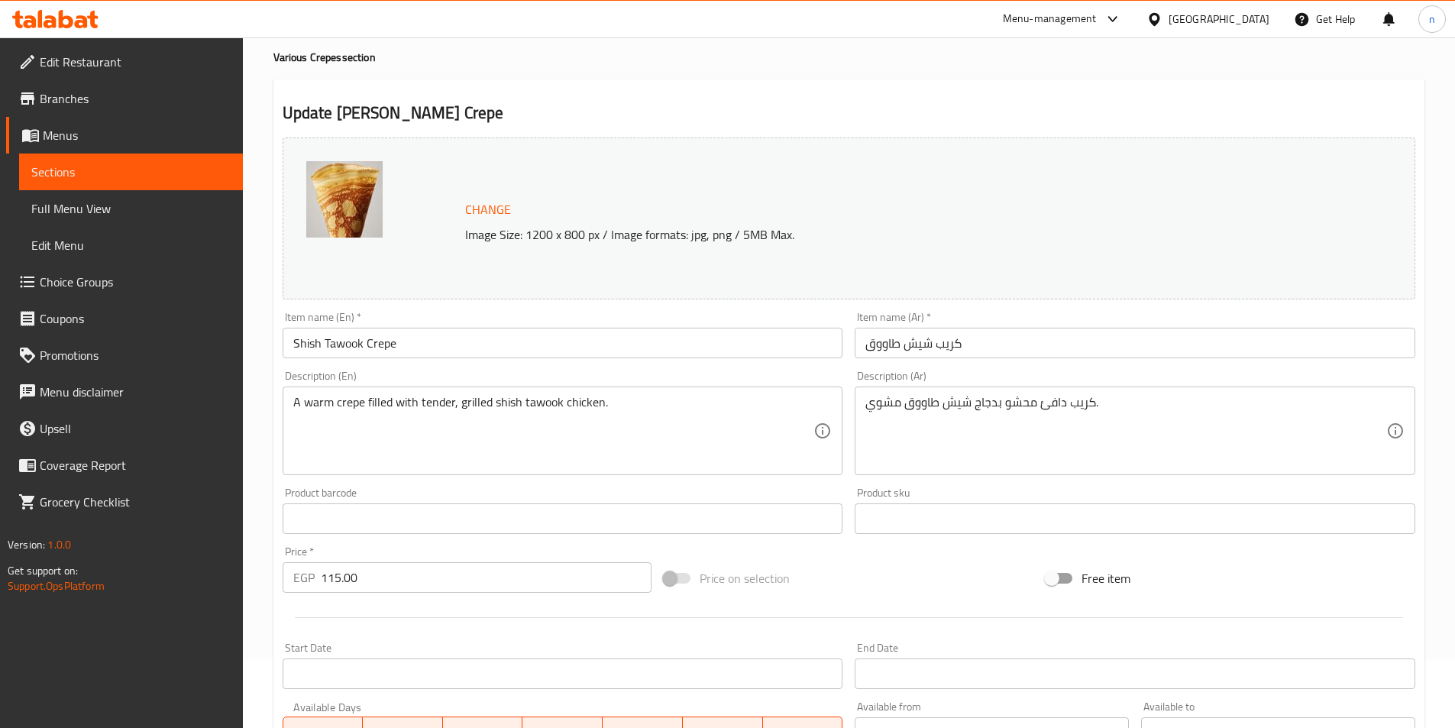
scroll to position [68, 0]
click at [184, 174] on span "Sections" at bounding box center [130, 172] width 199 height 18
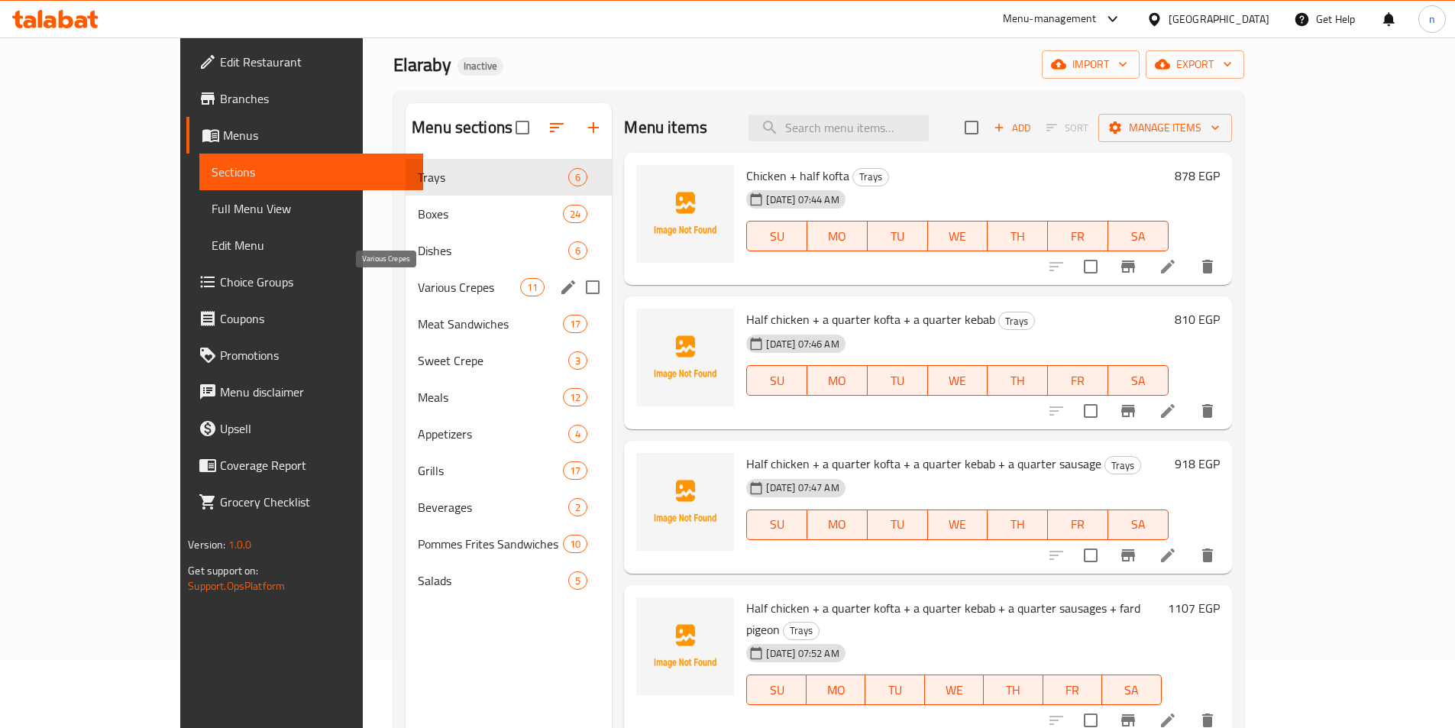
drag, startPoint x: 366, startPoint y: 292, endPoint x: 414, endPoint y: 306, distance: 50.1
click at [418, 292] on span "Various Crepes" at bounding box center [469, 287] width 102 height 18
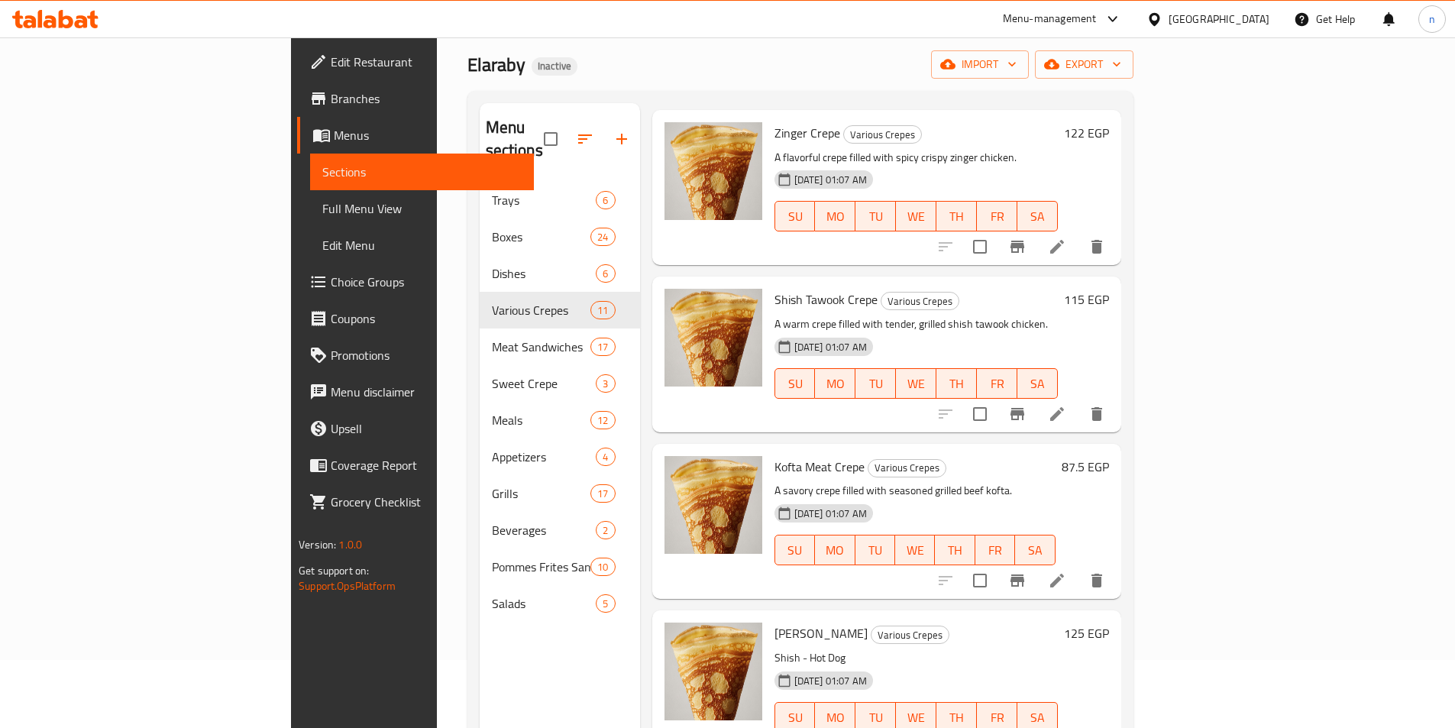
scroll to position [458, 0]
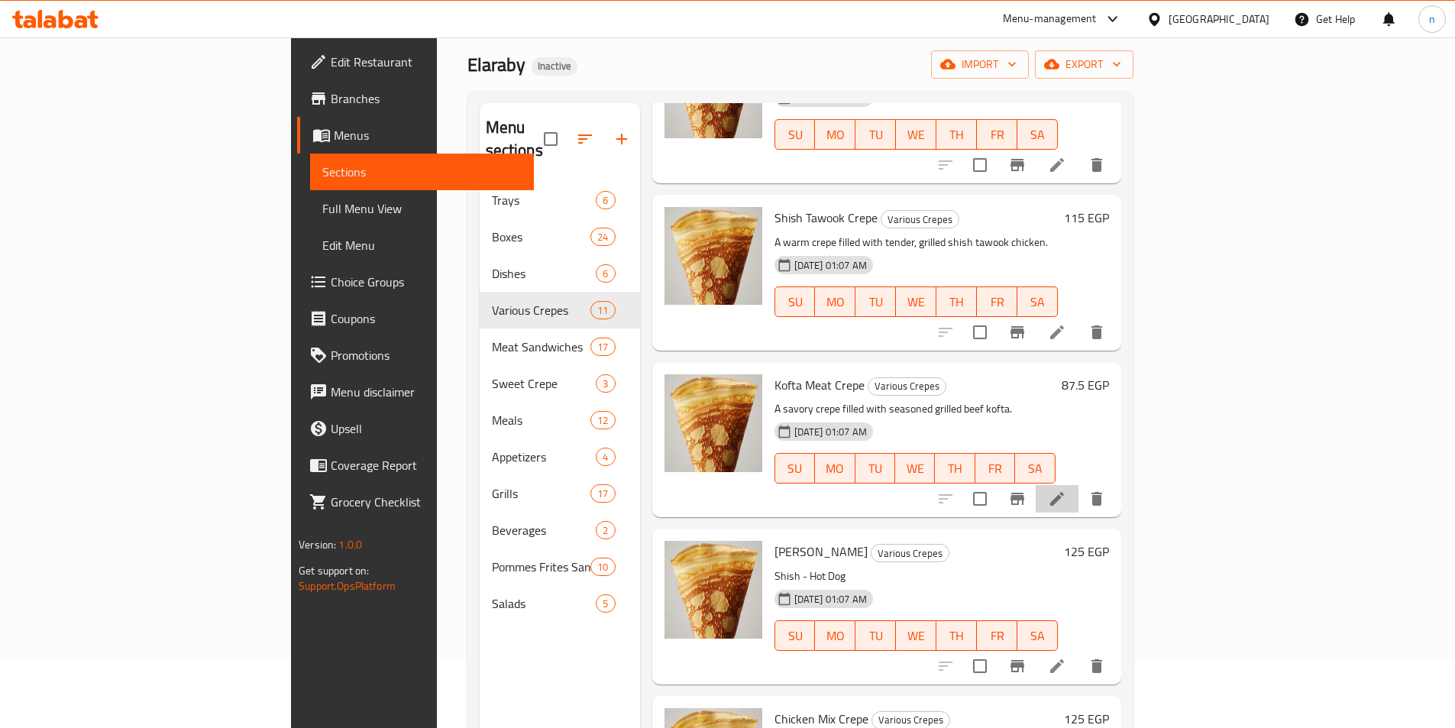
click at [1079, 485] on li at bounding box center [1057, 499] width 43 height 28
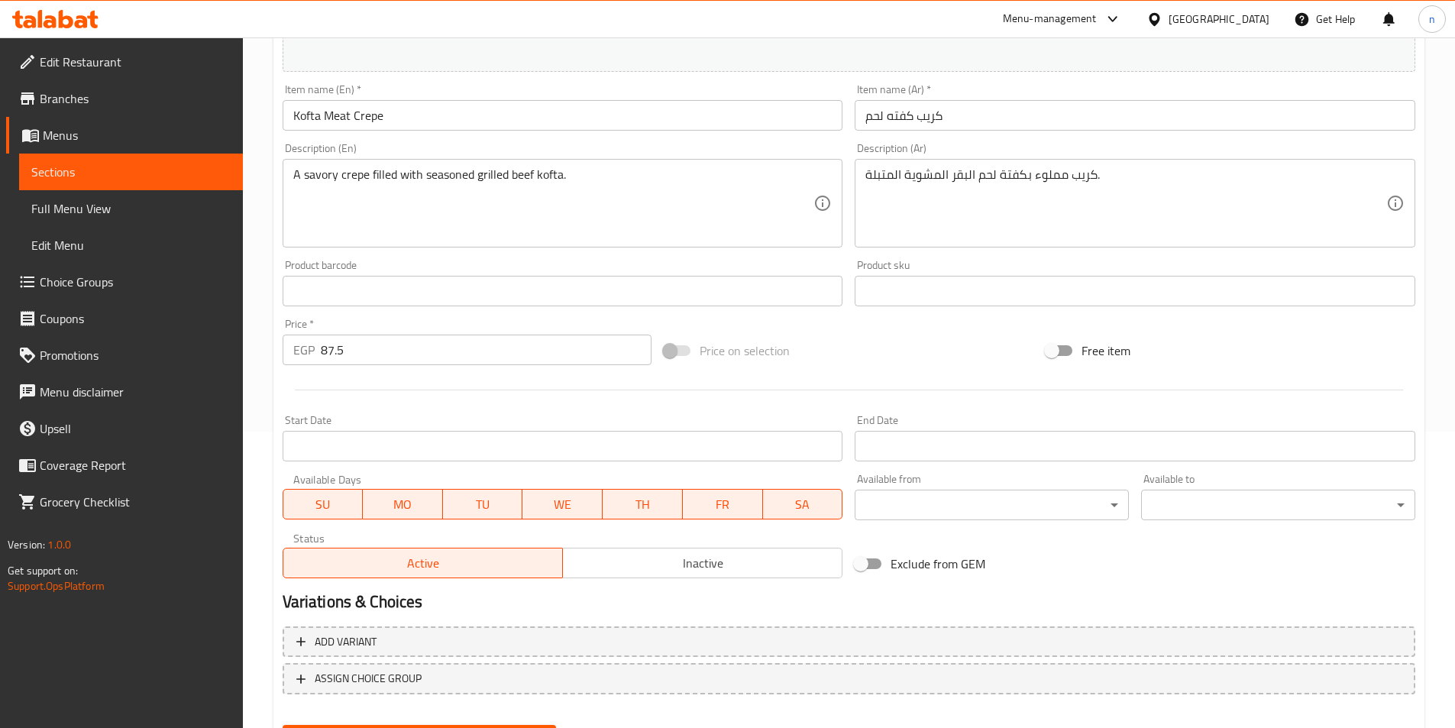
scroll to position [374, 0]
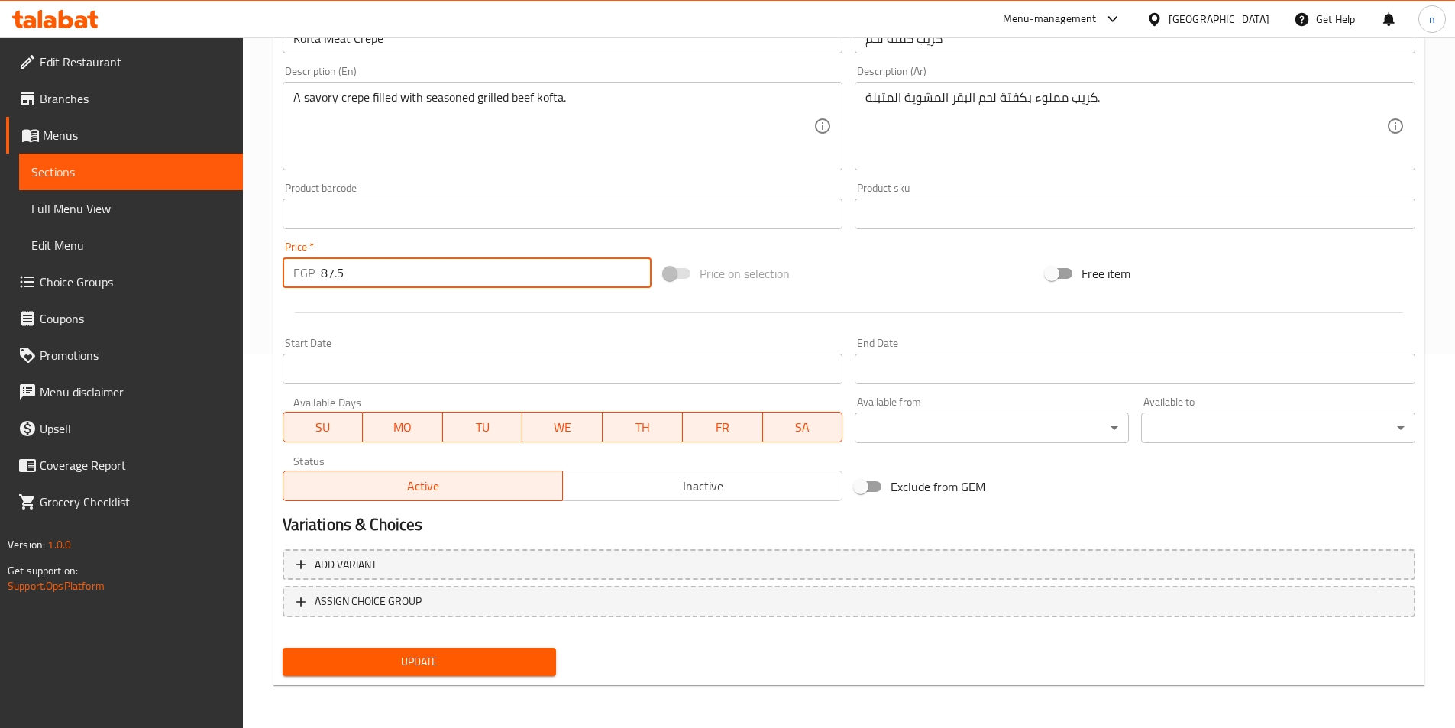
click at [325, 271] on input "87.5" at bounding box center [487, 272] width 332 height 31
paste input "95.00"
type input "95.00"
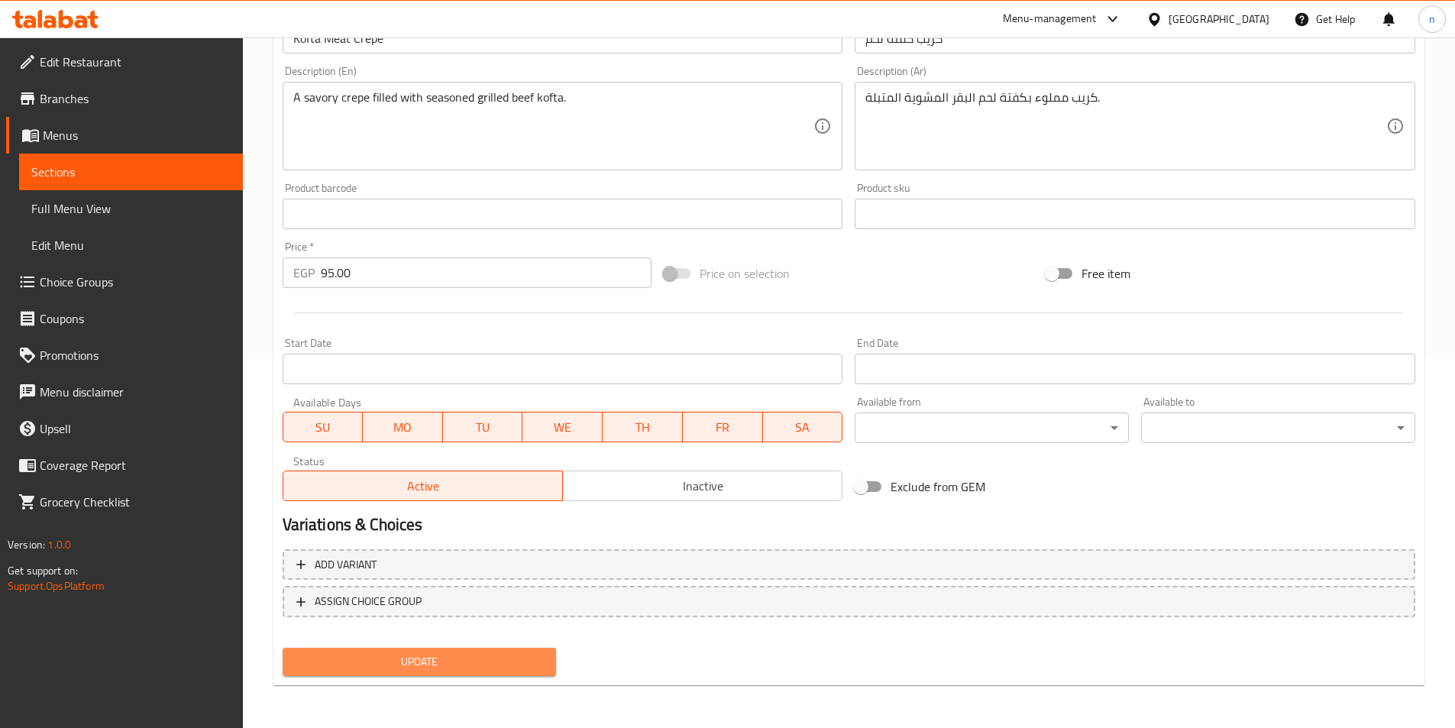
click at [471, 670] on span "Update" at bounding box center [420, 661] width 250 height 19
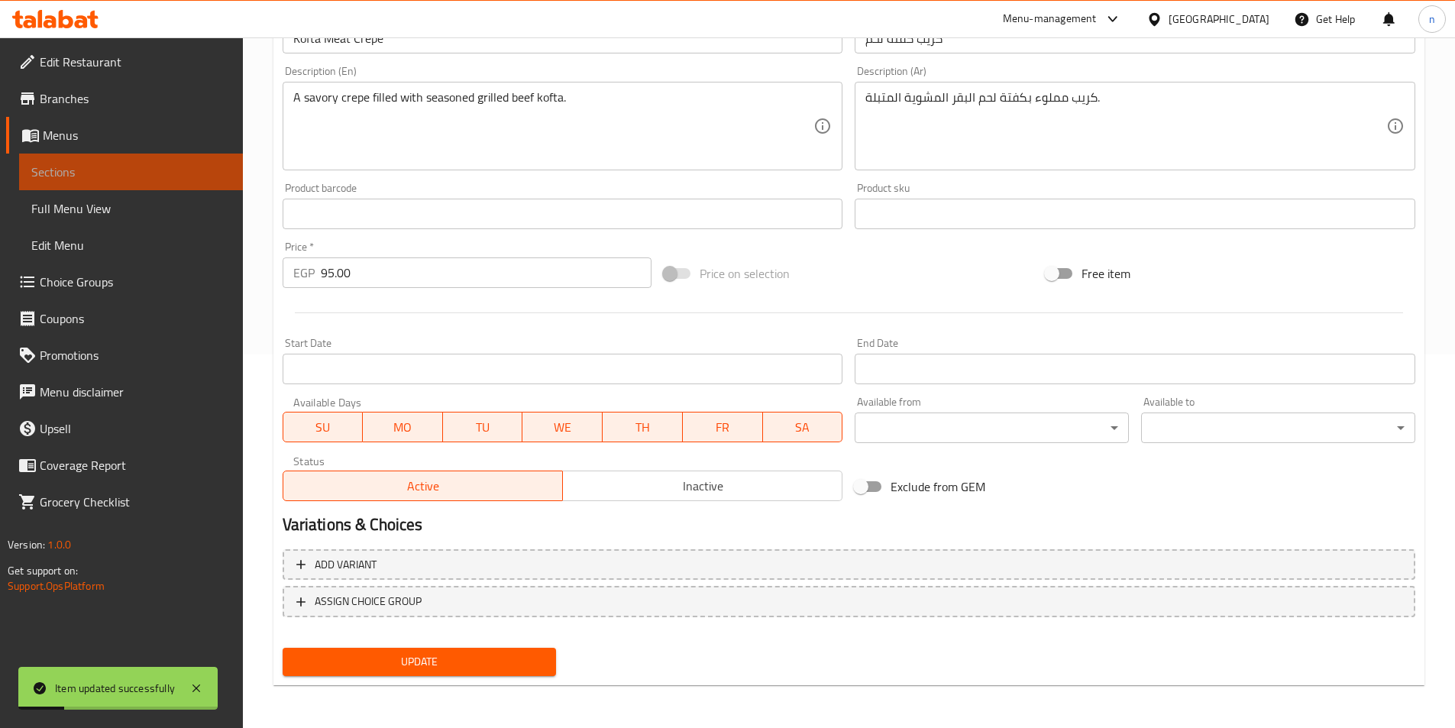
click at [160, 168] on span "Sections" at bounding box center [130, 172] width 199 height 18
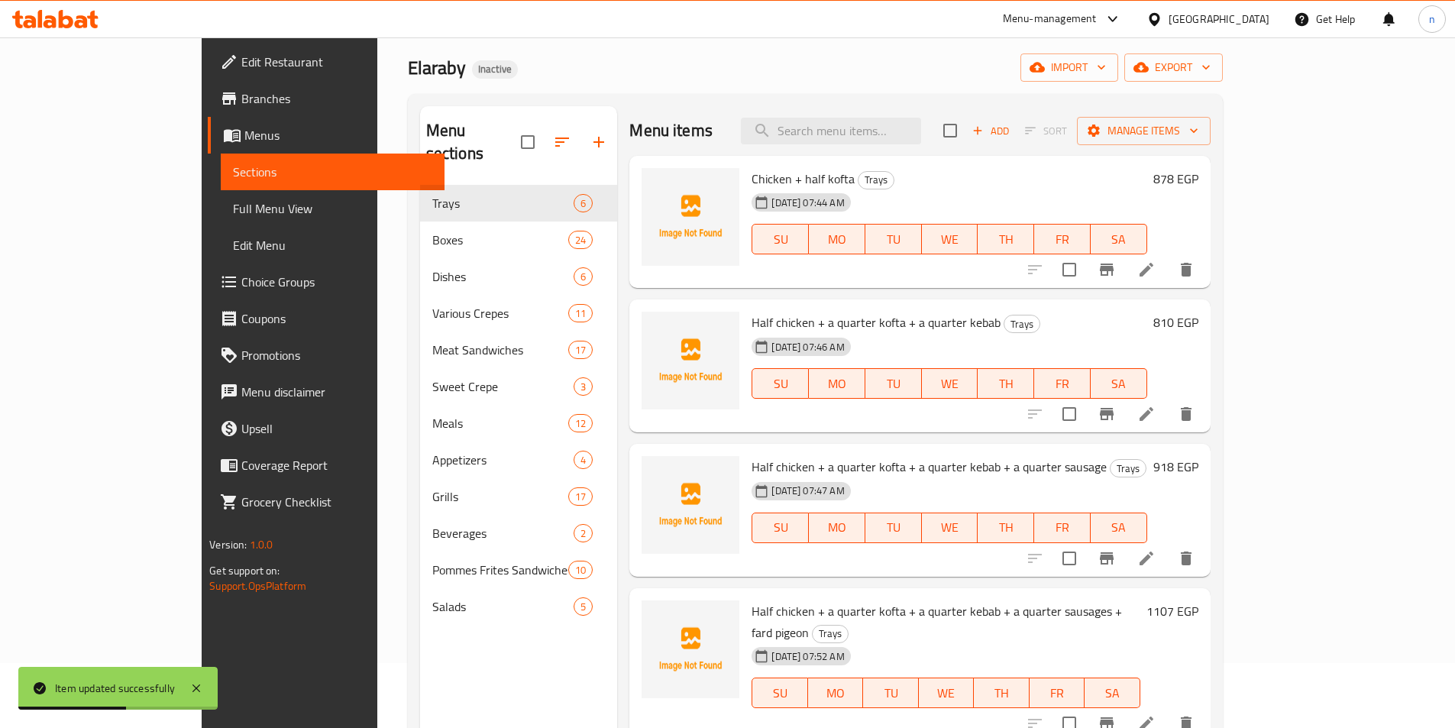
scroll to position [61, 0]
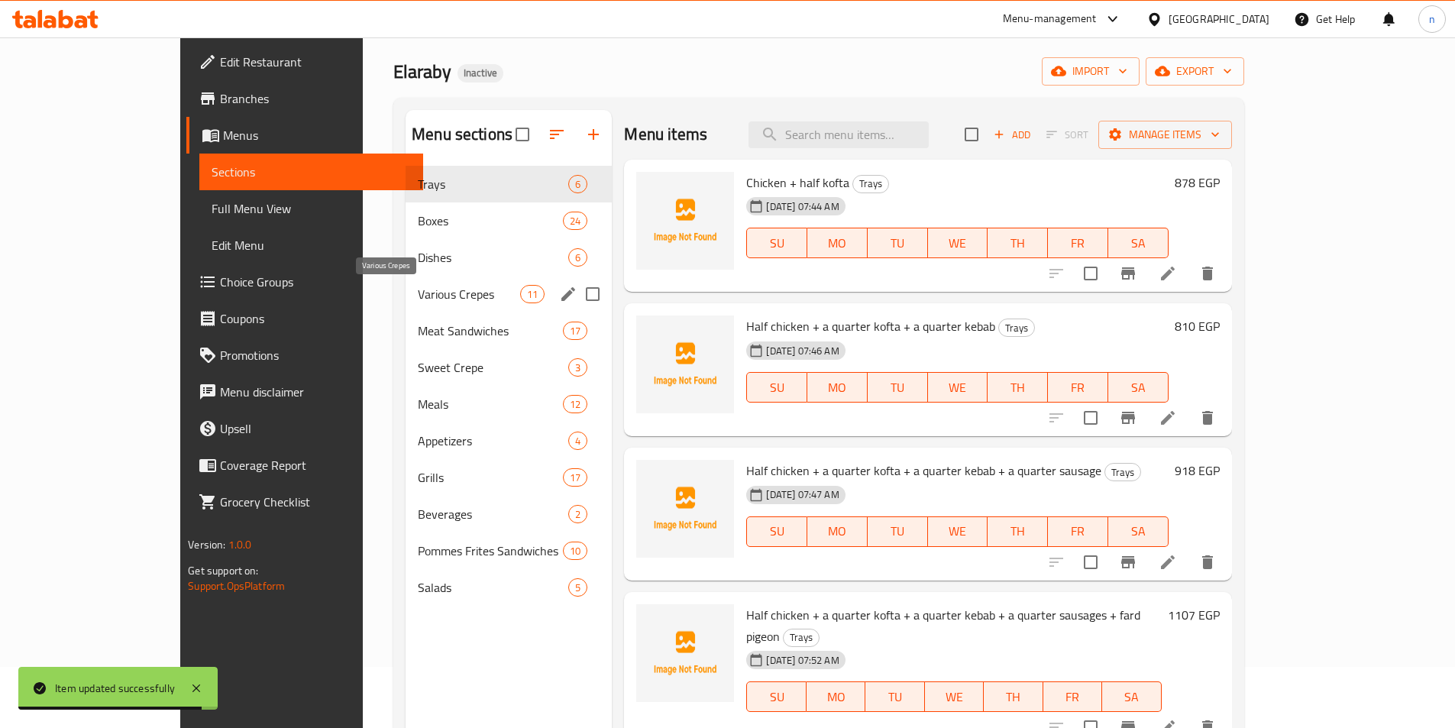
drag, startPoint x: 394, startPoint y: 291, endPoint x: 413, endPoint y: 287, distance: 18.7
click at [418, 291] on span "Various Crepes" at bounding box center [469, 294] width 102 height 18
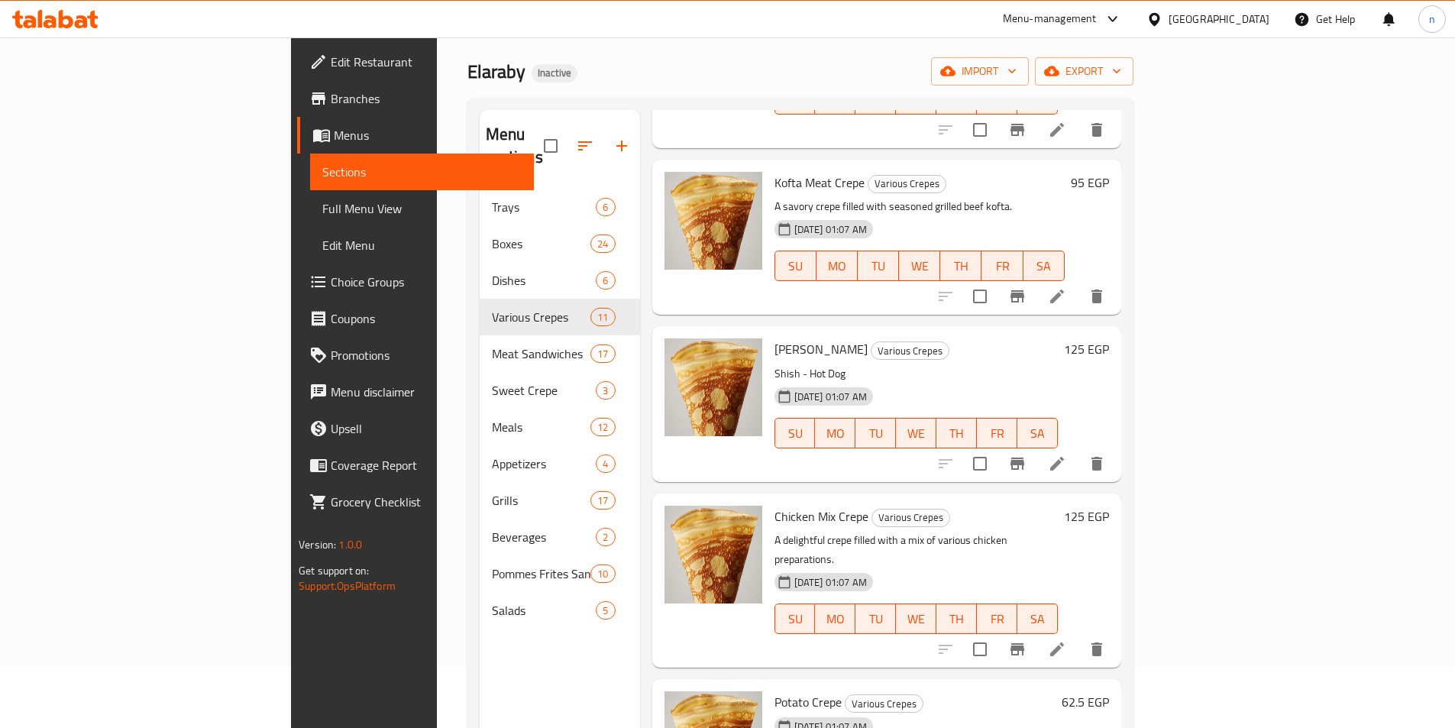
scroll to position [688, 0]
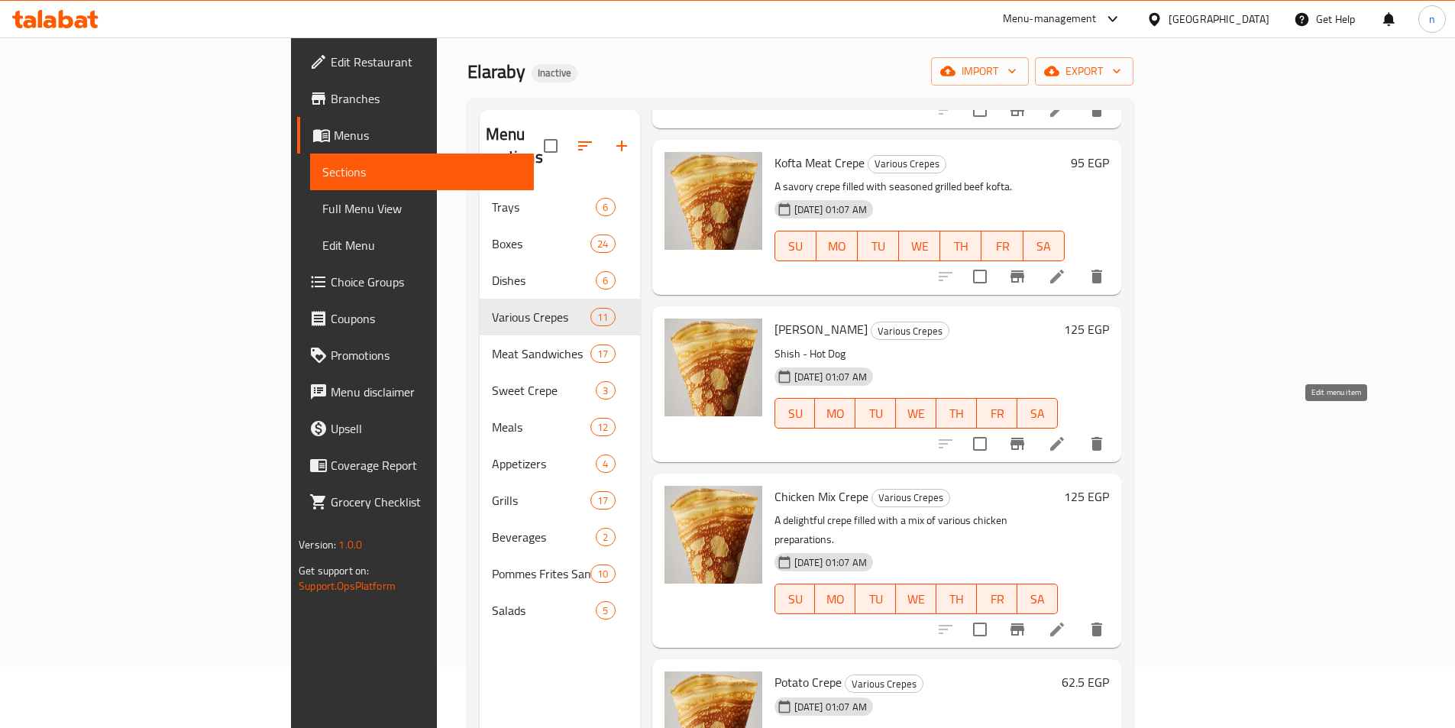
click at [1064, 437] on icon at bounding box center [1057, 444] width 14 height 14
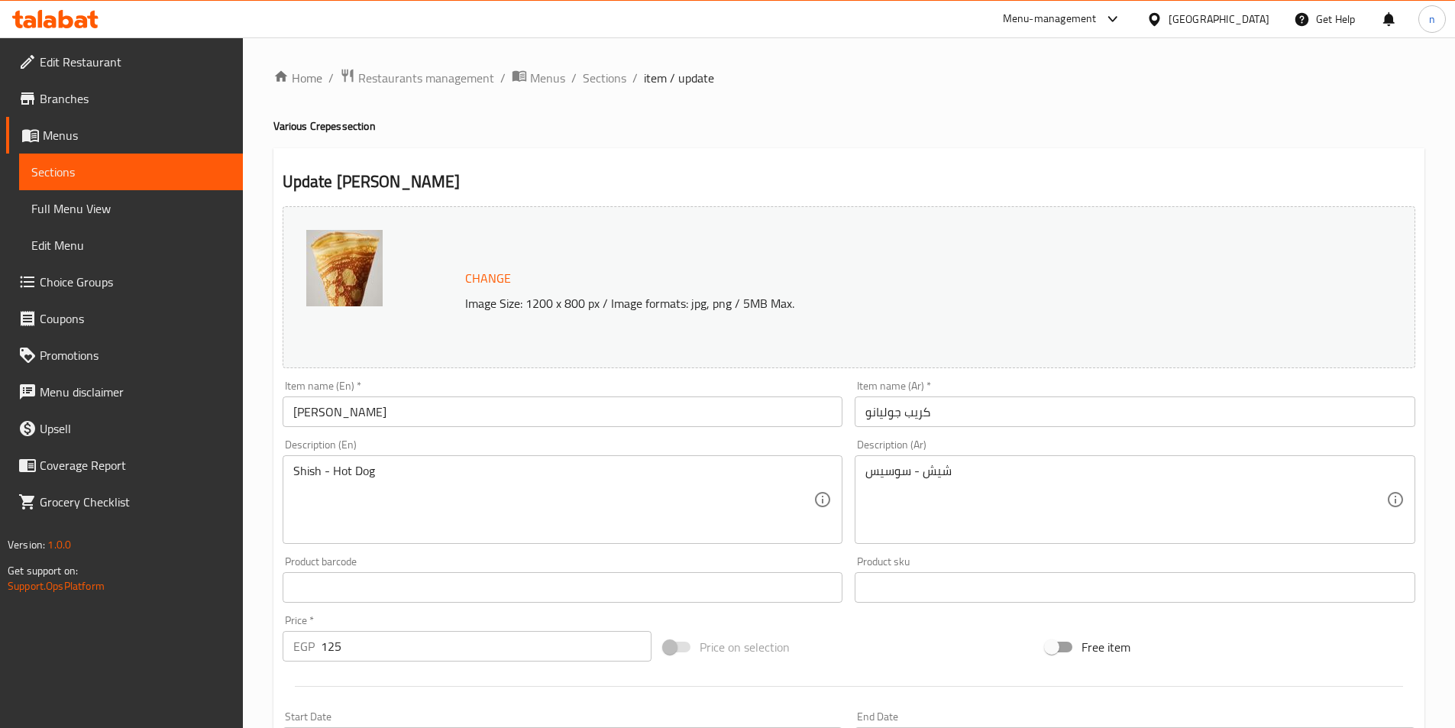
scroll to position [76, 0]
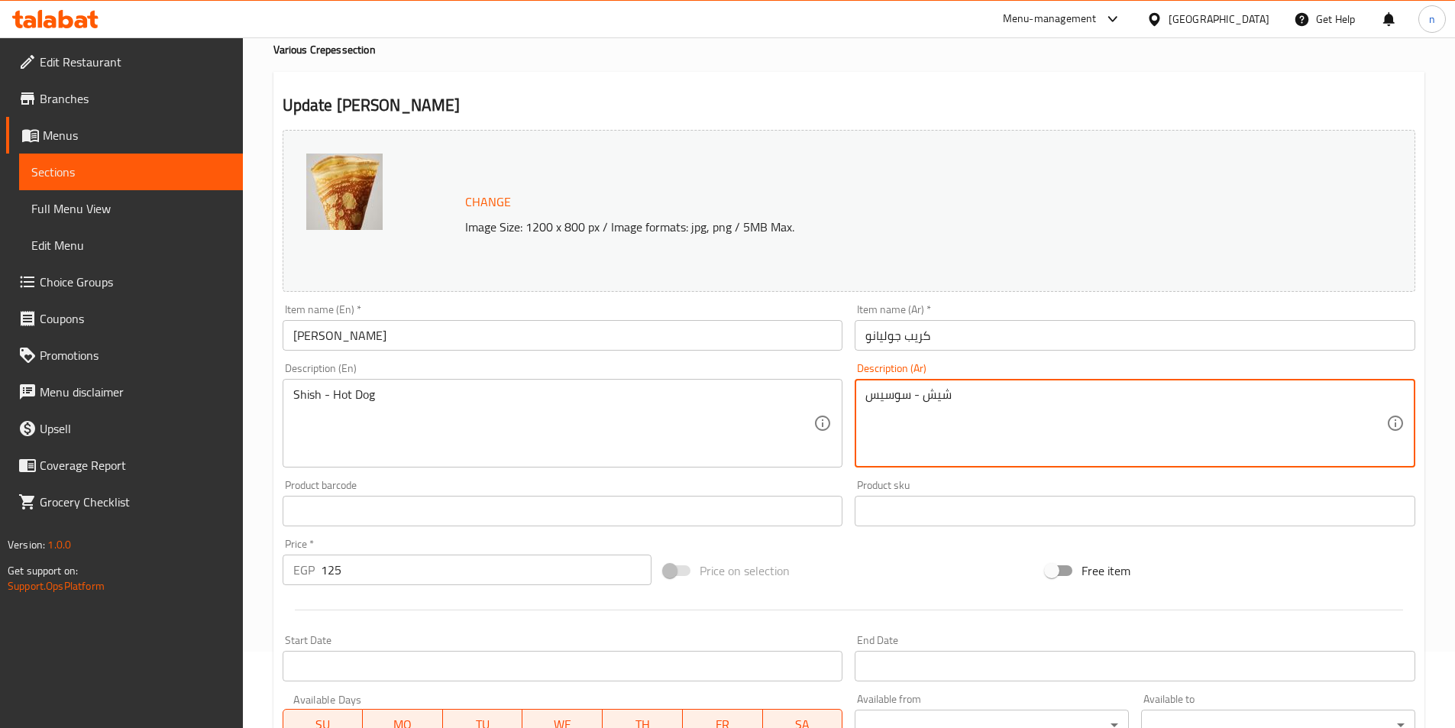
click at [916, 392] on textarea "شيش - سوسيس" at bounding box center [1126, 423] width 521 height 73
click at [911, 396] on textarea "شيش - سوسيس" at bounding box center [1126, 423] width 521 height 73
type textarea "شيش + [PERSON_NAME]"
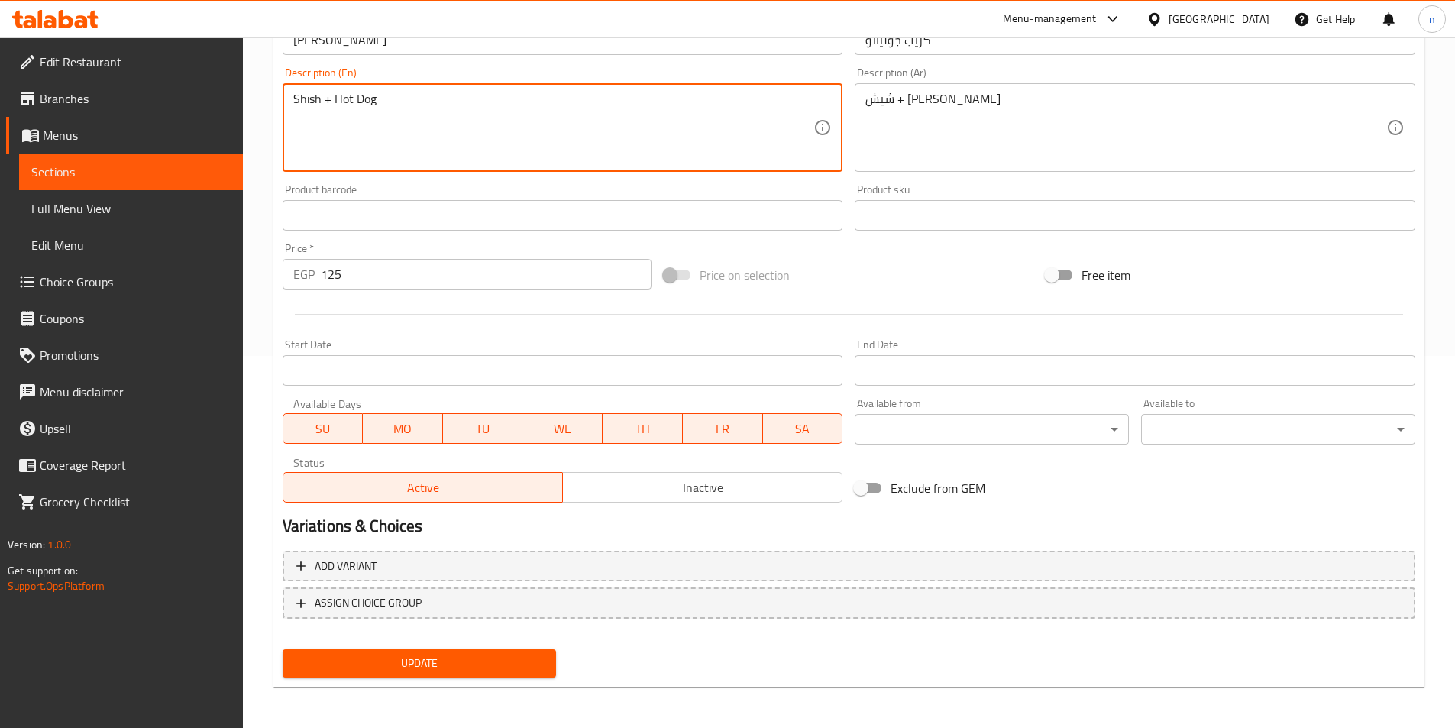
scroll to position [374, 0]
type textarea "Shish + Hot Dog"
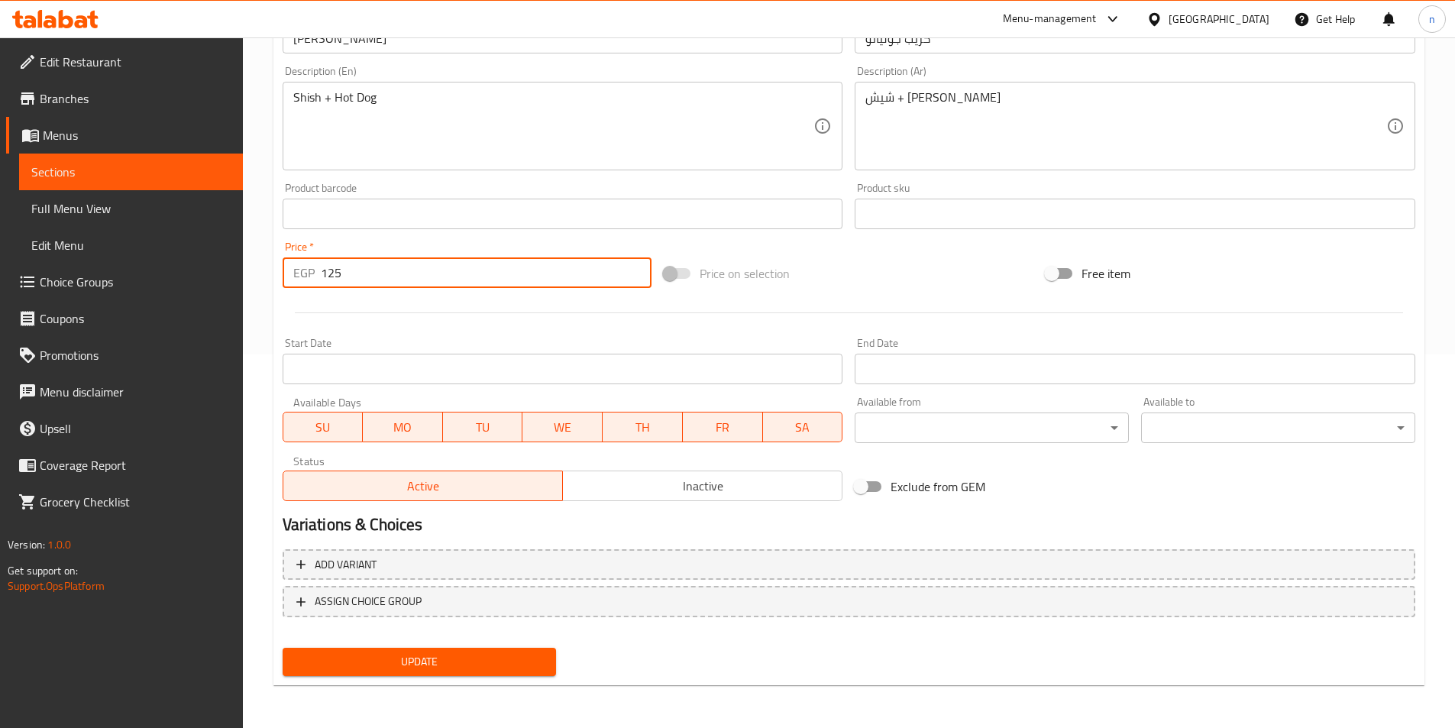
click at [337, 278] on input "125" at bounding box center [487, 272] width 332 height 31
paste input "35.00"
type input "135.00"
click at [466, 671] on span "Update" at bounding box center [420, 661] width 250 height 19
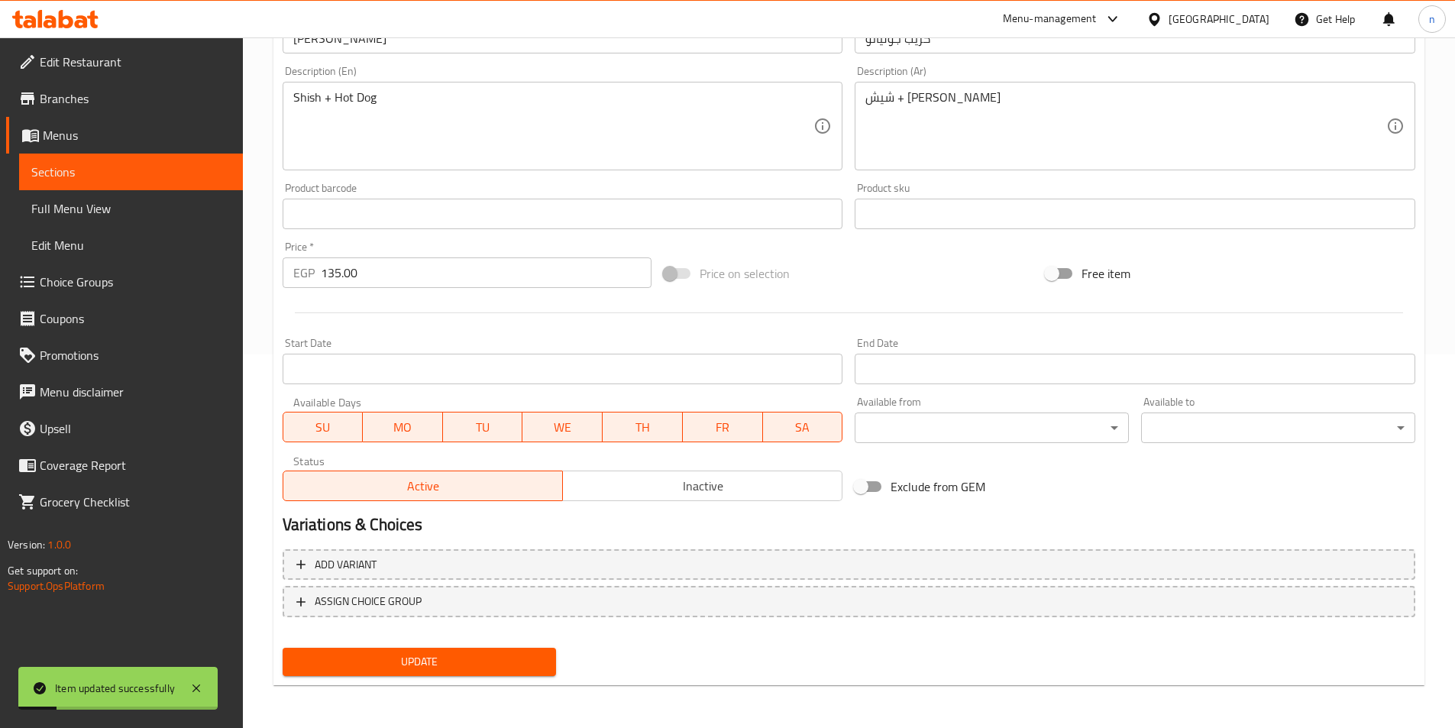
click at [148, 172] on span "Sections" at bounding box center [130, 172] width 199 height 18
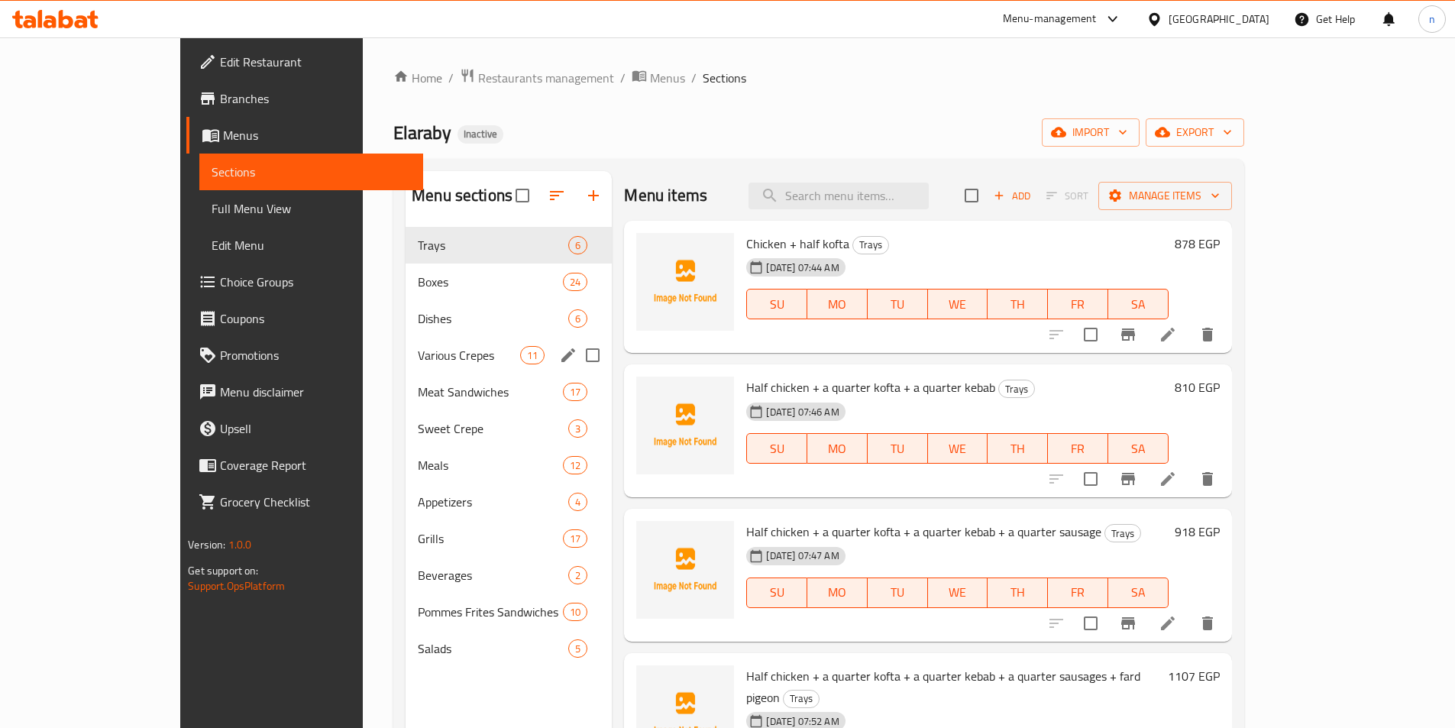
drag, startPoint x: 363, startPoint y: 368, endPoint x: 371, endPoint y: 370, distance: 8.5
click at [406, 368] on div "Various Crepes 11" at bounding box center [509, 355] width 206 height 37
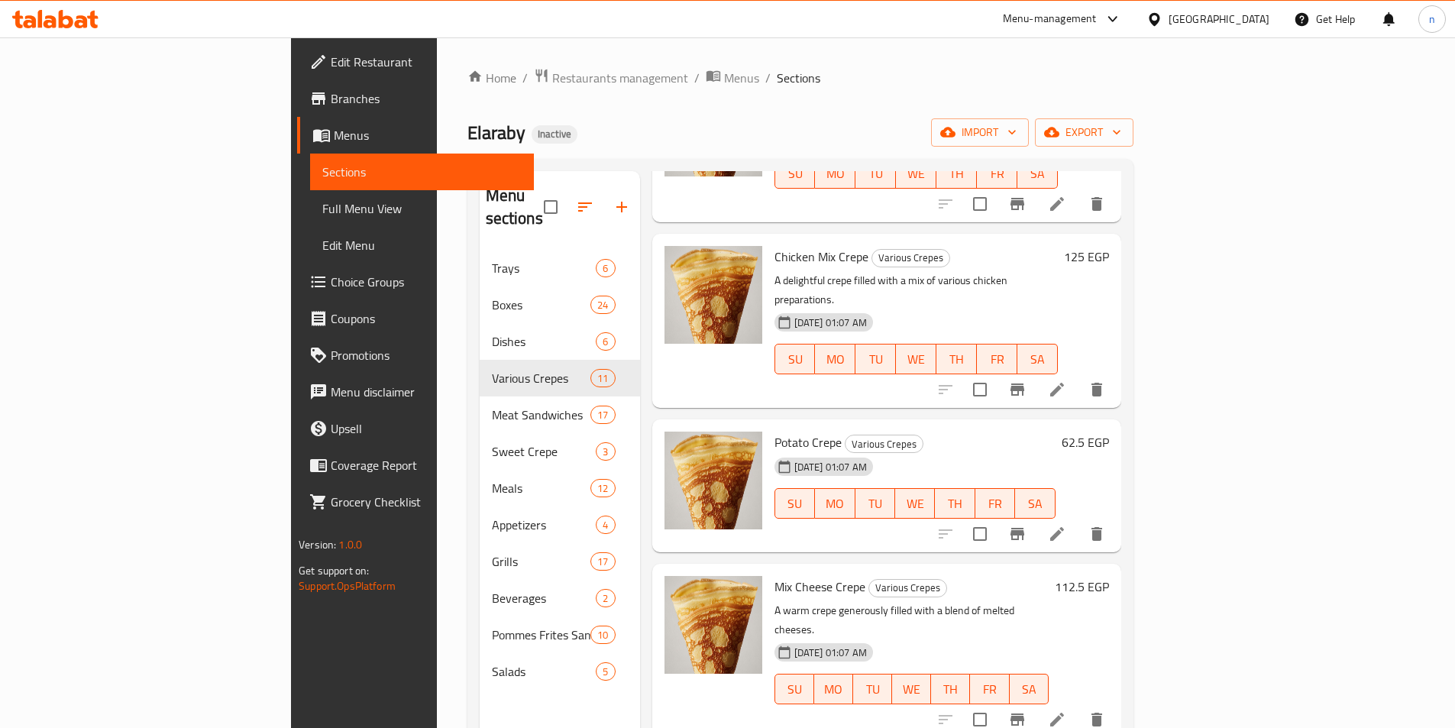
scroll to position [993, 0]
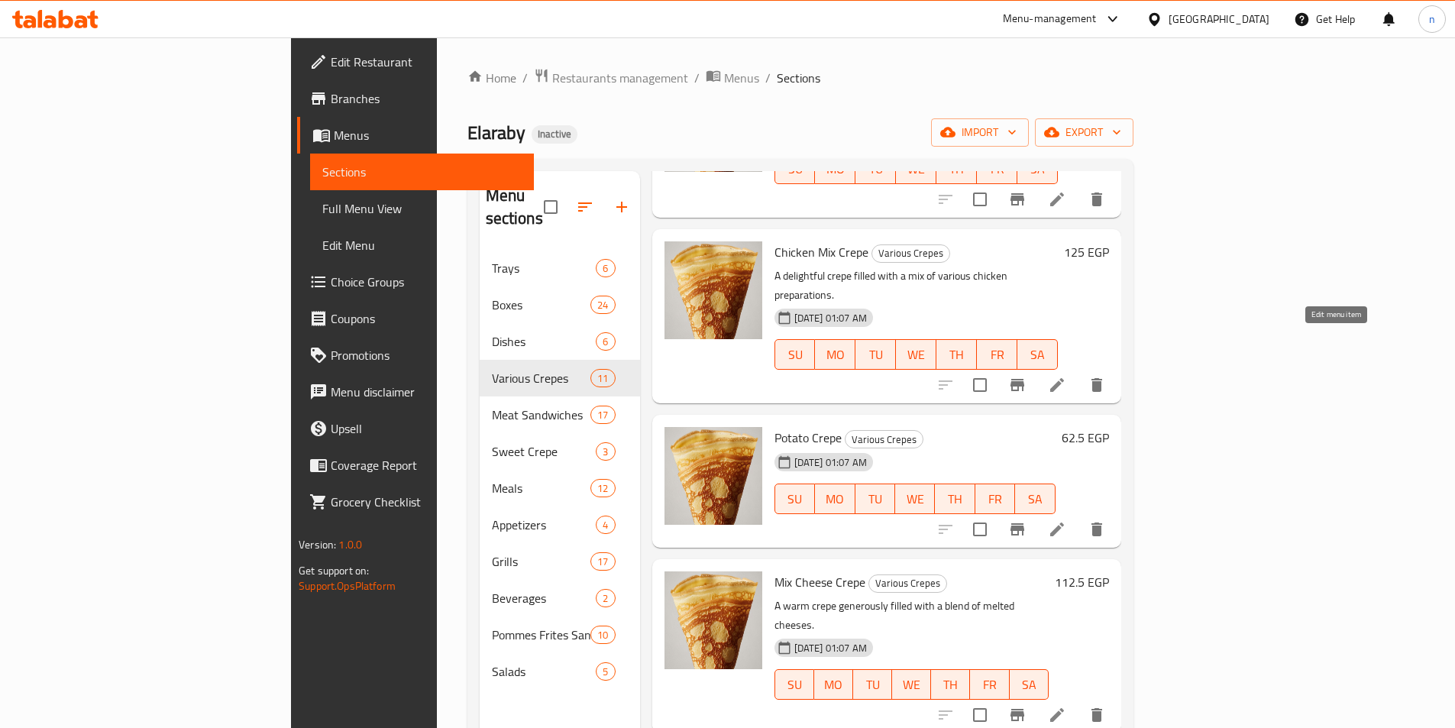
click at [1064, 378] on icon at bounding box center [1057, 385] width 14 height 14
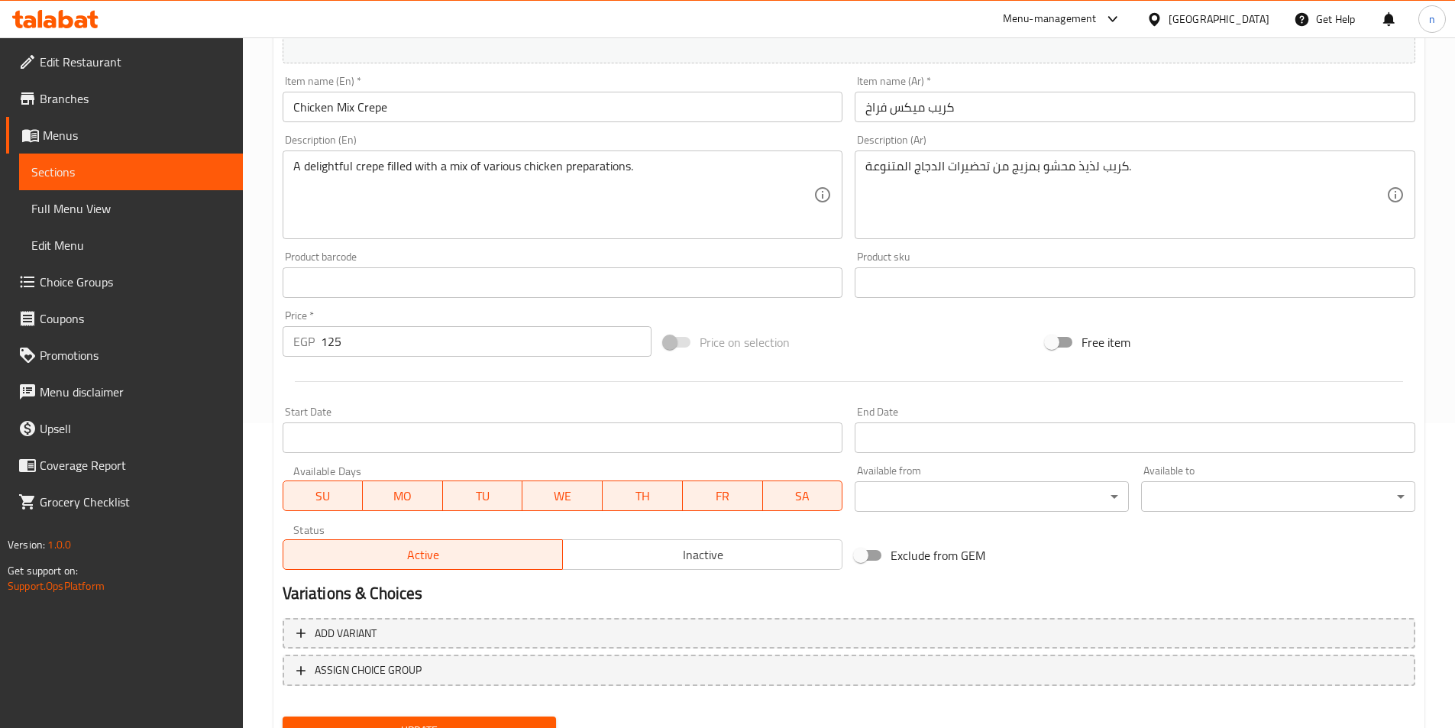
scroll to position [306, 0]
click at [335, 339] on input "125" at bounding box center [487, 340] width 332 height 31
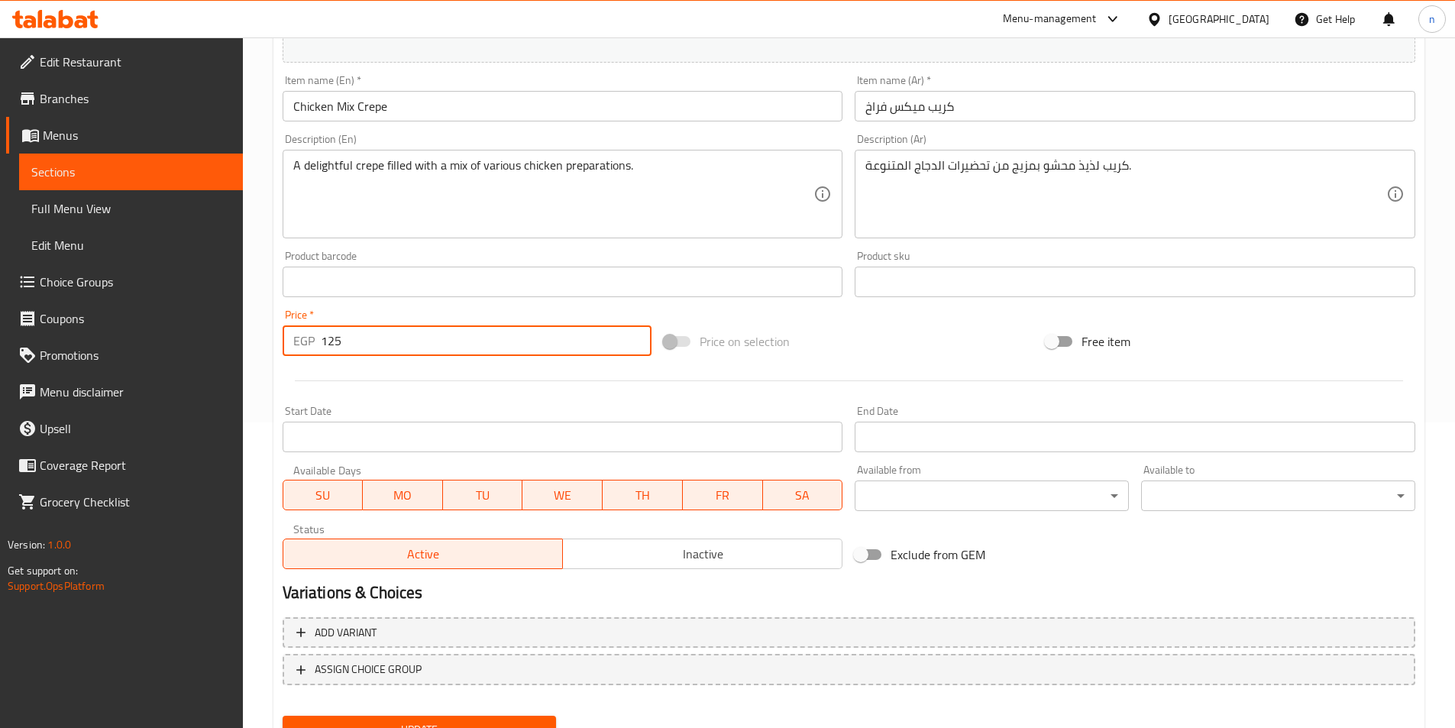
click at [334, 339] on input "125" at bounding box center [487, 340] width 332 height 31
paste input "35.00"
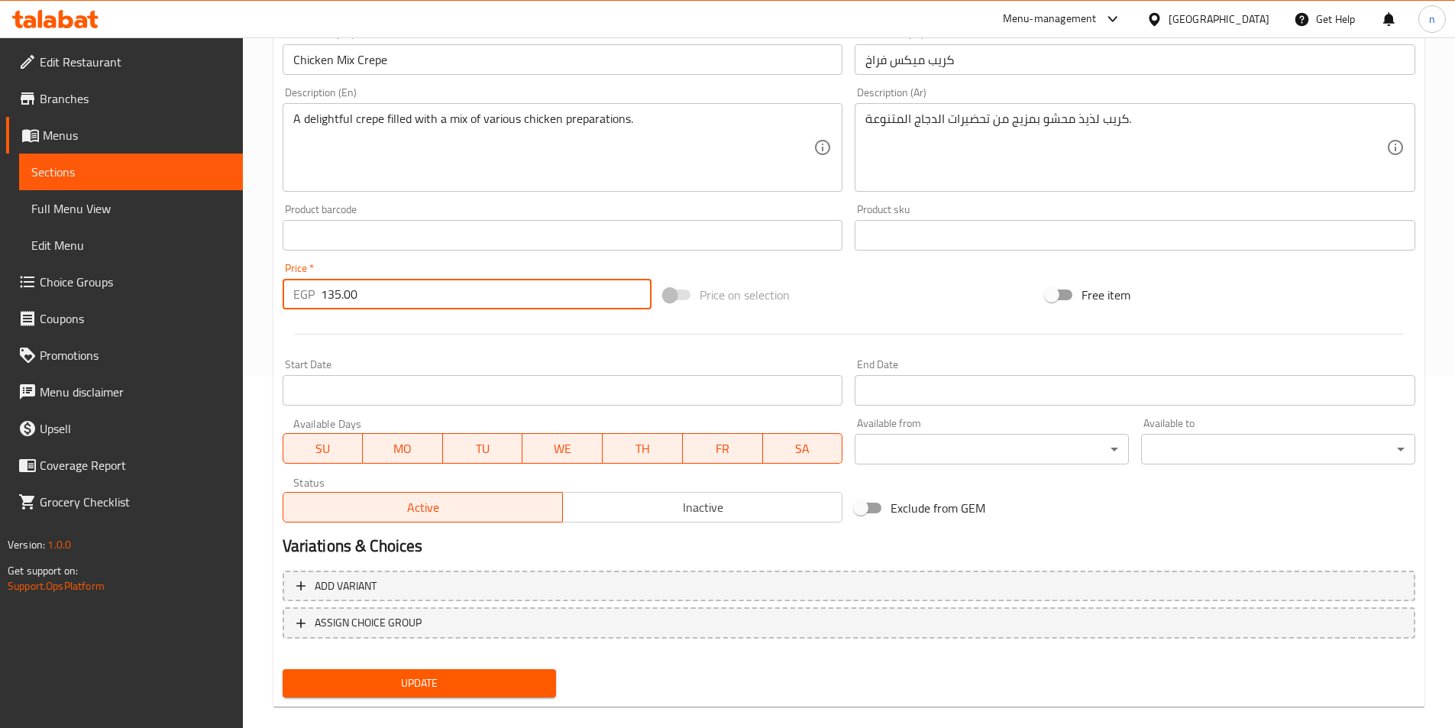
scroll to position [374, 0]
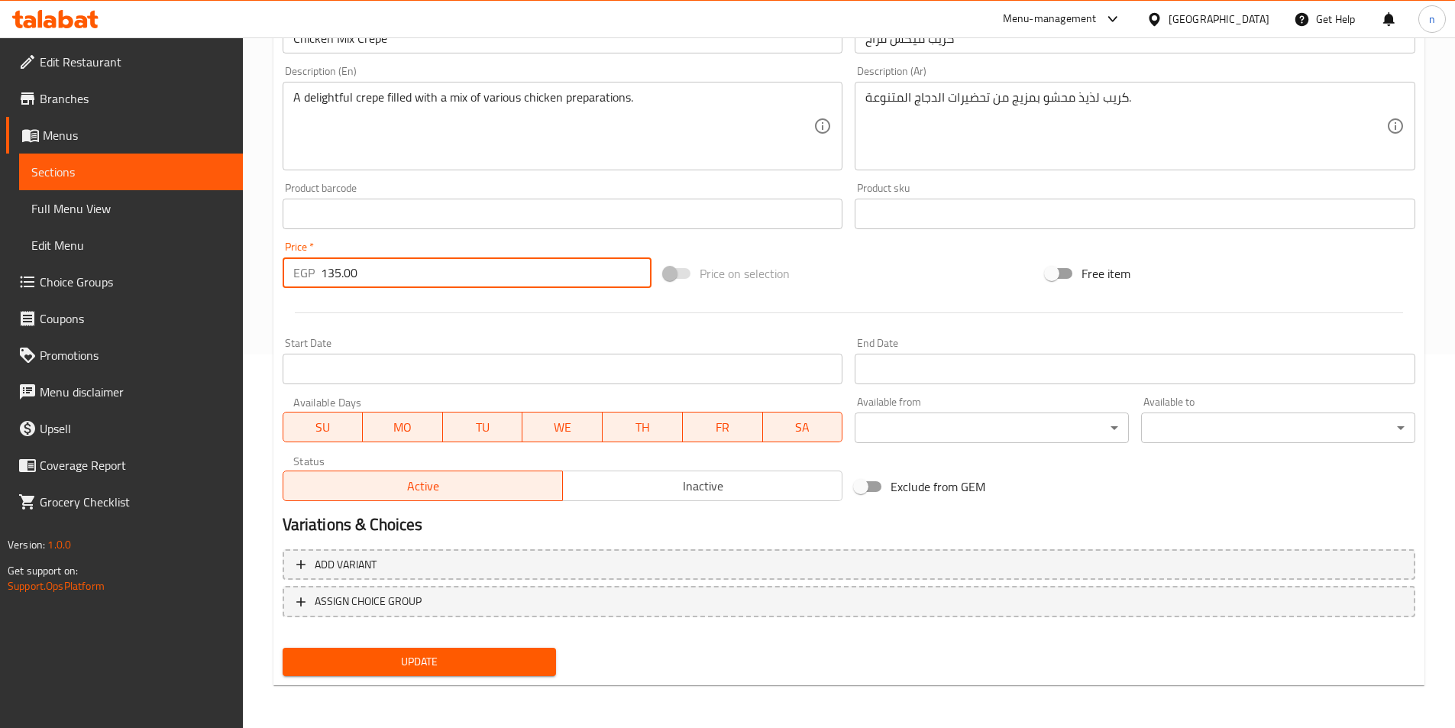
type input "135.00"
click at [497, 656] on span "Update" at bounding box center [420, 661] width 250 height 19
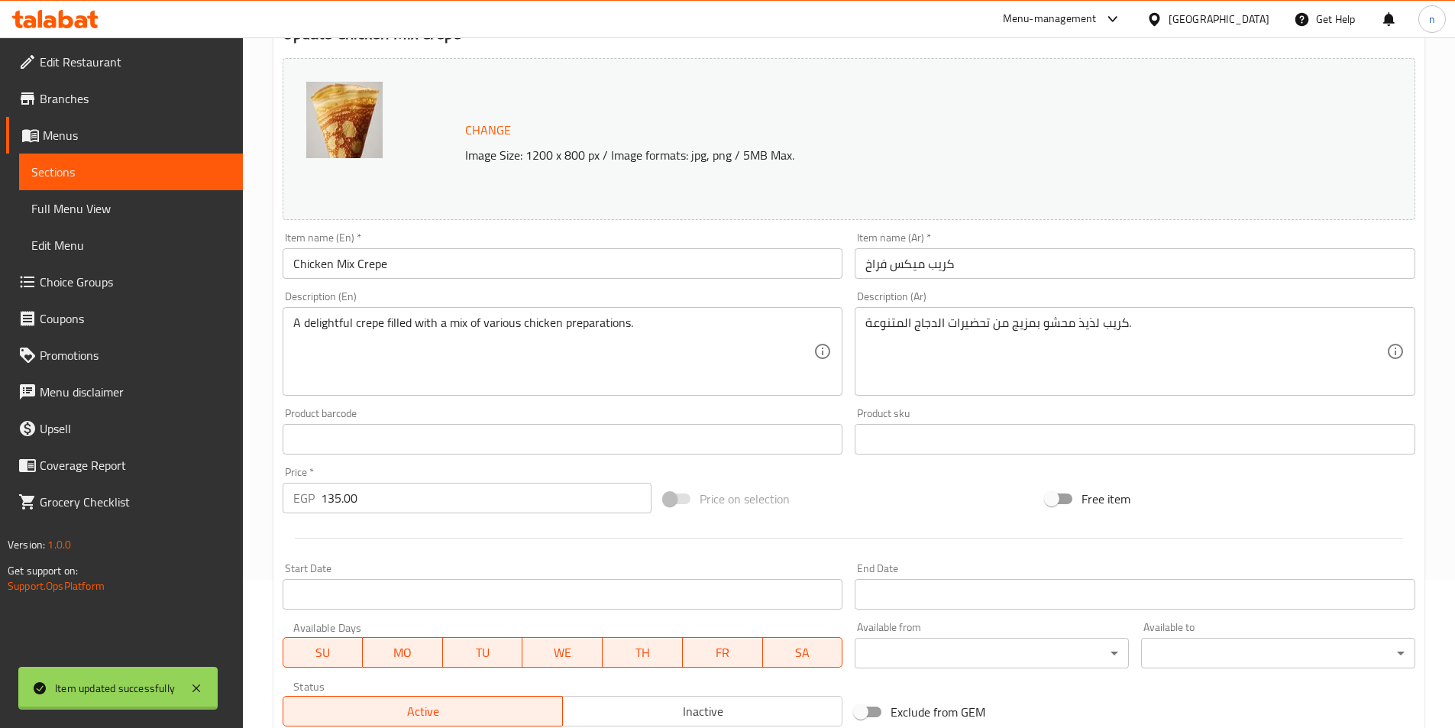
scroll to position [144, 0]
click at [181, 164] on span "Sections" at bounding box center [130, 172] width 199 height 18
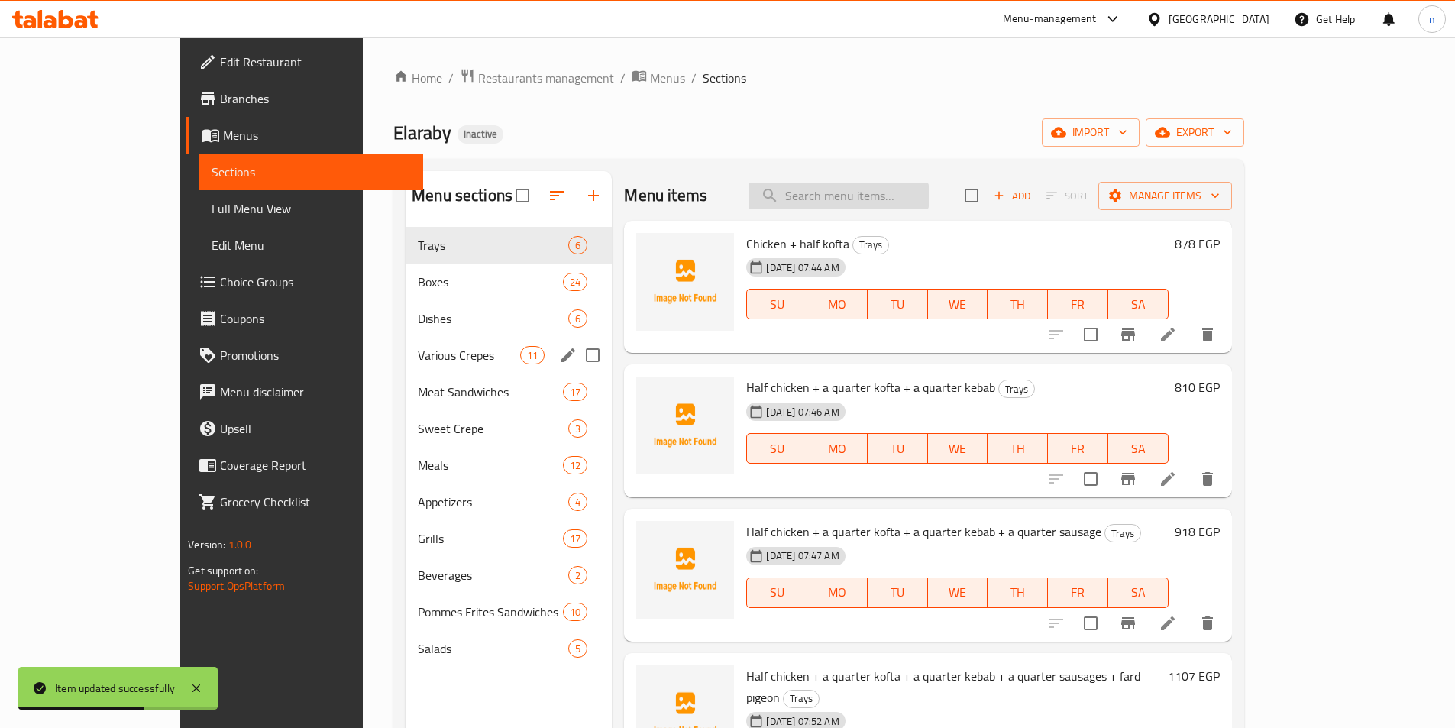
drag, startPoint x: 366, startPoint y: 343, endPoint x: 969, endPoint y: 204, distance: 618.6
click at [406, 343] on div "Various Crepes 11" at bounding box center [509, 355] width 206 height 37
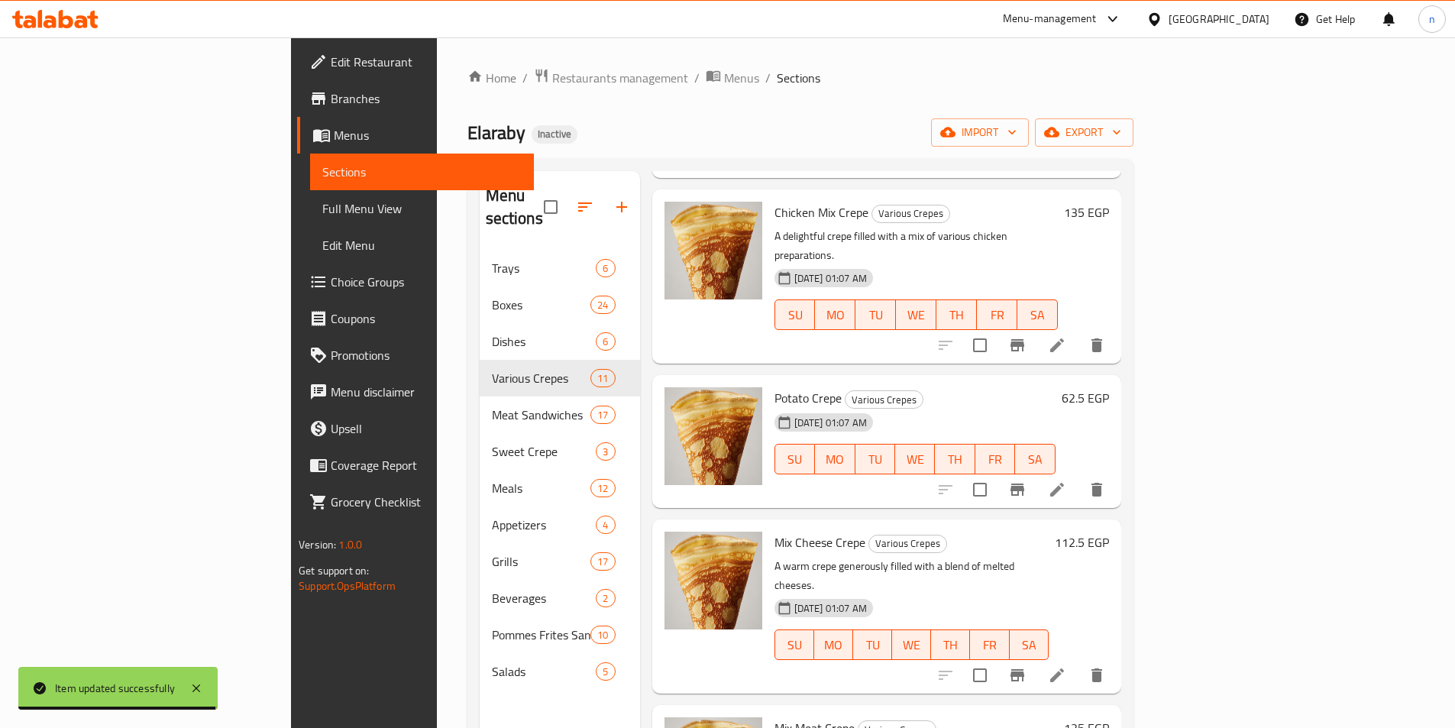
scroll to position [1100, 0]
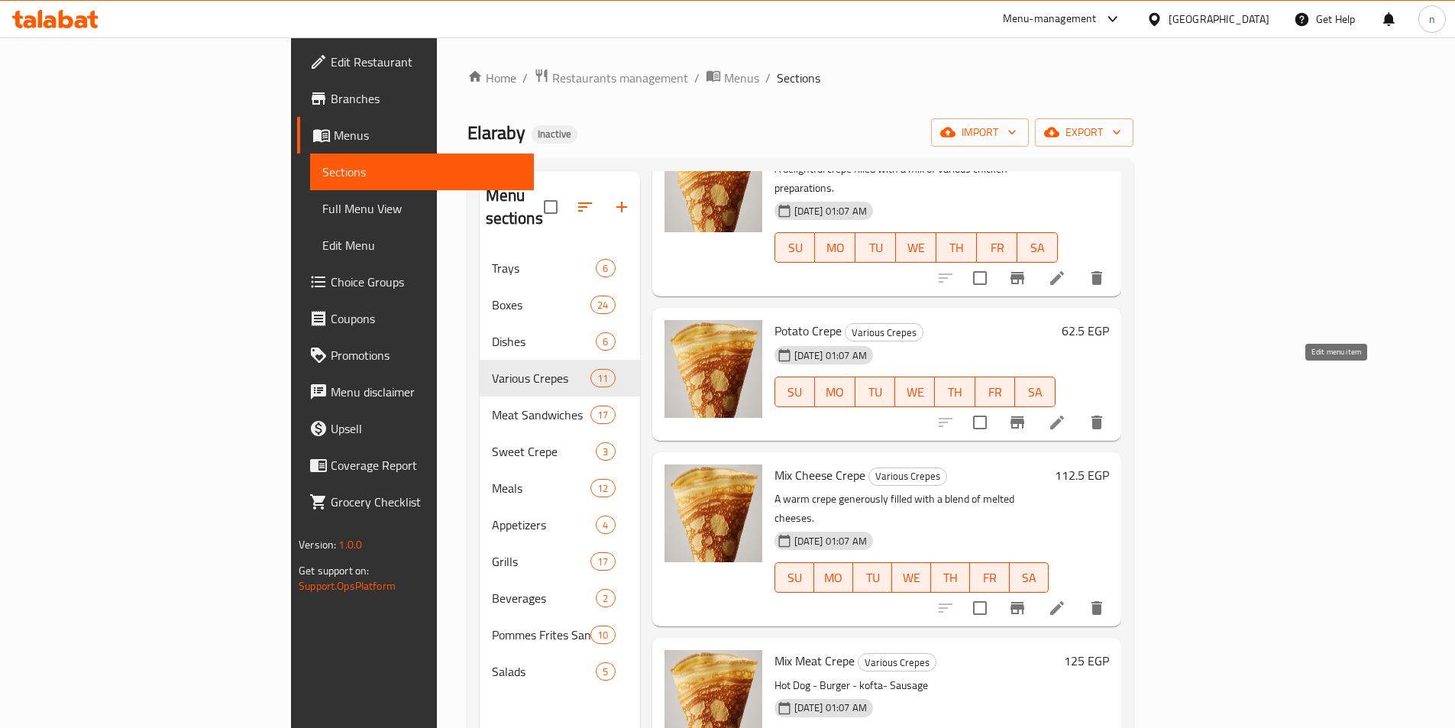
click at [1066, 413] on icon at bounding box center [1057, 422] width 18 height 18
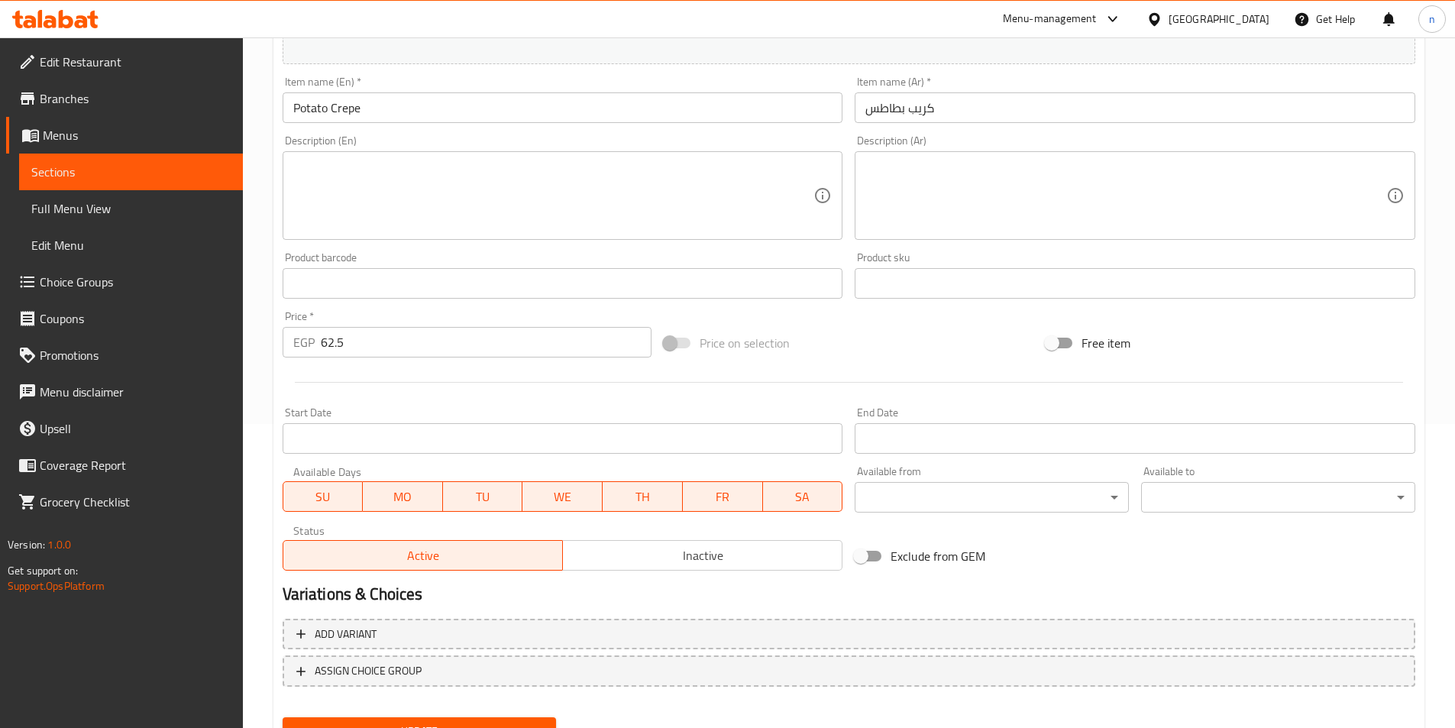
scroll to position [306, 0]
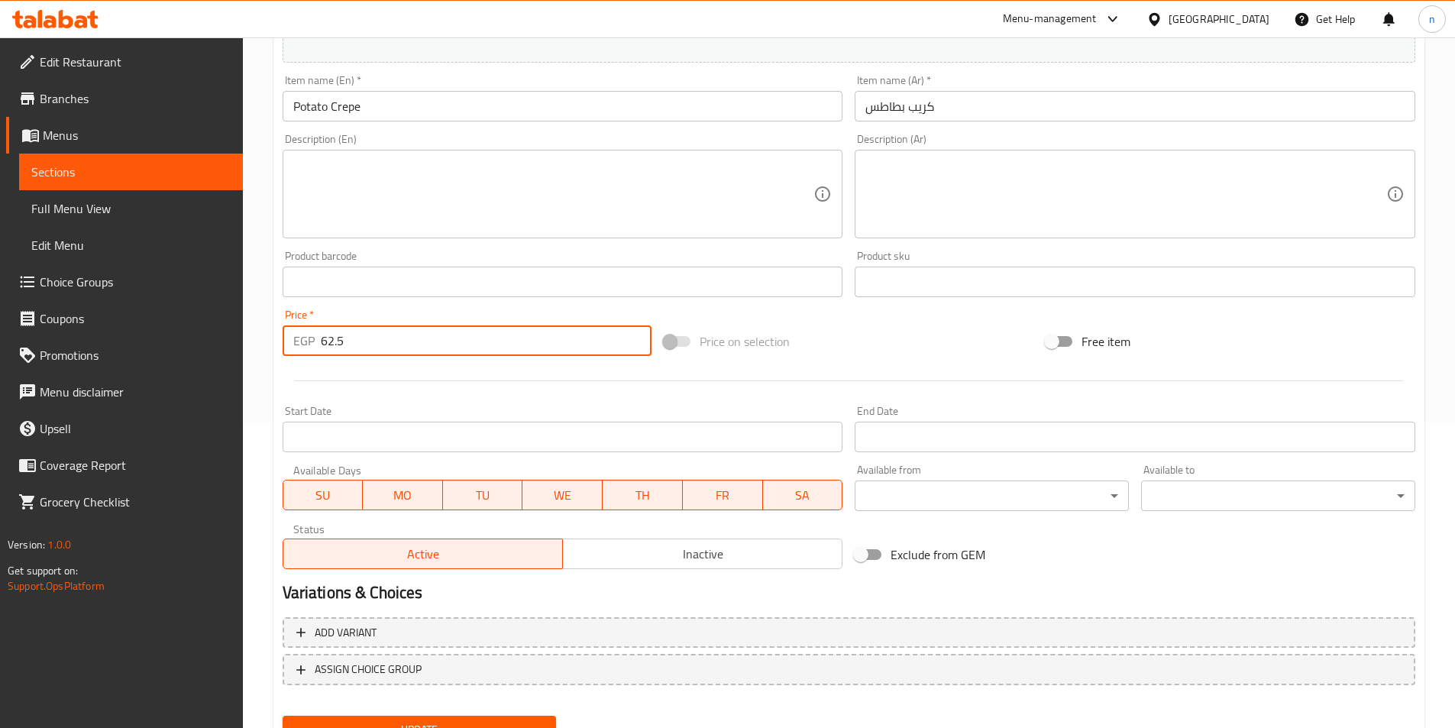
click at [337, 350] on input "62.5" at bounding box center [487, 340] width 332 height 31
paste input "8.00"
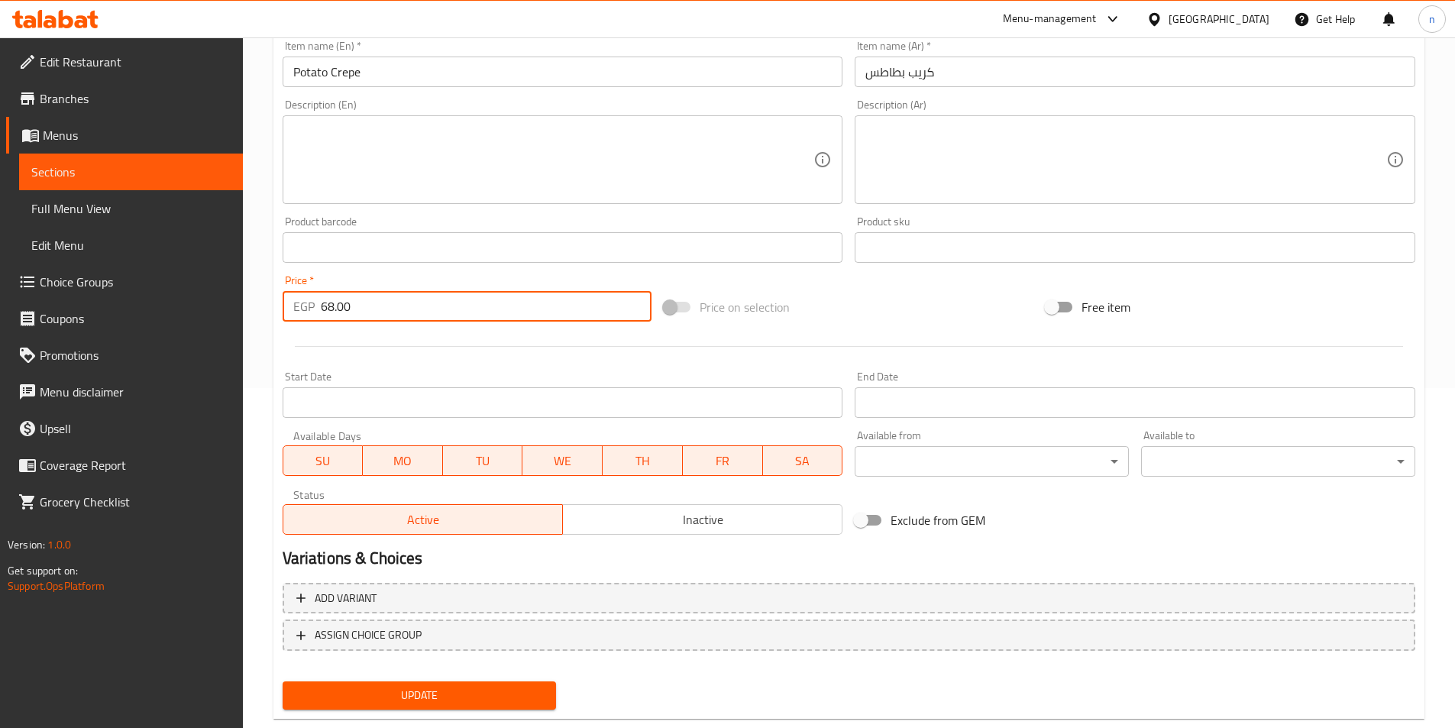
scroll to position [374, 0]
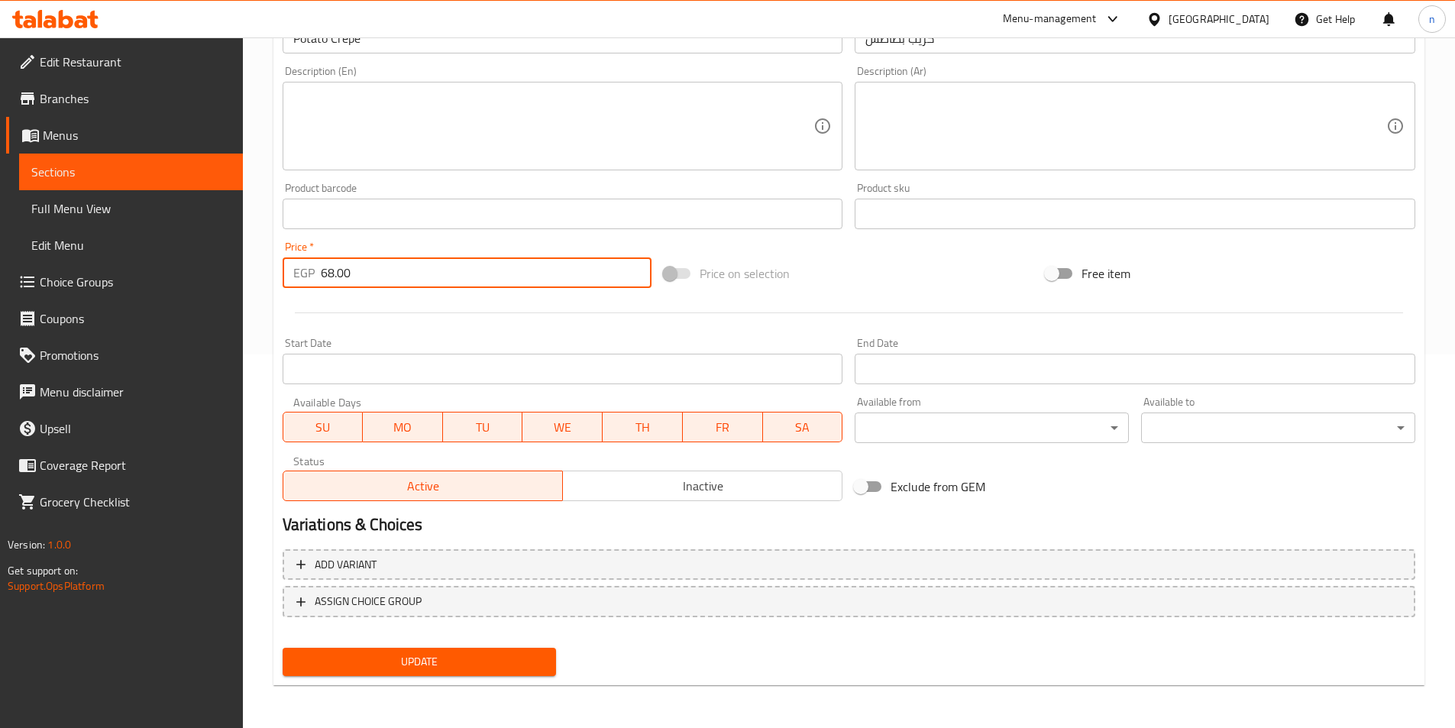
type input "68.00"
click at [523, 676] on button "Update" at bounding box center [420, 662] width 274 height 28
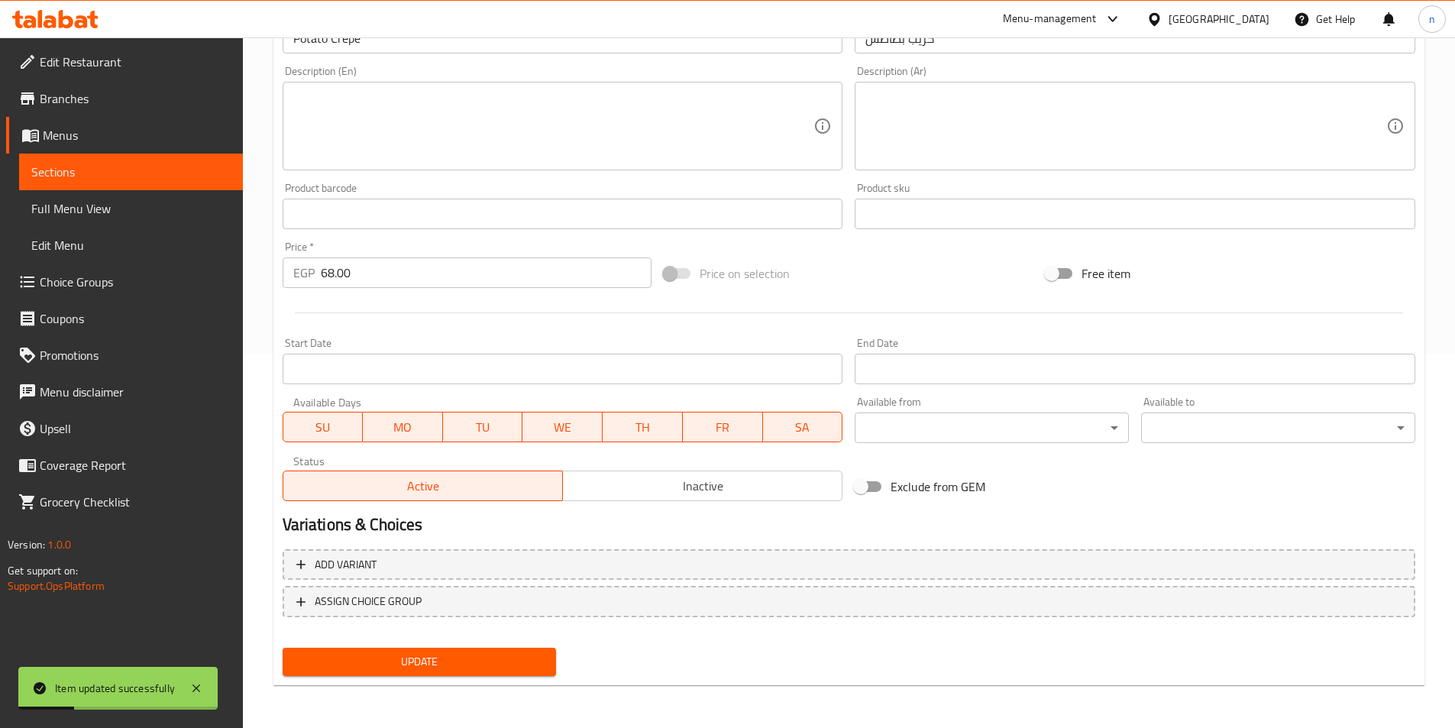
click at [102, 170] on span "Sections" at bounding box center [130, 172] width 199 height 18
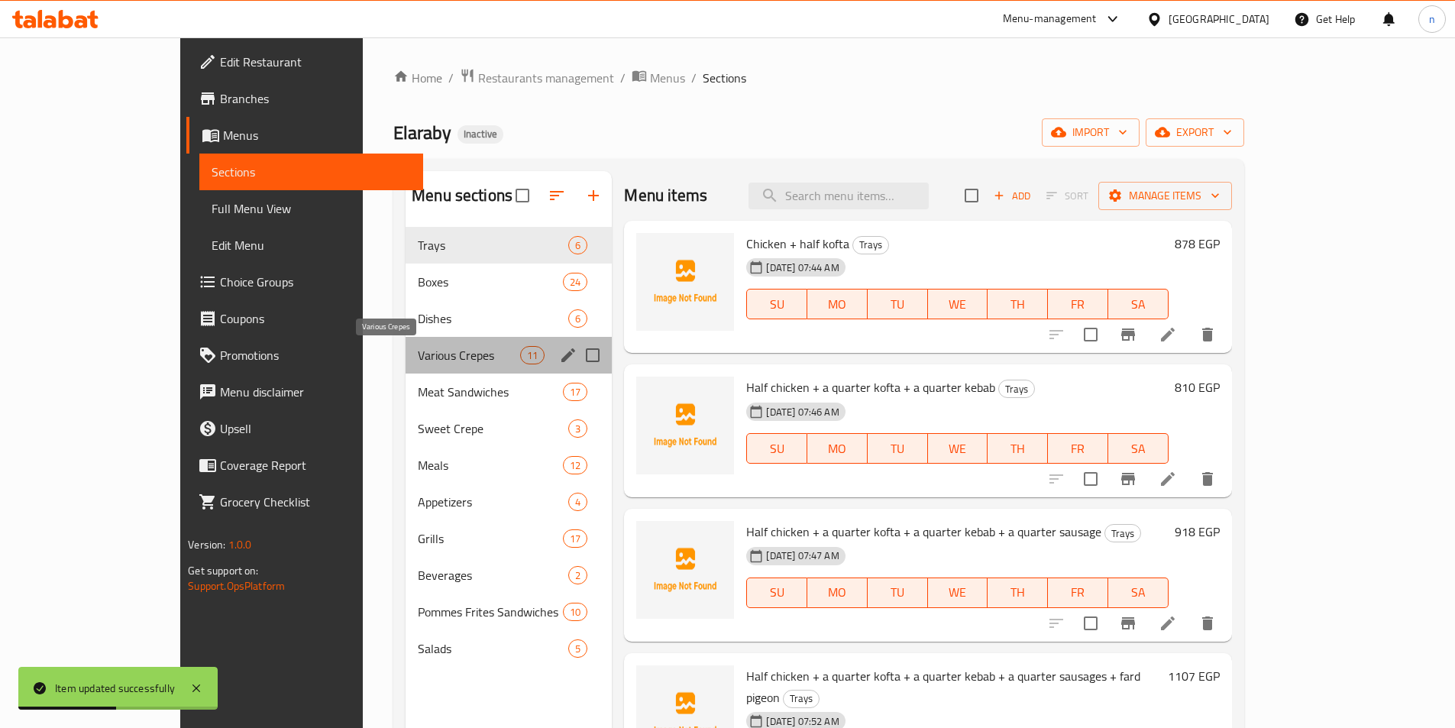
click at [418, 348] on span "Various Crepes" at bounding box center [469, 355] width 102 height 18
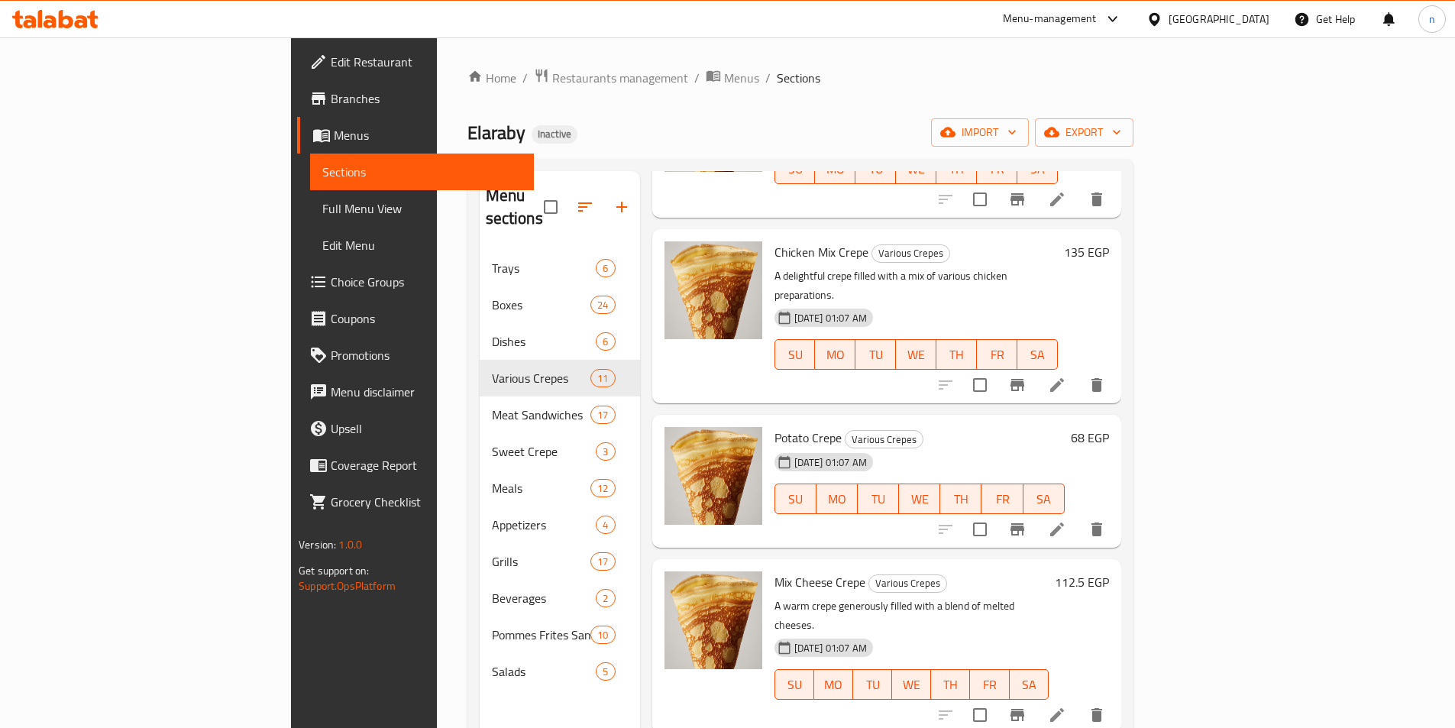
scroll to position [1100, 0]
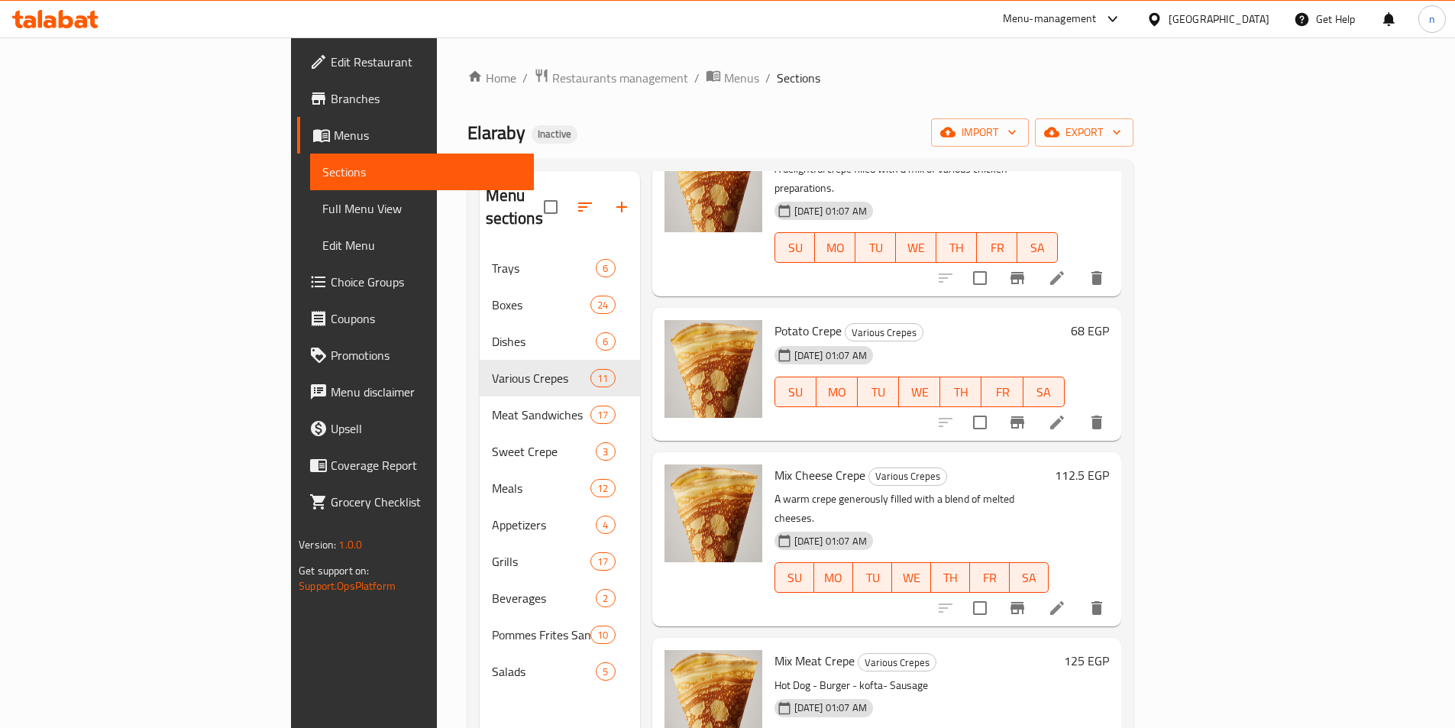
click at [1079, 594] on li at bounding box center [1057, 608] width 43 height 28
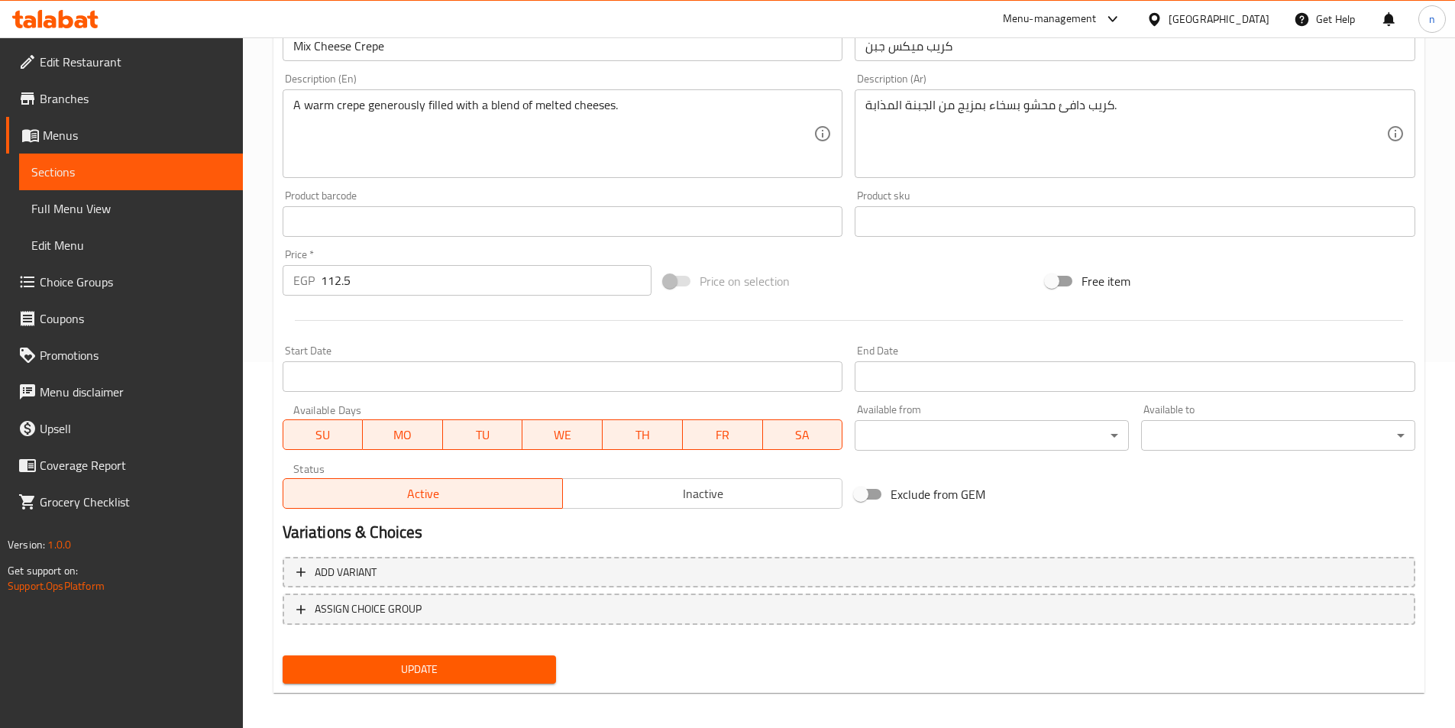
scroll to position [374, 0]
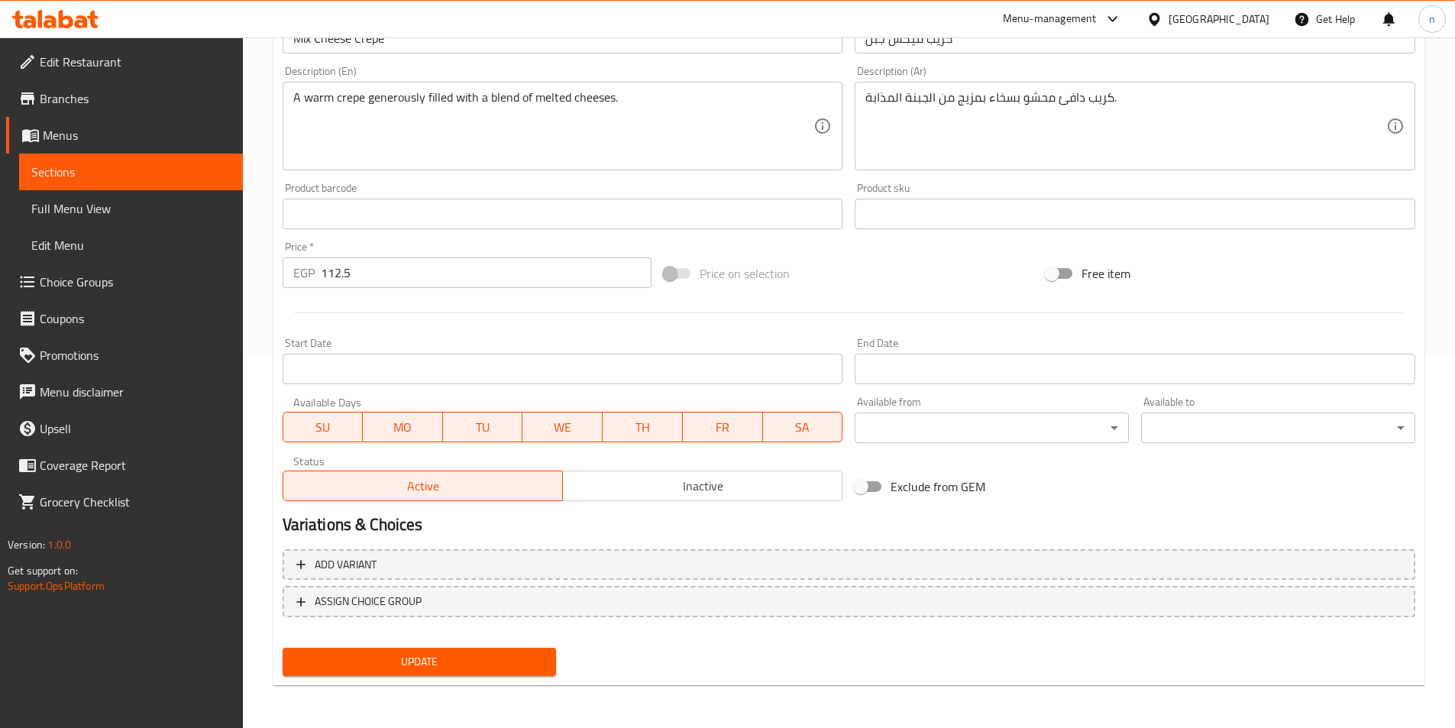
click at [343, 274] on input "112.5" at bounding box center [487, 272] width 332 height 31
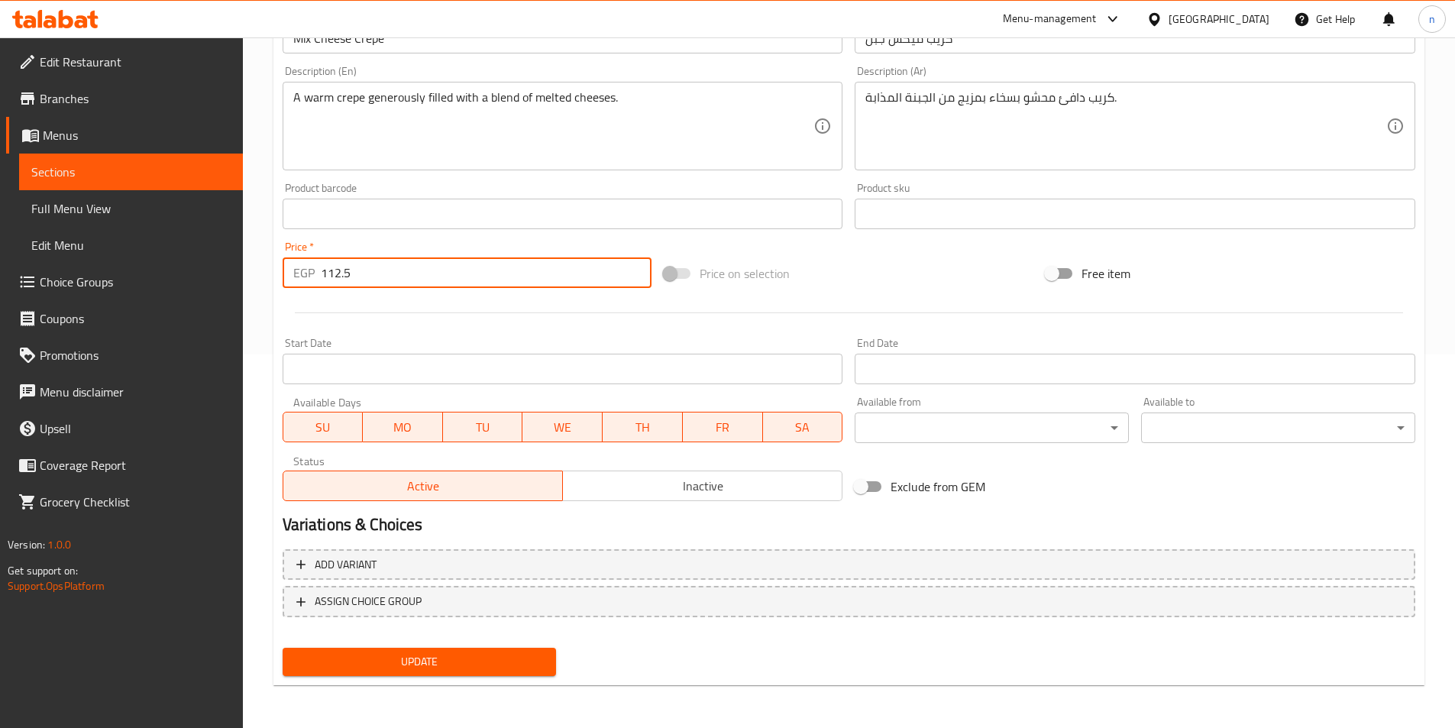
paste input "22.00"
type input "122.00"
click at [512, 658] on span "Update" at bounding box center [420, 661] width 250 height 19
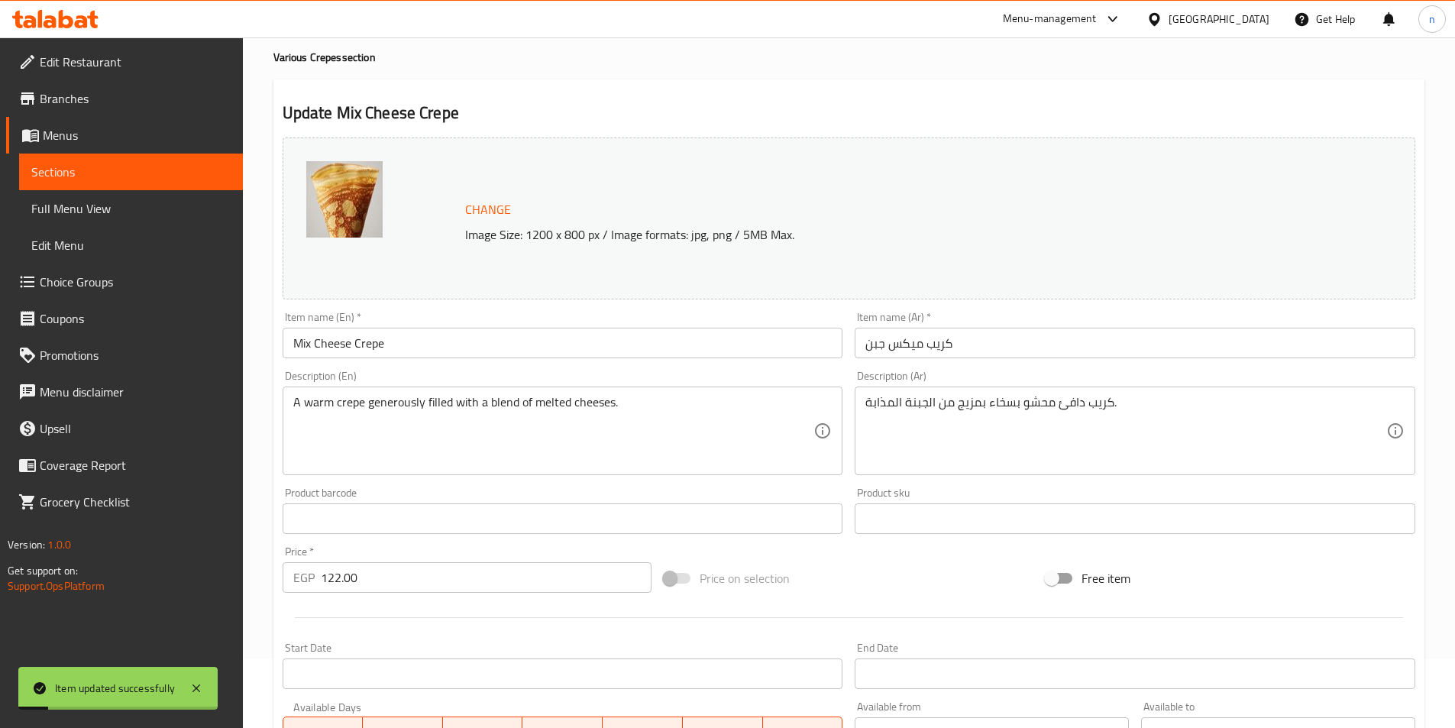
scroll to position [68, 0]
click at [104, 166] on span "Sections" at bounding box center [130, 172] width 199 height 18
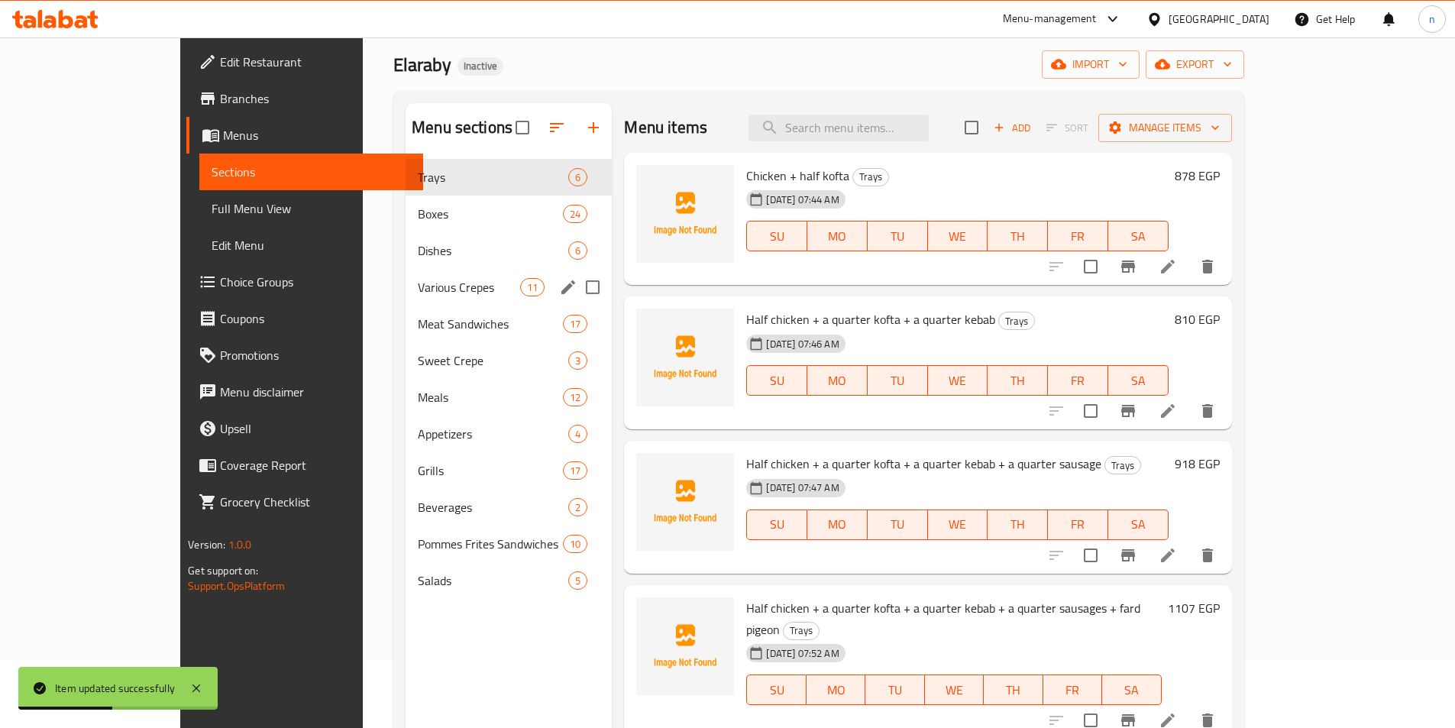
click at [406, 269] on div "Various Crepes 11" at bounding box center [509, 287] width 206 height 37
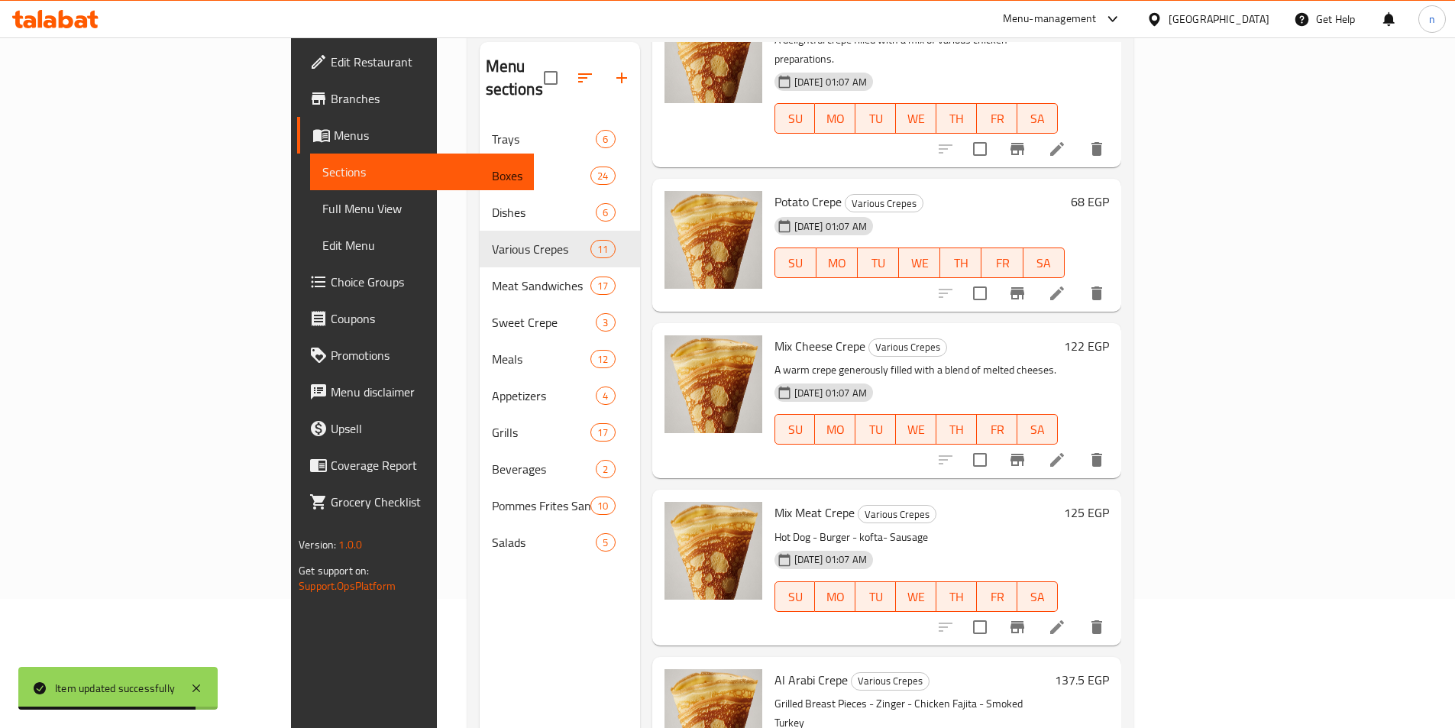
scroll to position [214, 0]
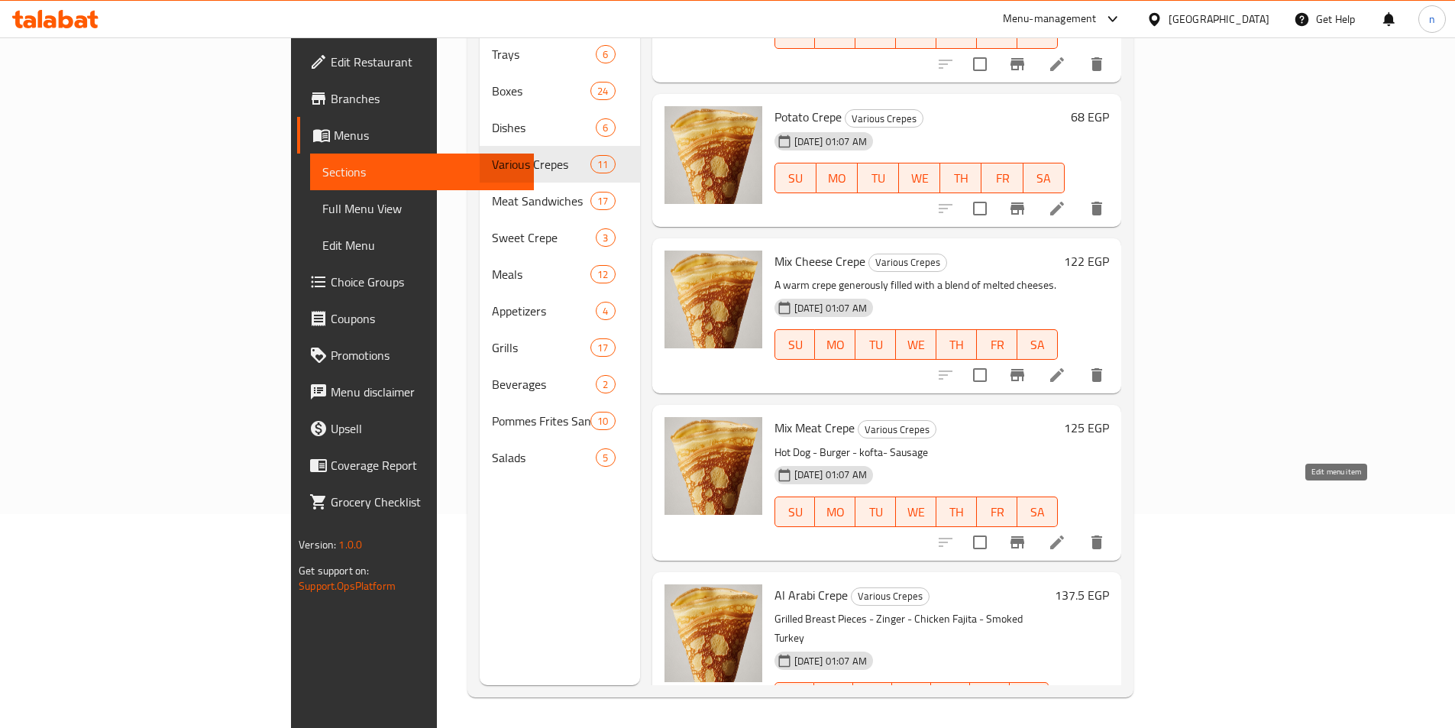
click at [1064, 536] on icon at bounding box center [1057, 543] width 14 height 14
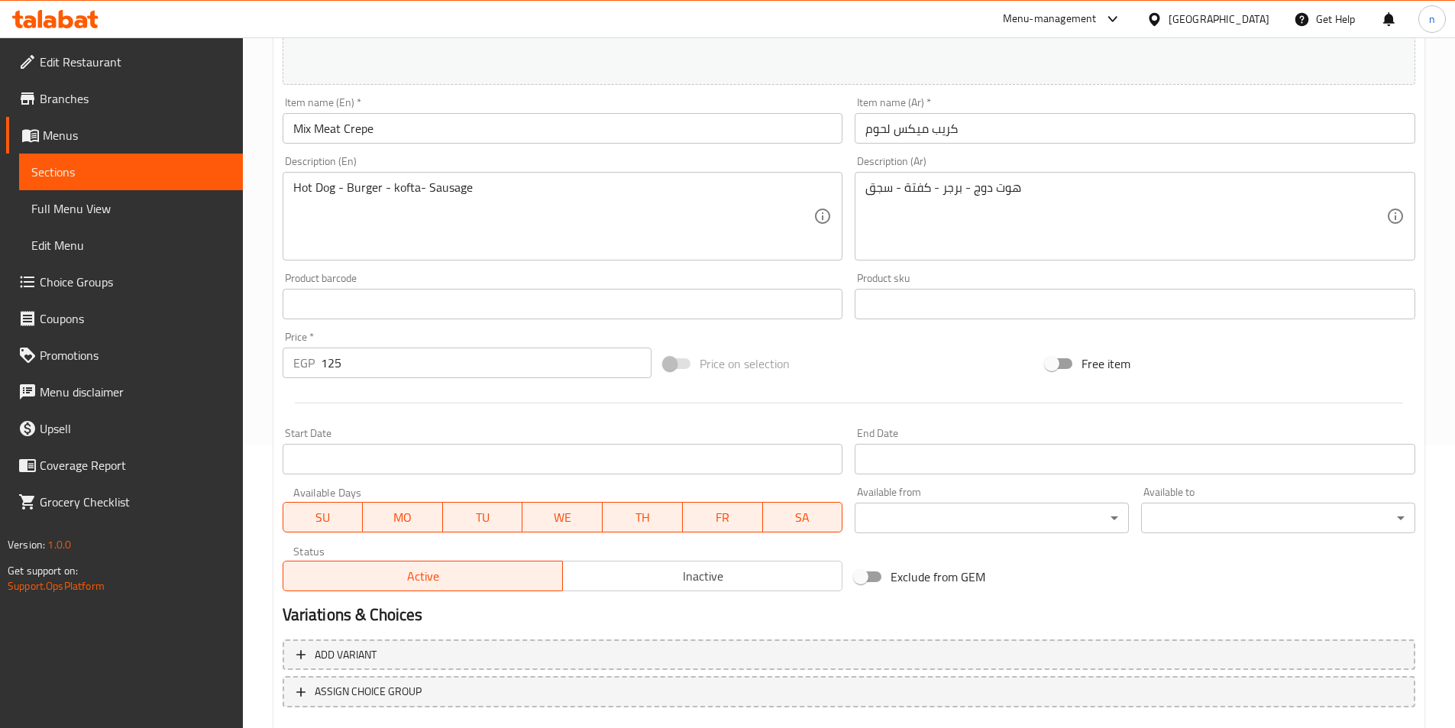
scroll to position [374, 0]
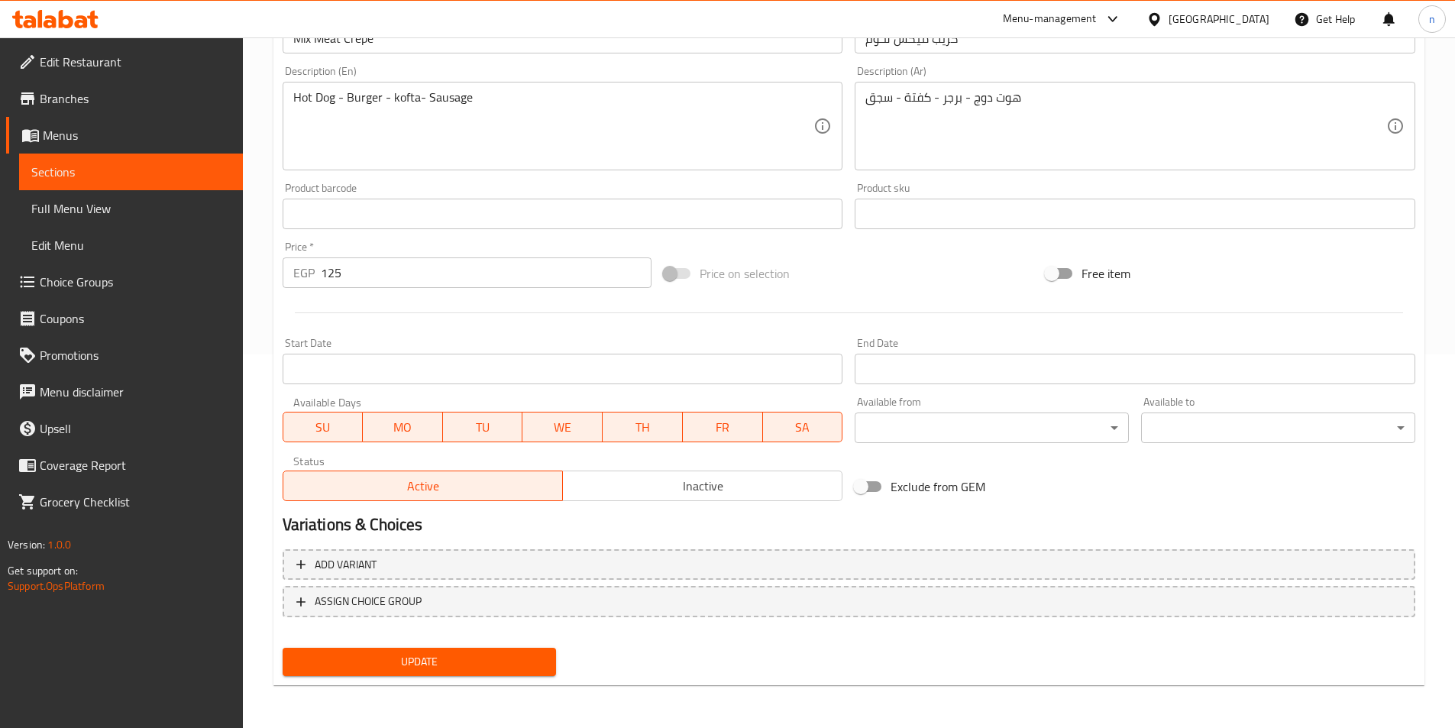
click at [339, 274] on input "125" at bounding box center [487, 272] width 332 height 31
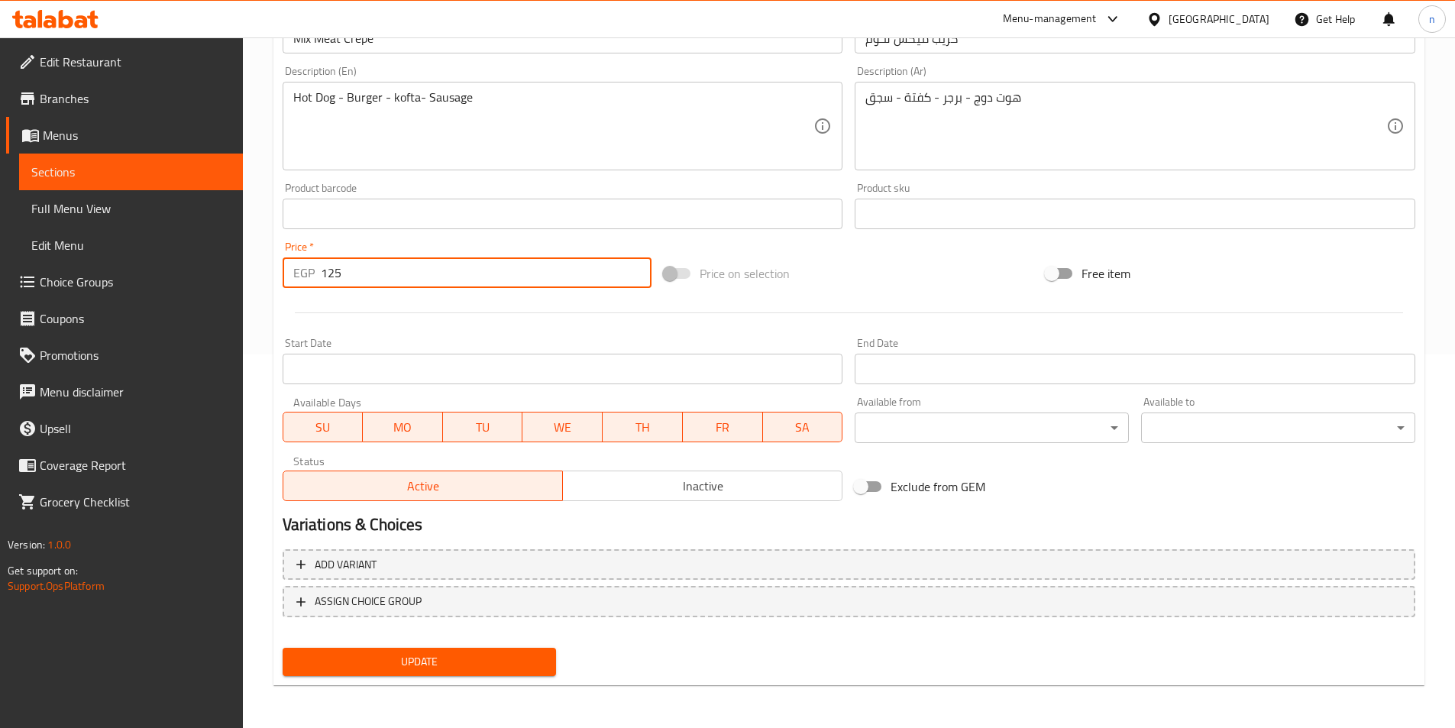
click at [339, 274] on input "125" at bounding box center [487, 272] width 332 height 31
click at [336, 273] on input "125" at bounding box center [487, 272] width 332 height 31
paste input "76.00"
type input "176.00"
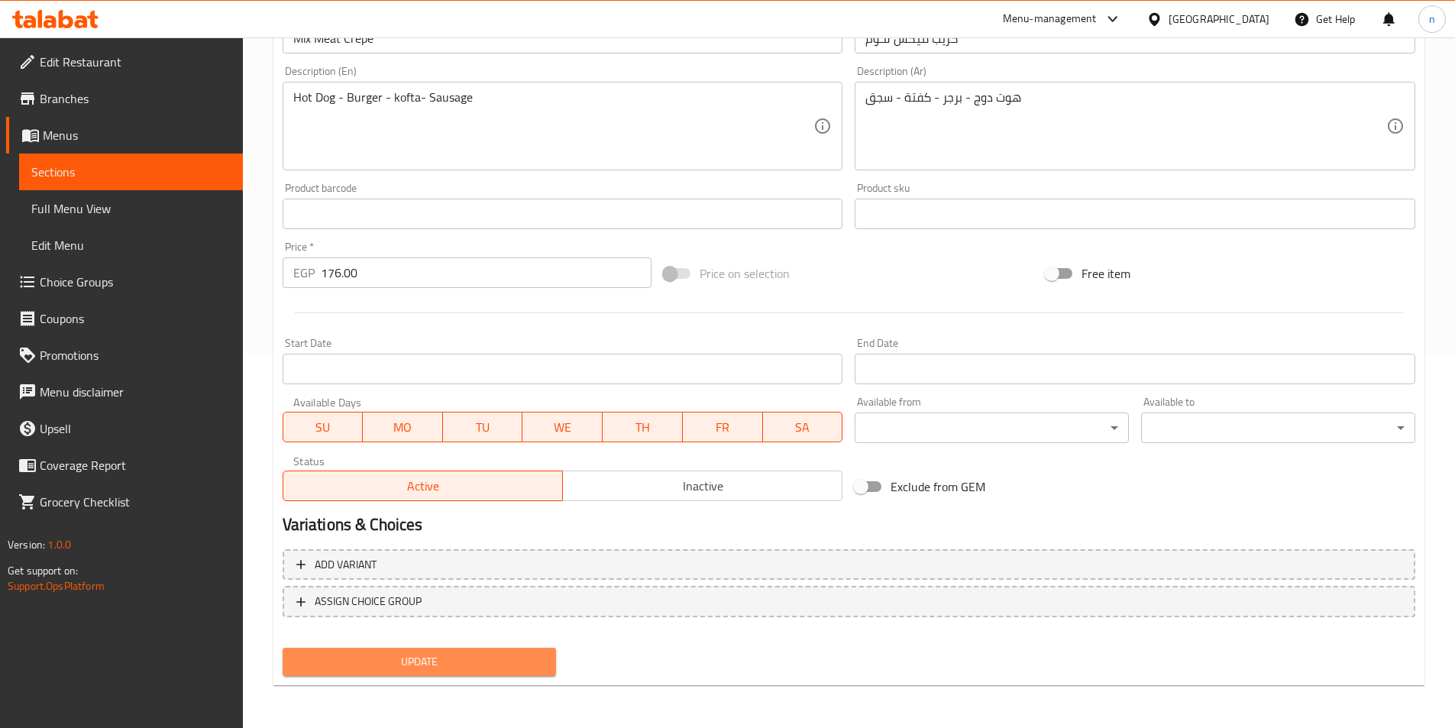
click at [487, 650] on button "Update" at bounding box center [420, 662] width 274 height 28
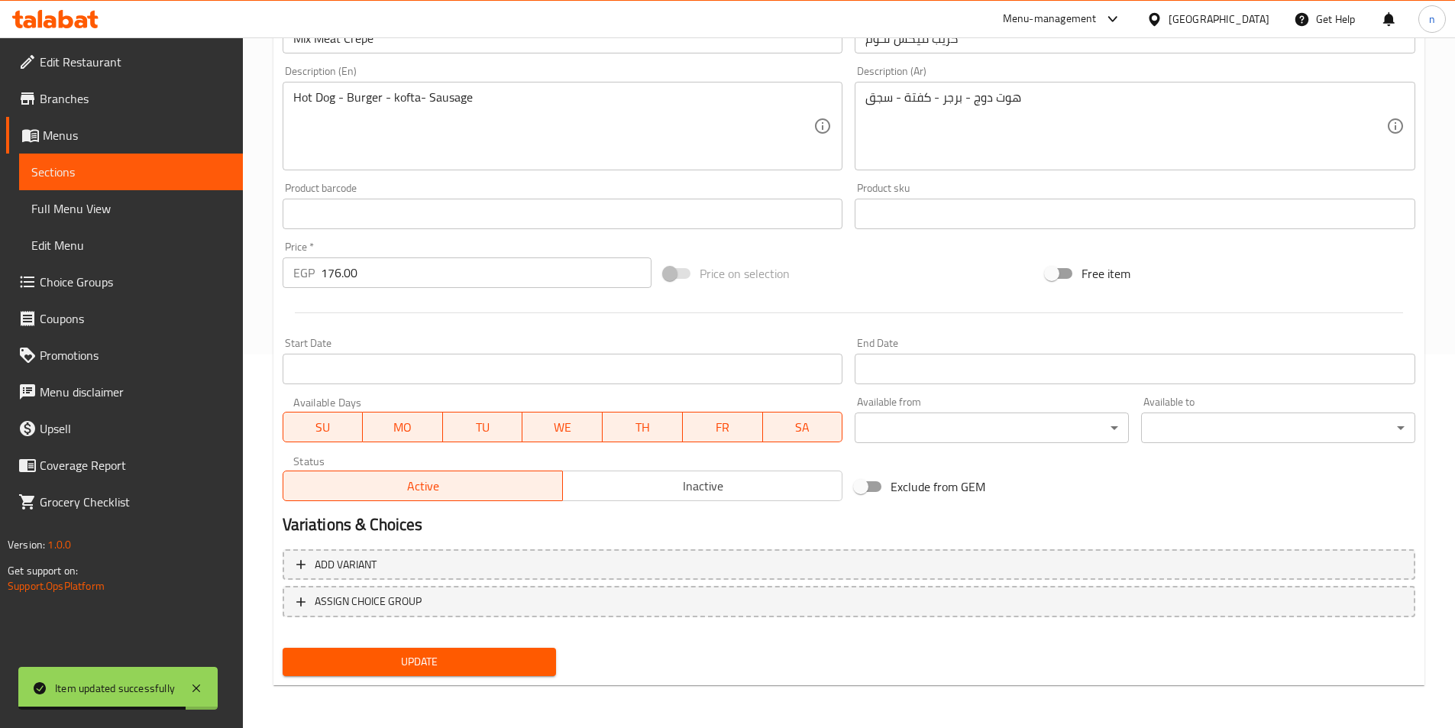
click at [95, 171] on span "Sections" at bounding box center [130, 172] width 199 height 18
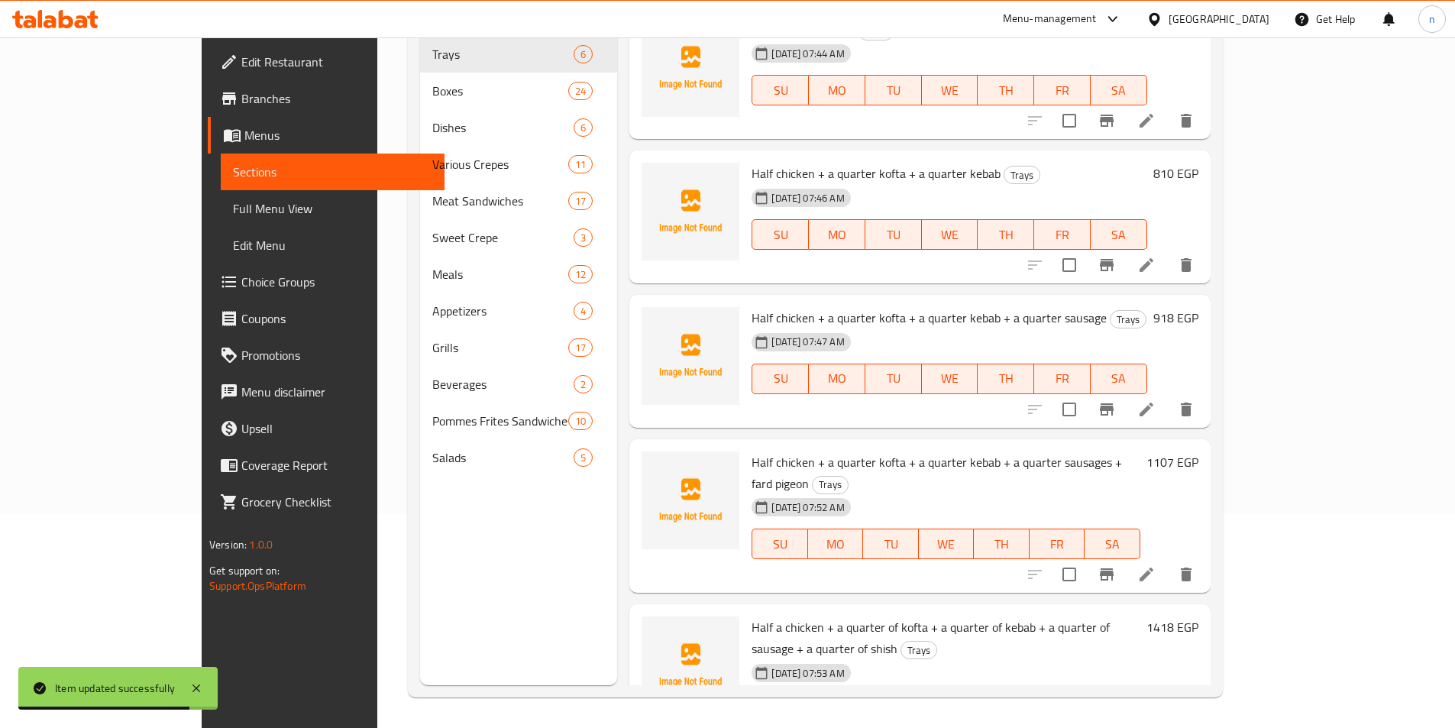
scroll to position [214, 0]
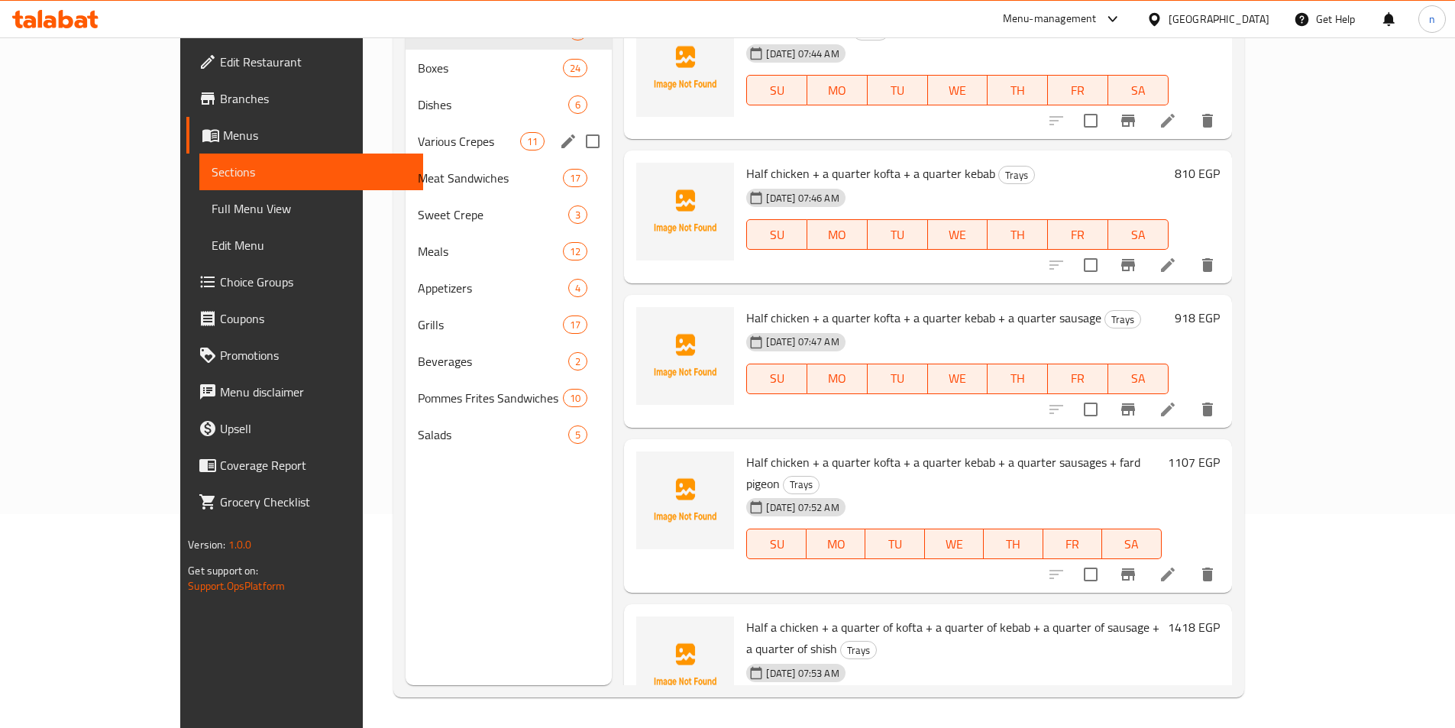
click at [406, 124] on div "Various Crepes 11" at bounding box center [509, 141] width 206 height 37
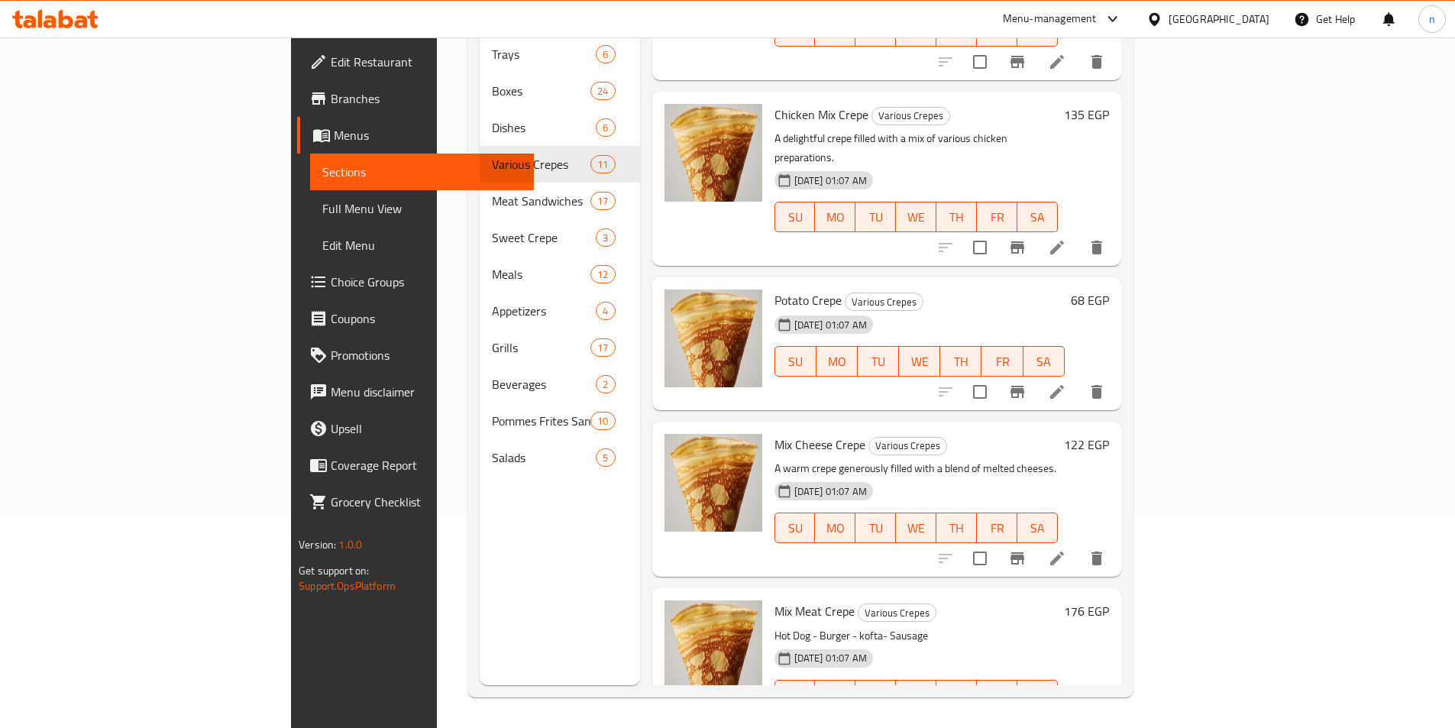
scroll to position [1100, 0]
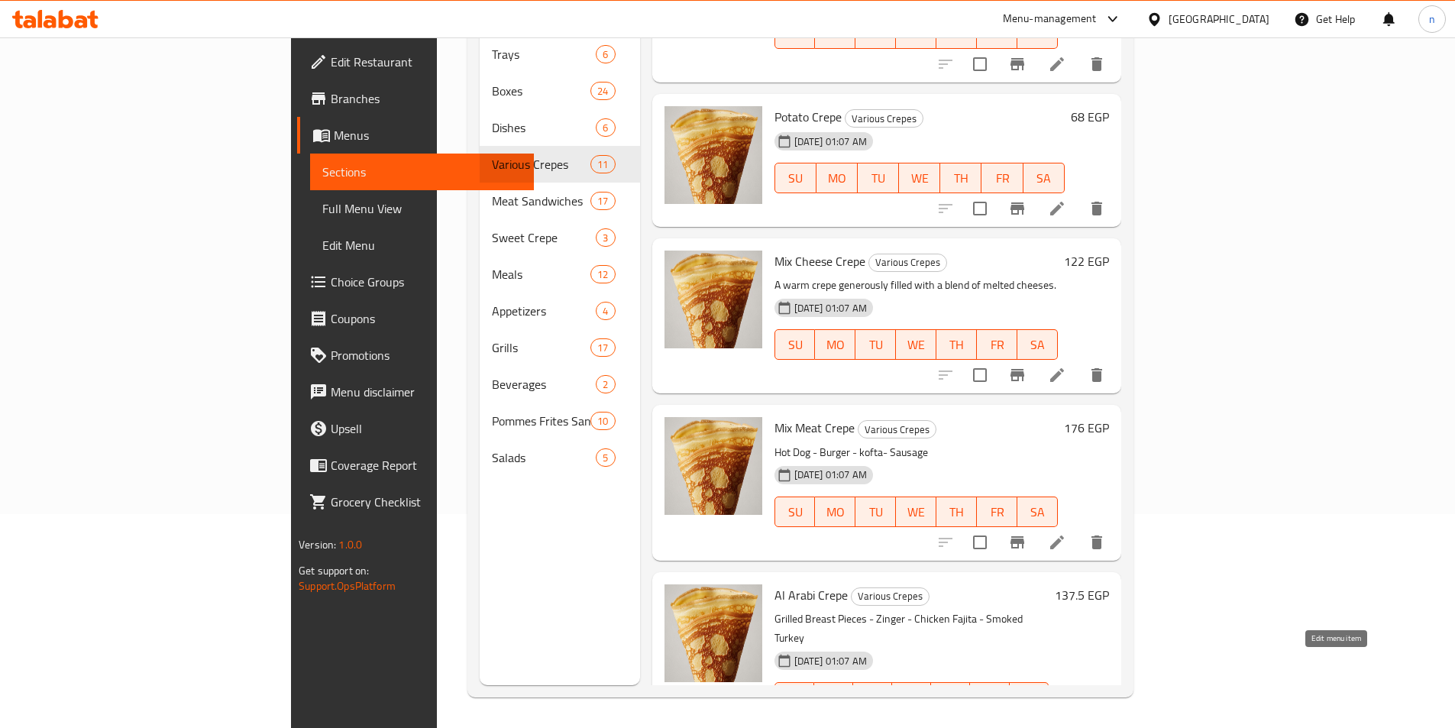
click at [1066, 719] on icon at bounding box center [1057, 728] width 18 height 18
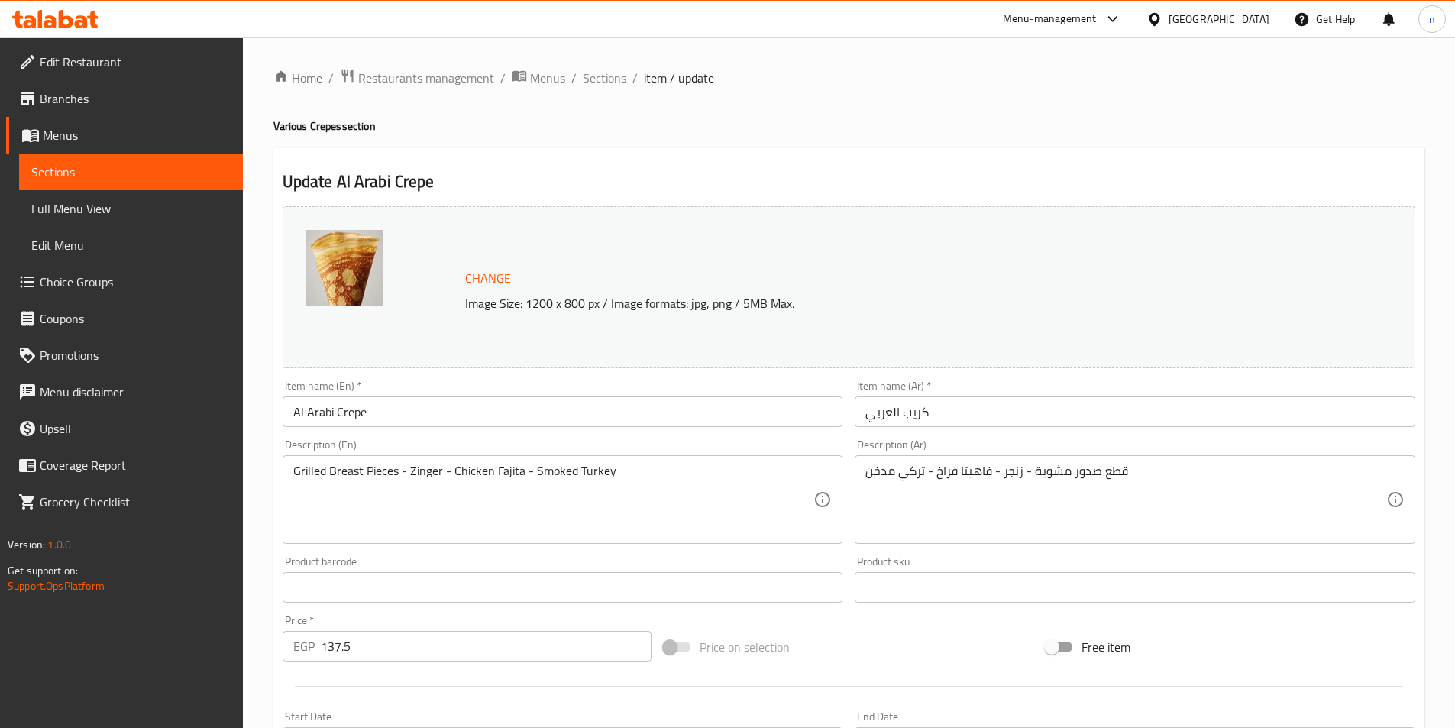
scroll to position [374, 0]
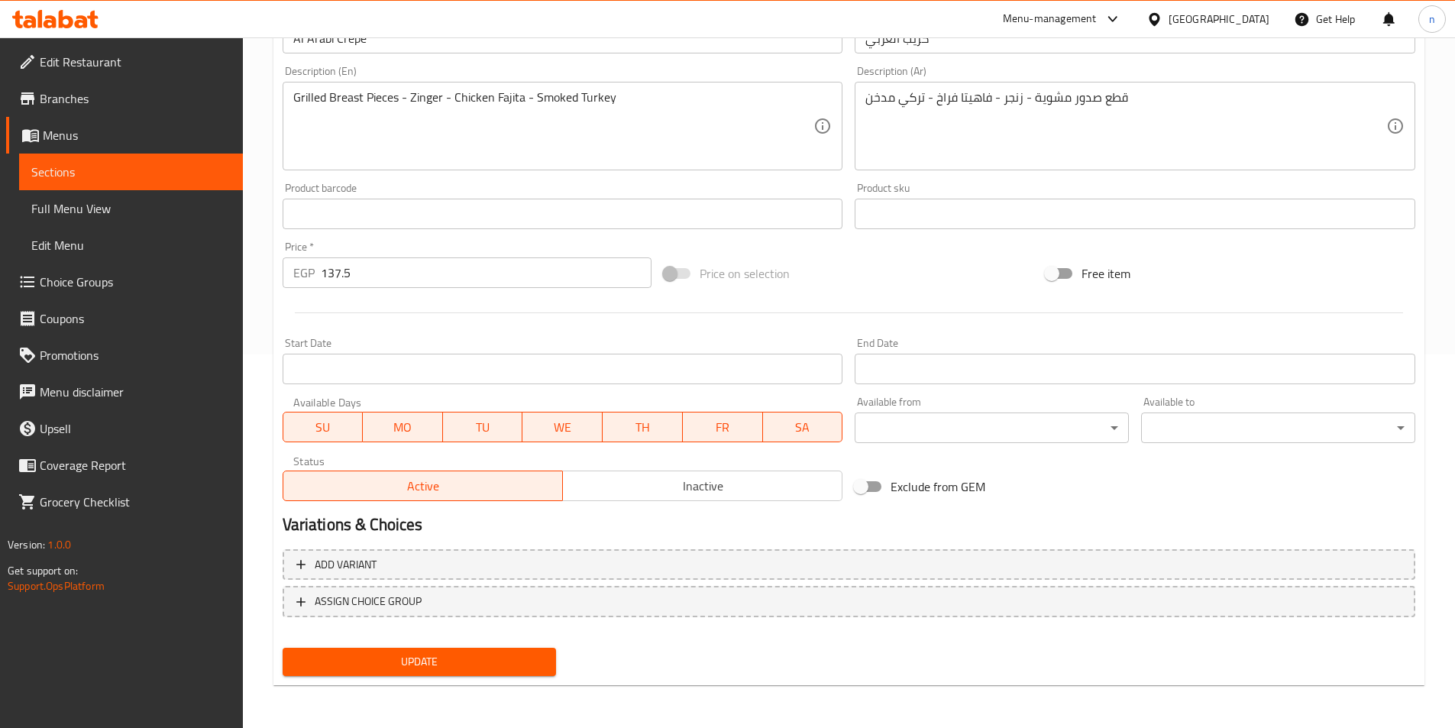
click at [328, 278] on input "137.5" at bounding box center [487, 272] width 332 height 31
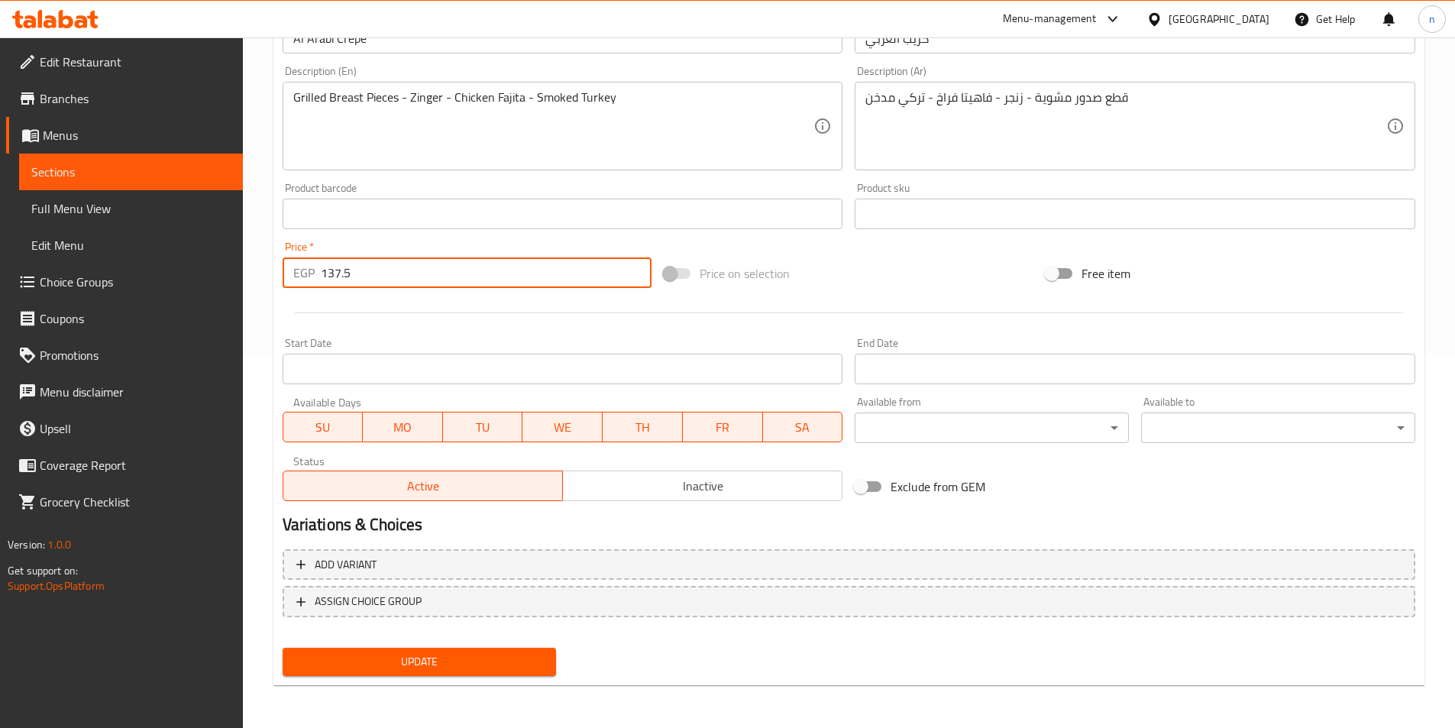
click at [328, 278] on input "137.5" at bounding box center [487, 272] width 332 height 31
paste input "89.00"
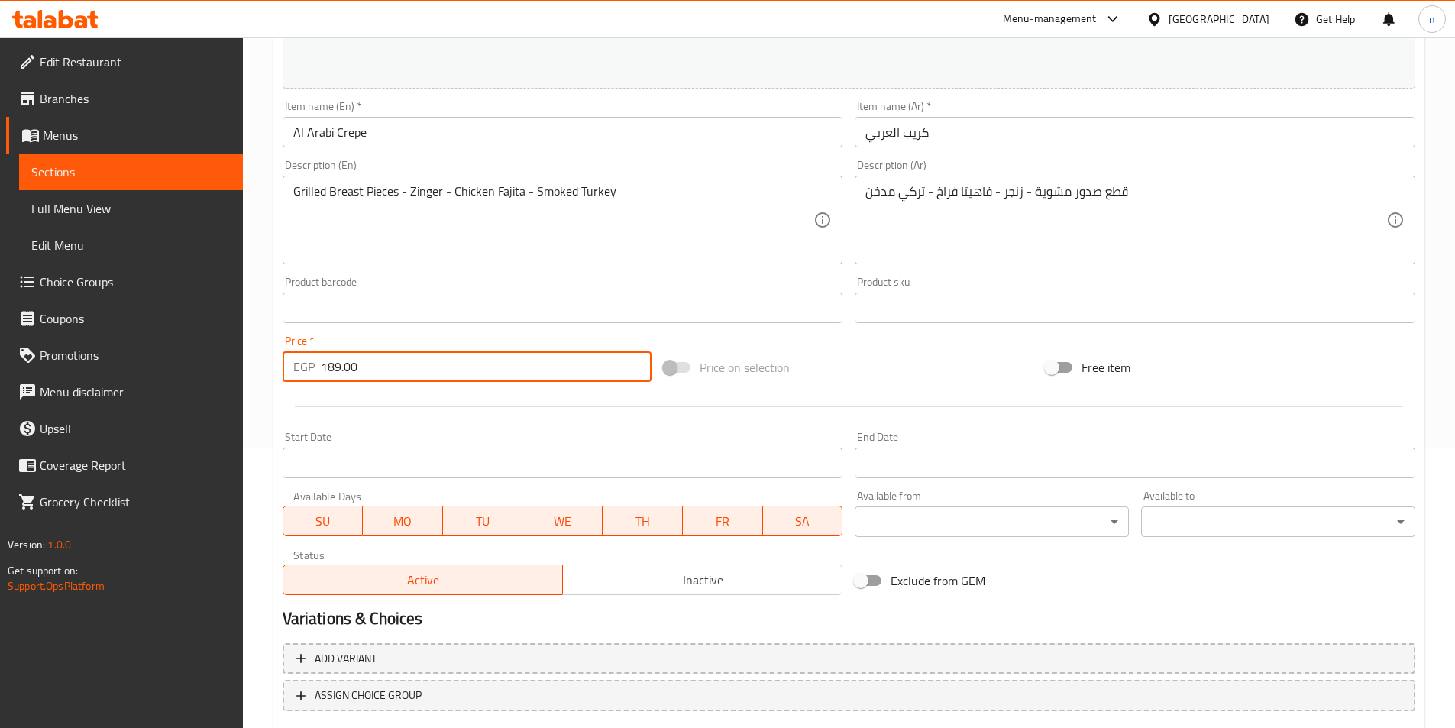
scroll to position [221, 0]
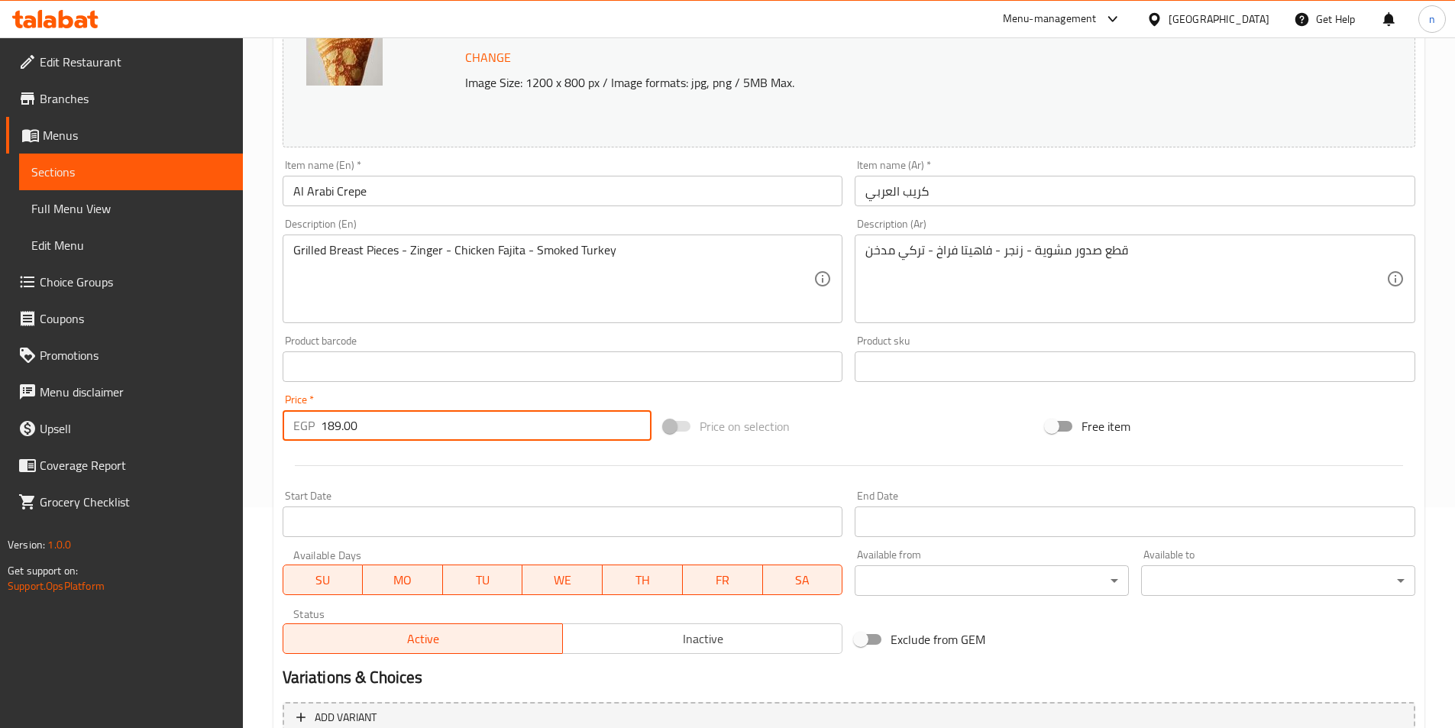
type input "189.00"
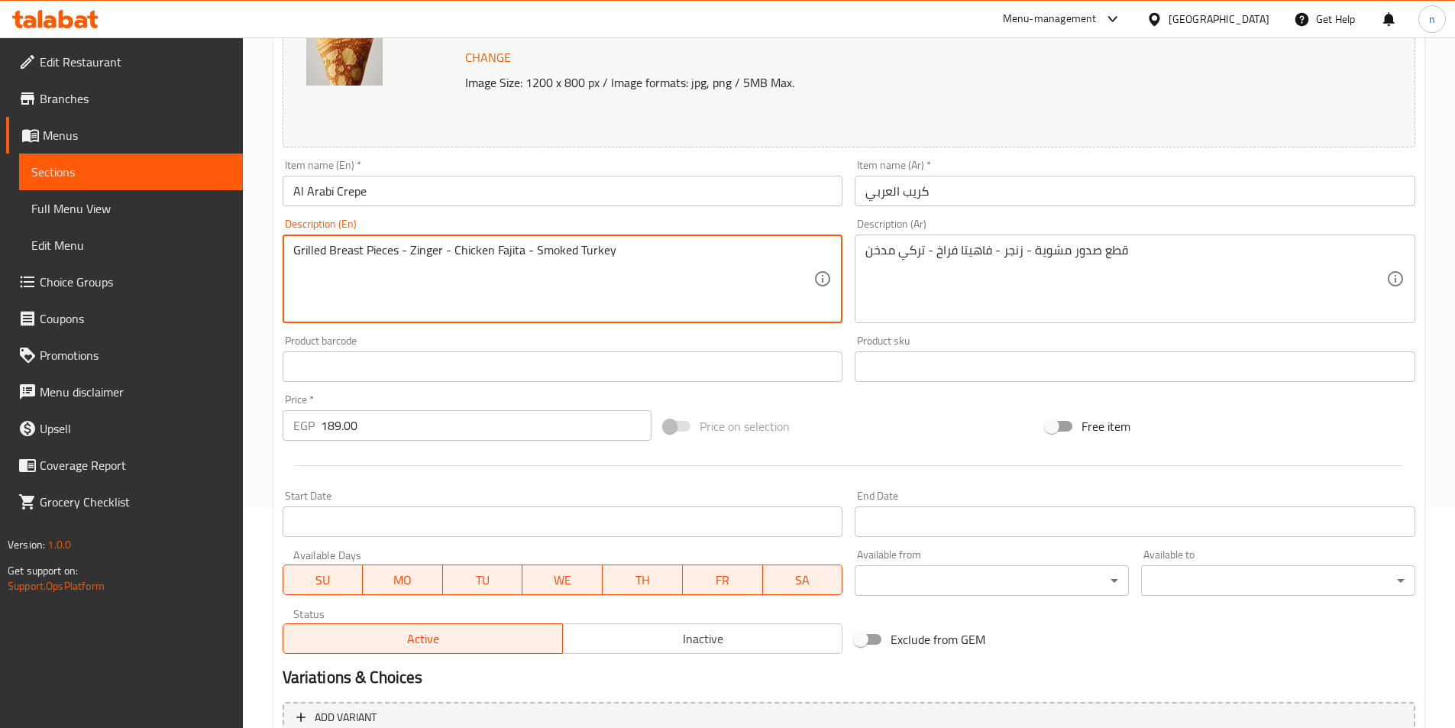
click at [354, 251] on textarea "Grilled Breast Pieces - Zinger - Chicken Fajita - Smoked Turkey" at bounding box center [553, 279] width 521 height 73
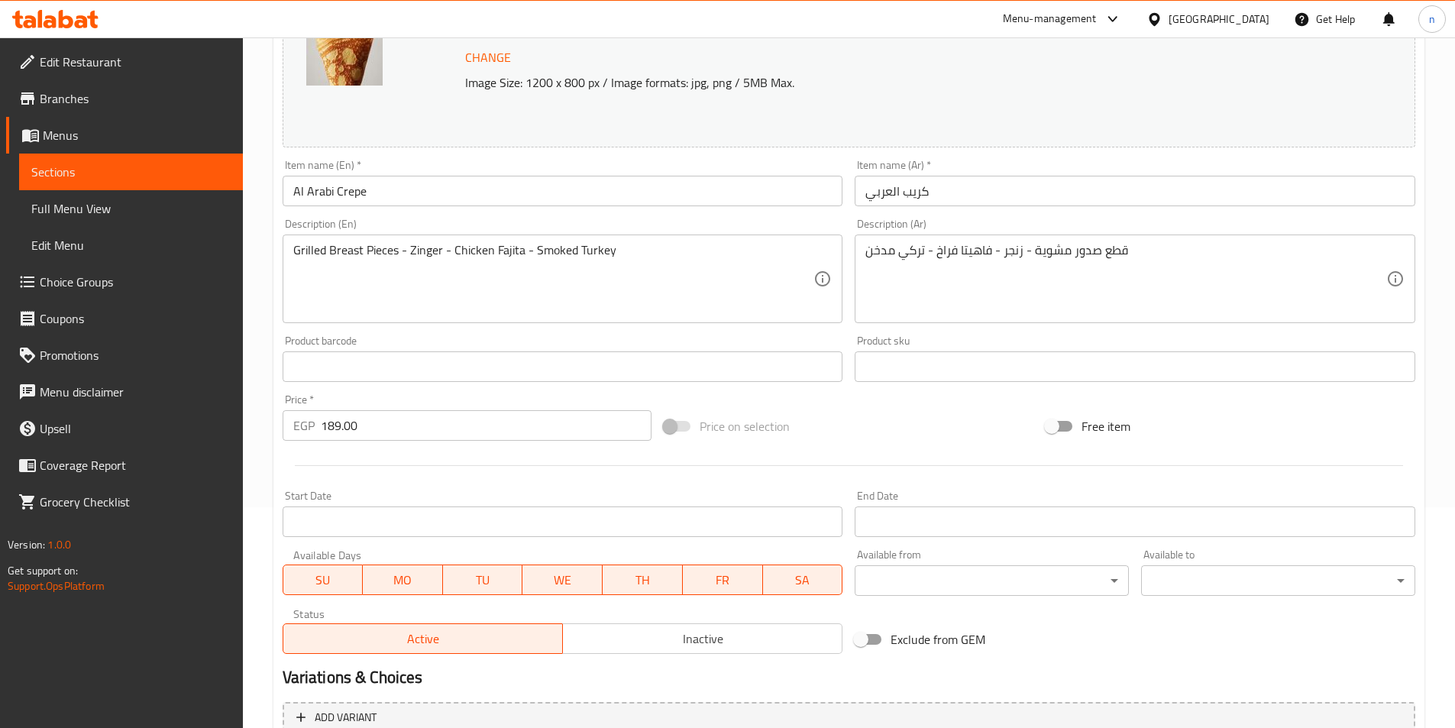
click at [265, 281] on div "Home / Restaurants management / Menus / Sections / item / update Various Crepes…" at bounding box center [849, 349] width 1212 height 1064
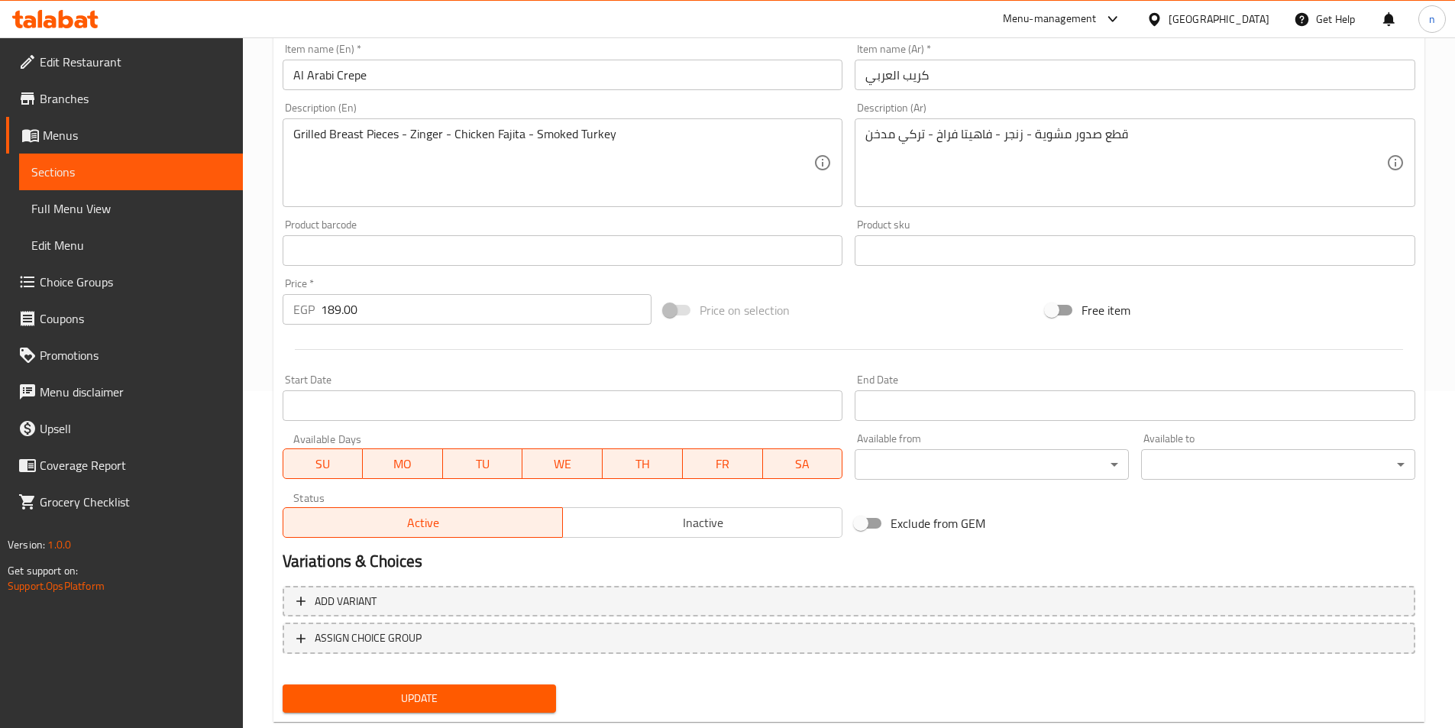
scroll to position [374, 0]
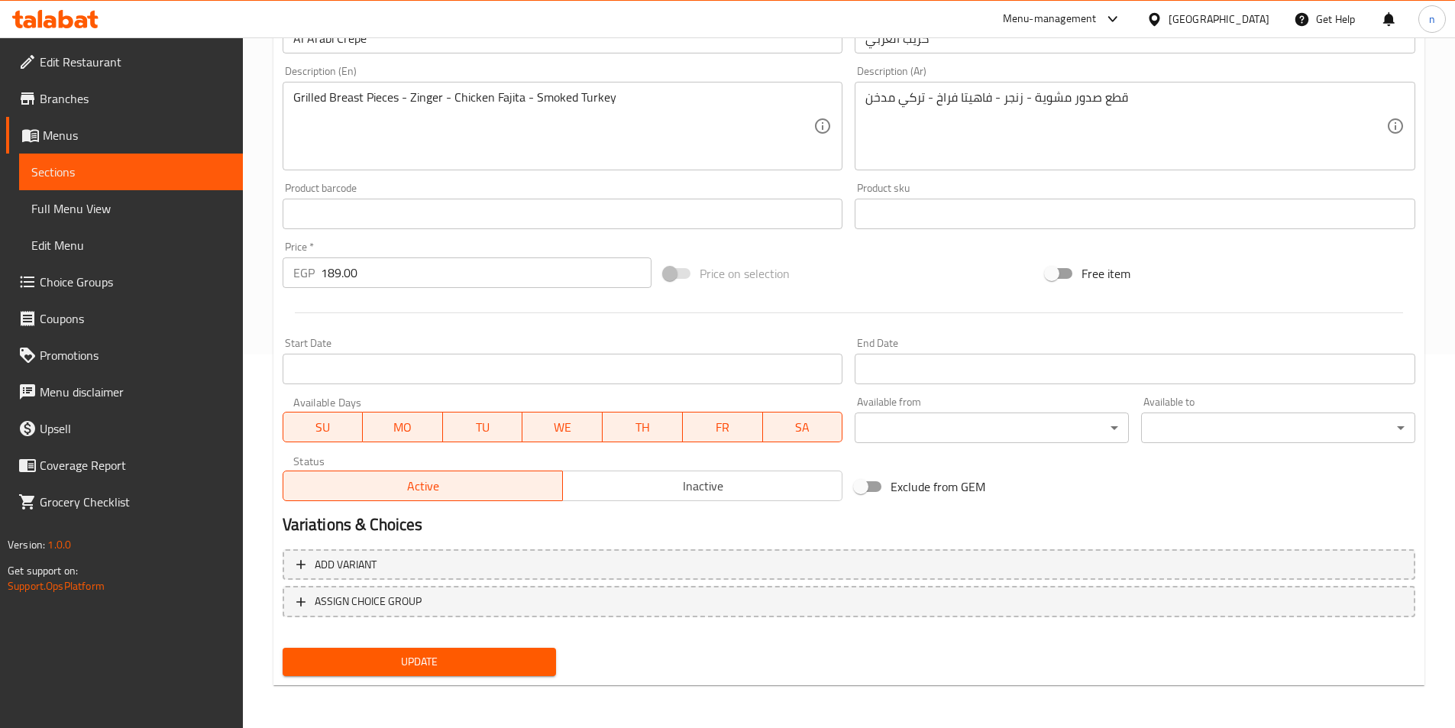
click at [486, 662] on span "Update" at bounding box center [420, 661] width 250 height 19
click at [115, 160] on link "Sections" at bounding box center [131, 172] width 224 height 37
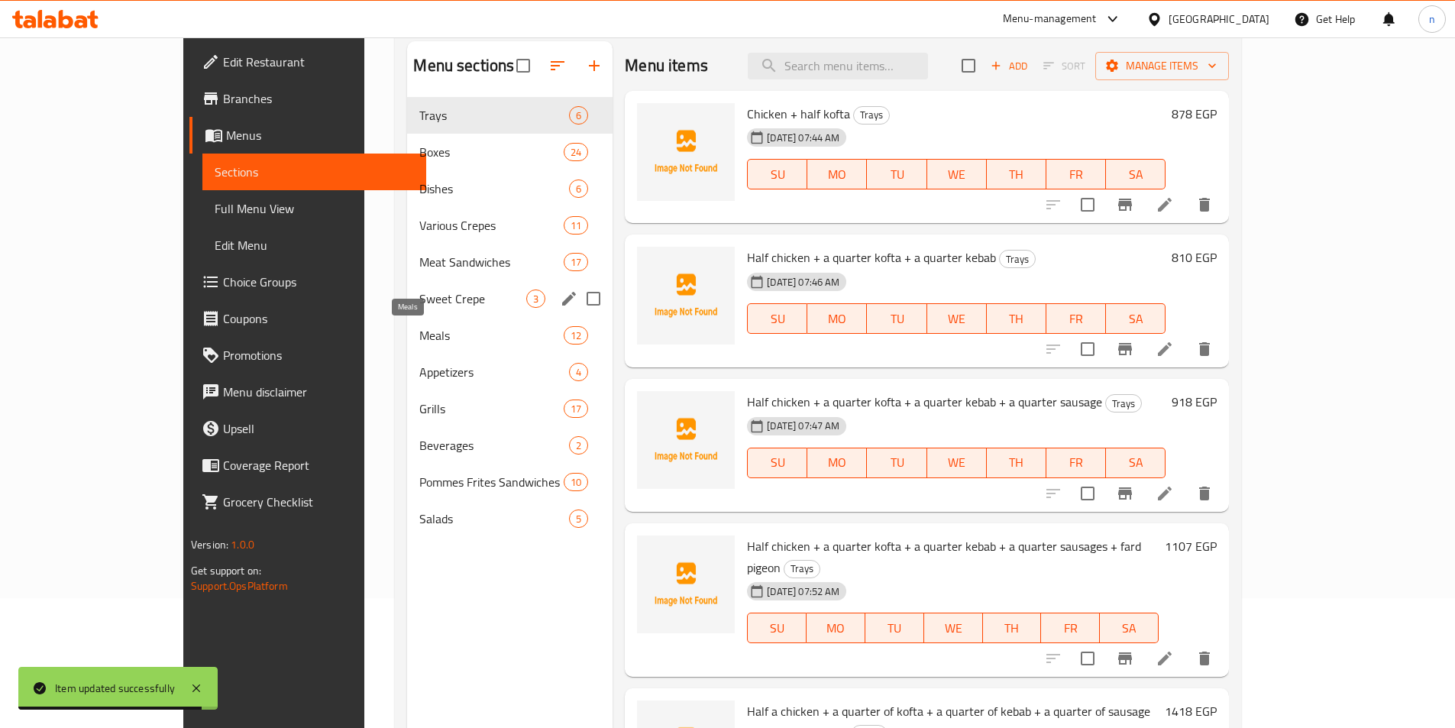
scroll to position [61, 0]
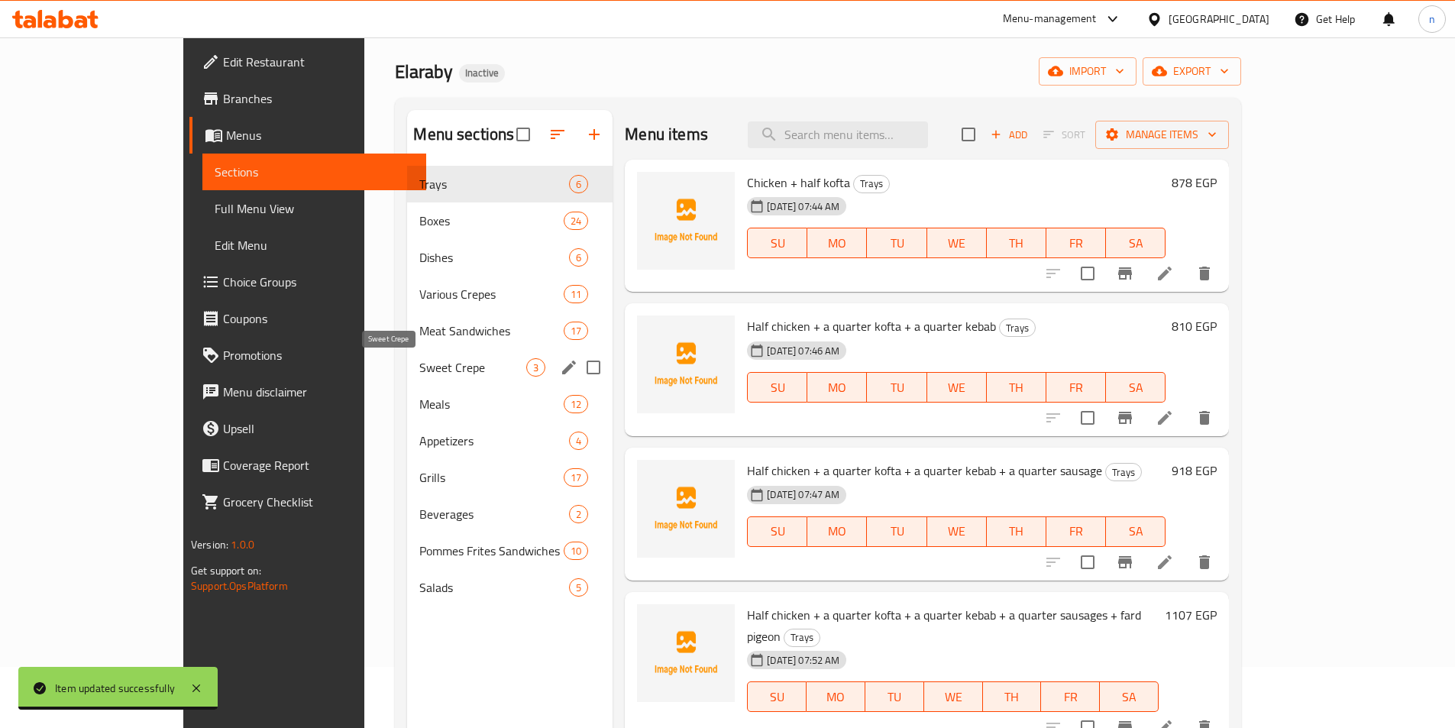
click at [419, 360] on span "Sweet Crepe" at bounding box center [472, 367] width 107 height 18
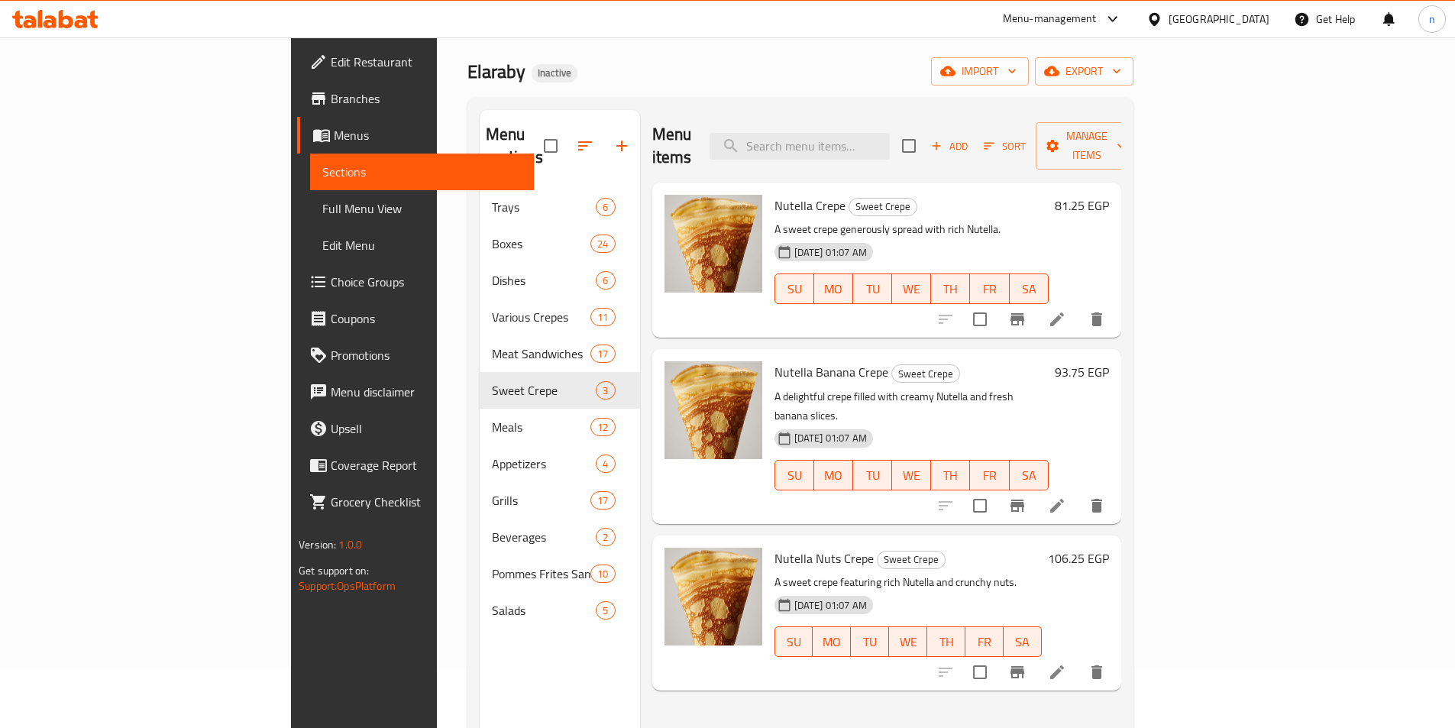
click at [1066, 310] on icon at bounding box center [1057, 319] width 18 height 18
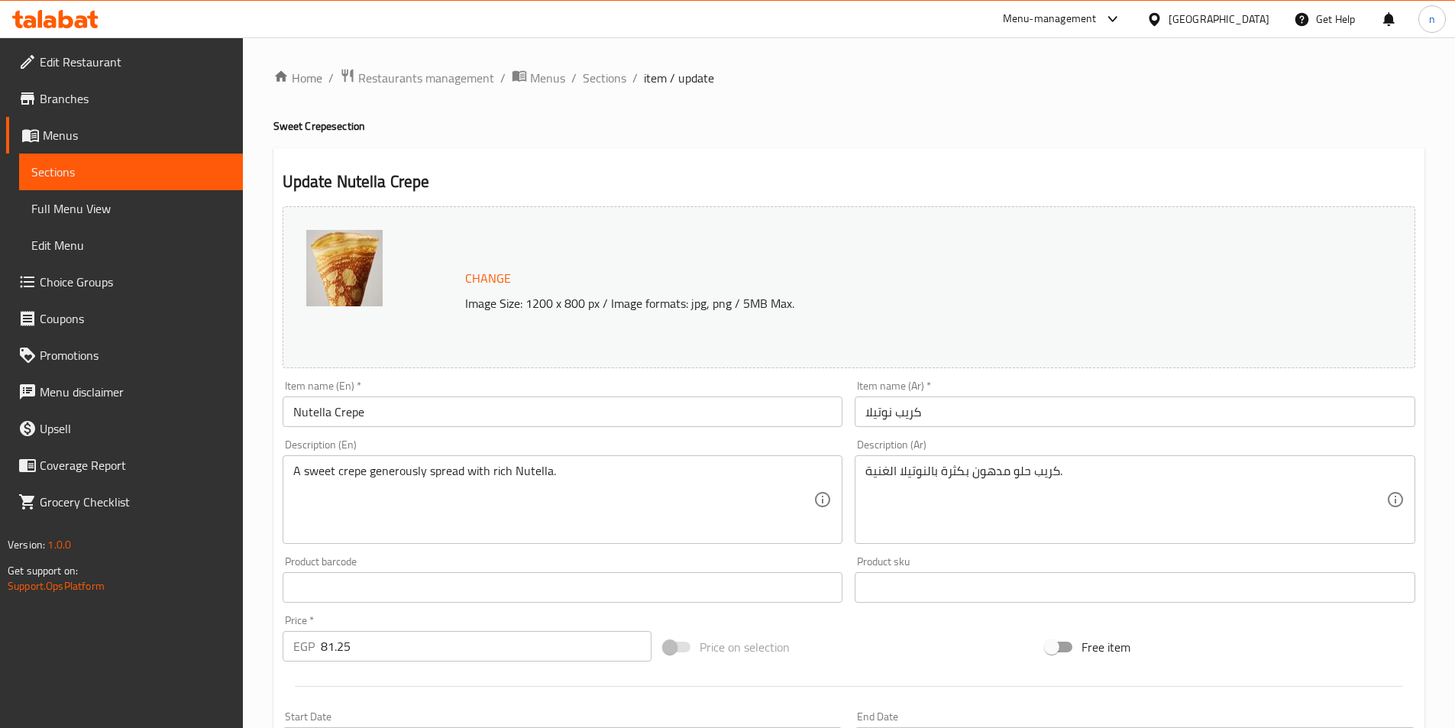
scroll to position [306, 0]
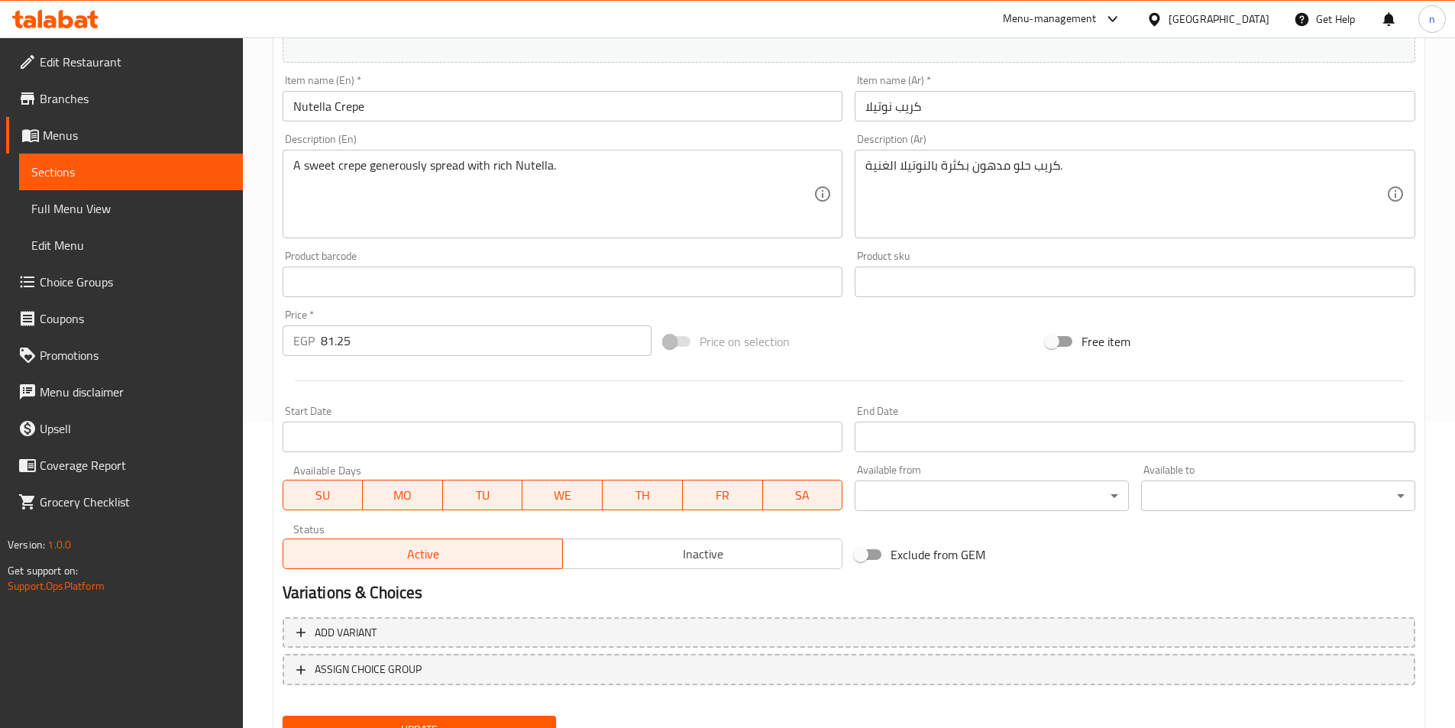
click at [325, 349] on input "81.25" at bounding box center [487, 340] width 332 height 31
paste input "8.00"
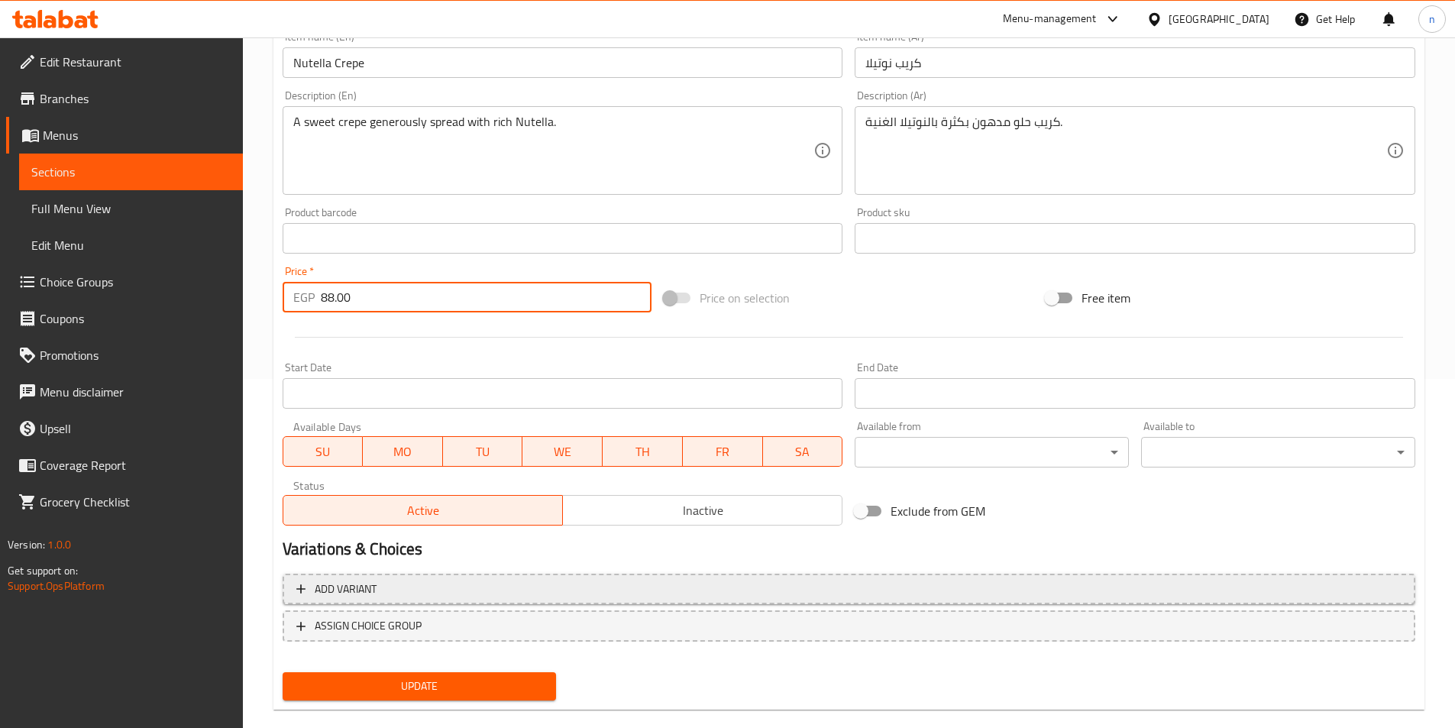
scroll to position [374, 0]
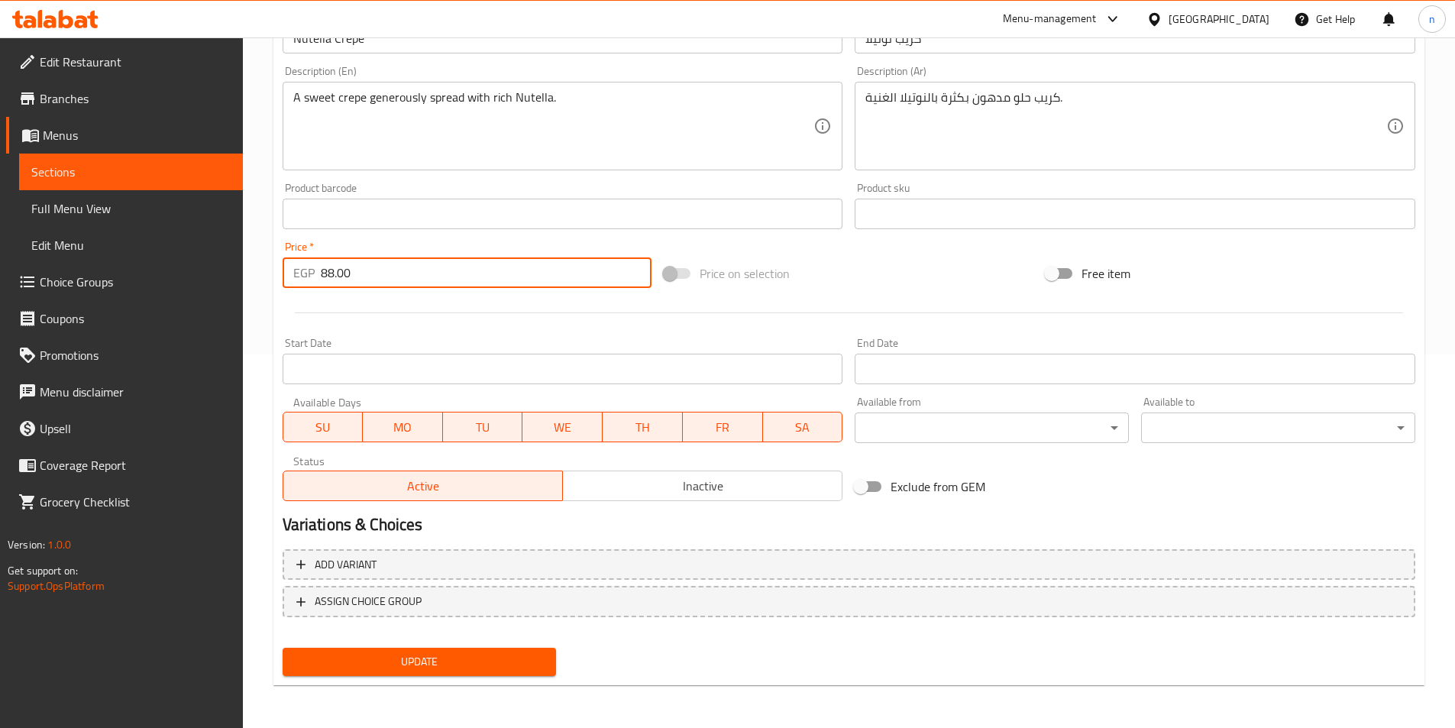
type input "88.00"
click at [447, 662] on span "Update" at bounding box center [420, 661] width 250 height 19
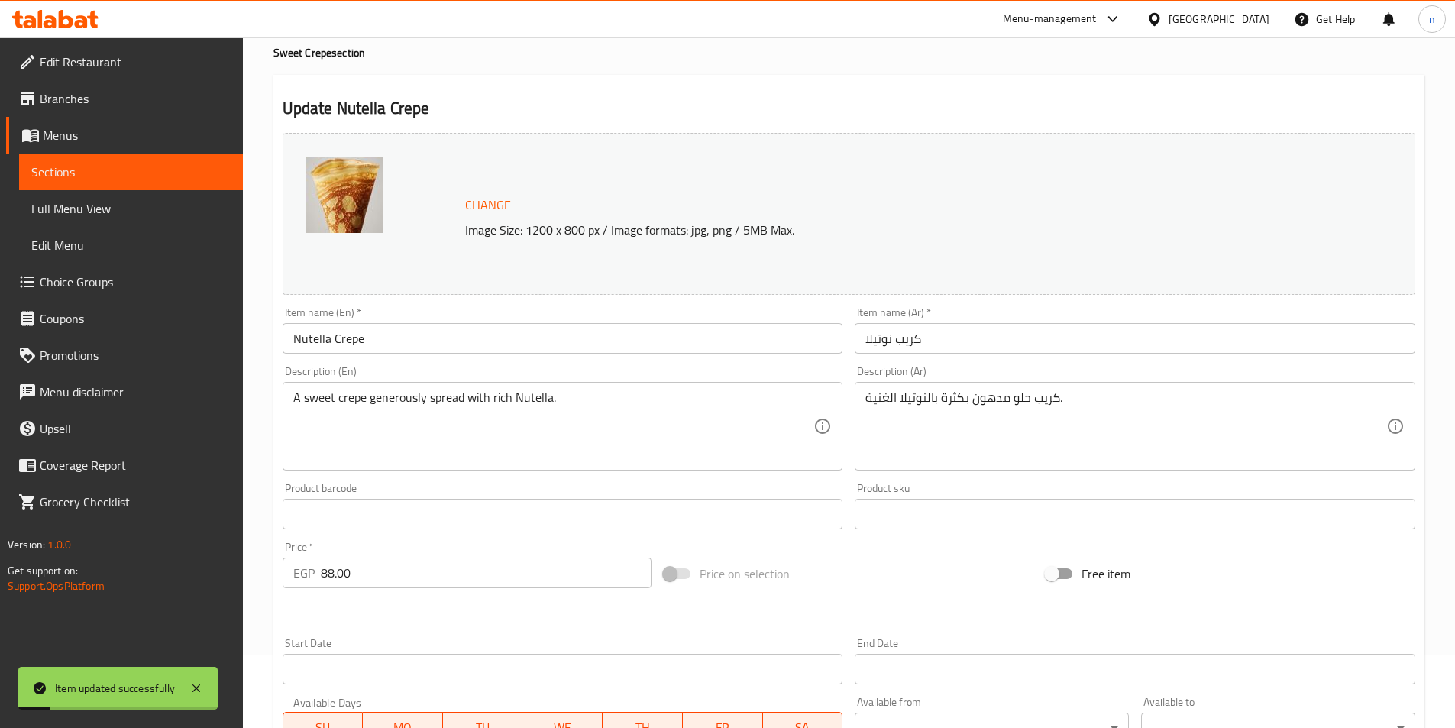
scroll to position [68, 0]
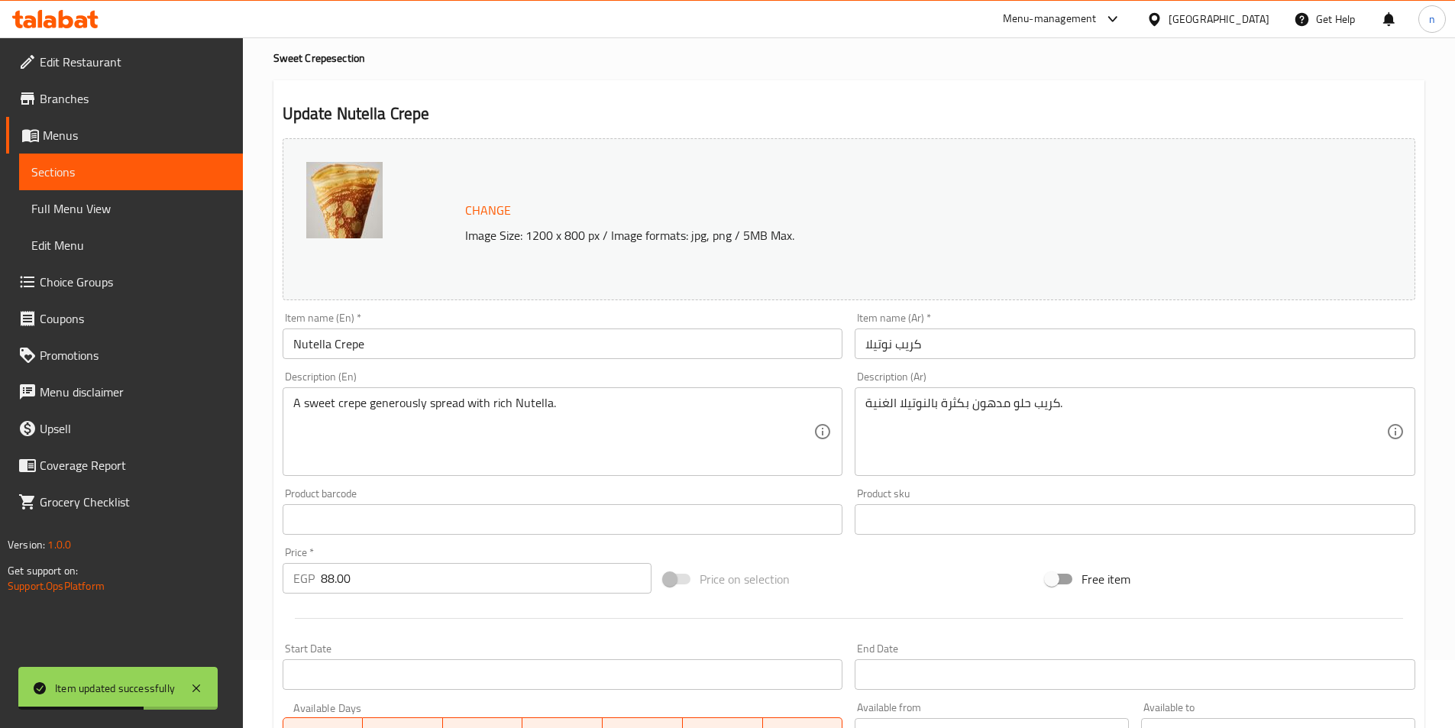
click at [105, 174] on span "Sections" at bounding box center [130, 172] width 199 height 18
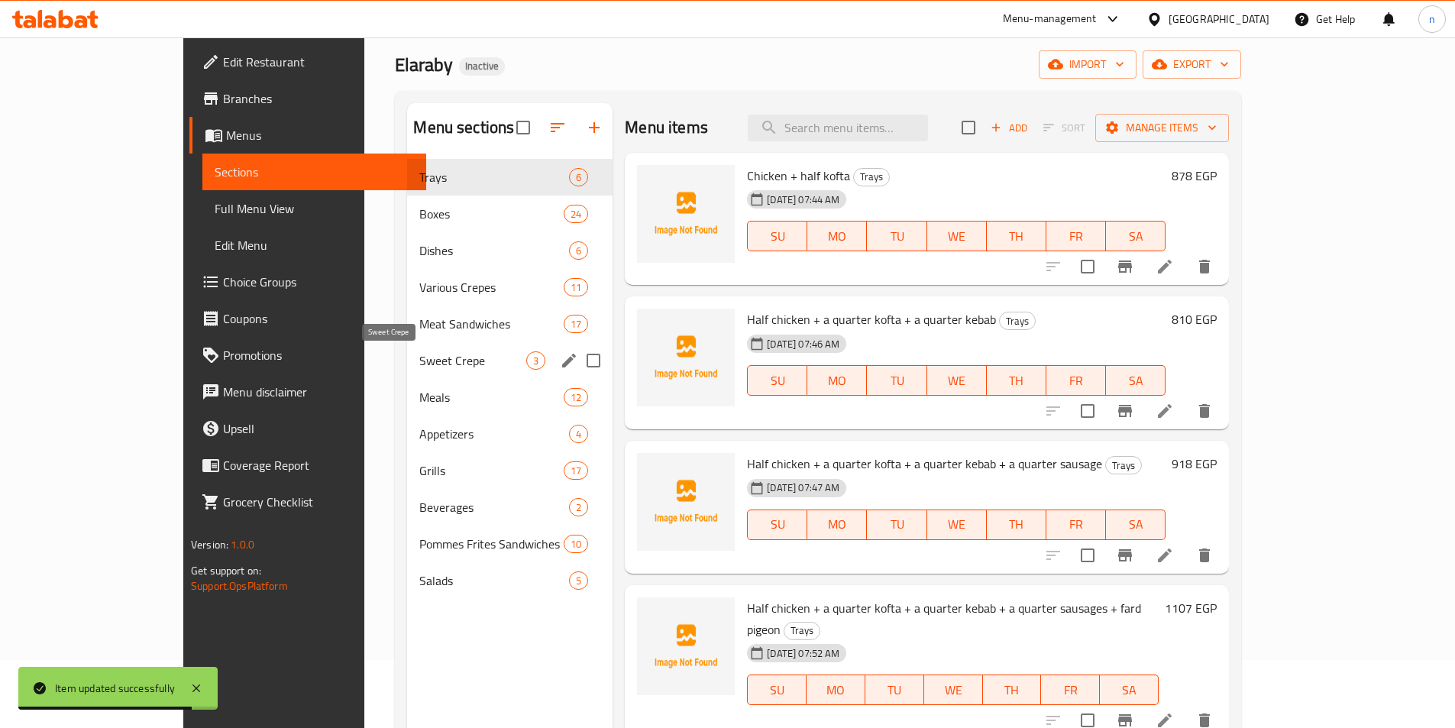
click at [419, 358] on span "Sweet Crepe" at bounding box center [472, 360] width 107 height 18
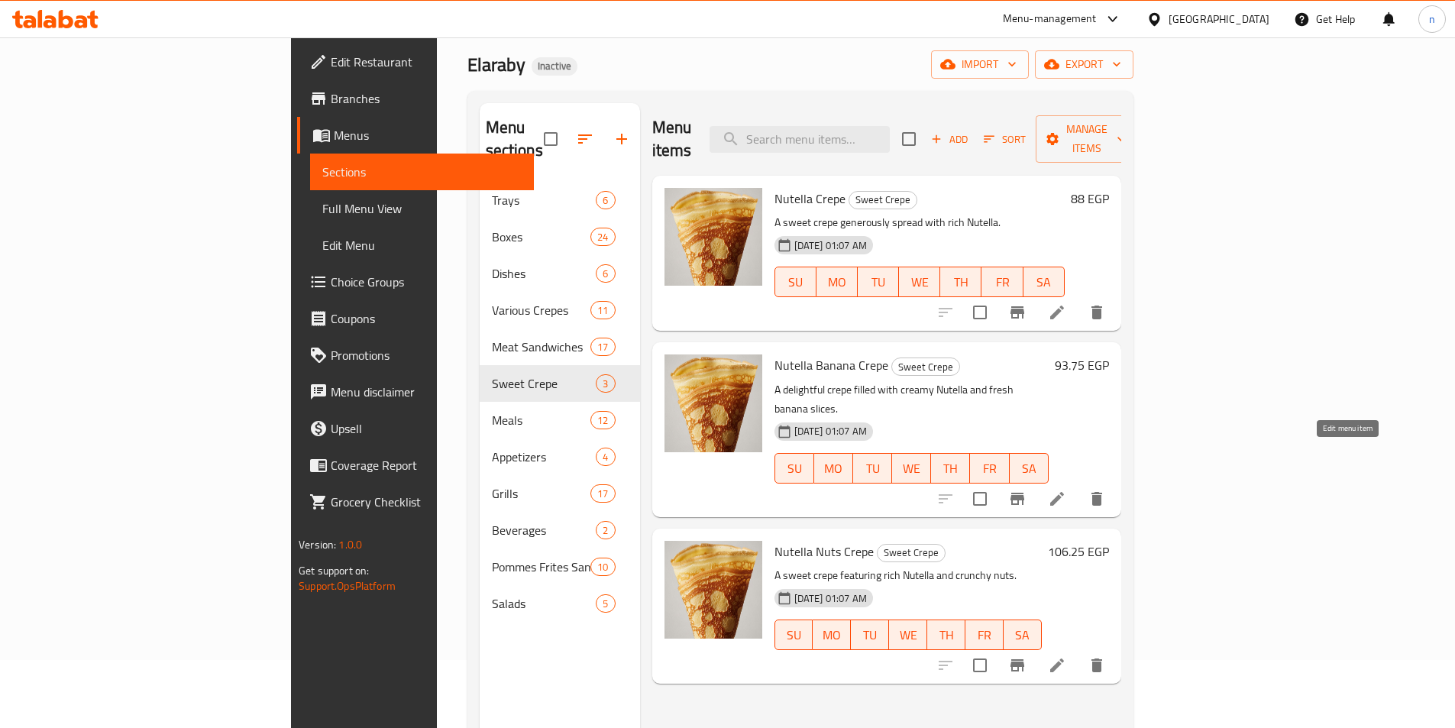
click at [1066, 490] on icon at bounding box center [1057, 499] width 18 height 18
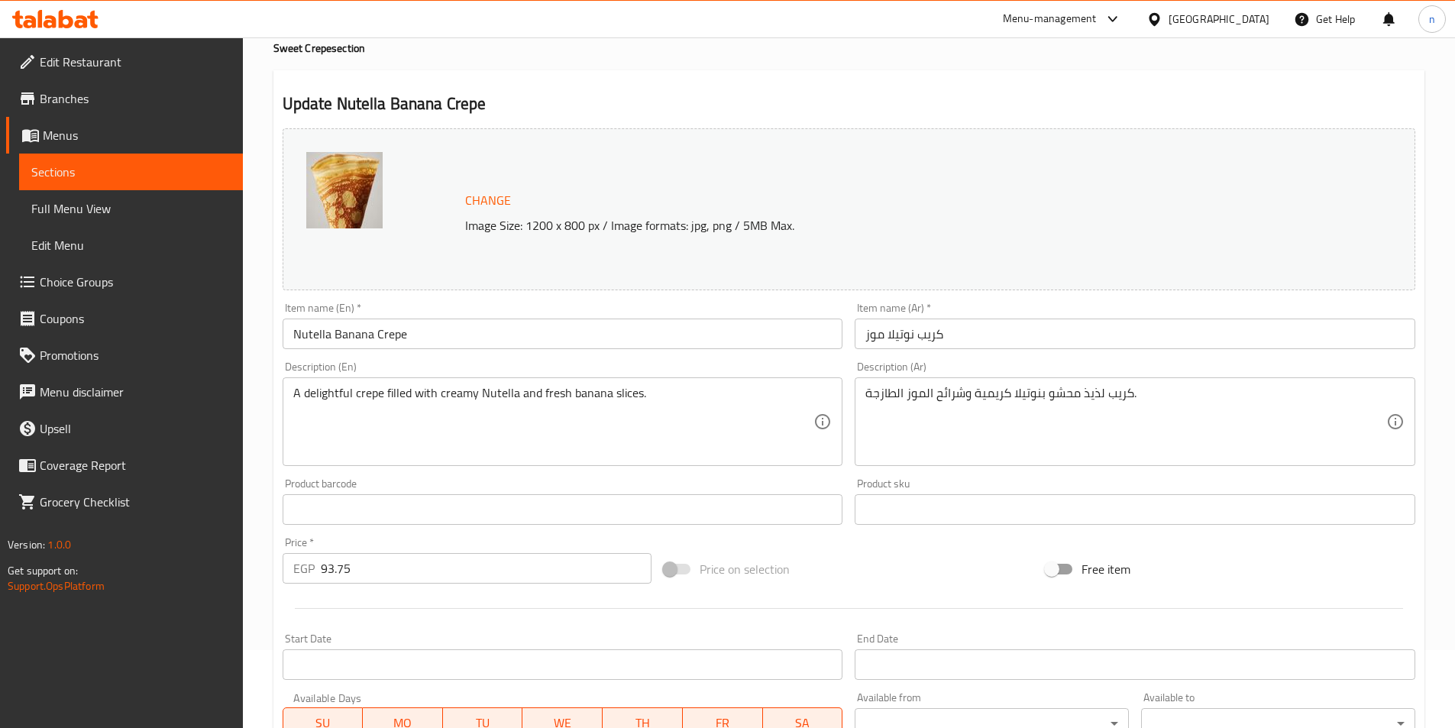
scroll to position [153, 0]
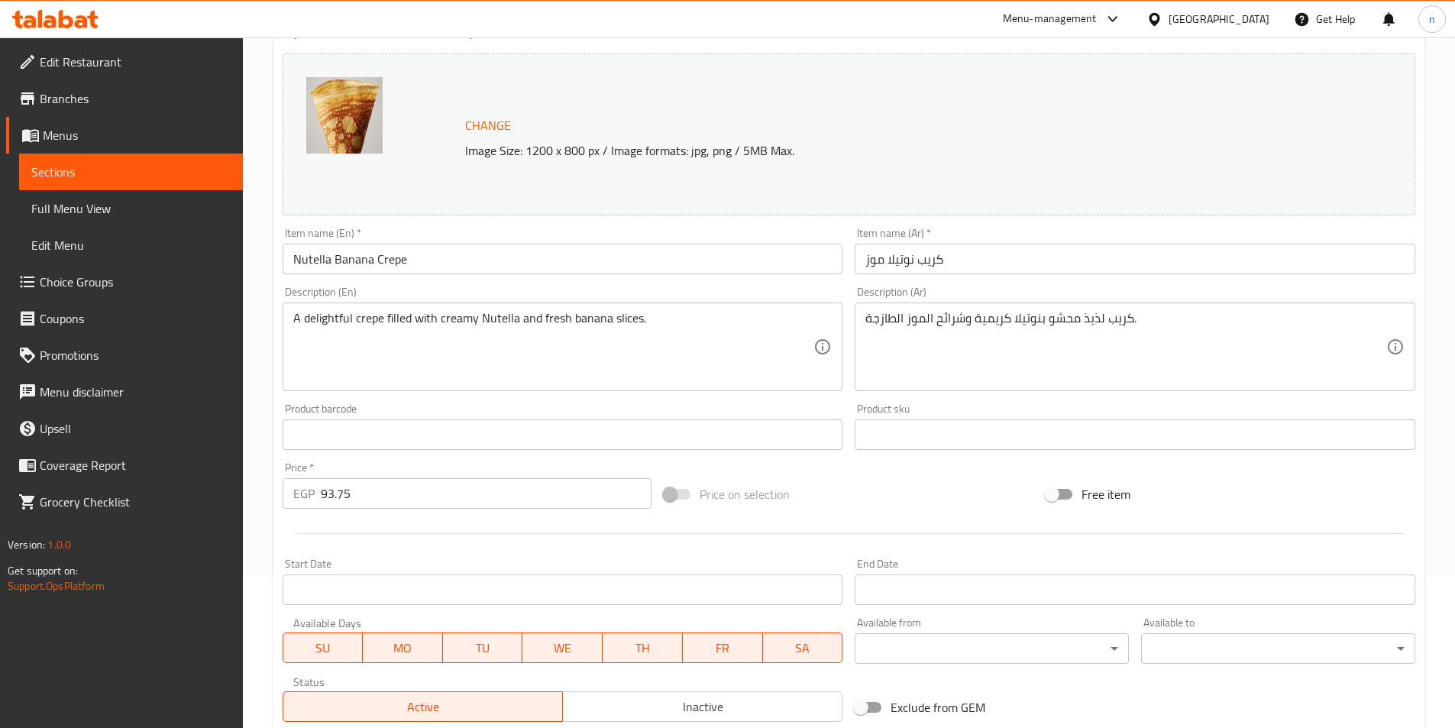
click at [341, 494] on input "93.75" at bounding box center [487, 493] width 332 height 31
paste input "102.00"
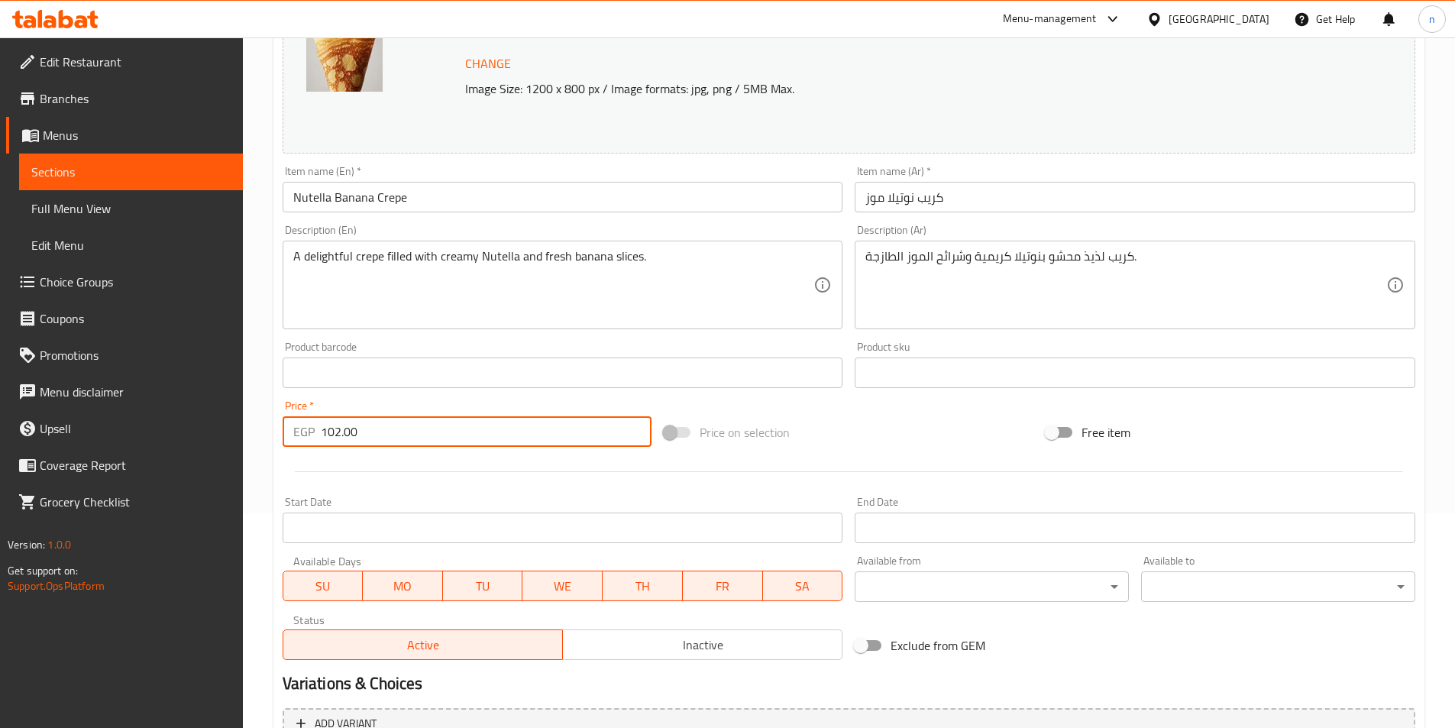
scroll to position [374, 0]
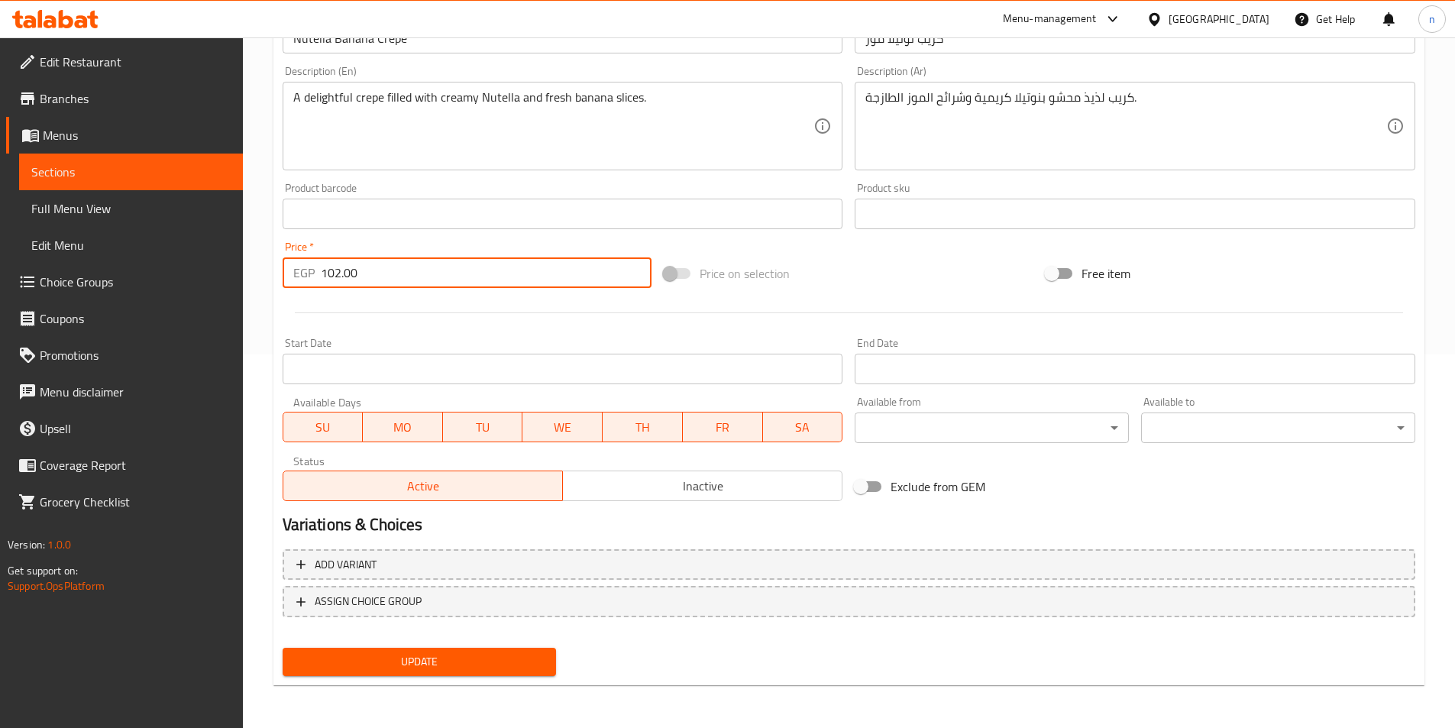
type input "102.00"
click at [468, 665] on span "Update" at bounding box center [420, 661] width 250 height 19
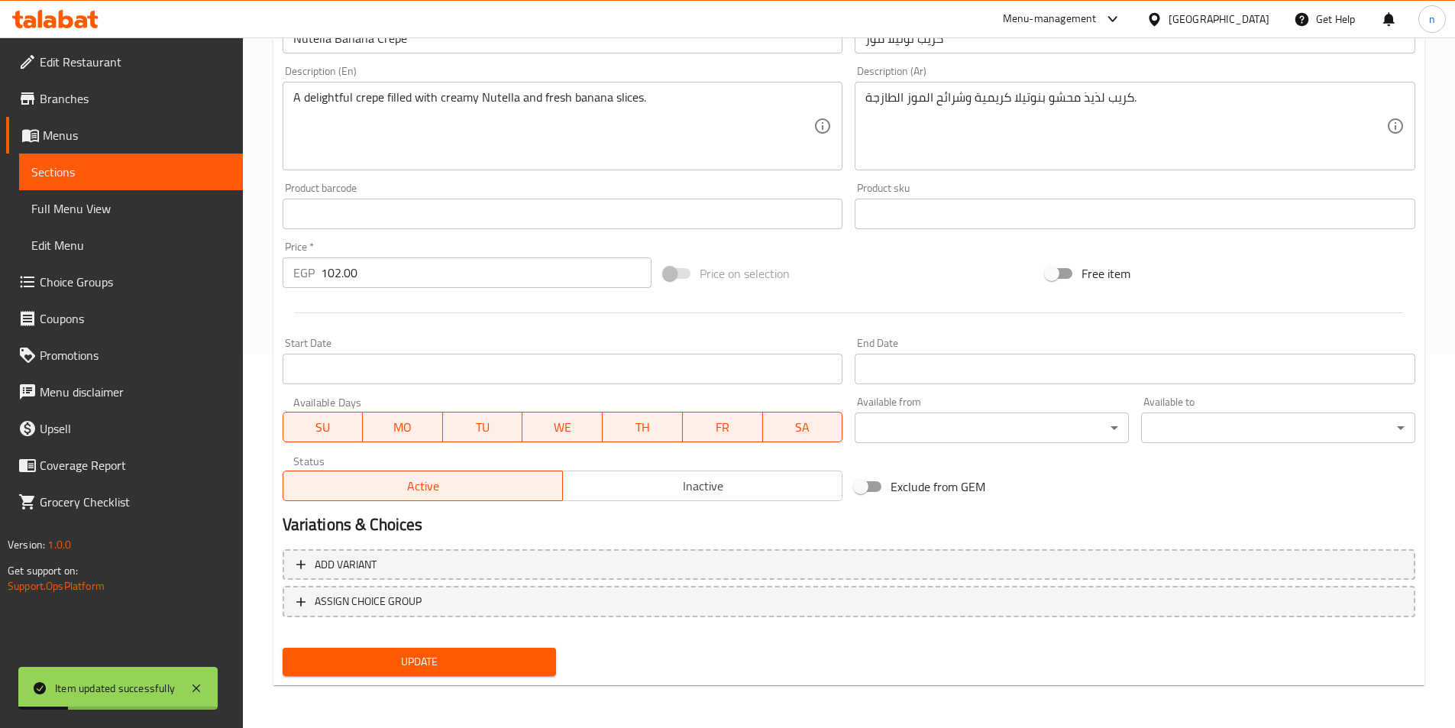
click at [179, 181] on link "Sections" at bounding box center [131, 172] width 224 height 37
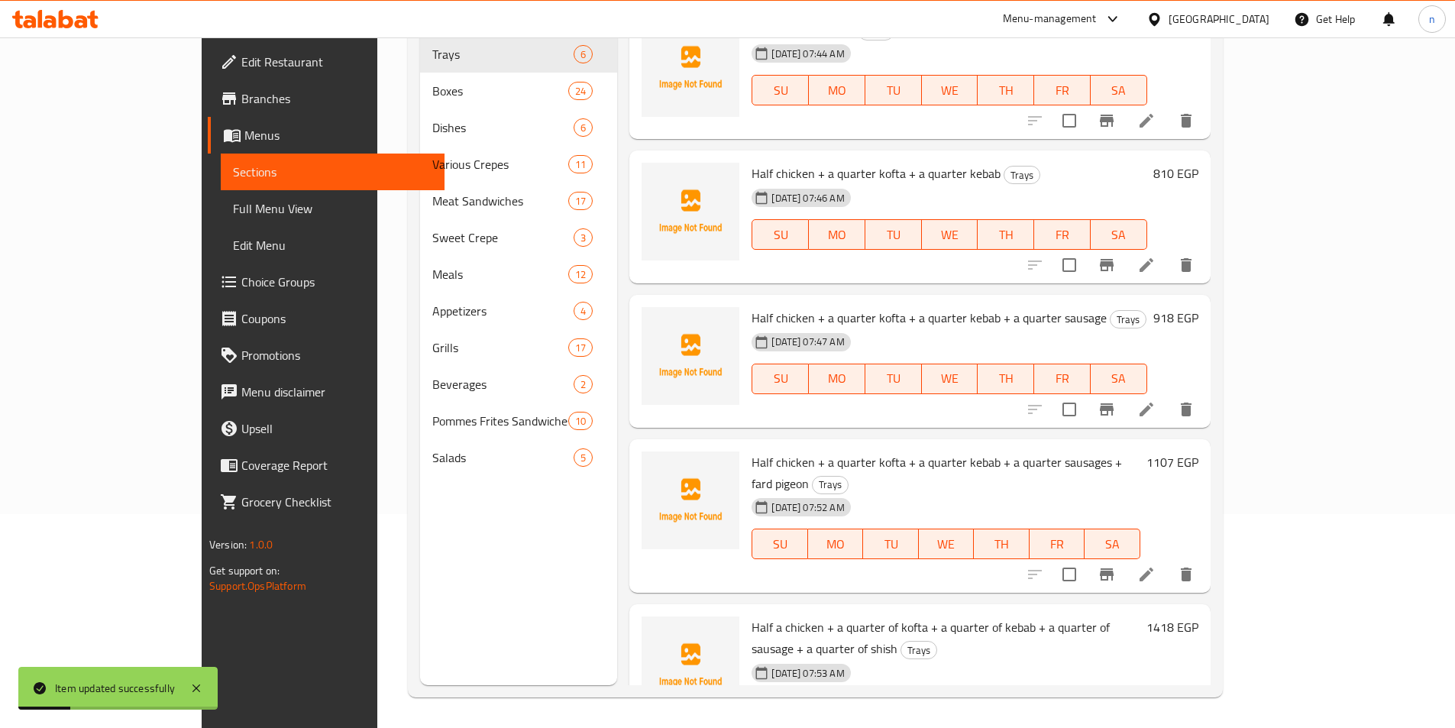
scroll to position [214, 0]
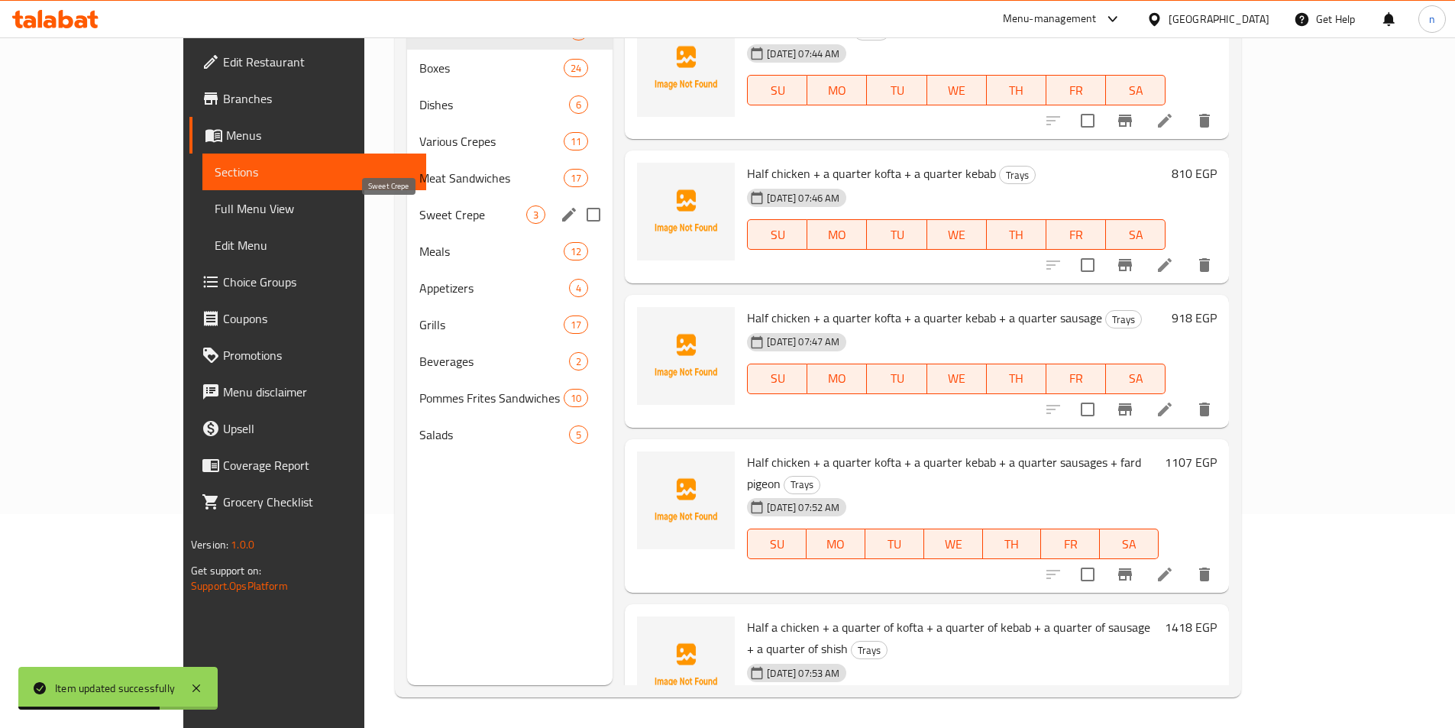
click at [419, 209] on span "Sweet Crepe" at bounding box center [472, 215] width 107 height 18
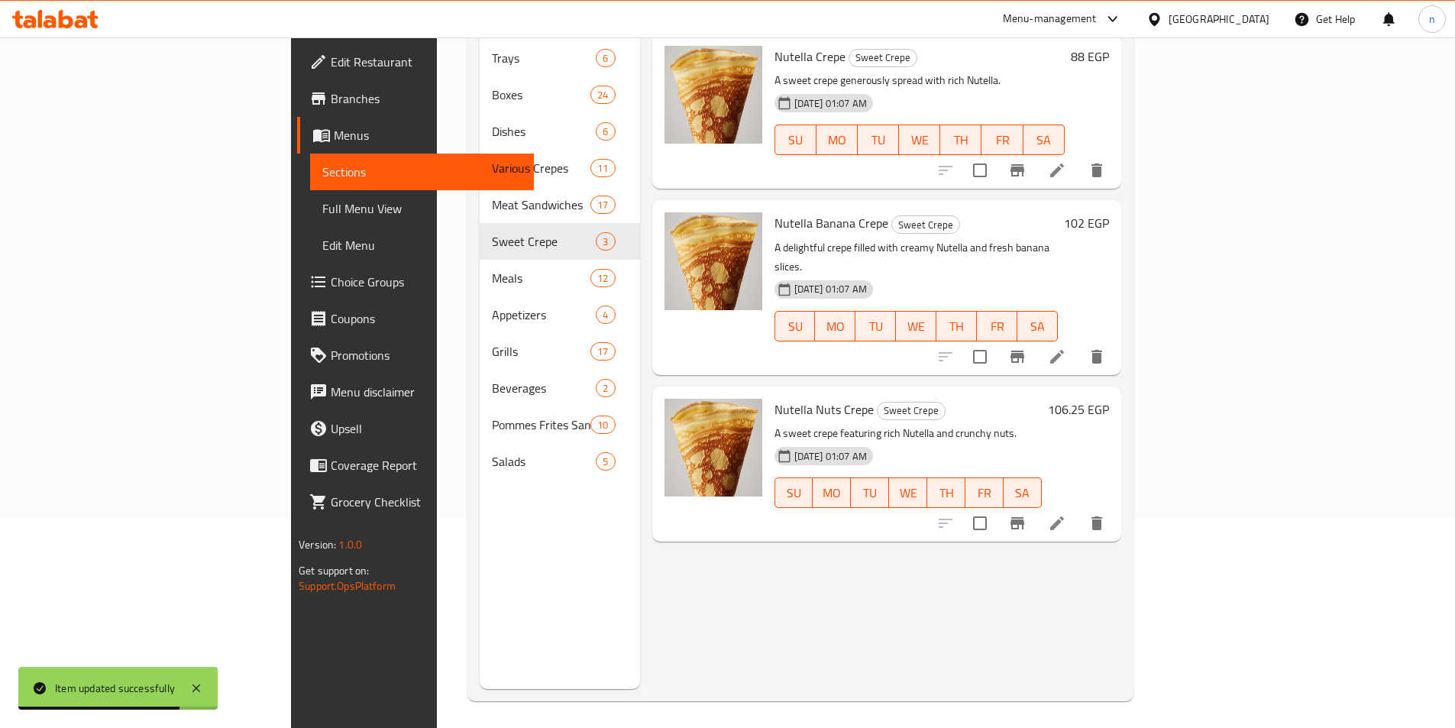
scroll to position [214, 0]
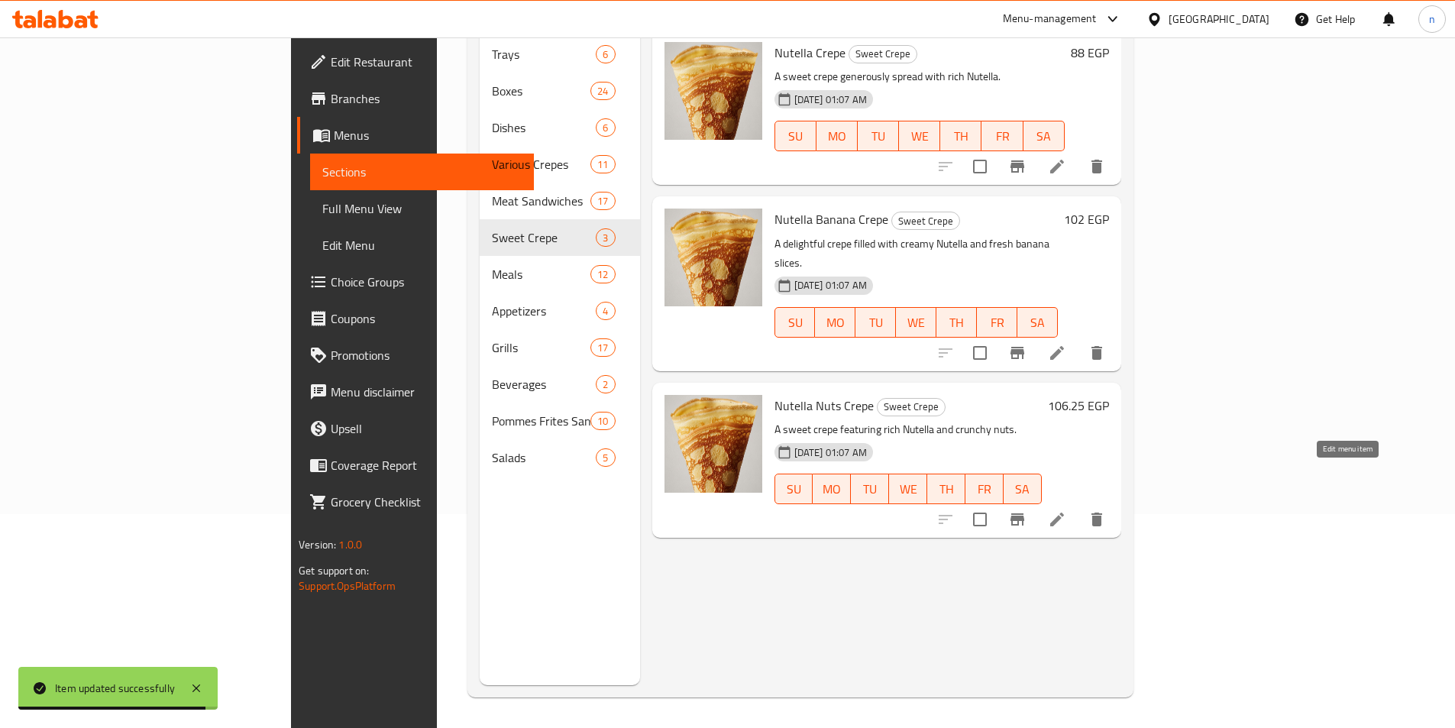
click at [1066, 510] on icon at bounding box center [1057, 519] width 18 height 18
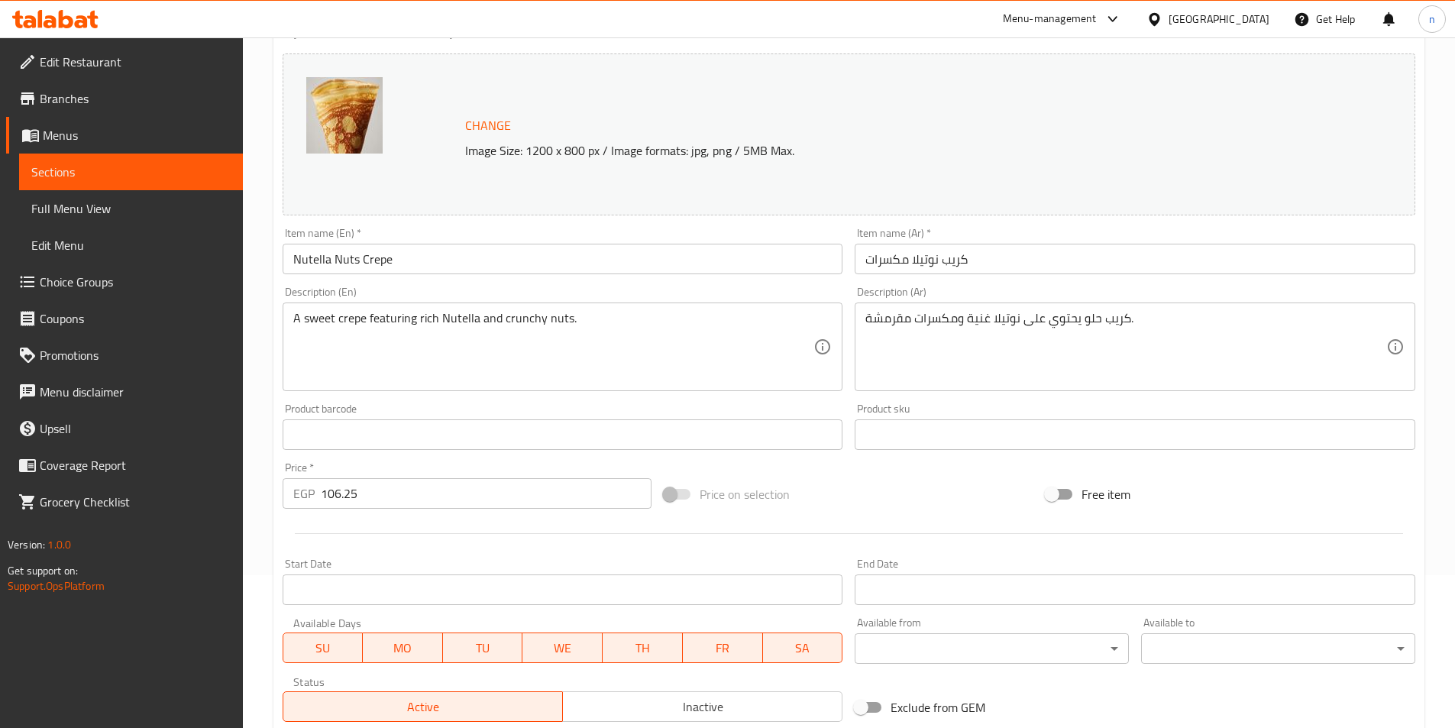
scroll to position [306, 0]
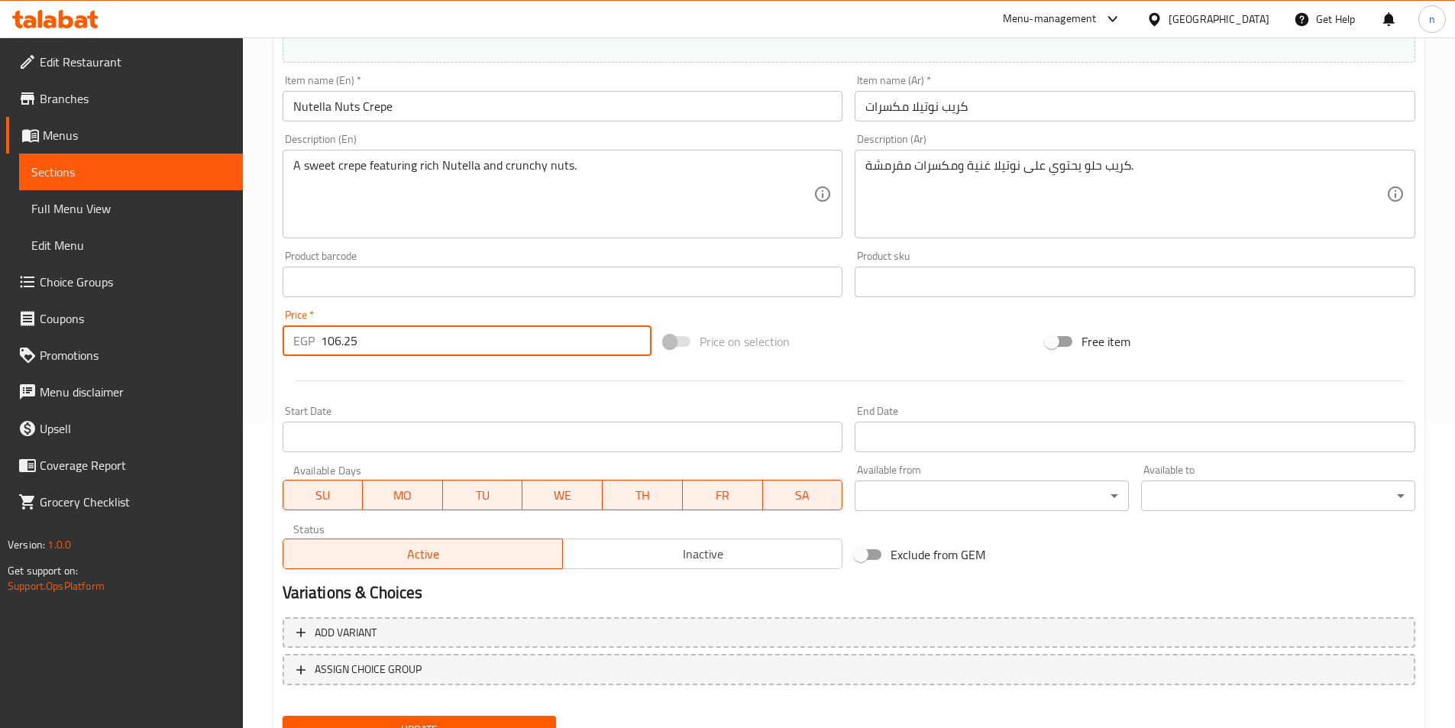
click at [348, 350] on input "106.25" at bounding box center [487, 340] width 332 height 31
paste input "15.00"
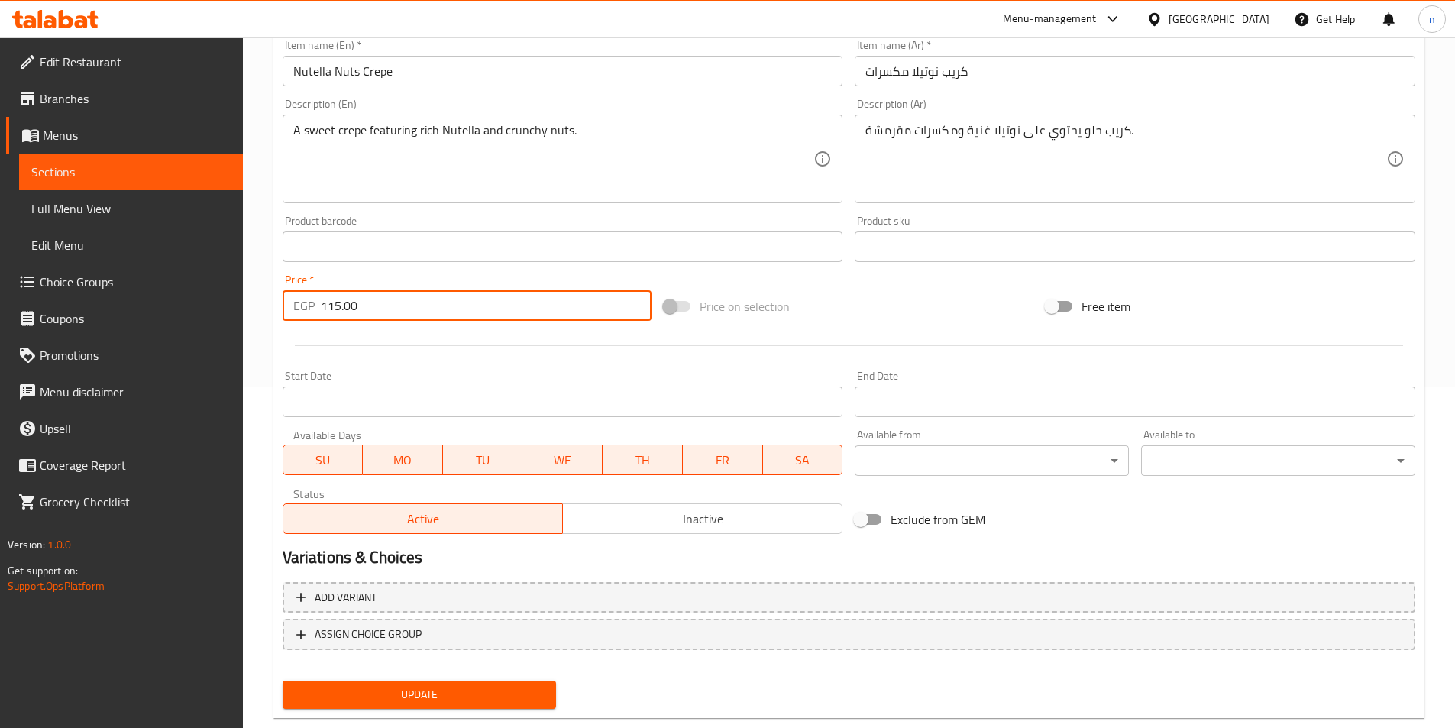
scroll to position [374, 0]
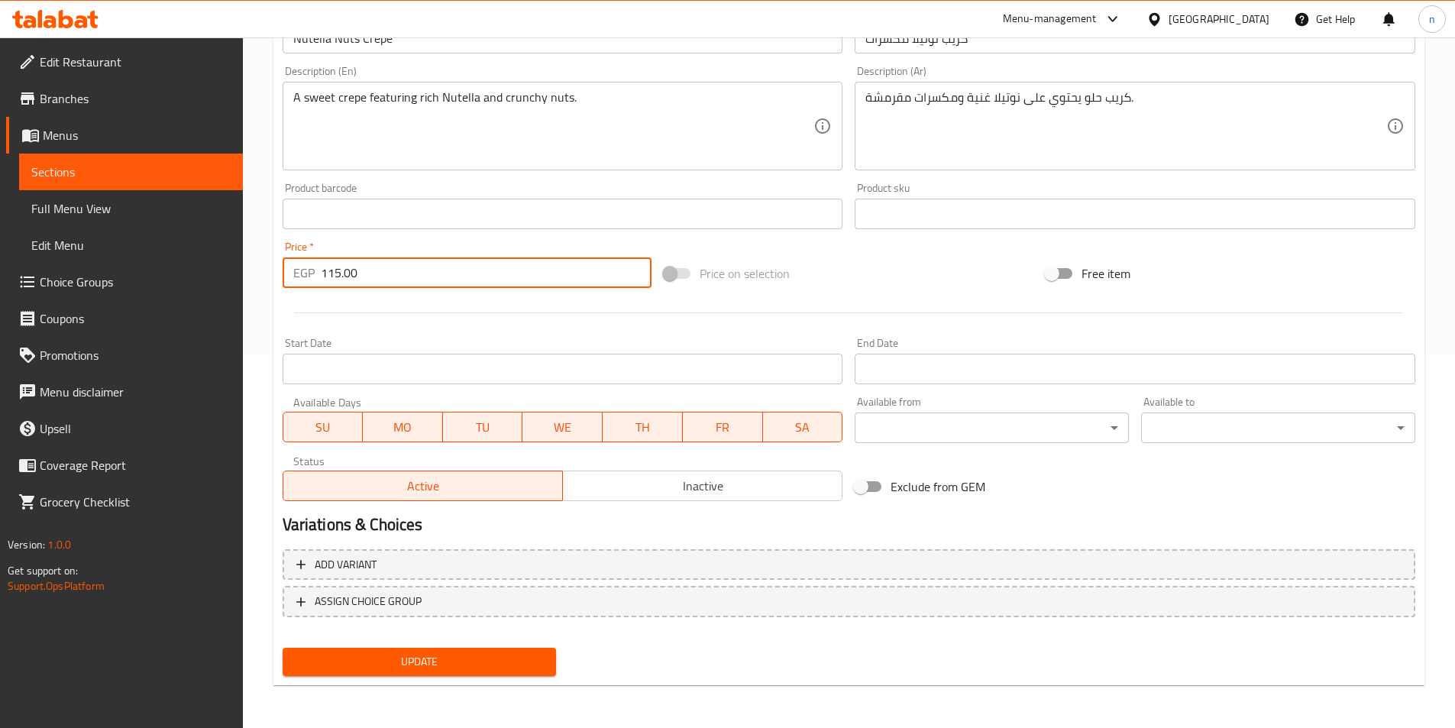
type input "115.00"
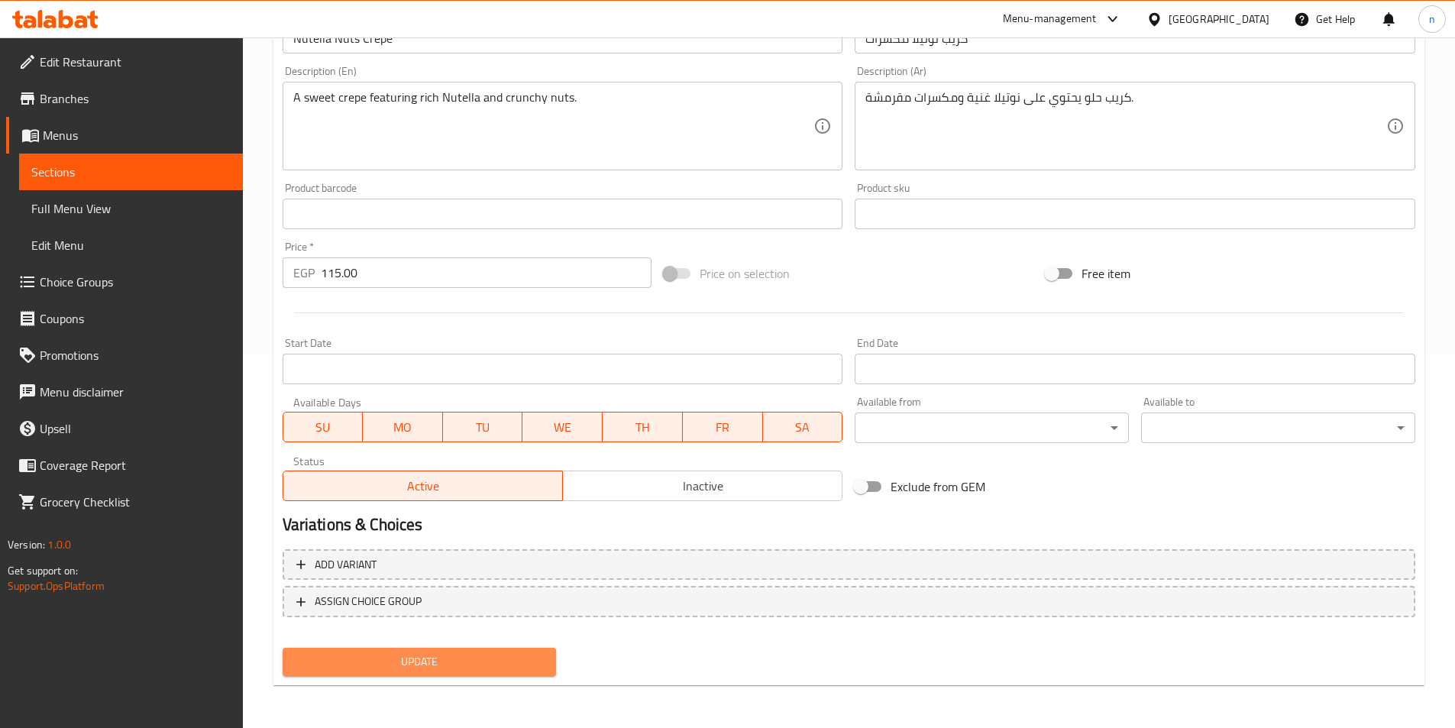
click at [495, 662] on span "Update" at bounding box center [420, 661] width 250 height 19
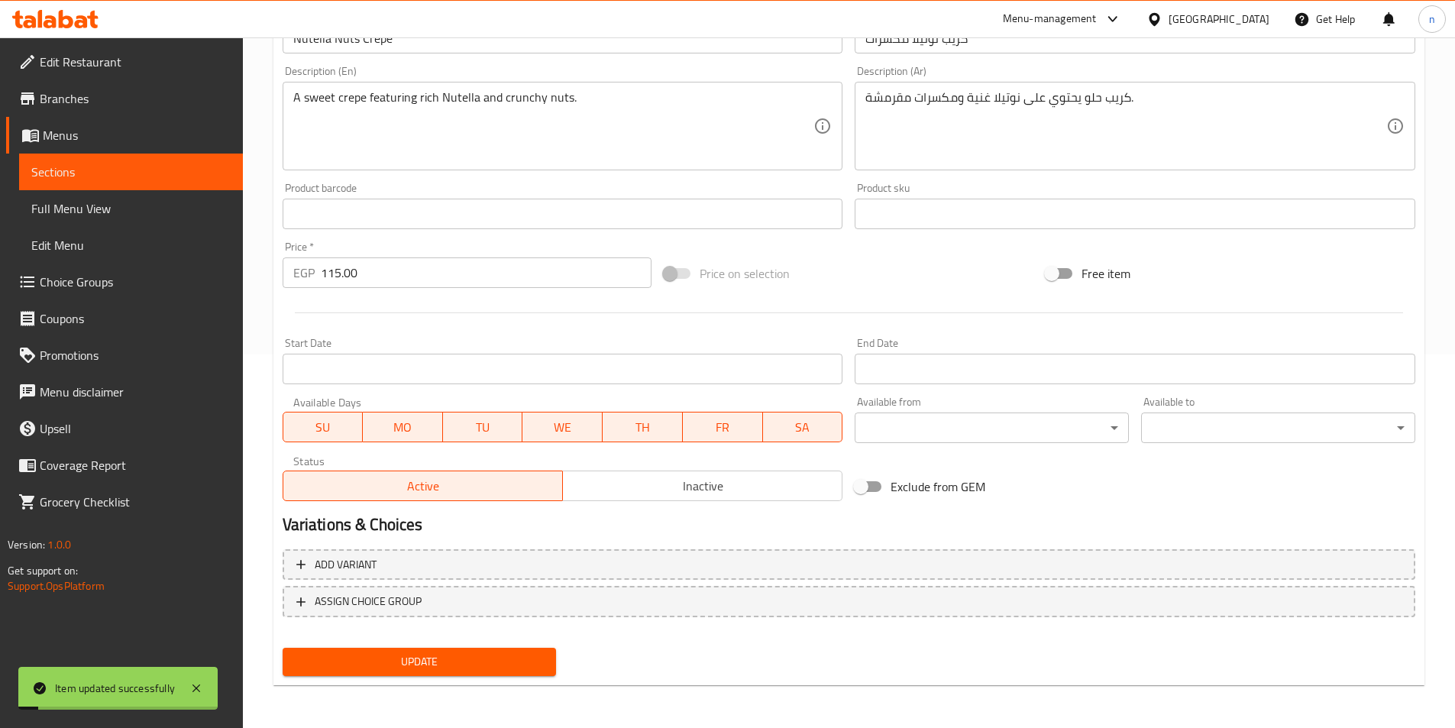
click at [196, 177] on span "Sections" at bounding box center [130, 172] width 199 height 18
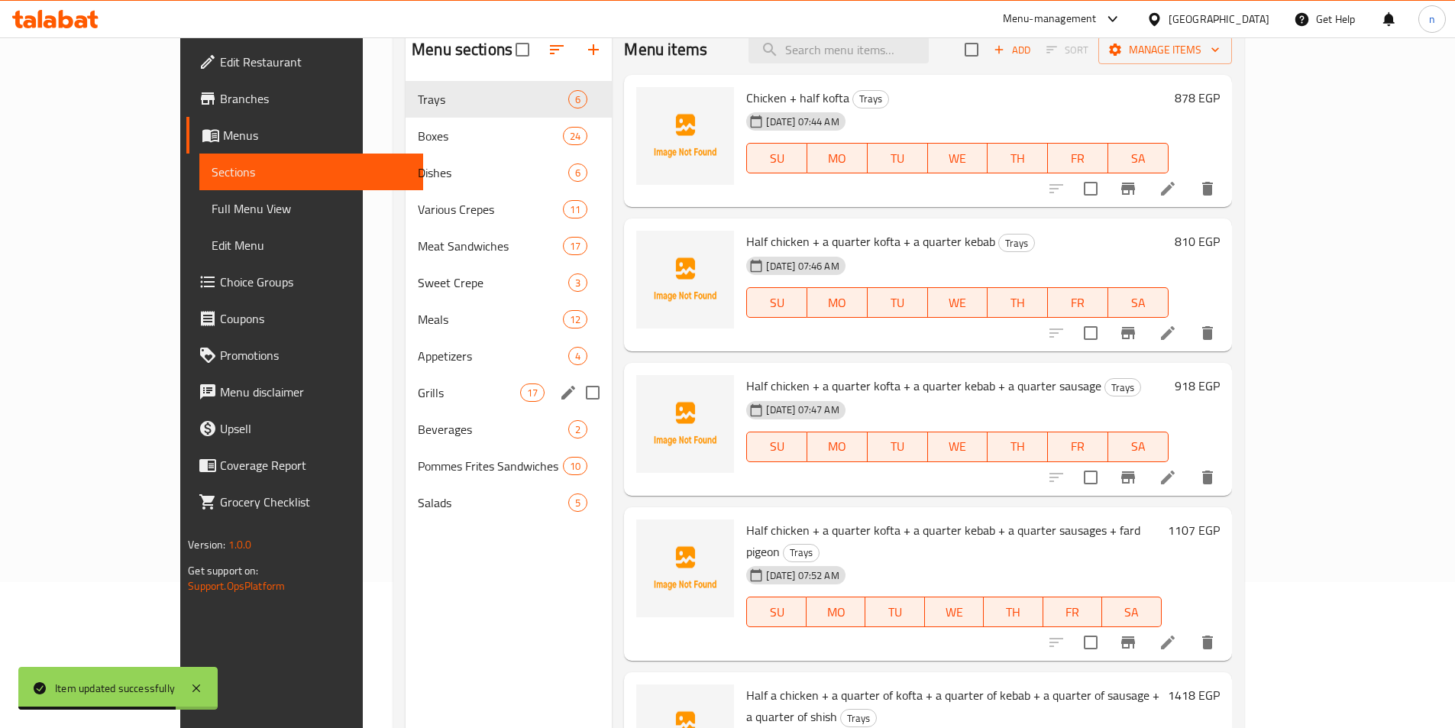
scroll to position [61, 0]
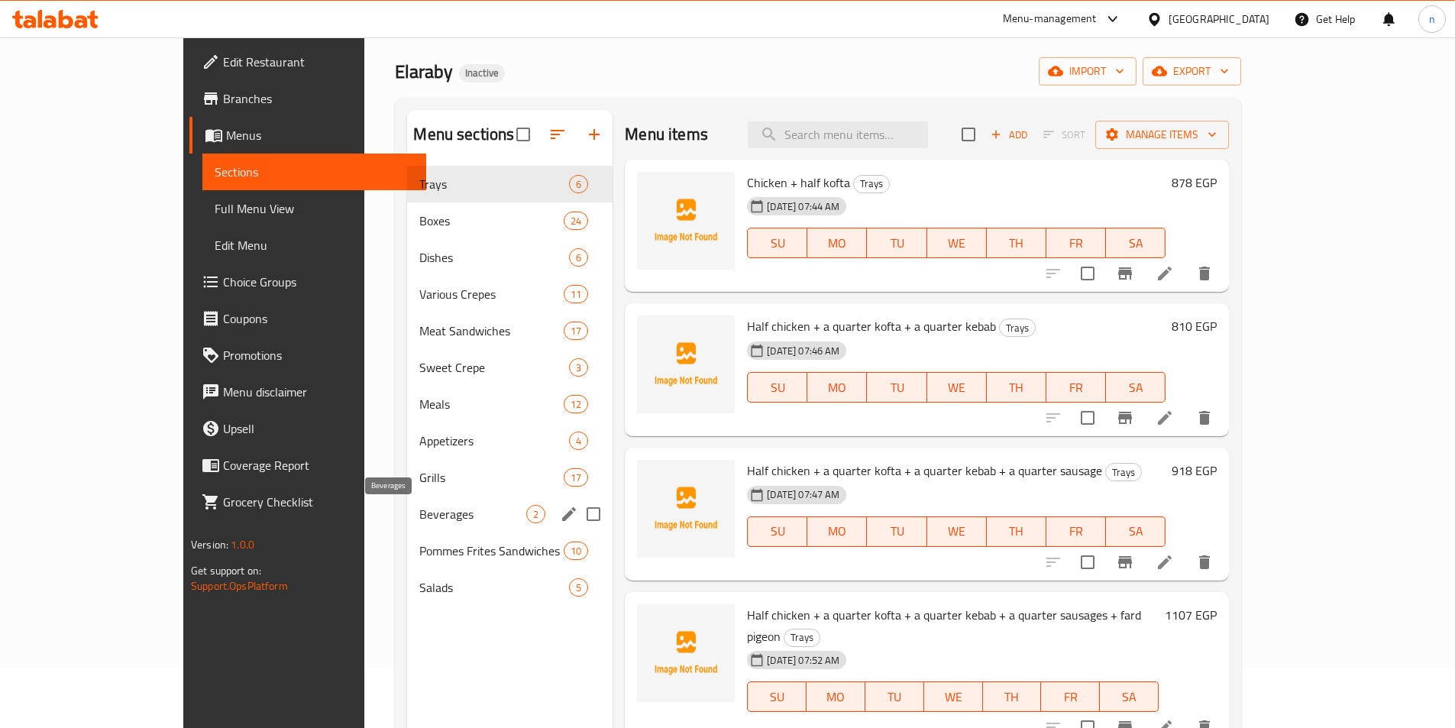
click at [407, 496] on div "Grills 17" at bounding box center [510, 477] width 206 height 37
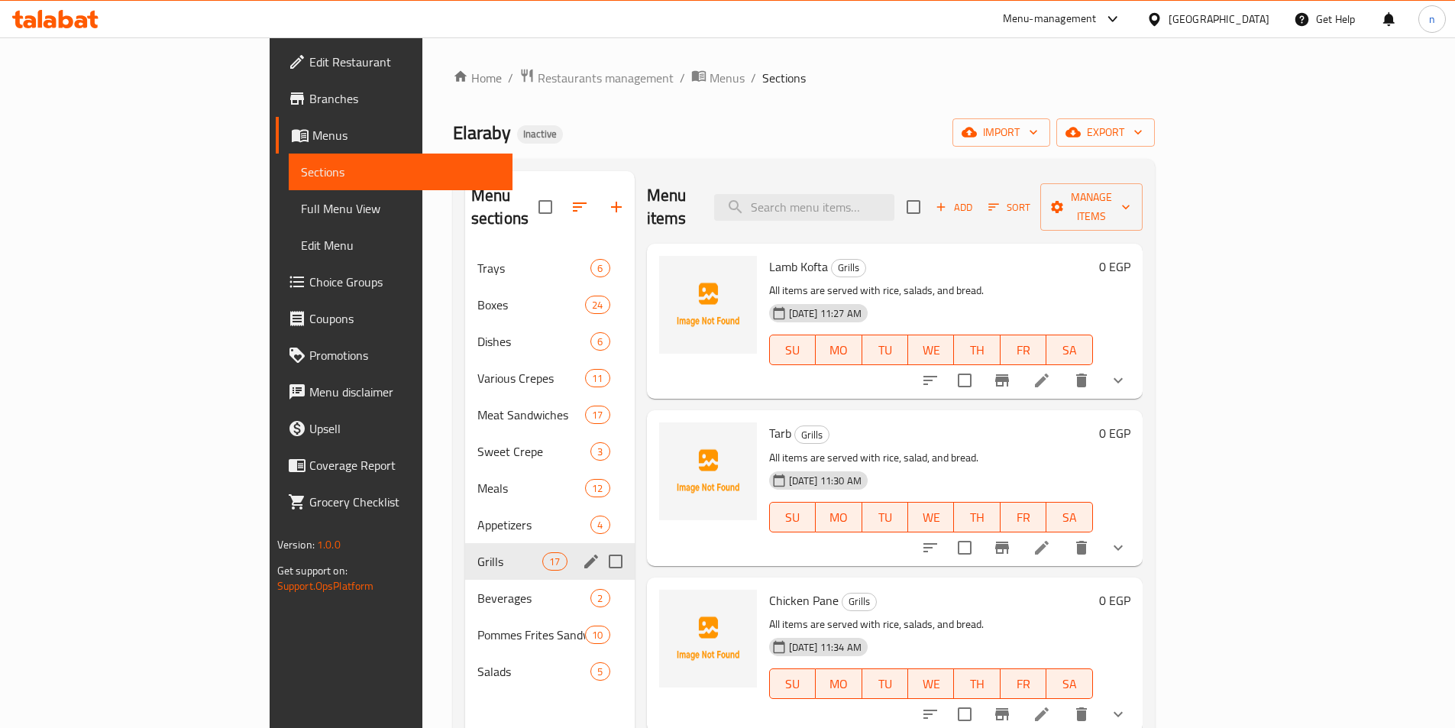
drag, startPoint x: 387, startPoint y: 568, endPoint x: 391, endPoint y: 523, distance: 45.2
click at [465, 523] on div "Trays 6 Boxes 24 Dishes 6 Various Crepes 11 Meat Sandwiches 17 Sweet Crepe 3 Me…" at bounding box center [550, 470] width 170 height 440
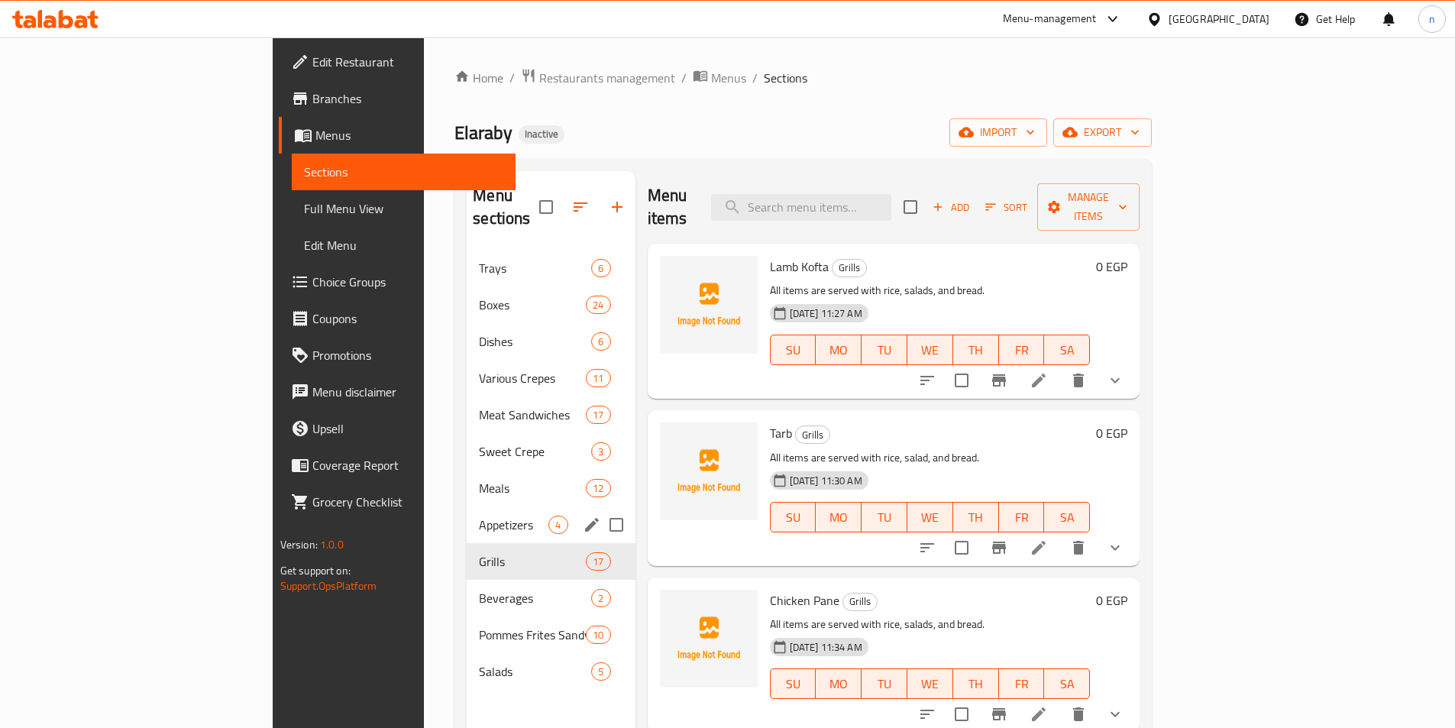
drag, startPoint x: 391, startPoint y: 571, endPoint x: 391, endPoint y: 511, distance: 60.4
click at [467, 511] on div "Trays 6 Boxes 24 Dishes 6 Various Crepes 11 Meat Sandwiches 17 Sweet Crepe 3 Me…" at bounding box center [551, 470] width 168 height 440
click at [479, 589] on span "Beverages" at bounding box center [514, 598] width 70 height 18
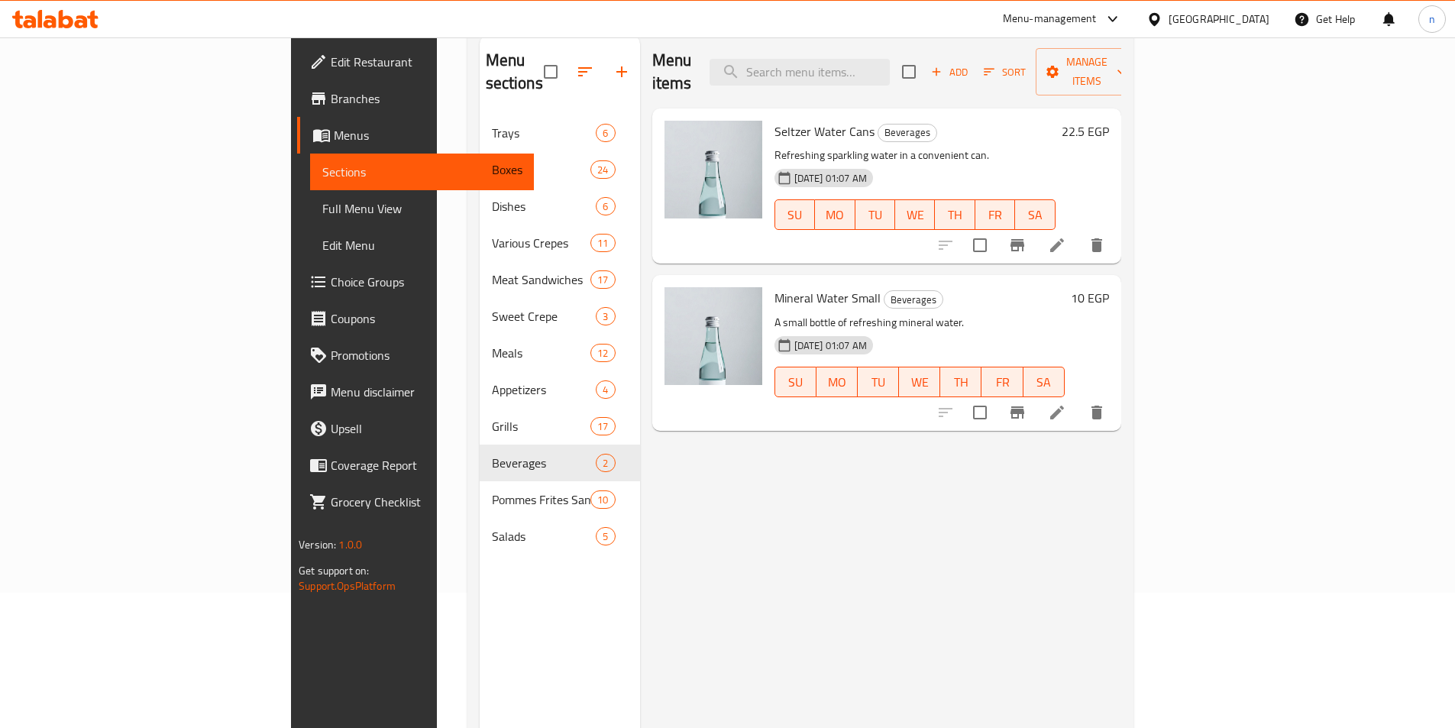
scroll to position [61, 0]
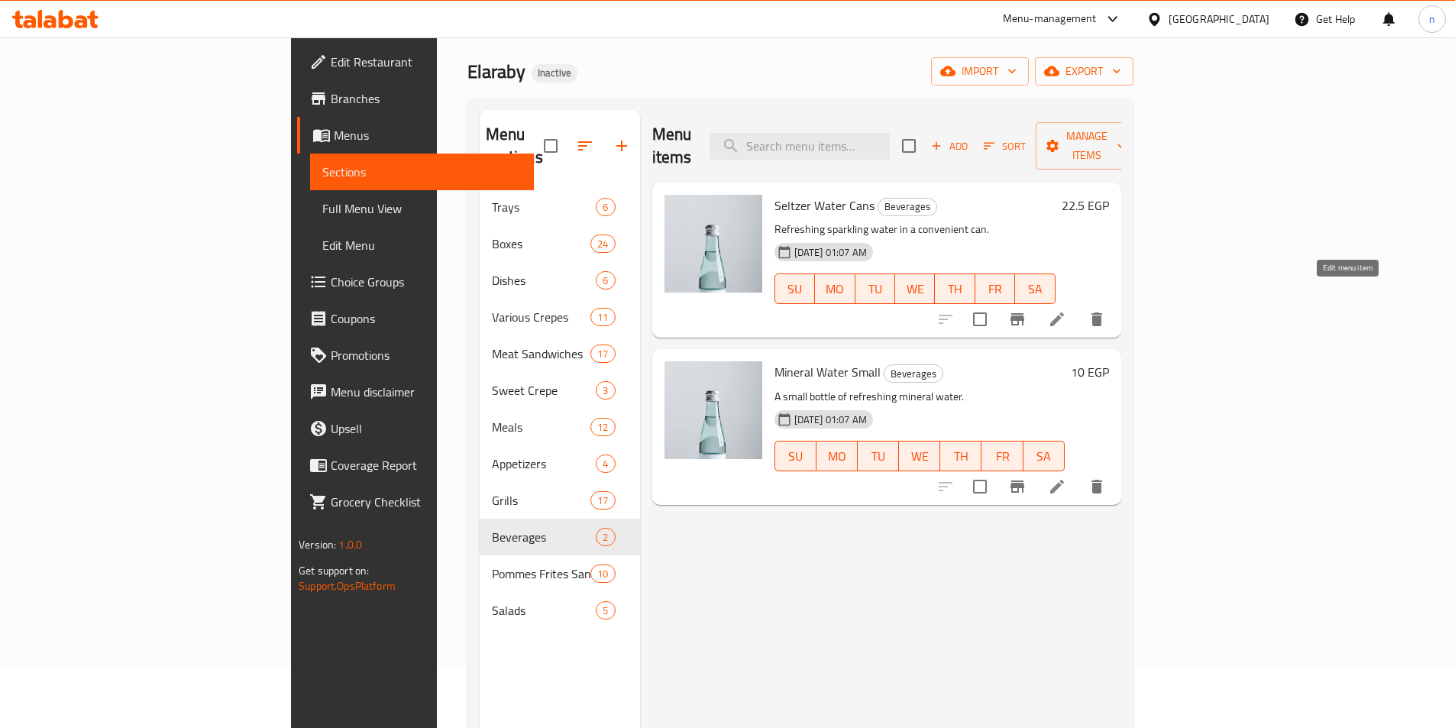
click at [1066, 310] on icon at bounding box center [1057, 319] width 18 height 18
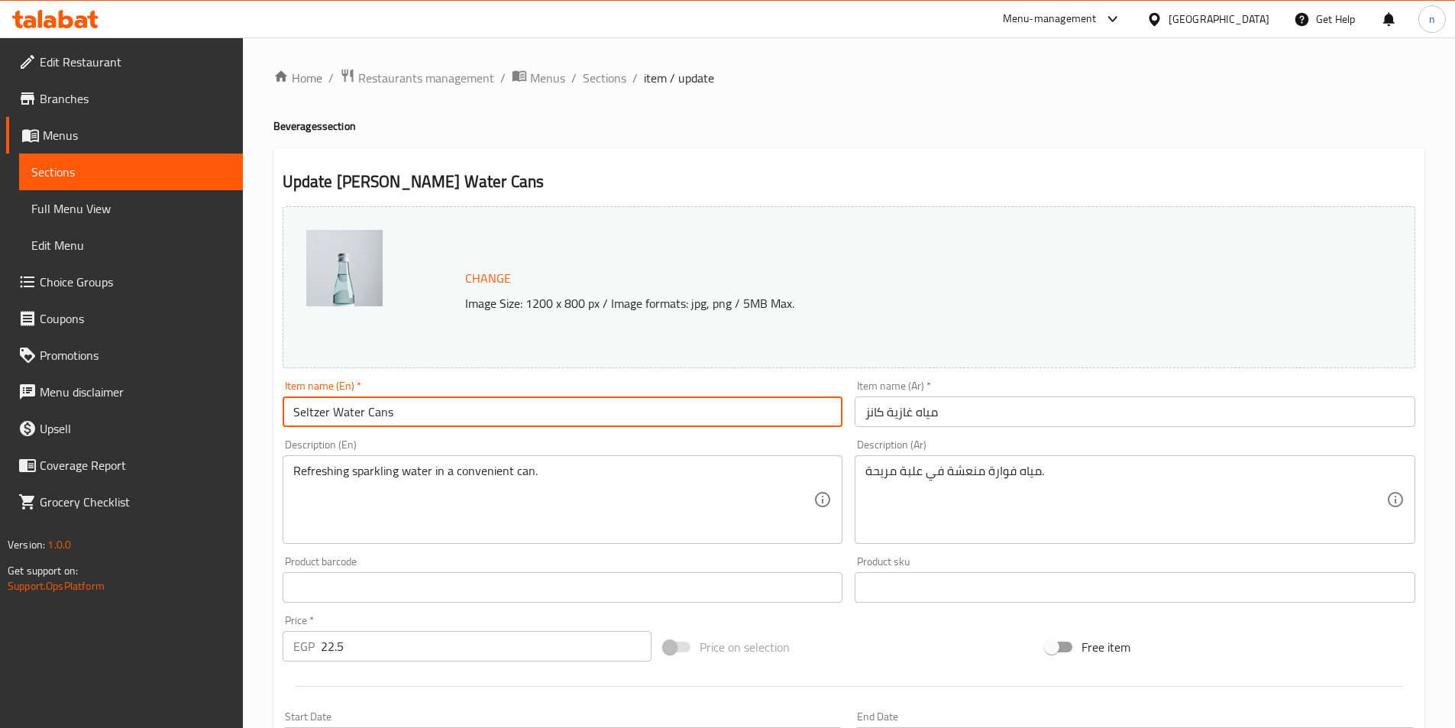
drag, startPoint x: 361, startPoint y: 416, endPoint x: 282, endPoint y: 429, distance: 80.6
click at [282, 429] on div "Item name (En)   * Seltzer Water Cans Item name (En) *" at bounding box center [563, 403] width 573 height 59
drag, startPoint x: 297, startPoint y: 410, endPoint x: 286, endPoint y: 410, distance: 11.5
click at [286, 410] on input "soft drinks Cans" at bounding box center [563, 411] width 561 height 31
click at [357, 413] on input "Soft drinks Cans" at bounding box center [563, 411] width 561 height 31
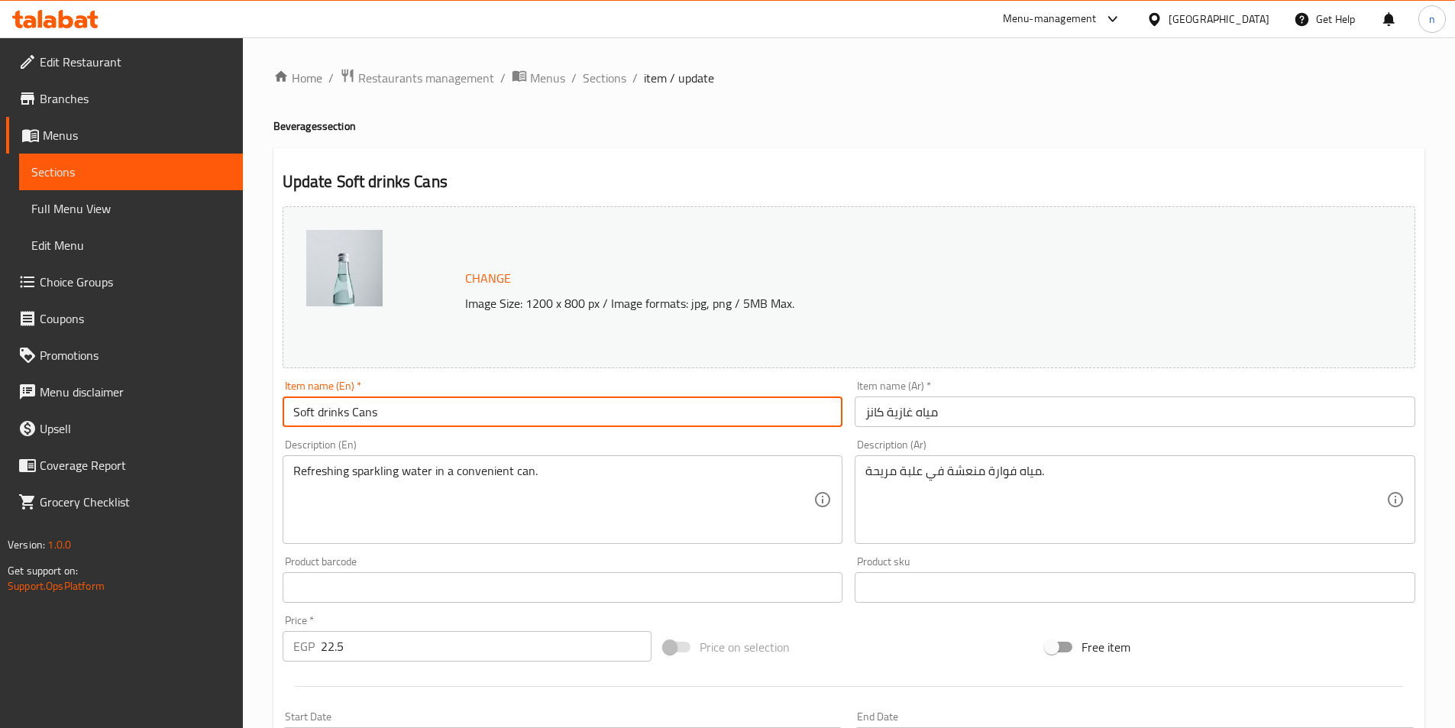
click at [357, 413] on input "Soft drinks Cans" at bounding box center [563, 411] width 561 height 31
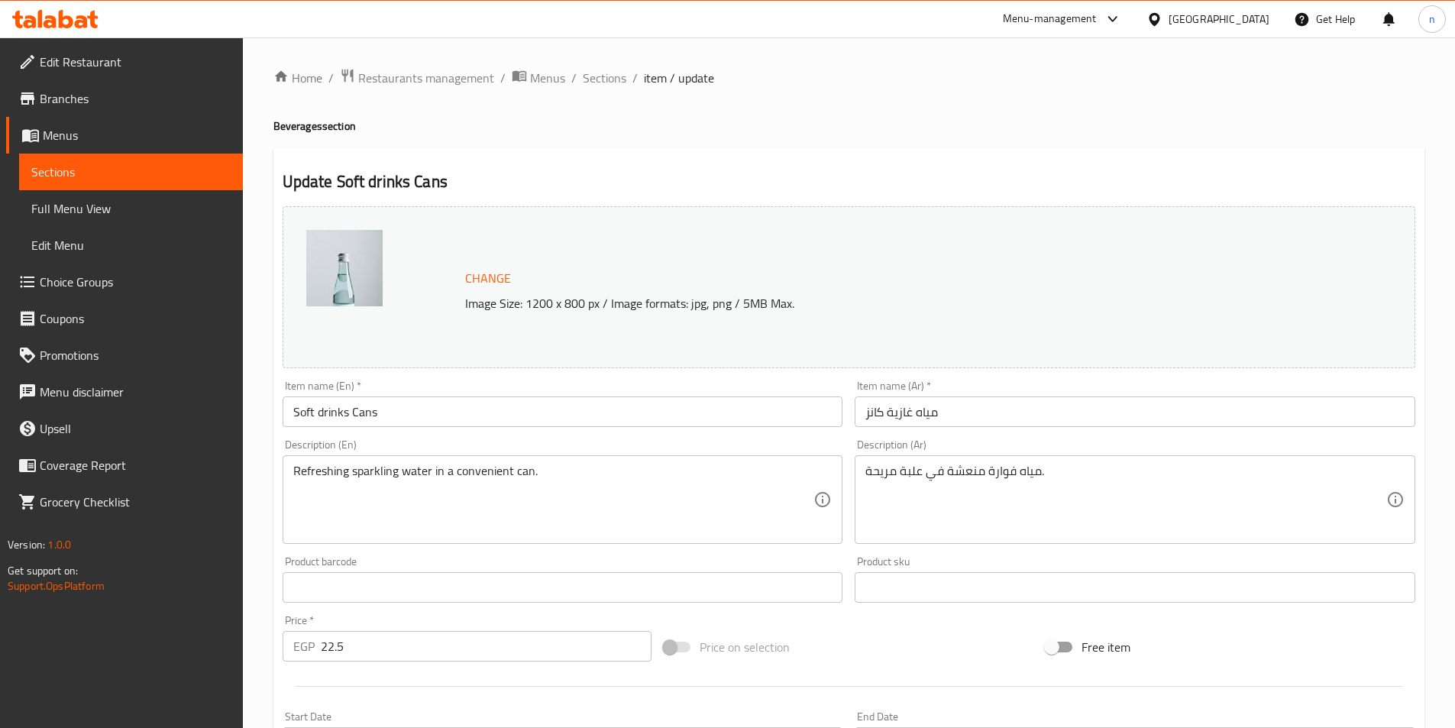
click at [270, 383] on div "Home / Restaurants management / Menus / Sections / item / update Beverages sect…" at bounding box center [849, 569] width 1212 height 1064
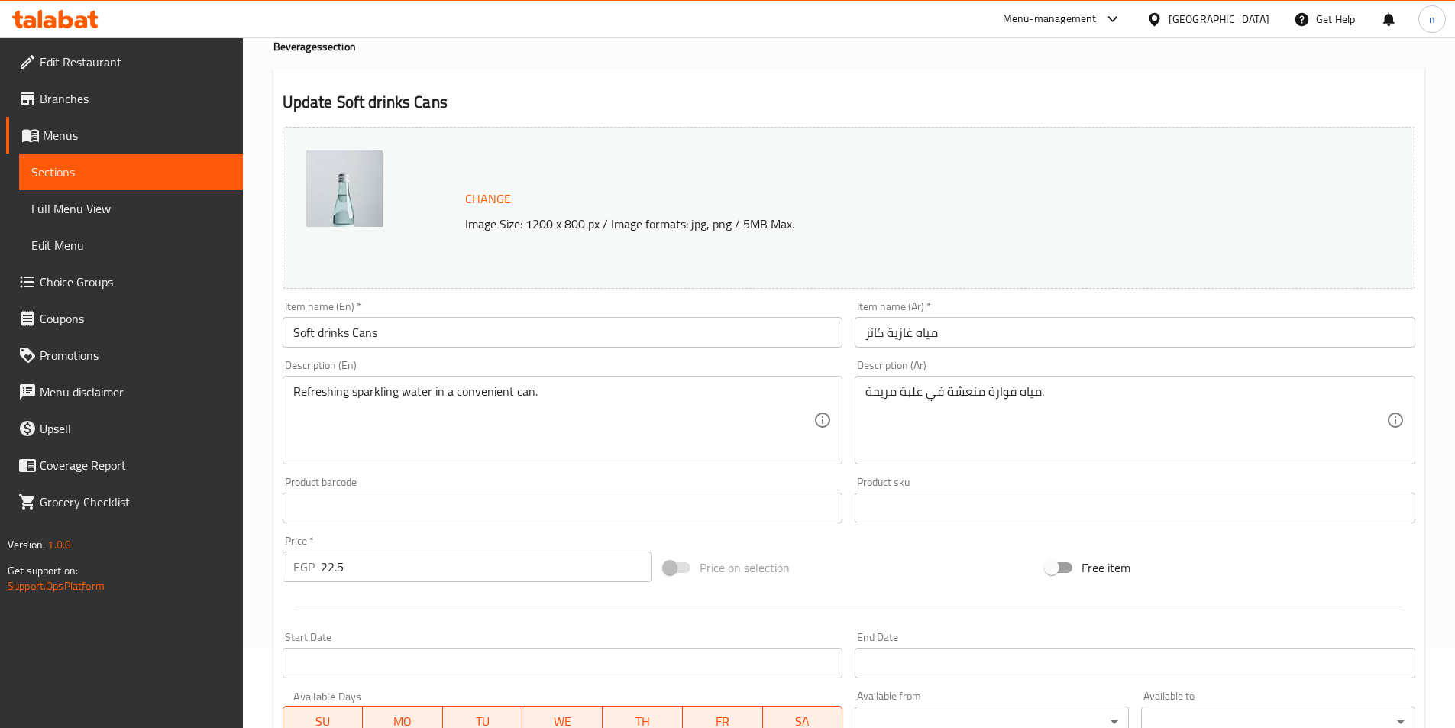
scroll to position [76, 0]
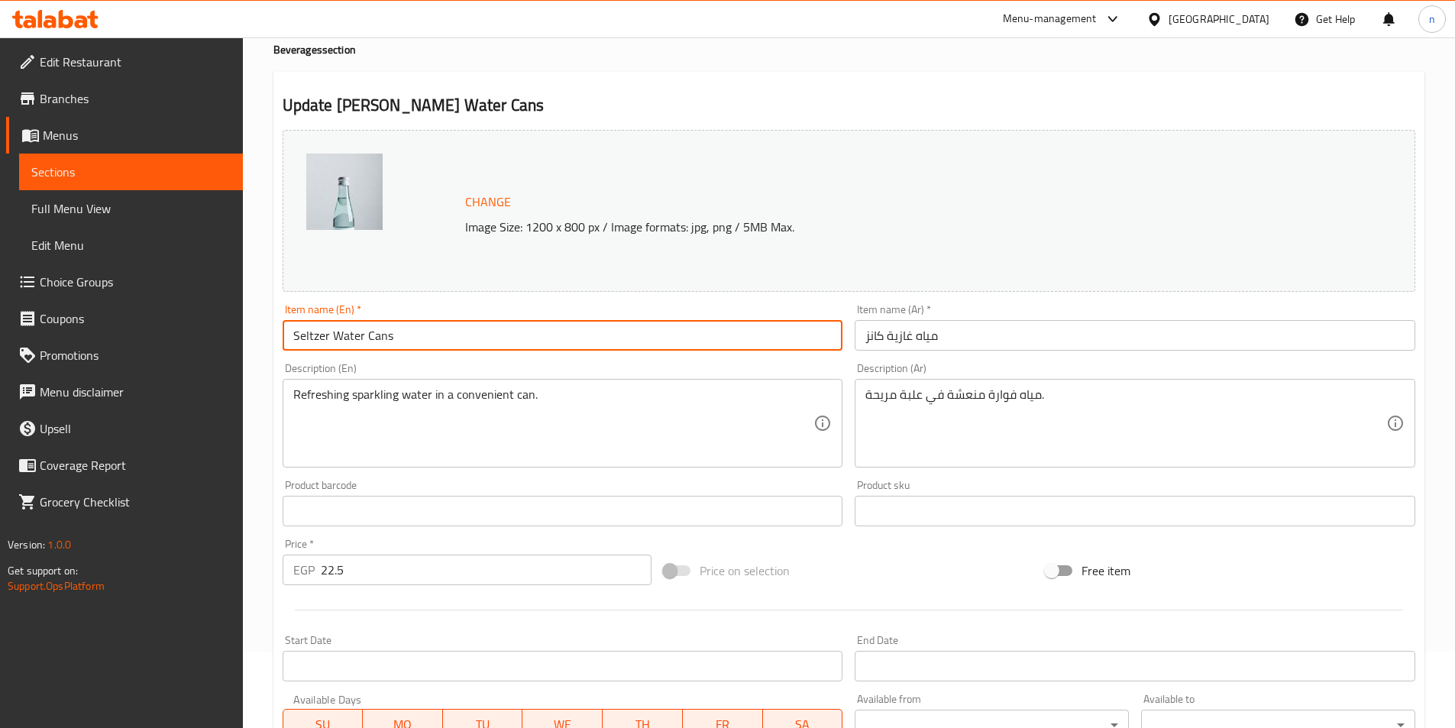
type input "Seltzer Water Cans"
click at [254, 338] on div "Home / Restaurants management / Menus / Sections / item / update Beverages sect…" at bounding box center [849, 493] width 1212 height 1064
drag, startPoint x: 363, startPoint y: 335, endPoint x: 270, endPoint y: 340, distance: 92.6
click at [270, 340] on div "Home / Restaurants management / Menus / Sections / item / update Beverages sect…" at bounding box center [849, 493] width 1212 height 1064
click at [659, 367] on div "Description (En) Refreshing sparkling water in a convenient can. Description (E…" at bounding box center [563, 415] width 561 height 105
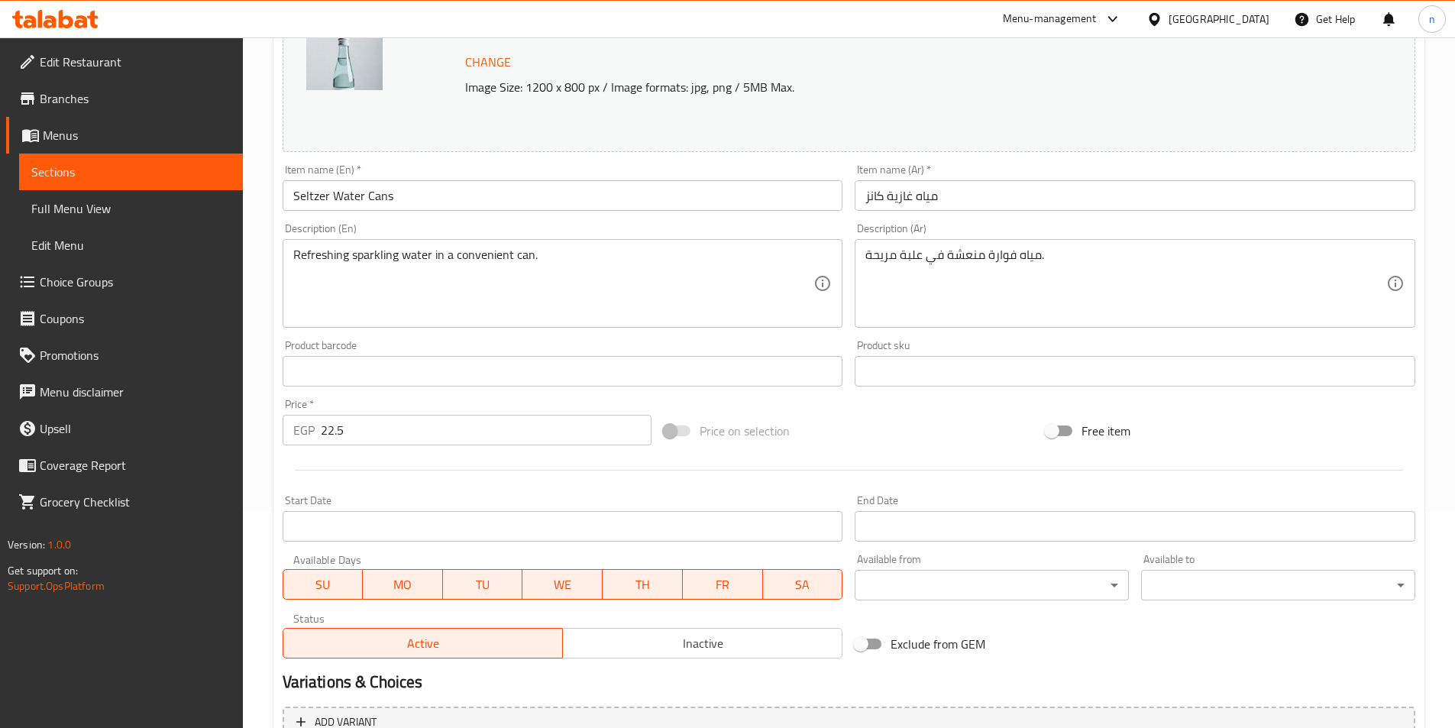
scroll to position [229, 0]
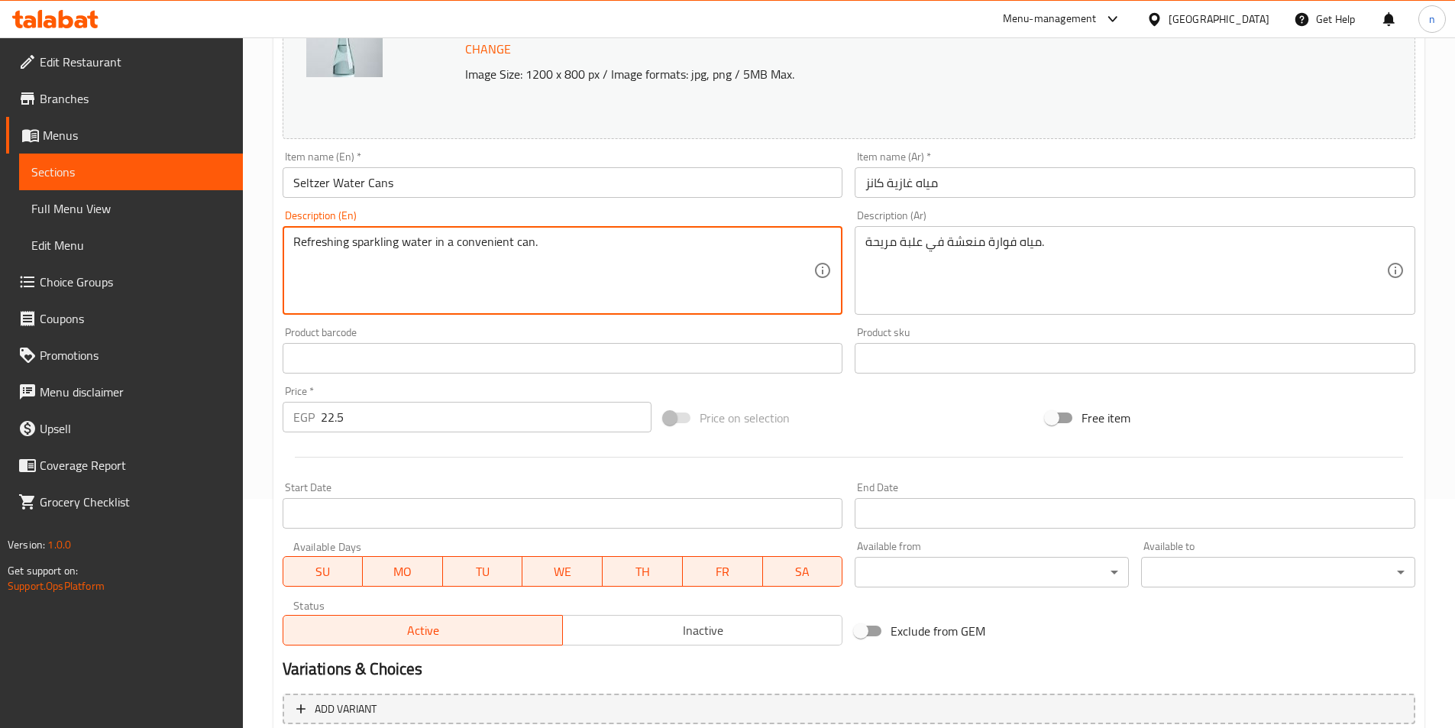
click at [361, 243] on textarea "Refreshing sparkling water in a convenient can." at bounding box center [553, 271] width 521 height 73
click at [373, 266] on textarea "Refreshing sparkling water in a convenient can." at bounding box center [553, 271] width 521 height 73
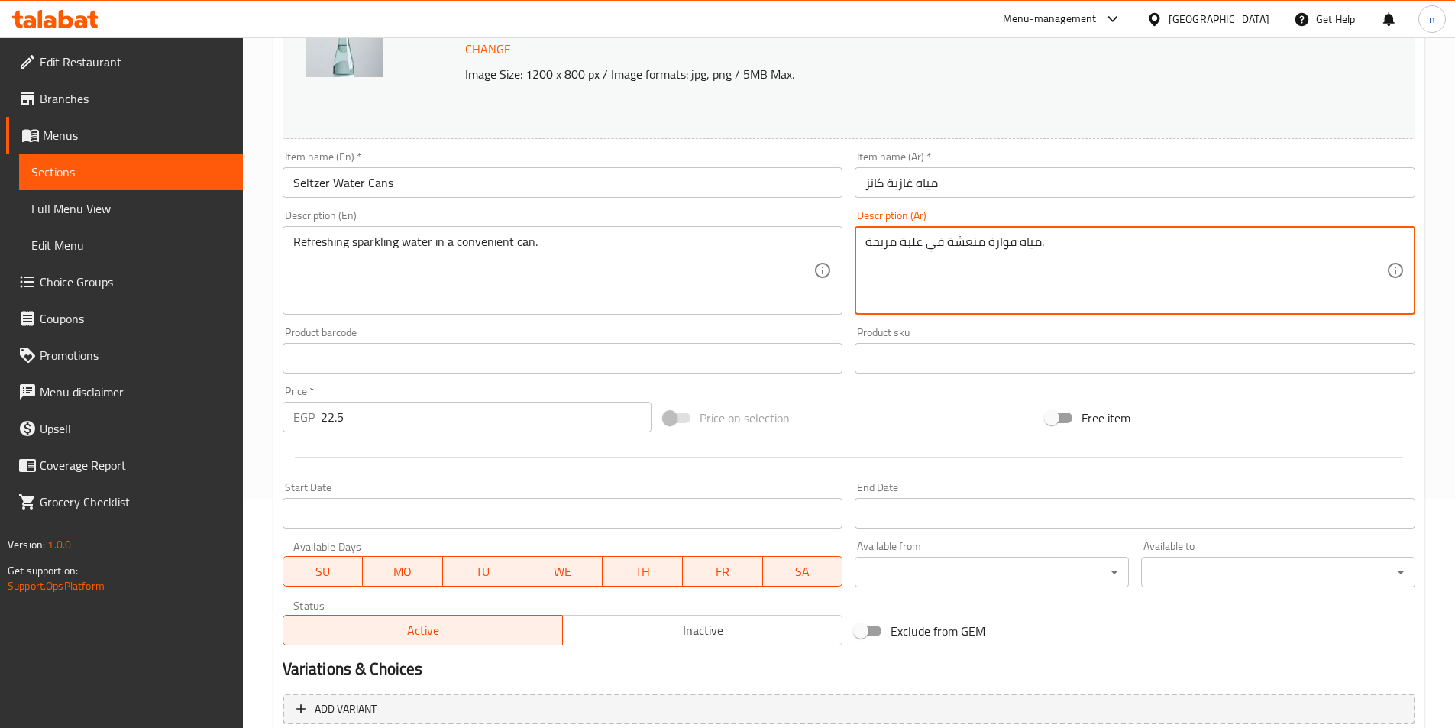
click at [969, 241] on textarea "مياه فوارة منعشة في علبة مريحة." at bounding box center [1126, 271] width 521 height 73
click at [995, 244] on textarea "مياه فوارة منعشة في علبة مريحة." at bounding box center [1126, 271] width 521 height 73
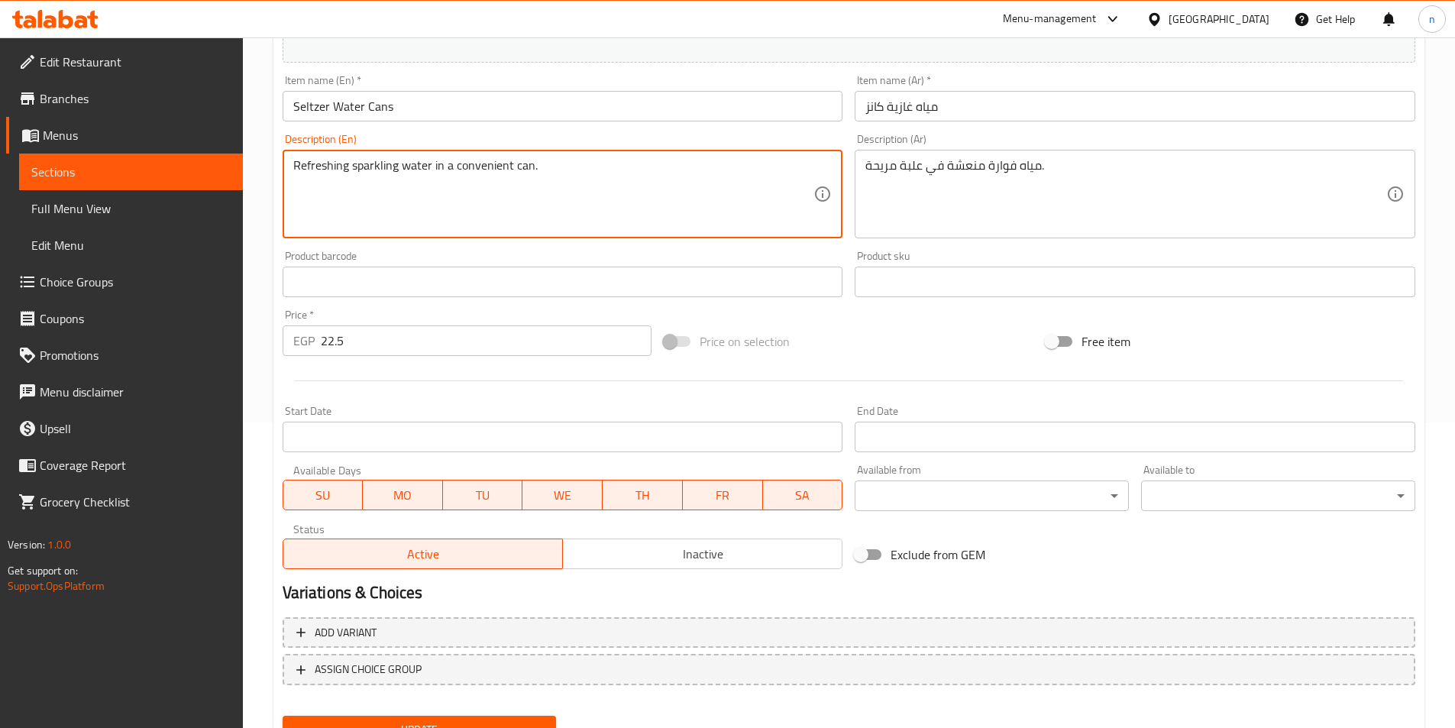
click at [481, 165] on textarea "Refreshing sparkling water in a convenient can." at bounding box center [553, 194] width 521 height 73
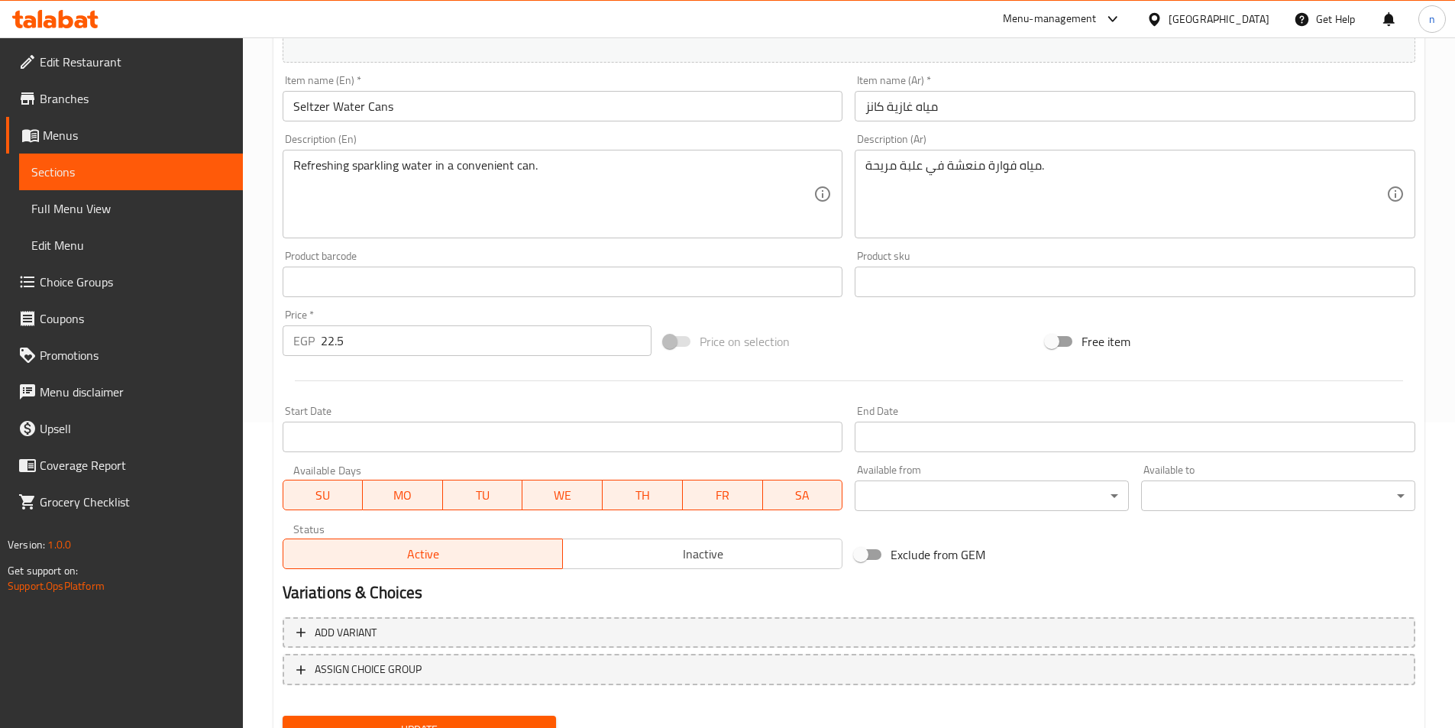
click at [270, 263] on div "Home / Restaurants management / Menus / Sections / item / update Beverages sect…" at bounding box center [849, 264] width 1212 height 1064
click at [336, 341] on input "22.5" at bounding box center [487, 340] width 332 height 31
paste input "number"
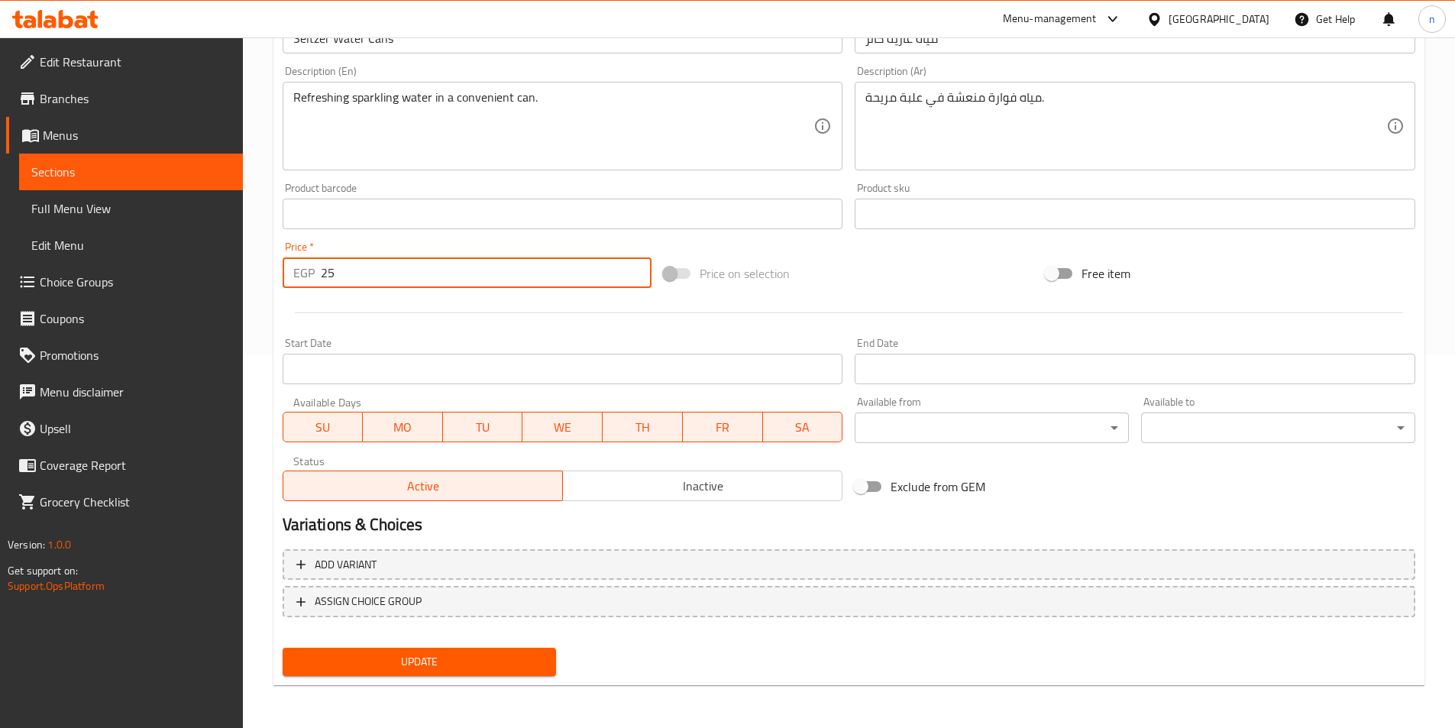
type input "25"
click at [438, 649] on button "Update" at bounding box center [420, 662] width 274 height 28
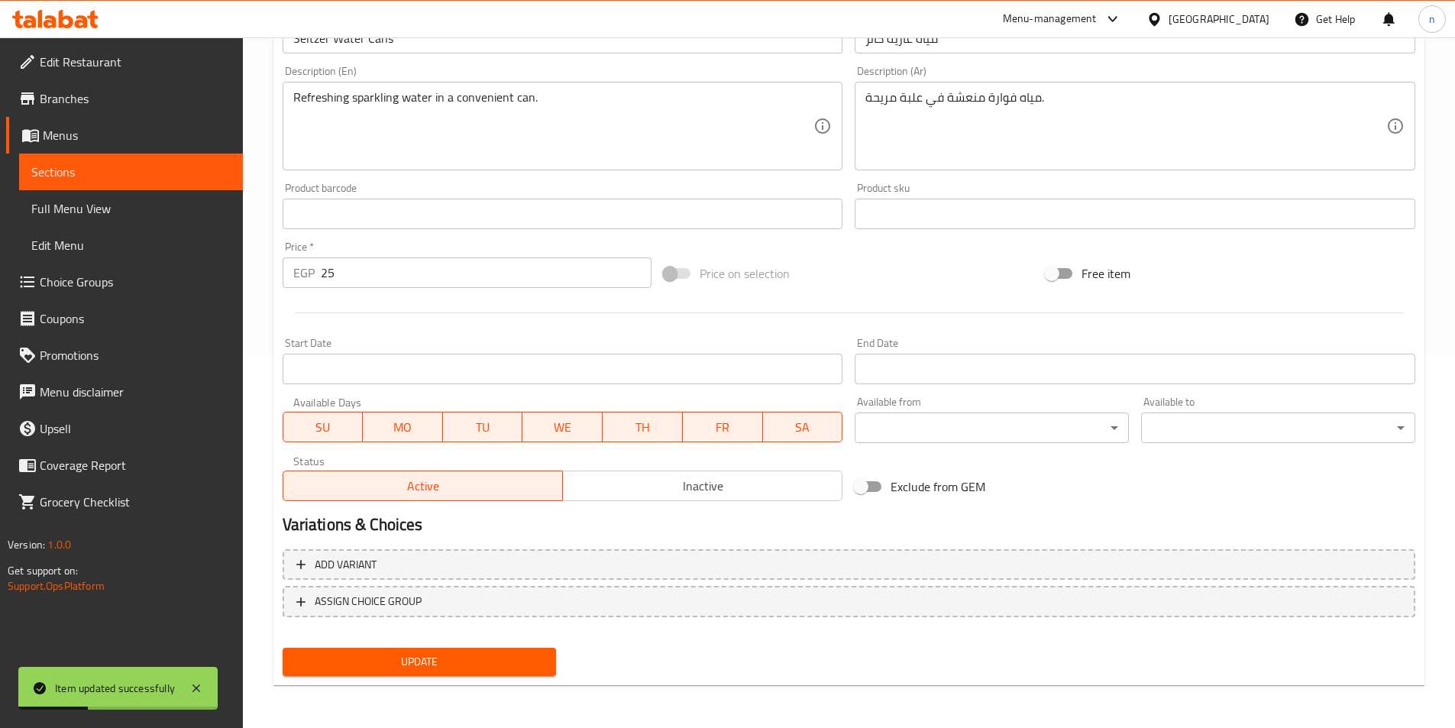
click at [70, 180] on span "Sections" at bounding box center [130, 172] width 199 height 18
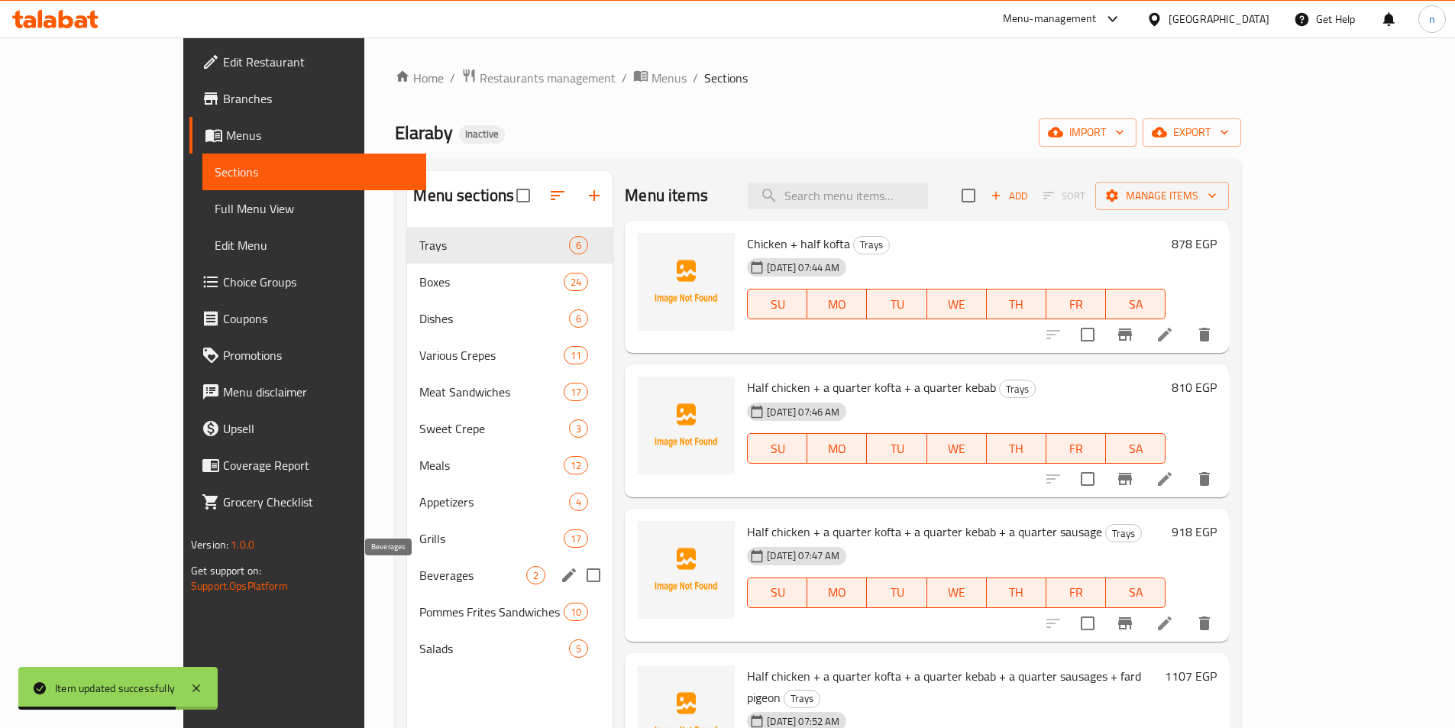
click at [419, 583] on span "Beverages" at bounding box center [472, 575] width 107 height 18
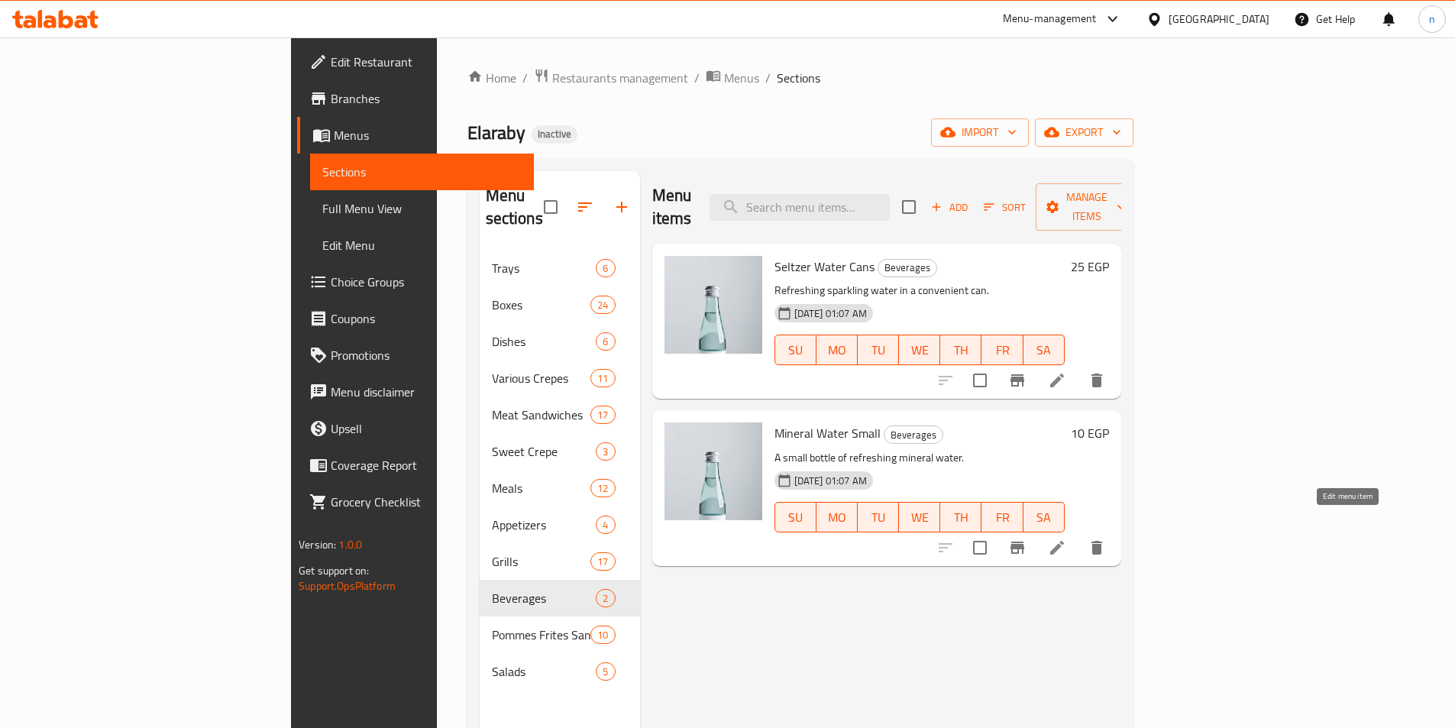
click at [1064, 541] on icon at bounding box center [1057, 548] width 14 height 14
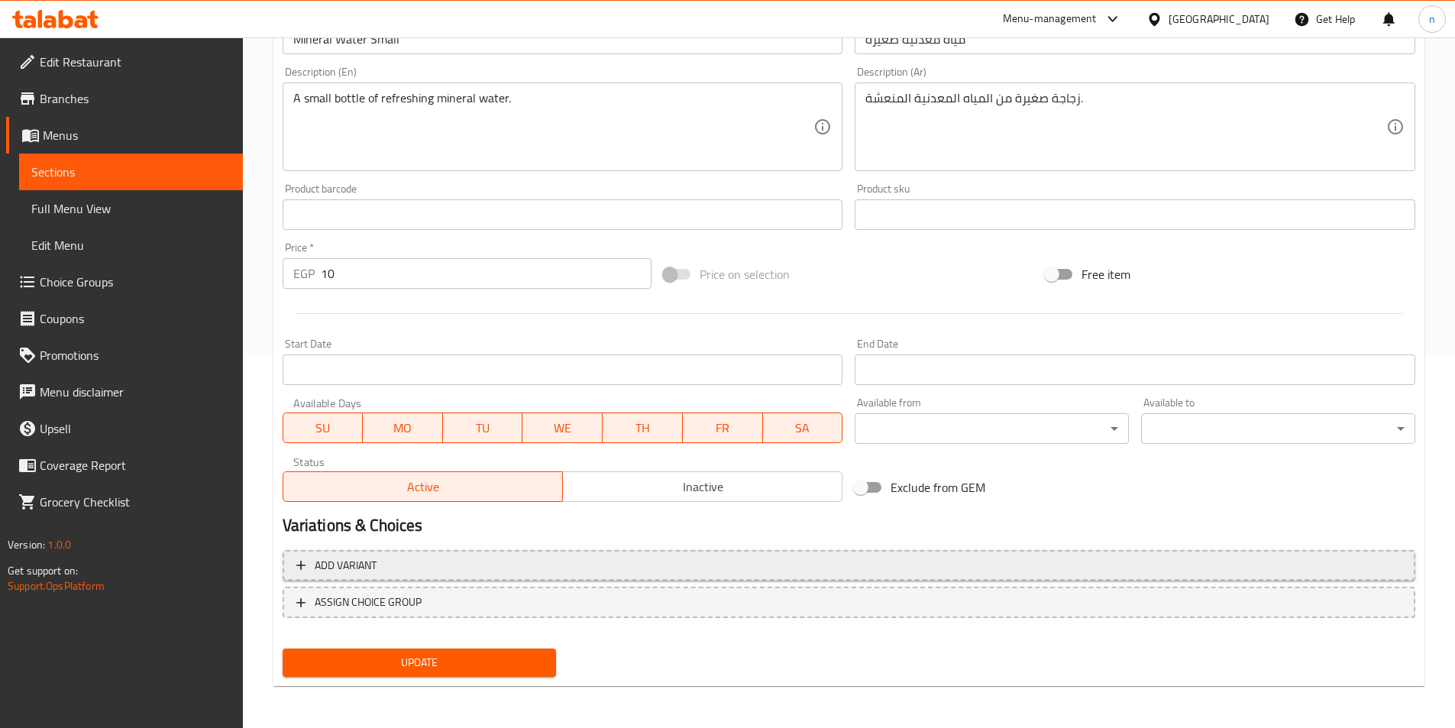
scroll to position [374, 0]
click at [332, 280] on input "10" at bounding box center [487, 272] width 332 height 31
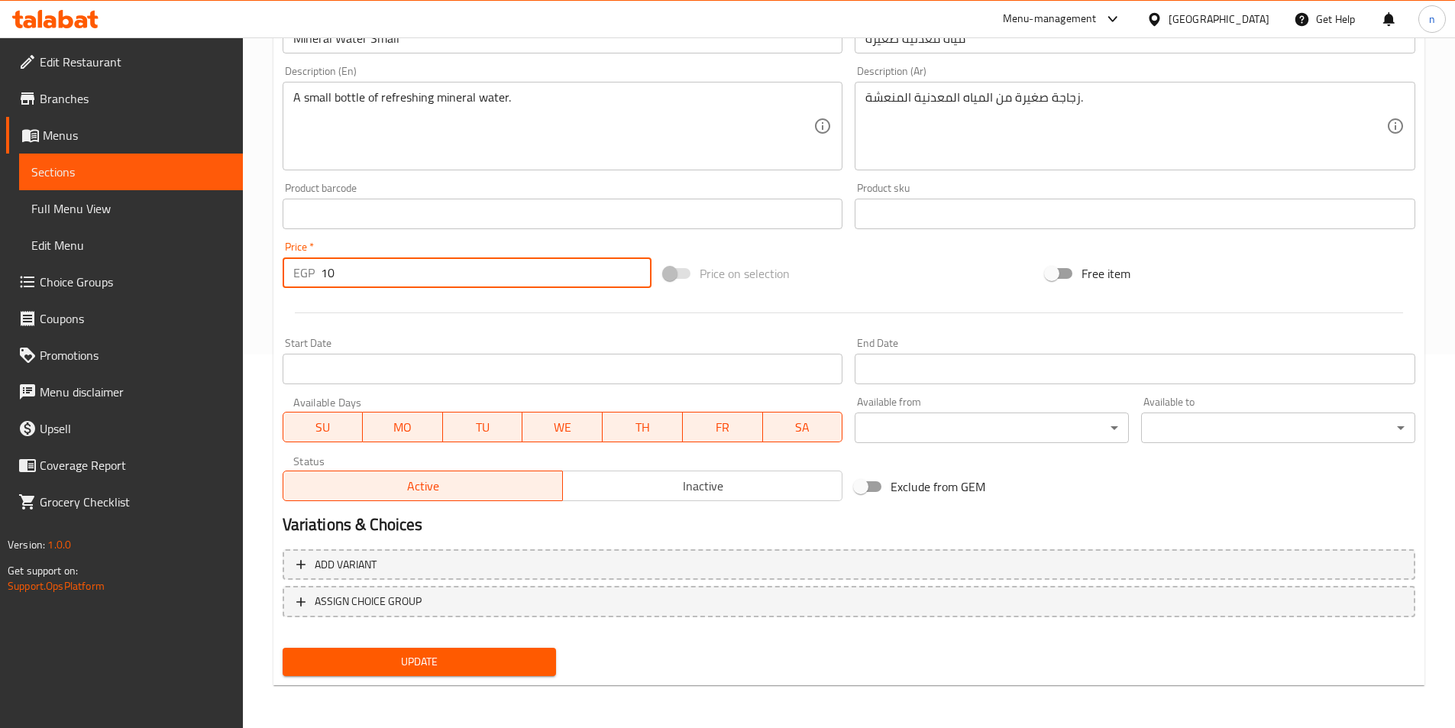
click at [332, 280] on input "10" at bounding box center [487, 272] width 332 height 31
click at [329, 277] on input "10" at bounding box center [487, 272] width 332 height 31
paste input "1"
type input "11"
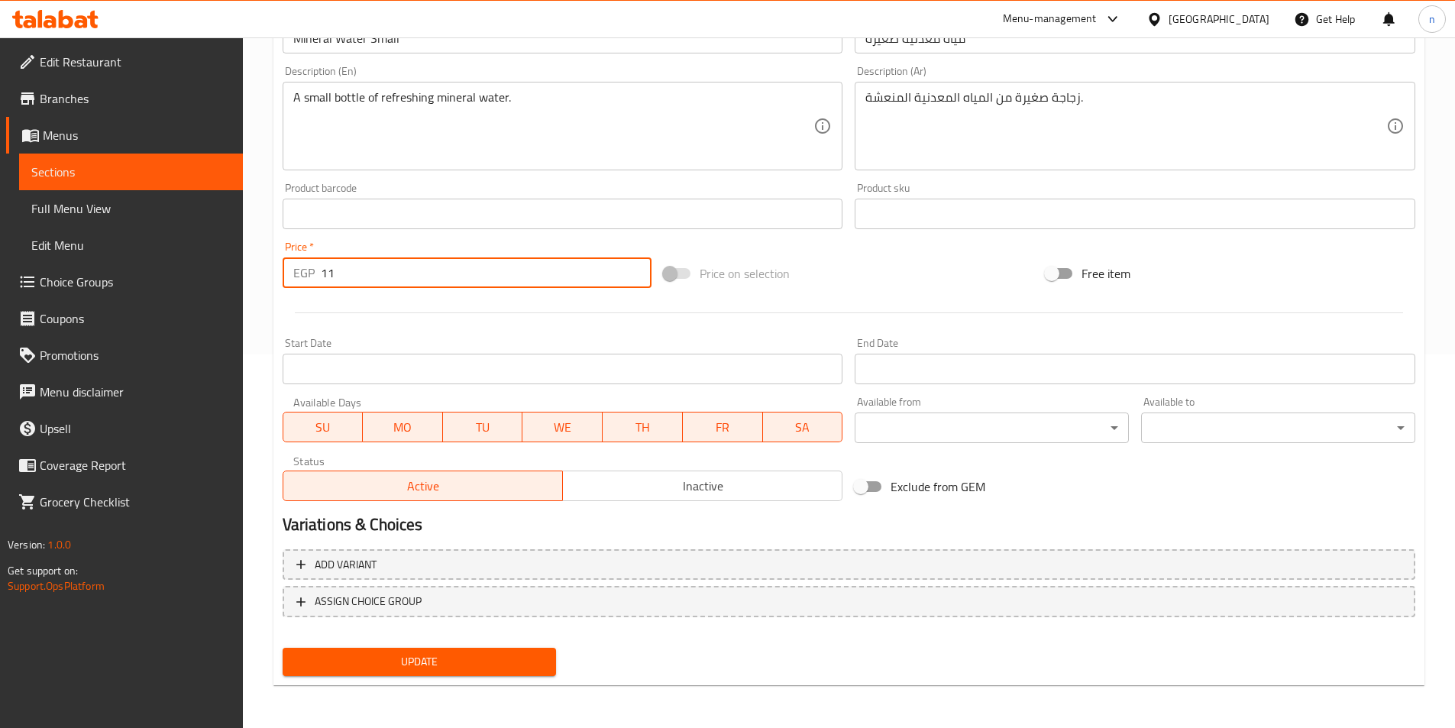
click at [528, 668] on span "Update" at bounding box center [420, 661] width 250 height 19
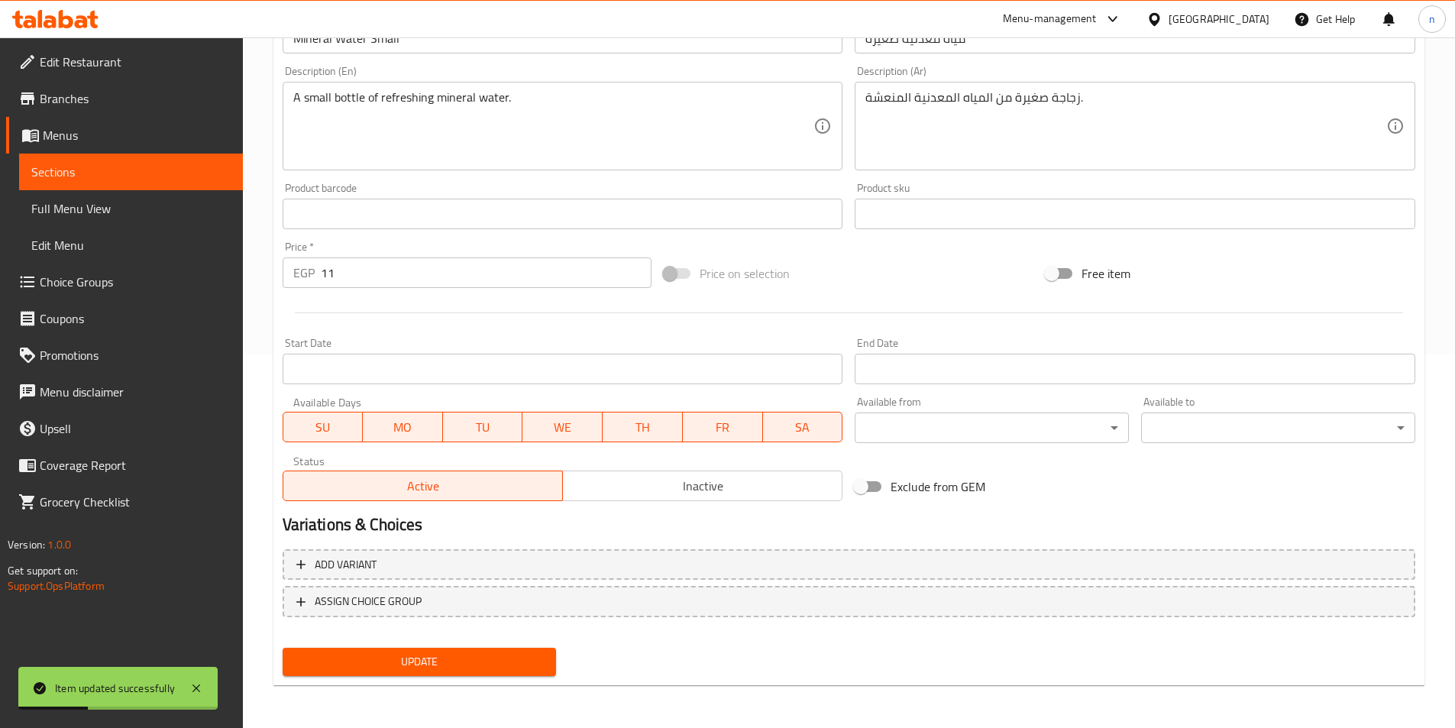
click at [141, 173] on span "Sections" at bounding box center [130, 172] width 199 height 18
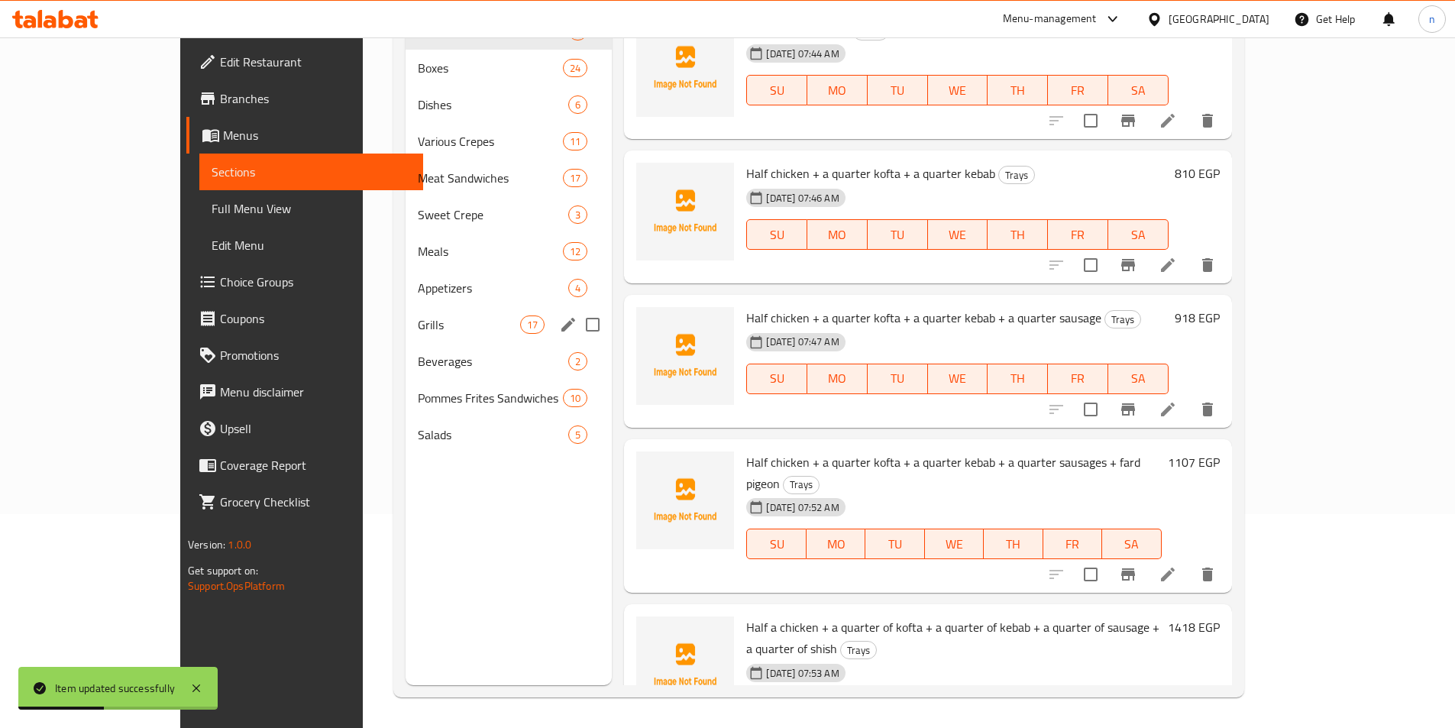
scroll to position [61, 0]
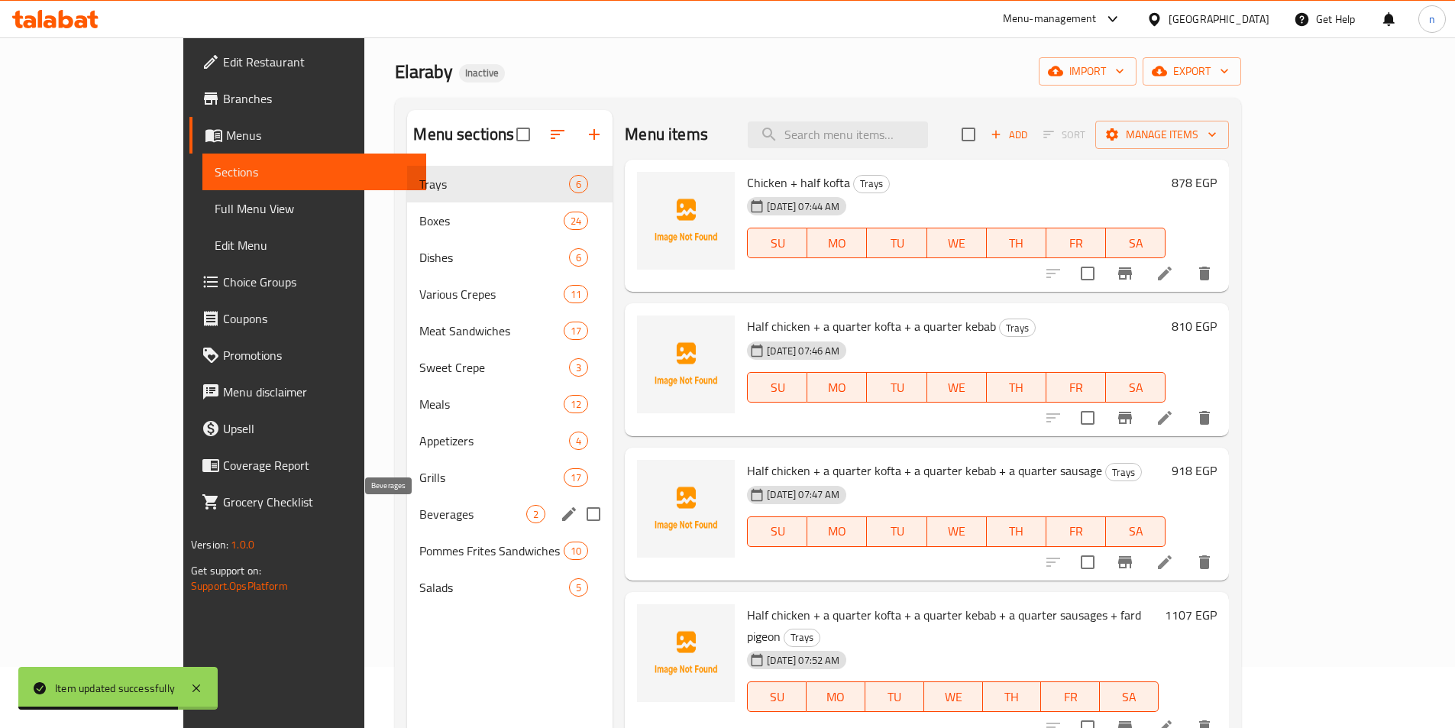
click at [419, 508] on span "Beverages" at bounding box center [472, 514] width 107 height 18
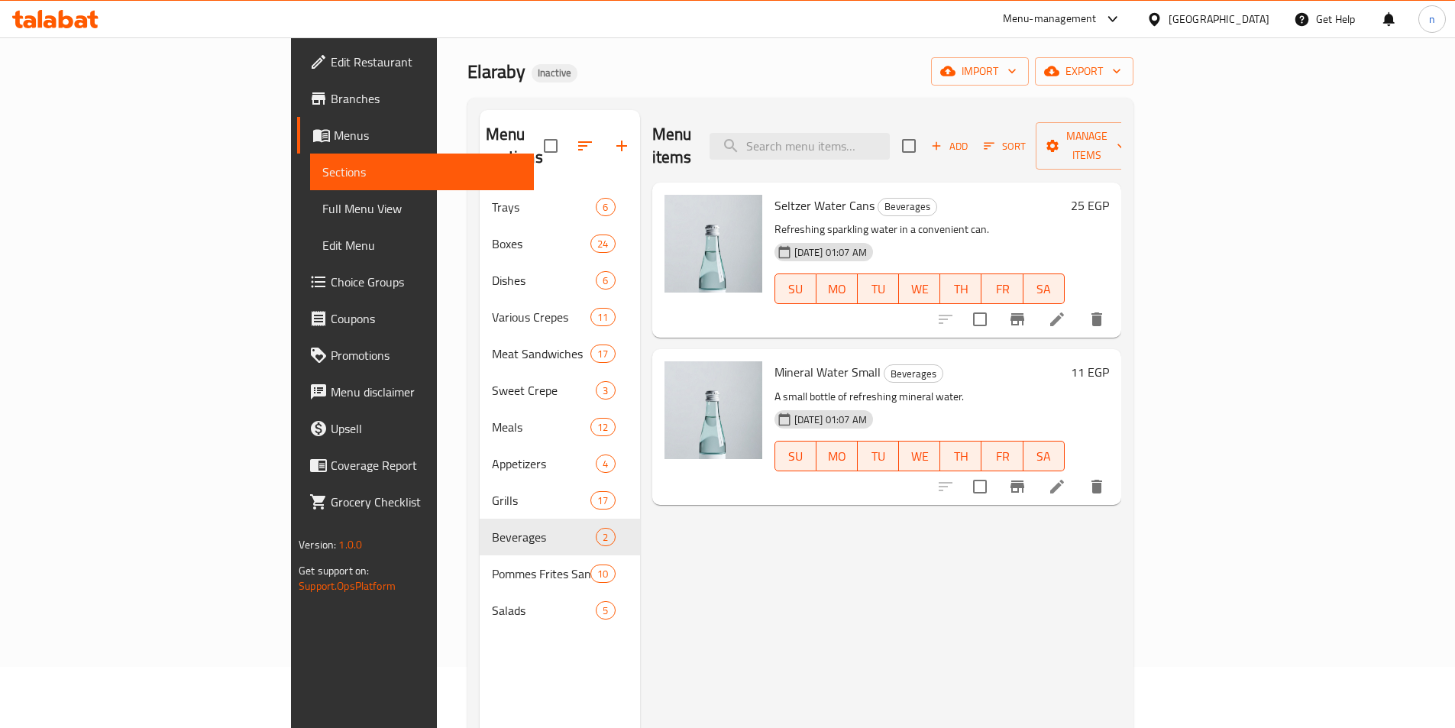
click at [921, 540] on div "Menu items Add Sort Manage items Seltzer Water Cans Beverages Refreshing sparkl…" at bounding box center [880, 474] width 481 height 728
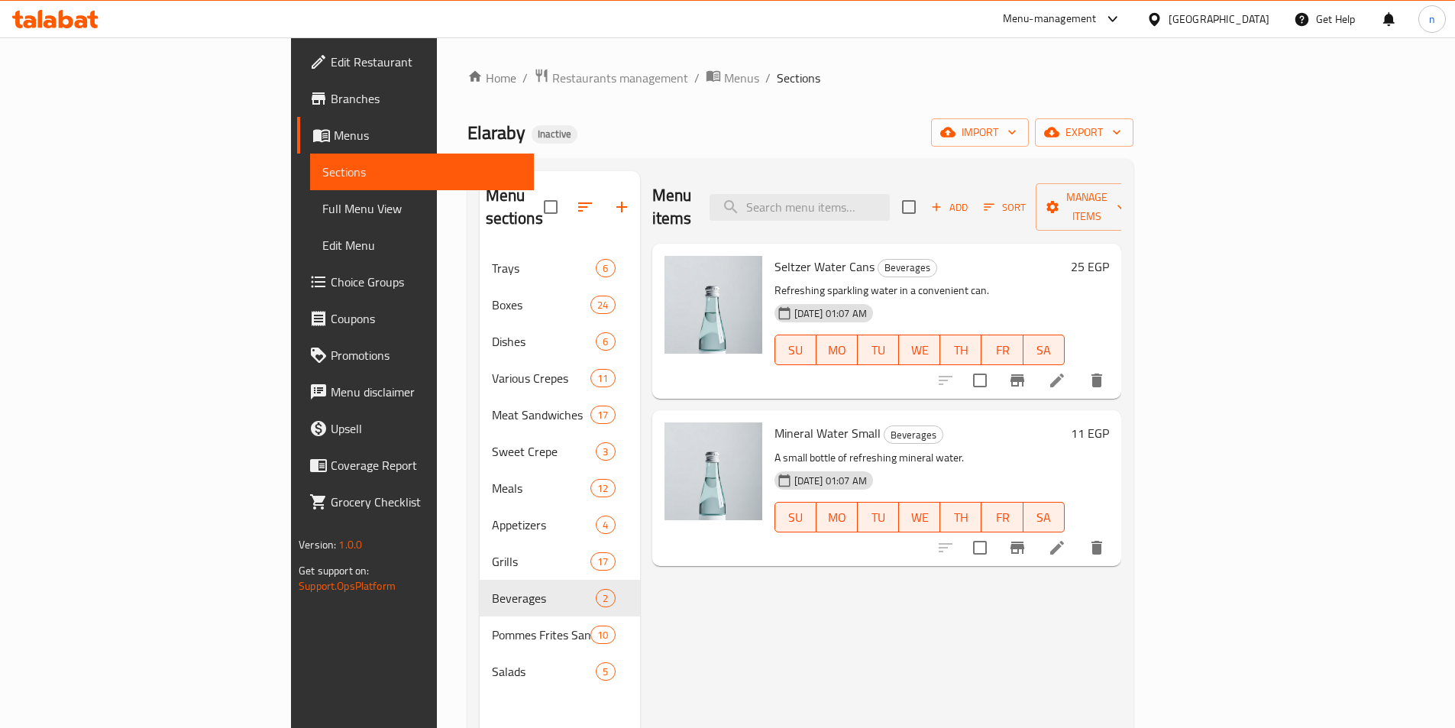
click at [322, 218] on span "Full Menu View" at bounding box center [421, 208] width 199 height 18
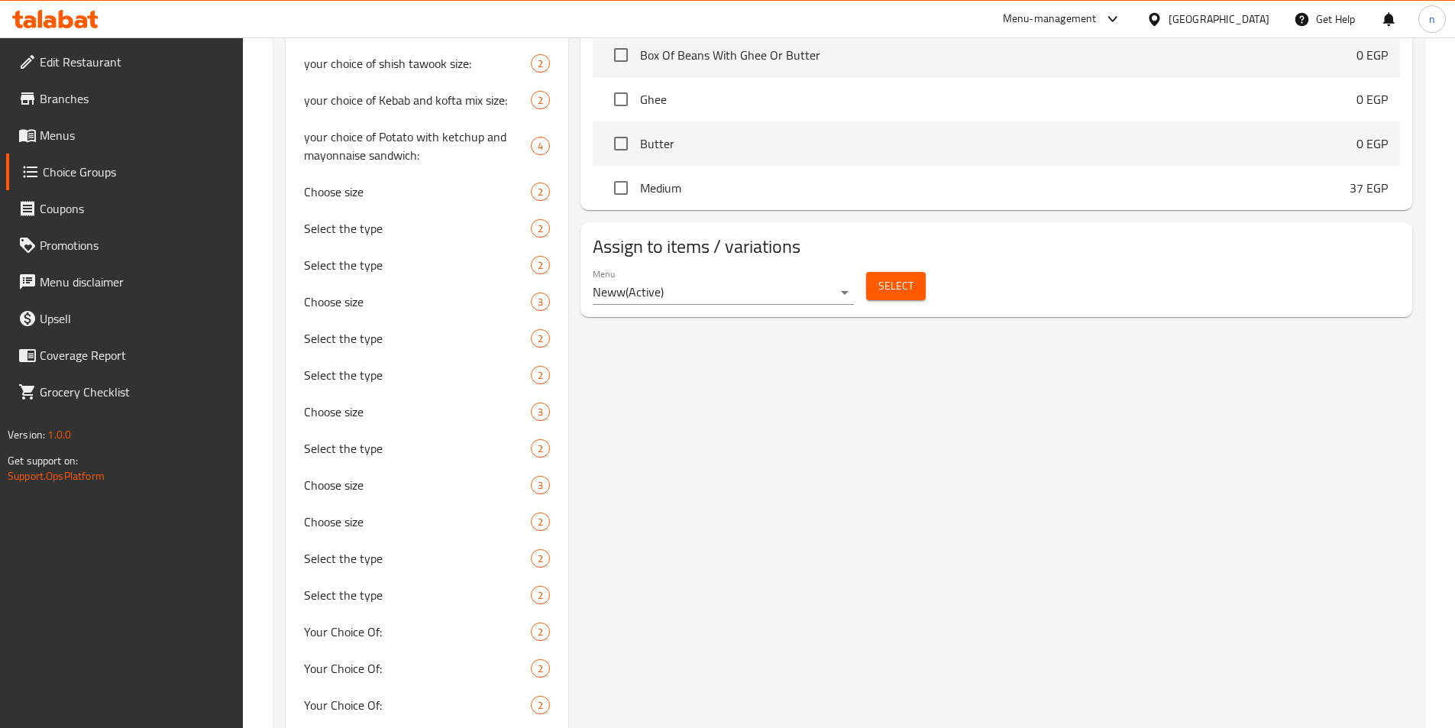
scroll to position [1452, 0]
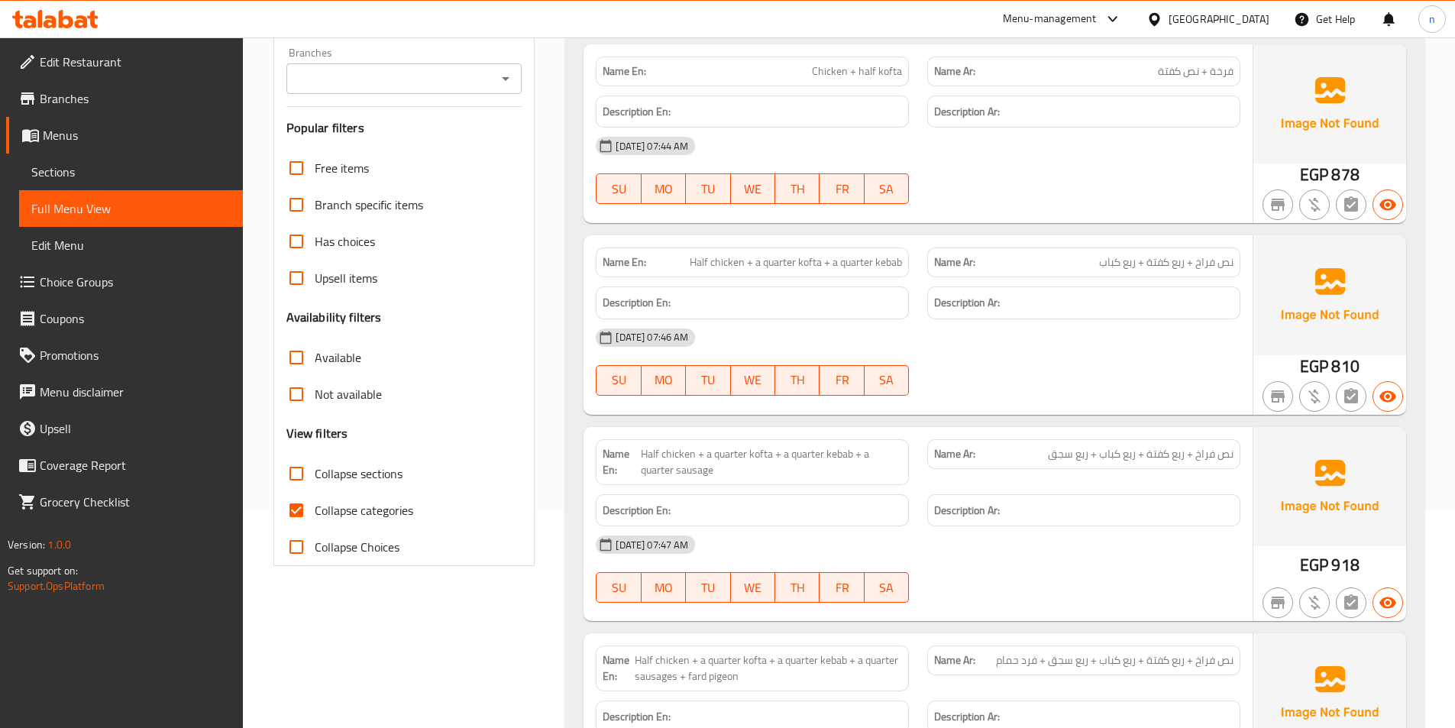
scroll to position [229, 0]
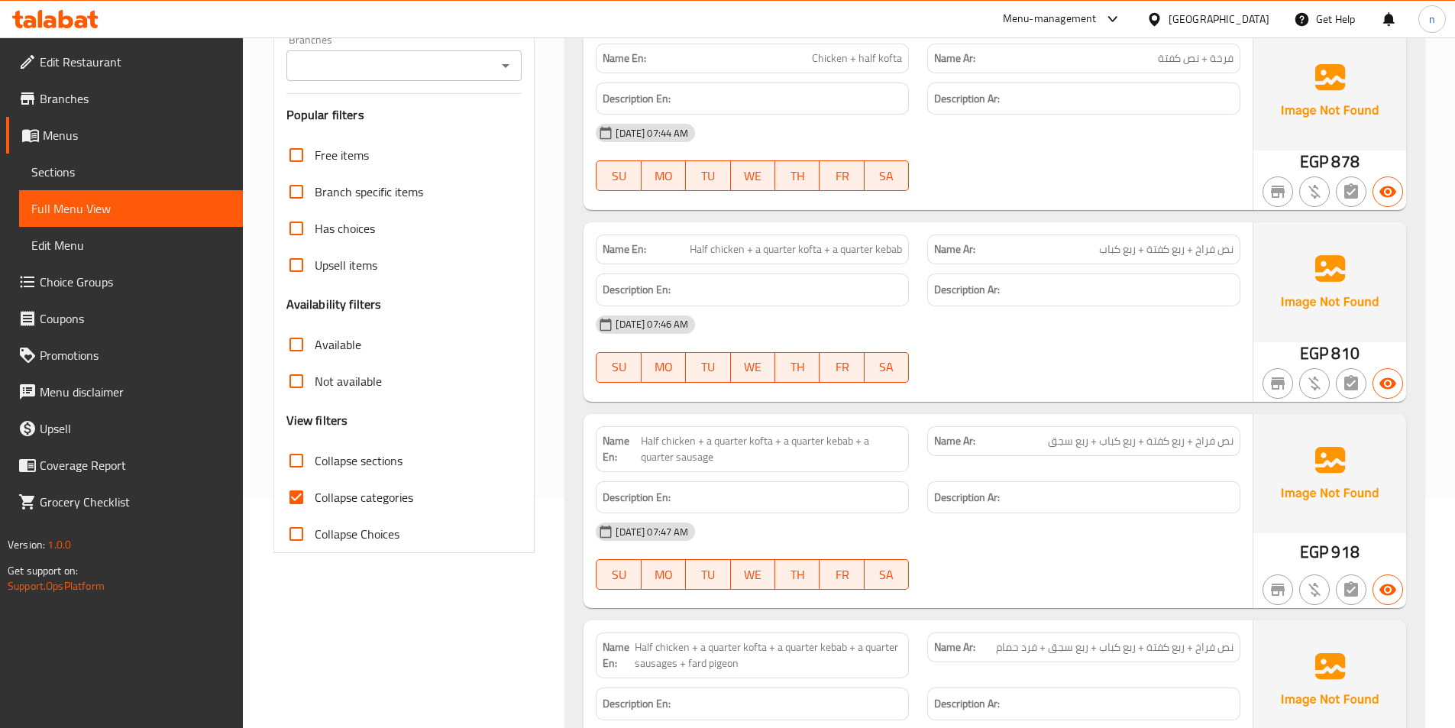
click at [296, 502] on input "Collapse categories" at bounding box center [296, 497] width 37 height 37
checkbox input "false"
click at [296, 458] on input "Collapse sections" at bounding box center [296, 460] width 37 height 37
checkbox input "true"
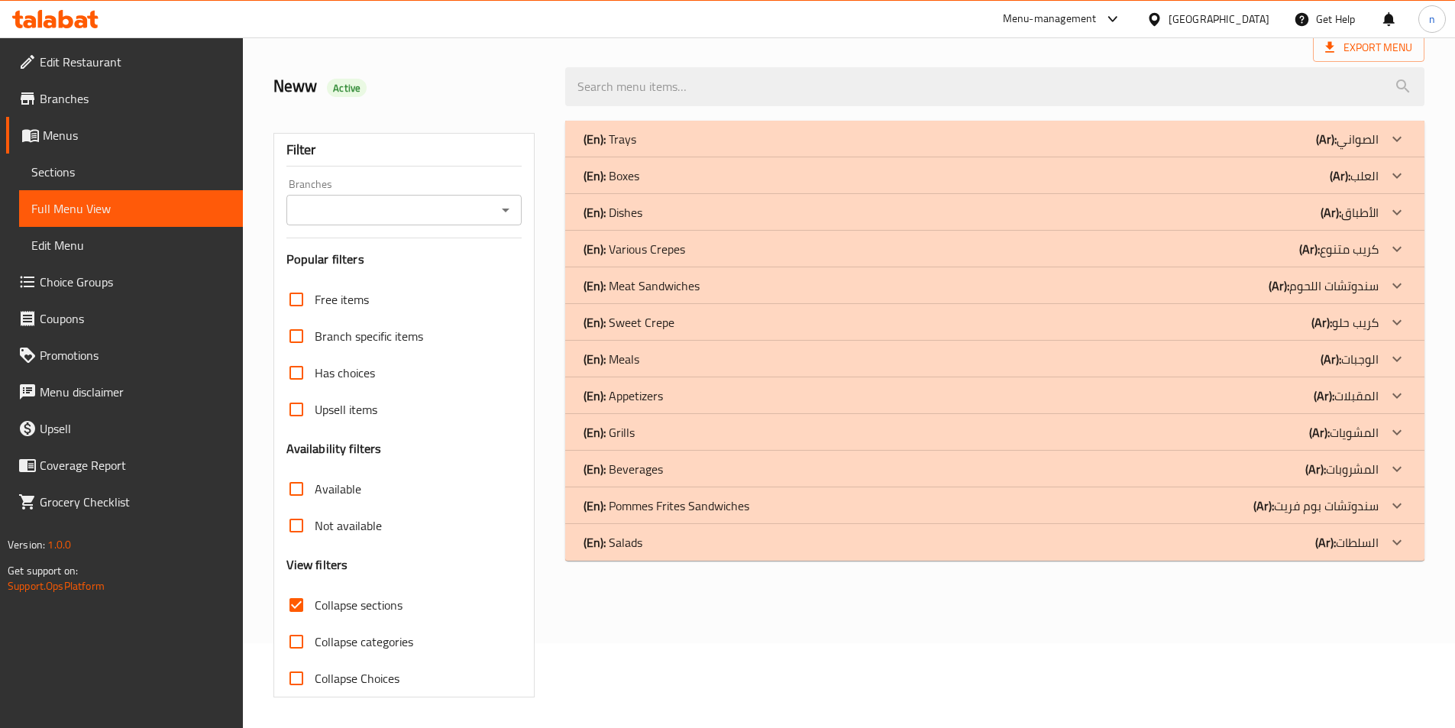
scroll to position [85, 0]
click at [1259, 143] on div "(En): Trays (Ar): الصواني" at bounding box center [981, 139] width 795 height 18
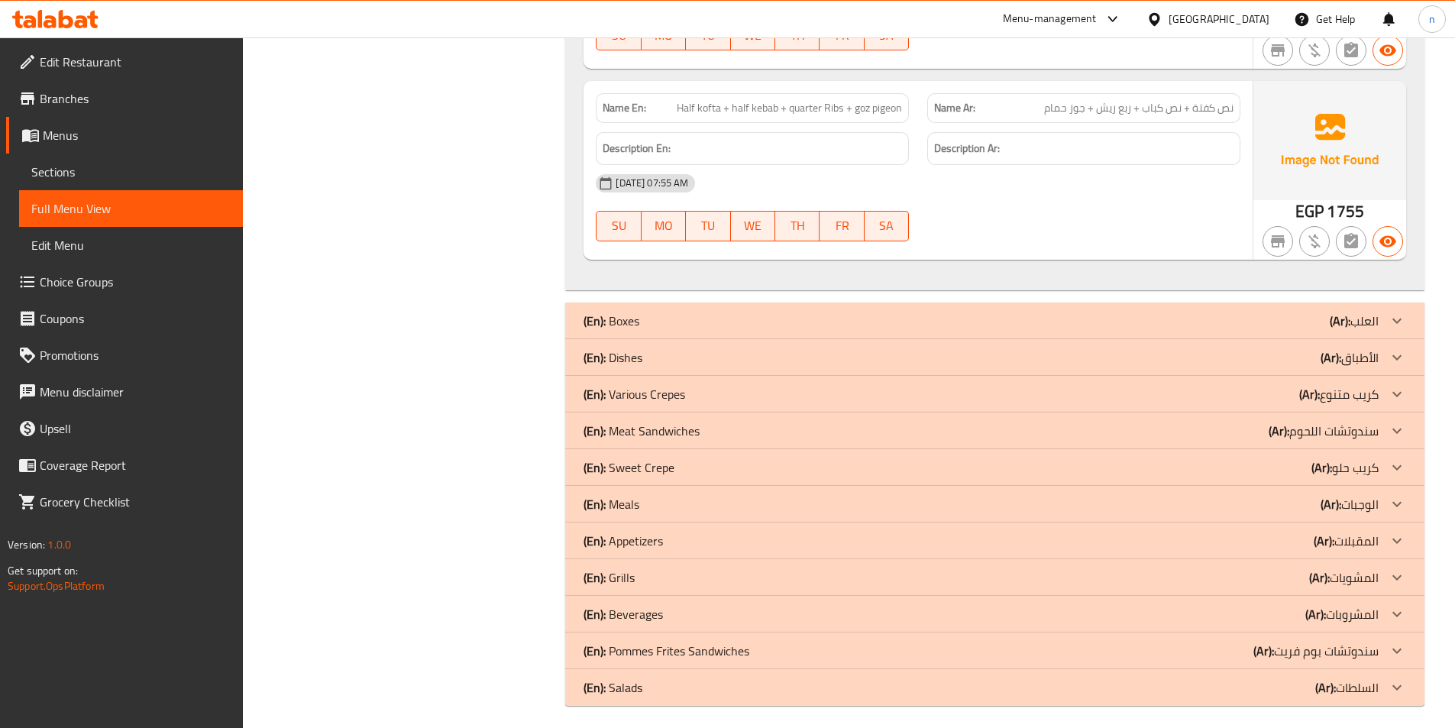
scroll to position [1190, 0]
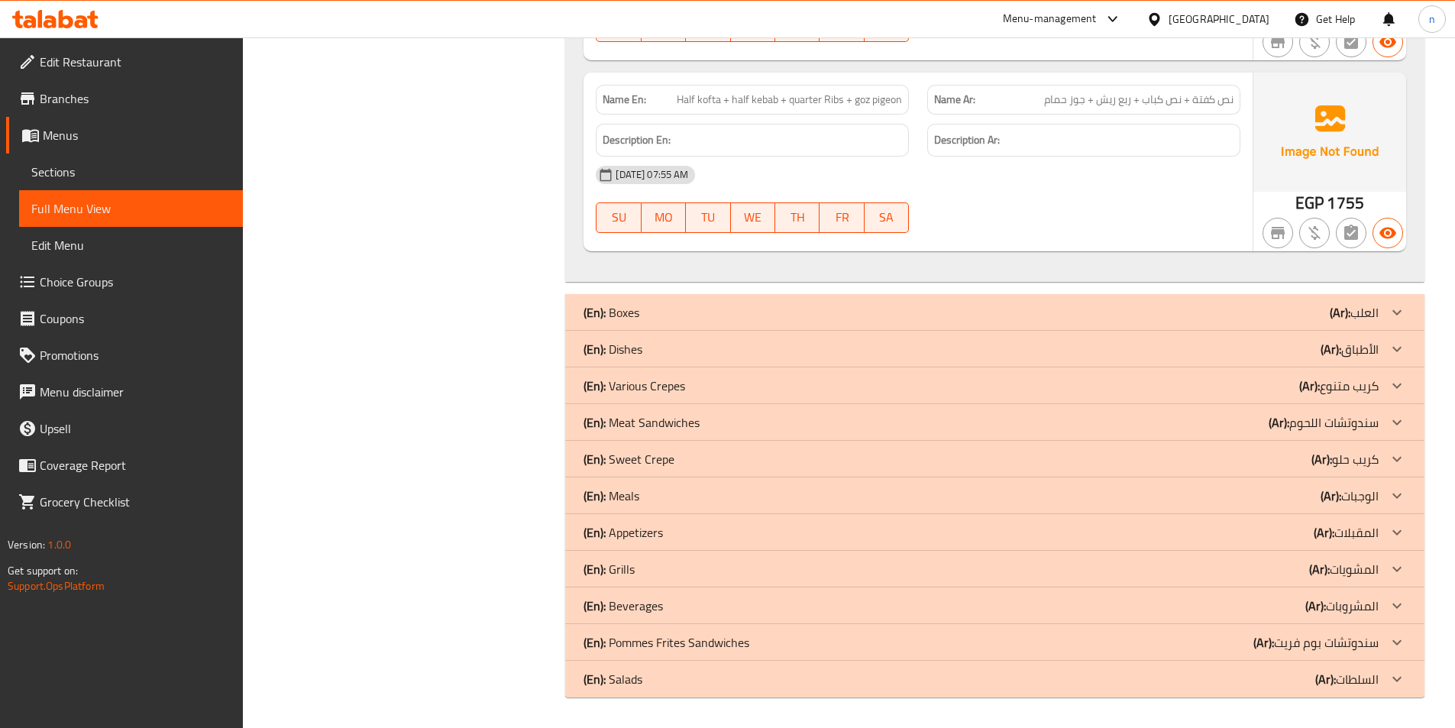
click at [715, 572] on div "(En): Grills (Ar): المشويات" at bounding box center [981, 569] width 795 height 18
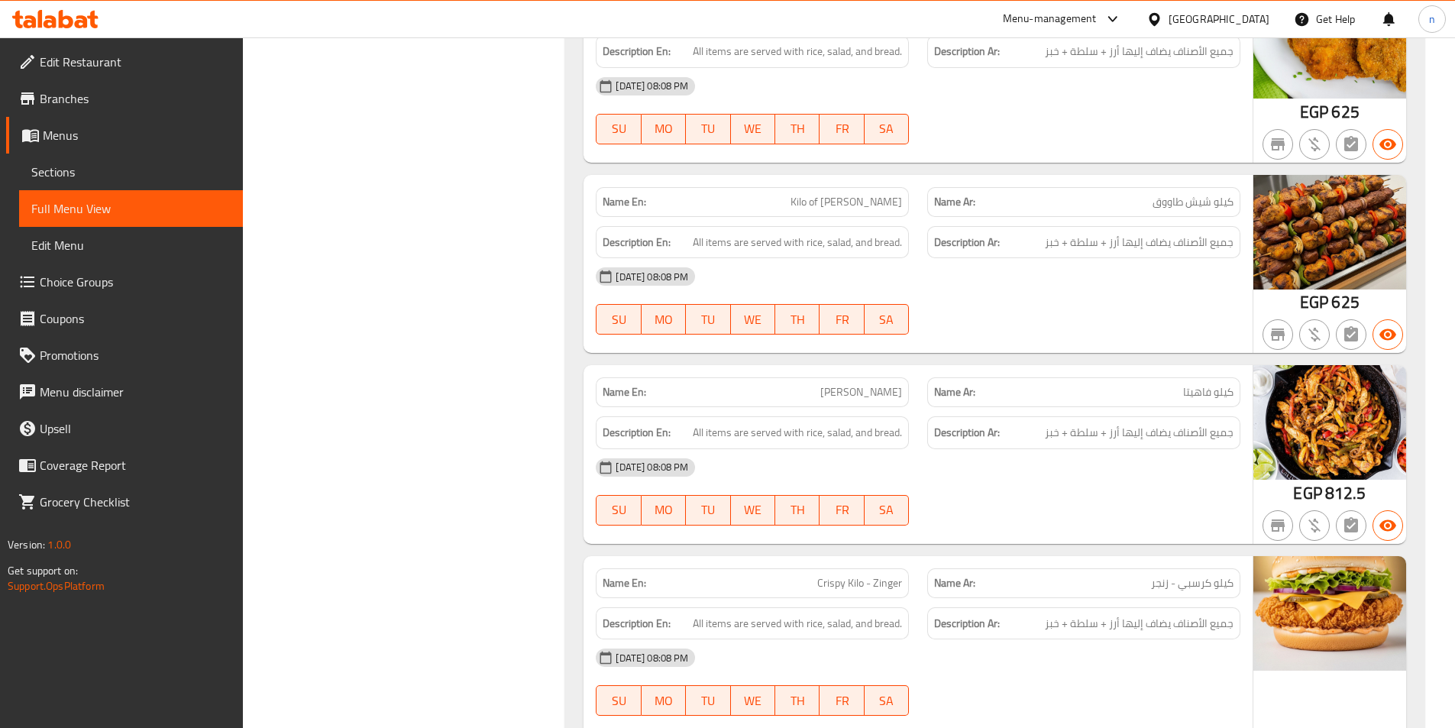
scroll to position [6983, 0]
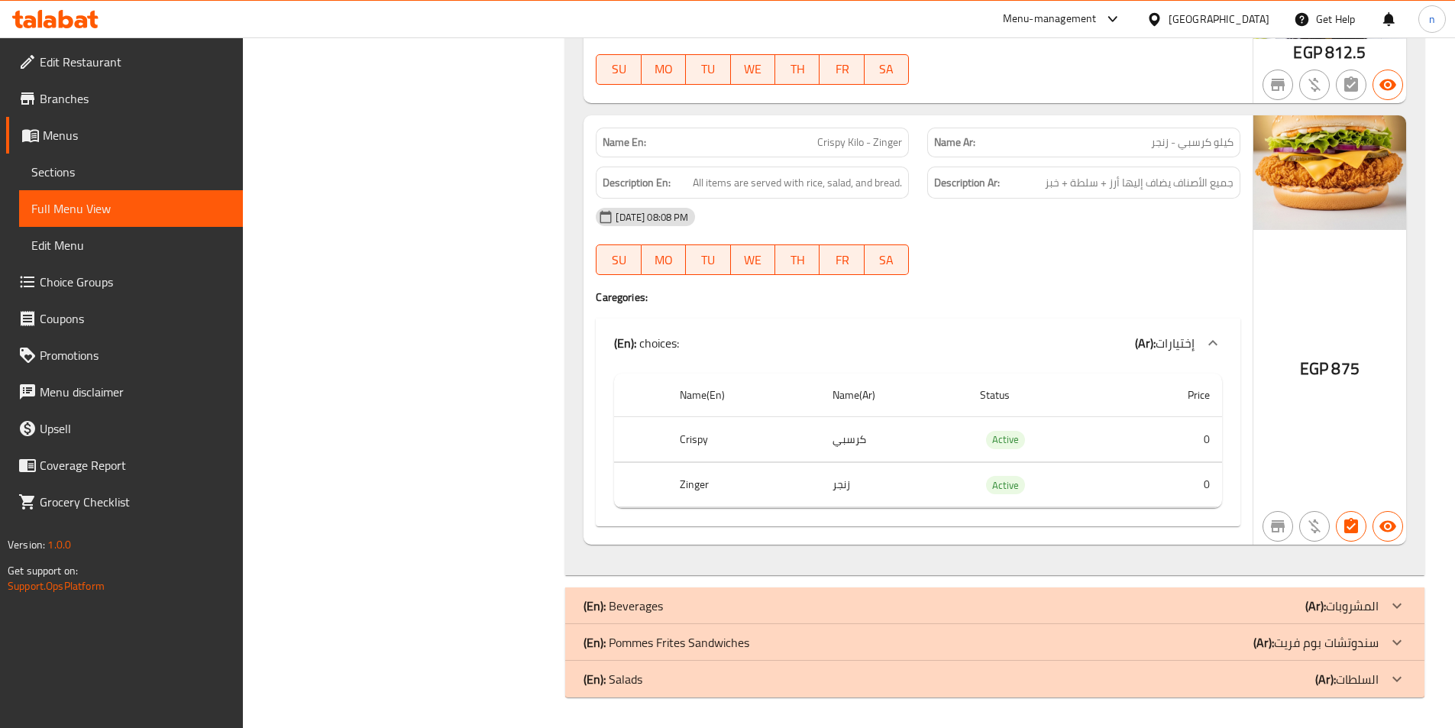
click at [688, 602] on div "(En): Beverages (Ar): المشروبات" at bounding box center [981, 606] width 795 height 18
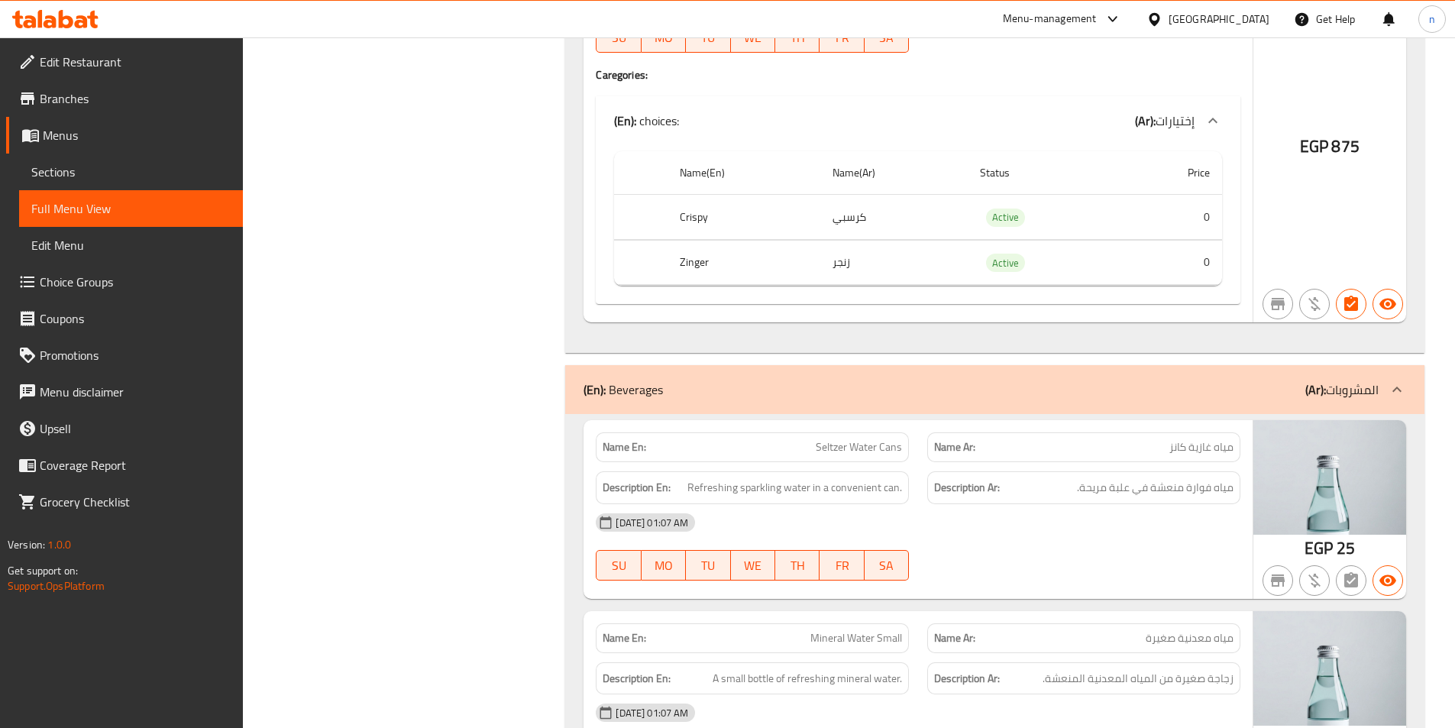
scroll to position [7414, 0]
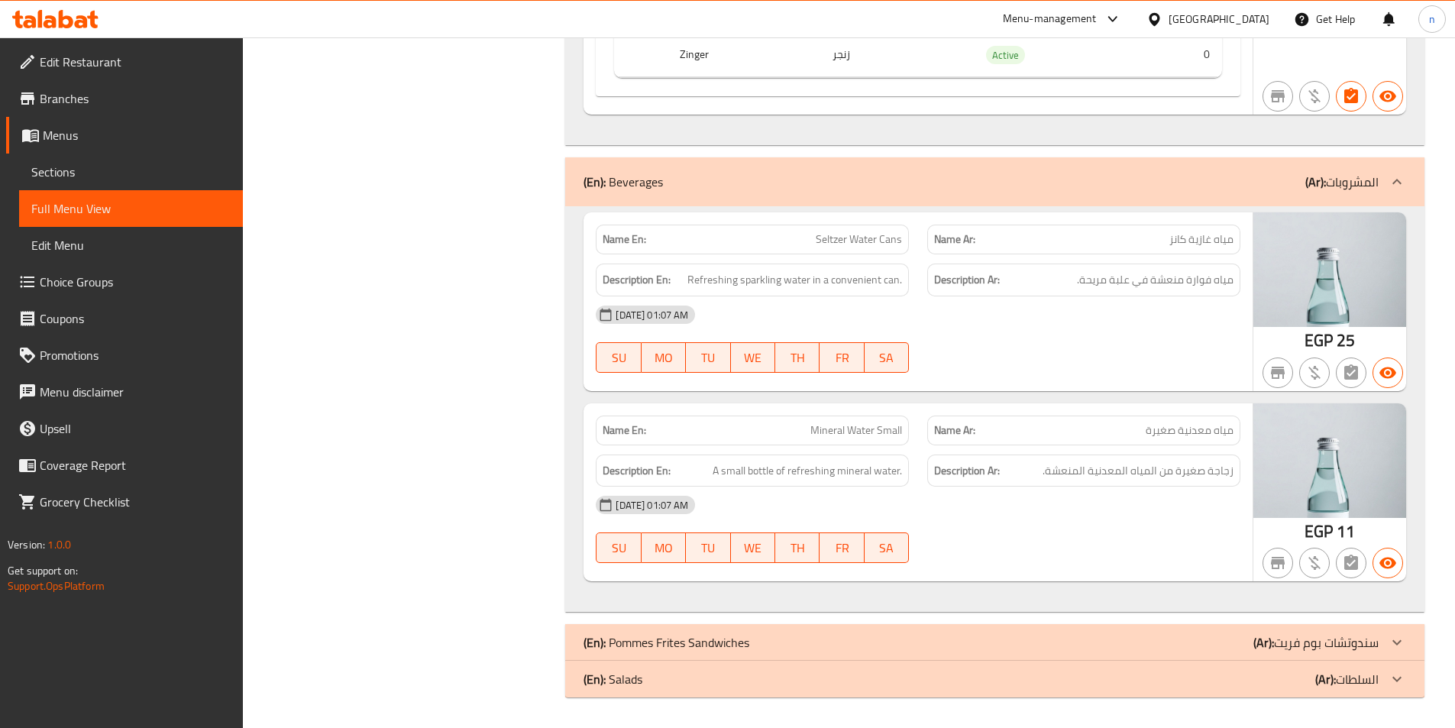
click at [720, 637] on p "(En): Pommes Frites Sandwiches" at bounding box center [667, 642] width 166 height 18
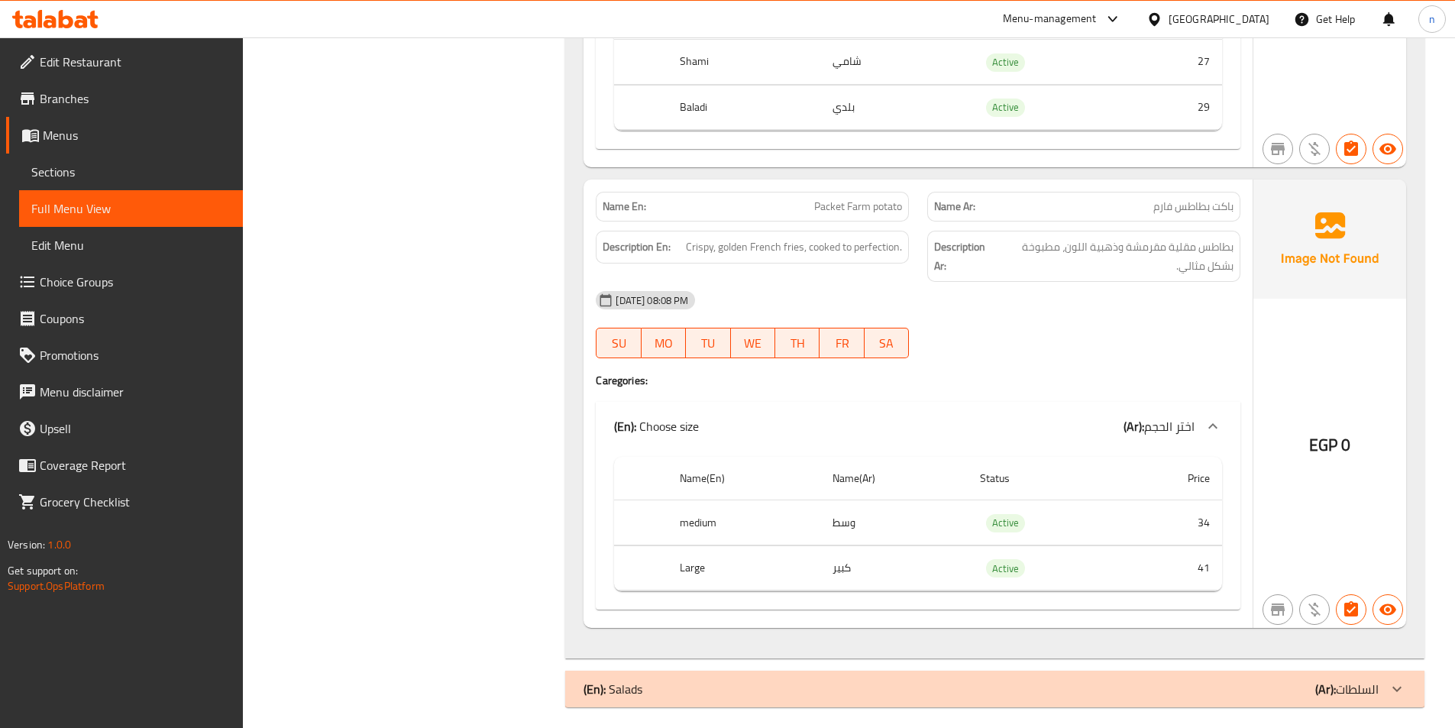
scroll to position [12098, 0]
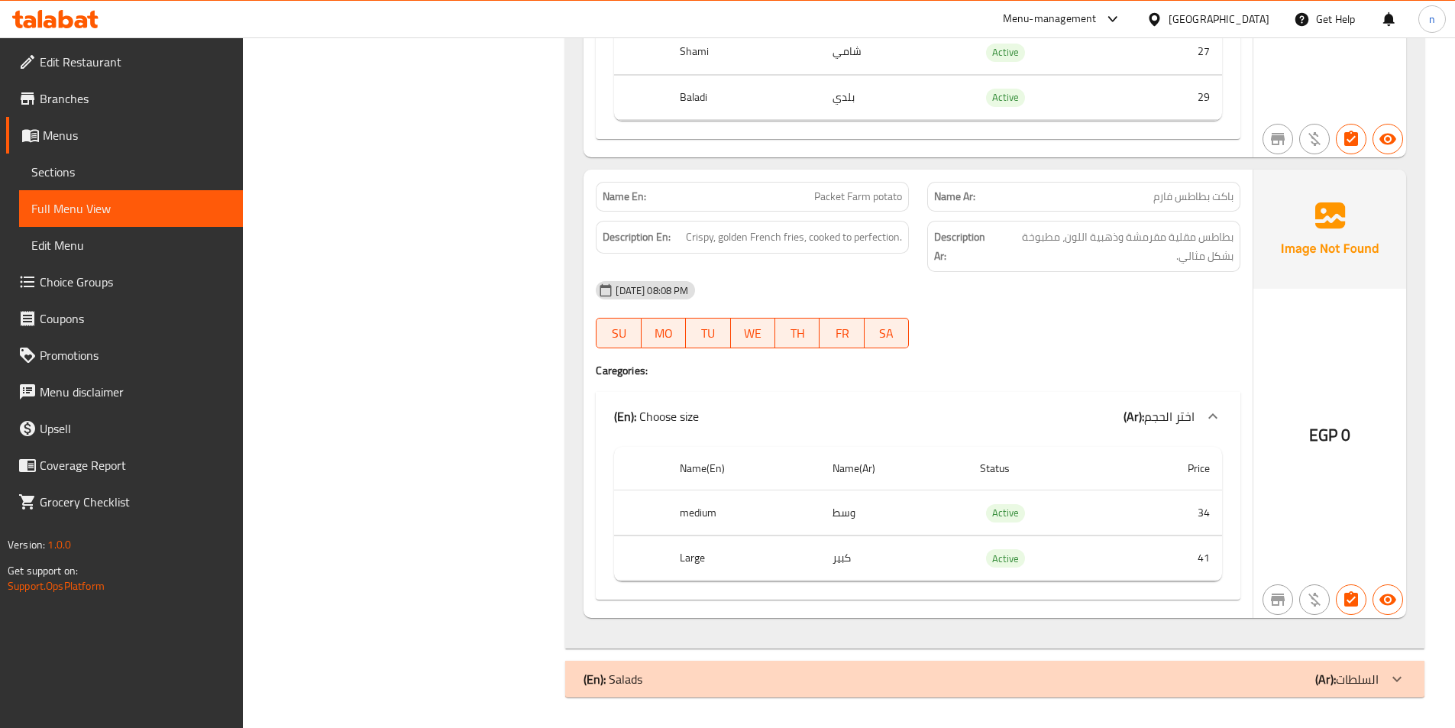
click at [697, 678] on div "(En): Salads (Ar): السلطات" at bounding box center [981, 679] width 795 height 18
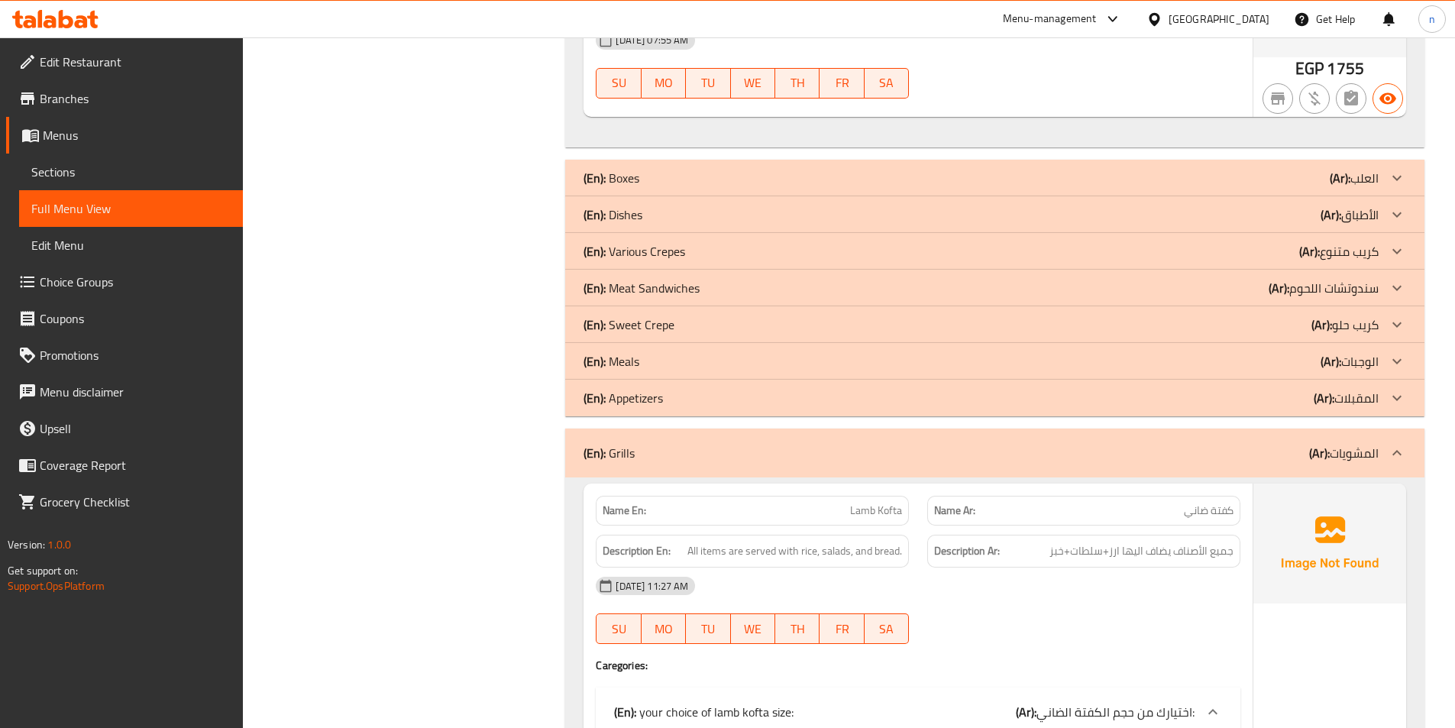
scroll to position [1326, 0]
click at [1351, 325] on p "(Ar): كريب حلو" at bounding box center [1345, 323] width 67 height 18
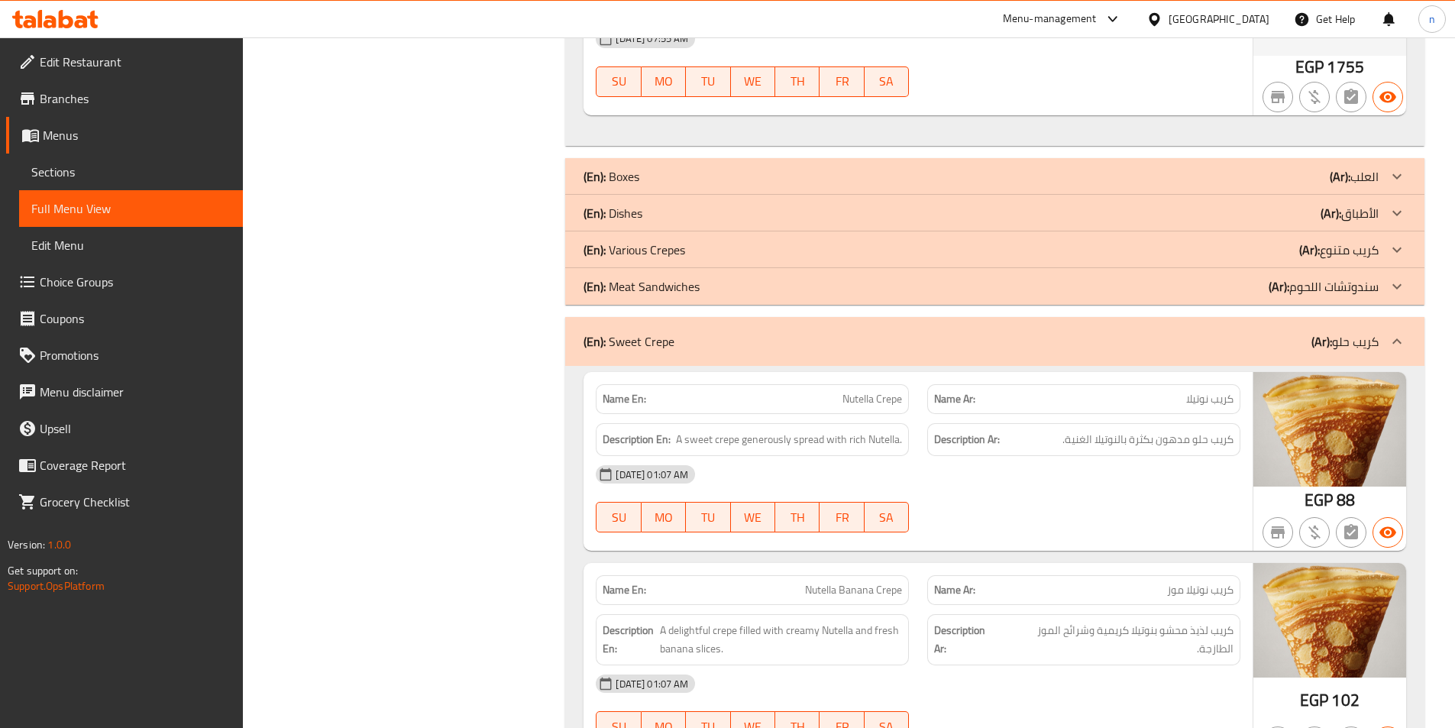
click at [1357, 251] on p "(Ar): كريب متنوع" at bounding box center [1339, 250] width 79 height 18
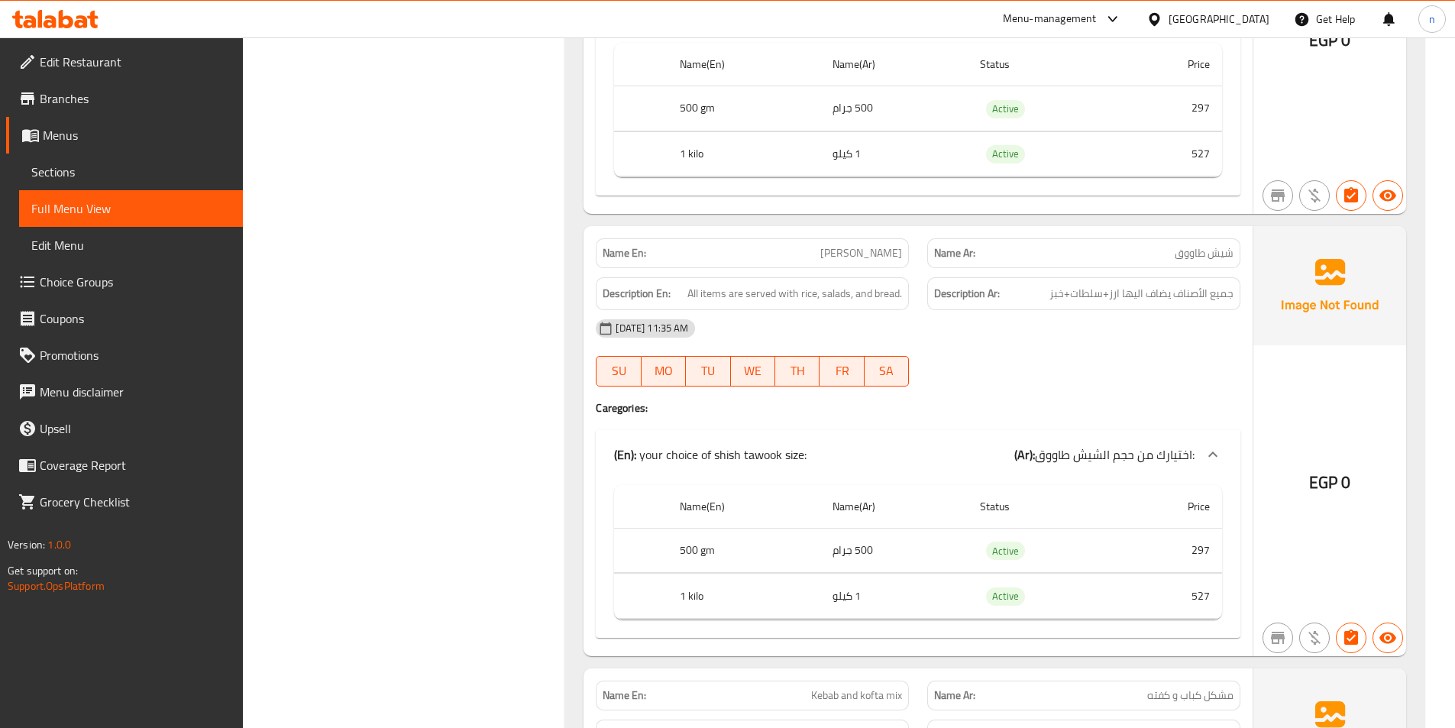
scroll to position [5760, 0]
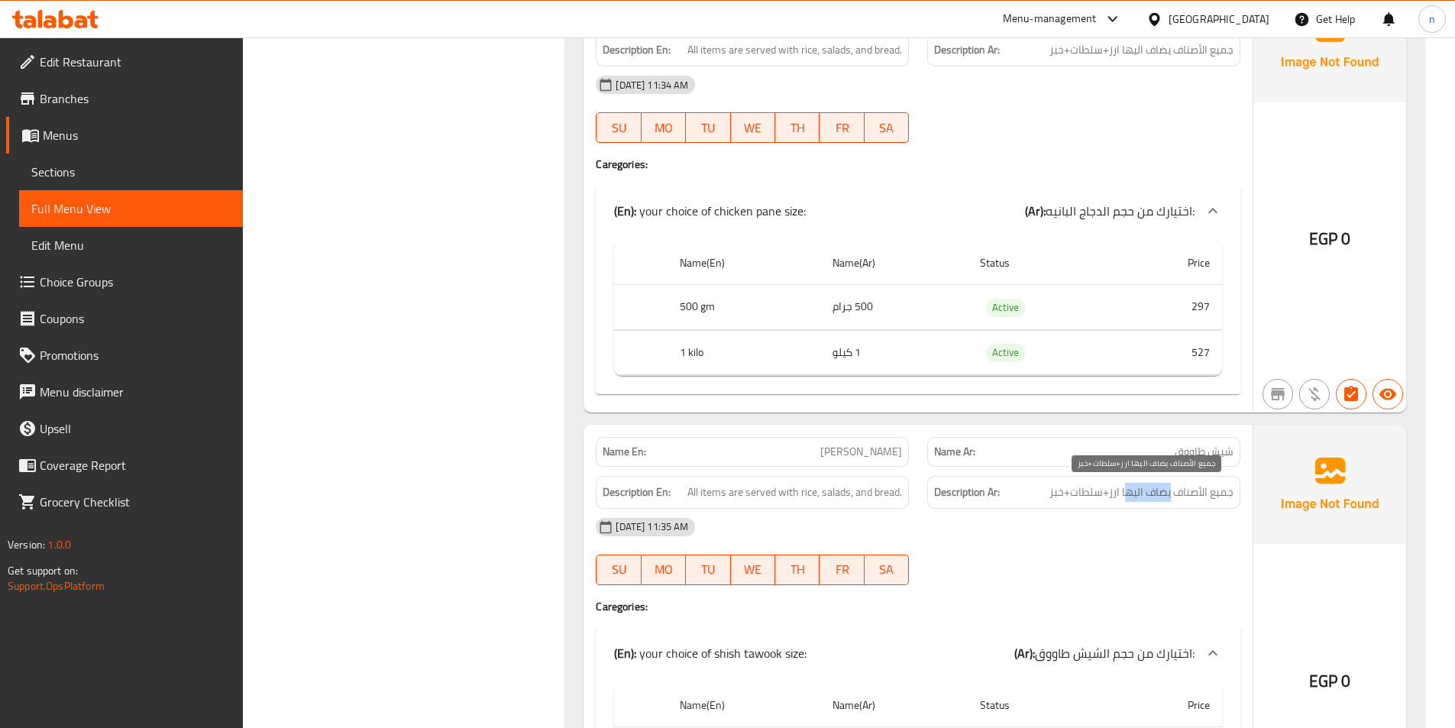
drag, startPoint x: 1170, startPoint y: 497, endPoint x: 1125, endPoint y: 500, distance: 45.9
click at [1125, 500] on span "جميع الأصناف يضاف اليها ارز+سلطات+خبز" at bounding box center [1142, 492] width 184 height 19
drag, startPoint x: 1168, startPoint y: 493, endPoint x: 1128, endPoint y: 494, distance: 40.5
click at [1128, 494] on span "جميع الأصناف يضاف اليها ارز+سلطات+خبز" at bounding box center [1142, 492] width 184 height 19
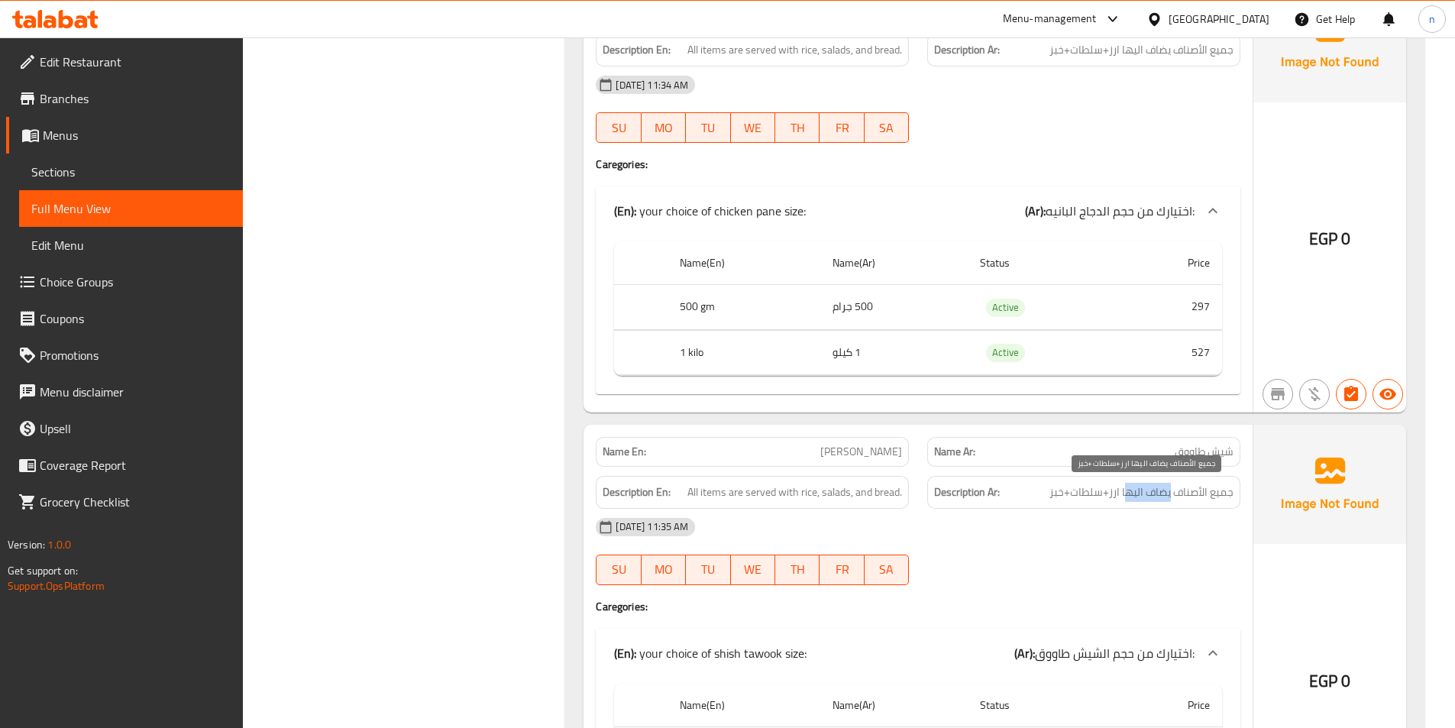
click at [1160, 496] on span "جميع الأصناف يضاف اليها ارز+سلطات+خبز" at bounding box center [1142, 492] width 184 height 19
drag, startPoint x: 1170, startPoint y: 495, endPoint x: 1124, endPoint y: 490, distance: 46.1
click at [1124, 490] on span "جميع الأصناف يضاف اليها ارز+سلطات+خبز" at bounding box center [1142, 492] width 184 height 19
drag, startPoint x: 1122, startPoint y: 490, endPoint x: 1170, endPoint y: 494, distance: 49.1
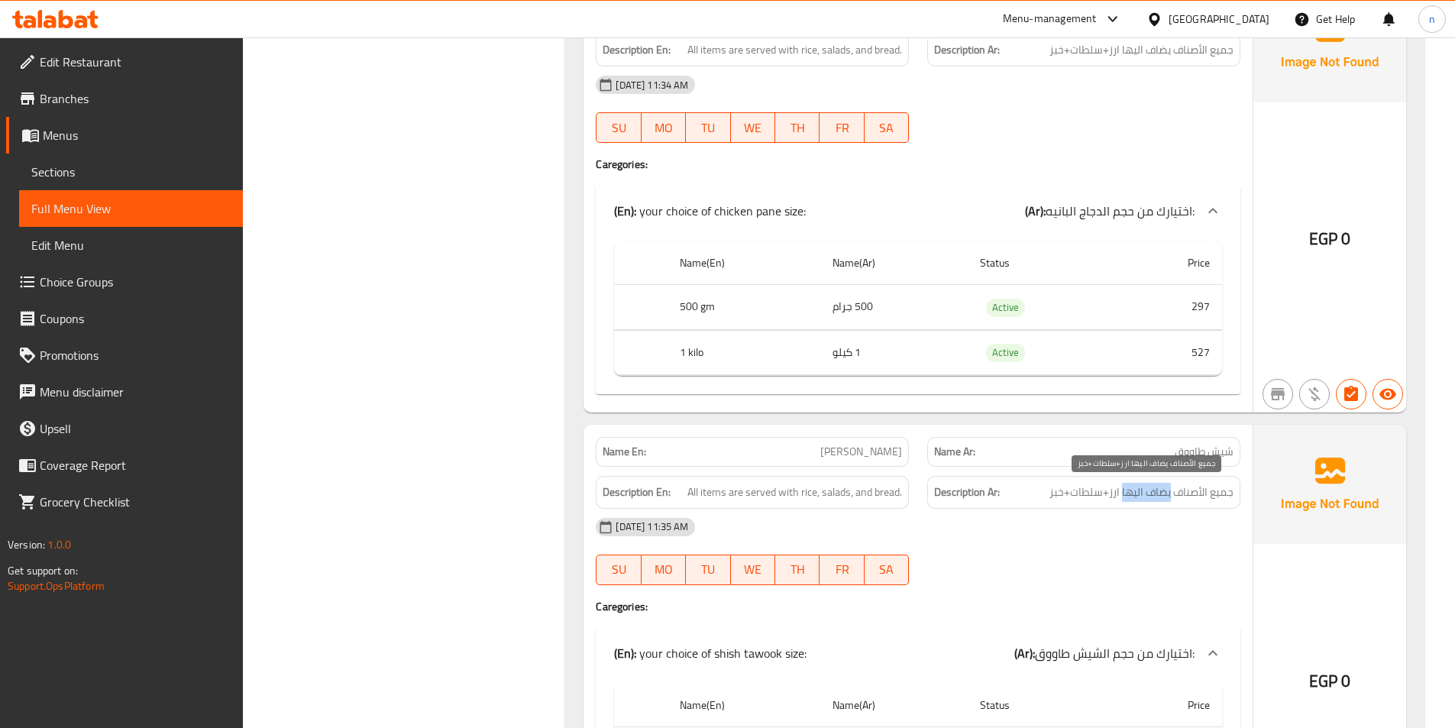
click at [1170, 494] on span "جميع الأصناف يضاف اليها ارز+سلطات+خبز" at bounding box center [1142, 492] width 184 height 19
copy span "يضاف اليها"
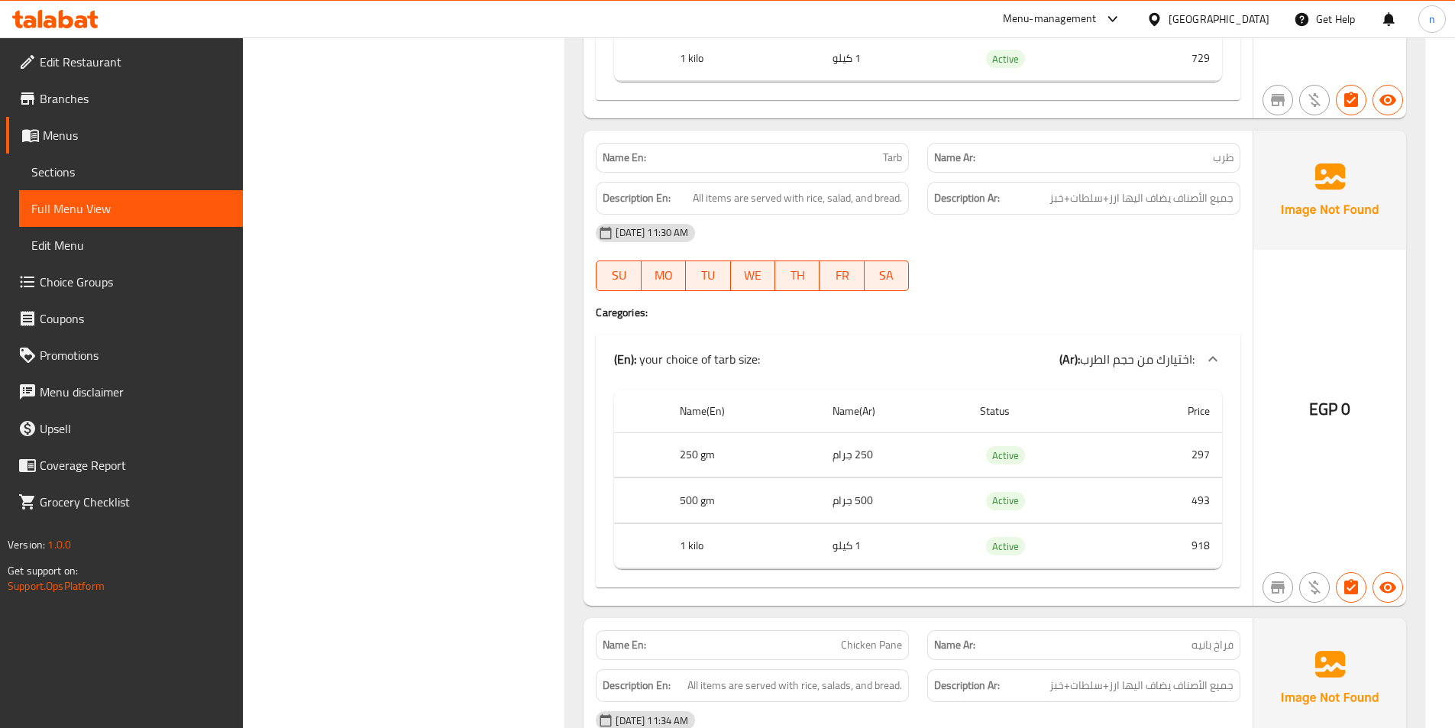
scroll to position [4996, 0]
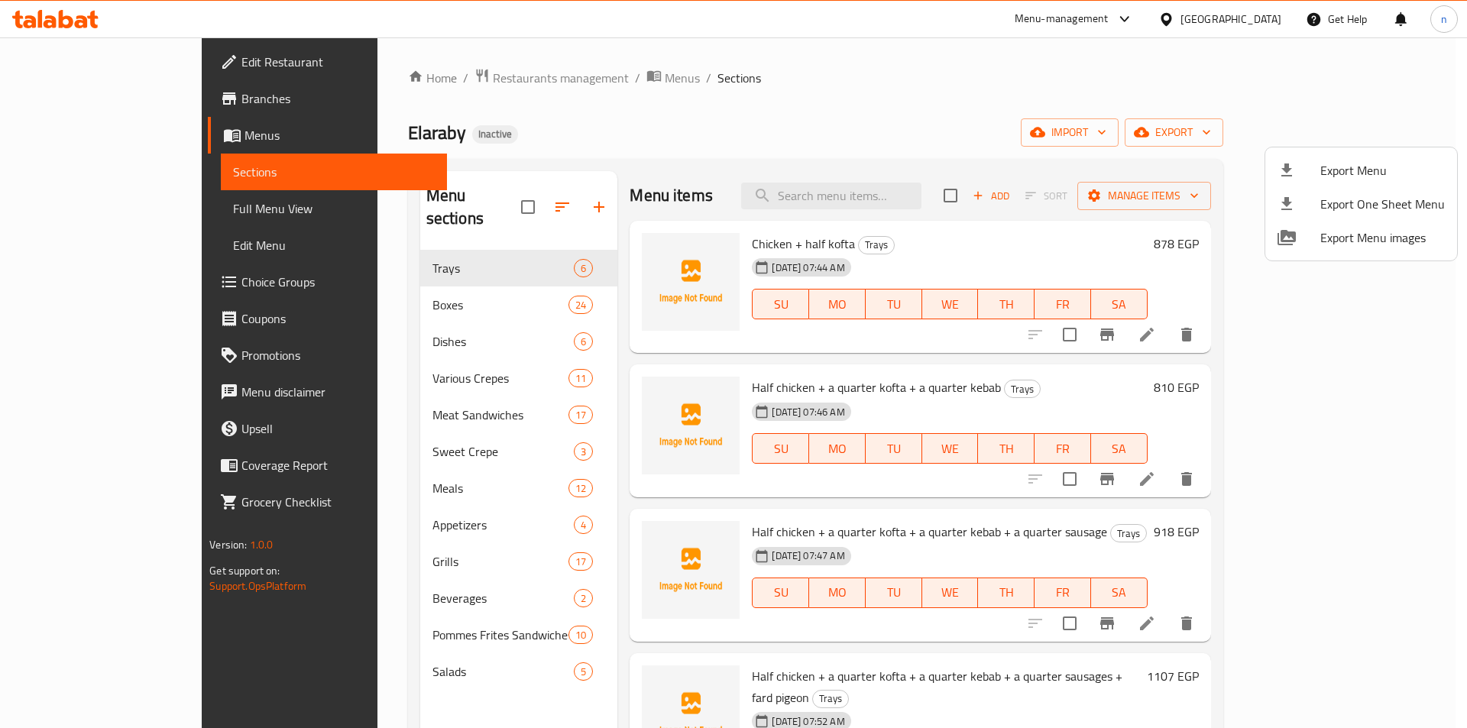
click at [309, 545] on div at bounding box center [733, 364] width 1467 height 728
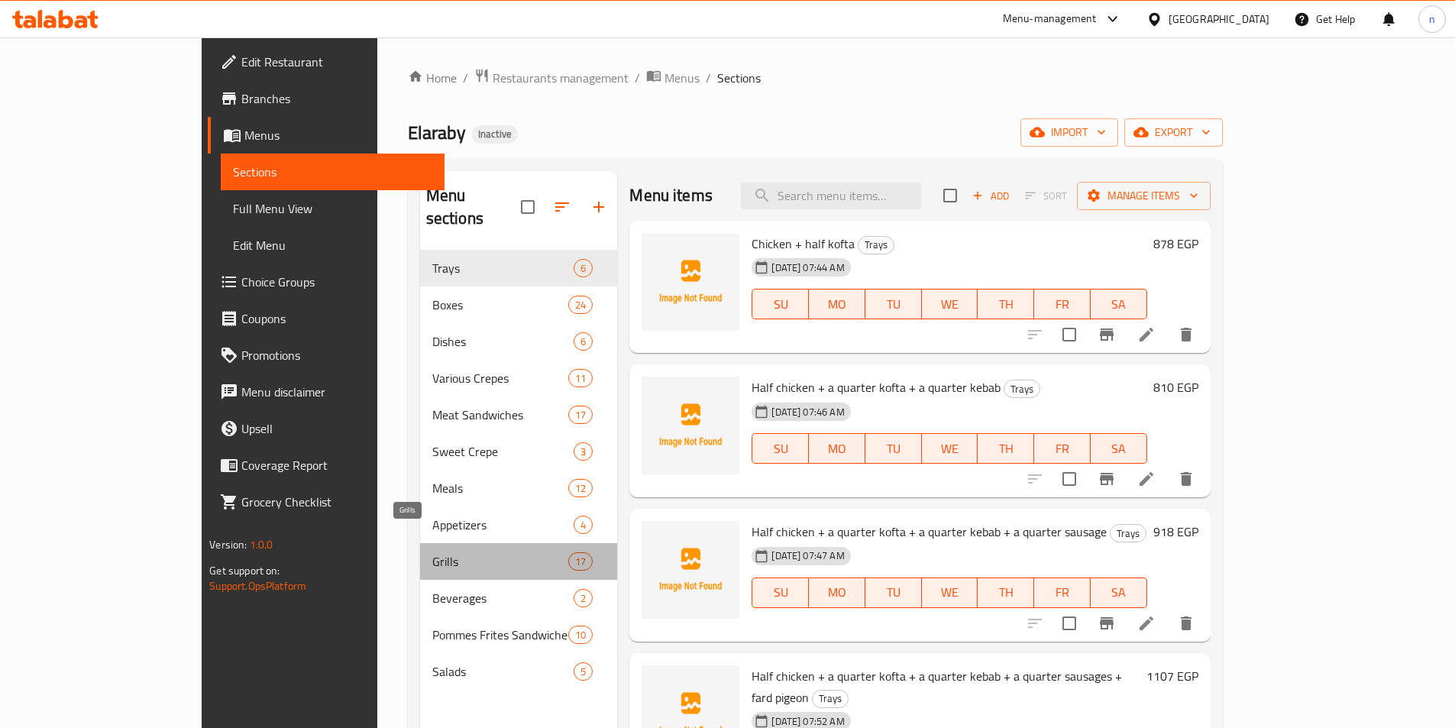
click at [432, 552] on span "Grills" at bounding box center [500, 561] width 136 height 18
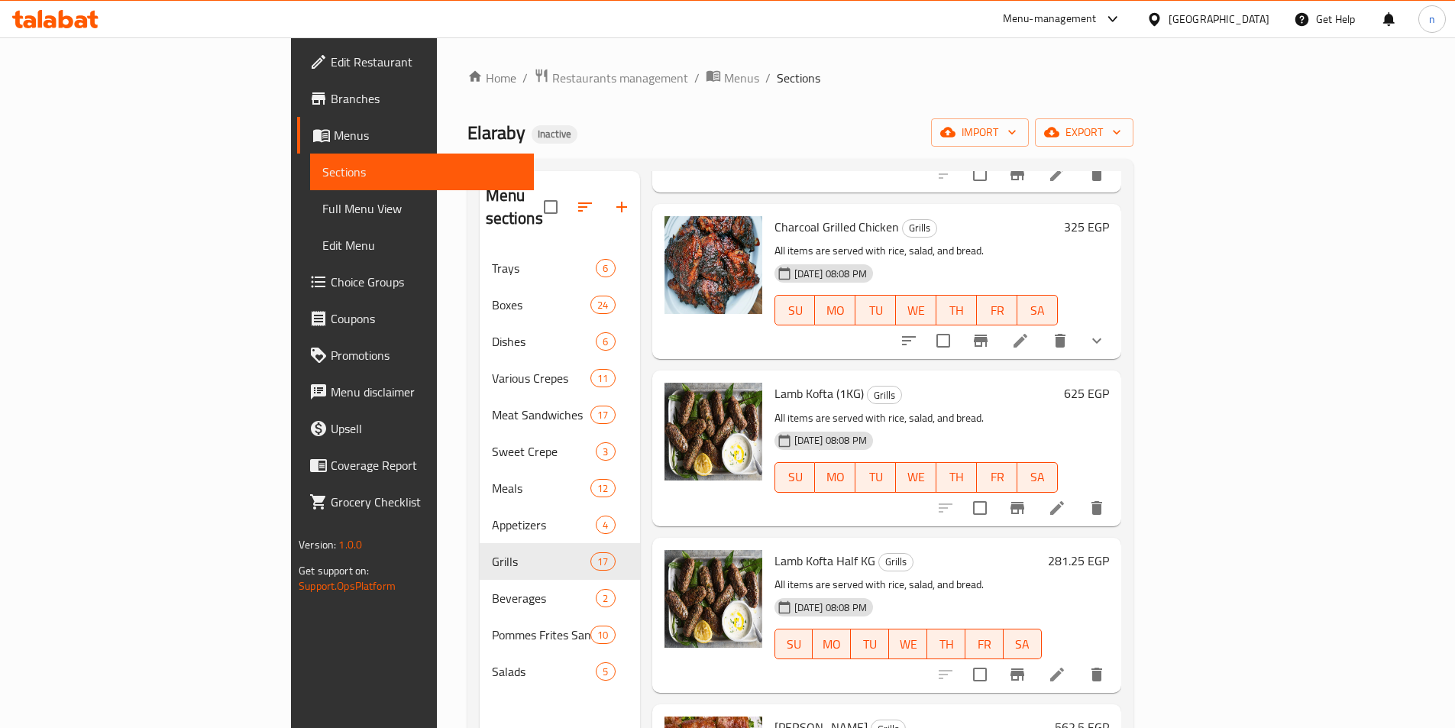
scroll to position [1528, 0]
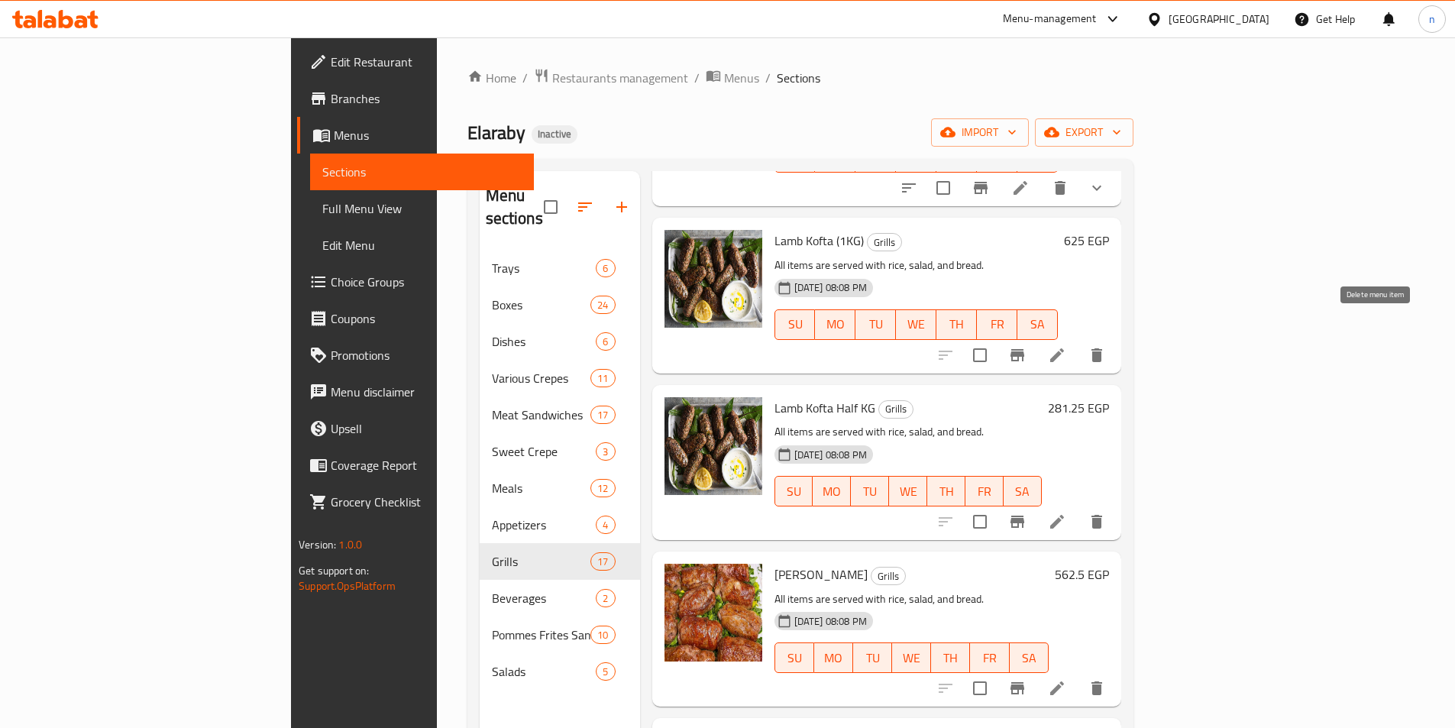
click at [1115, 343] on button "delete" at bounding box center [1097, 355] width 37 height 37
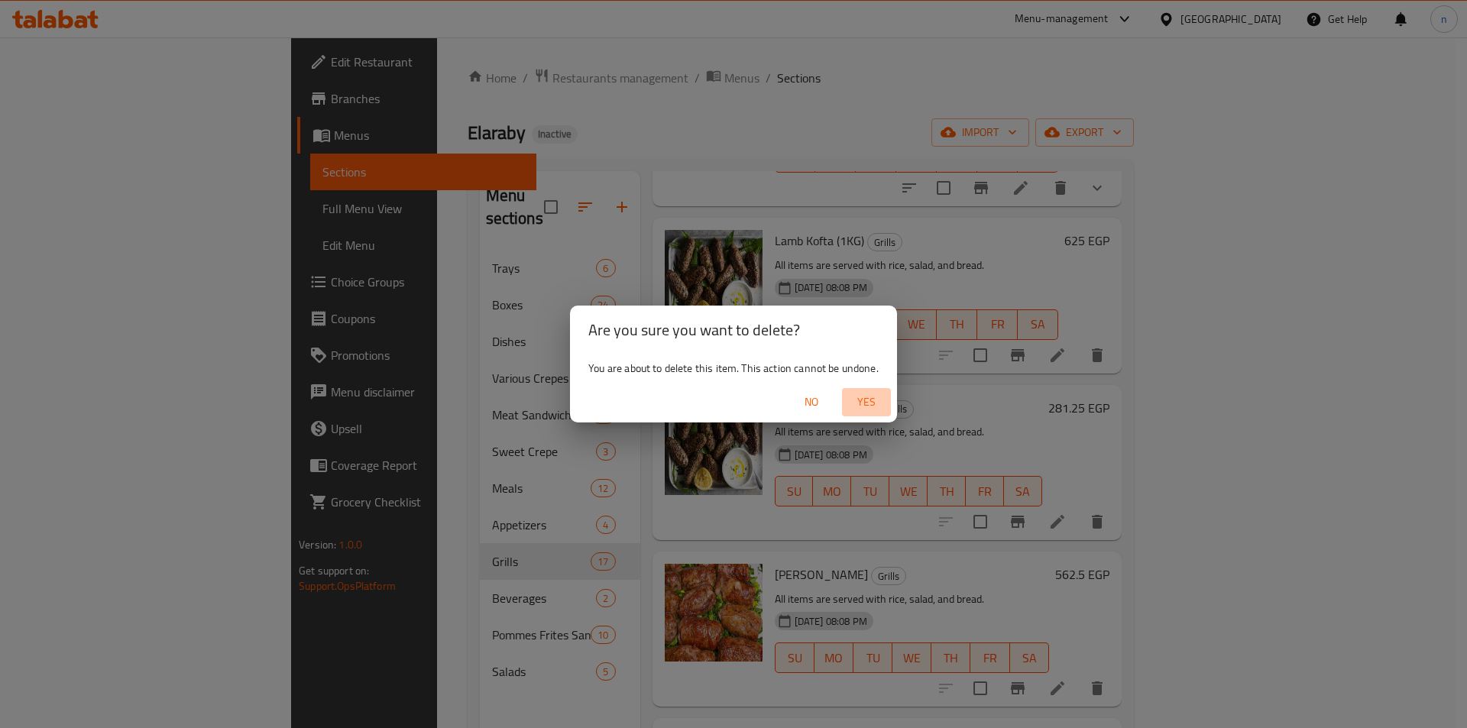
click at [861, 413] on button "Yes" at bounding box center [866, 402] width 49 height 28
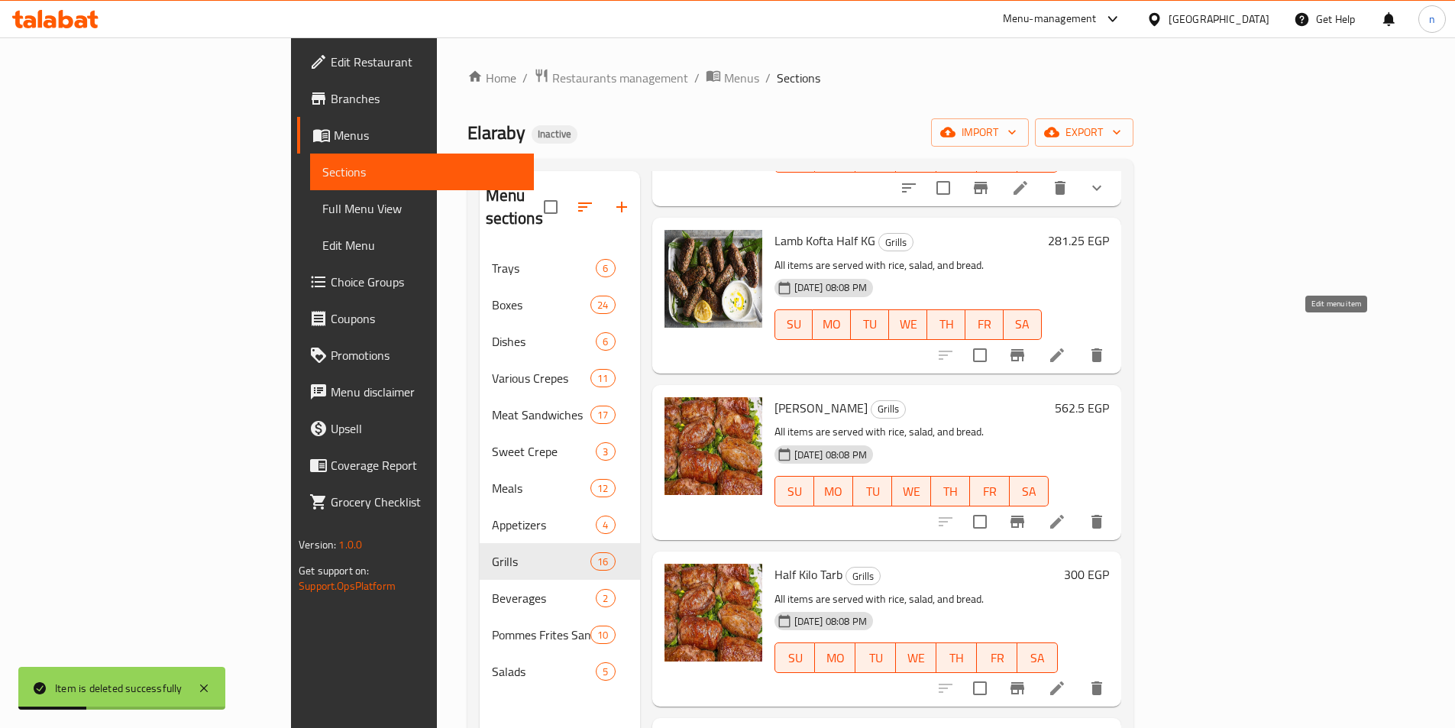
click at [1066, 346] on icon at bounding box center [1057, 355] width 18 height 18
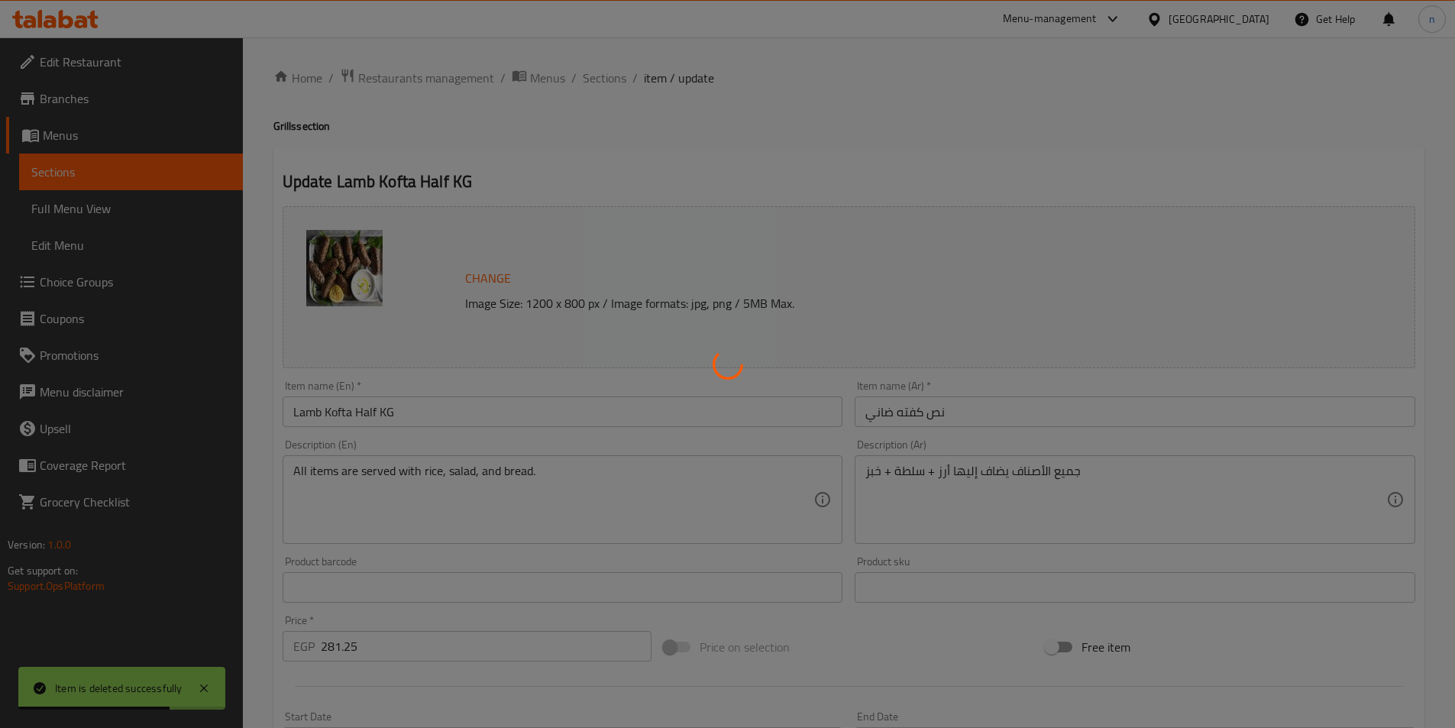
click at [49, 180] on div at bounding box center [727, 364] width 1455 height 728
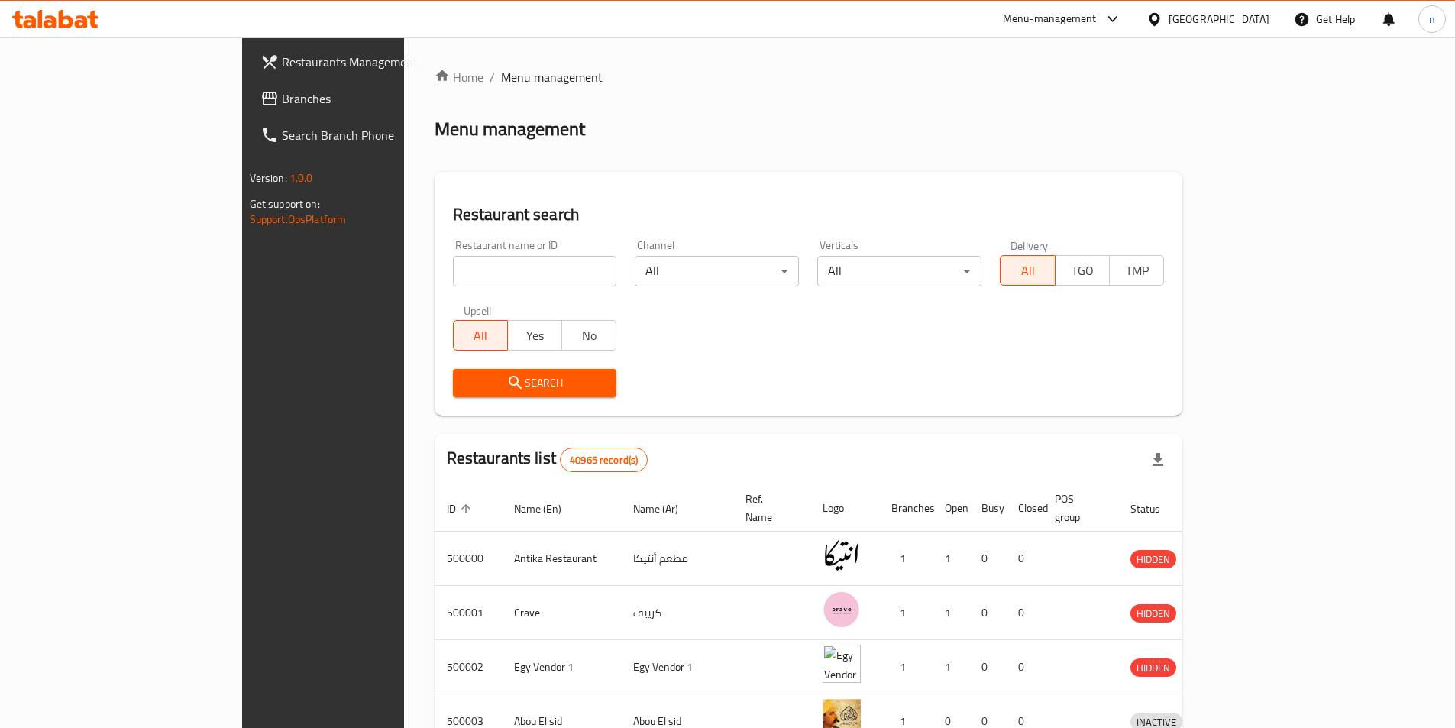
click at [282, 100] on span "Branches" at bounding box center [377, 98] width 191 height 18
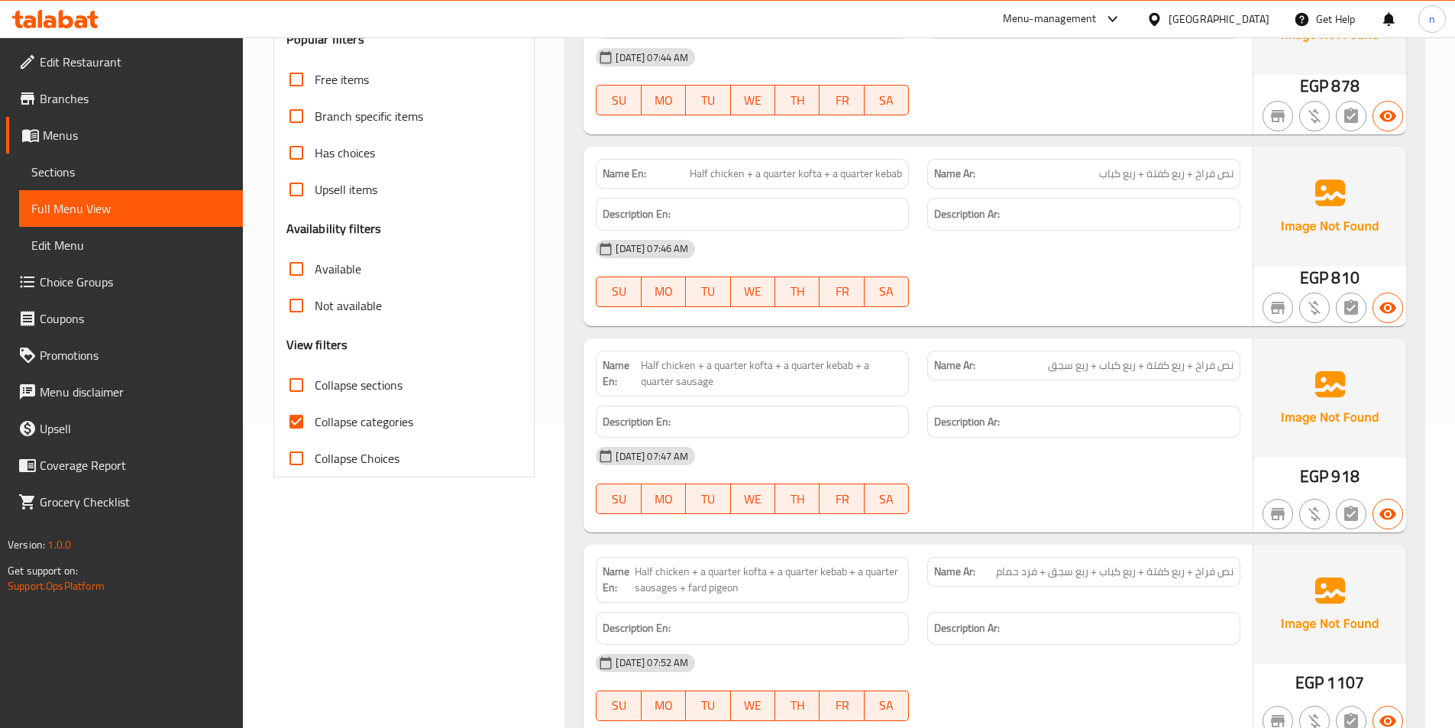
scroll to position [306, 0]
click at [306, 424] on input "Collapse categories" at bounding box center [296, 421] width 37 height 37
checkbox input "false"
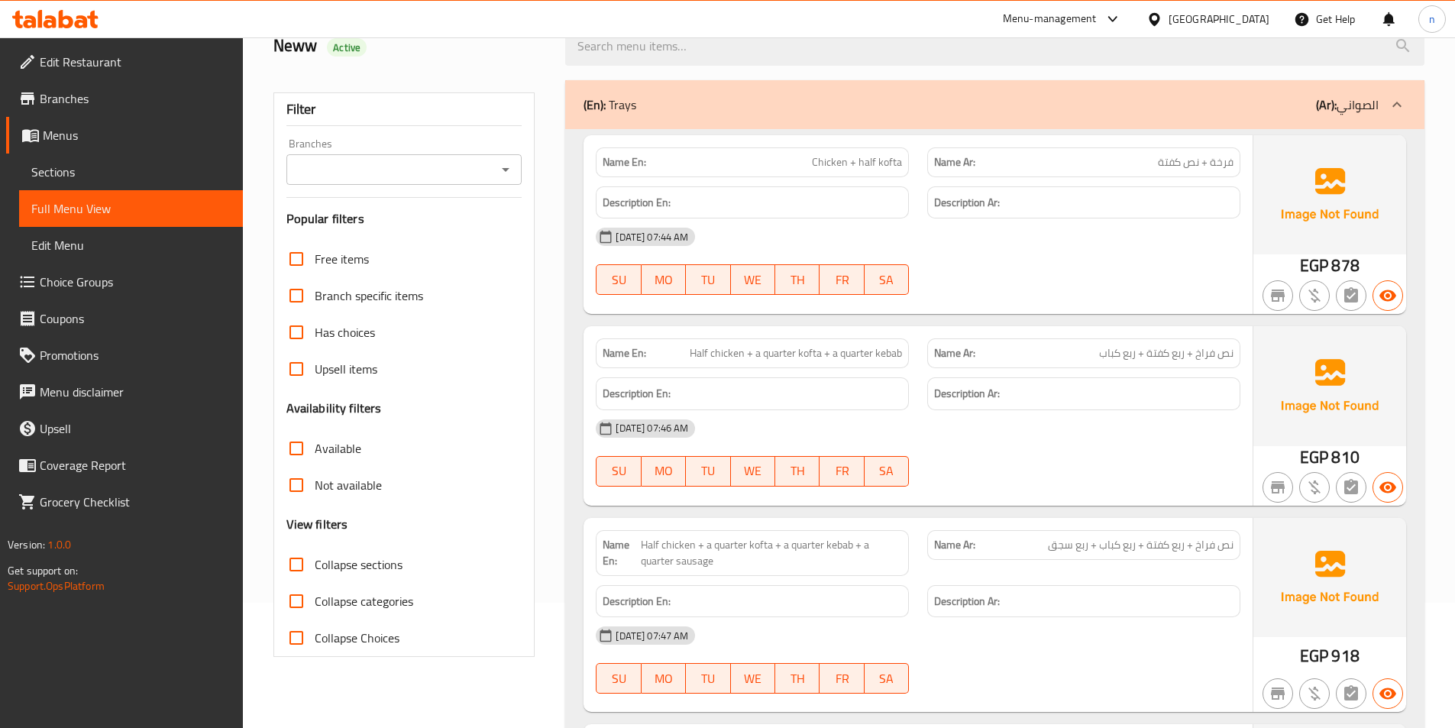
scroll to position [153, 0]
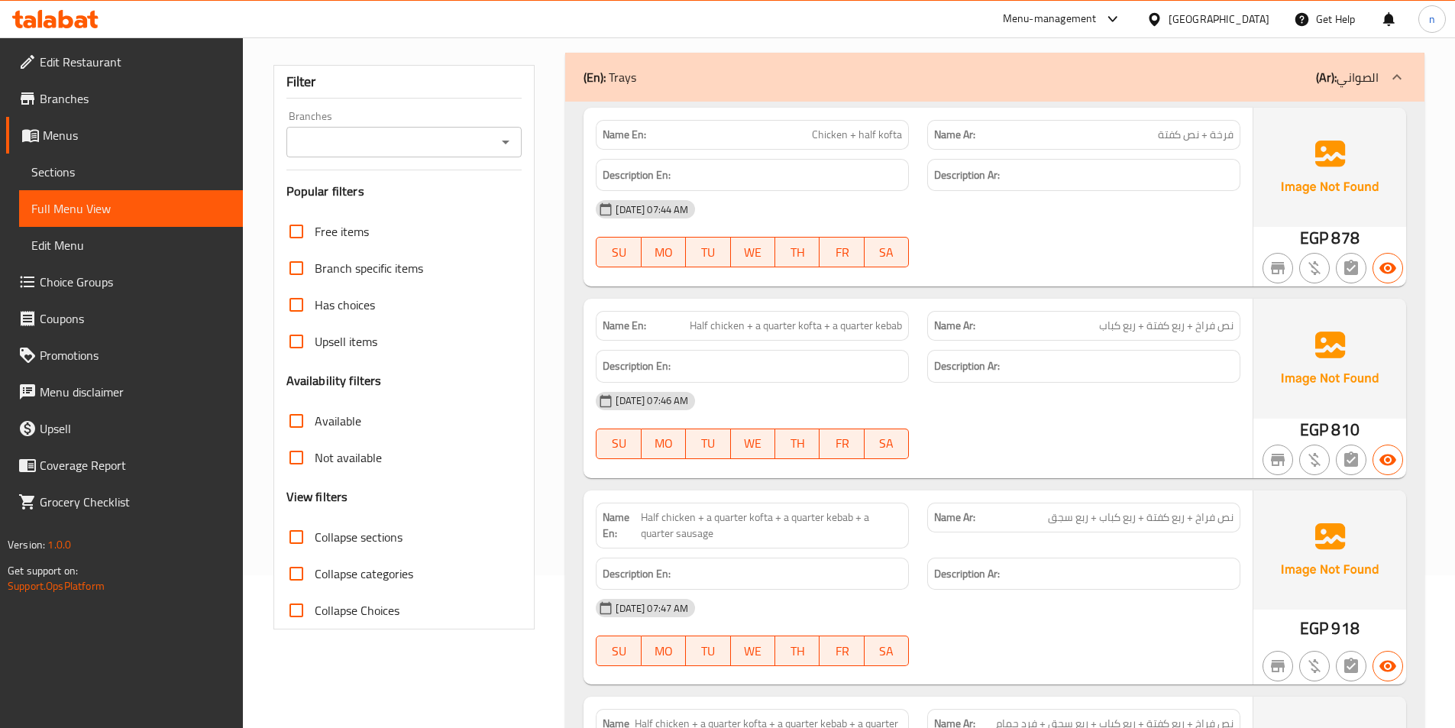
click at [70, 173] on span "Sections" at bounding box center [130, 172] width 199 height 18
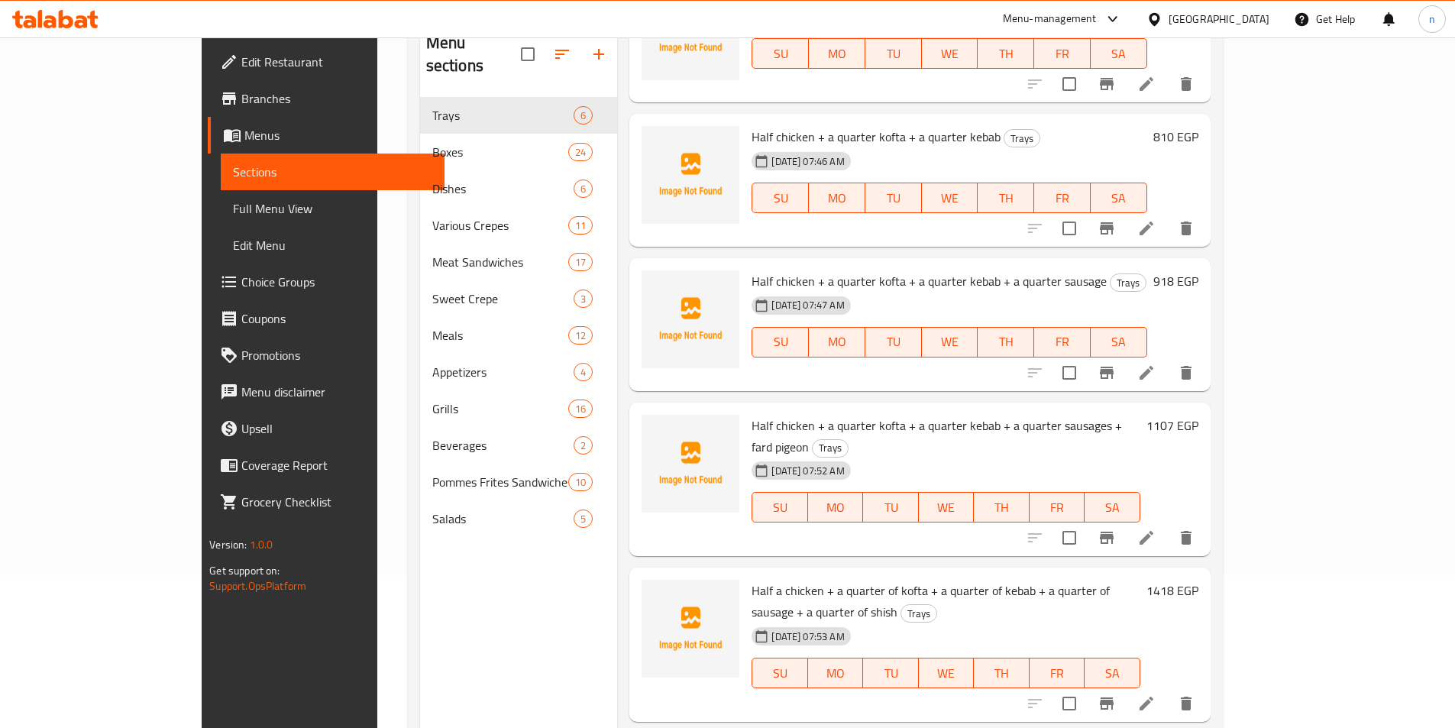
scroll to position [174, 0]
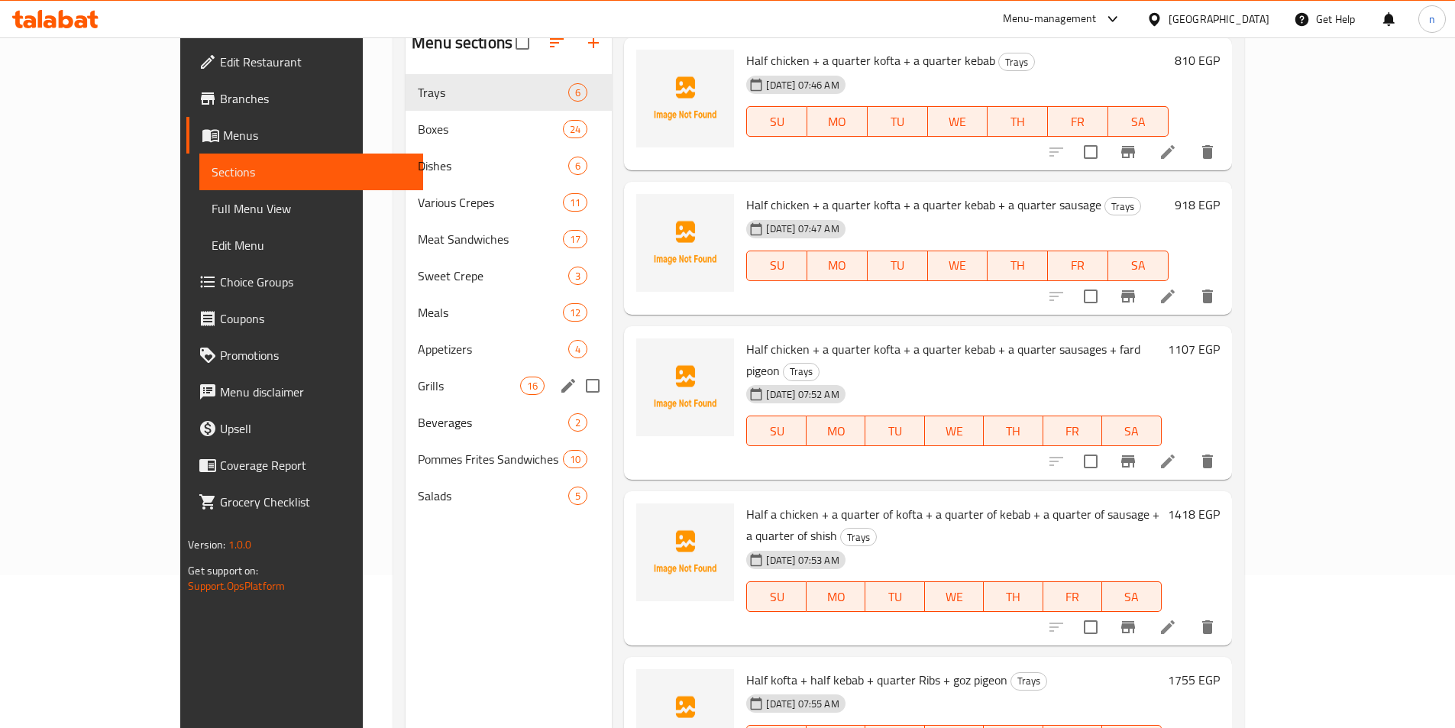
click at [418, 386] on span "Grills" at bounding box center [469, 386] width 102 height 18
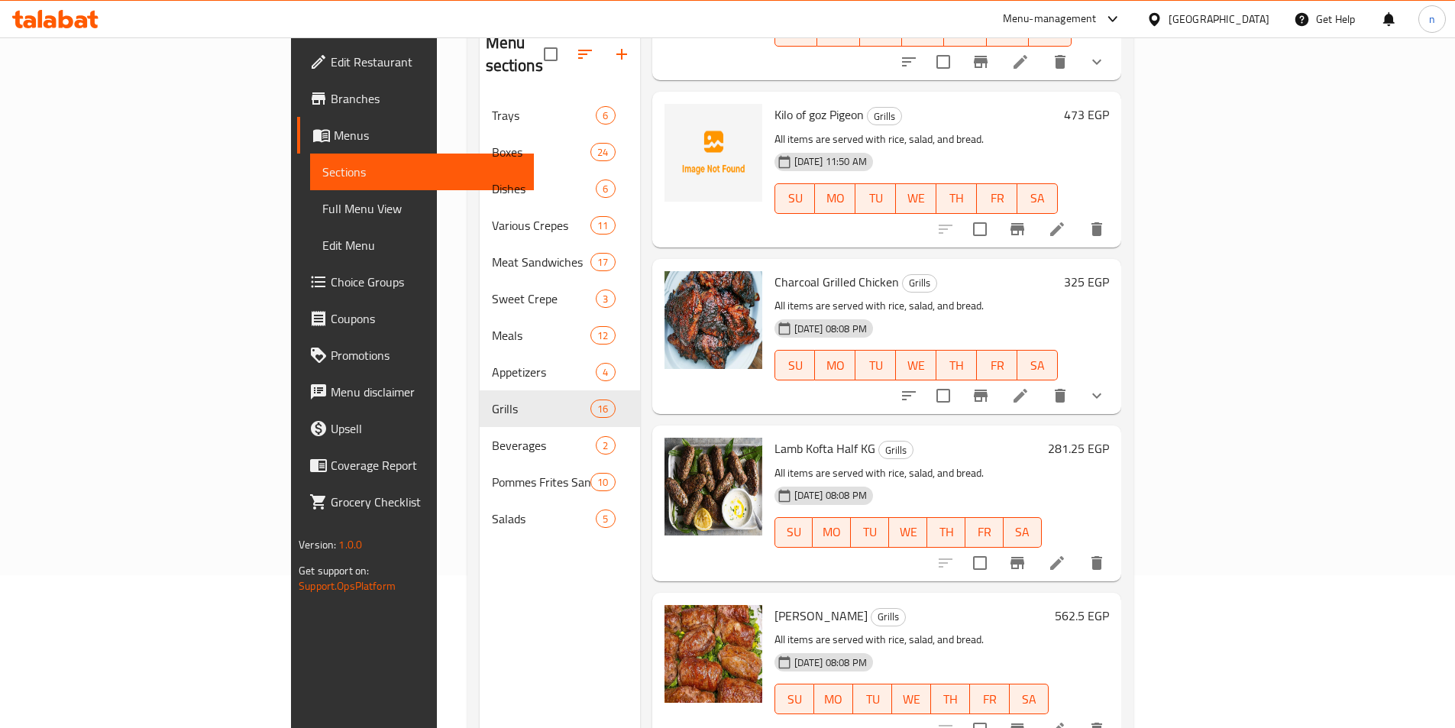
scroll to position [1473, 0]
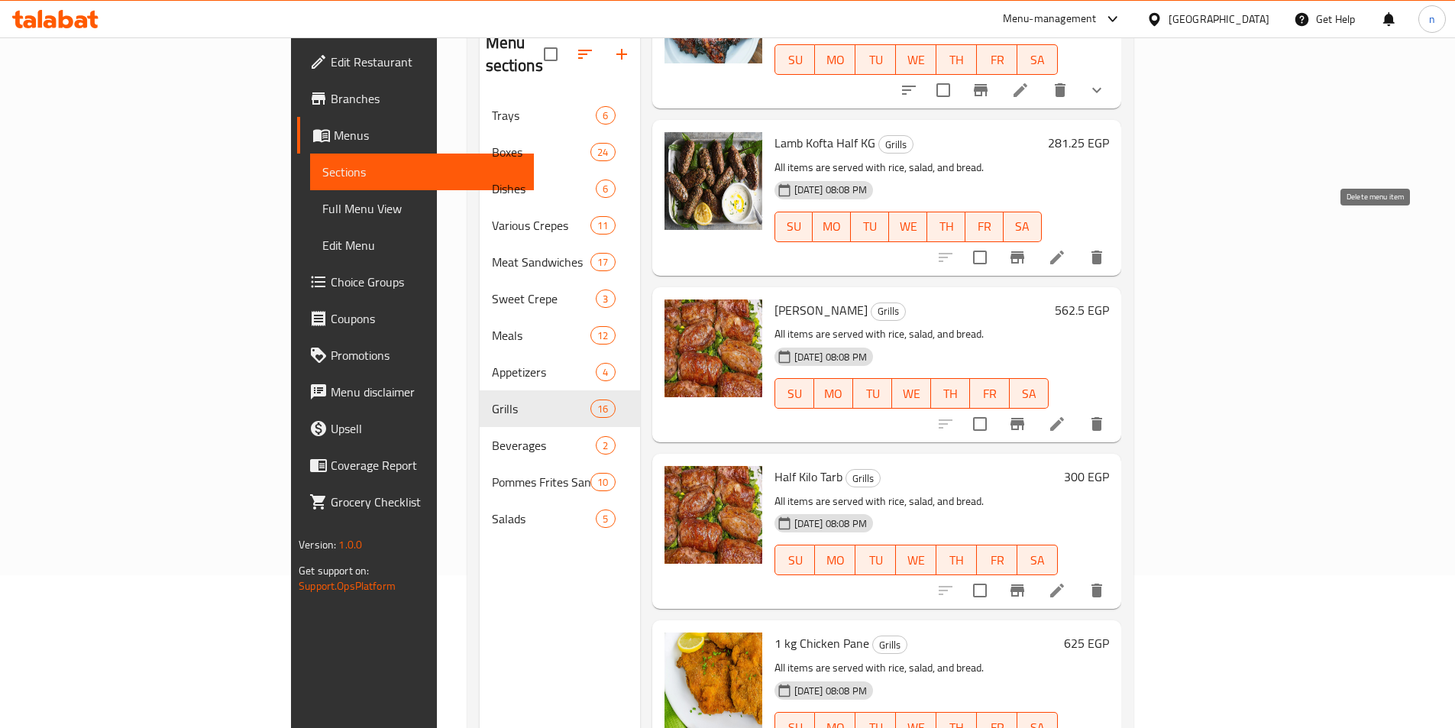
click at [1102, 251] on icon "delete" at bounding box center [1097, 258] width 11 height 14
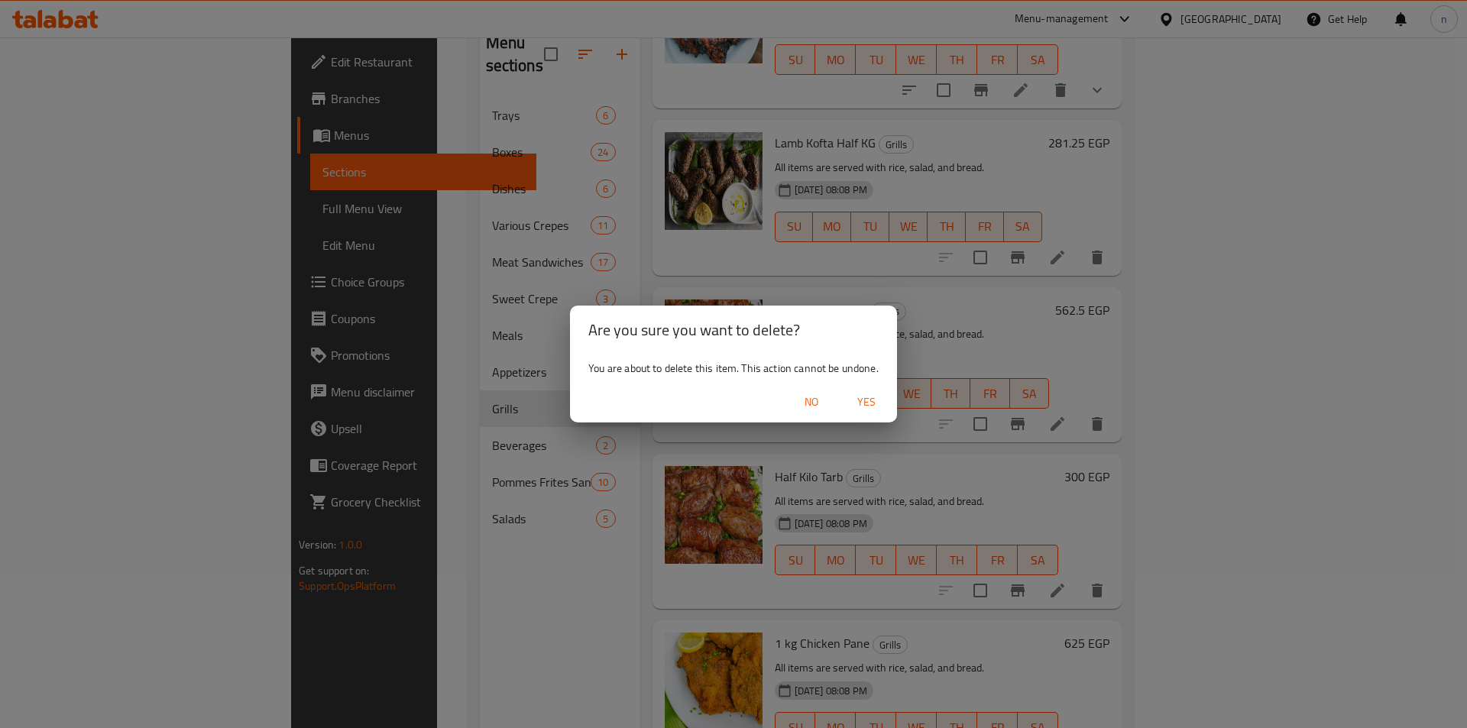
click at [863, 389] on button "Yes" at bounding box center [866, 402] width 49 height 28
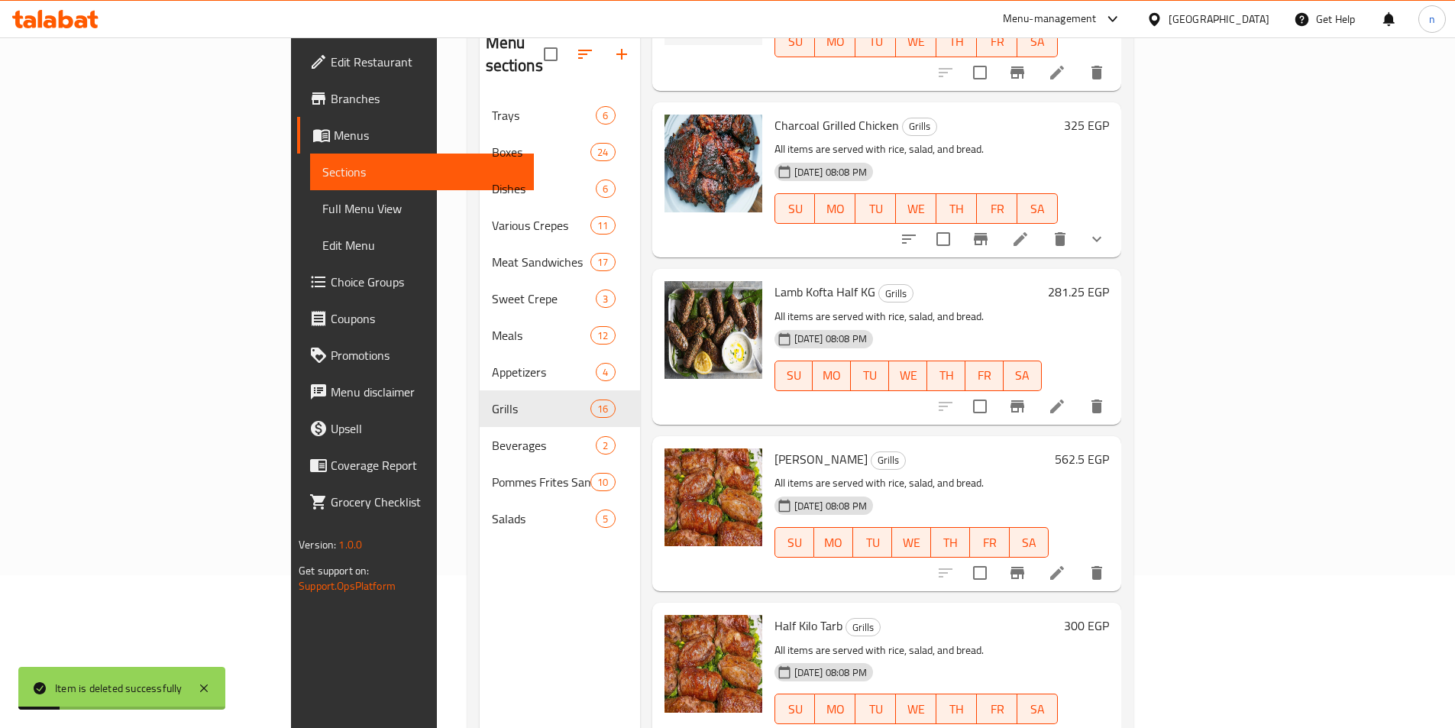
scroll to position [1320, 0]
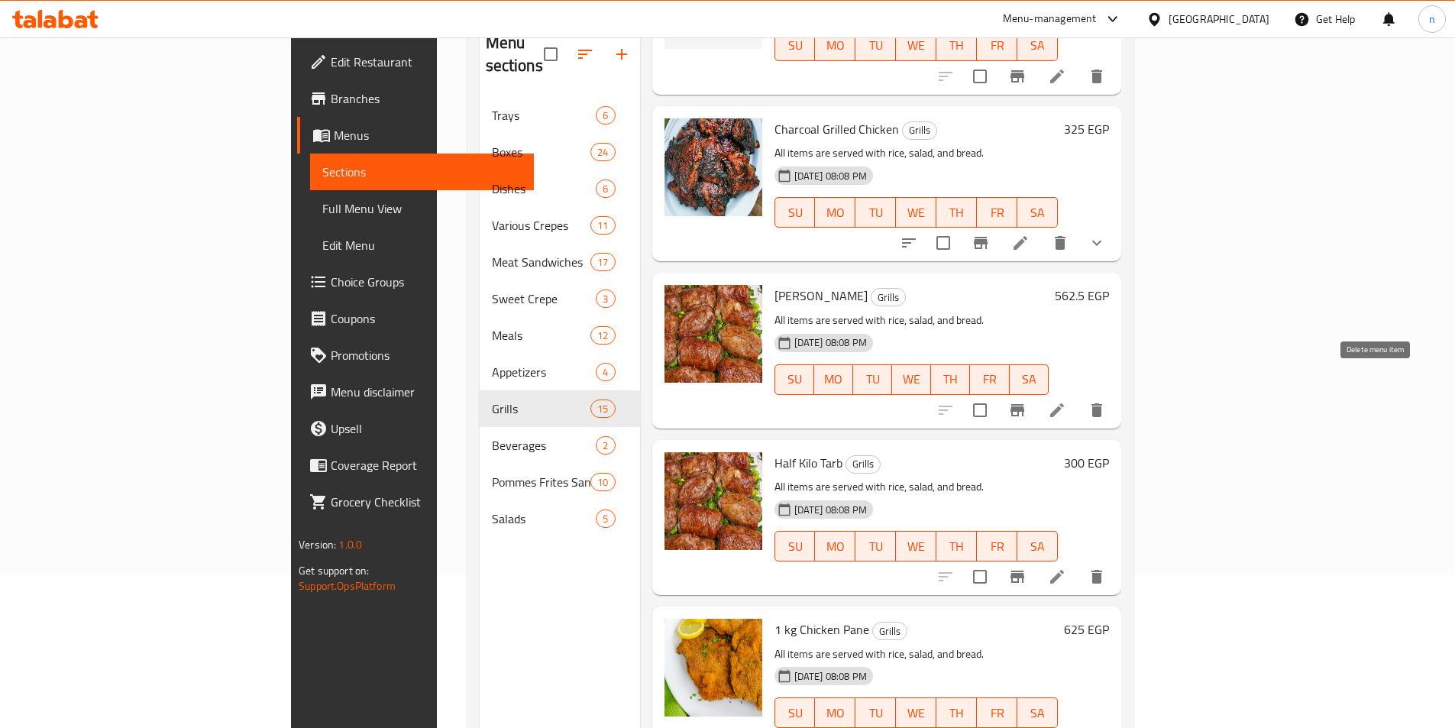
click at [1106, 401] on icon "delete" at bounding box center [1097, 410] width 18 height 18
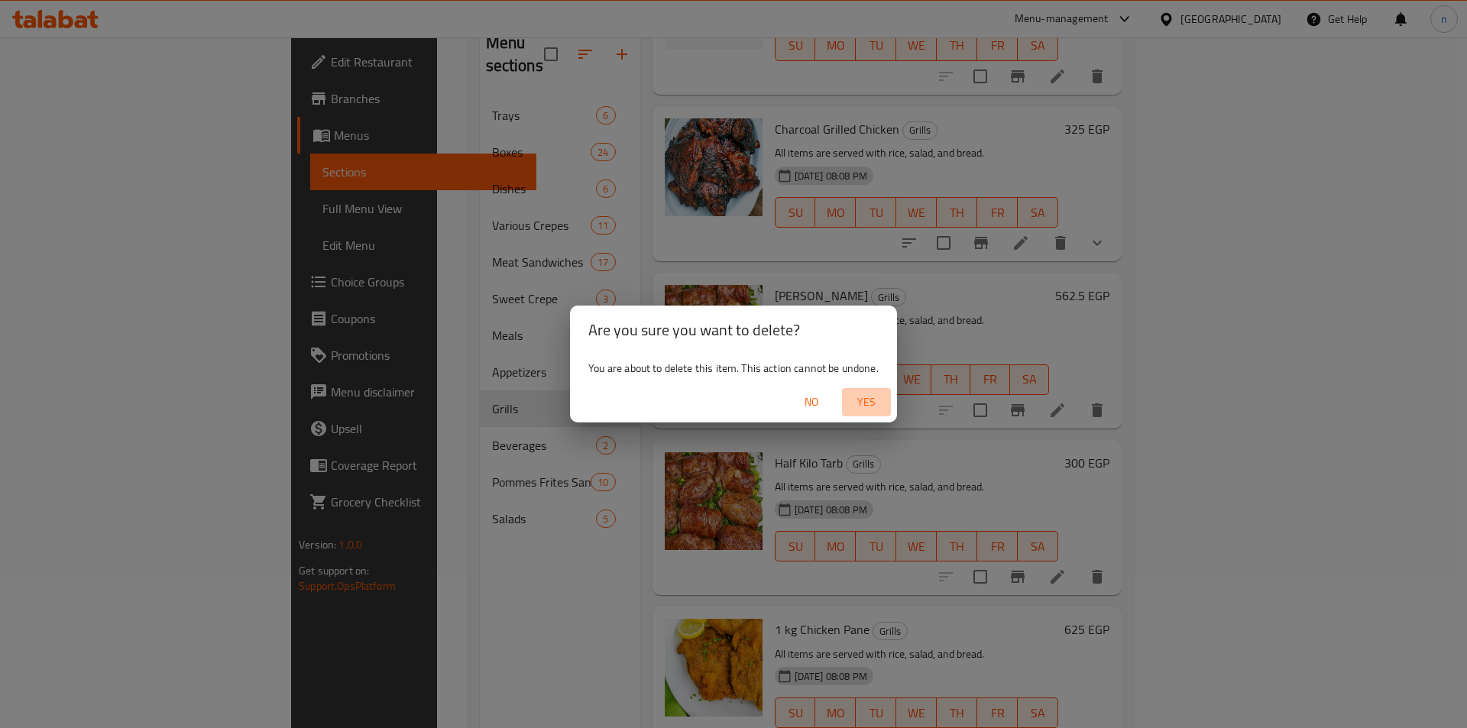
click at [867, 405] on span "Yes" at bounding box center [866, 402] width 37 height 19
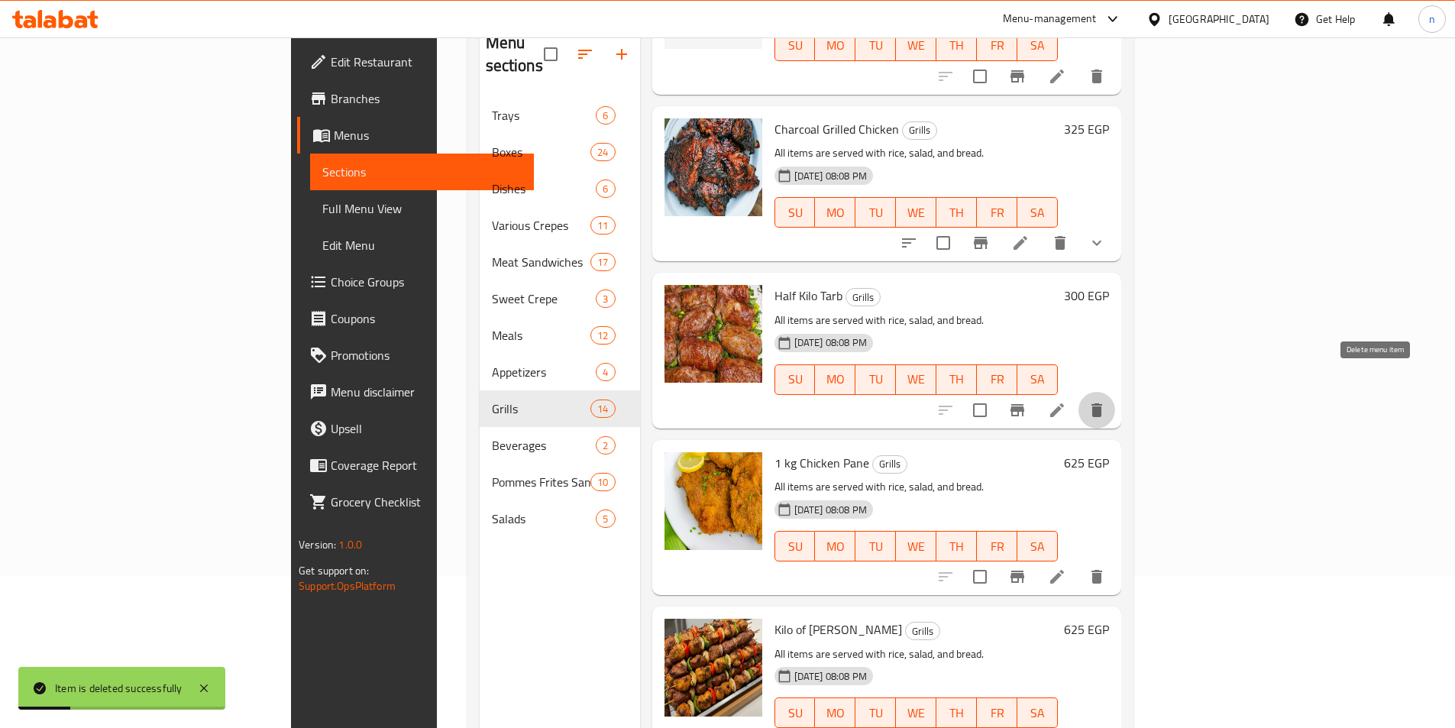
click at [1115, 392] on button "delete" at bounding box center [1097, 410] width 37 height 37
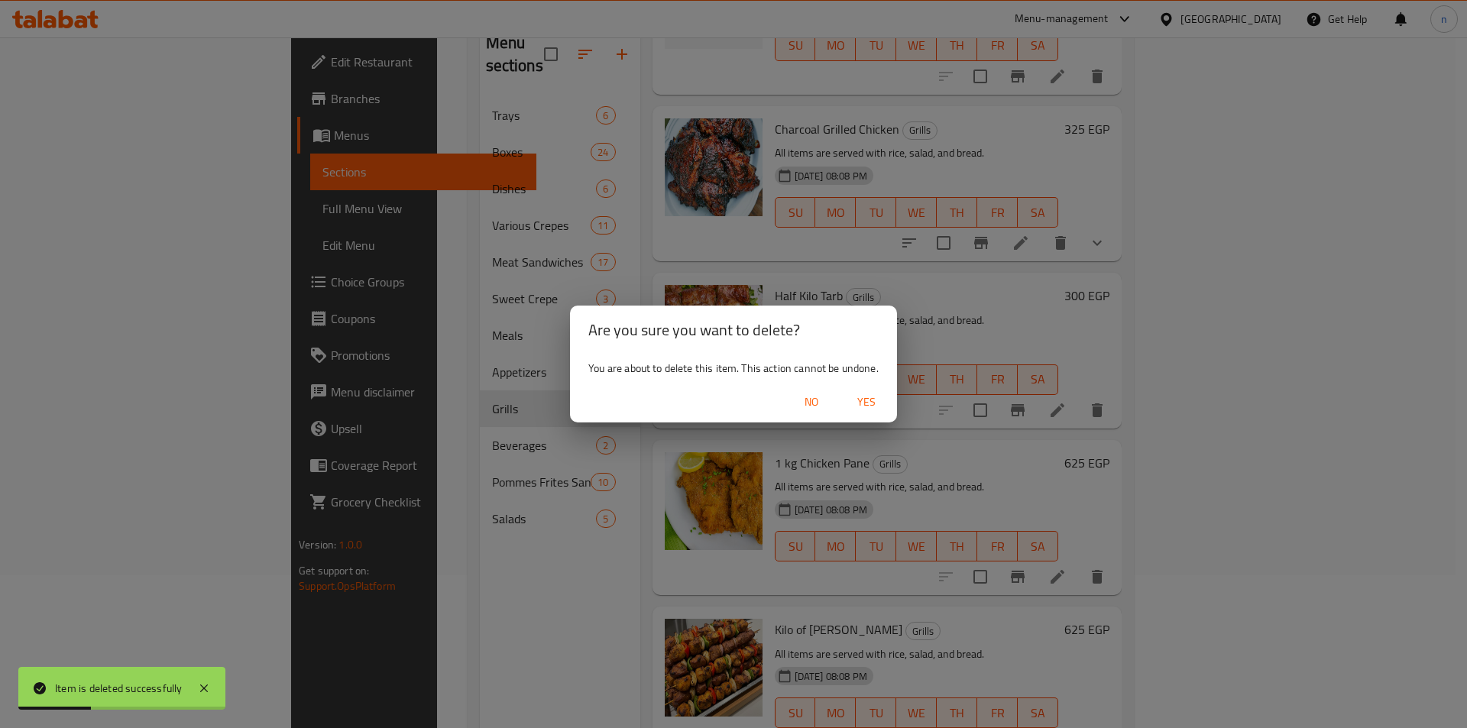
click at [850, 400] on span "Yes" at bounding box center [866, 402] width 37 height 19
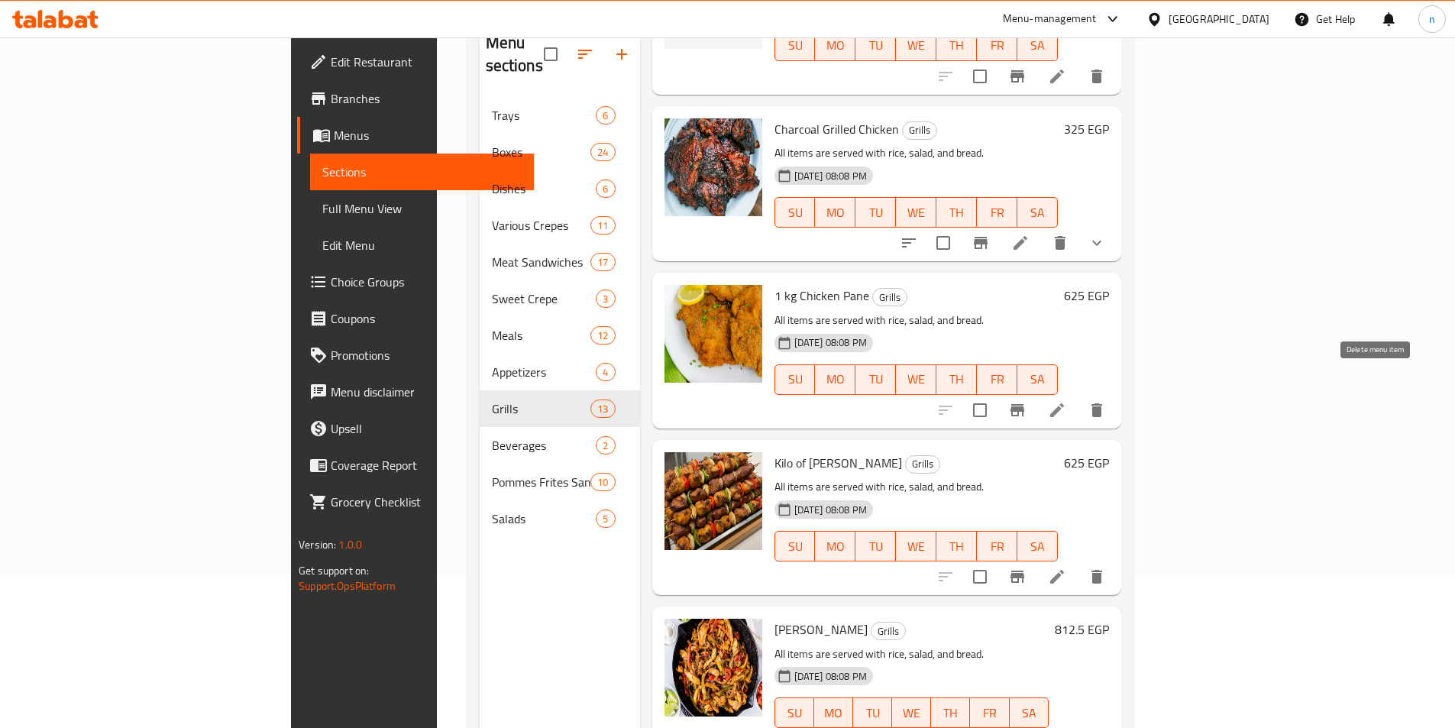
click at [1115, 396] on button "delete" at bounding box center [1097, 410] width 37 height 37
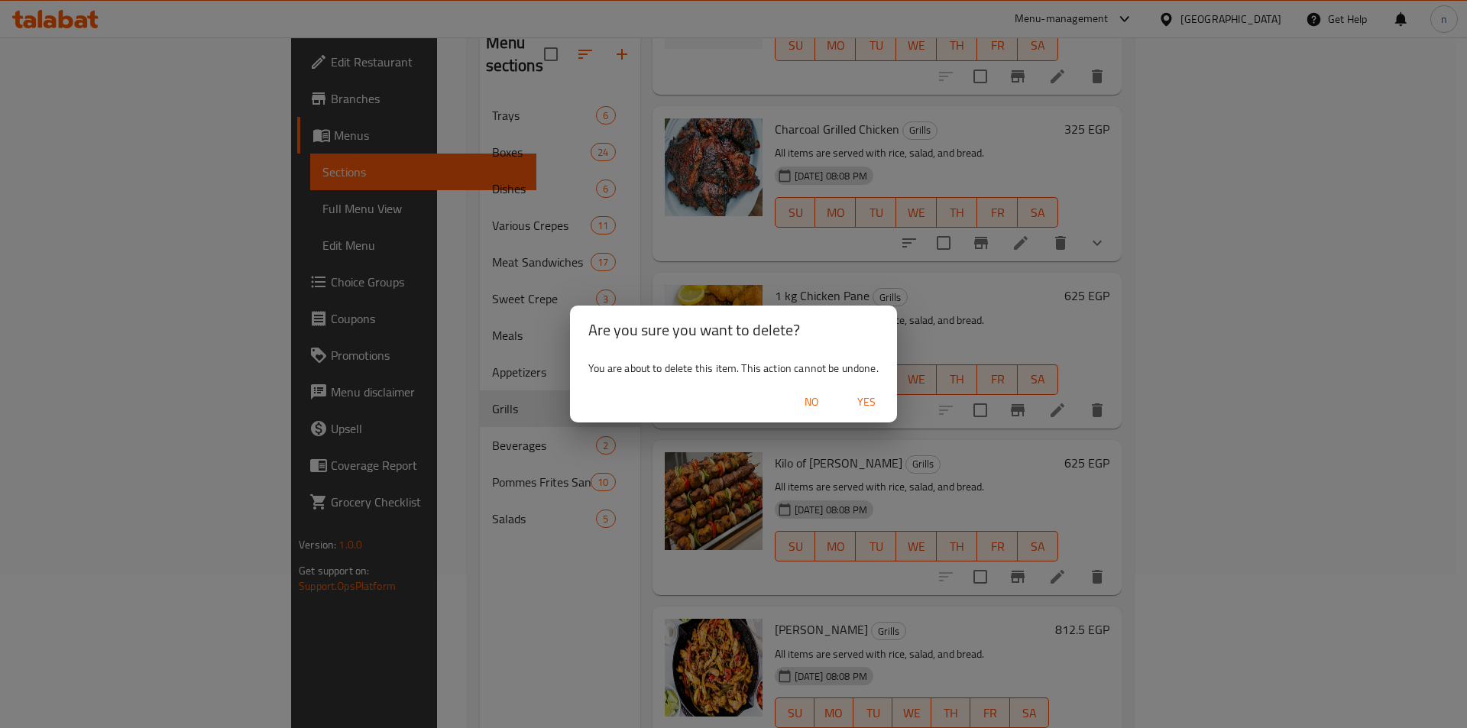
click at [856, 396] on span "Yes" at bounding box center [866, 402] width 37 height 19
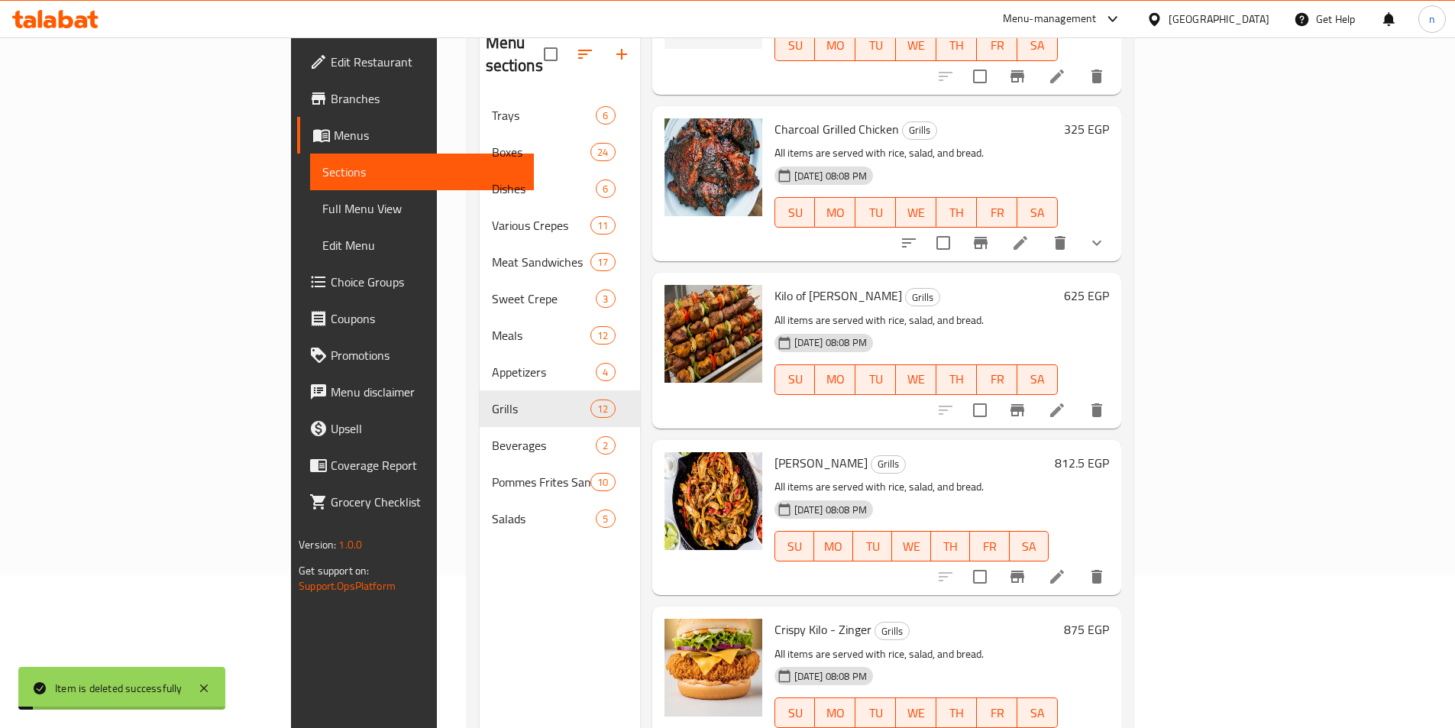
scroll to position [1312, 0]
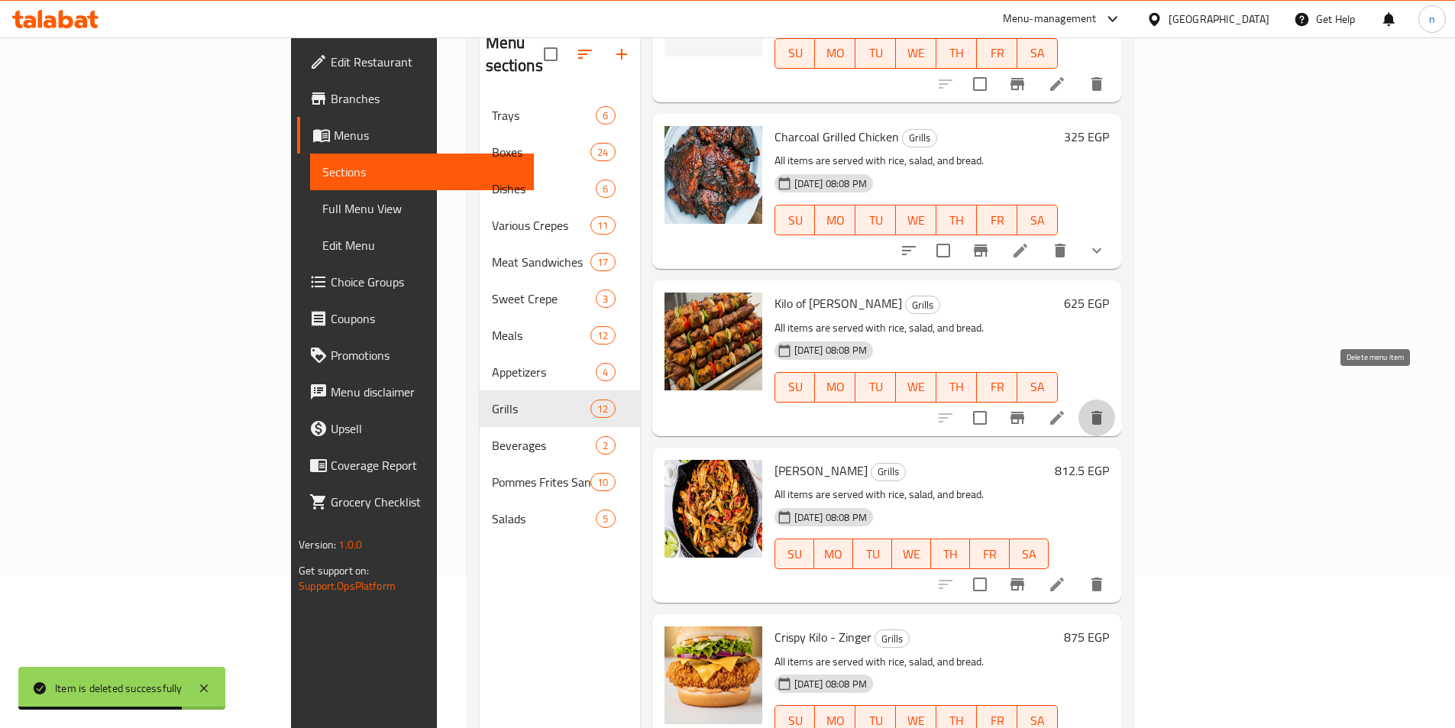
click at [1106, 409] on icon "delete" at bounding box center [1097, 418] width 18 height 18
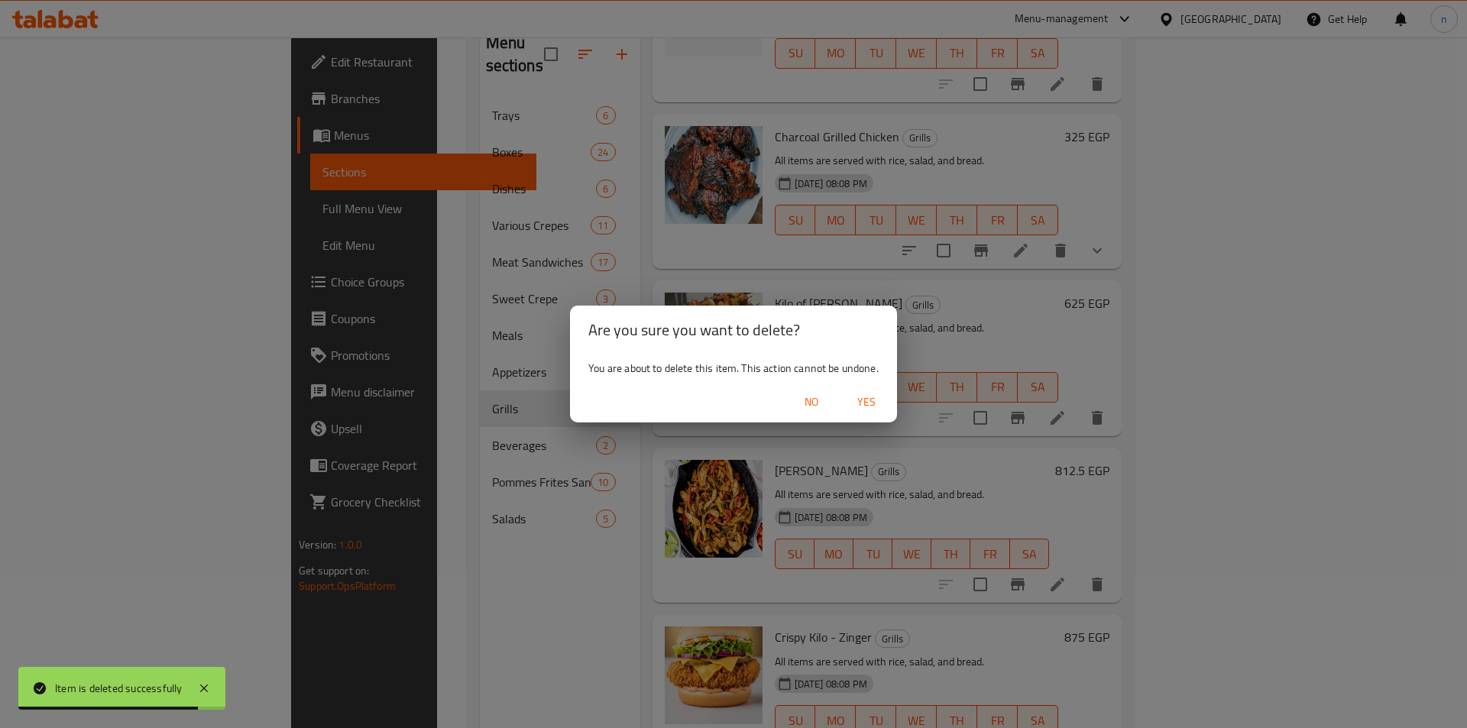
click at [861, 404] on span "Yes" at bounding box center [866, 402] width 37 height 19
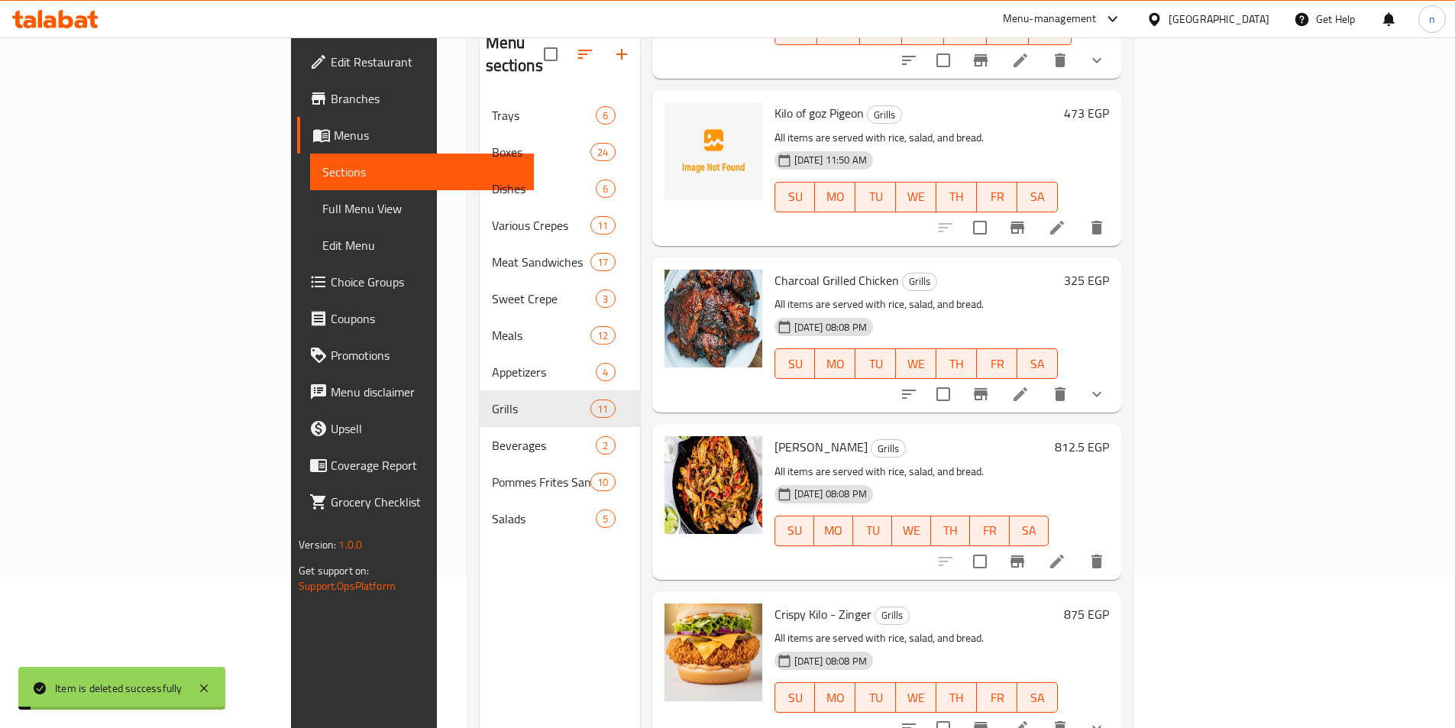
scroll to position [1146, 0]
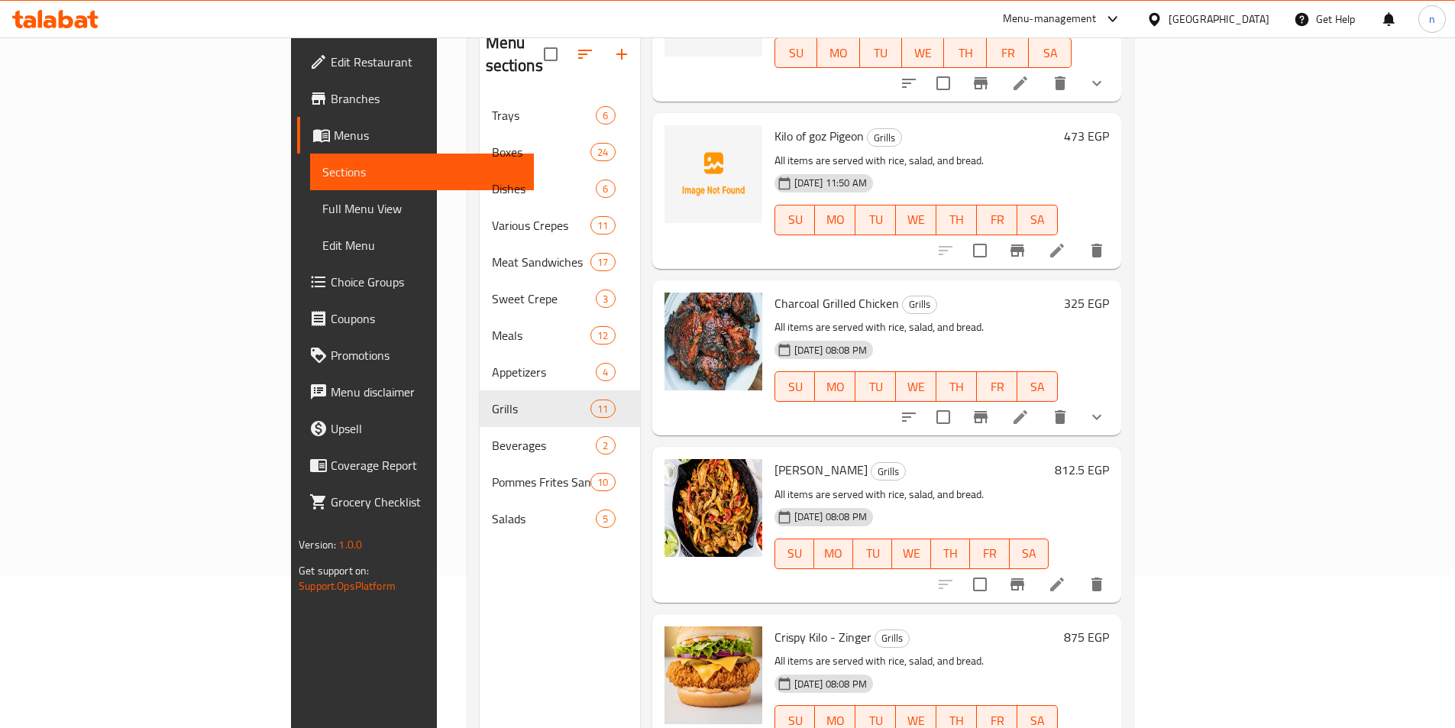
click at [1115, 399] on button "show more" at bounding box center [1097, 417] width 37 height 37
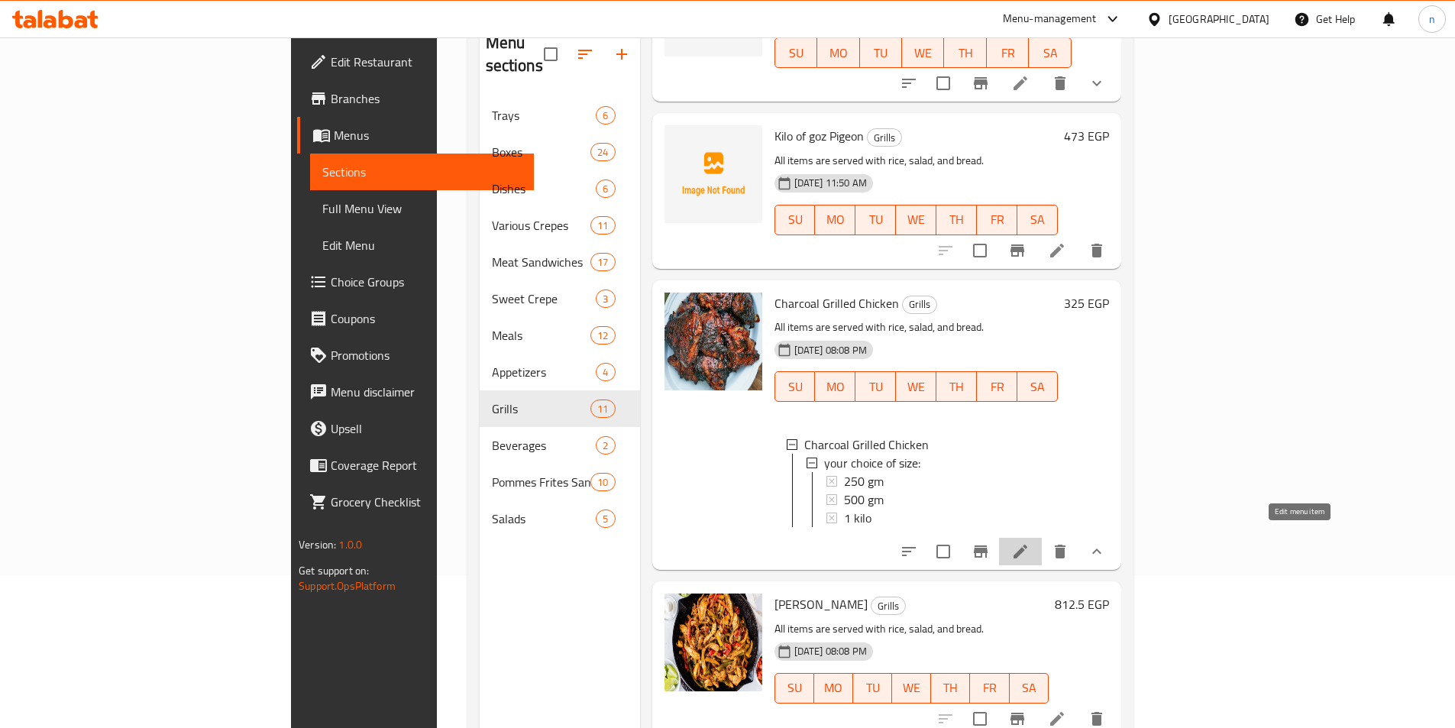
click at [1030, 542] on icon at bounding box center [1020, 551] width 18 height 18
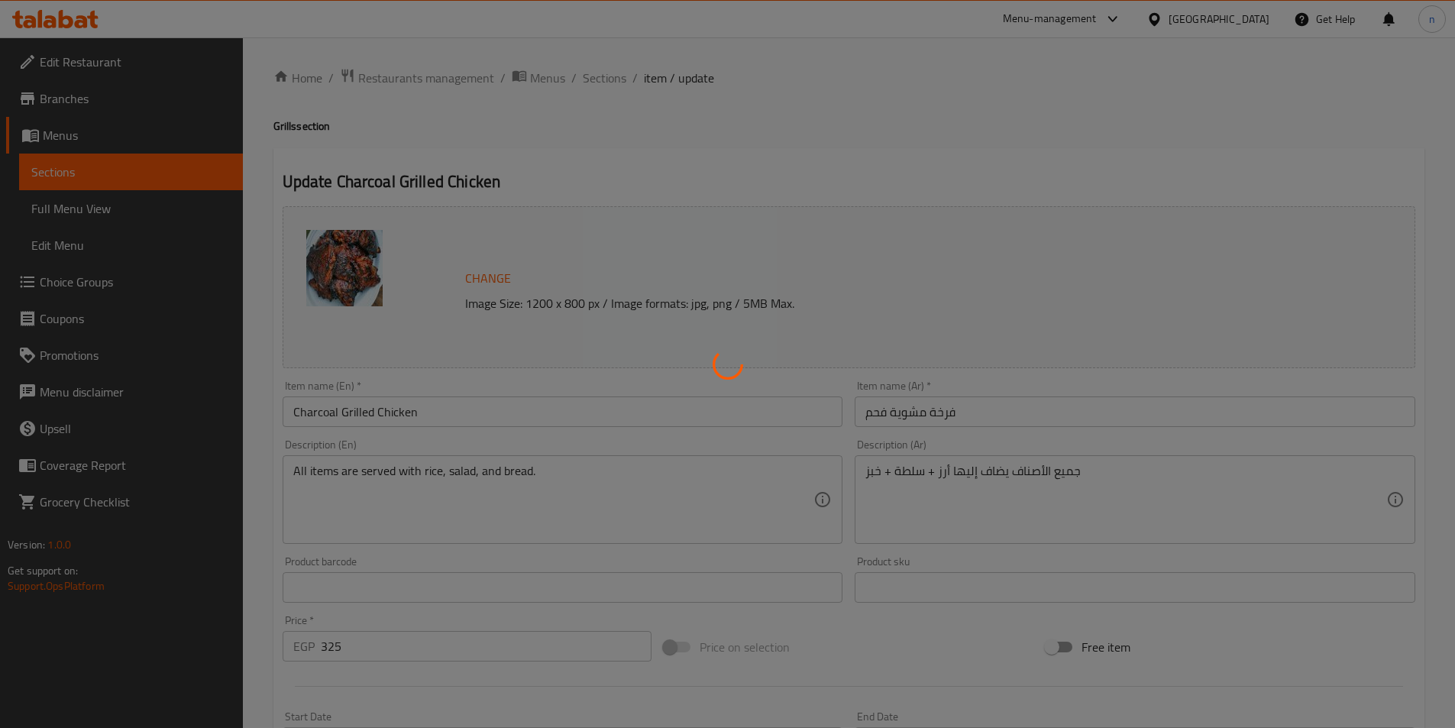
type input "اختيارك من الحجم:"
type input "1"
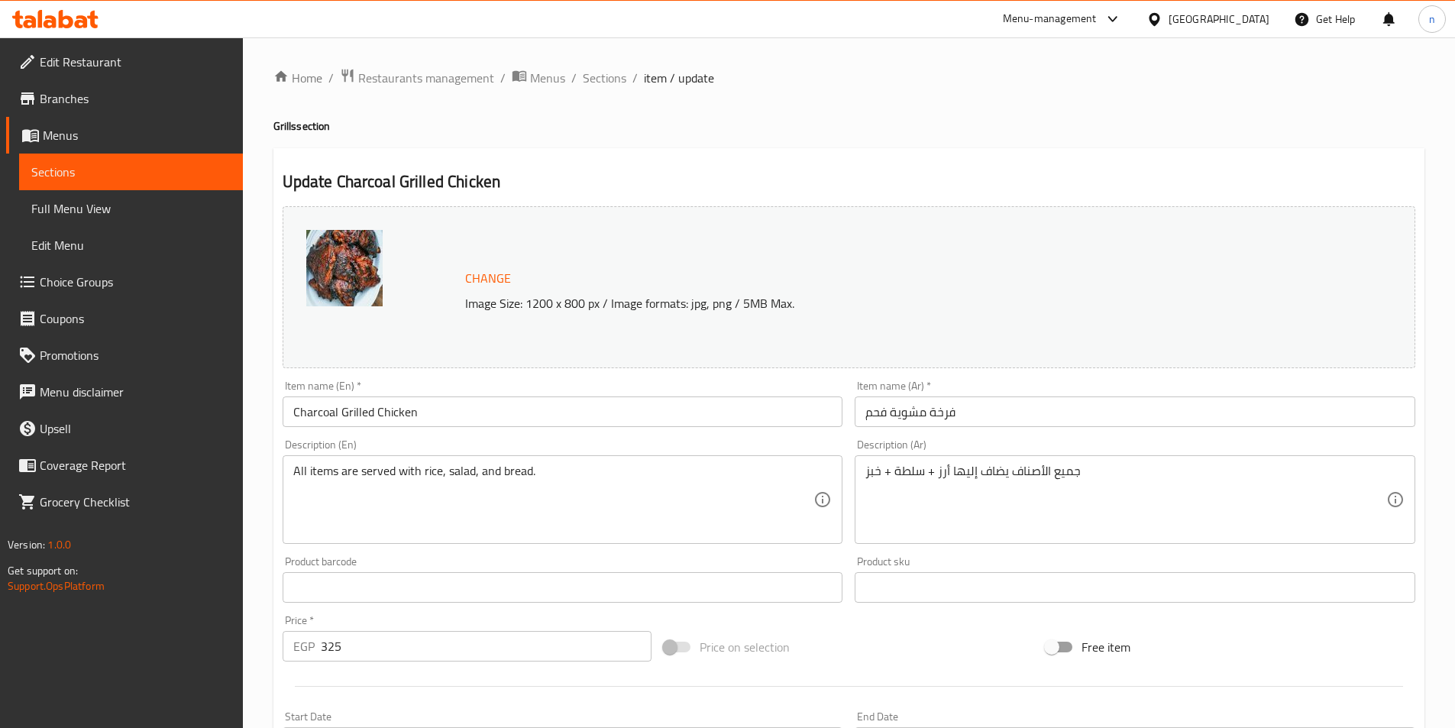
scroll to position [382, 0]
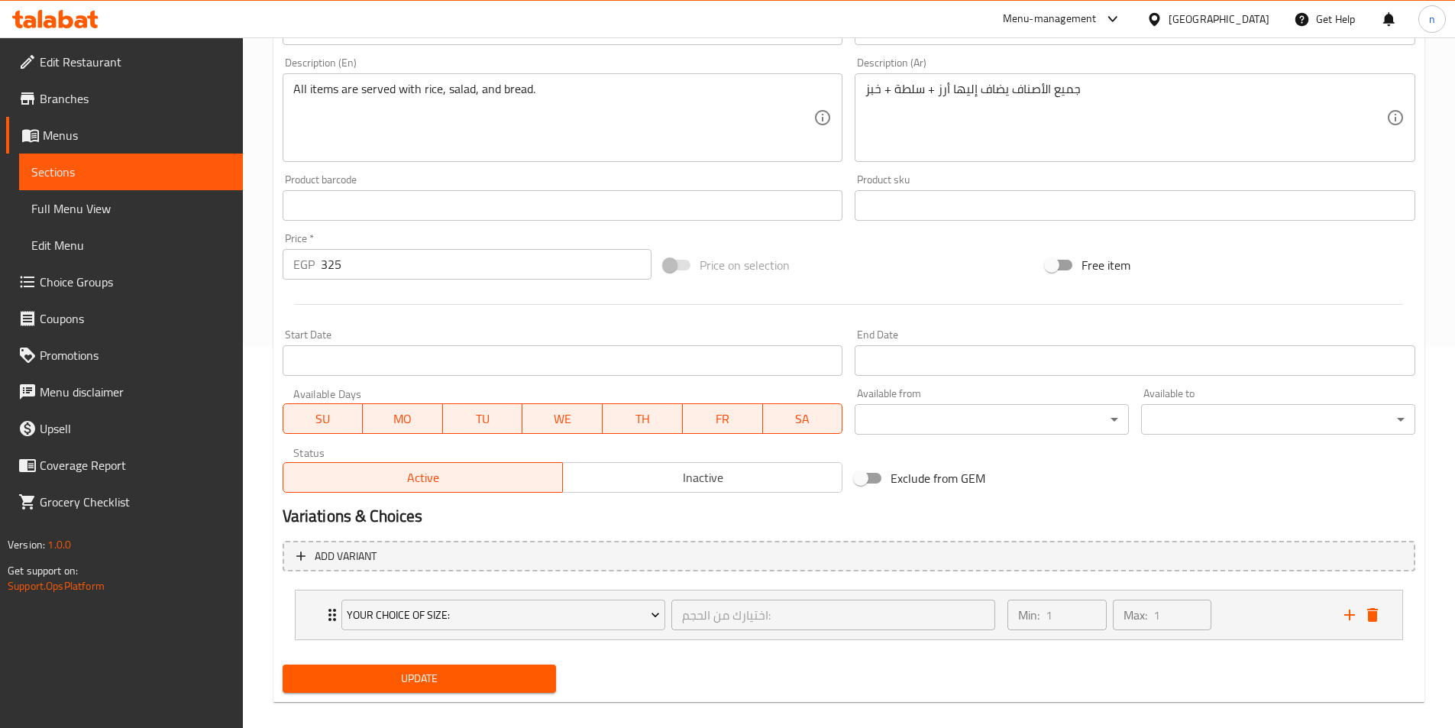
click at [332, 261] on input "325" at bounding box center [487, 264] width 332 height 31
type input "0"
click at [497, 689] on button "Update" at bounding box center [420, 679] width 274 height 28
click at [185, 176] on span "Sections" at bounding box center [130, 172] width 199 height 18
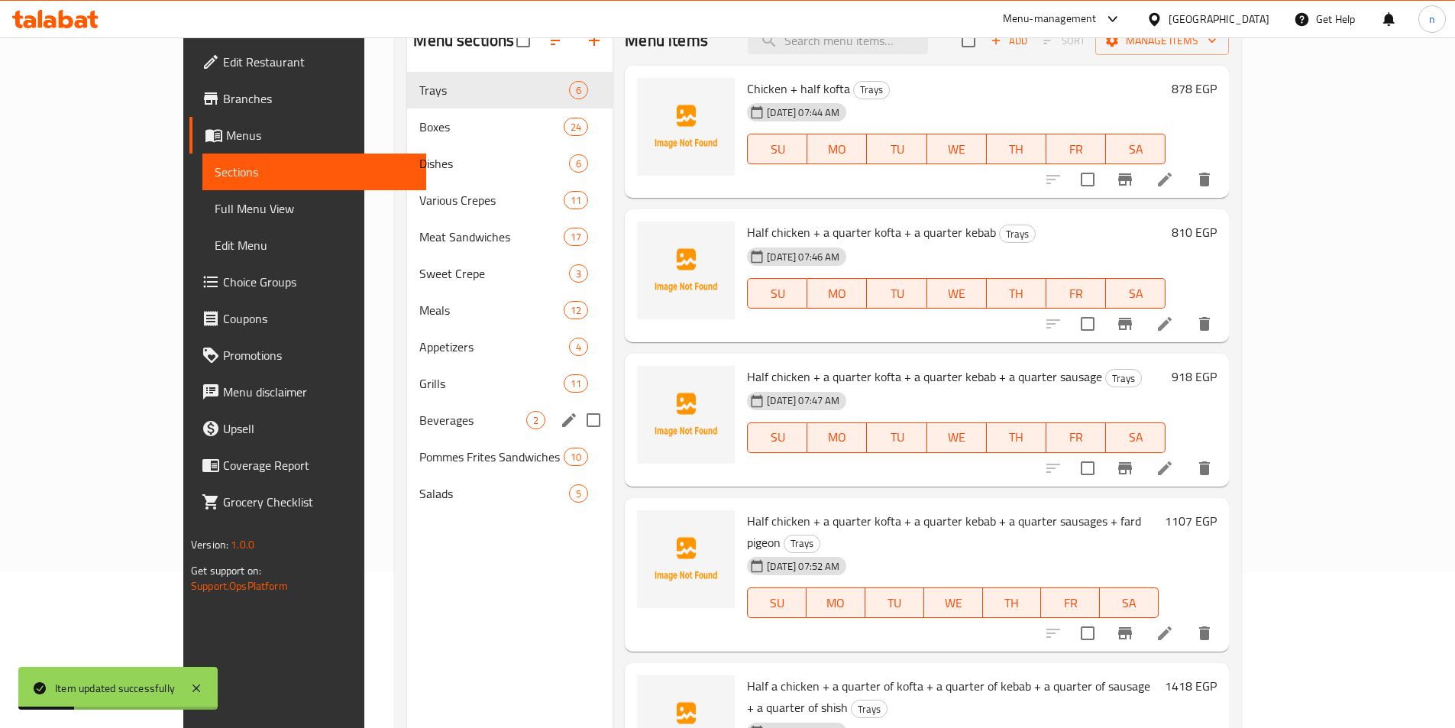
scroll to position [138, 0]
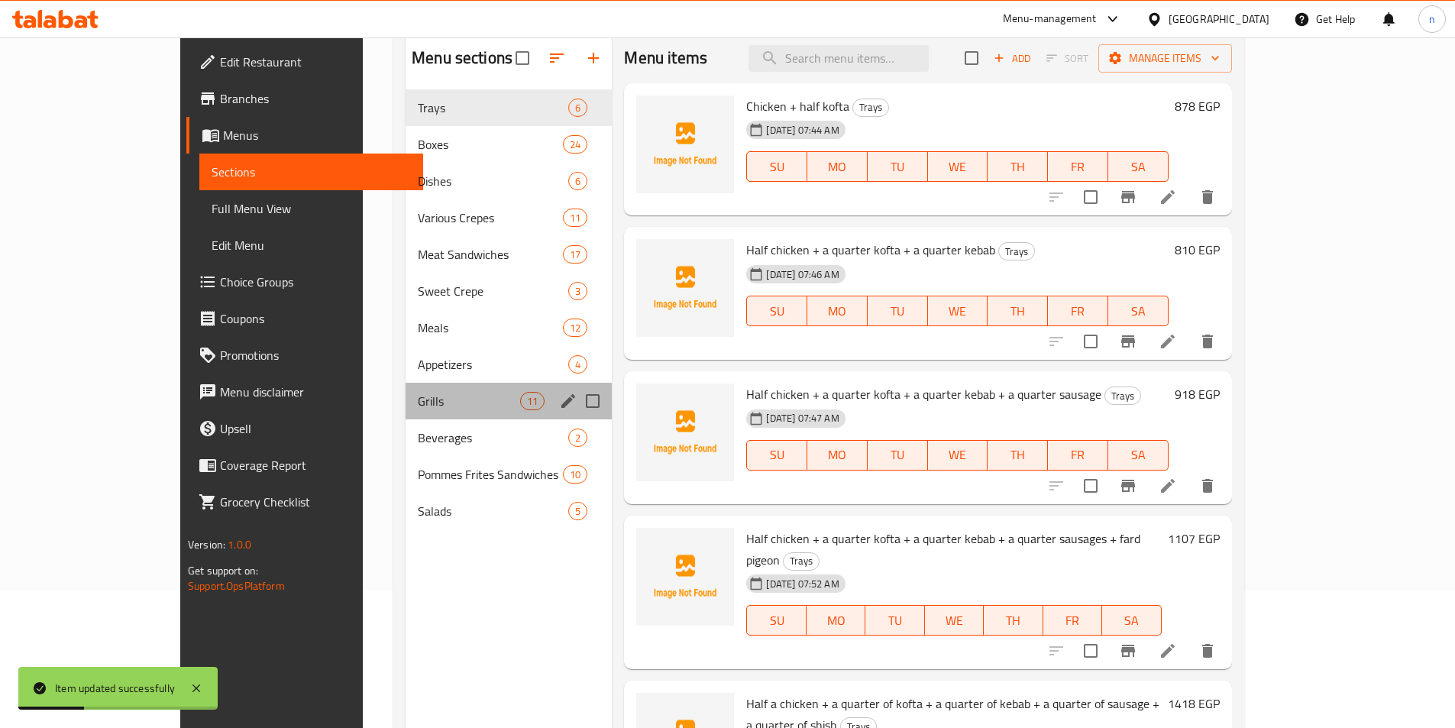
click at [406, 413] on div "Grills 11" at bounding box center [509, 401] width 206 height 37
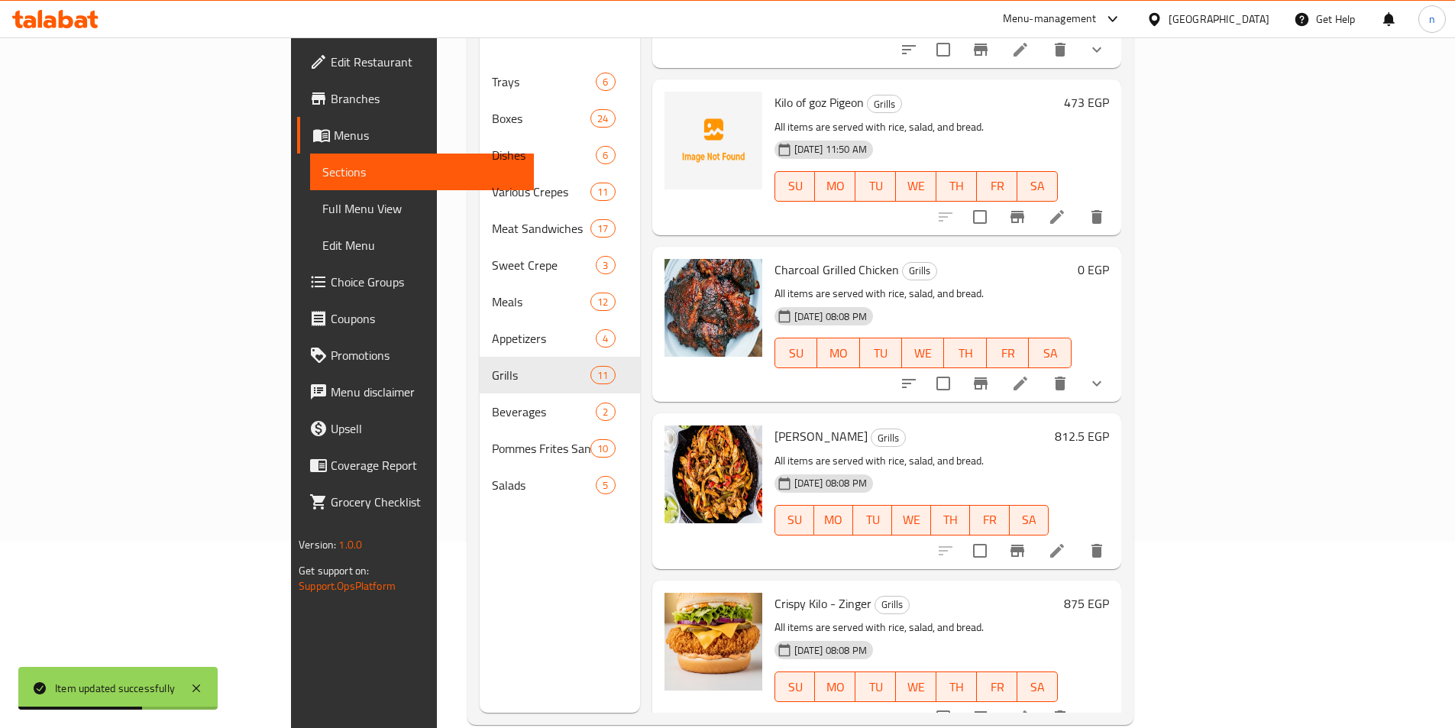
scroll to position [214, 0]
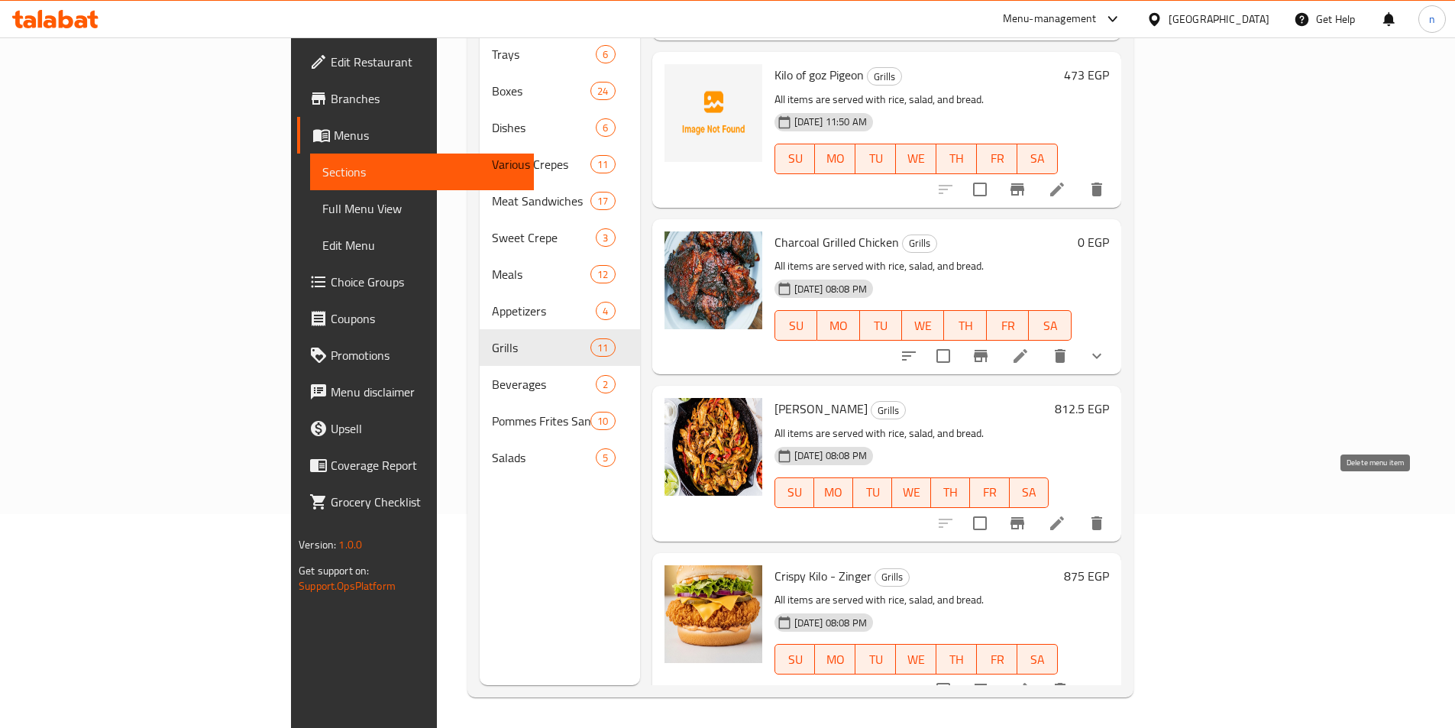
click at [1106, 514] on icon "delete" at bounding box center [1097, 523] width 18 height 18
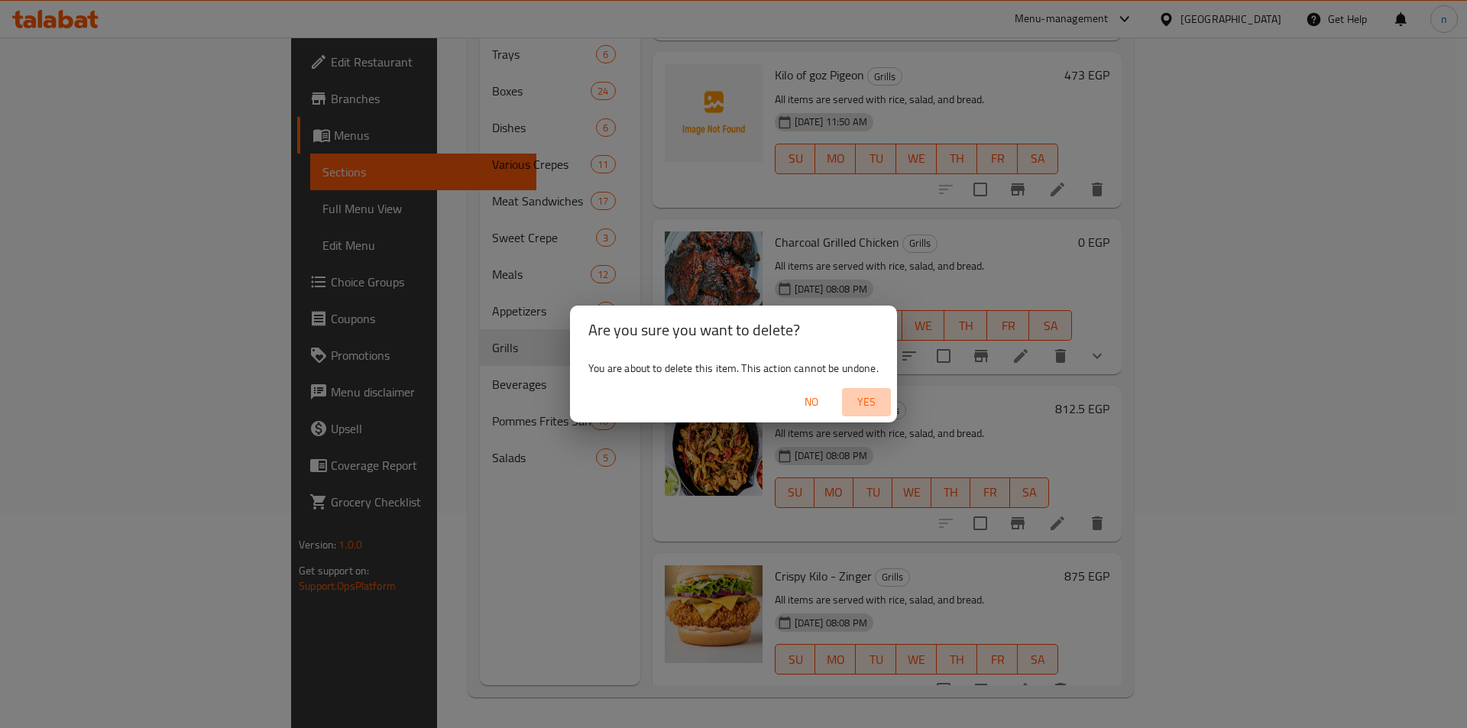
click at [866, 403] on span "Yes" at bounding box center [866, 402] width 37 height 19
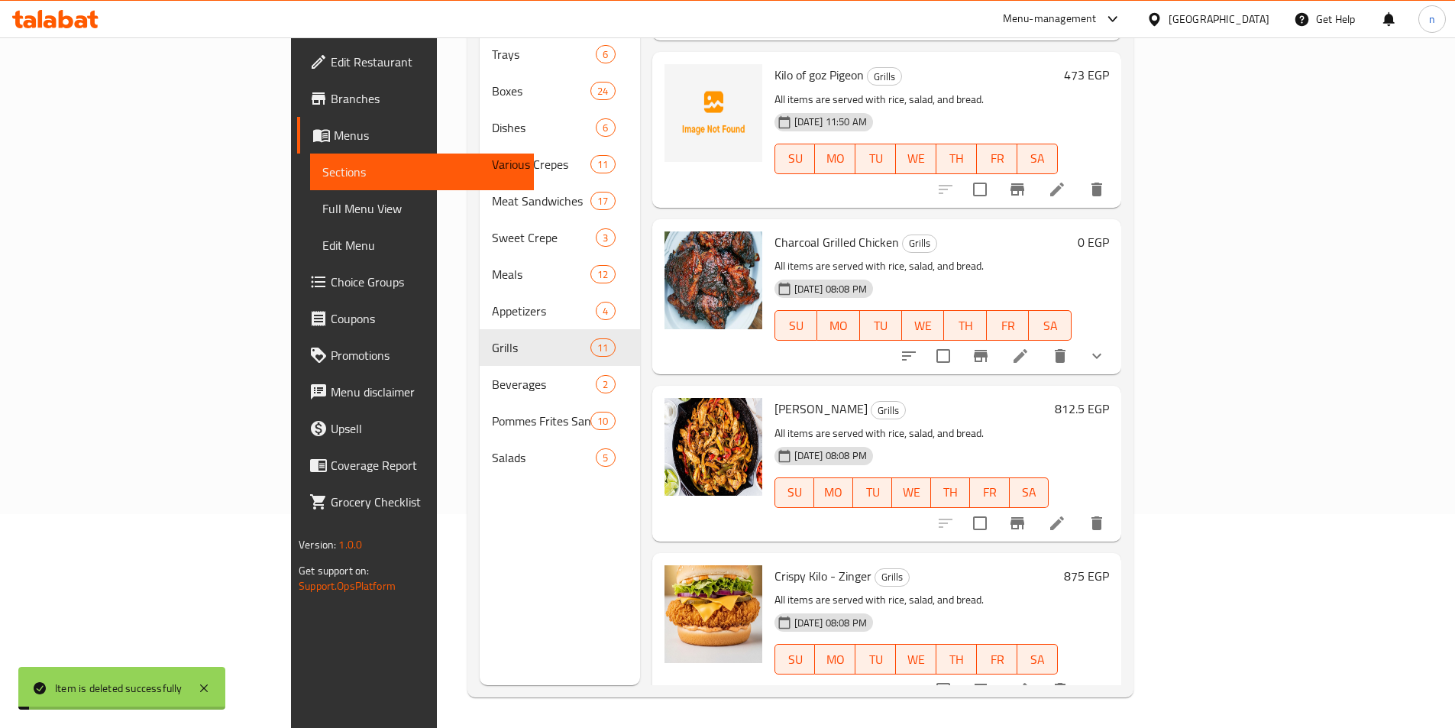
scroll to position [979, 0]
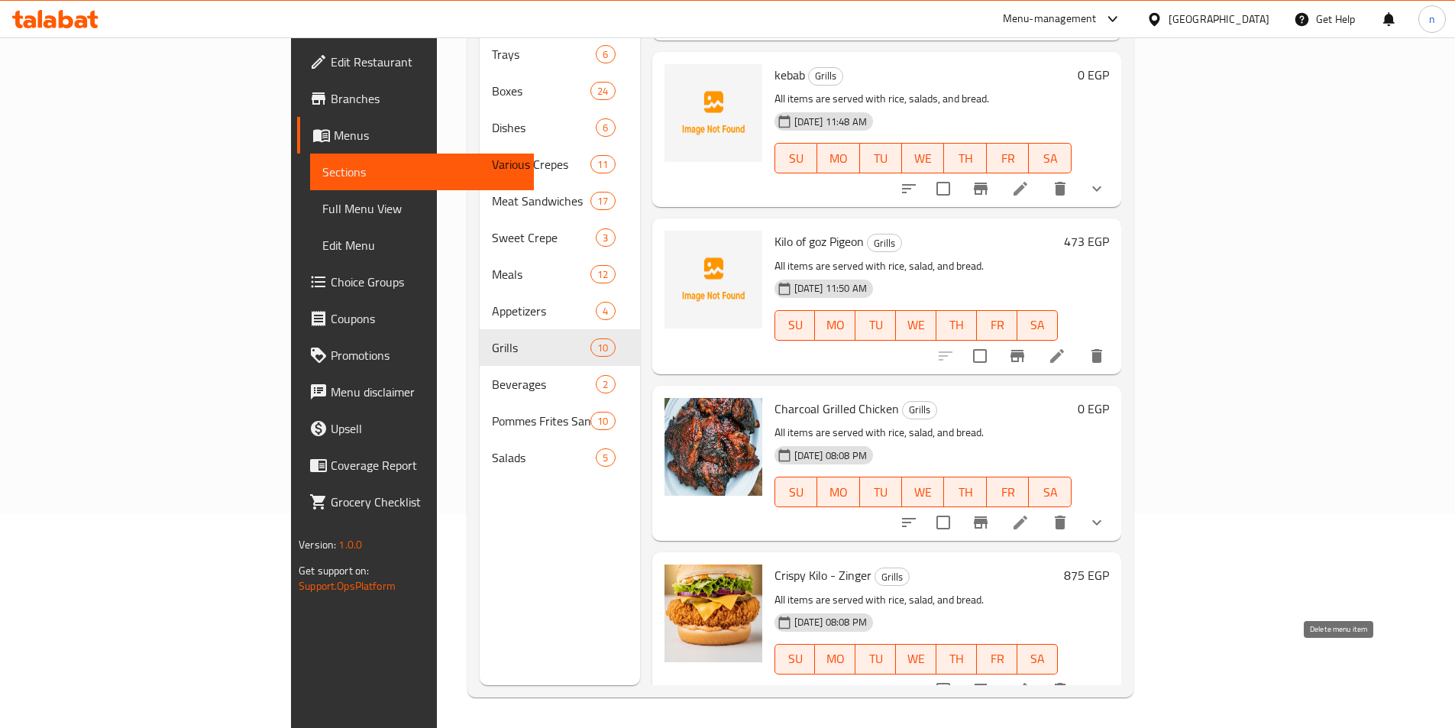
click at [1066, 683] on icon "delete" at bounding box center [1060, 690] width 11 height 14
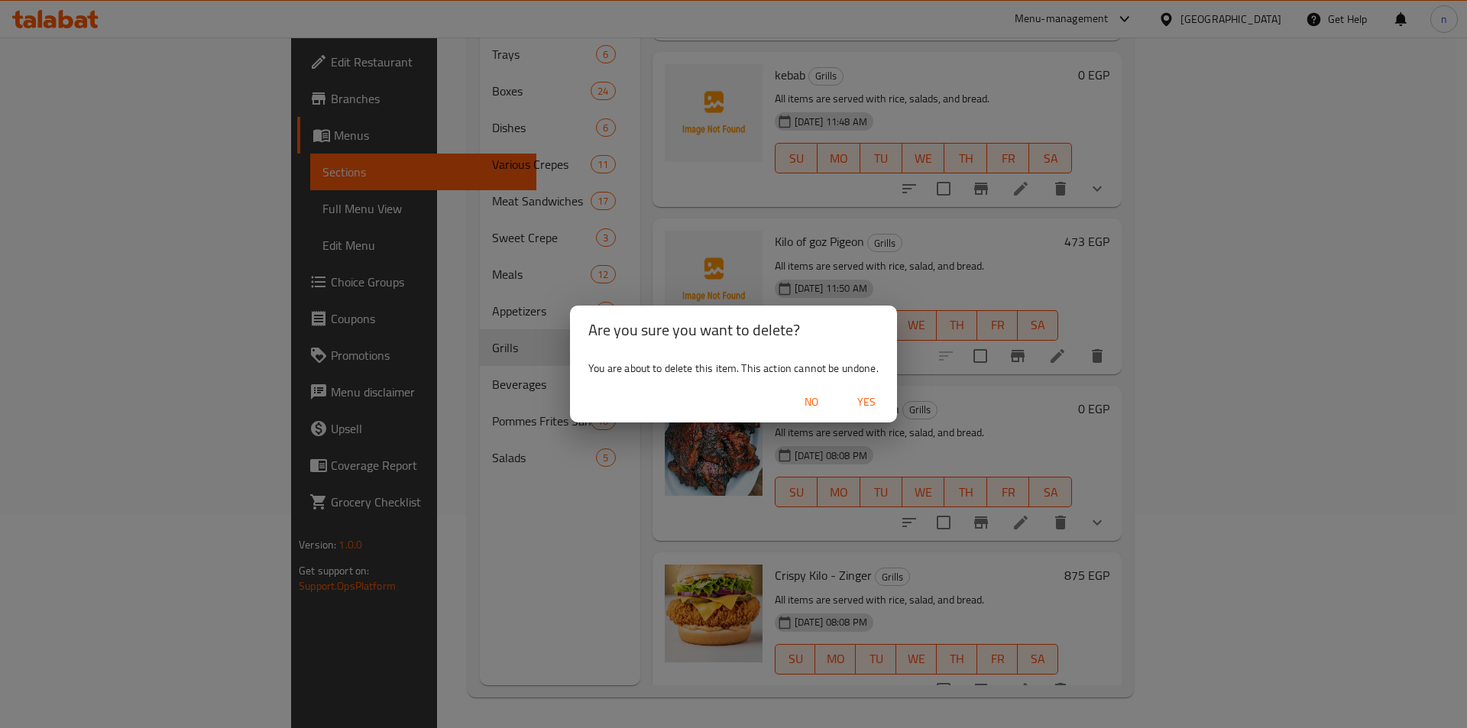
click at [865, 414] on button "Yes" at bounding box center [866, 402] width 49 height 28
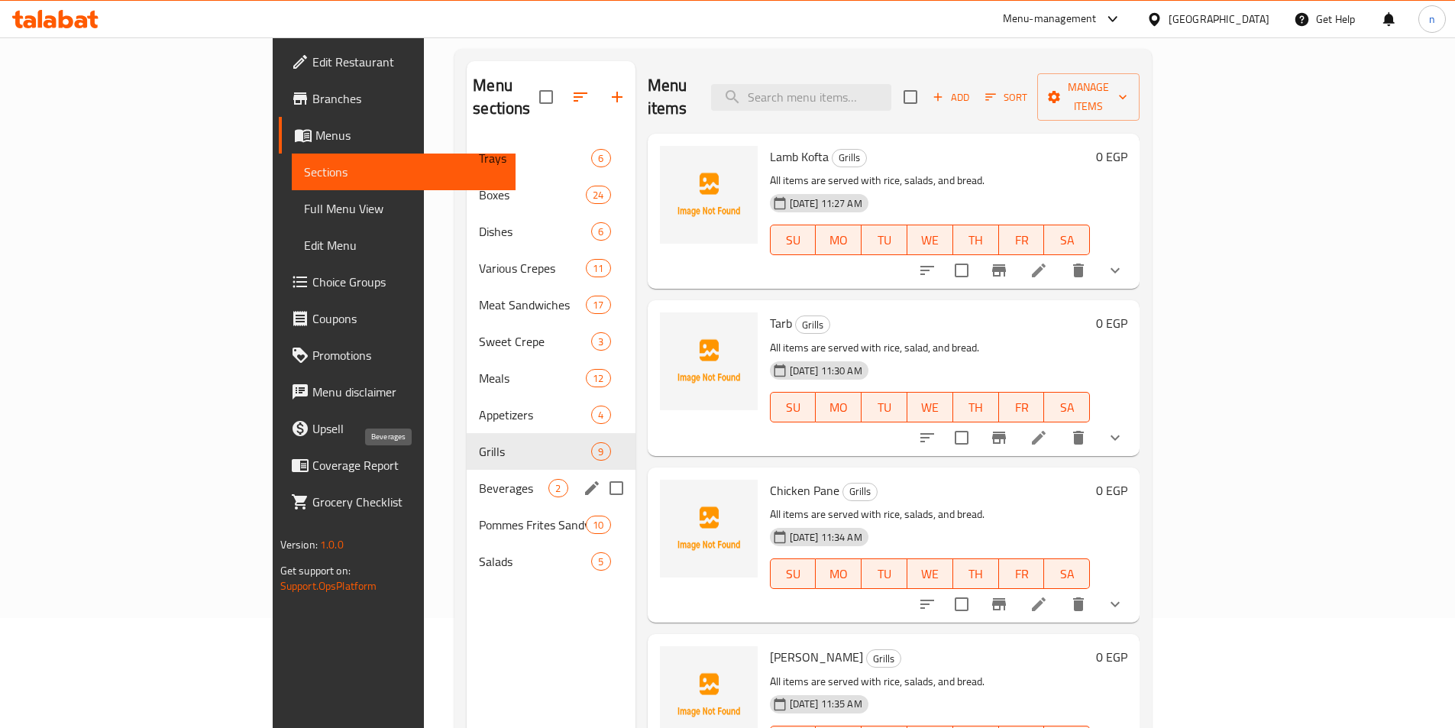
scroll to position [138, 0]
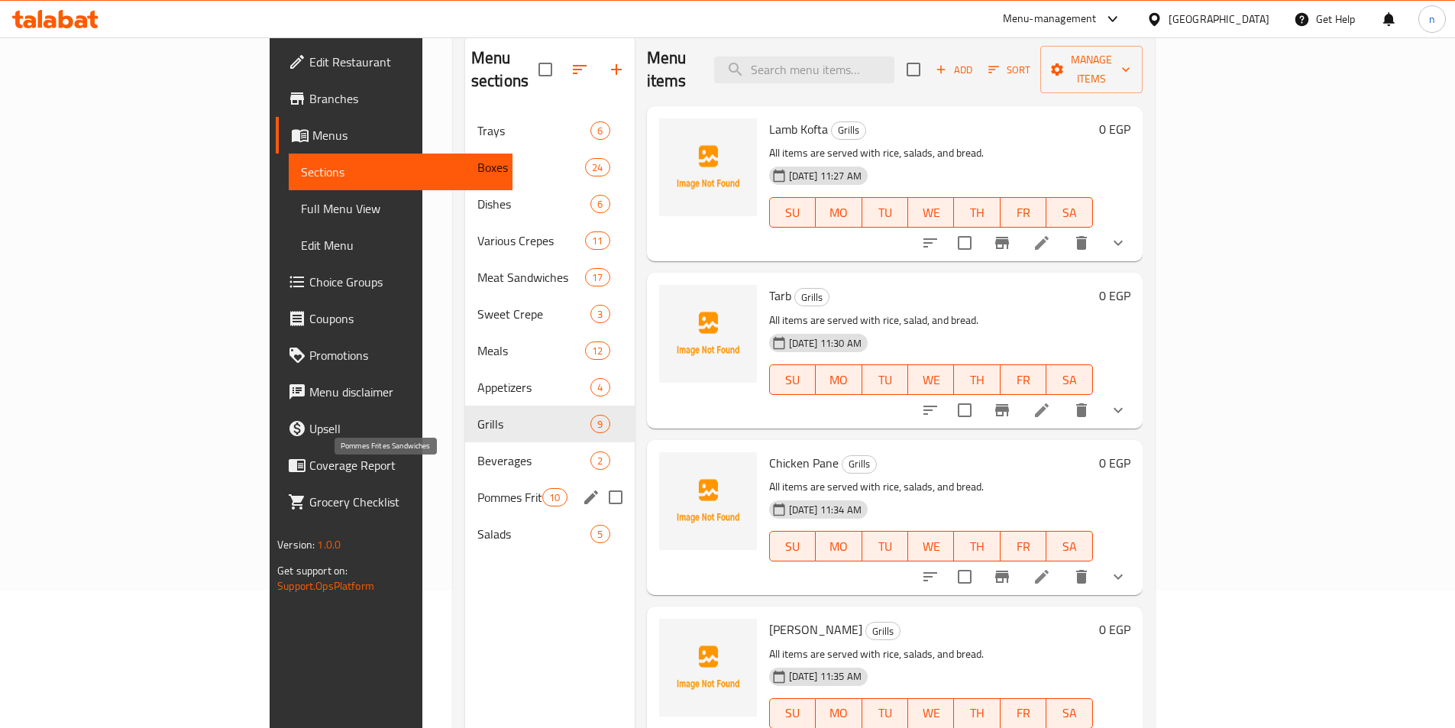
click at [477, 488] on span "Pommes Frites Sandwiches" at bounding box center [509, 497] width 65 height 18
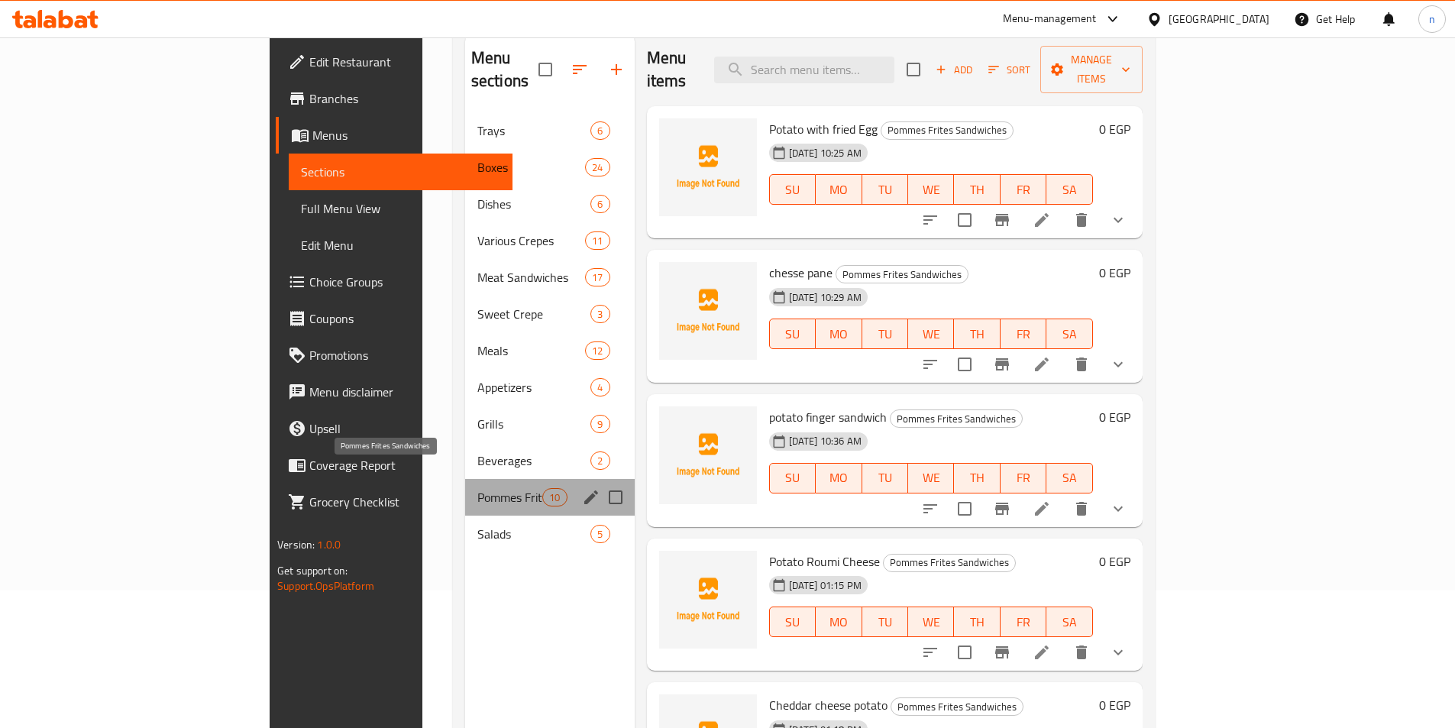
click at [477, 488] on span "Pommes Frites Sandwiches" at bounding box center [509, 497] width 65 height 18
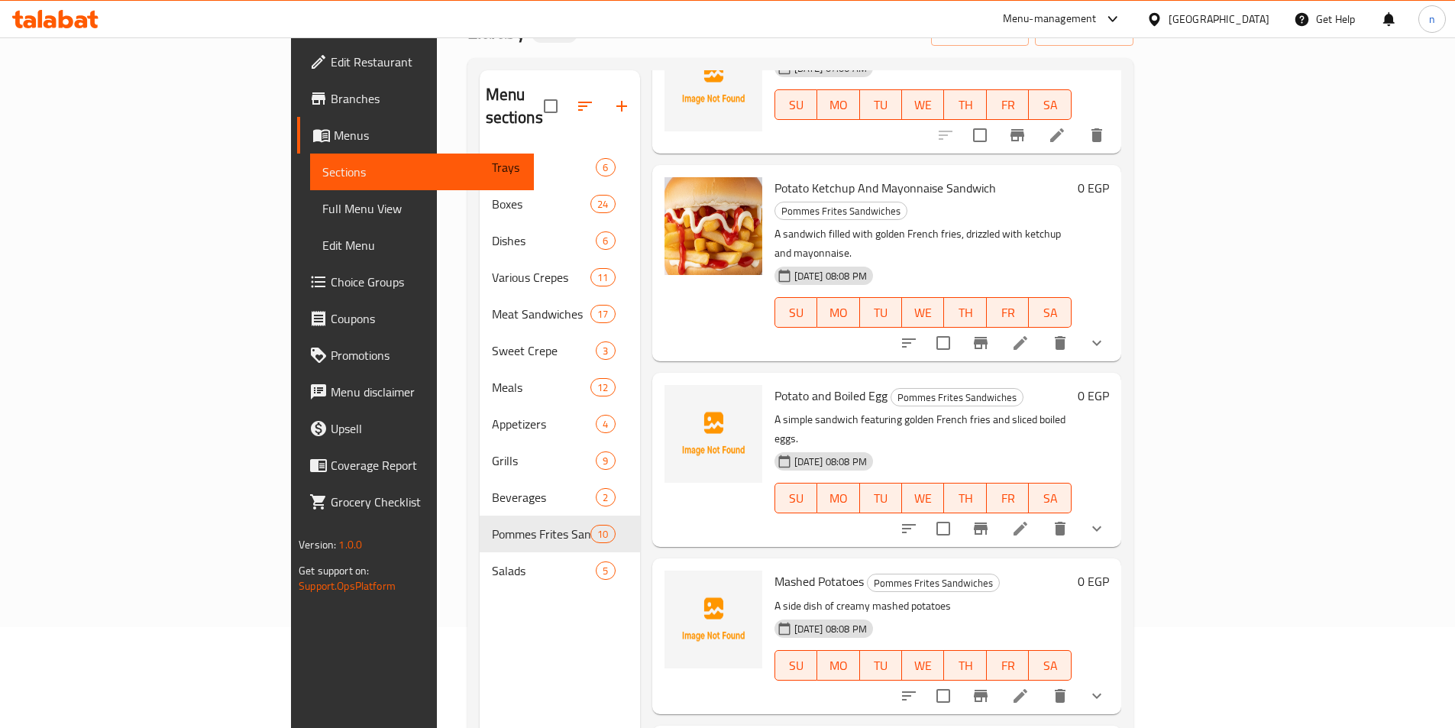
scroll to position [214, 0]
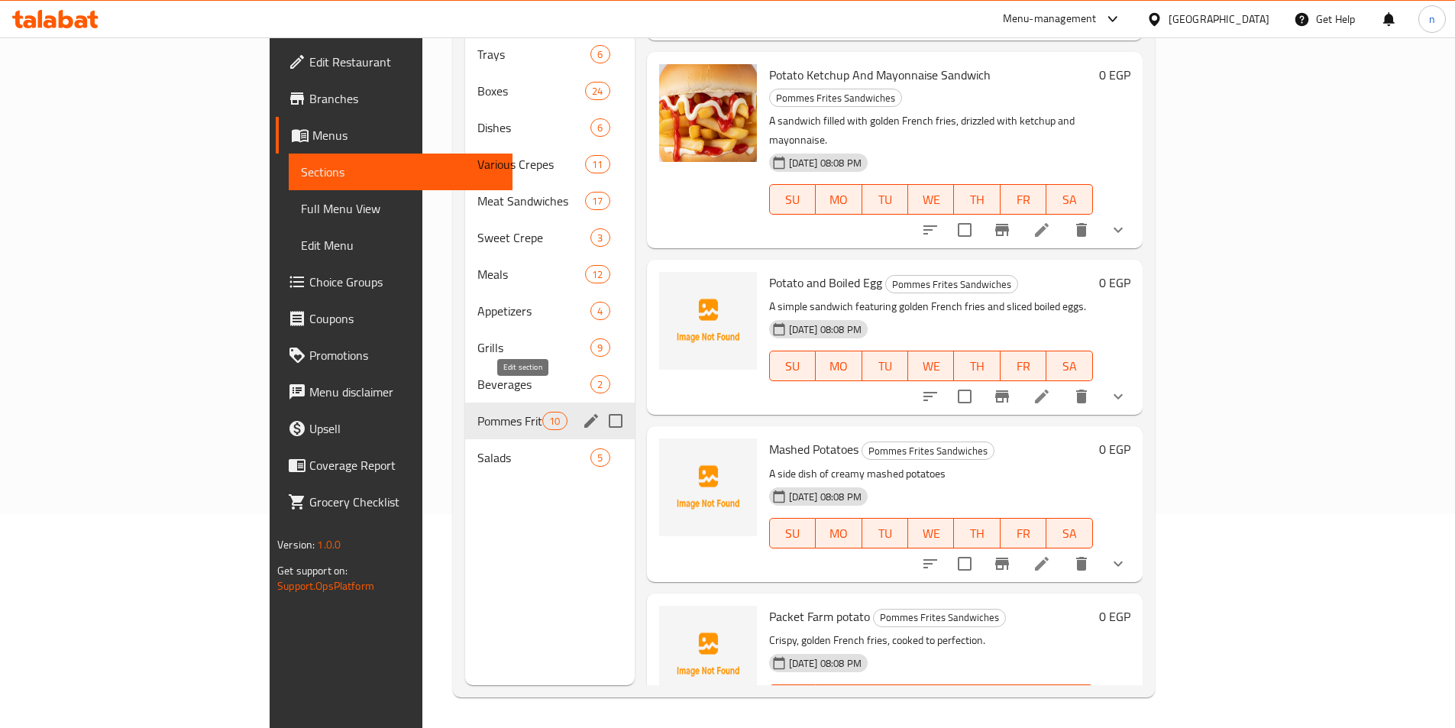
click at [584, 414] on icon "edit" at bounding box center [591, 421] width 14 height 14
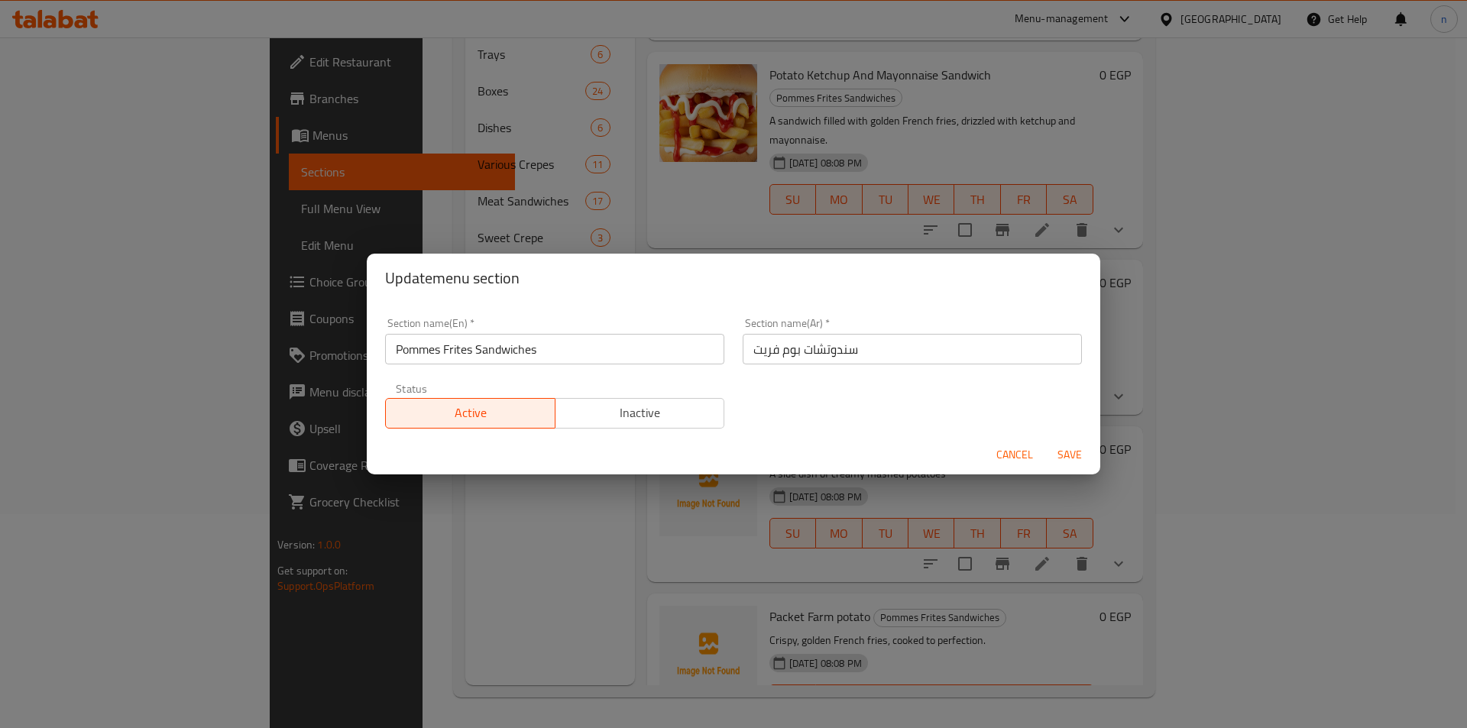
click at [439, 350] on input "Pommes Frites Sandwiches" at bounding box center [554, 349] width 339 height 31
type input "Pomme Frites Sandwiches"
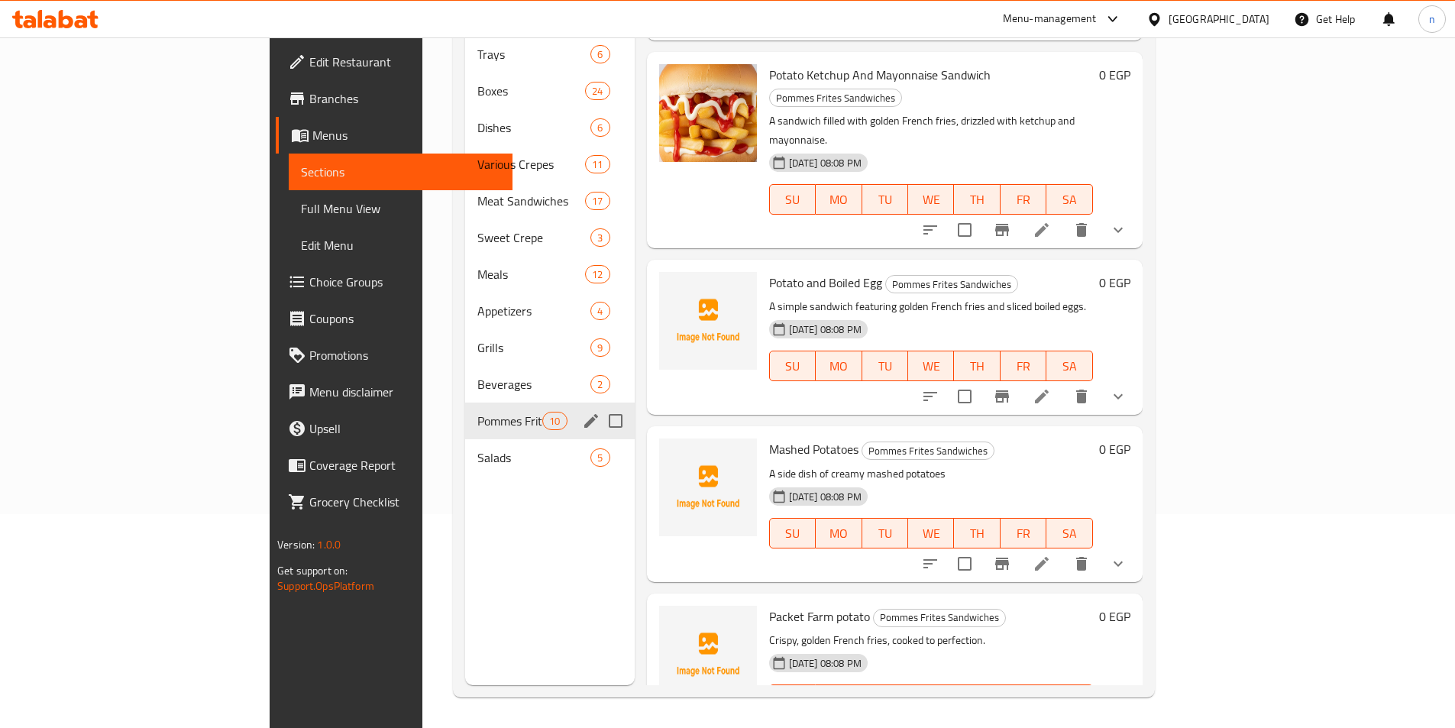
click at [582, 412] on icon "edit" at bounding box center [591, 421] width 18 height 18
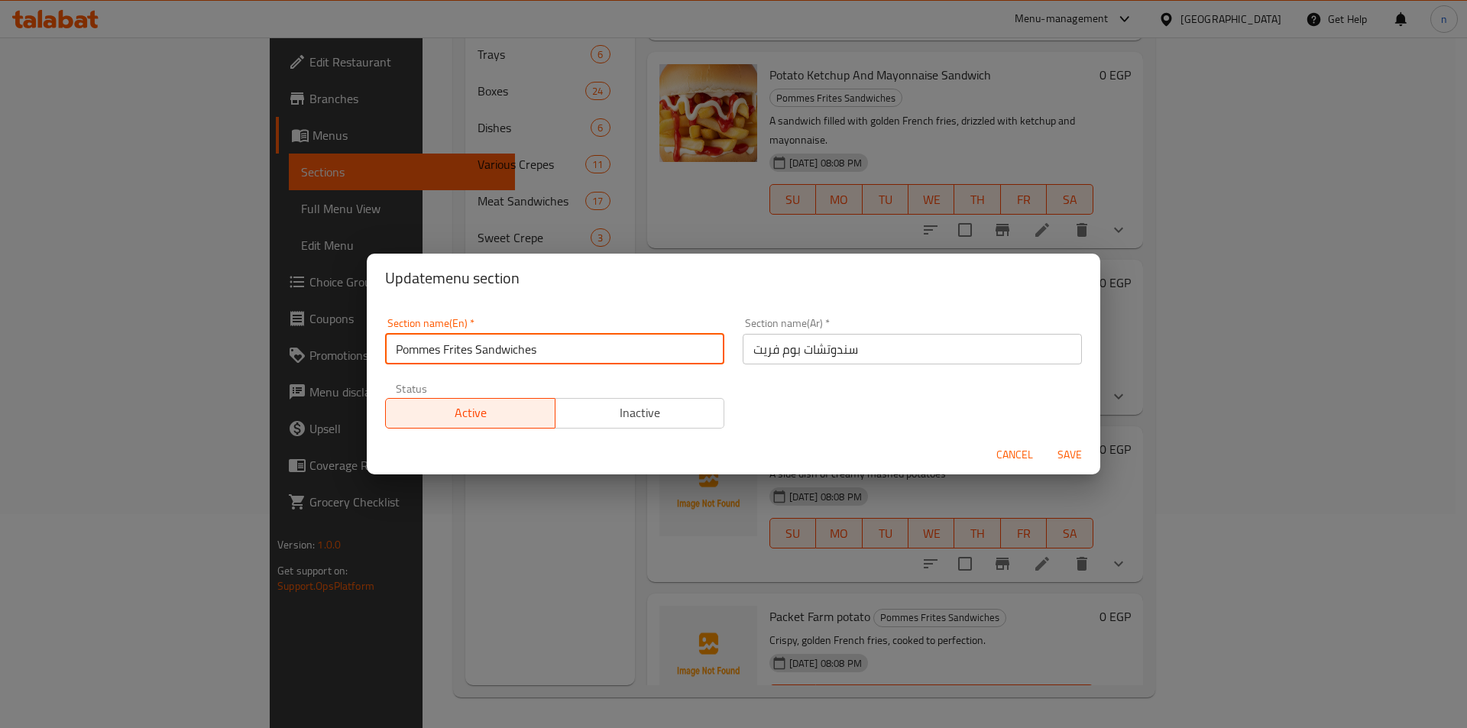
click at [440, 351] on input "Pommes Frites Sandwiches" at bounding box center [554, 349] width 339 height 31
type input "Pomme Frites Sandwiches"
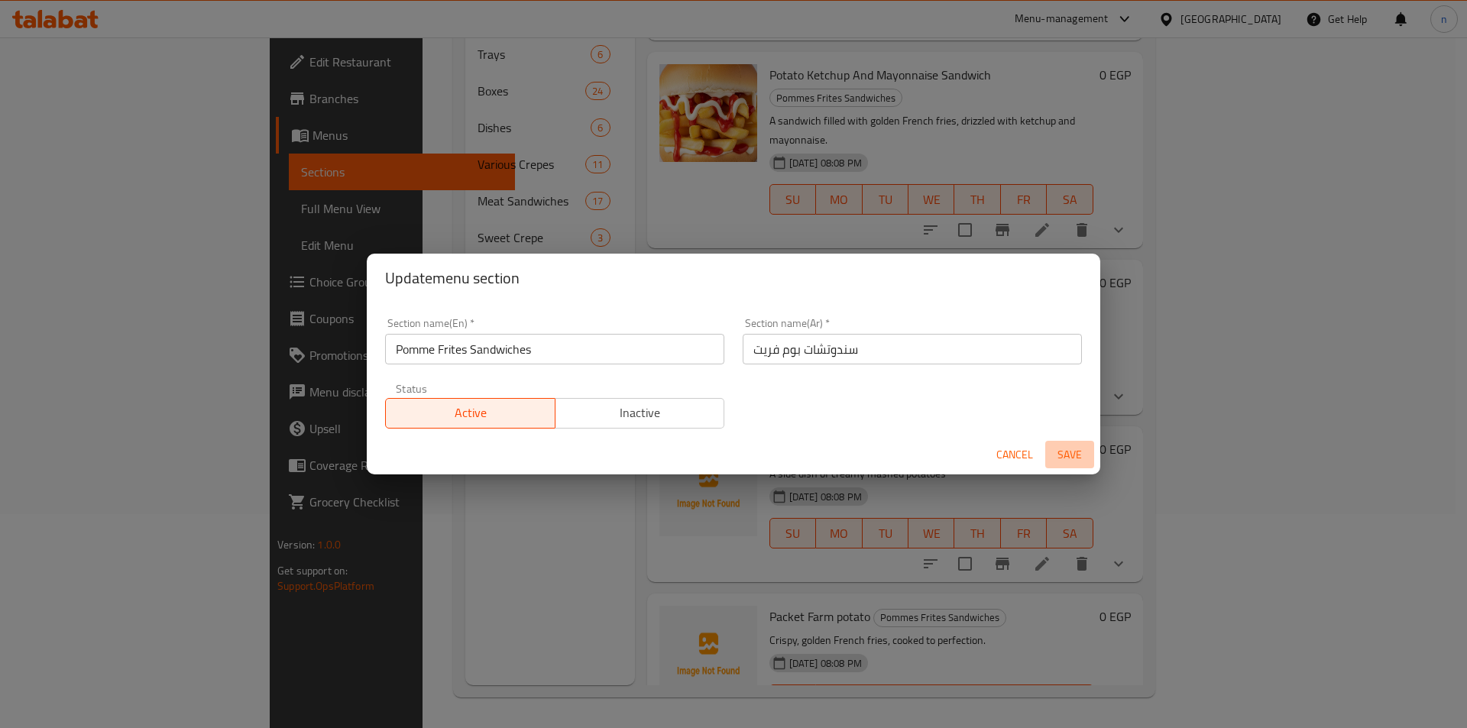
click at [1068, 457] on span "Save" at bounding box center [1069, 454] width 37 height 19
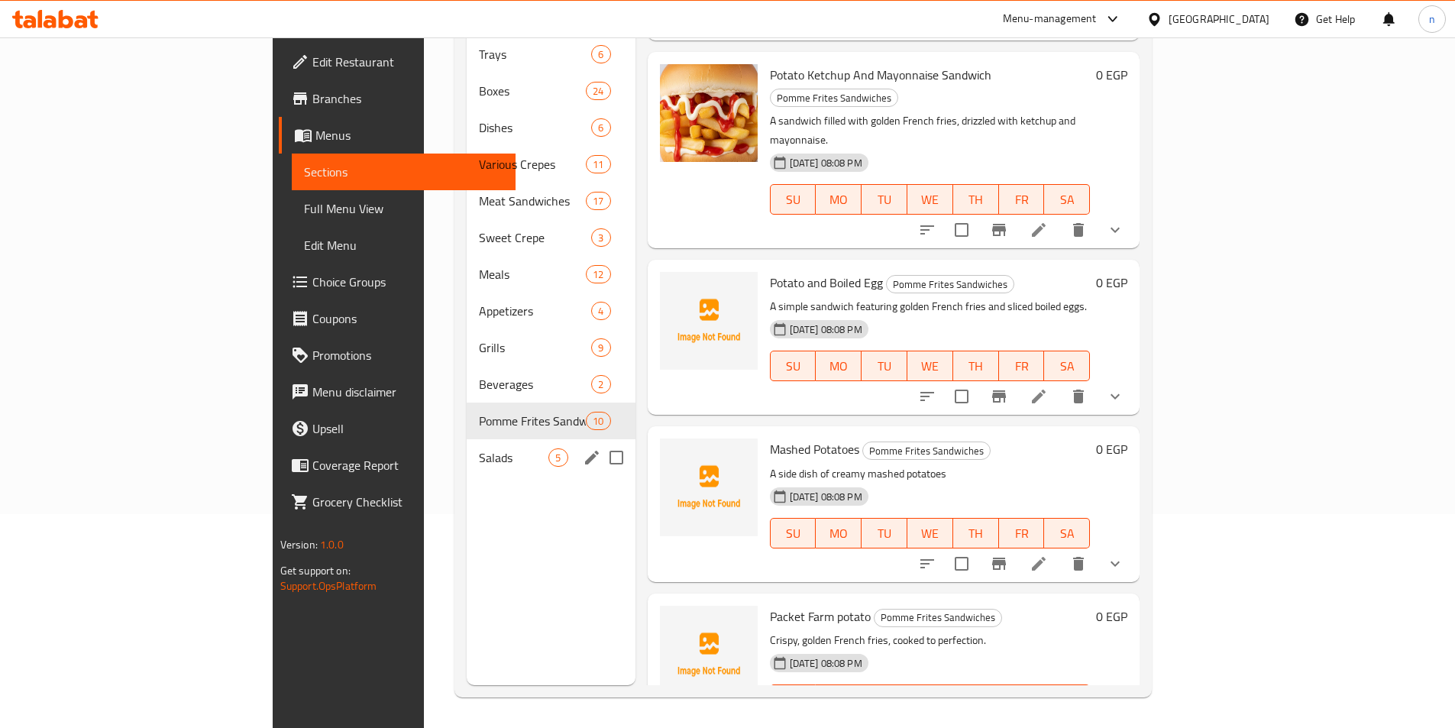
click at [467, 444] on div "Salads 5" at bounding box center [551, 457] width 168 height 37
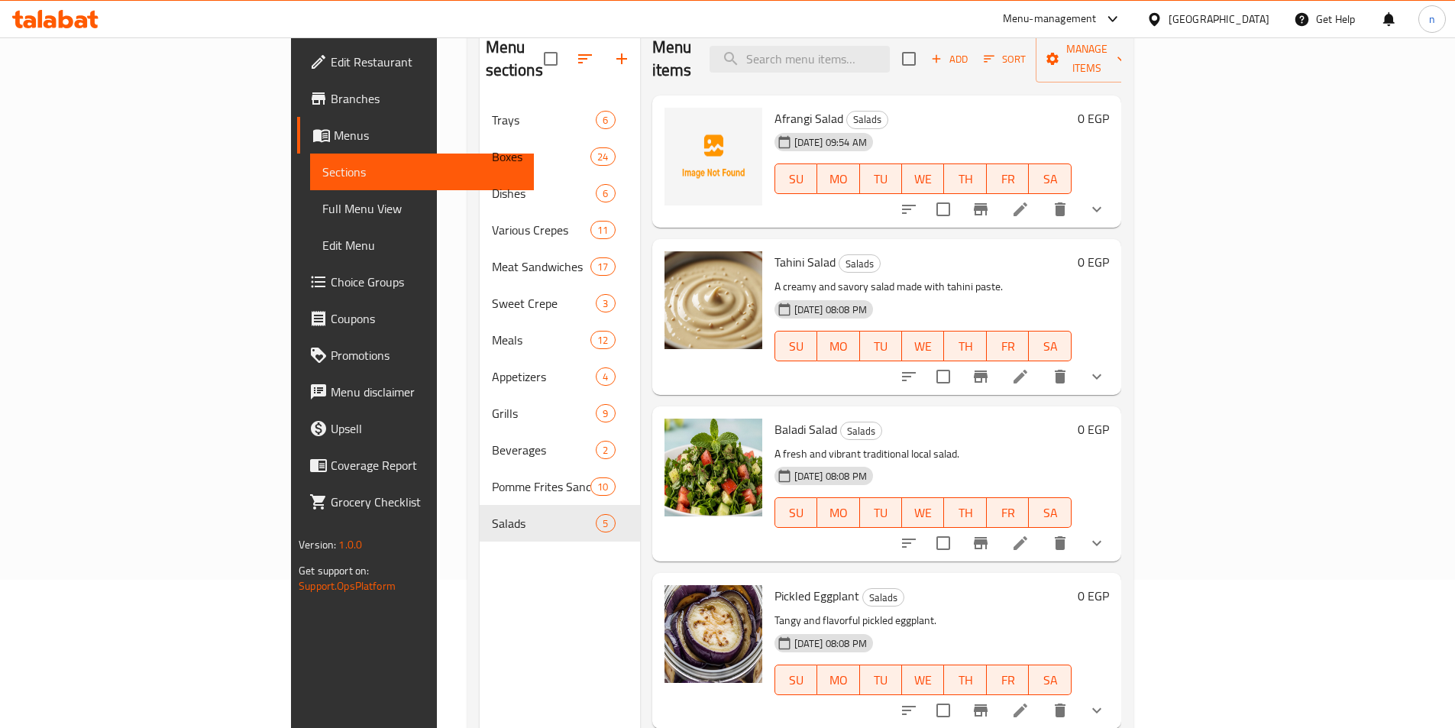
scroll to position [61, 0]
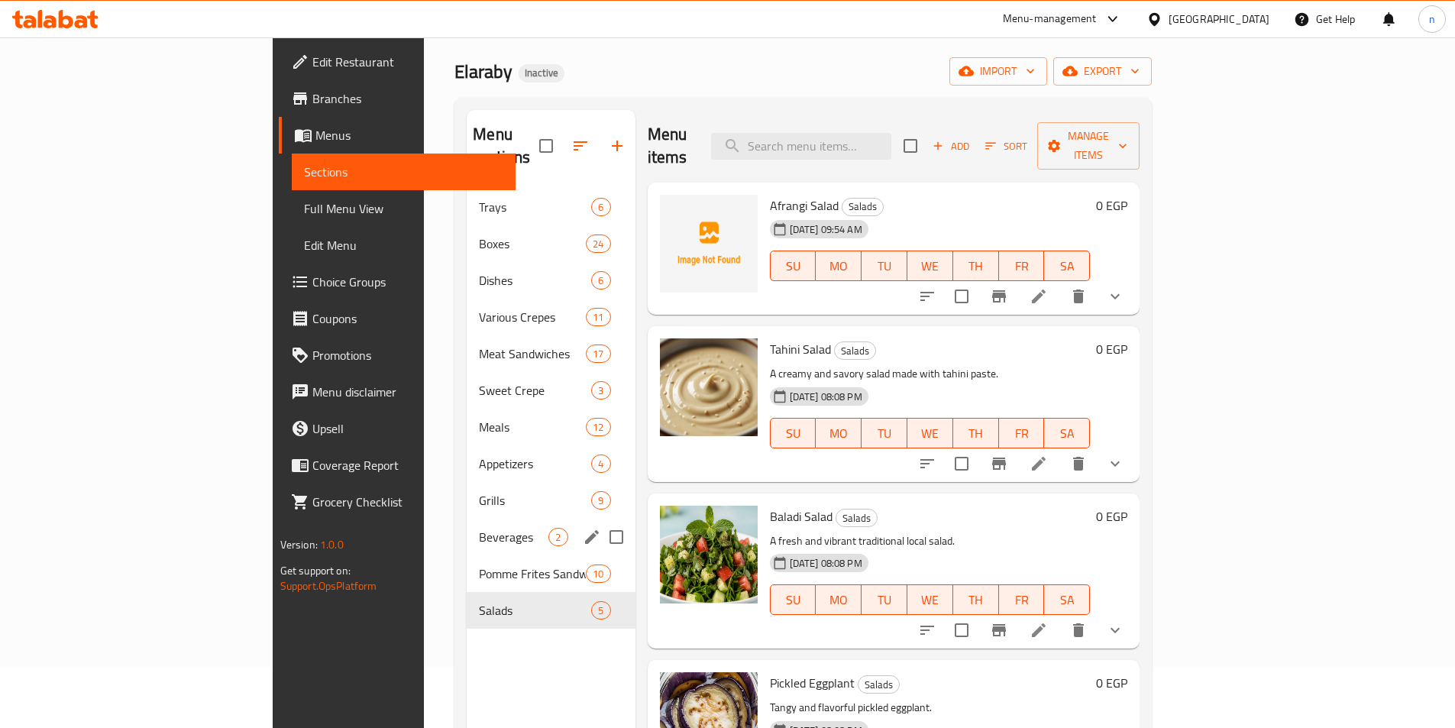
click at [467, 526] on div "Beverages 2" at bounding box center [551, 537] width 168 height 37
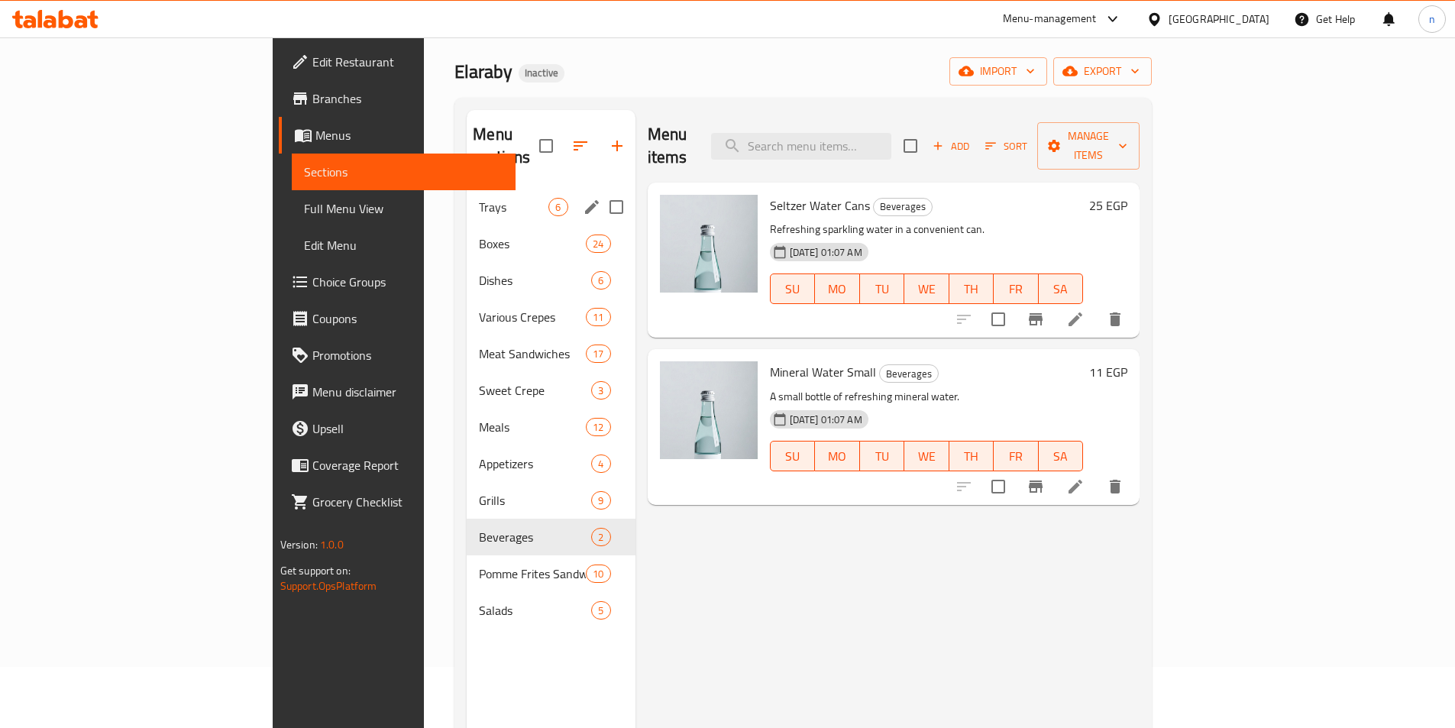
click at [467, 195] on div "Trays 6" at bounding box center [551, 207] width 168 height 37
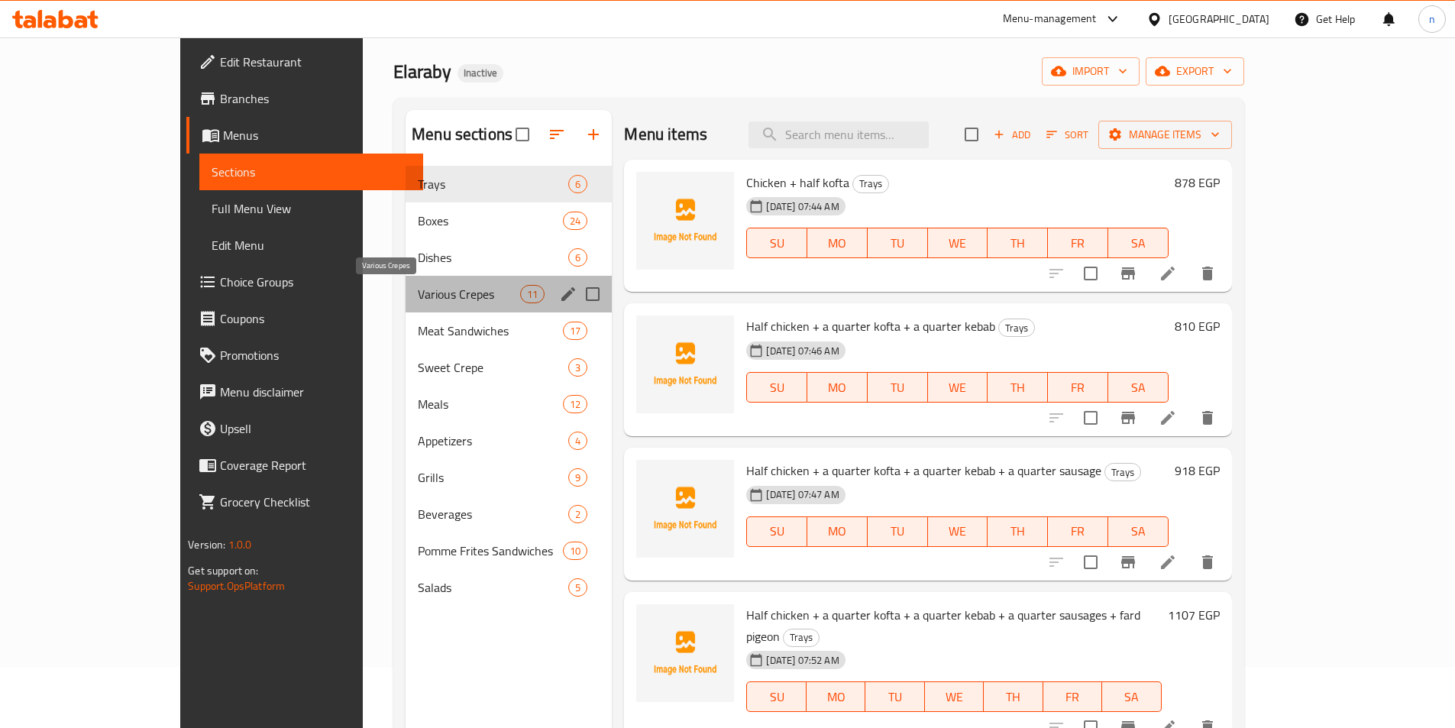
click at [418, 302] on span "Various Crepes" at bounding box center [469, 294] width 102 height 18
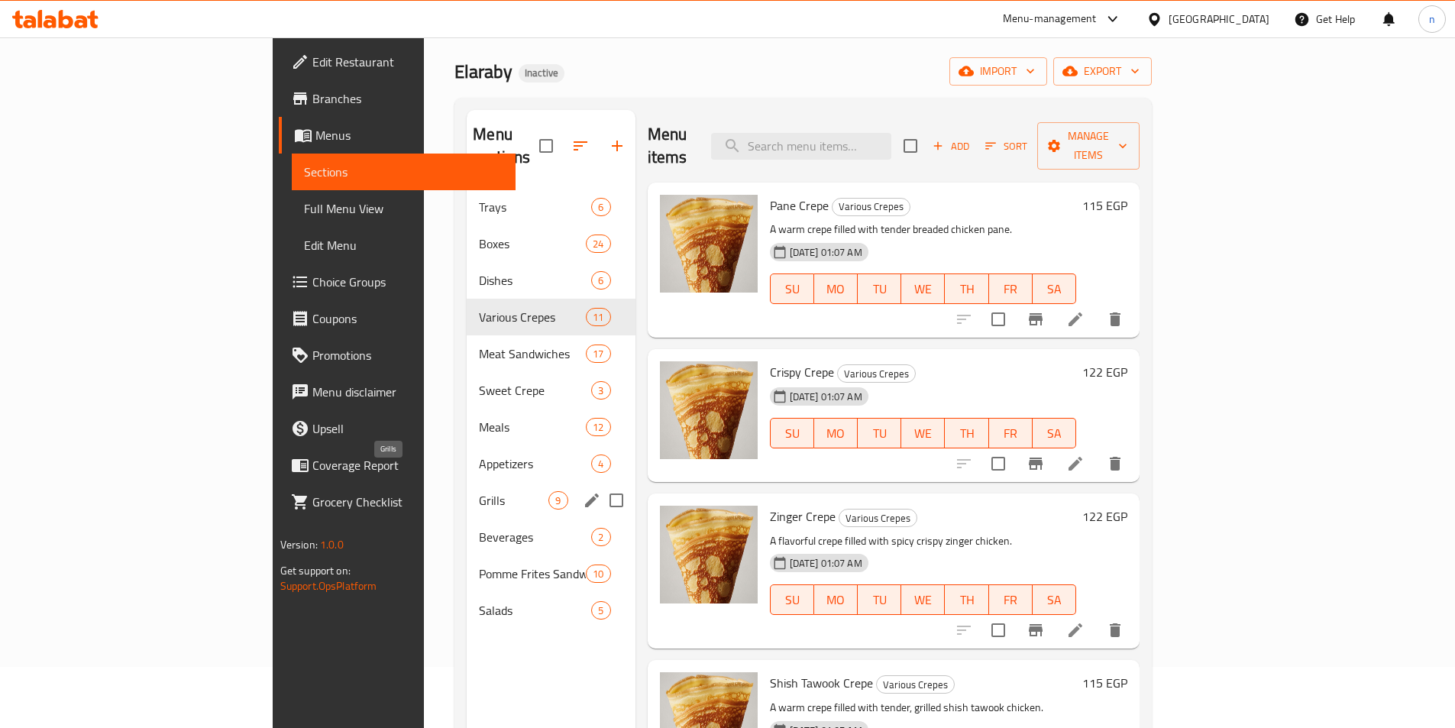
click at [479, 491] on span "Grills" at bounding box center [514, 500] width 70 height 18
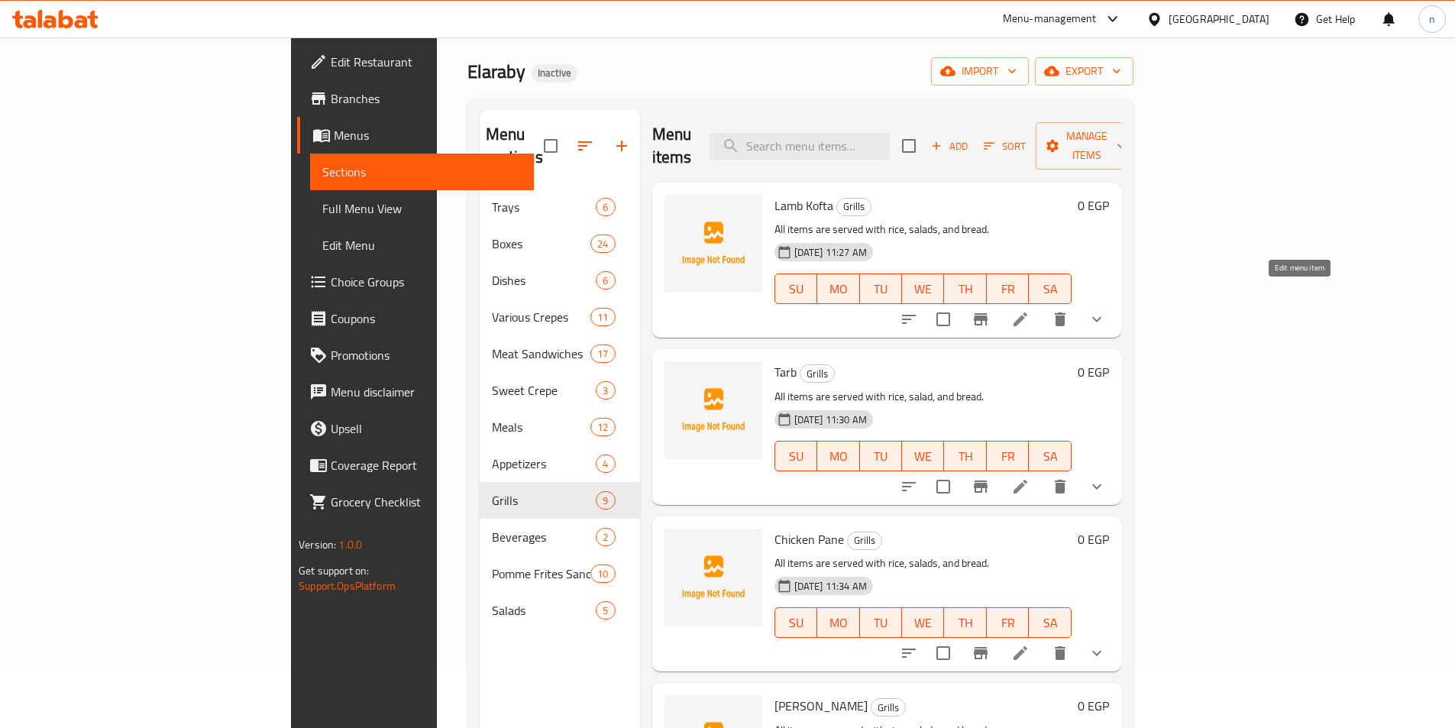
click at [1042, 306] on li at bounding box center [1020, 320] width 43 height 28
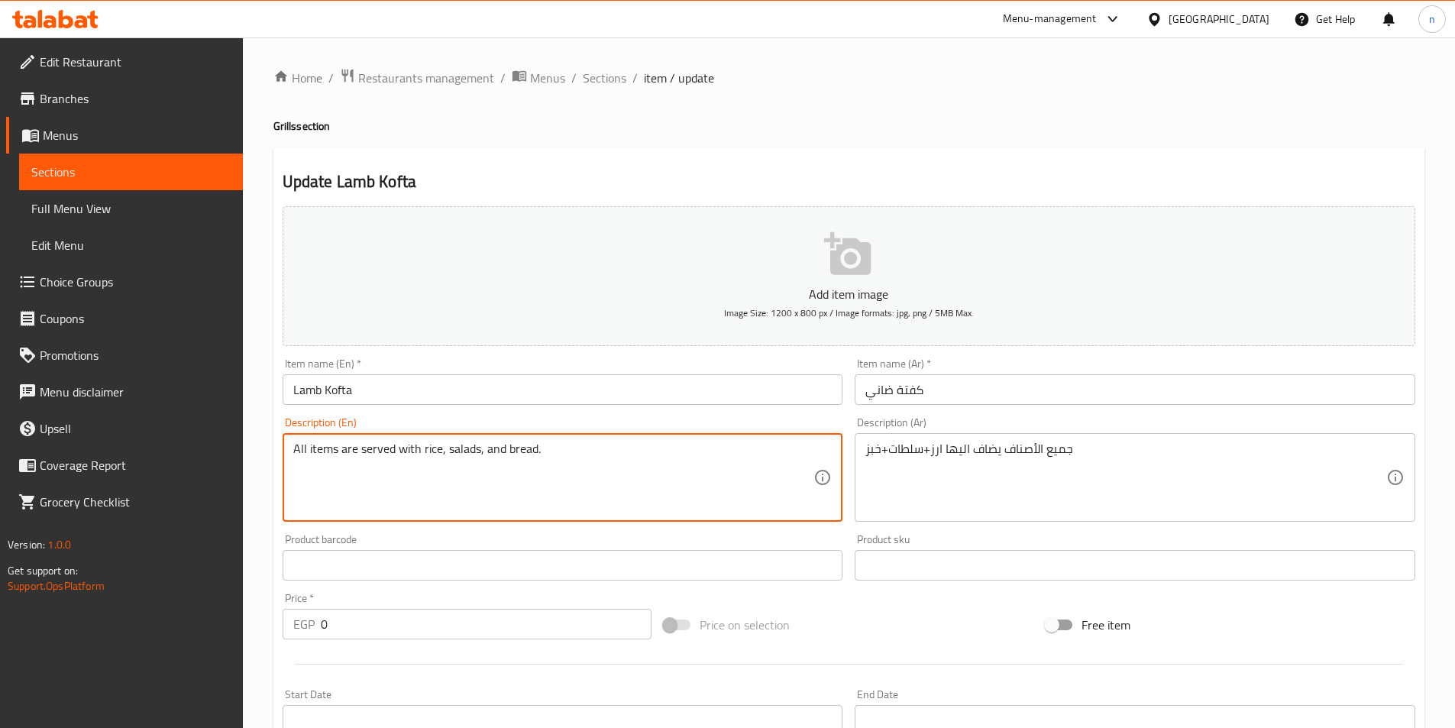
drag, startPoint x: 358, startPoint y: 449, endPoint x: 416, endPoint y: 453, distance: 58.9
paste textarea "Added to it"
click at [348, 450] on textarea "All items areAdded to it rice, salads, and bread." at bounding box center [553, 478] width 521 height 73
click at [355, 453] on textarea "All items areAdded to it rice, salads, and bread." at bounding box center [553, 478] width 521 height 73
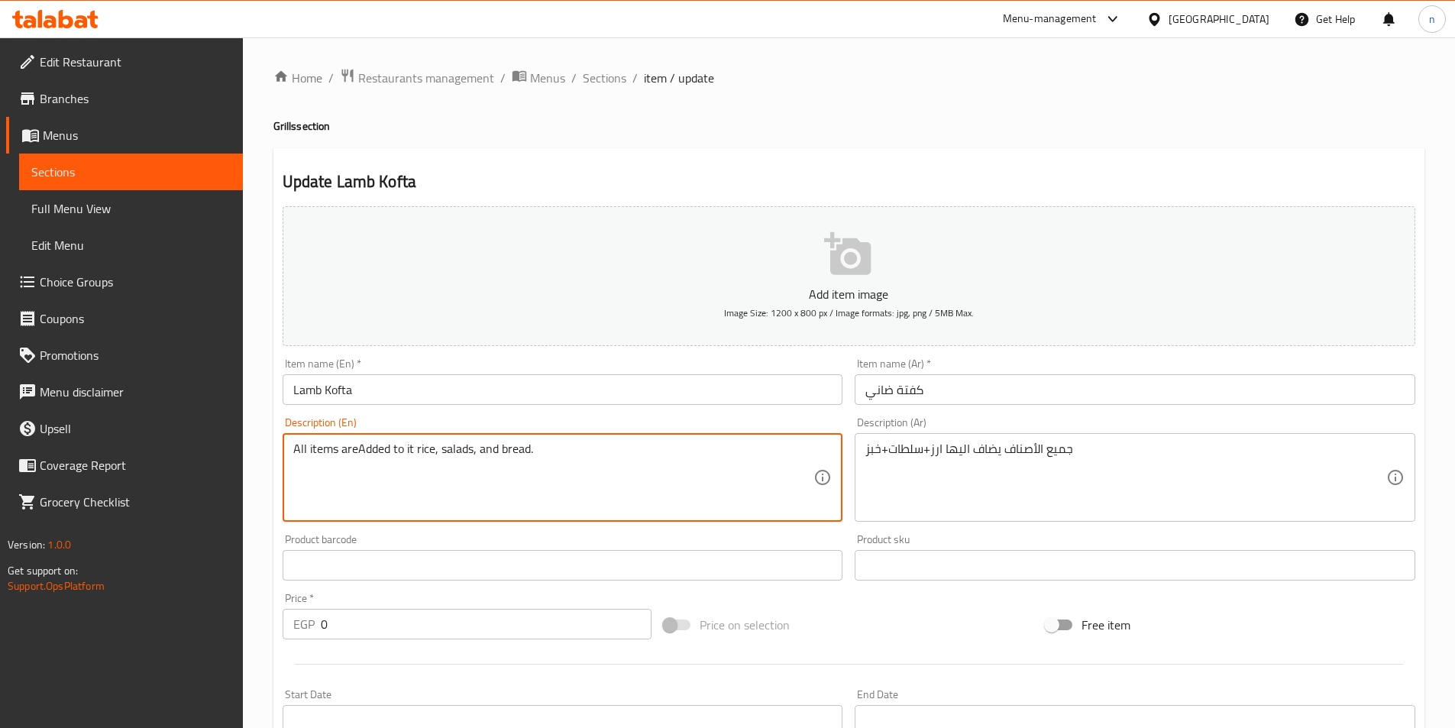
click at [349, 453] on textarea "All items areAdded to it rice, salads, and bread." at bounding box center [553, 478] width 521 height 73
click at [356, 453] on textarea "All items areAdded to it rice, salads, and bread." at bounding box center [553, 478] width 521 height 73
drag, startPoint x: 355, startPoint y: 452, endPoint x: 340, endPoint y: 453, distance: 15.4
click at [340, 453] on textarea "All items areAdded to it rice, salads, and bread." at bounding box center [553, 478] width 521 height 73
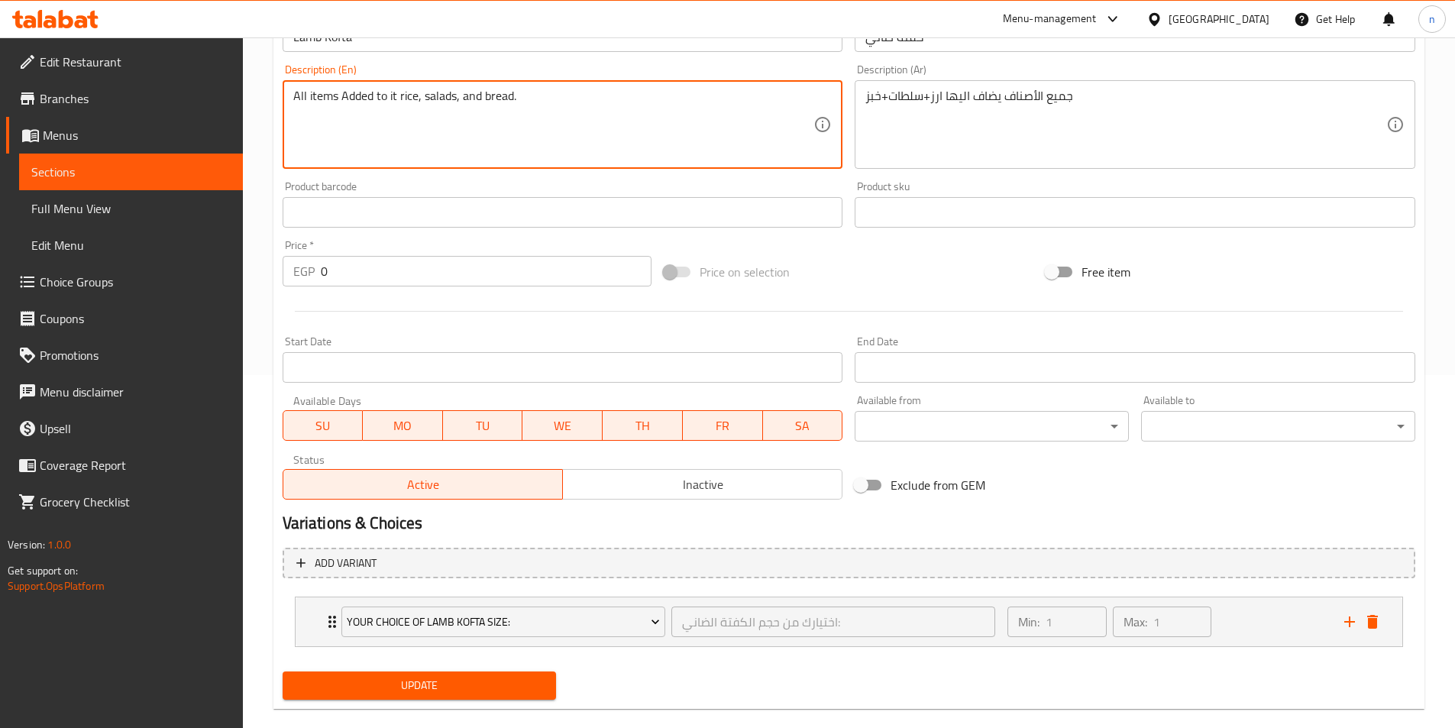
scroll to position [377, 0]
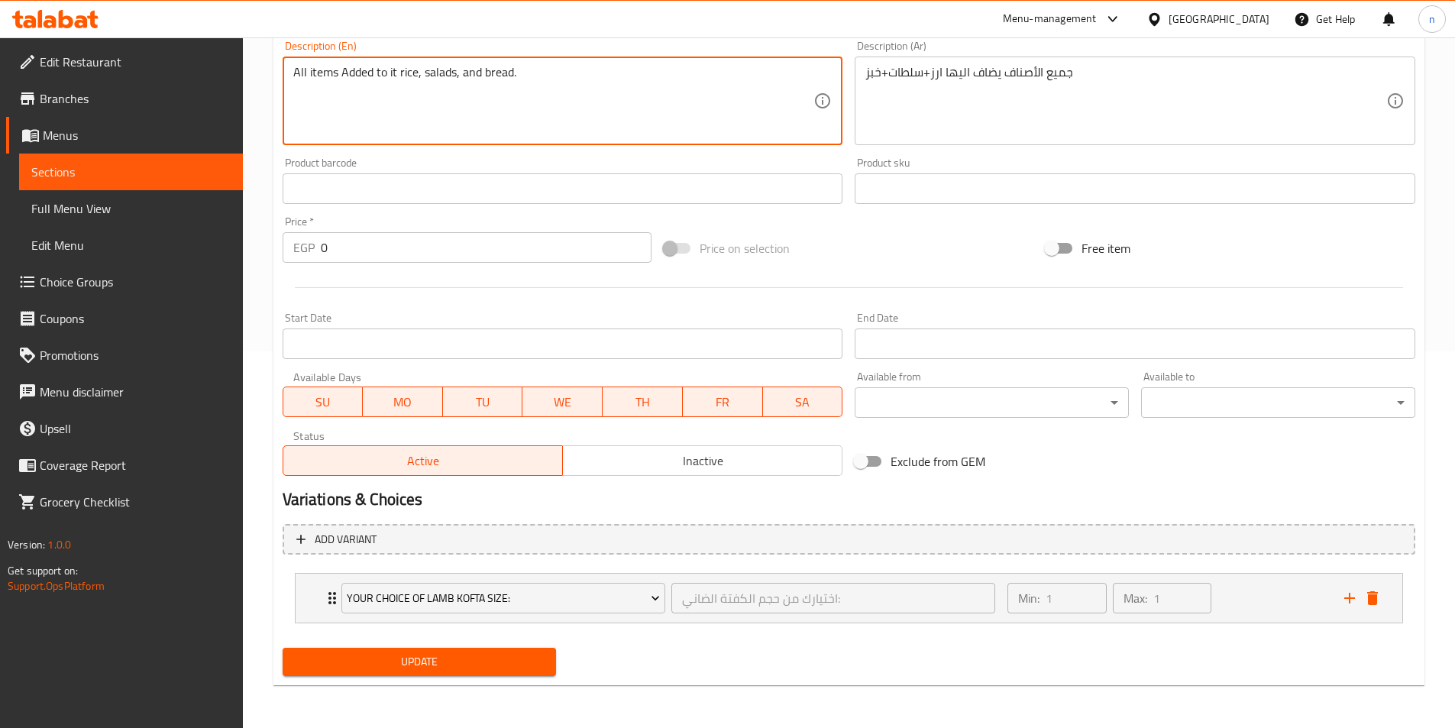
type textarea "All items Added to it rice, salads, and bread."
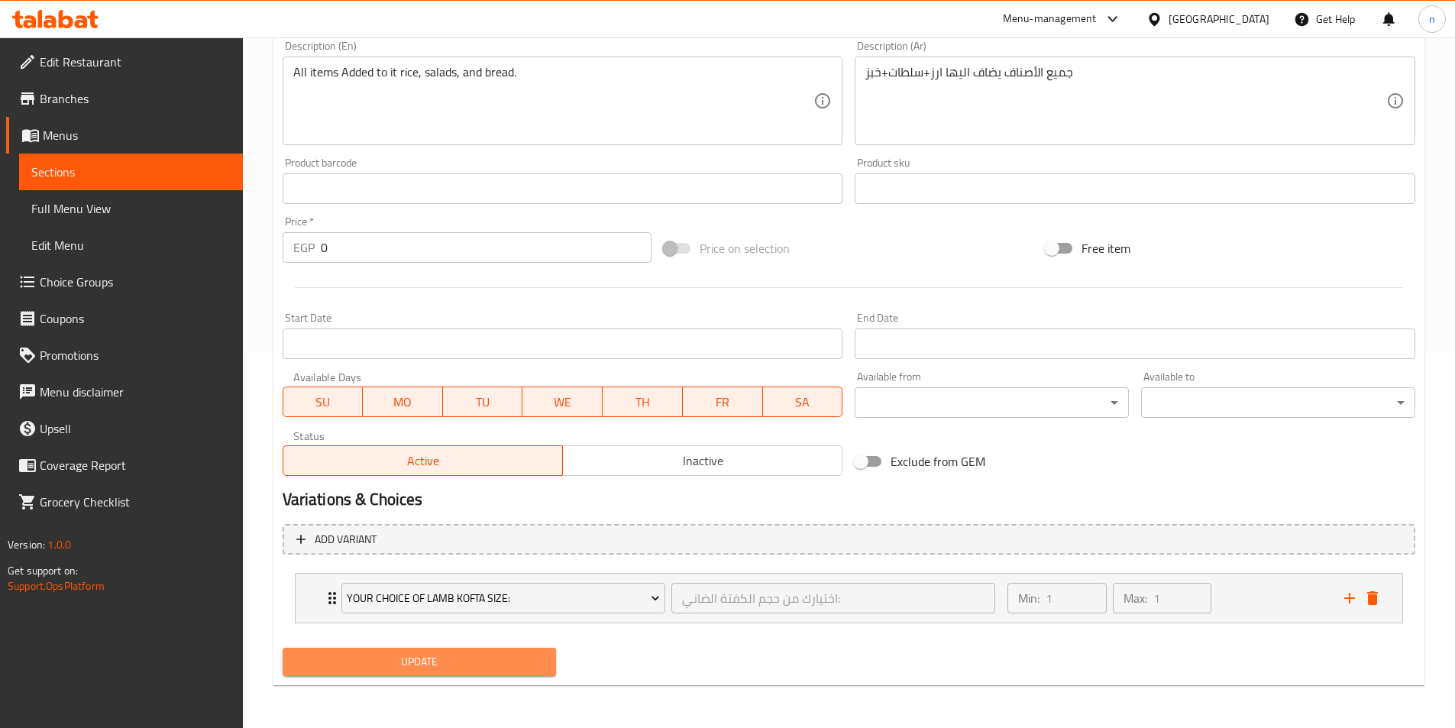
click at [481, 652] on span "Update" at bounding box center [420, 661] width 250 height 19
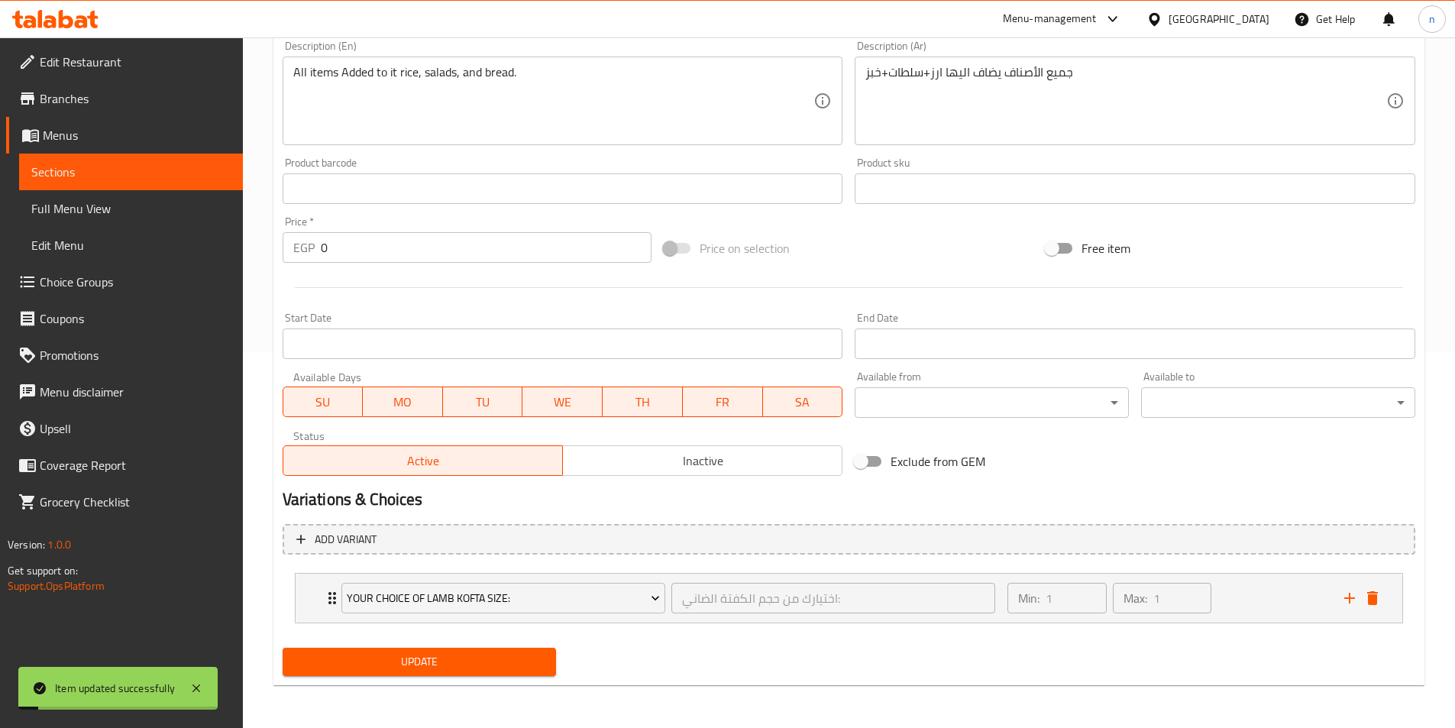
click at [215, 173] on span "Sections" at bounding box center [130, 172] width 199 height 18
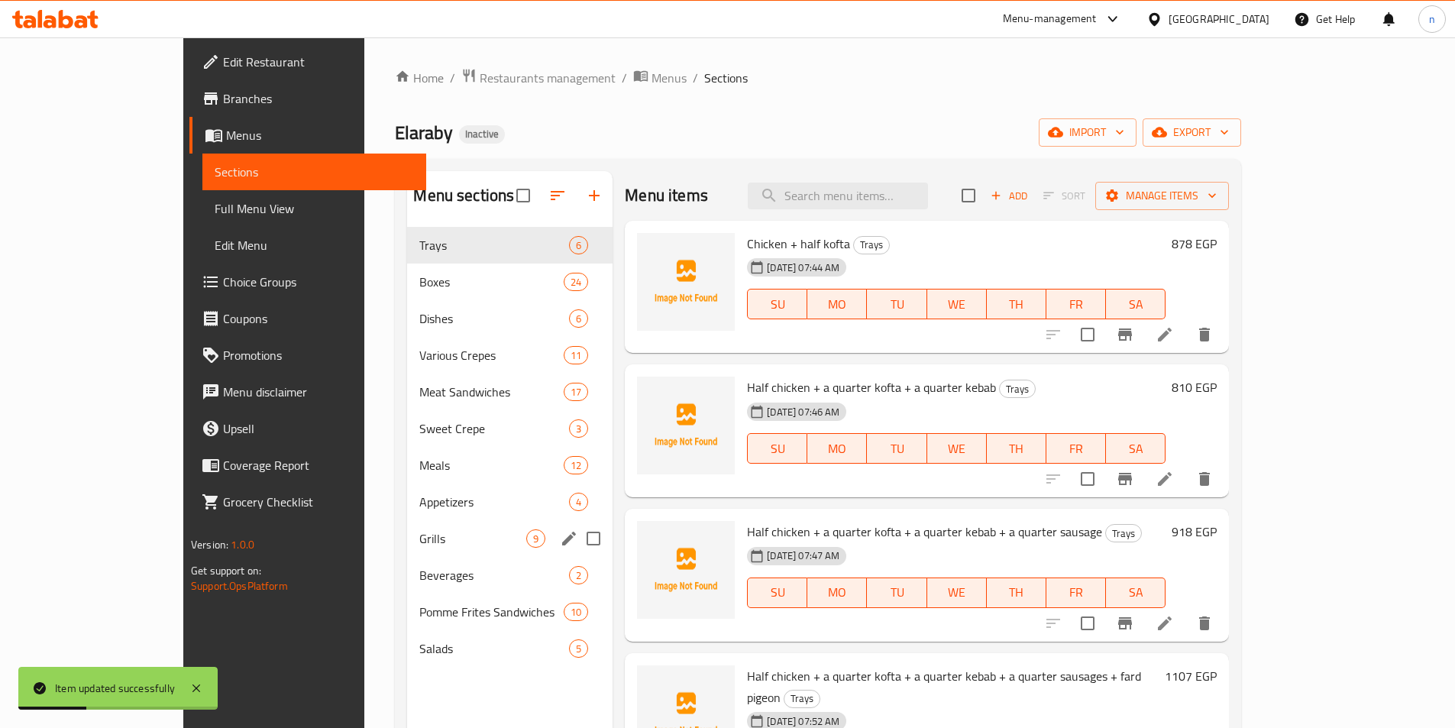
click at [407, 524] on div "Grills 9" at bounding box center [510, 538] width 206 height 37
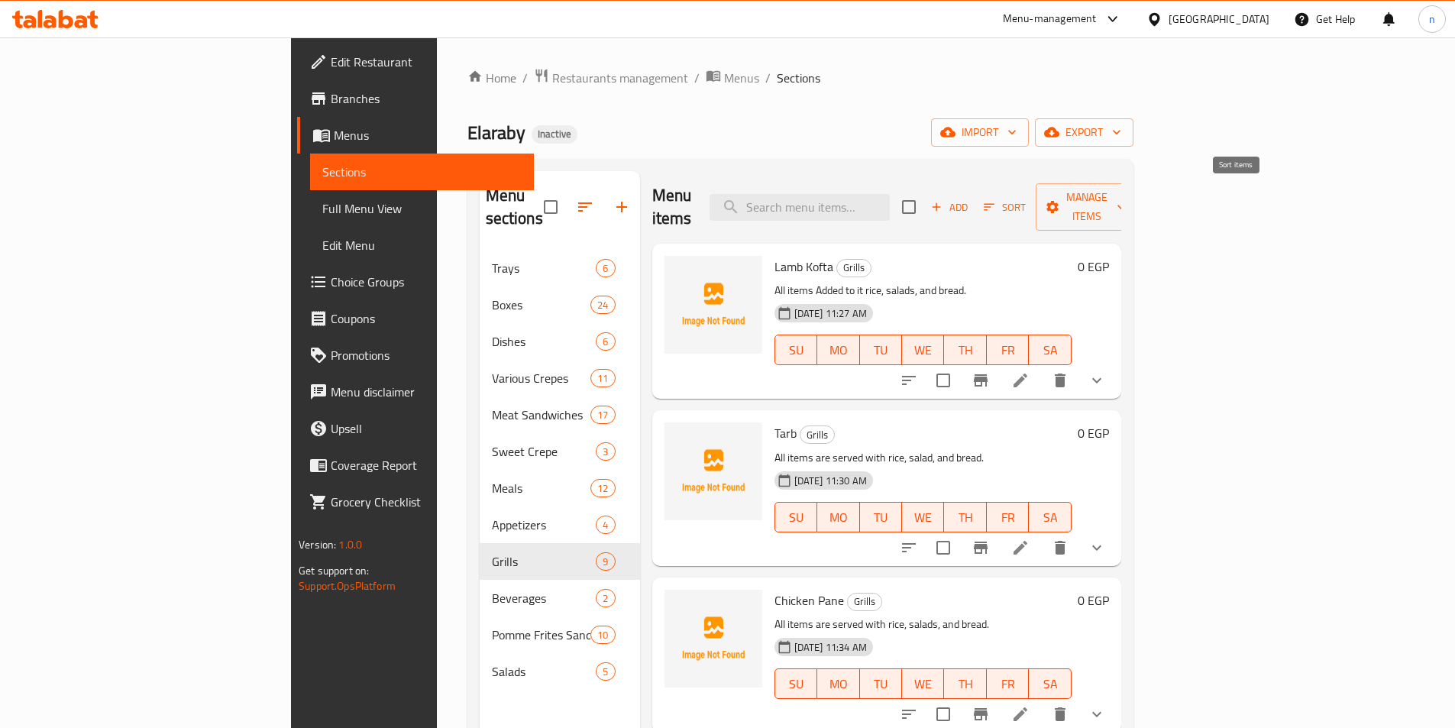
click at [1030, 196] on button "Sort" at bounding box center [1005, 208] width 50 height 24
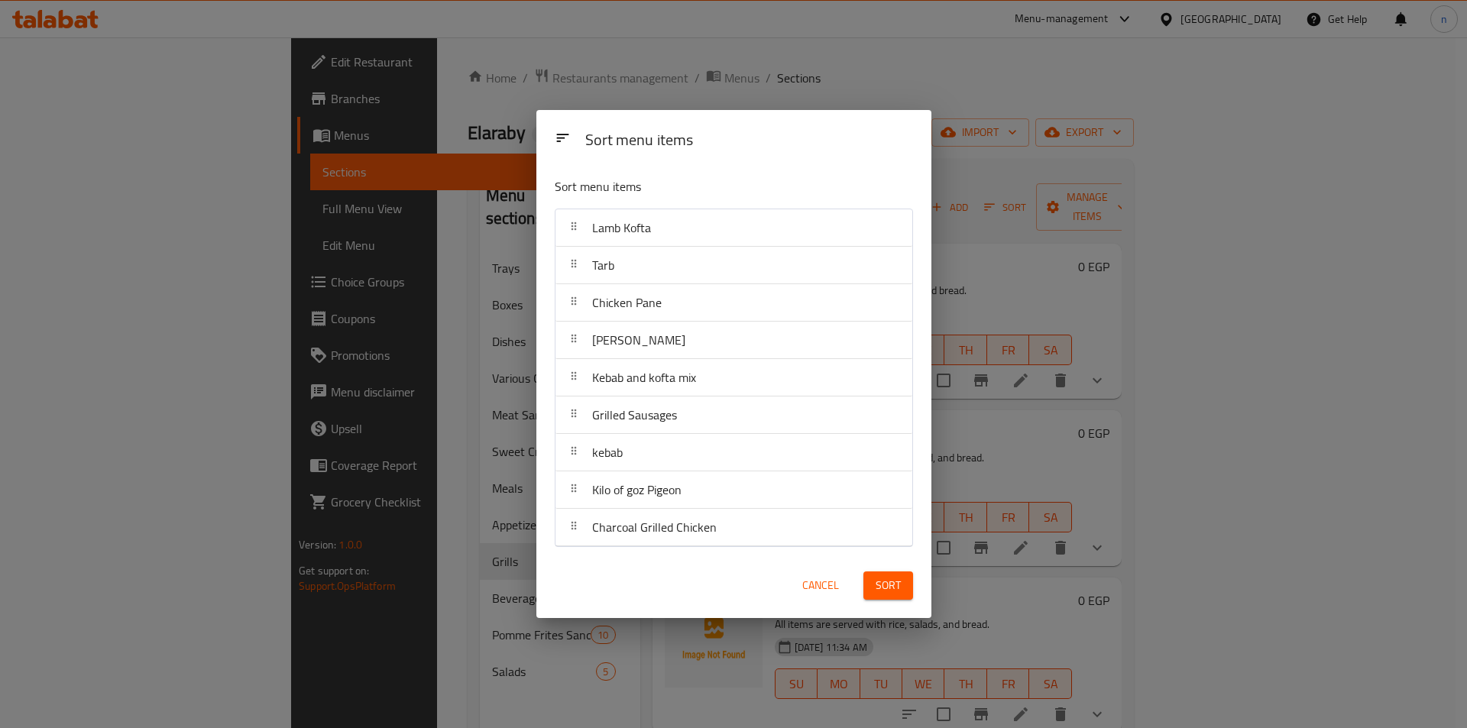
click at [1088, 99] on div "Sort menu items Sort menu items Lamb Kofta Tarb Chicken Pane Shish Tawook Kebab…" at bounding box center [733, 364] width 1467 height 728
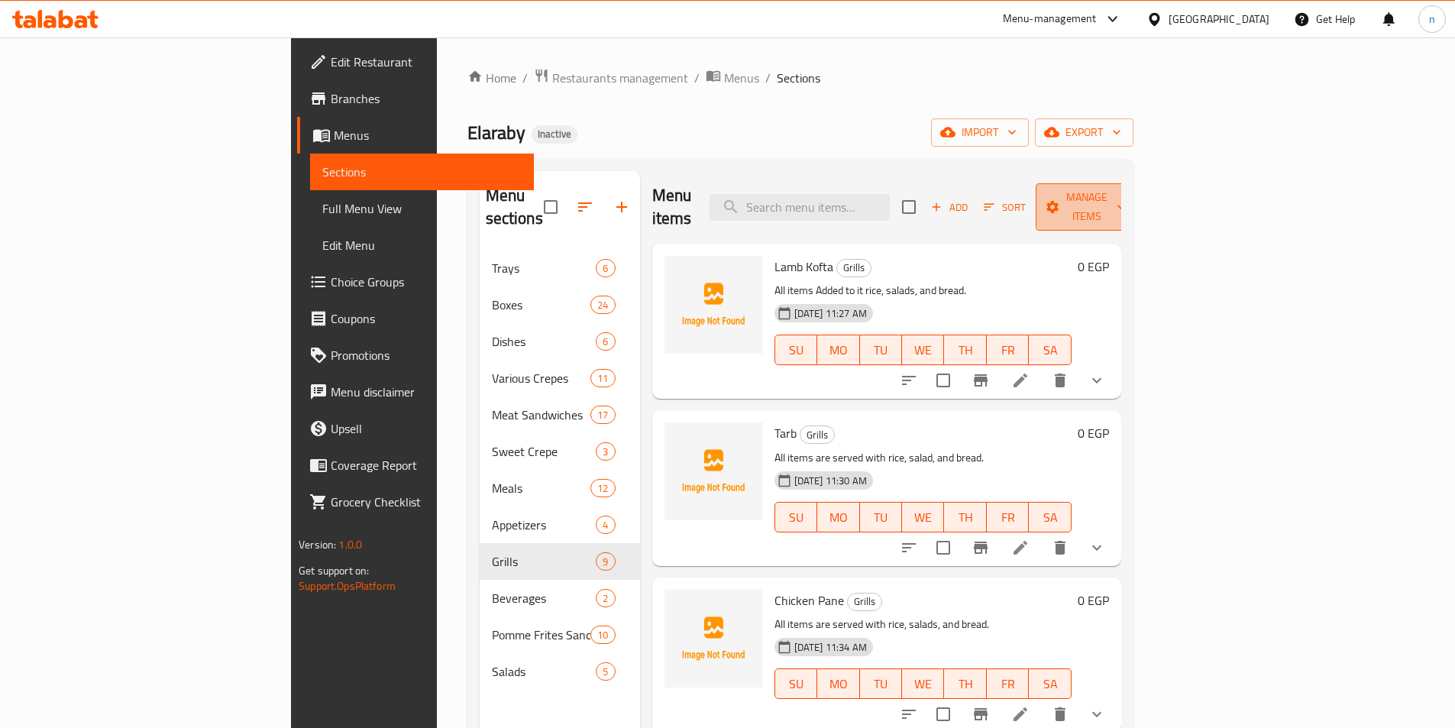
click at [1129, 200] on icon "button" at bounding box center [1121, 206] width 15 height 15
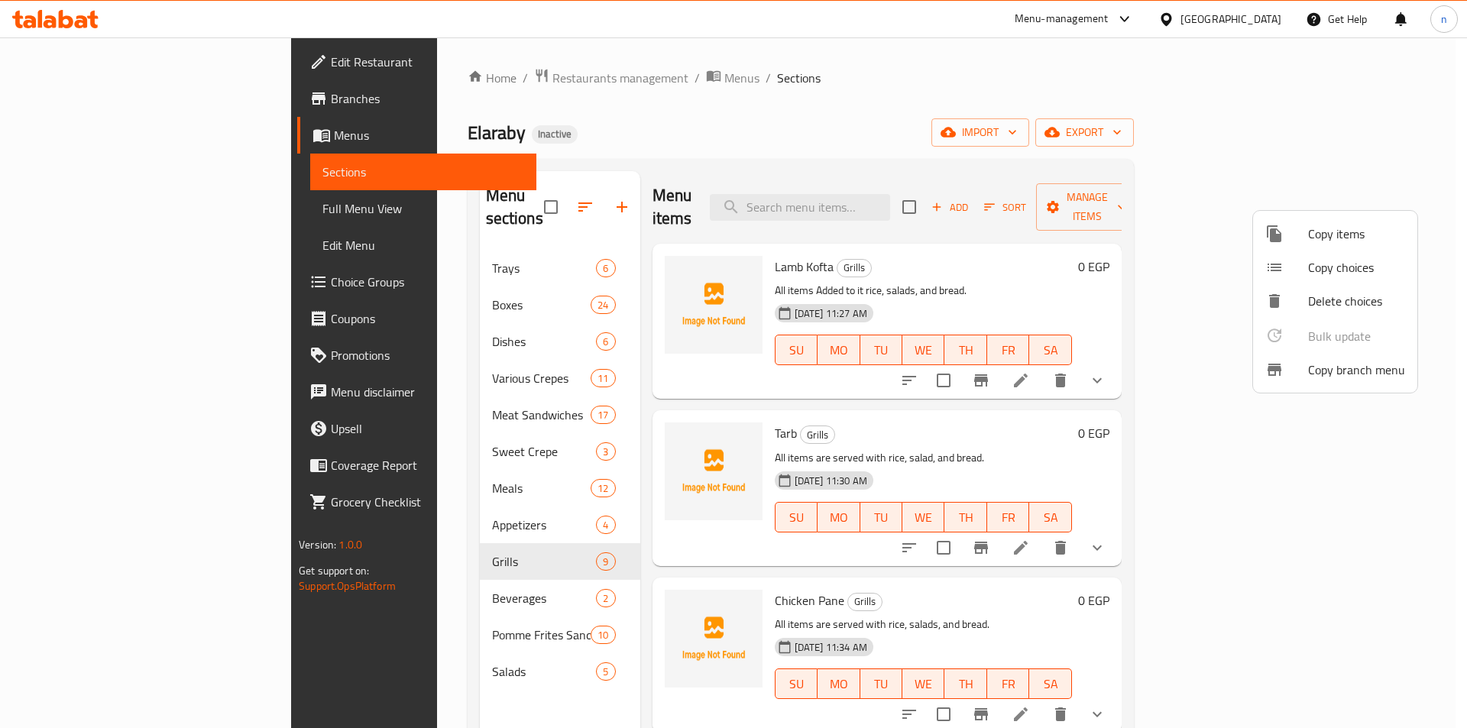
click at [1053, 81] on div at bounding box center [733, 364] width 1467 height 728
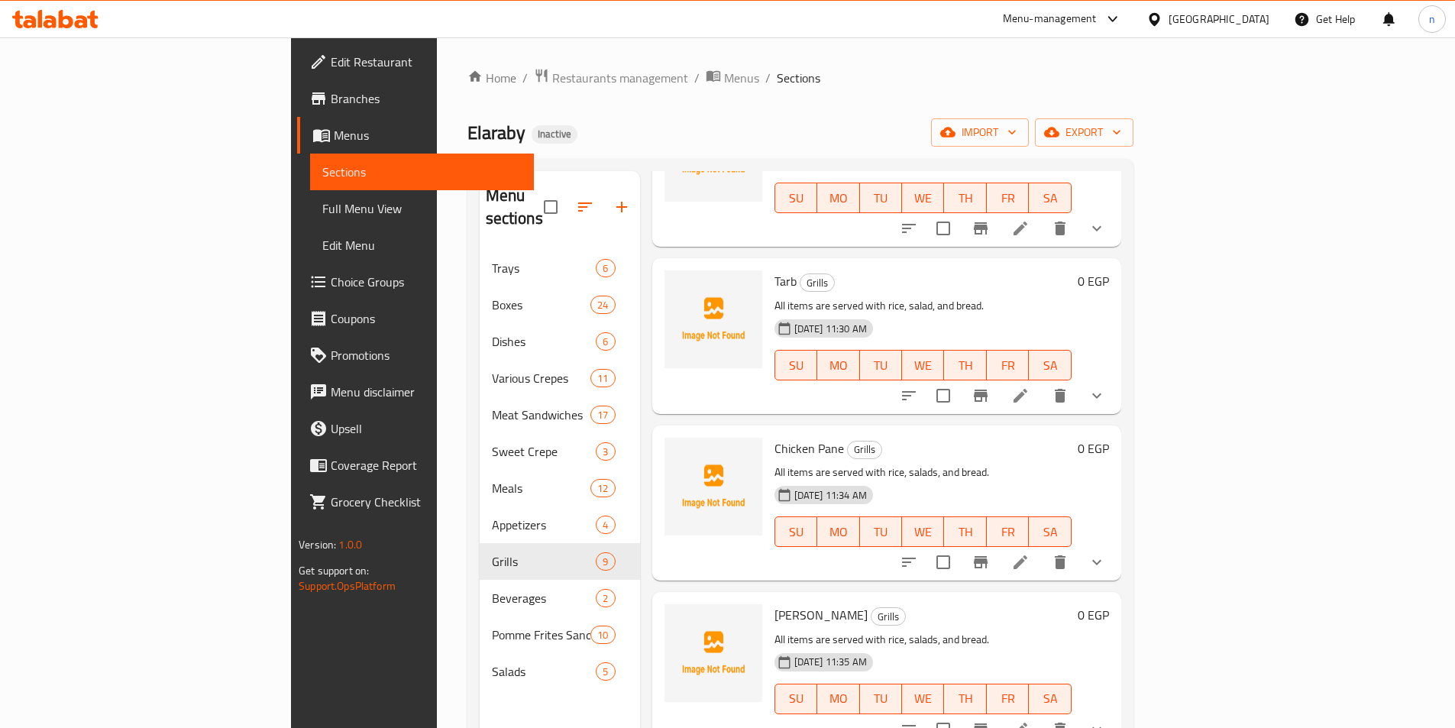
scroll to position [153, 0]
click at [1042, 381] on li at bounding box center [1020, 395] width 43 height 28
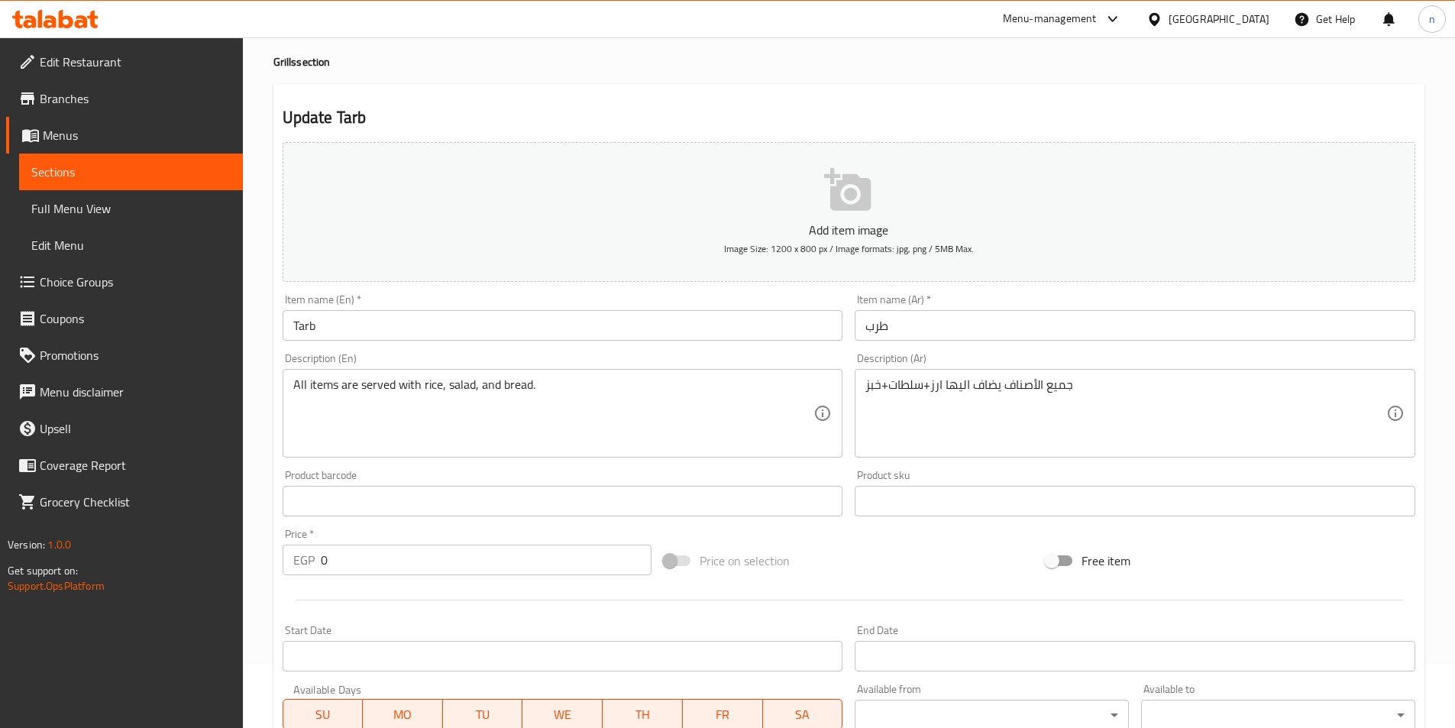
scroll to position [153, 0]
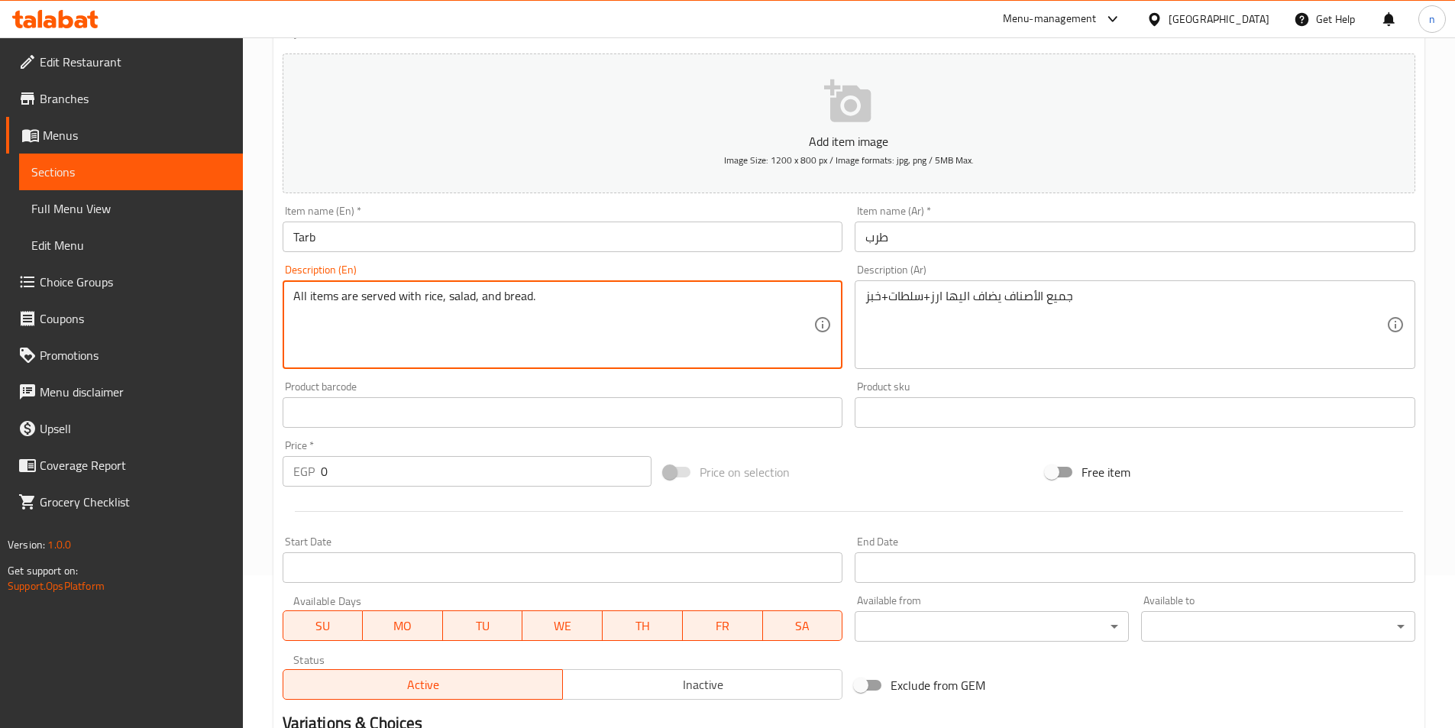
drag, startPoint x: 341, startPoint y: 301, endPoint x: 418, endPoint y: 299, distance: 77.2
paste textarea "Added to it"
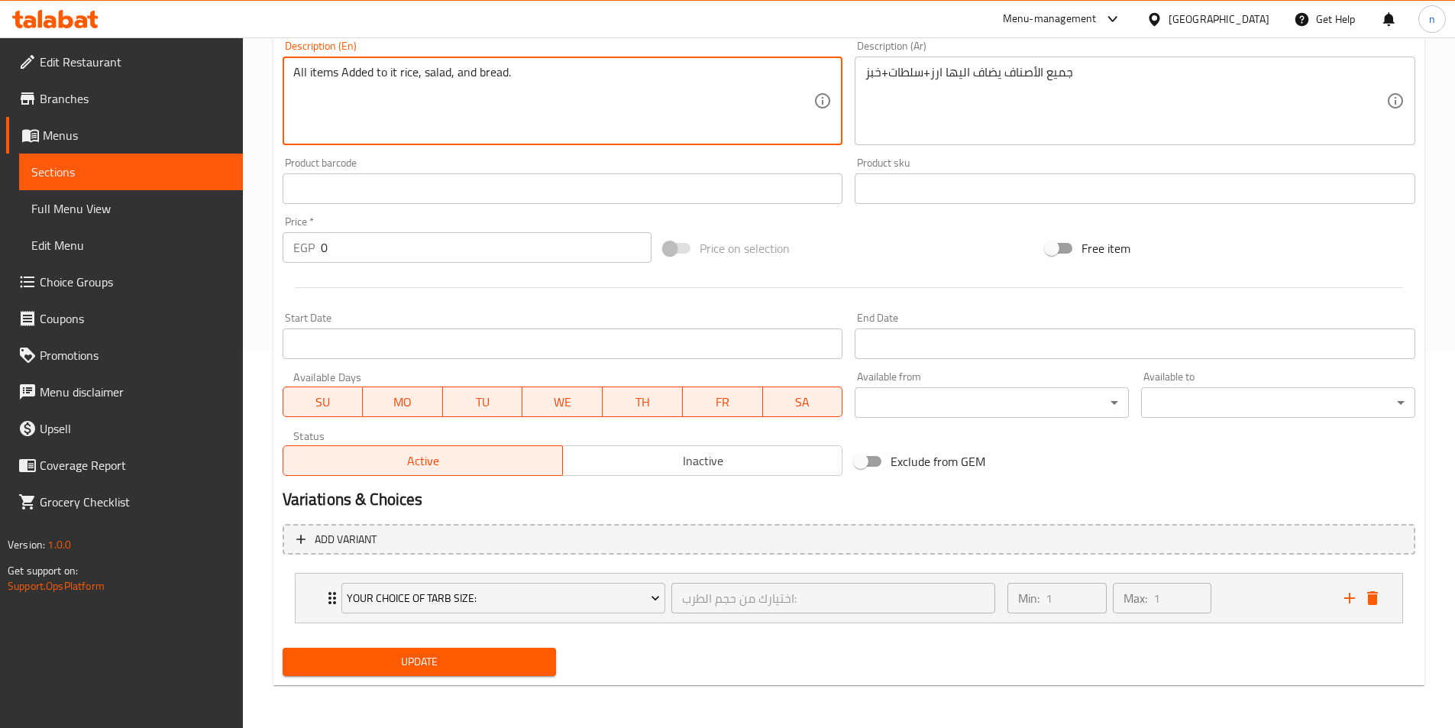
type textarea "All items Added to it rice, salad, and bread."
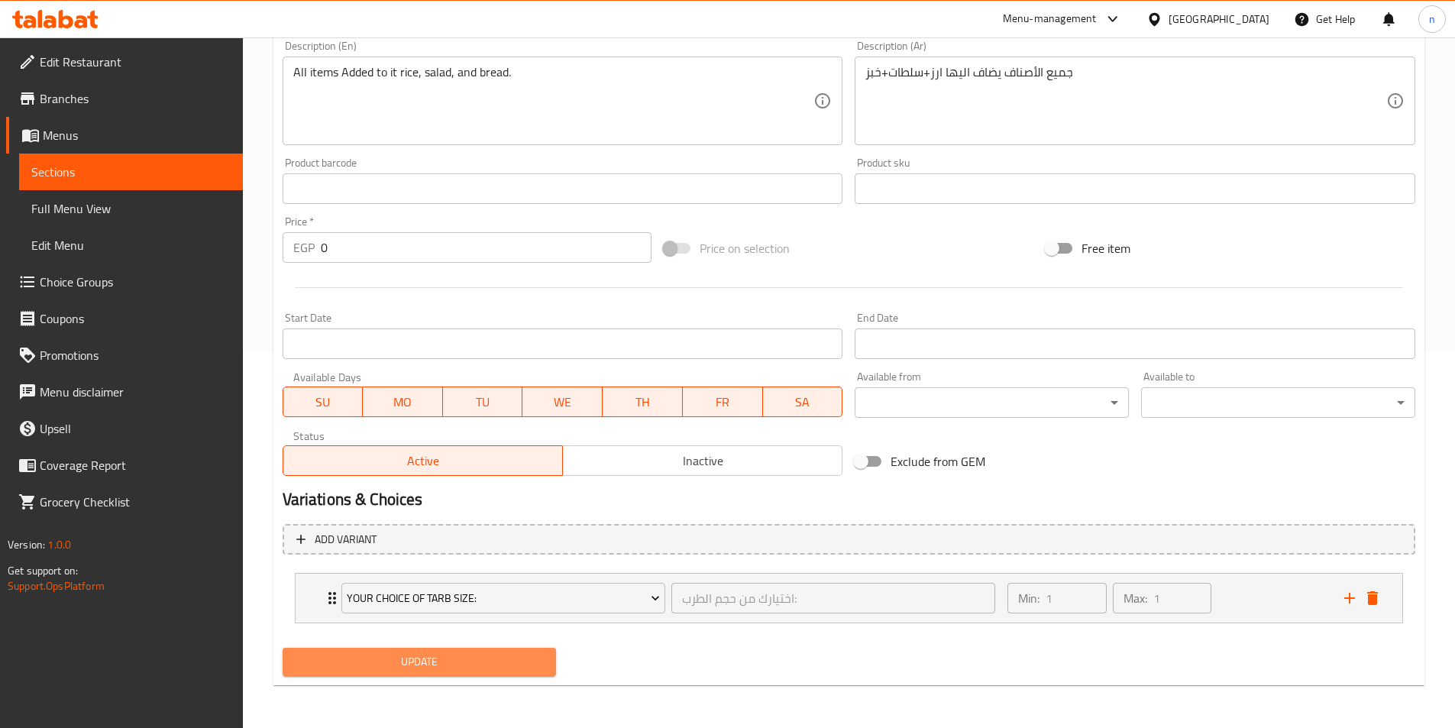
click at [526, 663] on span "Update" at bounding box center [420, 661] width 250 height 19
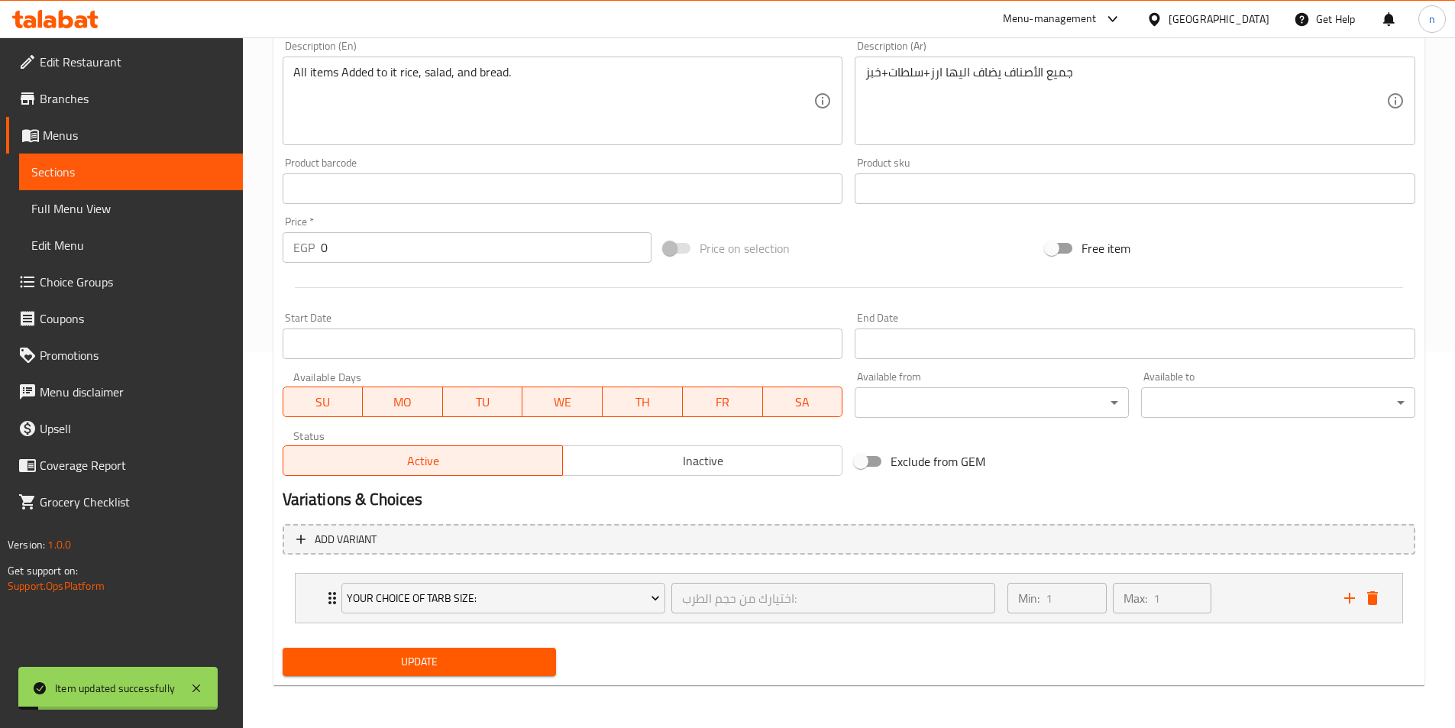
click at [202, 178] on span "Sections" at bounding box center [130, 172] width 199 height 18
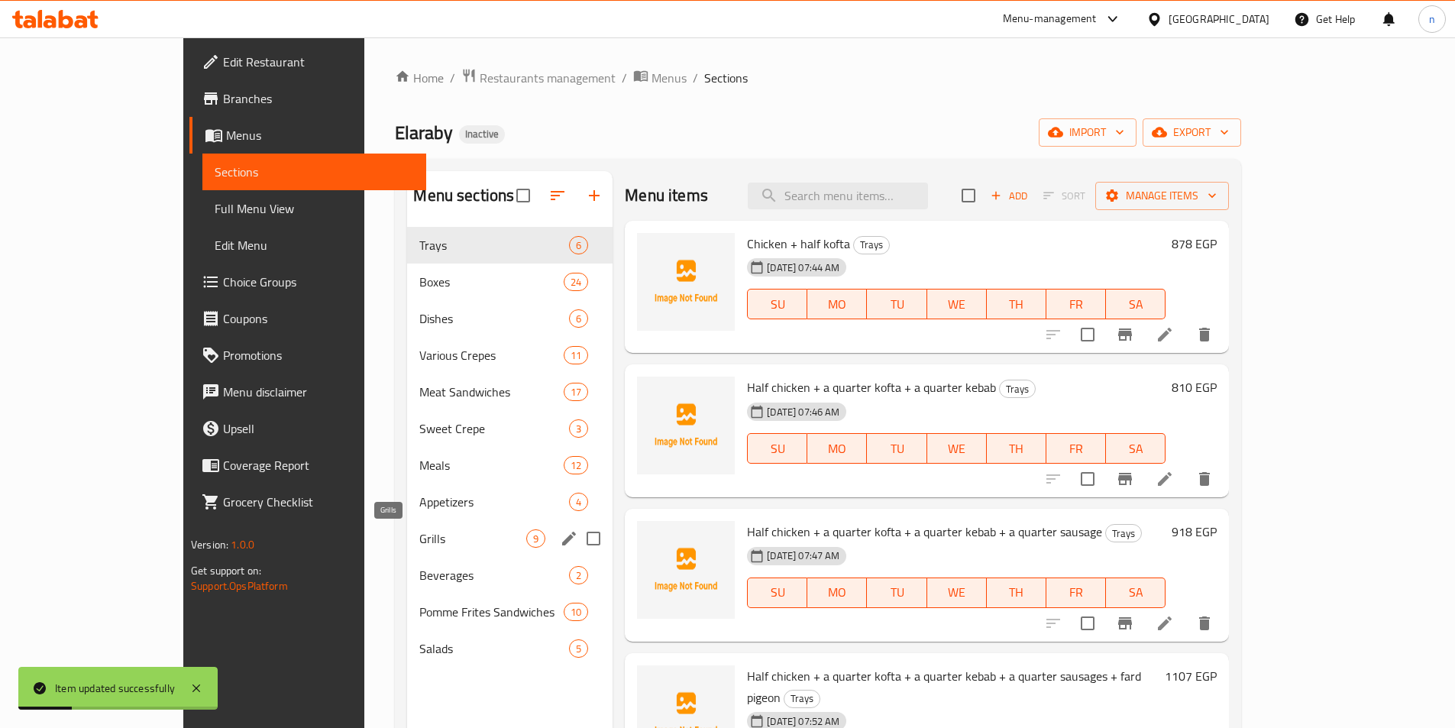
click at [419, 538] on span "Grills" at bounding box center [472, 538] width 107 height 18
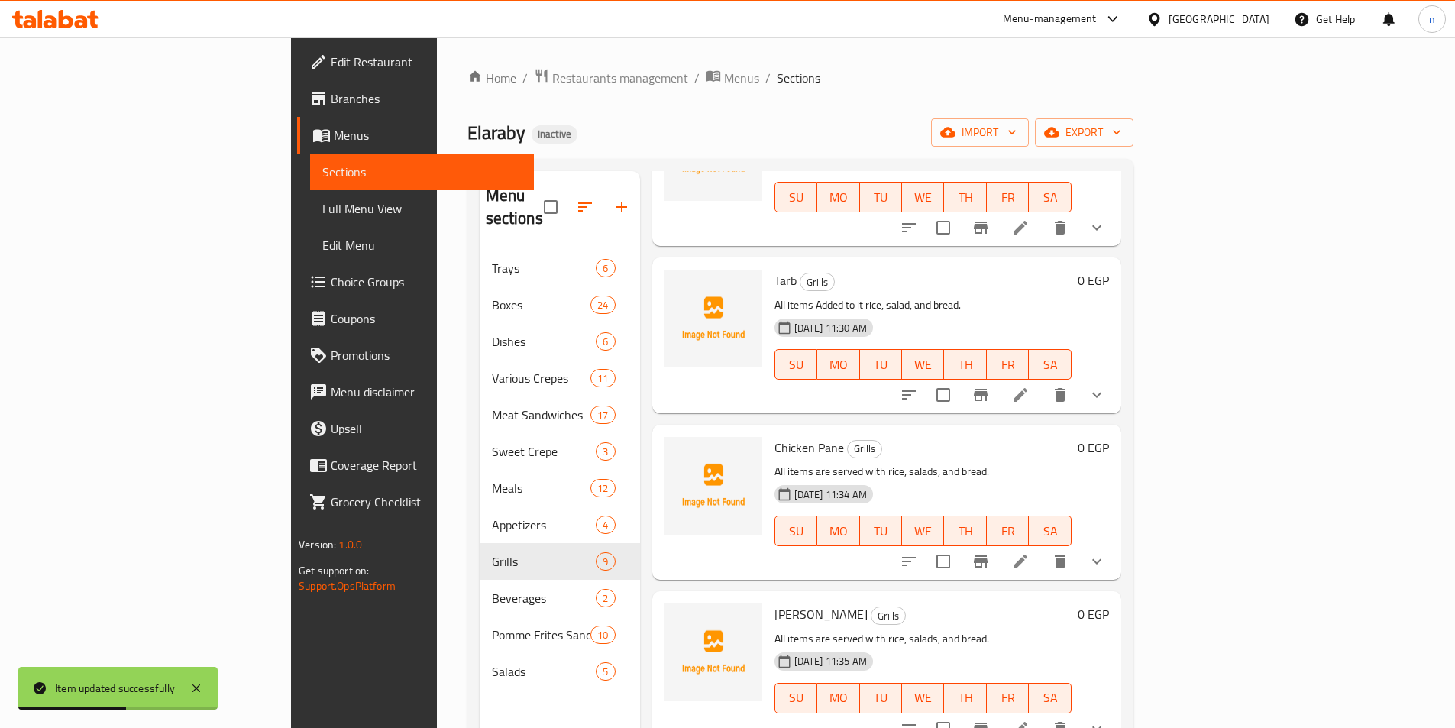
scroll to position [229, 0]
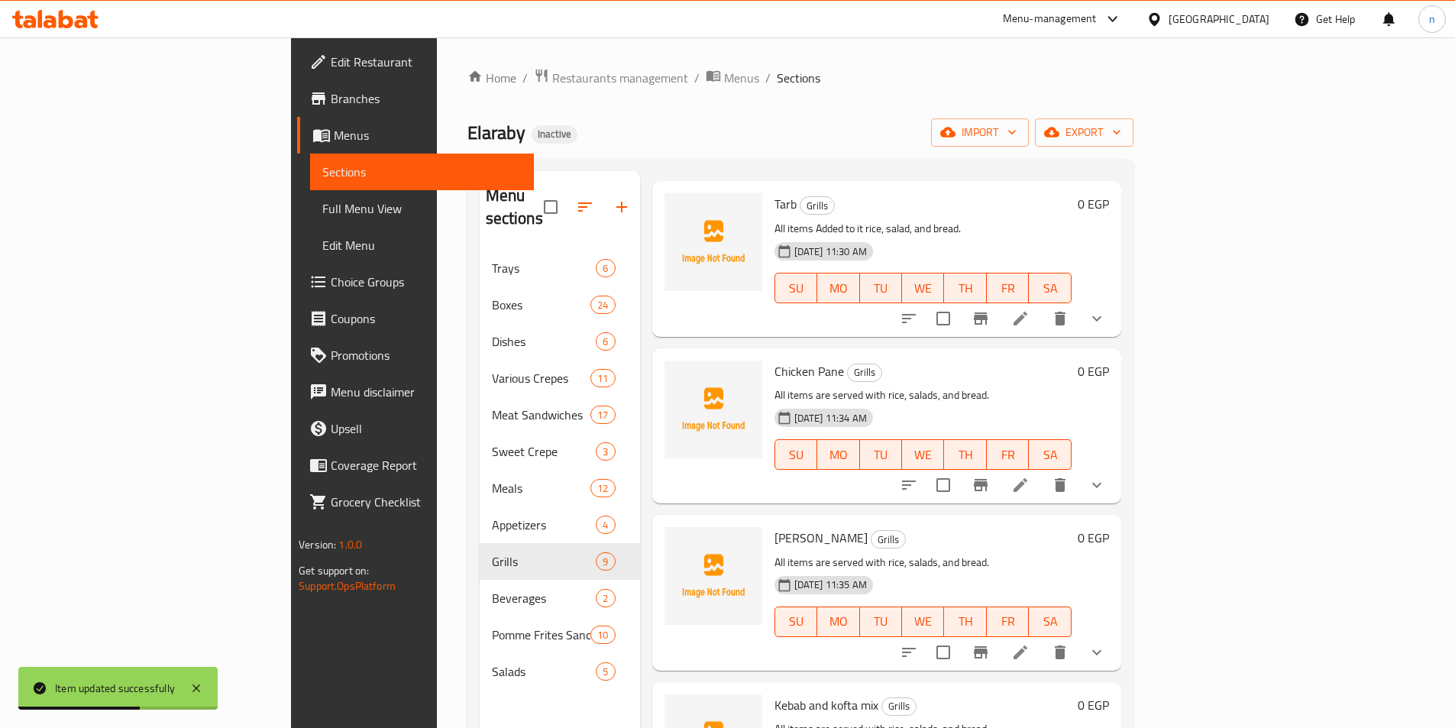
click at [1030, 476] on icon at bounding box center [1020, 485] width 18 height 18
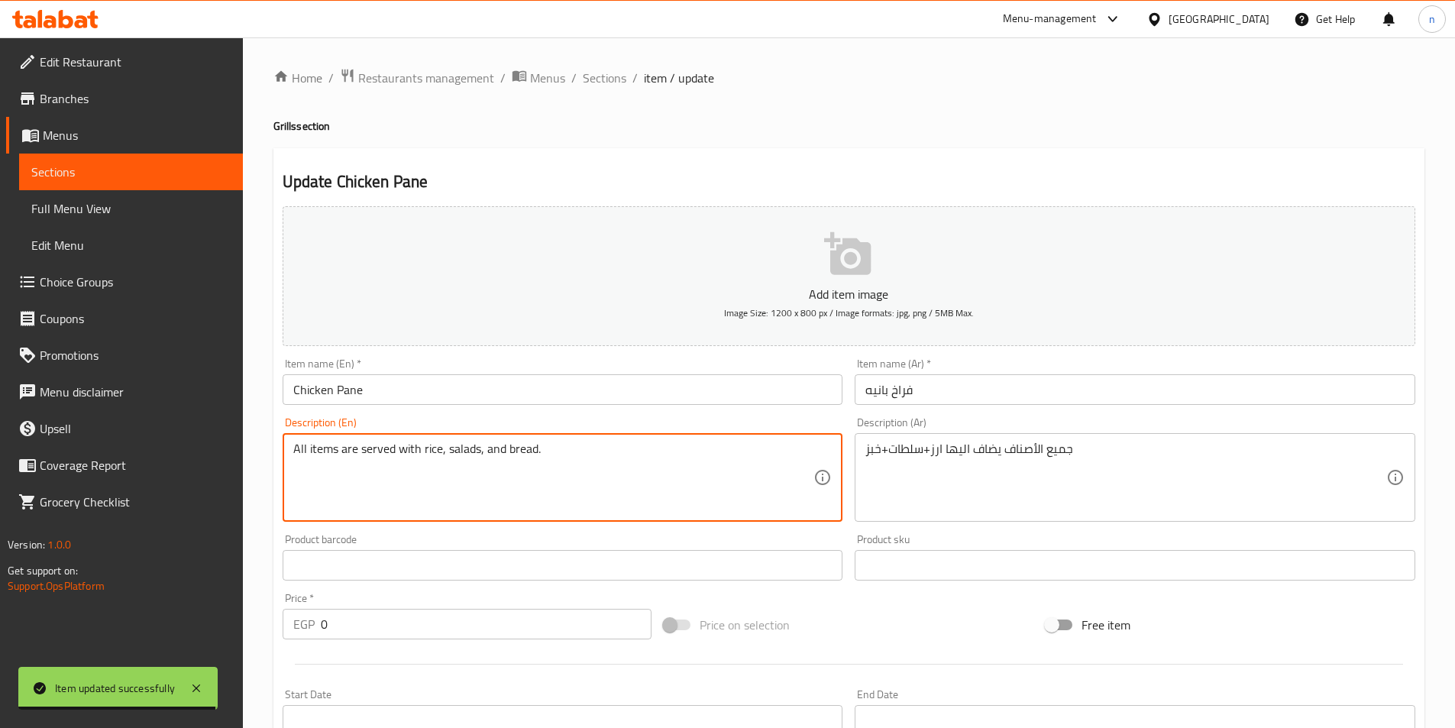
drag, startPoint x: 339, startPoint y: 448, endPoint x: 418, endPoint y: 464, distance: 80.5
paste textarea "Added to it"
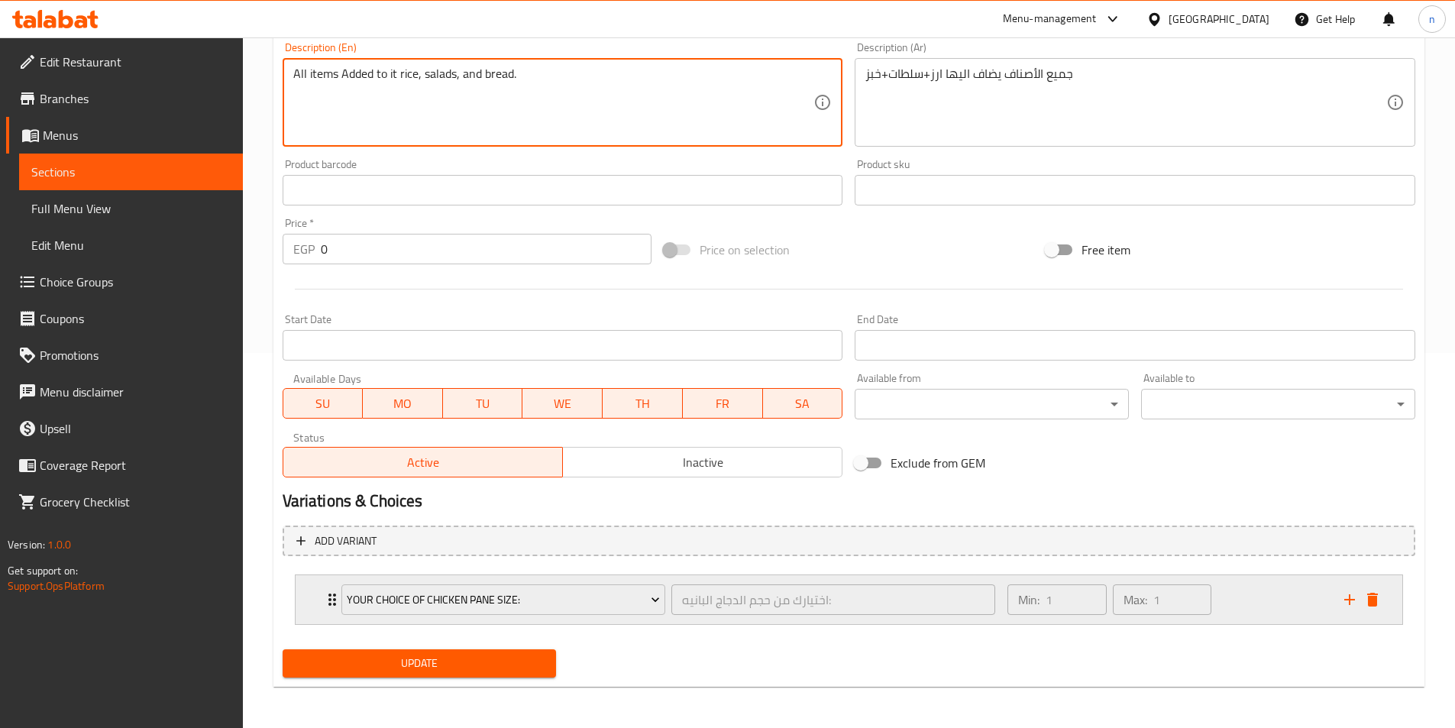
scroll to position [377, 0]
type textarea "All items Added to it rice, salads, and bread."
click at [444, 659] on span "Update" at bounding box center [420, 661] width 250 height 19
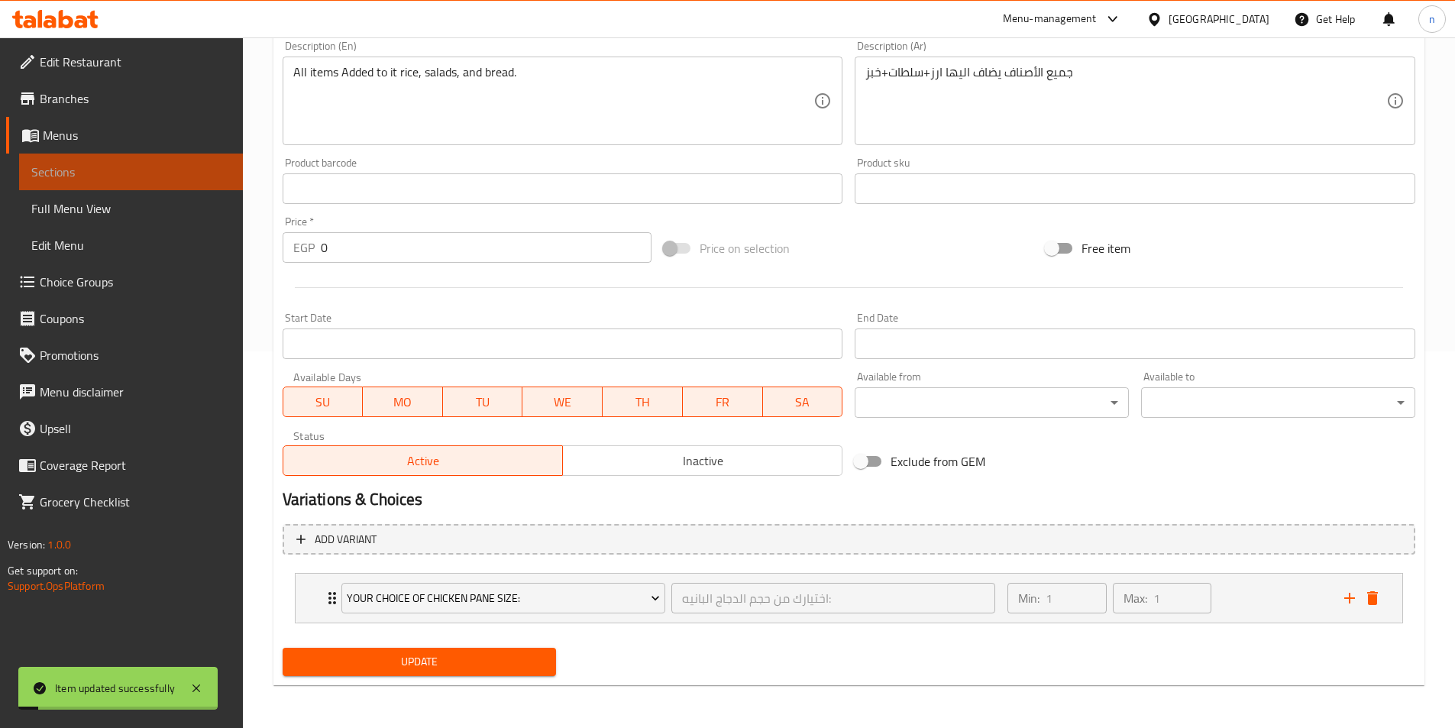
click at [186, 166] on span "Sections" at bounding box center [130, 172] width 199 height 18
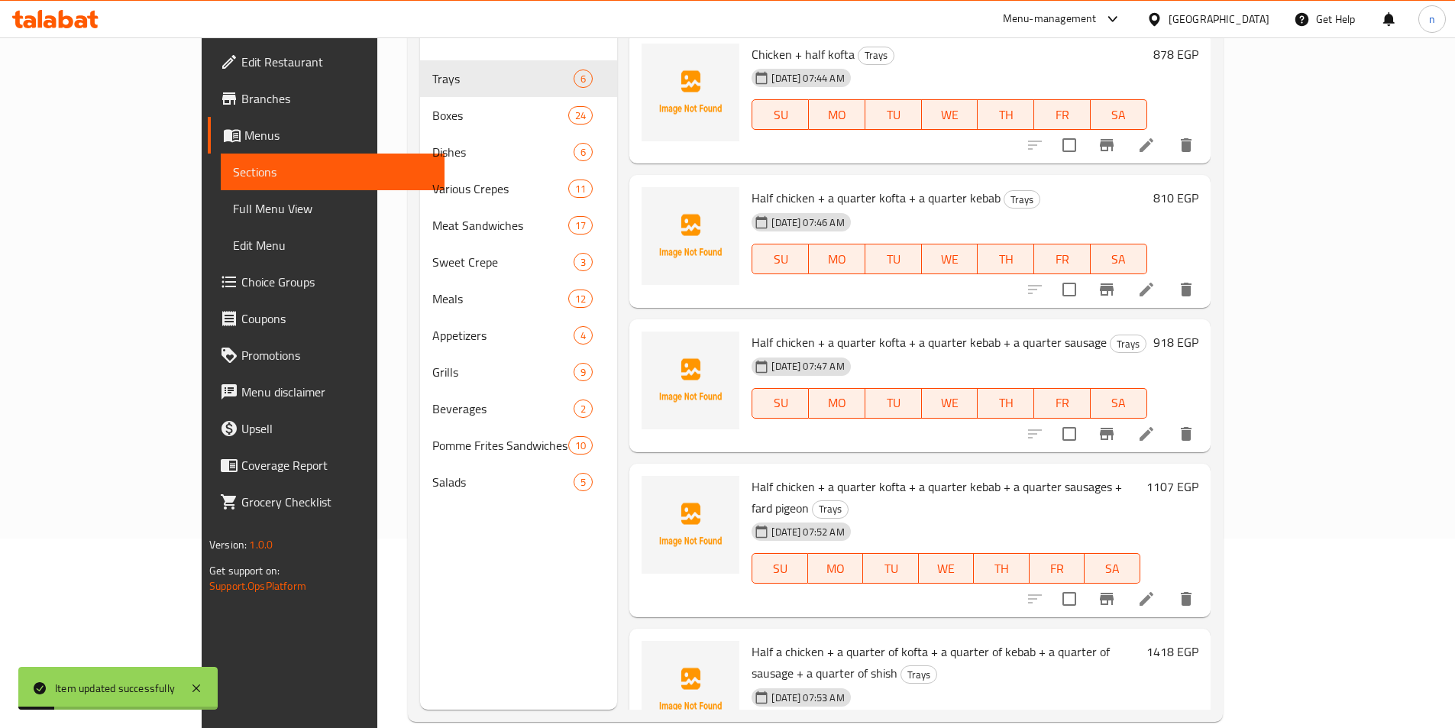
scroll to position [61, 0]
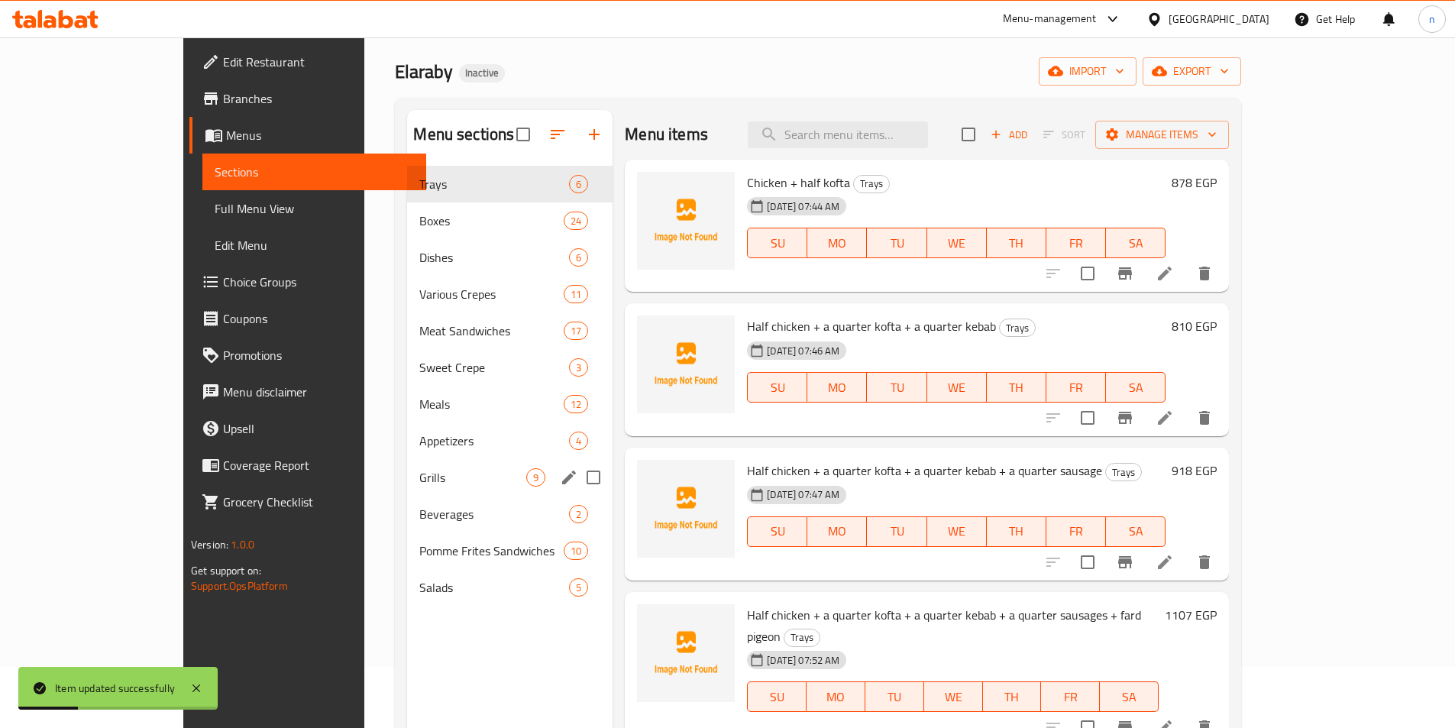
click at [407, 466] on div "Grills 9" at bounding box center [510, 477] width 206 height 37
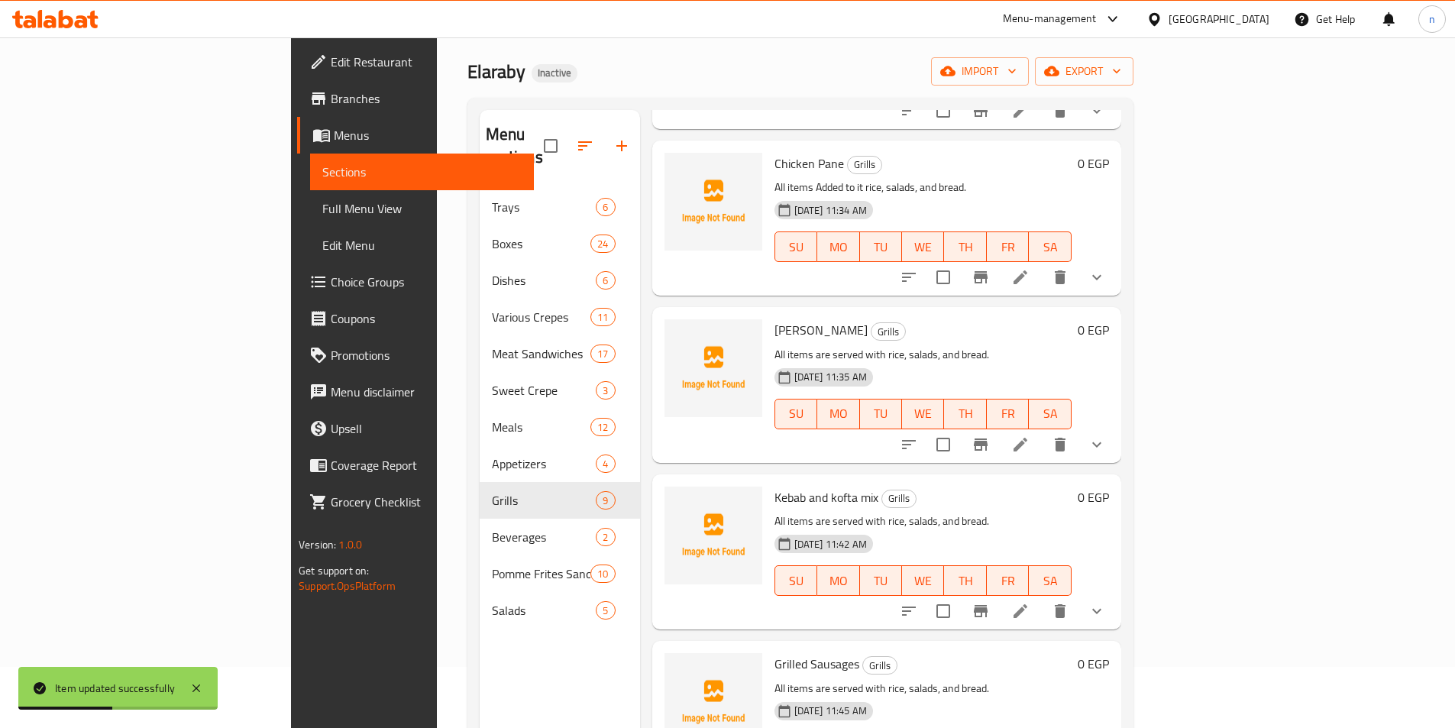
scroll to position [458, 0]
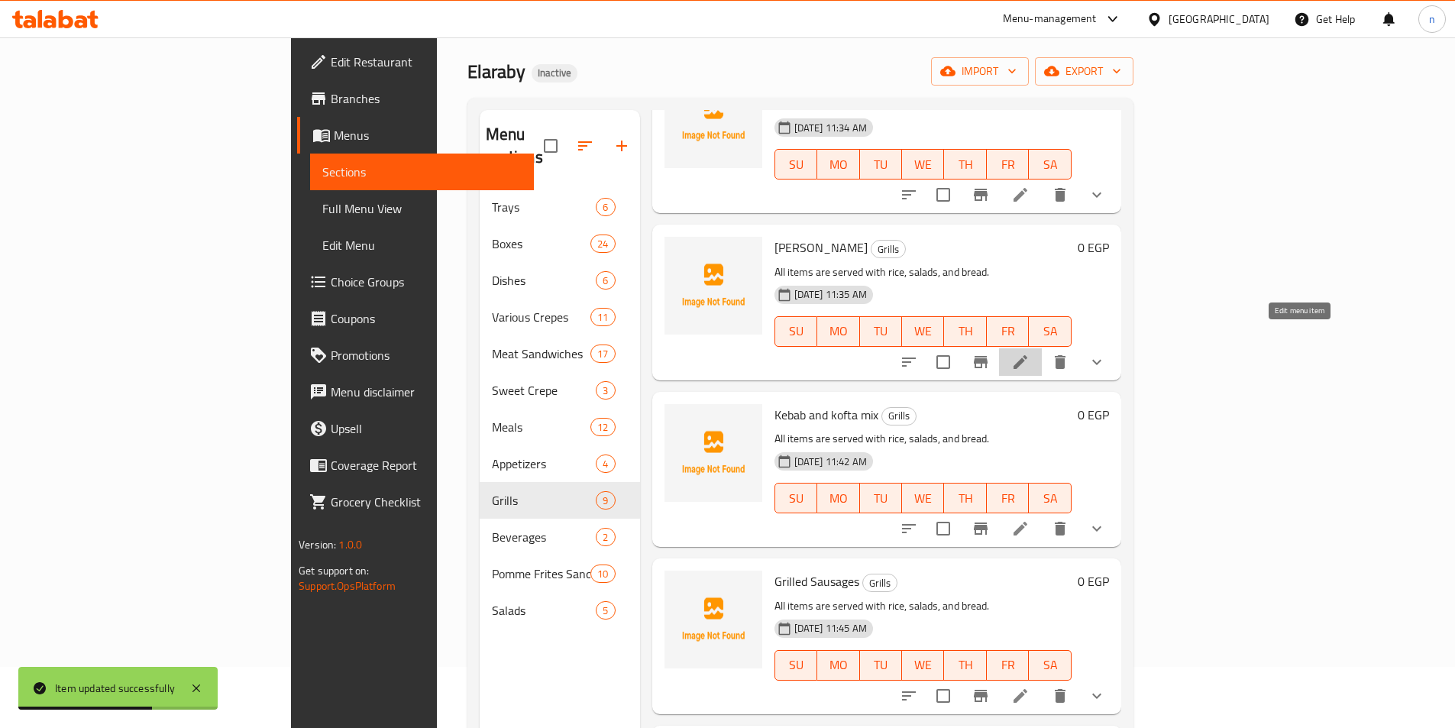
click at [1030, 353] on icon at bounding box center [1020, 362] width 18 height 18
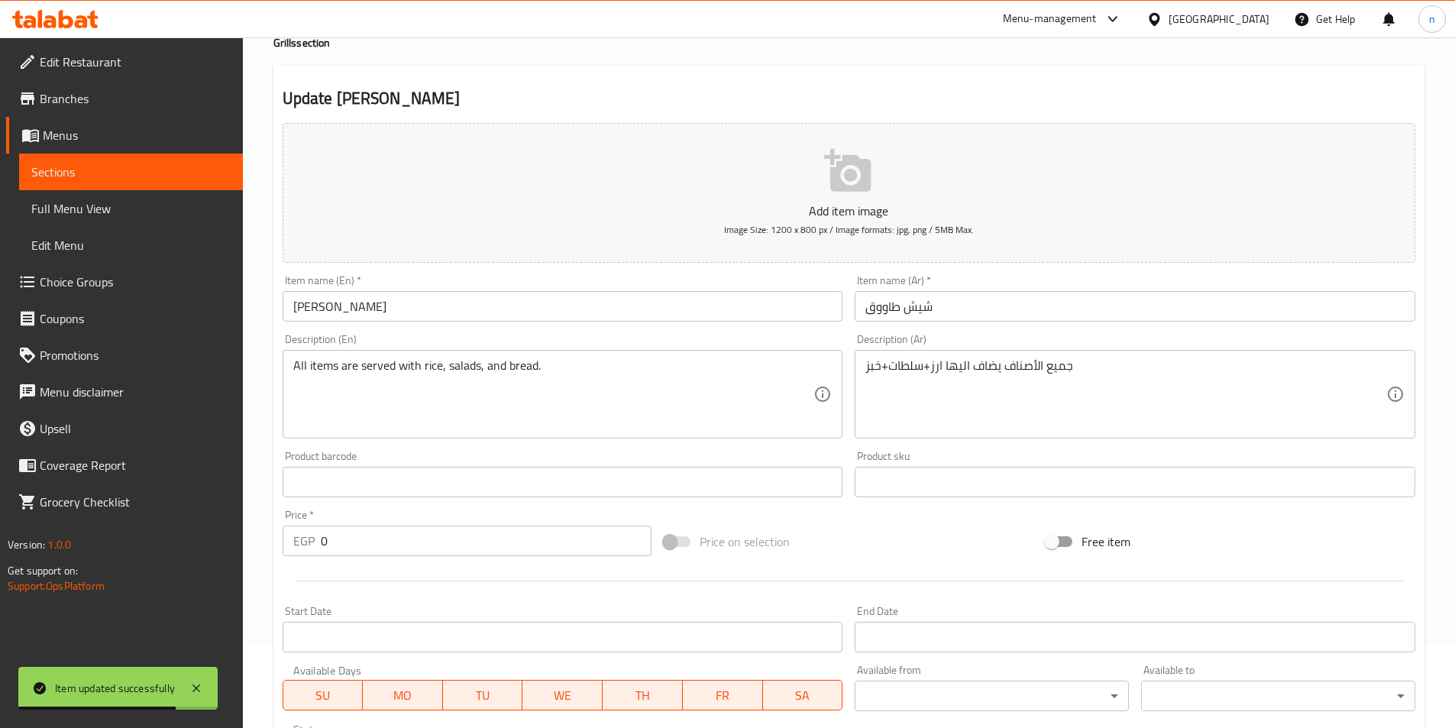
scroll to position [153, 0]
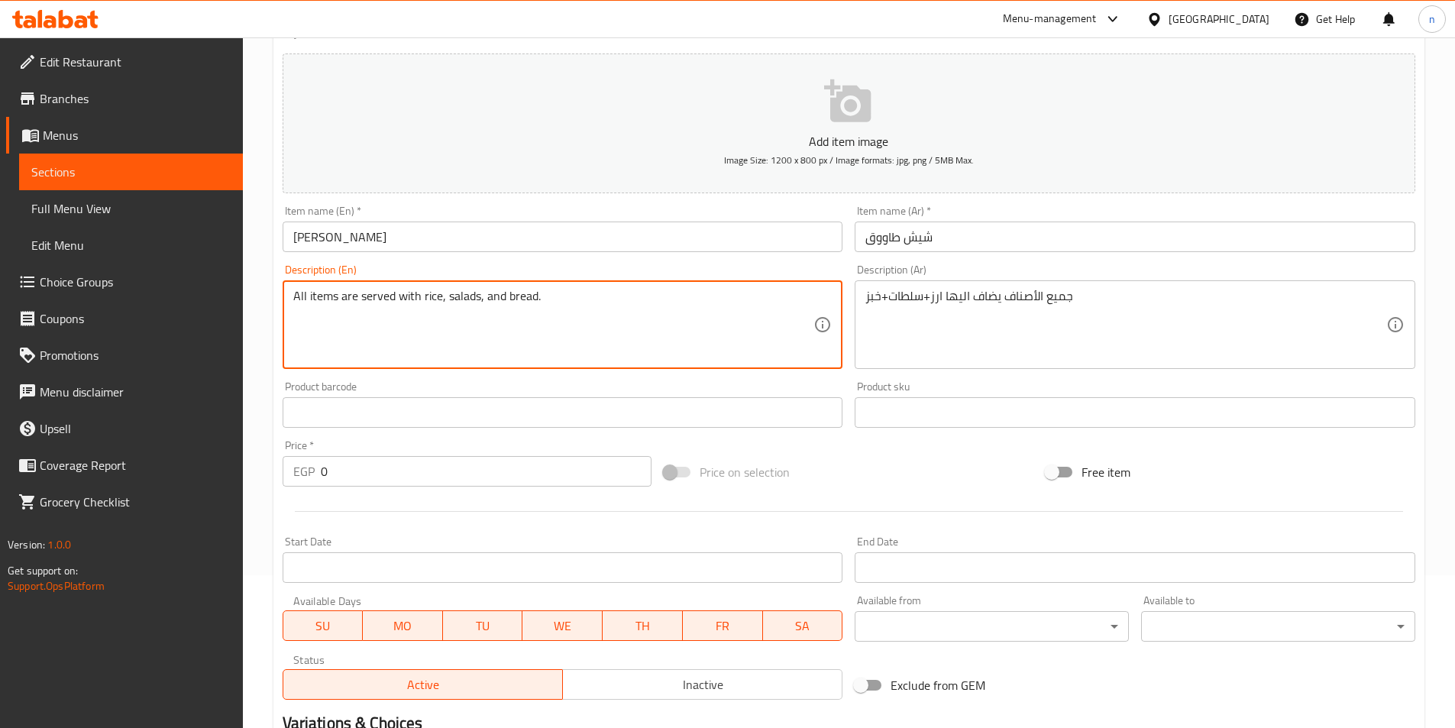
drag, startPoint x: 340, startPoint y: 295, endPoint x: 416, endPoint y: 306, distance: 76.4
click at [346, 297] on textarea "All items h rice, salads, and bread." at bounding box center [553, 325] width 521 height 73
click at [341, 298] on textarea "All items h rice, salads, and bread." at bounding box center [553, 325] width 521 height 73
paste textarea "Added to it"
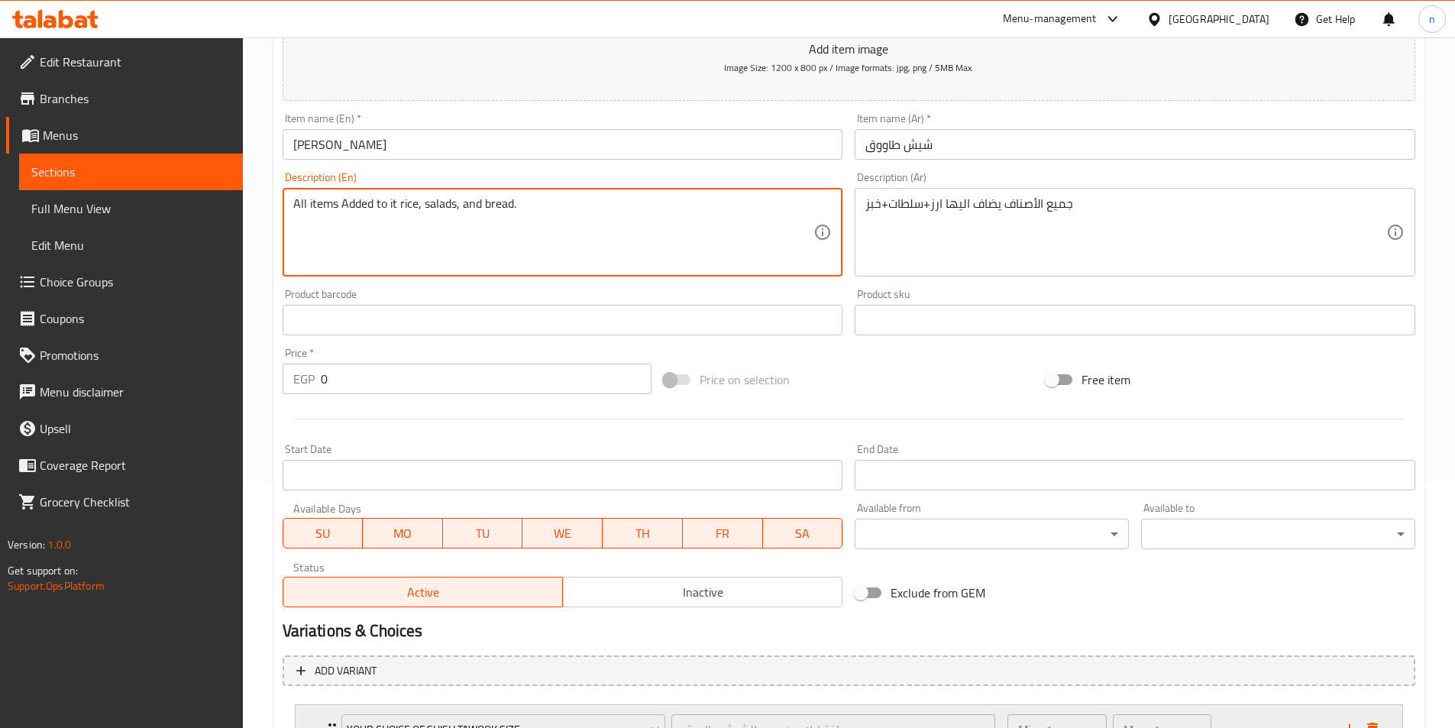
scroll to position [377, 0]
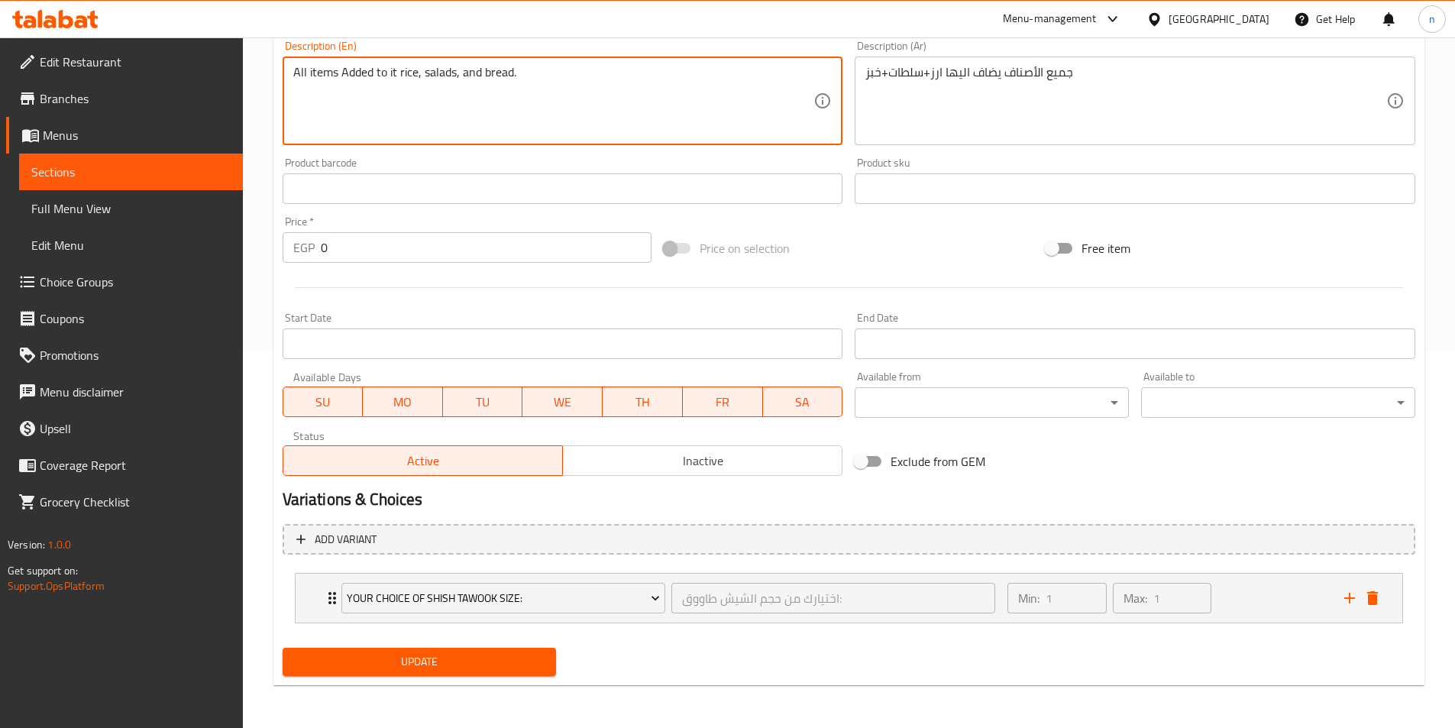
type textarea "All items Added to it rice, salads, and bread."
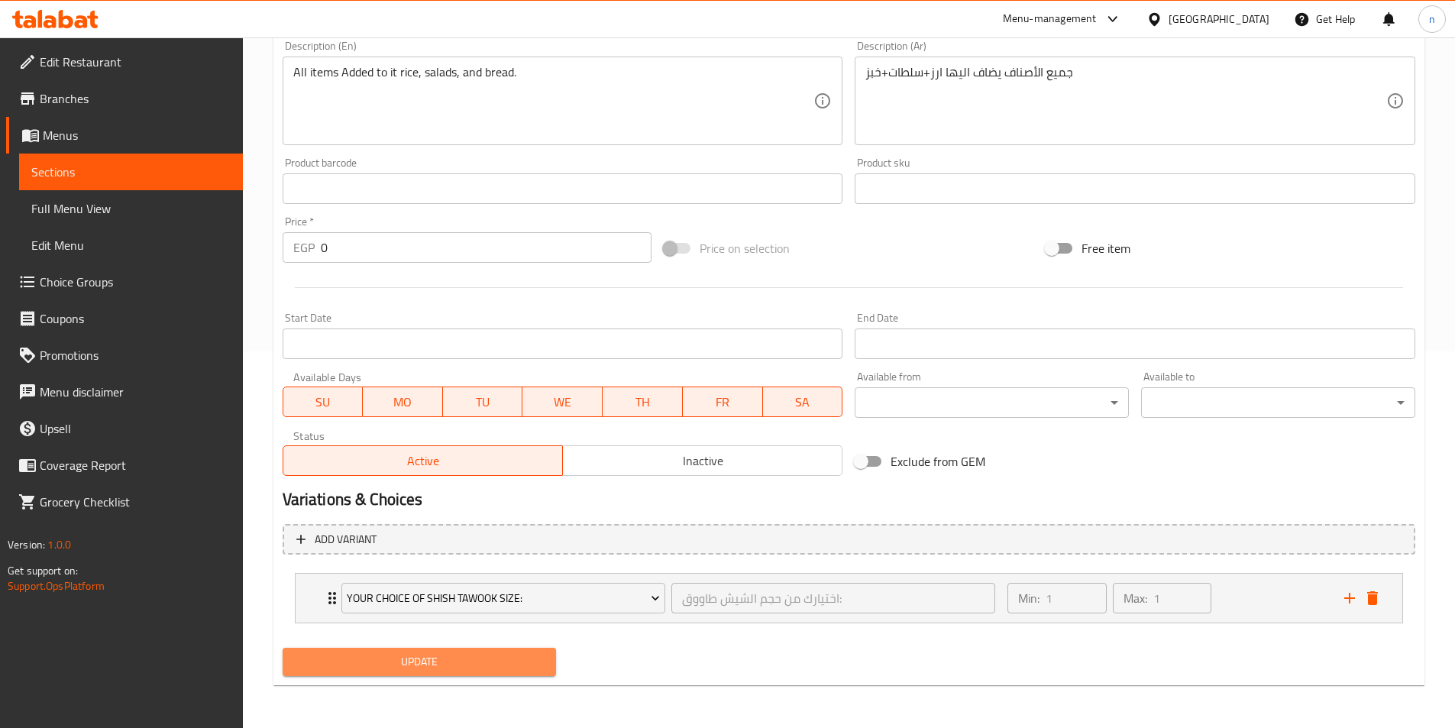
click at [436, 657] on span "Update" at bounding box center [420, 661] width 250 height 19
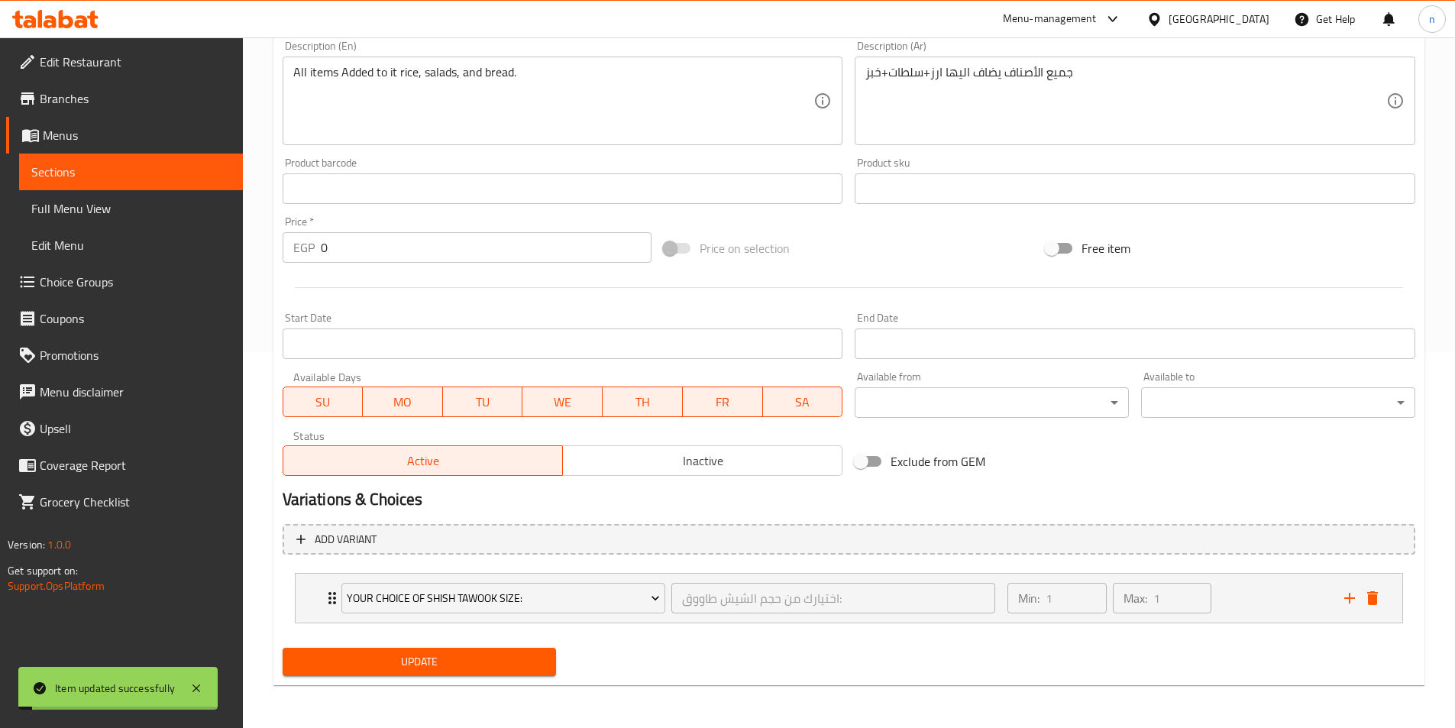
click at [167, 169] on span "Sections" at bounding box center [130, 172] width 199 height 18
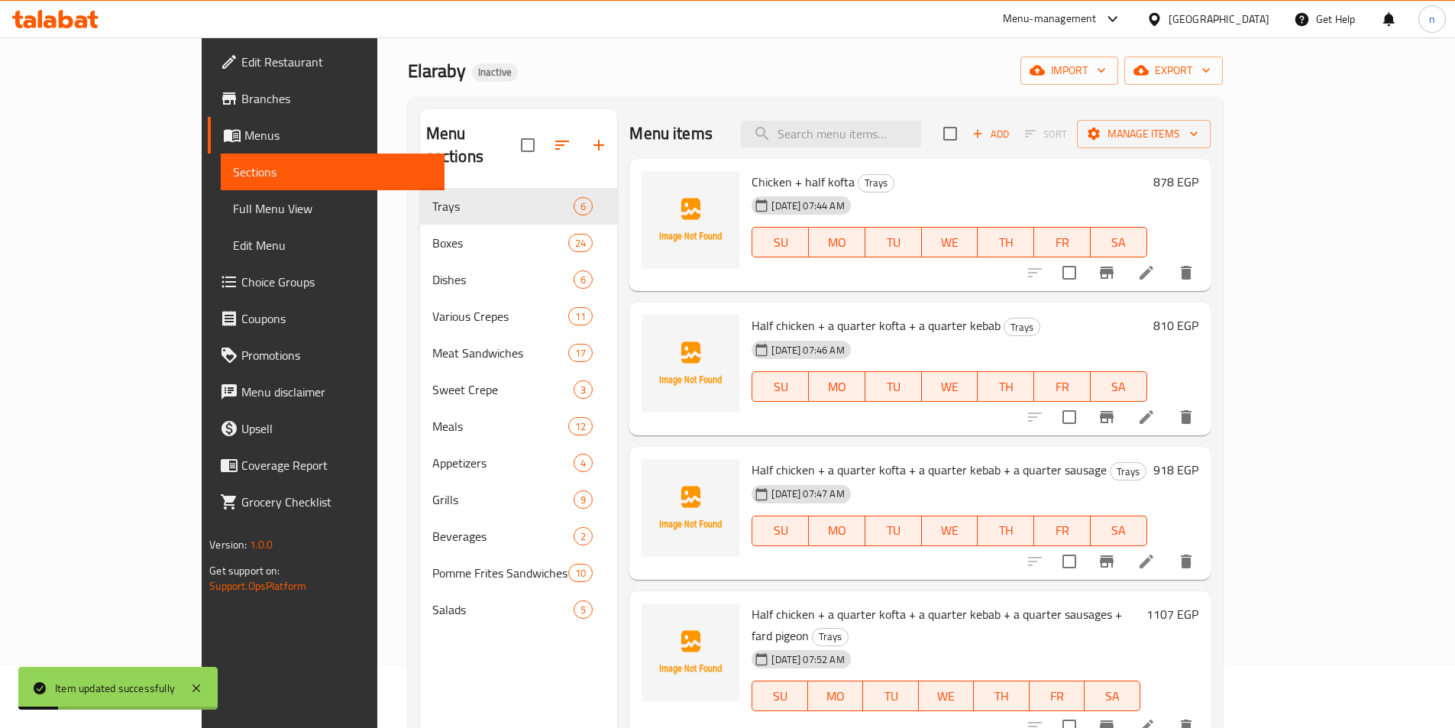
scroll to position [61, 0]
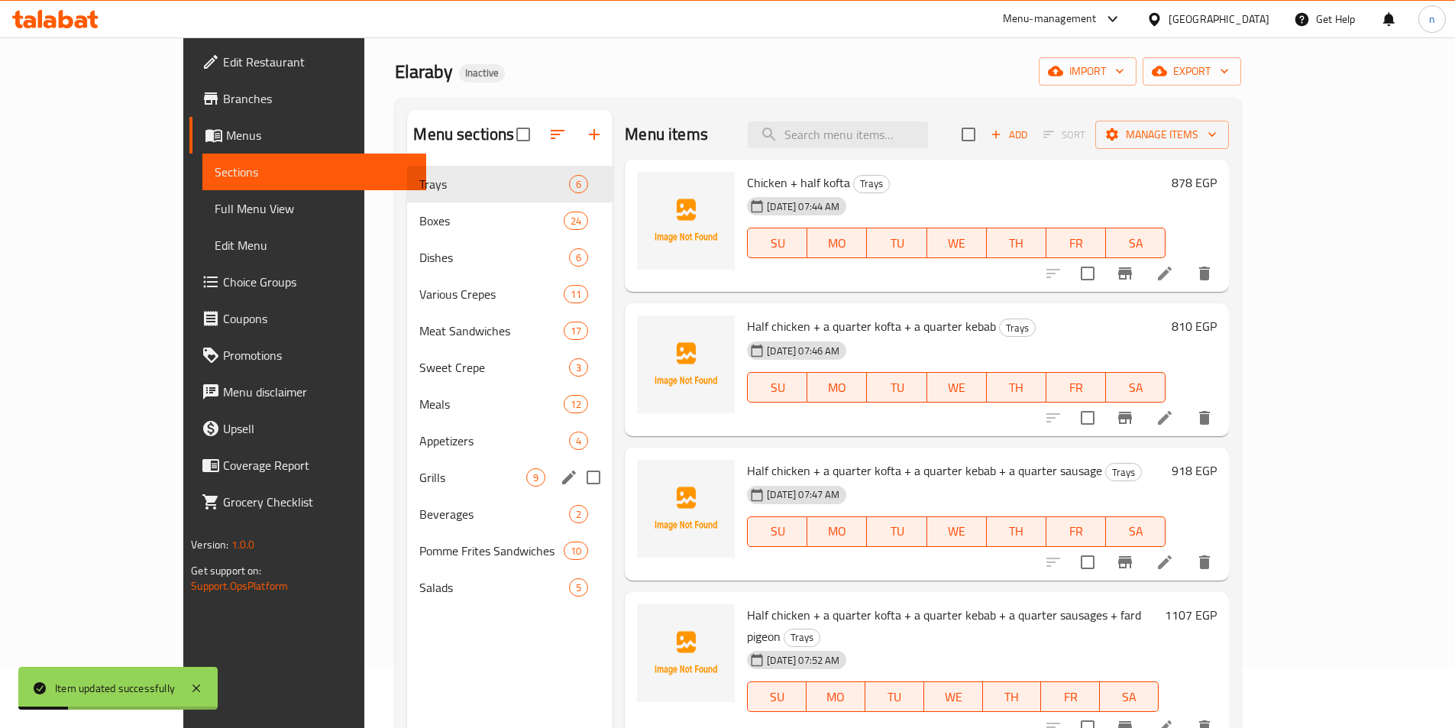
click at [407, 490] on div "Grills 9" at bounding box center [510, 477] width 206 height 37
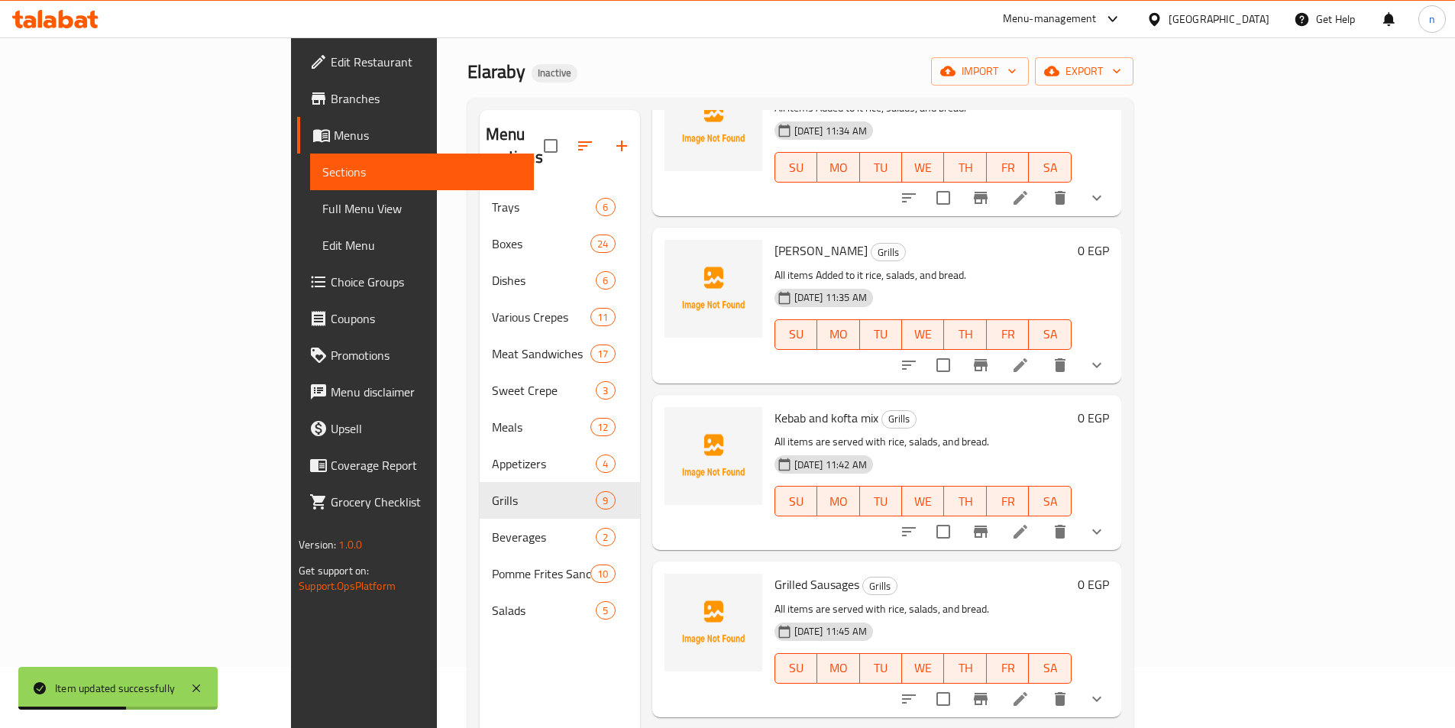
scroll to position [535, 0]
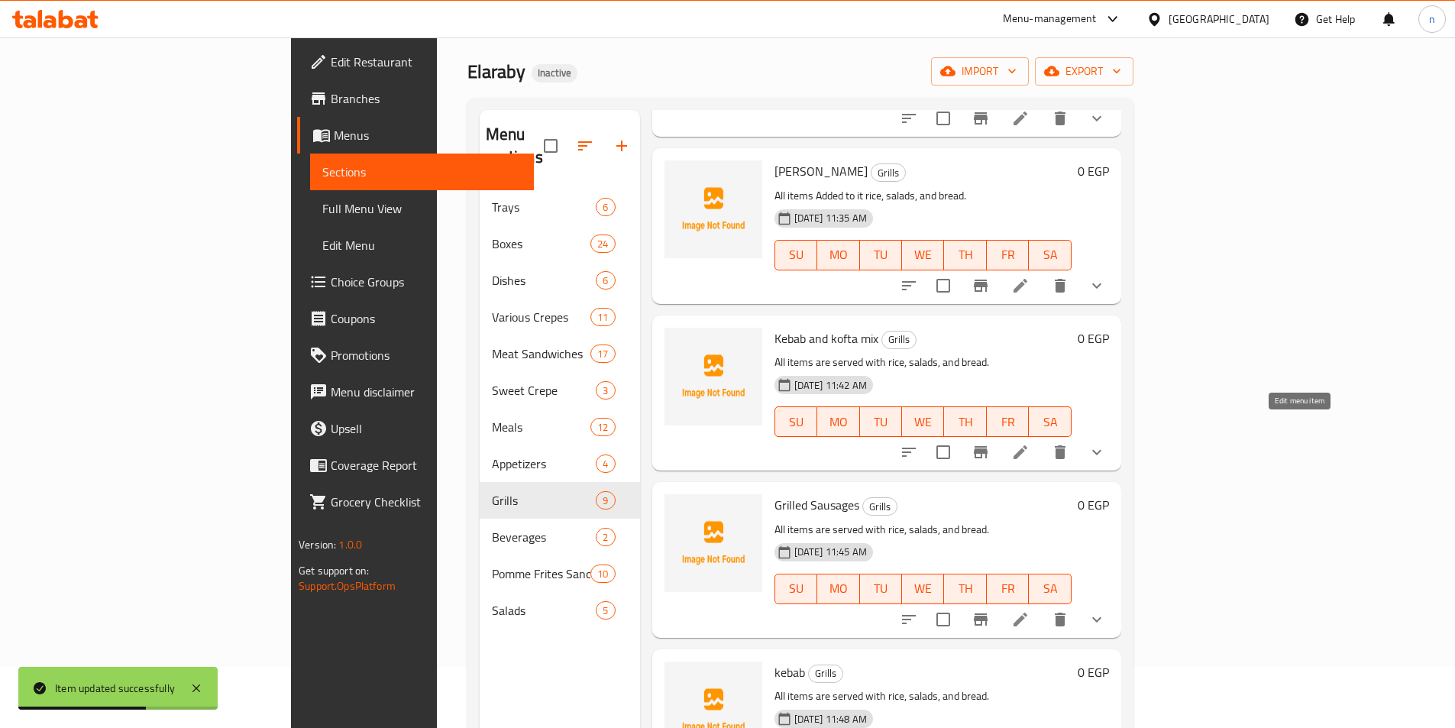
click at [1030, 443] on icon at bounding box center [1020, 452] width 18 height 18
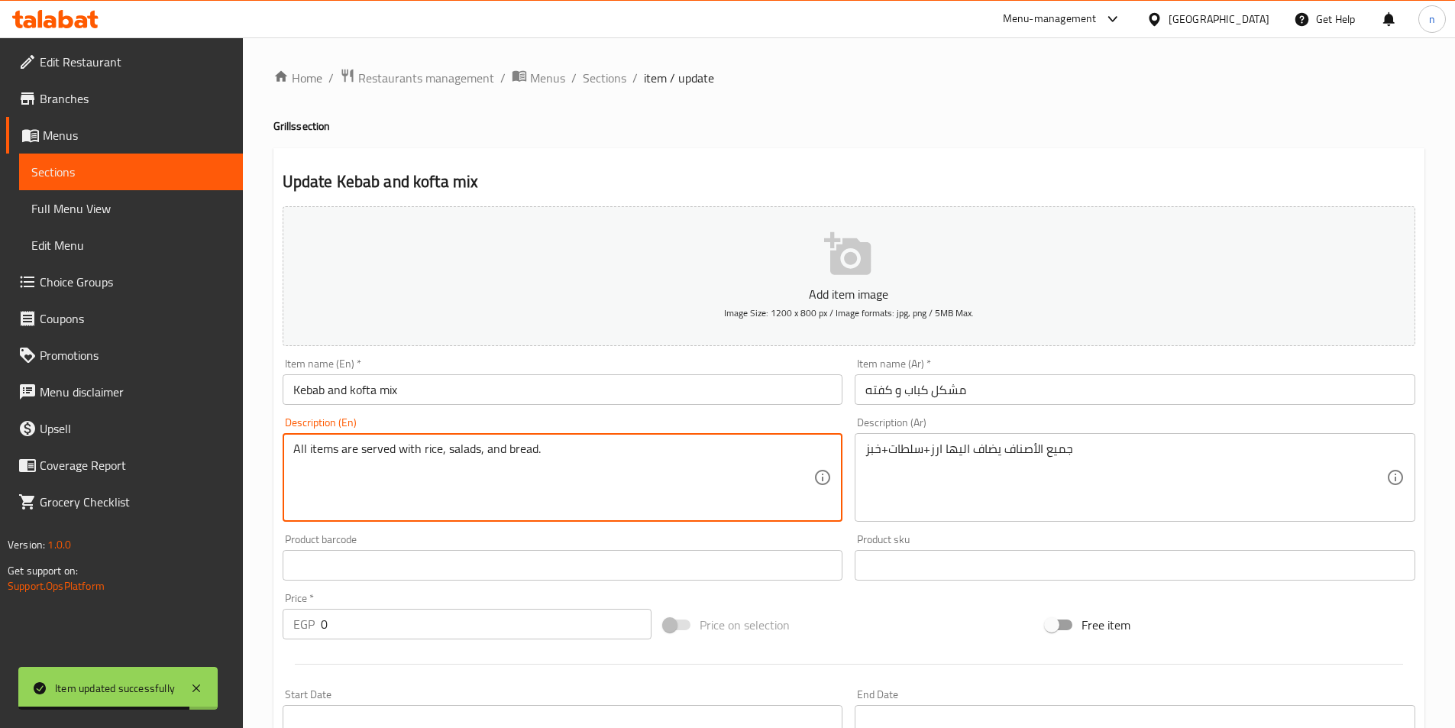
drag, startPoint x: 338, startPoint y: 452, endPoint x: 362, endPoint y: 447, distance: 24.9
click at [361, 471] on textarea "All items are served with rice, salads, and bread." at bounding box center [553, 478] width 521 height 73
drag, startPoint x: 354, startPoint y: 452, endPoint x: 419, endPoint y: 461, distance: 65.6
click at [419, 461] on textarea "All items are served with rice, salads, and bread." at bounding box center [553, 478] width 521 height 73
paste textarea "Added to it"
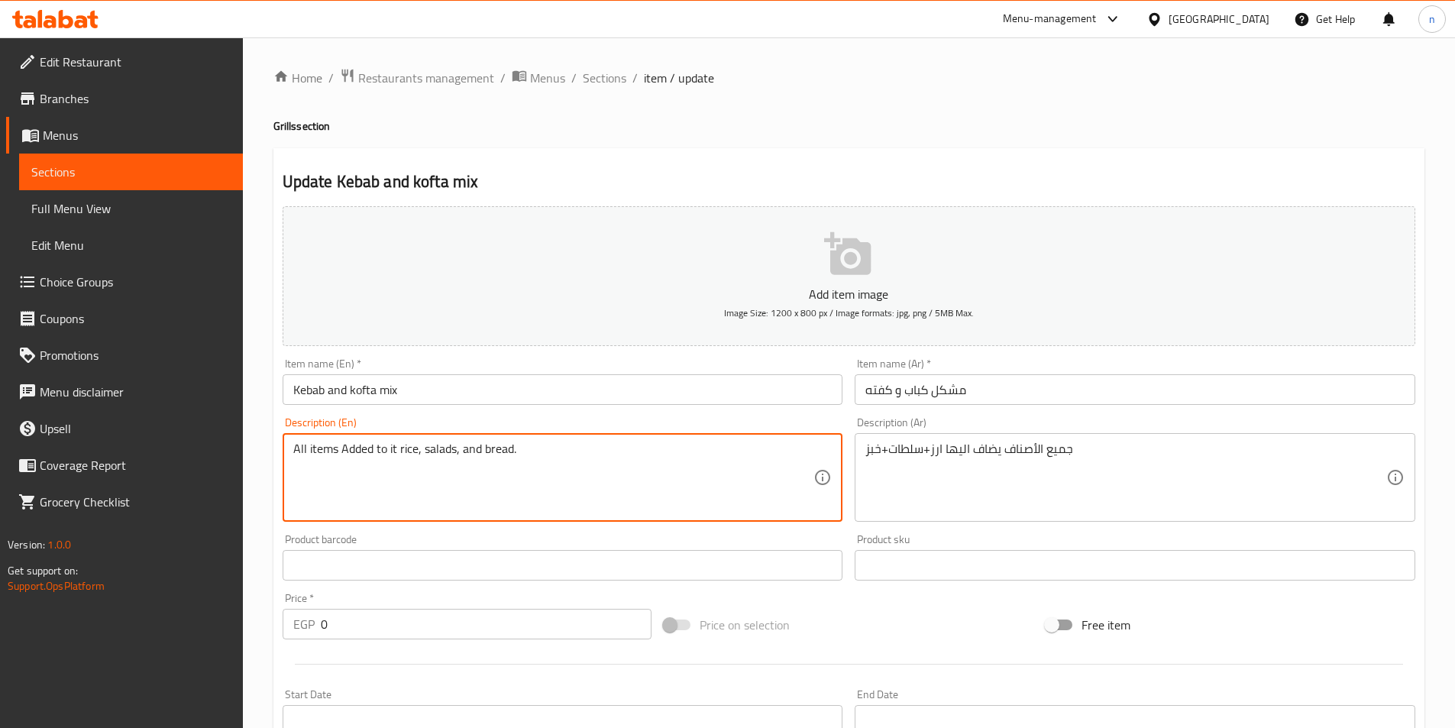
scroll to position [377, 0]
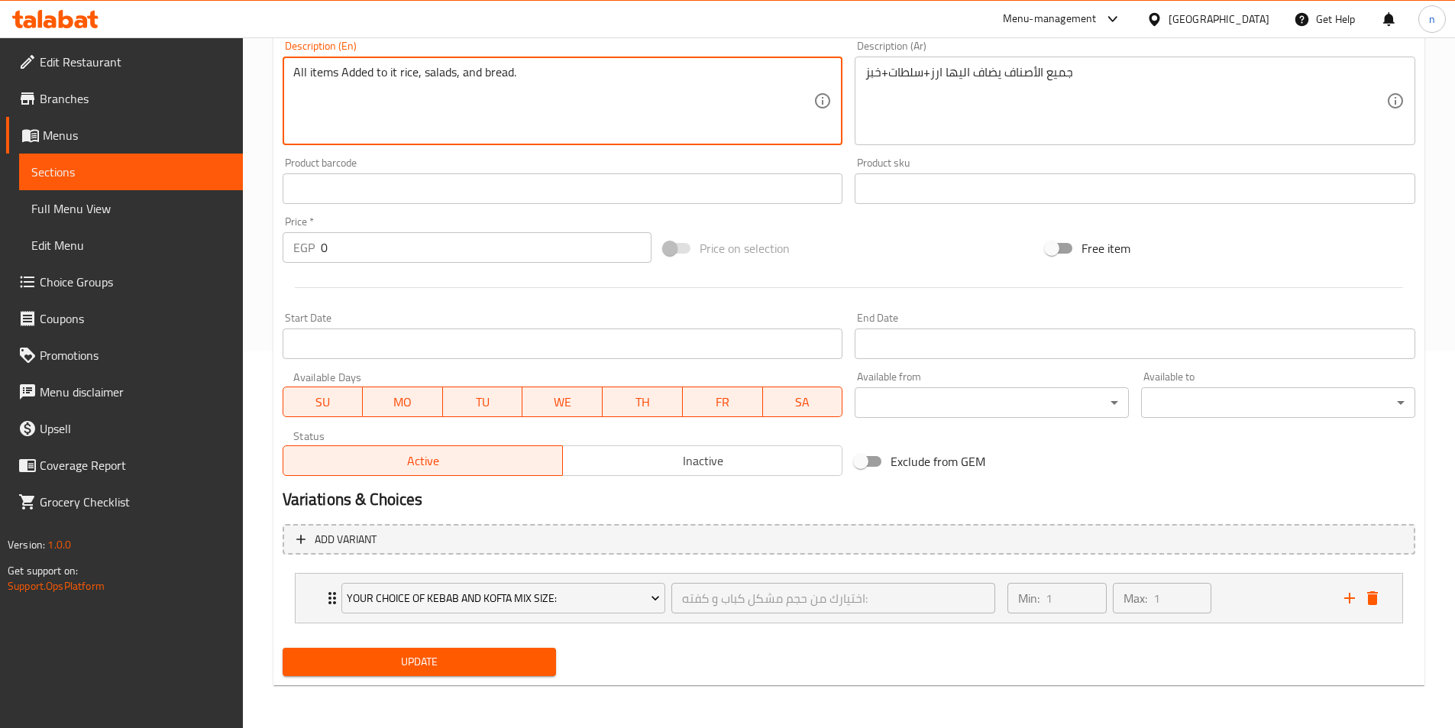
type textarea "All items Added to it rice, salads, and bread."
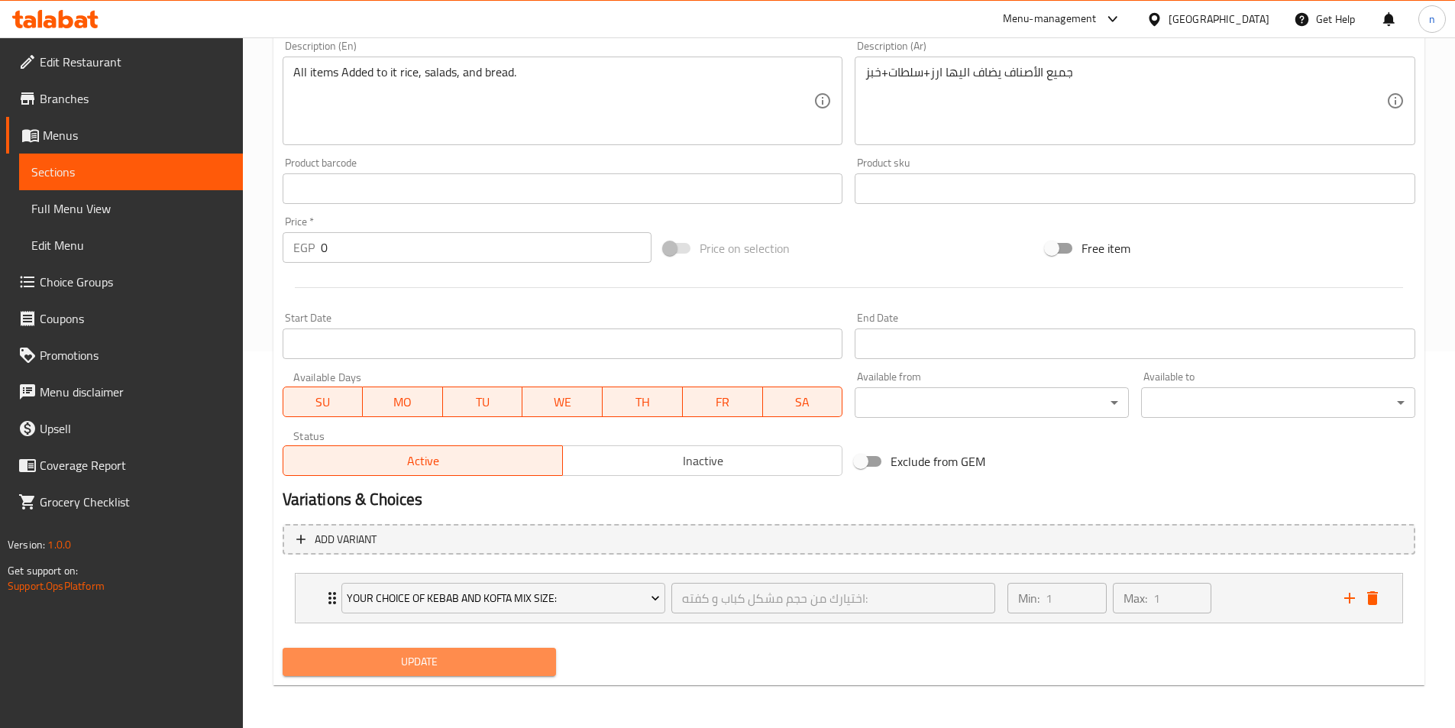
click at [464, 668] on span "Update" at bounding box center [420, 661] width 250 height 19
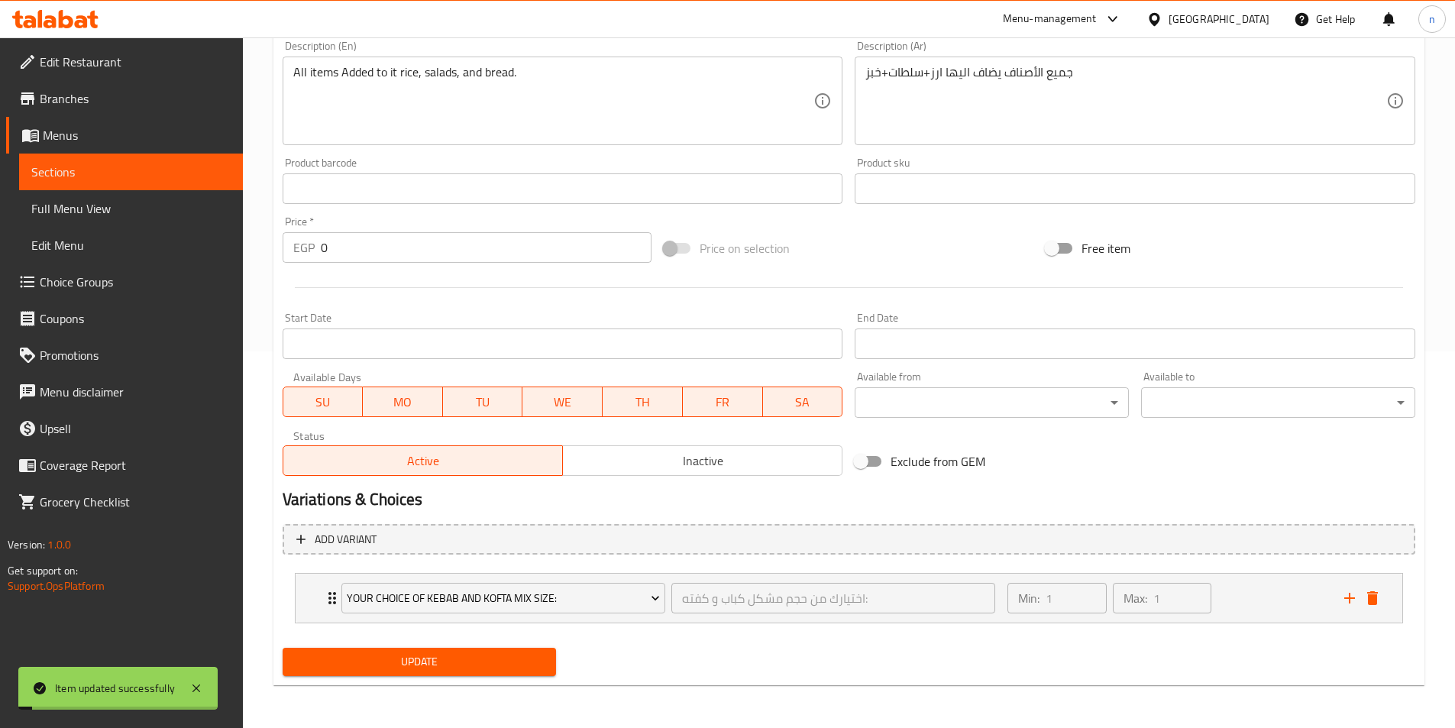
scroll to position [0, 0]
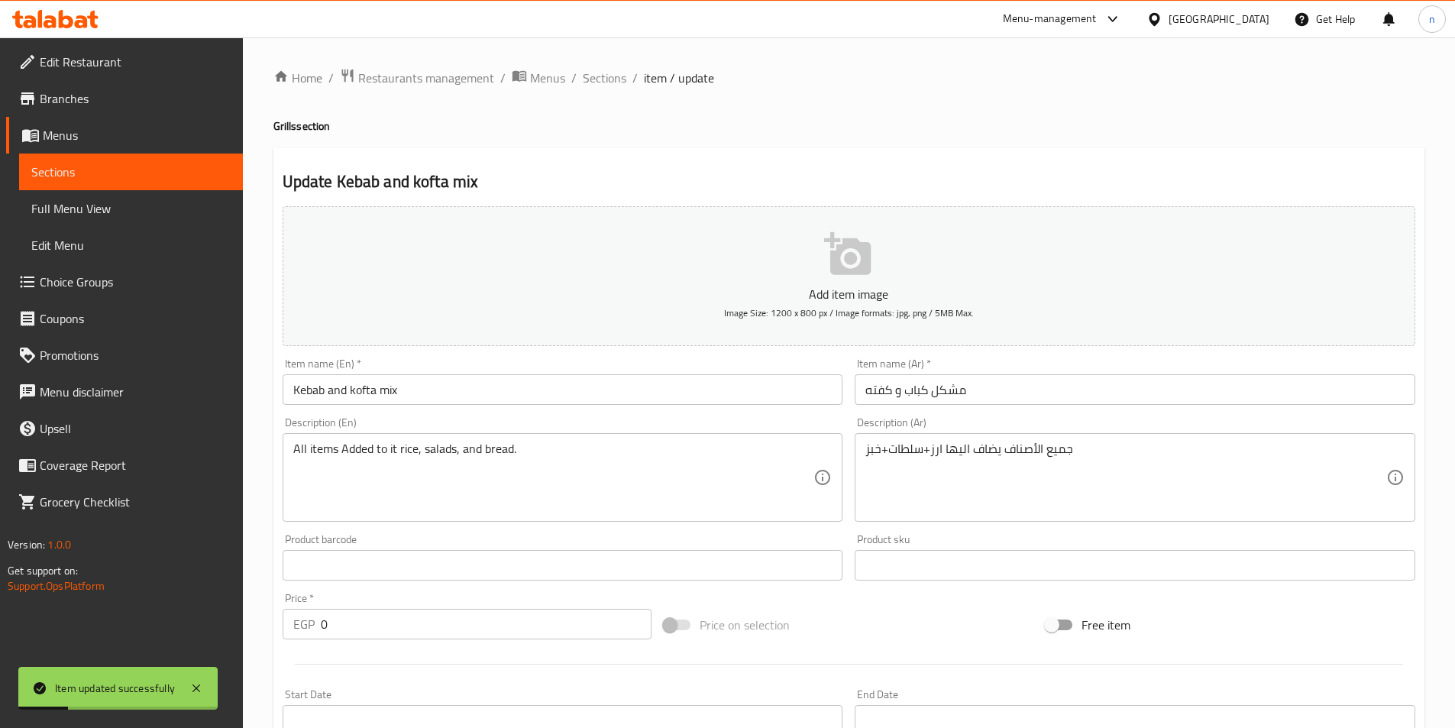
click at [174, 169] on span "Sections" at bounding box center [130, 172] width 199 height 18
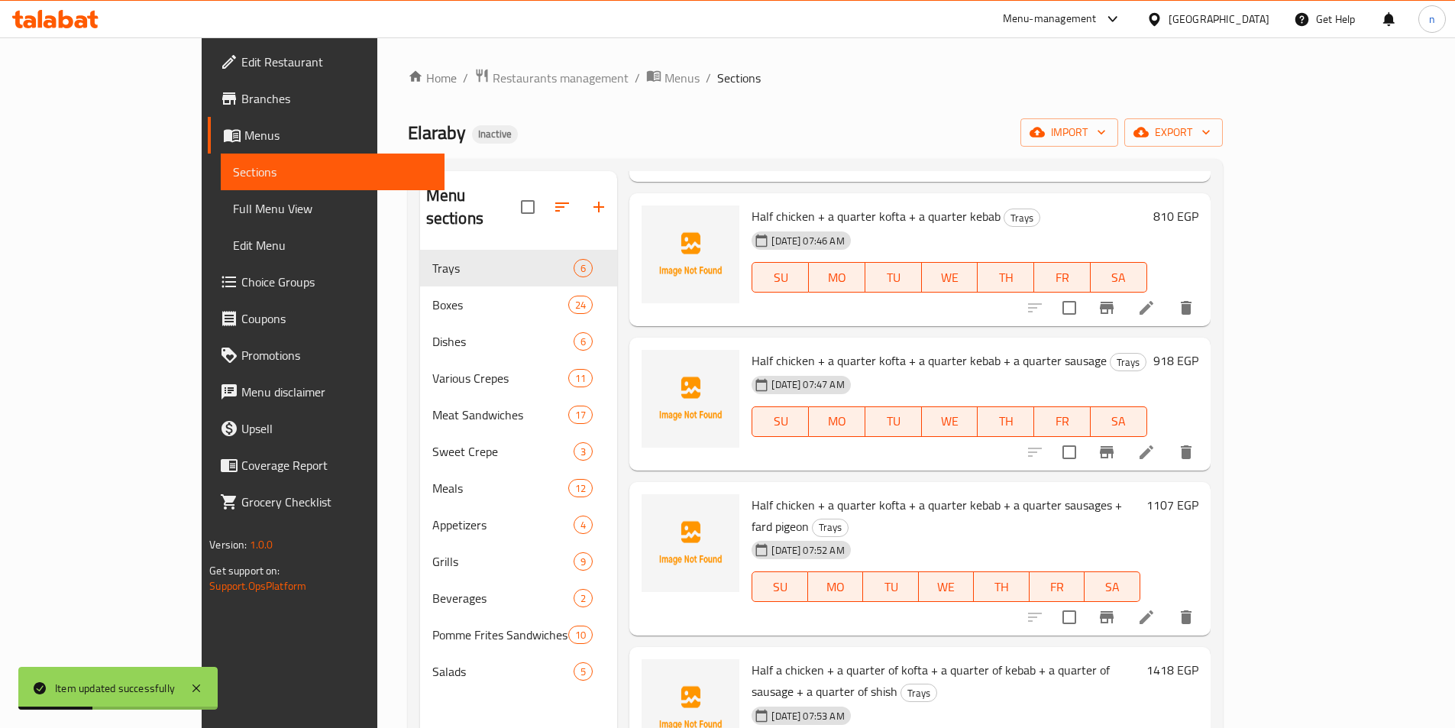
scroll to position [174, 0]
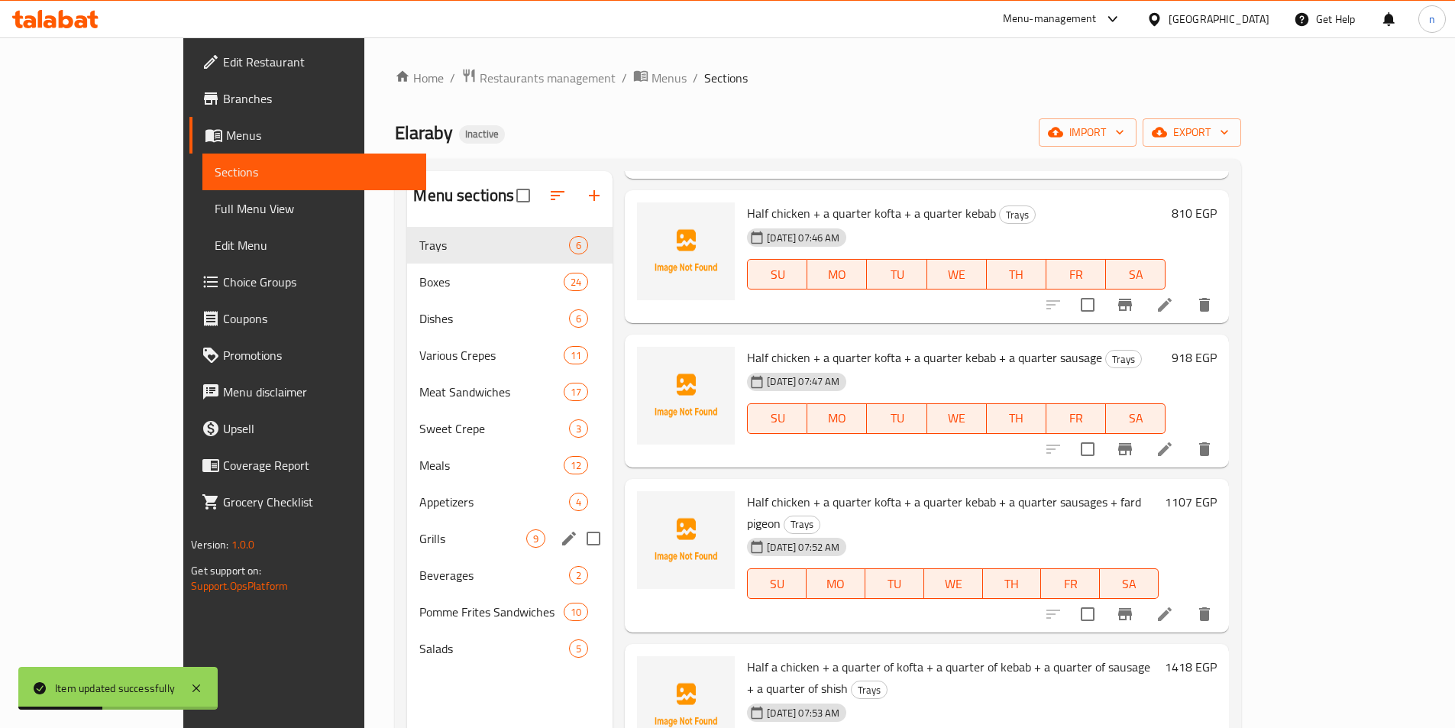
click at [410, 552] on div "Grills 9" at bounding box center [510, 538] width 206 height 37
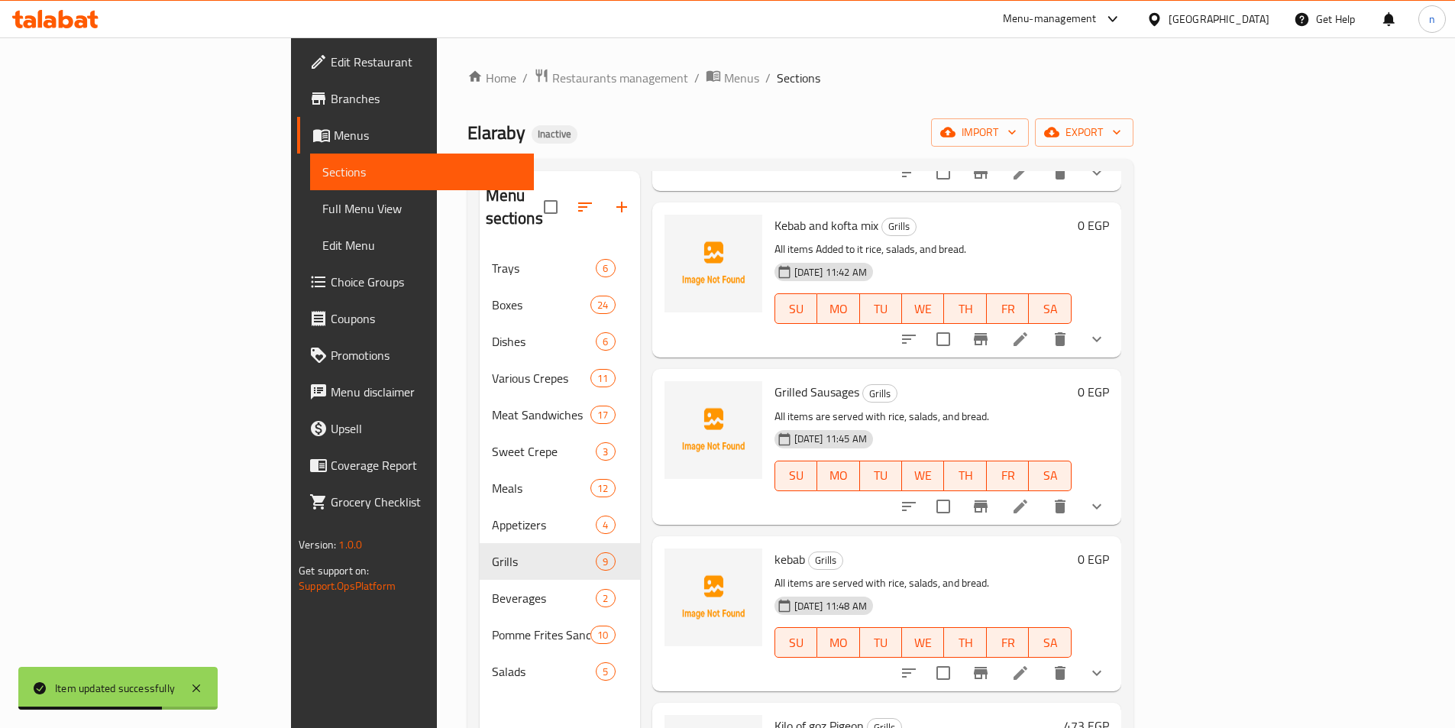
scroll to position [785, 0]
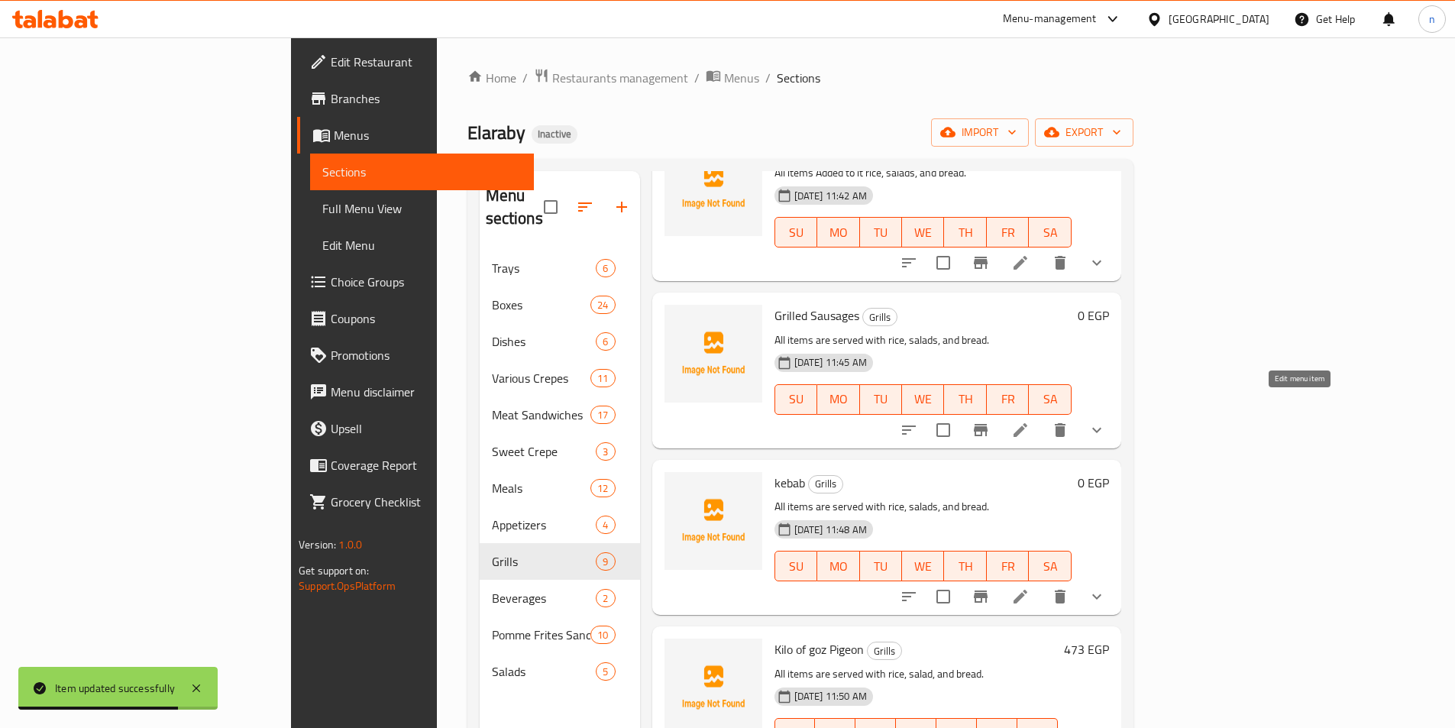
click at [1030, 421] on icon at bounding box center [1020, 430] width 18 height 18
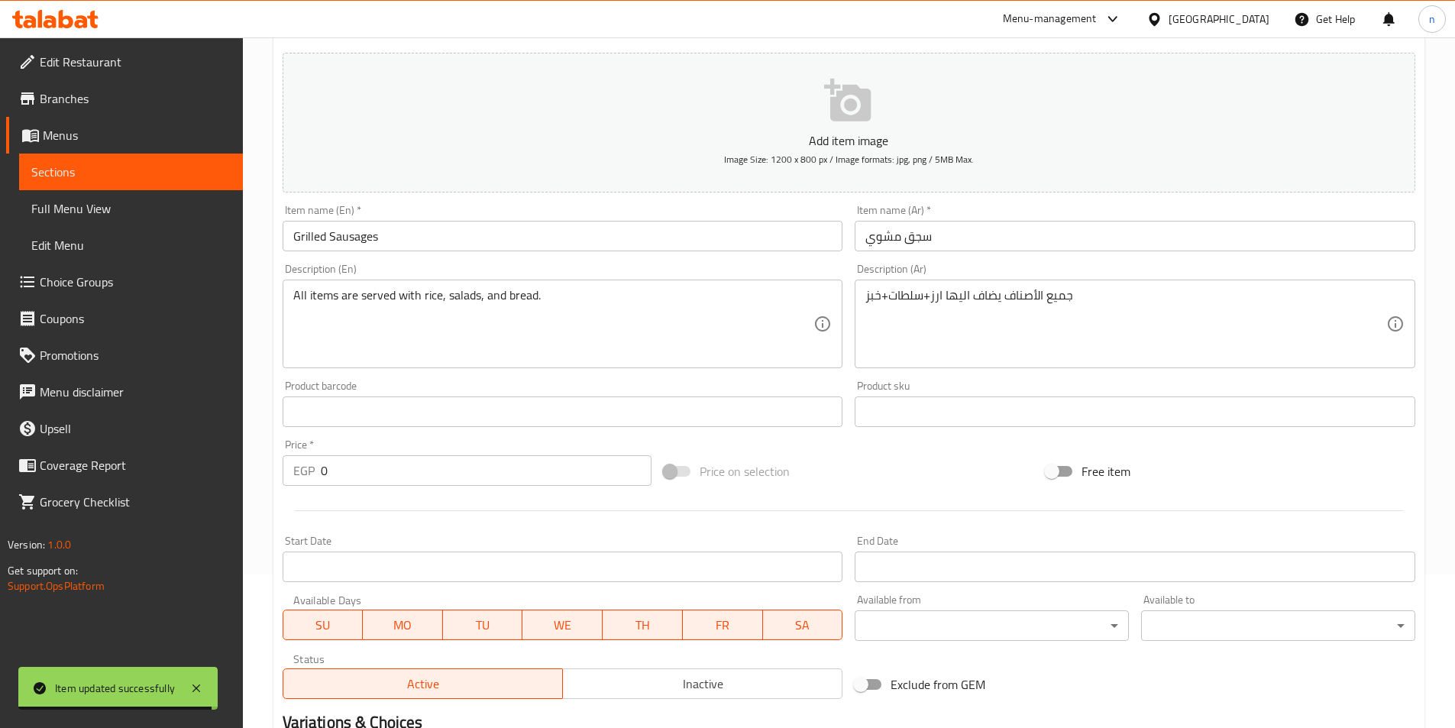
scroll to position [153, 0]
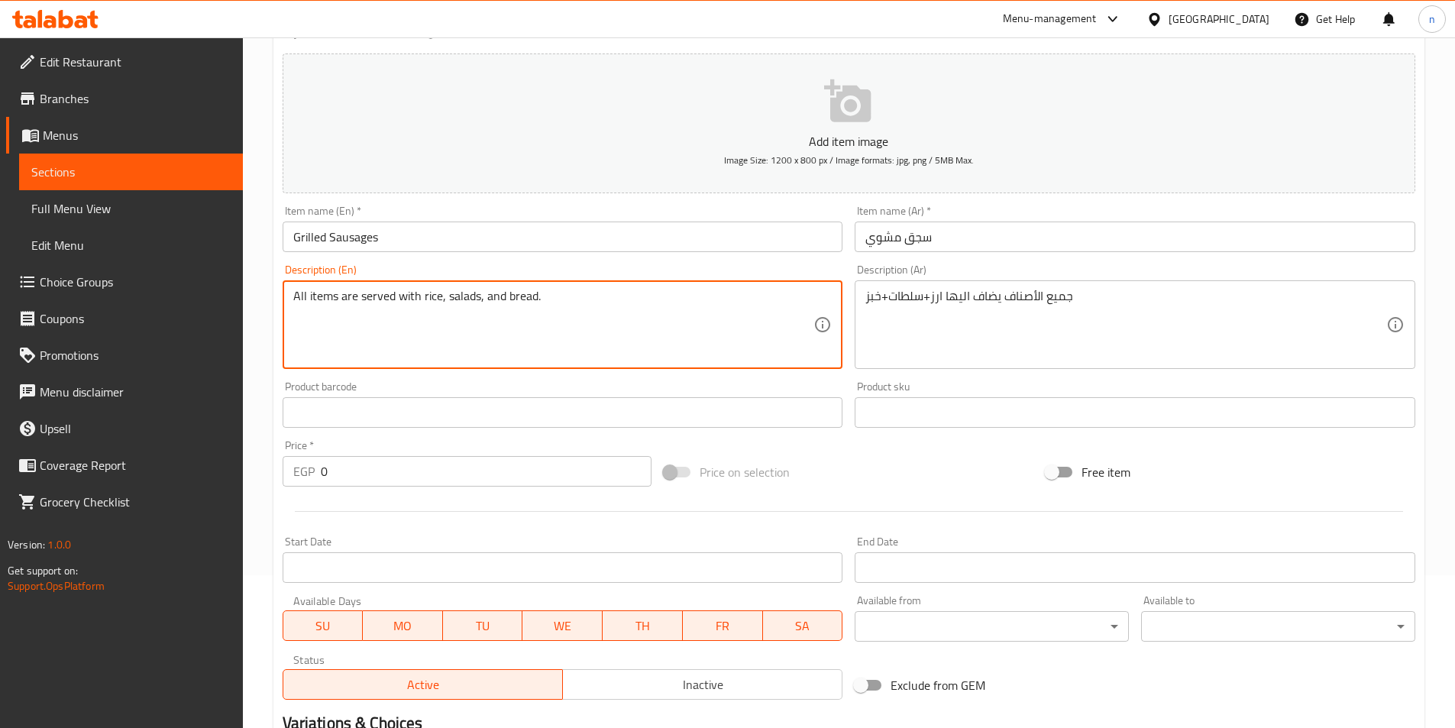
drag, startPoint x: 341, startPoint y: 301, endPoint x: 419, endPoint y: 304, distance: 77.2
paste textarea "Added to it"
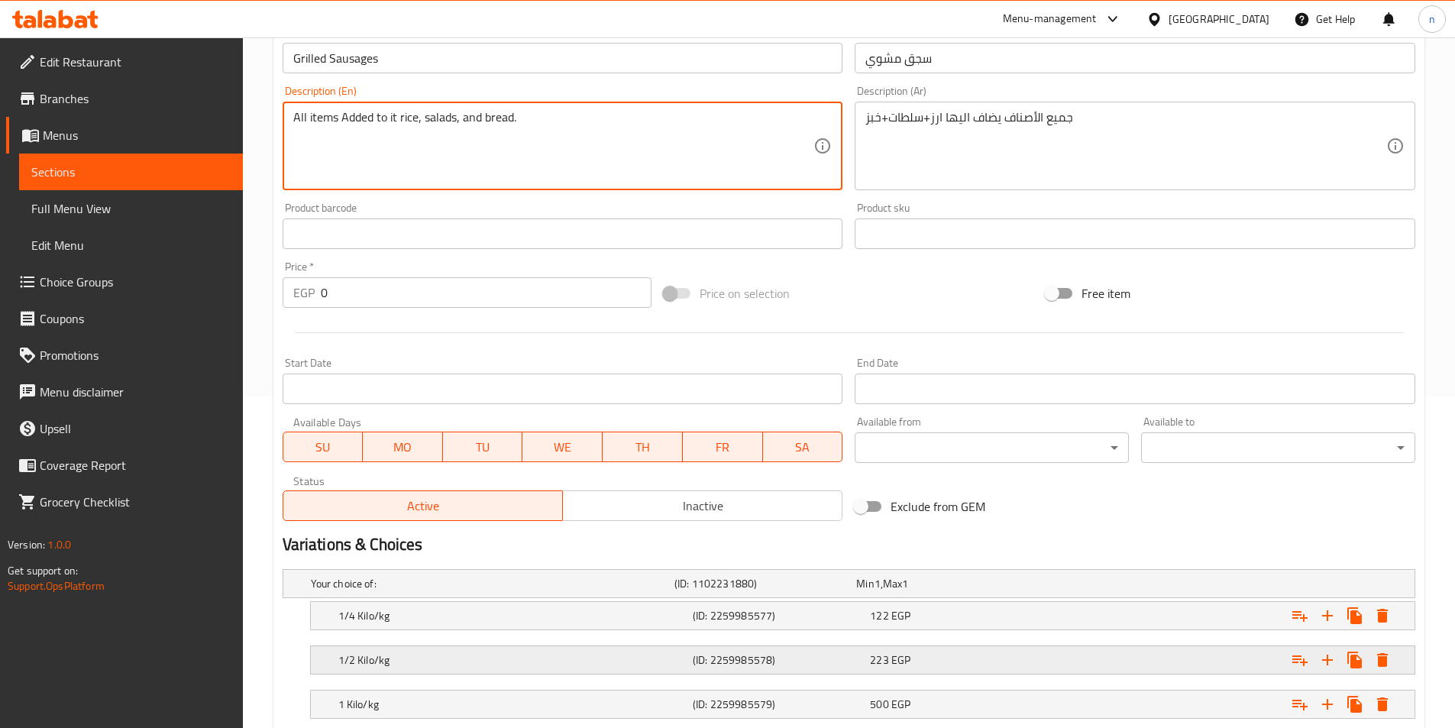
scroll to position [430, 0]
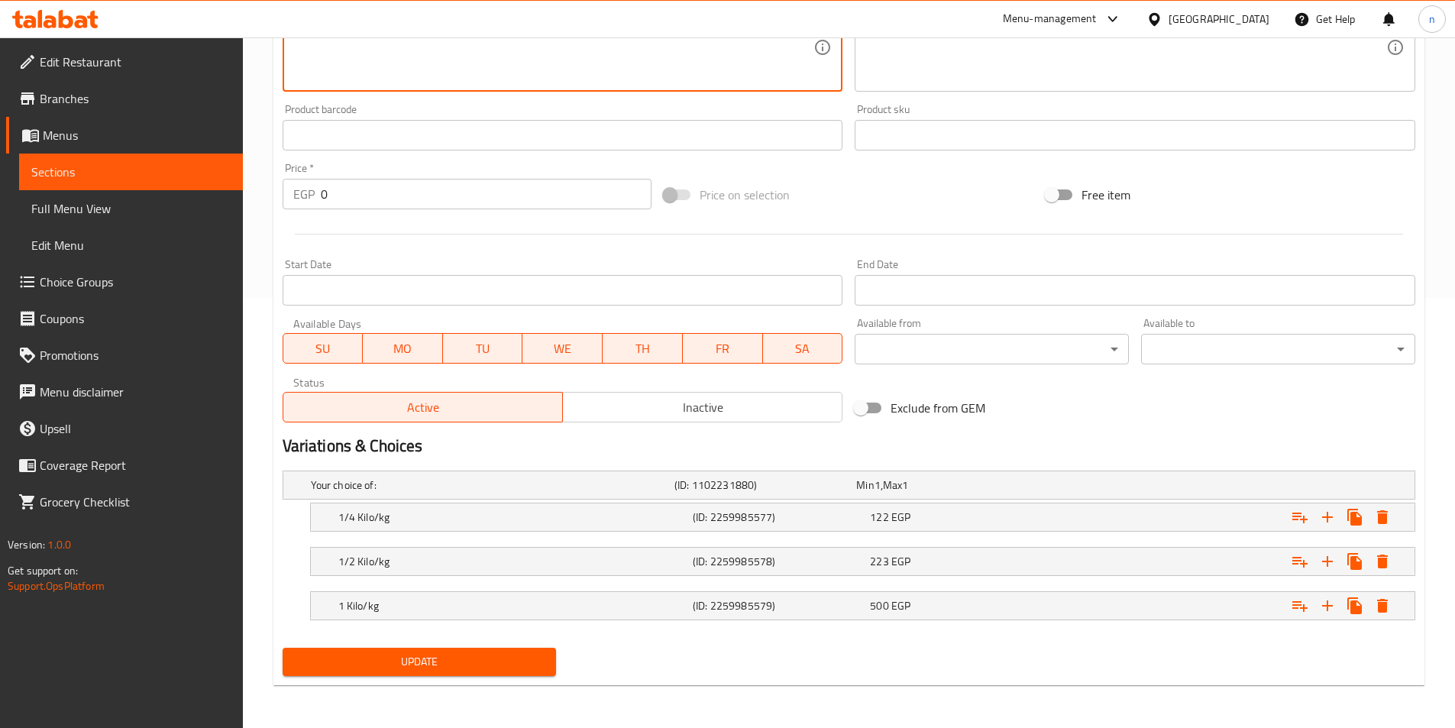
type textarea "All items Added to it rice, salads, and bread."
click at [484, 676] on div "Update" at bounding box center [420, 662] width 286 height 40
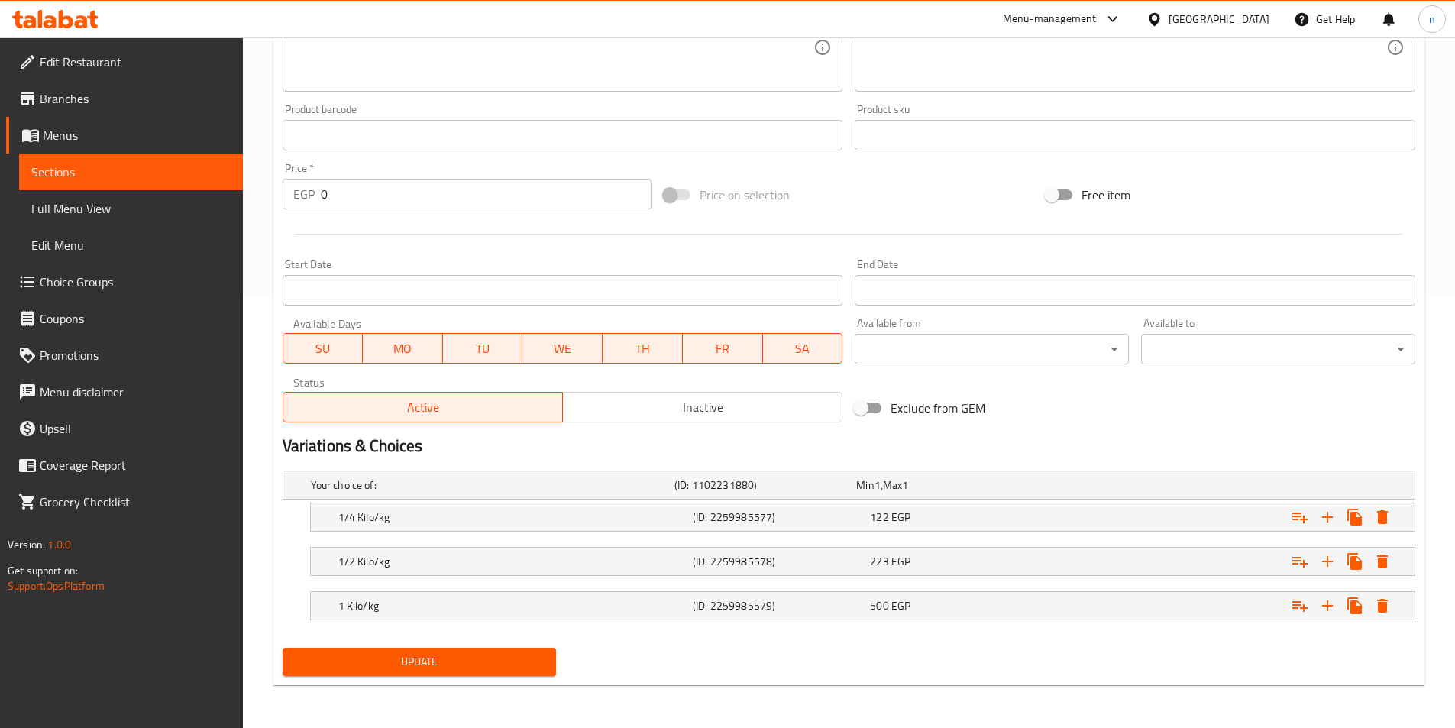
click at [500, 660] on span "Update" at bounding box center [420, 661] width 250 height 19
click at [409, 517] on h5 "1/4 Kilo/kg" at bounding box center [512, 517] width 348 height 15
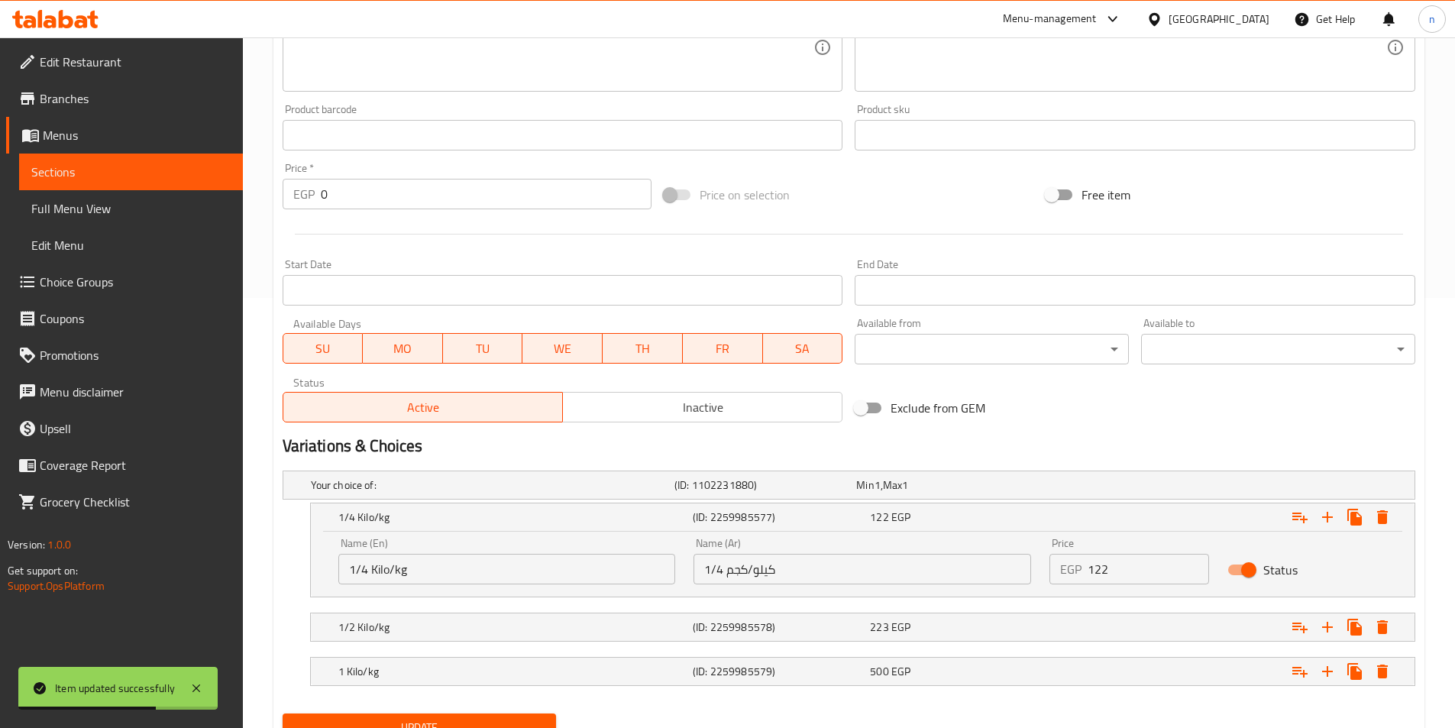
click at [400, 573] on input "1/4 Kilo/kg" at bounding box center [507, 569] width 338 height 31
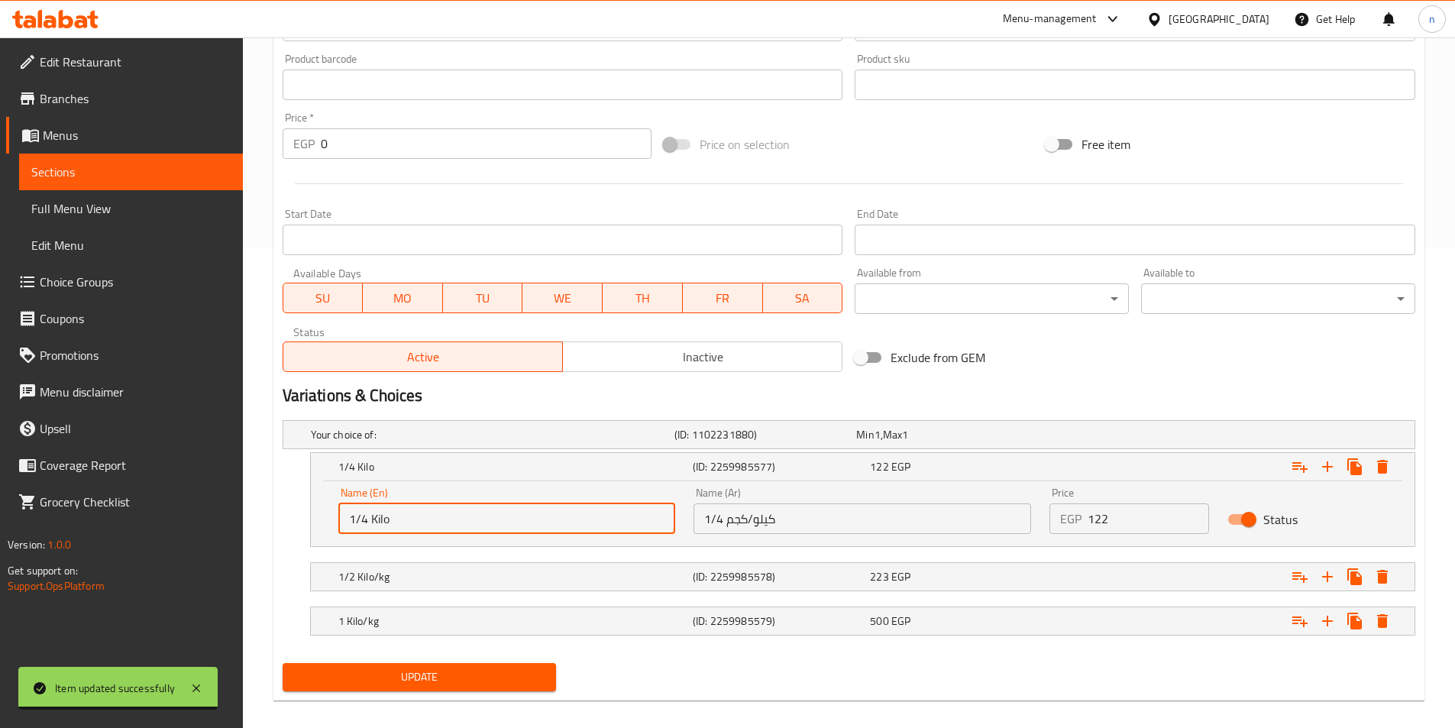
scroll to position [496, 0]
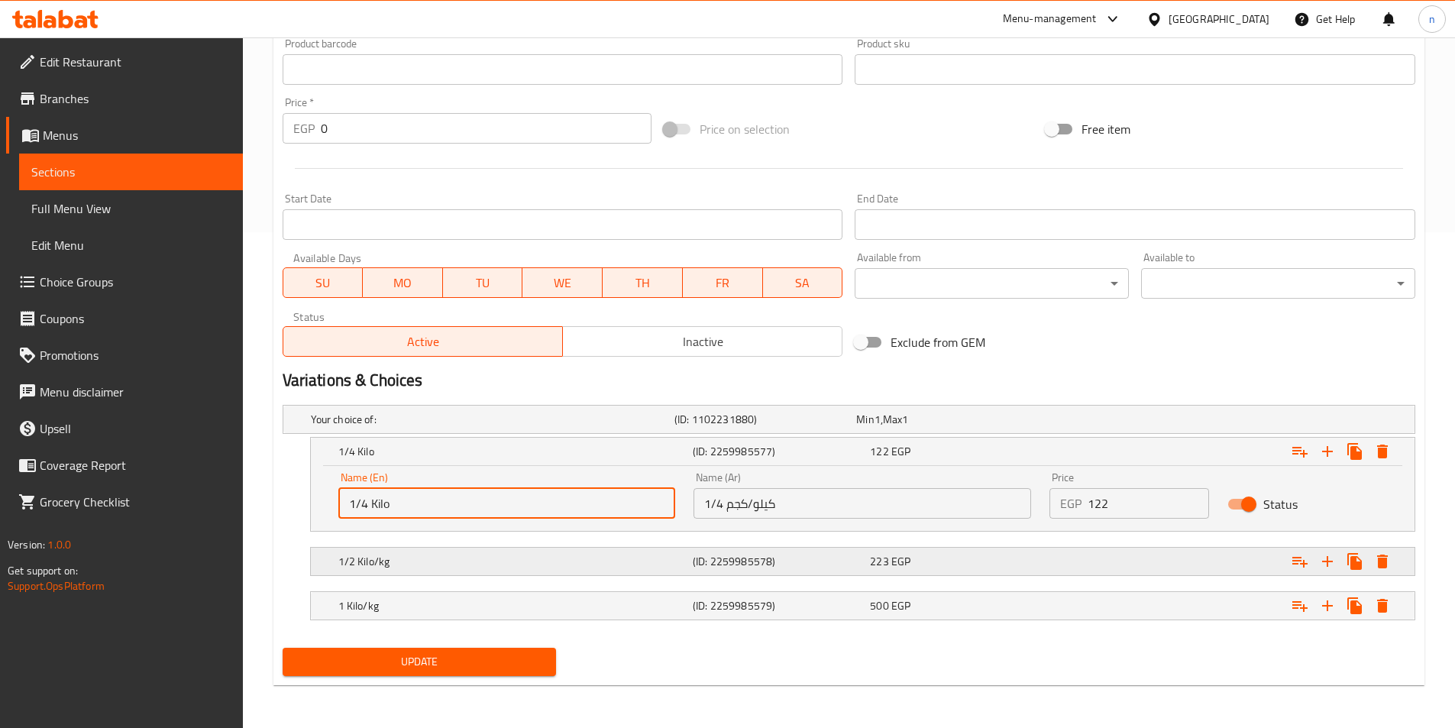
type input "1/4 Kilo"
click at [400, 570] on div "1/2 Kilo/kg" at bounding box center [512, 561] width 354 height 21
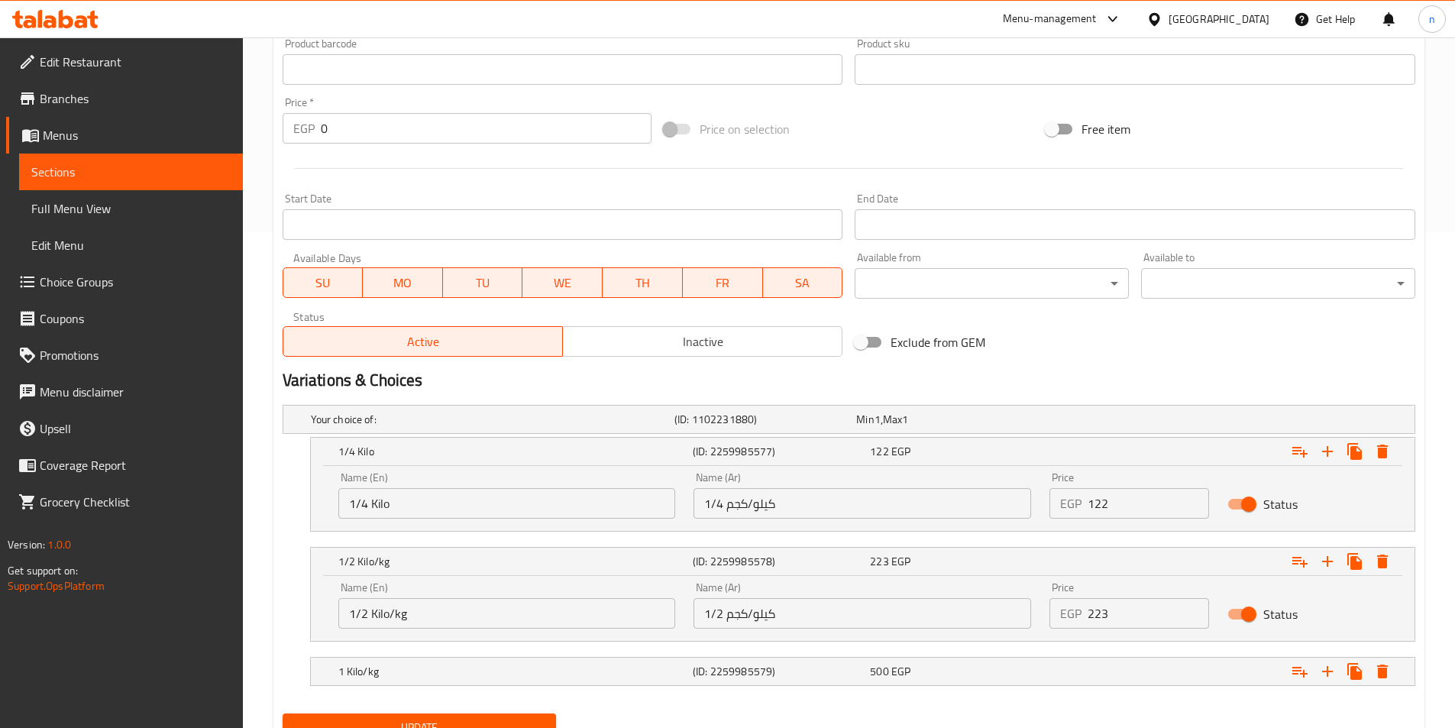
click at [404, 620] on input "1/2 Kilo/kg" at bounding box center [507, 613] width 338 height 31
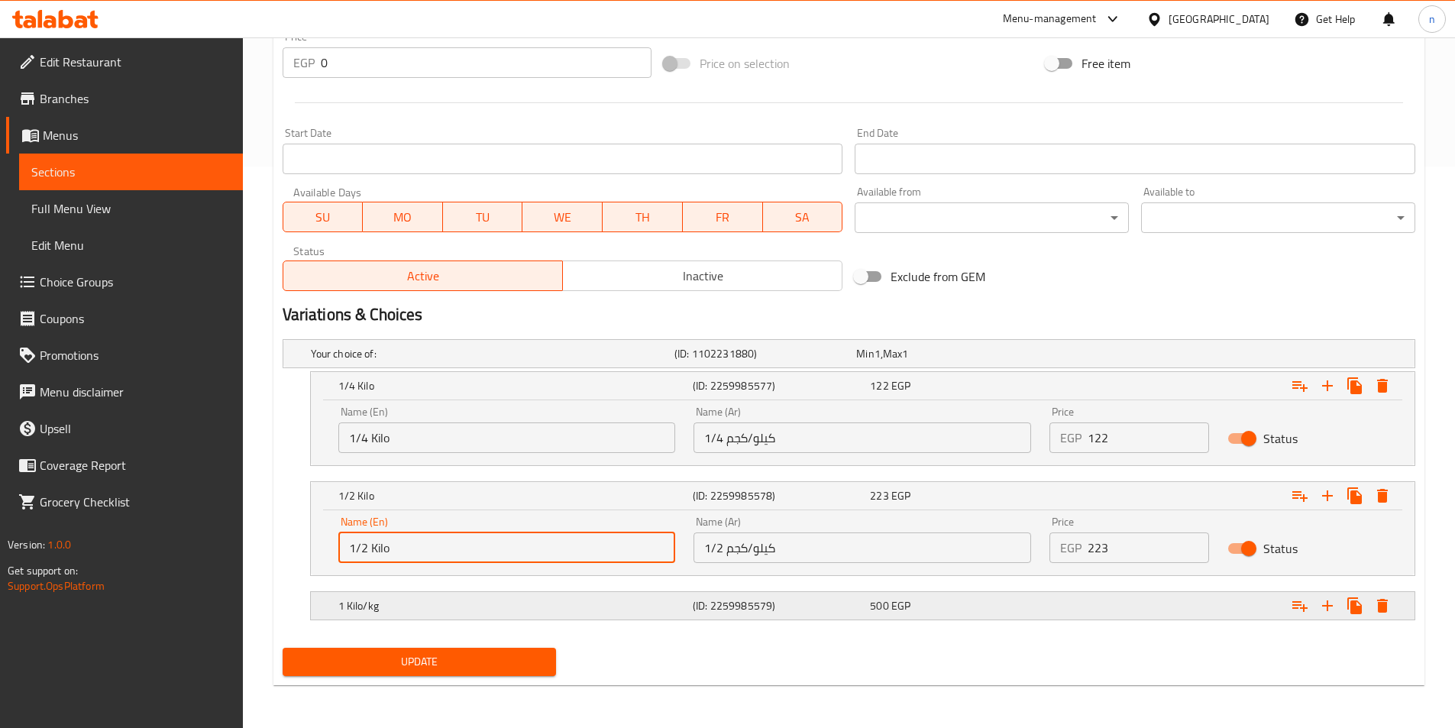
type input "1/2 Kilo"
click at [409, 613] on div "1 Kilo/kg" at bounding box center [512, 605] width 354 height 21
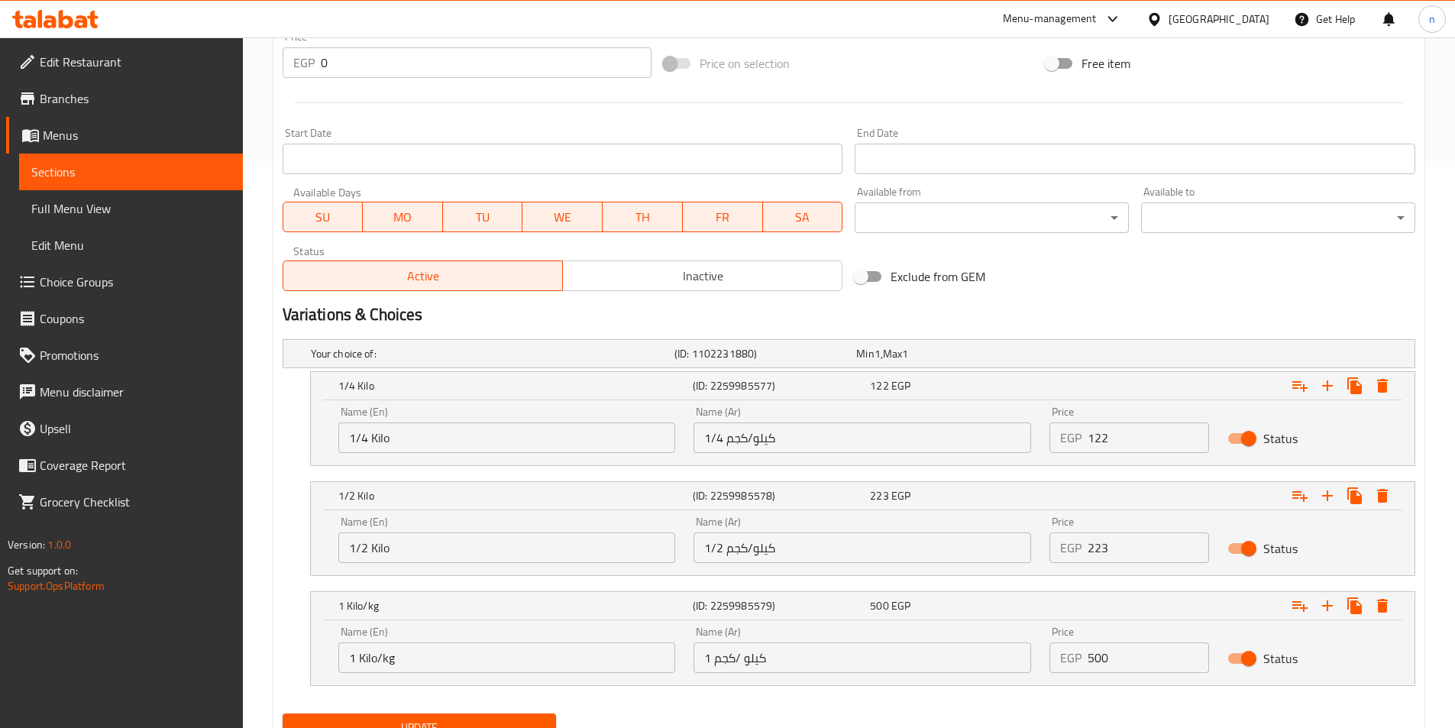
click at [403, 657] on input "1 Kilo/kg" at bounding box center [507, 657] width 338 height 31
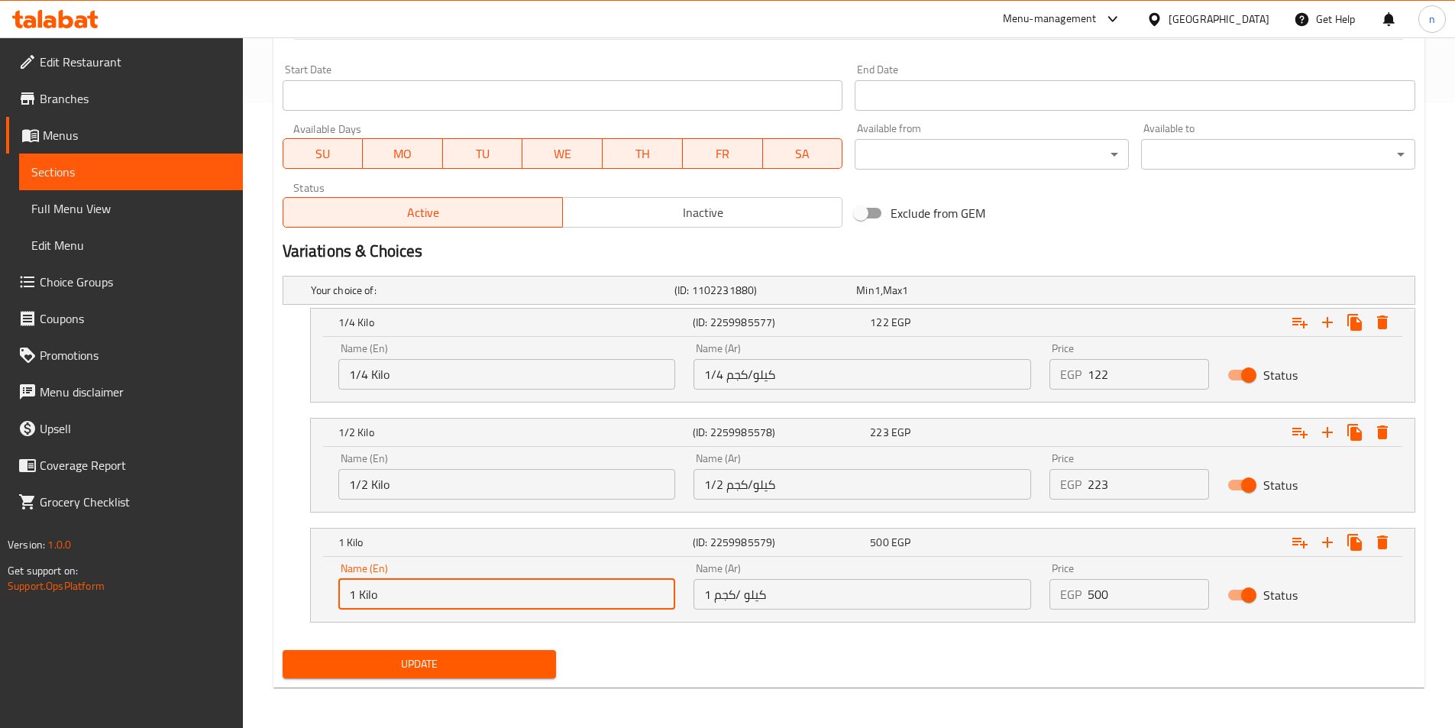
scroll to position [627, 0]
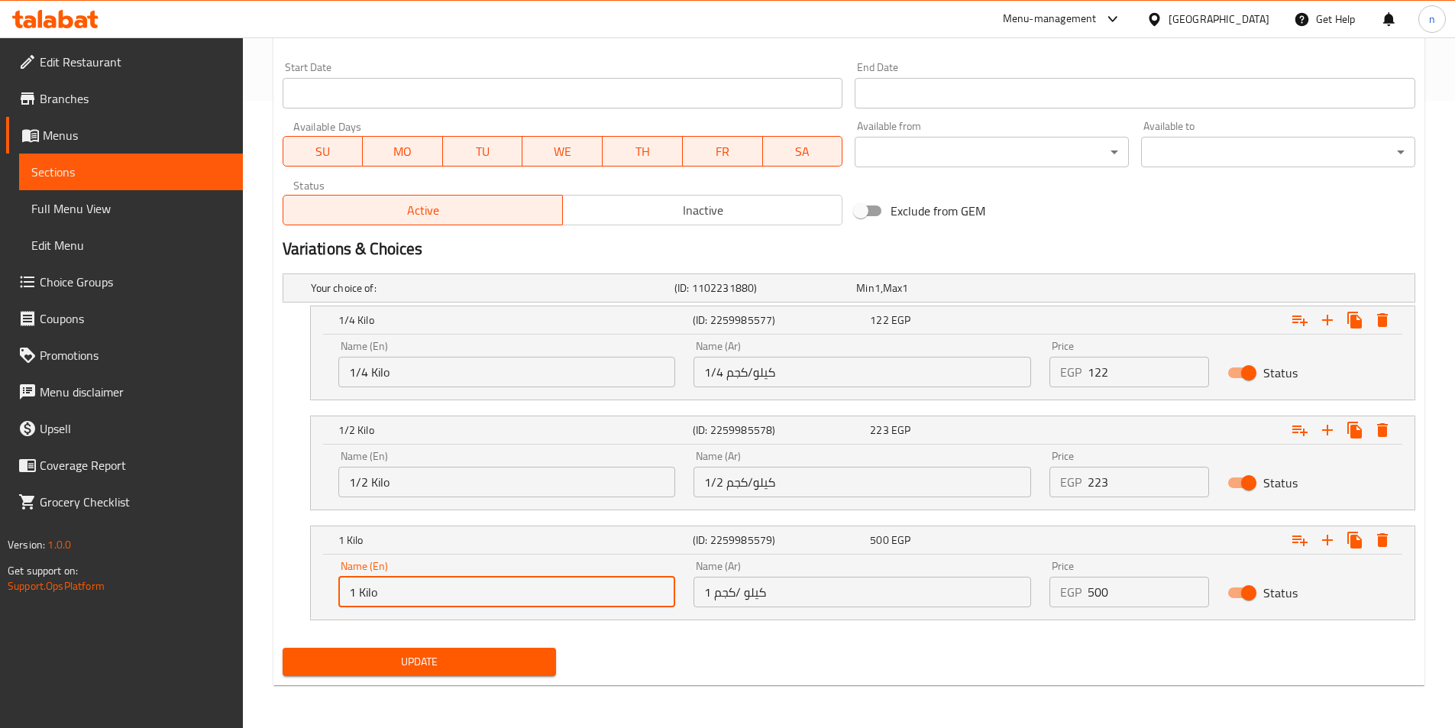
type input "1 Kilo"
click at [739, 482] on input "1/2 كيلو/كجم" at bounding box center [863, 482] width 338 height 31
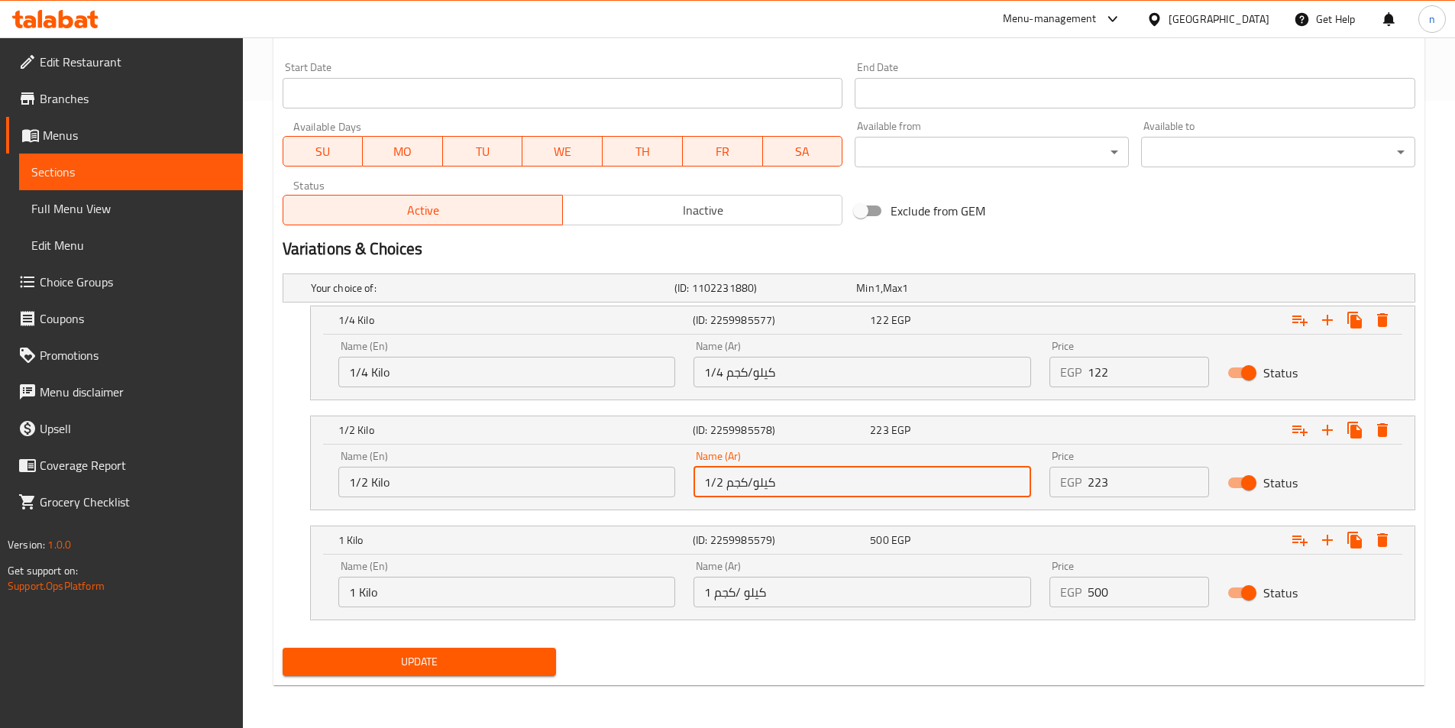
click at [739, 482] on input "1/2 كيلو/كجم" at bounding box center [863, 482] width 338 height 31
click at [749, 485] on input "1/2 كيلو/" at bounding box center [863, 482] width 338 height 31
drag, startPoint x: 748, startPoint y: 482, endPoint x: 760, endPoint y: 482, distance: 12.2
click at [760, 482] on input "1/2 كيلو/" at bounding box center [863, 482] width 338 height 31
type input "1/2 كيلو"
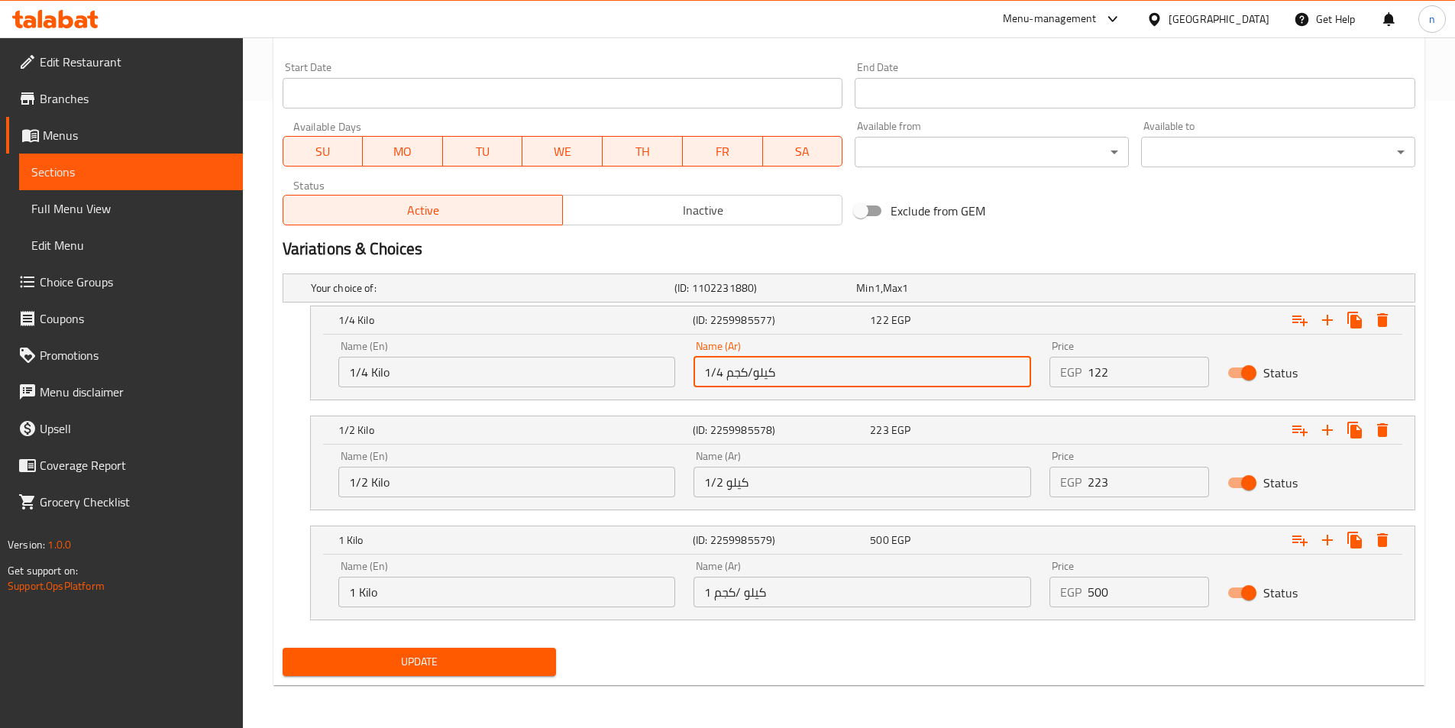
drag, startPoint x: 753, startPoint y: 368, endPoint x: 727, endPoint y: 367, distance: 26.0
click at [727, 367] on input "1/4 كيلو/كجم" at bounding box center [863, 372] width 338 height 31
type input "1/4 كيلو"
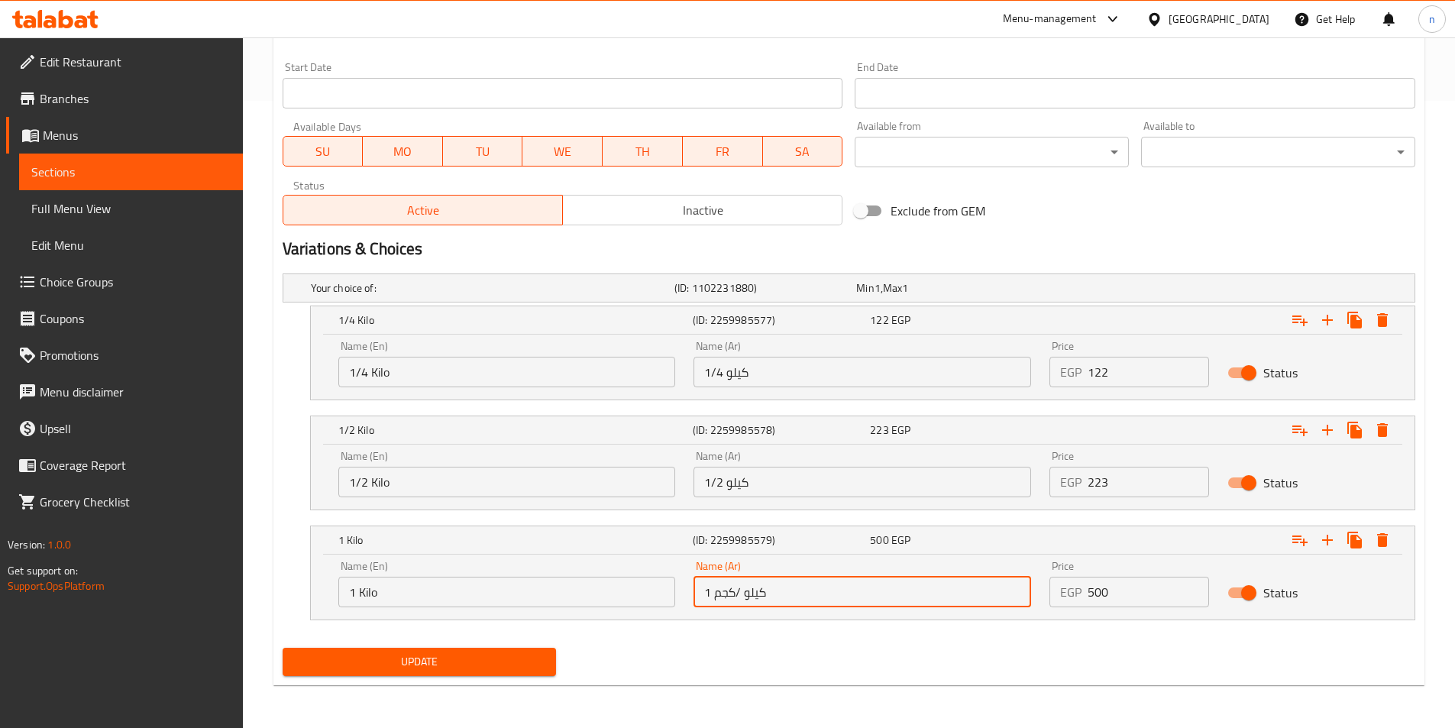
drag, startPoint x: 744, startPoint y: 590, endPoint x: 715, endPoint y: 597, distance: 29.8
click at [715, 597] on input "1 كيلو /كجم" at bounding box center [863, 592] width 338 height 31
type input "1 كيلو"
click at [500, 659] on span "Update" at bounding box center [420, 661] width 250 height 19
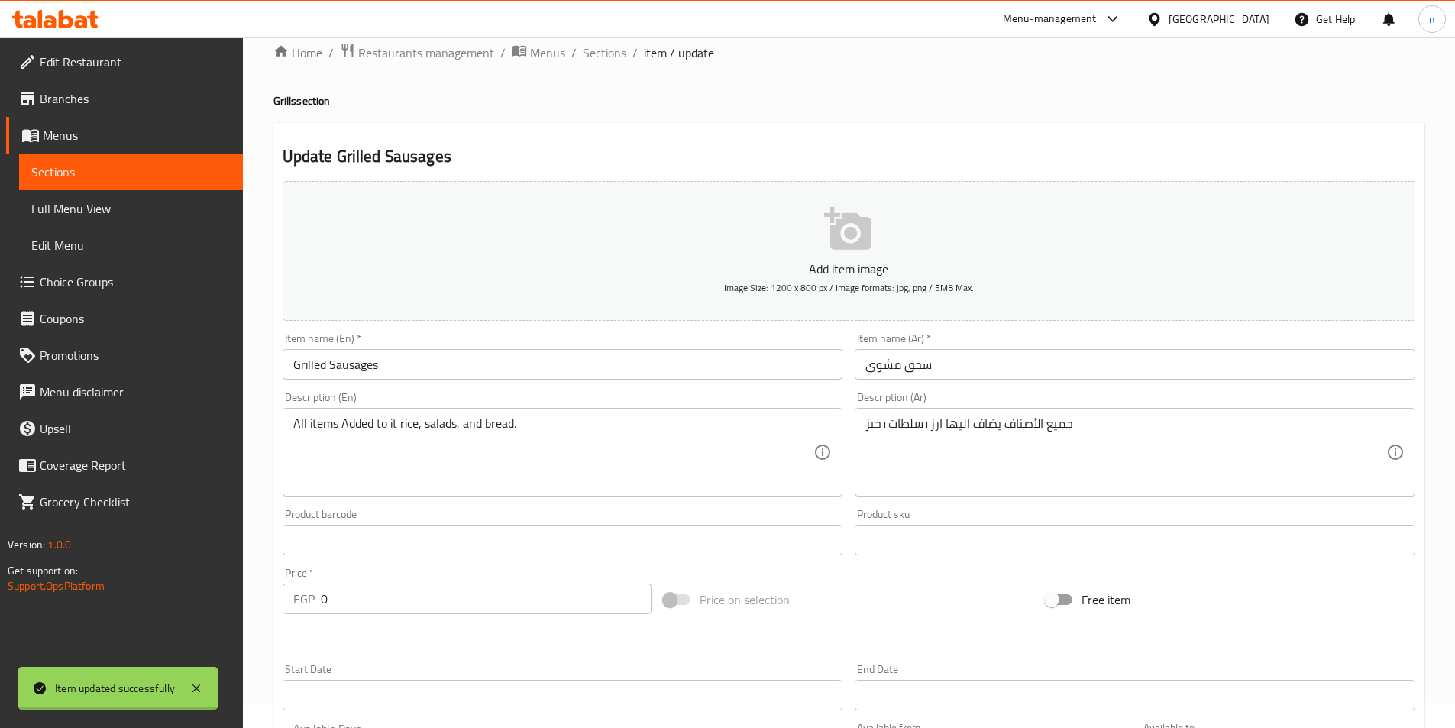
scroll to position [16, 0]
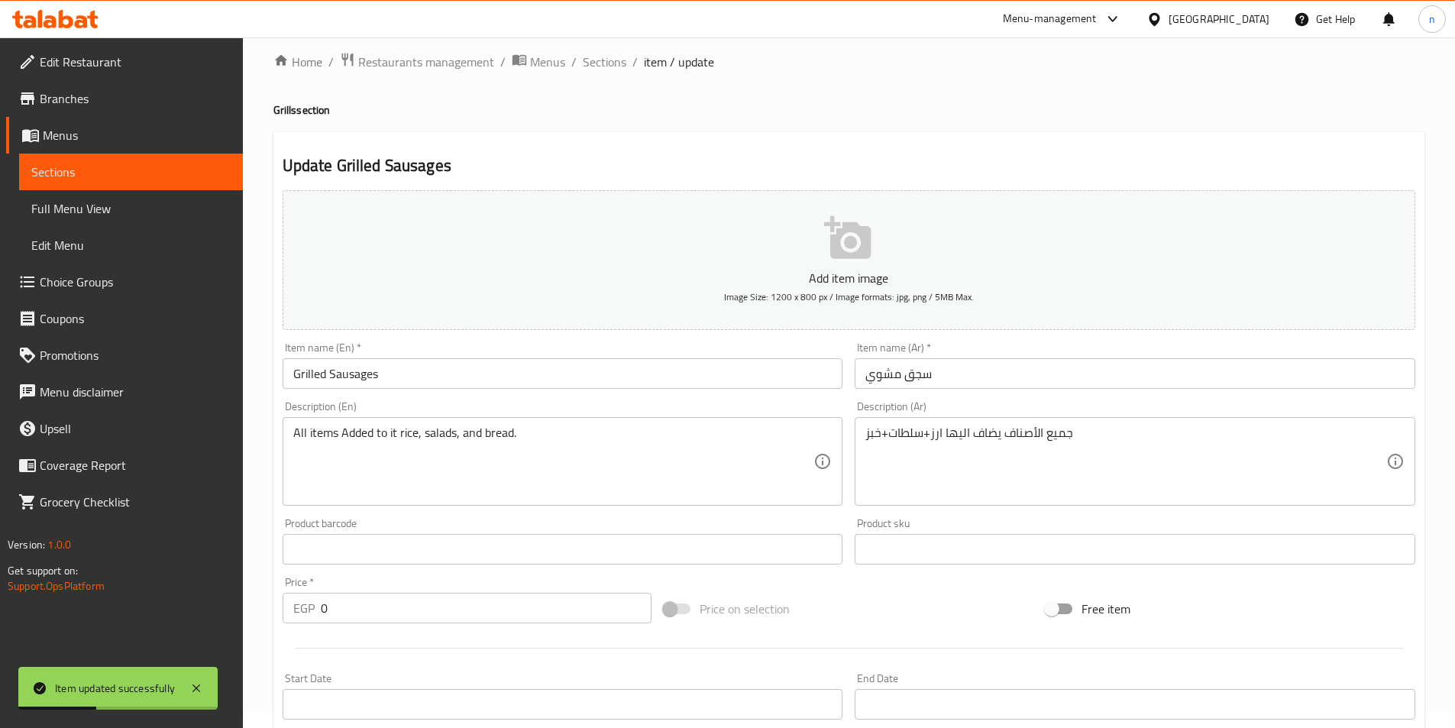
click at [130, 163] on span "Sections" at bounding box center [130, 172] width 199 height 18
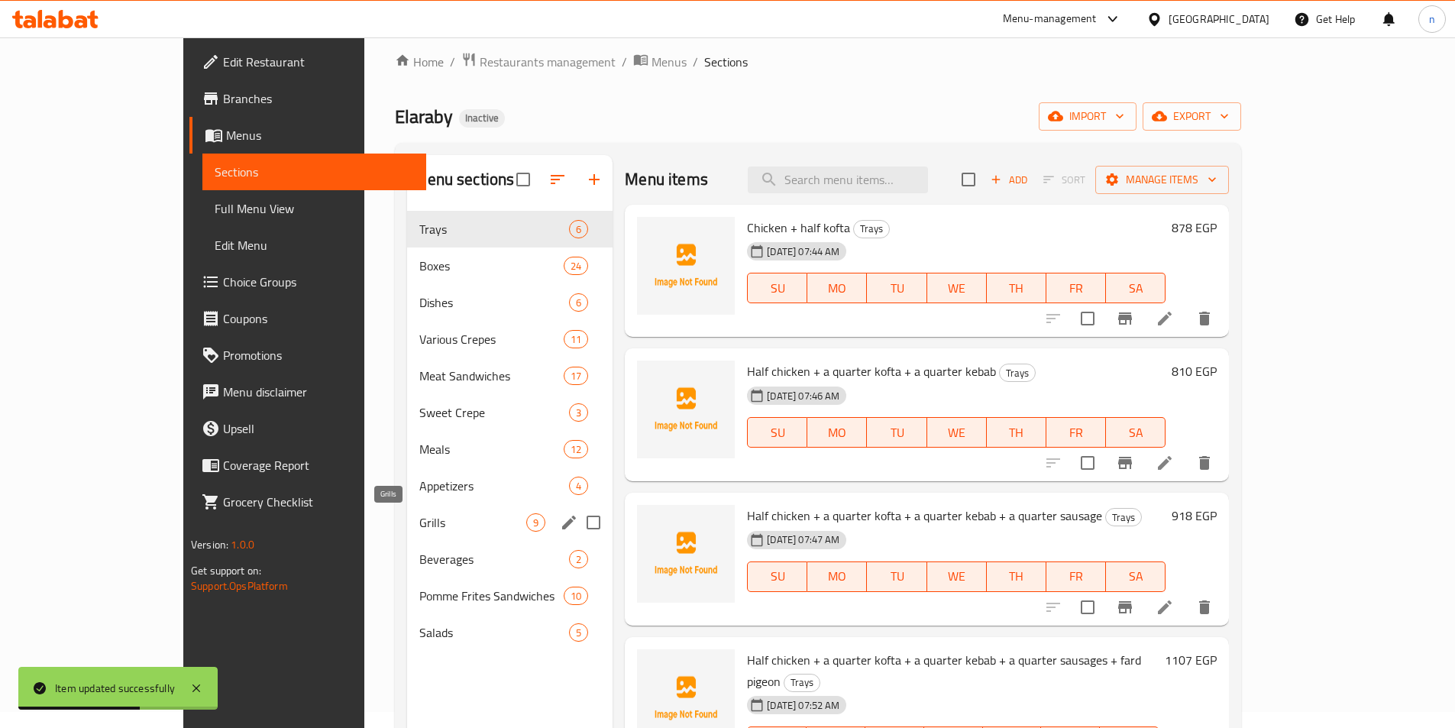
click at [419, 529] on span "Grills" at bounding box center [472, 522] width 107 height 18
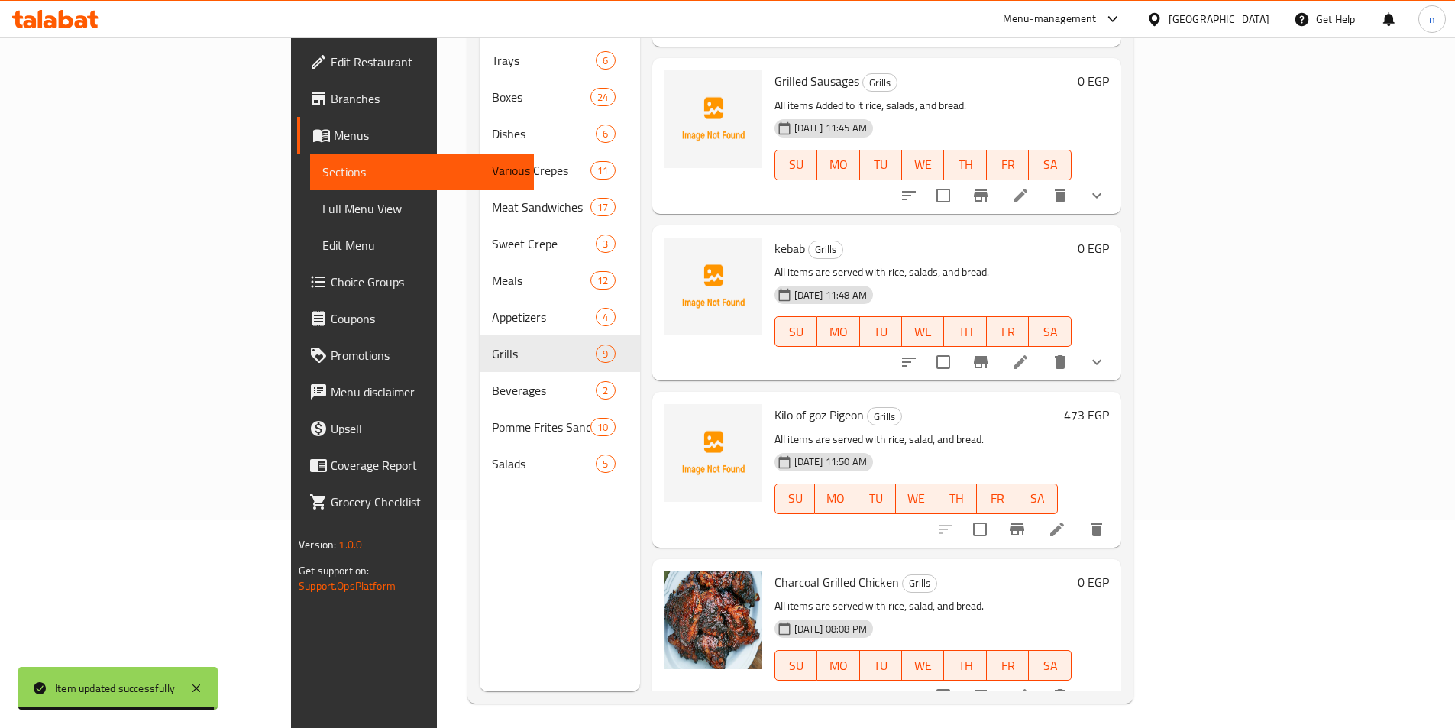
scroll to position [214, 0]
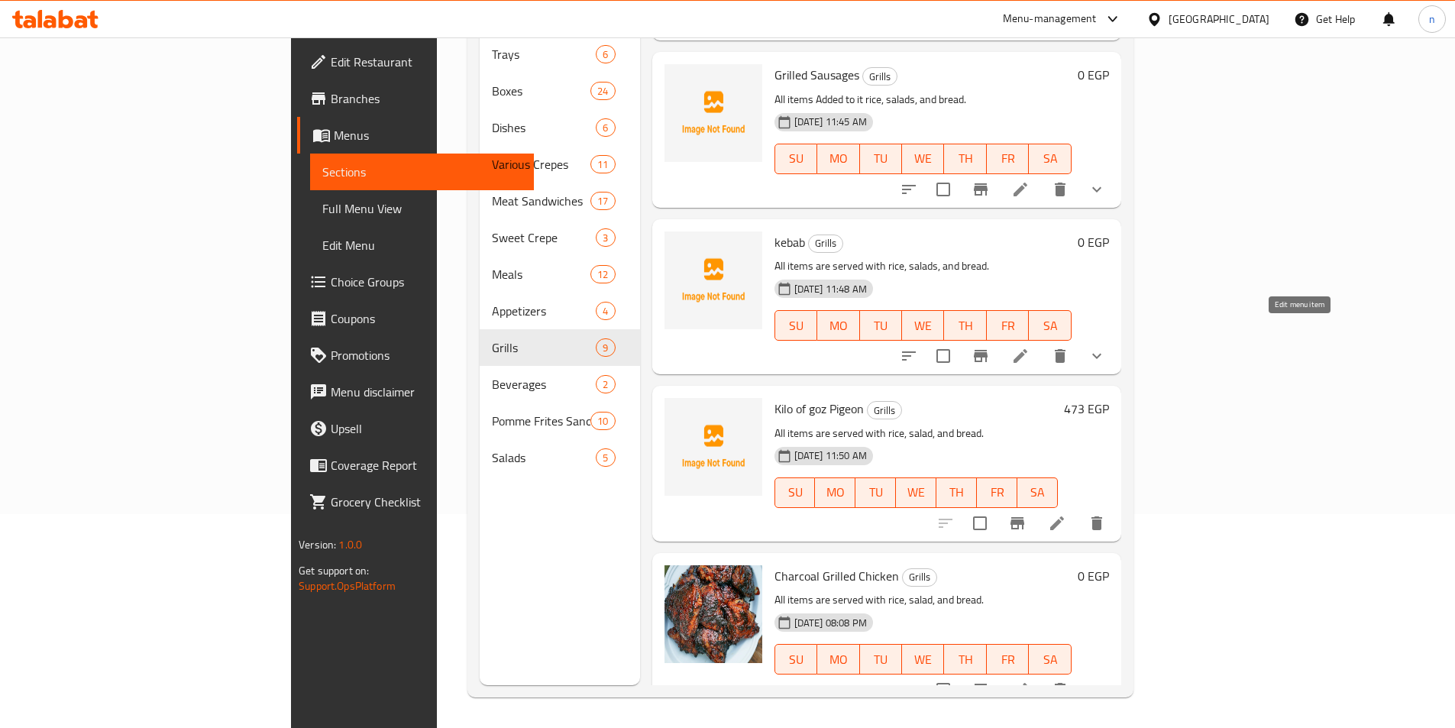
click at [1028, 349] on icon at bounding box center [1021, 356] width 14 height 14
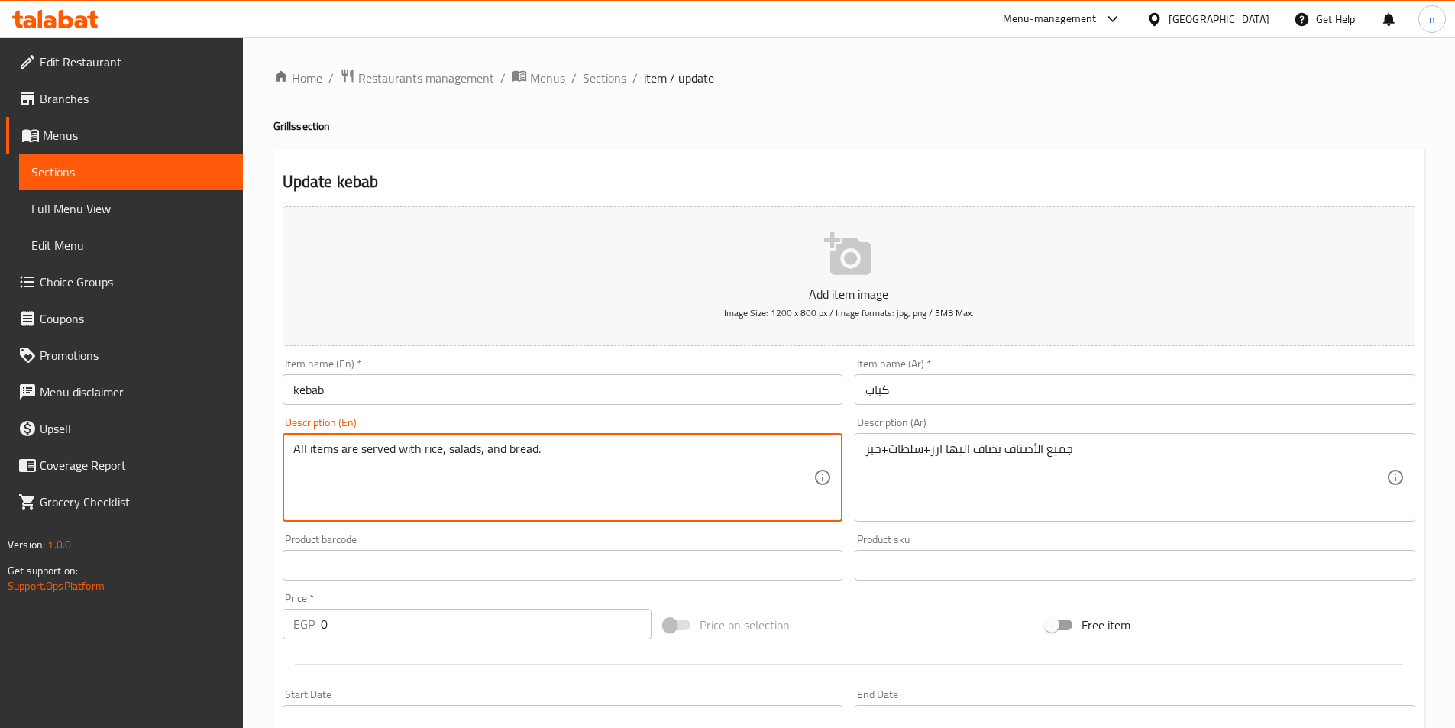
drag, startPoint x: 413, startPoint y: 448, endPoint x: 403, endPoint y: 450, distance: 10.0
click at [416, 445] on textarea "All items are served with rice, salads, and bread." at bounding box center [553, 478] width 521 height 73
drag, startPoint x: 419, startPoint y: 452, endPoint x: 343, endPoint y: 450, distance: 76.4
click at [343, 450] on textarea "All items are served with rice, salads, and bread." at bounding box center [553, 478] width 521 height 73
paste textarea "Added to it"
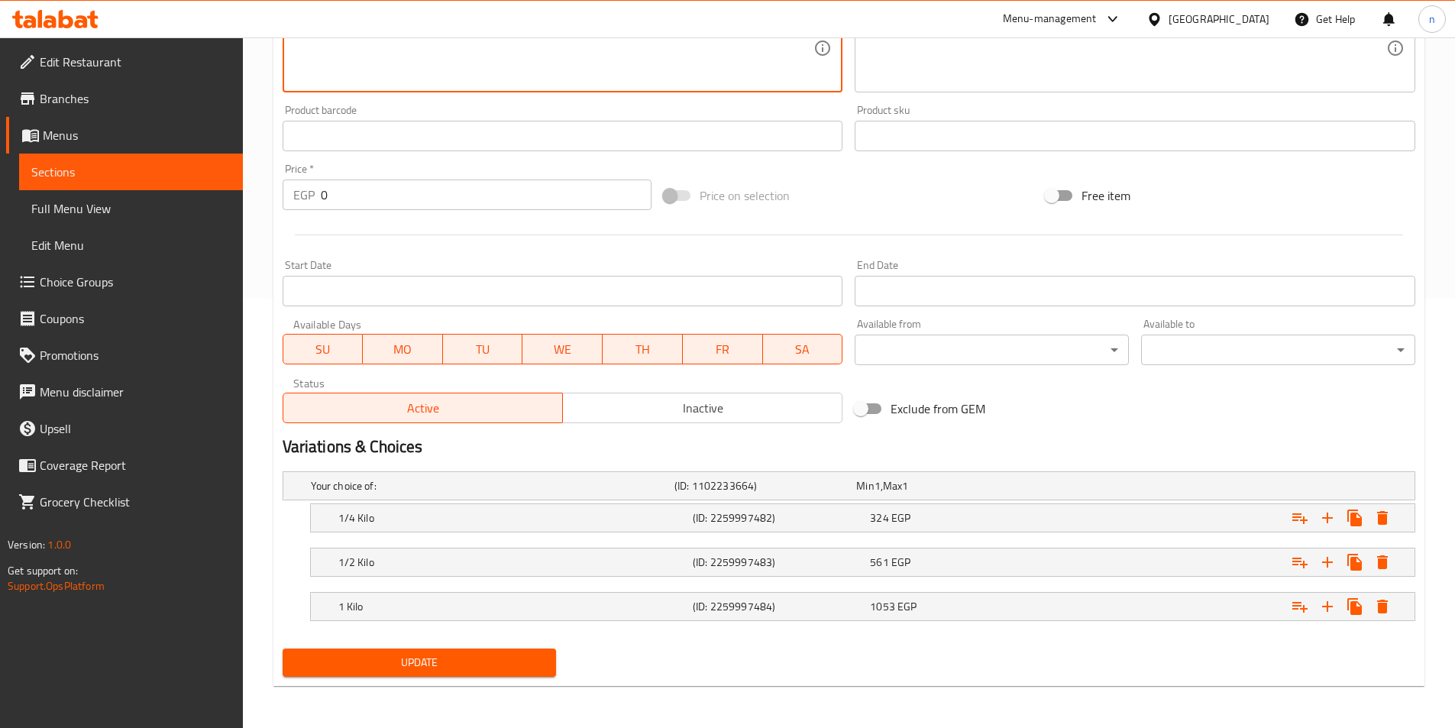
scroll to position [430, 0]
type textarea "All items Added to it rice, salads, and bread."
click at [510, 661] on span "Update" at bounding box center [420, 661] width 250 height 19
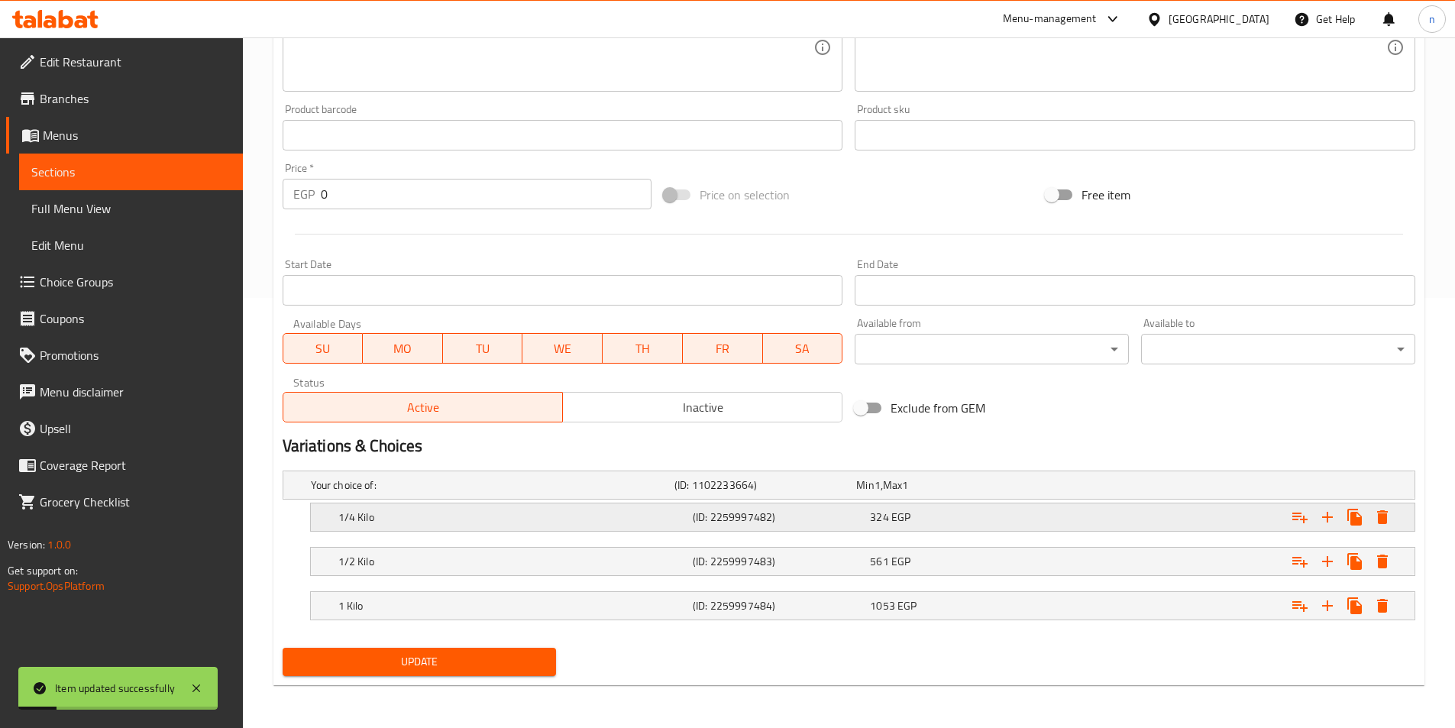
click at [777, 524] on h5 "(ID: 2259997482)" at bounding box center [778, 517] width 171 height 15
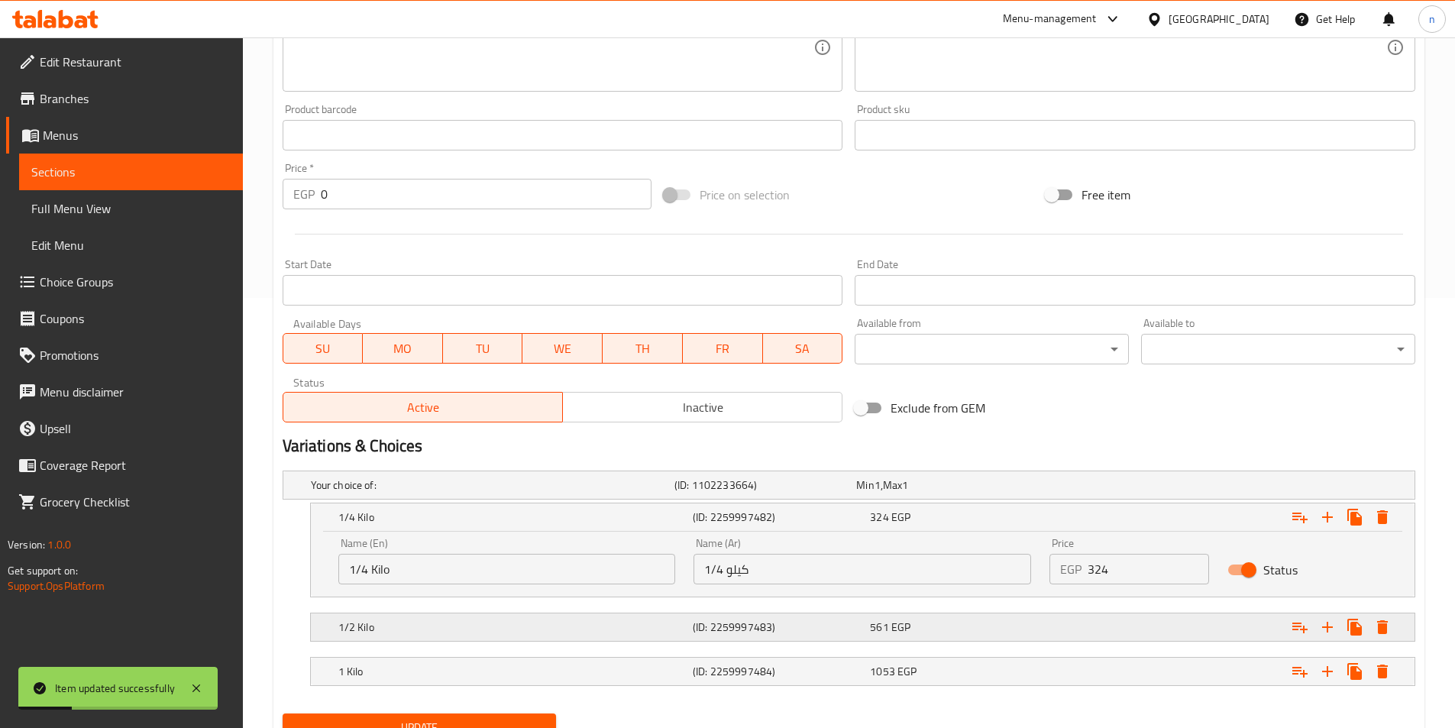
click at [733, 624] on h5 "(ID: 2259997483)" at bounding box center [778, 627] width 171 height 15
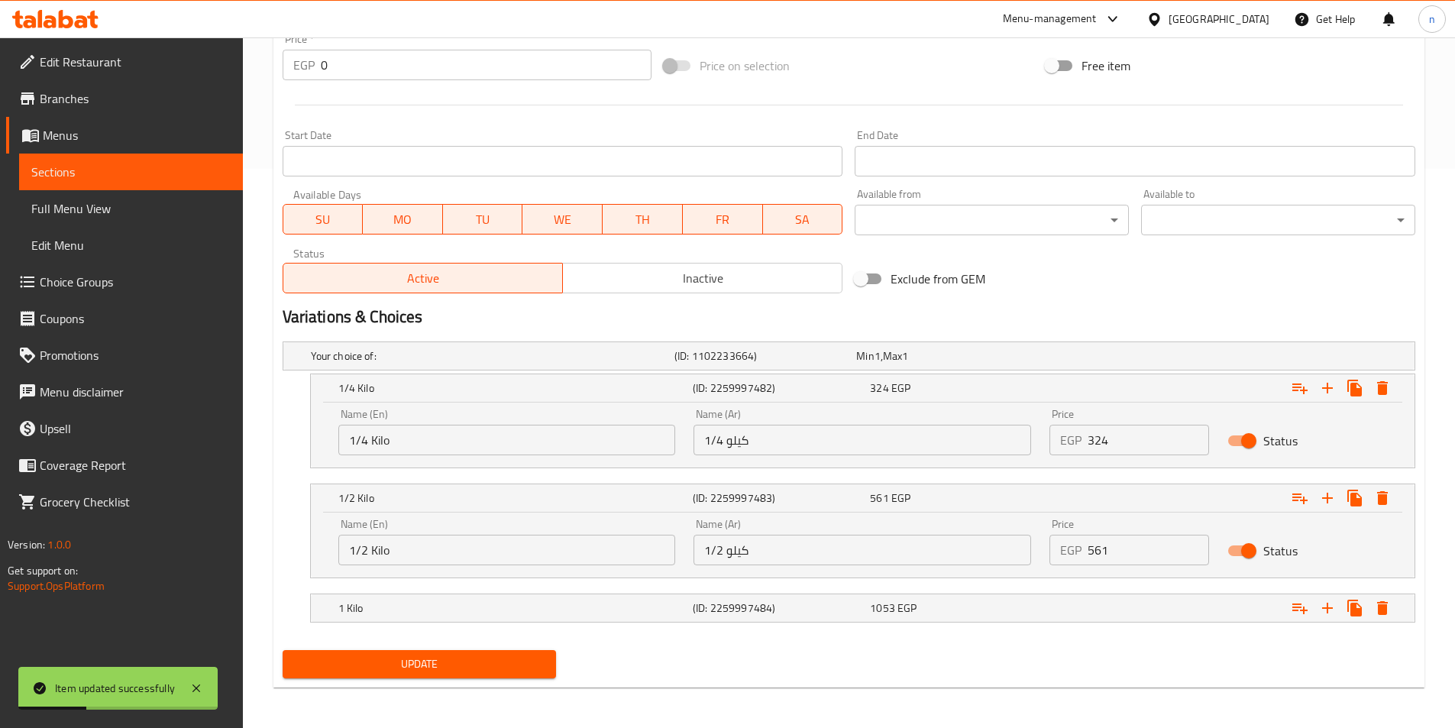
scroll to position [562, 0]
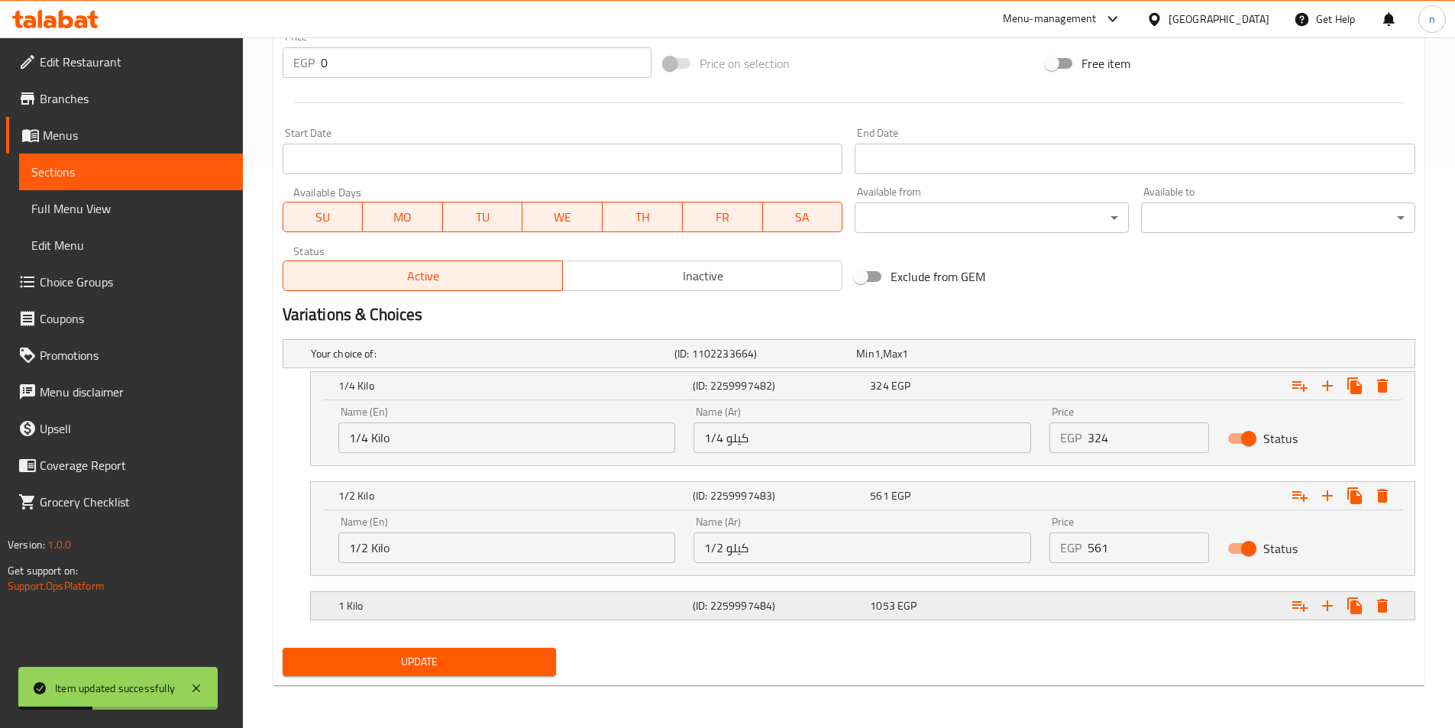
click at [726, 617] on div "1 Kilo (ID: 2259997484) 1053 EGP" at bounding box center [867, 606] width 1064 height 34
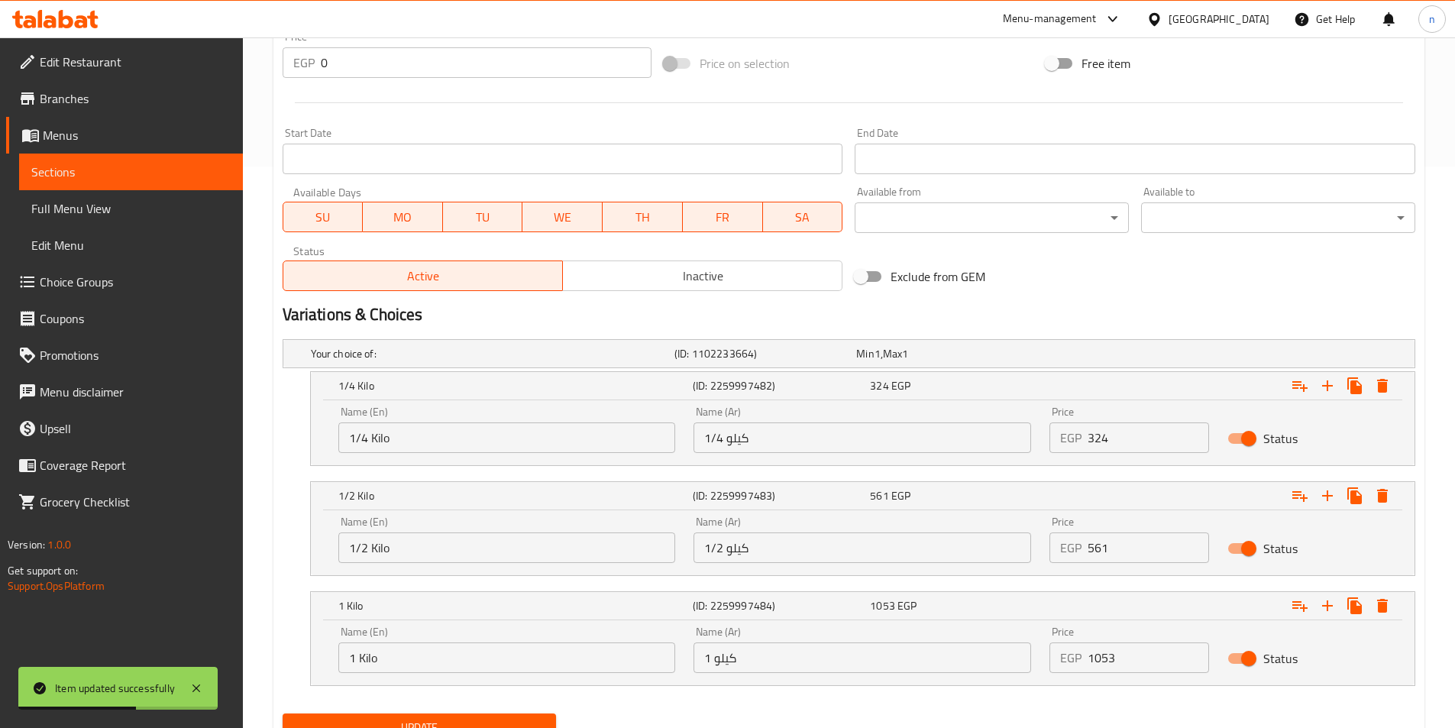
scroll to position [256, 0]
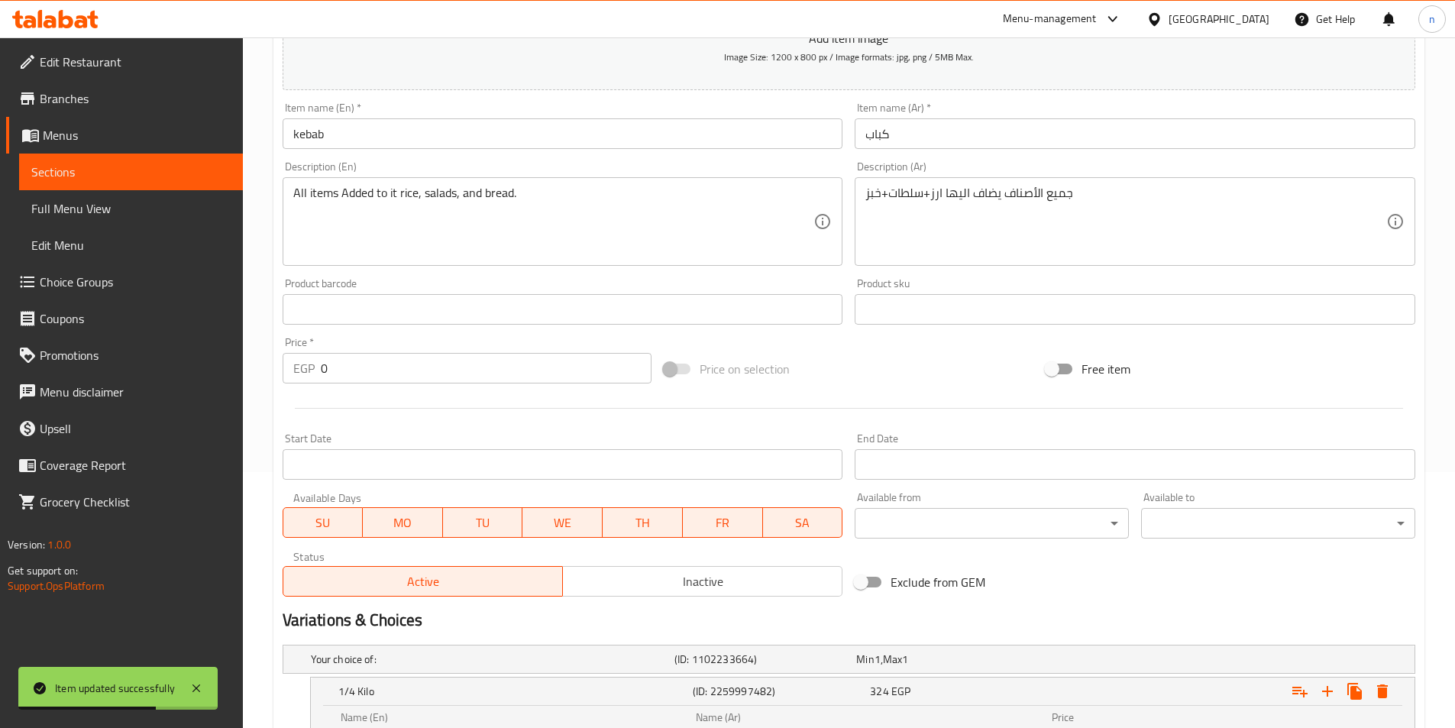
click at [177, 167] on span "Sections" at bounding box center [130, 172] width 199 height 18
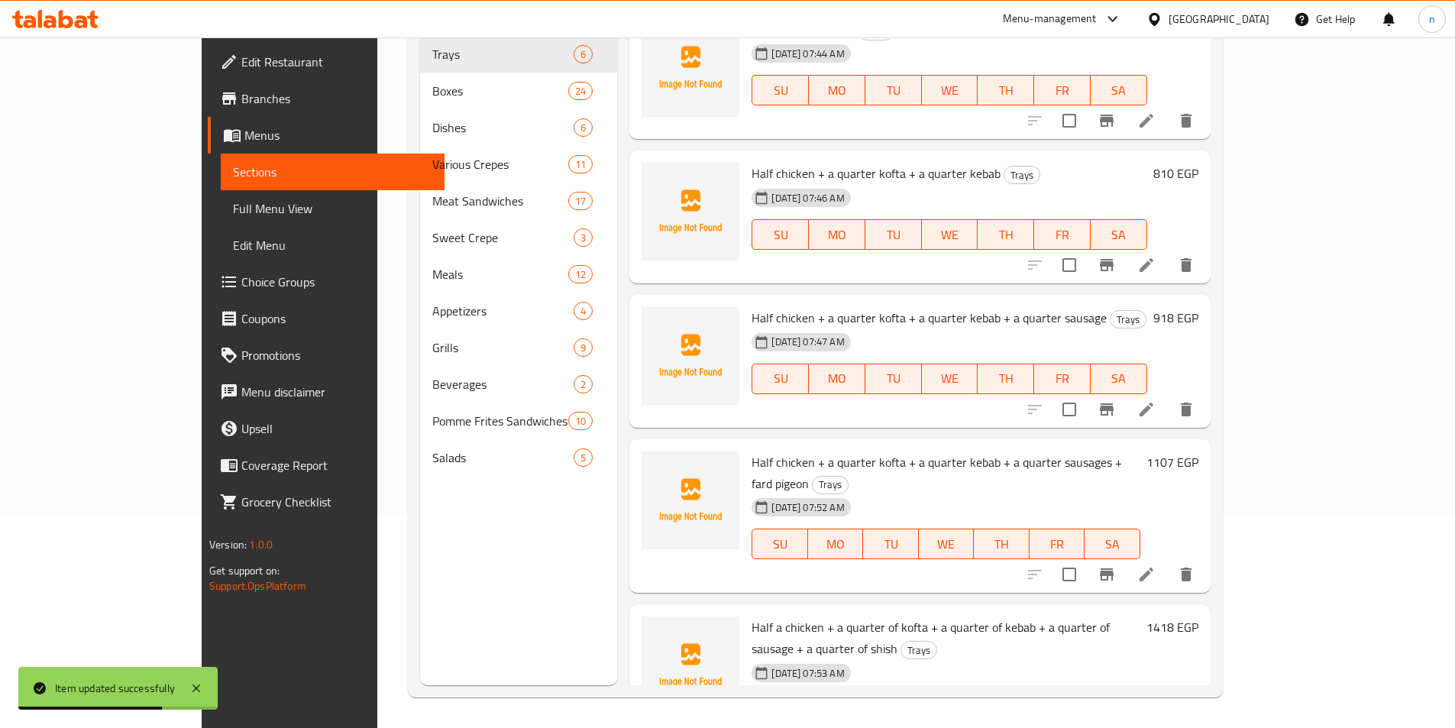
scroll to position [214, 0]
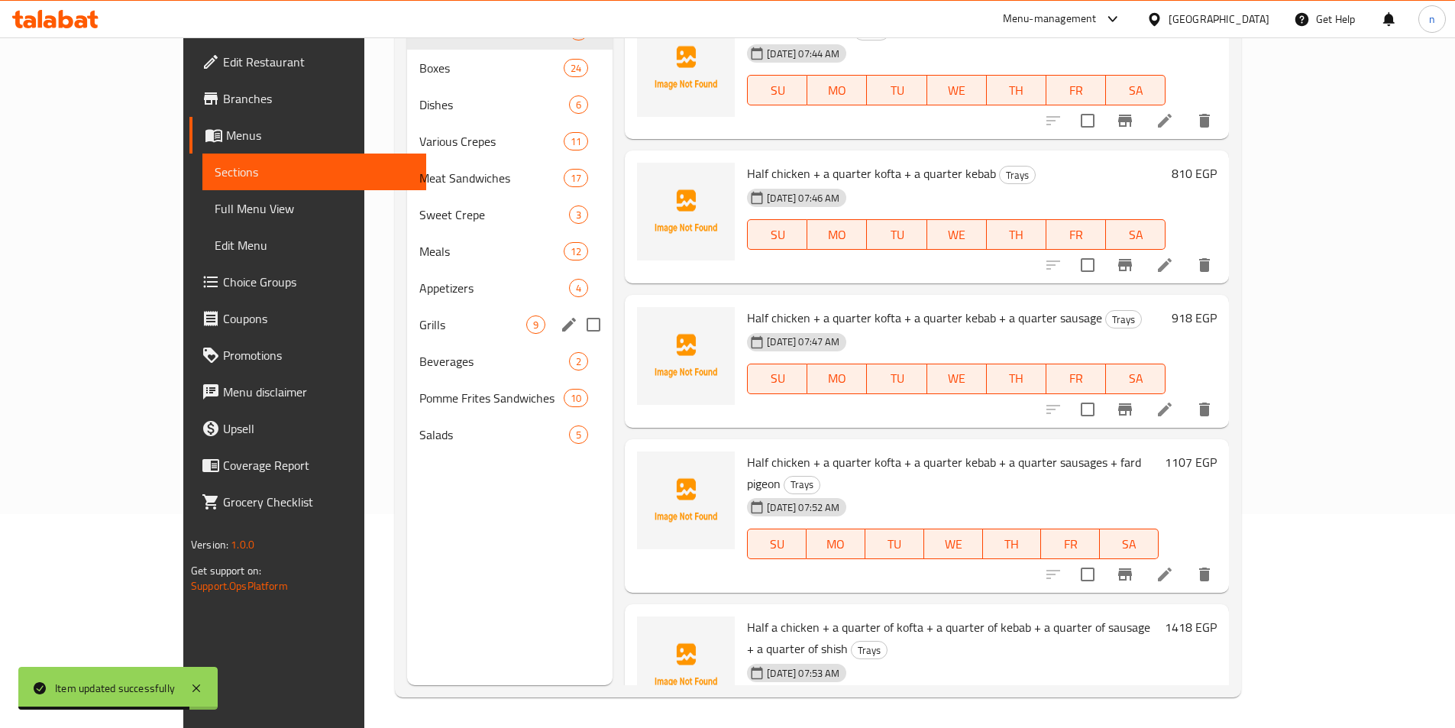
click at [419, 332] on span "Grills" at bounding box center [472, 325] width 107 height 18
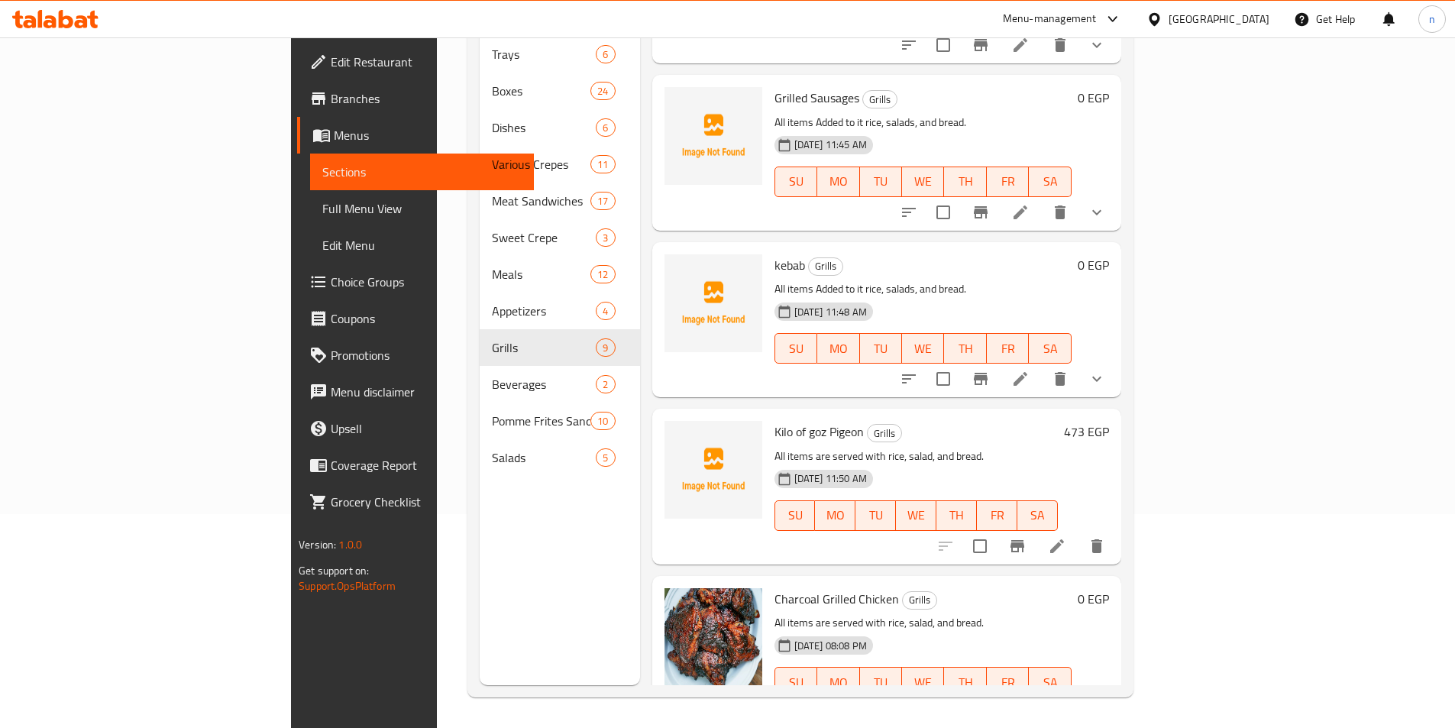
scroll to position [812, 0]
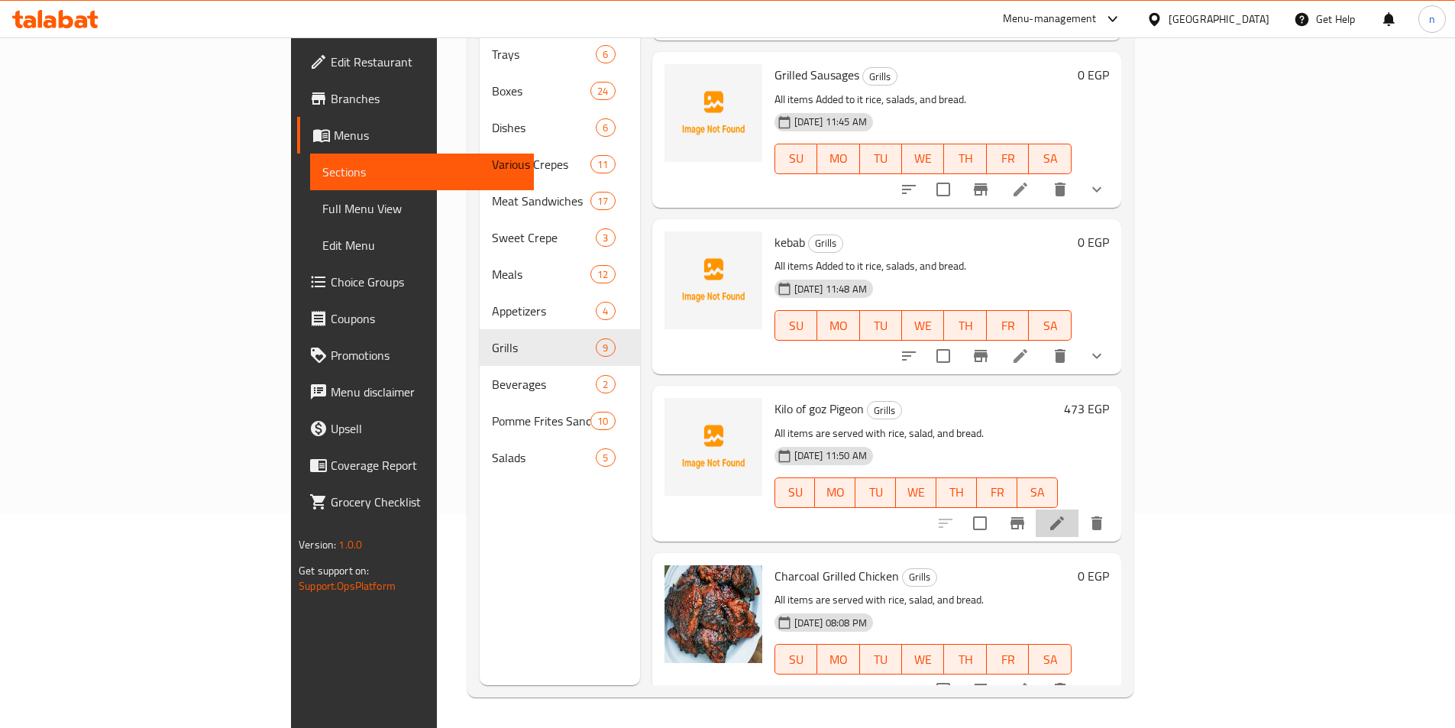
click at [1079, 512] on li at bounding box center [1057, 524] width 43 height 28
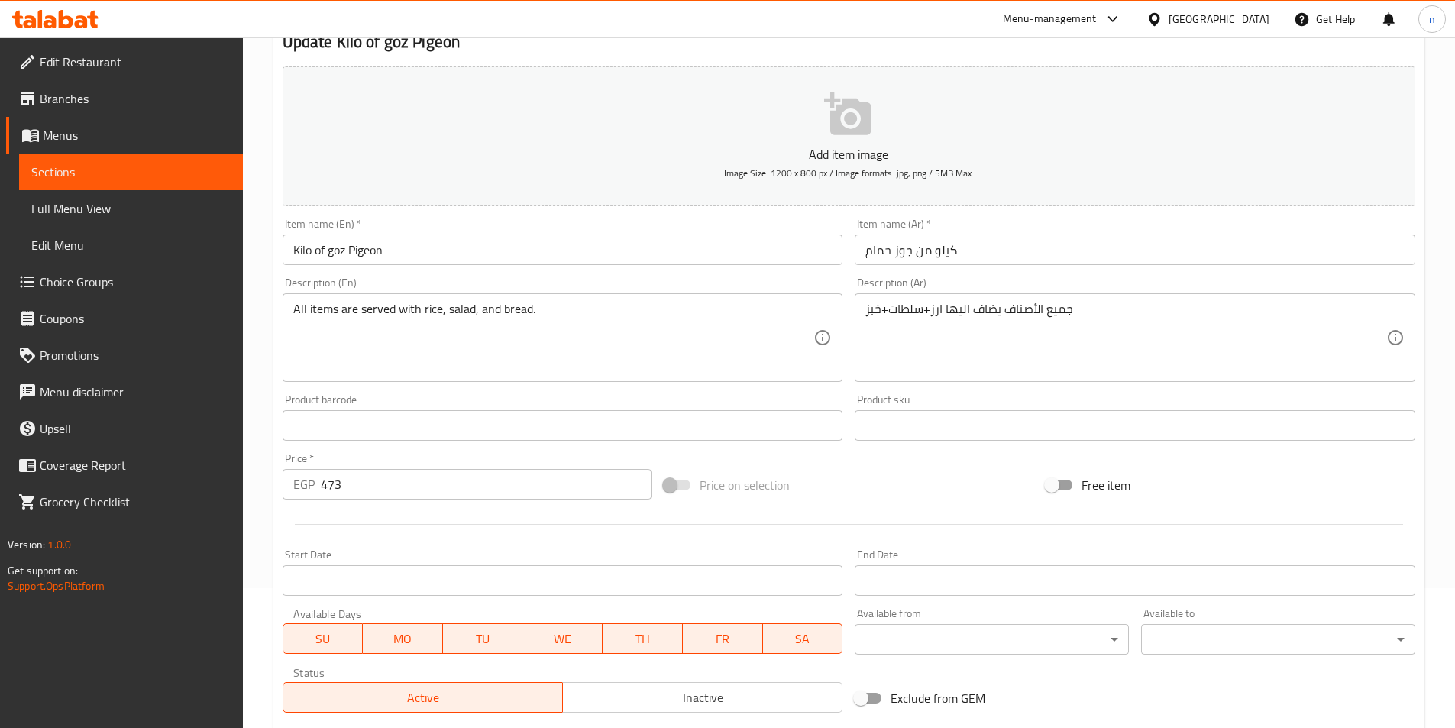
scroll to position [122, 0]
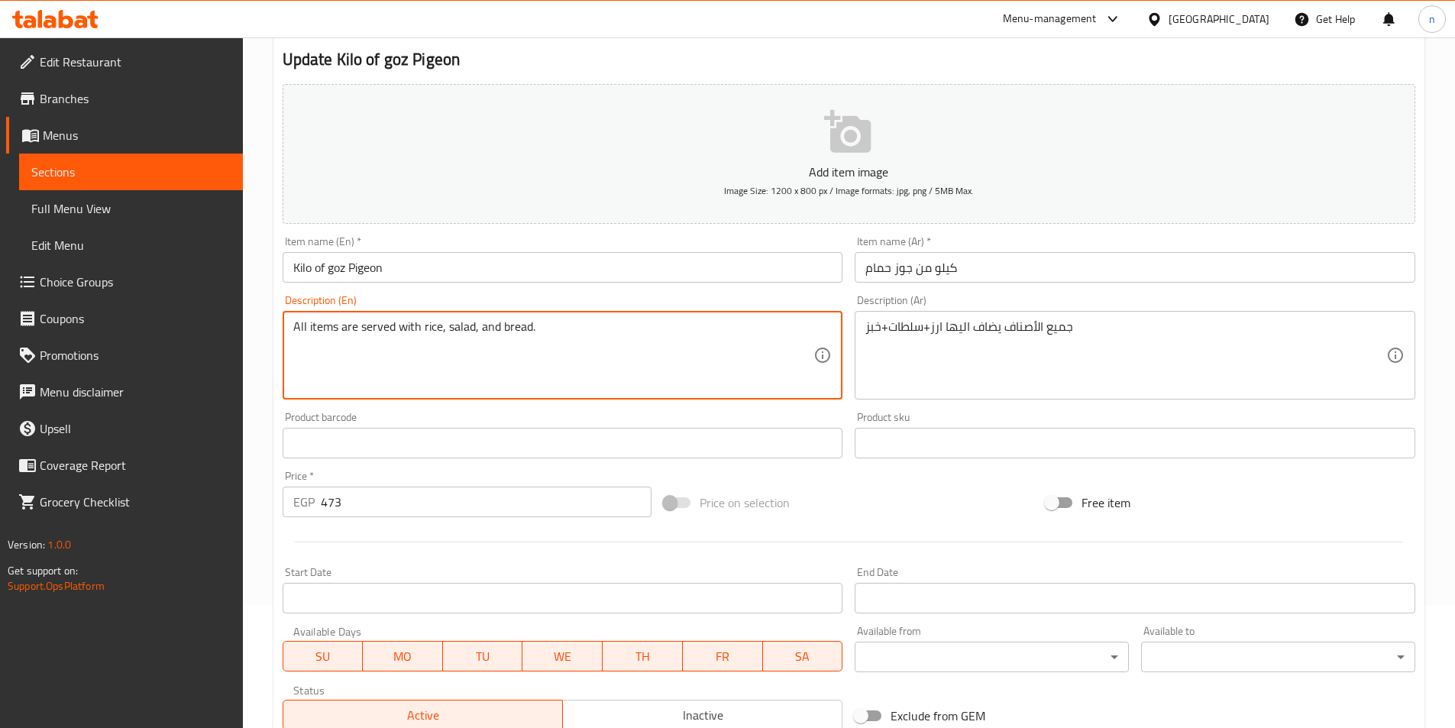
drag, startPoint x: 341, startPoint y: 324, endPoint x: 418, endPoint y: 330, distance: 77.4
paste textarea "Added to it"
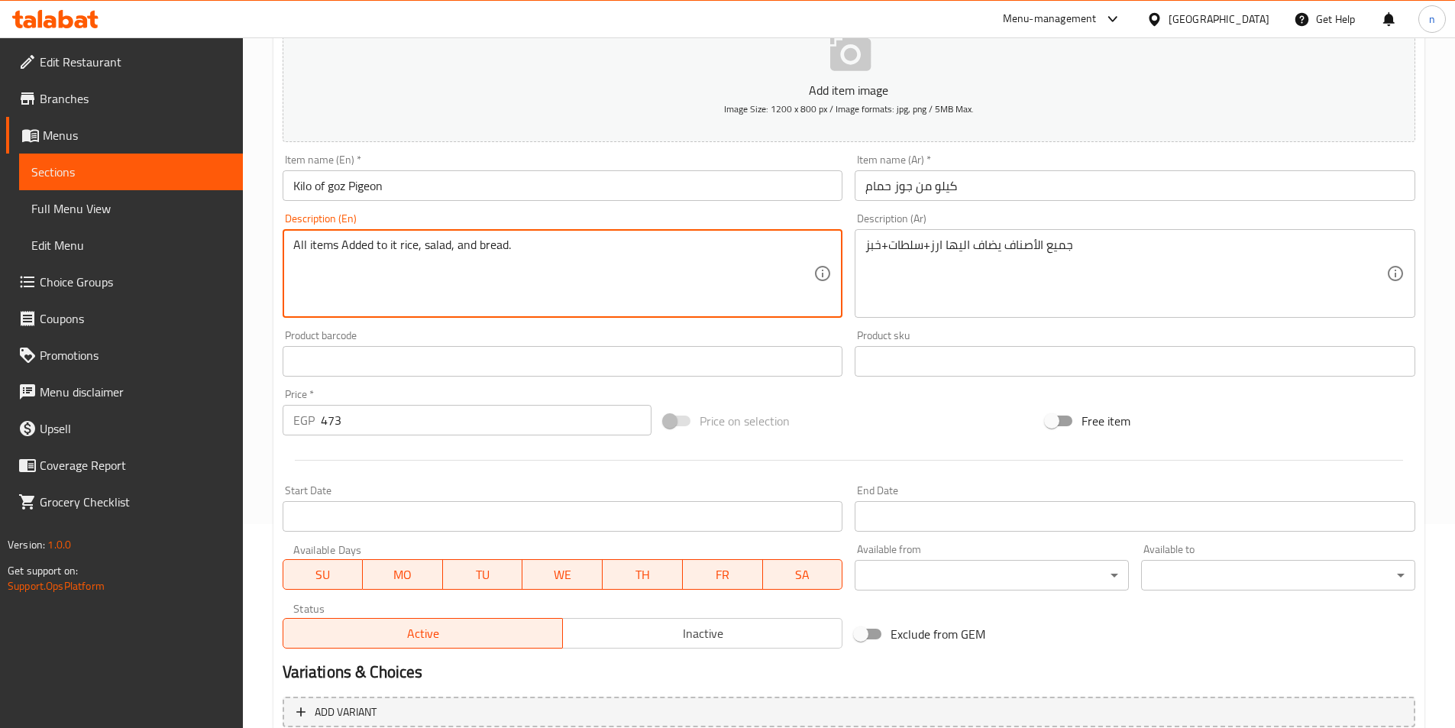
scroll to position [351, 0]
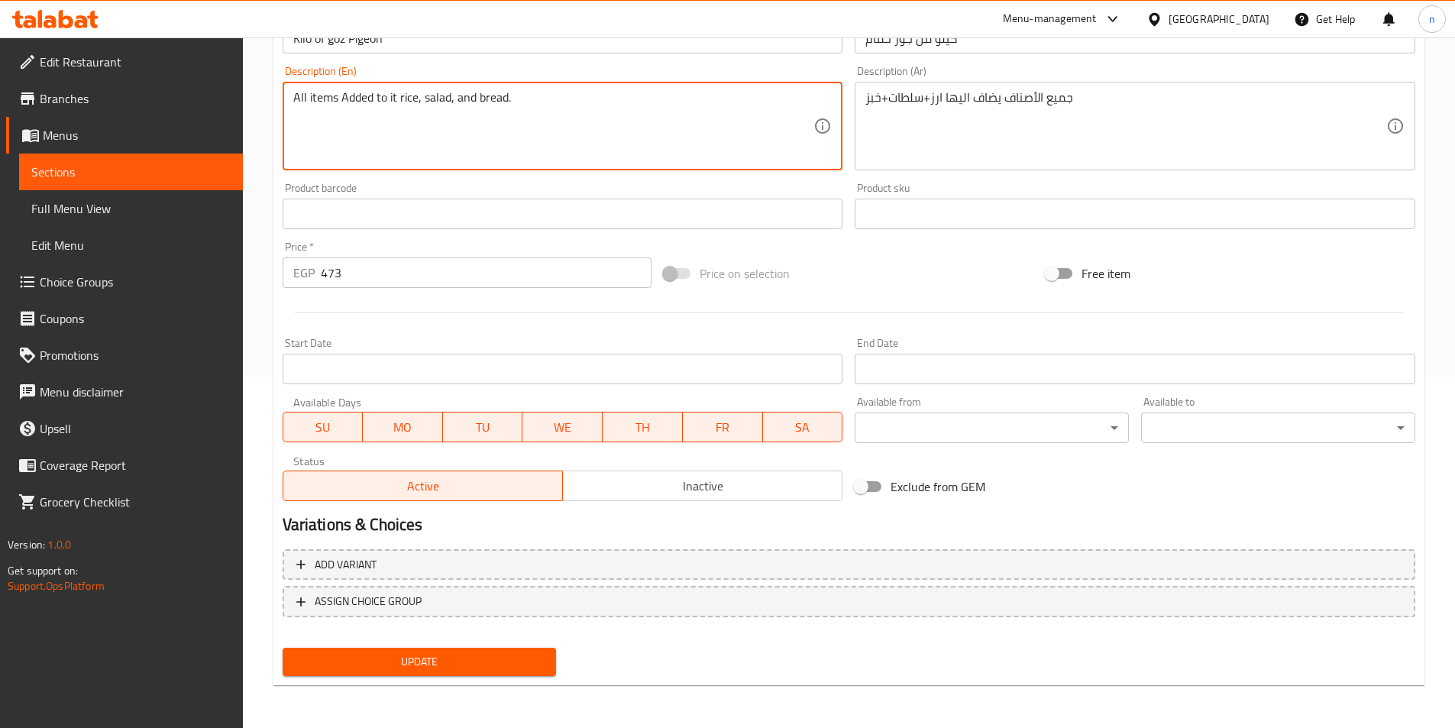
type textarea "All items Added to it rice, salad, and bread."
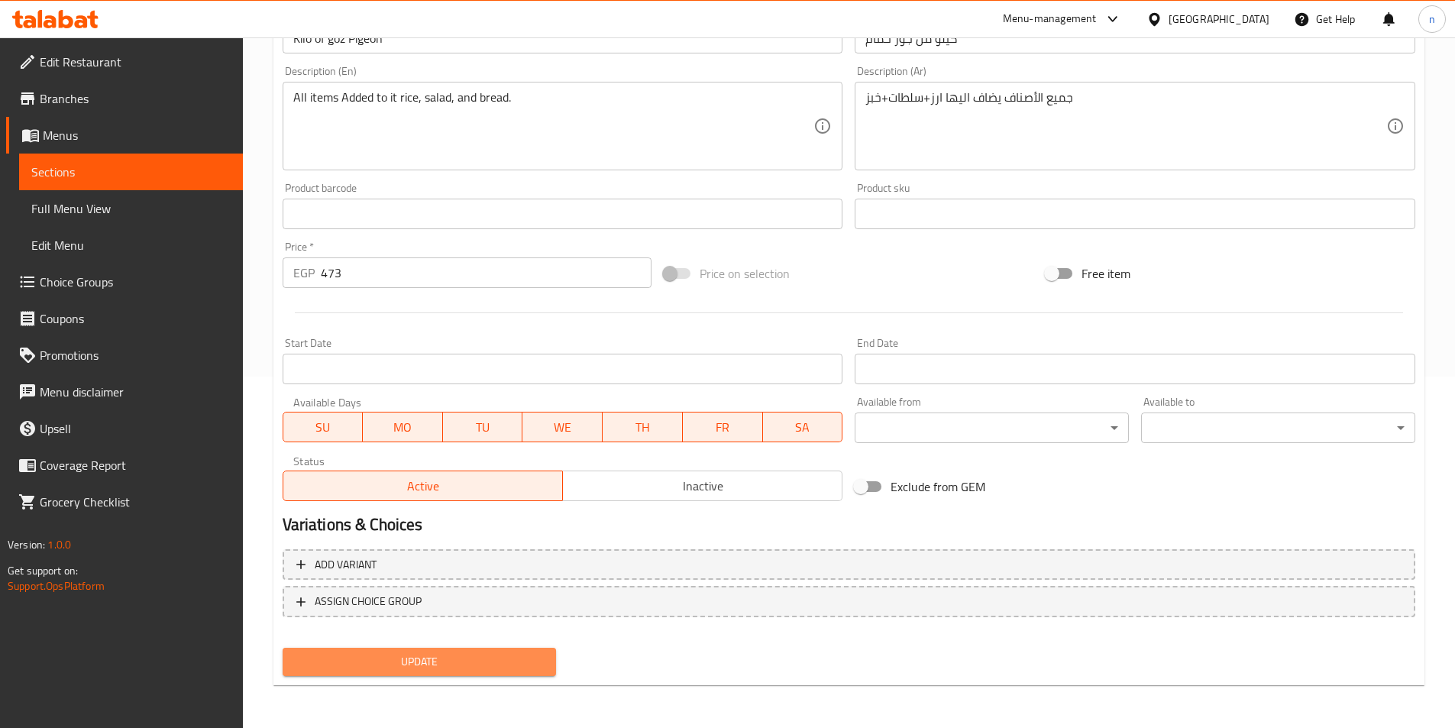
click at [432, 651] on button "Update" at bounding box center [420, 662] width 274 height 28
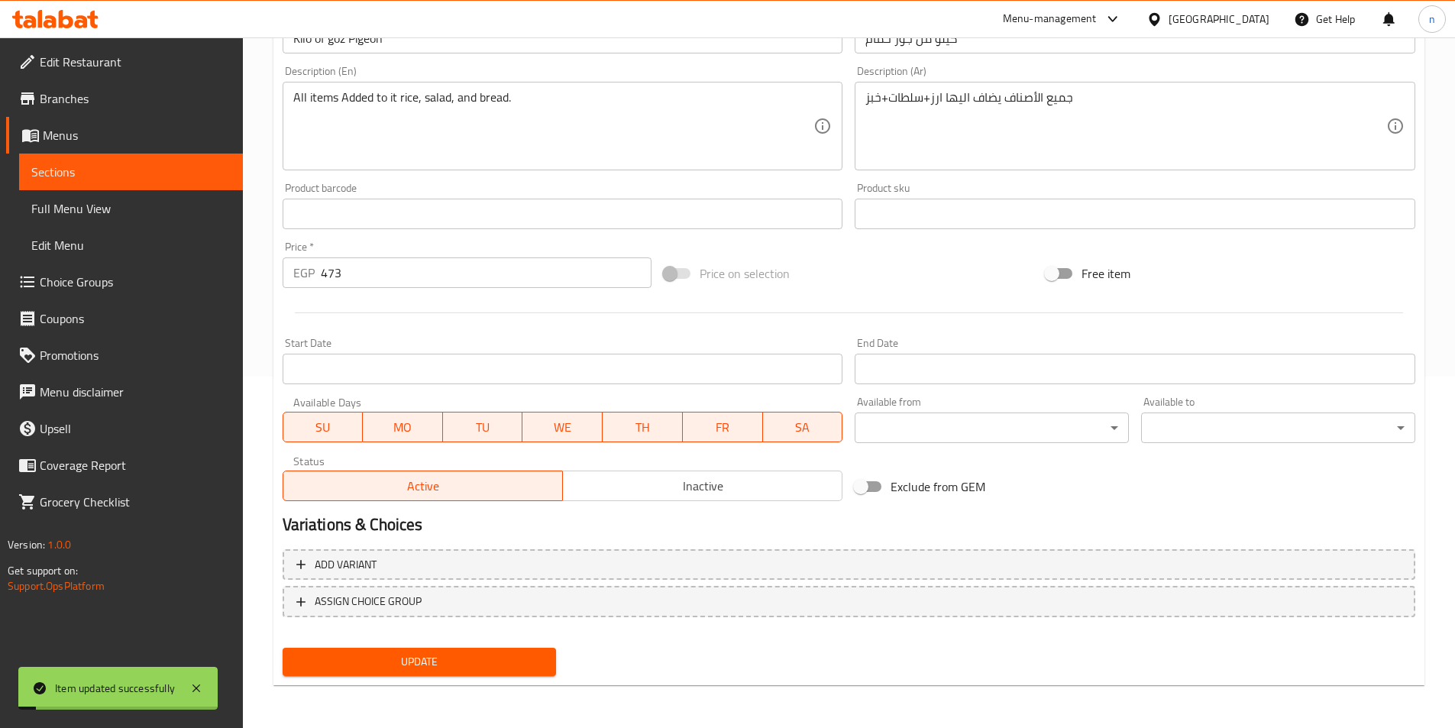
click at [170, 170] on span "Sections" at bounding box center [130, 172] width 199 height 18
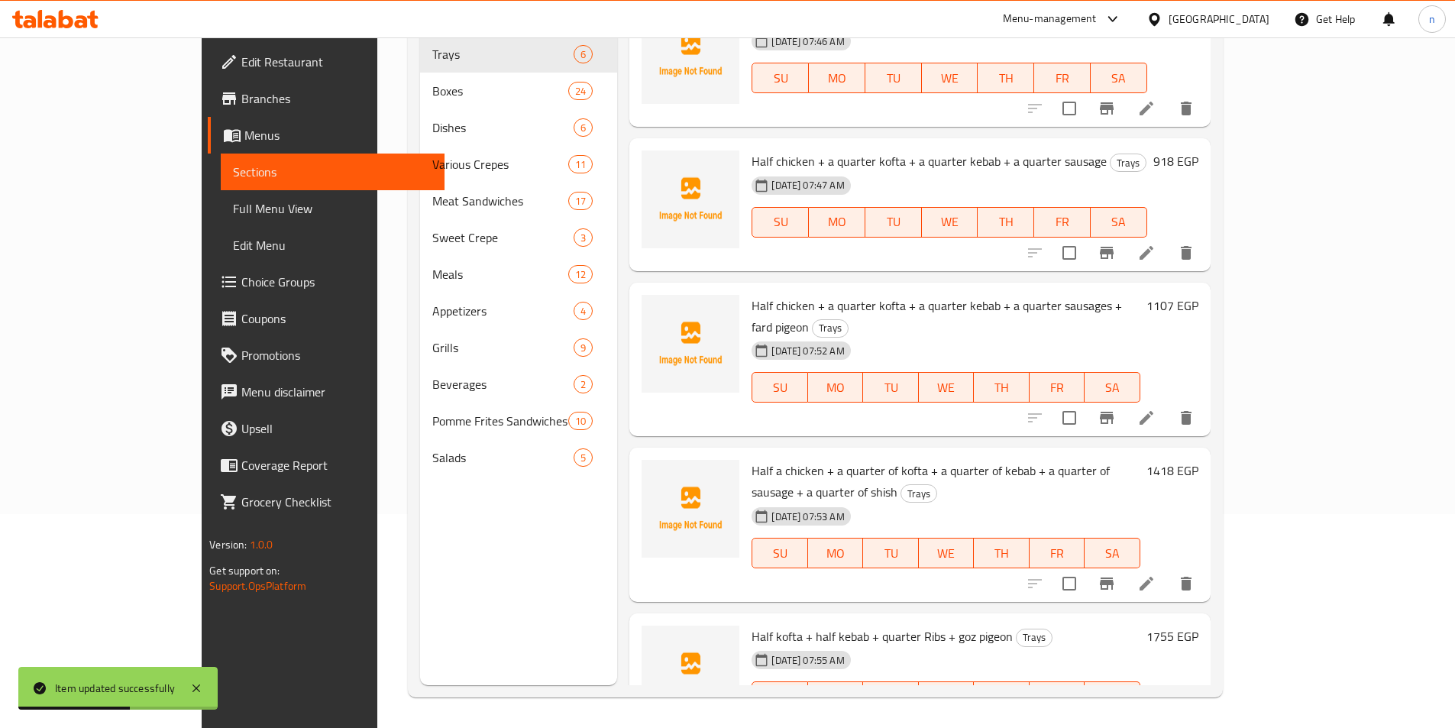
scroll to position [174, 0]
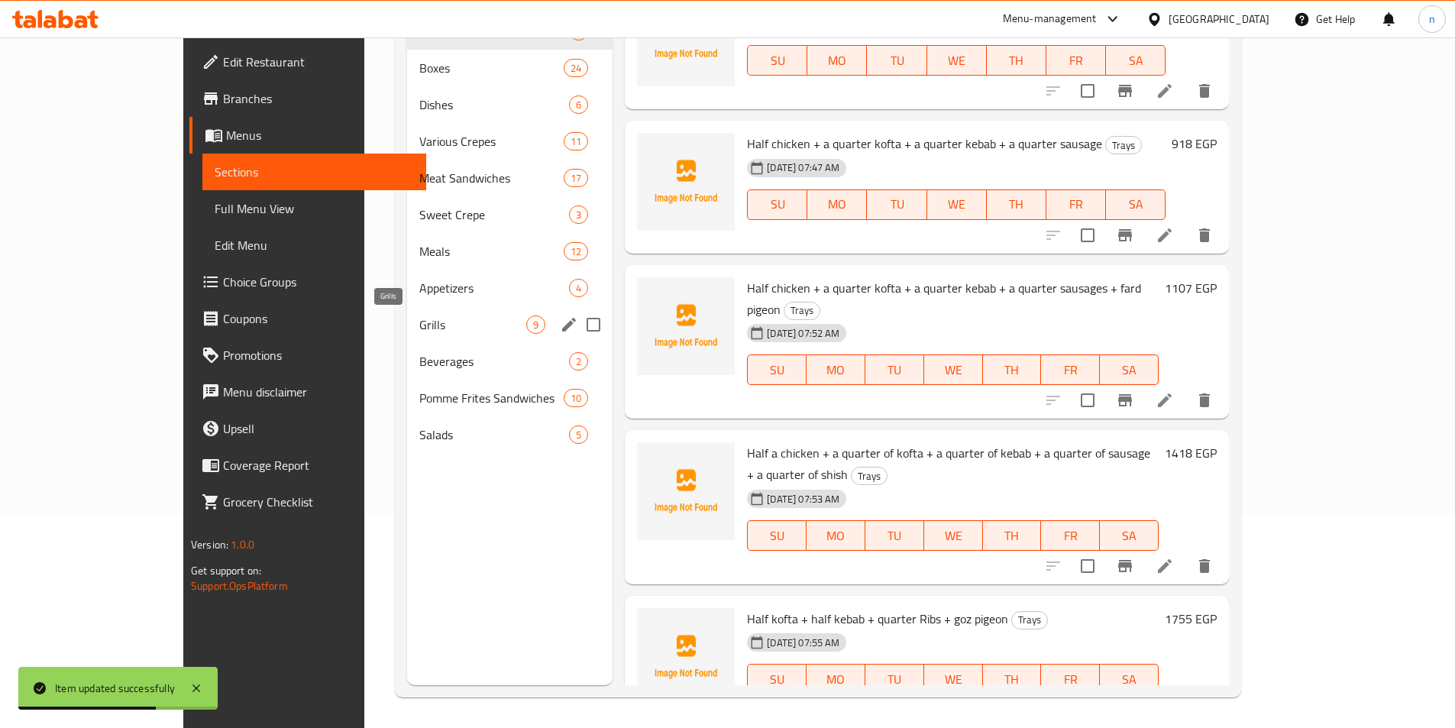
click at [419, 317] on span "Grills" at bounding box center [472, 325] width 107 height 18
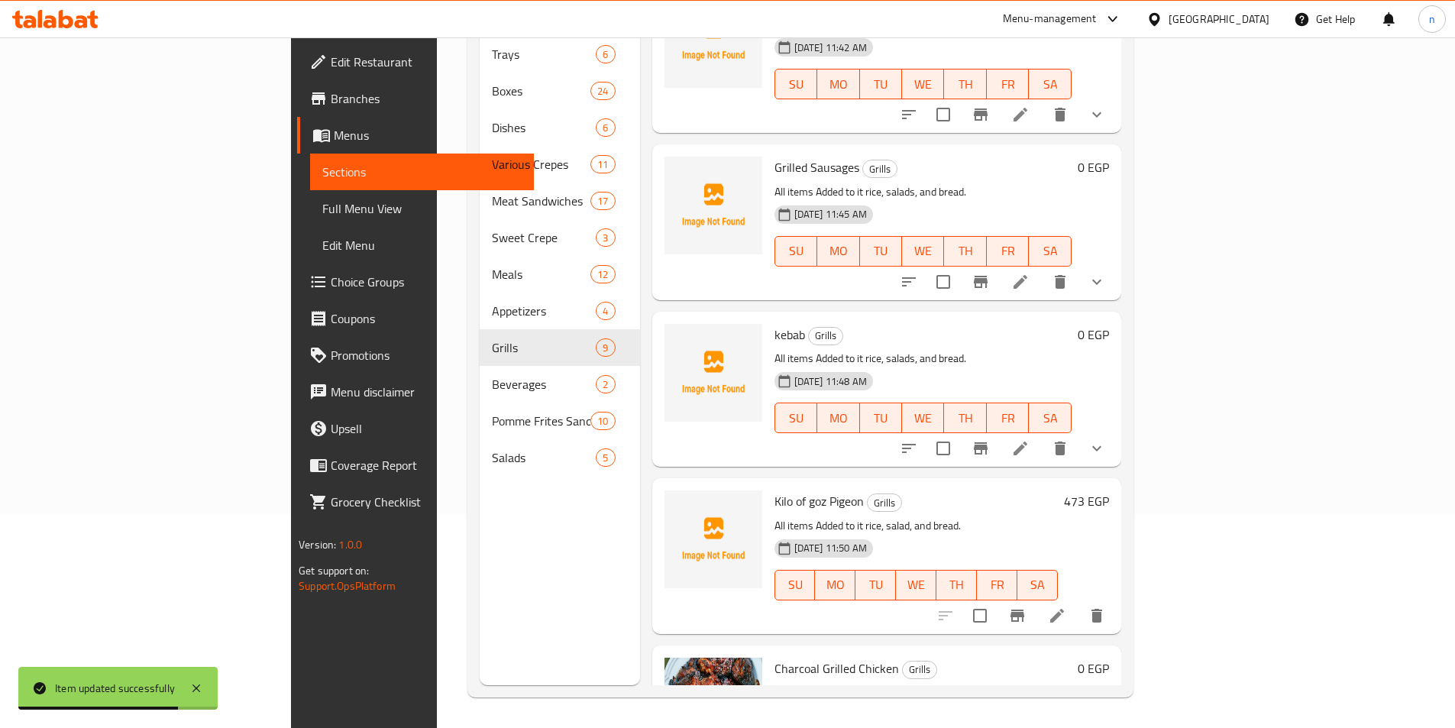
scroll to position [812, 0]
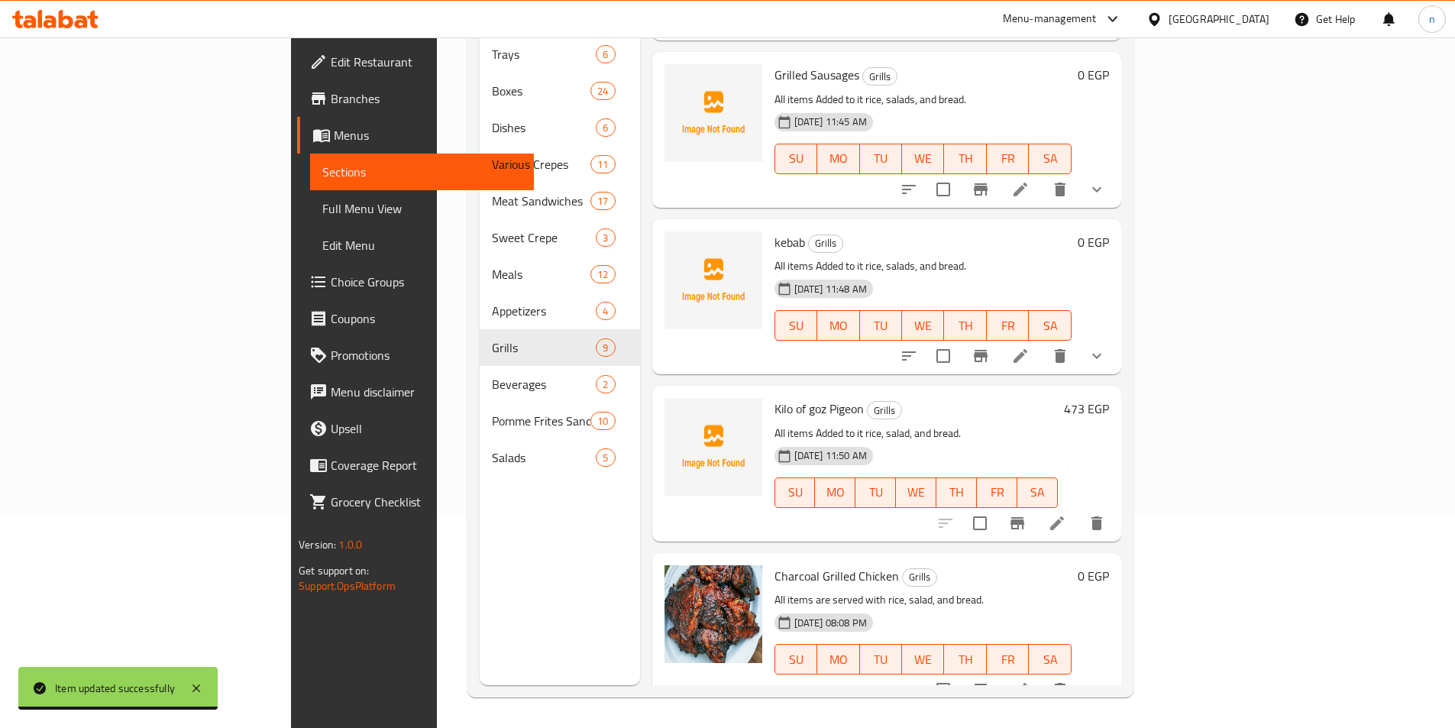
click at [1030, 681] on icon at bounding box center [1020, 690] width 18 height 18
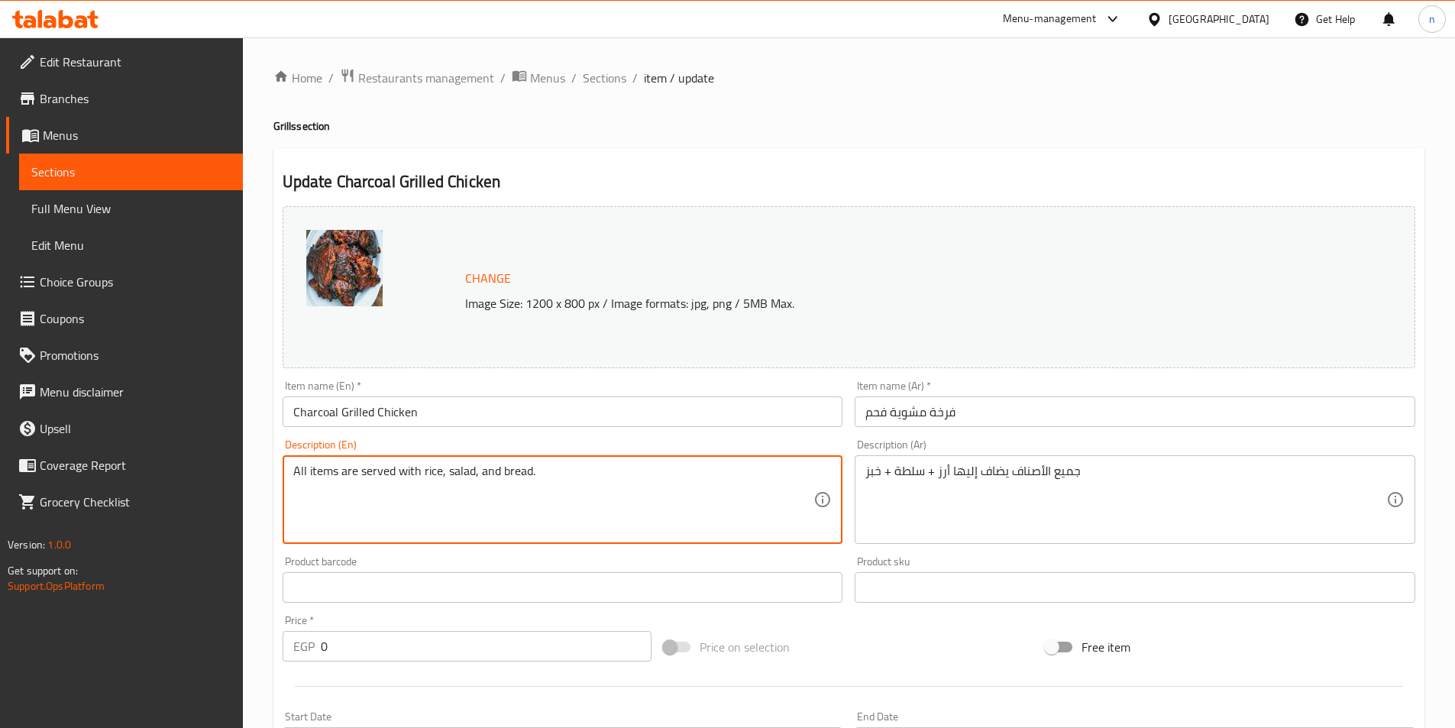
drag, startPoint x: 340, startPoint y: 476, endPoint x: 417, endPoint y: 483, distance: 77.5
paste textarea "Added to it"
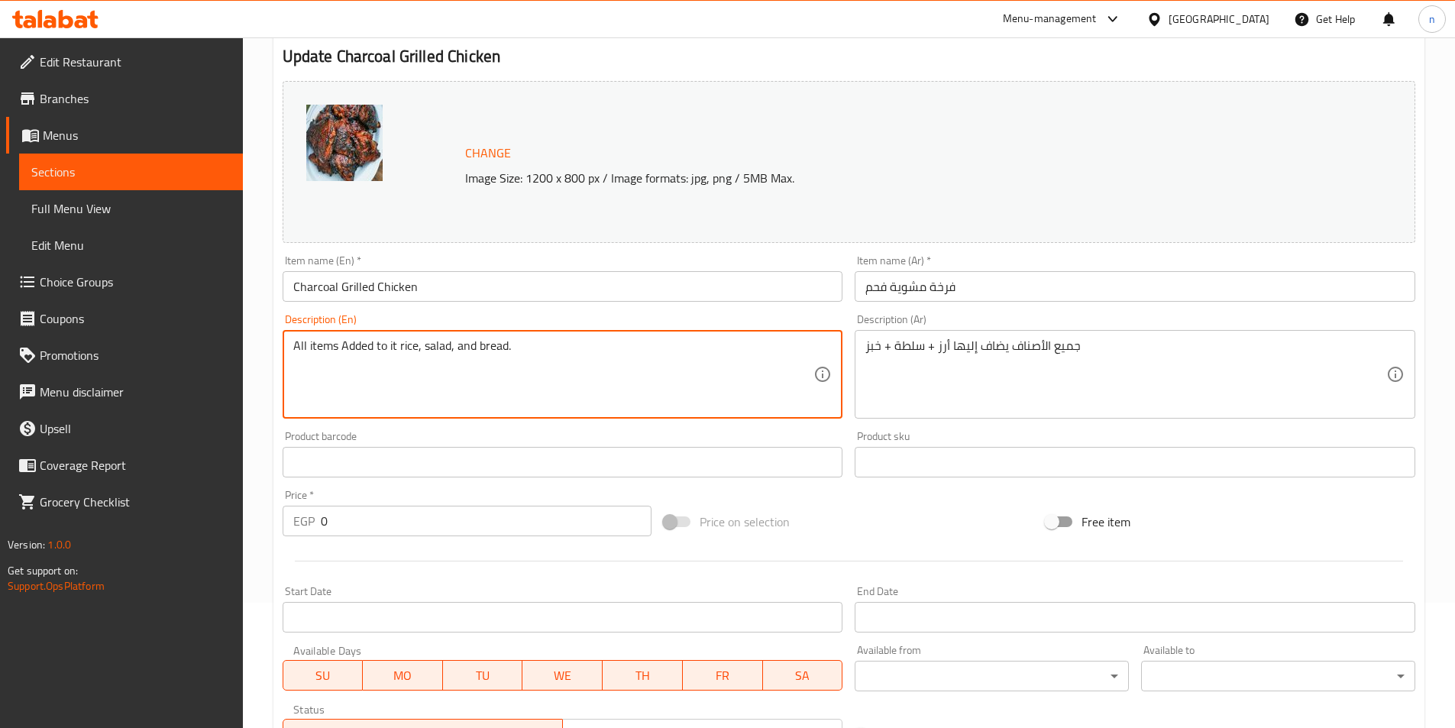
scroll to position [153, 0]
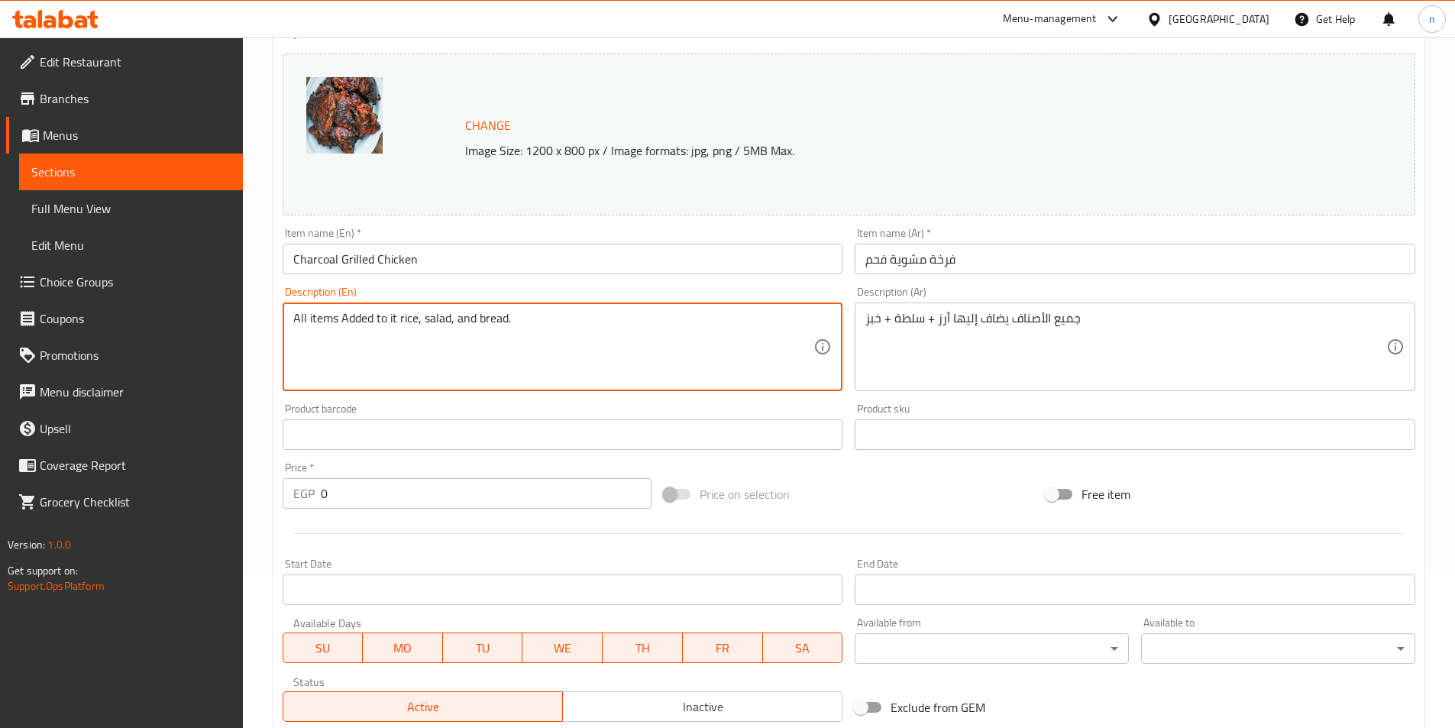
drag, startPoint x: 295, startPoint y: 319, endPoint x: 570, endPoint y: 344, distance: 276.2
click at [570, 344] on textarea "All items Added to it rice, salad, and bread." at bounding box center [553, 347] width 521 height 73
type textarea "All items Added to it rice, salad, and bread."
click at [676, 325] on textarea "All items Added to it rice, salad, and bread." at bounding box center [553, 347] width 521 height 73
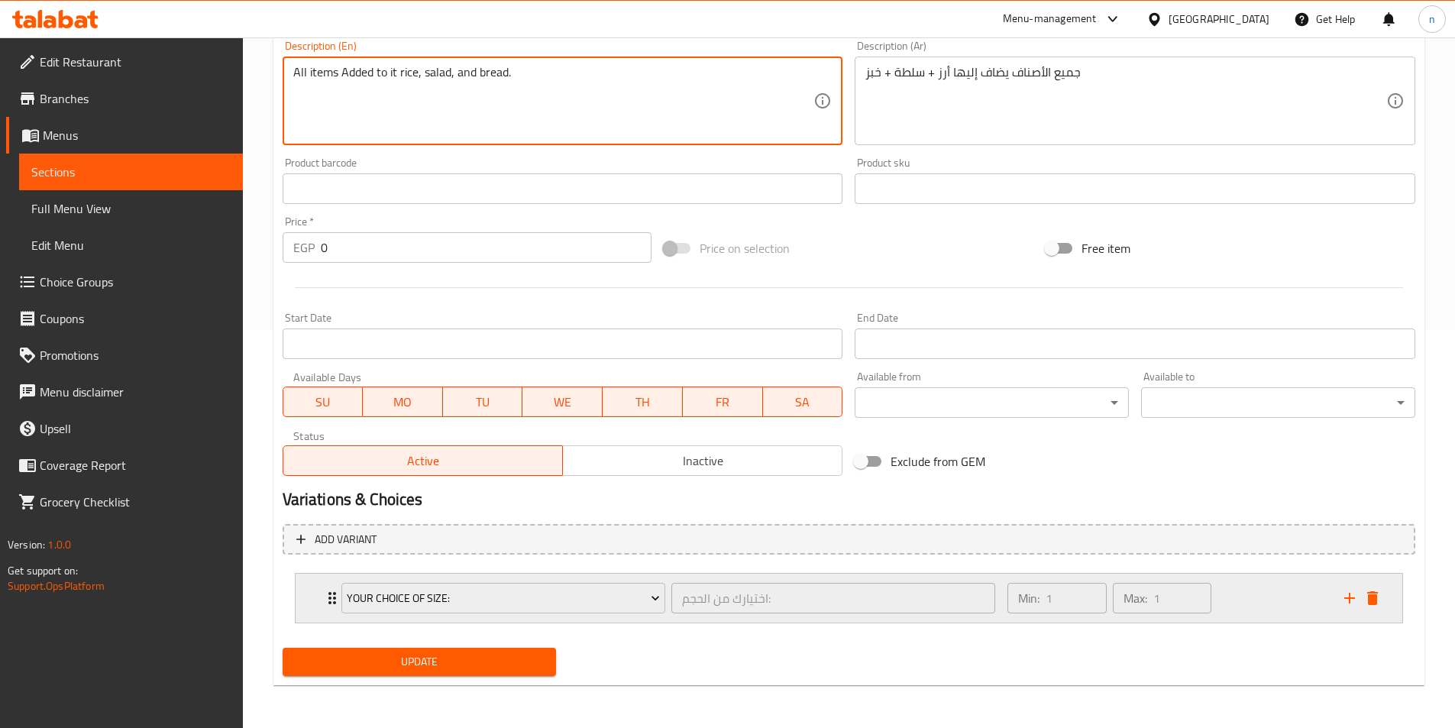
click at [1269, 596] on div "Min: 1 ​ Max: 1 ​" at bounding box center [1167, 598] width 336 height 49
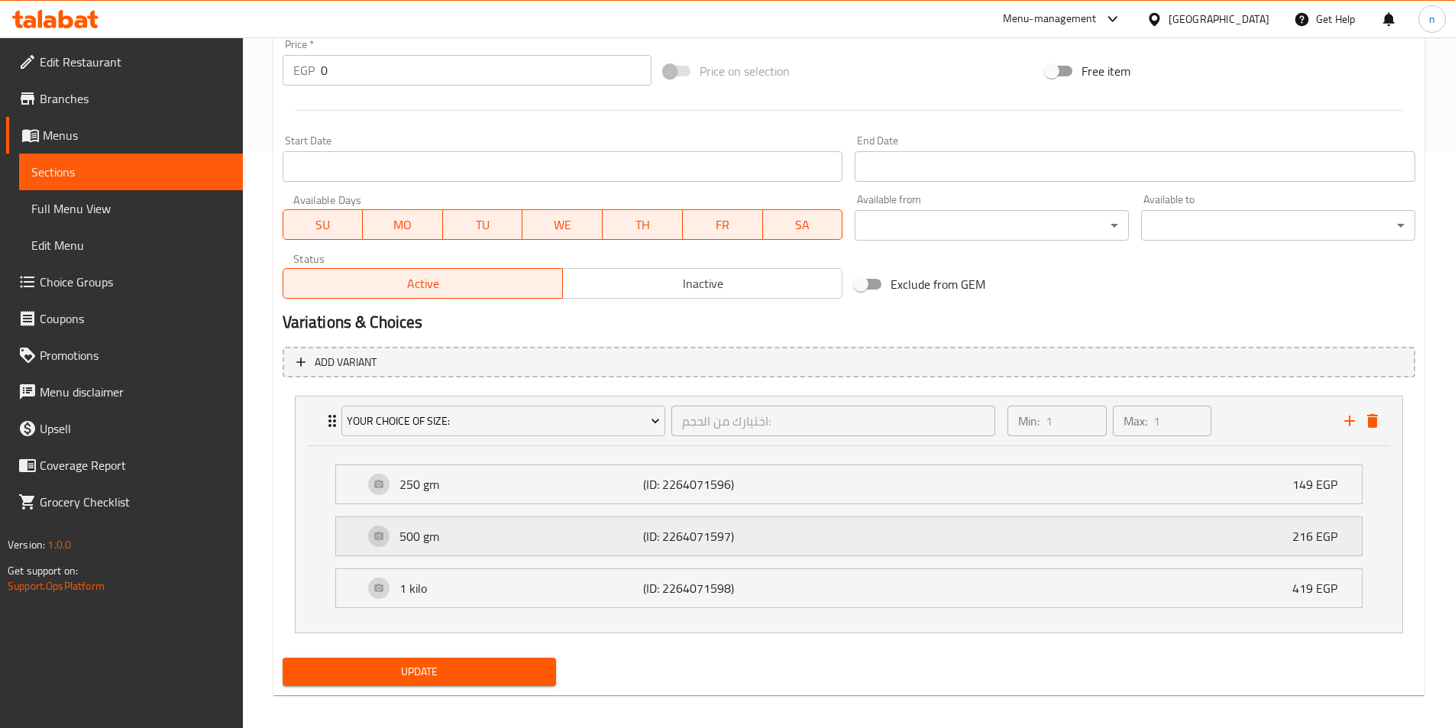
scroll to position [586, 0]
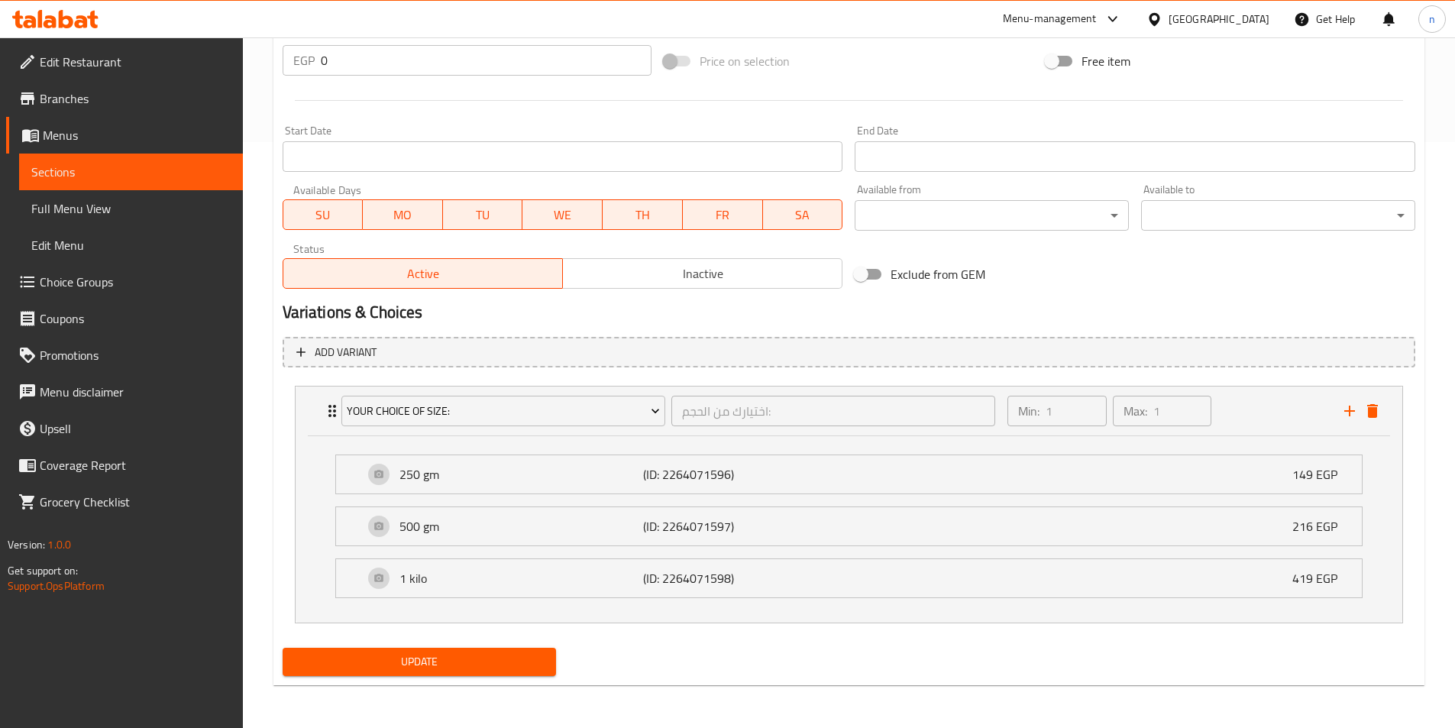
click at [464, 661] on span "Update" at bounding box center [420, 661] width 250 height 19
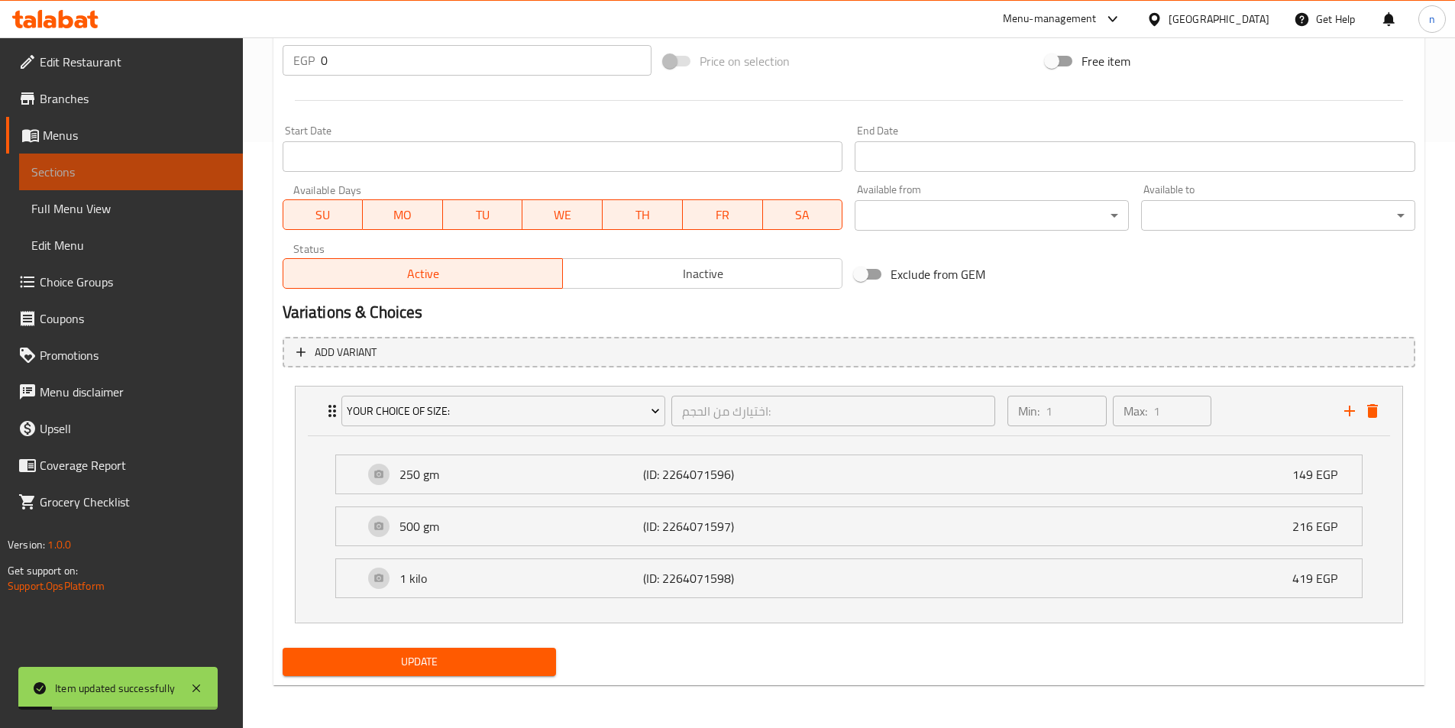
click at [163, 170] on span "Sections" at bounding box center [130, 172] width 199 height 18
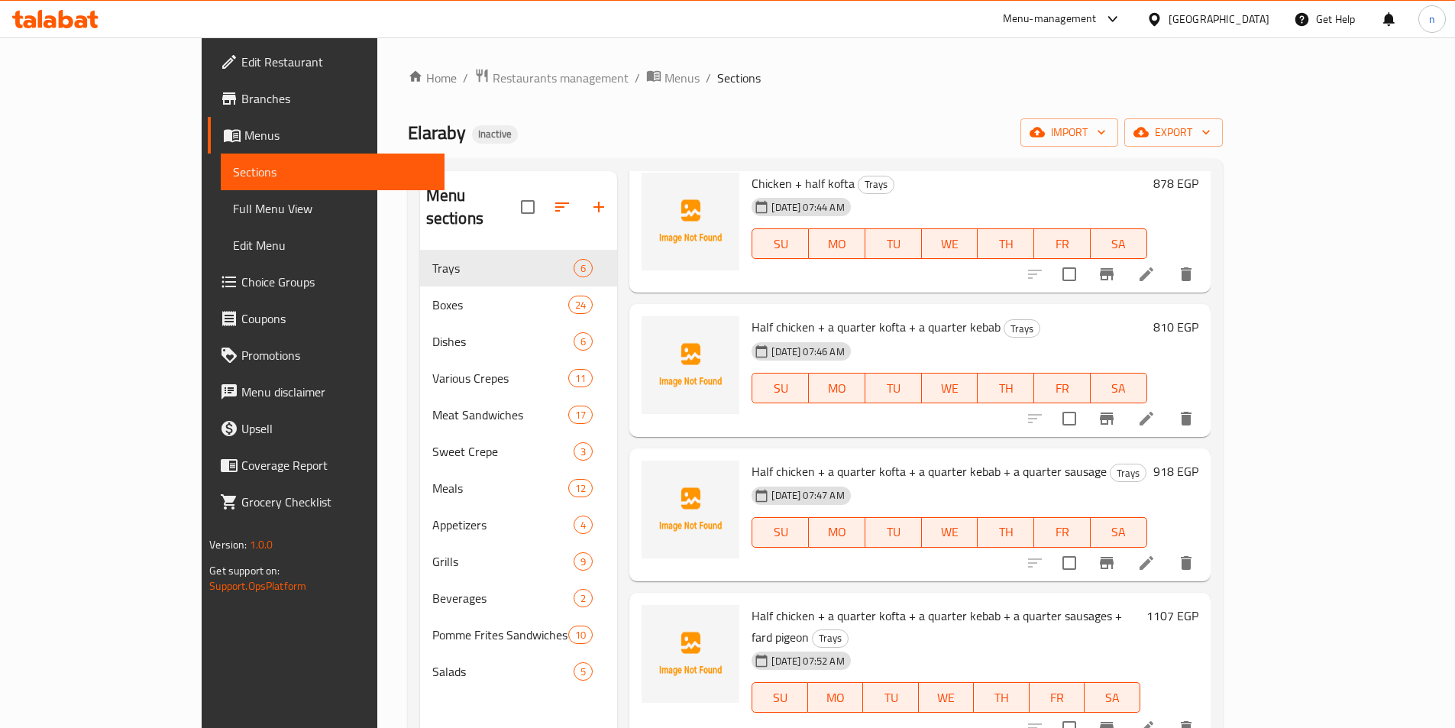
scroll to position [153, 0]
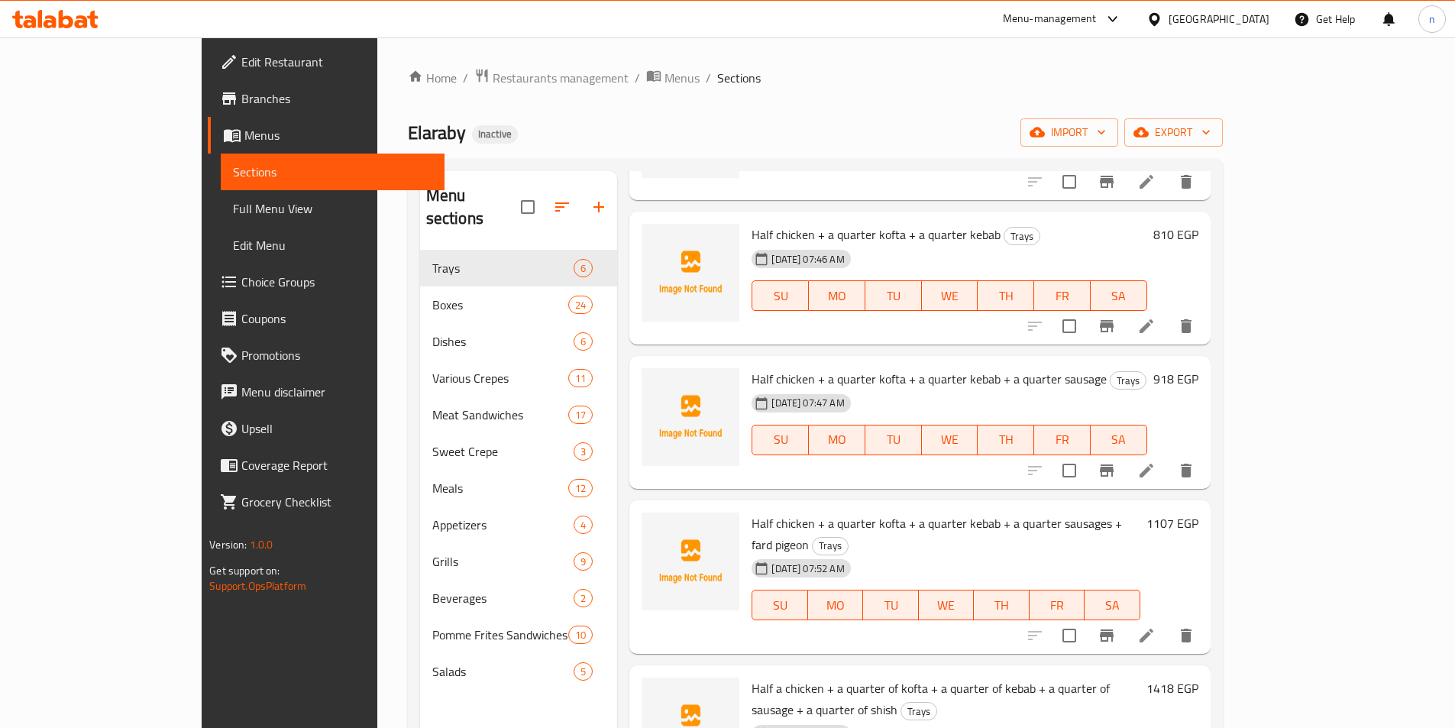
click at [760, 121] on div "Elaraby Inactive import export" at bounding box center [815, 132] width 815 height 28
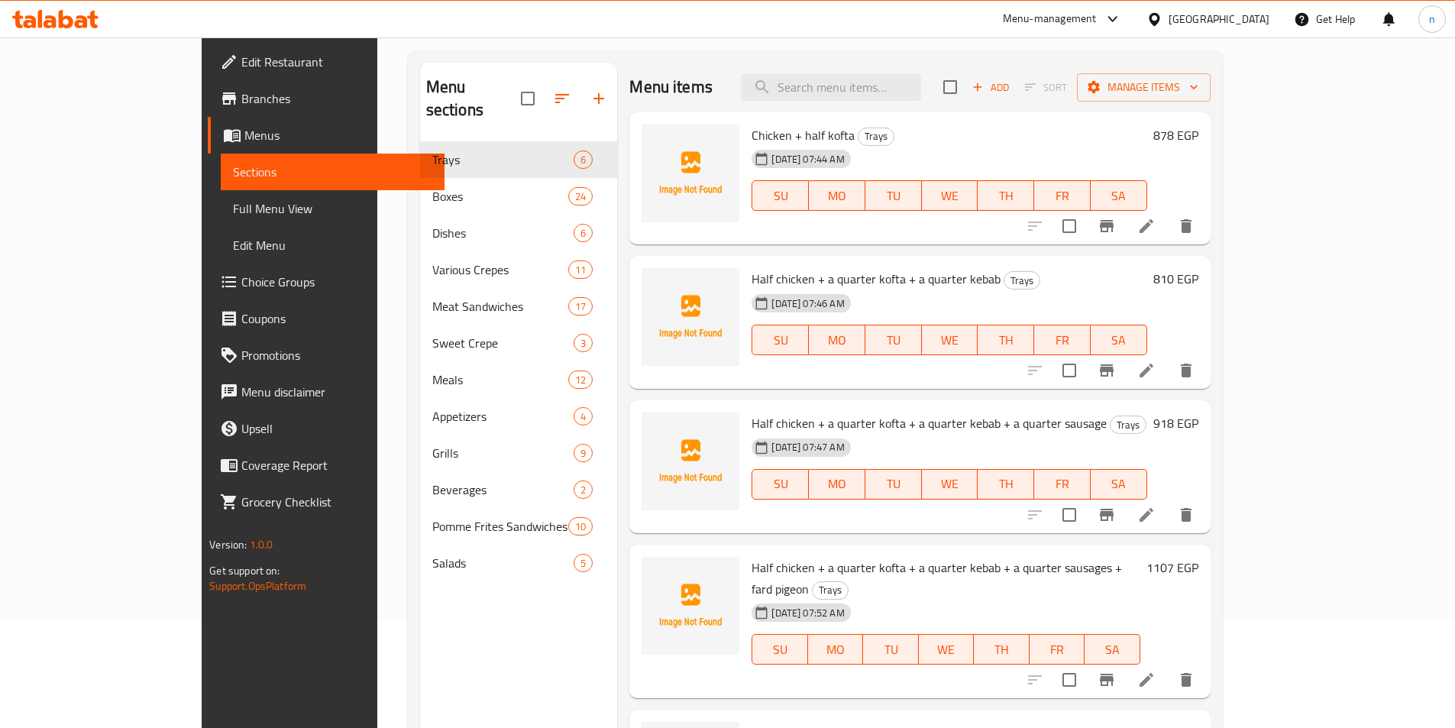
scroll to position [0, 0]
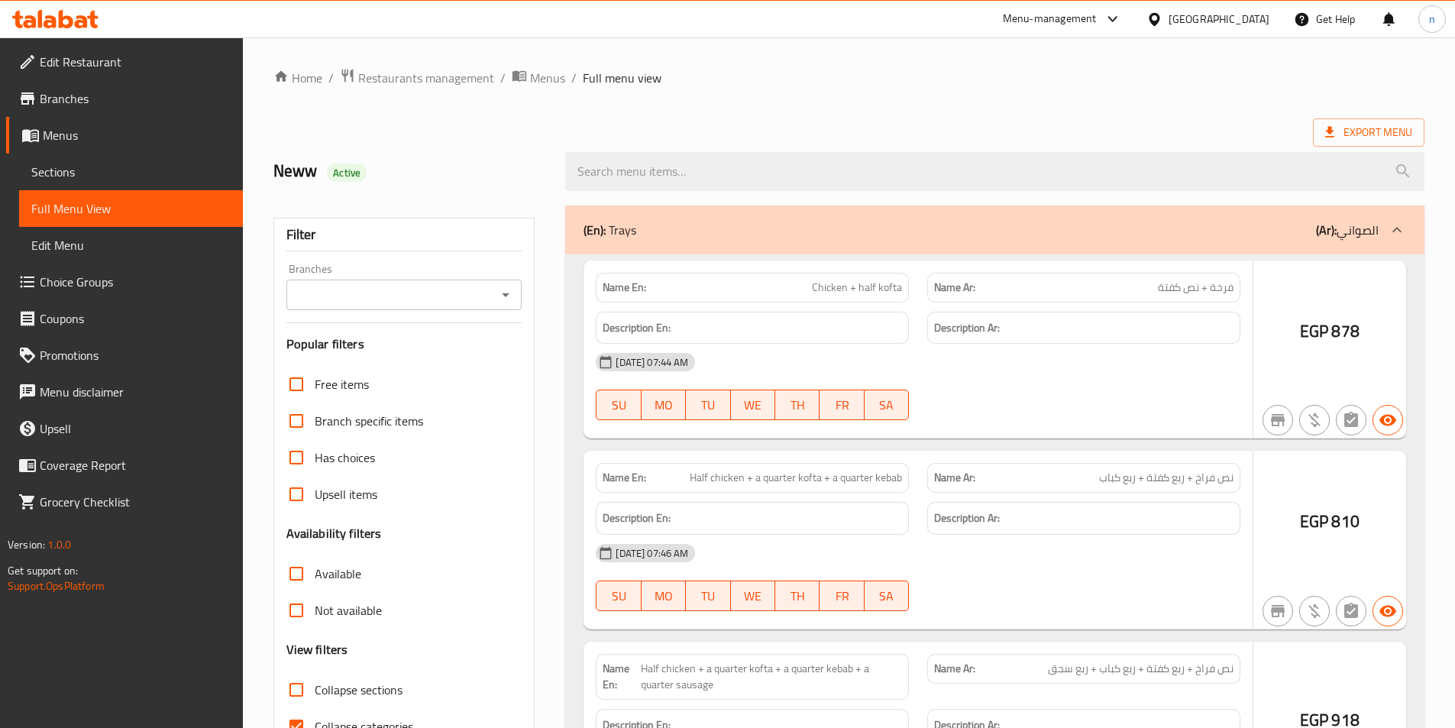
click at [298, 646] on div at bounding box center [727, 364] width 1455 height 728
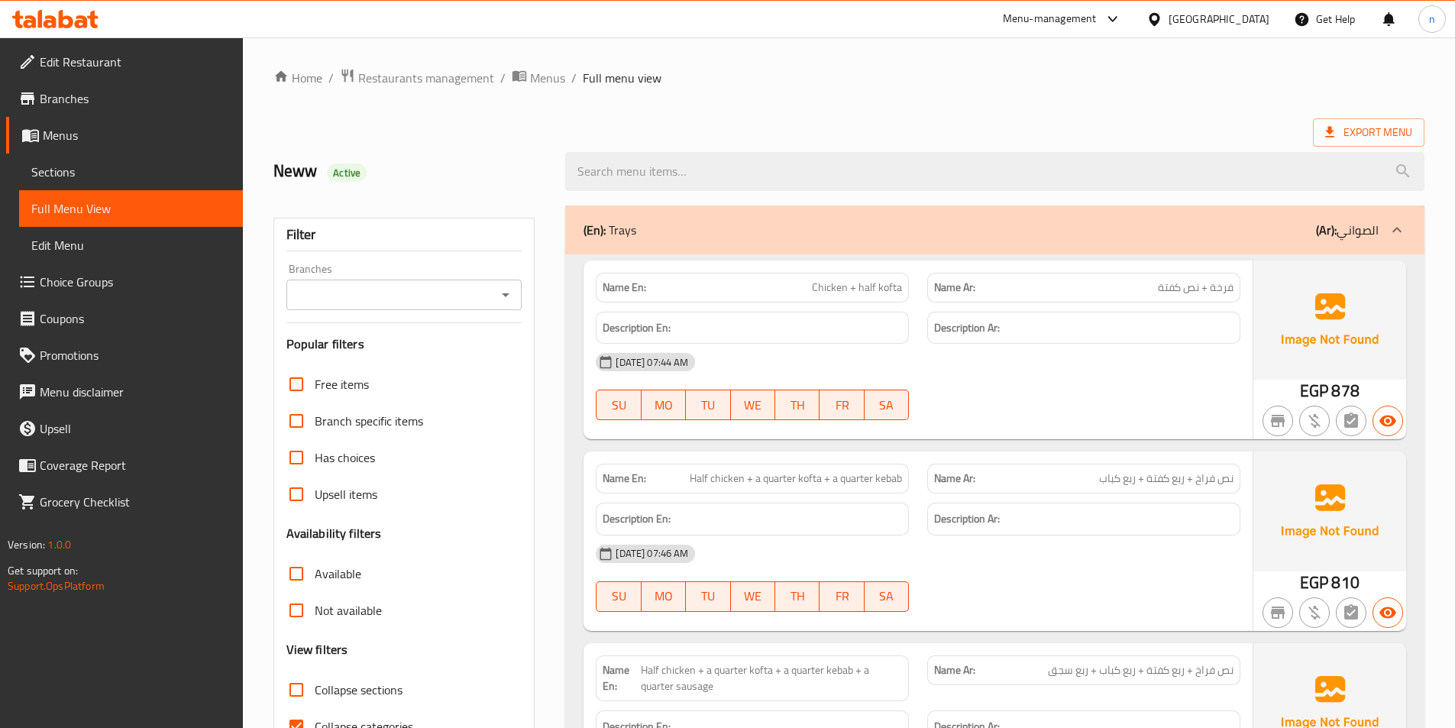
scroll to position [85, 0]
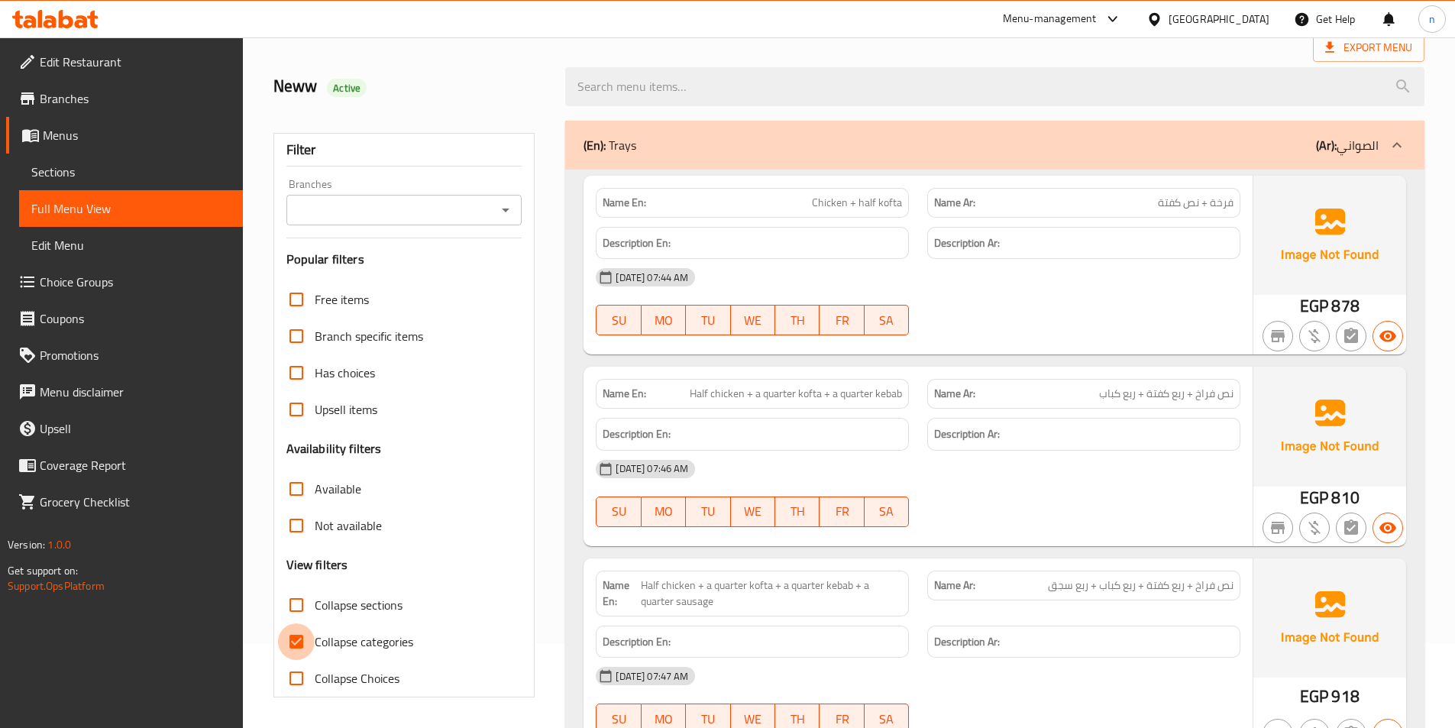
click at [298, 642] on input "Collapse categories" at bounding box center [296, 641] width 37 height 37
checkbox input "false"
click at [300, 608] on input "Collapse sections" at bounding box center [296, 605] width 37 height 37
checkbox input "true"
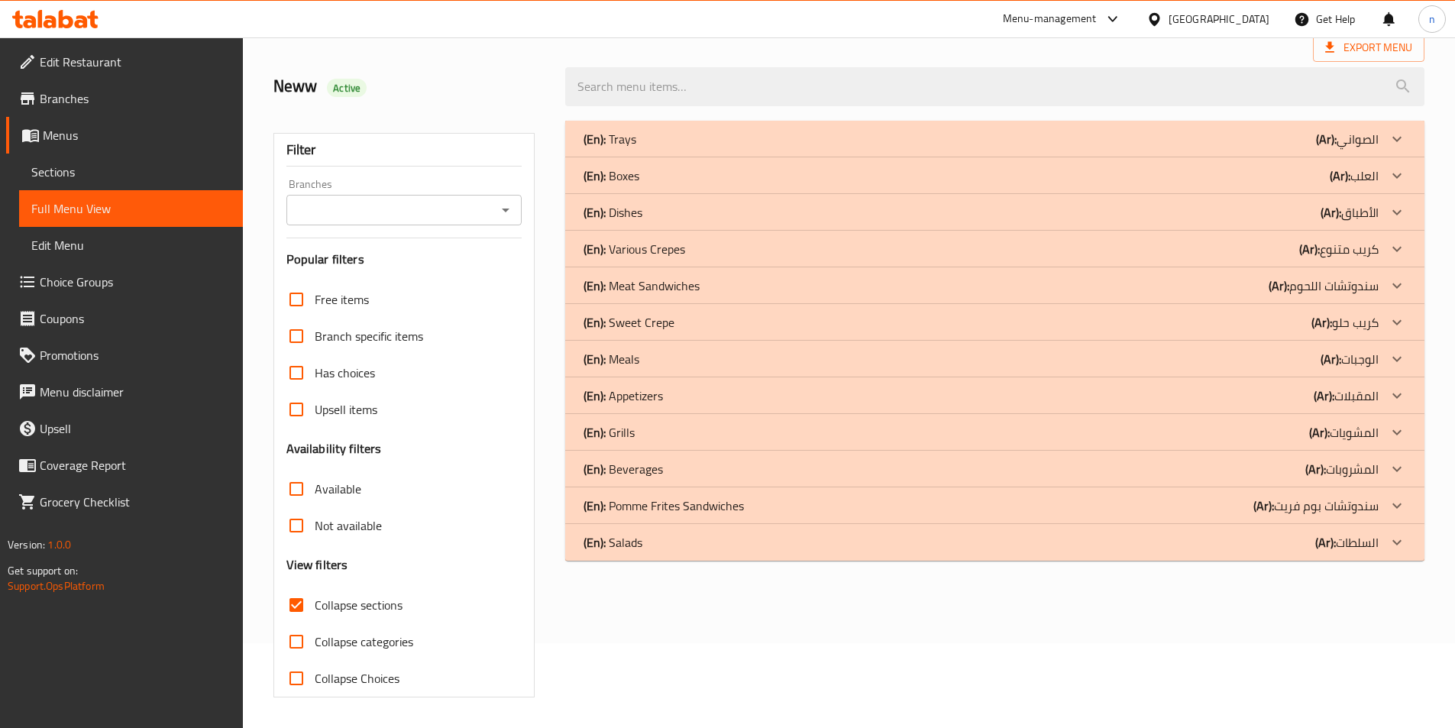
scroll to position [0, 0]
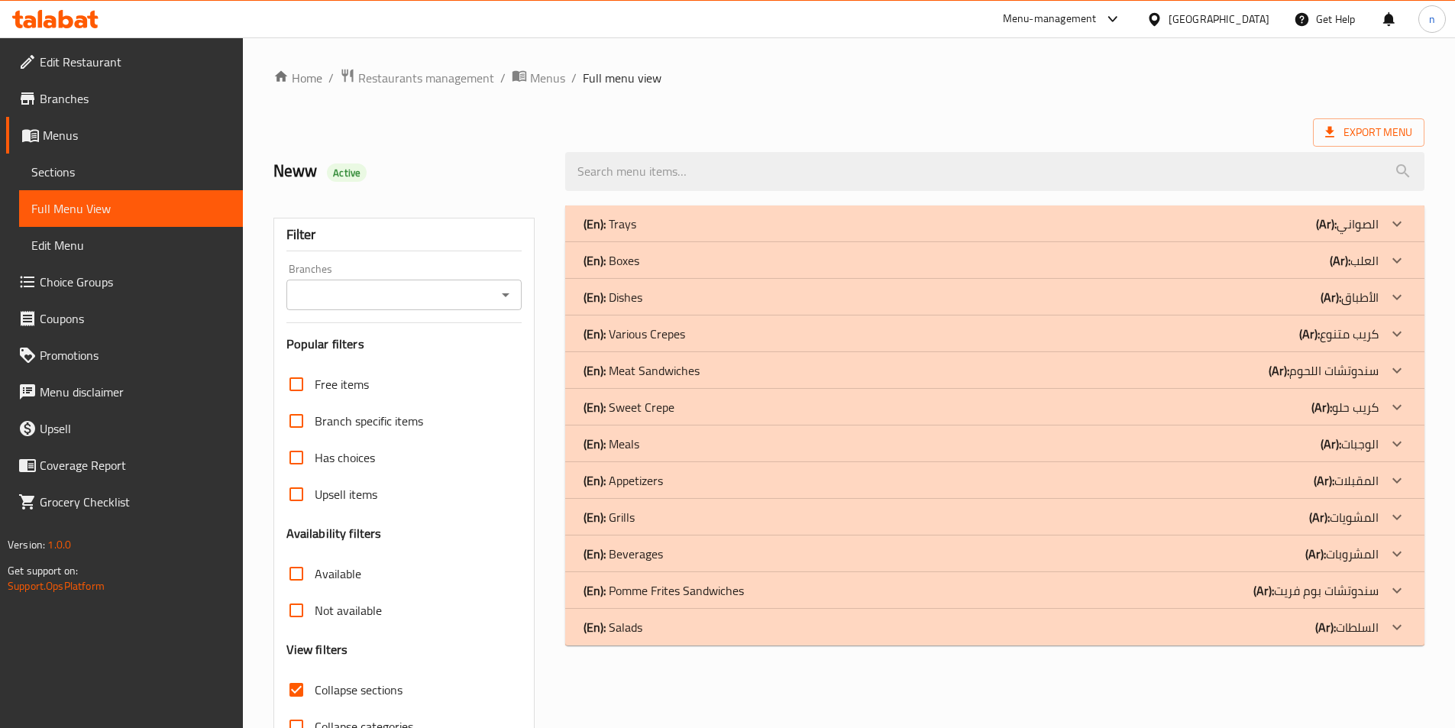
click at [824, 225] on div "(En): Trays (Ar): الصواني" at bounding box center [981, 224] width 795 height 18
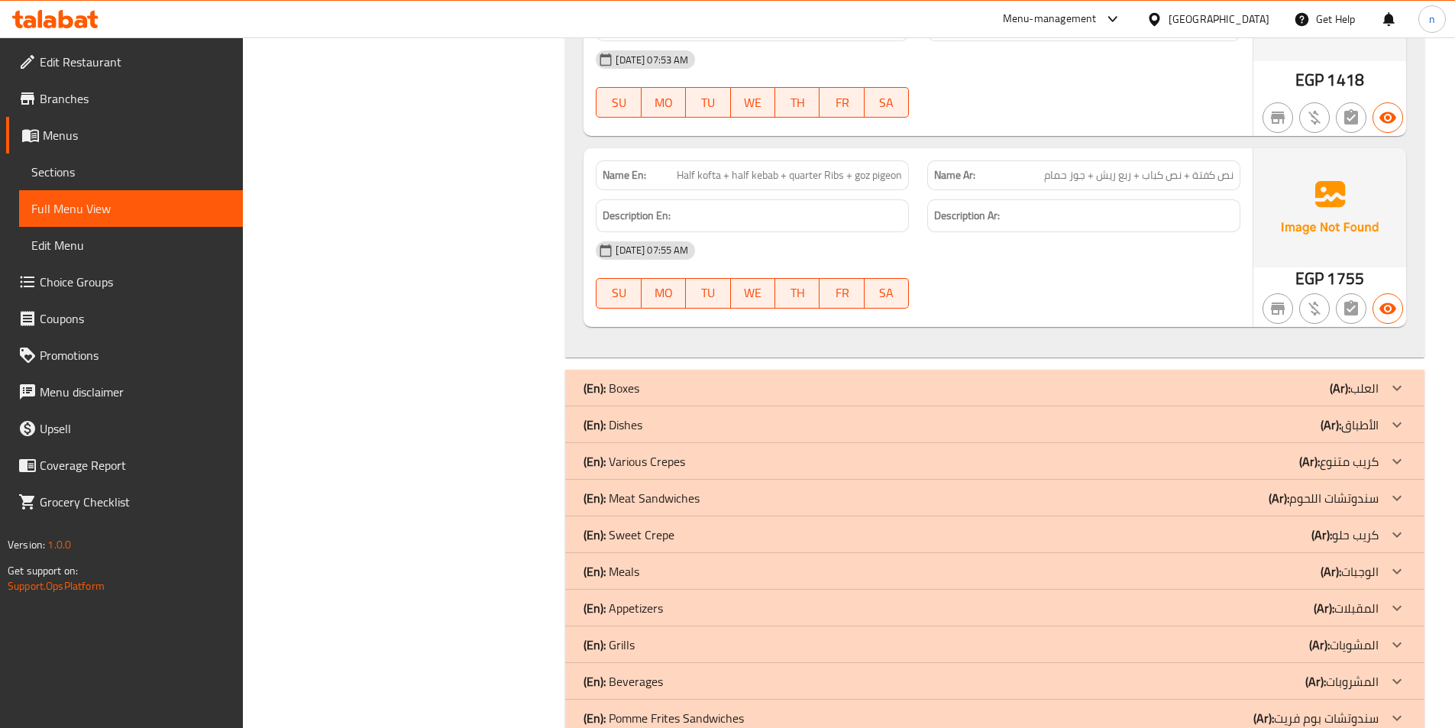
scroll to position [1190, 0]
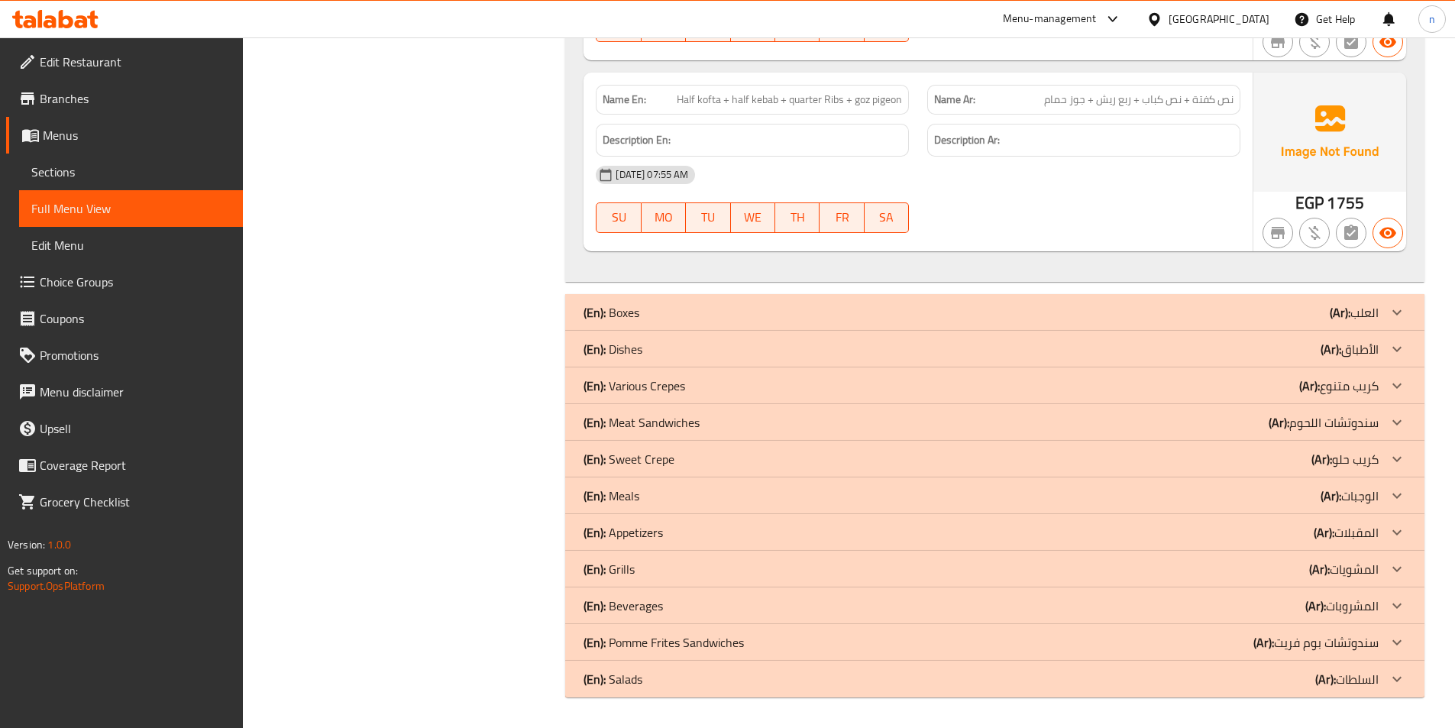
click at [660, 392] on p "(En): Various Crepes" at bounding box center [635, 386] width 102 height 18
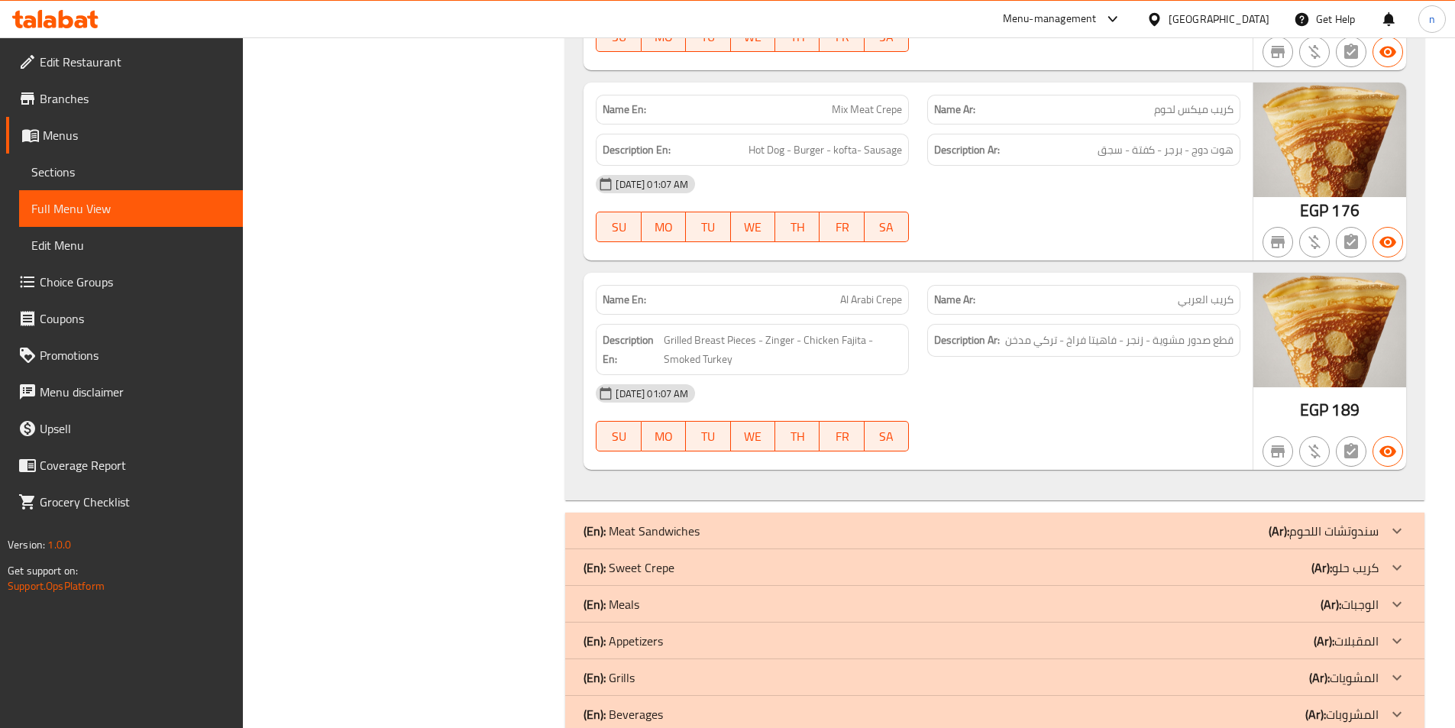
scroll to position [3479, 0]
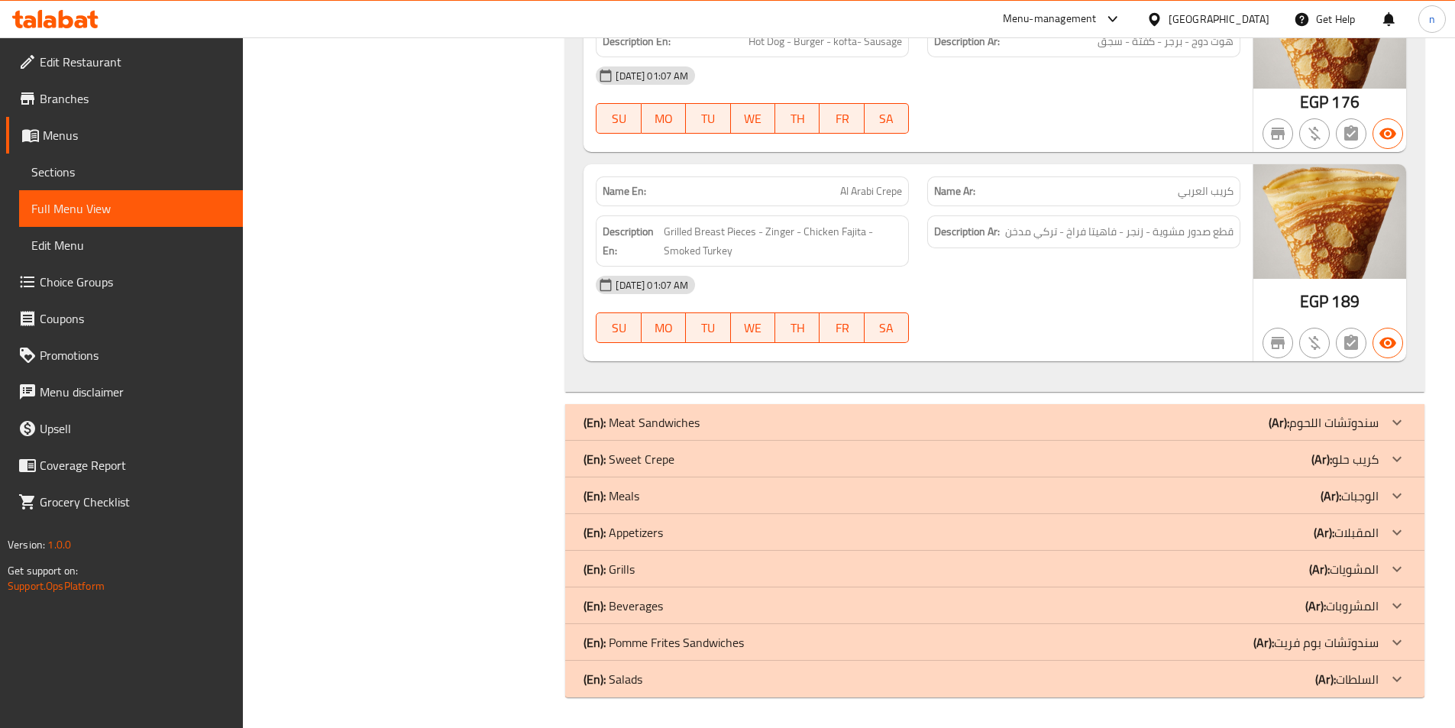
click at [698, 465] on div "(En): Sweet Crepe (Ar): كريب حلو" at bounding box center [981, 459] width 795 height 18
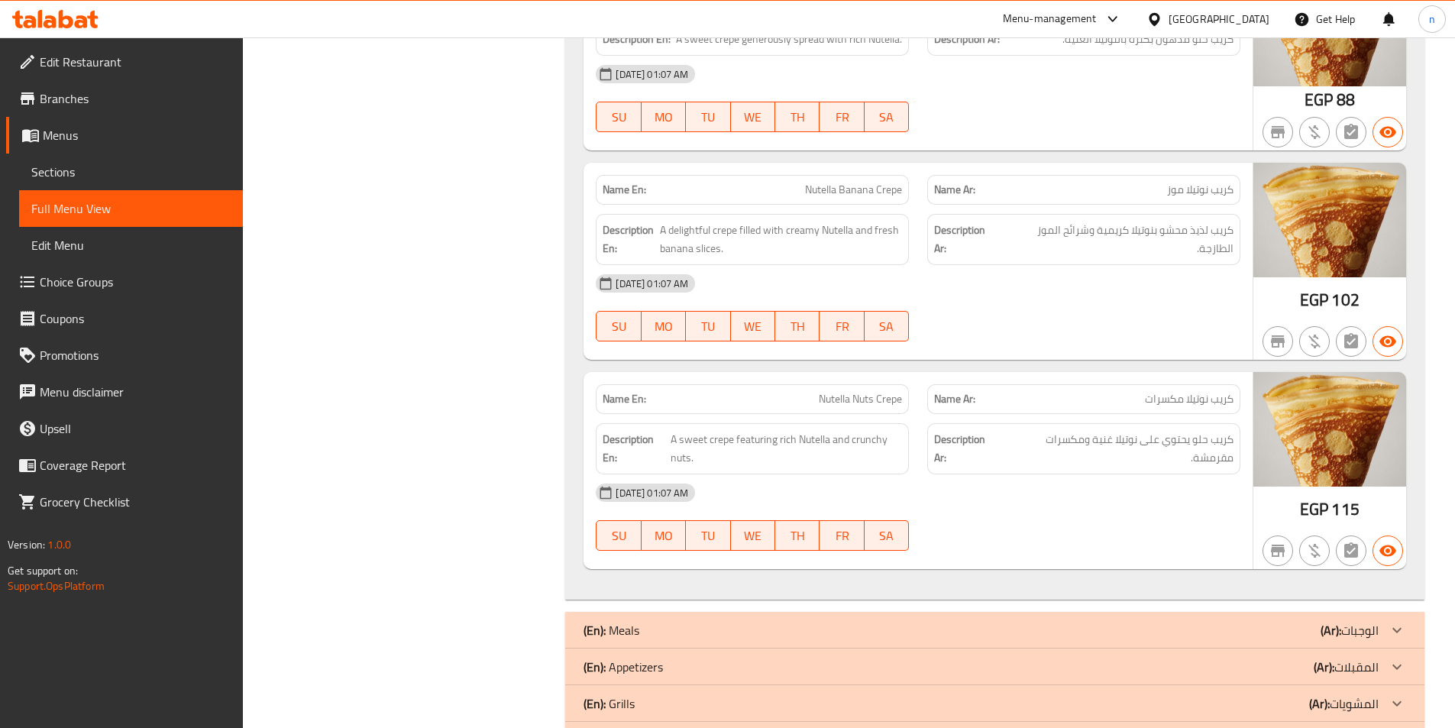
scroll to position [4150, 0]
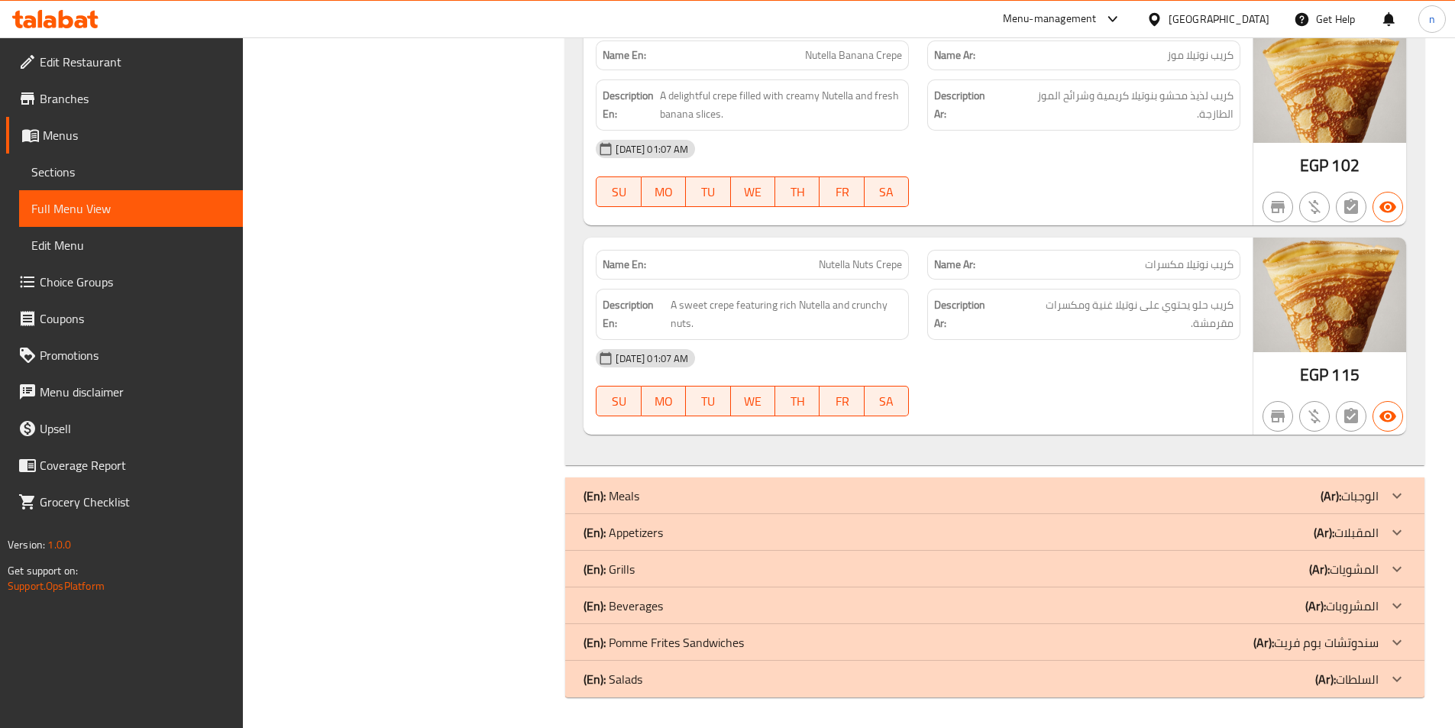
click at [669, 569] on div "(En): Grills (Ar): المشويات" at bounding box center [981, 569] width 795 height 18
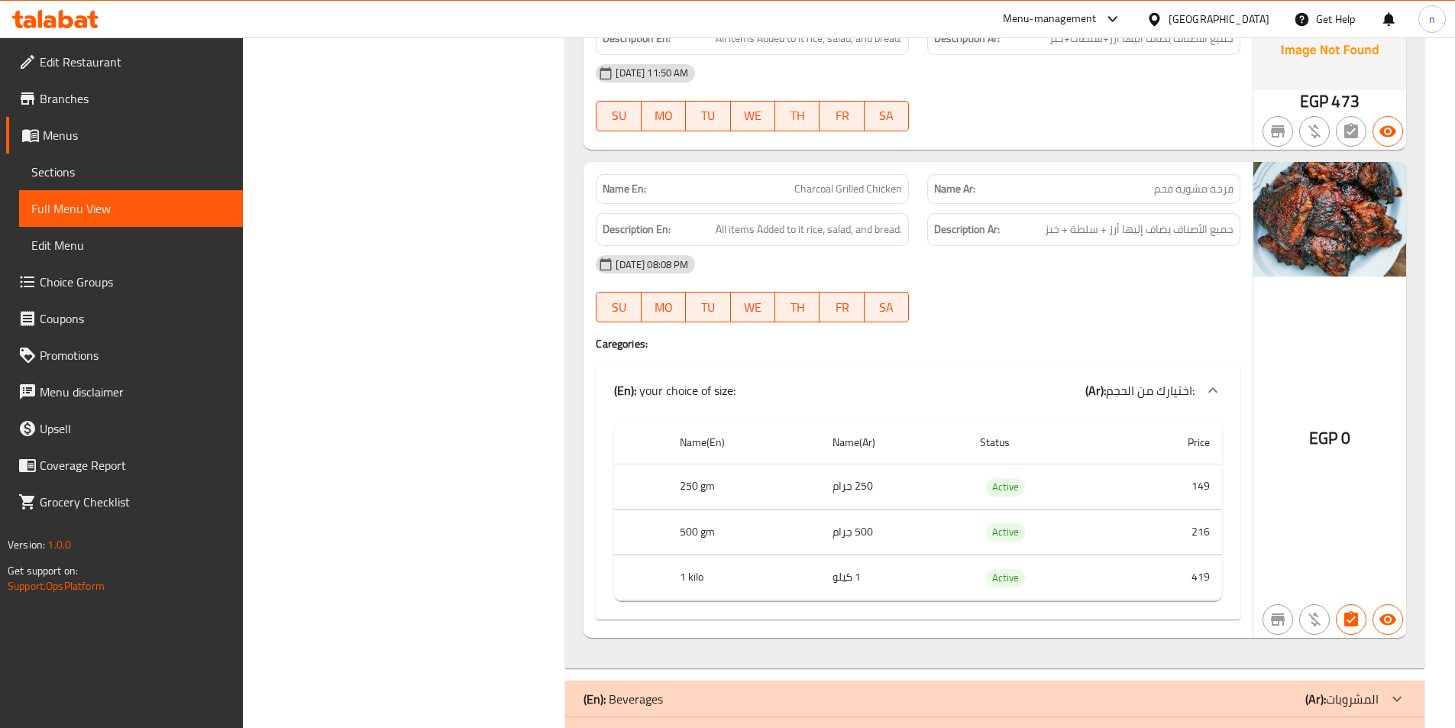
scroll to position [8167, 0]
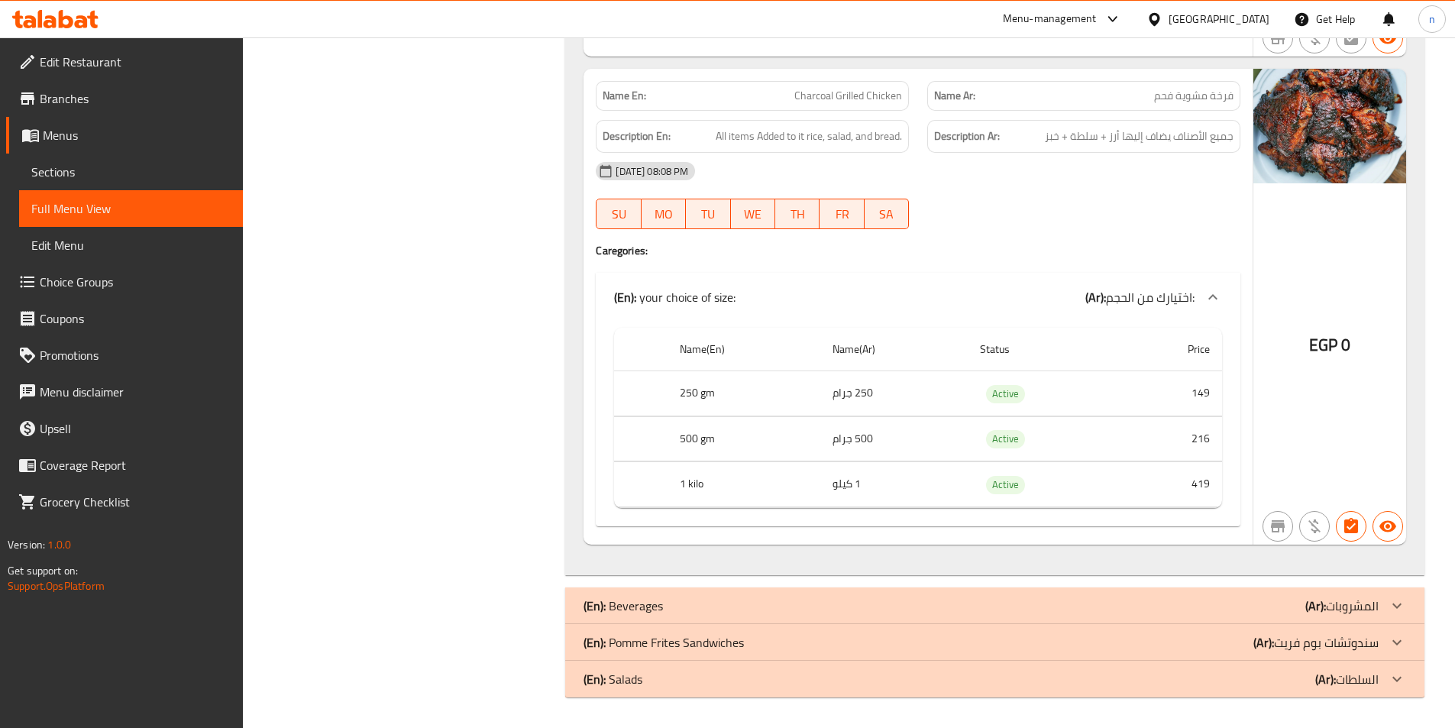
click at [668, 609] on div "(En): Beverages (Ar): المشروبات" at bounding box center [981, 606] width 795 height 18
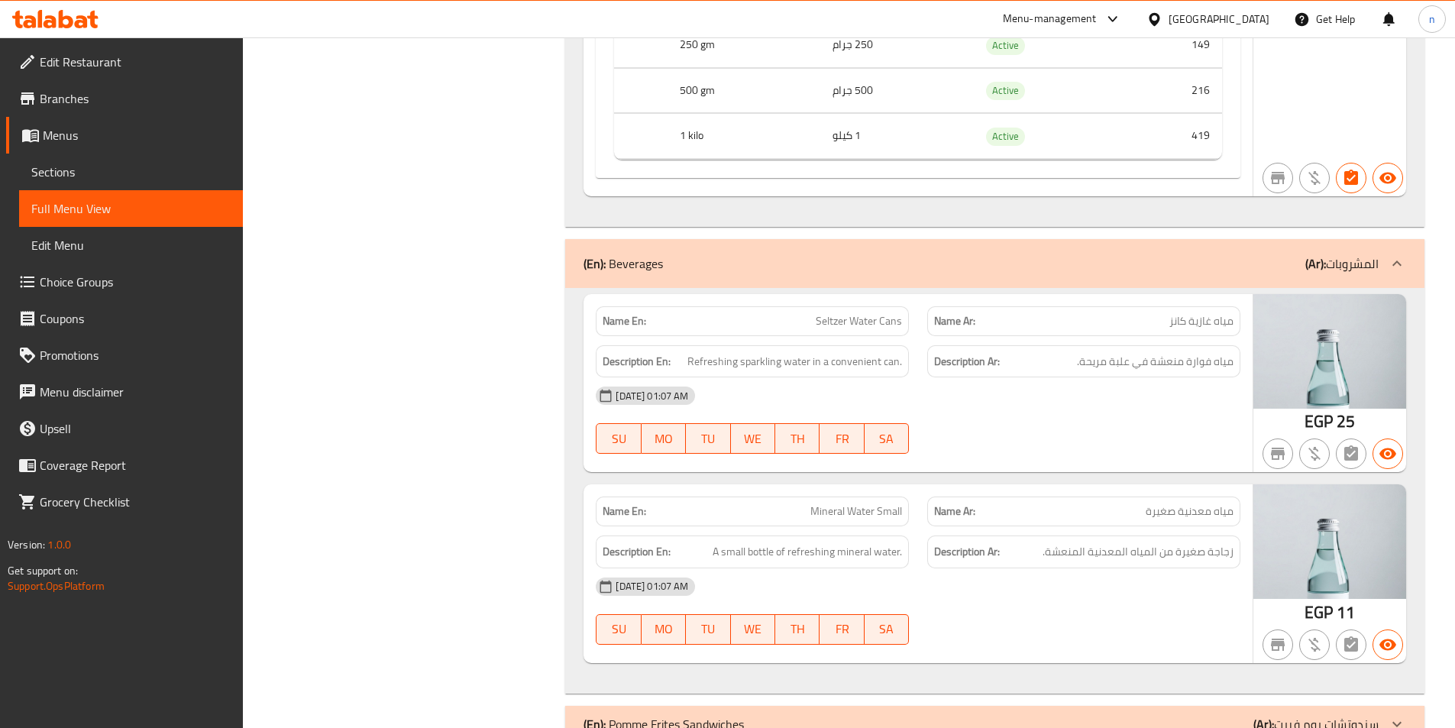
scroll to position [8597, 0]
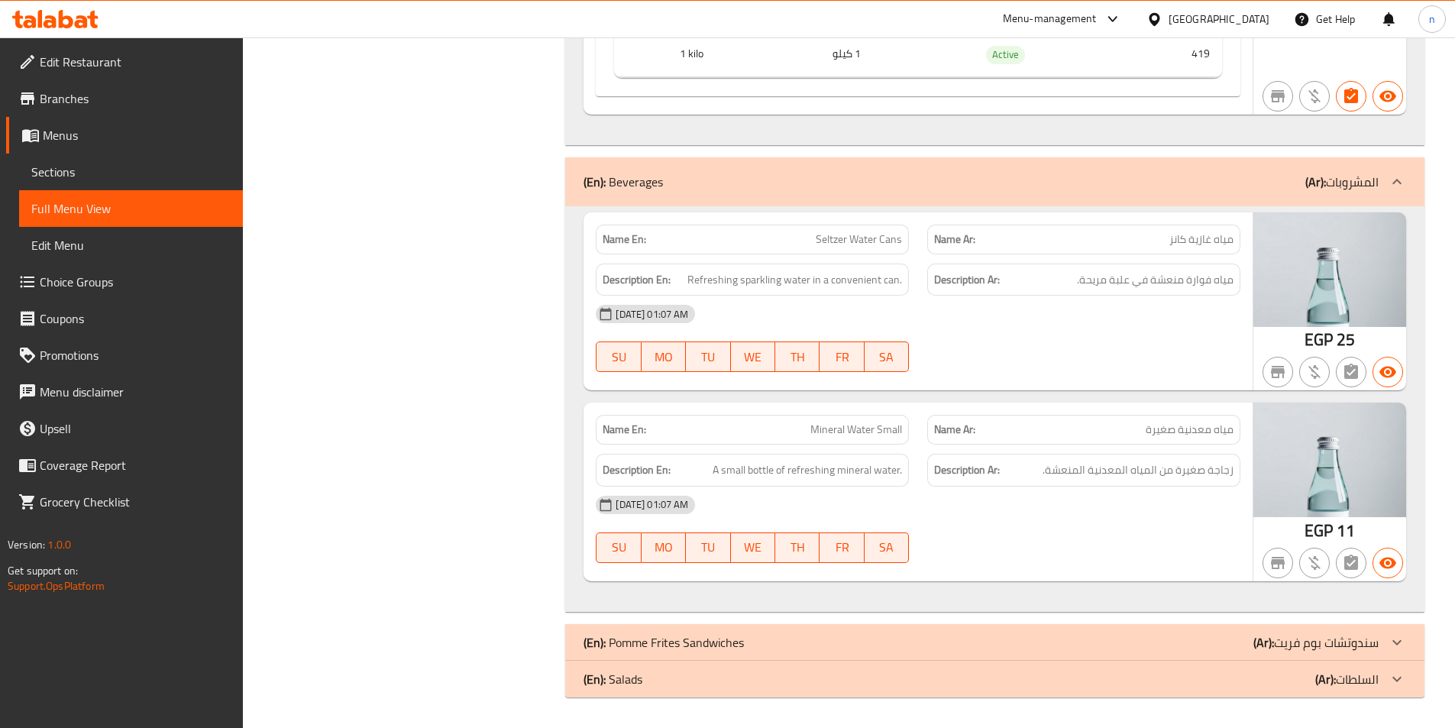
click at [689, 651] on p "(En): Pomme Frites Sandwiches" at bounding box center [664, 642] width 160 height 18
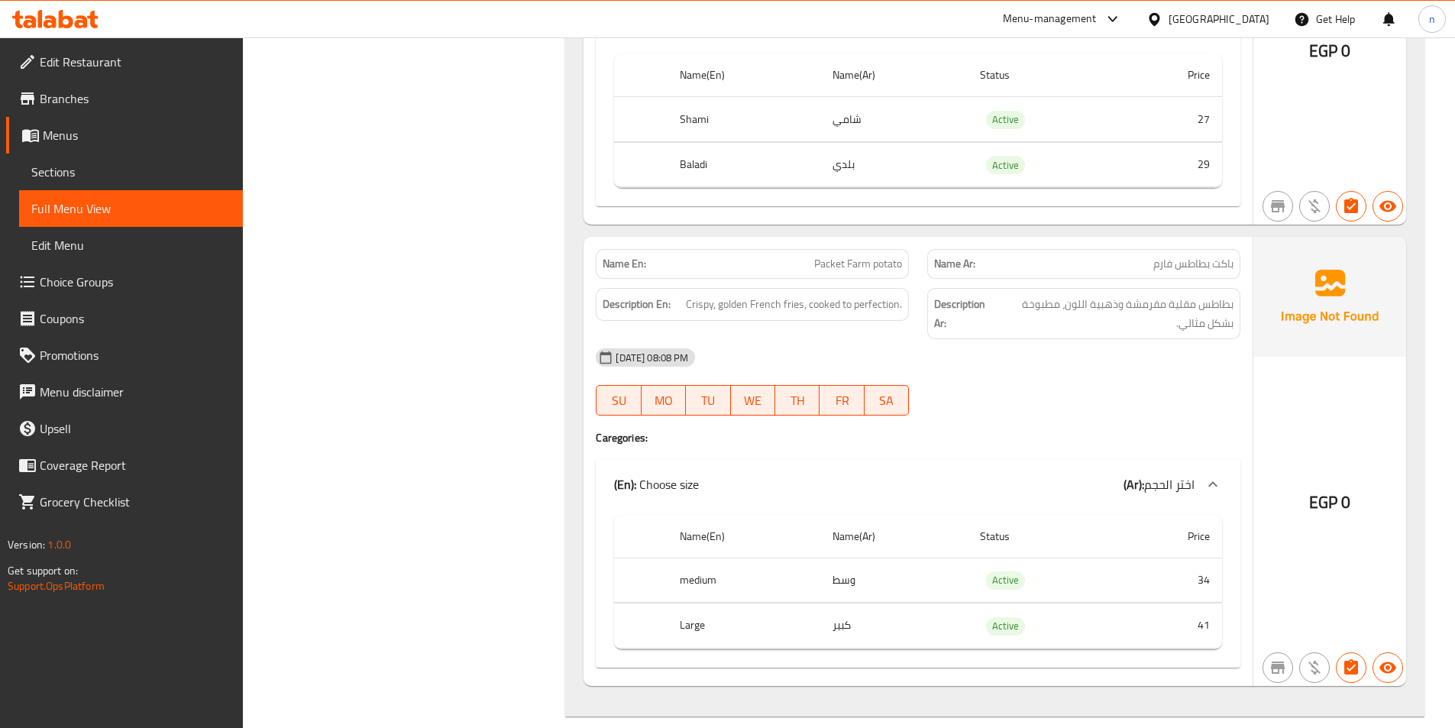
scroll to position [13282, 0]
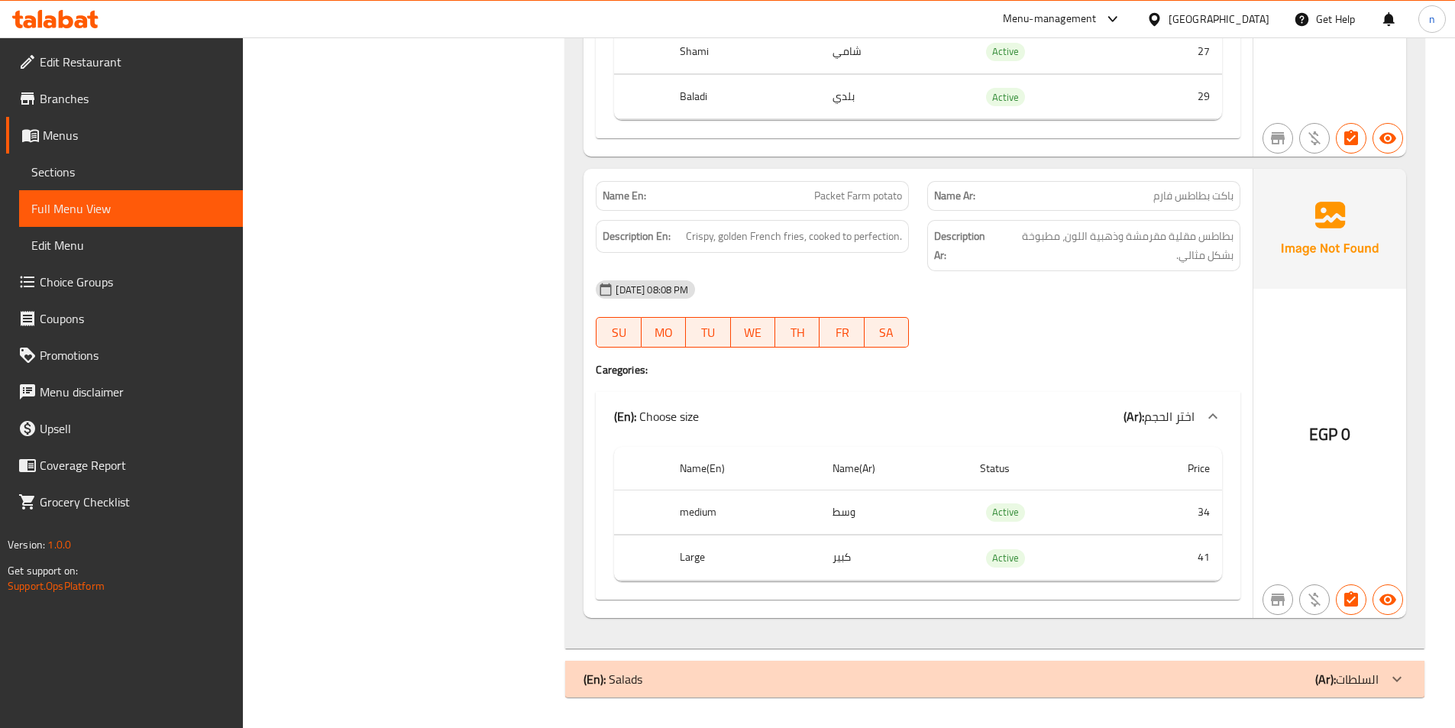
click at [689, 681] on div "(En): Salads (Ar): السلطات" at bounding box center [981, 679] width 795 height 18
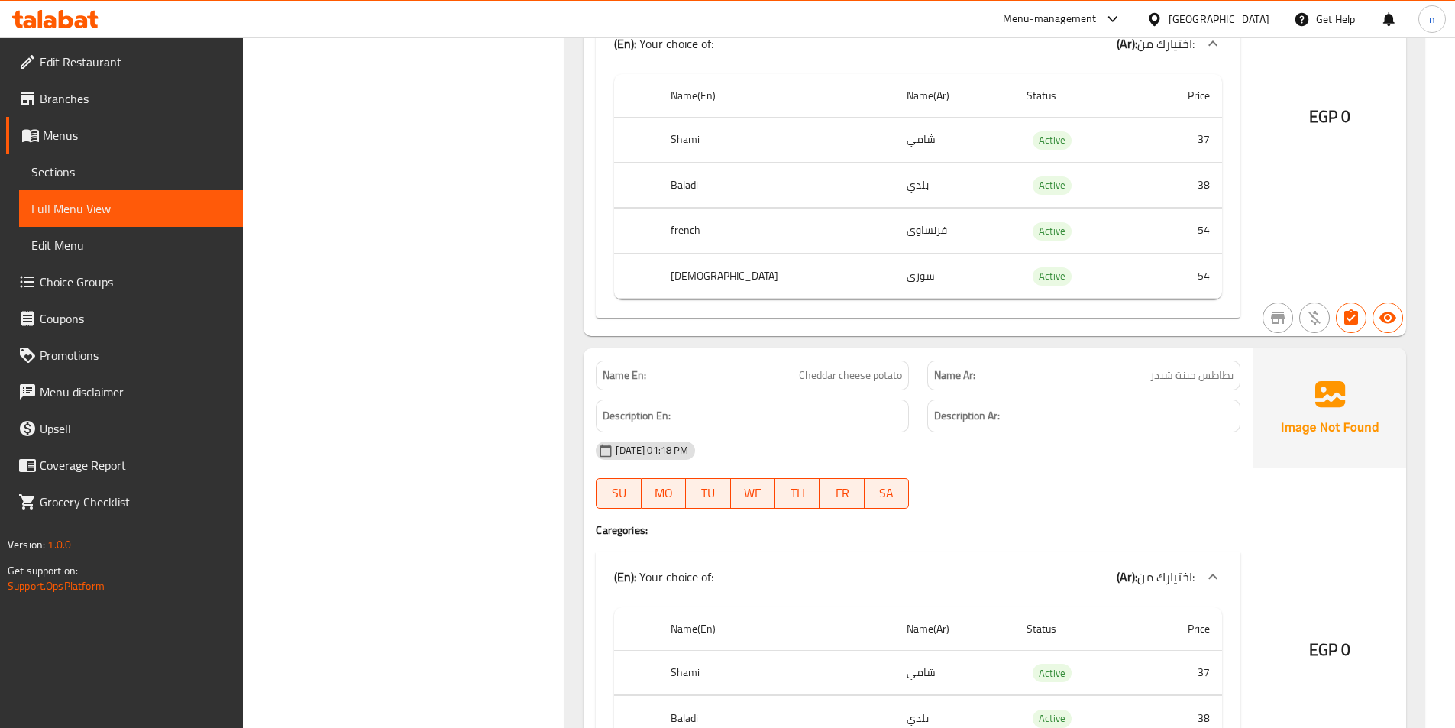
scroll to position [10732, 0]
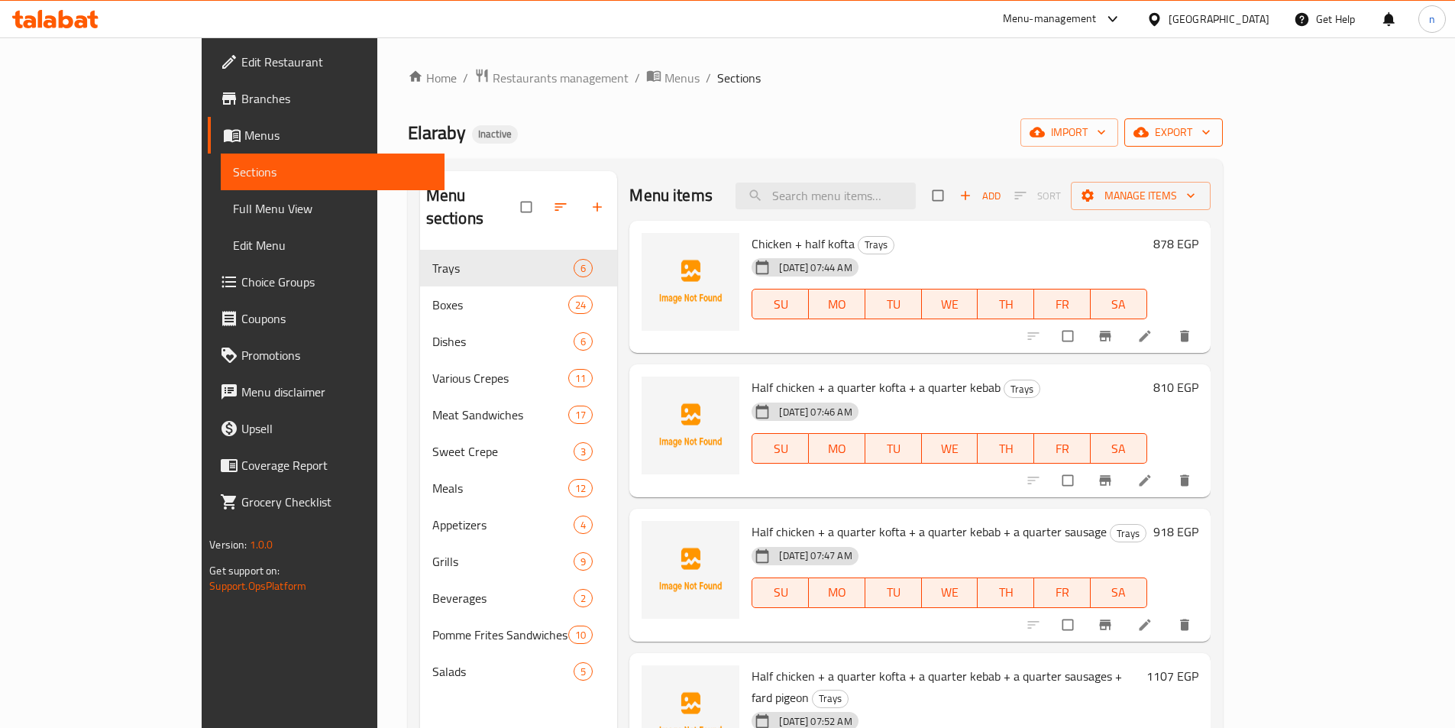
click at [1211, 133] on span "export" at bounding box center [1174, 132] width 74 height 19
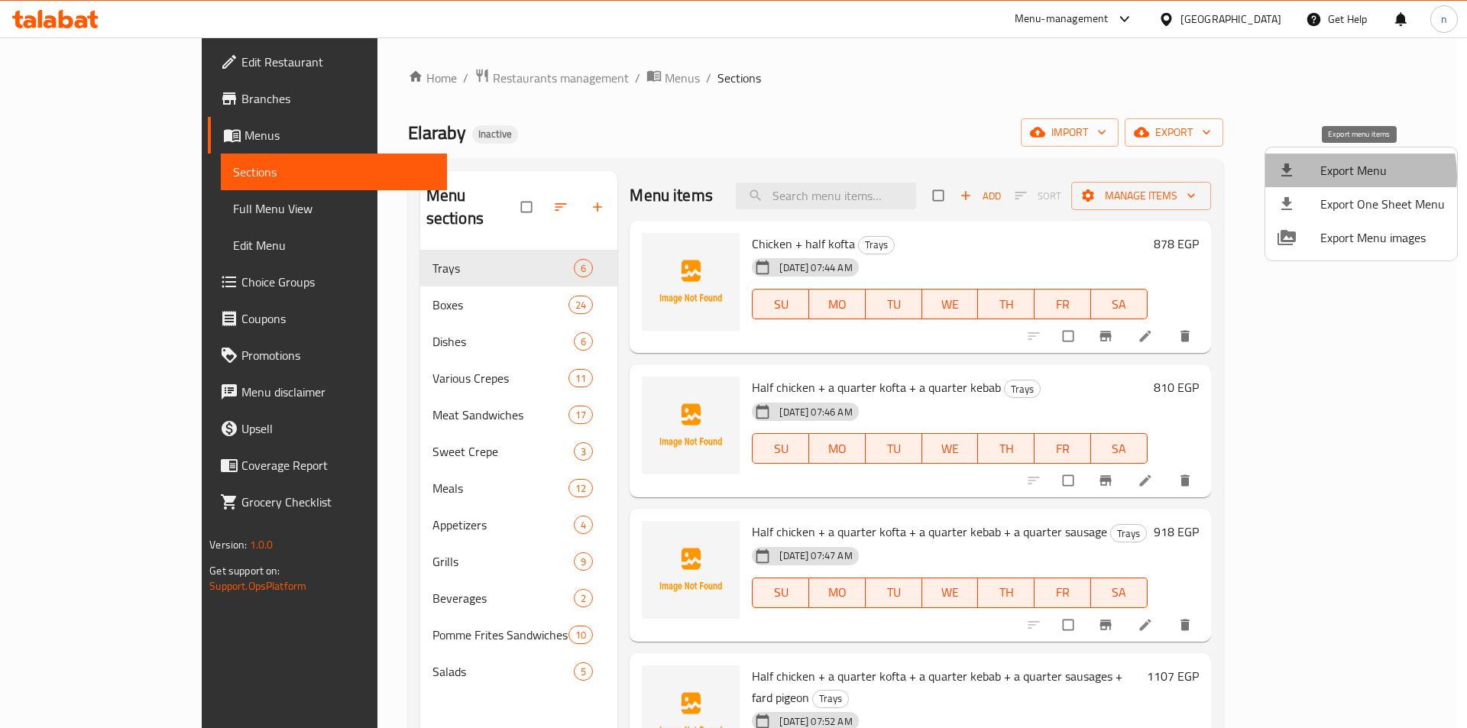
click at [1338, 176] on span "Export Menu" at bounding box center [1382, 170] width 125 height 18
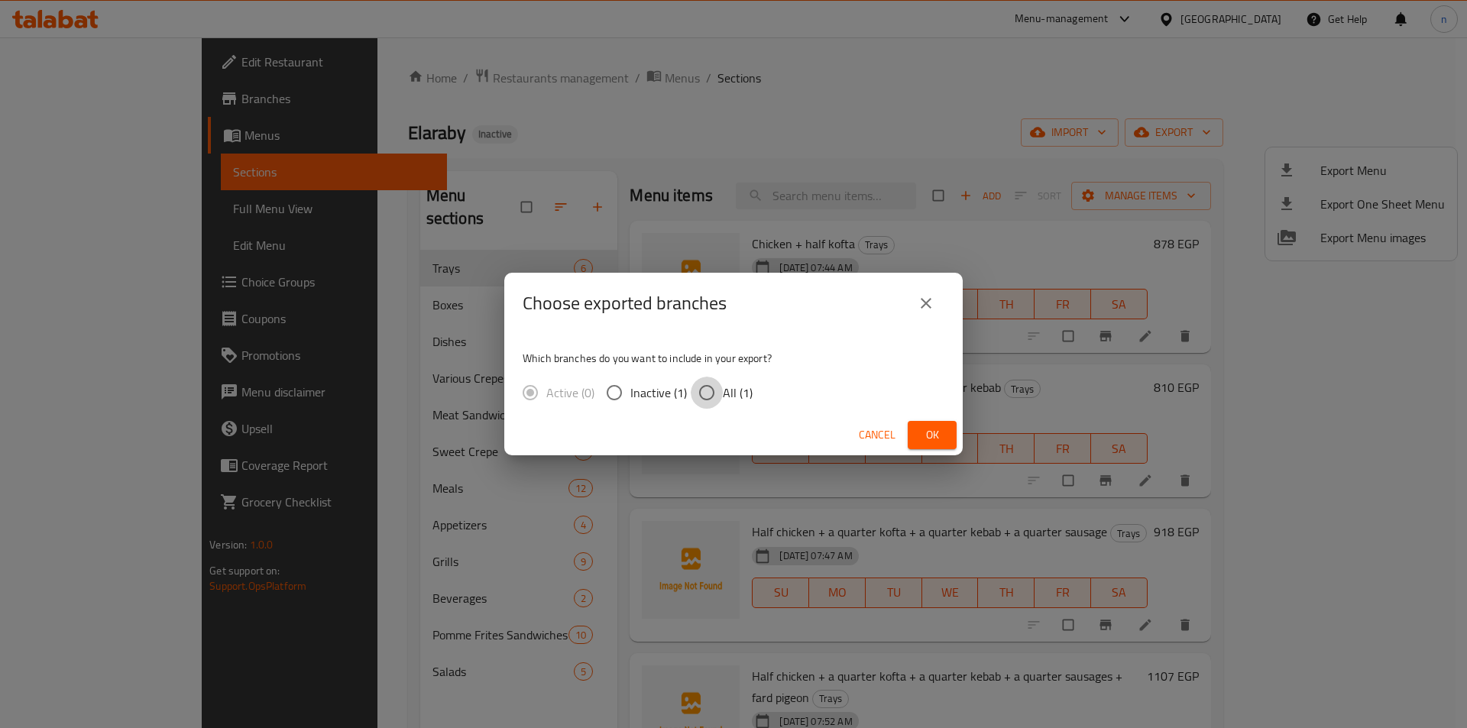
click at [718, 393] on input "All (1)" at bounding box center [707, 393] width 32 height 32
radio input "true"
click at [950, 431] on button "Ok" at bounding box center [932, 435] width 49 height 28
